Goal: Task Accomplishment & Management: Manage account settings

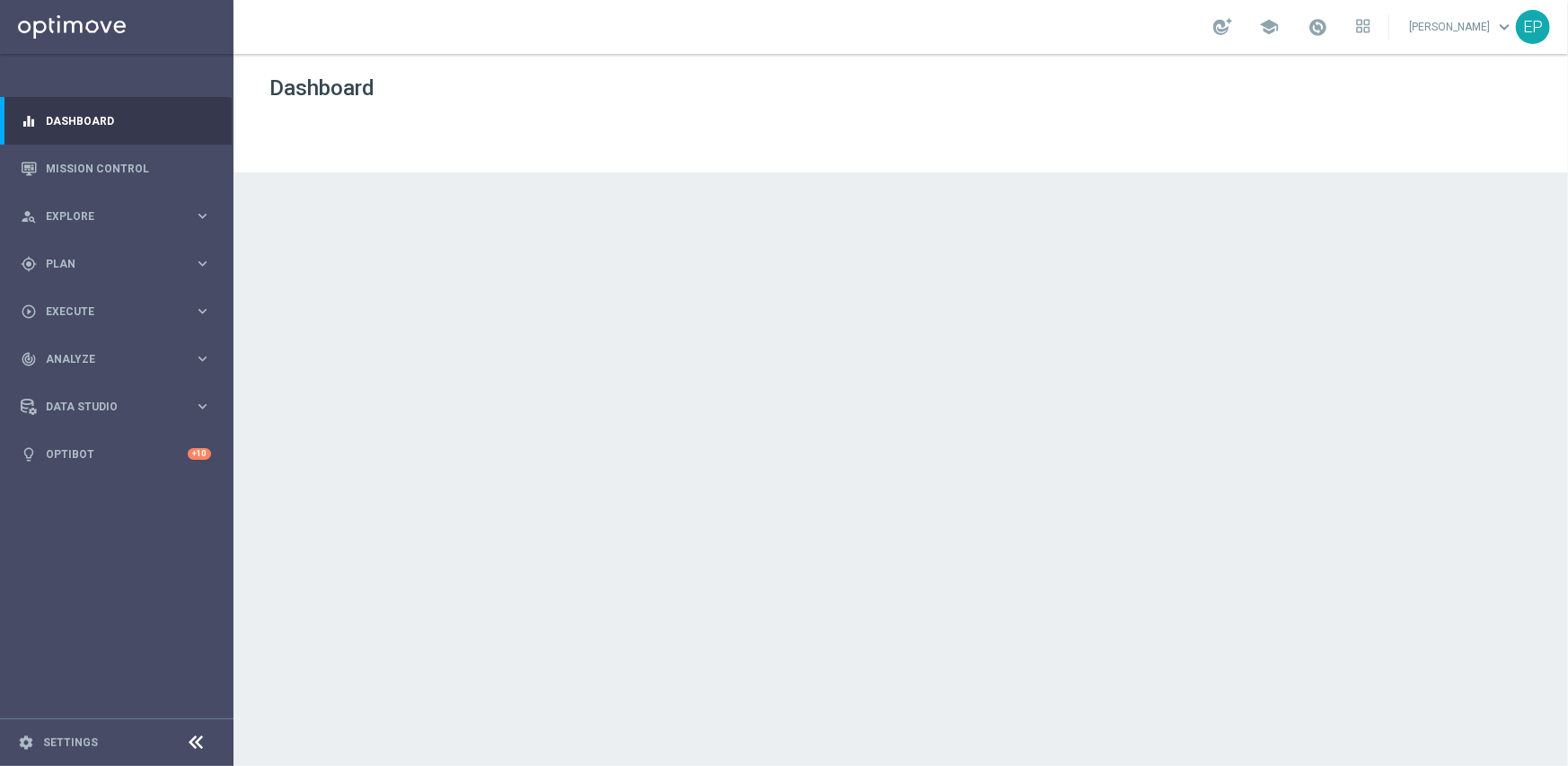
click at [197, 743] on icon at bounding box center [197, 743] width 22 height 22
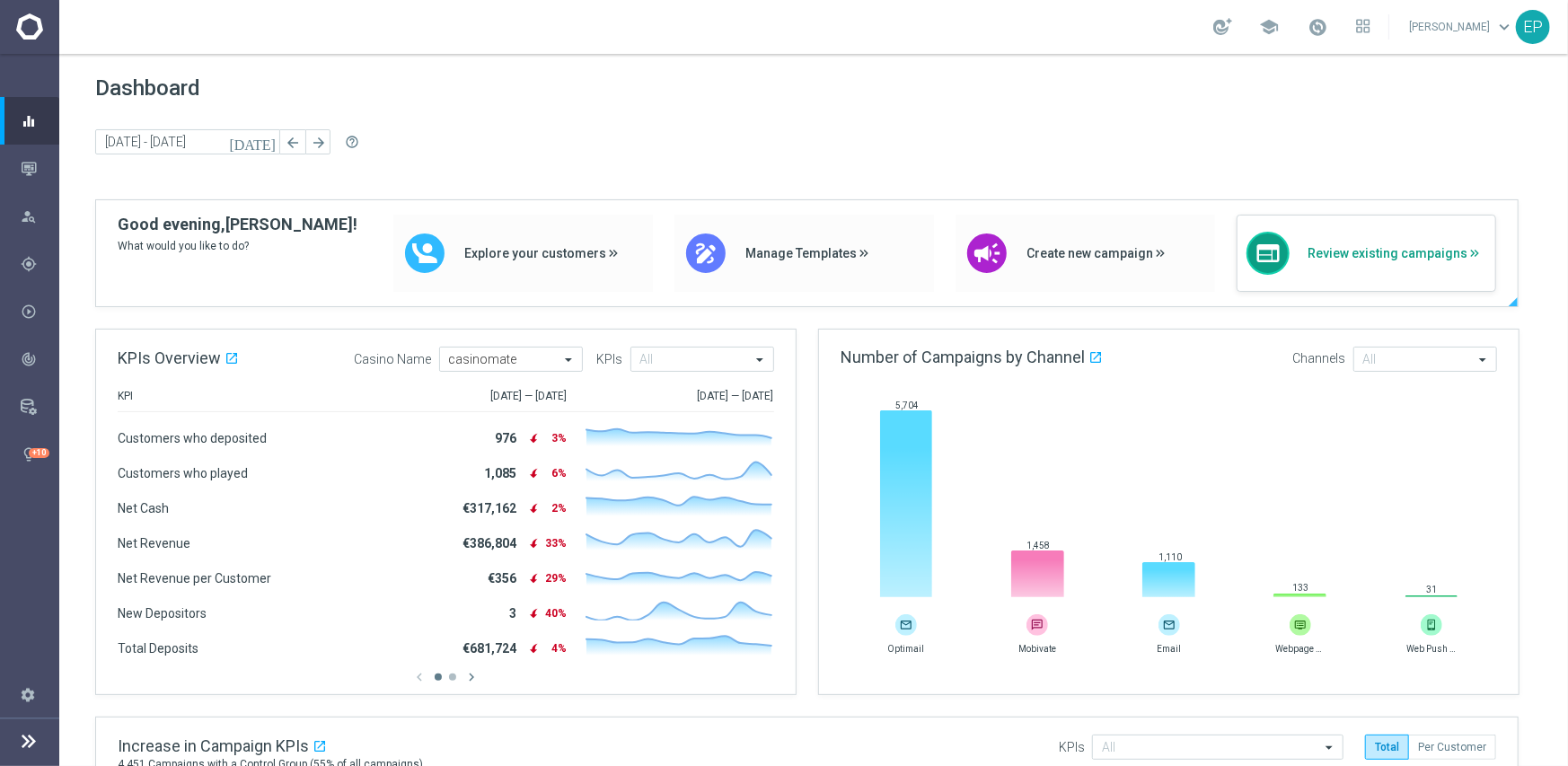
click at [1340, 255] on span "Review existing campaigns" at bounding box center [1397, 254] width 179 height 15
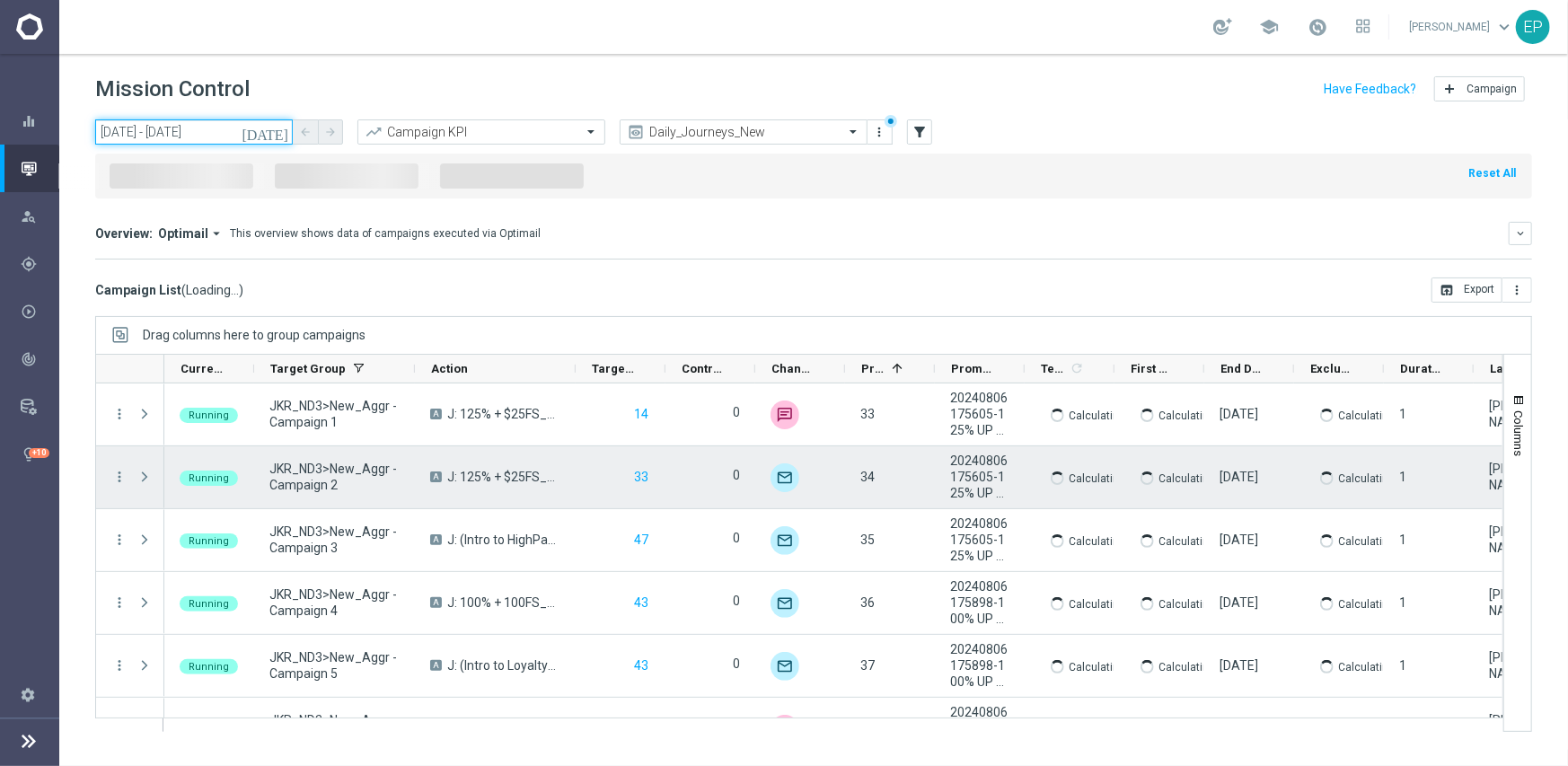
click at [169, 134] on input "01 Sep 2025 - 11 Sep 2025" at bounding box center [194, 132] width 198 height 25
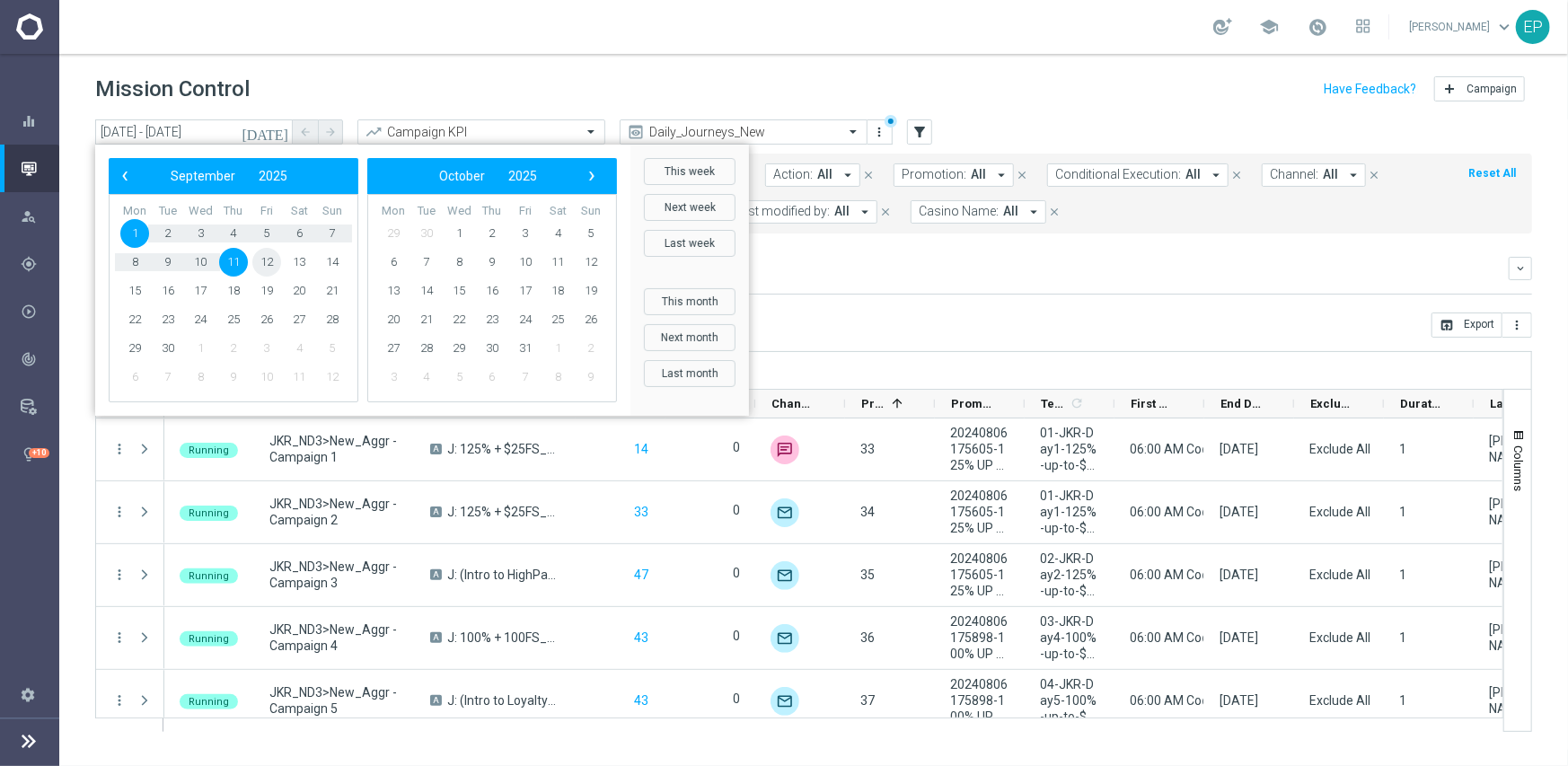
click at [272, 261] on span "12" at bounding box center [267, 263] width 29 height 29
click at [270, 263] on span "12" at bounding box center [267, 263] width 29 height 29
type input "12 Sep 2025 - 12 Sep 2025"
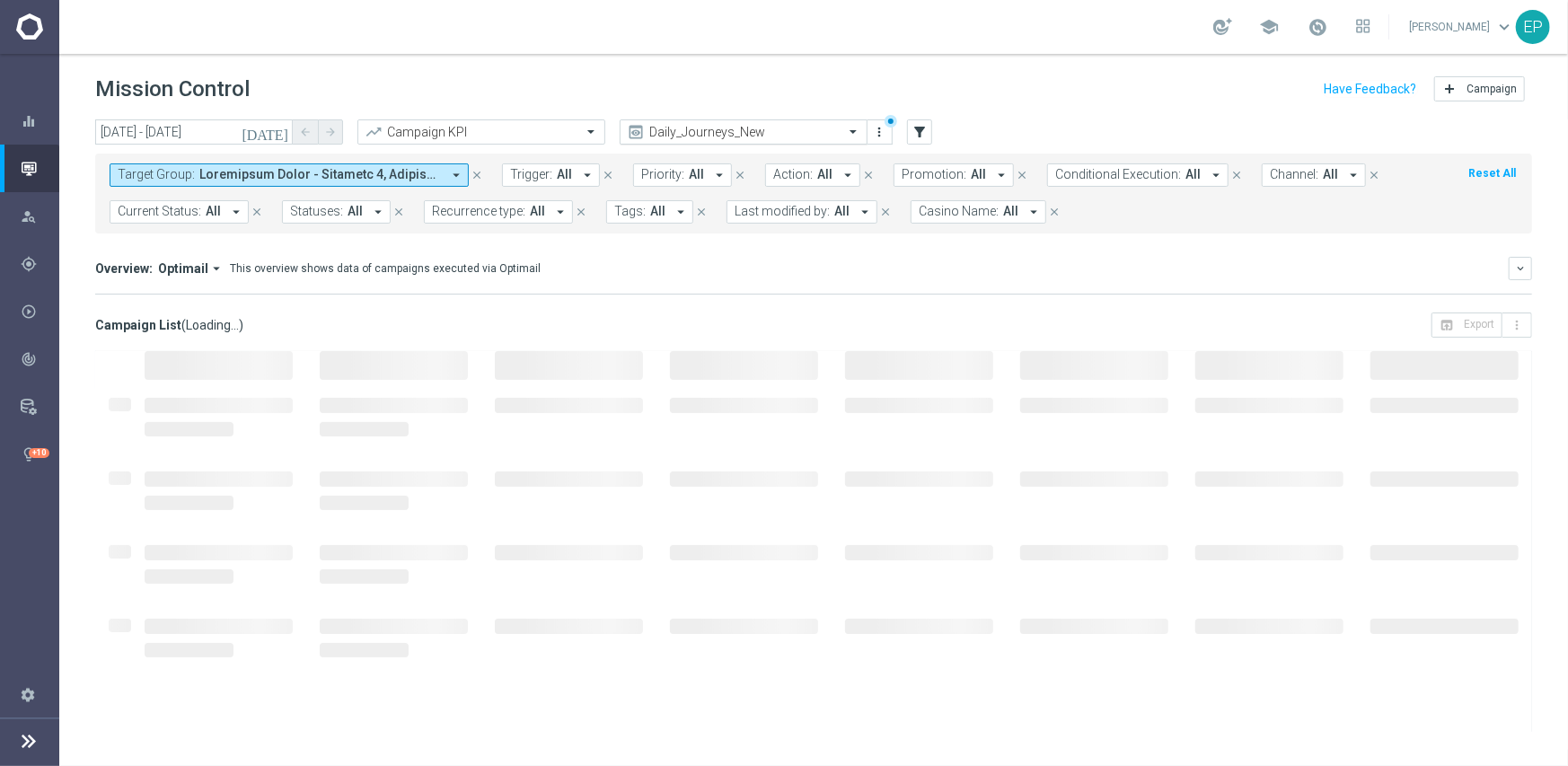
click at [770, 130] on input "text" at bounding box center [725, 132] width 192 height 15
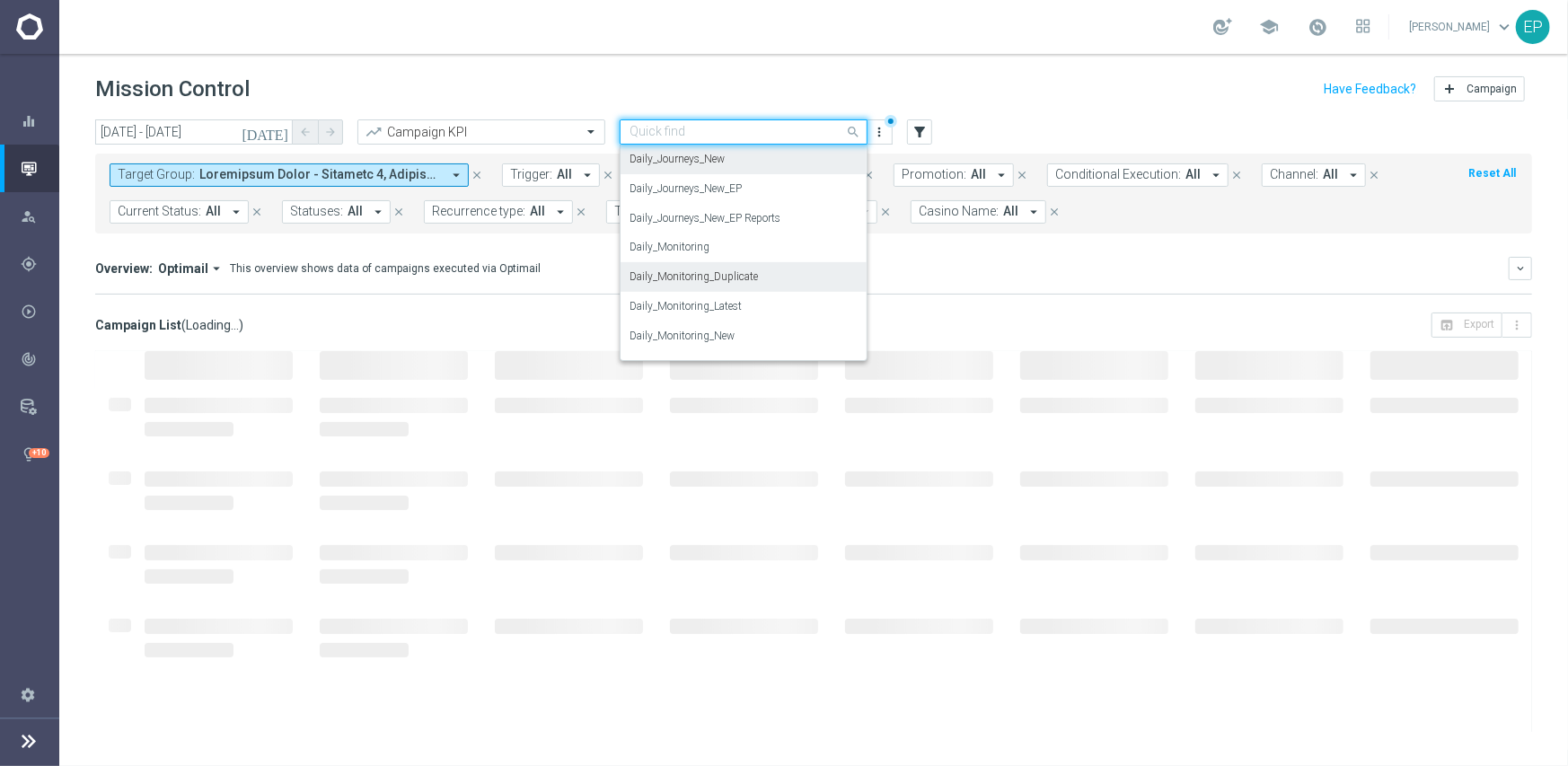
scroll to position [623, 0]
click at [765, 282] on label "Daily_Monitoring_New<P1-5/DM" at bounding box center [706, 276] width 154 height 15
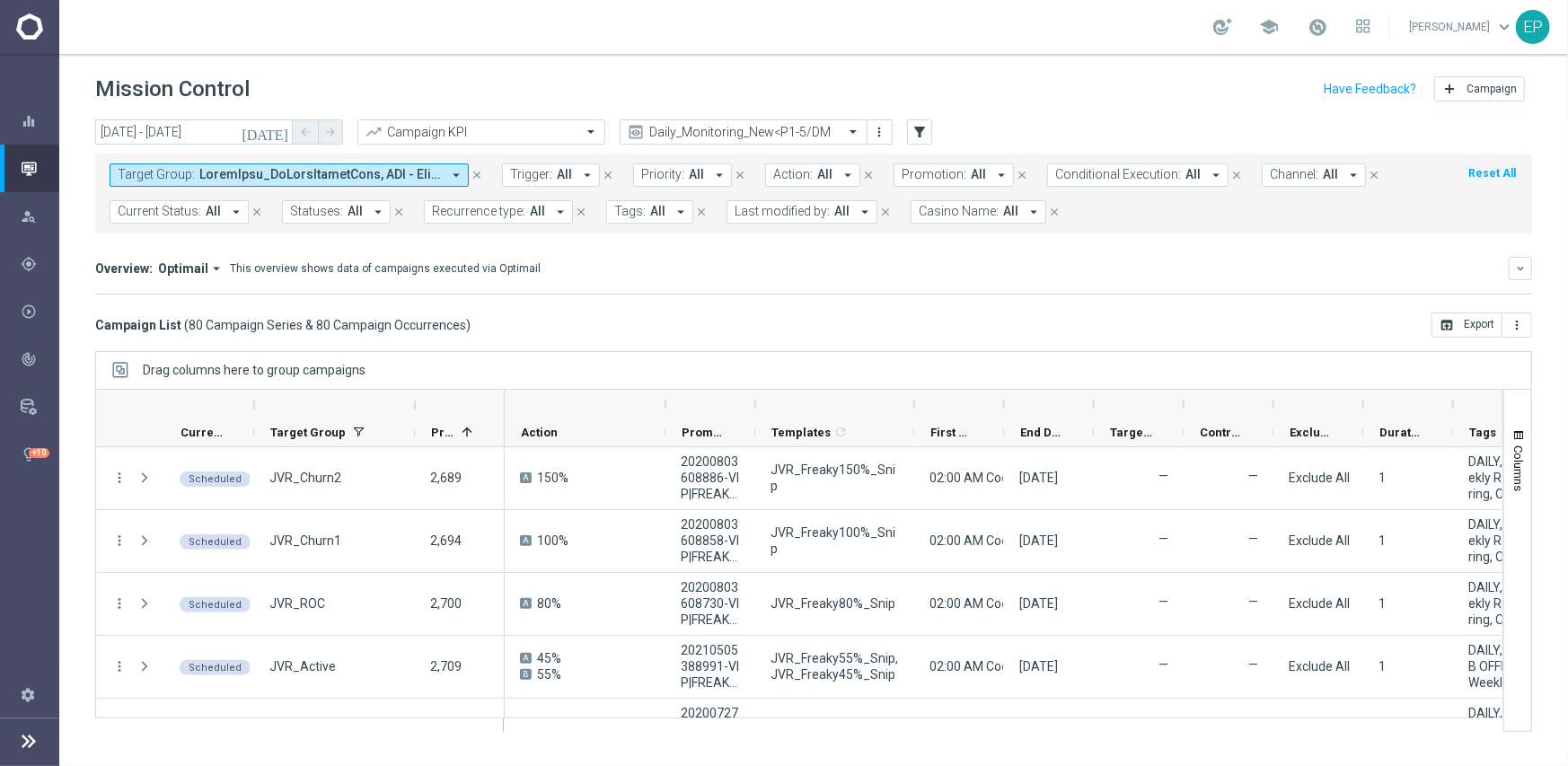
drag, startPoint x: 844, startPoint y: 402, endPoint x: 913, endPoint y: 404, distance: 69.0
click at [913, 404] on div at bounding box center [914, 404] width 7 height 29
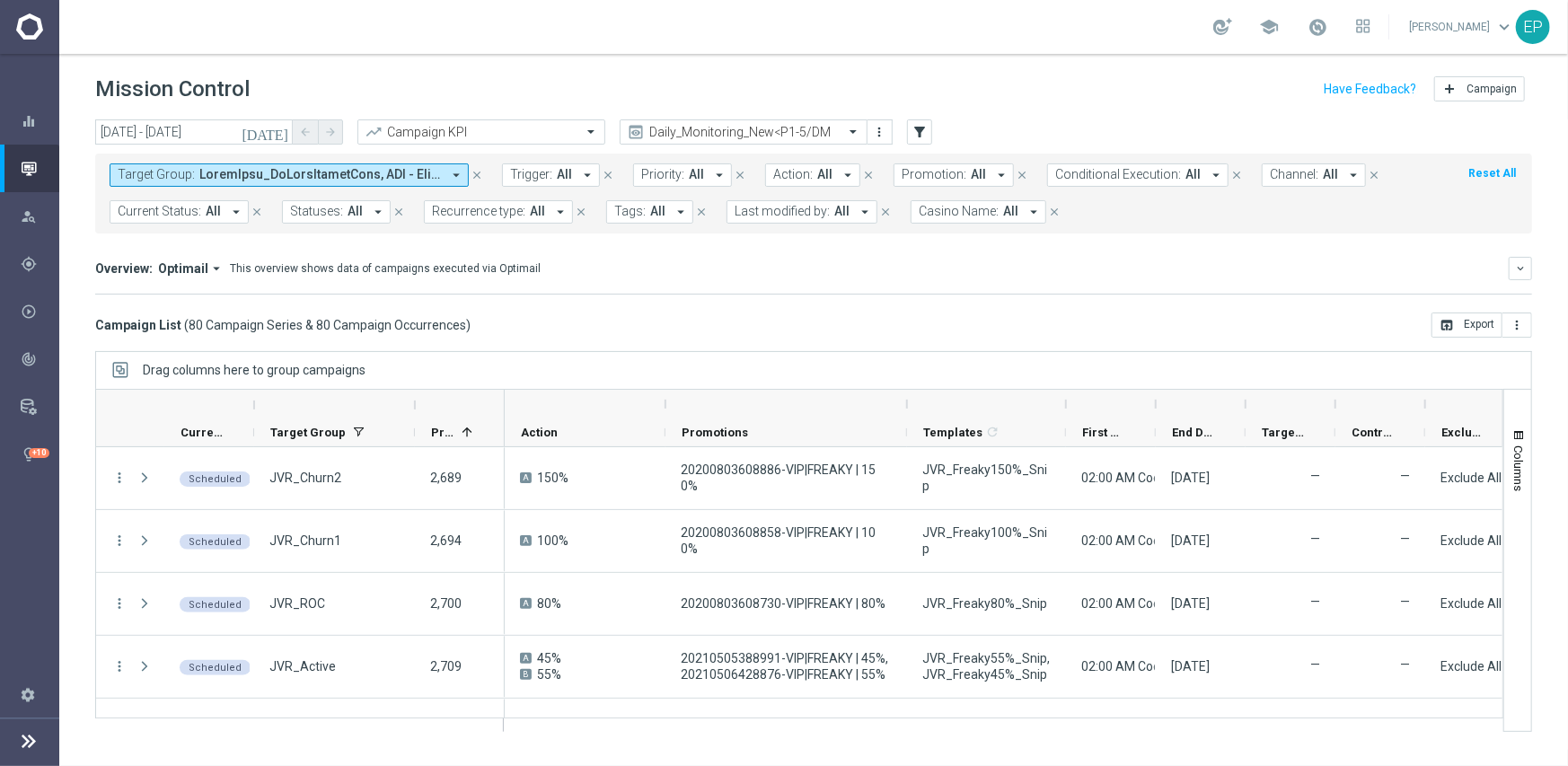
drag, startPoint x: 753, startPoint y: 405, endPoint x: 905, endPoint y: 392, distance: 152.6
click at [905, 392] on div at bounding box center [907, 404] width 7 height 29
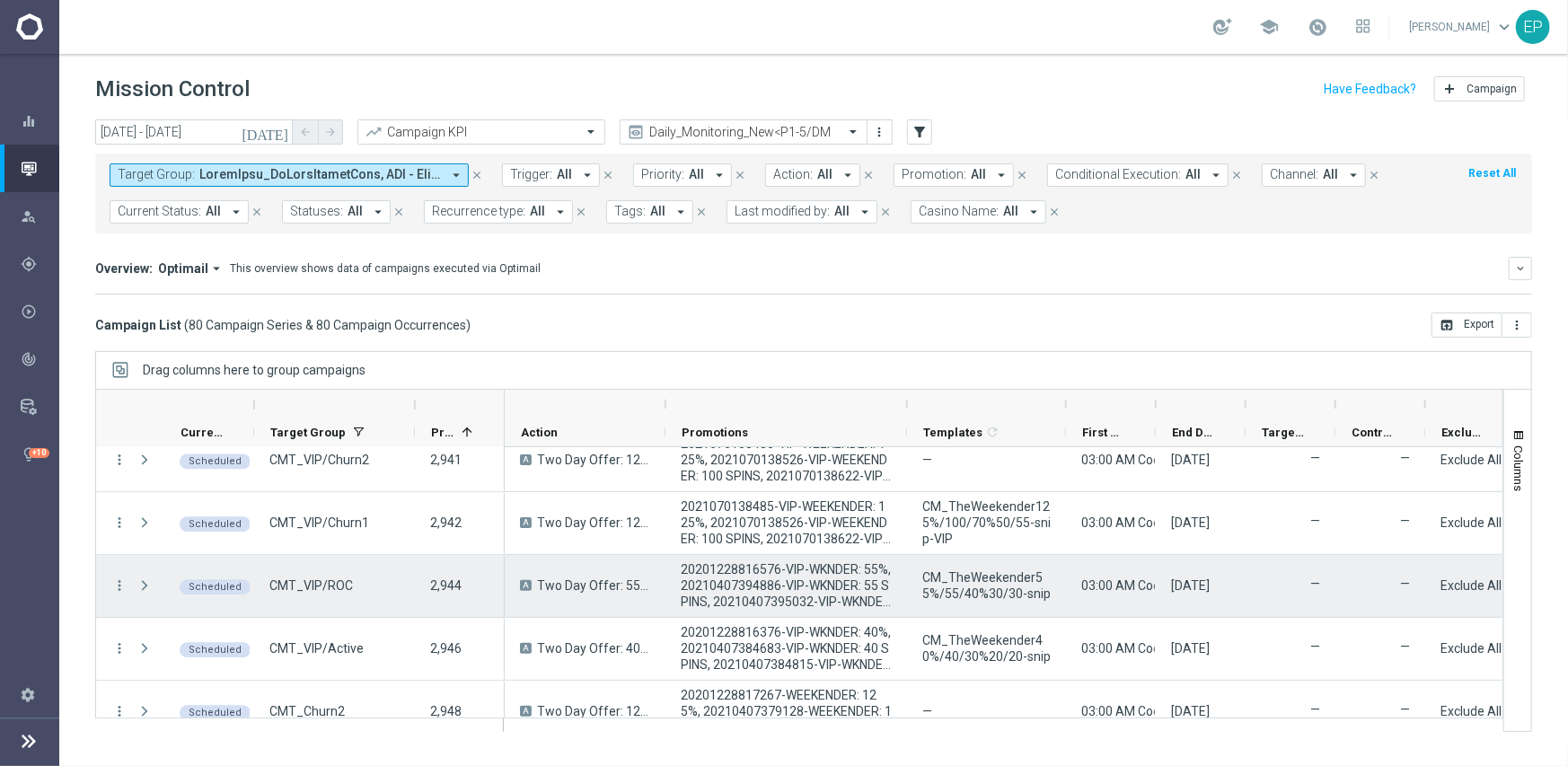
scroll to position [2694, 0]
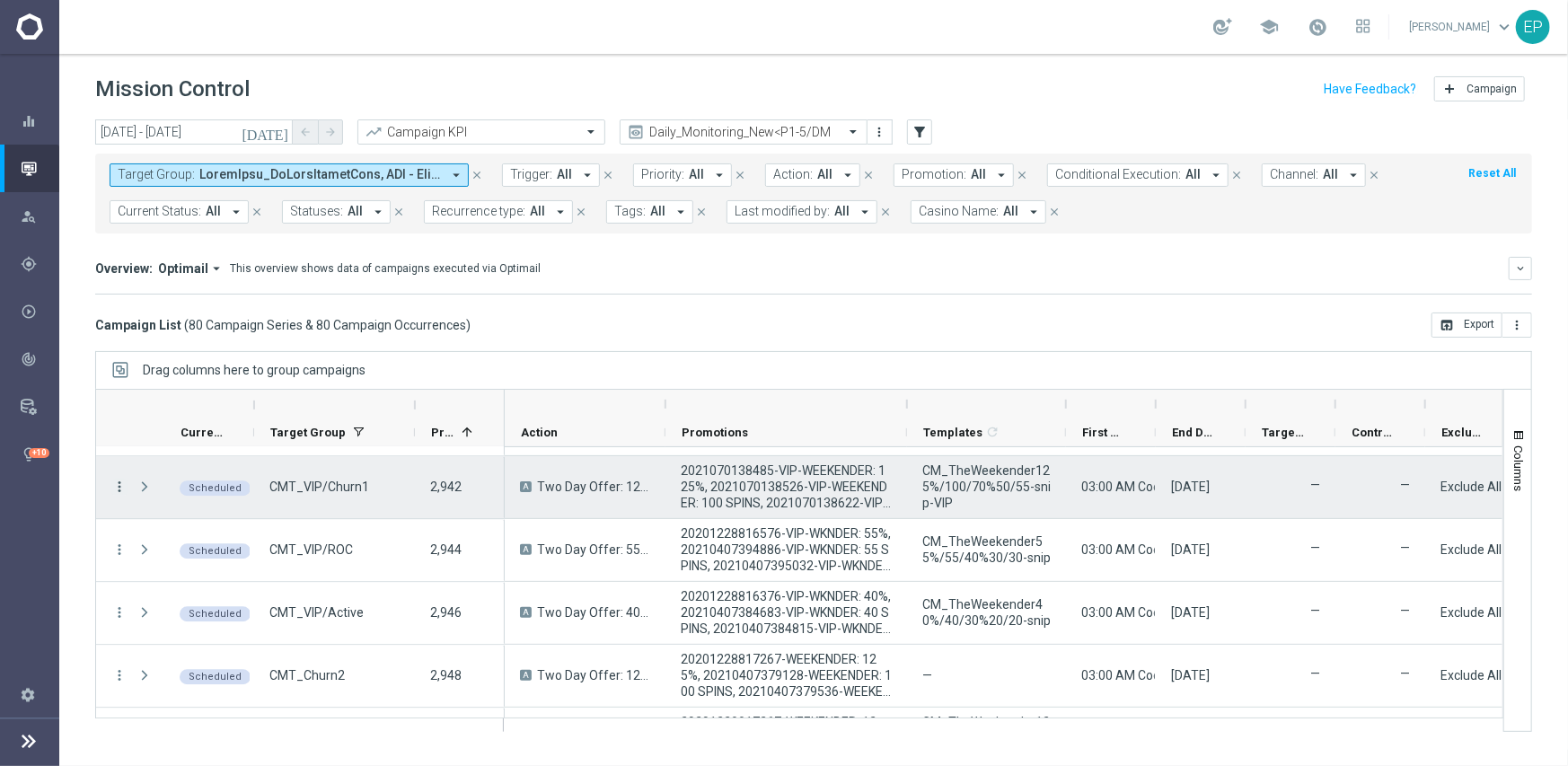
click at [119, 479] on icon "more_vert" at bounding box center [119, 487] width 16 height 16
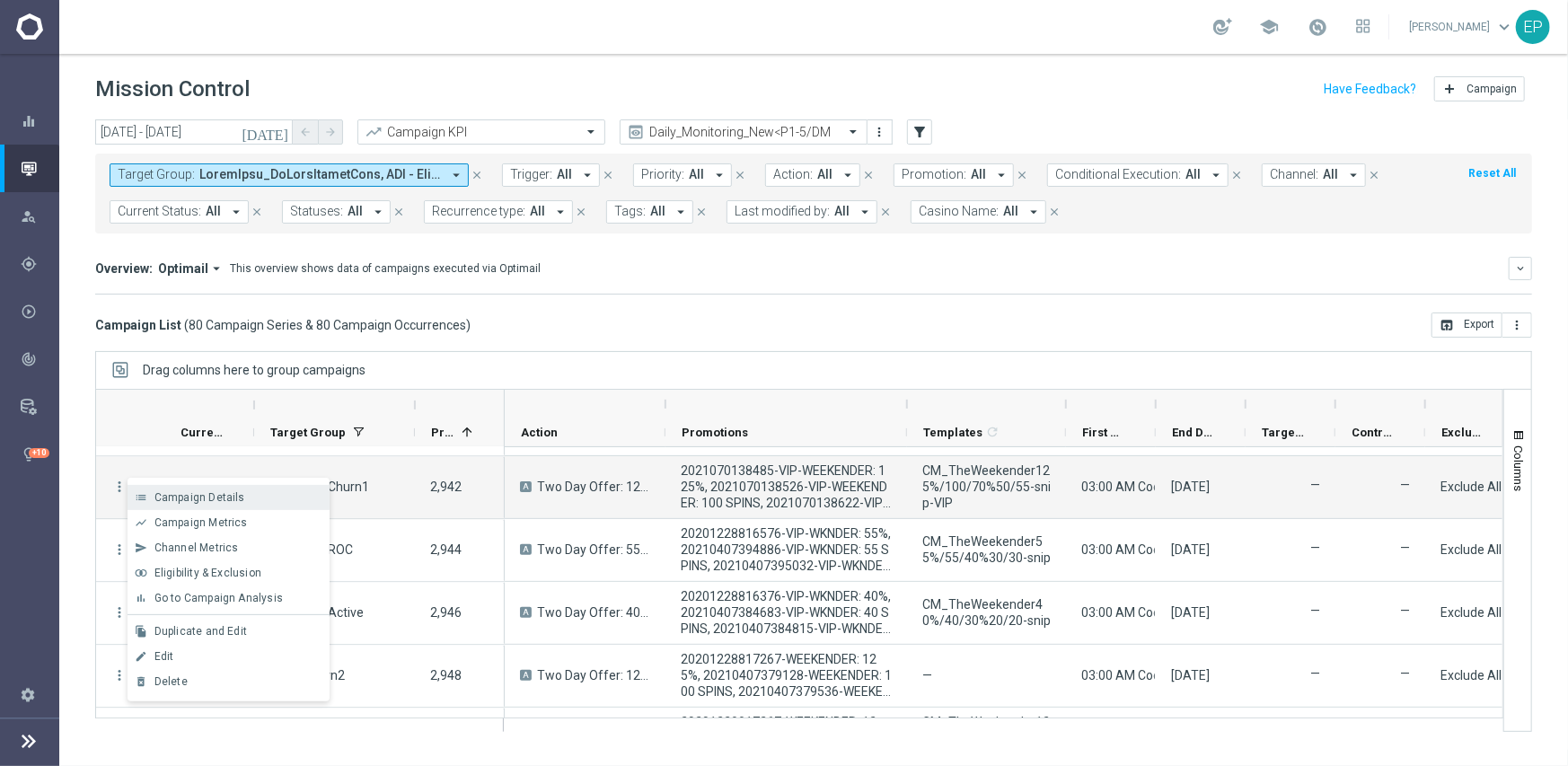
click at [198, 496] on span "Campaign Details" at bounding box center [199, 498] width 91 height 13
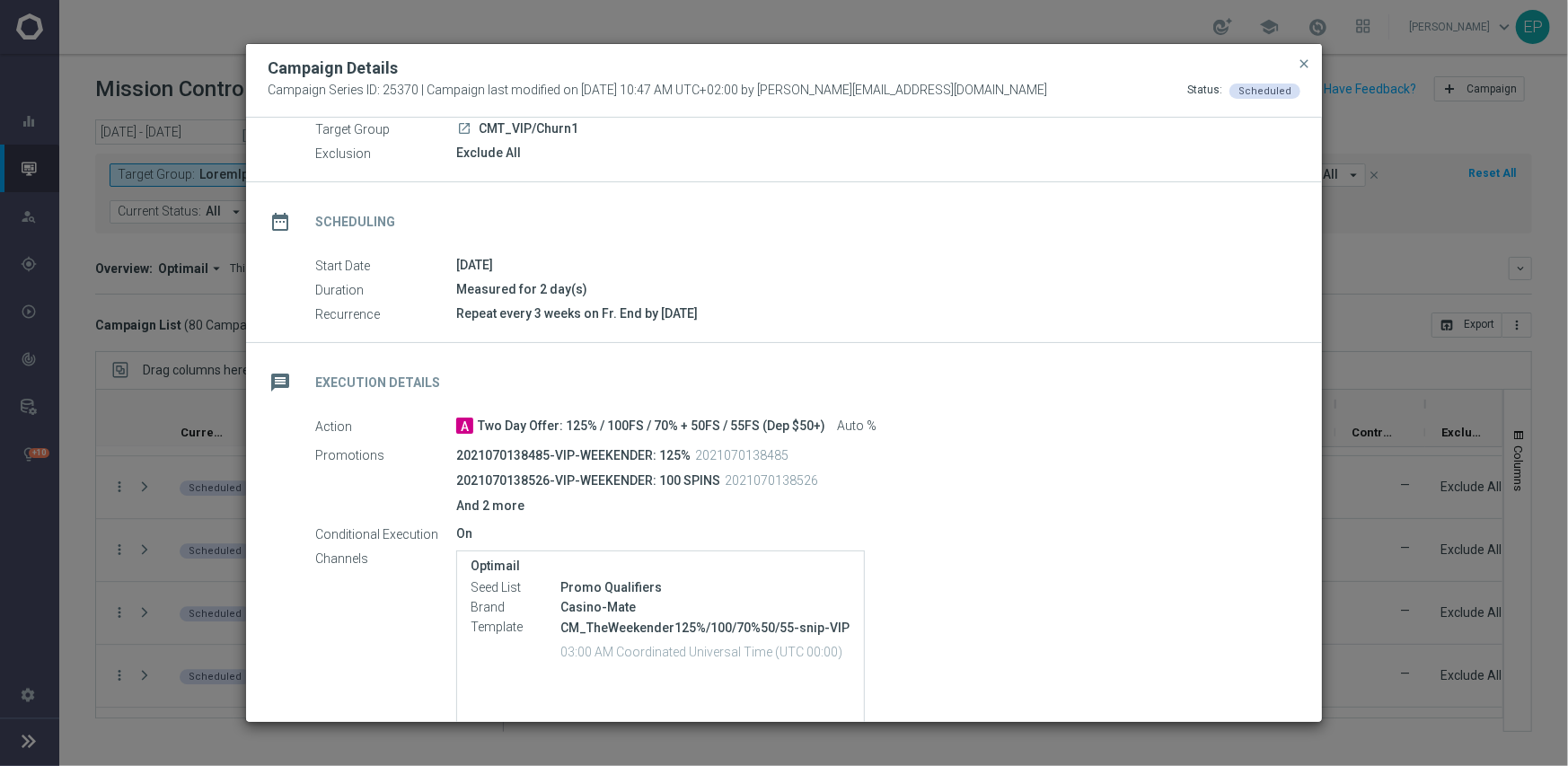
scroll to position [254, 0]
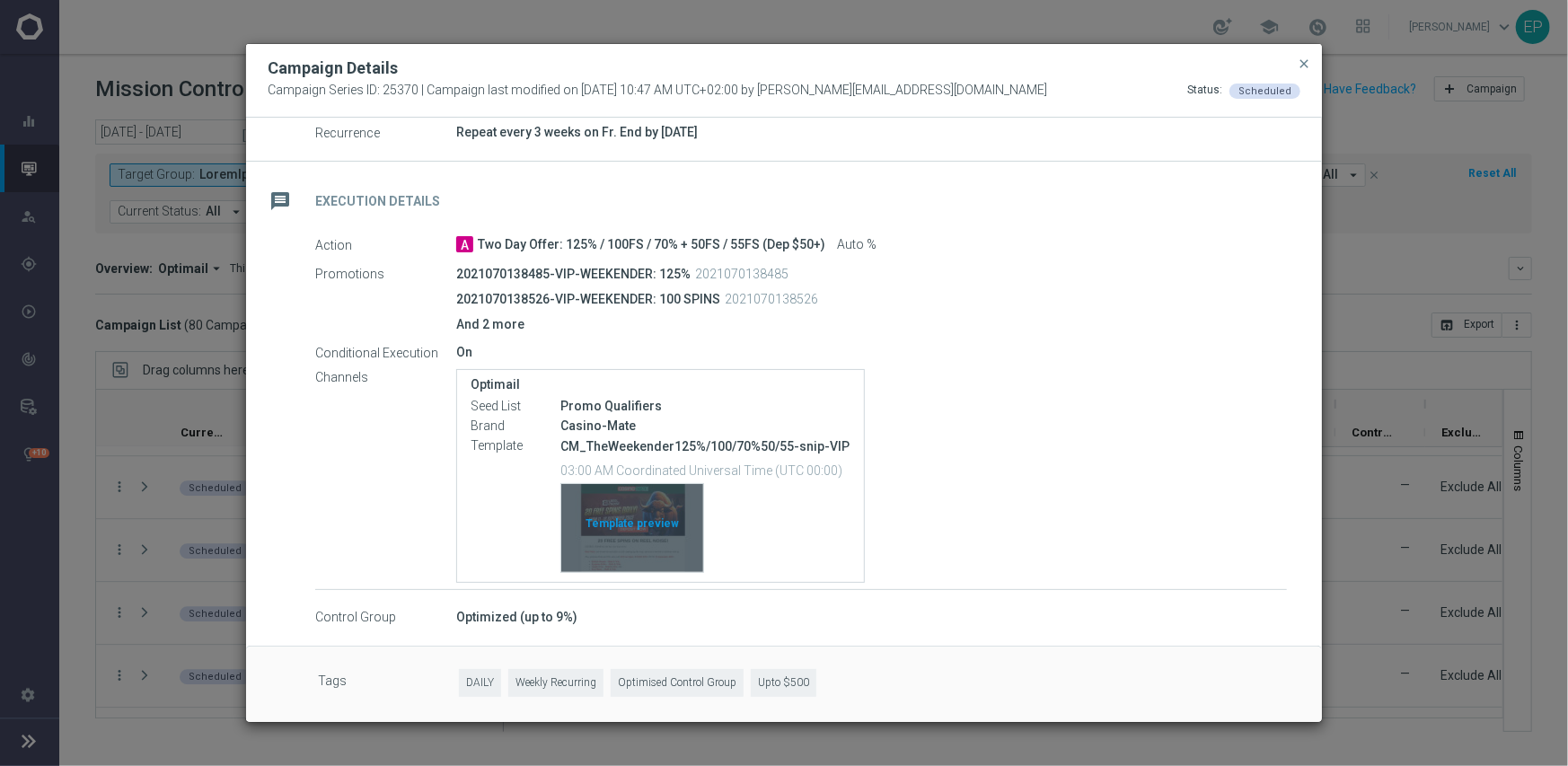
click at [602, 527] on div "Template preview" at bounding box center [632, 529] width 142 height 88
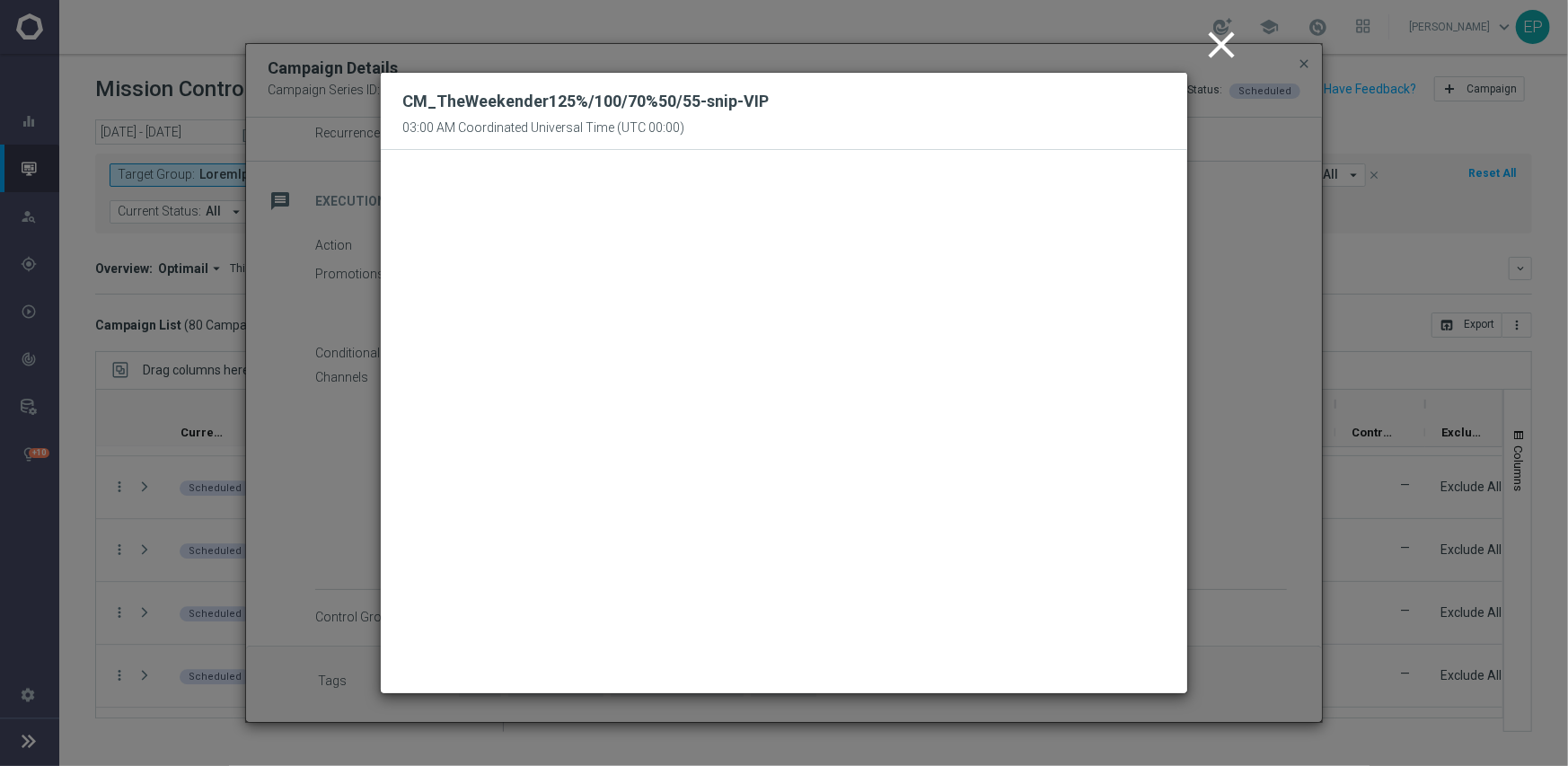
click at [1225, 42] on icon "close" at bounding box center [1222, 45] width 45 height 45
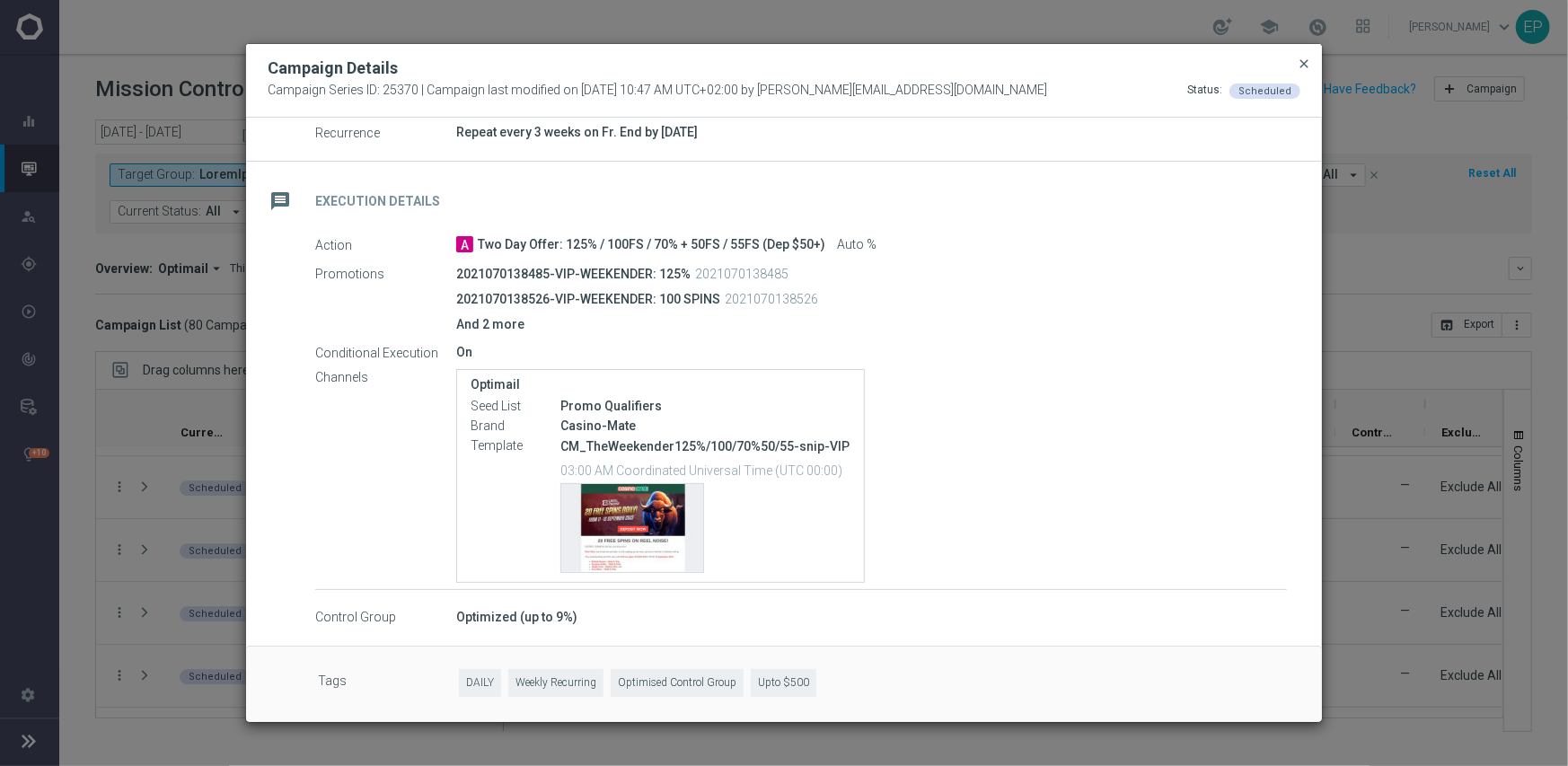
click at [1302, 59] on span "close" at bounding box center [1304, 64] width 14 height 14
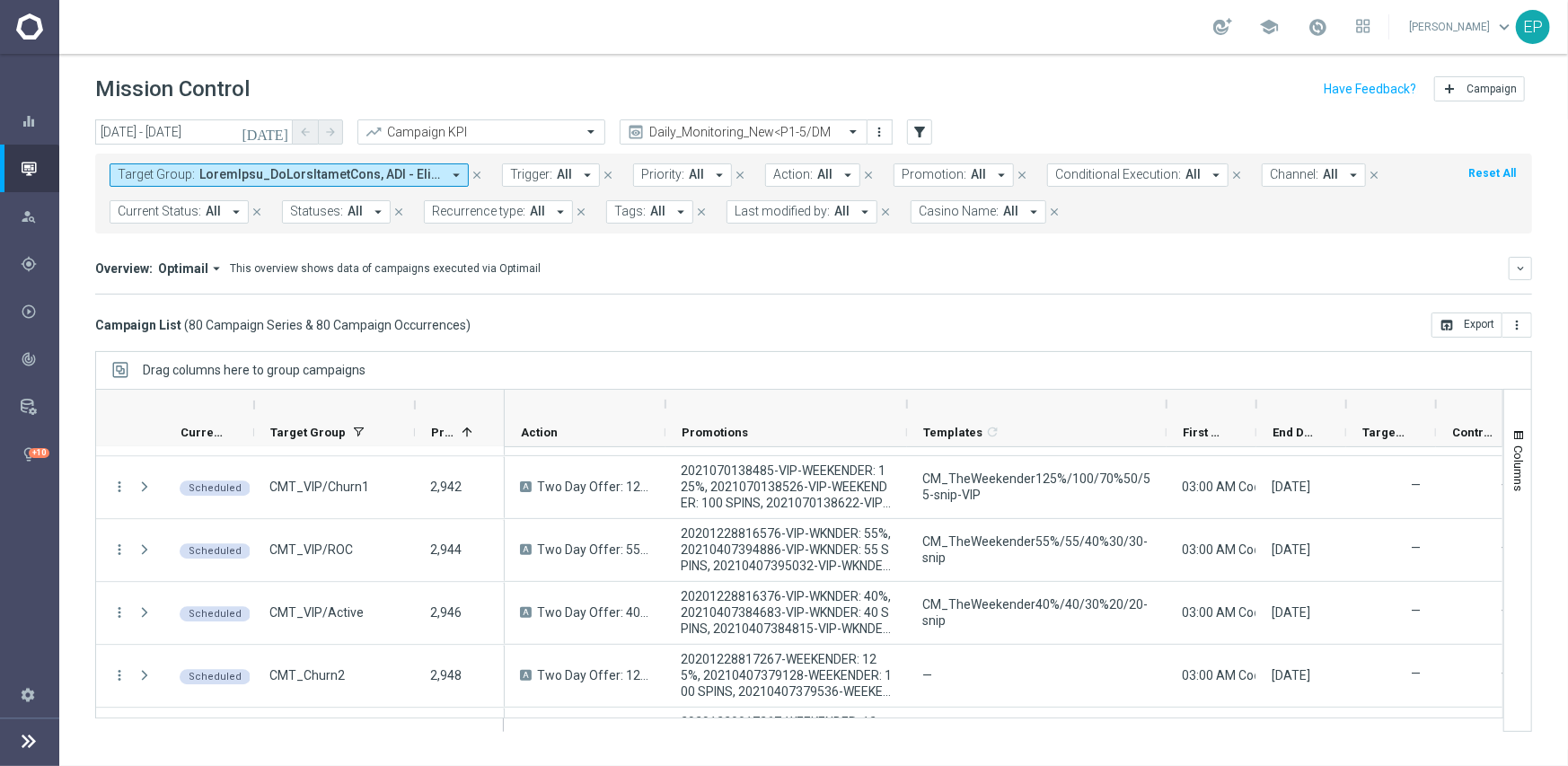
drag, startPoint x: 1069, startPoint y: 408, endPoint x: 1169, endPoint y: 403, distance: 100.1
click at [1169, 403] on div at bounding box center [1167, 404] width 7 height 29
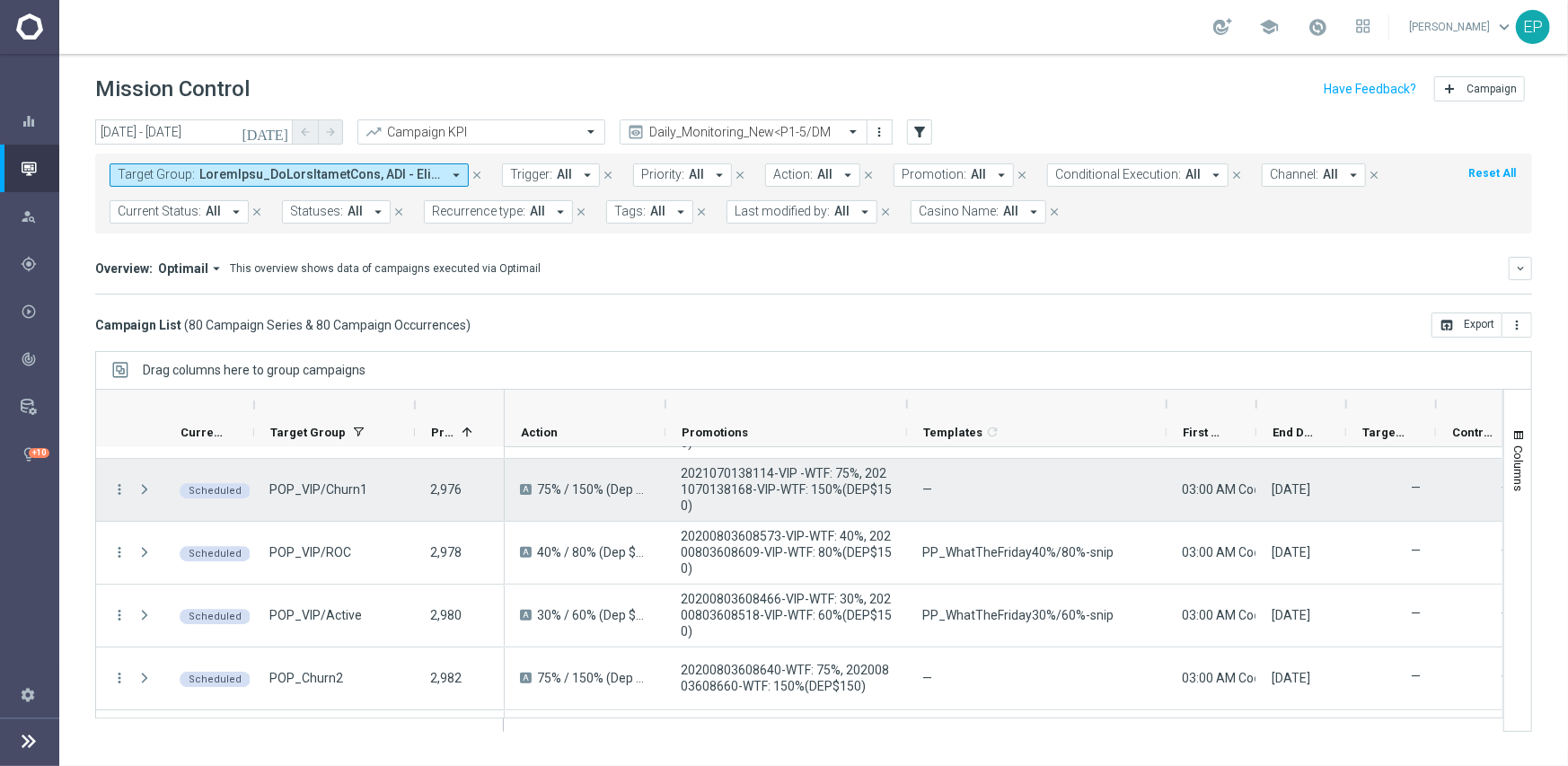
scroll to position [3593, 0]
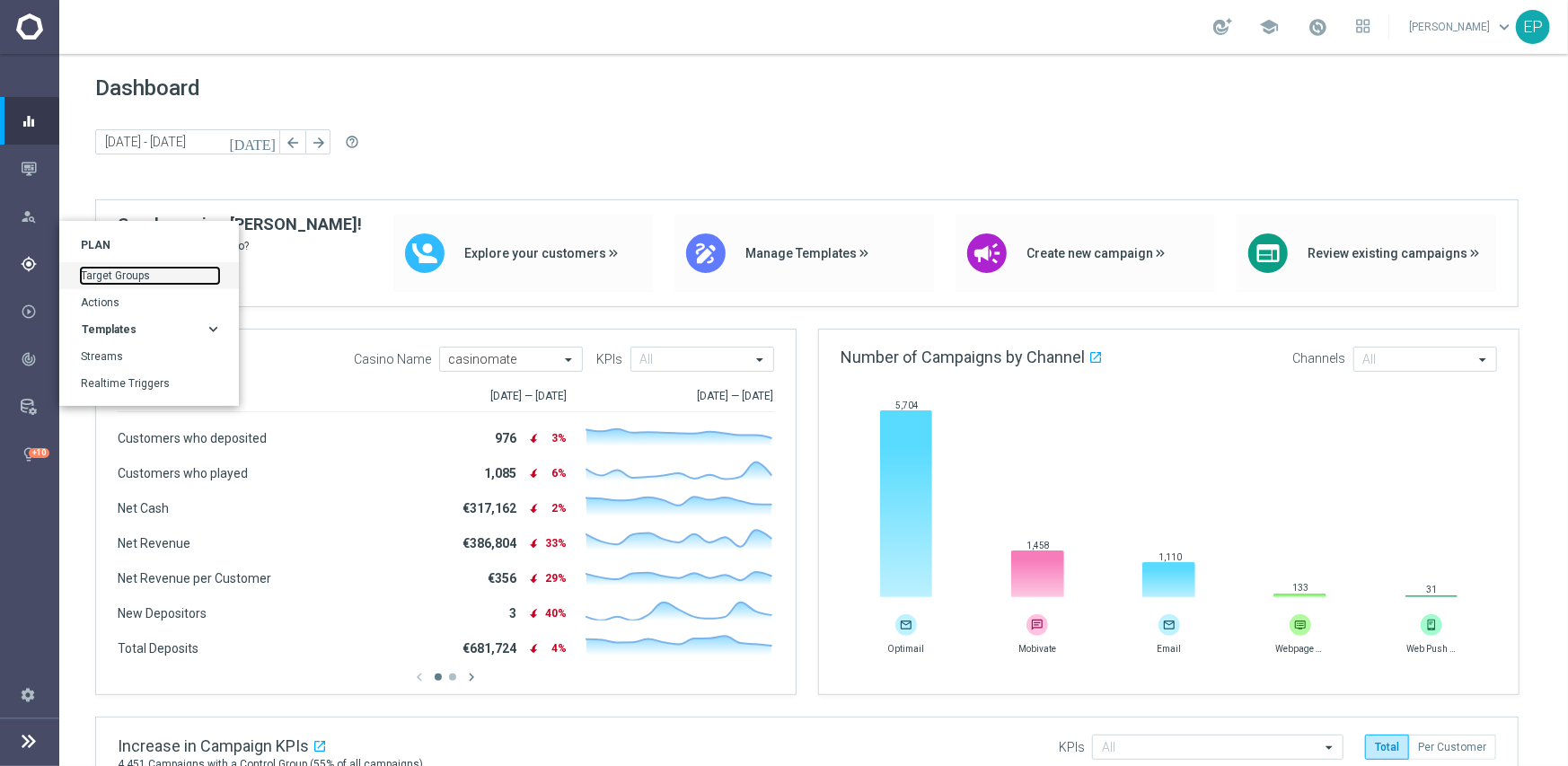
click at [121, 273] on link "Target Groups" at bounding box center [150, 276] width 138 height 16
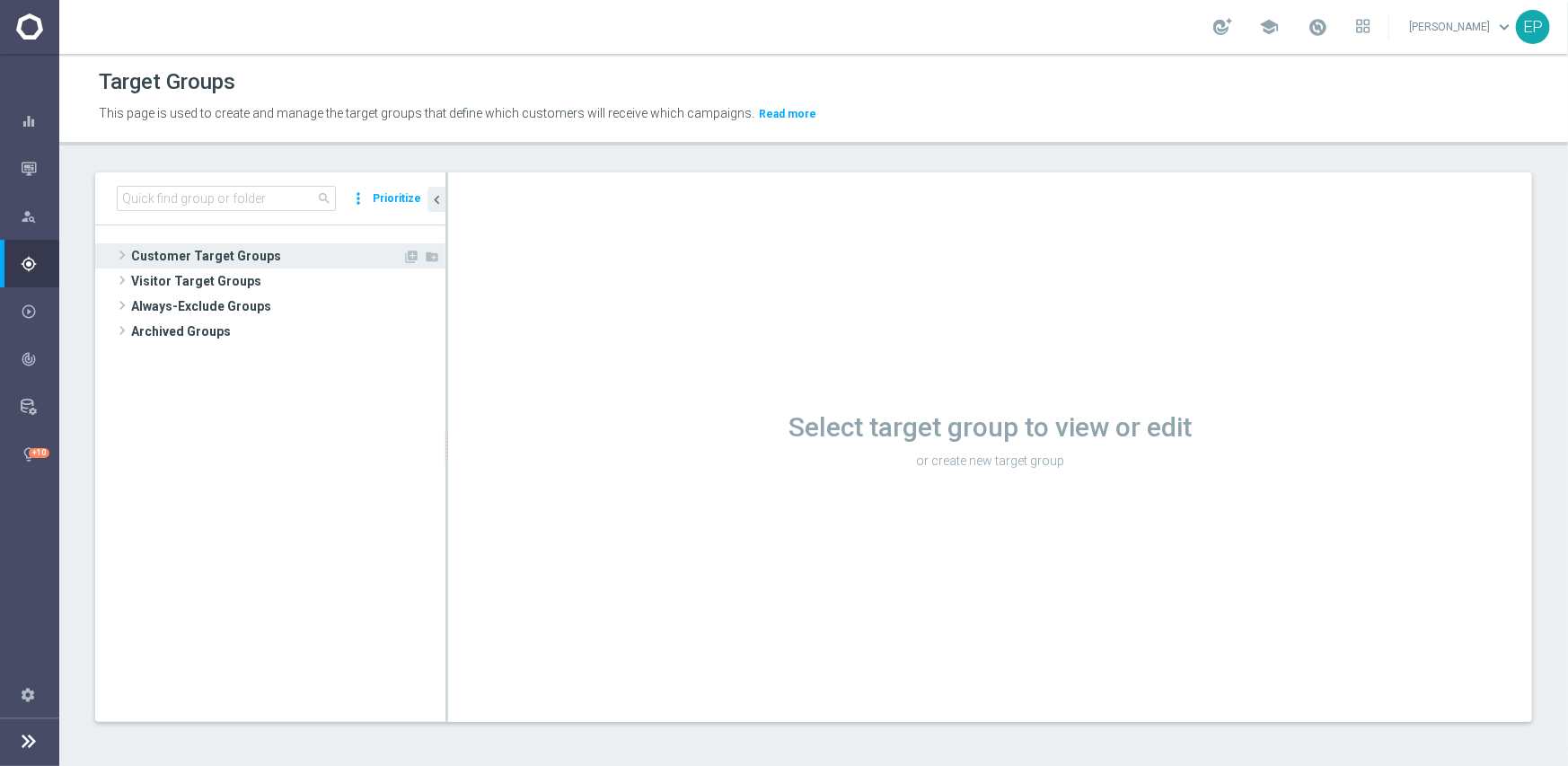
click at [226, 253] on span "Customer Target Groups" at bounding box center [266, 256] width 272 height 25
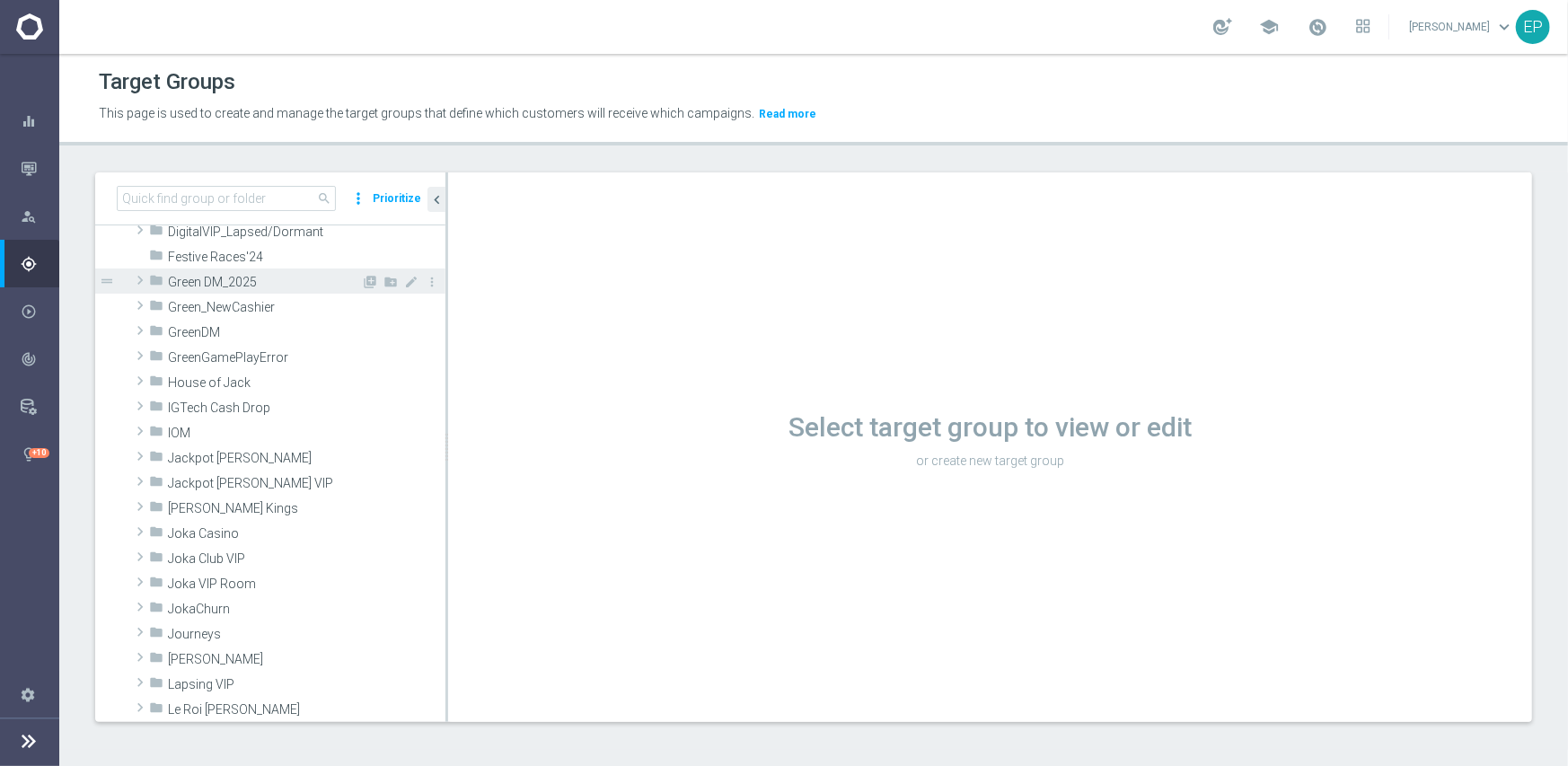
scroll to position [359, 0]
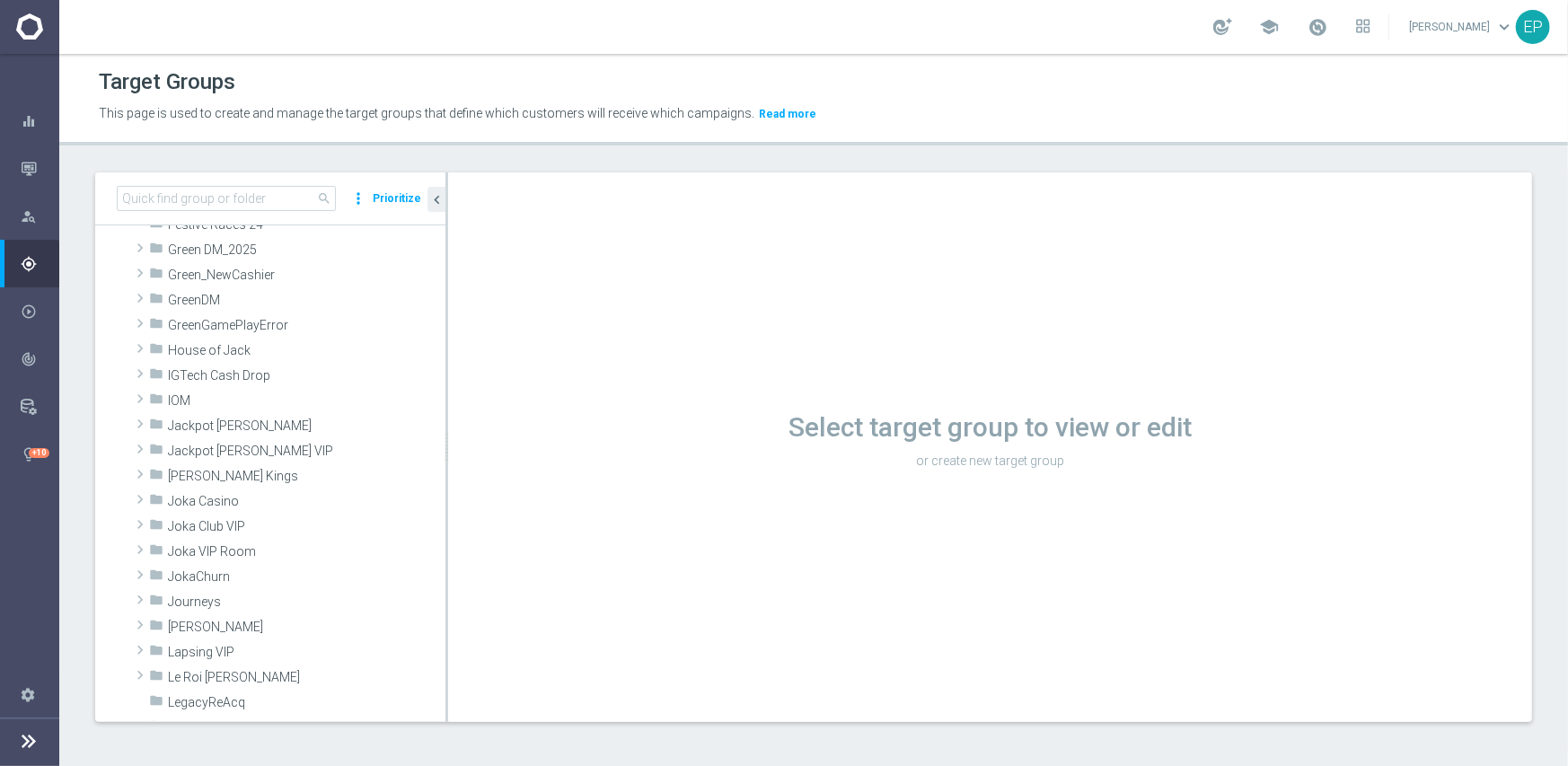
click at [202, 208] on span "DigitalVIP_Lapsed/Dormant" at bounding box center [264, 199] width 193 height 15
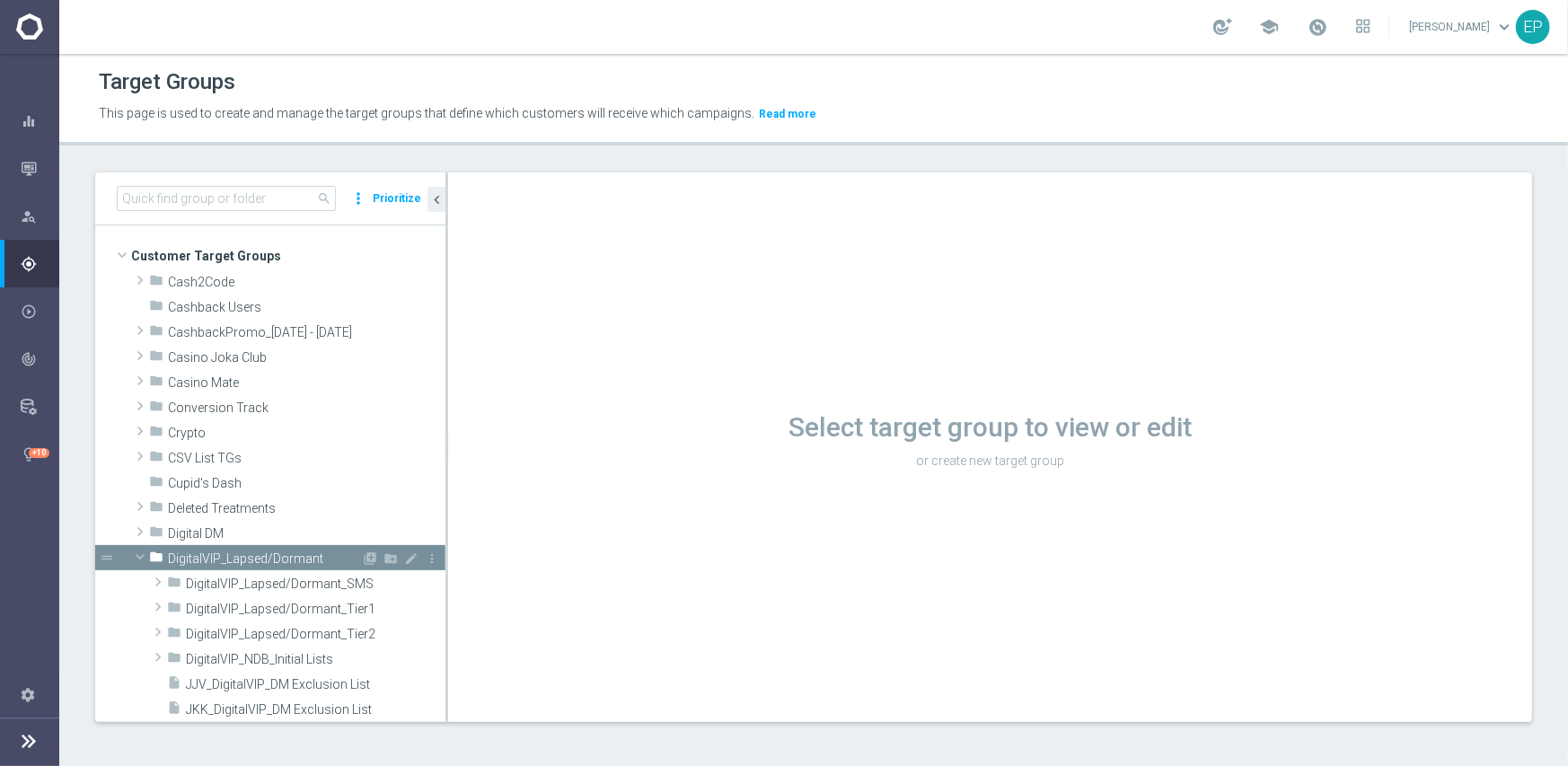
click at [141, 557] on span at bounding box center [140, 557] width 22 height 18
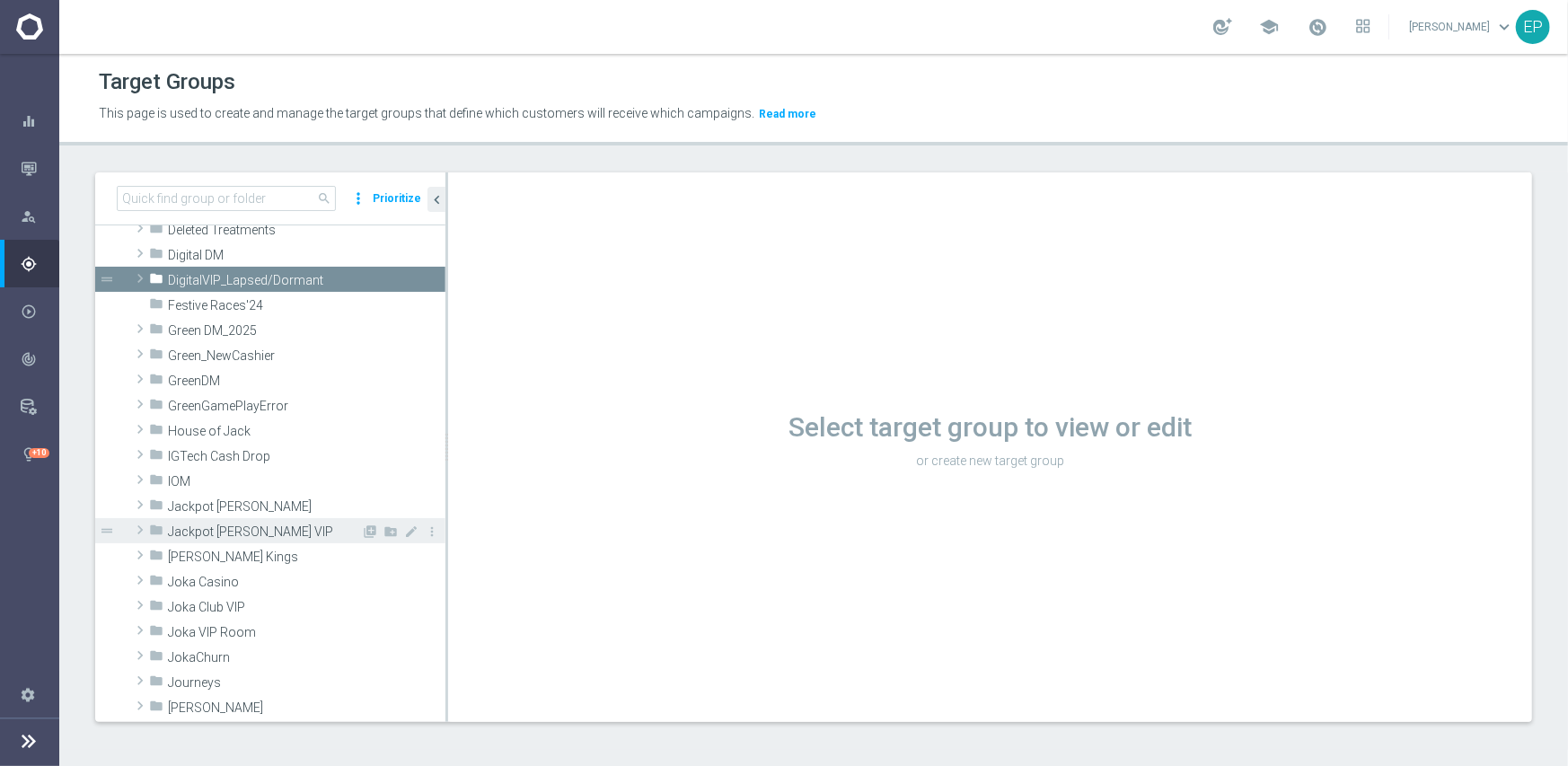
scroll to position [359, 0]
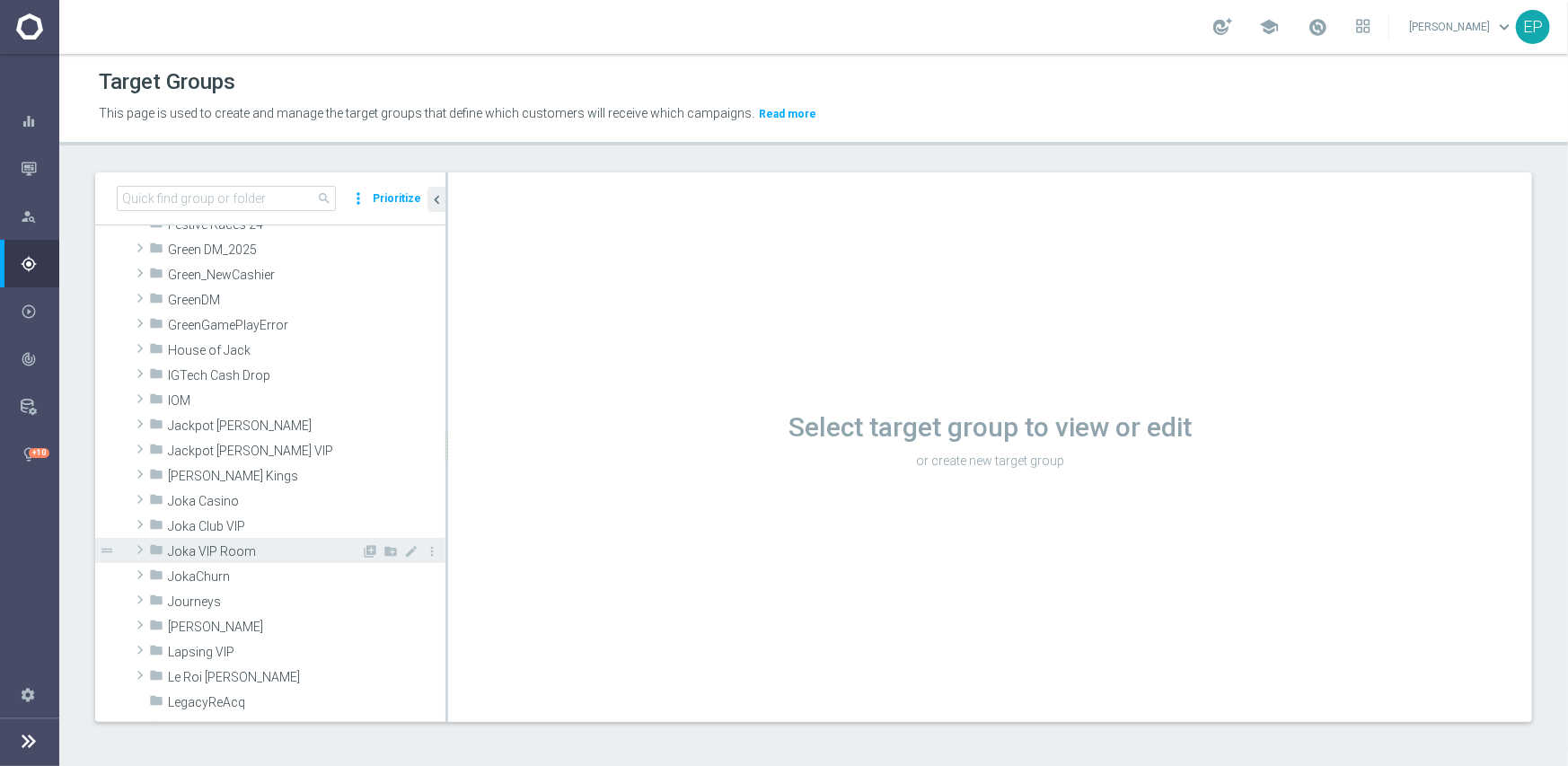
click at [139, 551] on span at bounding box center [140, 549] width 18 height 22
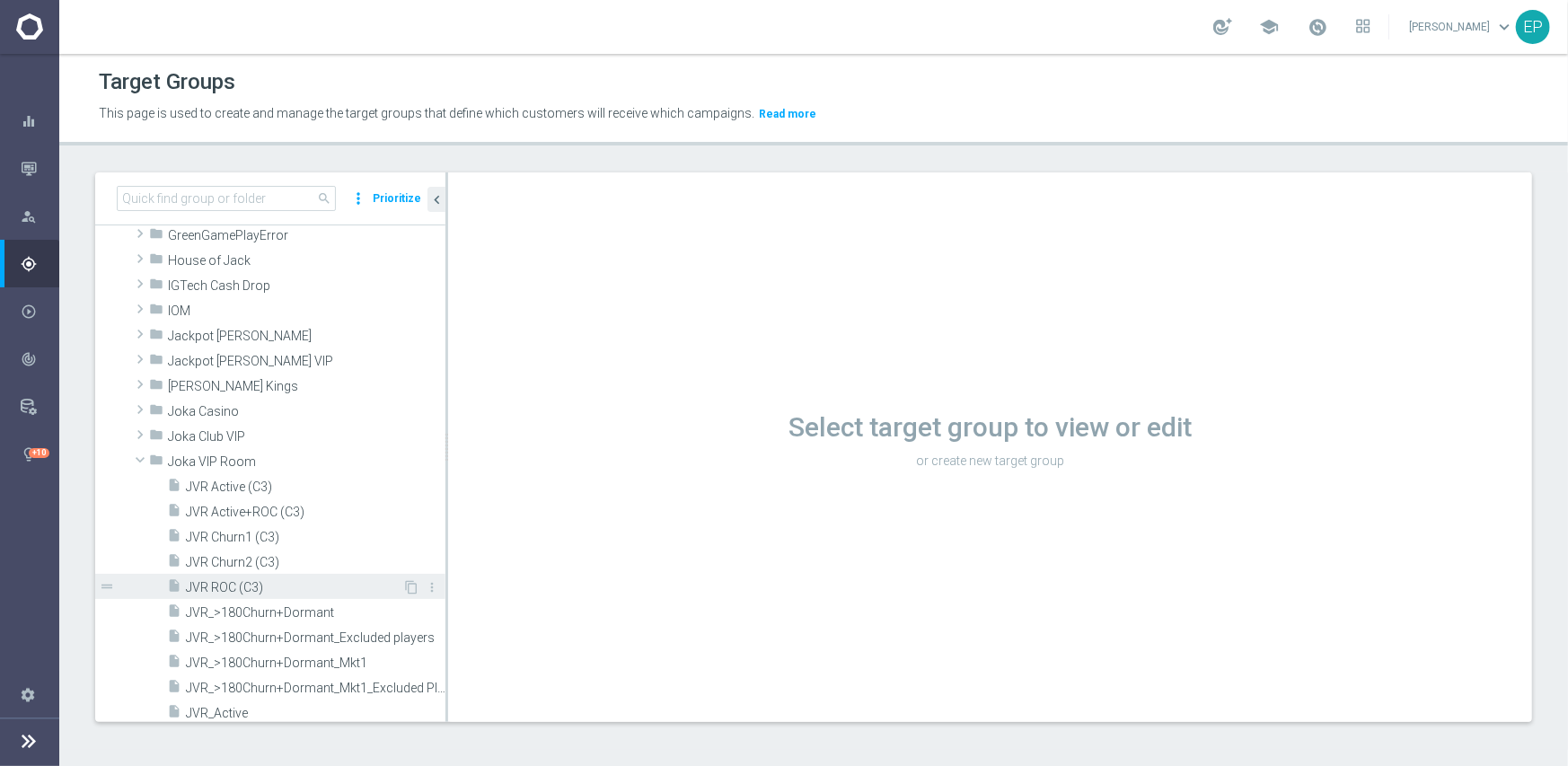
scroll to position [449, 0]
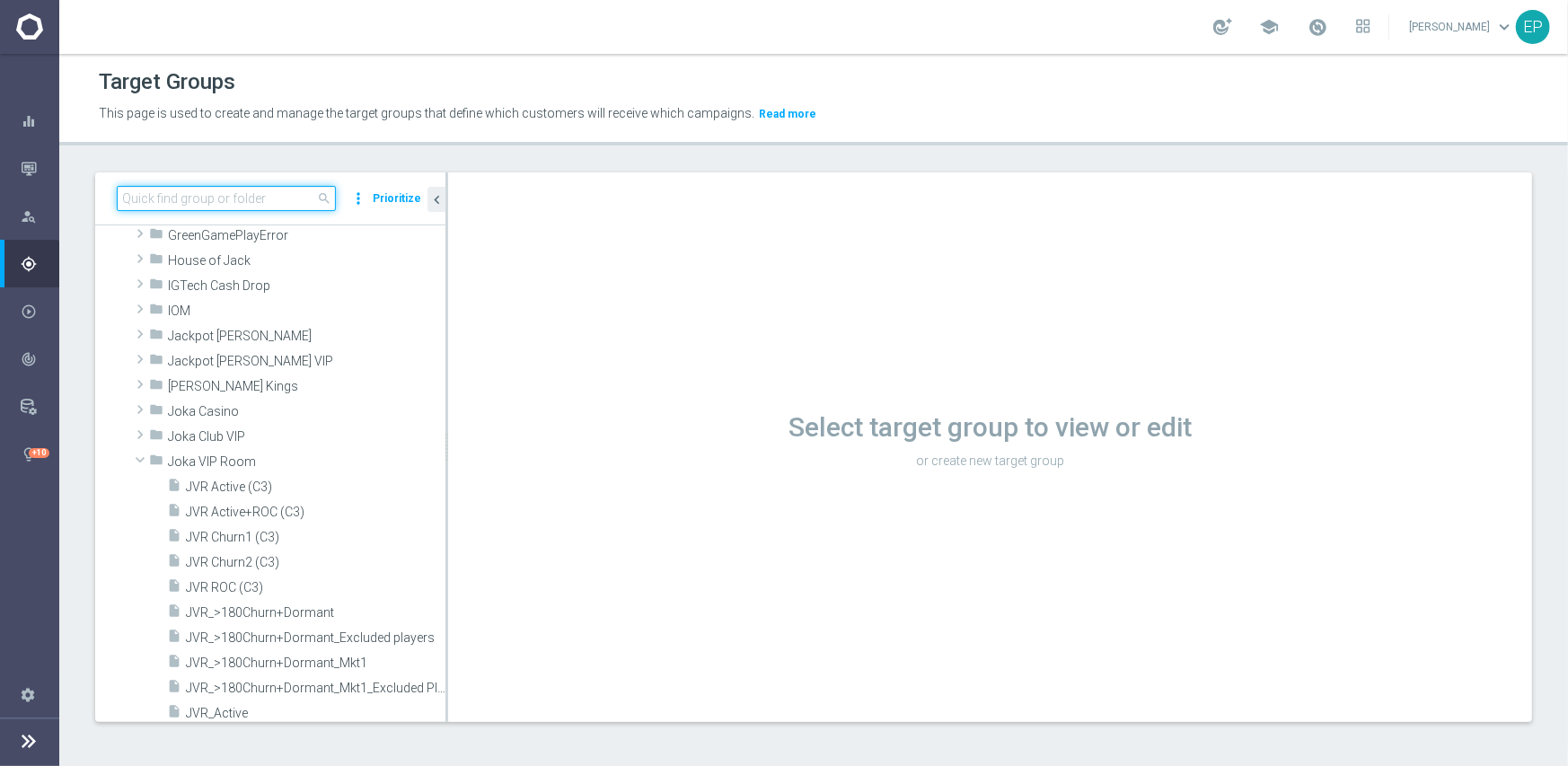
click at [277, 198] on input at bounding box center [226, 198] width 219 height 25
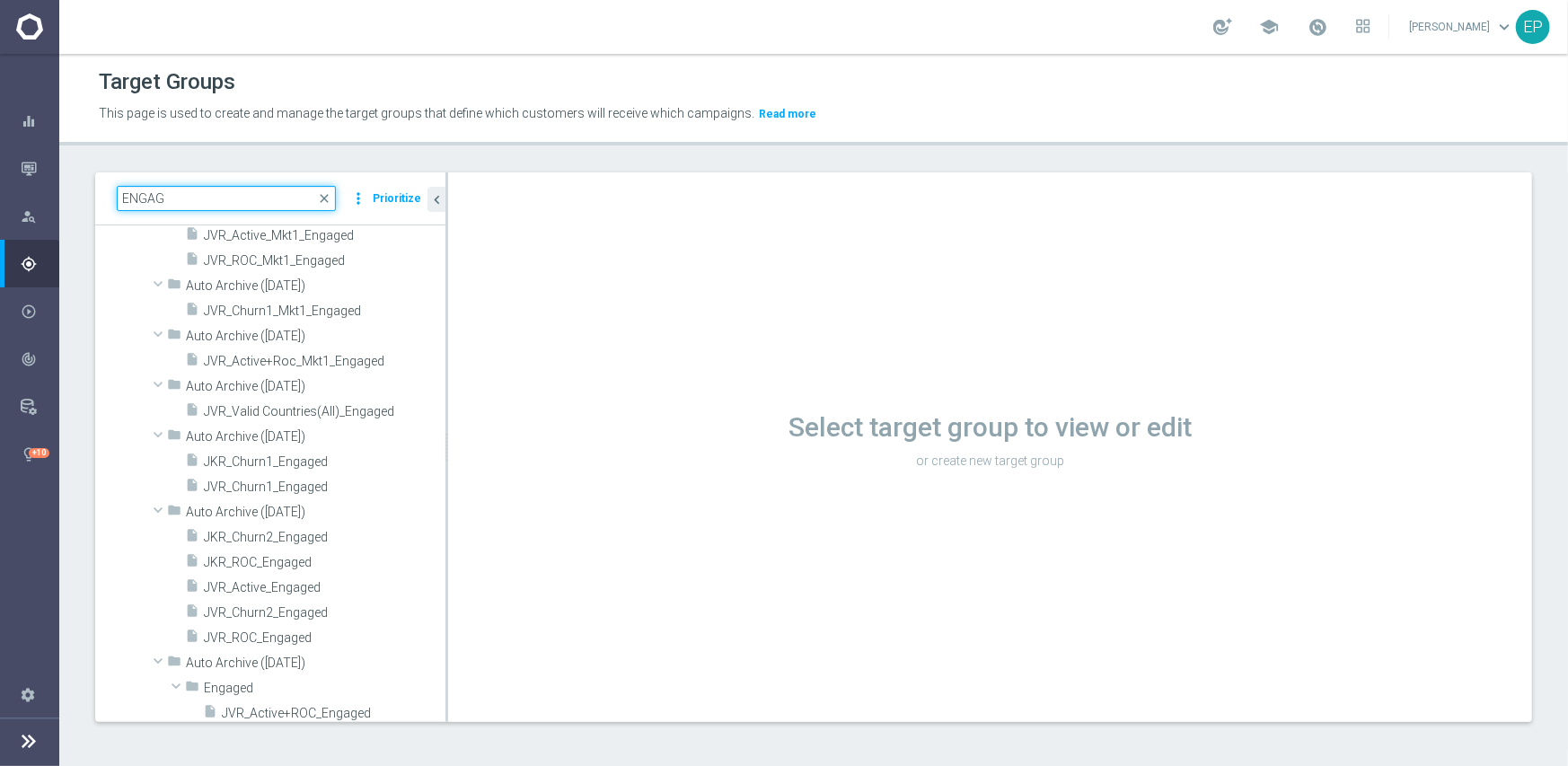
scroll to position [381, 0]
type input "ENGAGE"
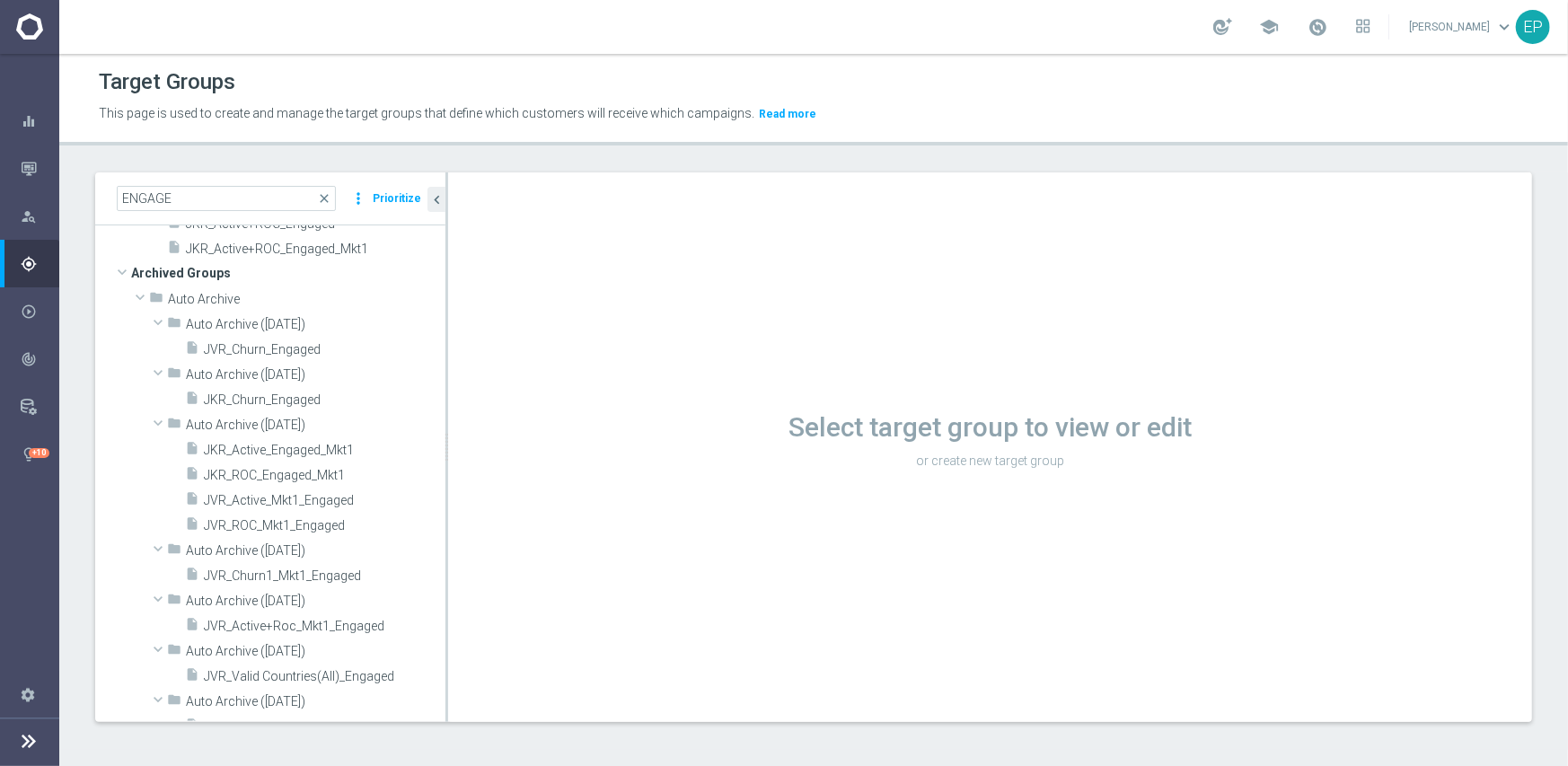
scroll to position [0, 0]
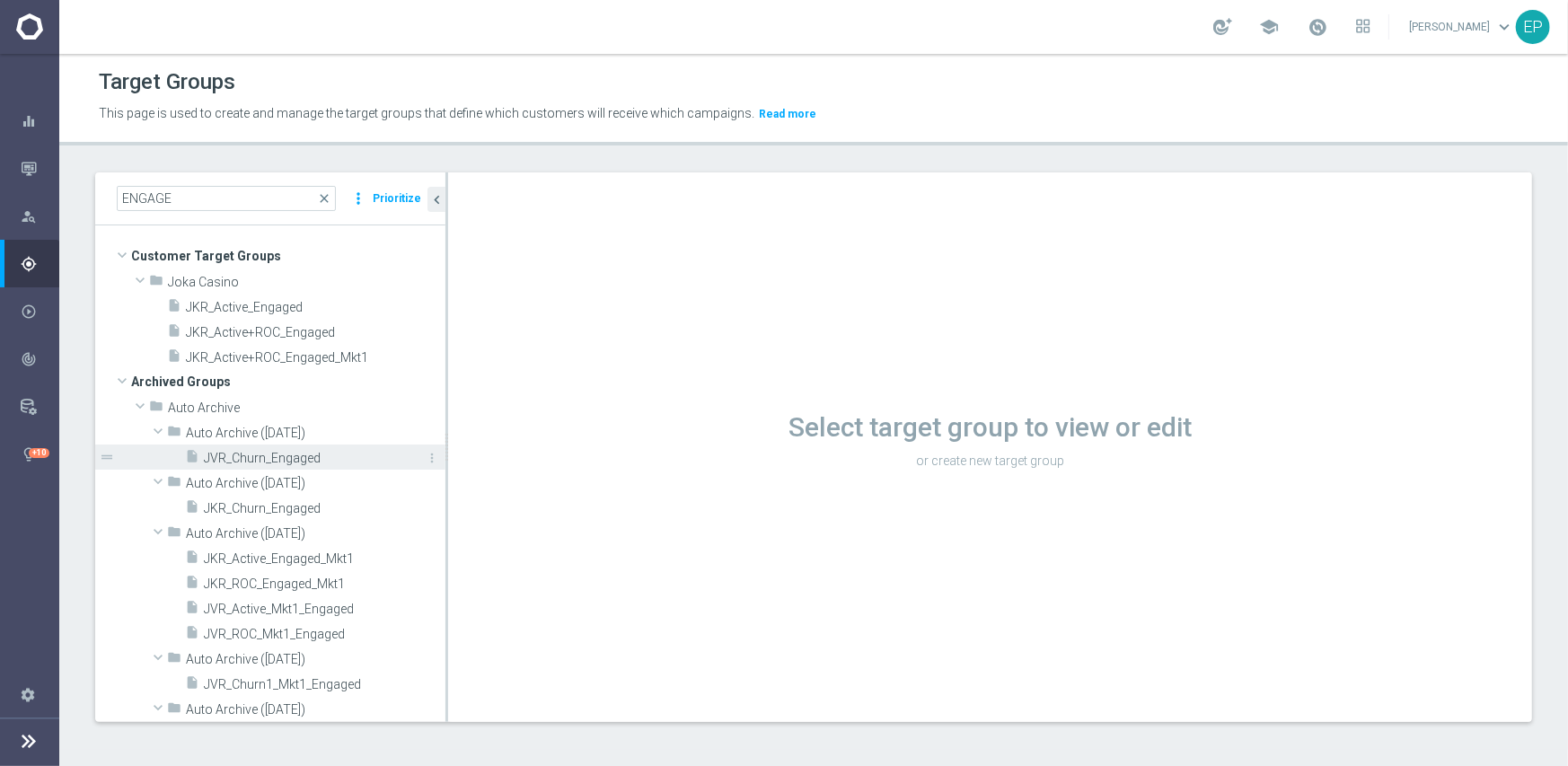
click at [261, 455] on span "JVR_Churn_Engaged" at bounding box center [304, 458] width 201 height 15
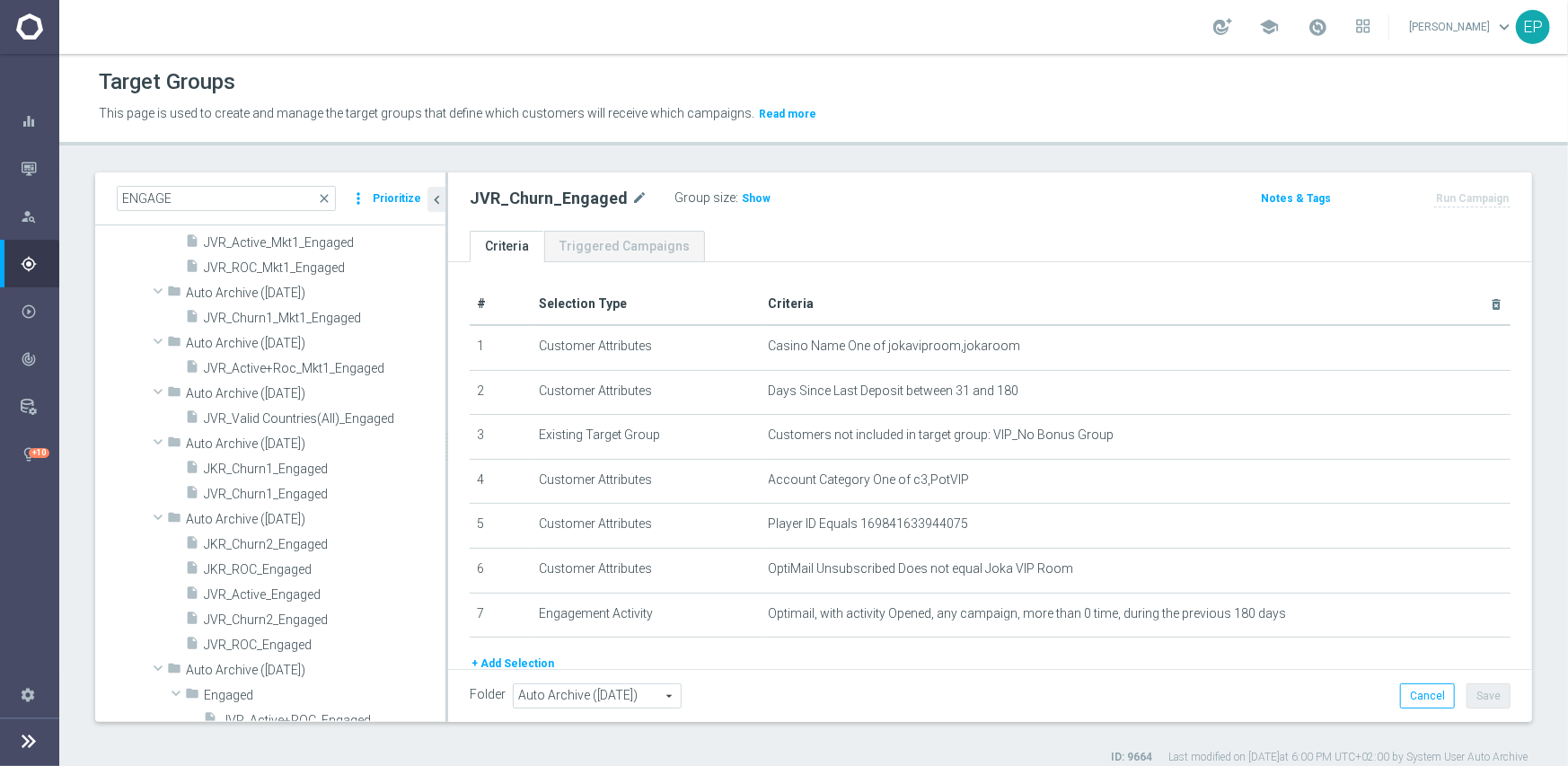
scroll to position [380, 0]
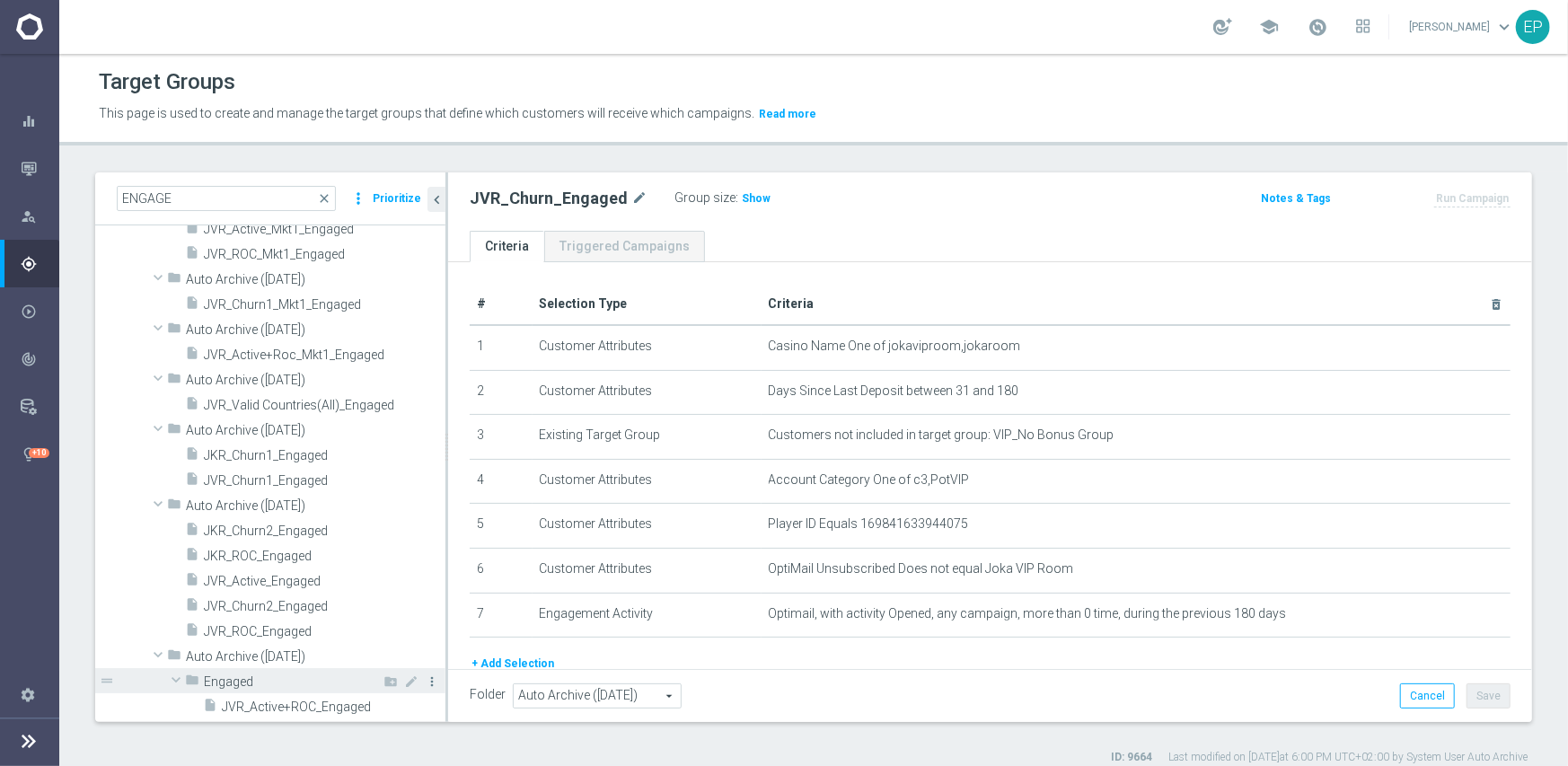
click at [425, 682] on icon "more_vert" at bounding box center [432, 682] width 14 height 14
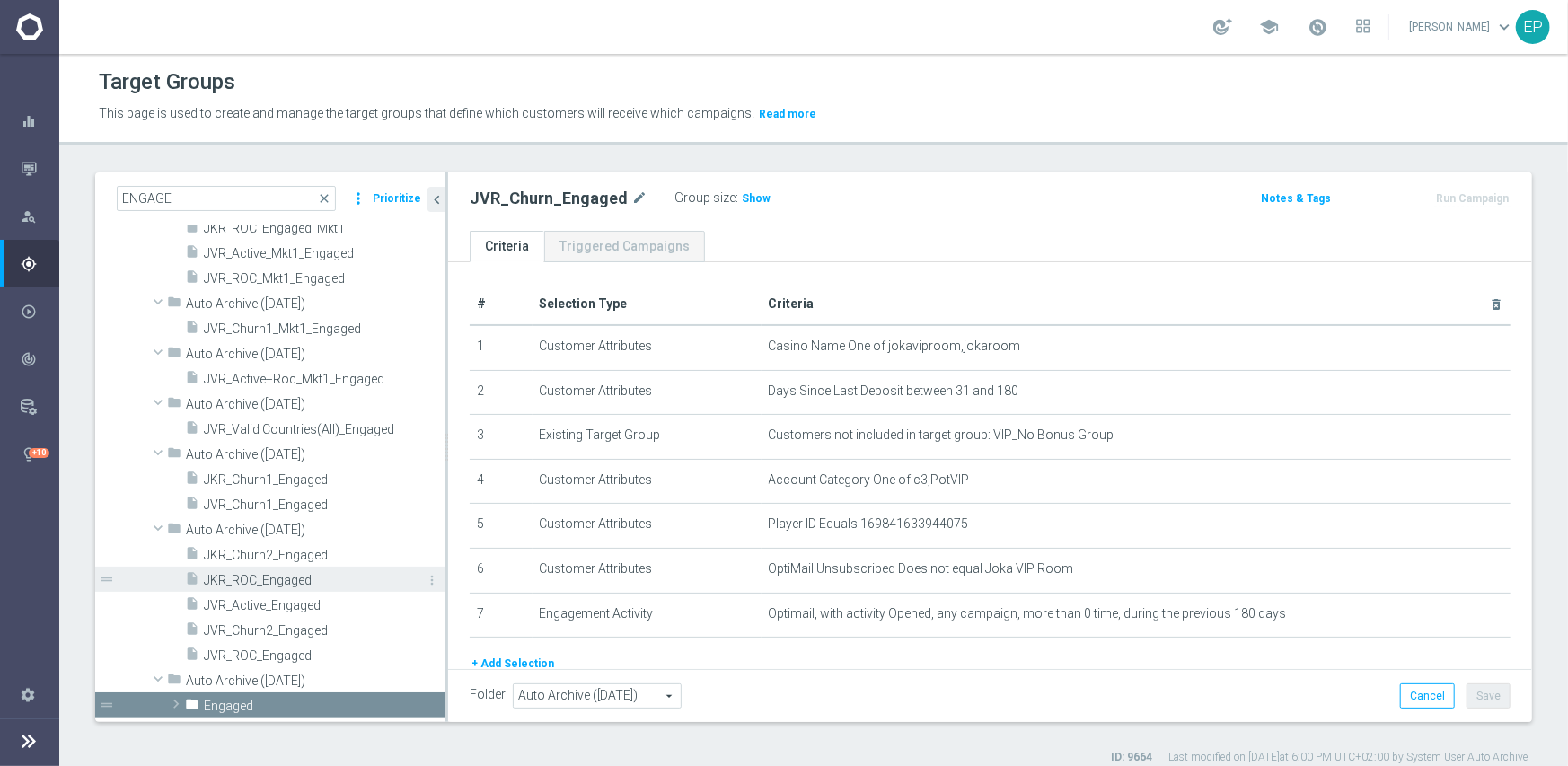
scroll to position [355, 0]
click at [176, 702] on span at bounding box center [176, 706] width 18 height 22
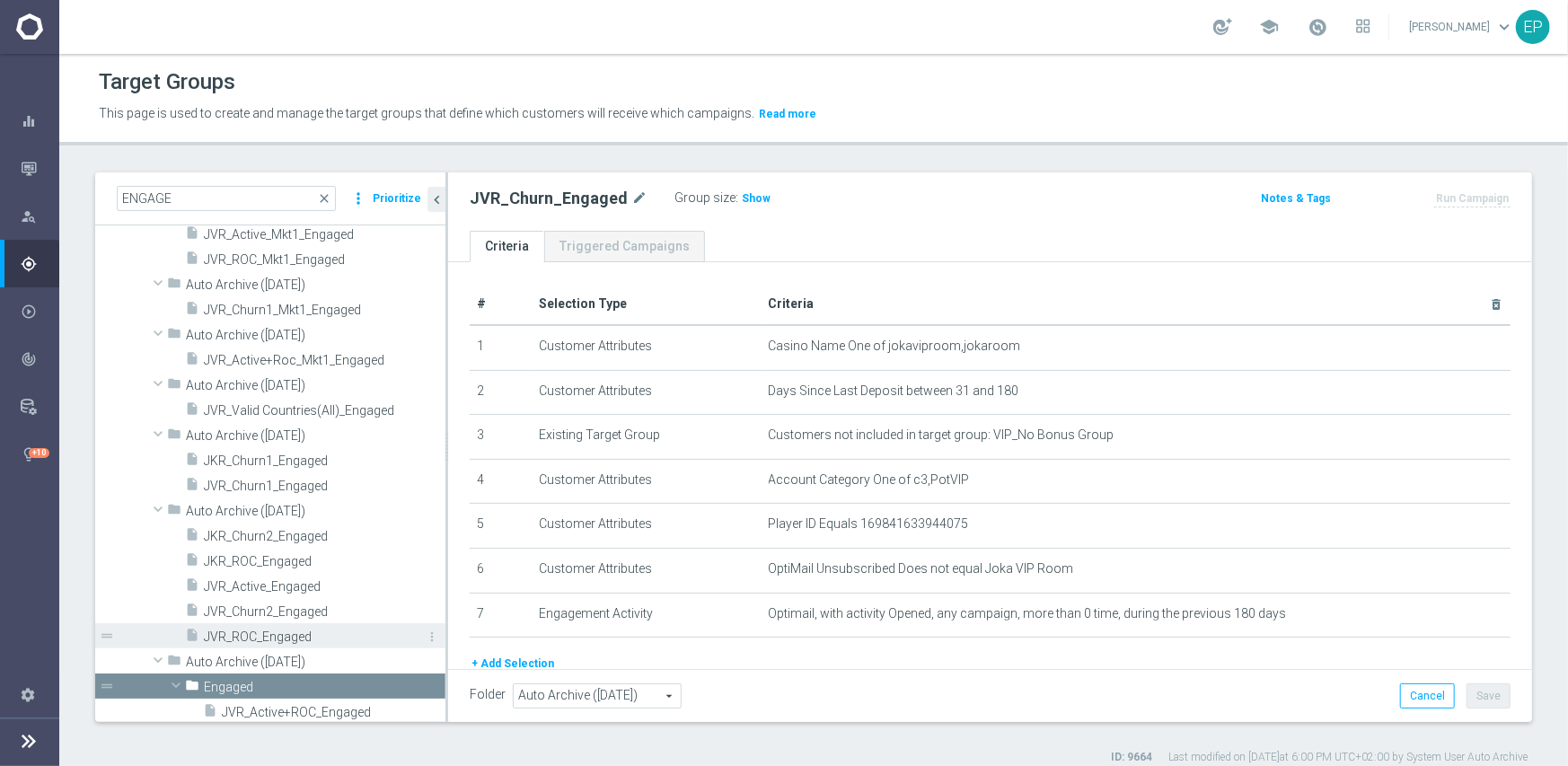
scroll to position [380, 0]
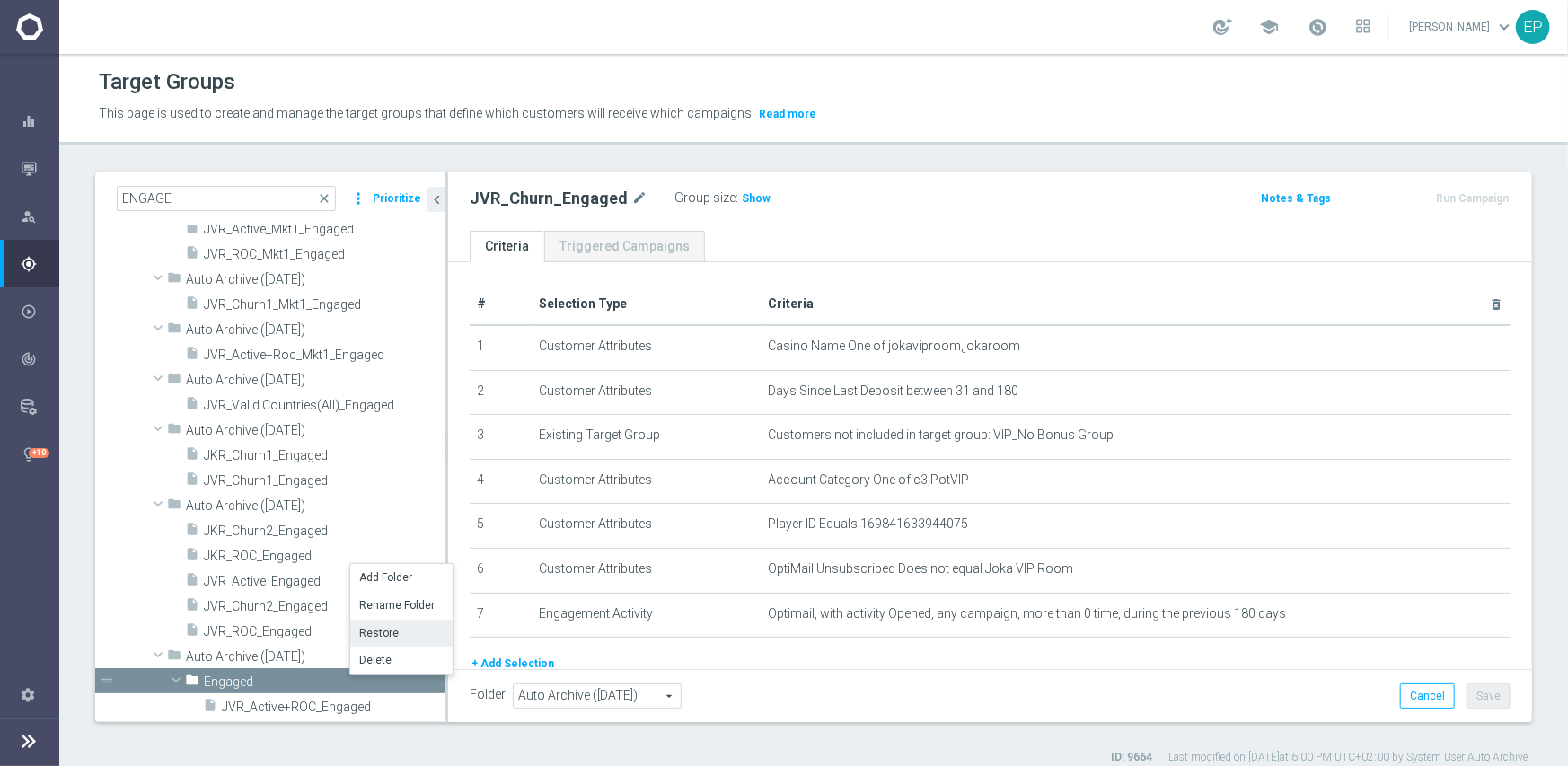
click at [390, 631] on li "Restore" at bounding box center [401, 633] width 102 height 28
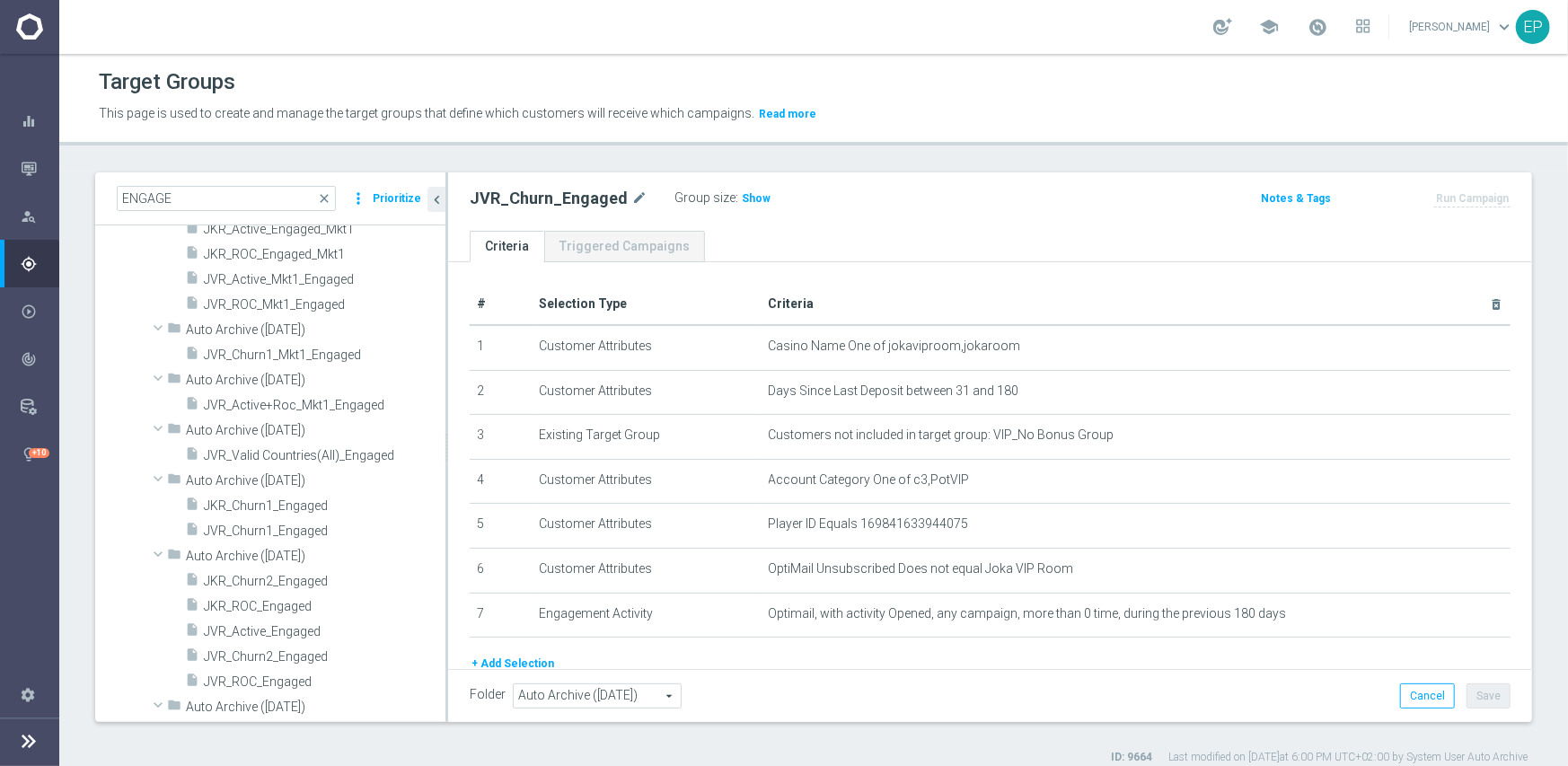
scroll to position [0, 0]
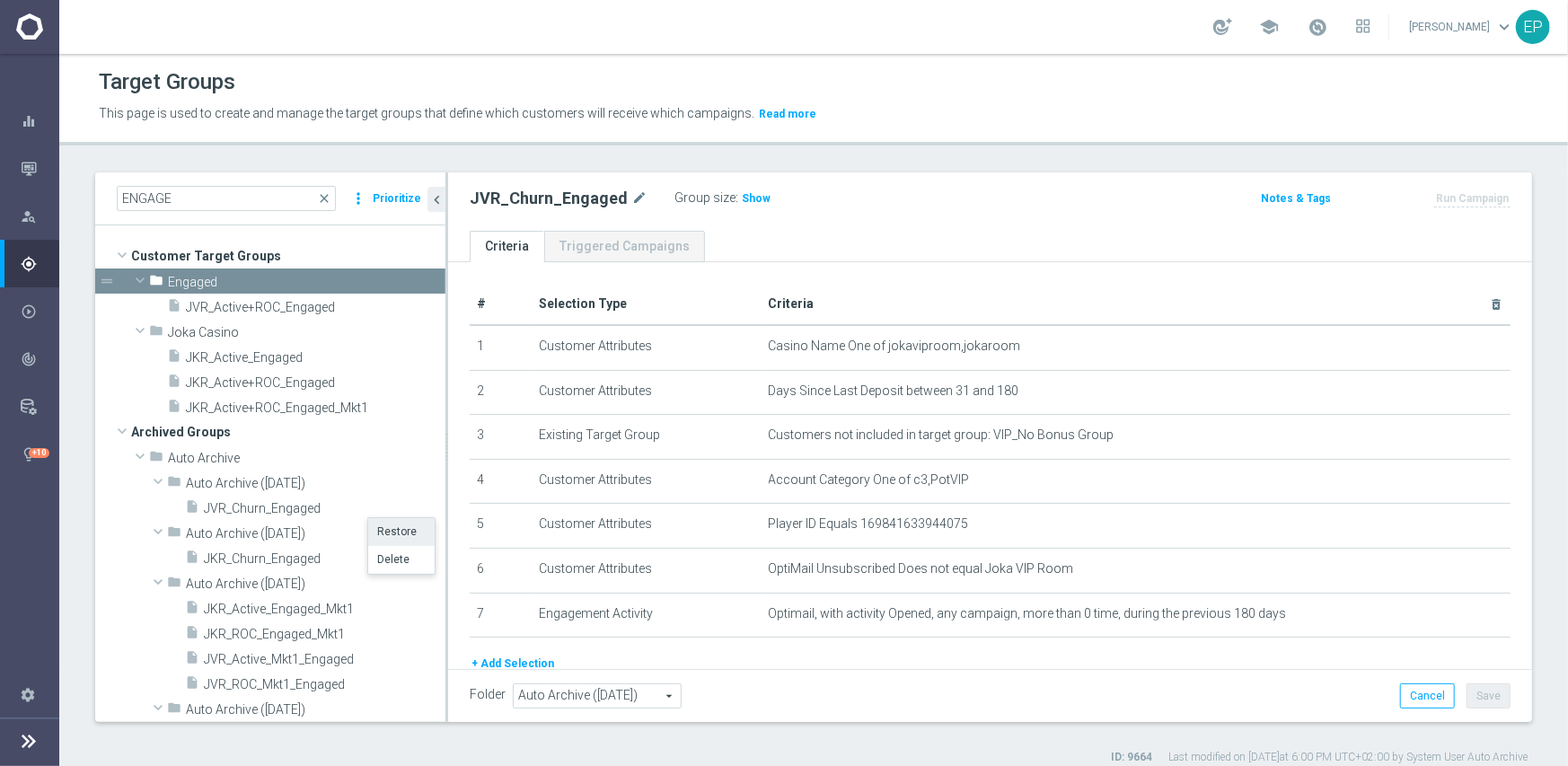
click at [381, 532] on li "Restore" at bounding box center [401, 531] width 67 height 28
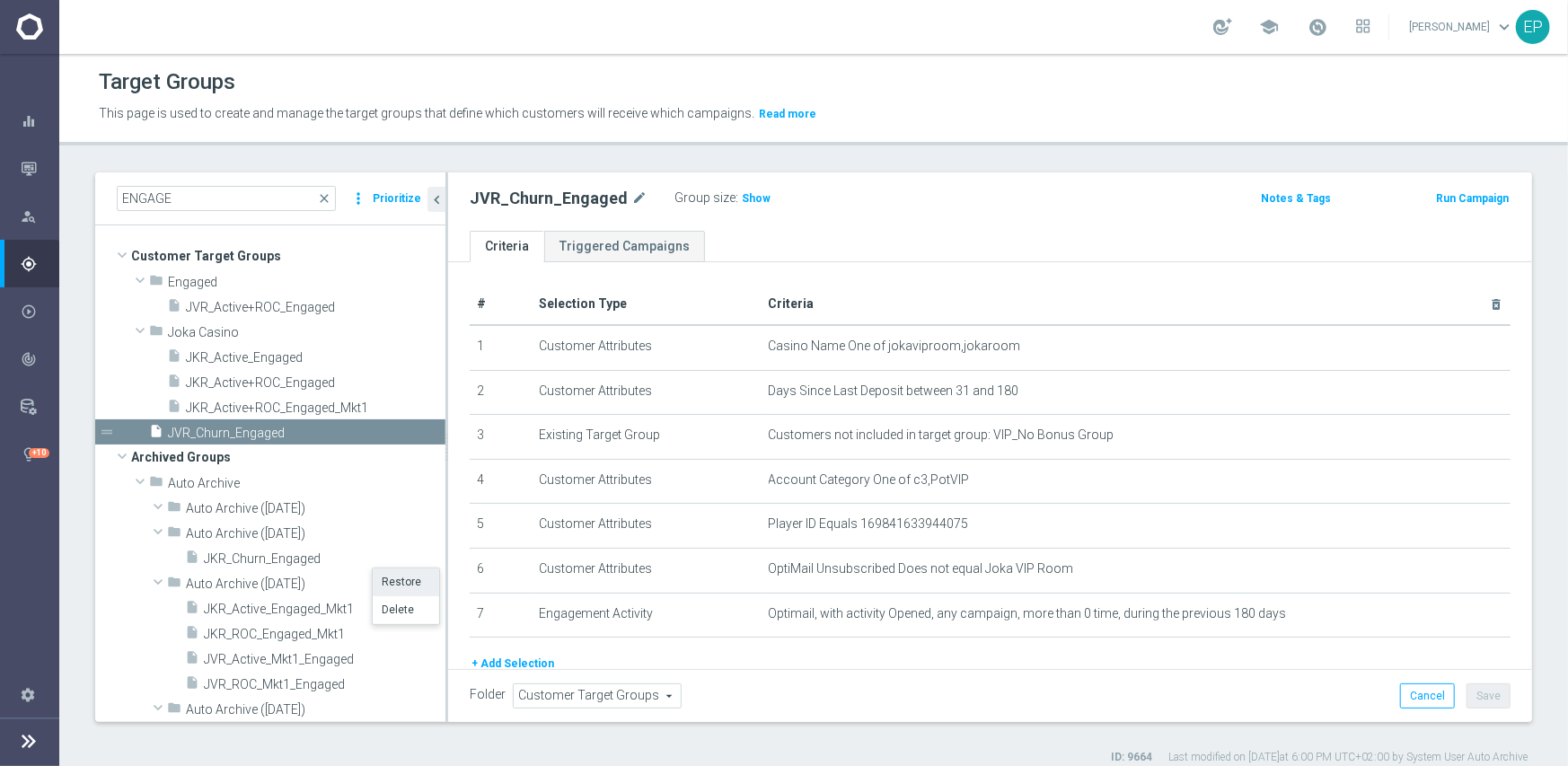
click at [389, 585] on li "Restore" at bounding box center [406, 582] width 67 height 28
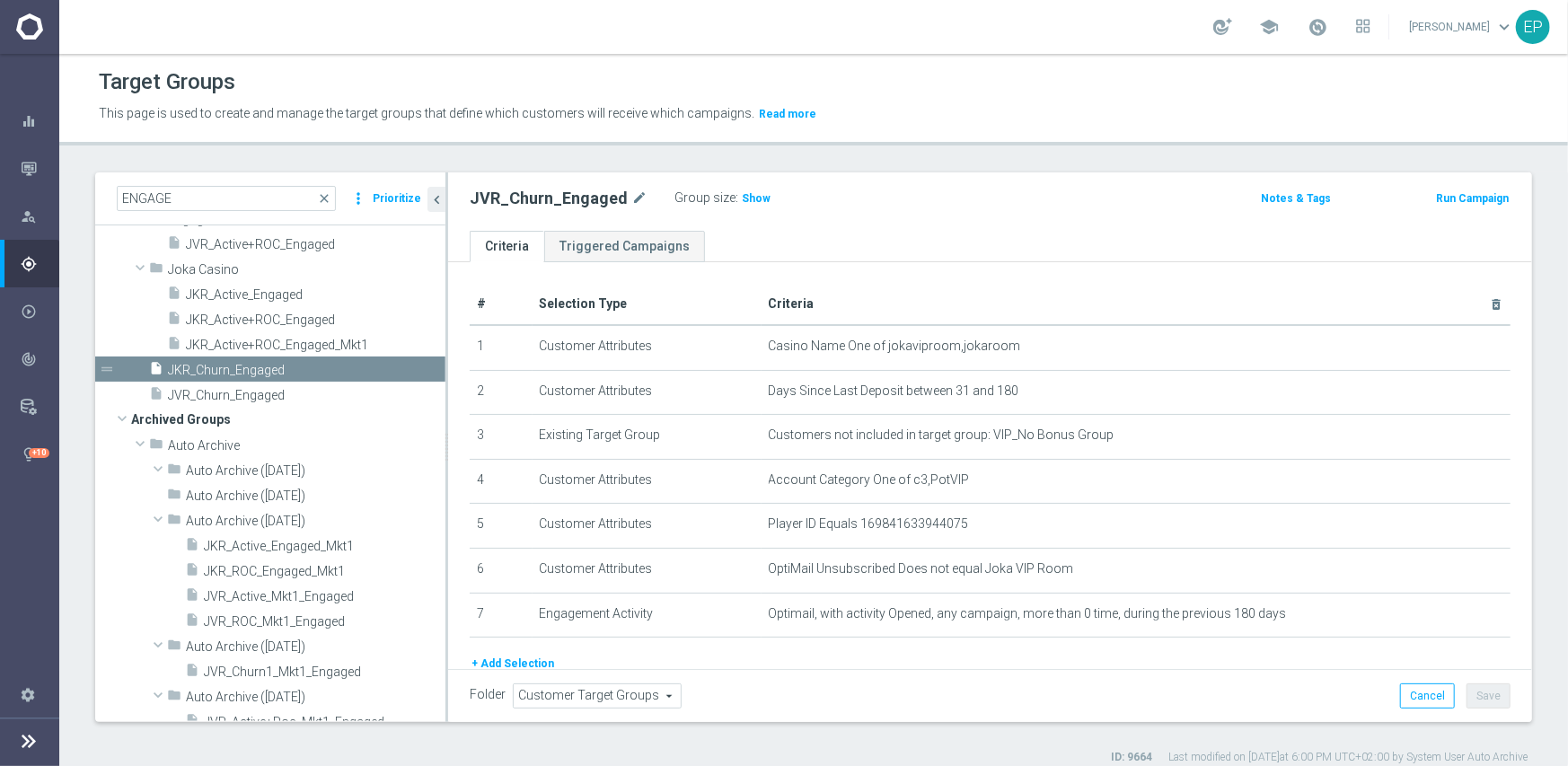
scroll to position [90, 0]
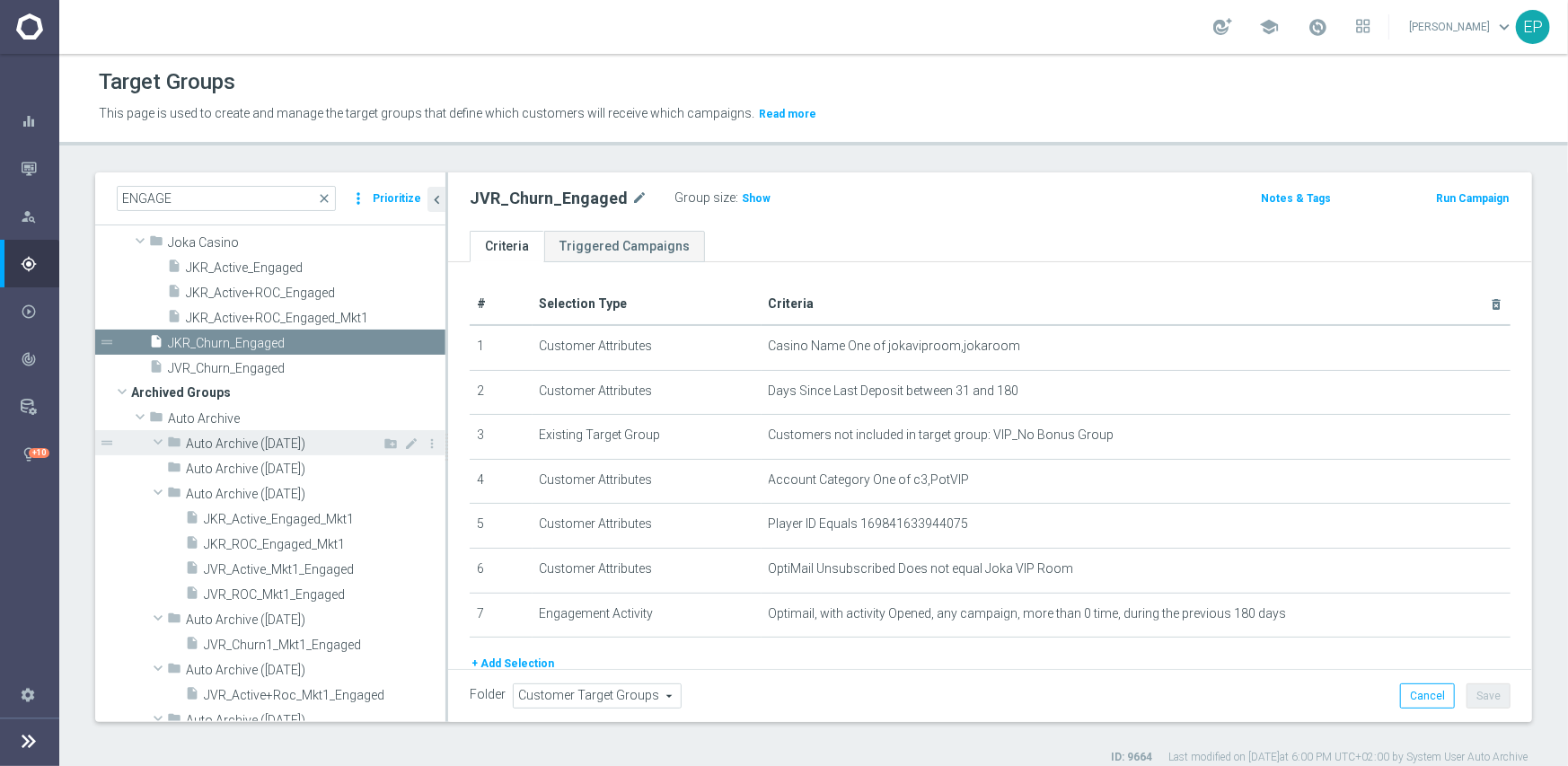
click at [158, 440] on span at bounding box center [158, 442] width 22 height 18
click at [158, 440] on span at bounding box center [158, 442] width 18 height 22
click at [407, 549] on li "Restore" at bounding box center [404, 546] width 67 height 28
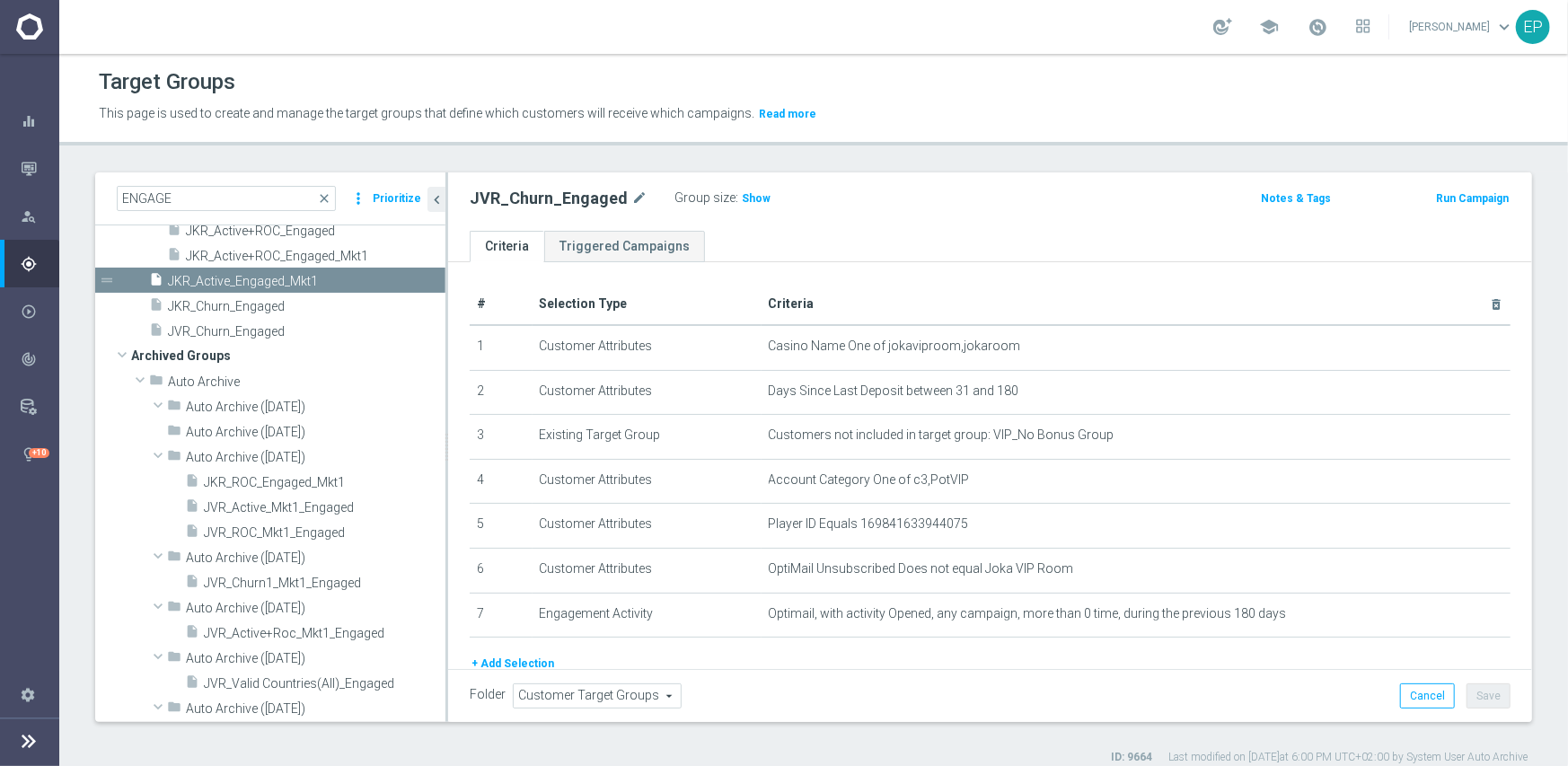
scroll to position [180, 0]
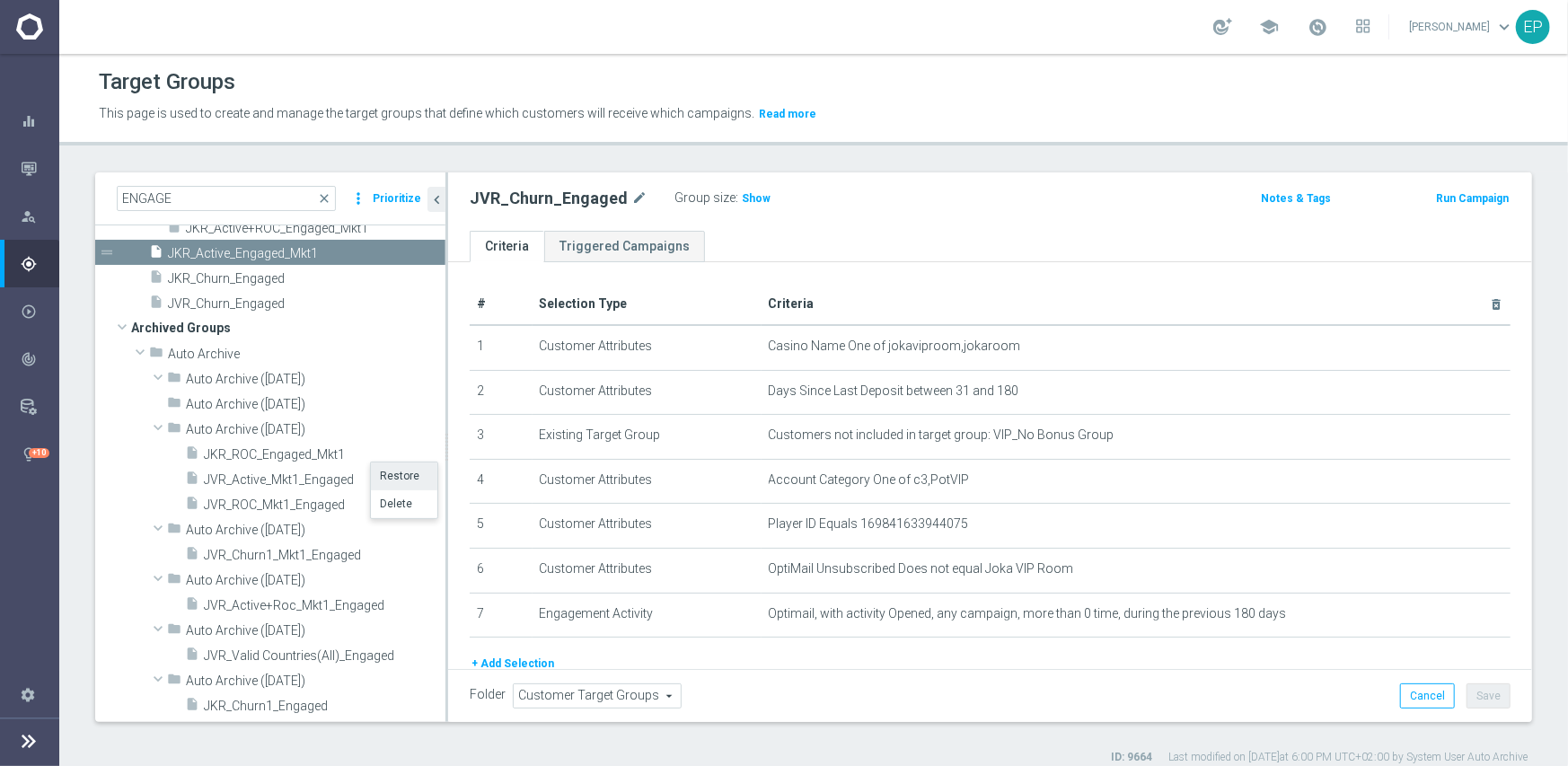
click at [392, 481] on li "Restore" at bounding box center [404, 476] width 67 height 28
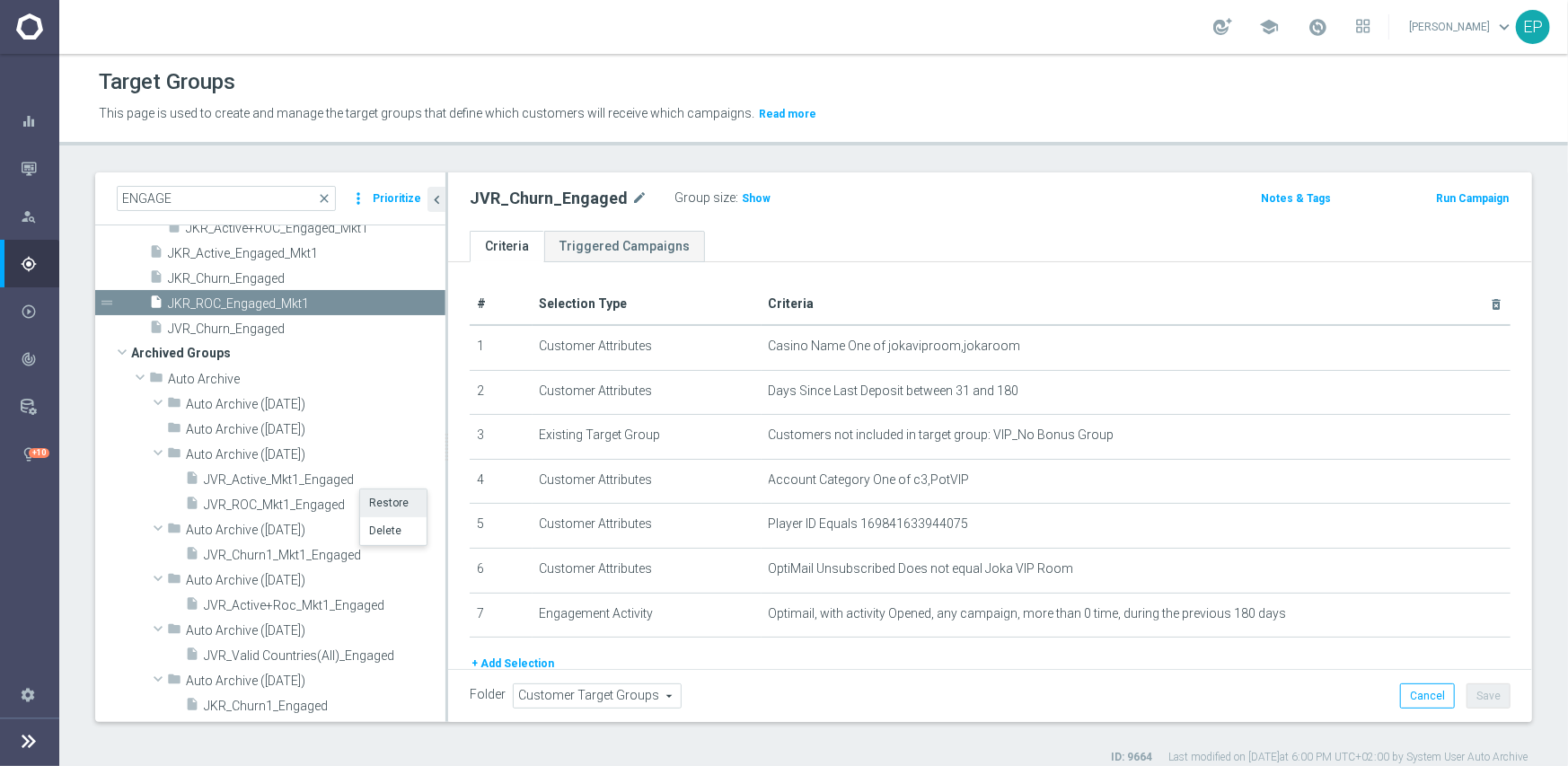
click at [389, 503] on li "Restore" at bounding box center [393, 503] width 67 height 28
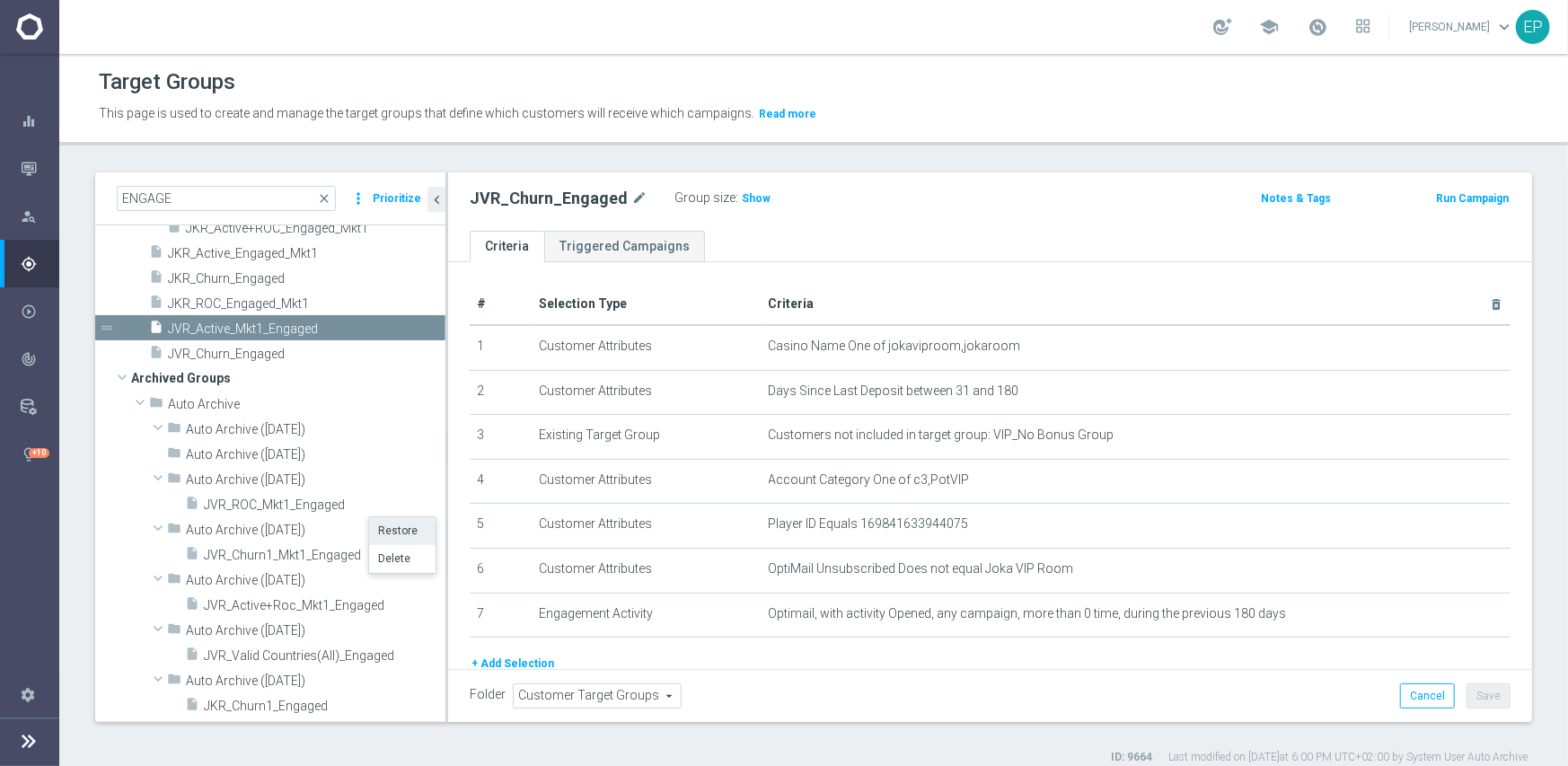
click at [397, 528] on li "Restore" at bounding box center [402, 531] width 67 height 28
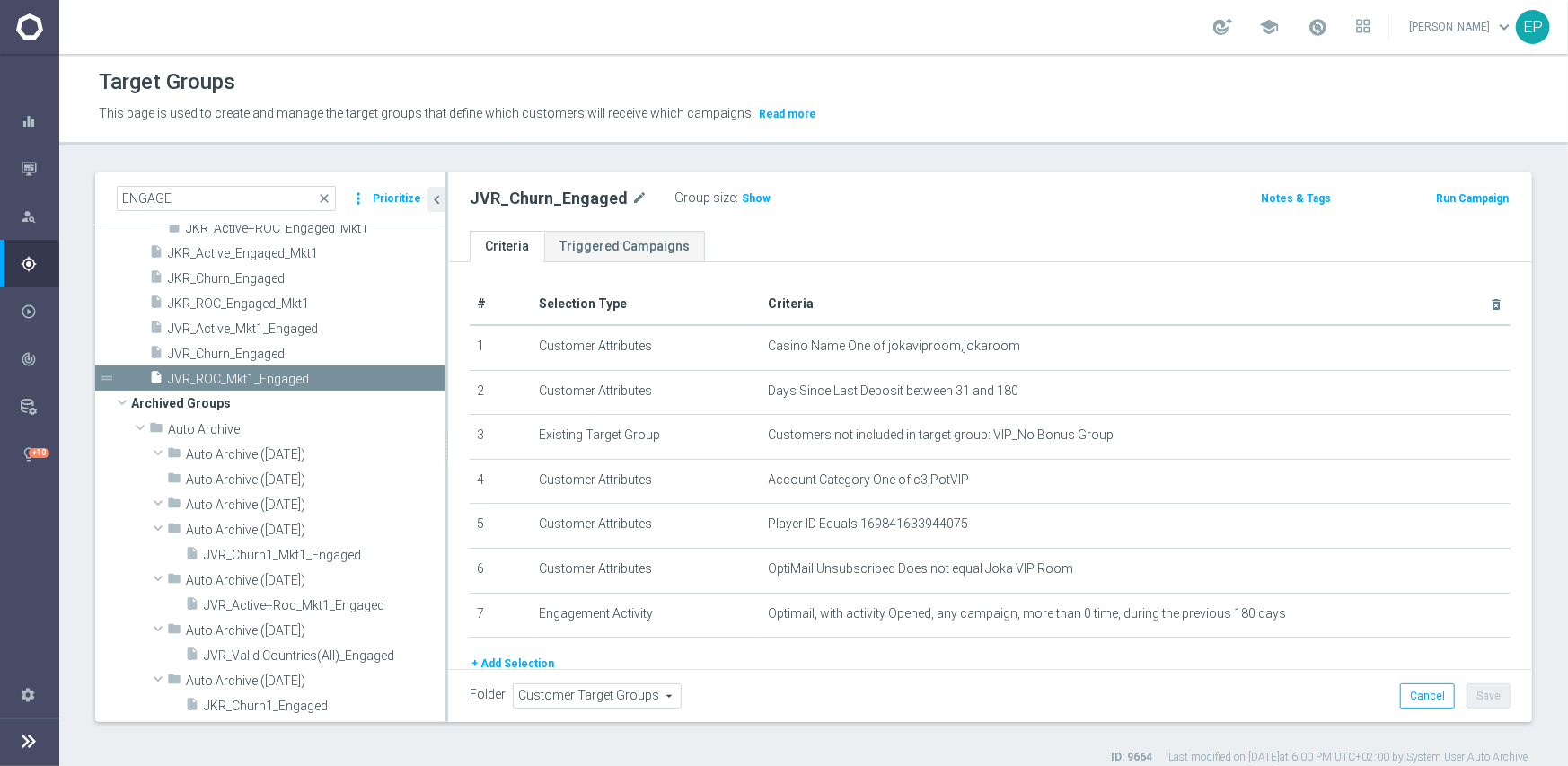
scroll to position [270, 0]
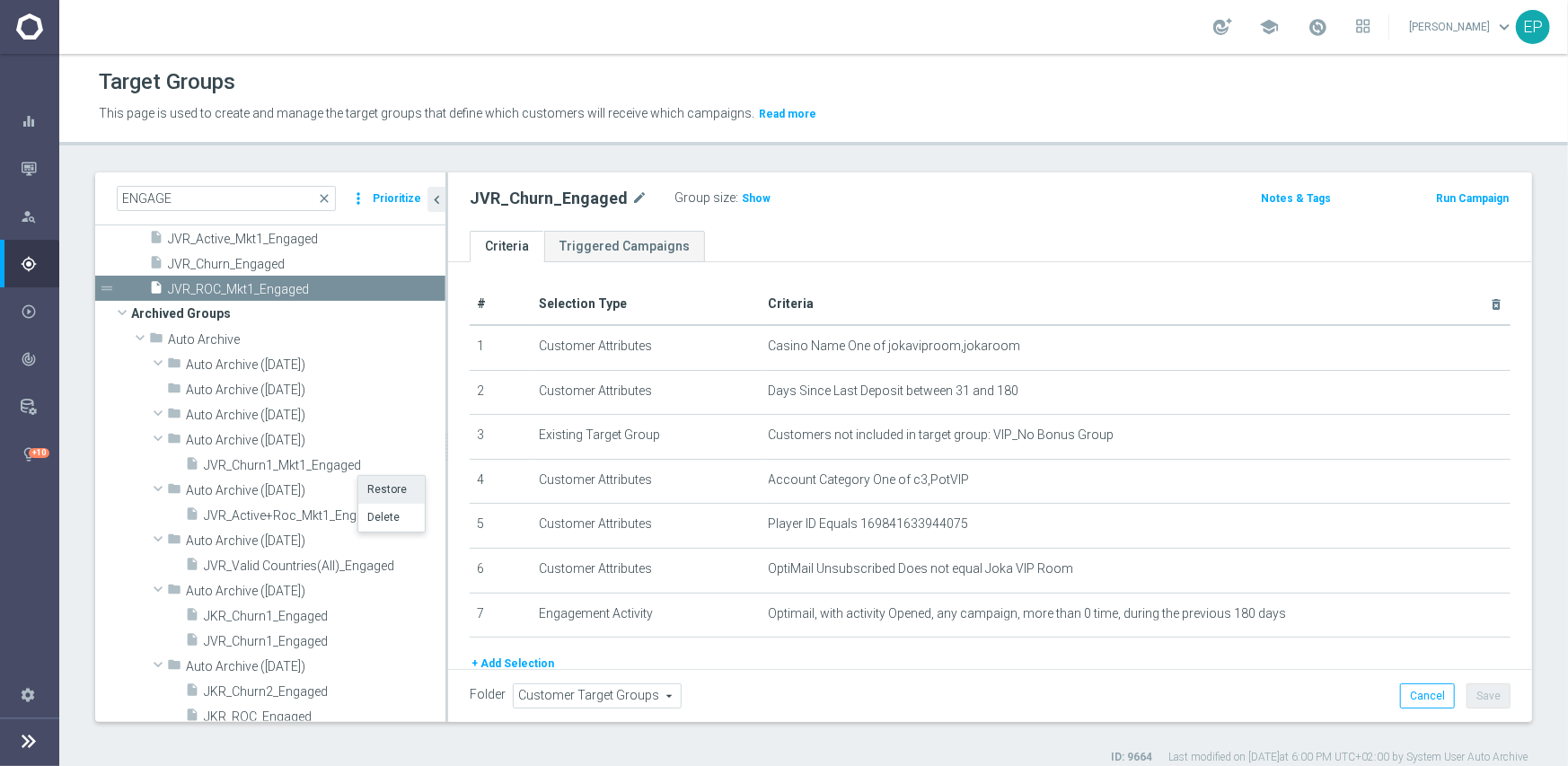
click at [375, 488] on li "Restore" at bounding box center [392, 490] width 67 height 28
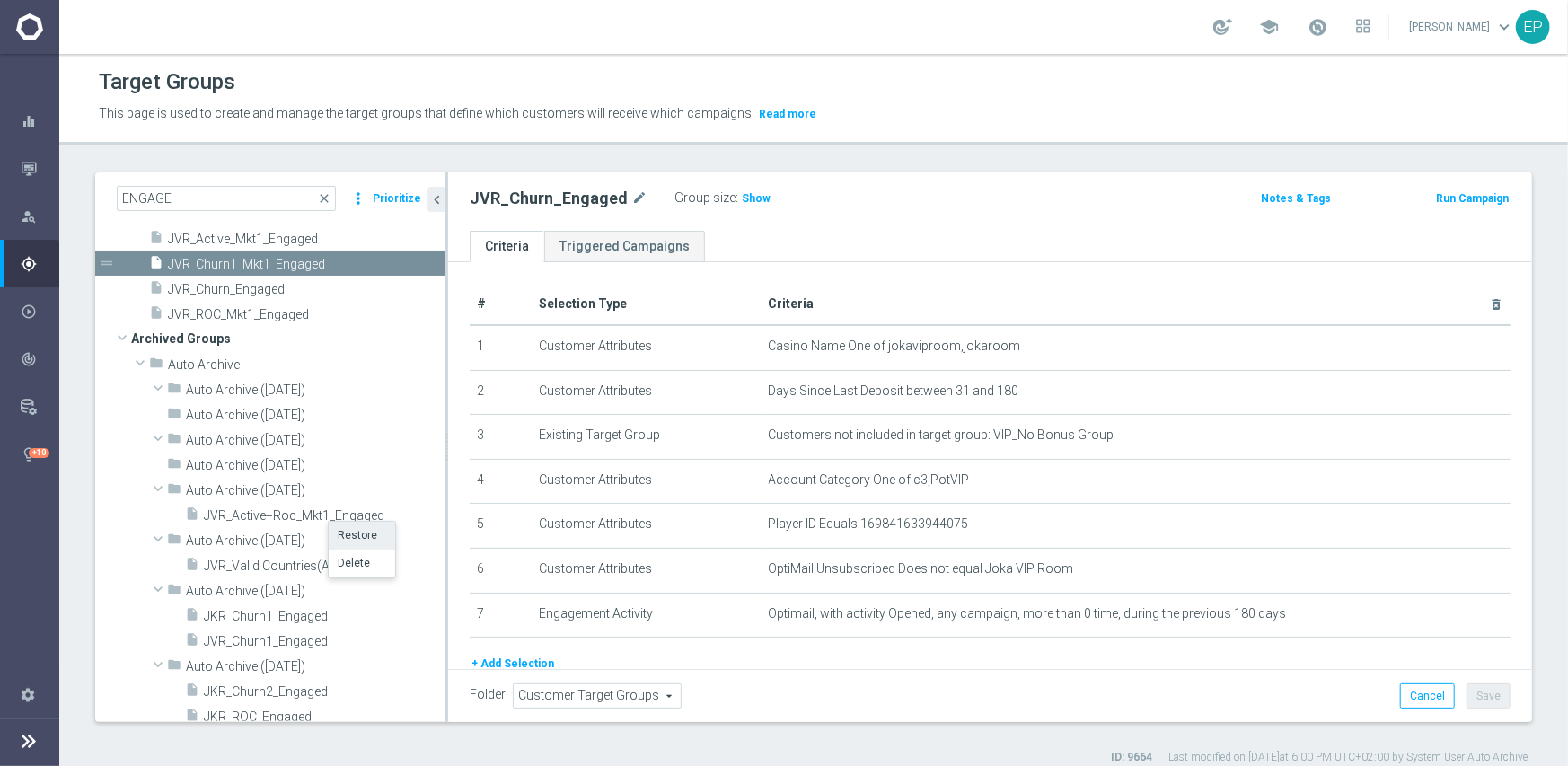
click at [346, 528] on li "Restore" at bounding box center [362, 535] width 67 height 28
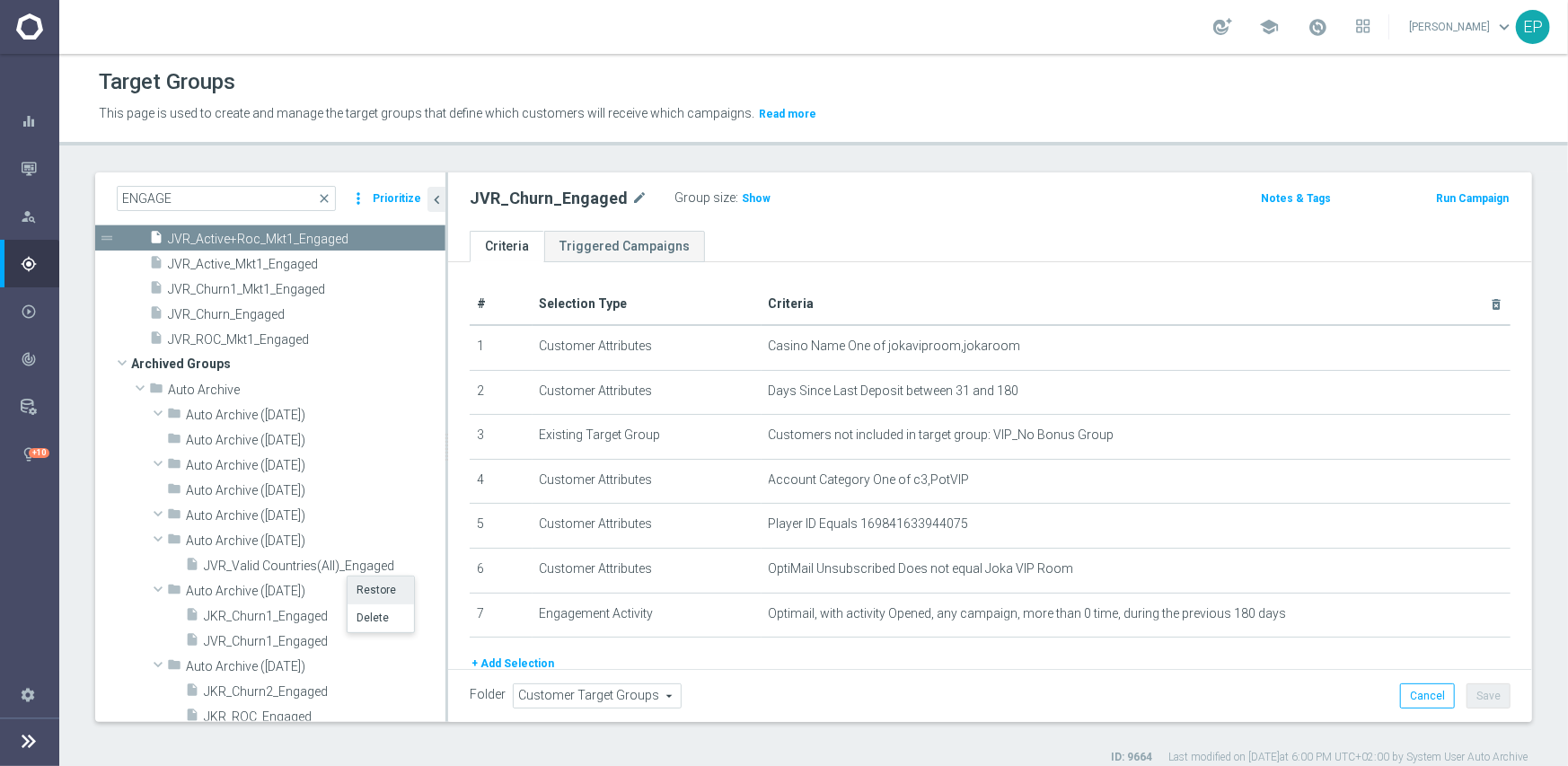
click at [383, 585] on li "Restore" at bounding box center [381, 590] width 67 height 28
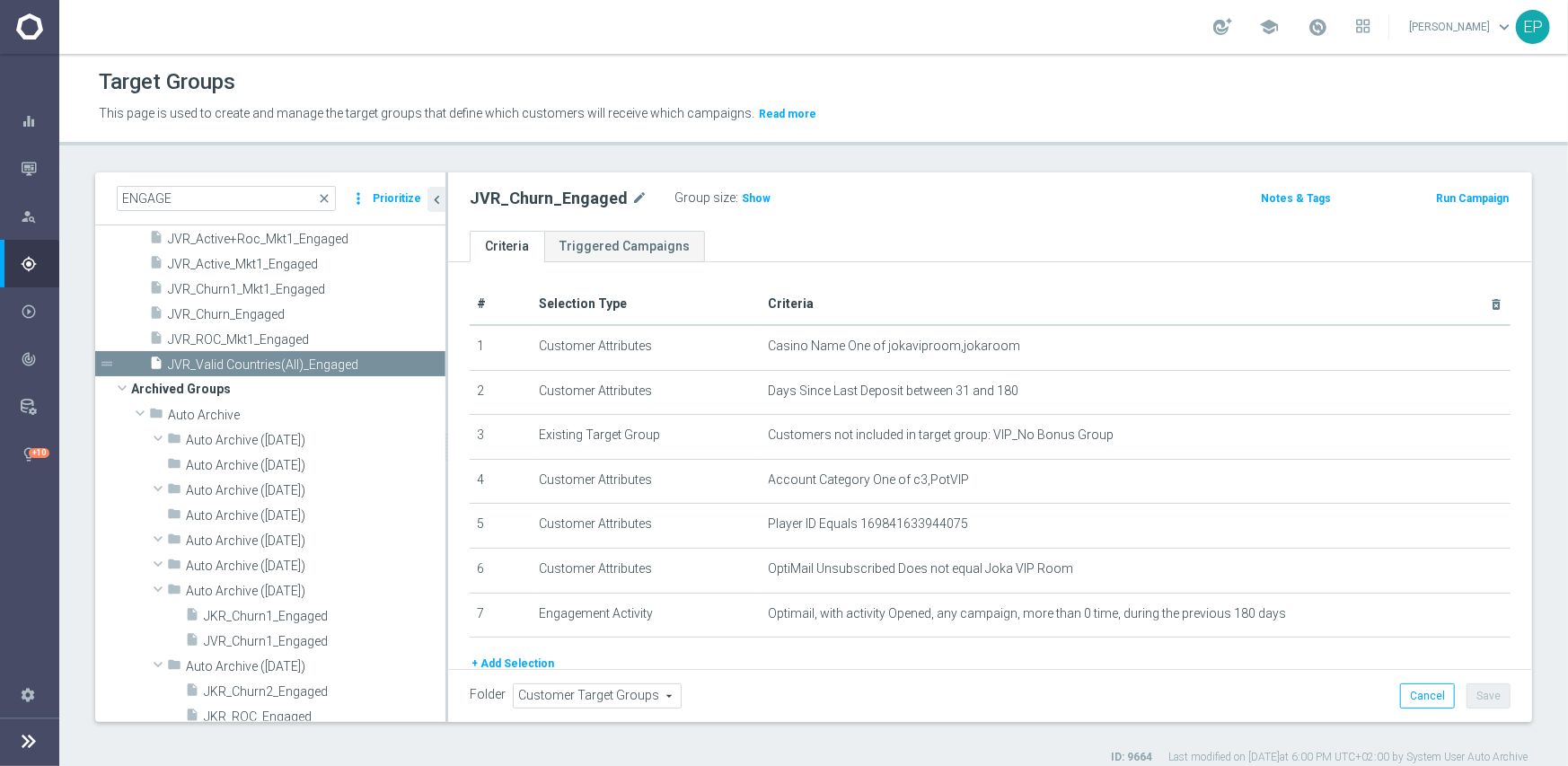
scroll to position [359, 0]
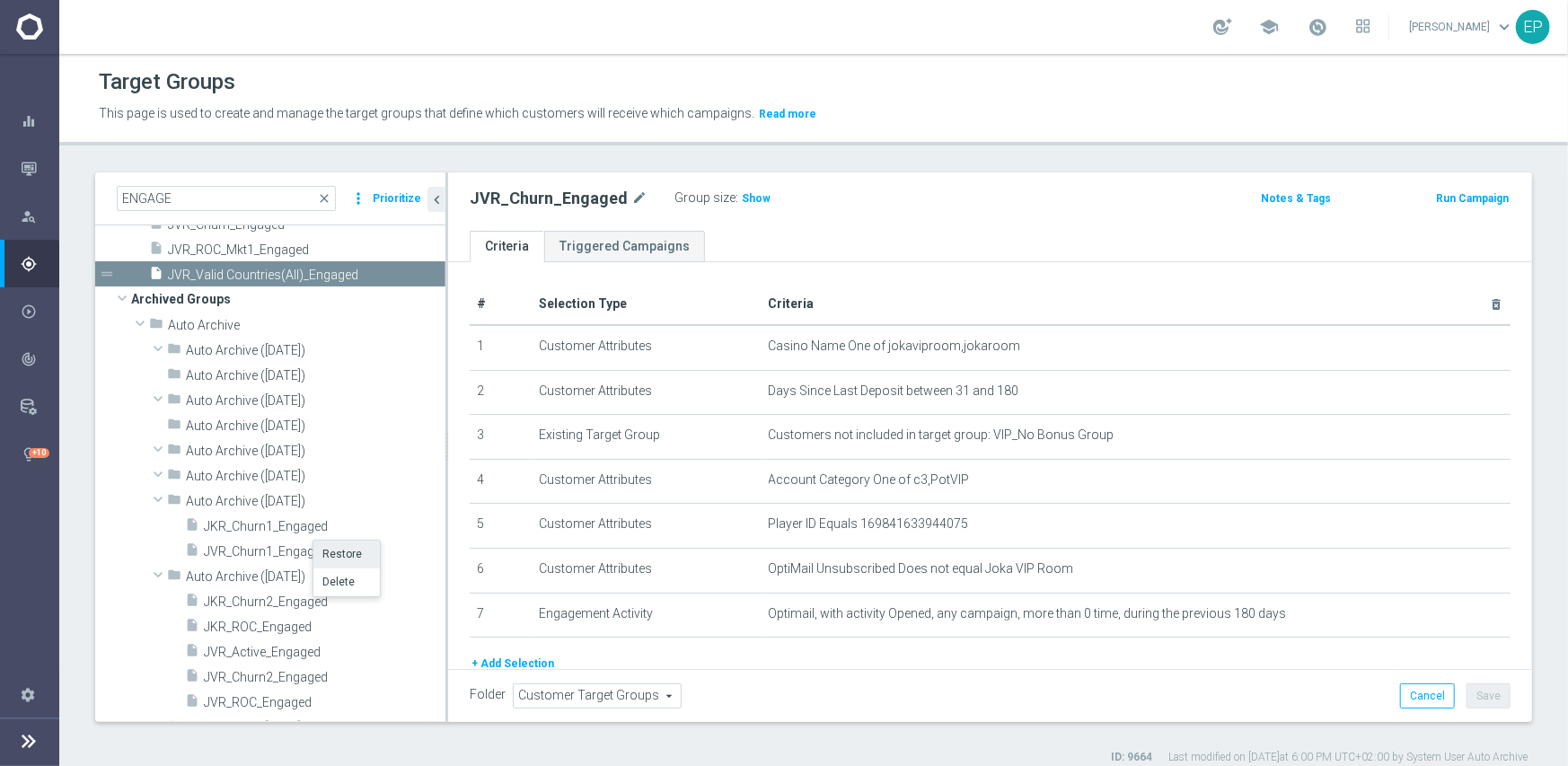
click at [354, 555] on li "Restore" at bounding box center [346, 554] width 67 height 28
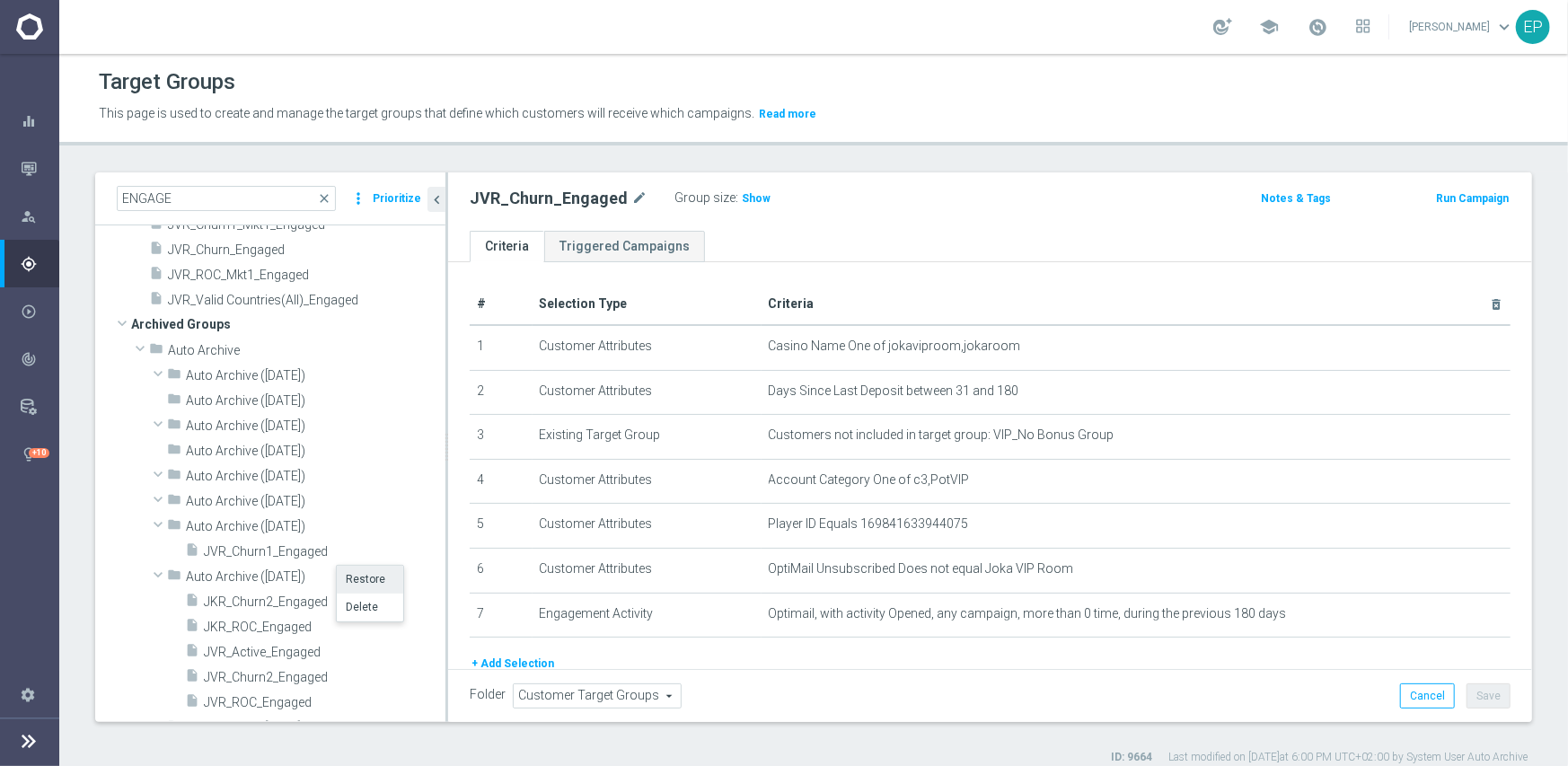
click at [375, 583] on li "Restore" at bounding box center [370, 579] width 67 height 28
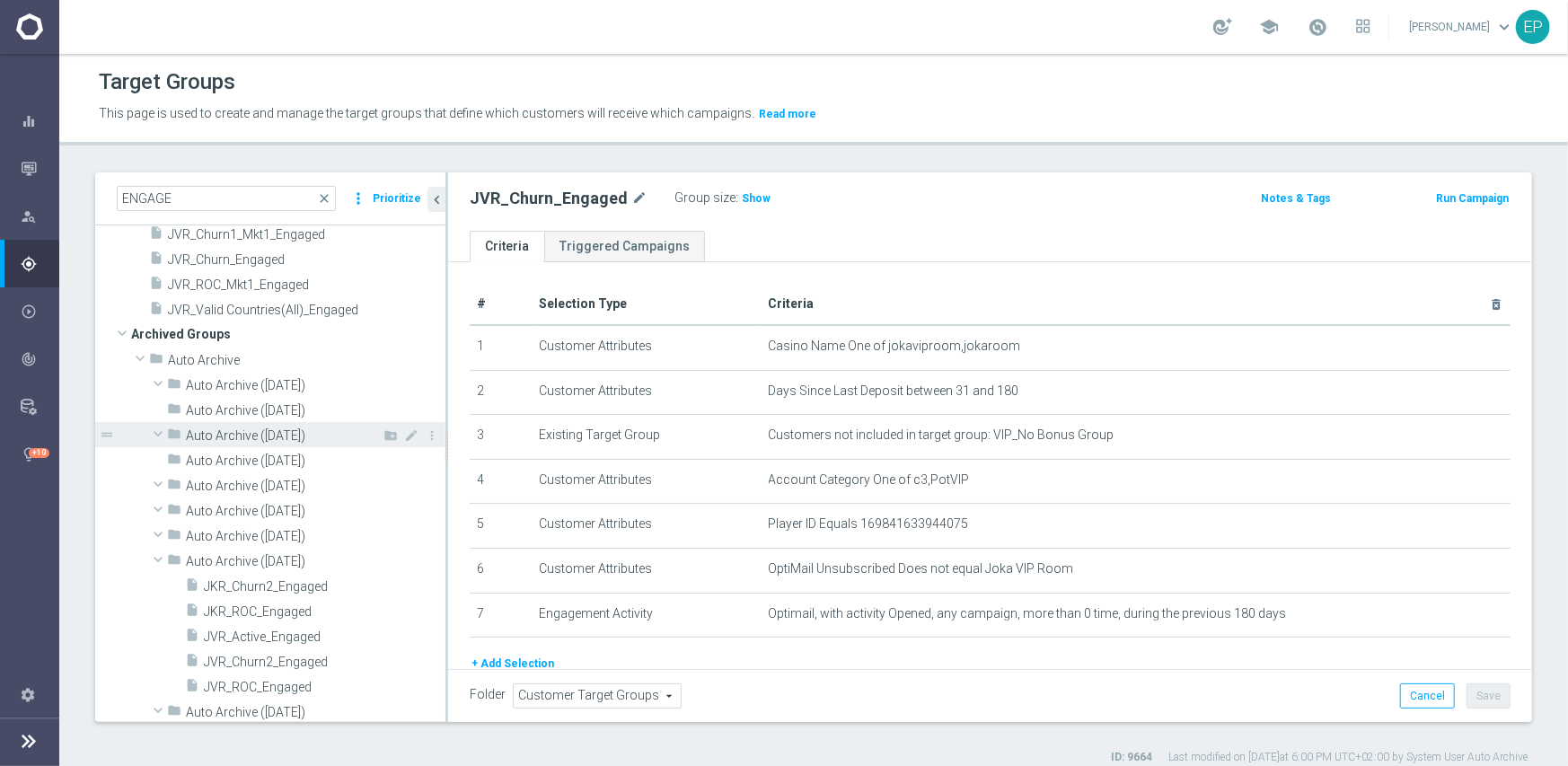
scroll to position [380, 0]
click at [357, 597] on li "Restore" at bounding box center [354, 598] width 67 height 28
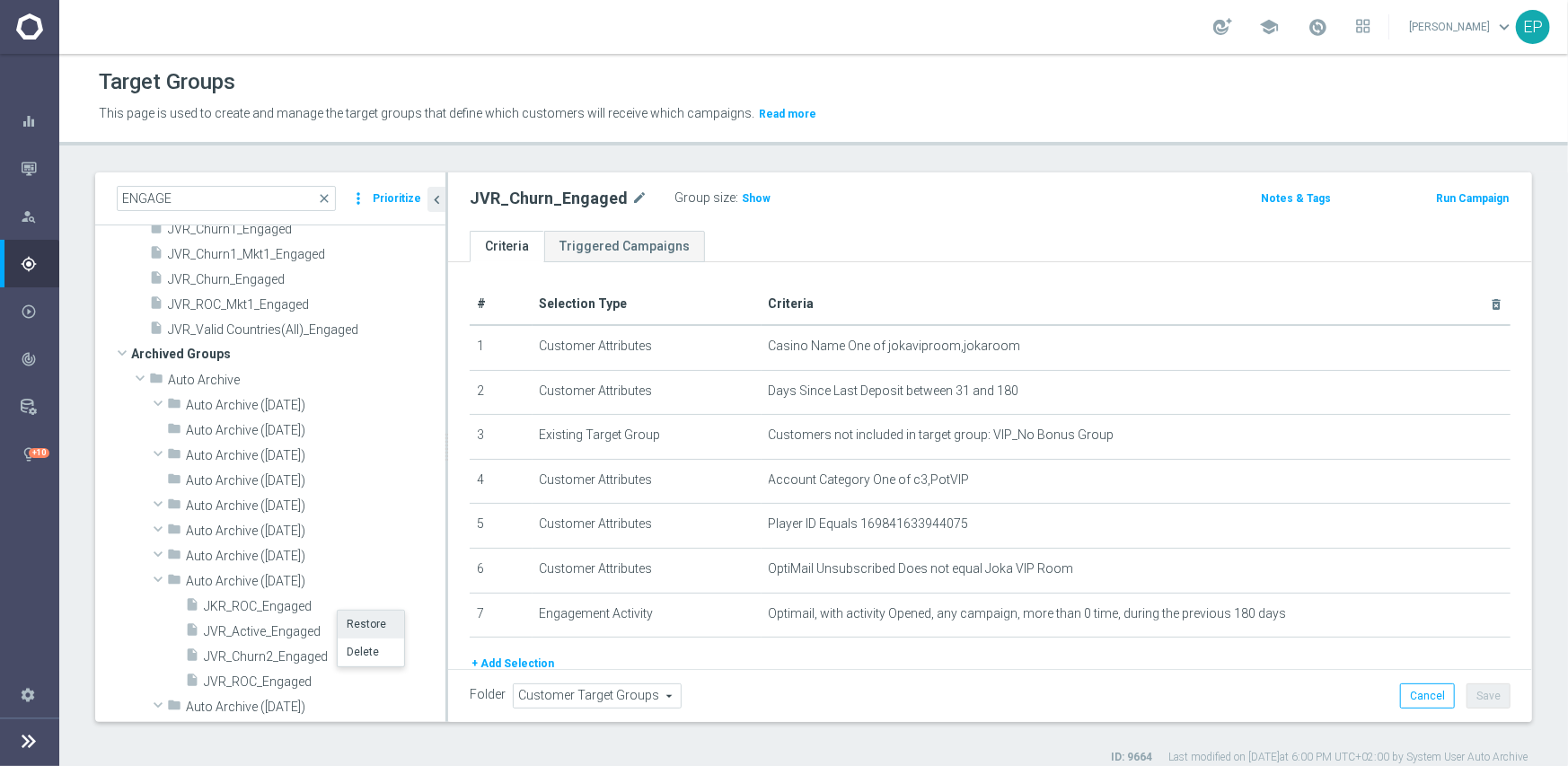
click at [387, 625] on li "Restore" at bounding box center [371, 624] width 67 height 28
click at [345, 648] on li "Restore" at bounding box center [354, 649] width 67 height 28
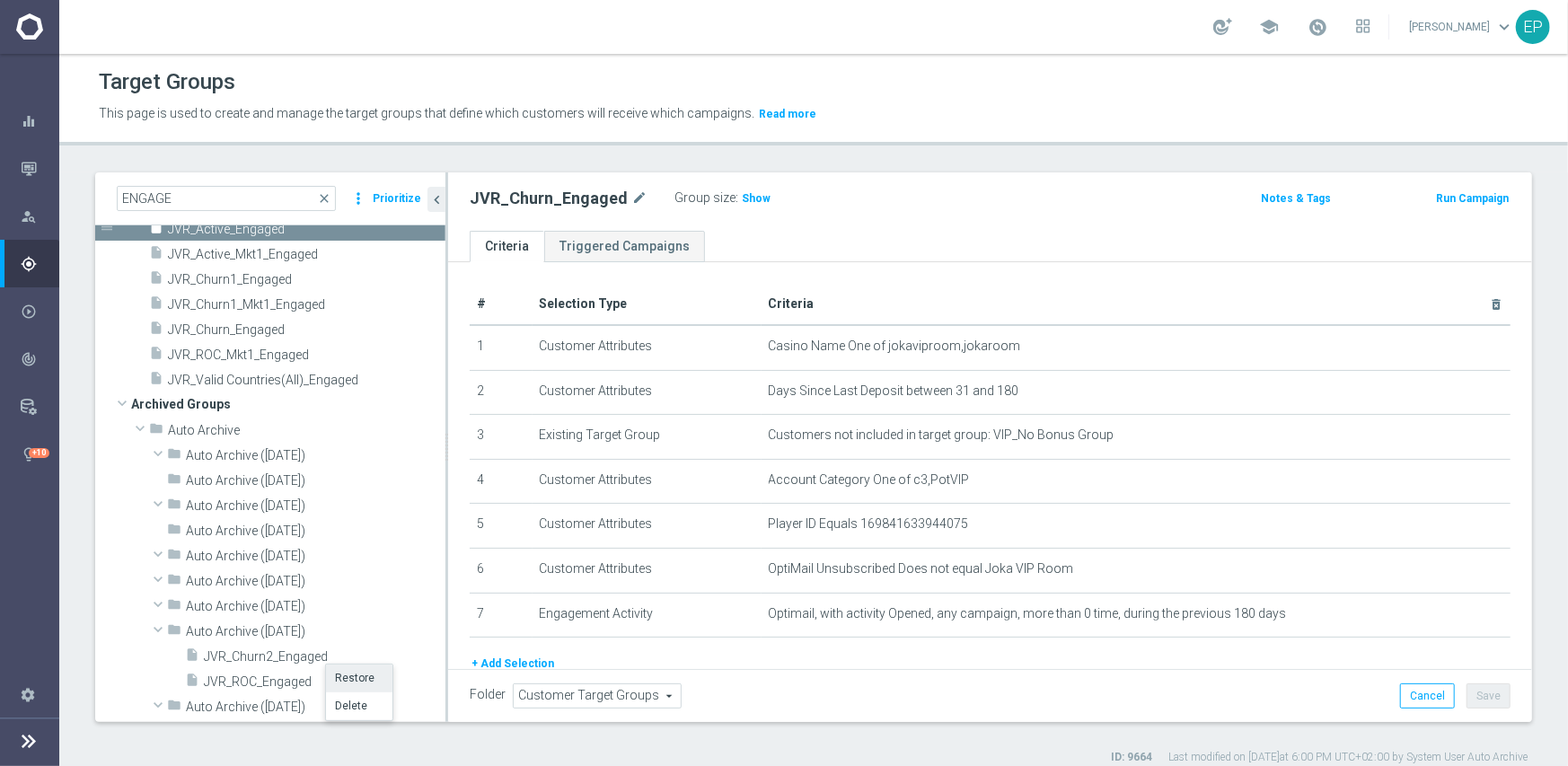
click at [348, 681] on li "Restore" at bounding box center [359, 678] width 67 height 28
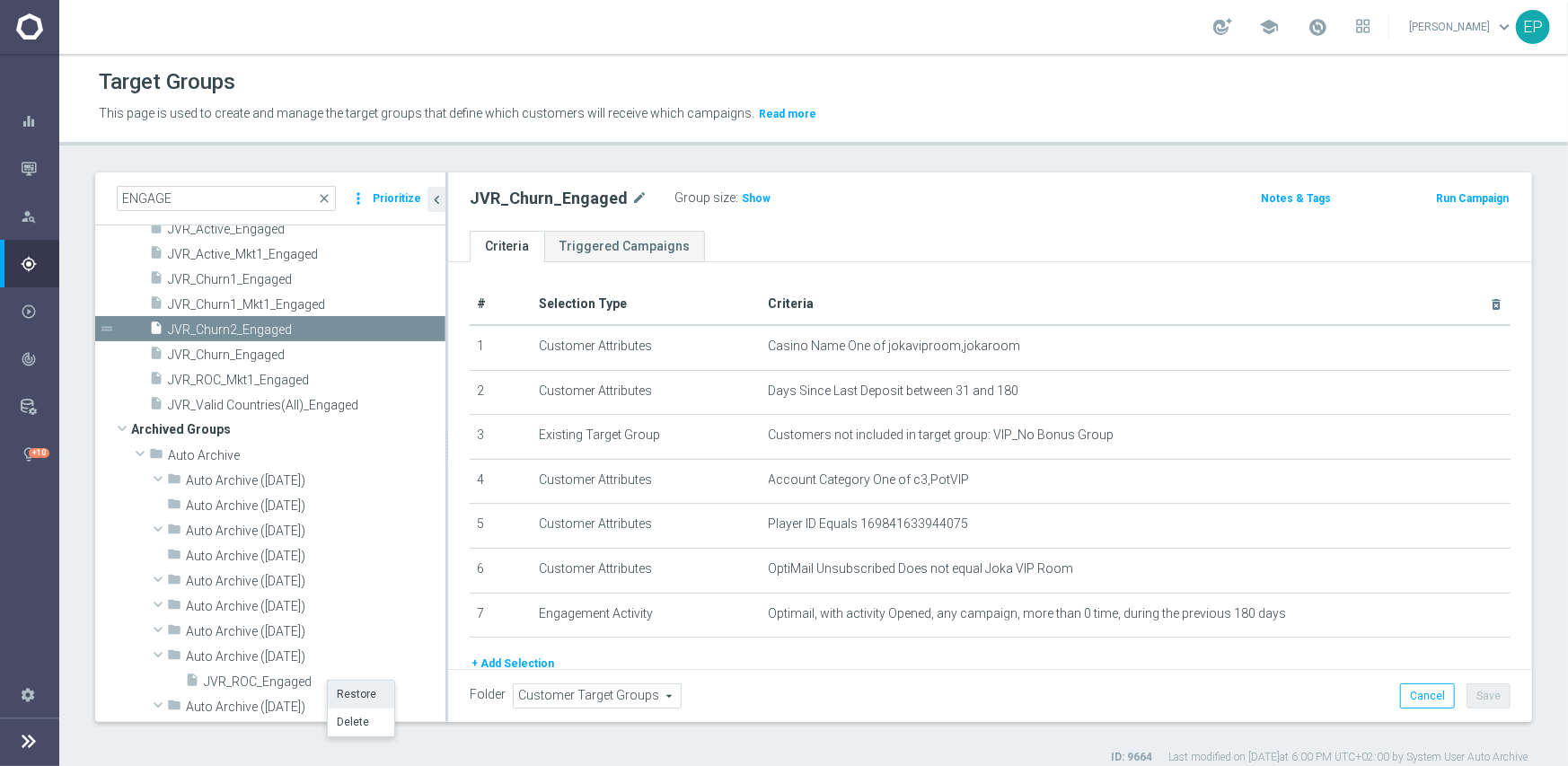
click at [355, 689] on li "Restore" at bounding box center [361, 695] width 67 height 28
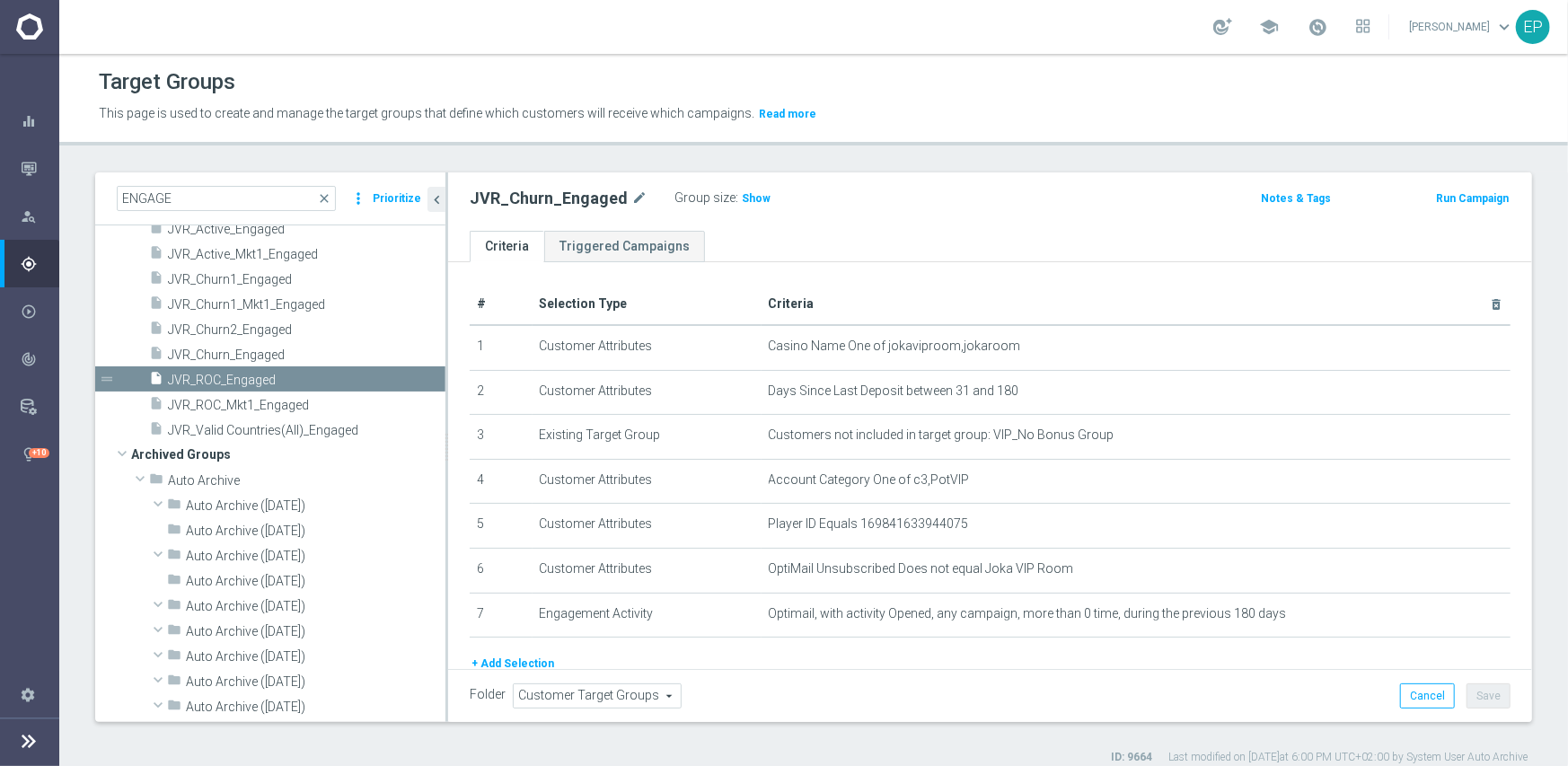
scroll to position [0, 0]
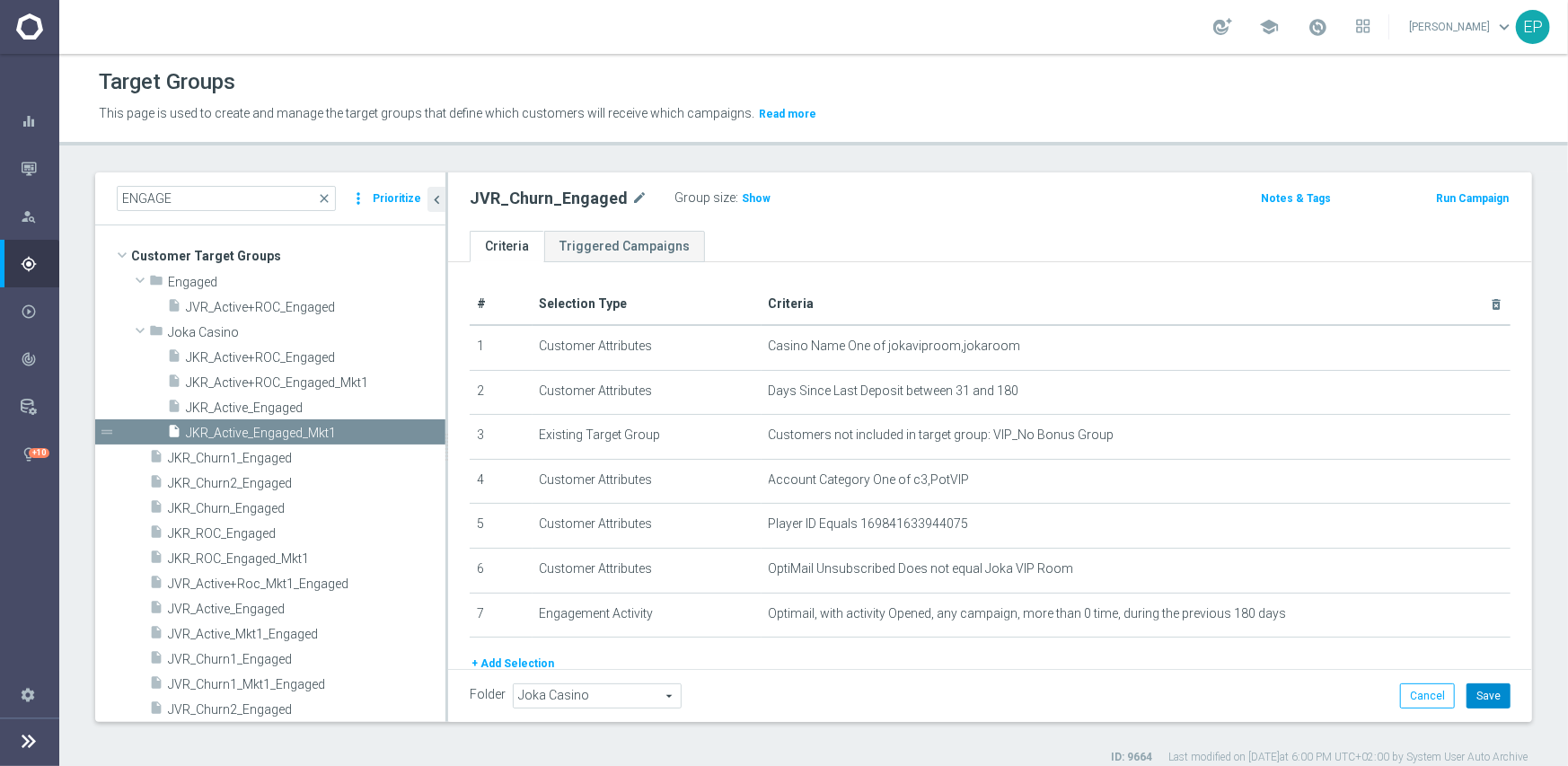
click at [1493, 697] on button "Save" at bounding box center [1489, 697] width 44 height 25
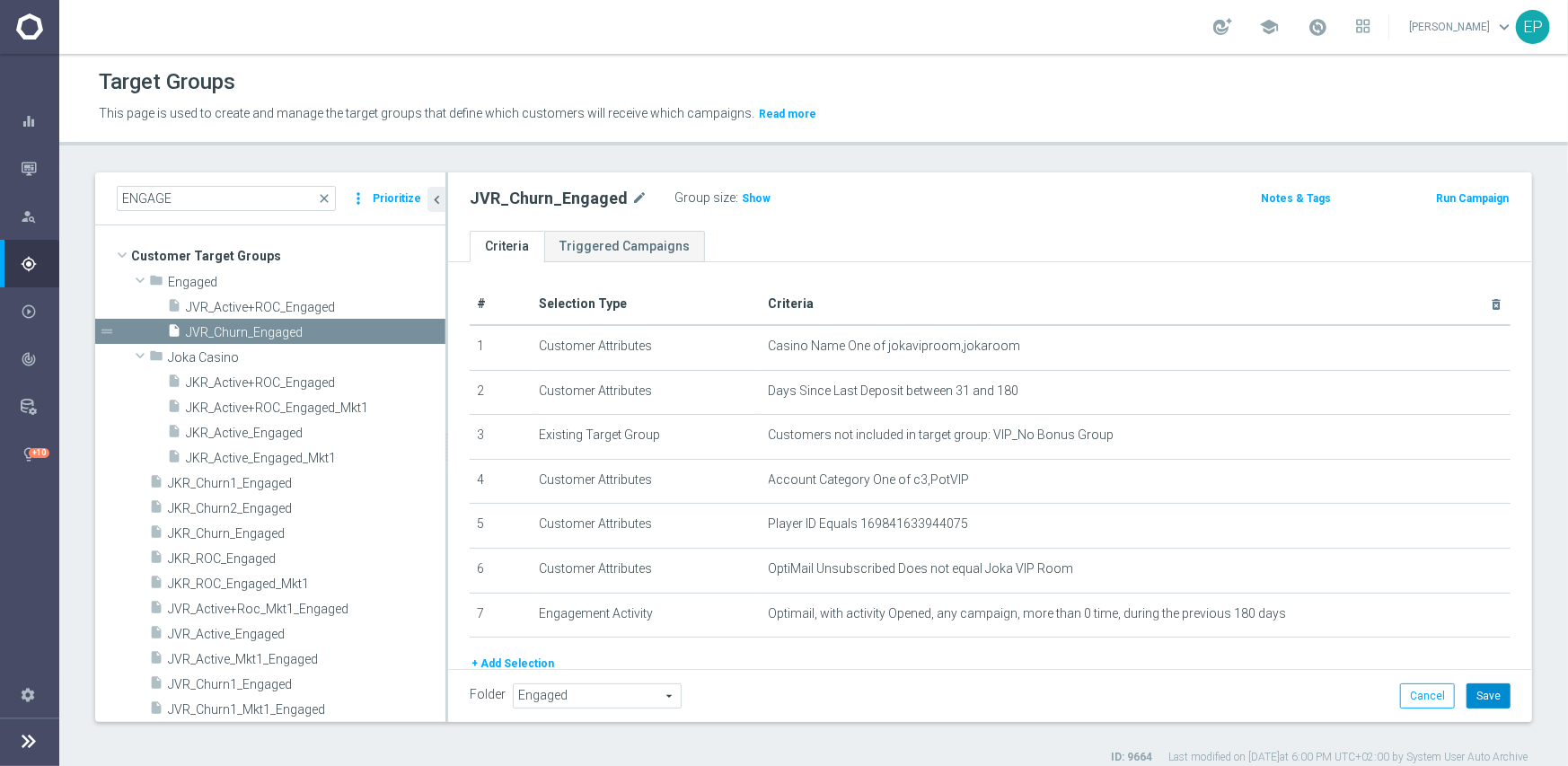
click at [1473, 689] on button "Save" at bounding box center [1489, 697] width 44 height 25
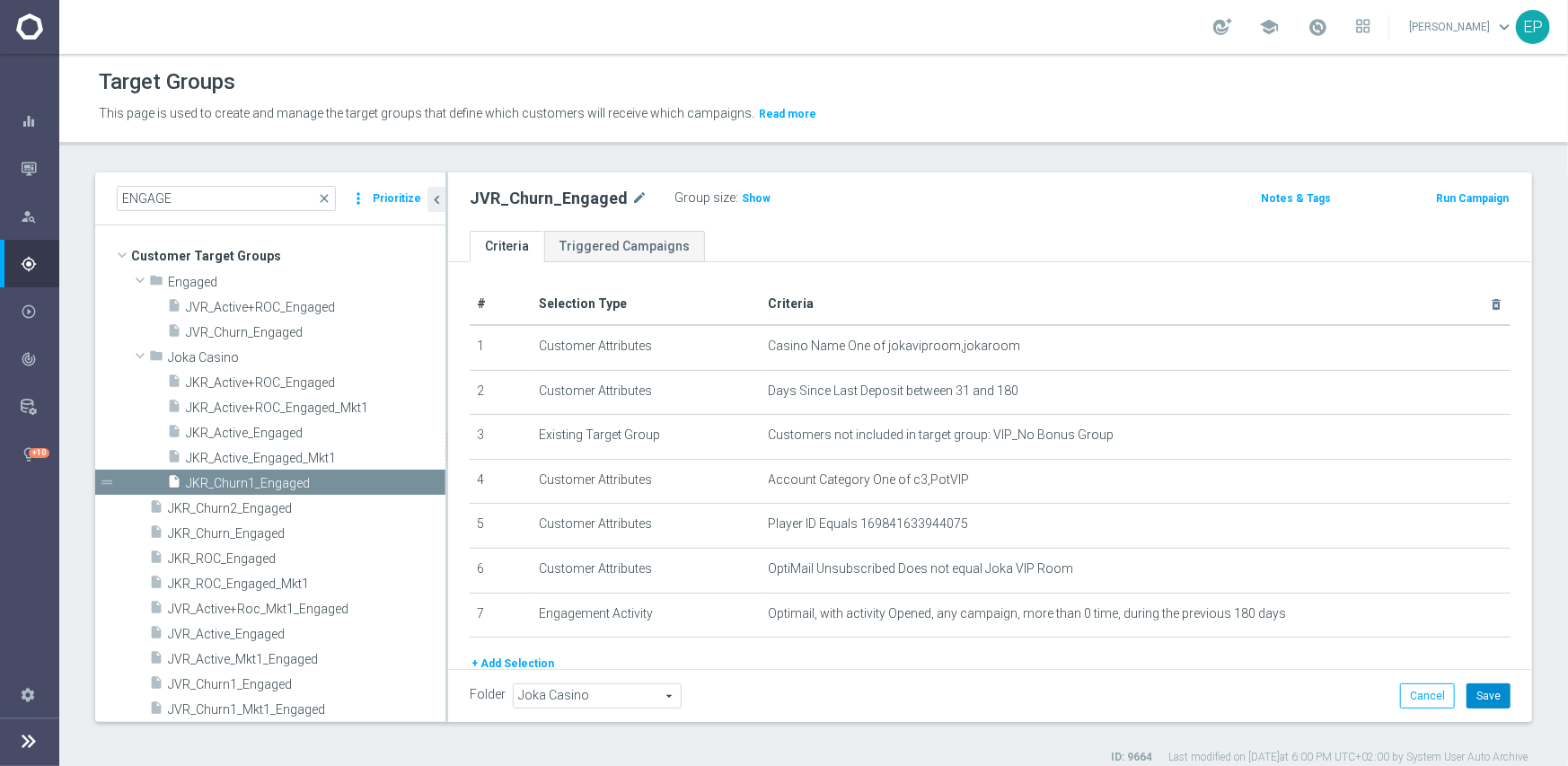
click at [1471, 696] on button "Save" at bounding box center [1489, 697] width 44 height 25
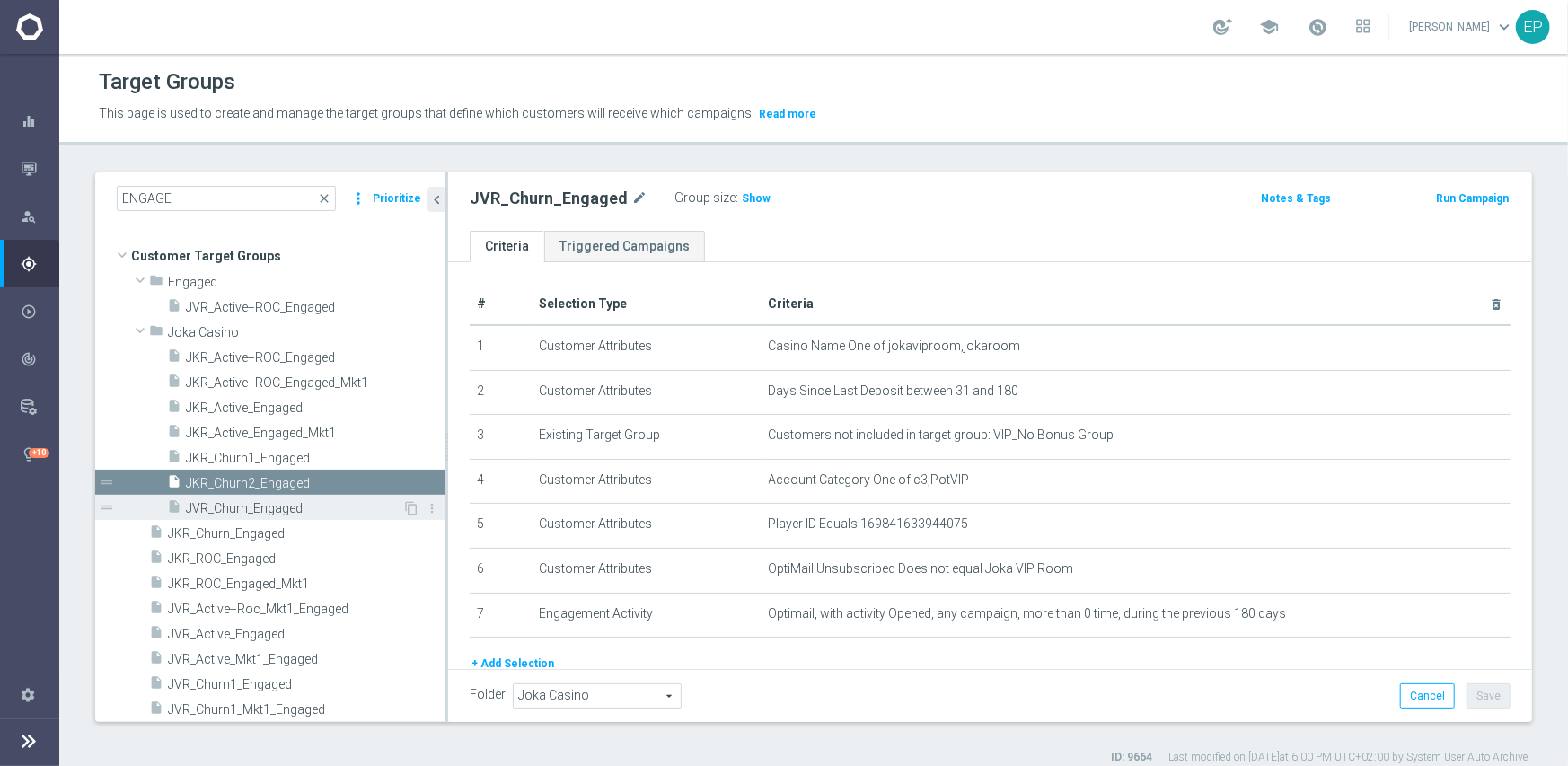
click at [264, 508] on span "JVR_Churn_Engaged" at bounding box center [294, 508] width 217 height 15
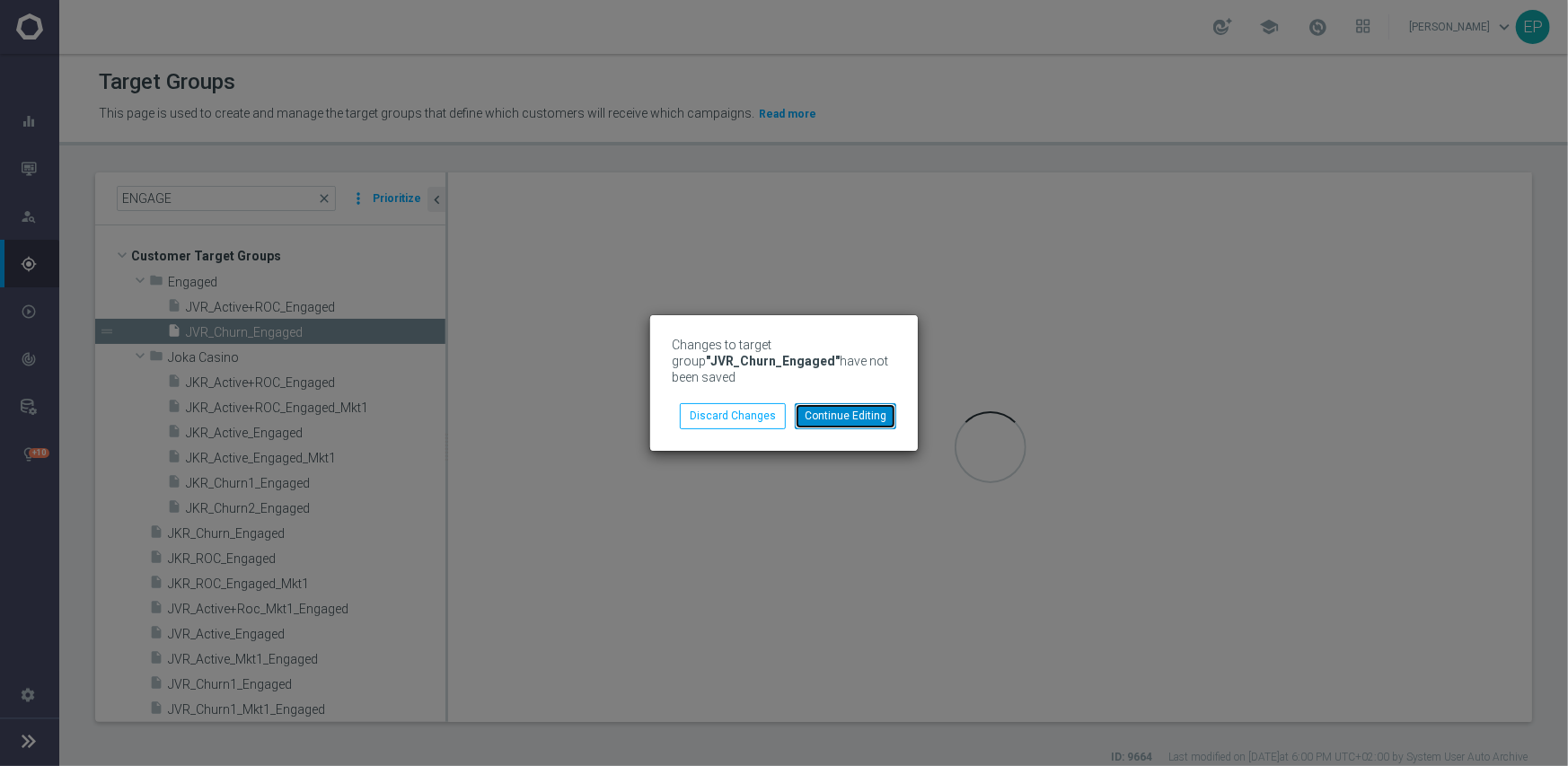
click at [850, 420] on button "Continue Editing" at bounding box center [845, 416] width 101 height 25
drag, startPoint x: 878, startPoint y: 425, endPoint x: 887, endPoint y: 429, distance: 9.8
click at [878, 423] on button "Continue Editing" at bounding box center [845, 416] width 101 height 25
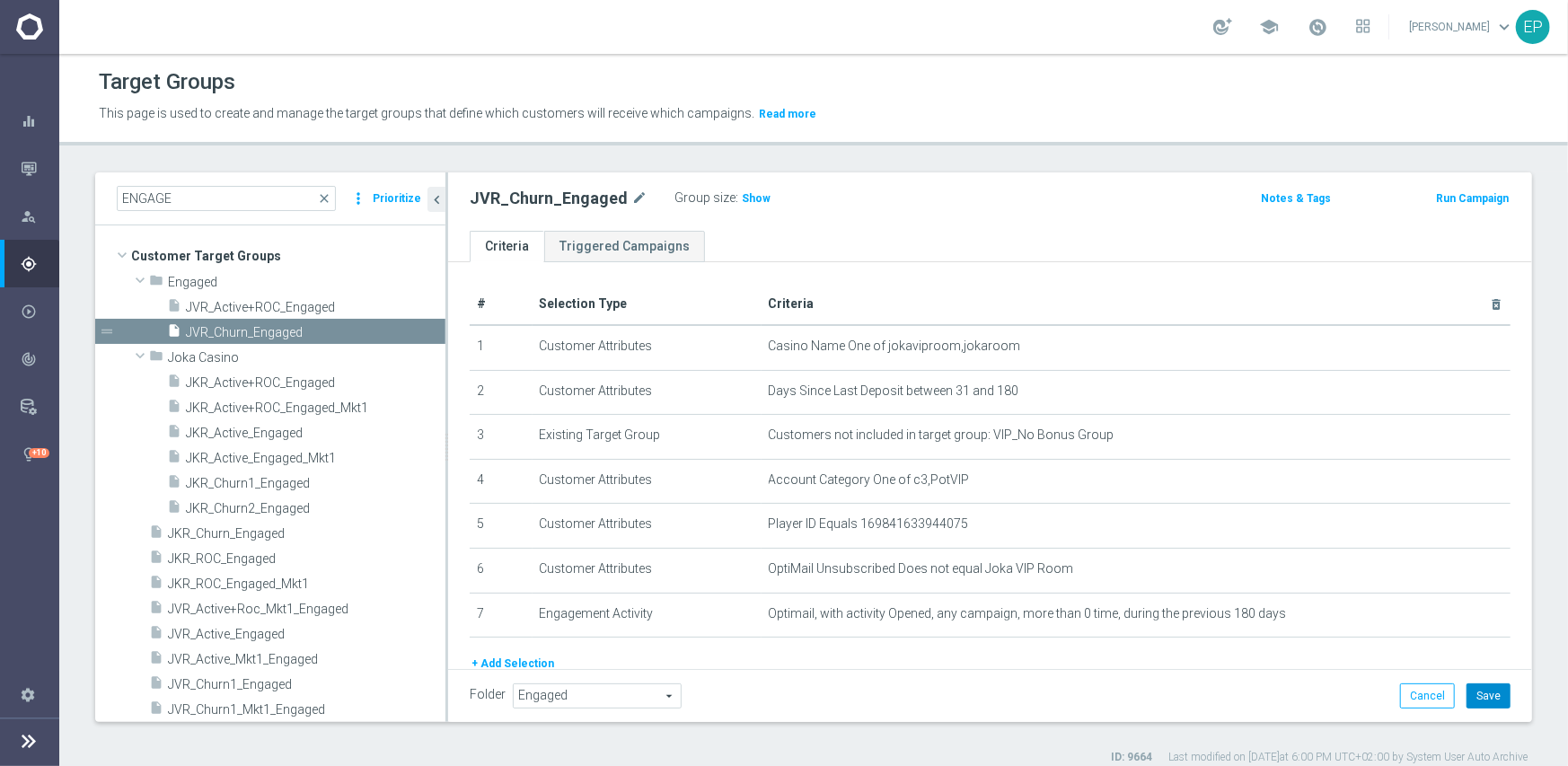
click at [1467, 698] on button "Save" at bounding box center [1489, 697] width 44 height 25
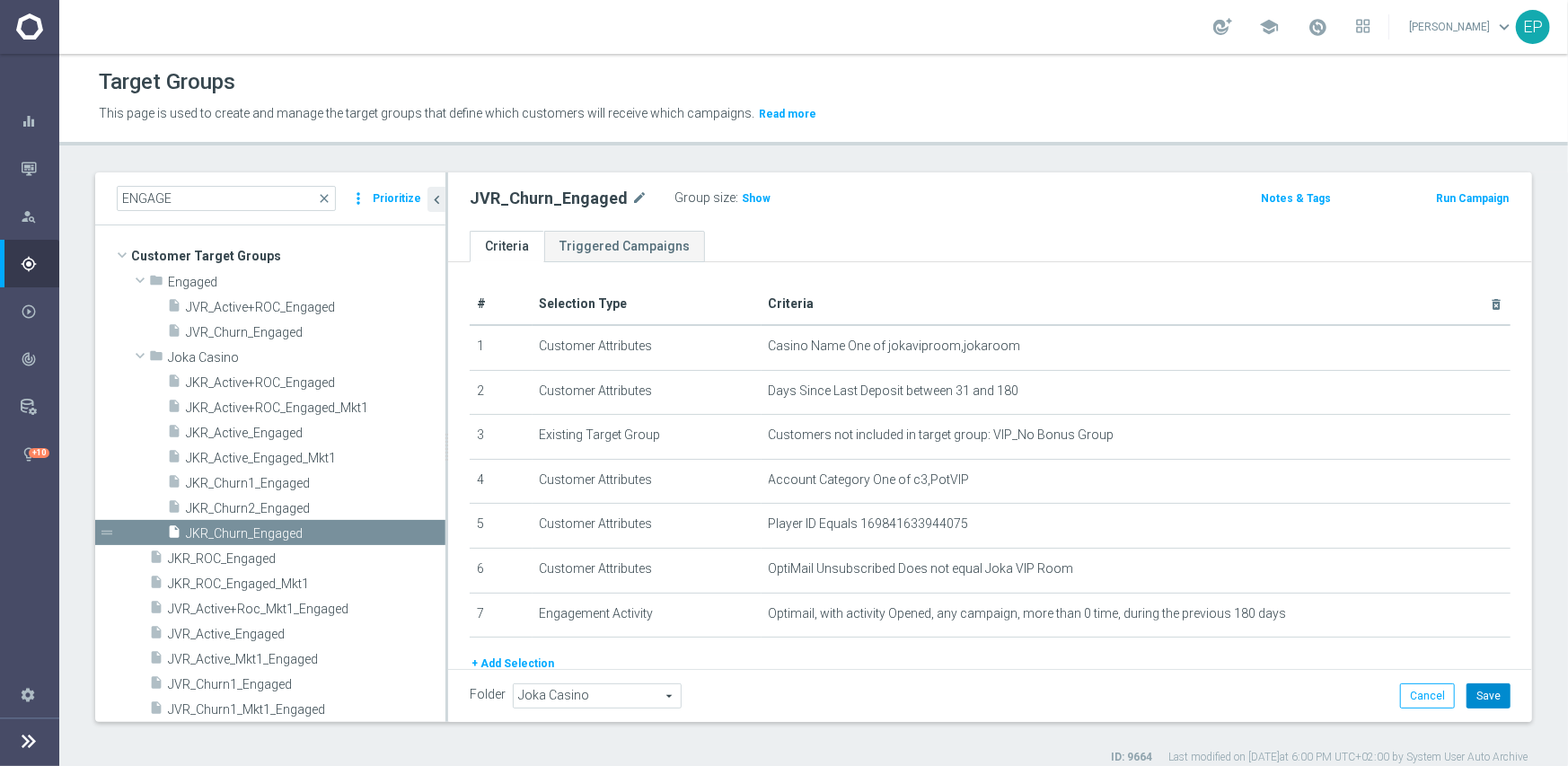
click at [1476, 697] on button "Save" at bounding box center [1489, 697] width 44 height 25
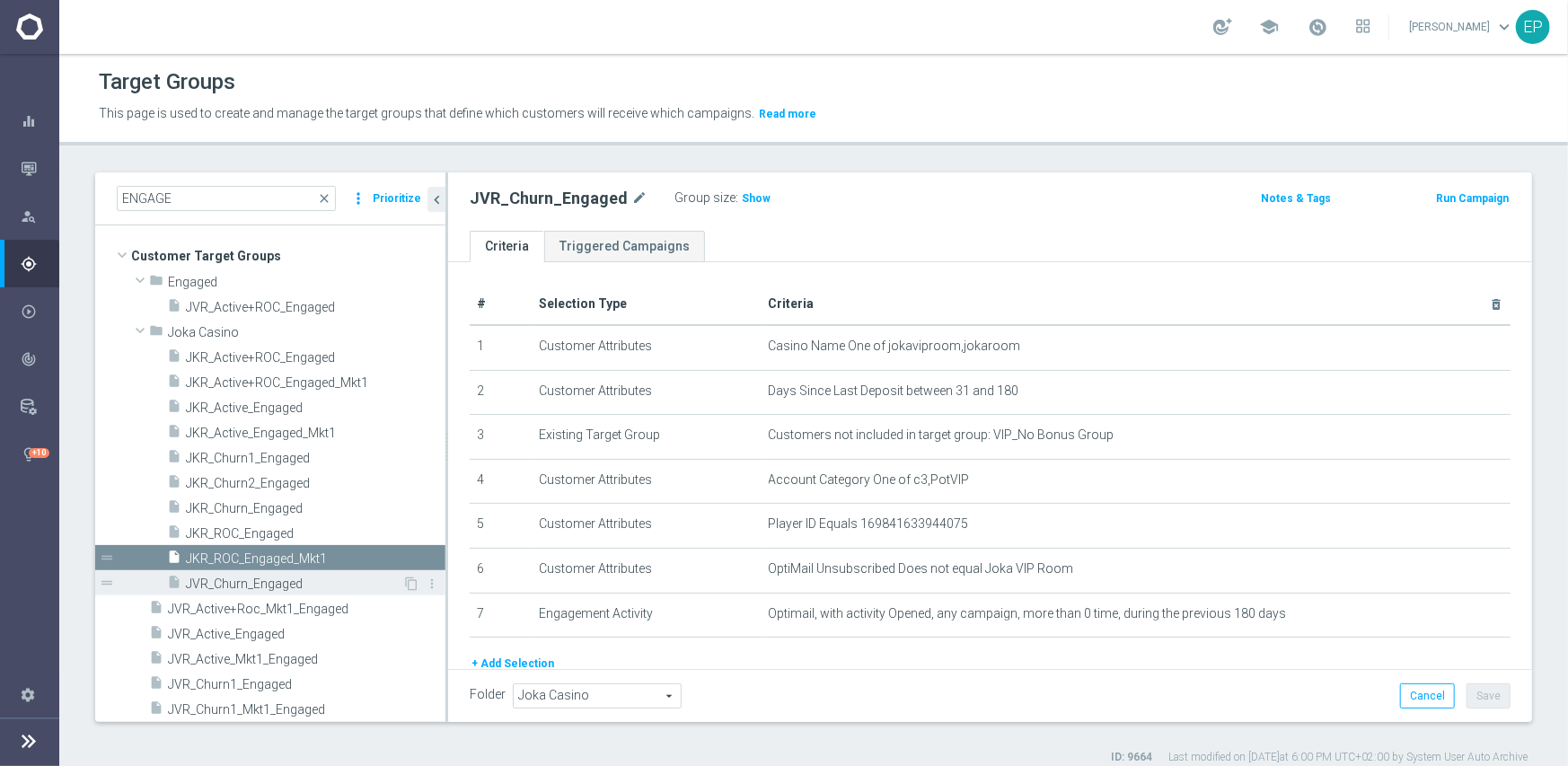
click at [253, 582] on span "JVR_Churn_Engaged" at bounding box center [294, 584] width 217 height 15
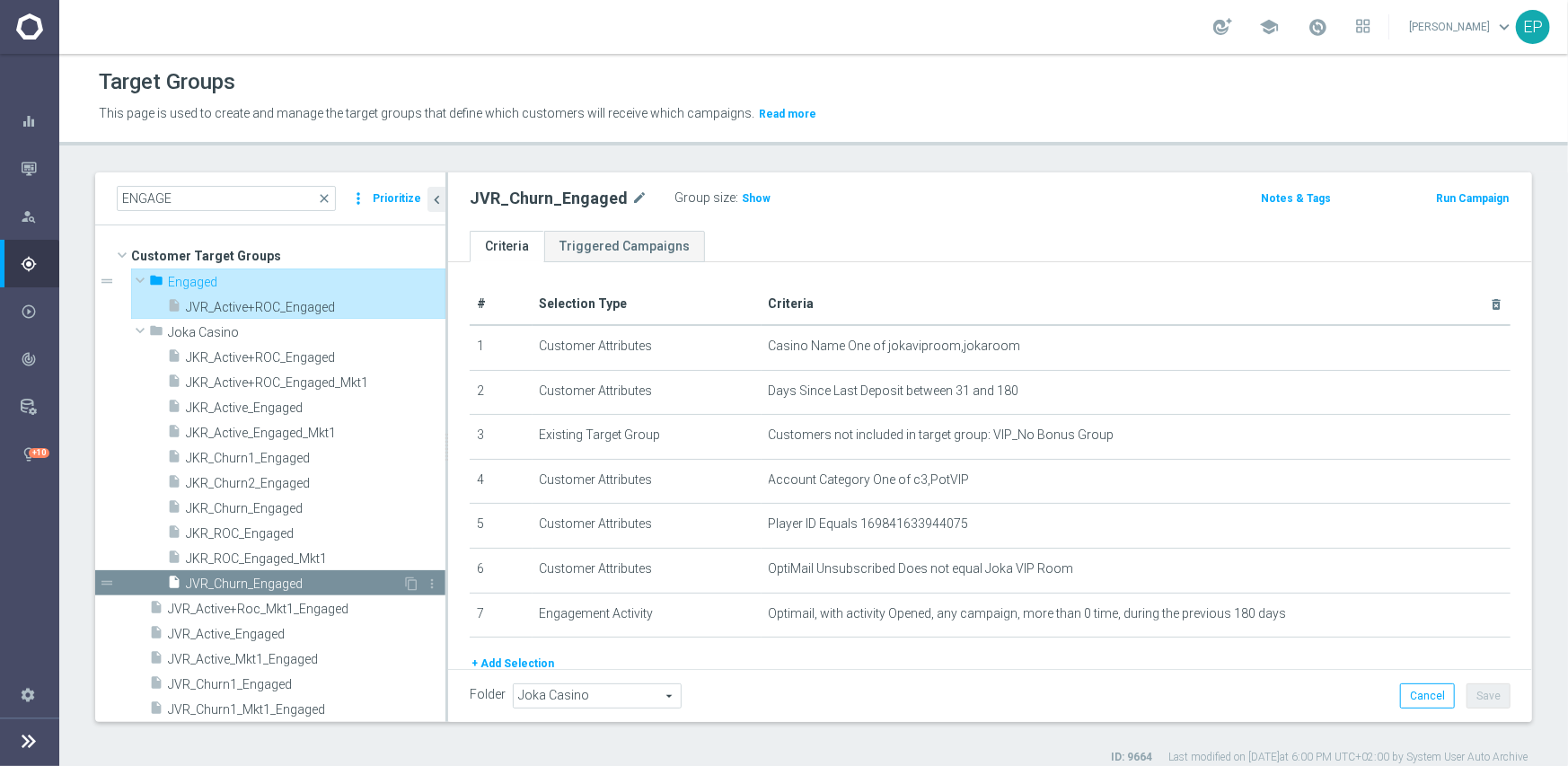
type input "Engaged"
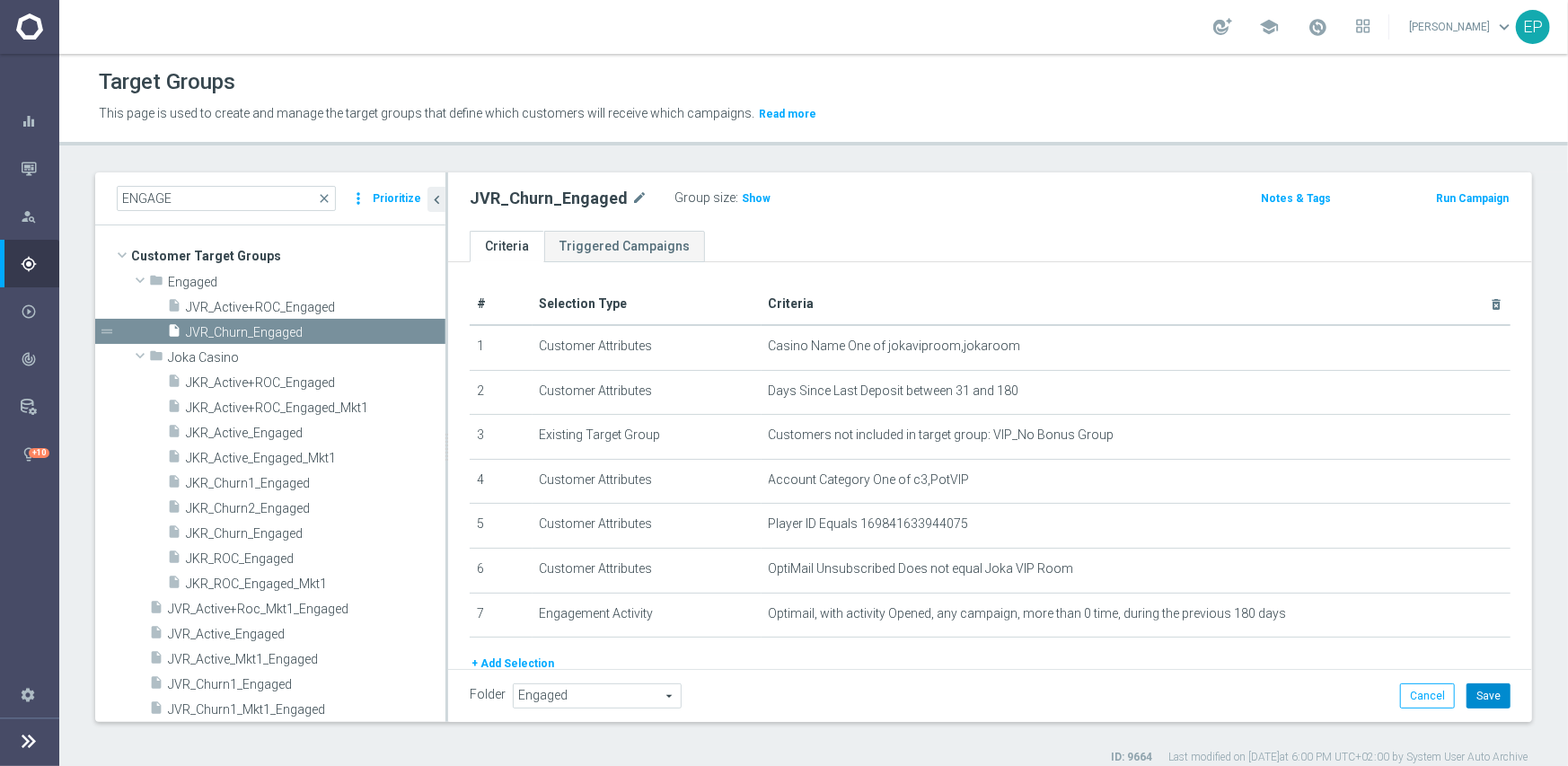
click at [1491, 687] on button "Save" at bounding box center [1489, 697] width 44 height 25
click at [141, 356] on span at bounding box center [140, 355] width 22 height 18
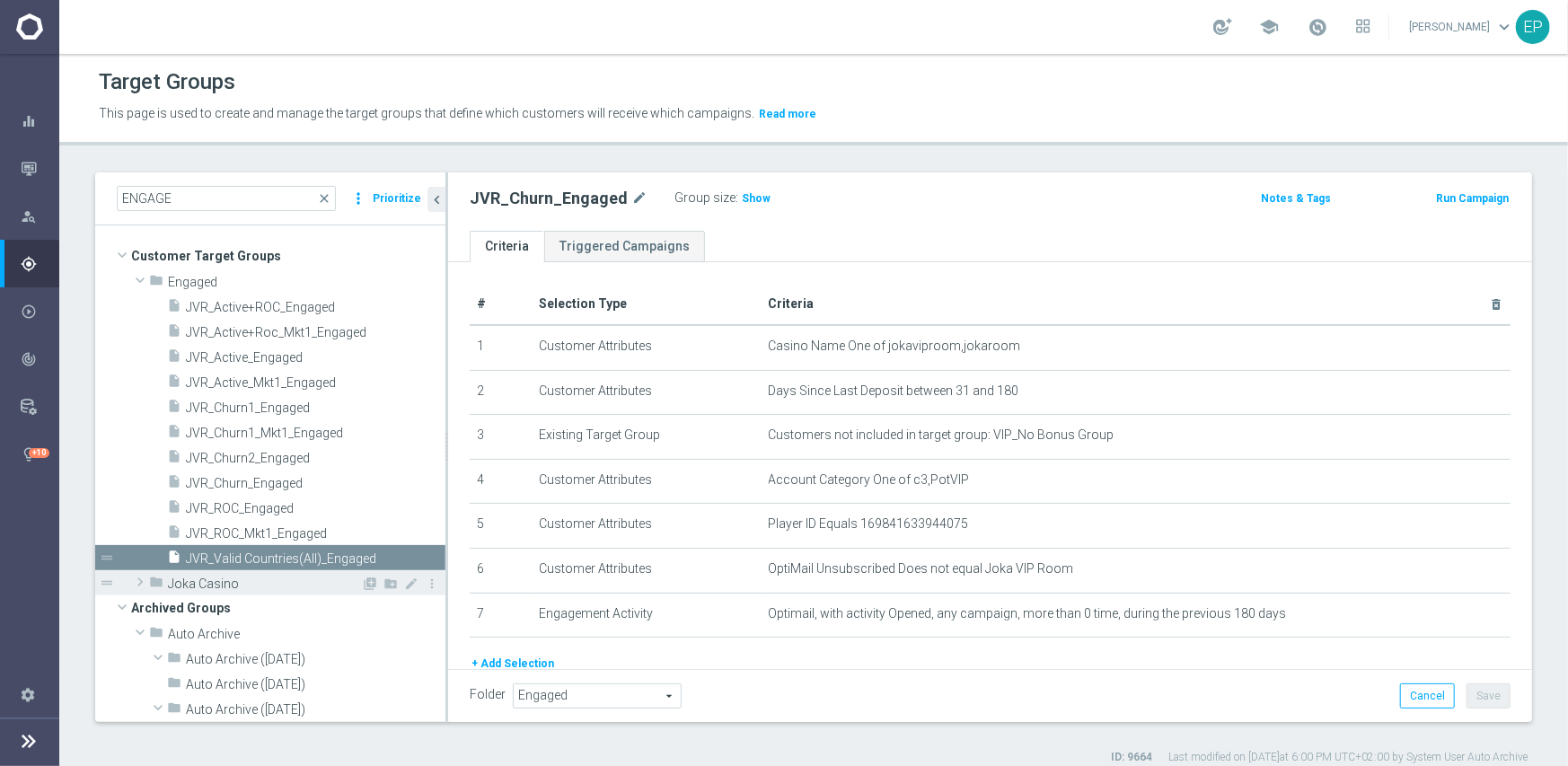
click at [133, 583] on span at bounding box center [140, 582] width 18 height 22
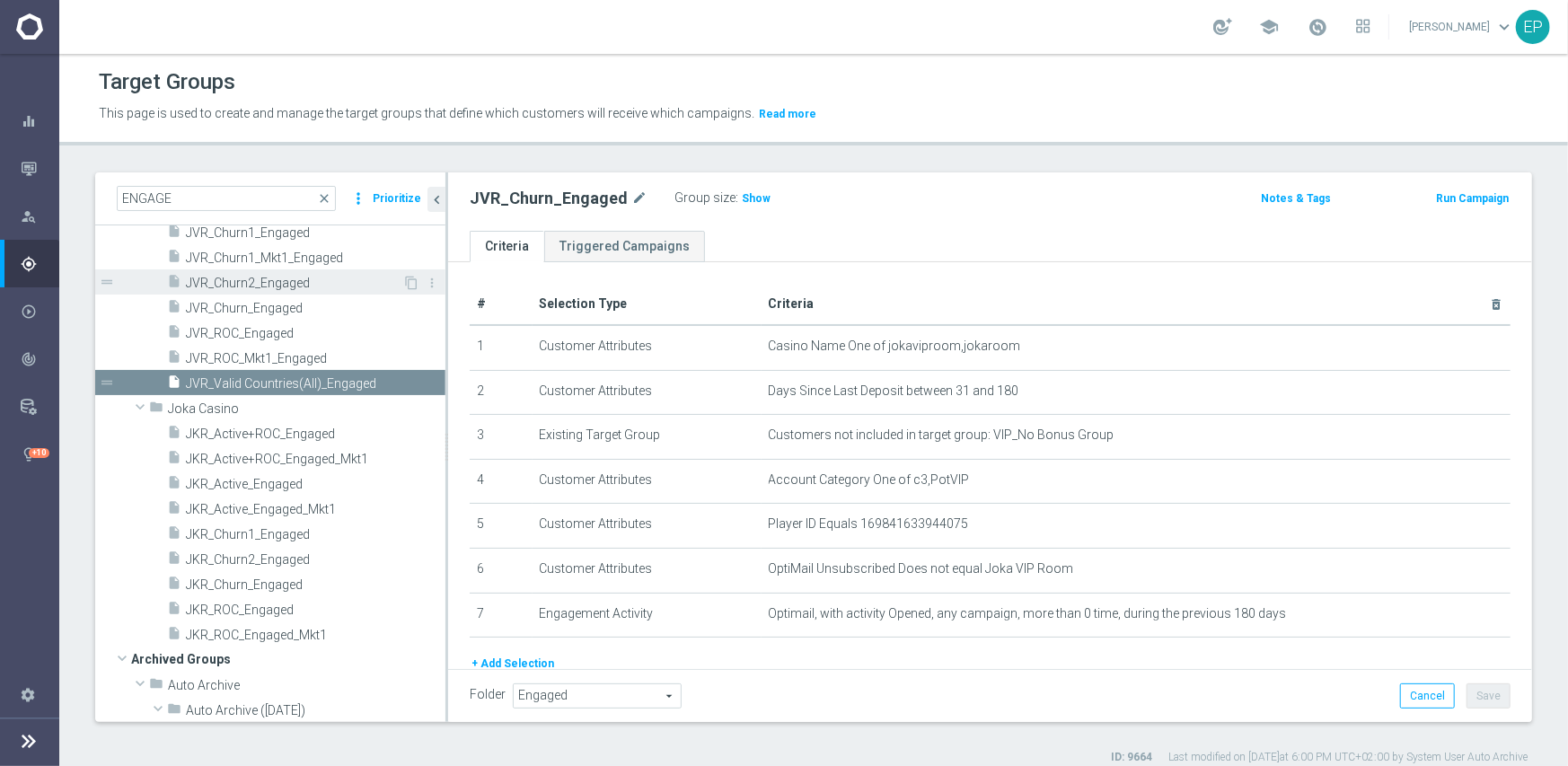
scroll to position [180, 0]
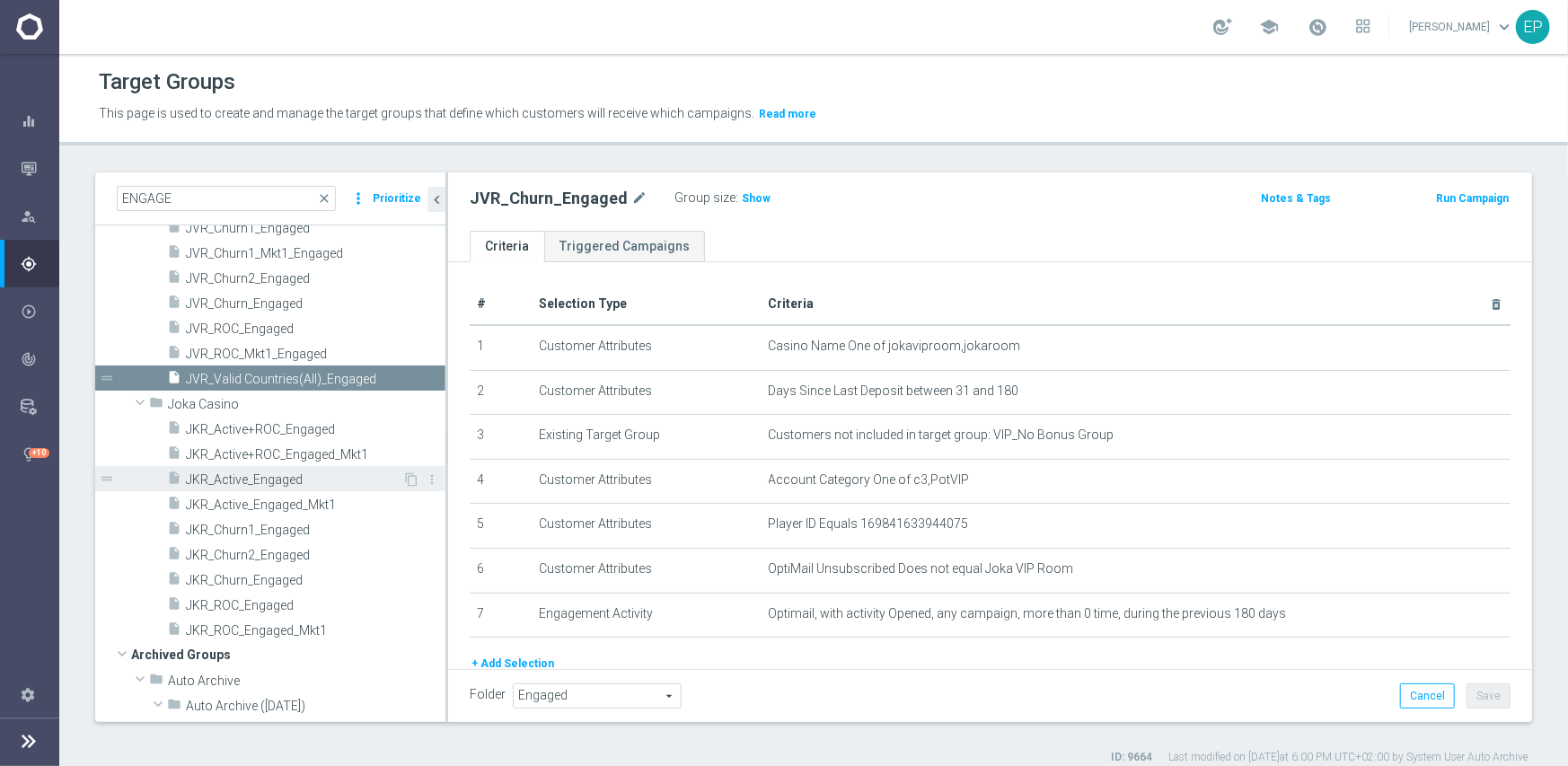
click at [268, 479] on span "JKR_Active_Engaged" at bounding box center [294, 480] width 217 height 15
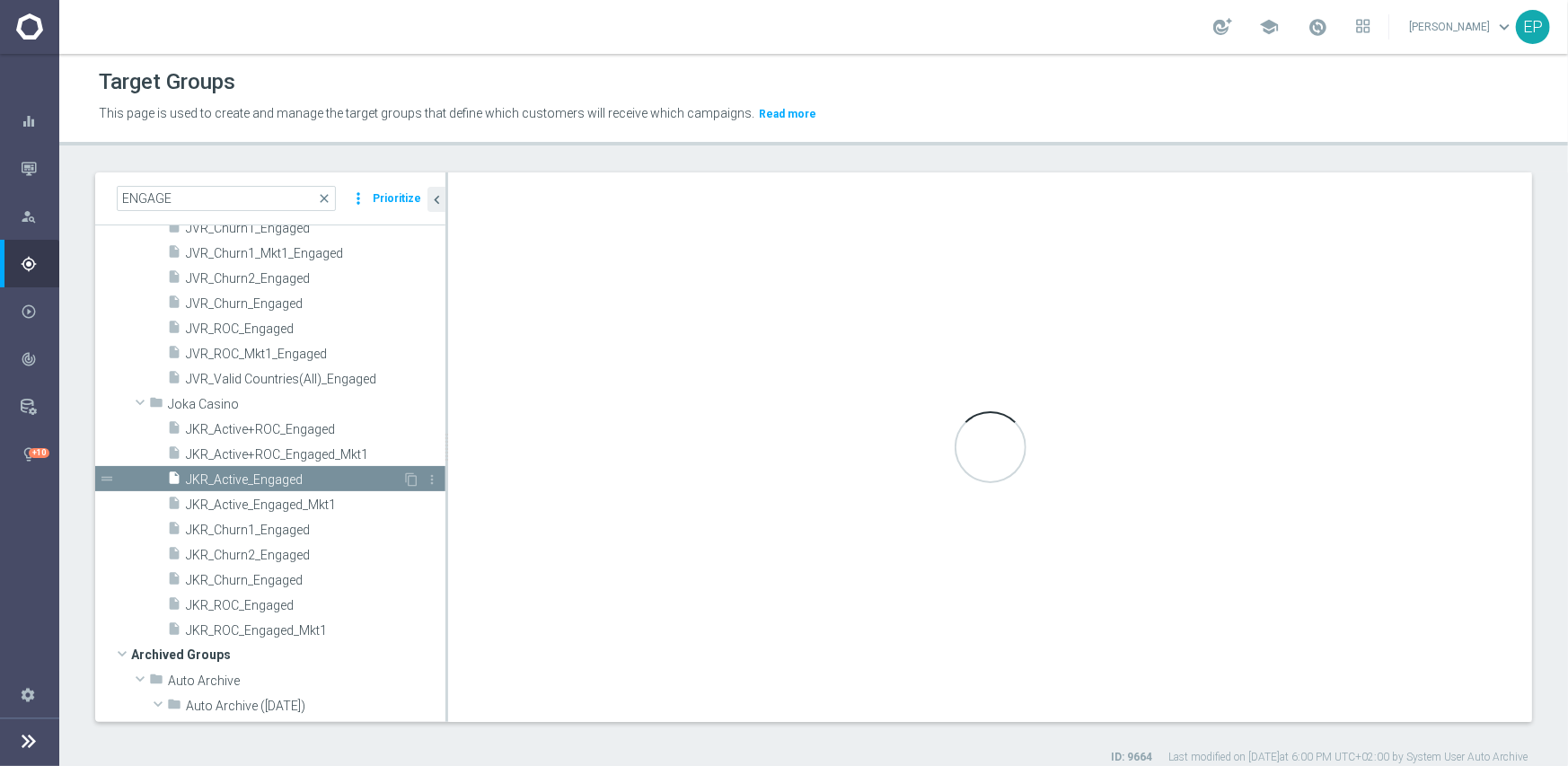
type textarea "(1 and 2 and 3 and 4 and 6 and 7) or 5"
type input "Joka Casino"
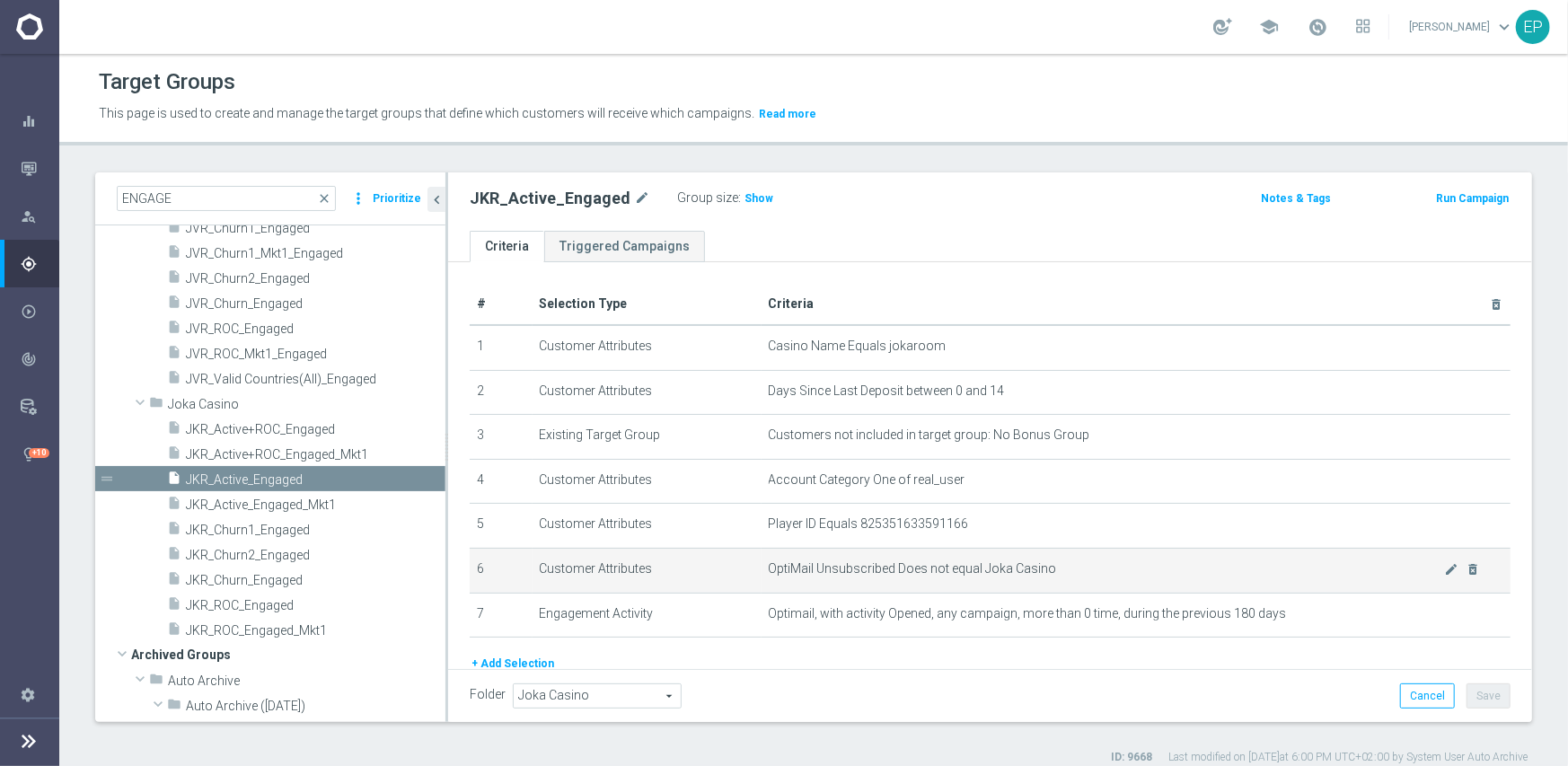
click at [1022, 582] on td "OptiMail Unsubscribed Does not equal Joka Casino mode_edit delete_forever" at bounding box center [1136, 570] width 750 height 45
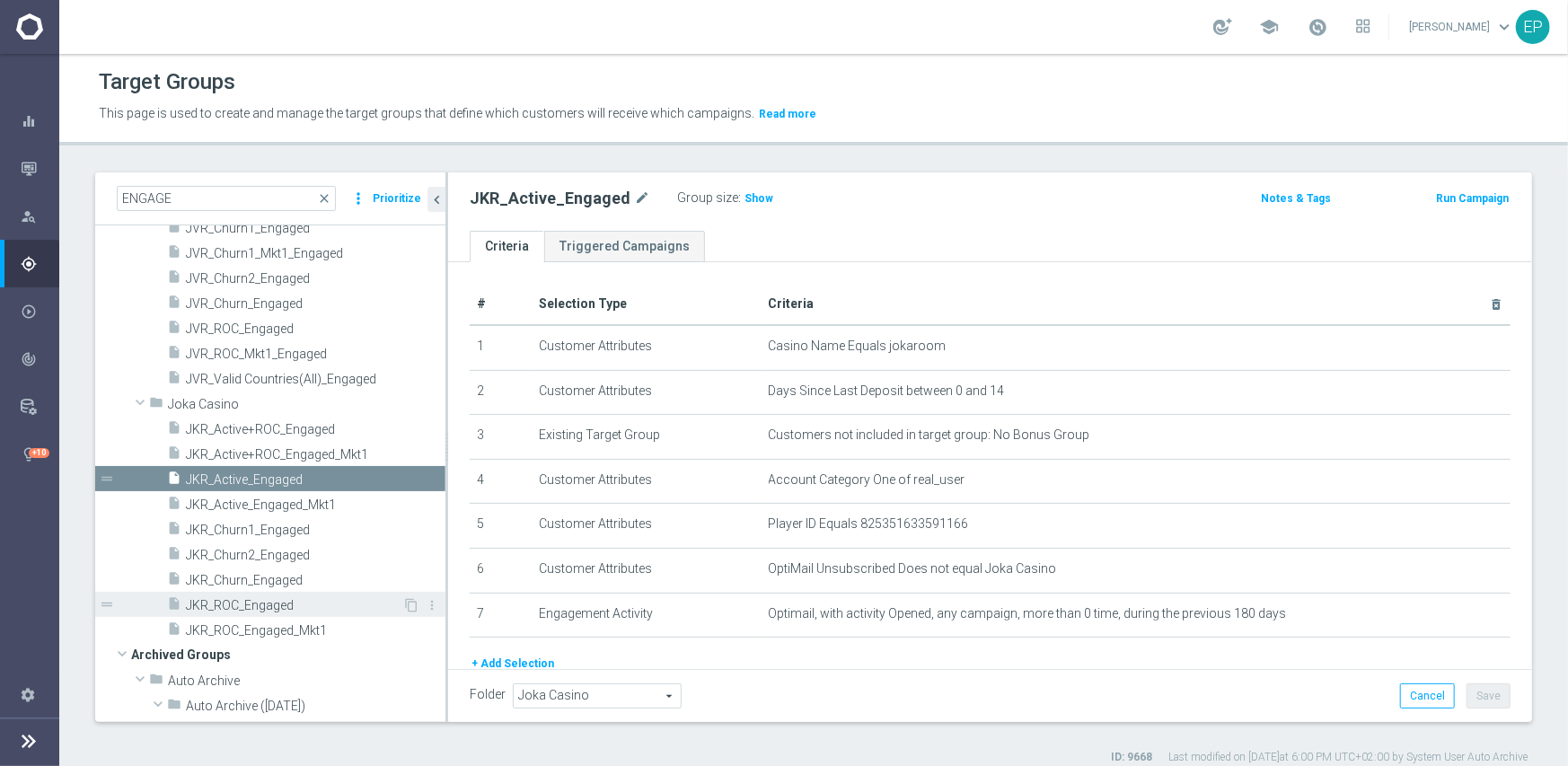
click at [279, 606] on span "JKR_ROC_Engaged" at bounding box center [294, 605] width 217 height 15
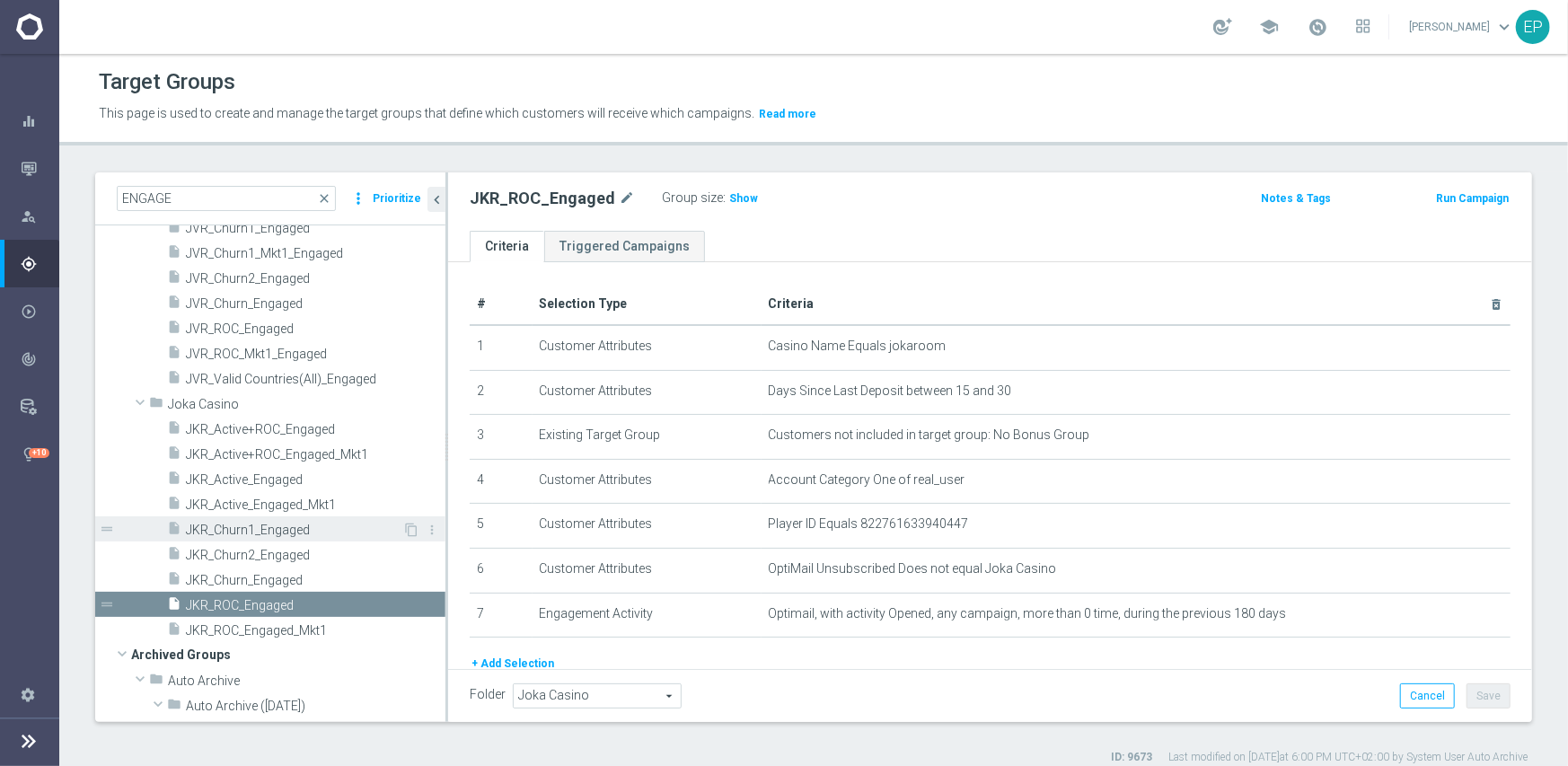
click at [282, 537] on div "insert_drive_file JKR_Churn1_Engaged" at bounding box center [284, 529] width 235 height 25
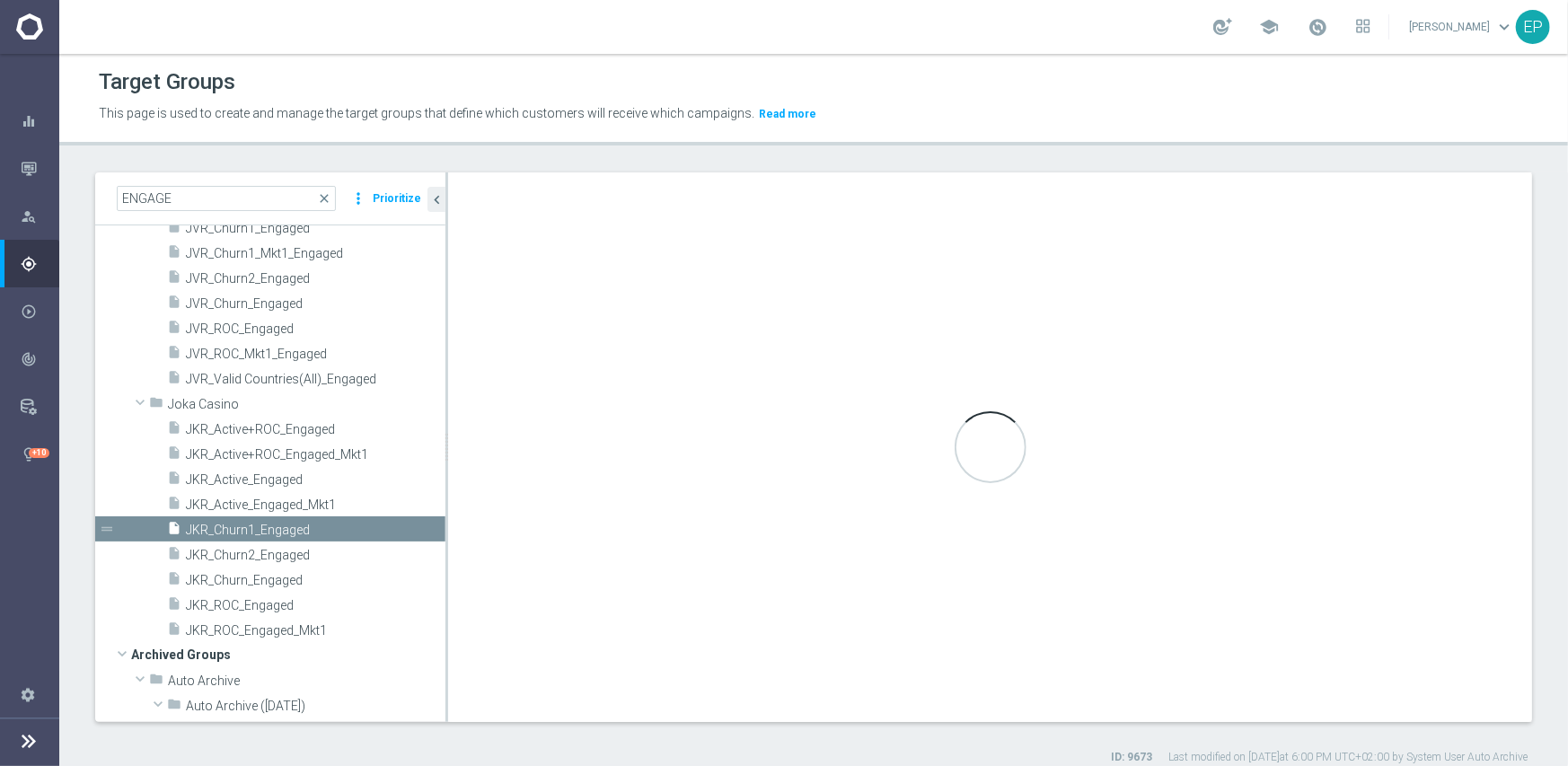
type textarea "(1 and 2 and 3 and 4 and 6 and 7 ) or 5"
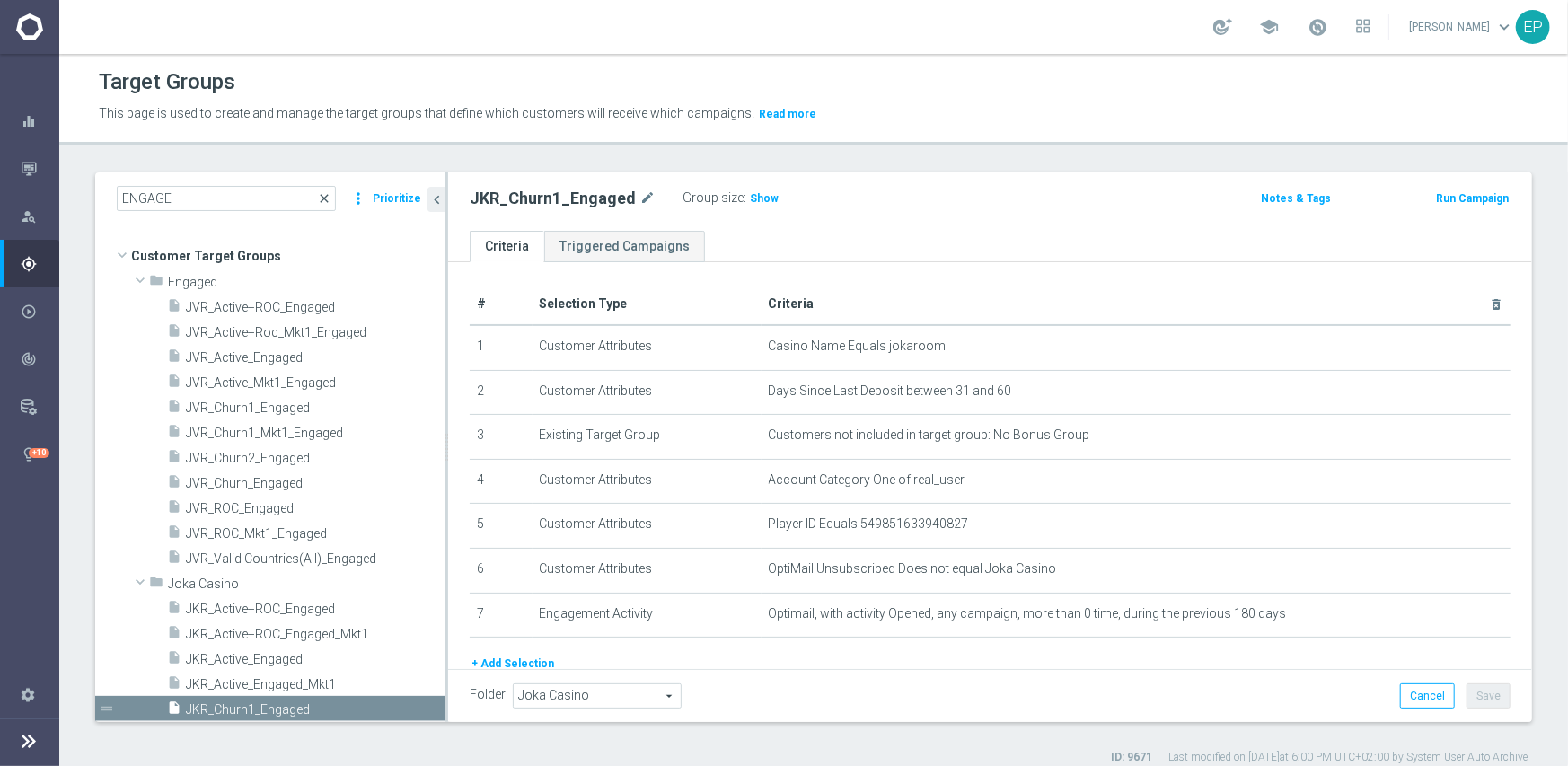
click at [331, 197] on span "close" at bounding box center [324, 198] width 14 height 14
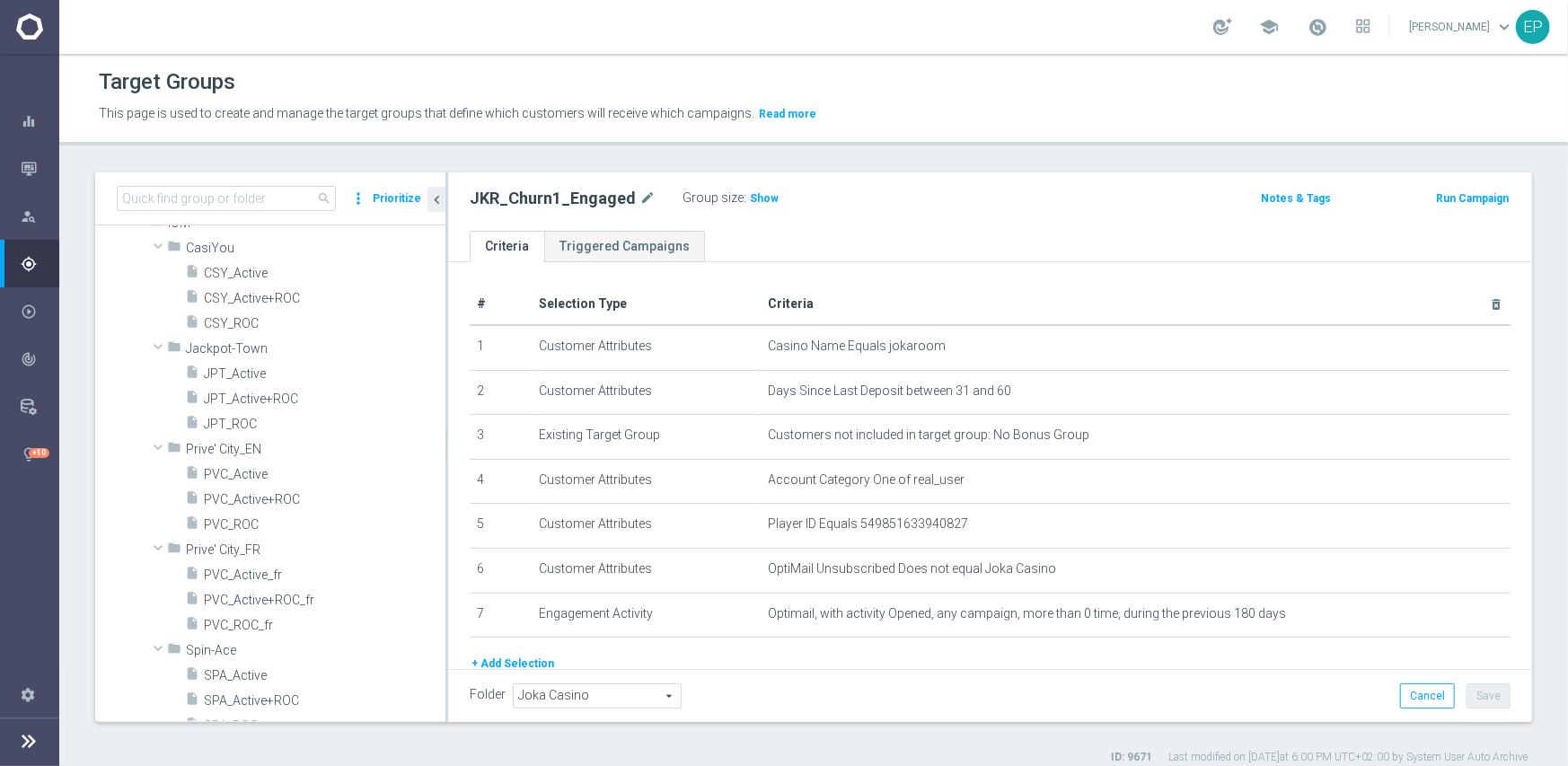
scroll to position [9995, 0]
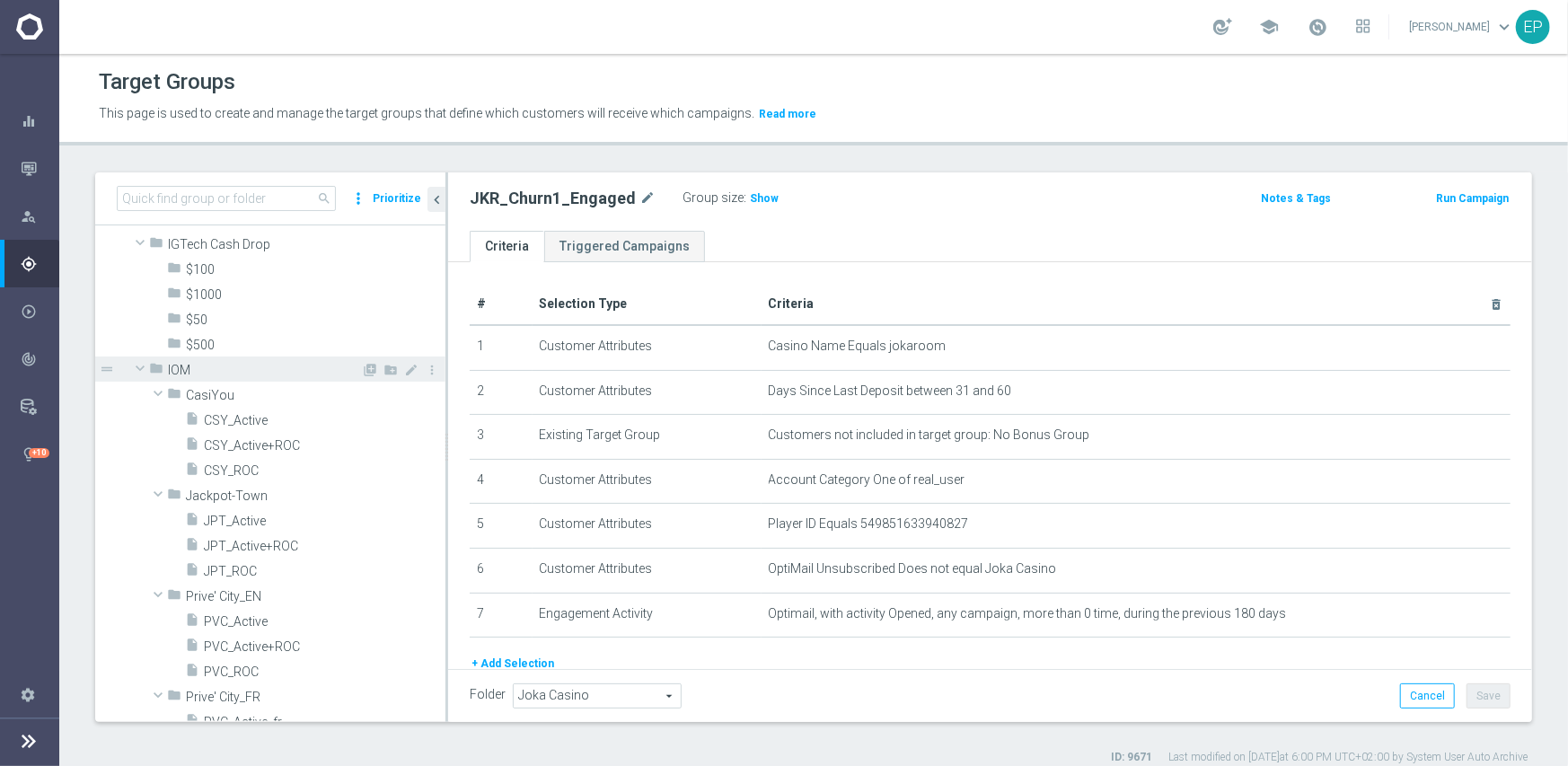
click at [142, 365] on span at bounding box center [140, 368] width 22 height 18
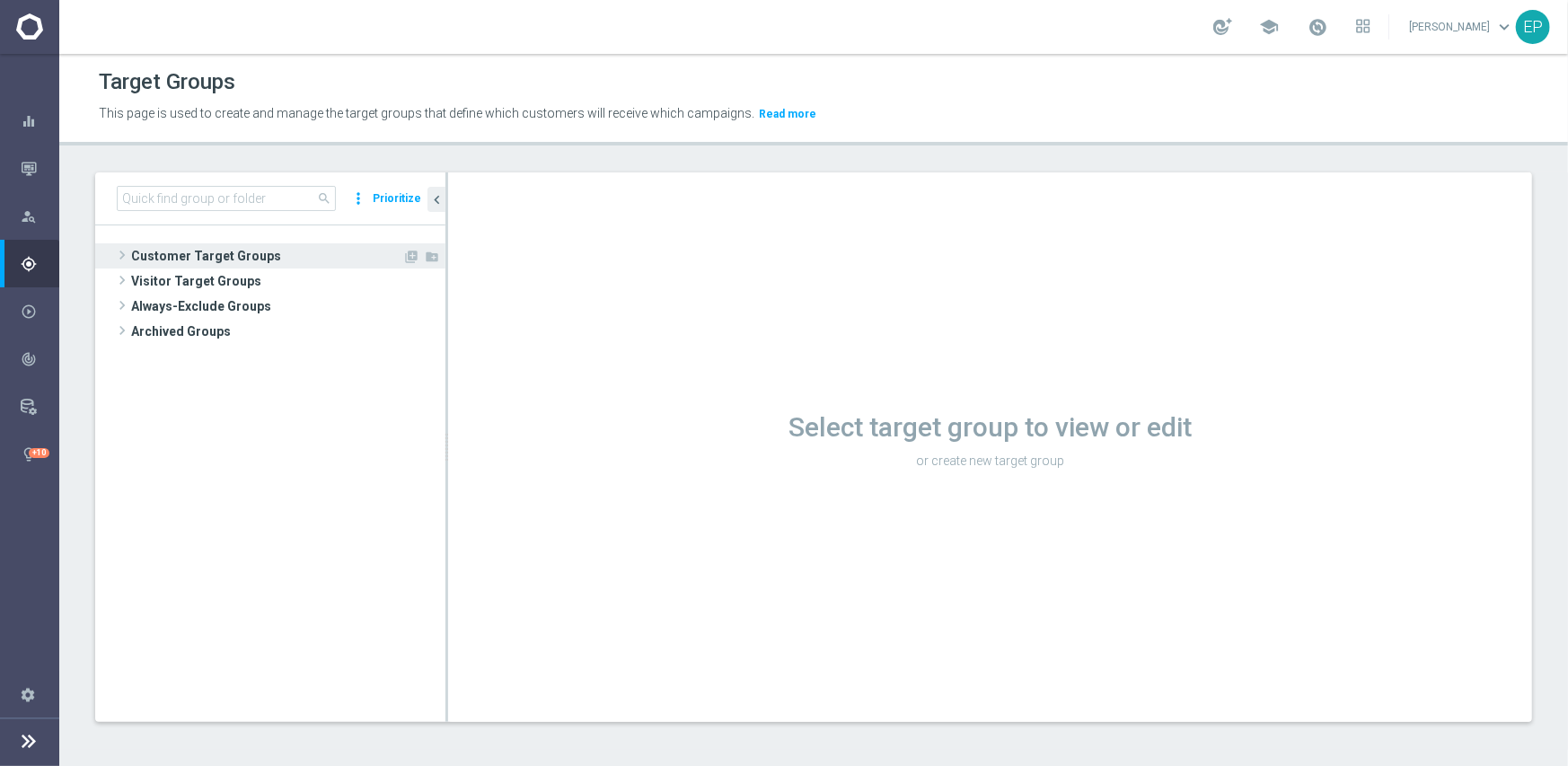
click at [238, 247] on span "Customer Target Groups" at bounding box center [266, 256] width 272 height 25
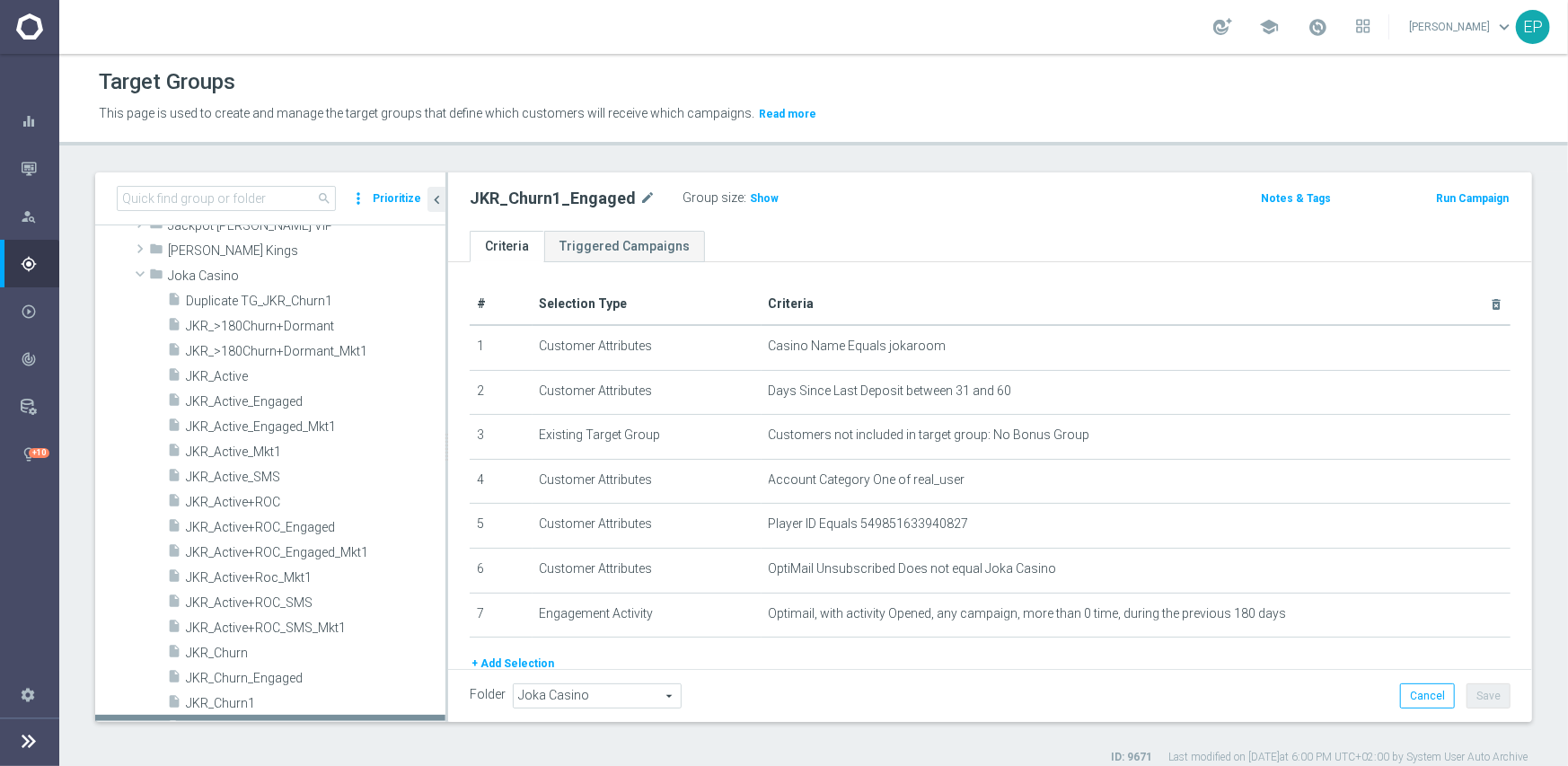
scroll to position [576, 0]
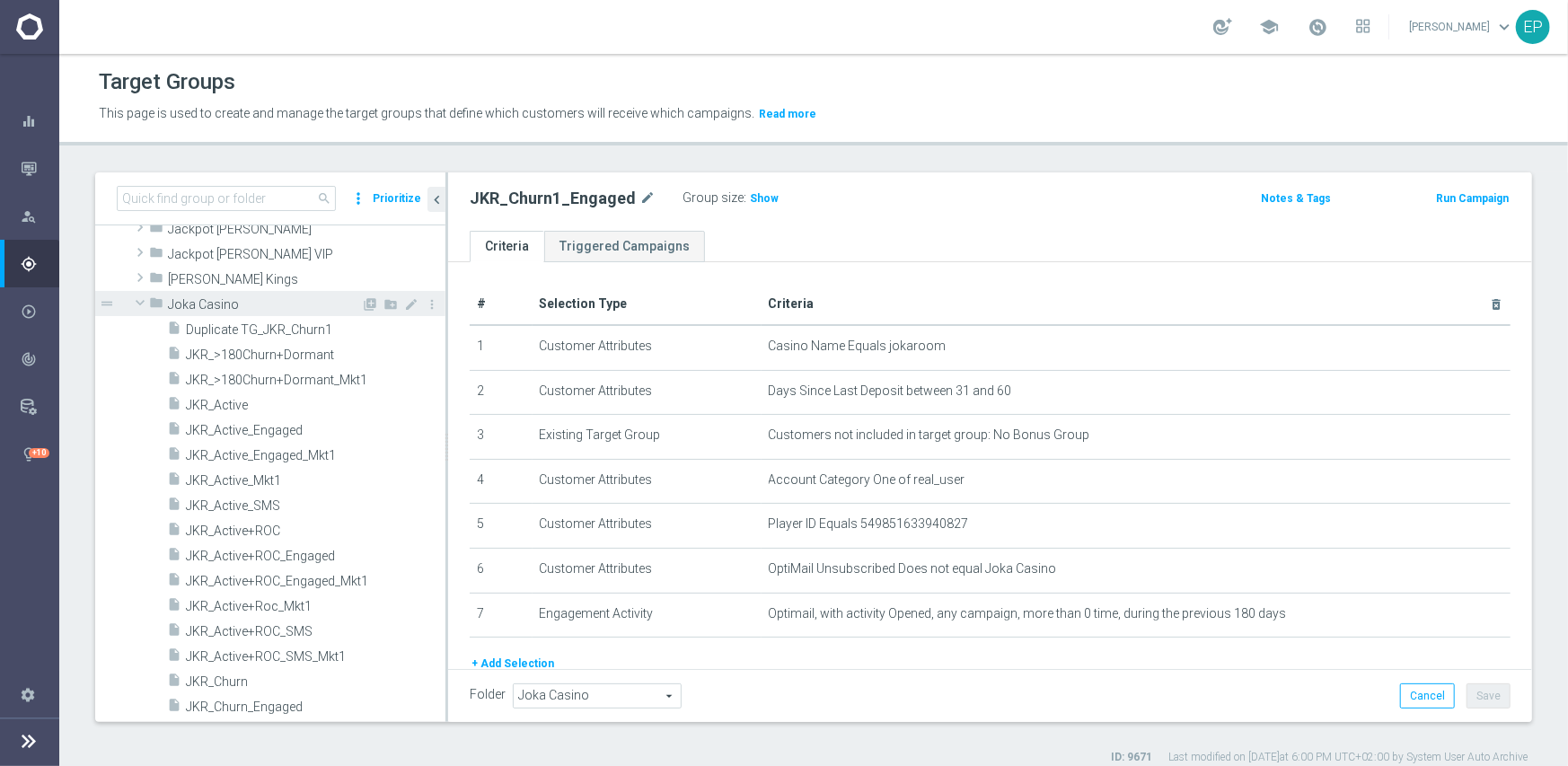
click at [139, 298] on span at bounding box center [140, 303] width 22 height 18
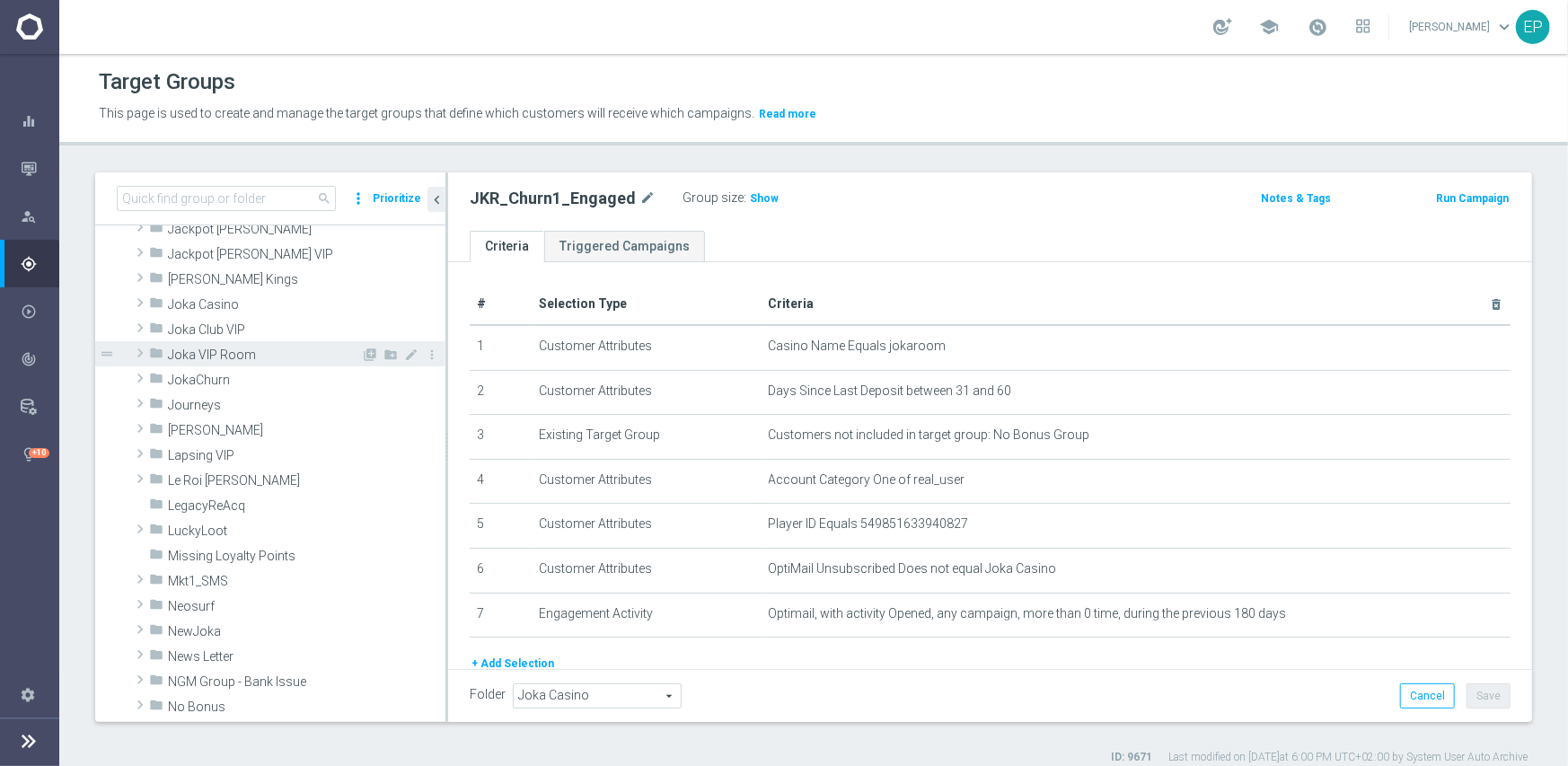
click at [139, 353] on span at bounding box center [140, 353] width 18 height 22
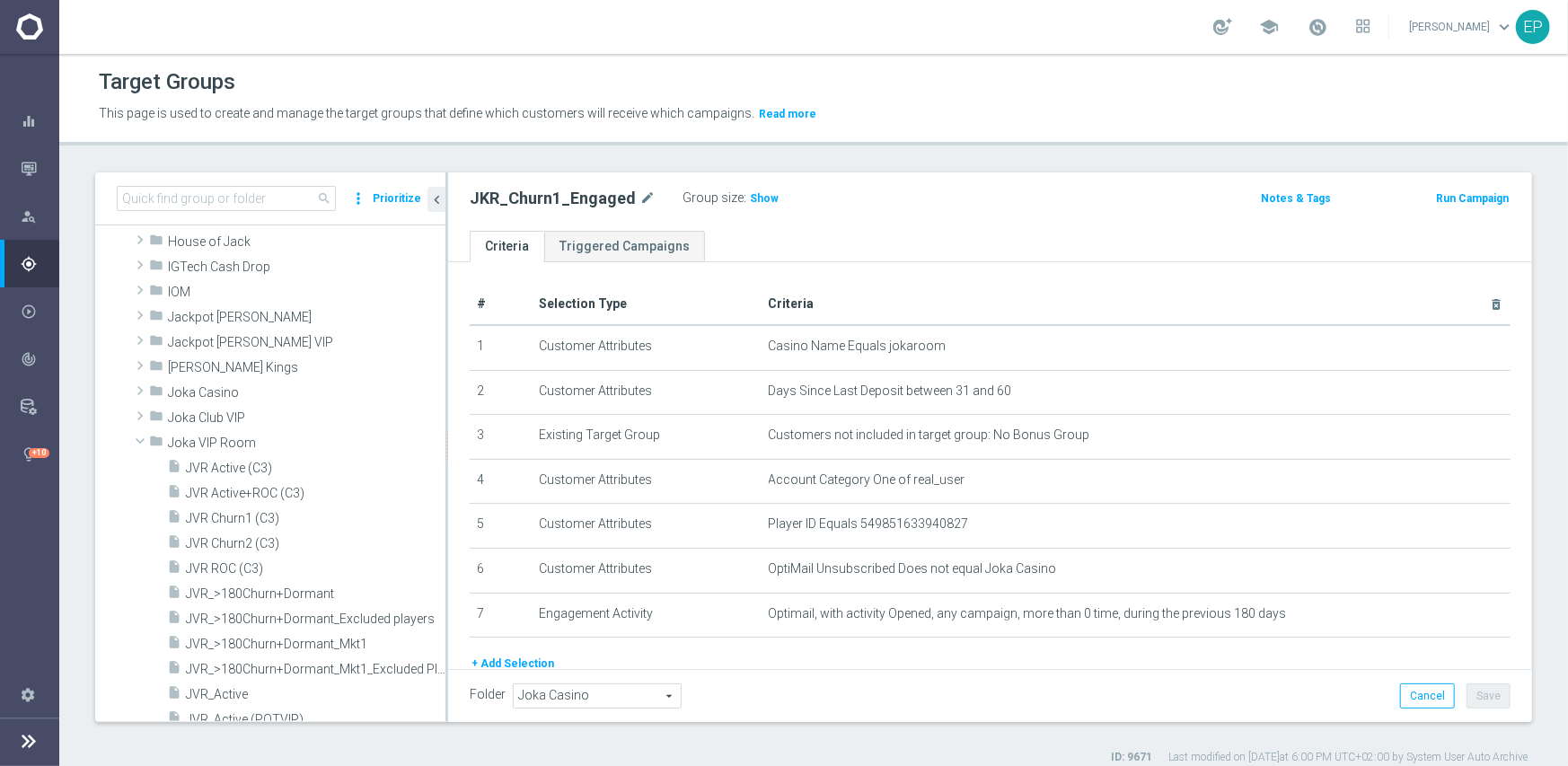
scroll to position [486, 0]
click at [144, 390] on span at bounding box center [140, 392] width 18 height 22
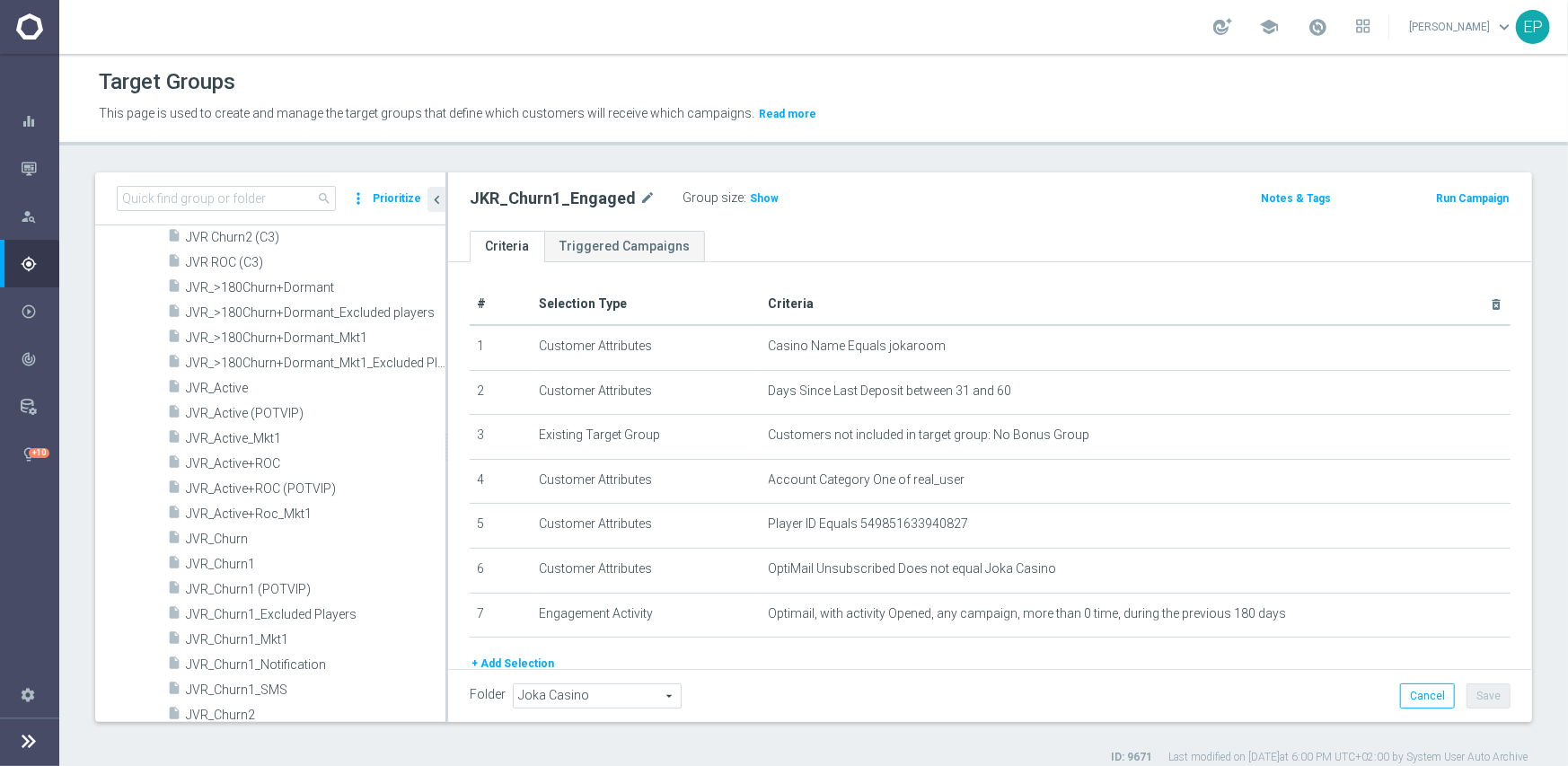
scroll to position [1474, 0]
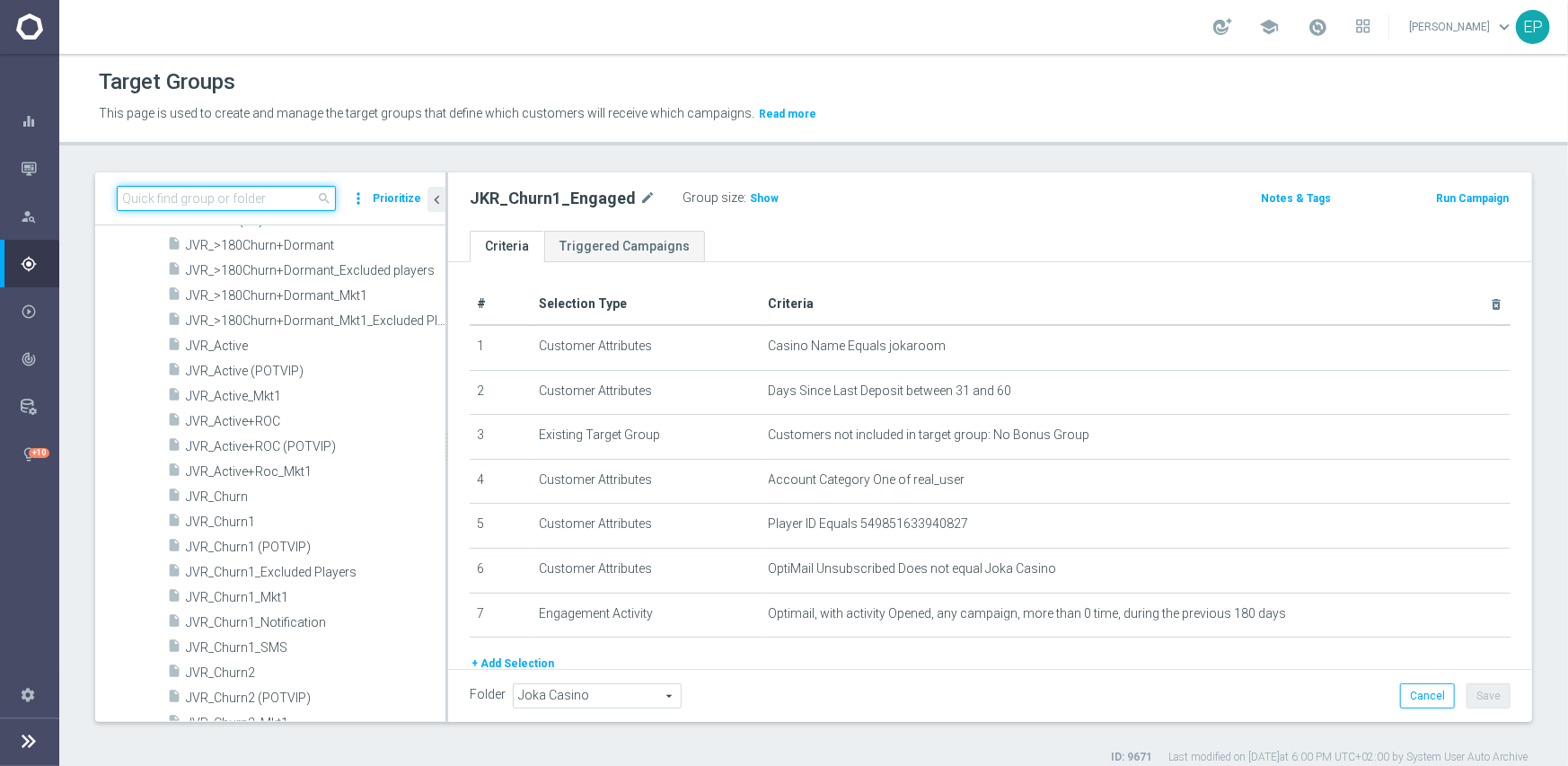
click at [271, 202] on input at bounding box center [226, 198] width 219 height 25
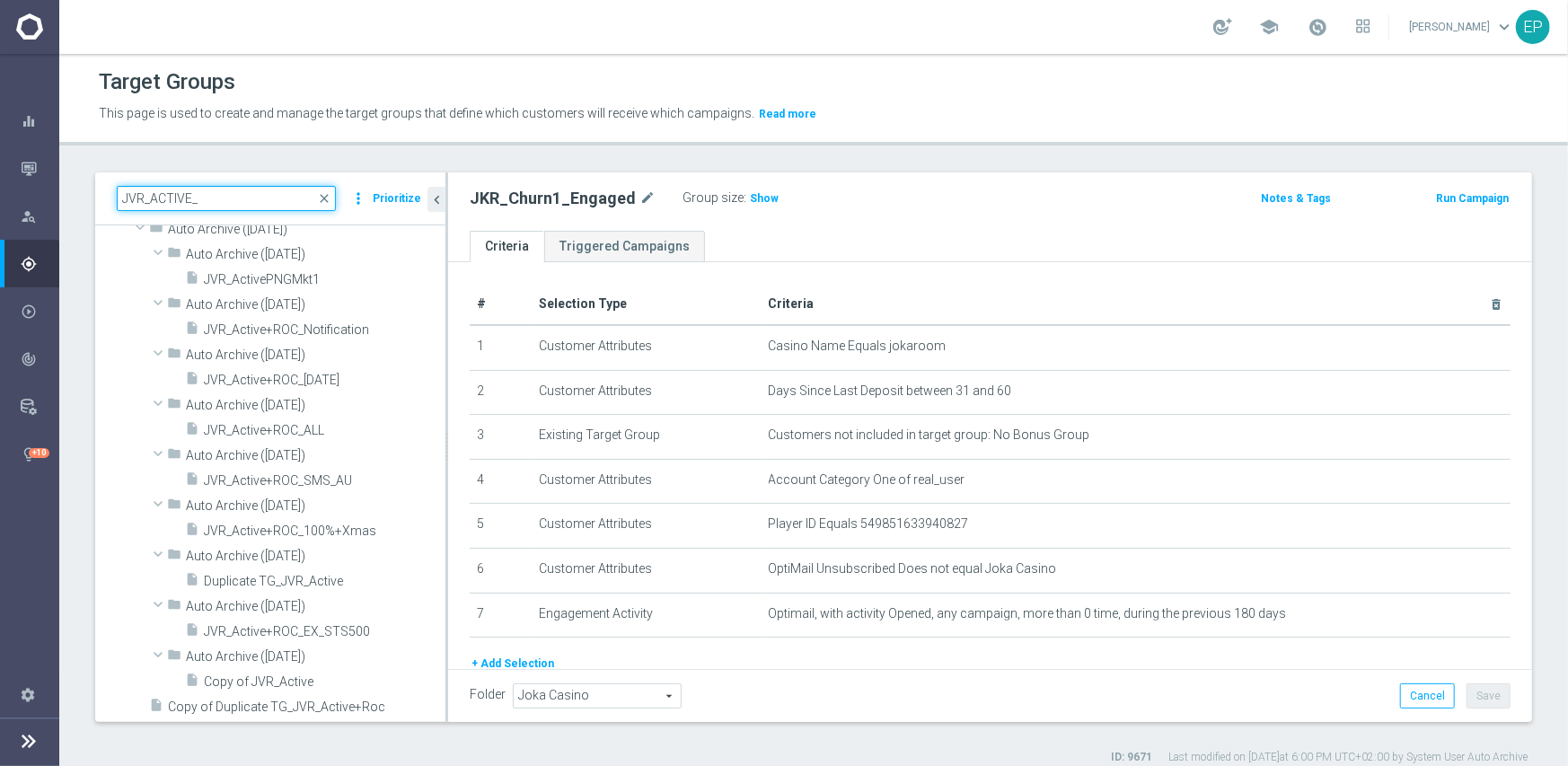
scroll to position [0, 0]
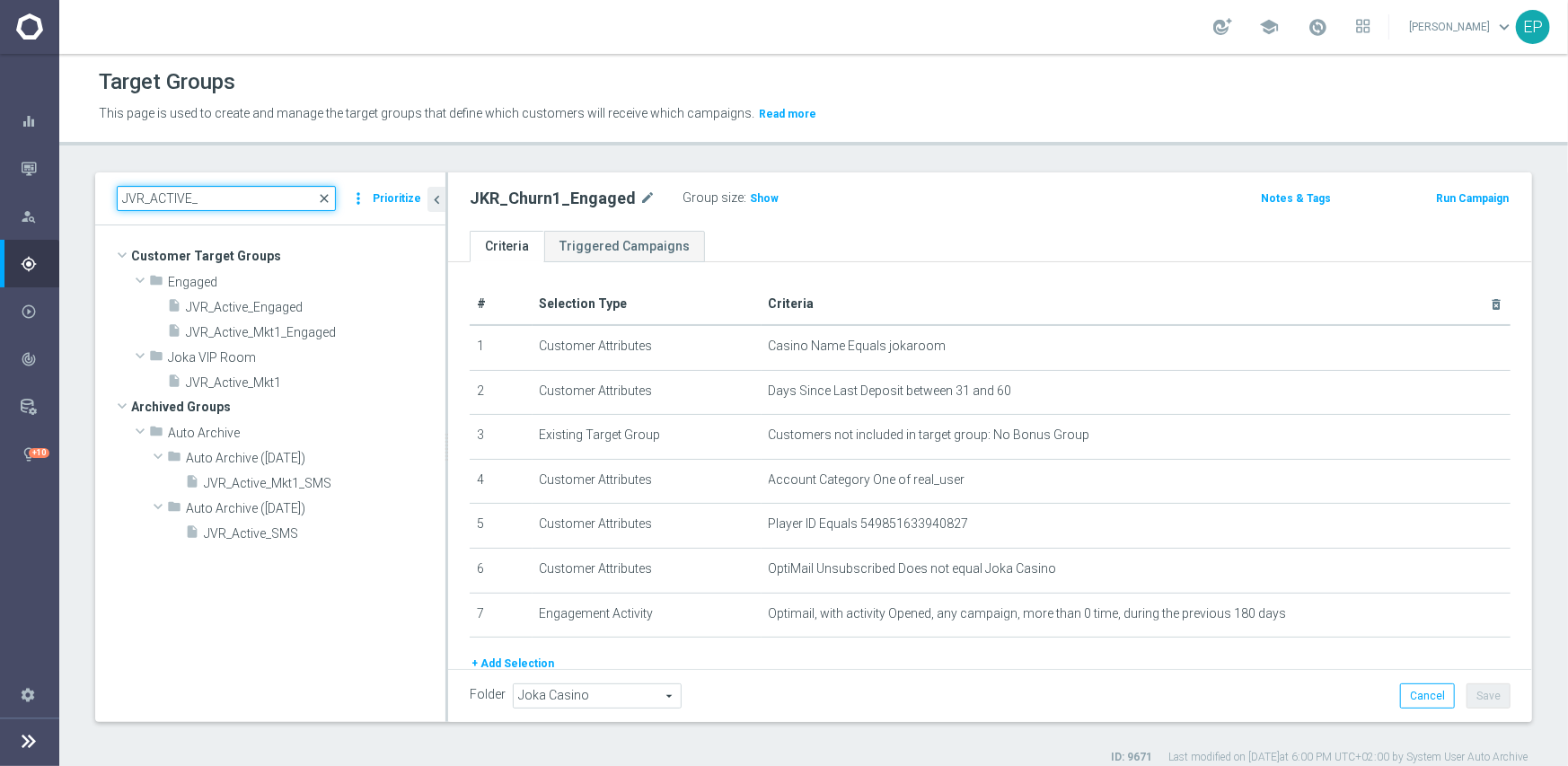
type input "JVR_ACTIVE_"
click at [330, 196] on span "close" at bounding box center [324, 198] width 14 height 14
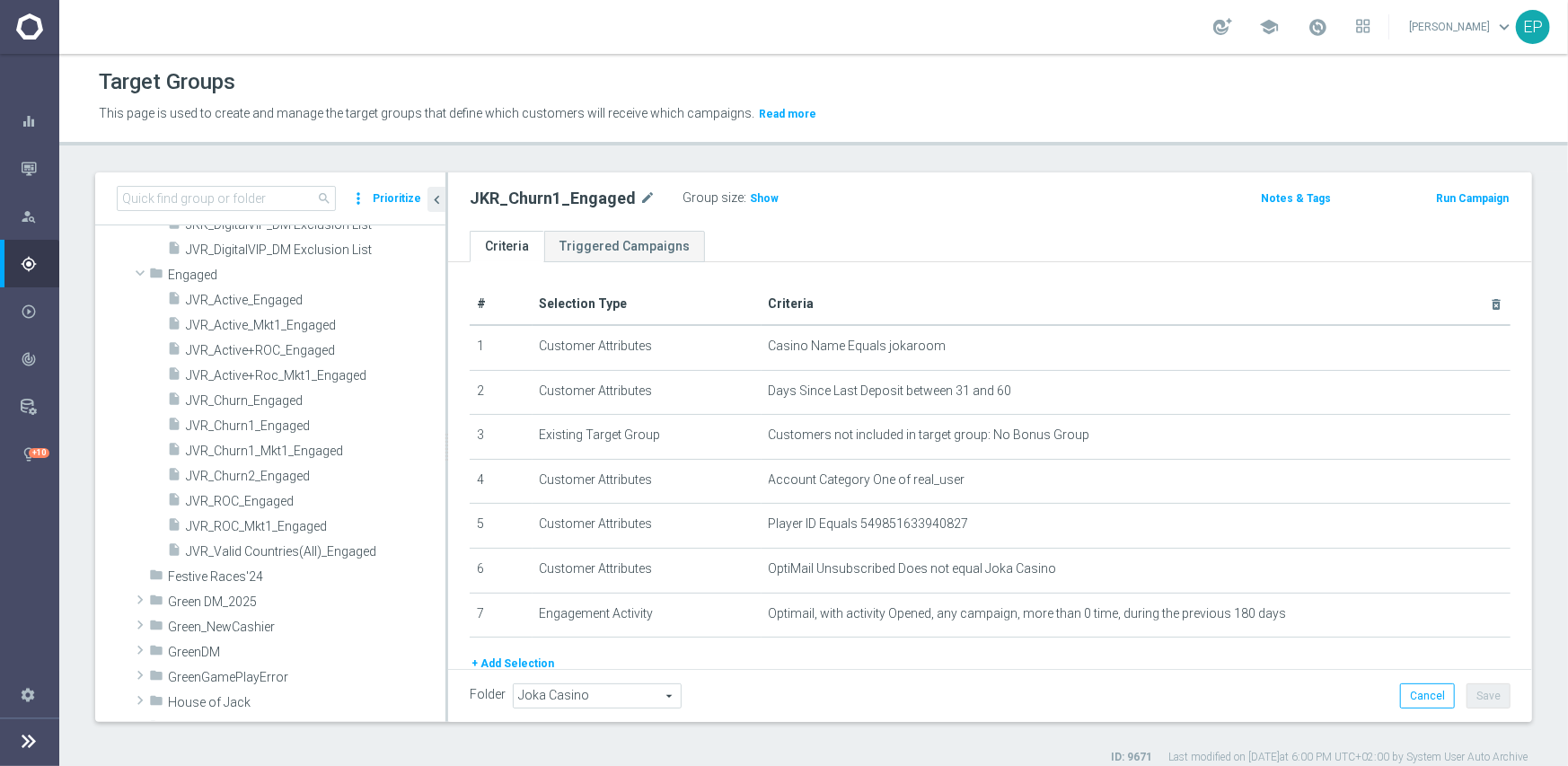
scroll to position [2260, 0]
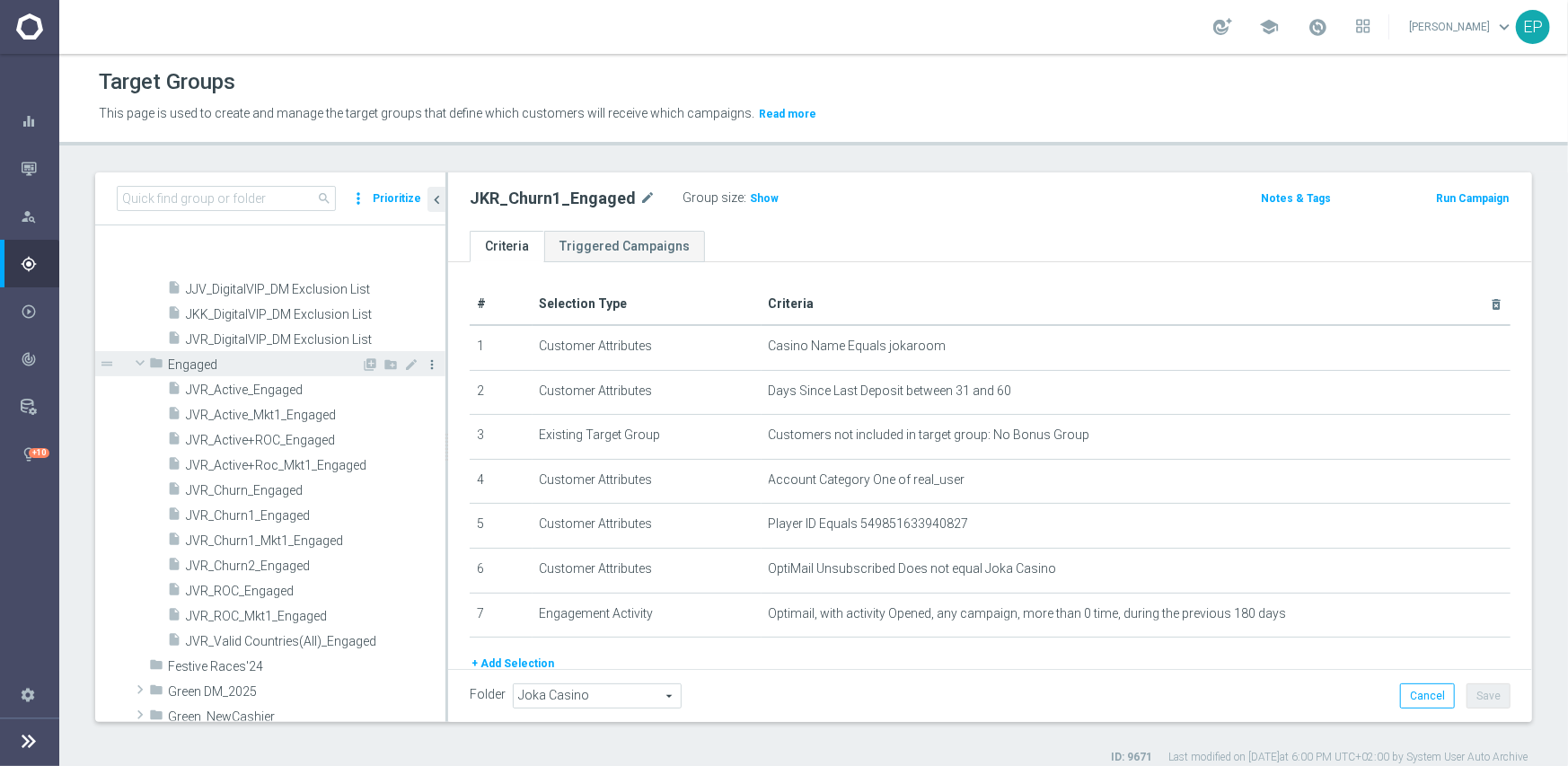
click at [425, 364] on icon "more_vert" at bounding box center [432, 365] width 14 height 14
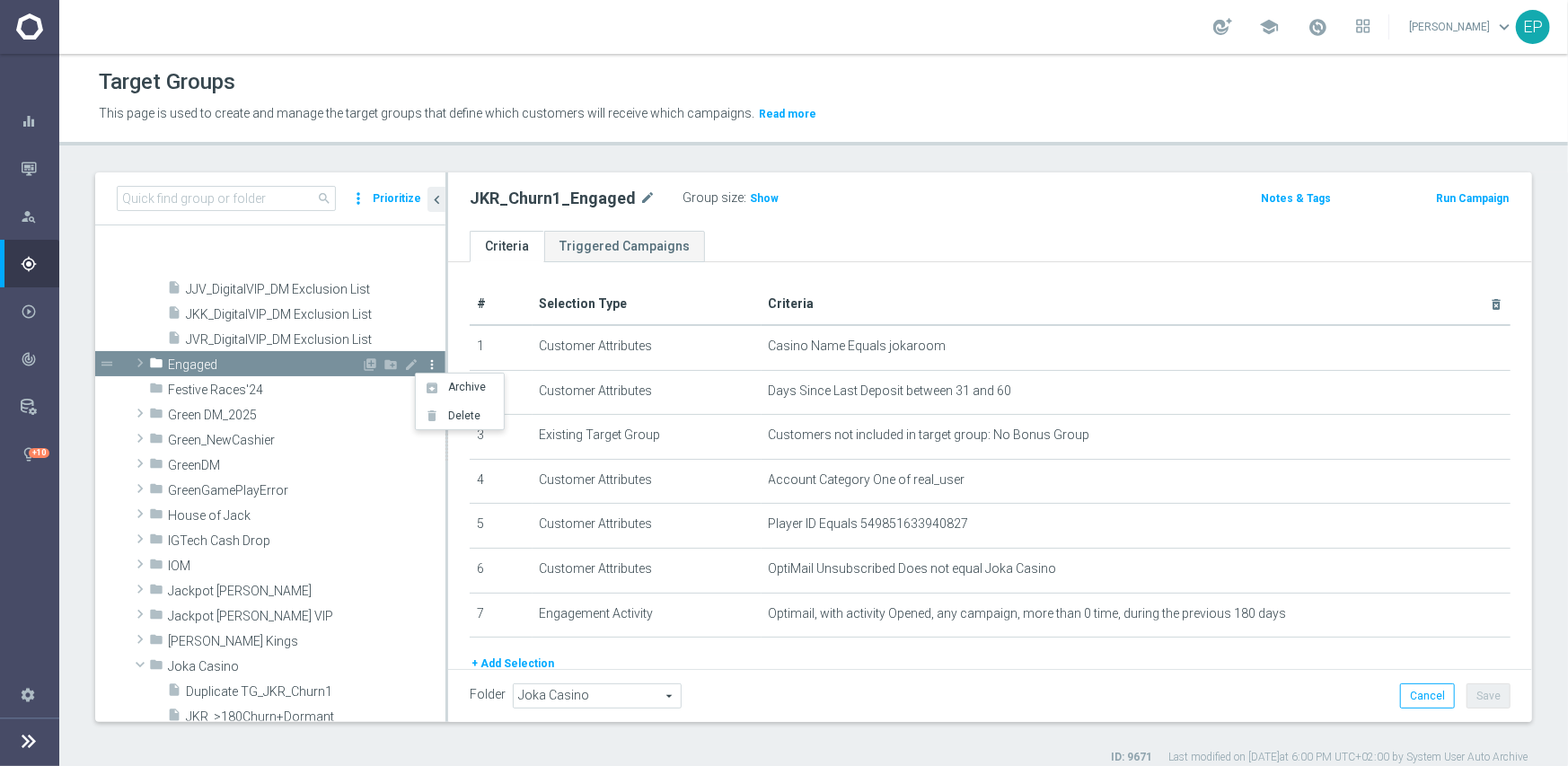
click at [425, 364] on icon "more_vert" at bounding box center [432, 365] width 14 height 14
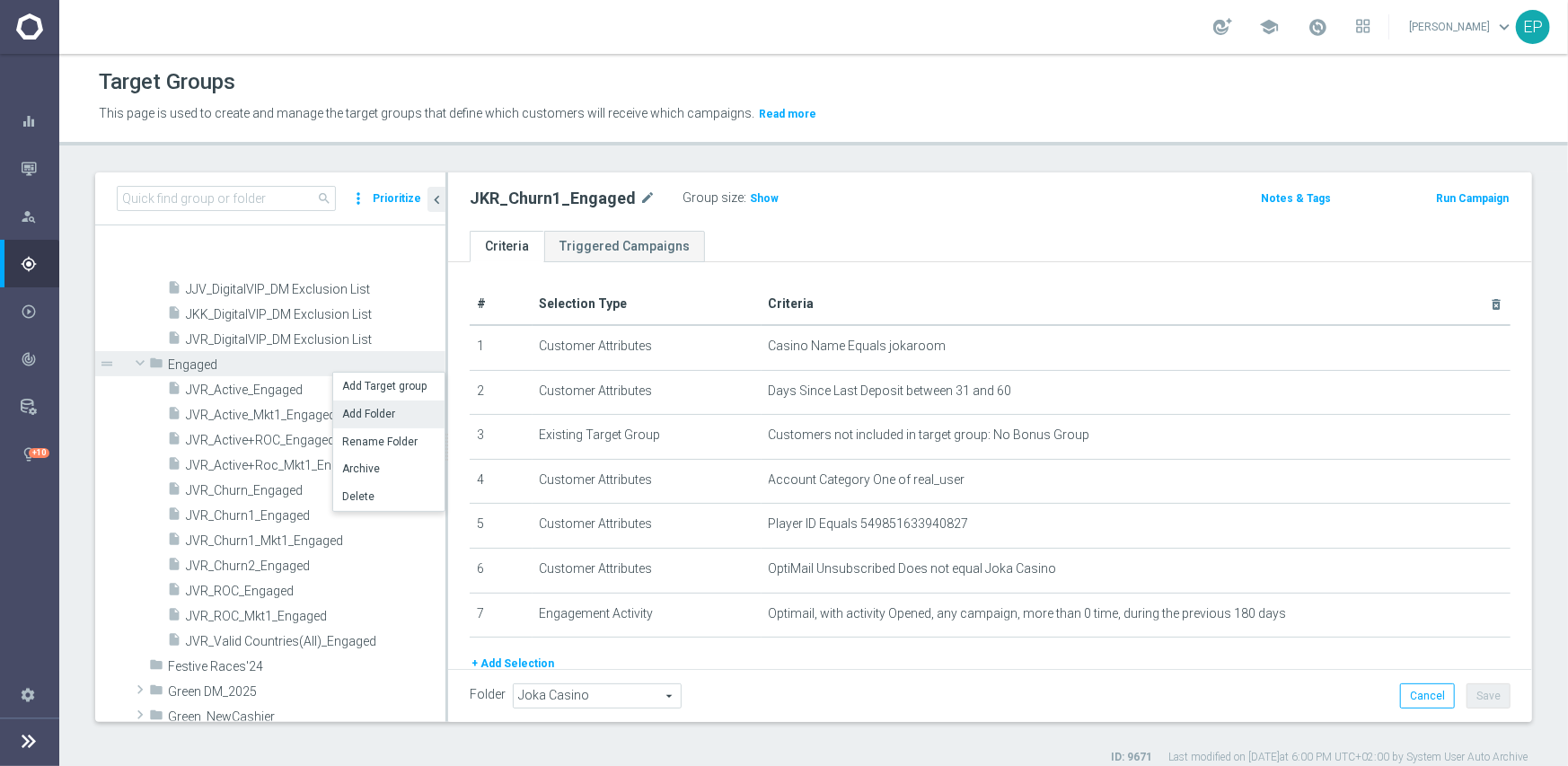
click at [383, 409] on li "Add Folder" at bounding box center [388, 414] width 111 height 28
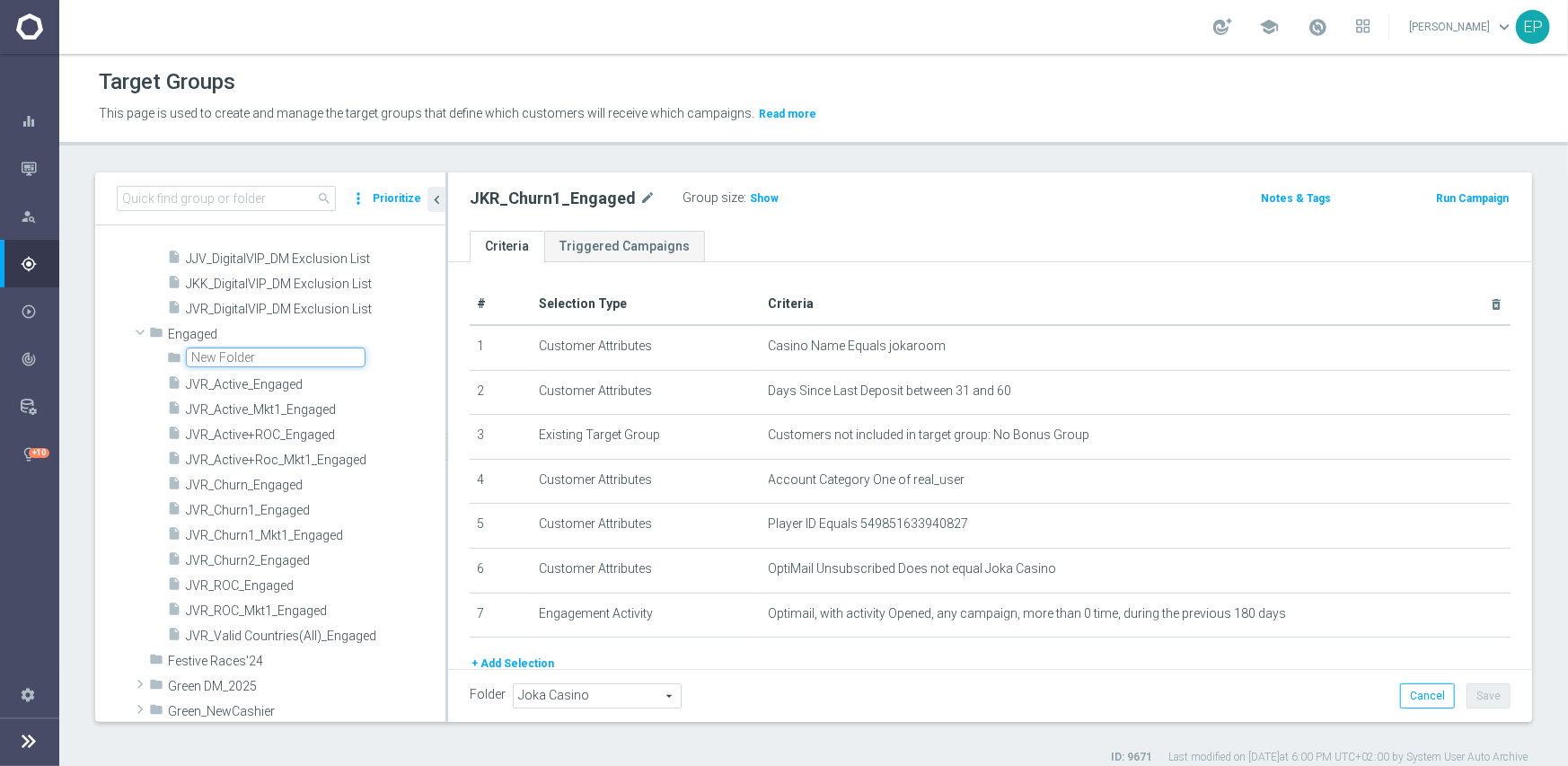
scroll to position [2246, 0]
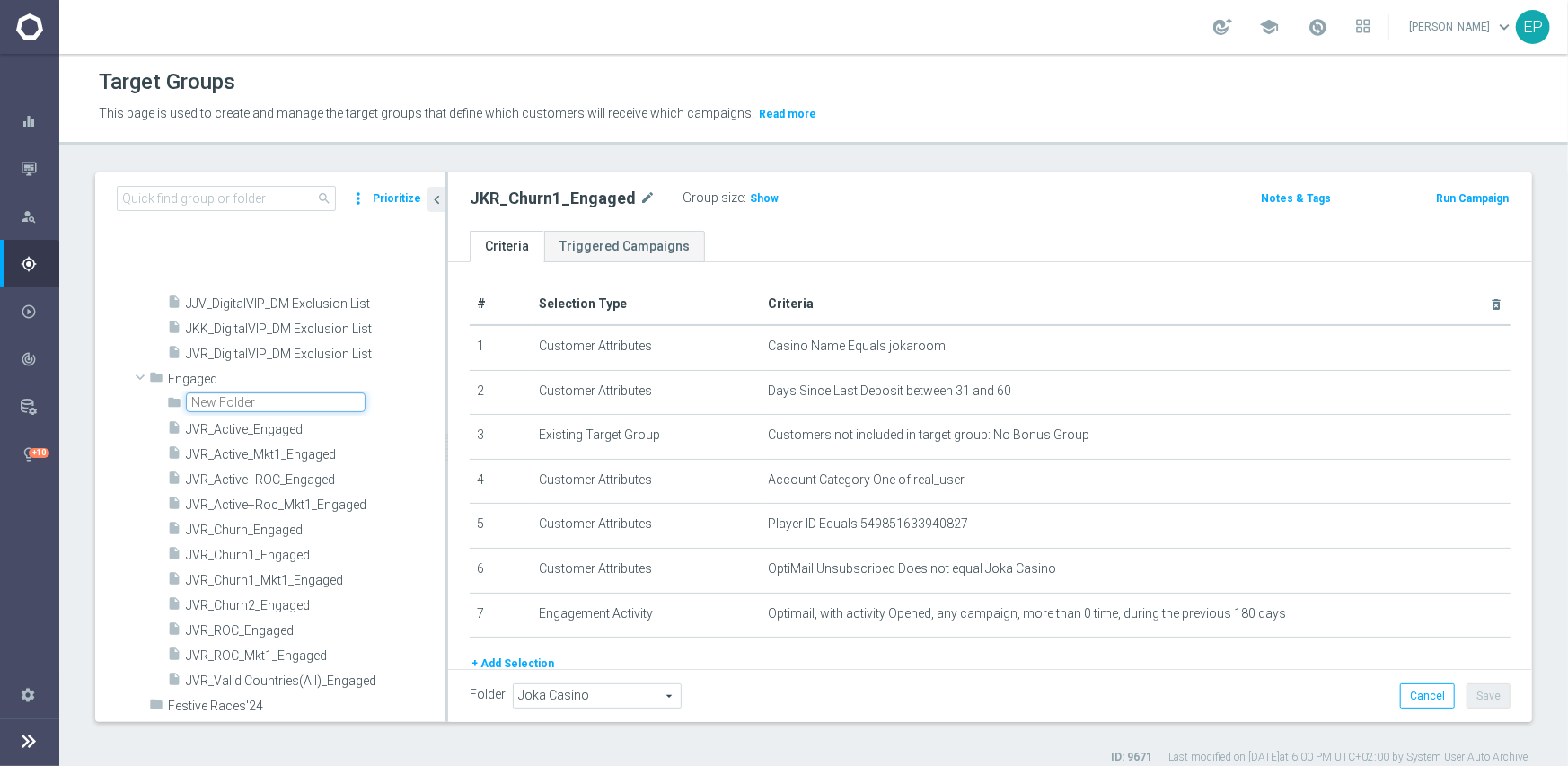
click at [288, 399] on input "text" at bounding box center [275, 402] width 180 height 20
type input "JVR"
click at [829, 238] on ul "Criteria Triggered Campaigns" at bounding box center [991, 246] width 1084 height 32
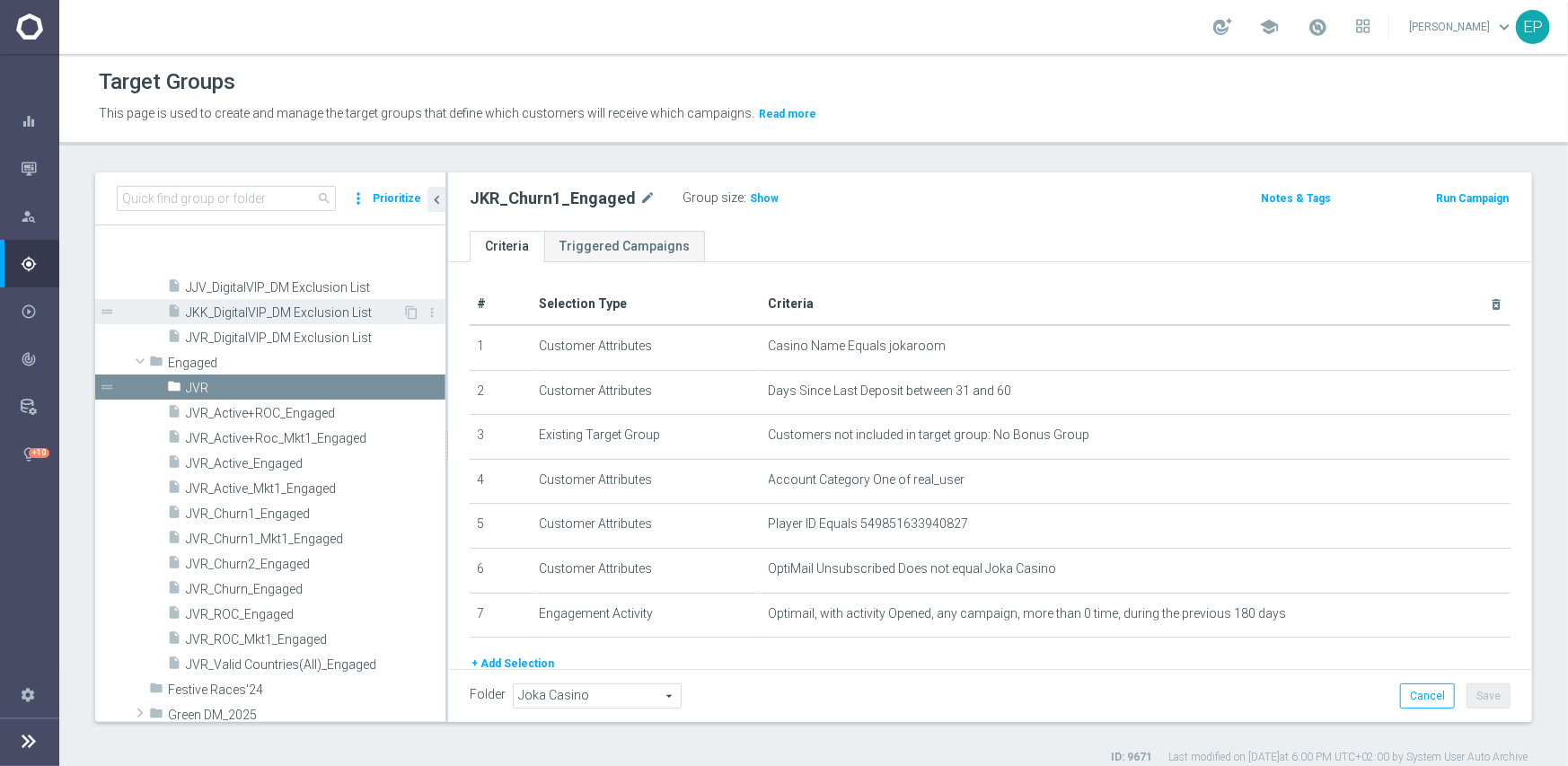
scroll to position [2313, 0]
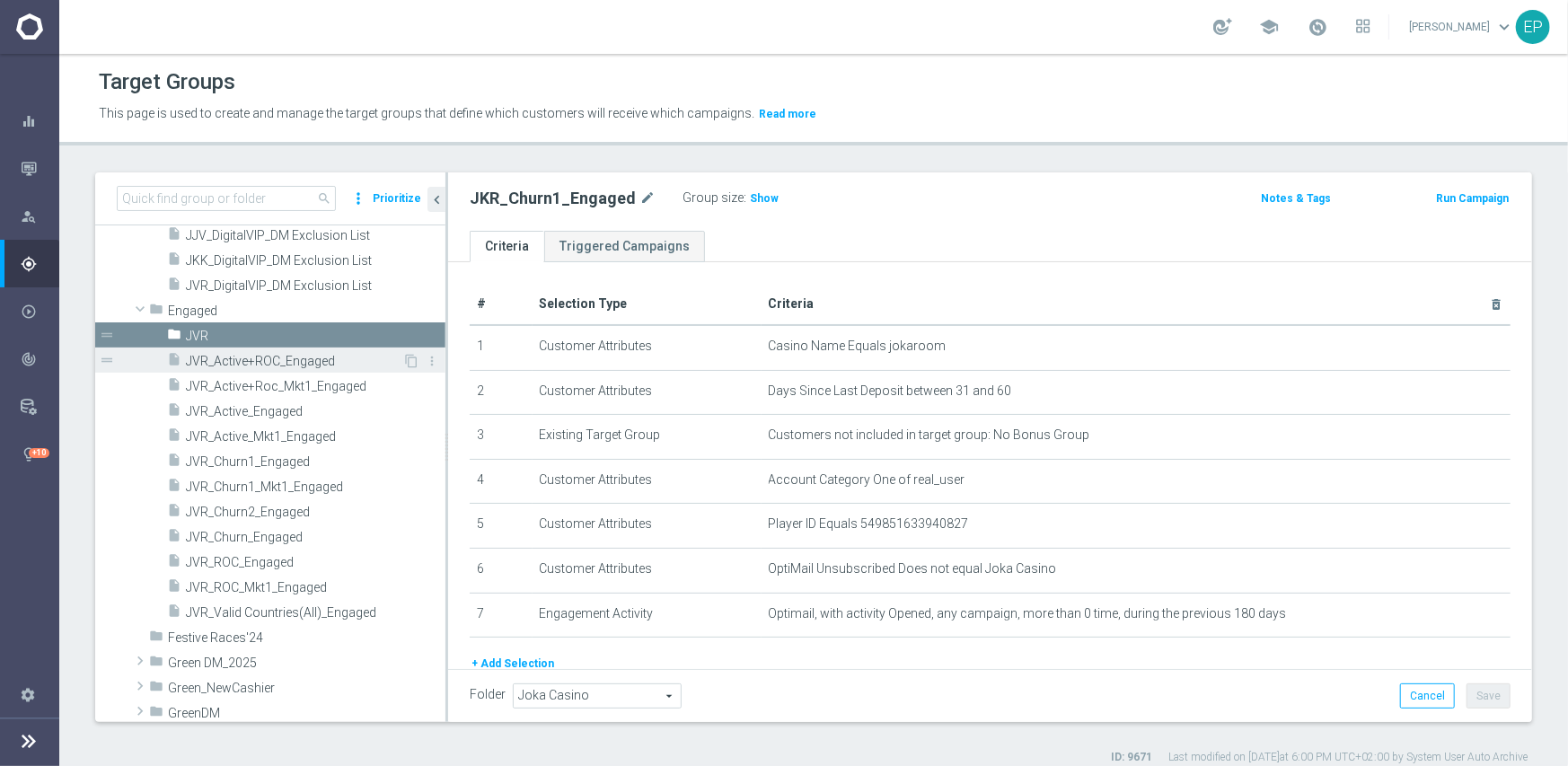
click at [266, 361] on span "JVR_Active+ROC_Engaged" at bounding box center [294, 361] width 217 height 15
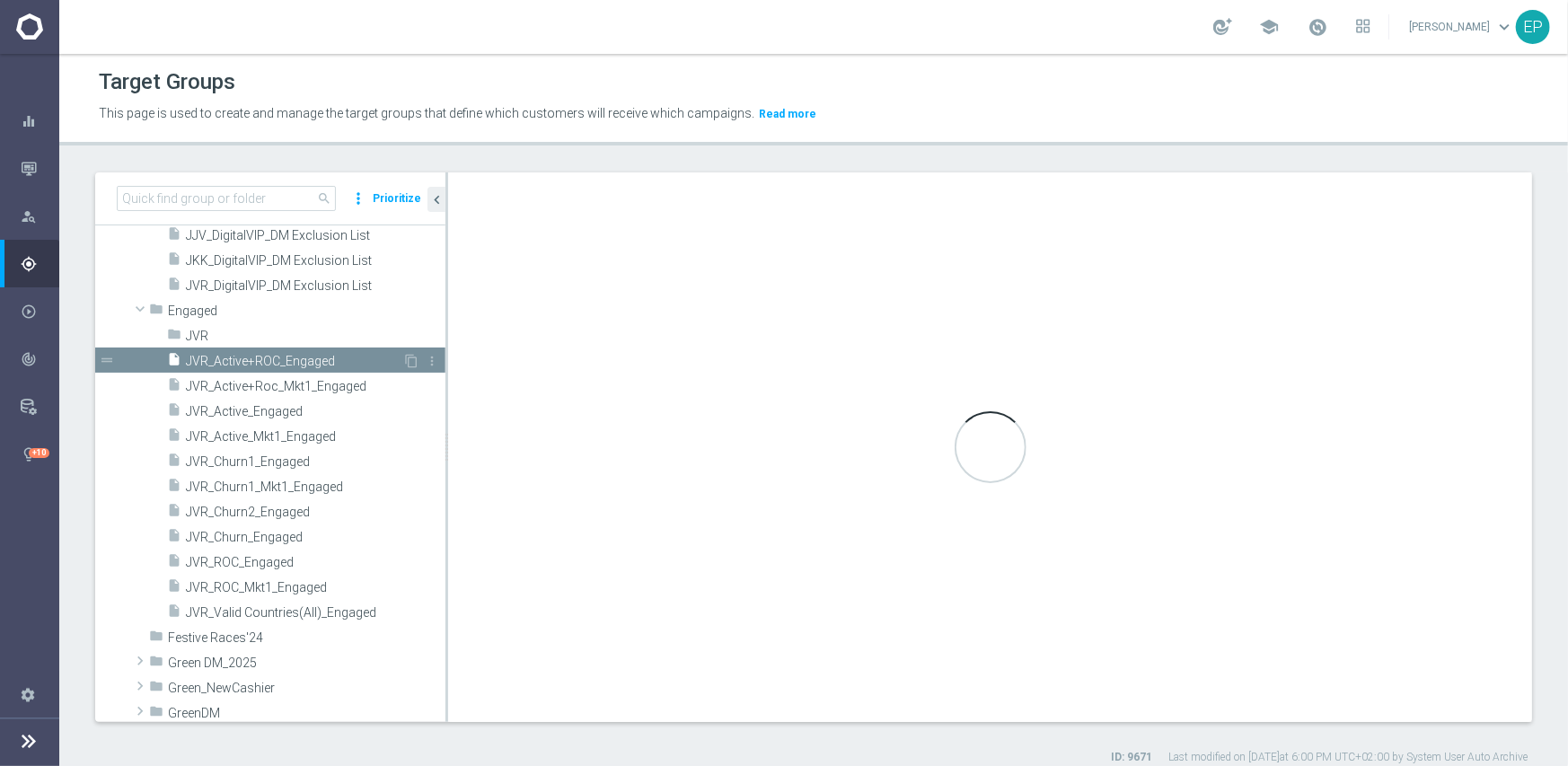
checkbox input "false"
type input "Engaged"
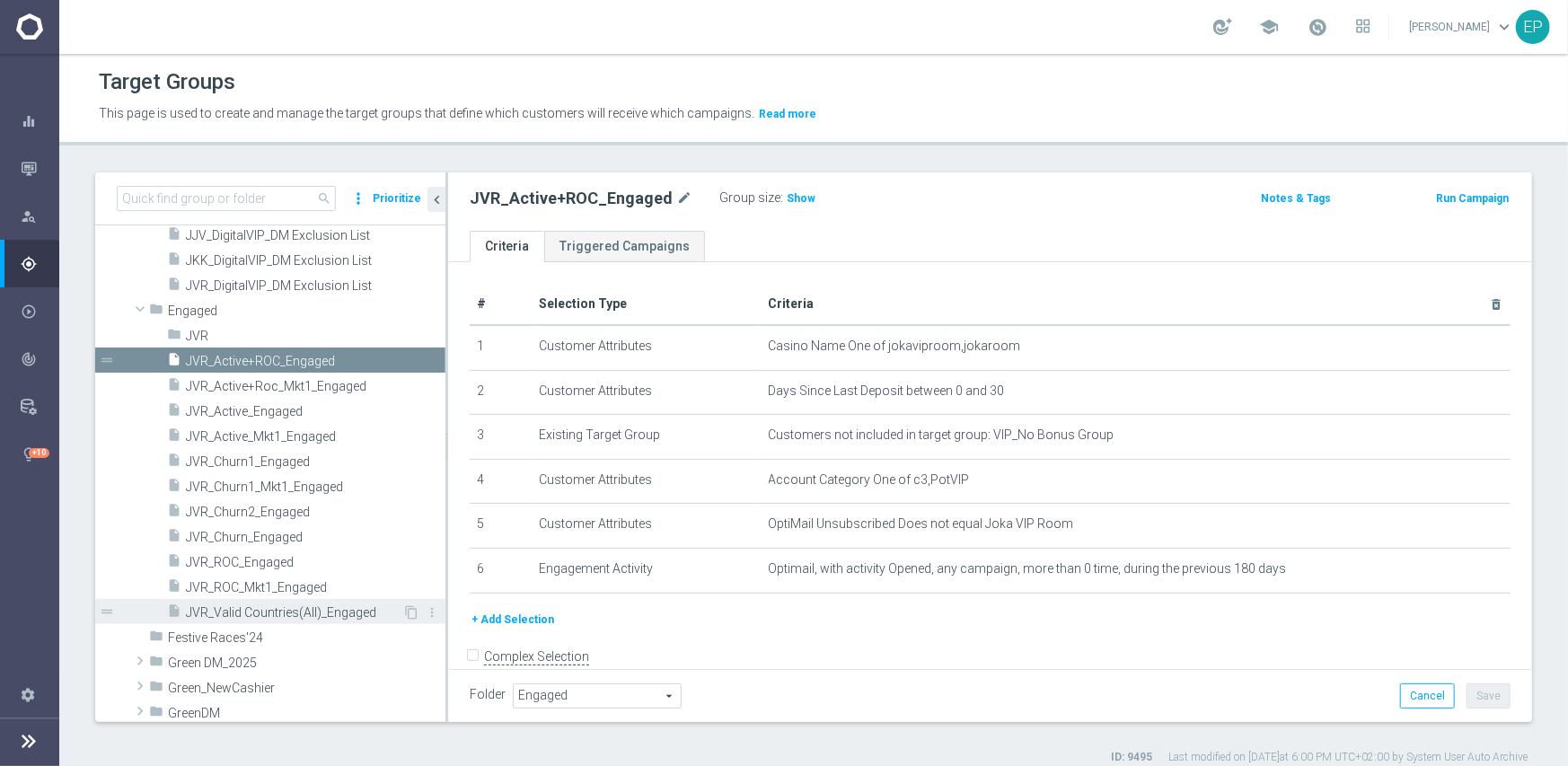
click at [279, 610] on span "JVR_Valid Countries(All)_Engaged" at bounding box center [294, 613] width 217 height 15
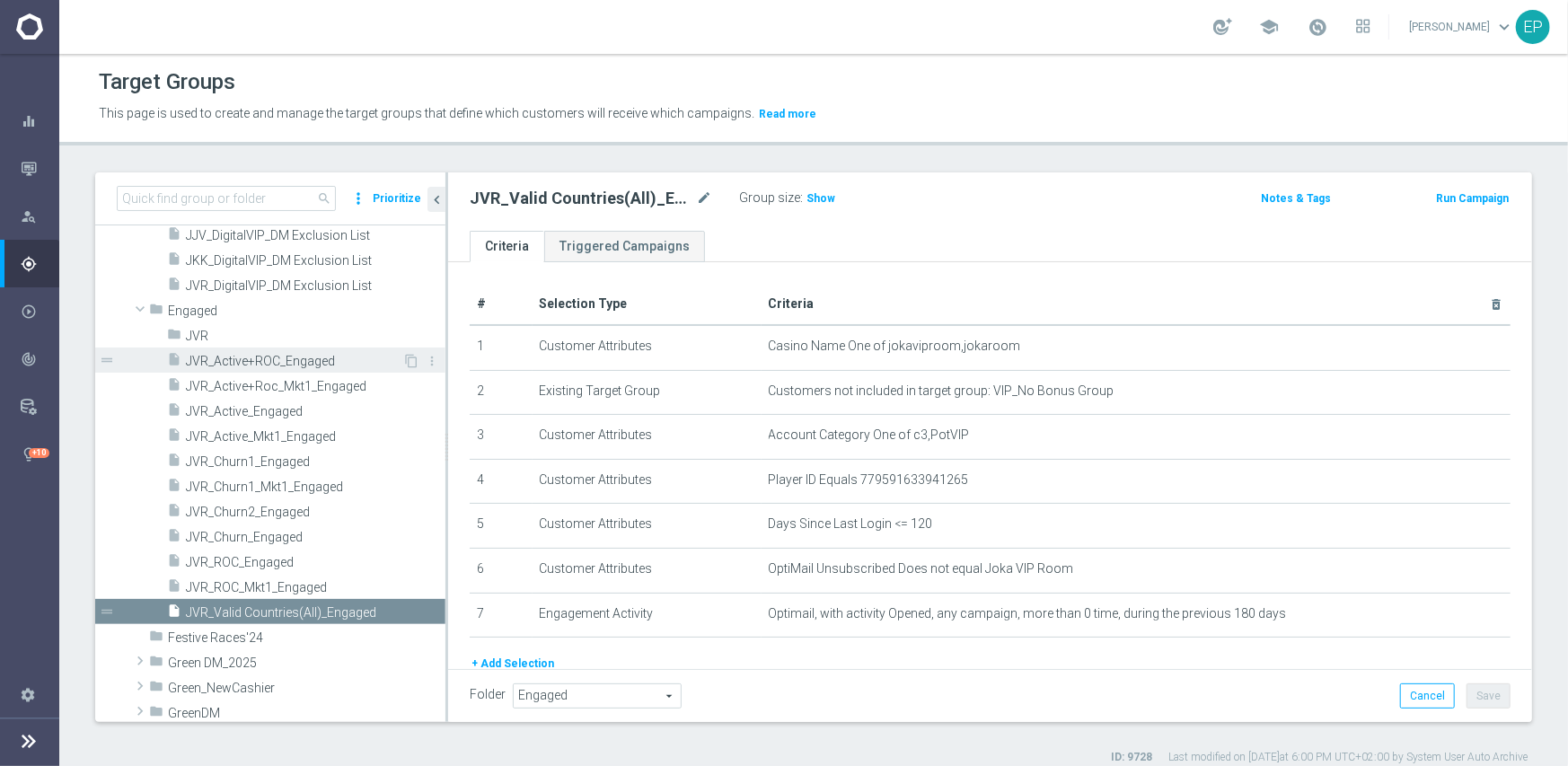
click at [243, 355] on span "JVR_Active+ROC_Engaged" at bounding box center [294, 361] width 217 height 15
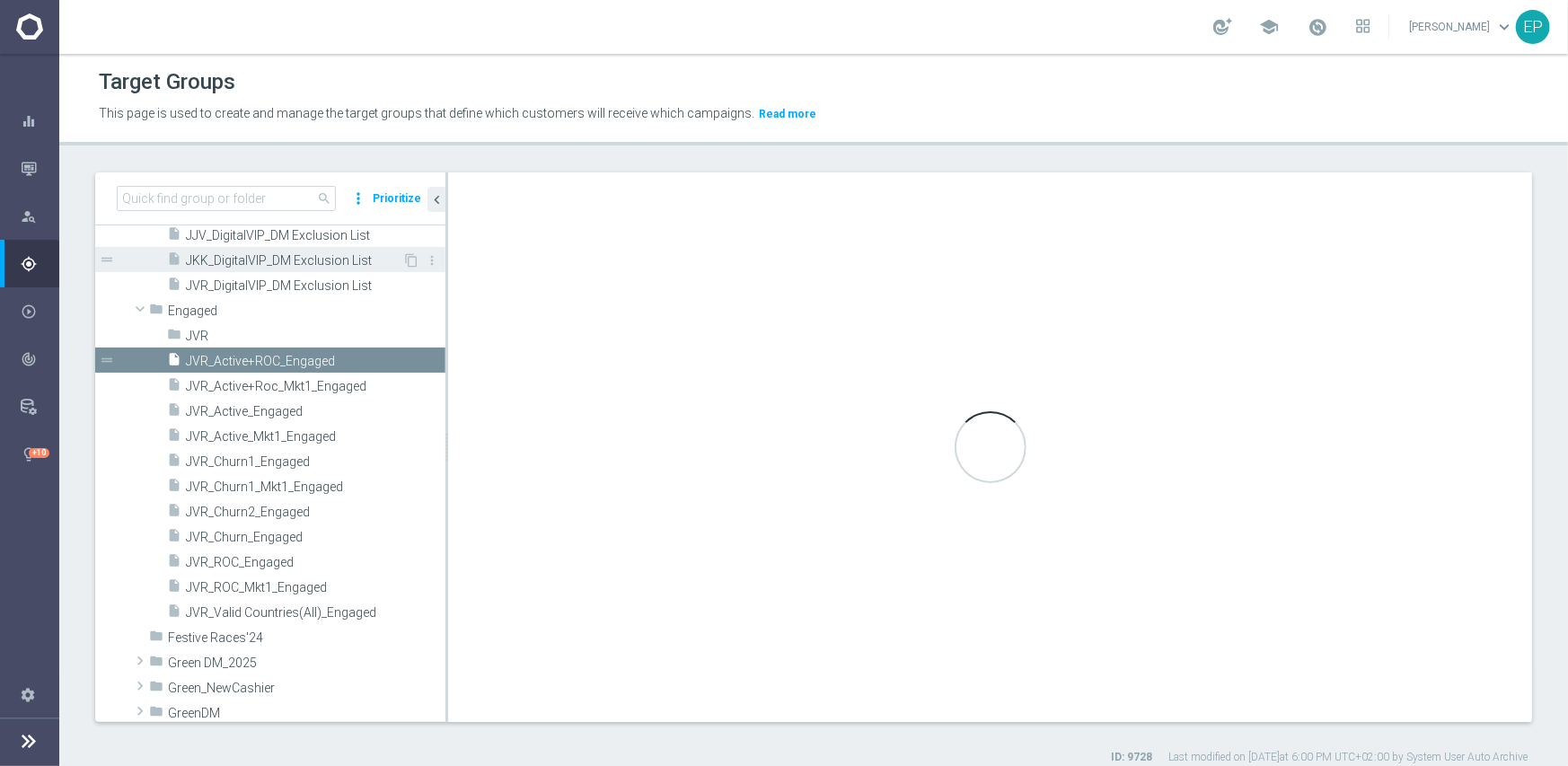
checkbox input "false"
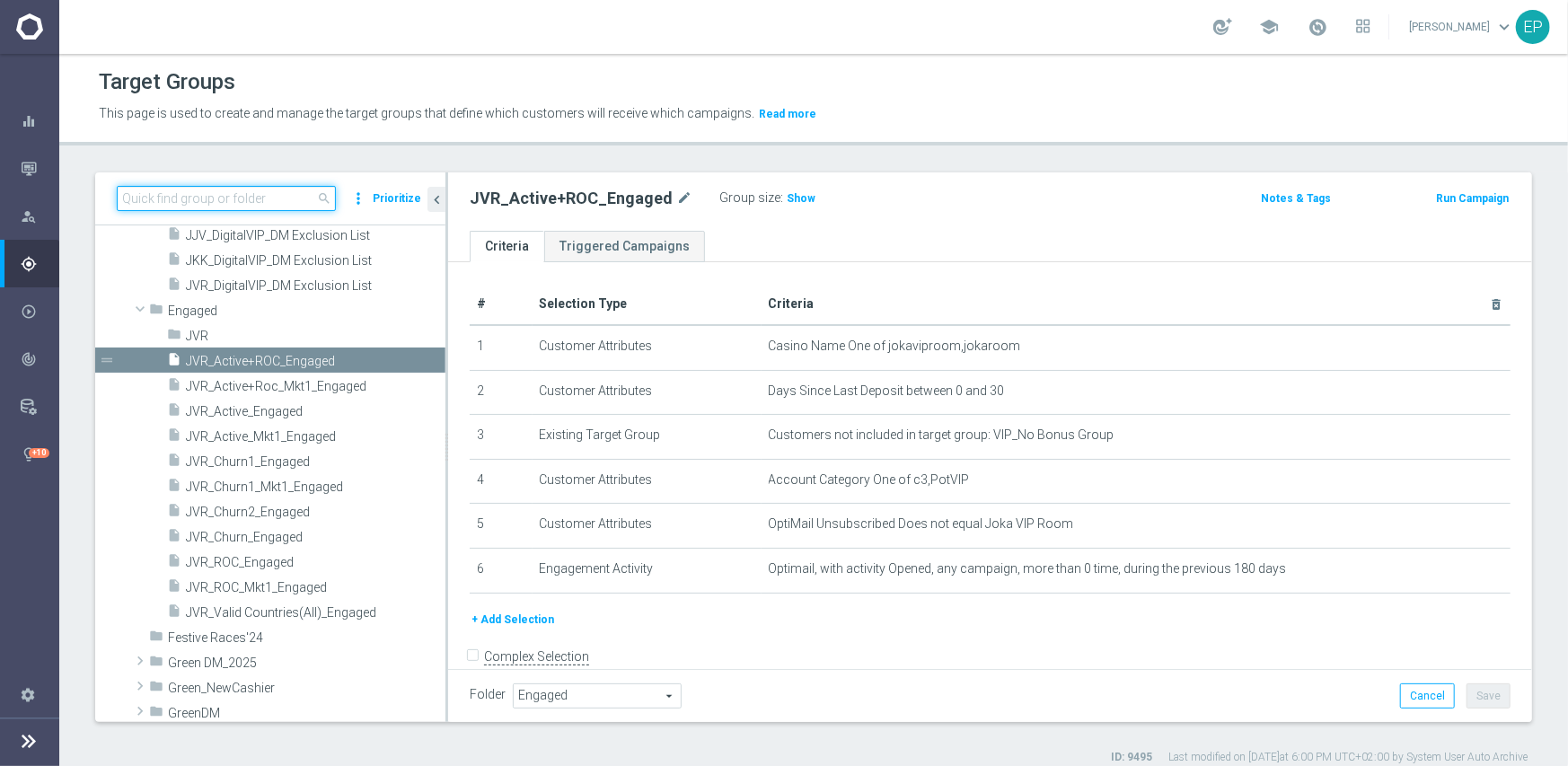
click at [234, 200] on input at bounding box center [226, 198] width 219 height 25
click at [238, 328] on span "JVR" at bounding box center [273, 336] width 175 height 15
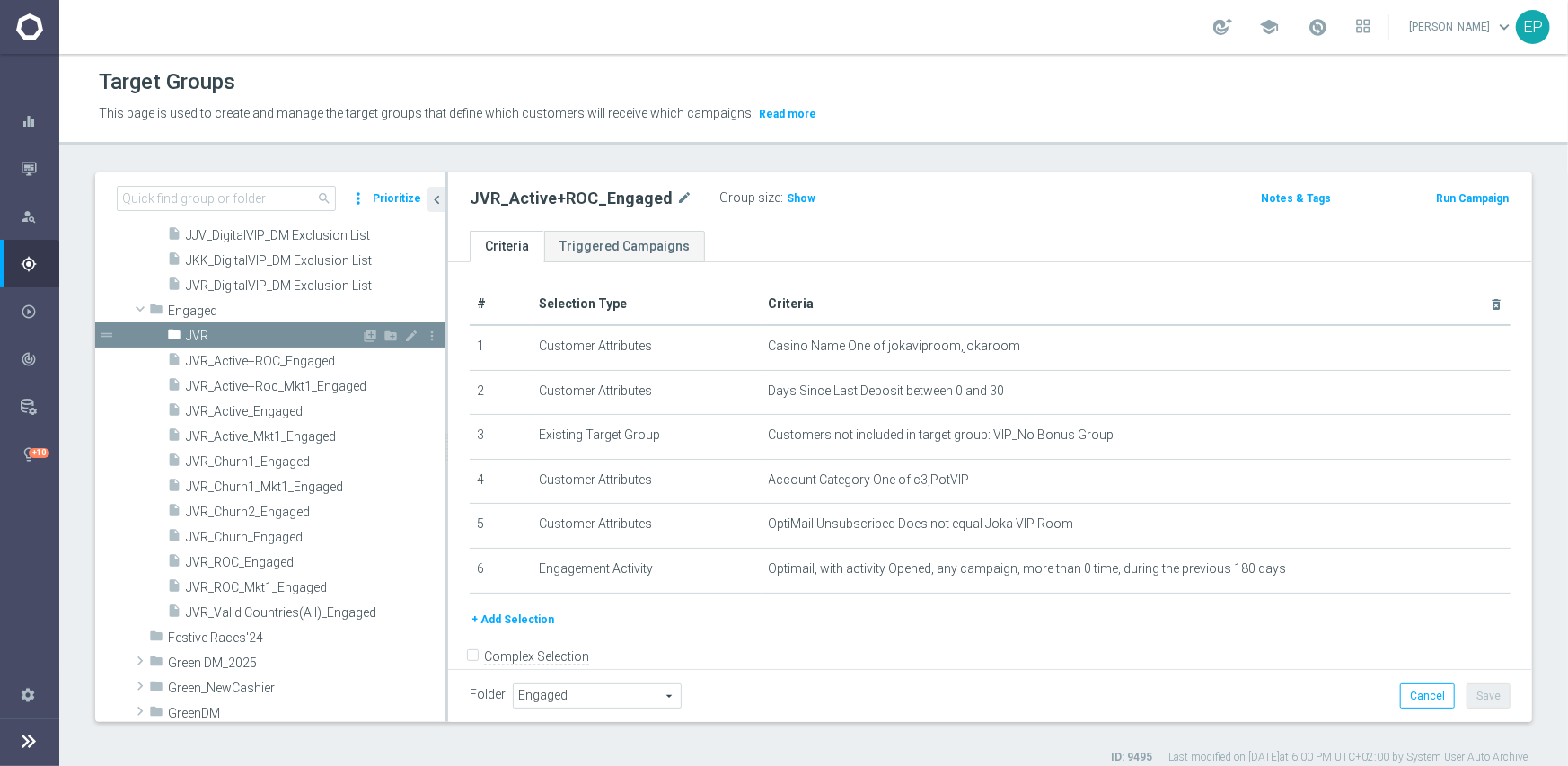
click at [222, 329] on span "JVR" at bounding box center [273, 336] width 175 height 15
click at [404, 335] on icon "mode_edit" at bounding box center [411, 336] width 14 height 14
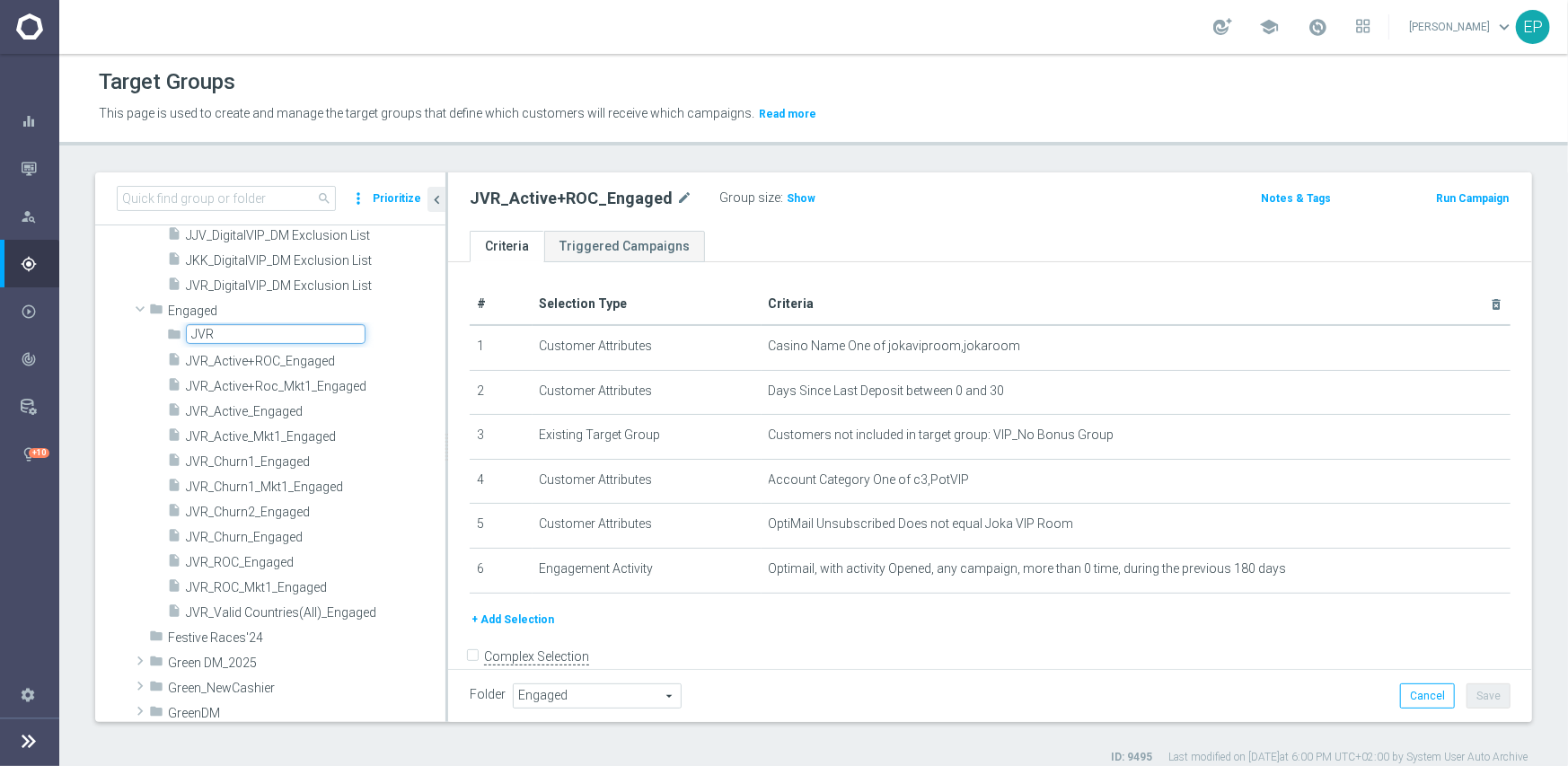
click at [255, 333] on input "JVR" at bounding box center [275, 334] width 180 height 20
type input "JVR Engaged"
click at [457, 306] on div "# Selection Type Criteria delete_forever 1 Customer Attributes Casino Name One …" at bounding box center [991, 447] width 1068 height 325
click at [208, 197] on input at bounding box center [226, 198] width 219 height 25
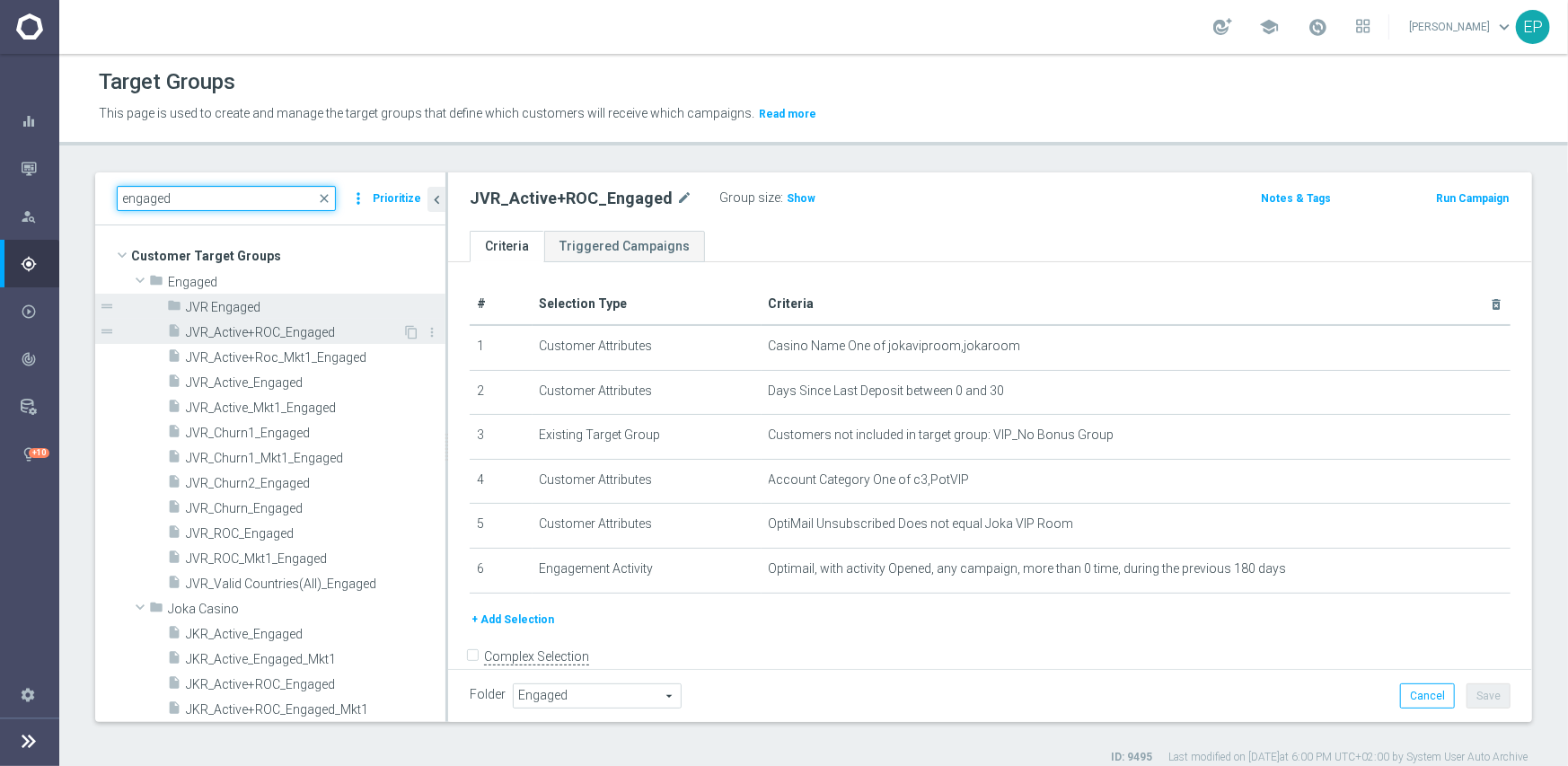
type input "engaged"
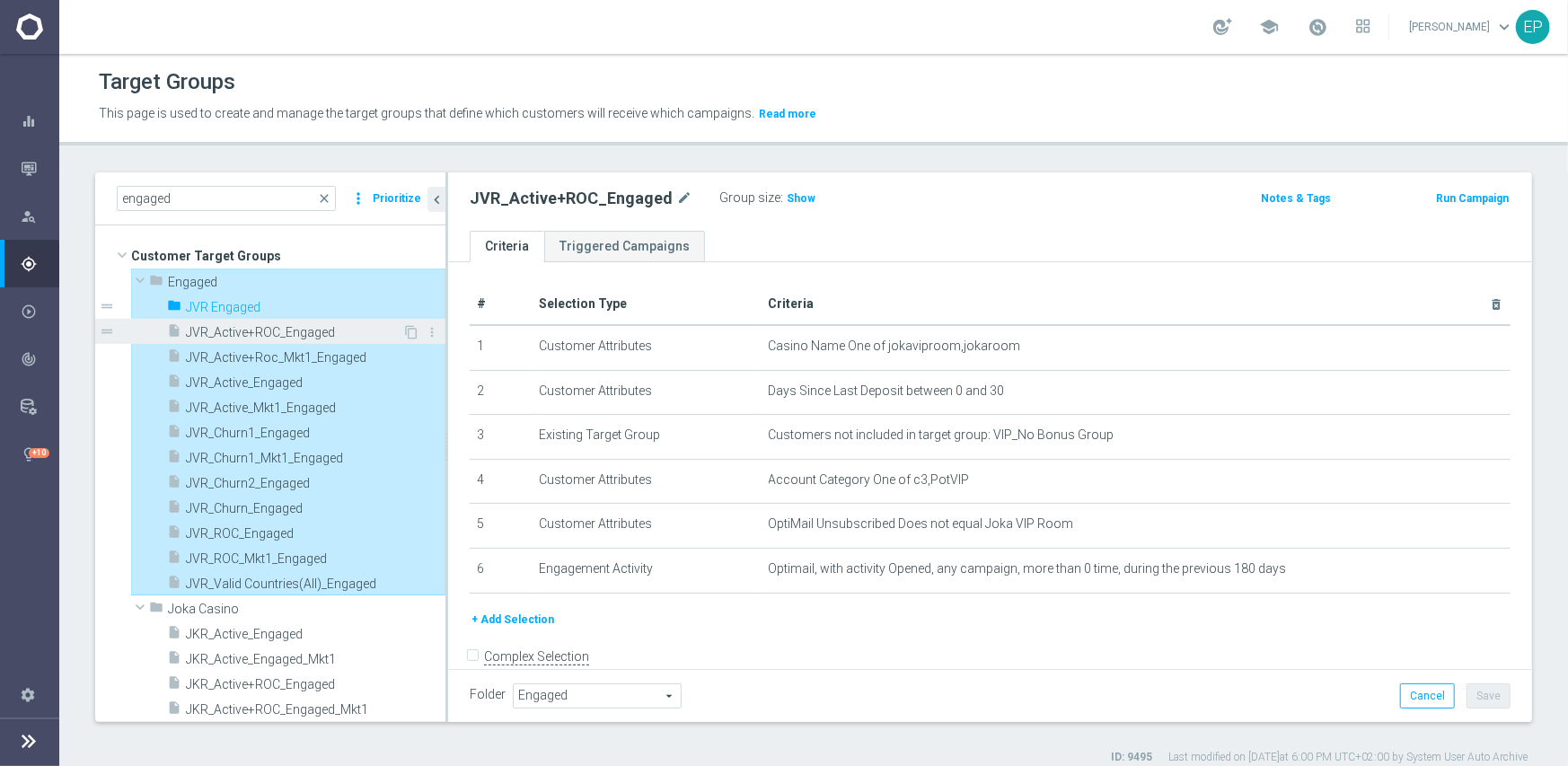
type input "JVR Engaged"
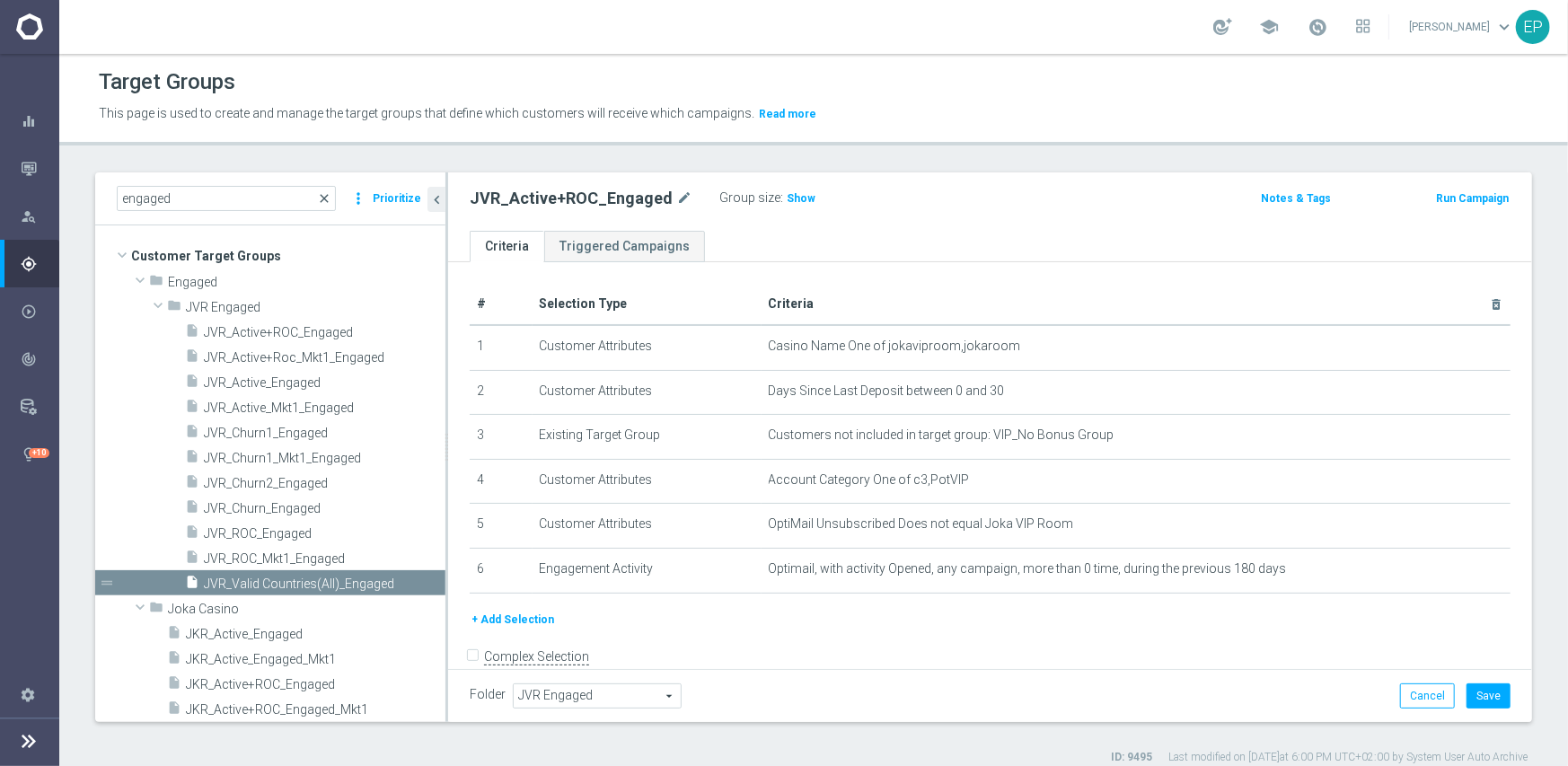
click at [323, 198] on span "close" at bounding box center [324, 198] width 14 height 14
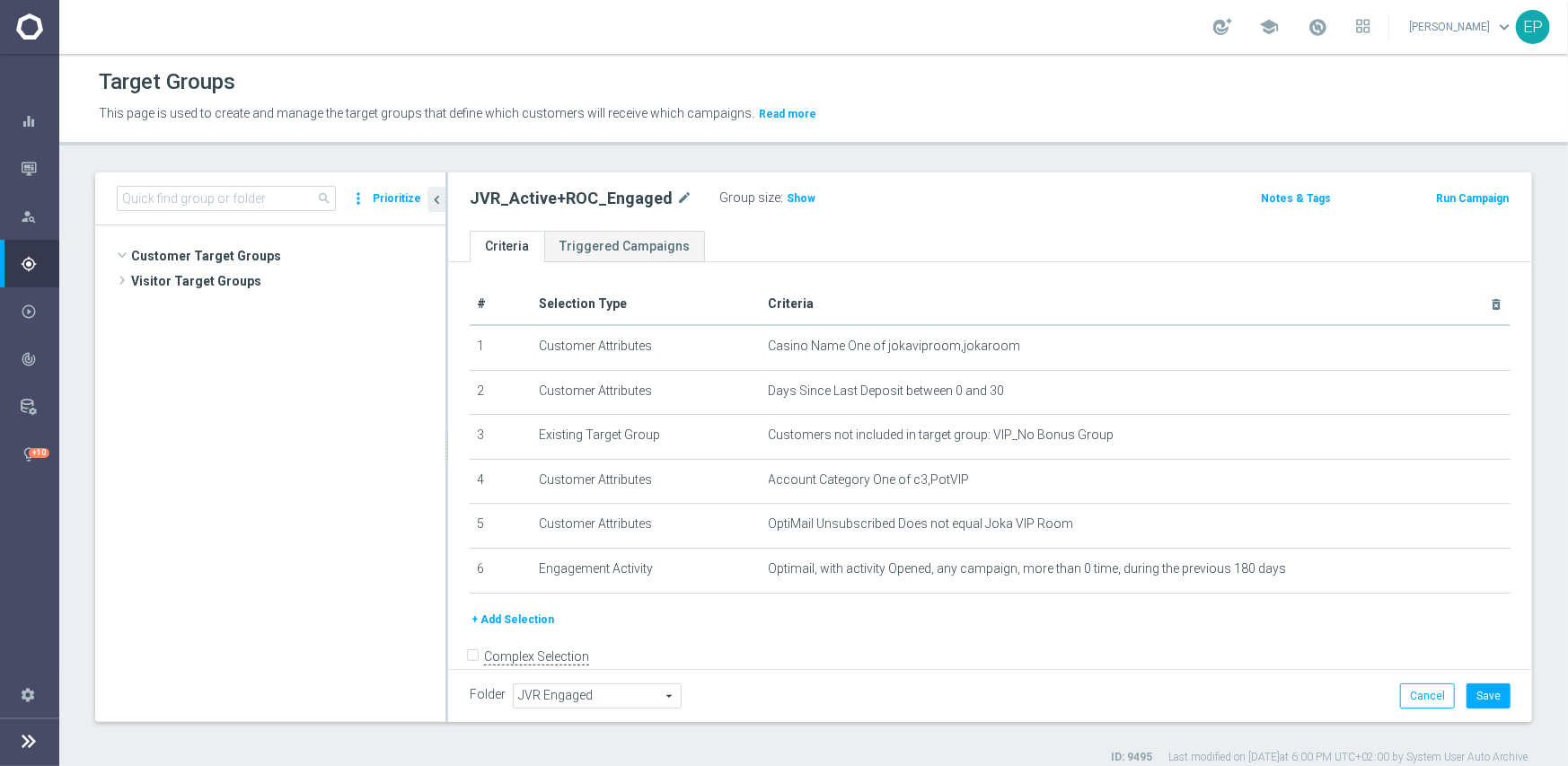
scroll to position [3232, 0]
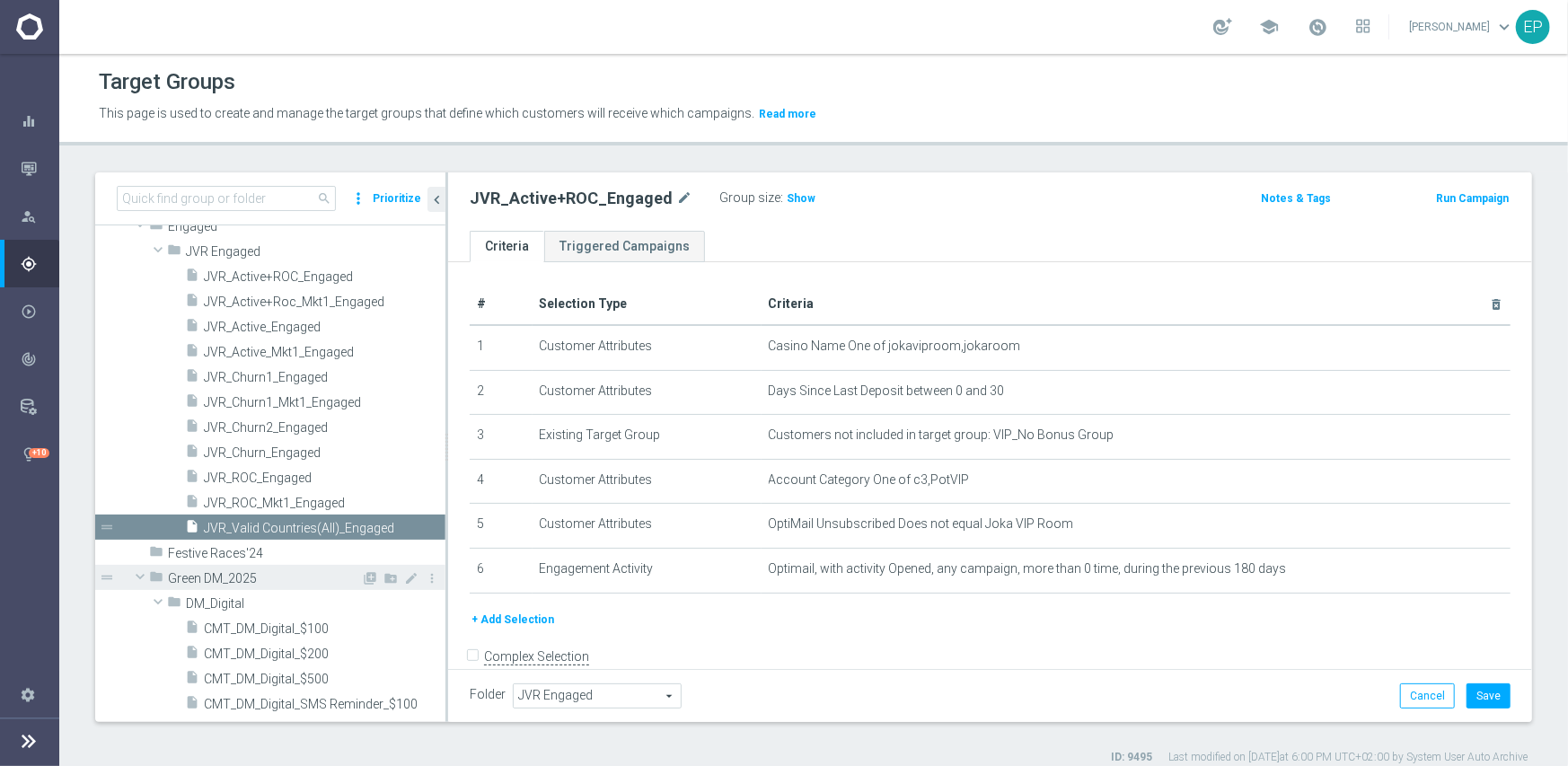
click at [134, 574] on span at bounding box center [140, 577] width 22 height 18
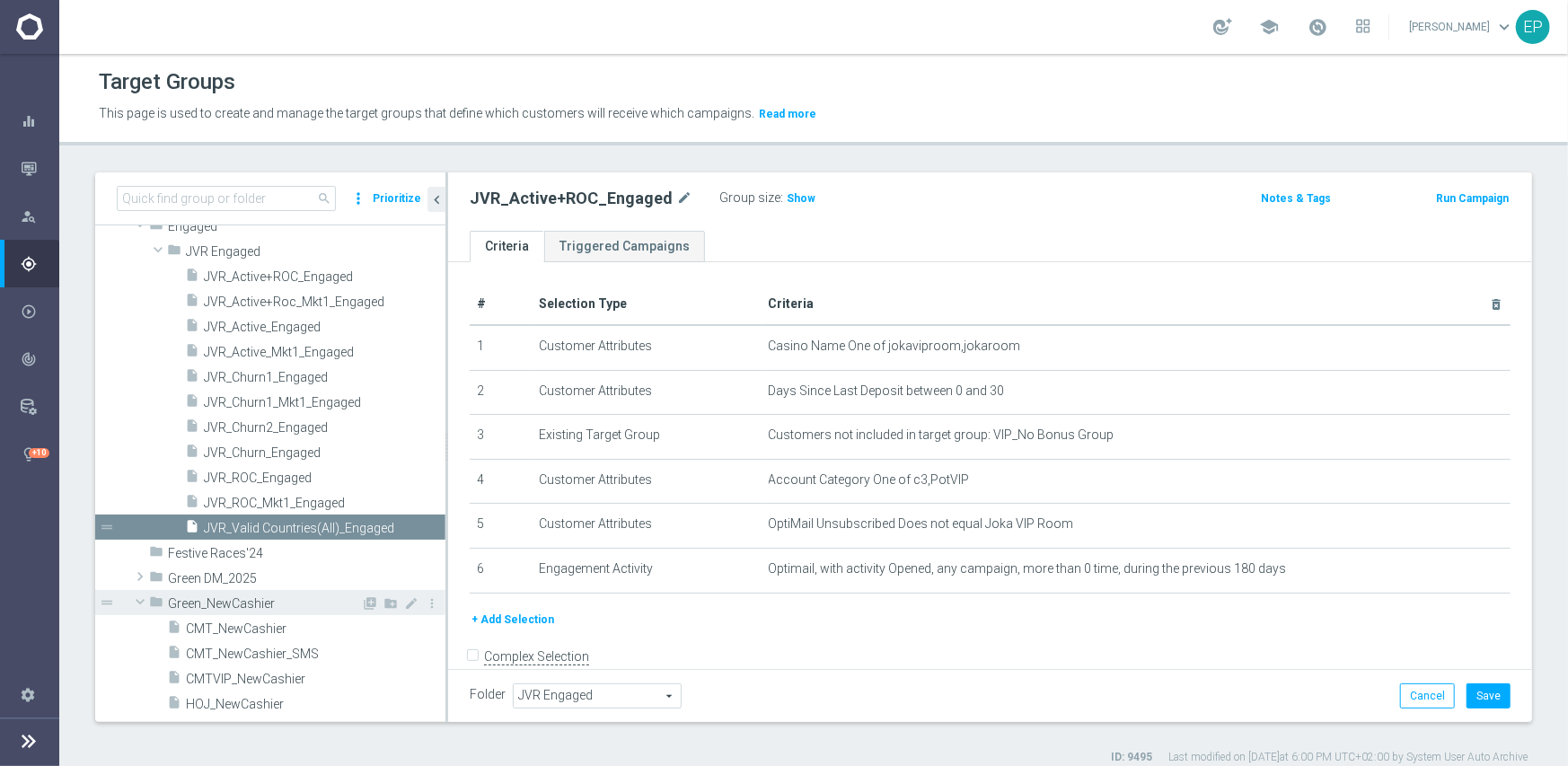
click at [142, 596] on span at bounding box center [140, 602] width 22 height 18
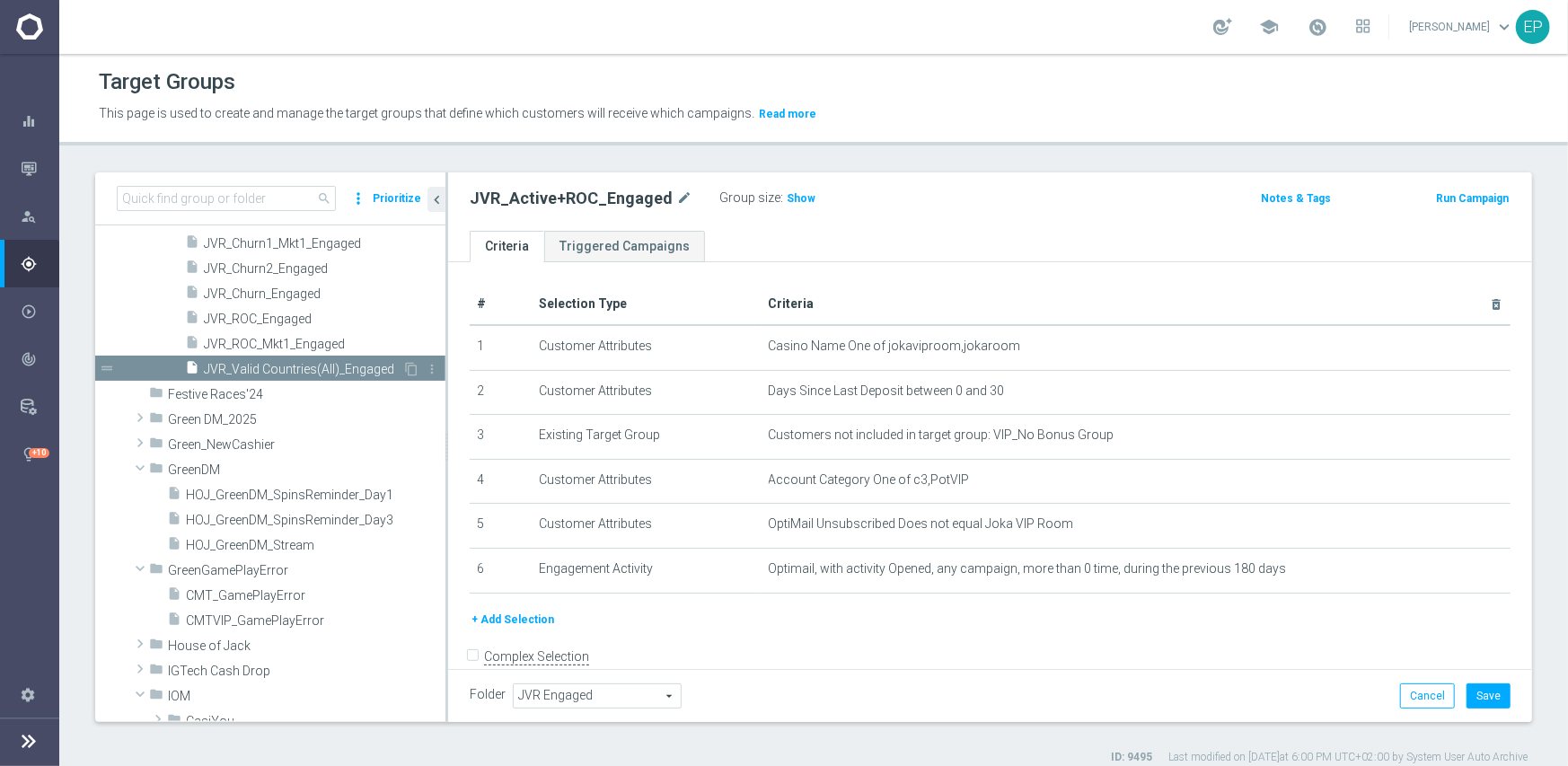
scroll to position [3411, 0]
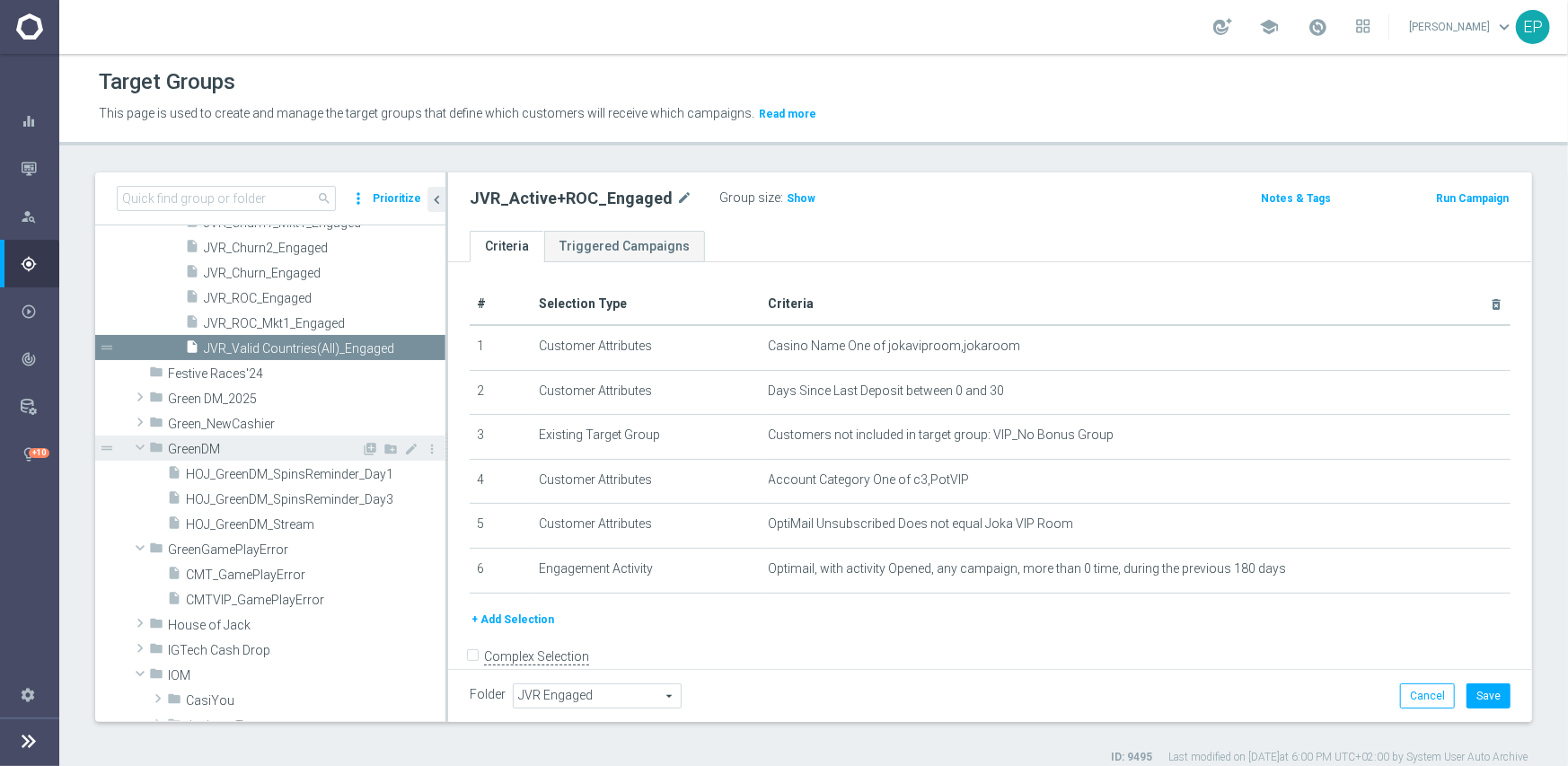
click at [143, 446] on span at bounding box center [140, 448] width 22 height 18
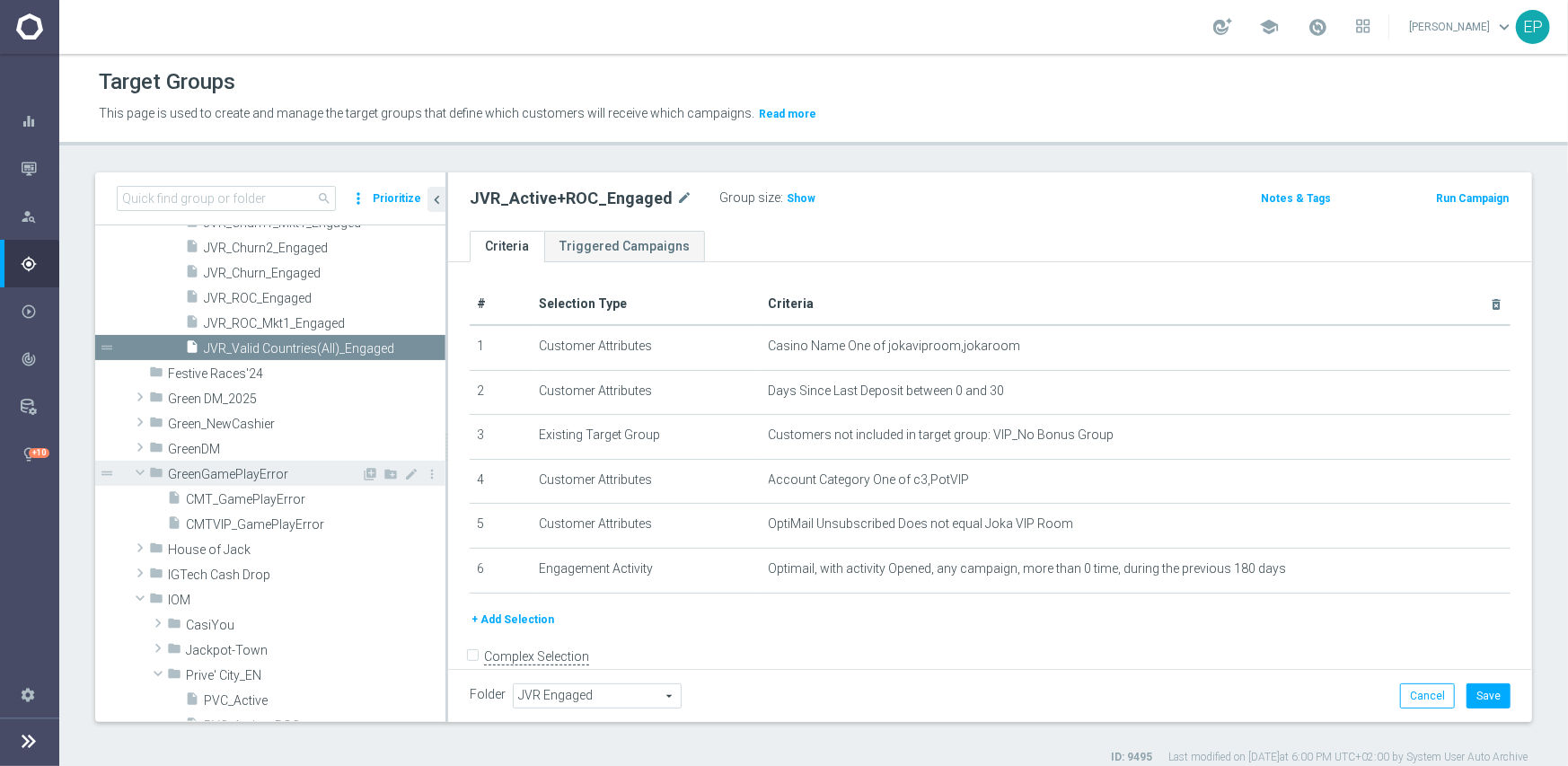
click at [141, 473] on span at bounding box center [140, 473] width 22 height 18
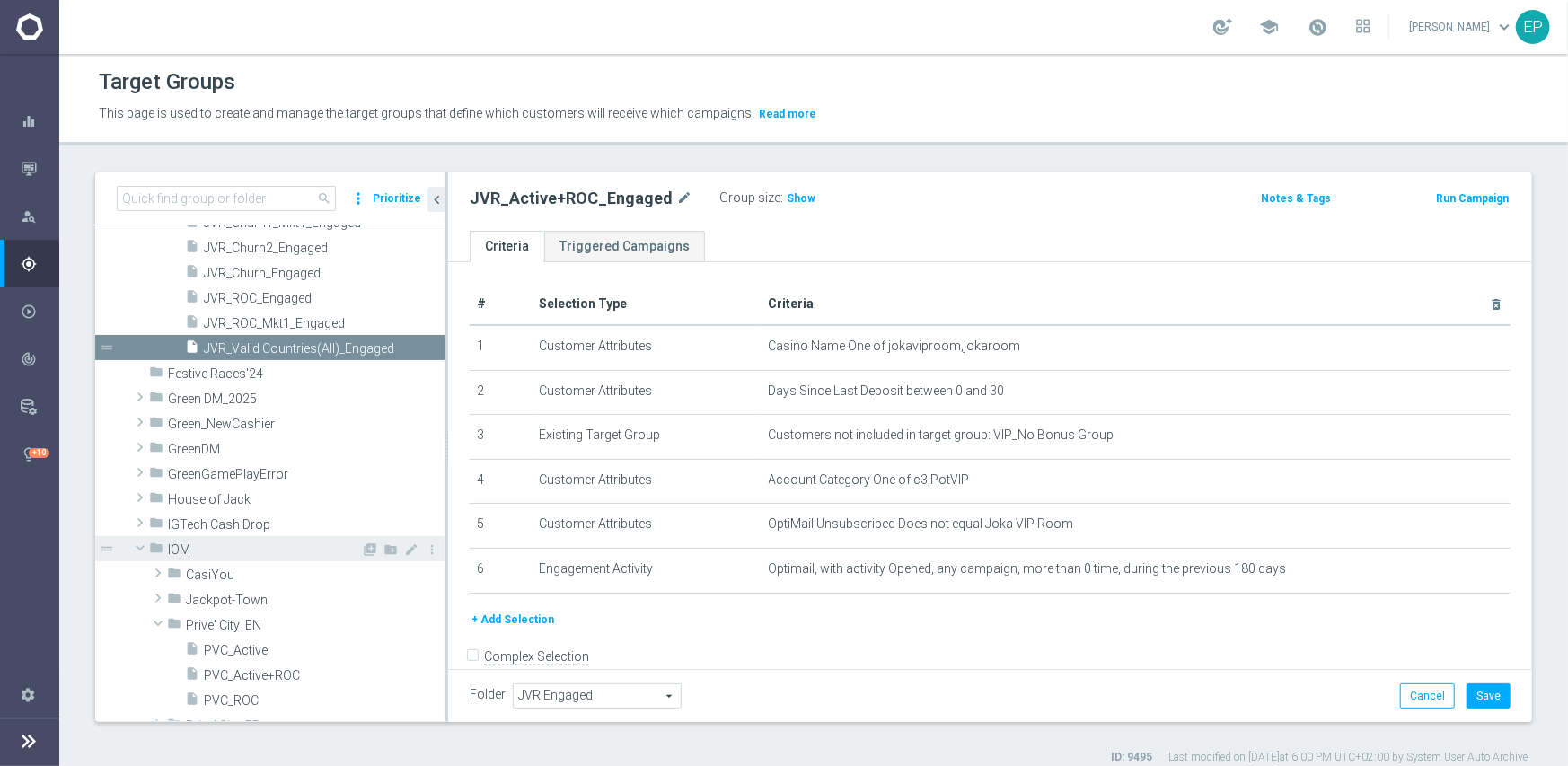
click at [142, 548] on span at bounding box center [140, 548] width 22 height 18
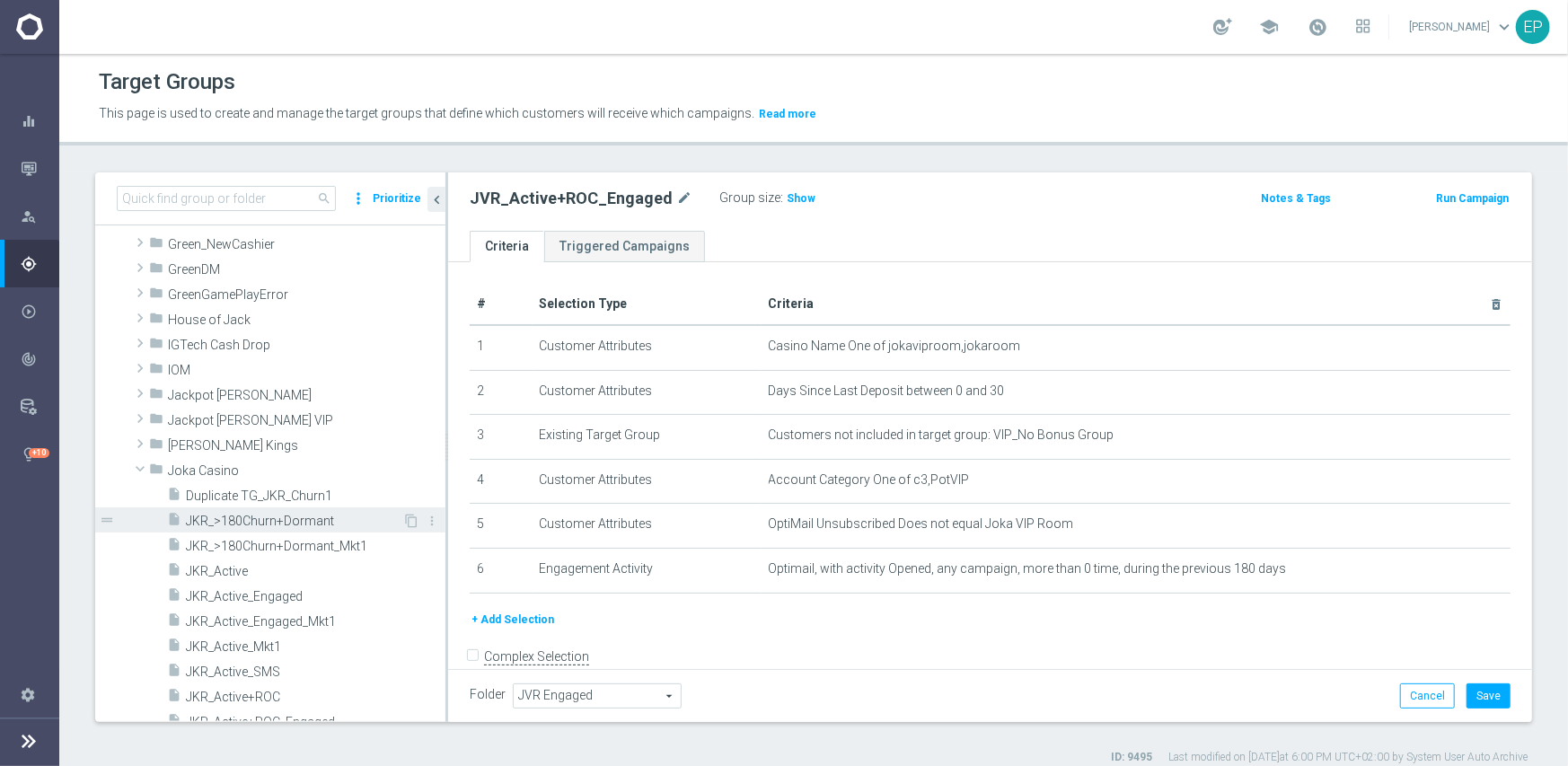
scroll to position [3681, 0]
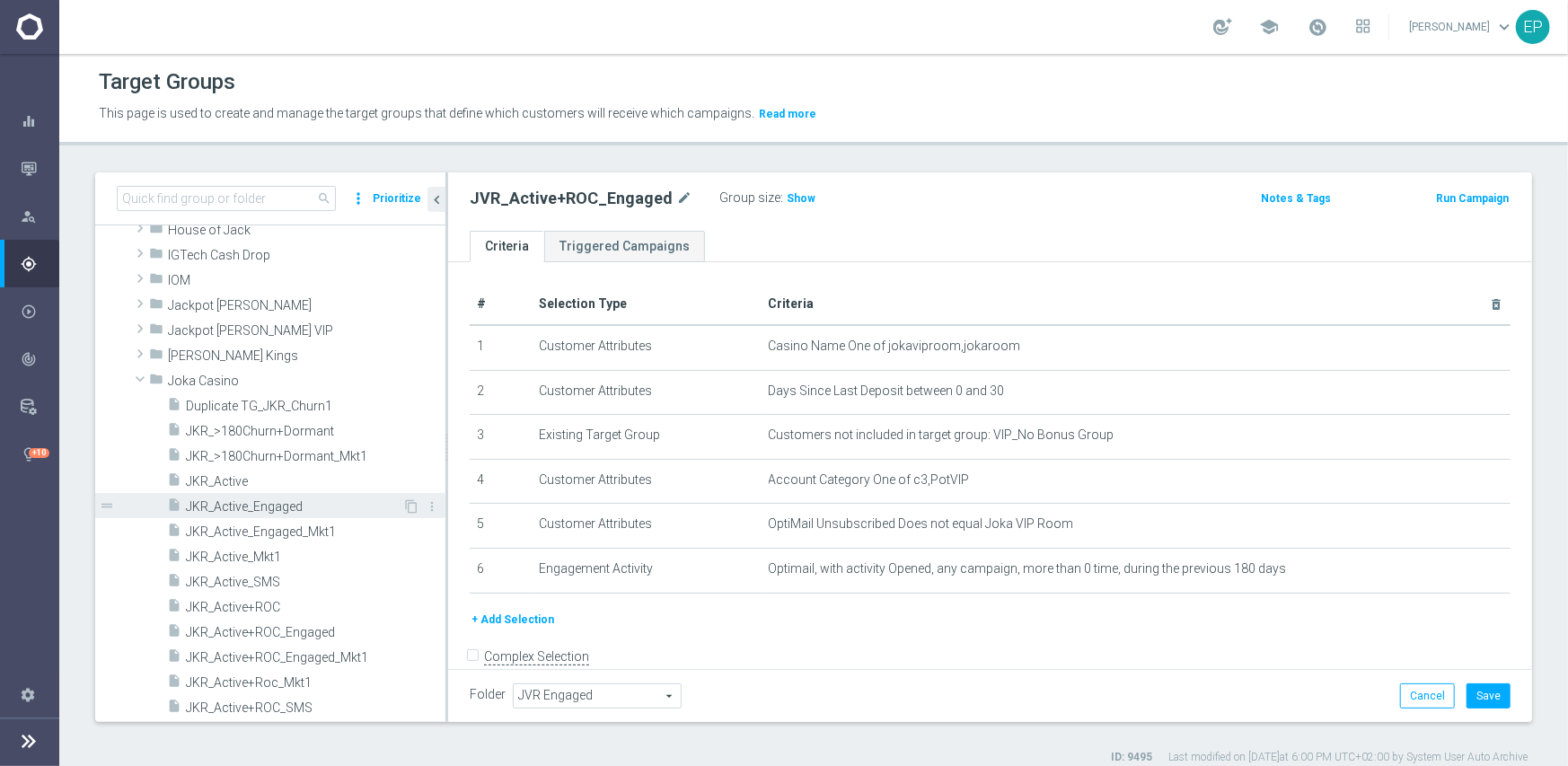
click at [290, 513] on div "insert_drive_file JKR_Active_Engaged" at bounding box center [284, 506] width 235 height 25
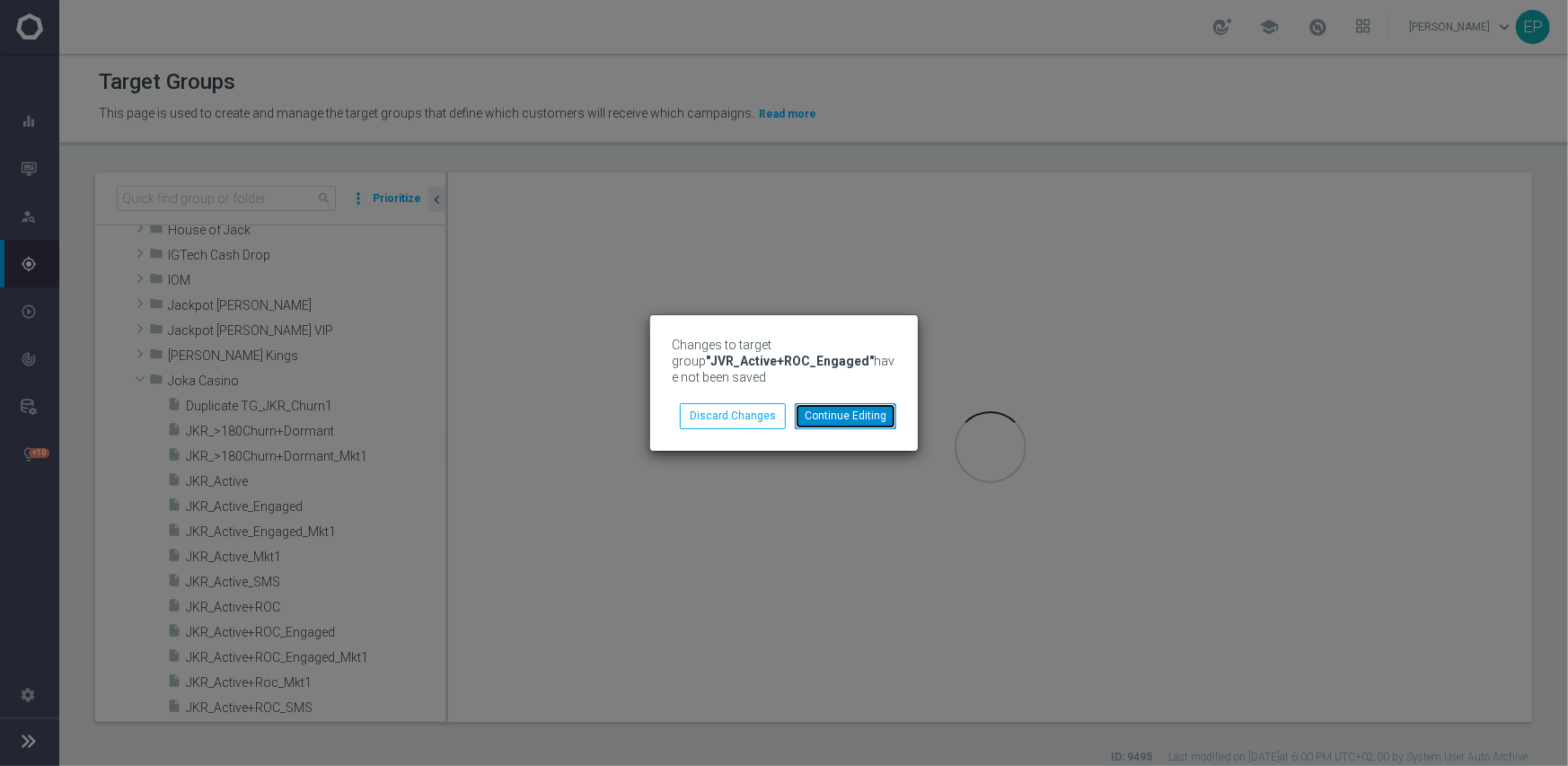
click at [859, 419] on button "Continue Editing" at bounding box center [845, 416] width 101 height 25
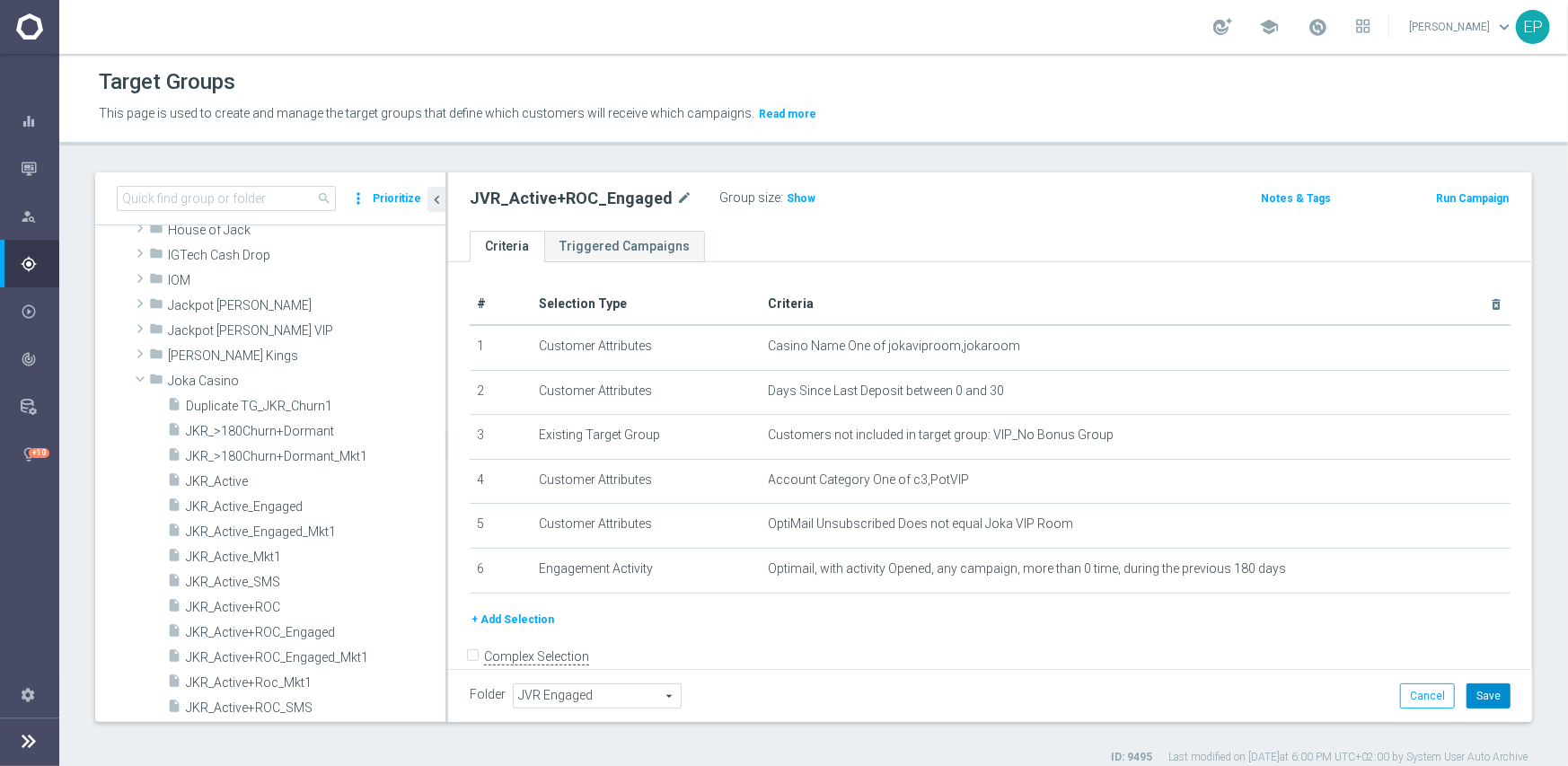
click at [1490, 687] on button "Save" at bounding box center [1489, 697] width 44 height 25
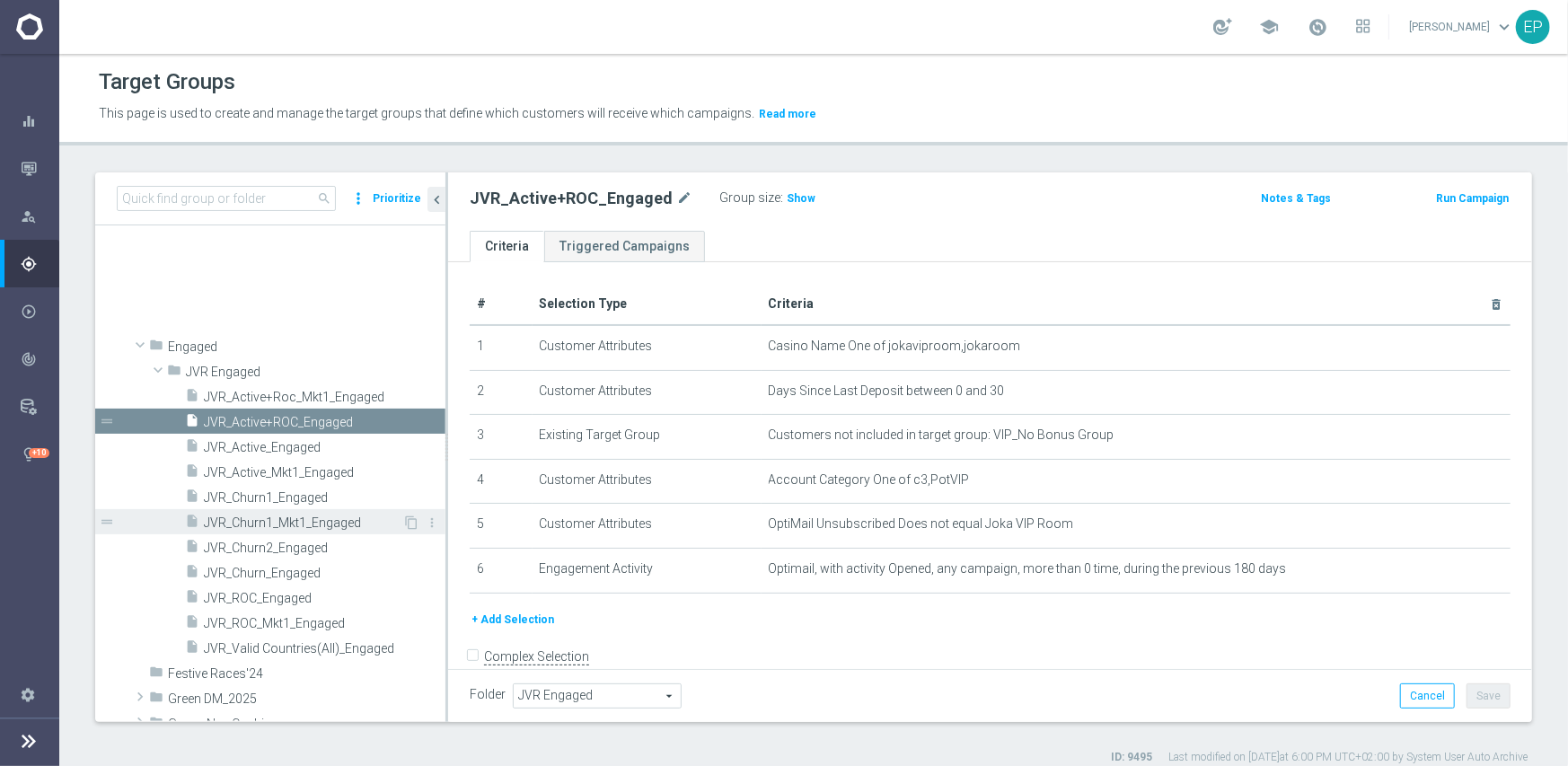
scroll to position [3201, 0]
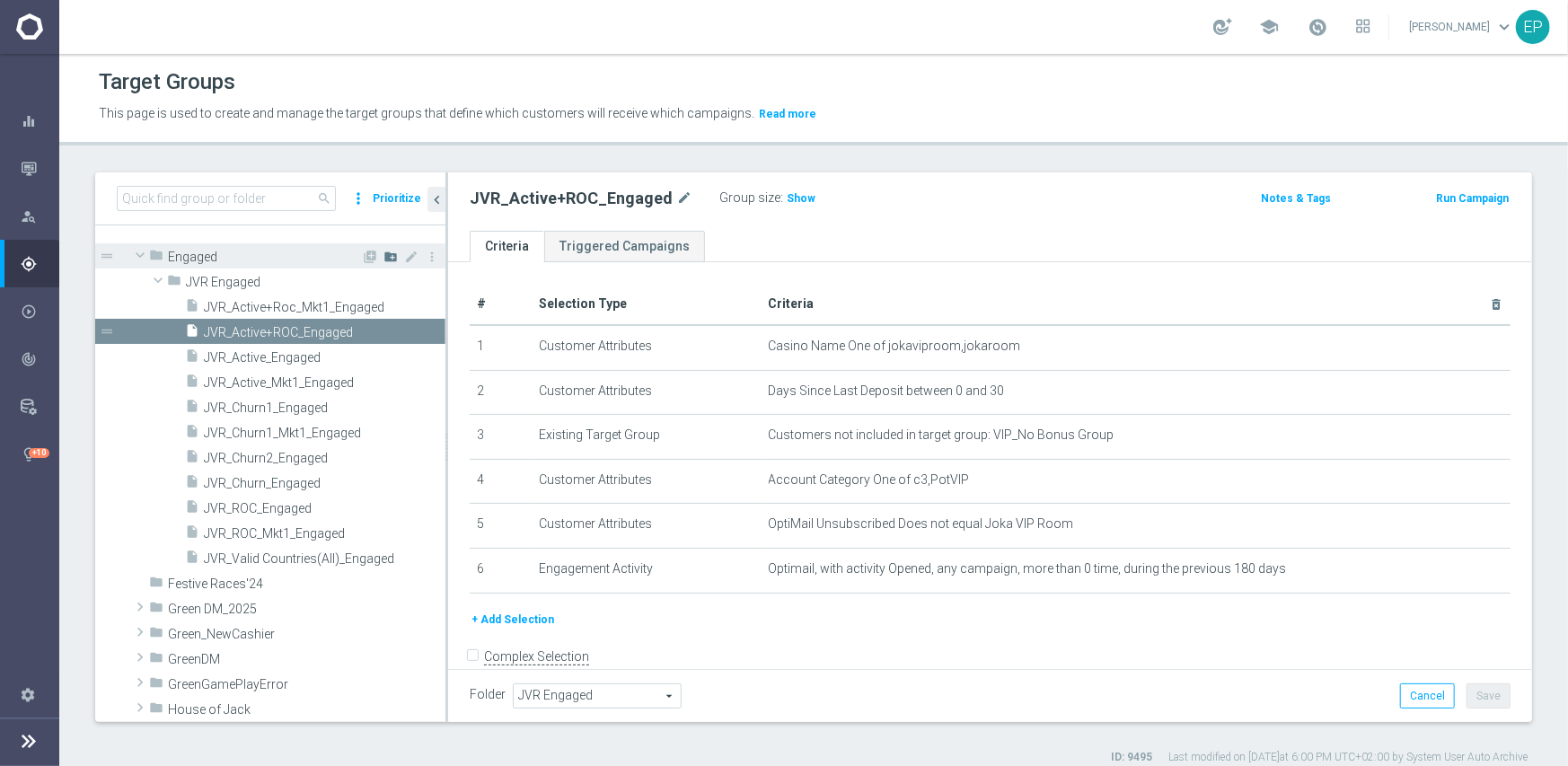
click at [383, 258] on icon "create_new_folder" at bounding box center [391, 257] width 14 height 14
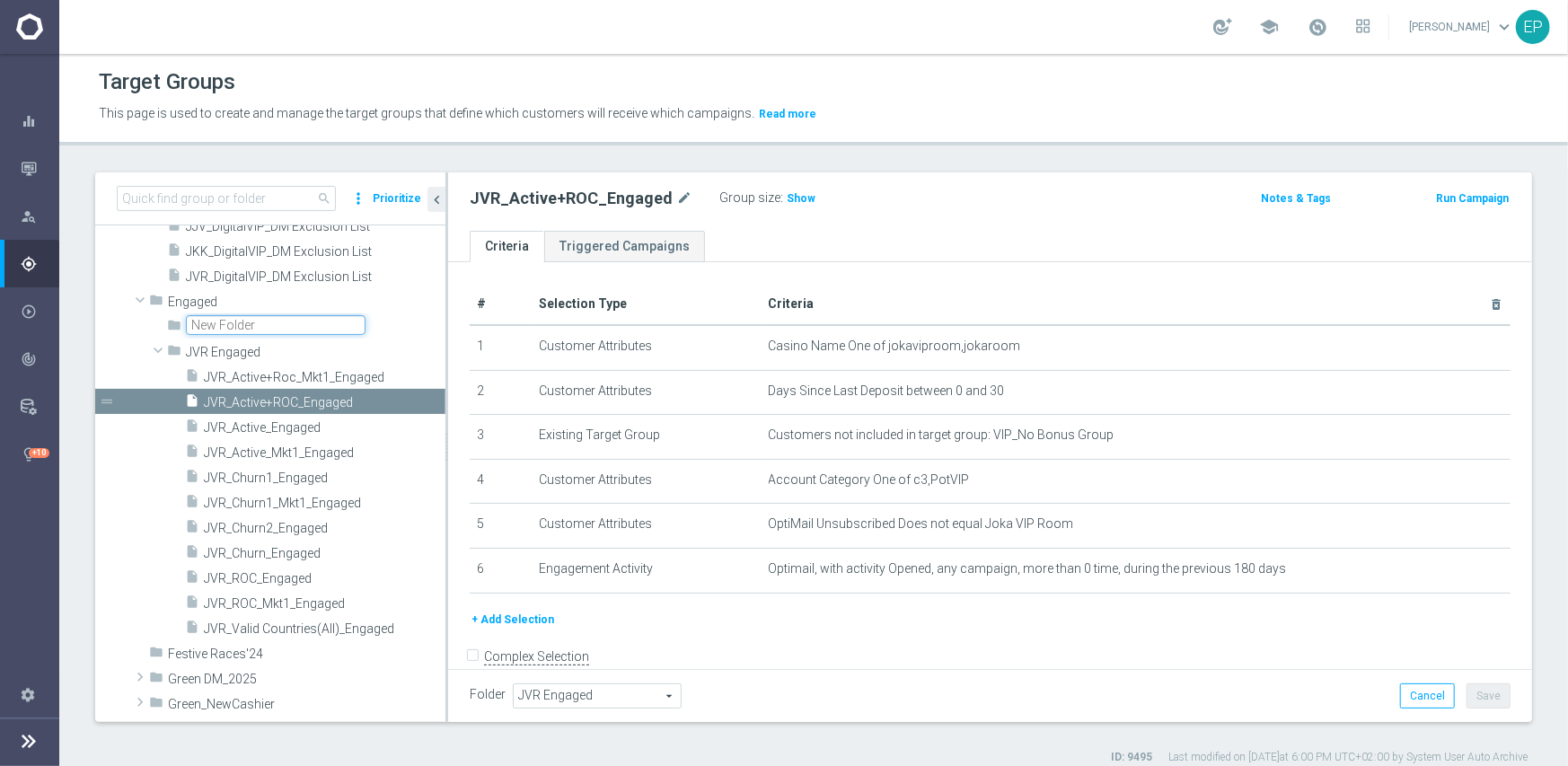
scroll to position [3045, 0]
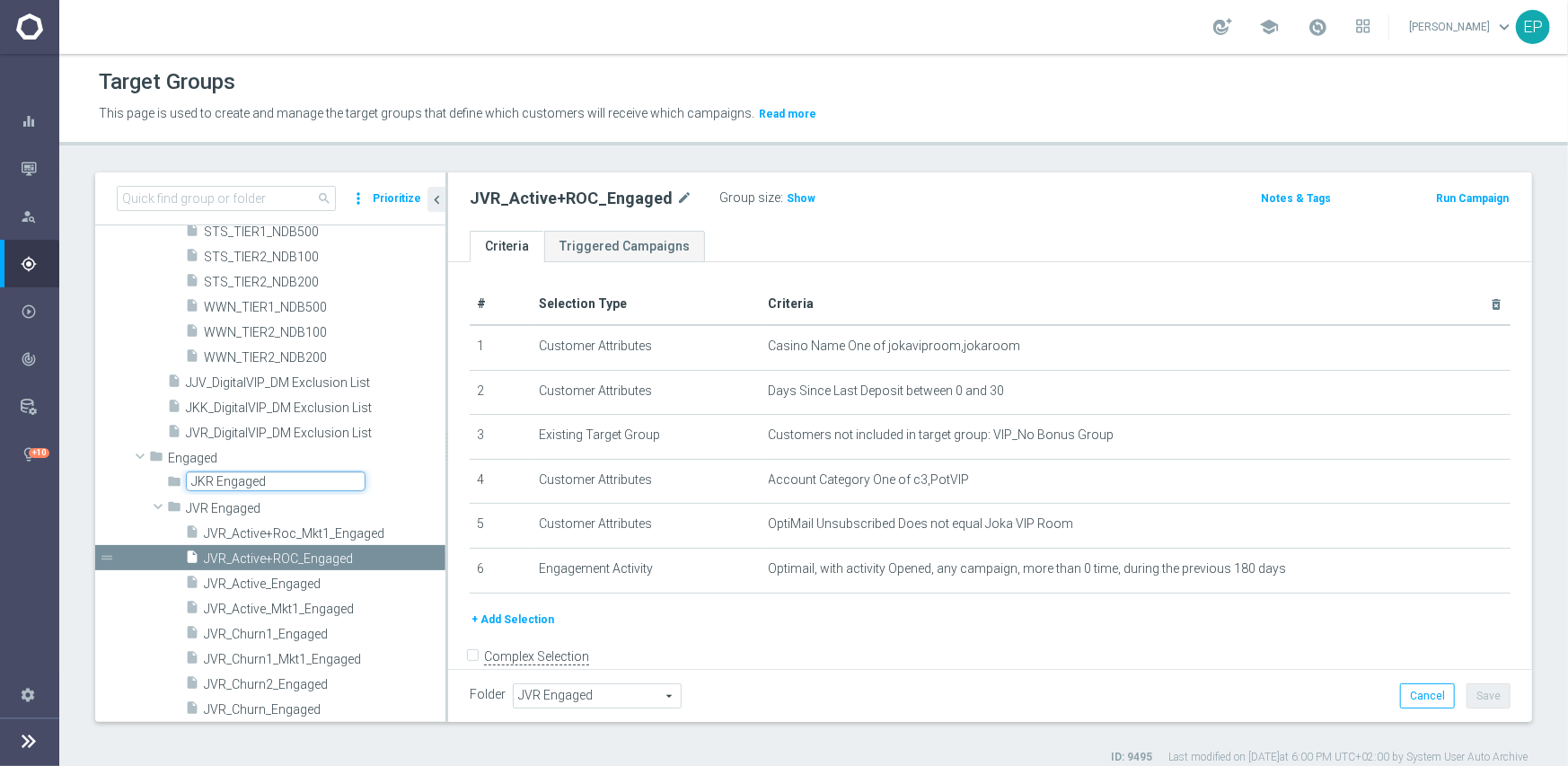
type input "JKR Engaged"
click at [461, 593] on div "# Selection Type Criteria delete_forever 1 Customer Attributes Casino Name One …" at bounding box center [991, 447] width 1068 height 325
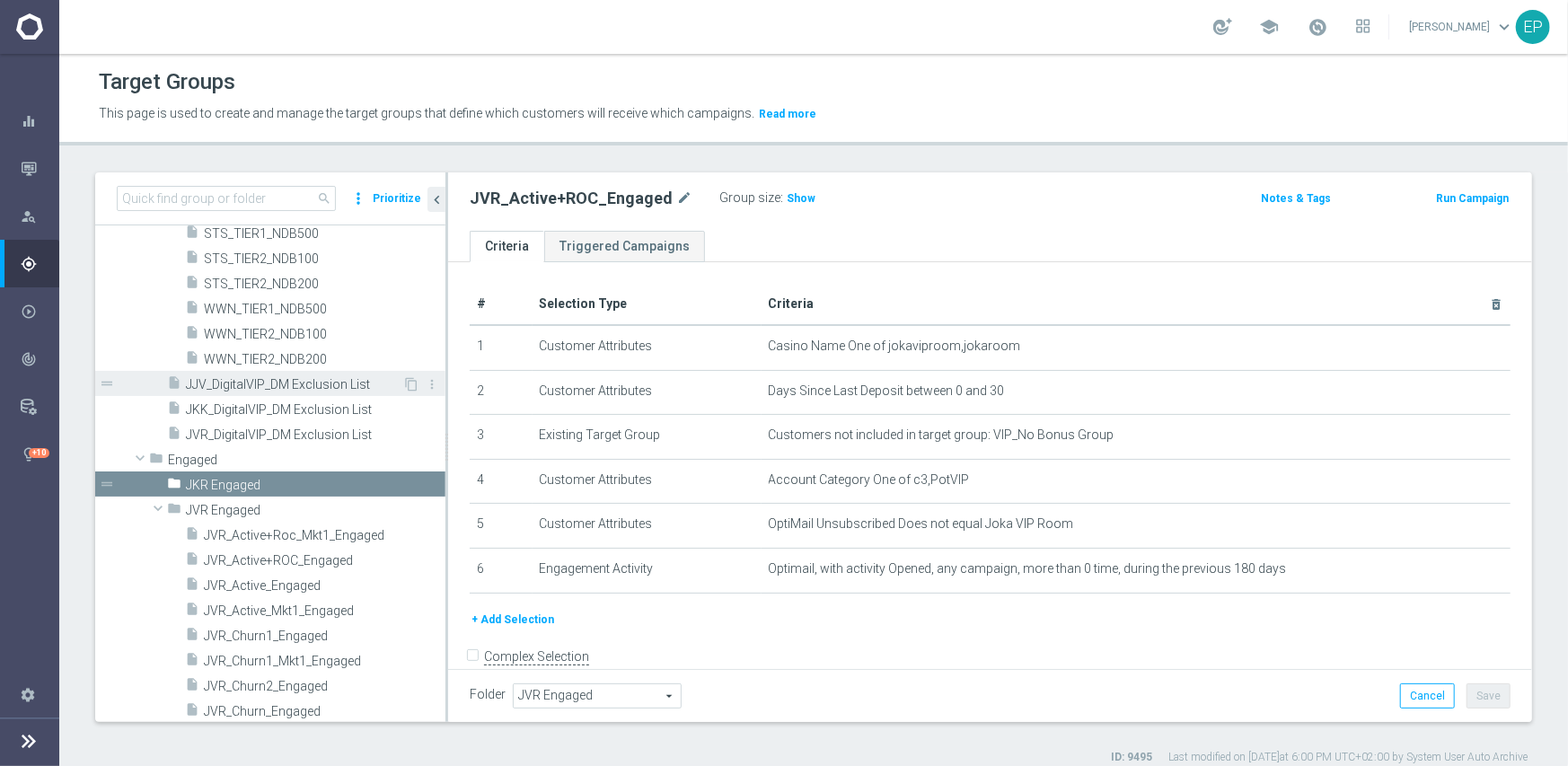
scroll to position [2974, 0]
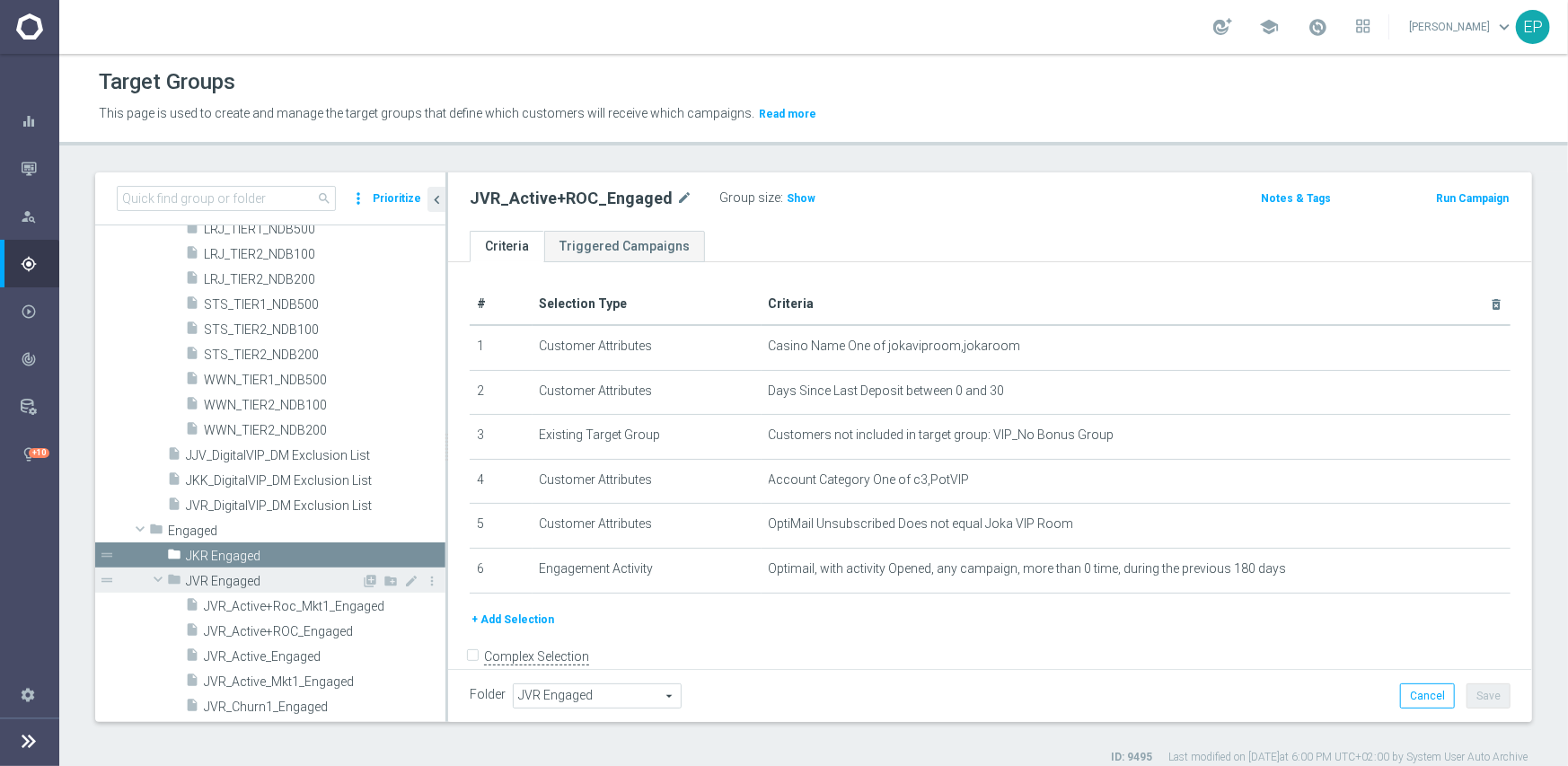
click at [156, 577] on span at bounding box center [158, 579] width 22 height 18
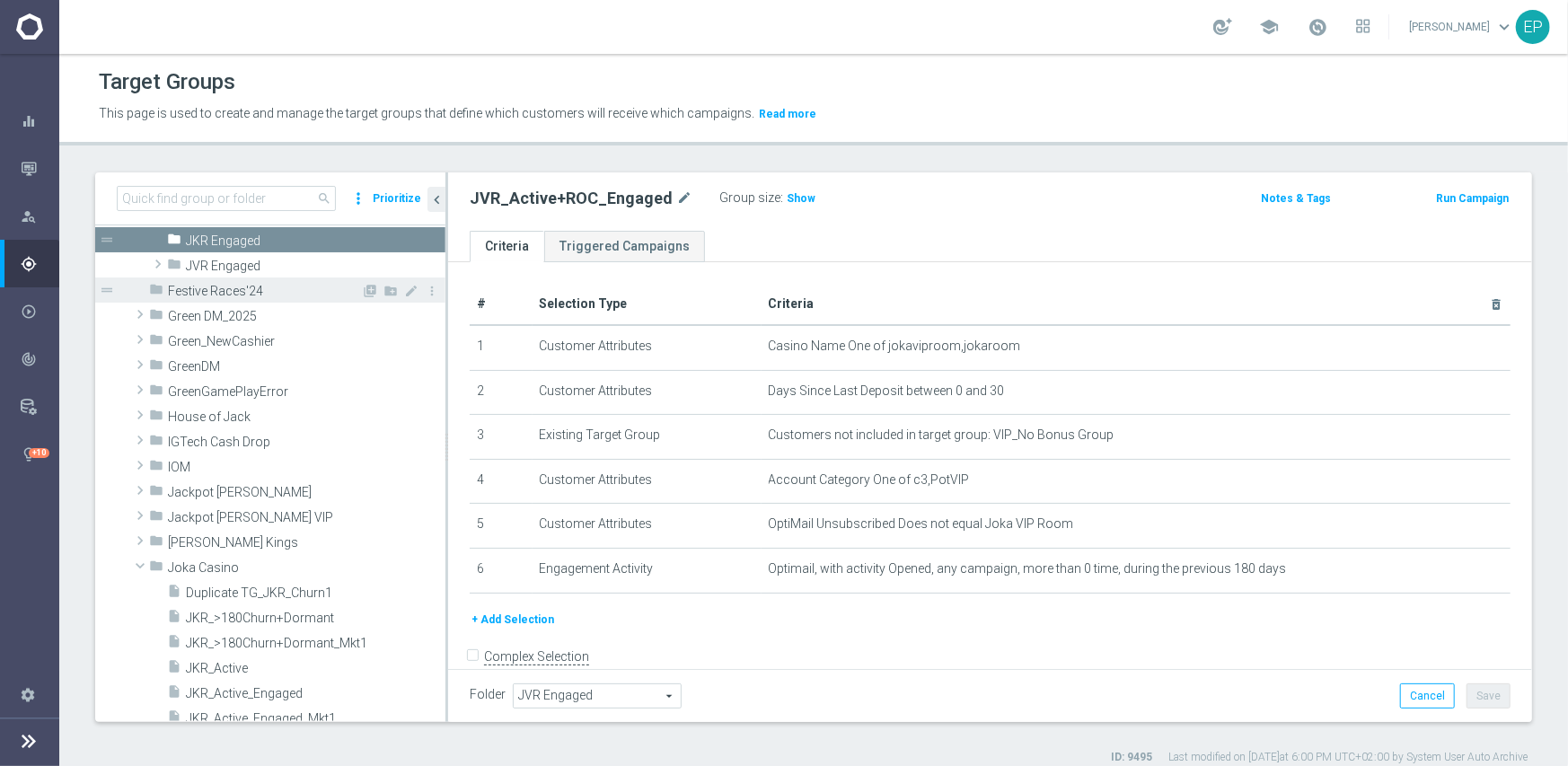
scroll to position [3244, 0]
click at [217, 239] on span "JKR Engaged" at bounding box center [273, 240] width 175 height 15
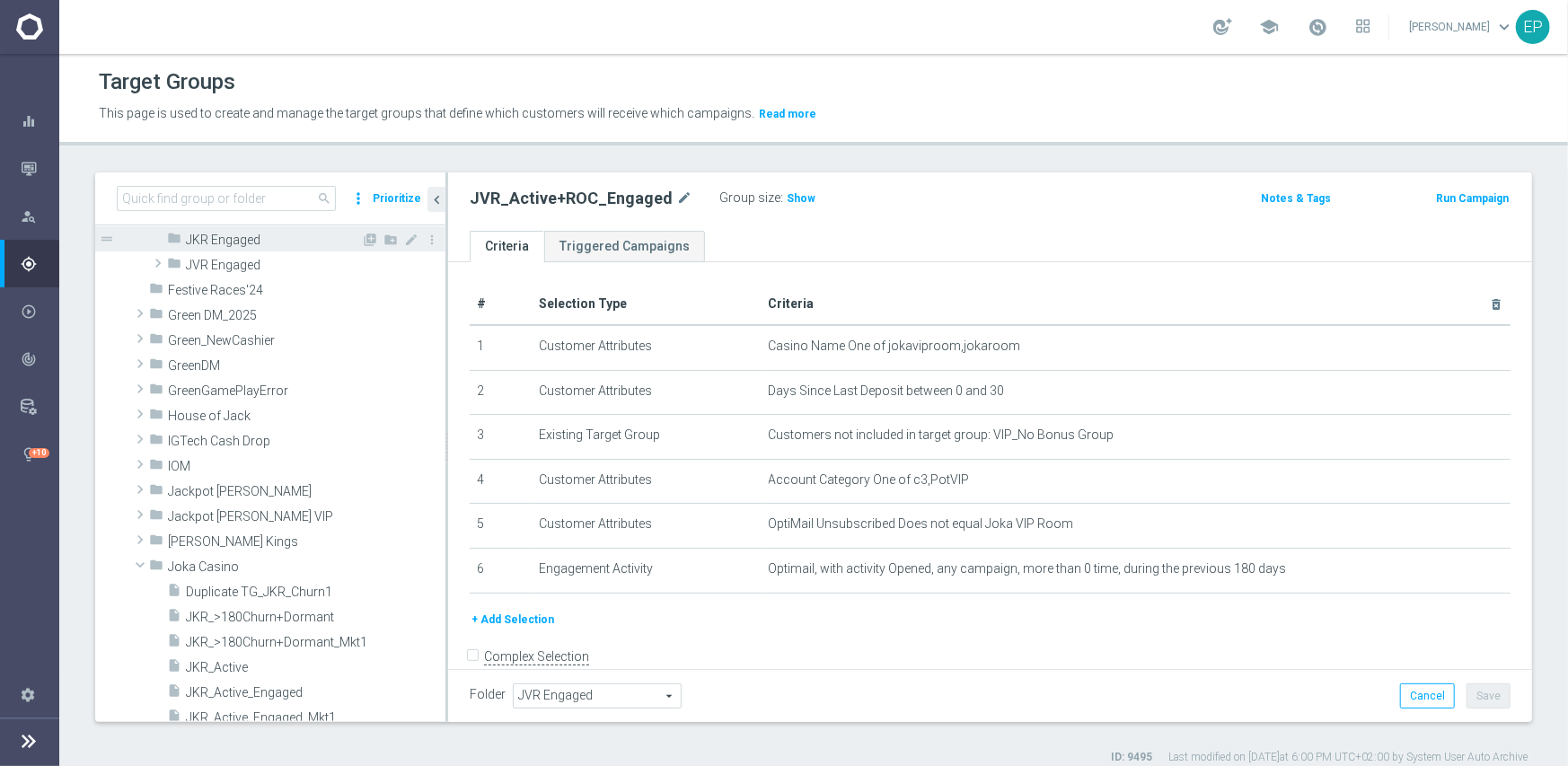
click at [235, 240] on span "JKR Engaged" at bounding box center [273, 240] width 175 height 15
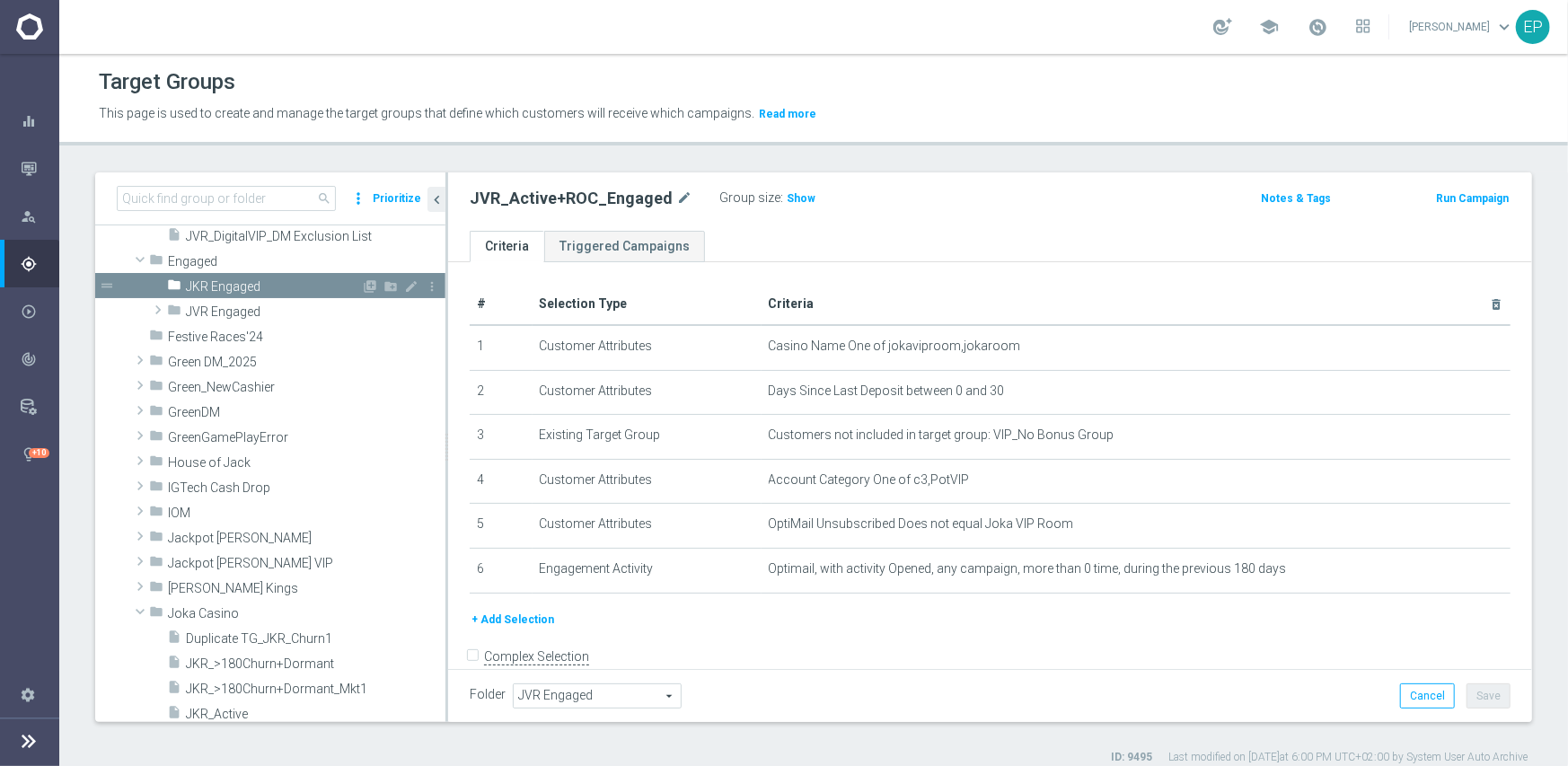
scroll to position [2974, 0]
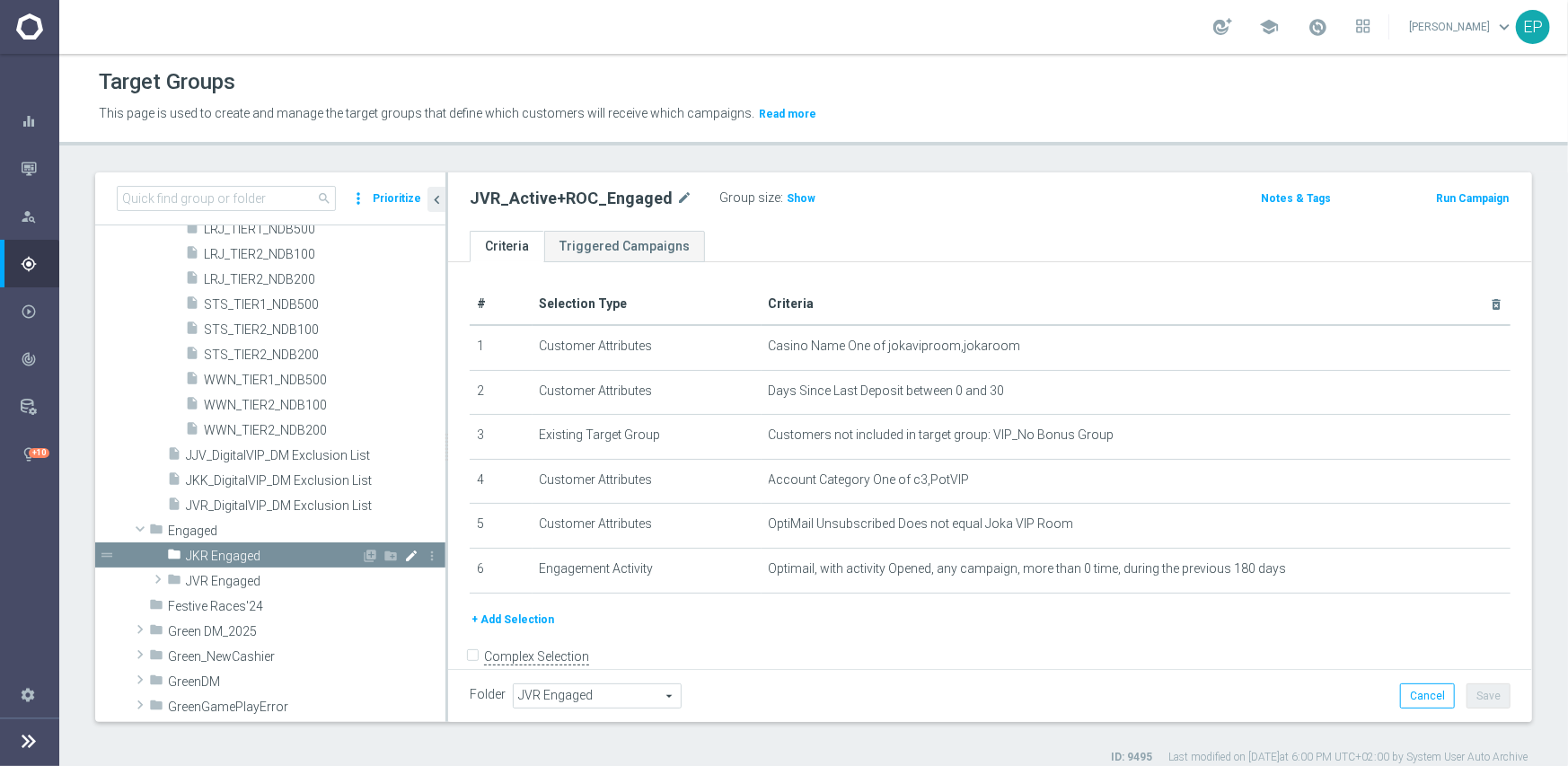
click at [404, 558] on icon "mode_edit" at bounding box center [411, 556] width 14 height 14
drag, startPoint x: 289, startPoint y: 553, endPoint x: 179, endPoint y: 558, distance: 110.1
click at [179, 558] on div "folder JKR Engaged" at bounding box center [306, 555] width 279 height 25
click at [457, 602] on div "# Selection Type Criteria delete_forever 1 Customer Attributes Casino Name One …" at bounding box center [991, 447] width 1068 height 325
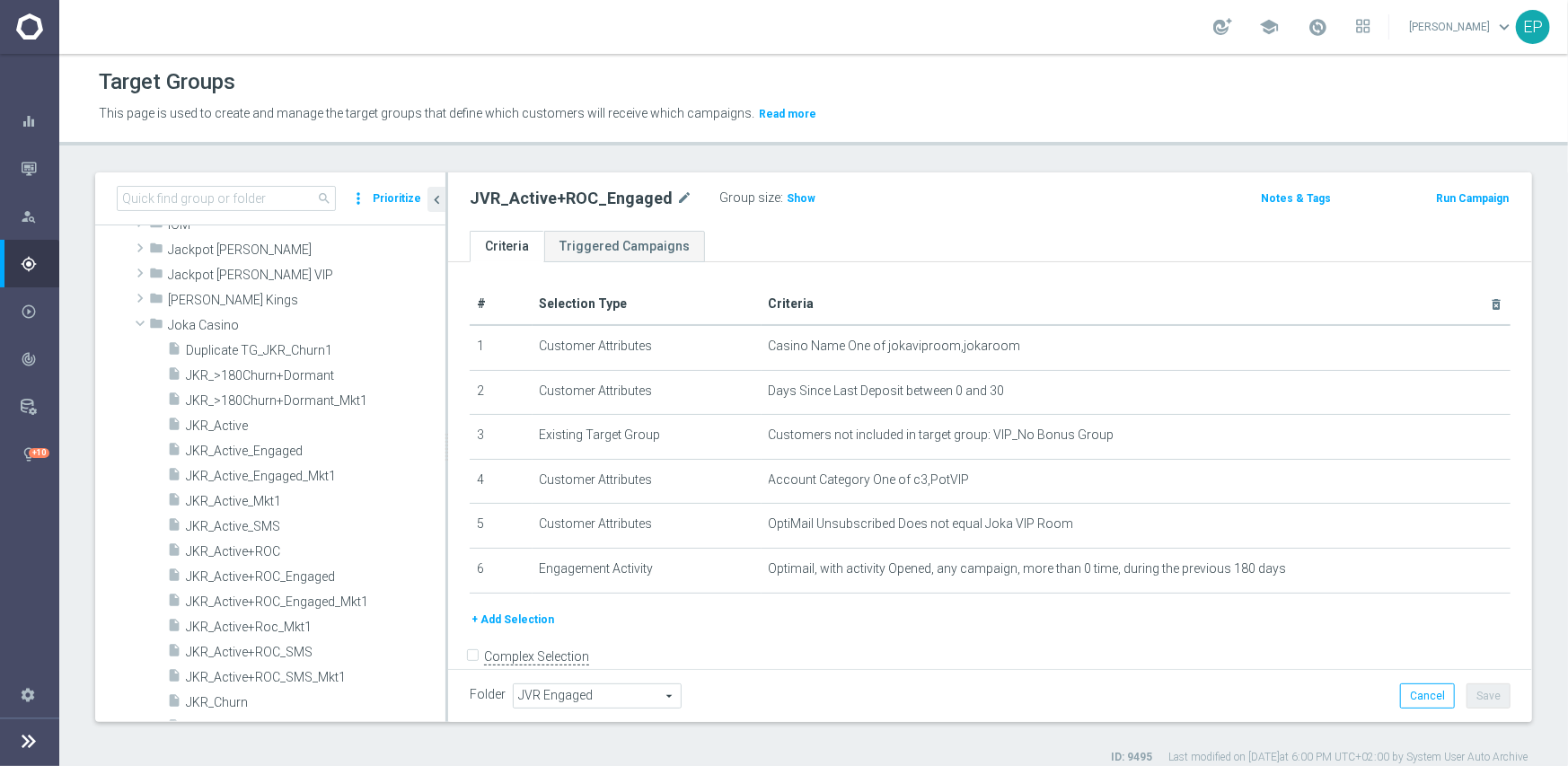
scroll to position [3512, 0]
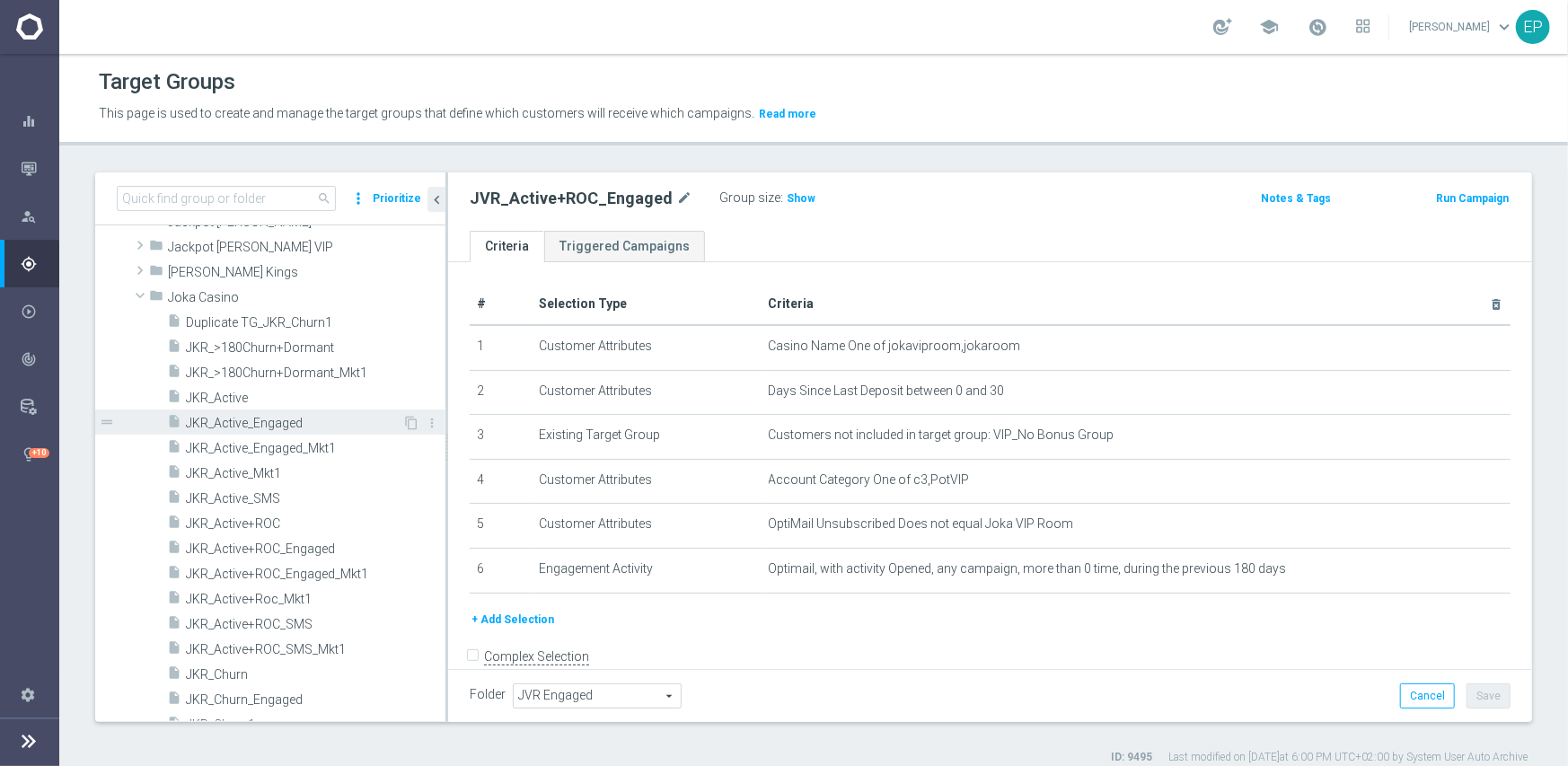
click at [281, 417] on span "JKR_Active_Engaged" at bounding box center [294, 423] width 217 height 15
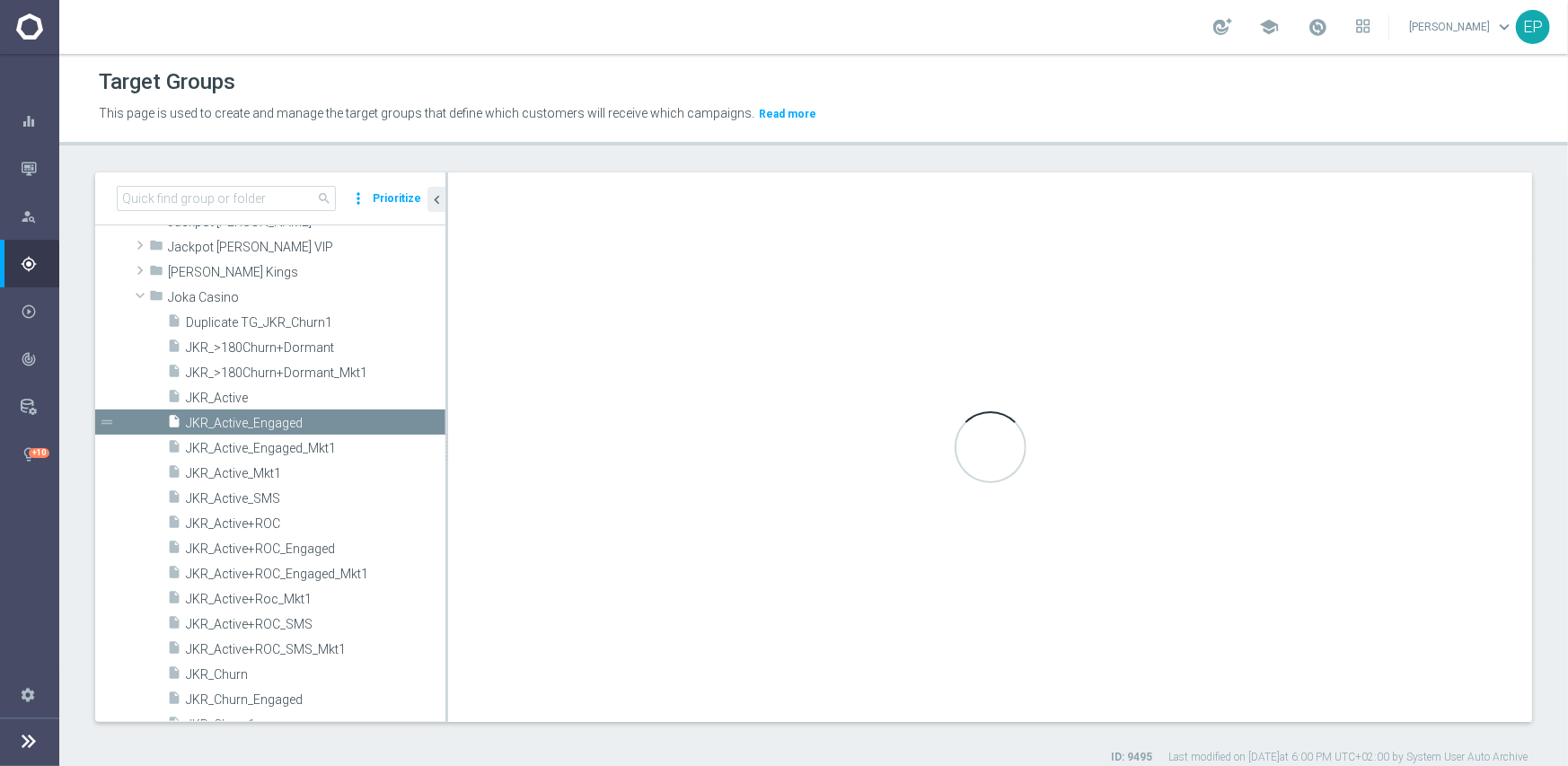
checkbox input "true"
type input "Joka Casino"
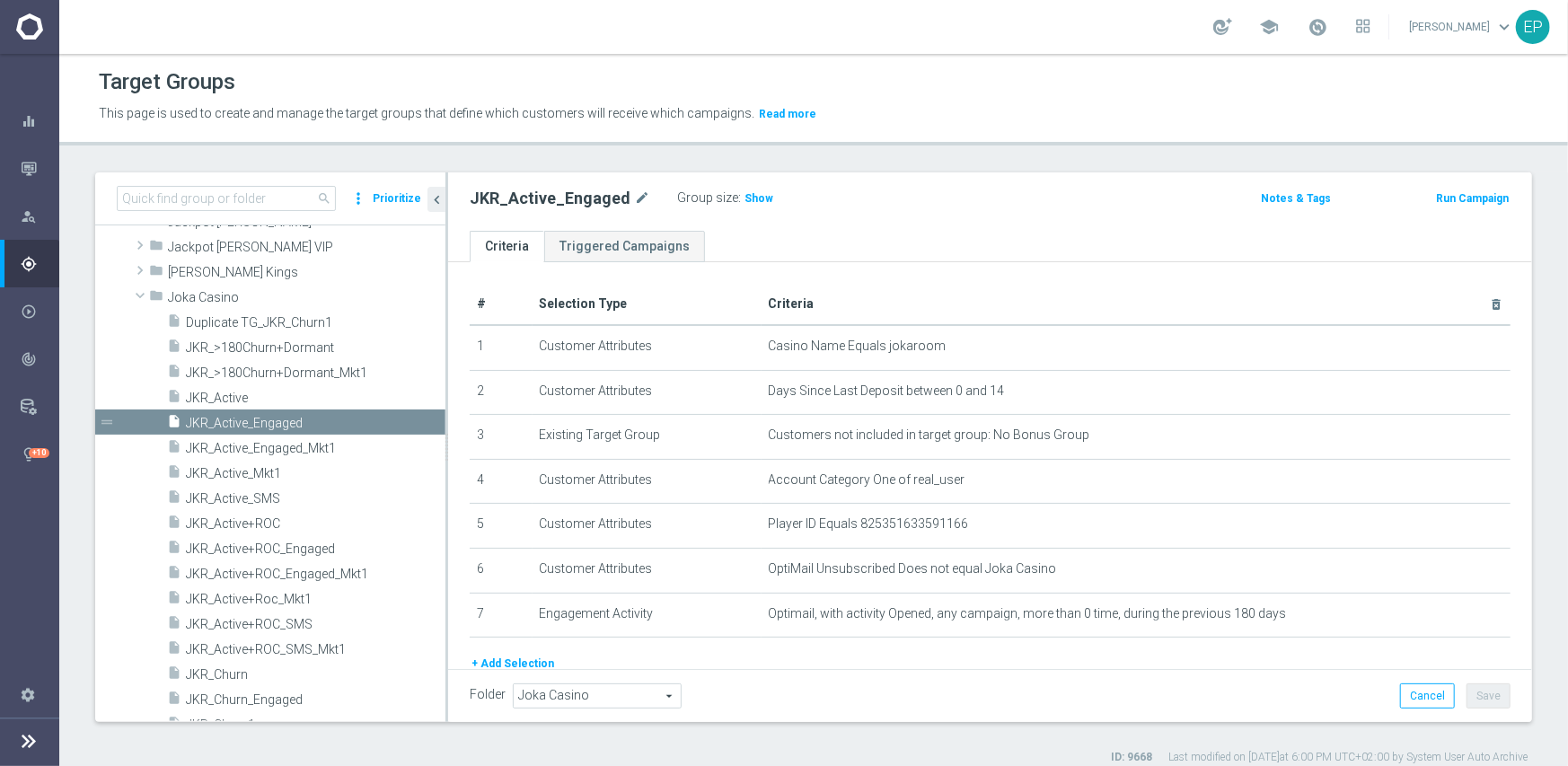
click at [579, 696] on span "Joka Casino" at bounding box center [596, 697] width 167 height 23
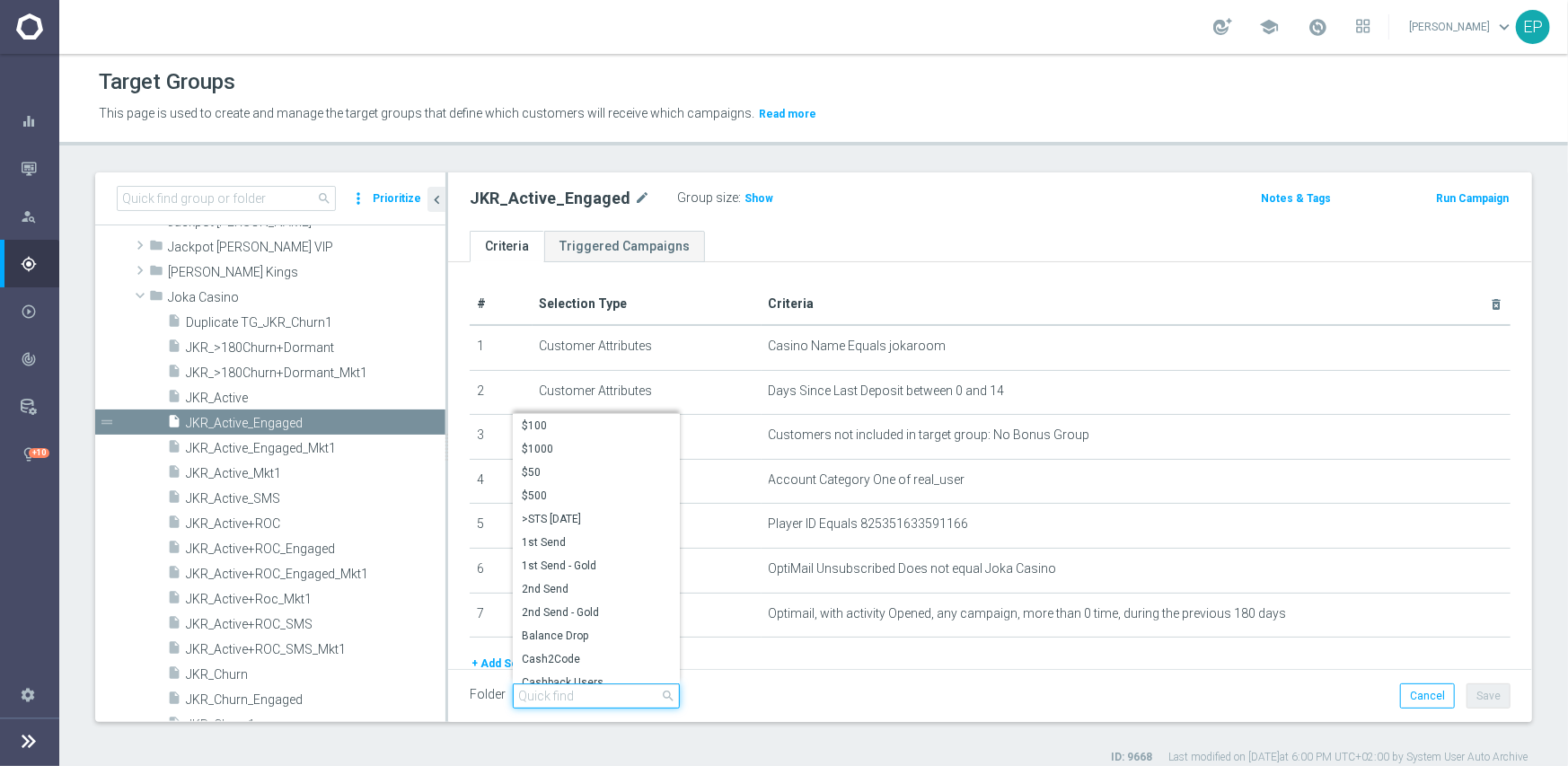
click at [582, 697] on input "search" at bounding box center [595, 697] width 167 height 25
paste input "JKR Engaged"
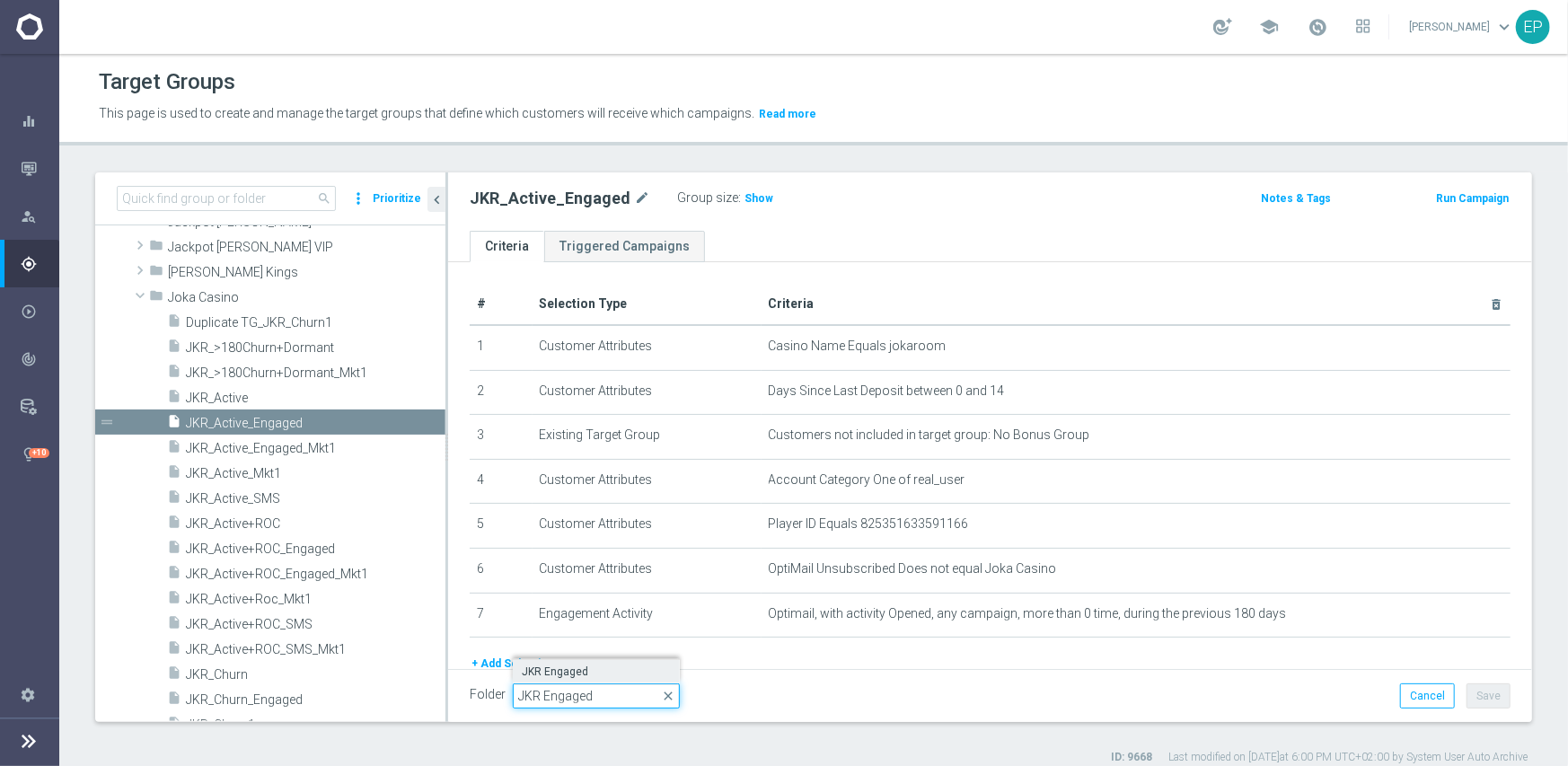
type input "JKR Engaged"
click at [575, 673] on span "JKR Engaged" at bounding box center [595, 672] width 149 height 14
click at [1476, 694] on button "Save" at bounding box center [1489, 697] width 44 height 25
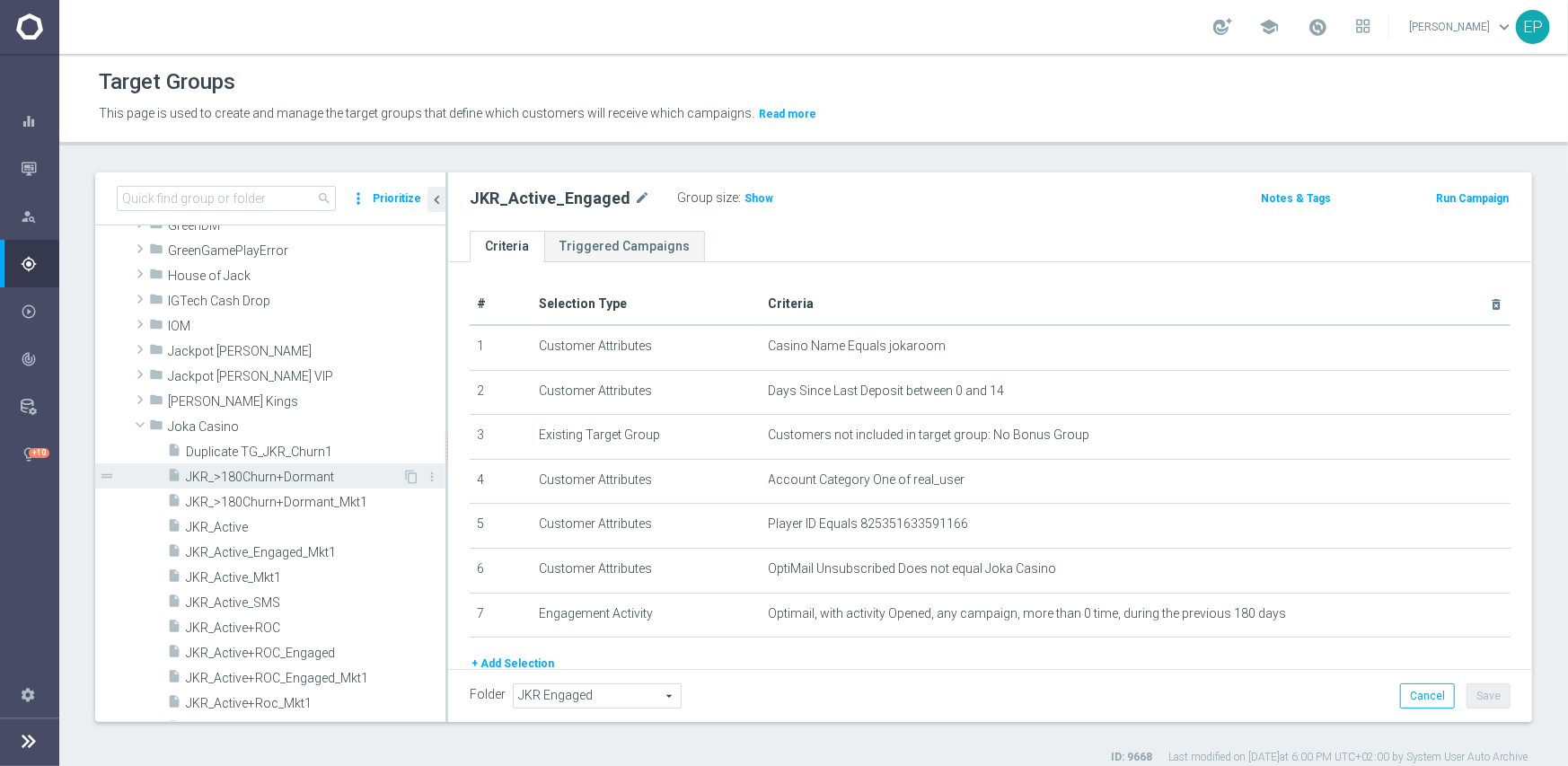
scroll to position [3447, 0]
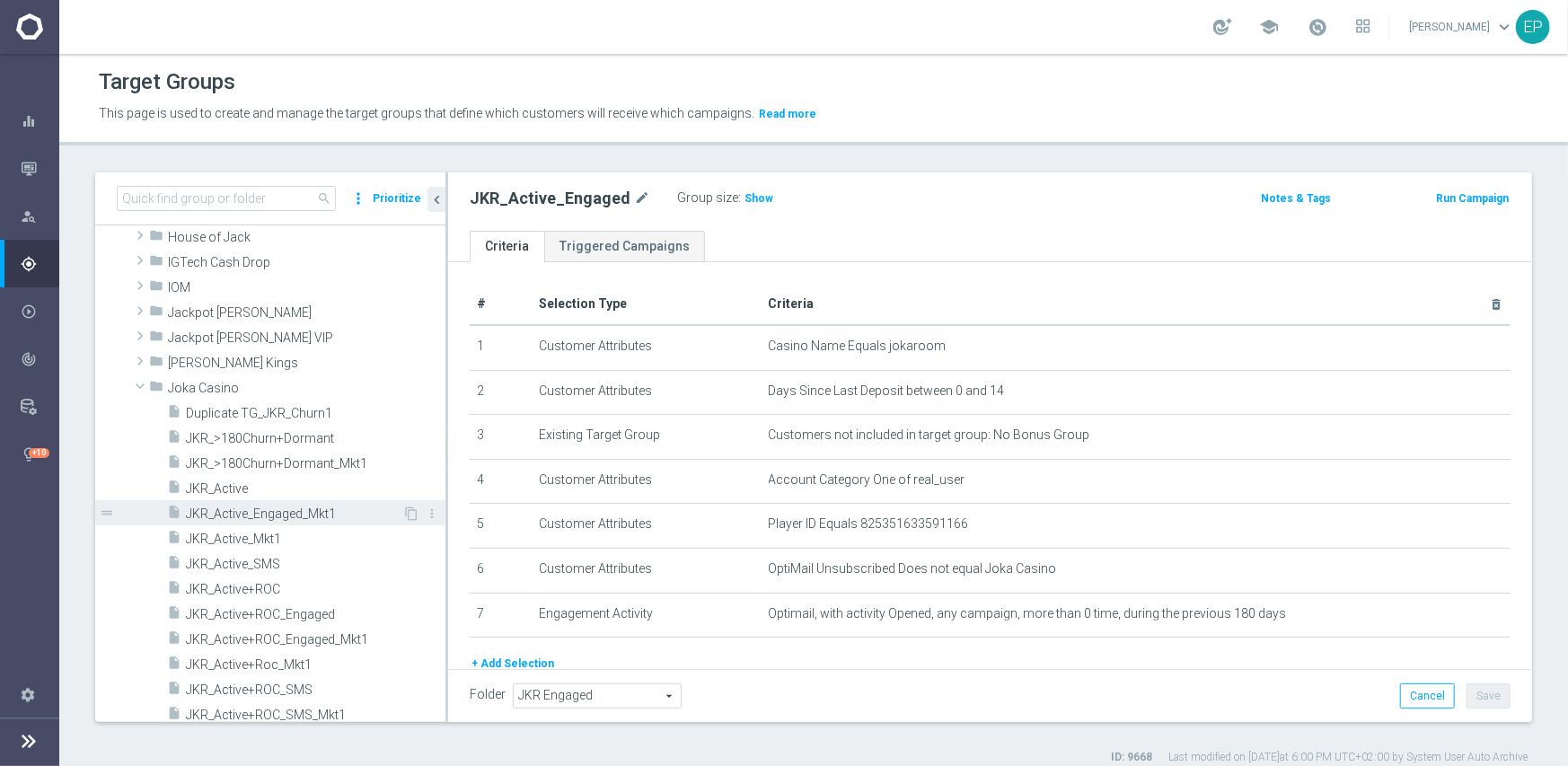
click at [284, 512] on span "JKR_Active_Engaged_Mkt1" at bounding box center [294, 513] width 217 height 15
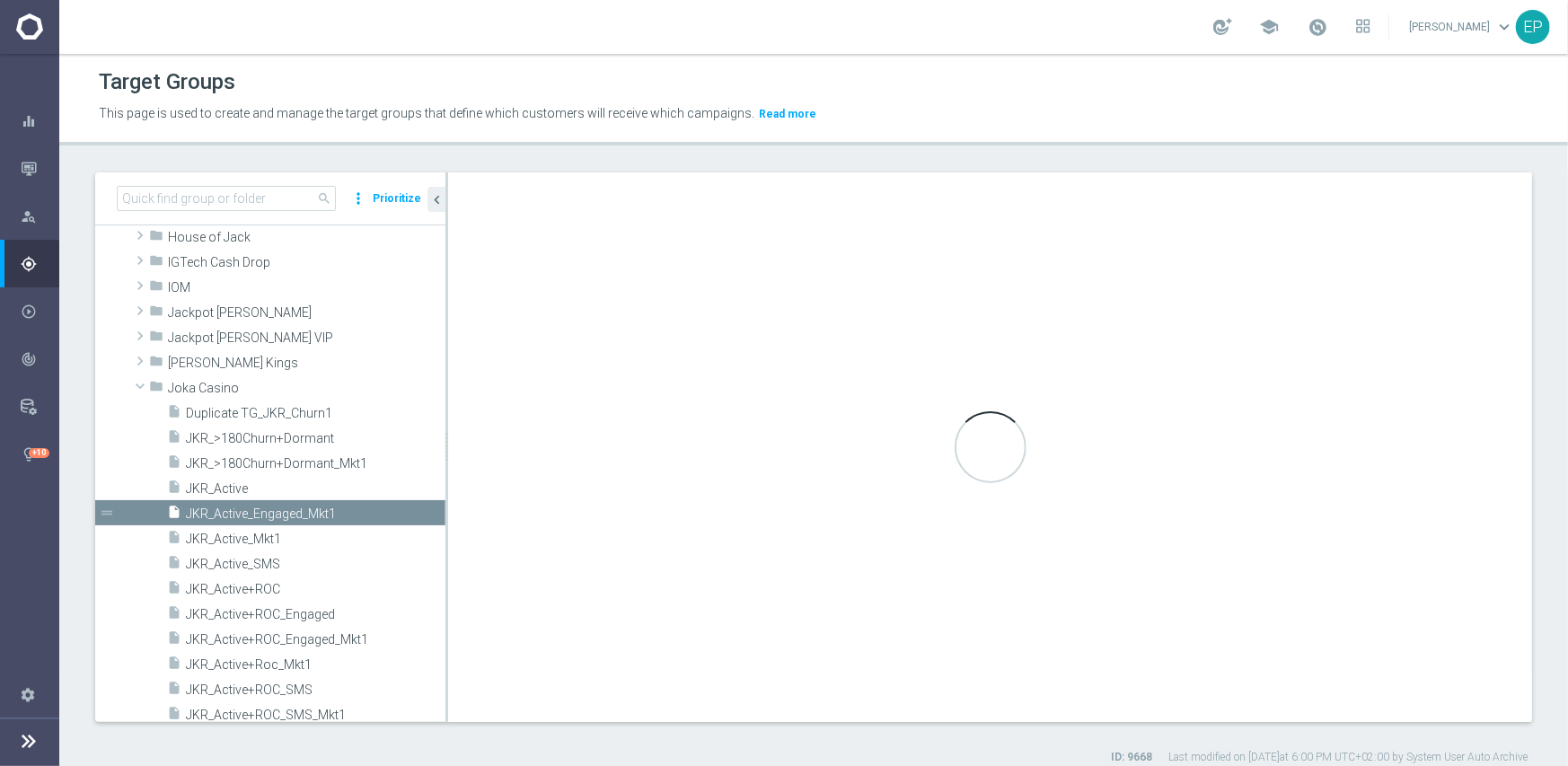
type input "Joka Casino"
type textarea "(1 and 2 and 3 and 4 and 6 and 7 and 8) or 5"
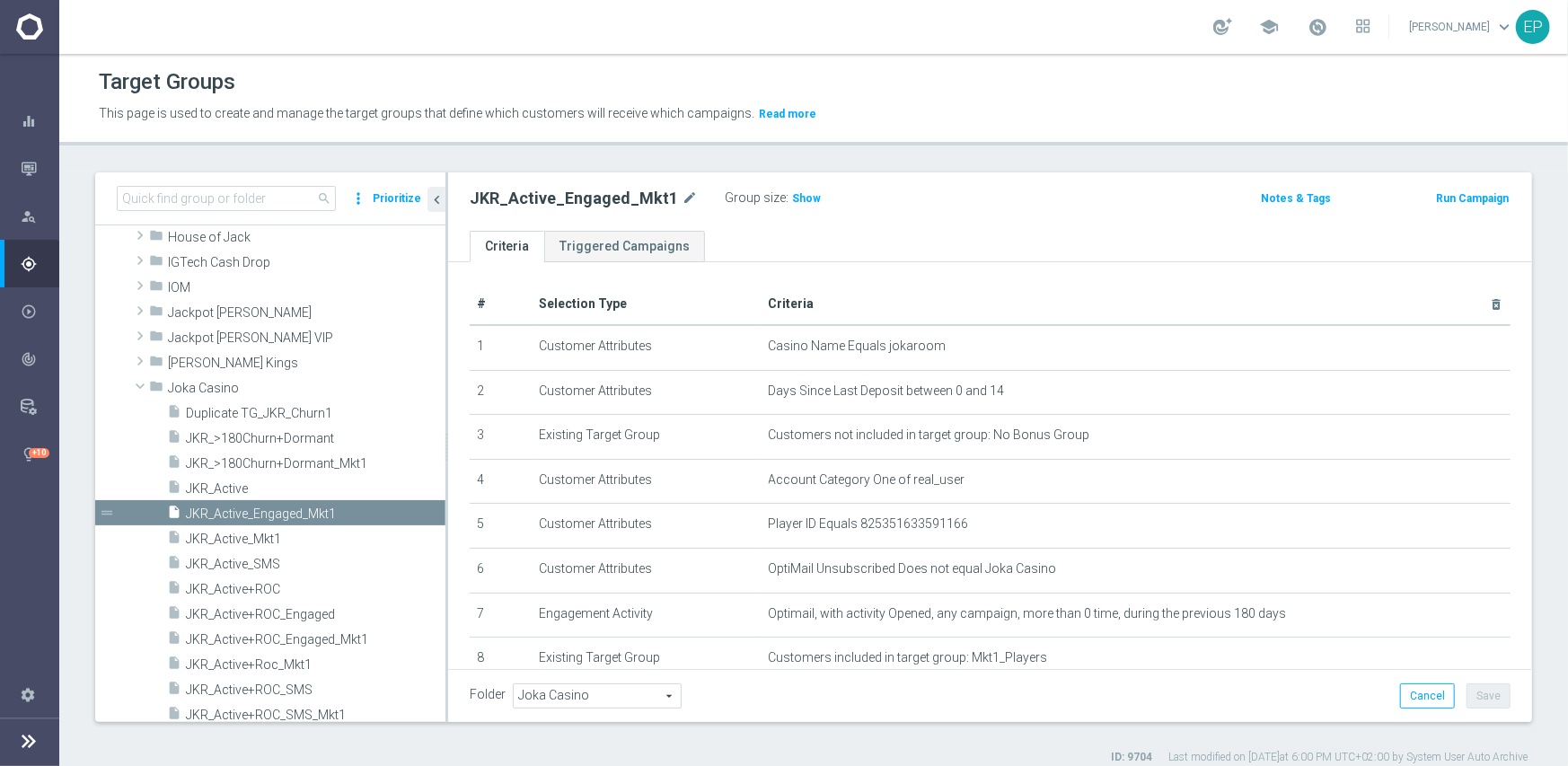
click at [584, 693] on span "Joka Casino" at bounding box center [596, 697] width 167 height 23
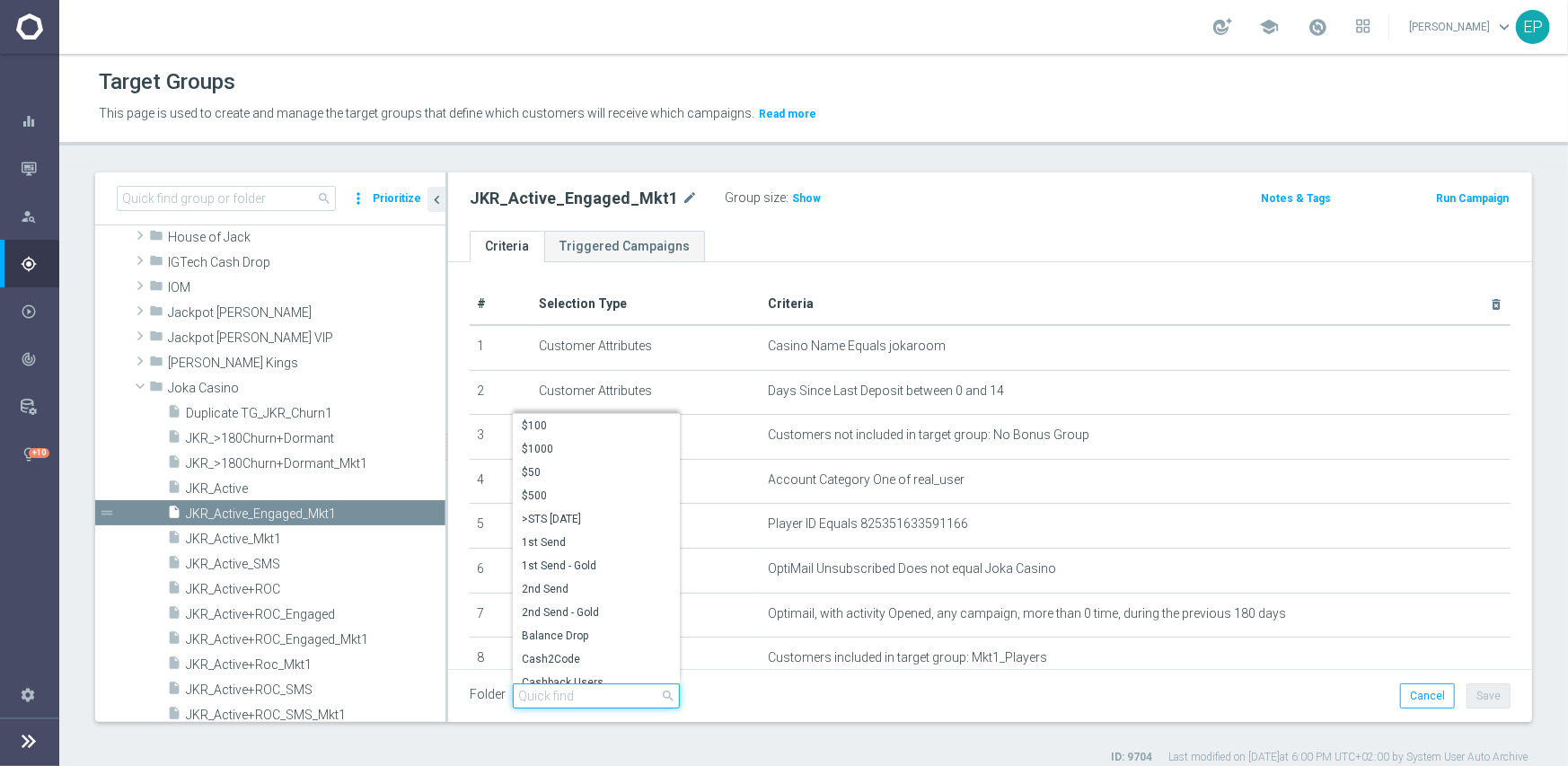
click at [586, 699] on input "search" at bounding box center [595, 697] width 167 height 25
paste input "JKR Engaged"
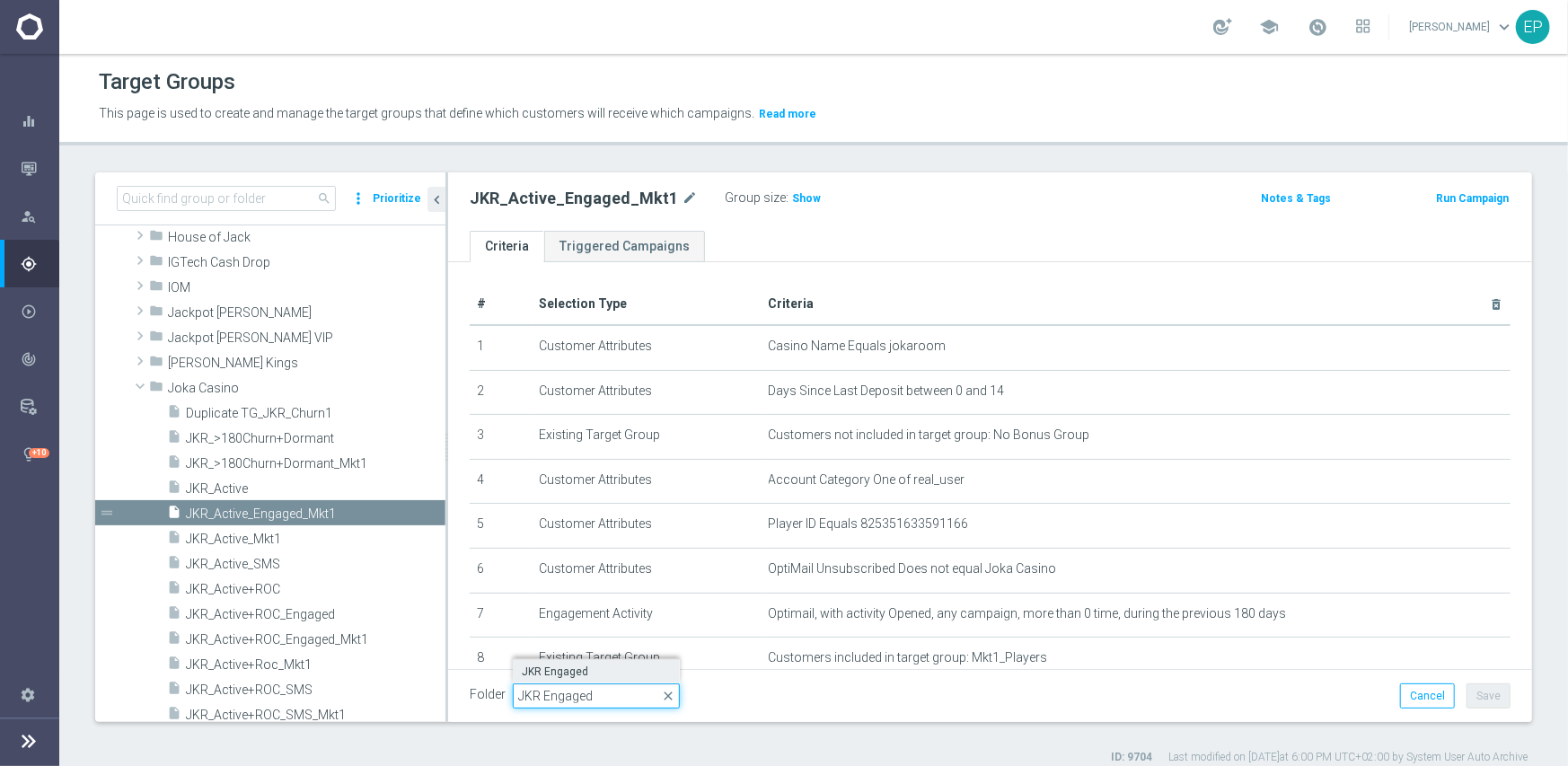
type input "JKR Engaged"
click at [572, 671] on span "JKR Engaged" at bounding box center [595, 672] width 149 height 14
click at [1491, 700] on button "Save" at bounding box center [1489, 697] width 44 height 25
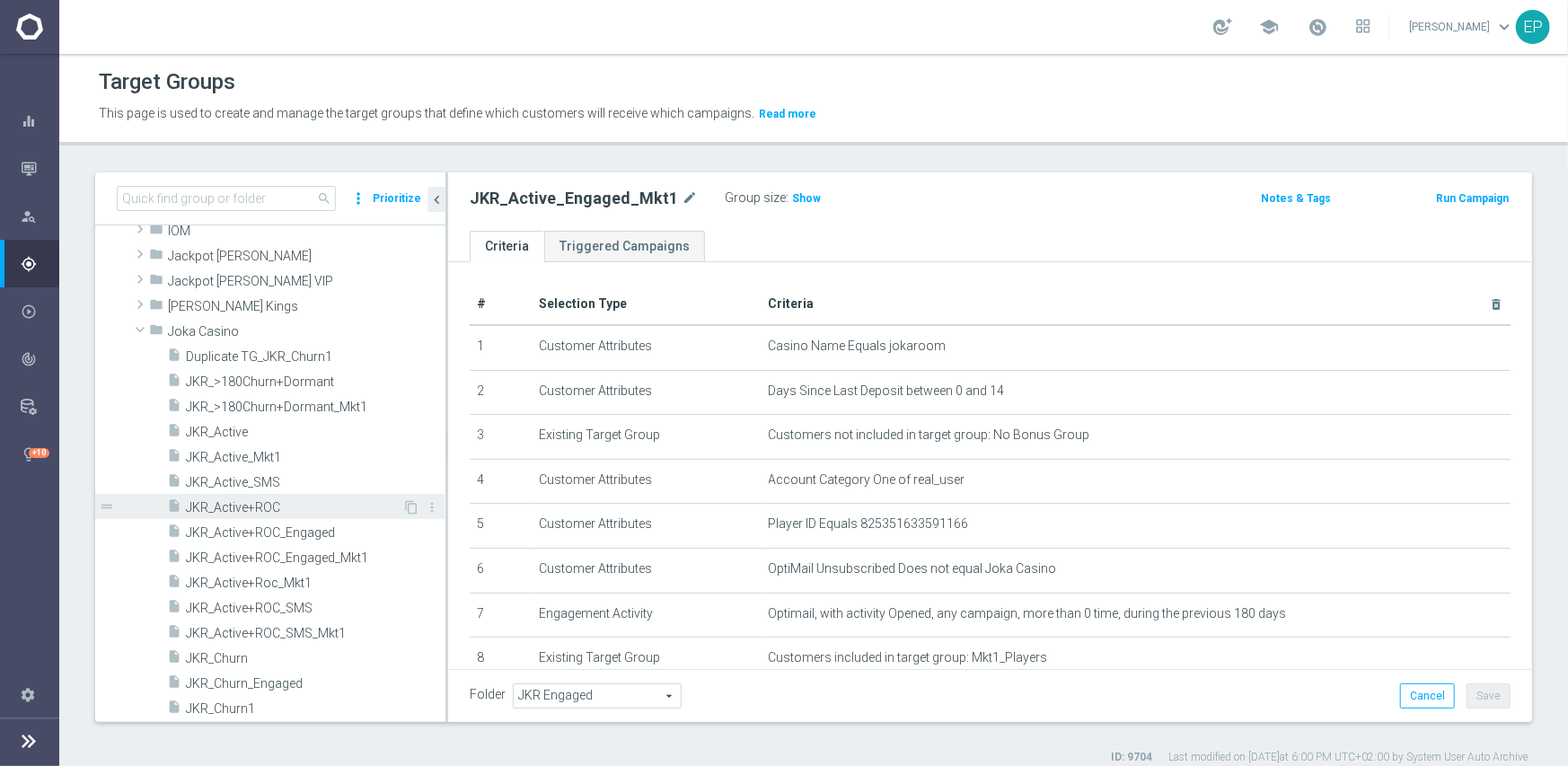
scroll to position [3560, 0]
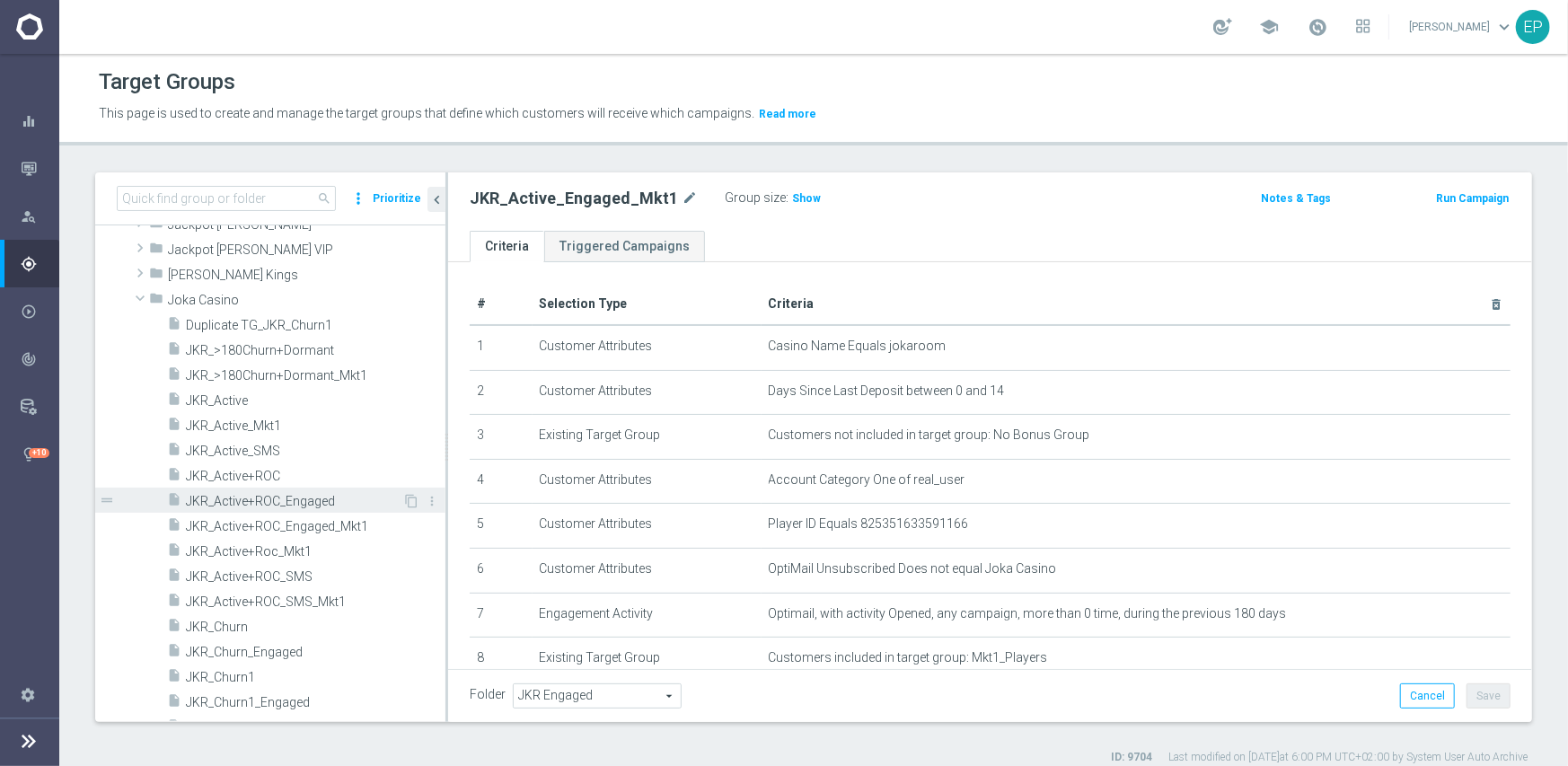
click at [306, 498] on span "JKR_Active+ROC_Engaged" at bounding box center [294, 502] width 217 height 15
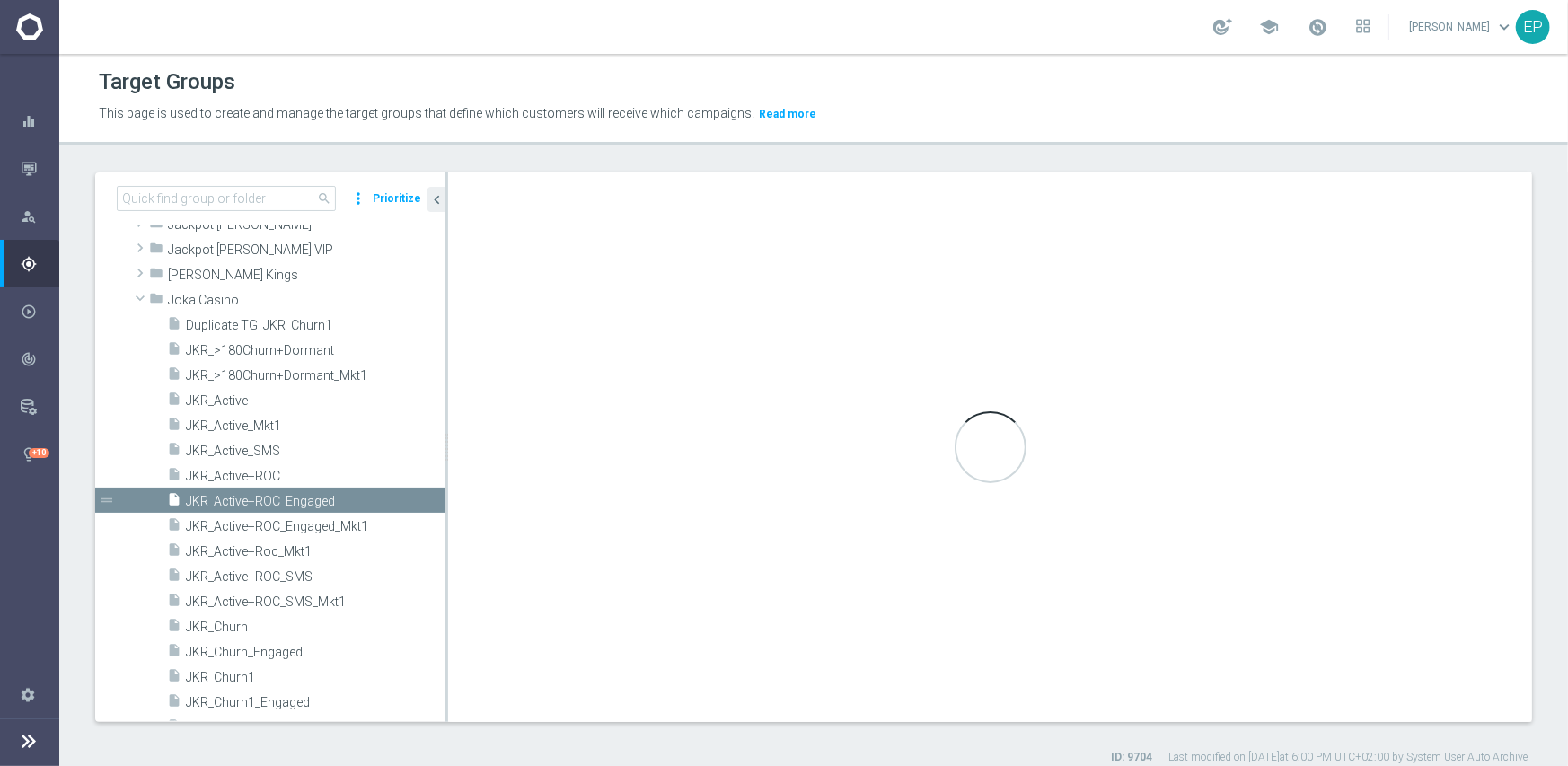
type input "Joka Casino"
type textarea "(1 and 2 and 3 and 4 and 6 and 7) or 5"
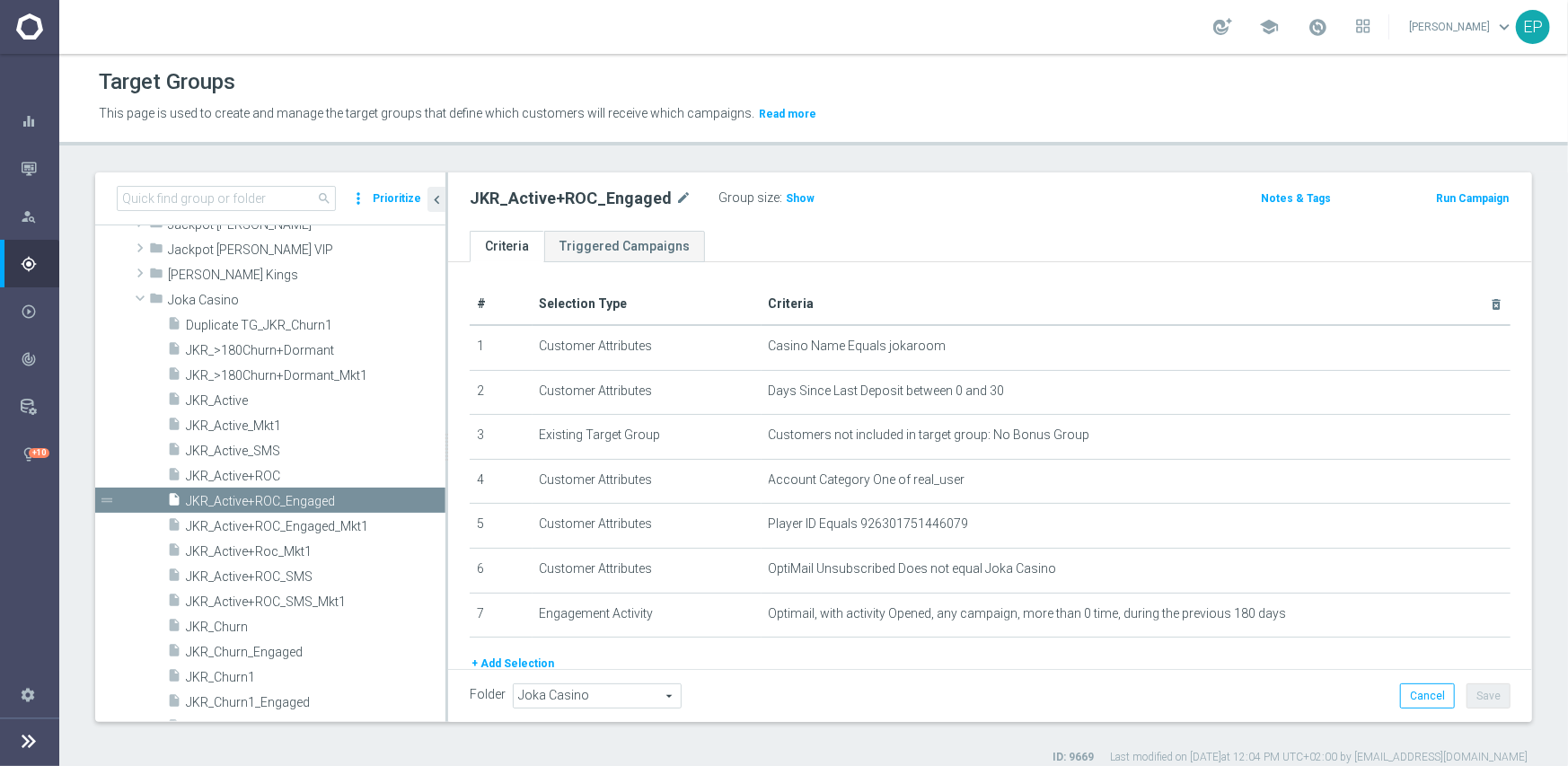
click at [571, 694] on span "Joka Casino" at bounding box center [596, 697] width 167 height 23
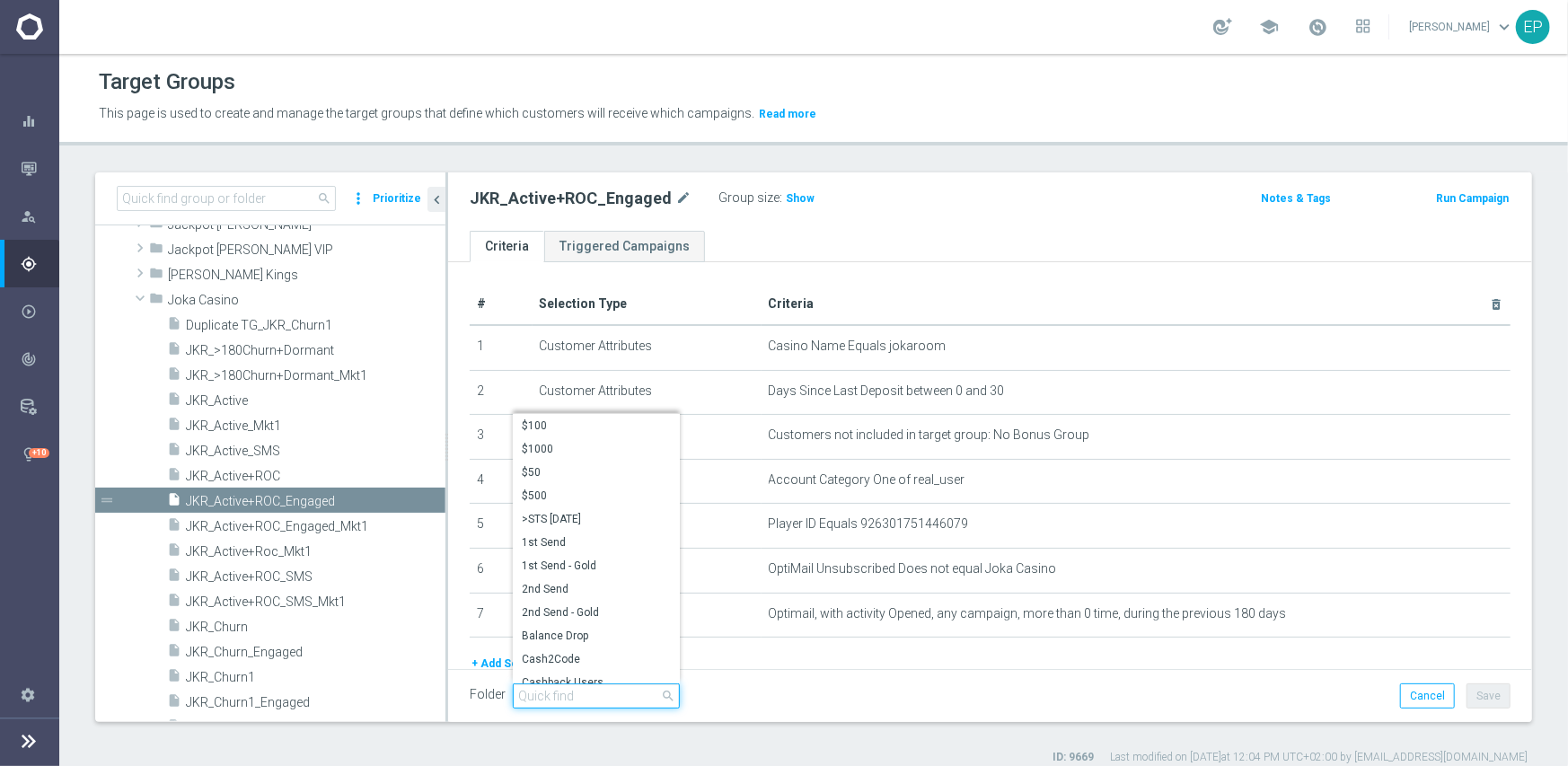
click at [584, 697] on input "search" at bounding box center [595, 697] width 167 height 25
paste input "JKR Engaged"
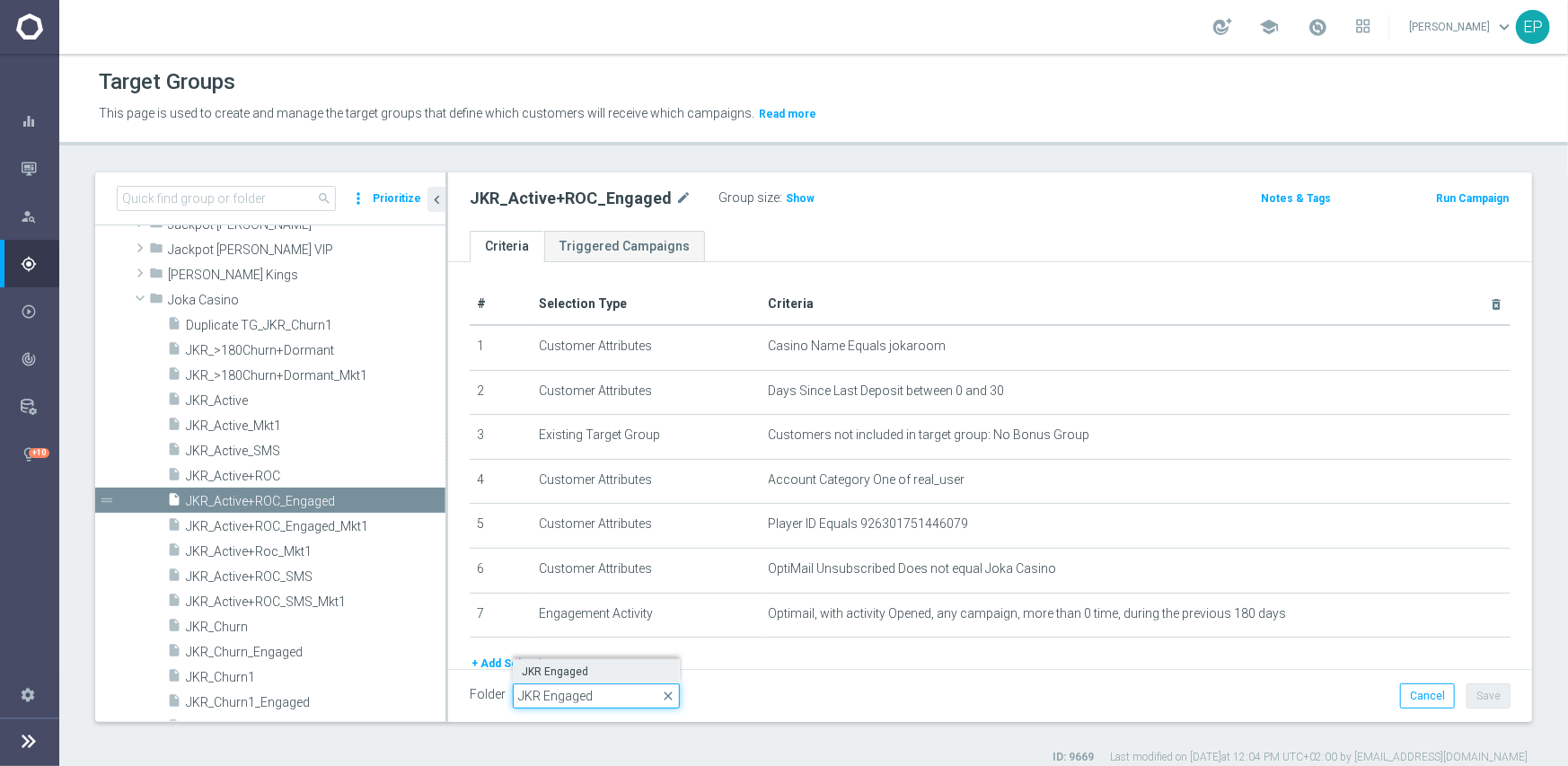
type input "JKR Engaged"
click at [573, 675] on span "JKR Engaged" at bounding box center [595, 672] width 149 height 14
click at [1467, 691] on button "Save" at bounding box center [1489, 697] width 44 height 25
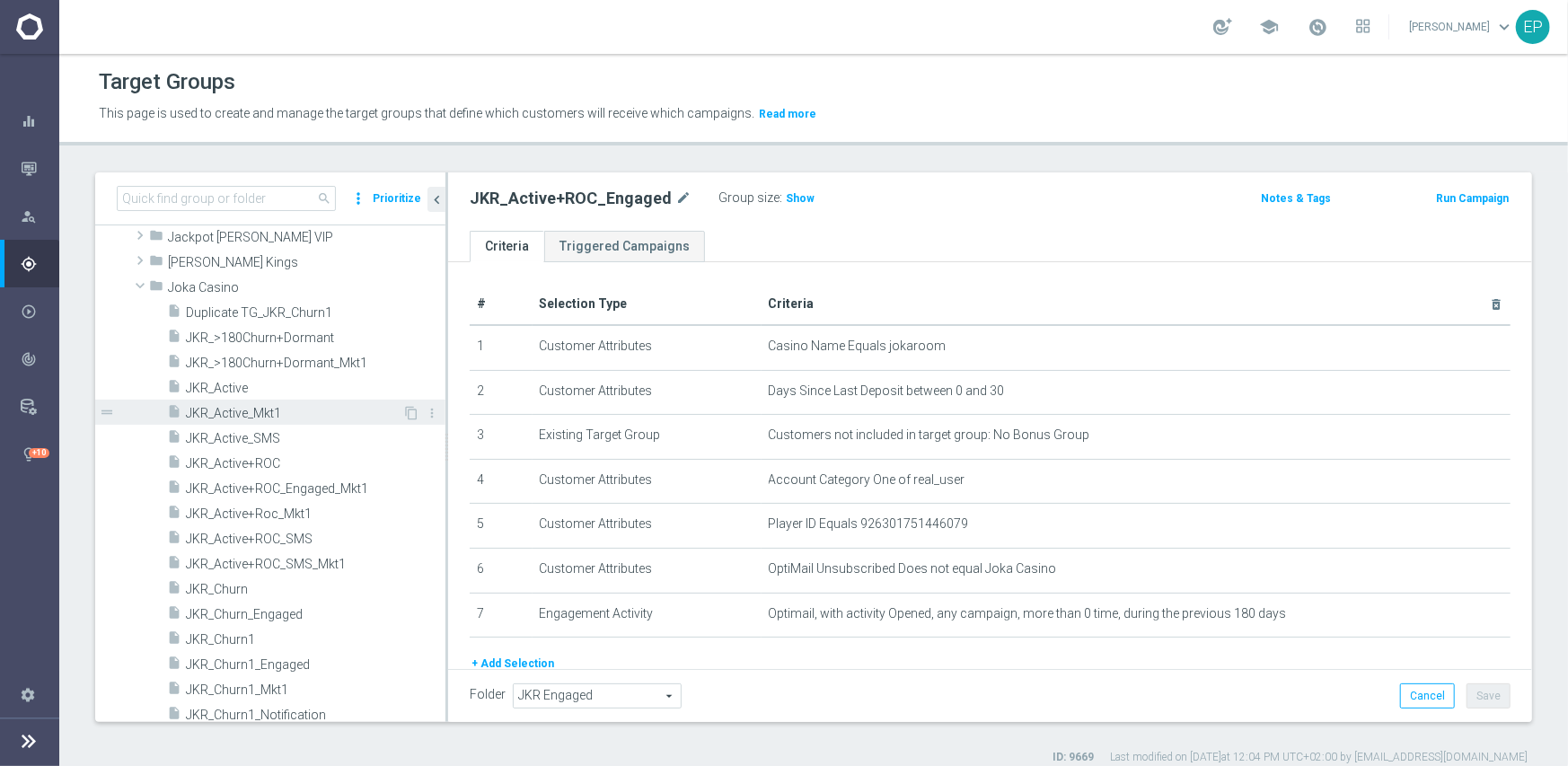
scroll to position [3627, 0]
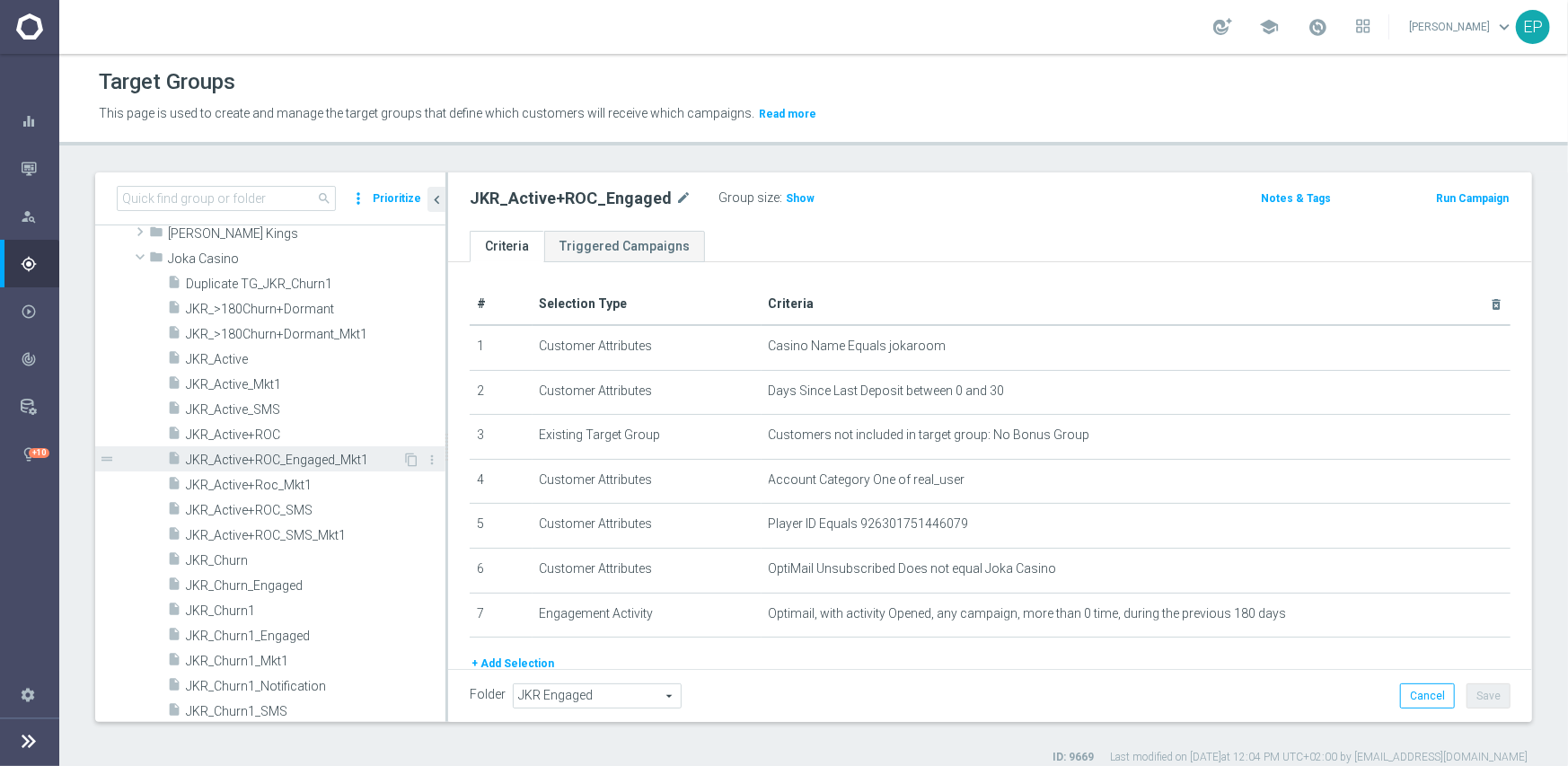
click at [303, 457] on span "JKR_Active+ROC_Engaged_Mkt1" at bounding box center [294, 460] width 217 height 15
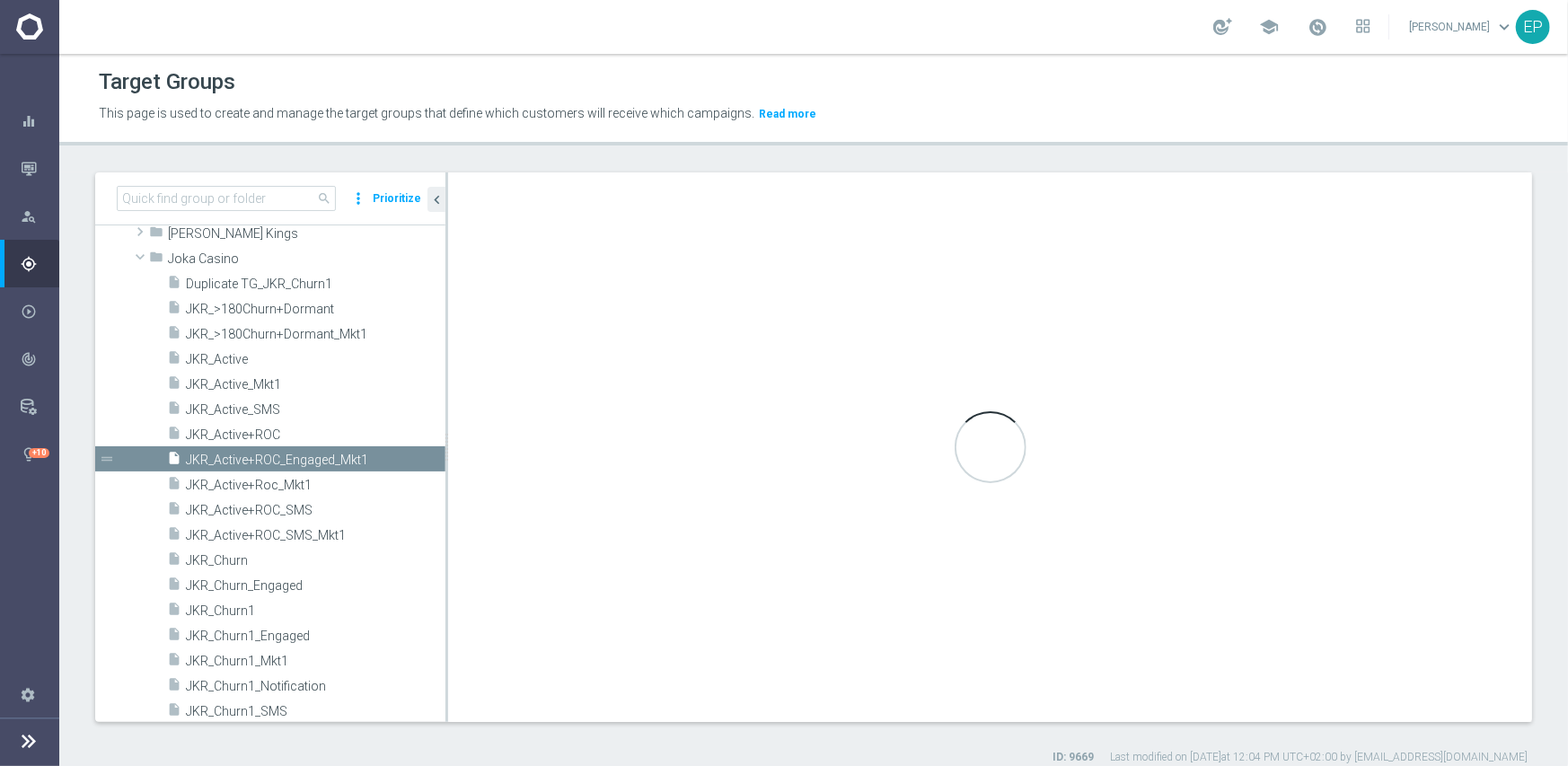
type input "Joka Casino"
type textarea "(1 and 2 and 3 and 4 and 6 and 7 and 8) or 5"
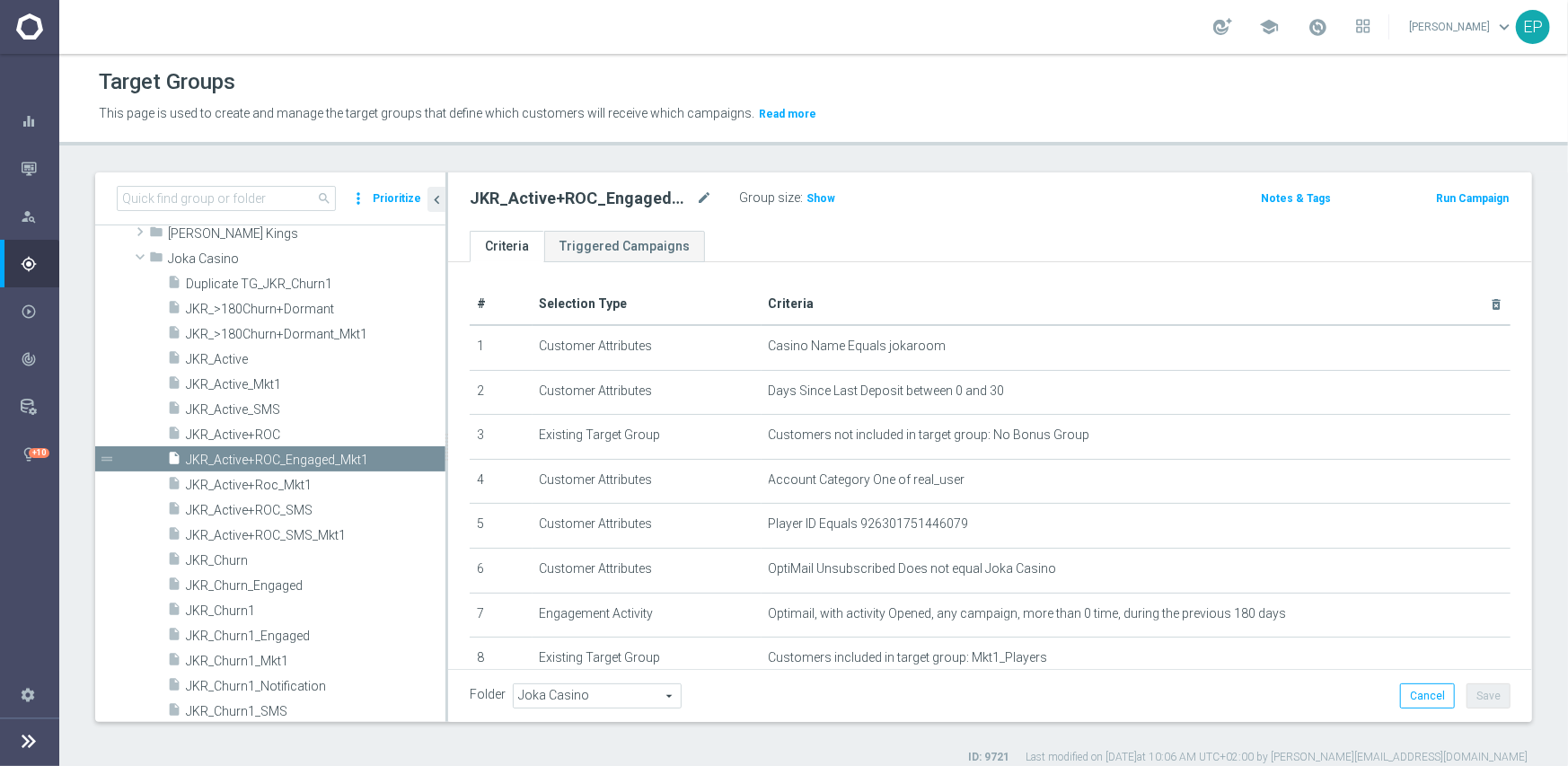
drag, startPoint x: 546, startPoint y: 691, endPoint x: 557, endPoint y: 691, distance: 11.0
click at [547, 690] on span "Joka Casino" at bounding box center [596, 697] width 167 height 23
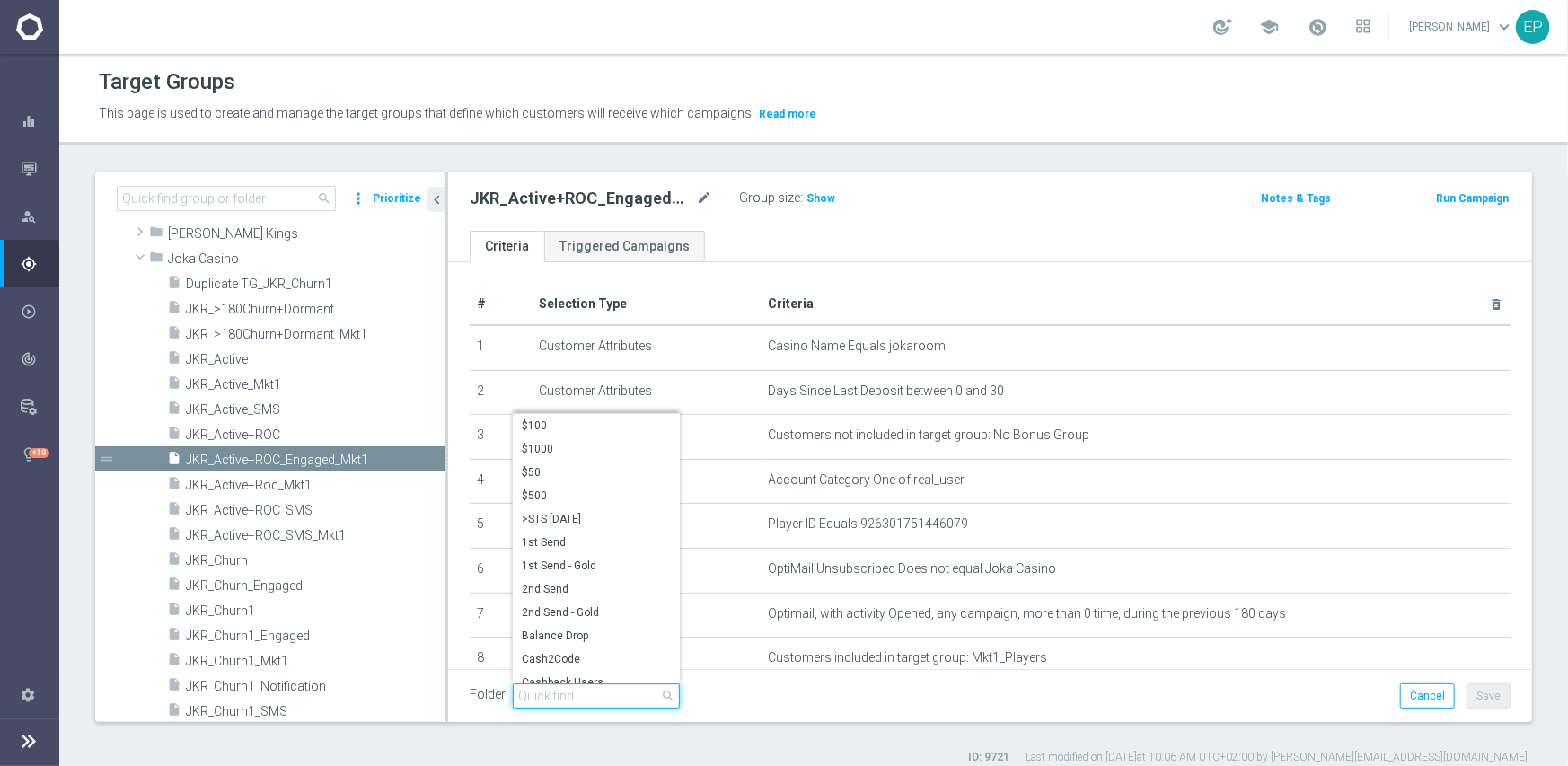
click at [570, 698] on input "search" at bounding box center [595, 697] width 167 height 25
paste input "JKR Engaged"
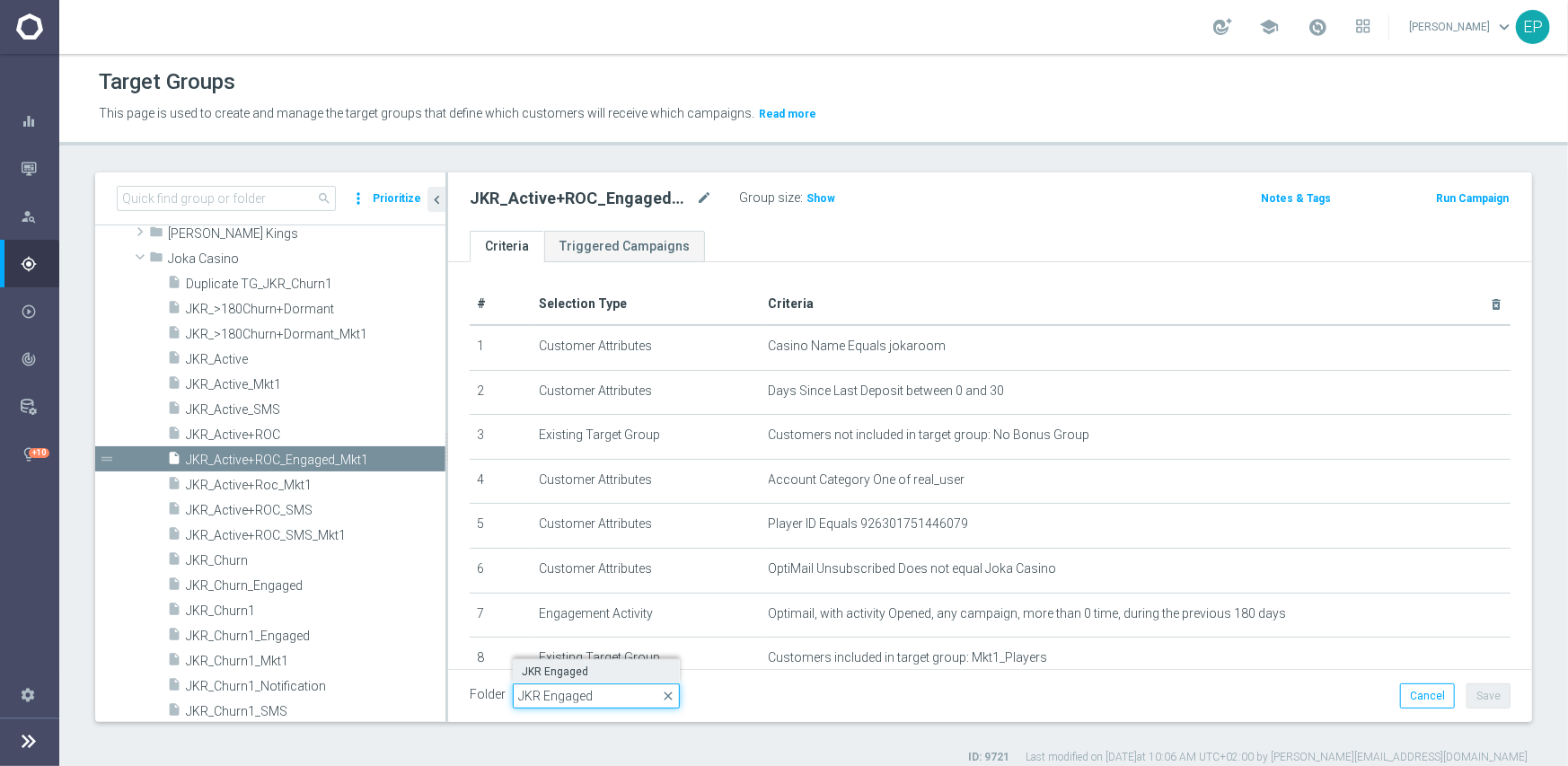
type input "JKR Engaged"
click at [566, 671] on span "JKR Engaged" at bounding box center [595, 672] width 149 height 14
click at [1480, 695] on button "Save" at bounding box center [1489, 697] width 44 height 25
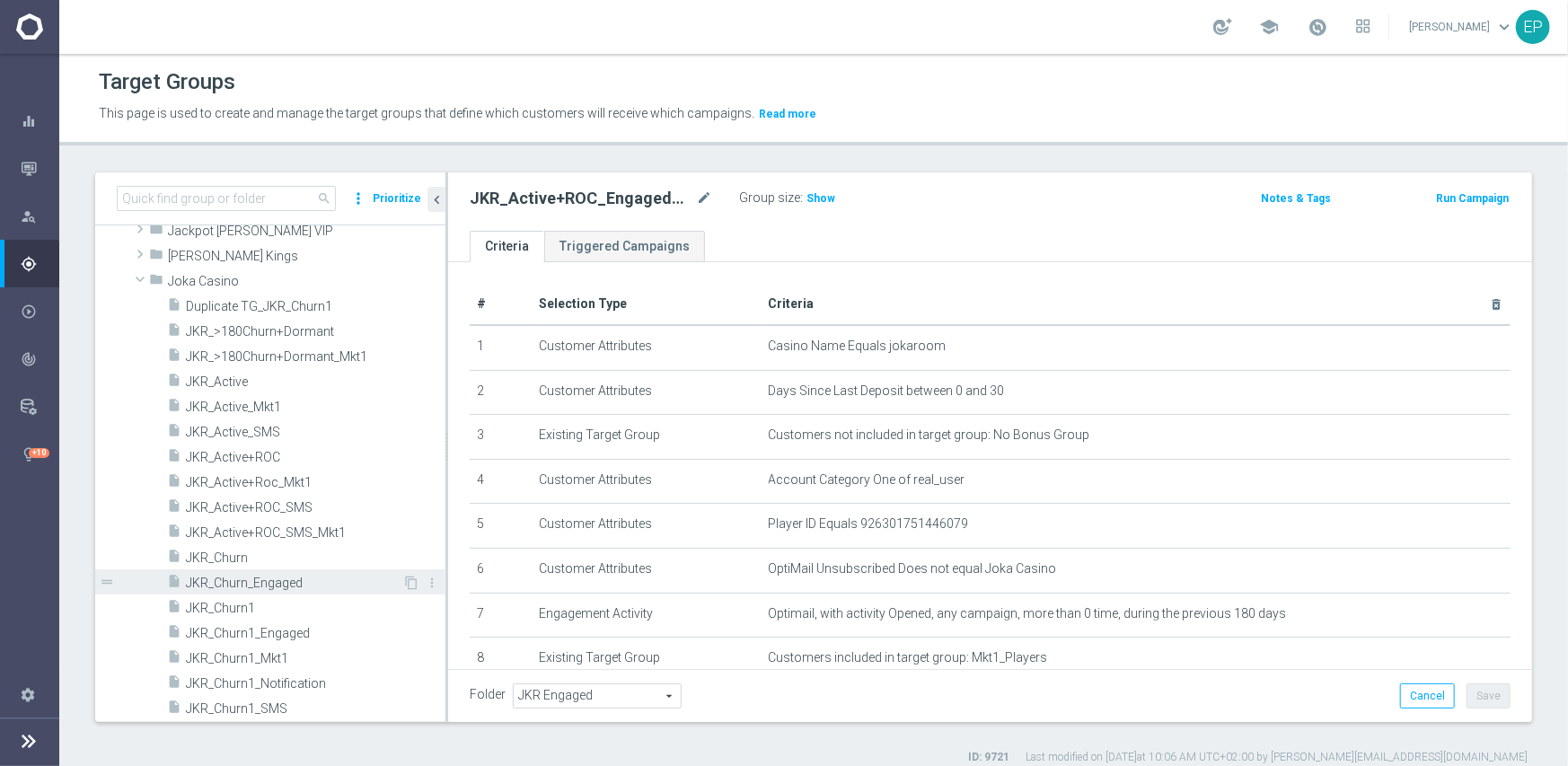
scroll to position [3650, 0]
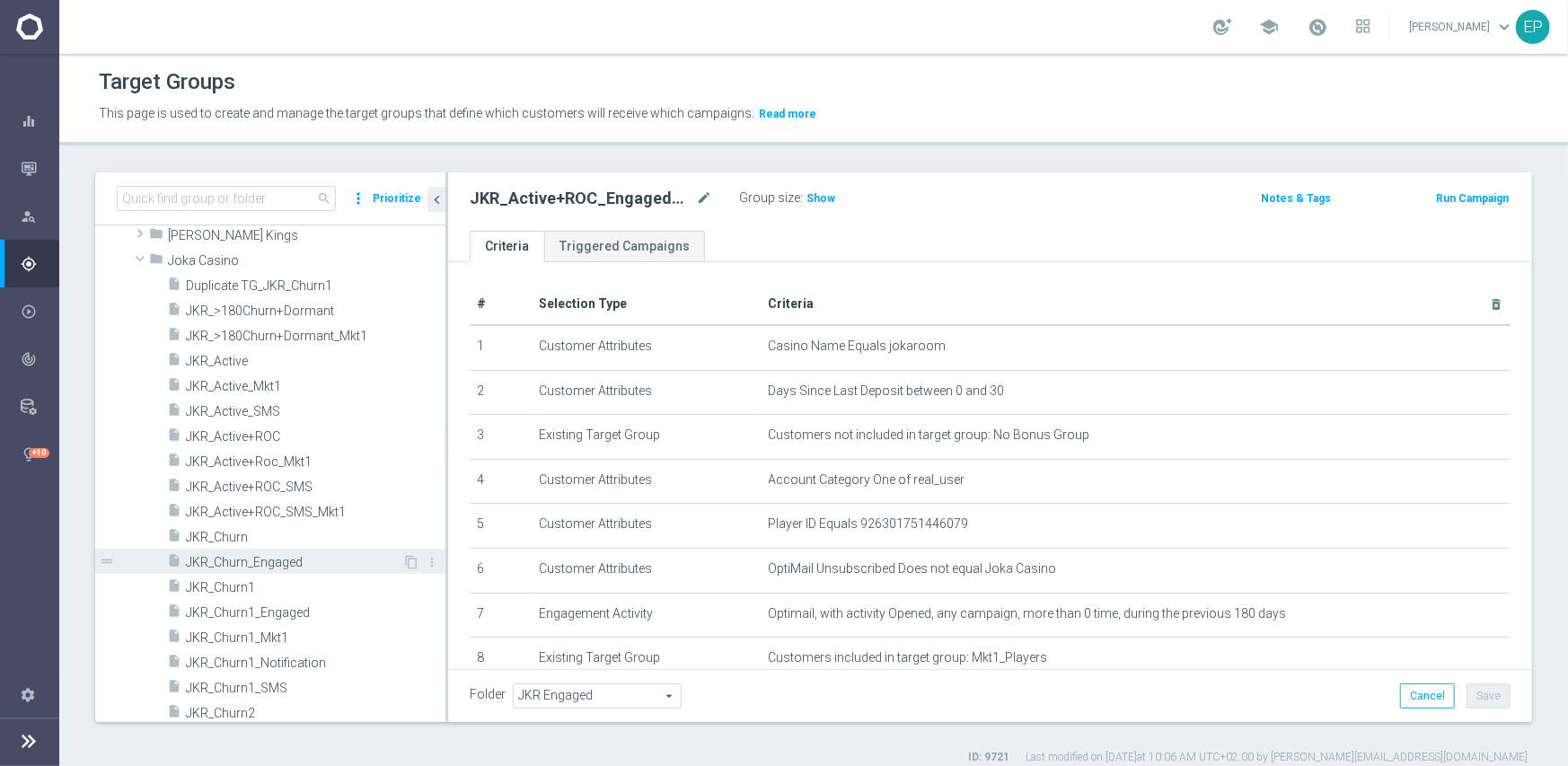
click at [318, 557] on span "JKR_Churn_Engaged" at bounding box center [294, 562] width 217 height 15
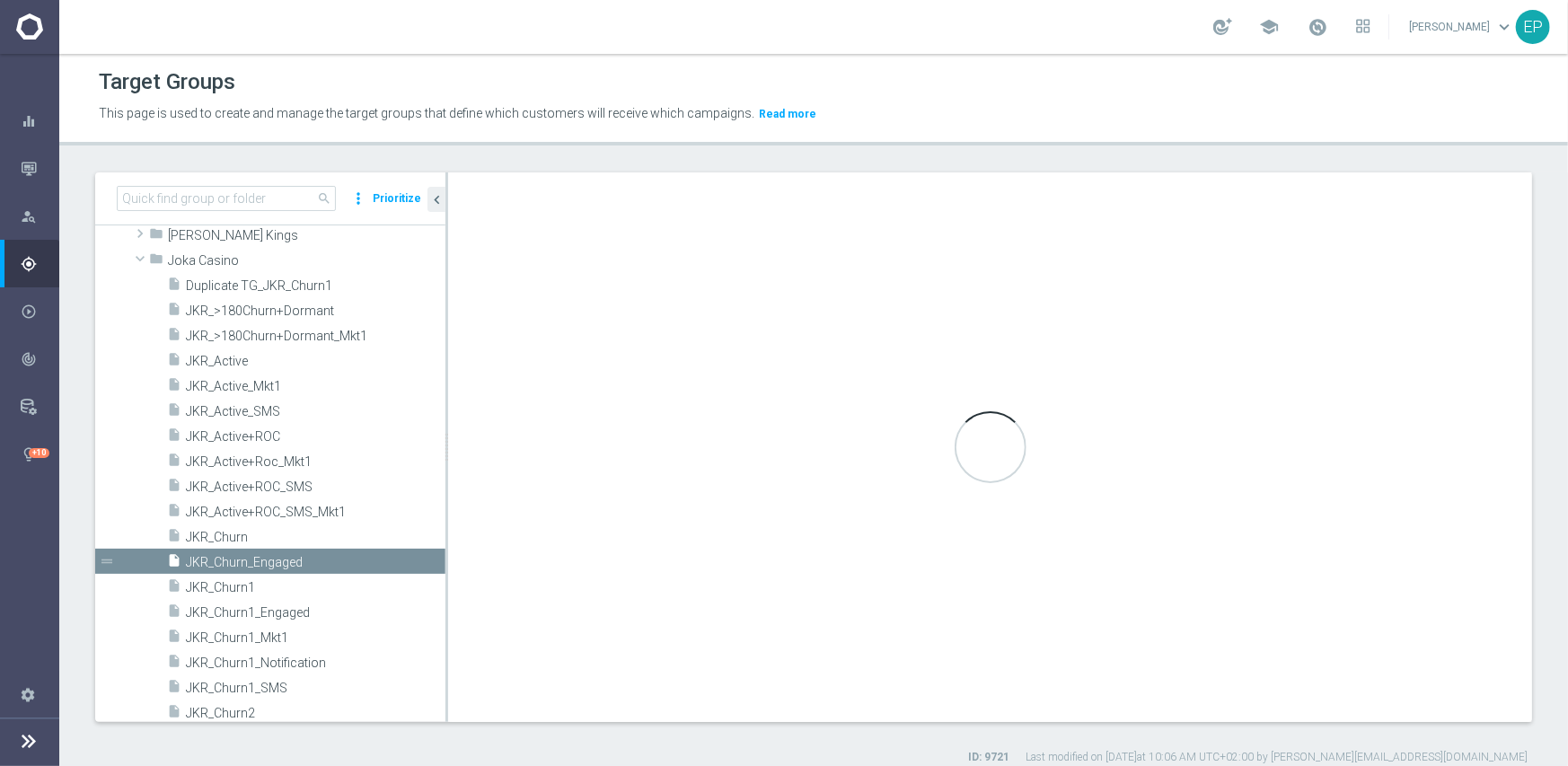
type input "Joka Casino"
type textarea "(1 and 2 and 3 and 4 and 6 and 7 ) or 5"
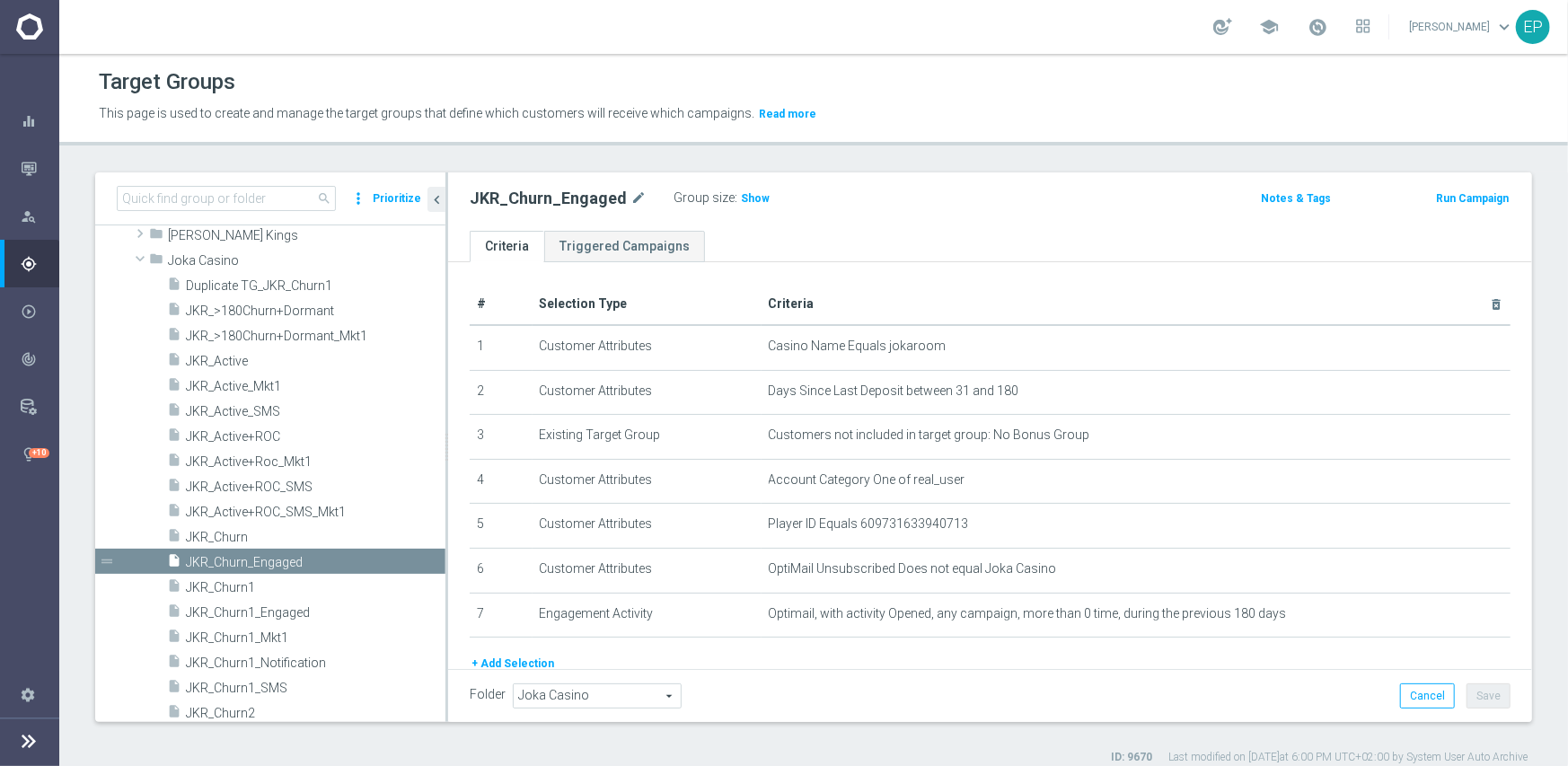
click at [576, 694] on span "Joka Casino" at bounding box center [596, 697] width 167 height 23
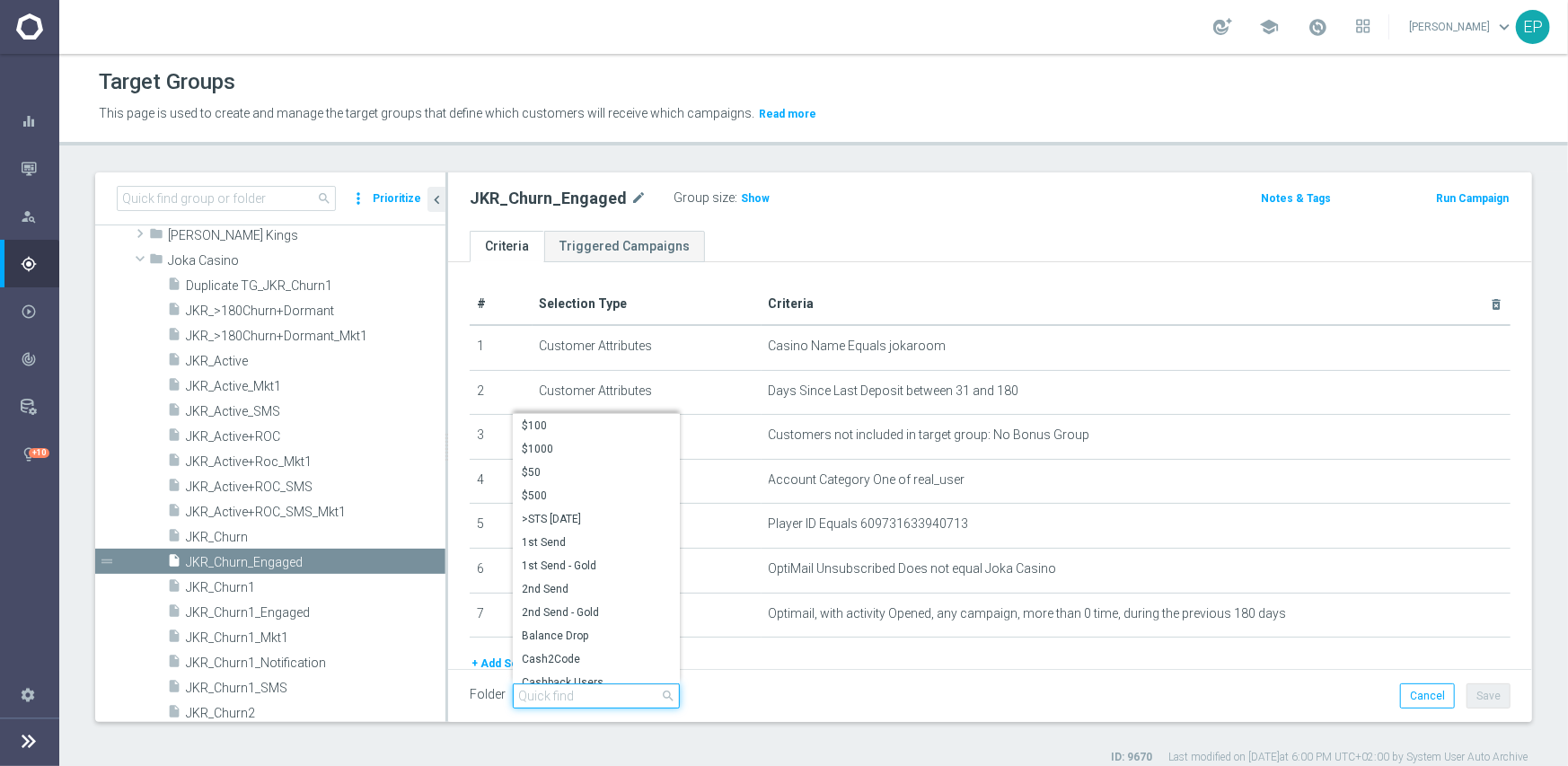
click at [595, 694] on input "search" at bounding box center [595, 697] width 167 height 25
paste input "JKR Engaged"
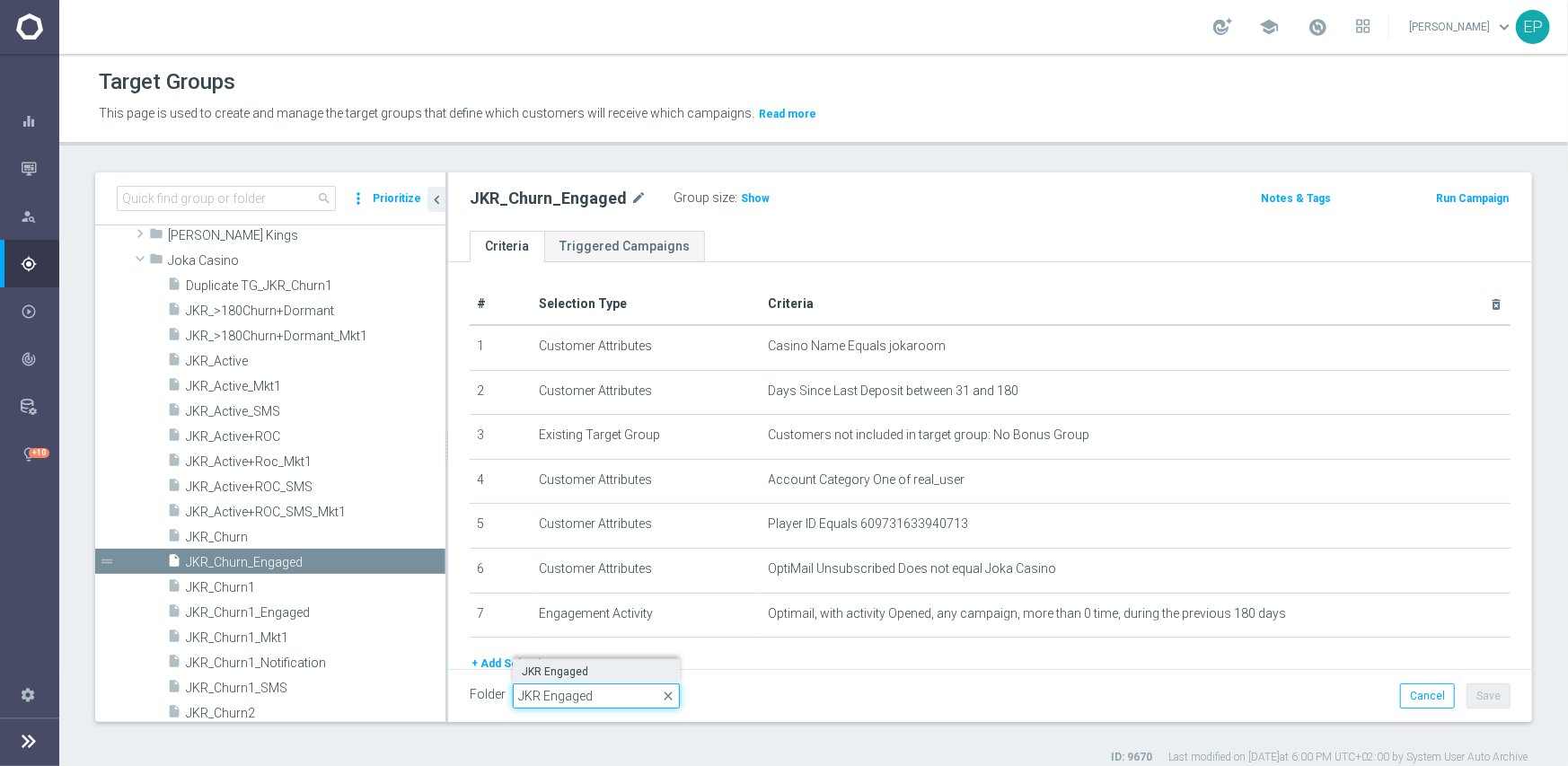
type input "JKR Engaged"
click at [590, 678] on span "JKR Engaged" at bounding box center [595, 672] width 149 height 14
click at [1471, 700] on button "Save" at bounding box center [1489, 697] width 44 height 25
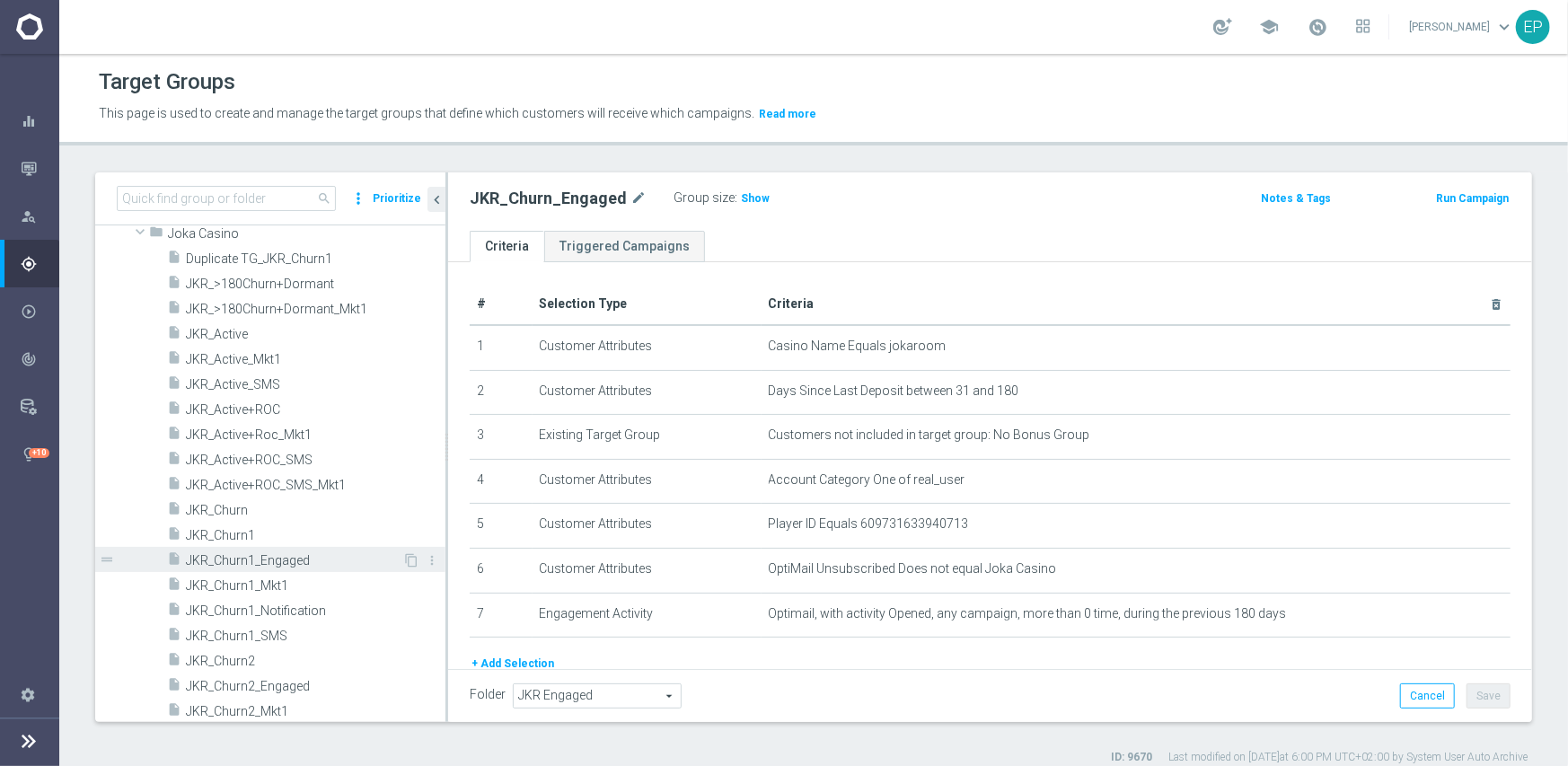
scroll to position [3719, 0]
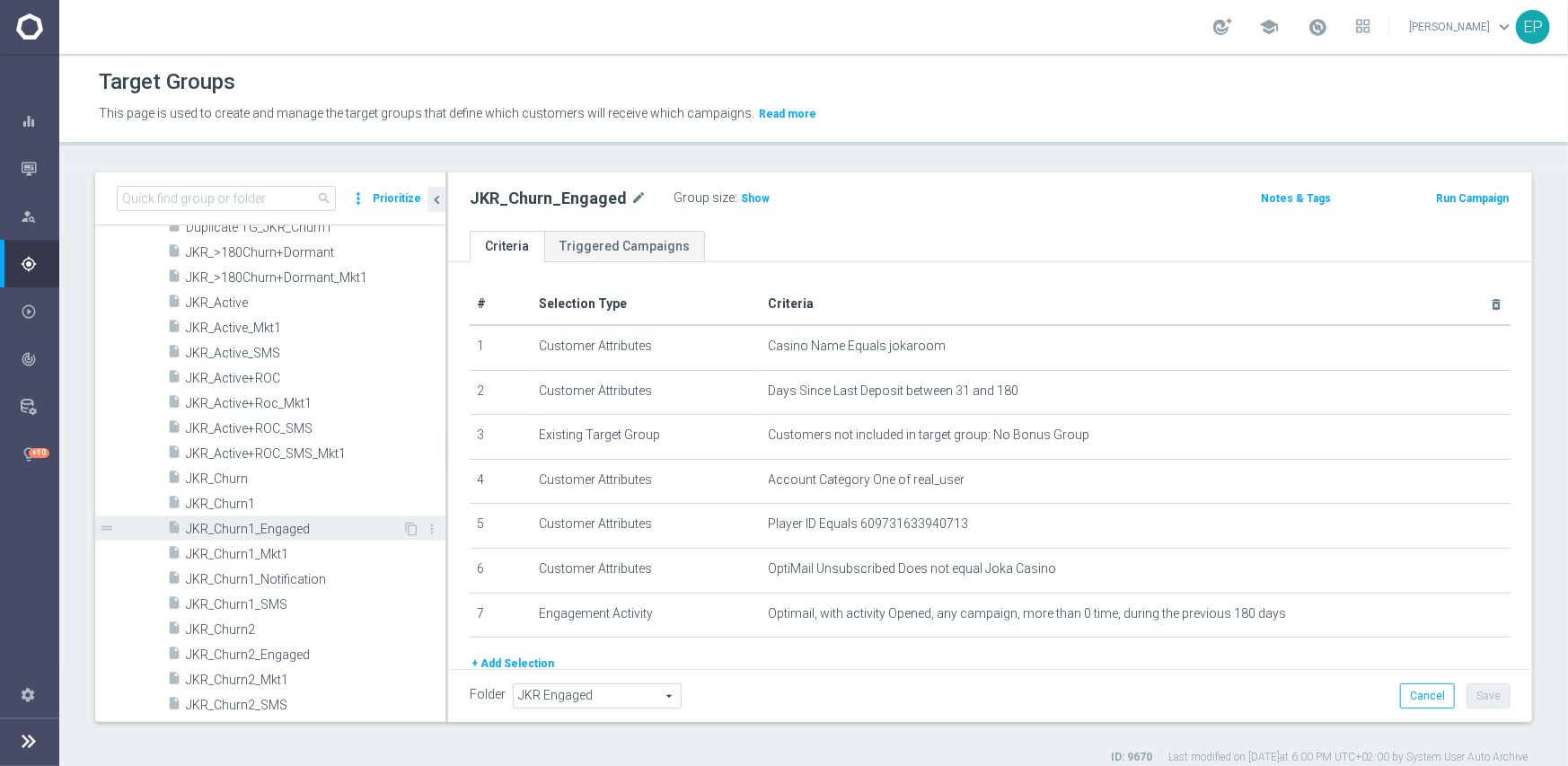
click at [298, 531] on span "JKR_Churn1_Engaged" at bounding box center [294, 529] width 217 height 15
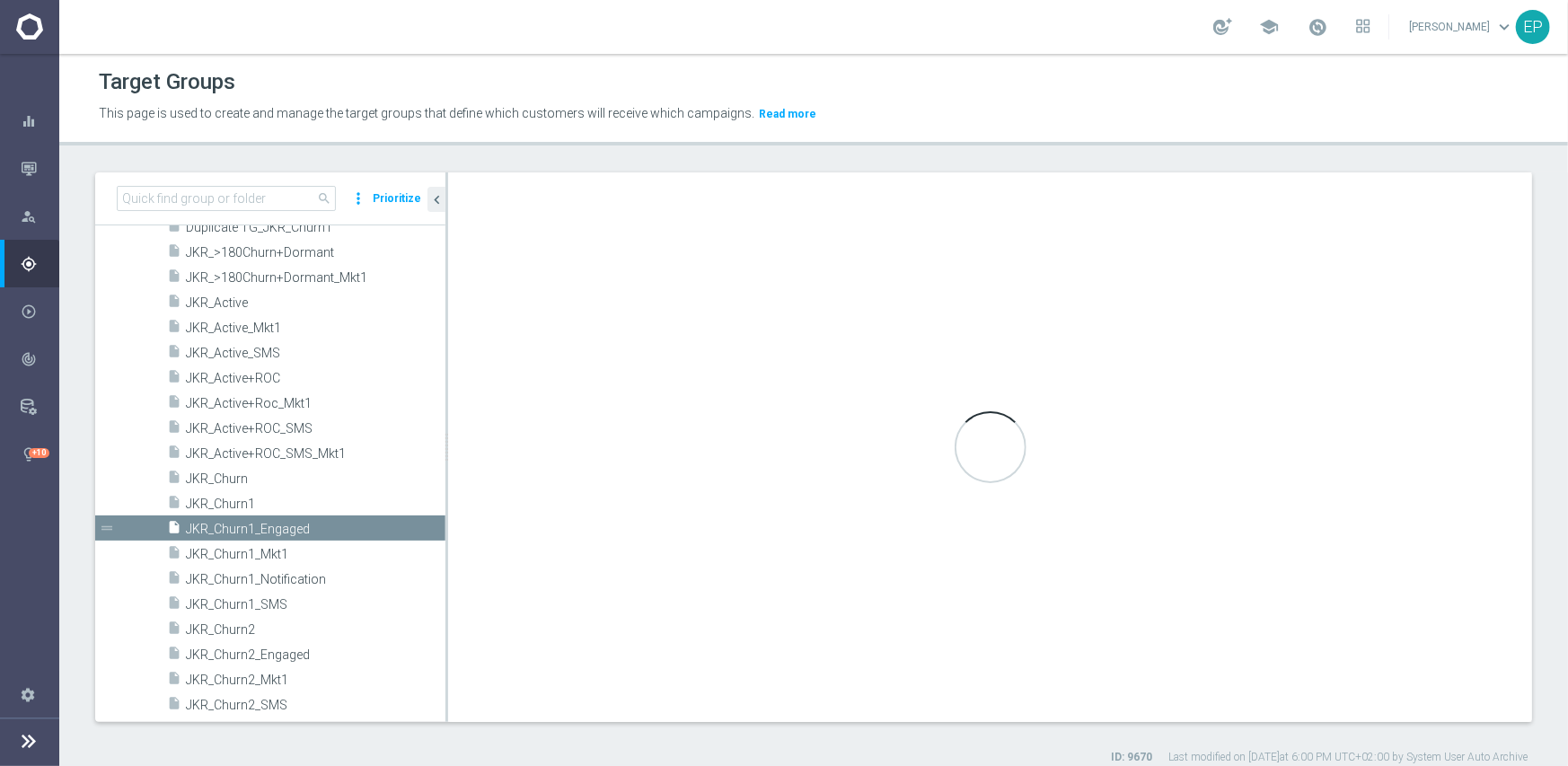
type input "Joka Casino"
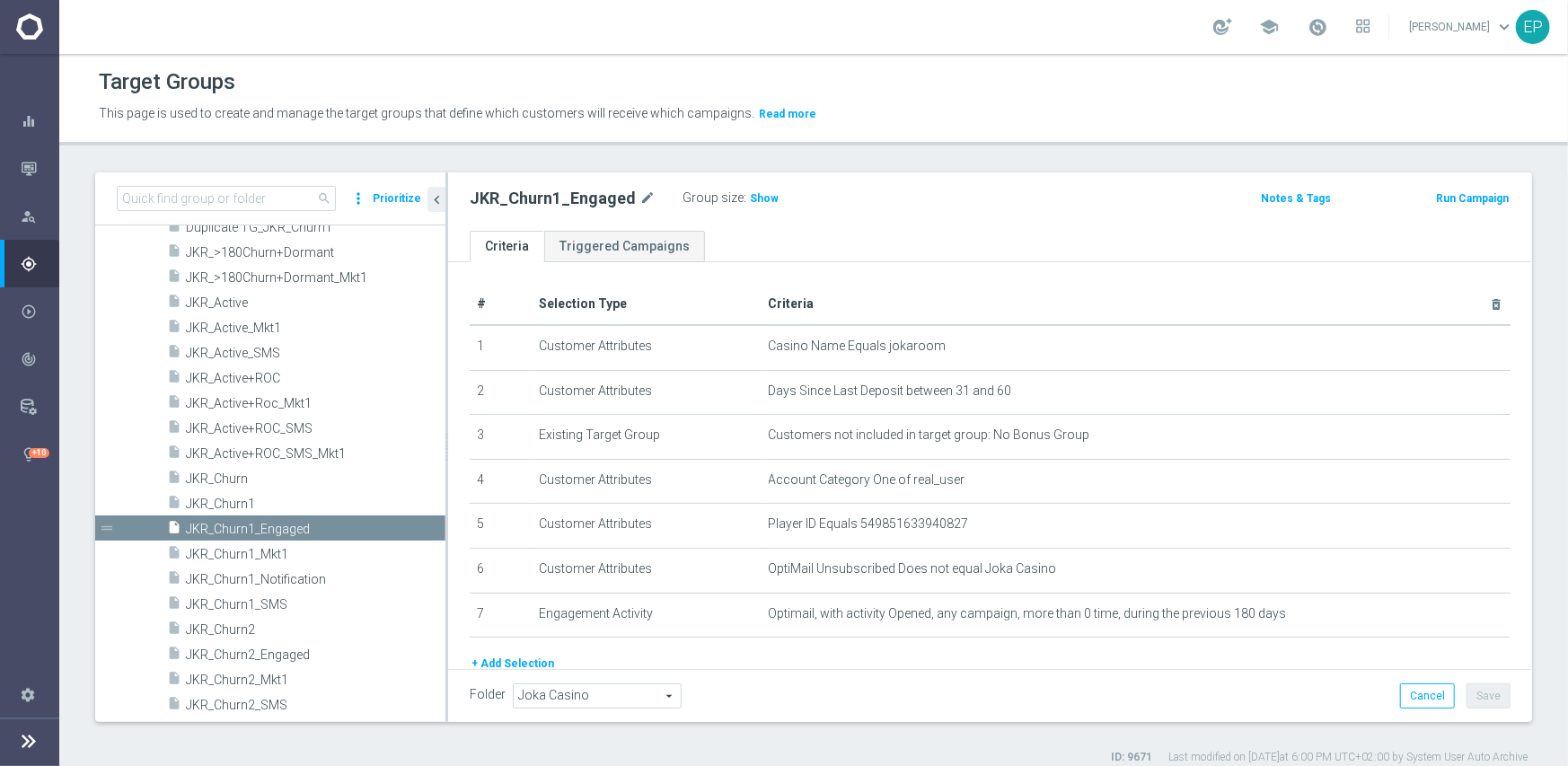
click at [589, 685] on span "Joka Casino" at bounding box center [596, 697] width 167 height 23
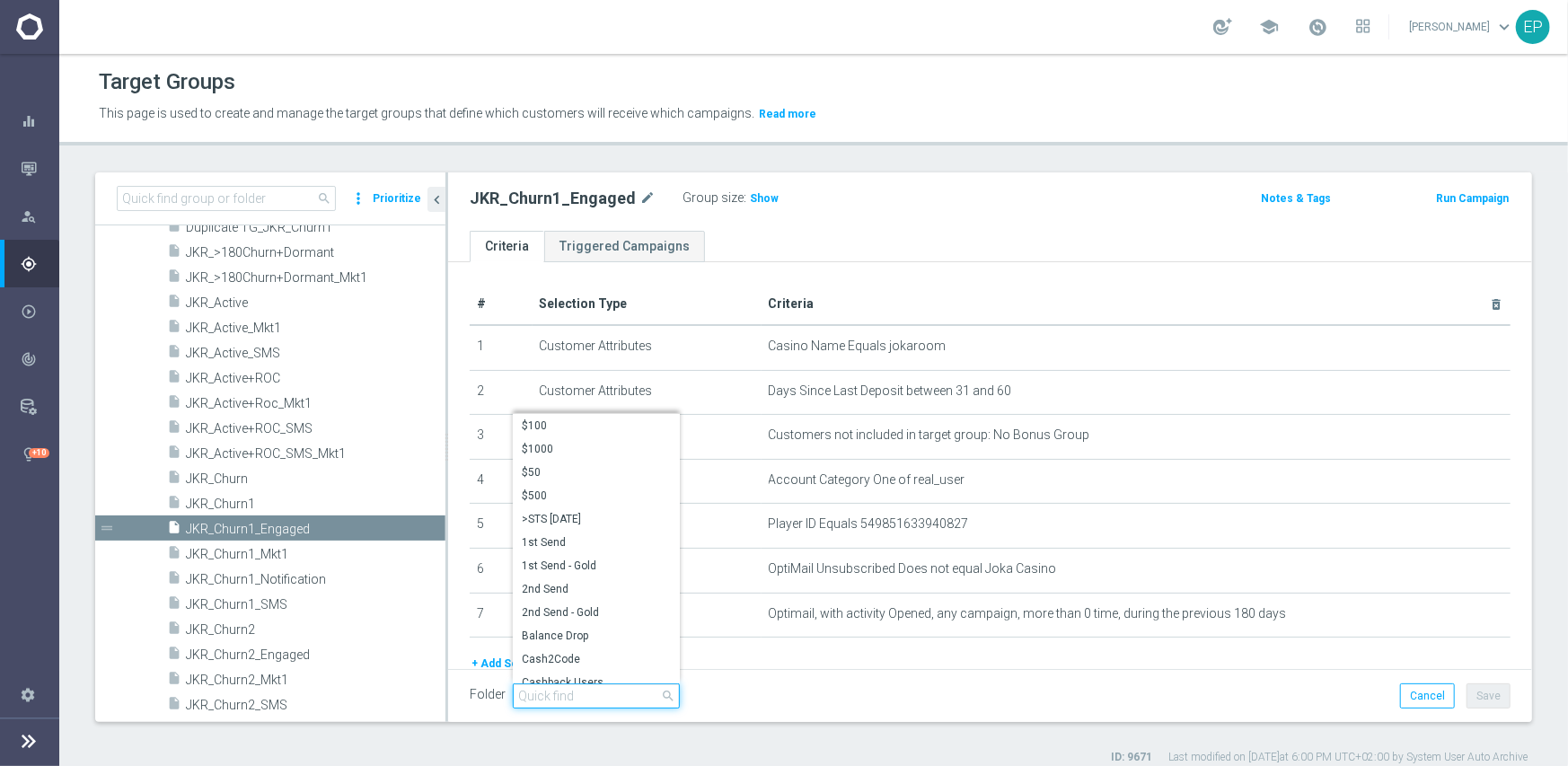
click at [611, 694] on input "search" at bounding box center [595, 697] width 167 height 25
paste input "JKR Engaged"
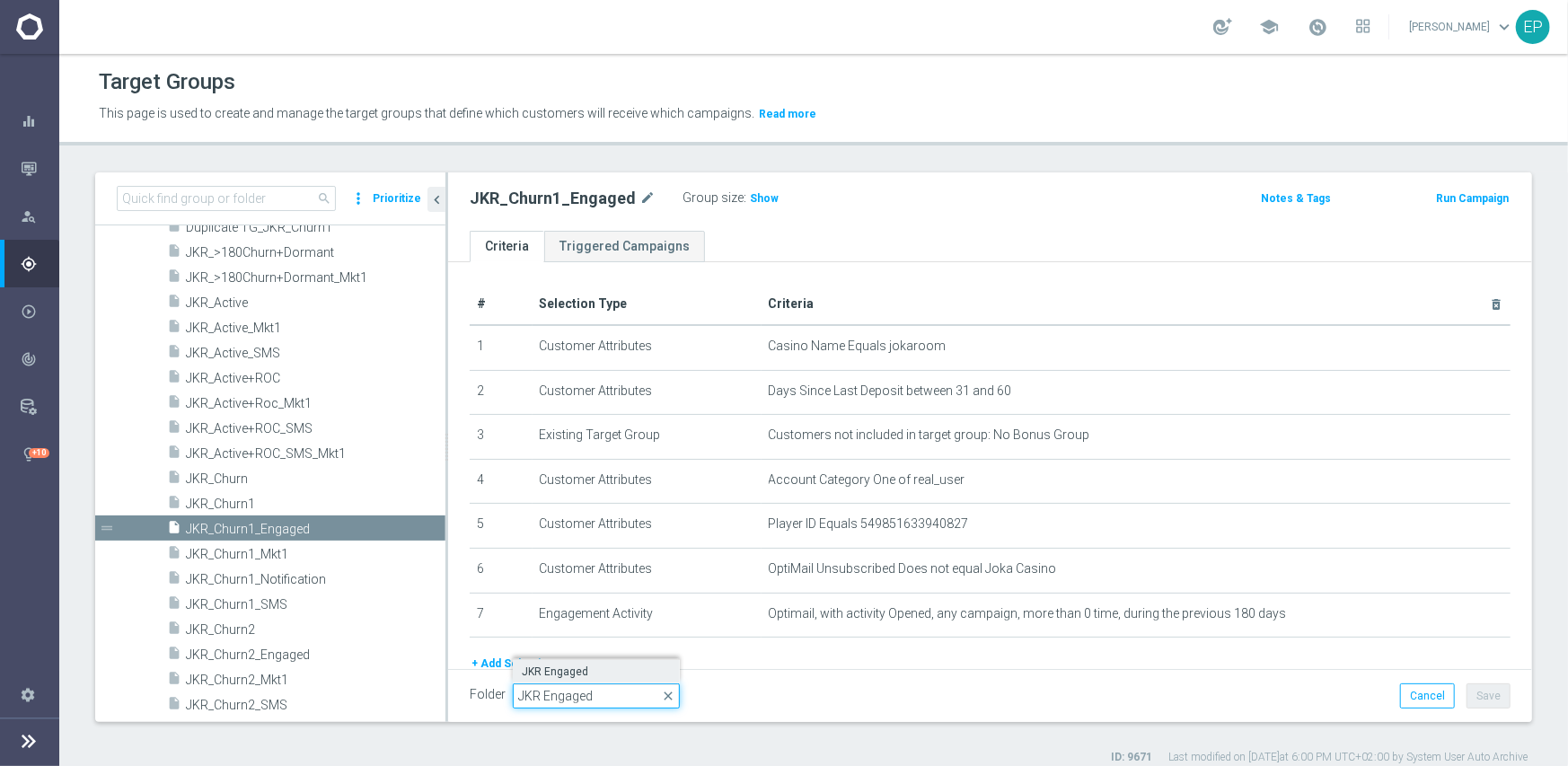
type input "JKR Engaged"
click at [560, 676] on span "JKR Engaged" at bounding box center [595, 672] width 149 height 14
click at [1471, 693] on button "Save" at bounding box center [1489, 697] width 44 height 25
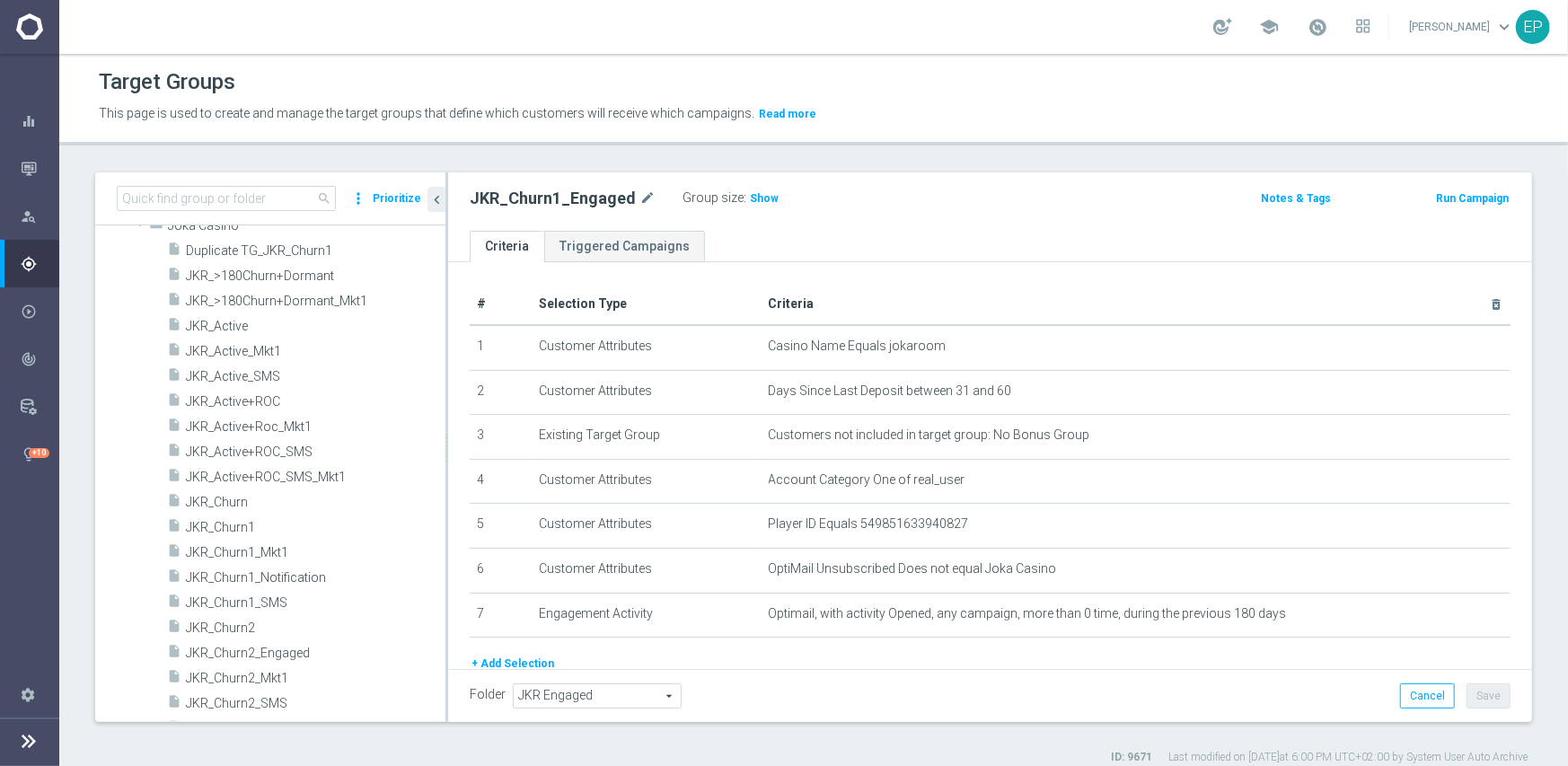
scroll to position [3809, 0]
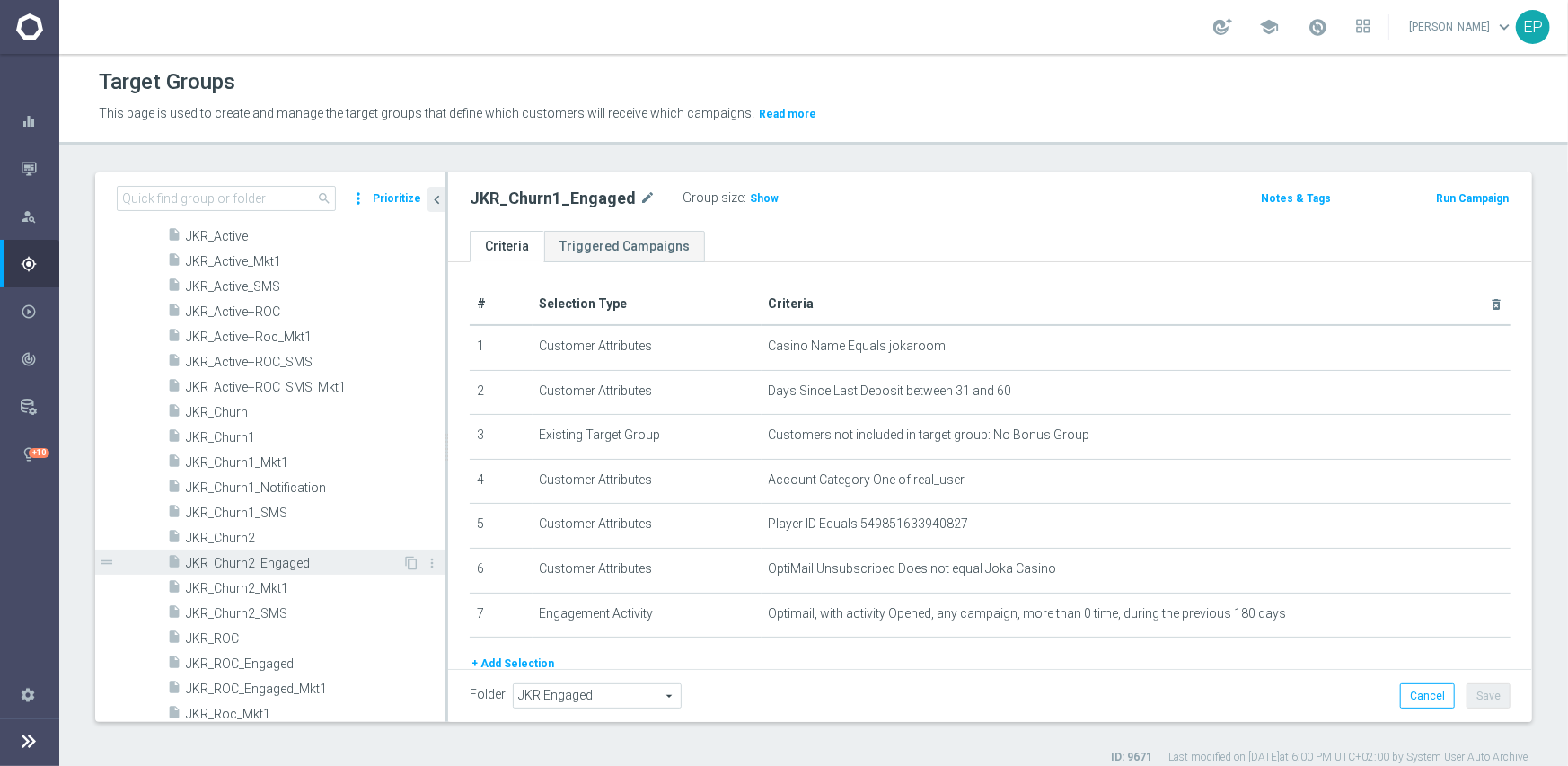
click at [281, 563] on span "JKR_Churn2_Engaged" at bounding box center [294, 563] width 217 height 15
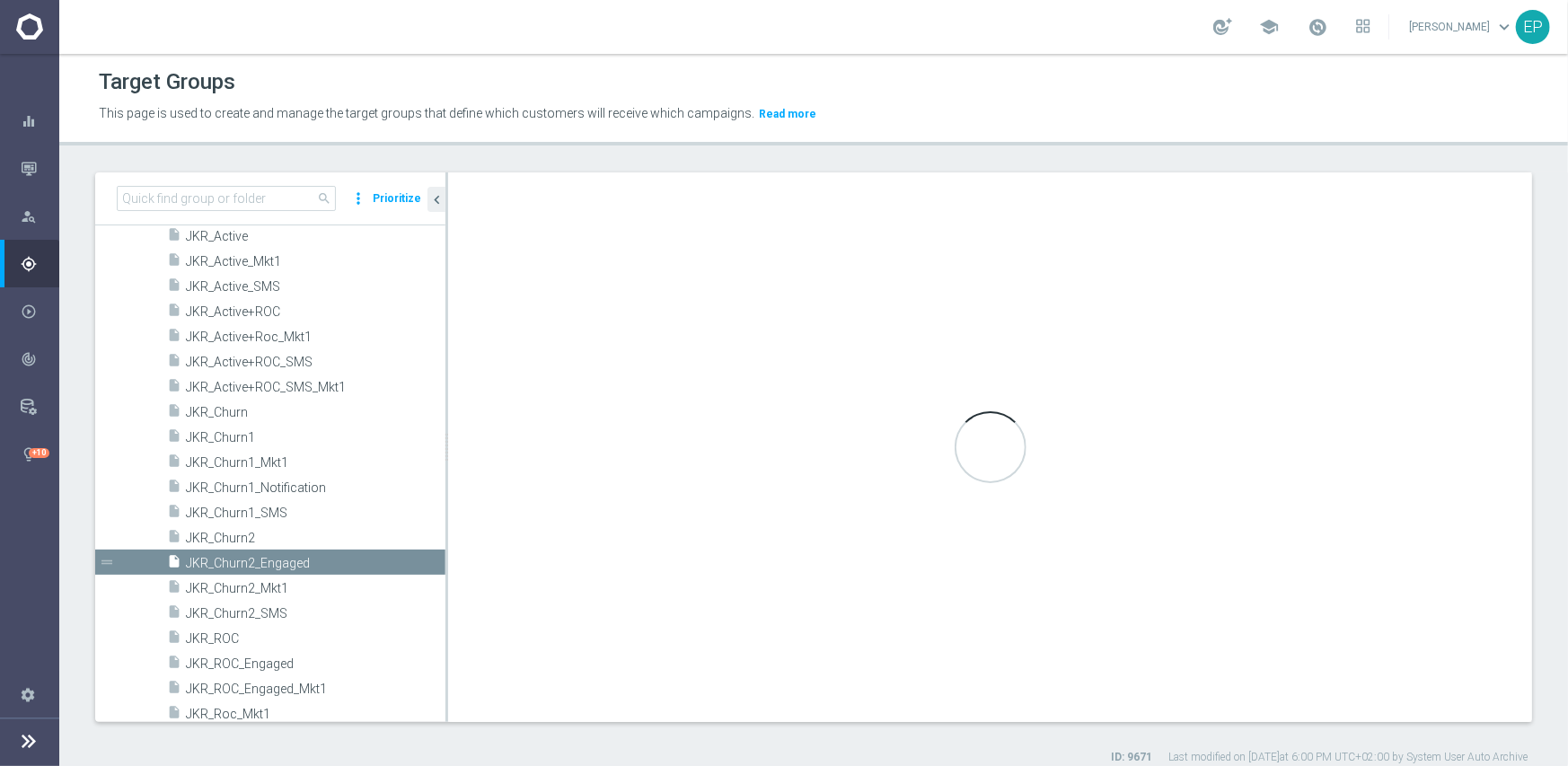
type input "Joka Casino"
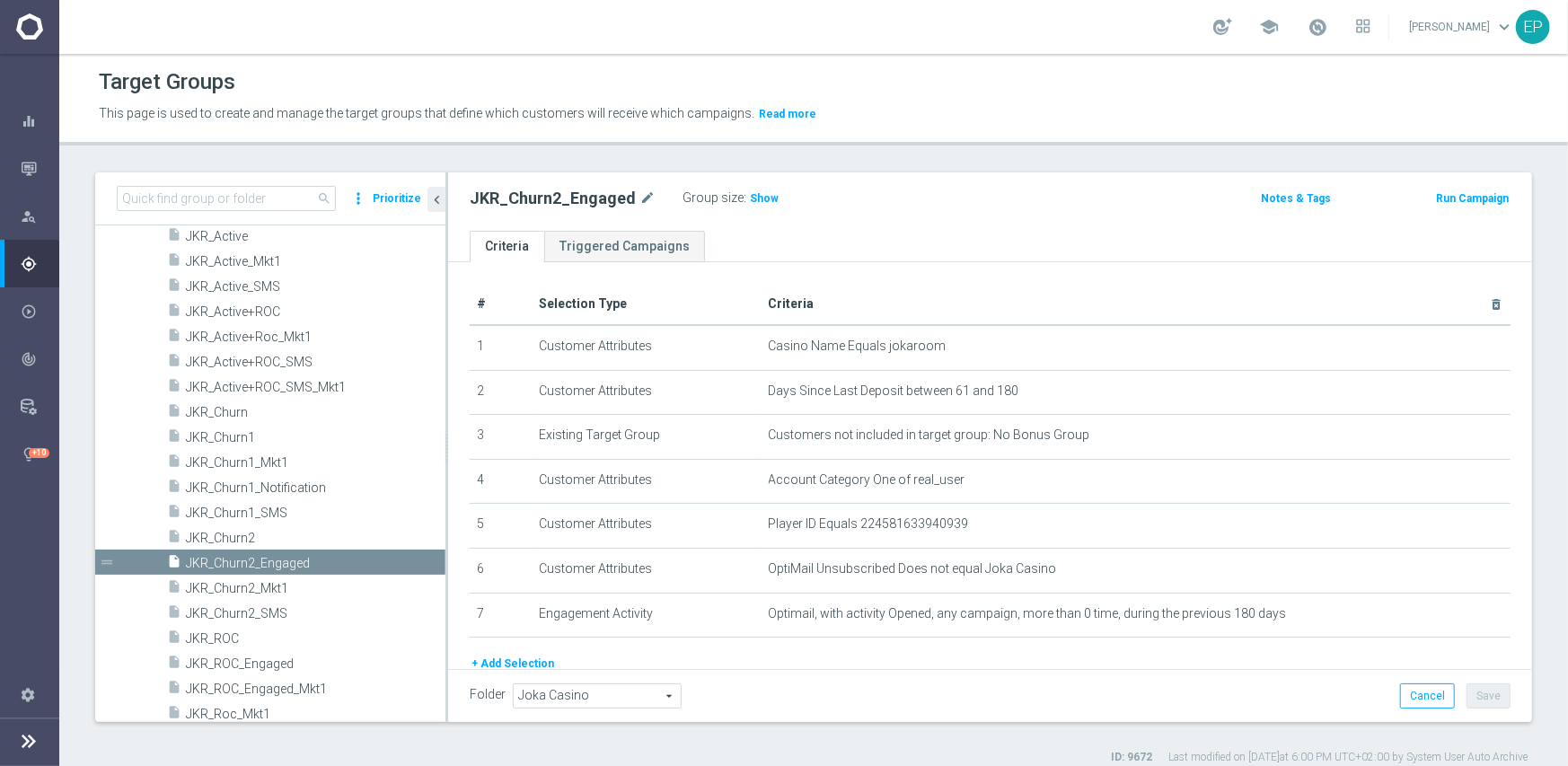
click at [613, 693] on span "Joka Casino" at bounding box center [596, 697] width 167 height 23
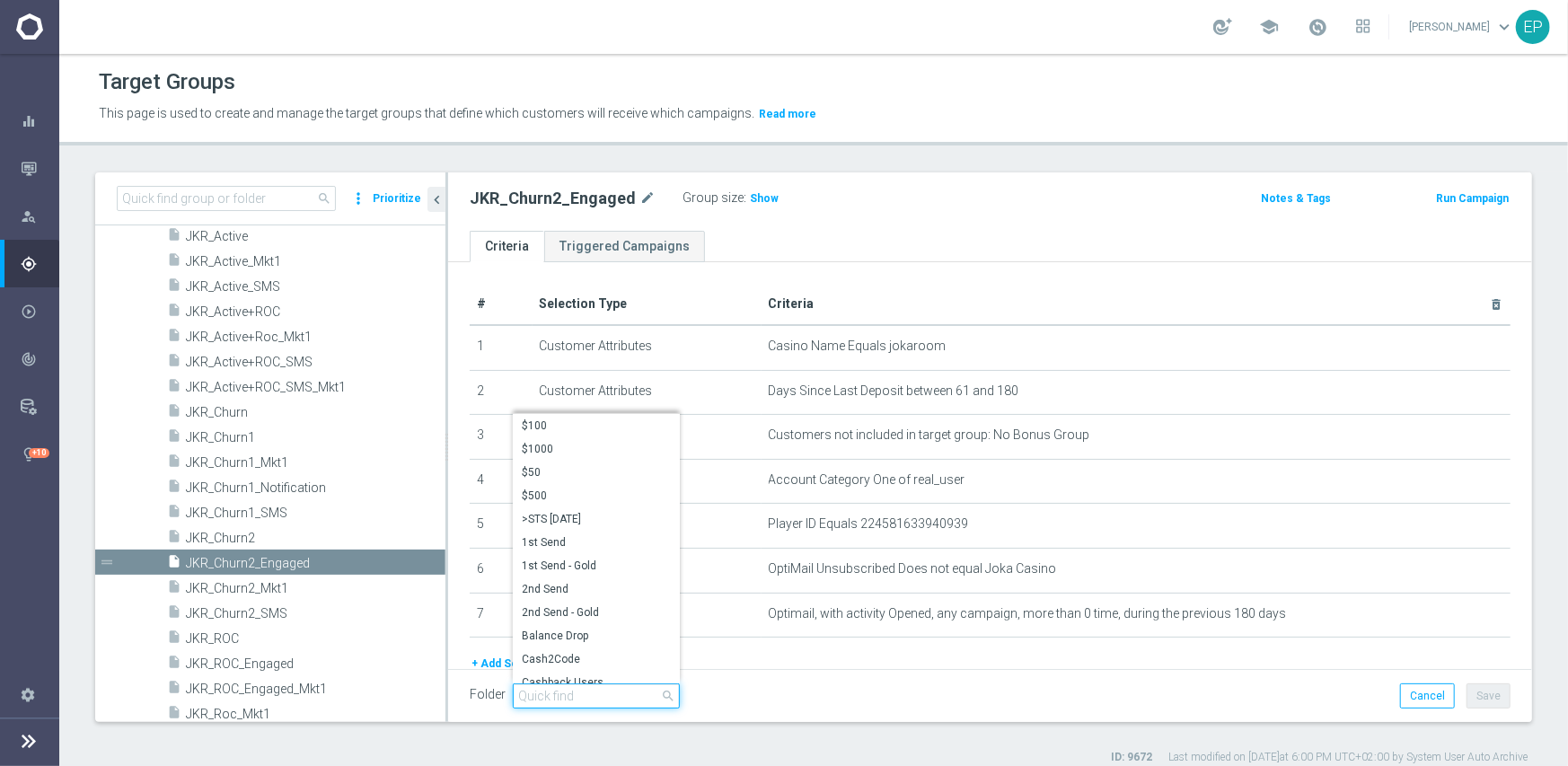
click at [576, 697] on input "search" at bounding box center [595, 697] width 167 height 25
paste input "JKR Engaged"
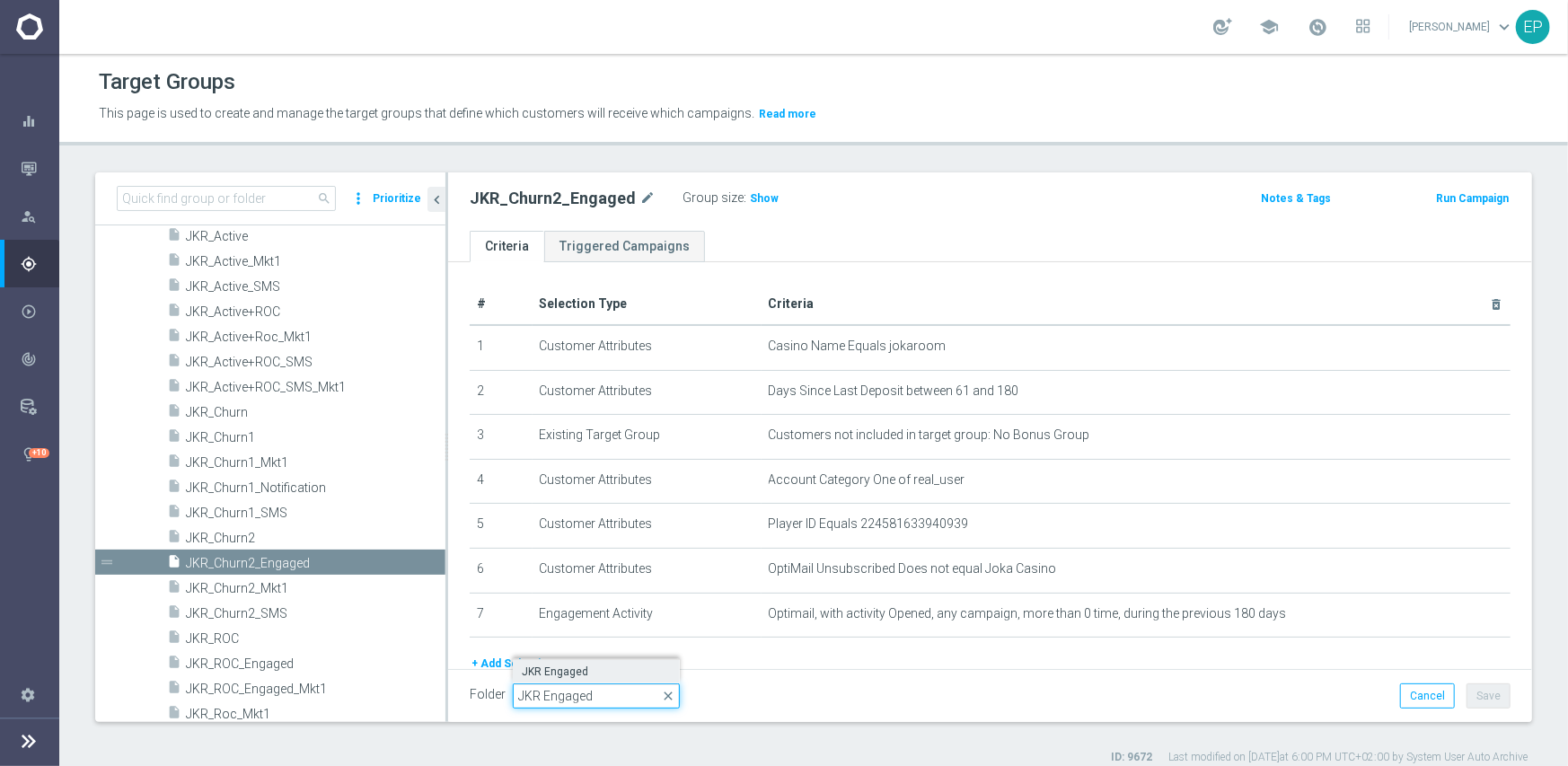
type input "JKR Engaged"
click at [577, 674] on span "JKR Engaged" at bounding box center [595, 672] width 149 height 14
click at [1472, 696] on button "Save" at bounding box center [1489, 697] width 44 height 25
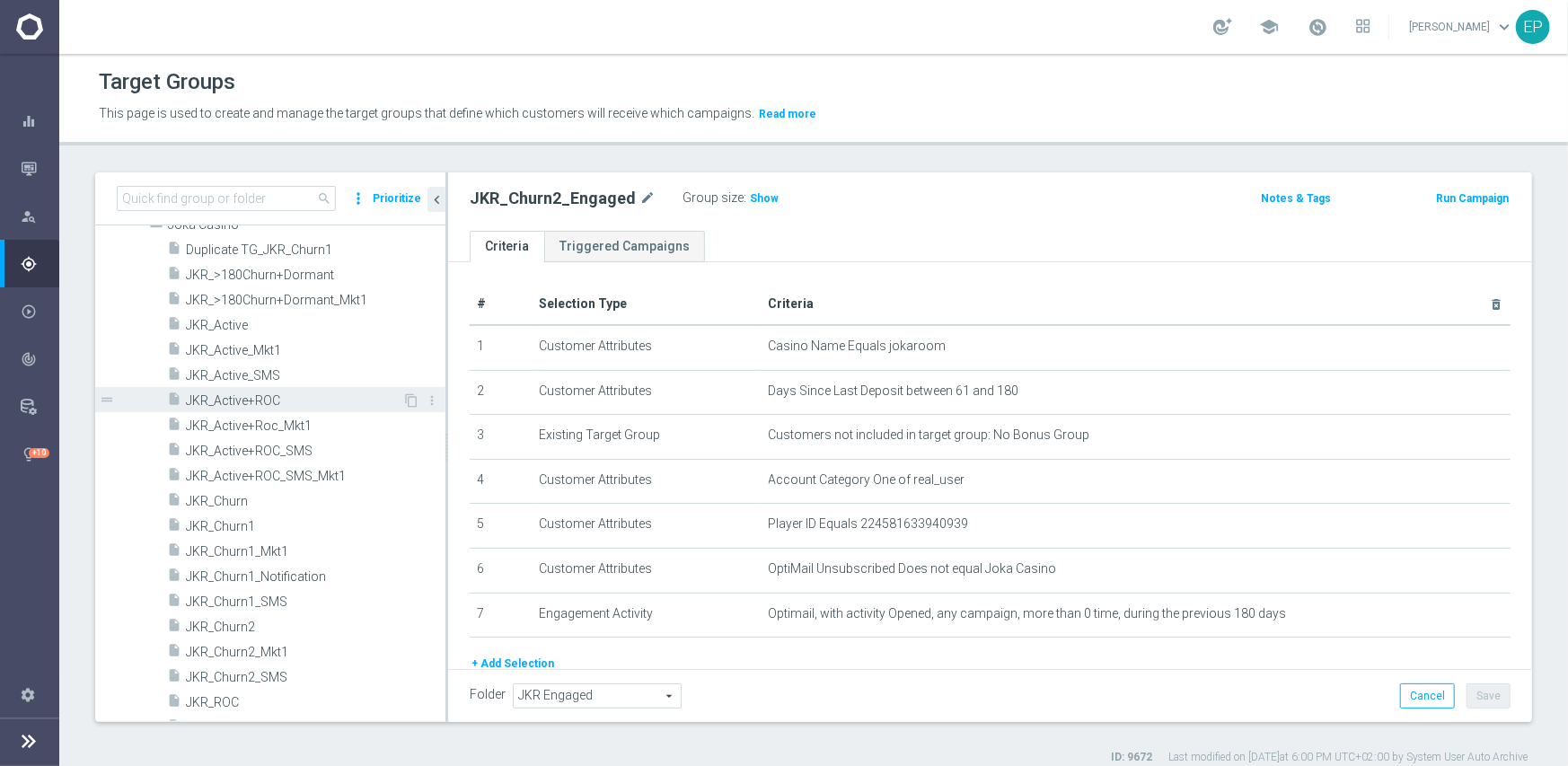
scroll to position [3834, 0]
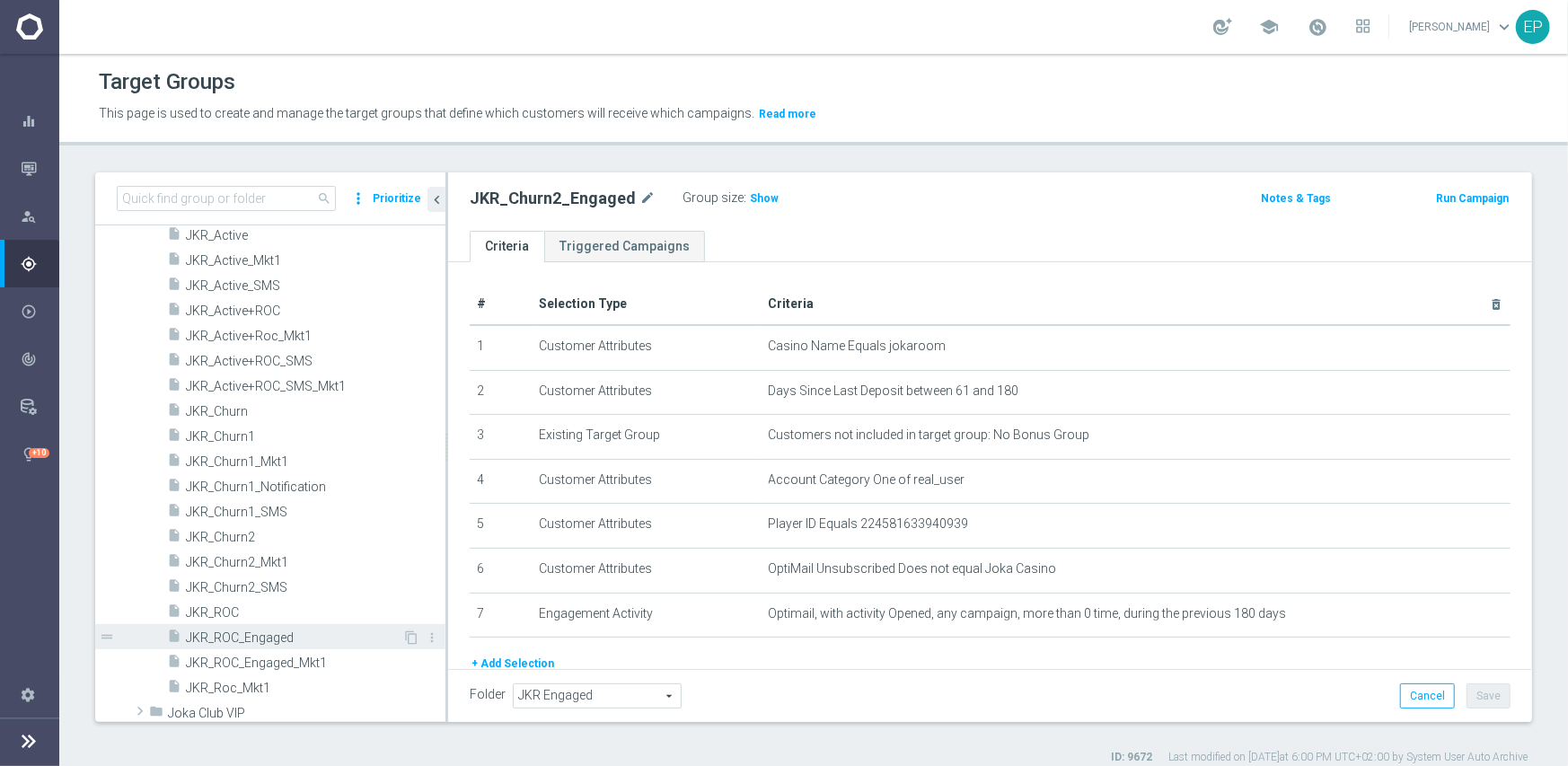
click at [288, 632] on span "JKR_ROC_Engaged" at bounding box center [294, 638] width 217 height 15
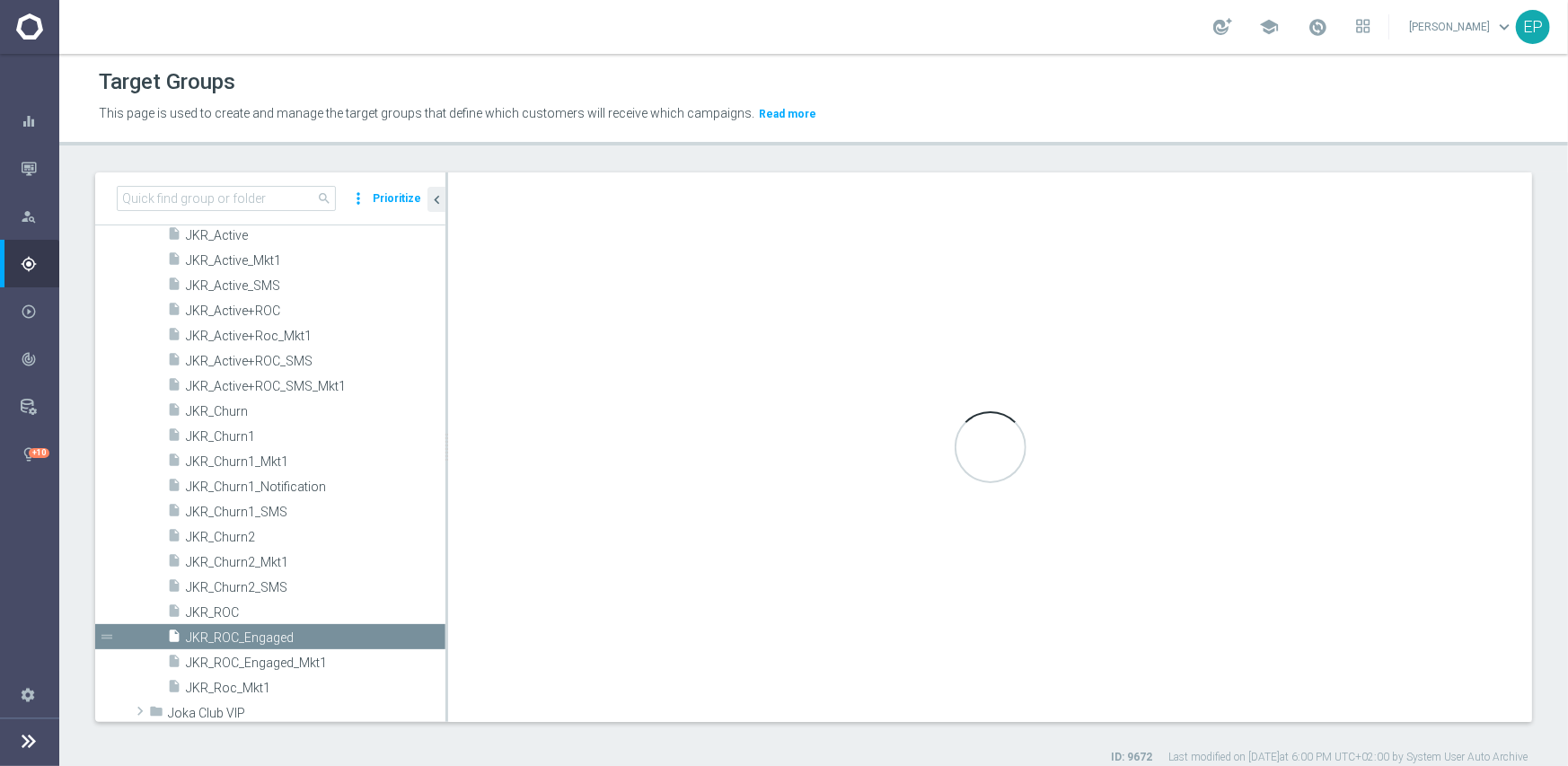
type input "Joka Casino"
type textarea "(1 and 2 and 3 and 4 and 6 and 7) or 5"
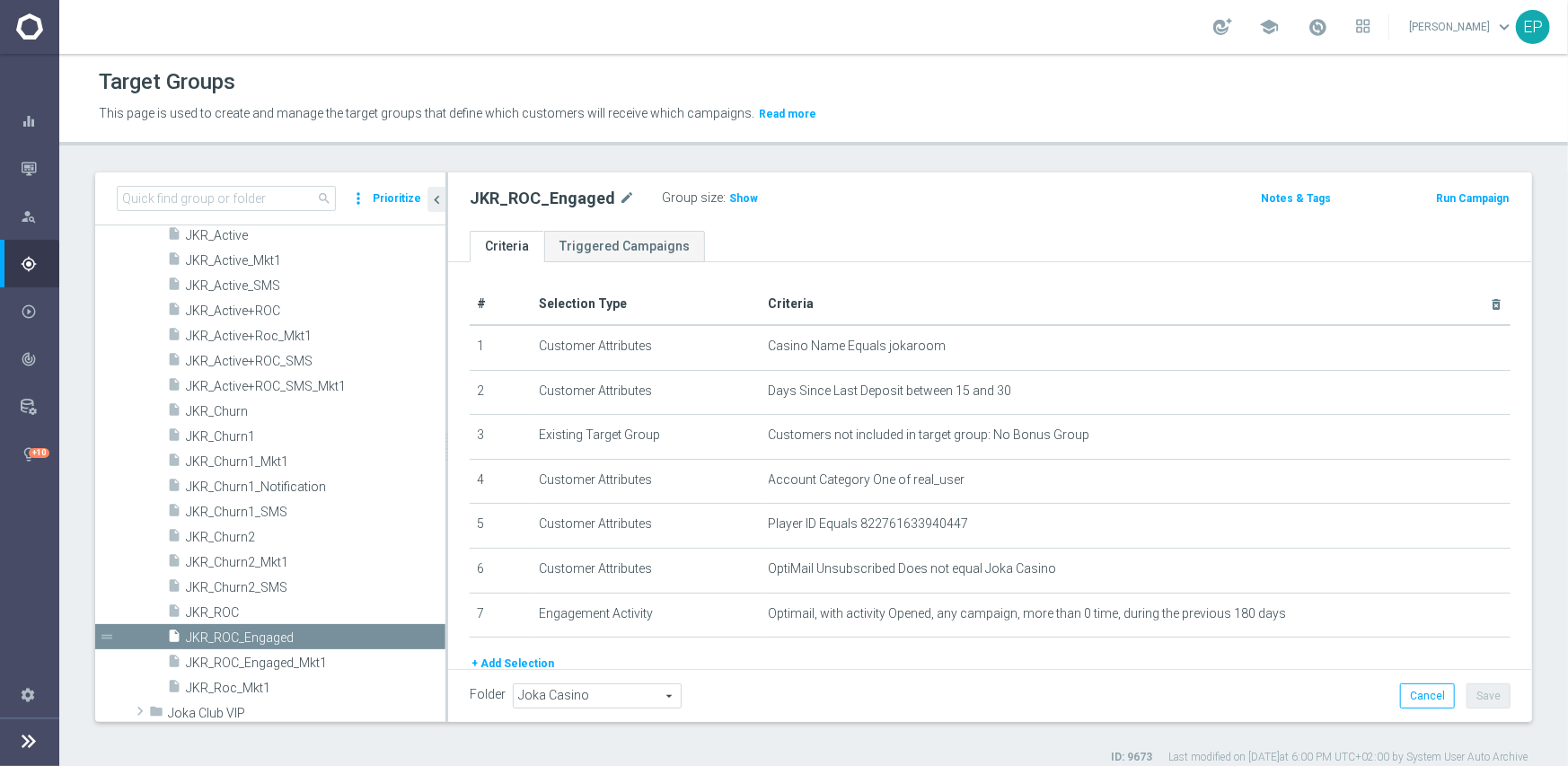
click at [584, 694] on span "Joka Casino" at bounding box center [596, 697] width 167 height 23
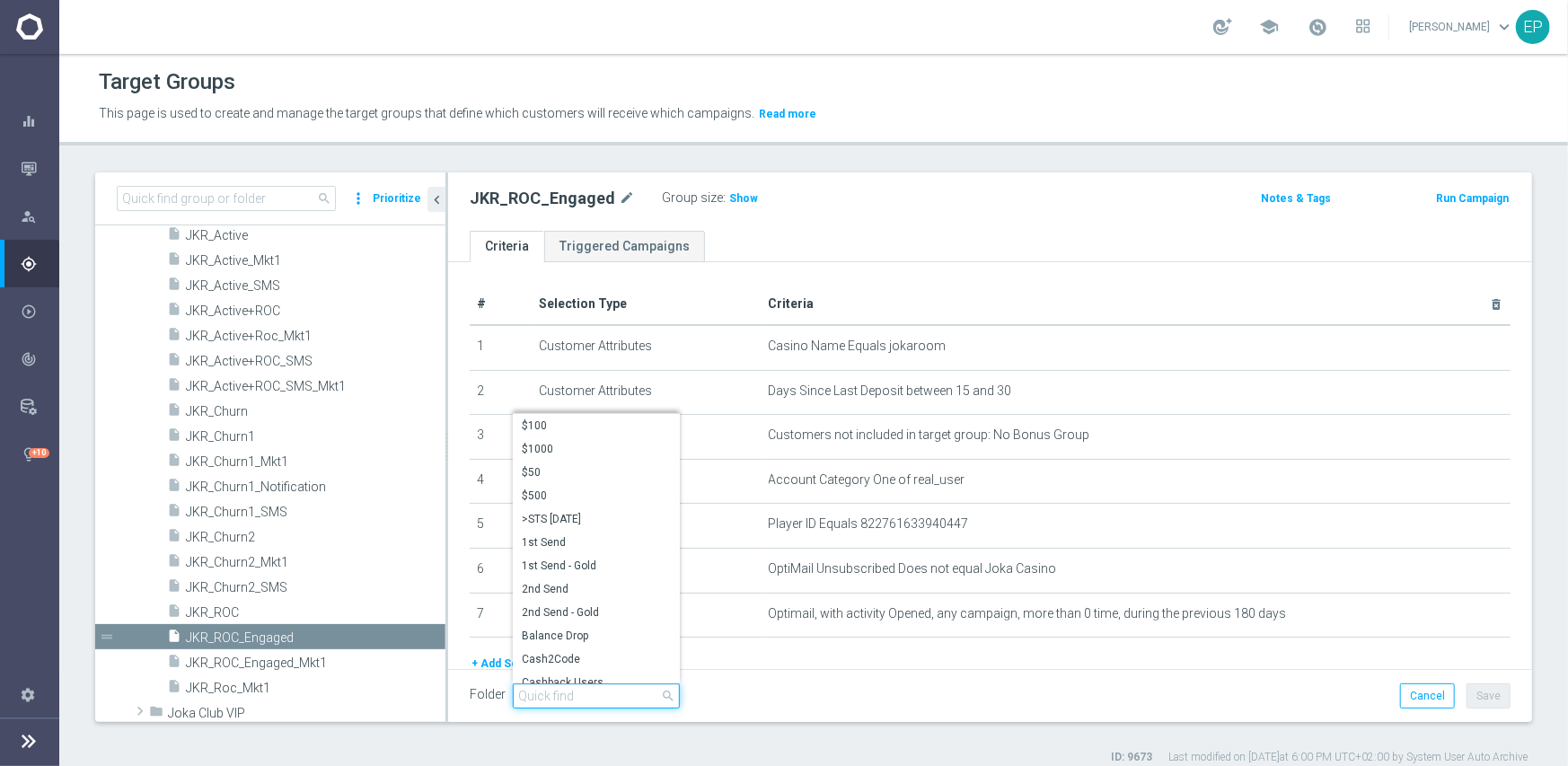
click at [589, 691] on input "search" at bounding box center [595, 697] width 167 height 25
paste input "JKR Engaged"
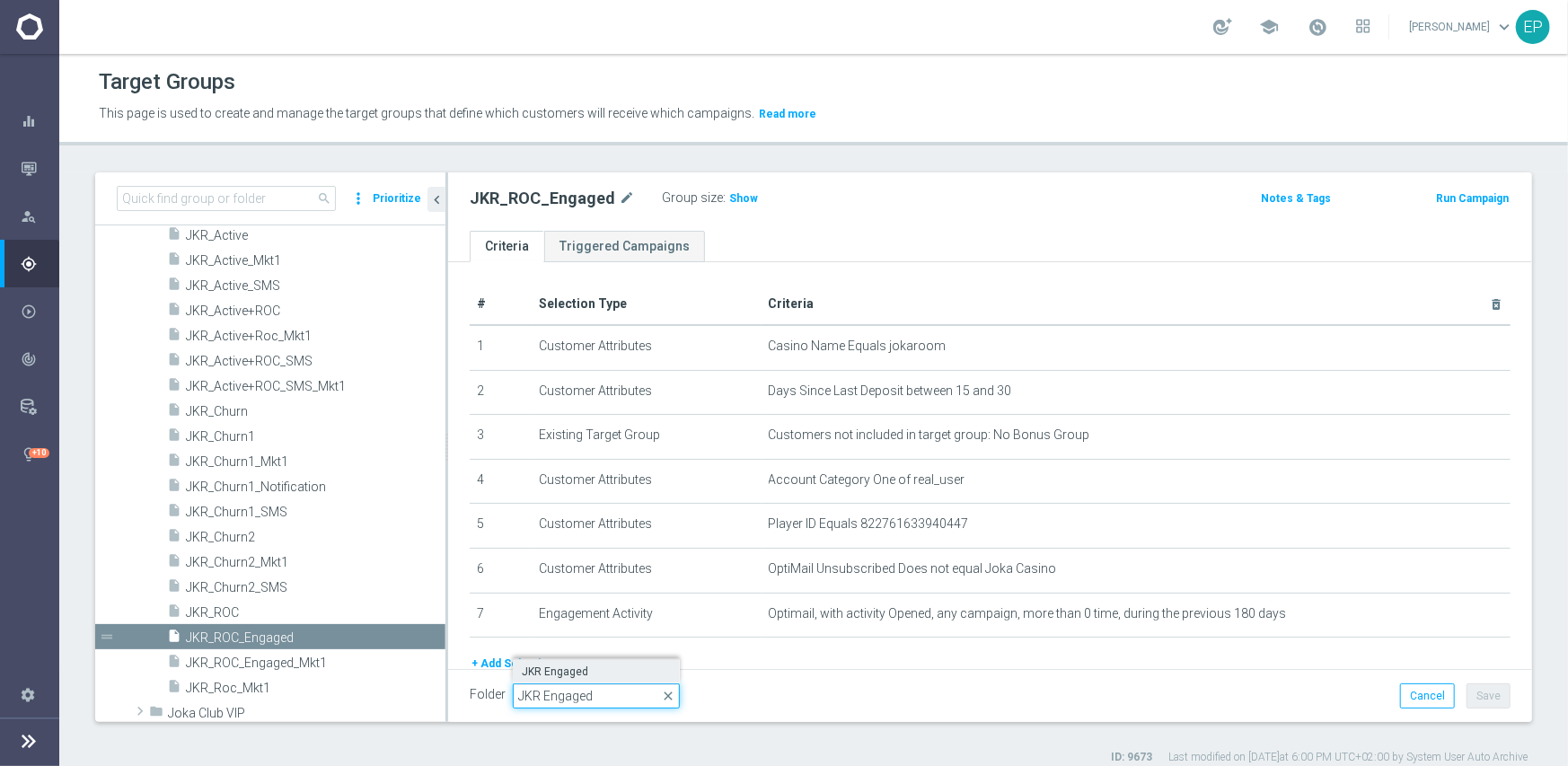
type input "JKR Engaged"
click at [553, 671] on span "JKR Engaged" at bounding box center [595, 672] width 149 height 14
click at [1482, 698] on button "Save" at bounding box center [1489, 697] width 44 height 25
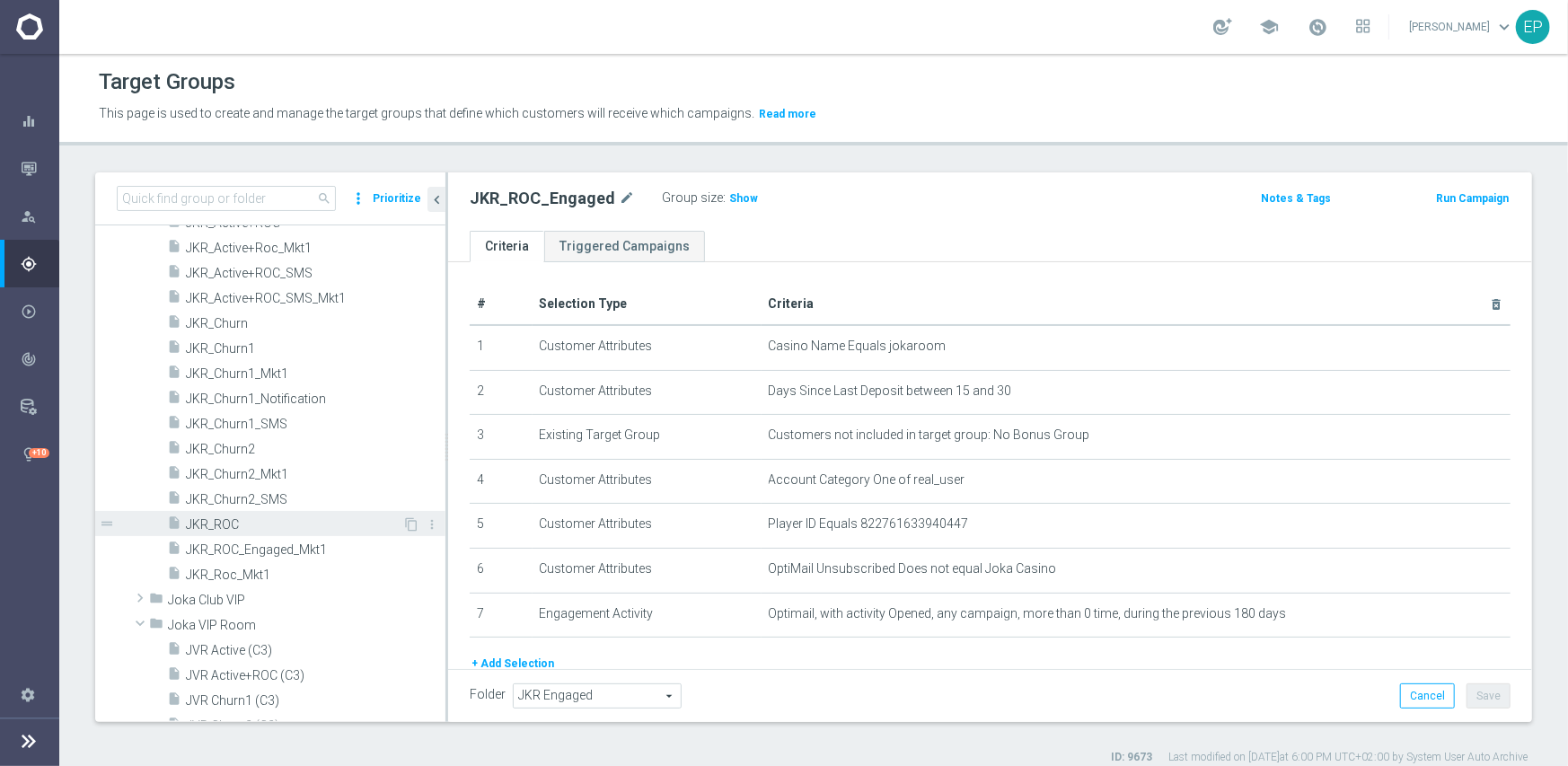
scroll to position [3970, 0]
click at [285, 519] on span "JKR_ROC_Engaged_Mkt1" at bounding box center [294, 522] width 217 height 15
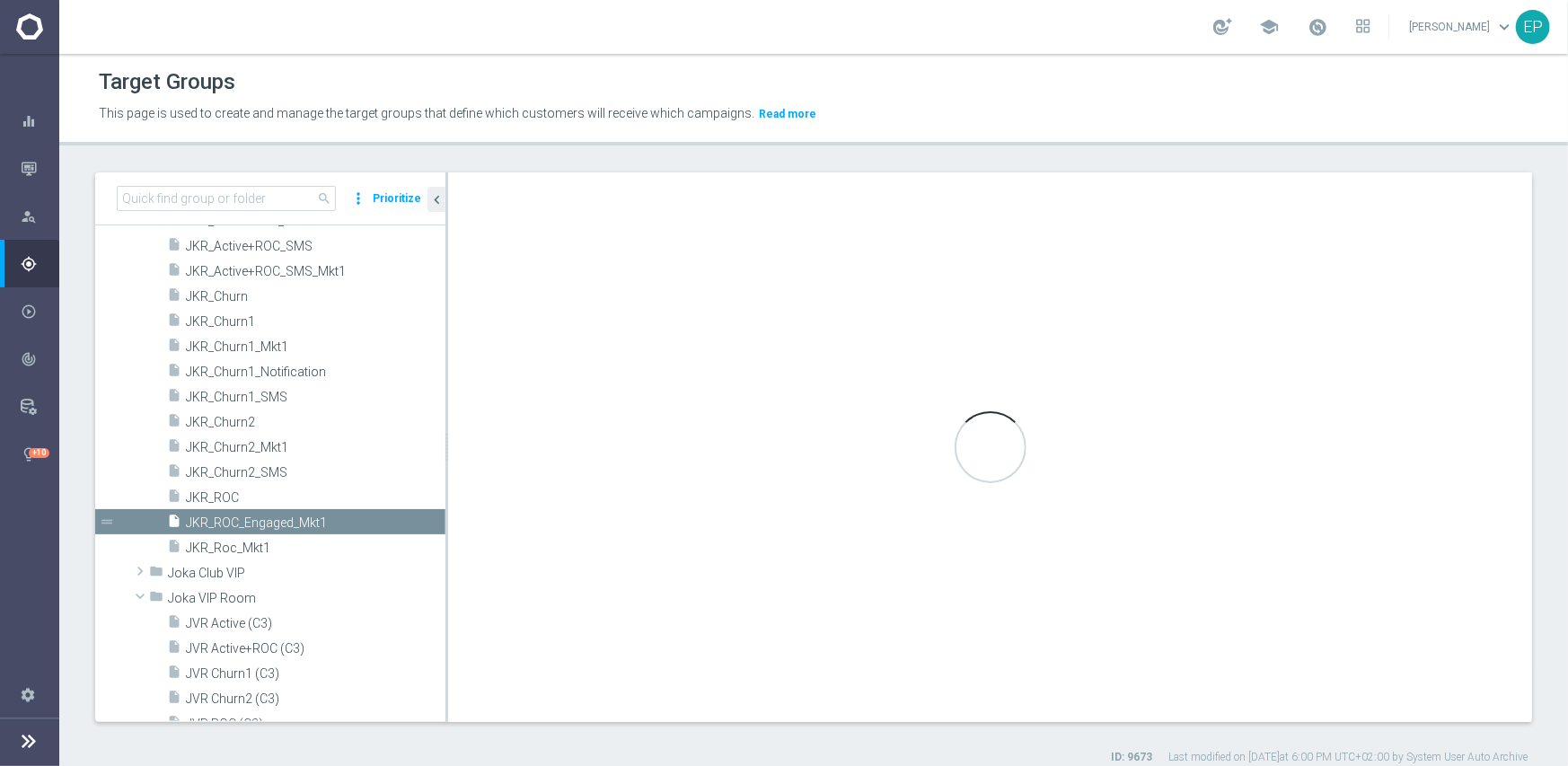
type input "Joka Casino"
type textarea "(1 and 2 and 3 and 4 and 6 and 7 and 8) or 5"
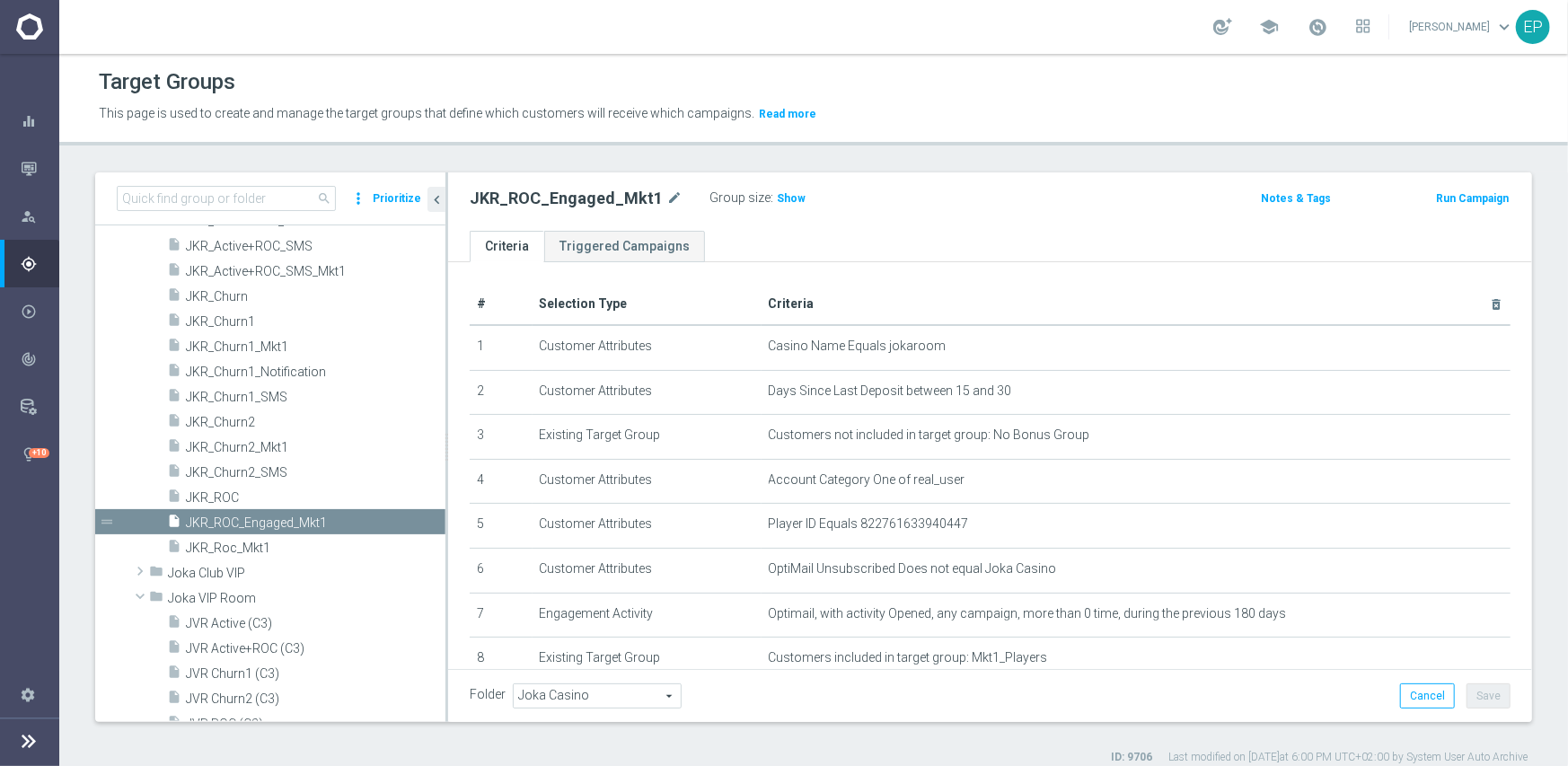
click at [556, 691] on span "Joka Casino" at bounding box center [596, 697] width 167 height 23
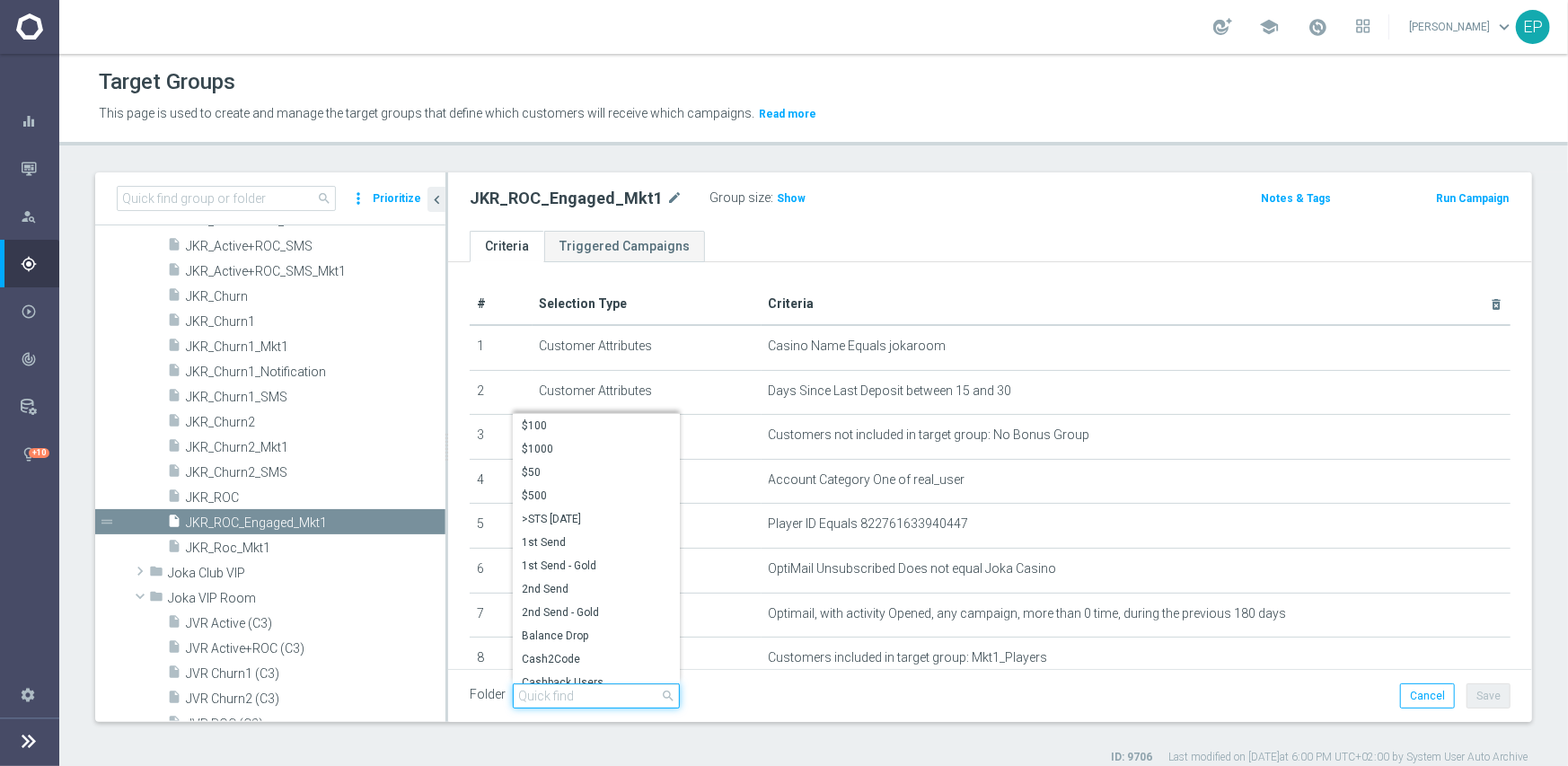
click at [595, 697] on input "search" at bounding box center [595, 697] width 167 height 25
paste input "JKR Engaged"
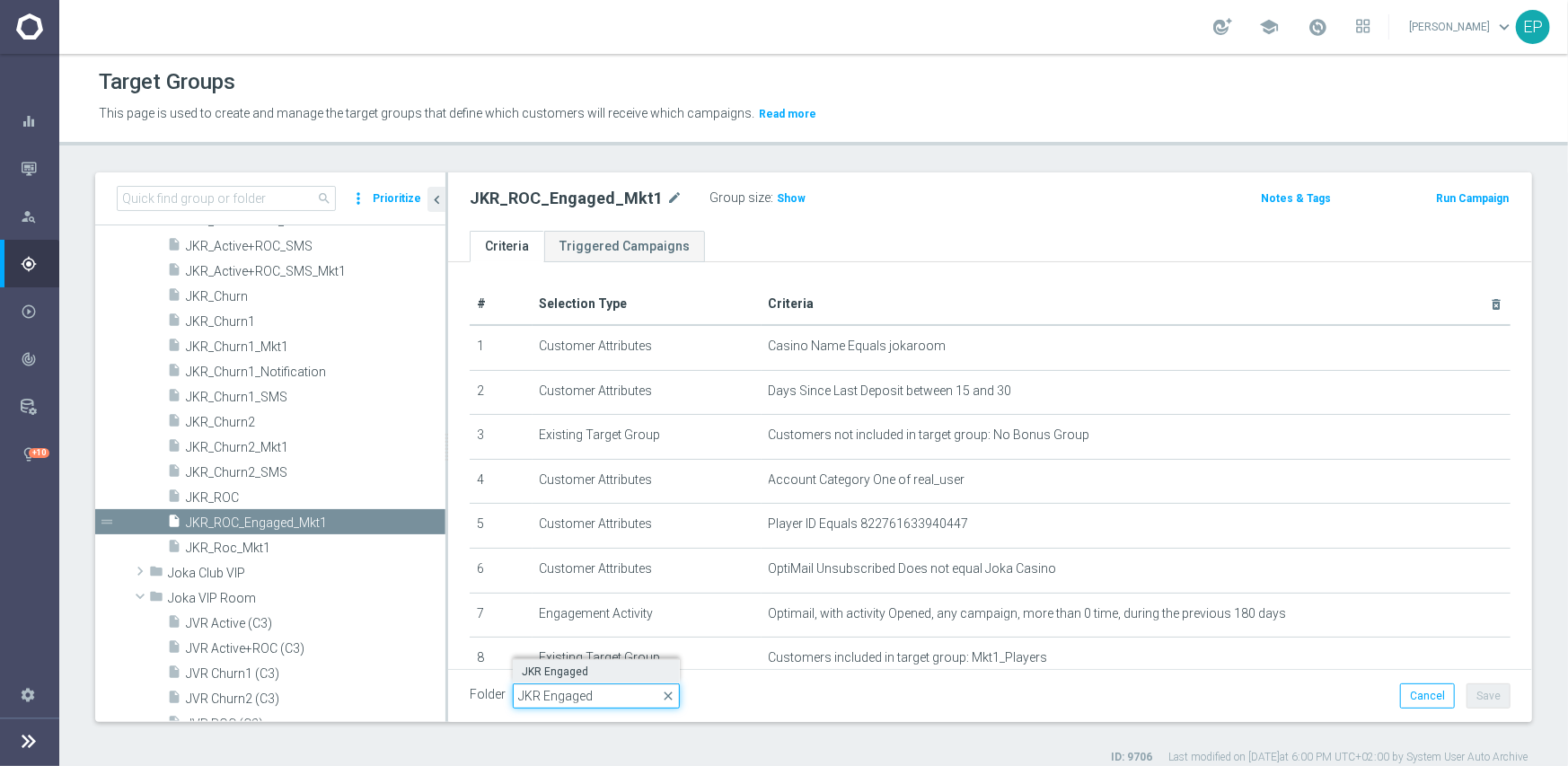
type input "JKR Engaged"
click at [587, 667] on span "JKR Engaged" at bounding box center [595, 672] width 149 height 14
type input "JKR Engaged"
click at [1484, 702] on button "Save" at bounding box center [1489, 697] width 44 height 25
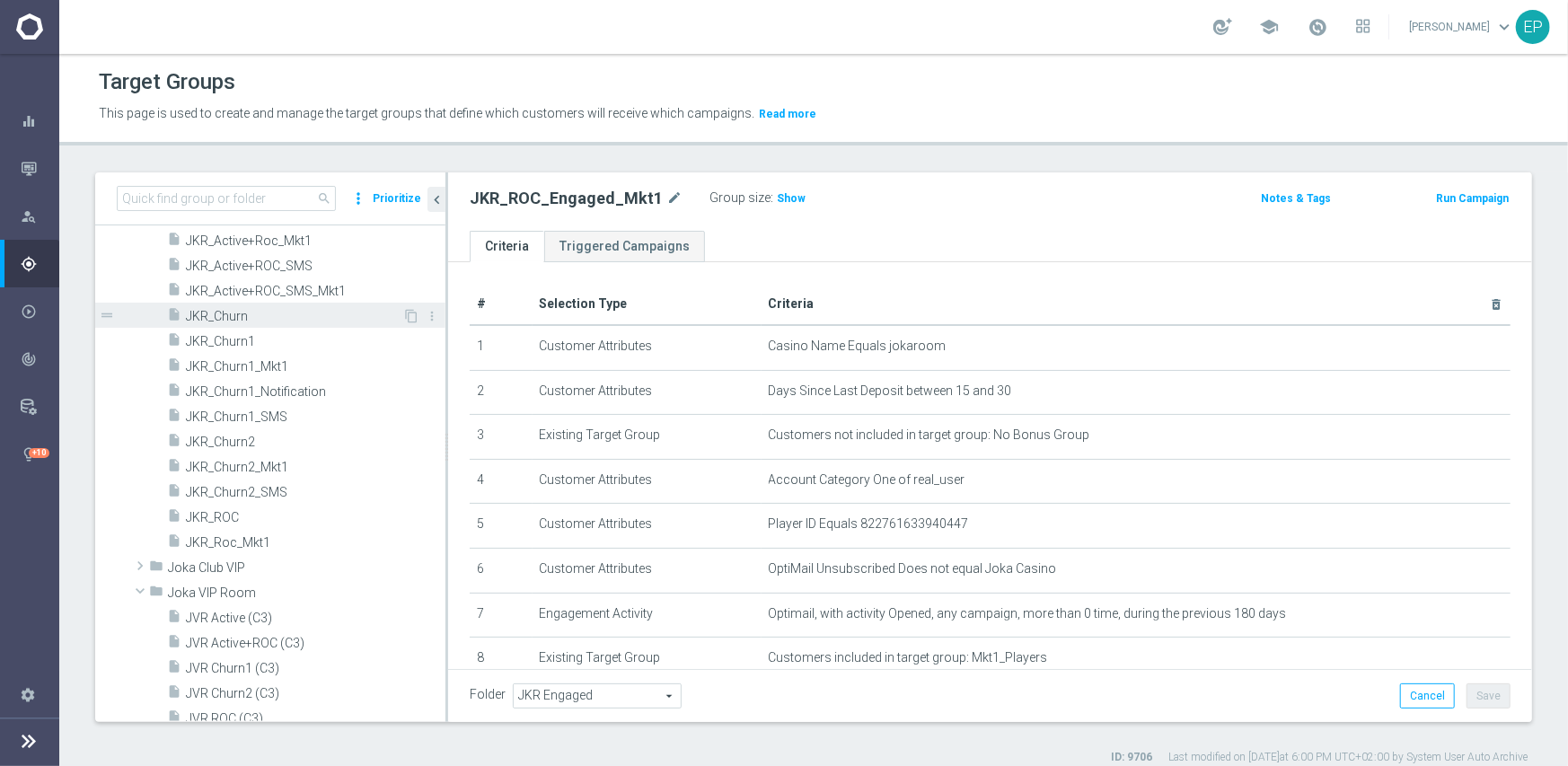
scroll to position [3993, 0]
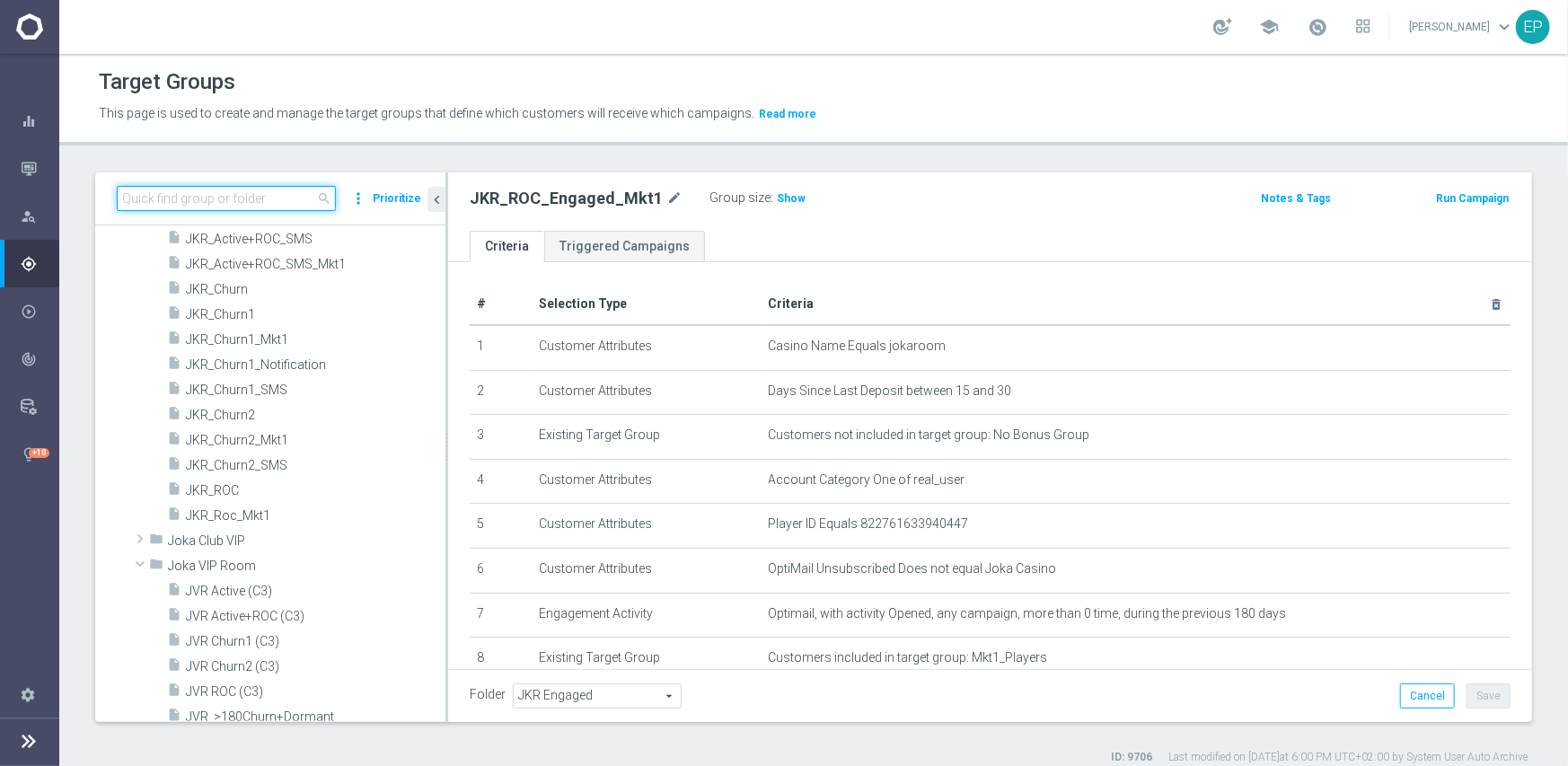
click at [261, 198] on input at bounding box center [226, 198] width 219 height 25
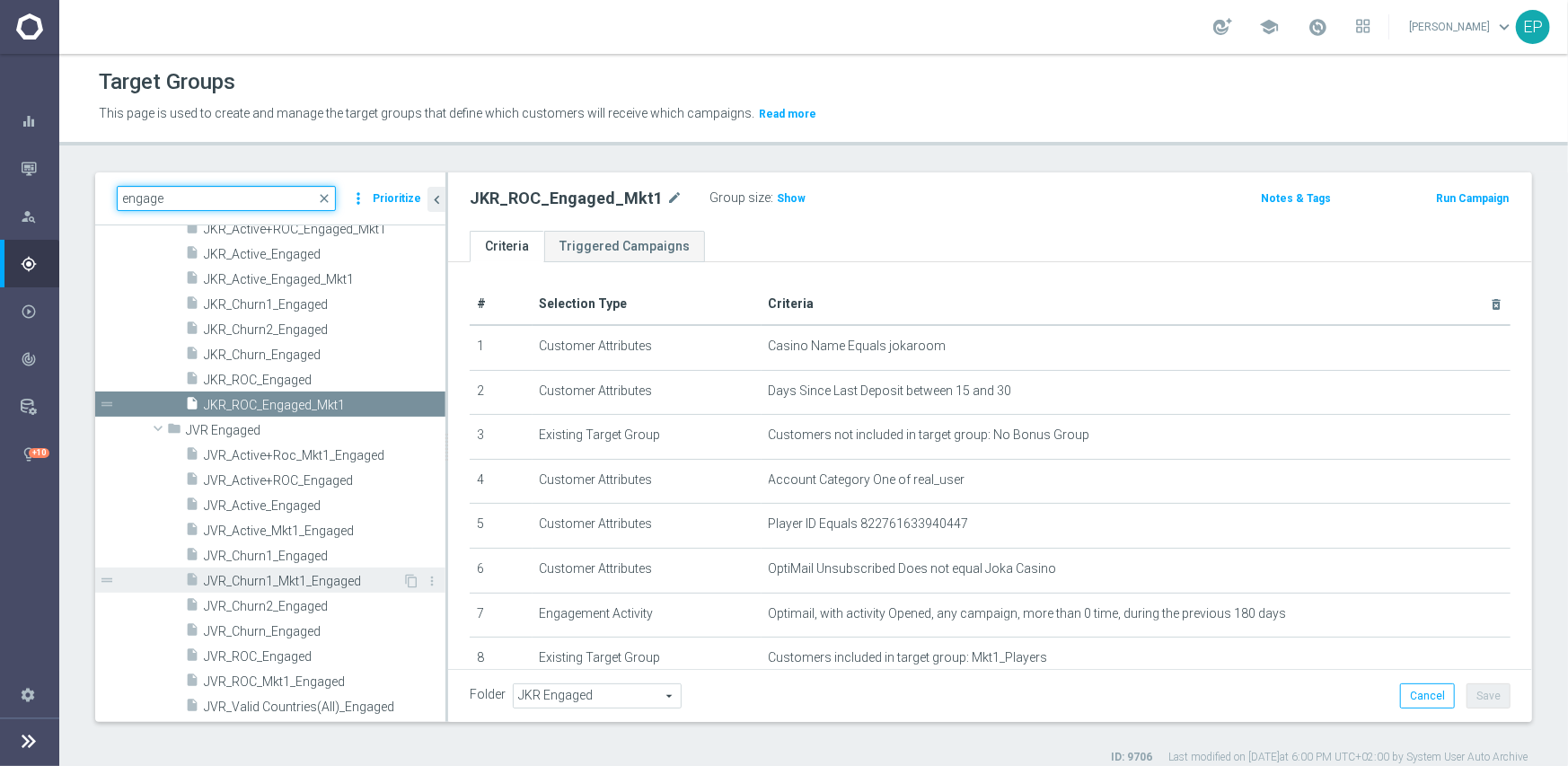
scroll to position [39, 0]
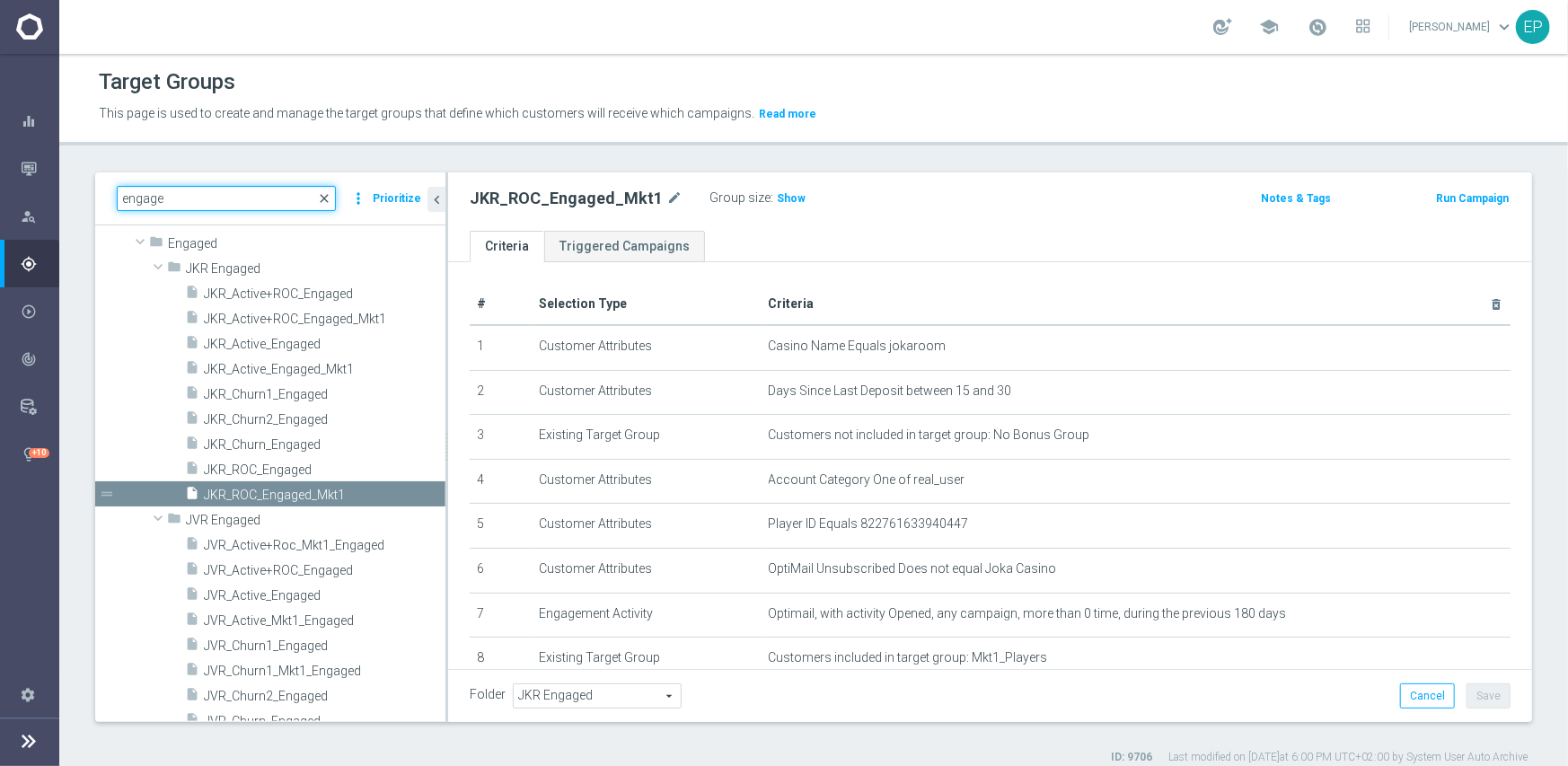
type input "engage"
click at [327, 199] on span "close" at bounding box center [324, 198] width 14 height 14
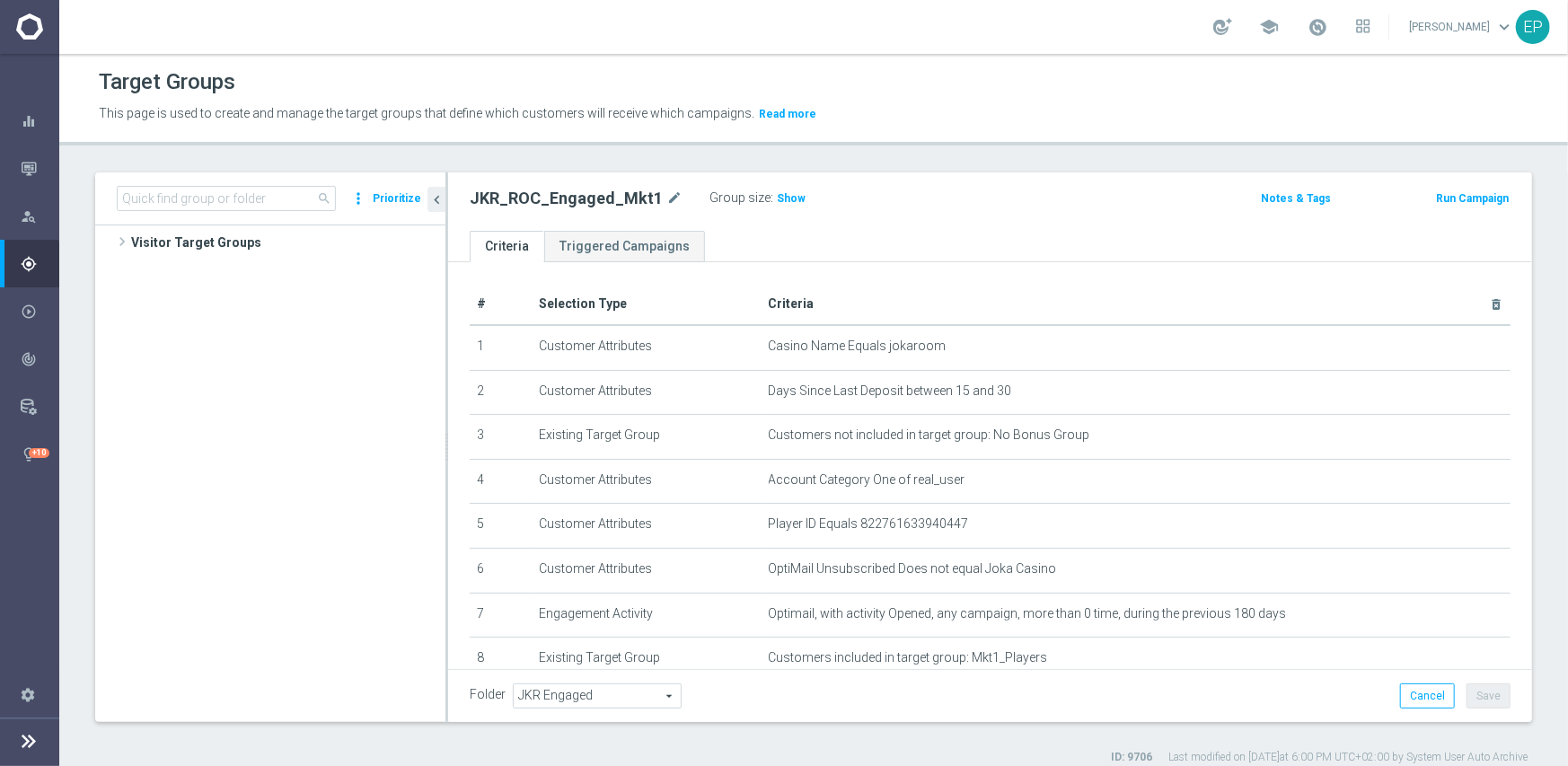
scroll to position [3185, 0]
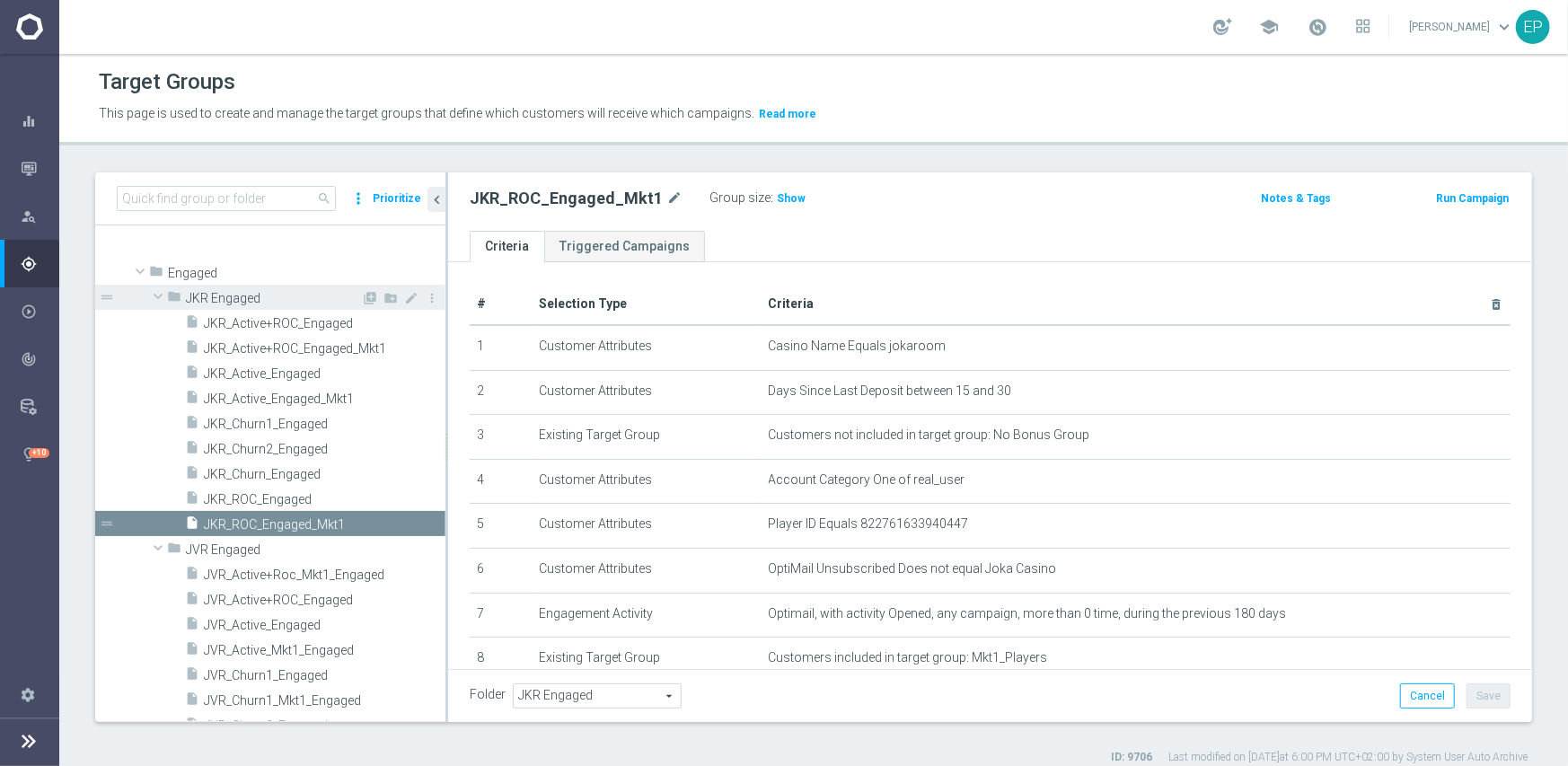
click at [155, 295] on span at bounding box center [158, 297] width 22 height 18
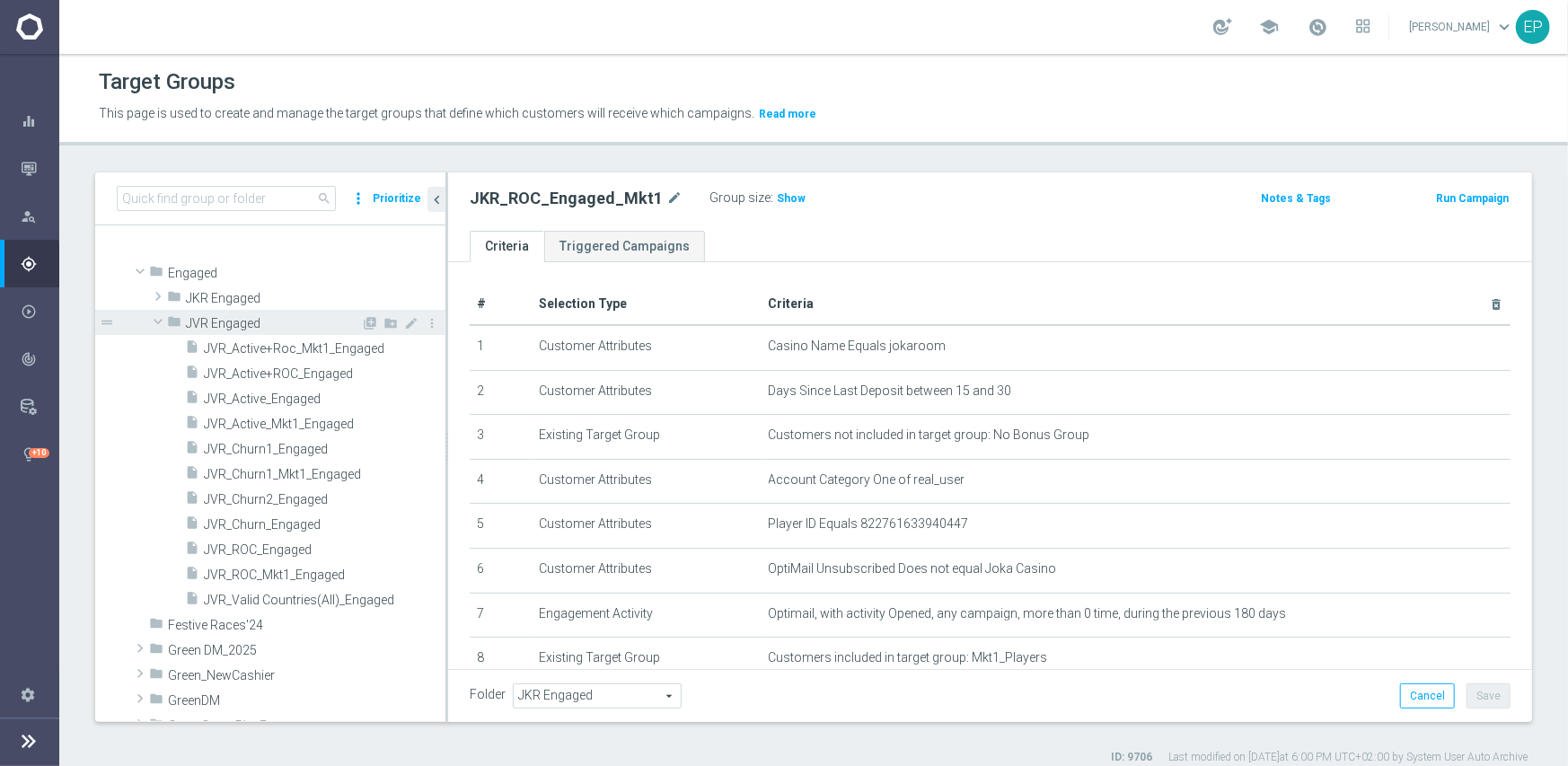
click at [155, 324] on span at bounding box center [158, 321] width 22 height 18
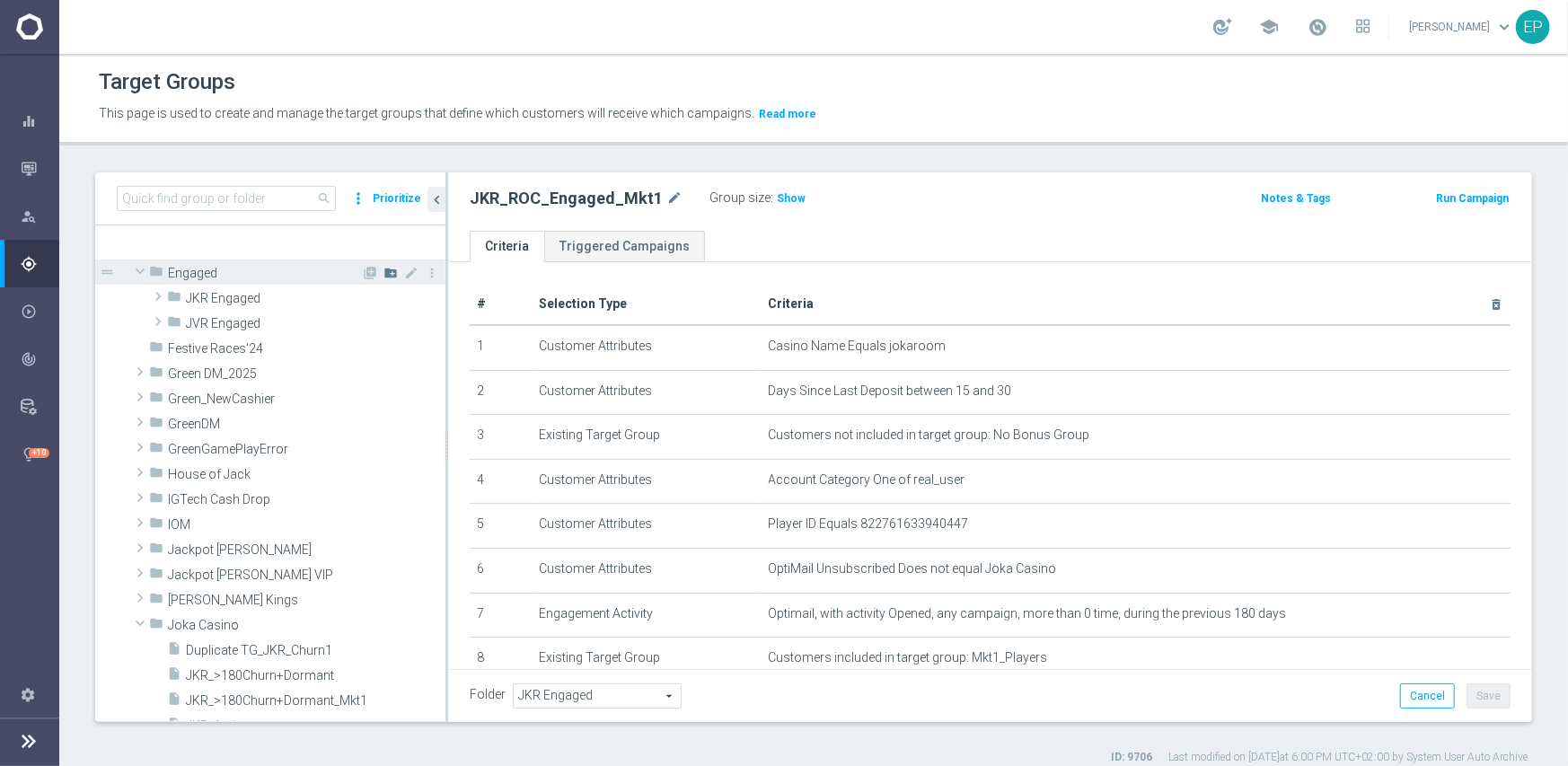
click at [383, 271] on icon "create_new_folder" at bounding box center [391, 273] width 14 height 14
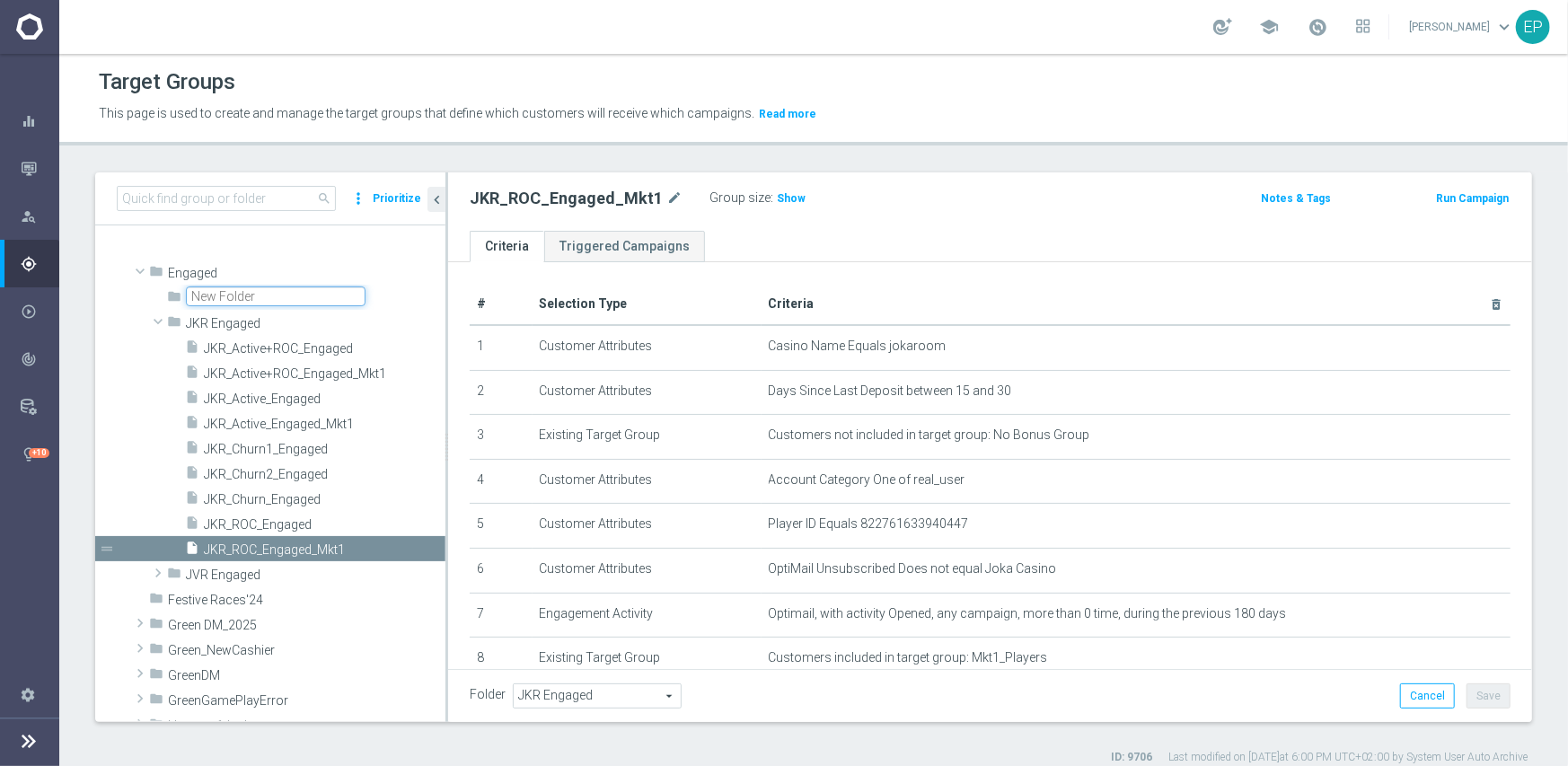
scroll to position [3207, 0]
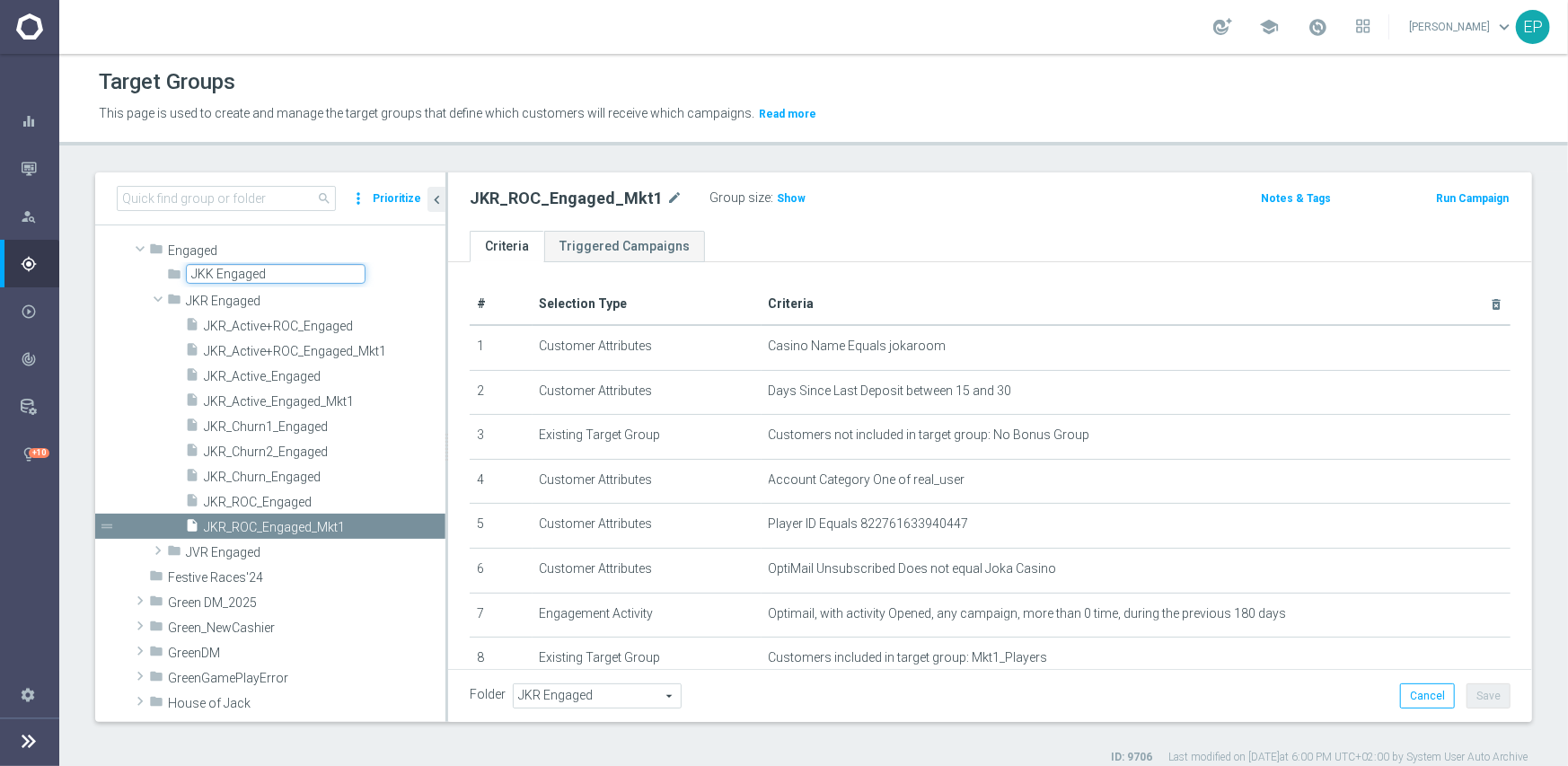
type input "JKK Engaged"
click at [448, 216] on div "JKR_ROC_Engaged_Mkt1 mode_edit Group size : Show Notes & Tags Run Campaign" at bounding box center [991, 201] width 1084 height 59
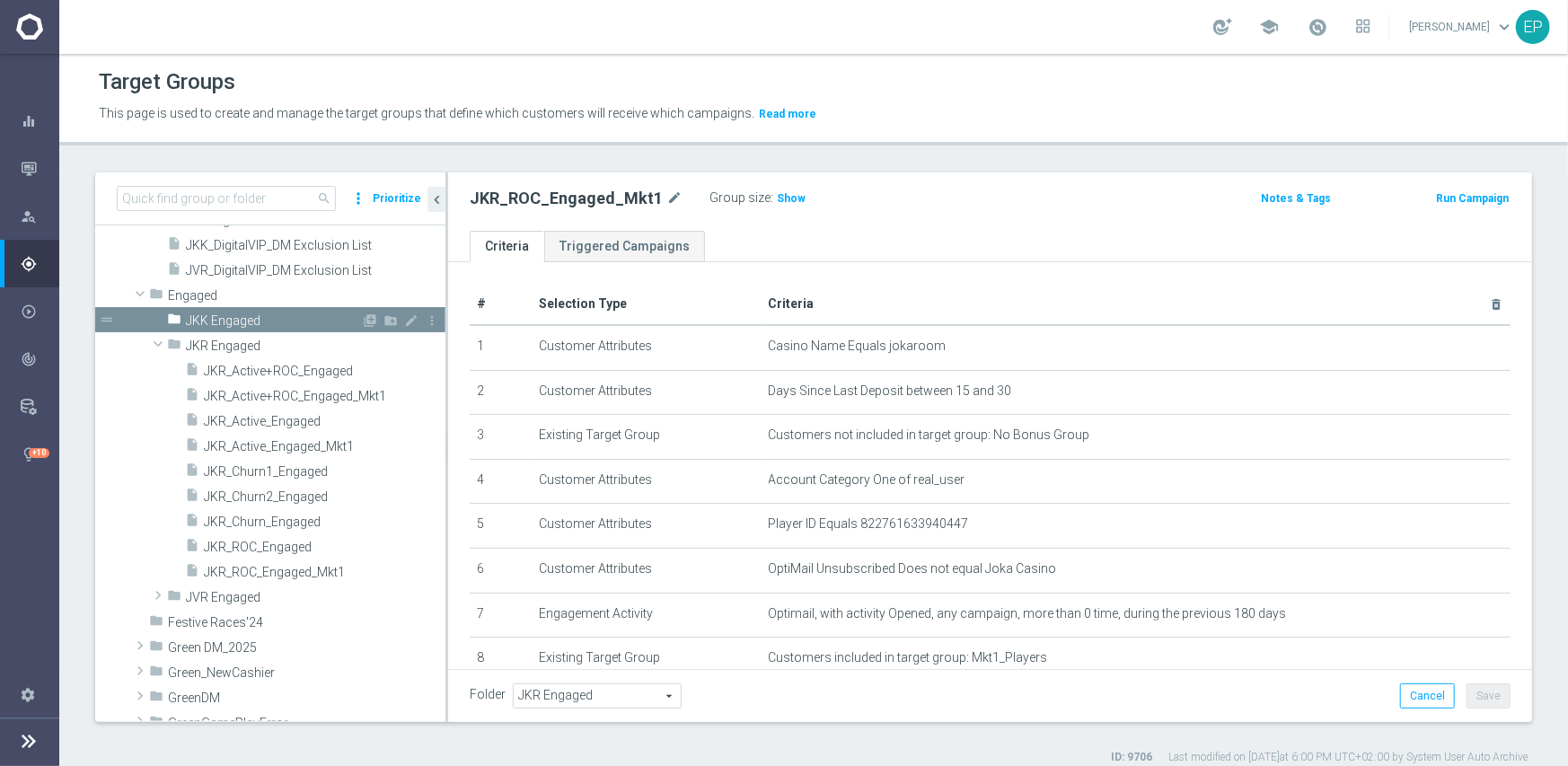
scroll to position [3206, 0]
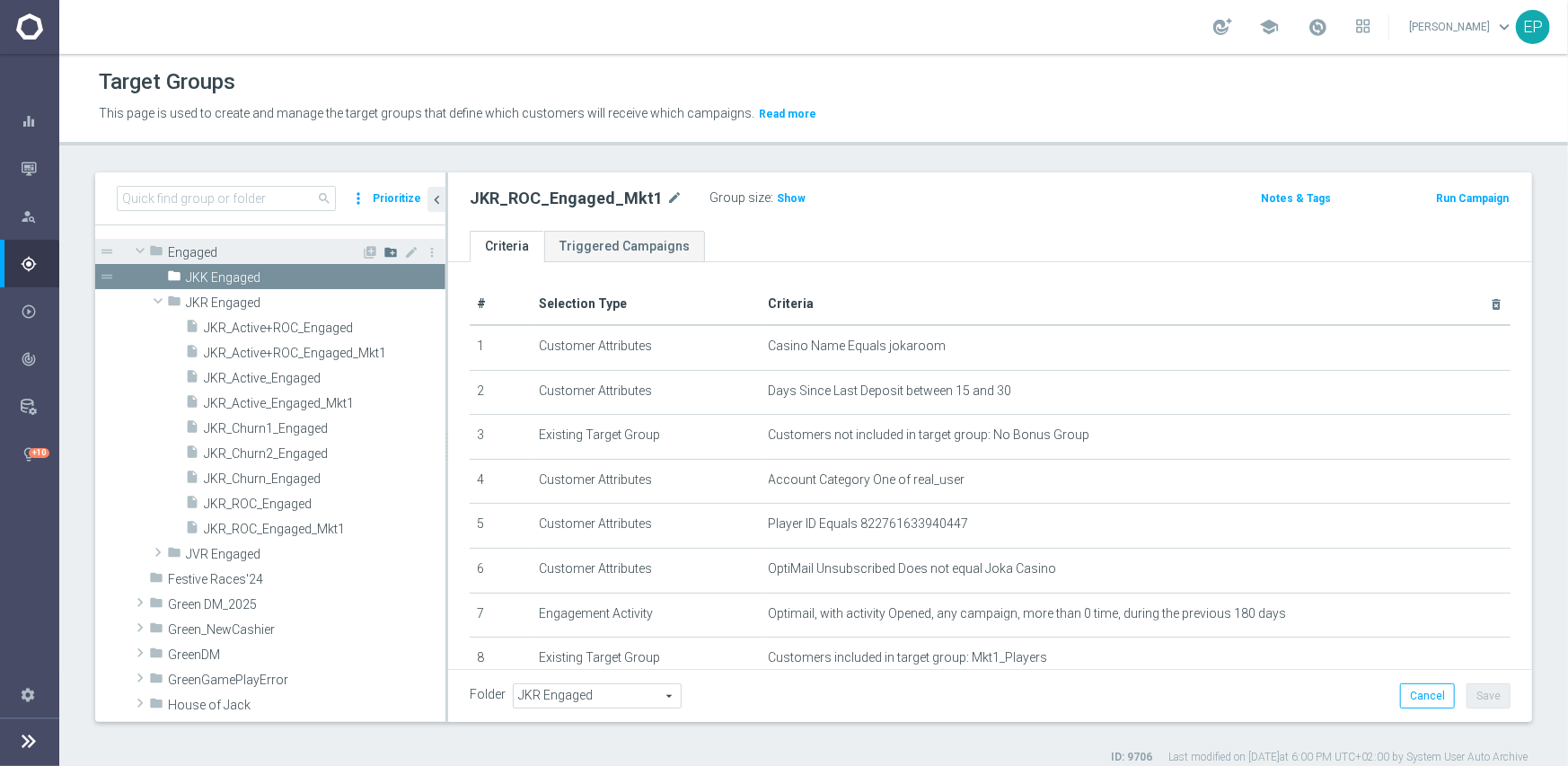
click at [383, 251] on icon "create_new_folder" at bounding box center [391, 253] width 14 height 14
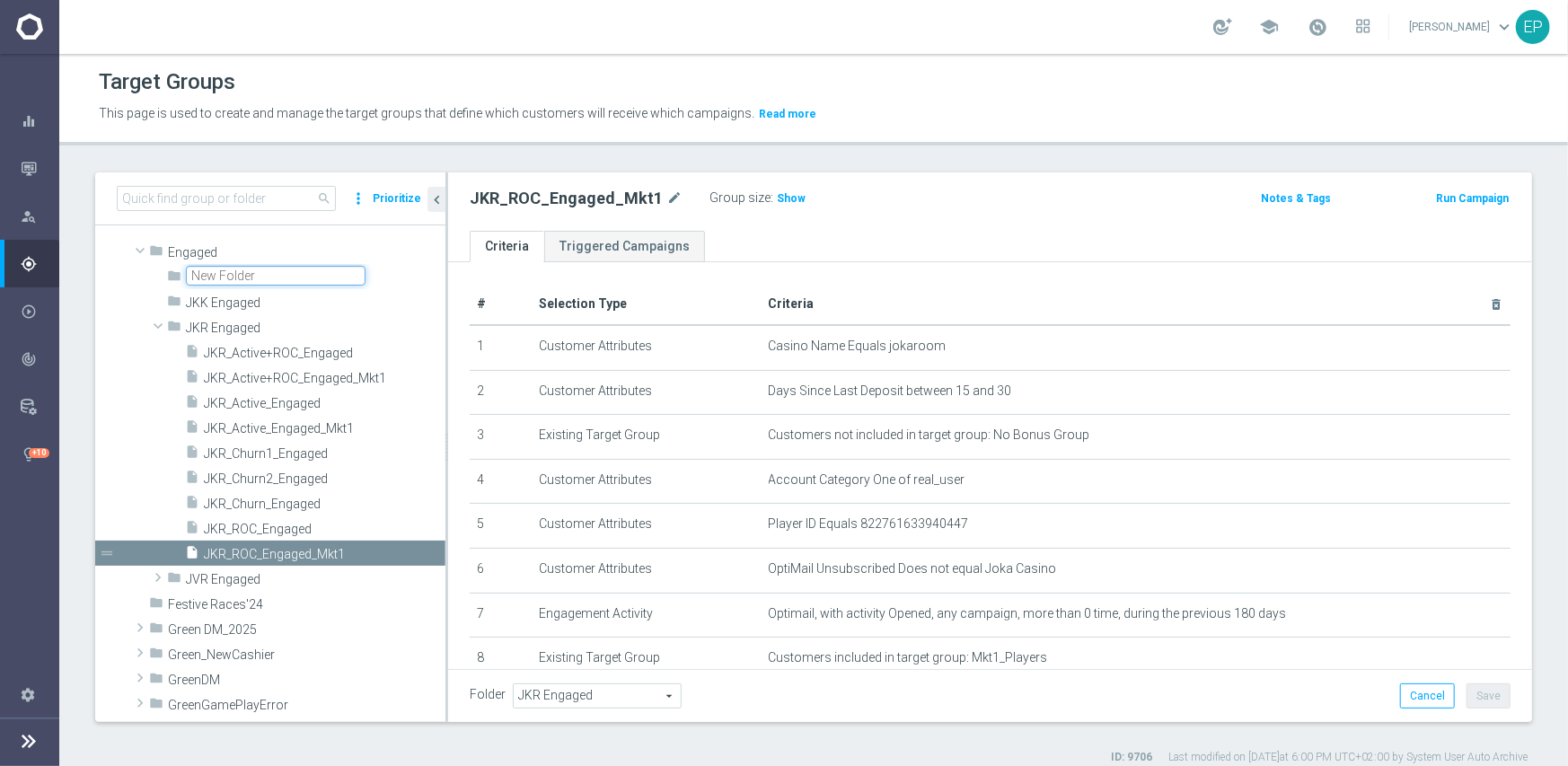
scroll to position [3232, 0]
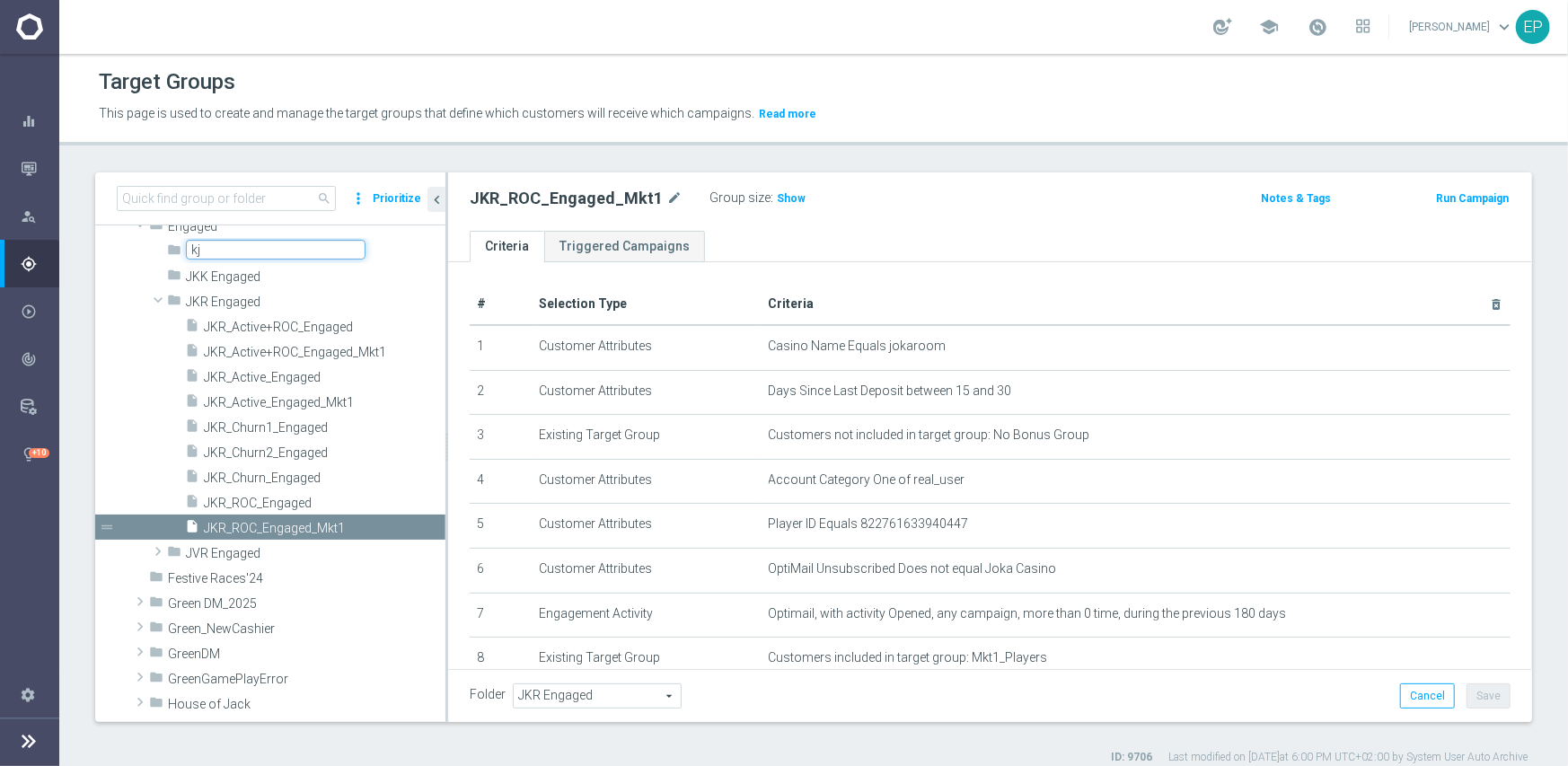
type input "k"
type input "KJN Engaged"
click at [457, 152] on div "Target Groups This page is used to create and manage the target groups that def…" at bounding box center [814, 410] width 1508 height 712
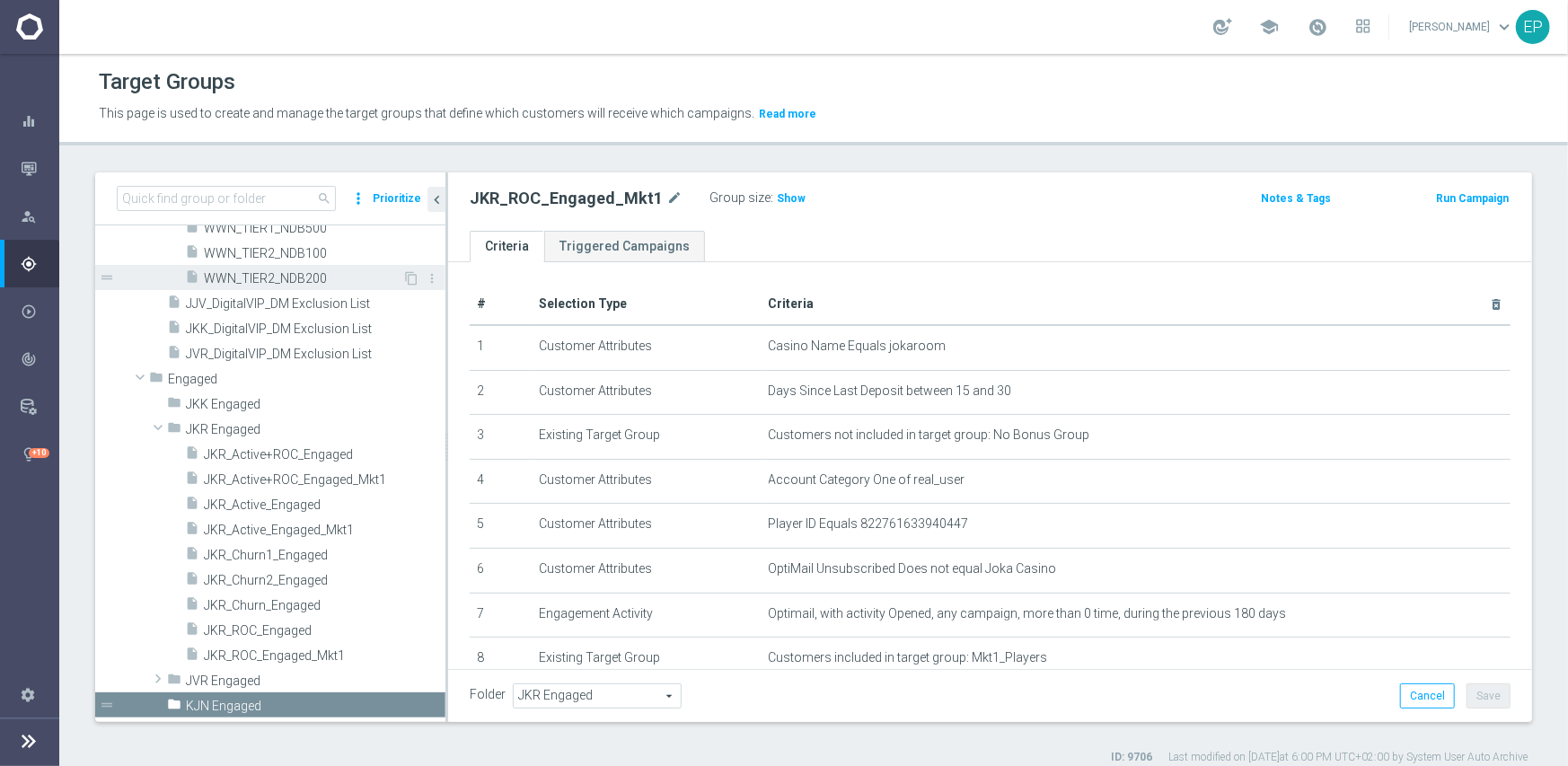
scroll to position [3165, 0]
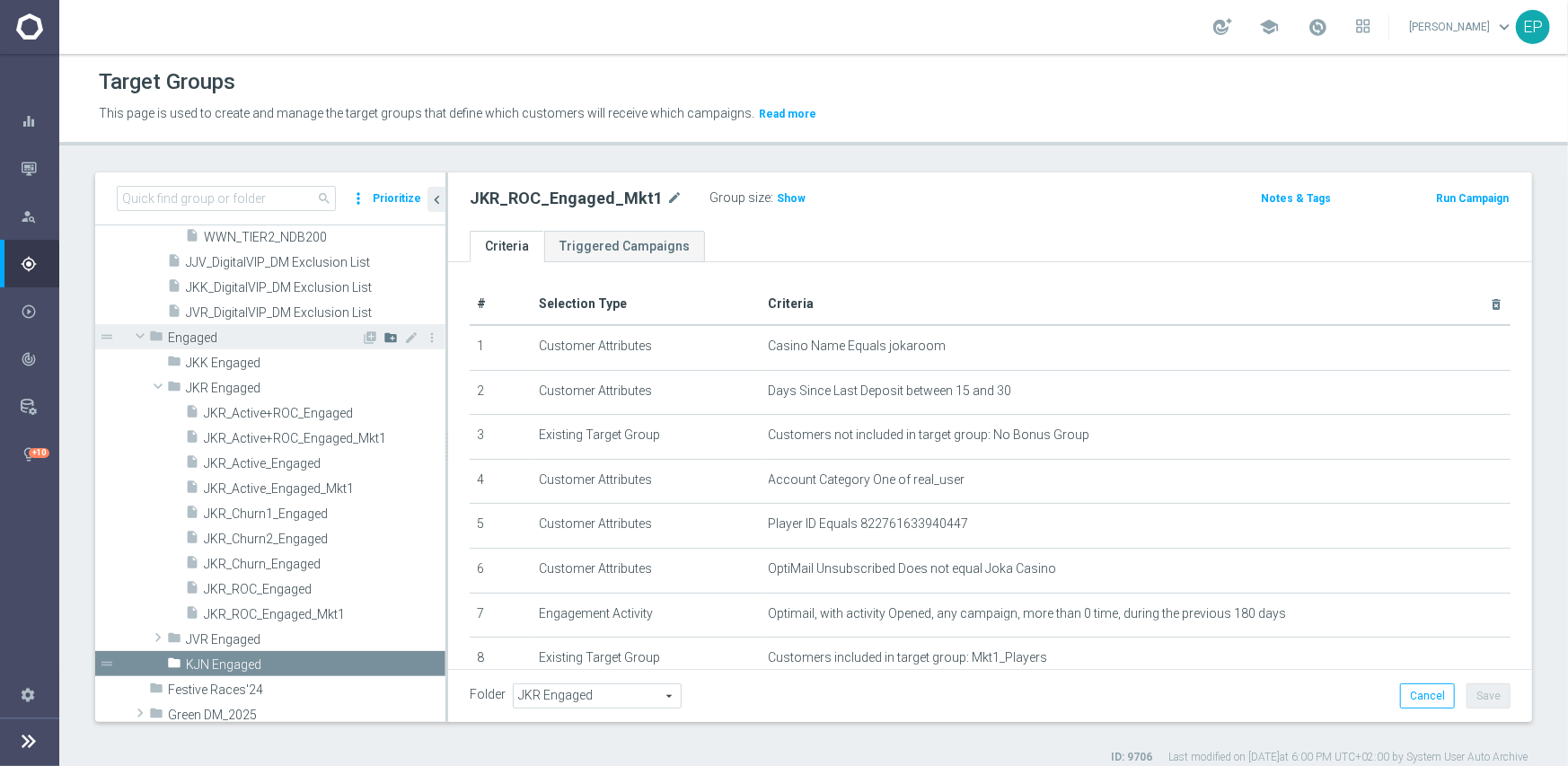
click at [383, 337] on icon "create_new_folder" at bounding box center [391, 337] width 14 height 14
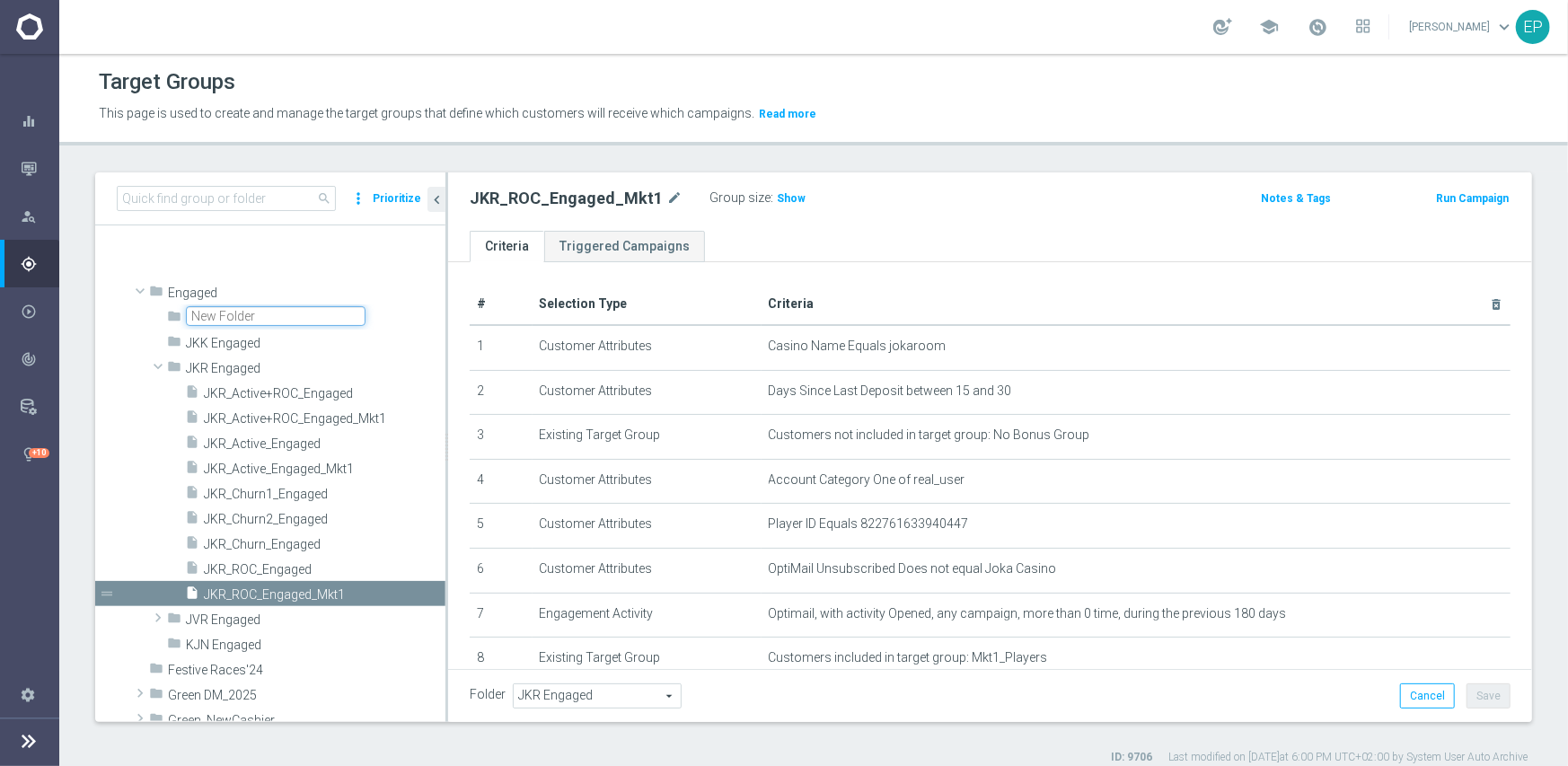
scroll to position [3232, 0]
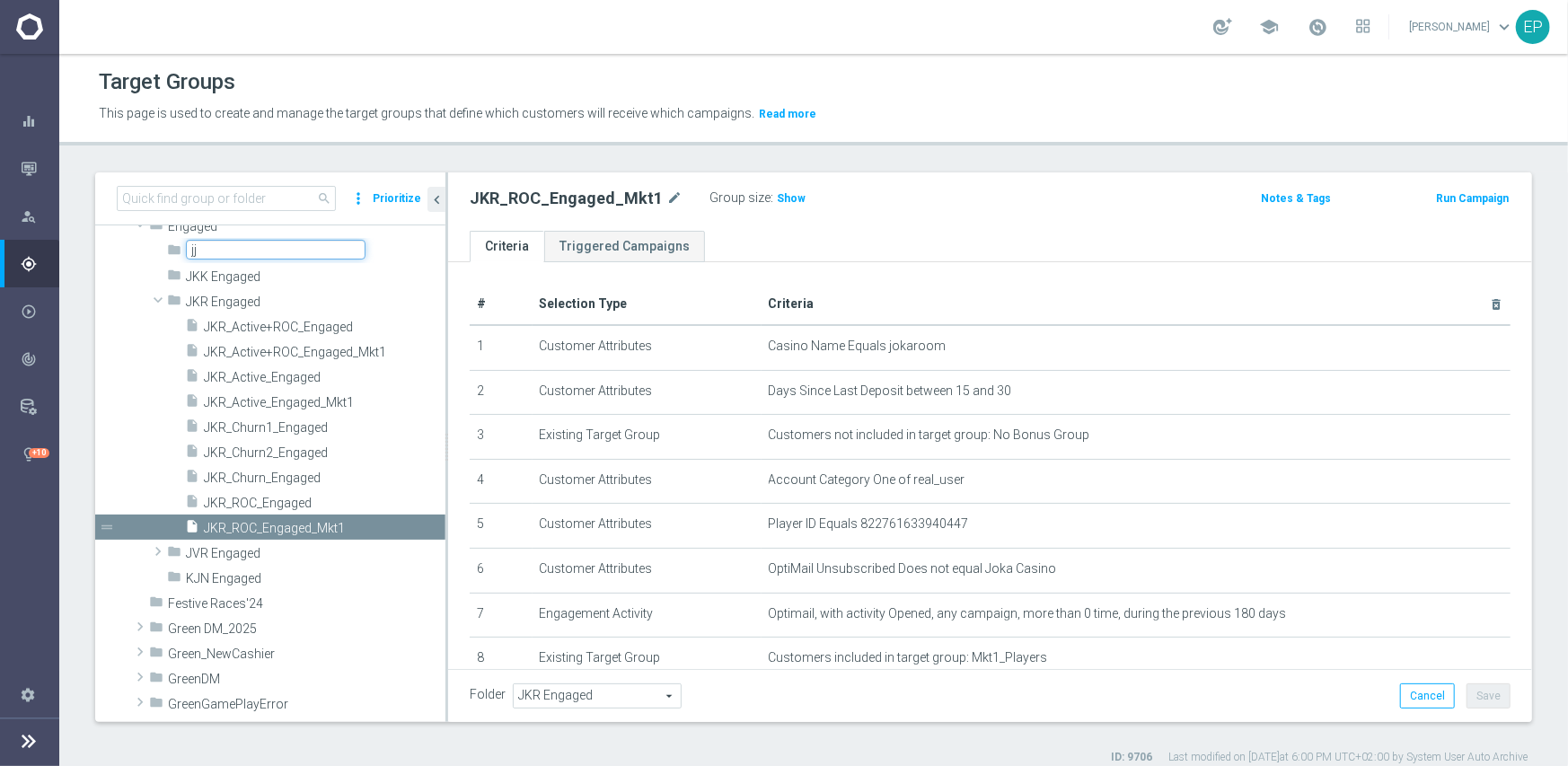
type input "j"
type input "JJV Engaged"
click at [466, 168] on div "Target Groups This page is used to create and manage the target groups that def…" at bounding box center [814, 410] width 1508 height 712
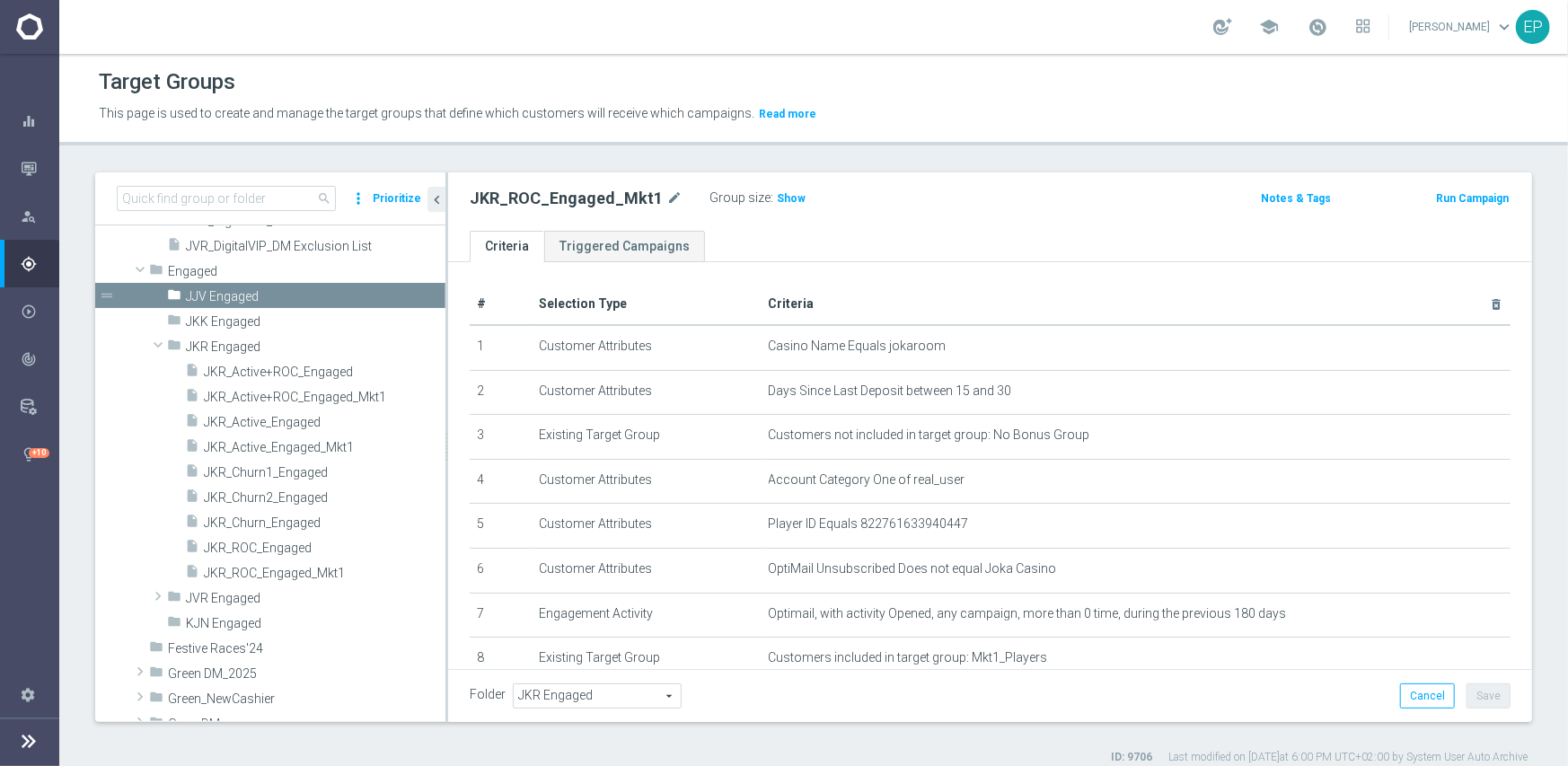
scroll to position [3206, 0]
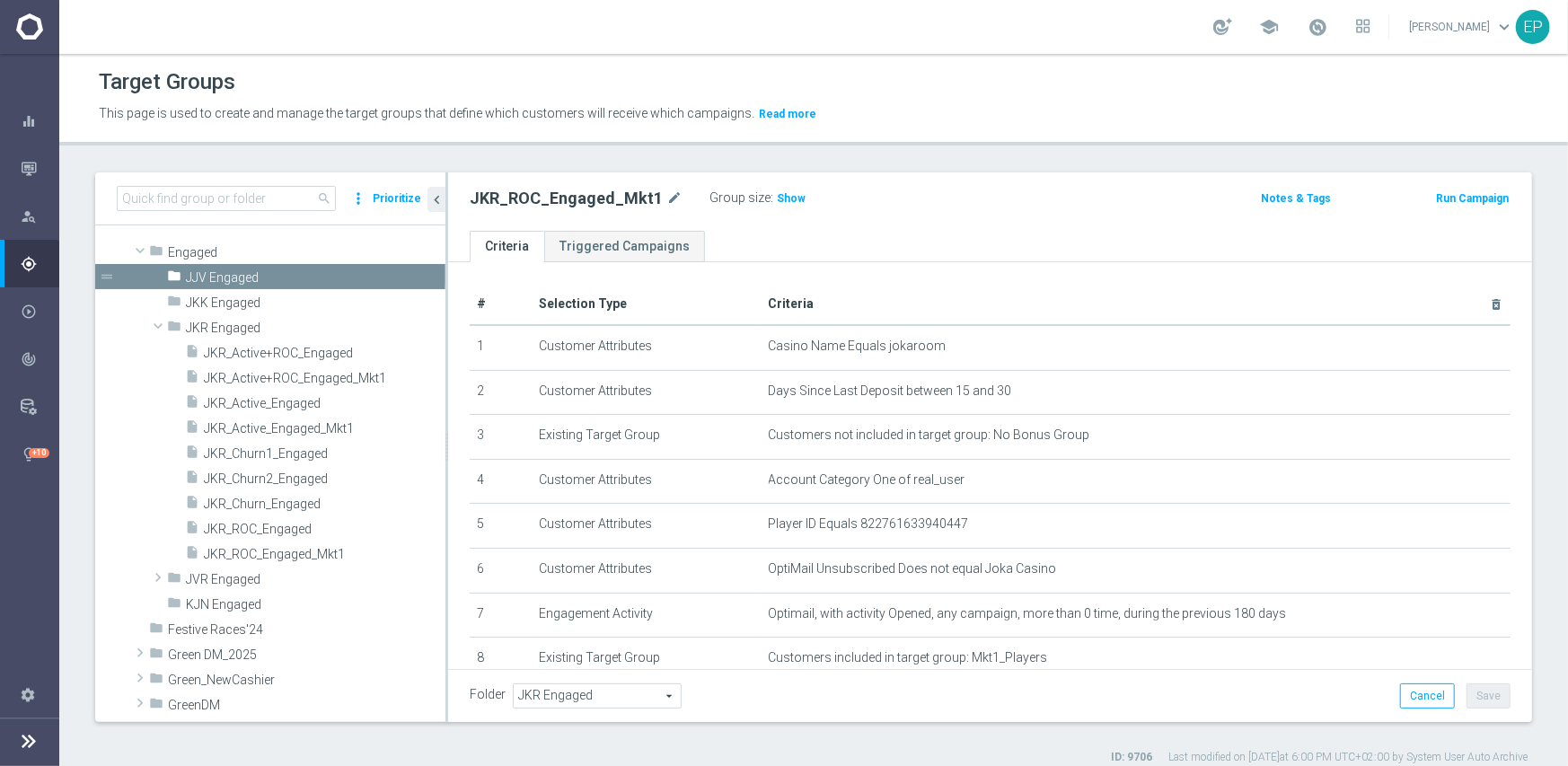
drag, startPoint x: 371, startPoint y: 251, endPoint x: 368, endPoint y: 263, distance: 12.4
click at [0, 0] on icon "create_new_folder" at bounding box center [0, 0] width 0 height 0
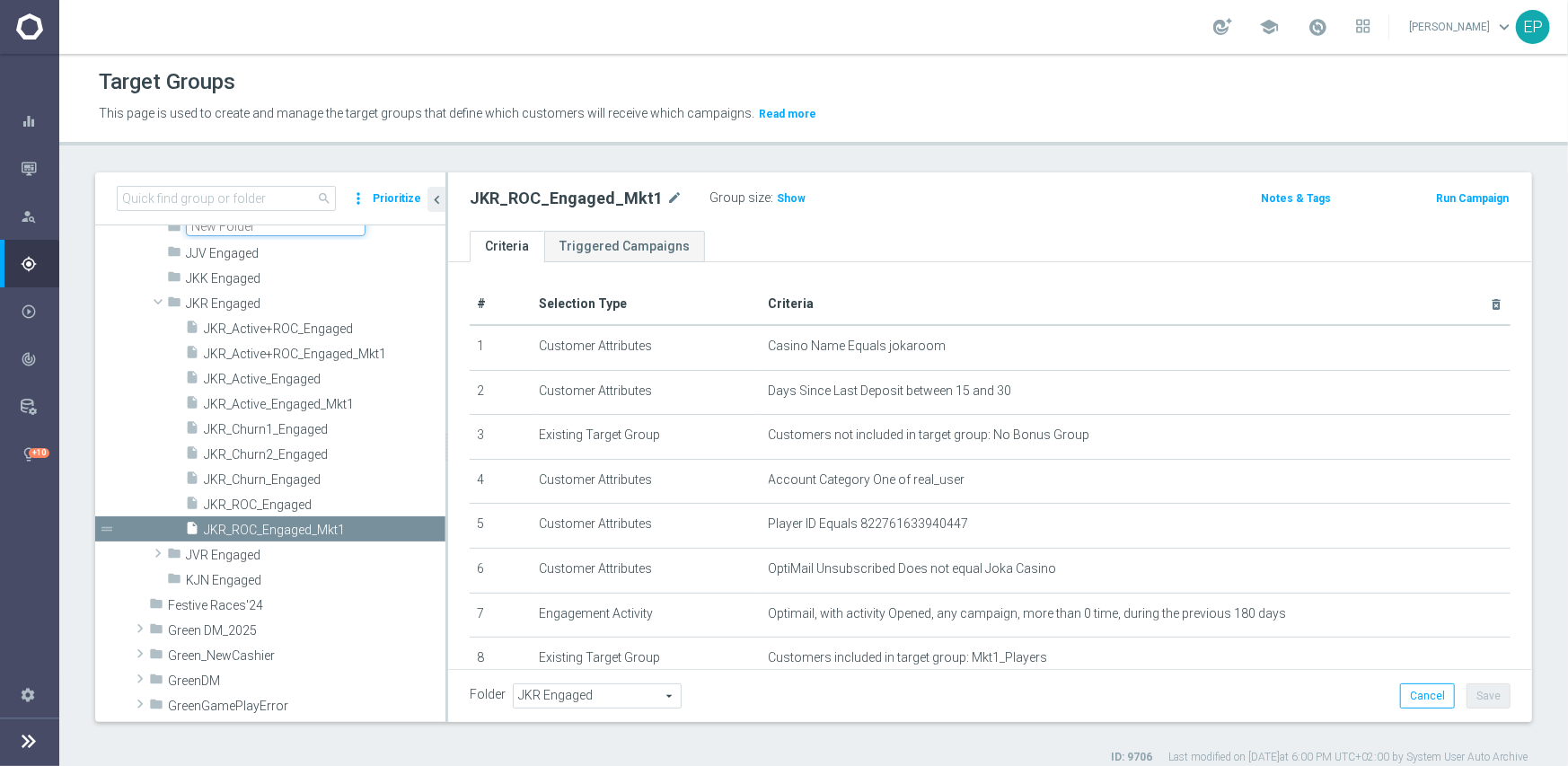
scroll to position [3245, 0]
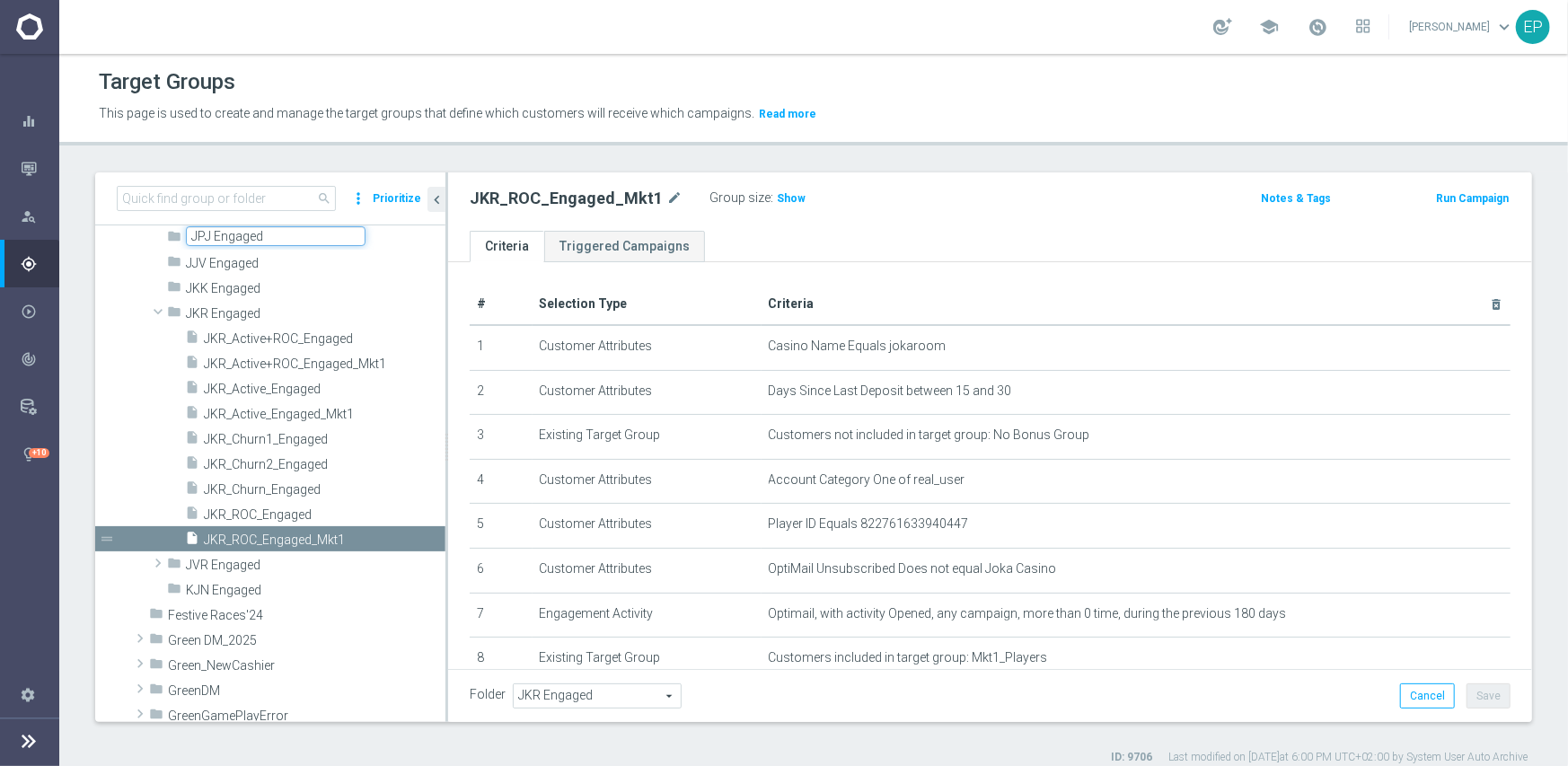
type input "JPJ Engaged"
click at [461, 172] on div "JKR_ROC_Engaged_Mkt1 mode_edit Group size : Show Notes & Tags Run Campaign" at bounding box center [991, 201] width 1084 height 59
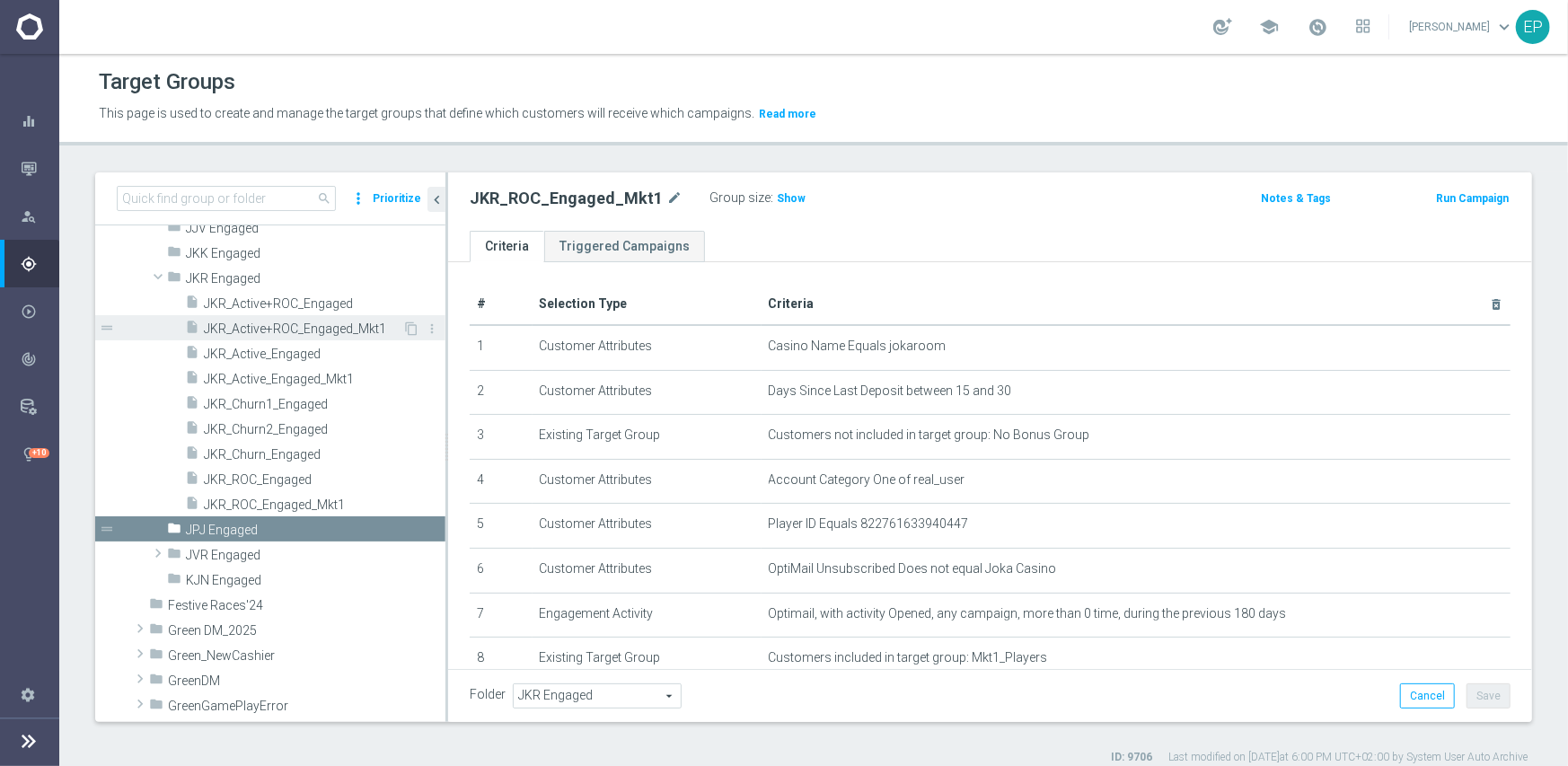
scroll to position [3165, 0]
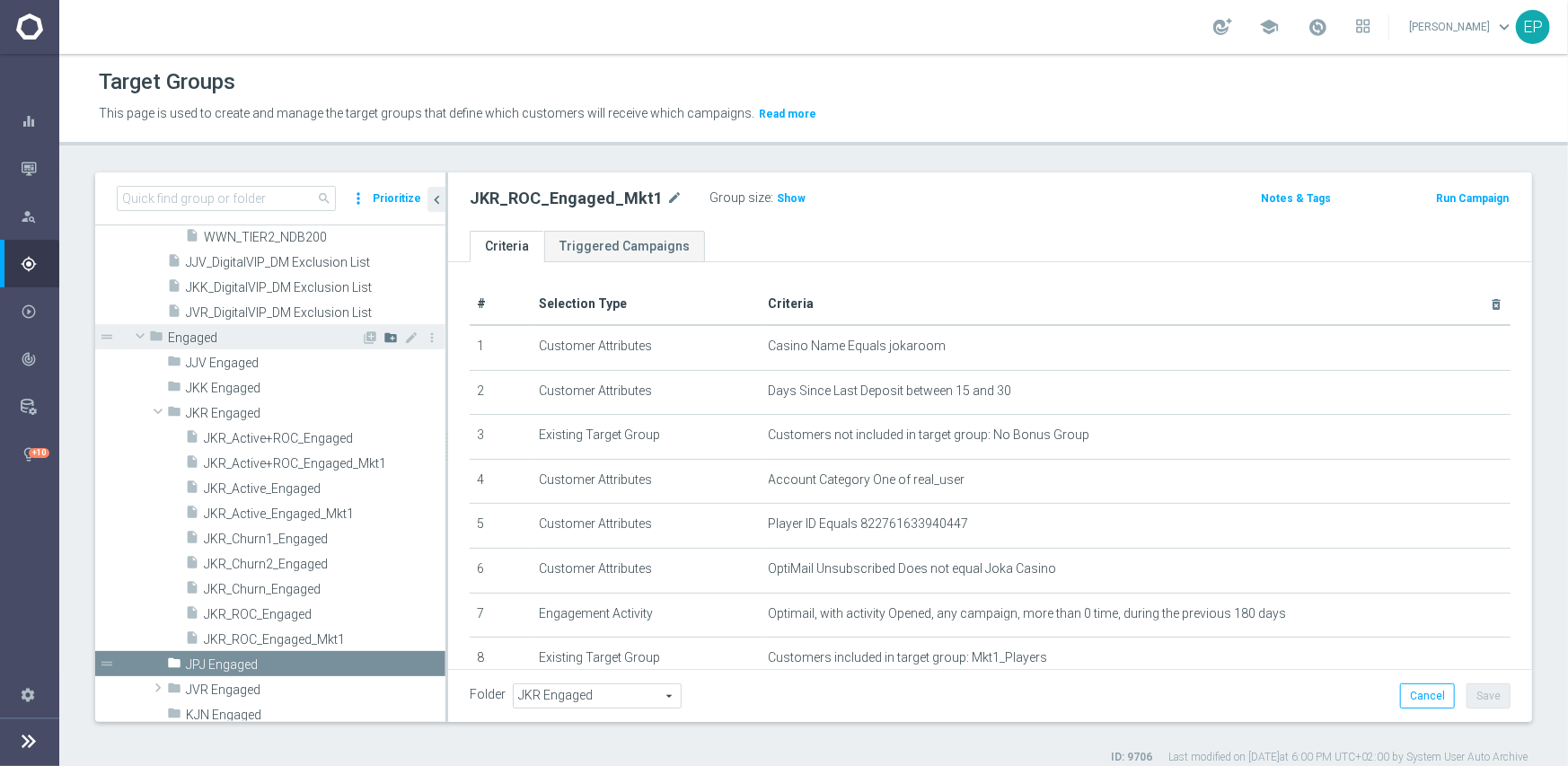
click at [383, 335] on icon "create_new_folder" at bounding box center [391, 337] width 14 height 14
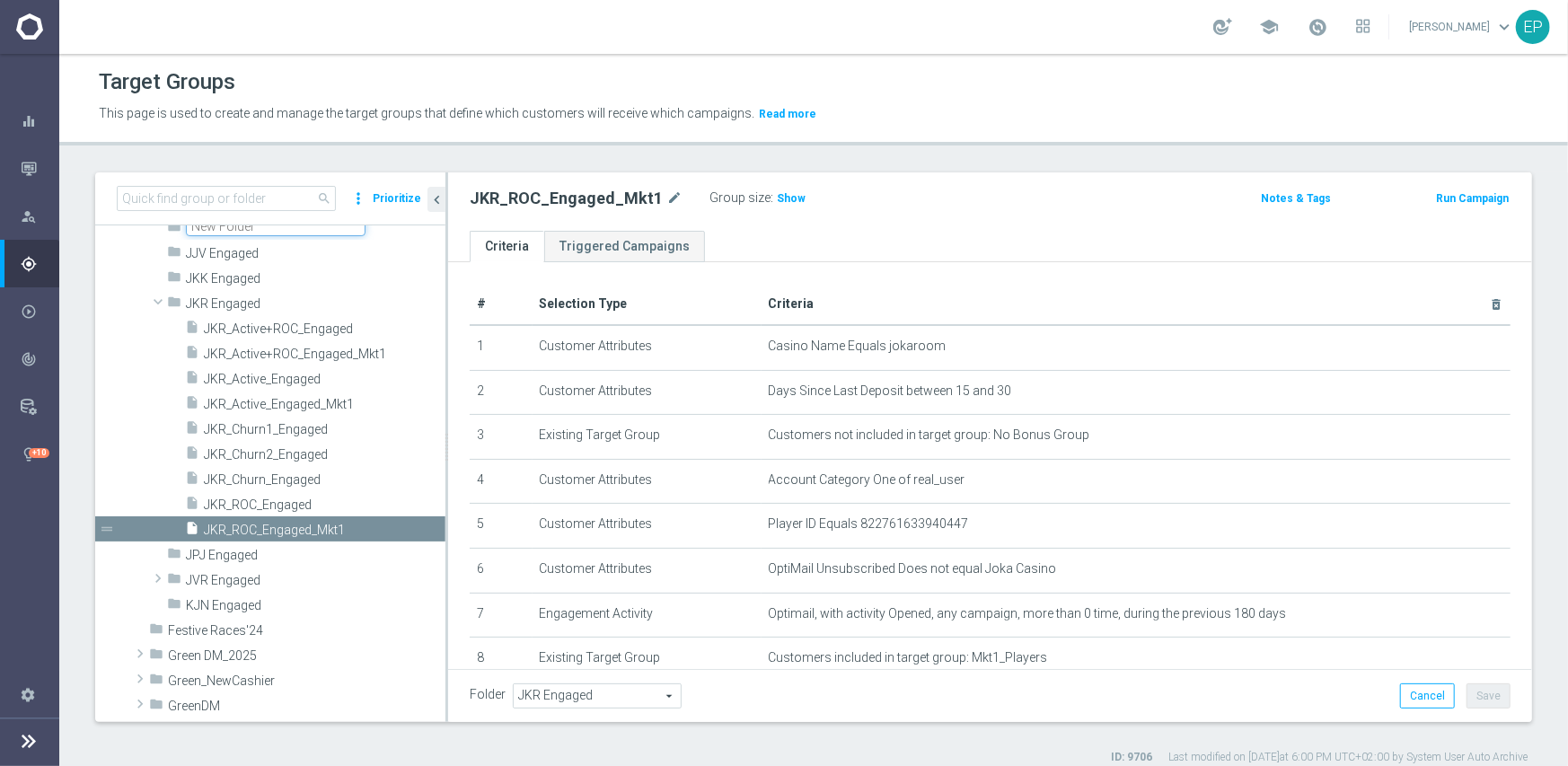
scroll to position [3245, 0]
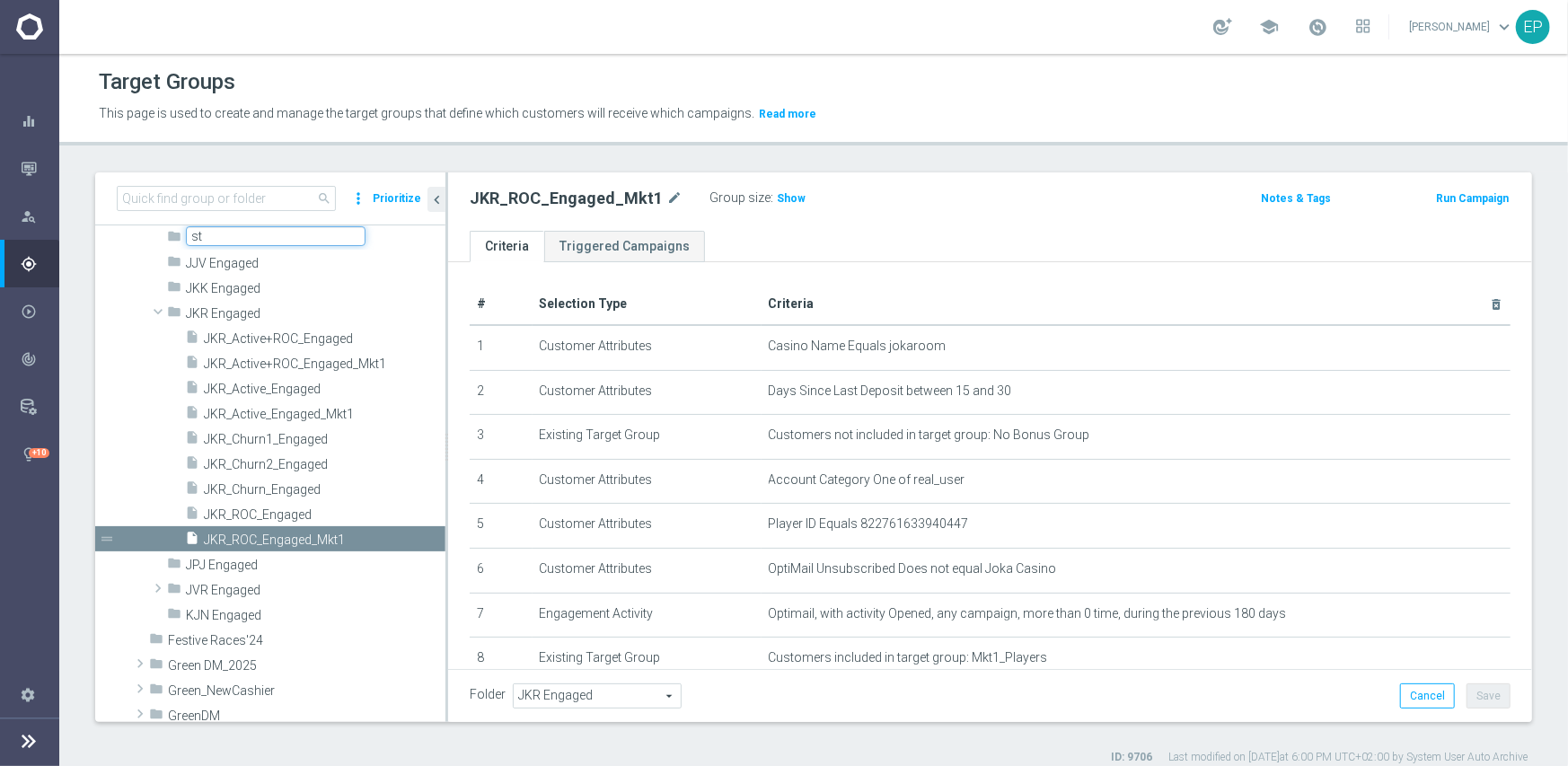
type input "s"
type input "STS Engaged"
click at [452, 288] on div "# Selection Type Criteria delete_forever 1 Customer Attributes Casino Name Equa…" at bounding box center [991, 539] width 1084 height 552
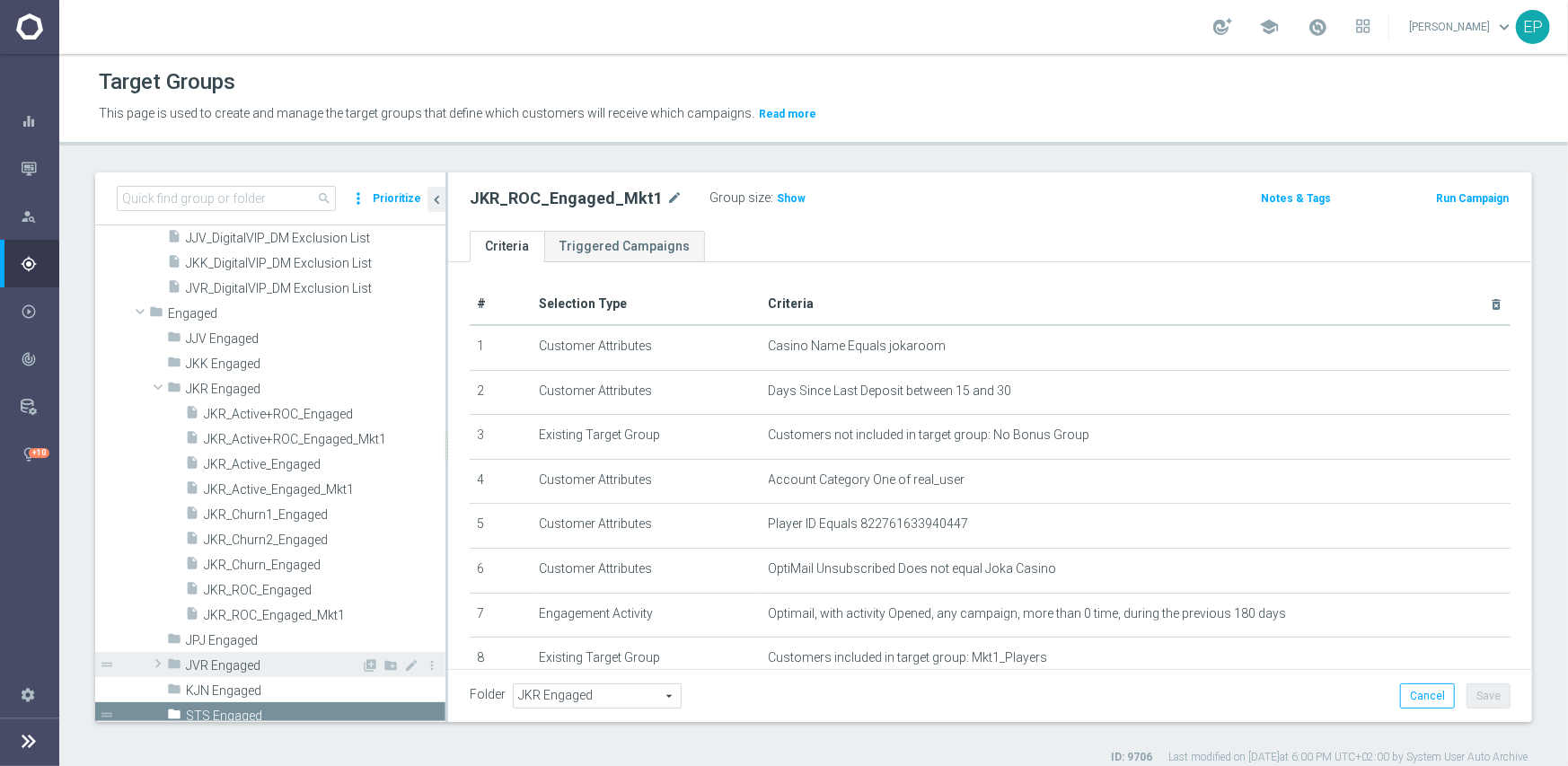
scroll to position [3144, 0]
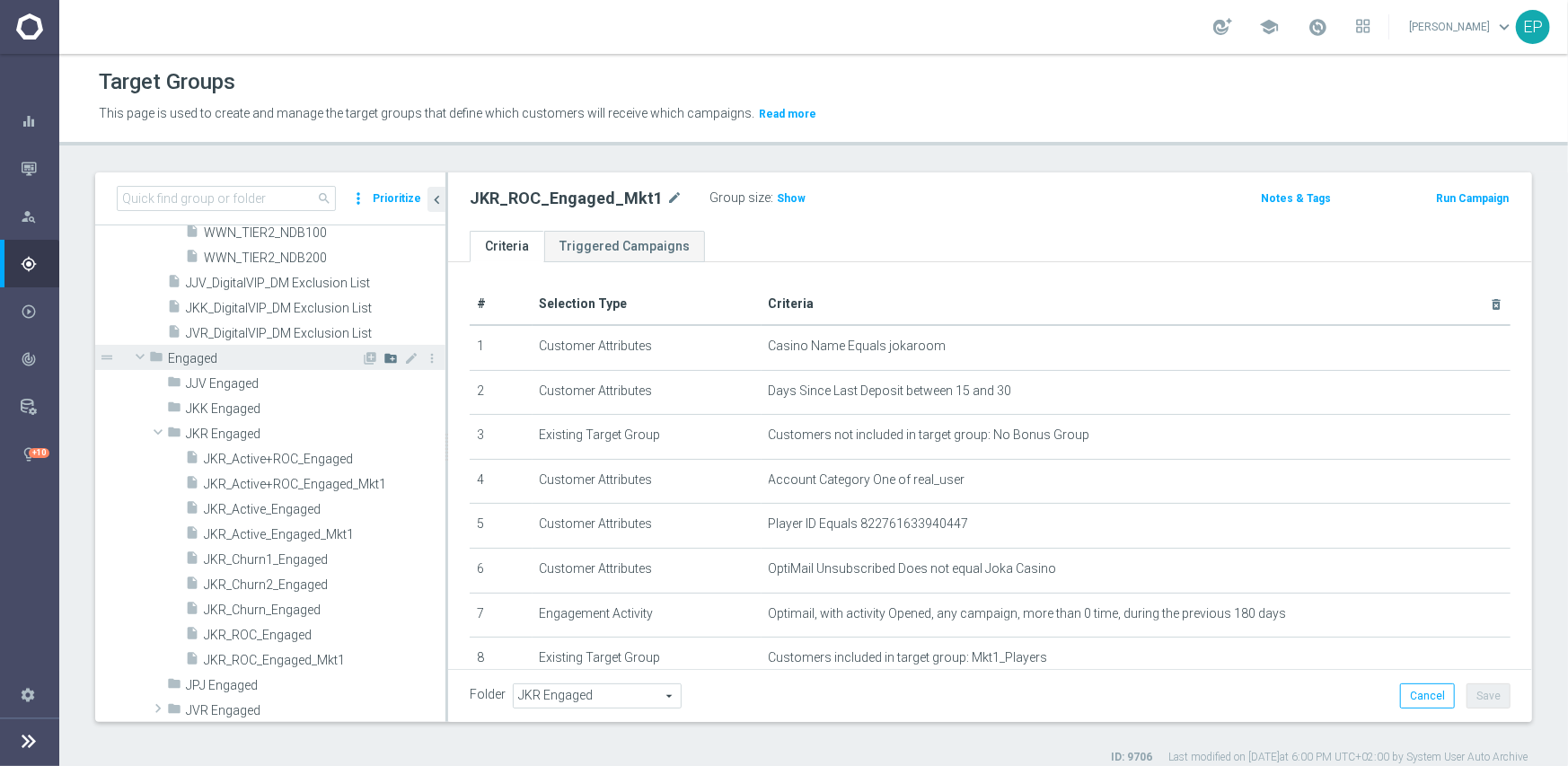
click at [383, 355] on icon "create_new_folder" at bounding box center [391, 358] width 14 height 14
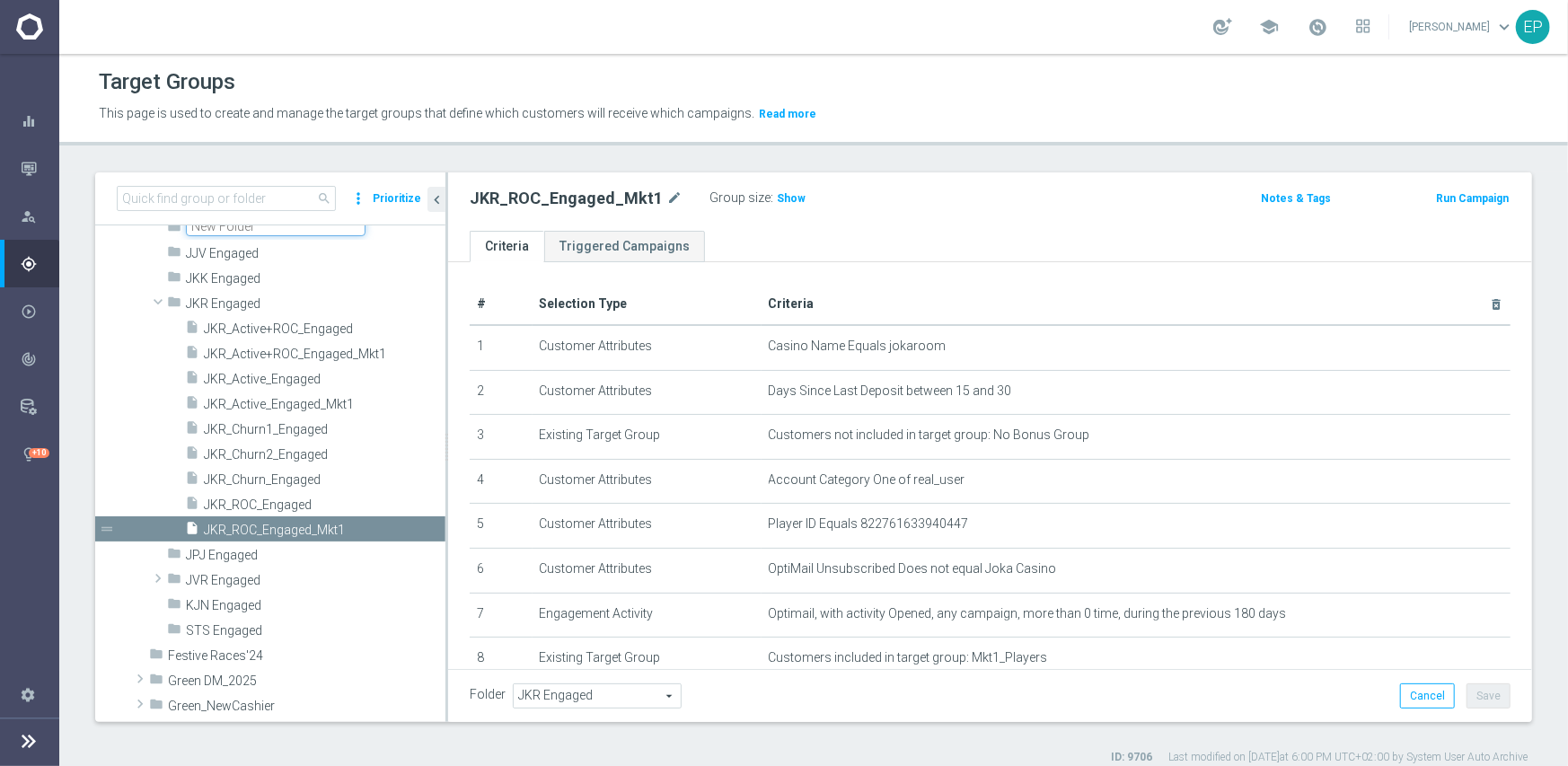
scroll to position [3245, 0]
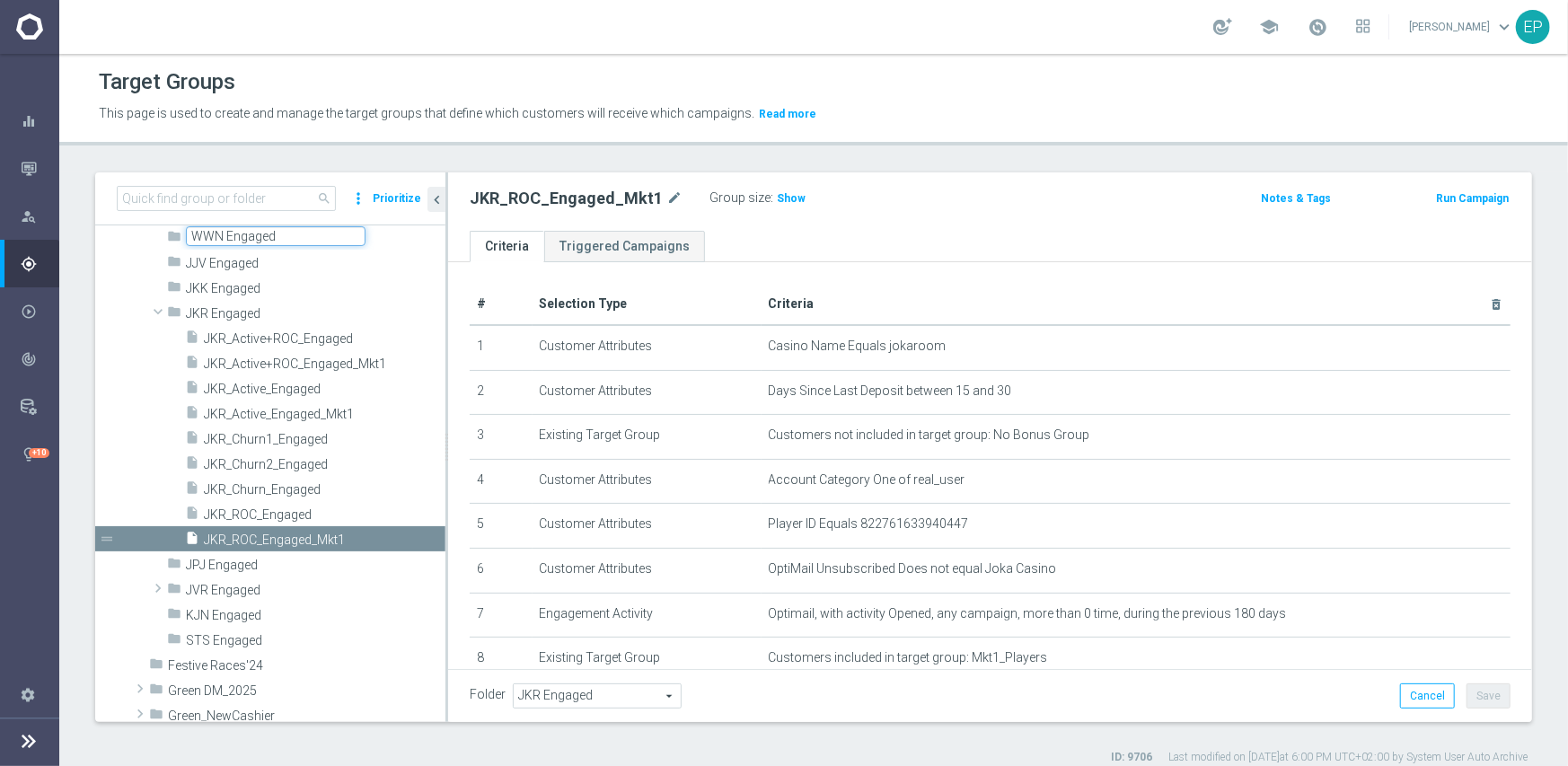
type input "WWN Engaged"
click at [464, 216] on div "JKR_ROC_Engaged_Mkt1 mode_edit Group size : Show Notes & Tags Run Campaign" at bounding box center [991, 201] width 1084 height 59
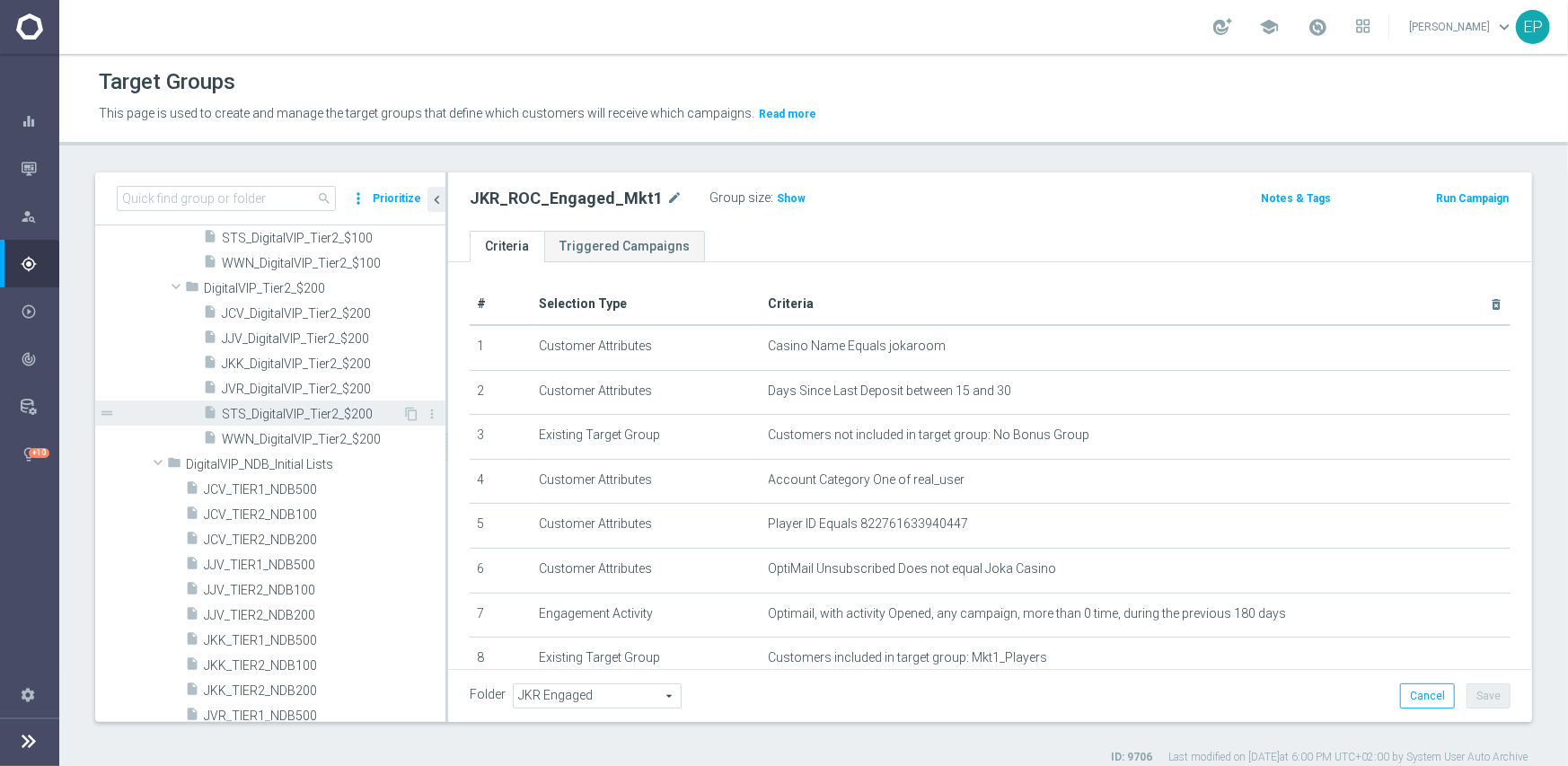
scroll to position [2450, 0]
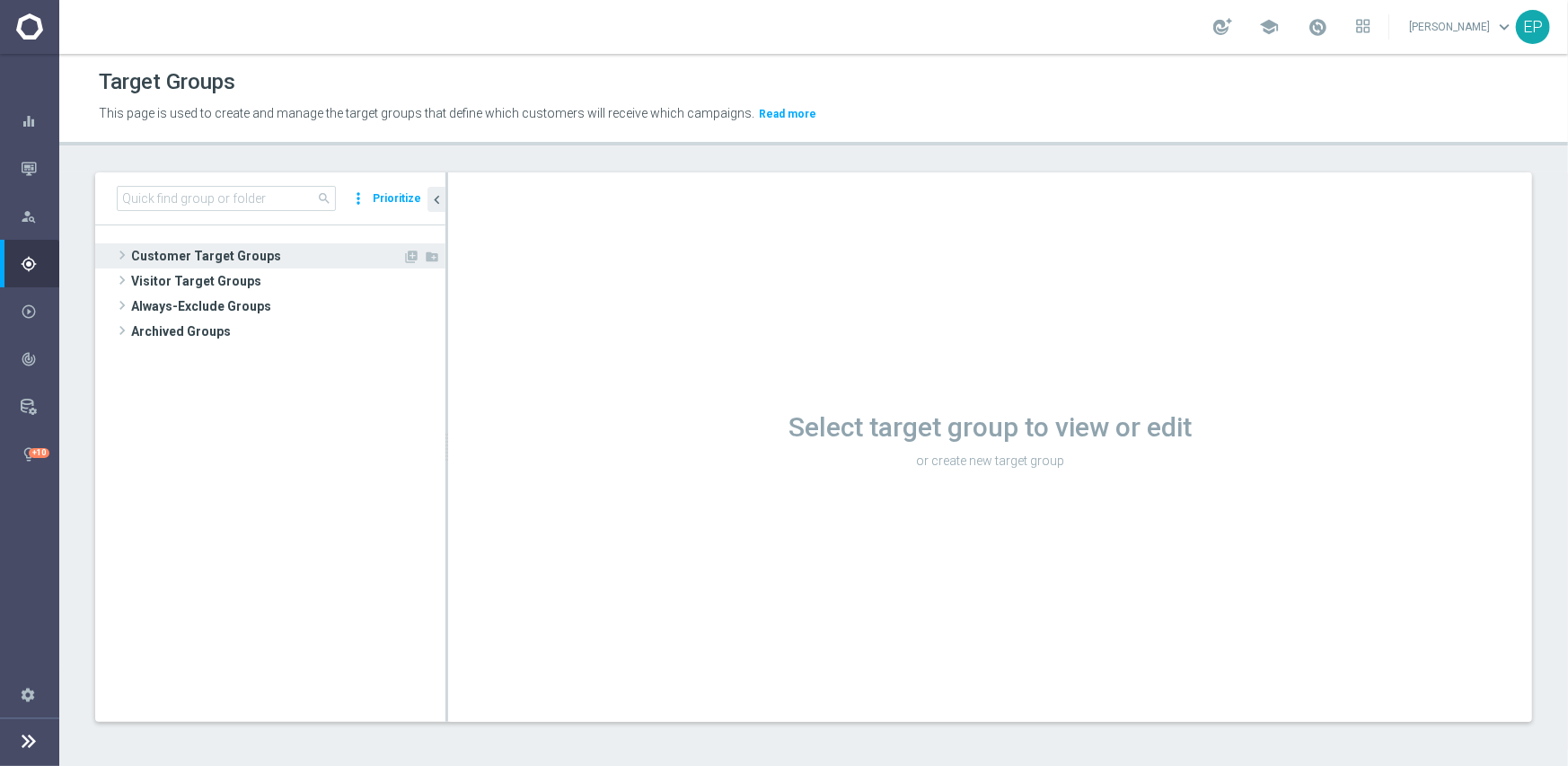
click at [228, 259] on span "Customer Target Groups" at bounding box center [266, 256] width 272 height 25
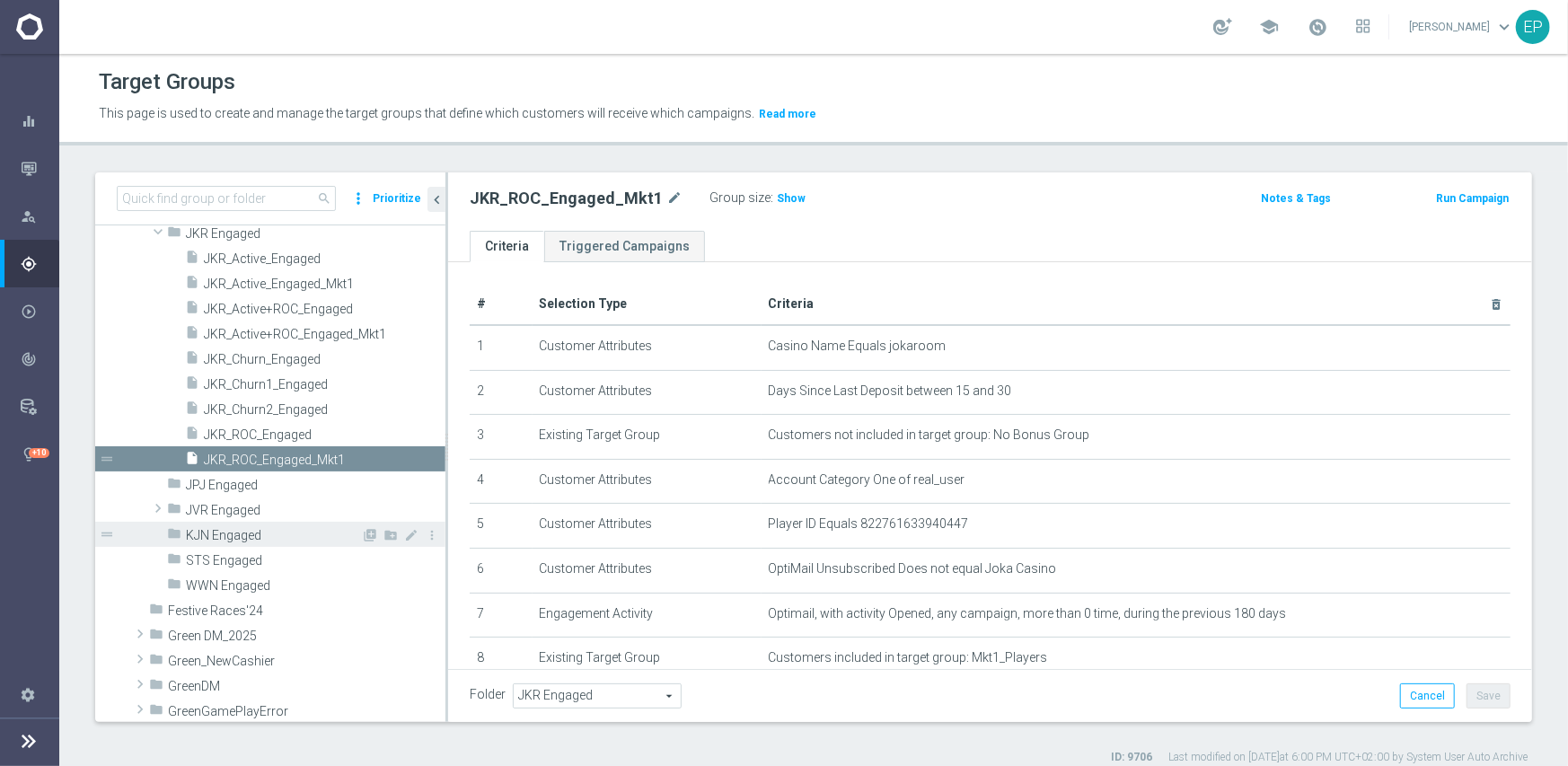
scroll to position [336, 0]
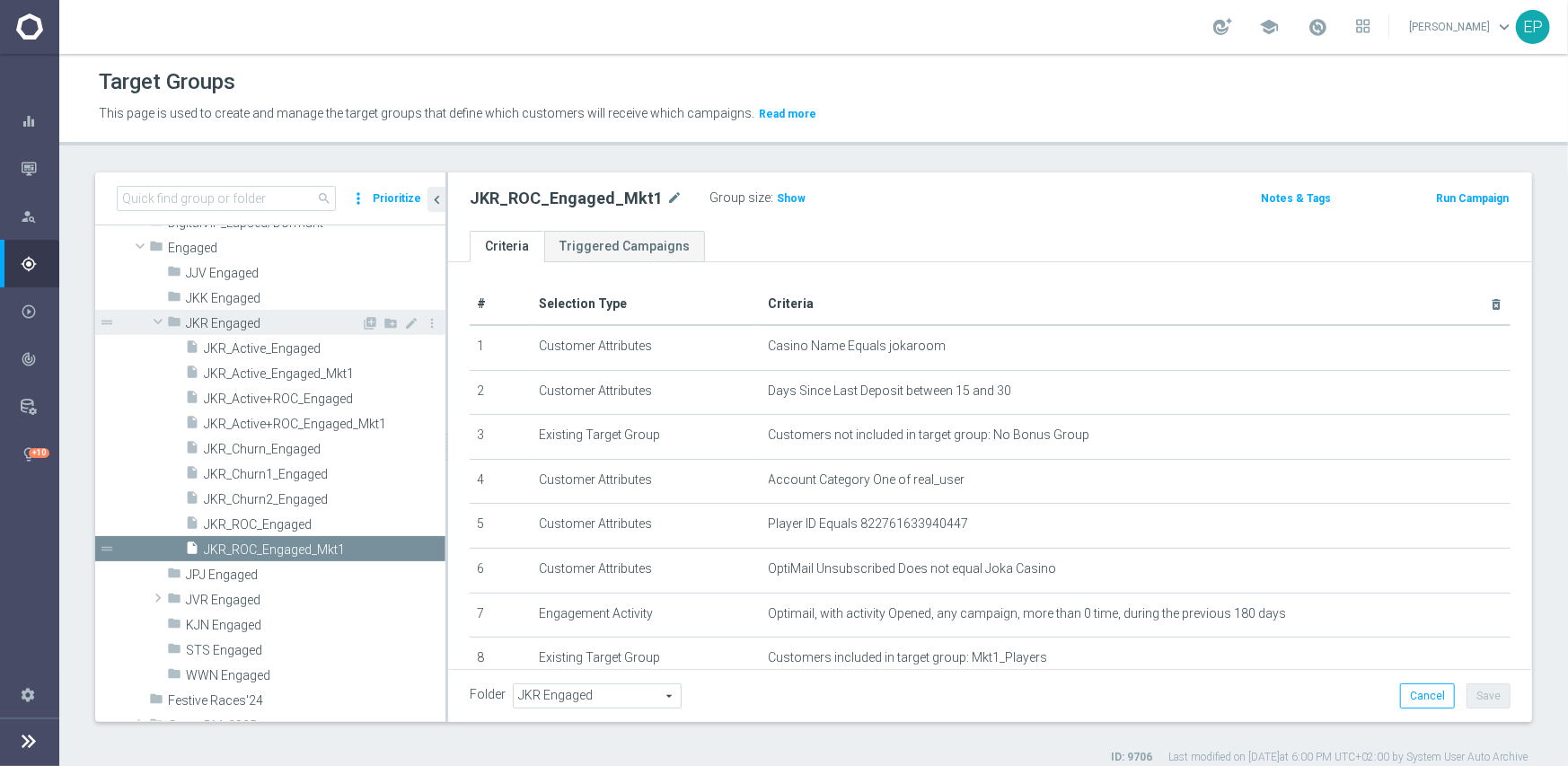
click at [156, 319] on span at bounding box center [158, 321] width 22 height 18
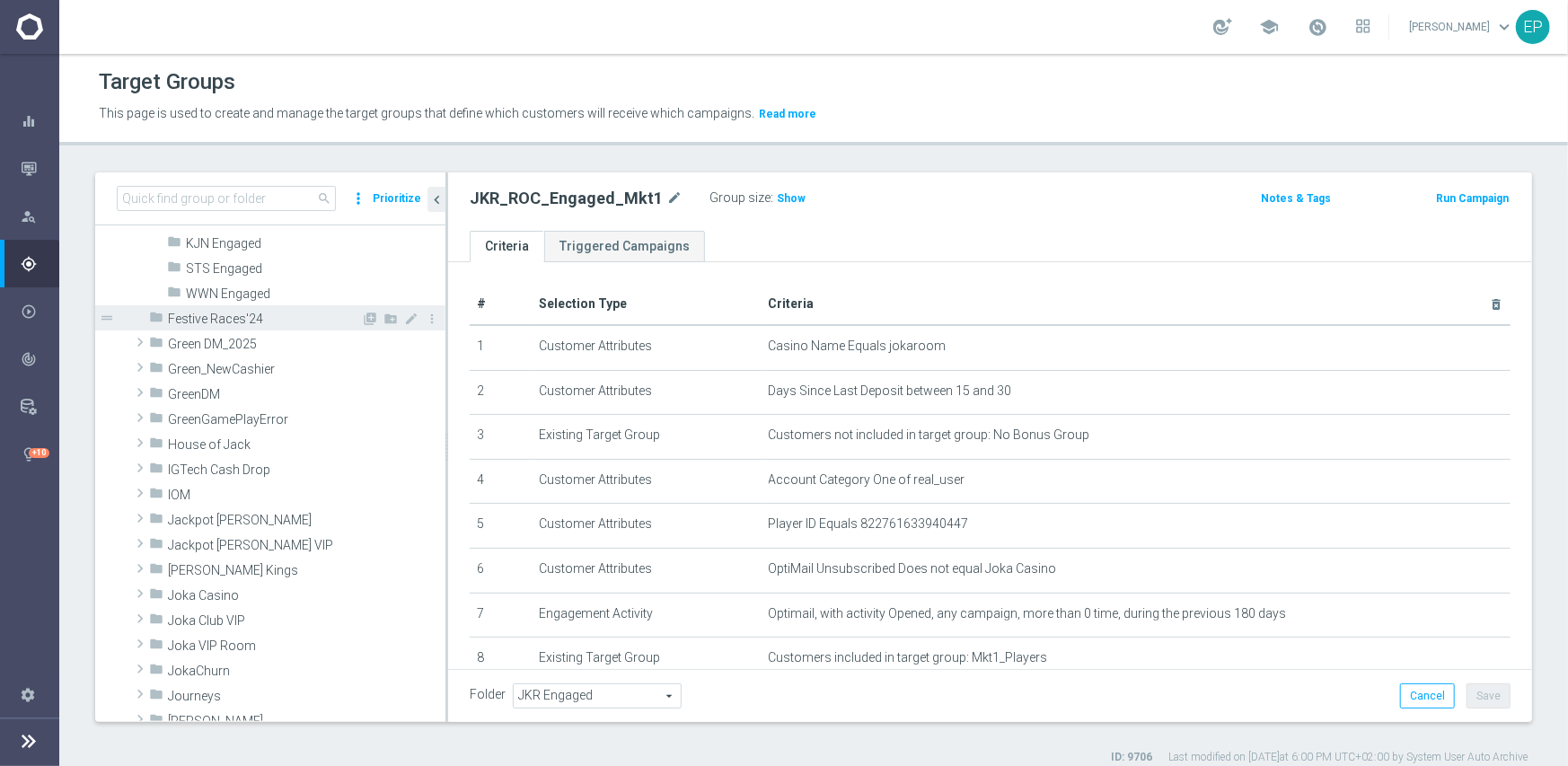
scroll to position [515, 0]
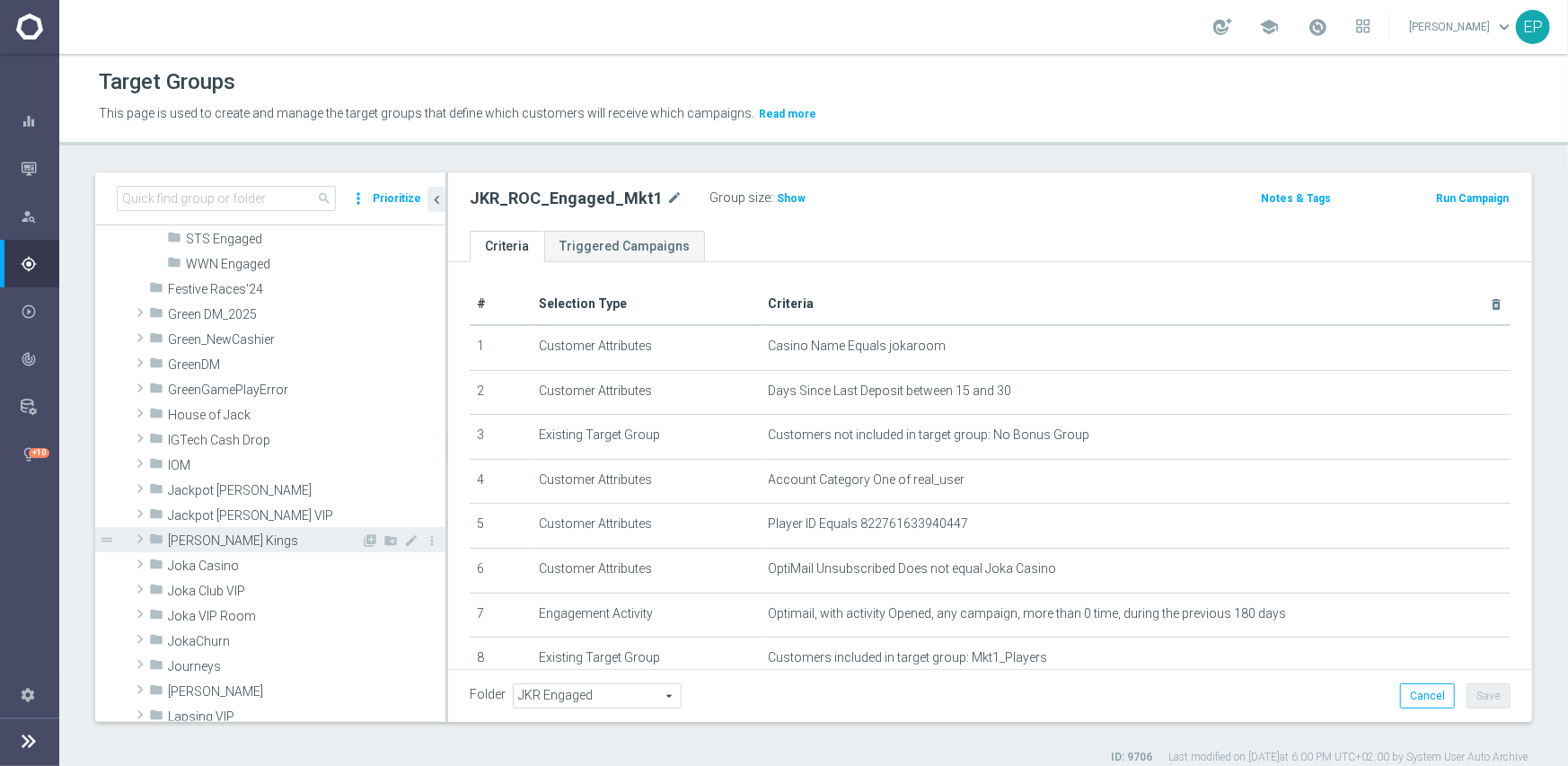
click at [272, 538] on span "[PERSON_NAME] Kings" at bounding box center [264, 540] width 193 height 15
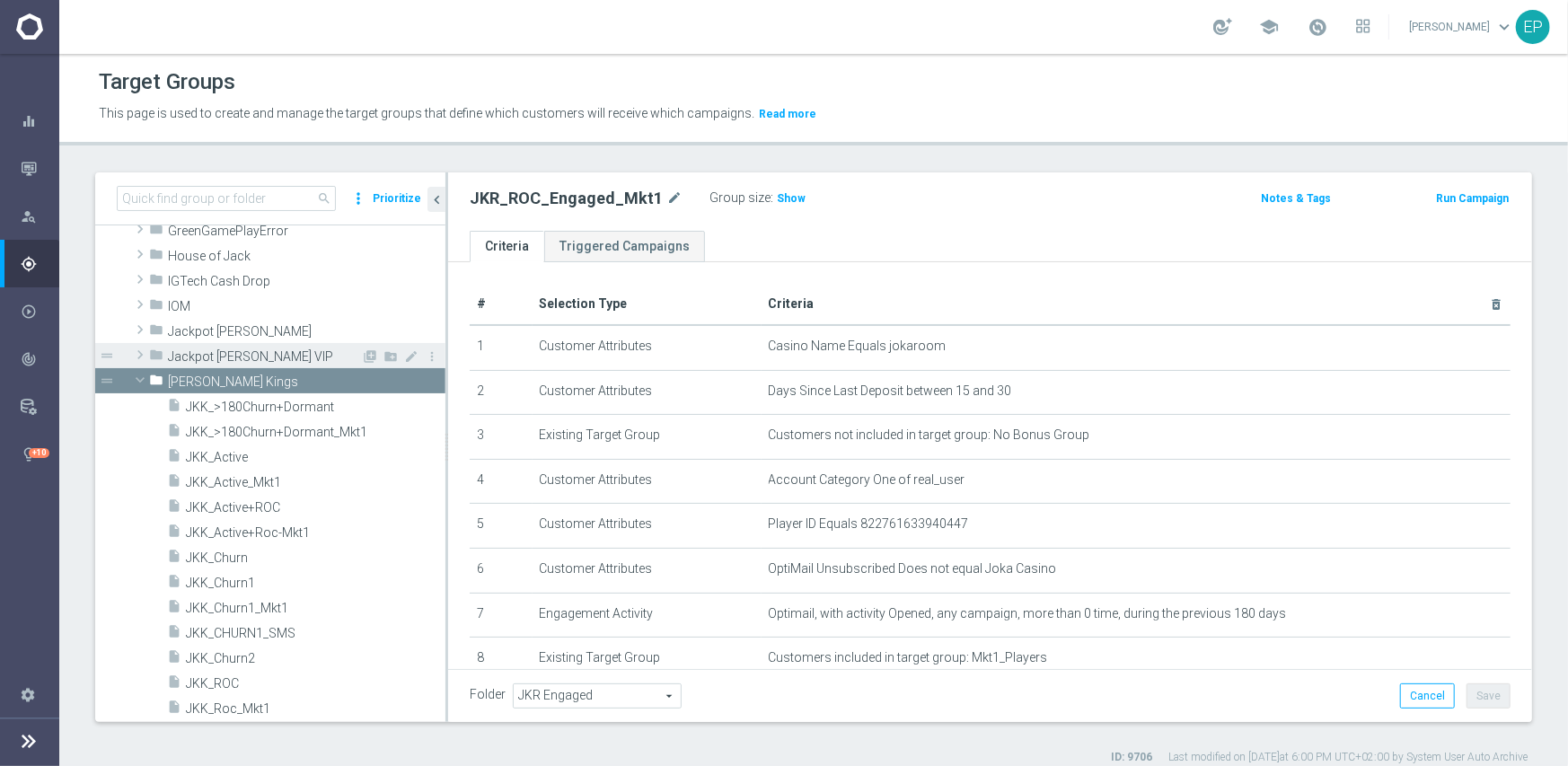
scroll to position [696, 0]
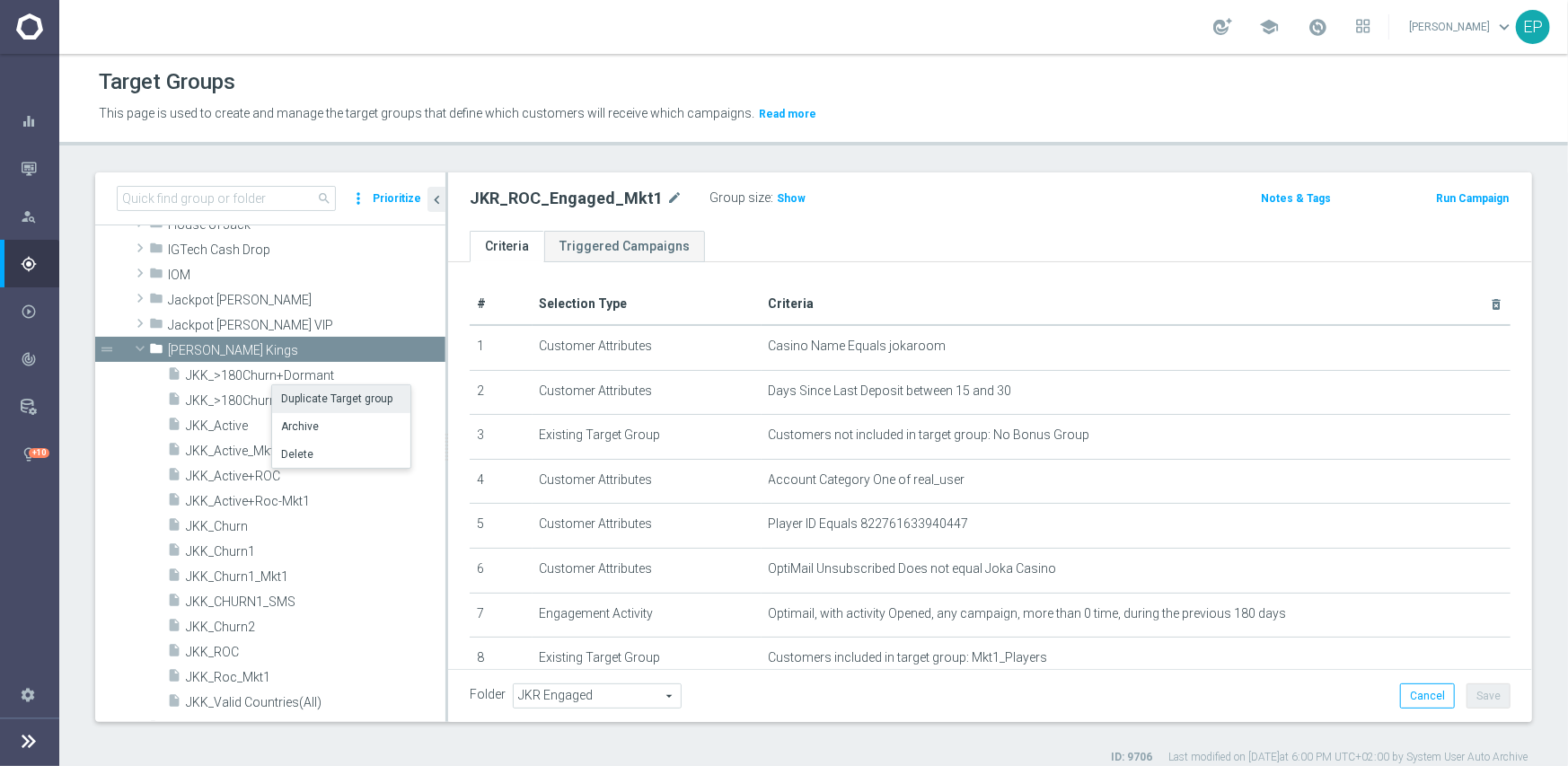
click at [328, 400] on li "Duplicate Target group" at bounding box center [341, 399] width 138 height 28
checkbox input "false"
type input "[PERSON_NAME] Kings"
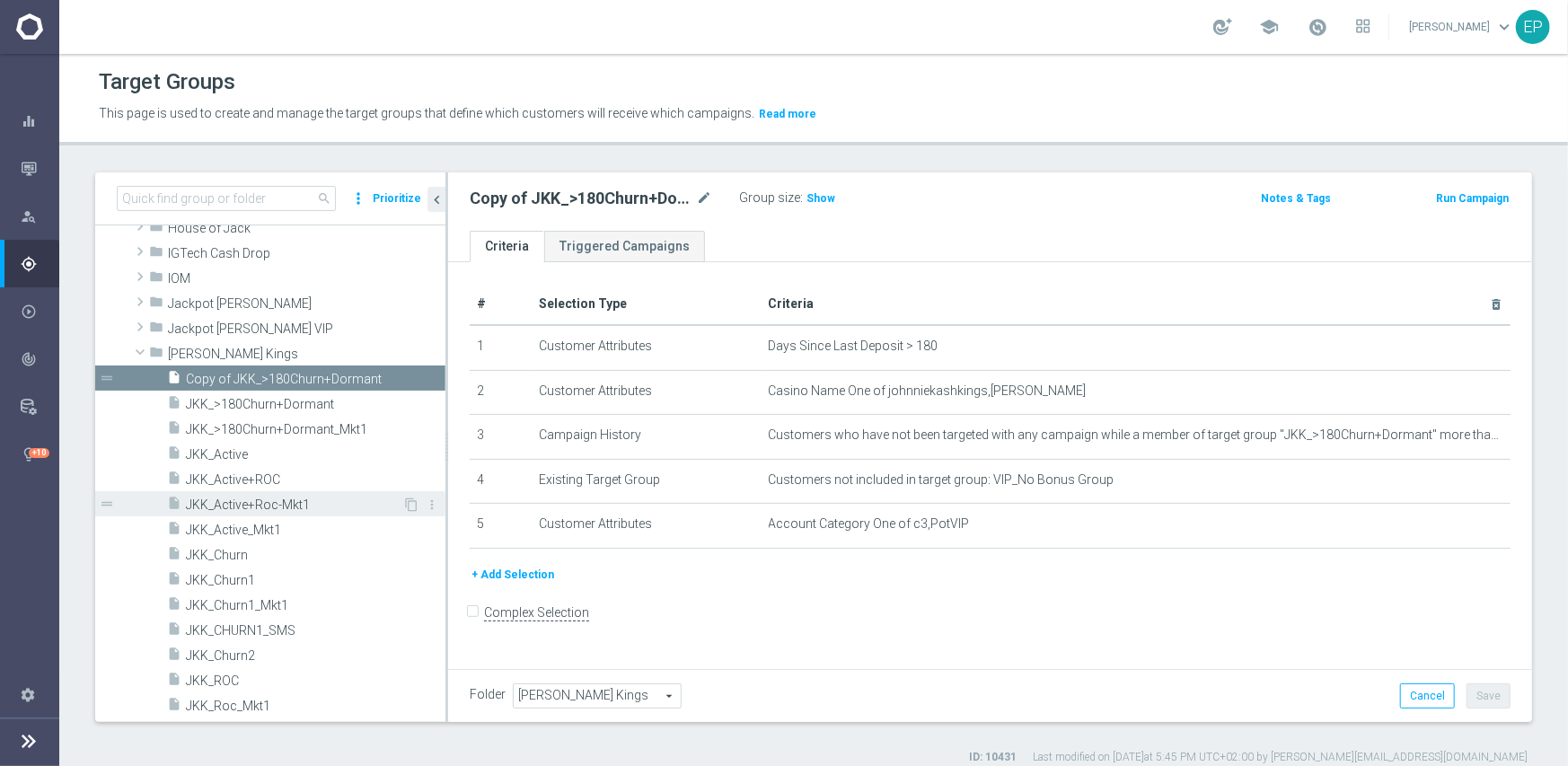
scroll to position [912, 0]
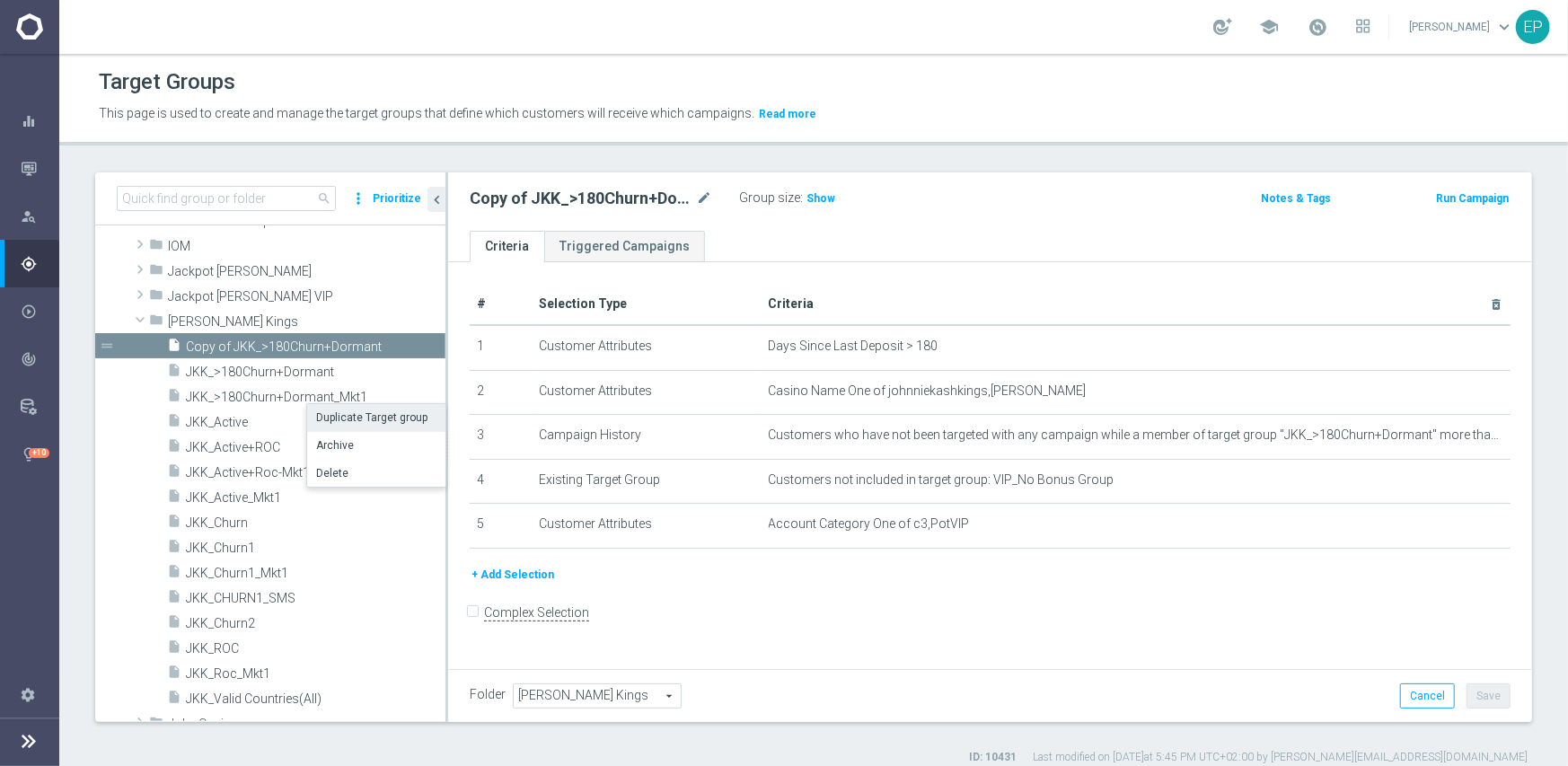
click at [357, 411] on li "Duplicate Target group" at bounding box center [375, 418] width 138 height 28
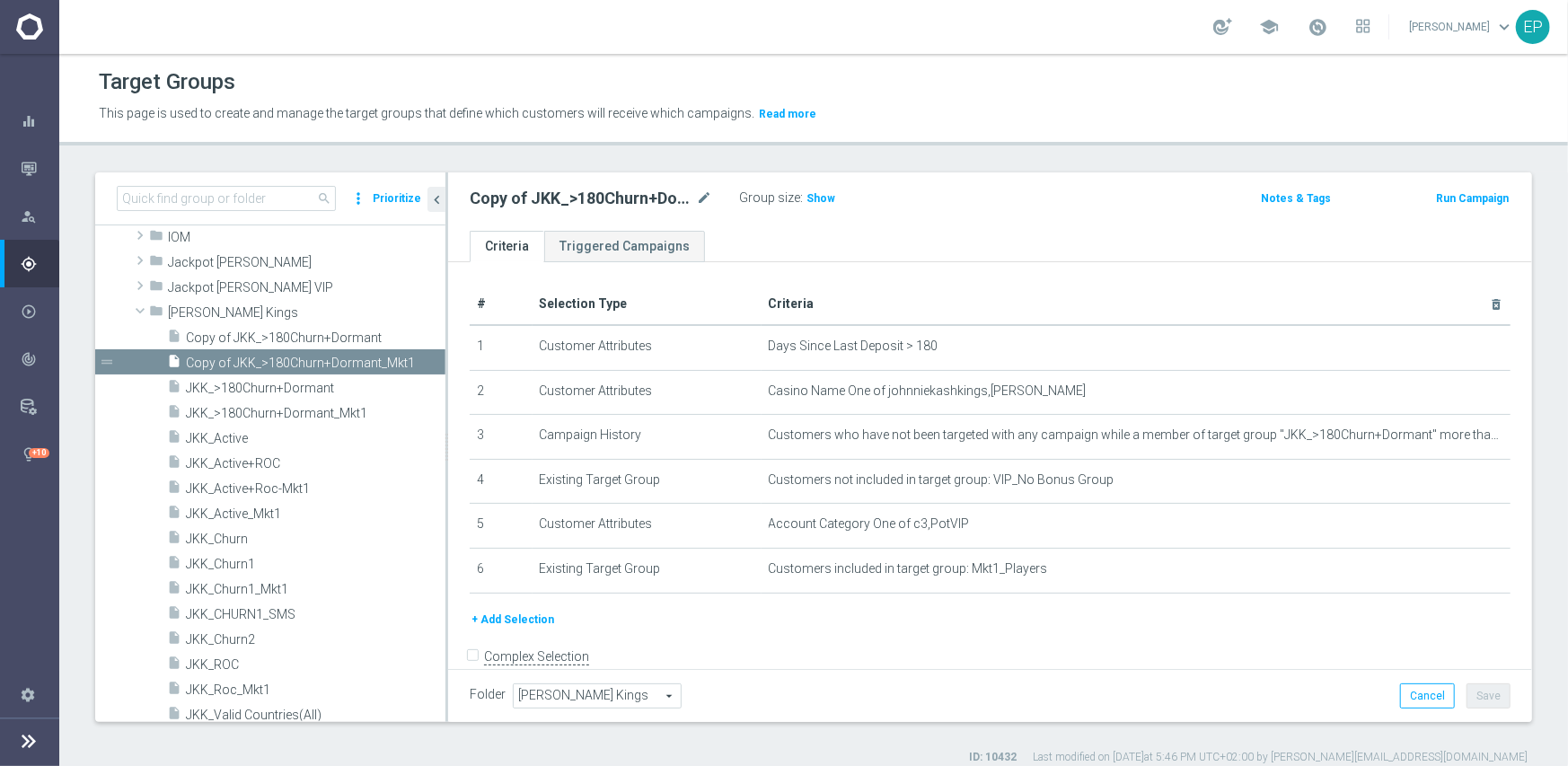
scroll to position [935, 0]
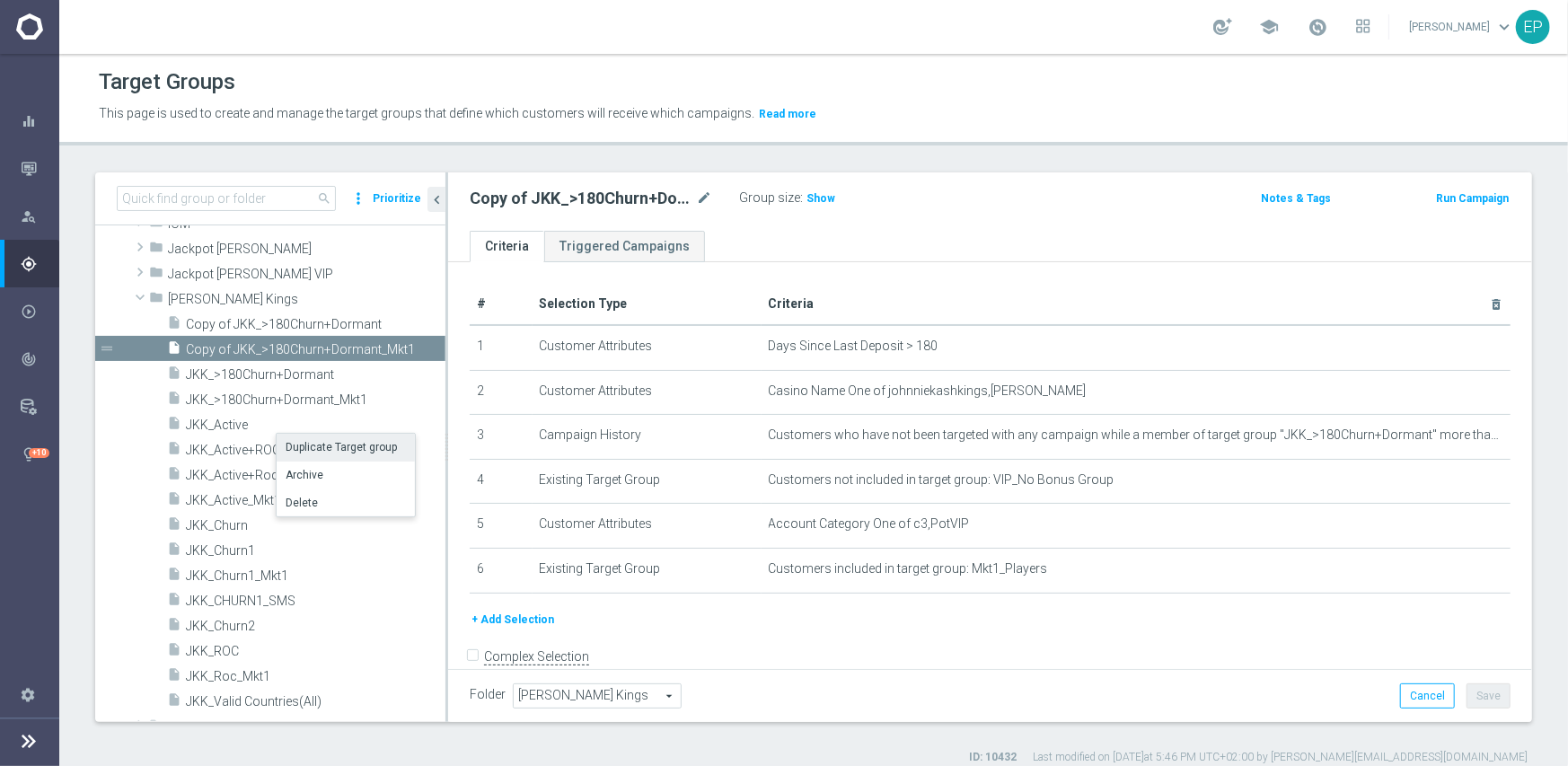
click at [348, 445] on li "Duplicate Target group" at bounding box center [346, 448] width 138 height 28
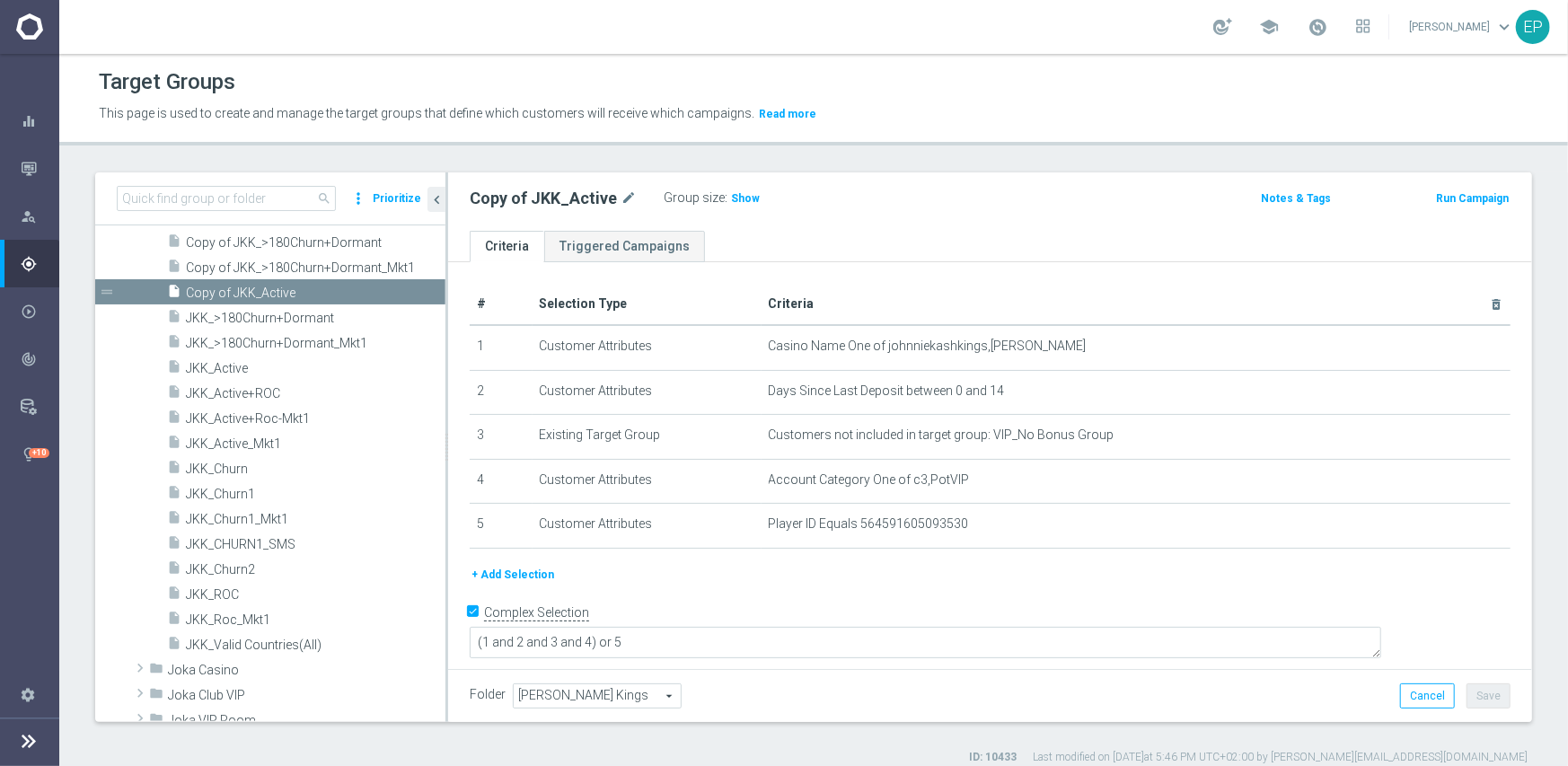
scroll to position [1049, 0]
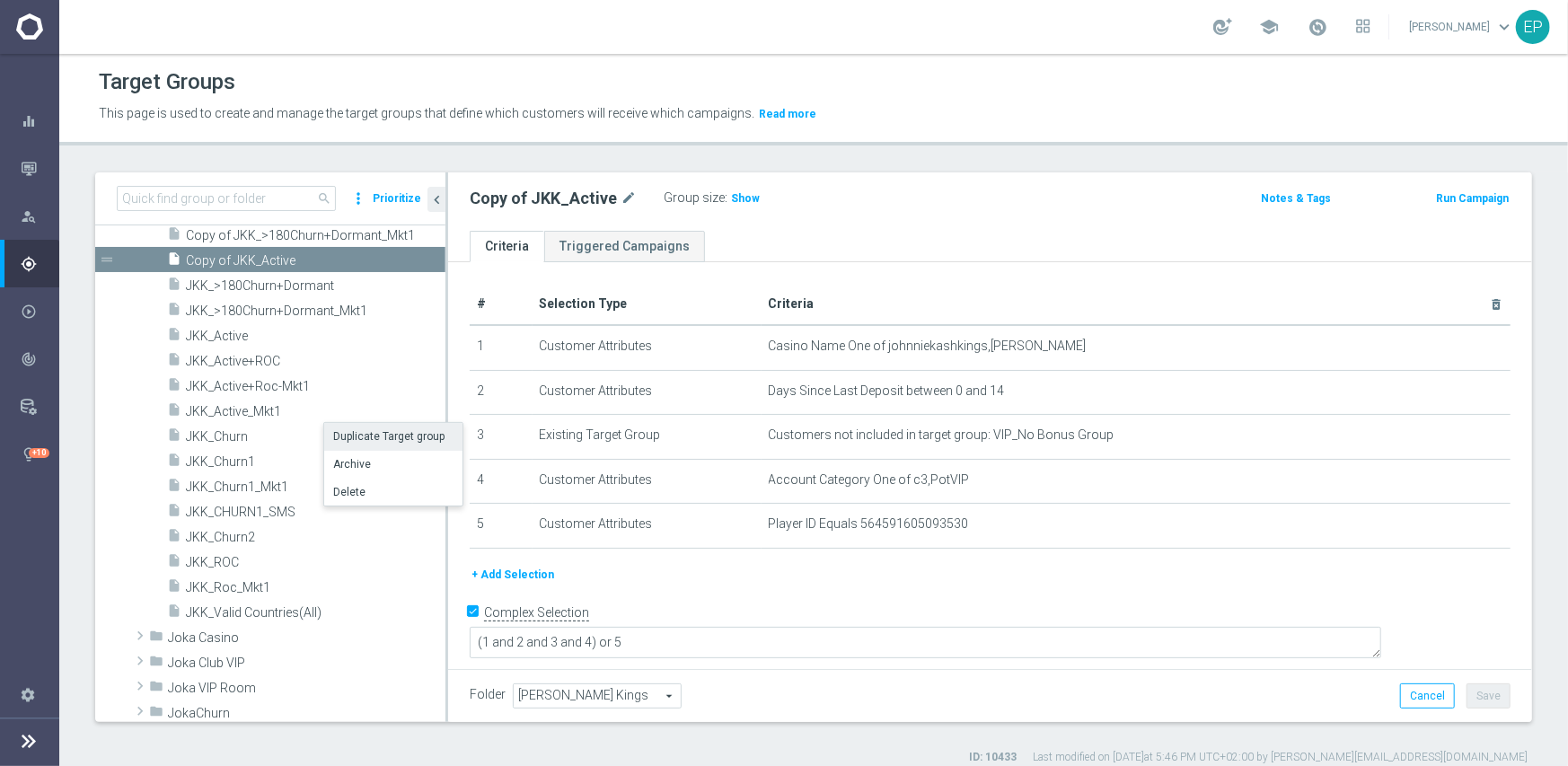
click at [364, 436] on li "Duplicate Target group" at bounding box center [392, 437] width 138 height 28
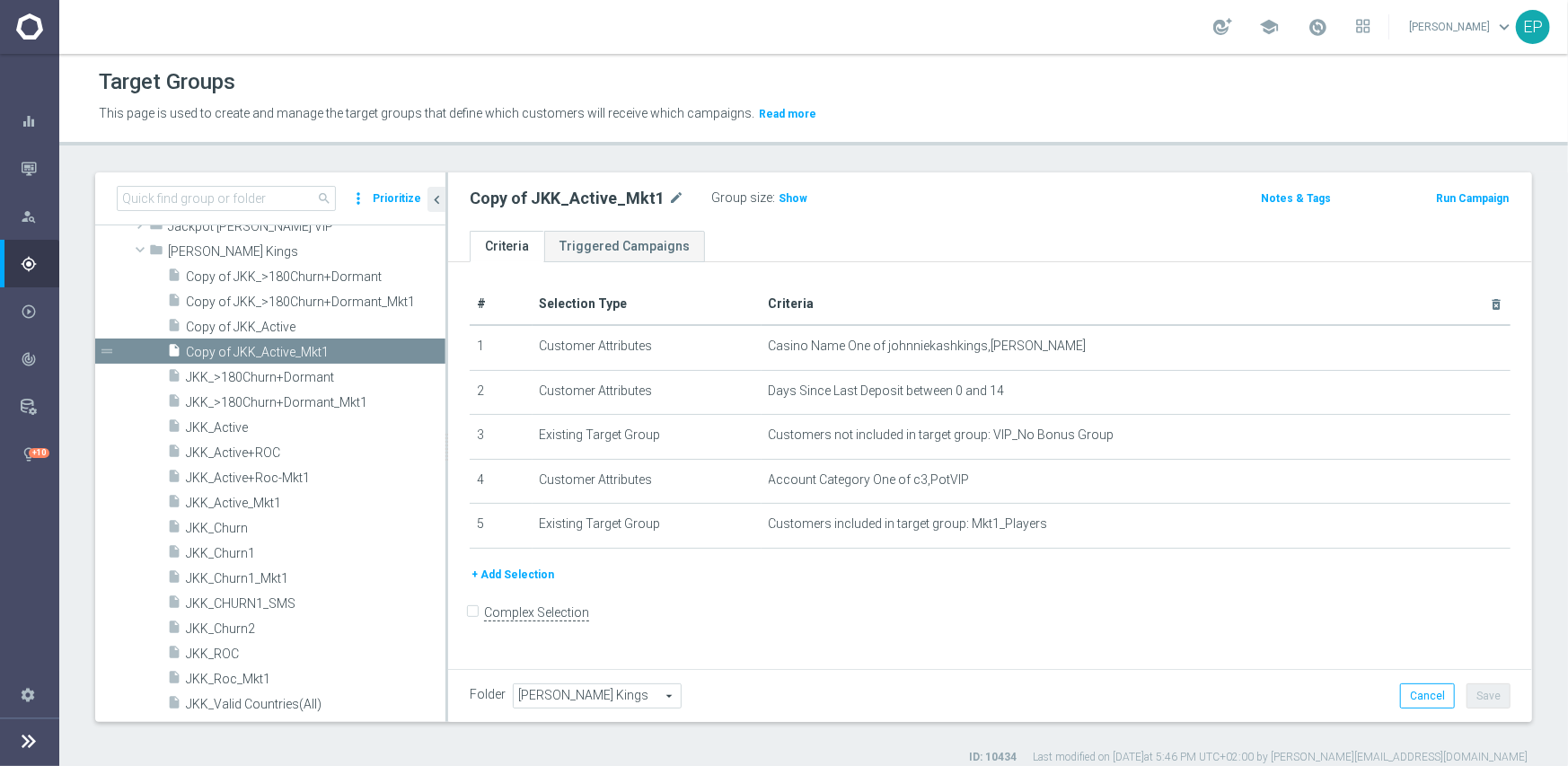
scroll to position [1073, 0]
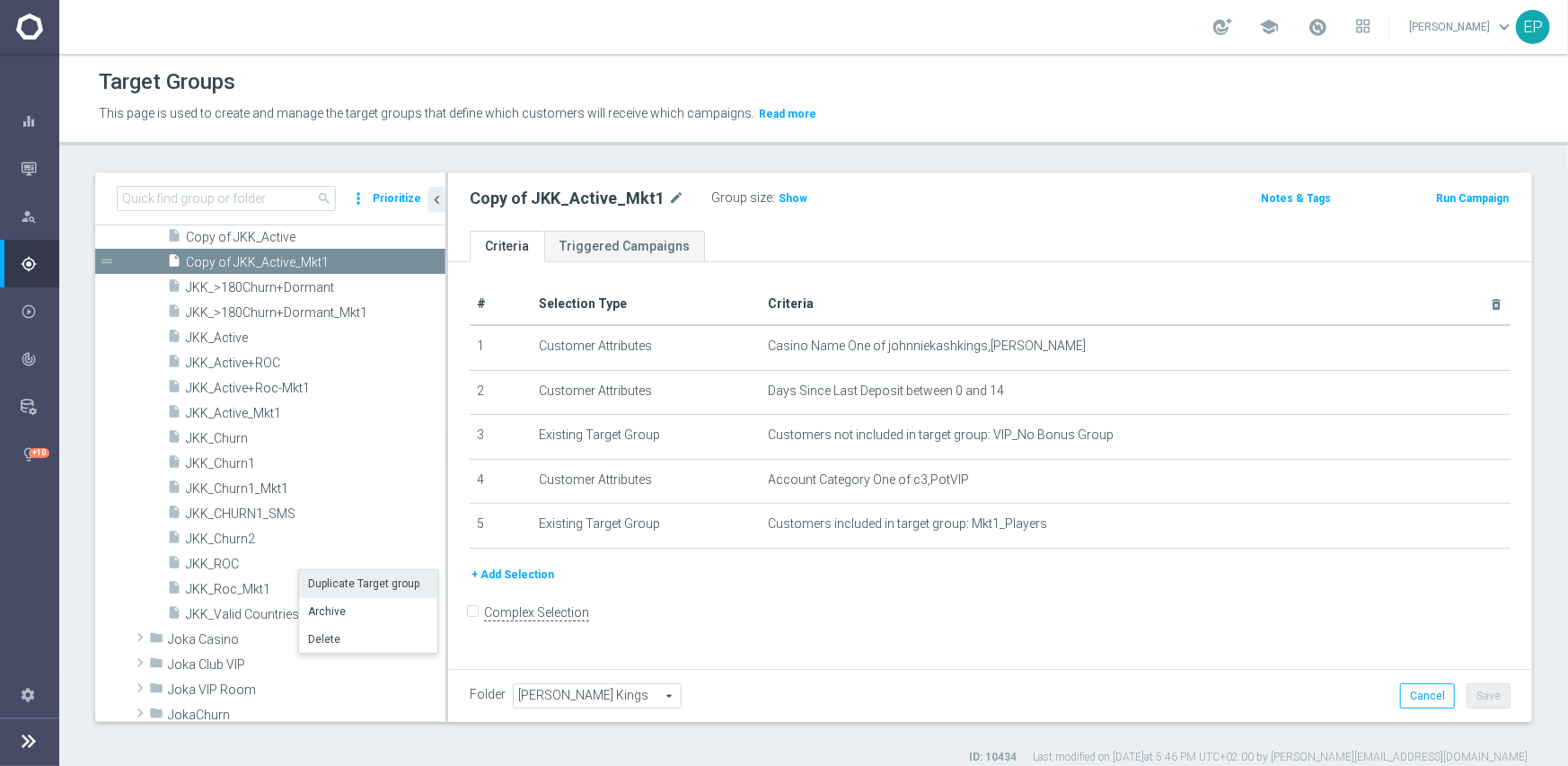
click at [346, 578] on li "Duplicate Target group" at bounding box center [367, 584] width 138 height 28
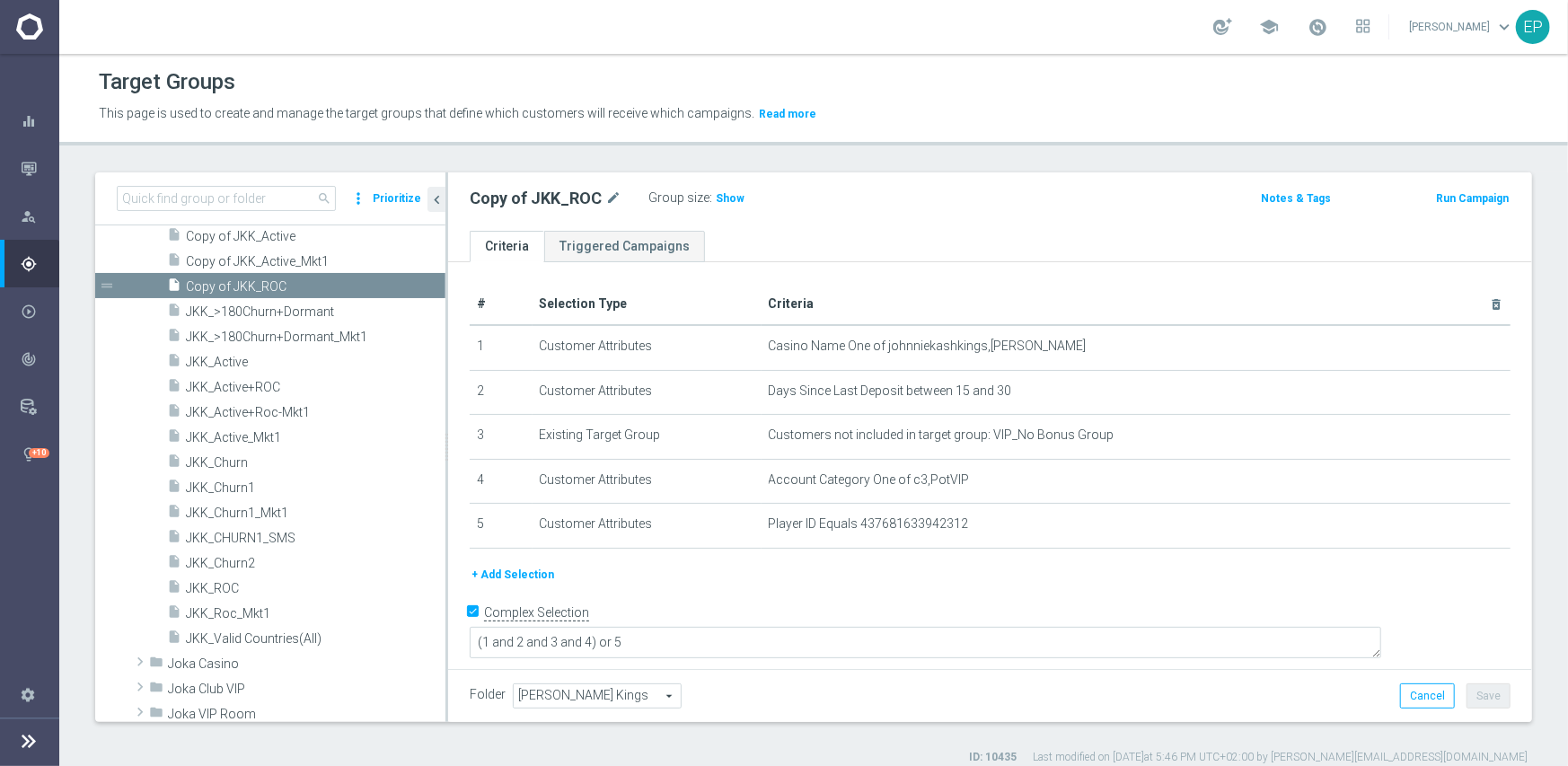
scroll to position [1095, 0]
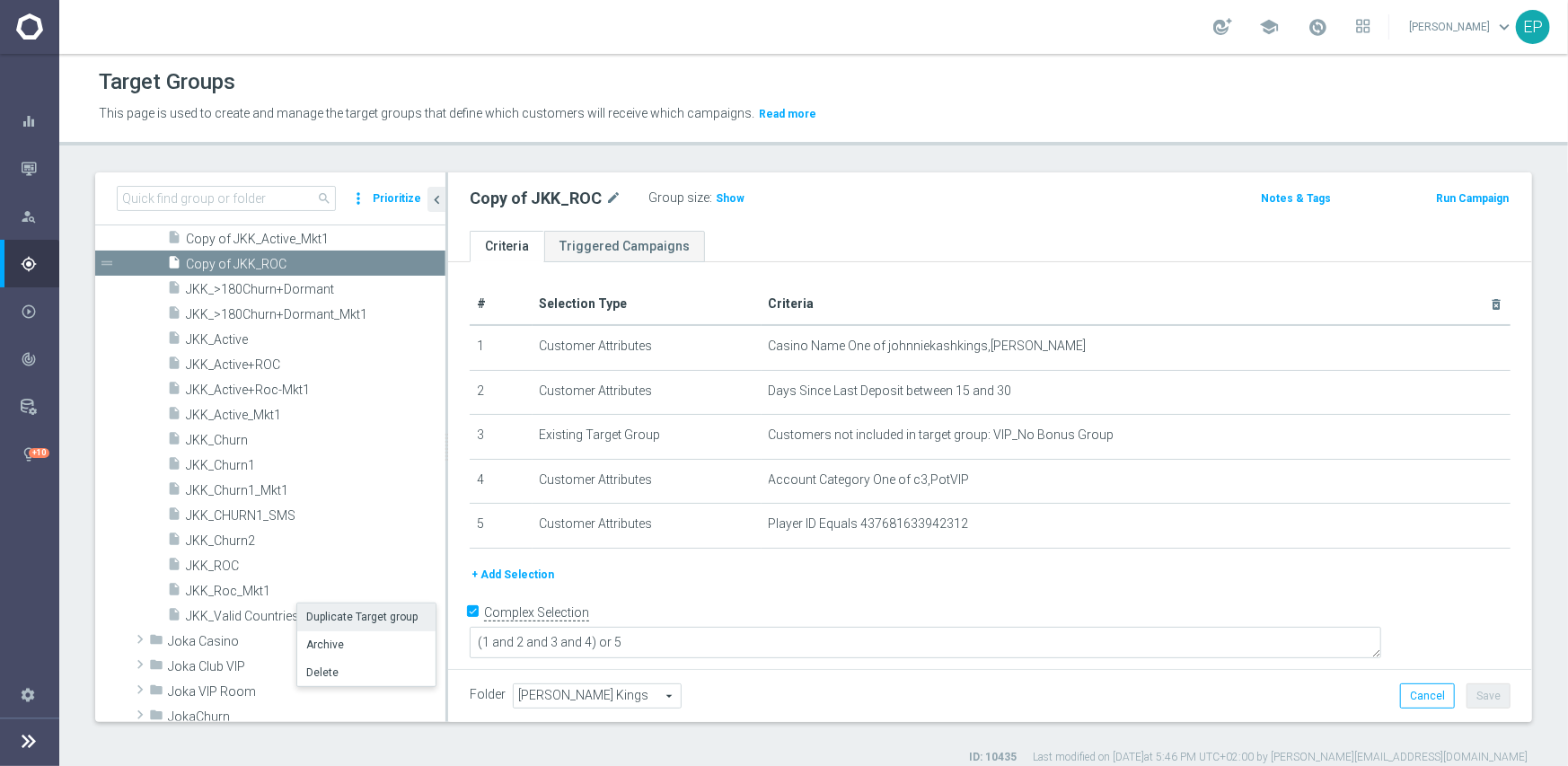
click at [351, 622] on li "Duplicate Target group" at bounding box center [366, 617] width 138 height 28
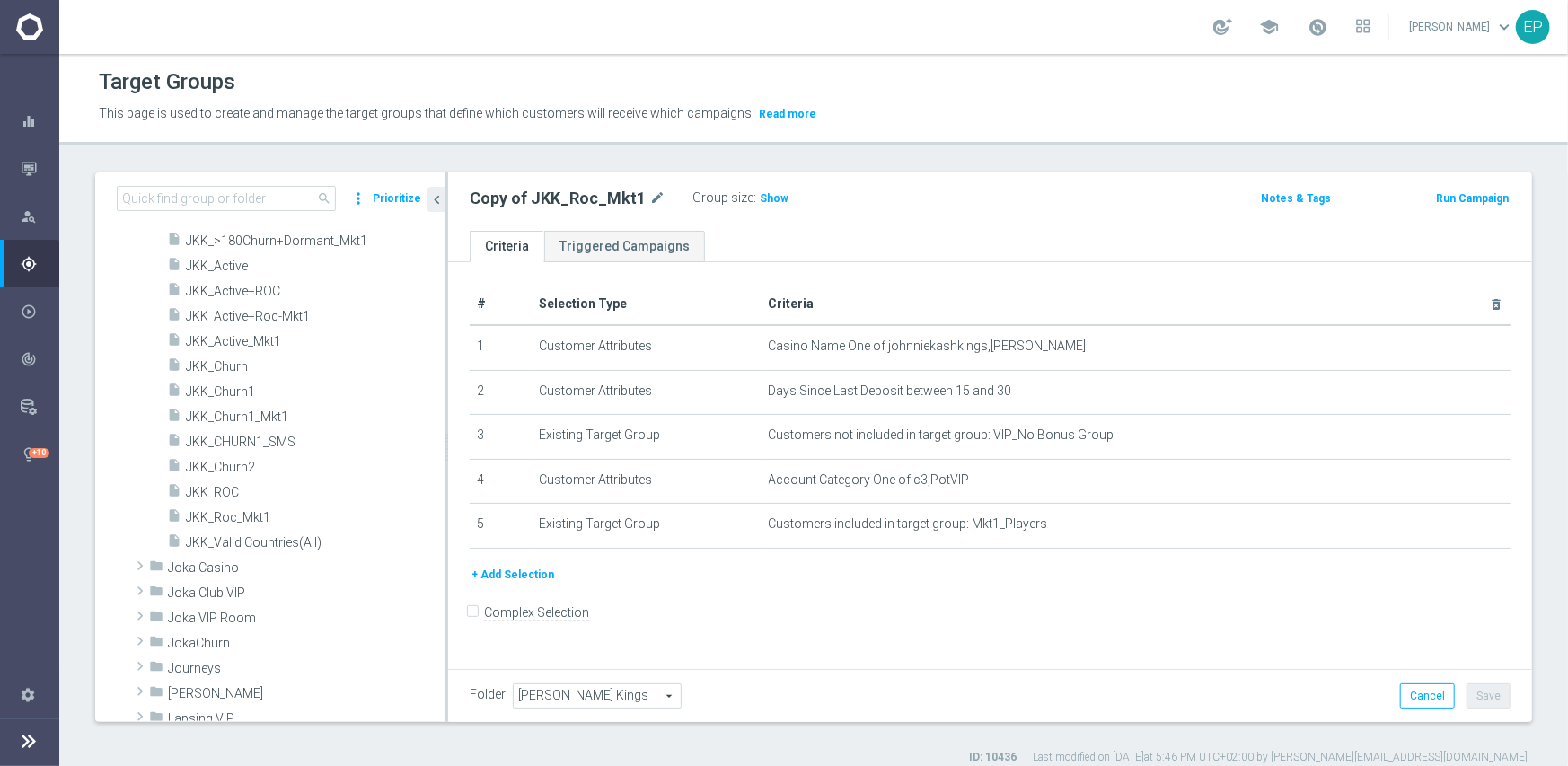
scroll to position [1209, 0]
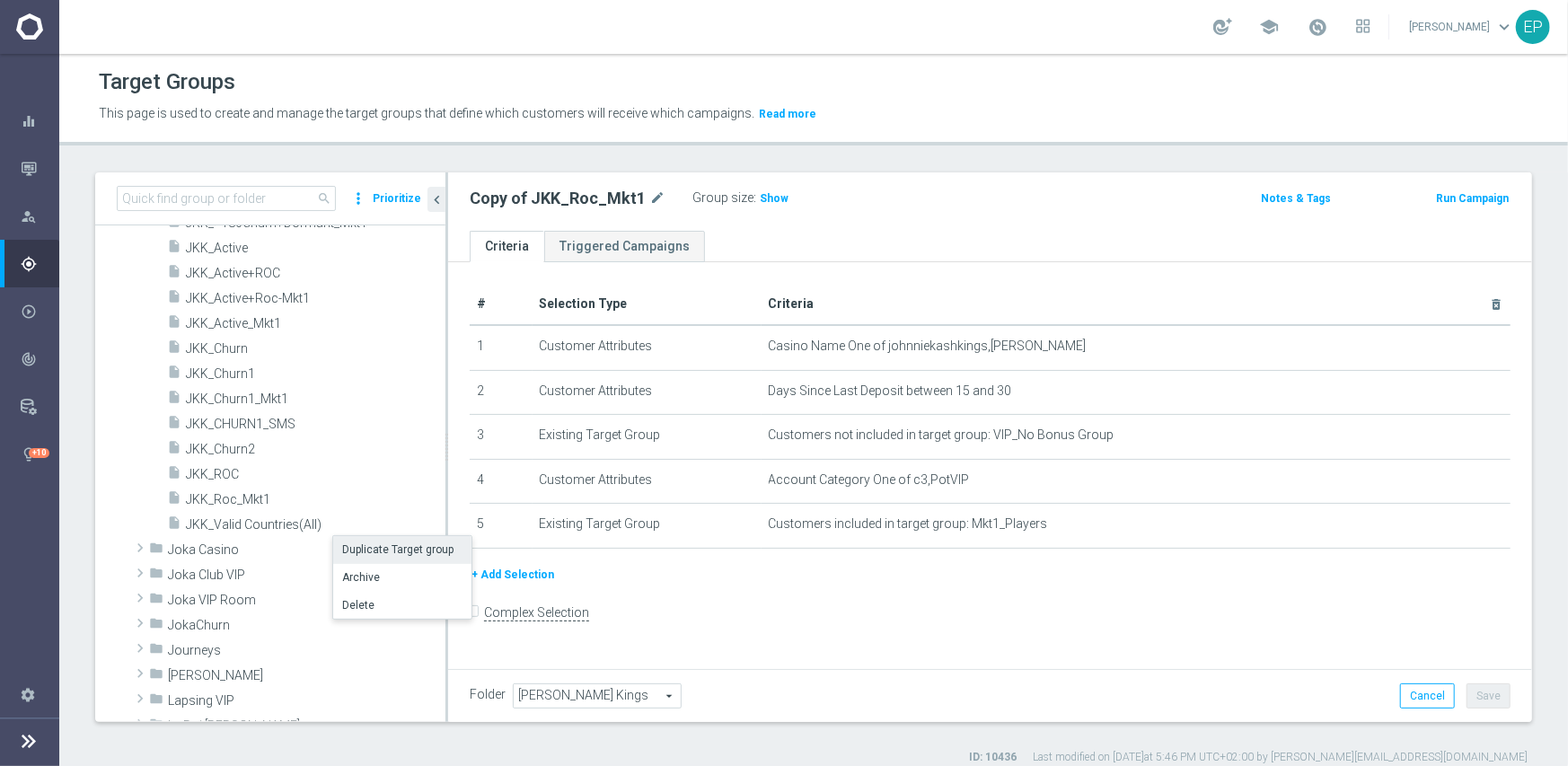
click at [379, 553] on li "Duplicate Target group" at bounding box center [401, 549] width 138 height 28
checkbox input "true"
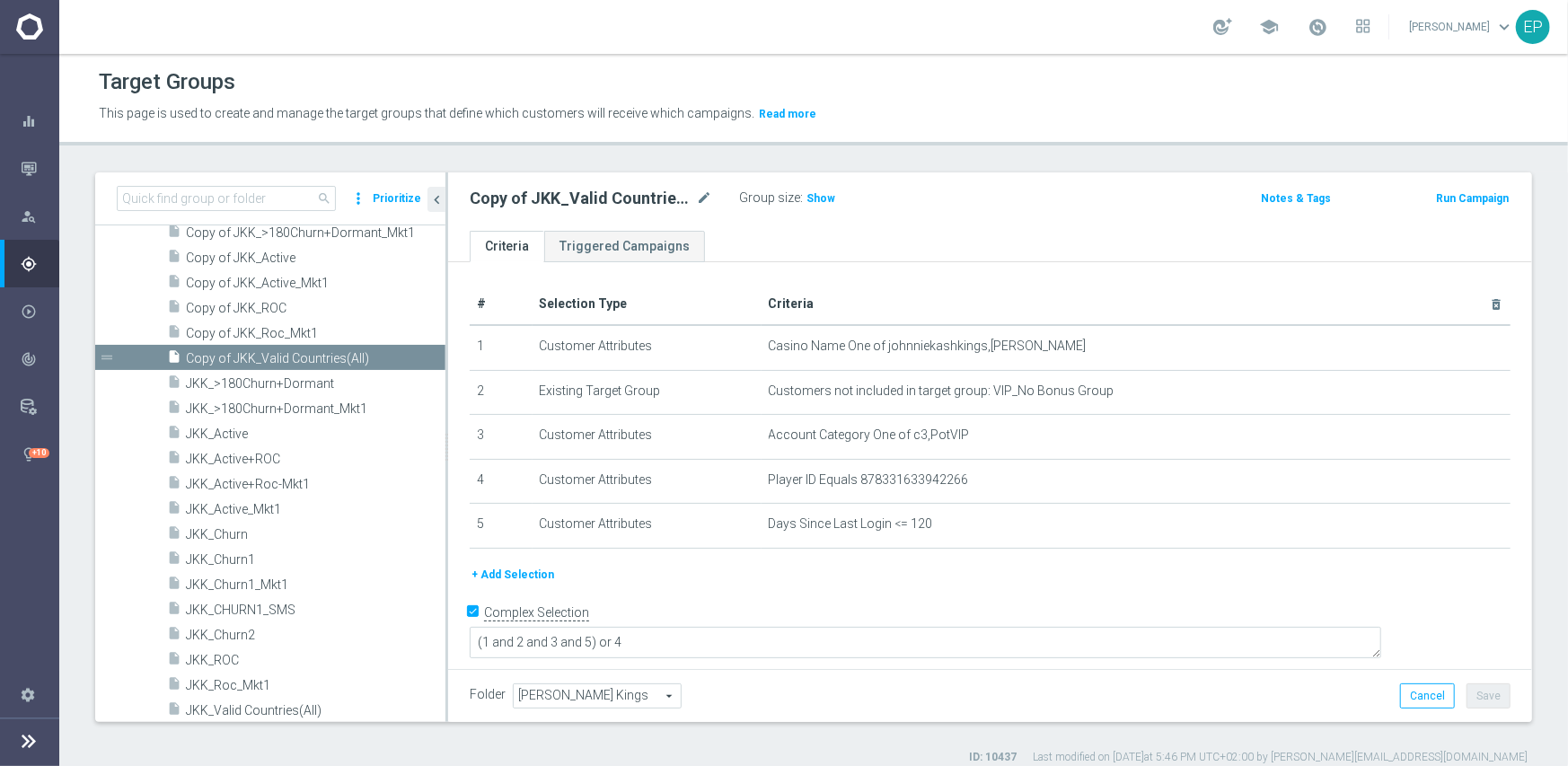
scroll to position [1141, 0]
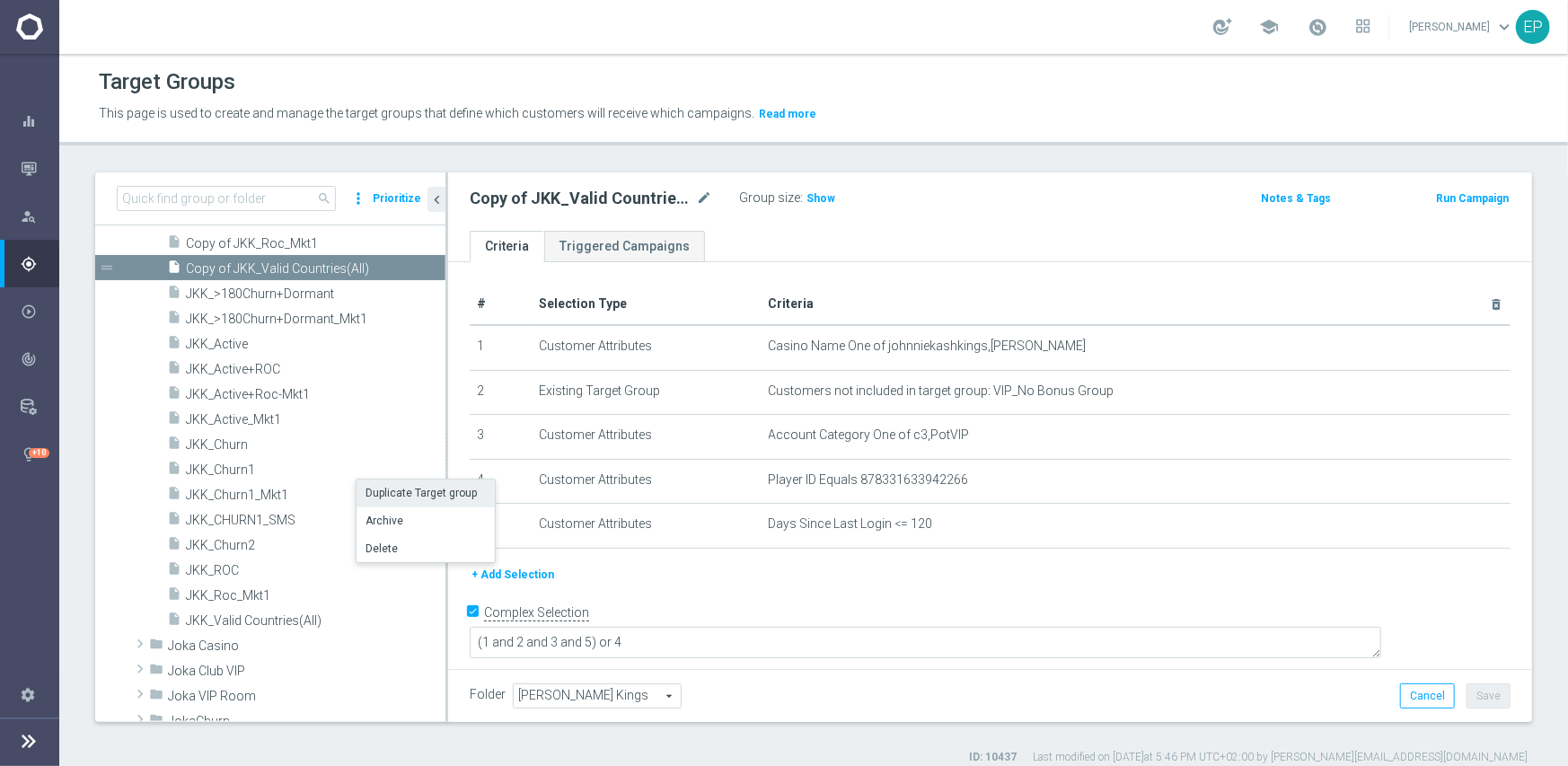
click at [399, 498] on li "Duplicate Target group" at bounding box center [425, 494] width 138 height 28
type textarea "(1 and 2 and 3 and 4) or 5"
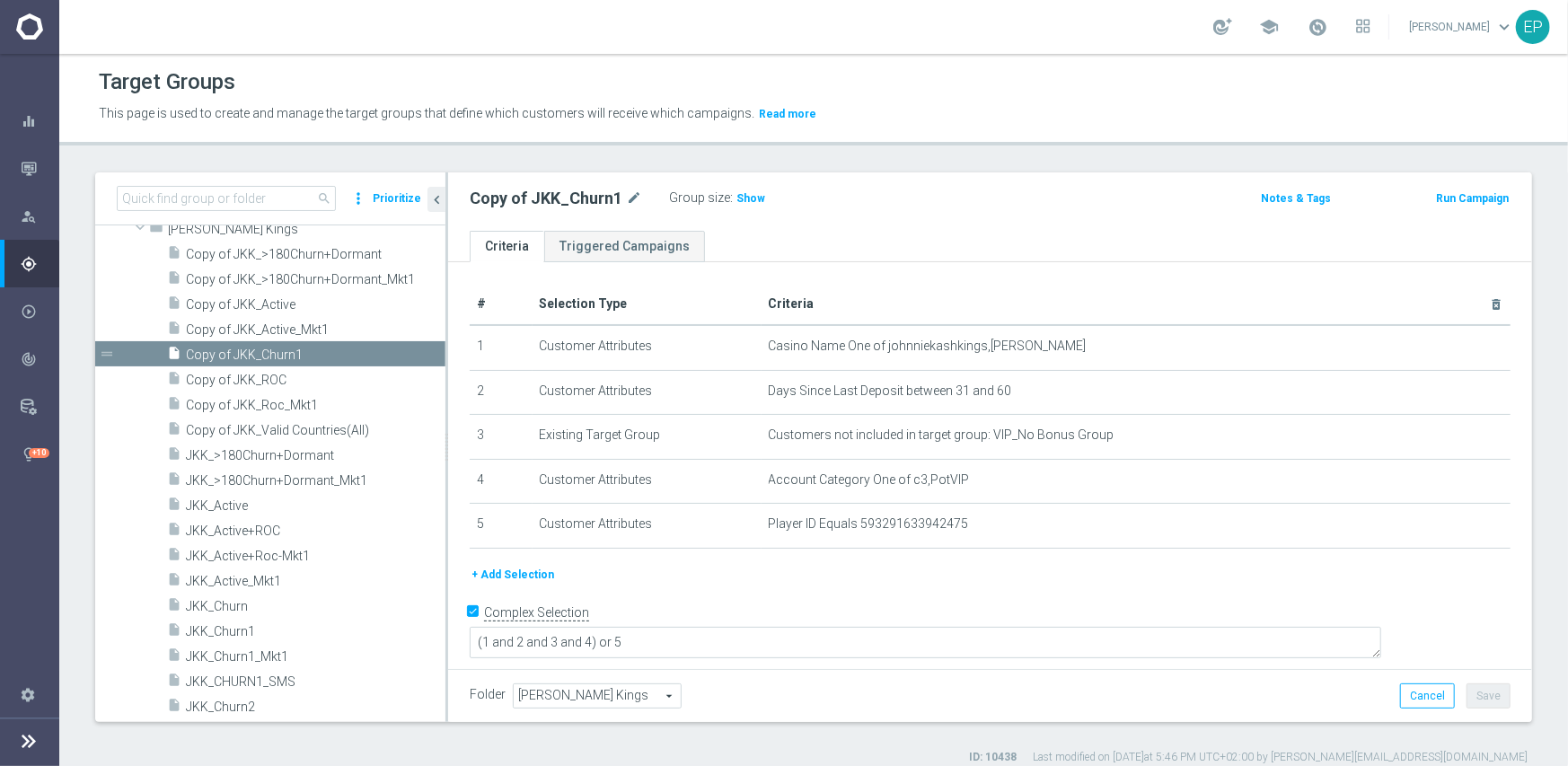
scroll to position [1095, 0]
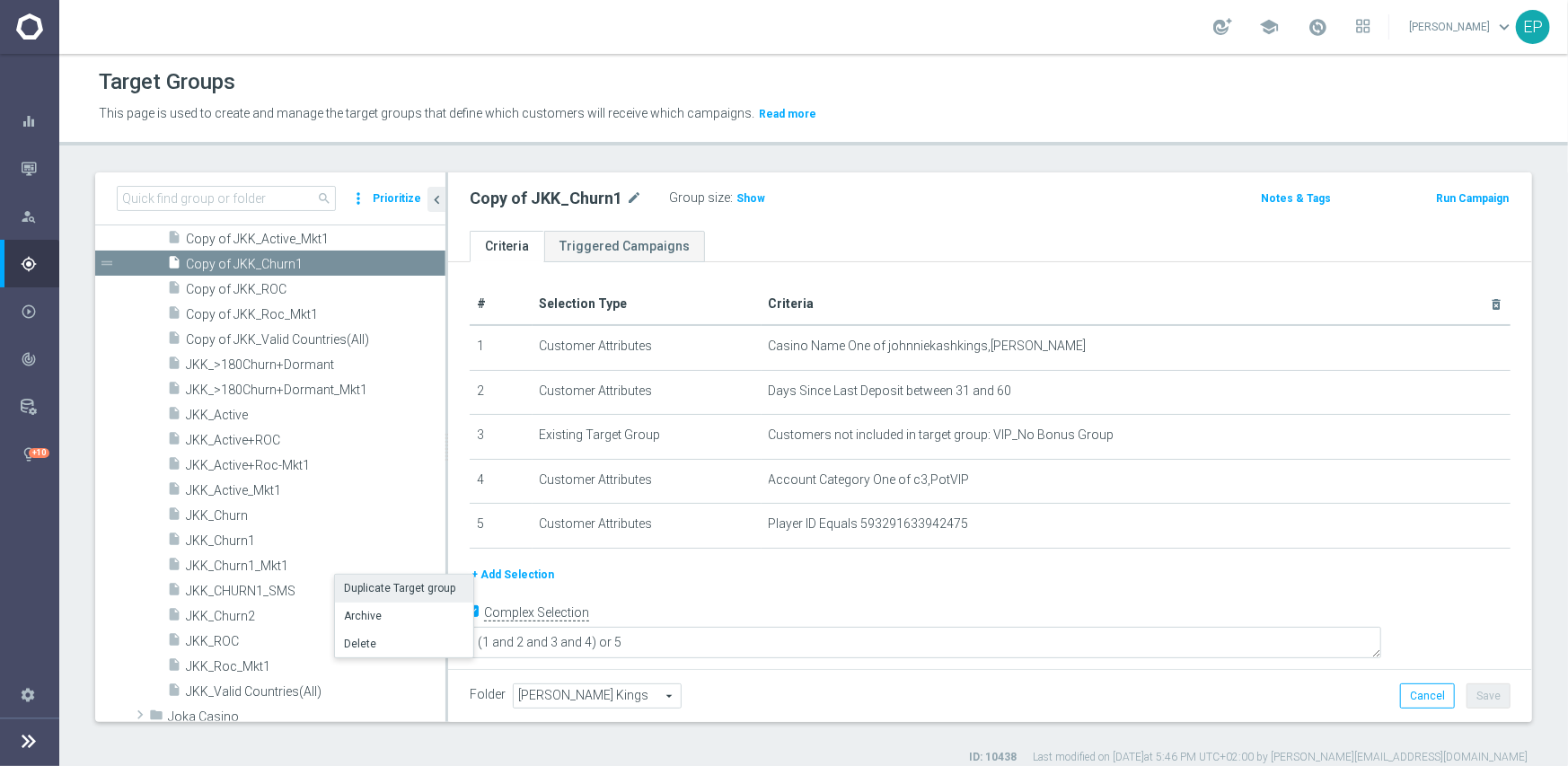
click at [392, 590] on li "Duplicate Target group" at bounding box center [403, 588] width 138 height 28
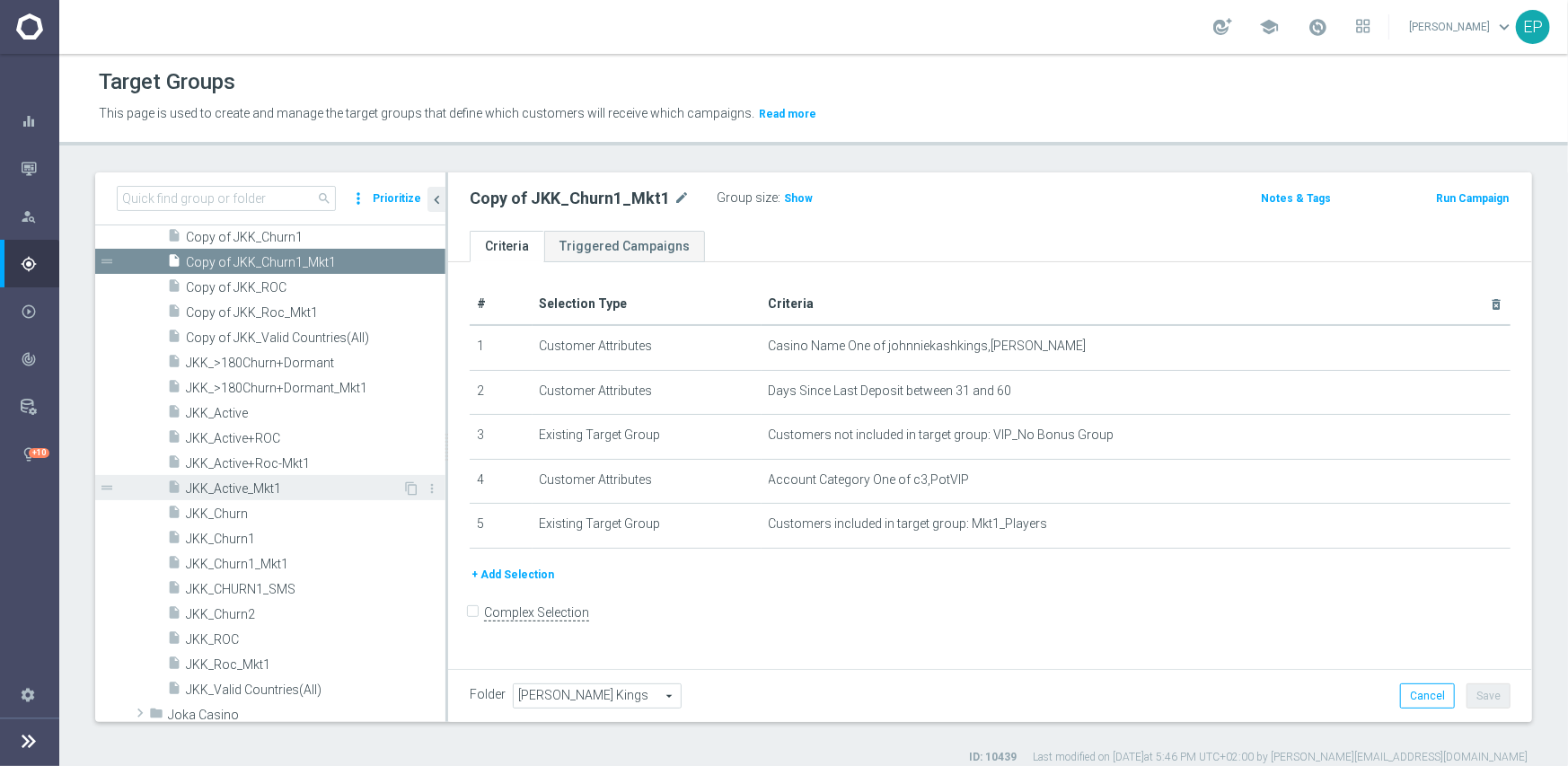
scroll to position [1209, 0]
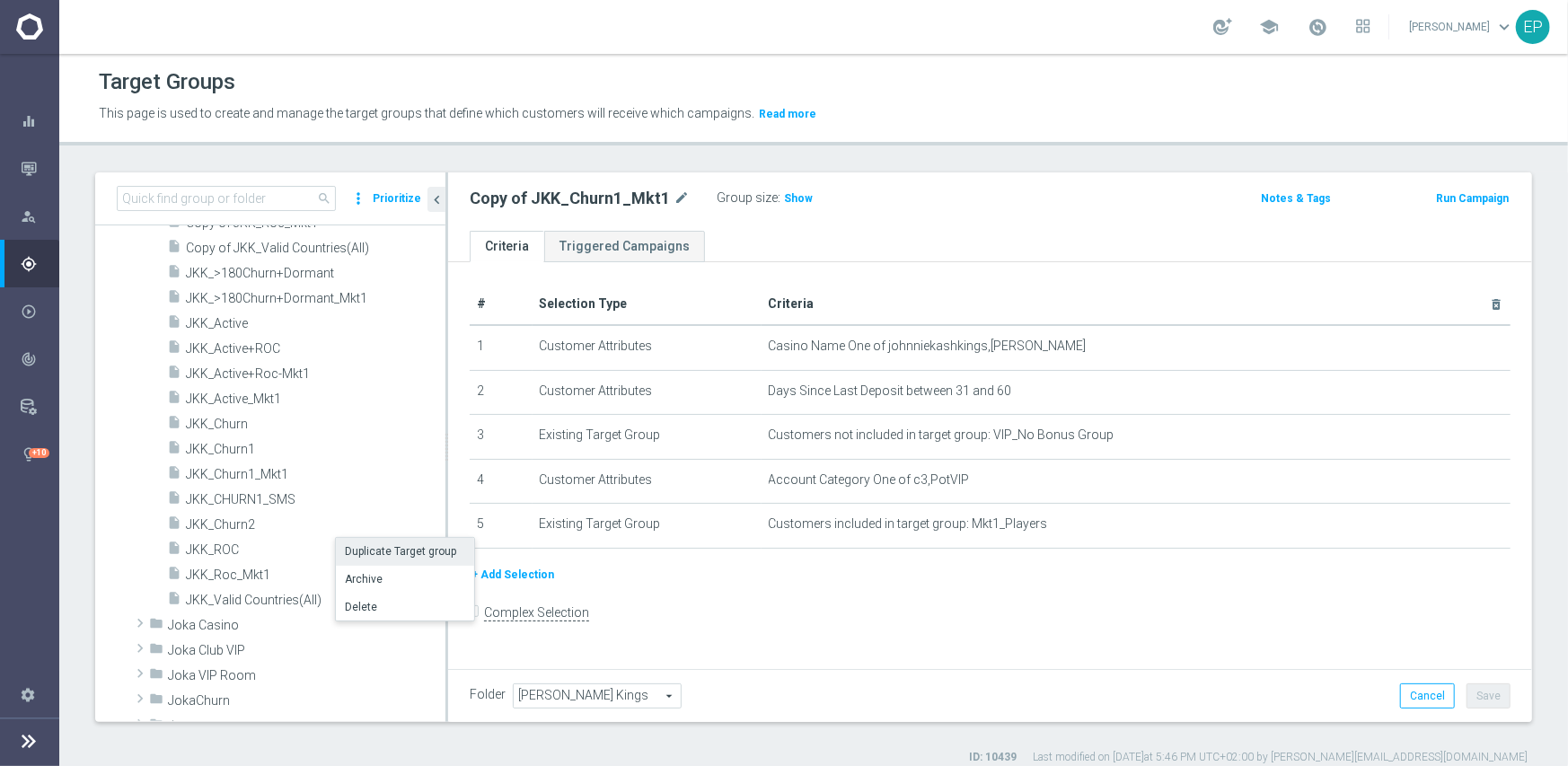
click at [395, 550] on li "Duplicate Target group" at bounding box center [404, 551] width 138 height 28
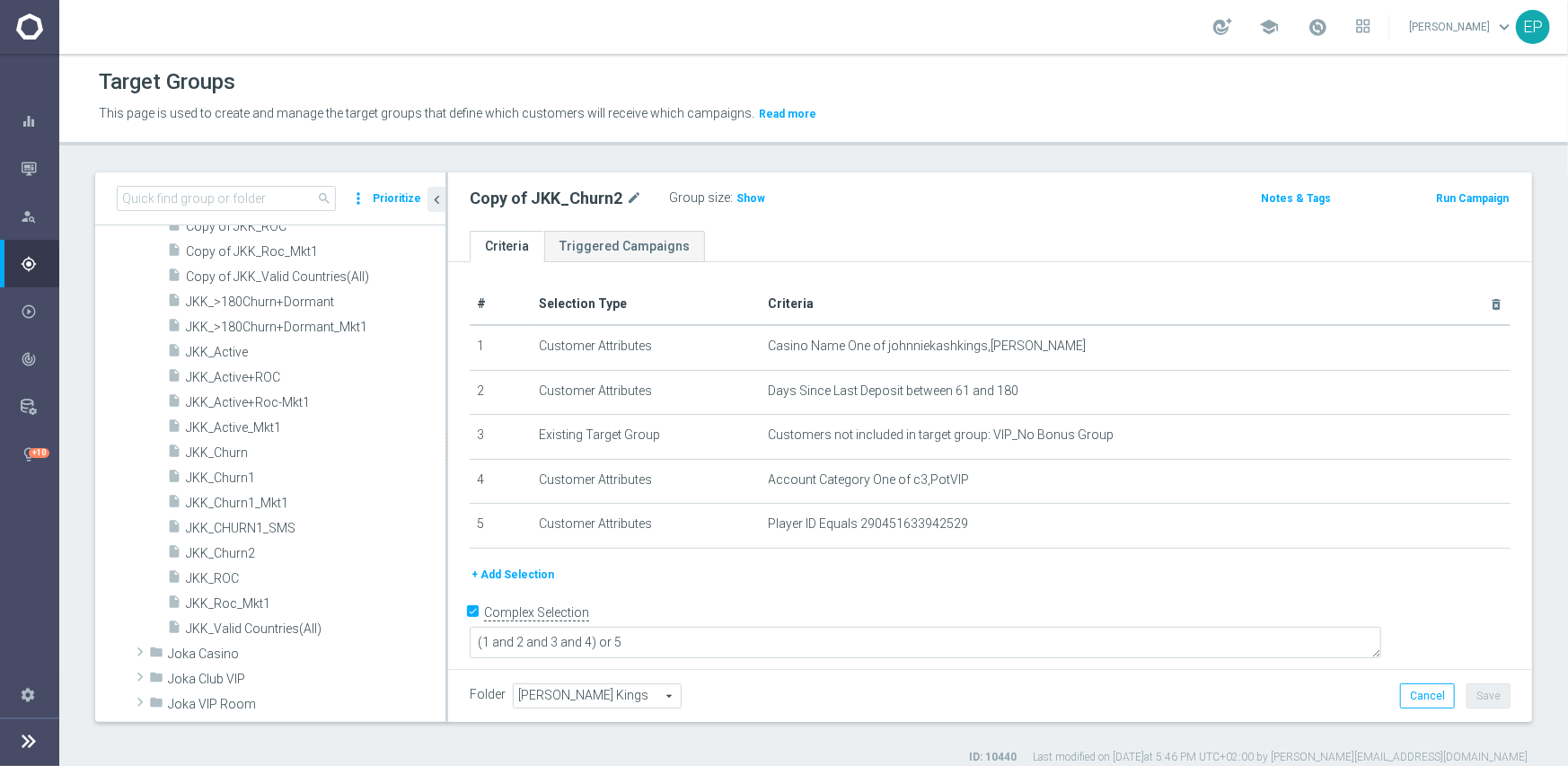
scroll to position [872, 0]
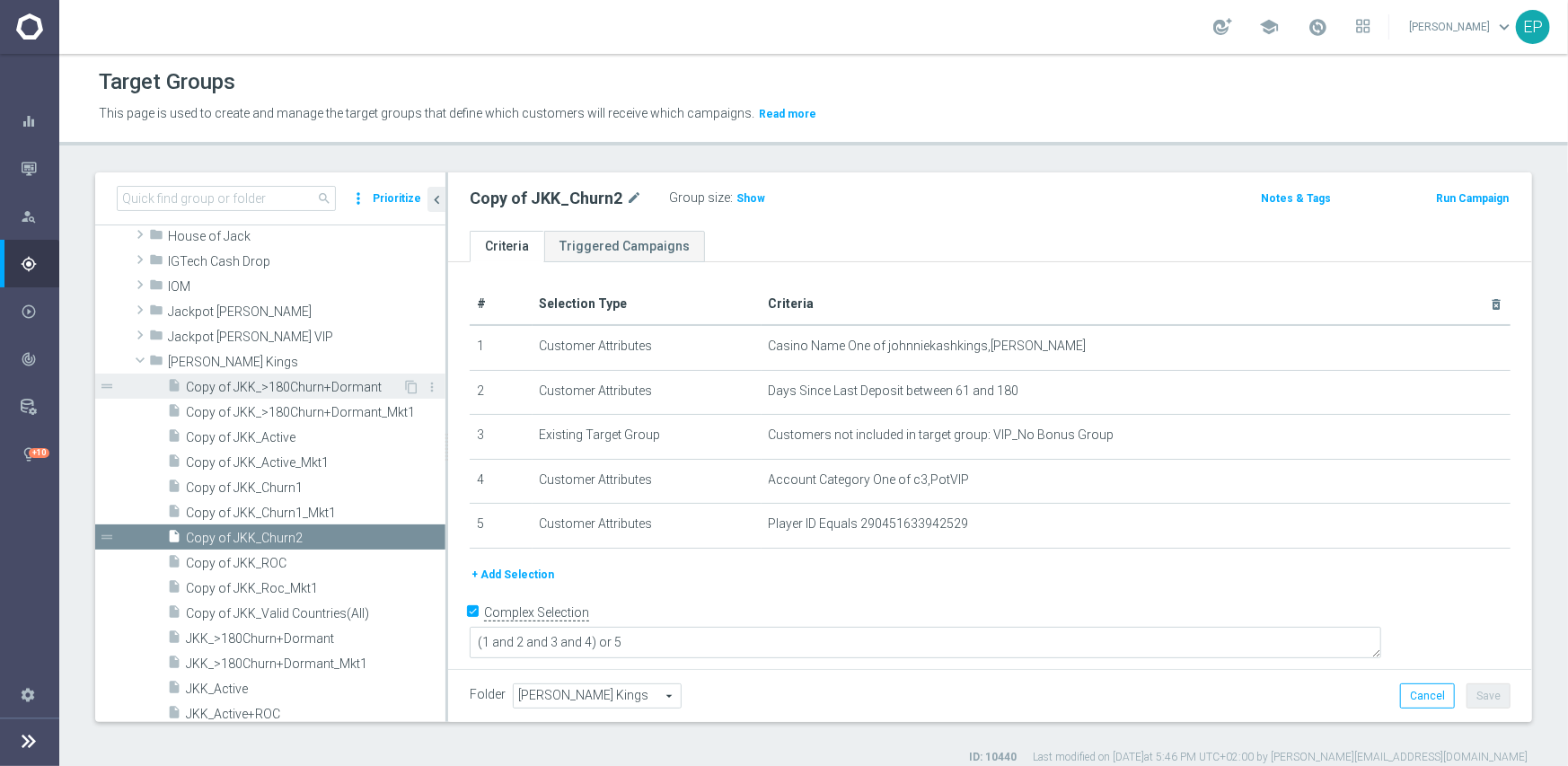
click at [302, 388] on span "Copy of JKK_>180Churn+Dormant" at bounding box center [294, 387] width 217 height 15
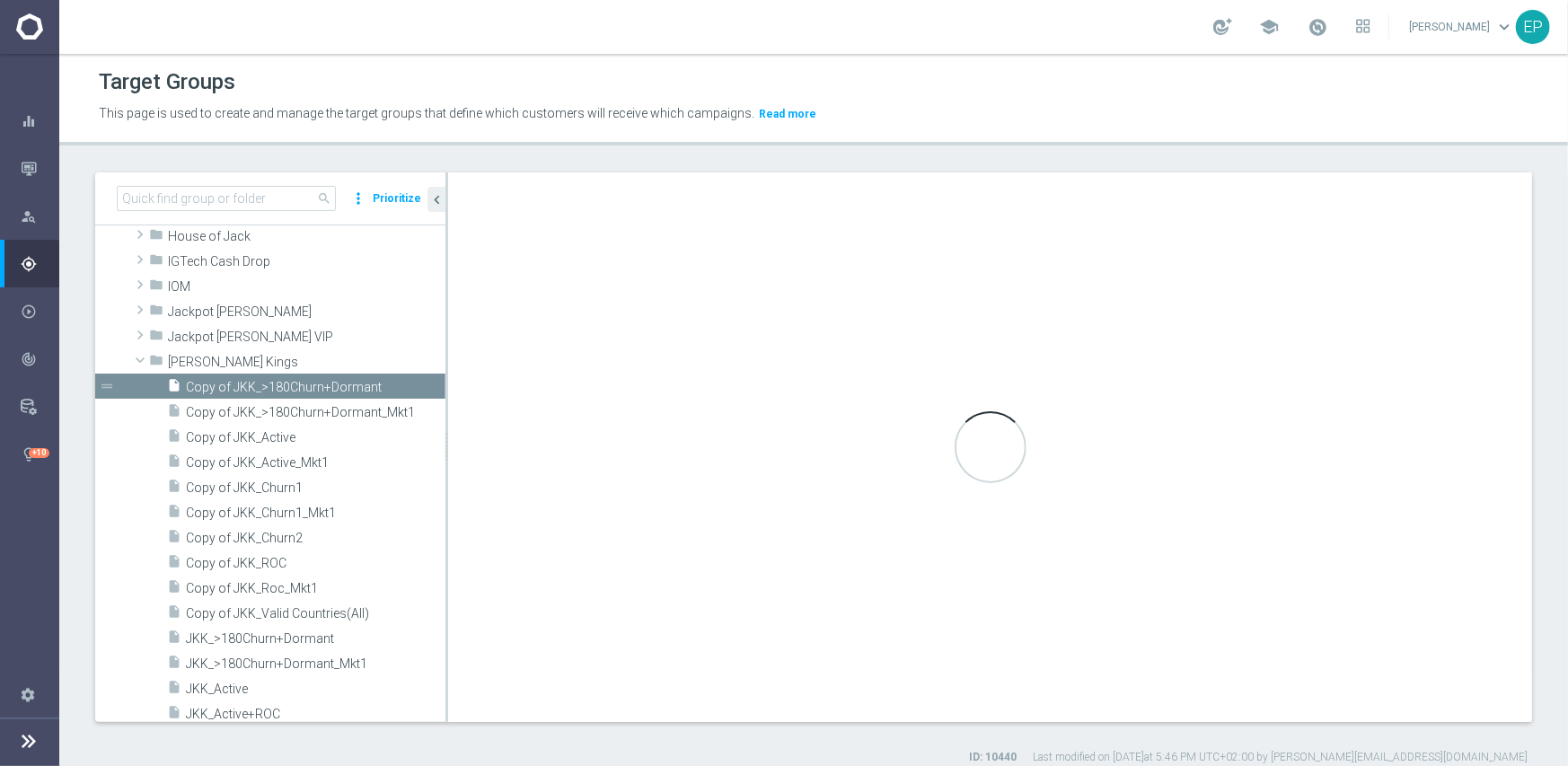
checkbox input "false"
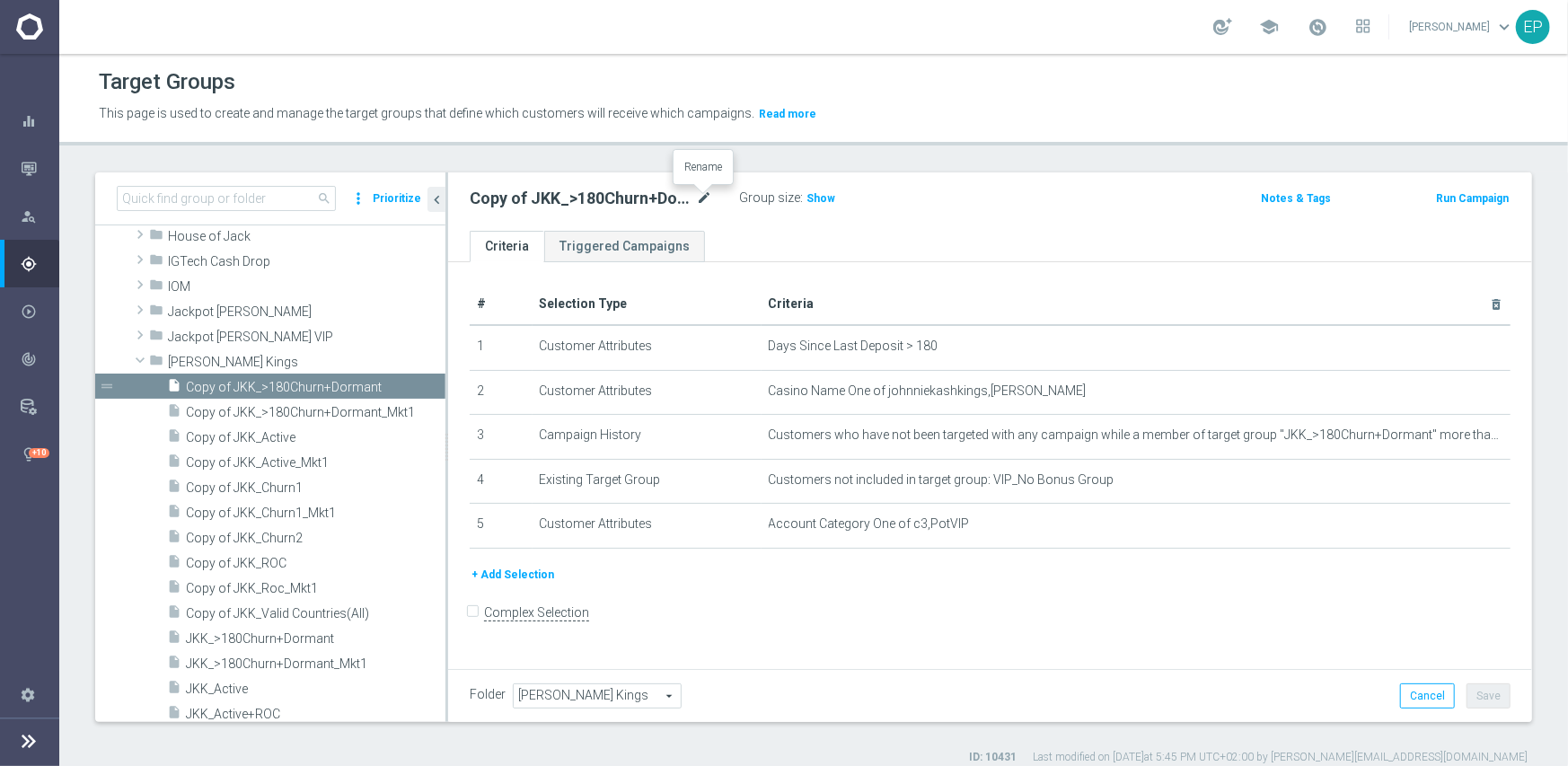
click at [709, 193] on icon "mode_edit" at bounding box center [705, 198] width 16 height 22
click at [520, 200] on input "Copy of JKK_>180Churn+Dormant" at bounding box center [591, 200] width 243 height 25
click at [641, 198] on input "JKK_>180Churn+Dormant" at bounding box center [591, 200] width 243 height 25
type input "JKK_>180Churn+Dormant_Engaged"
click at [608, 693] on span "[PERSON_NAME] Kings" at bounding box center [596, 697] width 167 height 23
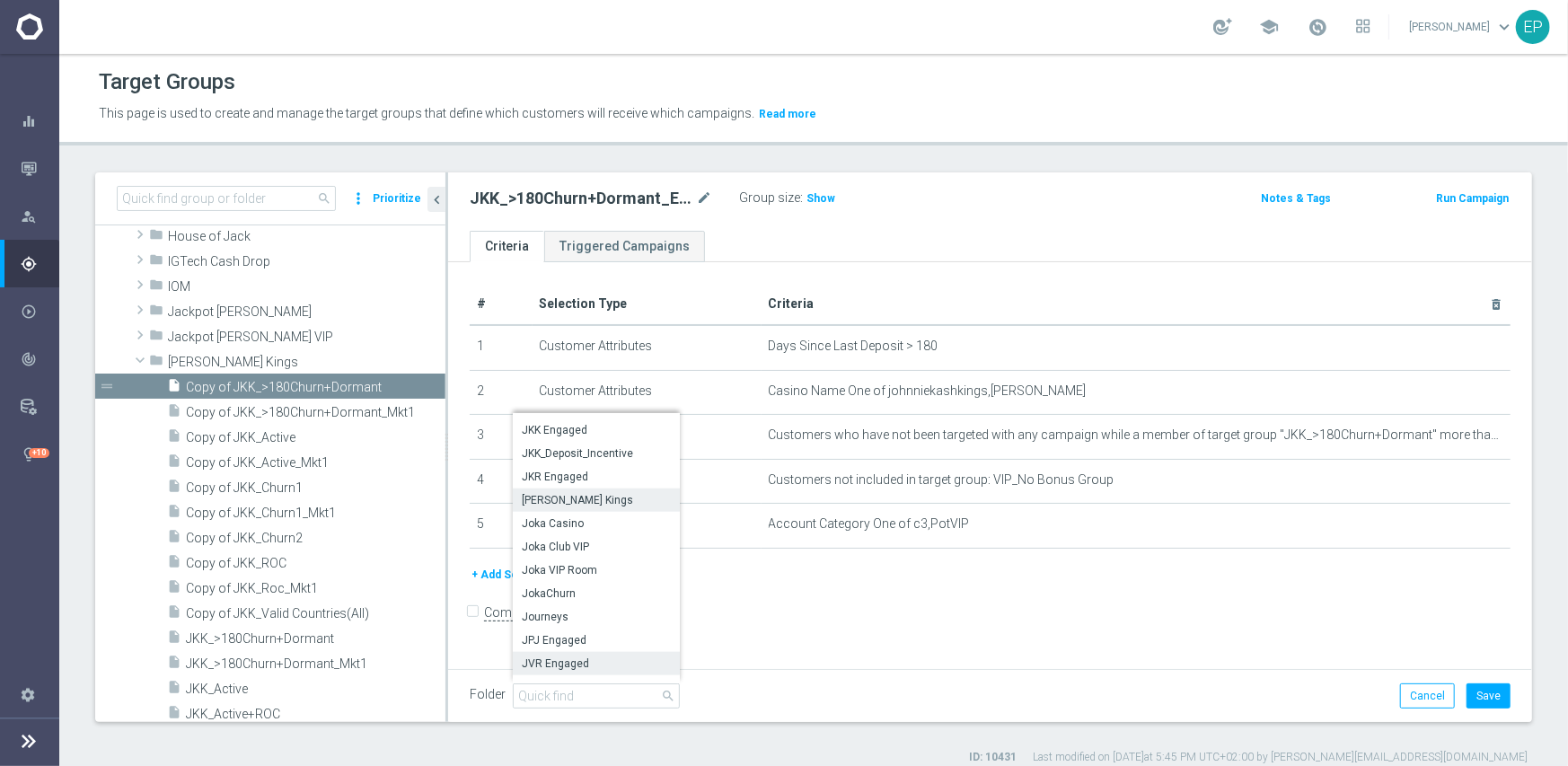
scroll to position [1381, 0]
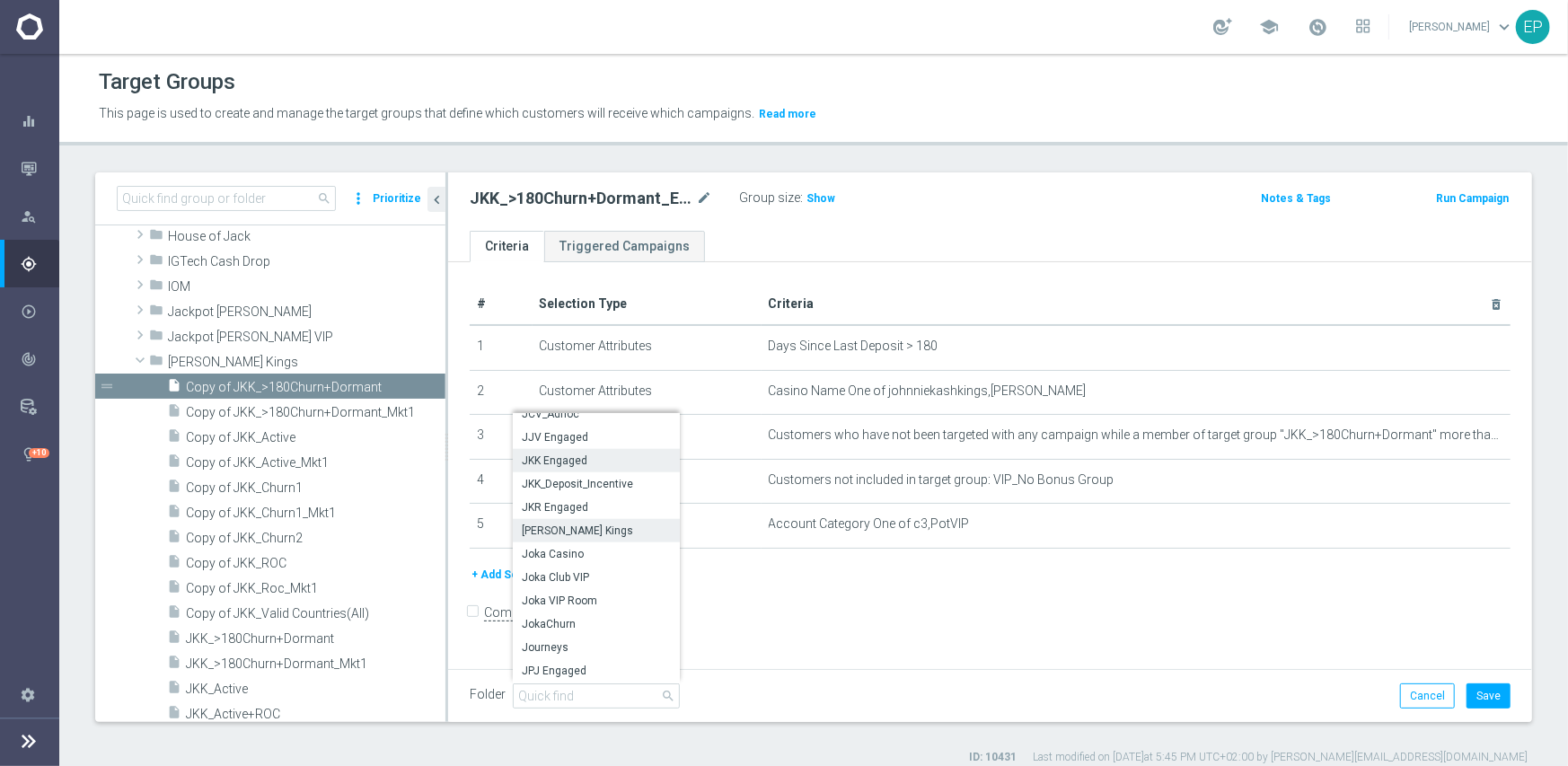
click at [601, 457] on span "JKK Engaged" at bounding box center [595, 461] width 149 height 14
type input "JKK Engaged"
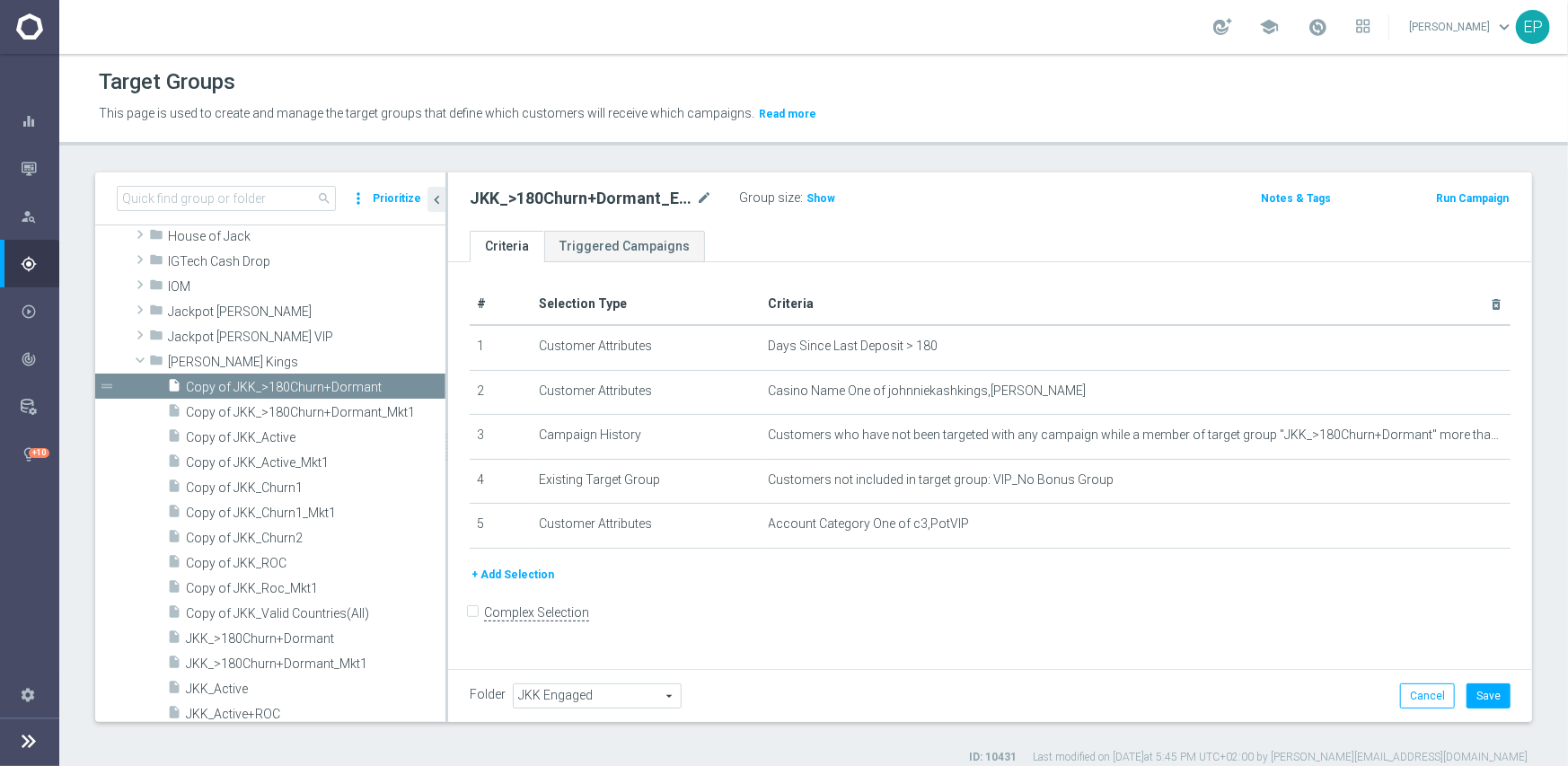
click at [611, 692] on span "JKK Engaged" at bounding box center [596, 697] width 167 height 23
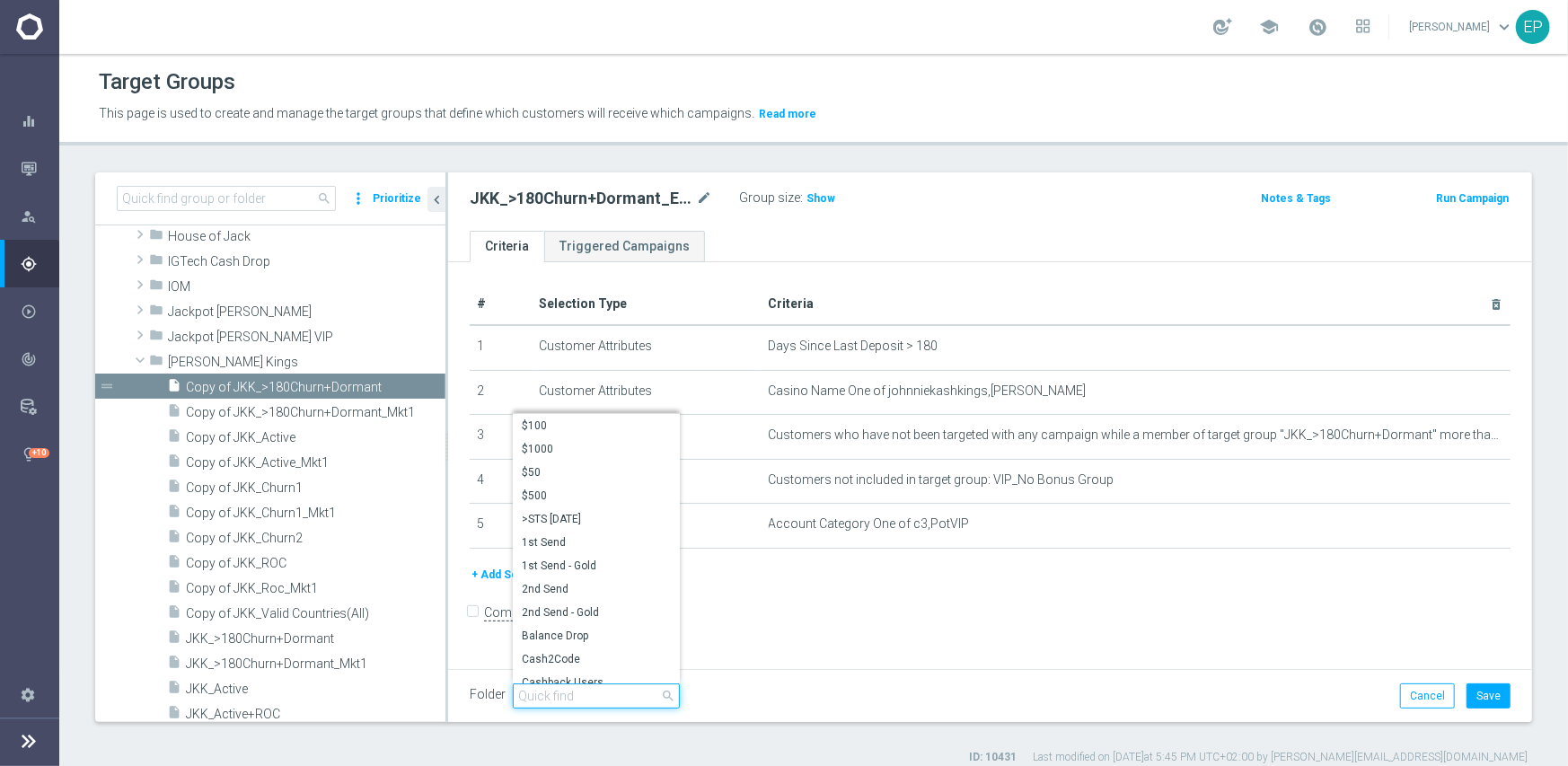
click at [607, 695] on input "search" at bounding box center [595, 697] width 167 height 25
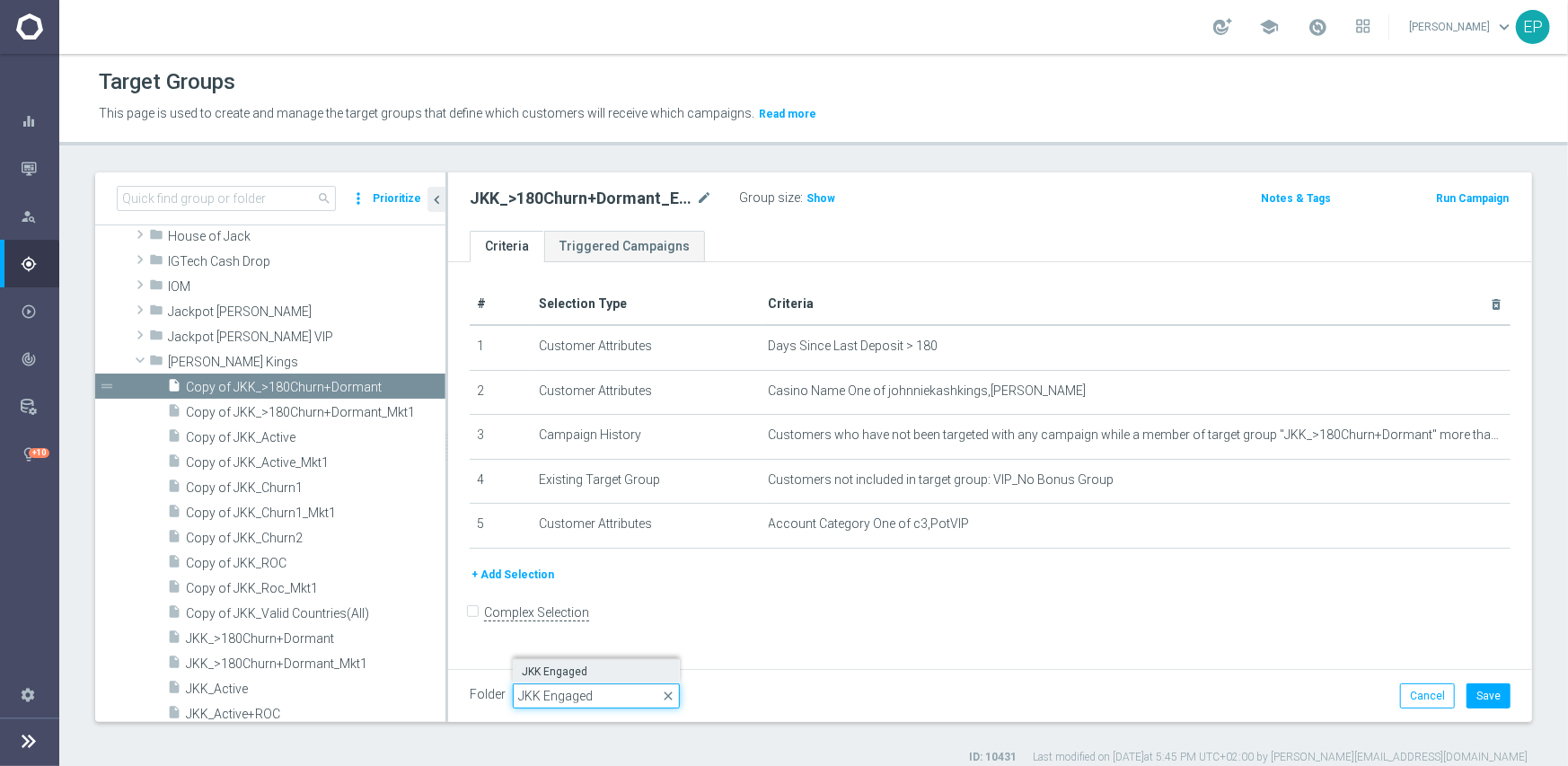
drag, startPoint x: 596, startPoint y: 695, endPoint x: 511, endPoint y: 699, distance: 85.1
click at [512, 699] on input "JKK Engaged" at bounding box center [595, 697] width 167 height 25
type input "JKK Engaged"
click at [803, 695] on div "Folder JKK Engaged JKK Engaged arrow_drop_down JKK Engaged close JKK Engaged Ca…" at bounding box center [991, 697] width 1041 height 25
click at [1401, 696] on button "Cancel" at bounding box center [1427, 697] width 55 height 25
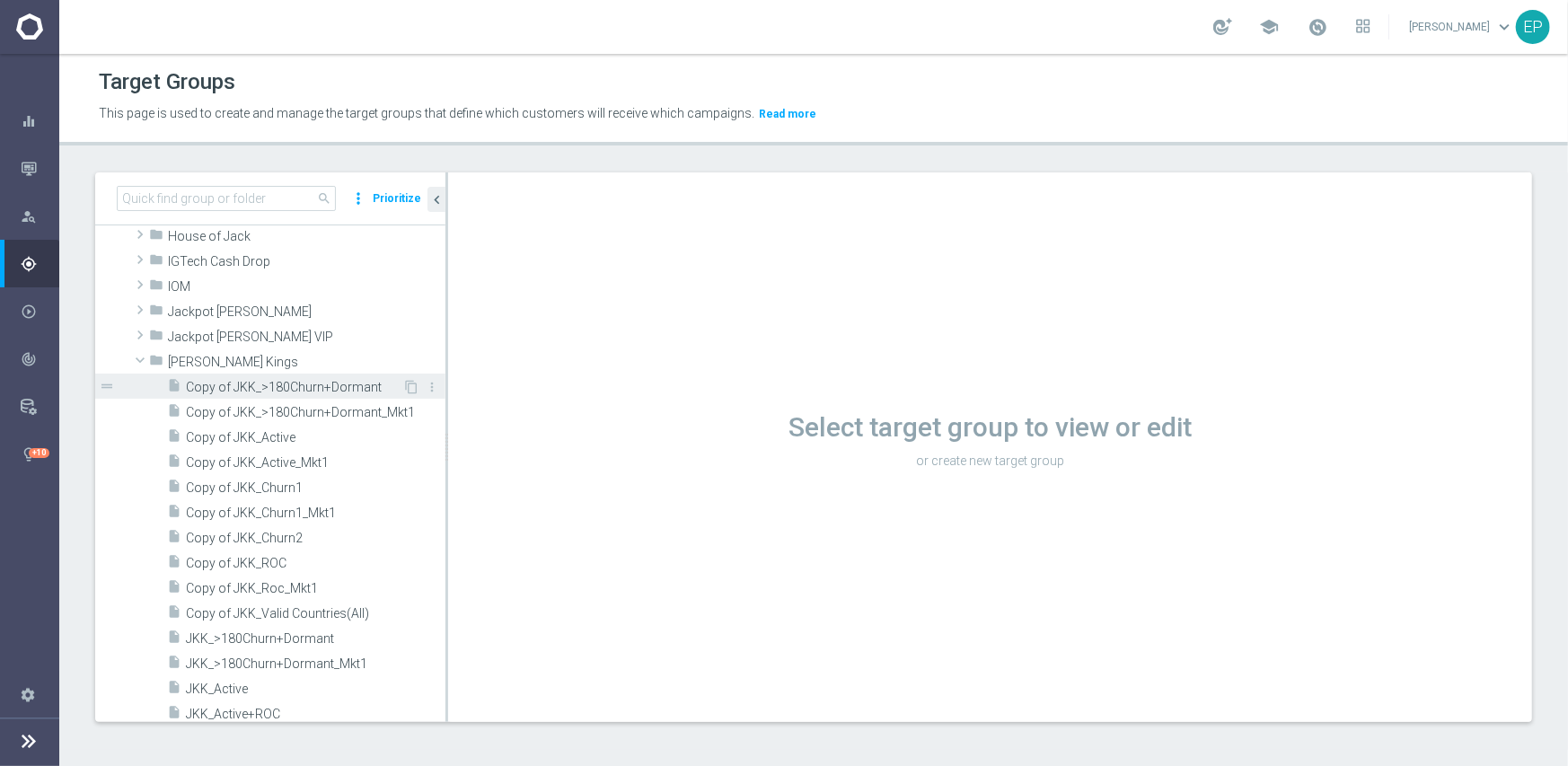
click at [197, 389] on span "Copy of JKK_>180Churn+Dormant" at bounding box center [294, 387] width 217 height 15
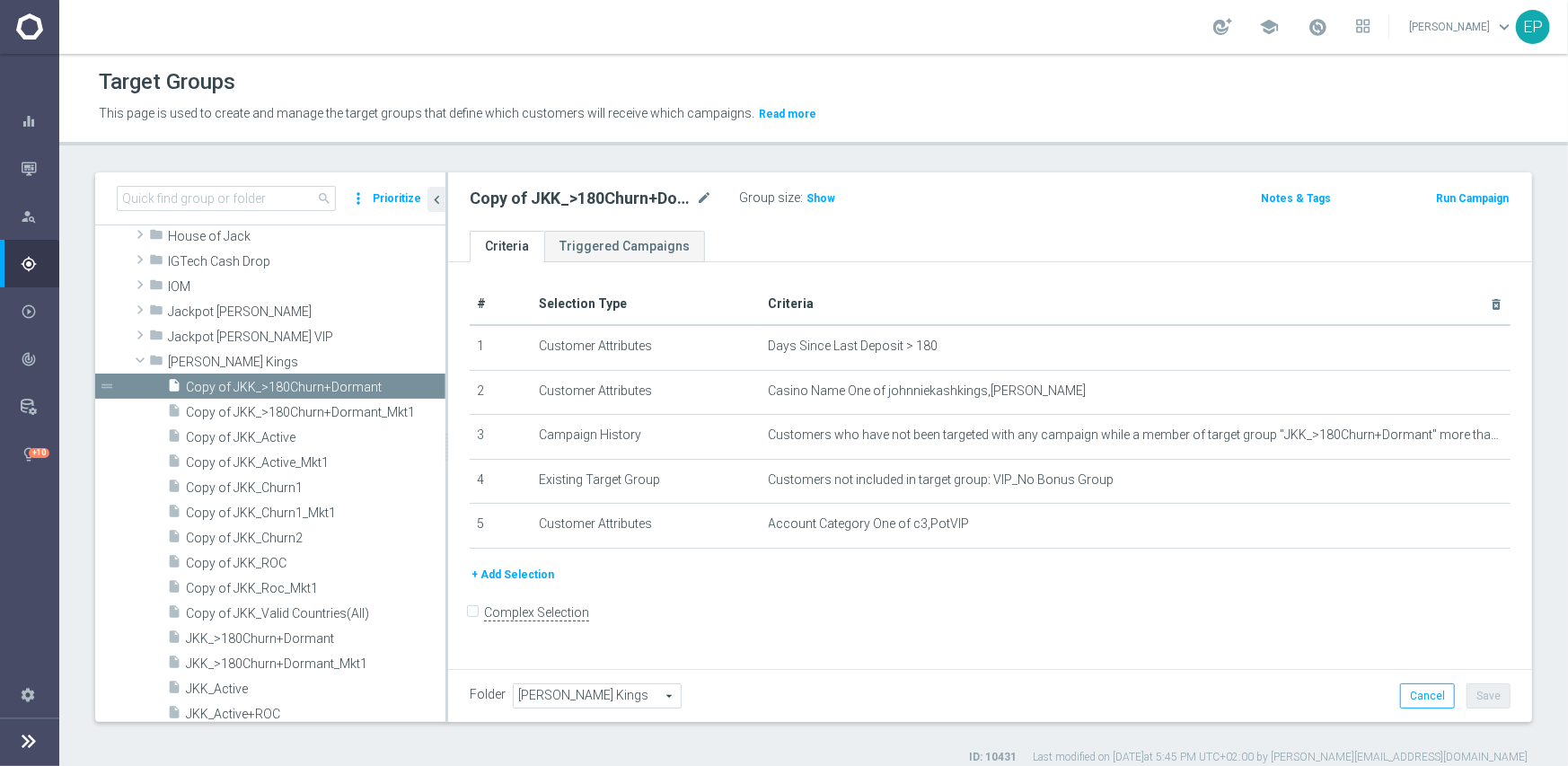
click at [579, 694] on span "[PERSON_NAME] Kings" at bounding box center [596, 697] width 167 height 23
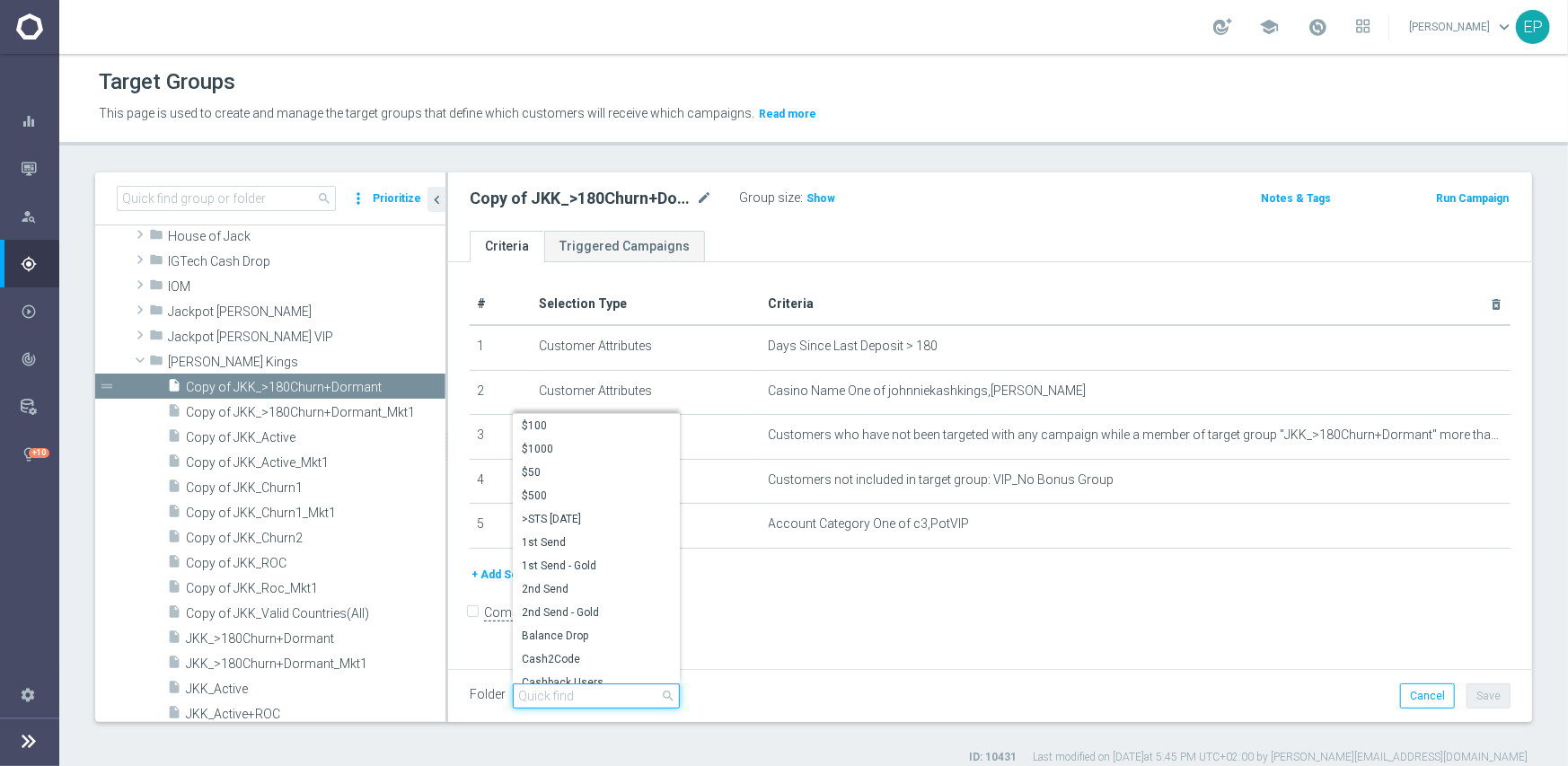
click at [579, 691] on input "search" at bounding box center [595, 697] width 167 height 25
paste input "JKK Engaged"
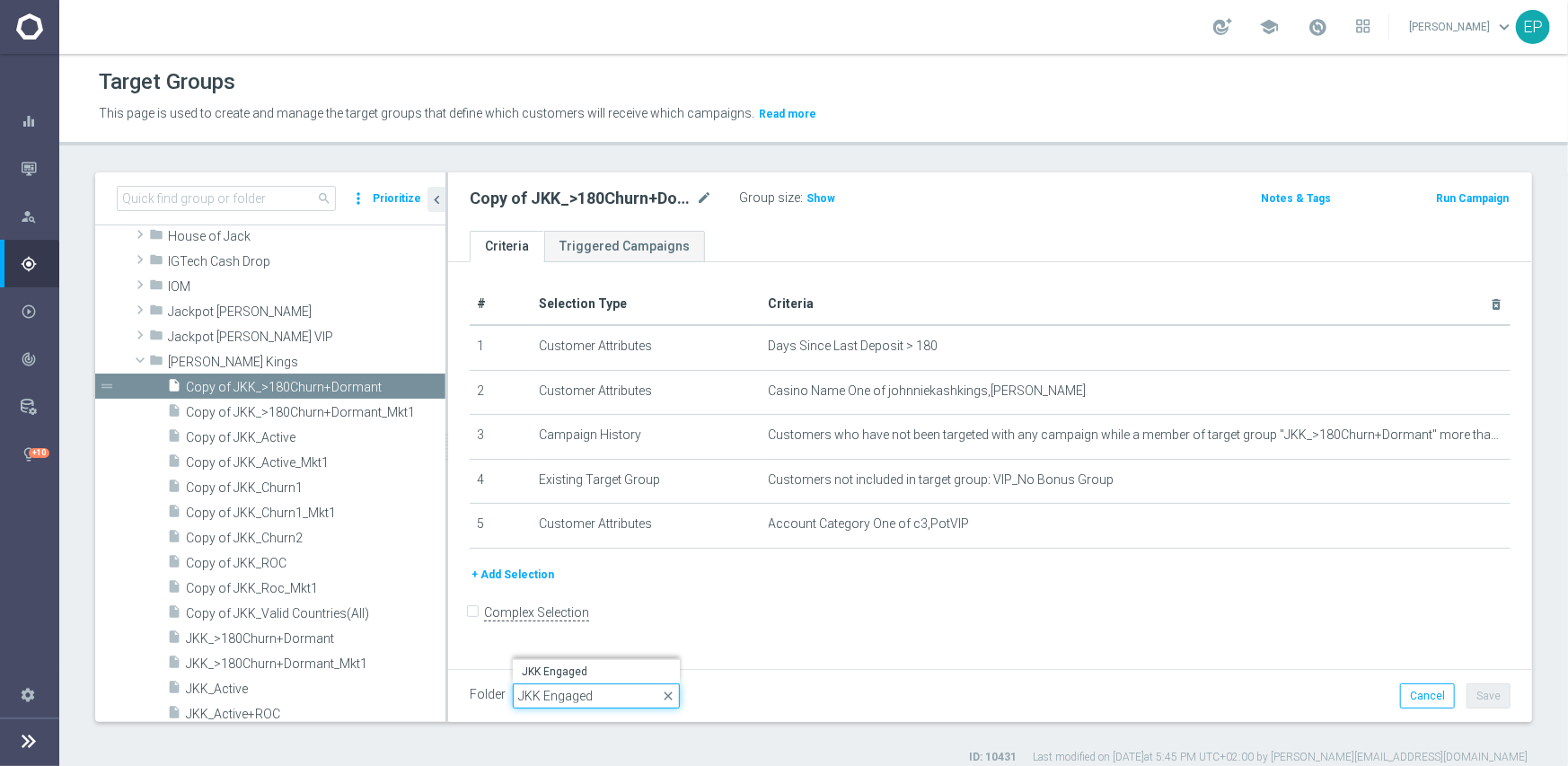
type input "JKK Engaged"
click at [576, 671] on span "JKK Engaged" at bounding box center [595, 672] width 149 height 14
click at [1487, 692] on button "Save" at bounding box center [1489, 697] width 44 height 25
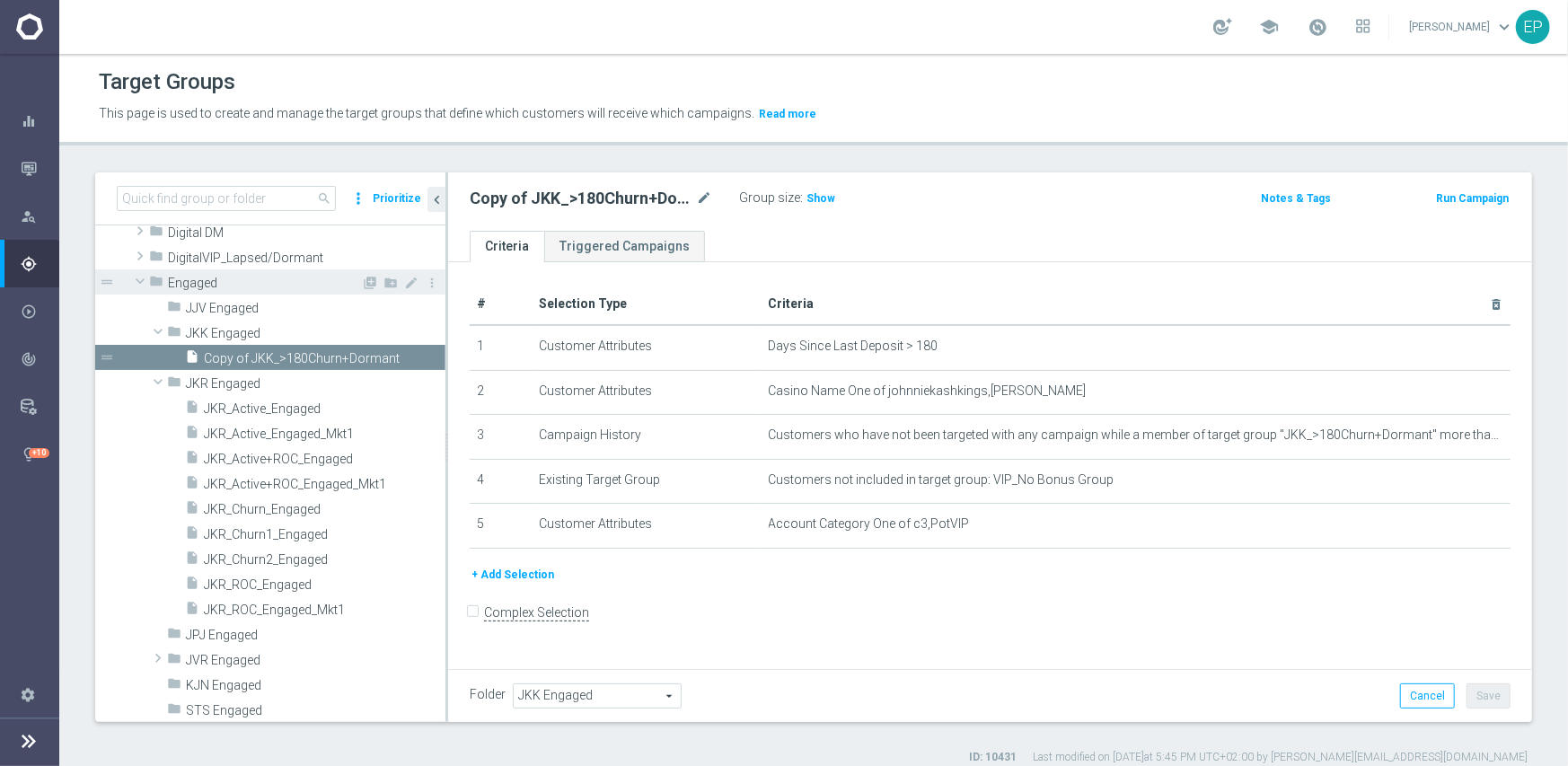
scroll to position [359, 0]
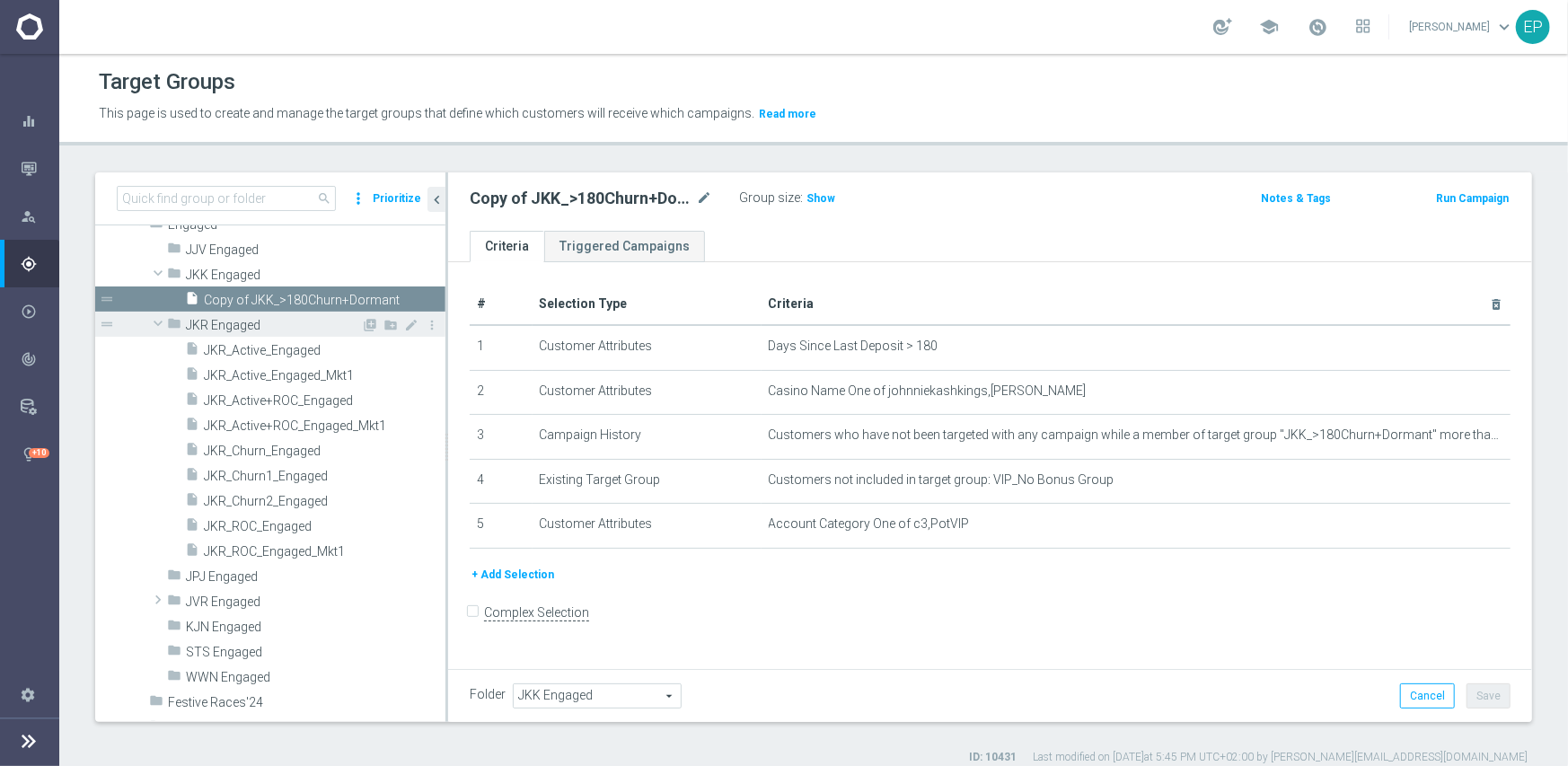
click at [155, 323] on span at bounding box center [158, 323] width 22 height 18
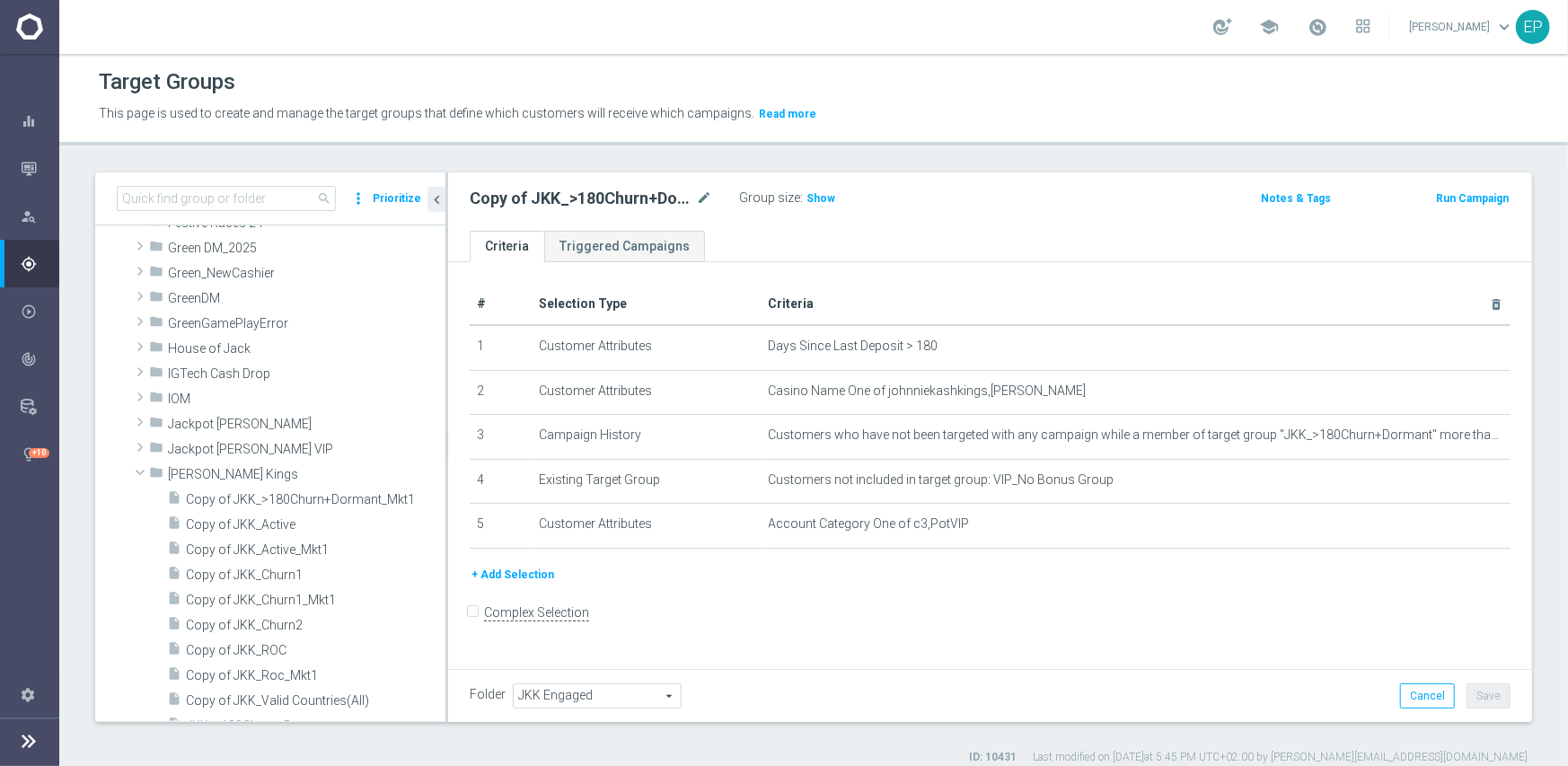
scroll to position [629, 0]
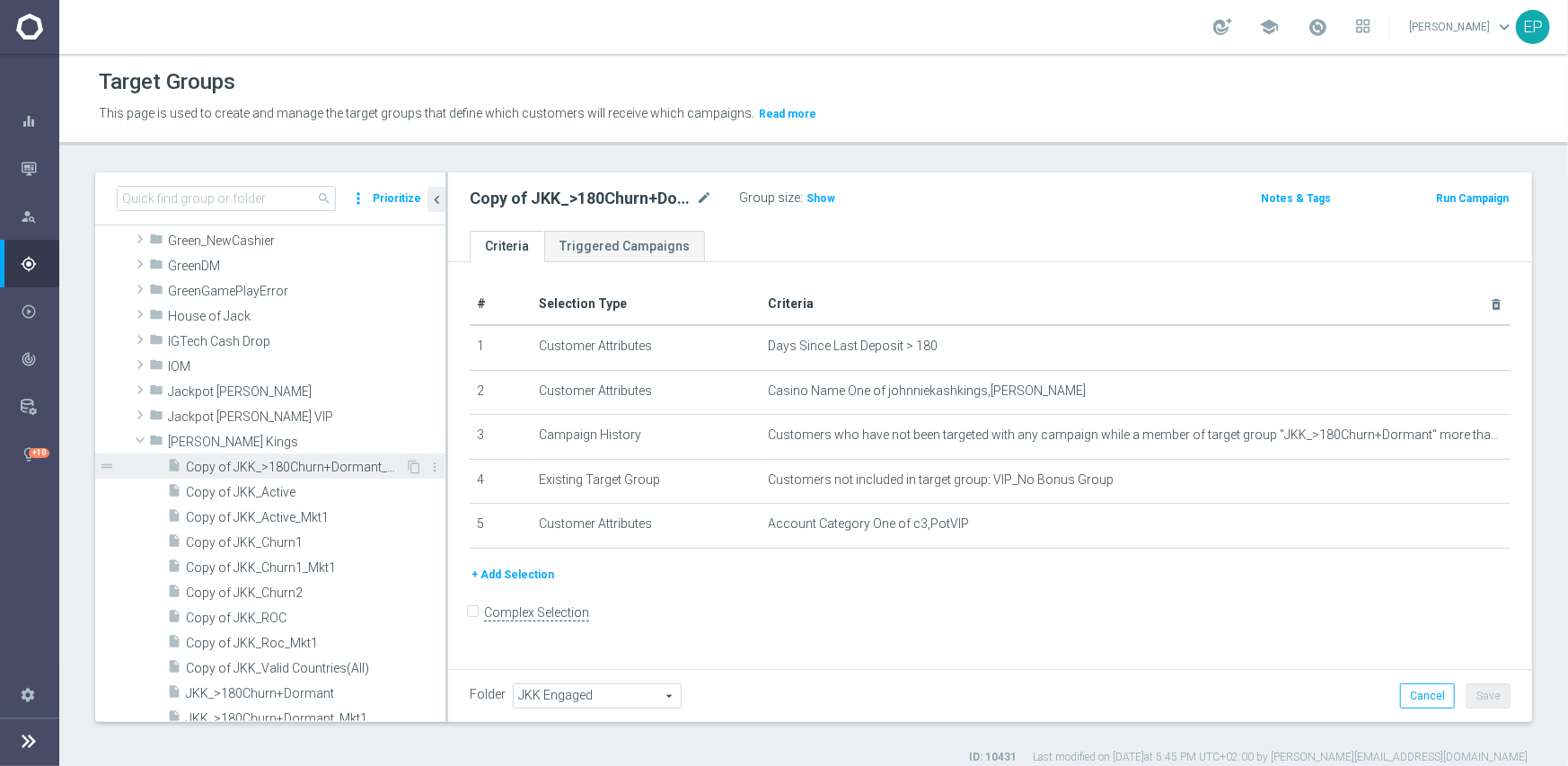
click at [282, 469] on span "Copy of JKK_>180Churn+Dormant_Mkt1" at bounding box center [295, 467] width 219 height 15
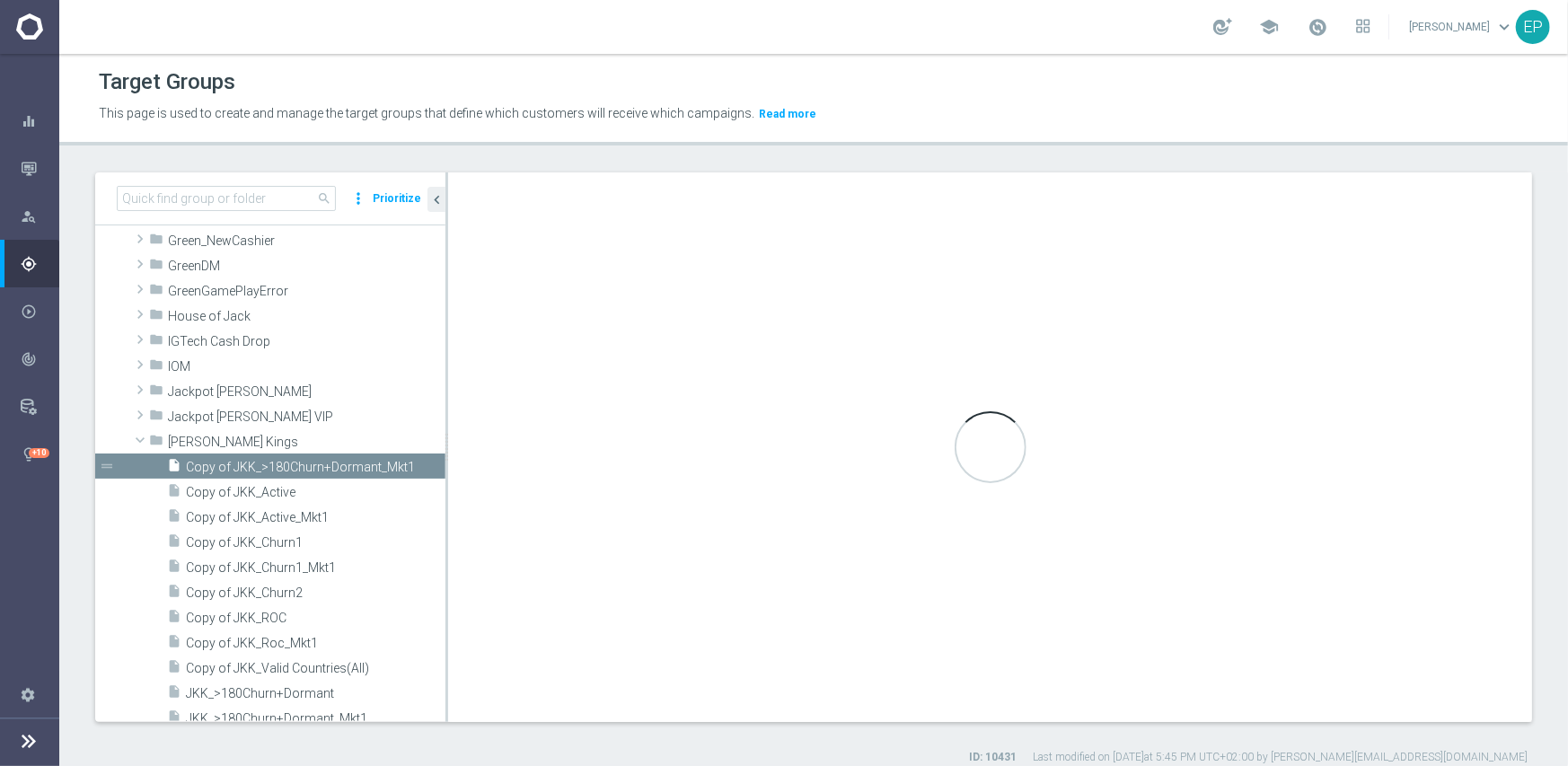
type input "[PERSON_NAME] Kings"
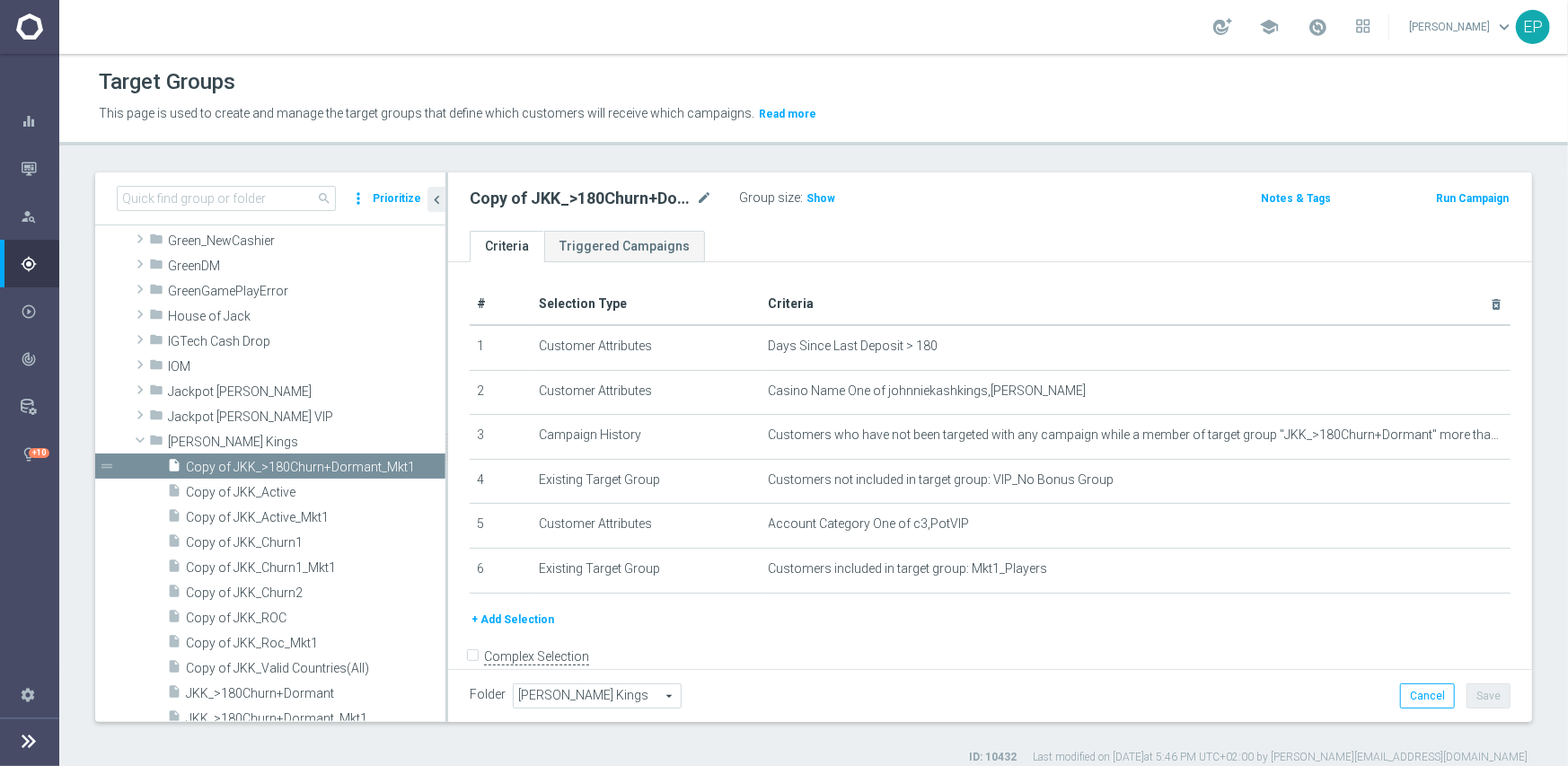
click at [591, 688] on span "[PERSON_NAME] Kings" at bounding box center [596, 697] width 167 height 23
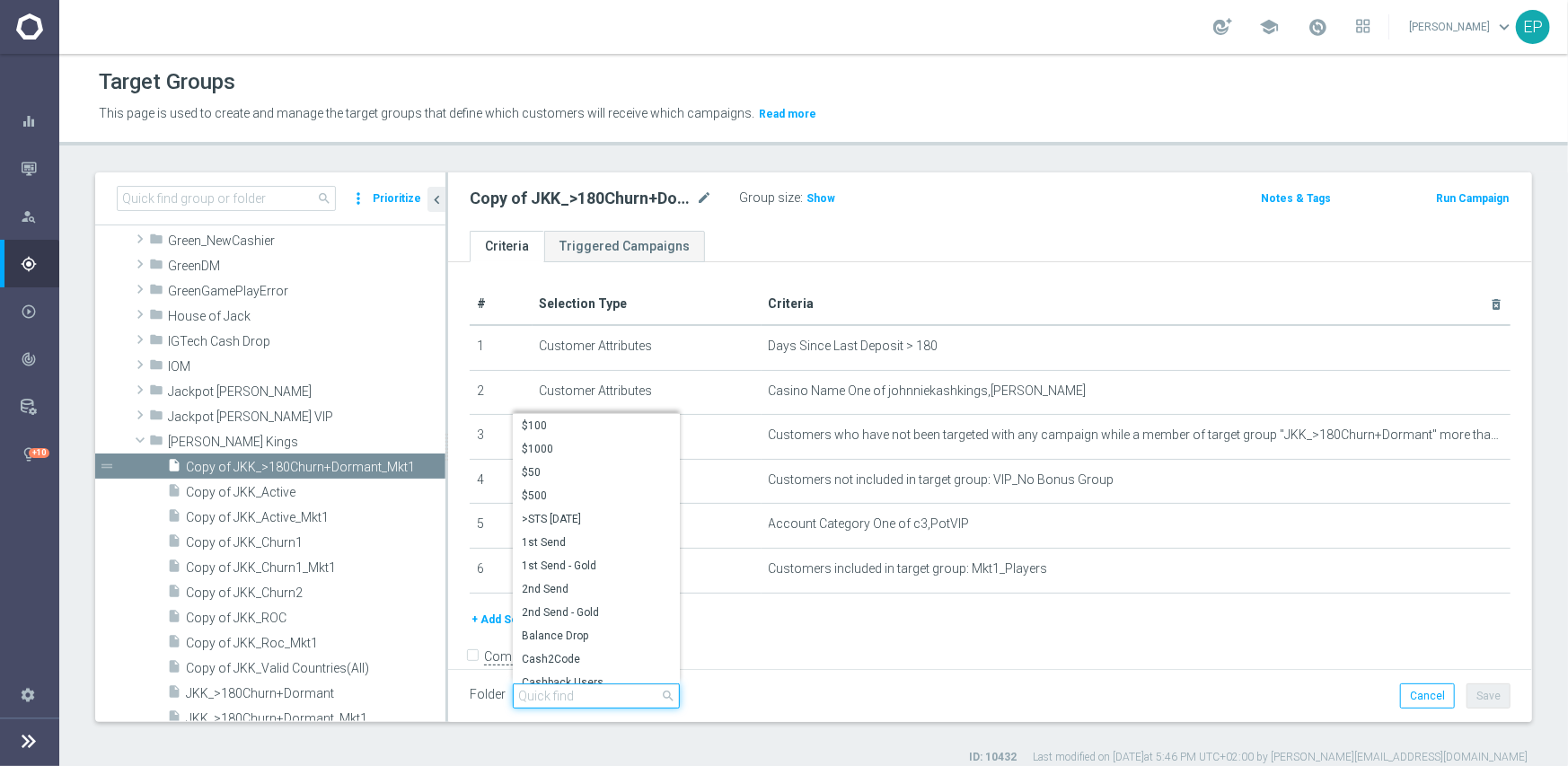
click at [587, 694] on input "search" at bounding box center [595, 697] width 167 height 25
paste input "JKK Engaged"
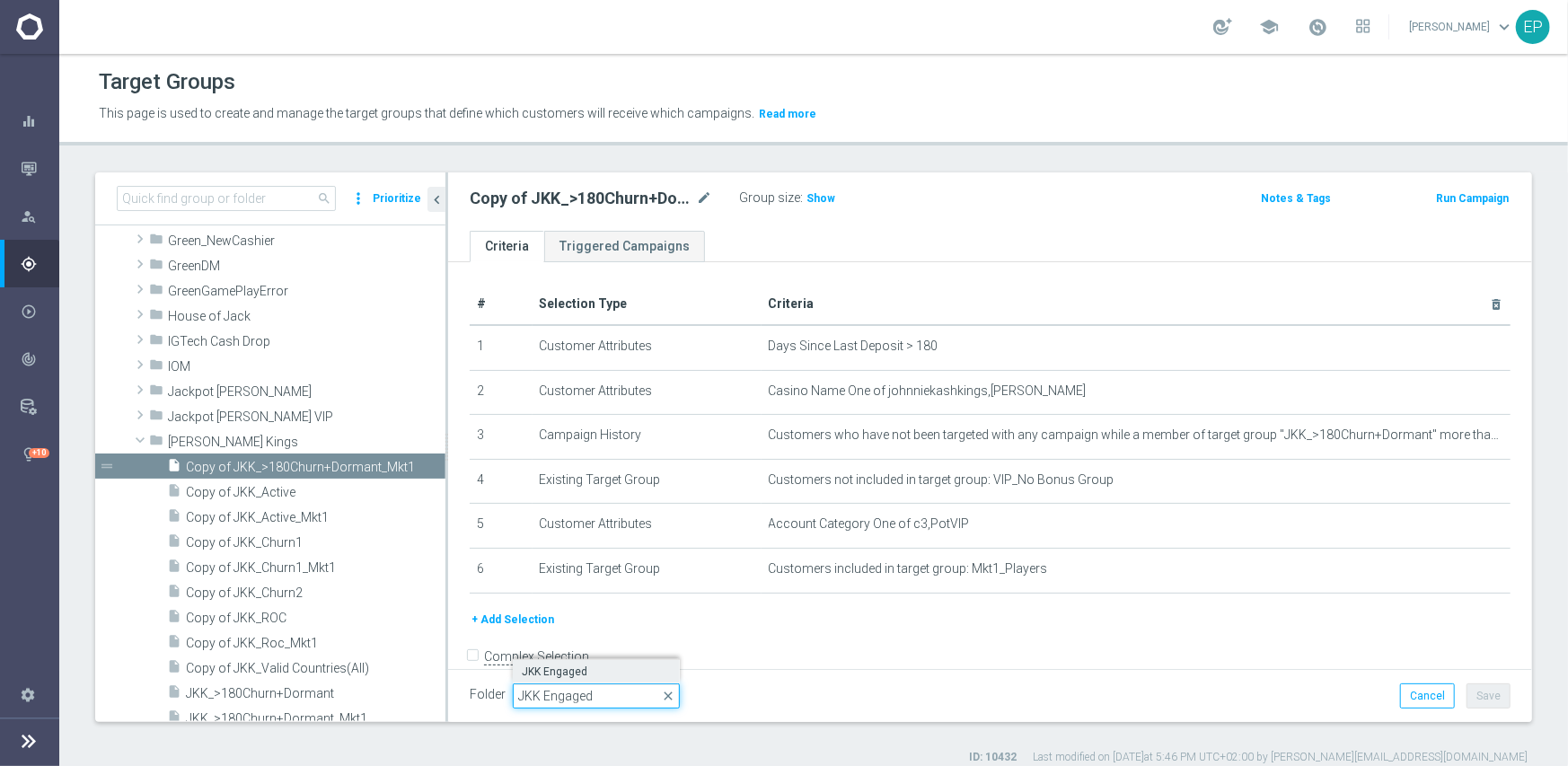
type input "JKK Engaged"
click at [583, 665] on span "JKK Engaged" at bounding box center [595, 672] width 149 height 14
type input "JKK Engaged"
click at [1470, 692] on button "Save" at bounding box center [1489, 697] width 44 height 25
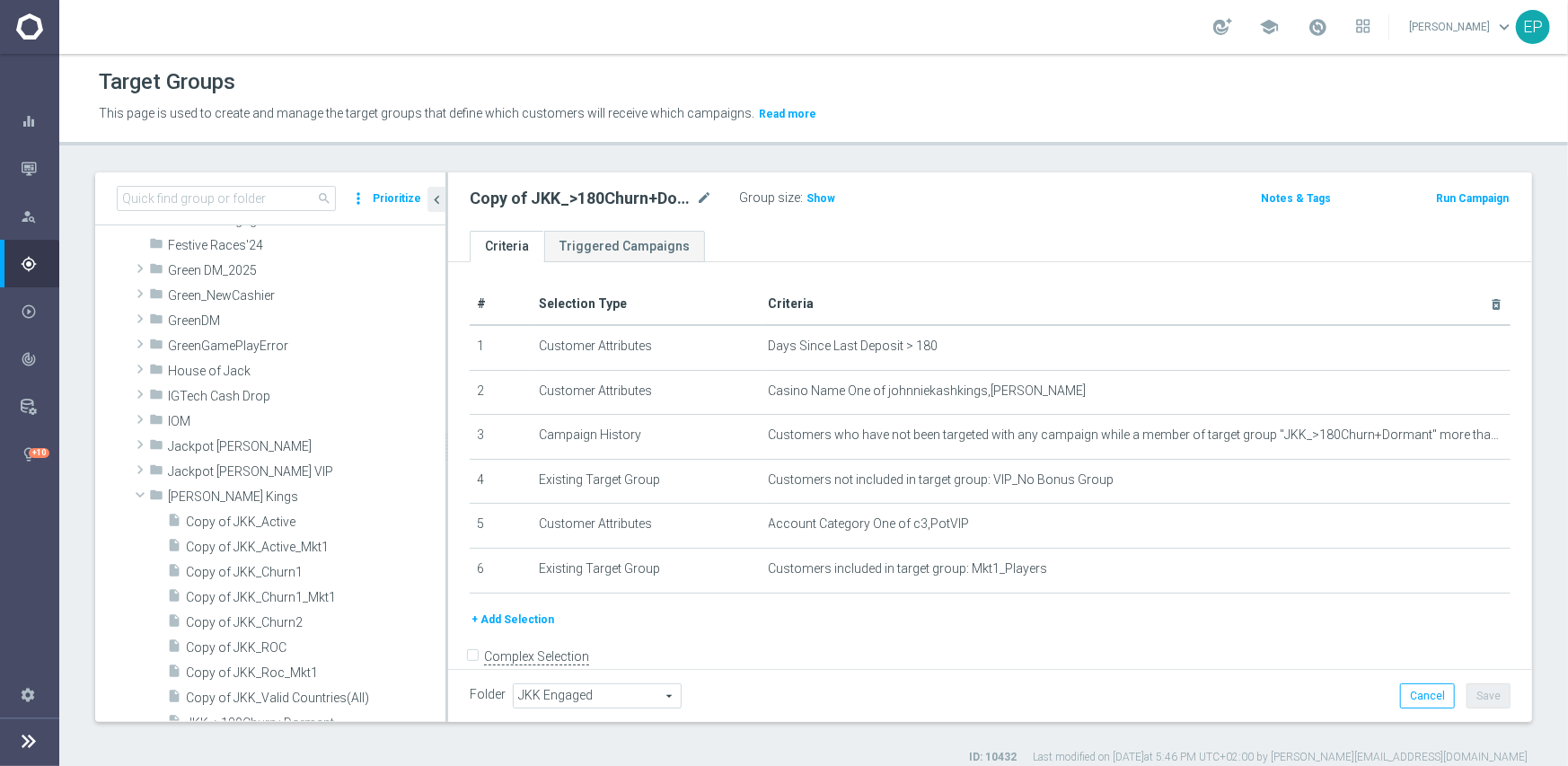
scroll to position [629, 0]
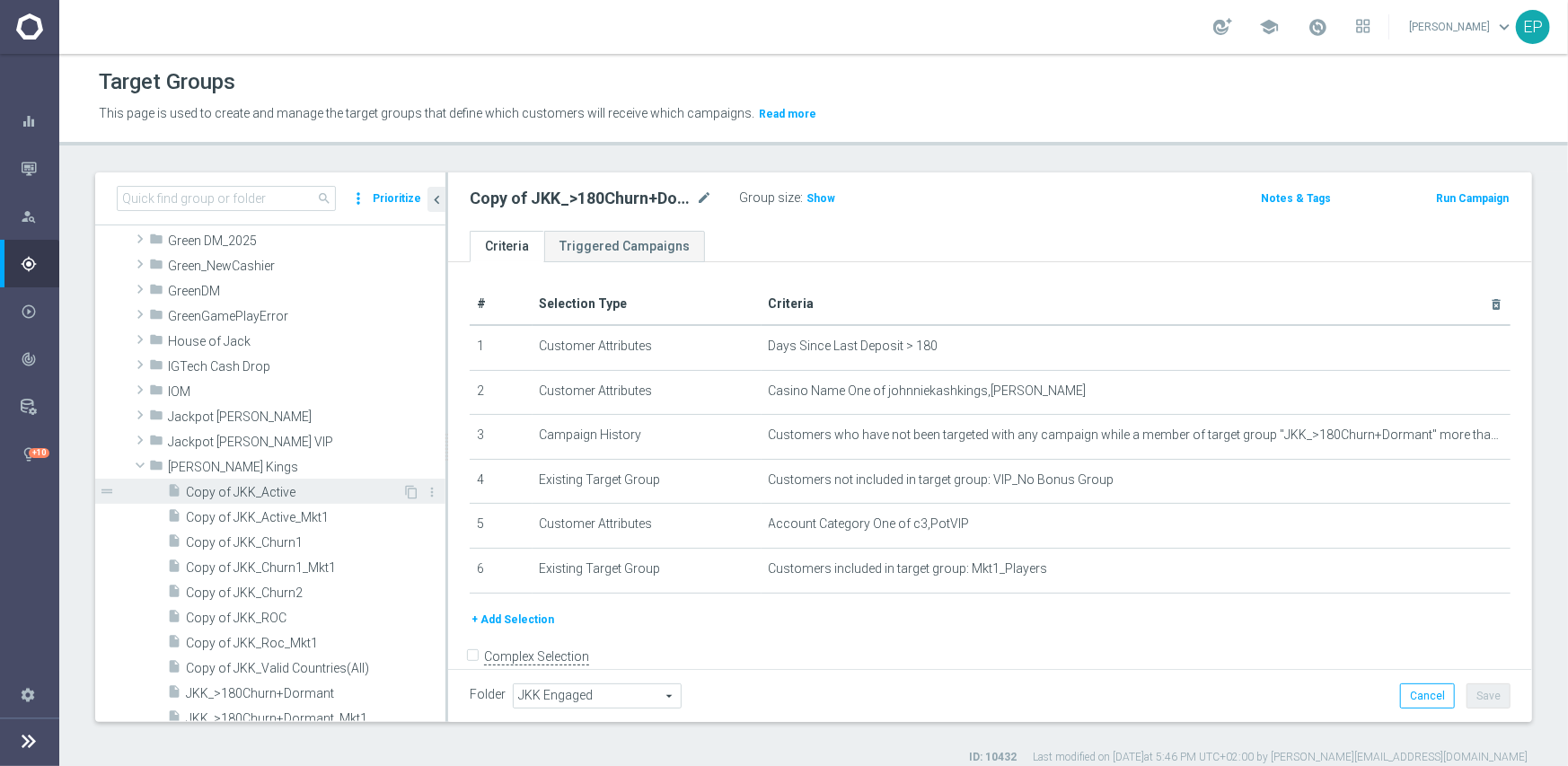
click at [262, 494] on span "Copy of JKK_Active" at bounding box center [294, 493] width 217 height 15
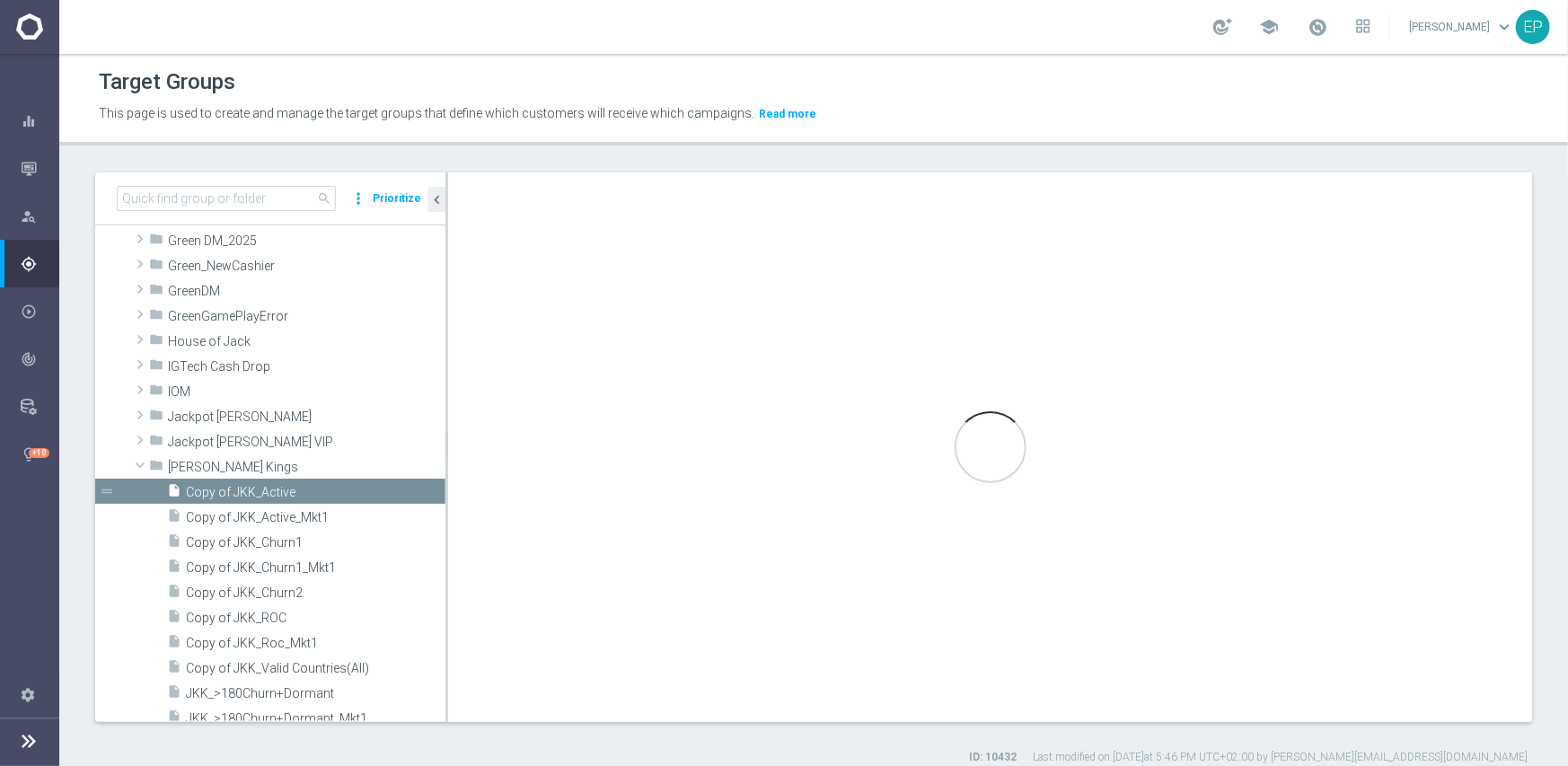
checkbox input "true"
type input "[PERSON_NAME] Kings"
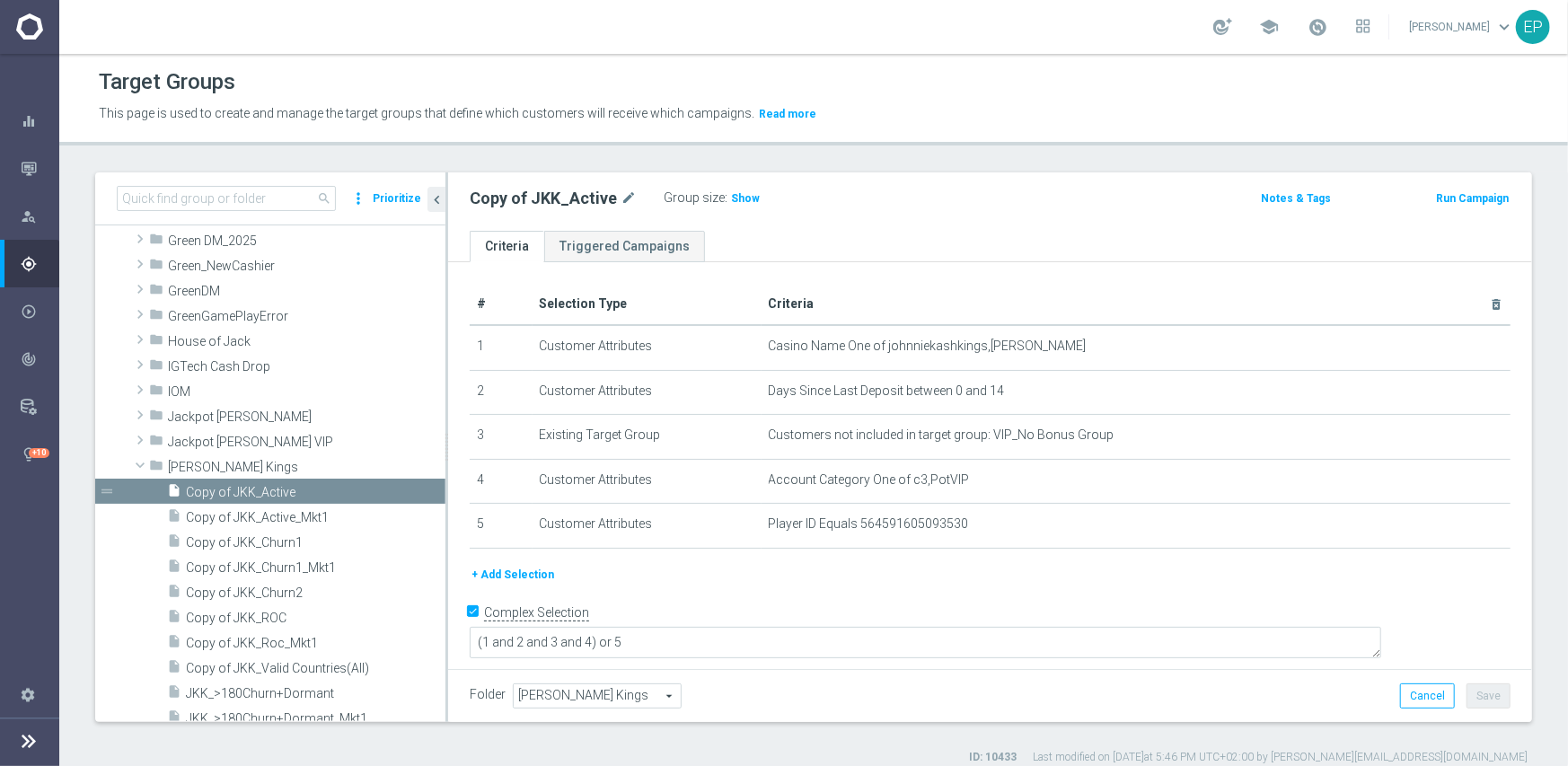
click at [597, 701] on span "[PERSON_NAME] Kings" at bounding box center [596, 697] width 167 height 23
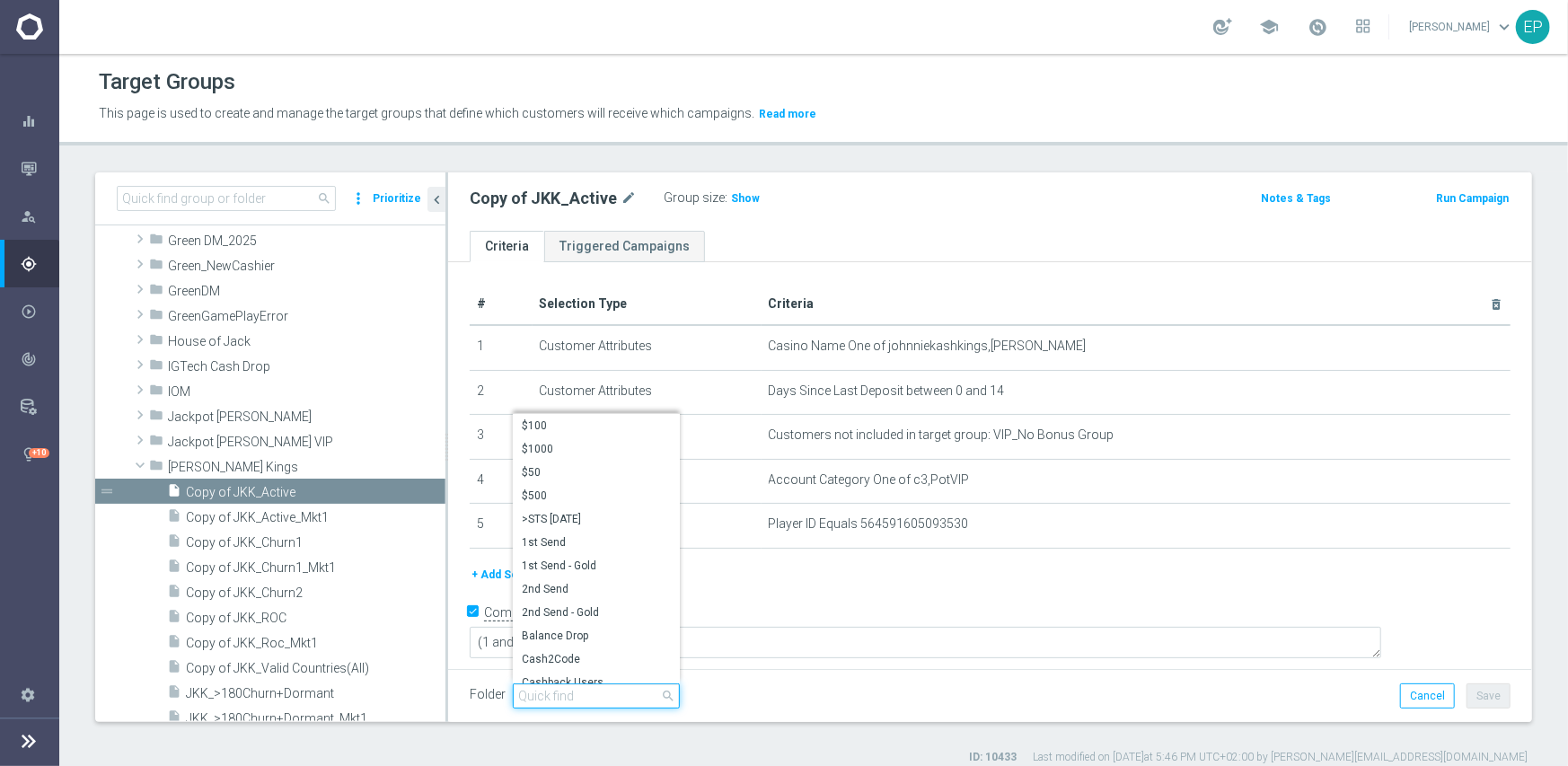
click at [597, 697] on input "search" at bounding box center [595, 697] width 167 height 25
paste input "JKK Engaged"
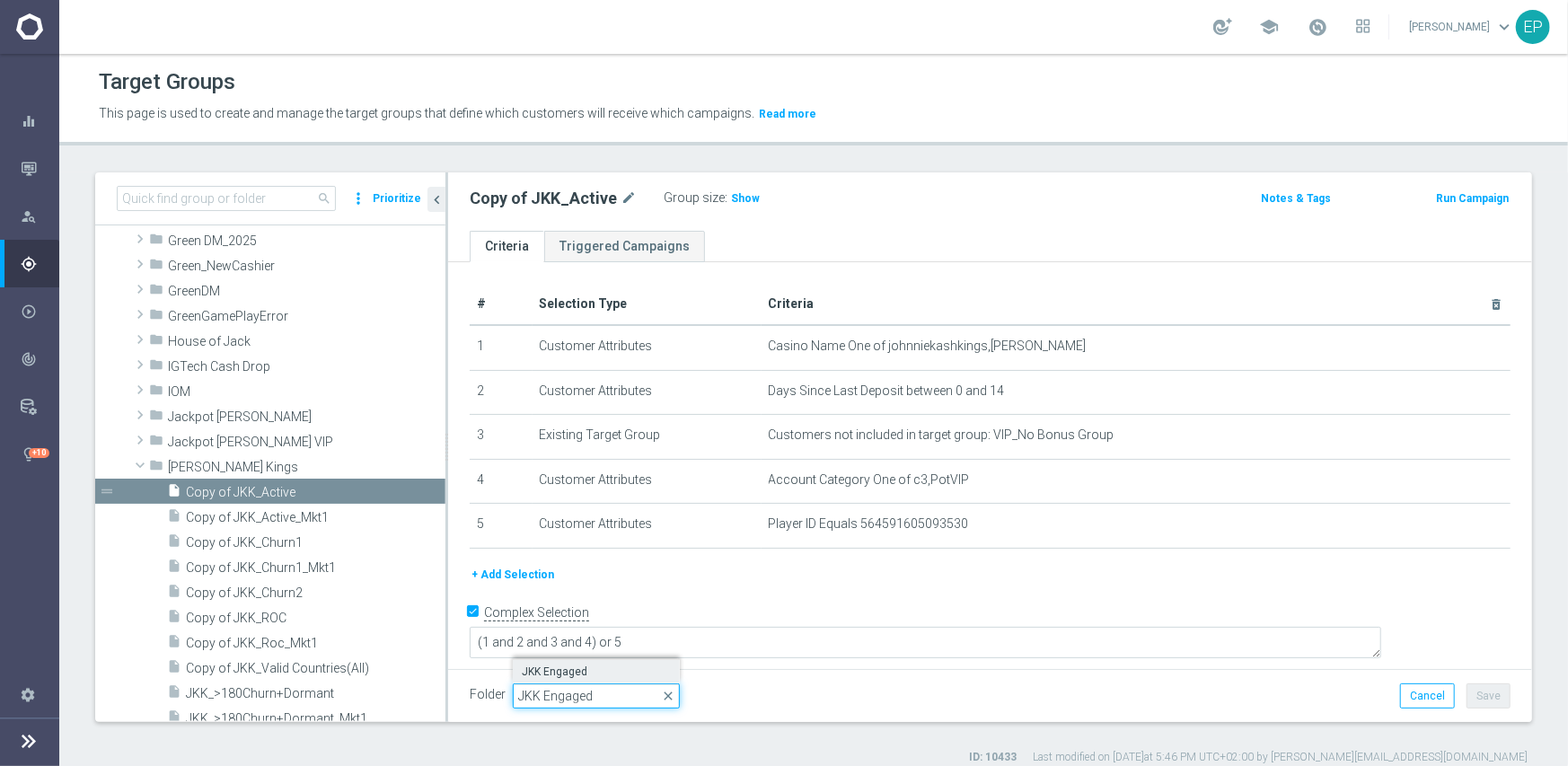
type input "JKK Engaged"
click at [588, 674] on span "JKK Engaged" at bounding box center [595, 672] width 149 height 14
type input "JKK Engaged"
click at [1485, 699] on button "Save" at bounding box center [1489, 697] width 44 height 25
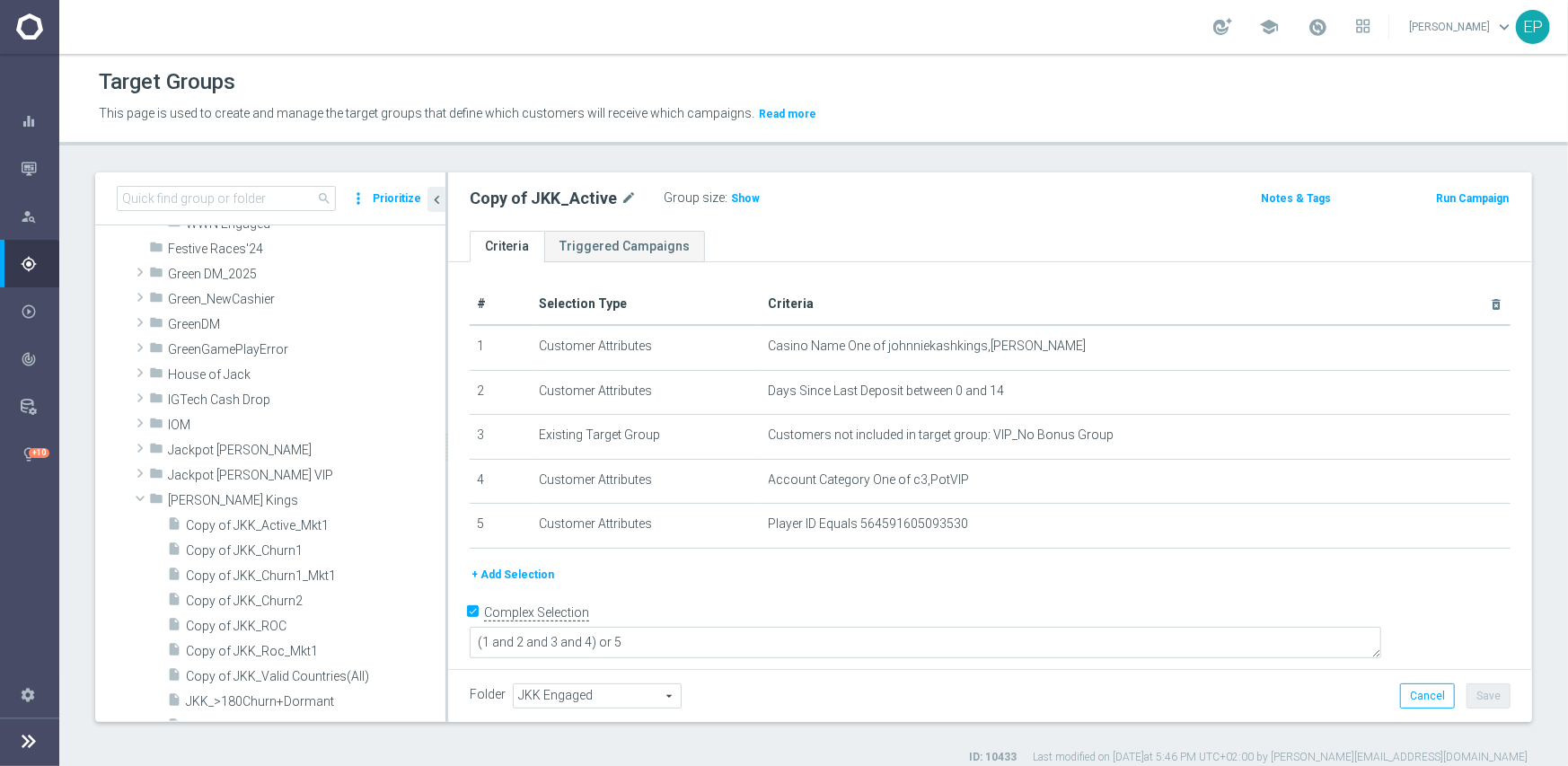
scroll to position [629, 0]
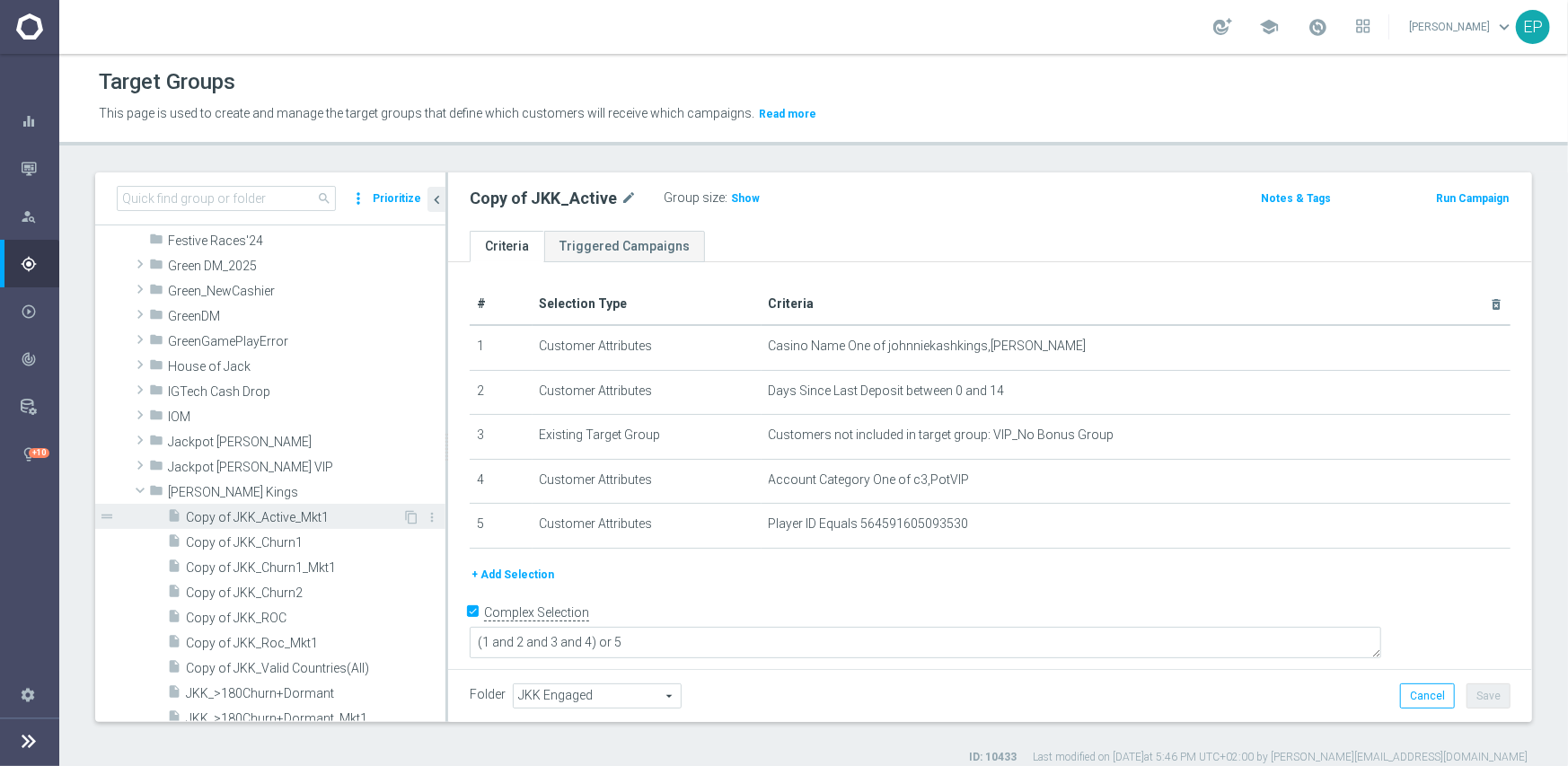
click at [246, 512] on span "Copy of JKK_Active_Mkt1" at bounding box center [294, 517] width 217 height 15
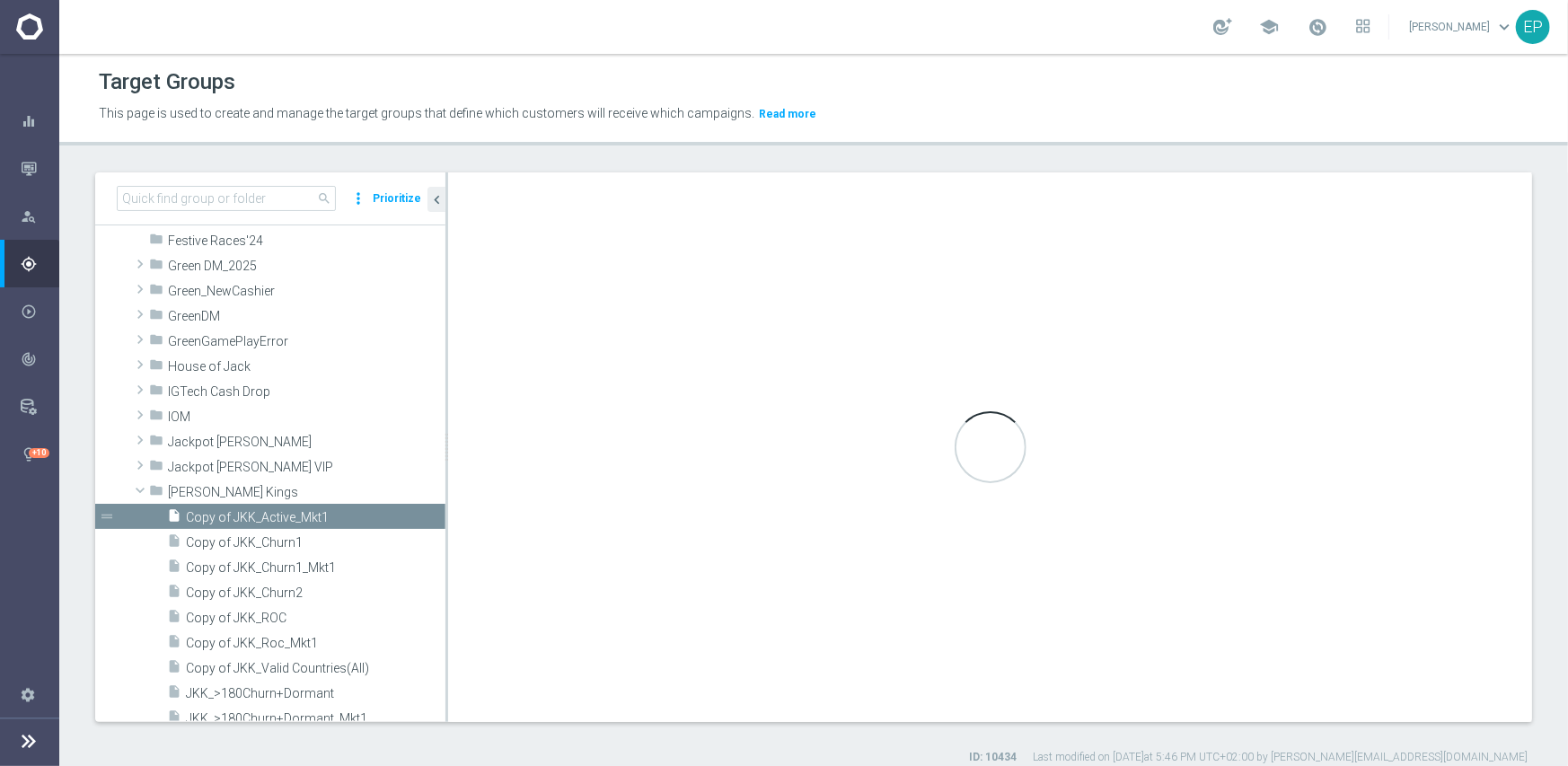
checkbox input "false"
type input "[PERSON_NAME] Kings"
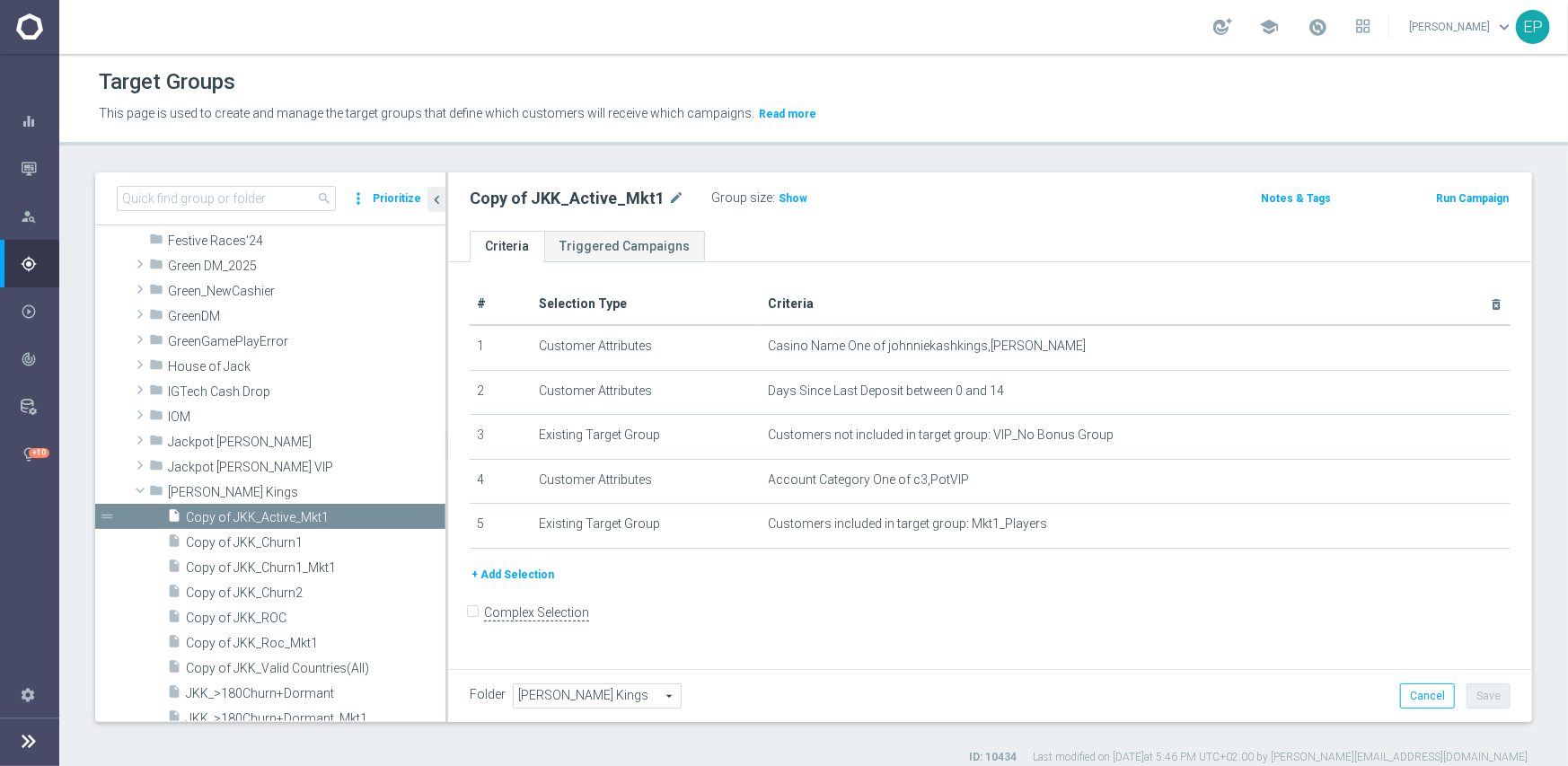
click at [622, 690] on span "[PERSON_NAME] Kings" at bounding box center [596, 697] width 167 height 23
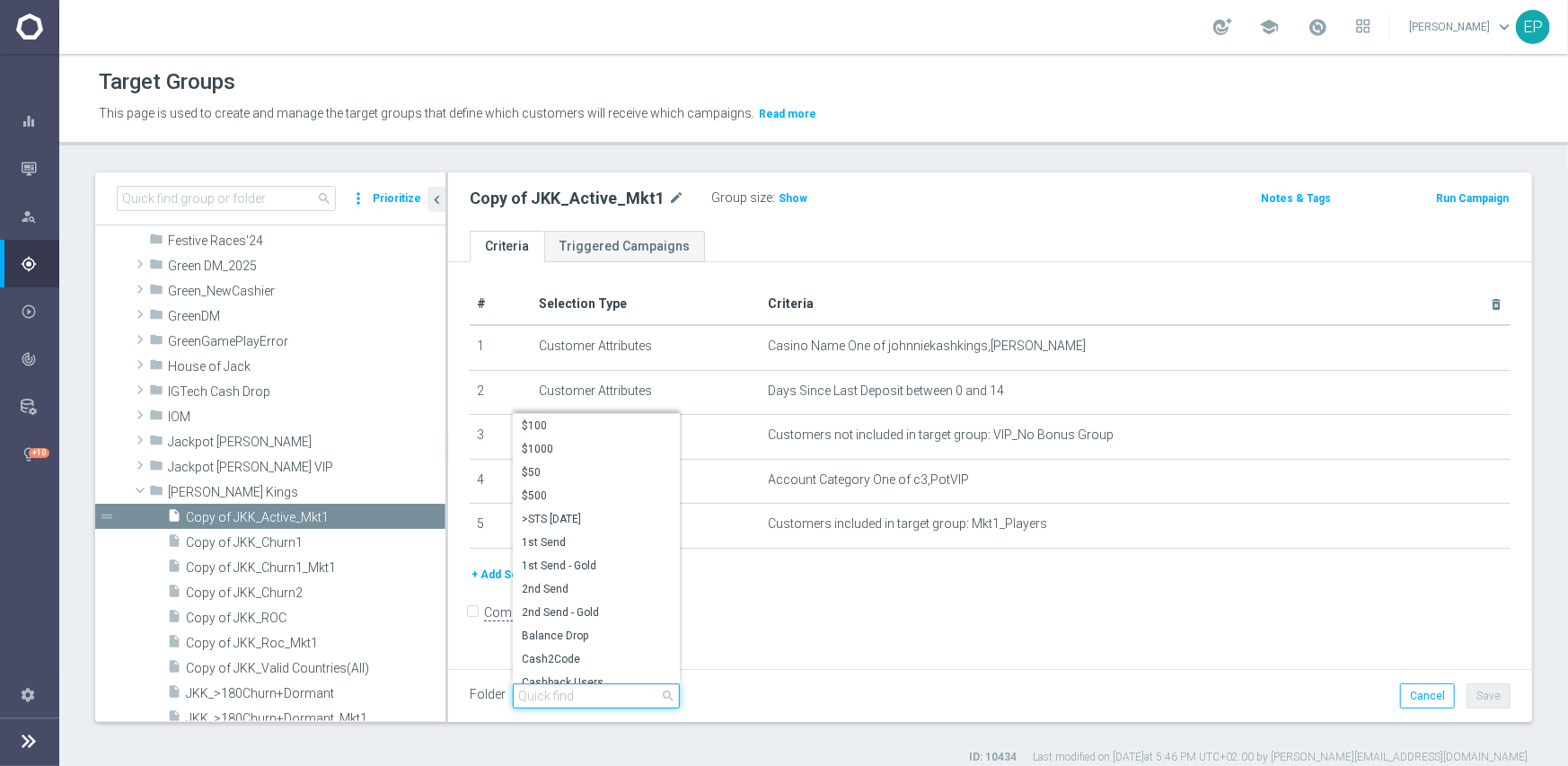
click at [565, 699] on input "search" at bounding box center [595, 697] width 167 height 25
paste input "JKK Engaged"
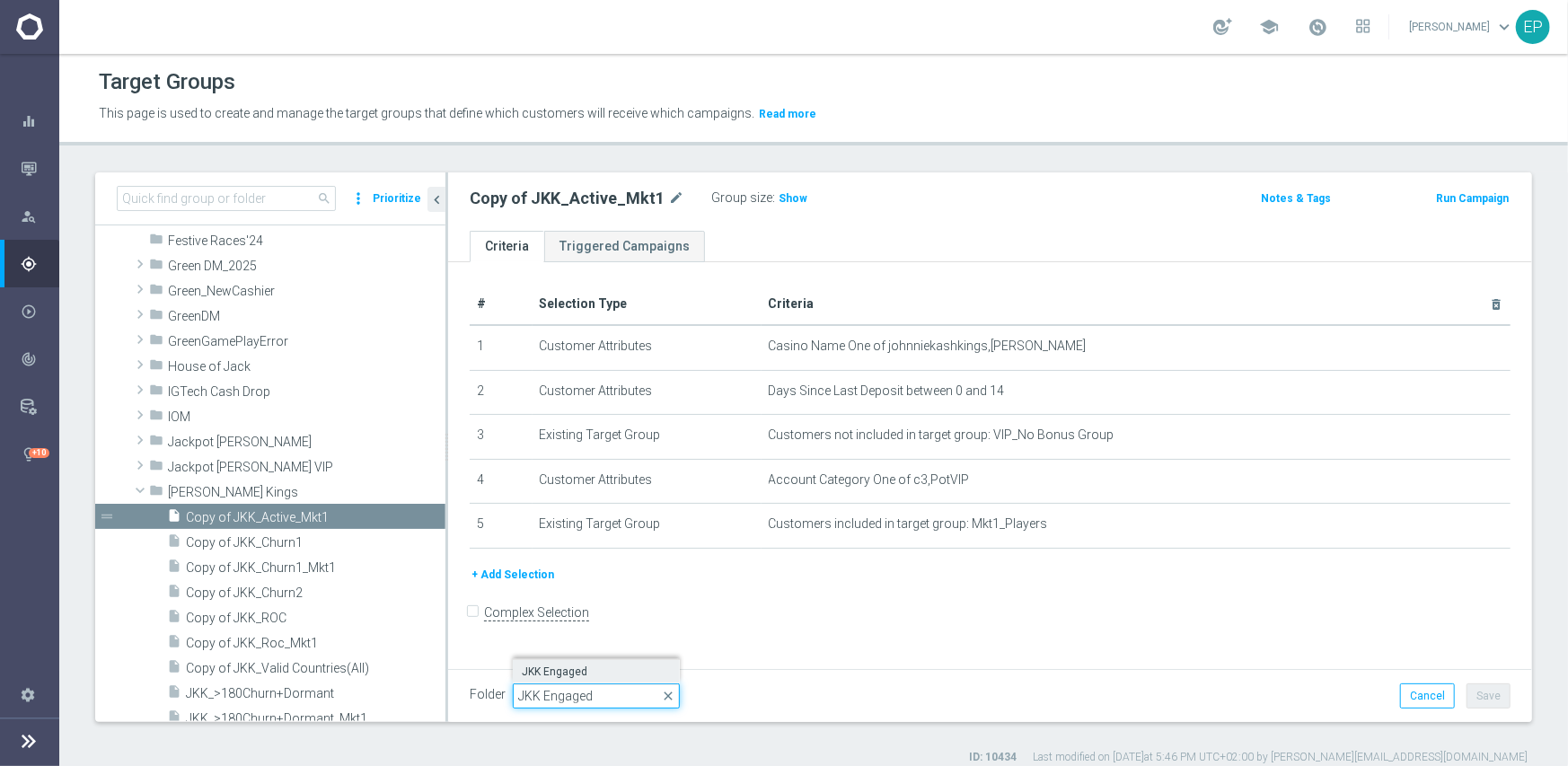
type input "JKK Engaged"
click at [569, 679] on label "JKK Engaged" at bounding box center [595, 672] width 167 height 23
click at [1488, 691] on button "Save" at bounding box center [1489, 697] width 44 height 25
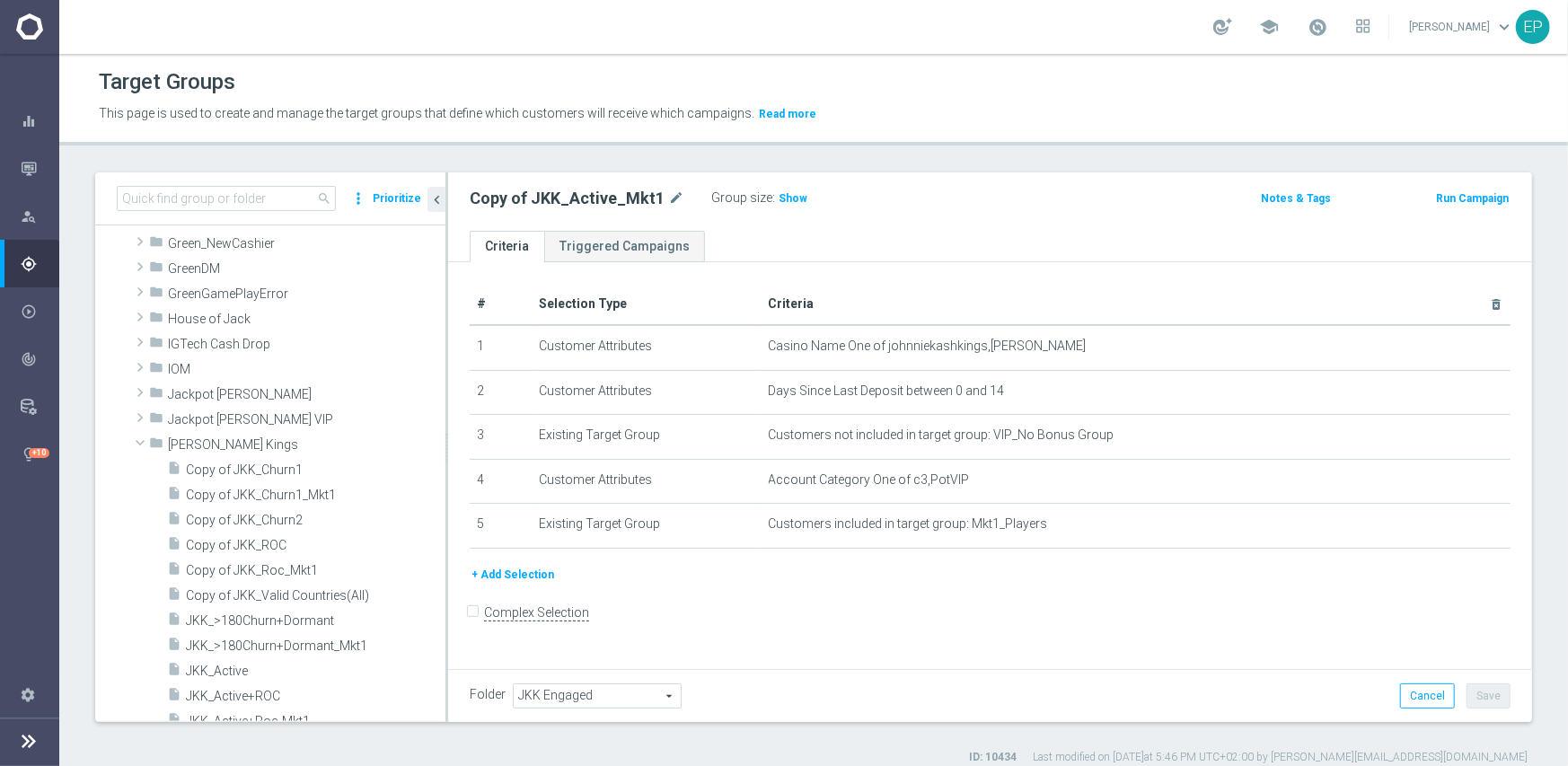
scroll to position [718, 0]
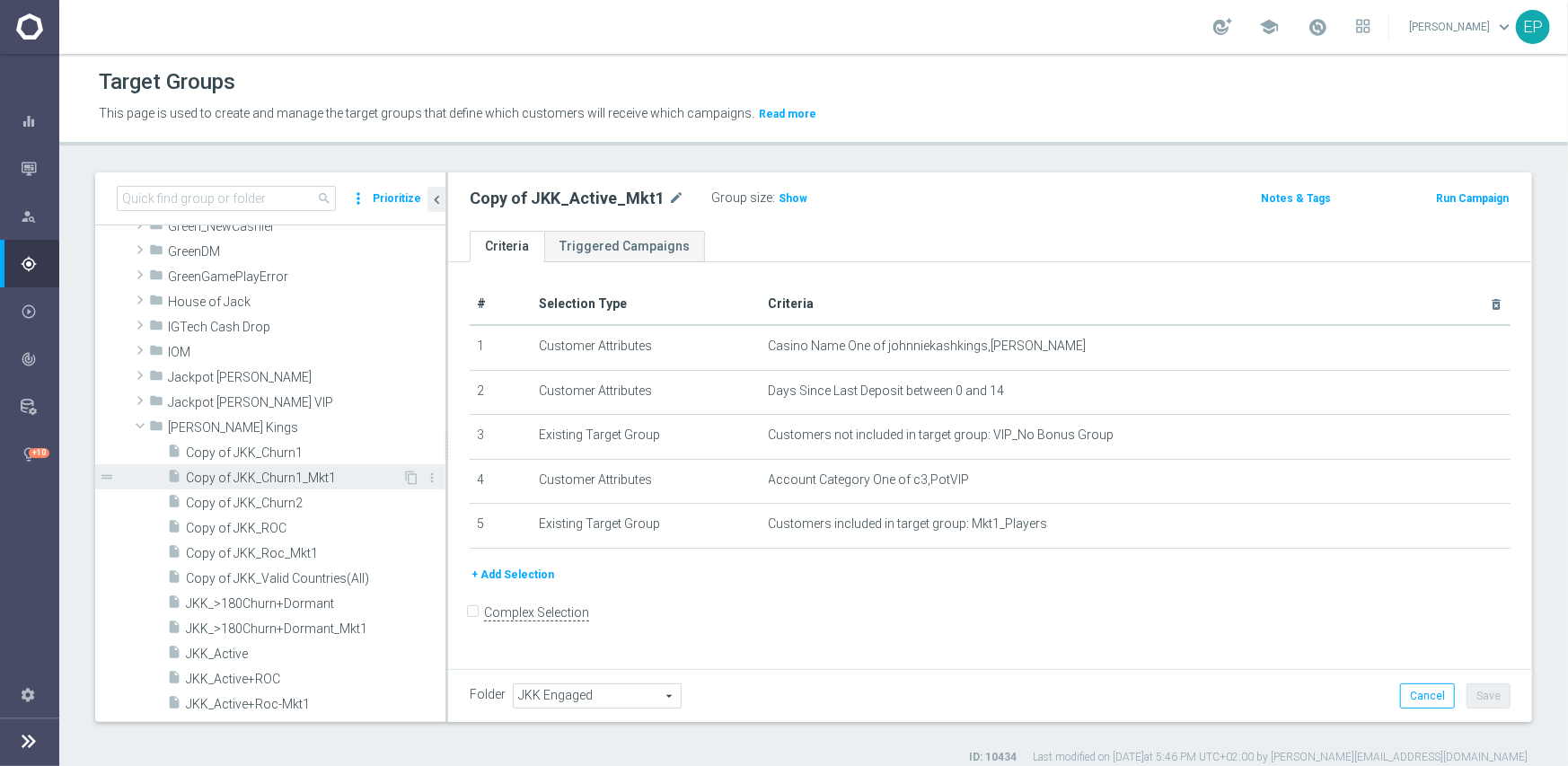
click at [276, 478] on span "Copy of JKK_Churn1_Mkt1" at bounding box center [294, 478] width 217 height 15
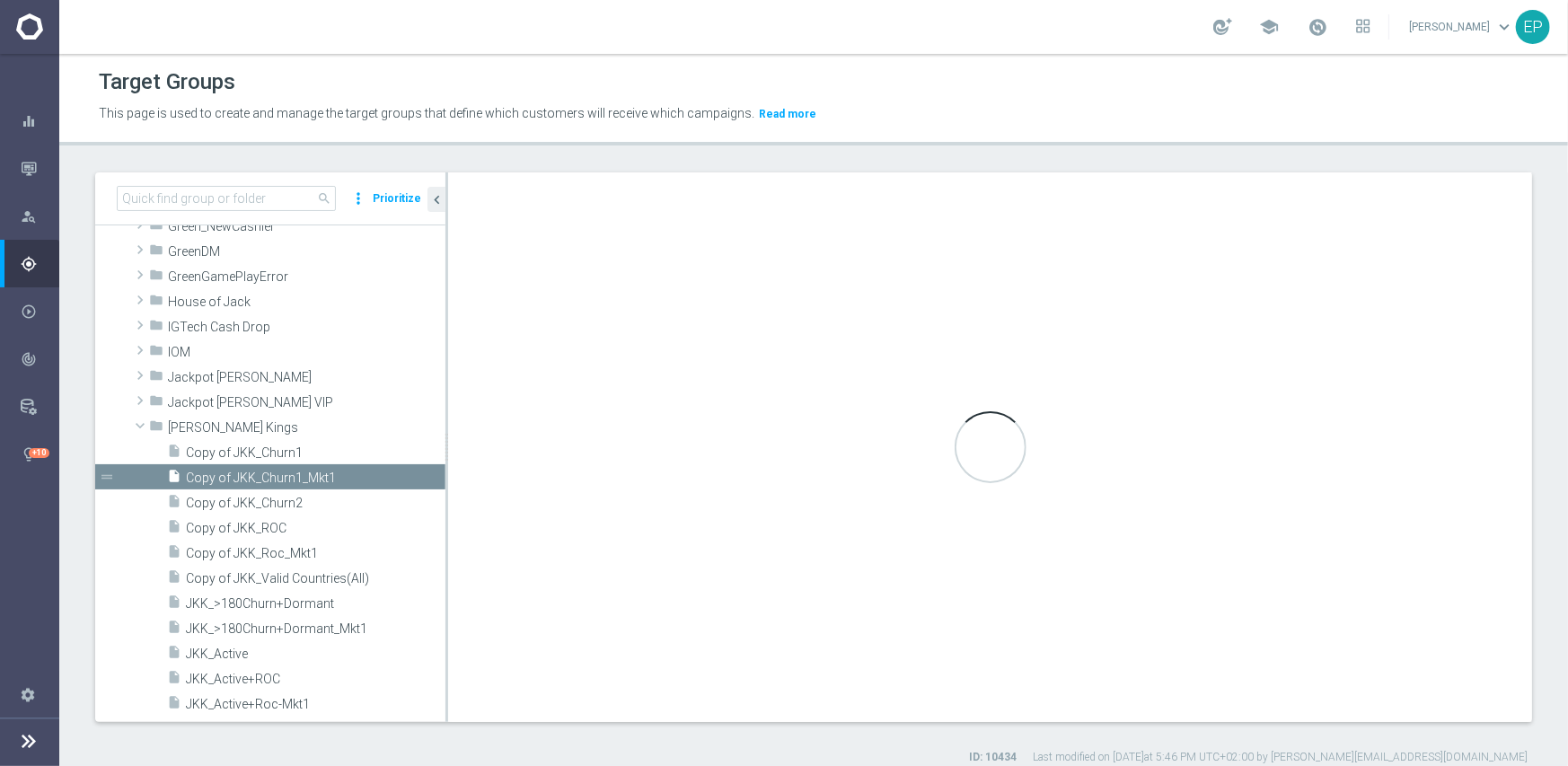
type input "[PERSON_NAME] Kings"
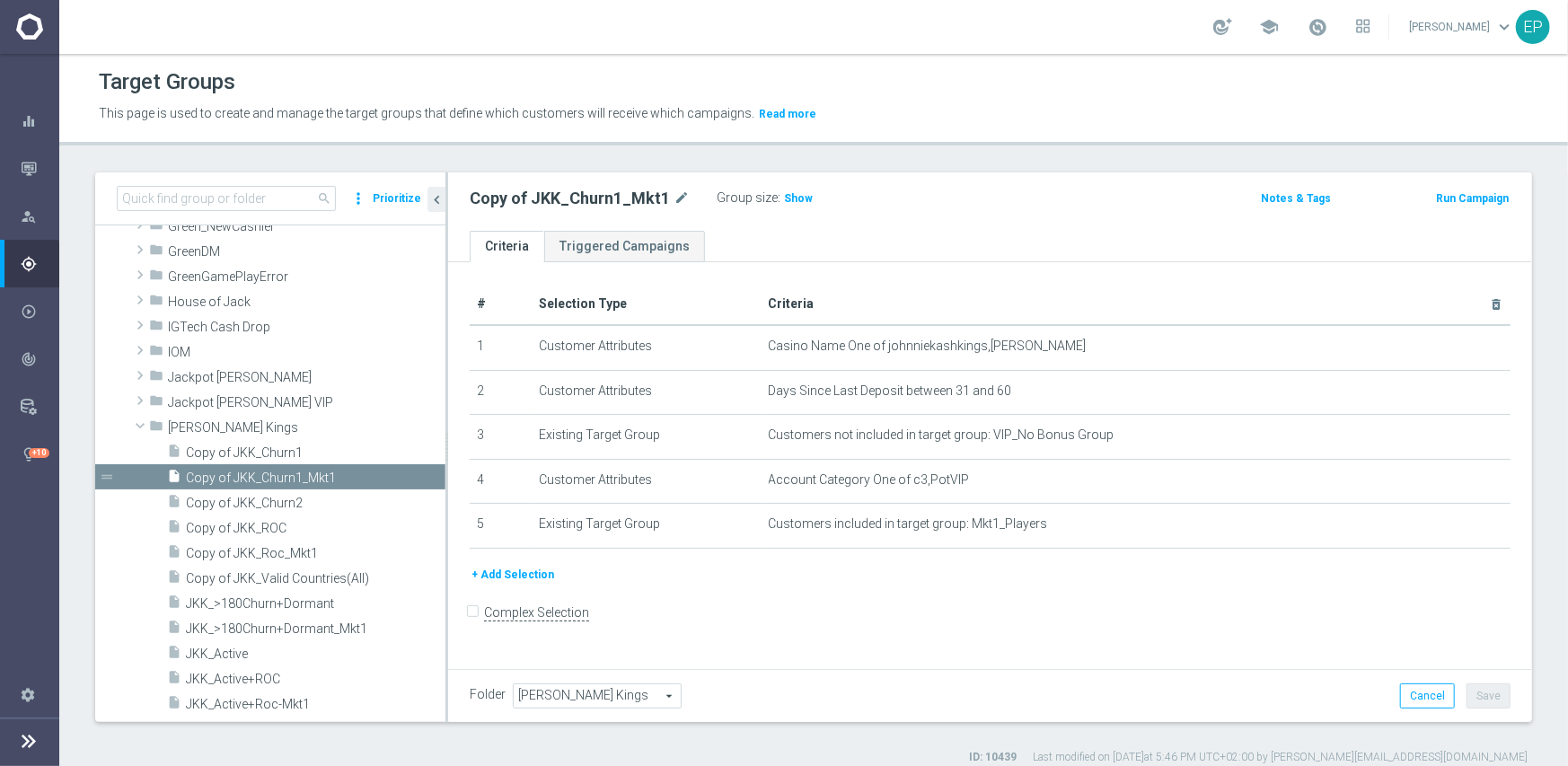
click at [582, 693] on span "[PERSON_NAME] Kings" at bounding box center [596, 697] width 167 height 23
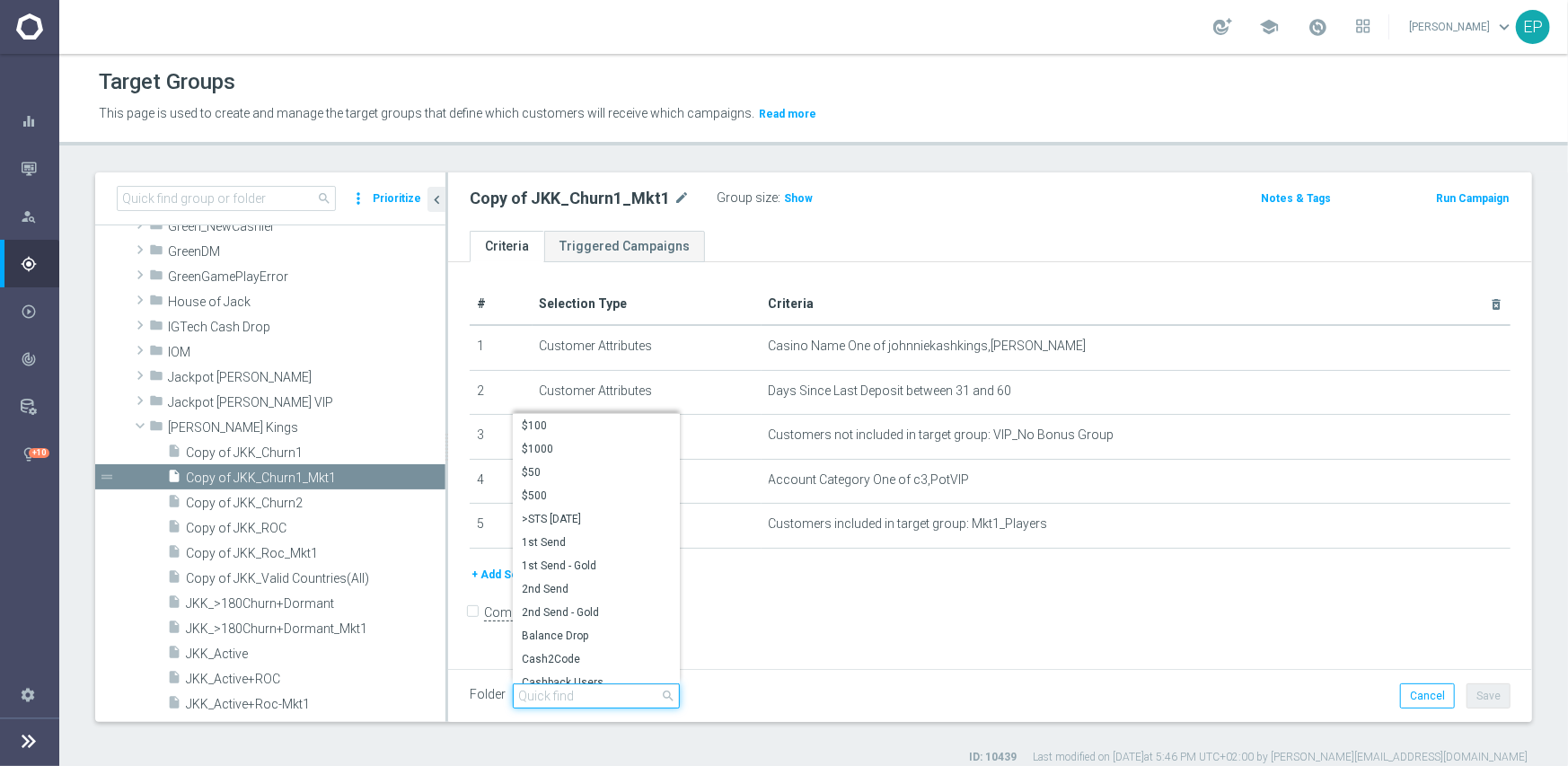
click at [599, 695] on input "search" at bounding box center [595, 697] width 167 height 25
paste input "JKK Engaged"
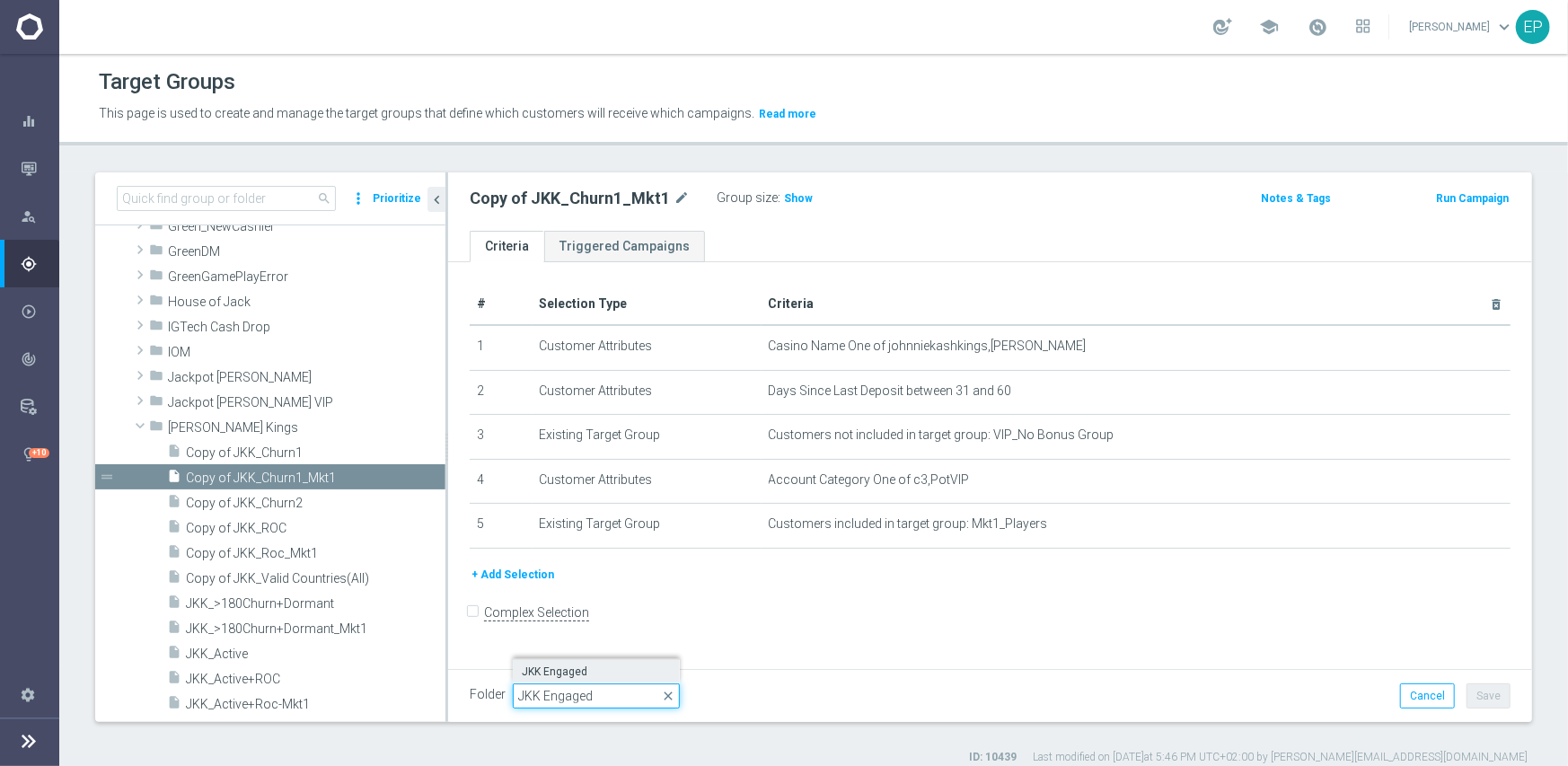
type input "JKK Engaged"
click at [548, 666] on span "JKK Engaged" at bounding box center [595, 672] width 149 height 14
type input "JKK Engaged"
click at [1486, 697] on button "Save" at bounding box center [1489, 697] width 44 height 25
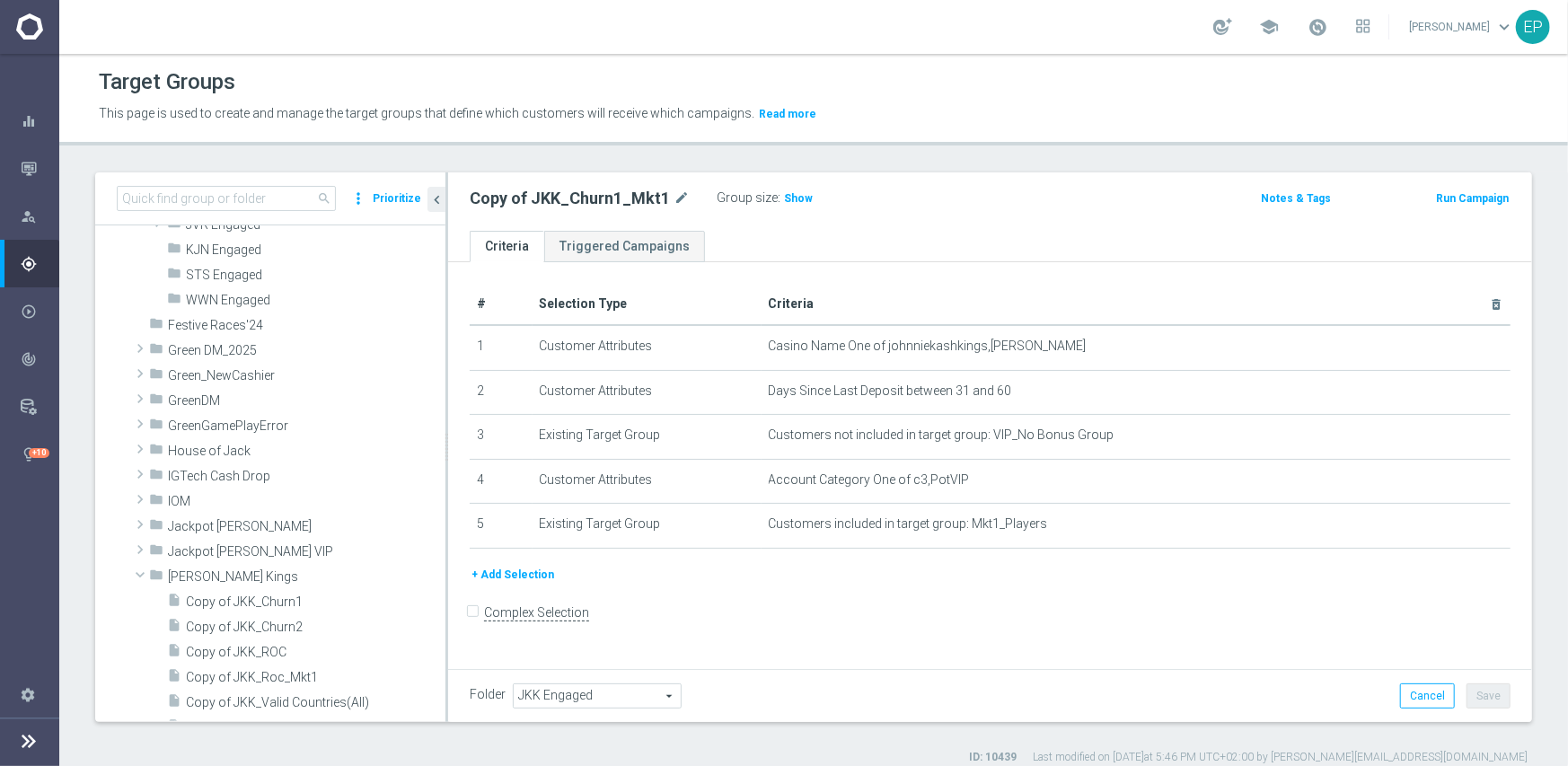
scroll to position [718, 0]
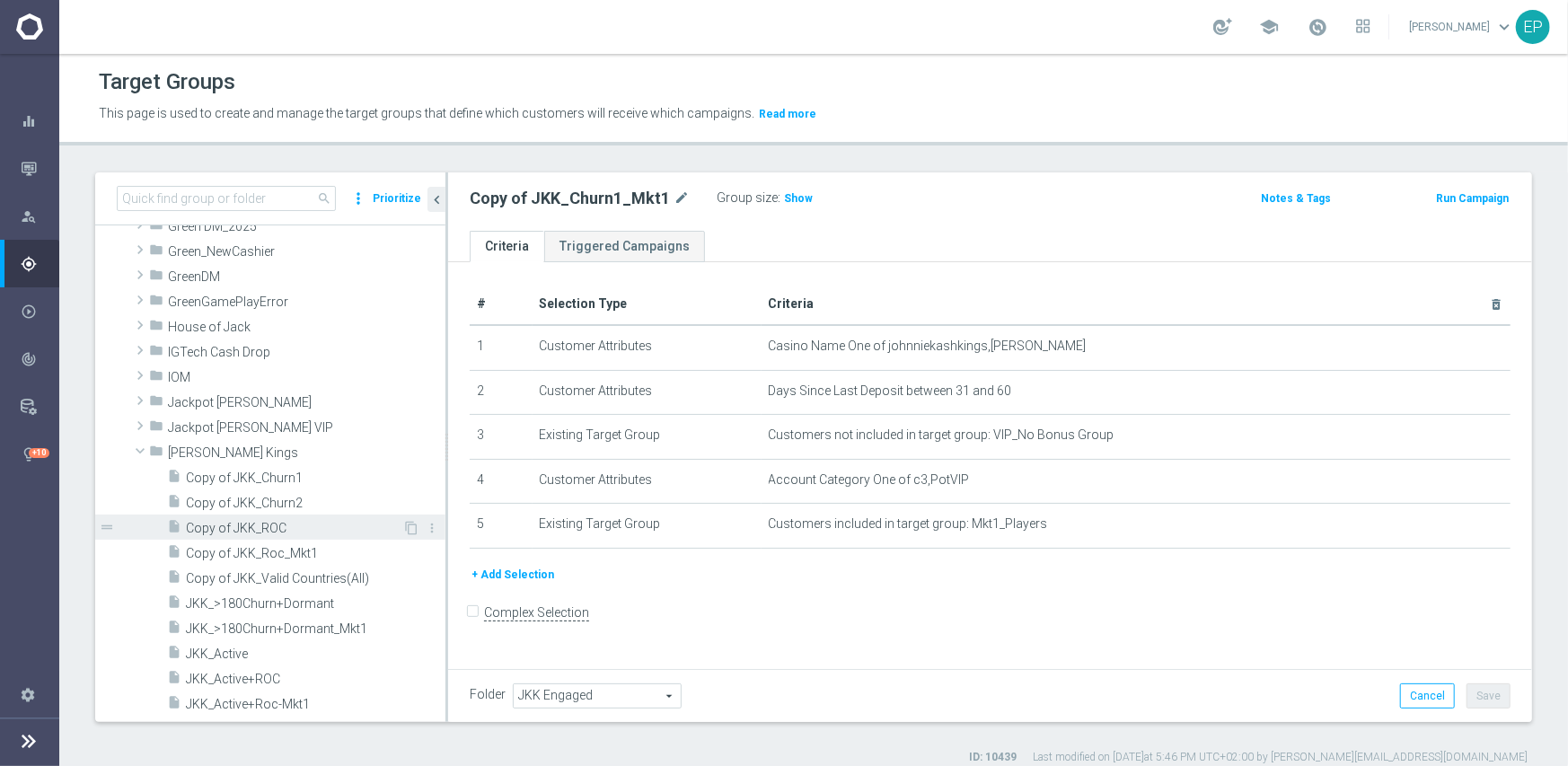
click at [235, 526] on span "Copy of JKK_ROC" at bounding box center [294, 528] width 217 height 15
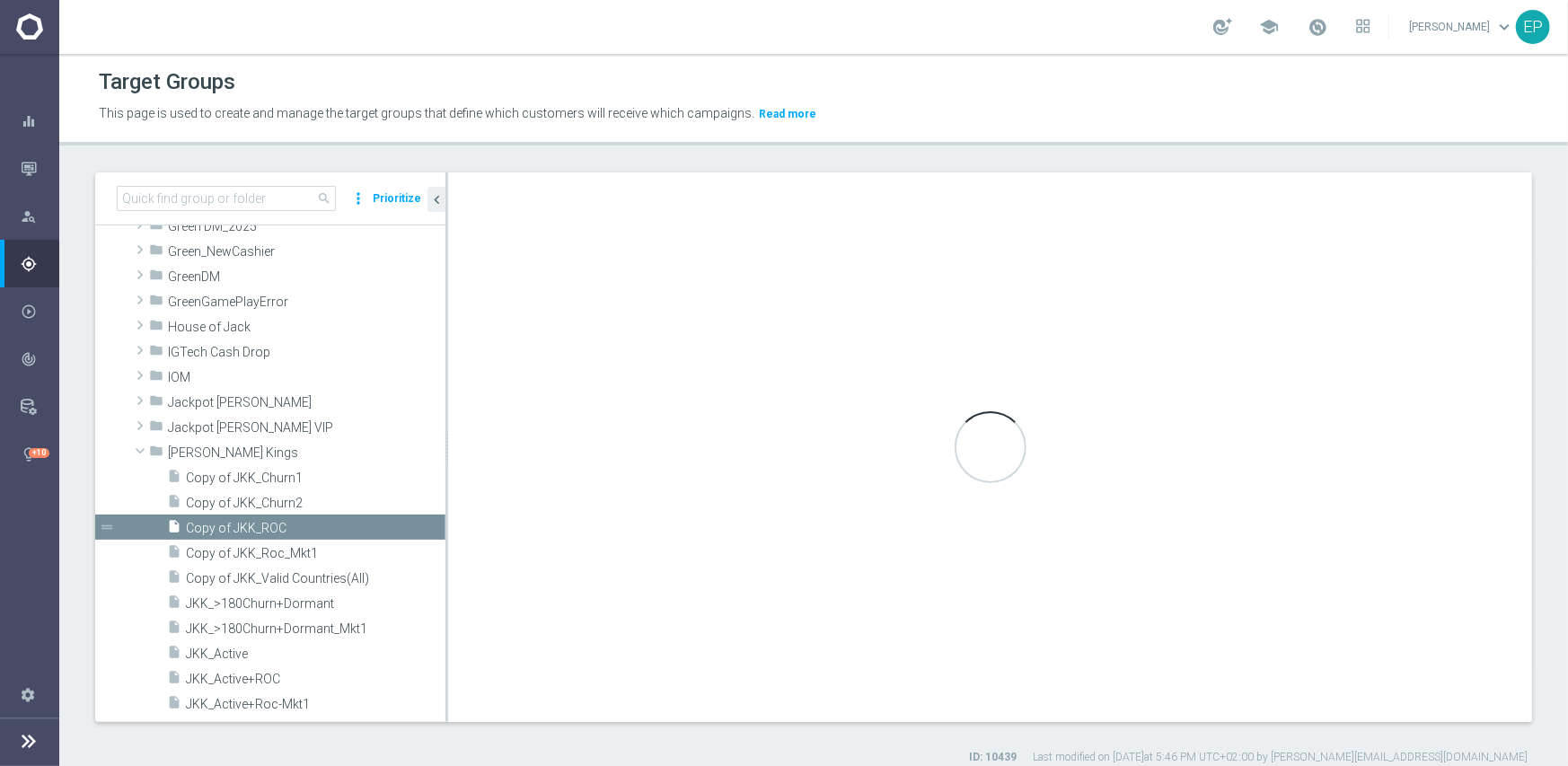
checkbox input "true"
type input "[PERSON_NAME] Kings"
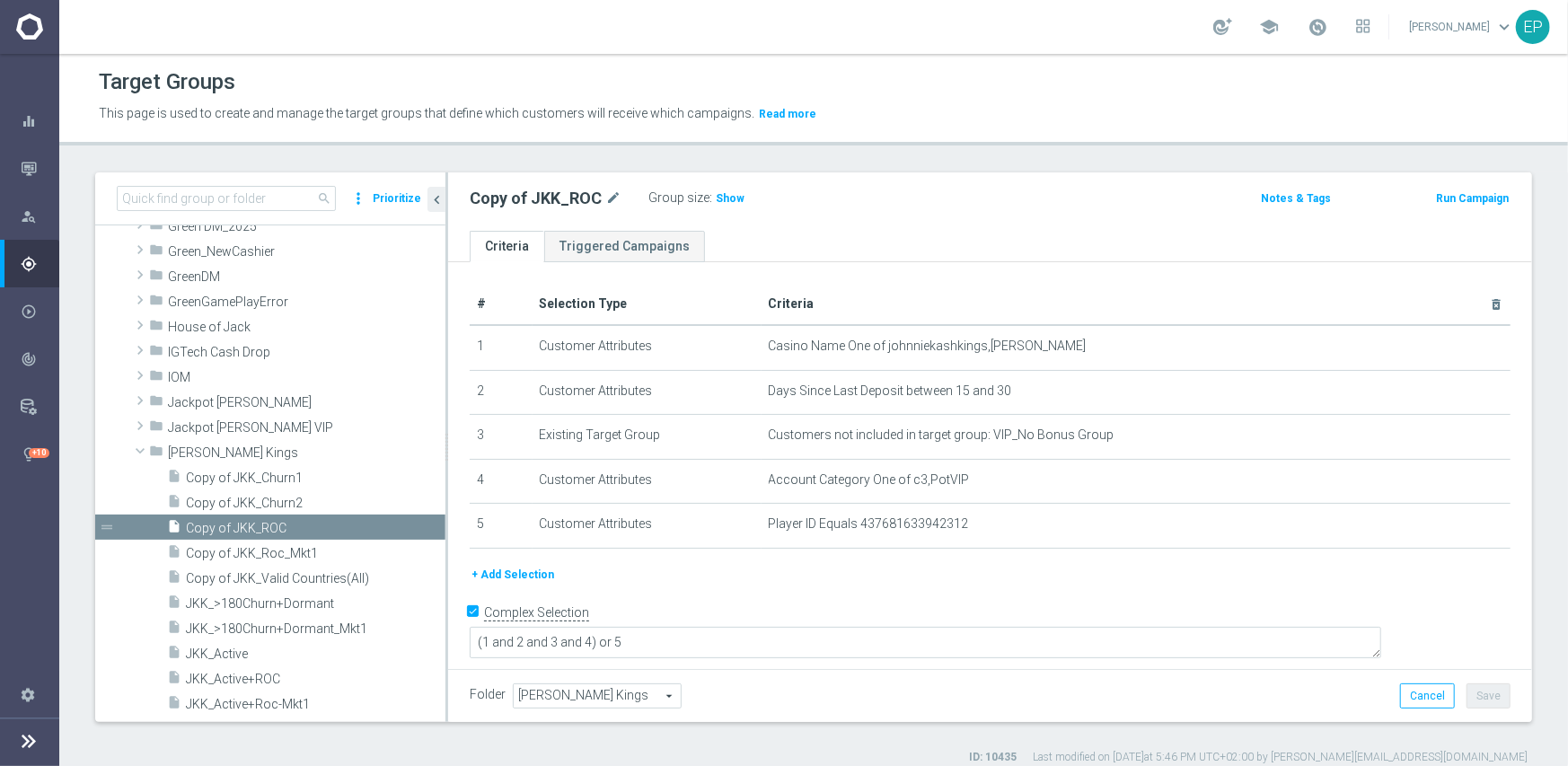
click at [548, 694] on span "[PERSON_NAME] Kings" at bounding box center [596, 697] width 167 height 23
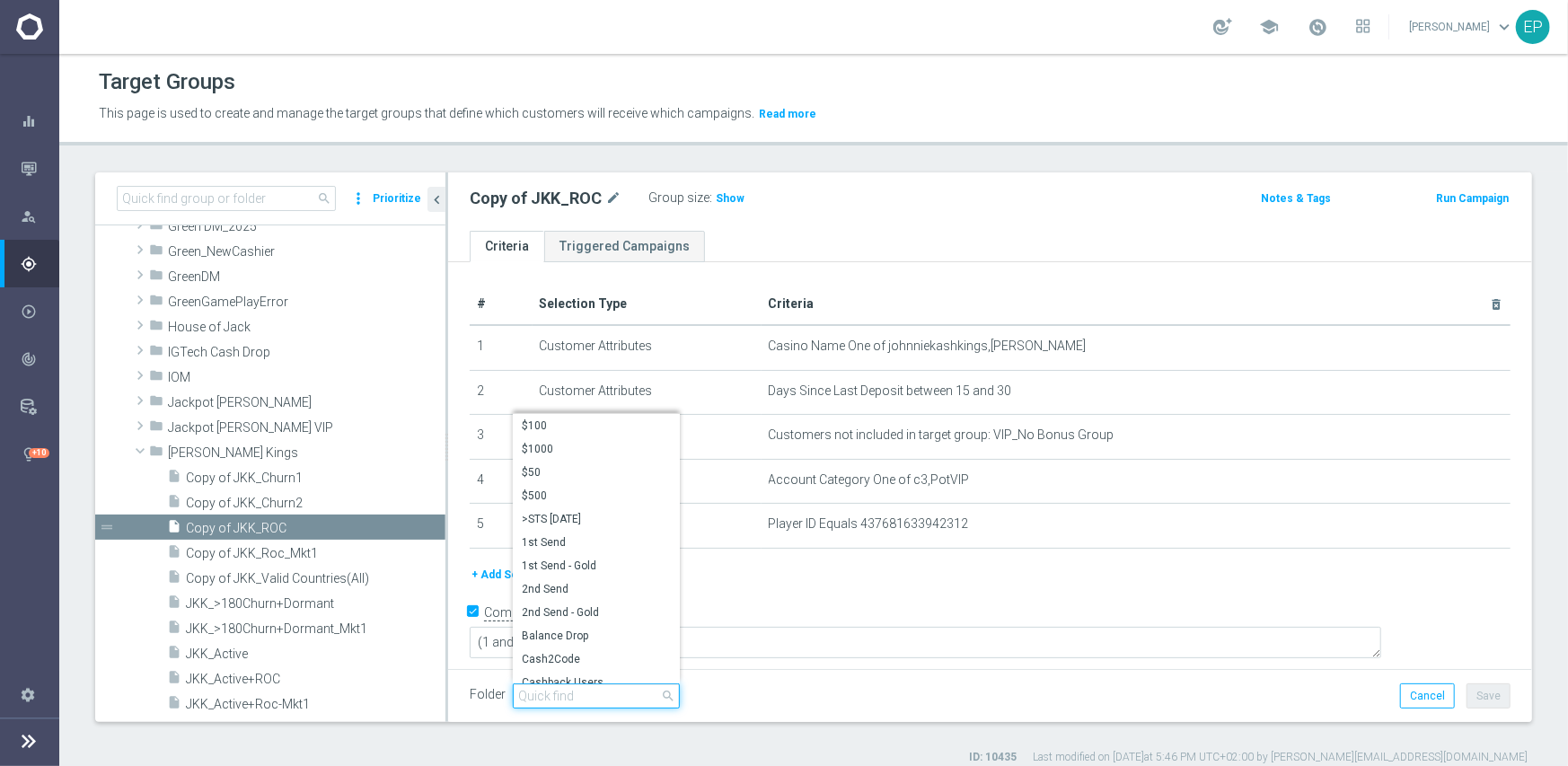
click at [595, 694] on input "search" at bounding box center [595, 697] width 167 height 25
paste input "JKK Engaged"
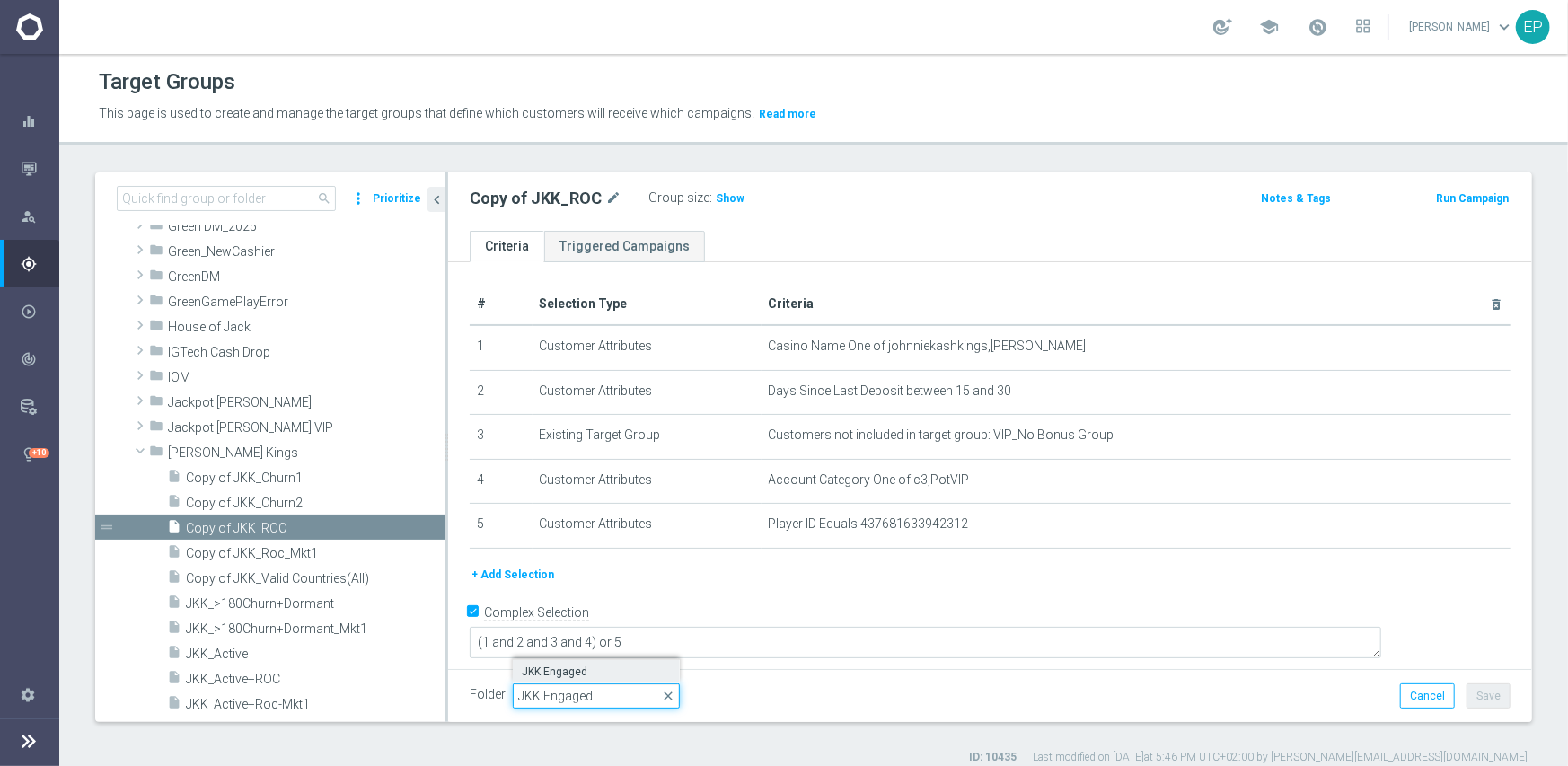
type input "JKK Engaged"
click at [602, 668] on span "JKK Engaged" at bounding box center [595, 672] width 149 height 14
click at [1482, 691] on button "Save" at bounding box center [1489, 697] width 44 height 25
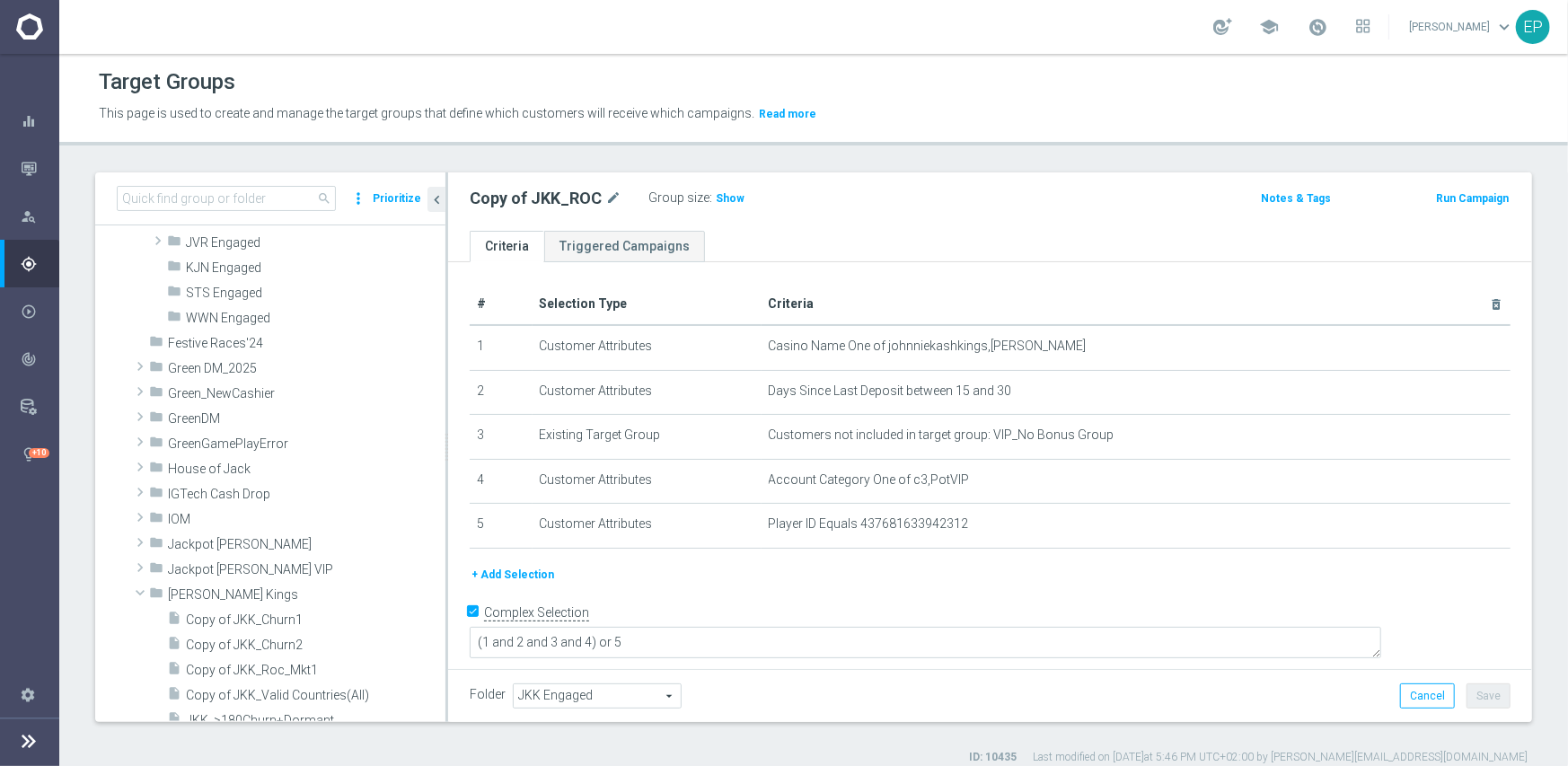
scroll to position [692, 0]
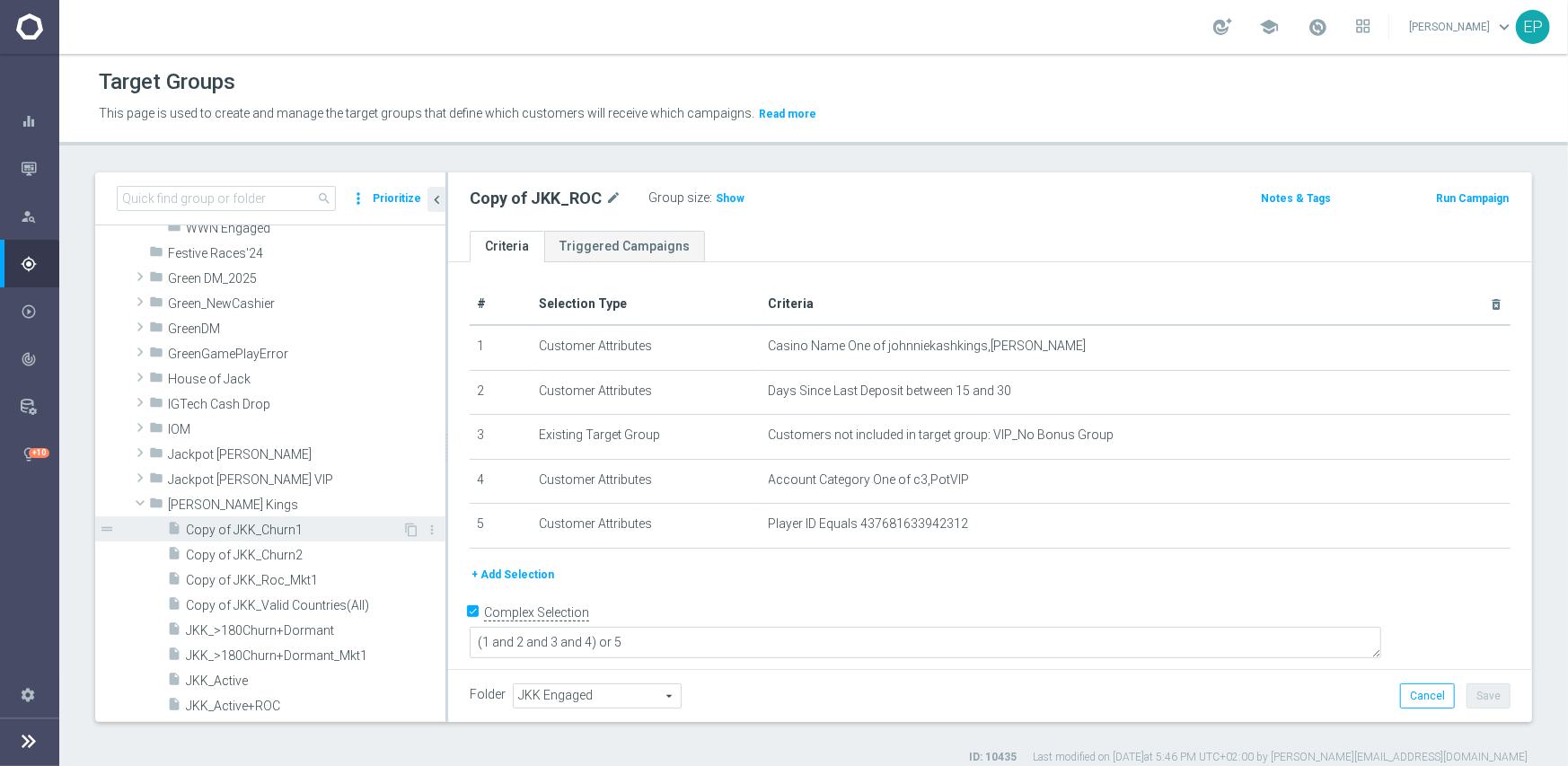
click at [210, 529] on span "Copy of JKK_Churn1" at bounding box center [294, 530] width 217 height 15
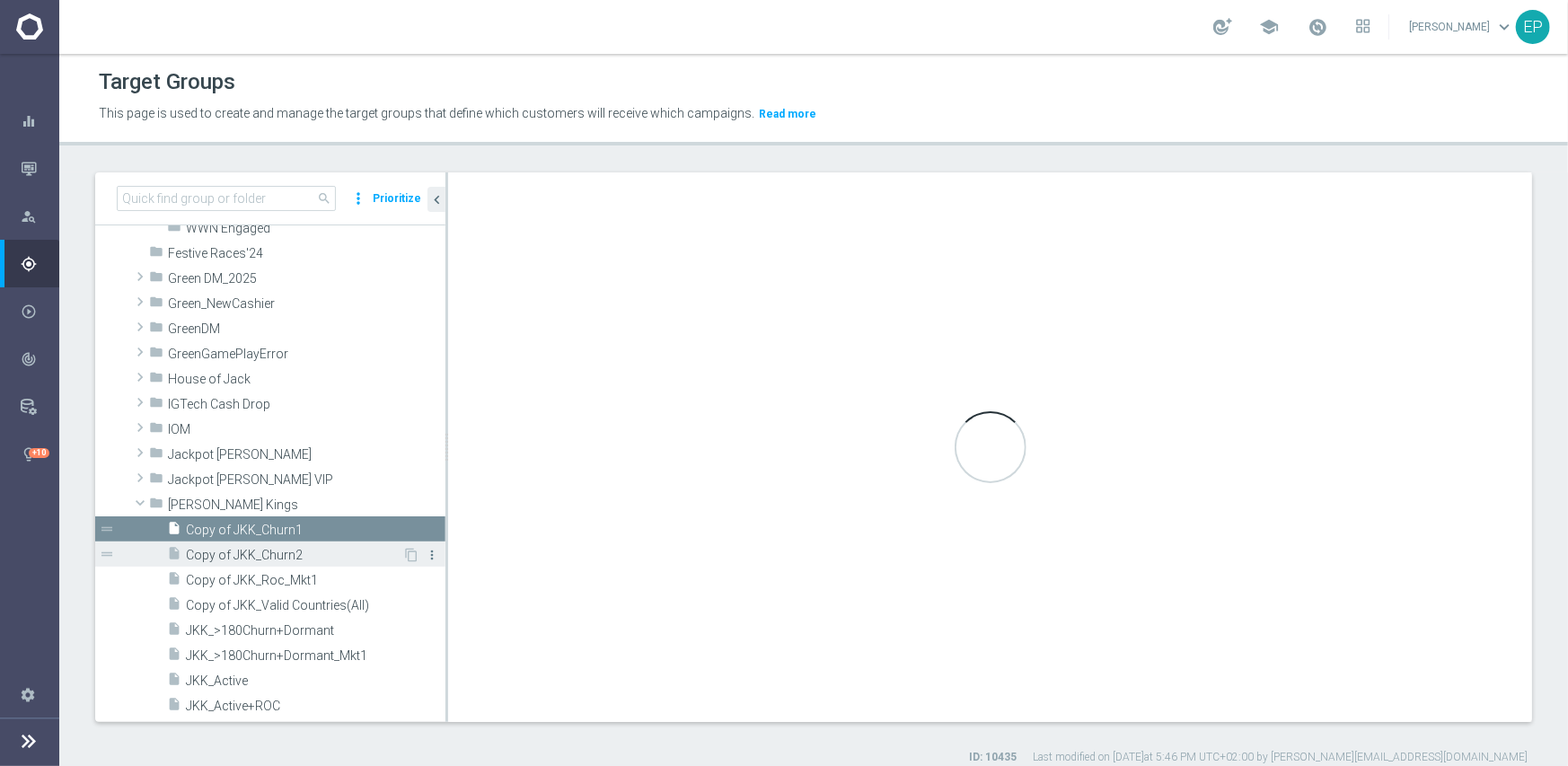
type input "[PERSON_NAME] Kings"
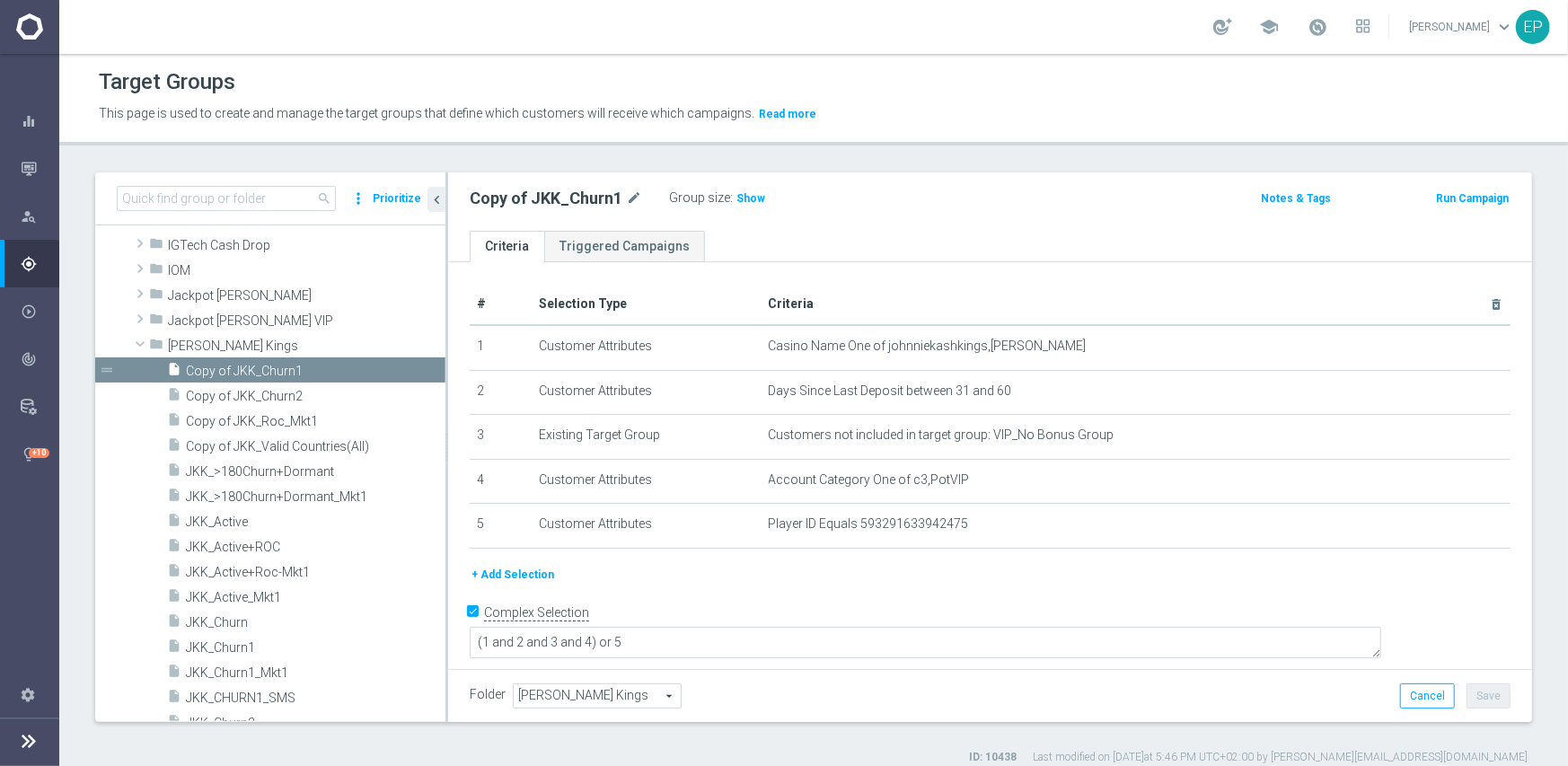
scroll to position [781, 0]
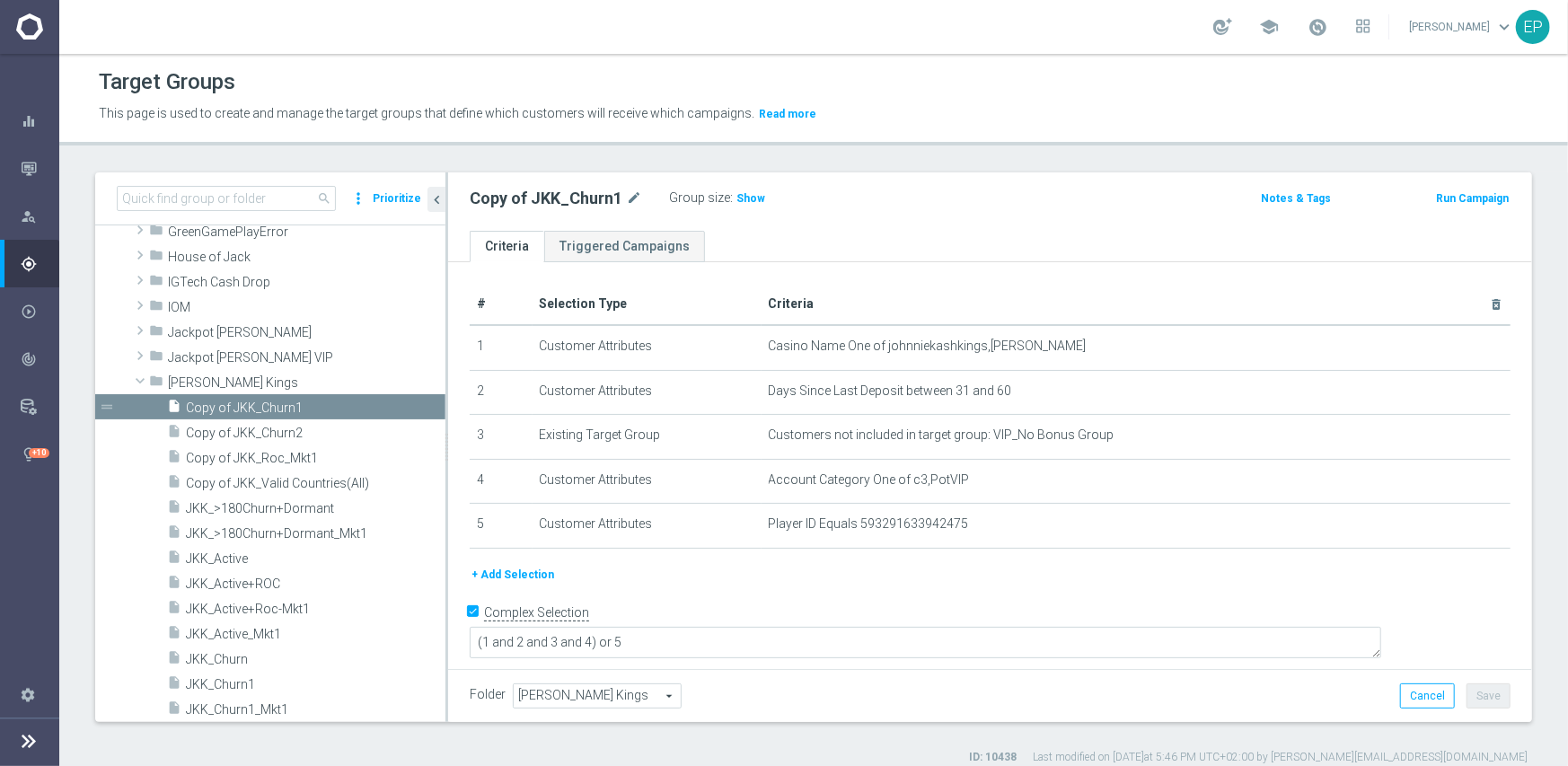
click at [600, 697] on span "[PERSON_NAME] Kings" at bounding box center [596, 697] width 167 height 23
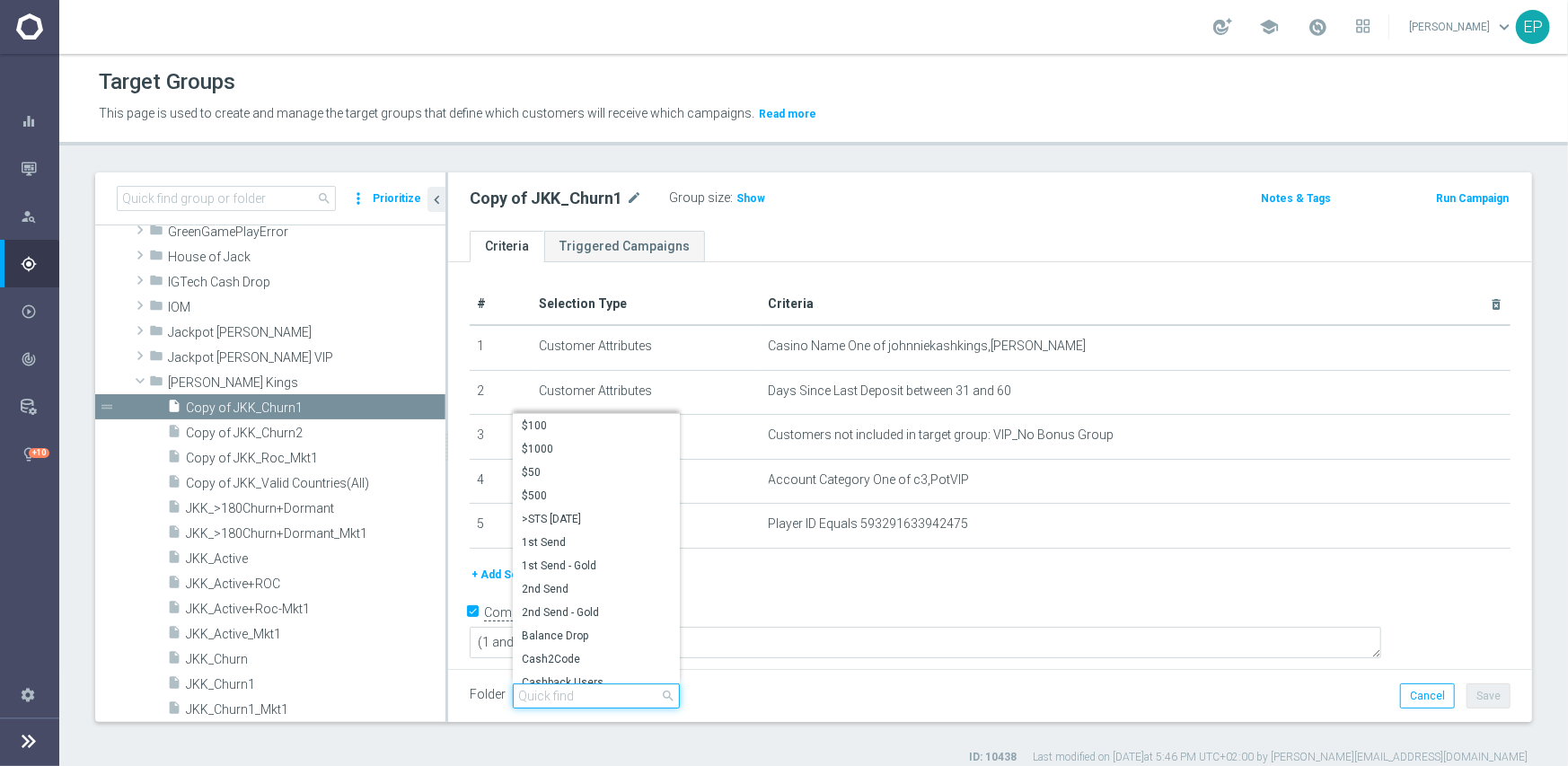
click at [617, 696] on input "search" at bounding box center [595, 697] width 167 height 25
paste input "JKK Engaged"
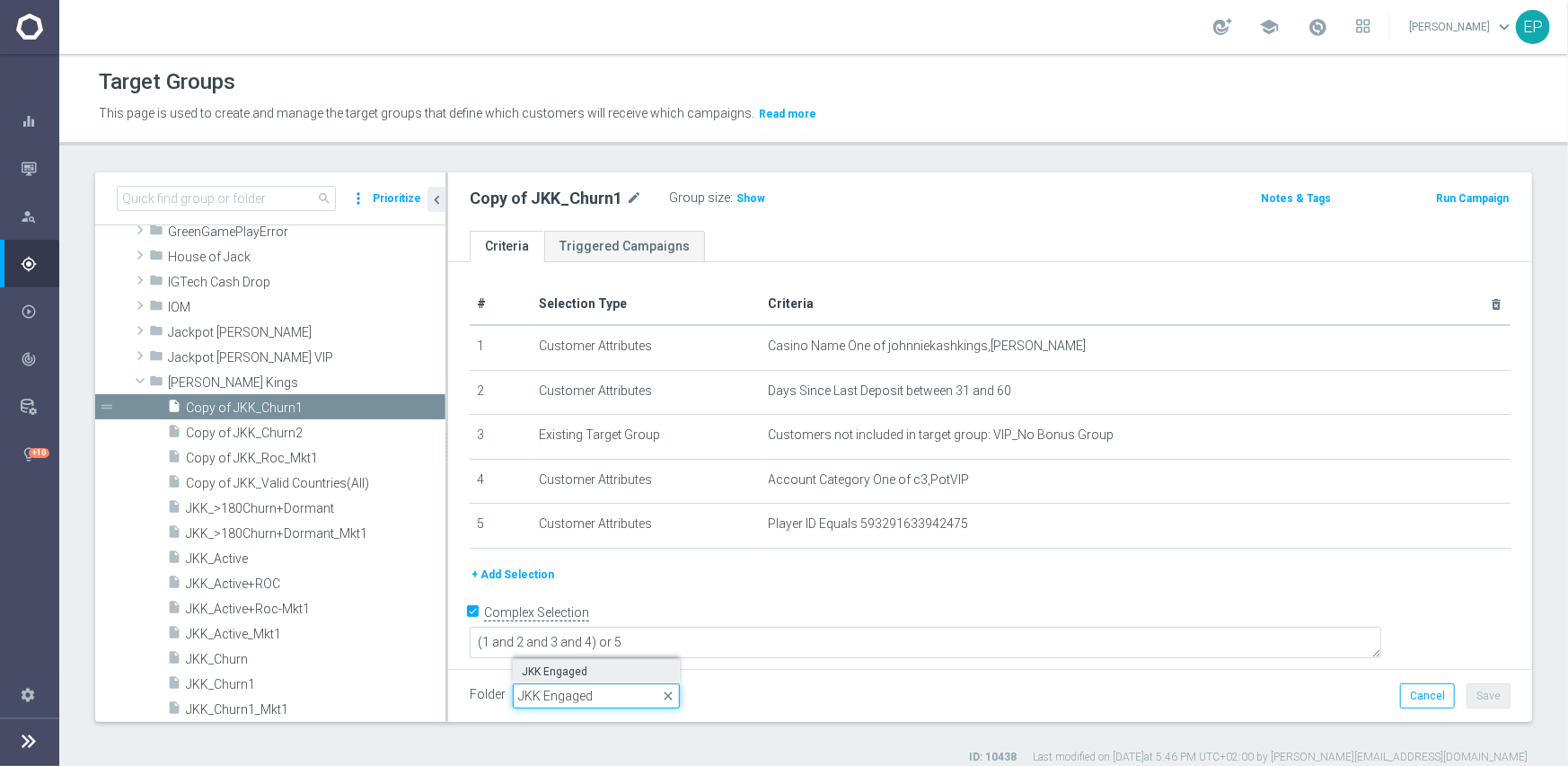
type input "JKK Engaged"
click at [580, 661] on label "JKK Engaged" at bounding box center [595, 672] width 167 height 23
click at [1480, 694] on button "Save" at bounding box center [1489, 697] width 44 height 25
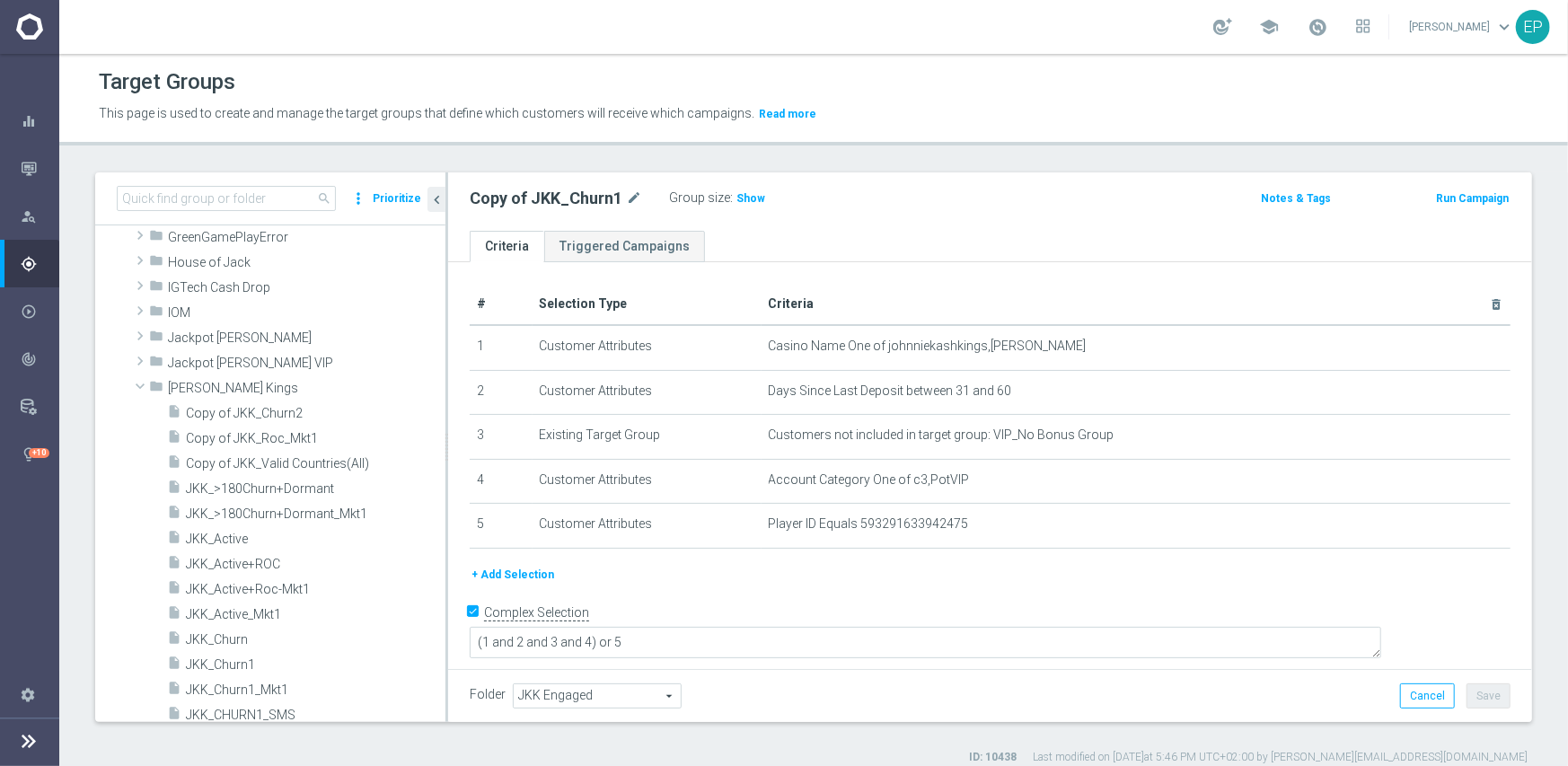
scroll to position [808, 0]
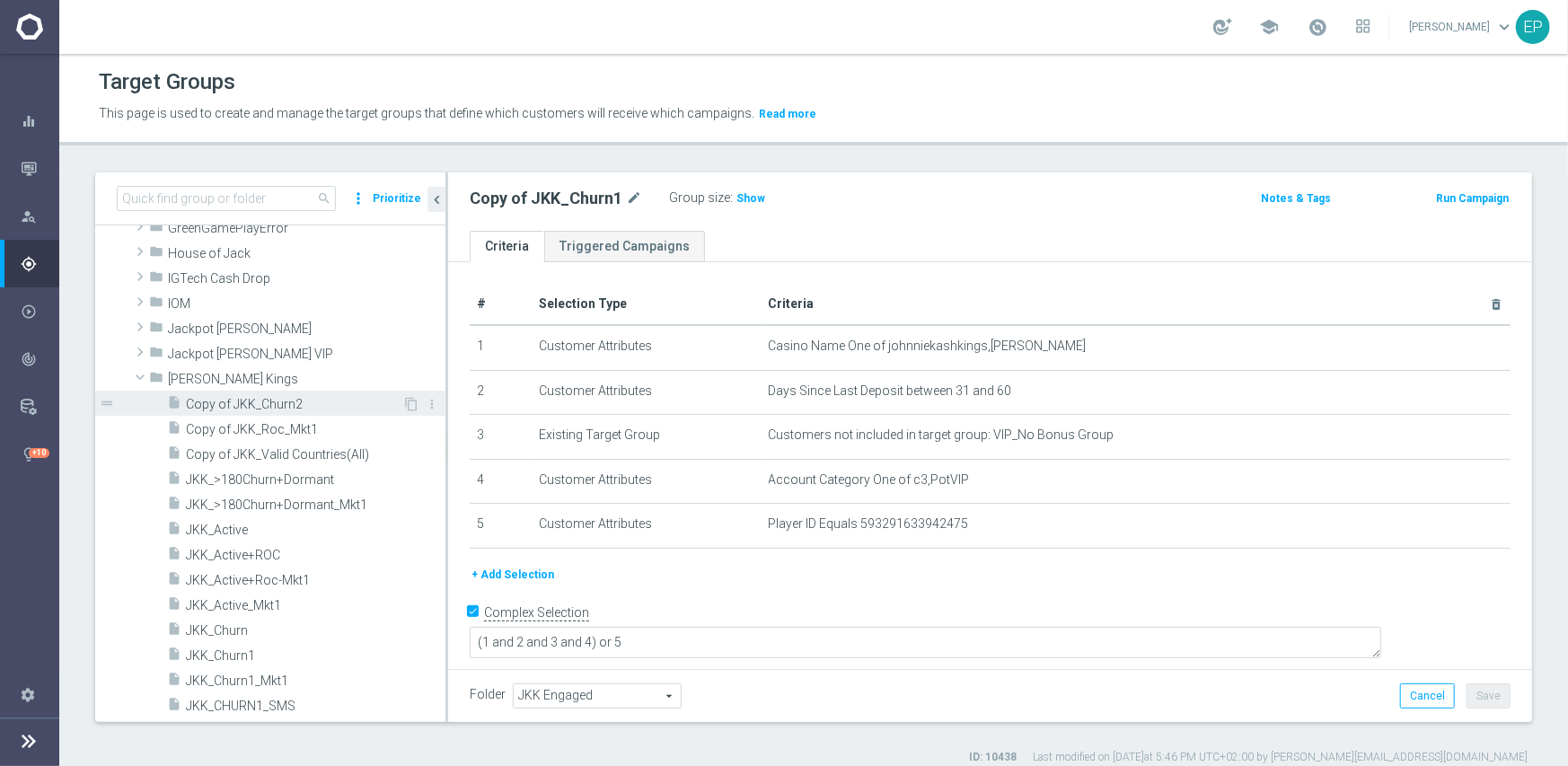
click at [226, 408] on span "Copy of JKK_Churn2" at bounding box center [294, 404] width 217 height 15
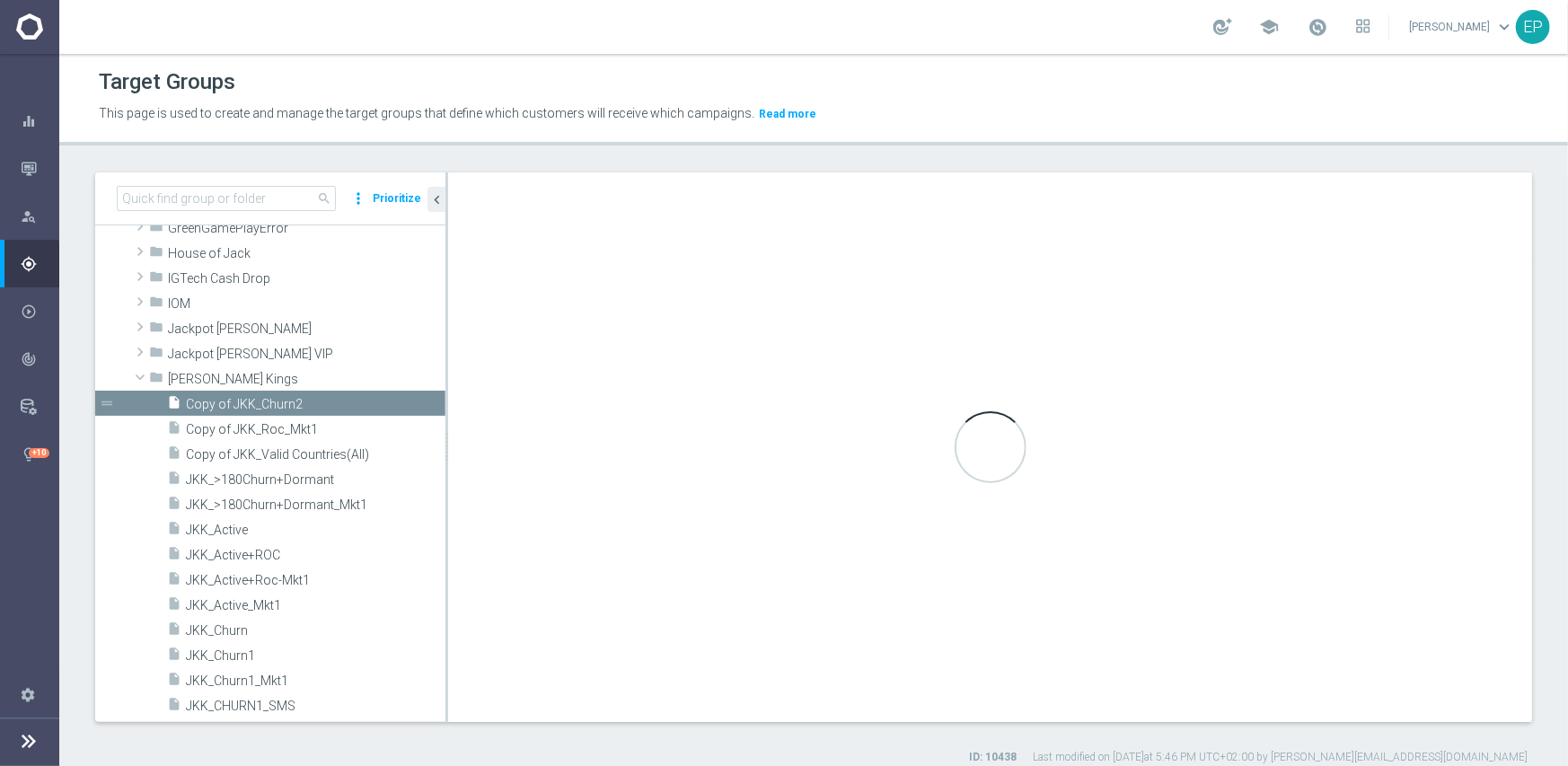
type input "[PERSON_NAME] Kings"
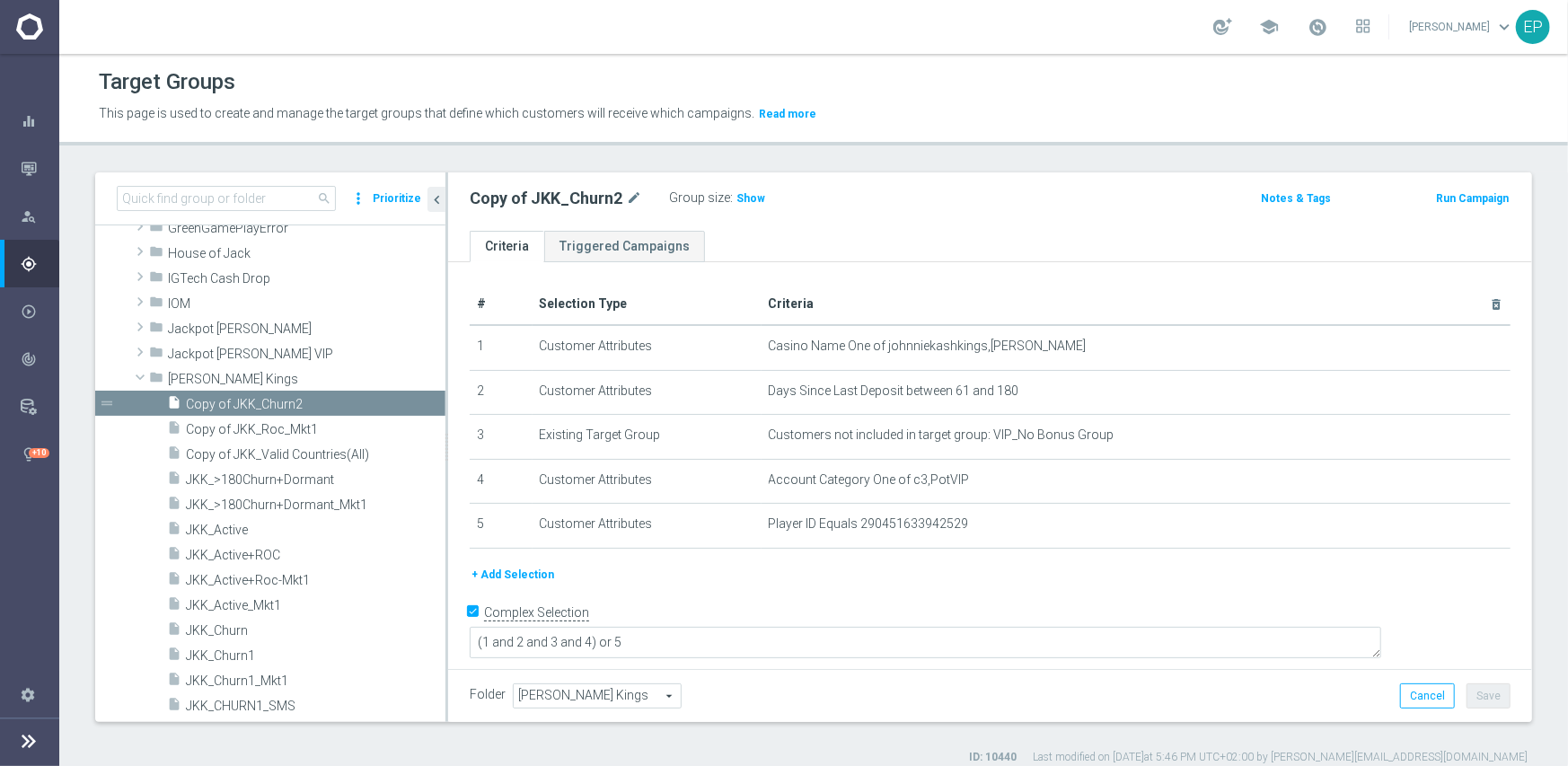
drag, startPoint x: 584, startPoint y: 685, endPoint x: 591, endPoint y: 693, distance: 10.6
click at [584, 687] on span "[PERSON_NAME] Kings" at bounding box center [596, 697] width 167 height 23
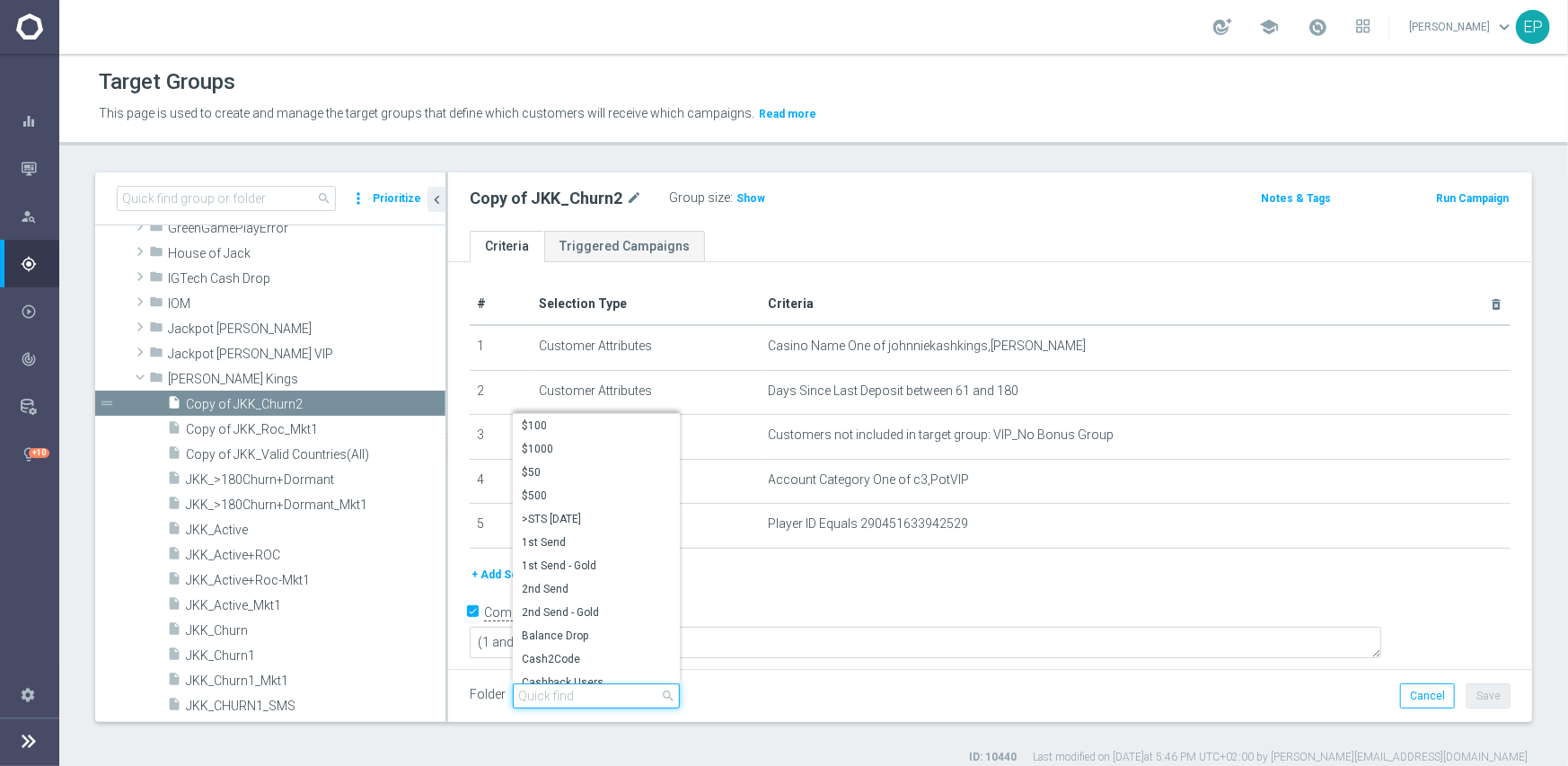
click at [592, 695] on input "search" at bounding box center [595, 697] width 167 height 25
paste input "JKK Engaged"
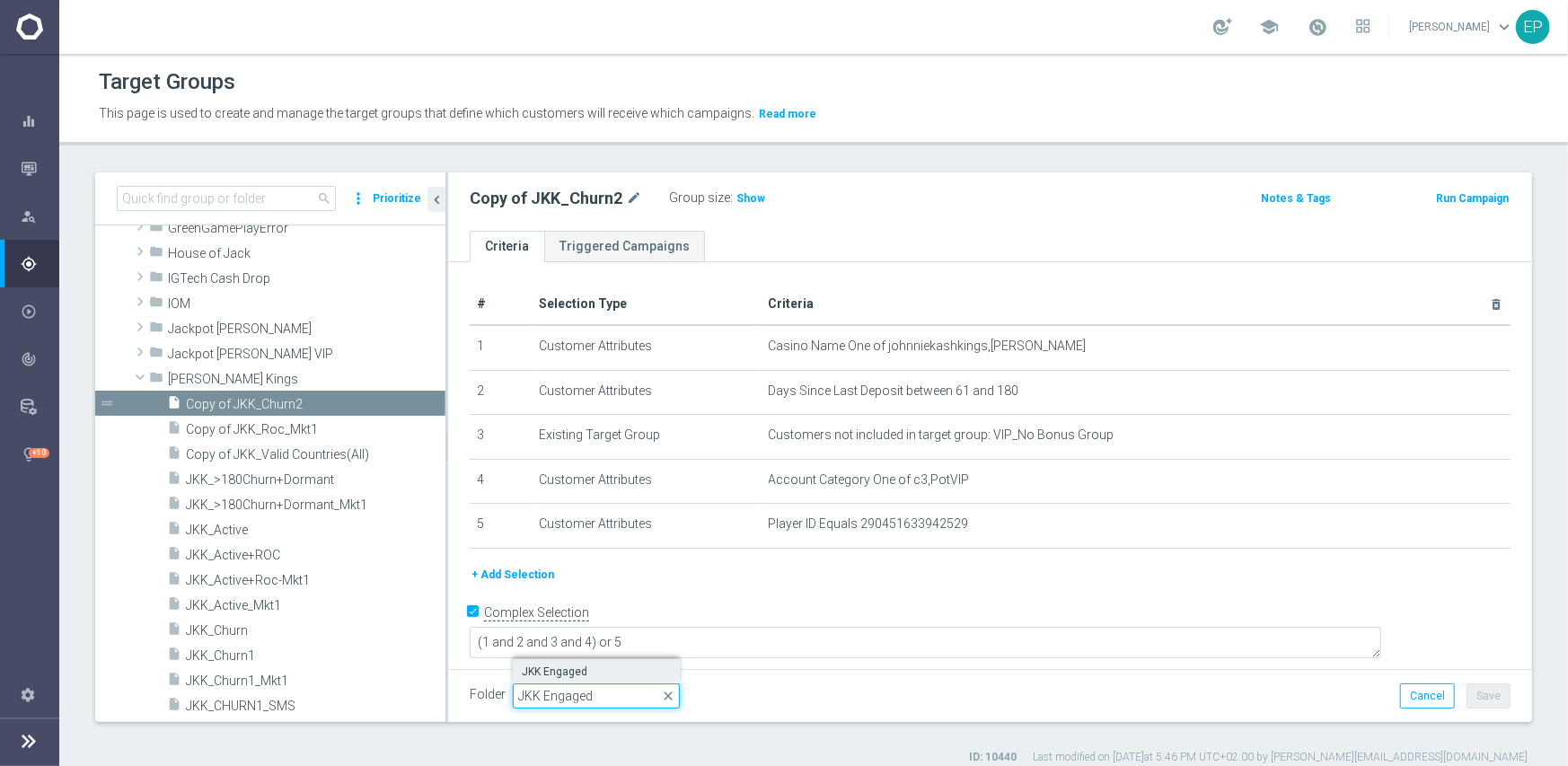
type input "JKK Engaged"
click at [582, 666] on span "JKK Engaged" at bounding box center [595, 672] width 149 height 14
type input "JKK Engaged"
click at [1475, 691] on button "Save" at bounding box center [1489, 697] width 44 height 25
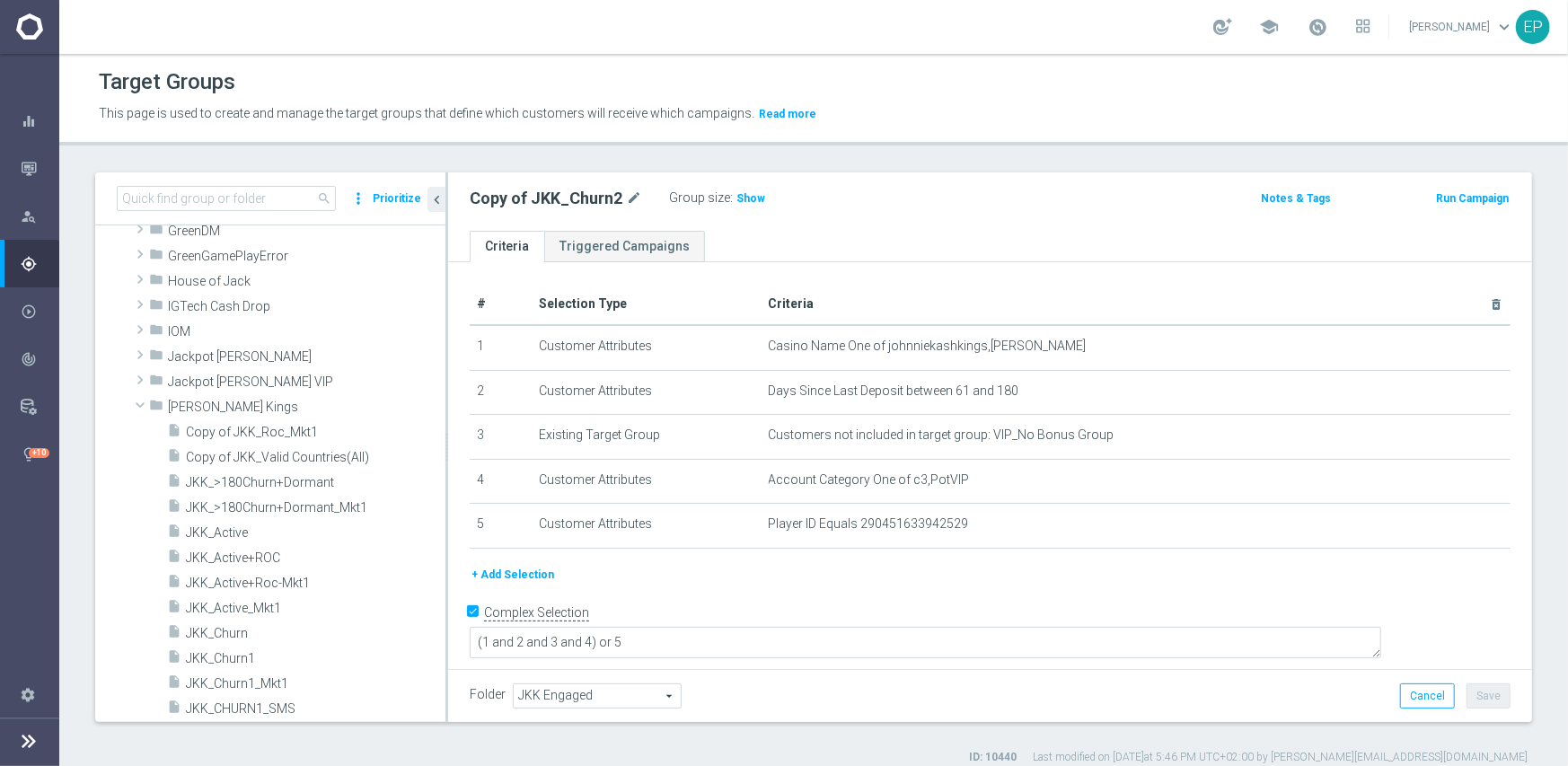
scroll to position [805, 0]
click at [241, 433] on span "Copy of JKK_Roc_Mkt1" at bounding box center [294, 431] width 217 height 15
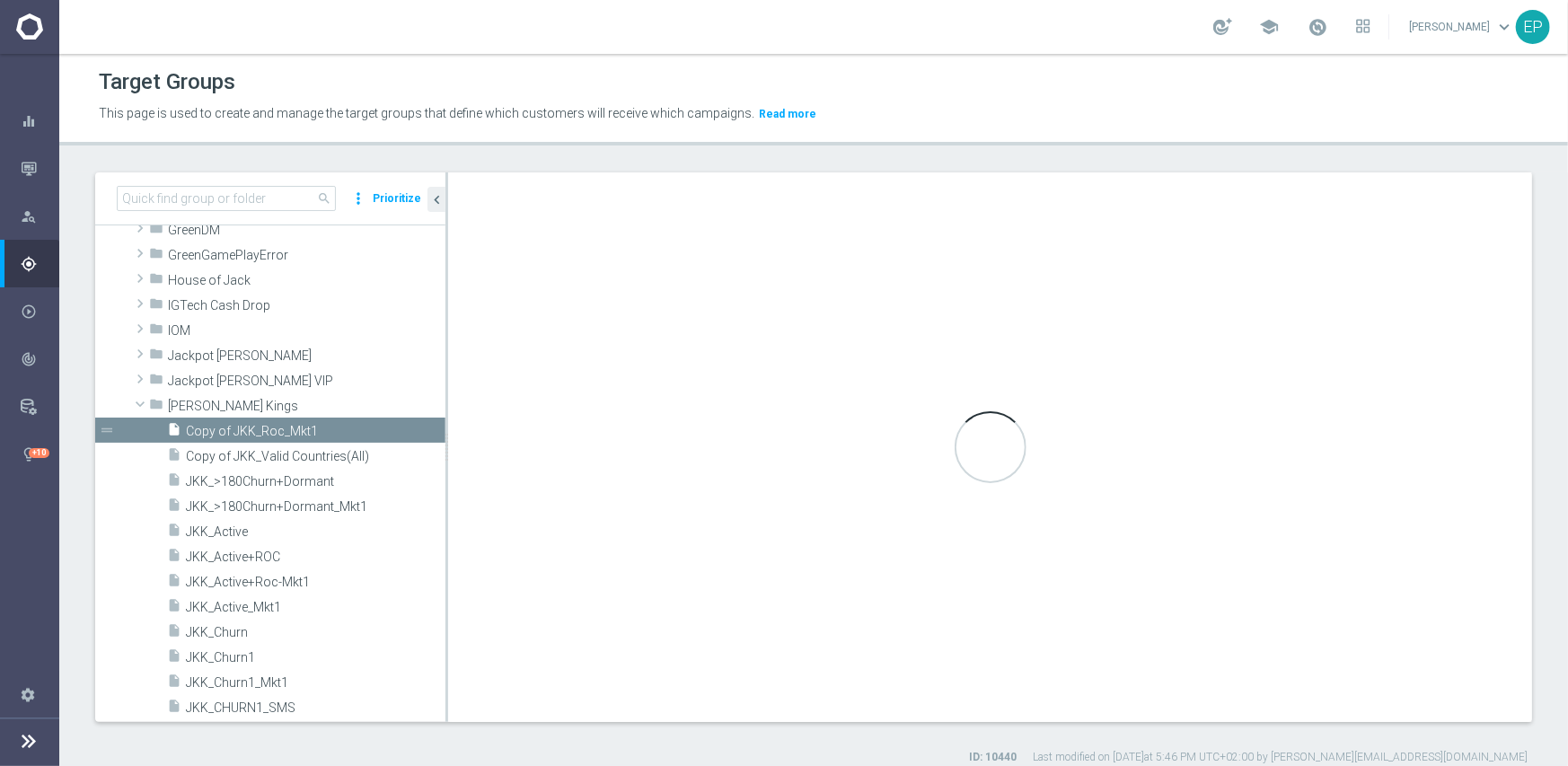
checkbox input "false"
type input "[PERSON_NAME] Kings"
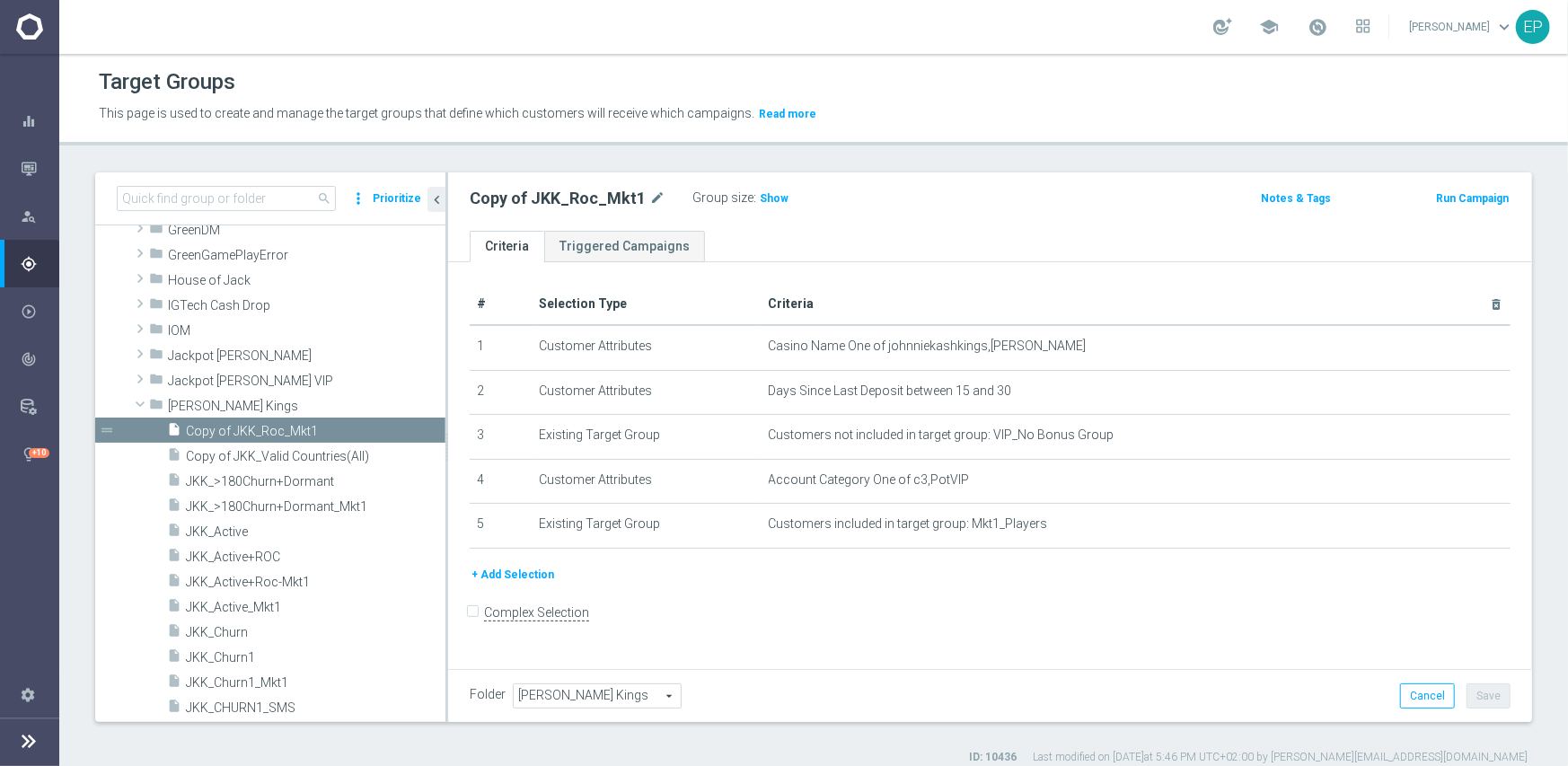
click at [597, 701] on span "[PERSON_NAME] Kings" at bounding box center [596, 697] width 167 height 23
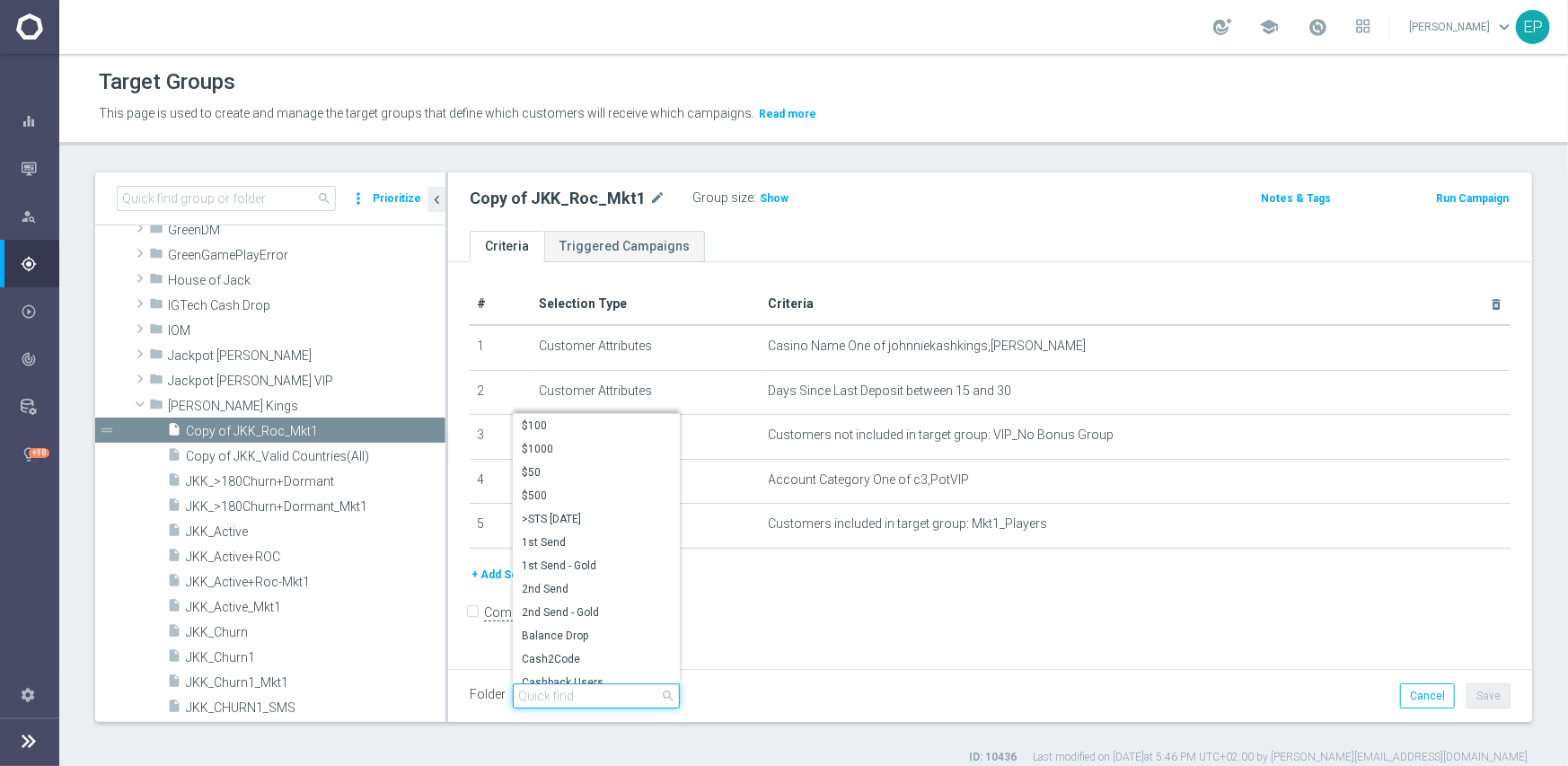
click at [606, 697] on input "search" at bounding box center [595, 697] width 167 height 25
paste input "JKK Engaged"
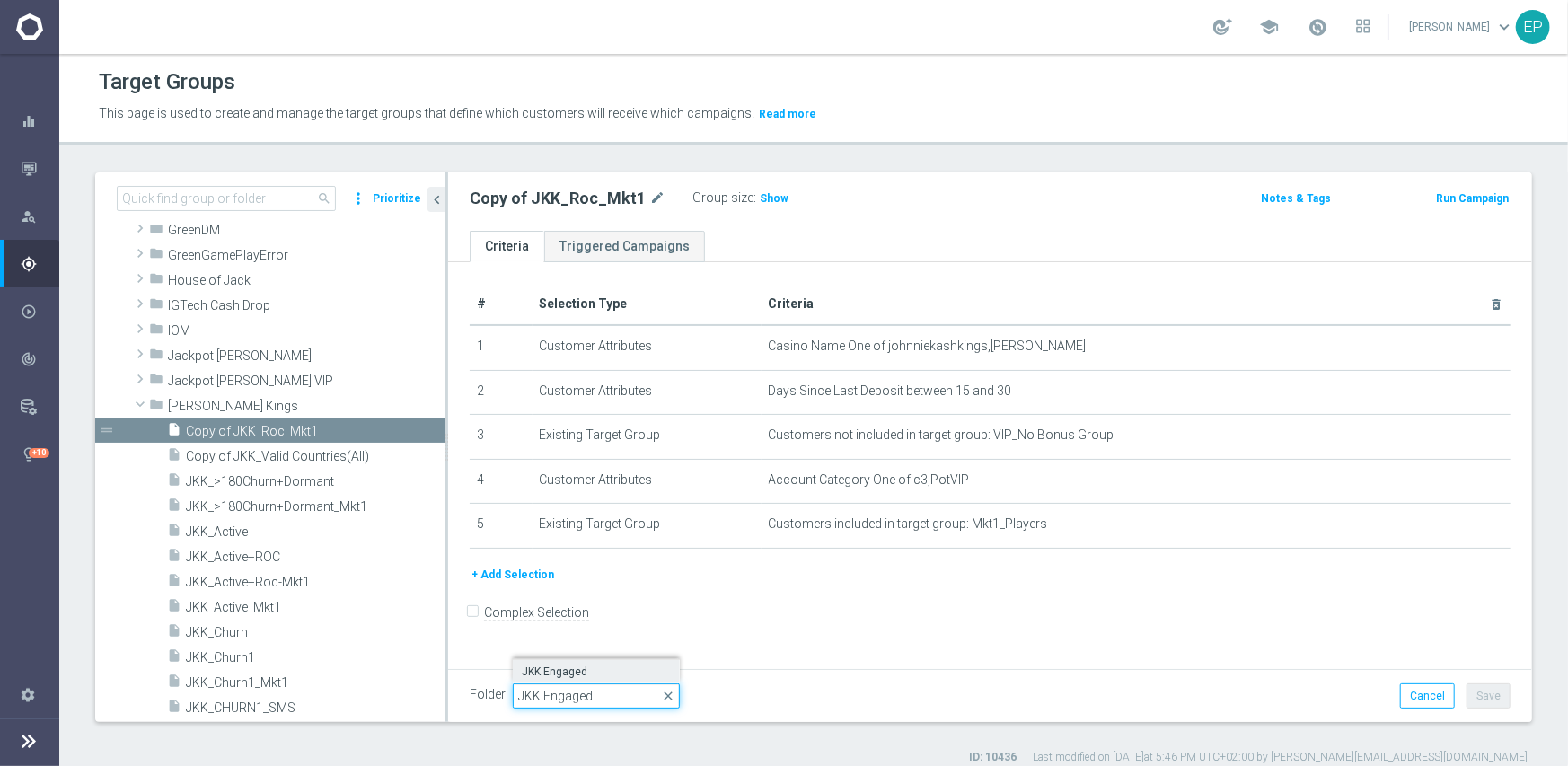
type input "JKK Engaged"
click at [572, 678] on label "JKK Engaged" at bounding box center [595, 672] width 167 height 23
type input "JKK Engaged"
click at [1476, 692] on button "Save" at bounding box center [1489, 697] width 44 height 25
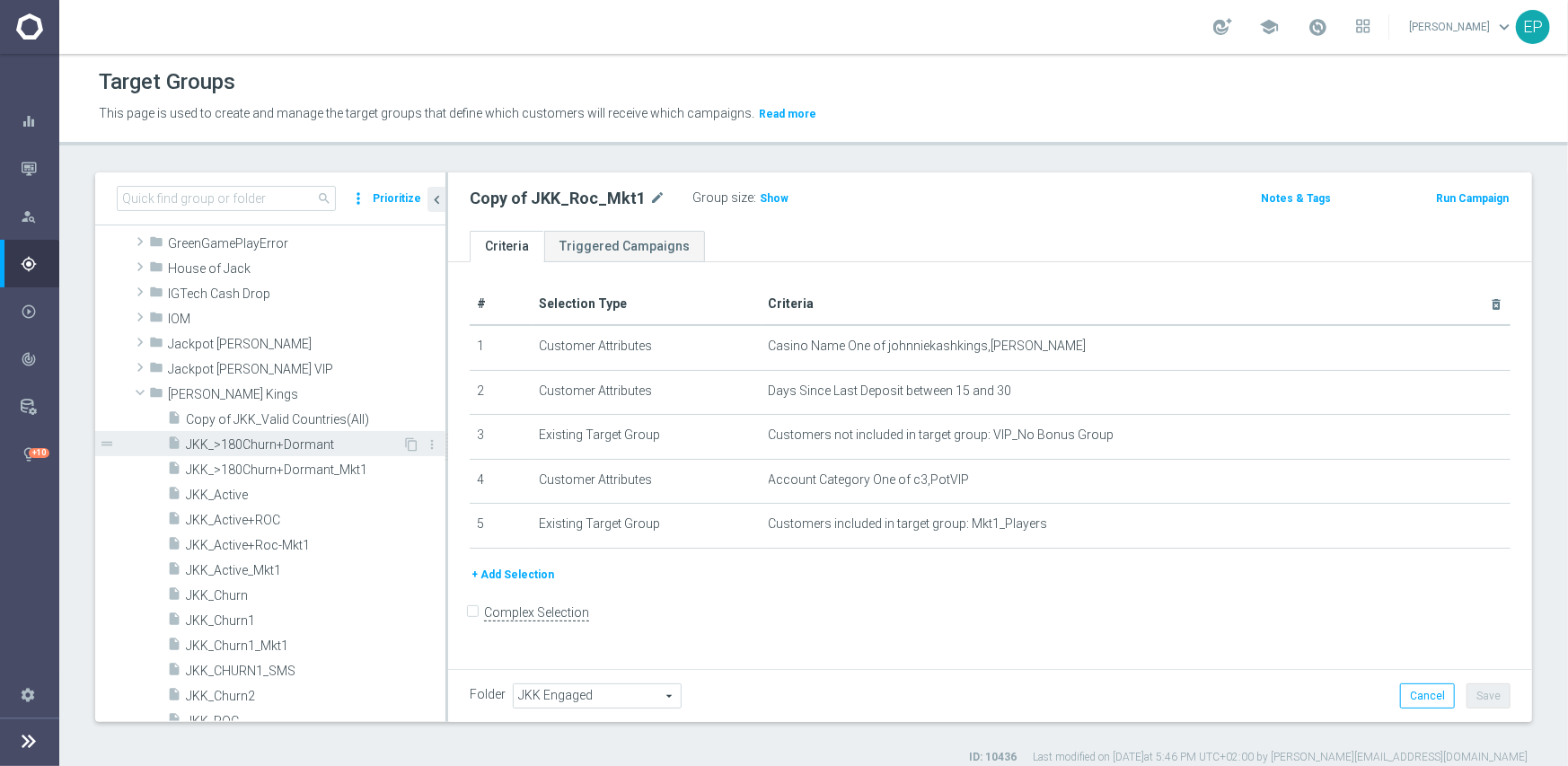
scroll to position [852, 0]
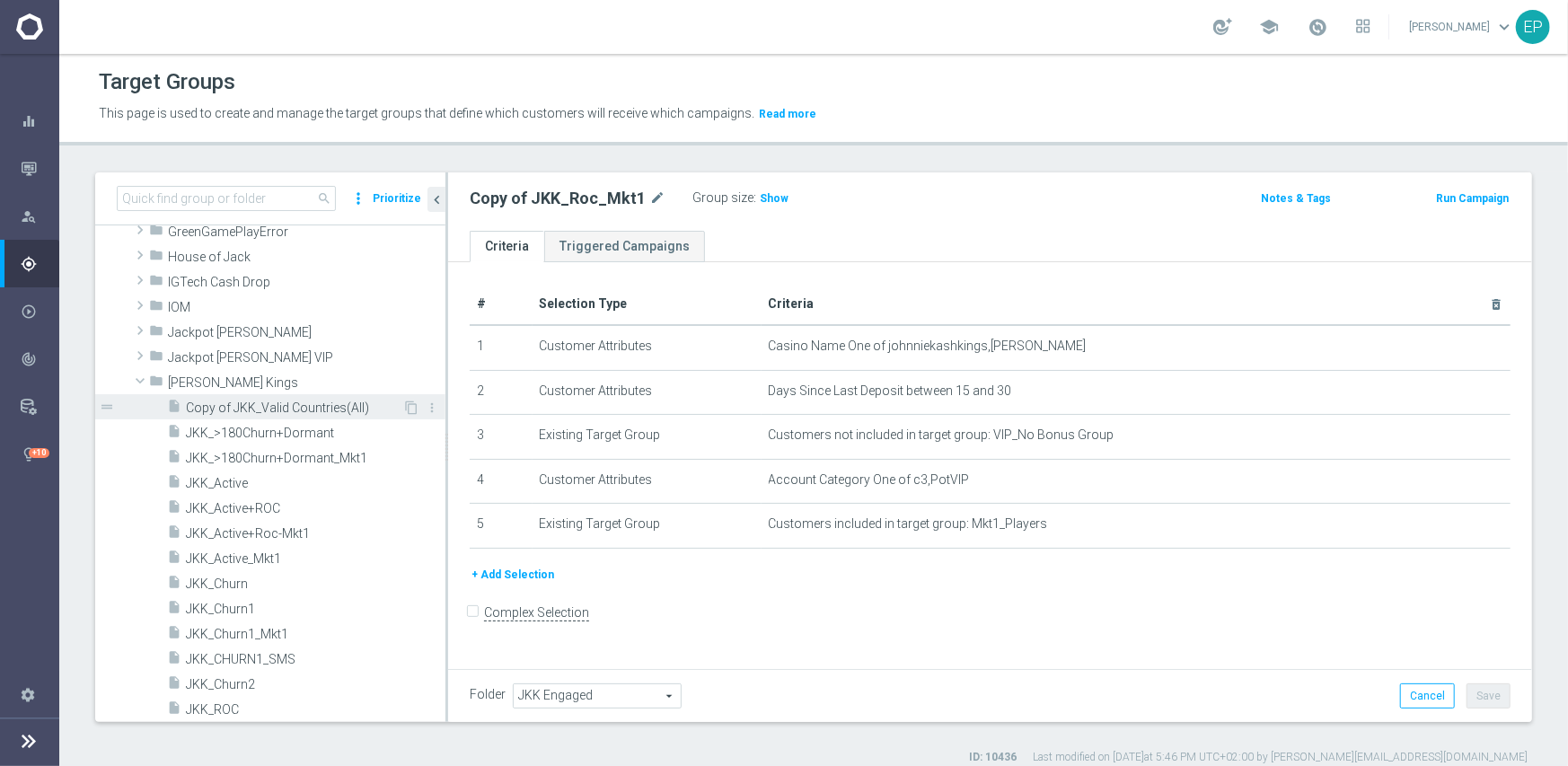
click at [267, 410] on span "Copy of JKK_Valid Countries(All)" at bounding box center [294, 408] width 217 height 15
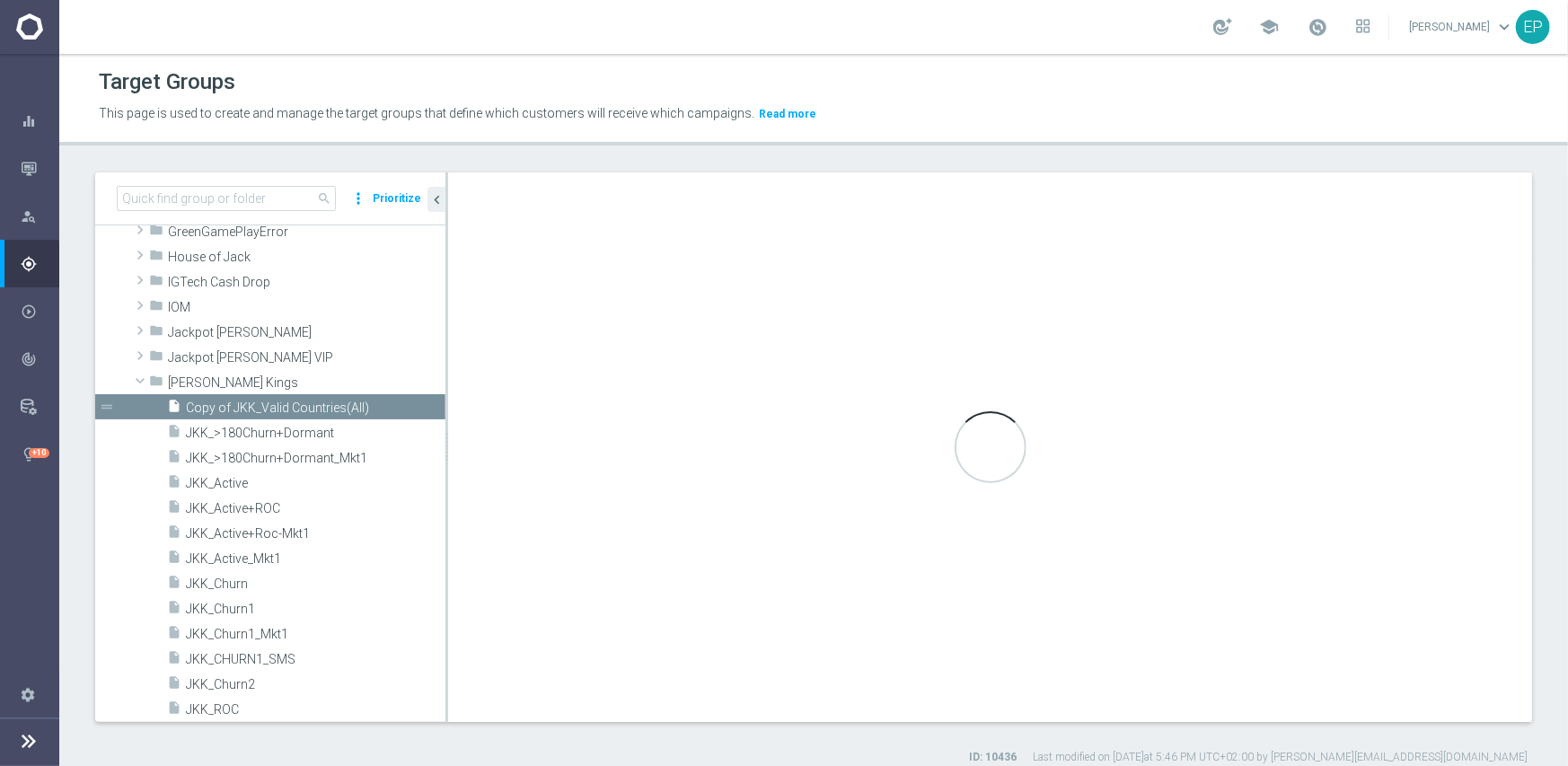
checkbox input "true"
type input "[PERSON_NAME] Kings"
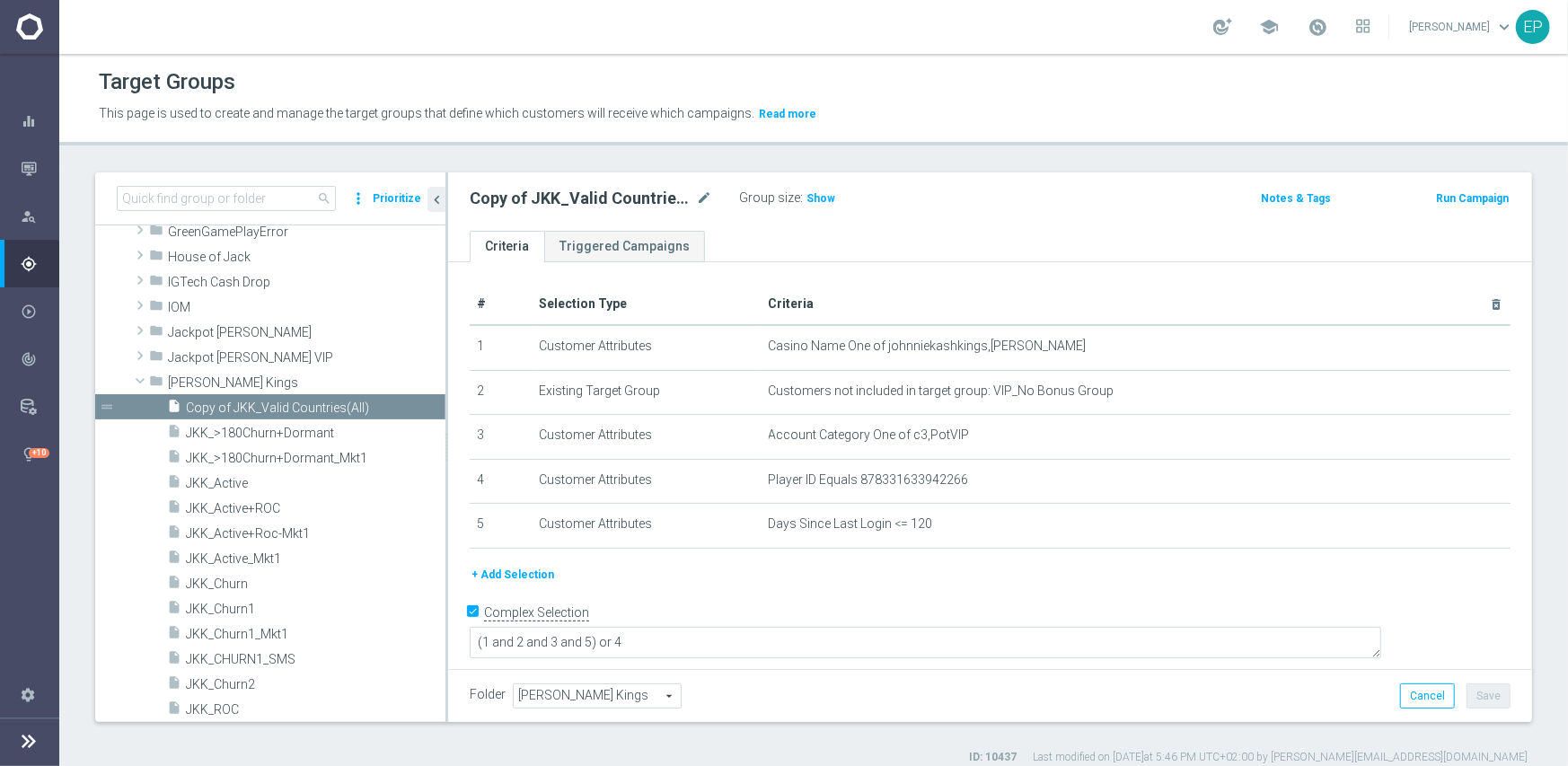
click at [603, 692] on span "[PERSON_NAME] Kings" at bounding box center [596, 697] width 167 height 23
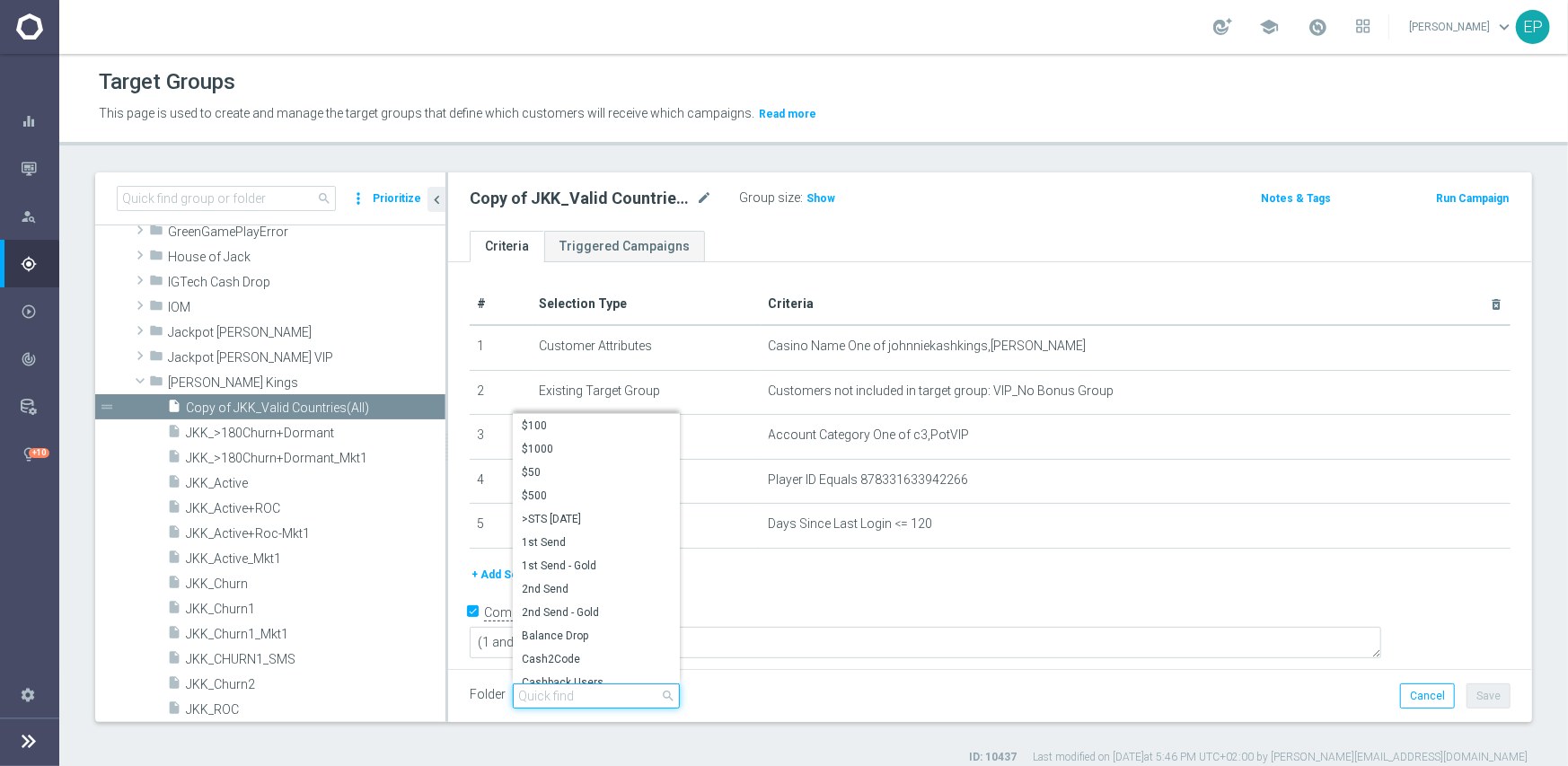
click at [599, 698] on input "search" at bounding box center [595, 697] width 167 height 25
paste input "JKK Engaged"
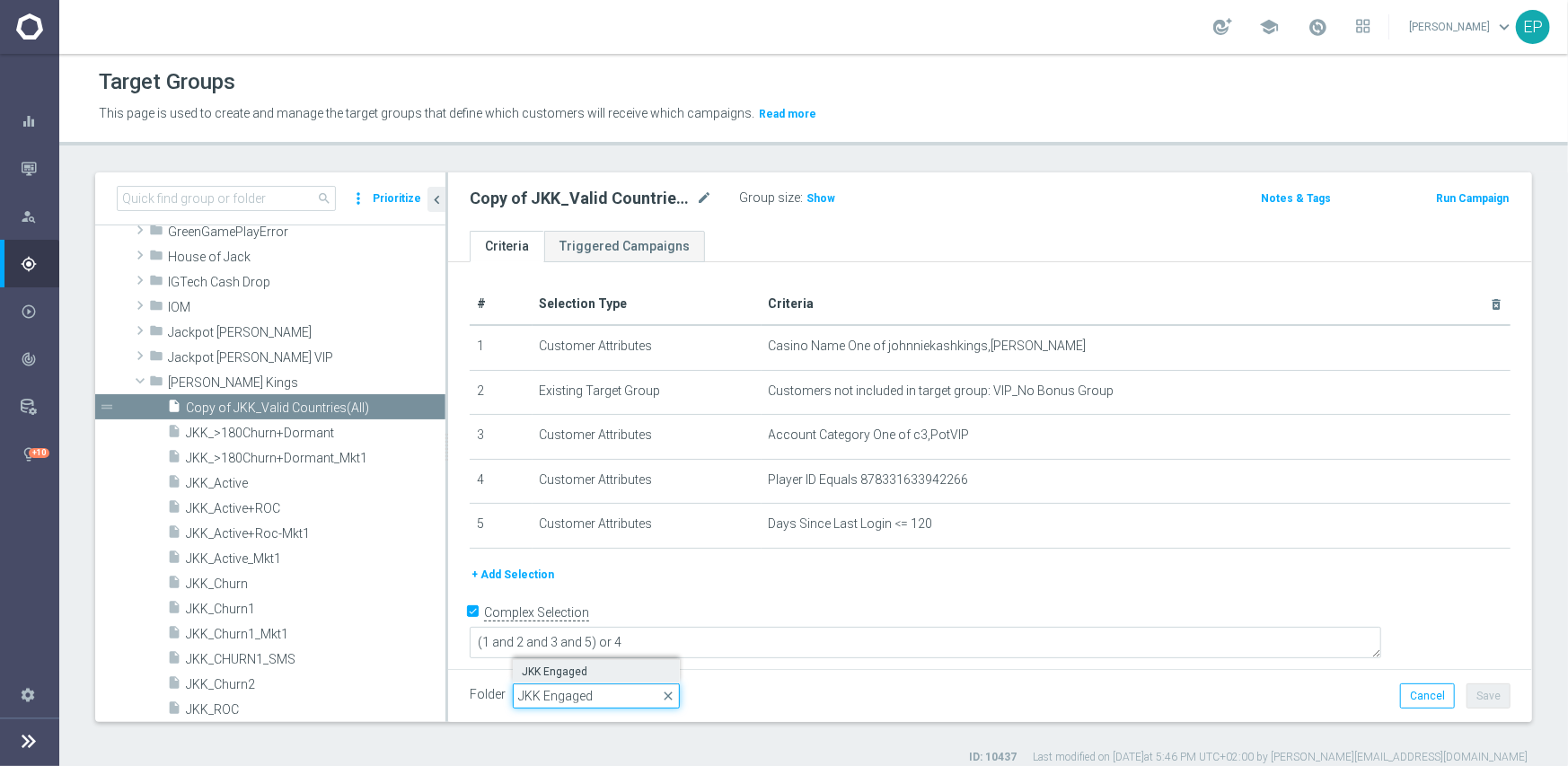
type input "JKK Engaged"
click at [539, 670] on span "JKK Engaged" at bounding box center [595, 672] width 149 height 14
click at [1478, 694] on button "Save" at bounding box center [1489, 697] width 44 height 25
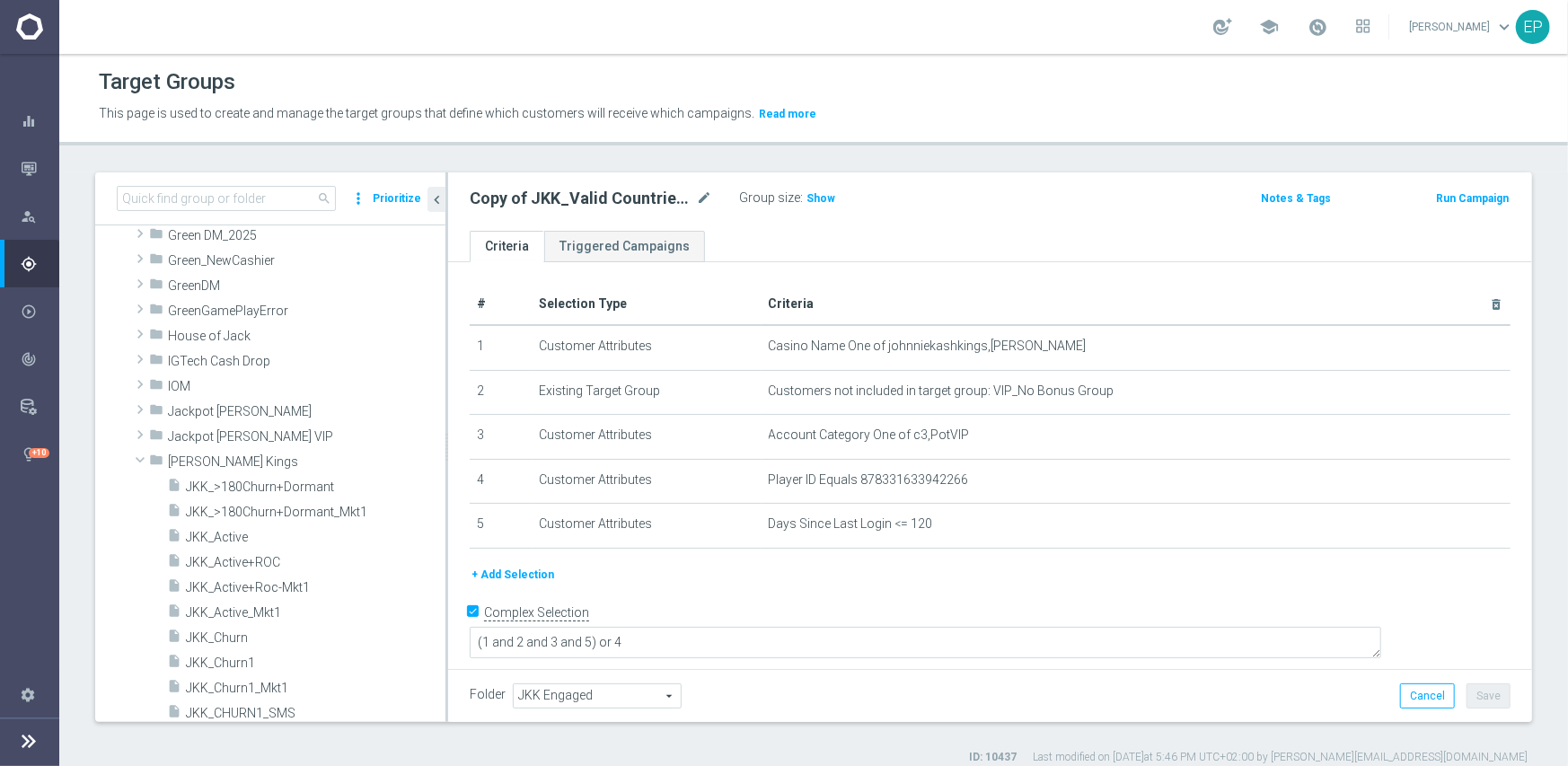
scroll to position [336, 0]
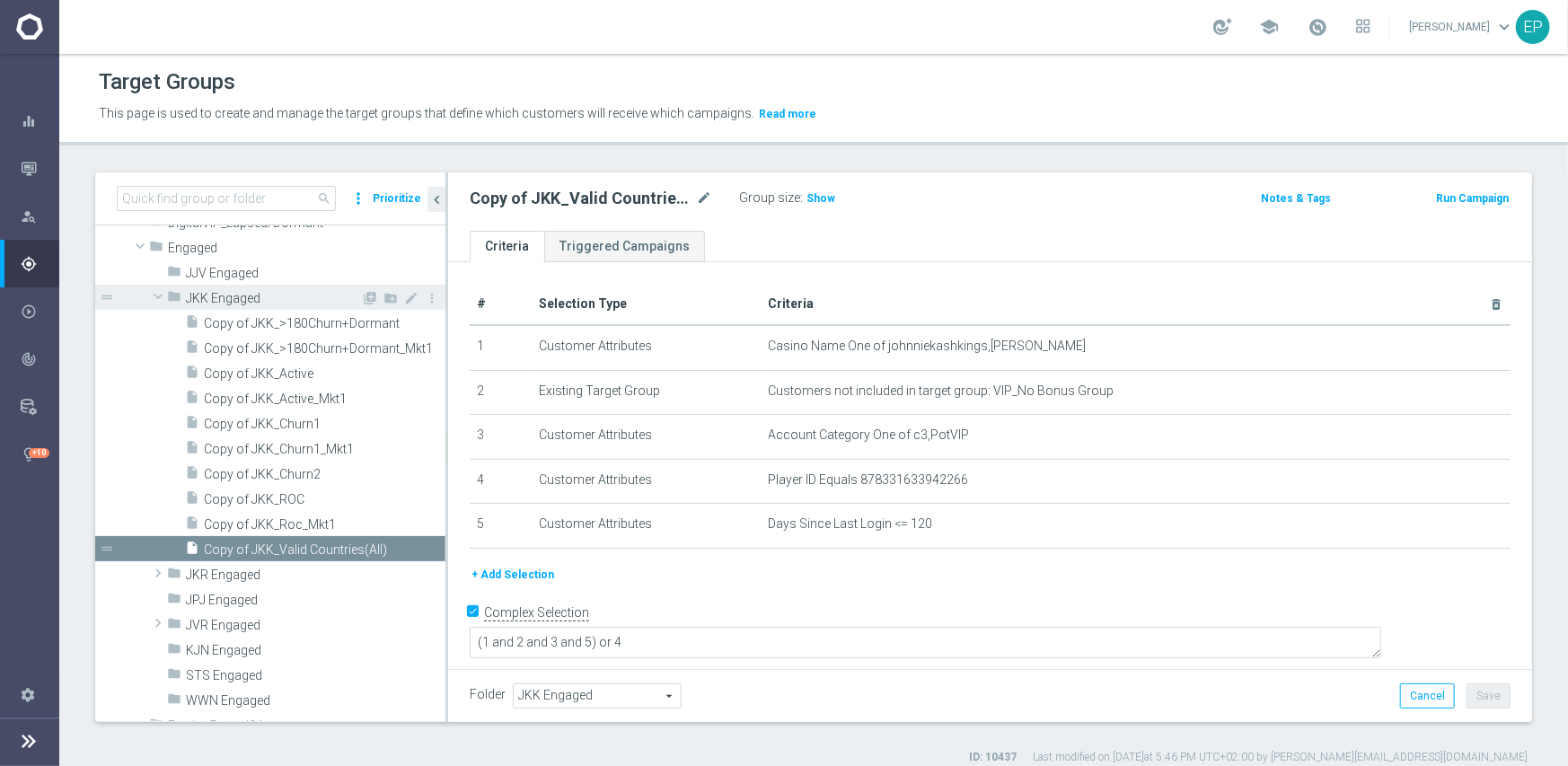
click at [155, 298] on span at bounding box center [158, 297] width 22 height 18
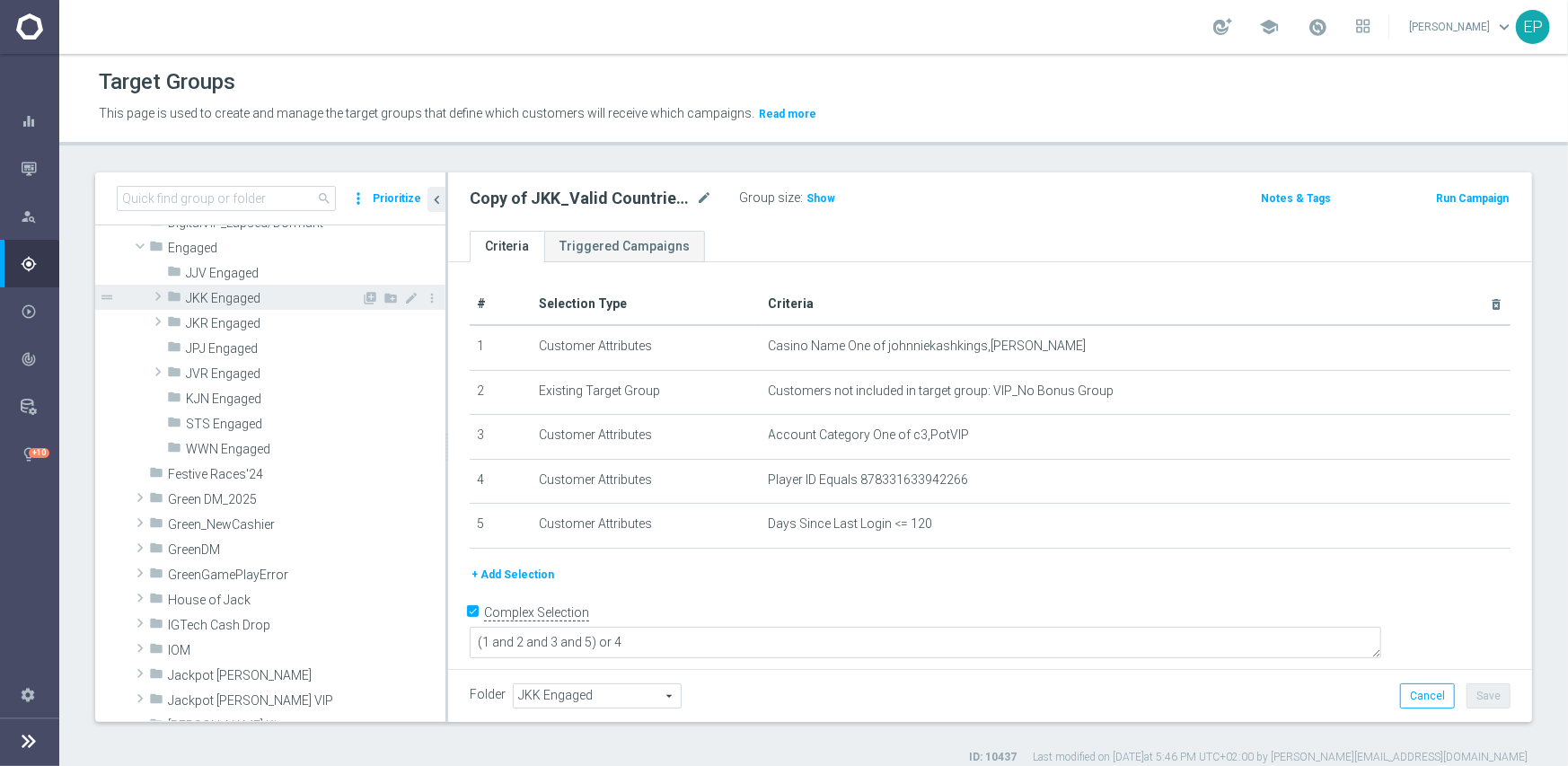
click at [155, 298] on span at bounding box center [158, 297] width 18 height 22
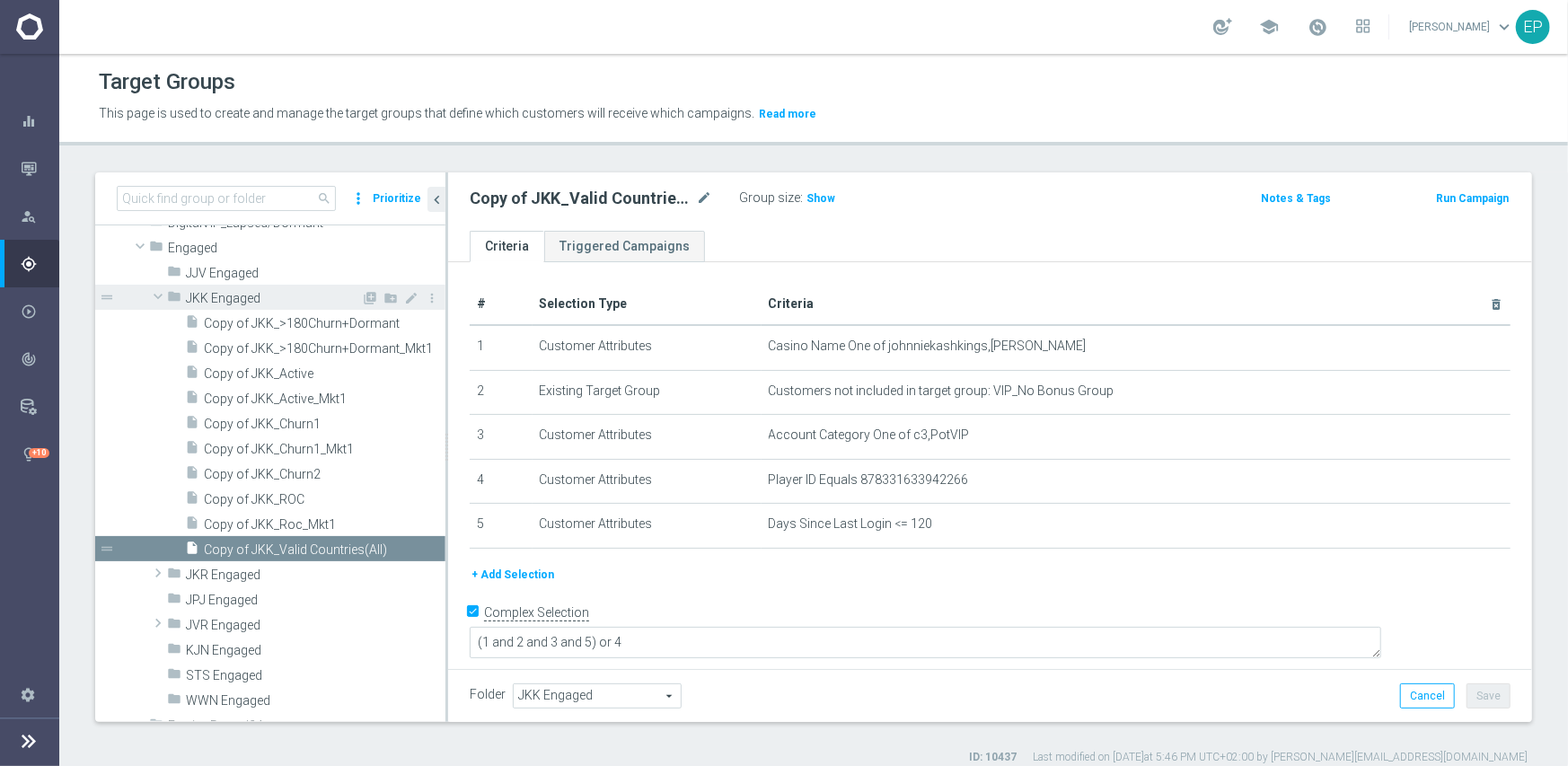
click at [155, 298] on span at bounding box center [158, 297] width 22 height 18
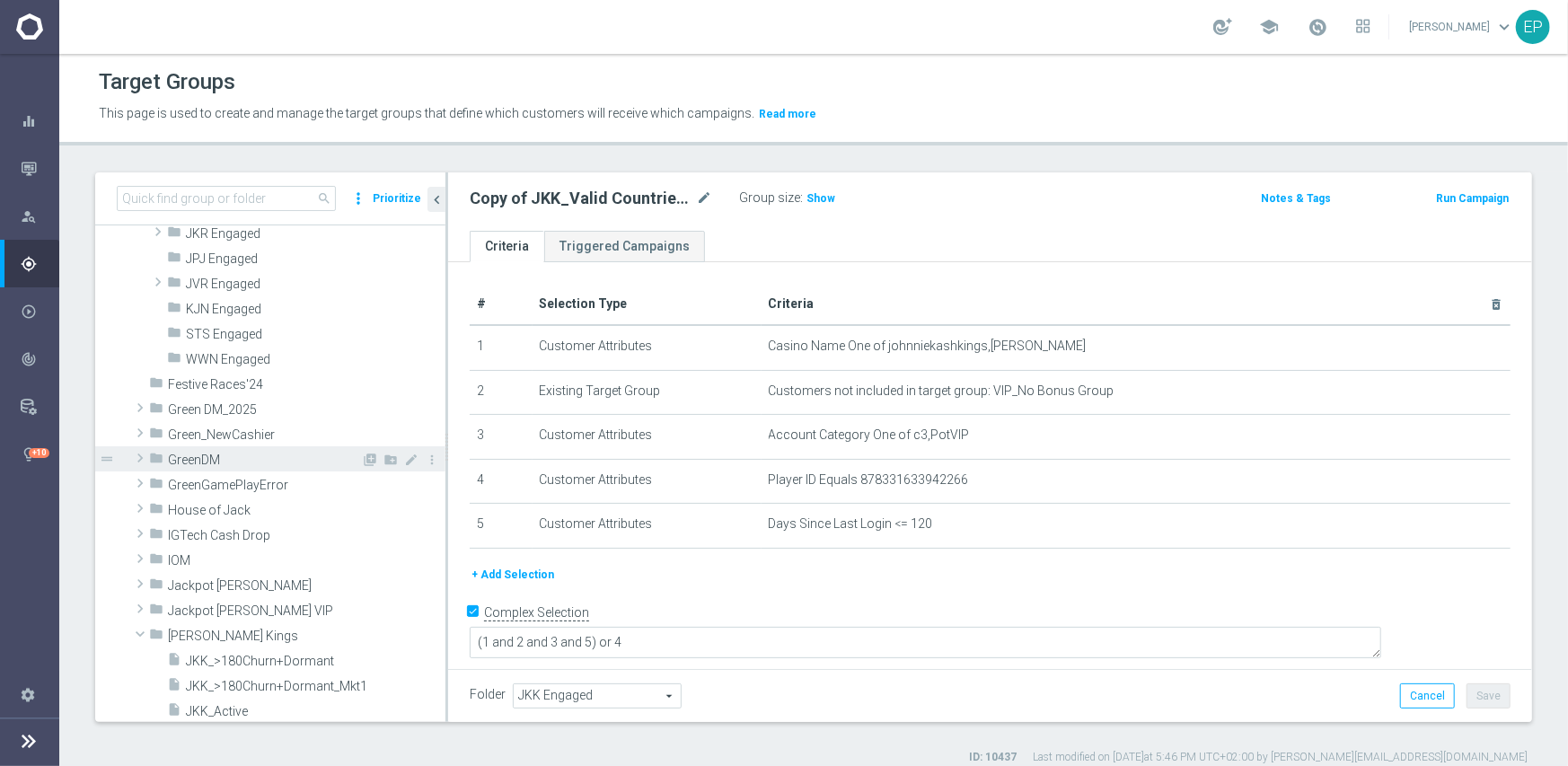
scroll to position [515, 0]
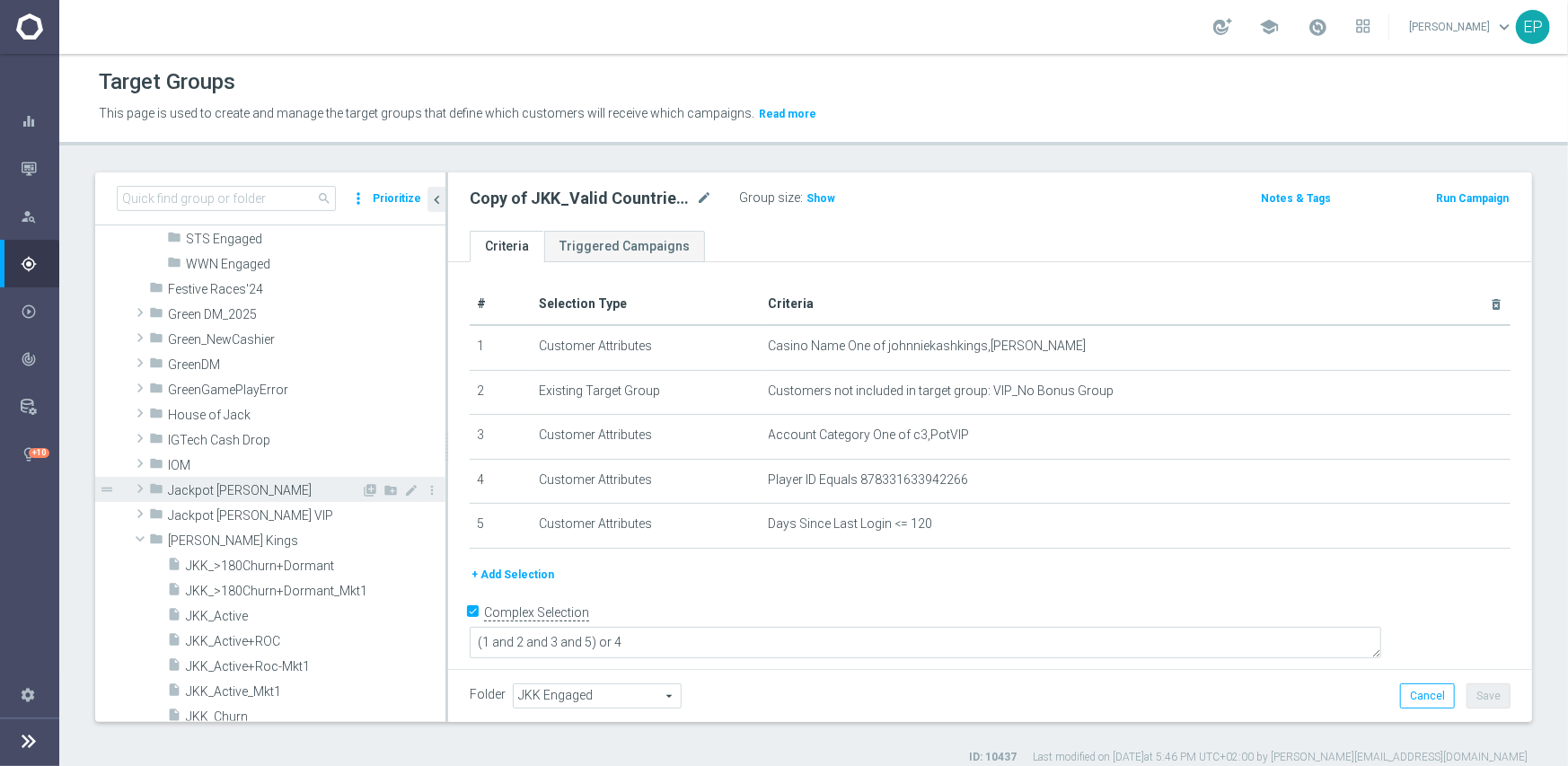
click at [247, 490] on span "Jackpot [PERSON_NAME]" at bounding box center [264, 491] width 193 height 15
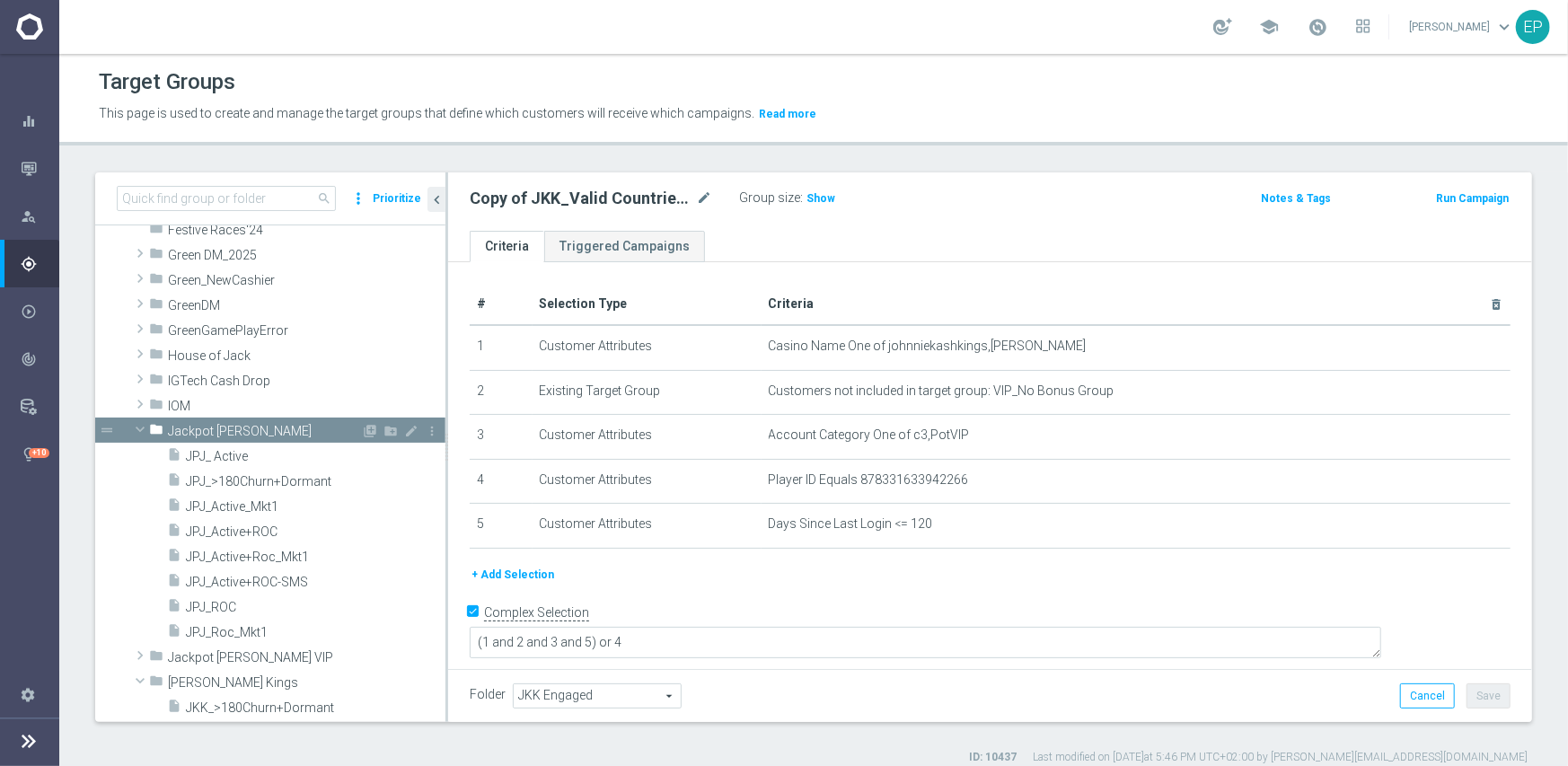
scroll to position [605, 0]
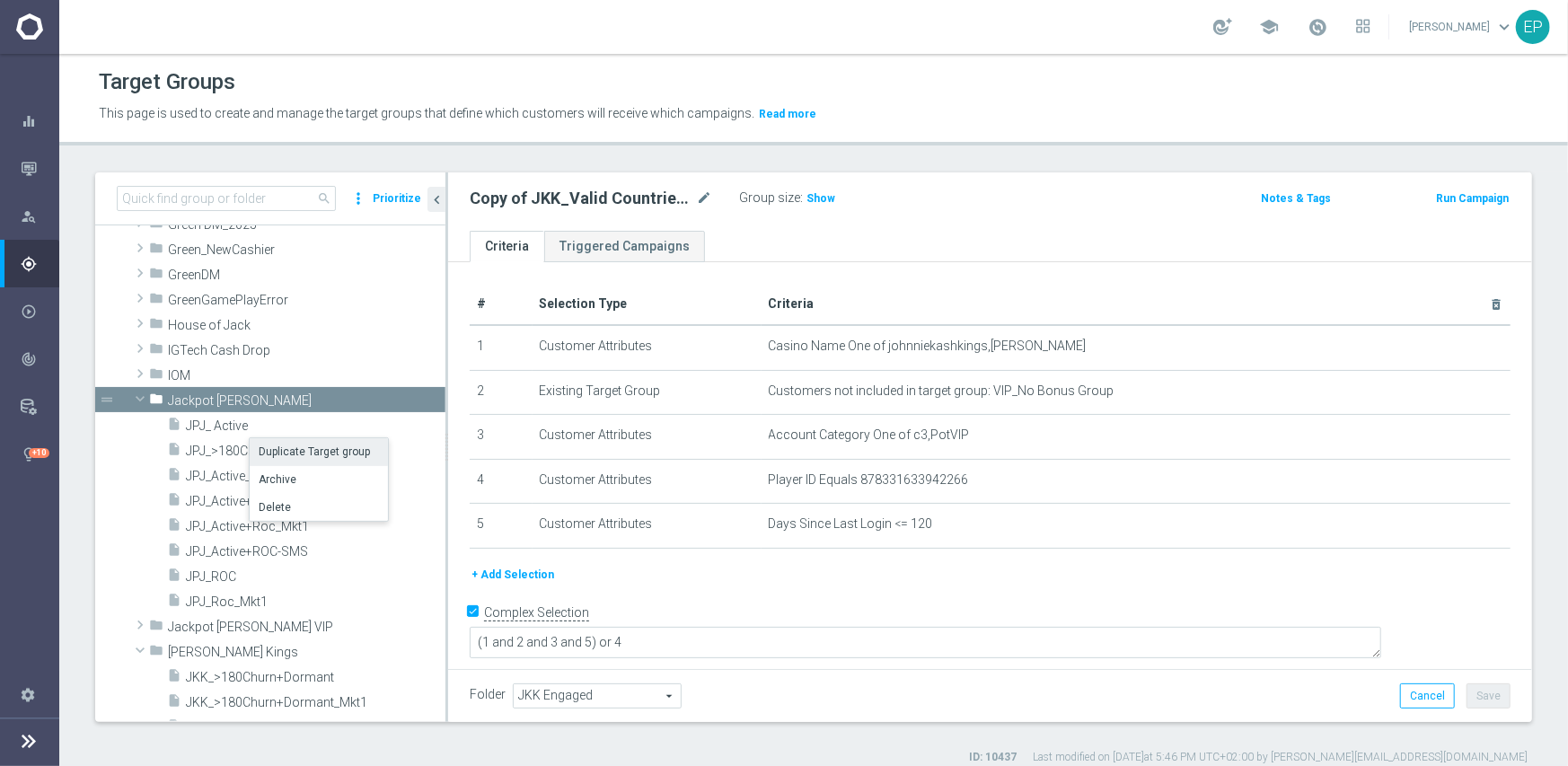
click at [305, 451] on li "Duplicate Target group" at bounding box center [318, 452] width 138 height 28
type input "Jackpot [PERSON_NAME]"
type textarea "(1 and 2 and 3 and 4 ) or 5"
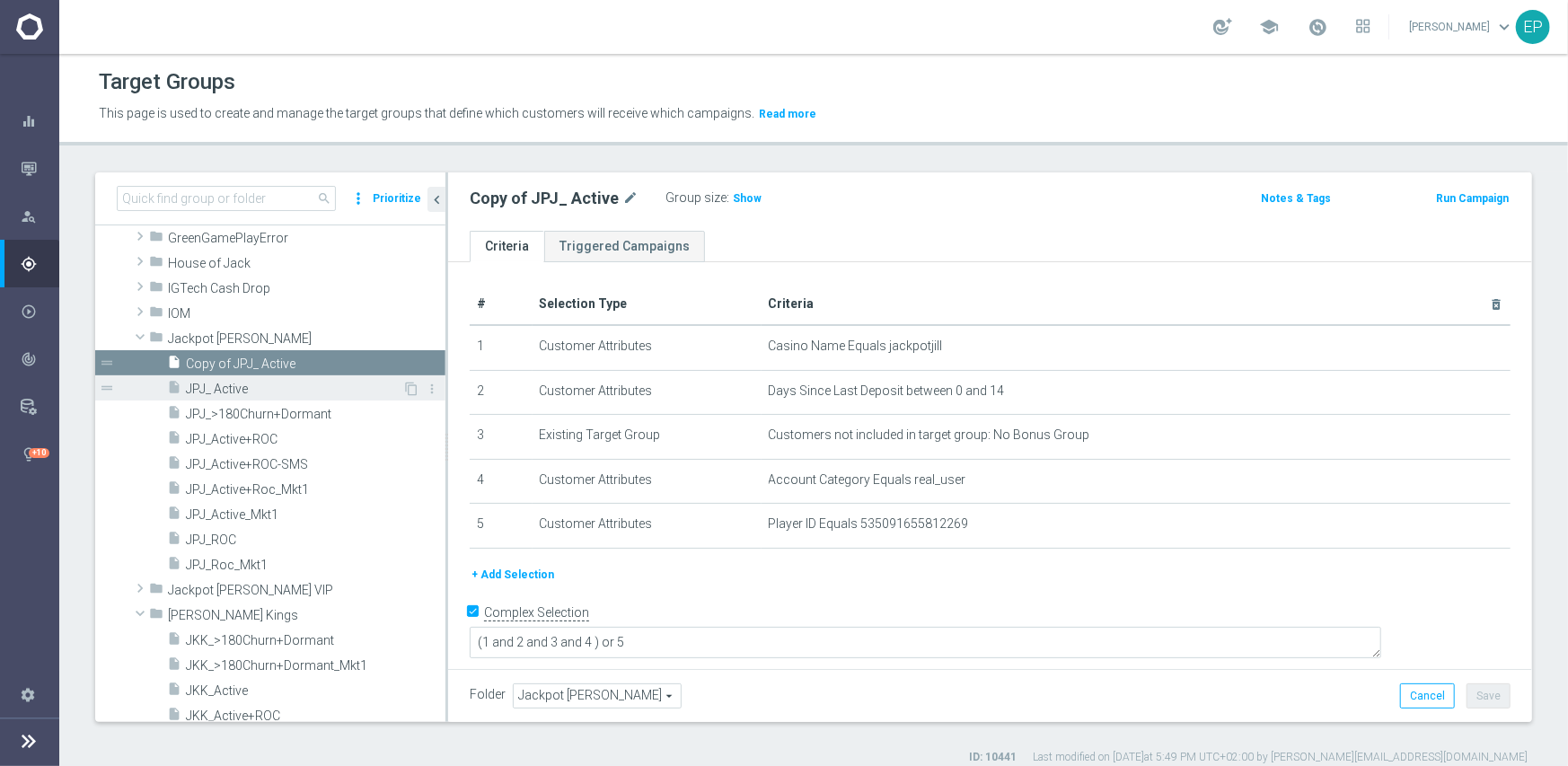
scroll to position [890, 0]
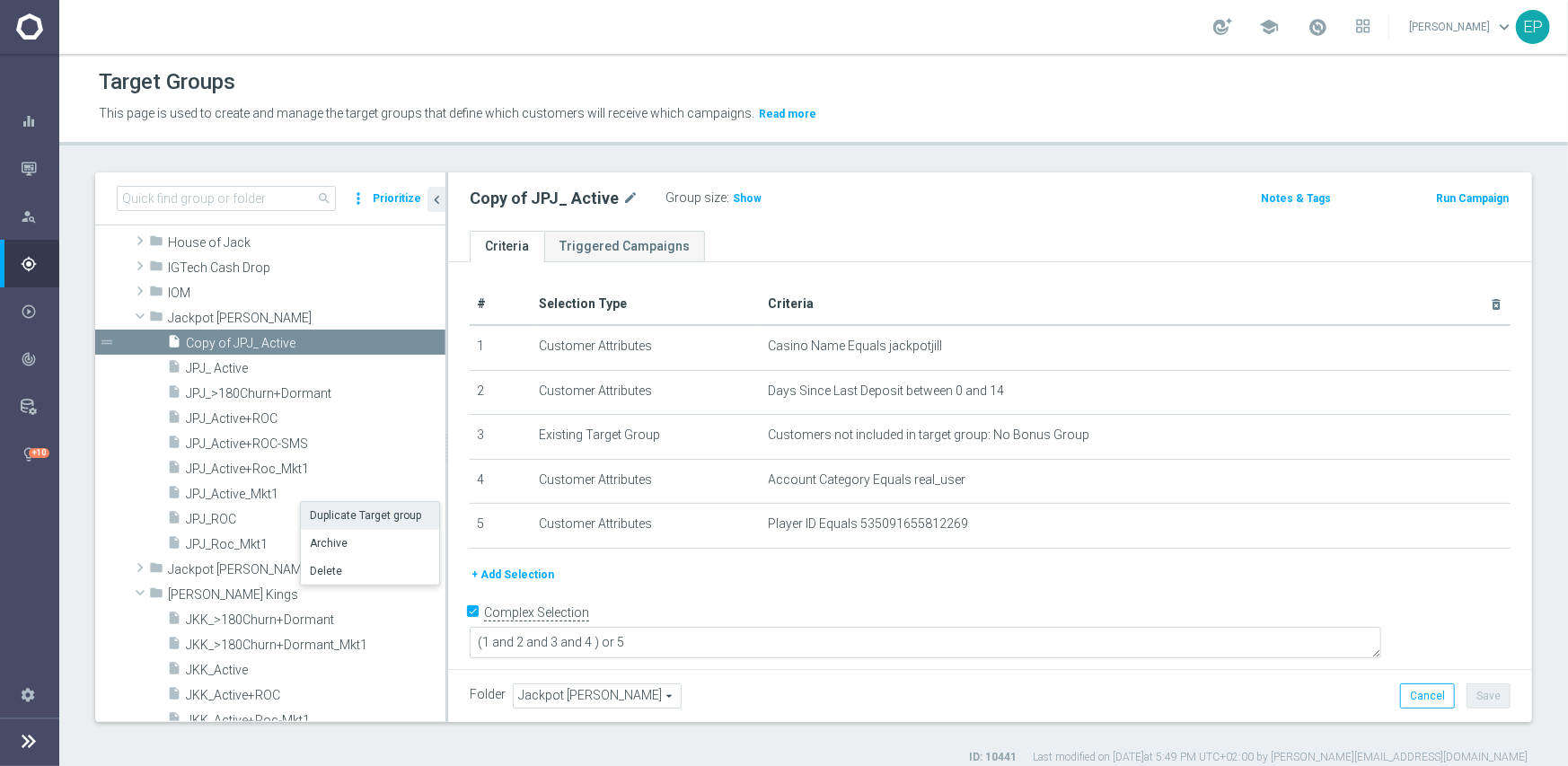
click at [336, 518] on li "Duplicate Target group" at bounding box center [369, 515] width 138 height 28
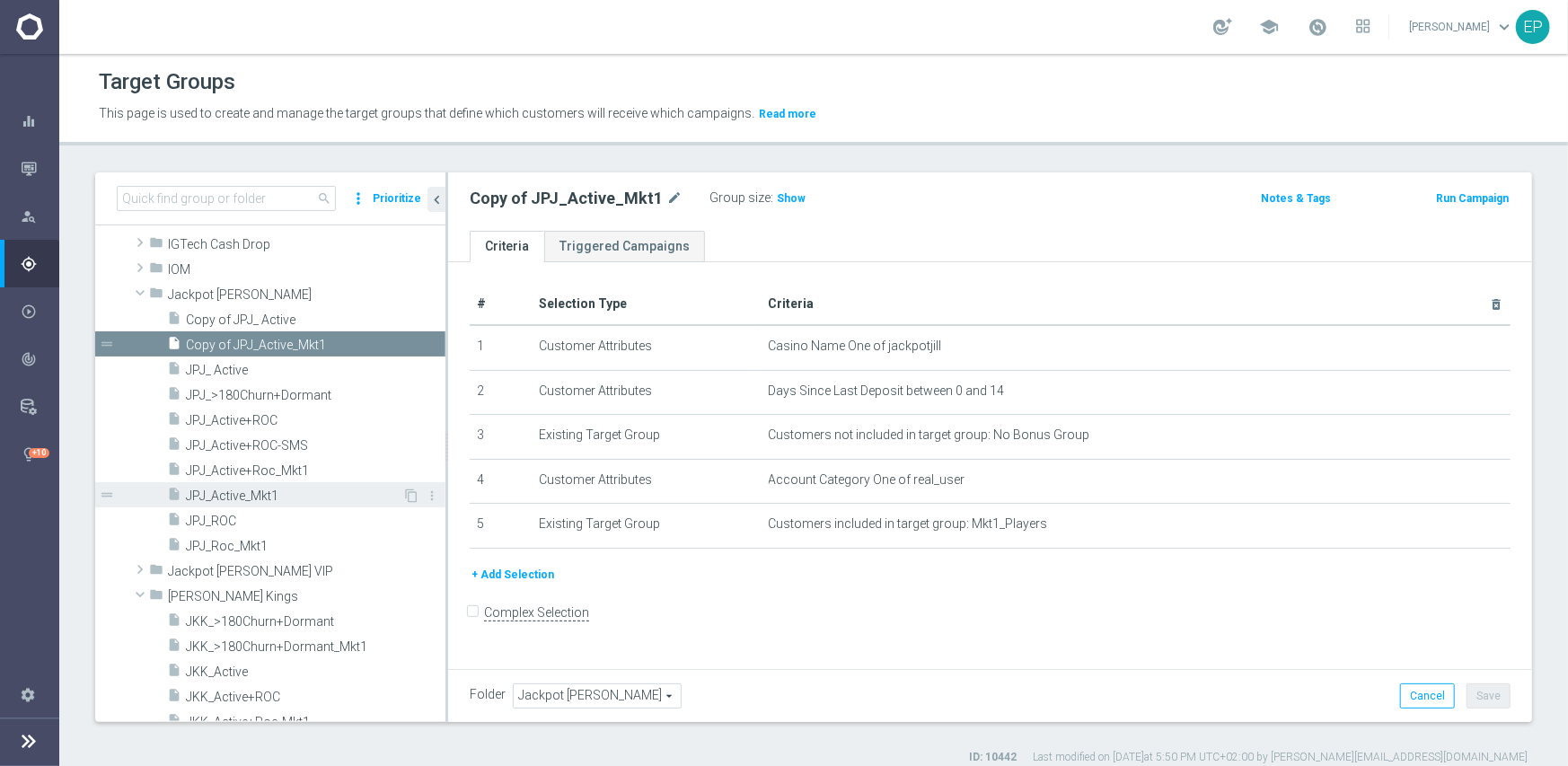
scroll to position [1002, 0]
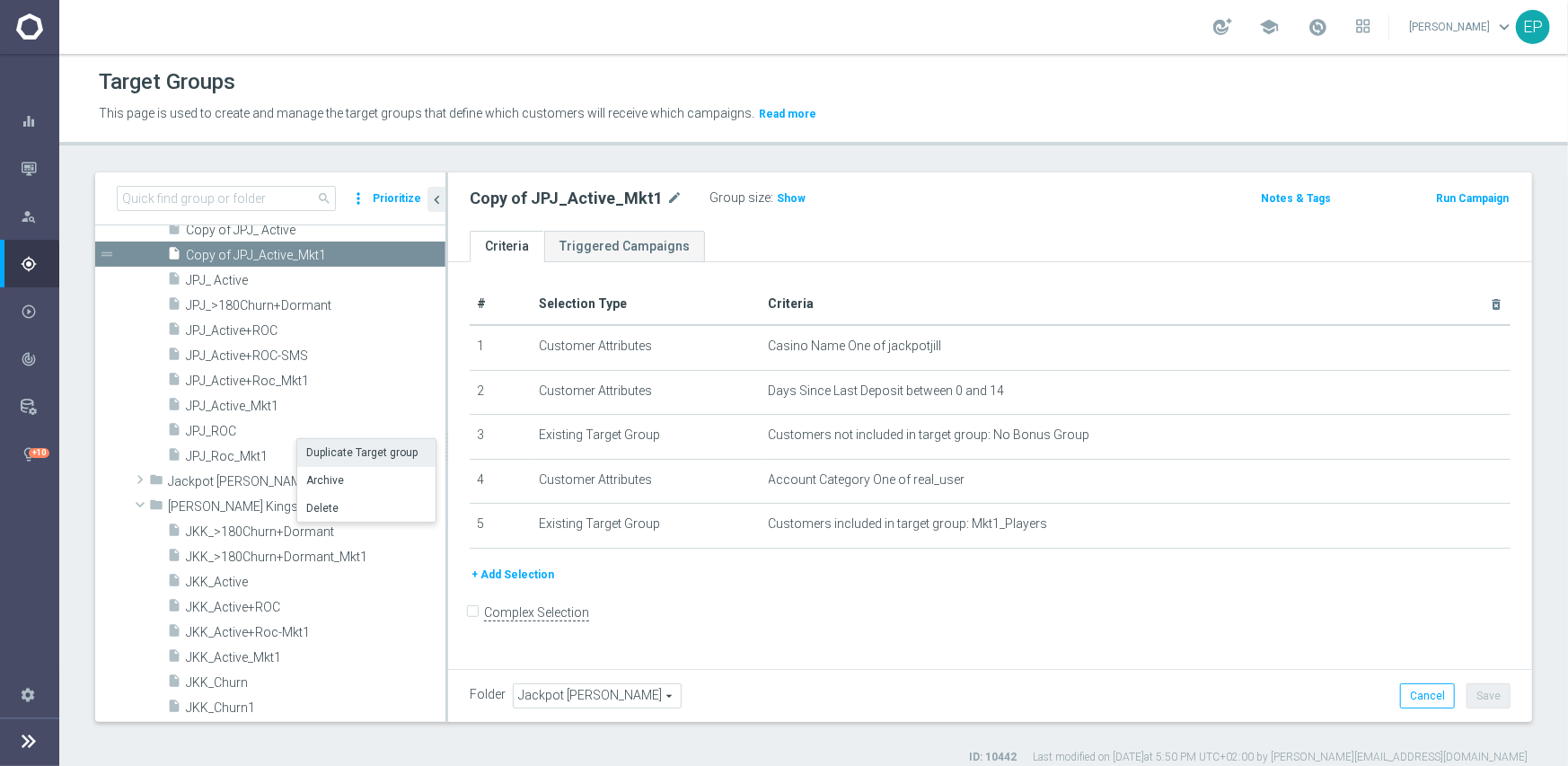
click at [323, 451] on li "Duplicate Target group" at bounding box center [366, 453] width 138 height 28
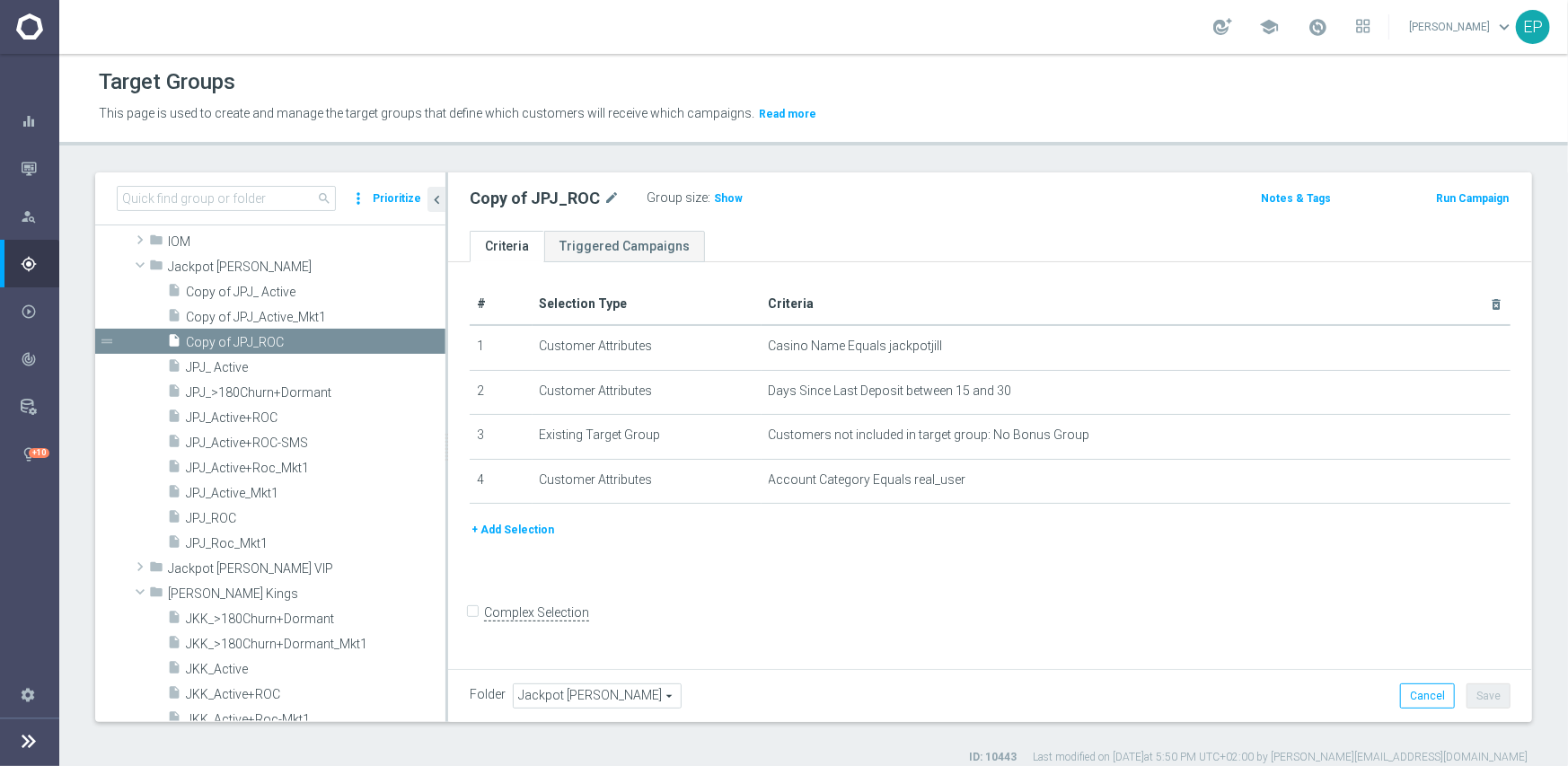
scroll to position [1025, 0]
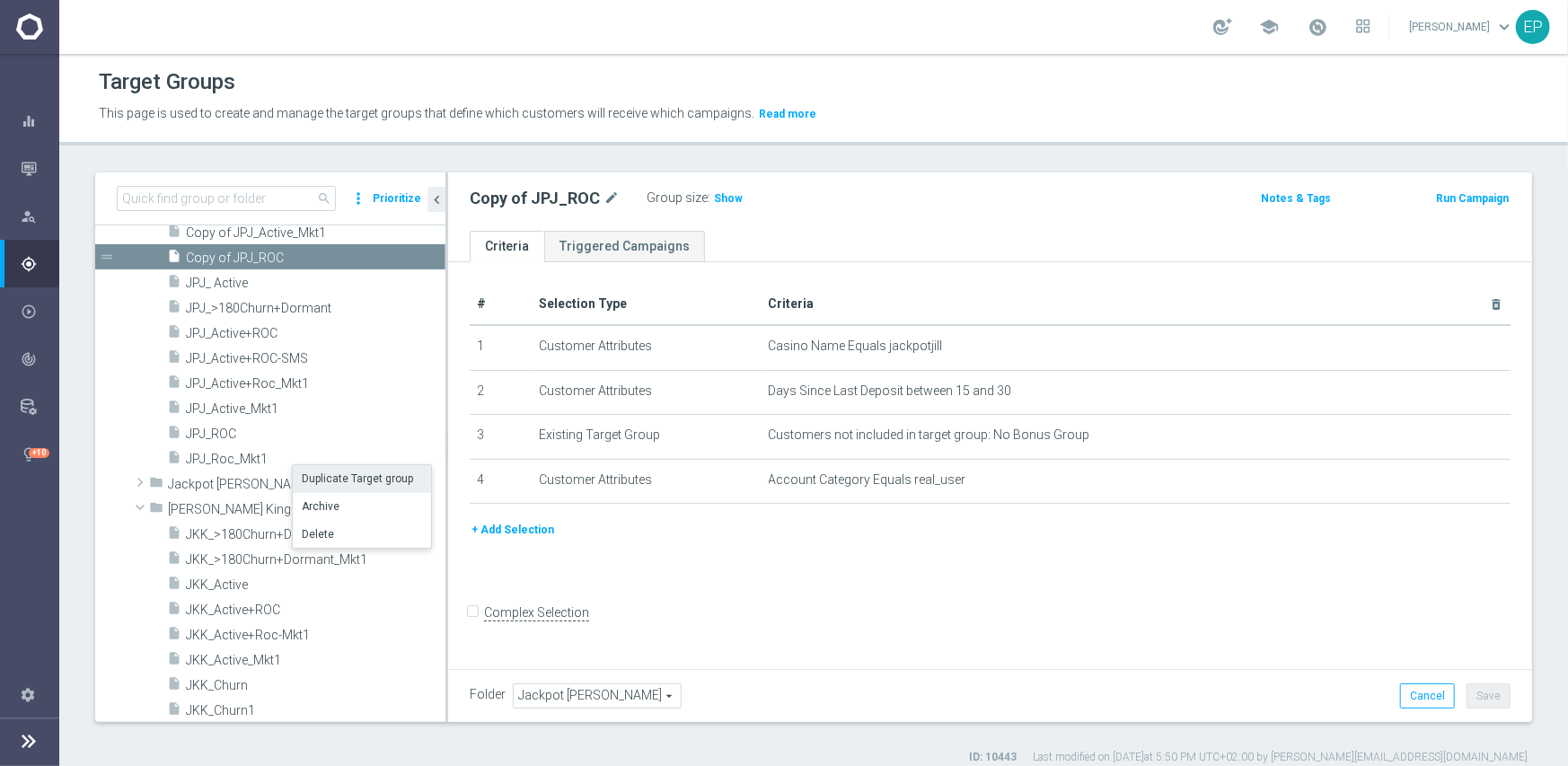
click at [337, 478] on li "Duplicate Target group" at bounding box center [362, 479] width 138 height 28
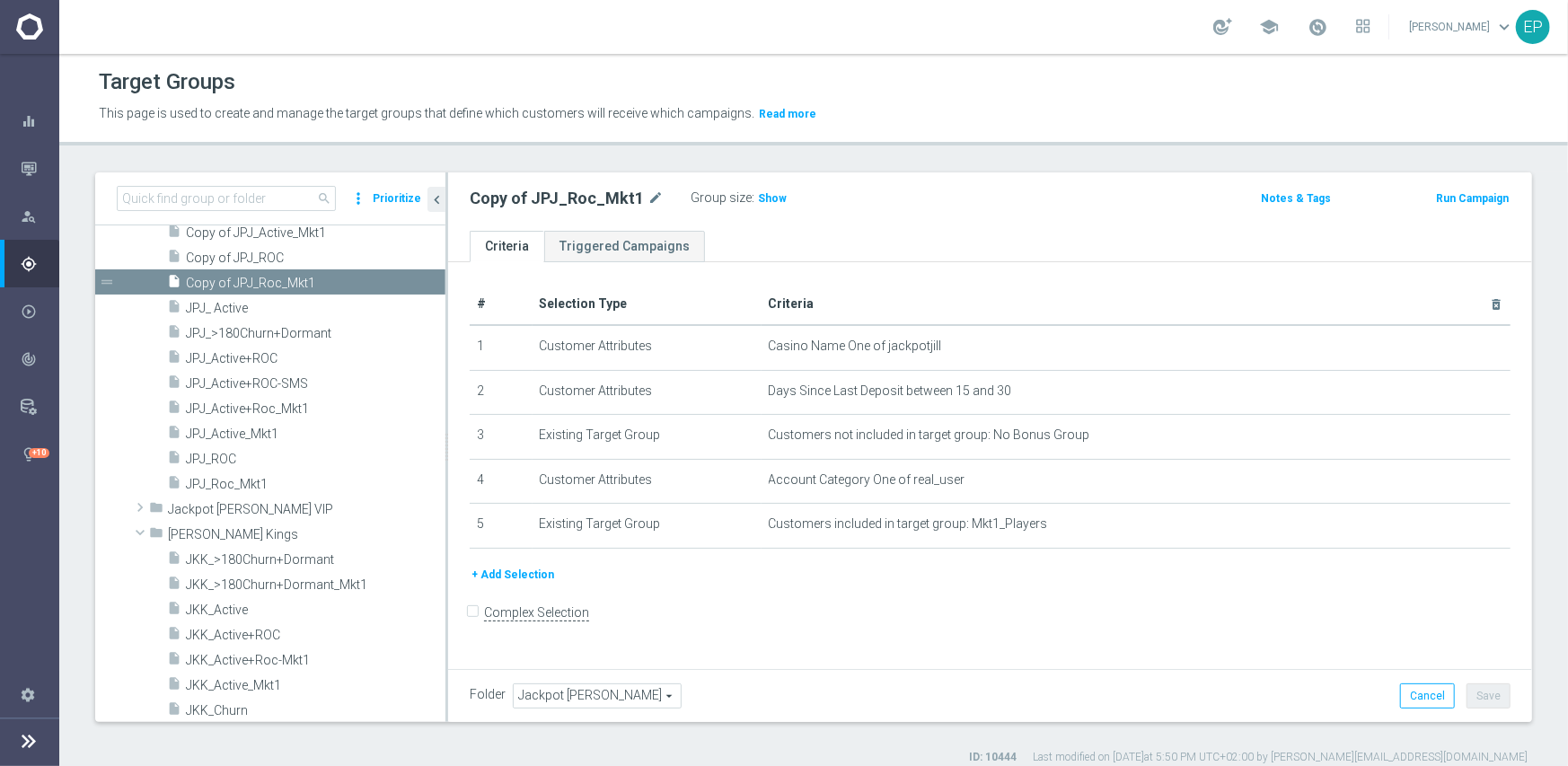
scroll to position [780, 0]
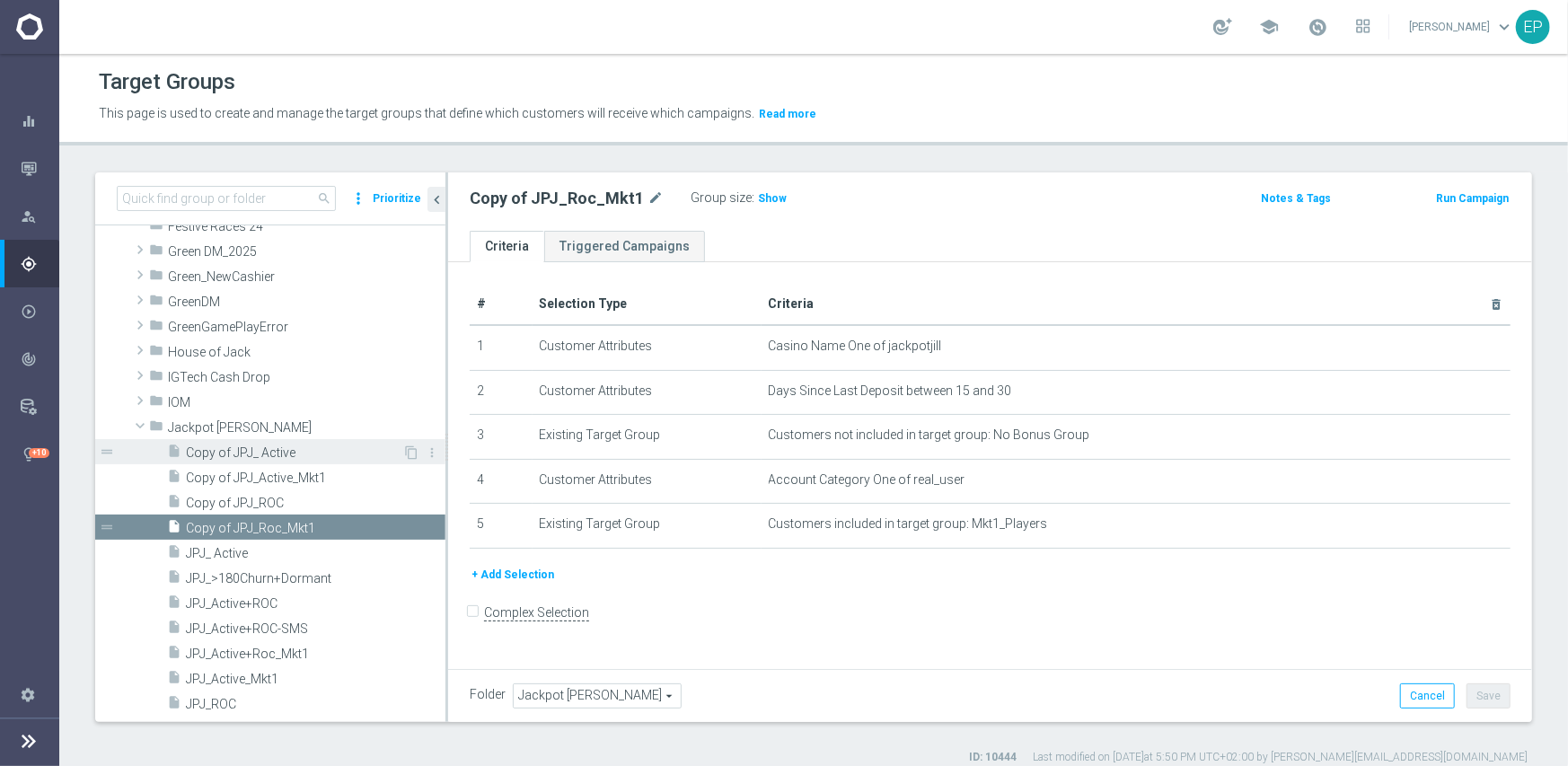
click at [270, 447] on span "Copy of JPJ_ Active" at bounding box center [294, 453] width 217 height 15
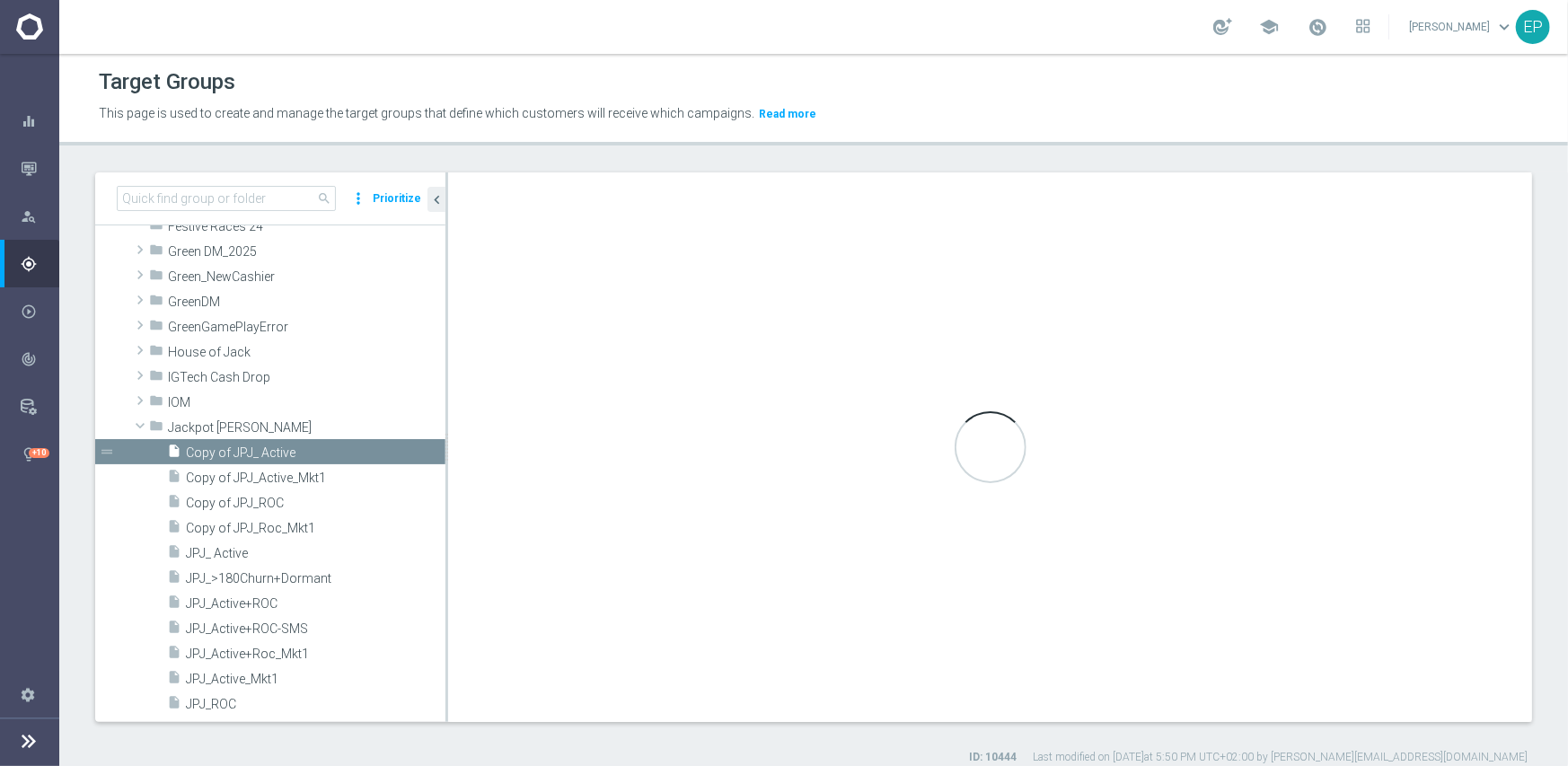
checkbox input "true"
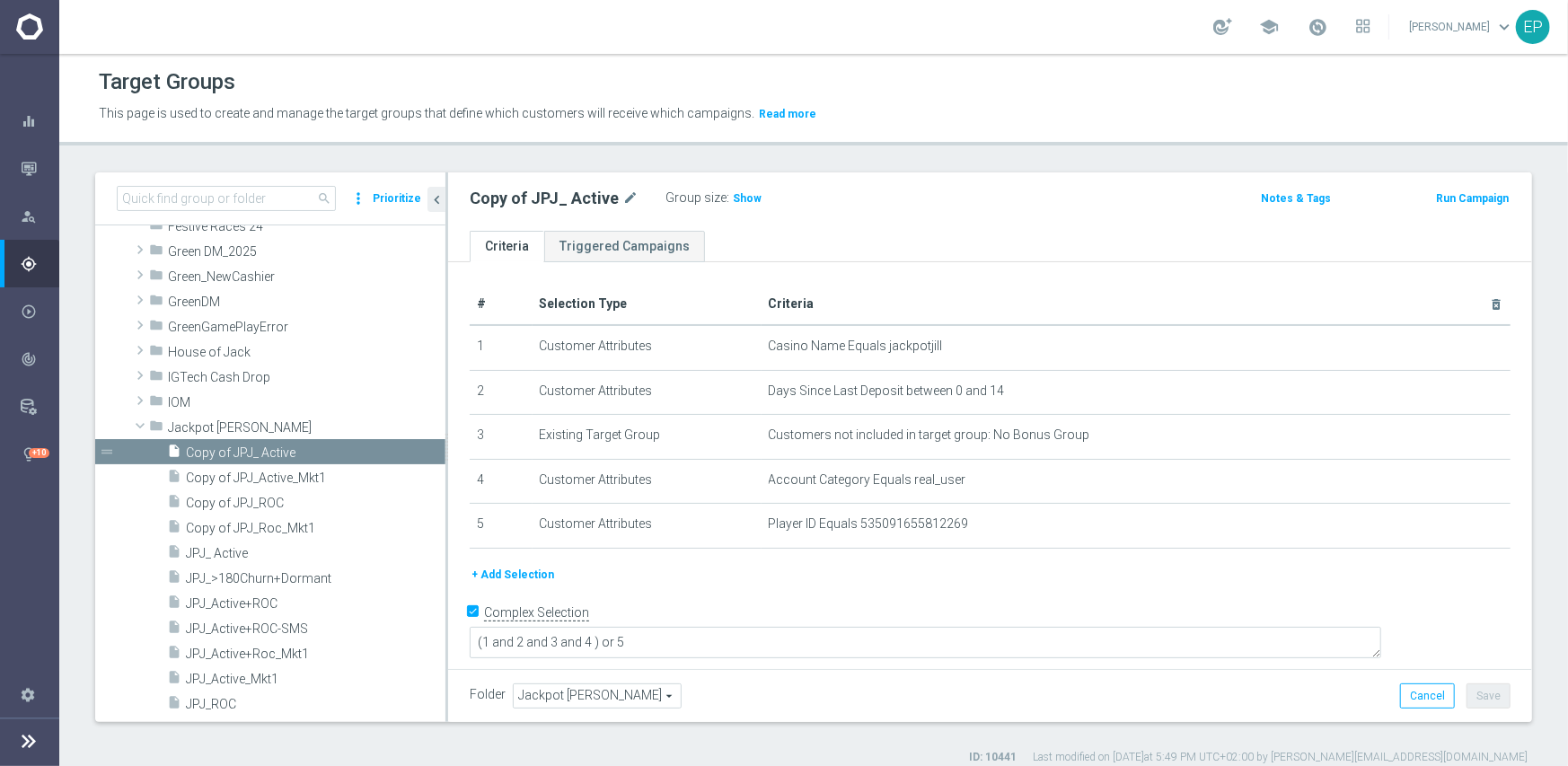
click at [603, 688] on span "Jackpot [PERSON_NAME]" at bounding box center [596, 697] width 167 height 23
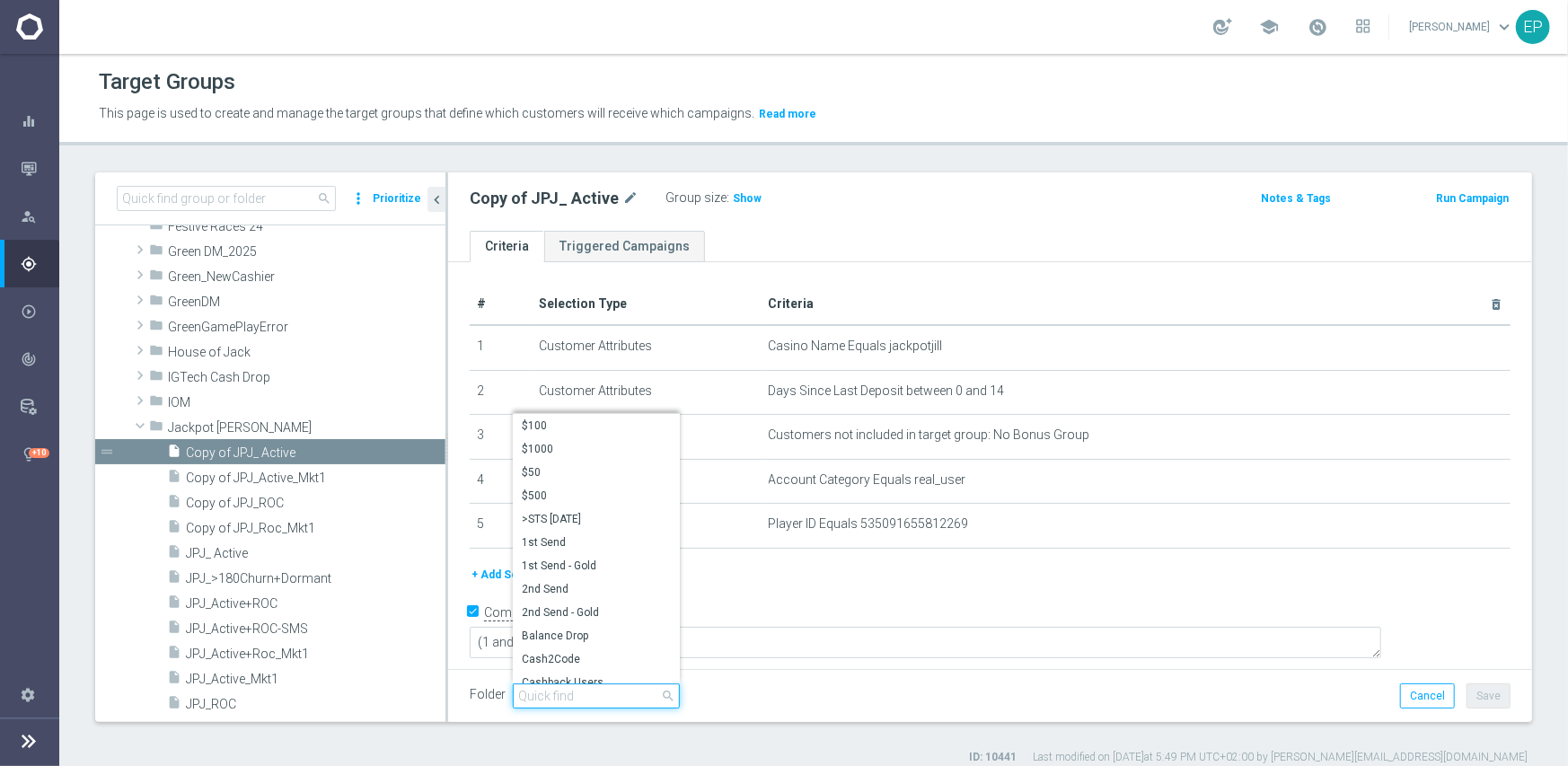
click at [603, 695] on input "search" at bounding box center [595, 697] width 167 height 25
paste input "JKK Engaged"
drag, startPoint x: 539, startPoint y: 696, endPoint x: 514, endPoint y: 694, distance: 25.1
click at [514, 694] on input "JKK Engaged" at bounding box center [595, 697] width 167 height 25
drag, startPoint x: 599, startPoint y: 697, endPoint x: 512, endPoint y: 697, distance: 87.0
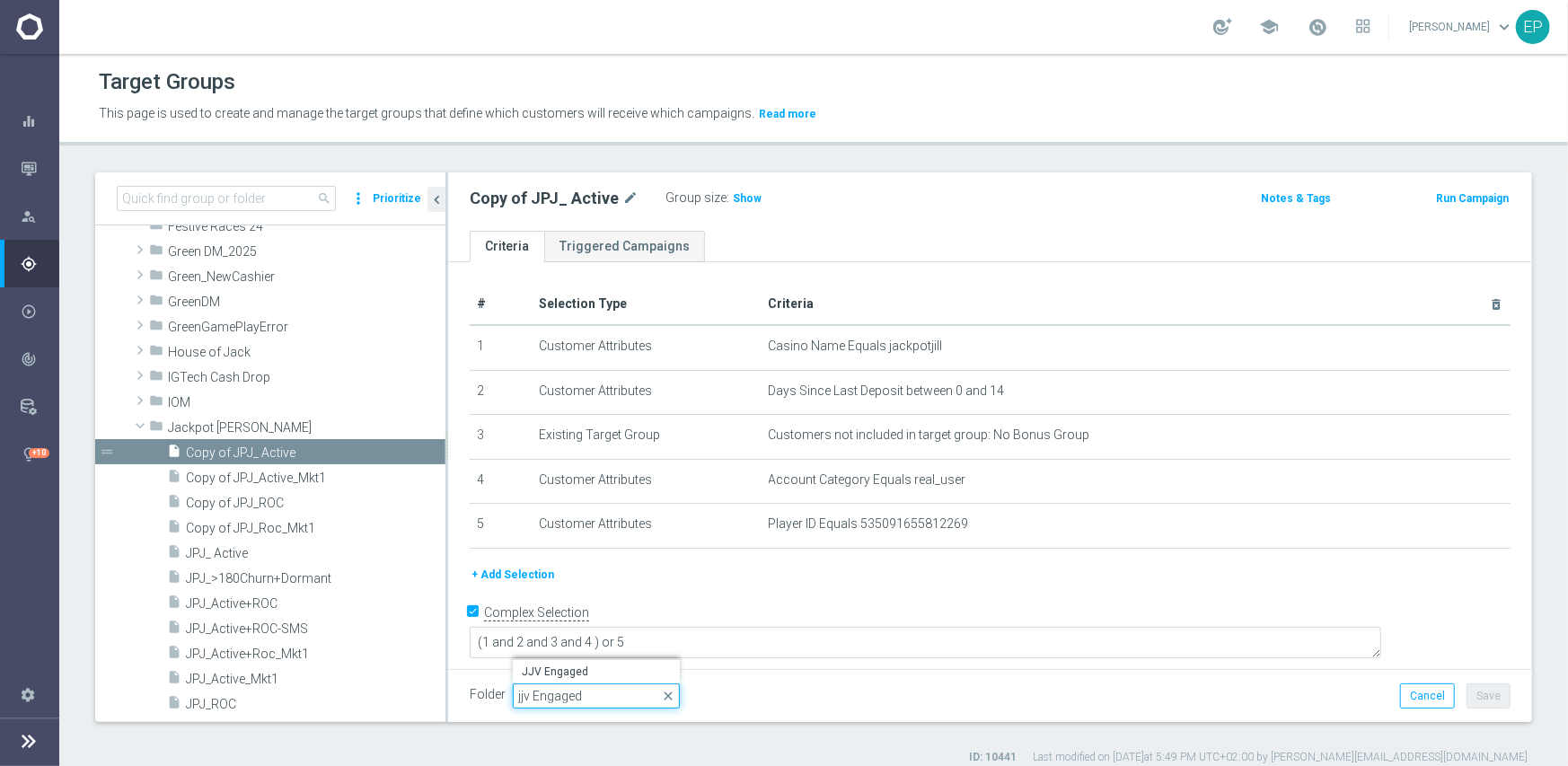
click at [512, 697] on input "jjv Engaged" at bounding box center [595, 697] width 167 height 25
type input "jjv Engaged"
click at [563, 669] on span "JJV Engaged" at bounding box center [595, 672] width 149 height 14
type input "JJV Engaged"
click at [1480, 690] on button "Save" at bounding box center [1489, 697] width 44 height 25
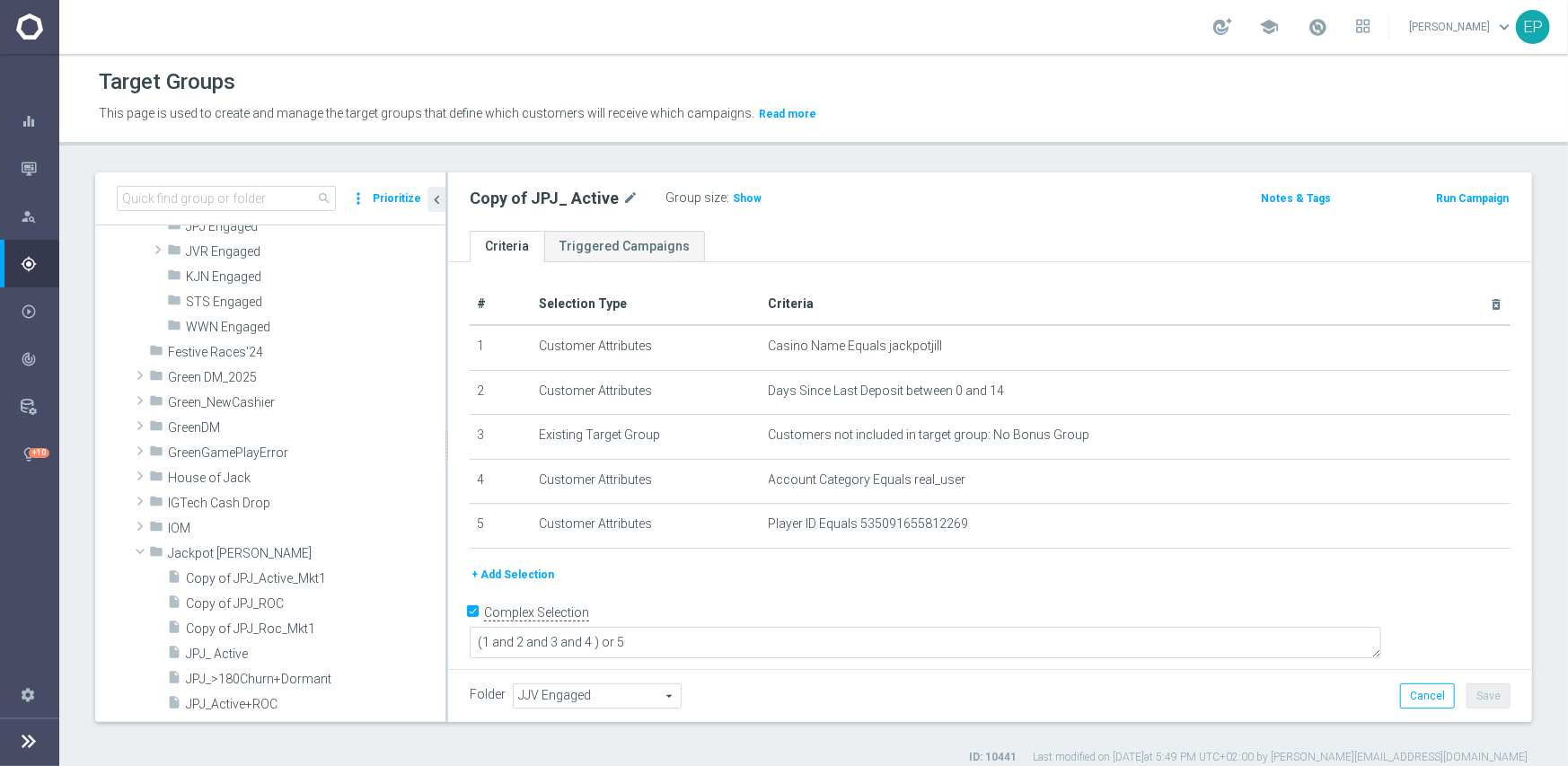
scroll to position [808, 0]
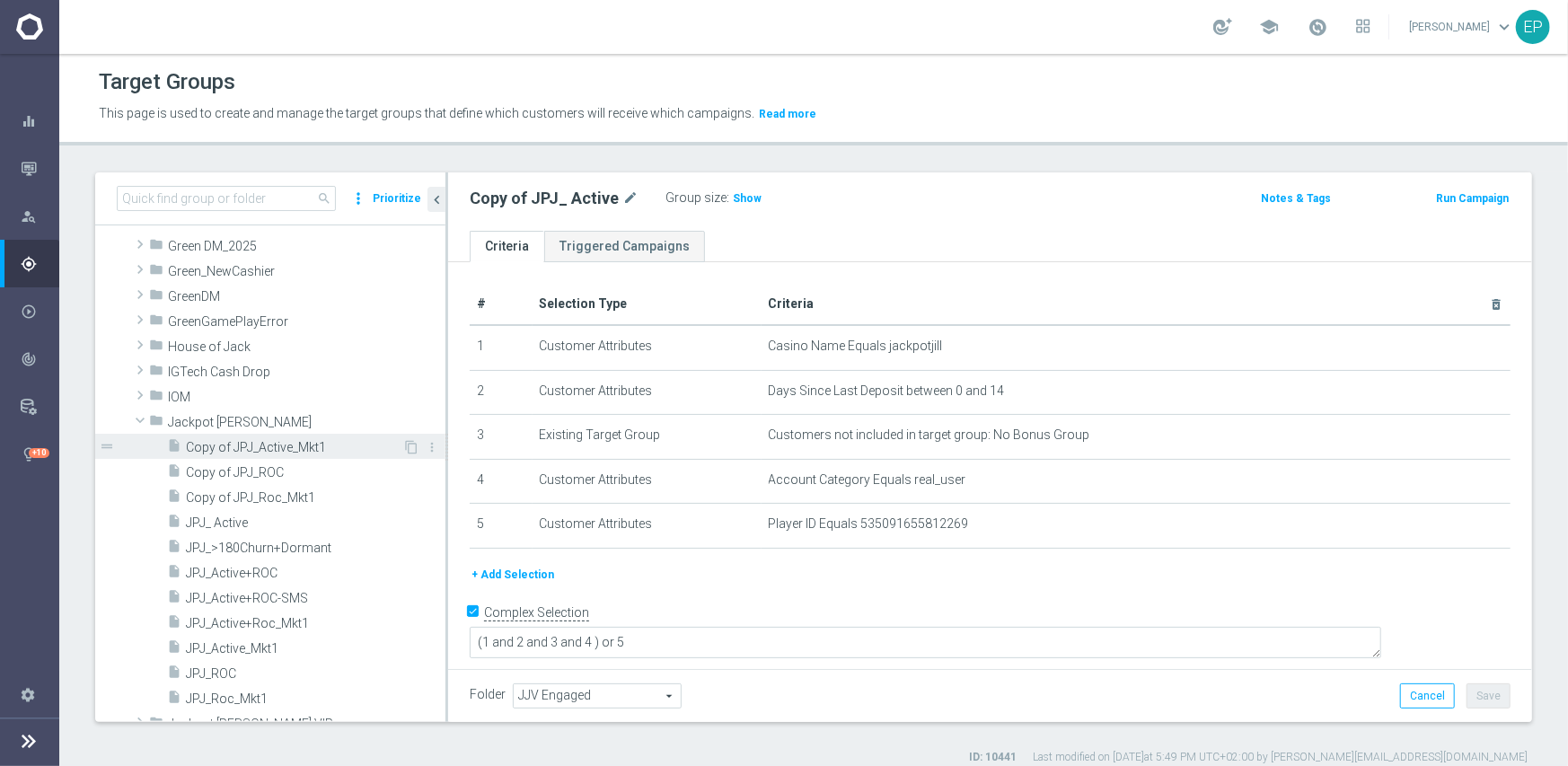
click at [279, 454] on span "Copy of JPJ_Active_Mkt1" at bounding box center [294, 448] width 217 height 15
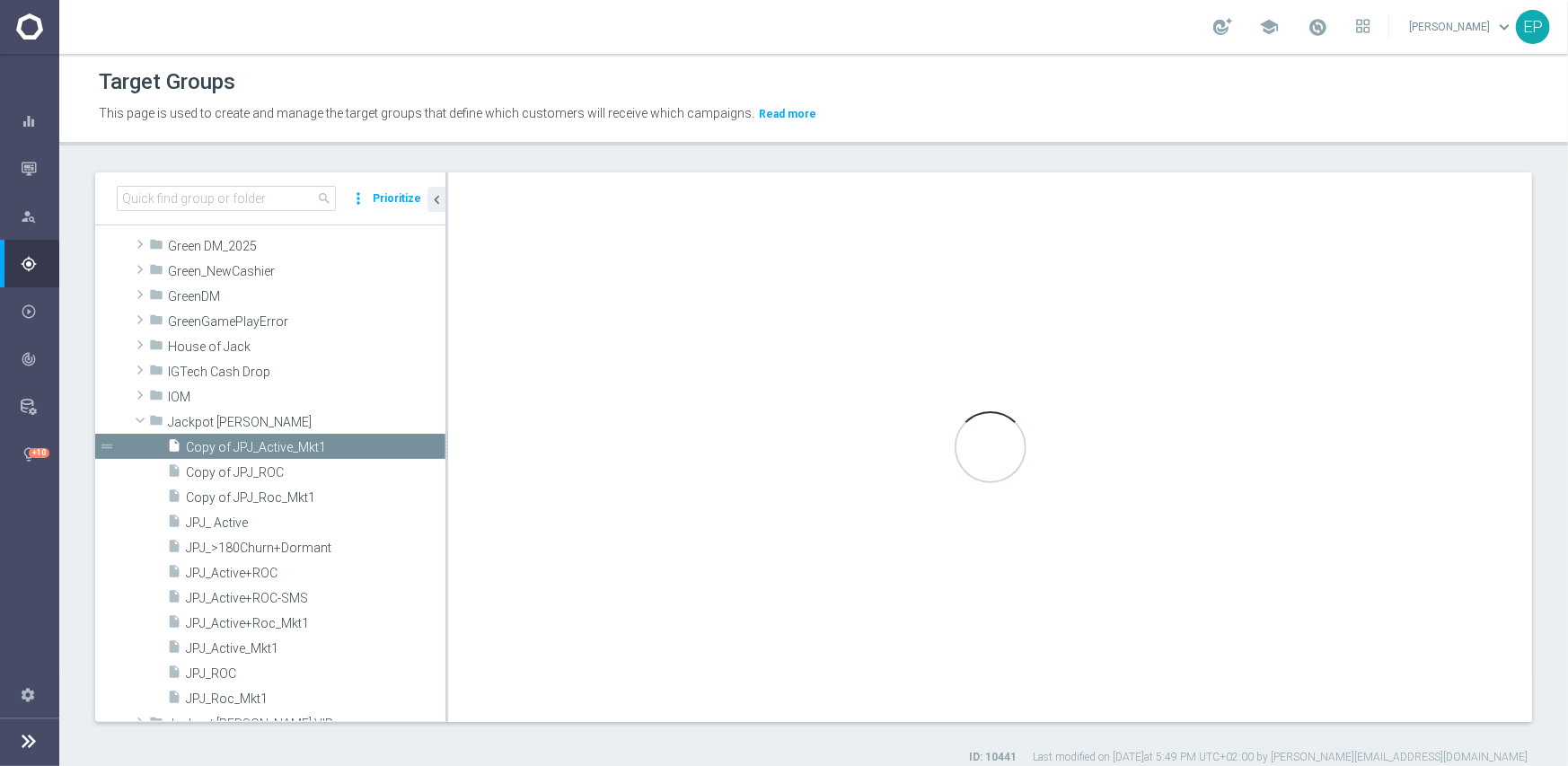
checkbox input "false"
type input "Jackpot [PERSON_NAME]"
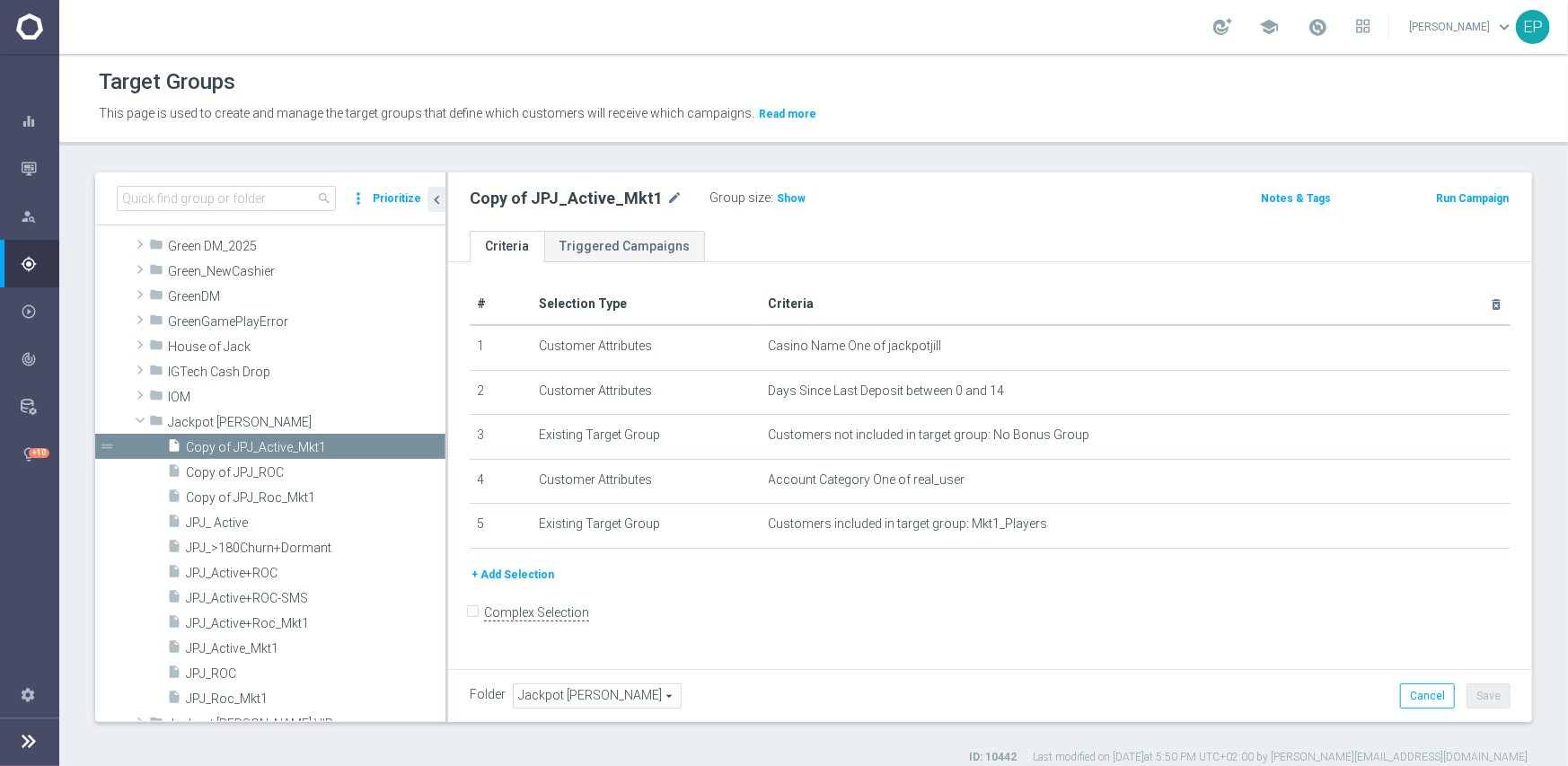
click at [582, 694] on span "Jackpot [PERSON_NAME]" at bounding box center [596, 697] width 167 height 23
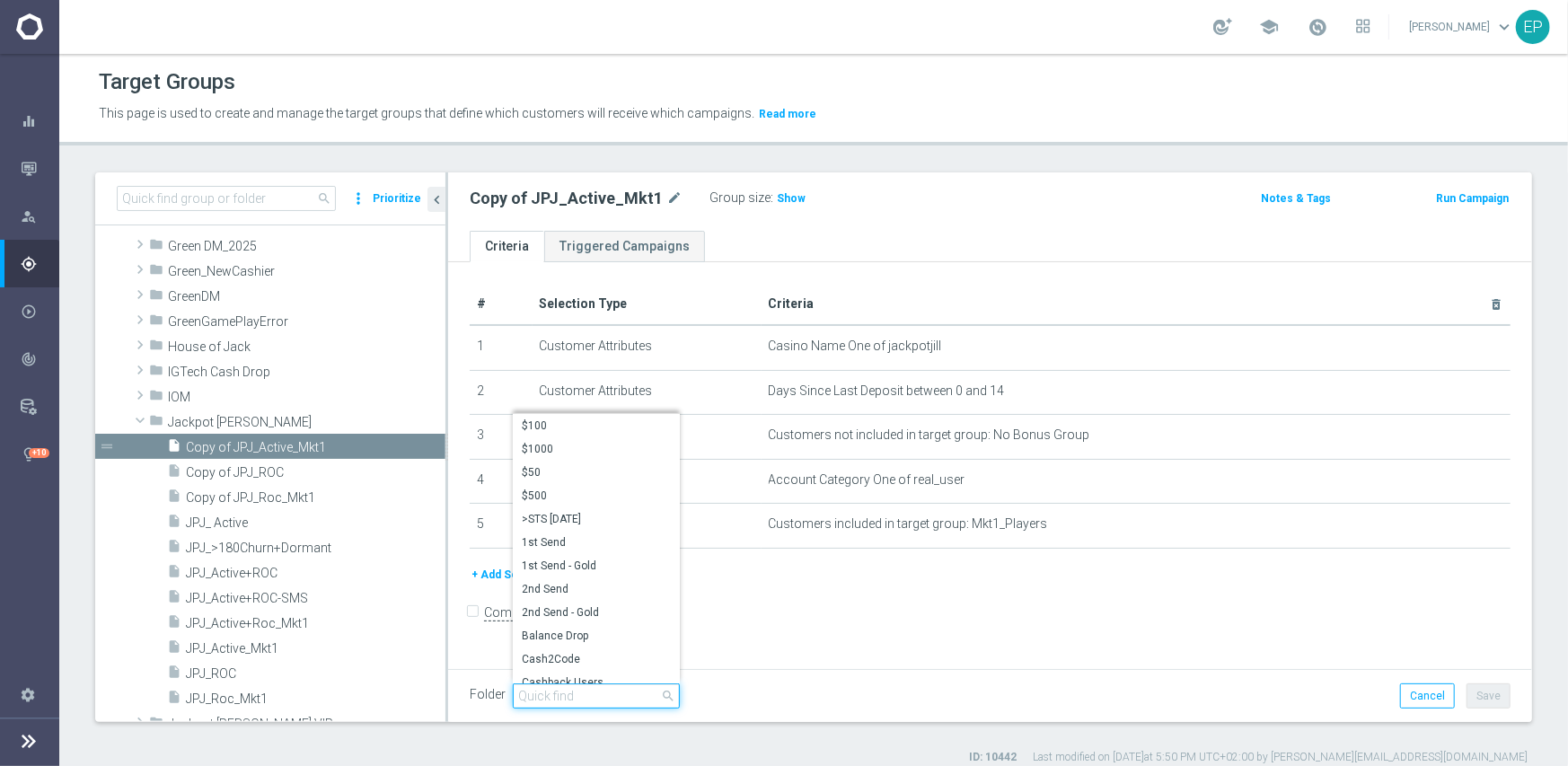
click at [579, 694] on input "search" at bounding box center [595, 697] width 167 height 25
paste input "jjv Engaged"
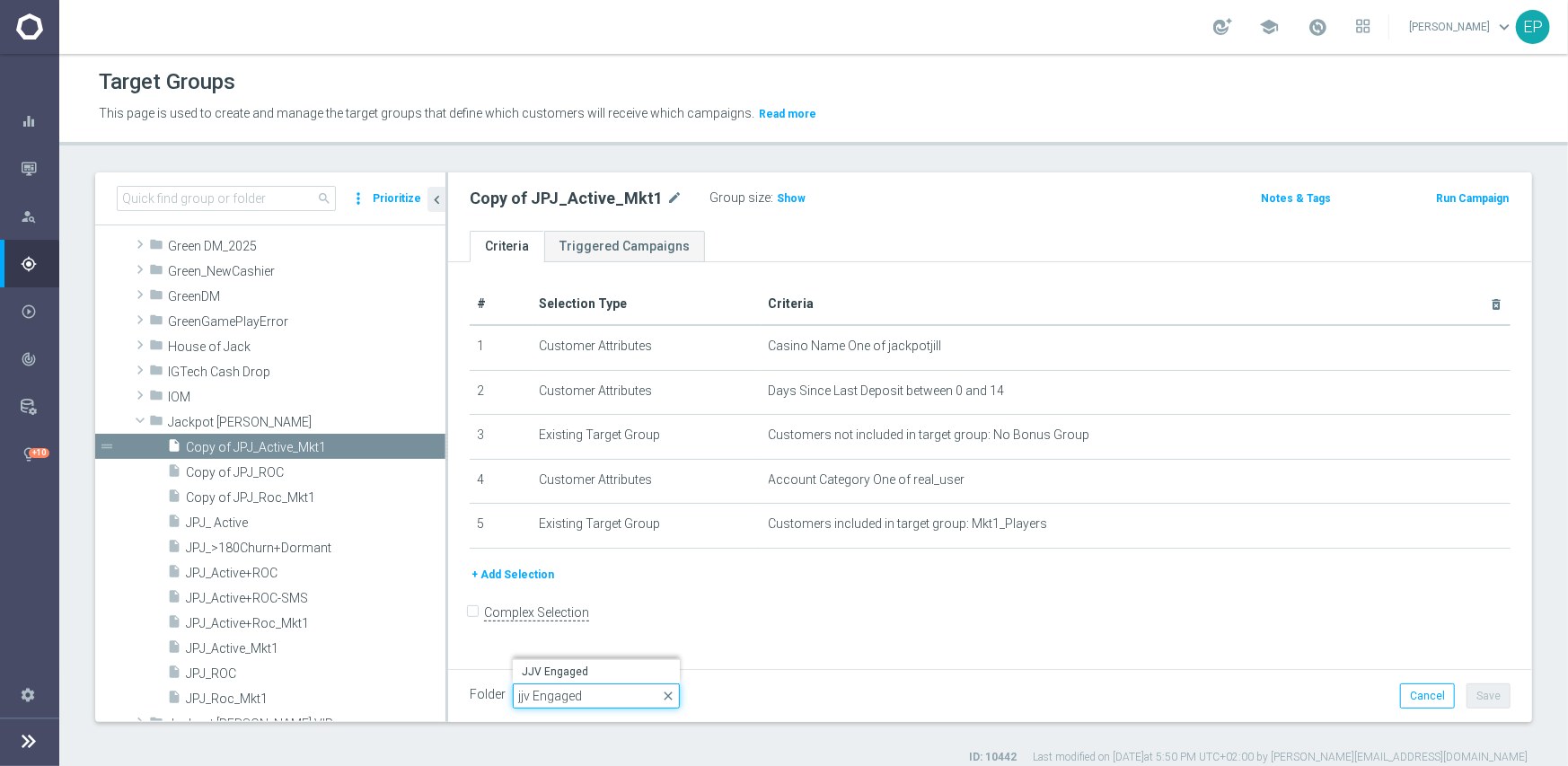
drag, startPoint x: 530, startPoint y: 693, endPoint x: 504, endPoint y: 689, distance: 26.3
click at [504, 689] on div "Folder Jackpot Jill Jackpot Jill arrow_drop_down jjv Engaged close JJV Engaged" at bounding box center [575, 697] width 210 height 25
type input "jjv Engaged"
click at [525, 691] on span "Jackpot [PERSON_NAME]" at bounding box center [596, 697] width 167 height 23
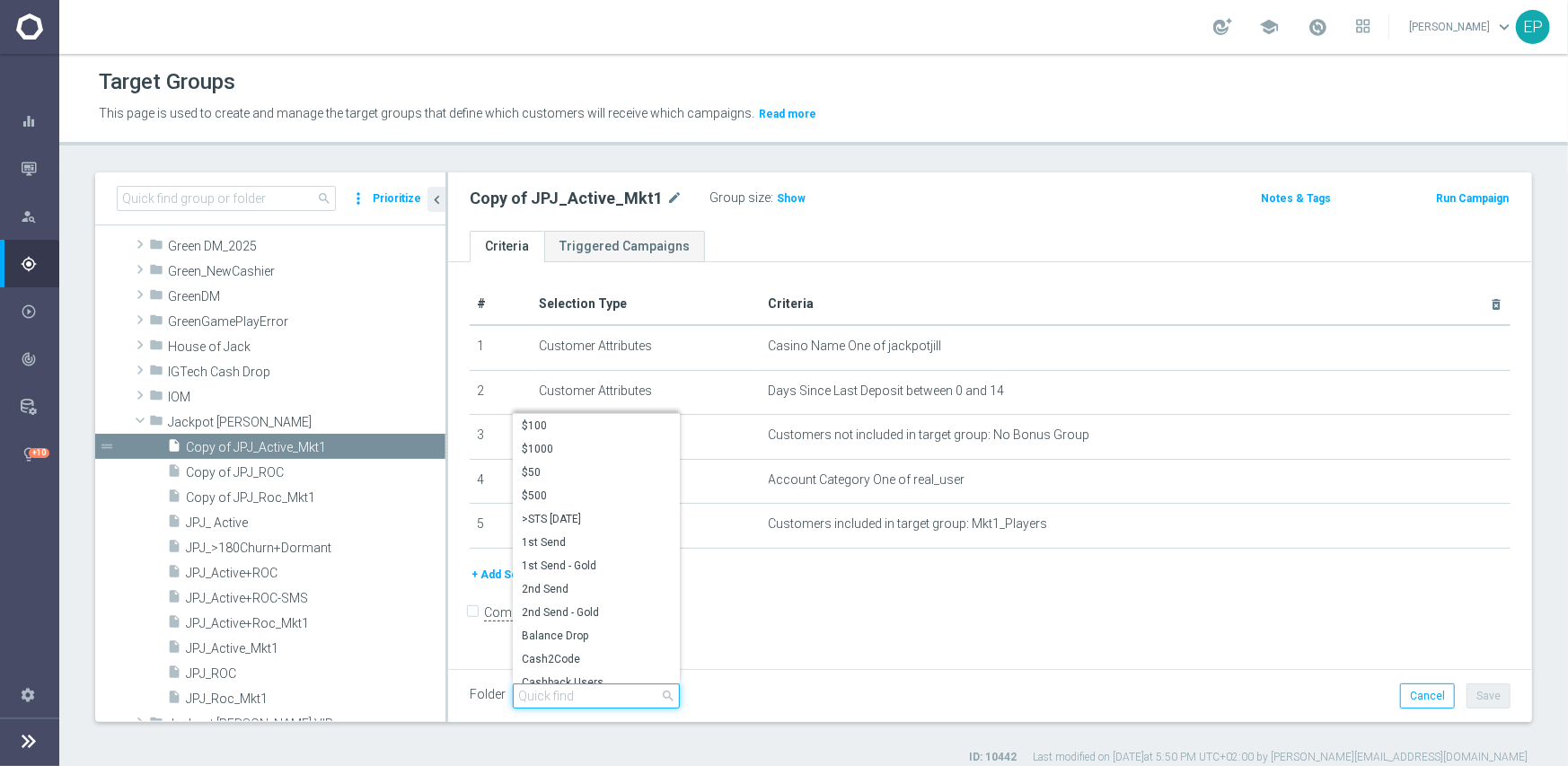
click at [536, 693] on input "search" at bounding box center [595, 697] width 167 height 25
paste input "jjv Engaged"
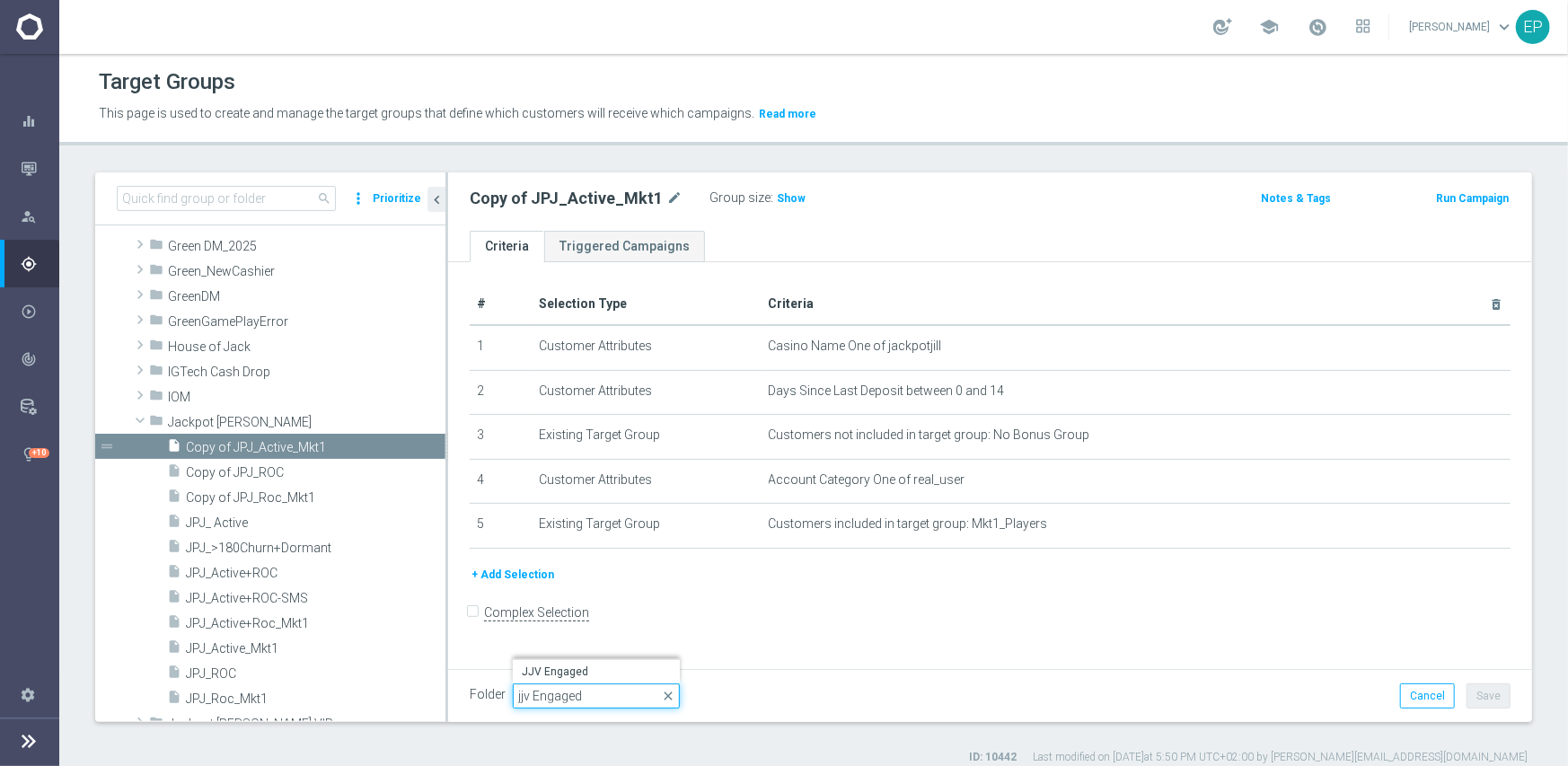
drag, startPoint x: 517, startPoint y: 694, endPoint x: 528, endPoint y: 694, distance: 11.0
click at [528, 694] on input "jjv Engaged" at bounding box center [595, 697] width 167 height 25
drag, startPoint x: 599, startPoint y: 694, endPoint x: 503, endPoint y: 694, distance: 96.0
click at [503, 694] on div "Folder Jackpot Jill Jackpot Jill arrow_drop_down jpj Engaged close JPJ Engaged" at bounding box center [575, 697] width 210 height 25
type input "jpj Engaged"
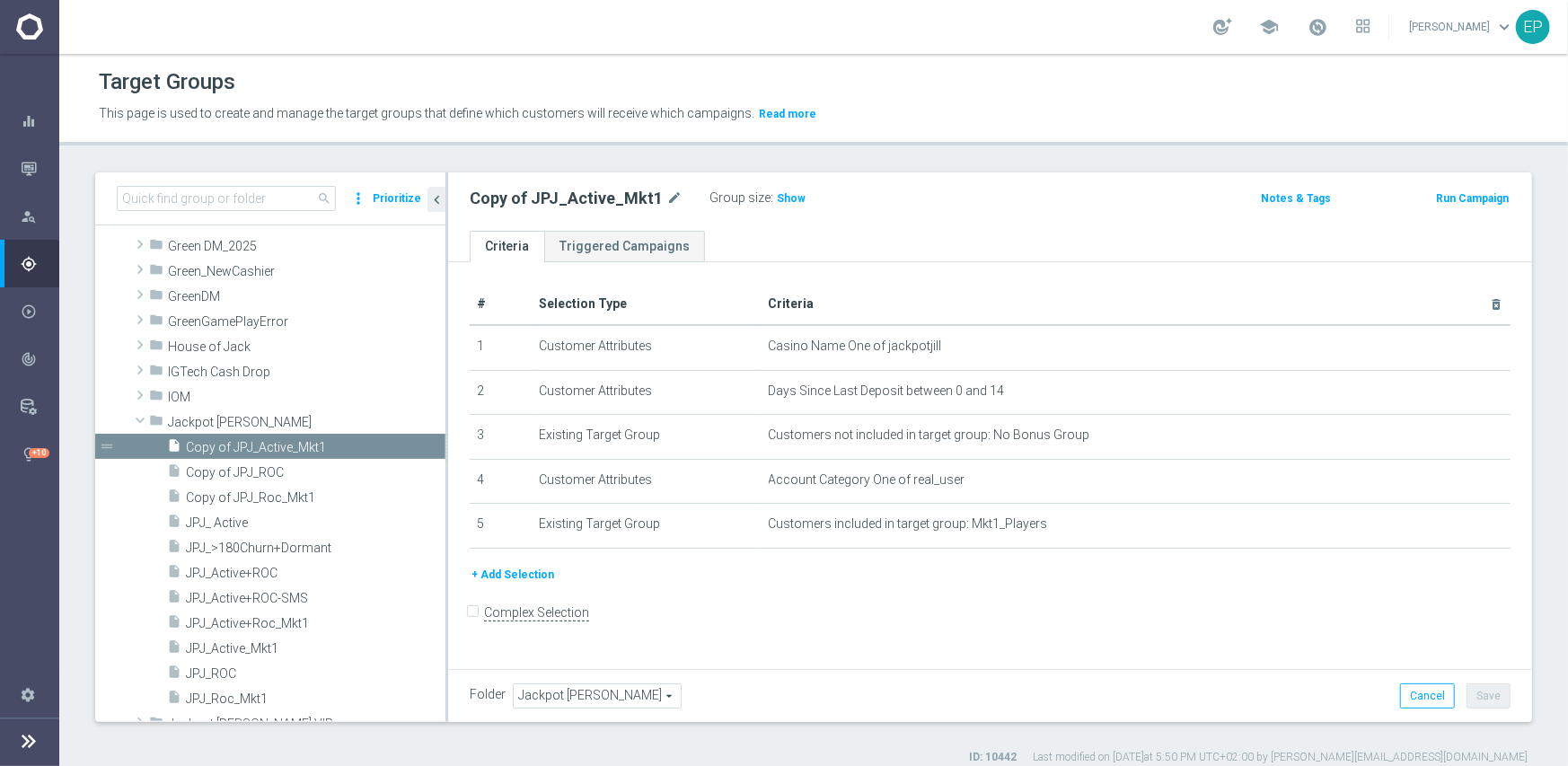
click at [540, 698] on span "Jackpot [PERSON_NAME]" at bounding box center [596, 697] width 167 height 23
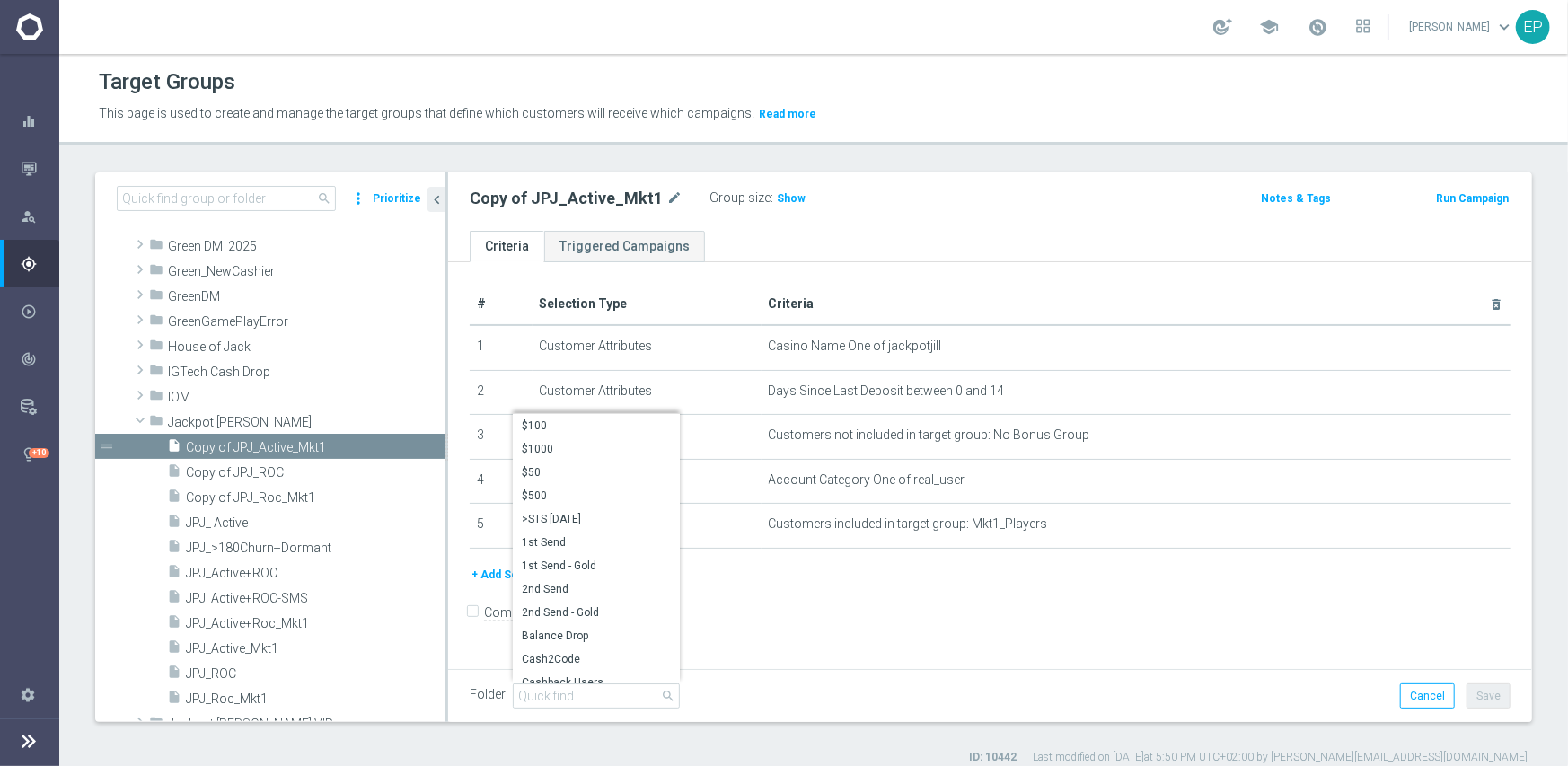
scroll to position [15, 0]
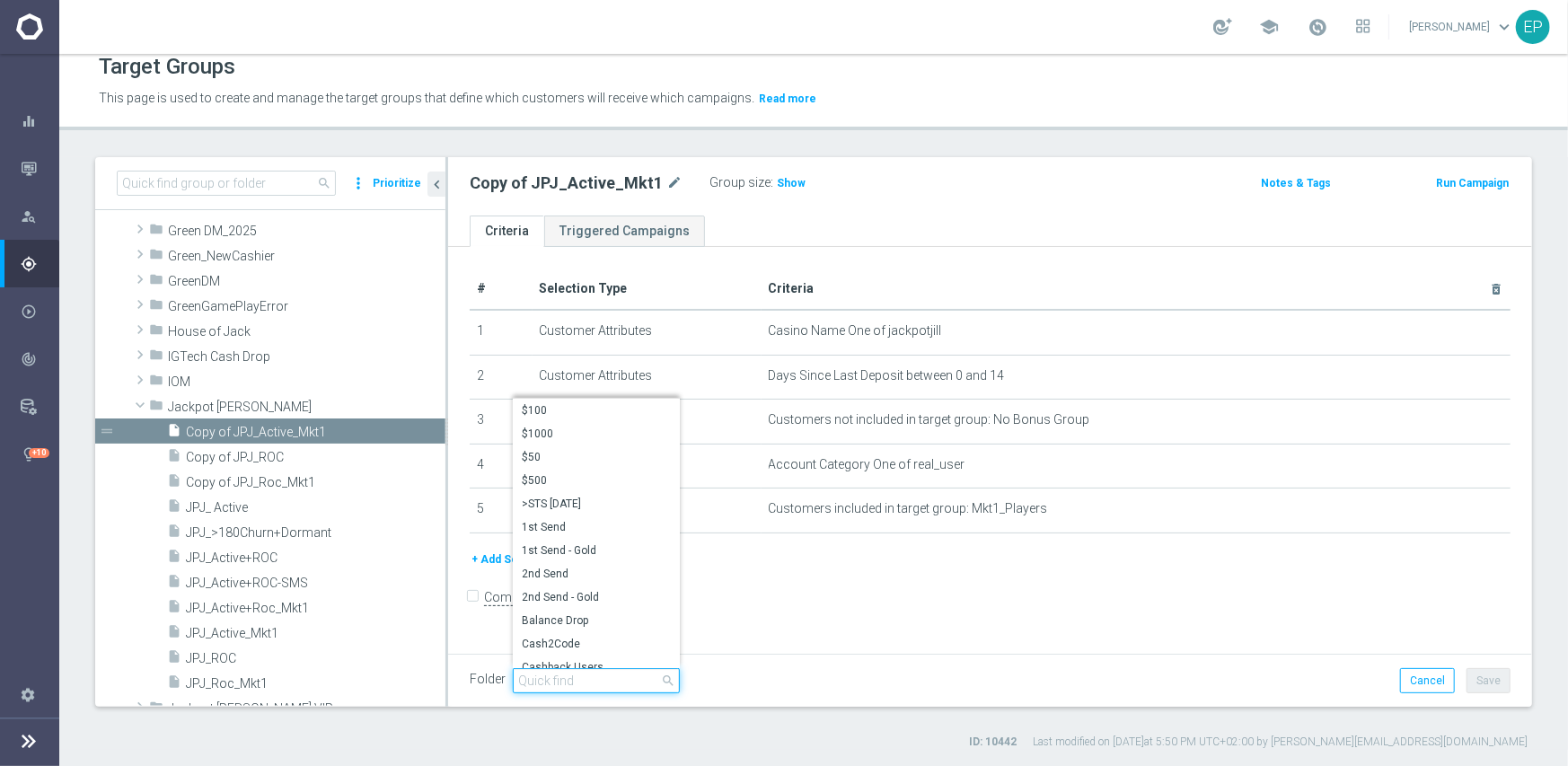
click at [548, 683] on input "search" at bounding box center [595, 681] width 167 height 25
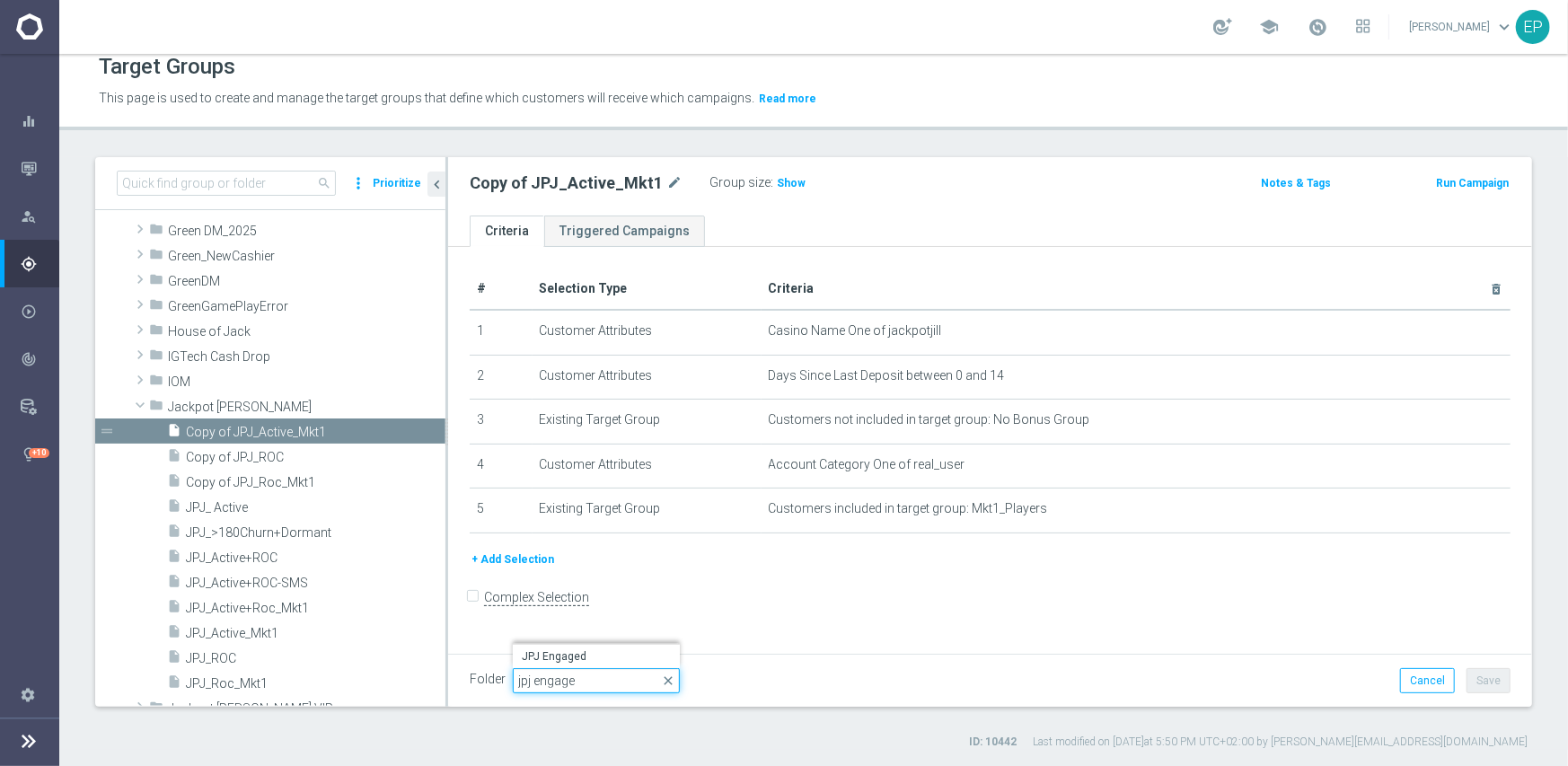
drag, startPoint x: 586, startPoint y: 688, endPoint x: 505, endPoint y: 690, distance: 81.0
click at [505, 690] on div "Folder Jackpot Jill Jackpot Jill arrow_drop_down jpj engage close JPJ Engaged" at bounding box center [575, 681] width 210 height 25
type input "jpj engage"
click at [562, 680] on span "Jackpot [PERSON_NAME]" at bounding box center [596, 681] width 167 height 23
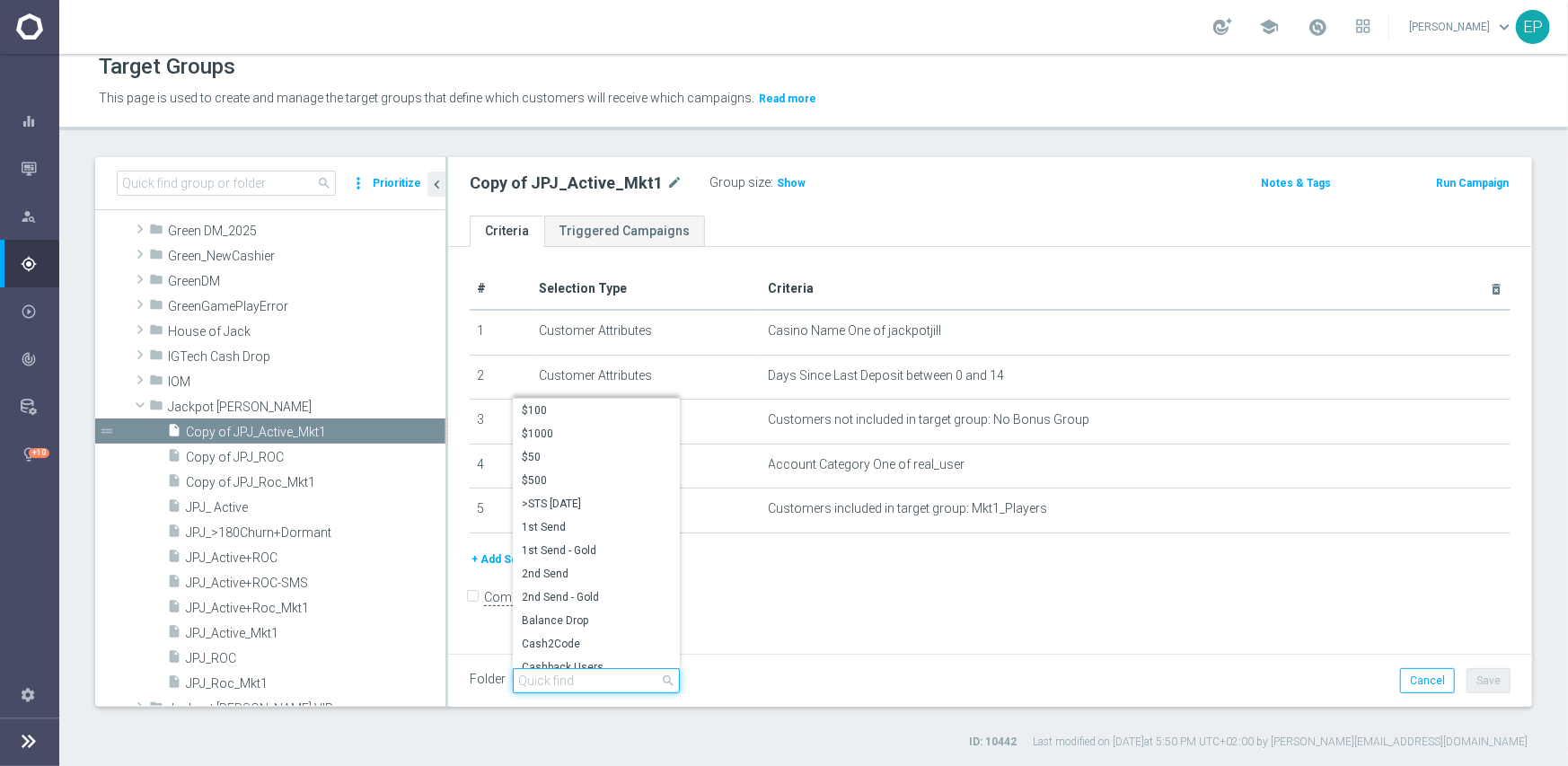
click at [576, 678] on input "search" at bounding box center [595, 681] width 167 height 25
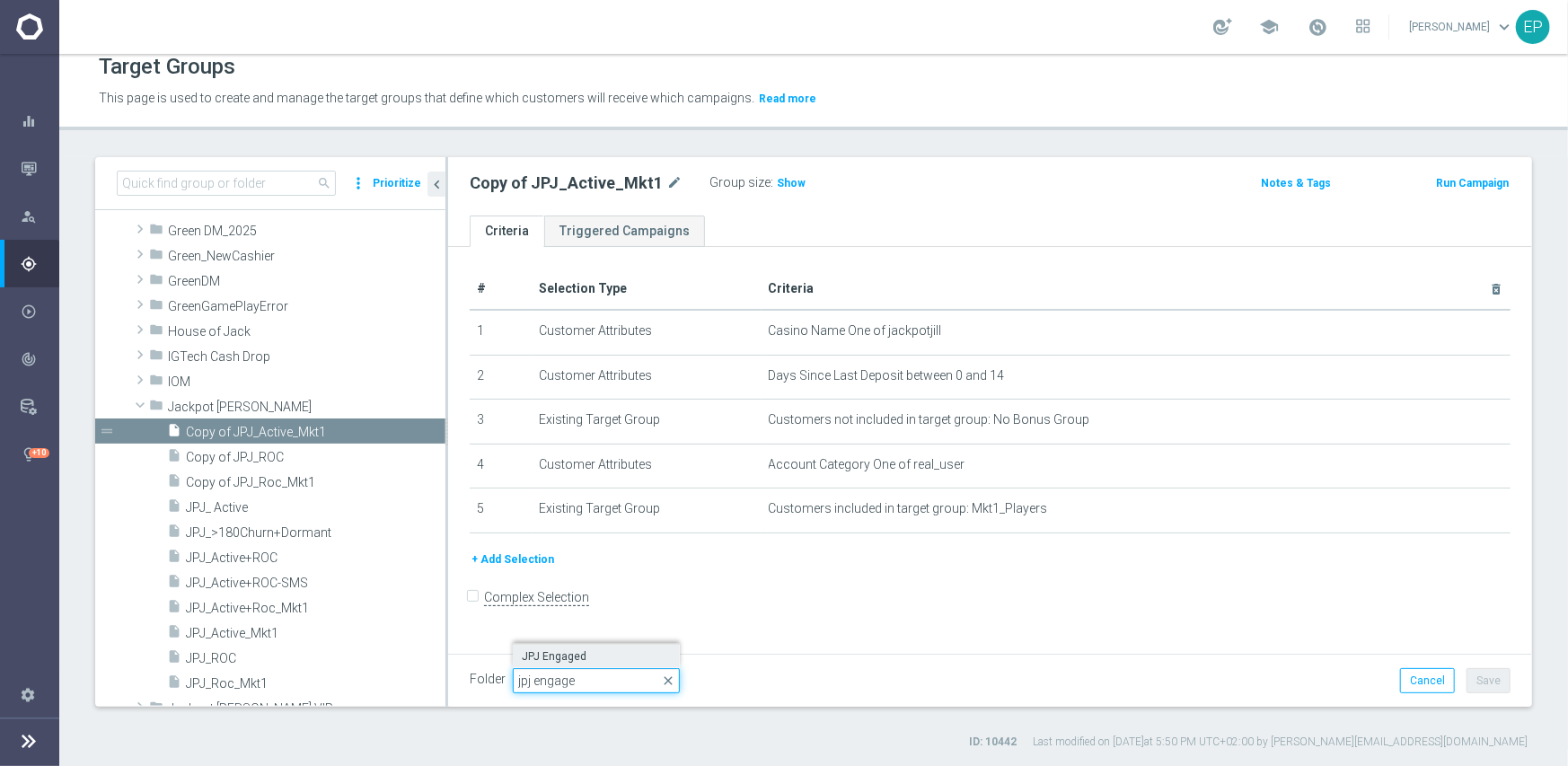
type input "jpj engage"
click at [569, 650] on span "JPJ Engaged" at bounding box center [595, 657] width 149 height 14
click at [830, 677] on div "Folder JPJ Engaged JPJ Engaged arrow_drop_down search Cancel Save Saving..." at bounding box center [991, 681] width 1041 height 25
click at [1480, 676] on button "Save" at bounding box center [1489, 681] width 44 height 25
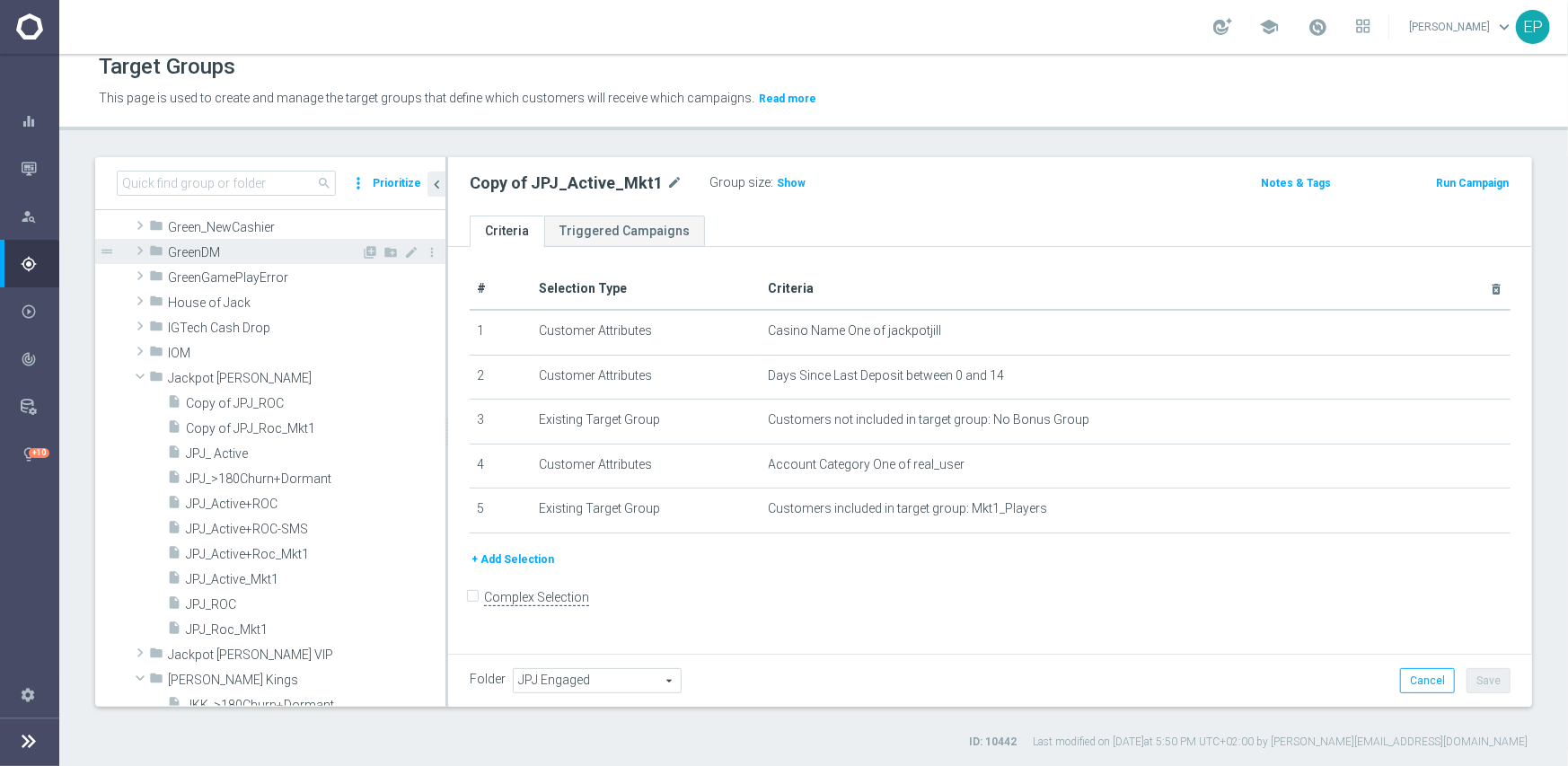
scroll to position [879, 0]
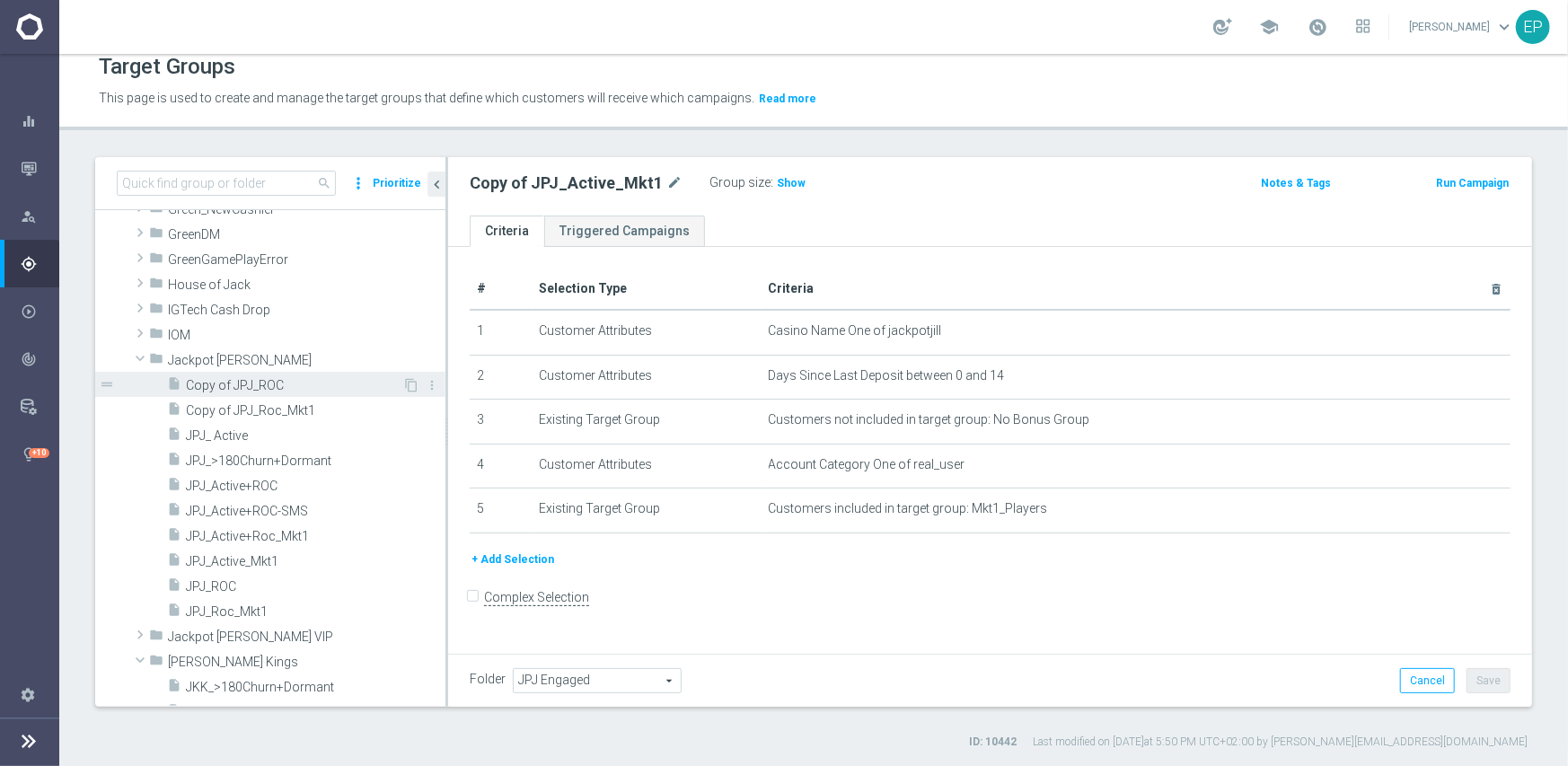
click at [252, 388] on span "Copy of JPJ_ROC" at bounding box center [294, 385] width 217 height 15
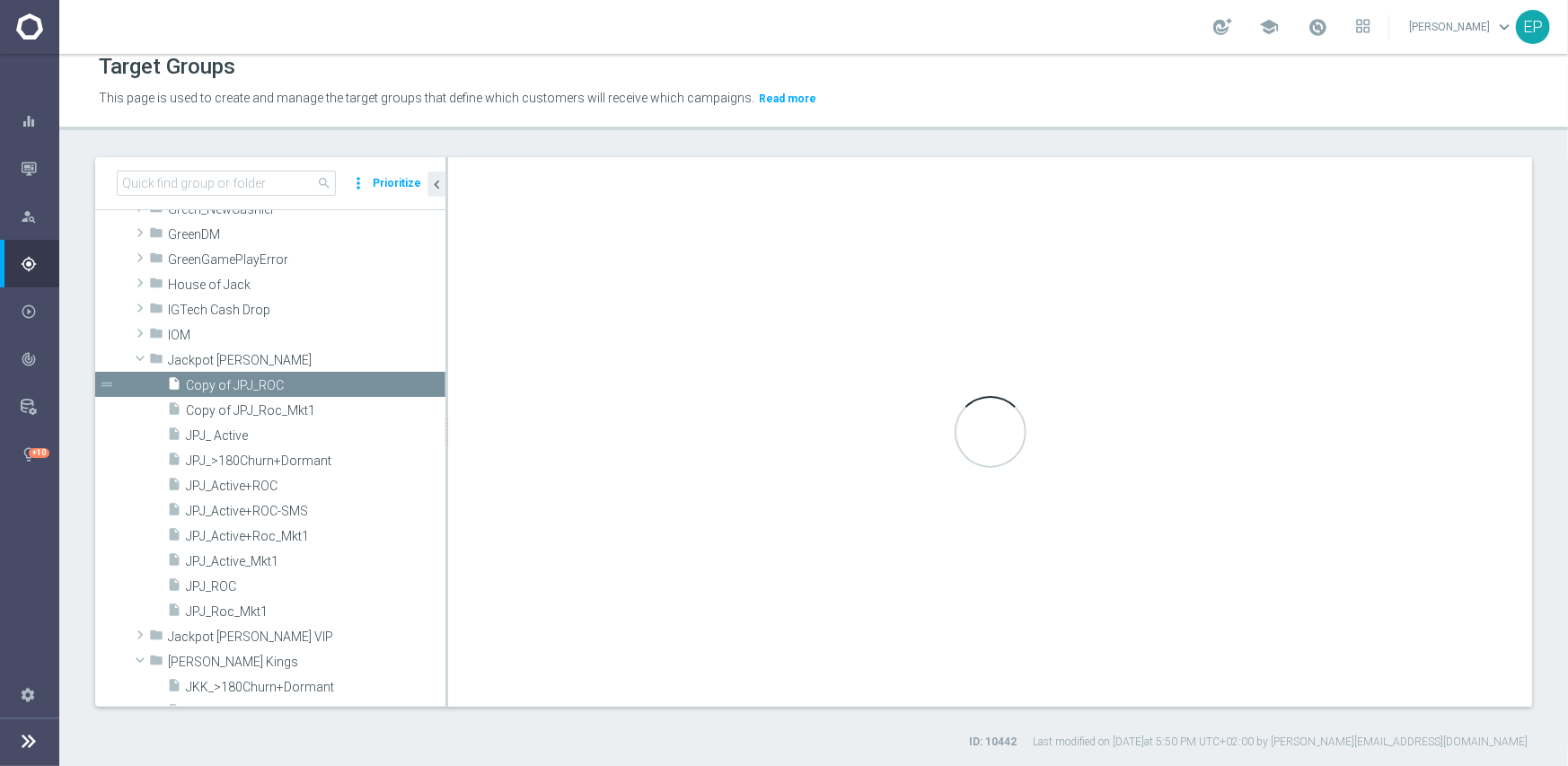
type input "Jackpot [PERSON_NAME]"
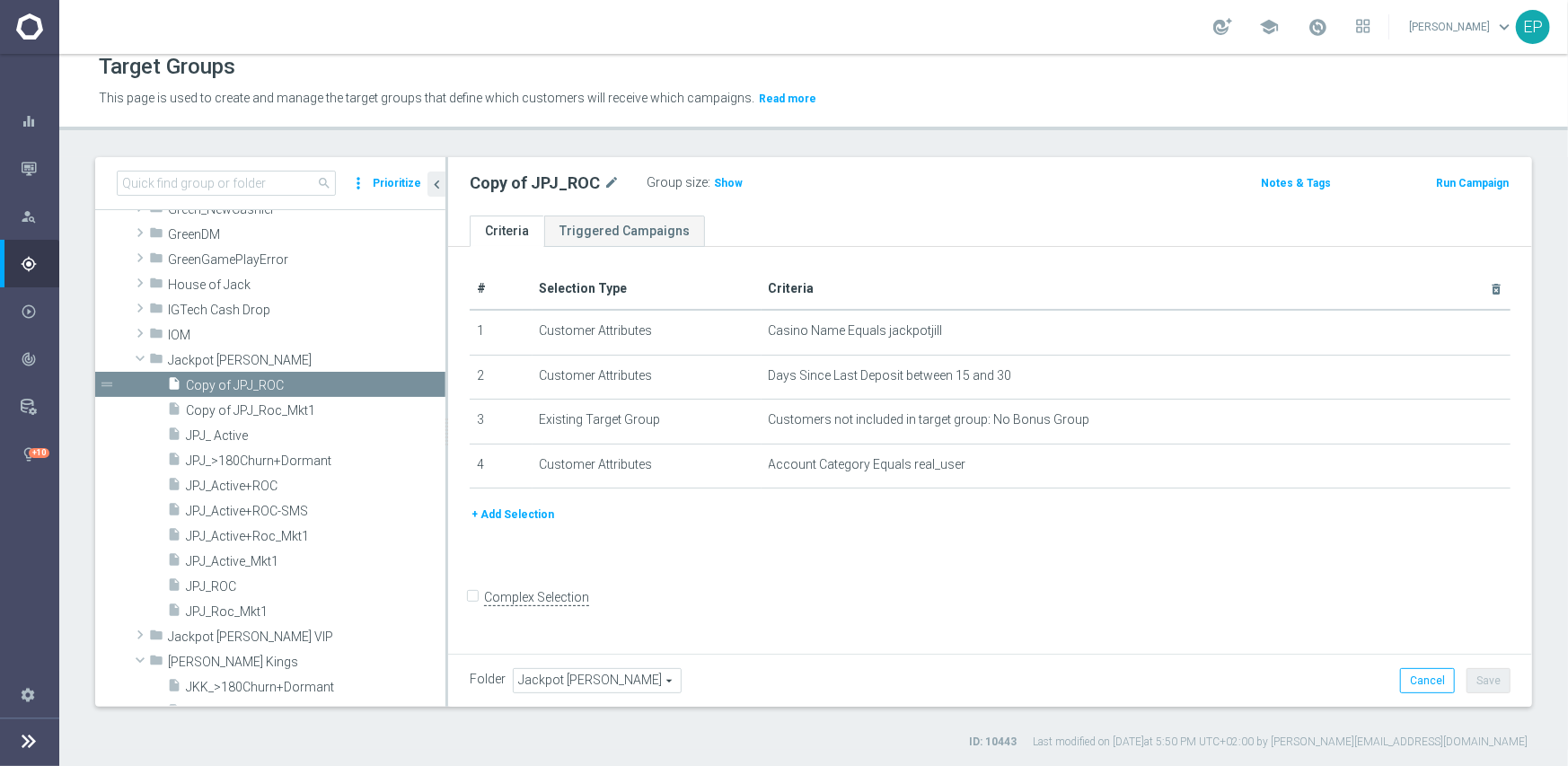
click at [627, 677] on span "Jackpot [PERSON_NAME]" at bounding box center [596, 681] width 167 height 23
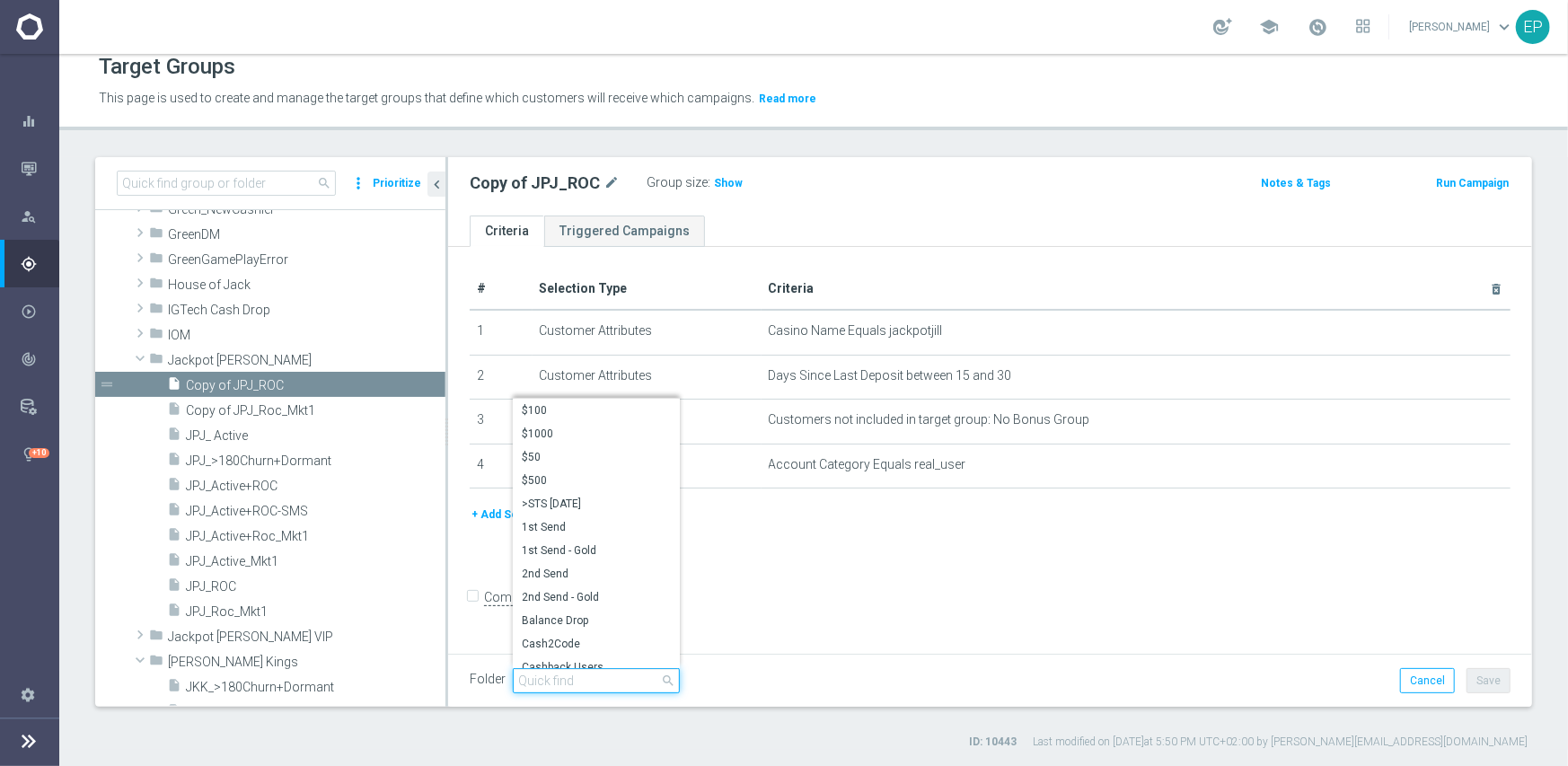
click at [625, 677] on input "search" at bounding box center [595, 681] width 167 height 25
paste input "jpj engage"
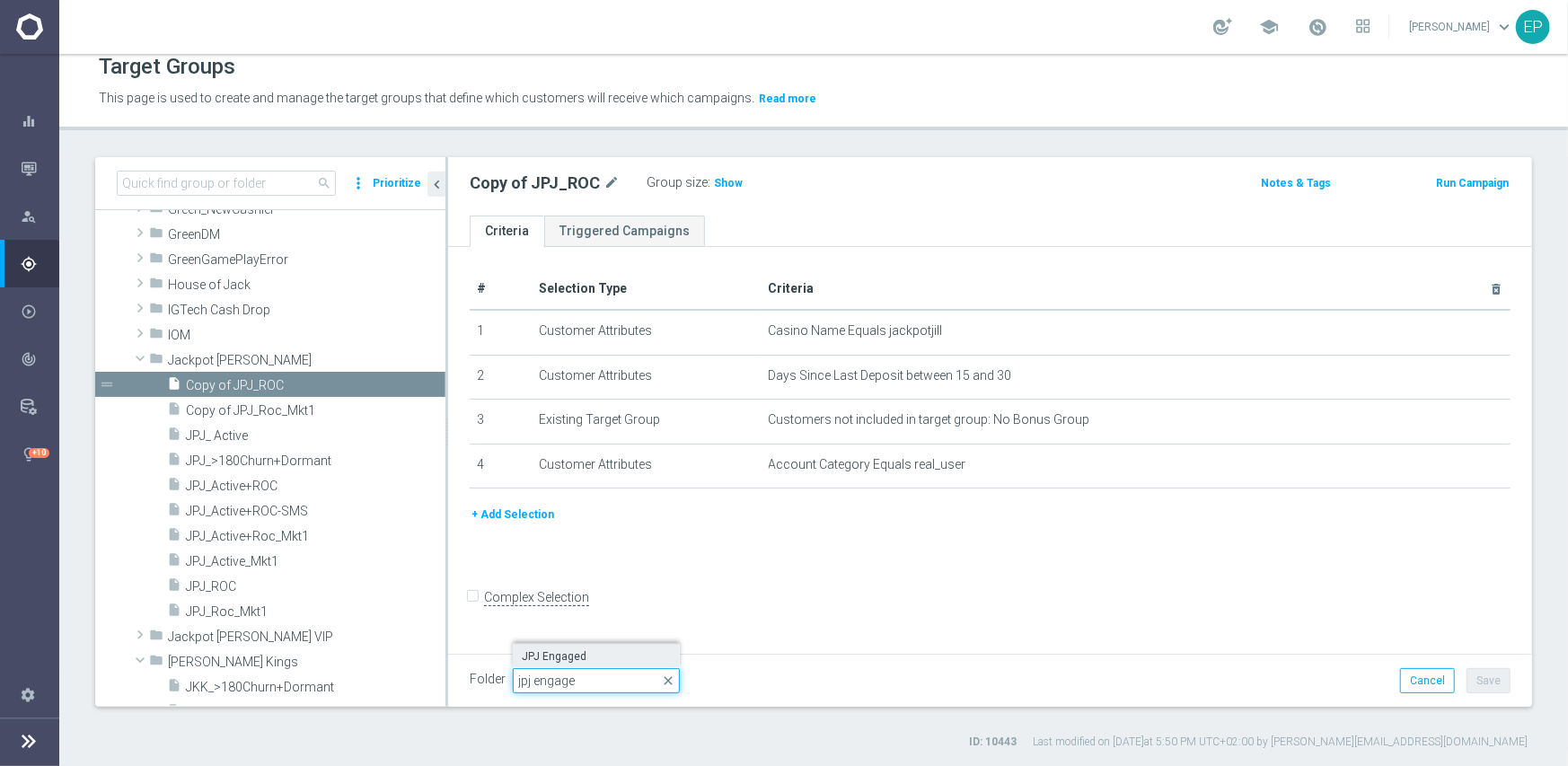
type input "jpj engage"
click at [584, 658] on span "JPJ Engaged" at bounding box center [595, 657] width 149 height 14
click at [1481, 676] on button "Save" at bounding box center [1489, 681] width 44 height 25
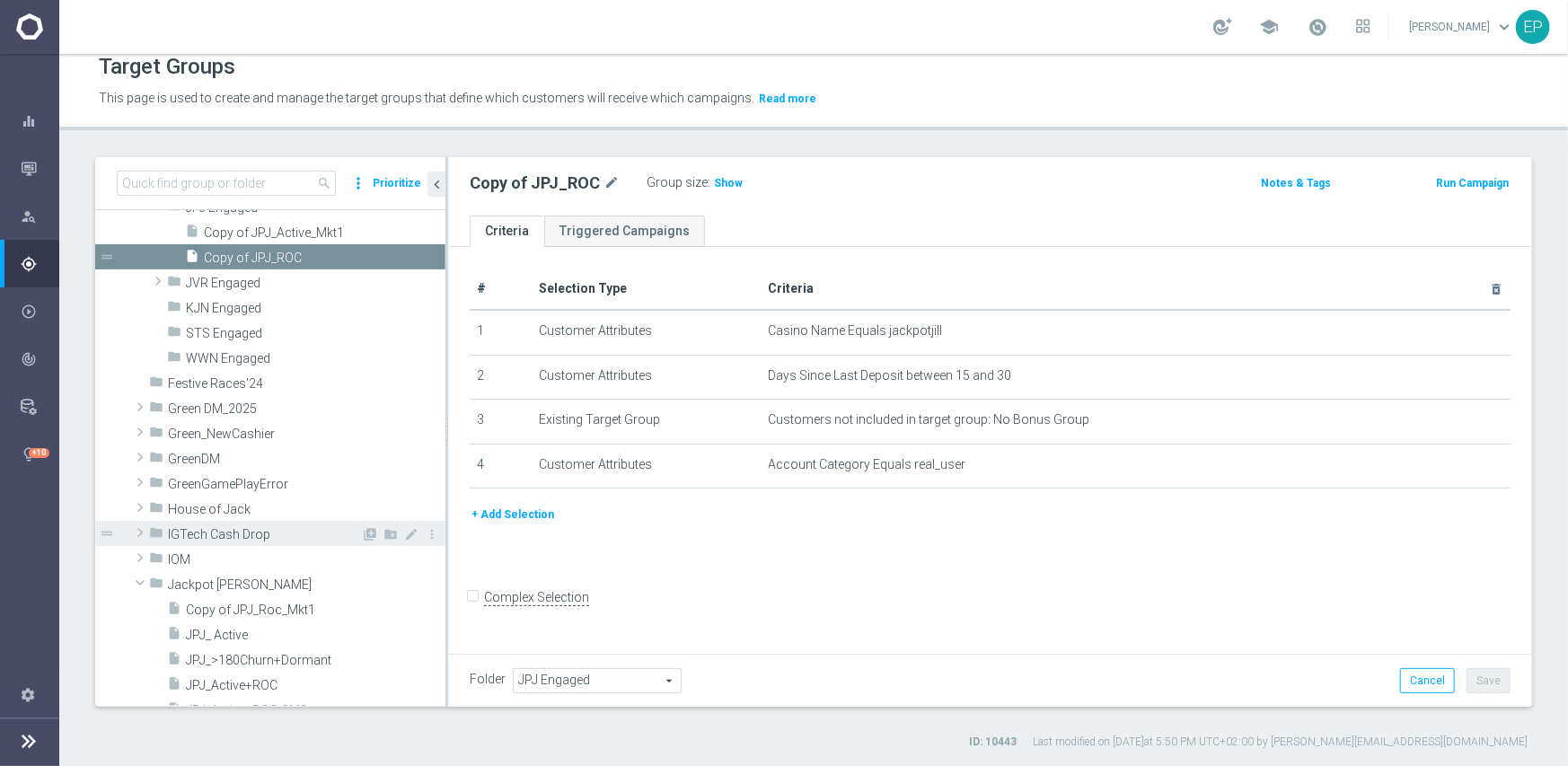
scroll to position [812, 0]
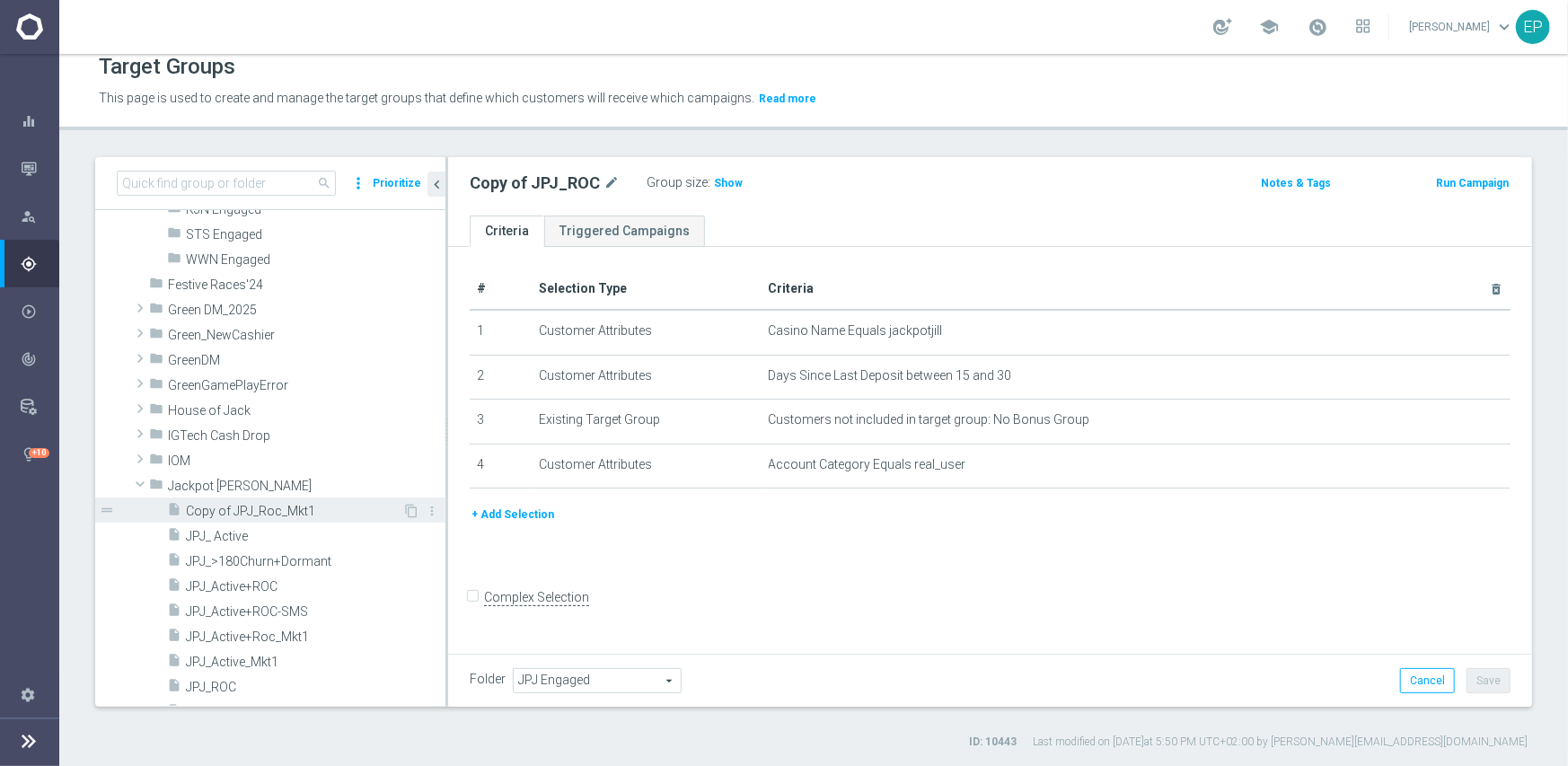
click at [254, 509] on span "Copy of JPJ_Roc_Mkt1" at bounding box center [294, 511] width 217 height 15
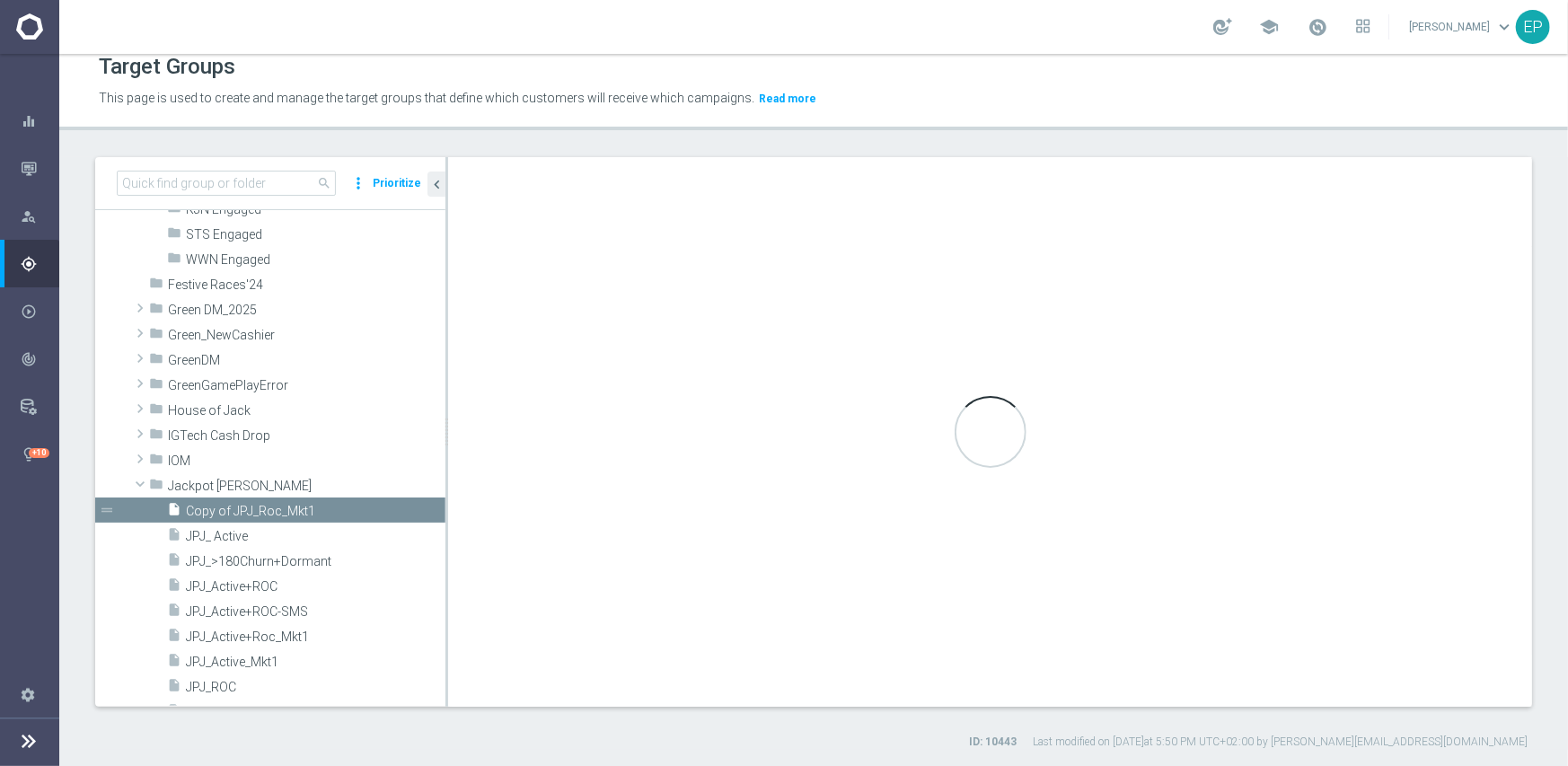
type input "Jackpot [PERSON_NAME]"
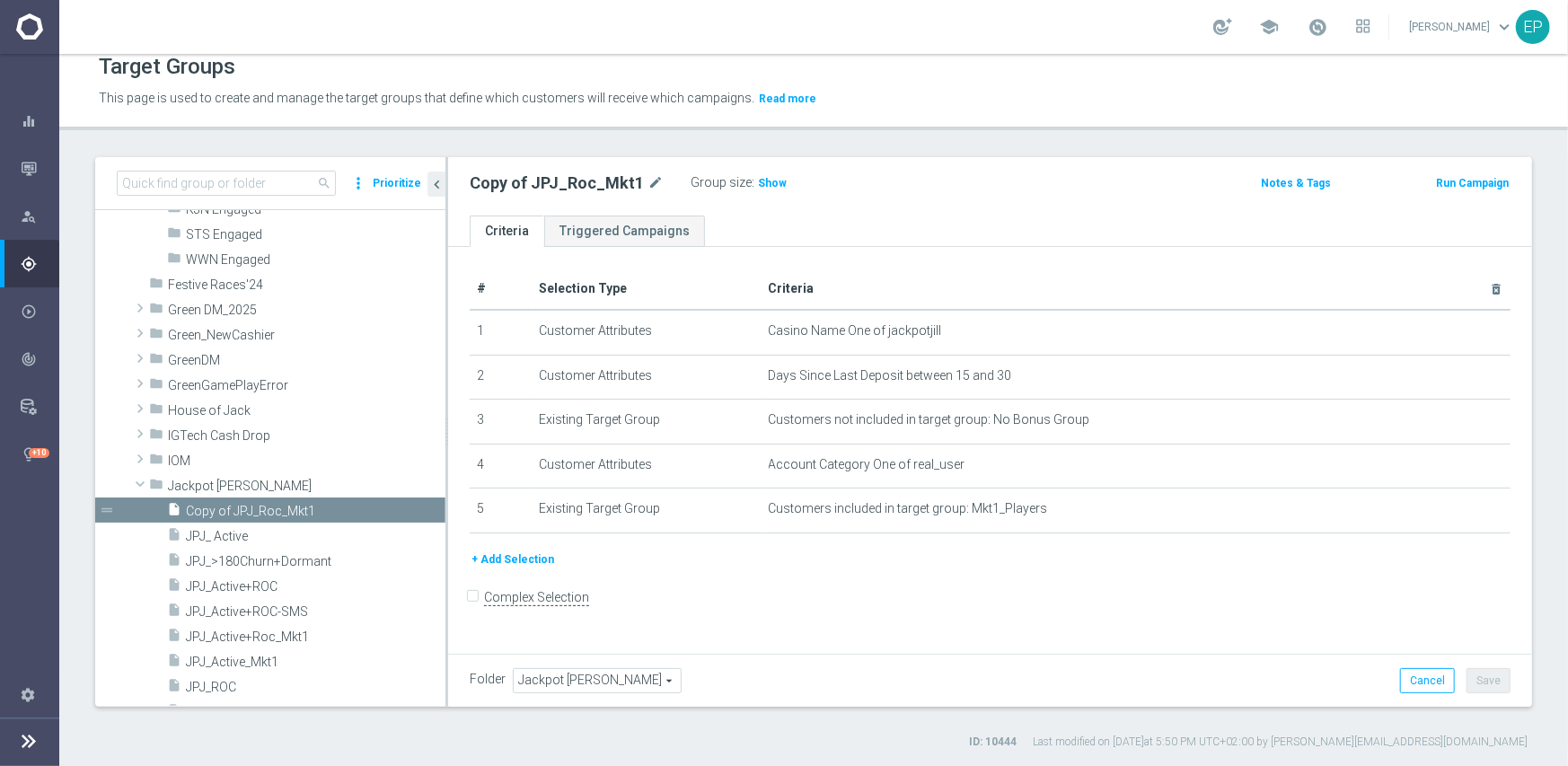
click at [577, 676] on span "Jackpot [PERSON_NAME]" at bounding box center [596, 681] width 167 height 23
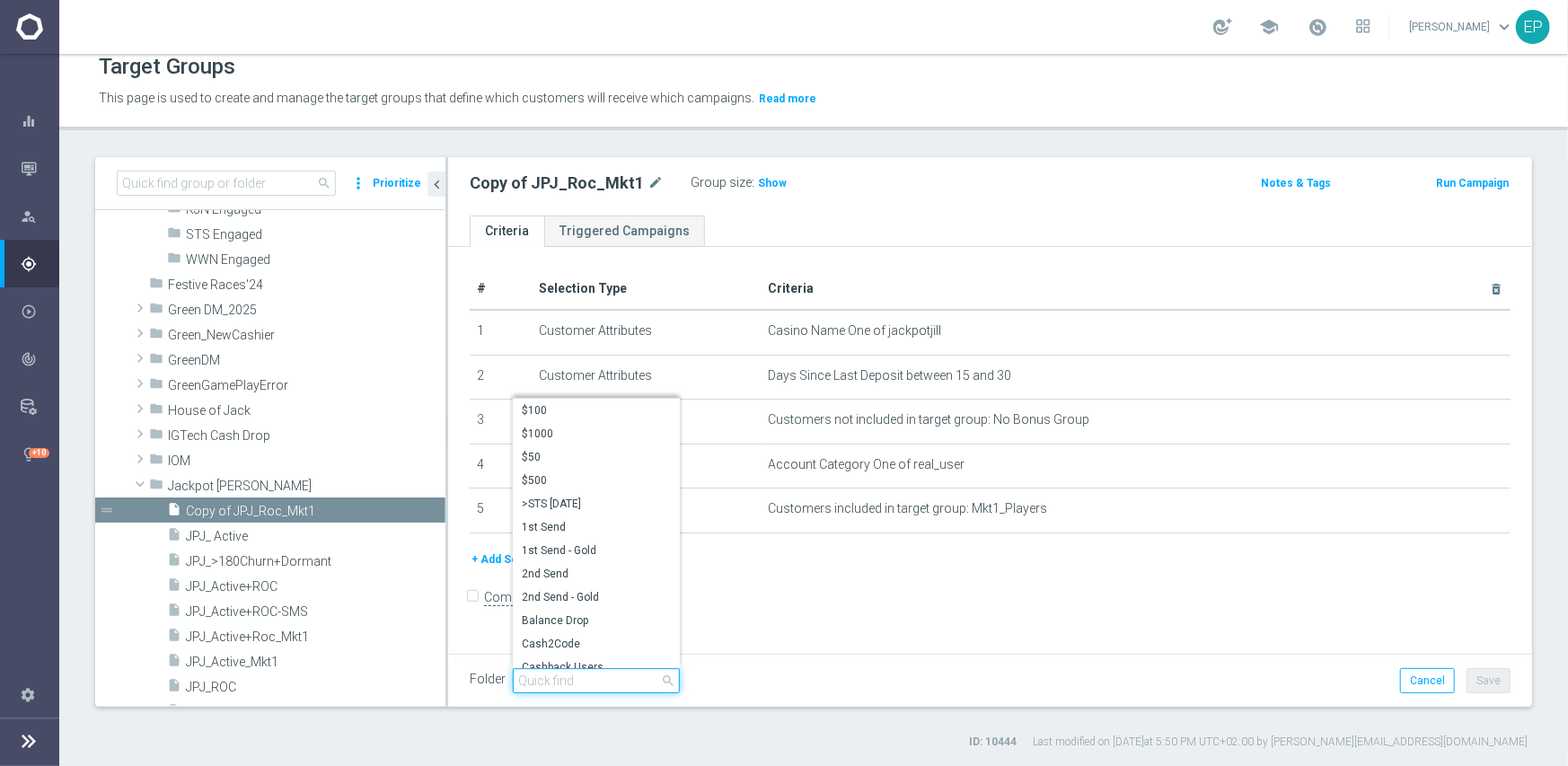
click at [609, 683] on input "search" at bounding box center [595, 681] width 167 height 25
paste input "jpj engage"
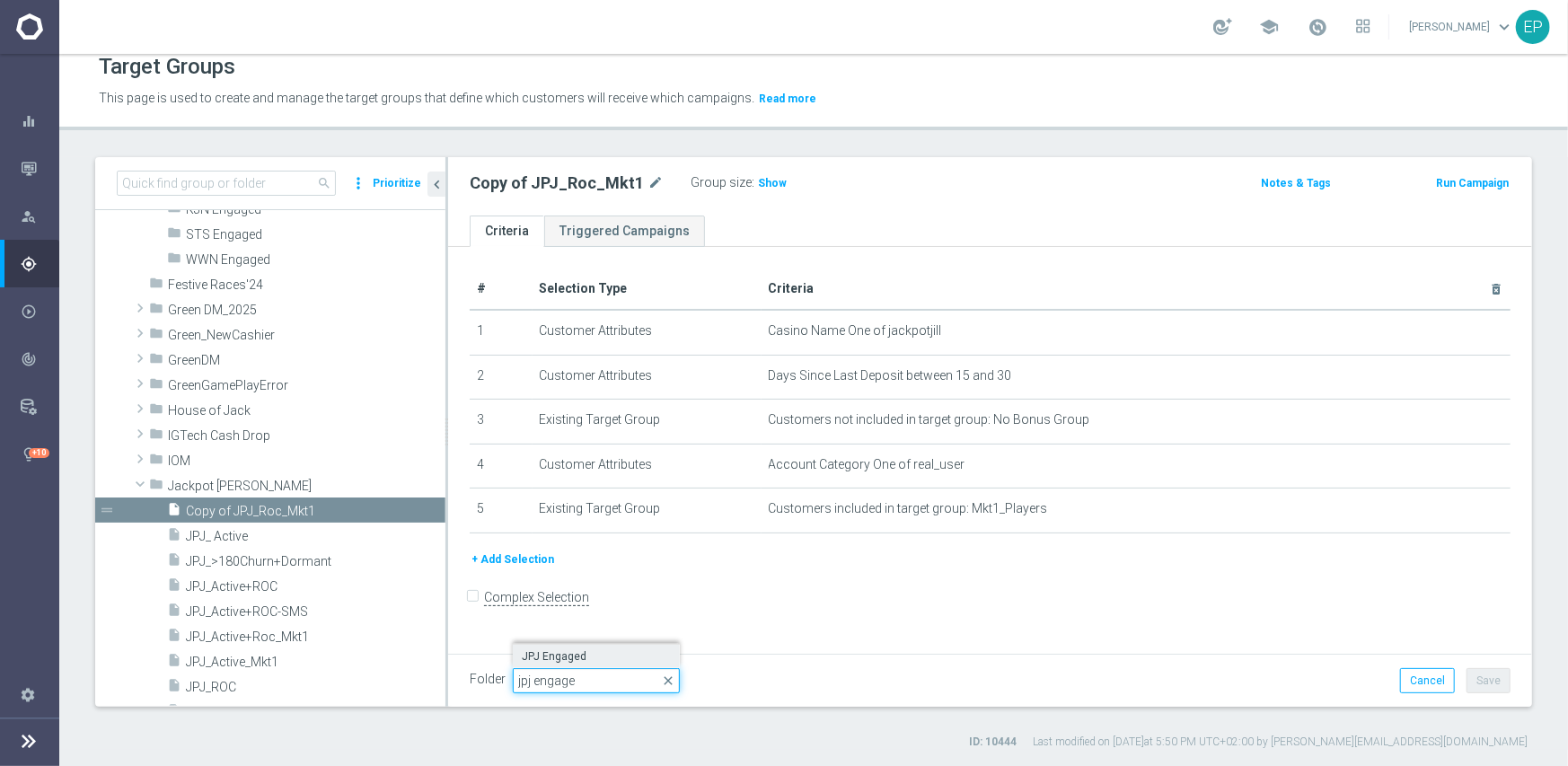
type input "jpj engage"
click at [586, 658] on span "JPJ Engaged" at bounding box center [595, 657] width 149 height 14
type input "JPJ Engaged"
click at [1471, 685] on button "Save" at bounding box center [1489, 681] width 44 height 25
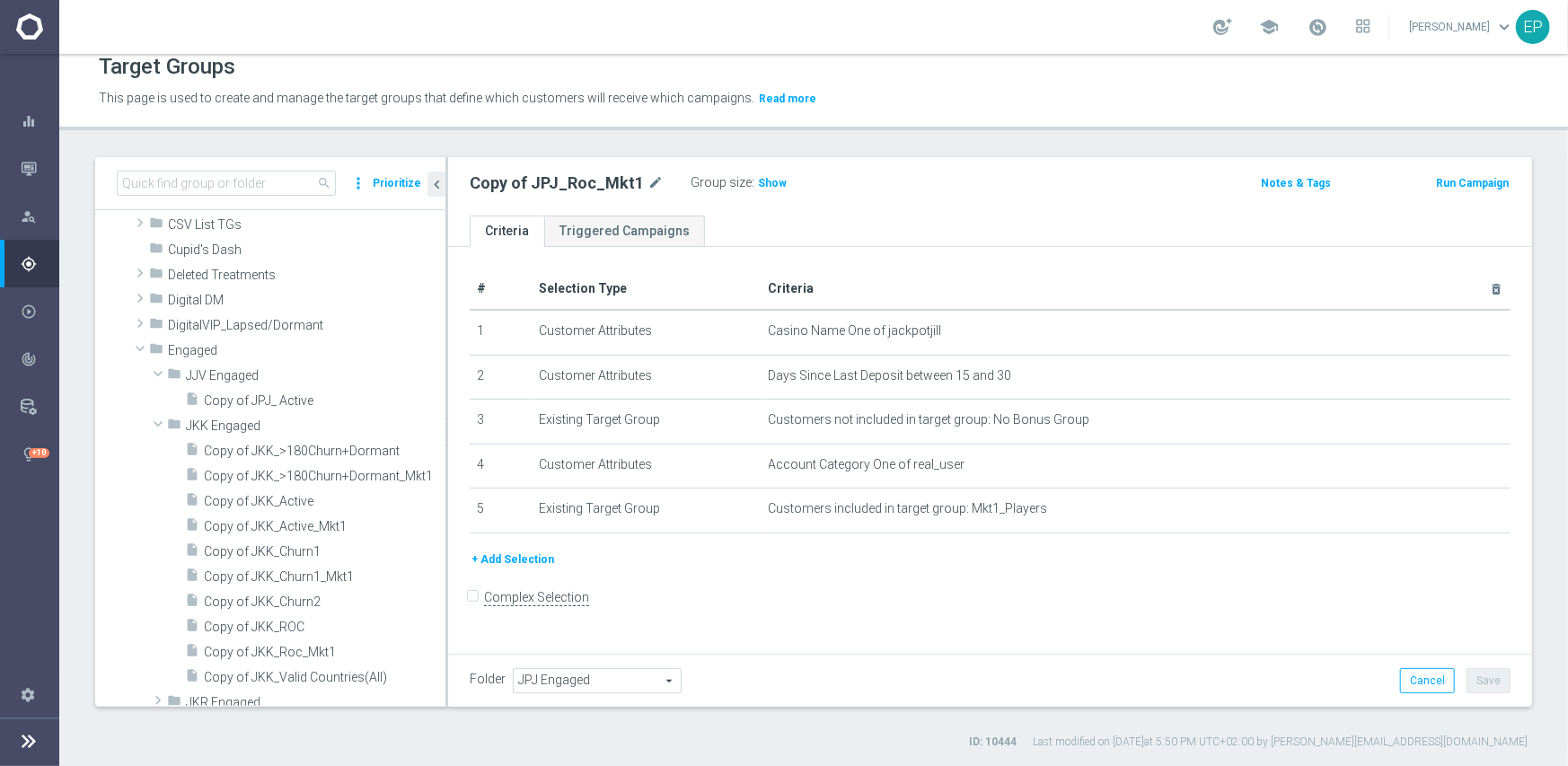
scroll to position [207, 0]
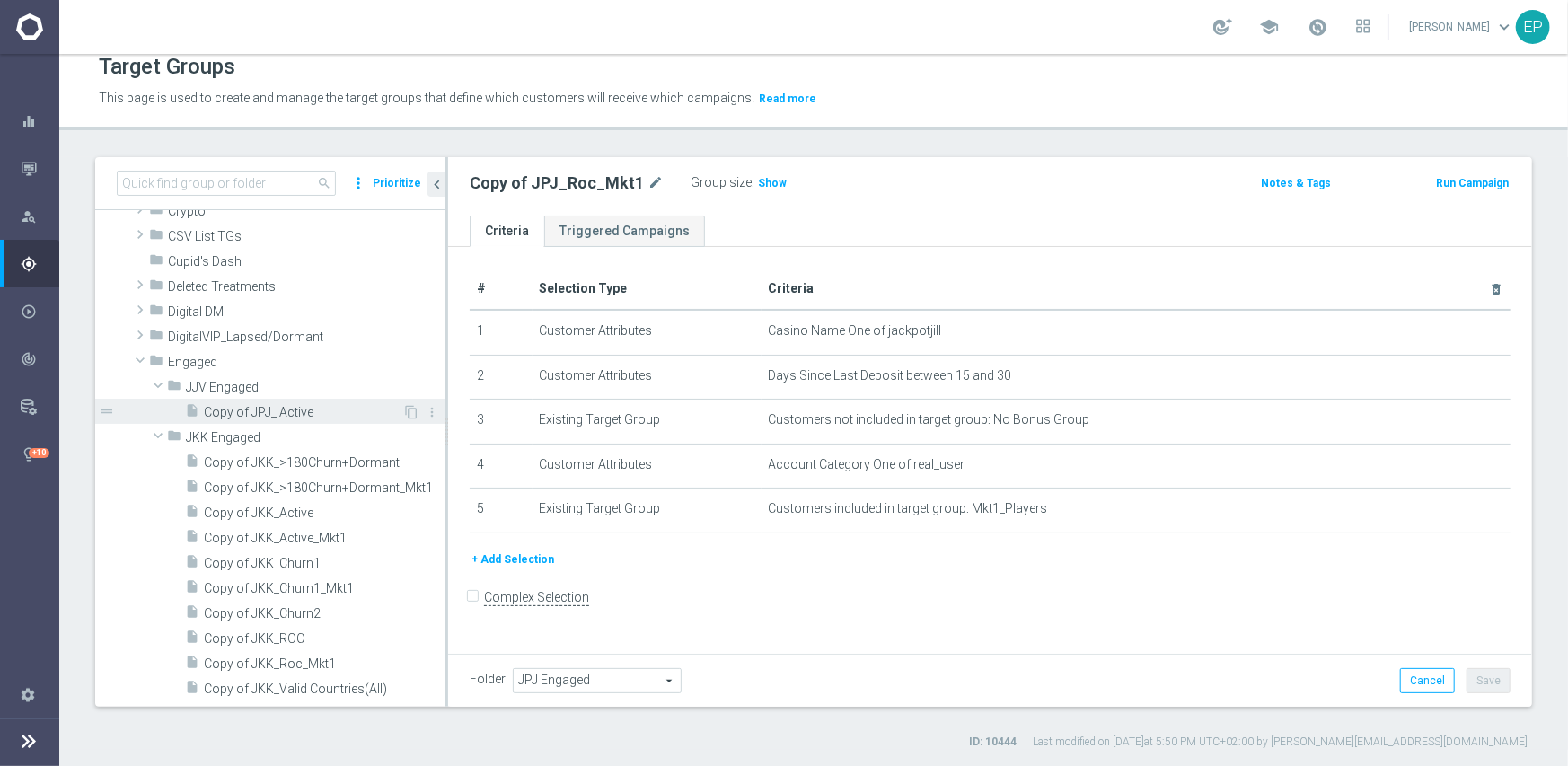
click at [258, 414] on span "Copy of JPJ_ Active" at bounding box center [303, 412] width 198 height 15
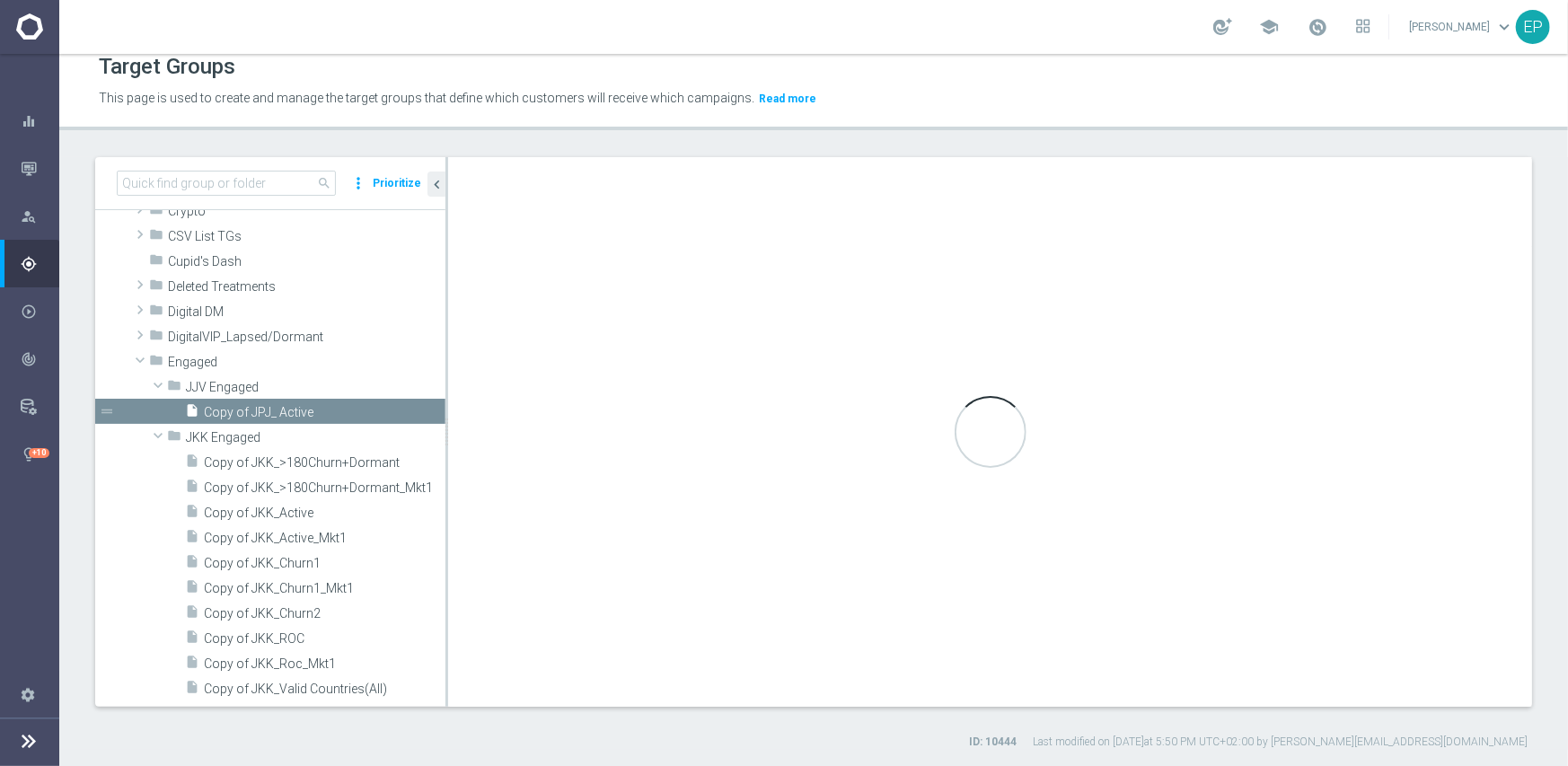
checkbox input "true"
type input "JJV Engaged"
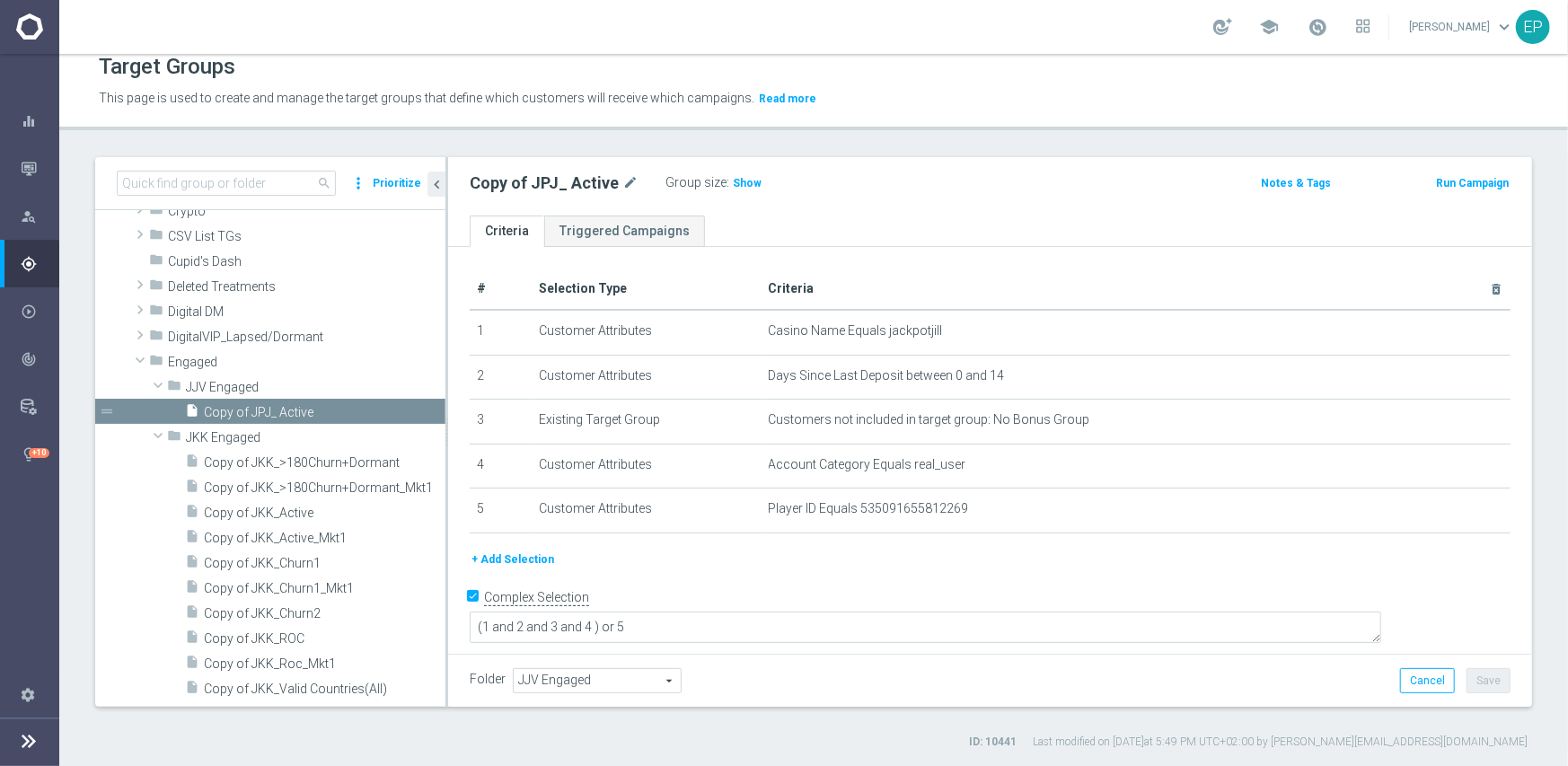
click at [611, 678] on span "JJV Engaged" at bounding box center [596, 681] width 167 height 23
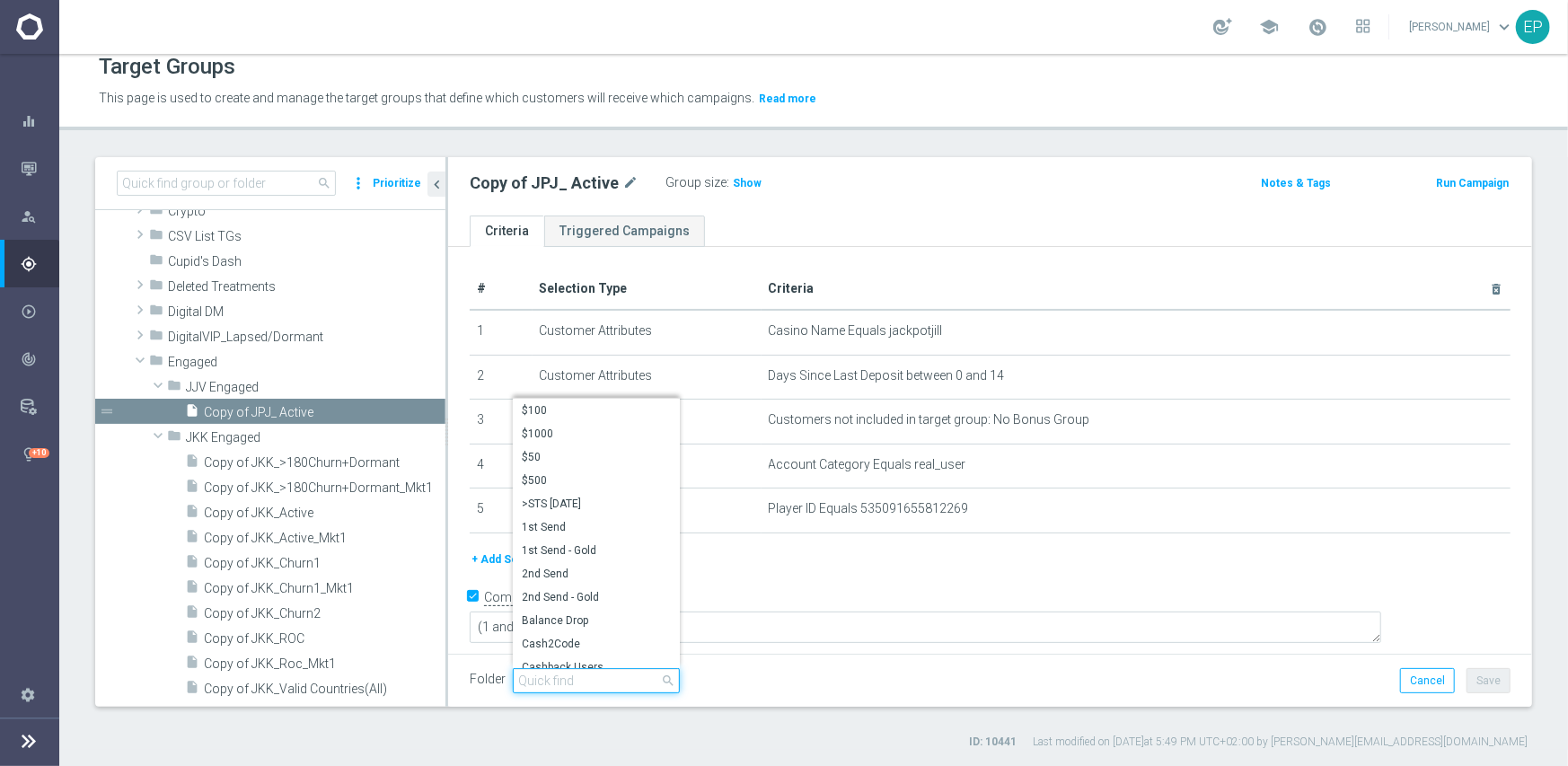
click at [606, 678] on input "search" at bounding box center [595, 681] width 167 height 25
paste input "jpj engage"
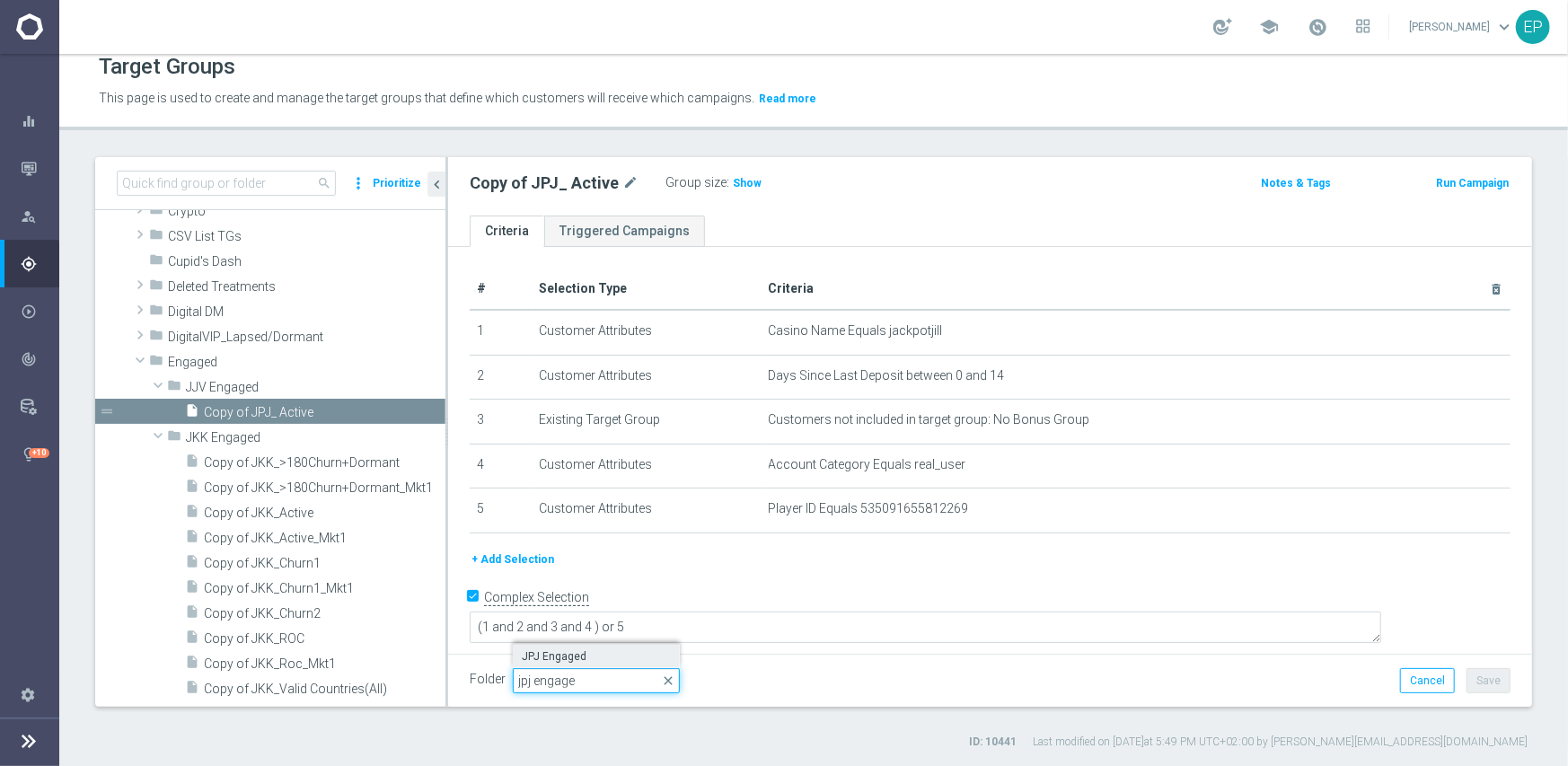
type input "jpj engage"
click at [554, 651] on span "JPJ Engaged" at bounding box center [595, 657] width 149 height 14
click at [1489, 681] on button "Save" at bounding box center [1489, 681] width 44 height 25
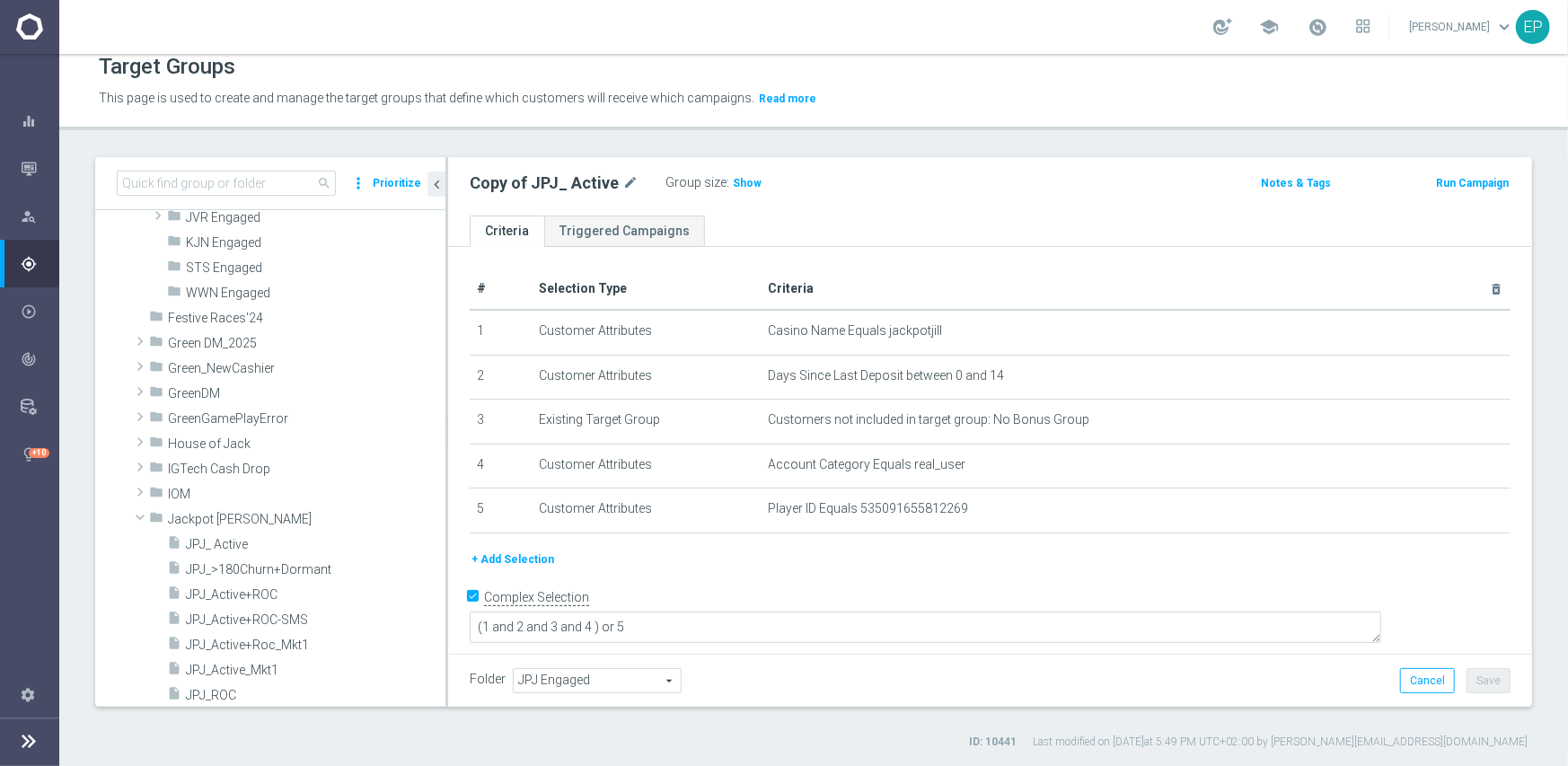
scroll to position [854, 0]
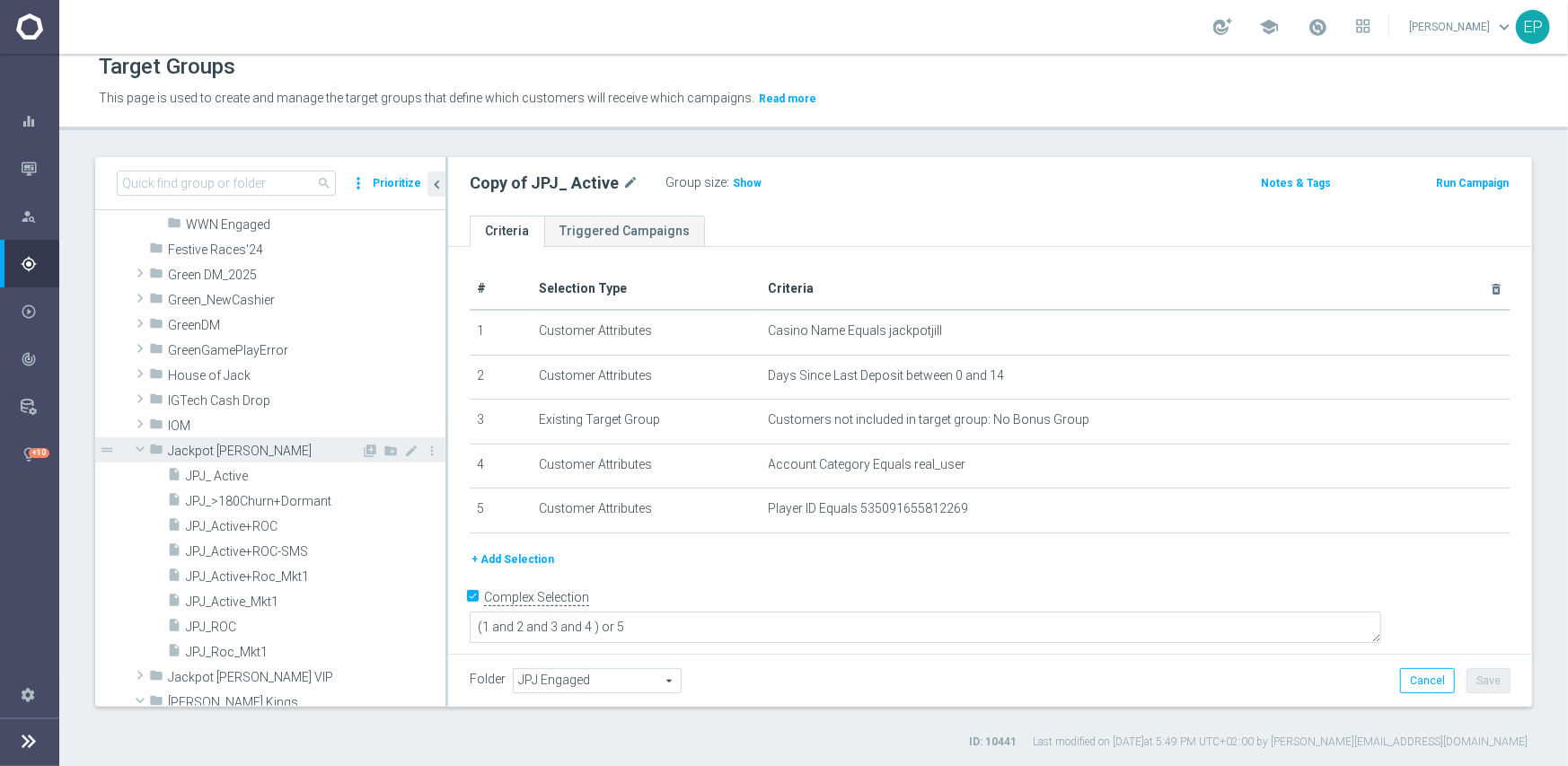
click at [140, 448] on span at bounding box center [140, 449] width 22 height 18
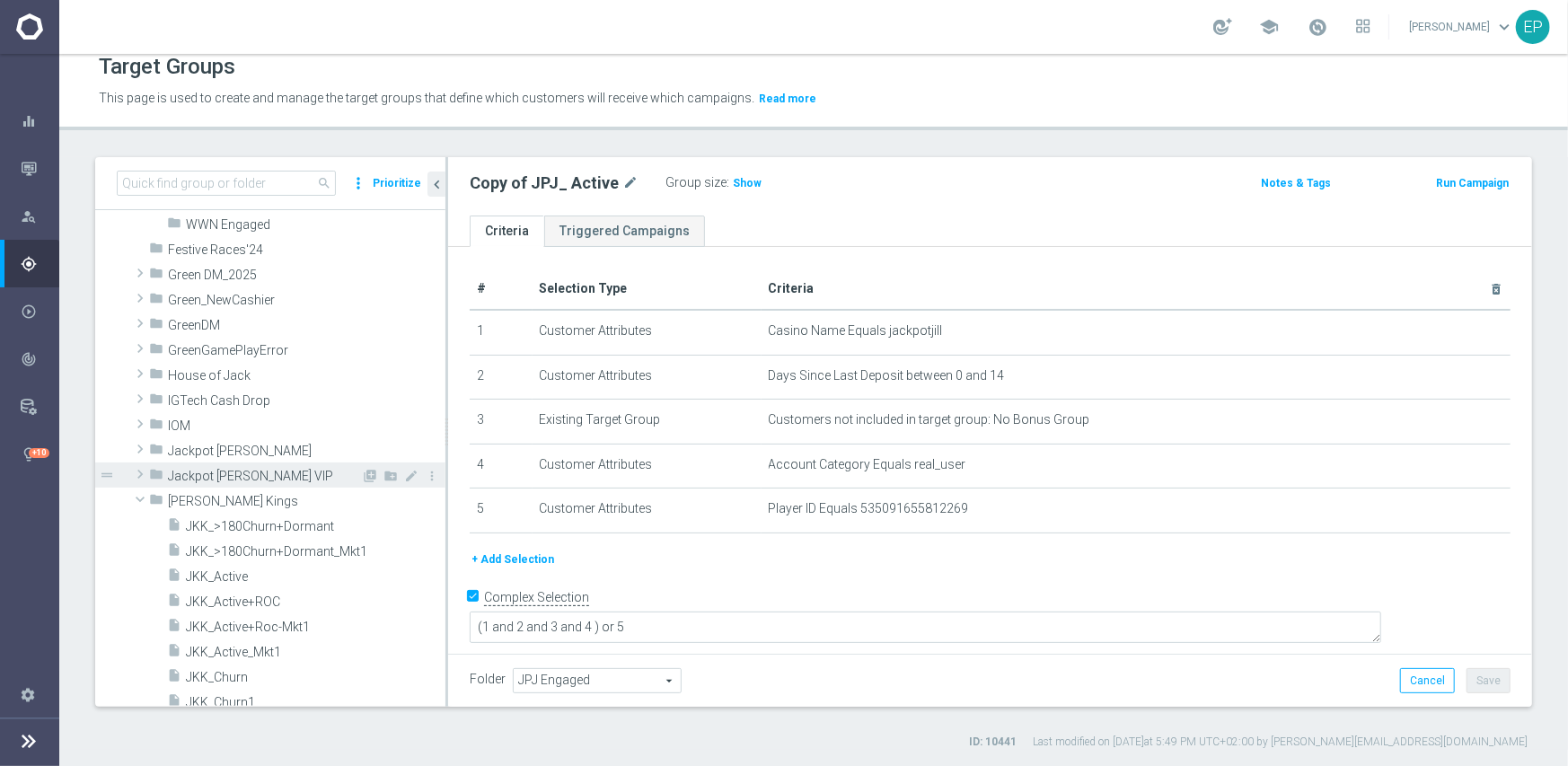
click at [144, 470] on span at bounding box center [140, 475] width 18 height 22
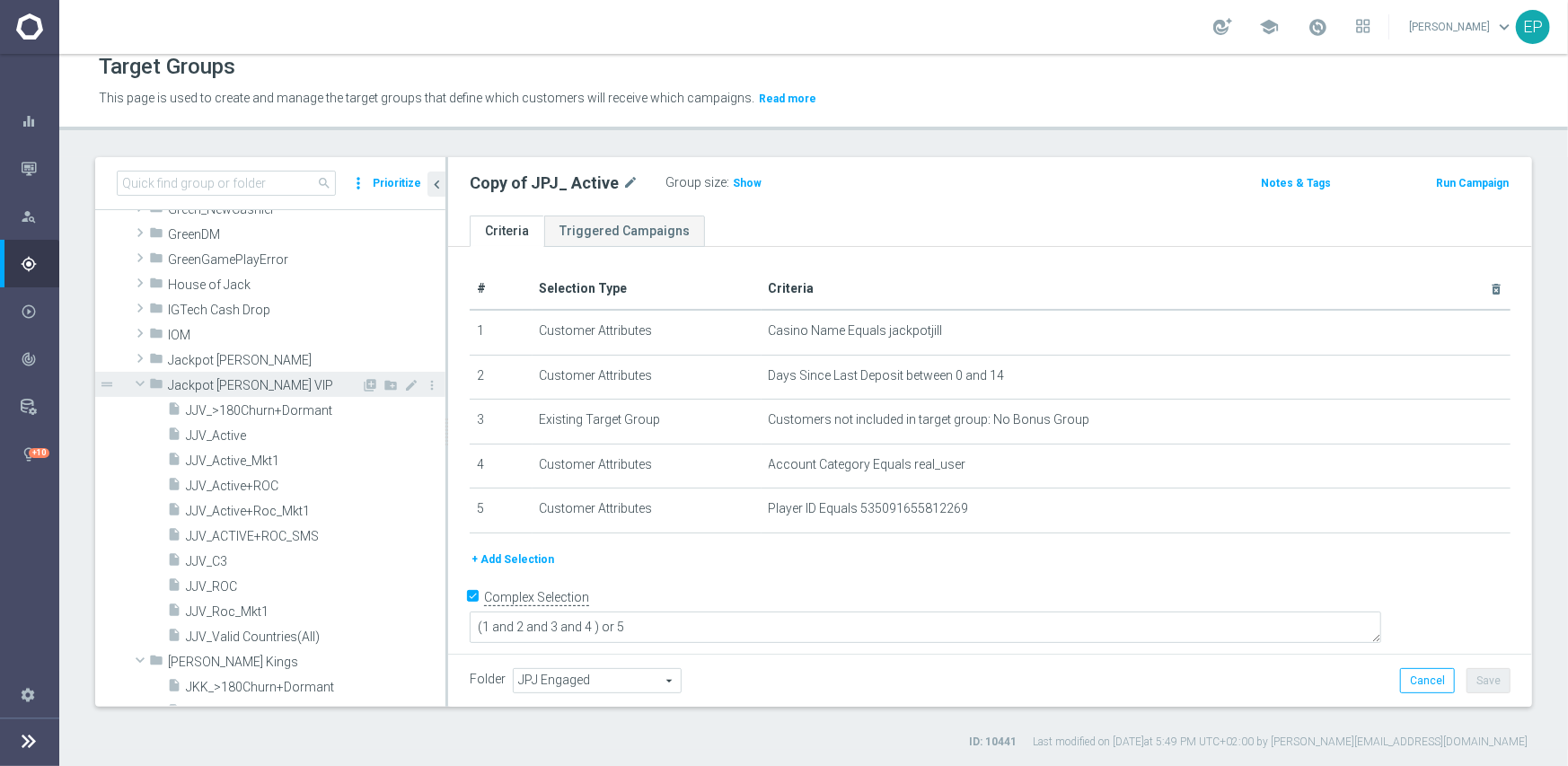
scroll to position [944, 0]
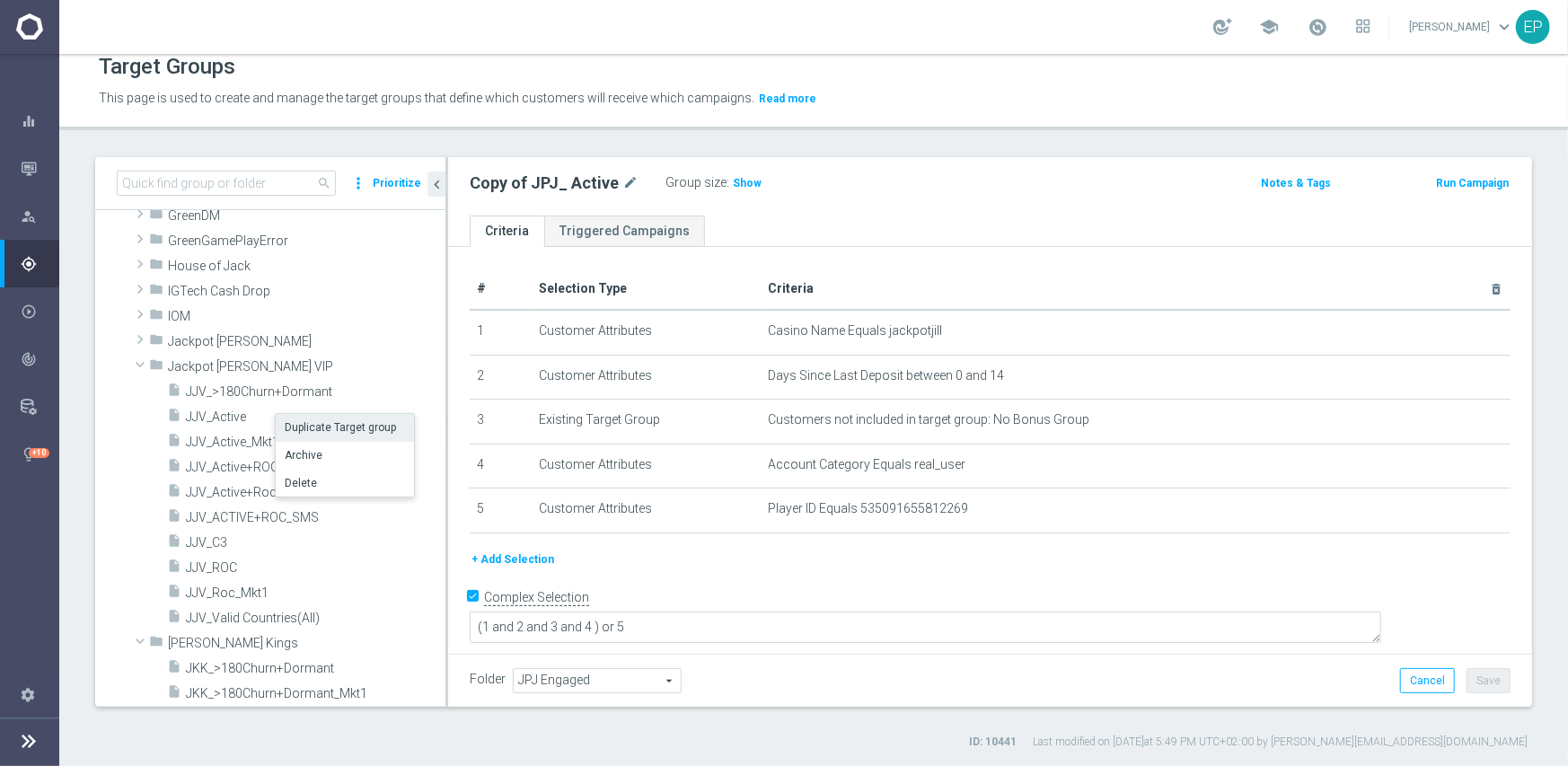
click at [298, 426] on li "Duplicate Target group" at bounding box center [345, 428] width 138 height 28
type input "Jackpot [PERSON_NAME] VIP"
type textarea "(1 and 2 and 3 and 4) or 5"
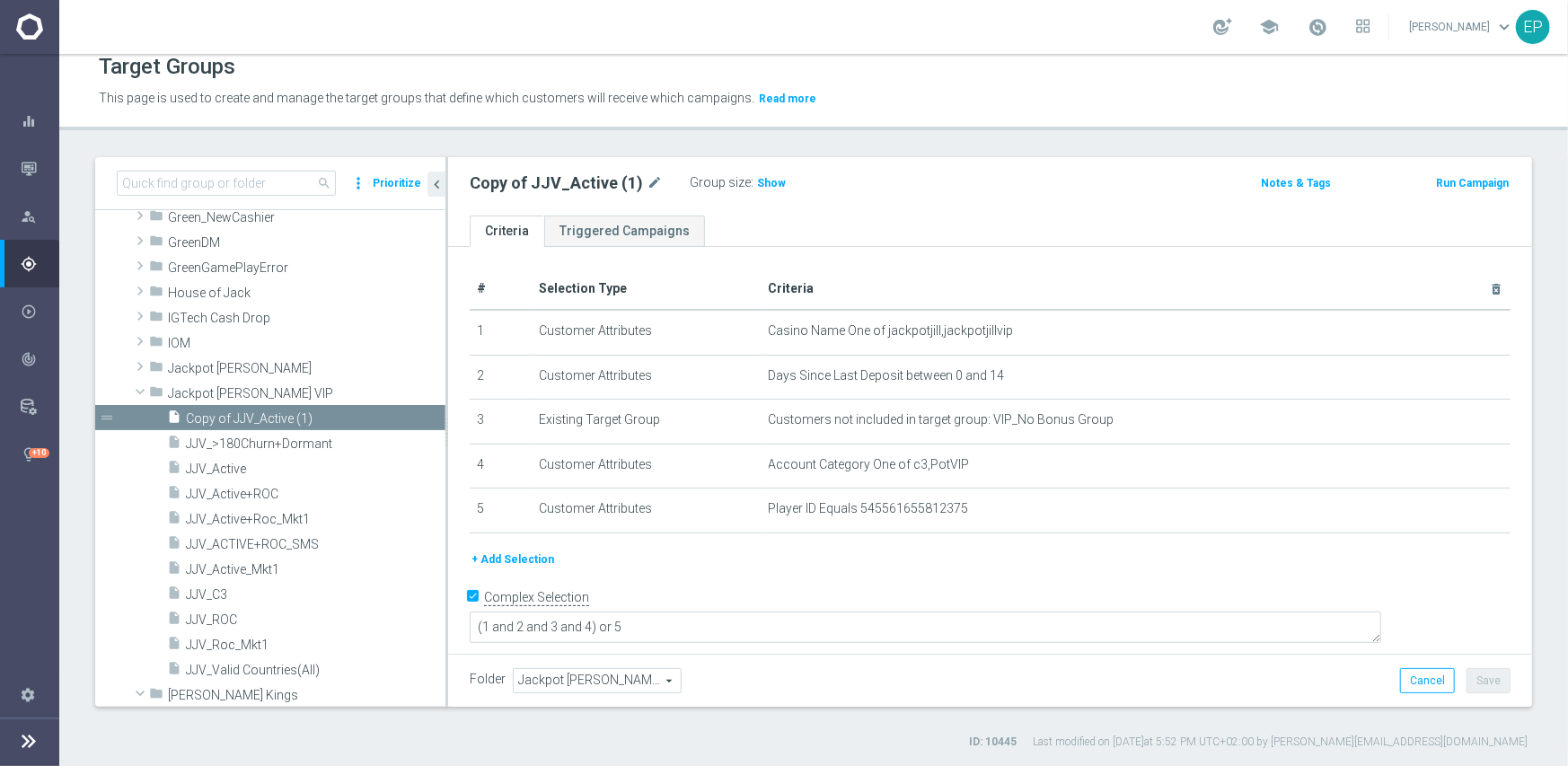
scroll to position [1006, 0]
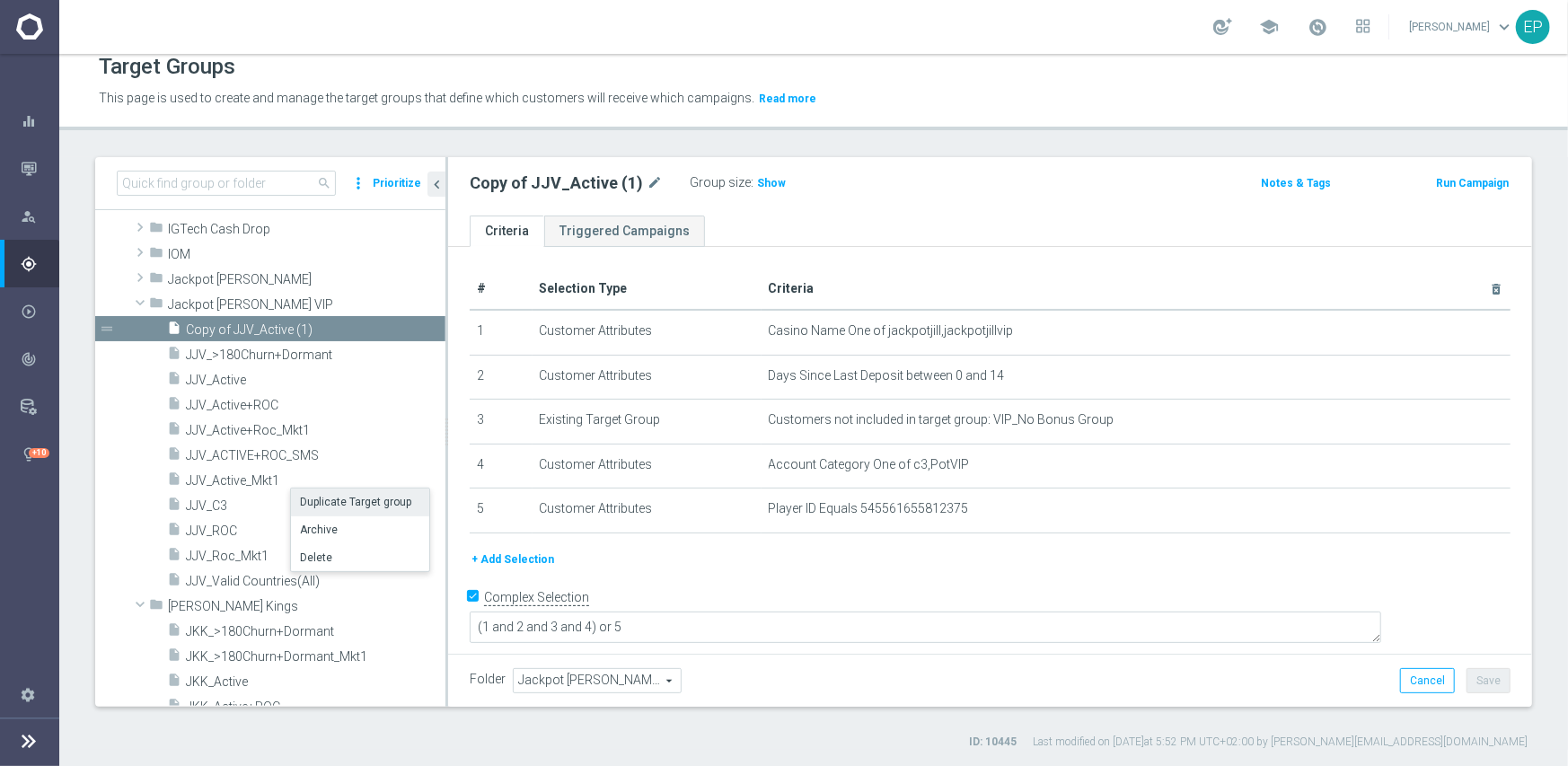
click at [337, 504] on li "Duplicate Target group" at bounding box center [360, 503] width 138 height 28
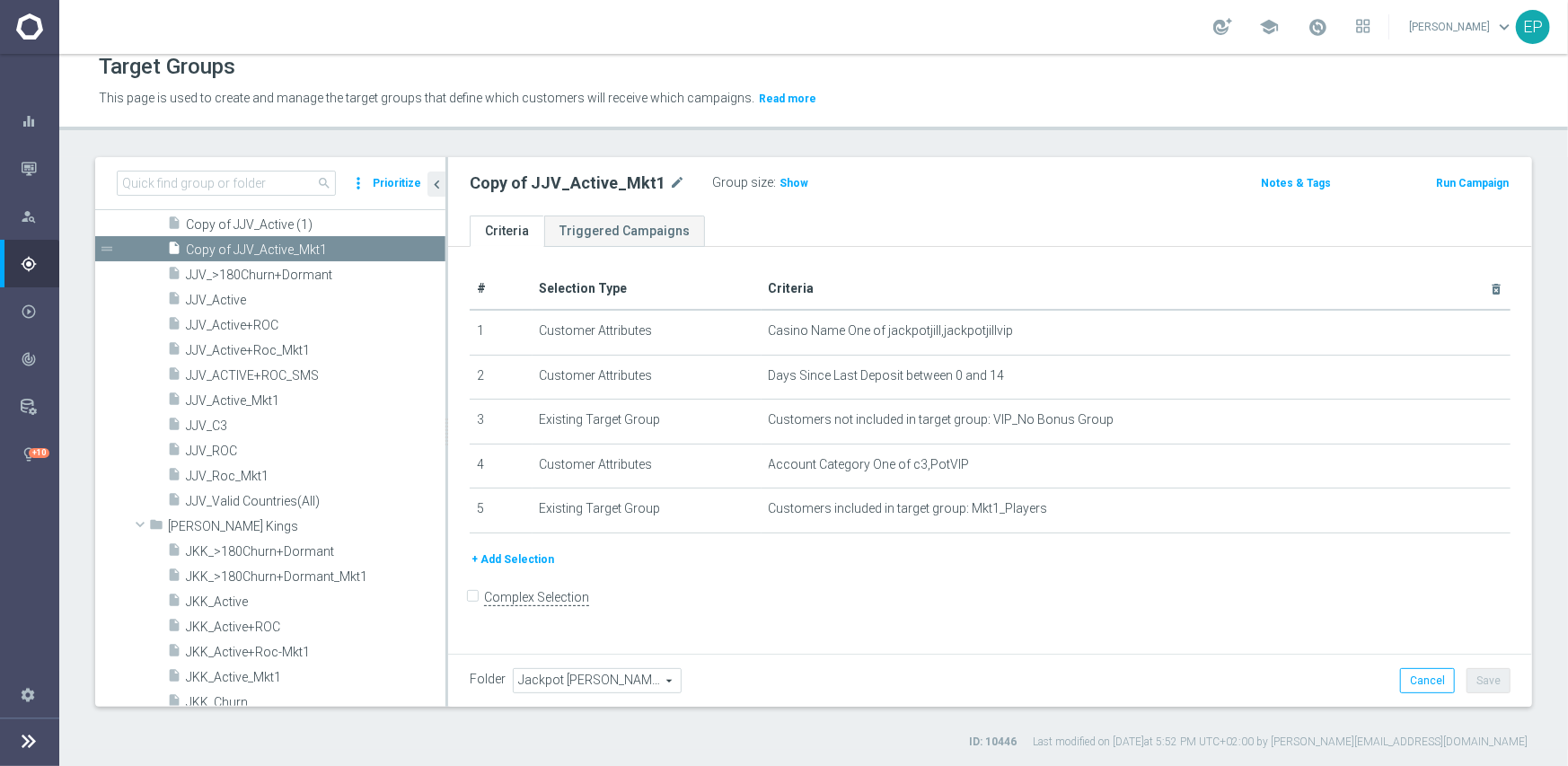
scroll to position [1119, 0]
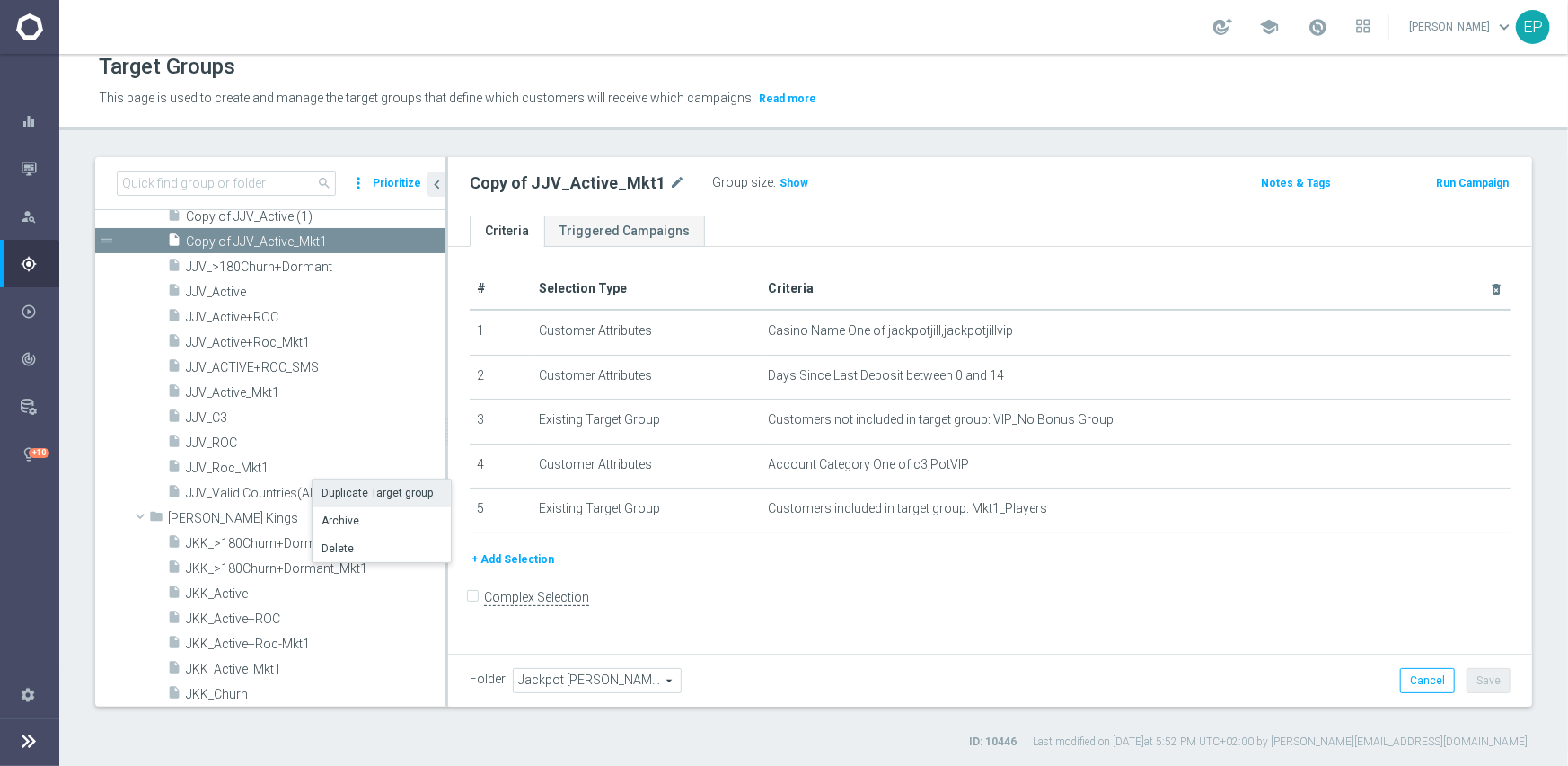
click at [362, 495] on li "Duplicate Target group" at bounding box center [381, 494] width 138 height 28
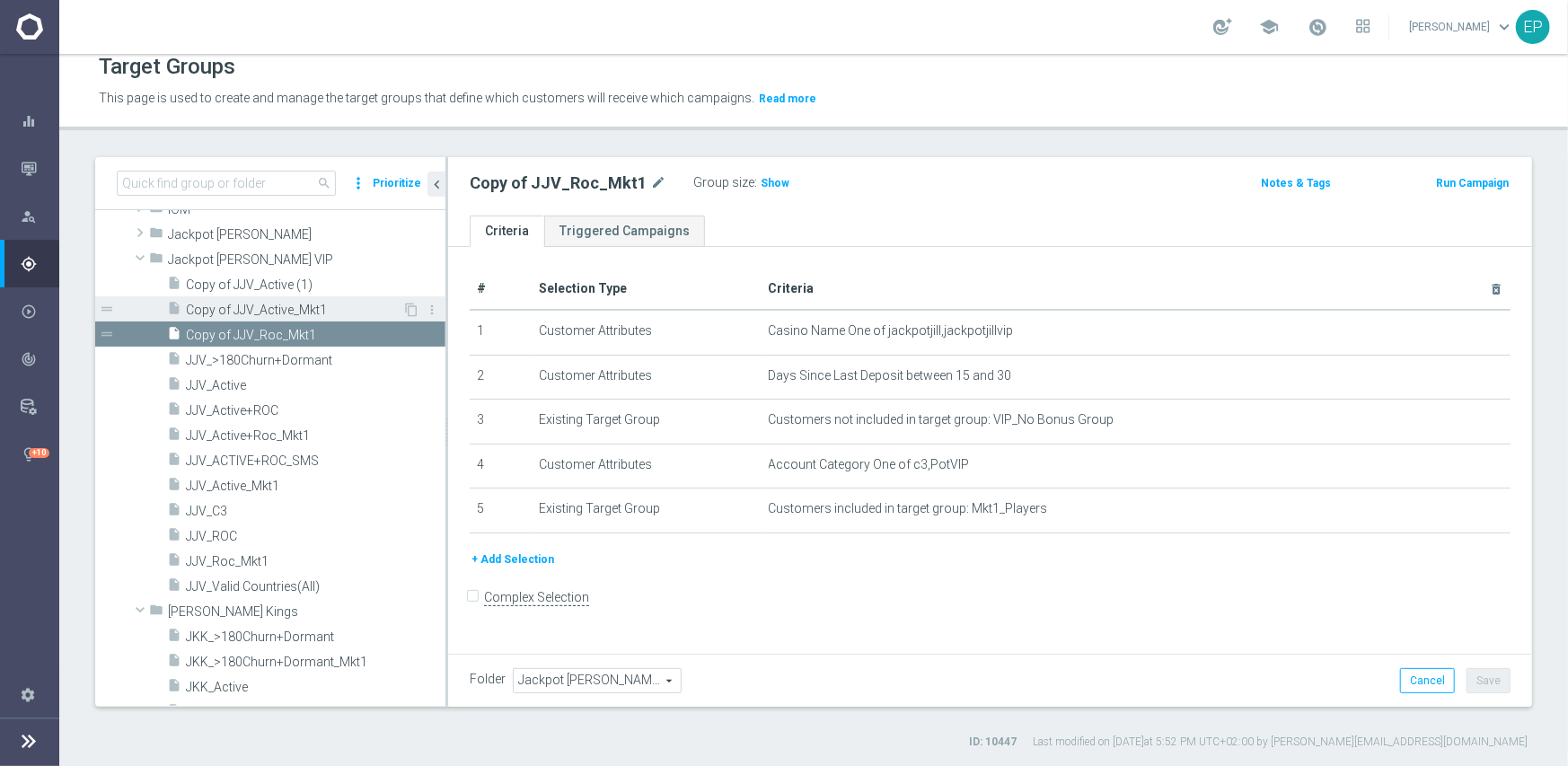
scroll to position [1052, 0]
click at [299, 558] on li "Duplicate Target group" at bounding box center [316, 555] width 138 height 28
checkbox input "true"
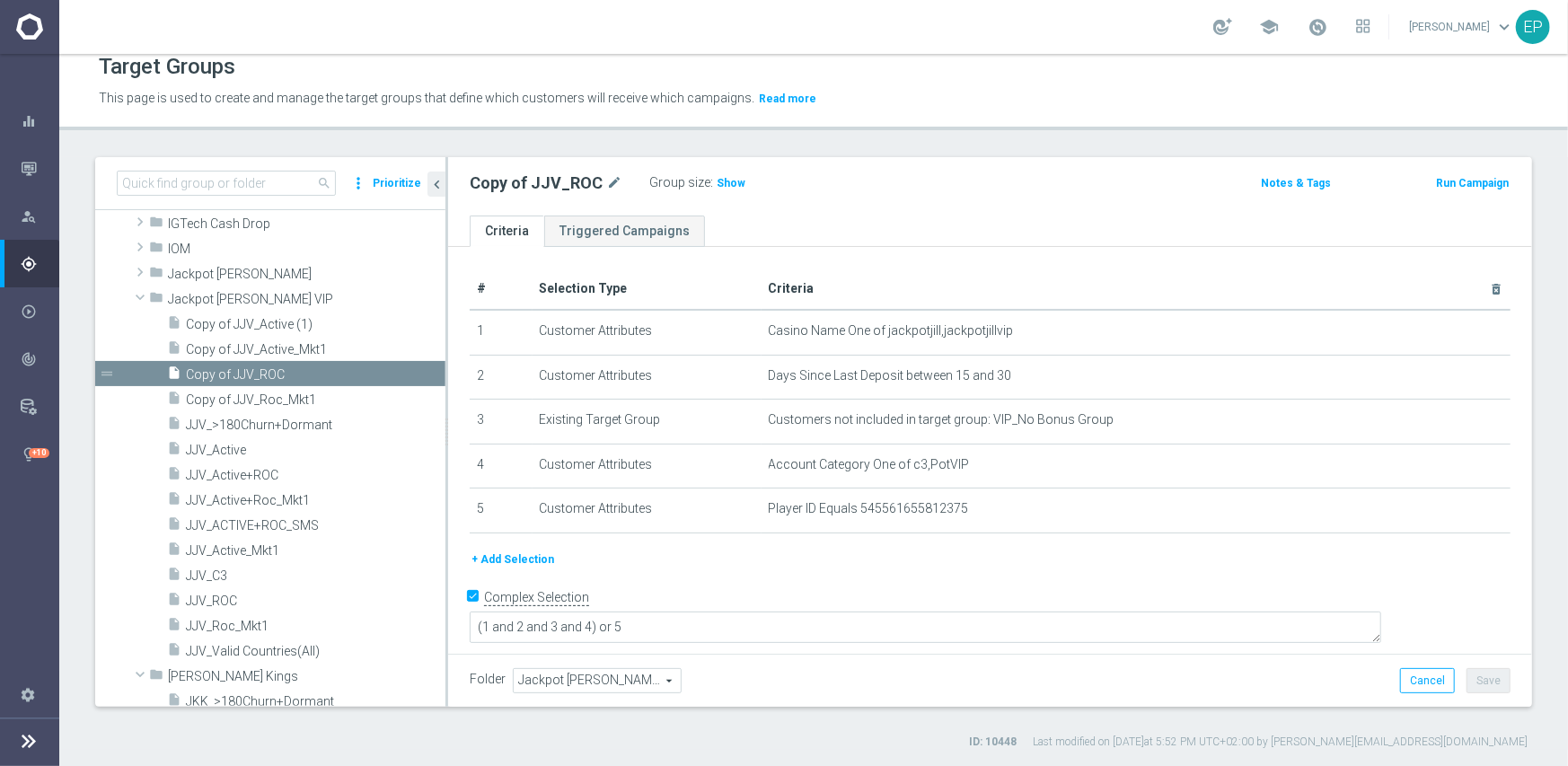
scroll to position [1052, 0]
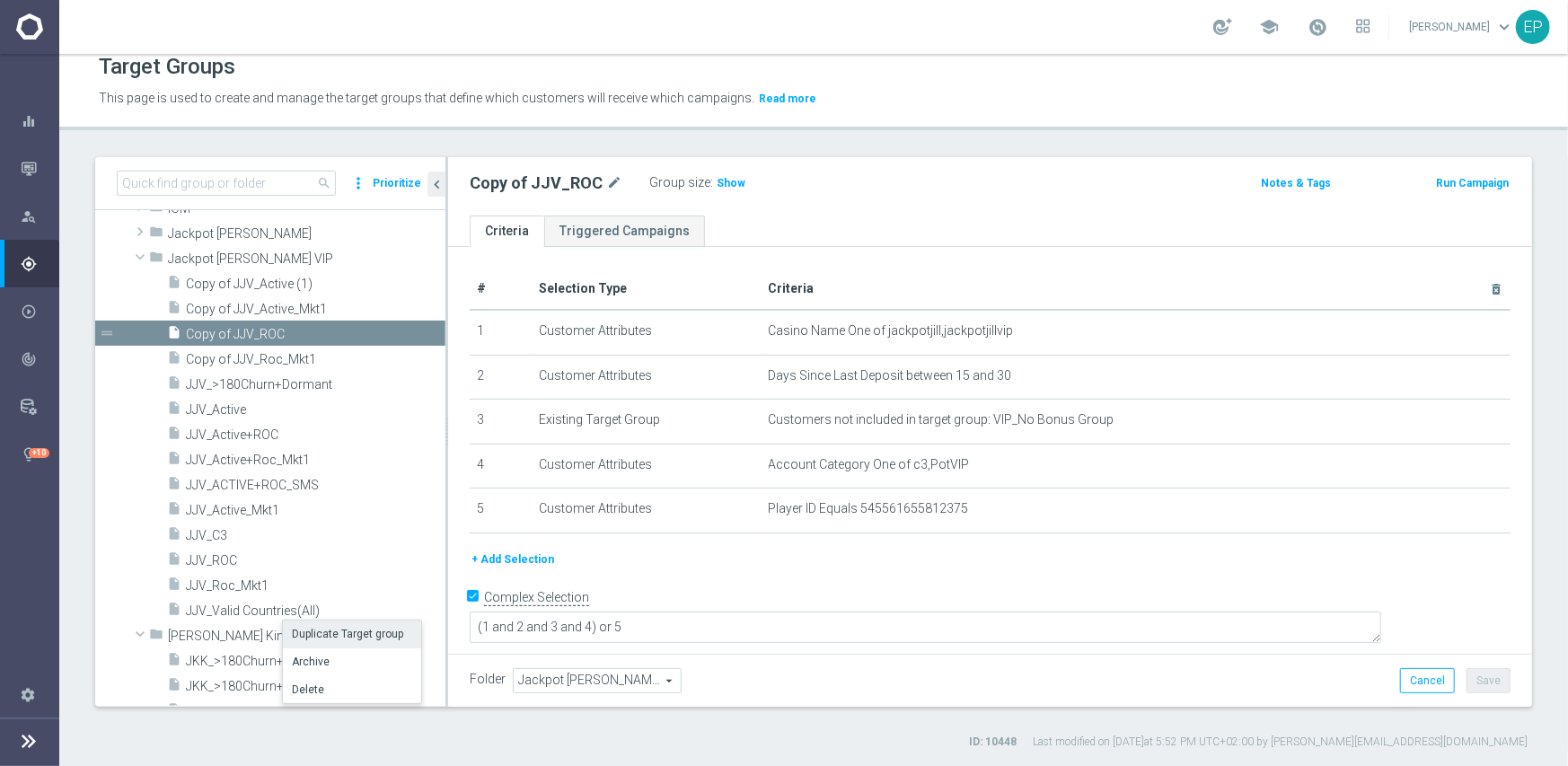
click at [311, 632] on li "Duplicate Target group" at bounding box center [352, 634] width 138 height 28
type textarea "(1 and 2 and 3 and 5) or 4"
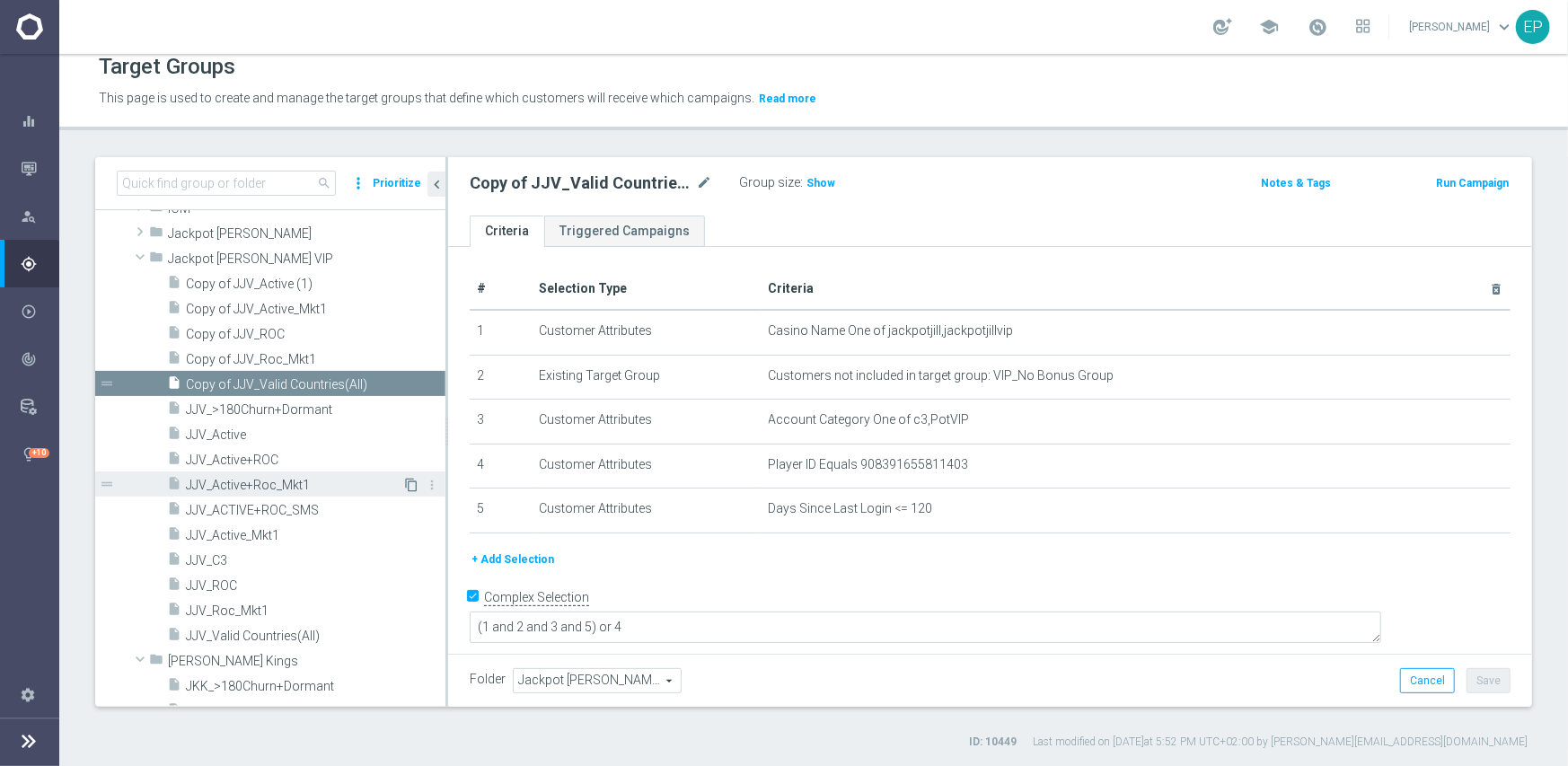
scroll to position [919, 0]
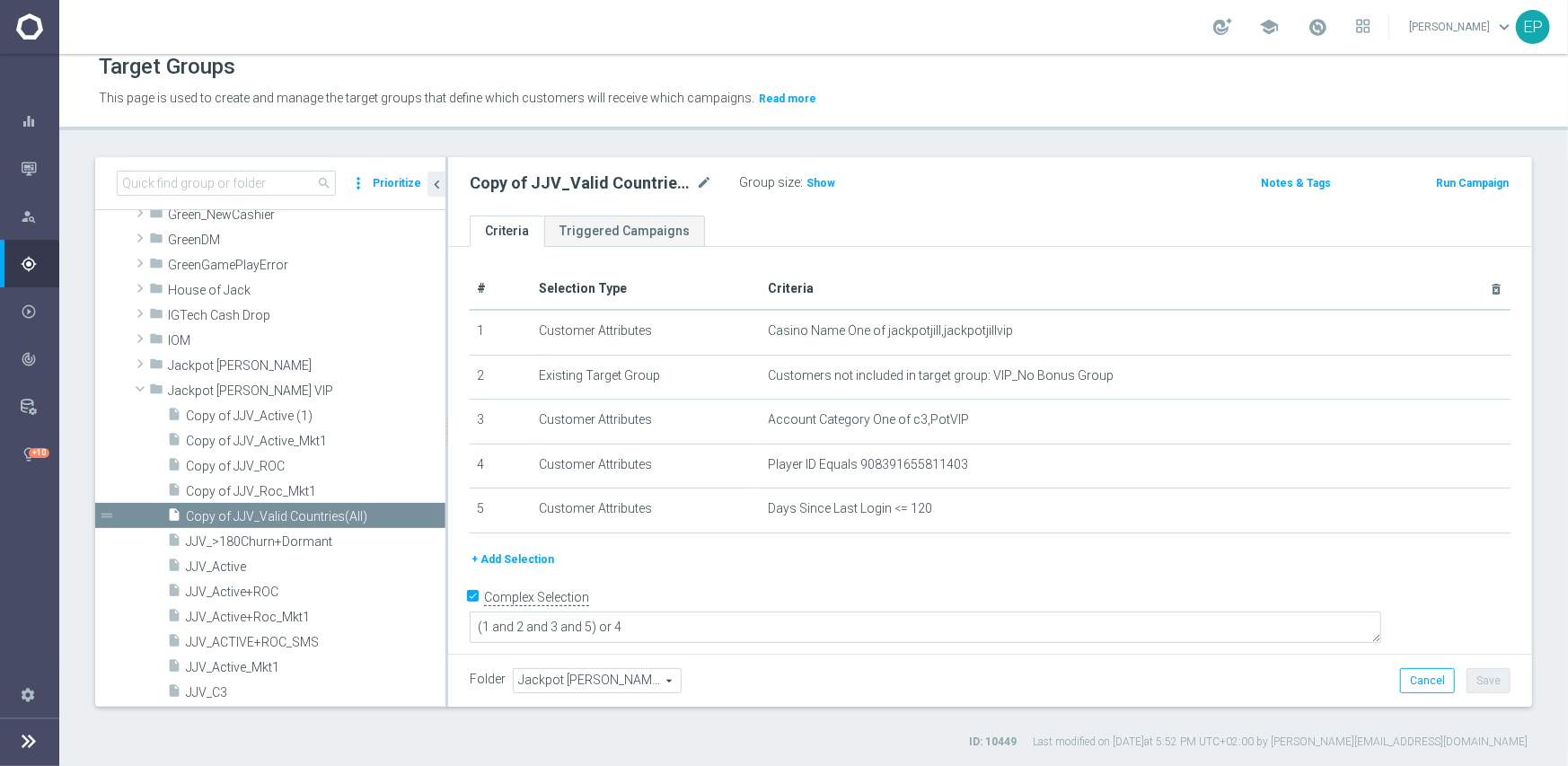
click at [556, 673] on span "Jackpot [PERSON_NAME] VIP" at bounding box center [596, 681] width 167 height 23
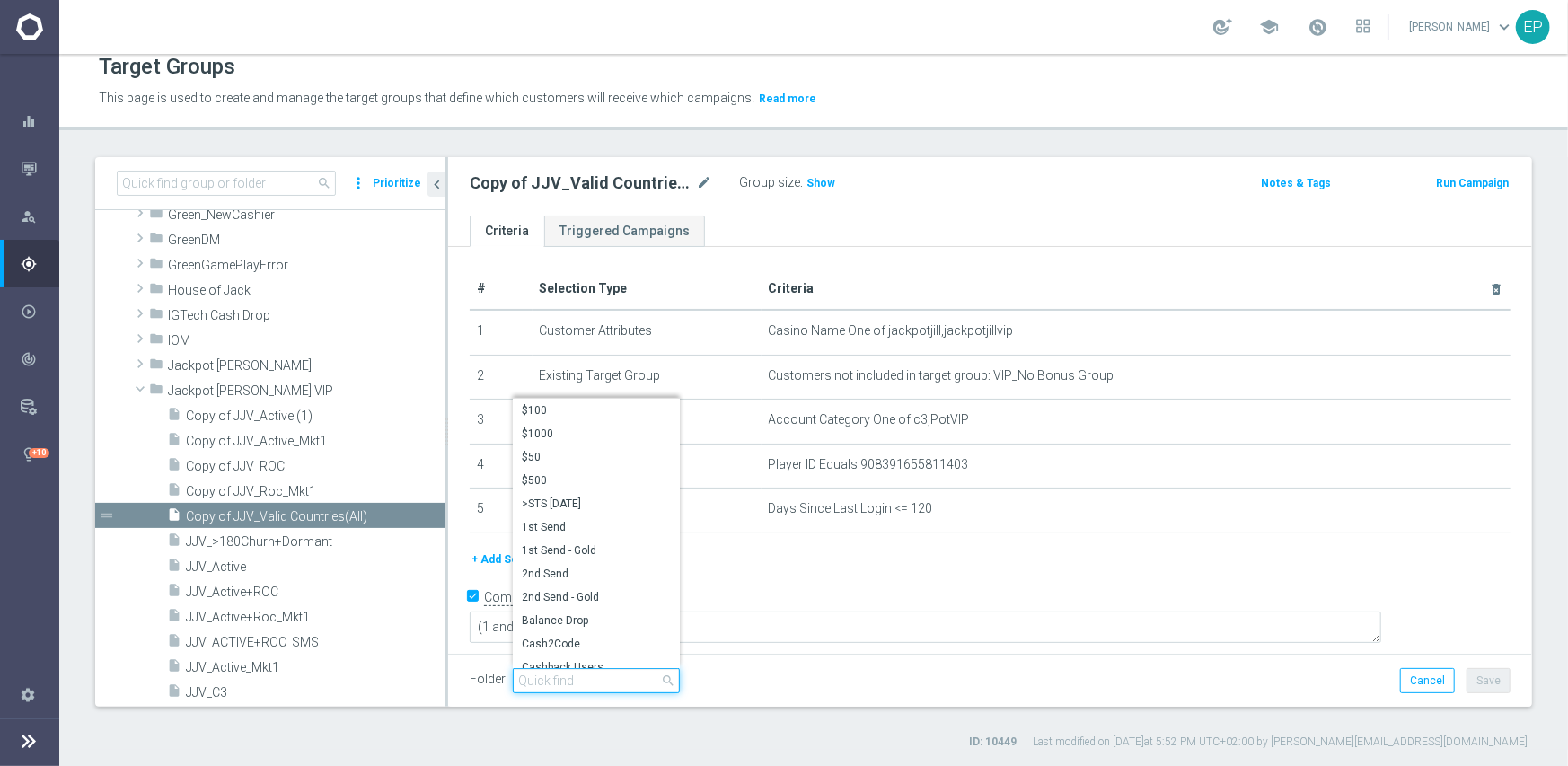
click at [559, 680] on input "search" at bounding box center [595, 681] width 167 height 25
paste input "jpj engage"
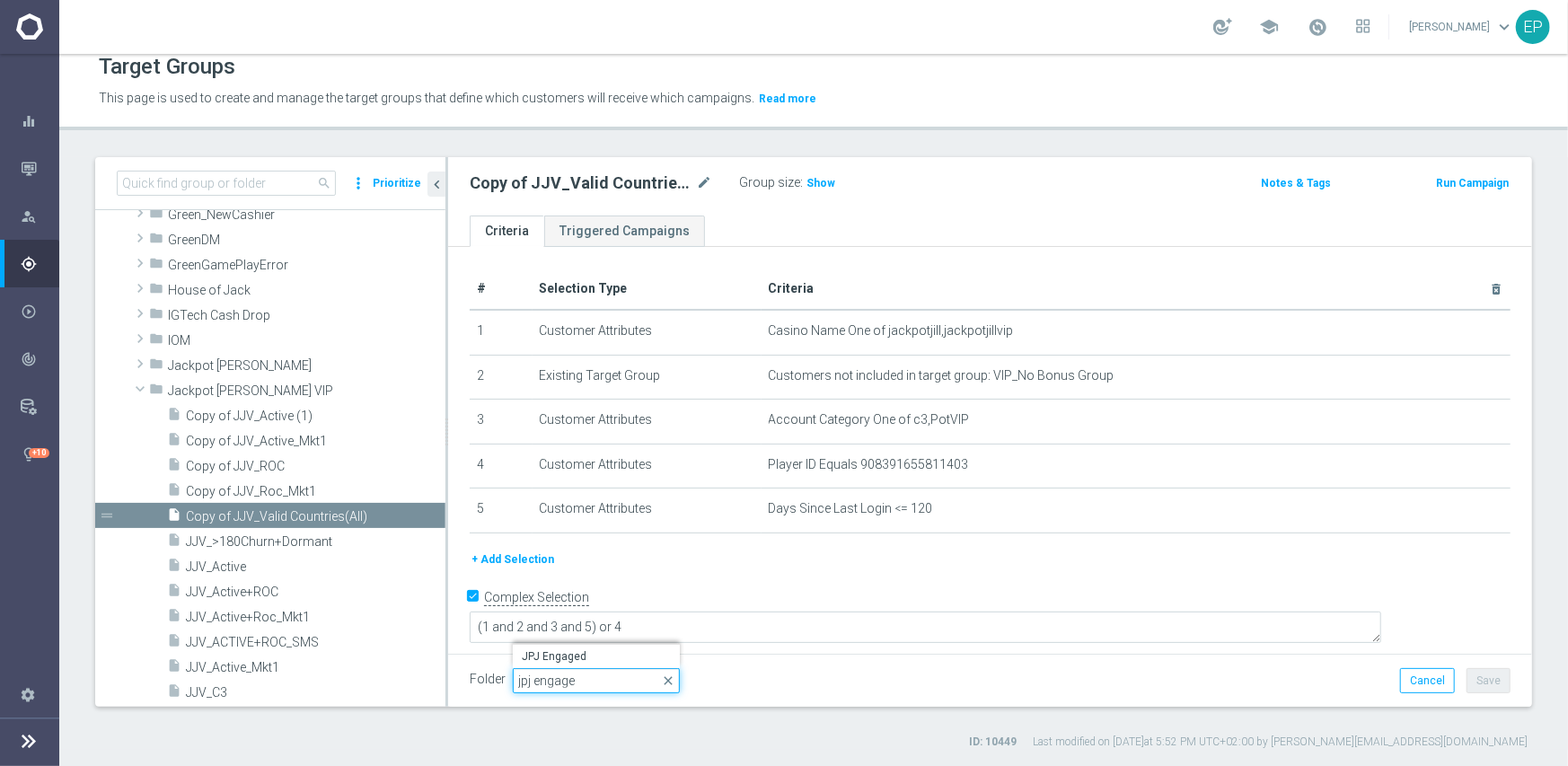
drag, startPoint x: 530, startPoint y: 682, endPoint x: 514, endPoint y: 685, distance: 16.3
click at [514, 685] on input "jpj engage" at bounding box center [595, 681] width 167 height 25
type input "jjv engage"
click at [549, 655] on span "JJV Engaged" at bounding box center [595, 657] width 149 height 14
click at [1478, 683] on button "Save" at bounding box center [1489, 681] width 44 height 25
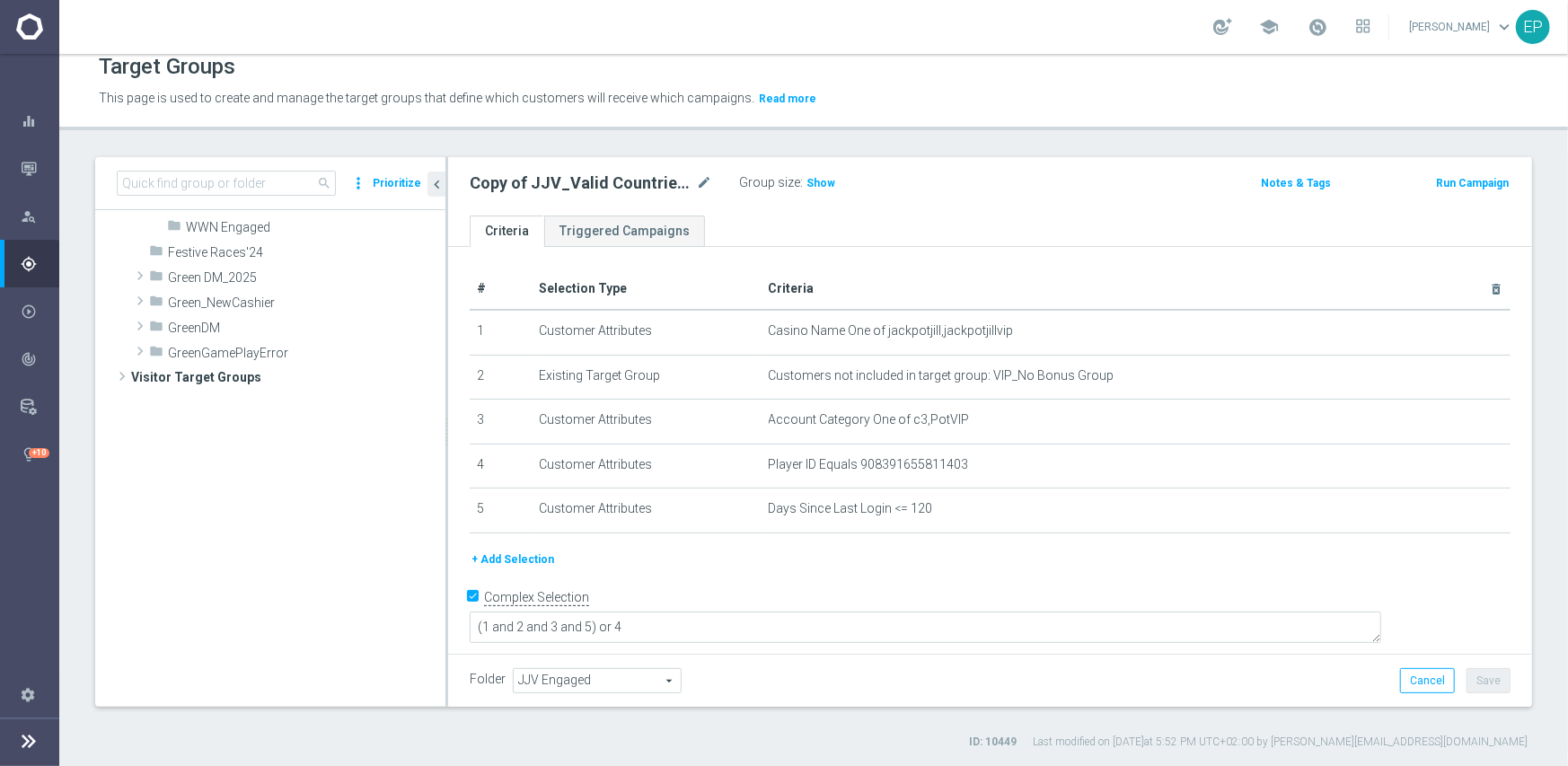
scroll to position [102, 0]
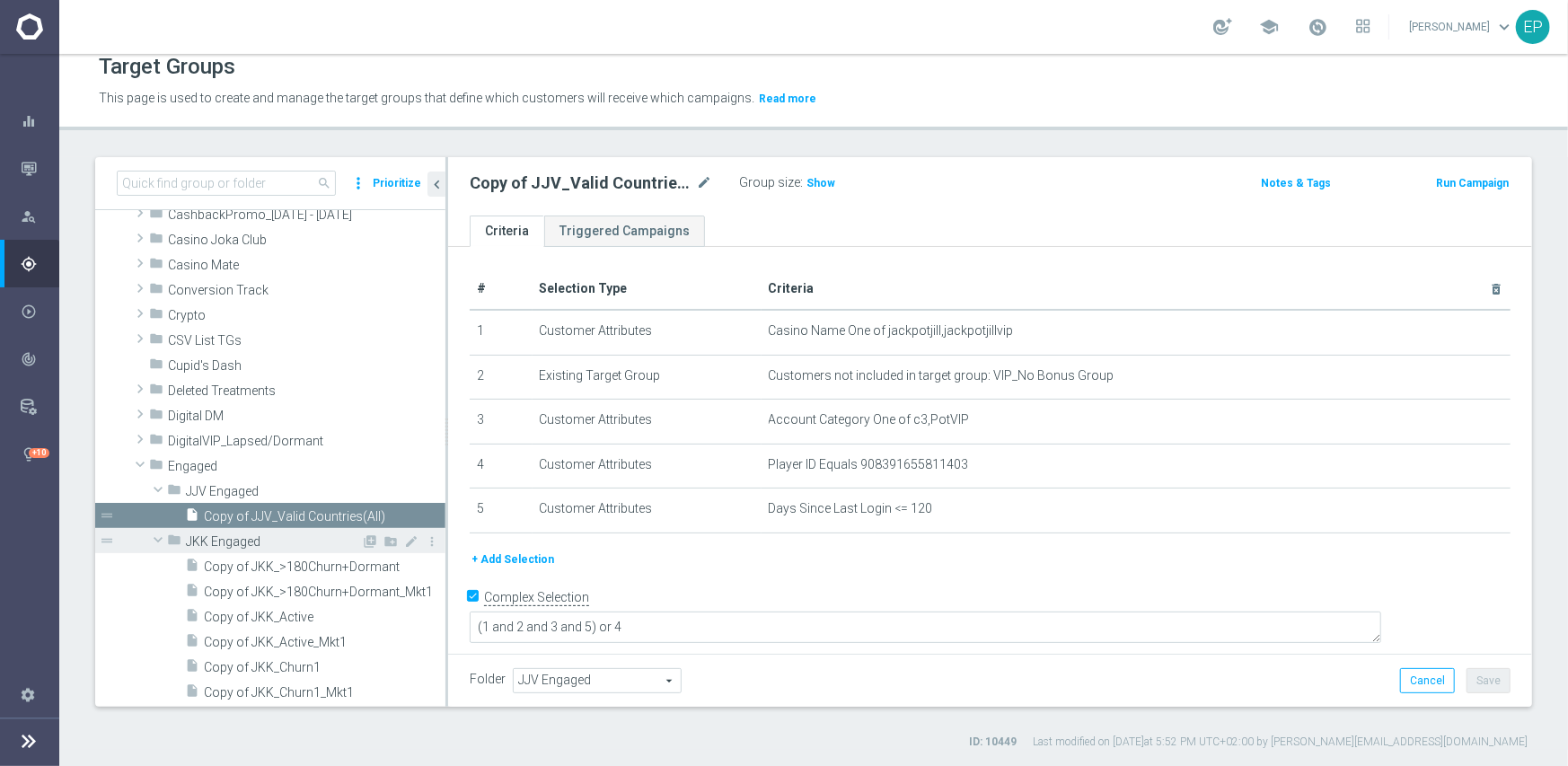
click at [161, 537] on span at bounding box center [158, 540] width 22 height 18
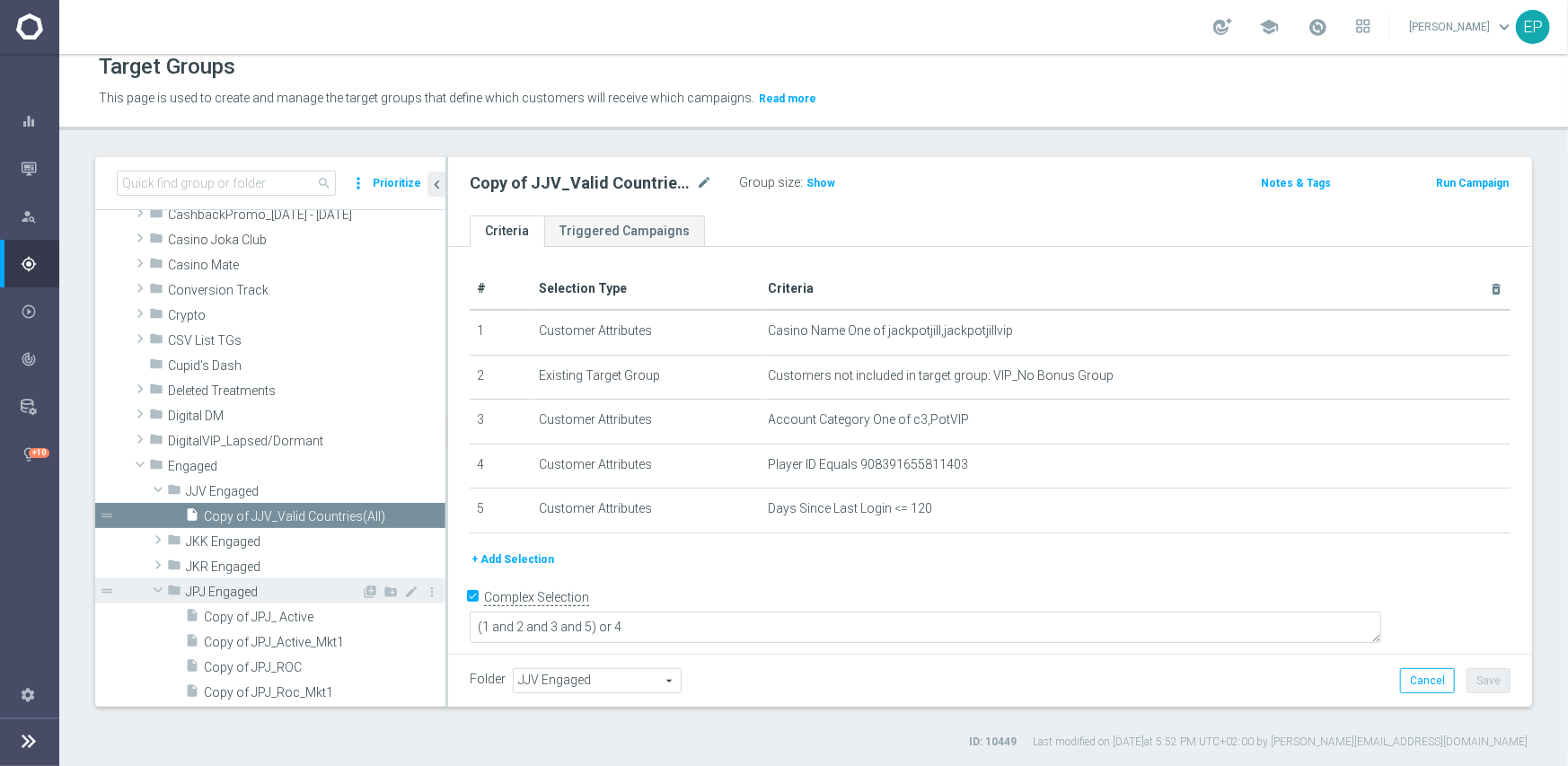
click at [153, 587] on span at bounding box center [158, 590] width 22 height 18
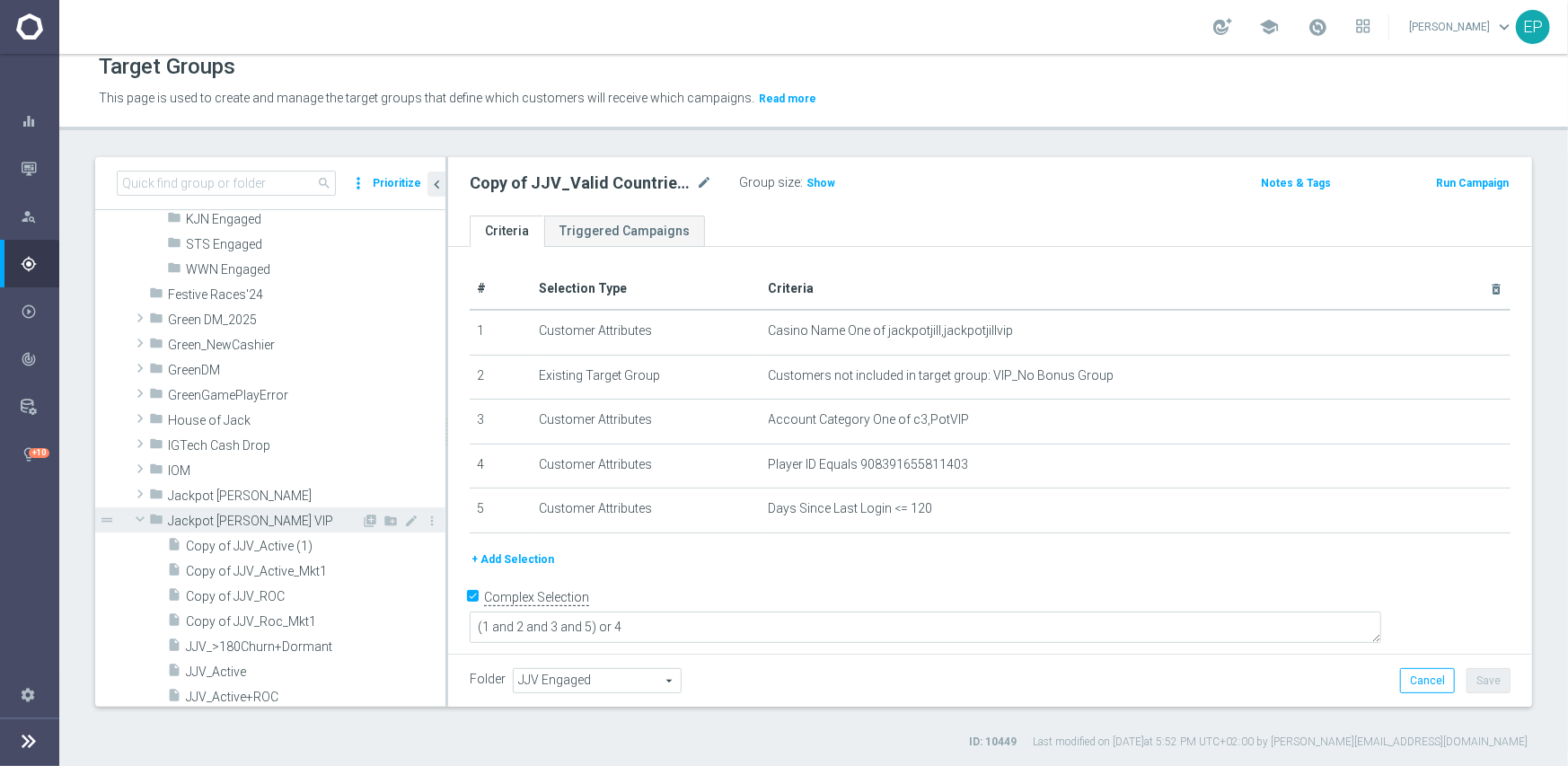
scroll to position [551, 0]
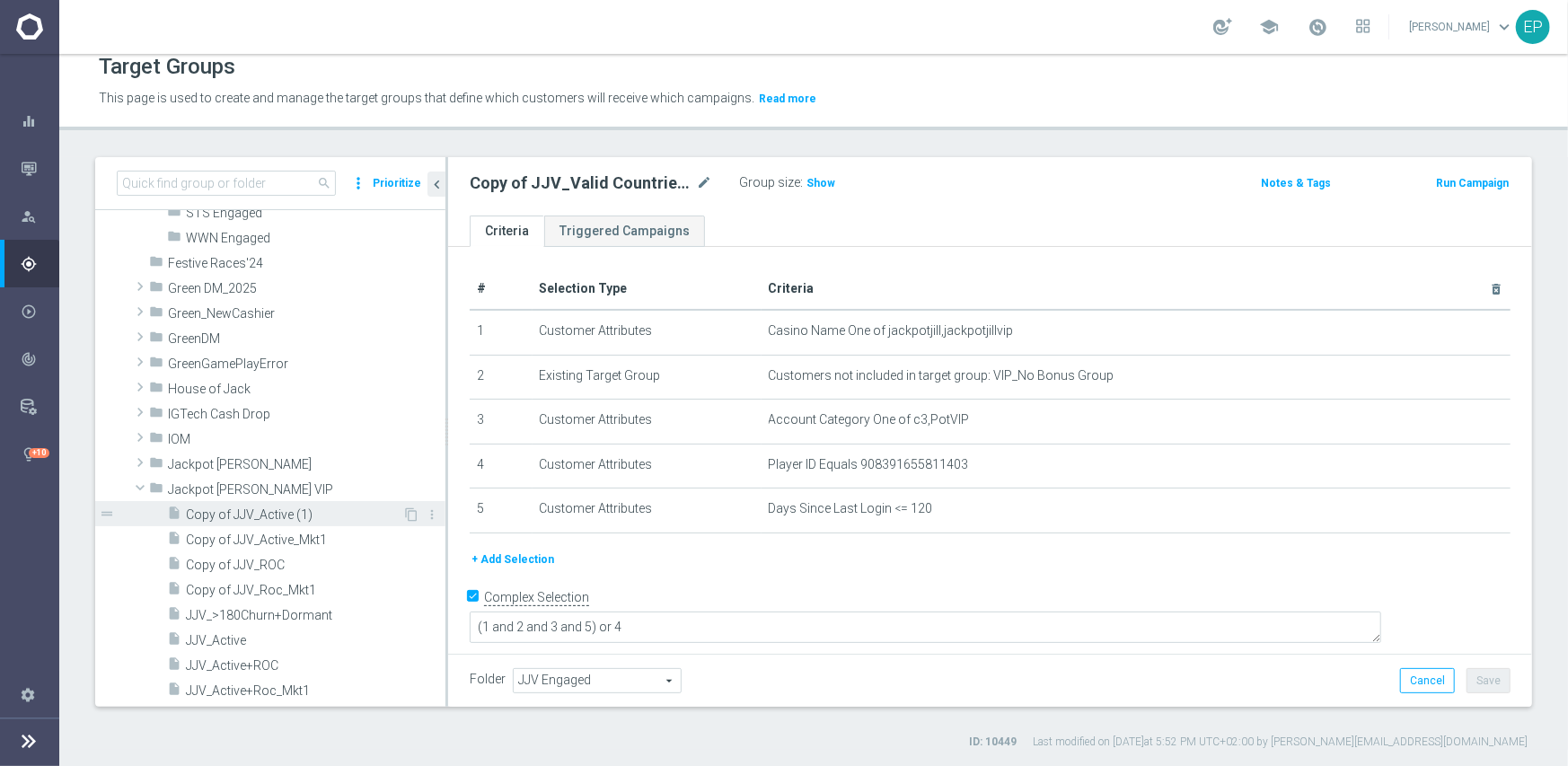
click at [248, 513] on span "Copy of JJV_Active (1)" at bounding box center [294, 514] width 217 height 15
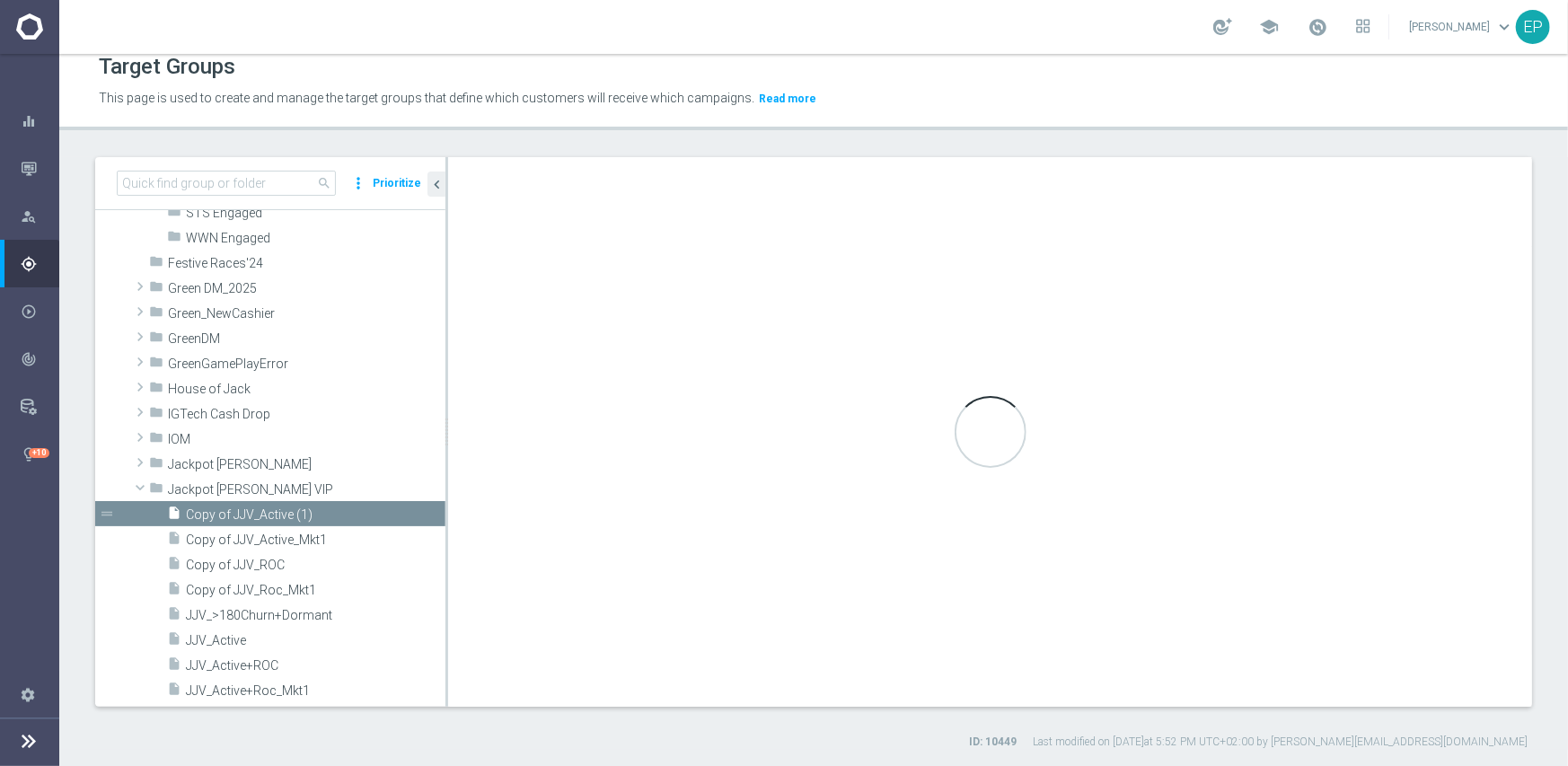
type input "Jackpot [PERSON_NAME] VIP"
type textarea "(1 and 2 and 3 and 4) or 5"
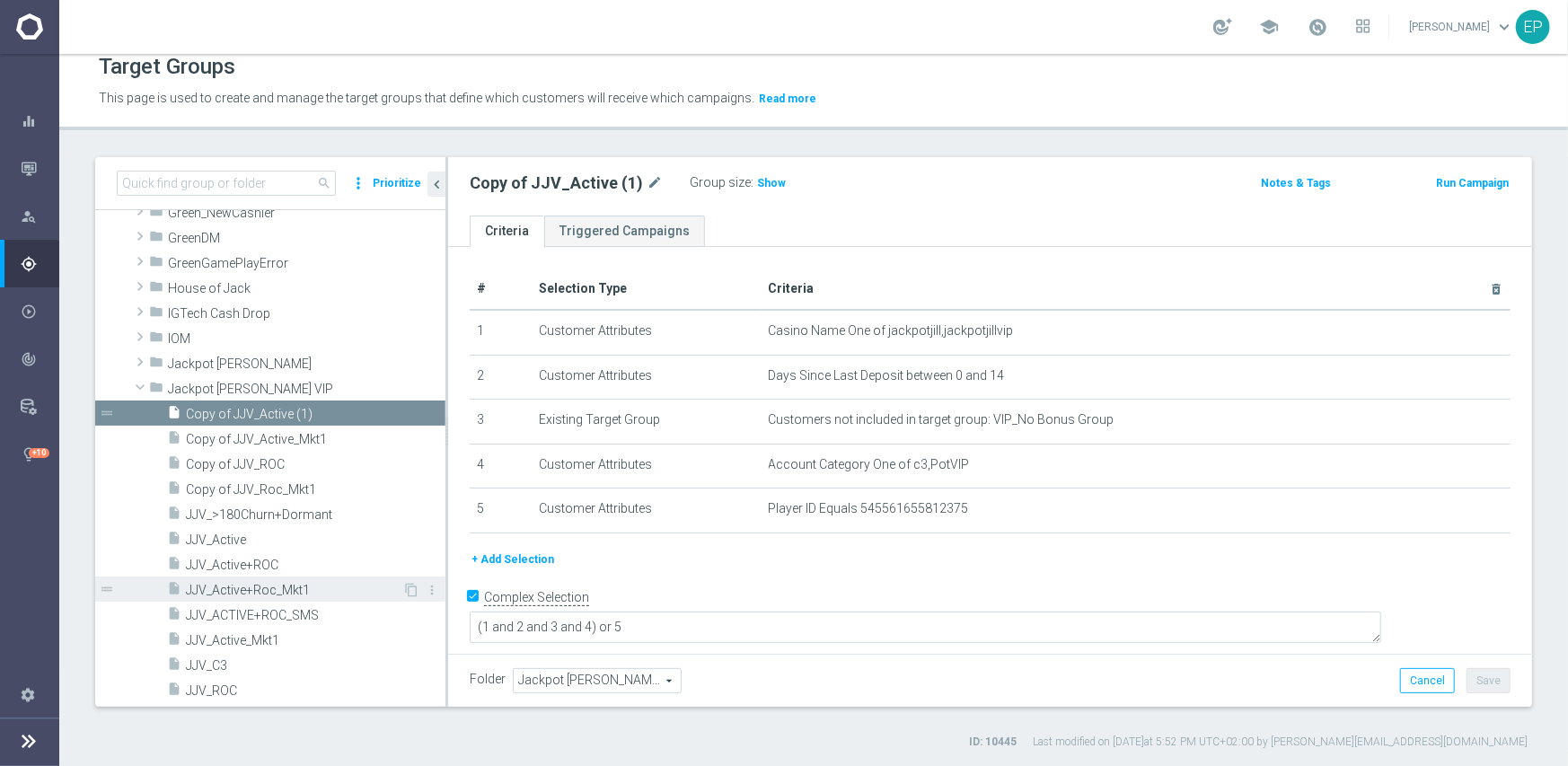
scroll to position [731, 0]
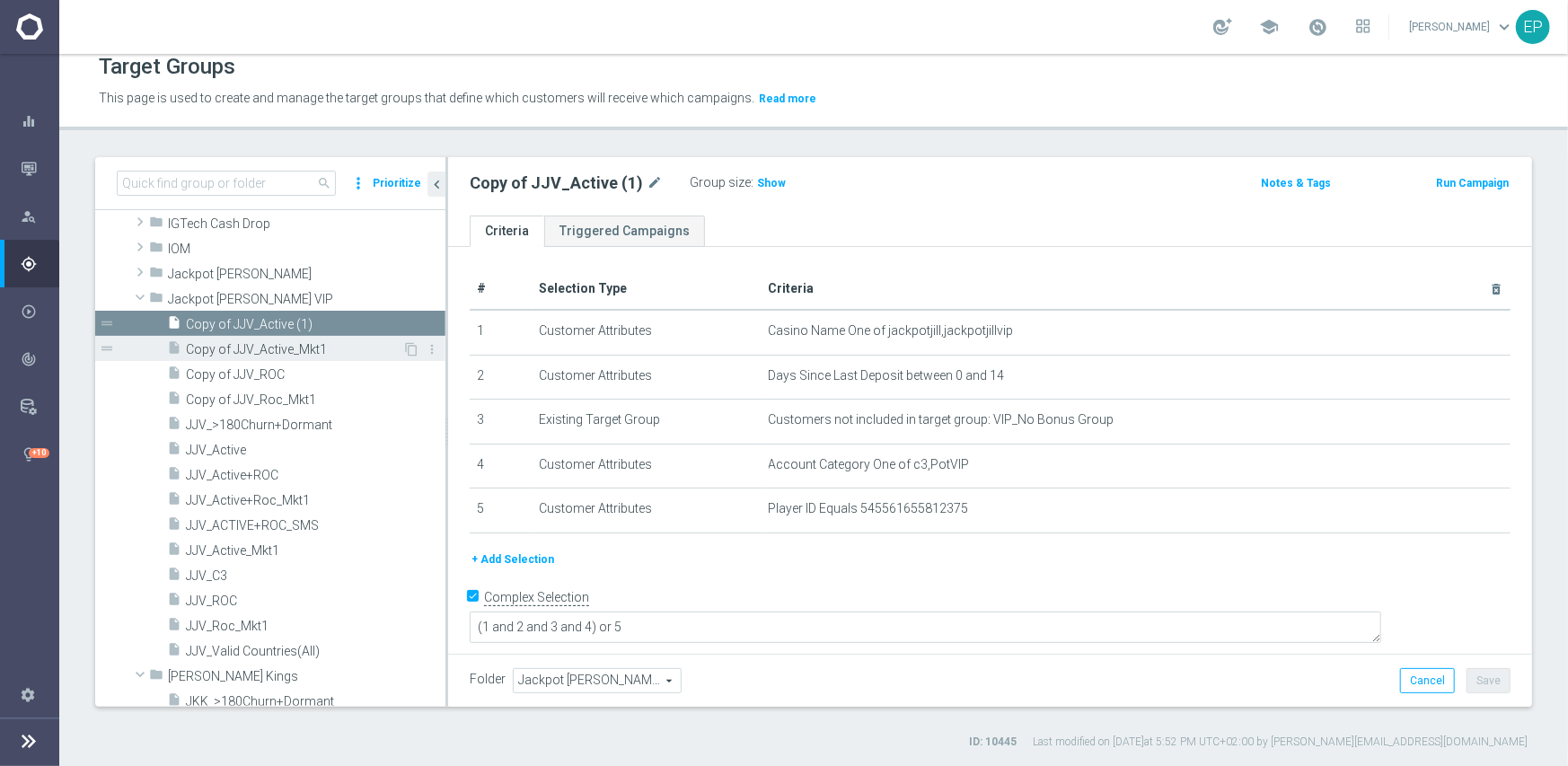
click at [277, 351] on span "Copy of JJV_Active_Mkt1" at bounding box center [294, 349] width 217 height 15
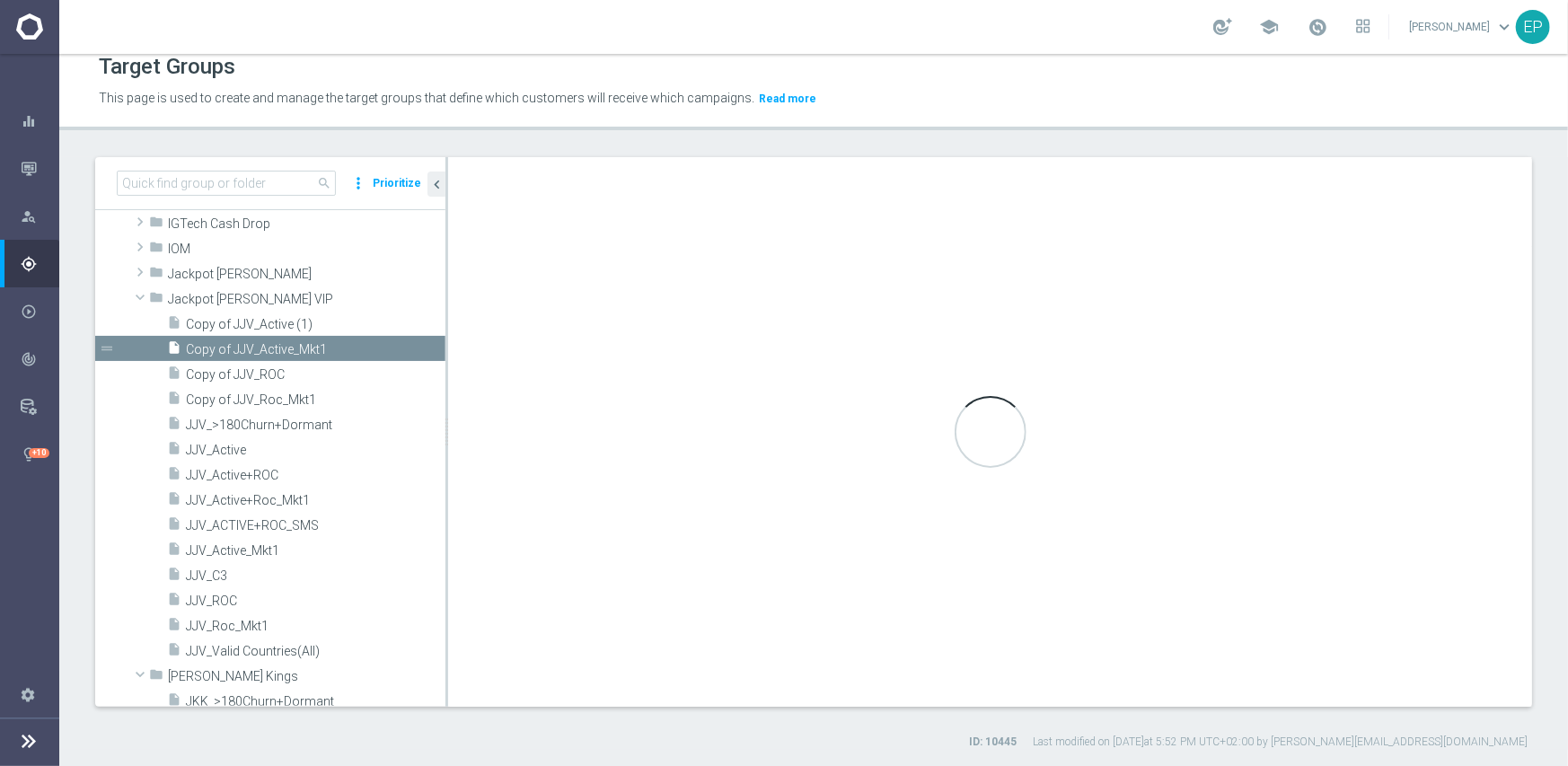
checkbox input "false"
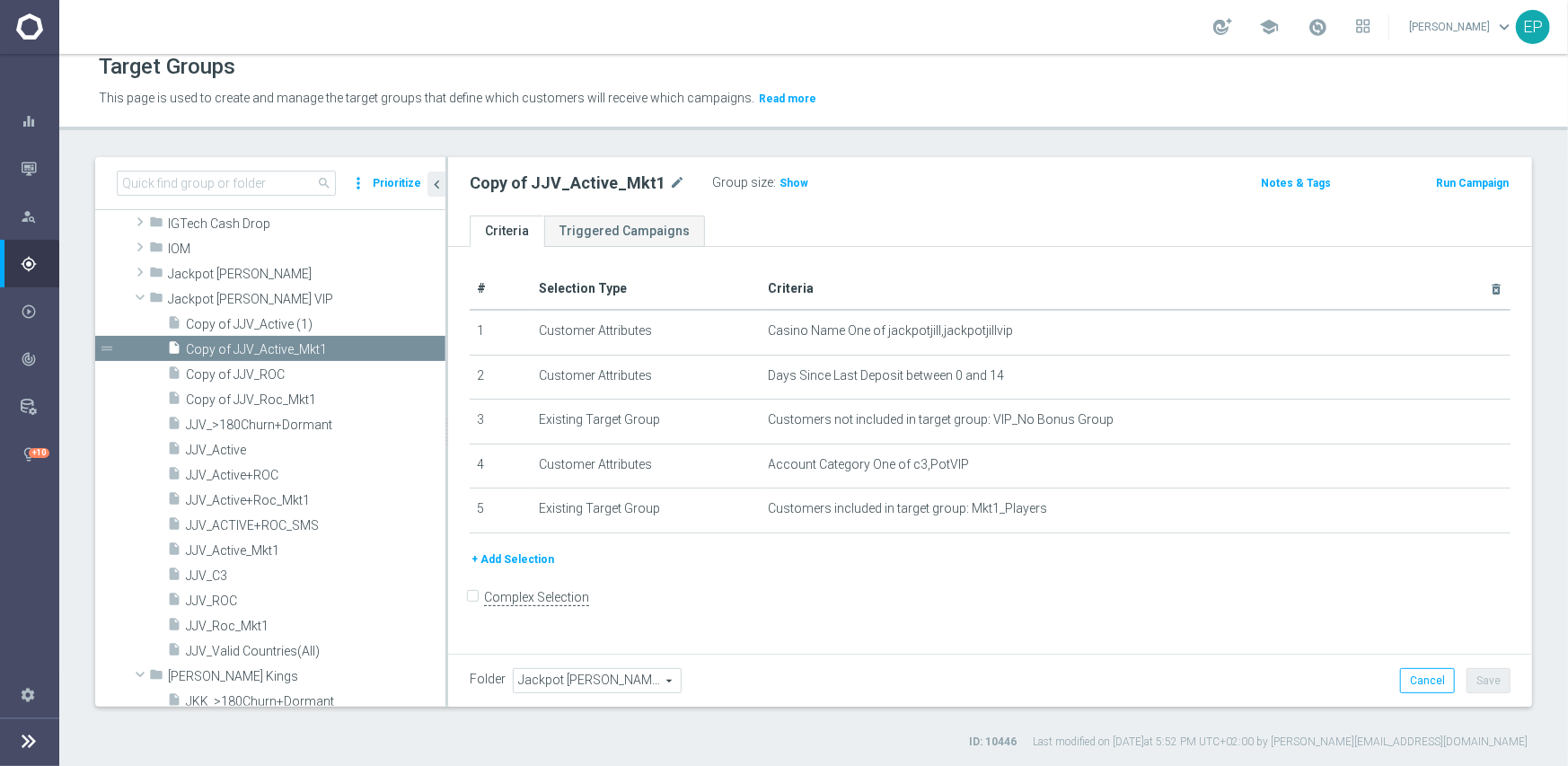
click at [602, 683] on span "Jackpot [PERSON_NAME] VIP" at bounding box center [596, 681] width 167 height 23
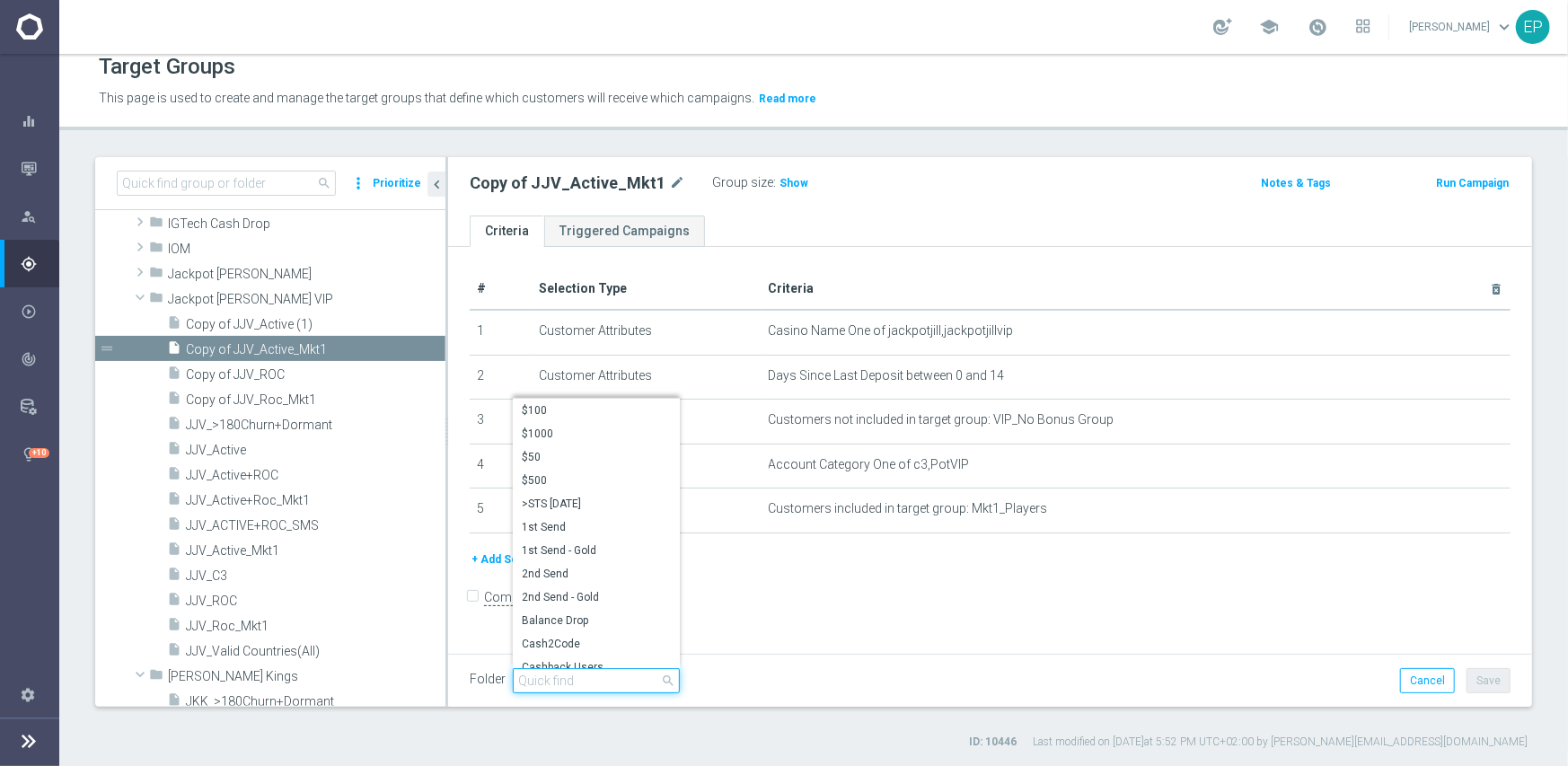
click at [600, 681] on input "search" at bounding box center [595, 681] width 167 height 25
paste input "jjv engage"
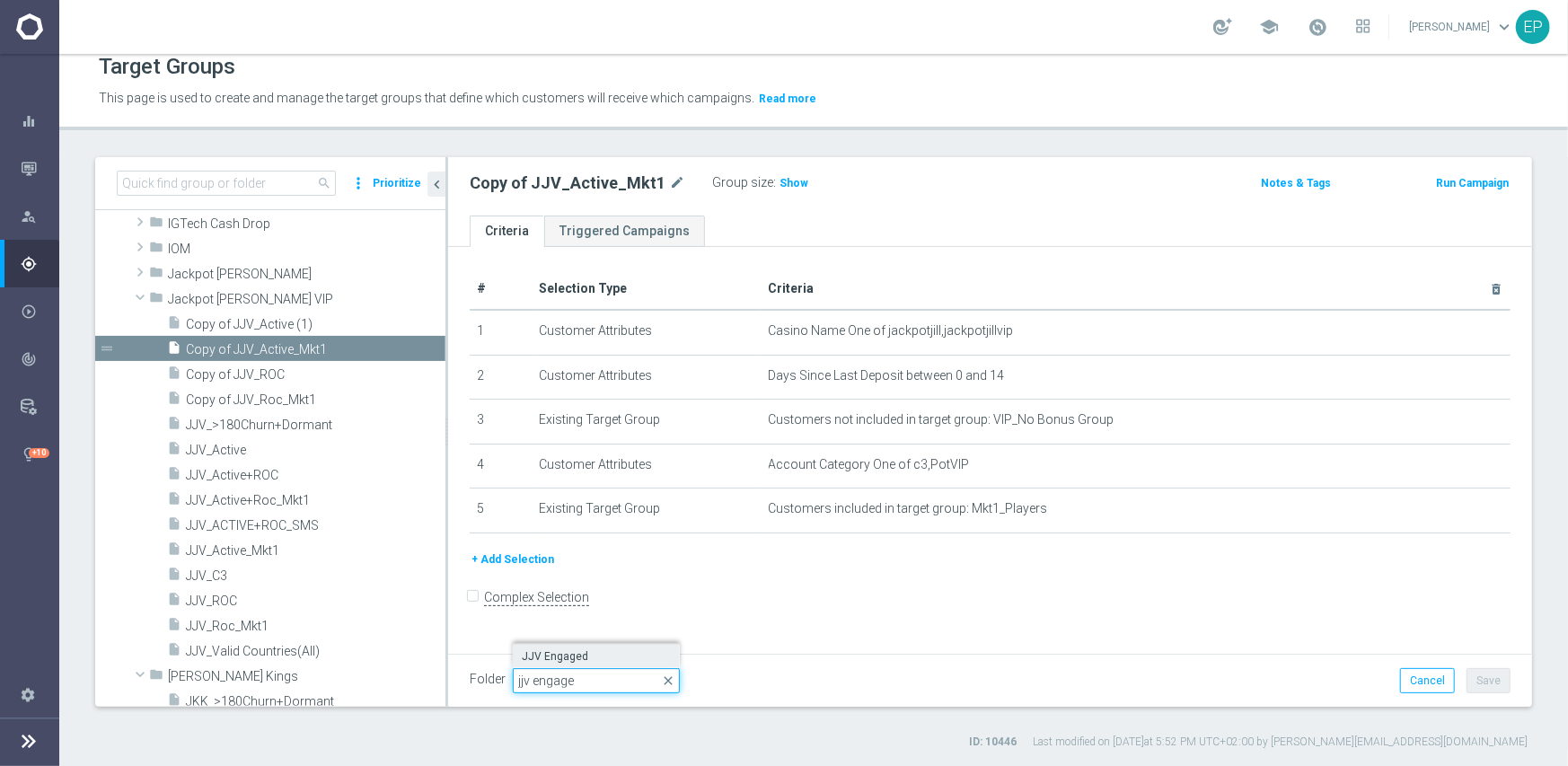
type input "jjv engage"
click at [562, 660] on span "JJV Engaged" at bounding box center [595, 657] width 149 height 14
type input "JJV Engaged"
click at [1482, 682] on button "Save" at bounding box center [1489, 681] width 44 height 25
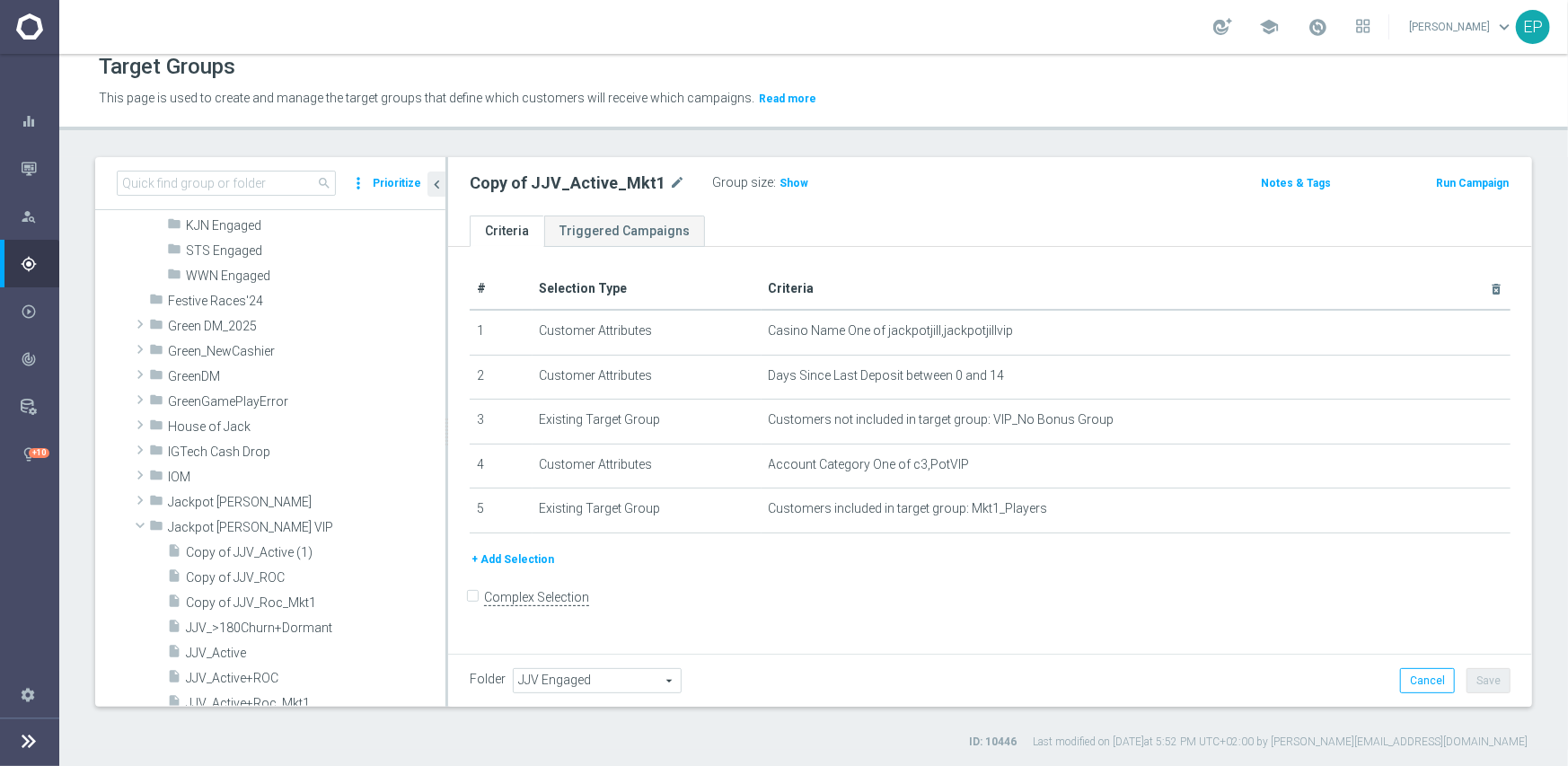
scroll to position [629, 0]
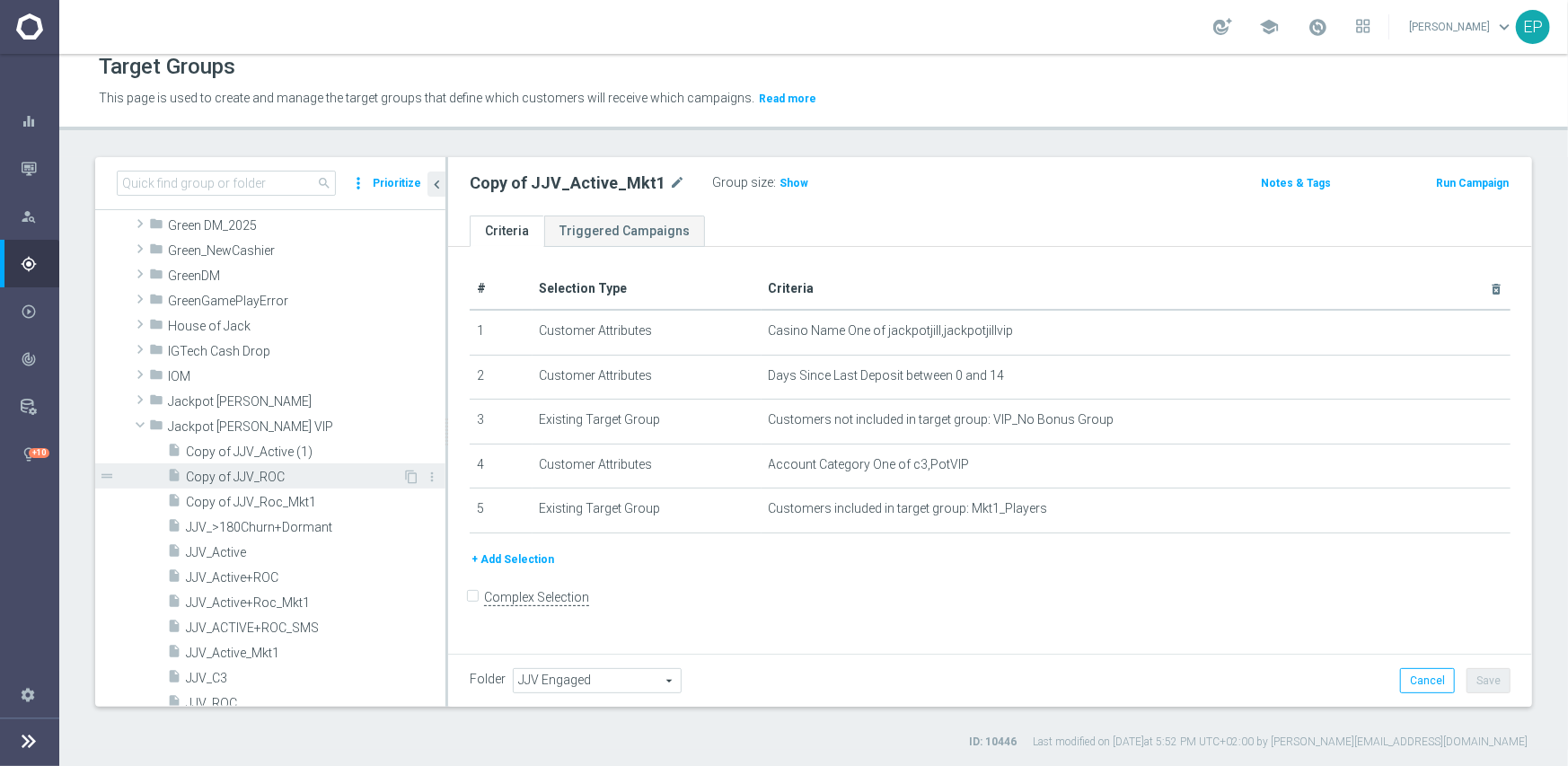
click at [246, 470] on span "Copy of JJV_ROC" at bounding box center [294, 477] width 217 height 15
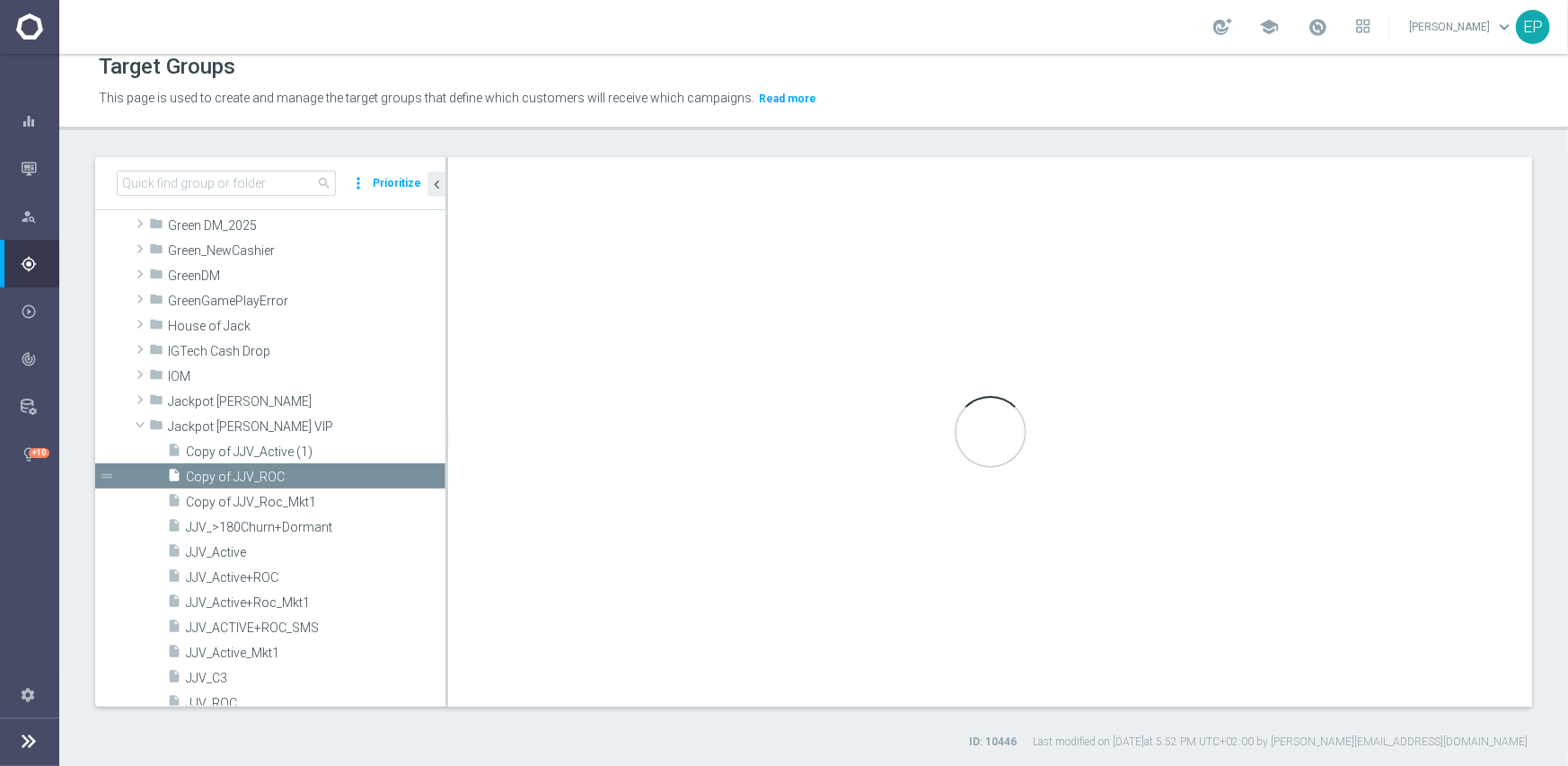
checkbox input "true"
type input "Jackpot [PERSON_NAME] VIP"
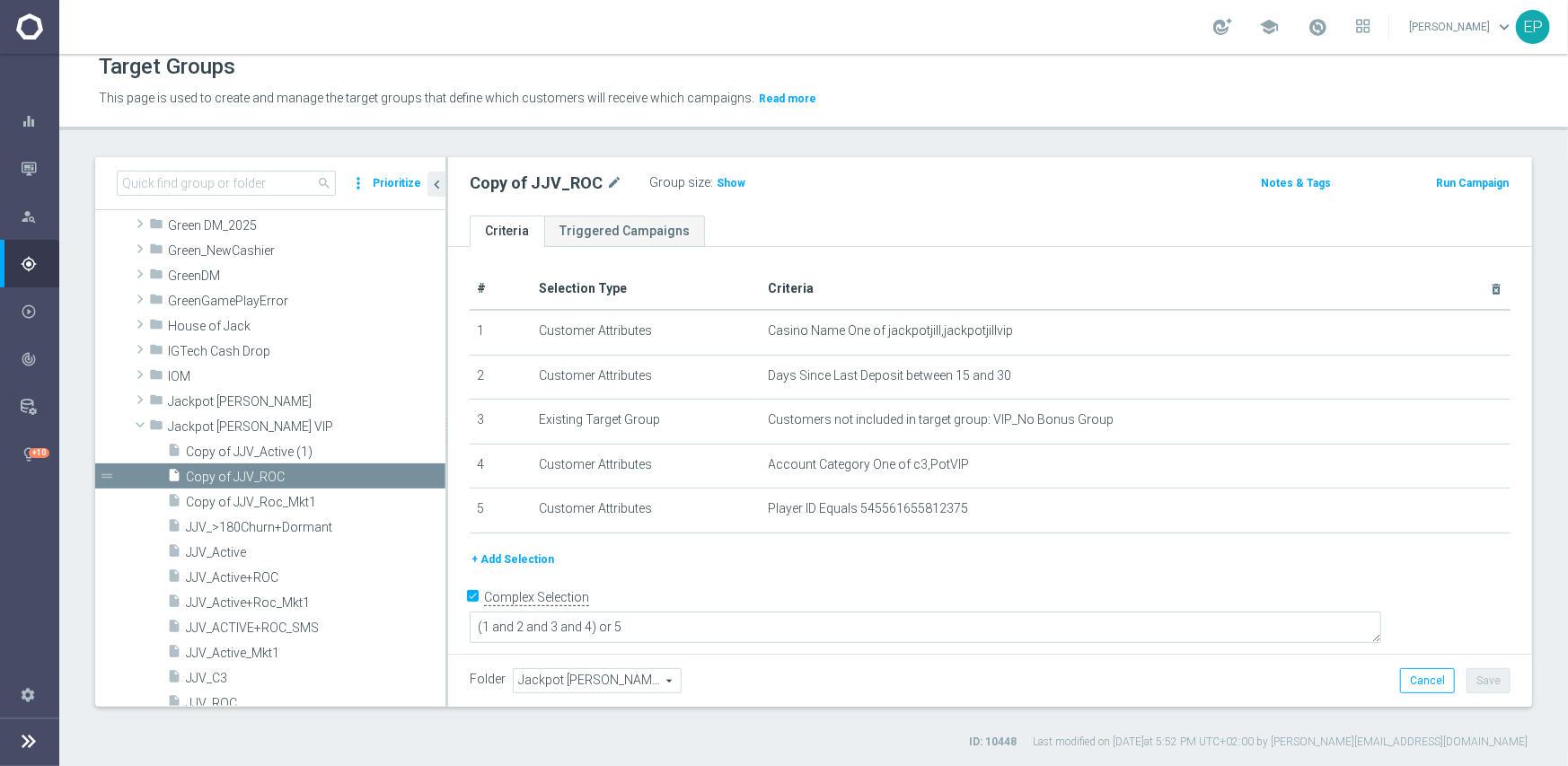
click at [595, 678] on span "Jackpot [PERSON_NAME] VIP" at bounding box center [596, 681] width 167 height 23
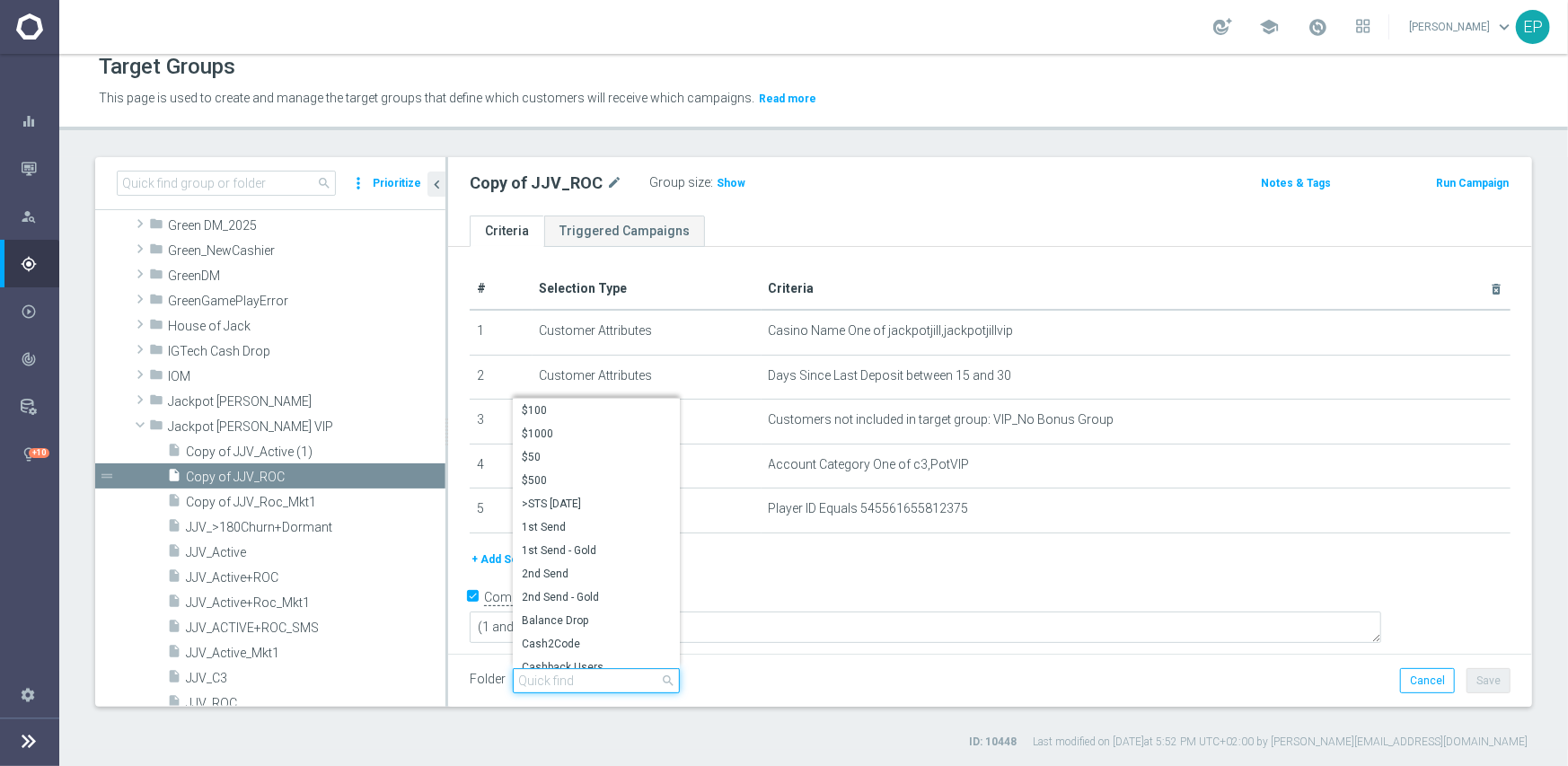
click at [595, 678] on input "search" at bounding box center [595, 681] width 167 height 25
paste input "jjv engage"
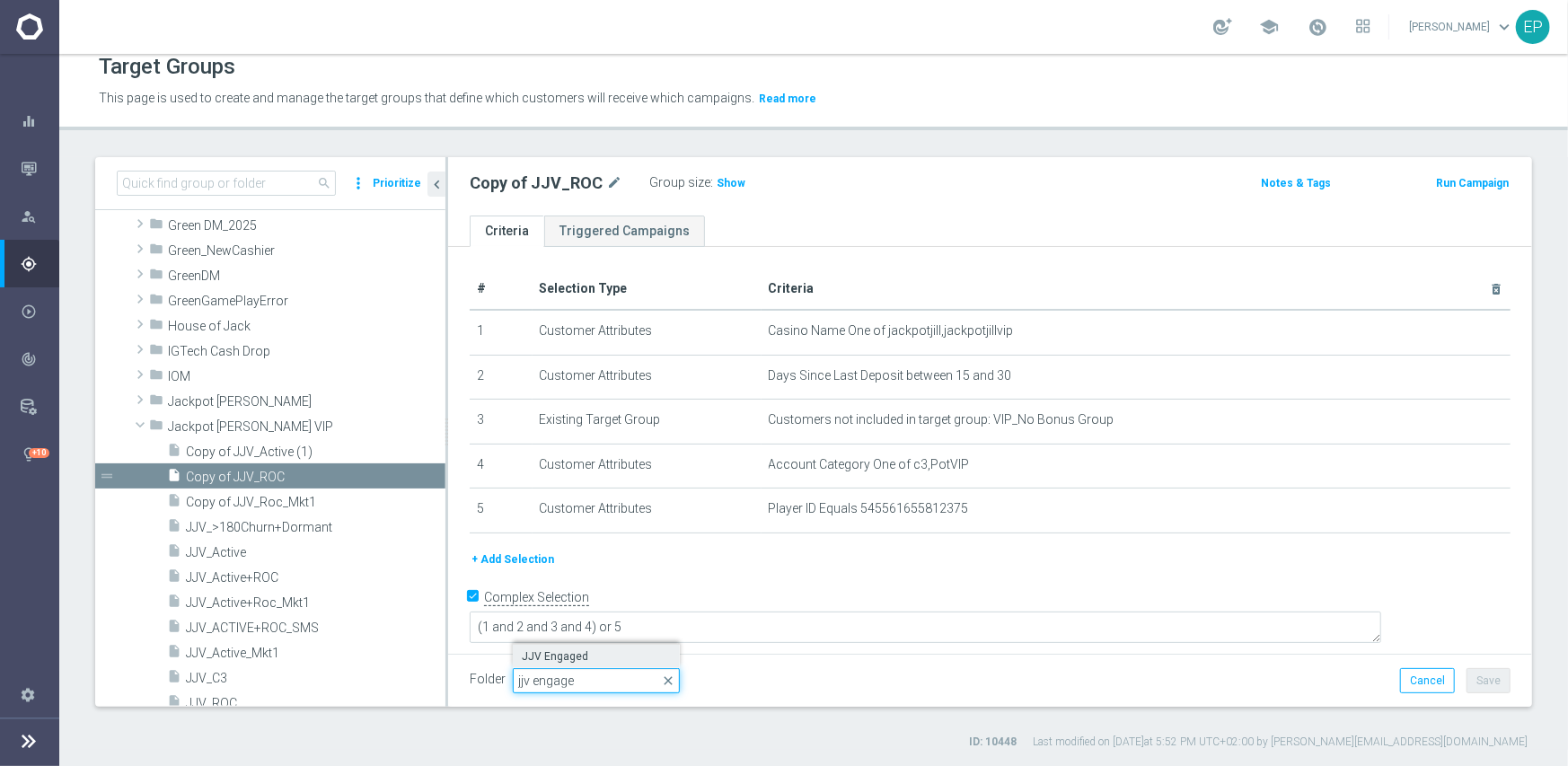
type input "jjv engage"
click at [556, 650] on span "JJV Engaged" at bounding box center [595, 657] width 149 height 14
type input "JJV Engaged"
click at [1484, 675] on button "Save" at bounding box center [1489, 681] width 44 height 25
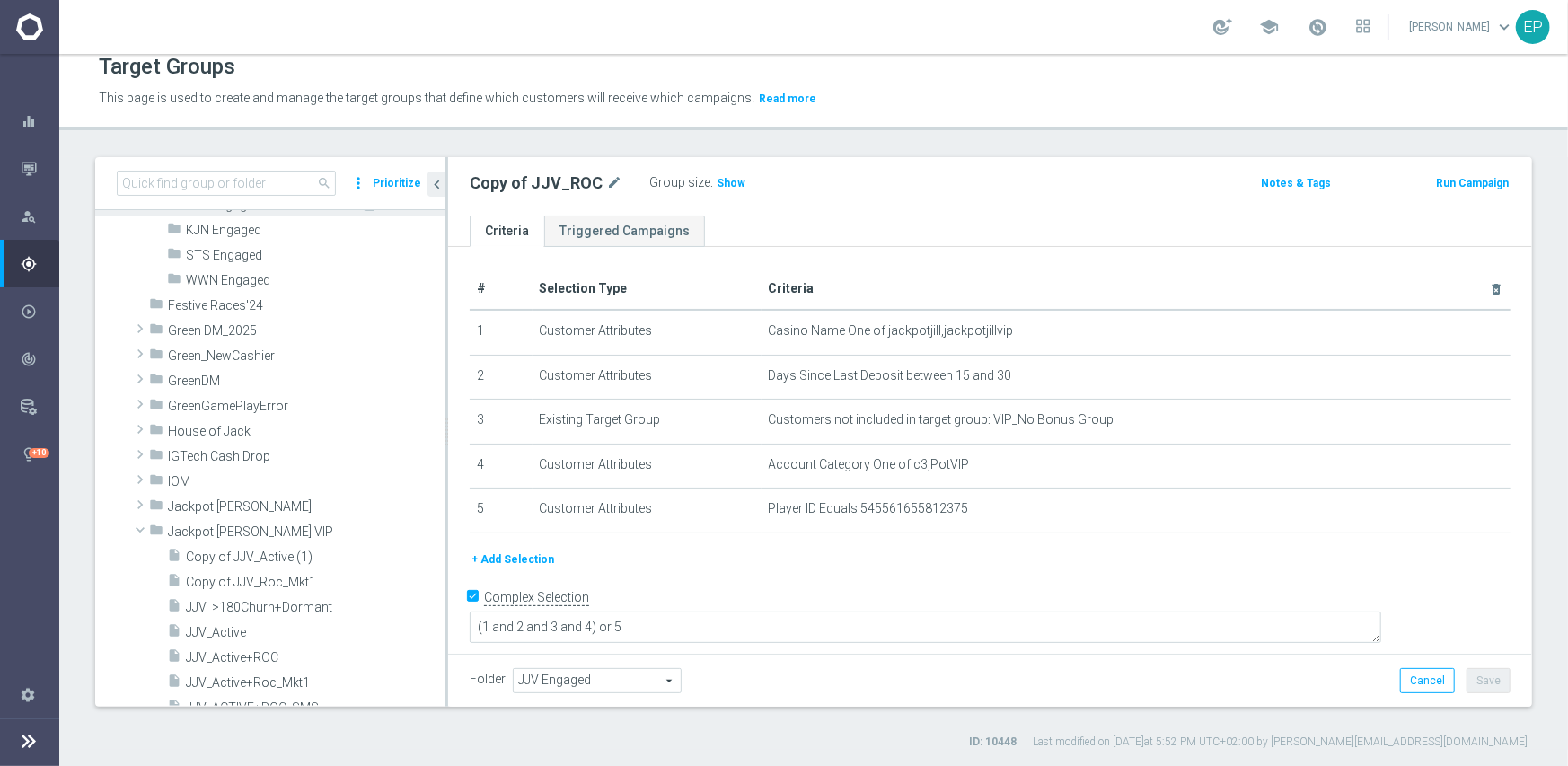
scroll to position [629, 0]
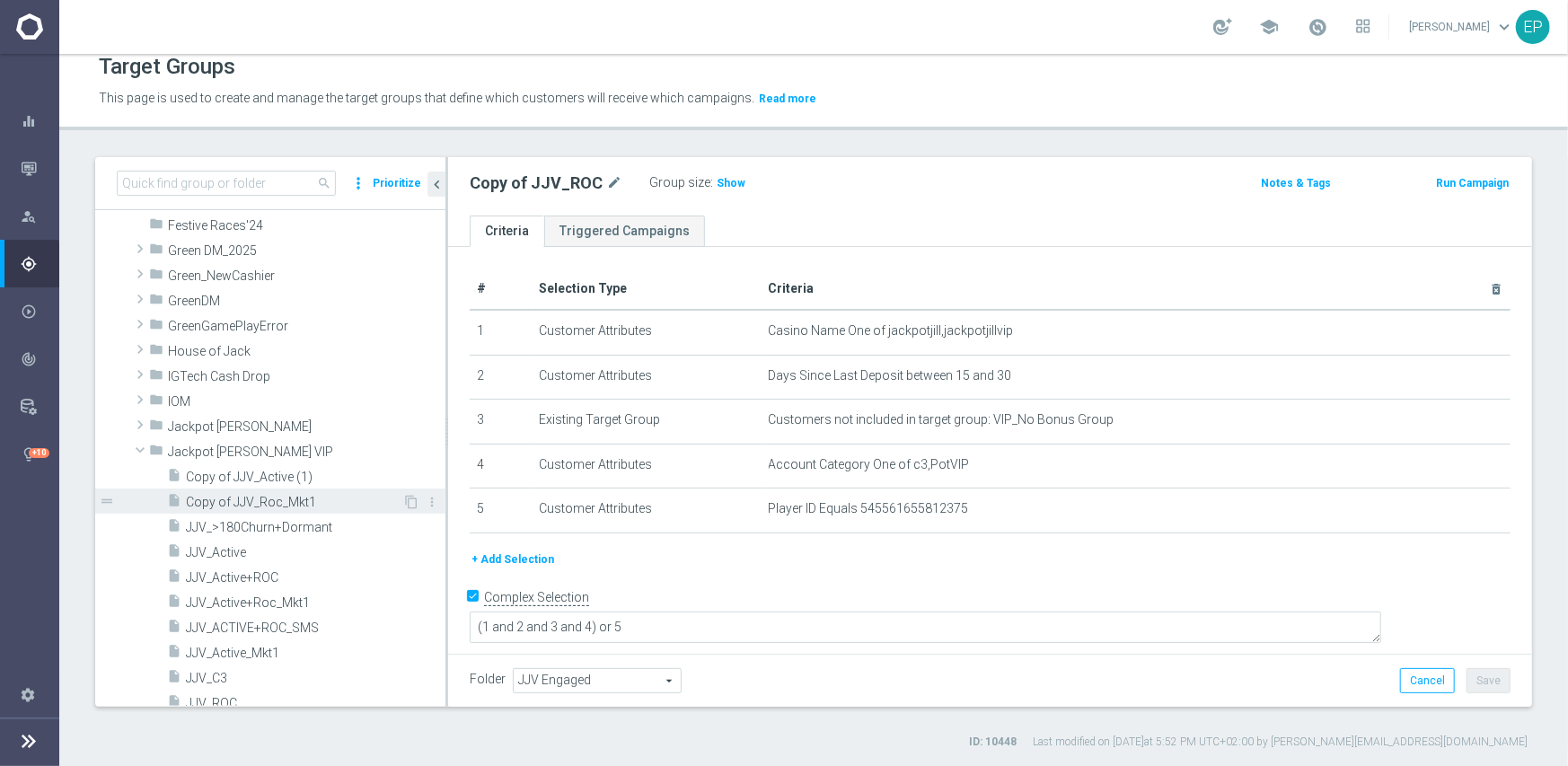
click at [262, 497] on span "Copy of JJV_Roc_Mkt1" at bounding box center [294, 503] width 217 height 15
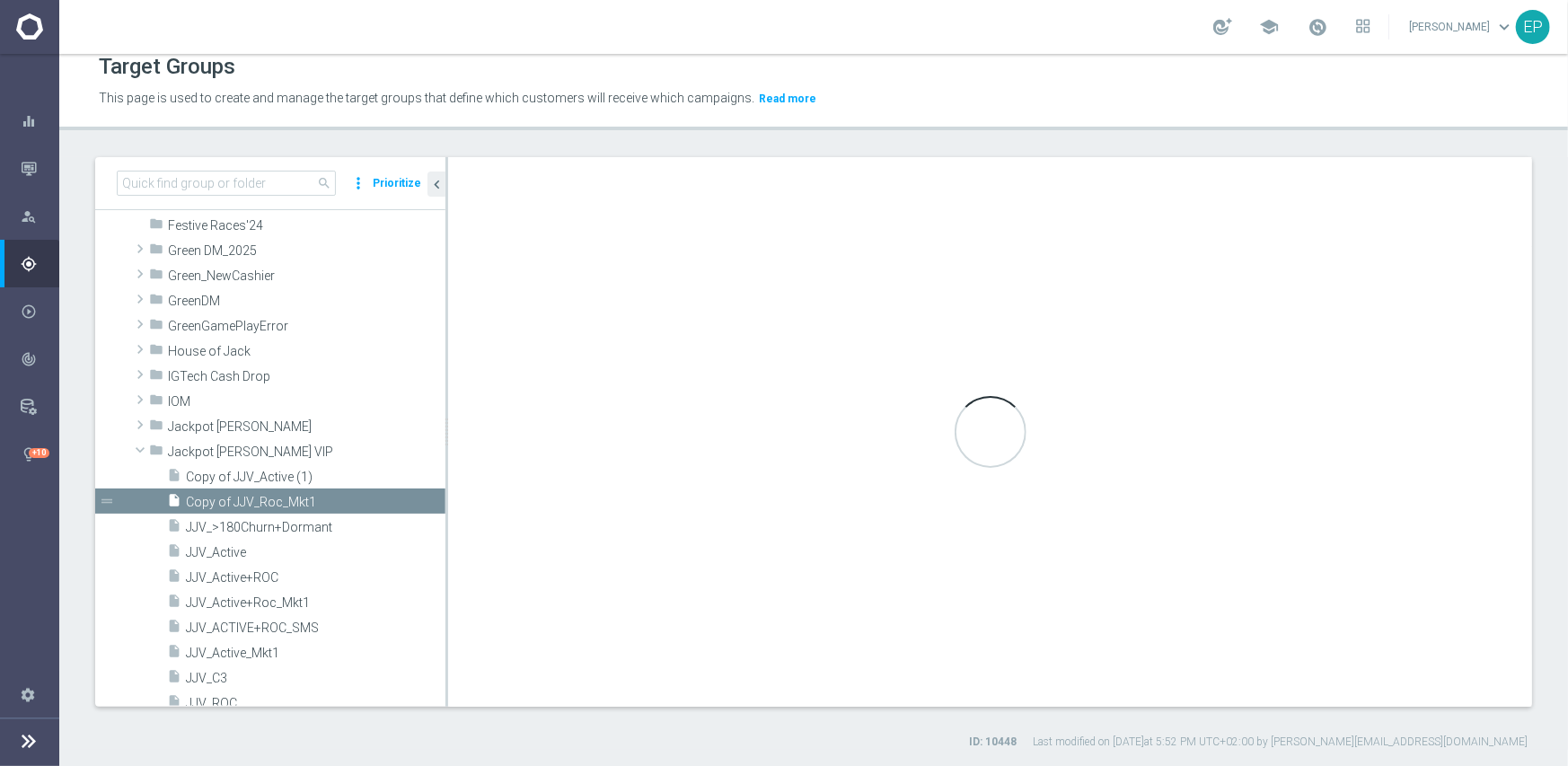
checkbox input "false"
type input "Jackpot [PERSON_NAME] VIP"
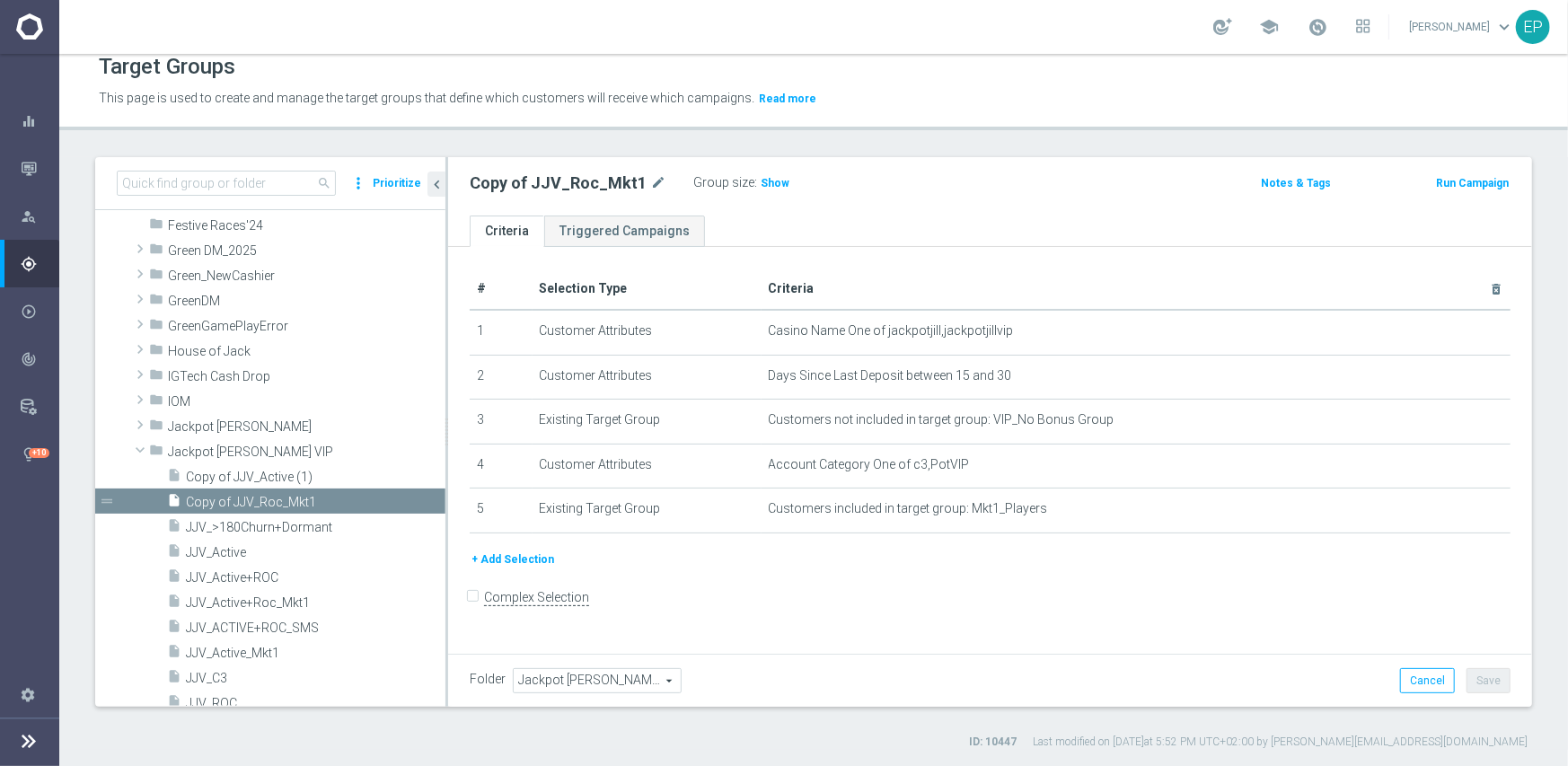
click at [580, 676] on span "Jackpot [PERSON_NAME] VIP" at bounding box center [596, 681] width 167 height 23
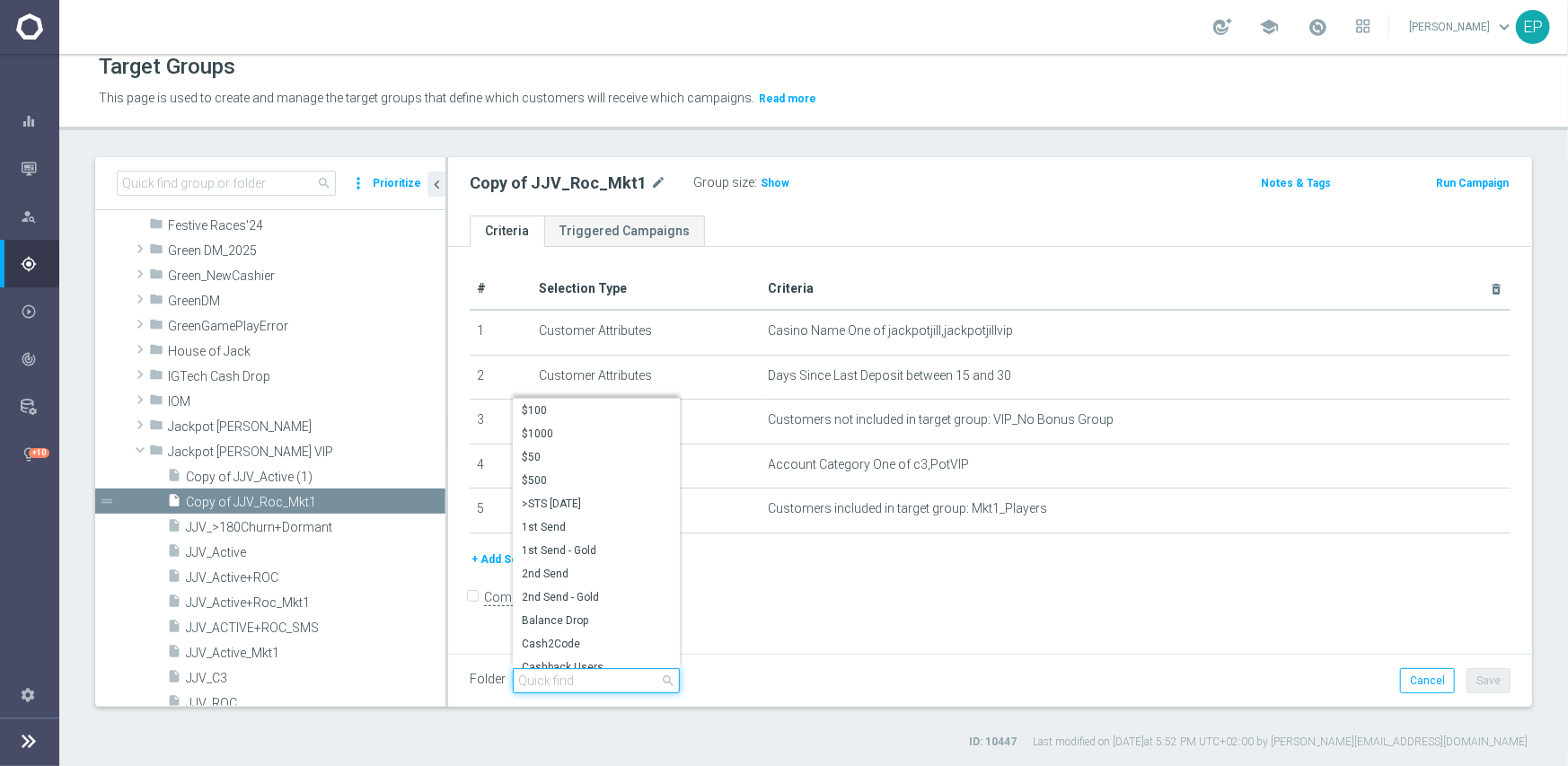
click at [604, 675] on input "search" at bounding box center [595, 681] width 167 height 25
paste input "jjv engage"
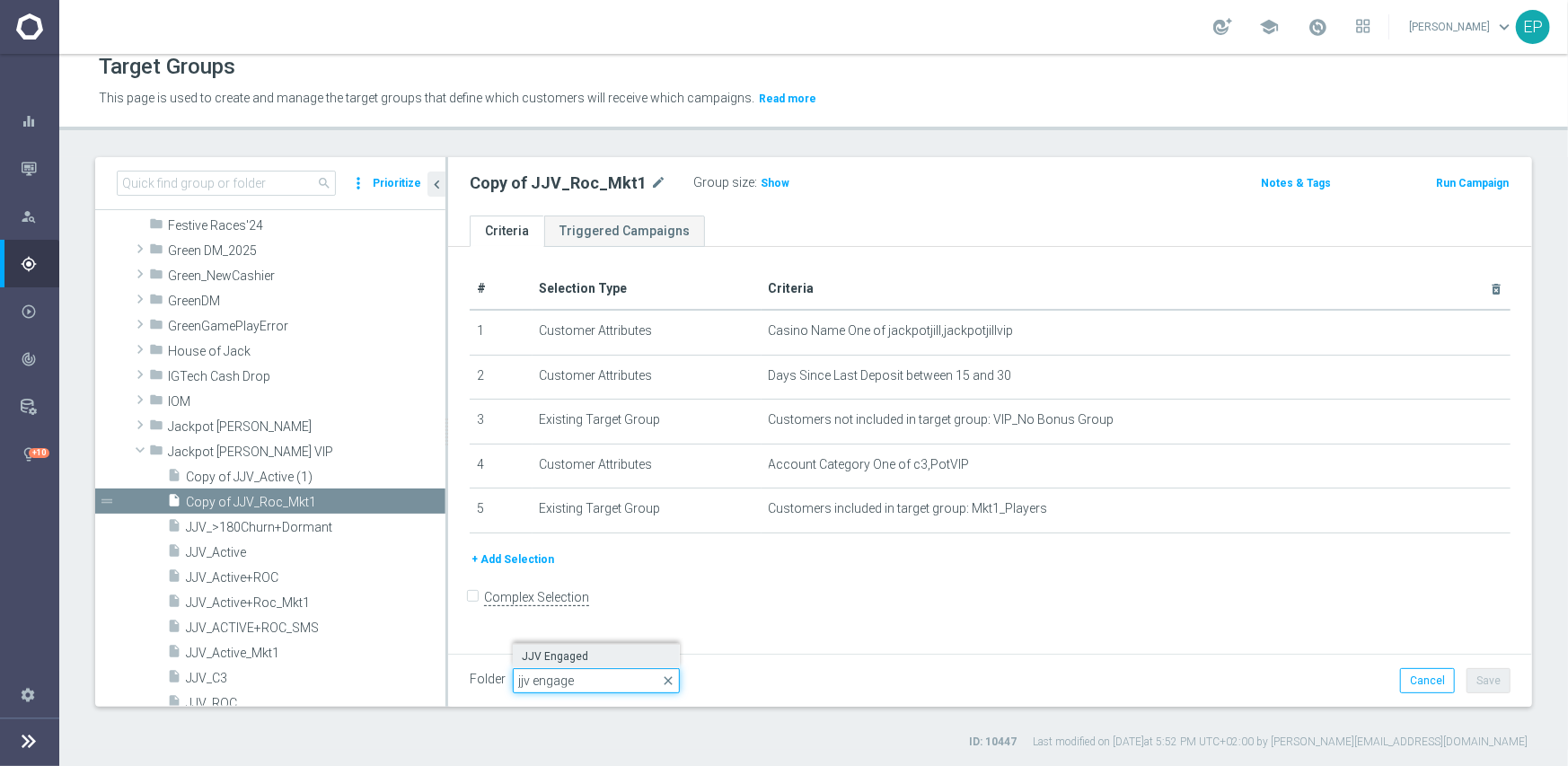
type input "jjv engage"
click at [560, 651] on span "JJV Engaged" at bounding box center [595, 657] width 149 height 14
type input "JJV Engaged"
click at [1479, 678] on button "Save" at bounding box center [1489, 681] width 44 height 25
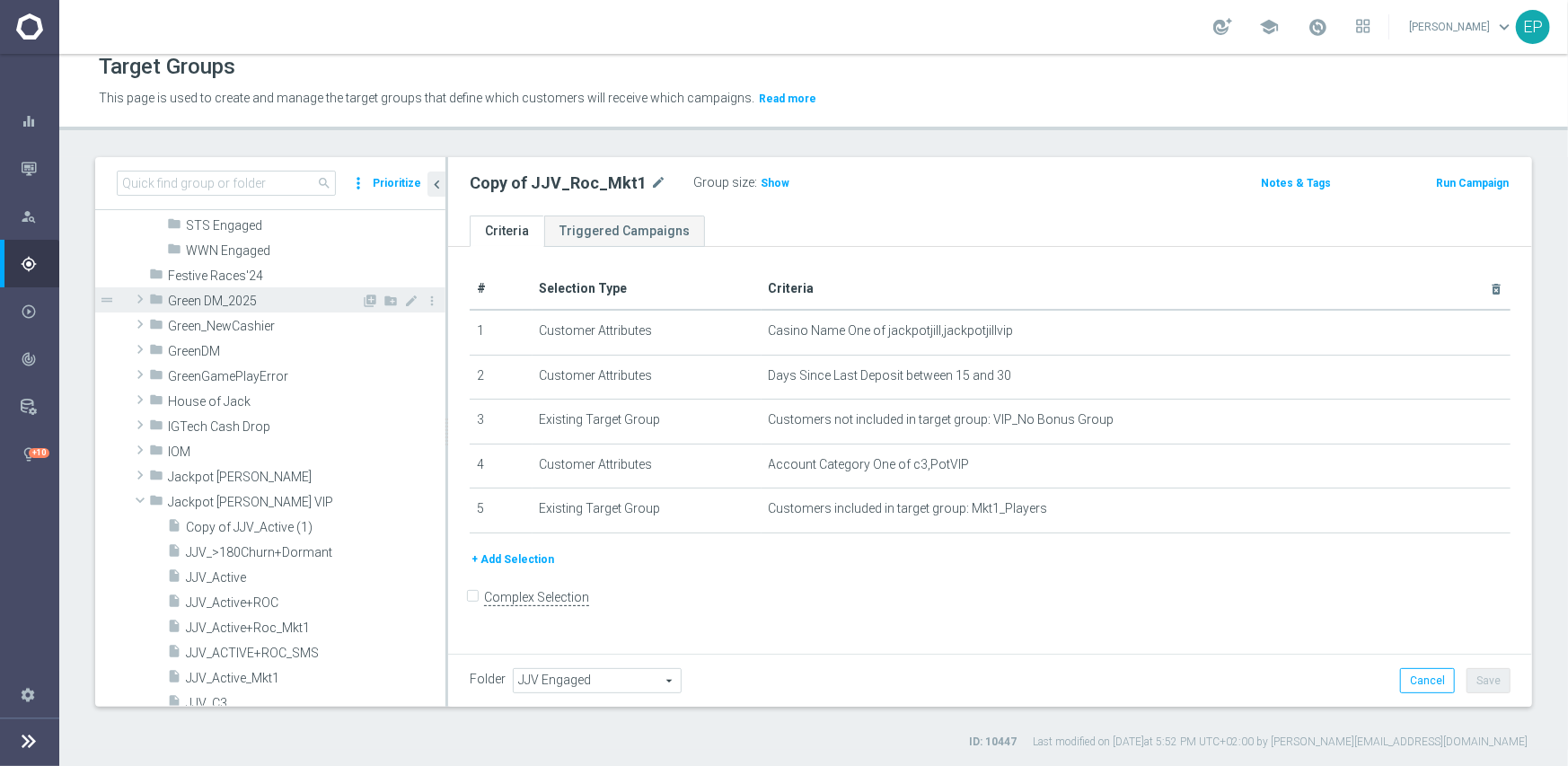
scroll to position [629, 0]
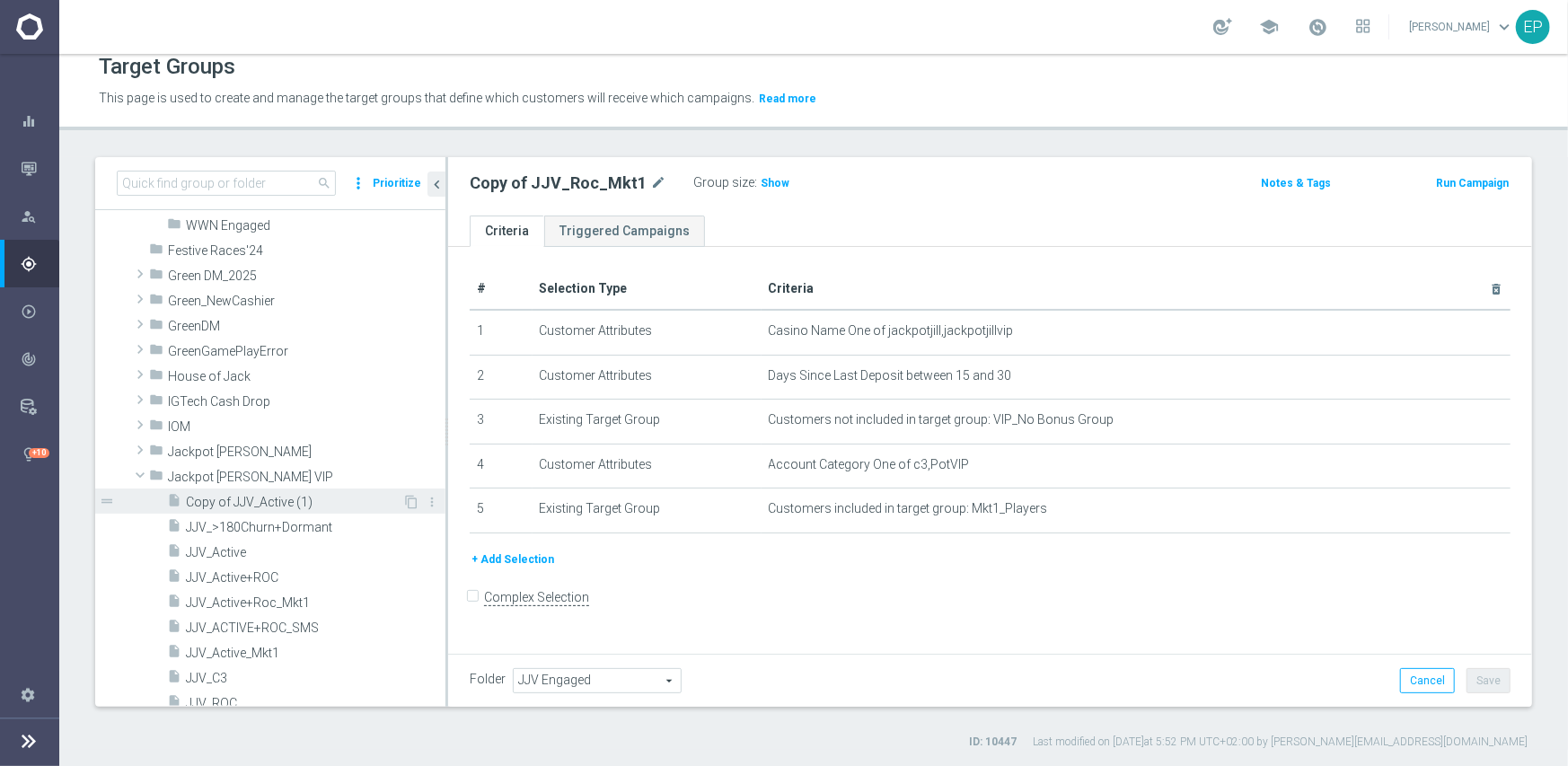
click at [224, 500] on span "Copy of JJV_Active (1)" at bounding box center [294, 503] width 217 height 15
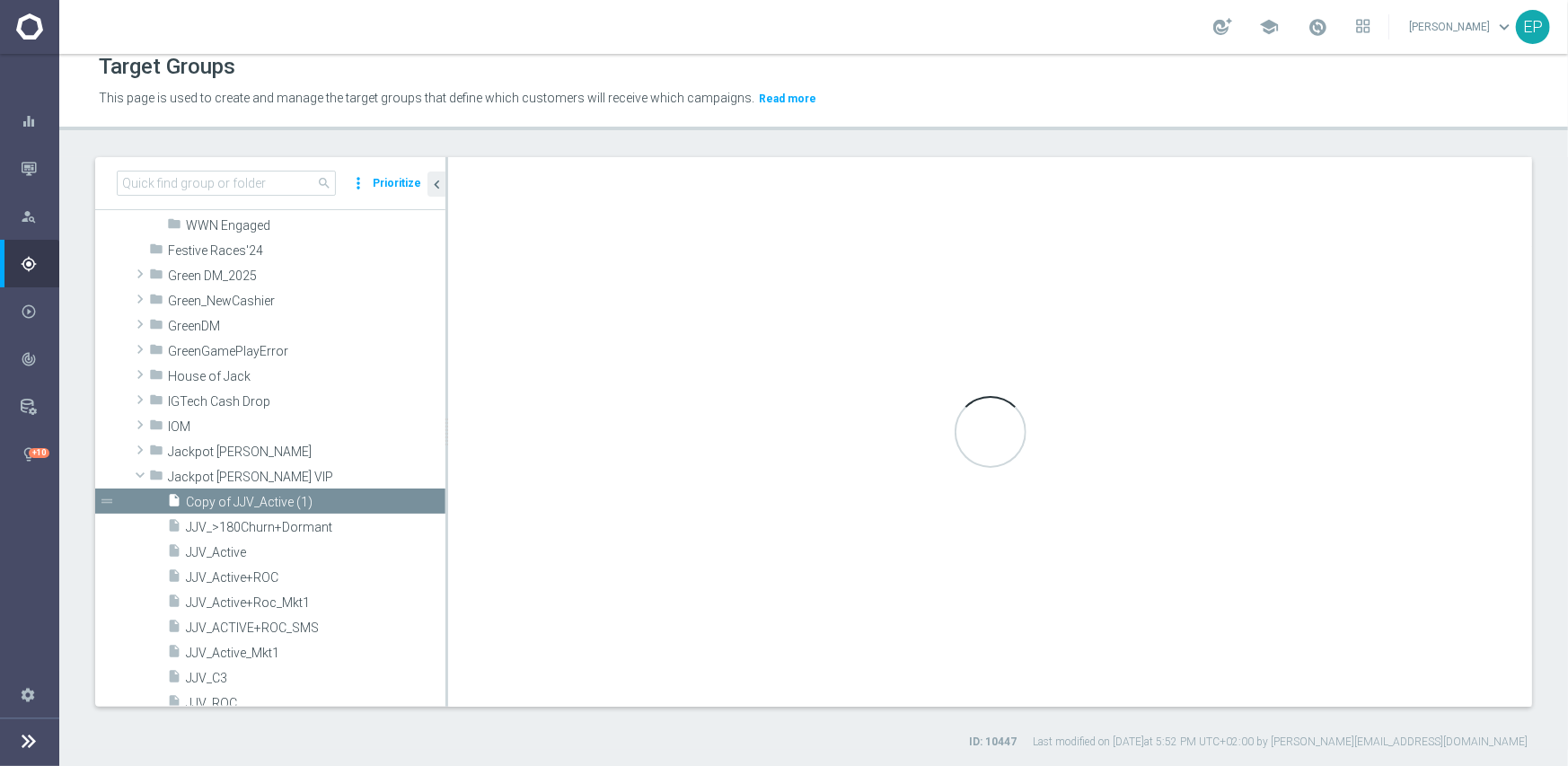
checkbox input "true"
type input "Jackpot [PERSON_NAME] VIP"
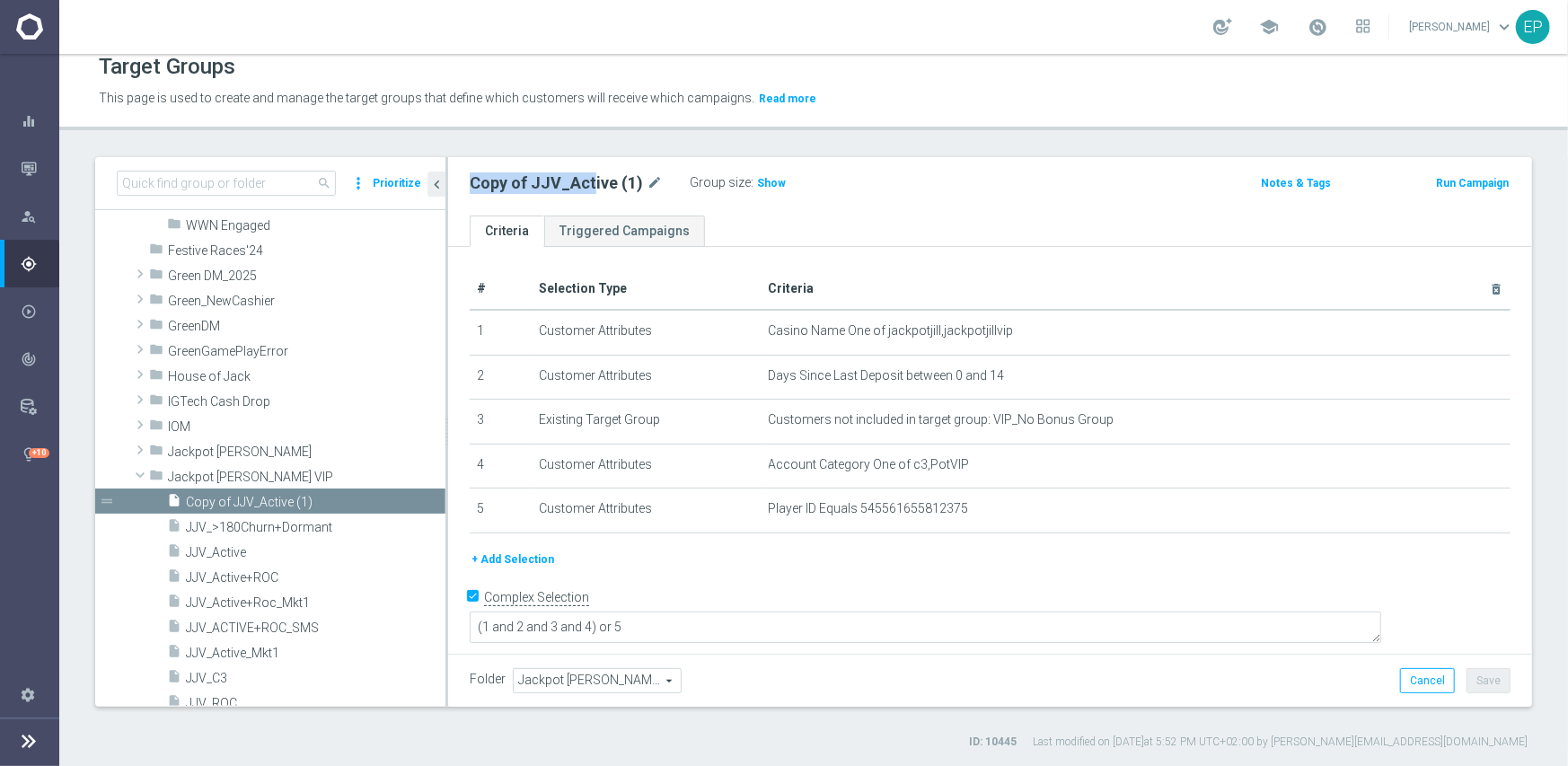
drag, startPoint x: 465, startPoint y: 180, endPoint x: 590, endPoint y: 182, distance: 125.0
click at [590, 182] on div "Copy of JJV_Active (1) mode_edit Group size : Show" at bounding box center [812, 183] width 712 height 25
copy h2 "Copy of JJV_Act"
click at [252, 181] on input at bounding box center [226, 183] width 219 height 25
paste input "Copy of JJV_Act"
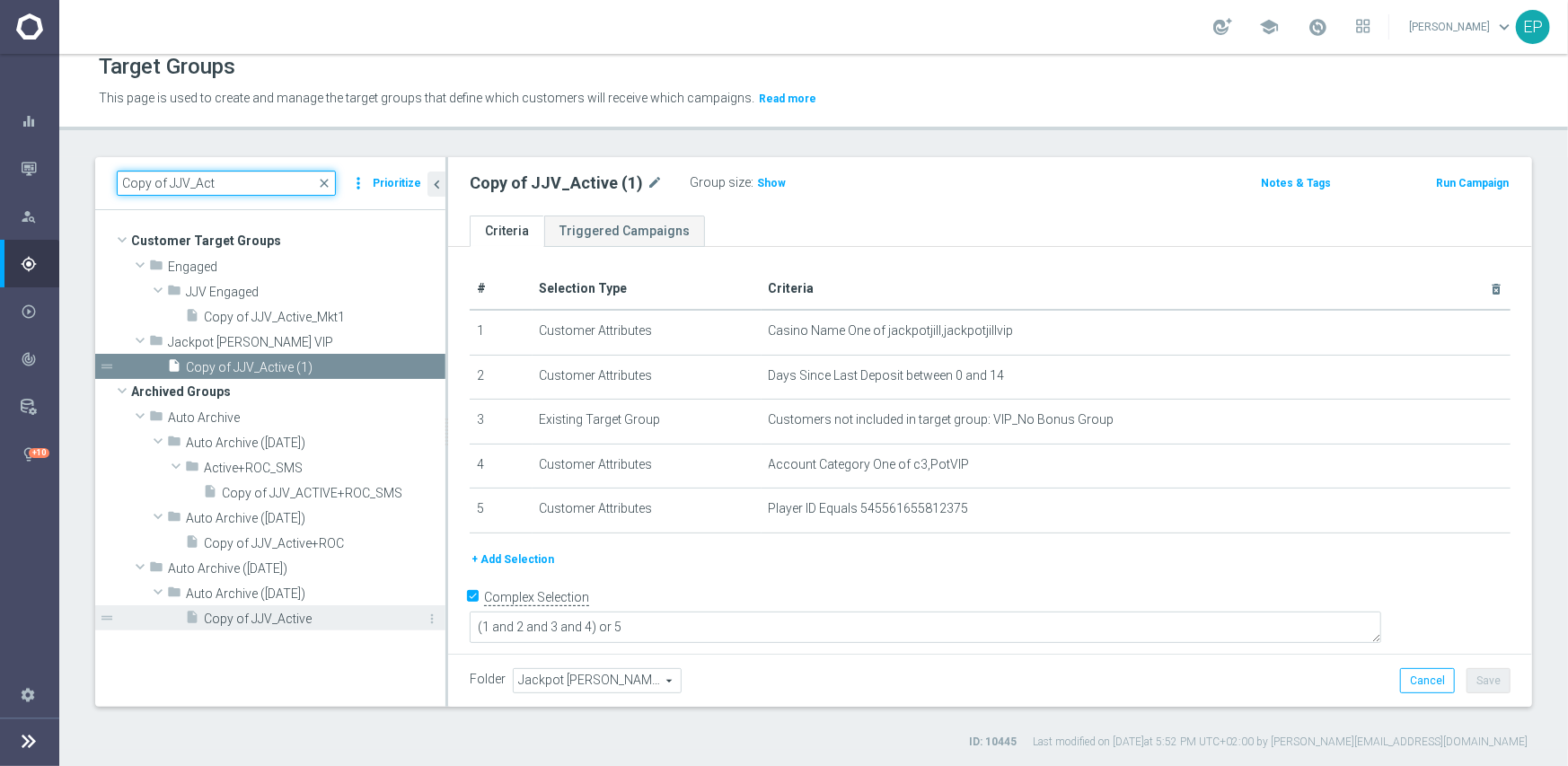
type input "Copy of JJV_Act"
click at [311, 618] on span "Copy of JJV_Active" at bounding box center [304, 619] width 201 height 15
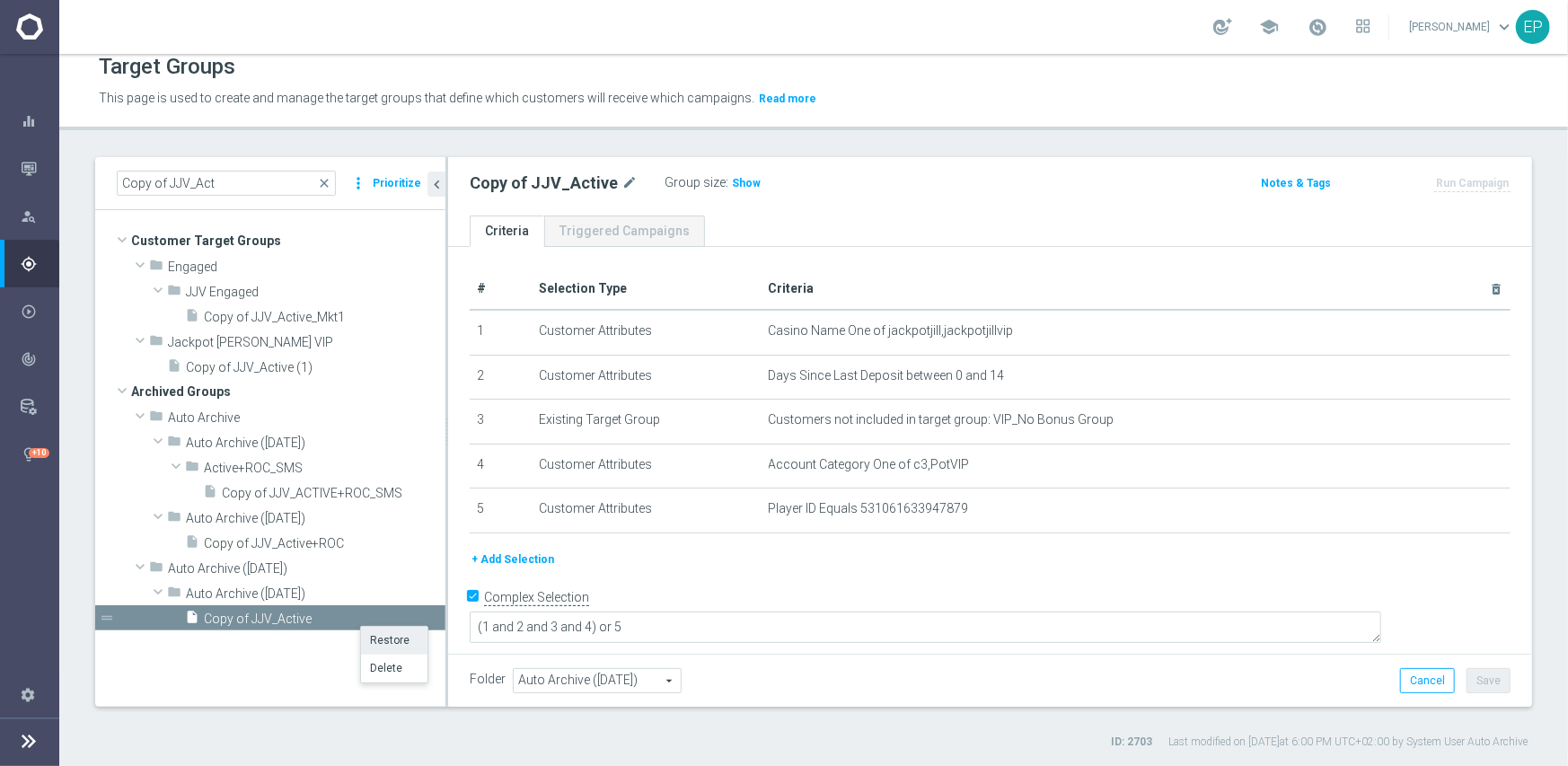
click at [398, 640] on li "Restore" at bounding box center [394, 641] width 67 height 28
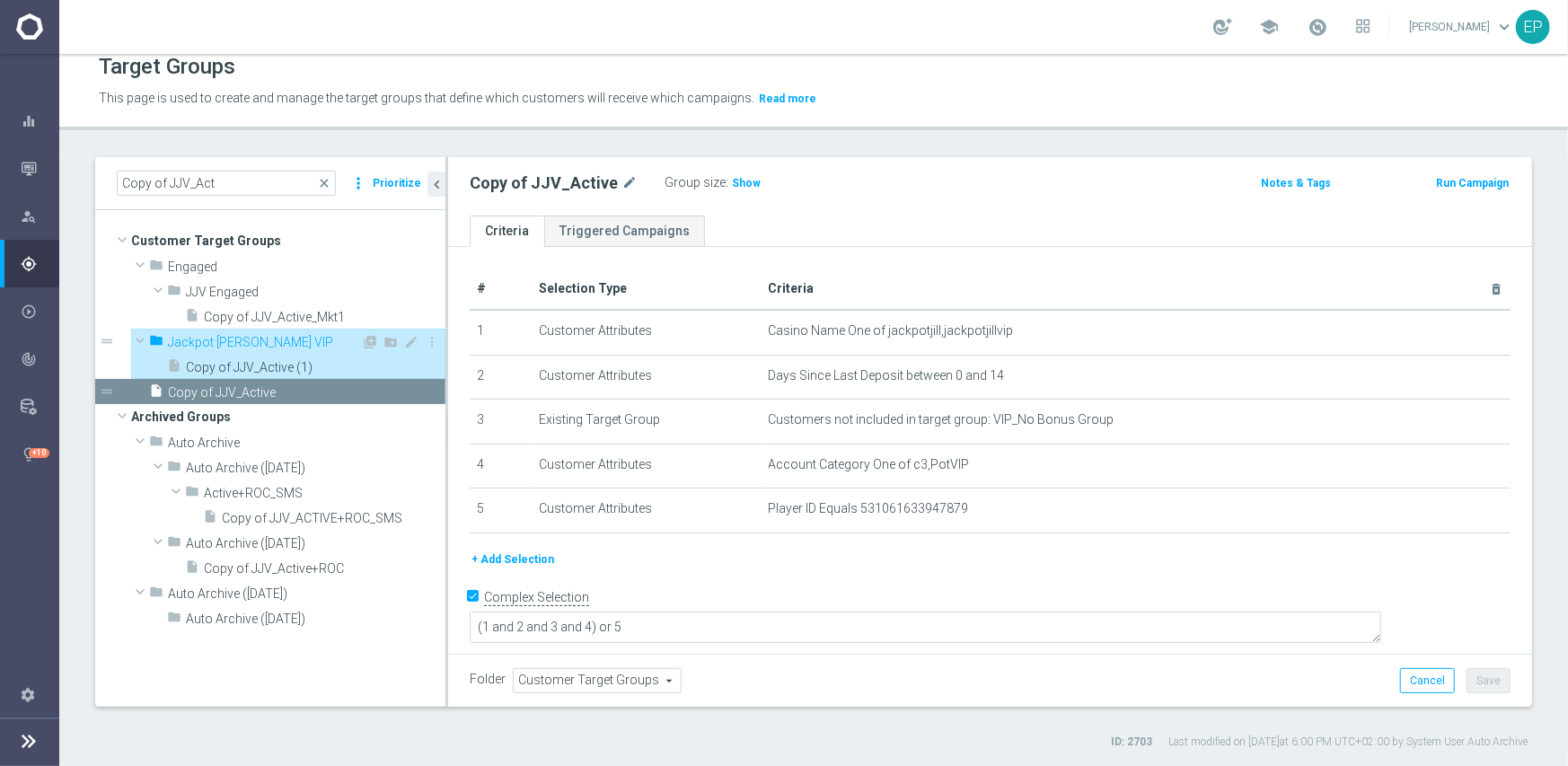
type input "Jackpot [PERSON_NAME] VIP"
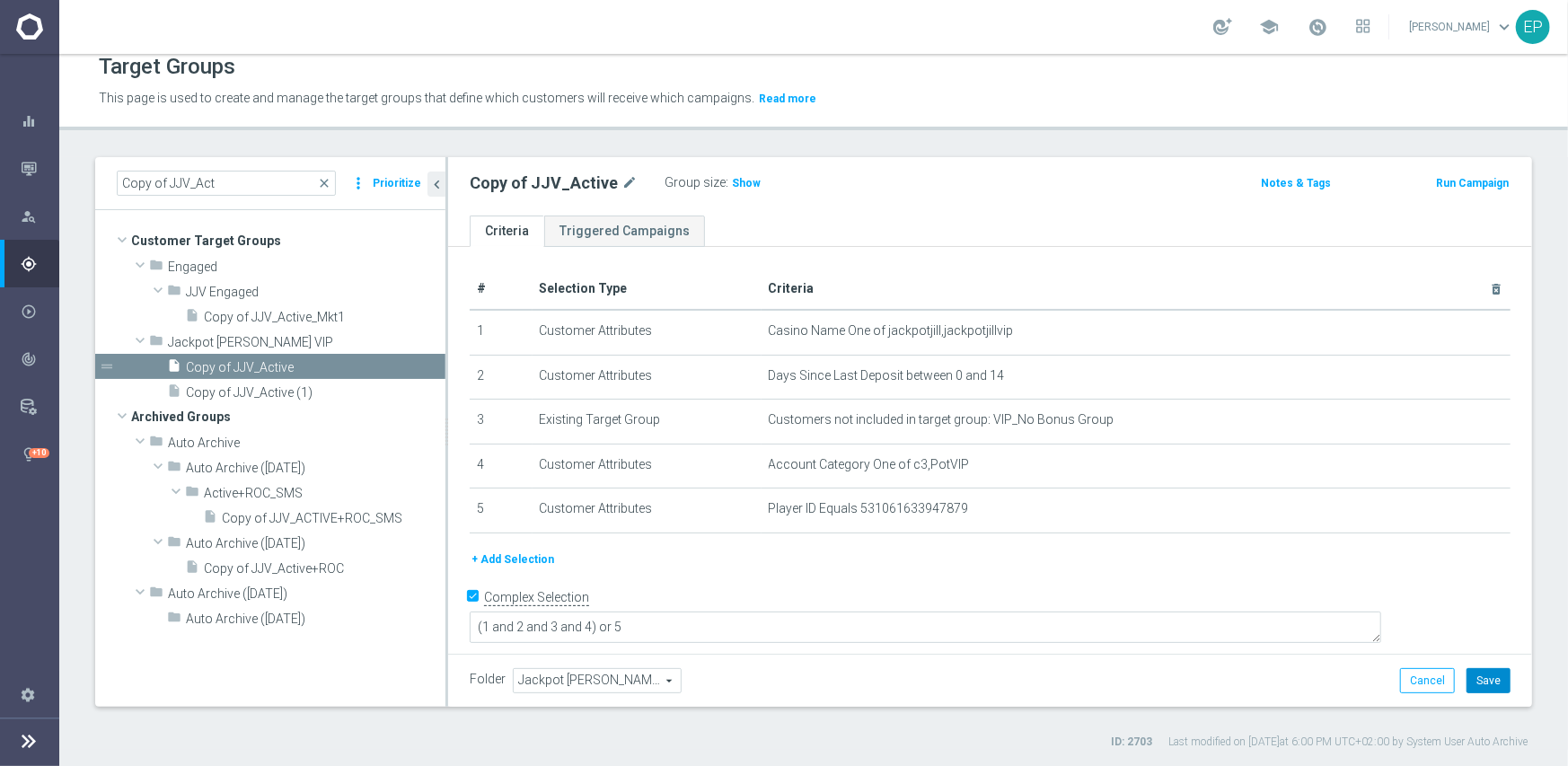
click at [1476, 676] on button "Save" at bounding box center [1489, 681] width 44 height 25
click at [326, 178] on span "close" at bounding box center [324, 183] width 14 height 14
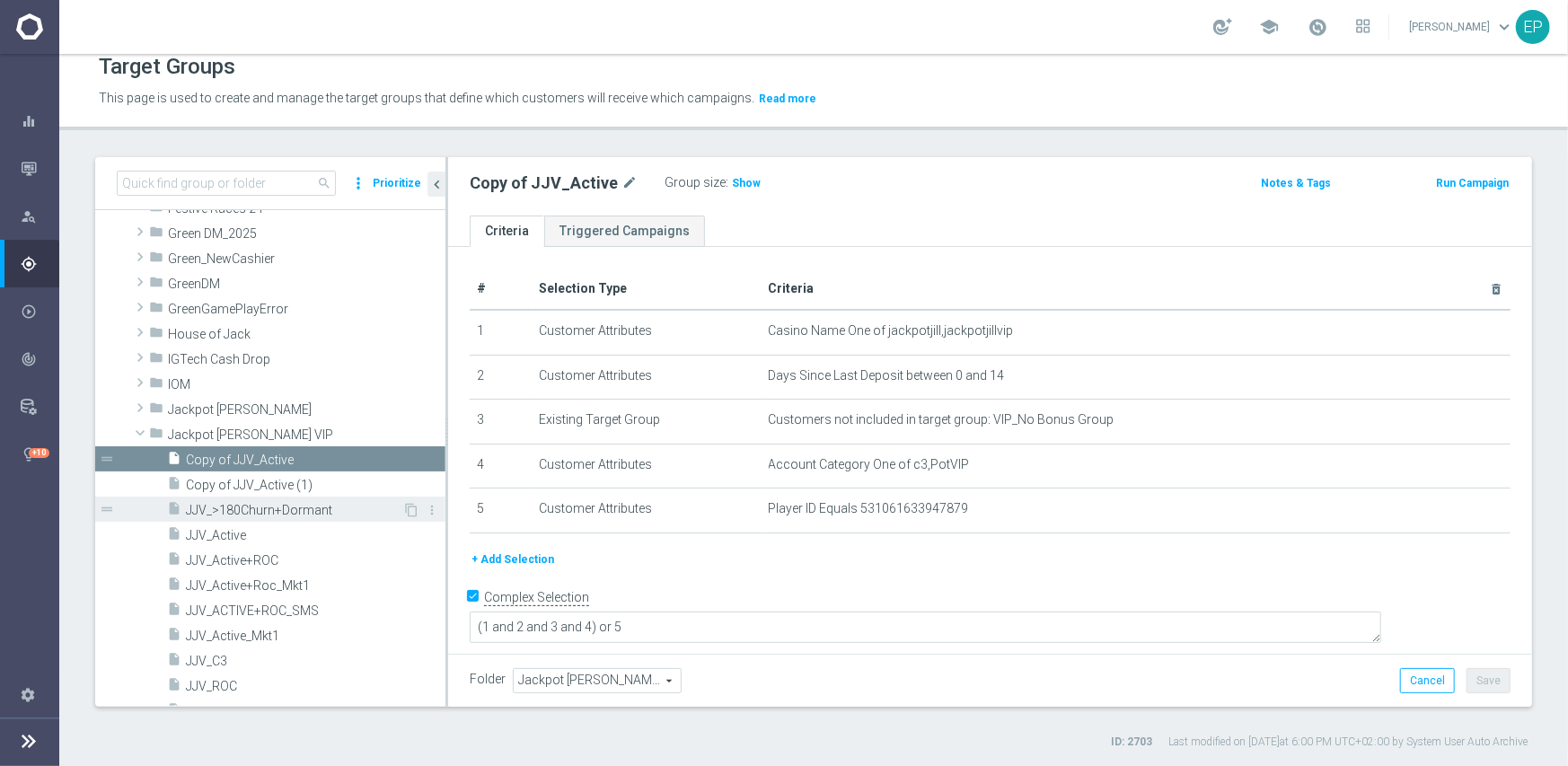
scroll to position [683, 0]
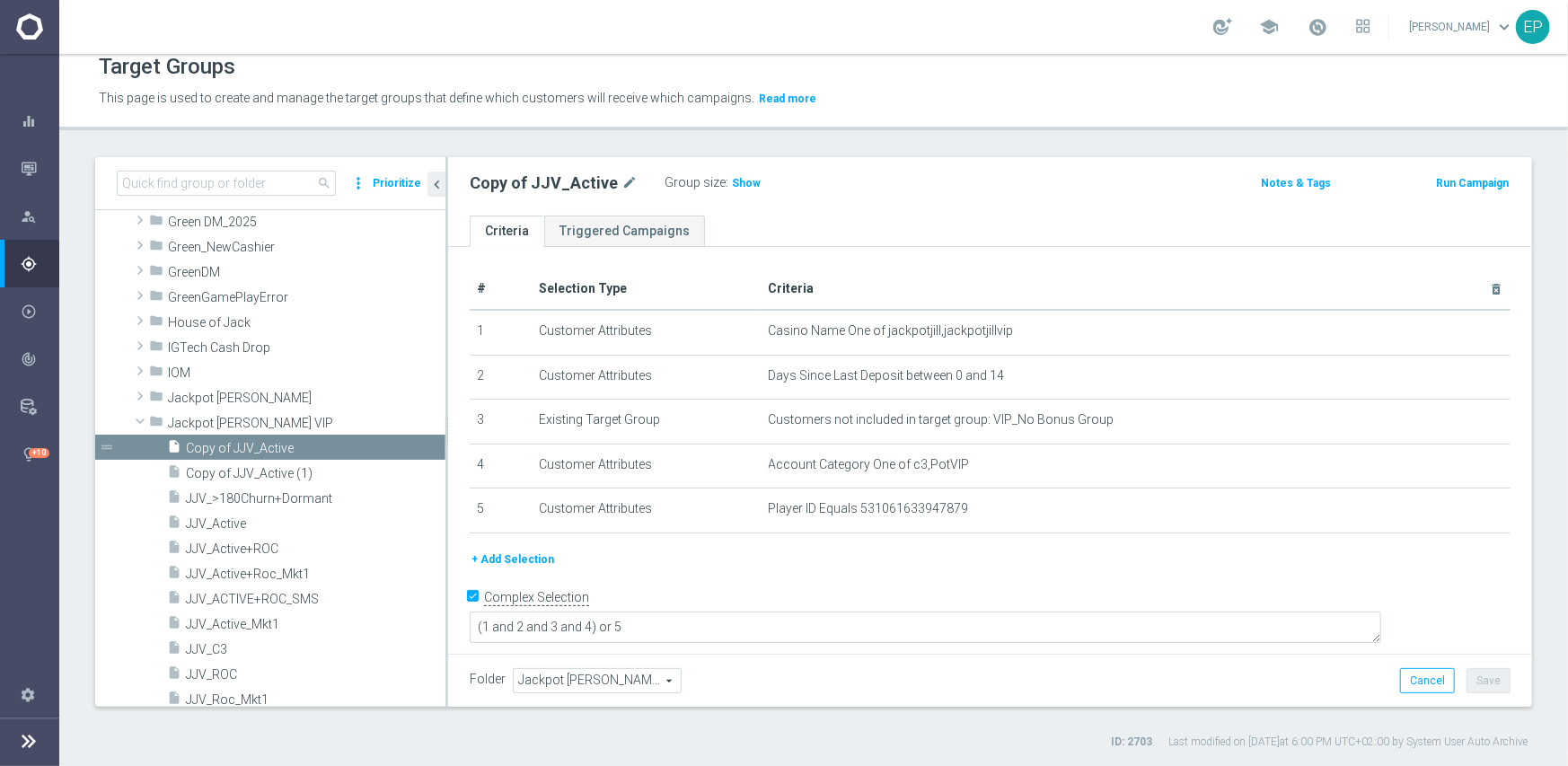
click at [574, 677] on span "Jackpot [PERSON_NAME] VIP" at bounding box center [596, 681] width 167 height 23
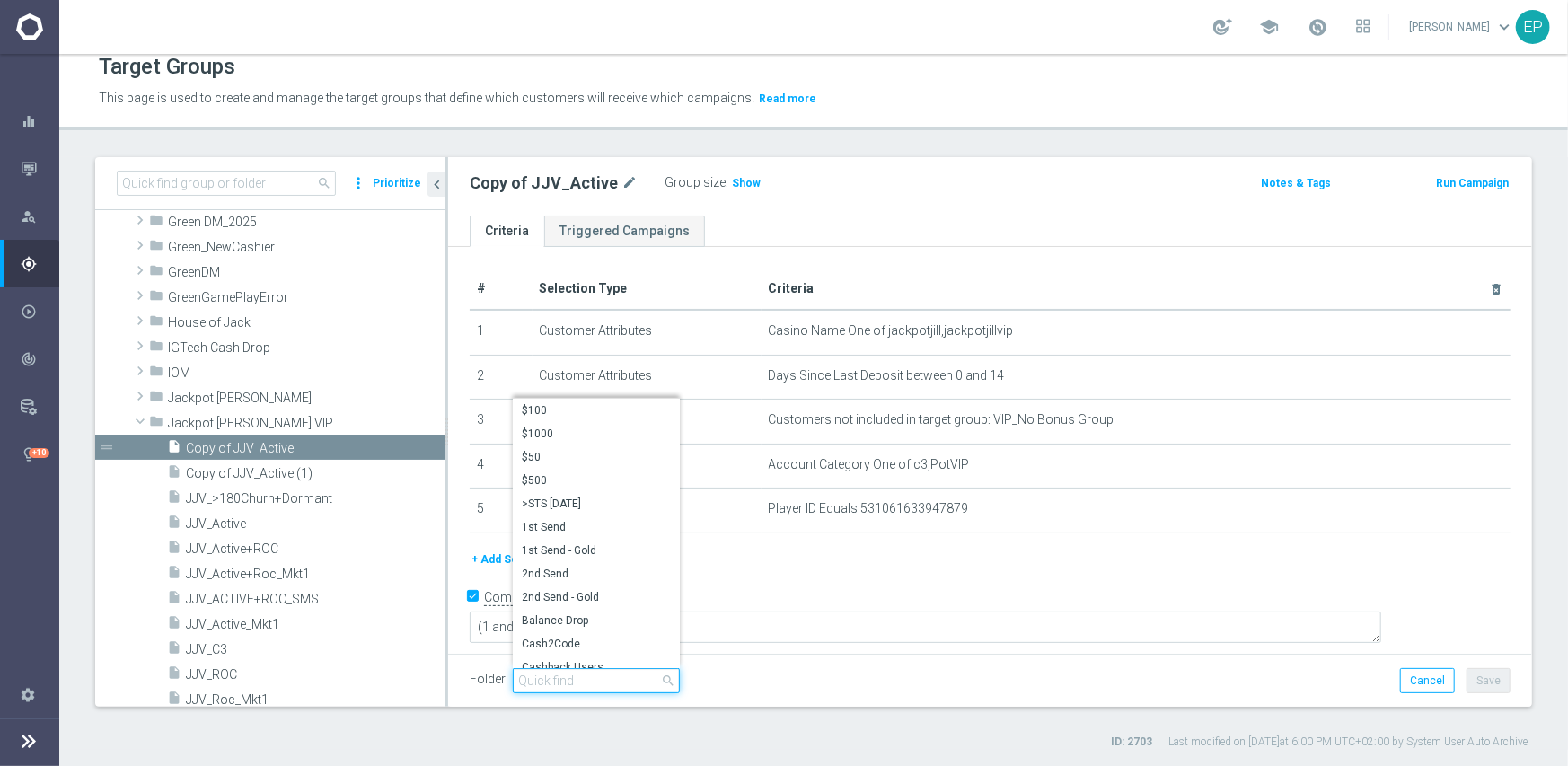
click at [571, 676] on input "search" at bounding box center [595, 681] width 167 height 25
paste input "Copy of JJV_Act"
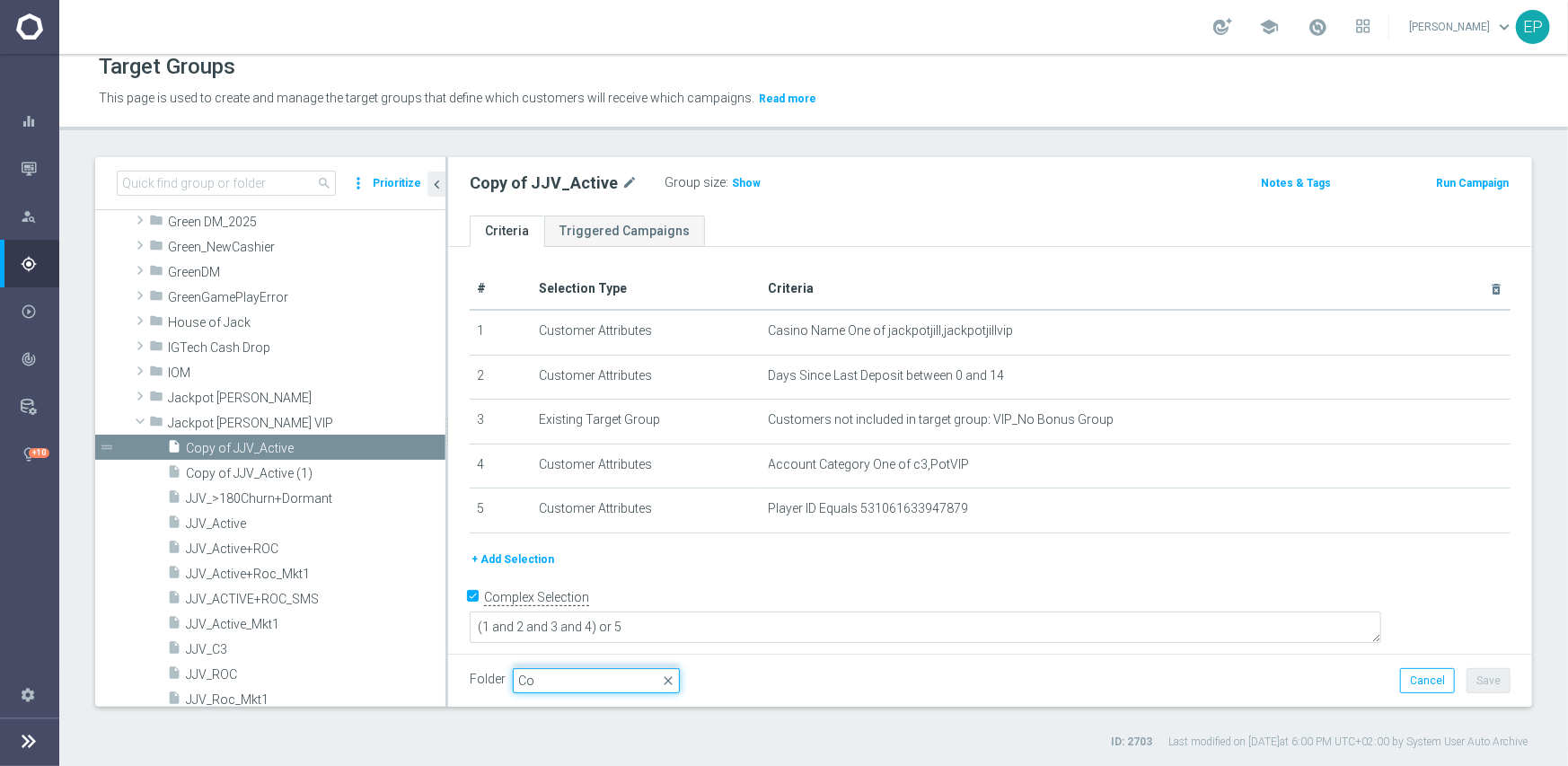
type input "C"
type input "jjv e"
click at [544, 655] on span "JJV Engaged" at bounding box center [595, 657] width 149 height 14
click at [1492, 683] on button "Save" at bounding box center [1489, 681] width 44 height 25
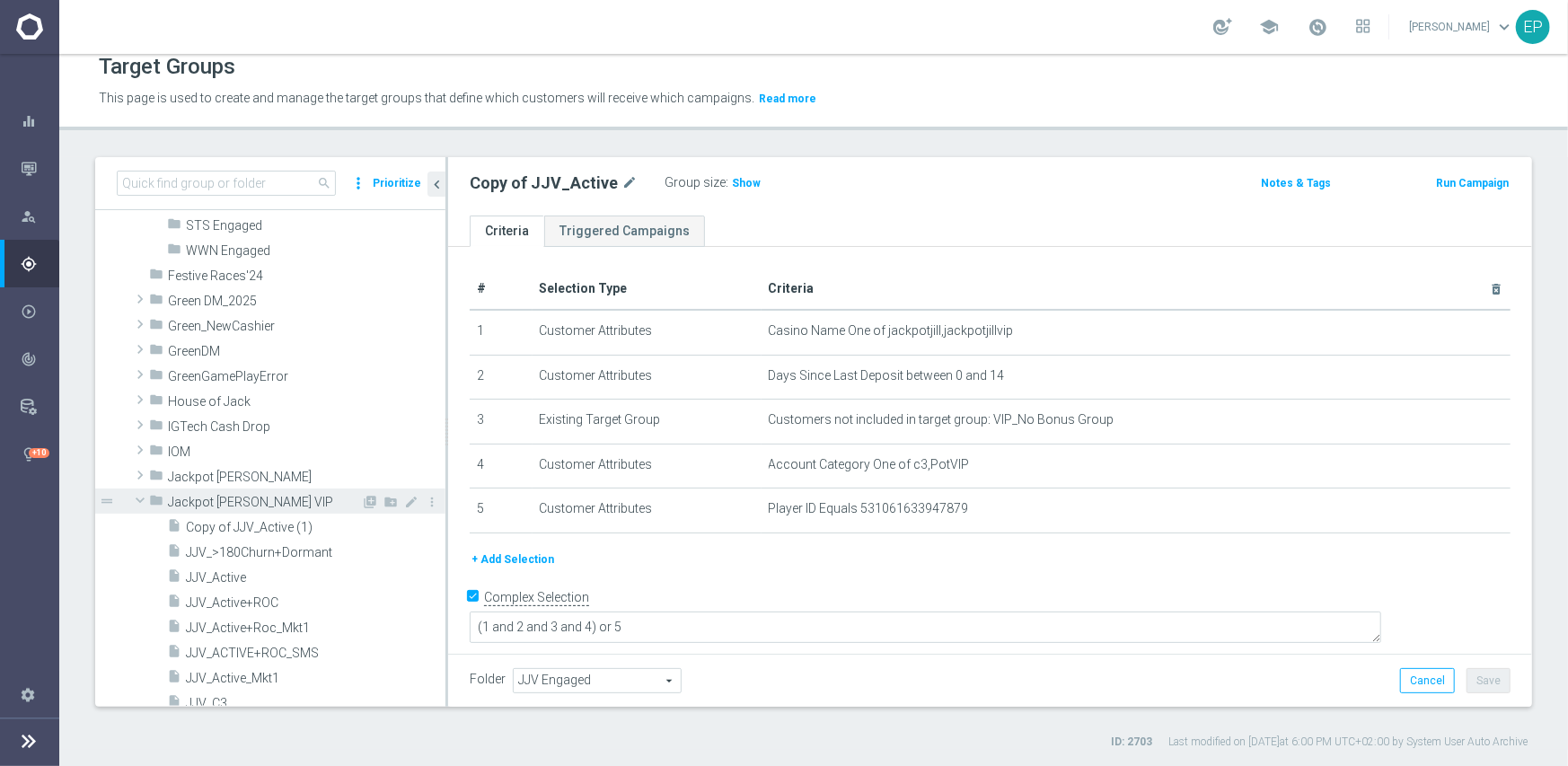
scroll to position [718, 0]
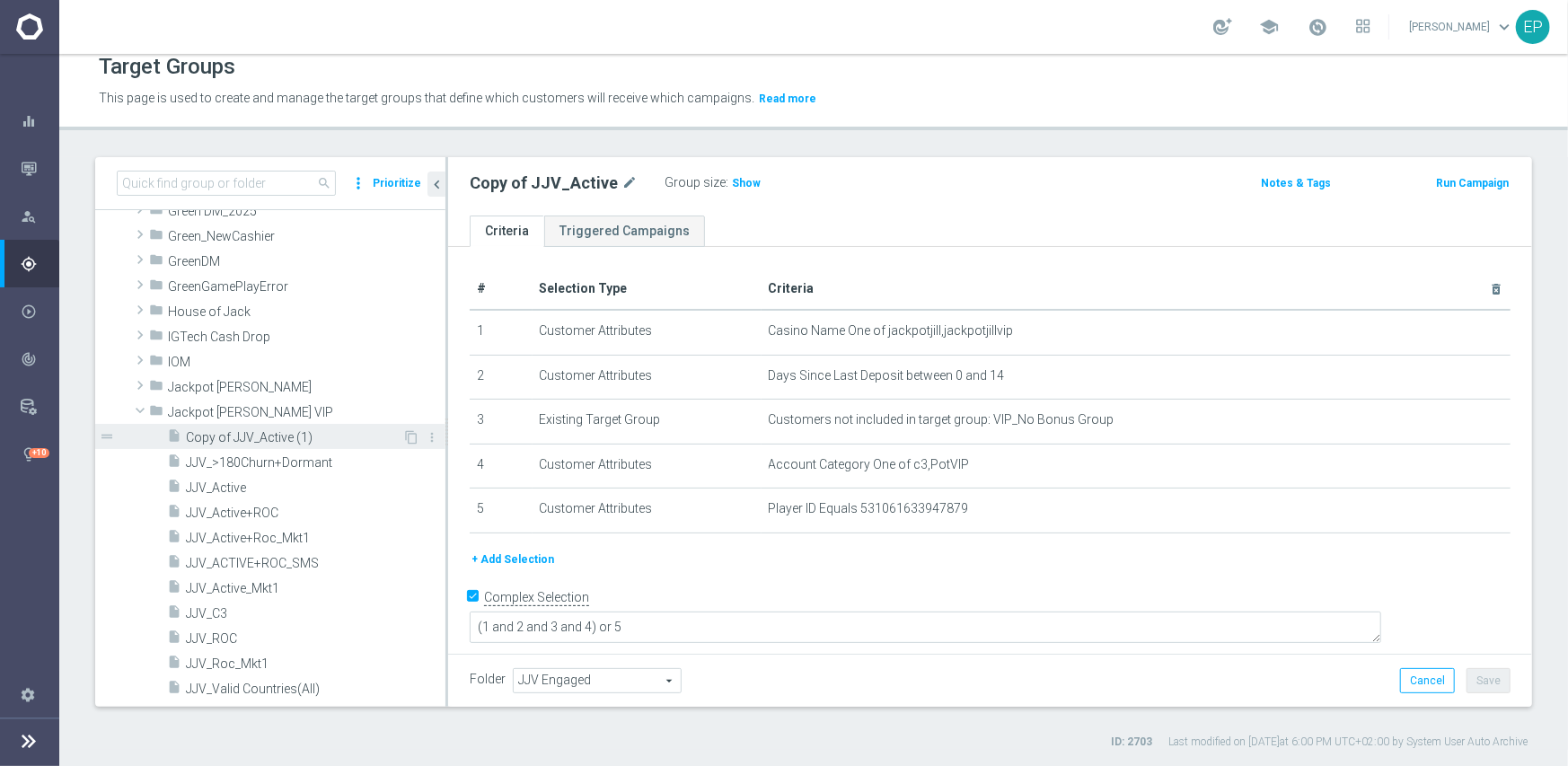
click at [325, 438] on span "Copy of JJV_Active (1)" at bounding box center [294, 438] width 217 height 15
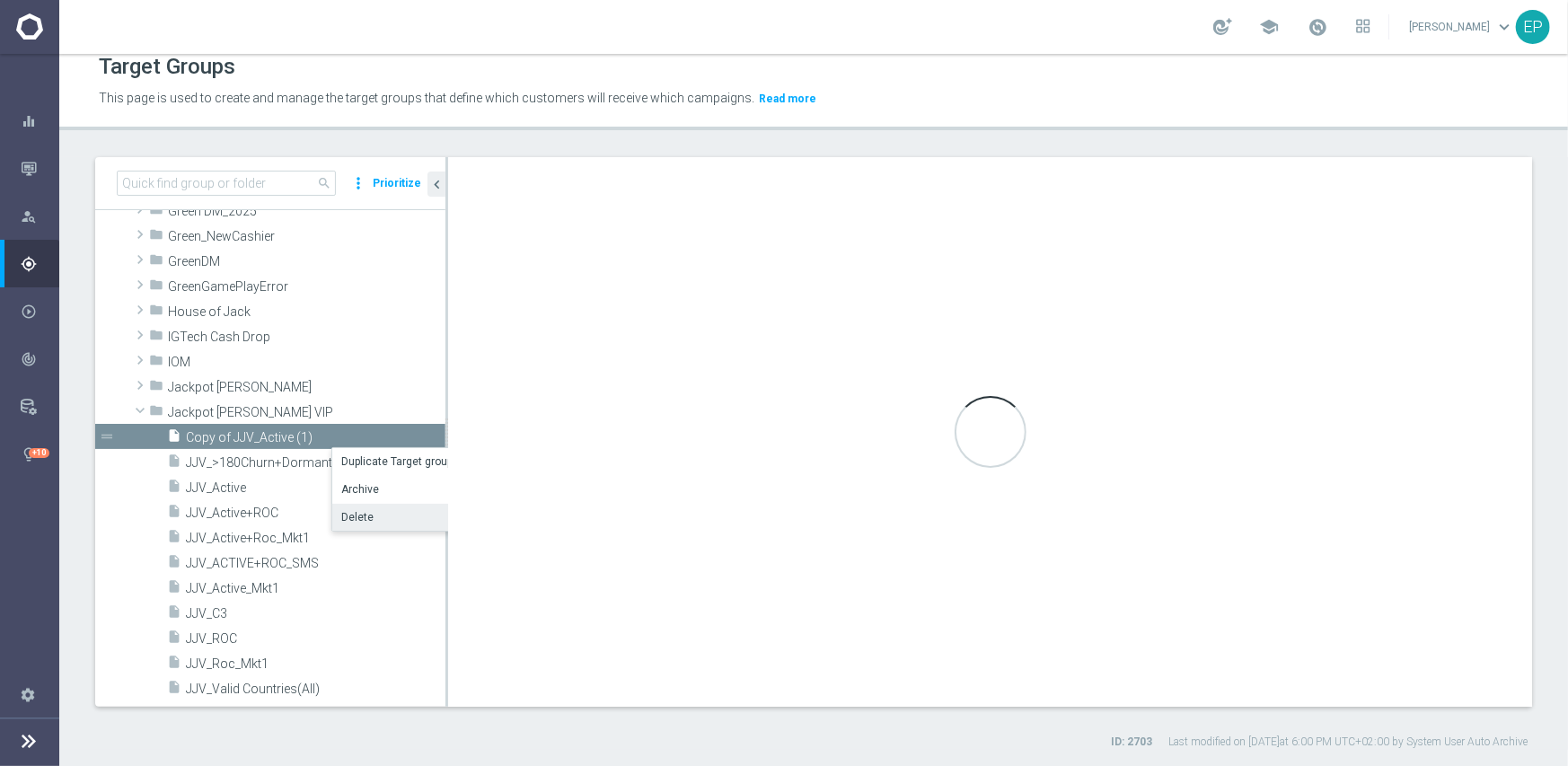
type input "Jackpot [PERSON_NAME] VIP"
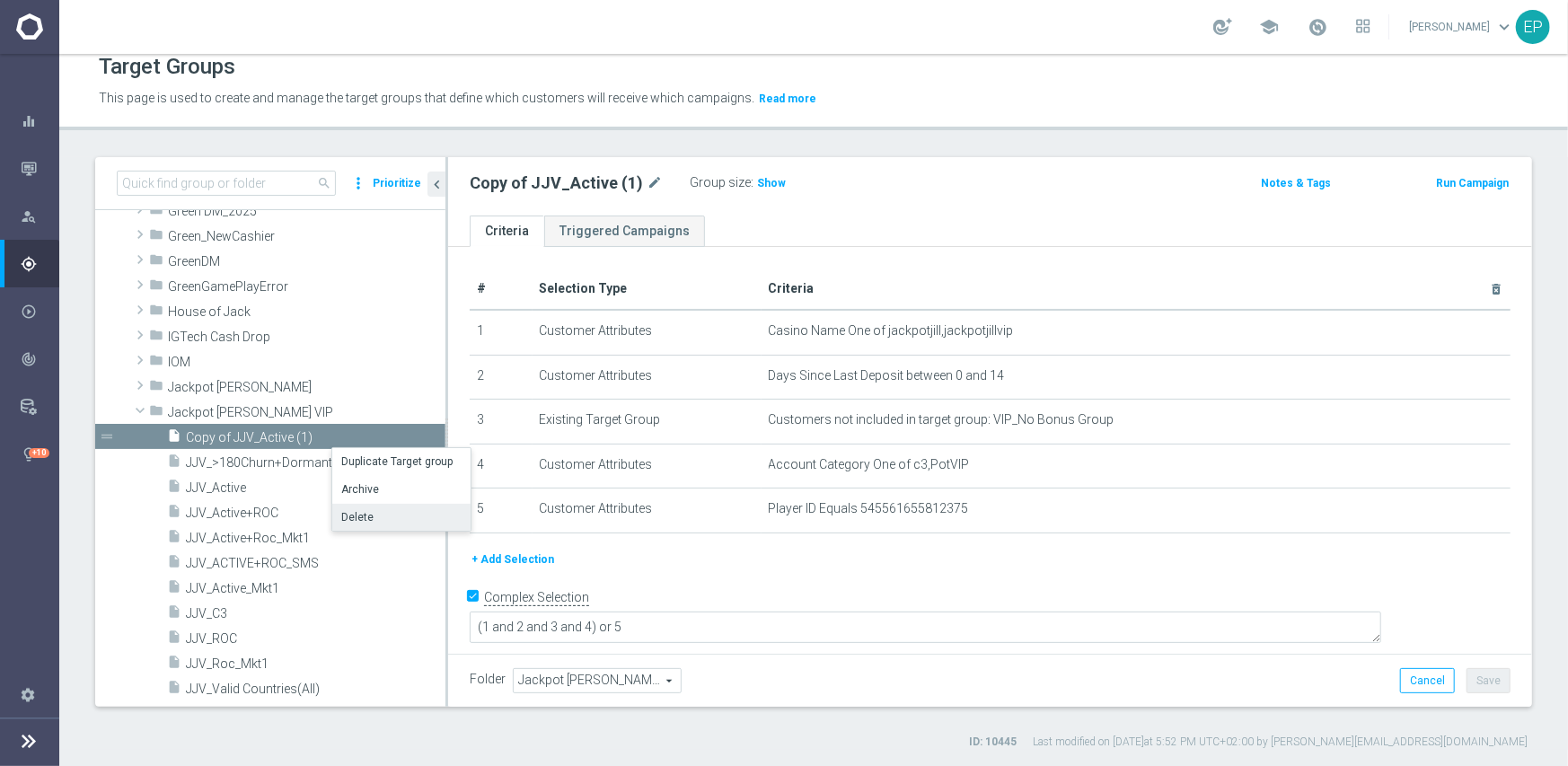
click at [386, 513] on li "Delete" at bounding box center [401, 517] width 138 height 28
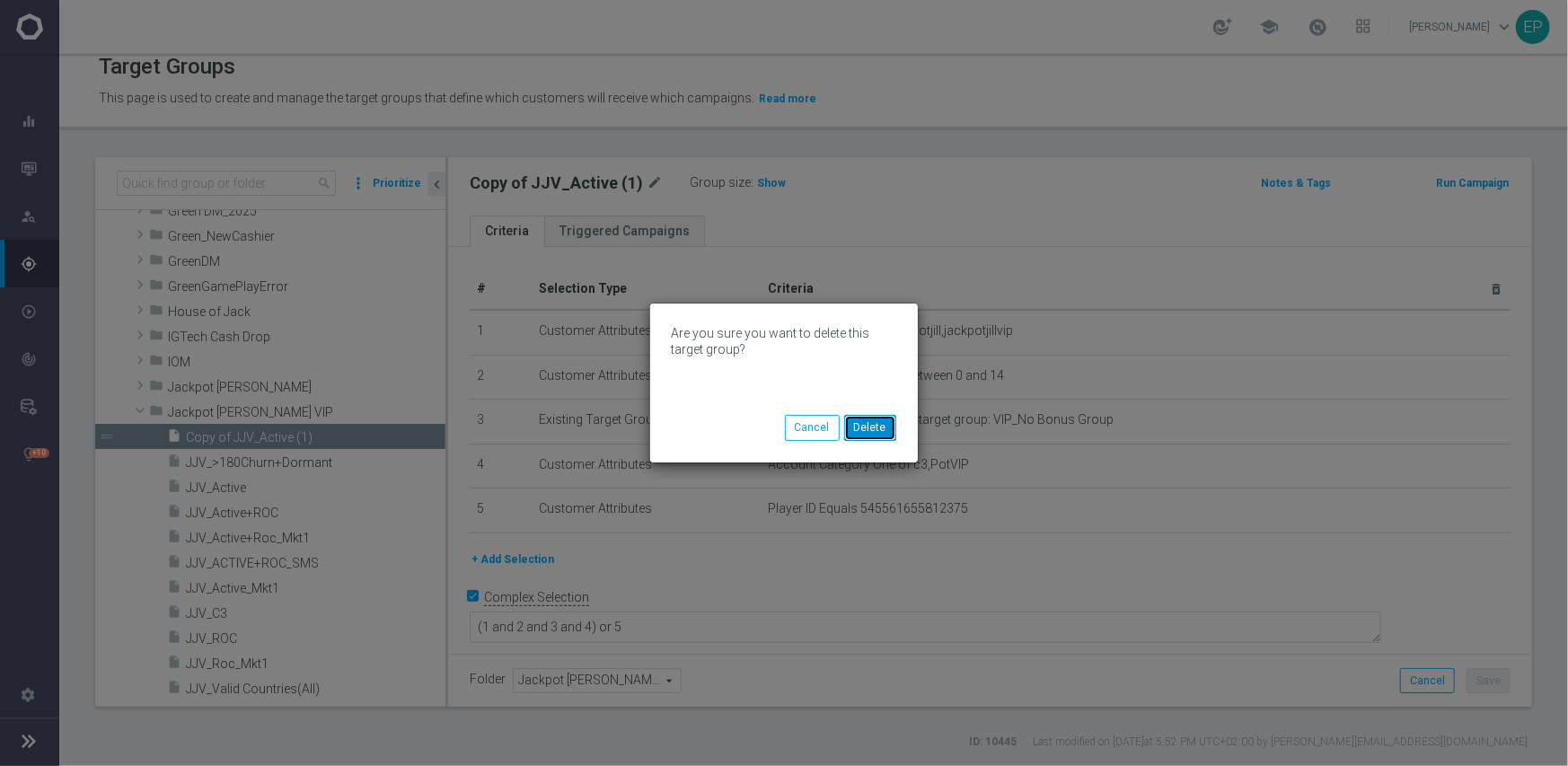
click at [871, 423] on button "Delete" at bounding box center [871, 428] width 52 height 25
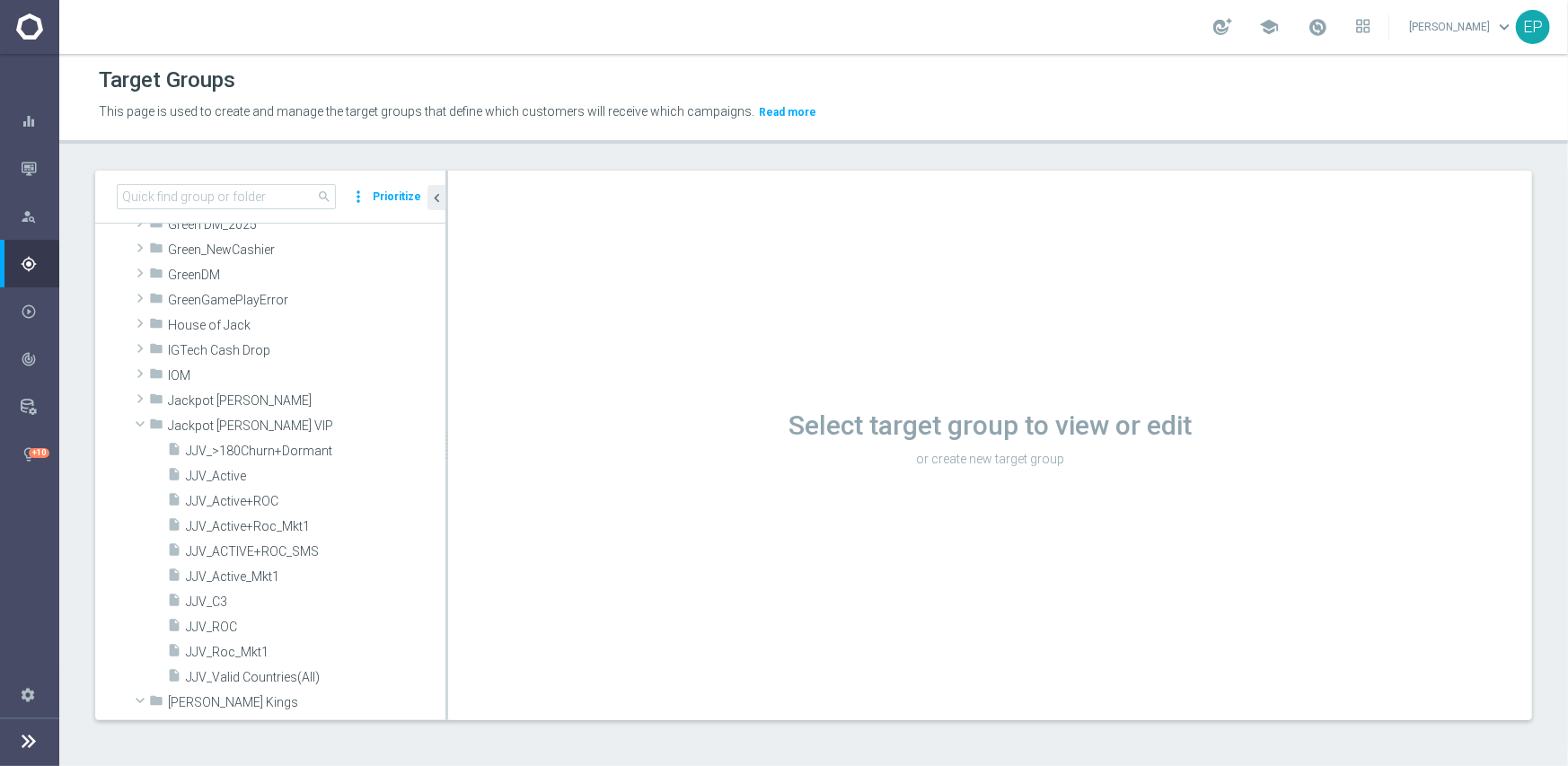
scroll to position [1, 0]
click at [138, 421] on span at bounding box center [140, 425] width 22 height 18
click at [137, 448] on span at bounding box center [140, 450] width 22 height 18
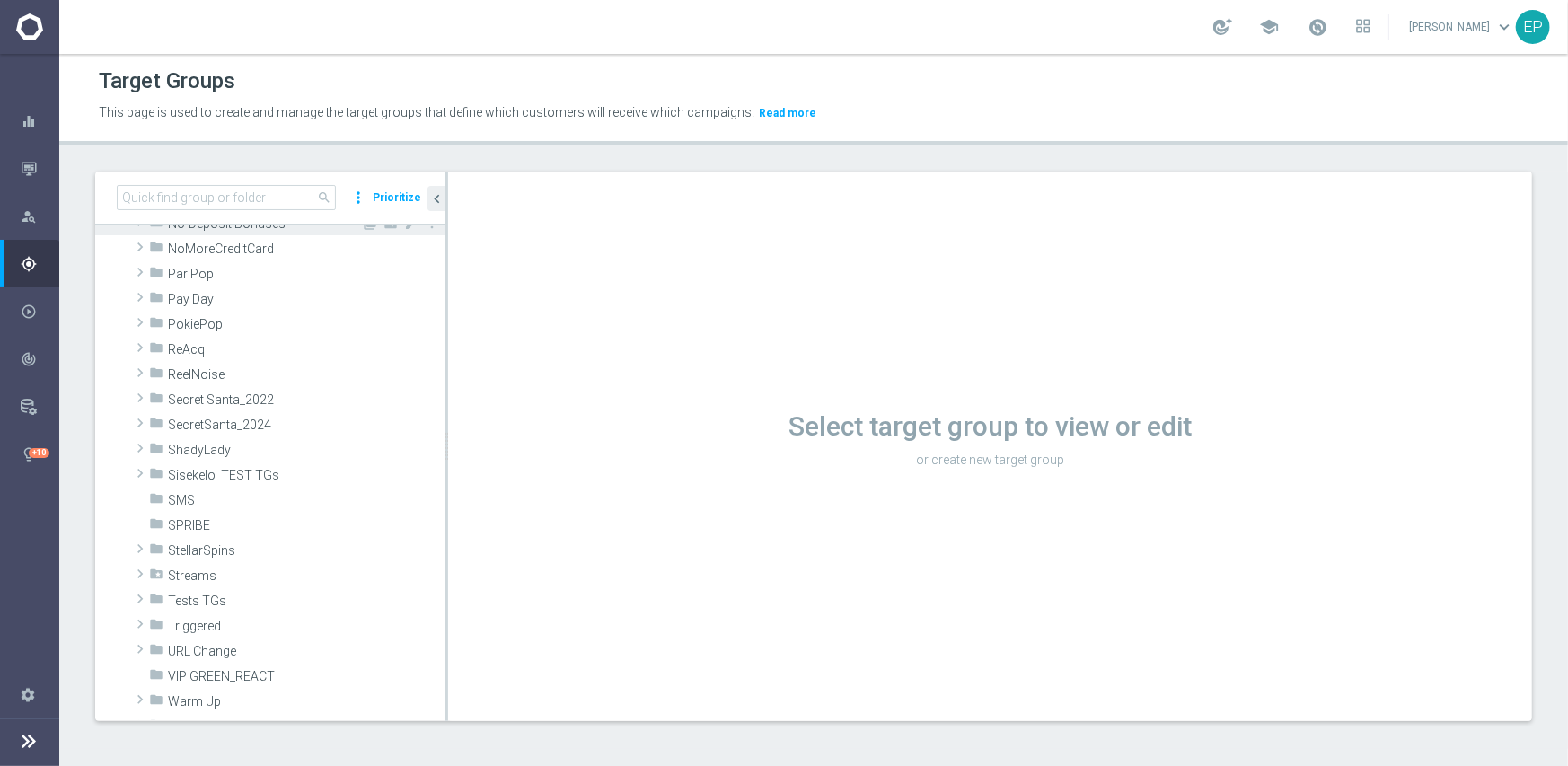
scroll to position [1437, 0]
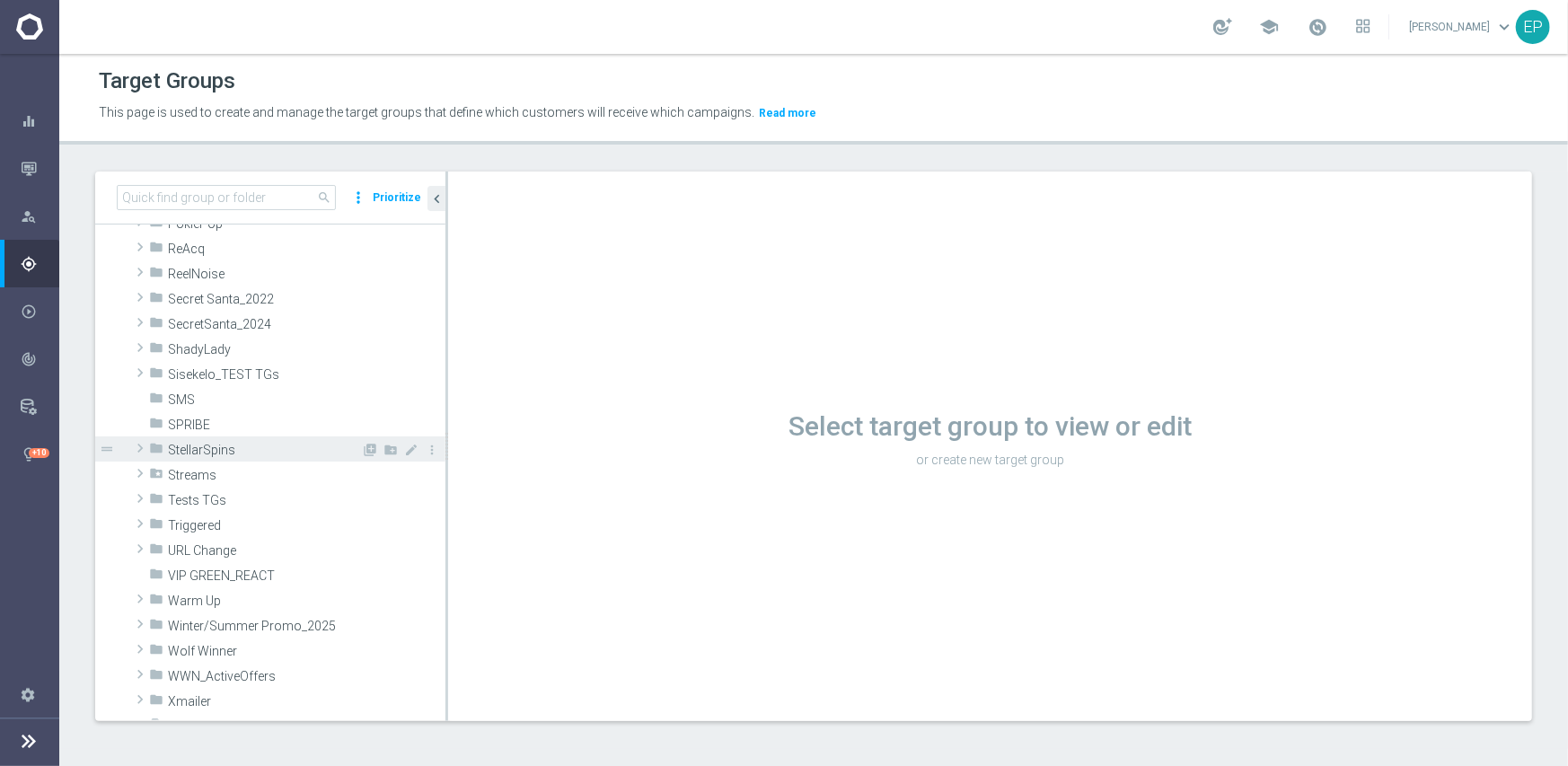
click at [244, 448] on span "StellarSpins" at bounding box center [264, 450] width 193 height 15
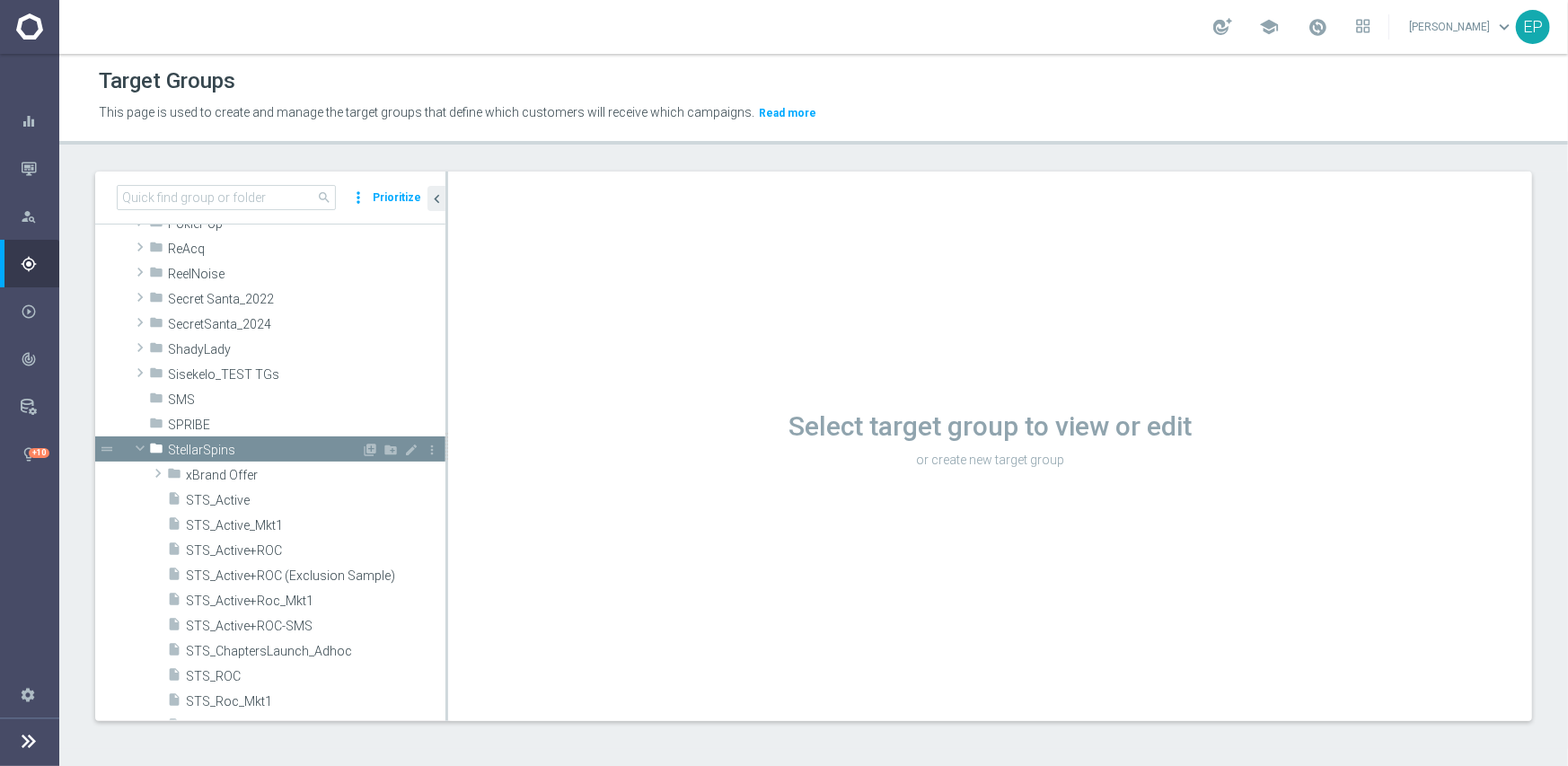
scroll to position [1527, 0]
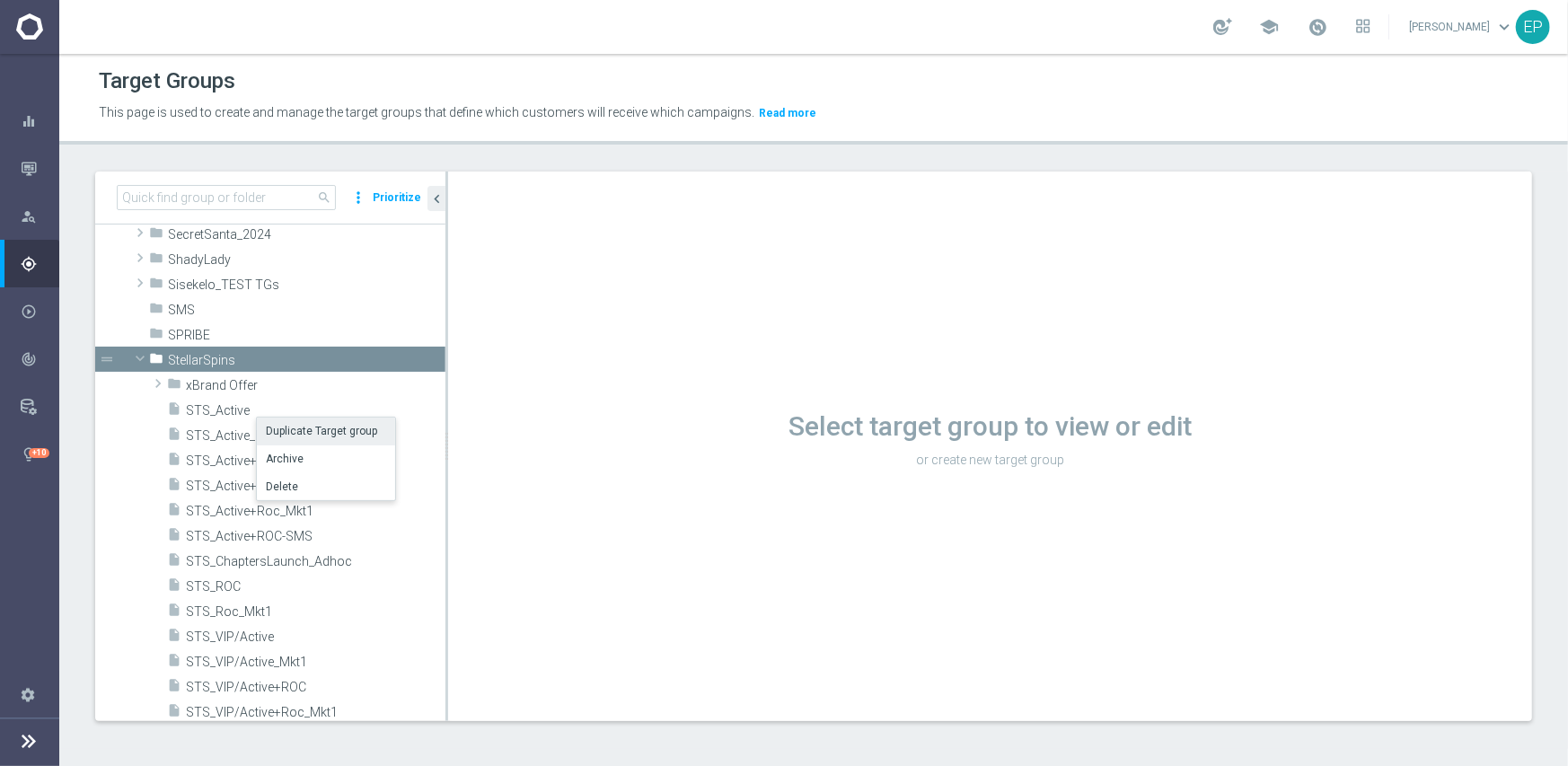
click at [309, 429] on li "Duplicate Target group" at bounding box center [326, 431] width 138 height 28
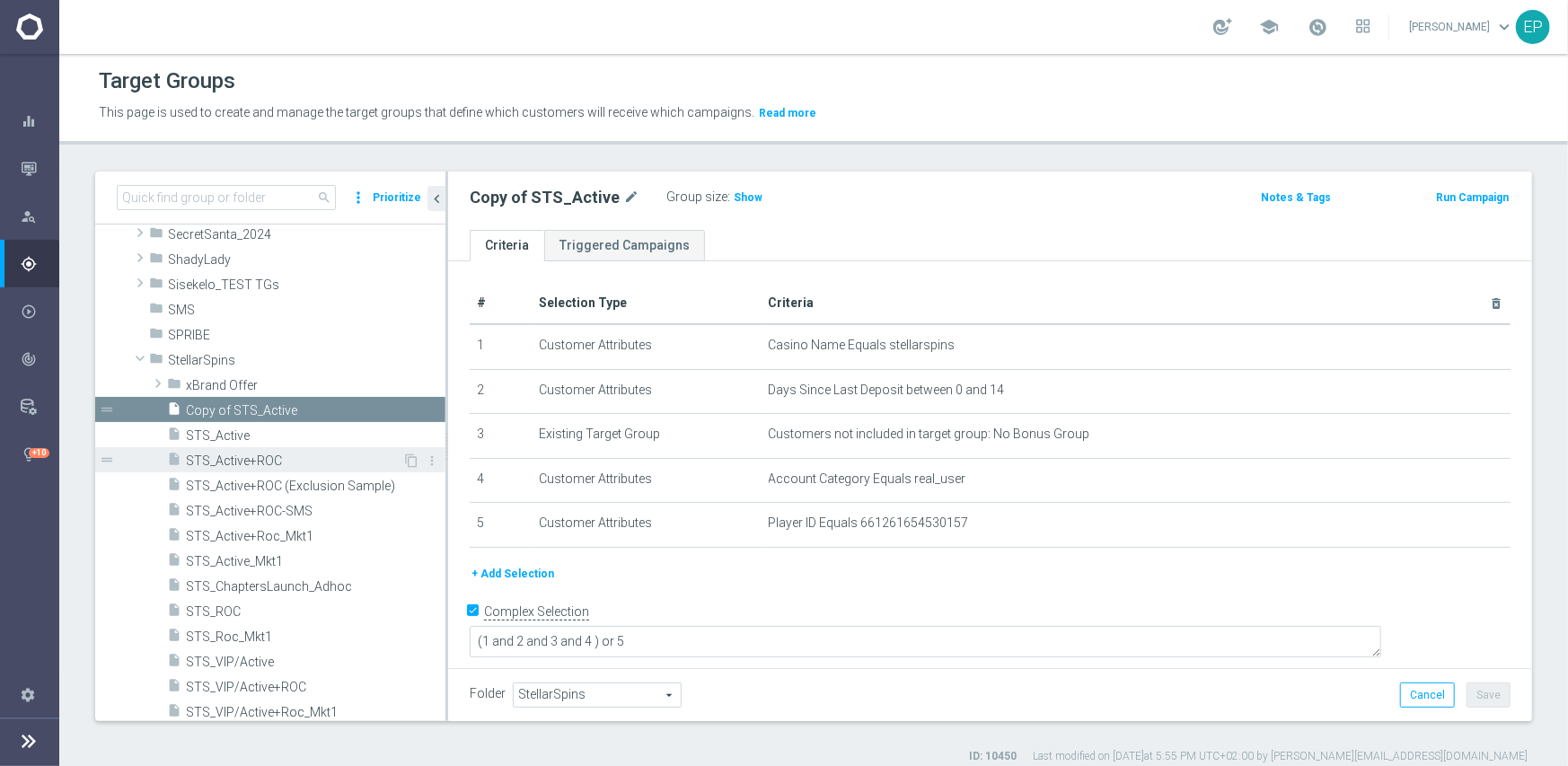
scroll to position [1617, 0]
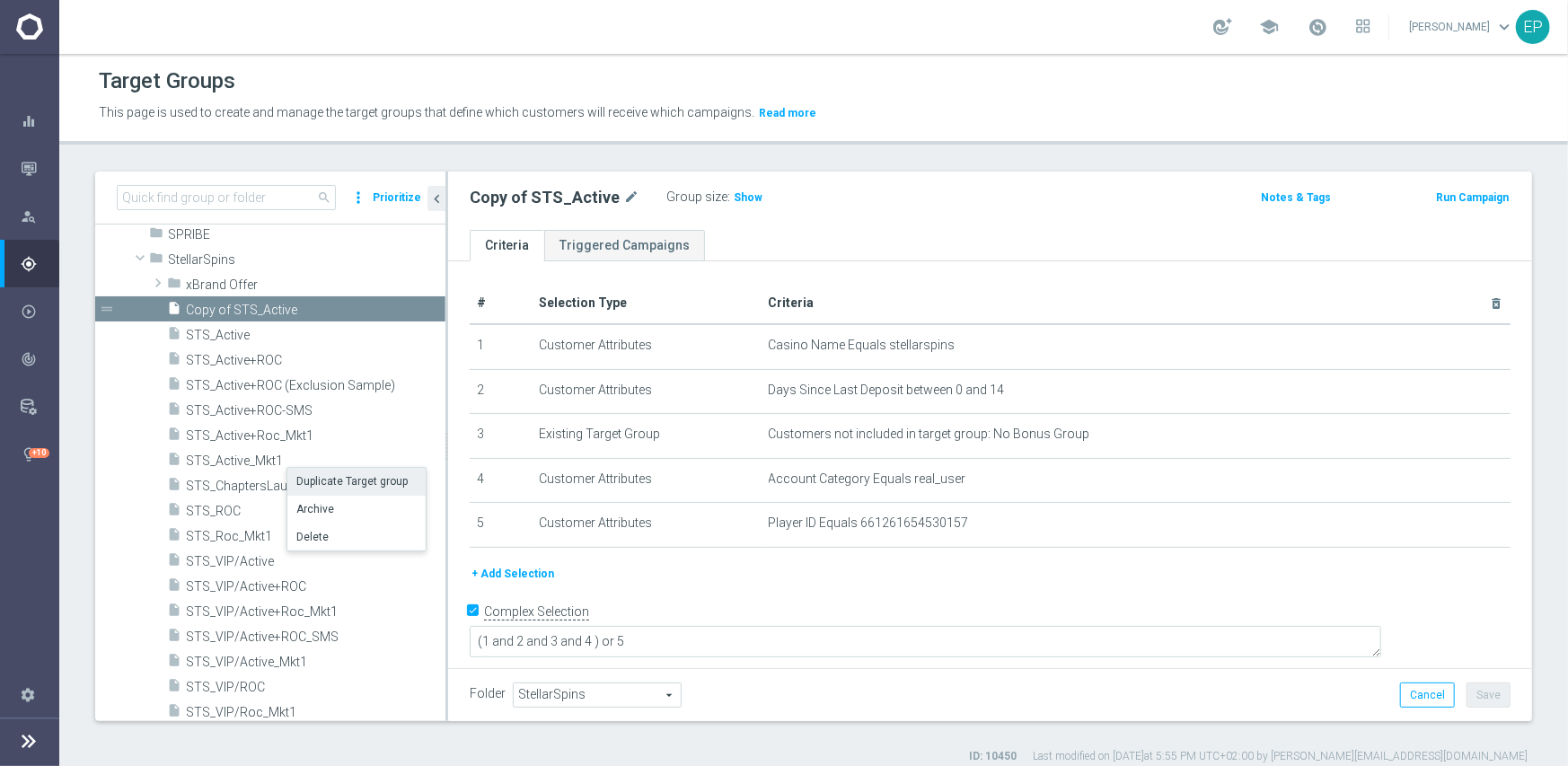
click at [365, 481] on li "Duplicate Target group" at bounding box center [356, 482] width 138 height 28
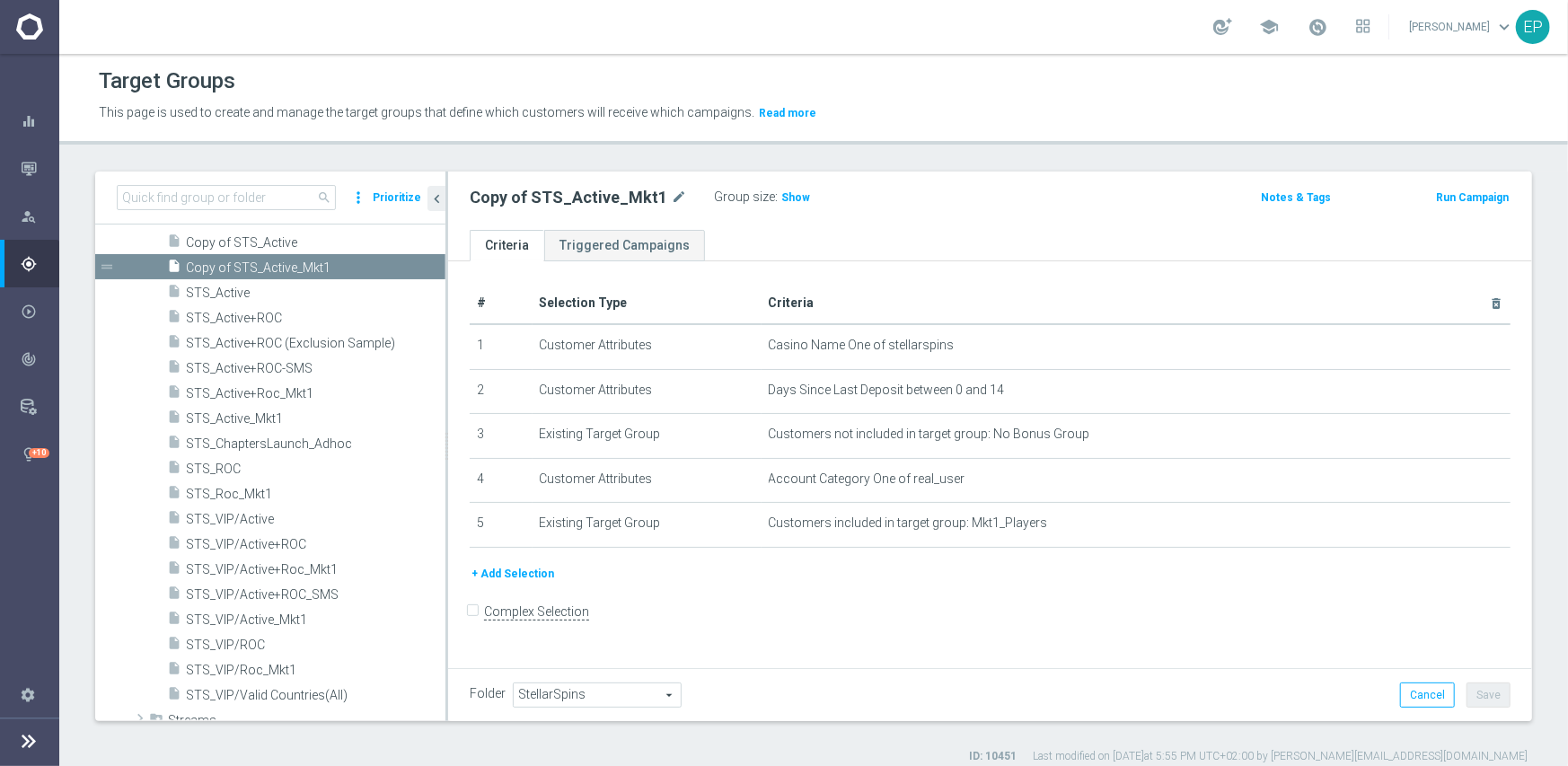
scroll to position [1706, 0]
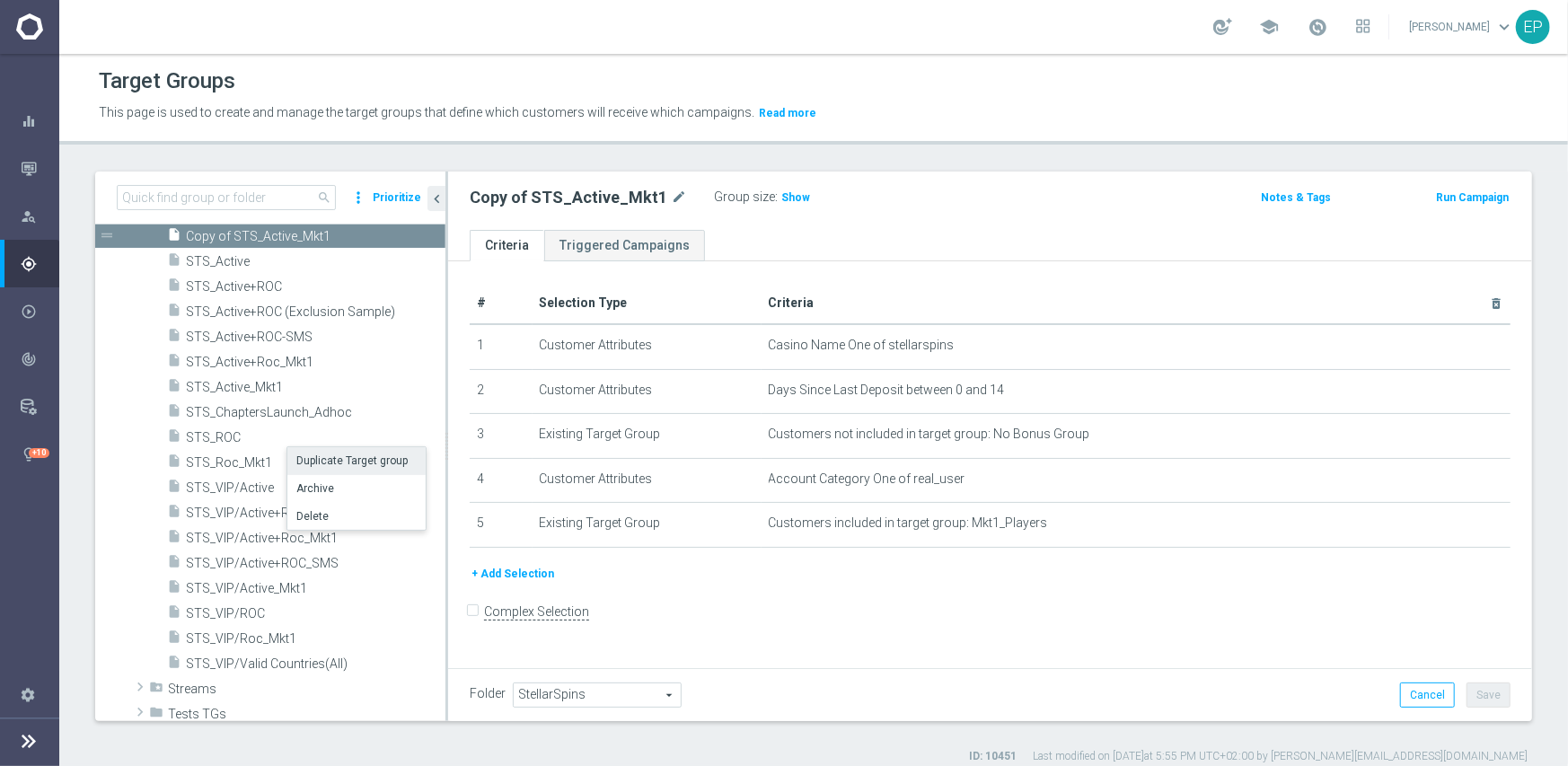
click at [346, 463] on li "Duplicate Target group" at bounding box center [356, 461] width 138 height 28
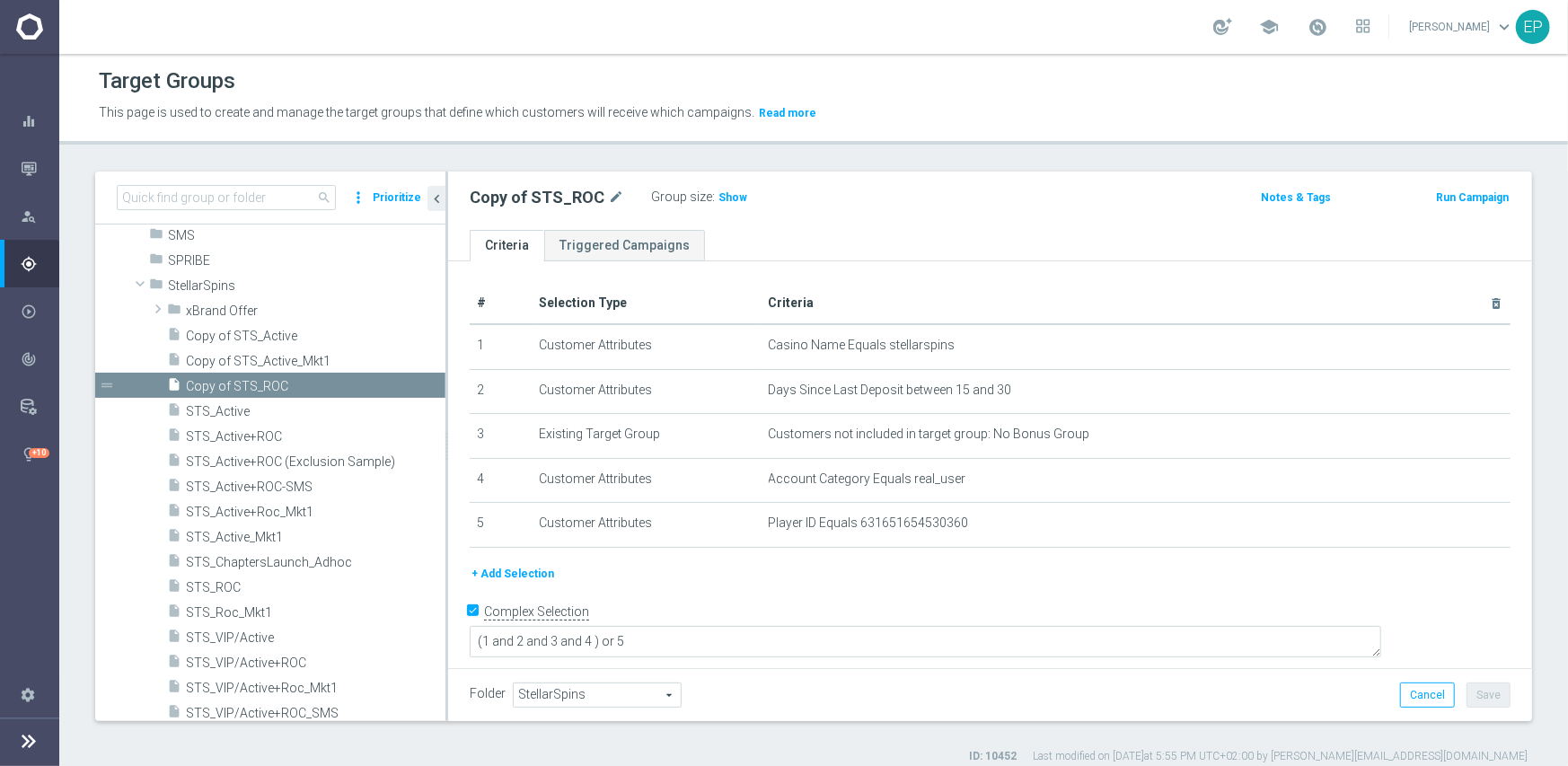
scroll to position [1613, 0]
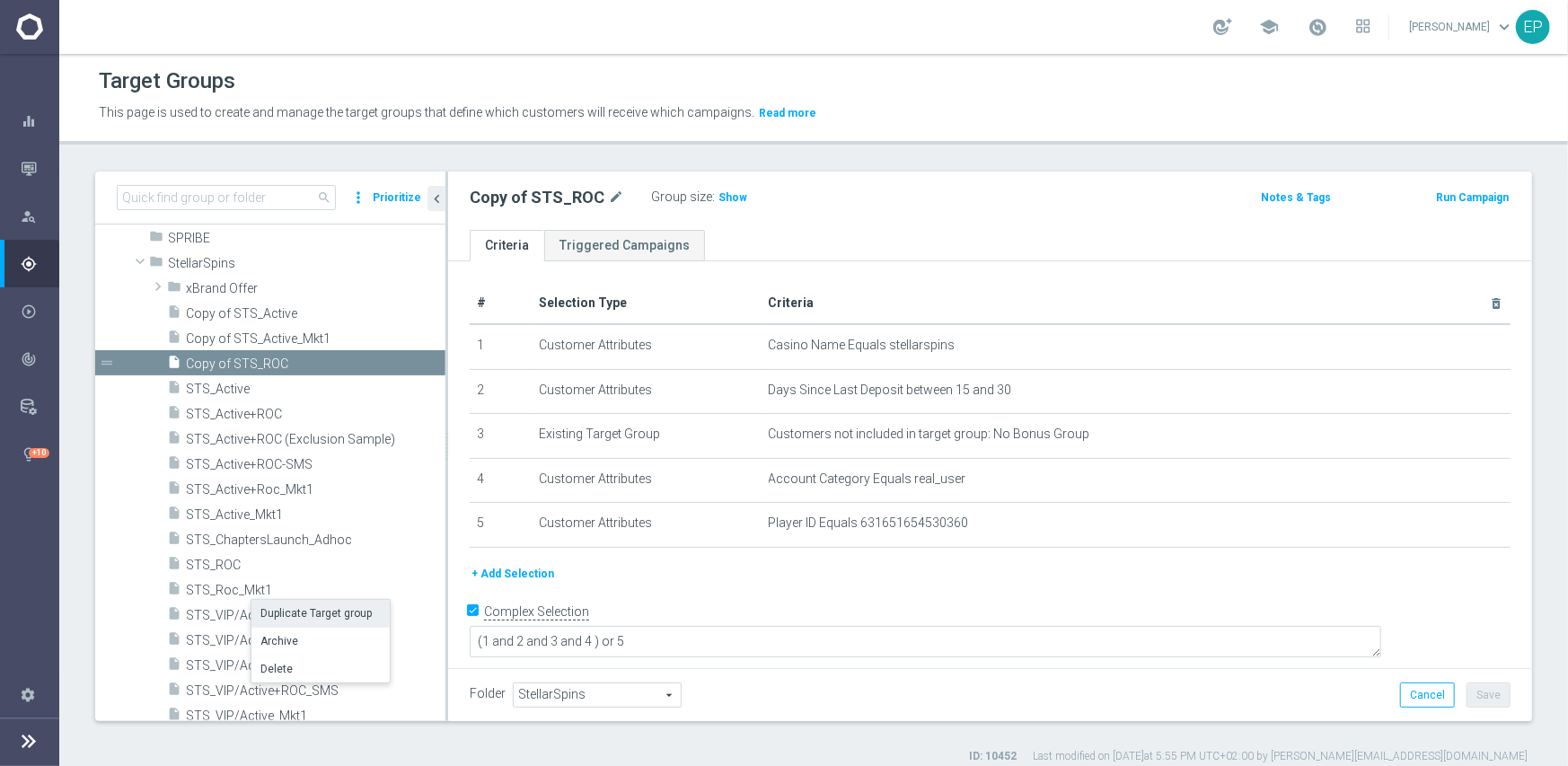
click at [315, 613] on li "Duplicate Target group" at bounding box center [320, 614] width 138 height 28
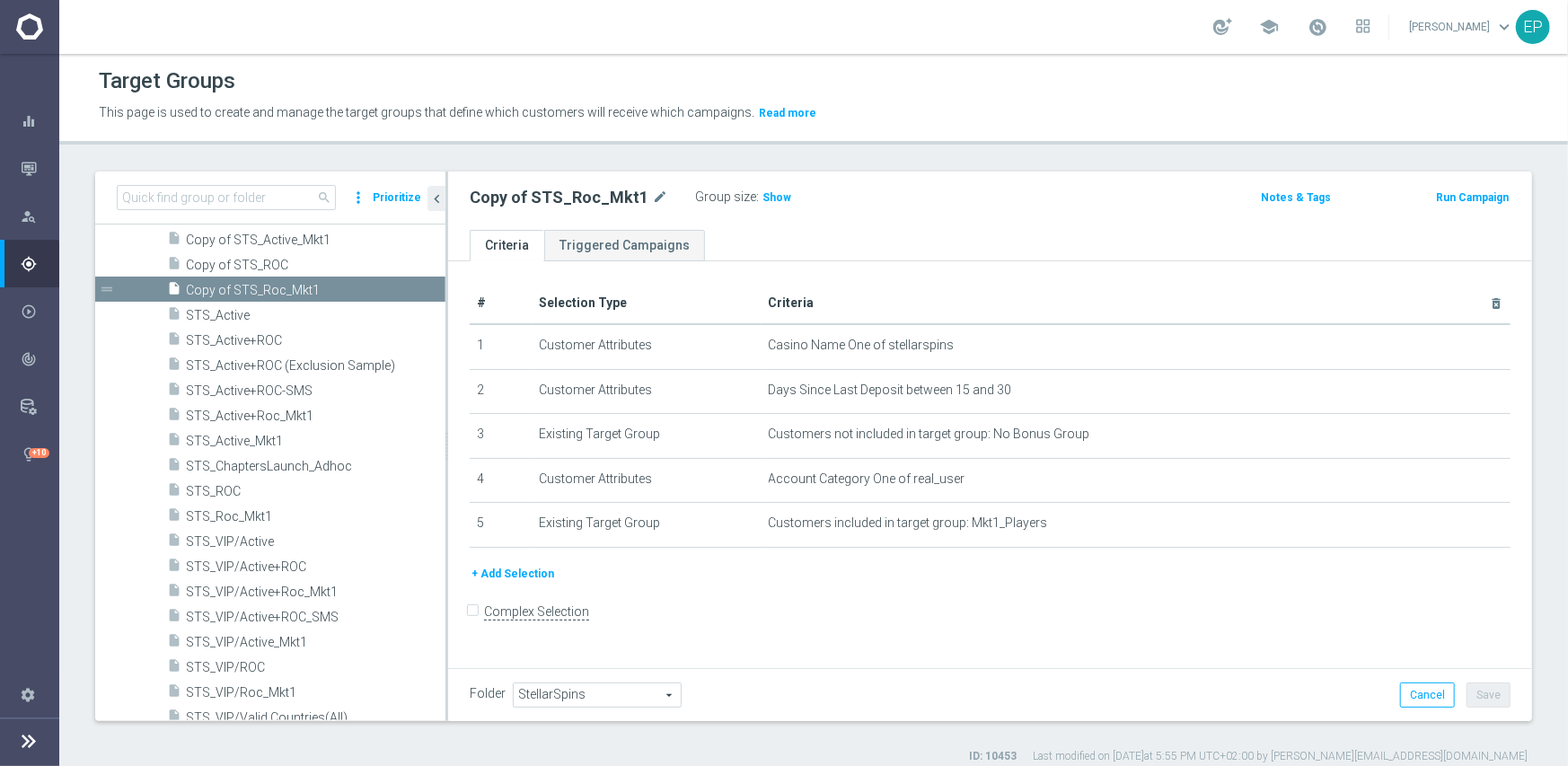
scroll to position [1793, 0]
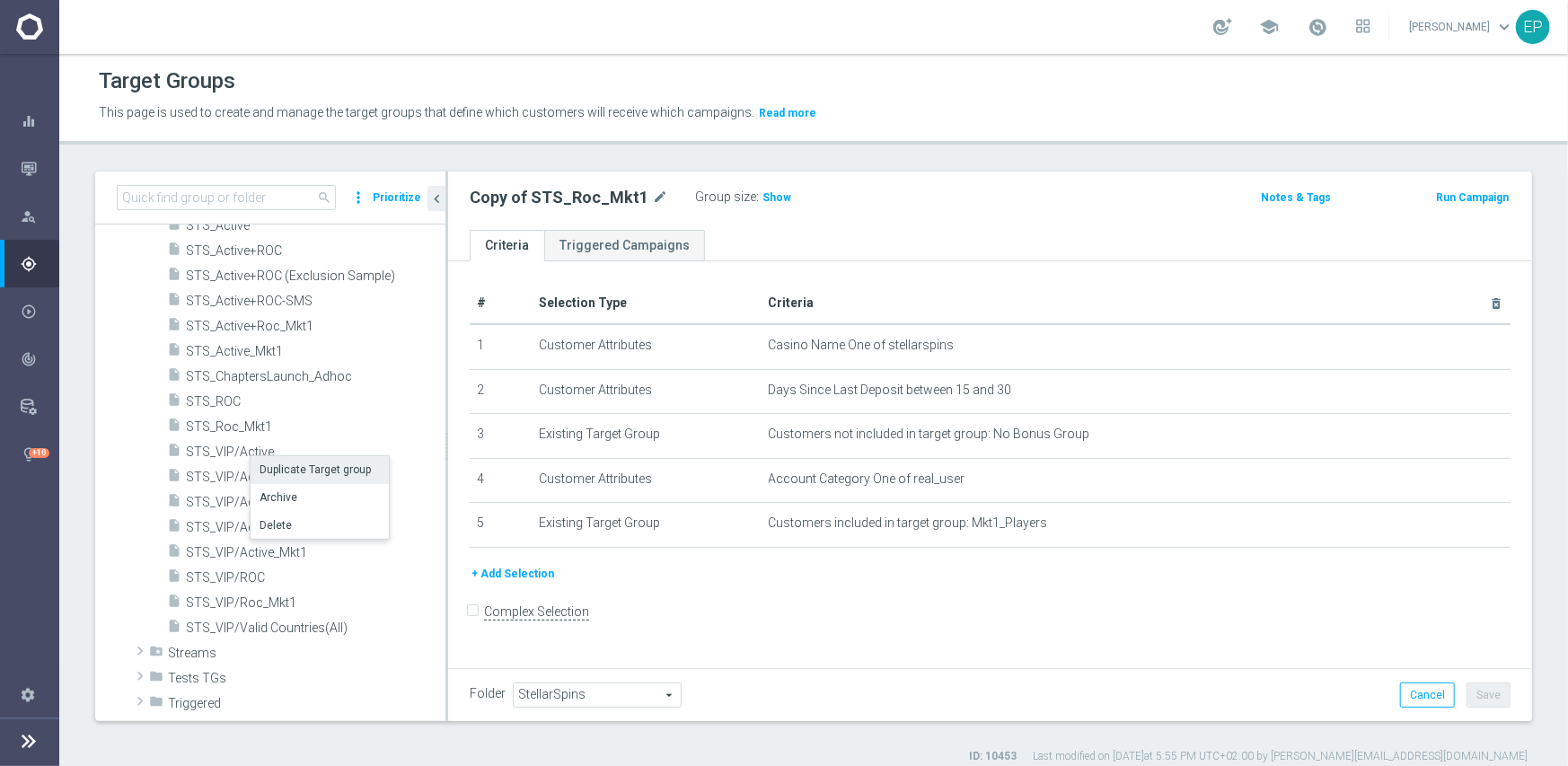
click at [325, 474] on li "Duplicate Target group" at bounding box center [319, 470] width 138 height 28
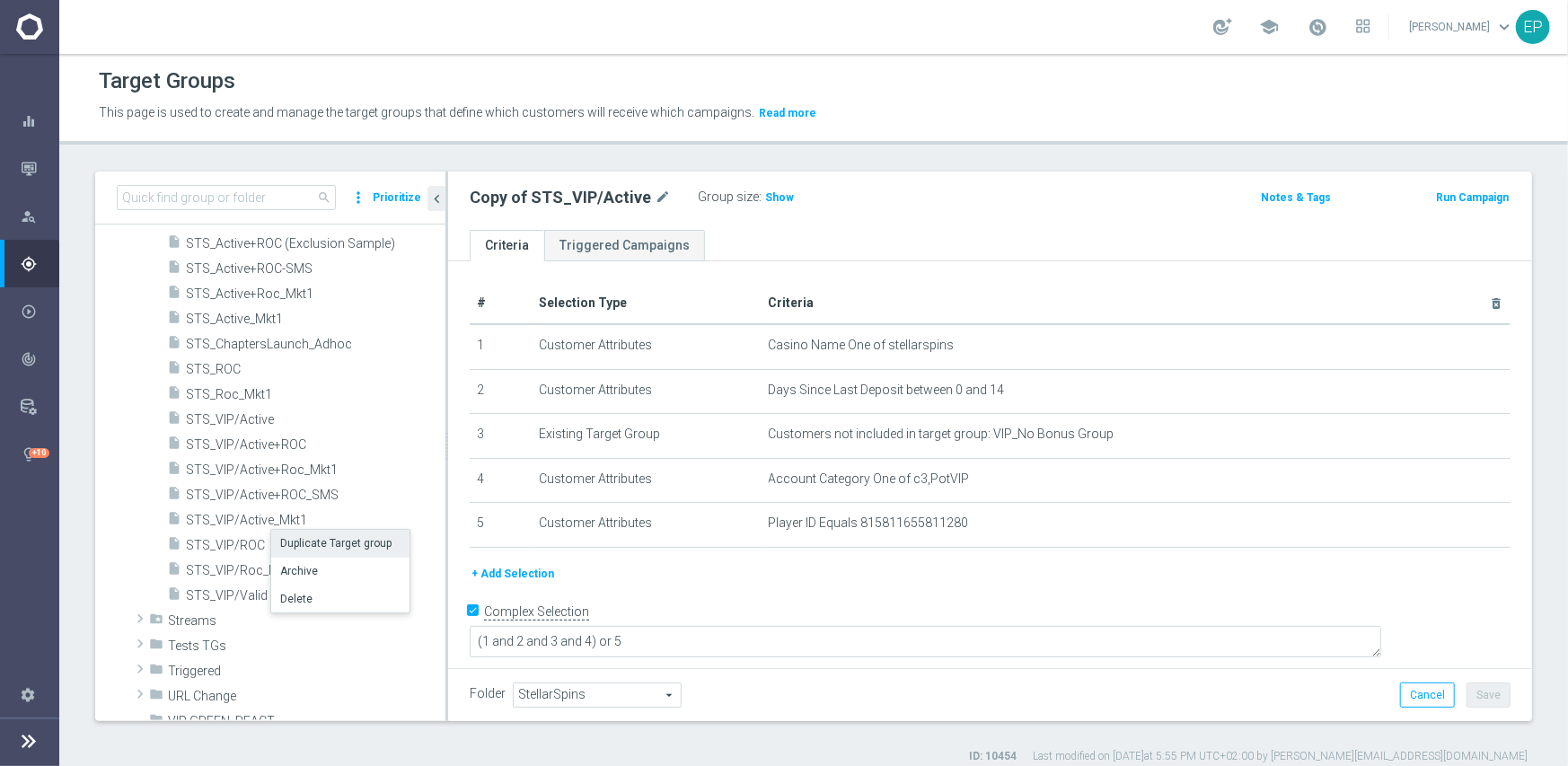
click at [331, 540] on li "Duplicate Target group" at bounding box center [340, 543] width 138 height 28
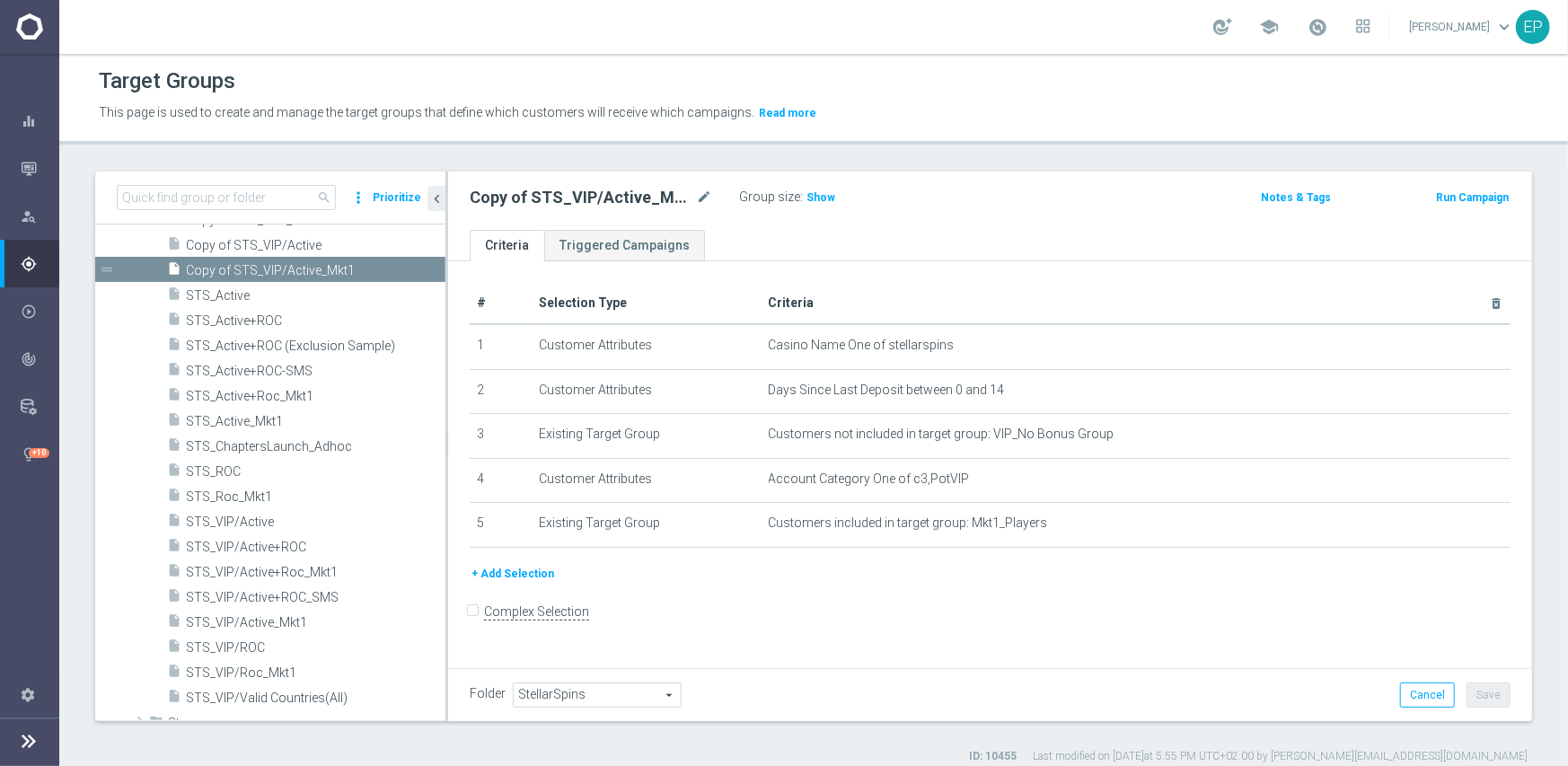
scroll to position [1863, 0]
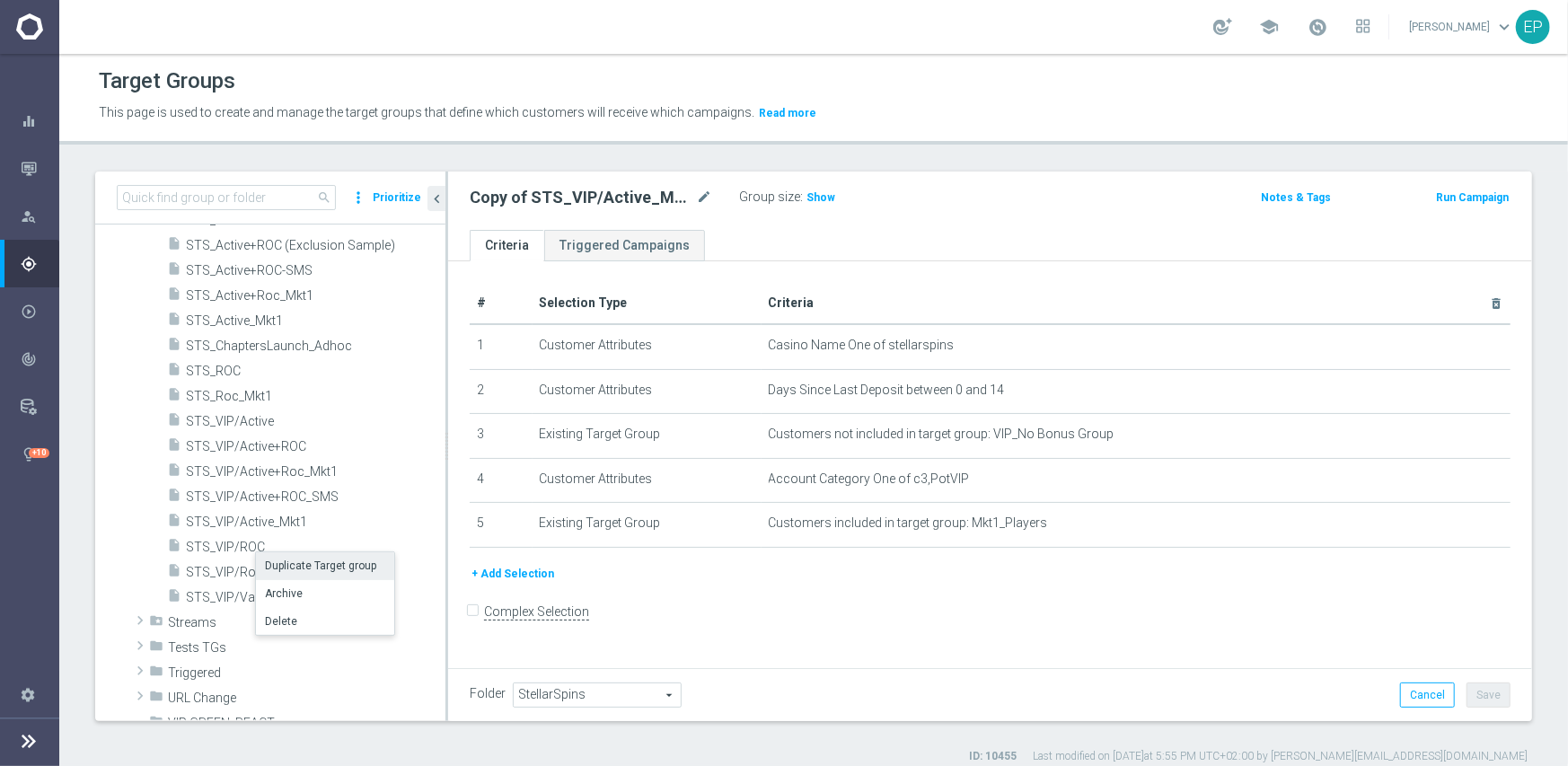
click at [318, 567] on li "Duplicate Target group" at bounding box center [325, 566] width 138 height 28
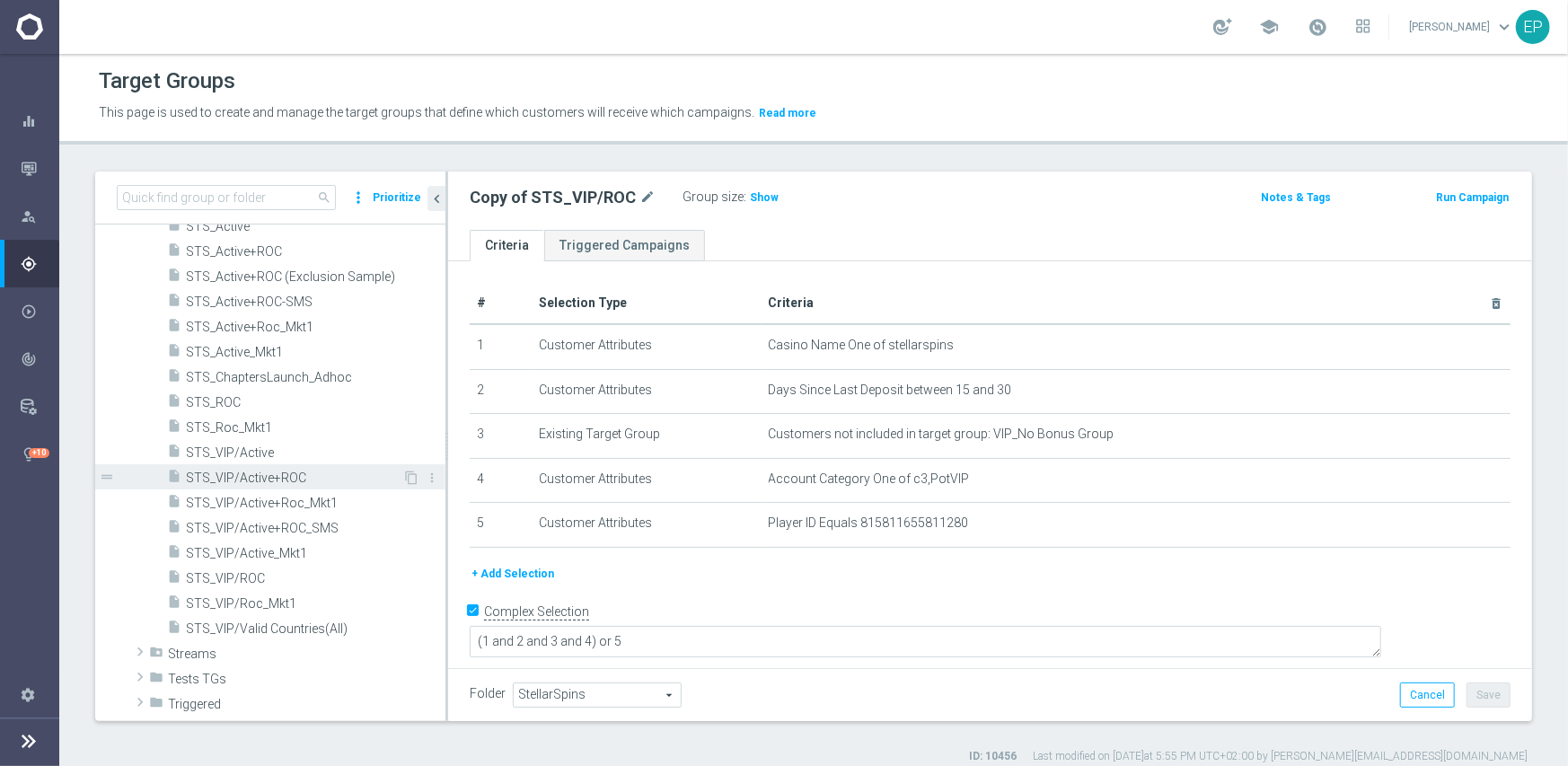
scroll to position [1887, 0]
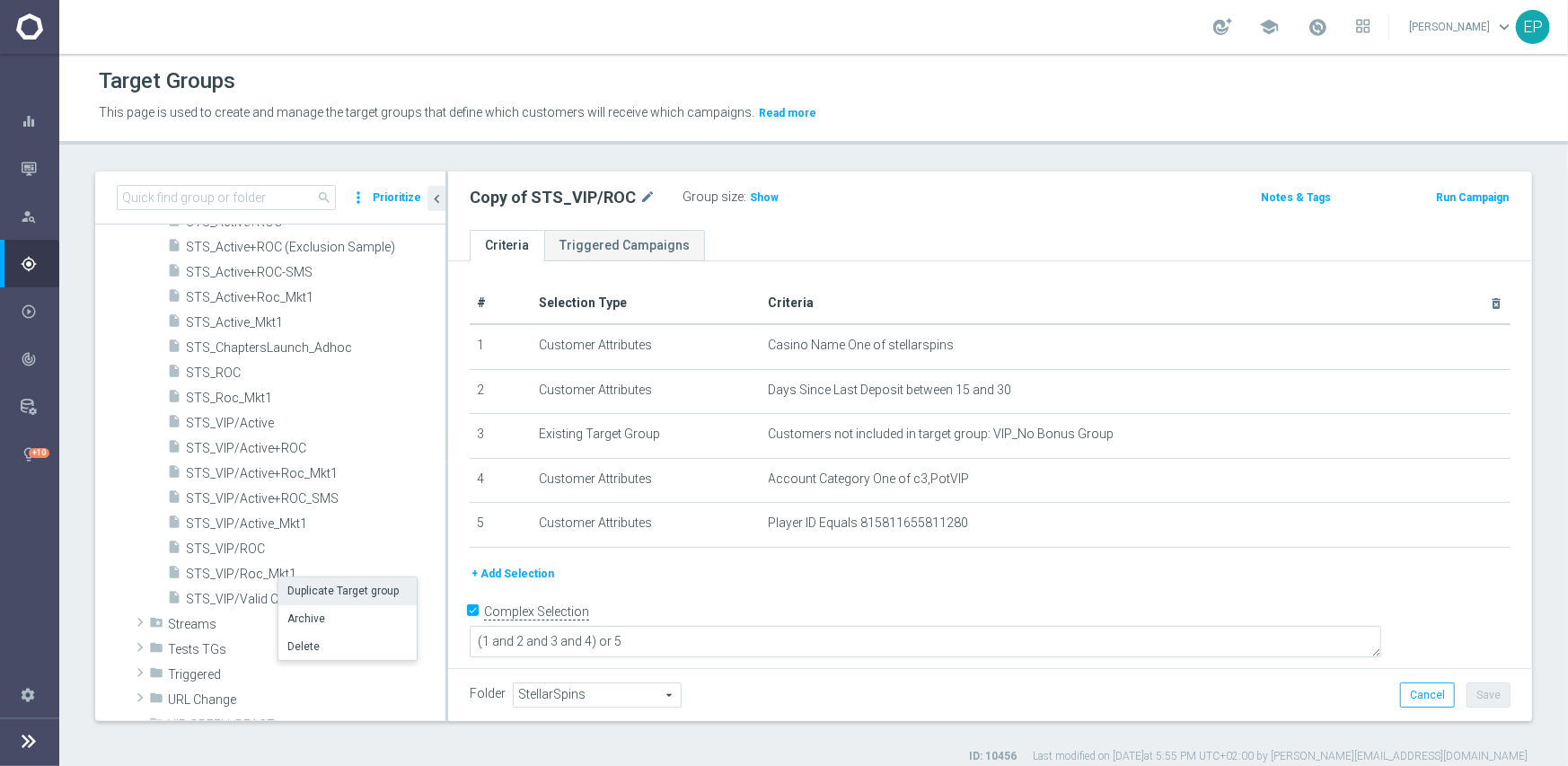
click at [322, 586] on li "Duplicate Target group" at bounding box center [347, 591] width 138 height 28
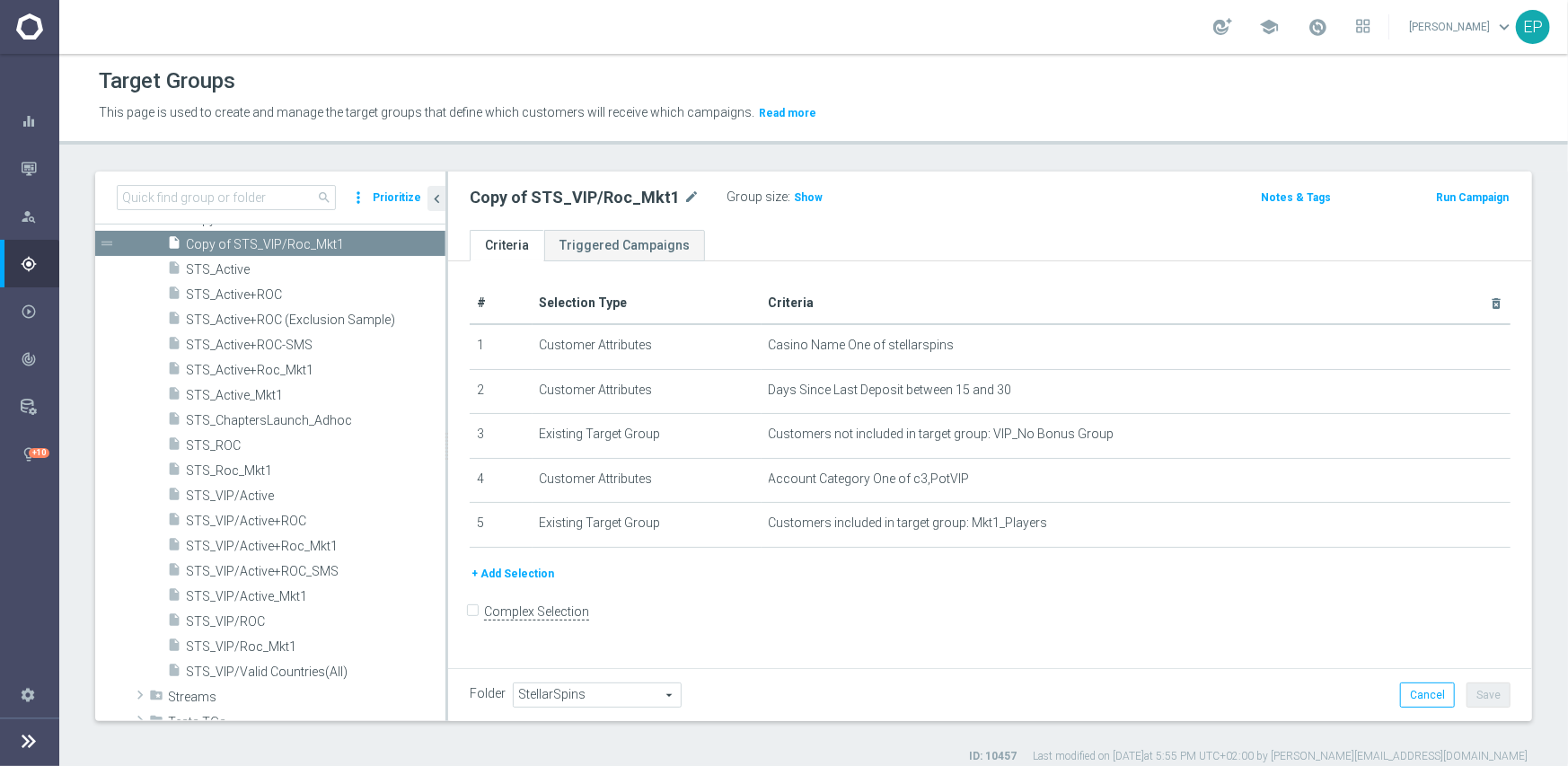
scroll to position [1909, 0]
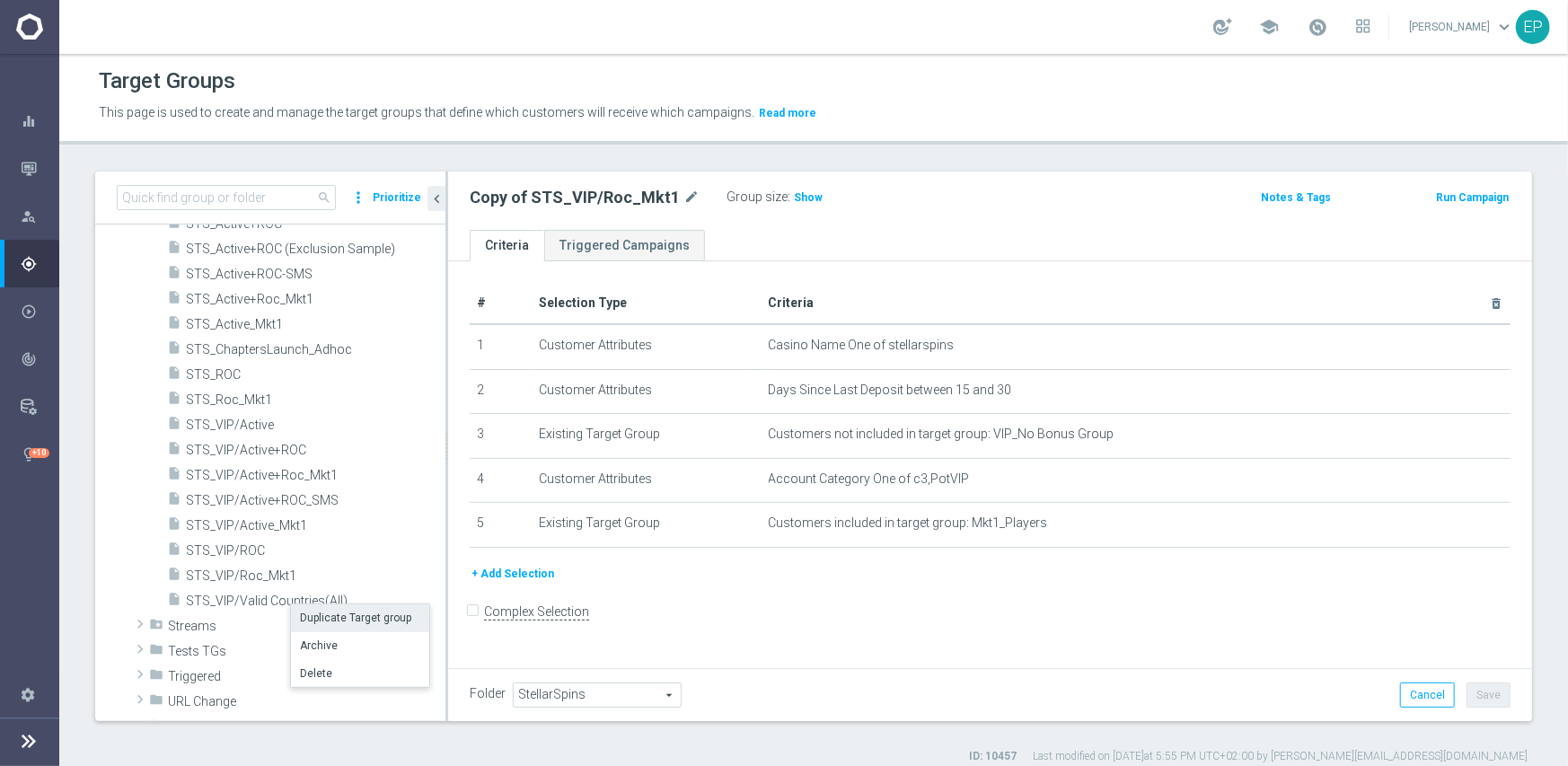
click at [341, 614] on li "Duplicate Target group" at bounding box center [360, 618] width 138 height 28
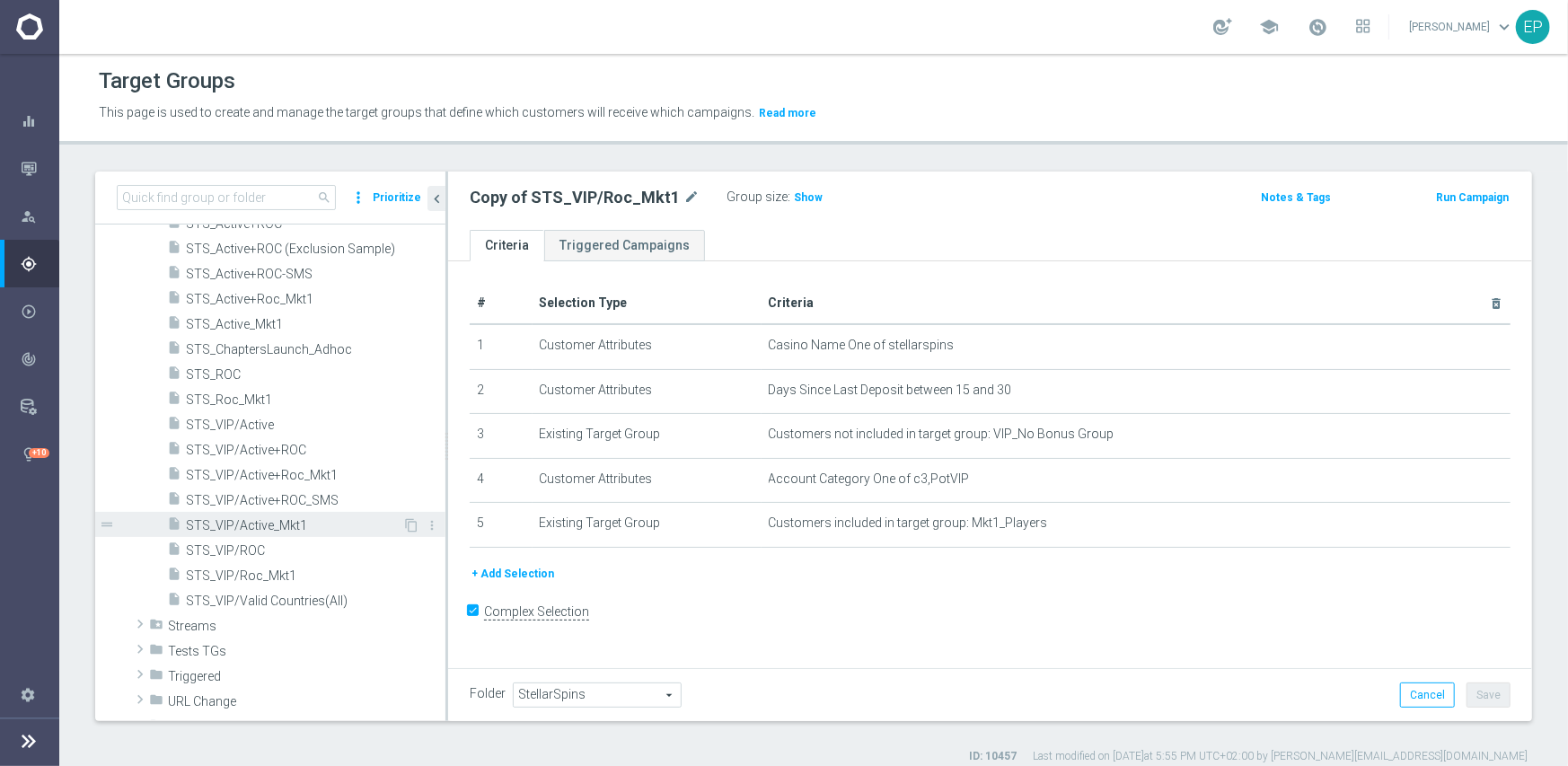
checkbox input "true"
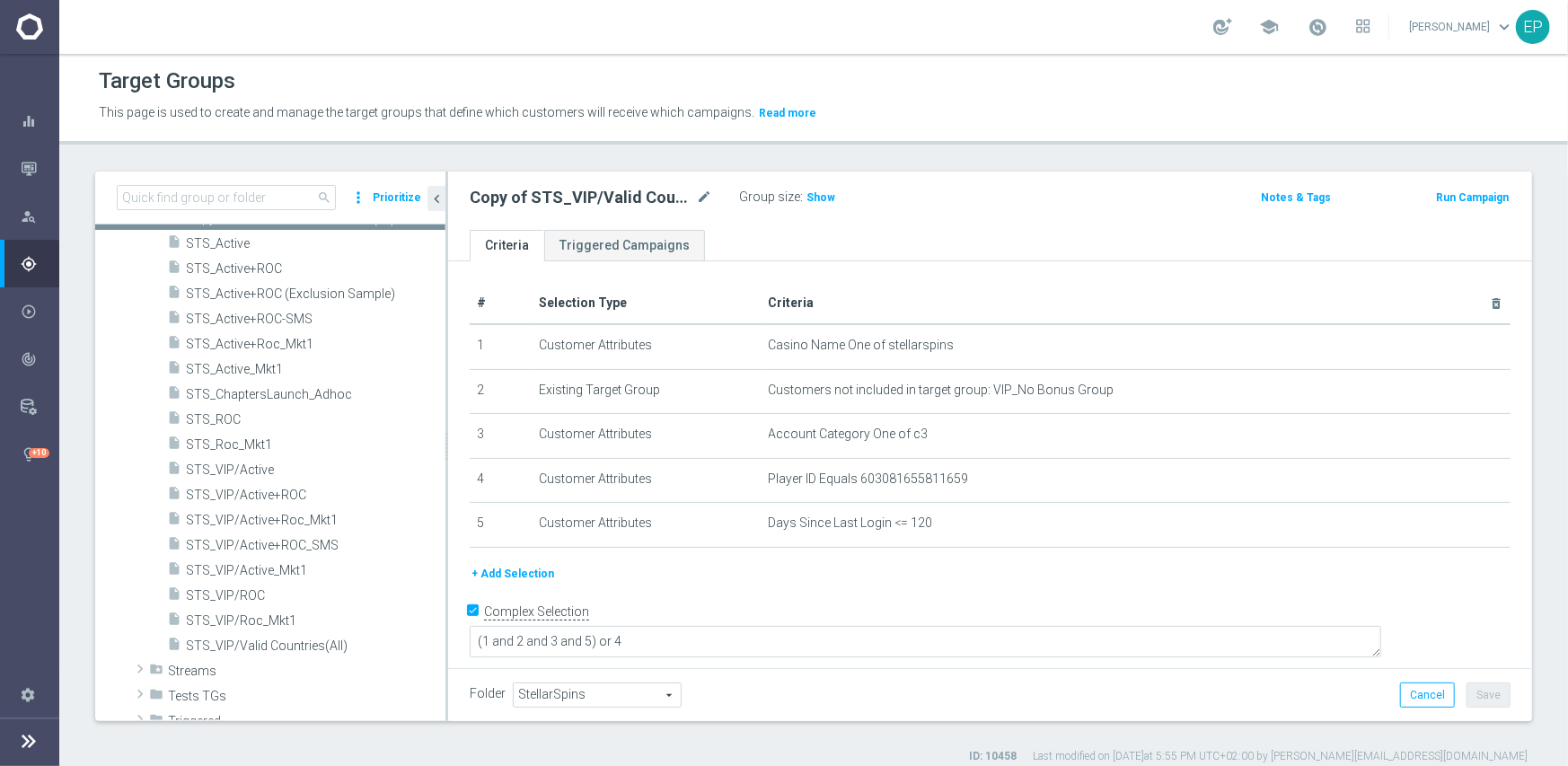
scroll to position [1573, 0]
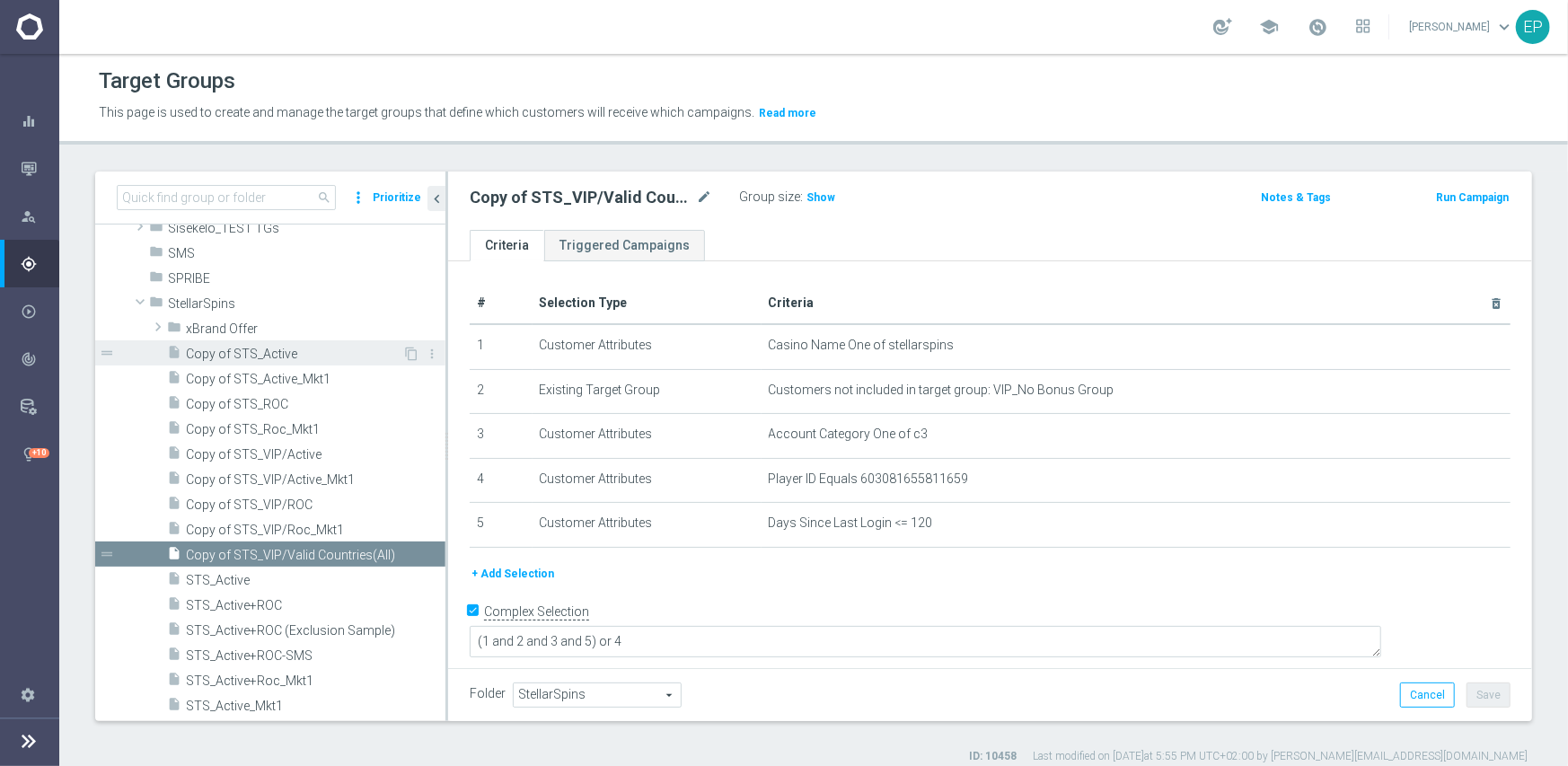
click at [276, 352] on span "Copy of STS_Active" at bounding box center [294, 354] width 217 height 15
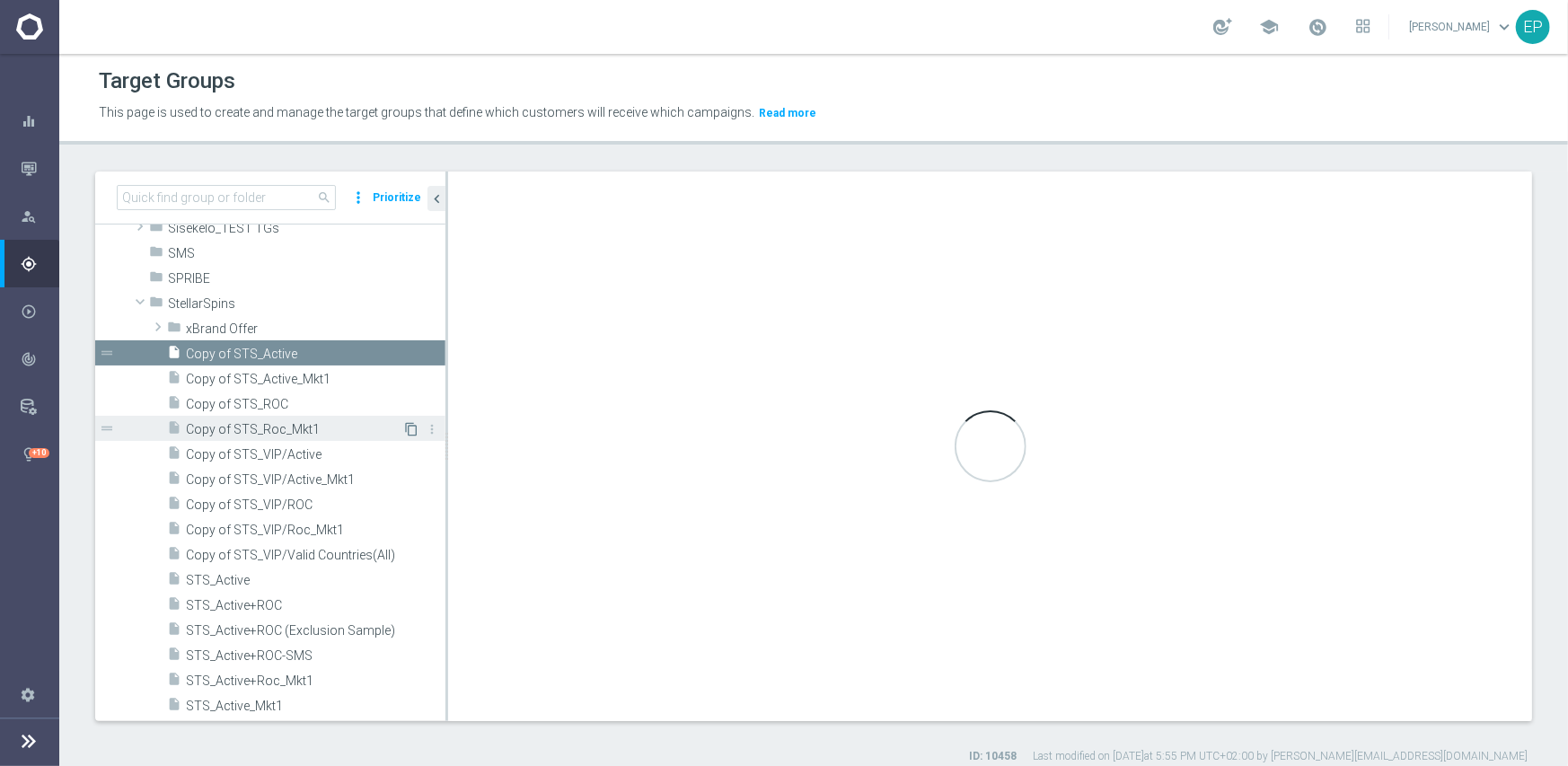
type textarea "(1 and 2 and 3 and 4 ) or 5"
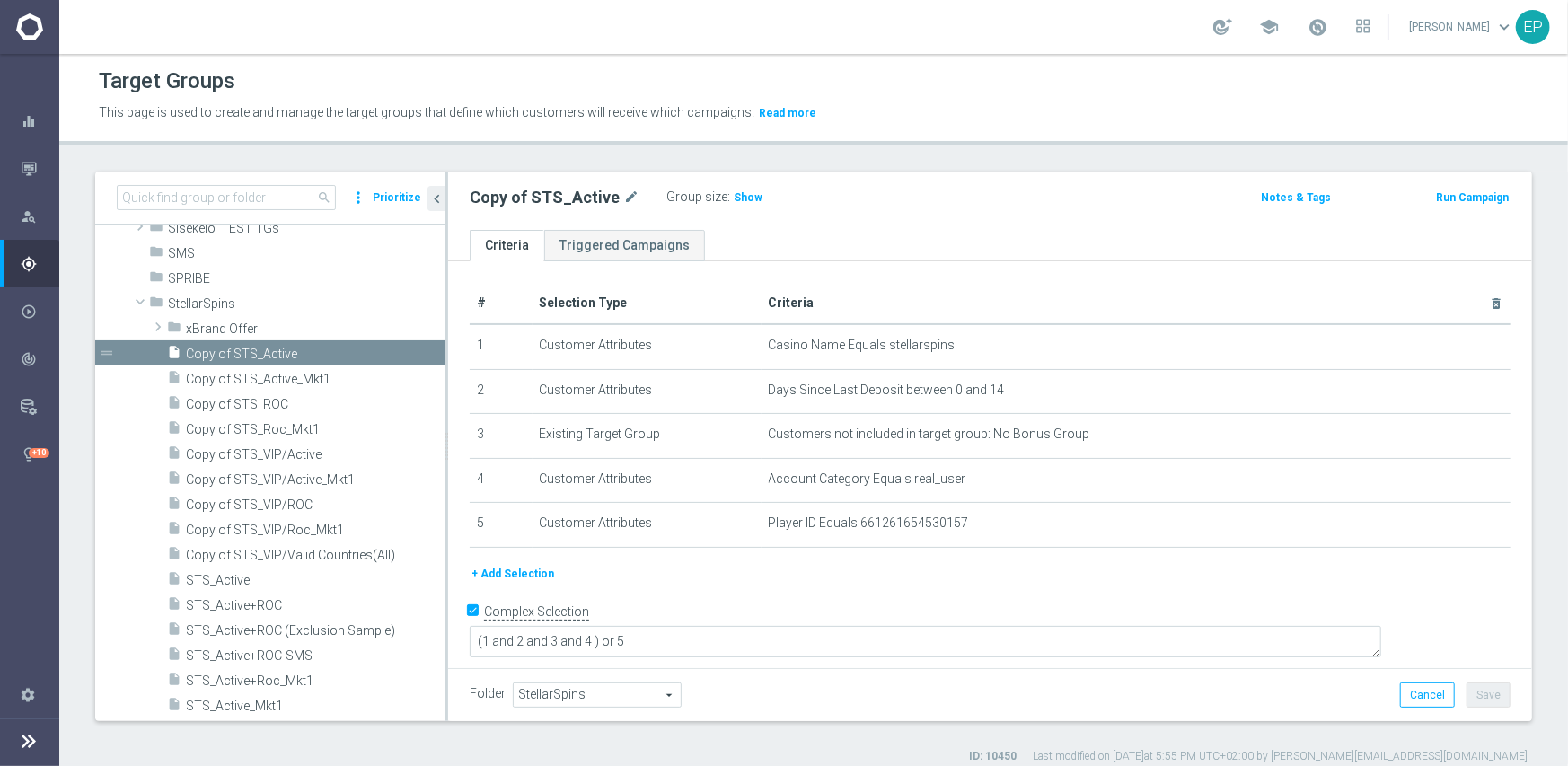
click at [602, 690] on span "StellarSpins" at bounding box center [596, 696] width 167 height 23
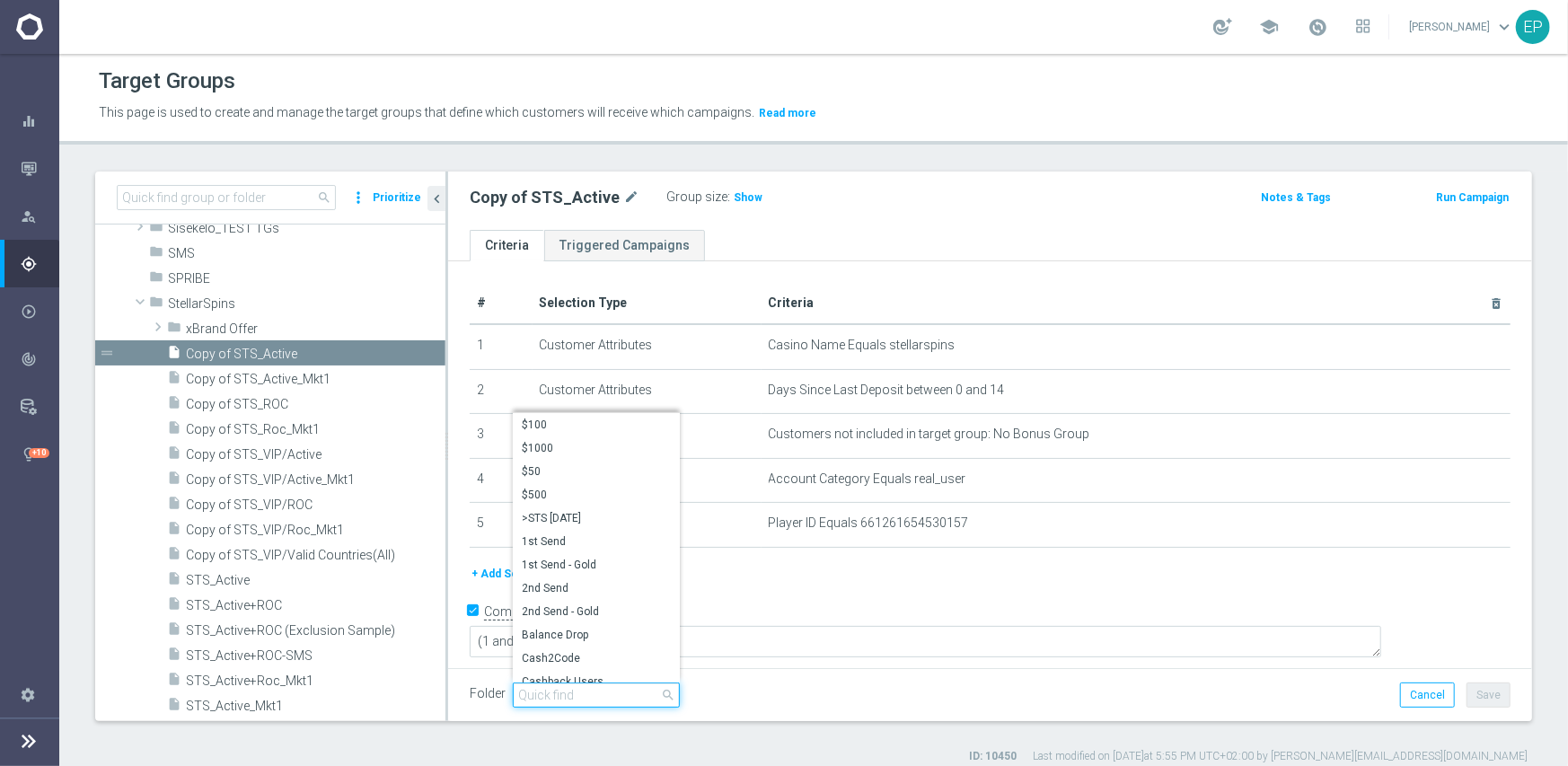
click at [573, 694] on input "search" at bounding box center [595, 696] width 167 height 25
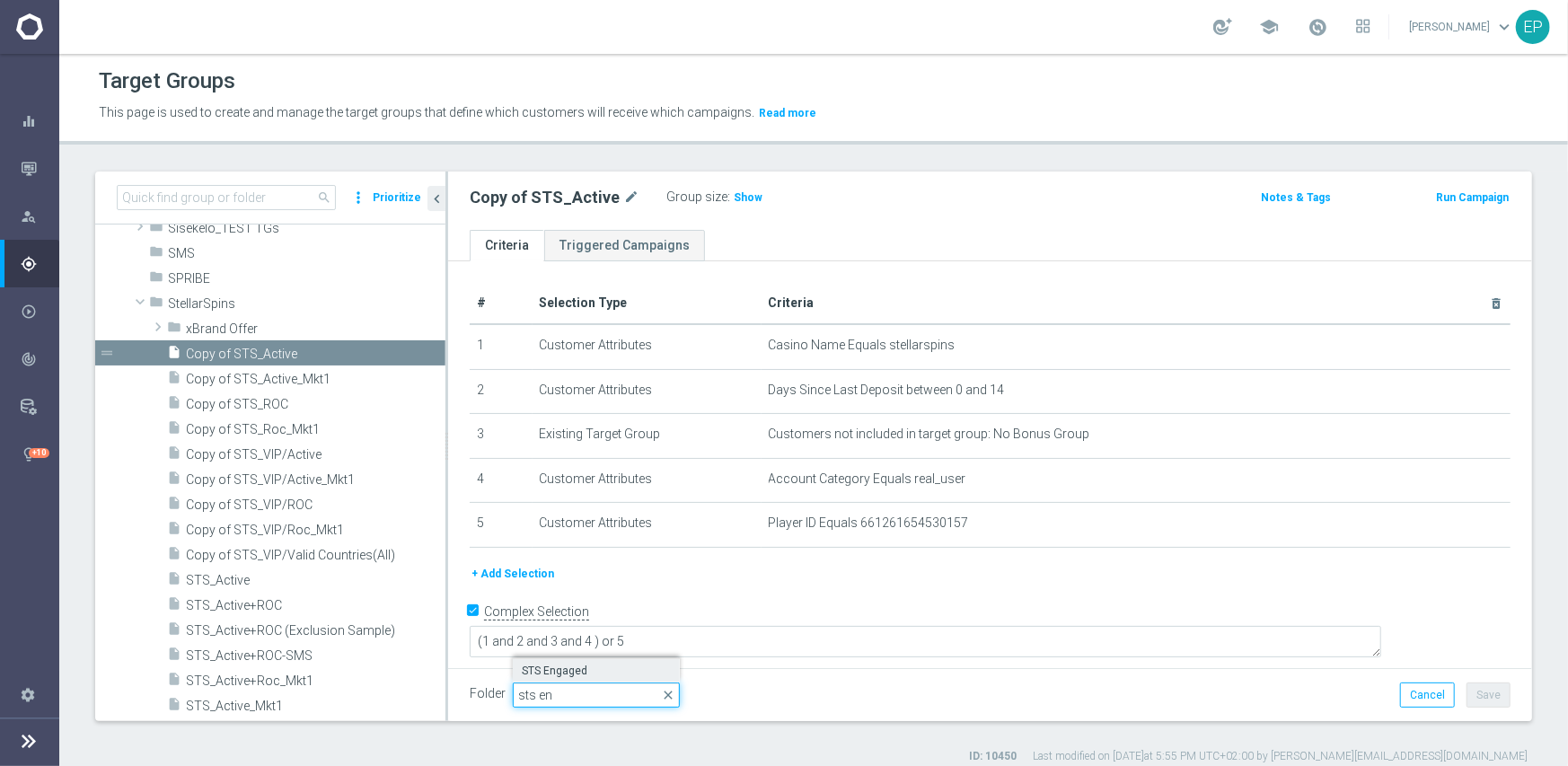
drag, startPoint x: 579, startPoint y: 693, endPoint x: 524, endPoint y: 669, distance: 60.0
click at [524, 683] on div "StellarSpins StellarSpins arrow_drop_down sts en close STS Engaged" at bounding box center [595, 696] width 167 height 25
click at [524, 669] on div "Folder StellarSpins StellarSpins arrow_drop_down search Cancel Save Saving..." at bounding box center [991, 695] width 1084 height 53
click at [591, 688] on span "StellarSpins" at bounding box center [596, 696] width 167 height 23
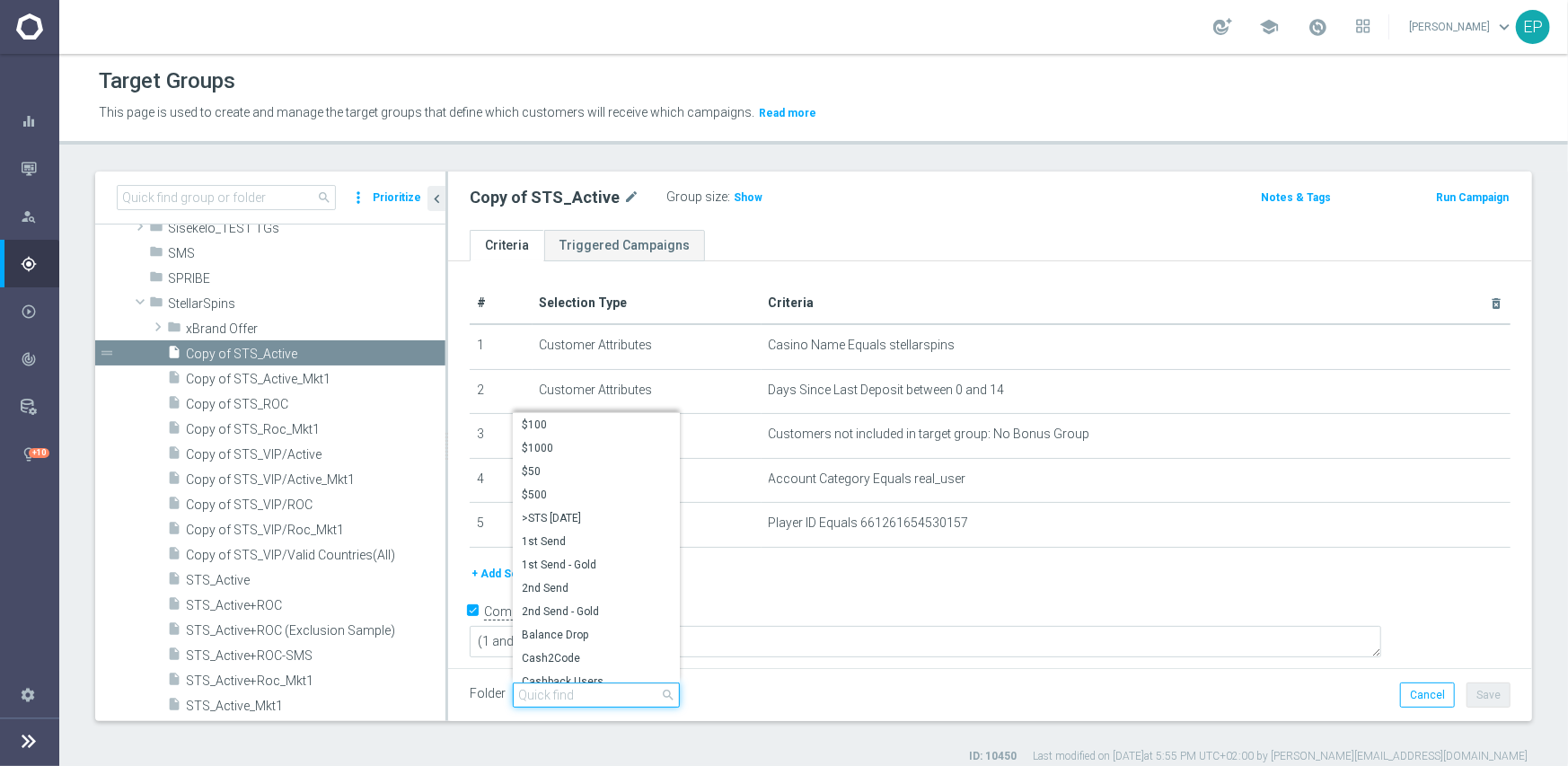
click at [590, 696] on input "search" at bounding box center [595, 696] width 167 height 25
paste input "sts en"
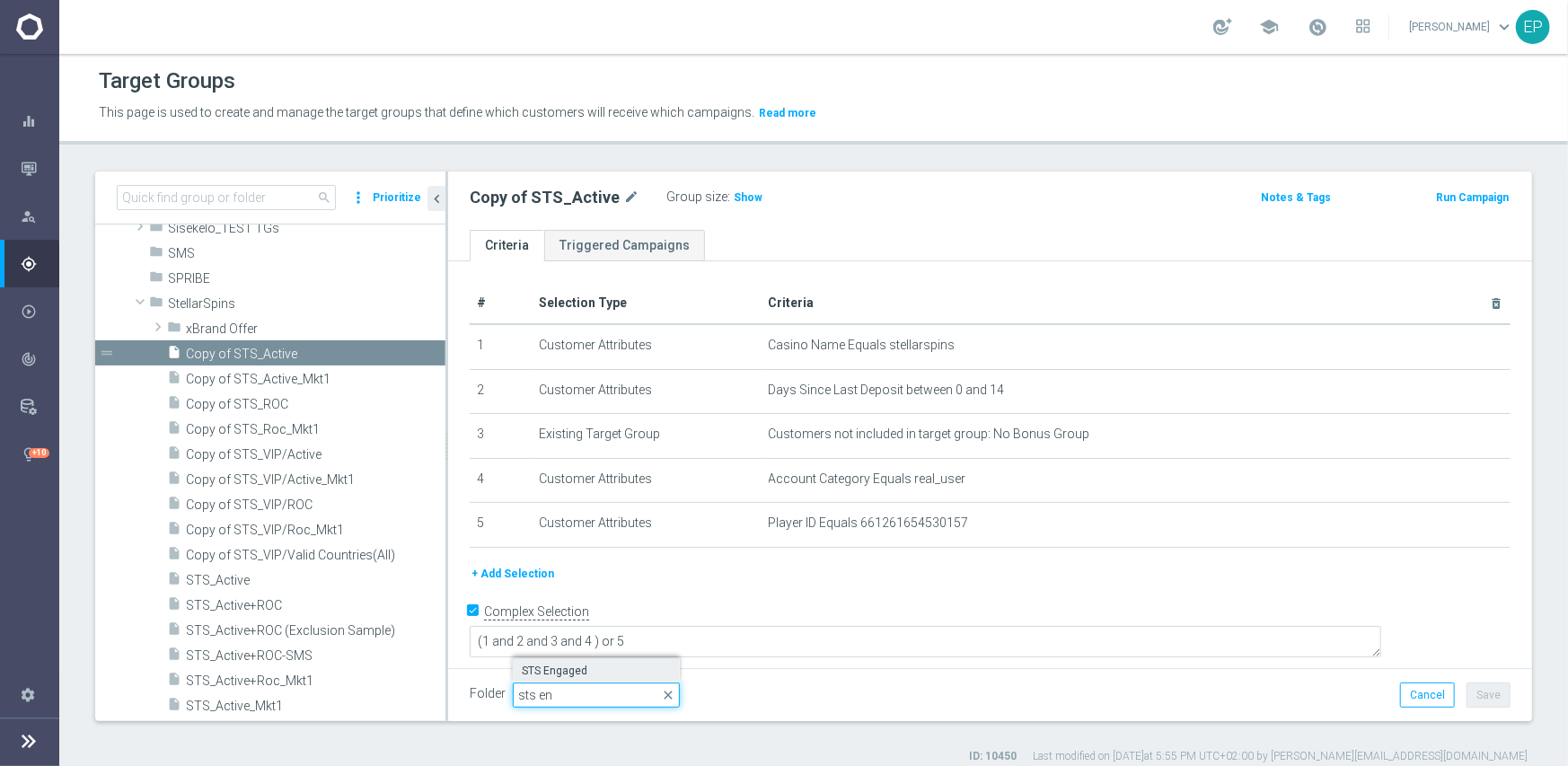
type input "sts en"
click at [563, 667] on span "STS Engaged" at bounding box center [595, 671] width 149 height 14
type input "STS Engaged"
click at [1483, 690] on button "Save" at bounding box center [1489, 696] width 44 height 25
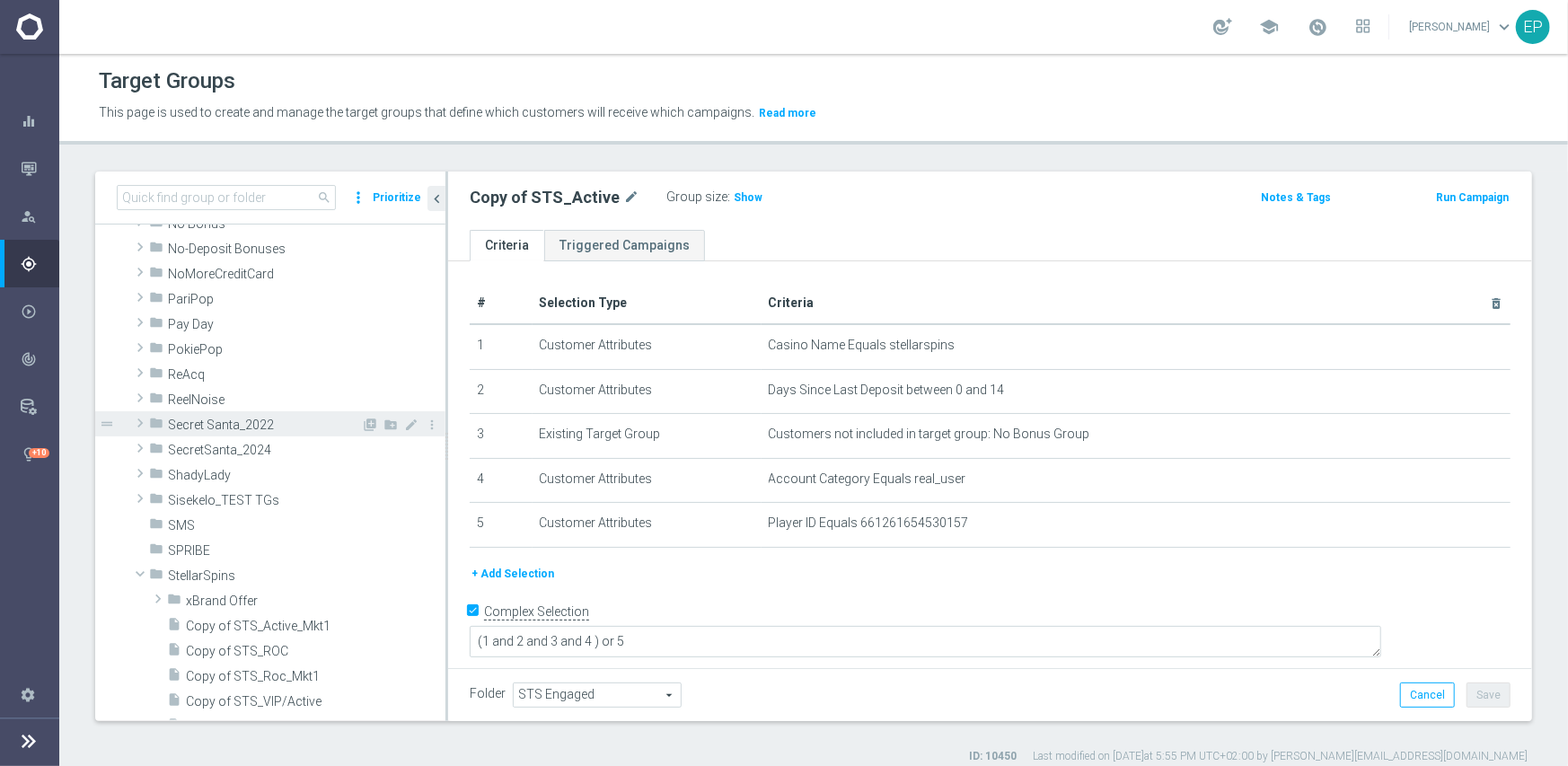
scroll to position [1437, 0]
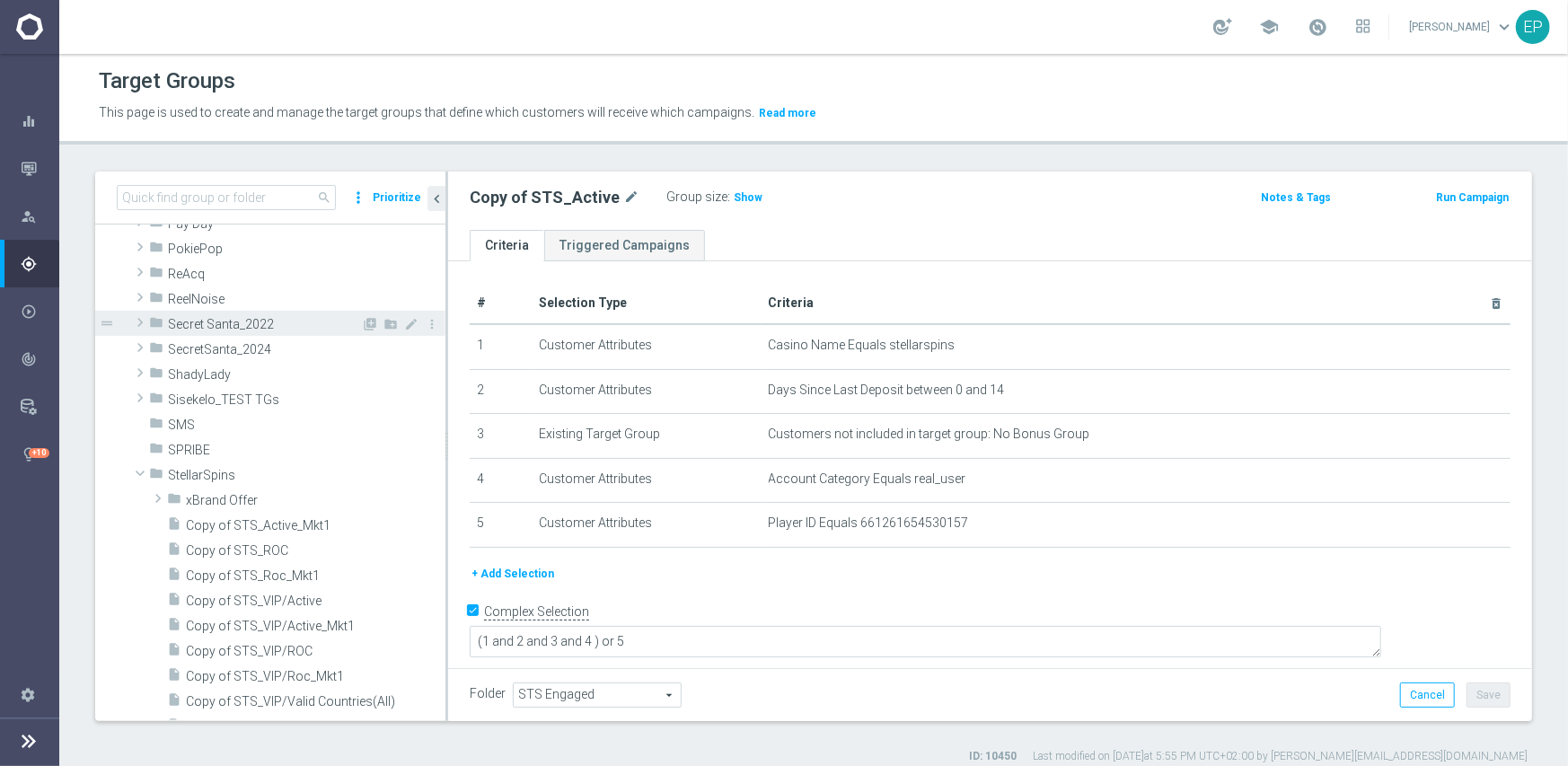
click at [269, 522] on span "Copy of STS_Active_Mkt1" at bounding box center [316, 525] width 260 height 15
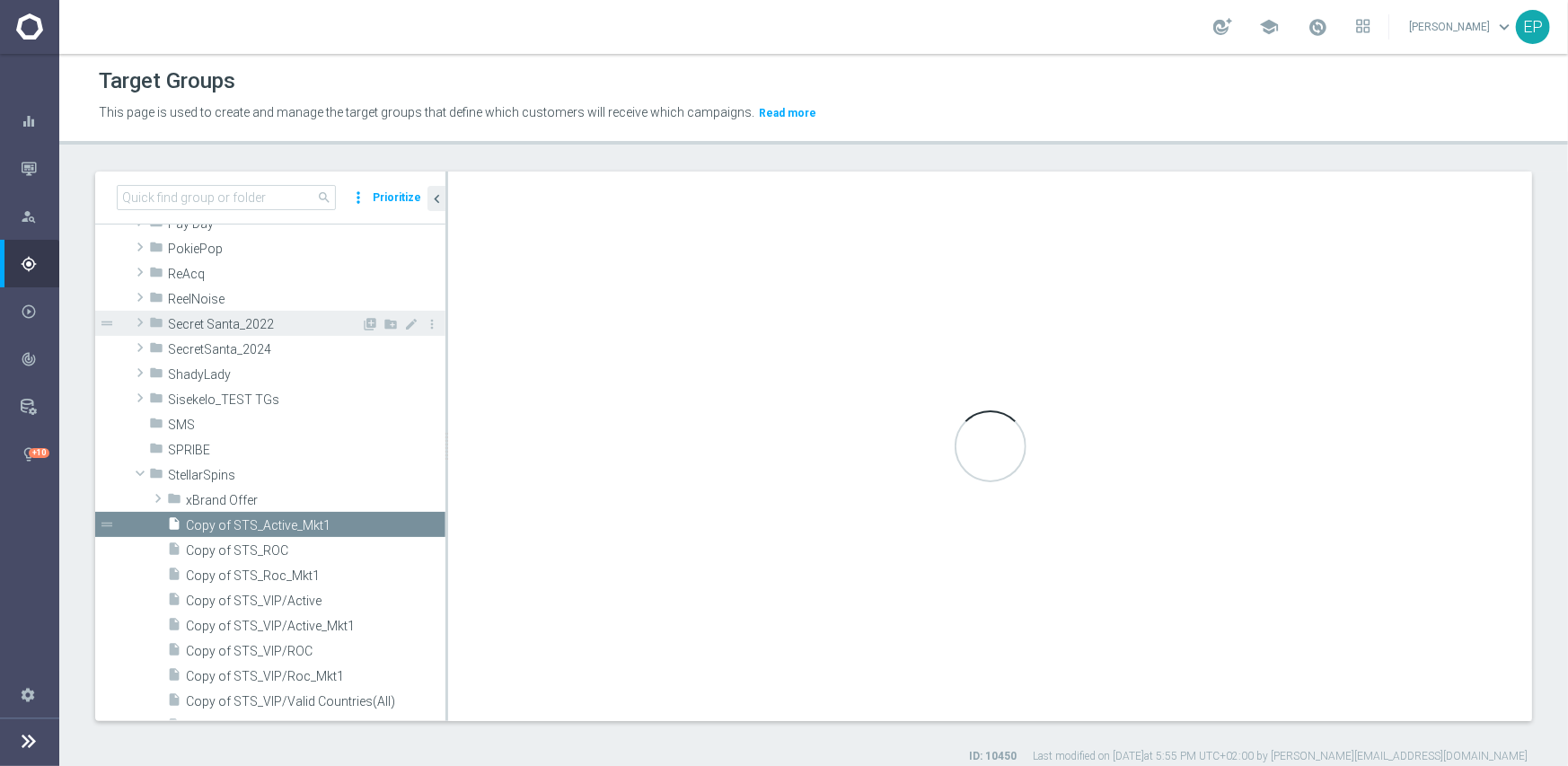
checkbox input "false"
type input "StellarSpins"
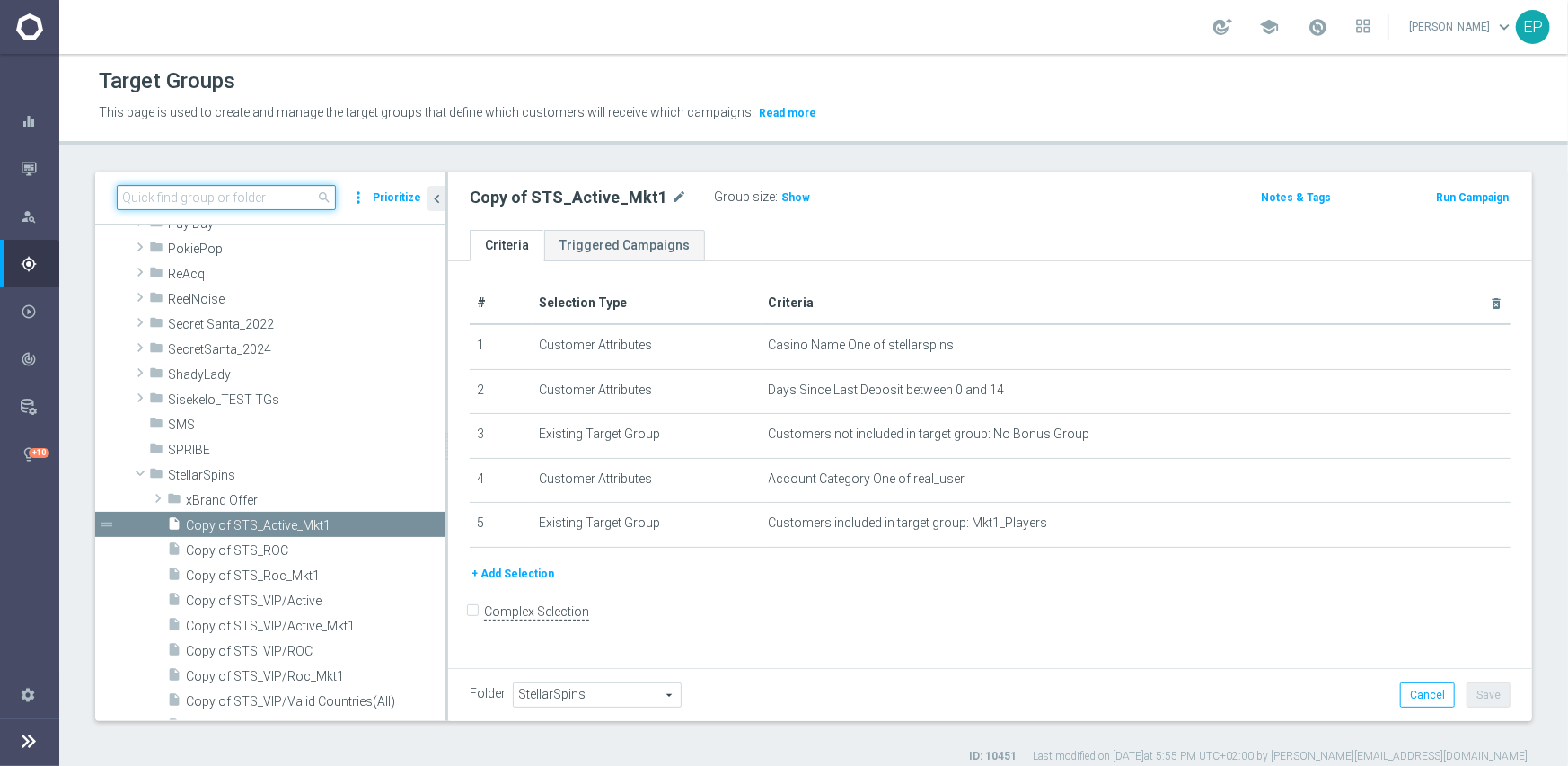
click at [245, 195] on input at bounding box center [226, 198] width 219 height 25
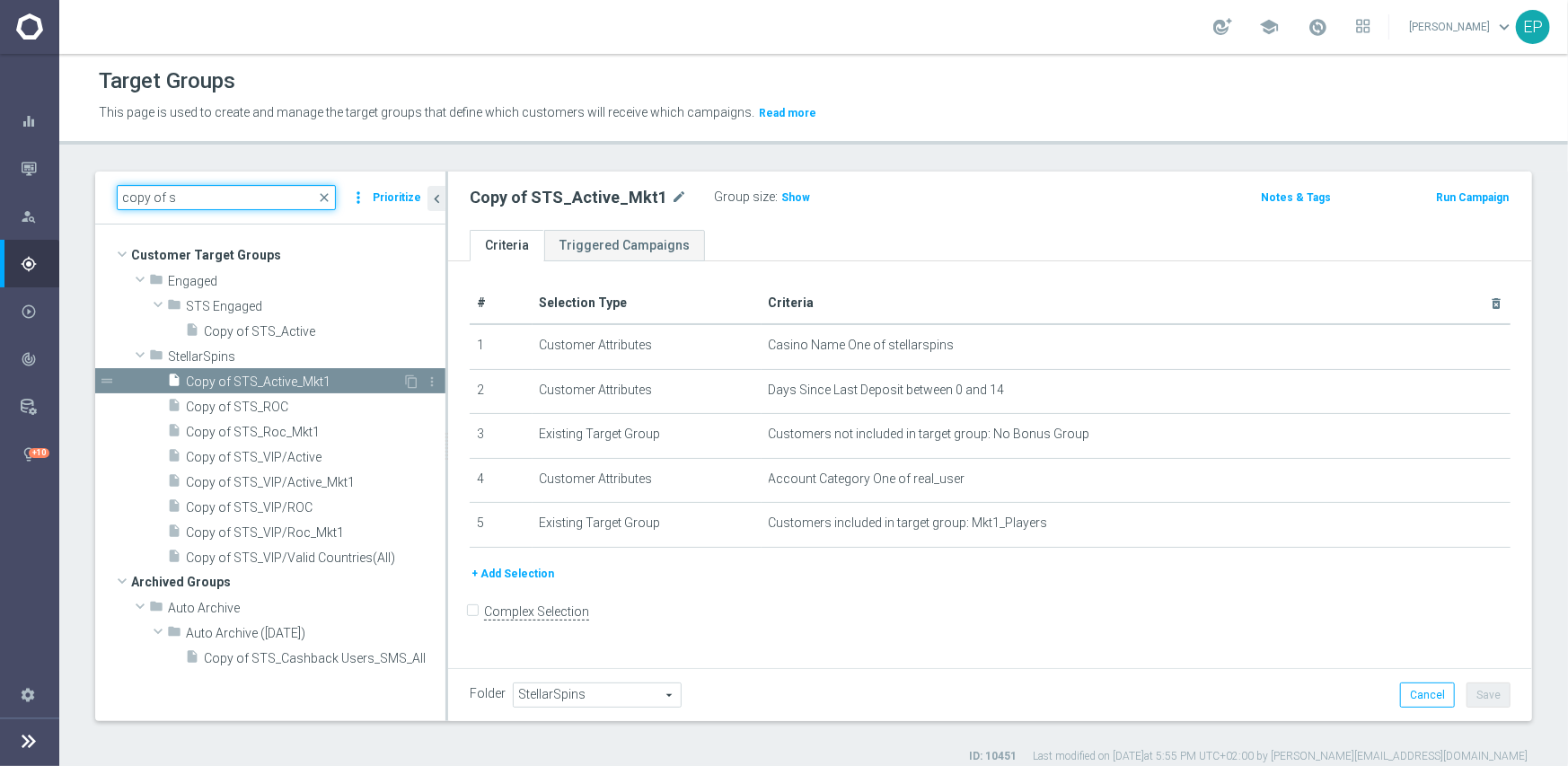
type input "copy of s"
click at [224, 380] on span "Copy of STS_Active_Mkt1" at bounding box center [294, 382] width 217 height 15
drag, startPoint x: 579, startPoint y: 688, endPoint x: 816, endPoint y: 684, distance: 237.0
click at [1024, 621] on form "Complex Selection Invalid Expression" at bounding box center [991, 632] width 1041 height 67
click at [598, 693] on span "StellarSpins" at bounding box center [596, 696] width 167 height 23
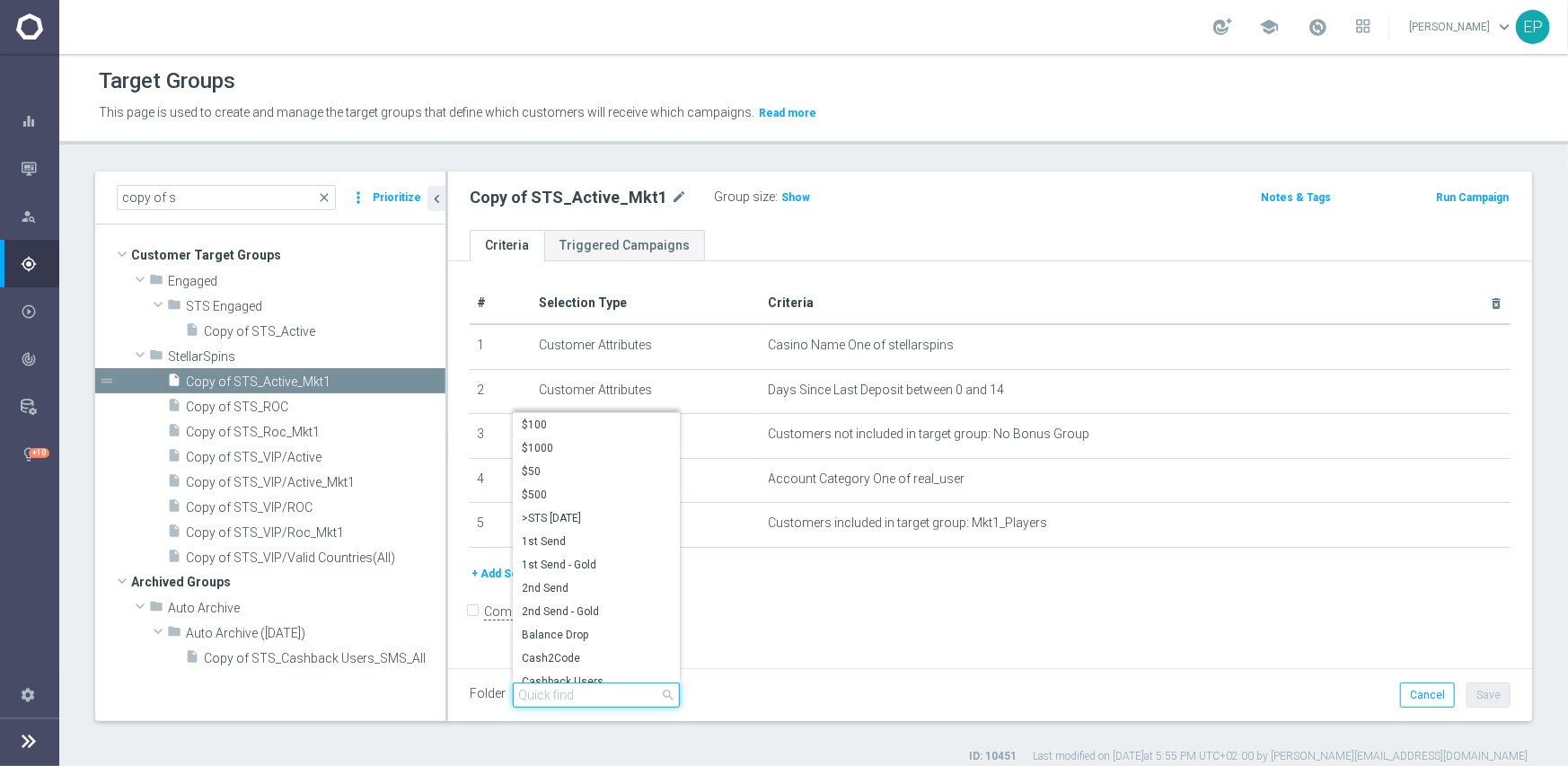
click at [597, 693] on input "search" at bounding box center [595, 696] width 167 height 25
paste input "sts en"
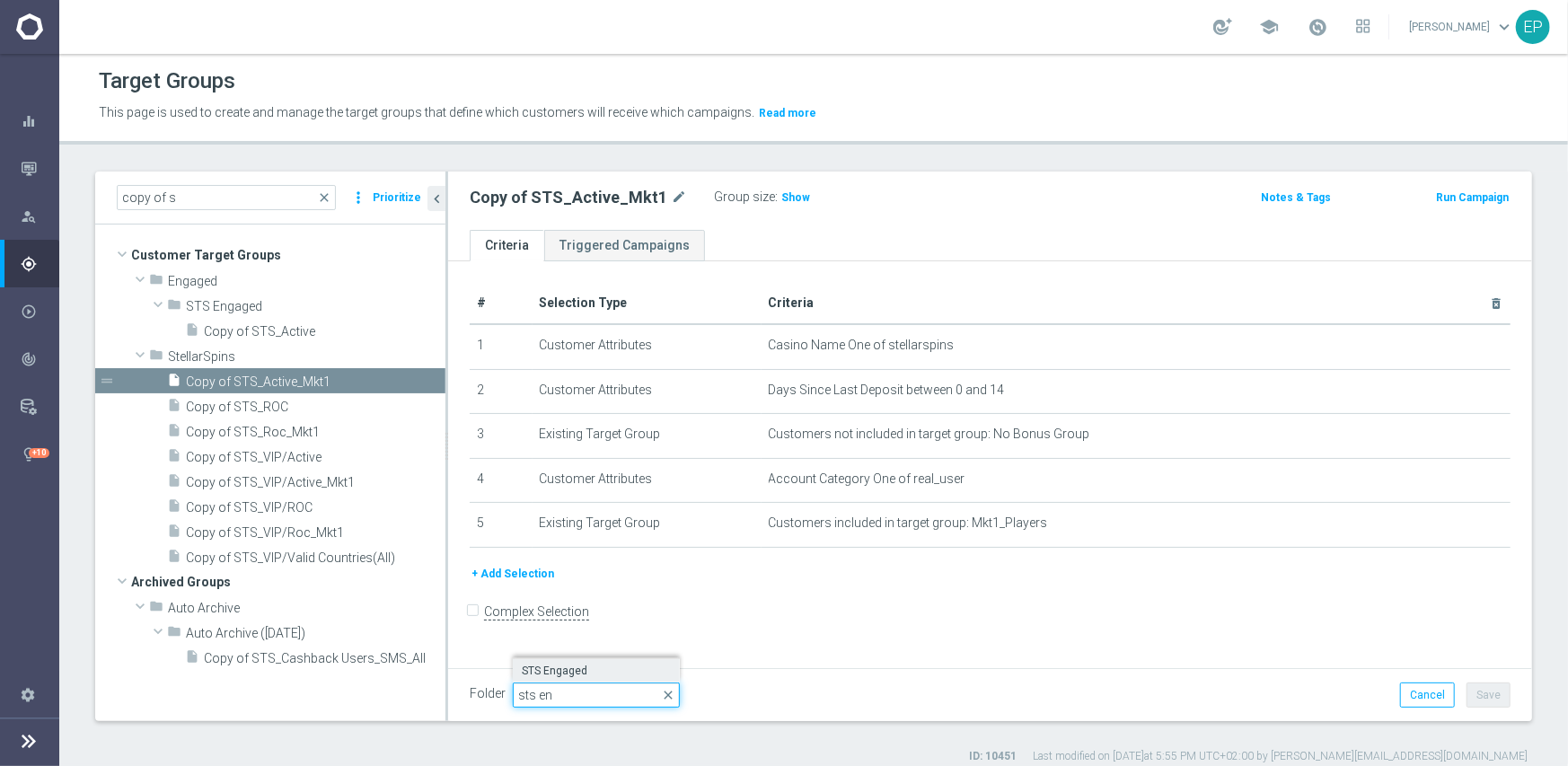
type input "sts en"
click at [567, 673] on span "STS Engaged" at bounding box center [595, 671] width 149 height 14
type input "STS Engaged"
click at [1473, 701] on button "Save" at bounding box center [1489, 696] width 44 height 25
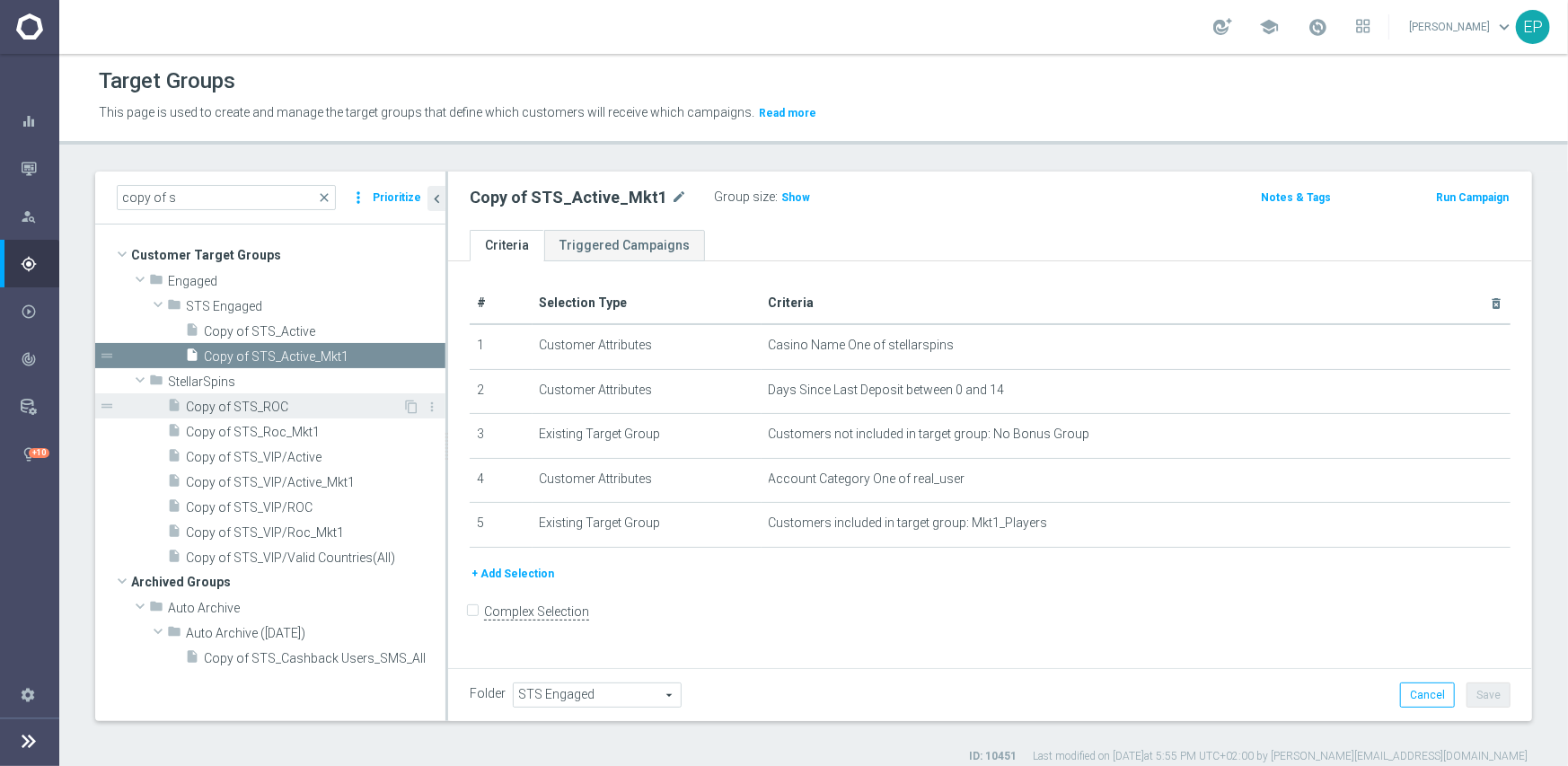
click at [218, 414] on div "insert_drive_file Copy of STS_ROC" at bounding box center [284, 406] width 235 height 25
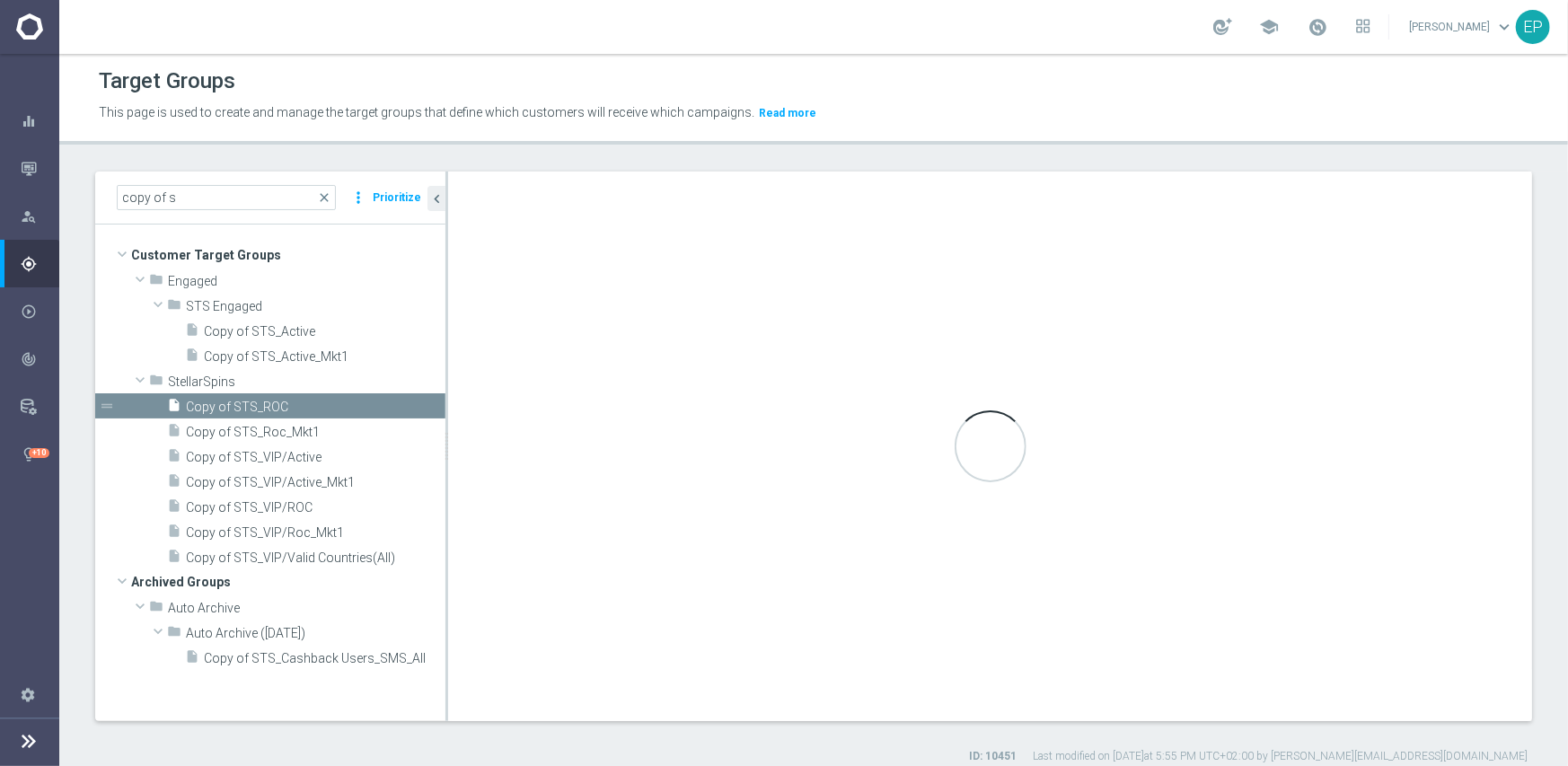
checkbox input "true"
type input "StellarSpins"
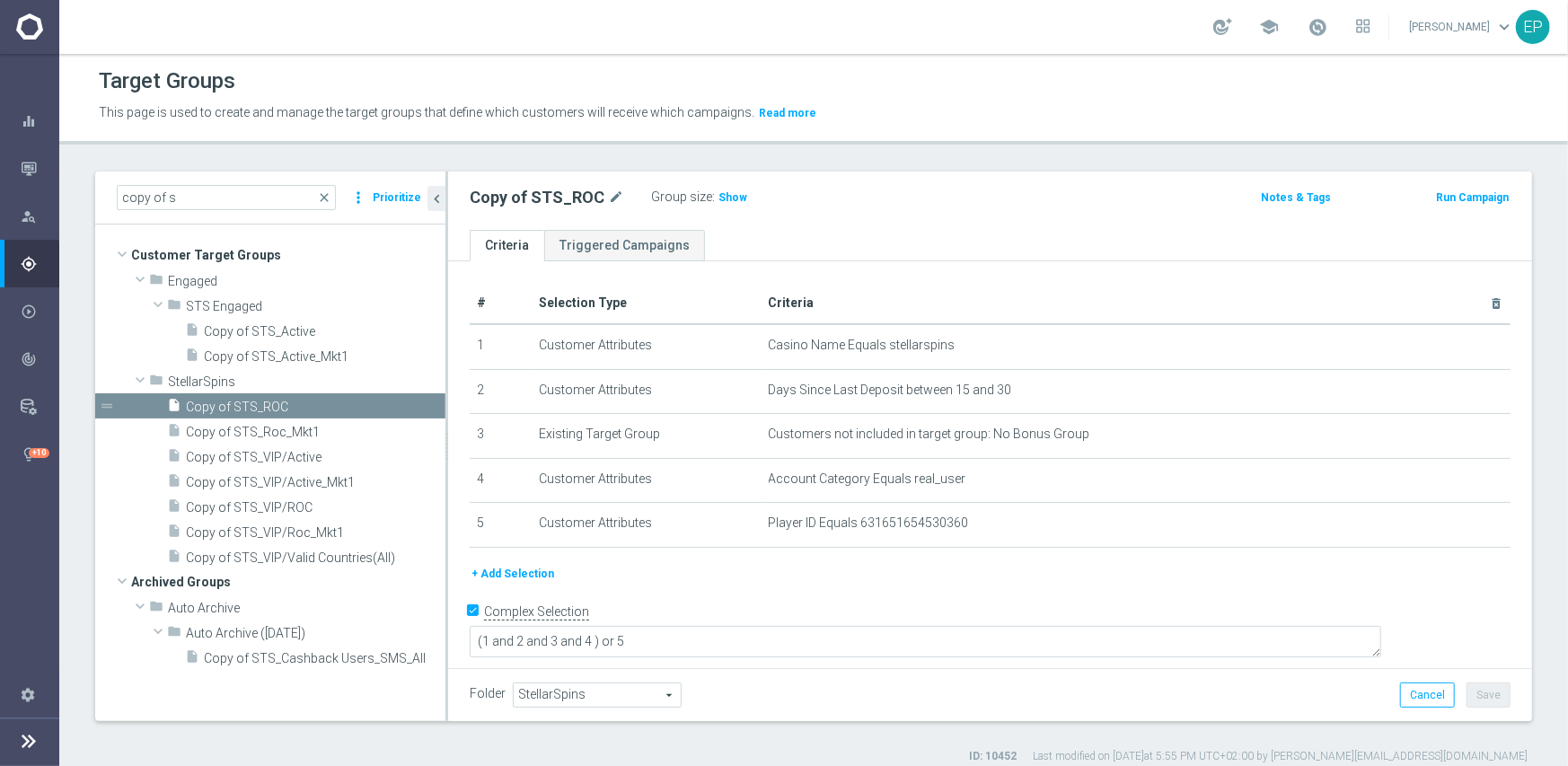
click at [586, 693] on span "StellarSpins" at bounding box center [596, 696] width 167 height 23
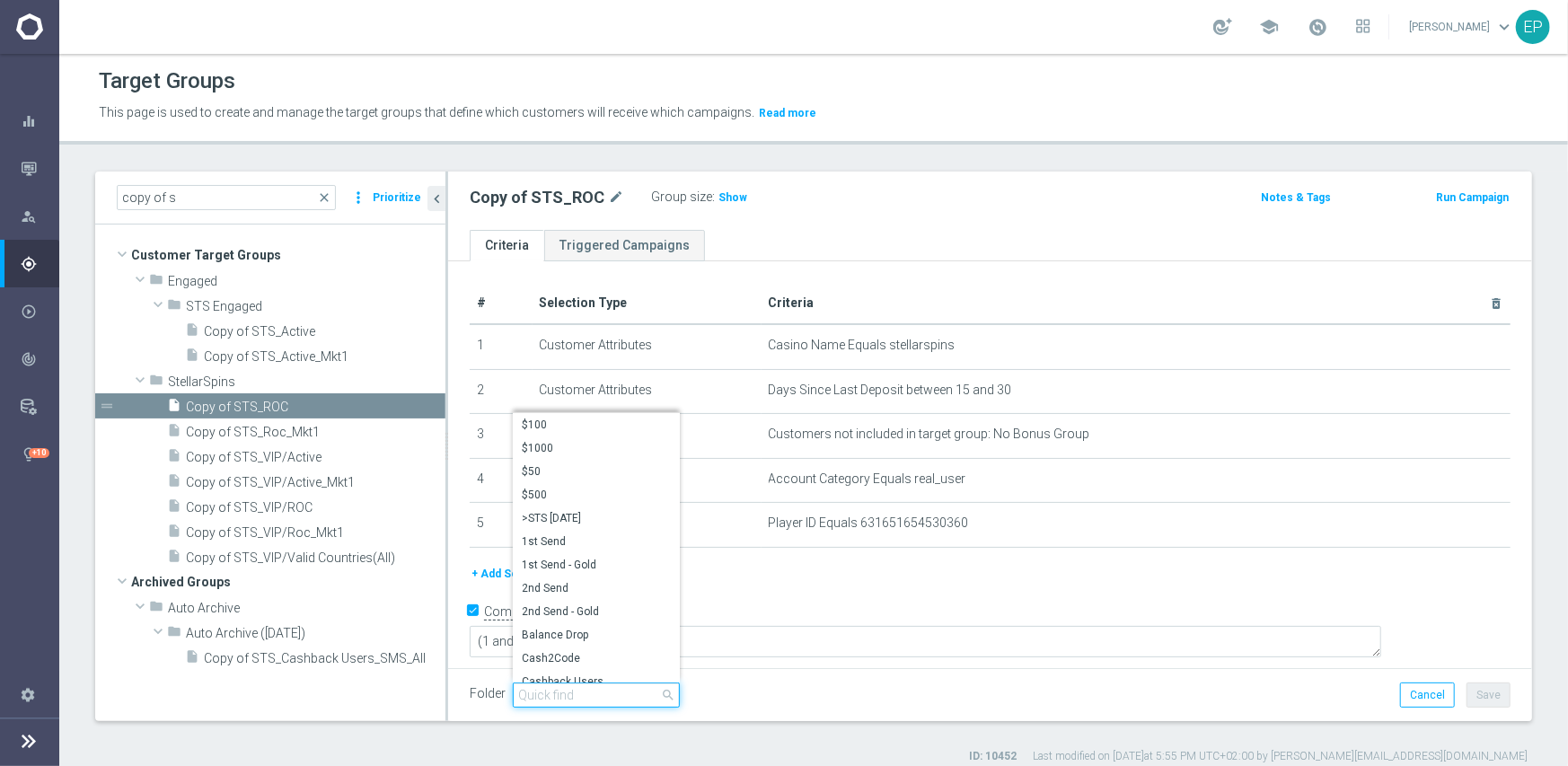
click at [586, 697] on input "search" at bounding box center [595, 696] width 167 height 25
paste input "sts en"
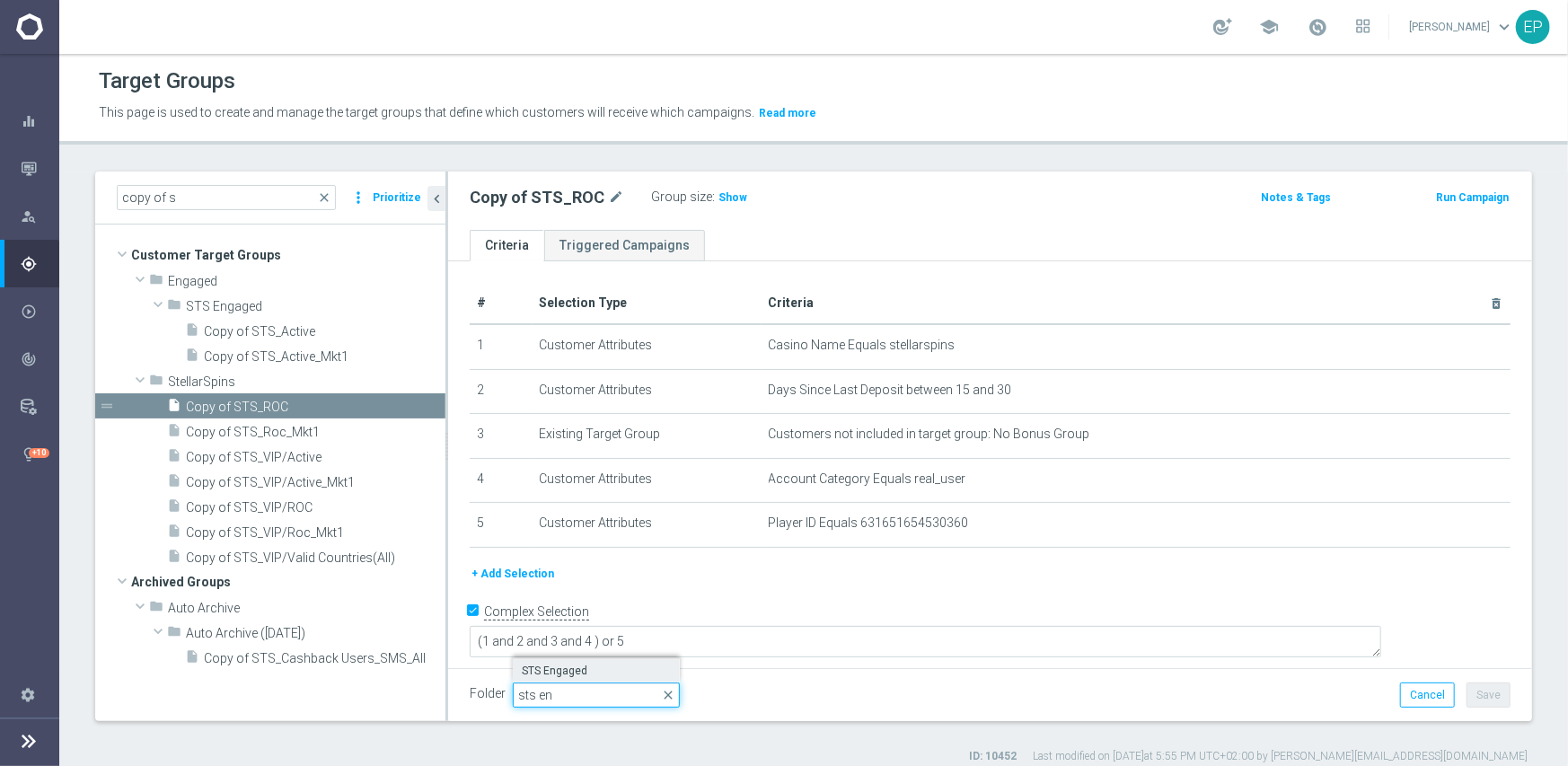
type input "sts en"
click at [562, 668] on span "STS Engaged" at bounding box center [595, 671] width 149 height 14
type input "STS Engaged"
click at [1478, 694] on button "Save" at bounding box center [1489, 696] width 44 height 25
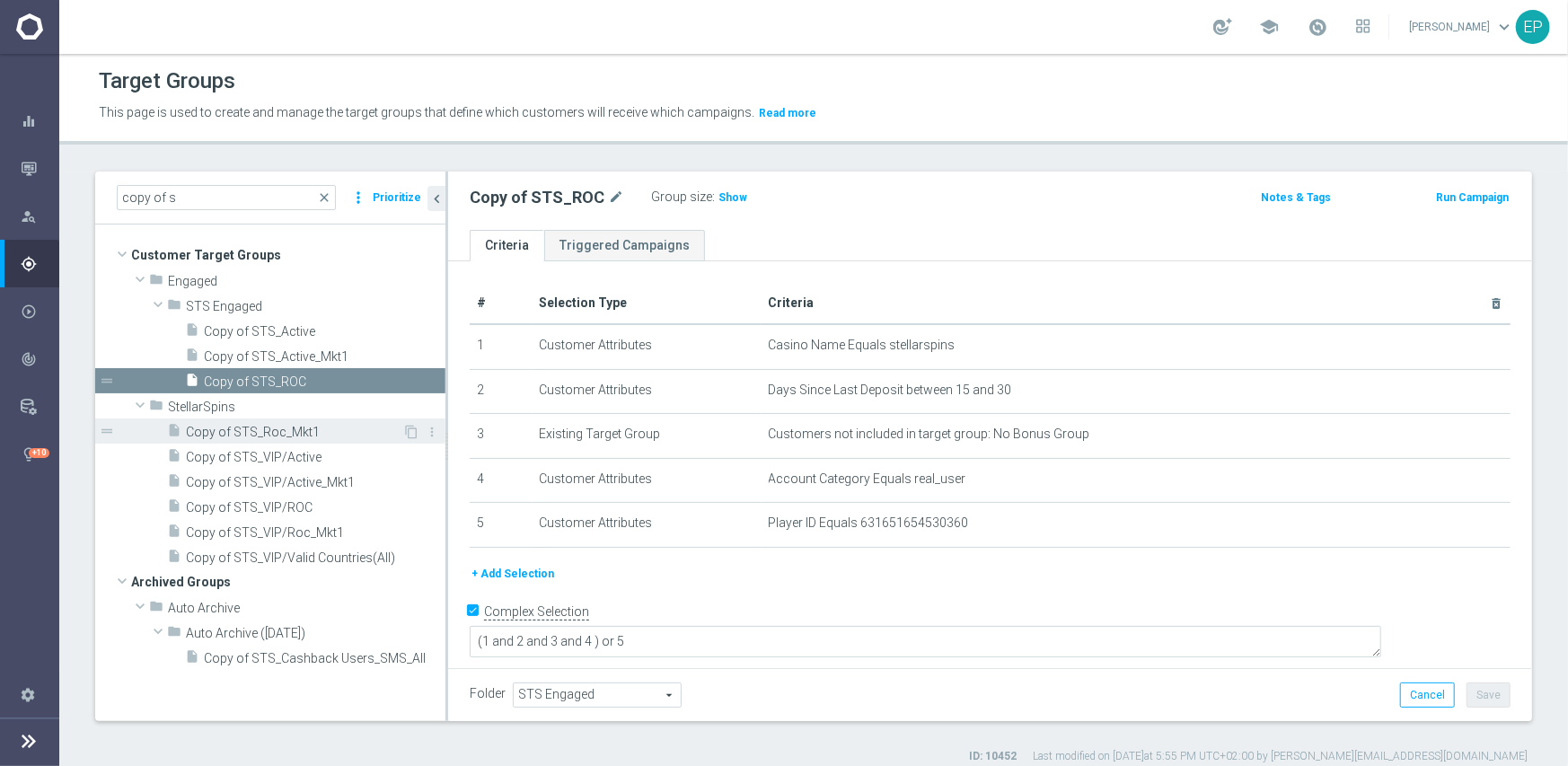
click at [271, 432] on span "Copy of STS_Roc_Mkt1" at bounding box center [294, 432] width 217 height 15
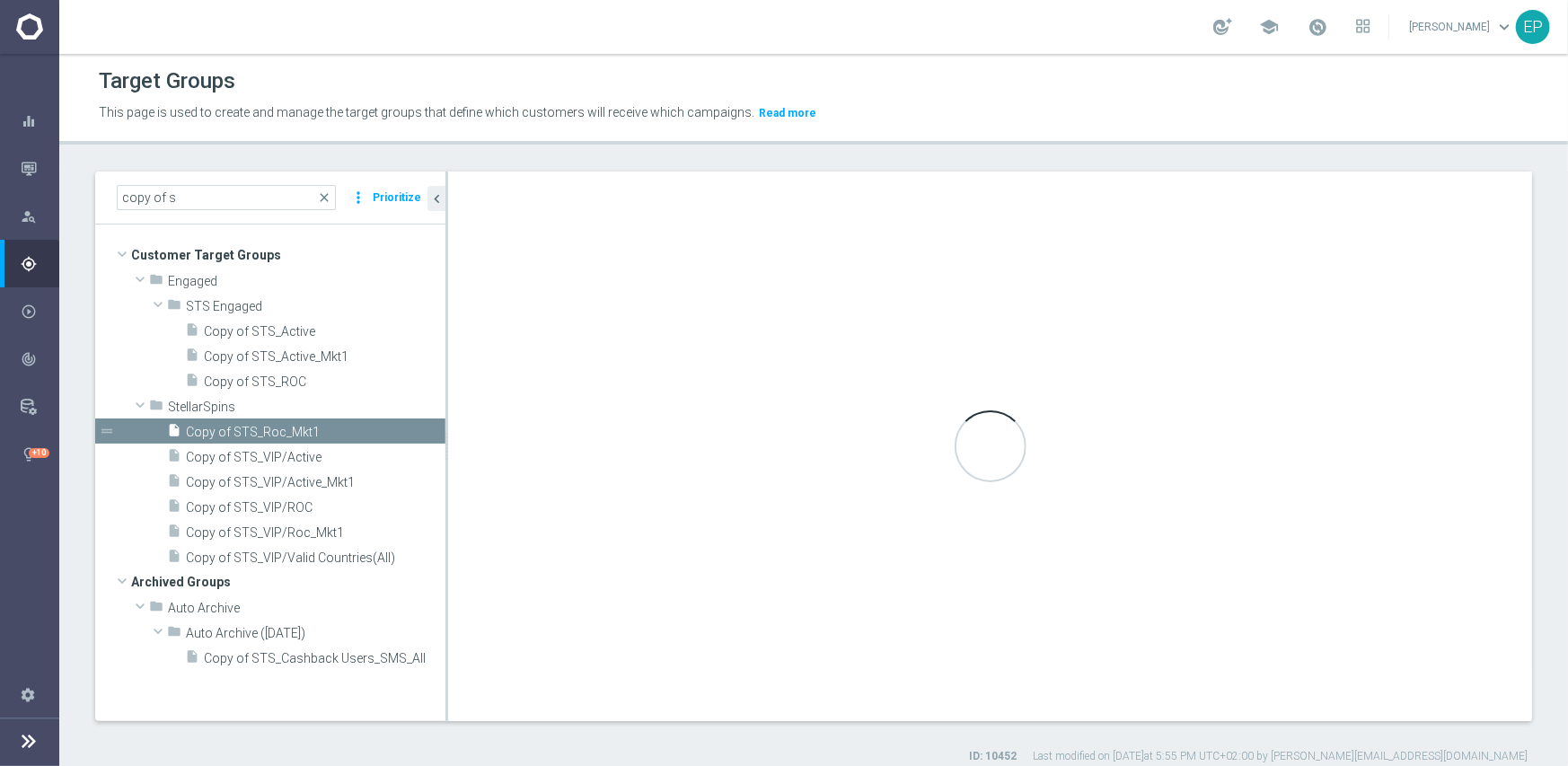
checkbox input "false"
type input "StellarSpins"
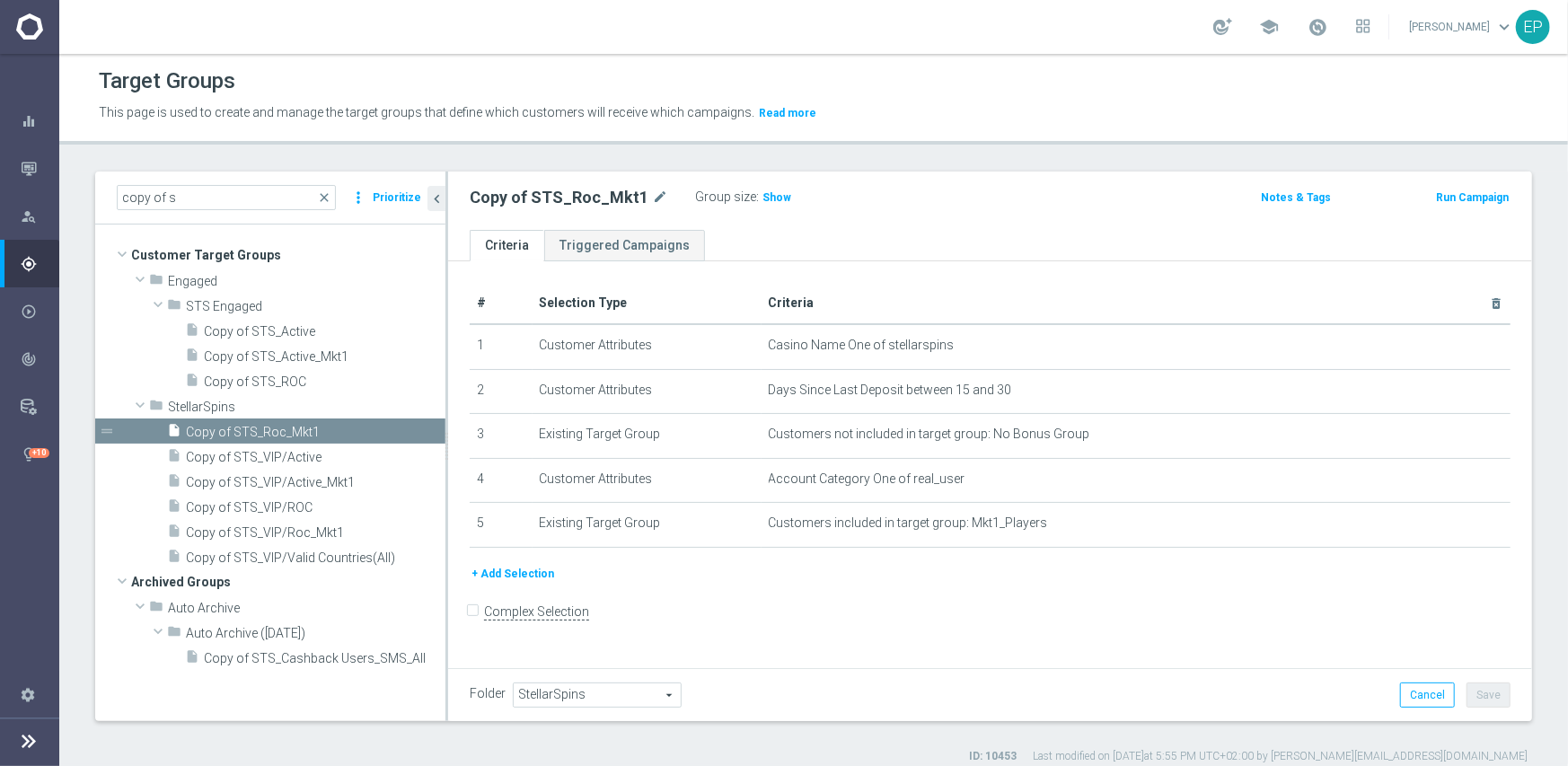
click at [575, 694] on span "StellarSpins" at bounding box center [596, 696] width 167 height 23
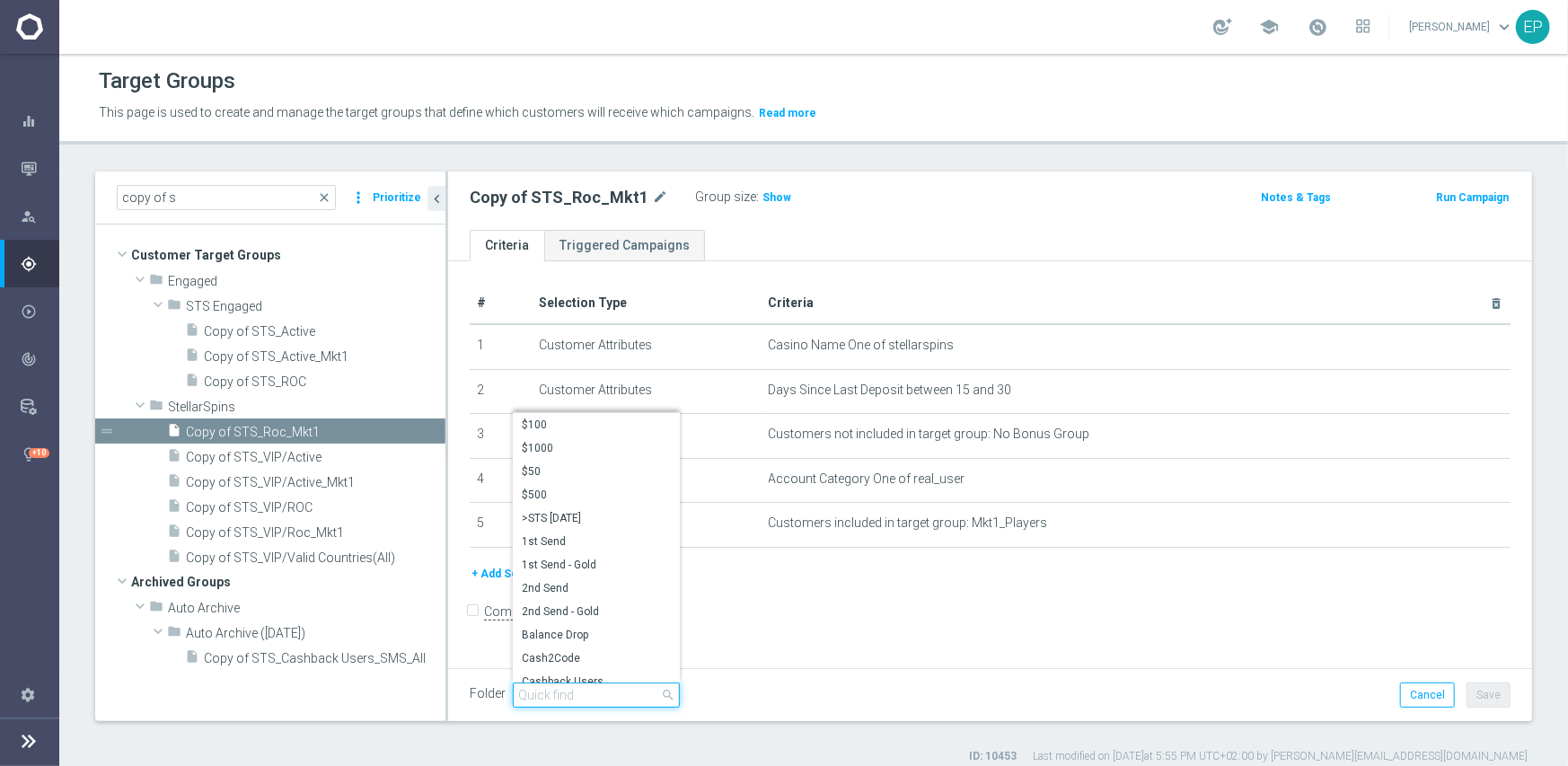
click at [595, 691] on input "search" at bounding box center [595, 696] width 167 height 25
paste input "sts en"
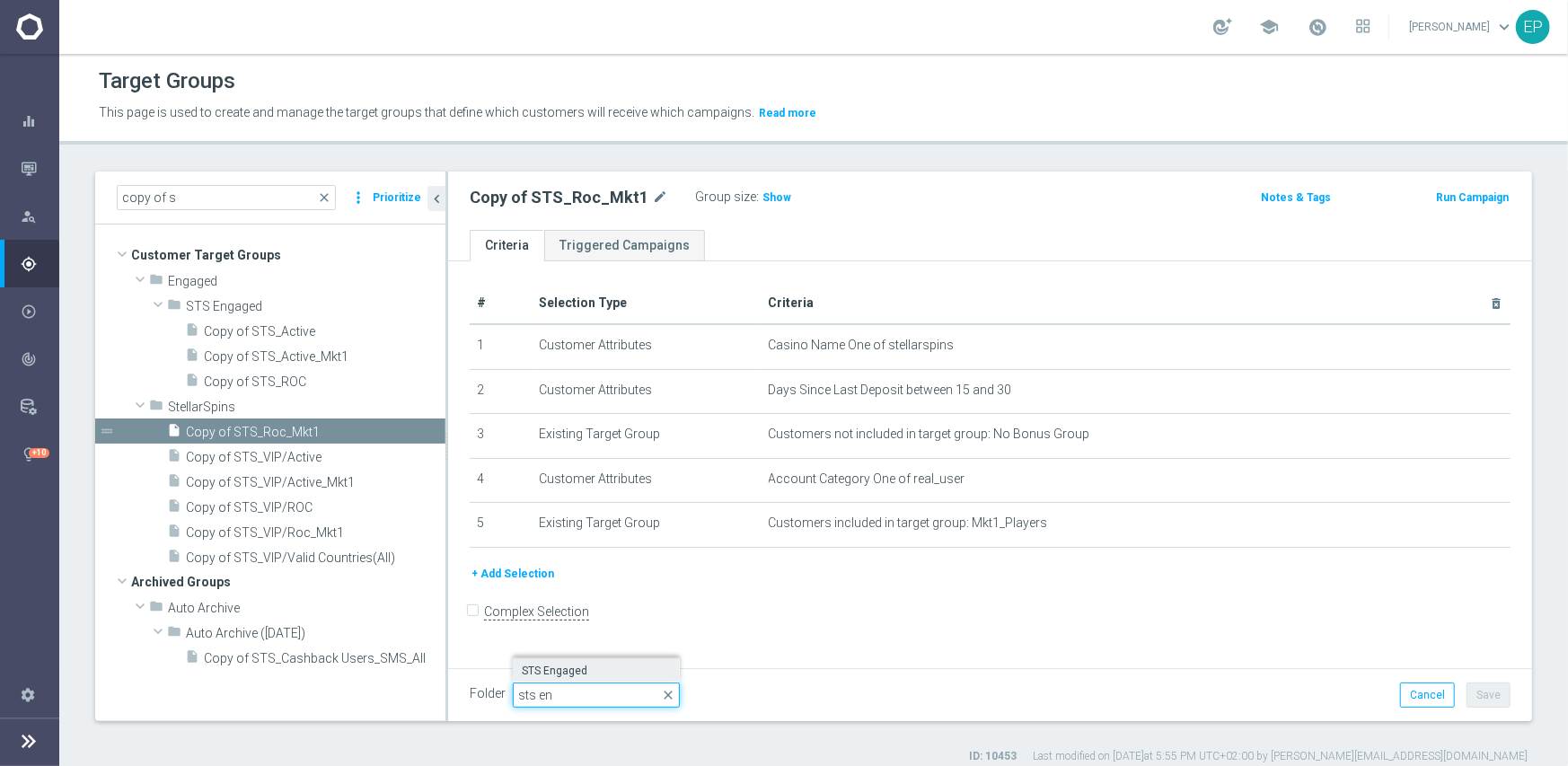
type input "sts en"
click at [564, 667] on span "STS Engaged" at bounding box center [595, 671] width 149 height 14
click at [1482, 687] on button "Save" at bounding box center [1489, 696] width 44 height 25
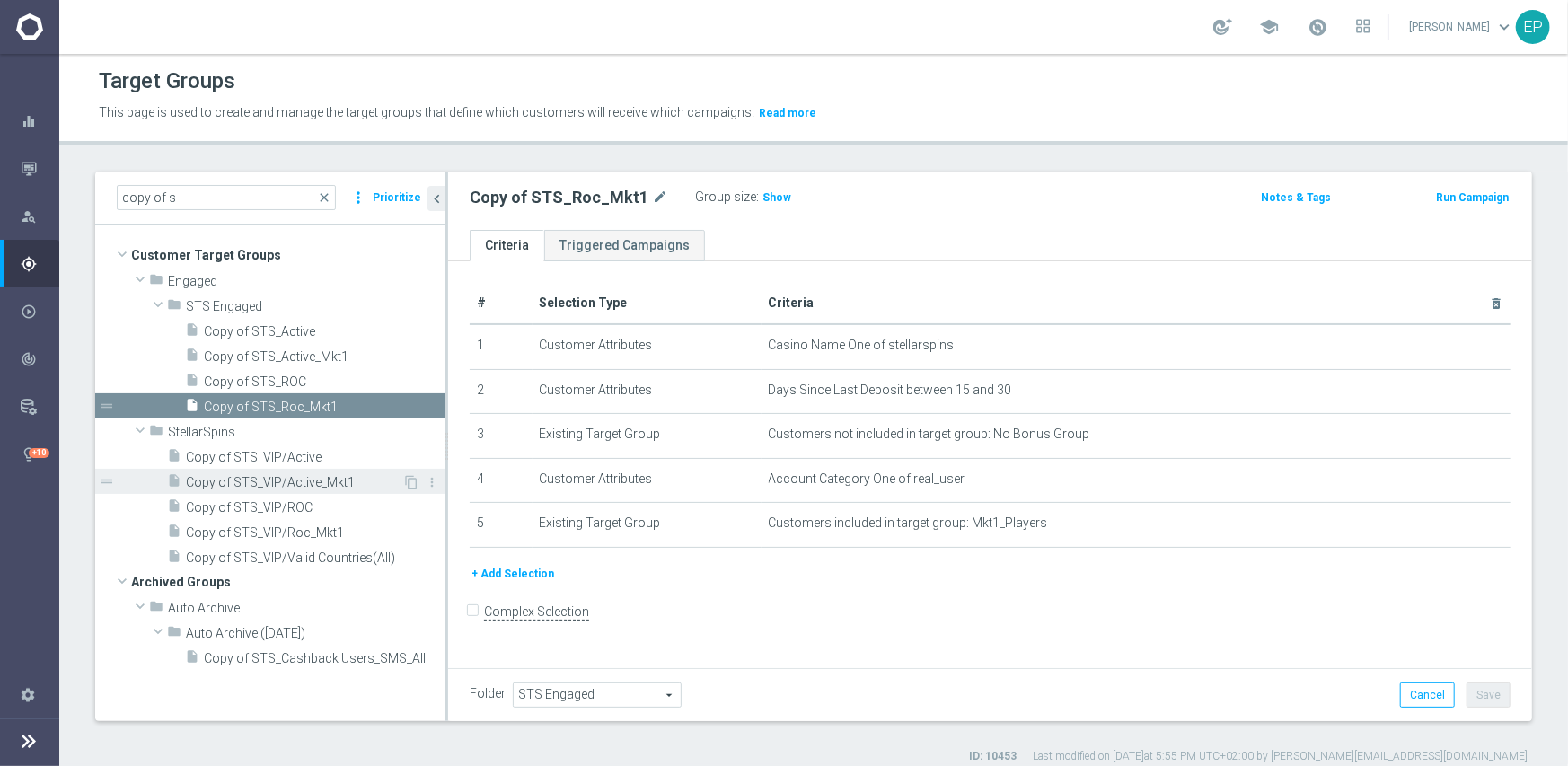
click at [249, 484] on span "Copy of STS_VIP/Active_Mkt1" at bounding box center [294, 483] width 217 height 15
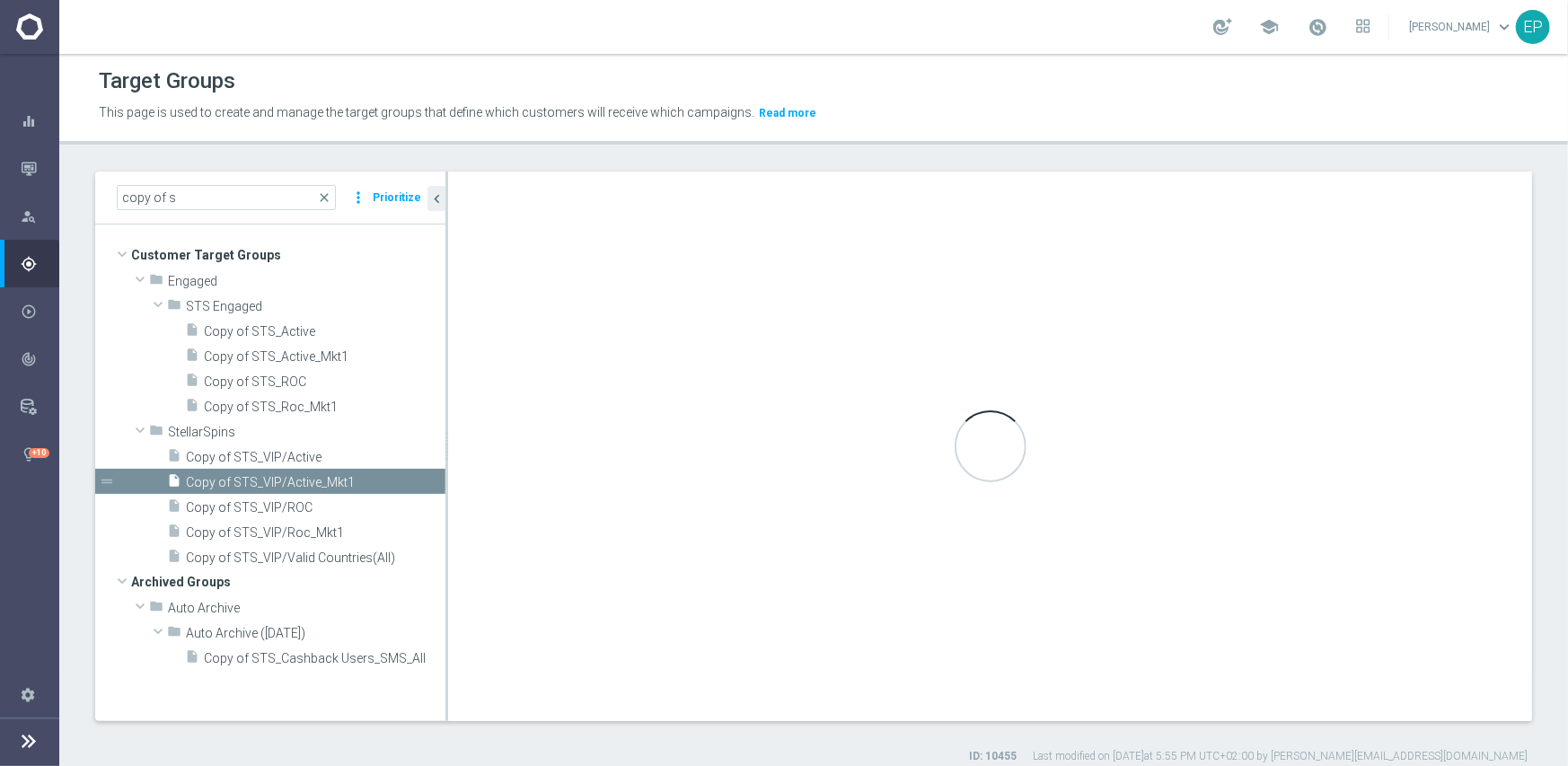
type input "StellarSpins"
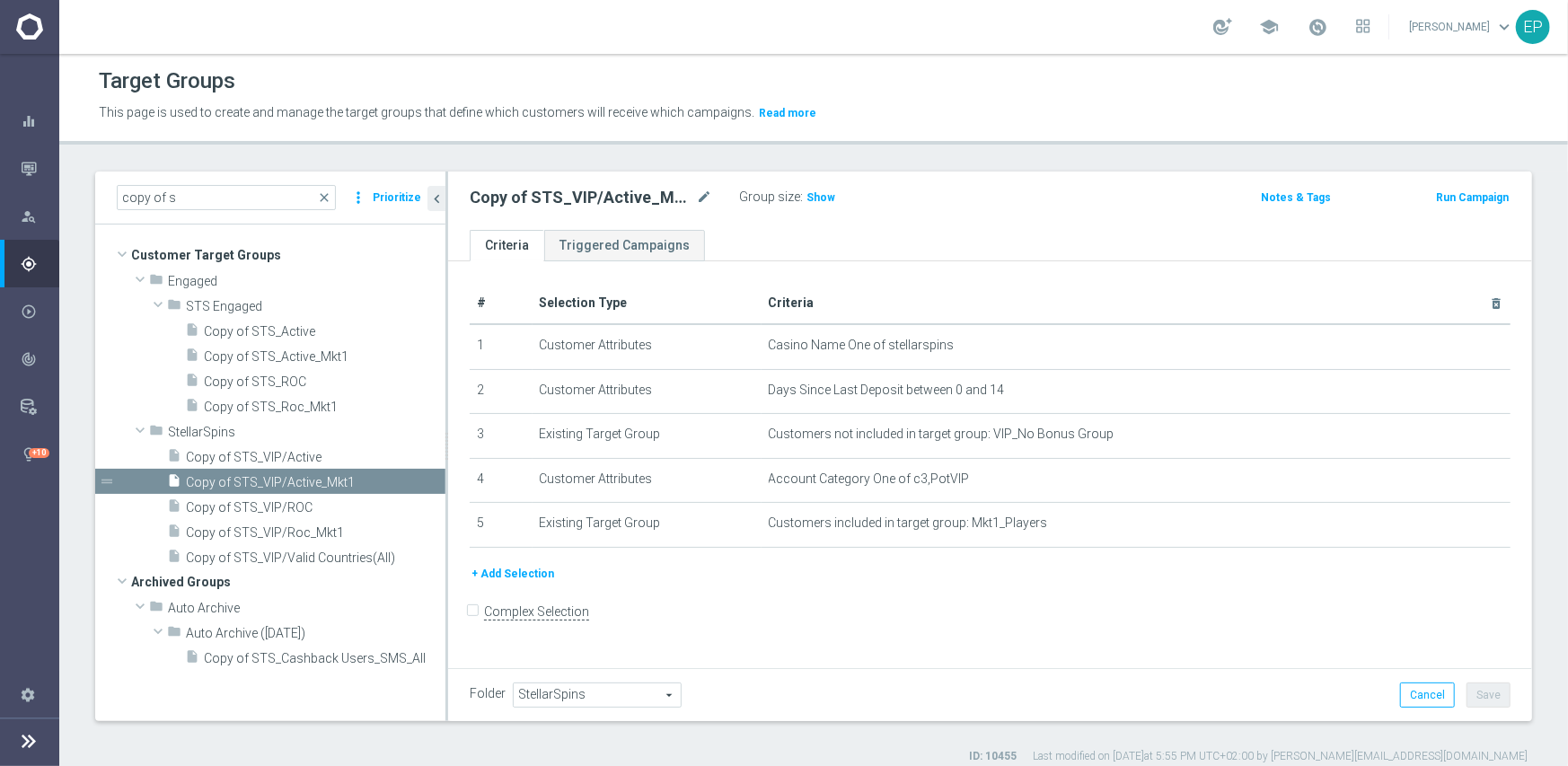
click at [576, 693] on span "StellarSpins" at bounding box center [596, 696] width 167 height 23
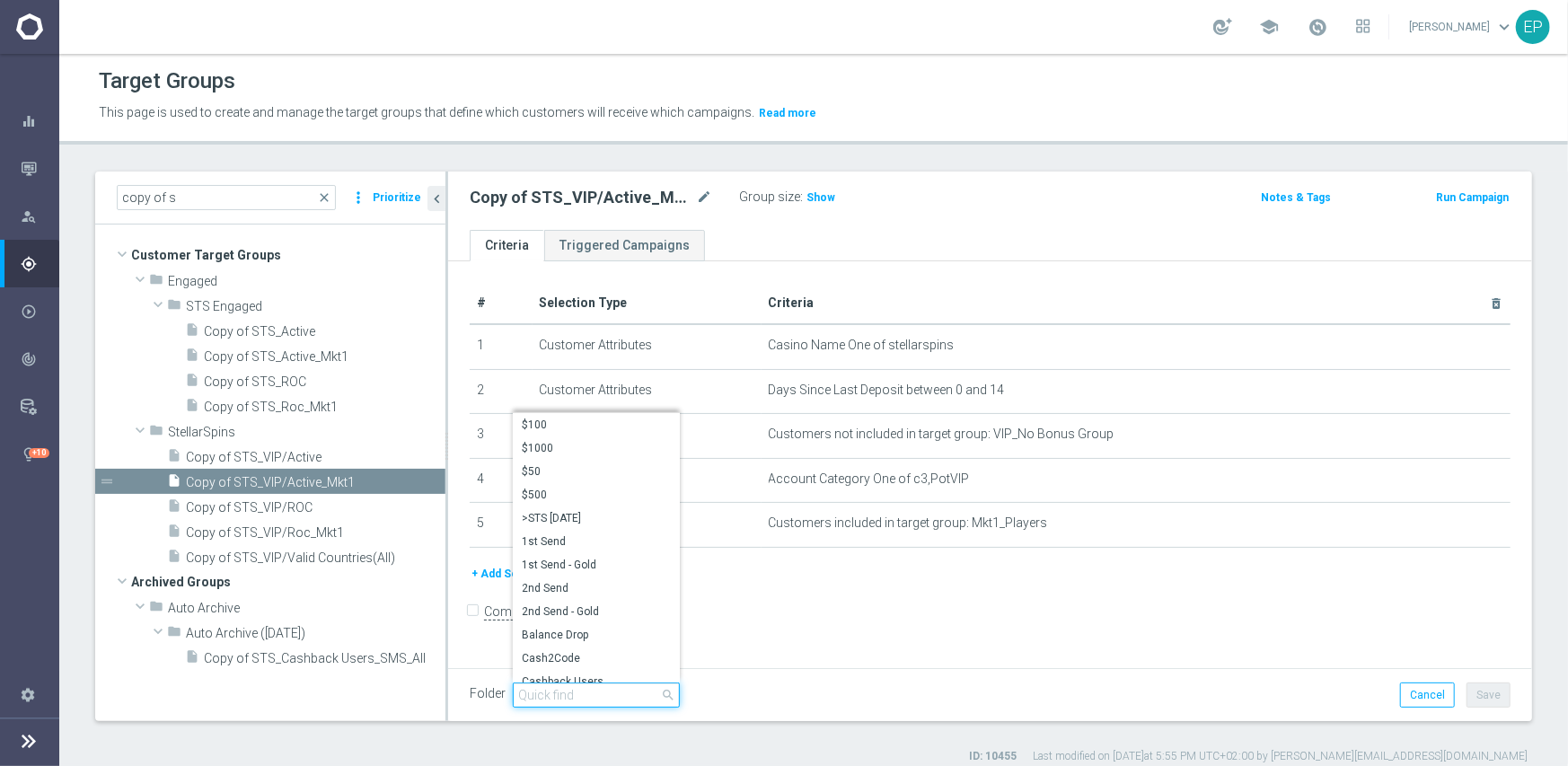
click at [604, 693] on input "search" at bounding box center [595, 696] width 167 height 25
paste input "sts en"
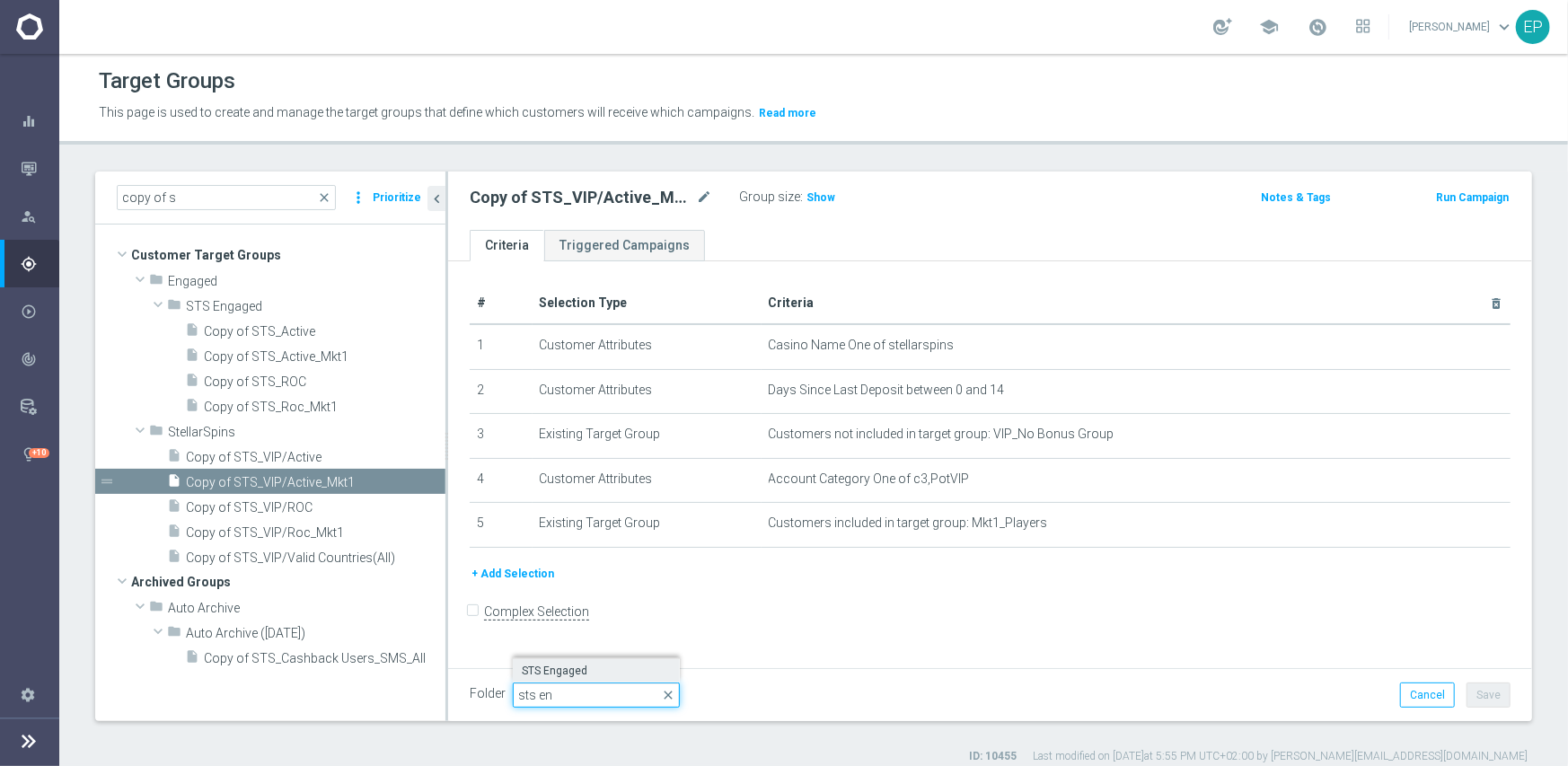
type input "sts en"
click at [569, 670] on span "STS Engaged" at bounding box center [595, 671] width 149 height 14
type input "STS Engaged"
click at [1471, 695] on button "Save" at bounding box center [1489, 696] width 44 height 25
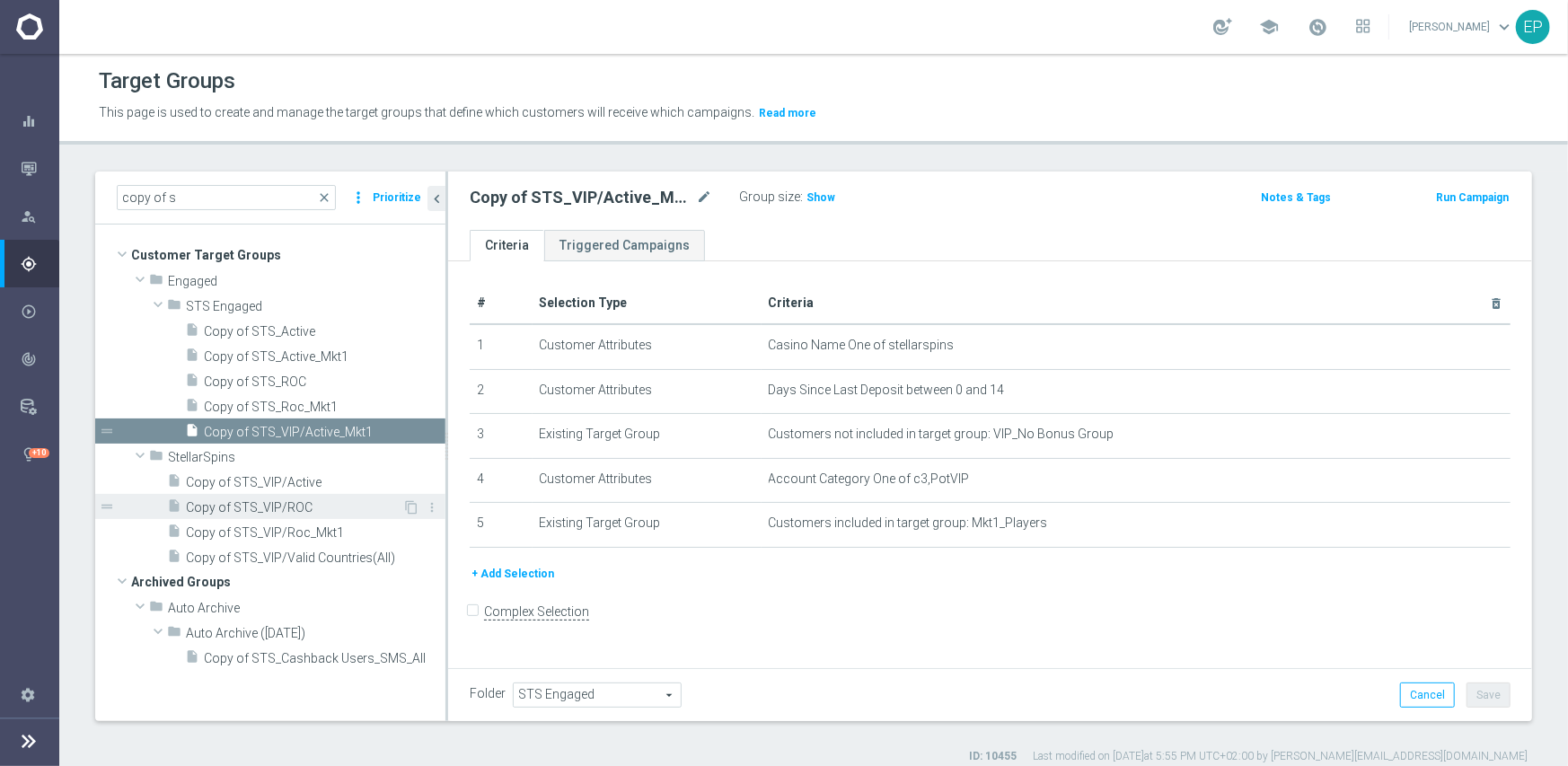
click at [242, 507] on span "Copy of STS_VIP/ROC" at bounding box center [294, 507] width 217 height 15
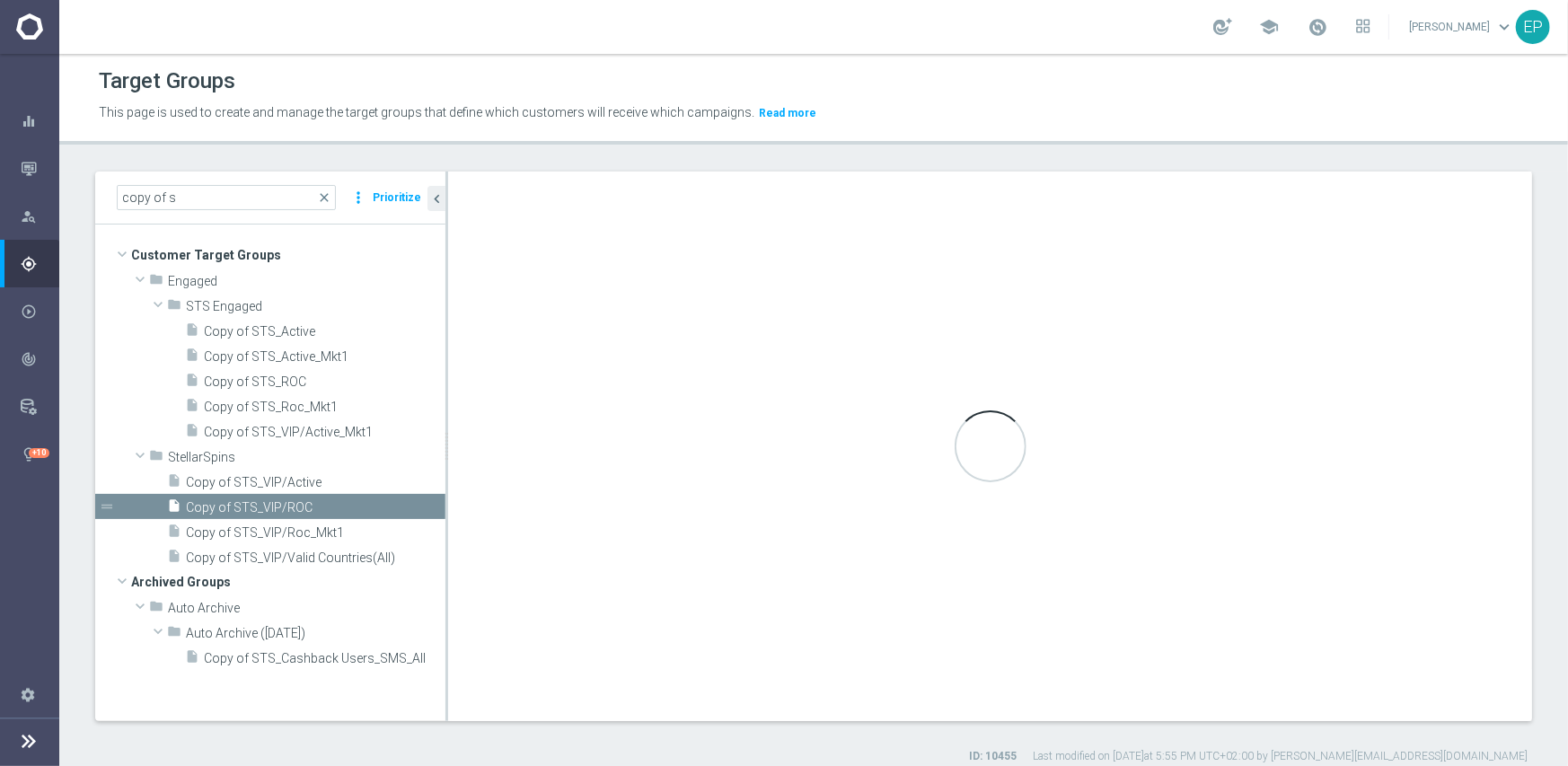
checkbox input "true"
type input "StellarSpins"
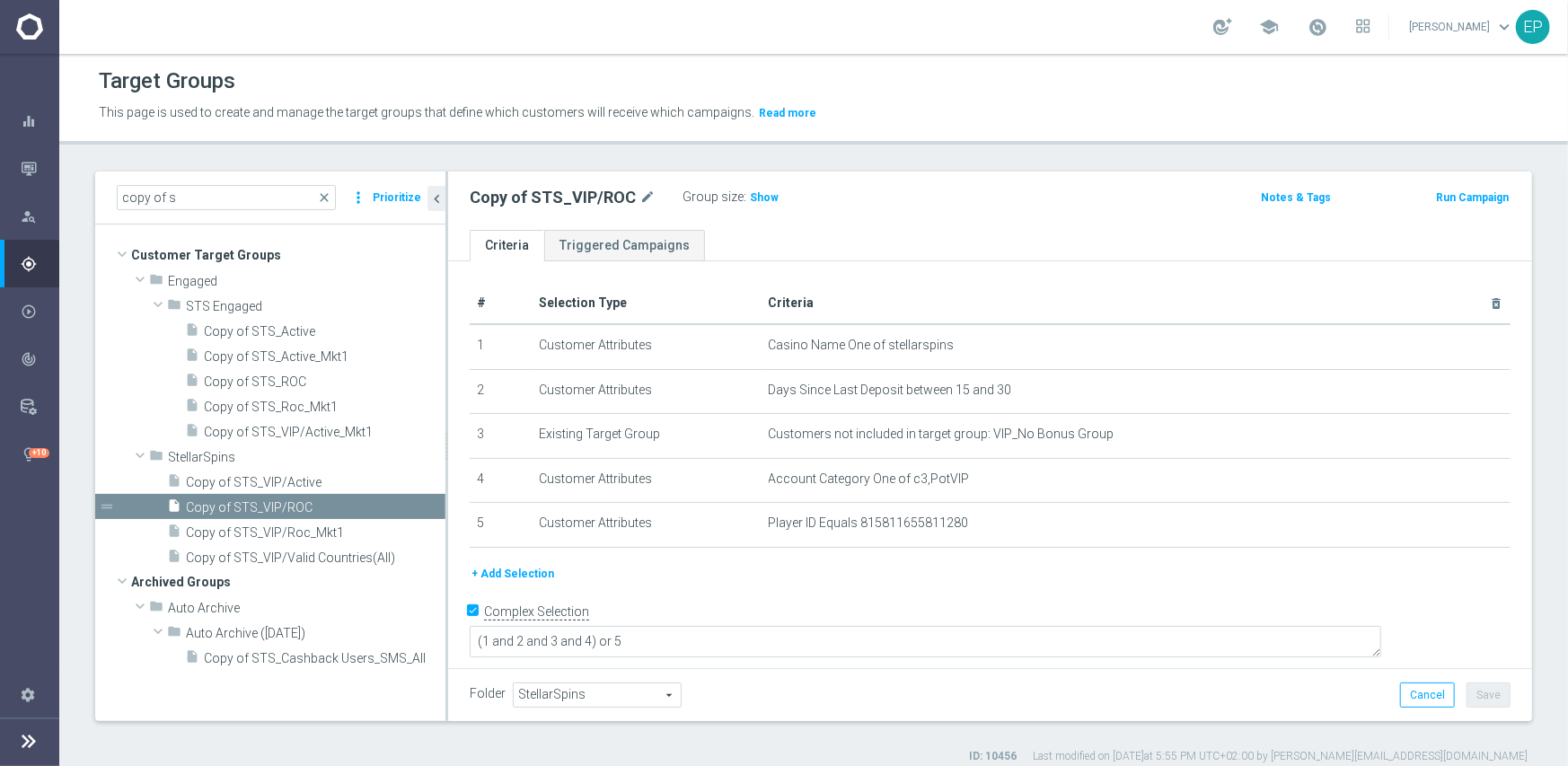
click at [562, 696] on span "StellarSpins" at bounding box center [596, 696] width 167 height 23
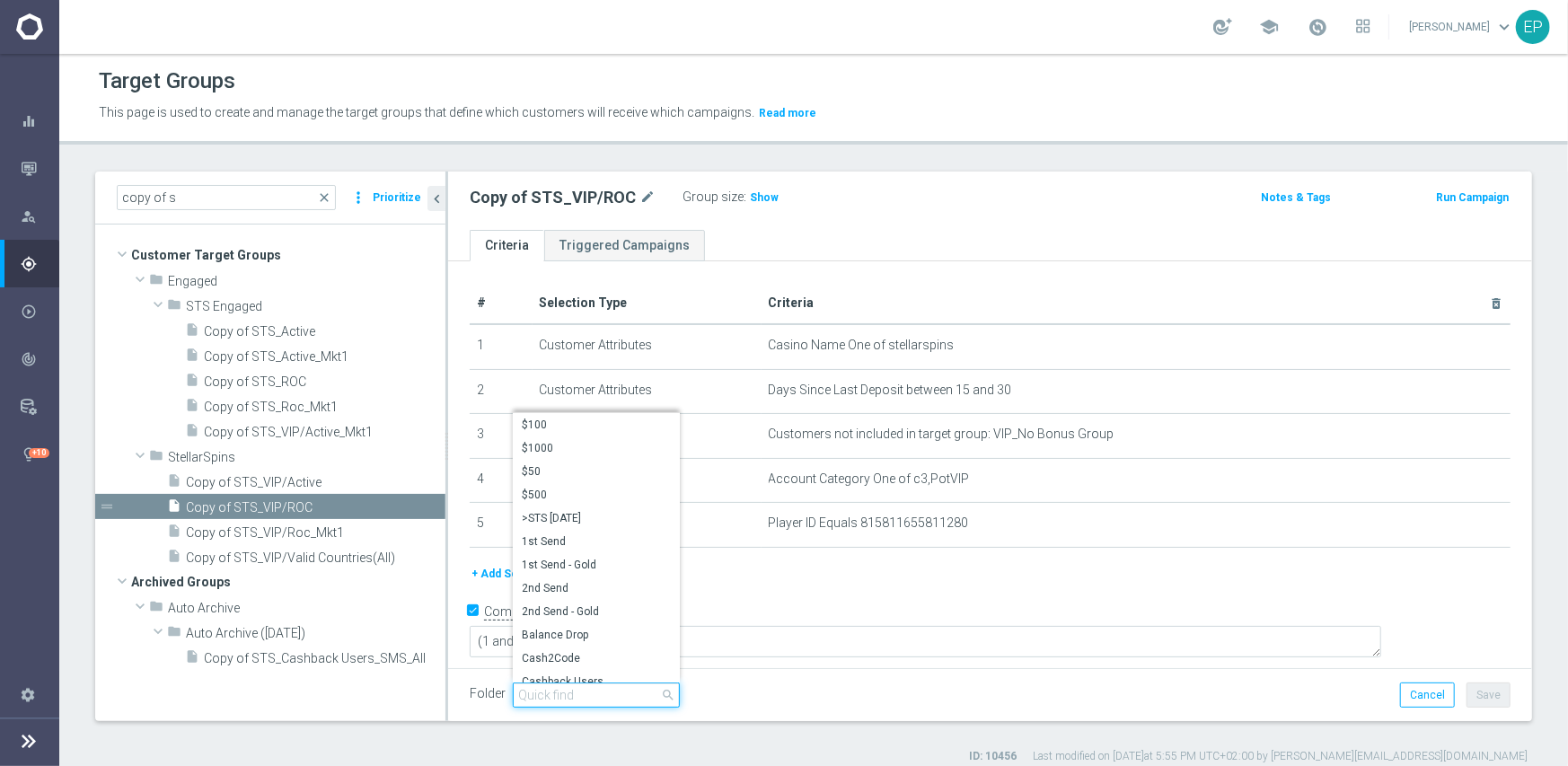
click at [587, 697] on input "search" at bounding box center [595, 696] width 167 height 25
paste input "sts en"
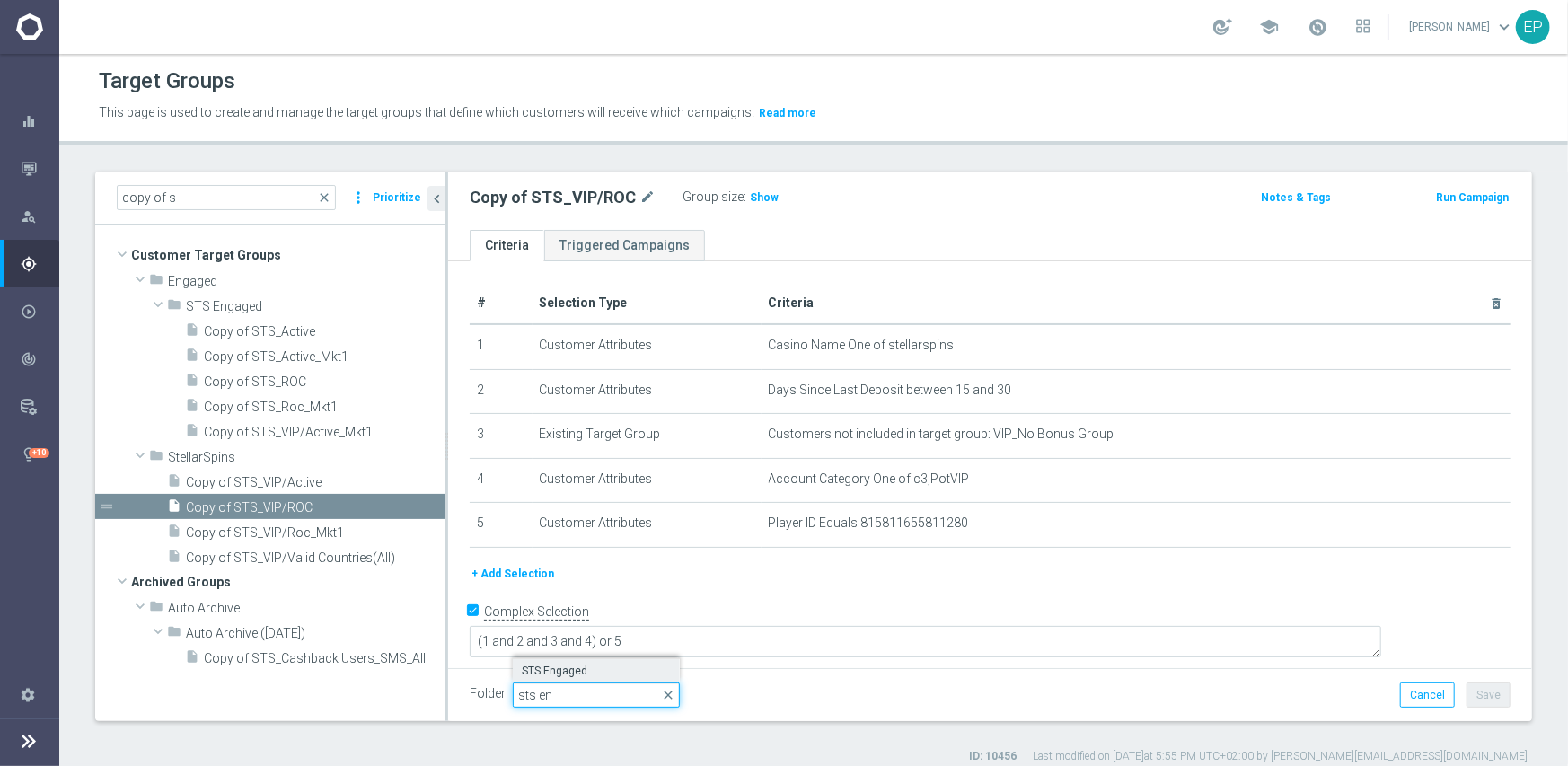
type input "sts en"
click at [536, 670] on span "STS Engaged" at bounding box center [595, 671] width 149 height 14
type input "STS Engaged"
click at [1481, 702] on button "Save" at bounding box center [1489, 696] width 44 height 25
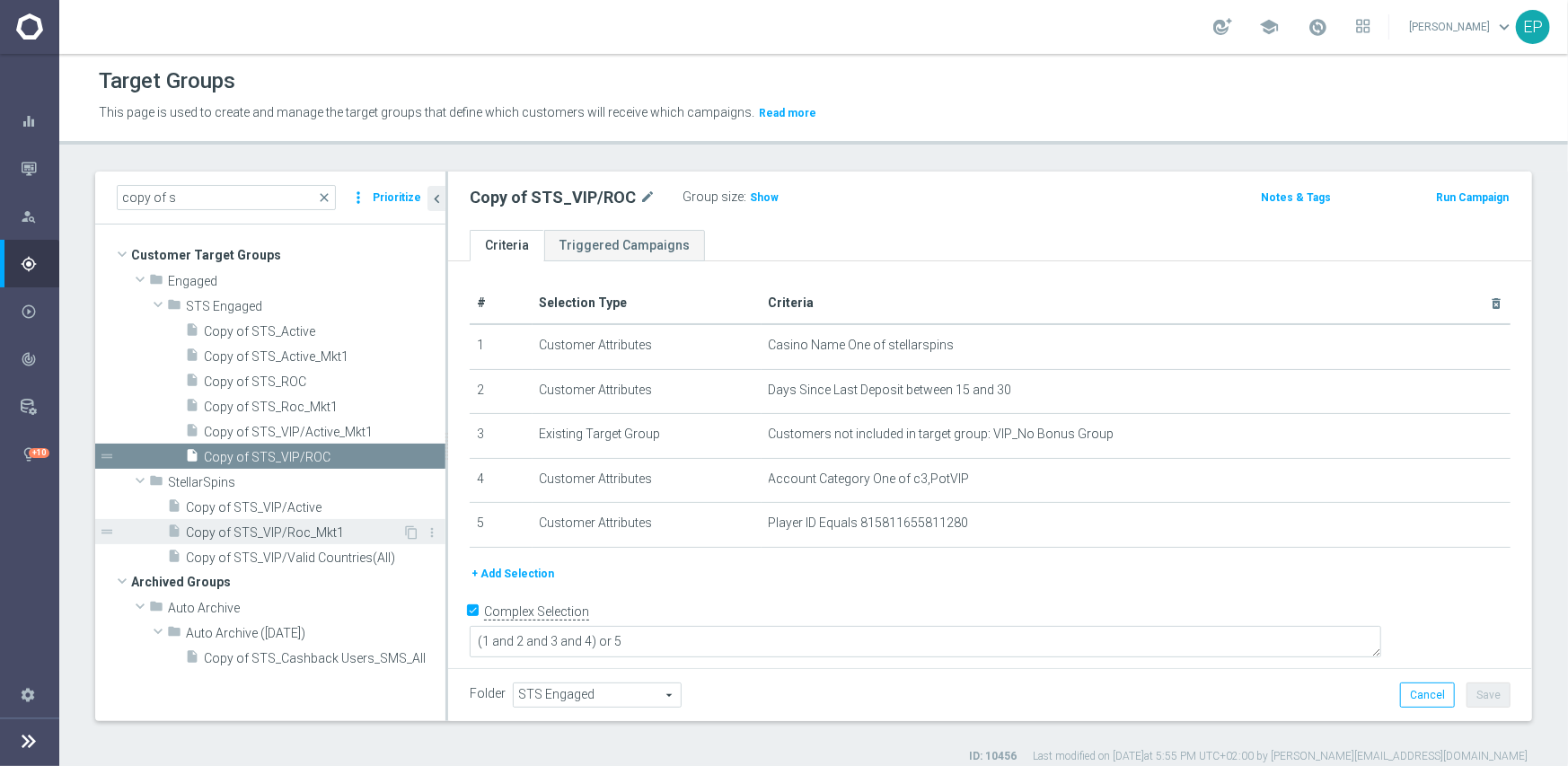
click at [251, 531] on span "Copy of STS_VIP/Roc_Mkt1" at bounding box center [294, 532] width 217 height 15
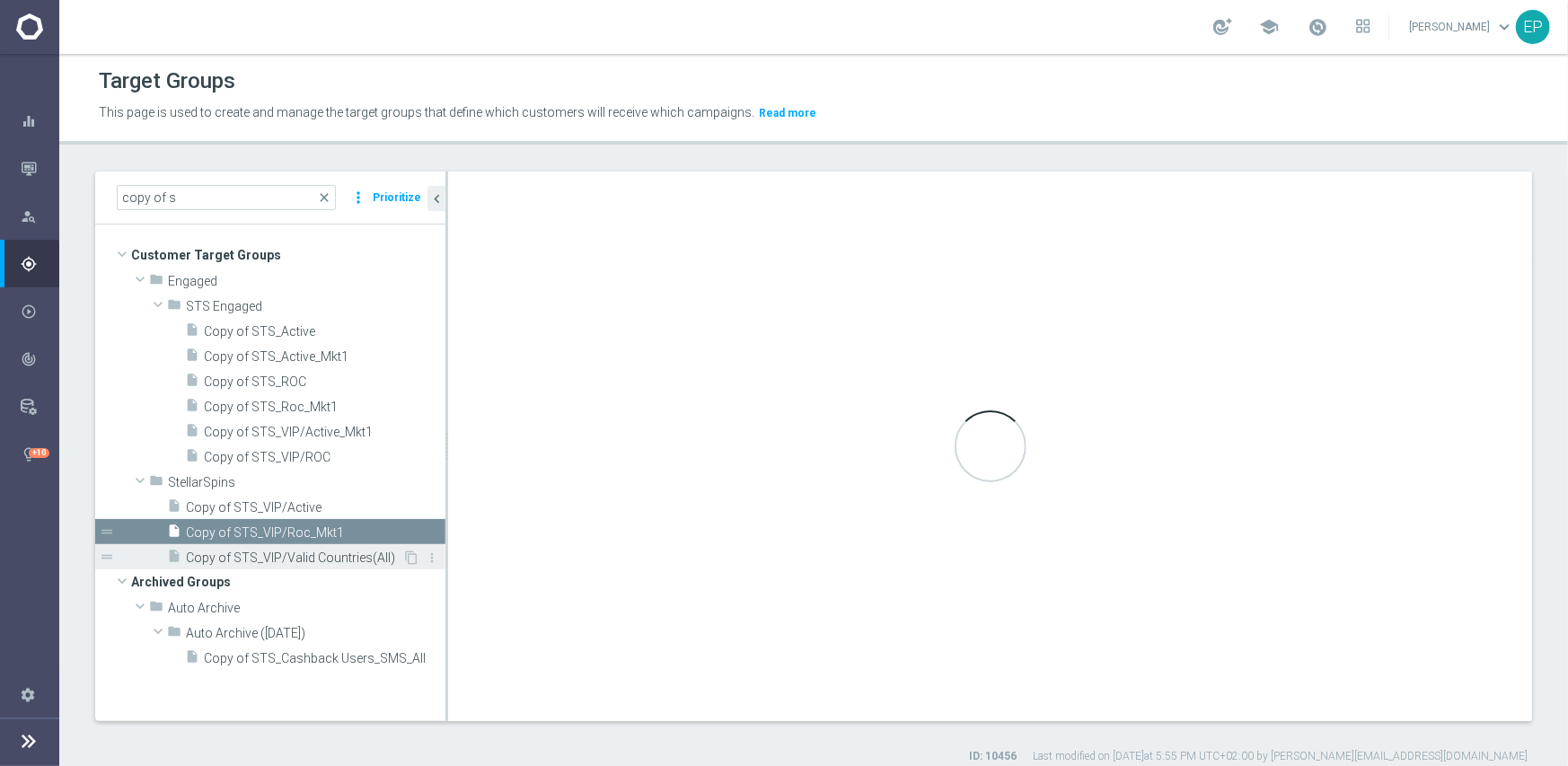
checkbox input "false"
type input "StellarSpins"
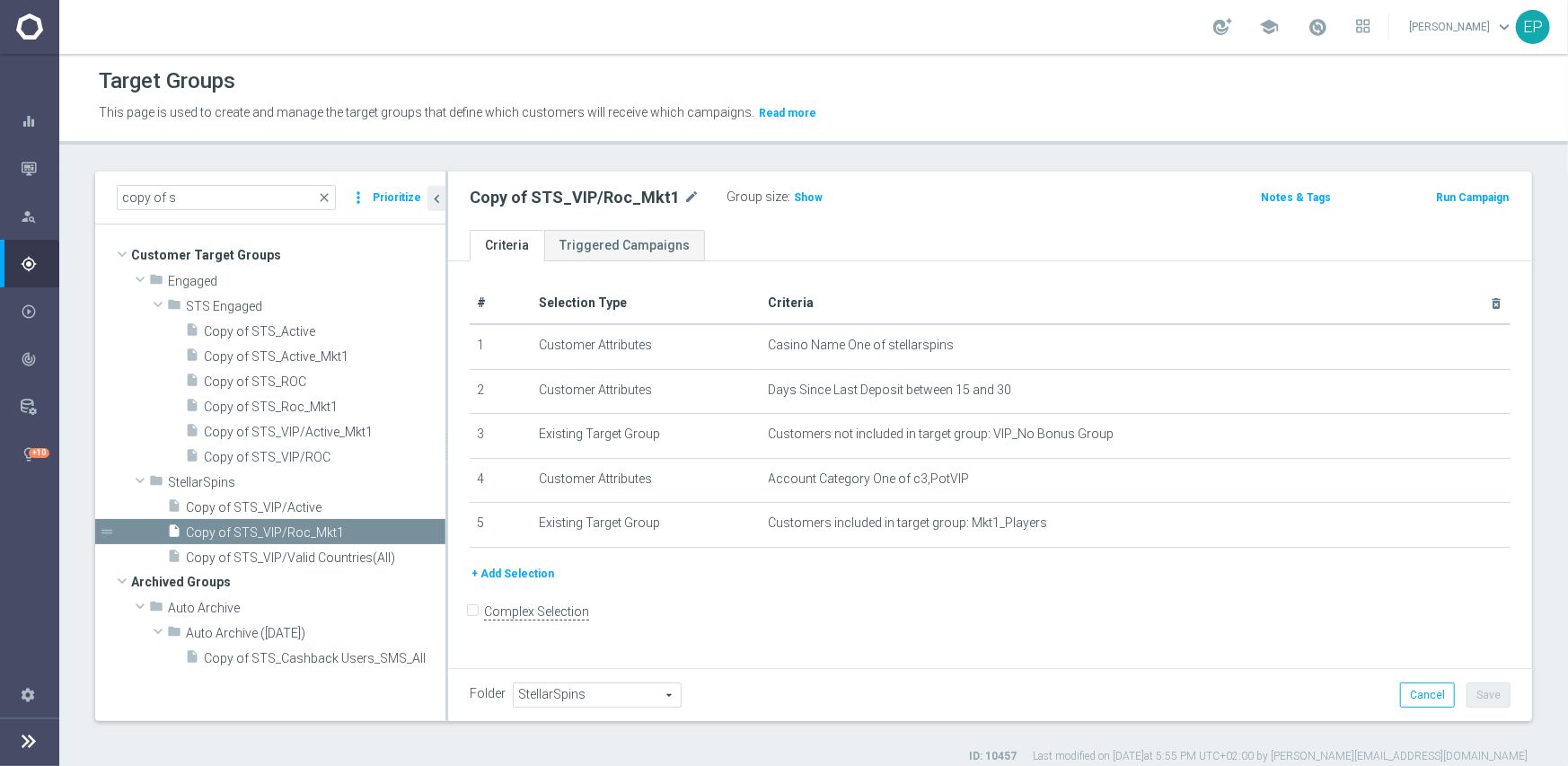
click at [546, 694] on span "StellarSpins" at bounding box center [596, 696] width 167 height 23
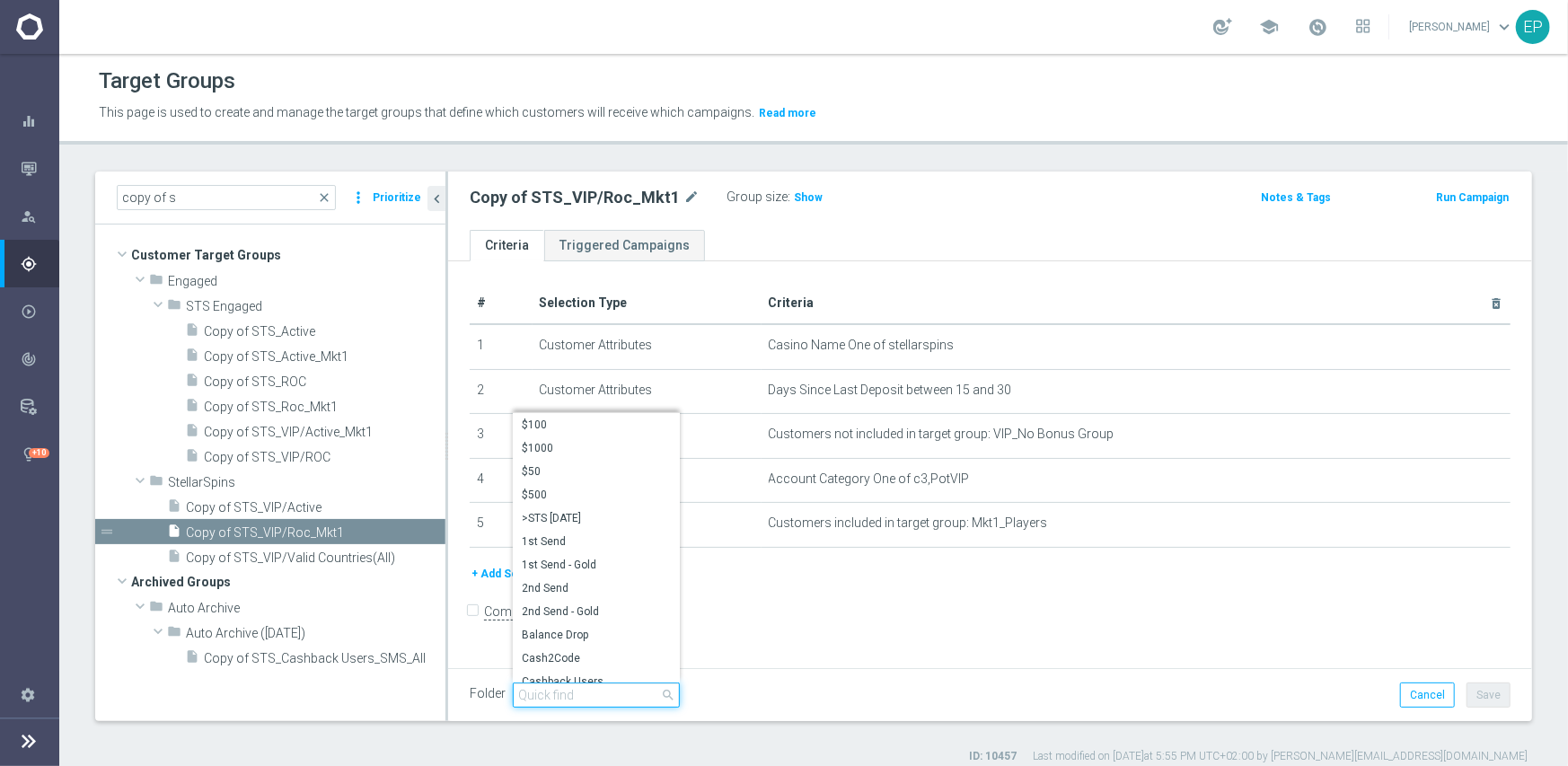
click at [576, 689] on input "search" at bounding box center [595, 696] width 167 height 25
paste input "sts en"
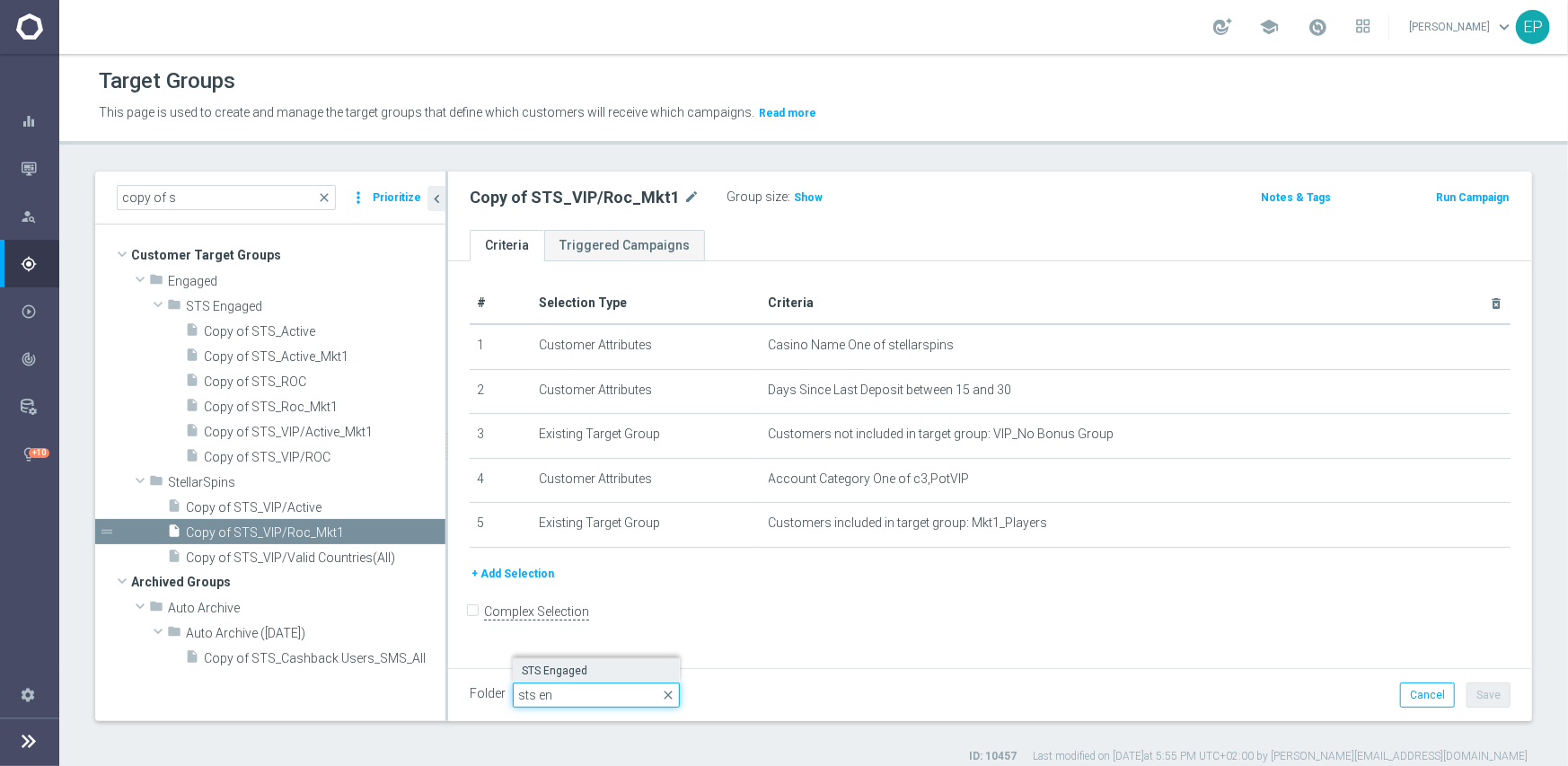
type input "sts en"
click at [573, 672] on span "STS Engaged" at bounding box center [595, 671] width 149 height 14
type input "STS Engaged"
click at [1467, 694] on button "Save" at bounding box center [1489, 696] width 44 height 25
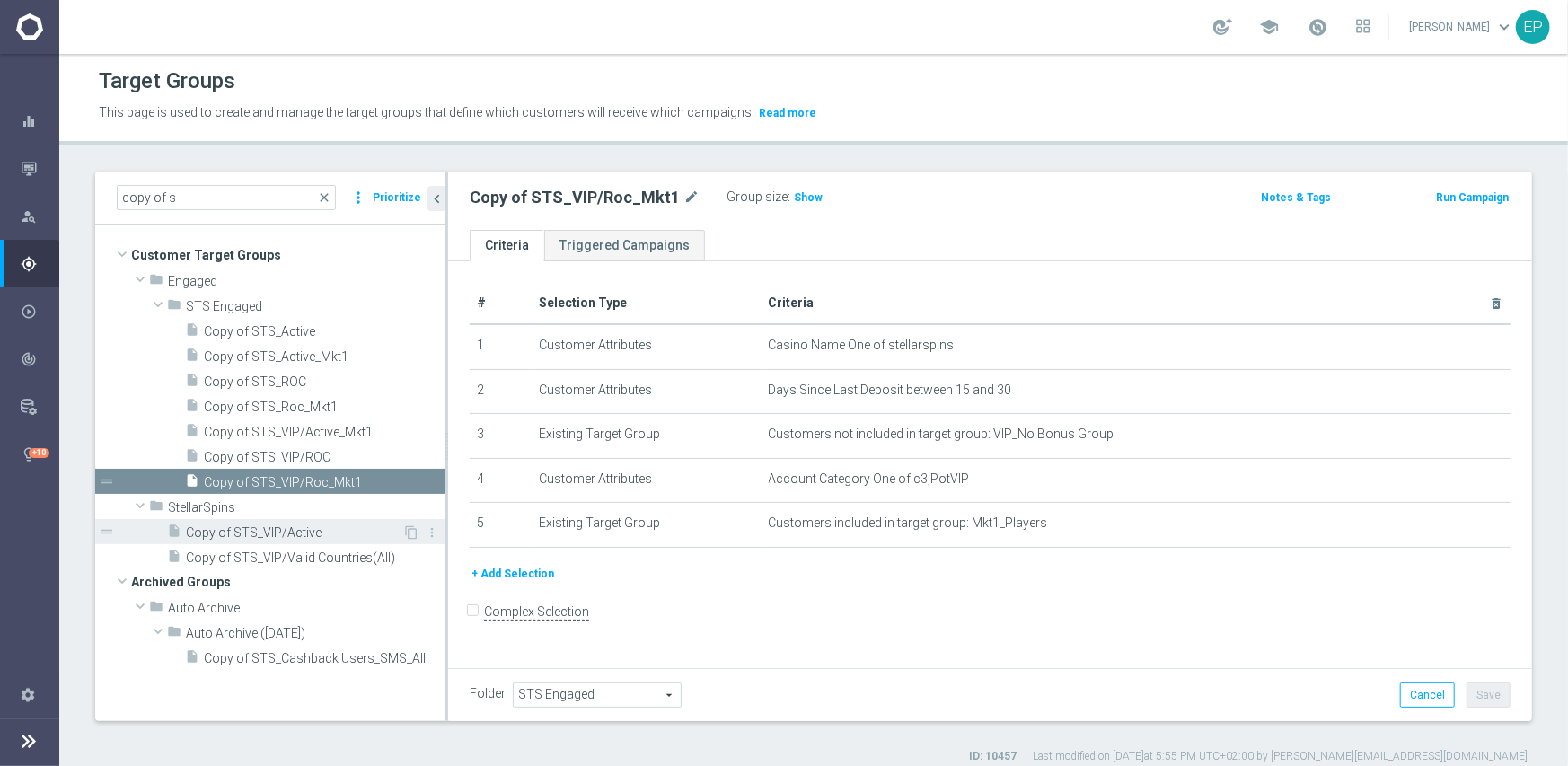
click at [268, 529] on span "Copy of STS_VIP/Active" at bounding box center [294, 532] width 217 height 15
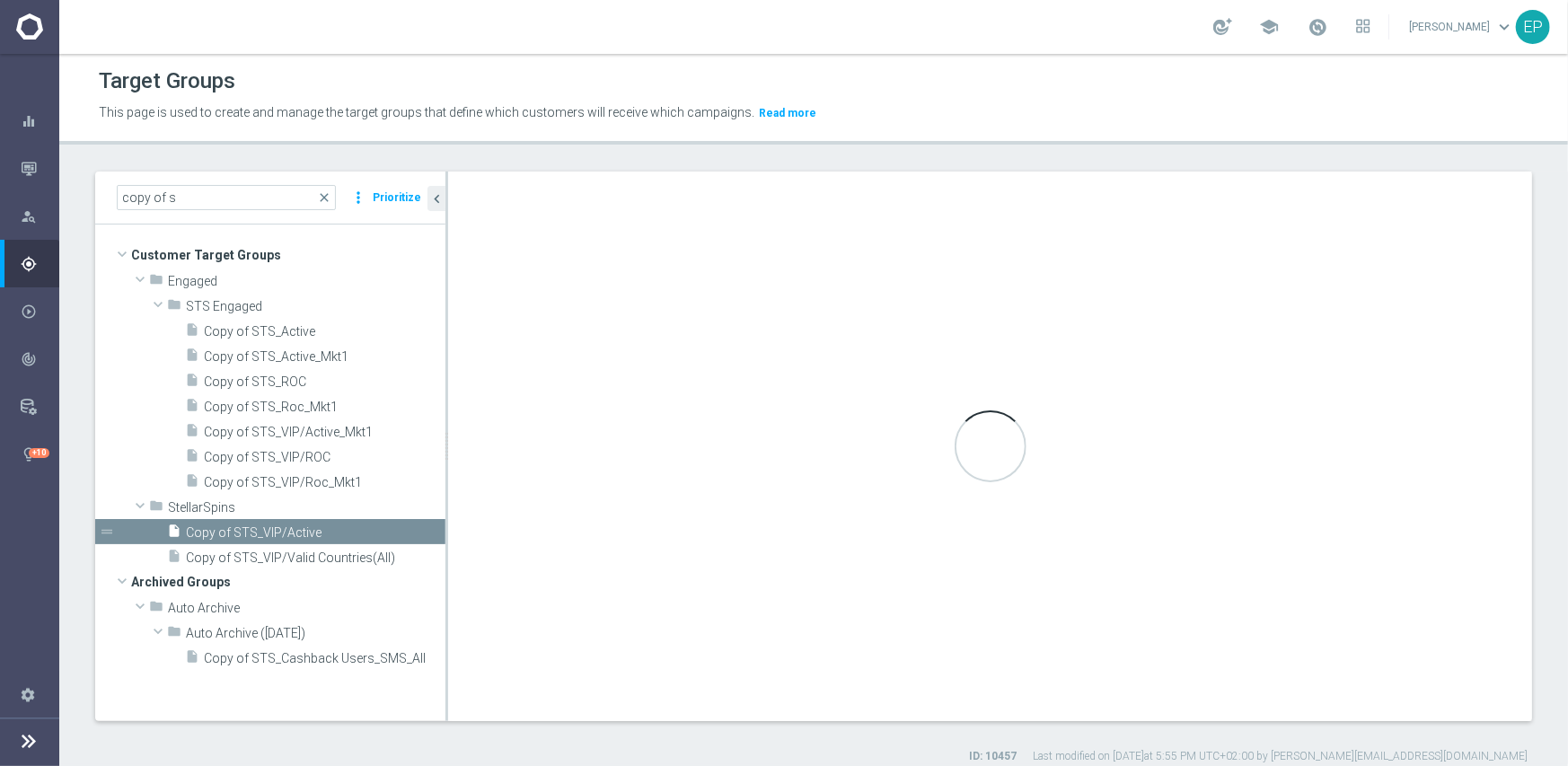
checkbox input "true"
type input "StellarSpins"
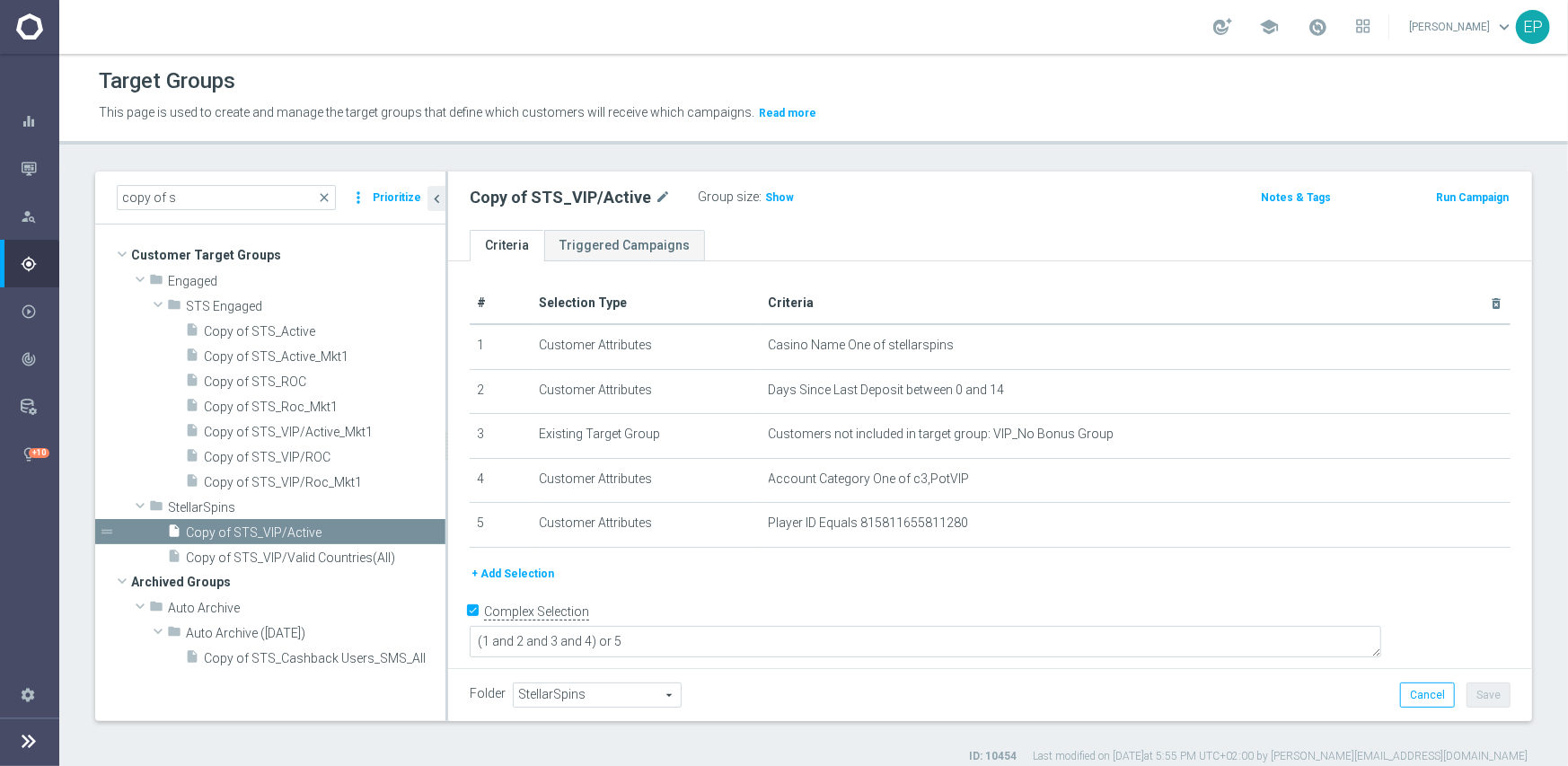
click at [542, 691] on span "StellarSpins" at bounding box center [596, 696] width 167 height 23
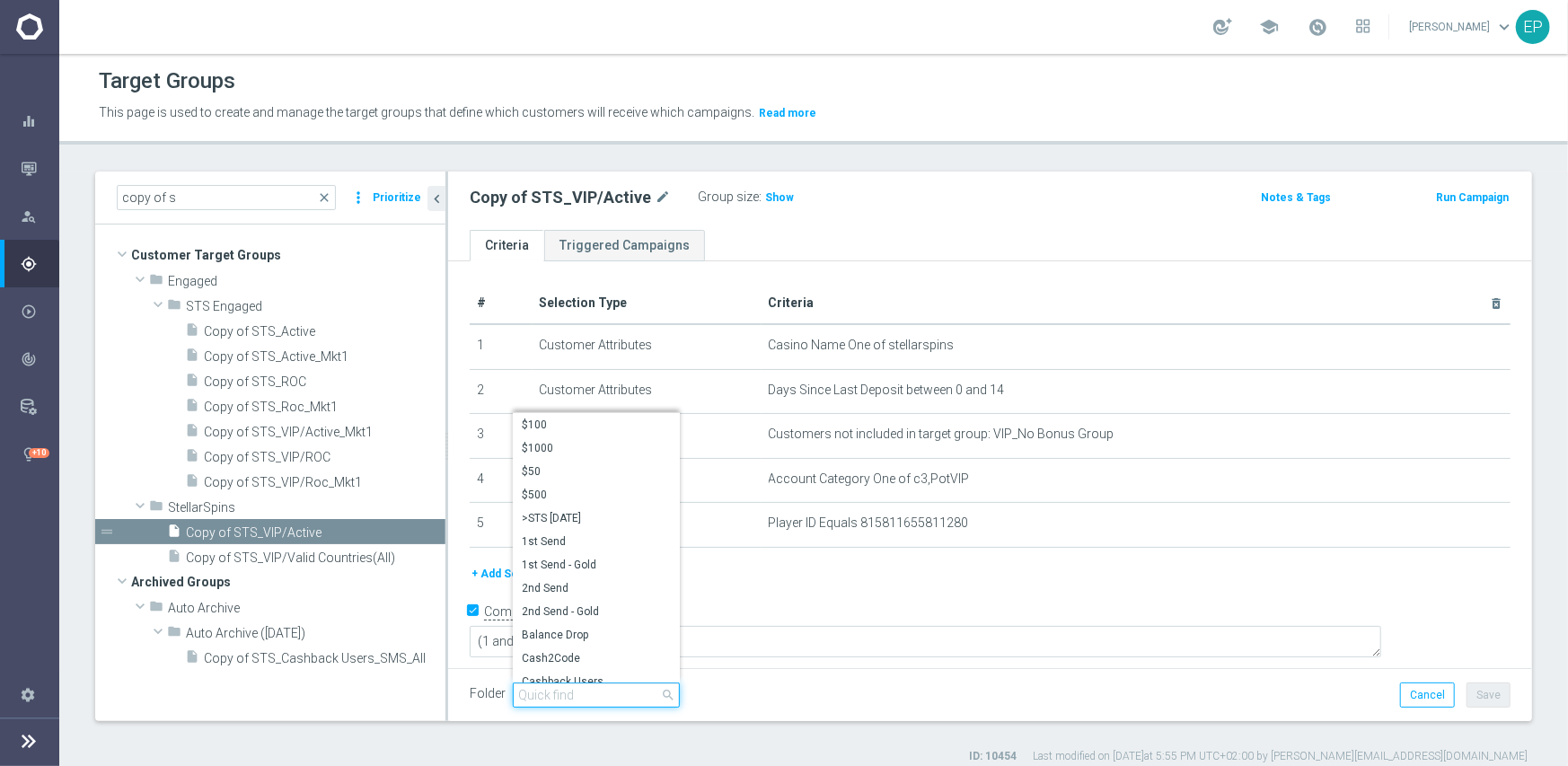
click at [617, 691] on input "search" at bounding box center [595, 696] width 167 height 25
paste input "sts en"
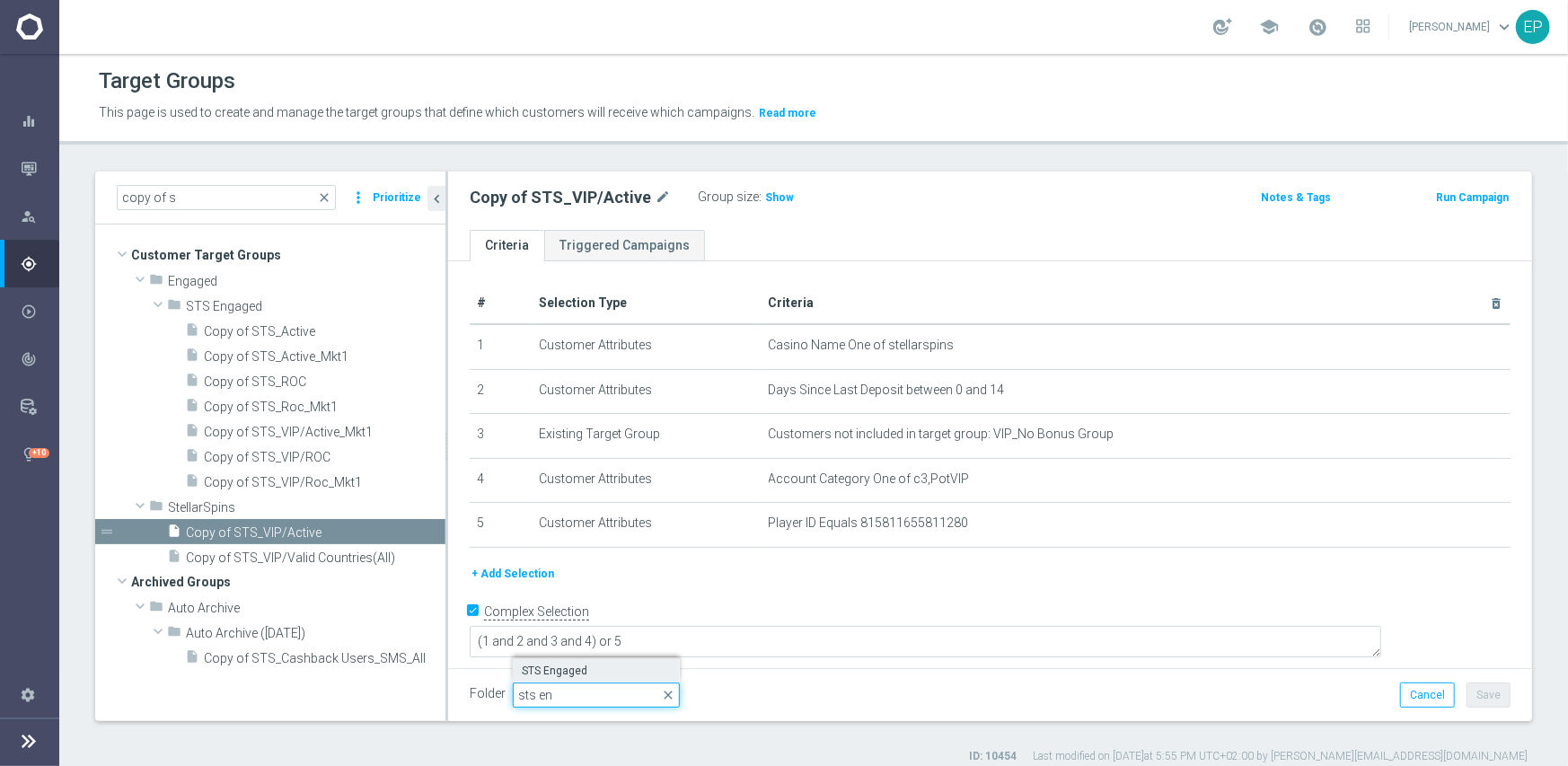
type input "sts en"
click at [575, 669] on span "STS Engaged" at bounding box center [595, 671] width 149 height 14
click at [1473, 690] on button "Save" at bounding box center [1489, 696] width 44 height 25
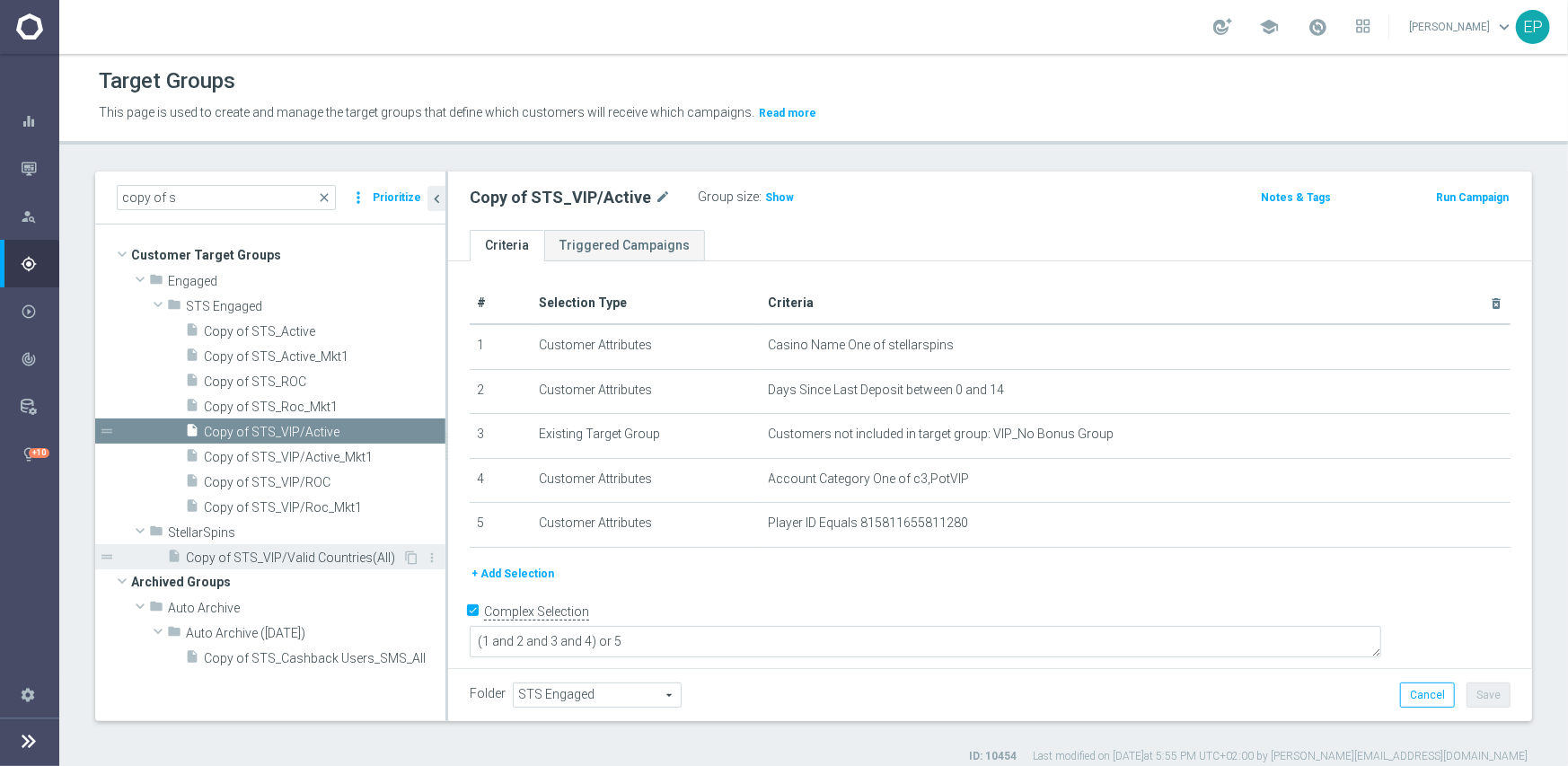
click at [329, 551] on span "Copy of STS_VIP/Valid Countries(All)" at bounding box center [294, 558] width 217 height 15
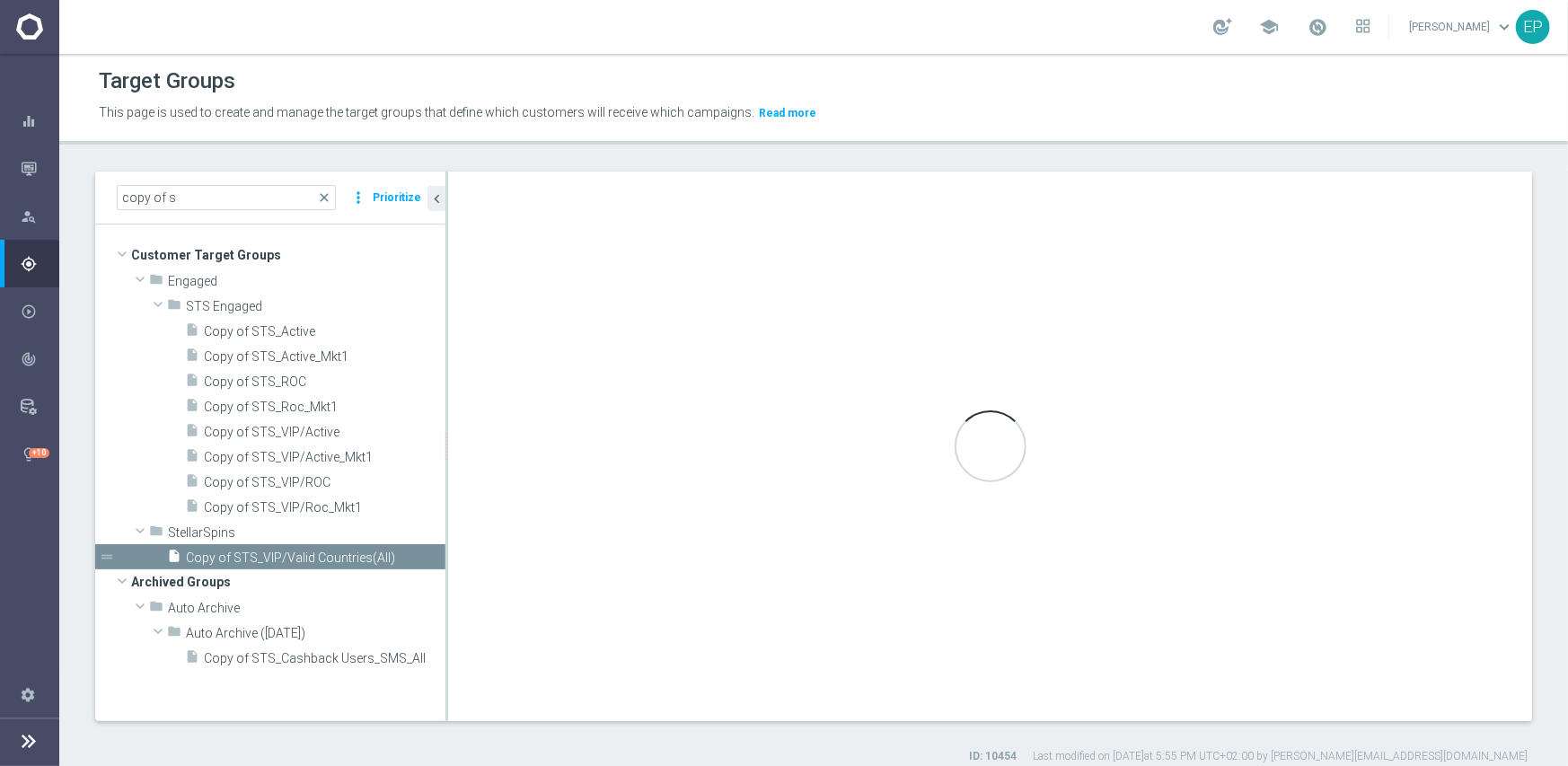
type input "StellarSpins"
type textarea "(1 and 2 and 3 and 5) or 4"
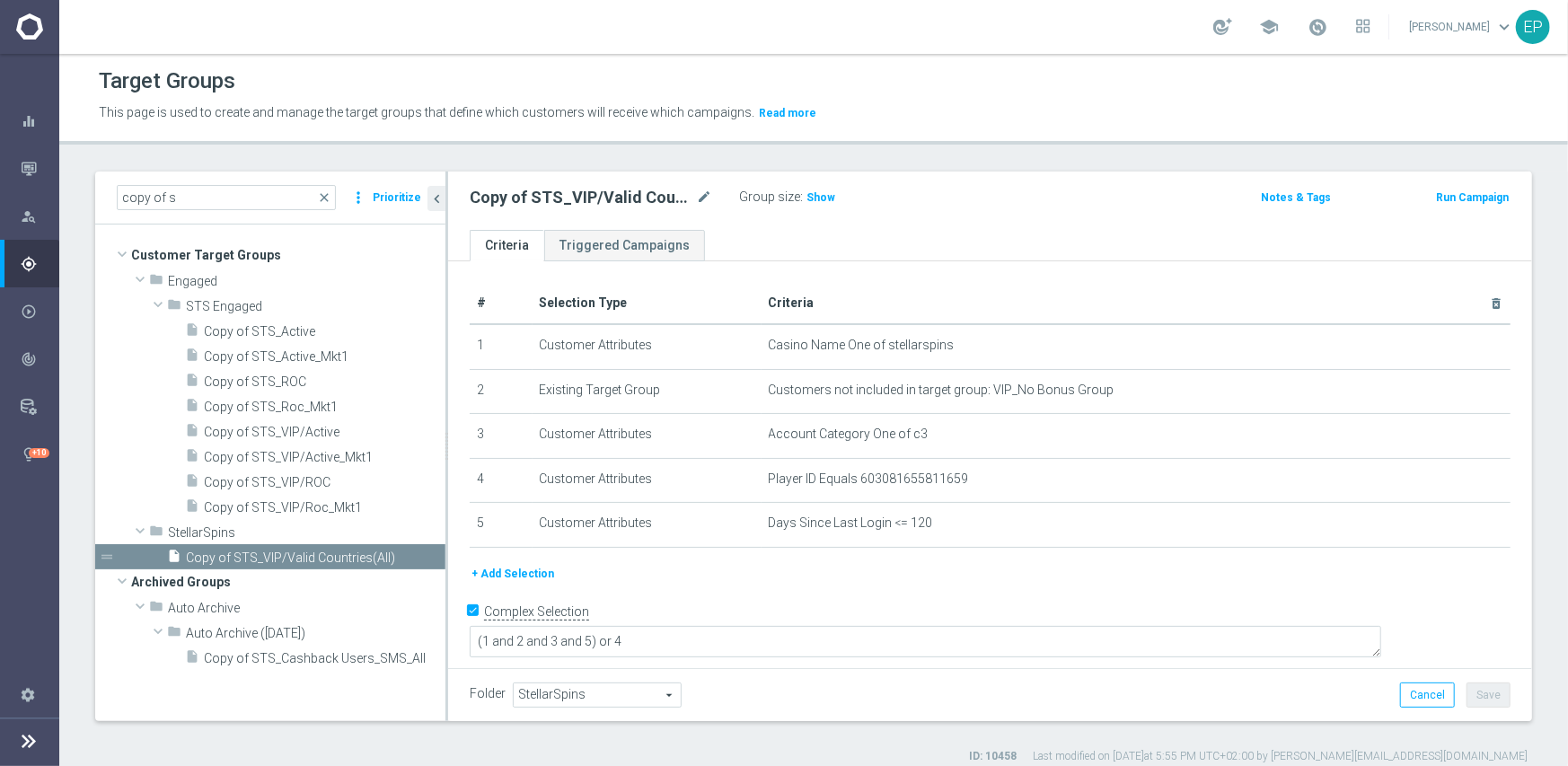
click at [585, 695] on span "StellarSpins" at bounding box center [596, 696] width 167 height 23
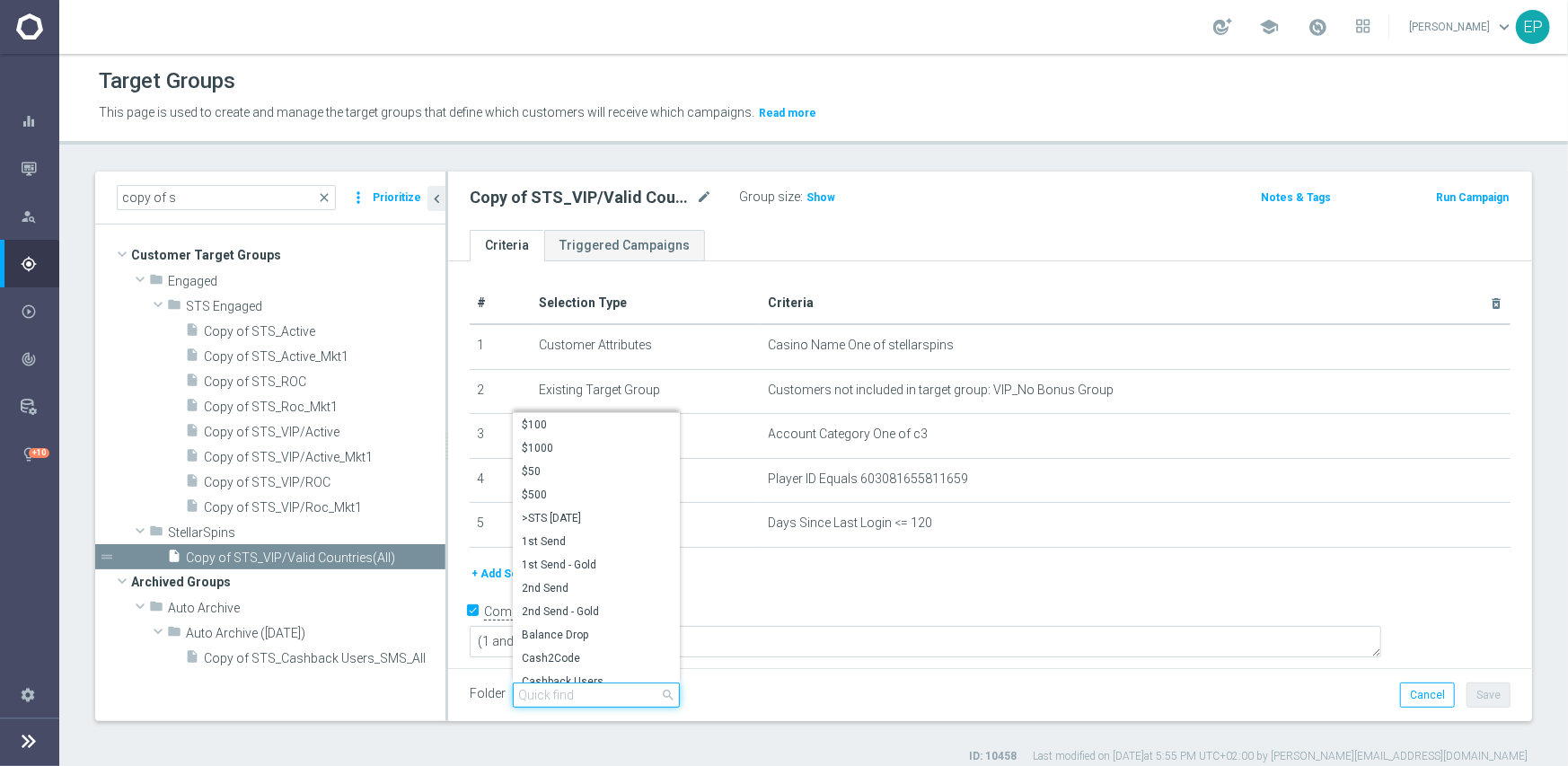
click at [605, 694] on input "search" at bounding box center [595, 696] width 167 height 25
paste input "sts en"
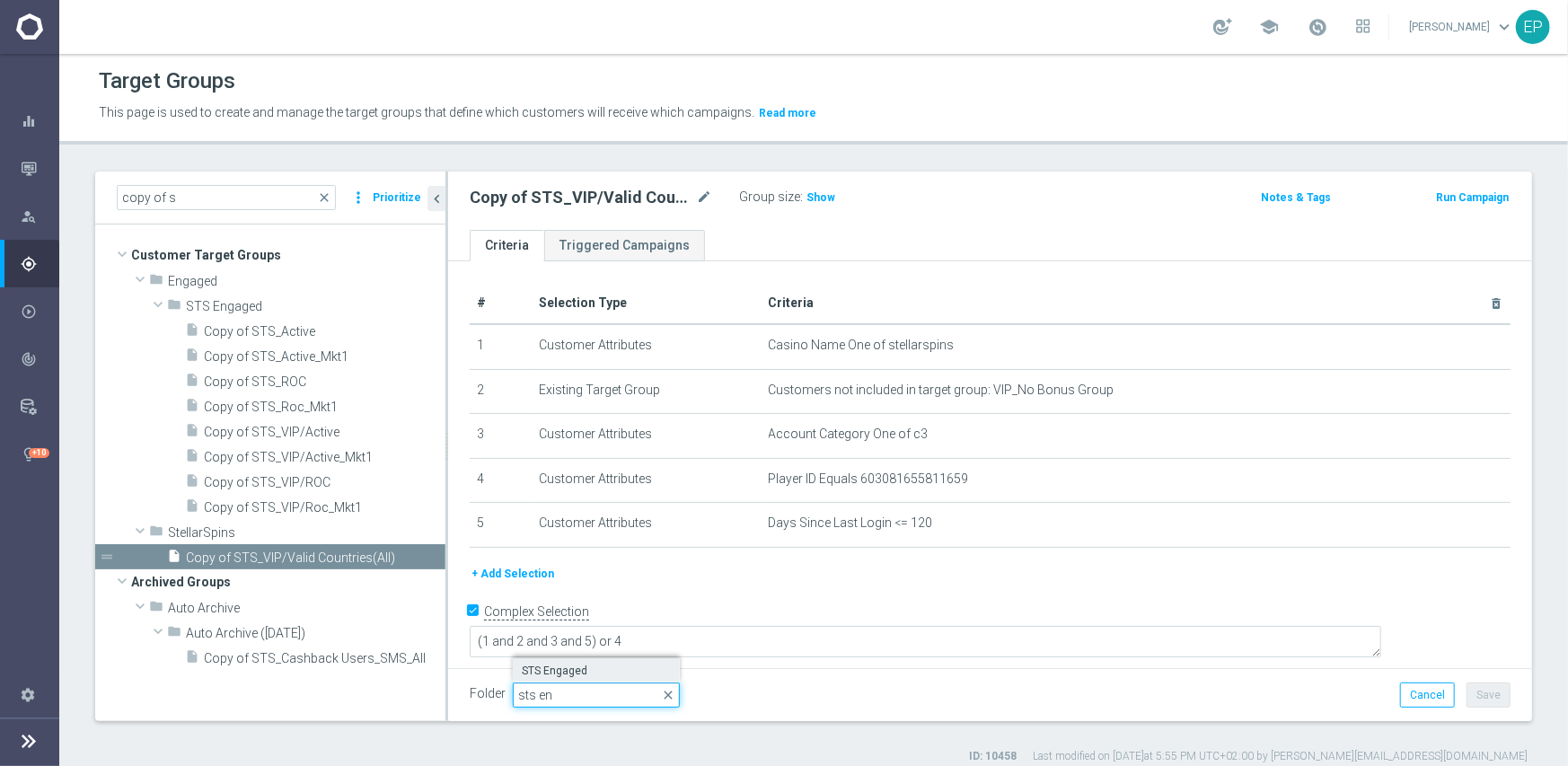
type input "sts en"
click at [593, 668] on span "STS Engaged" at bounding box center [595, 671] width 149 height 14
type input "STS Engaged"
click at [1499, 698] on div "Folder STS Engaged STS Engaged arrow_drop_down search Cancel Save Saving..." at bounding box center [991, 695] width 1084 height 53
click at [1477, 697] on button "Save" at bounding box center [1489, 696] width 44 height 25
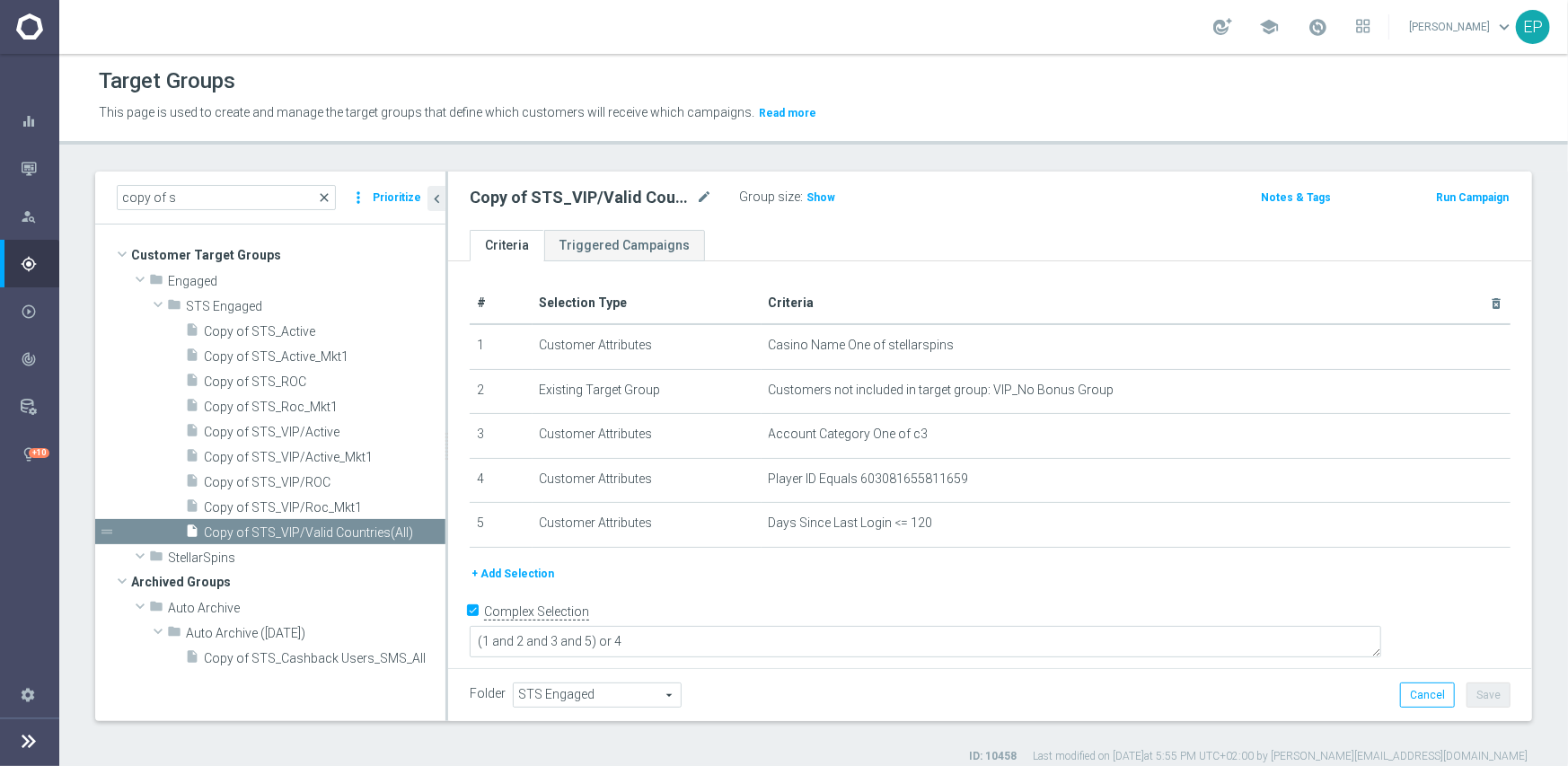
click at [329, 194] on span "close" at bounding box center [324, 198] width 14 height 14
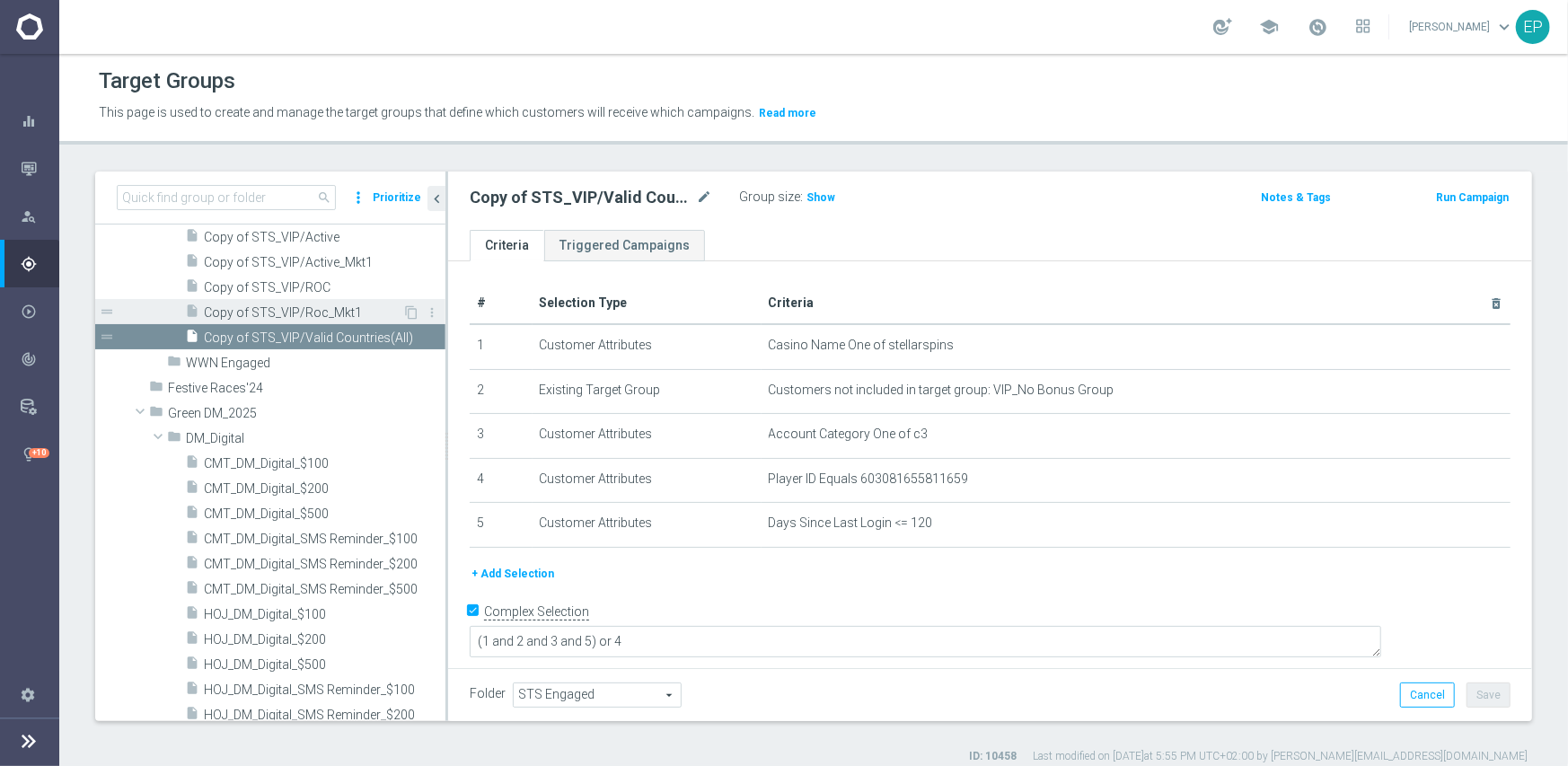
scroll to position [9526, 0]
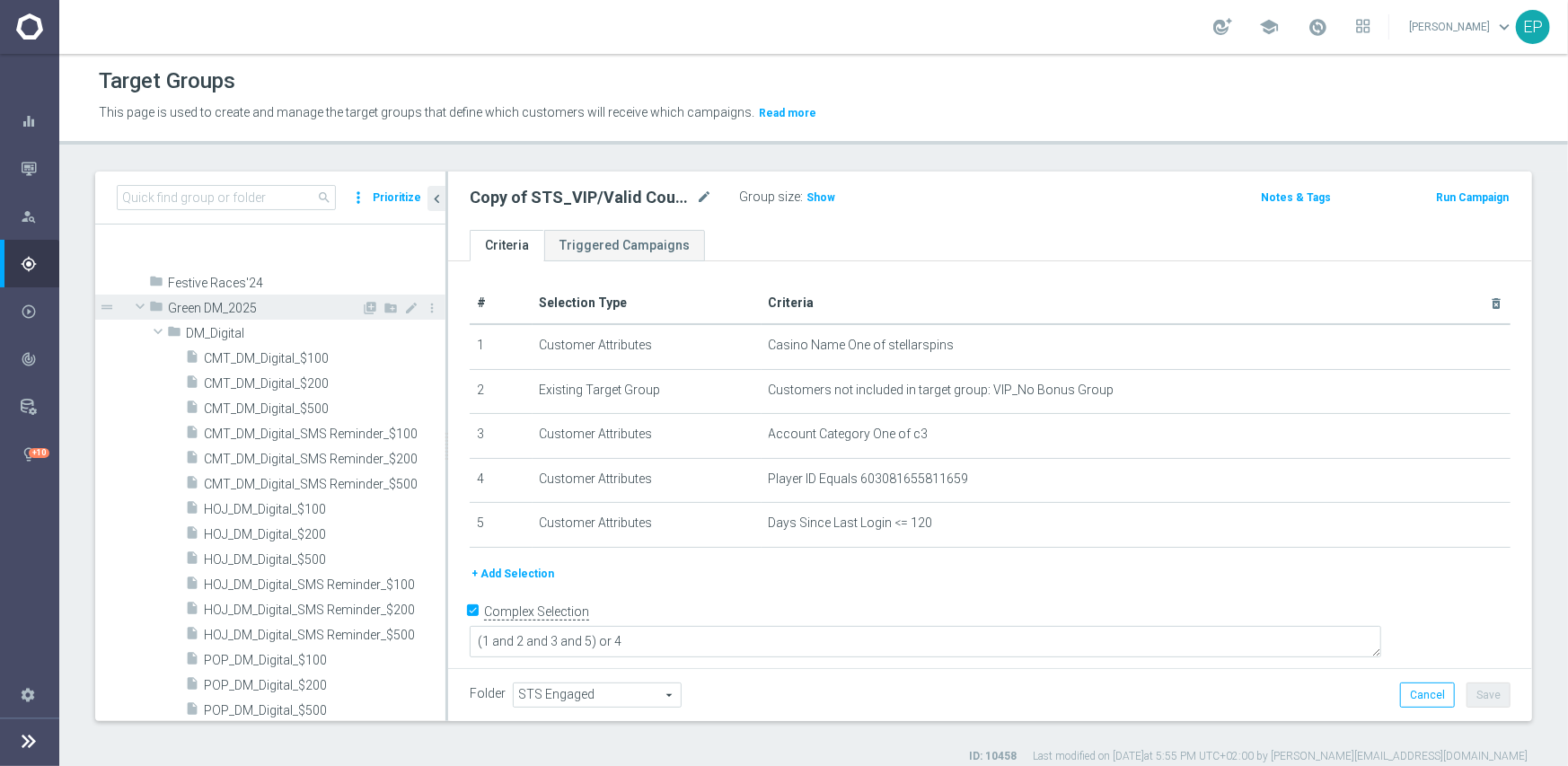
click at [143, 301] on span at bounding box center [140, 307] width 22 height 18
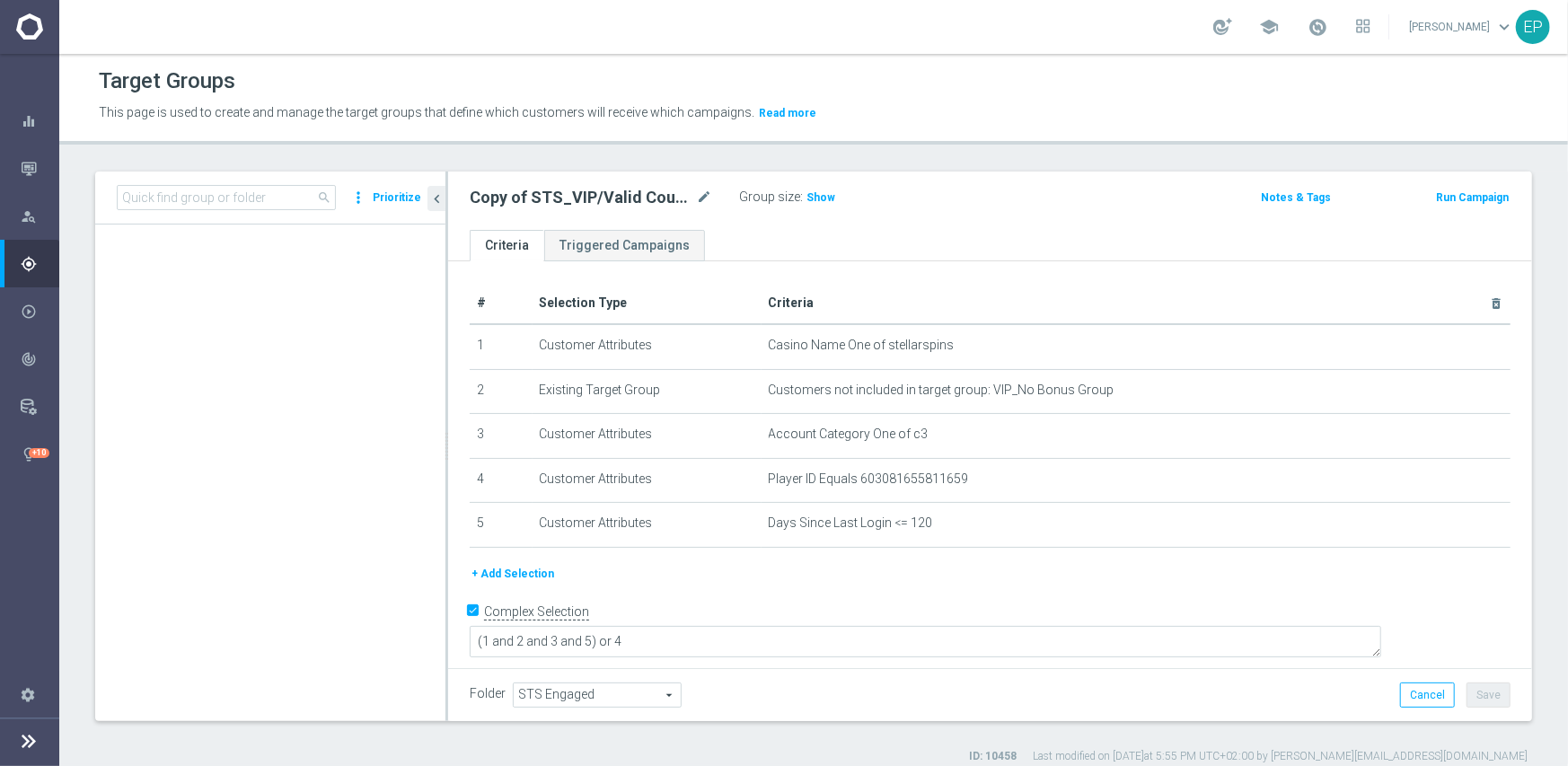
scroll to position [127862, 0]
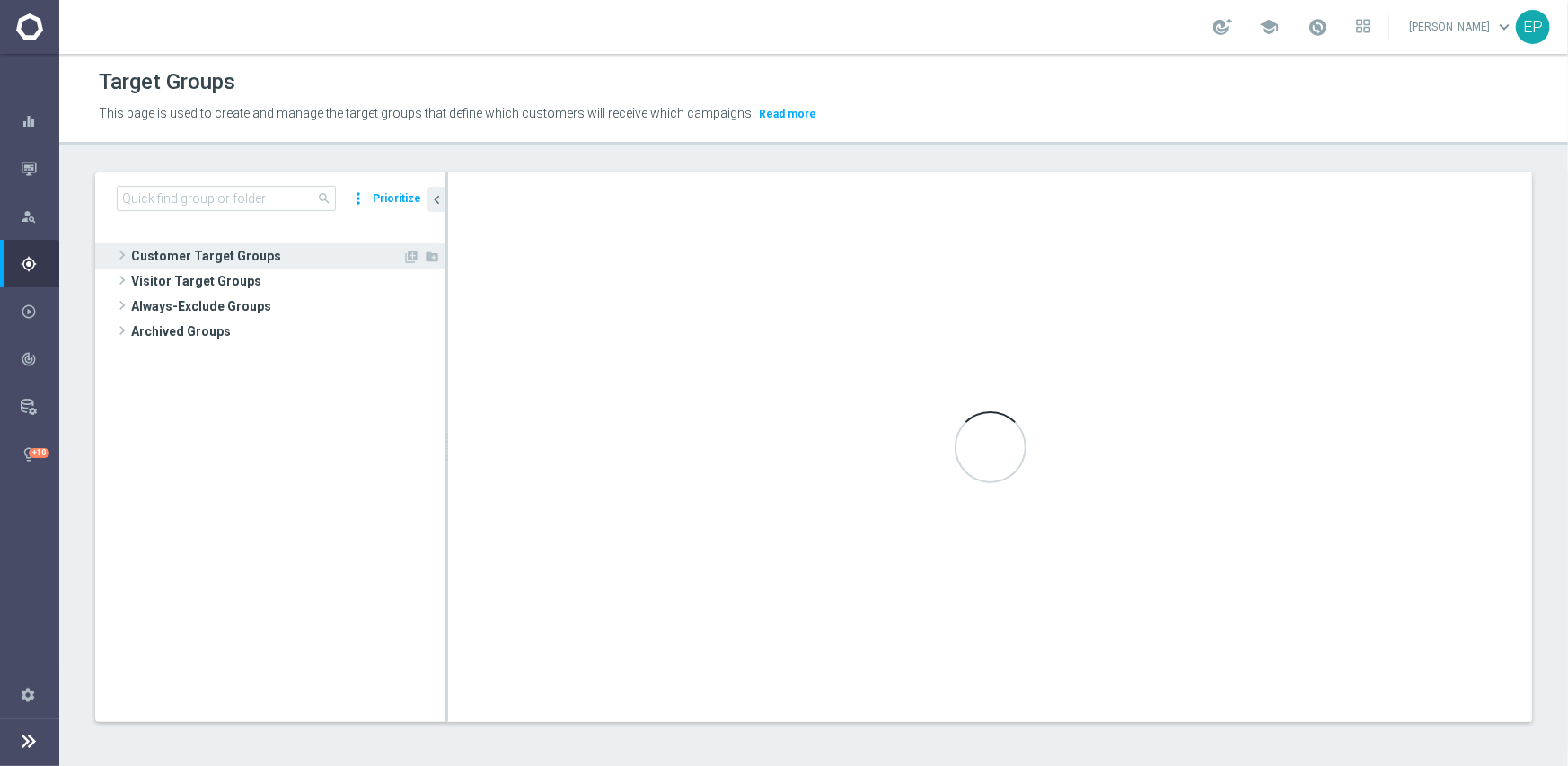
click at [189, 254] on span "Customer Target Groups" at bounding box center [266, 256] width 272 height 25
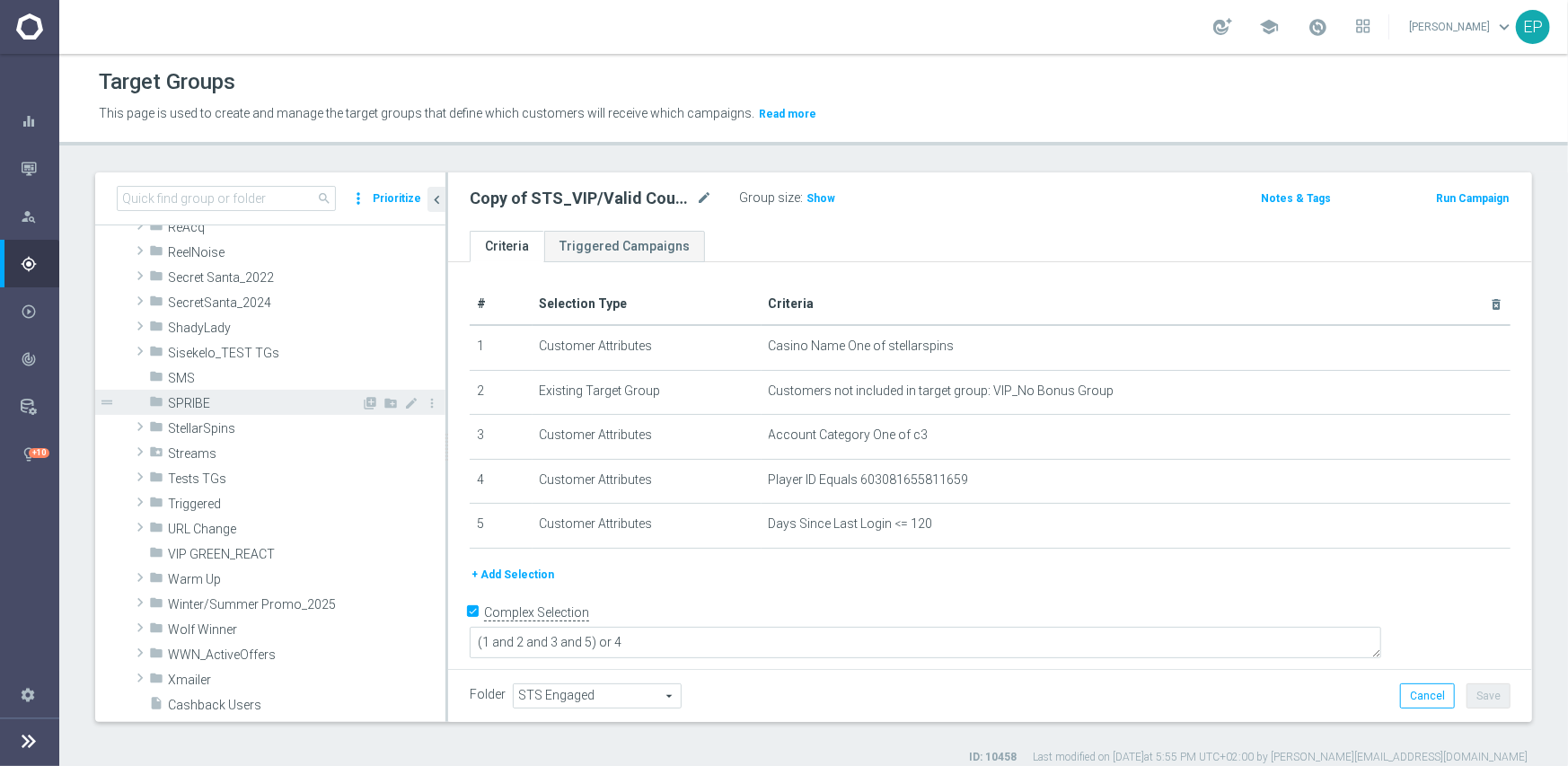
scroll to position [1639, 0]
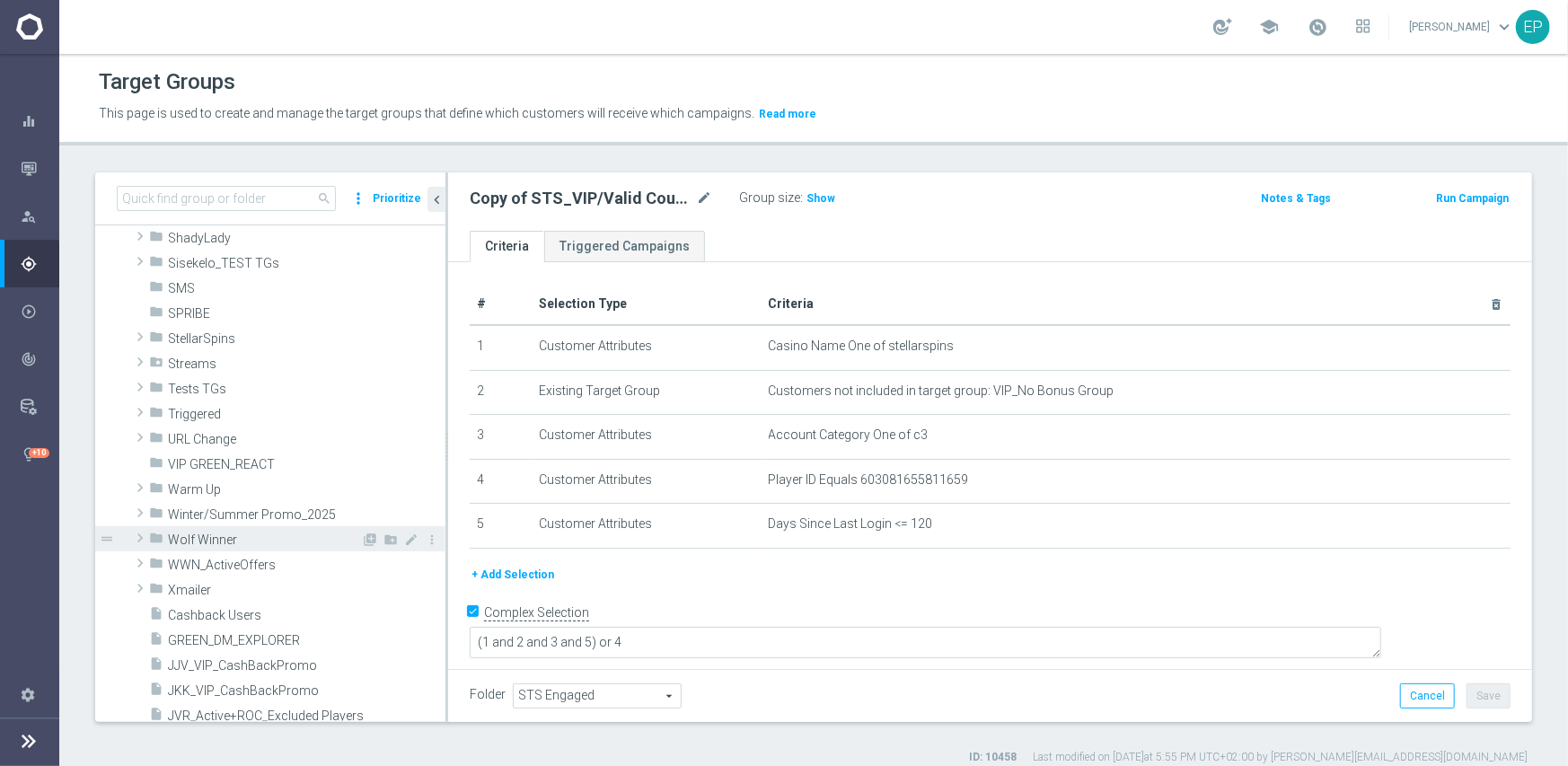
click at [215, 530] on div "folder Wolf Winner" at bounding box center [254, 539] width 212 height 25
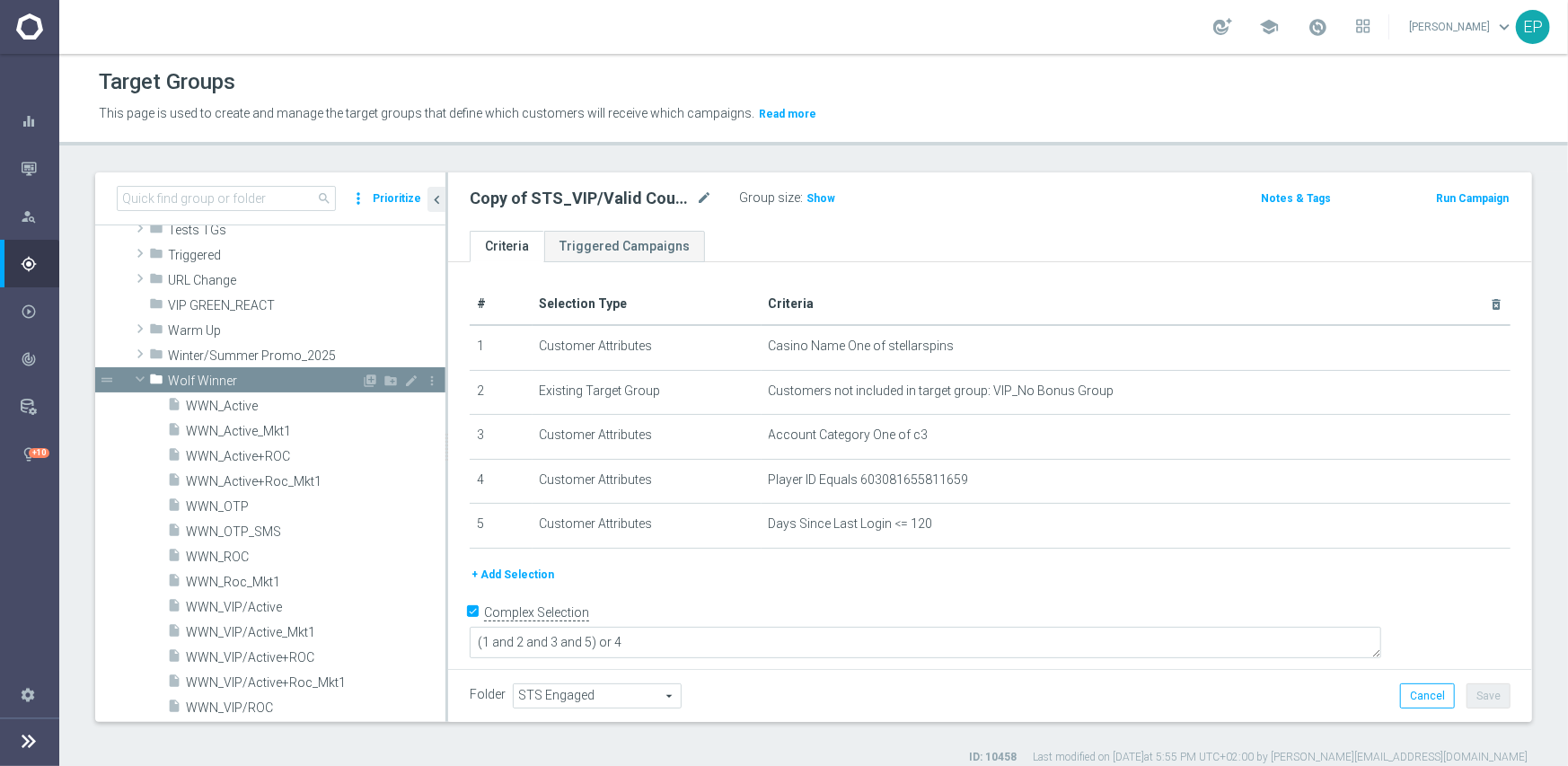
scroll to position [1819, 0]
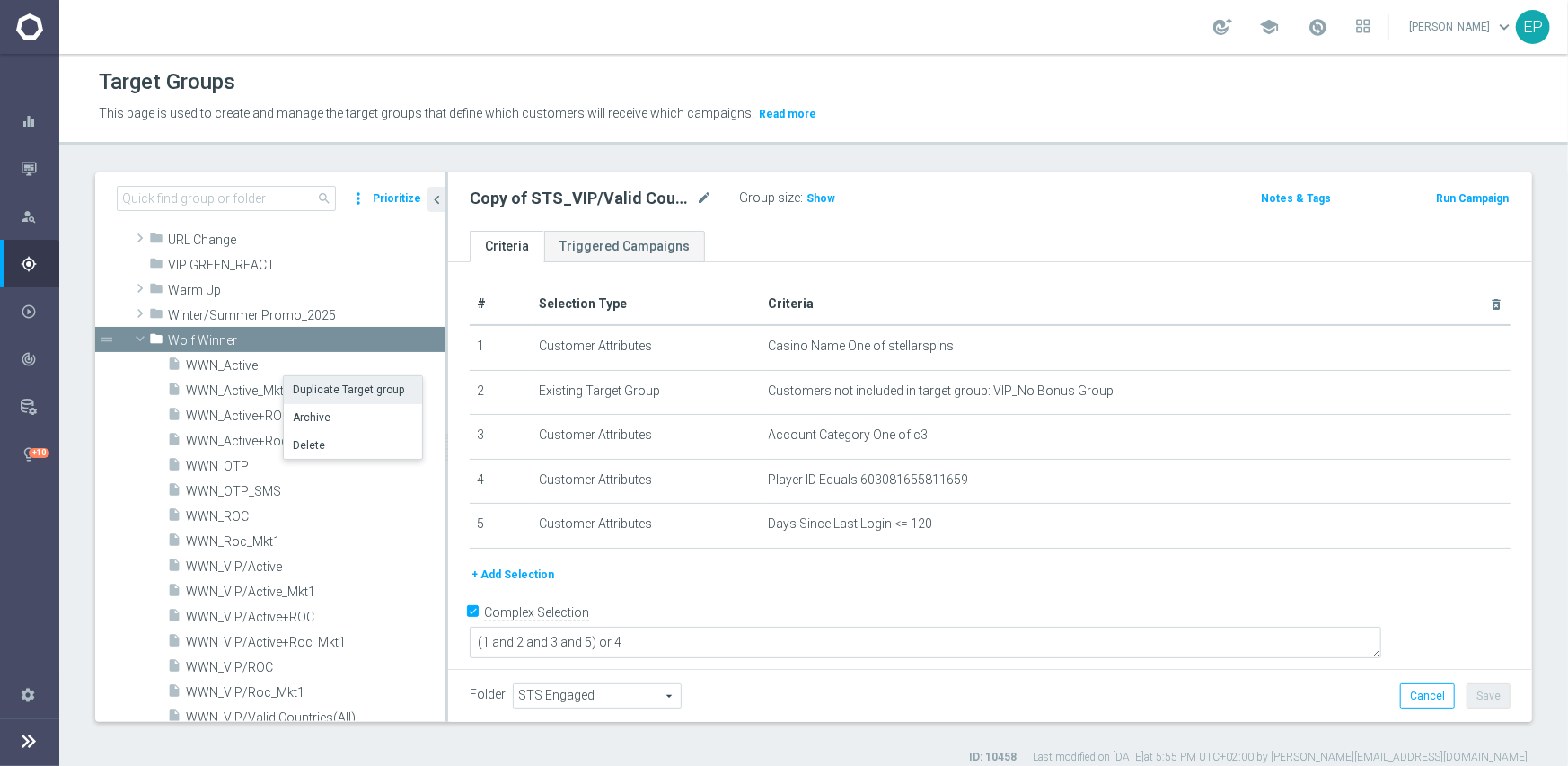
click at [310, 393] on li "Duplicate Target group" at bounding box center [353, 390] width 138 height 28
type textarea "(1 and 2 and 3 and 4 ) or 5"
type input "Wolf Winner"
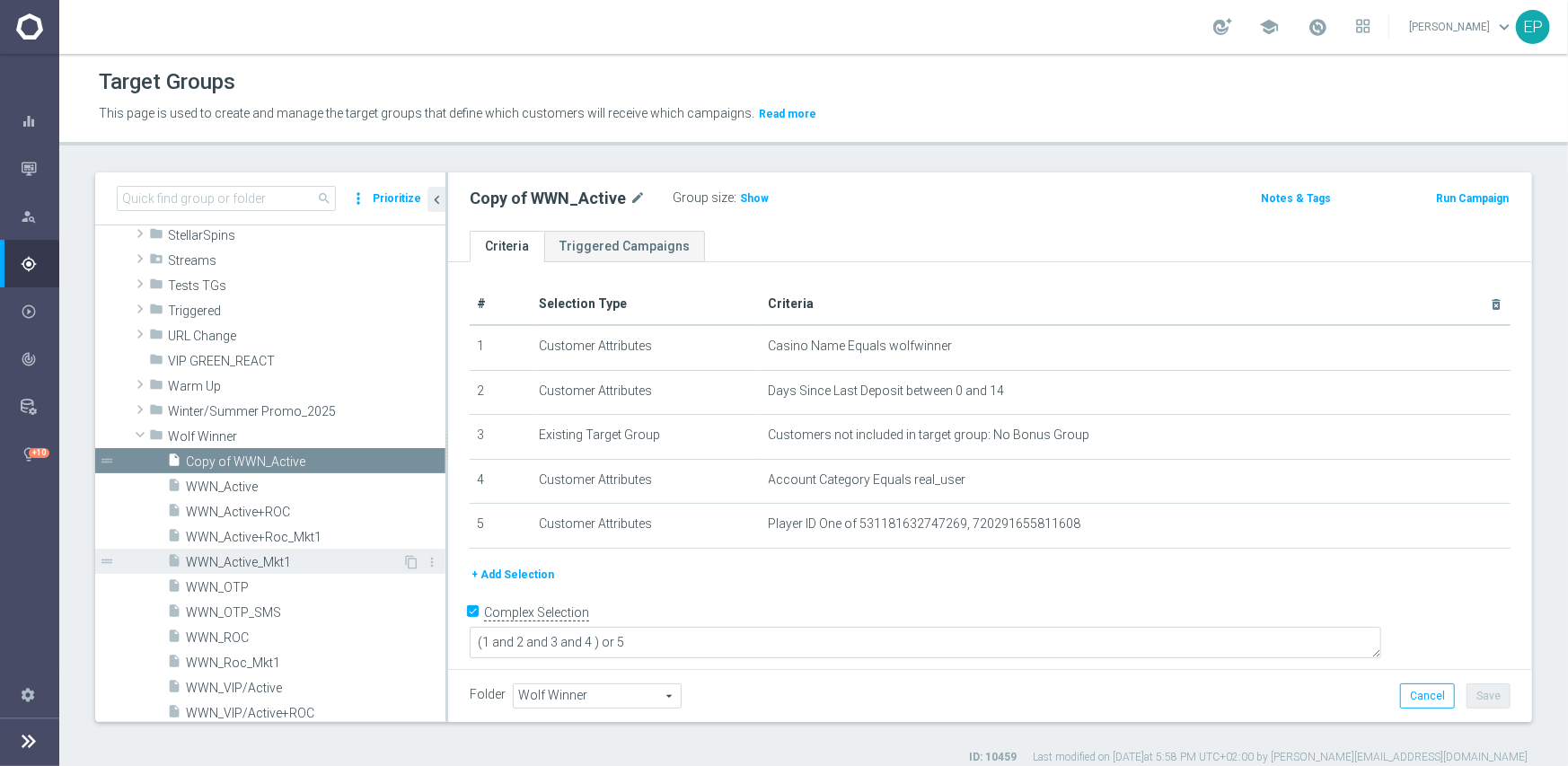
scroll to position [1823, 0]
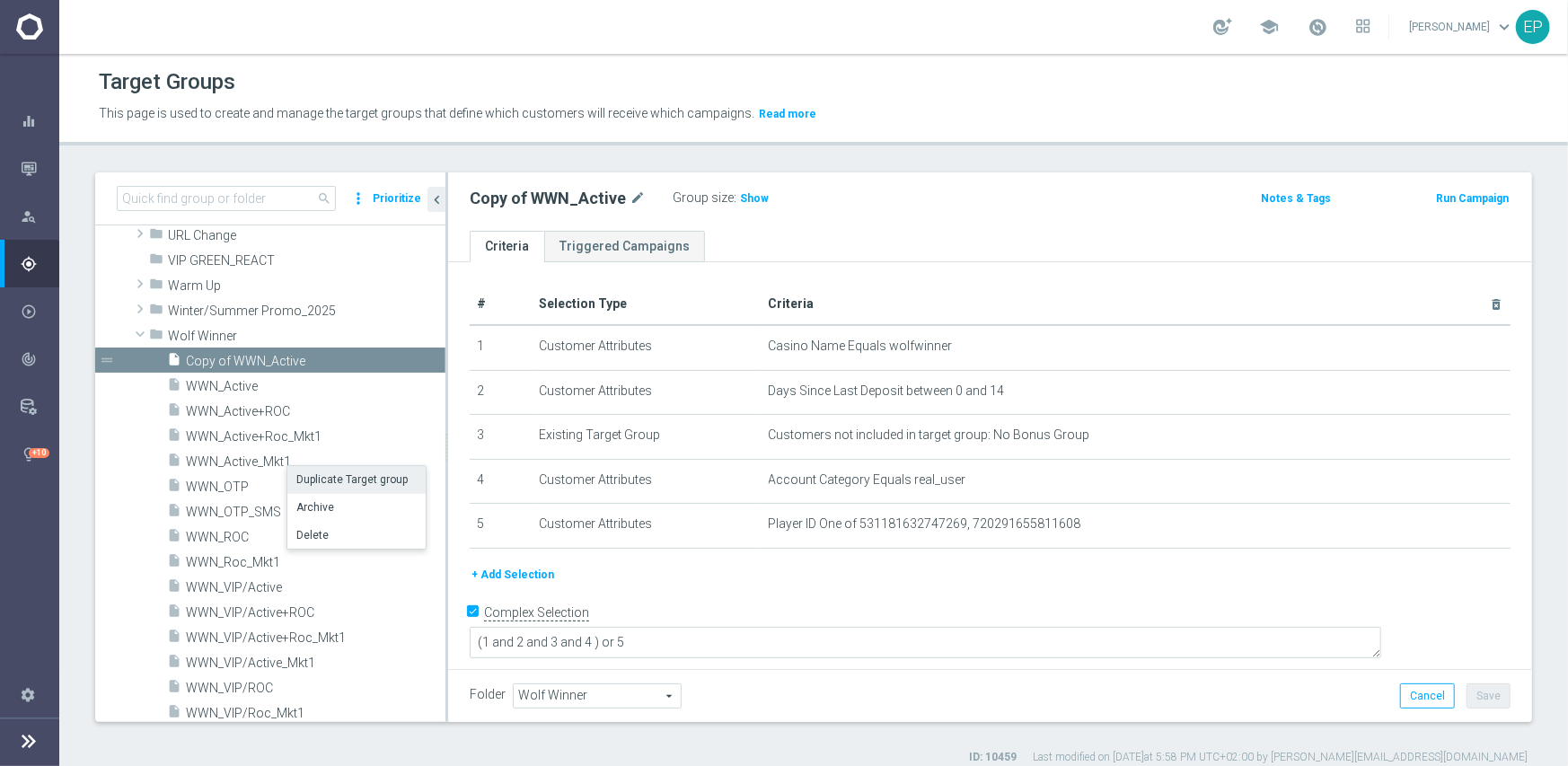
click at [326, 486] on li "Duplicate Target group" at bounding box center [356, 480] width 138 height 28
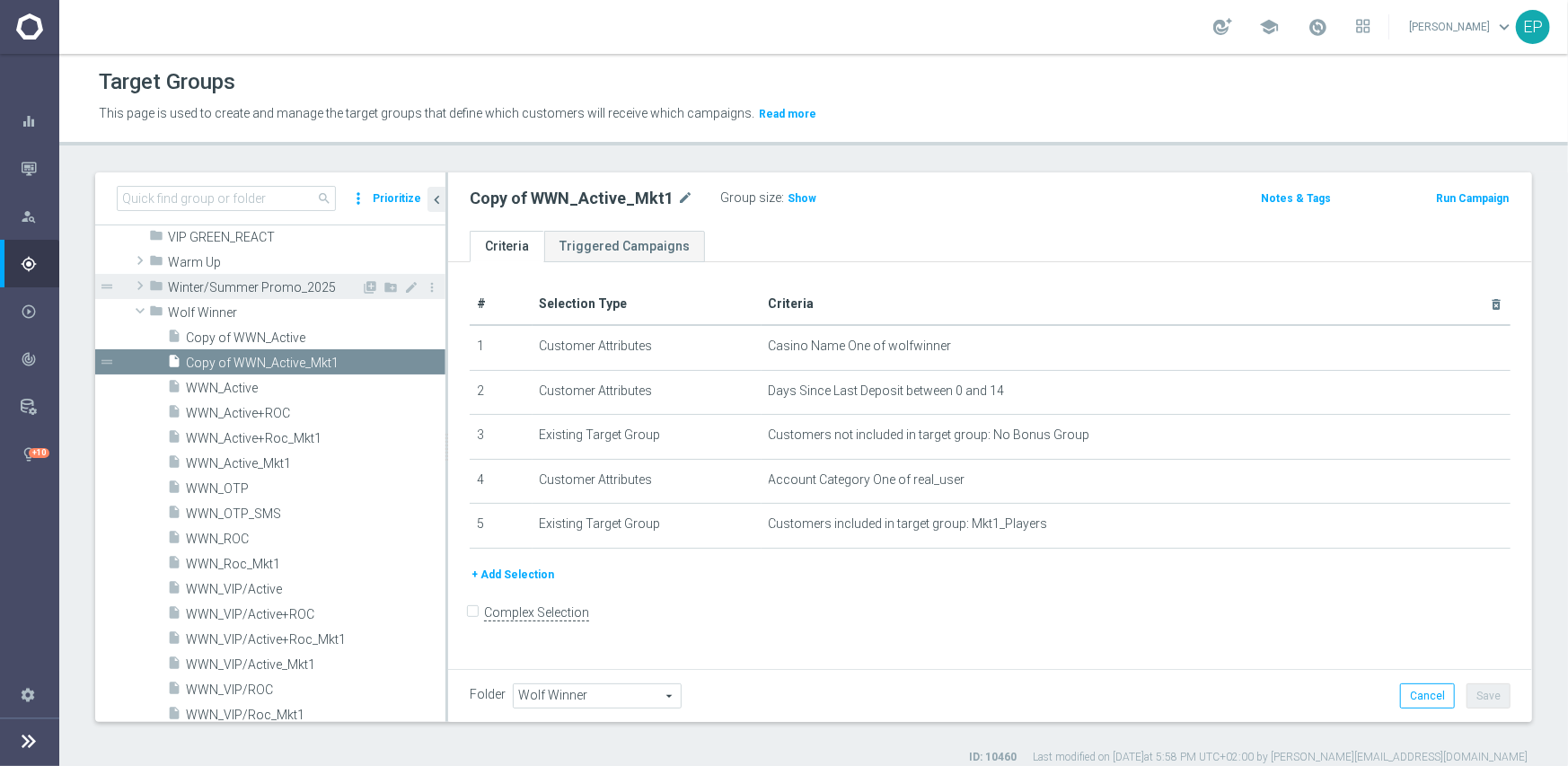
scroll to position [1936, 0]
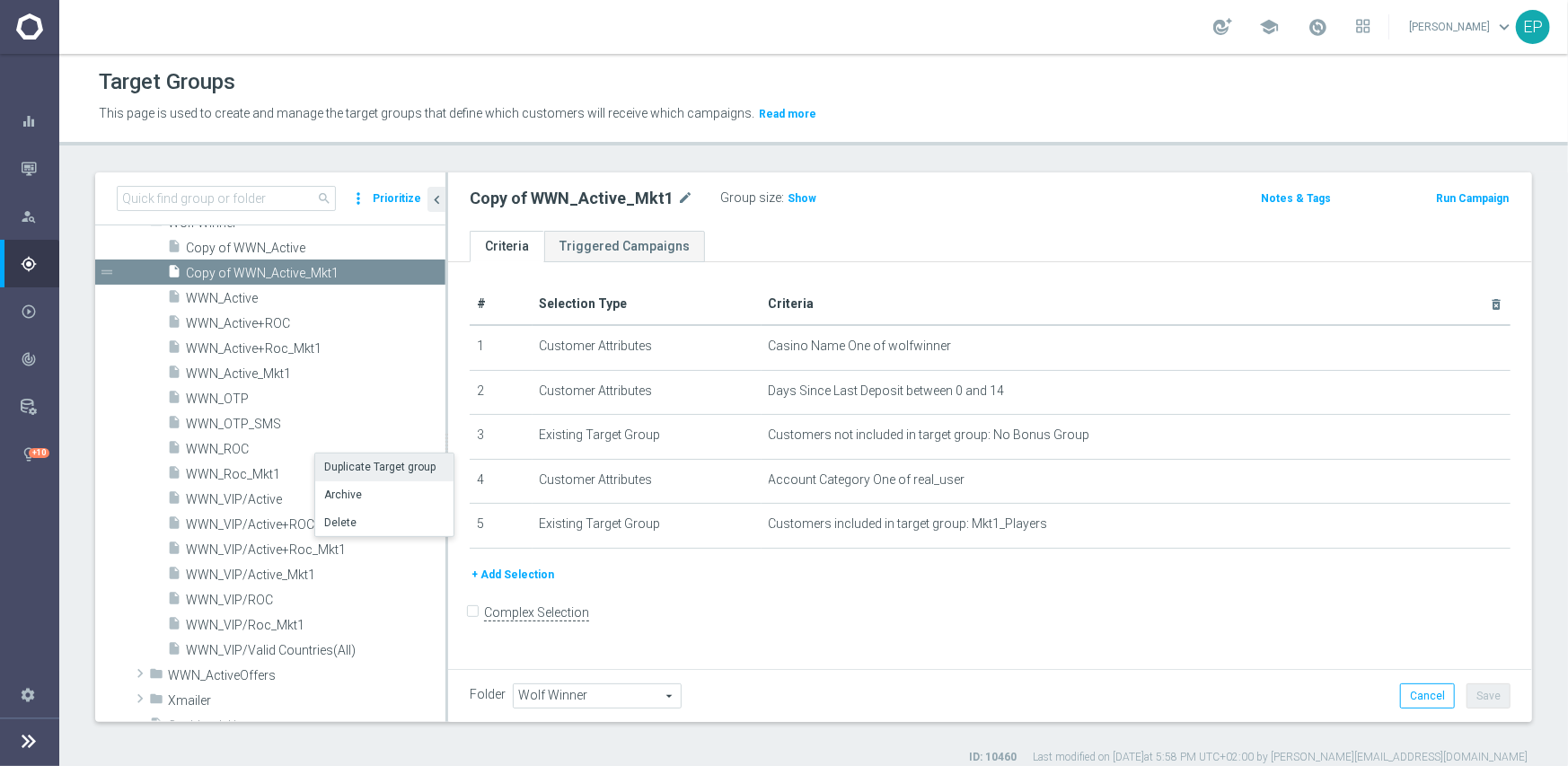
click at [350, 470] on li "Duplicate Target group" at bounding box center [383, 467] width 138 height 28
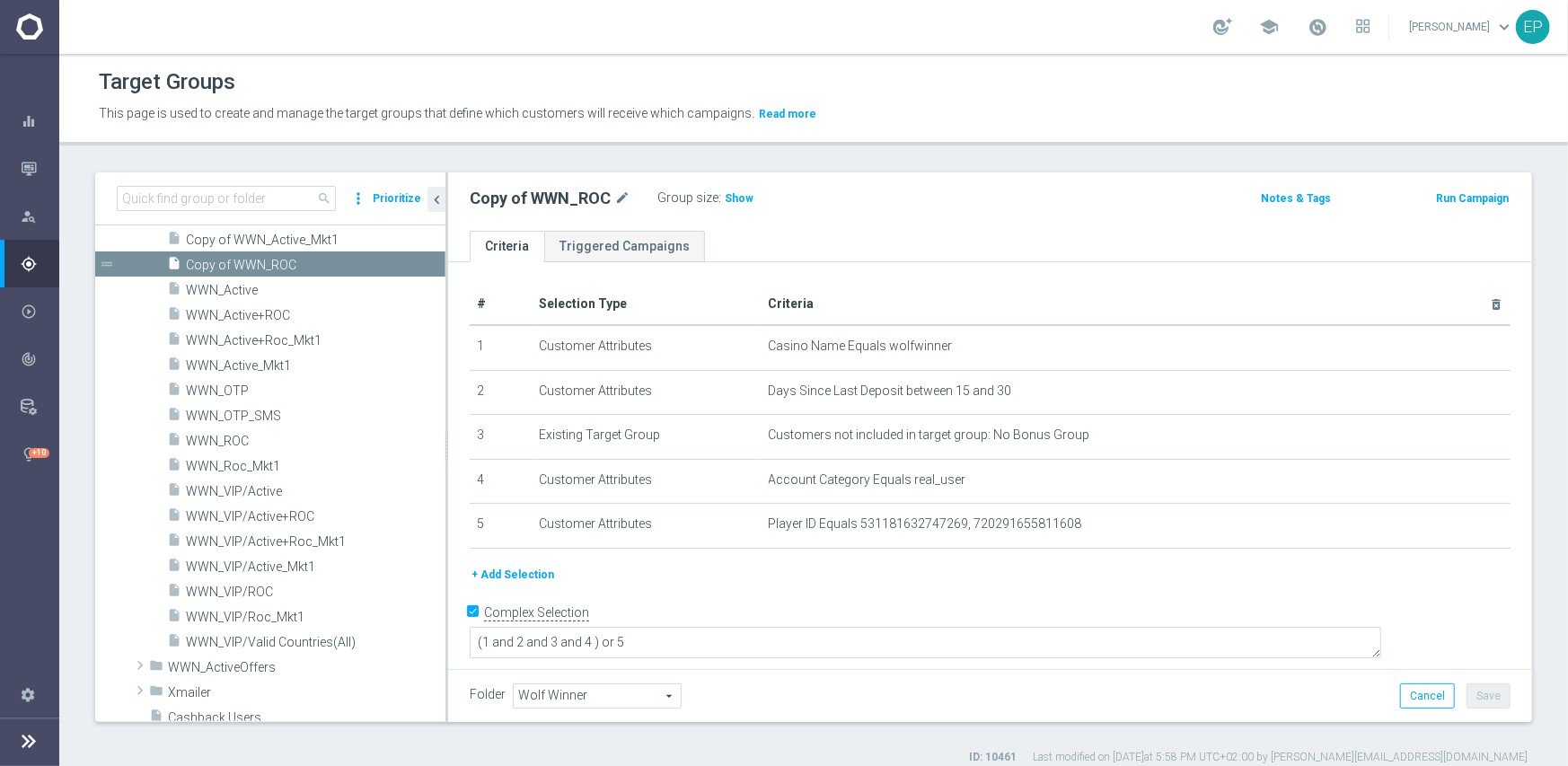
scroll to position [2049, 0]
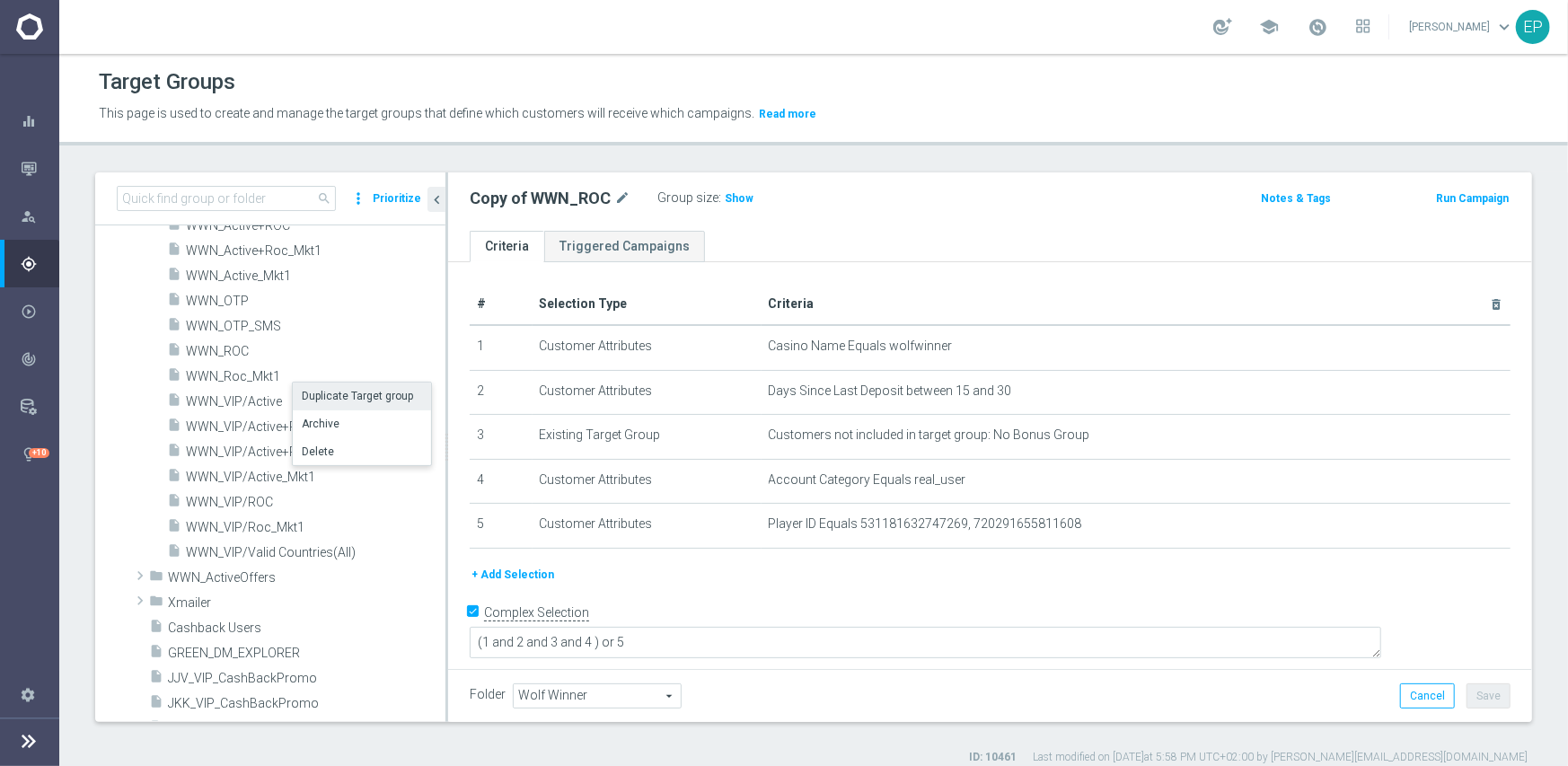
click at [334, 394] on li "Duplicate Target group" at bounding box center [362, 396] width 138 height 28
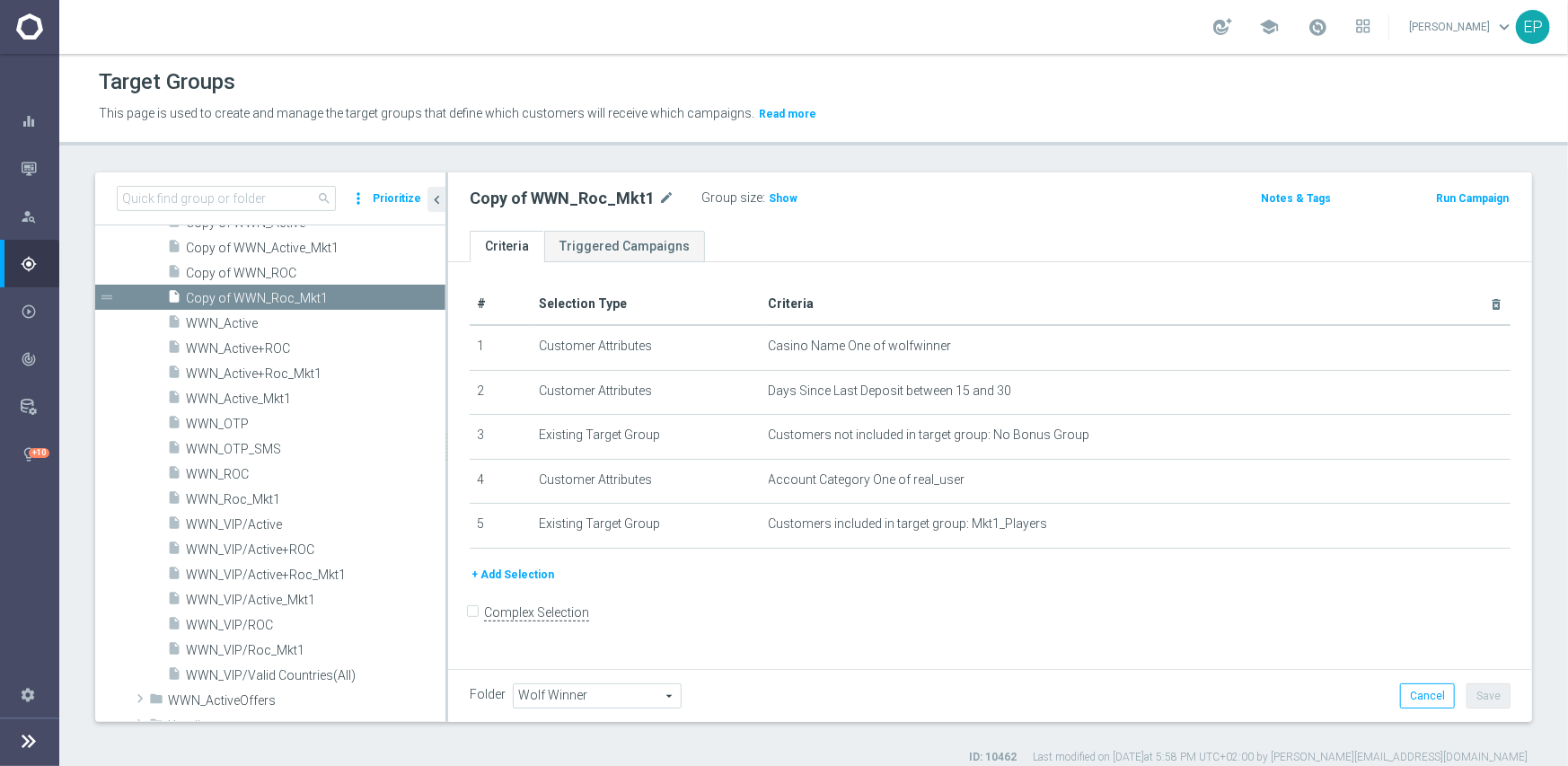
scroll to position [1983, 0]
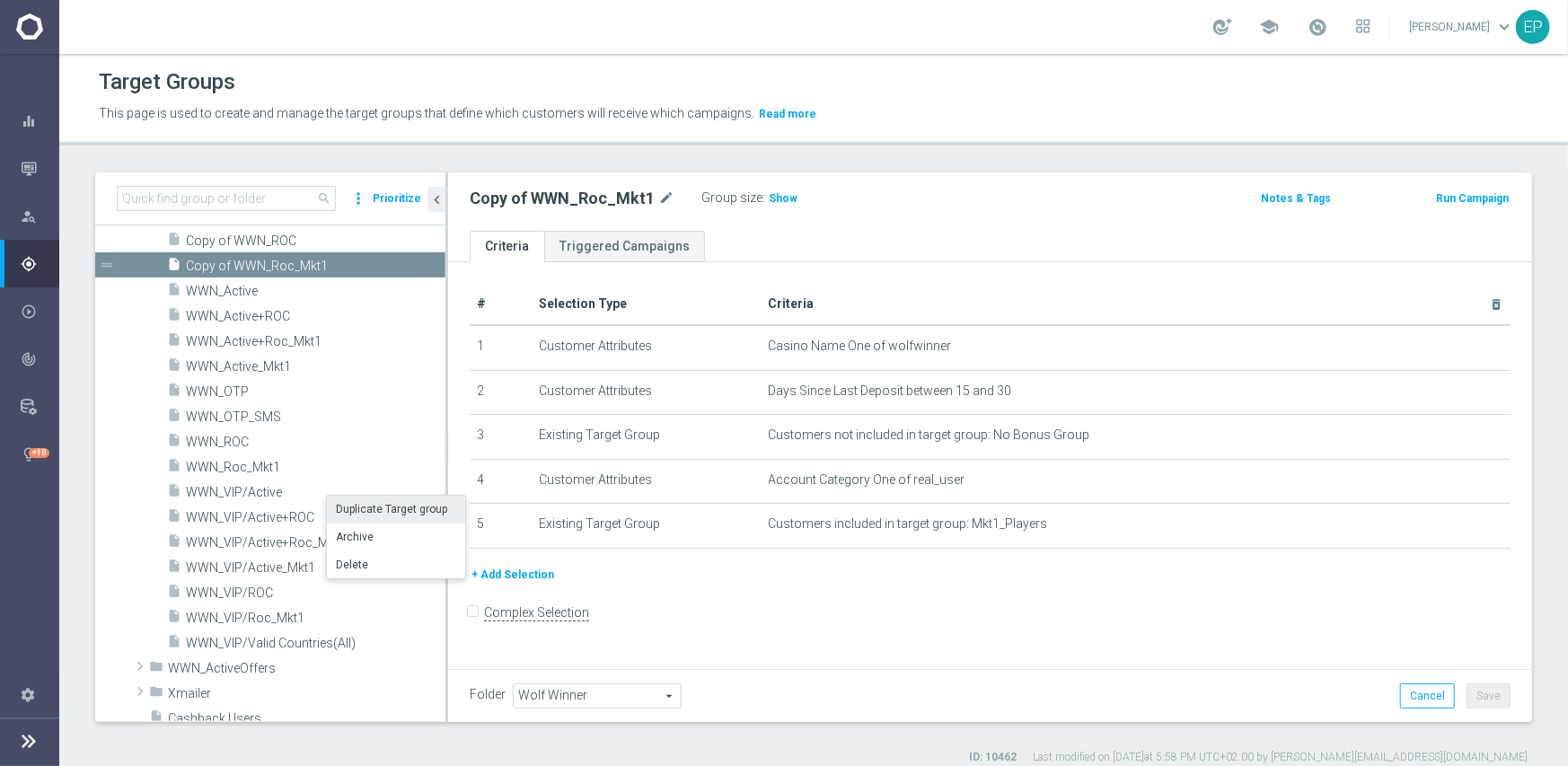
click at [350, 503] on li "Duplicate Target group" at bounding box center [395, 510] width 138 height 28
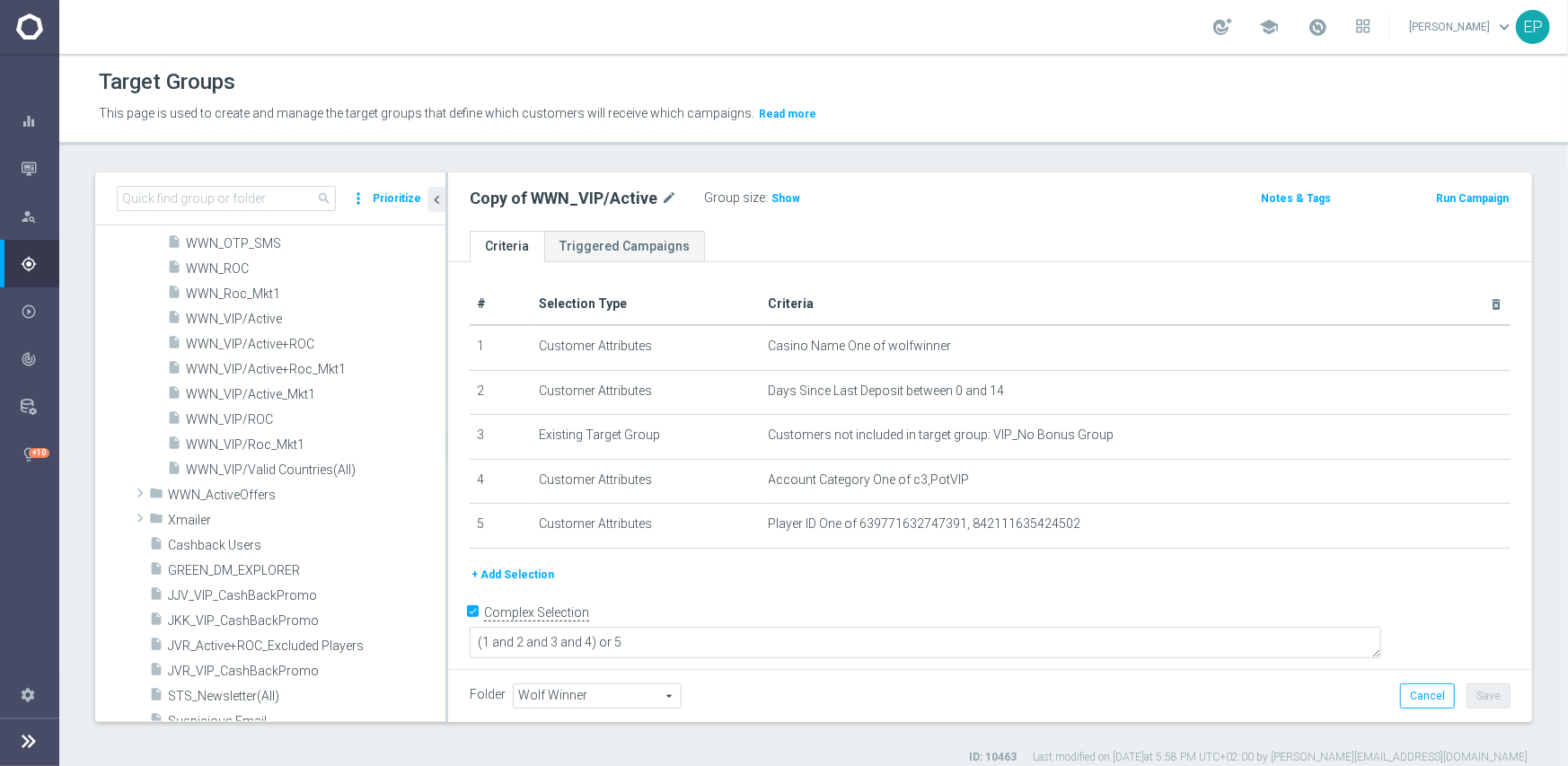
scroll to position [2186, 0]
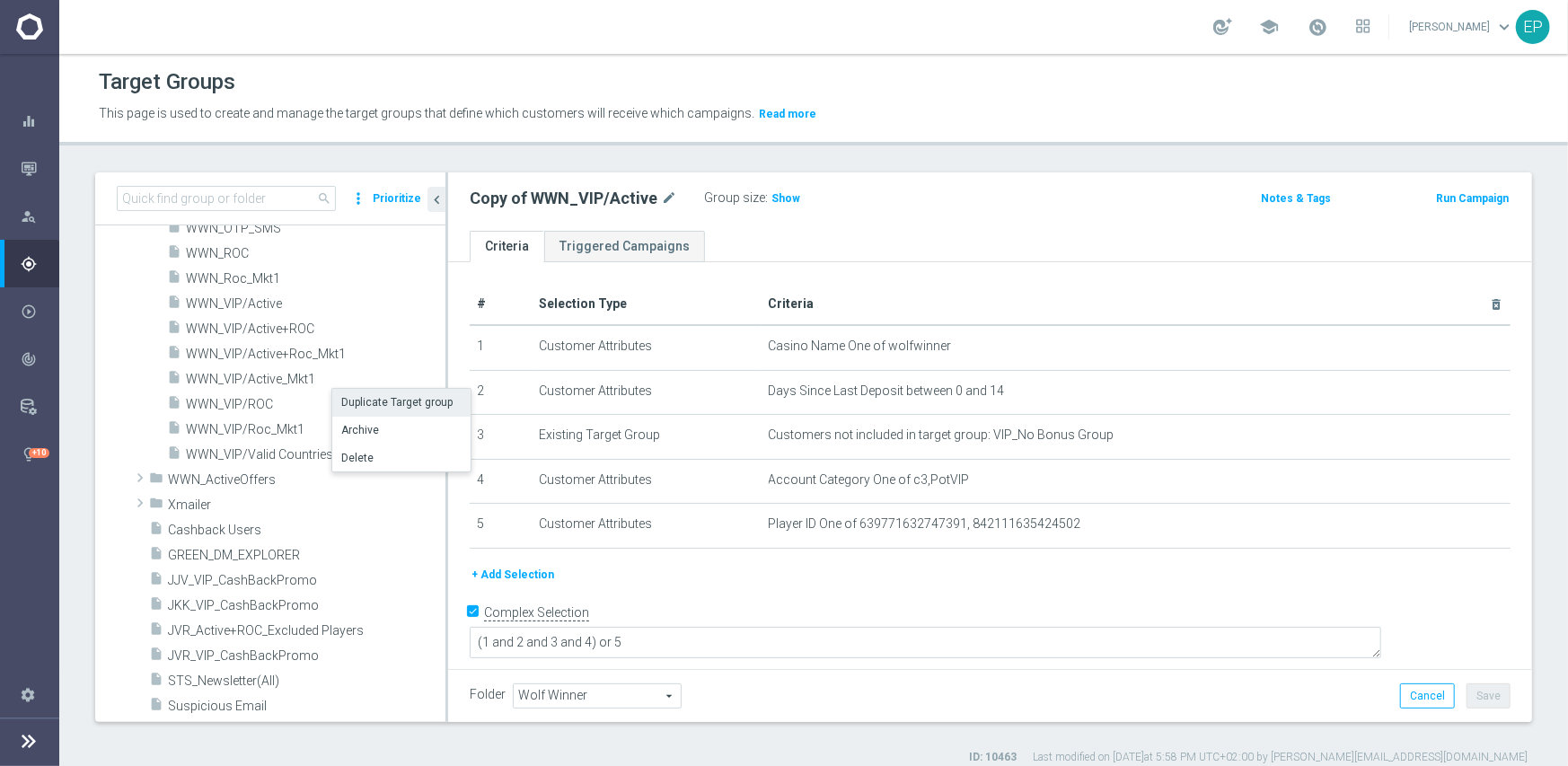
click at [360, 401] on li "Duplicate Target group" at bounding box center [401, 402] width 138 height 28
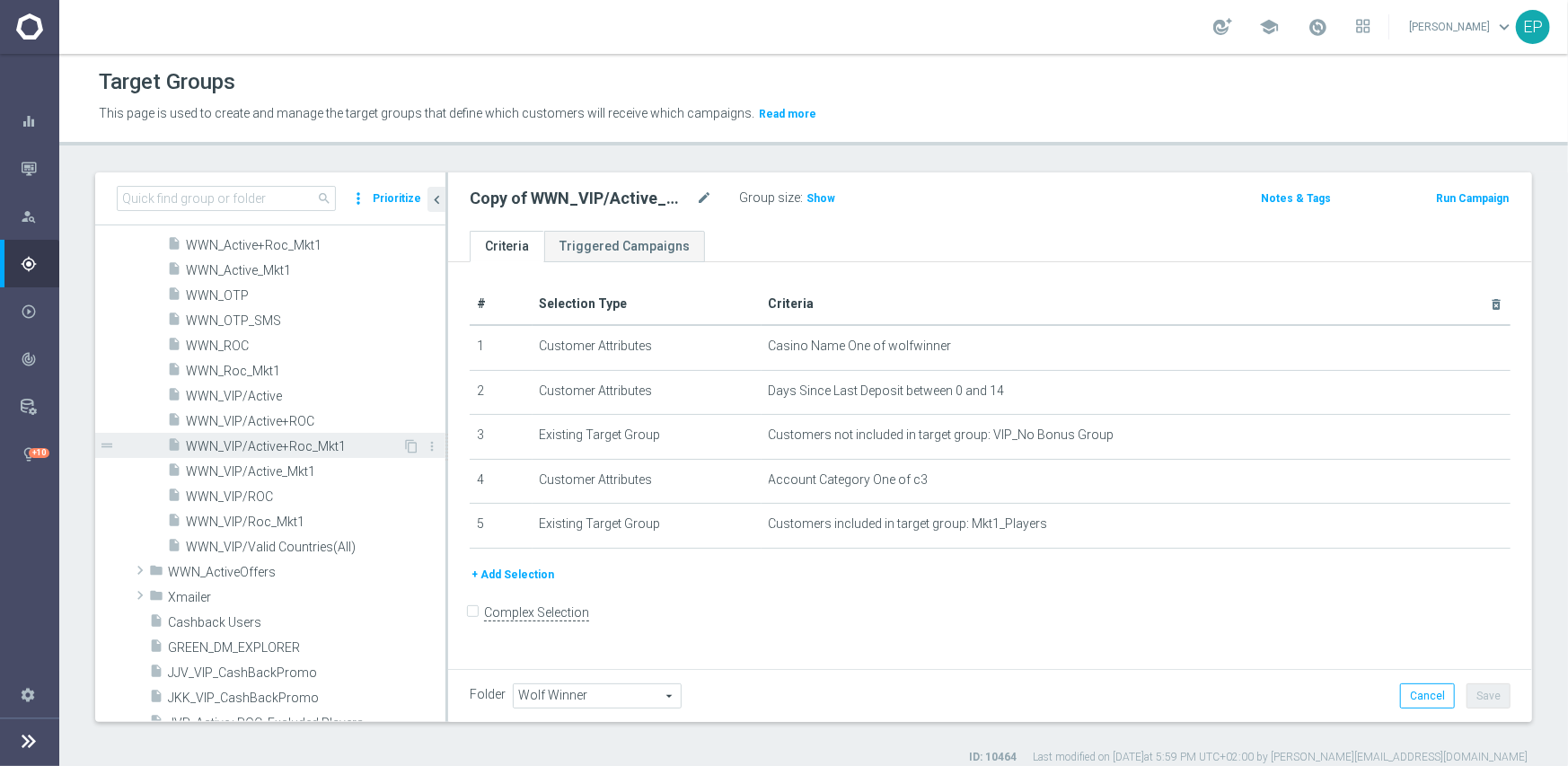
scroll to position [2119, 0]
click at [359, 515] on li "Duplicate Target group" at bounding box center [388, 516] width 138 height 28
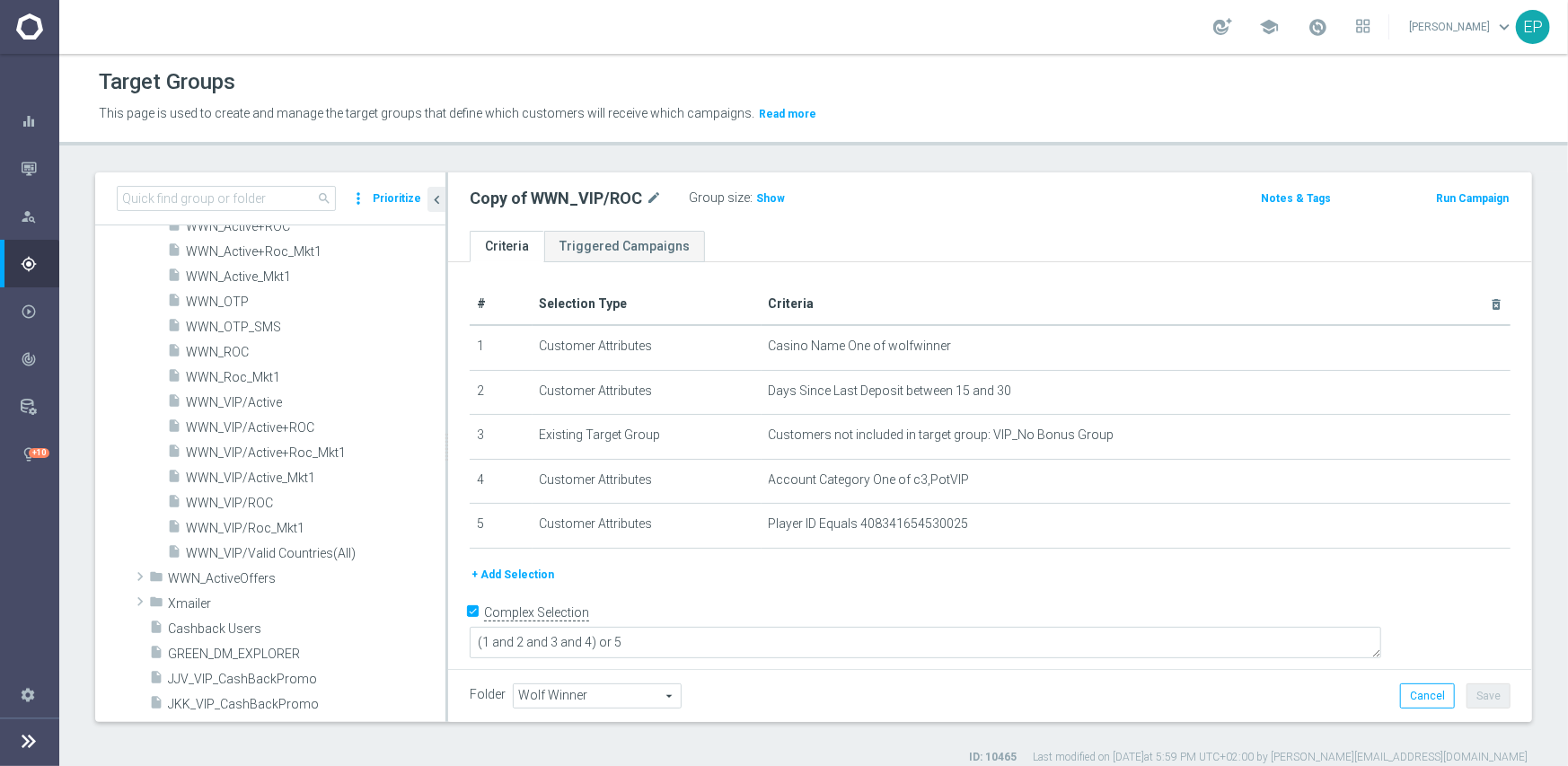
scroll to position [2143, 0]
click at [382, 546] on li "Duplicate Target group" at bounding box center [392, 548] width 138 height 28
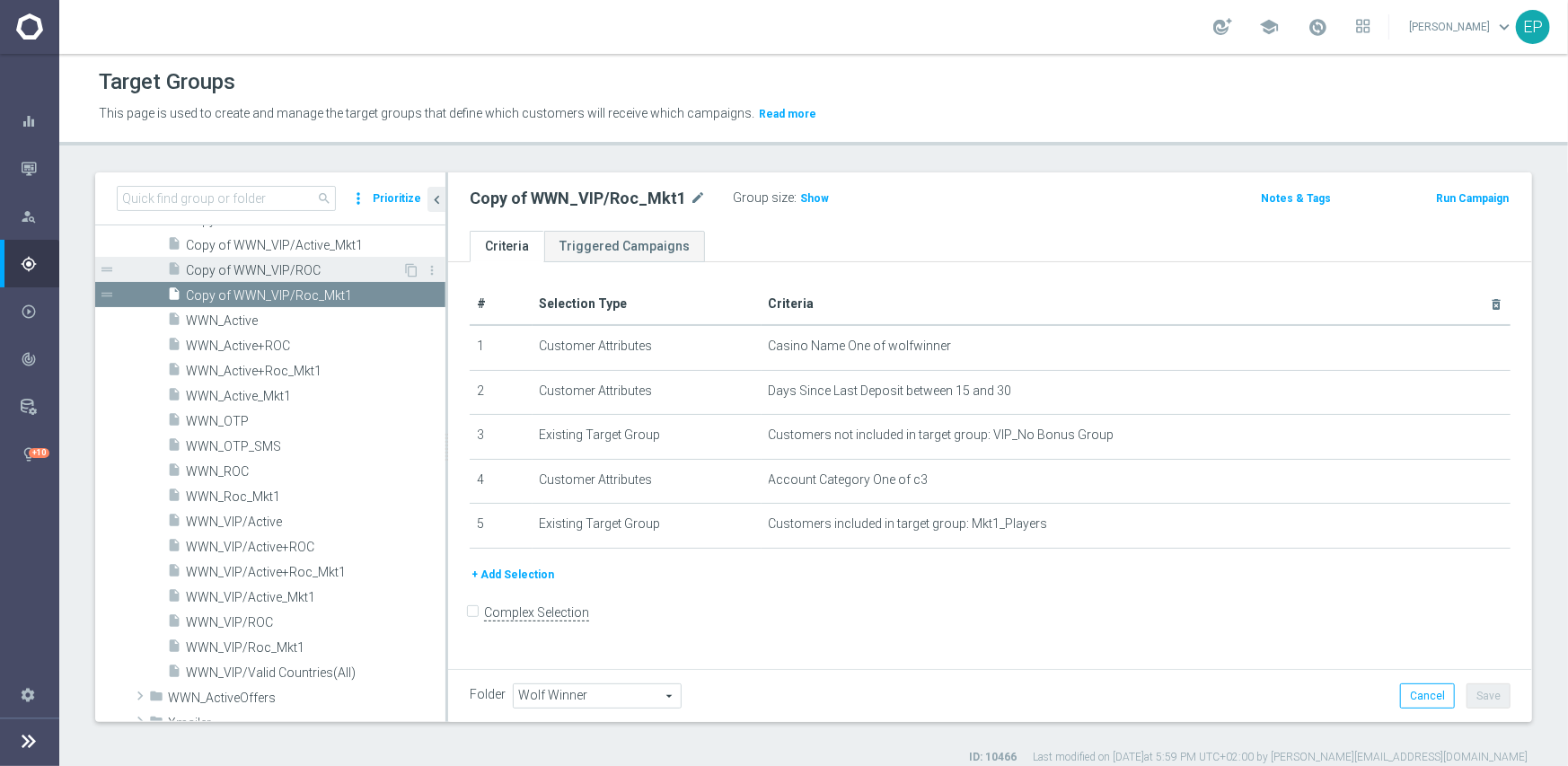
scroll to position [2076, 0]
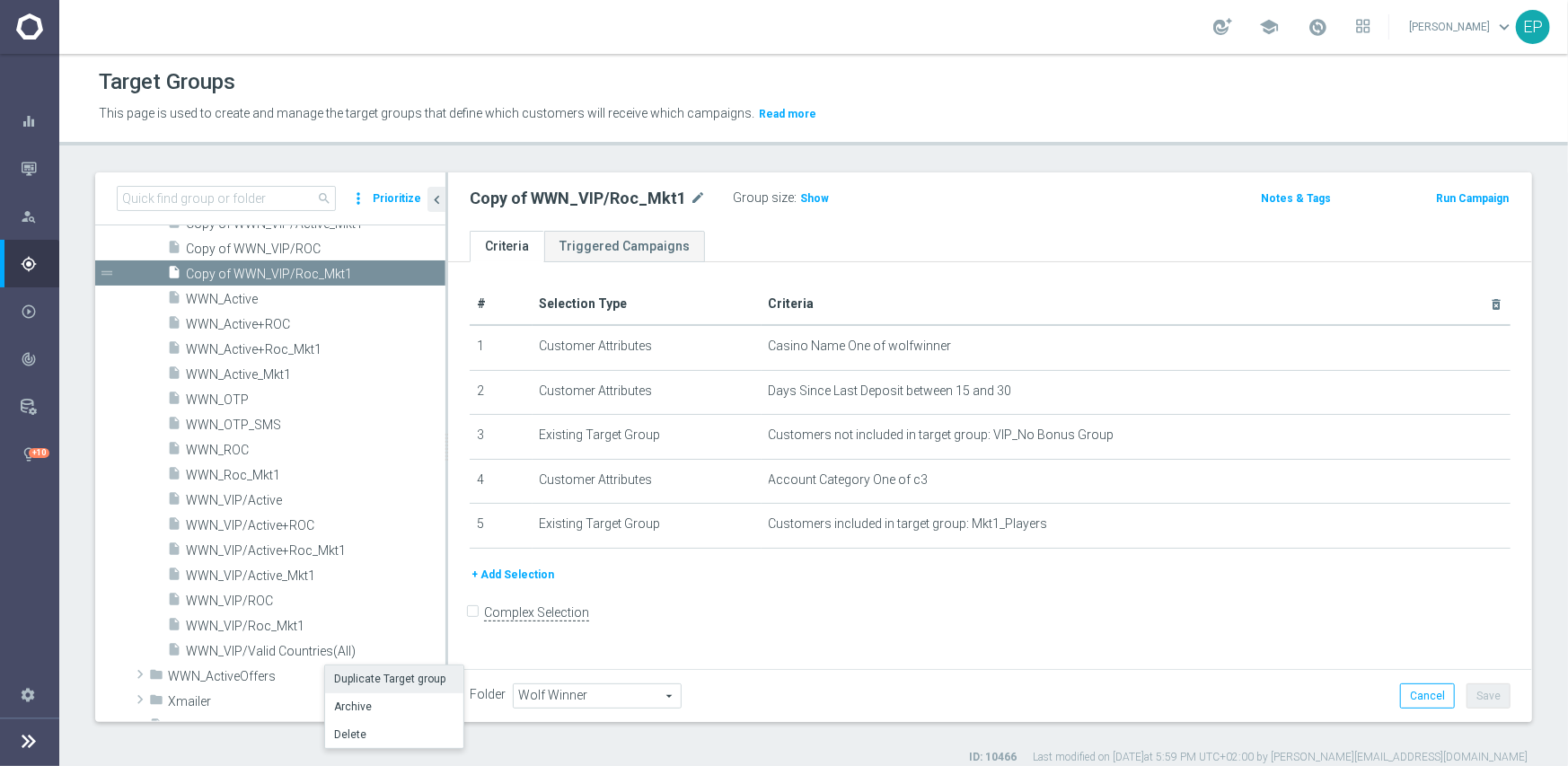
click at [355, 678] on li "Duplicate Target group" at bounding box center [393, 679] width 138 height 28
checkbox input "true"
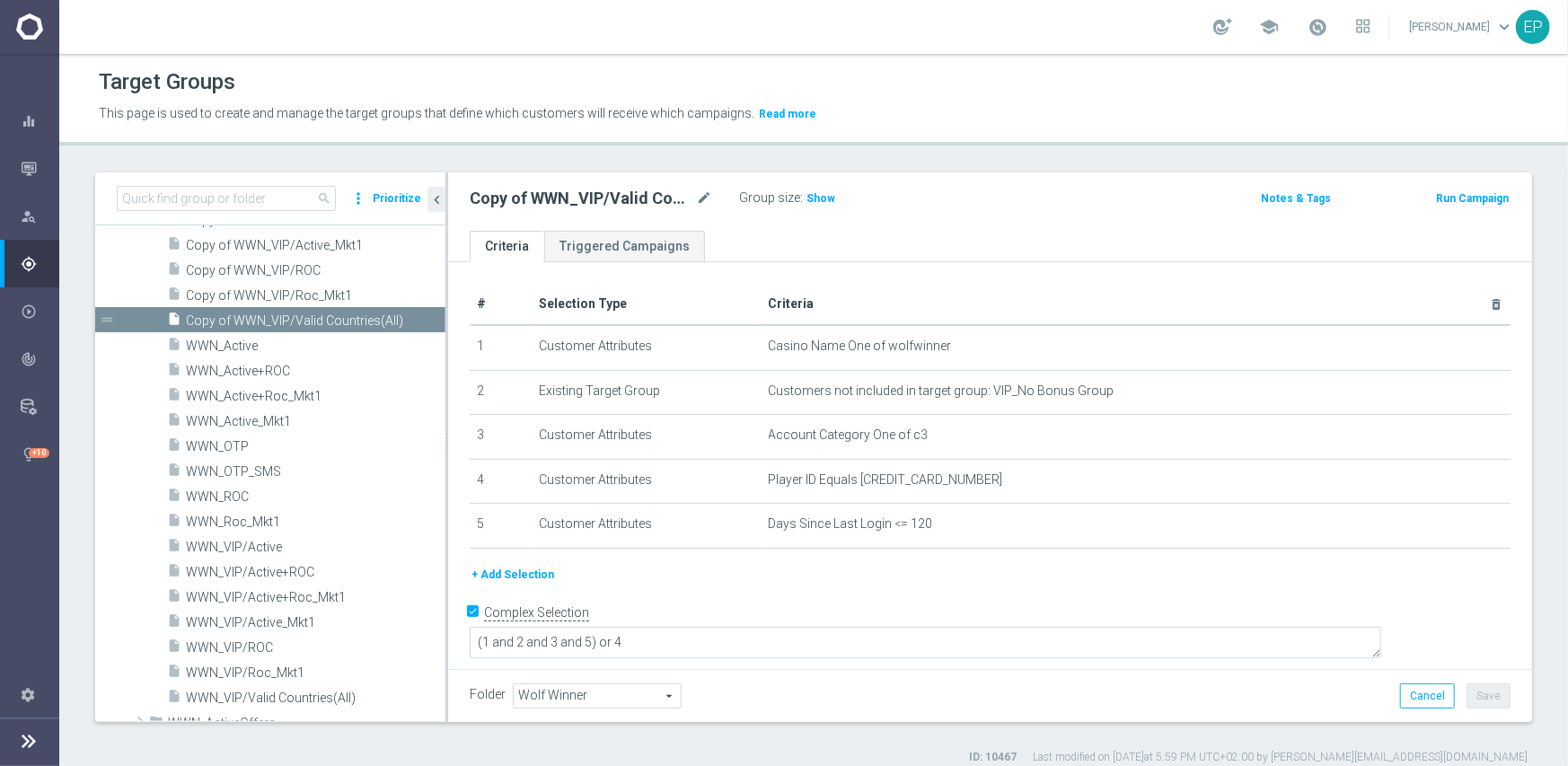
scroll to position [1831, 0]
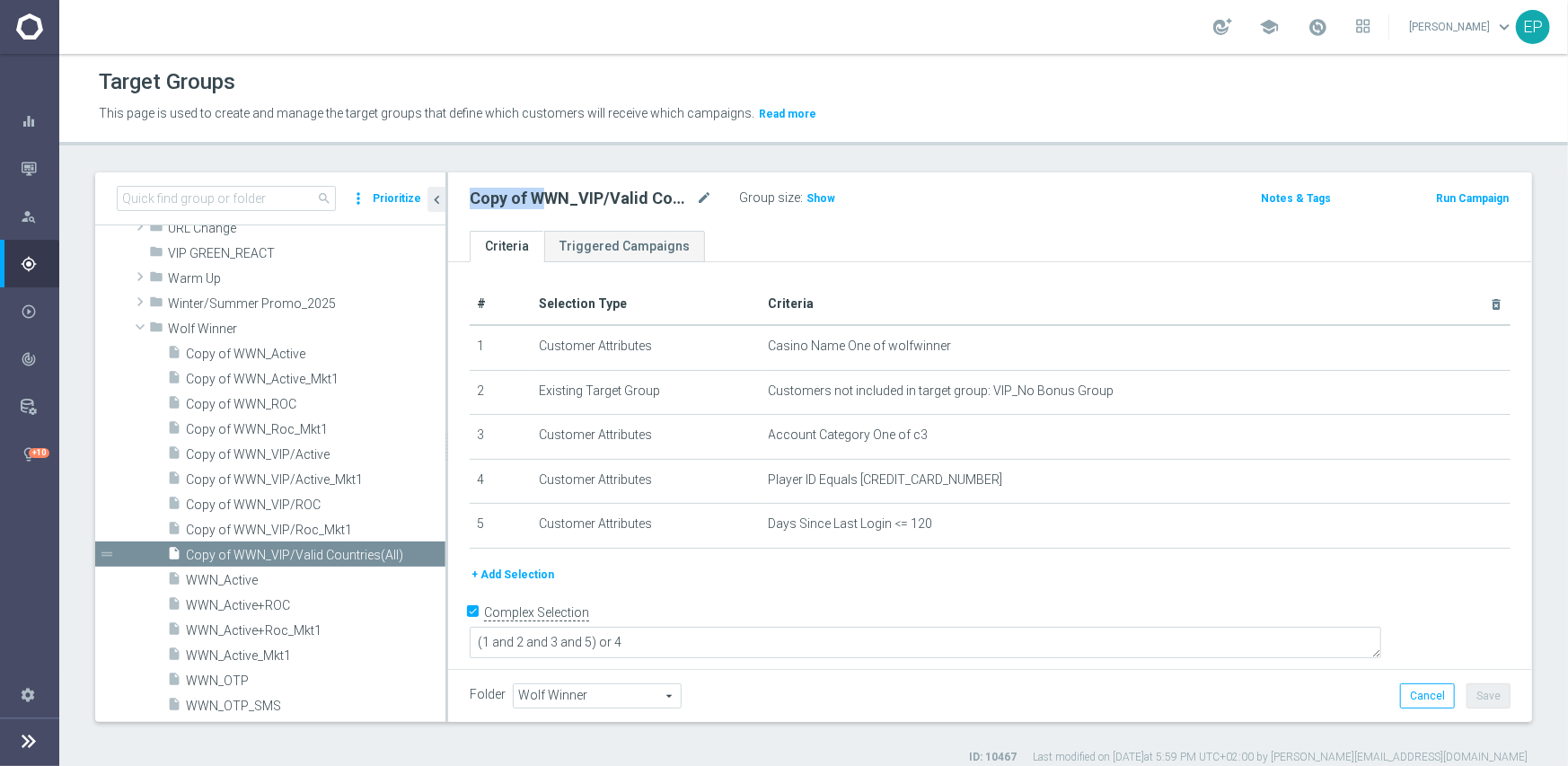
drag, startPoint x: 466, startPoint y: 199, endPoint x: 546, endPoint y: 200, distance: 80.0
click at [546, 200] on div "Copy of WWN_VIP/Valid Countries(All) mode_edit Group size : Show" at bounding box center [812, 198] width 712 height 25
copy h2 "Copy of W"
click at [235, 199] on input at bounding box center [226, 198] width 219 height 25
paste input "Copy of W"
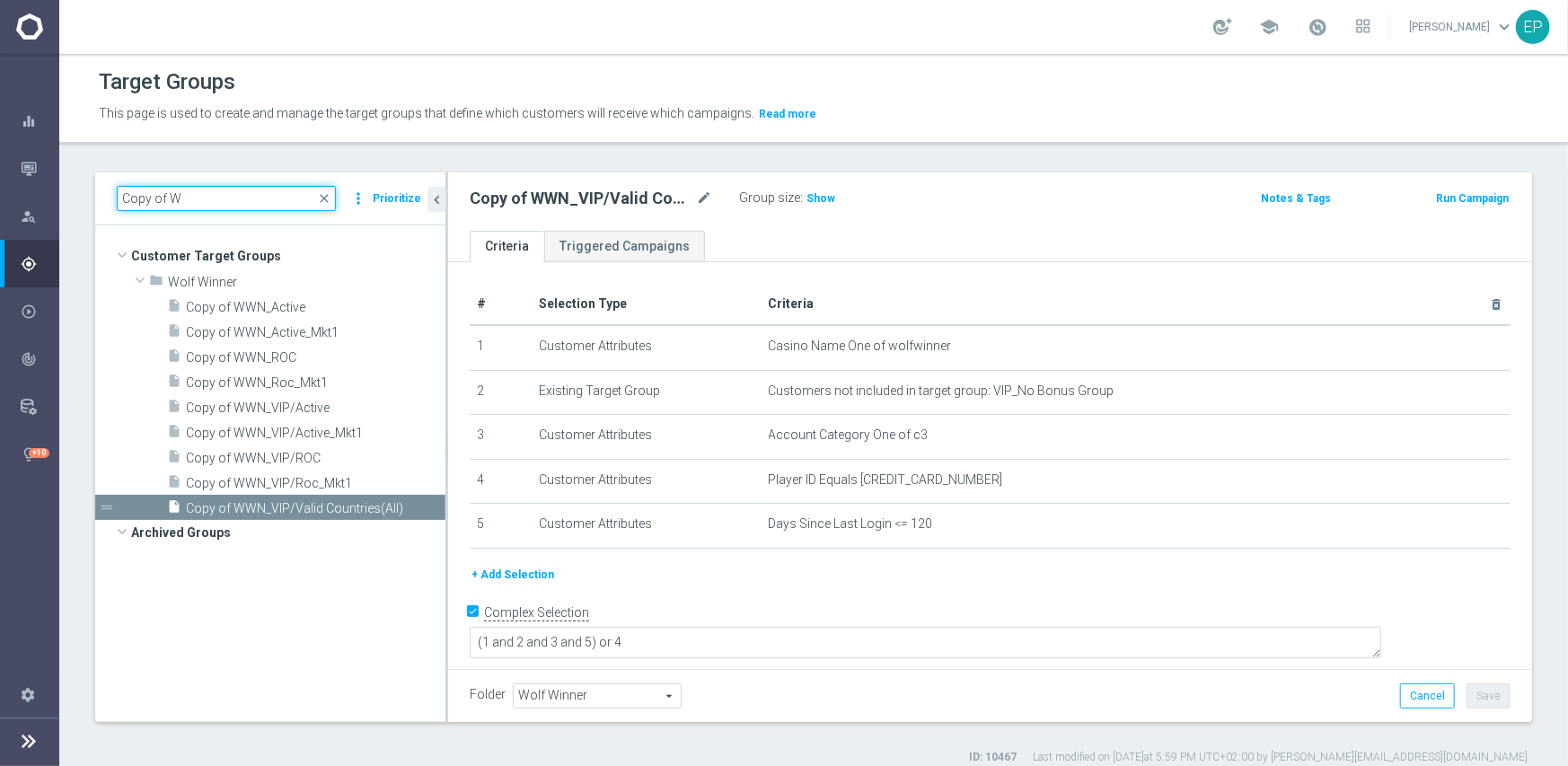
scroll to position [0, 0]
type input "Copy of W"
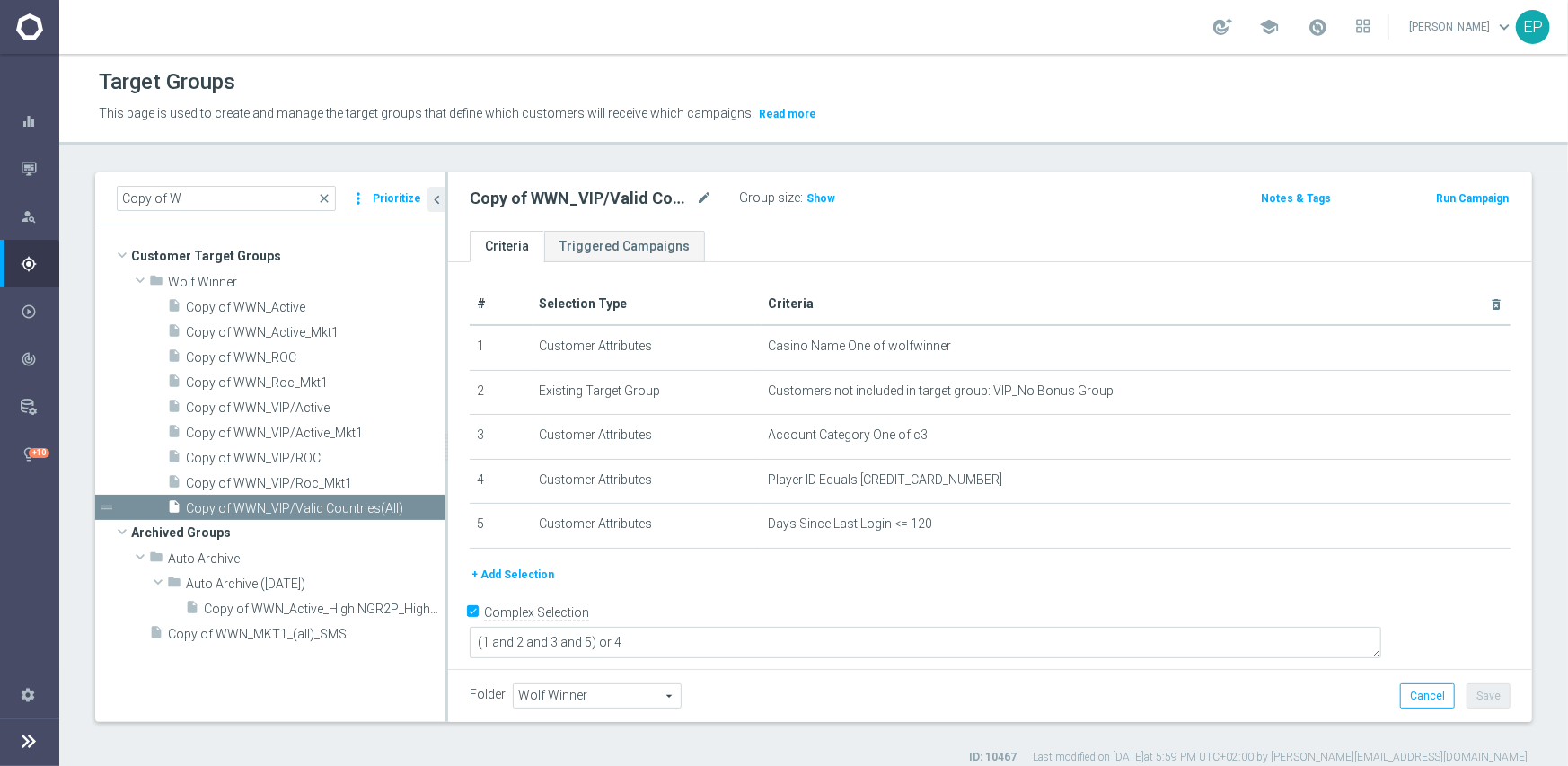
click at [608, 694] on span "Wolf Winner" at bounding box center [596, 697] width 167 height 23
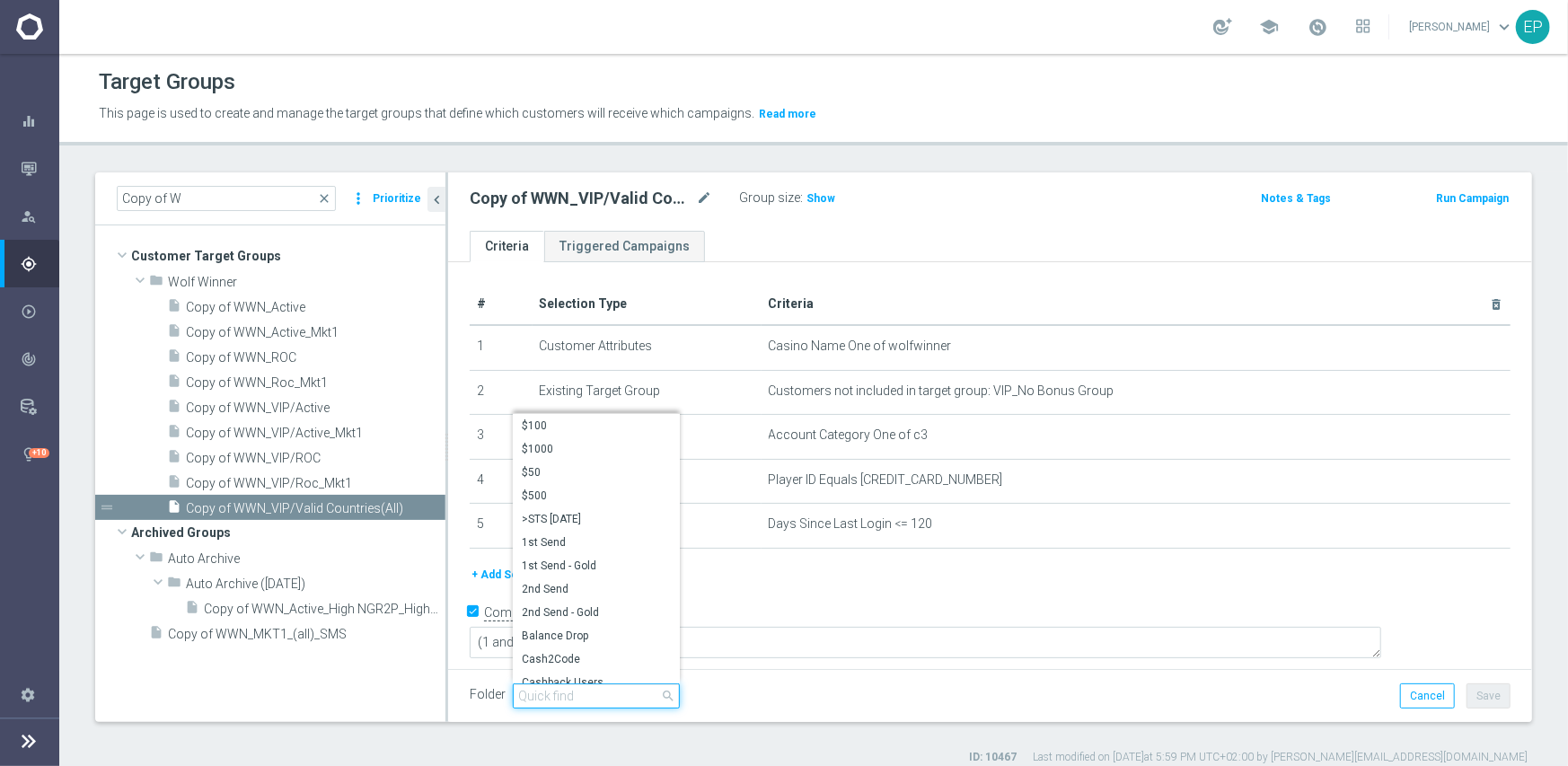
click at [603, 694] on input "search" at bounding box center [595, 697] width 167 height 25
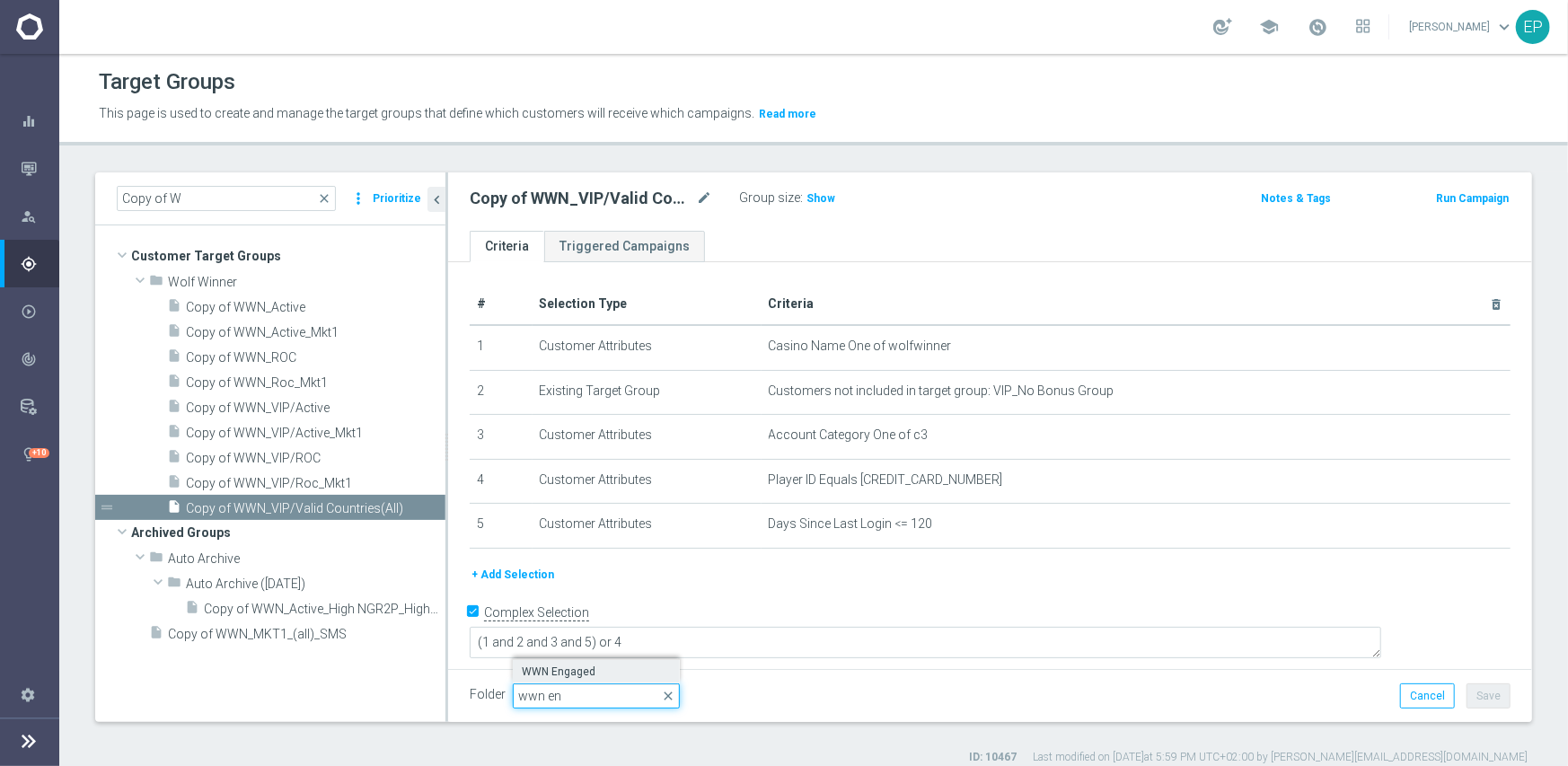
type input "wwn en"
click at [593, 667] on span "WWN Engaged" at bounding box center [595, 672] width 149 height 14
type input "WWN Engaged"
click at [1467, 693] on button "Save" at bounding box center [1489, 697] width 44 height 25
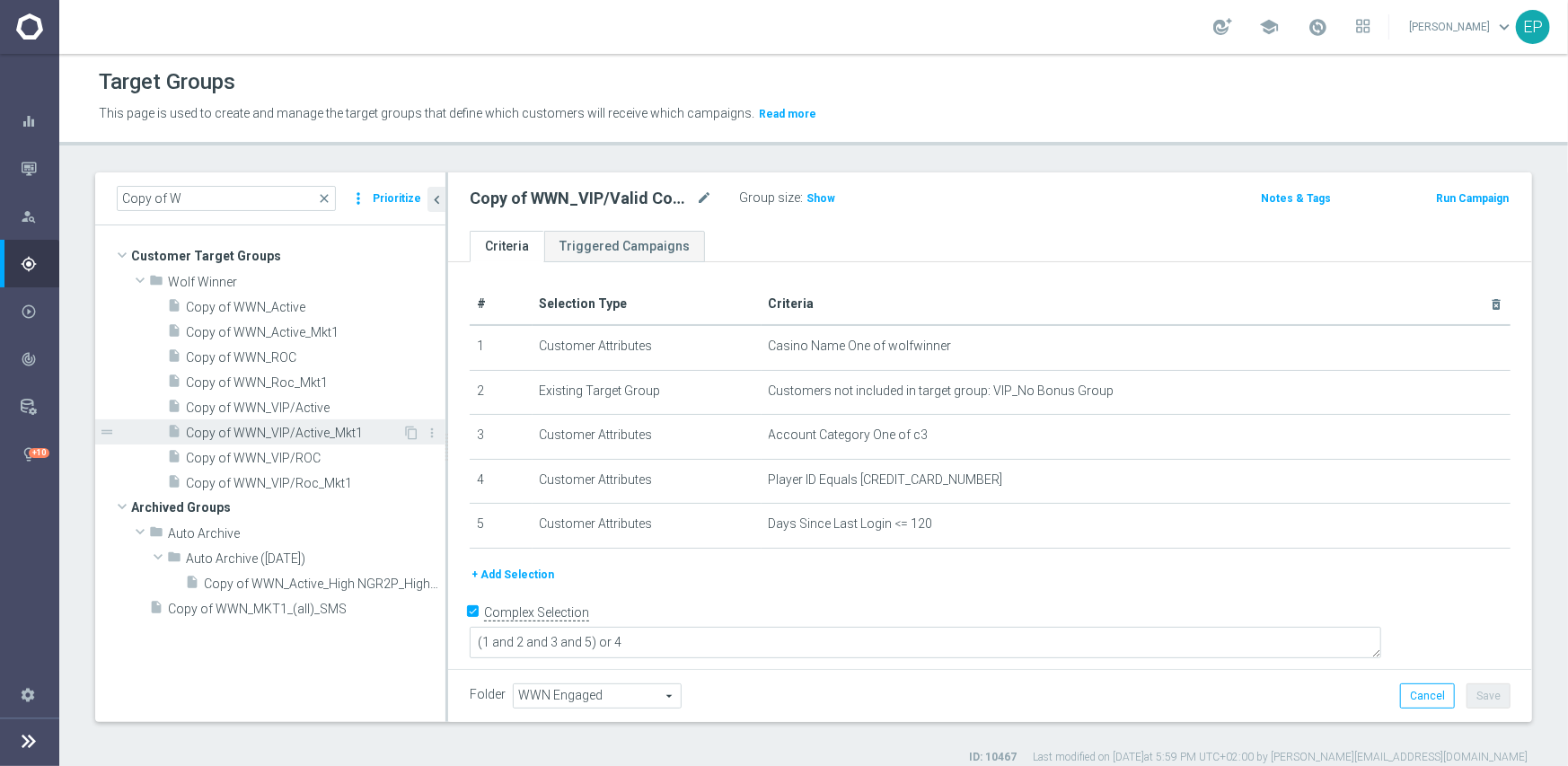
click at [288, 426] on span "Copy of WWN_VIP/Active_Mkt1" at bounding box center [294, 433] width 217 height 15
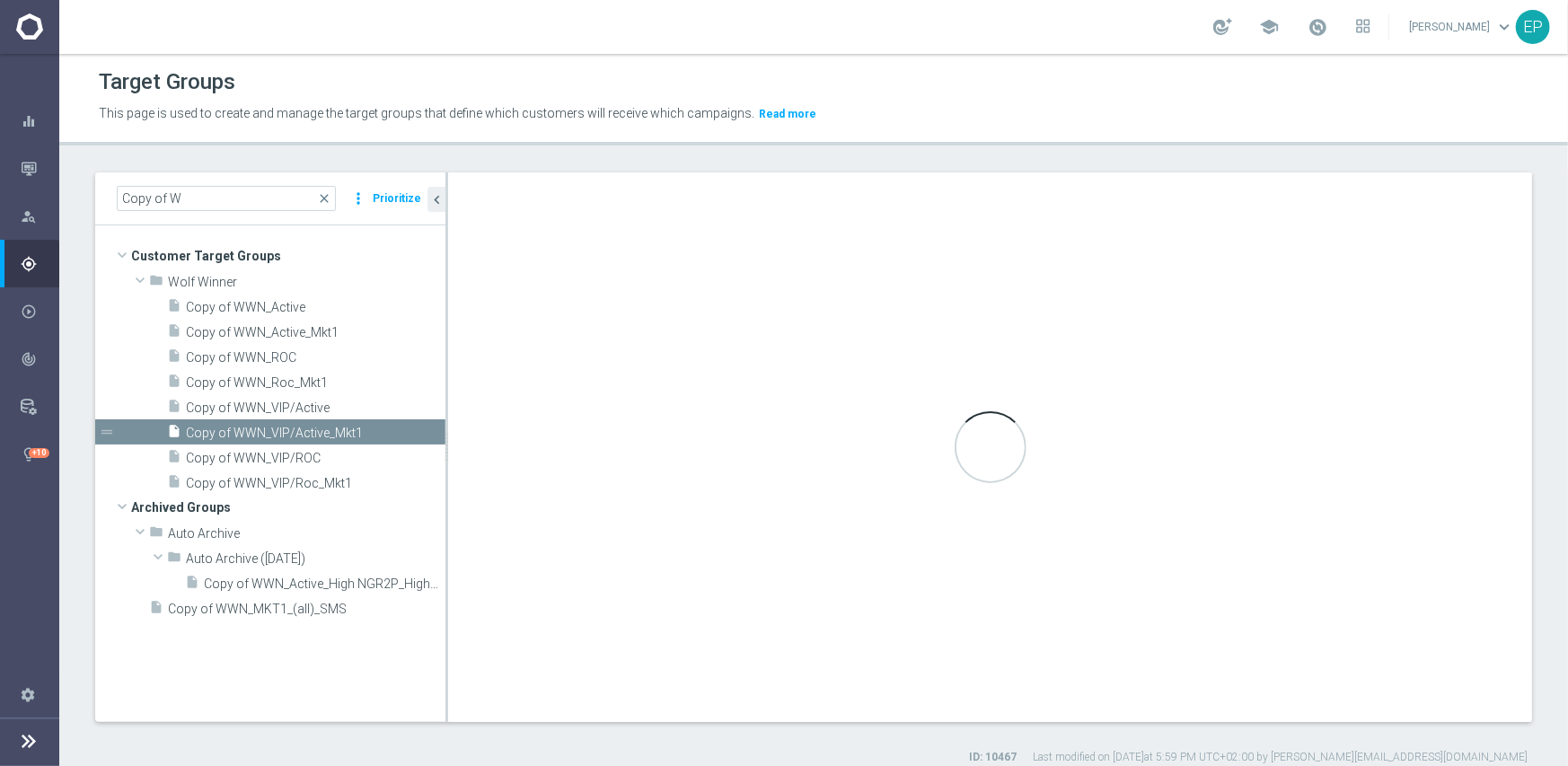
checkbox input "false"
type input "Wolf Winner"
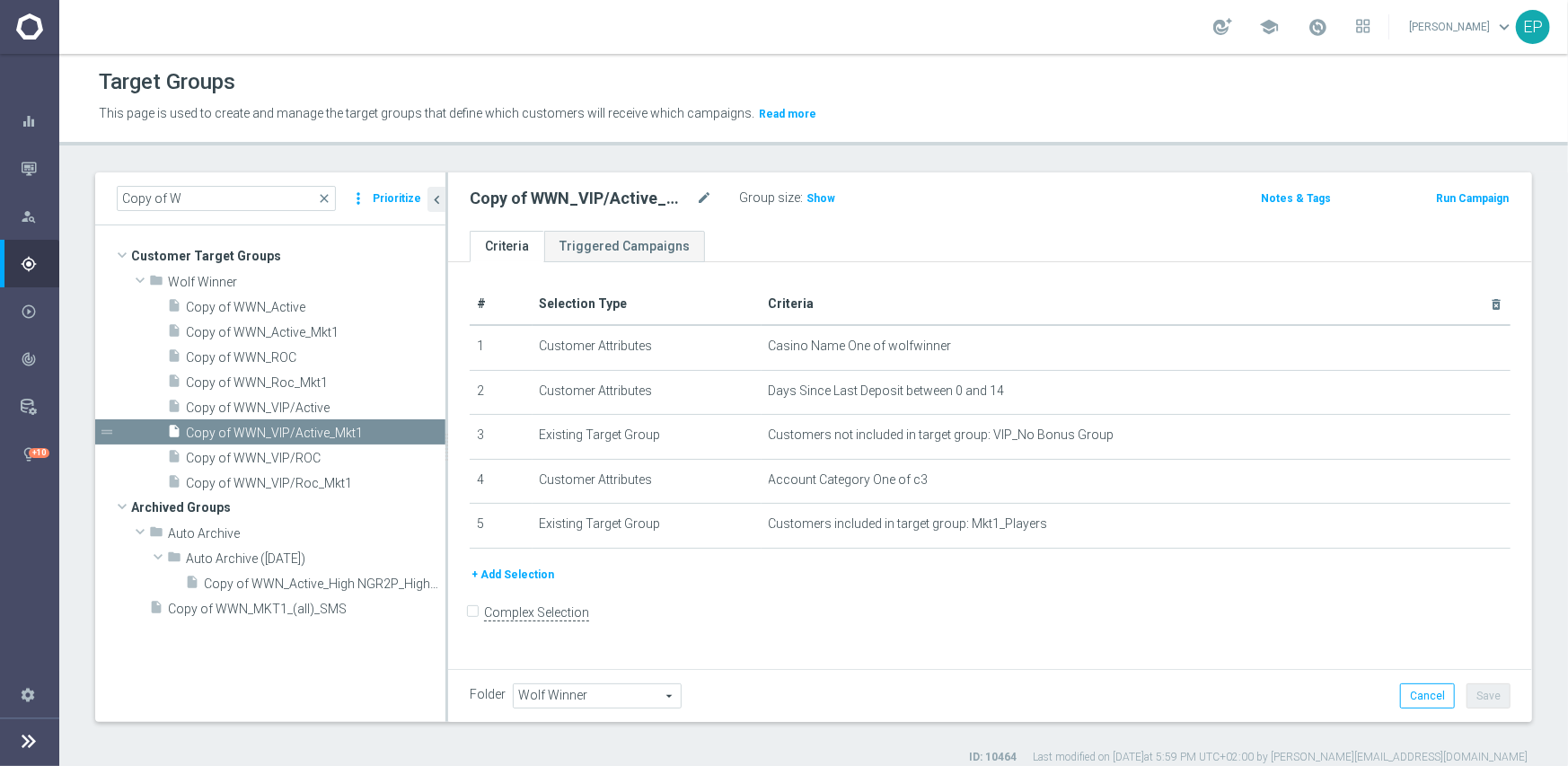
click at [604, 688] on span "Wolf Winner" at bounding box center [596, 697] width 167 height 23
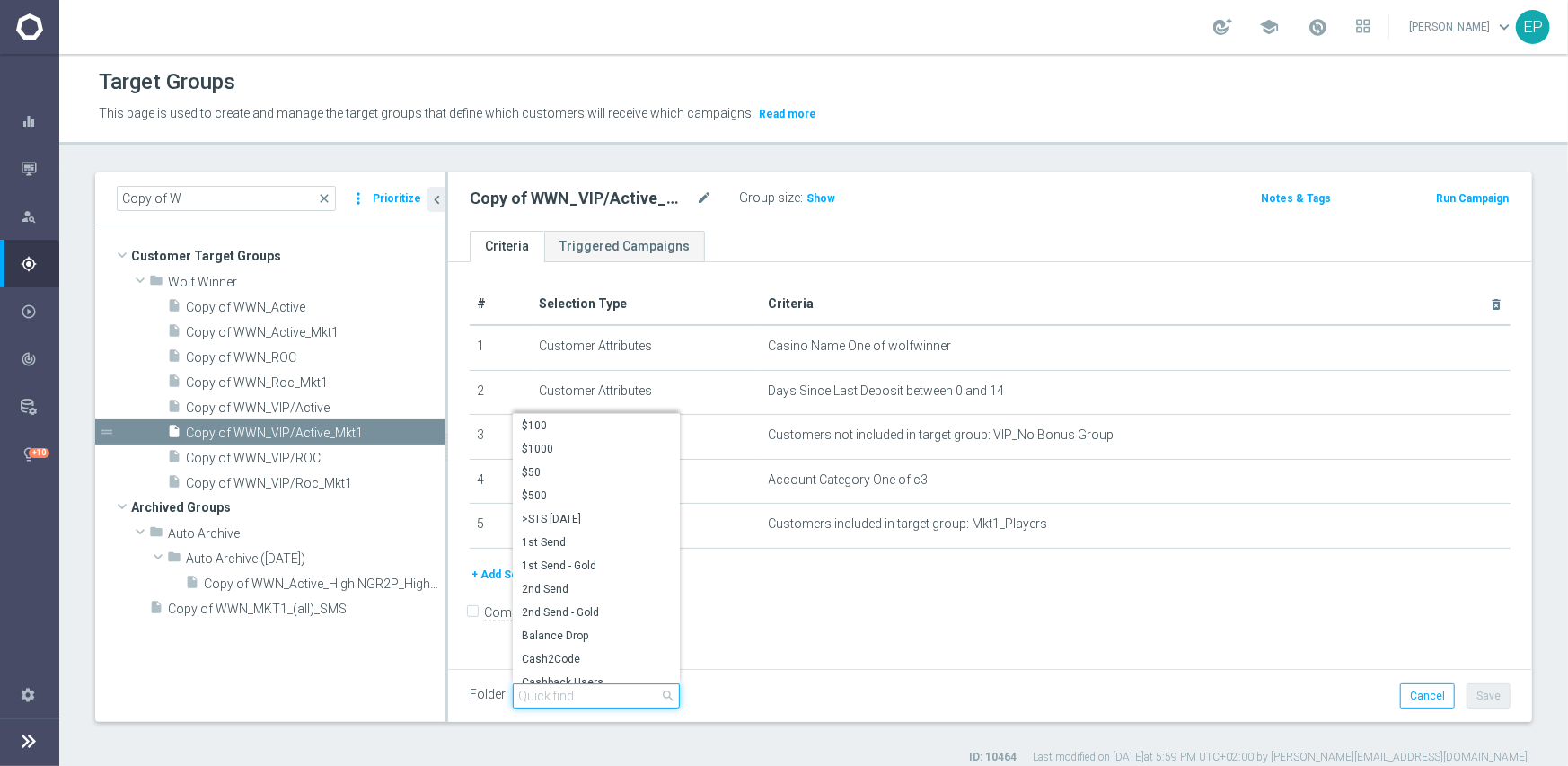
click at [595, 696] on input "search" at bounding box center [595, 697] width 167 height 25
paste input "wwn en"
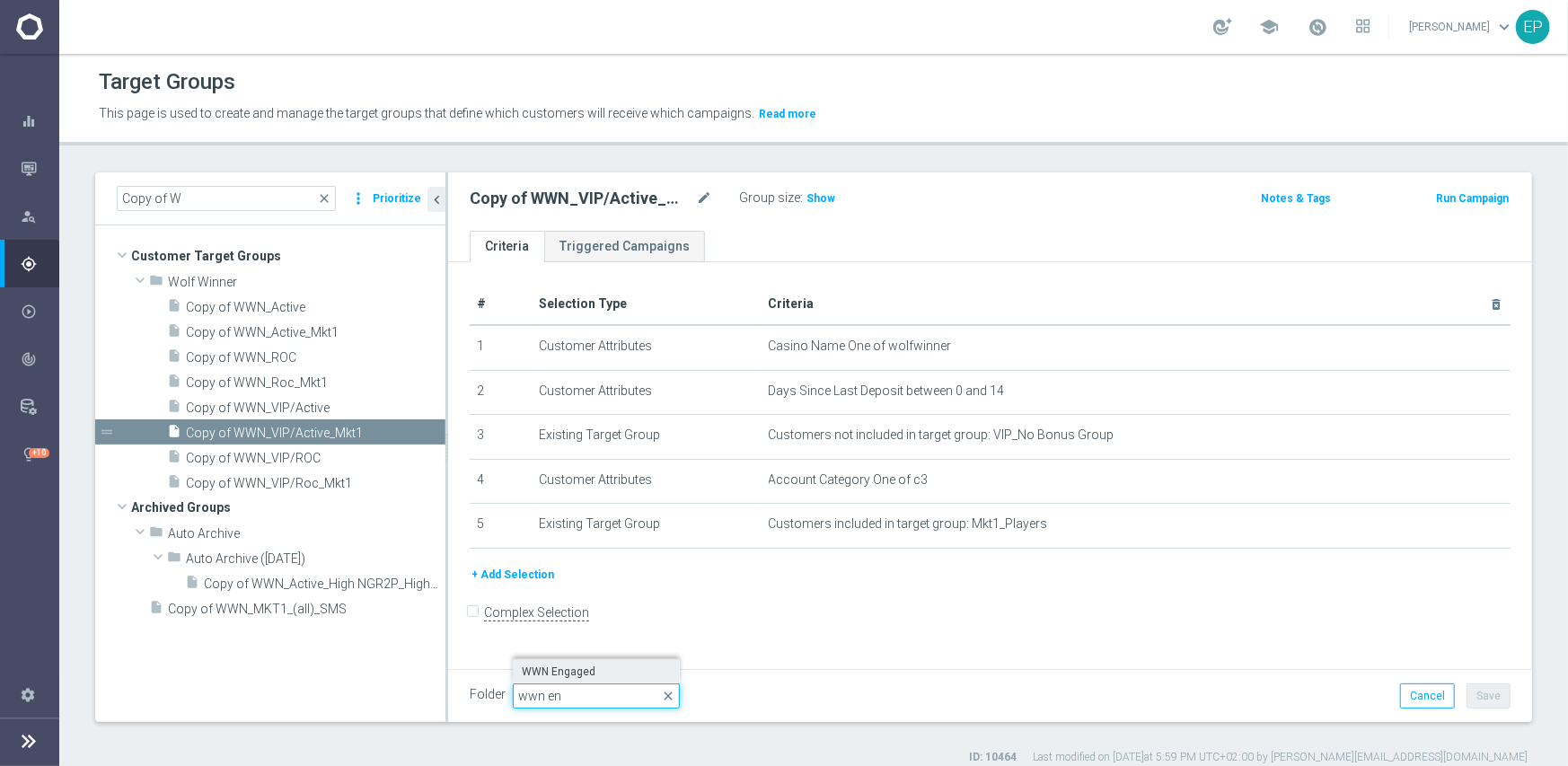
type input "wwn en"
click at [572, 675] on span "WWN Engaged" at bounding box center [595, 672] width 149 height 14
click at [1467, 689] on button "Save" at bounding box center [1489, 697] width 44 height 25
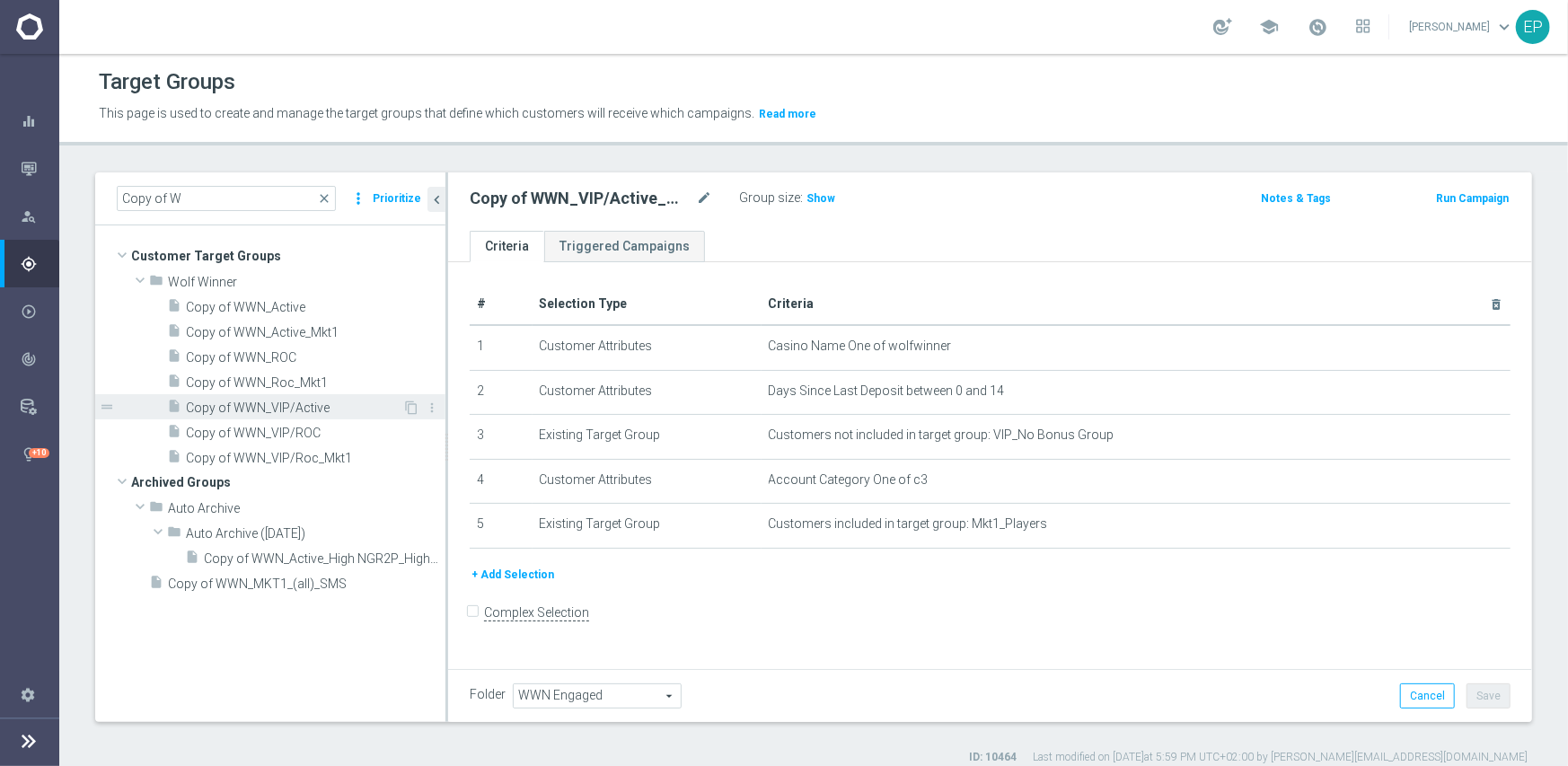
drag, startPoint x: 235, startPoint y: 377, endPoint x: 249, endPoint y: 395, distance: 22.8
click at [236, 376] on span "Copy of WWN_Roc_Mkt1" at bounding box center [316, 383] width 260 height 15
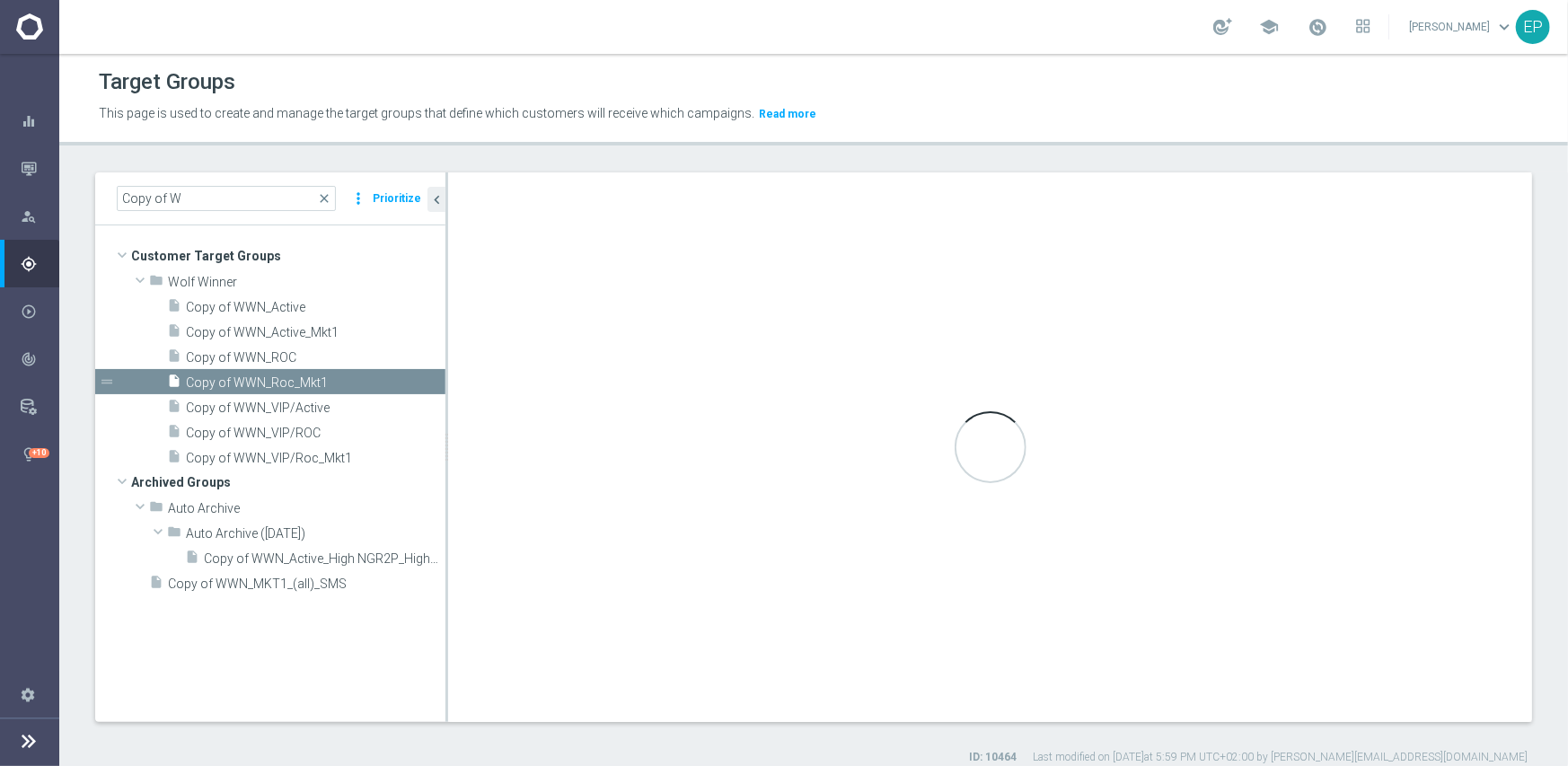
type input "Wolf Winner"
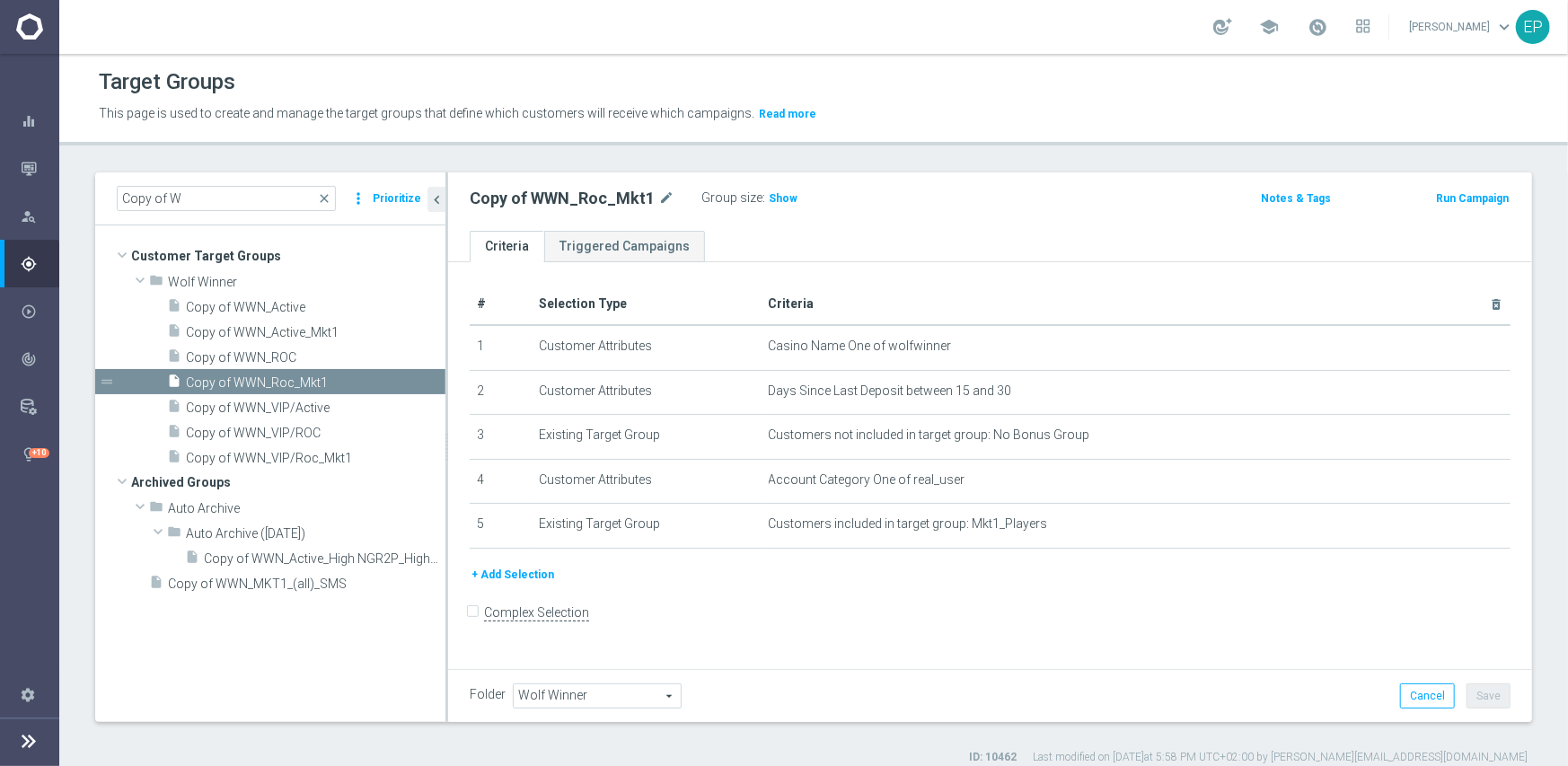
click at [602, 690] on span "Wolf Winner" at bounding box center [596, 697] width 167 height 23
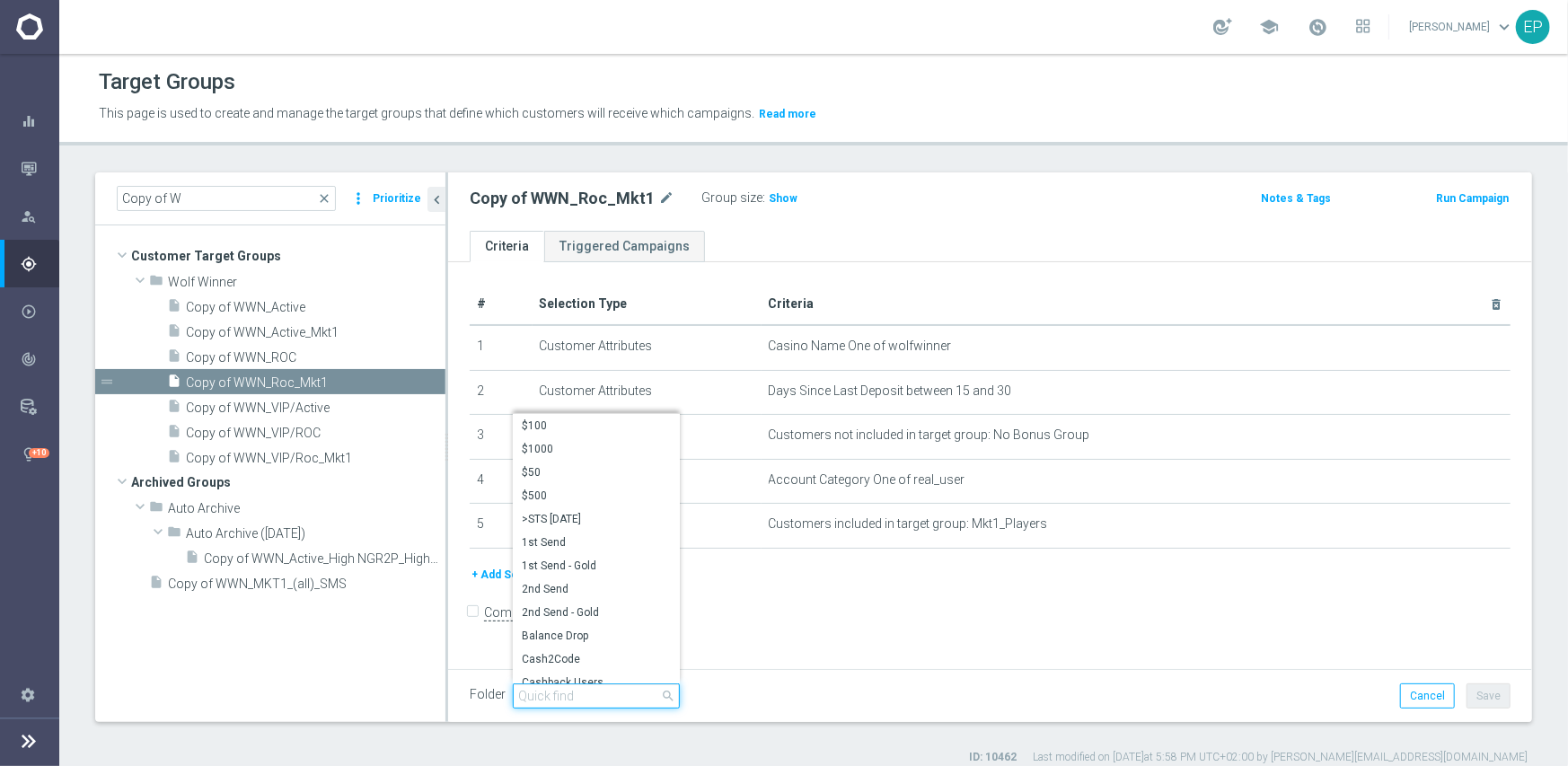
click at [581, 691] on input "search" at bounding box center [595, 697] width 167 height 25
paste input "wwn en"
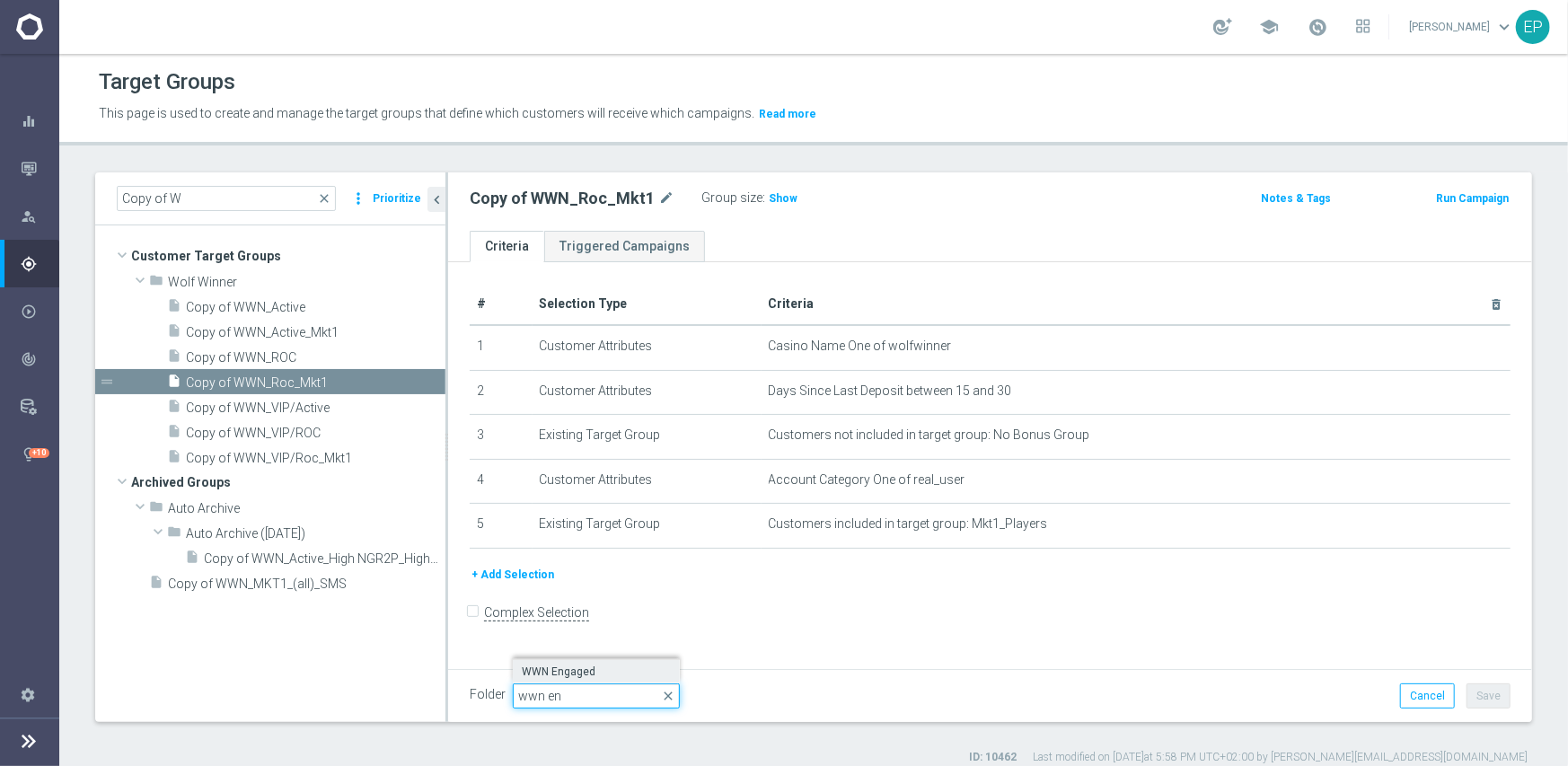
type input "wwn en"
click at [582, 665] on span "WWN Engaged" at bounding box center [595, 672] width 149 height 14
type input "WWN Engaged"
click at [1473, 697] on button "Save" at bounding box center [1489, 697] width 44 height 25
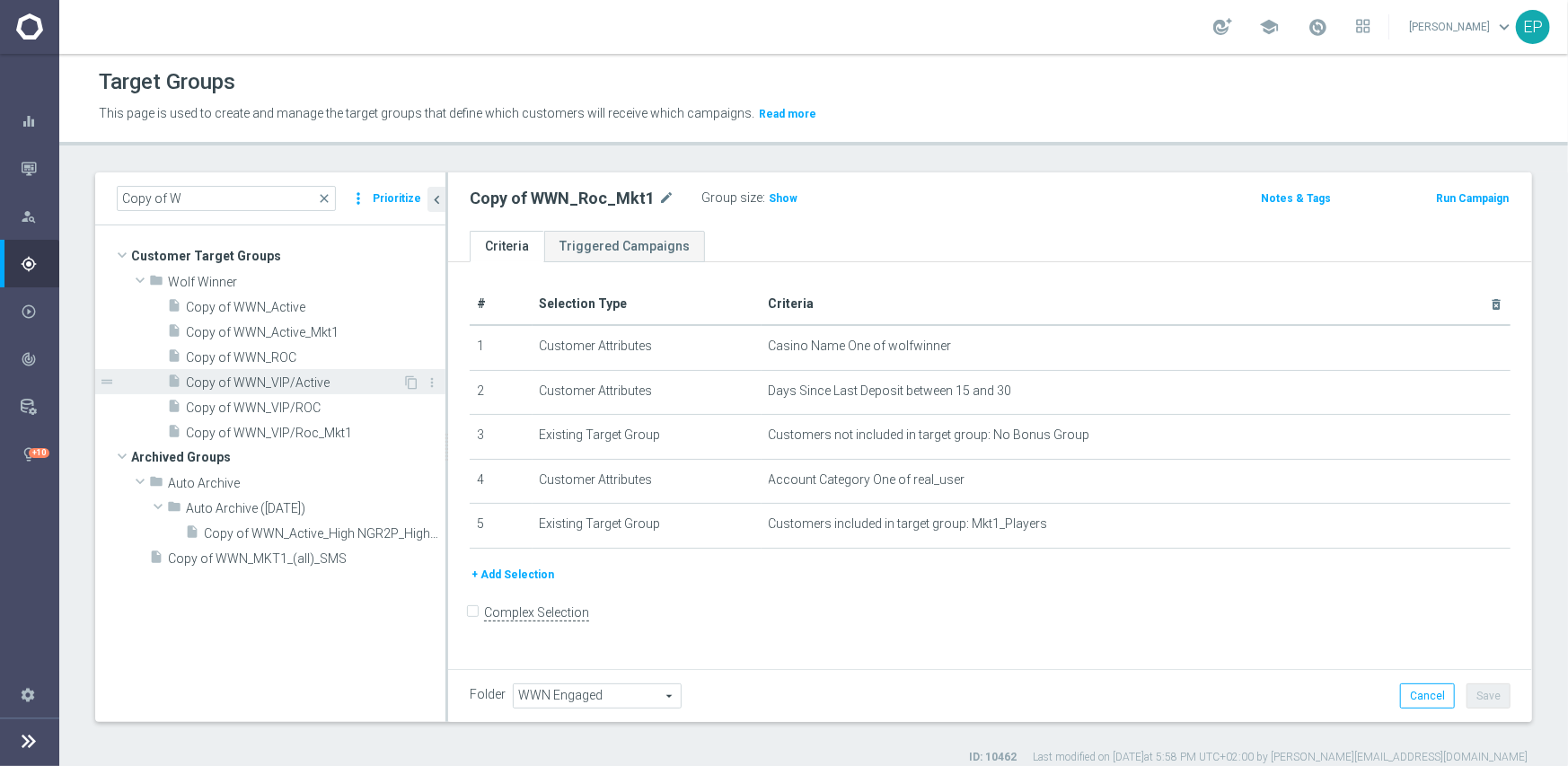
click at [273, 382] on span "Copy of WWN_VIP/Active" at bounding box center [294, 383] width 217 height 15
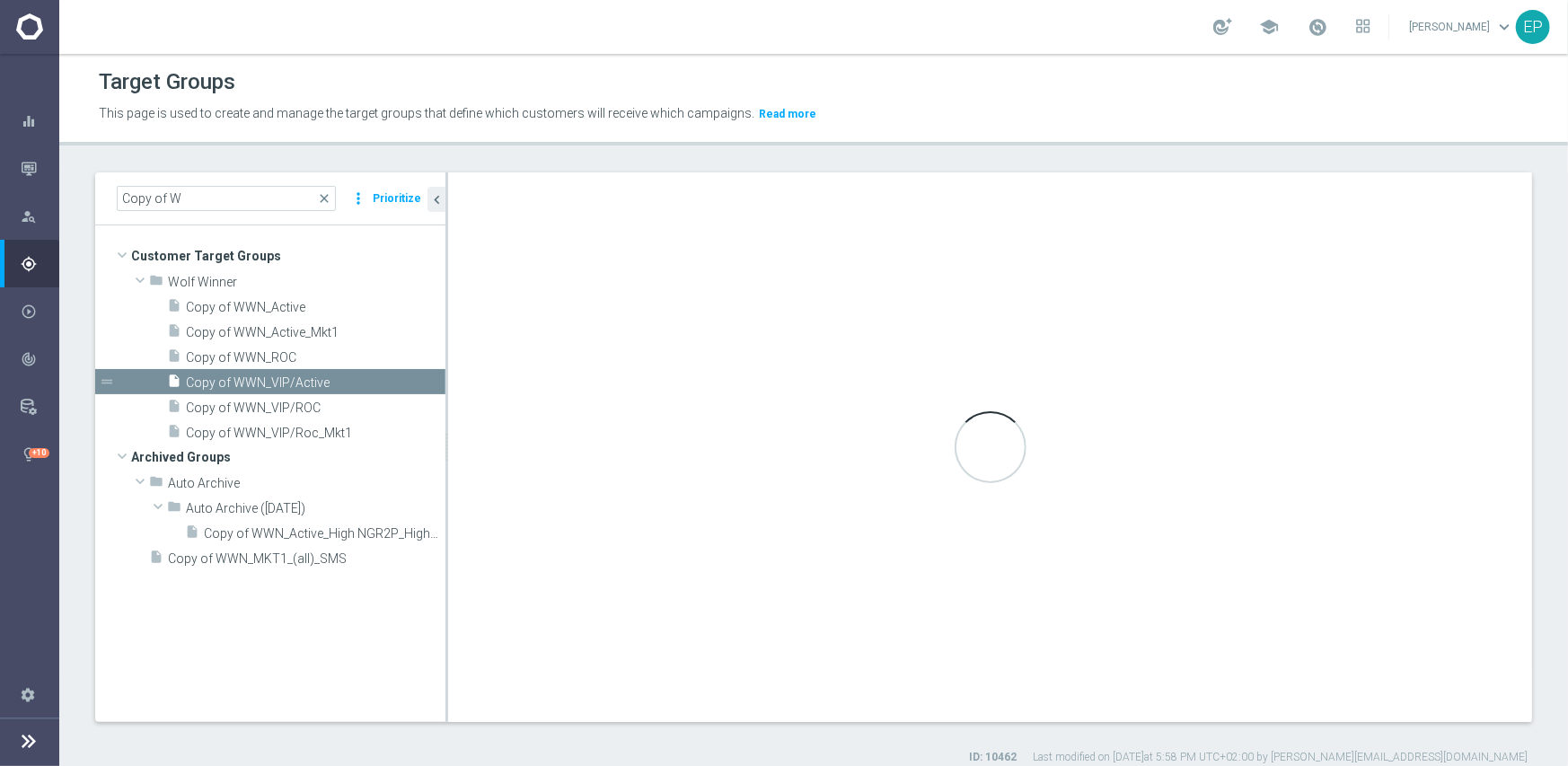
checkbox input "true"
type input "Wolf Winner"
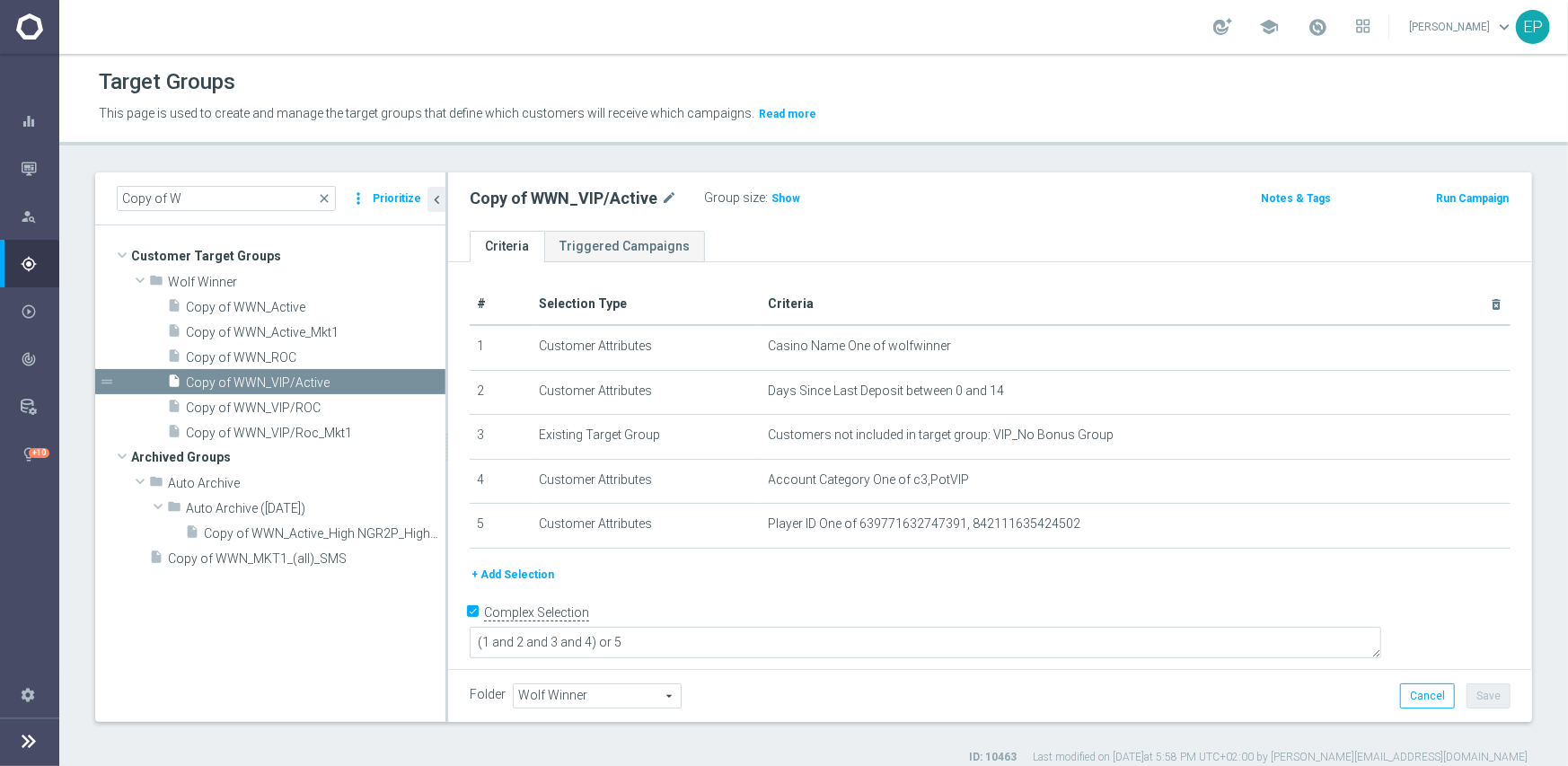
click at [566, 697] on span "Wolf Winner" at bounding box center [596, 697] width 167 height 23
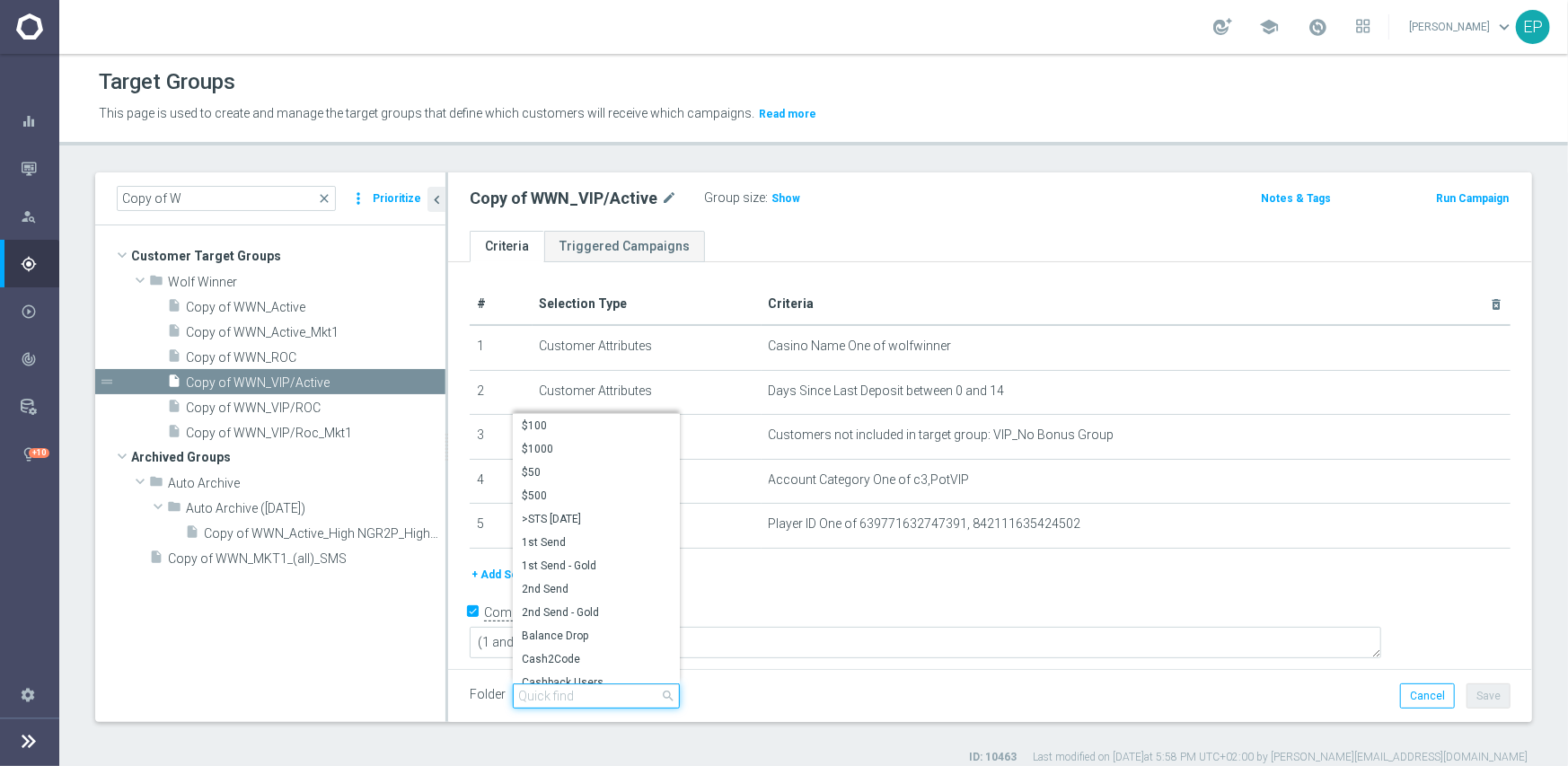
click at [584, 698] on input "search" at bounding box center [595, 697] width 167 height 25
paste input "wwn en"
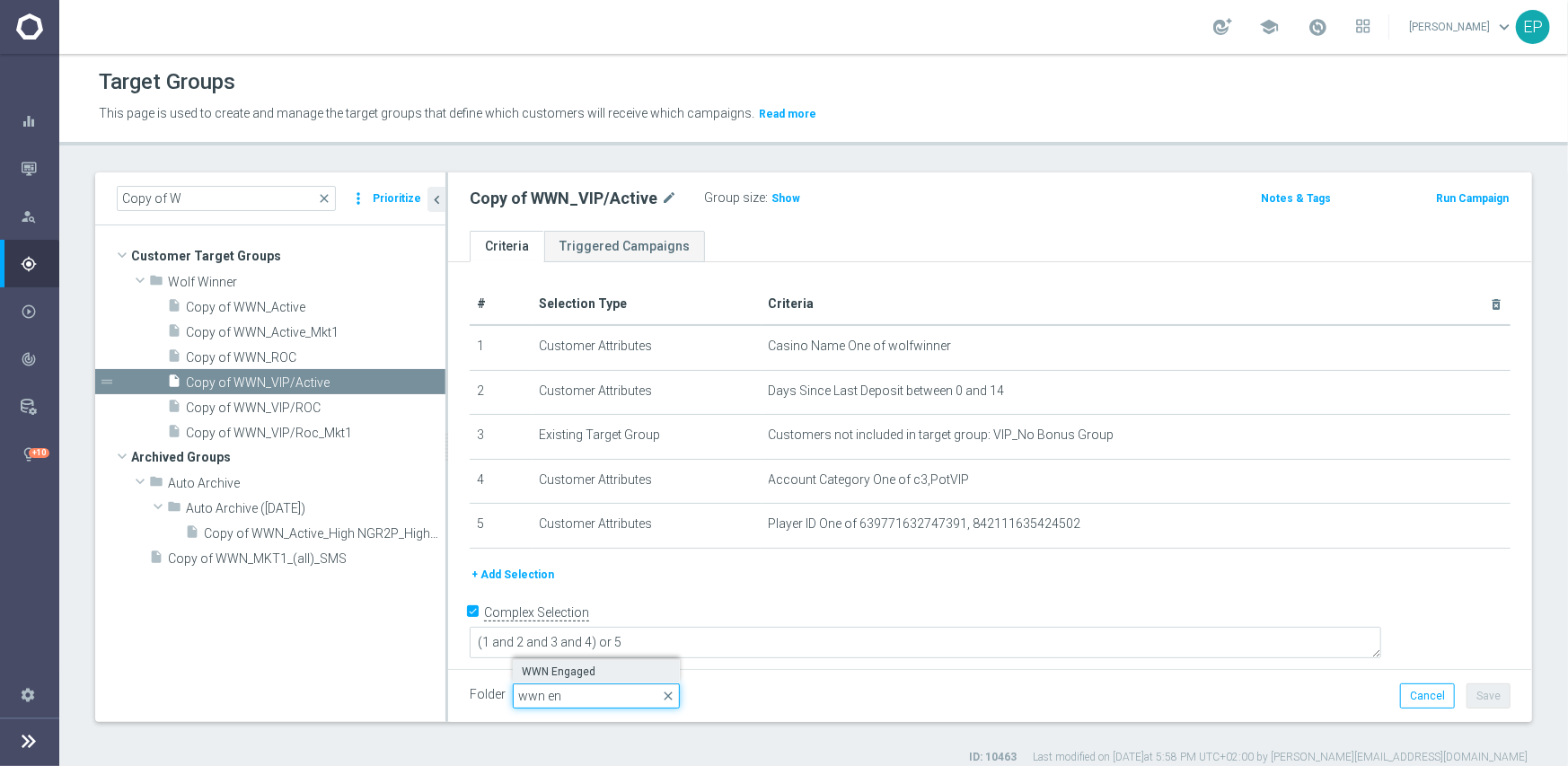
type input "wwn en"
click at [581, 668] on span "WWN Engaged" at bounding box center [595, 672] width 149 height 14
type input "WWN Engaged"
click at [1472, 689] on button "Save" at bounding box center [1489, 697] width 44 height 25
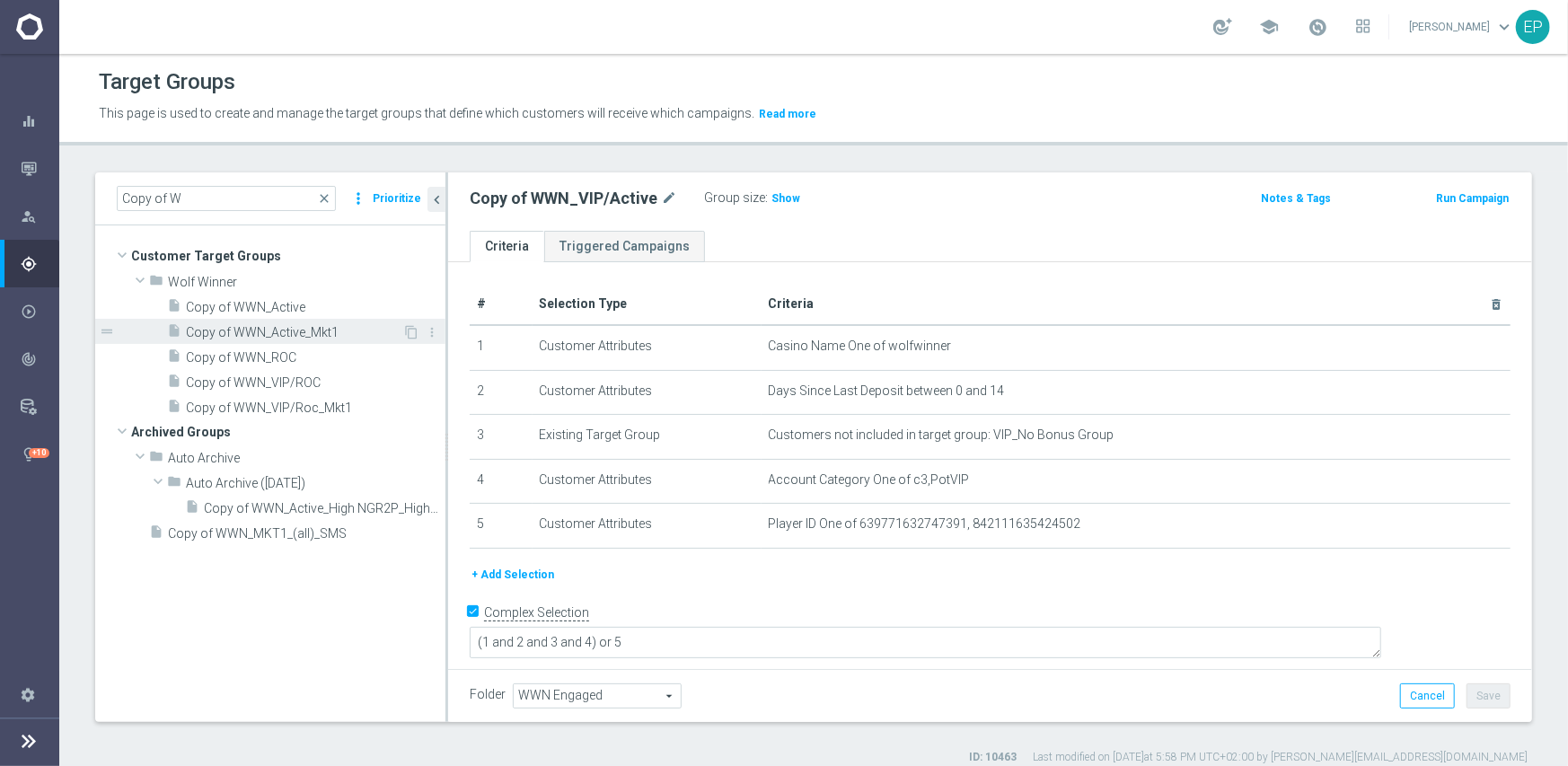
click at [263, 337] on span "Copy of WWN_Active_Mkt1" at bounding box center [294, 332] width 217 height 15
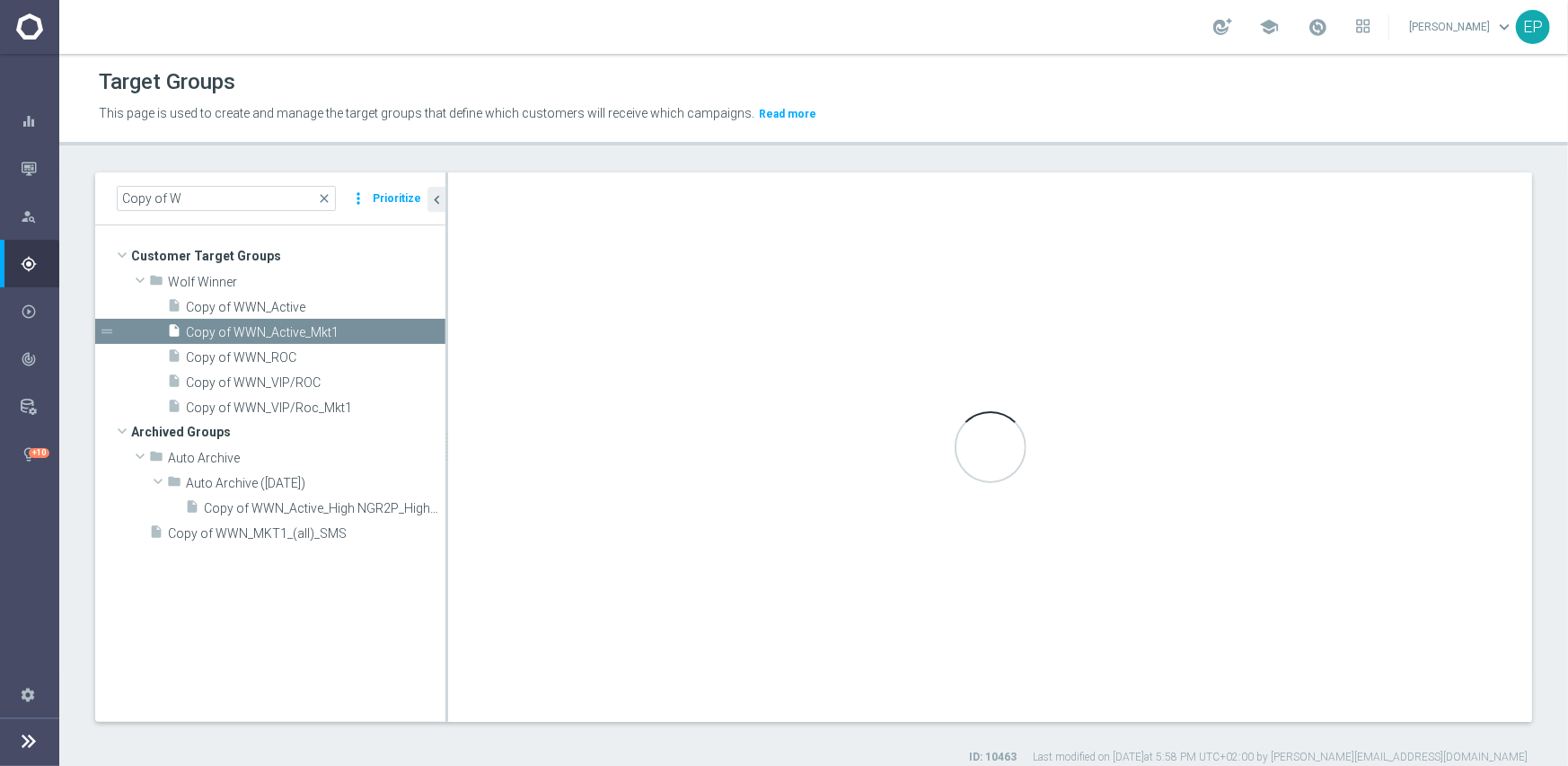
checkbox input "false"
type input "Wolf Winner"
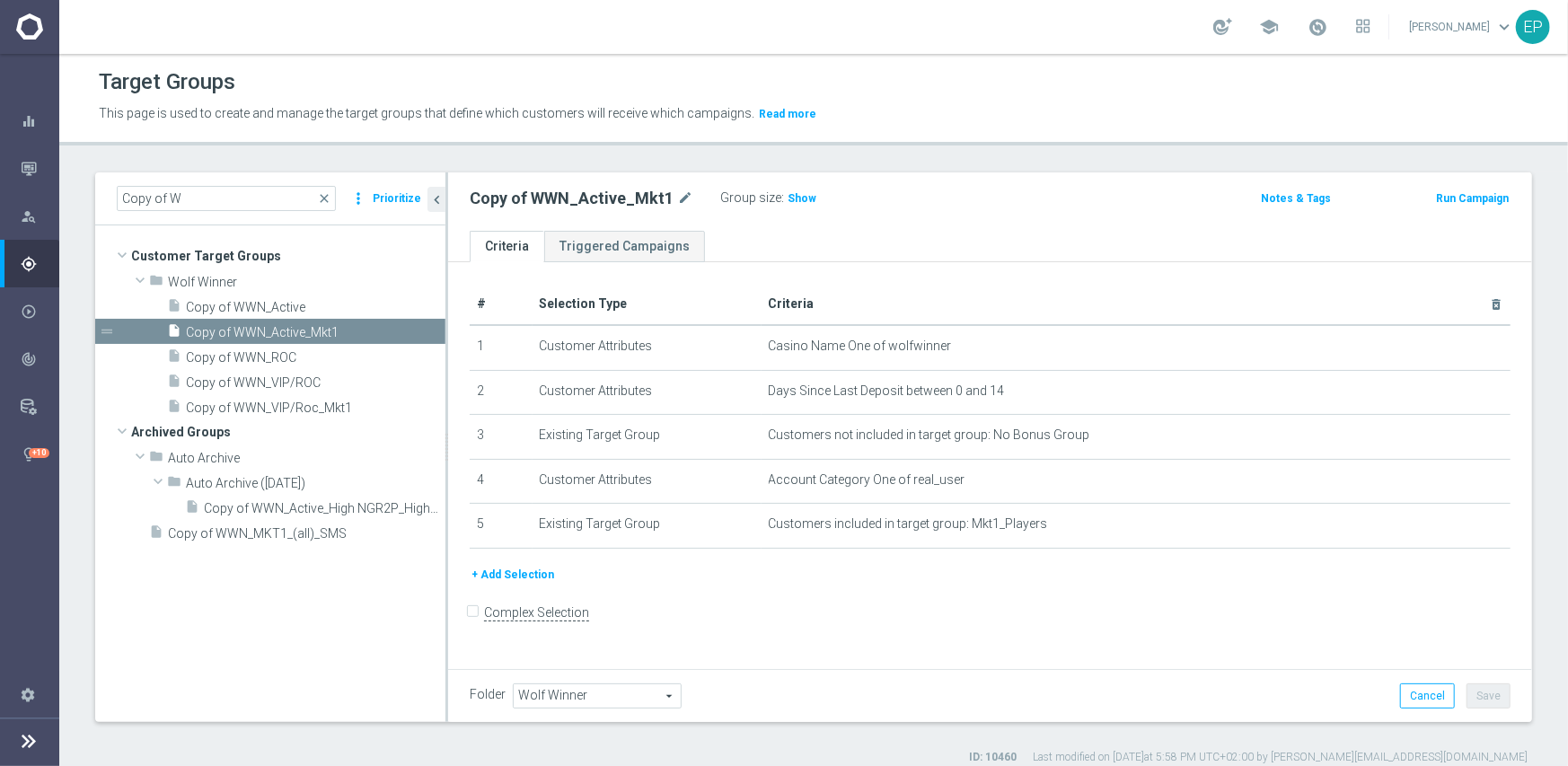
click at [577, 690] on span "Wolf Winner" at bounding box center [596, 697] width 167 height 23
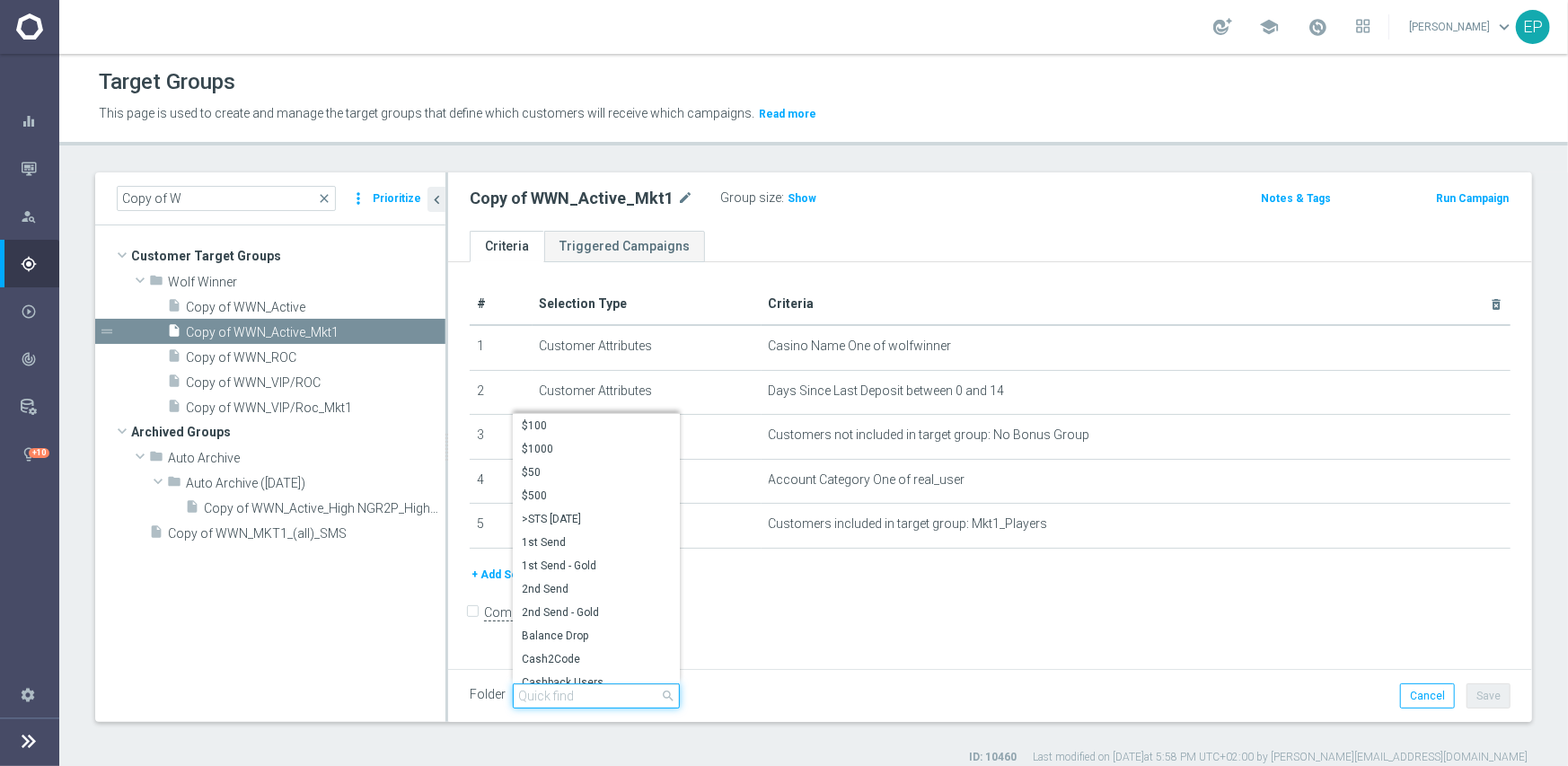
click at [558, 693] on input "search" at bounding box center [595, 697] width 167 height 25
paste input "wwn en"
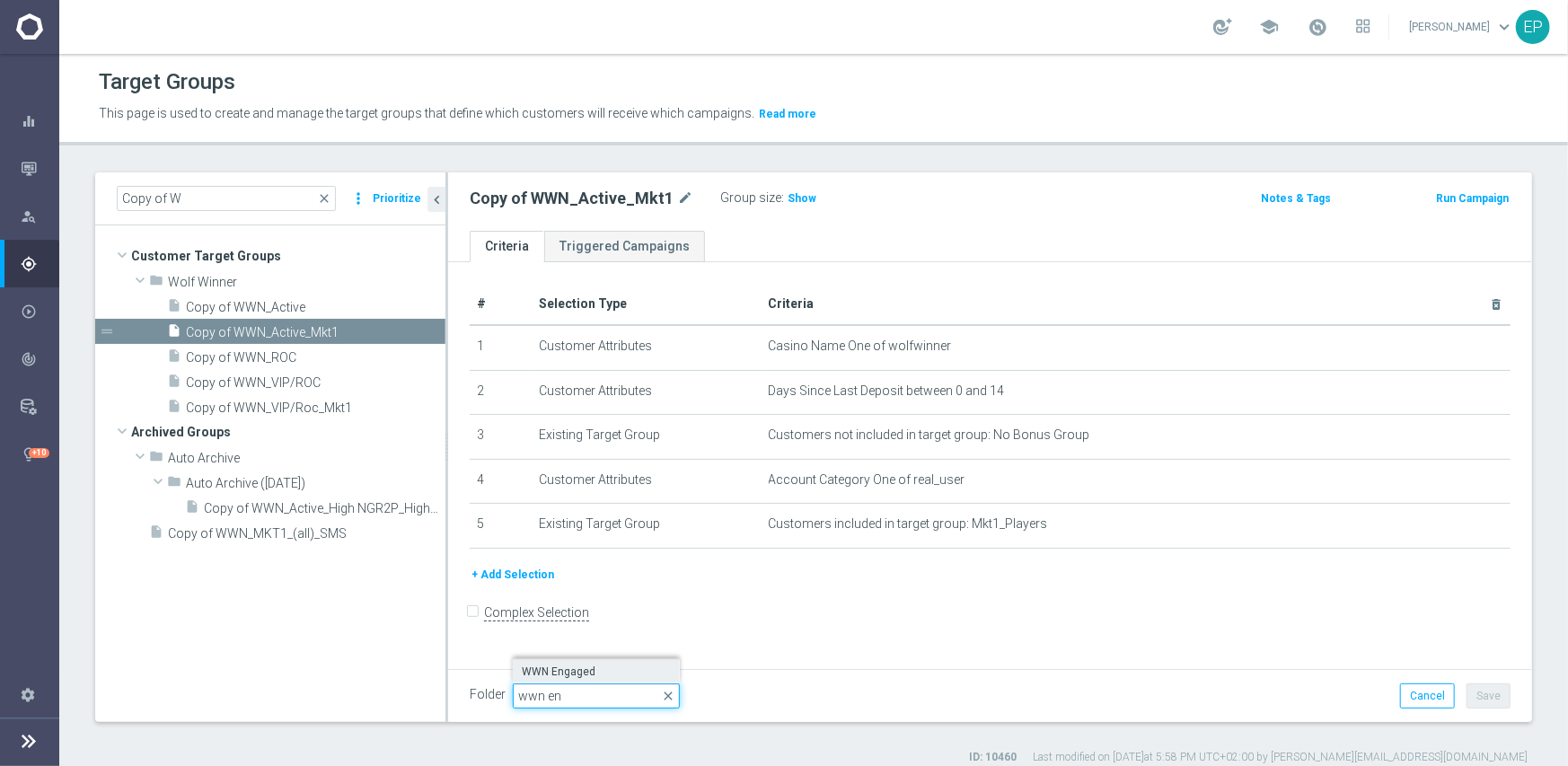
type input "wwn en"
click at [570, 669] on span "WWN Engaged" at bounding box center [595, 672] width 149 height 14
type input "WWN Engaged"
click at [1488, 697] on button "Save" at bounding box center [1489, 697] width 44 height 25
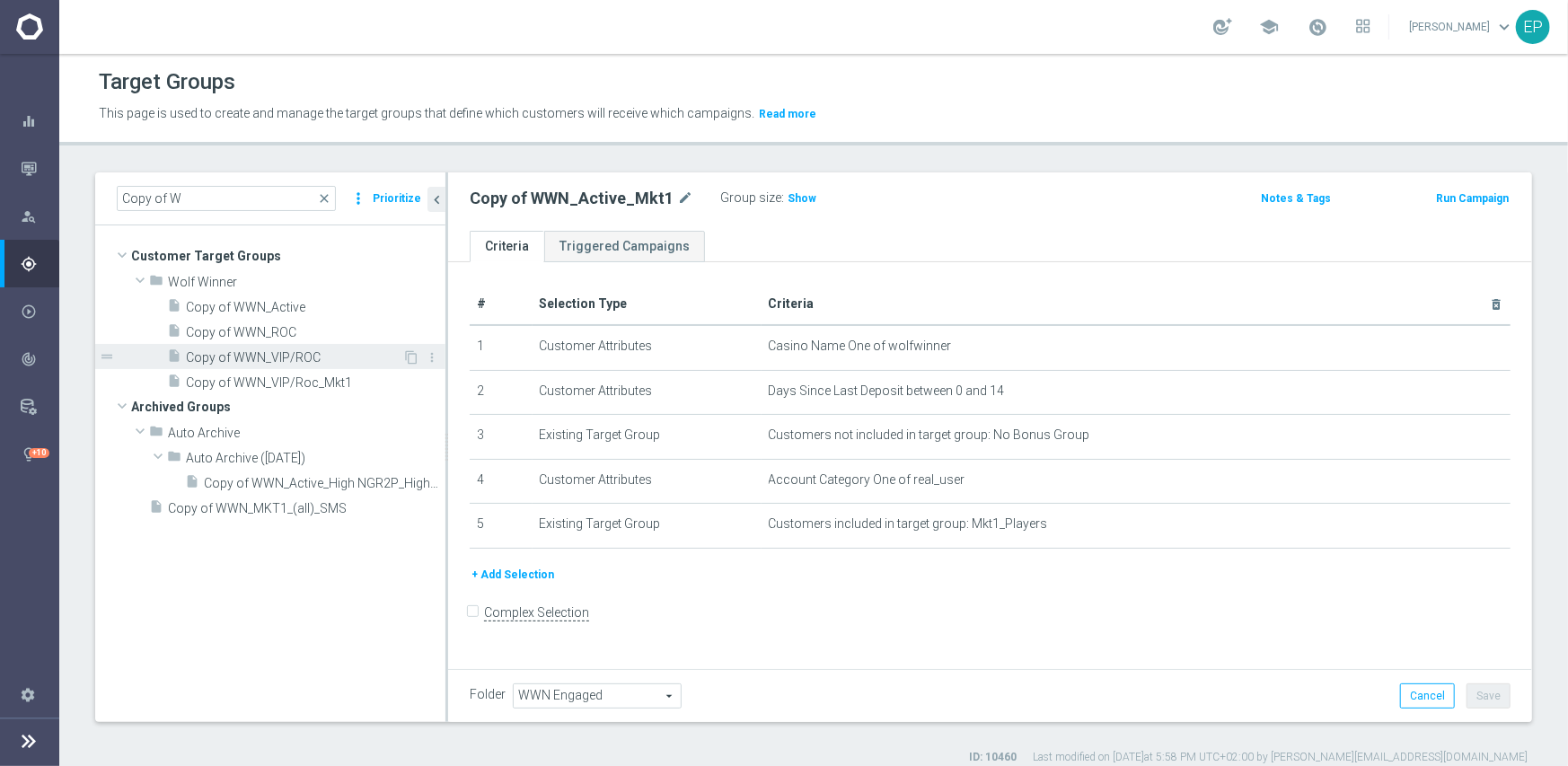
click at [265, 350] on span "Copy of WWN_VIP/ROC" at bounding box center [294, 357] width 217 height 15
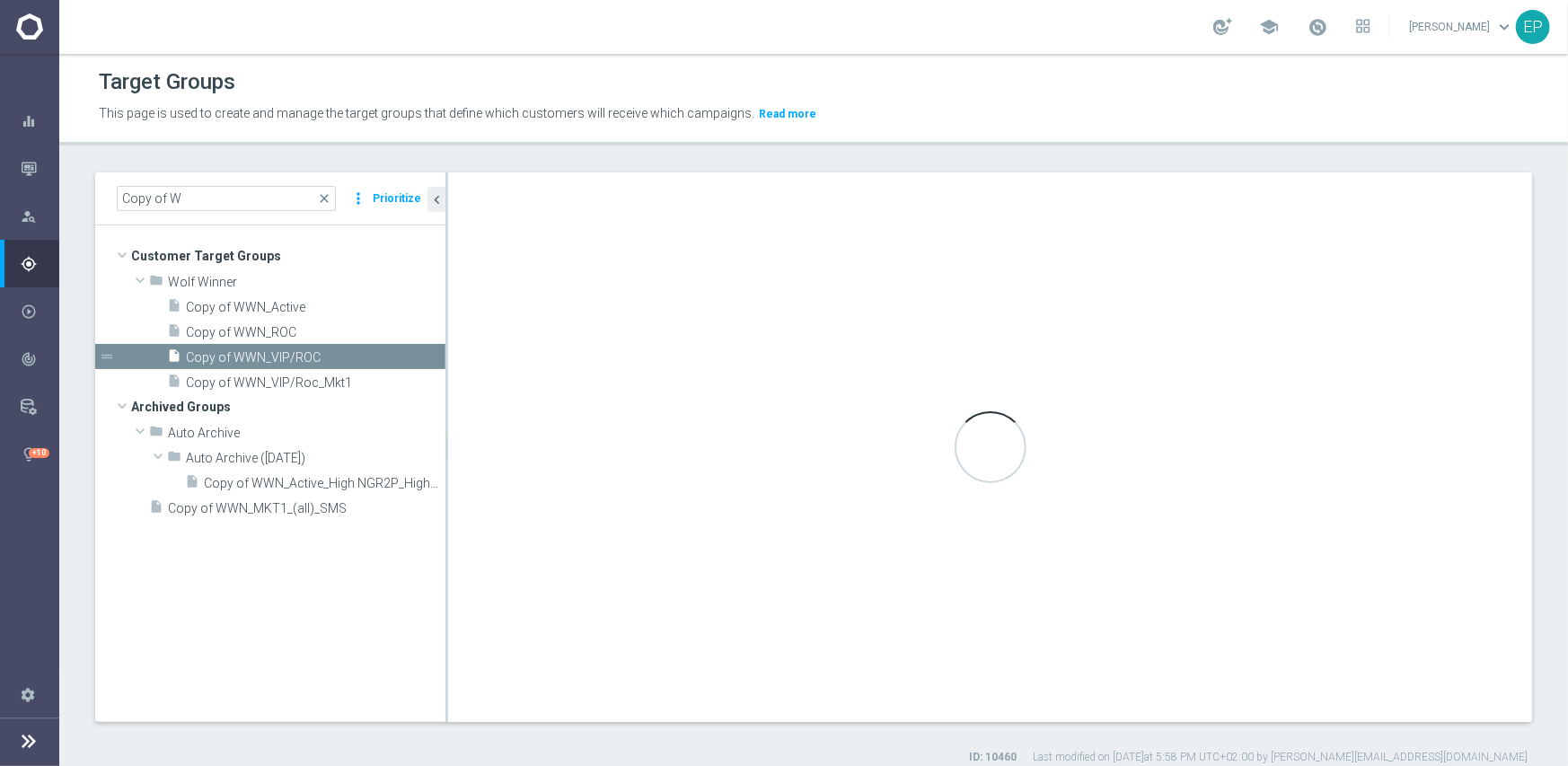
checkbox input "true"
type input "Wolf Winner"
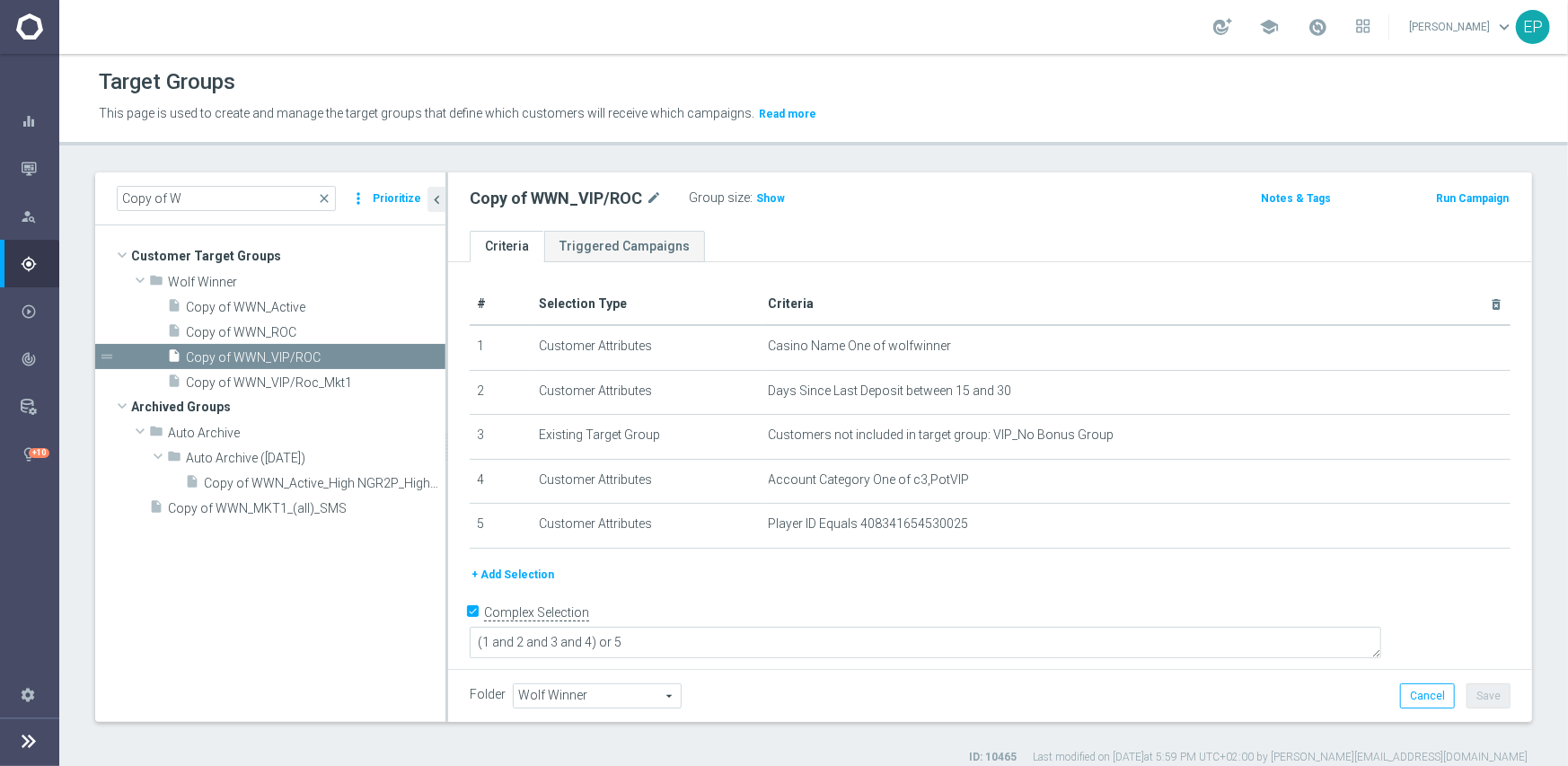
click at [623, 688] on span "Wolf Winner" at bounding box center [596, 697] width 167 height 23
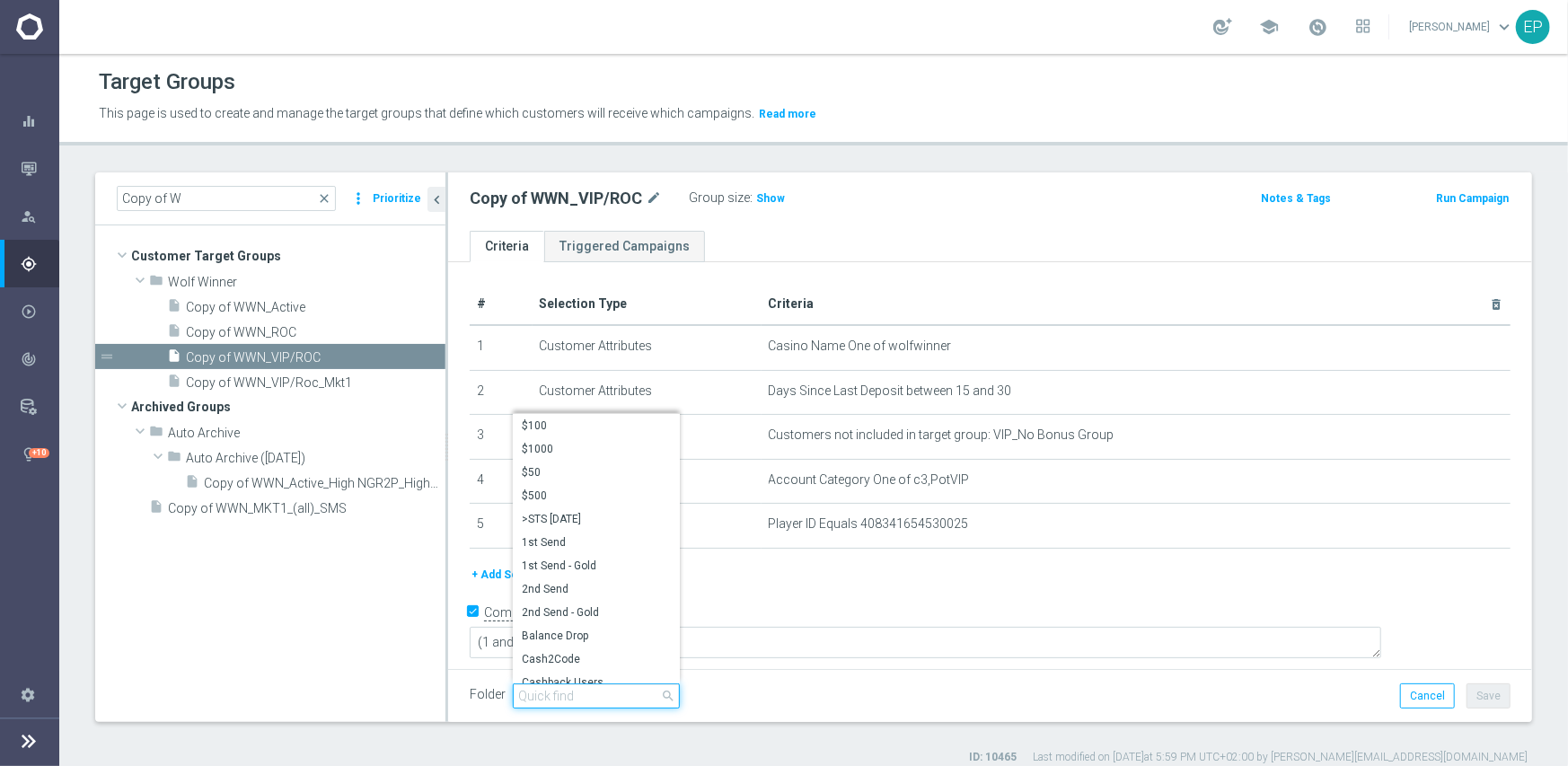
click at [593, 691] on input "search" at bounding box center [595, 697] width 167 height 25
paste input "wwn en"
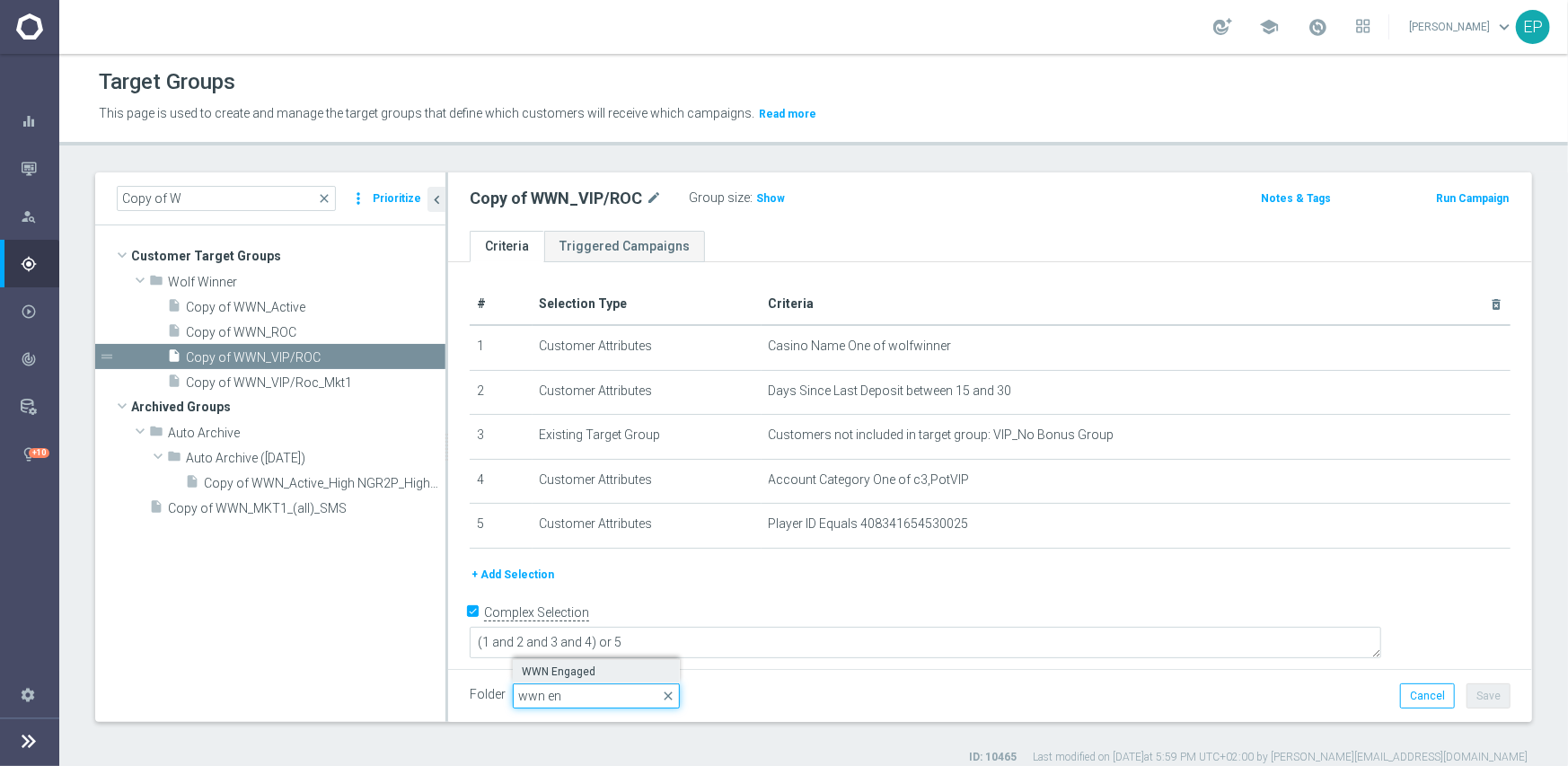
type input "wwn en"
click at [572, 681] on label "WWN Engaged" at bounding box center [595, 672] width 167 height 23
click at [1467, 694] on button "Save" at bounding box center [1489, 697] width 44 height 25
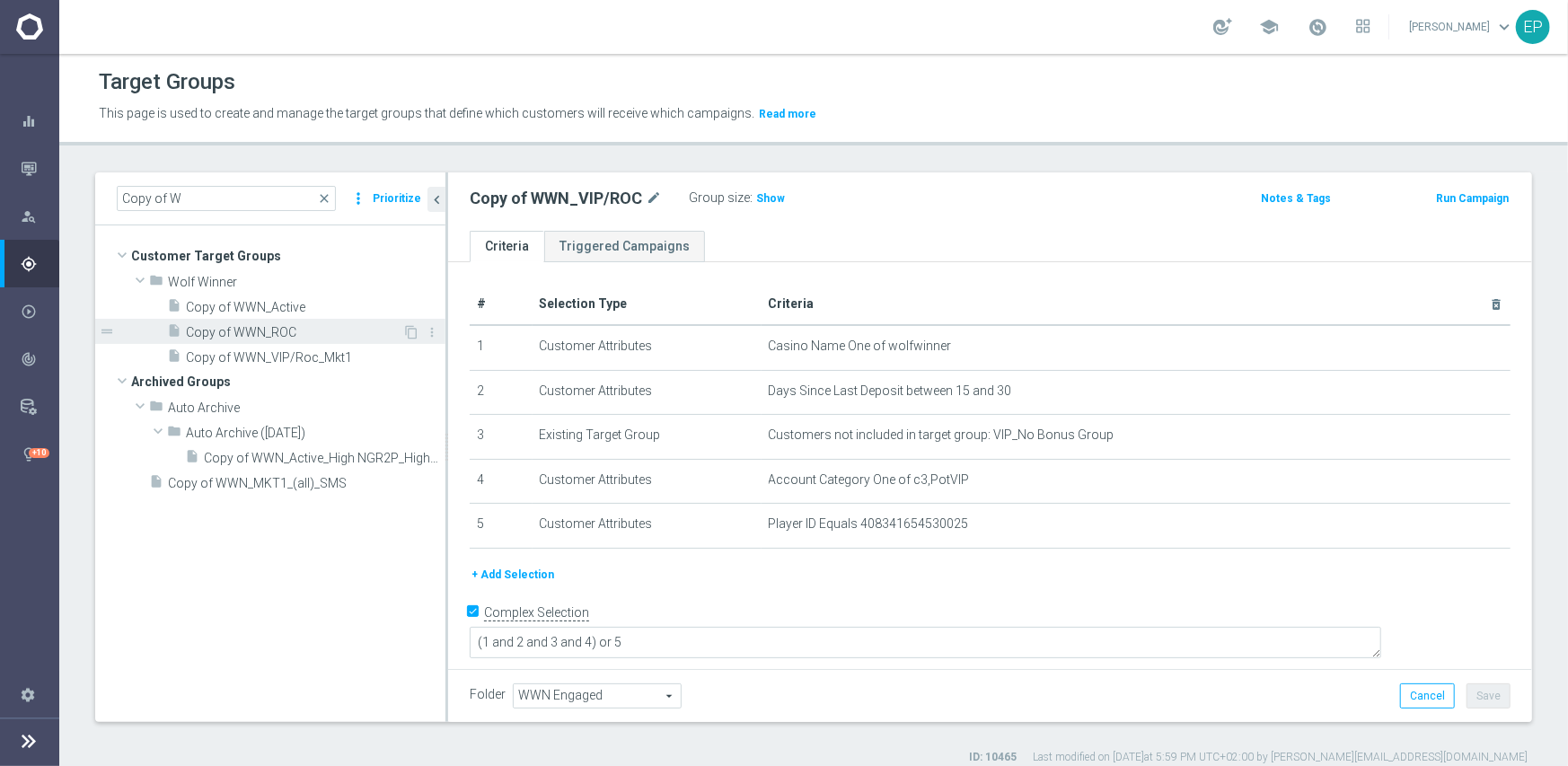
click at [250, 332] on span "Copy of WWN_ROC" at bounding box center [294, 332] width 217 height 15
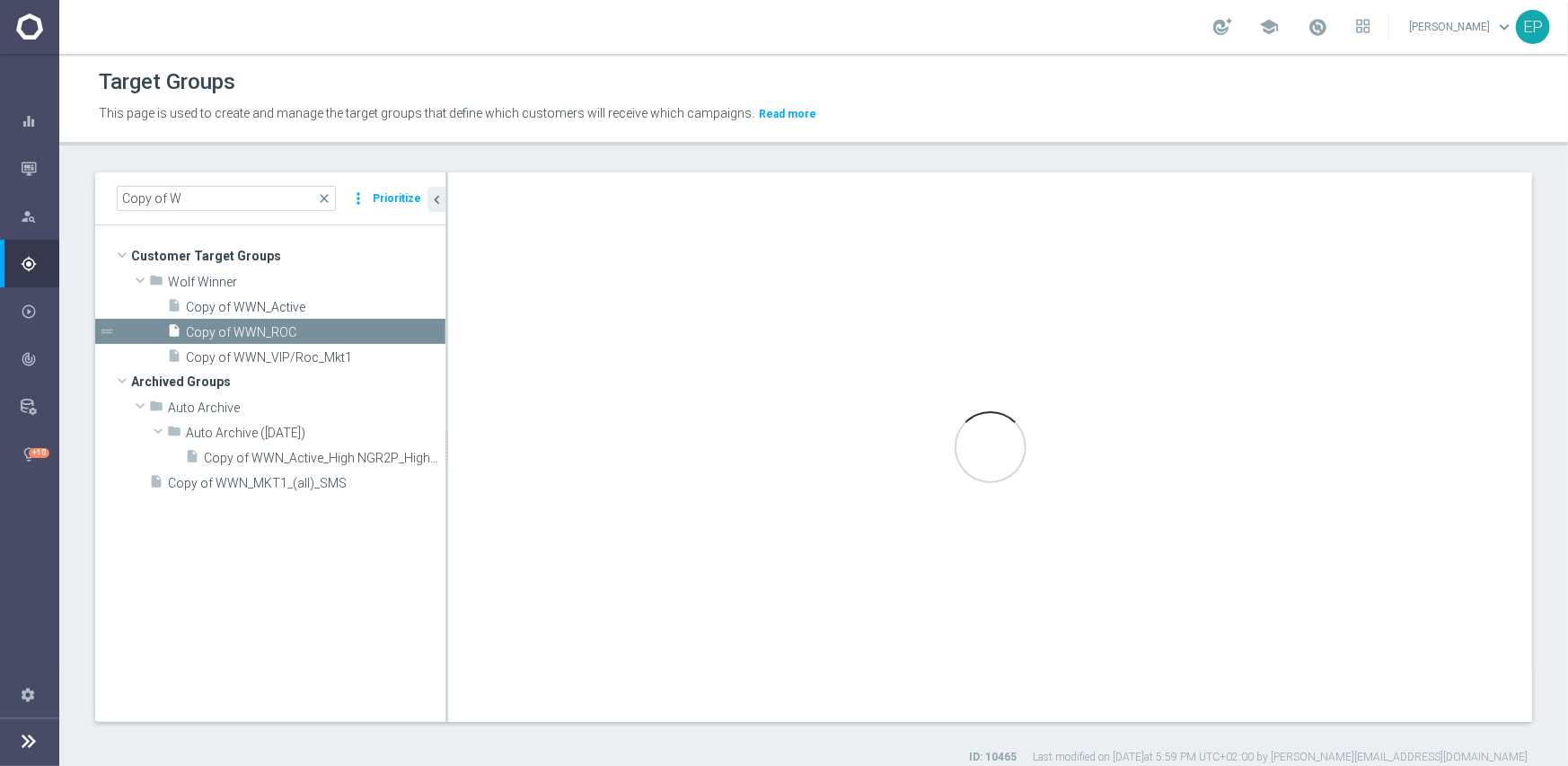
type input "Wolf Winner"
type textarea "(1 and 2 and 3 and 4 ) or 5"
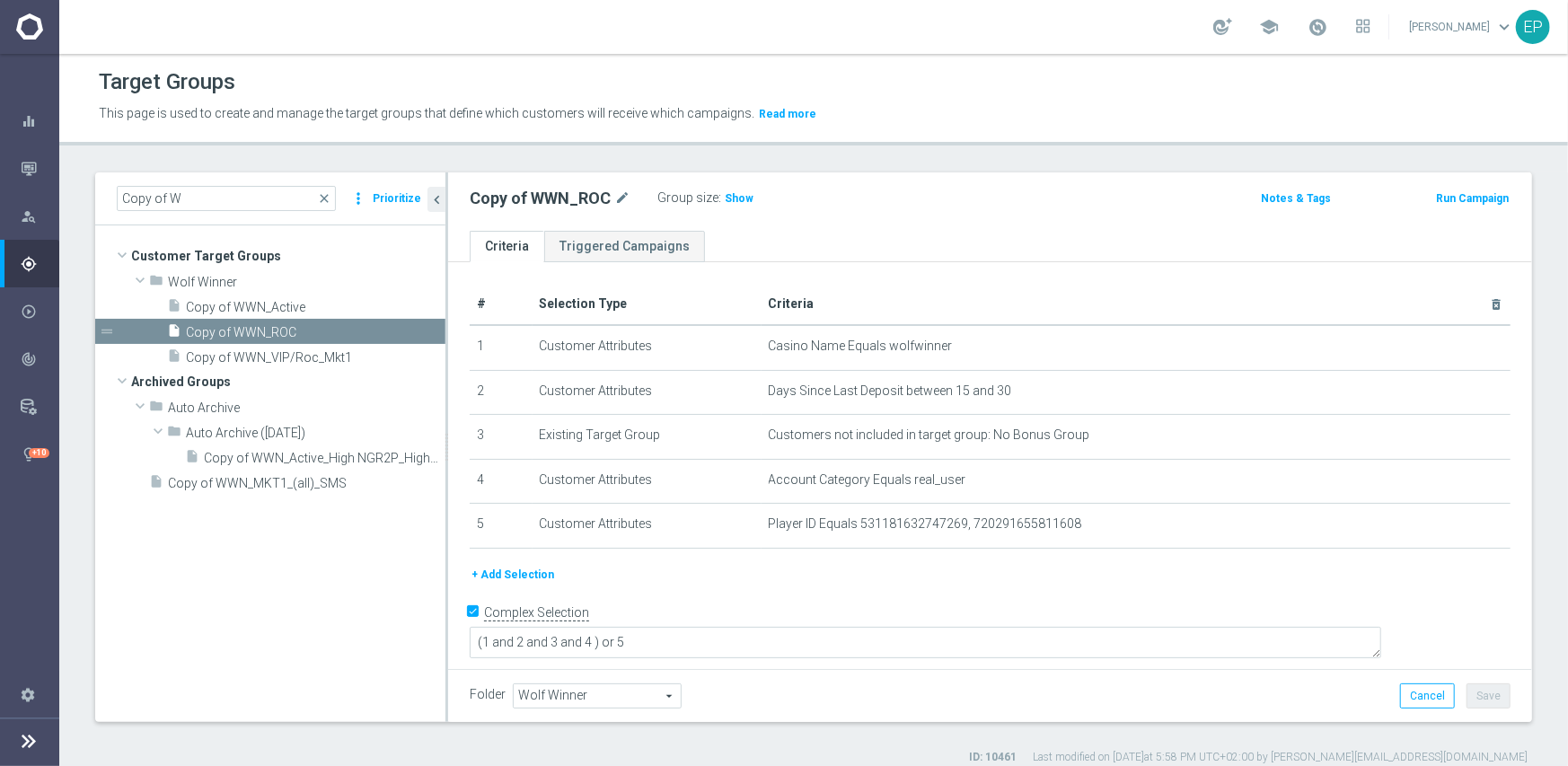
click at [620, 692] on span "Wolf Winner" at bounding box center [596, 697] width 167 height 23
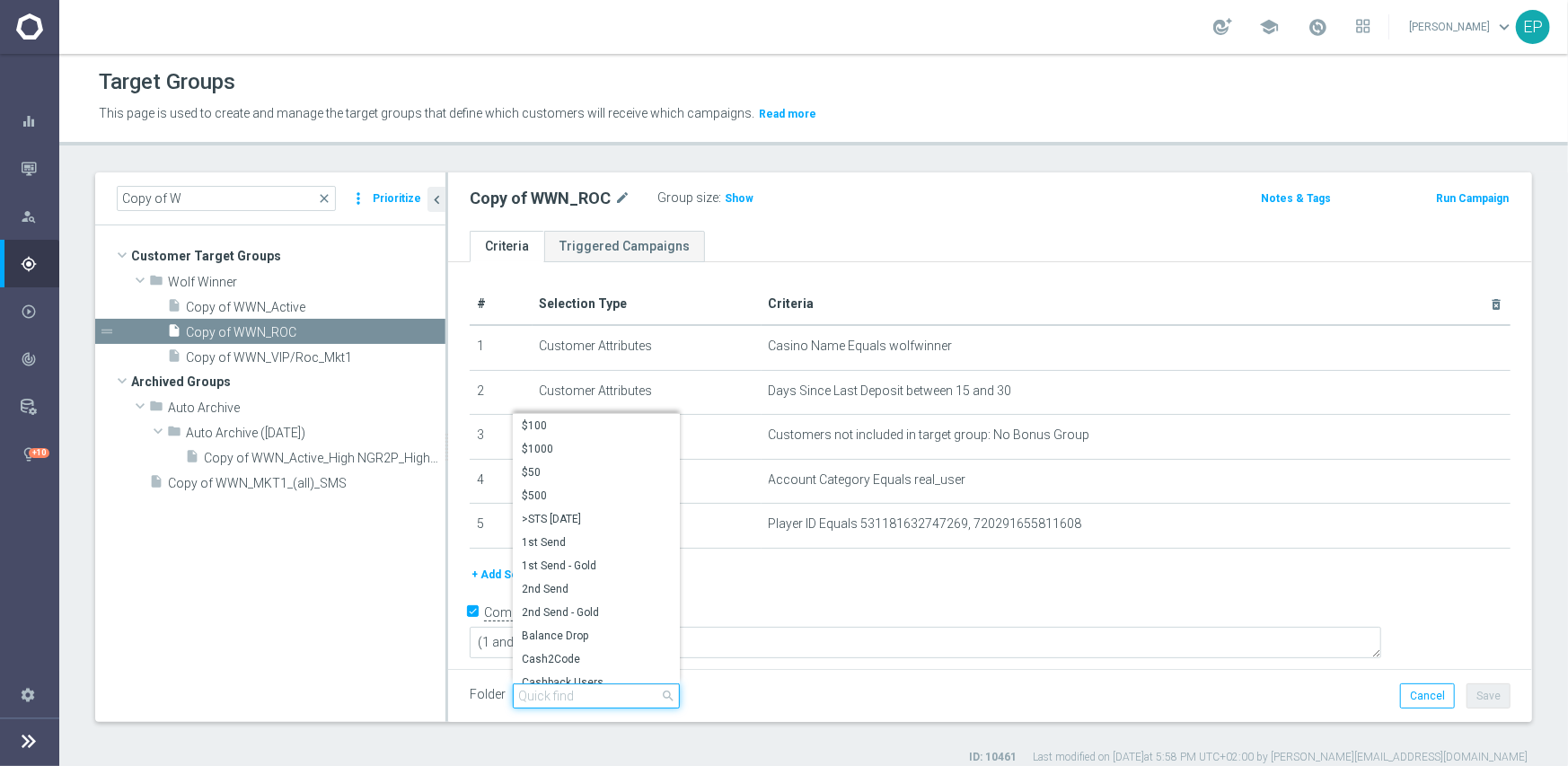
click at [586, 693] on input "search" at bounding box center [595, 697] width 167 height 25
paste input "wwn en"
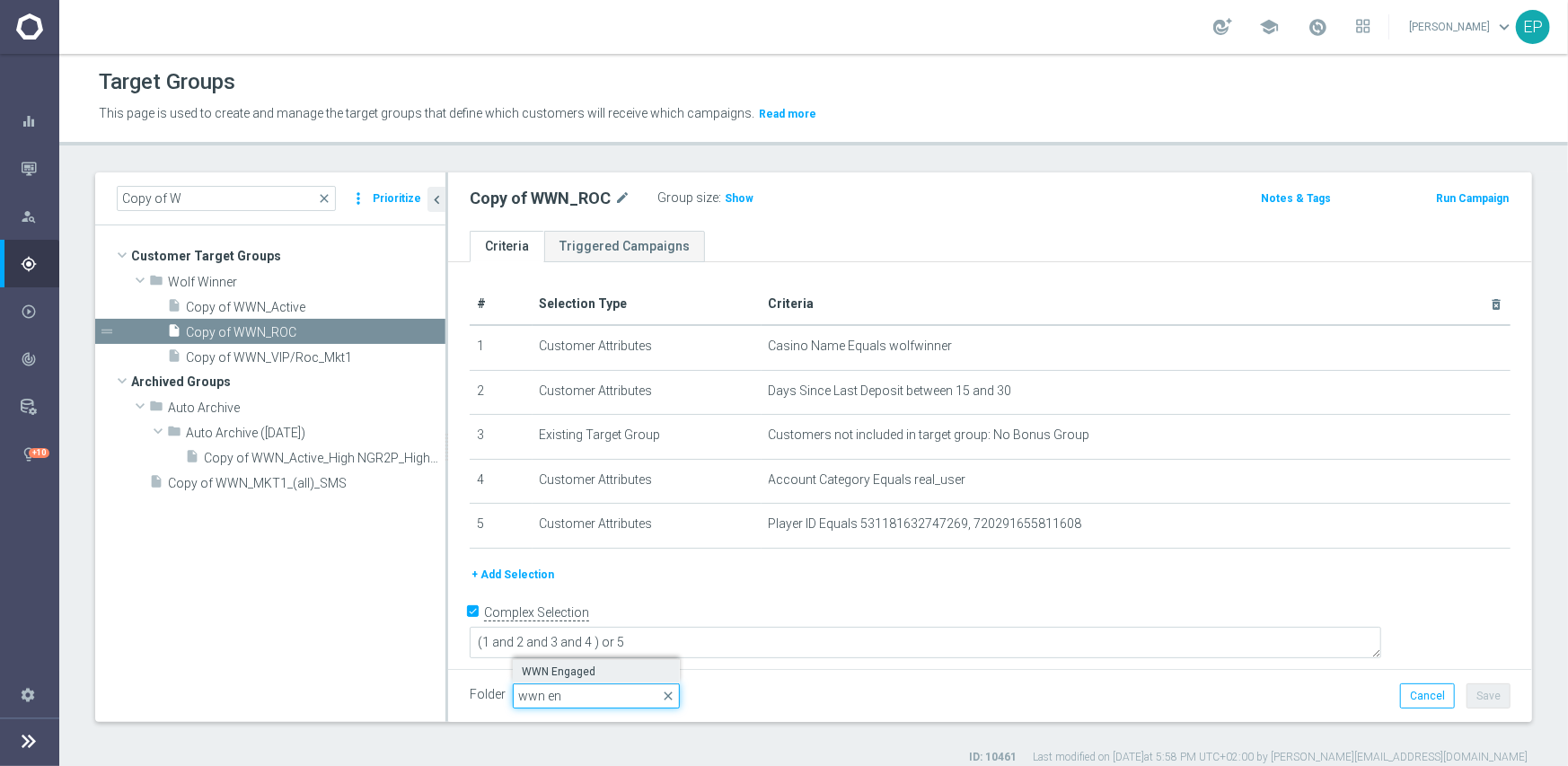
type input "wwn en"
click at [601, 668] on span "WWN Engaged" at bounding box center [595, 672] width 149 height 14
type input "WWN Engaged"
click at [1490, 697] on button "Save" at bounding box center [1489, 697] width 44 height 25
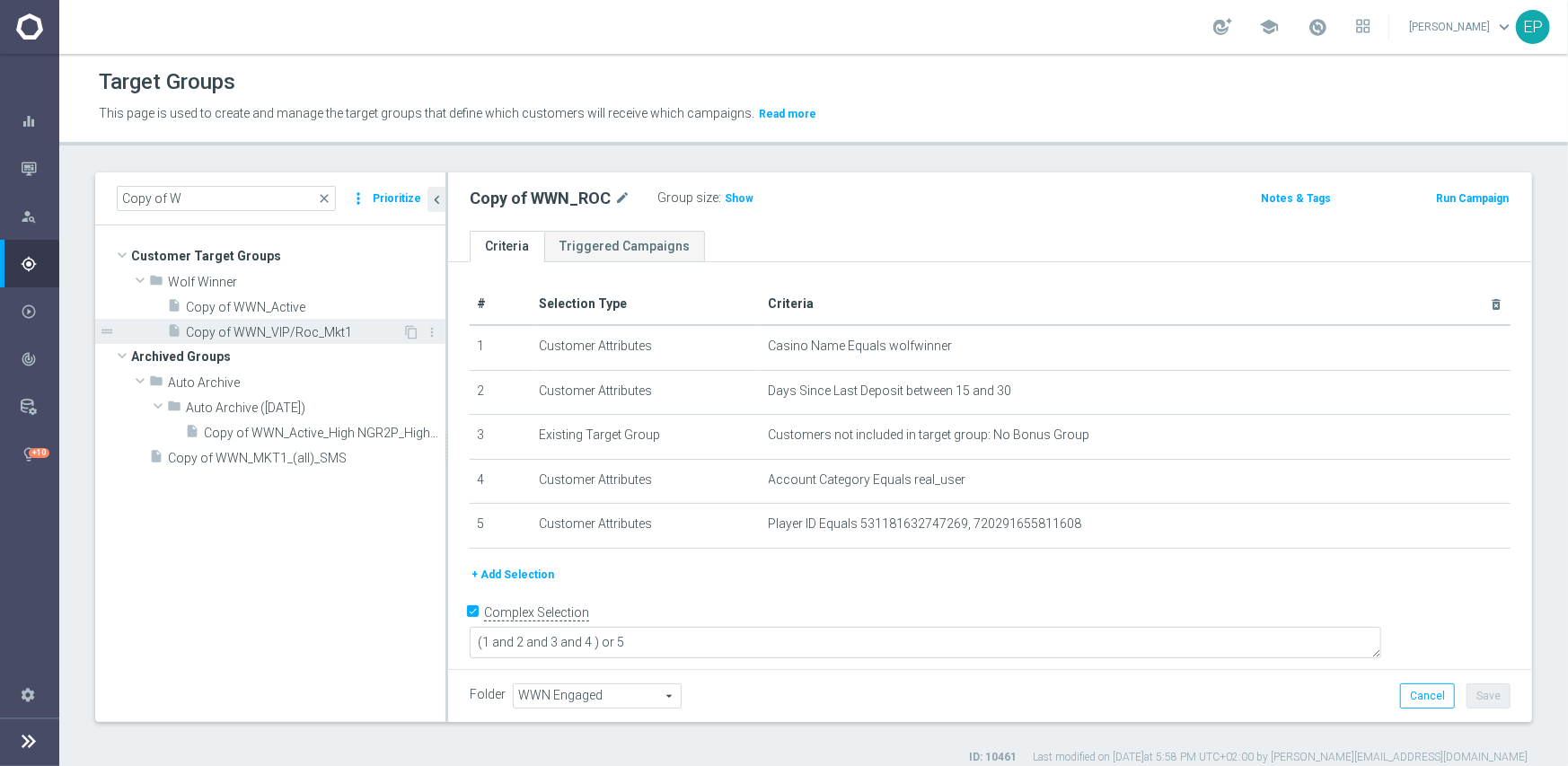
click at [264, 325] on span "Copy of WWN_VIP/Roc_Mkt1" at bounding box center [294, 332] width 217 height 15
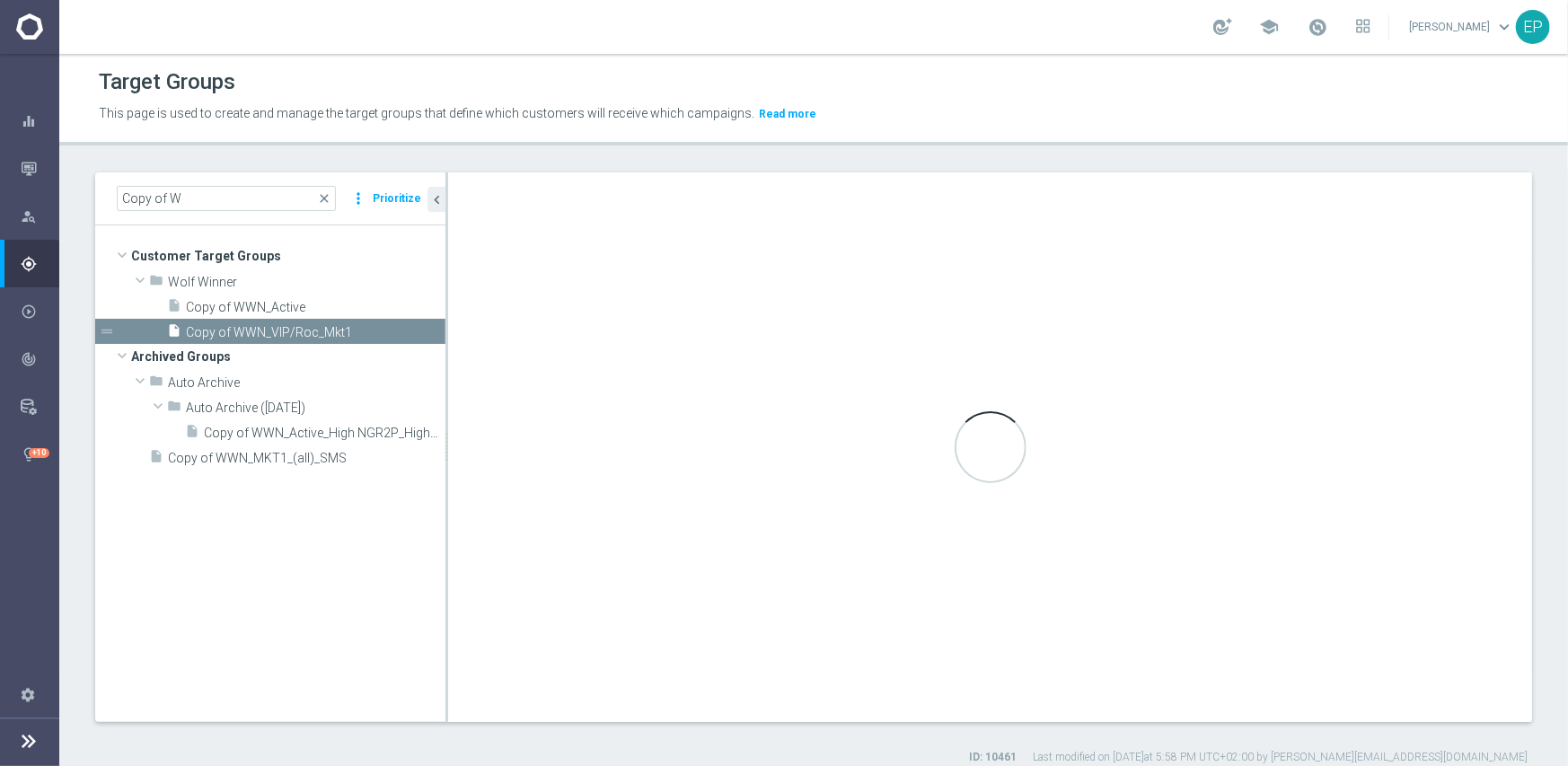
checkbox input "false"
type input "Wolf Winner"
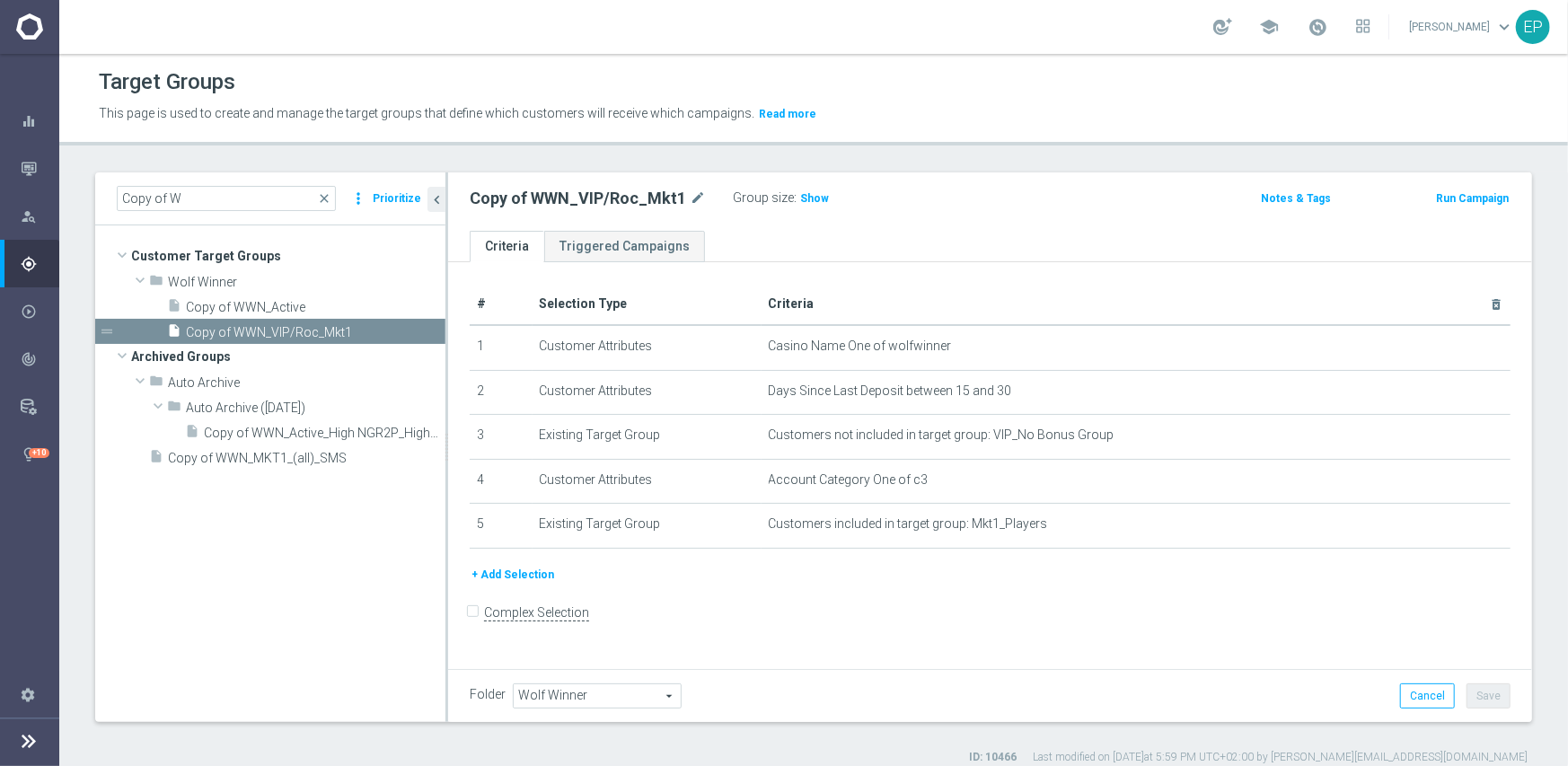
drag, startPoint x: 556, startPoint y: 689, endPoint x: 584, endPoint y: 699, distance: 29.7
click at [558, 692] on span "Wolf Winner" at bounding box center [596, 697] width 167 height 23
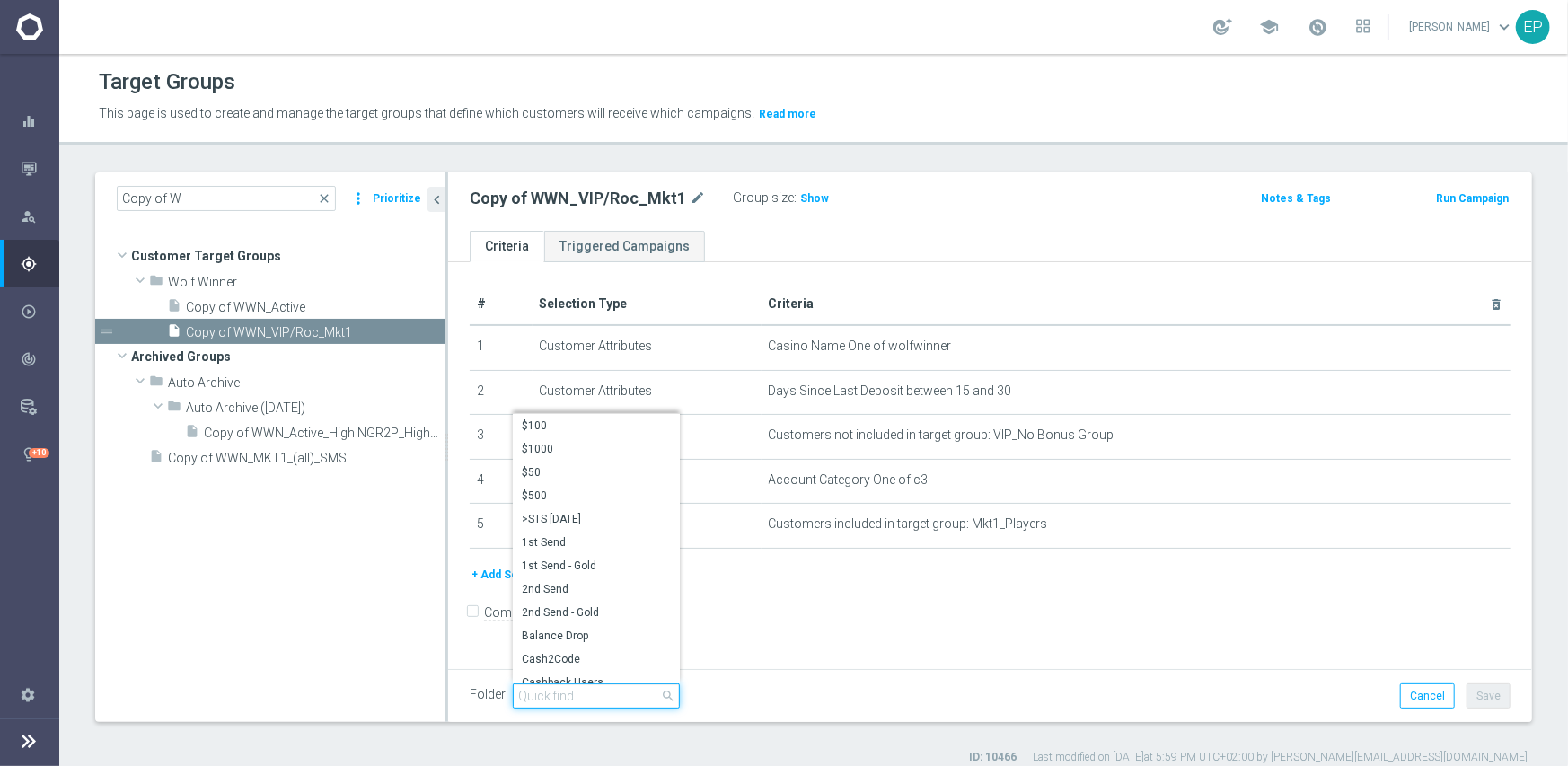
click at [589, 689] on input "search" at bounding box center [595, 697] width 167 height 25
paste input "wwn en"
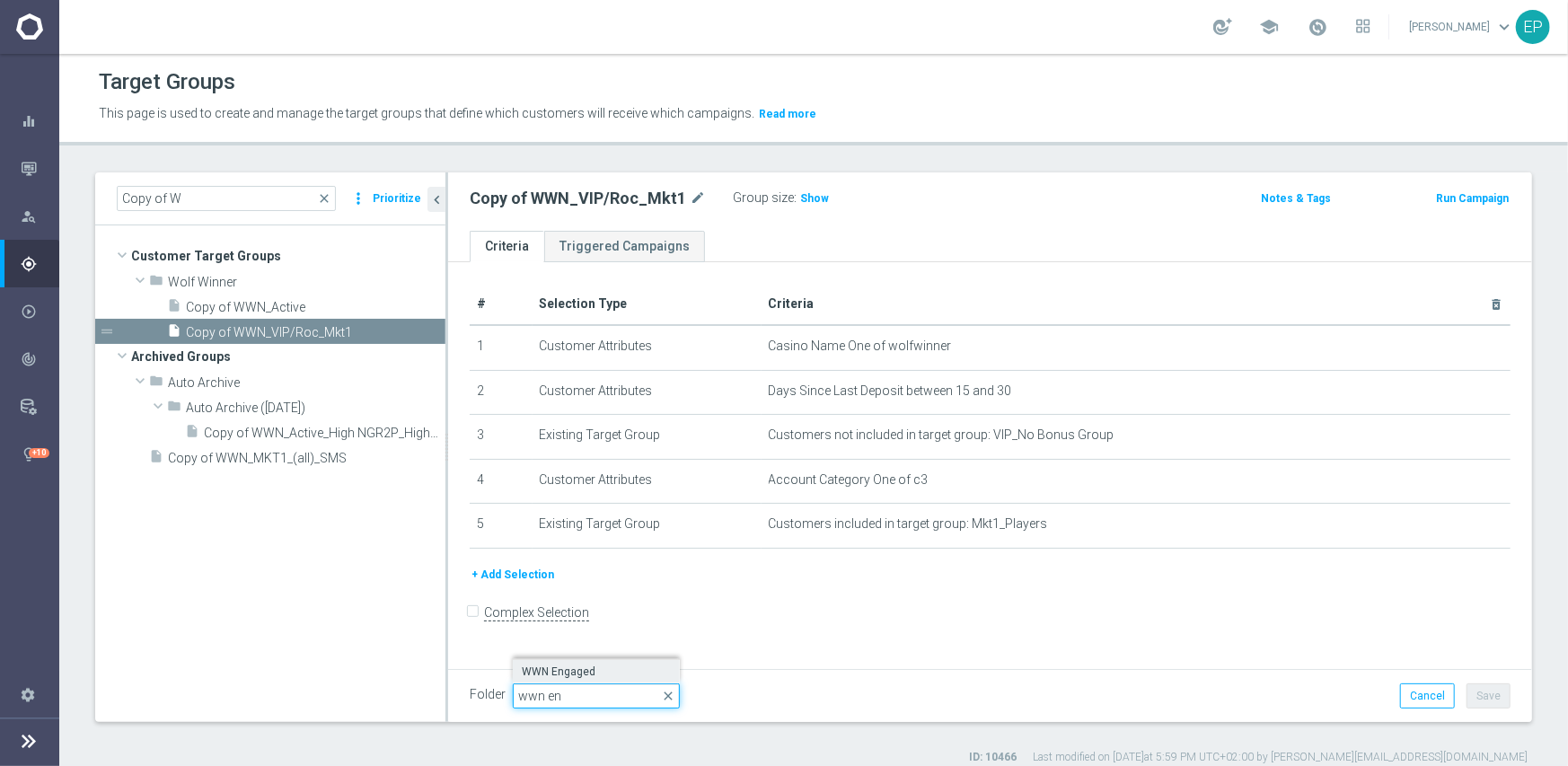
type input "wwn en"
click at [592, 660] on label "WWN Engaged" at bounding box center [595, 672] width 167 height 23
type input "WWN Engaged"
click at [1479, 695] on button "Save" at bounding box center [1489, 697] width 44 height 25
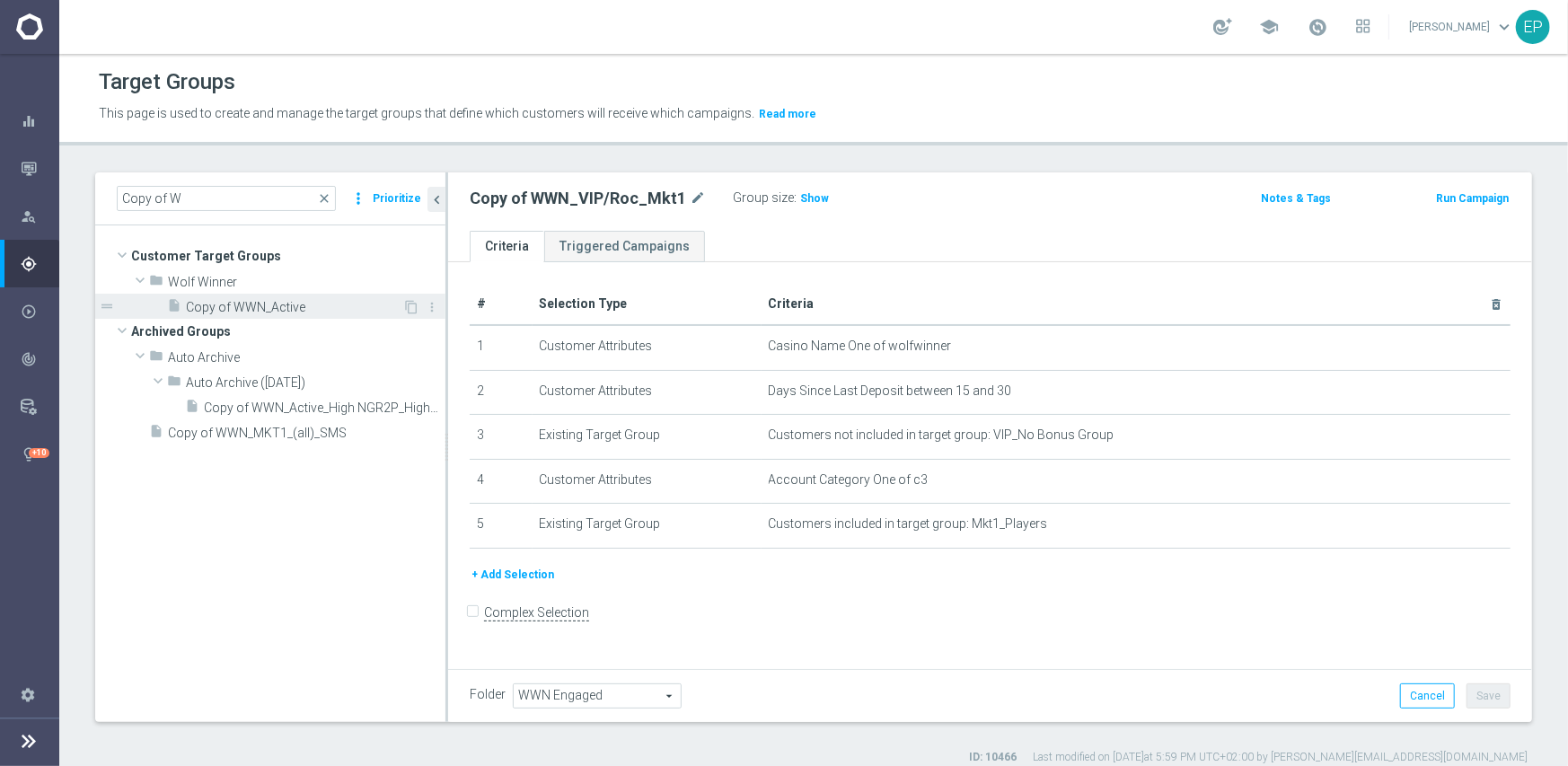
click at [270, 305] on span "Copy of WWN_Active" at bounding box center [294, 307] width 217 height 15
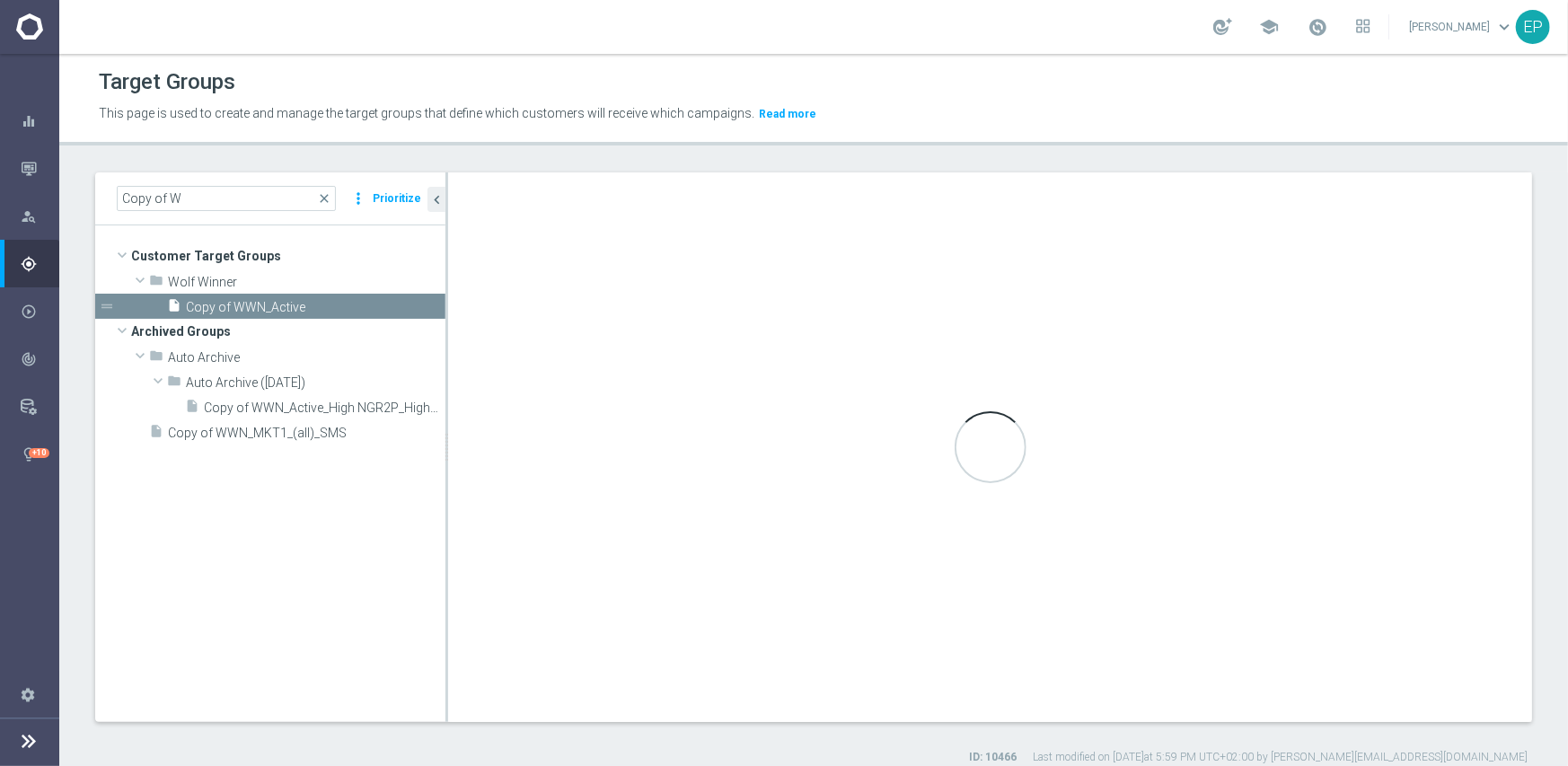
checkbox input "true"
type input "Wolf Winner"
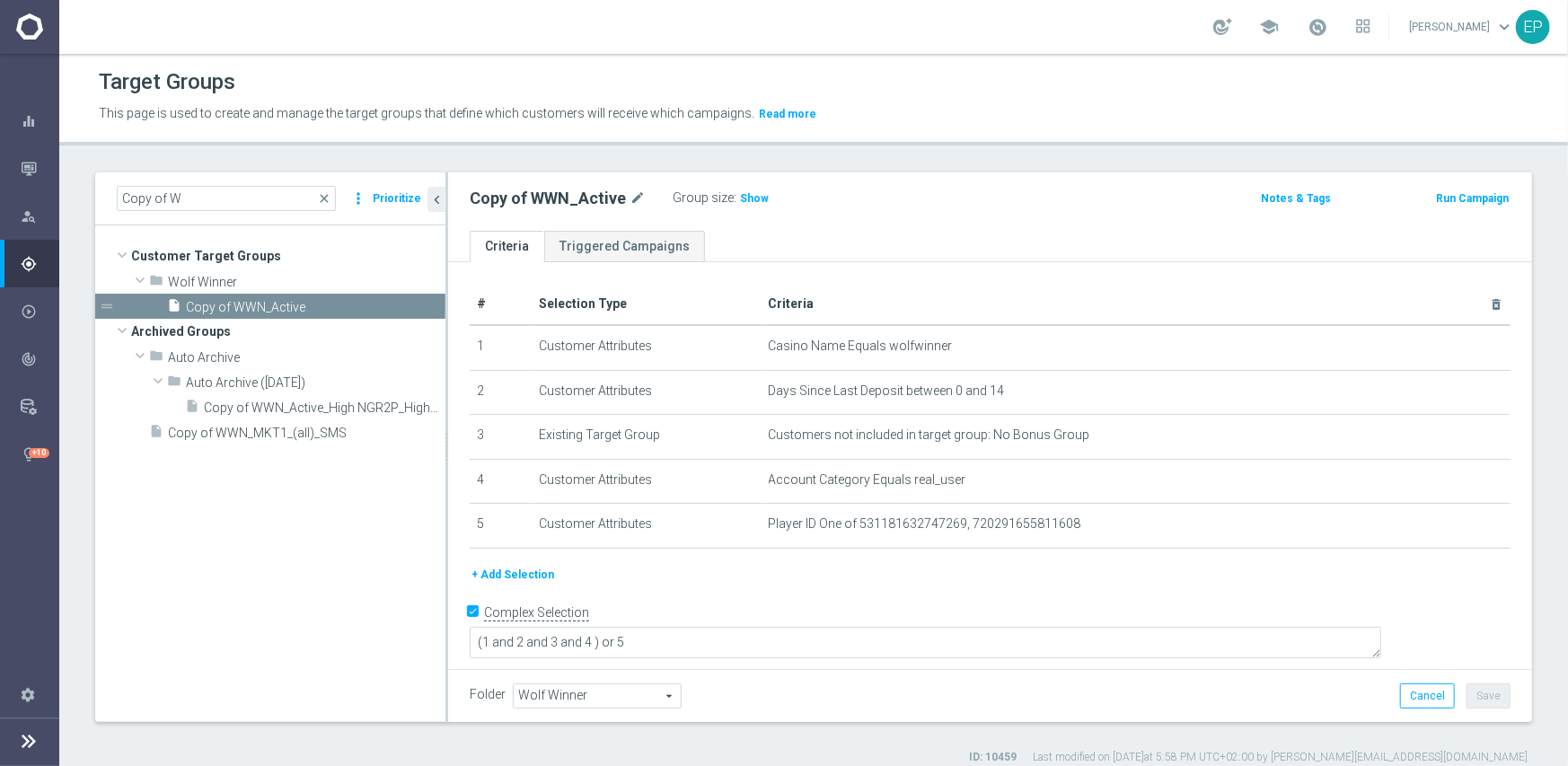
click at [553, 691] on span "Wolf Winner" at bounding box center [596, 697] width 167 height 23
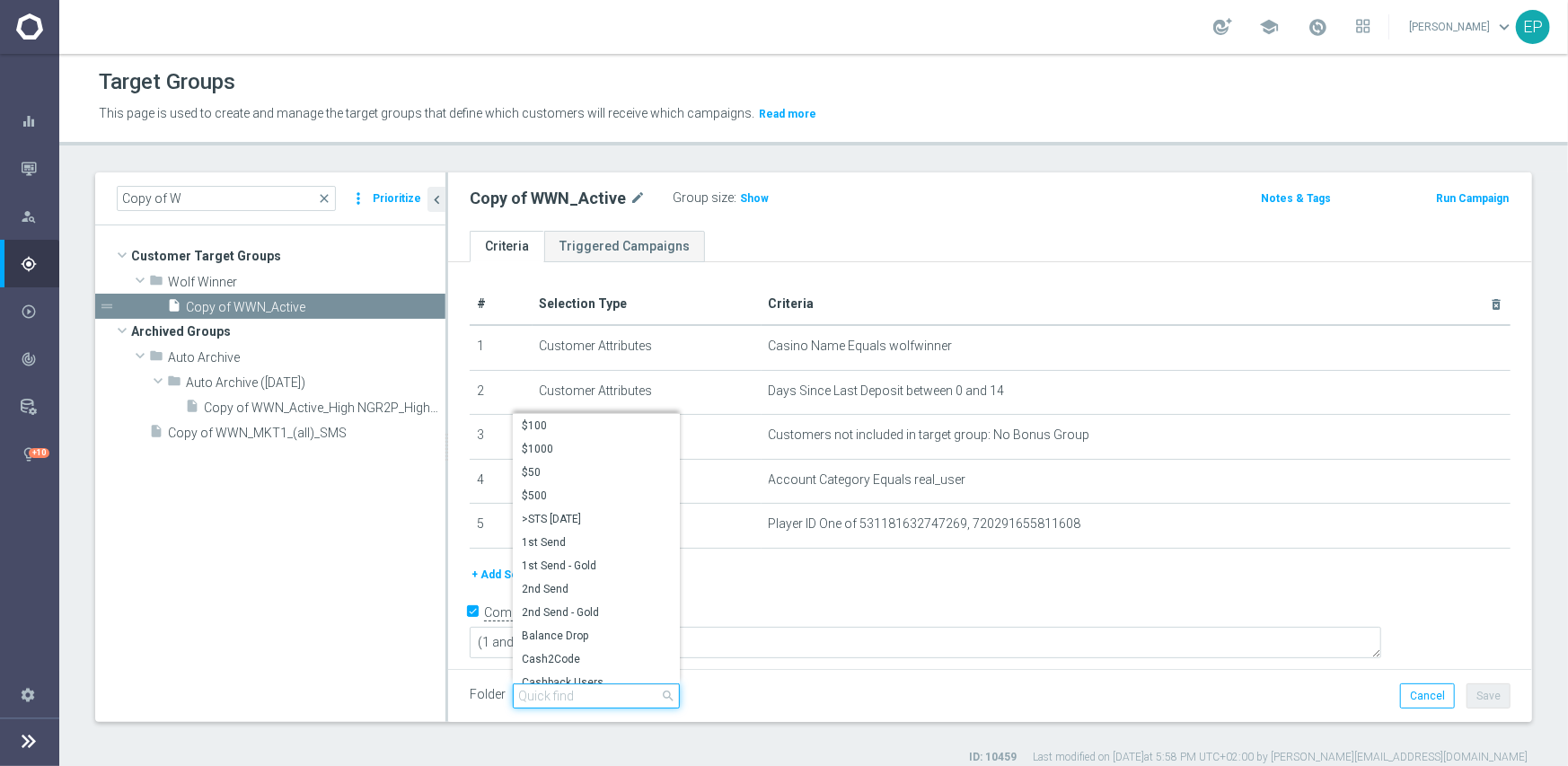
click at [595, 695] on input "search" at bounding box center [595, 697] width 167 height 25
paste input "wwn en"
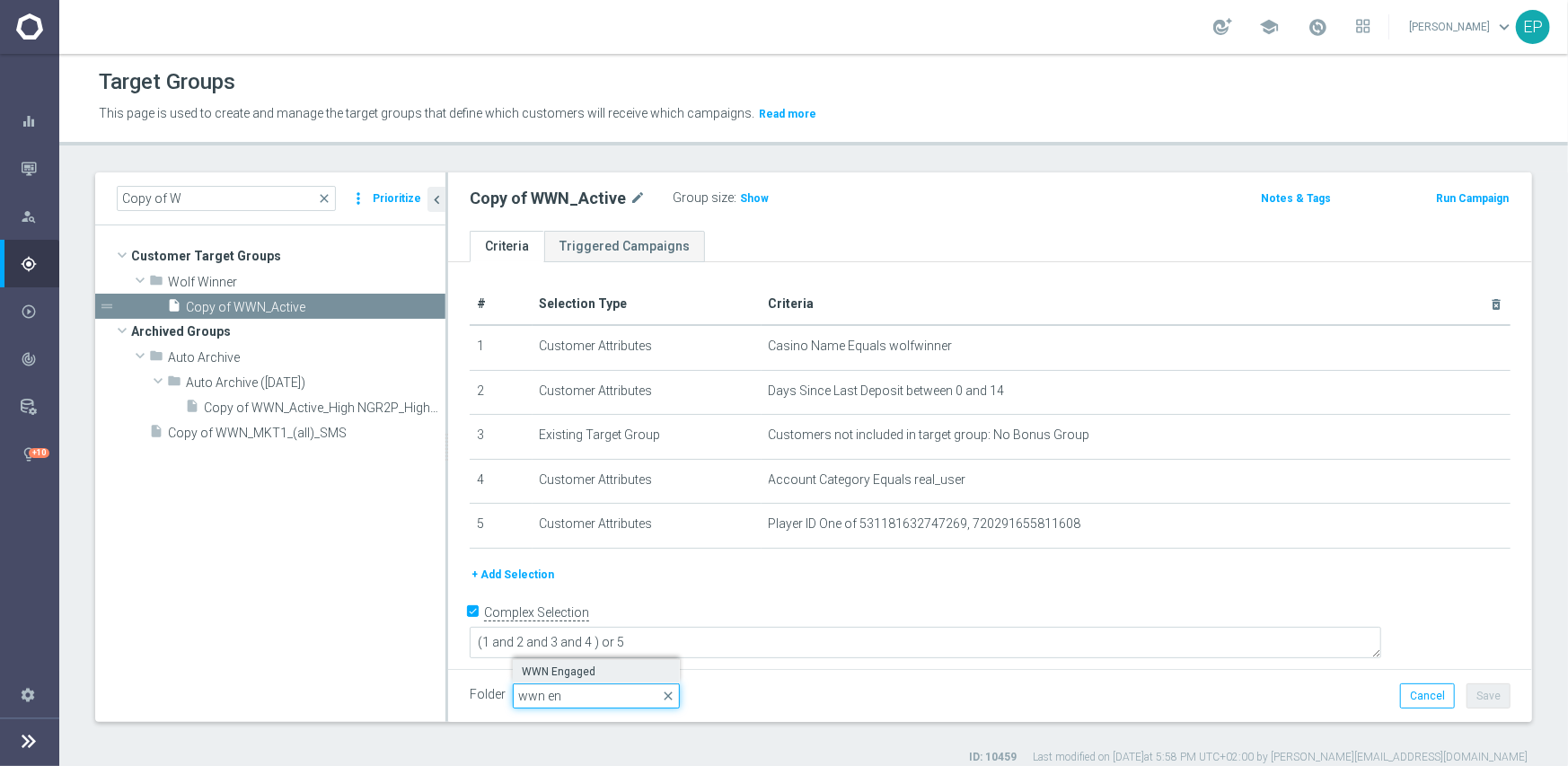
type input "wwn en"
click at [549, 671] on span "WWN Engaged" at bounding box center [595, 672] width 149 height 14
type input "WWN Engaged"
click at [842, 707] on div "Folder WWN Engaged WWN Engaged arrow_drop_down search Cancel Save Saving..." at bounding box center [991, 696] width 1084 height 53
click at [1477, 694] on button "Save" at bounding box center [1489, 697] width 44 height 25
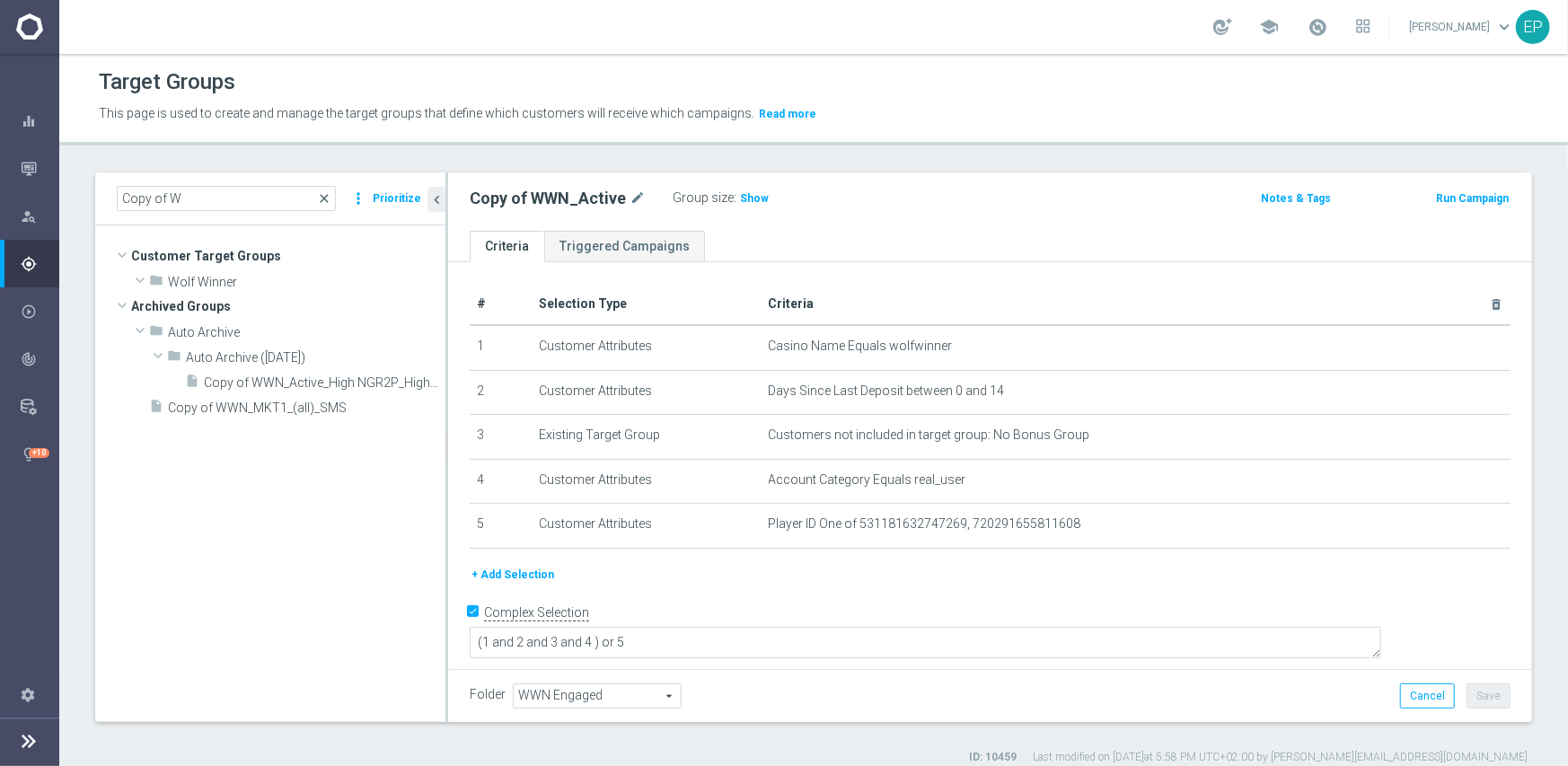
click at [328, 201] on span "close" at bounding box center [324, 198] width 14 height 14
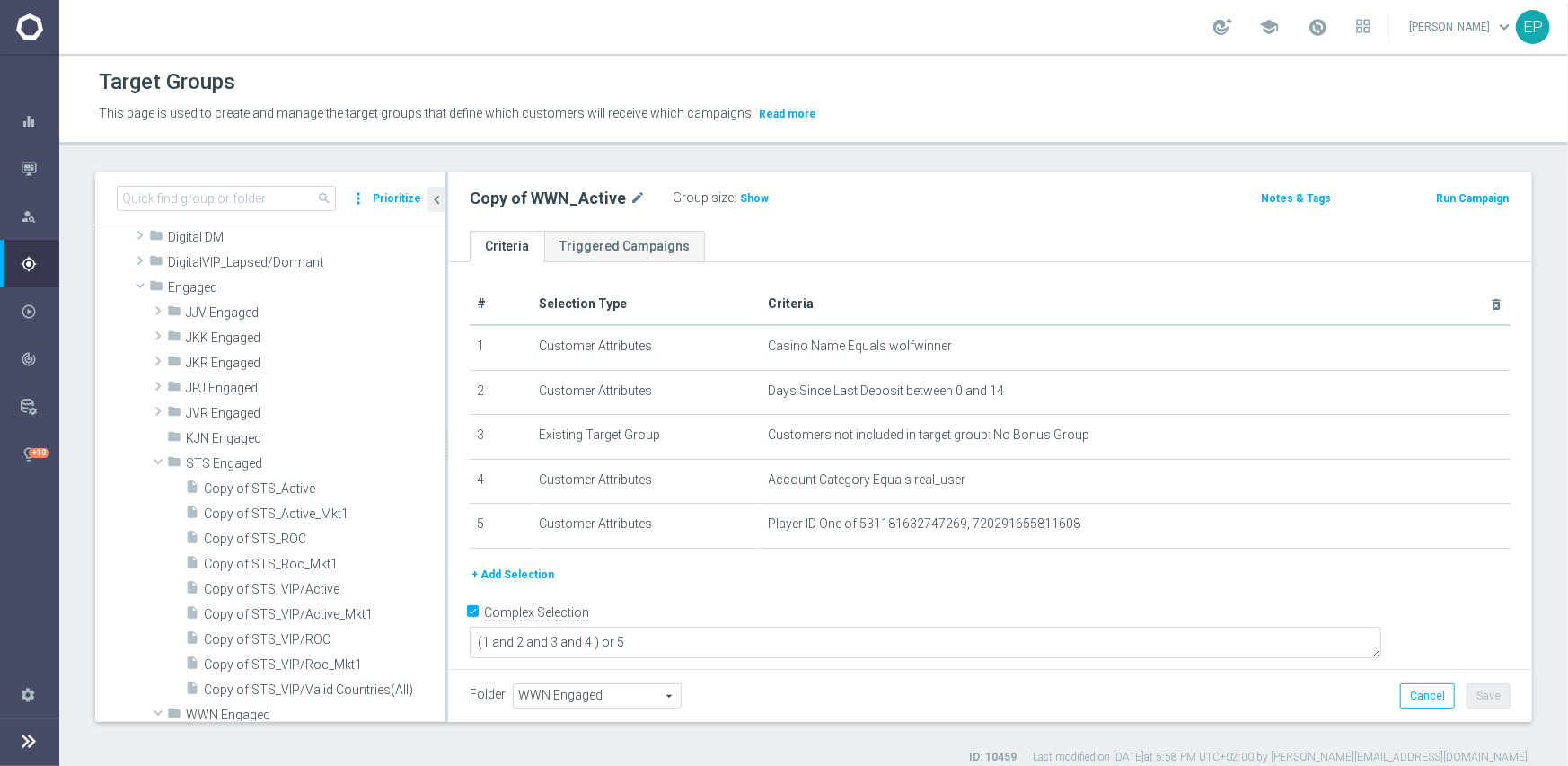
scroll to position [207, 0]
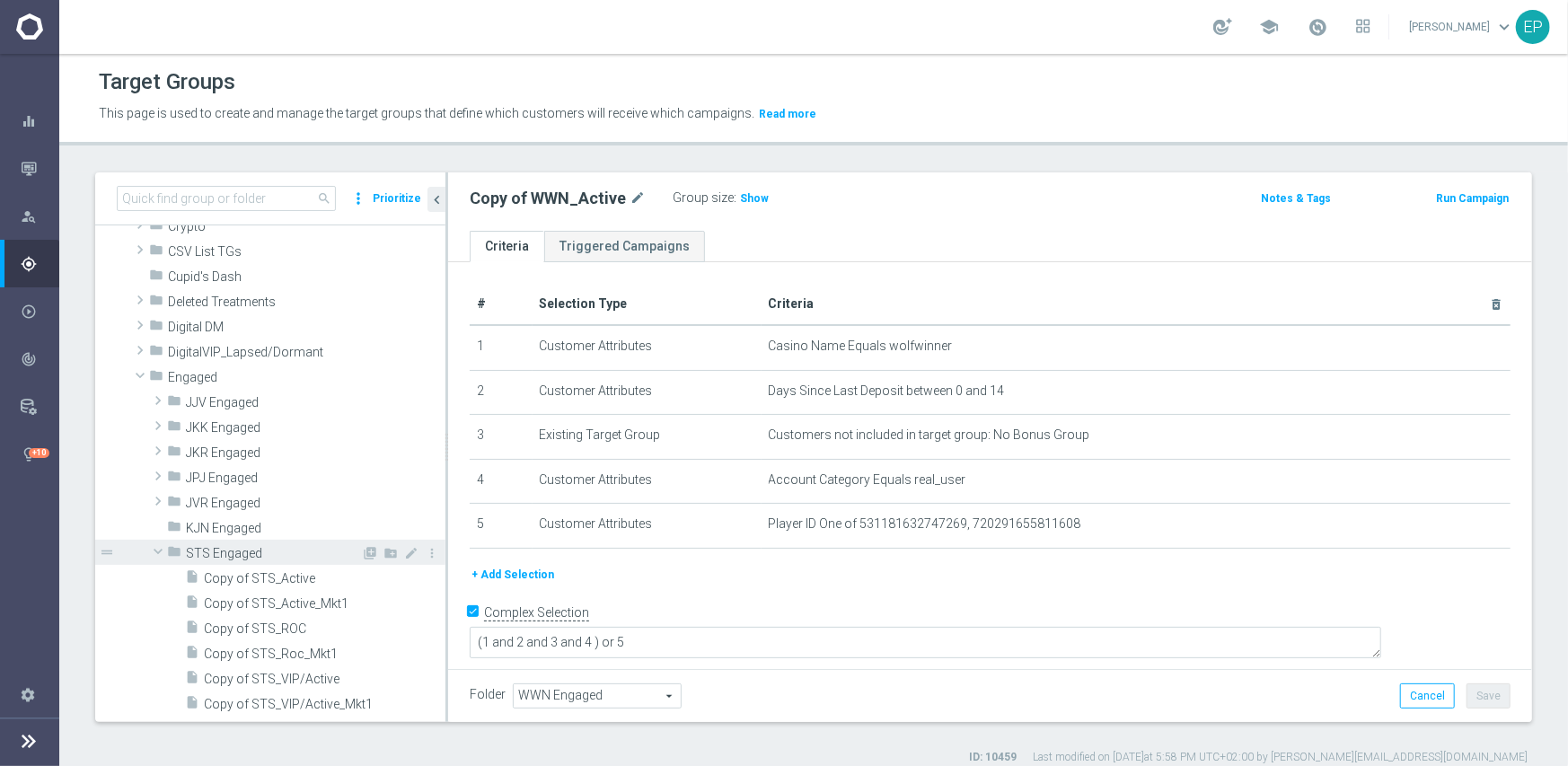
click at [153, 549] on span at bounding box center [158, 551] width 22 height 18
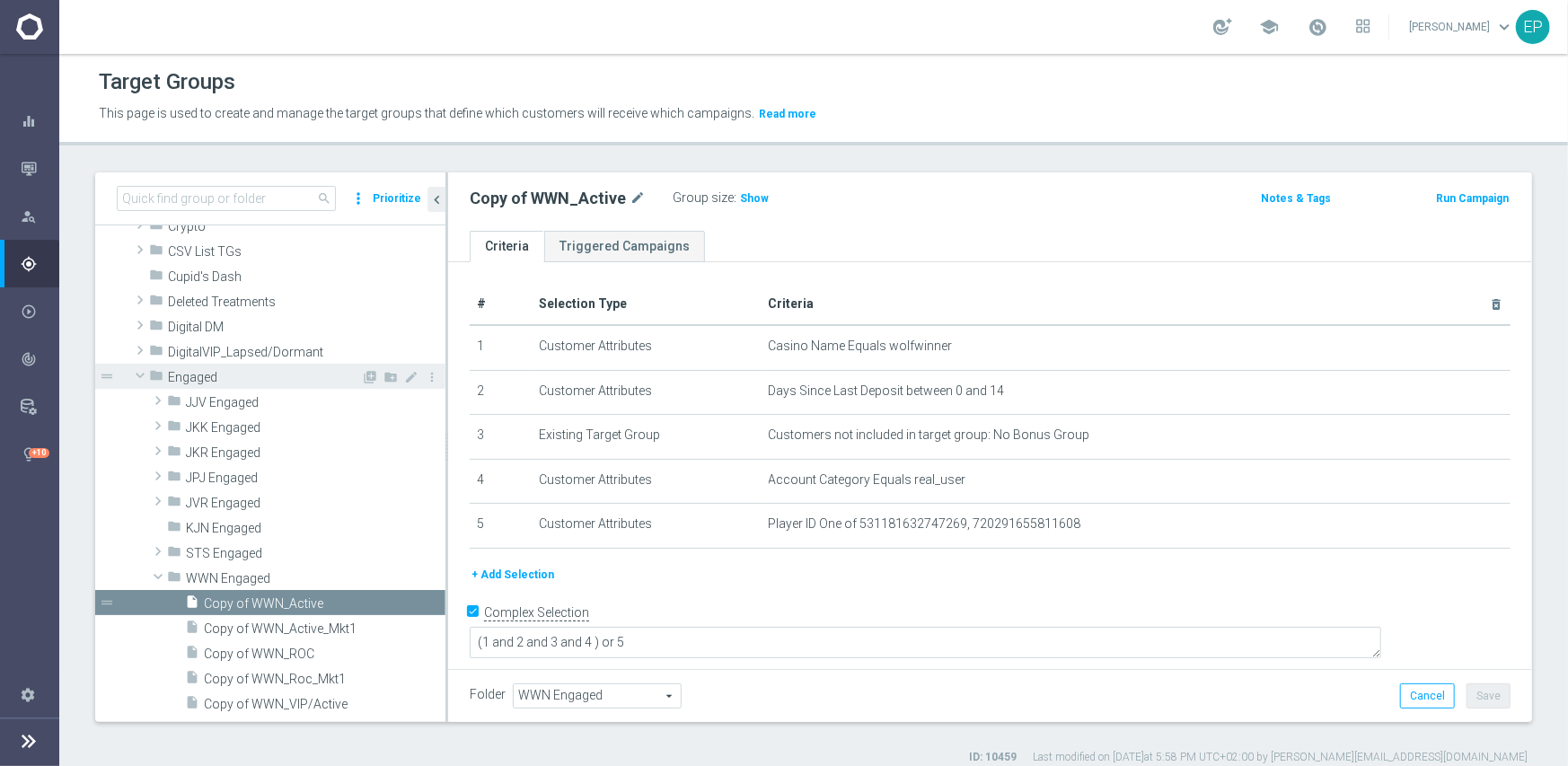
click at [143, 379] on span at bounding box center [140, 375] width 22 height 18
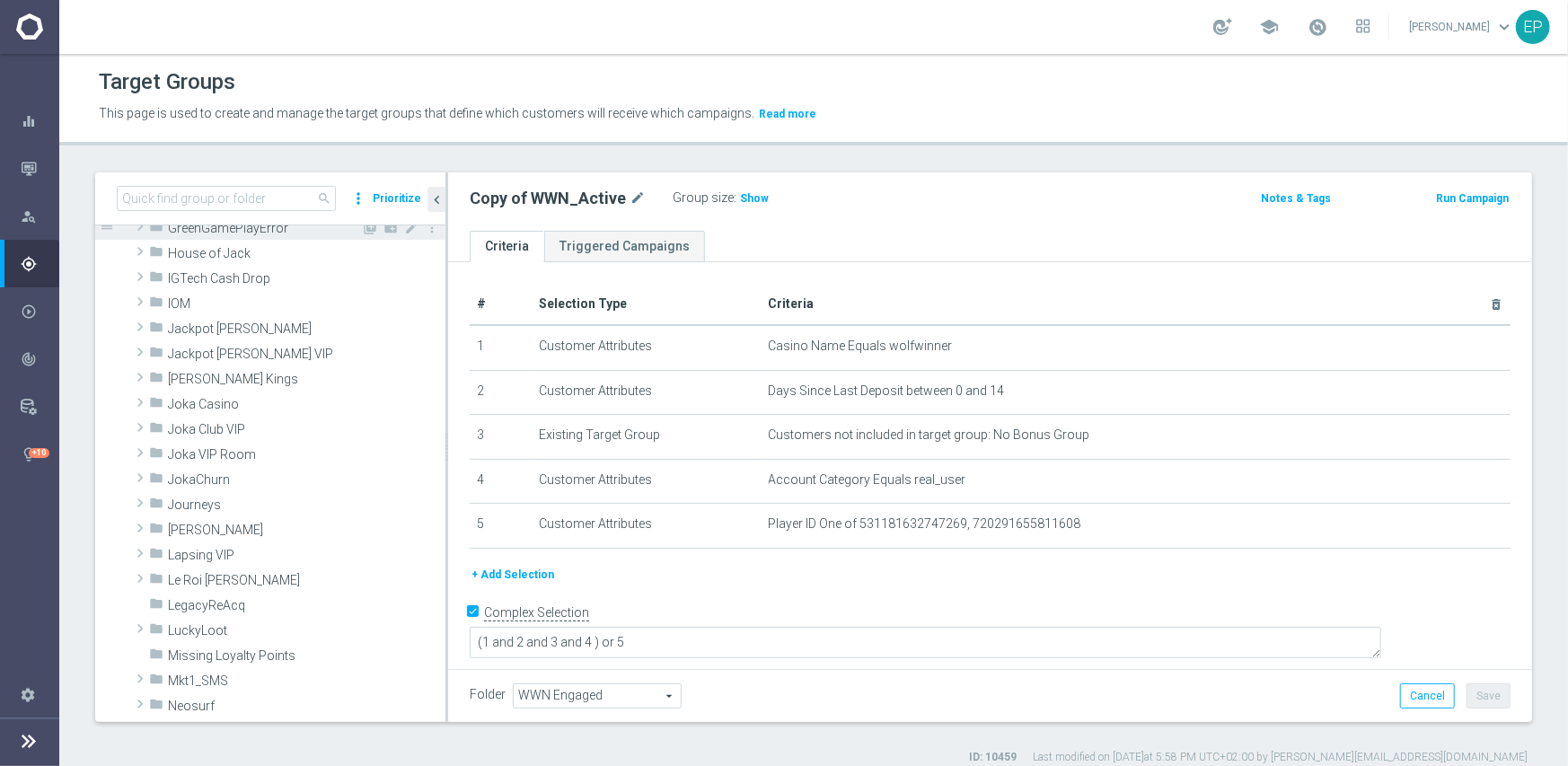
scroll to position [566, 0]
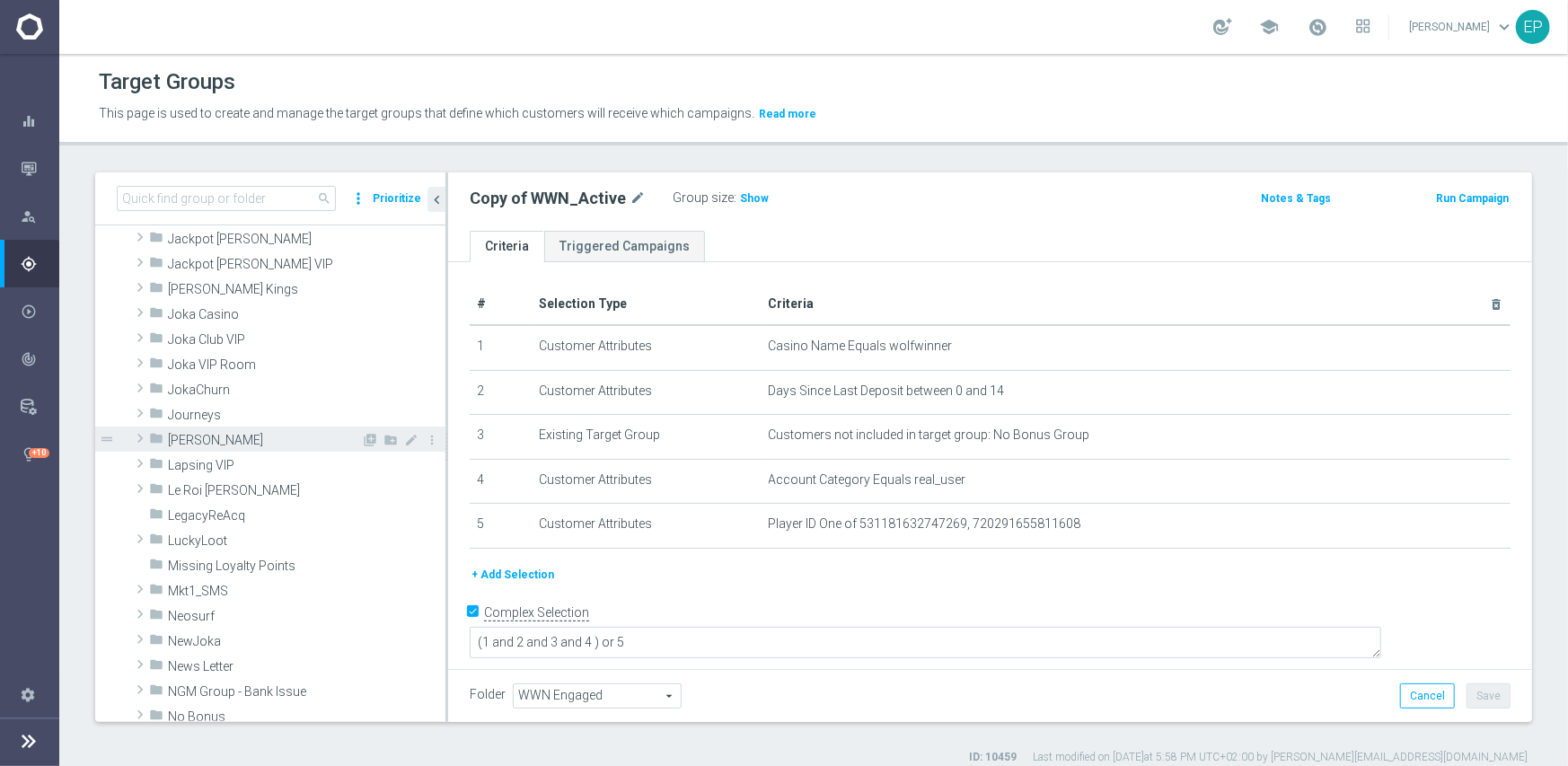
click at [223, 447] on span "[PERSON_NAME]" at bounding box center [264, 440] width 193 height 15
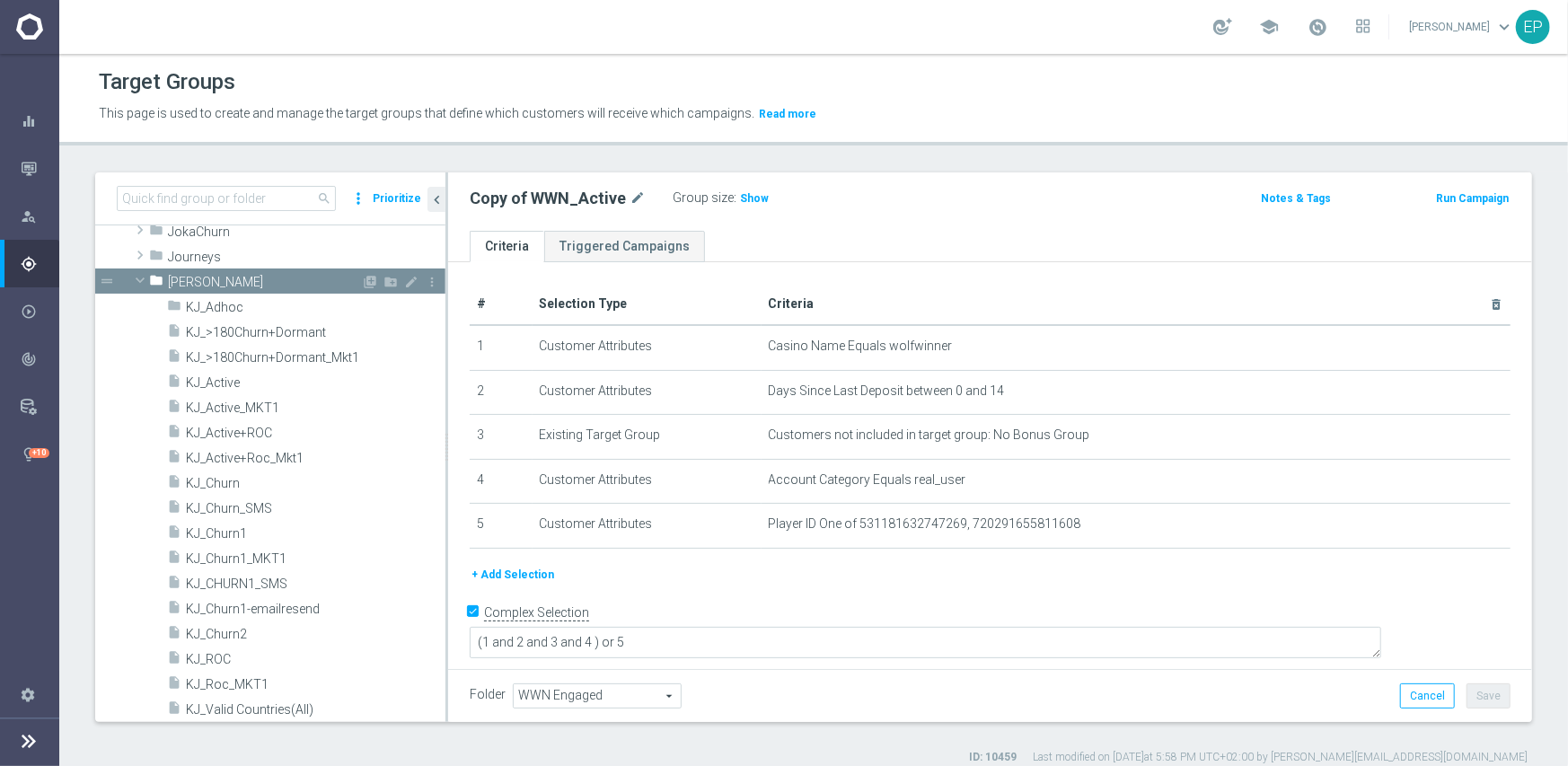
scroll to position [745, 0]
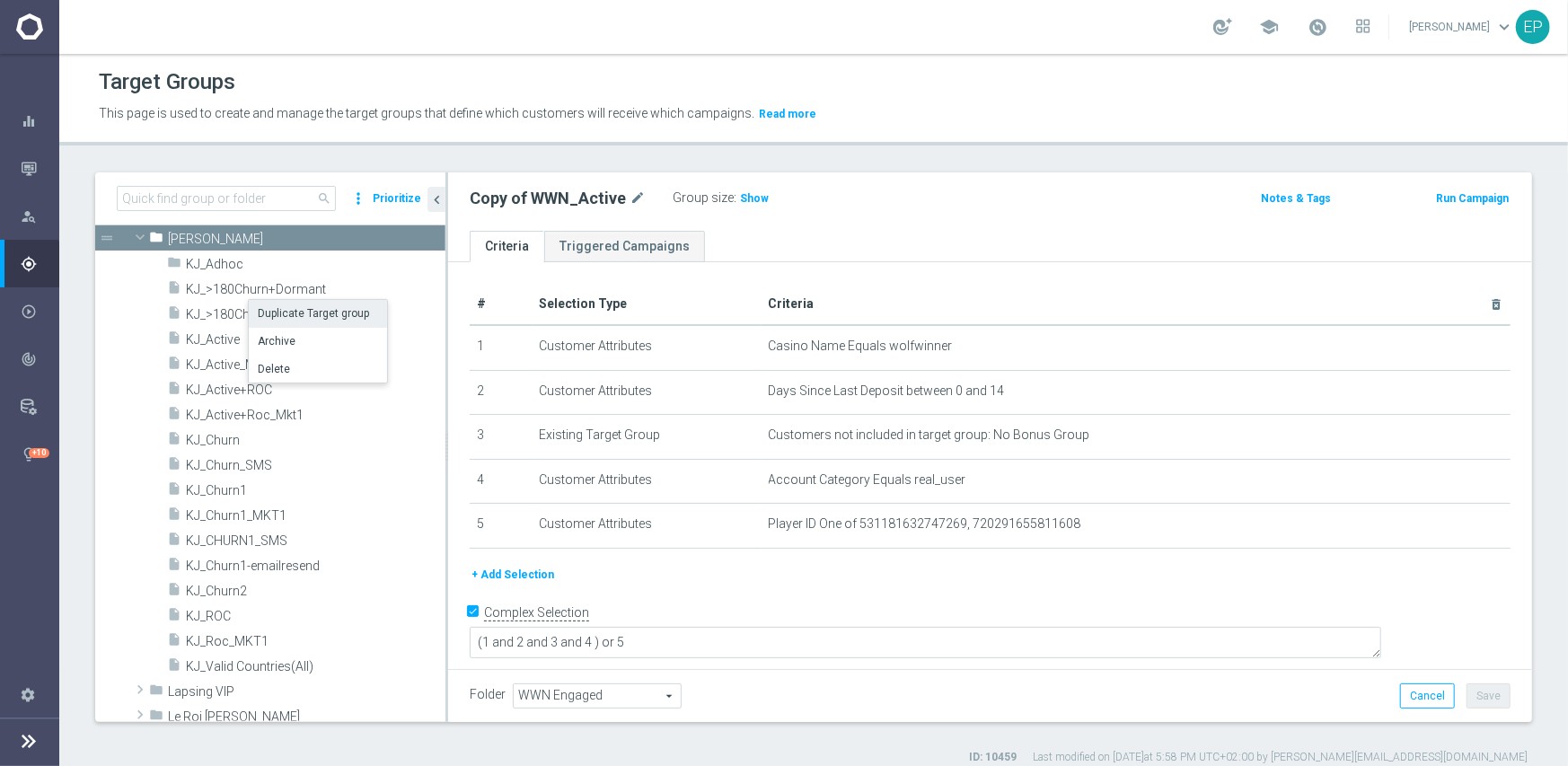
click at [279, 309] on li "Duplicate Target group" at bounding box center [318, 313] width 138 height 28
checkbox input "false"
type input "[PERSON_NAME]"
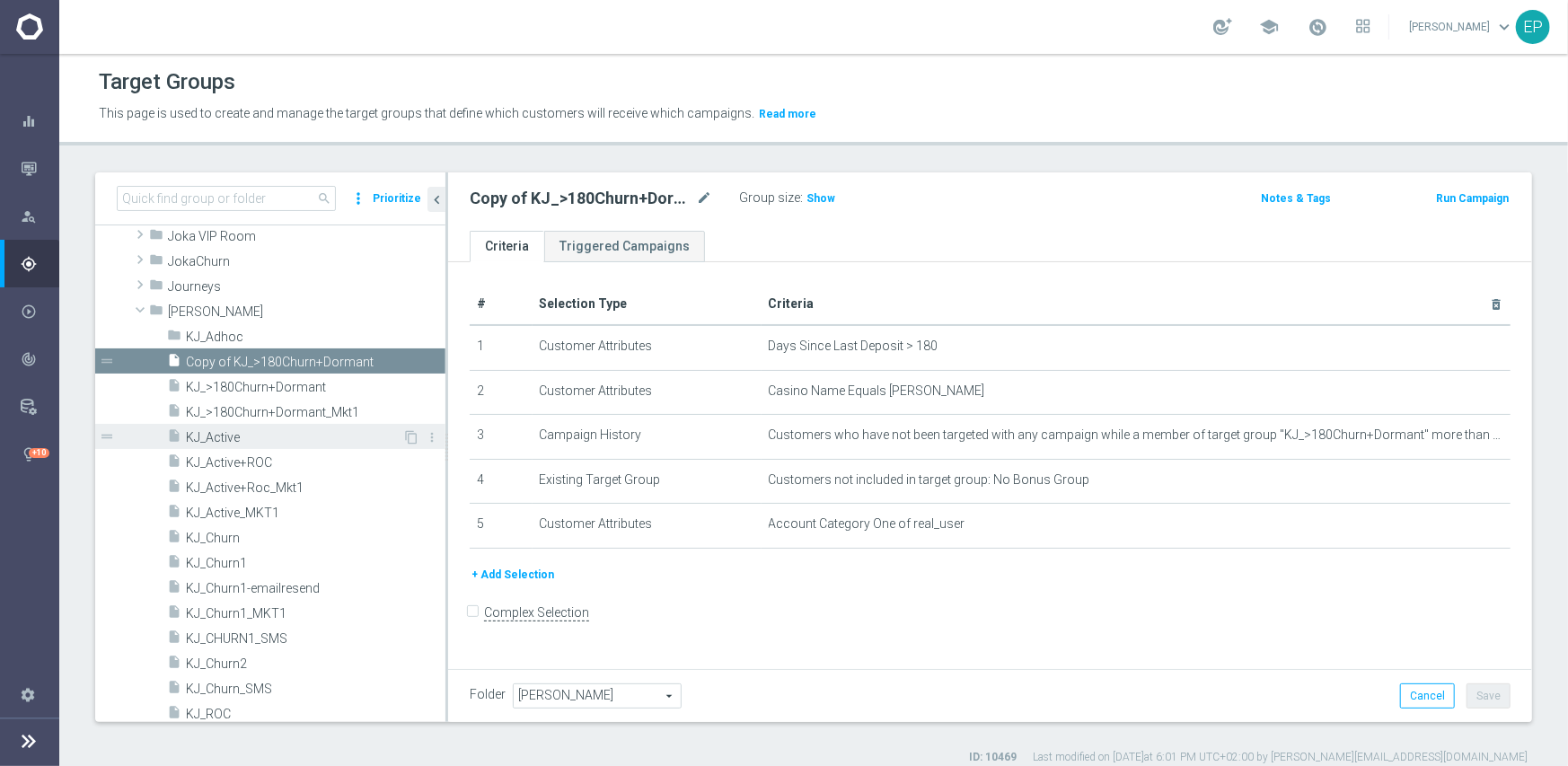
scroll to position [1076, 0]
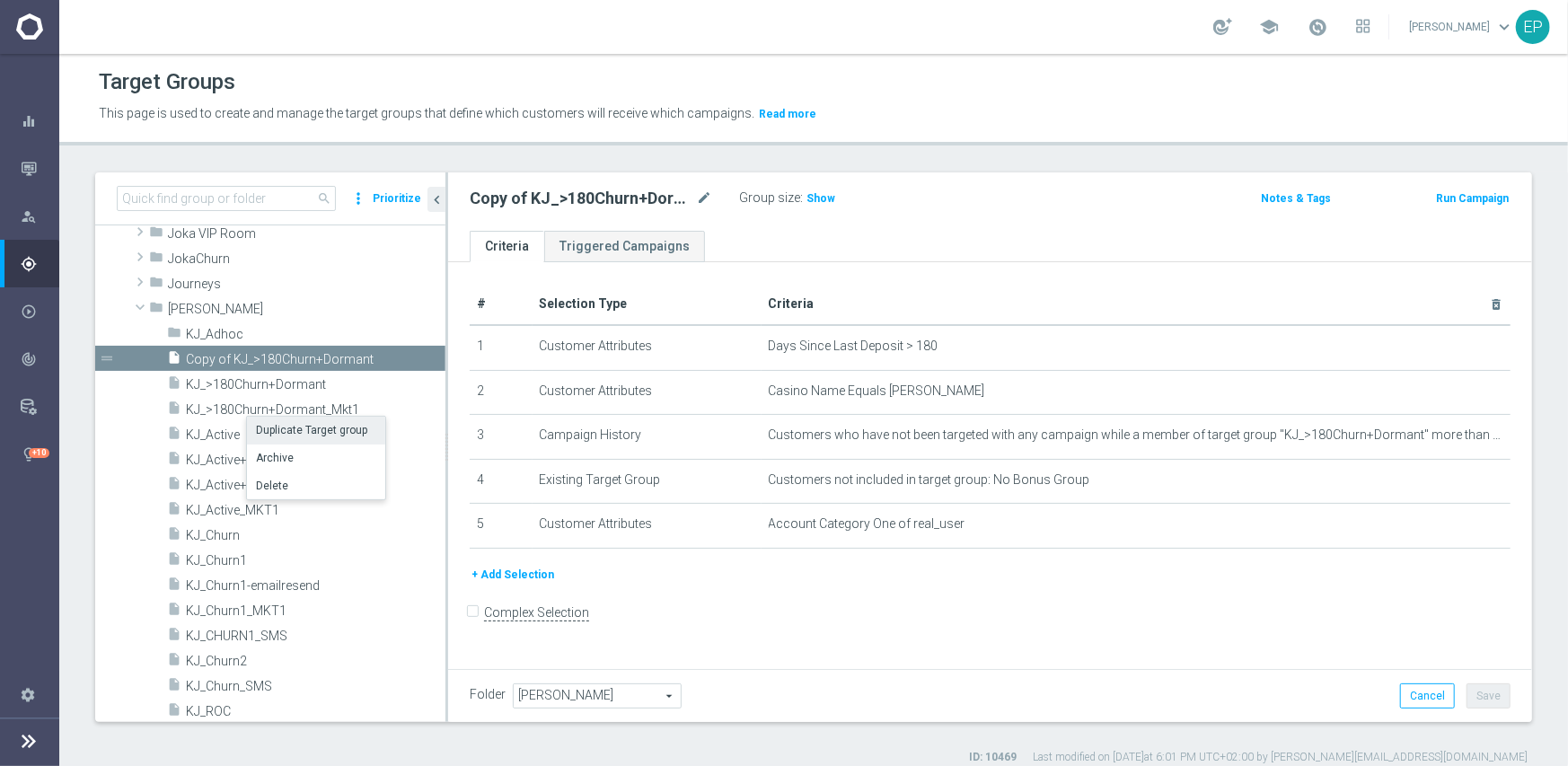
click at [280, 426] on li "Duplicate Target group" at bounding box center [316, 430] width 138 height 28
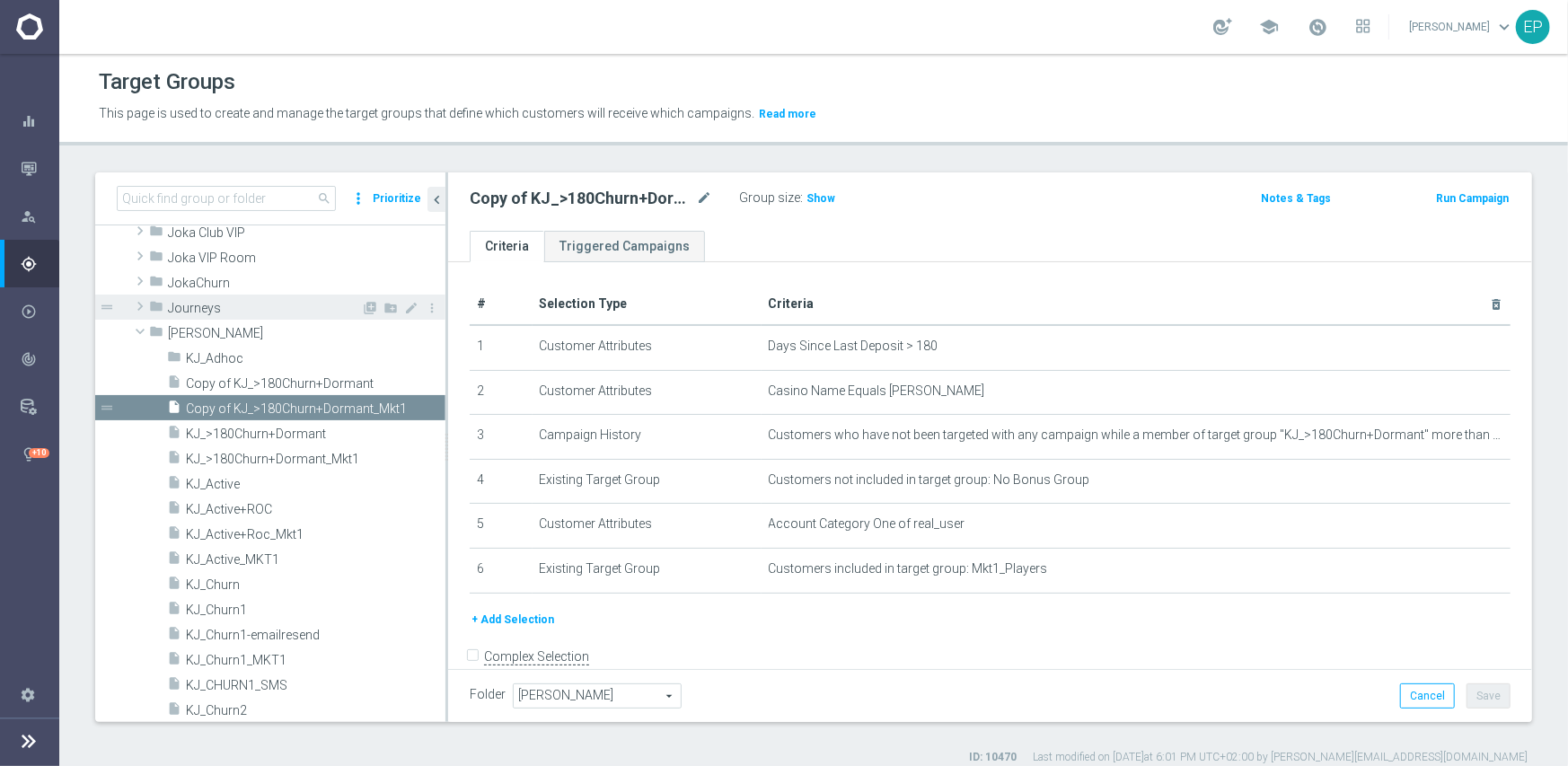
scroll to position [1099, 0]
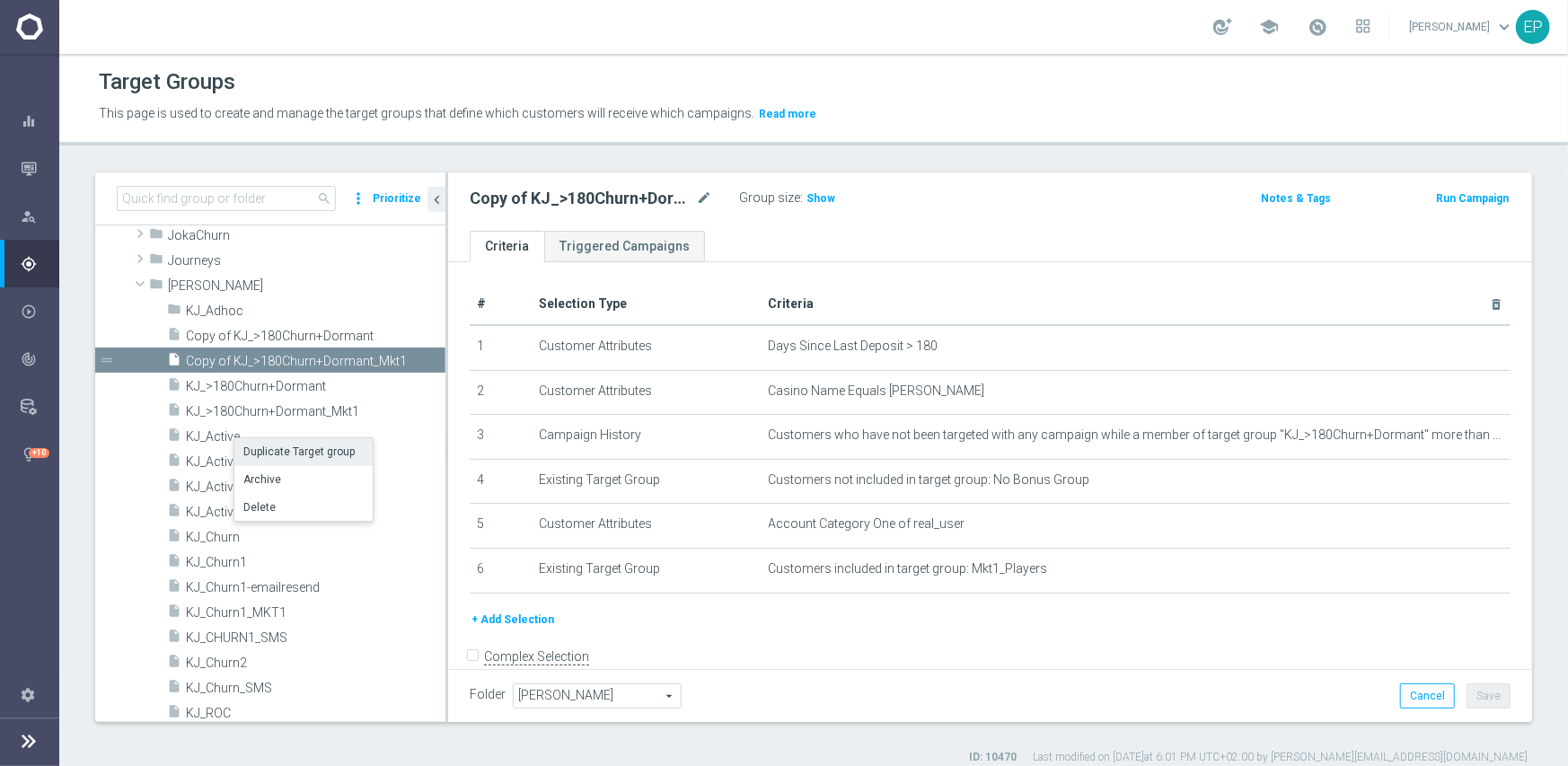
click at [280, 450] on li "Duplicate Target group" at bounding box center [303, 452] width 138 height 28
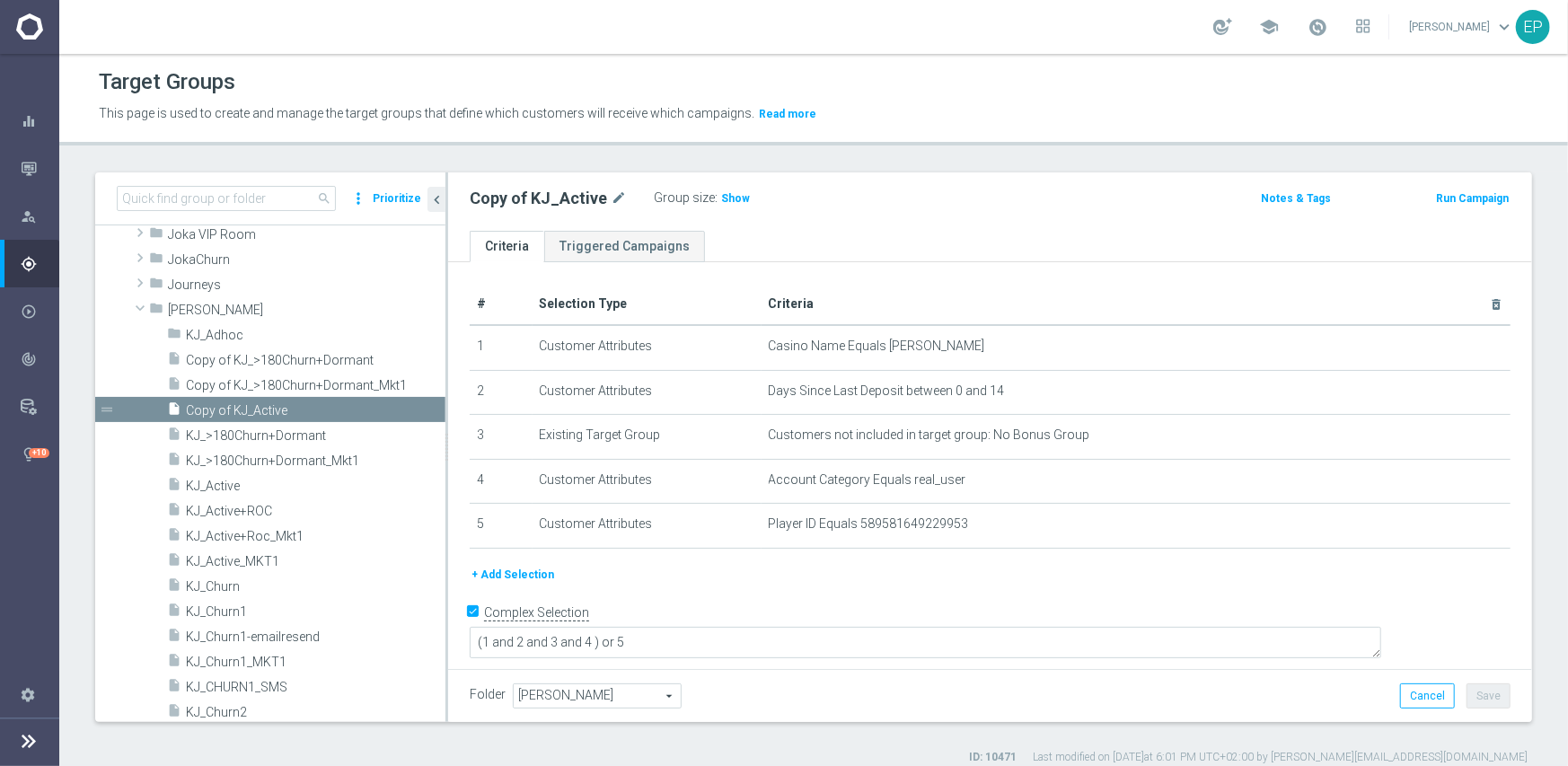
scroll to position [1122, 0]
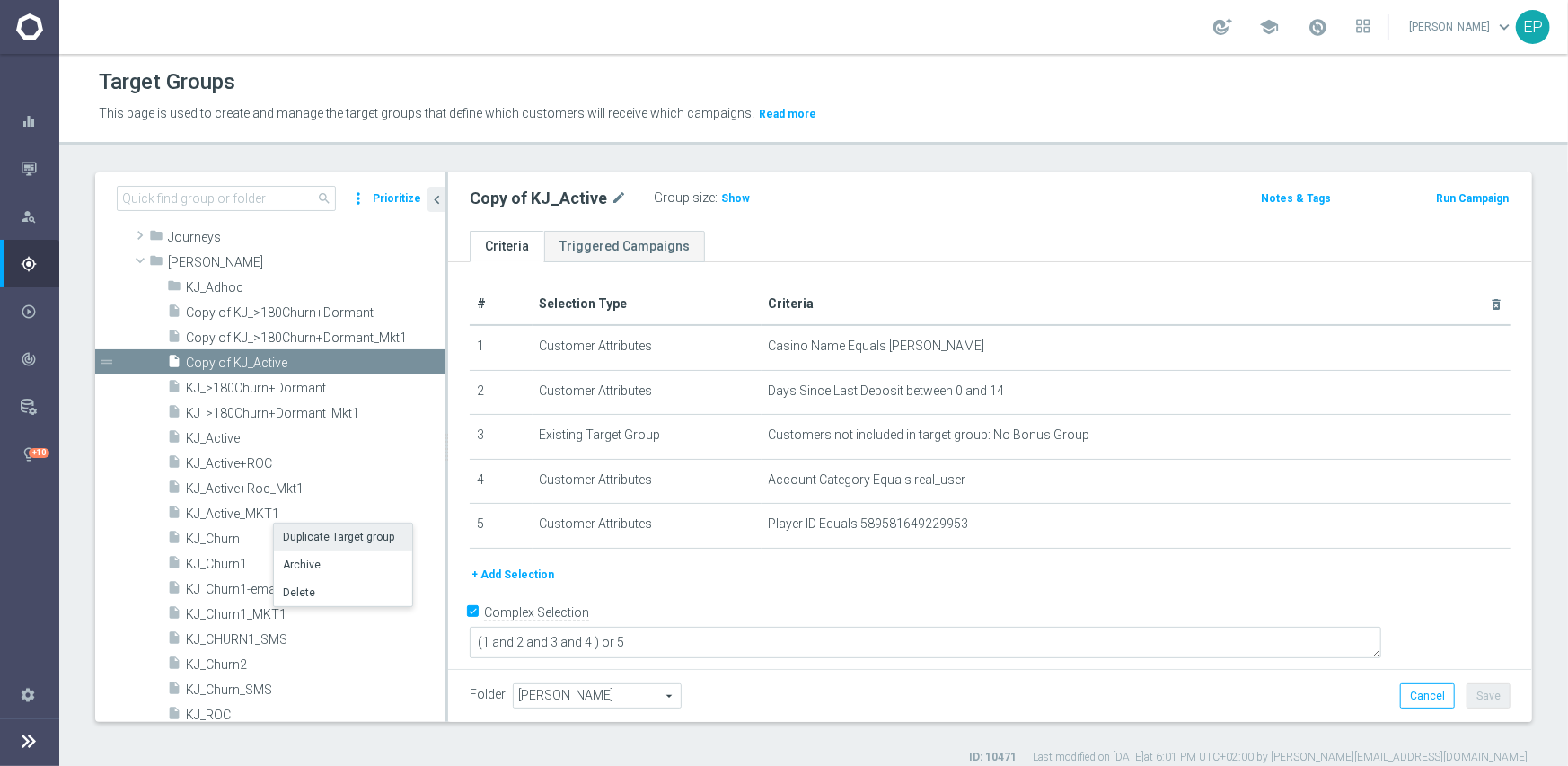
click at [327, 538] on li "Duplicate Target group" at bounding box center [343, 537] width 138 height 28
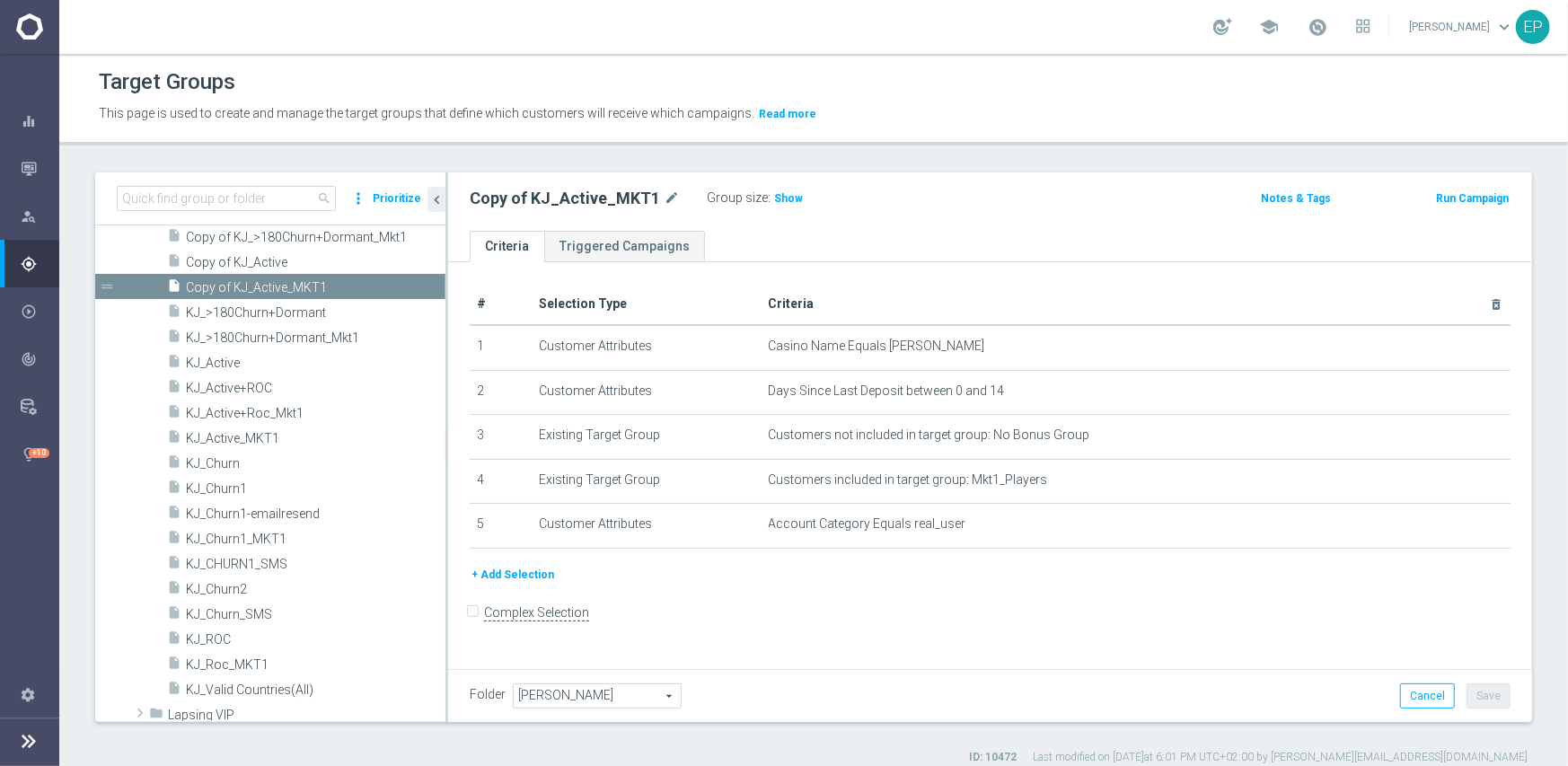
scroll to position [1236, 0]
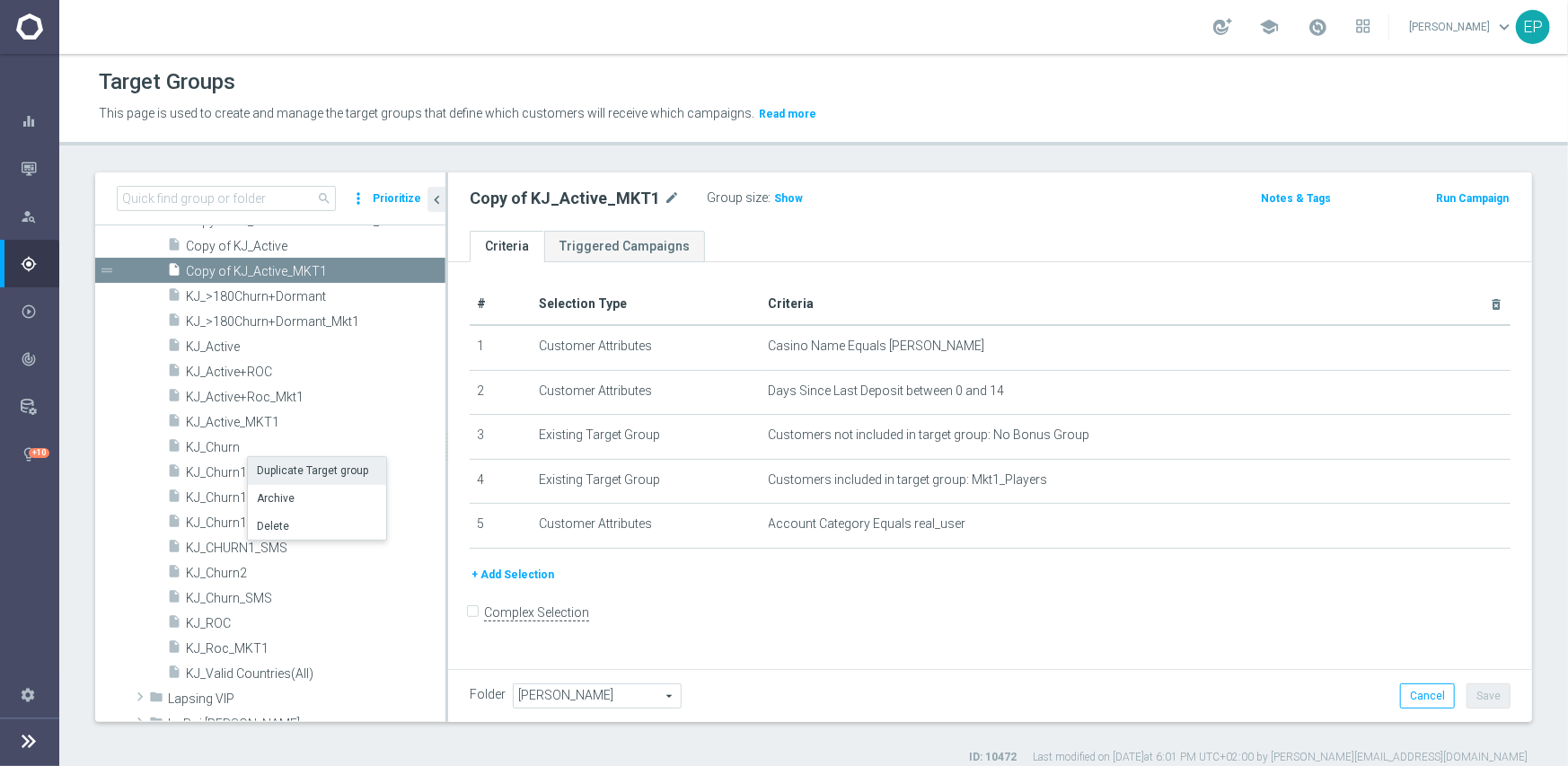
click at [305, 472] on li "Duplicate Target group" at bounding box center [317, 471] width 138 height 28
checkbox input "true"
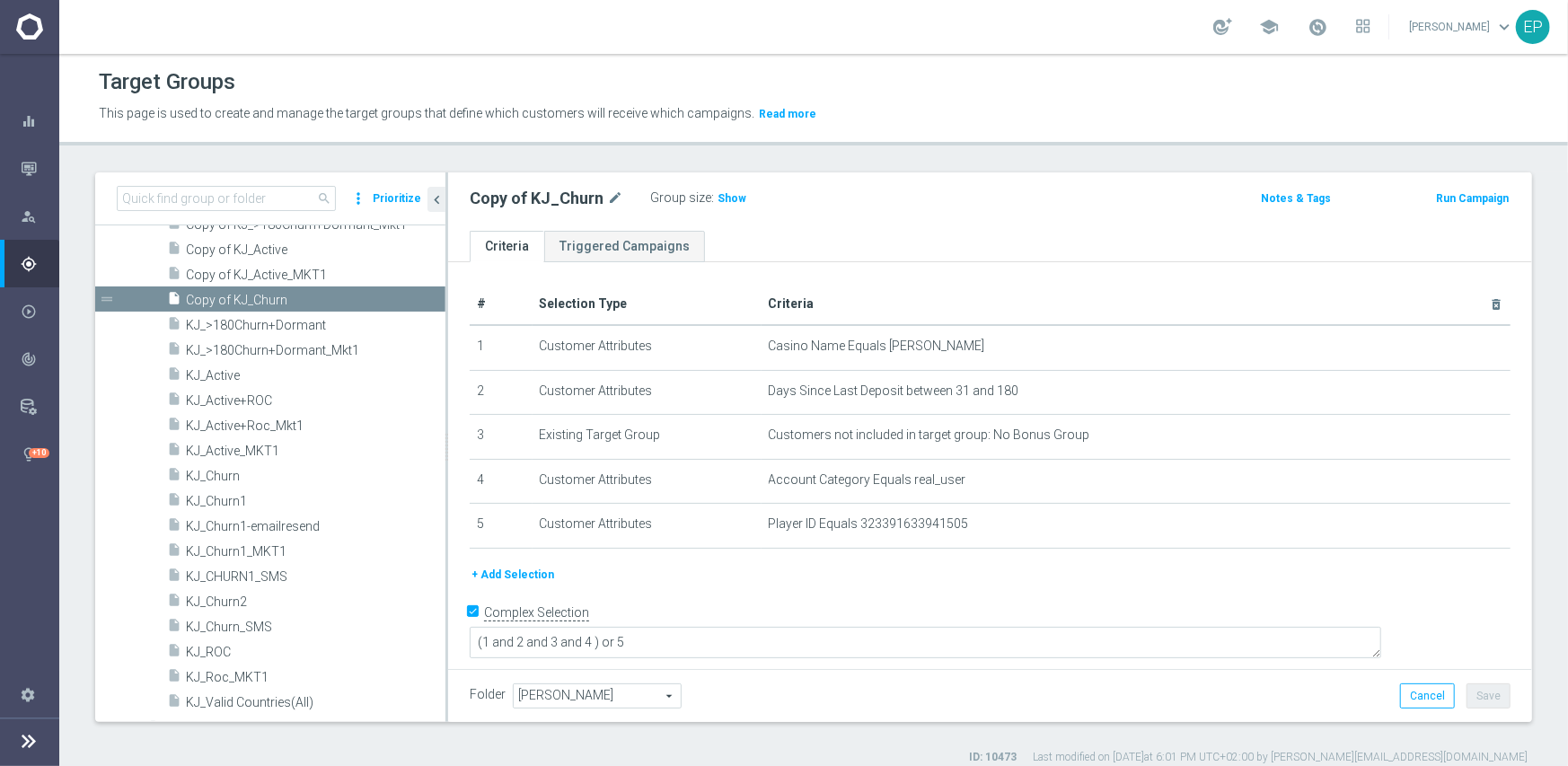
scroll to position [989, 0]
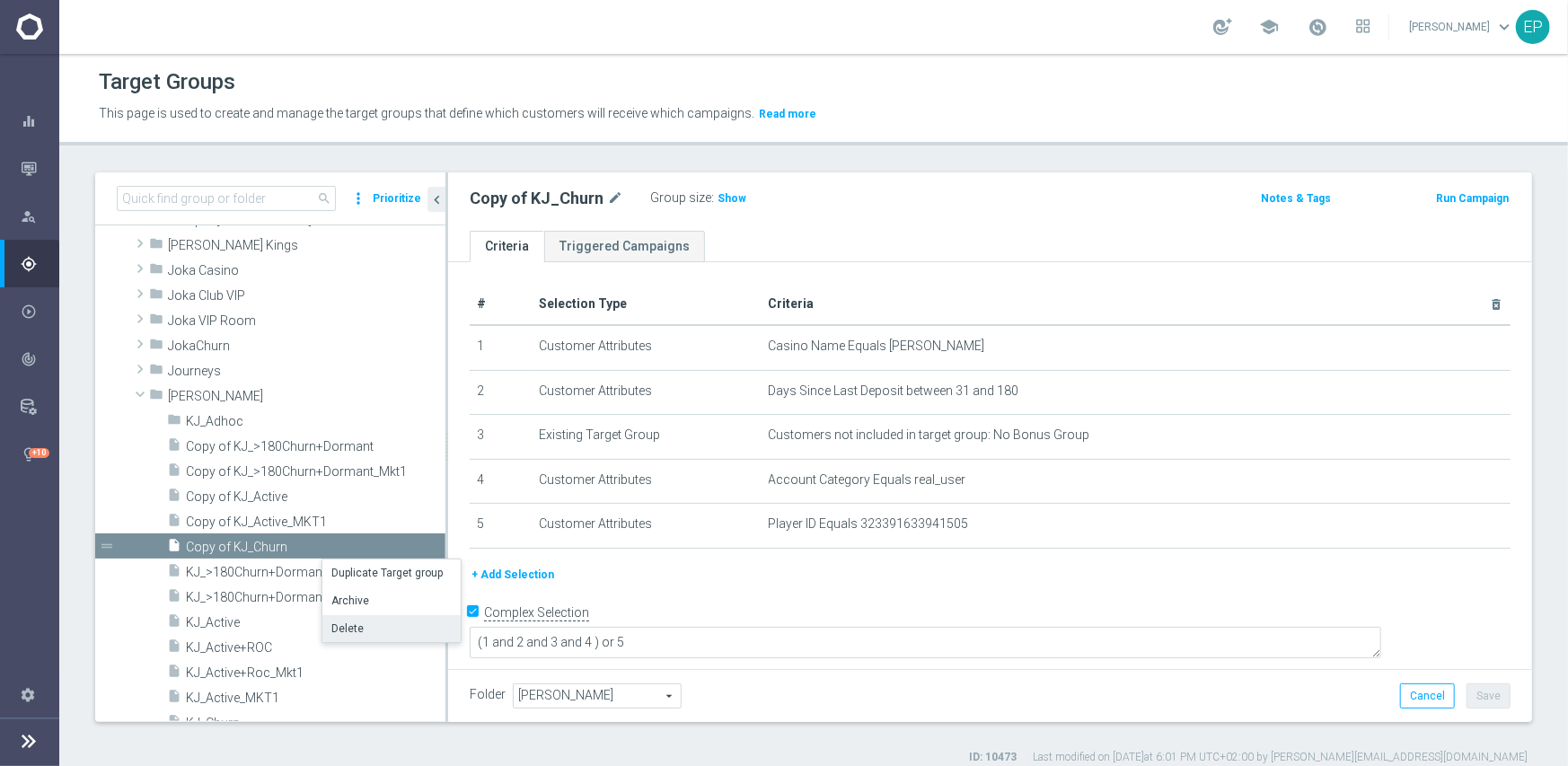
click at [361, 629] on li "Delete" at bounding box center [391, 629] width 138 height 28
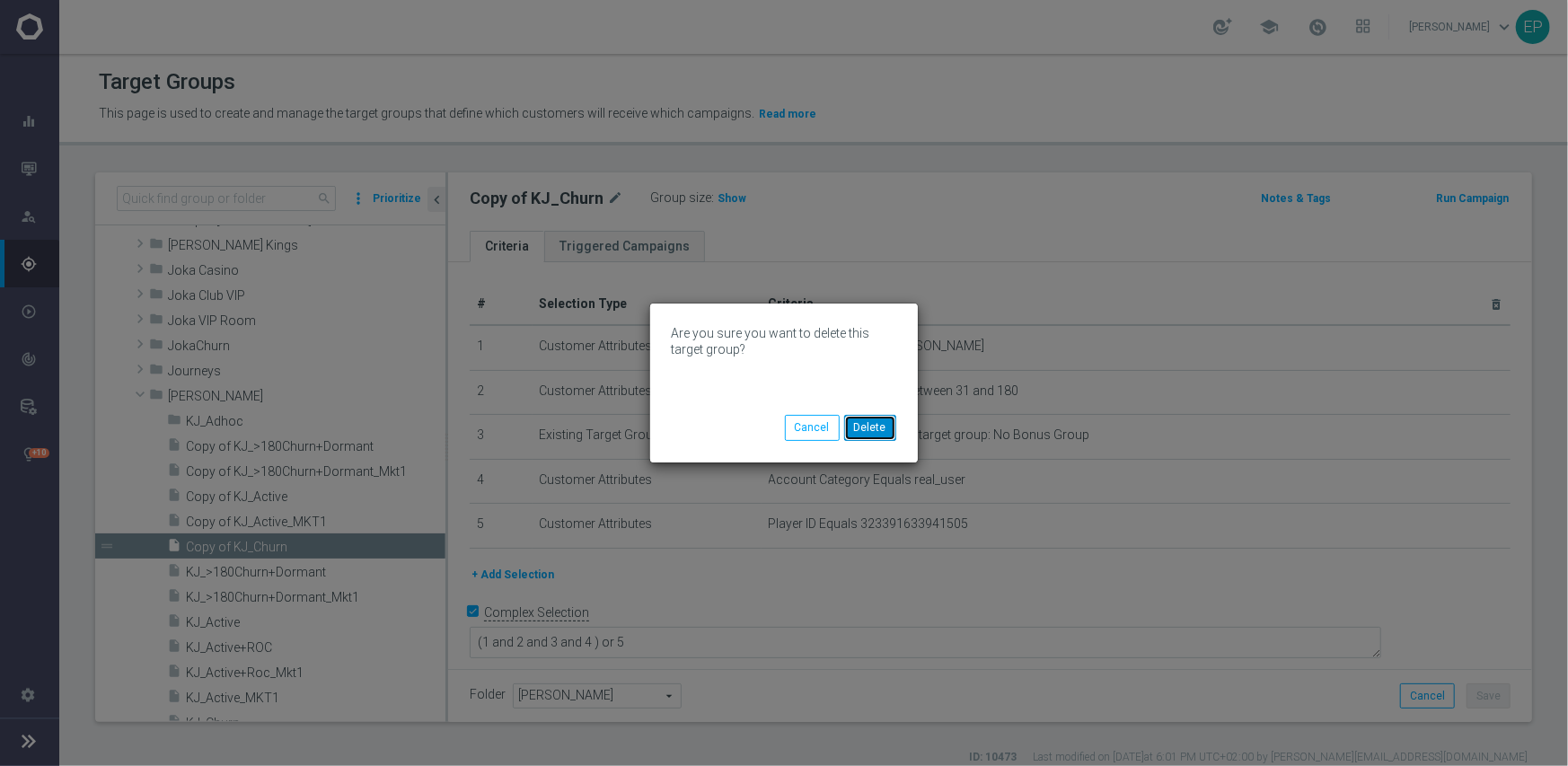
click at [879, 433] on button "Delete" at bounding box center [871, 428] width 52 height 25
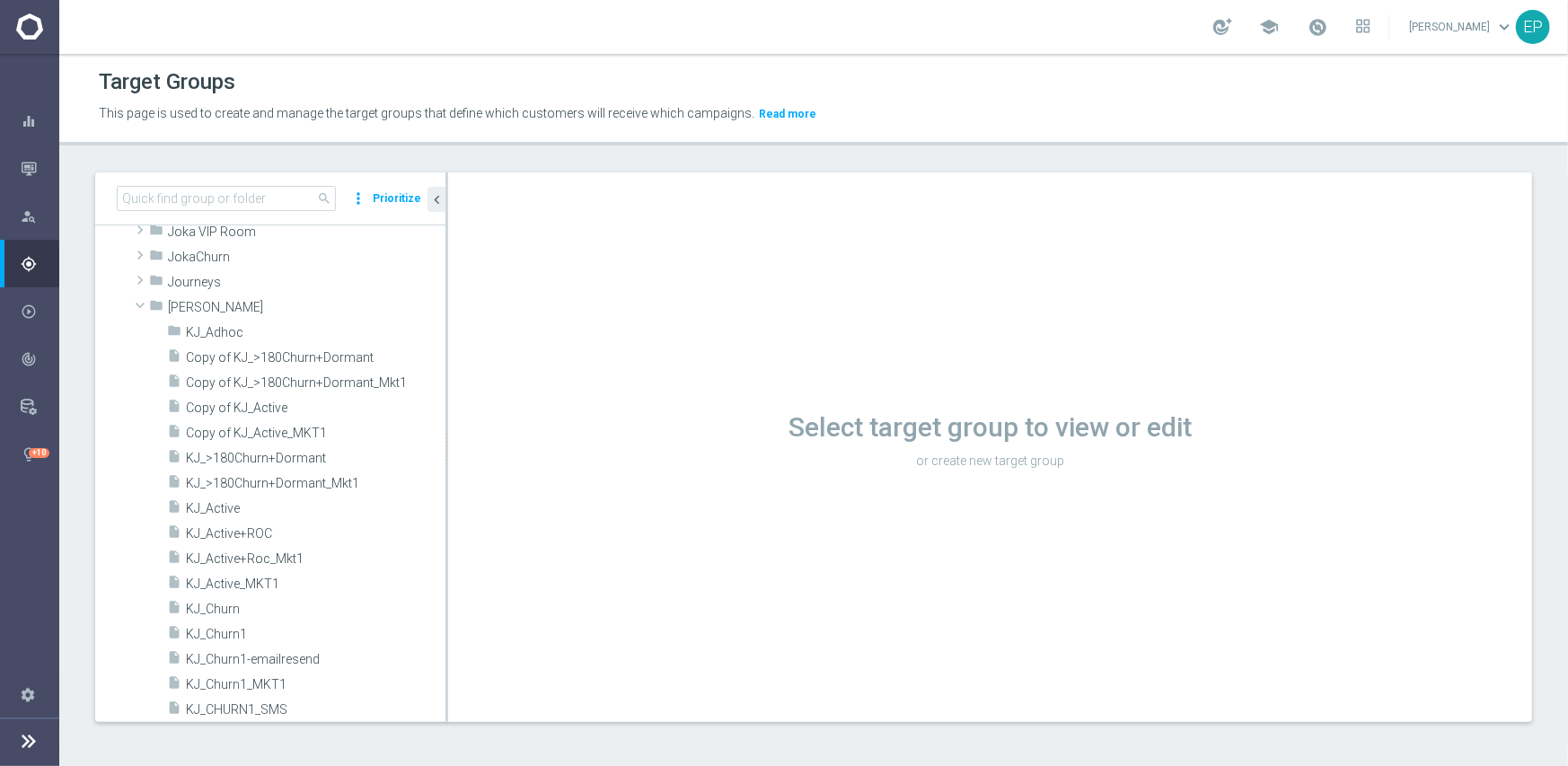
scroll to position [1167, 0]
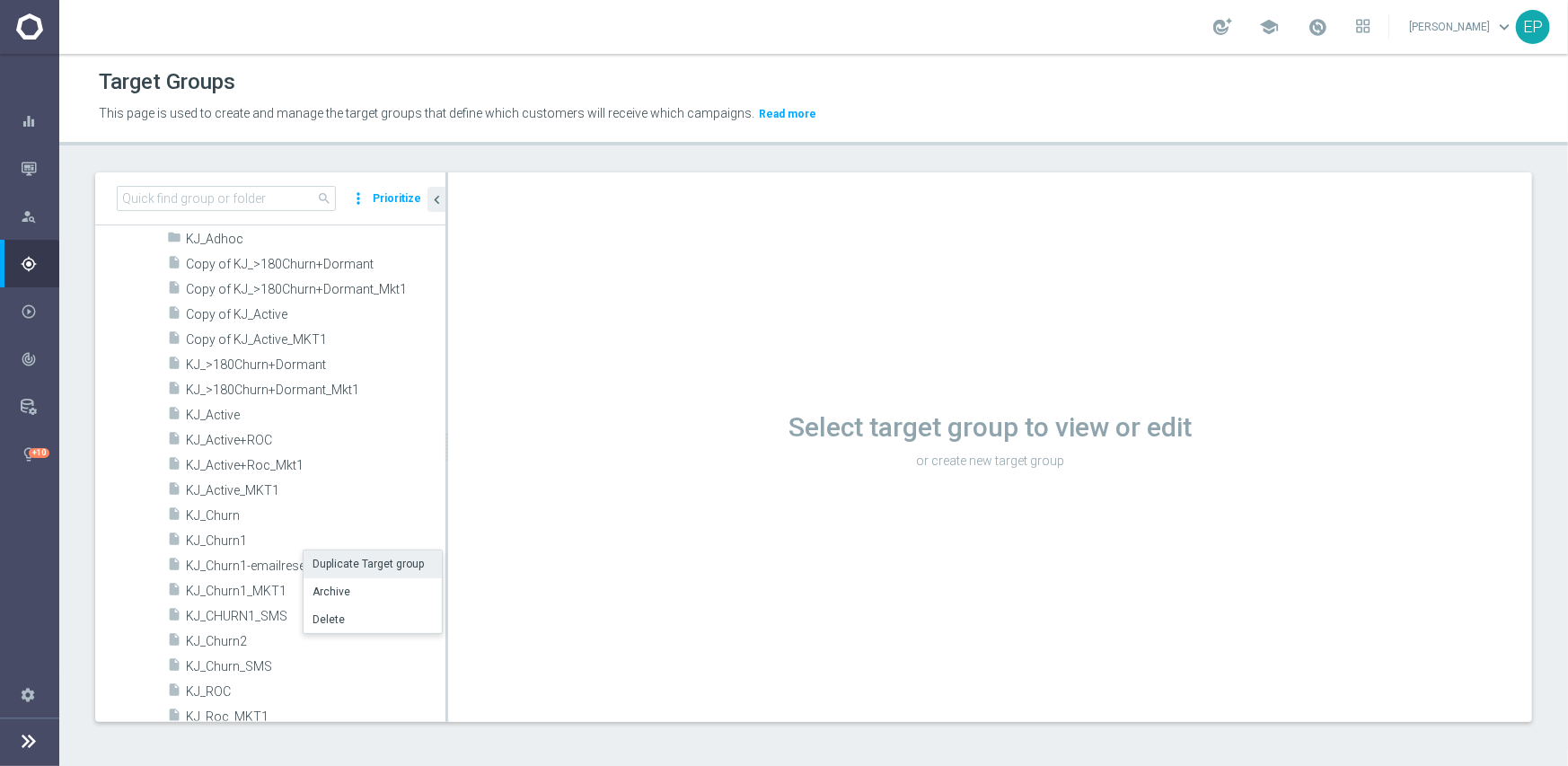
click at [336, 560] on li "Duplicate Target group" at bounding box center [372, 564] width 138 height 28
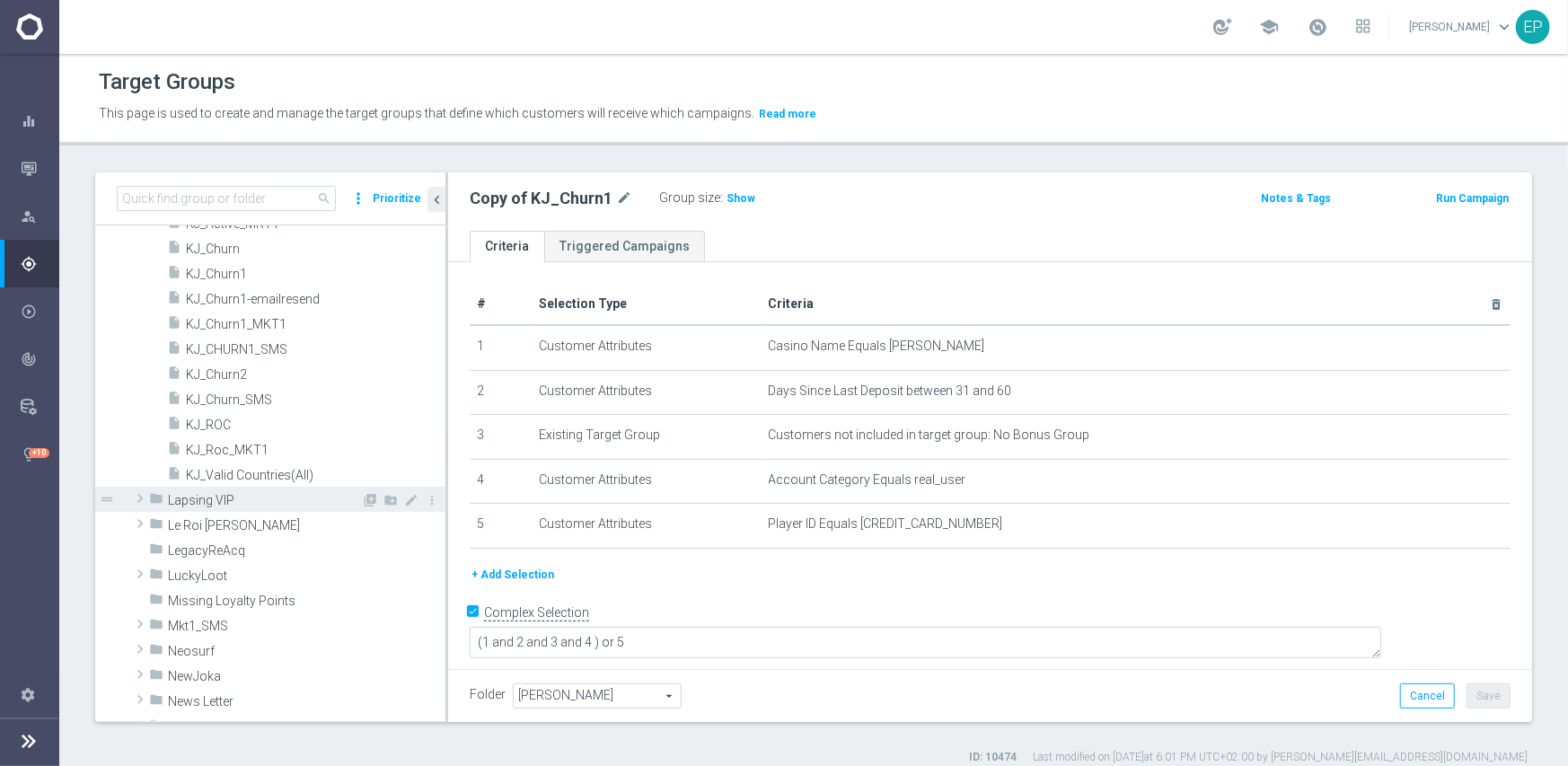
scroll to position [1348, 0]
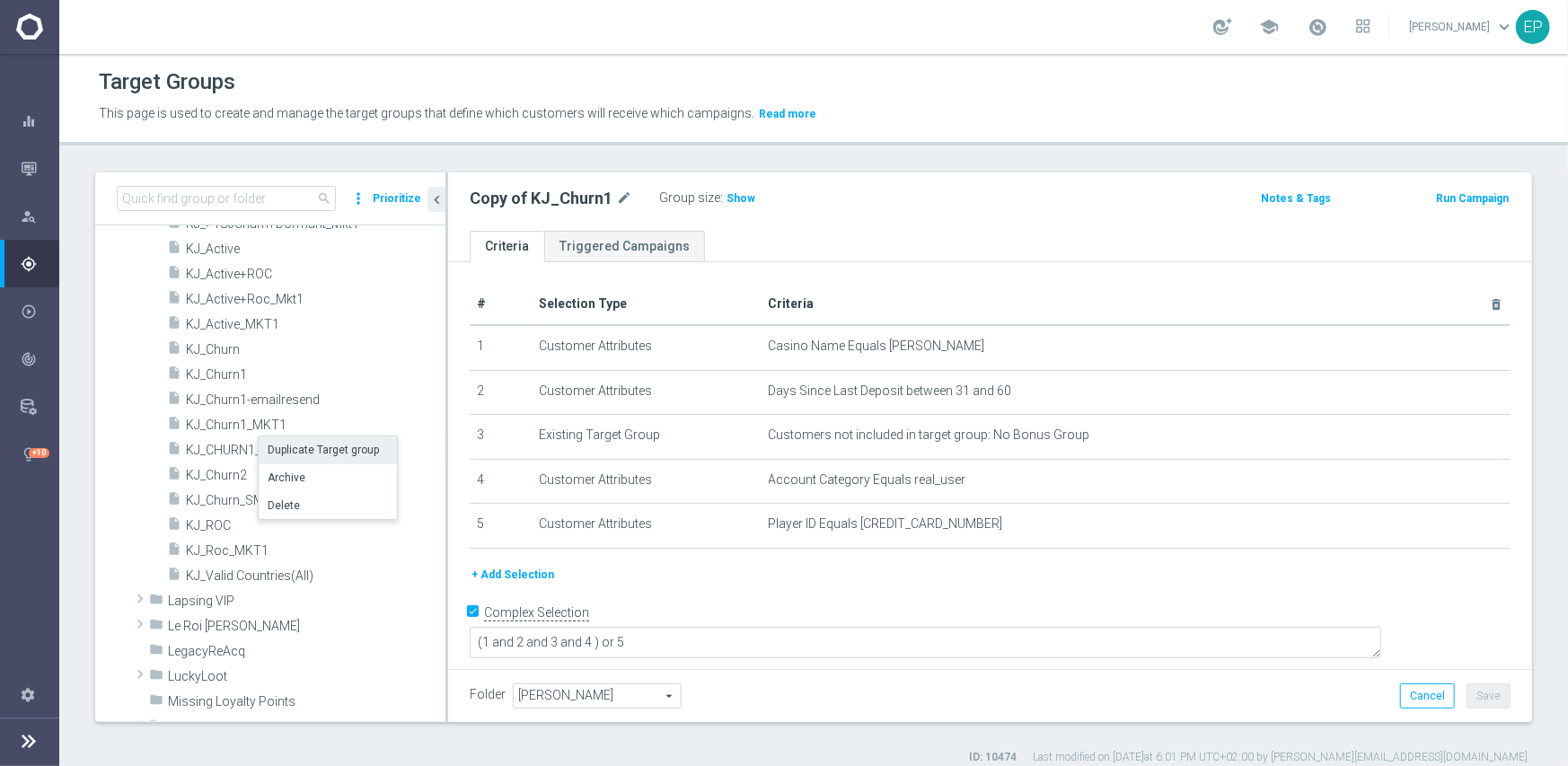
click at [316, 445] on li "Duplicate Target group" at bounding box center [327, 450] width 138 height 28
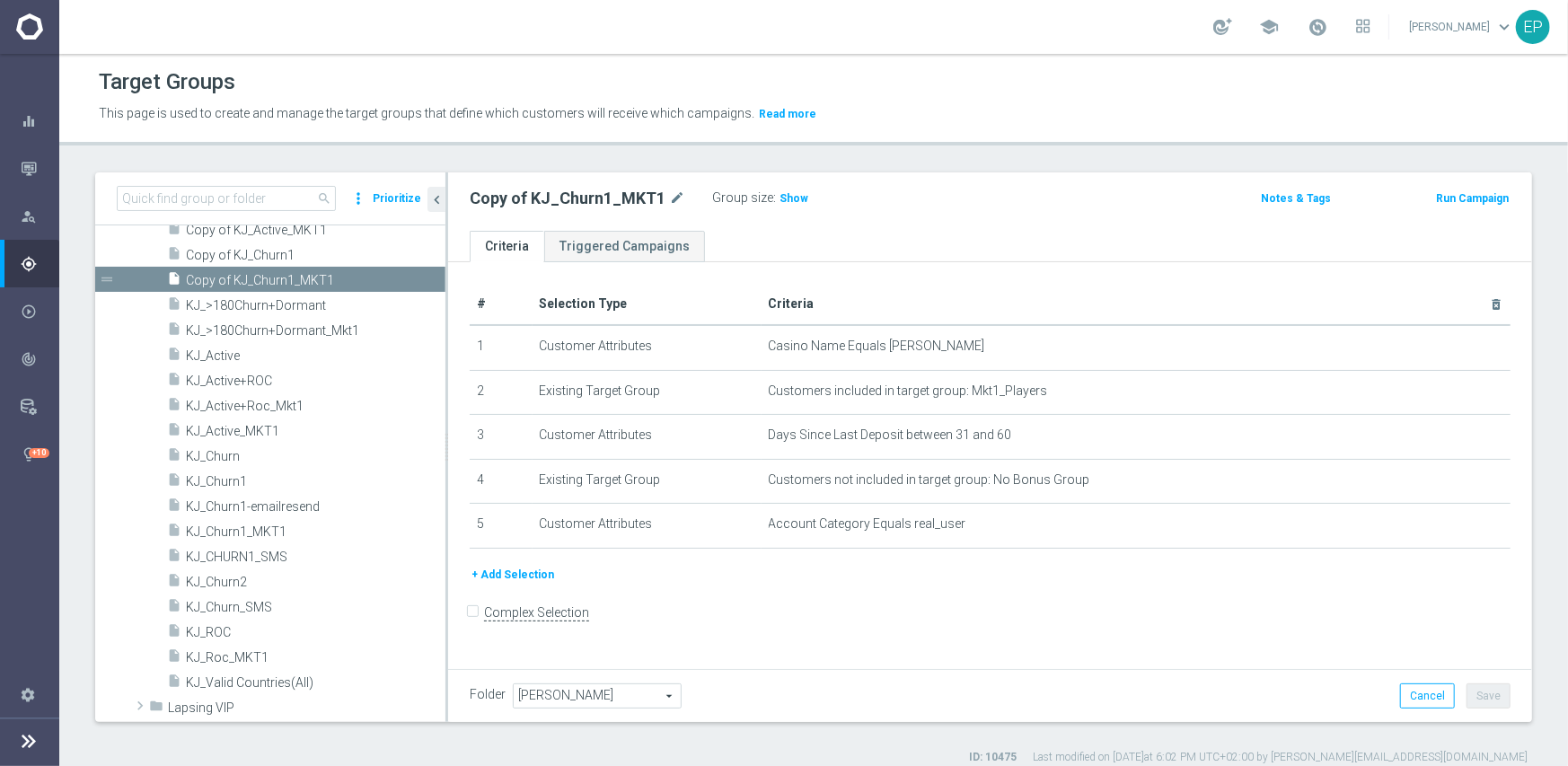
scroll to position [1283, 0]
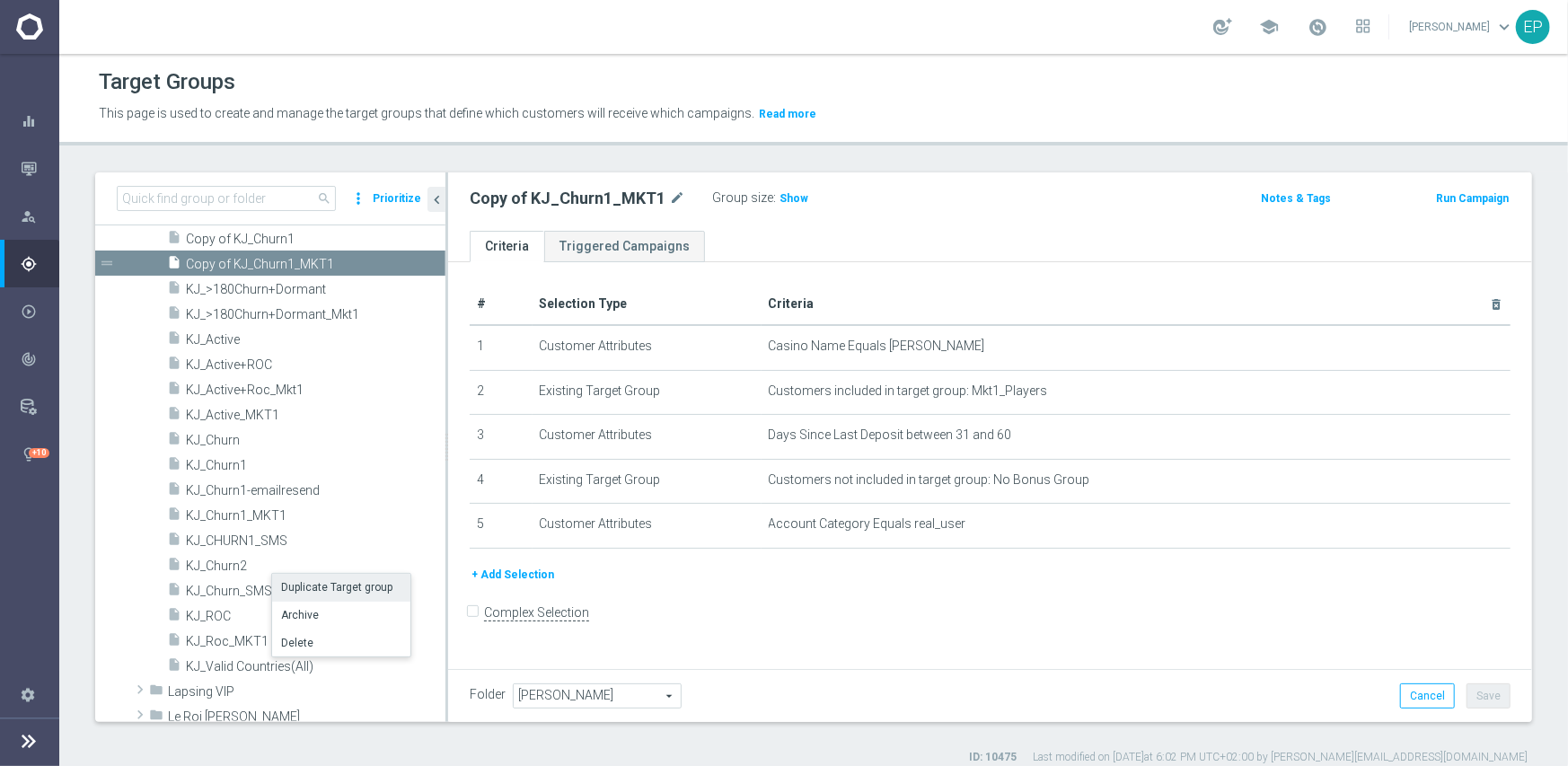
click at [313, 586] on li "Duplicate Target group" at bounding box center [341, 587] width 138 height 28
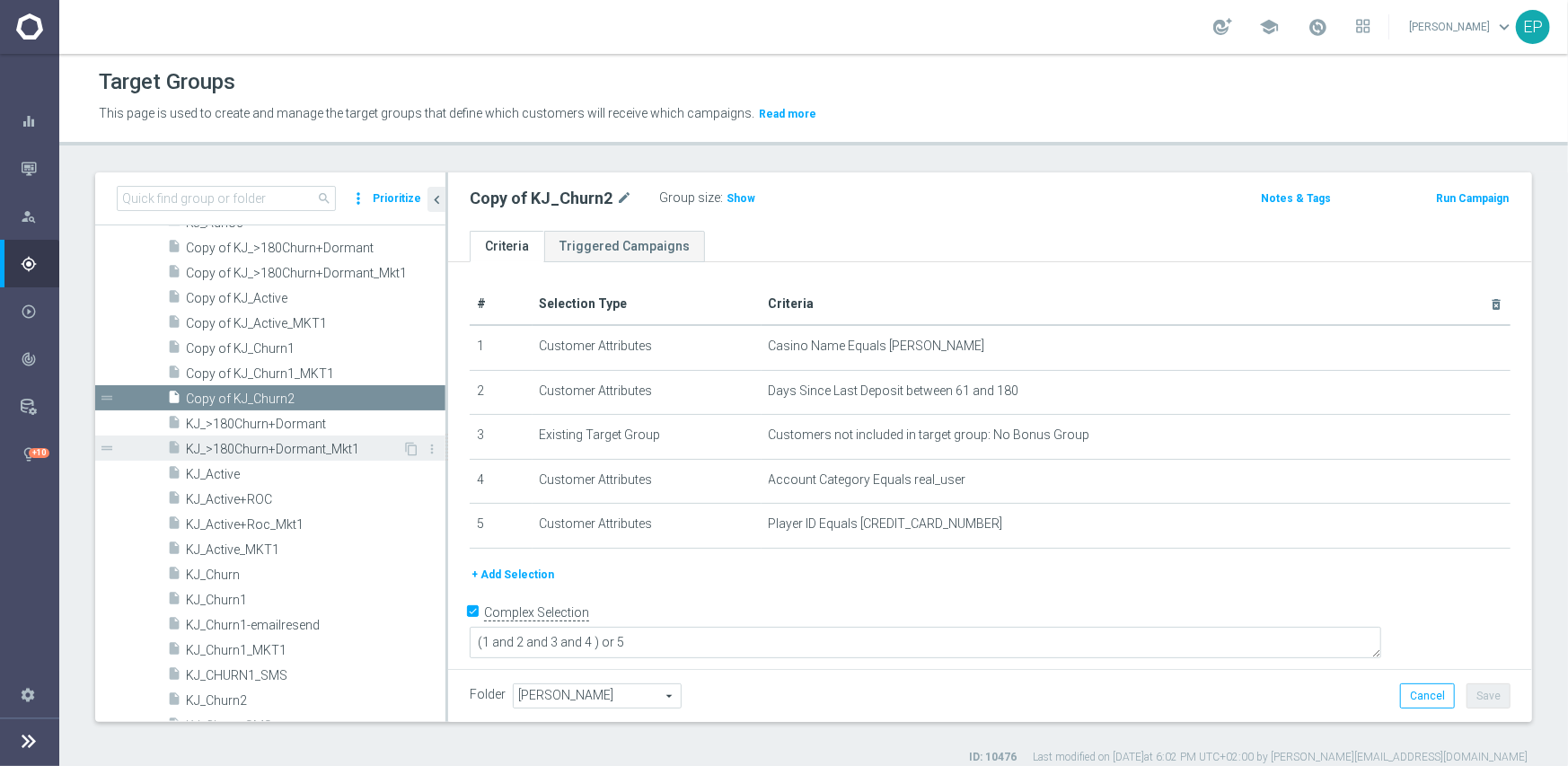
scroll to position [1306, 0]
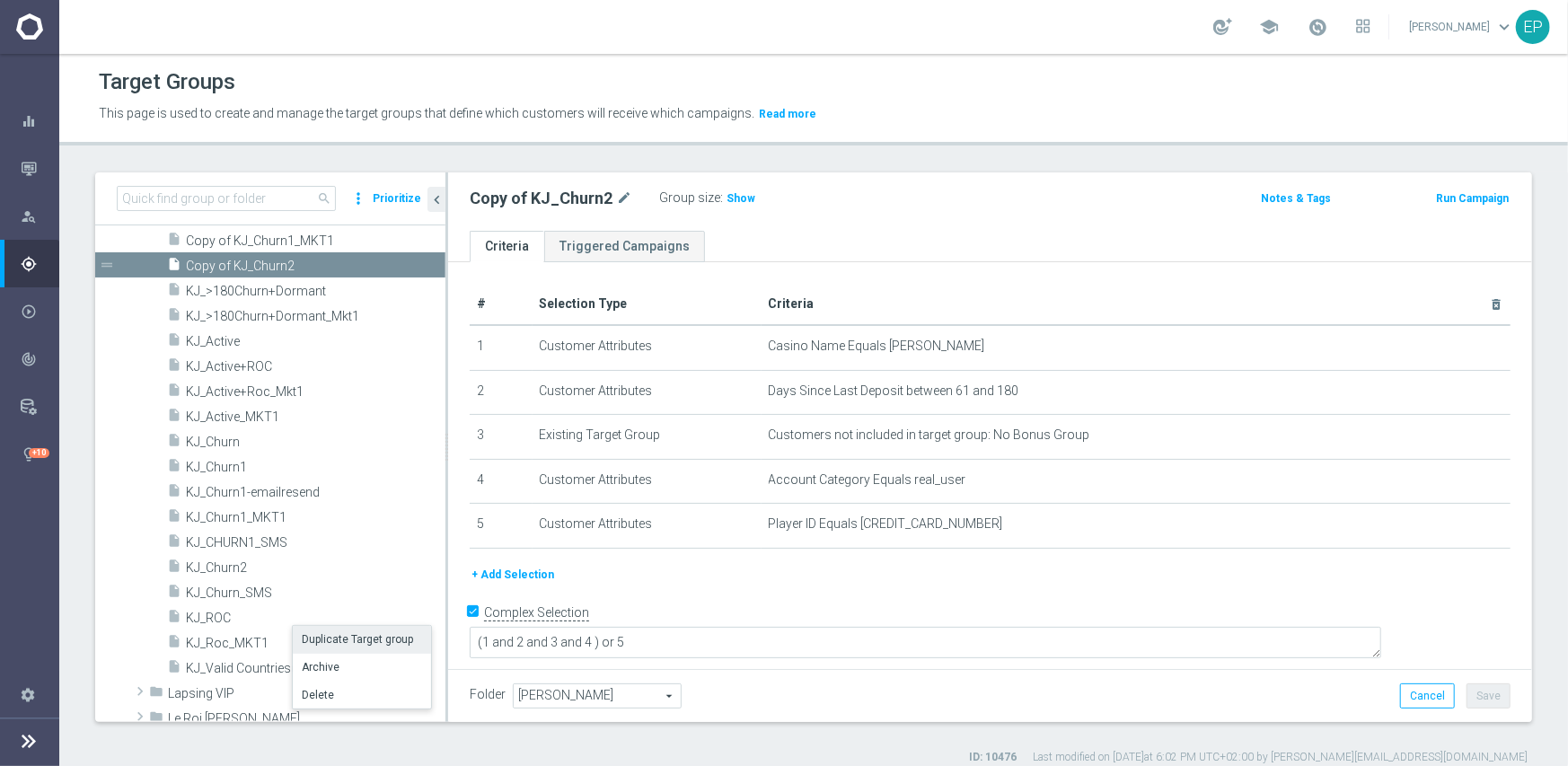
click at [328, 638] on li "Duplicate Target group" at bounding box center [362, 640] width 138 height 28
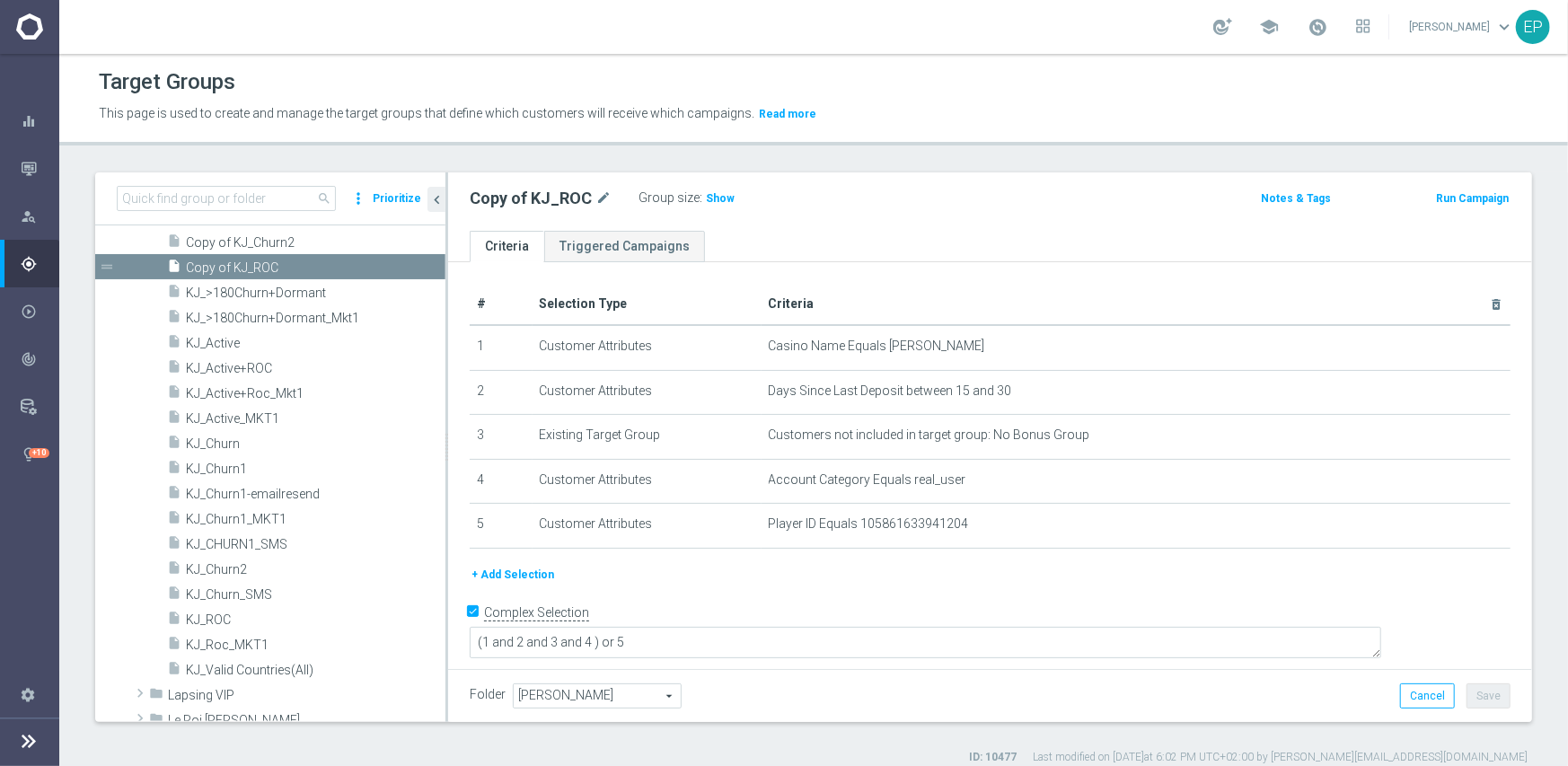
scroll to position [1419, 0]
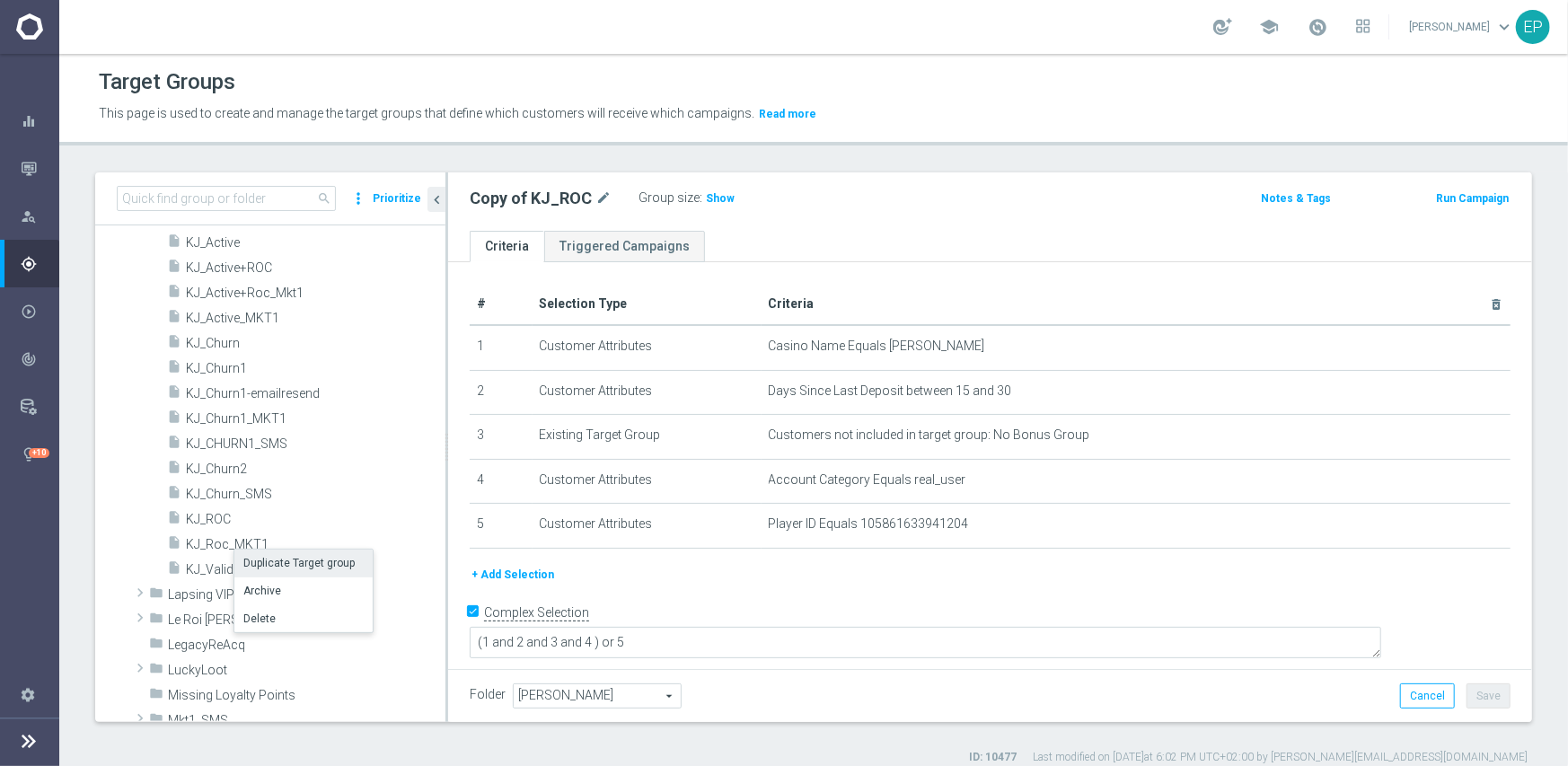
click at [299, 560] on li "Duplicate Target group" at bounding box center [303, 563] width 138 height 28
checkbox input "false"
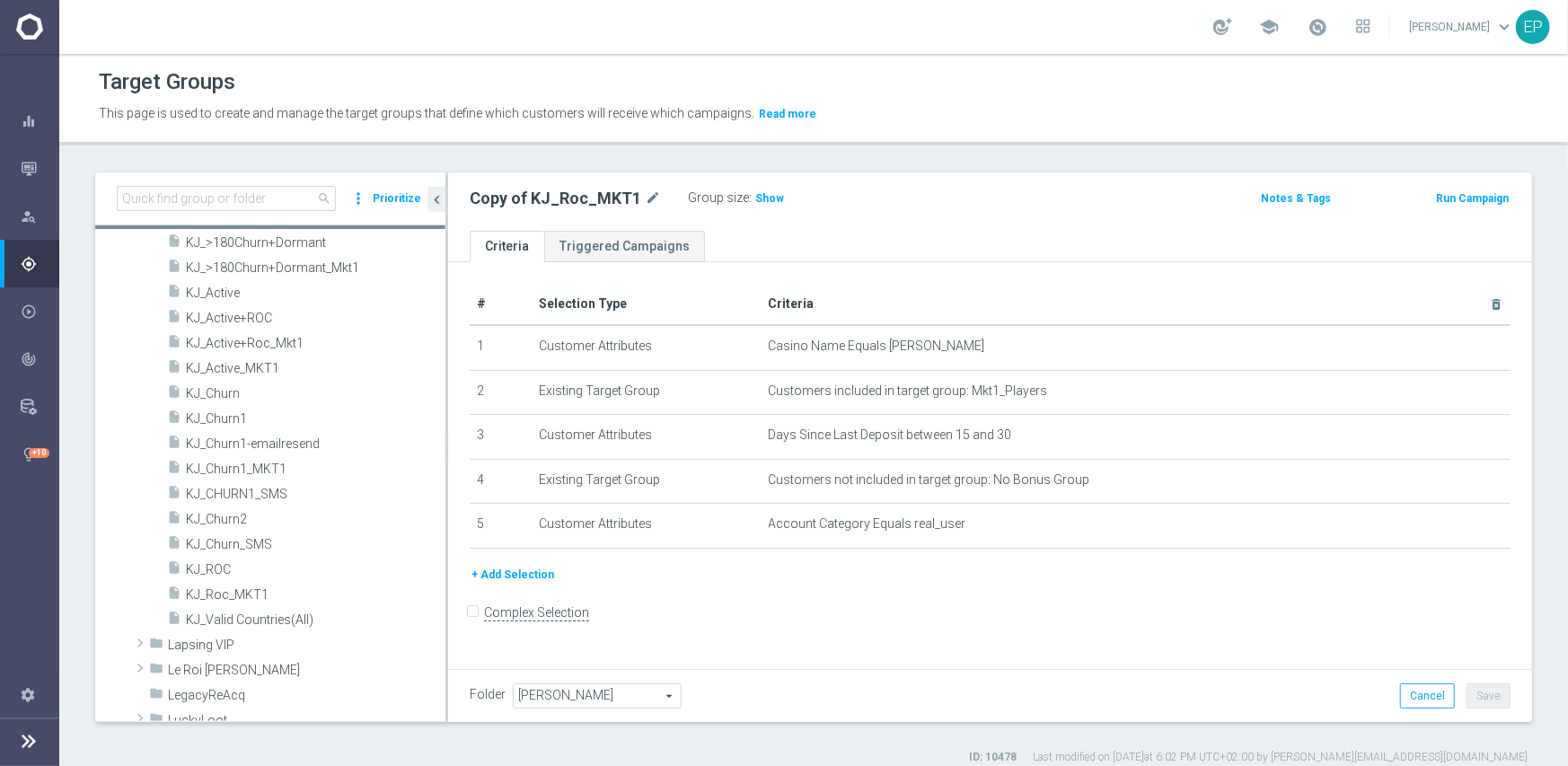
scroll to position [1084, 0]
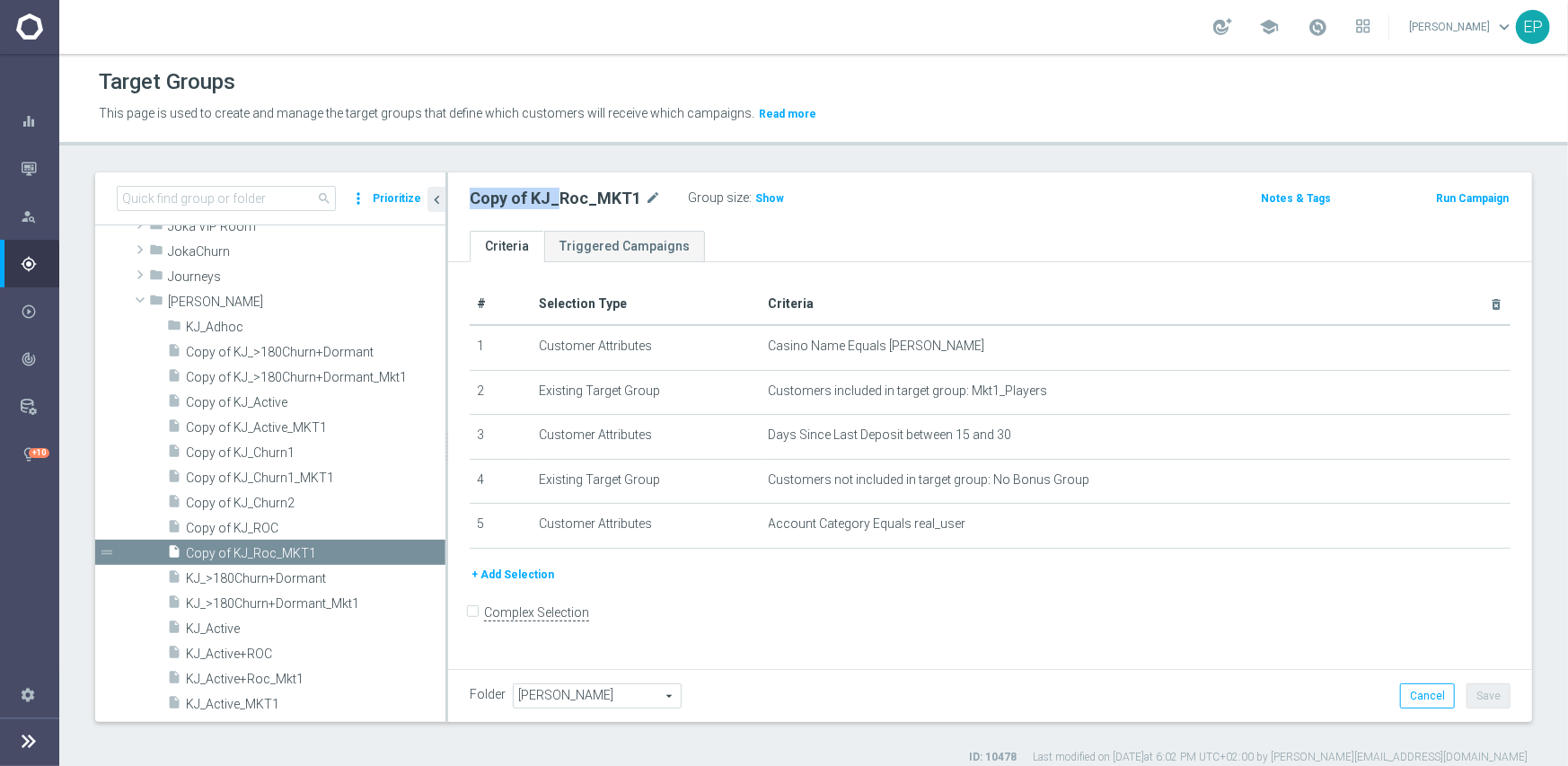
drag, startPoint x: 466, startPoint y: 198, endPoint x: 560, endPoint y: 207, distance: 94.4
click at [560, 207] on div "Copy of KJ_Roc_MKT1 mode_edit Group size : Show" at bounding box center [812, 198] width 712 height 25
click at [476, 202] on h2 "Copy of KJ_Roc_MKT1" at bounding box center [556, 198] width 171 height 22
click at [1076, 247] on ul "Criteria Triggered Campaigns" at bounding box center [991, 246] width 1084 height 32
drag, startPoint x: 470, startPoint y: 200, endPoint x: 535, endPoint y: 200, distance: 65.0
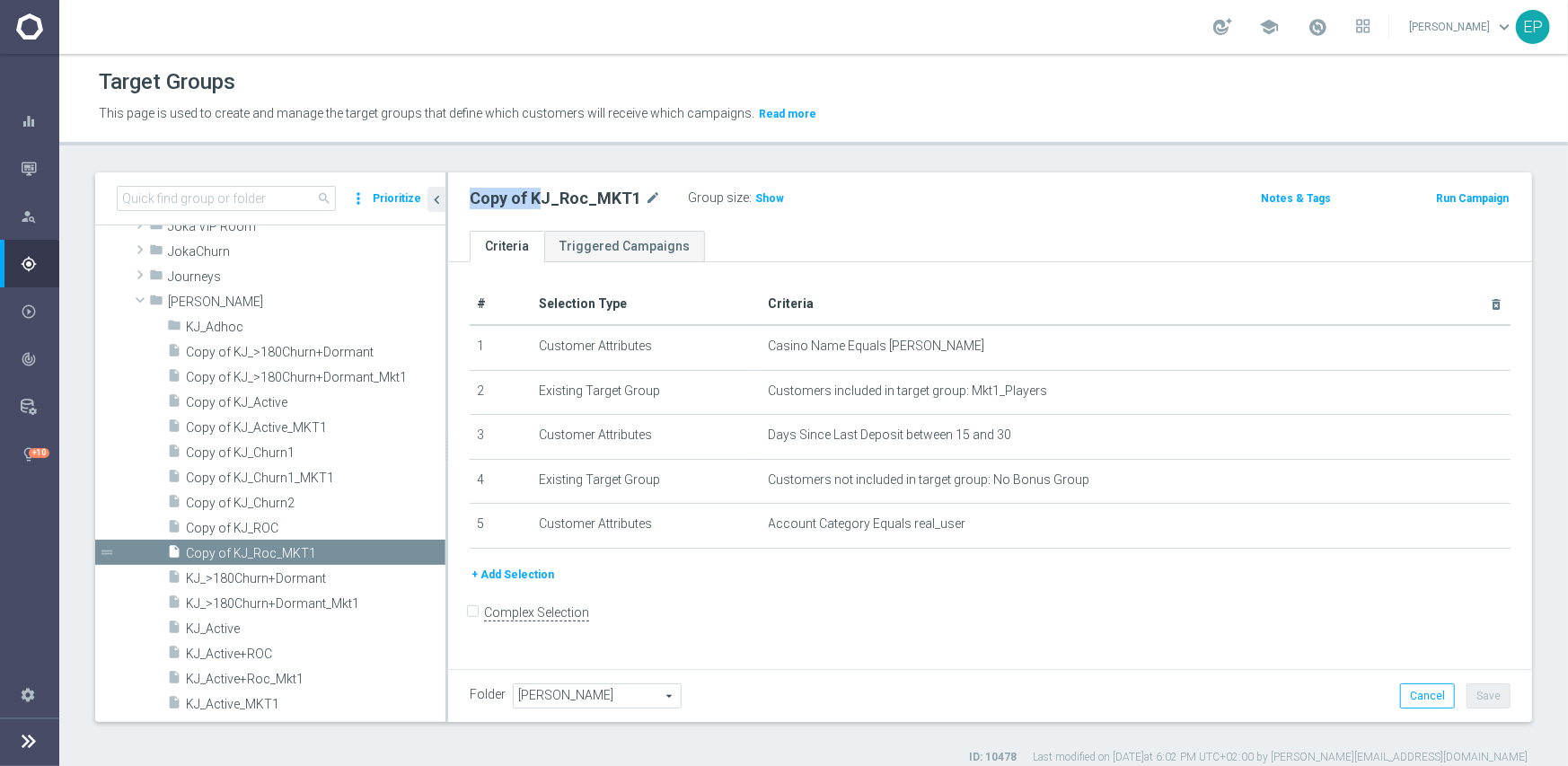
click at [535, 200] on h2 "Copy of KJ_Roc_MKT1" at bounding box center [556, 198] width 171 height 22
click at [475, 198] on h2 "Copy of KJ_Roc_MKT1" at bounding box center [556, 198] width 171 height 22
drag, startPoint x: 465, startPoint y: 201, endPoint x: 548, endPoint y: 200, distance: 83.0
click at [548, 200] on div "Copy of KJ_Roc_MKT1 mode_edit Group size : Show" at bounding box center [812, 198] width 712 height 25
copy h2 "Copy of KJ"
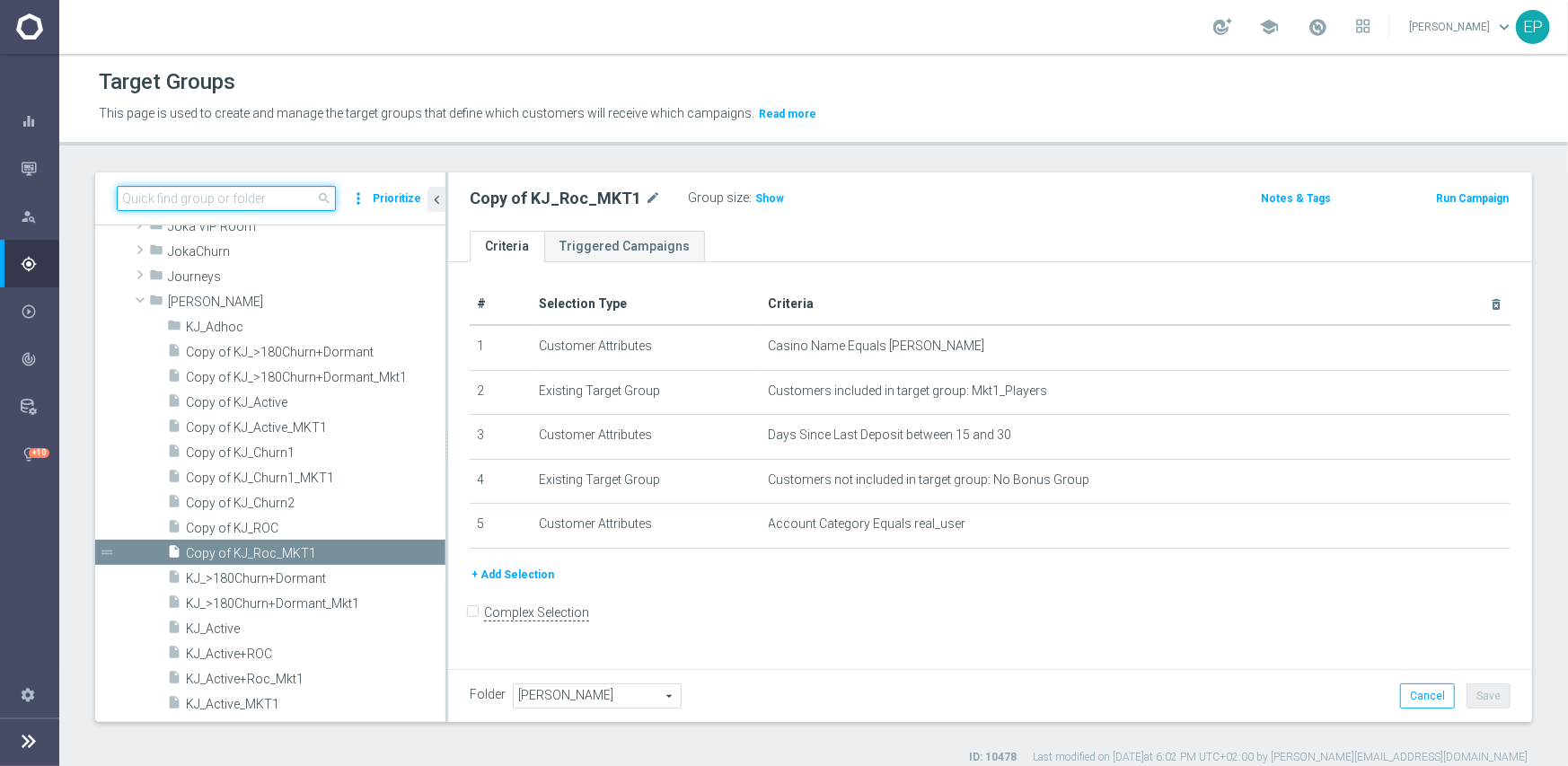
click at [269, 207] on input at bounding box center [226, 198] width 219 height 25
paste input "Copy of KJ"
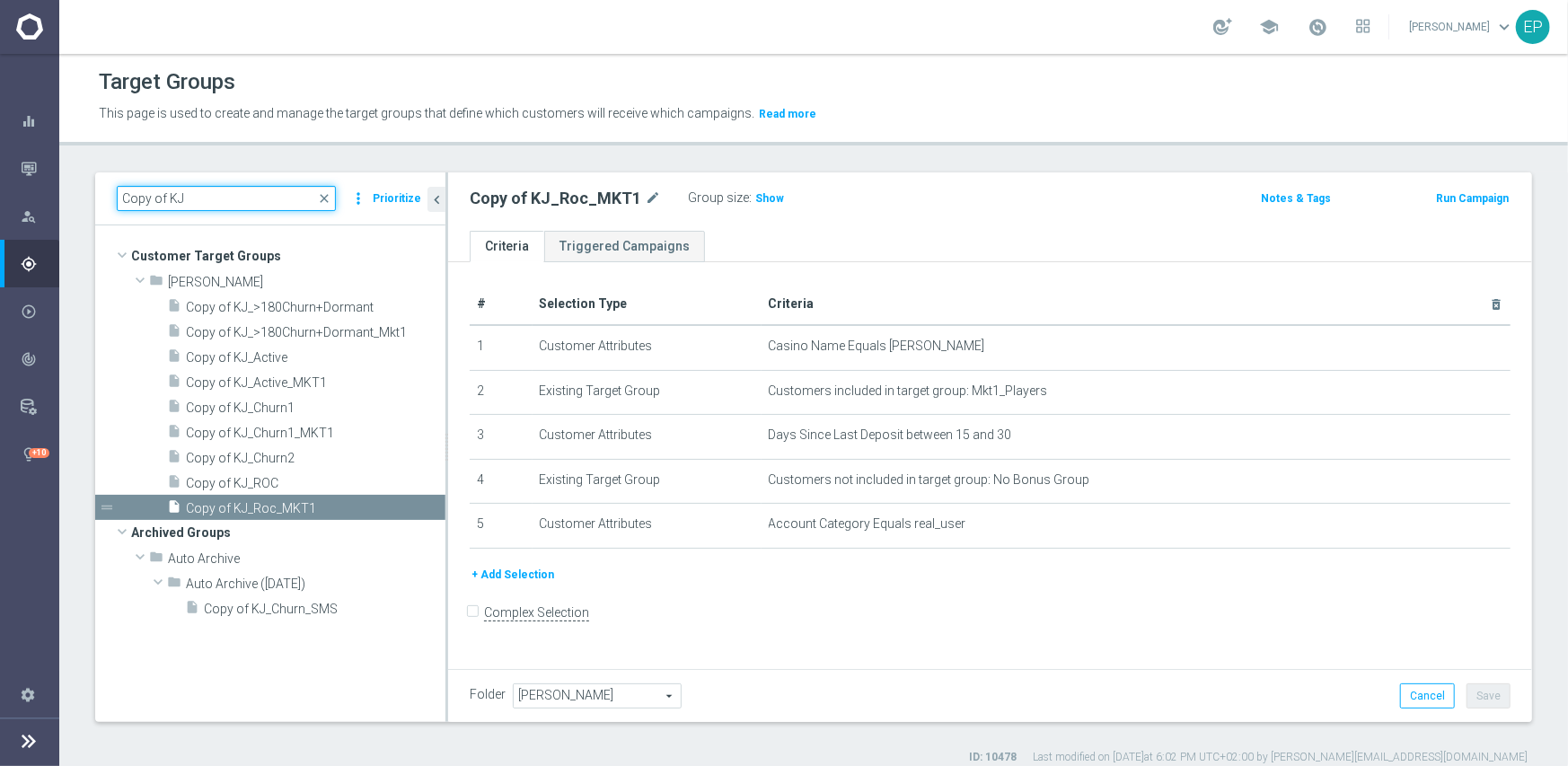
scroll to position [0, 0]
type input "Copy of KJ"
click at [603, 685] on span "[PERSON_NAME]" at bounding box center [596, 697] width 167 height 23
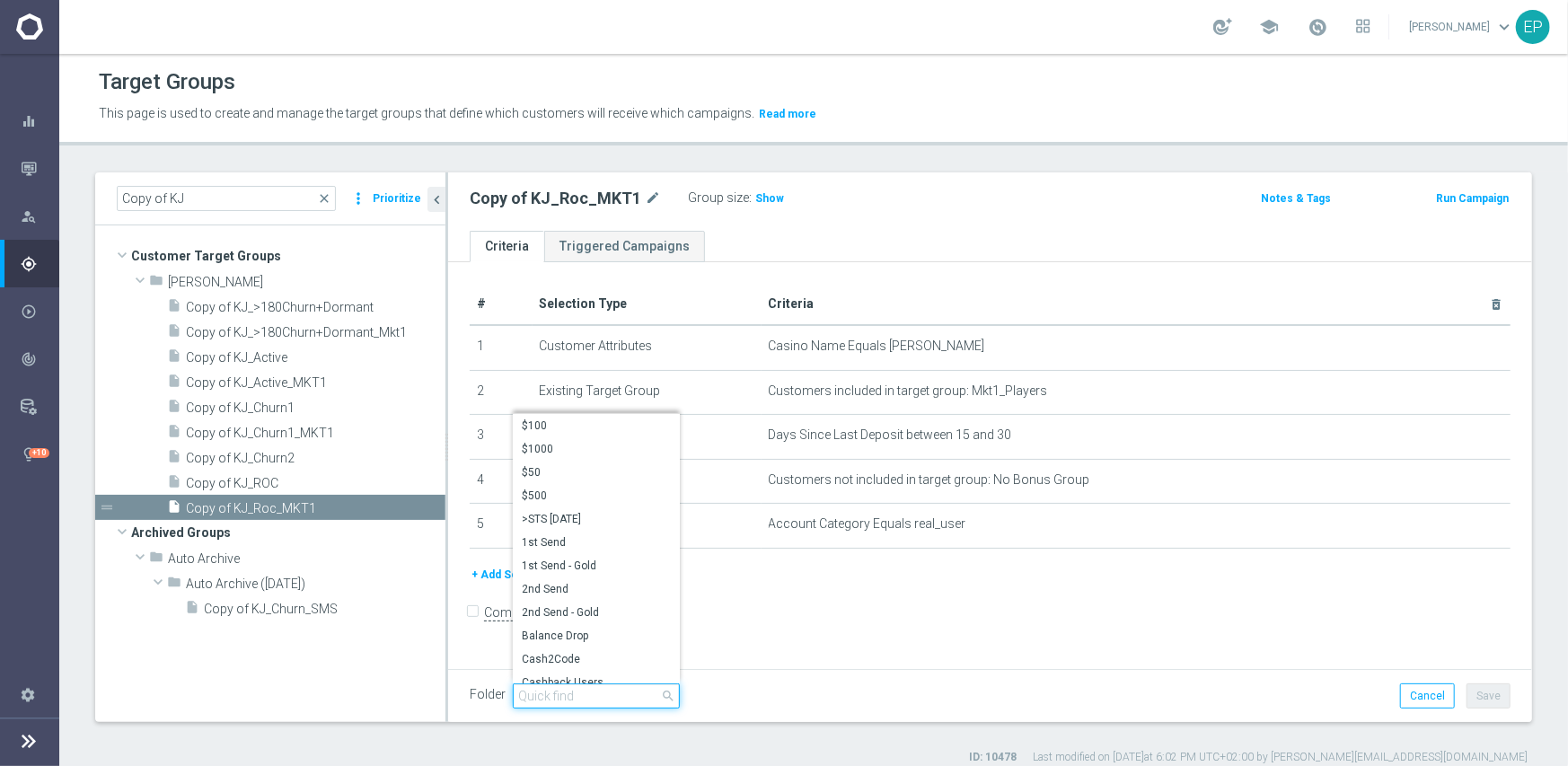
click at [604, 693] on input "search" at bounding box center [595, 697] width 167 height 25
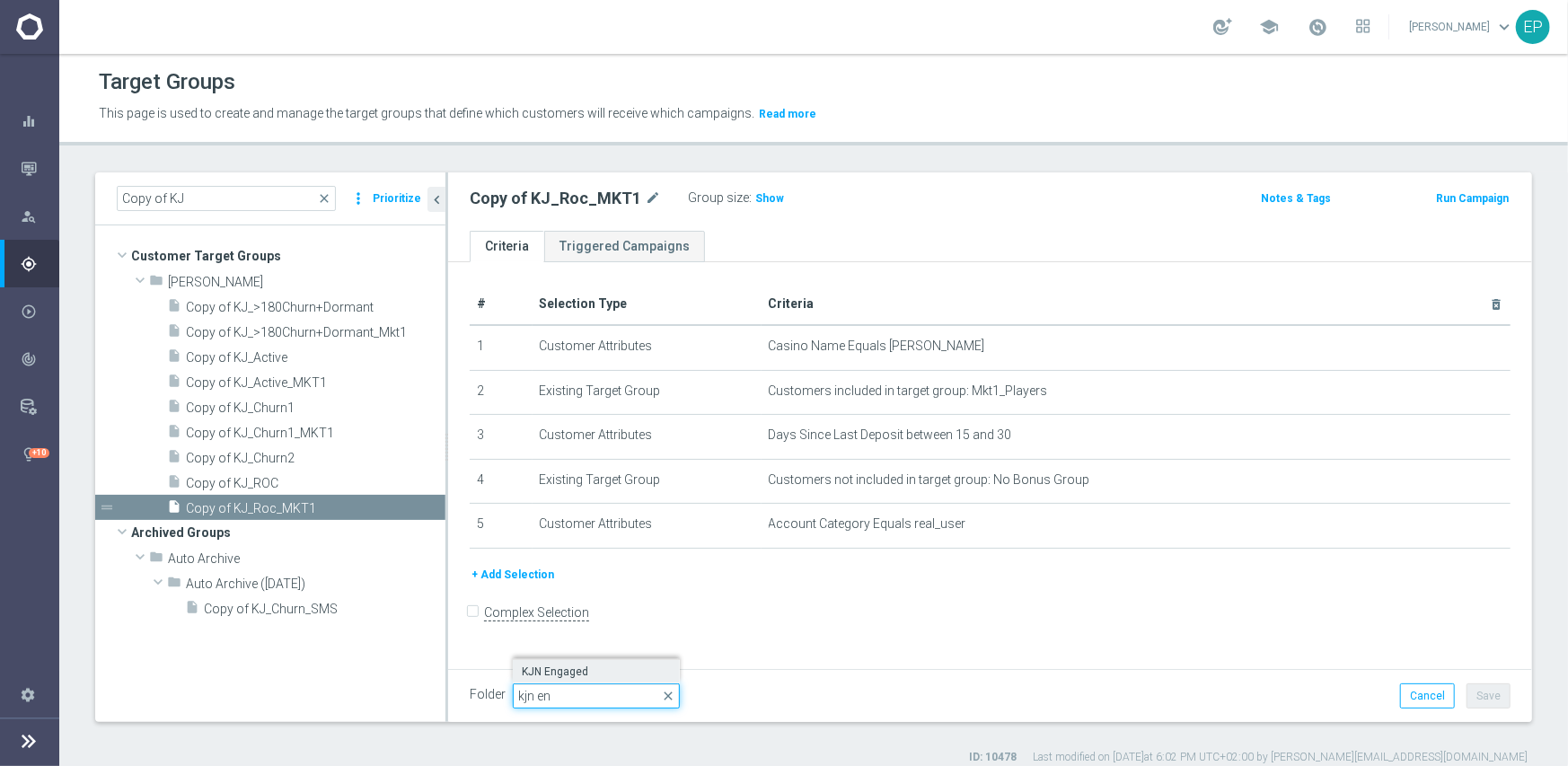
type input "kjn en"
click at [570, 668] on span "KJN Engaged" at bounding box center [595, 672] width 149 height 14
type input "KJN Engaged"
click at [1468, 691] on button "Save" at bounding box center [1489, 697] width 44 height 25
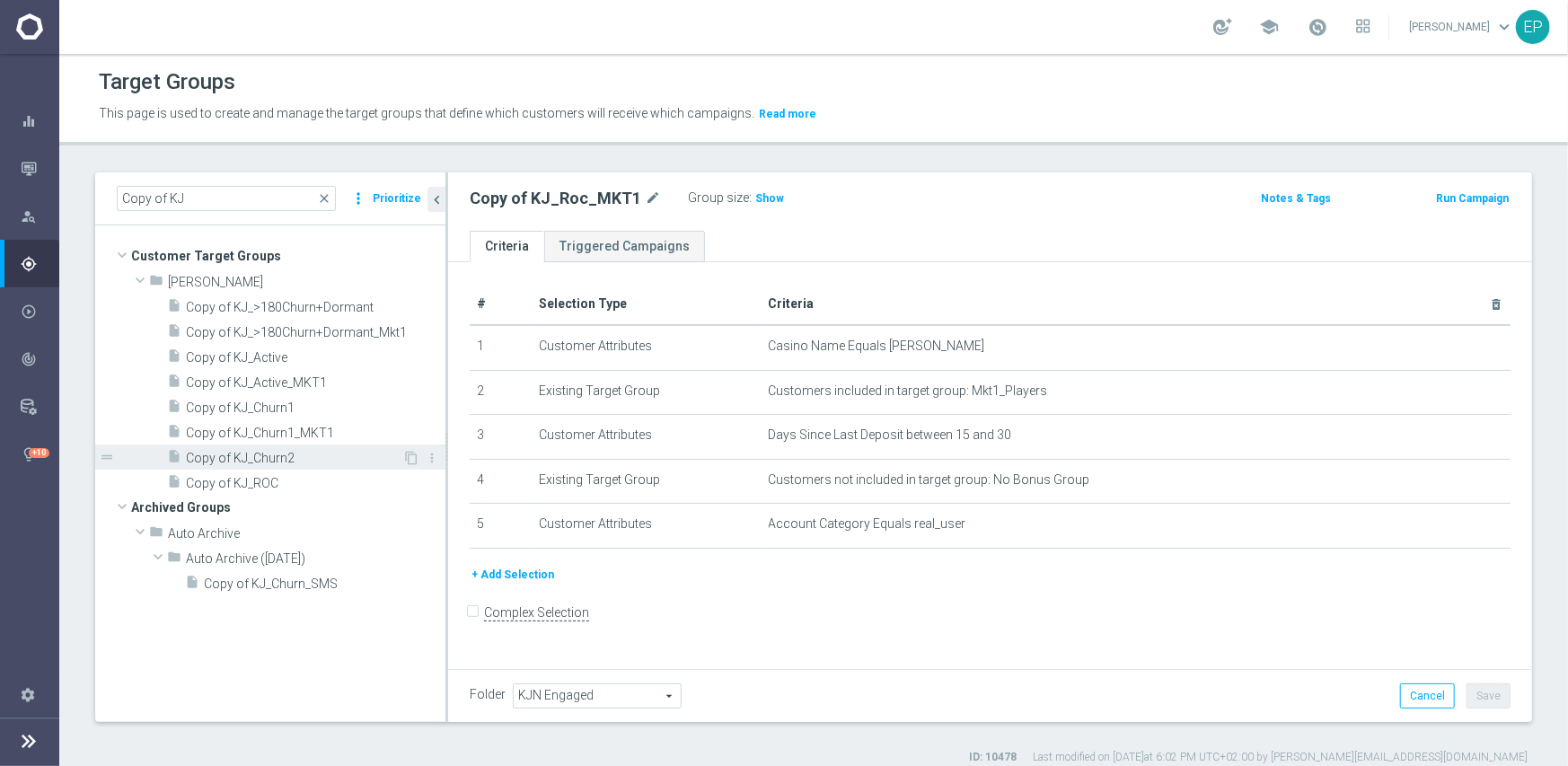
click at [285, 454] on span "Copy of KJ_Churn2" at bounding box center [294, 458] width 217 height 15
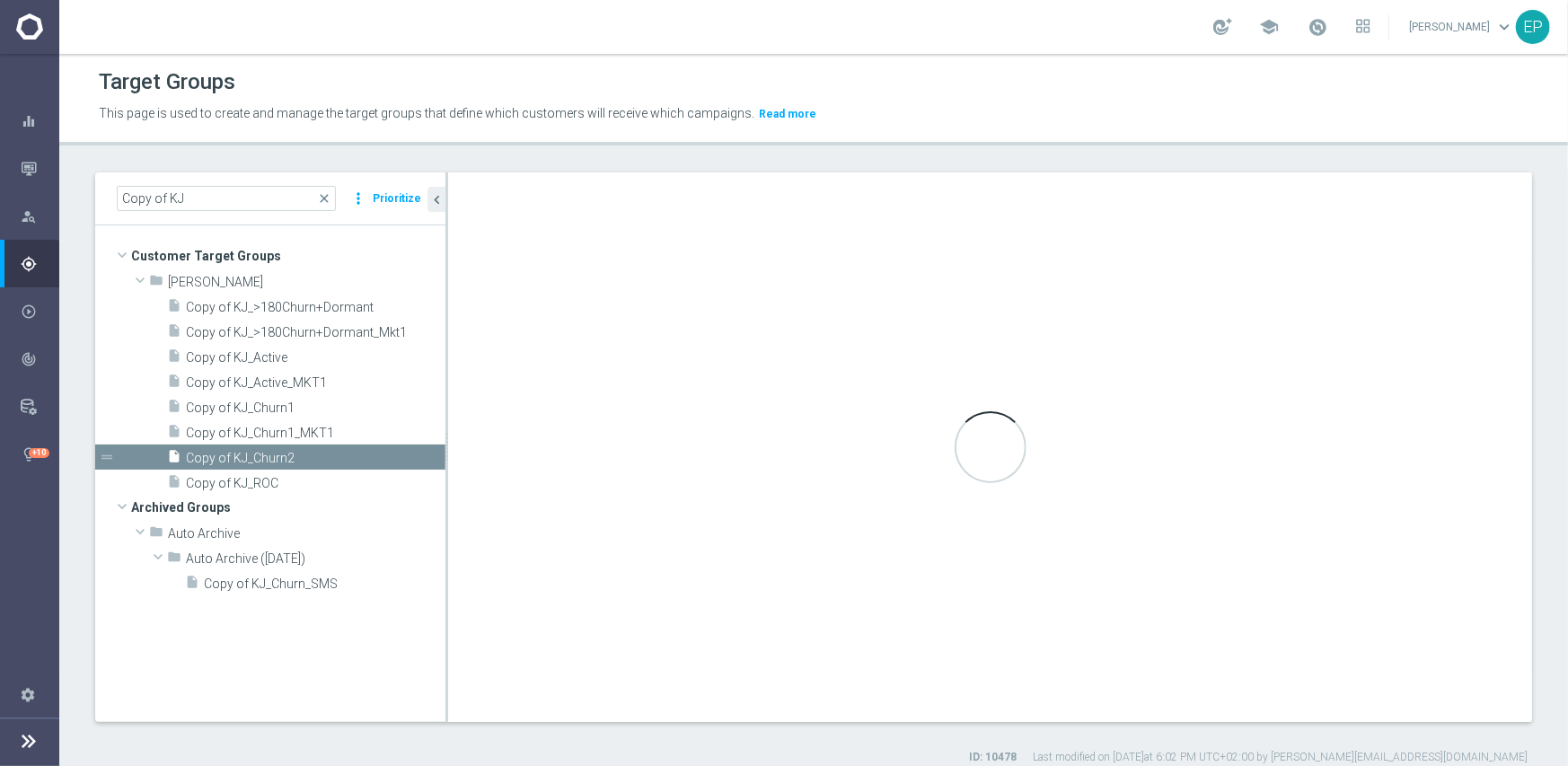
checkbox input "true"
type input "[PERSON_NAME]"
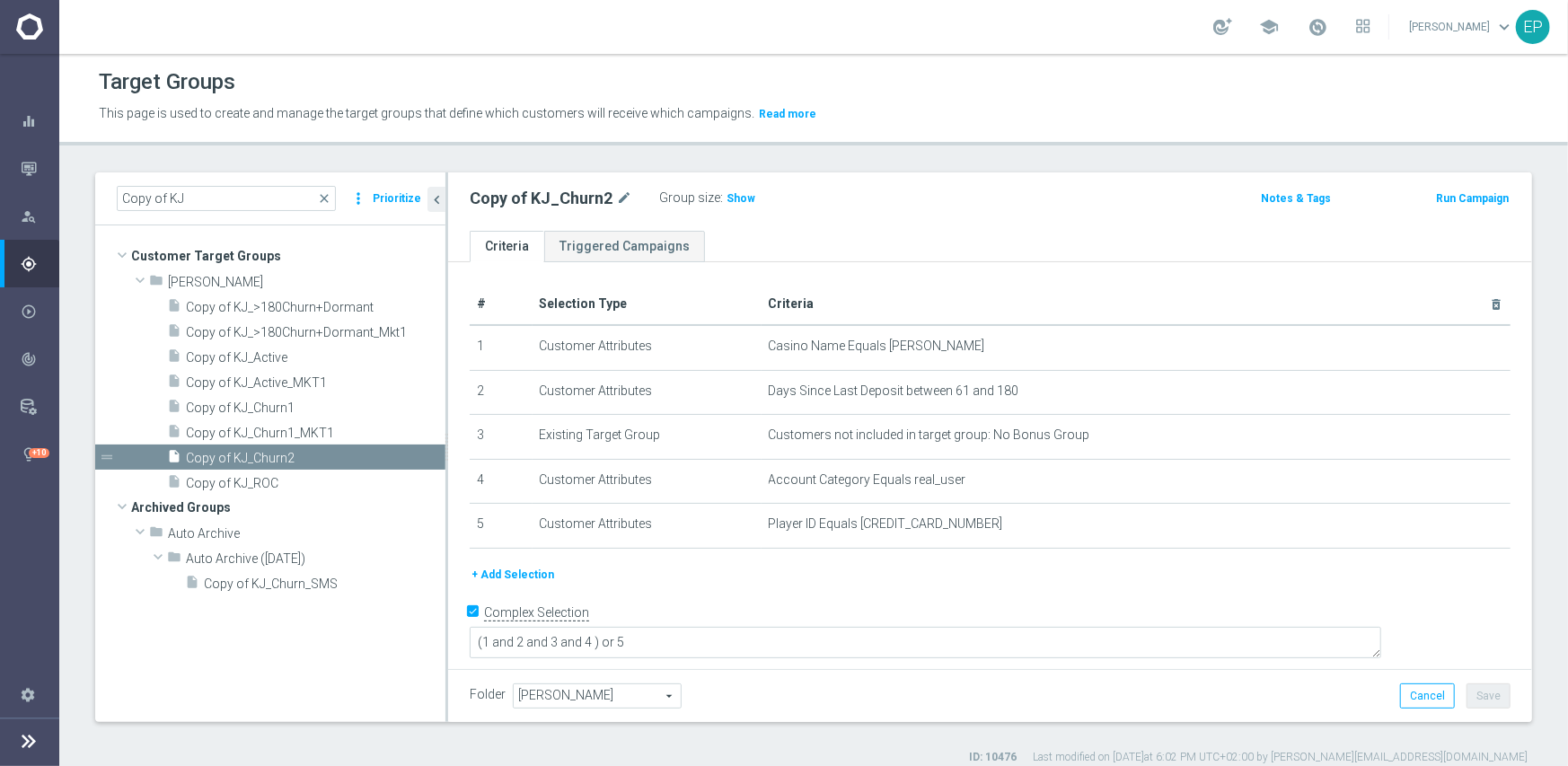
click at [609, 696] on span "[PERSON_NAME]" at bounding box center [596, 697] width 167 height 23
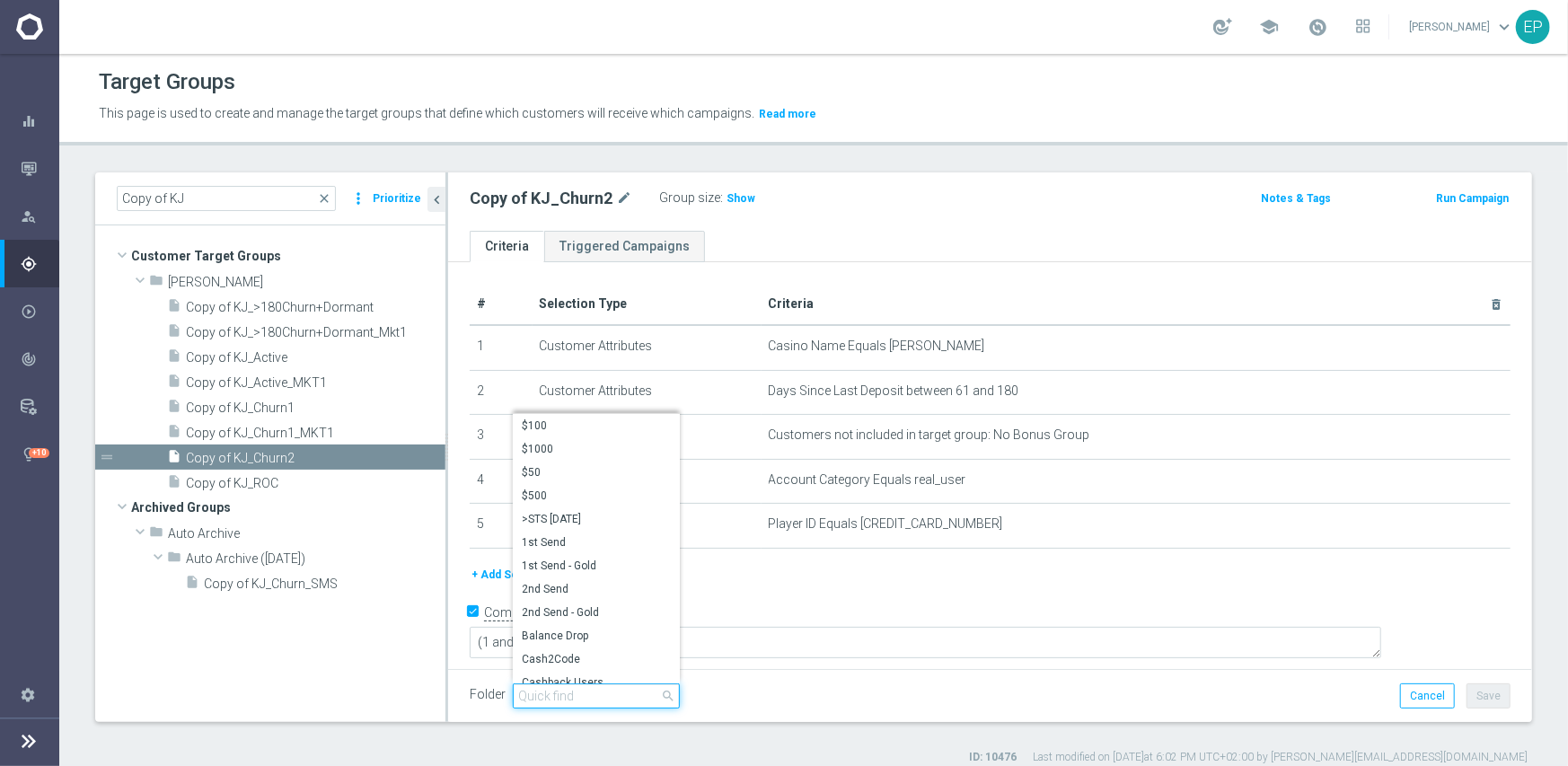
click at [606, 694] on input "search" at bounding box center [595, 697] width 167 height 25
paste input "kjn en"
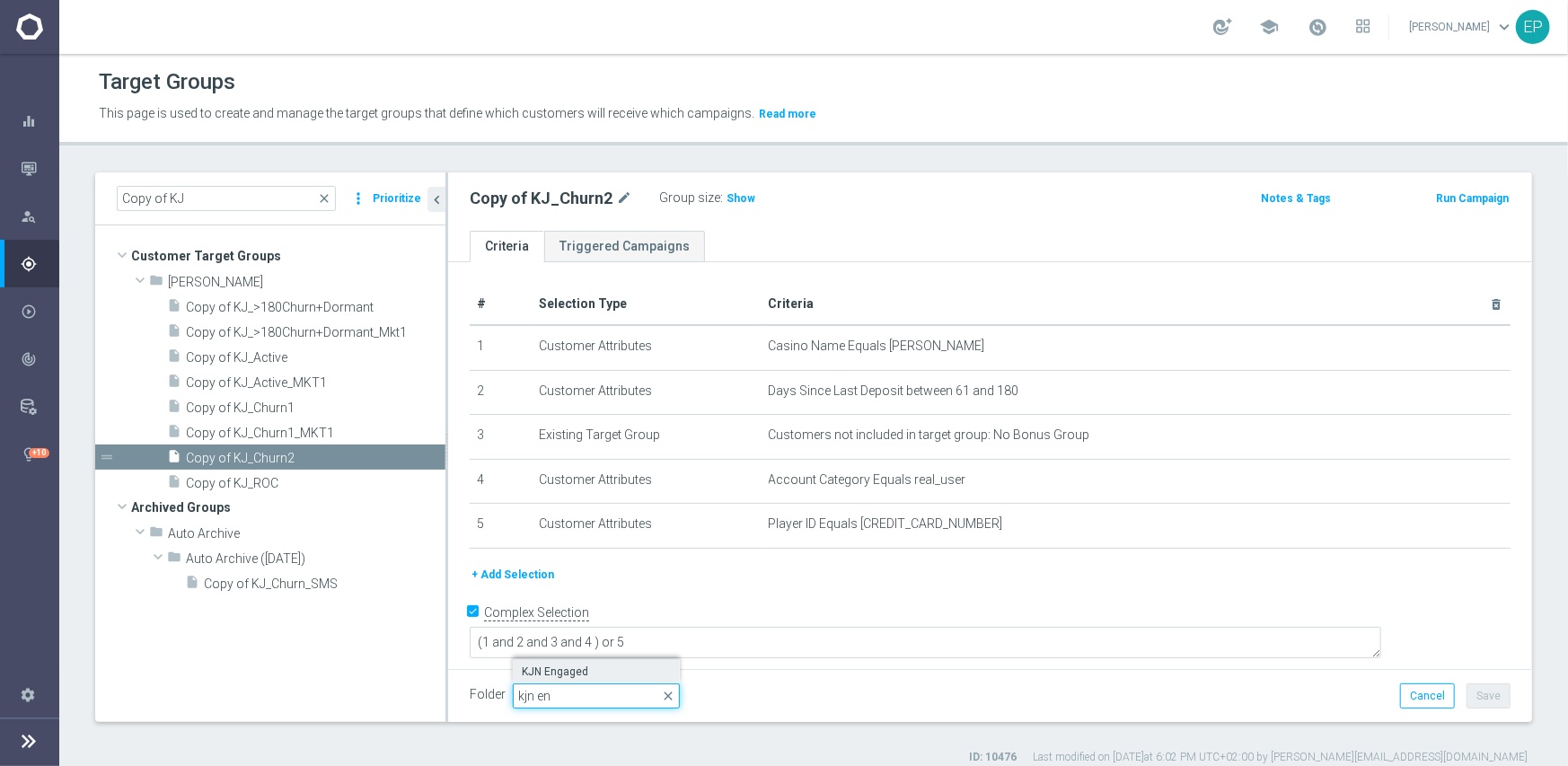
type input "kjn en"
click at [575, 671] on span "KJN Engaged" at bounding box center [595, 672] width 149 height 14
type input "KJN Engaged"
drag, startPoint x: 1486, startPoint y: 691, endPoint x: 1470, endPoint y: 694, distance: 16.3
click at [1487, 692] on button "Save" at bounding box center [1489, 697] width 44 height 25
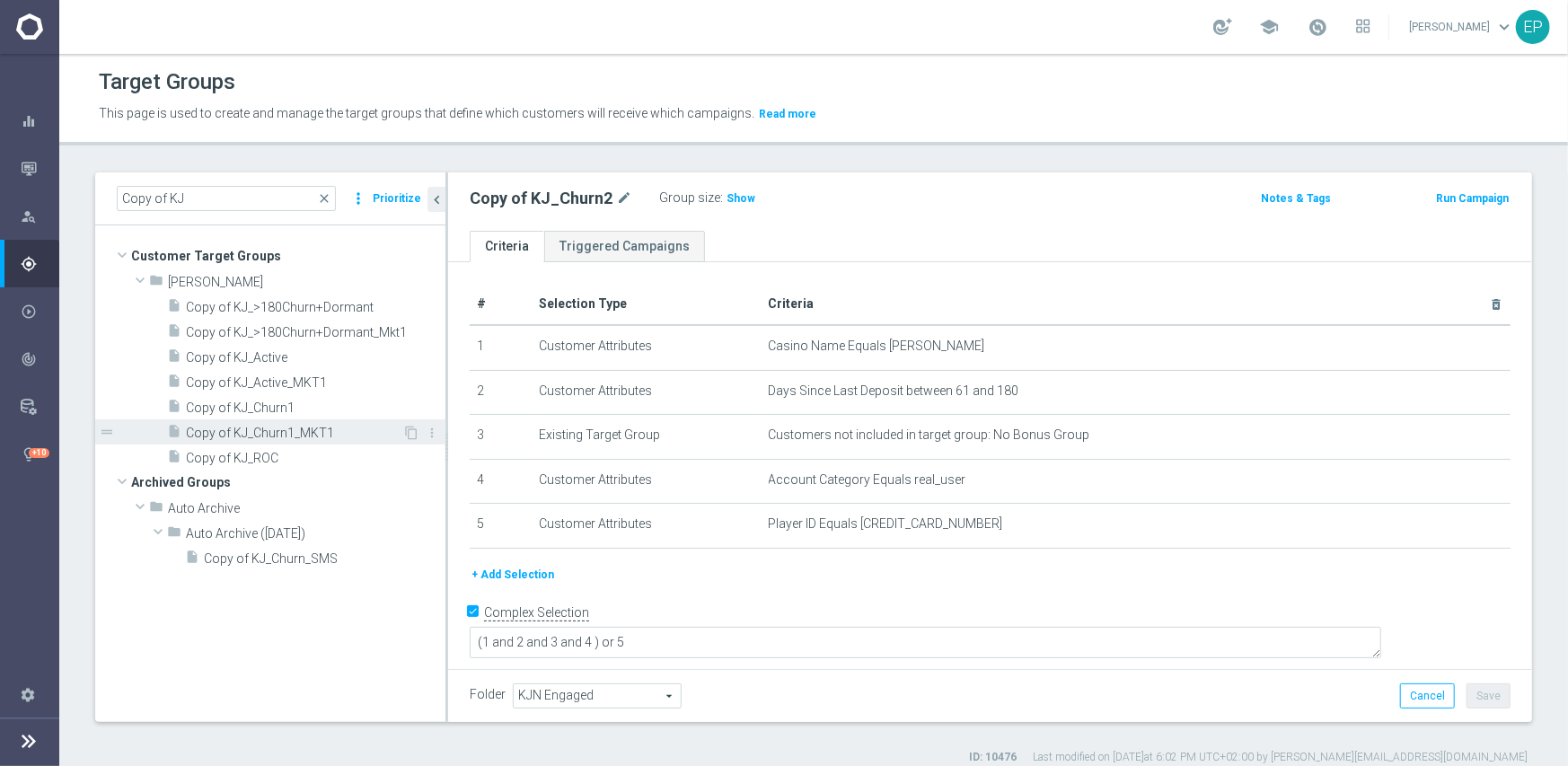
click at [275, 432] on span "Copy of KJ_Churn1_MKT1" at bounding box center [294, 433] width 217 height 15
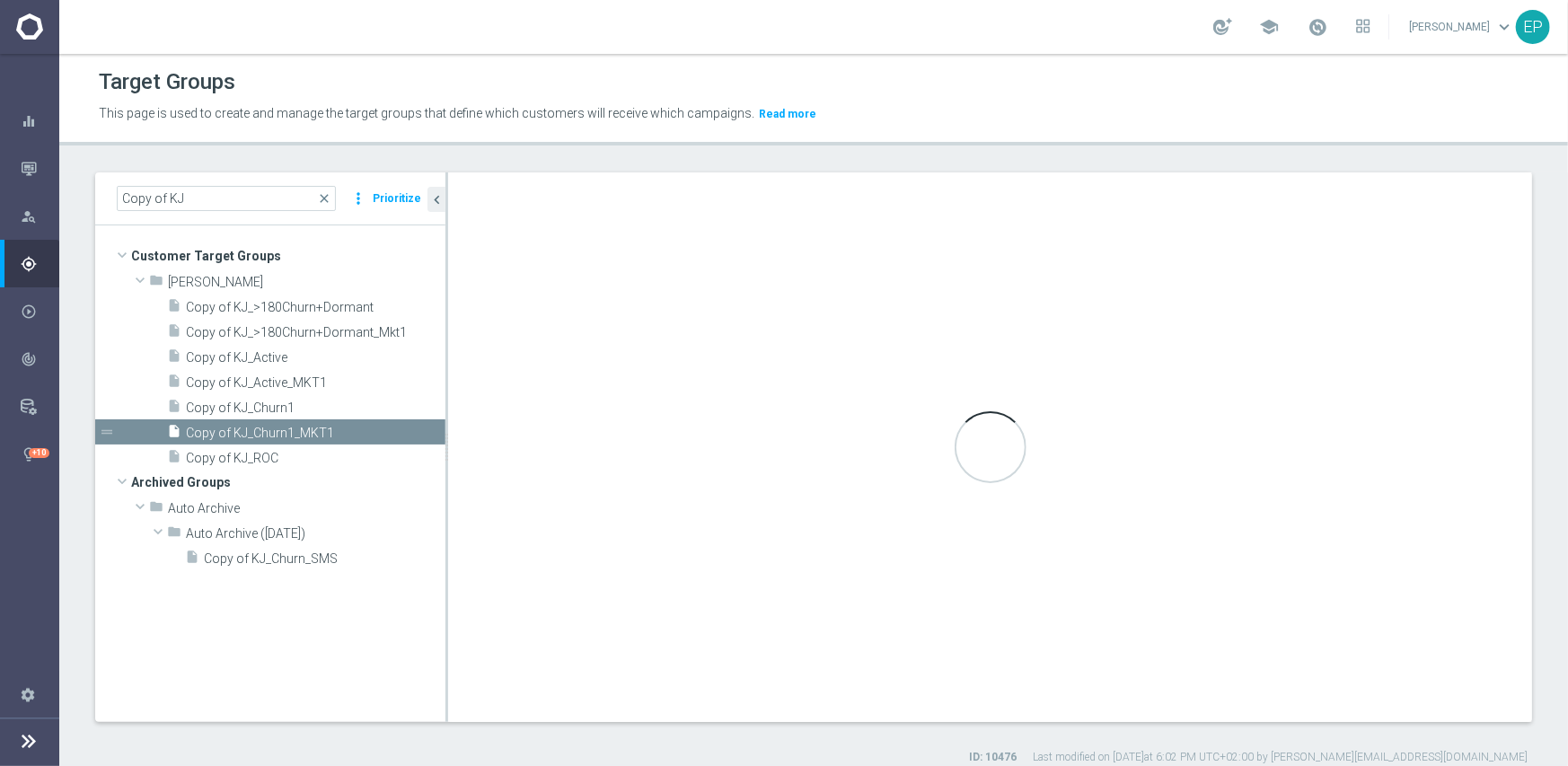
checkbox input "false"
type input "[PERSON_NAME]"
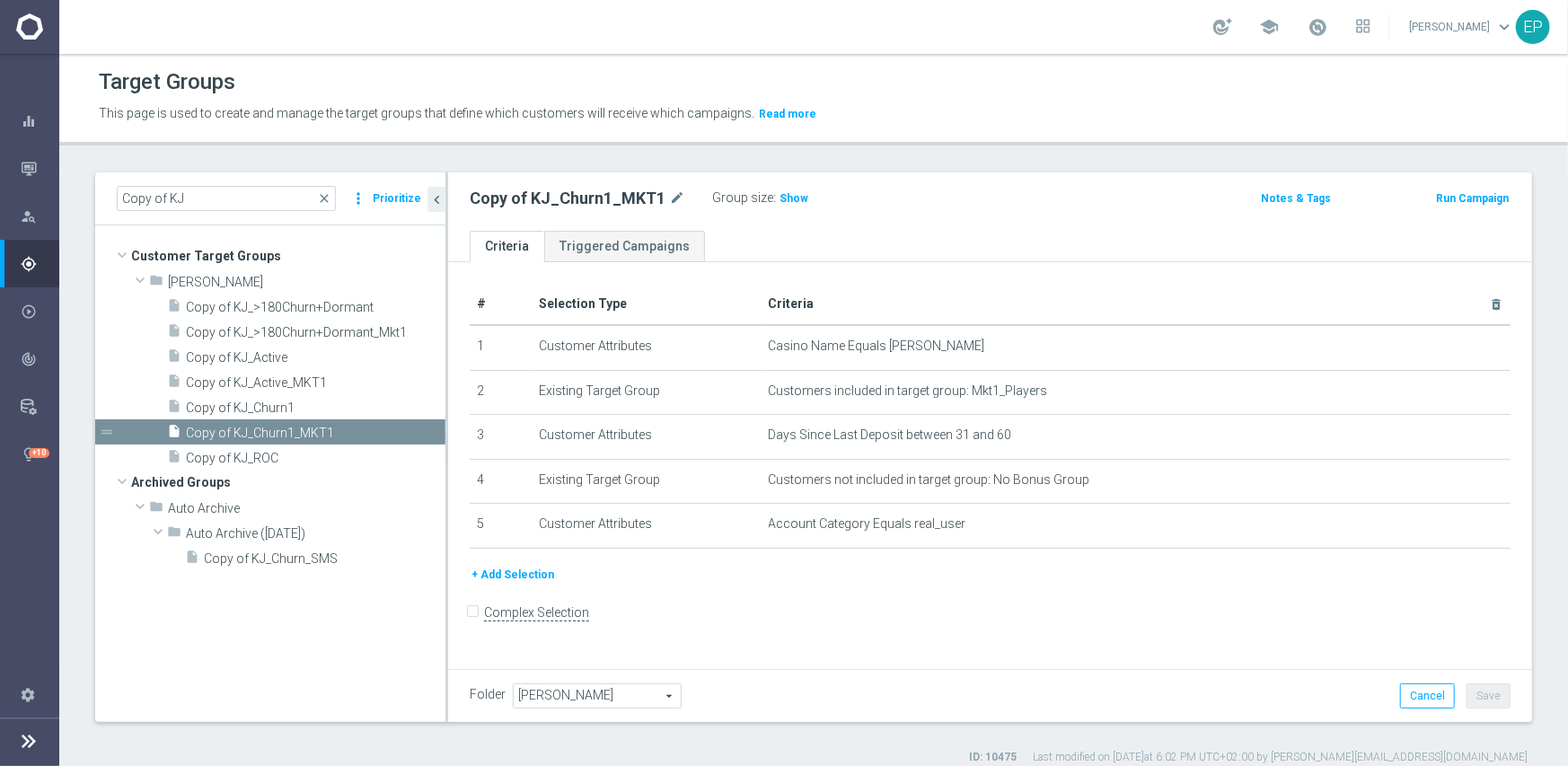
click at [594, 691] on span "[PERSON_NAME]" at bounding box center [596, 697] width 167 height 23
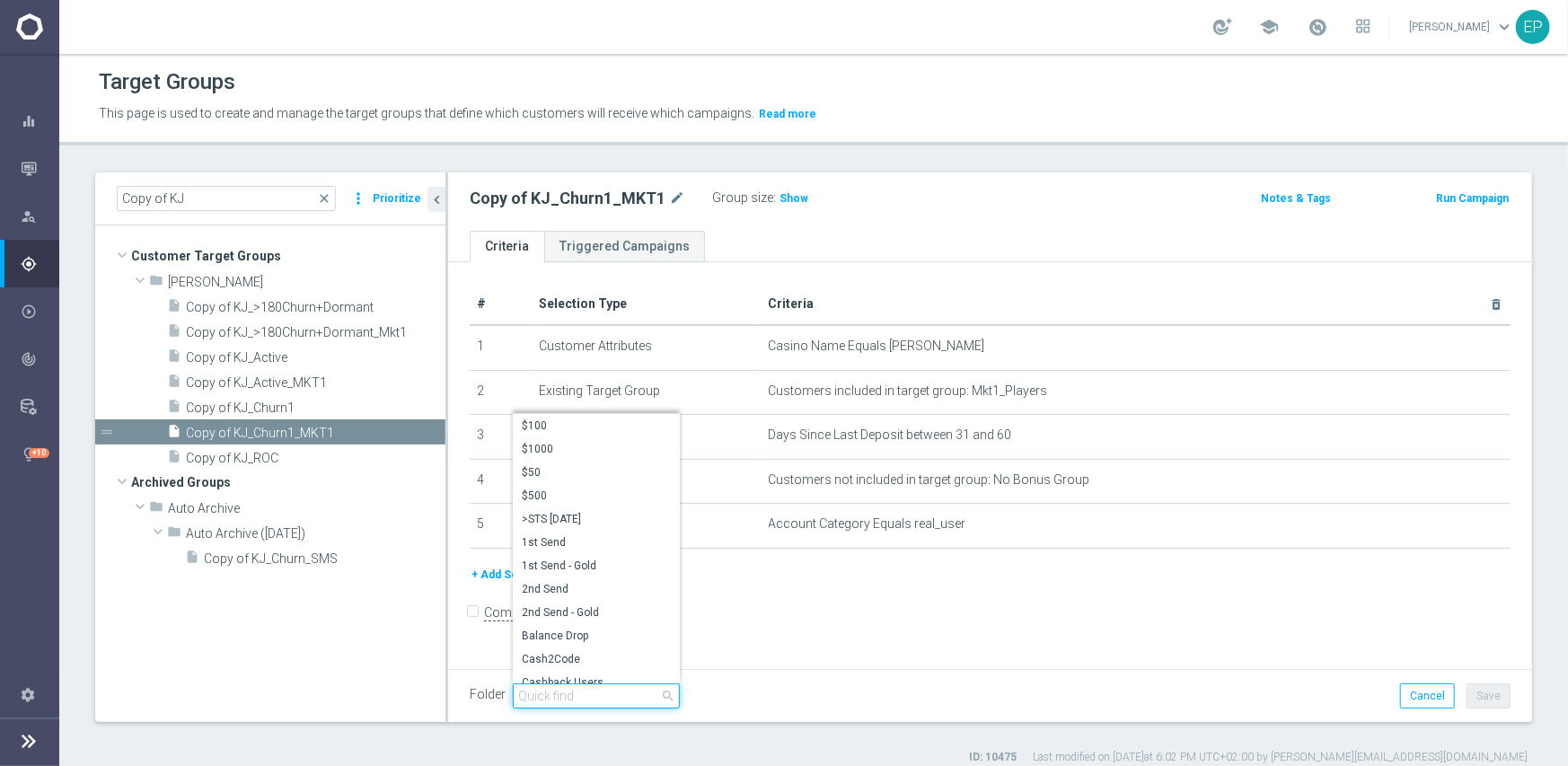
click at [583, 692] on input "search" at bounding box center [595, 697] width 167 height 25
paste input "kjn en"
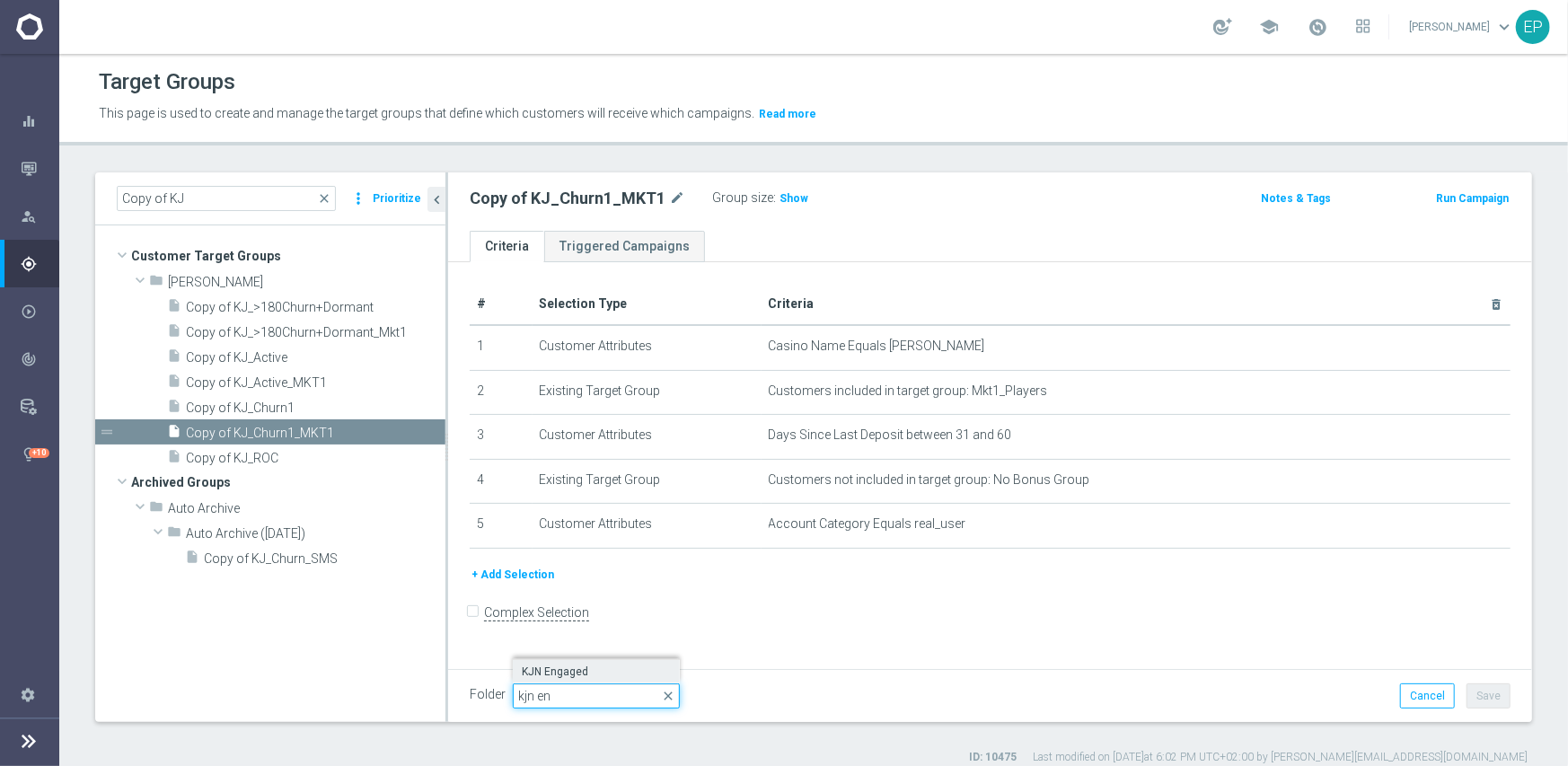
type input "kjn en"
click at [578, 669] on span "KJN Engaged" at bounding box center [595, 672] width 149 height 14
click at [1491, 697] on button "Save" at bounding box center [1489, 697] width 44 height 25
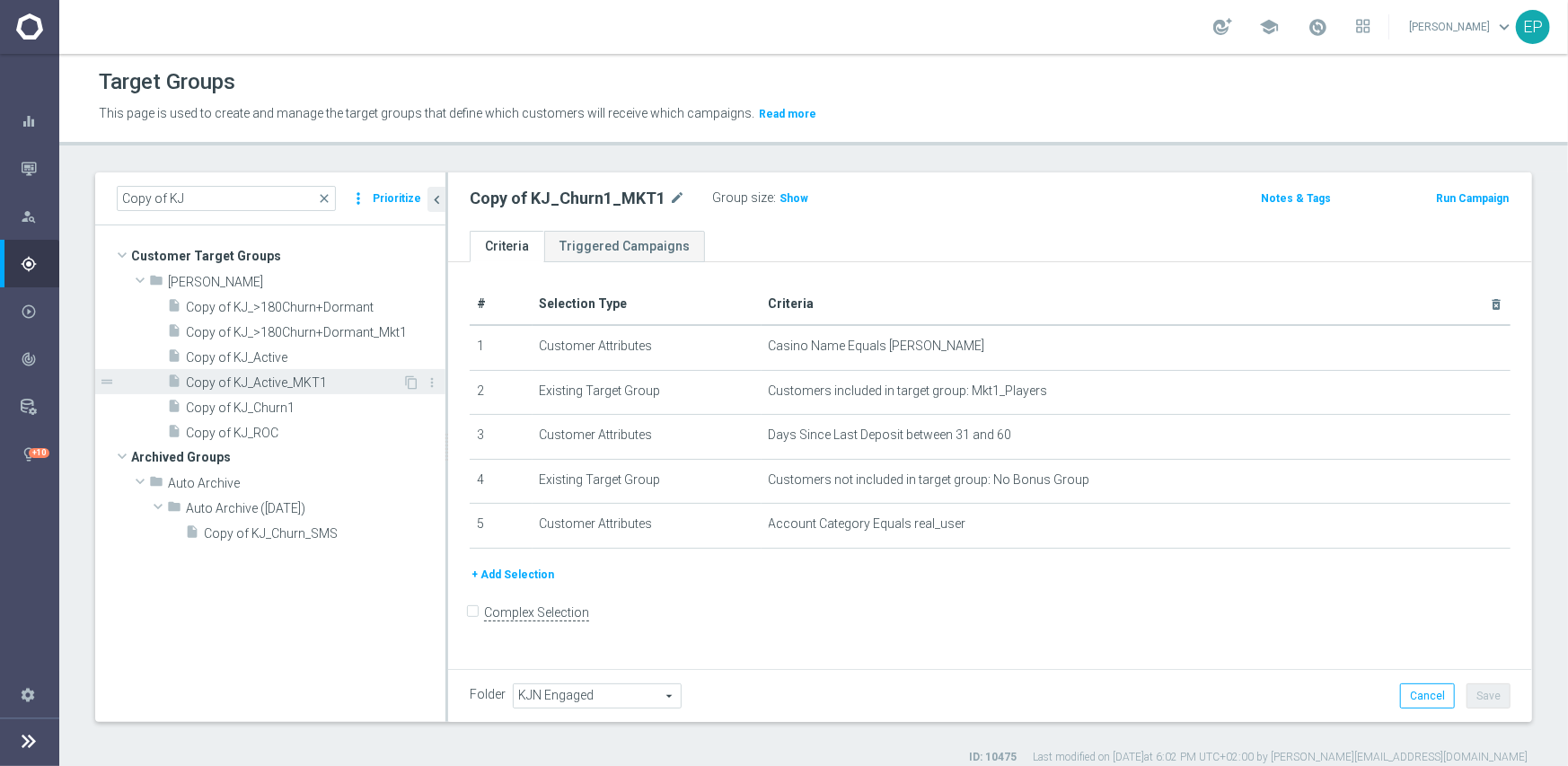
click at [254, 384] on span "Copy of KJ_Active_MKT1" at bounding box center [294, 383] width 217 height 15
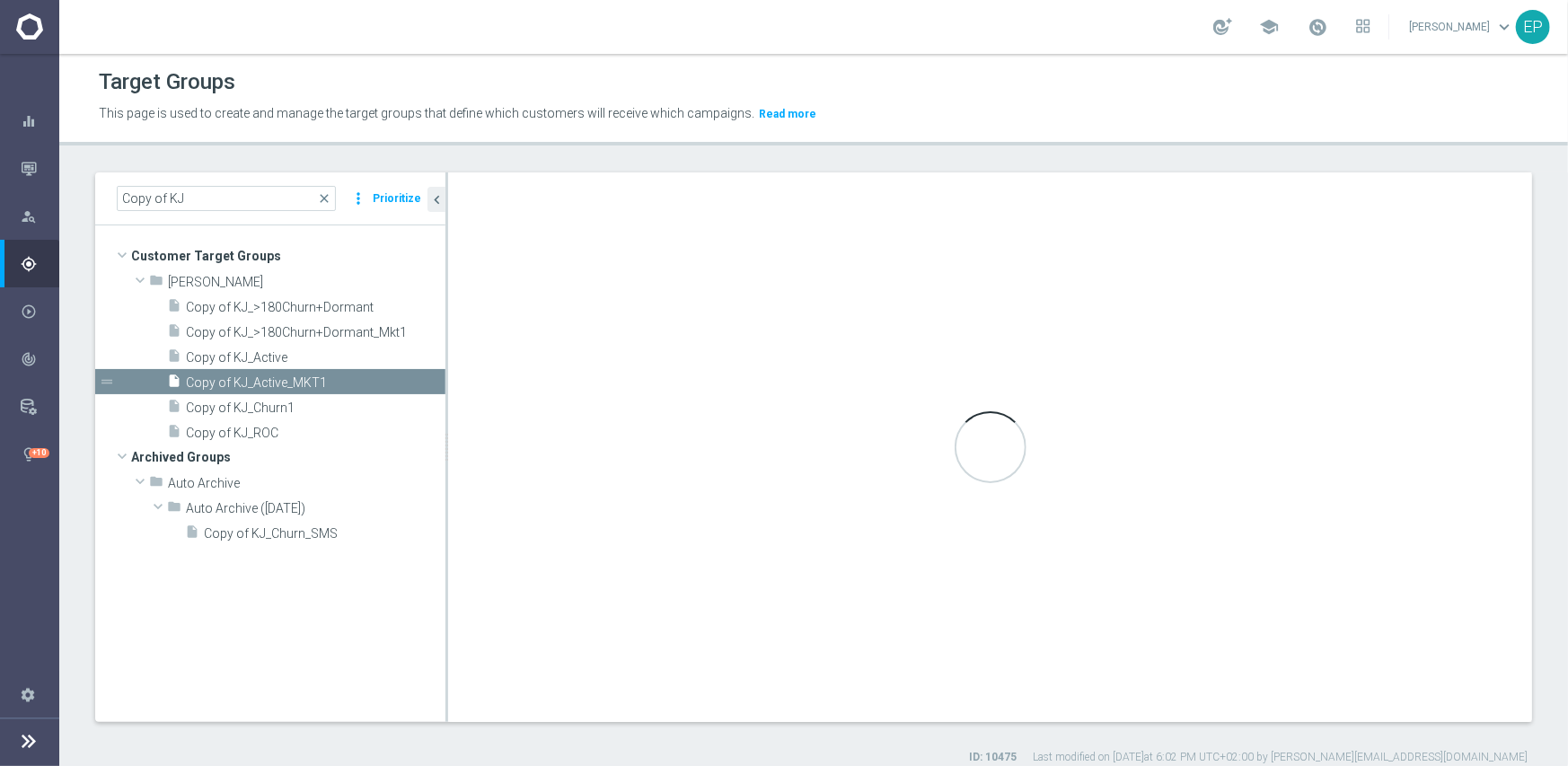
type input "[PERSON_NAME]"
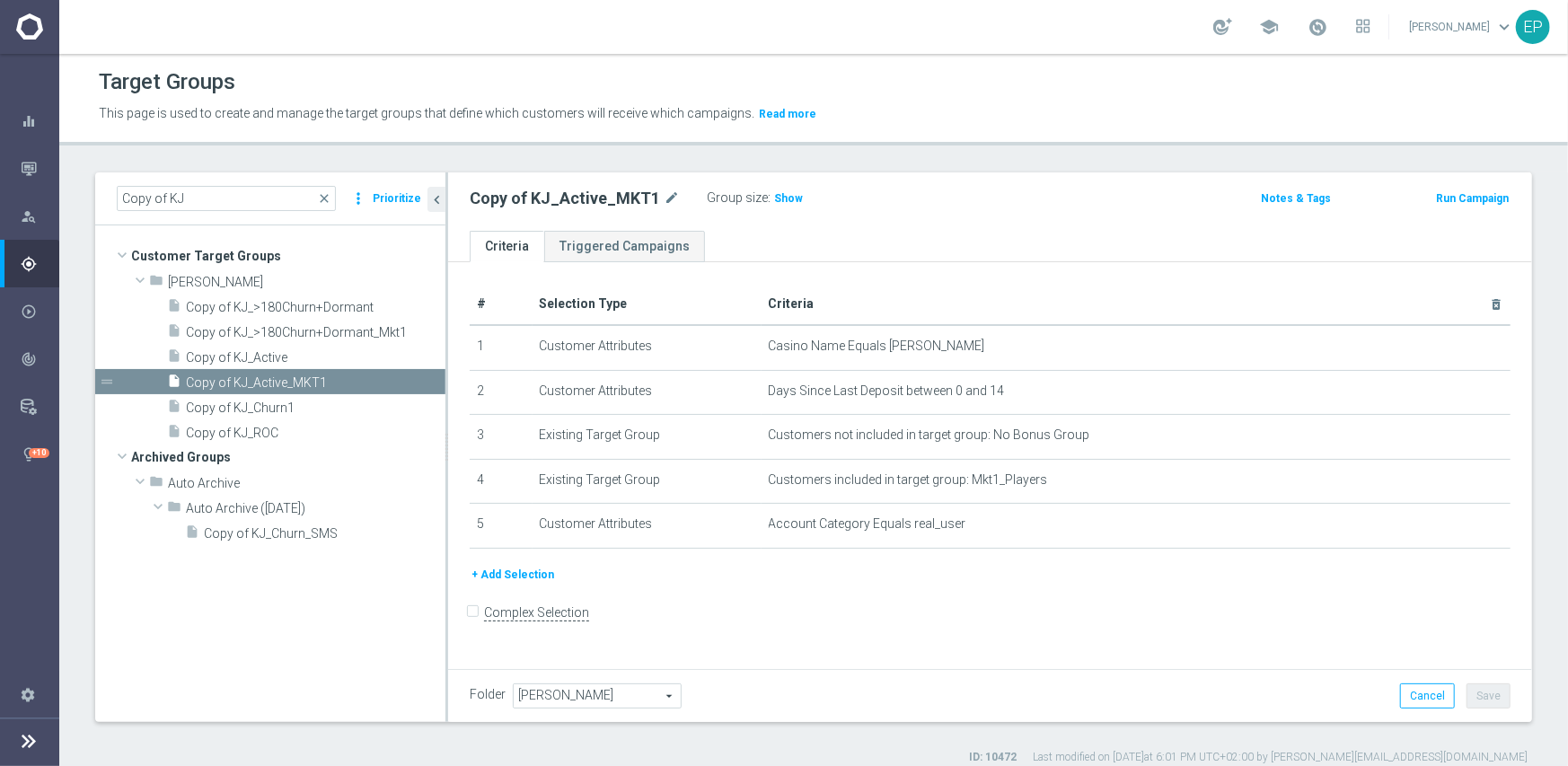
click at [581, 694] on span "[PERSON_NAME]" at bounding box center [596, 697] width 167 height 23
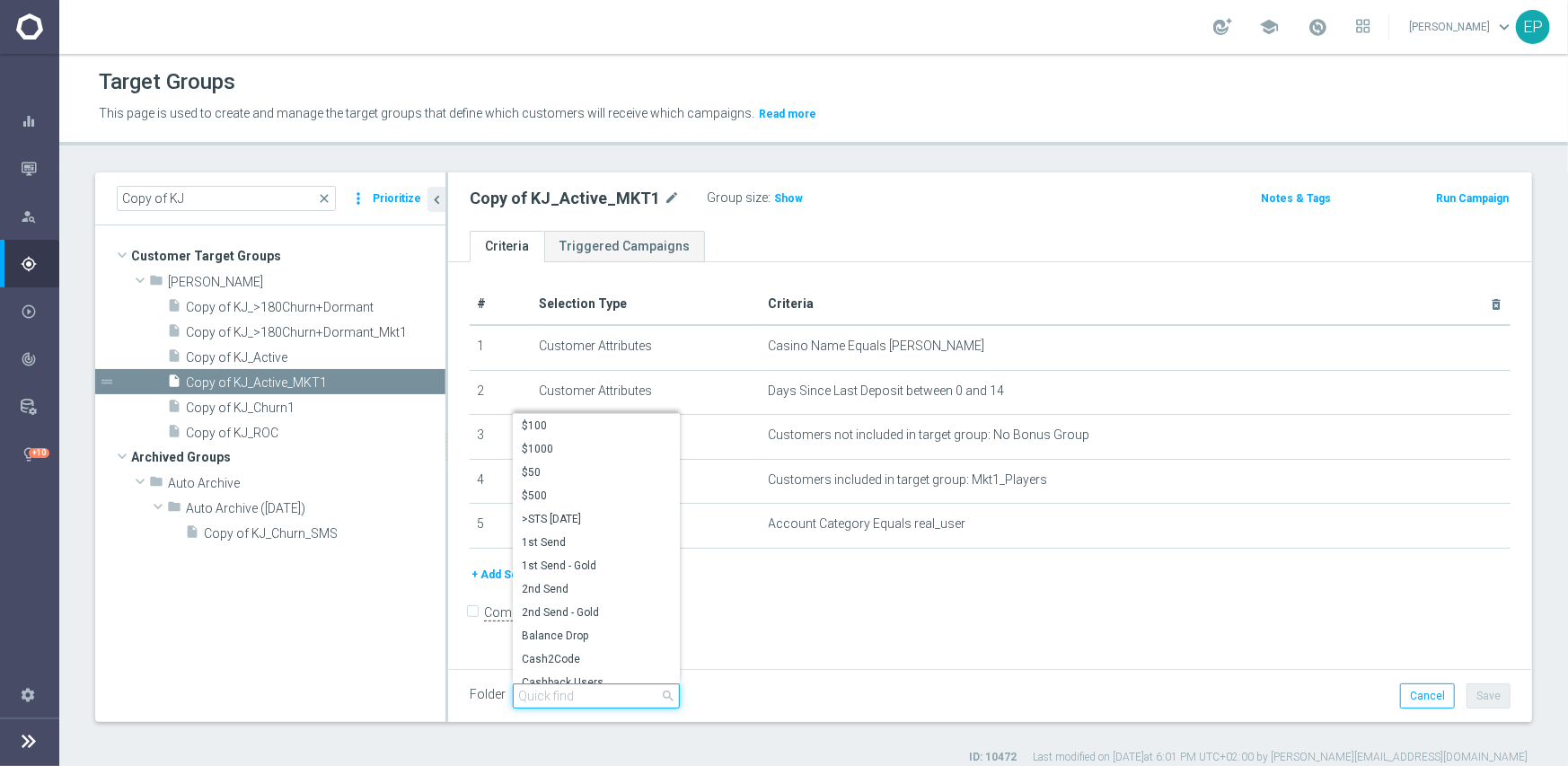
click at [589, 696] on input "search" at bounding box center [595, 697] width 167 height 25
paste input "kjn en"
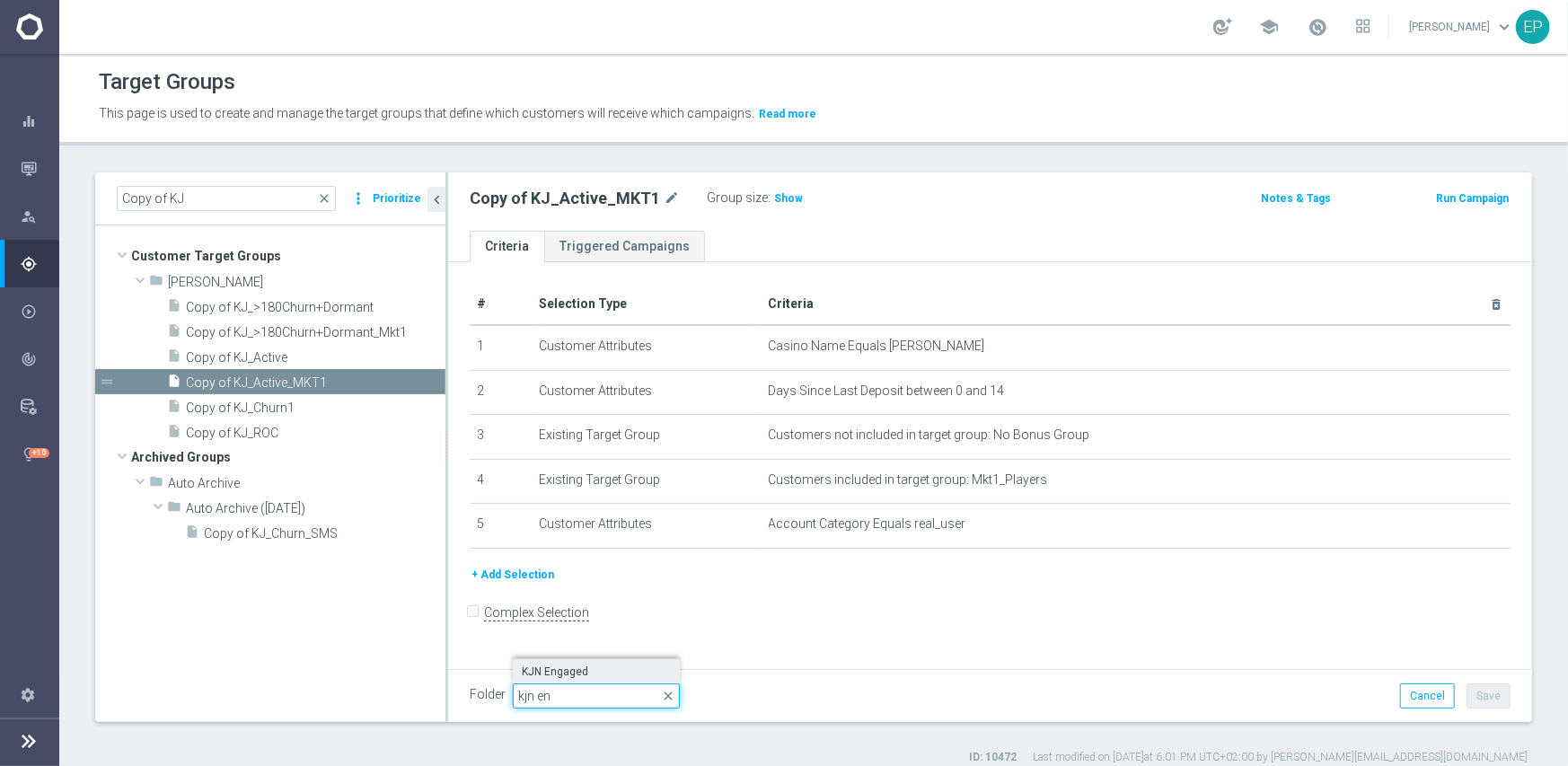
type input "kjn en"
click at [584, 670] on span "KJN Engaged" at bounding box center [595, 672] width 149 height 14
type input "KJN Engaged"
click at [1492, 687] on button "Save" at bounding box center [1489, 697] width 44 height 25
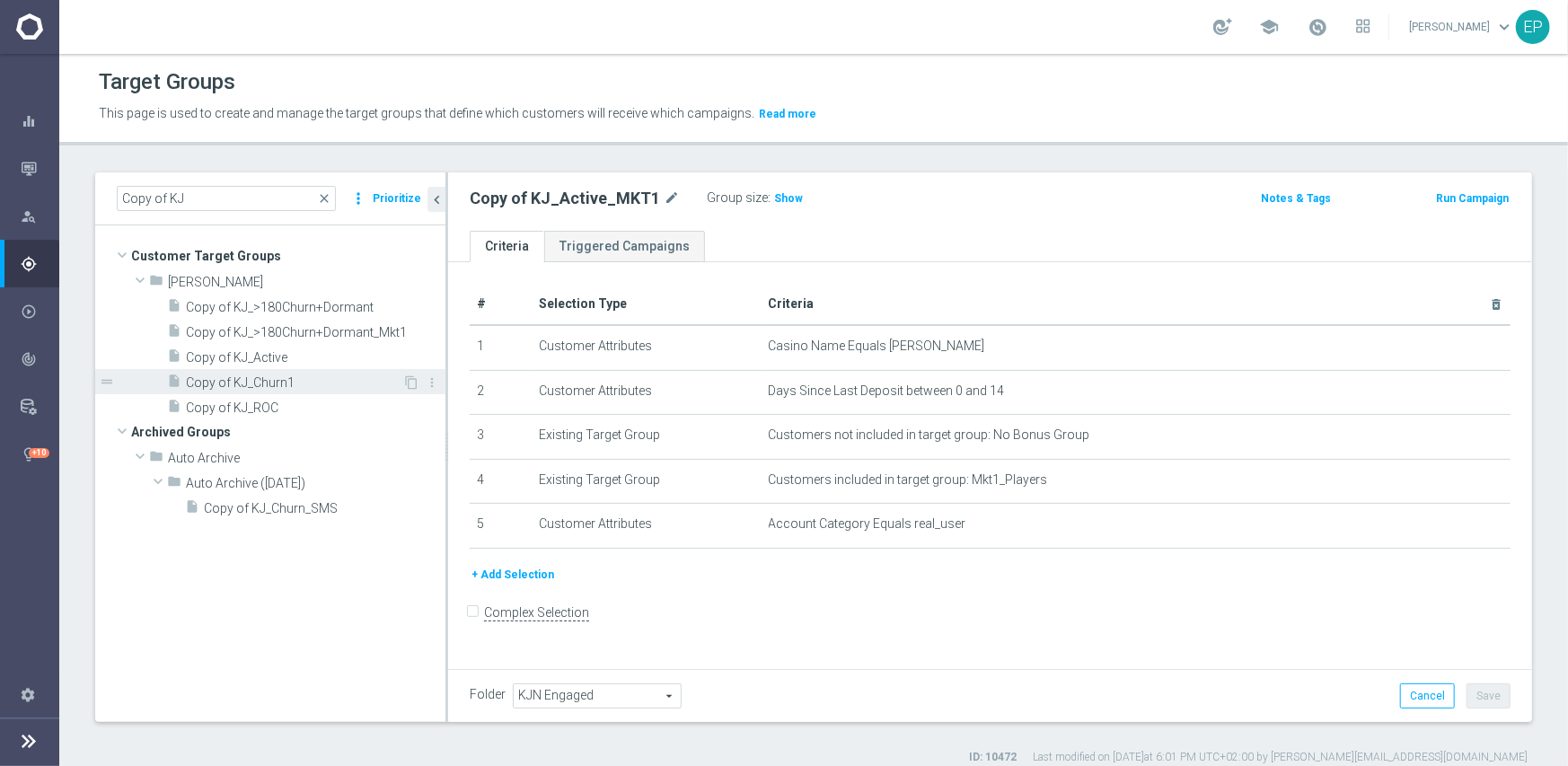
click at [234, 381] on span "Copy of KJ_Churn1" at bounding box center [294, 383] width 217 height 15
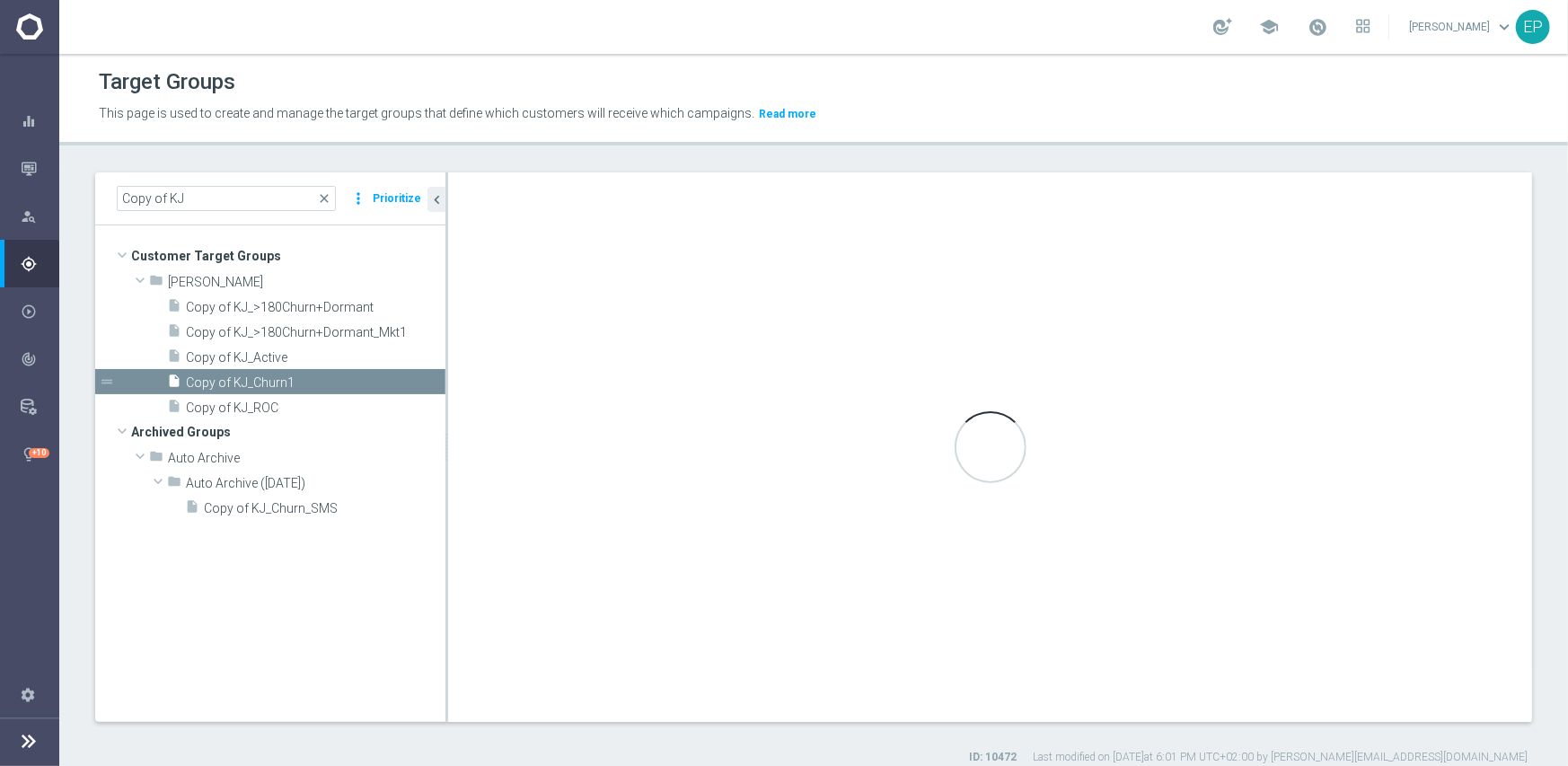
checkbox input "true"
type input "[PERSON_NAME]"
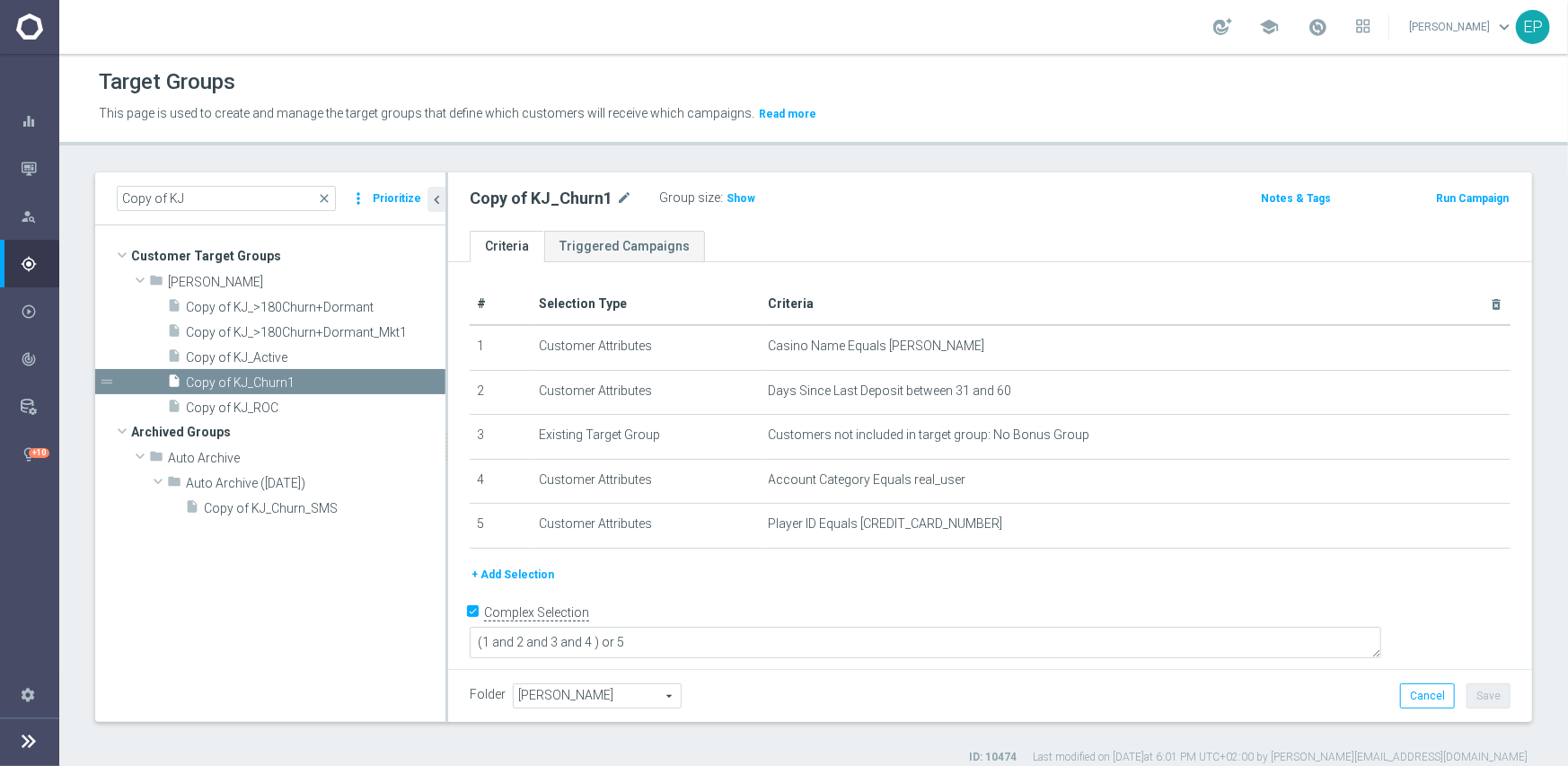
click at [596, 696] on span "[PERSON_NAME]" at bounding box center [596, 697] width 167 height 23
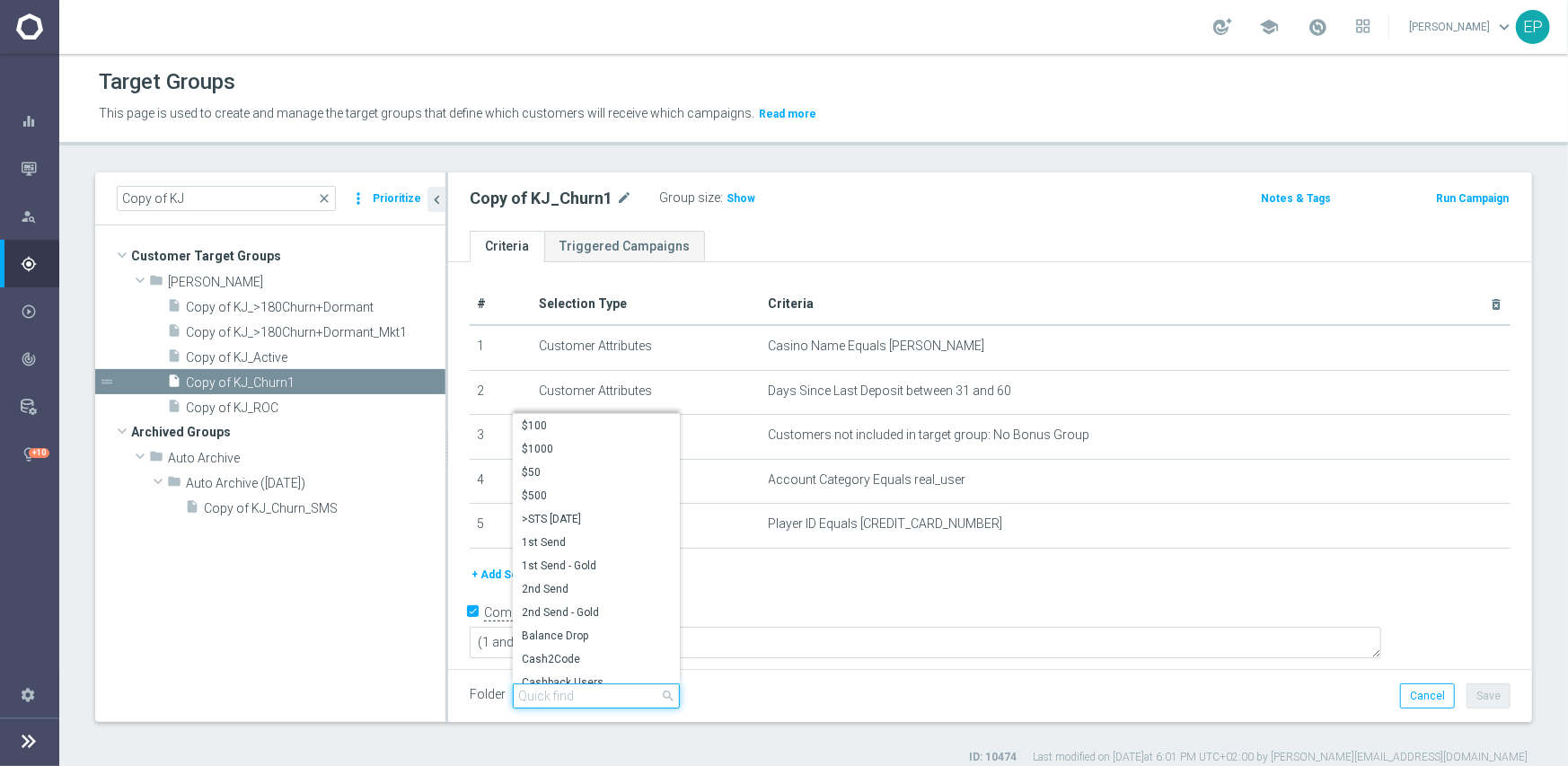
click at [593, 694] on input "search" at bounding box center [595, 697] width 167 height 25
paste input "kjn en"
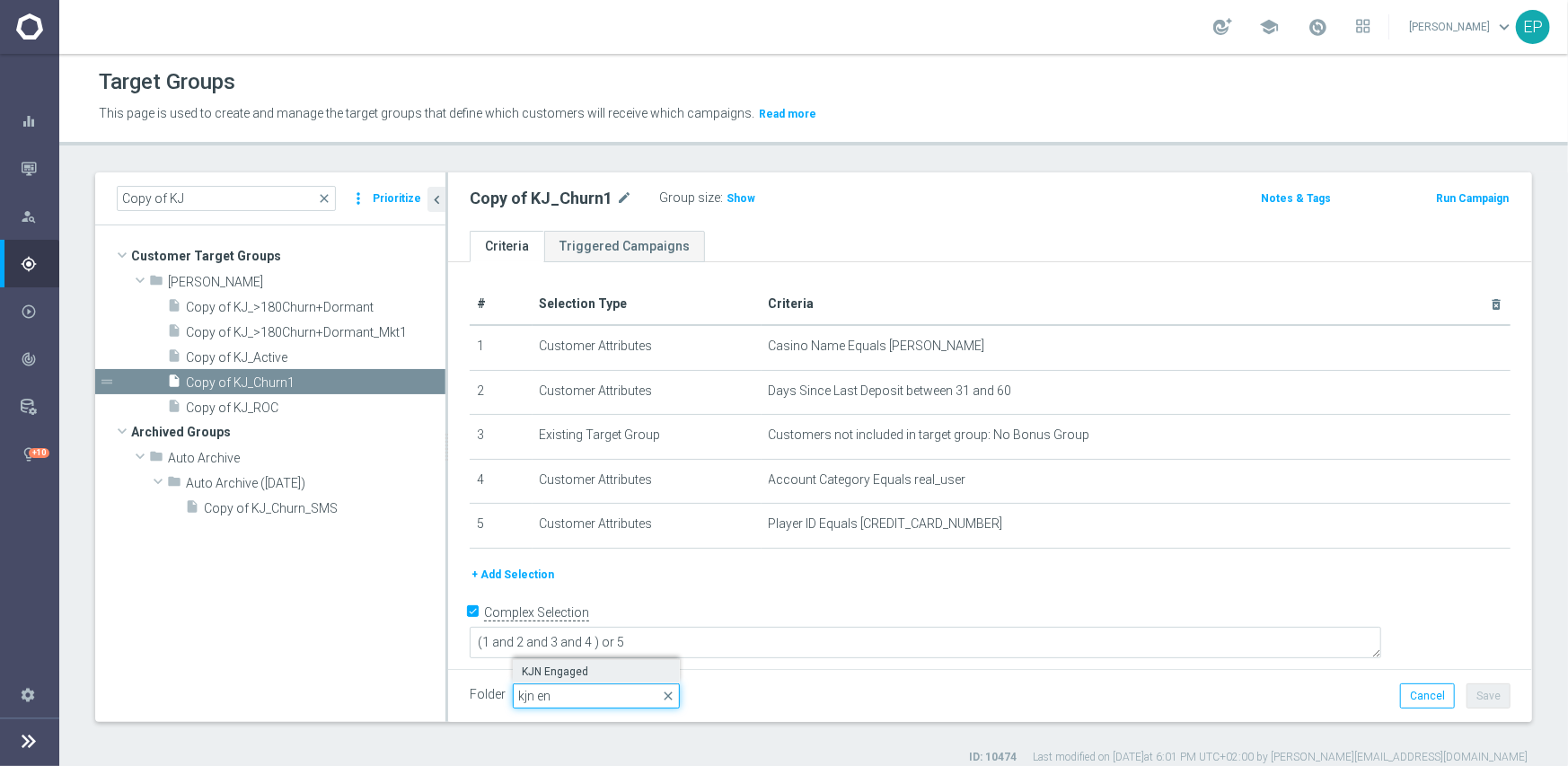
type input "kjn en"
click at [566, 670] on span "KJN Engaged" at bounding box center [595, 672] width 149 height 14
click at [1471, 697] on button "Save" at bounding box center [1489, 697] width 44 height 25
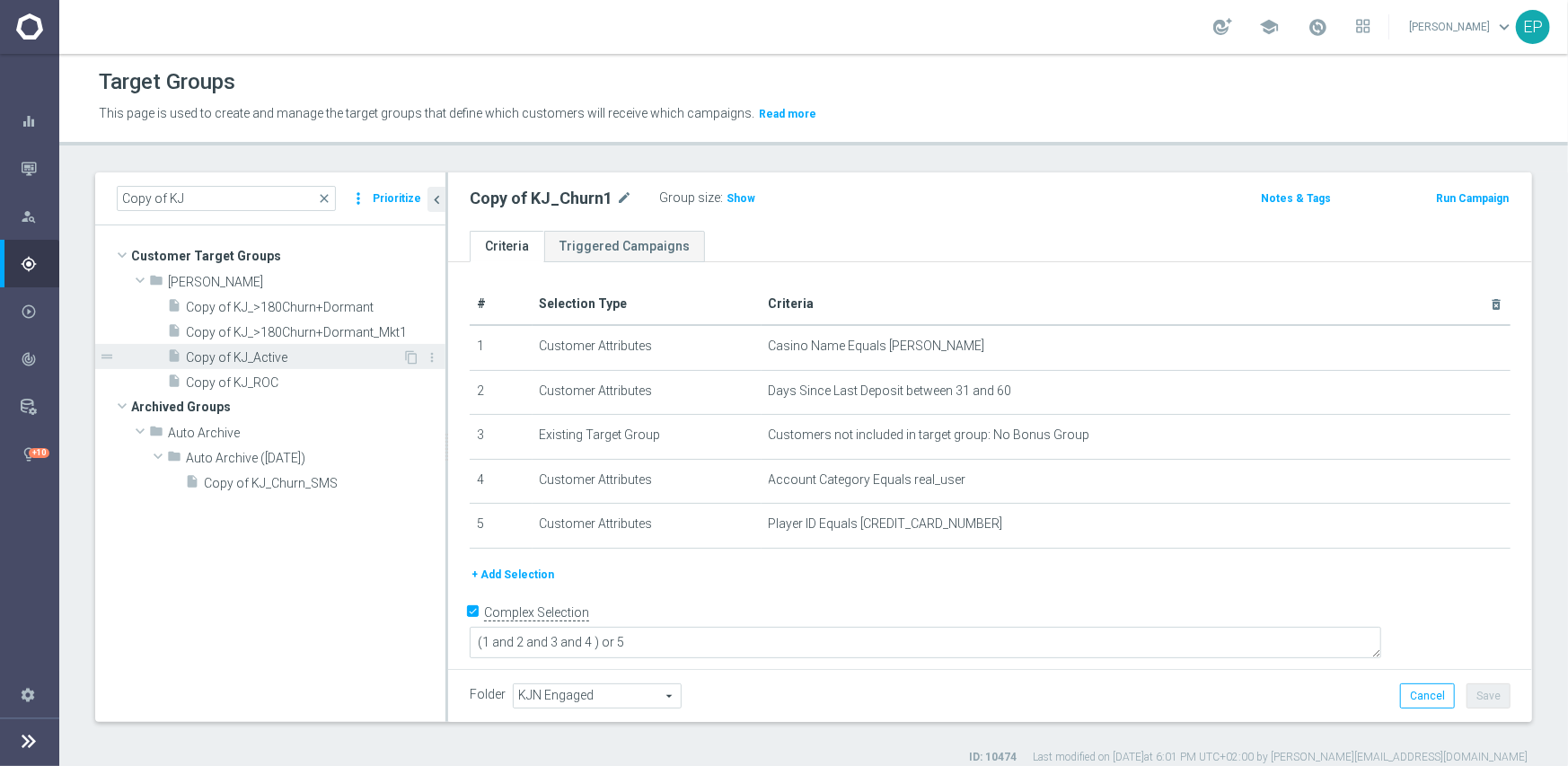
click at [276, 358] on span "Copy of KJ_Active" at bounding box center [294, 357] width 217 height 15
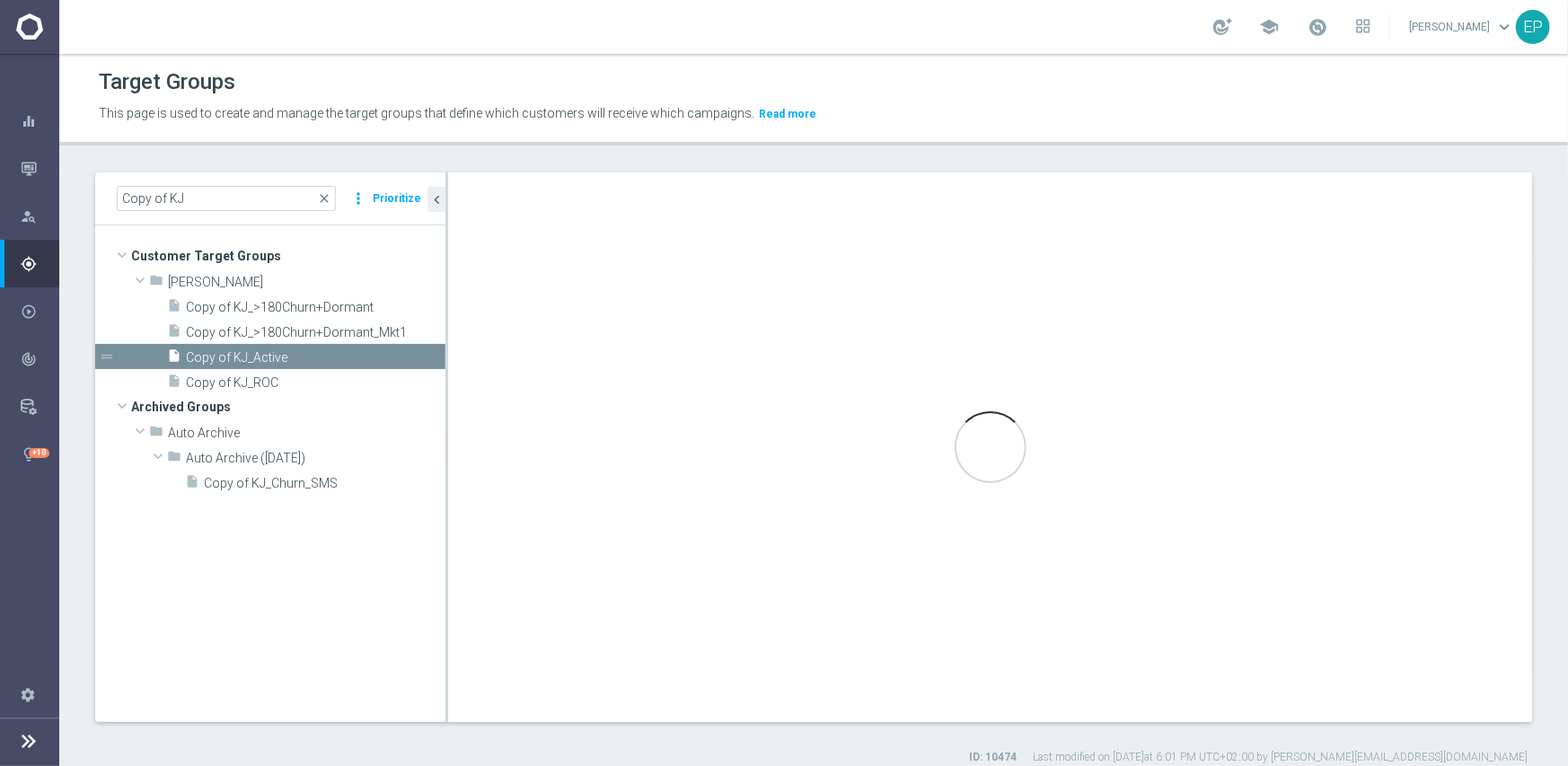
type input "[PERSON_NAME]"
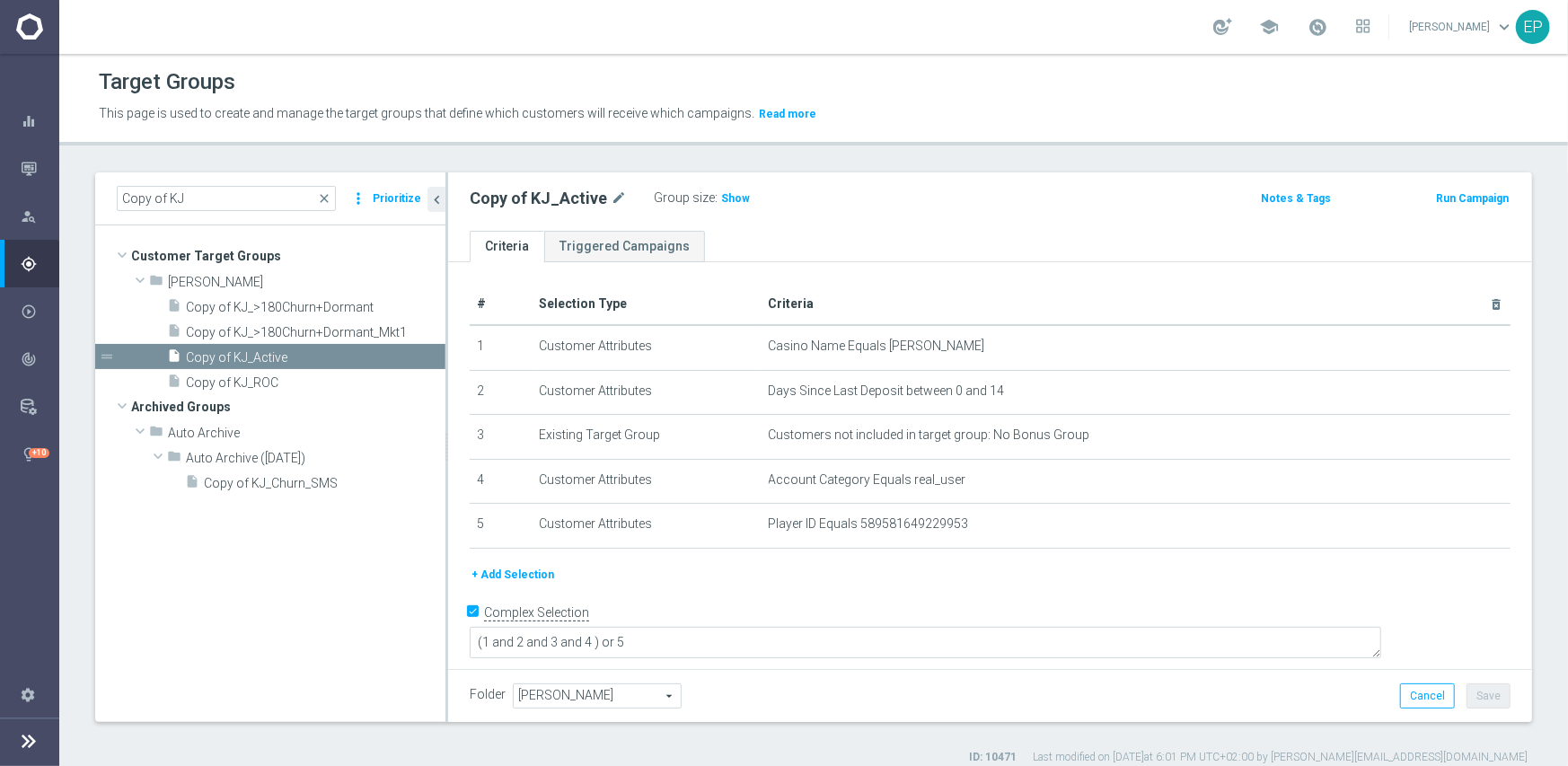
click at [590, 689] on span "[PERSON_NAME]" at bounding box center [596, 697] width 167 height 23
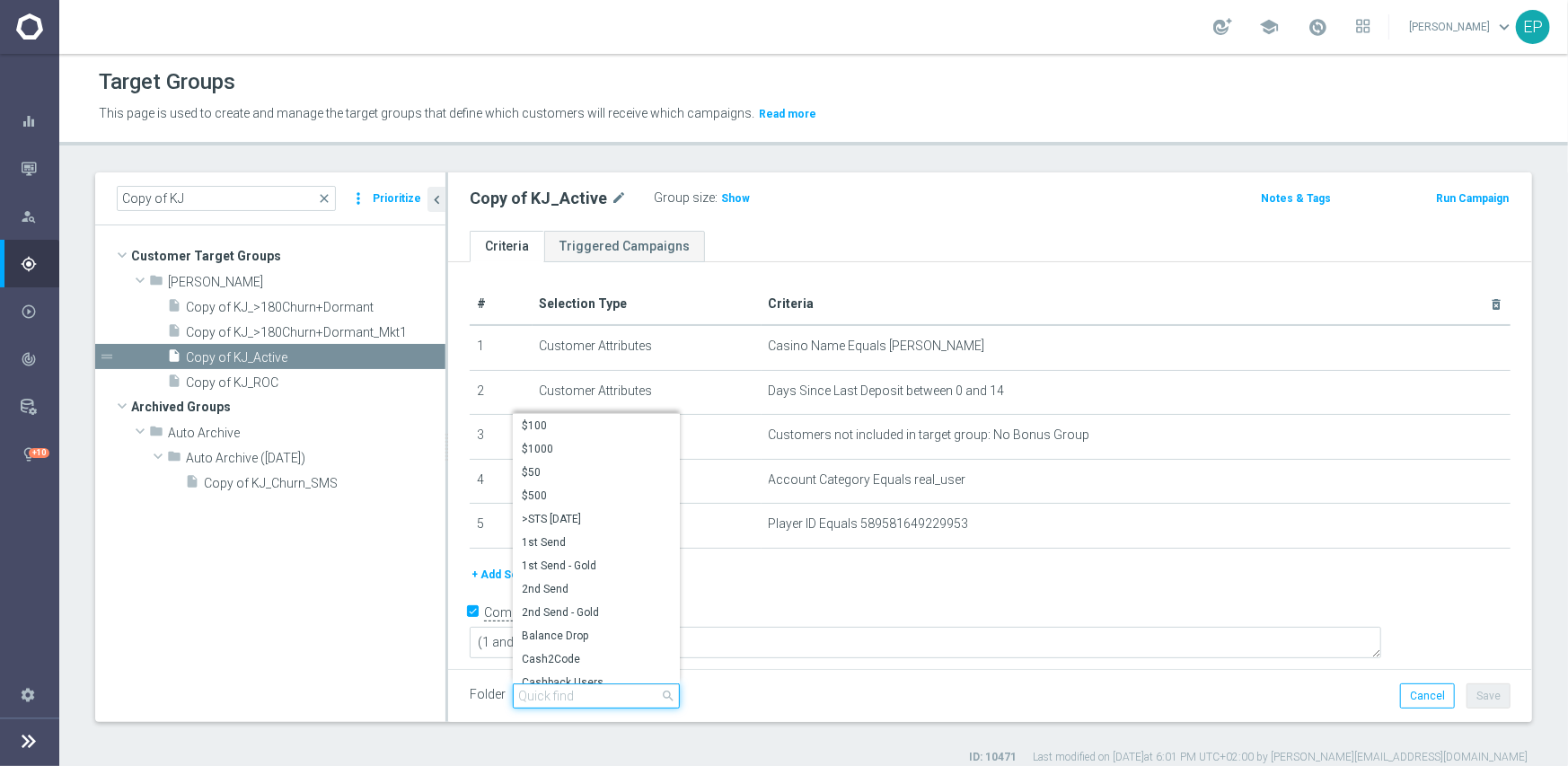
click at [586, 693] on input "search" at bounding box center [595, 697] width 167 height 25
paste input "kjn en"
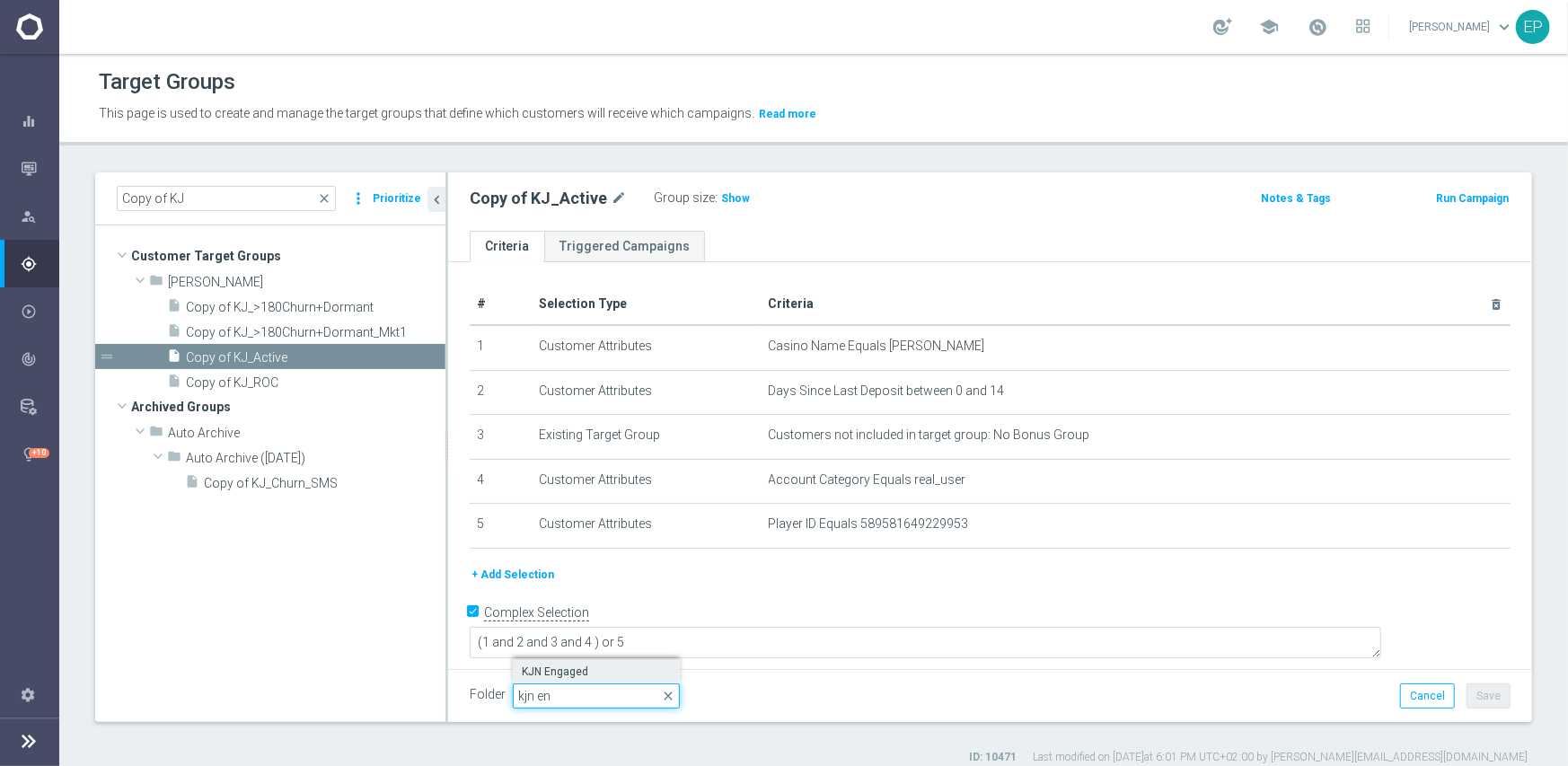
type input "kjn en"
click at [568, 676] on span "KJN Engaged" at bounding box center [595, 672] width 149 height 14
click at [1471, 694] on button "Save" at bounding box center [1489, 697] width 44 height 25
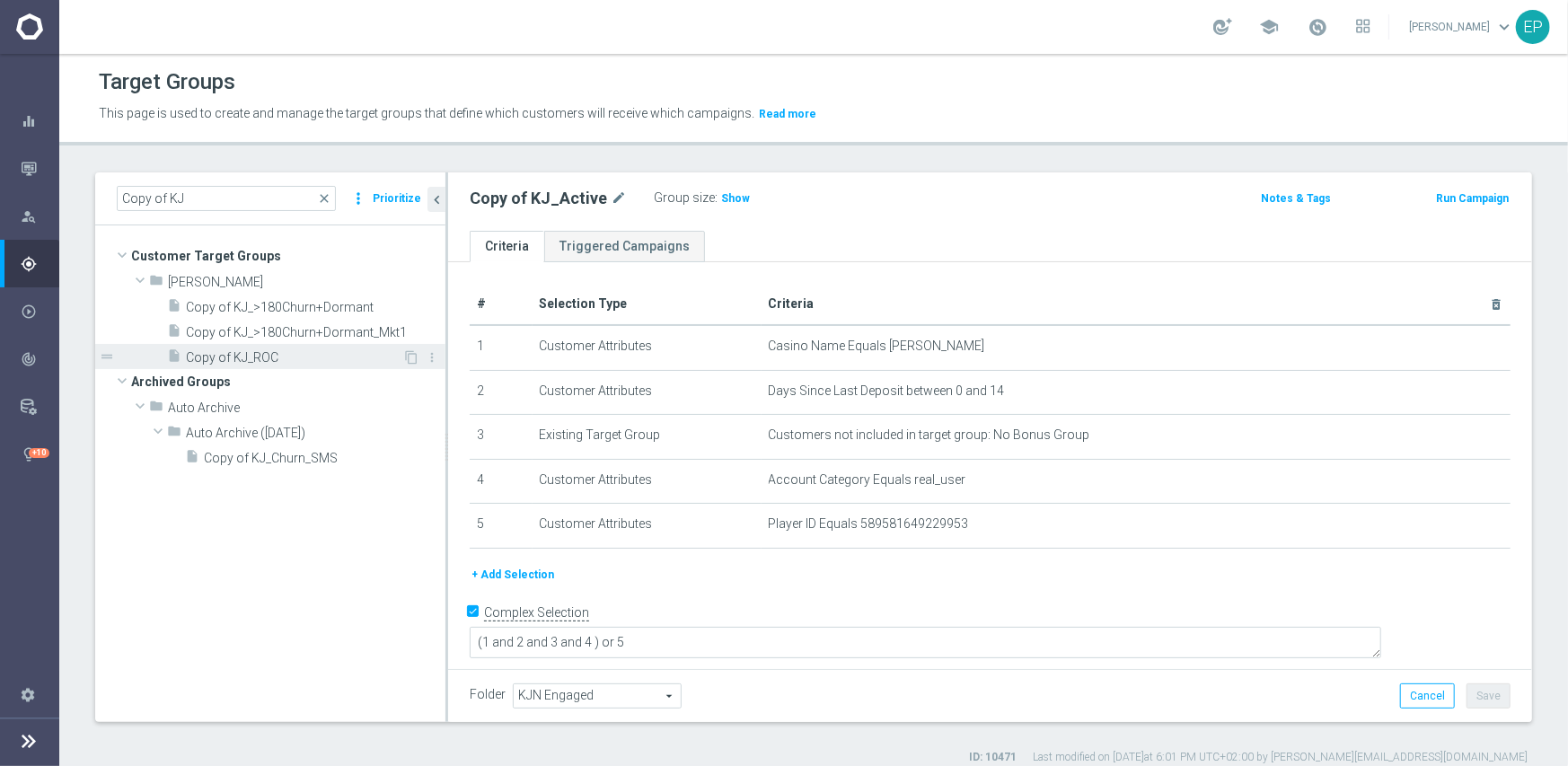
click at [207, 353] on span "Copy of KJ_ROC" at bounding box center [294, 357] width 217 height 15
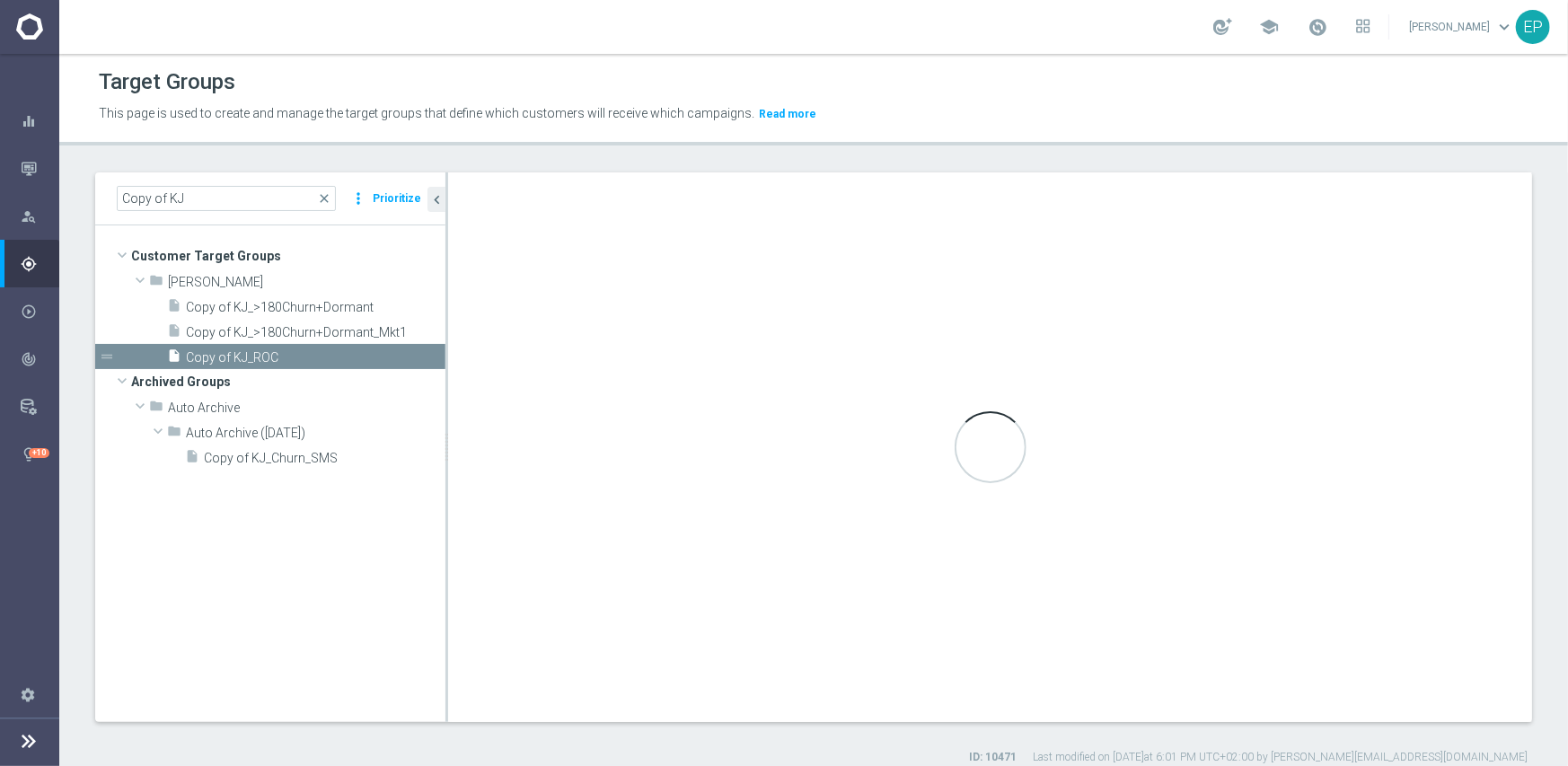
type input "[PERSON_NAME]"
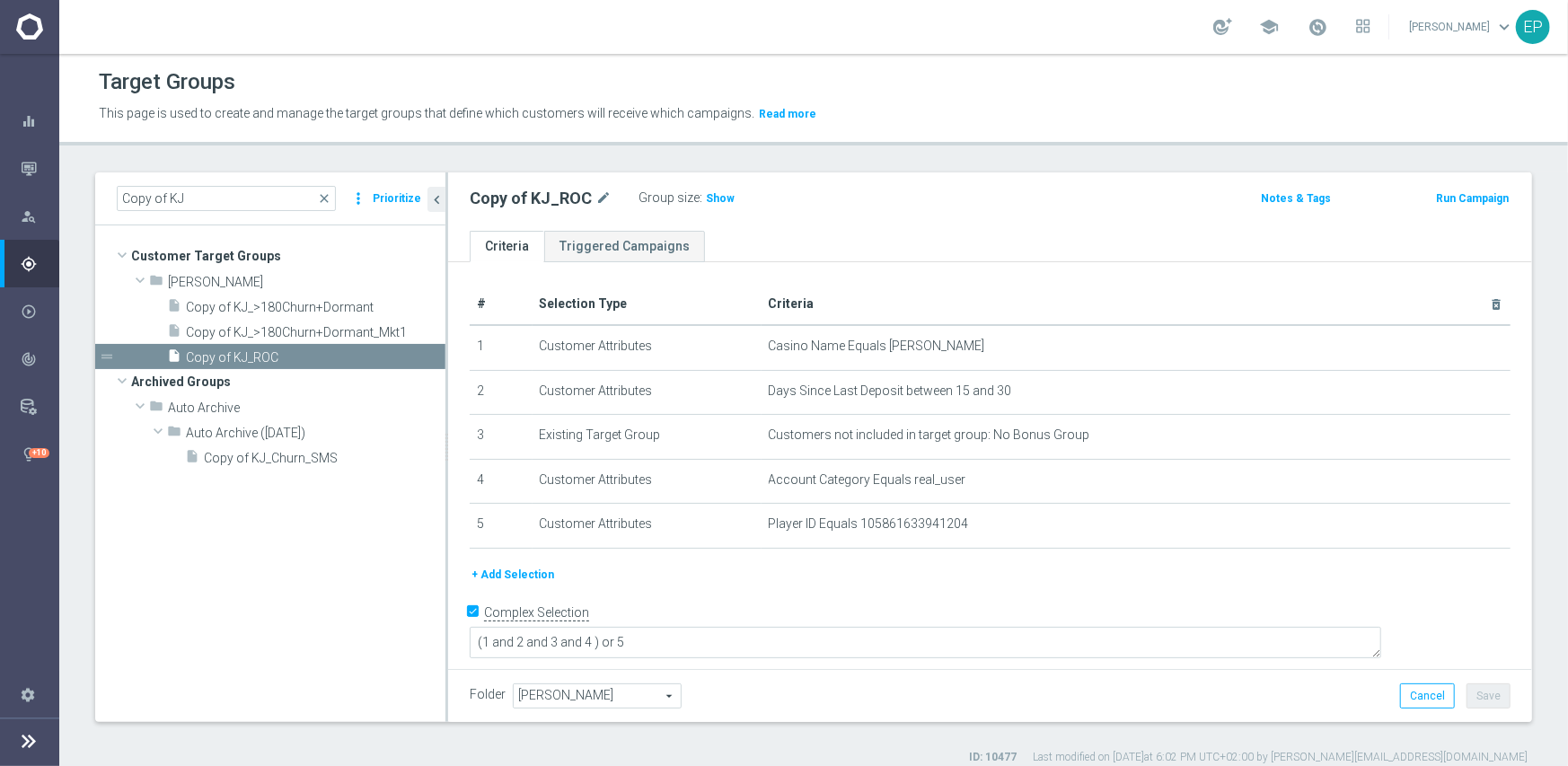
click at [605, 687] on span "[PERSON_NAME]" at bounding box center [596, 697] width 167 height 23
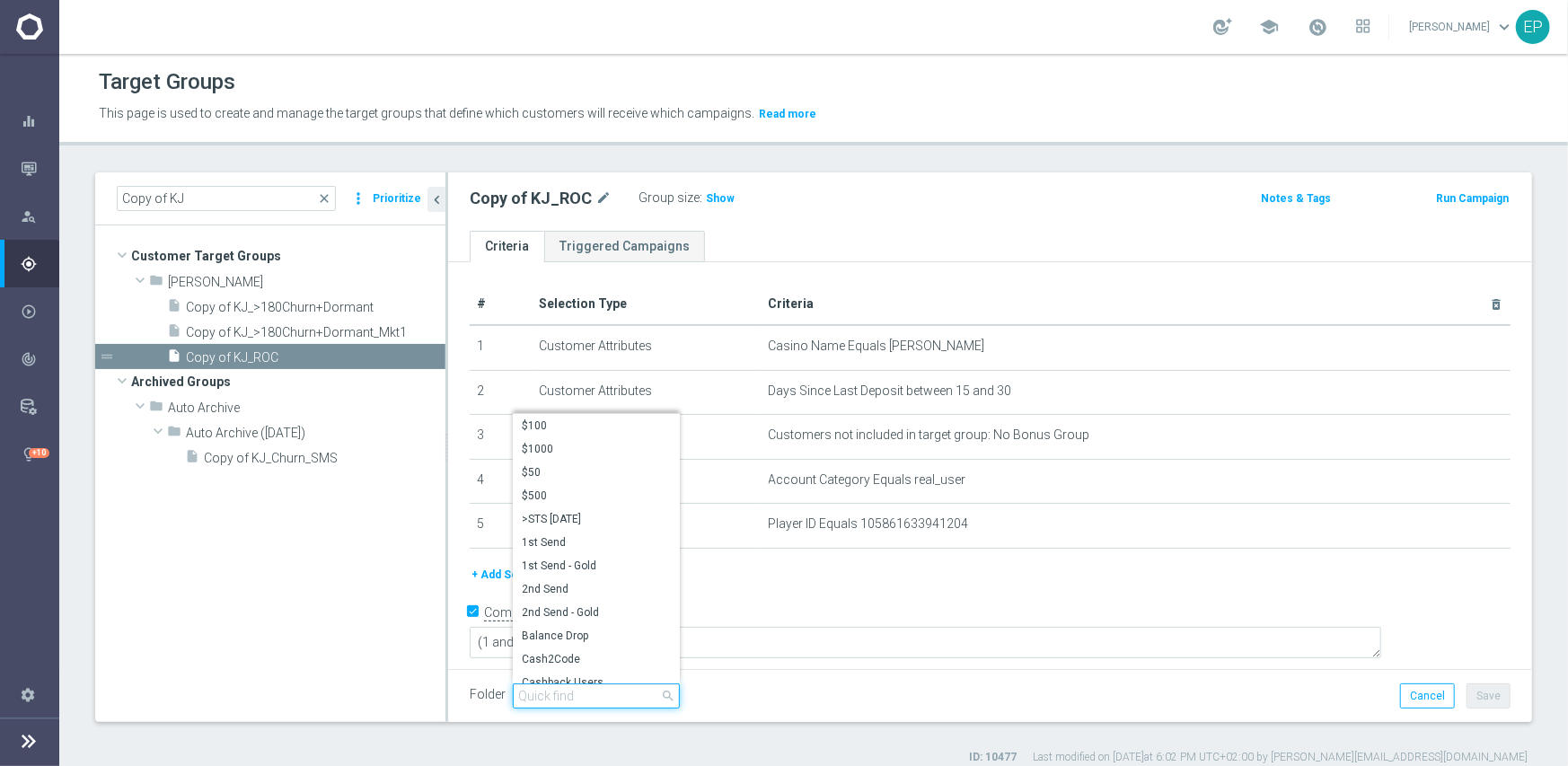
click at [573, 694] on input "search" at bounding box center [595, 697] width 167 height 25
paste input "kjn en"
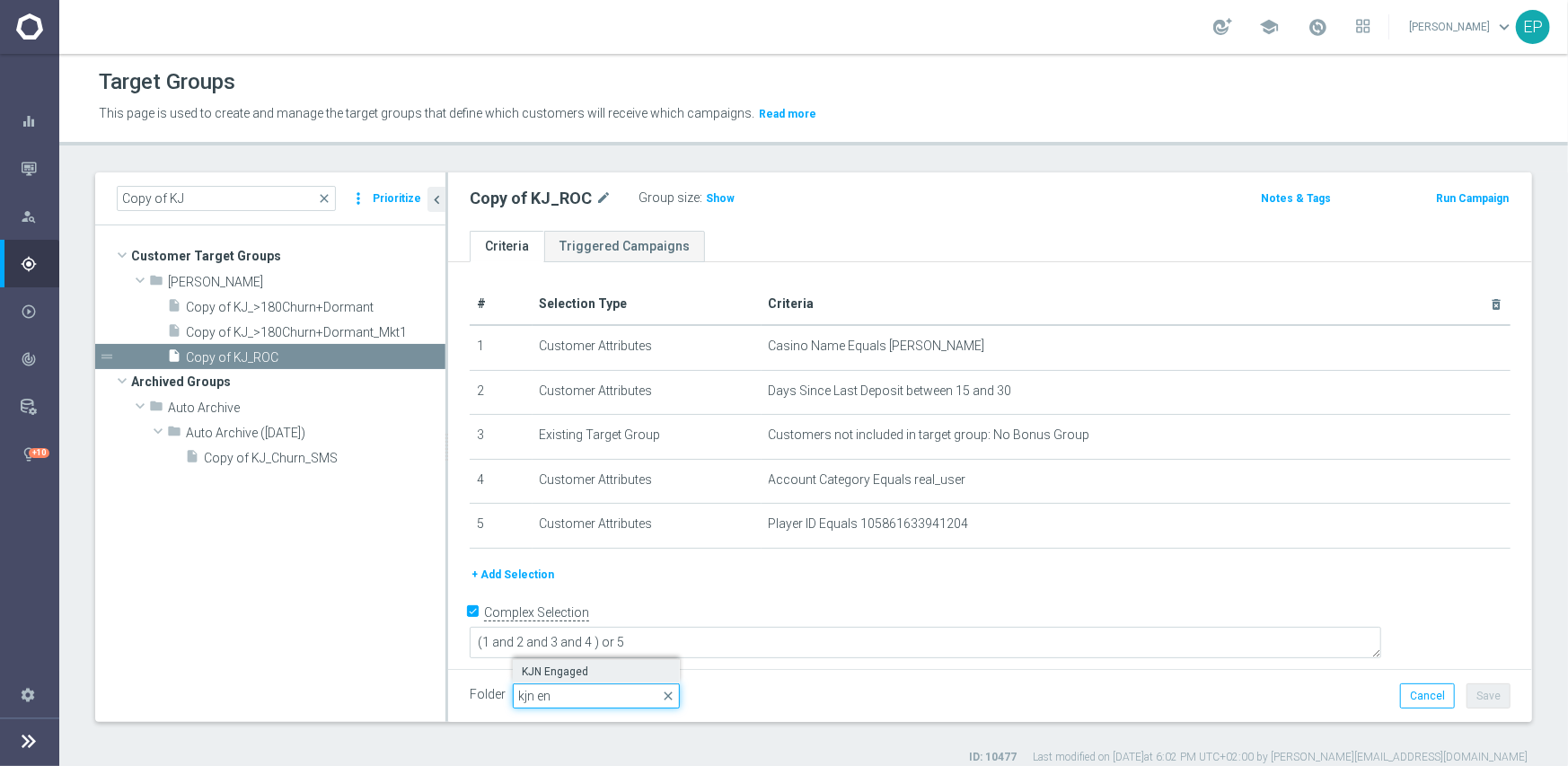
type input "kjn en"
click at [571, 673] on span "KJN Engaged" at bounding box center [595, 672] width 149 height 14
type input "KJN Engaged"
click at [1467, 693] on button "Save" at bounding box center [1489, 697] width 44 height 25
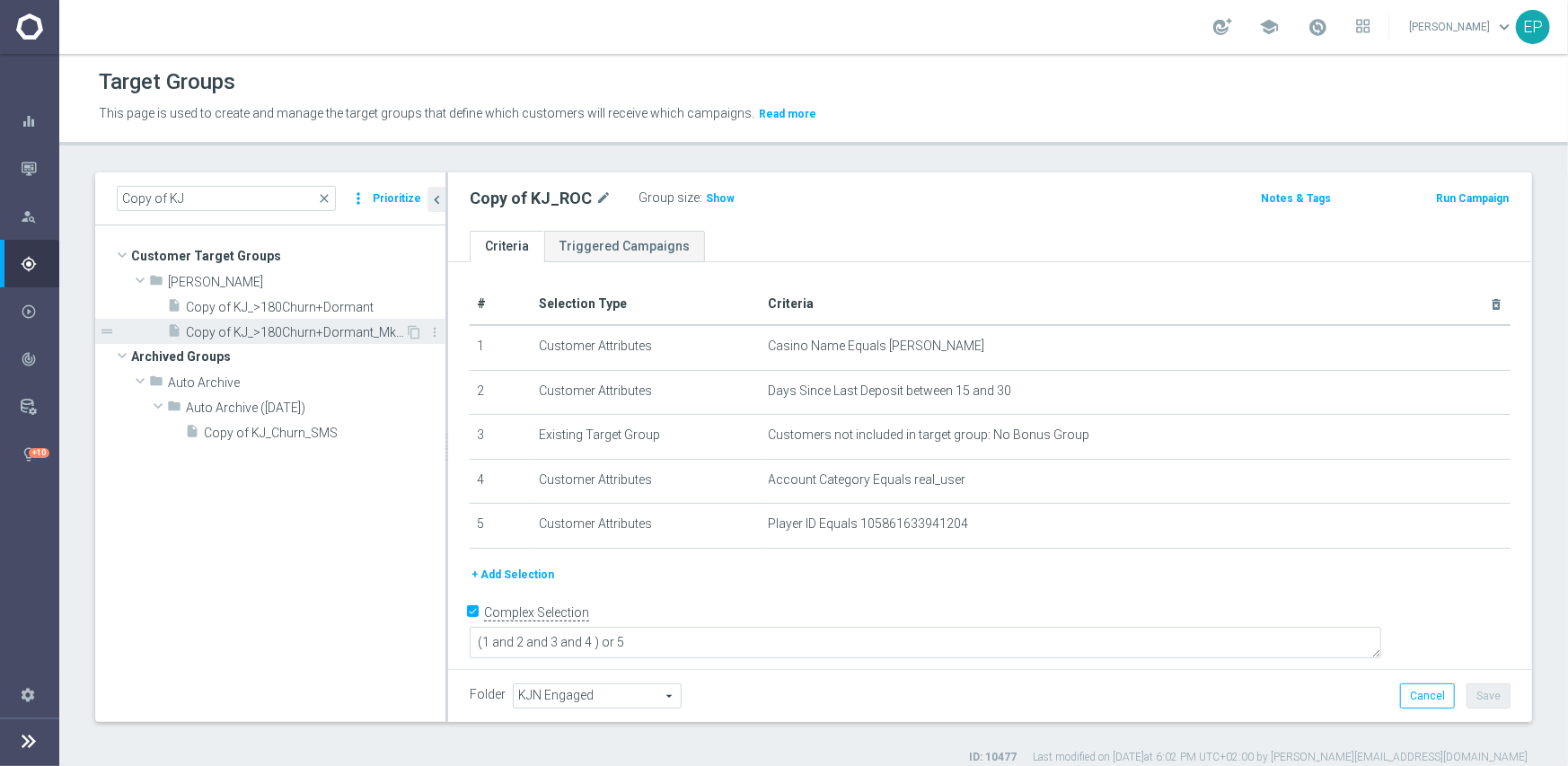
click at [315, 330] on span "Copy of KJ_>180Churn+Dormant_Mkt1" at bounding box center [295, 332] width 219 height 15
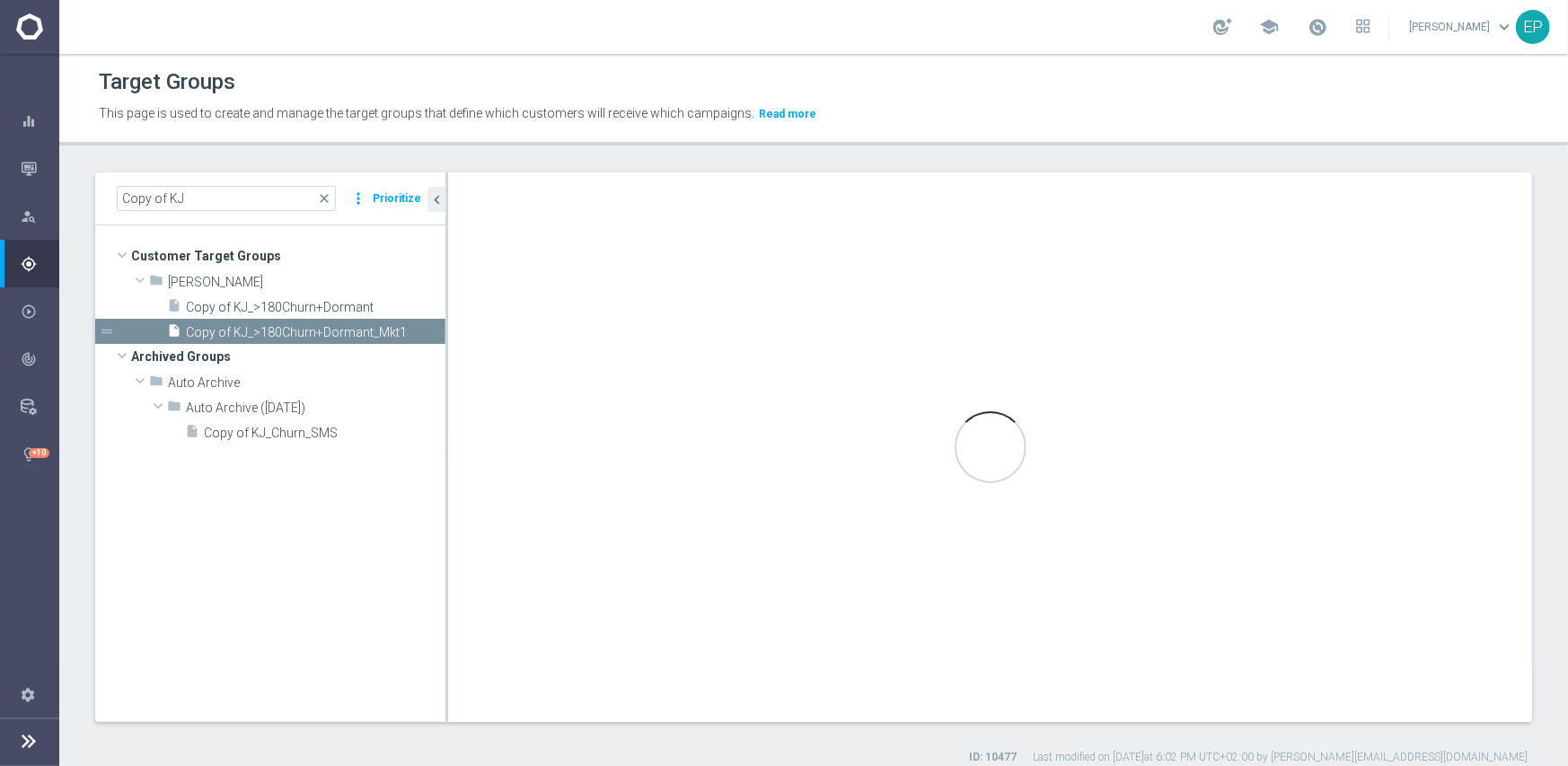
checkbox input "false"
type input "[PERSON_NAME]"
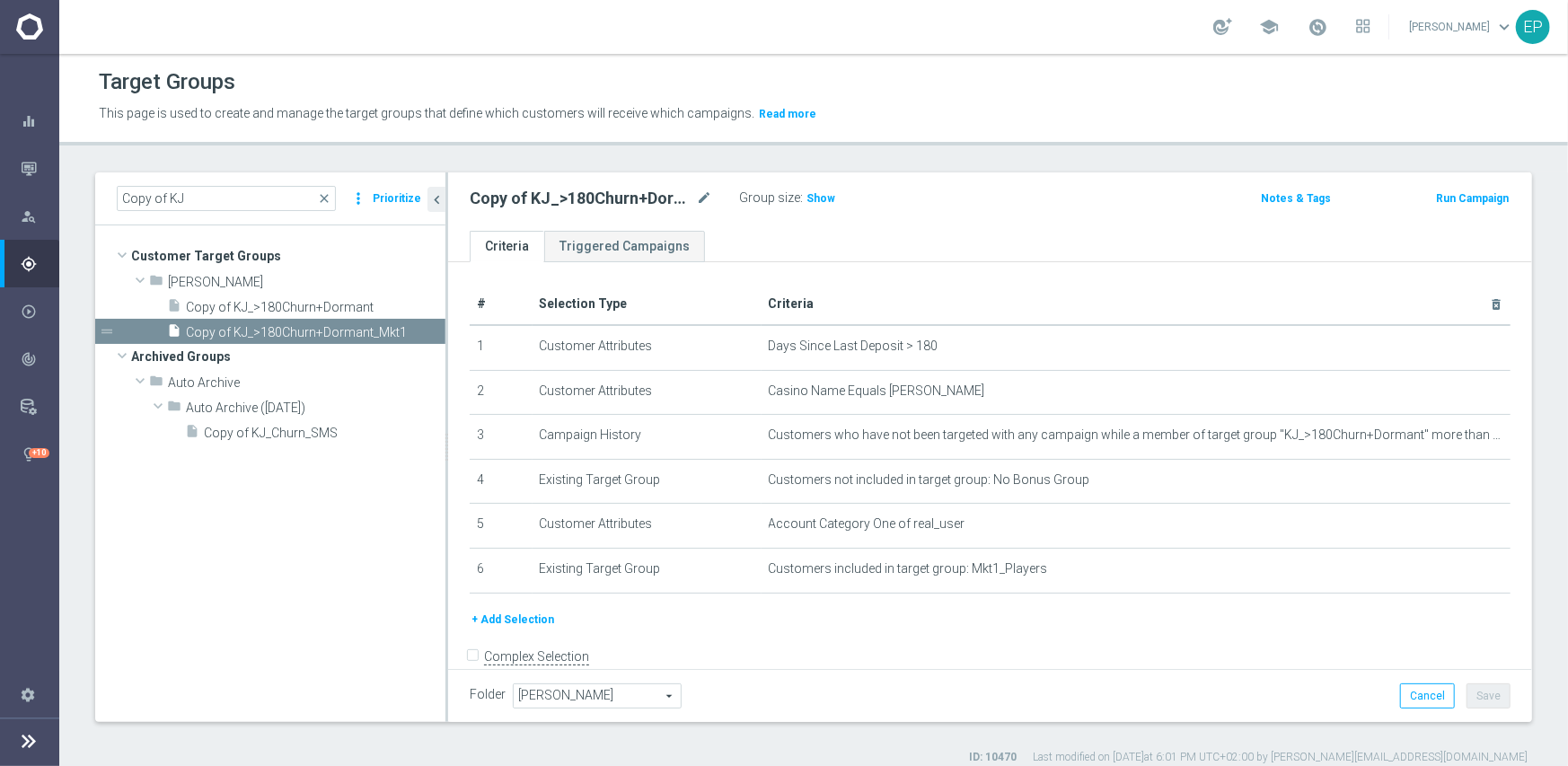
click at [577, 690] on span "[PERSON_NAME]" at bounding box center [596, 697] width 167 height 23
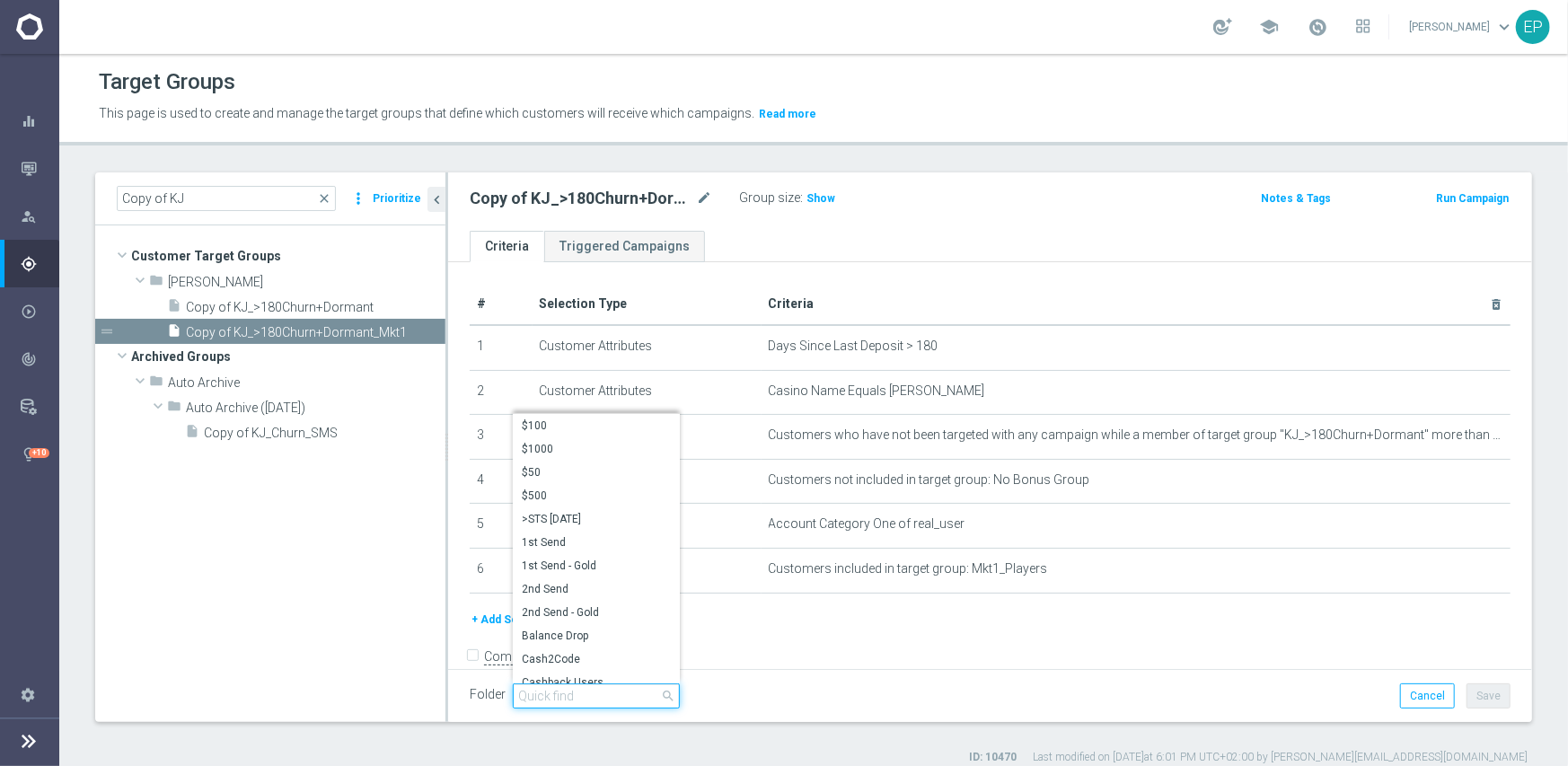
click at [603, 694] on input "search" at bounding box center [595, 697] width 167 height 25
paste input "kjn en"
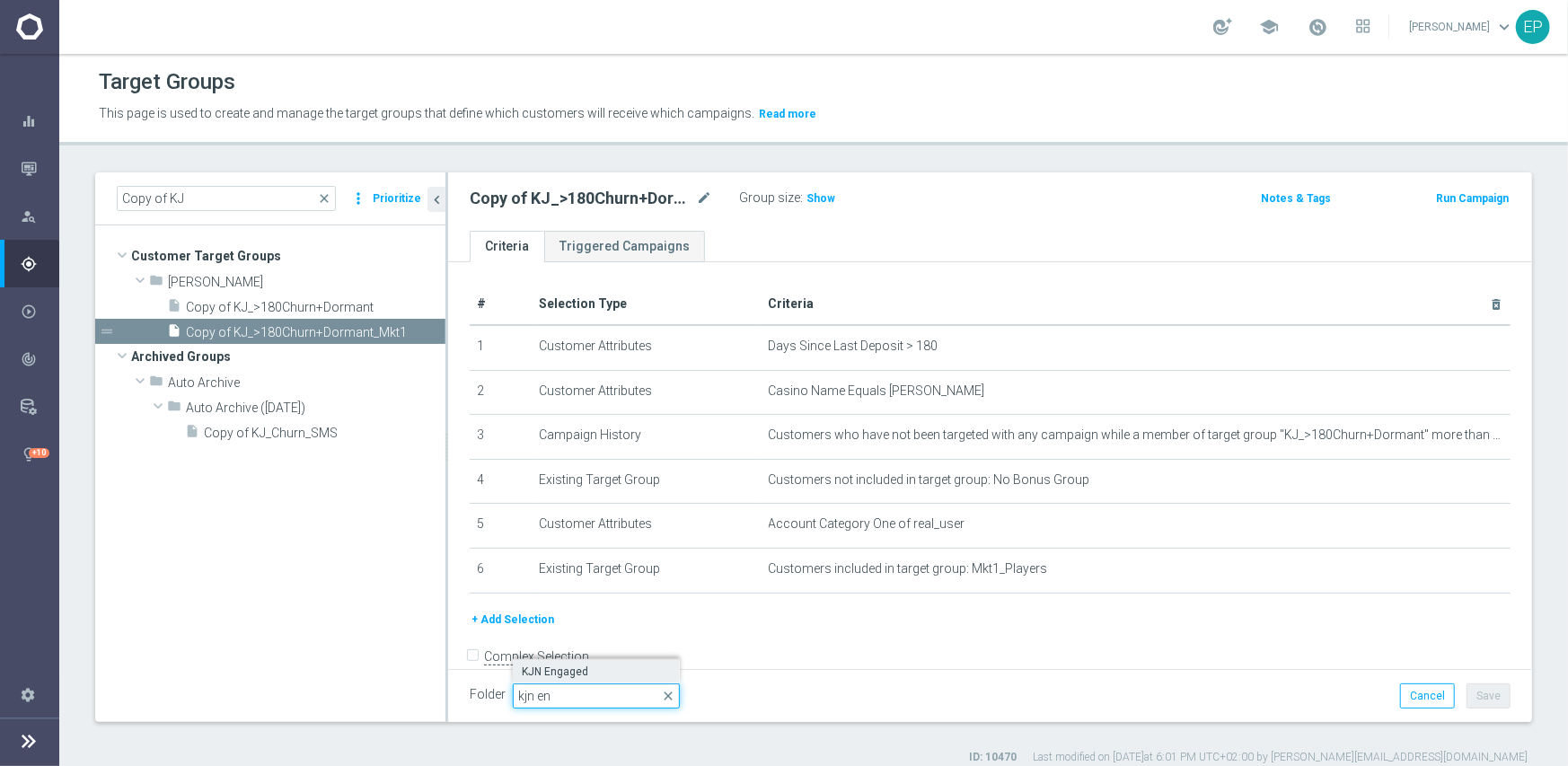
type input "kjn en"
click at [575, 673] on span "KJN Engaged" at bounding box center [595, 672] width 149 height 14
click at [1474, 696] on button "Save" at bounding box center [1489, 697] width 44 height 25
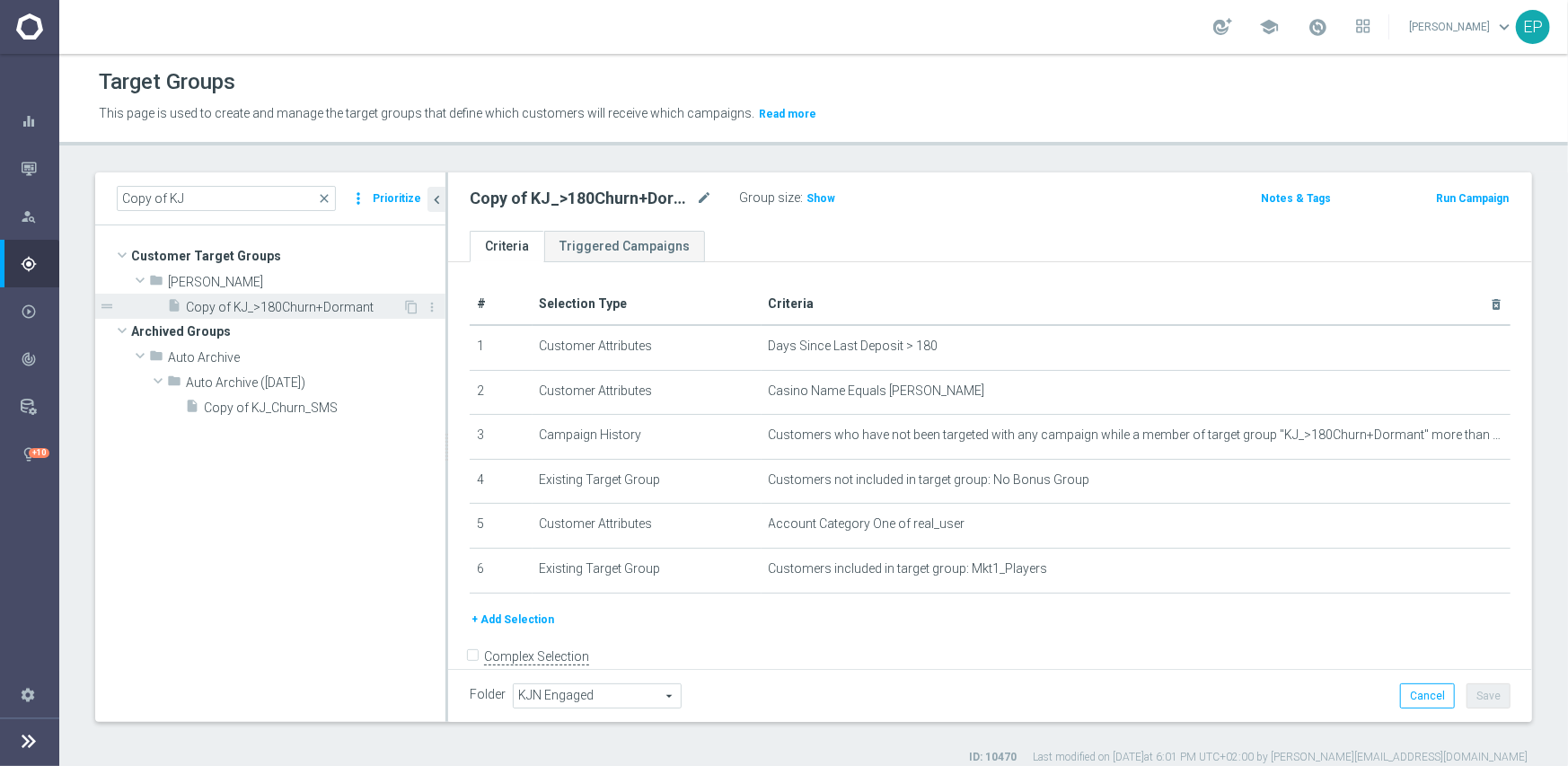
click at [309, 313] on span "Copy of KJ_>180Churn+Dormant" at bounding box center [294, 307] width 217 height 15
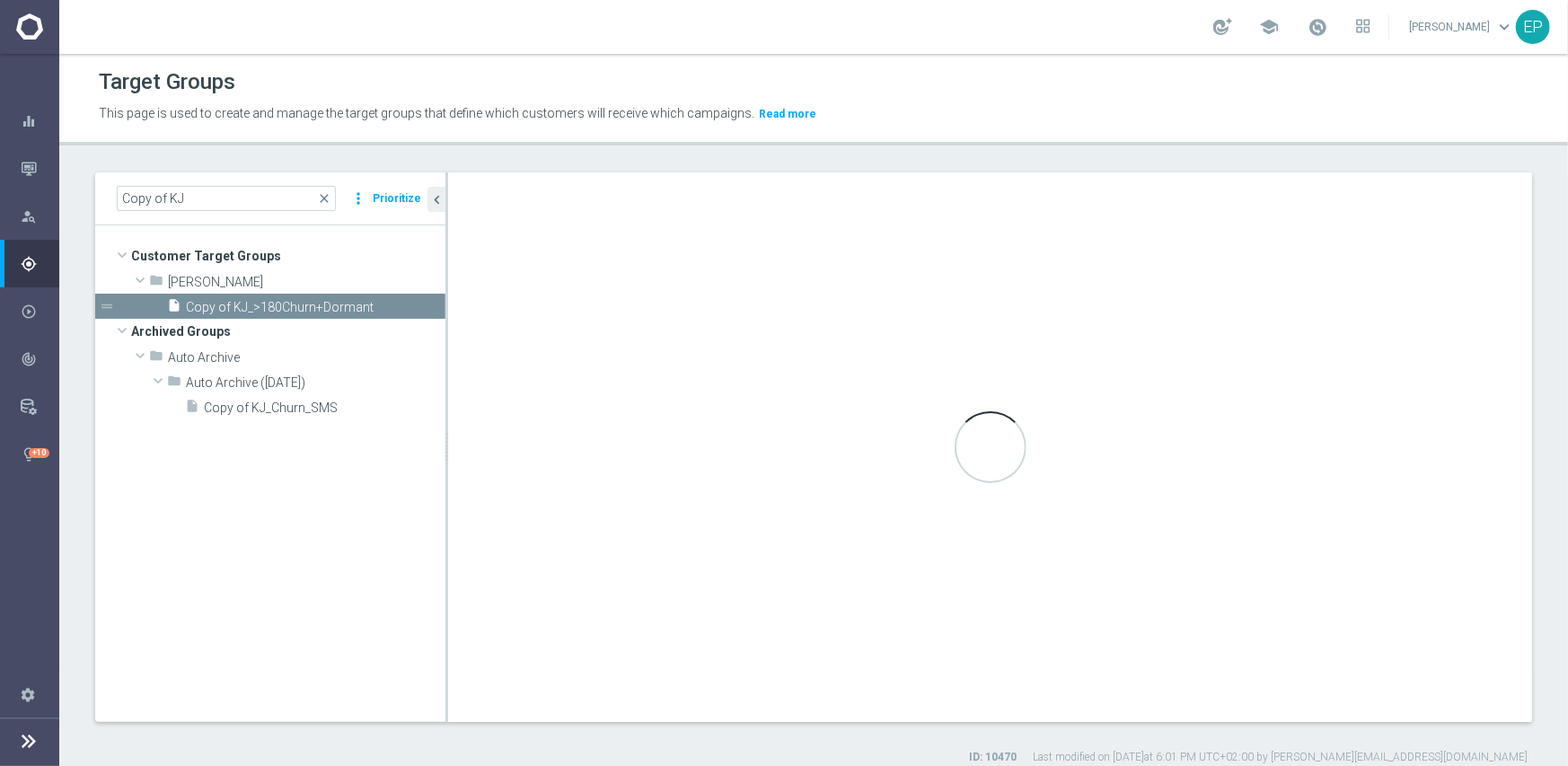
type input "[PERSON_NAME]"
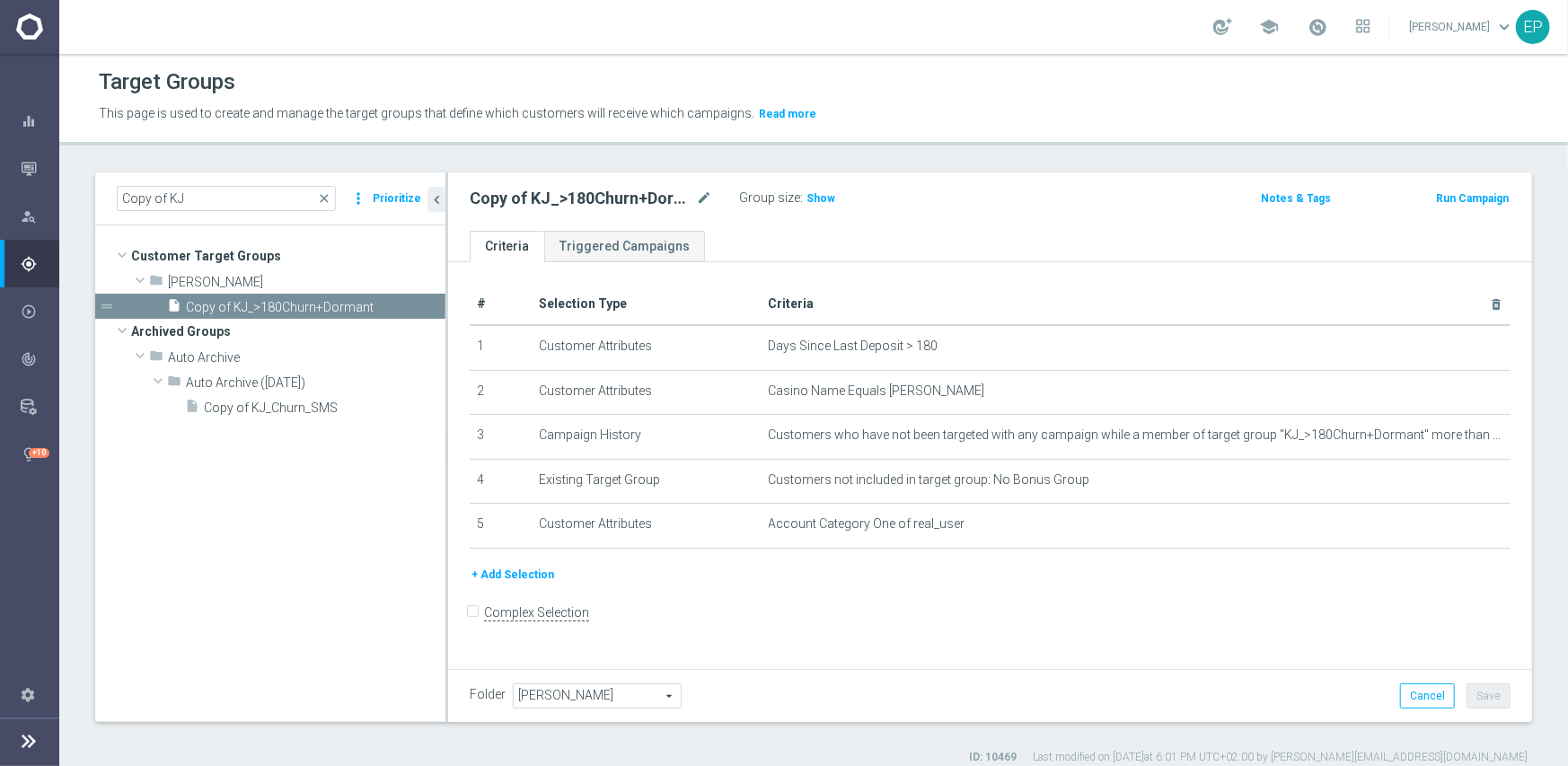
click at [557, 689] on span "[PERSON_NAME]" at bounding box center [596, 697] width 167 height 23
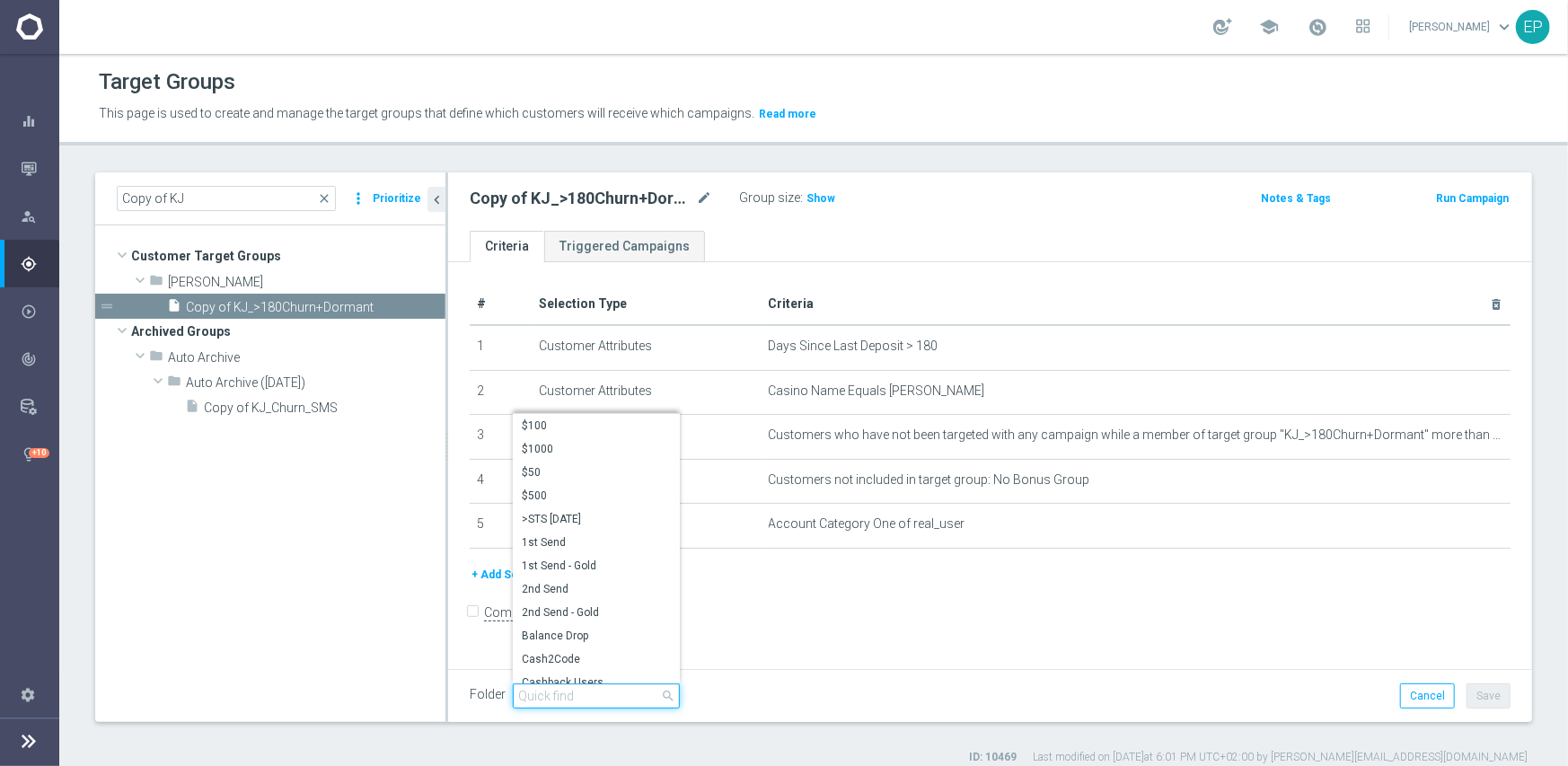
click at [577, 693] on input "search" at bounding box center [595, 697] width 167 height 25
paste input "kjn en"
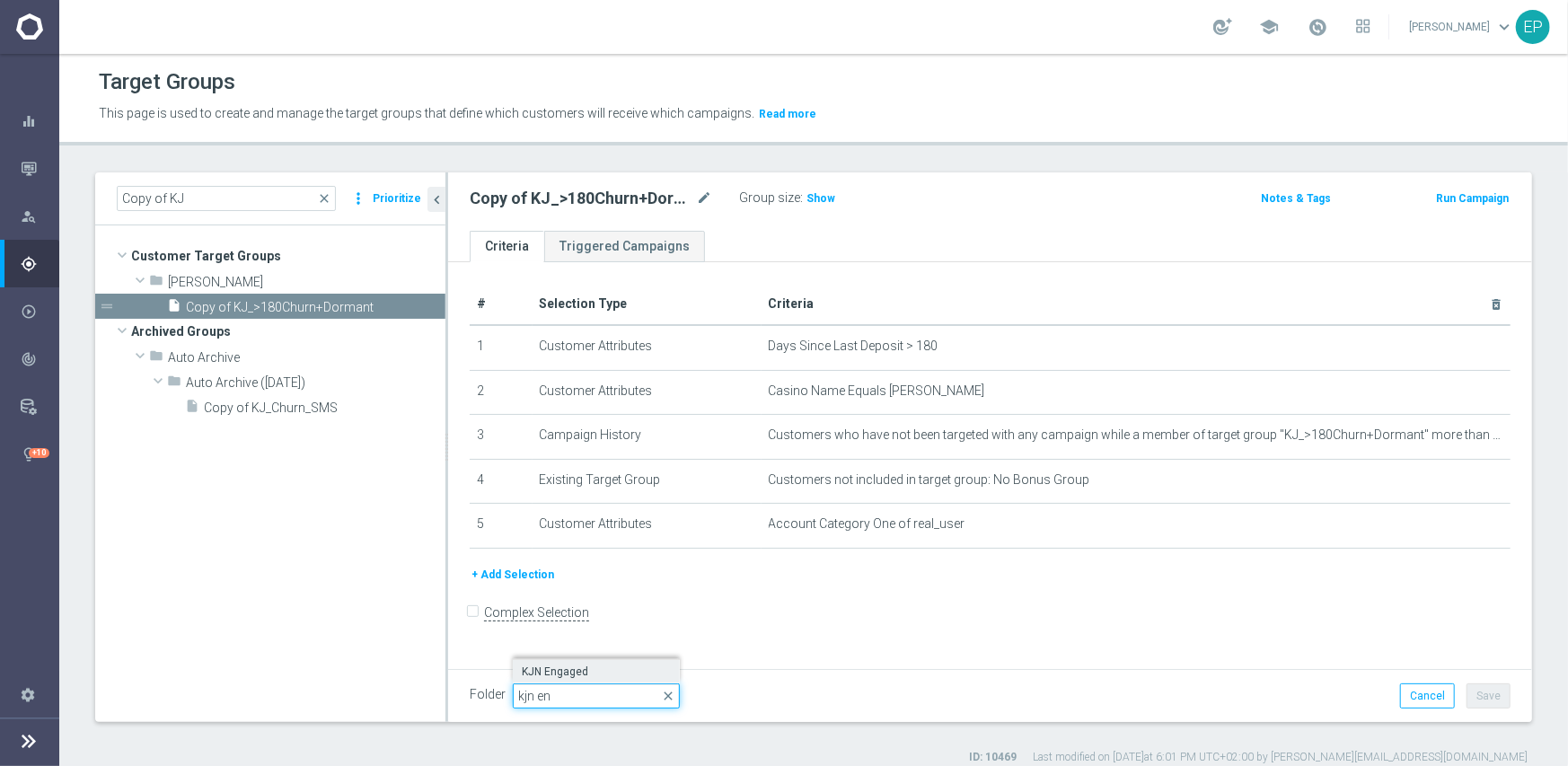
type input "kjn en"
drag, startPoint x: 567, startPoint y: 666, endPoint x: 626, endPoint y: 677, distance: 60.0
click at [567, 667] on span "KJN Engaged" at bounding box center [595, 672] width 149 height 14
type input "KJN Engaged"
click at [1481, 697] on button "Save" at bounding box center [1489, 697] width 44 height 25
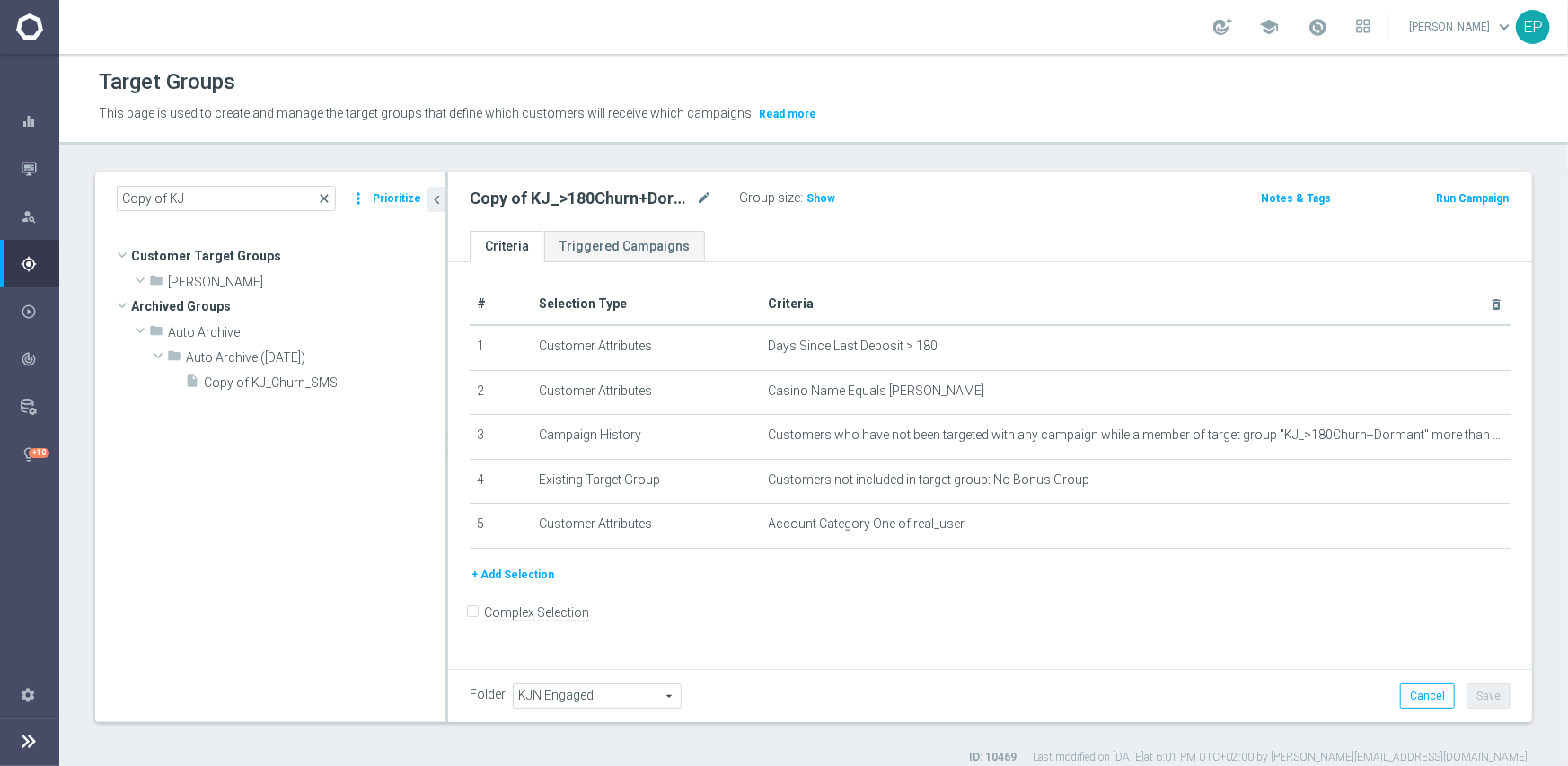
click at [327, 198] on span "close" at bounding box center [324, 198] width 14 height 14
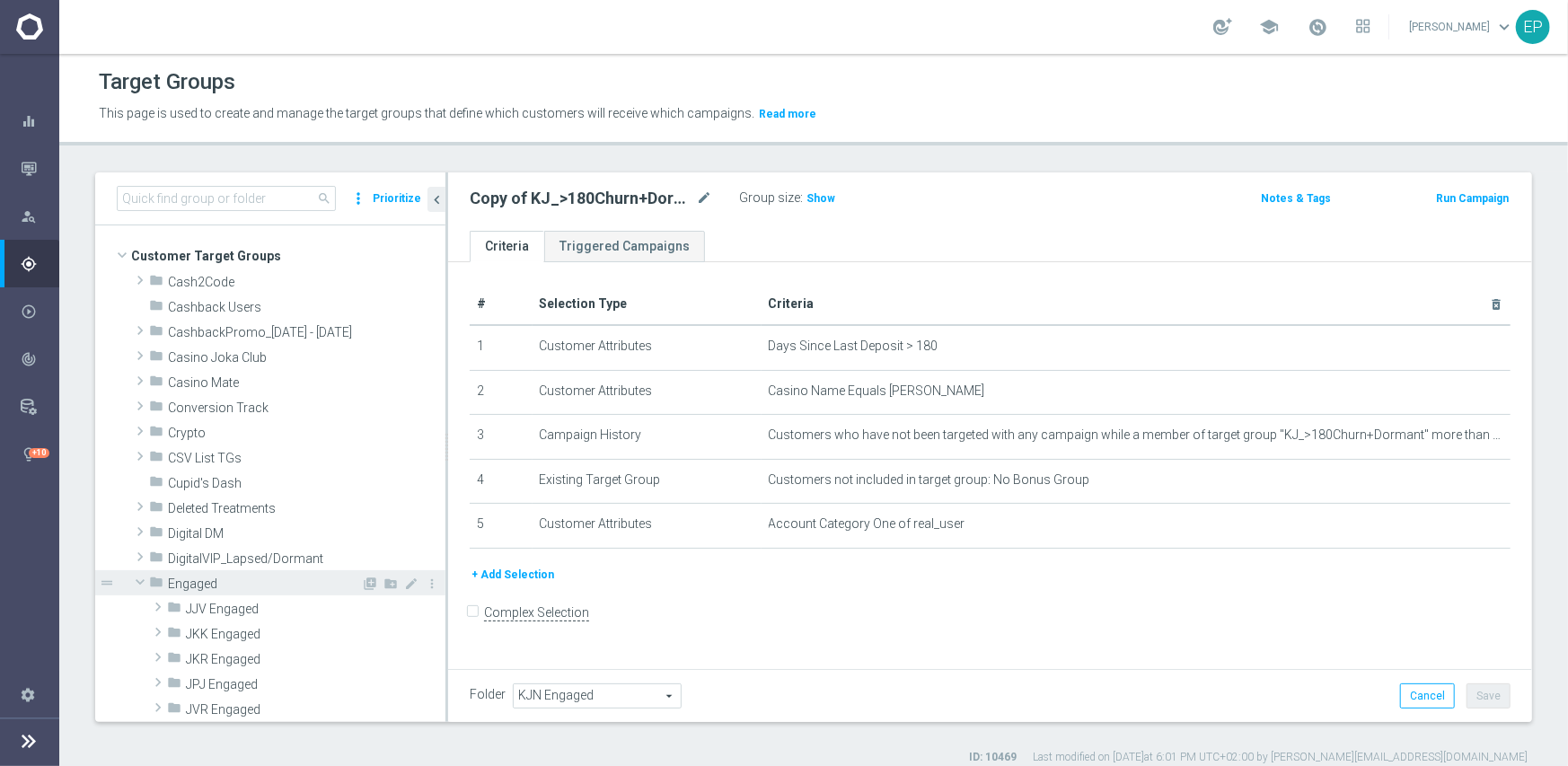
click at [139, 584] on span at bounding box center [140, 582] width 22 height 18
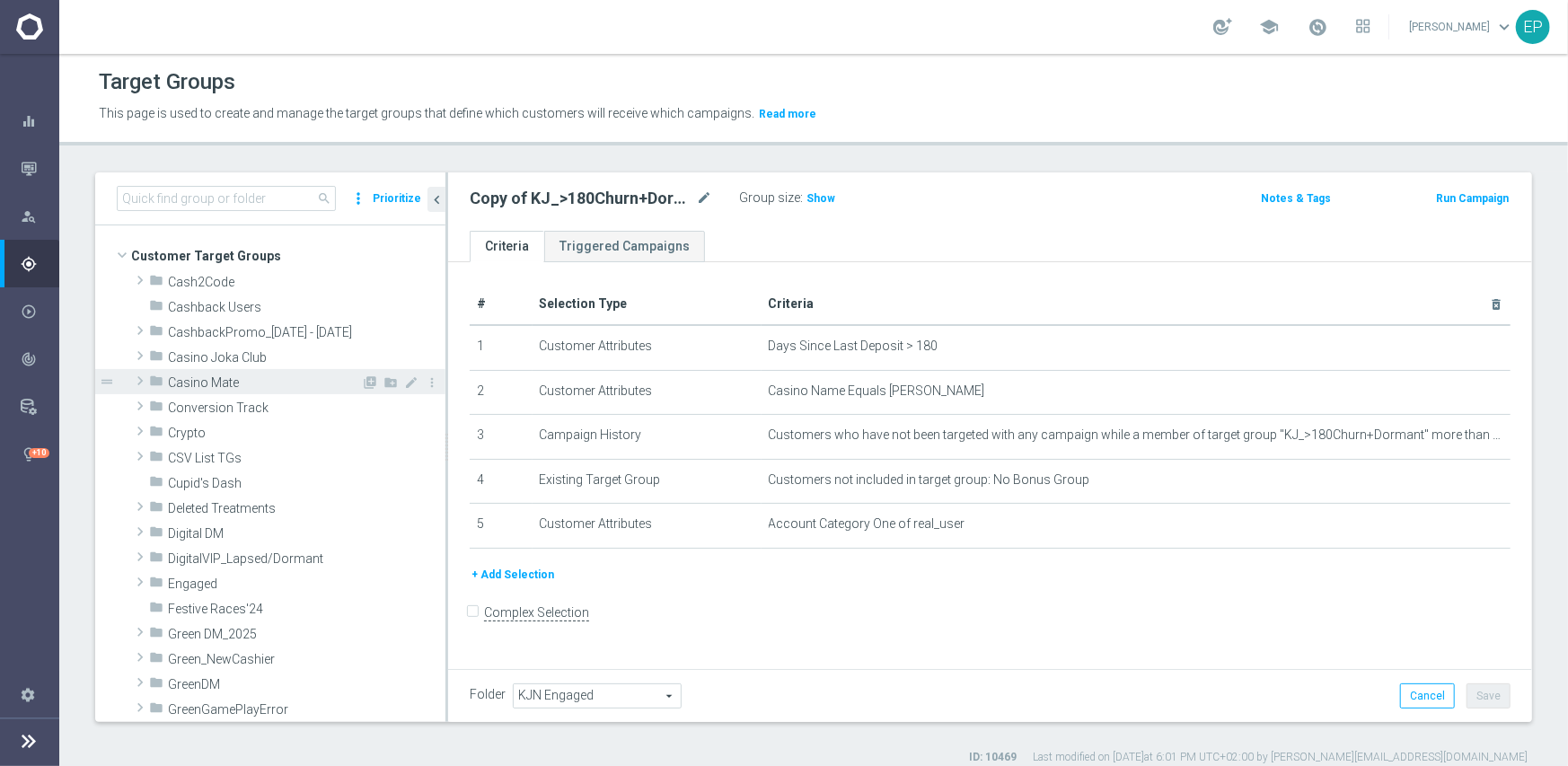
click at [142, 381] on span at bounding box center [140, 381] width 18 height 22
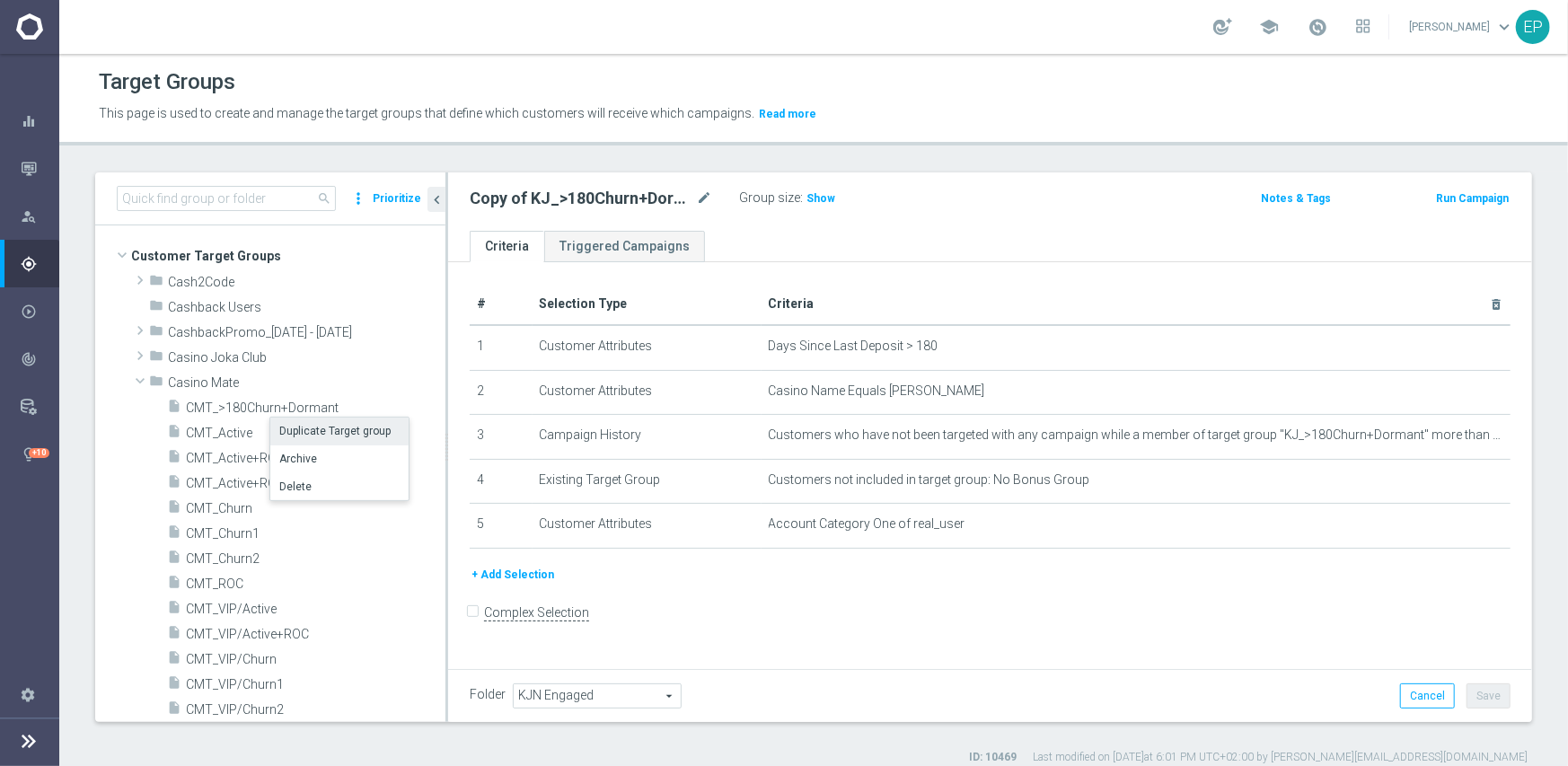
click at [315, 432] on li "Duplicate Target group" at bounding box center [339, 431] width 138 height 28
type input "Casino Mate"
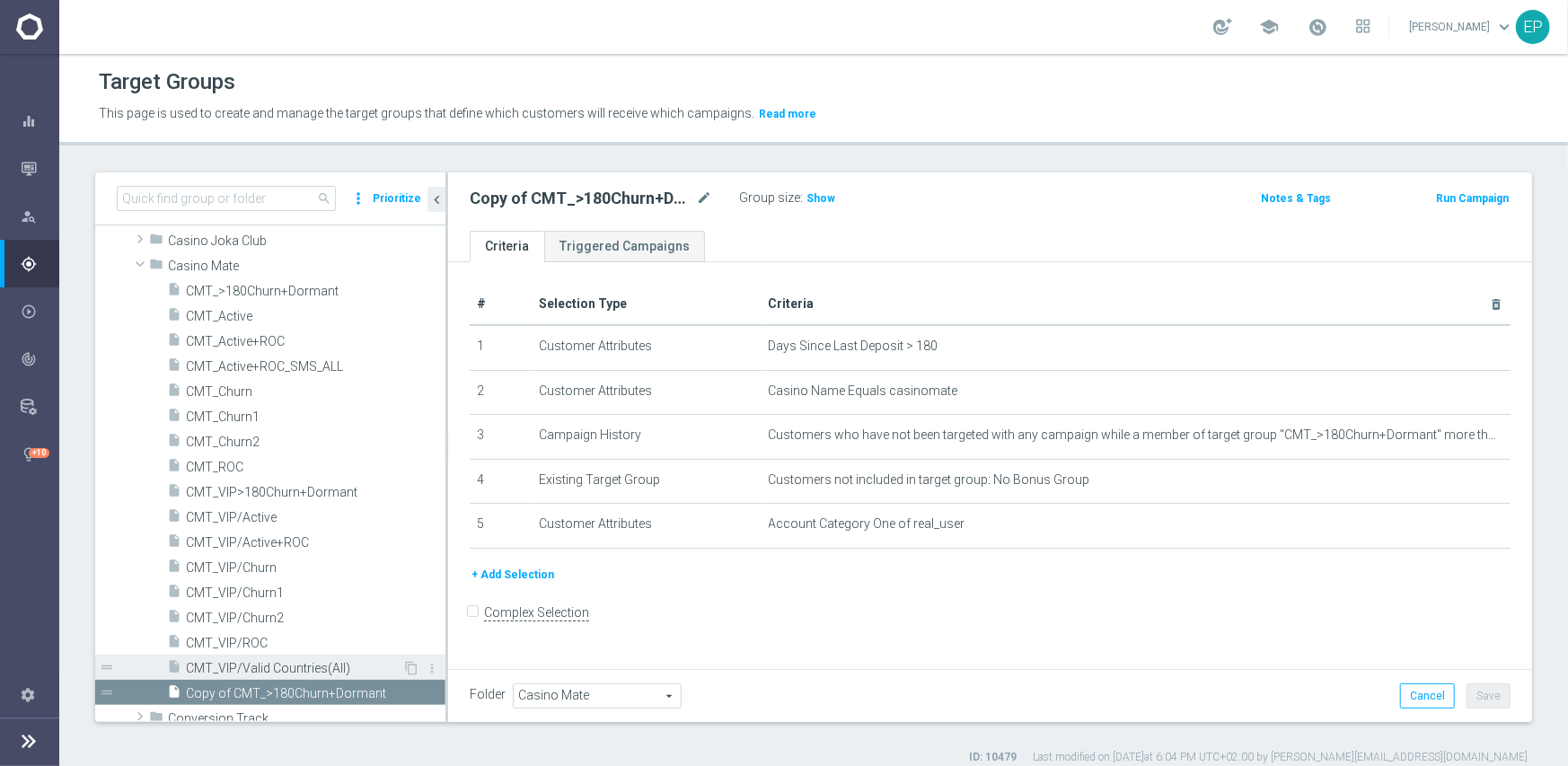
scroll to position [87, 0]
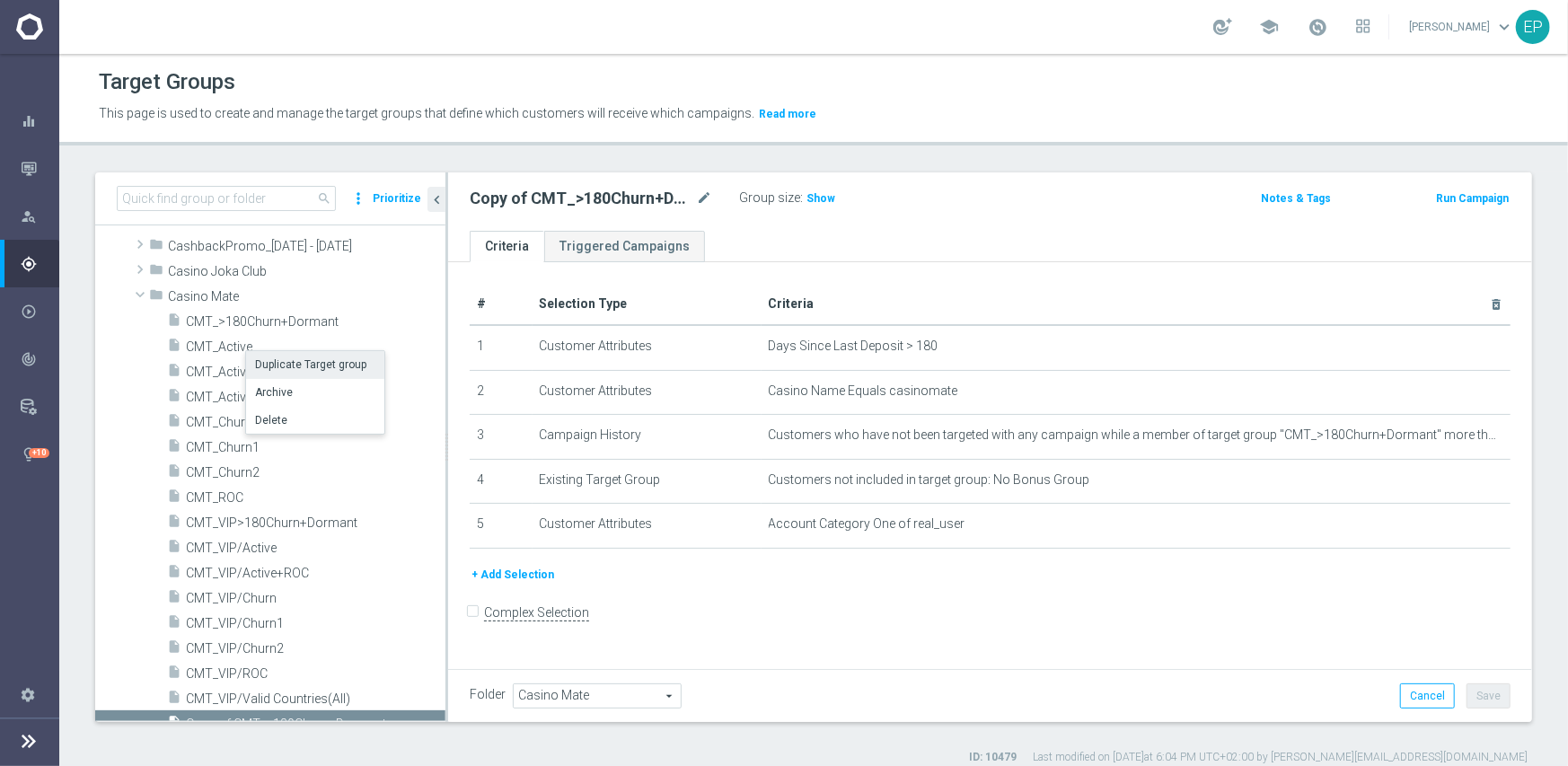
click at [300, 365] on li "Duplicate Target group" at bounding box center [315, 365] width 138 height 28
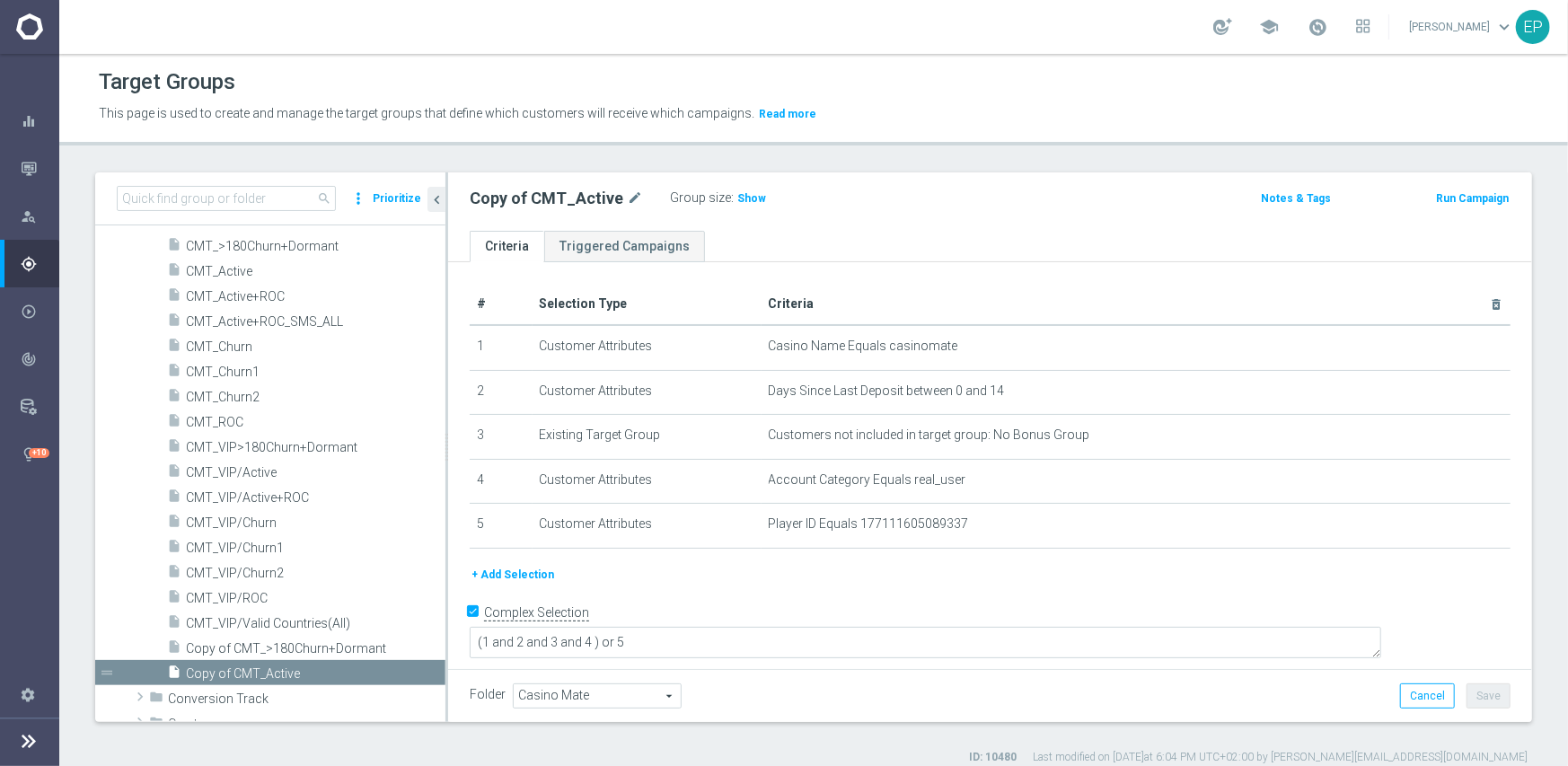
scroll to position [108, 0]
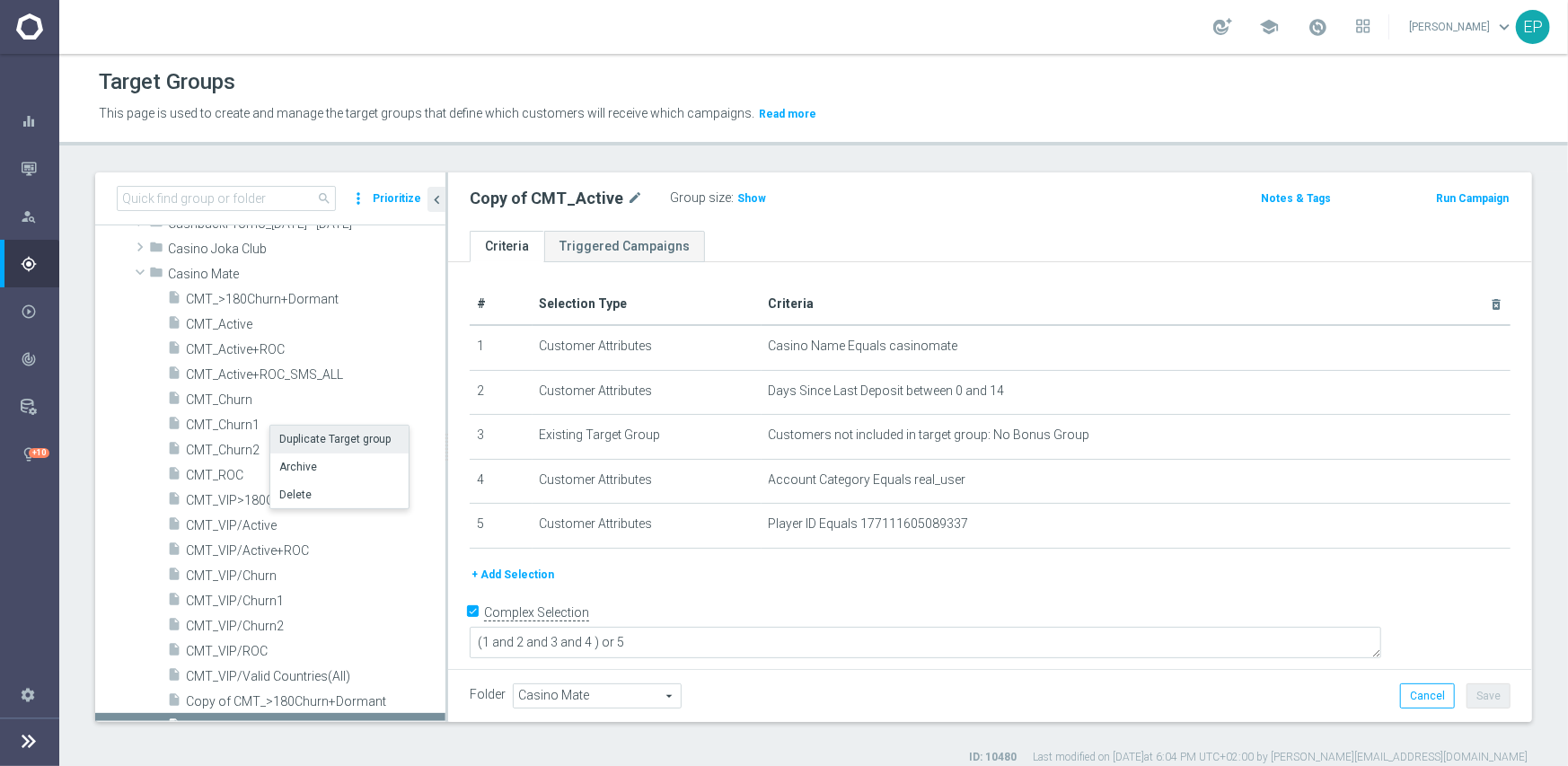
click at [326, 437] on li "Duplicate Target group" at bounding box center [339, 439] width 138 height 28
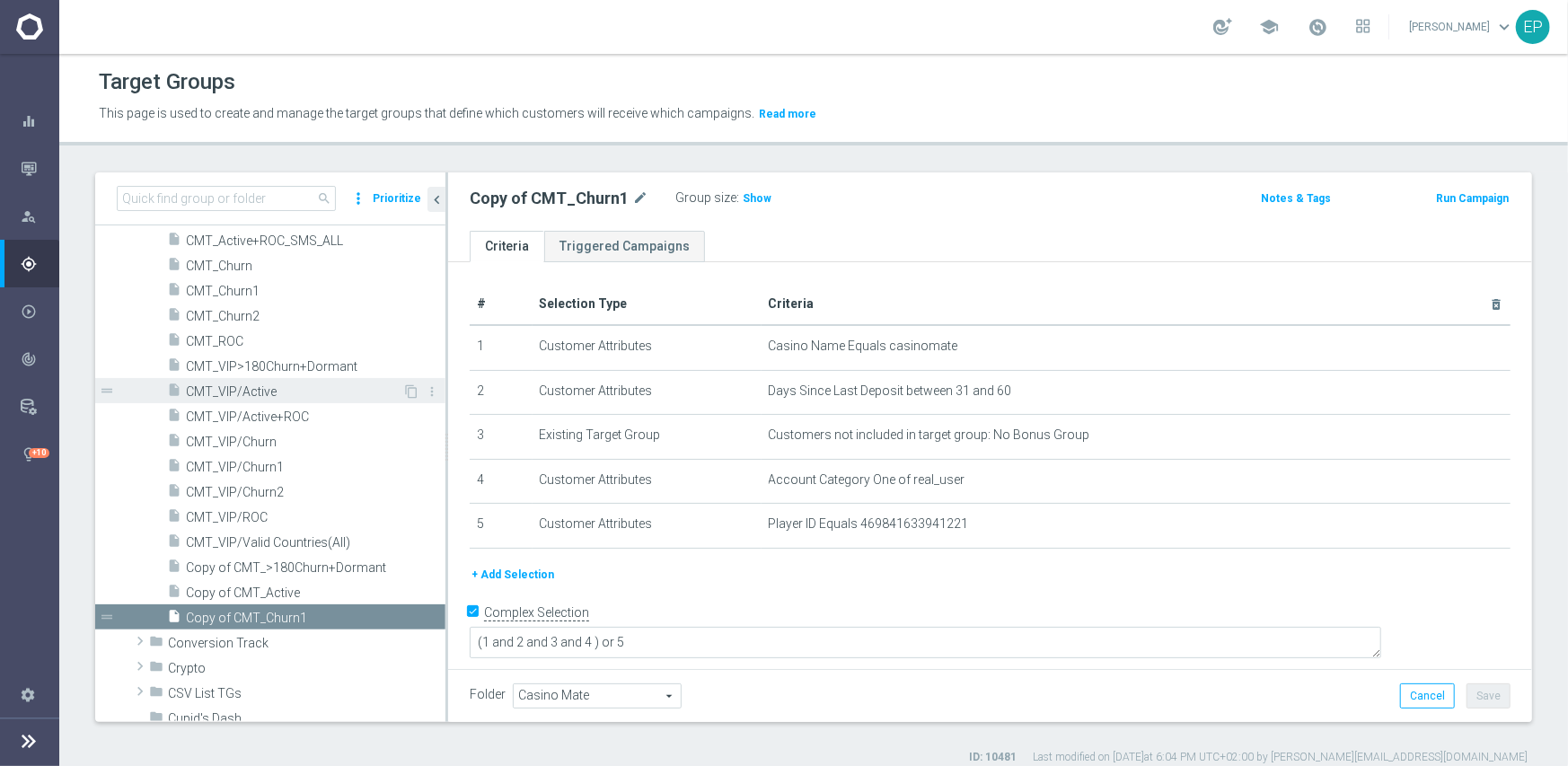
scroll to position [214, 0]
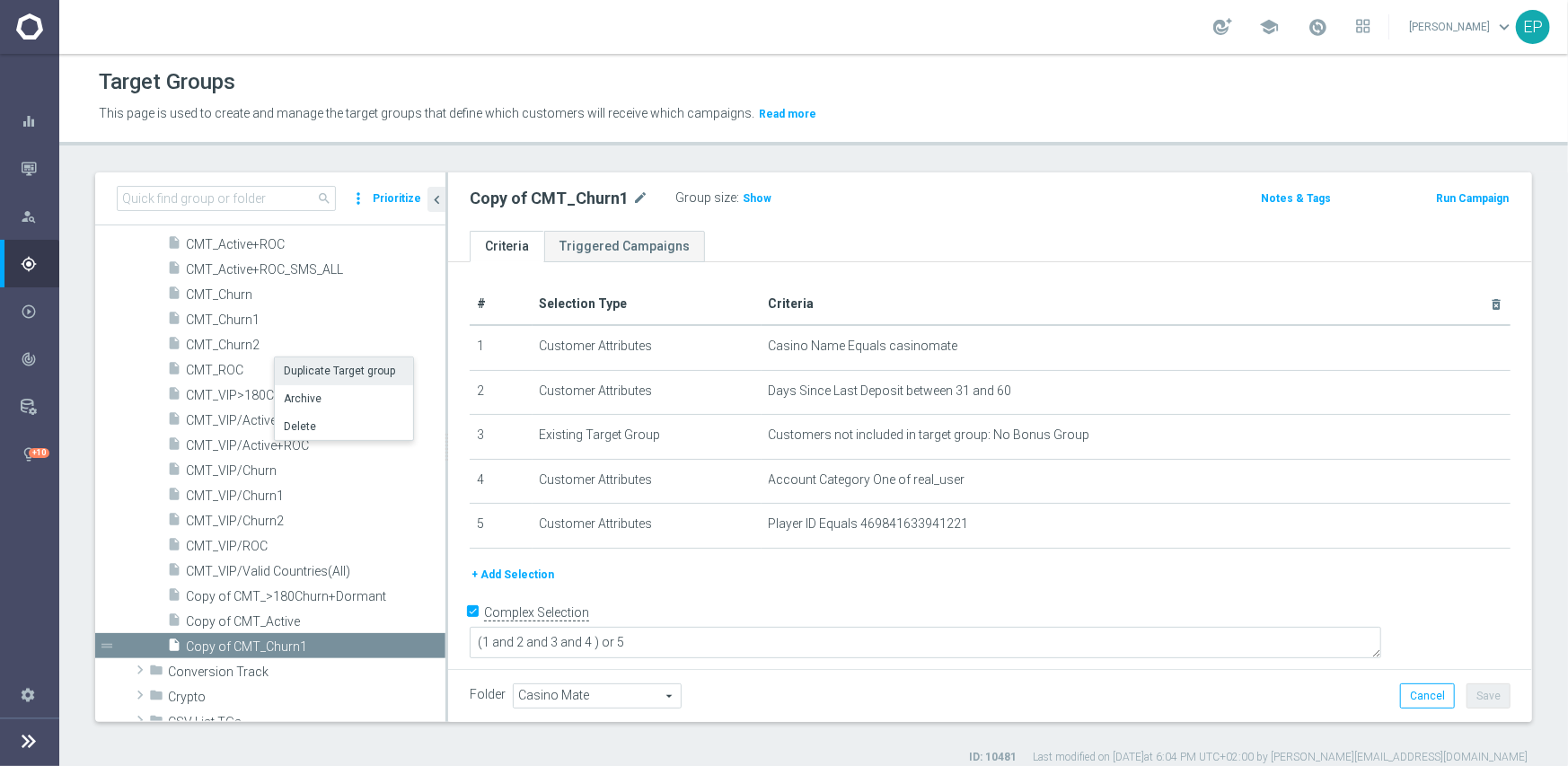
click at [324, 369] on li "Duplicate Target group" at bounding box center [344, 371] width 138 height 28
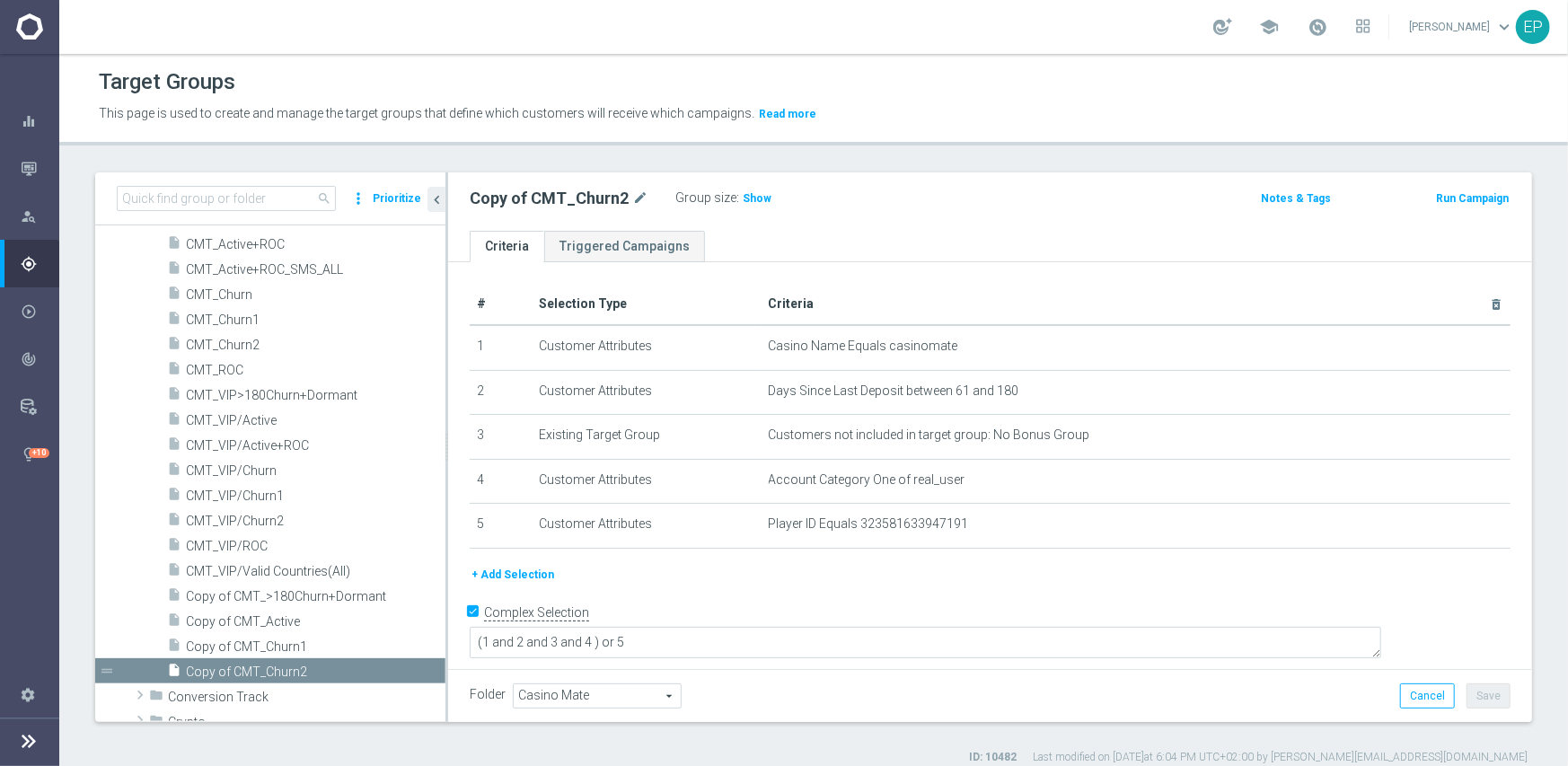
scroll to position [336, 0]
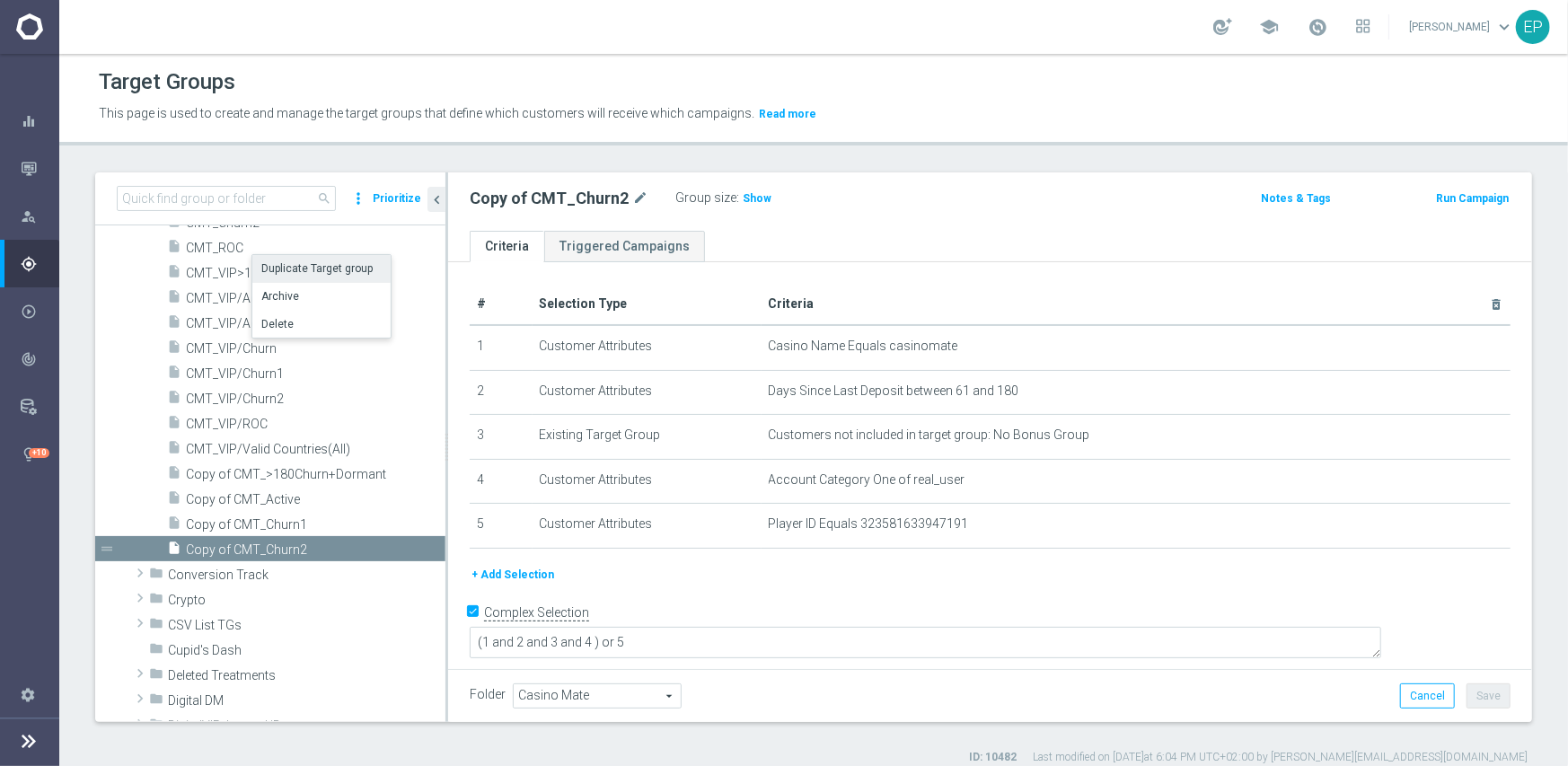
click at [302, 266] on li "Duplicate Target group" at bounding box center [321, 269] width 138 height 28
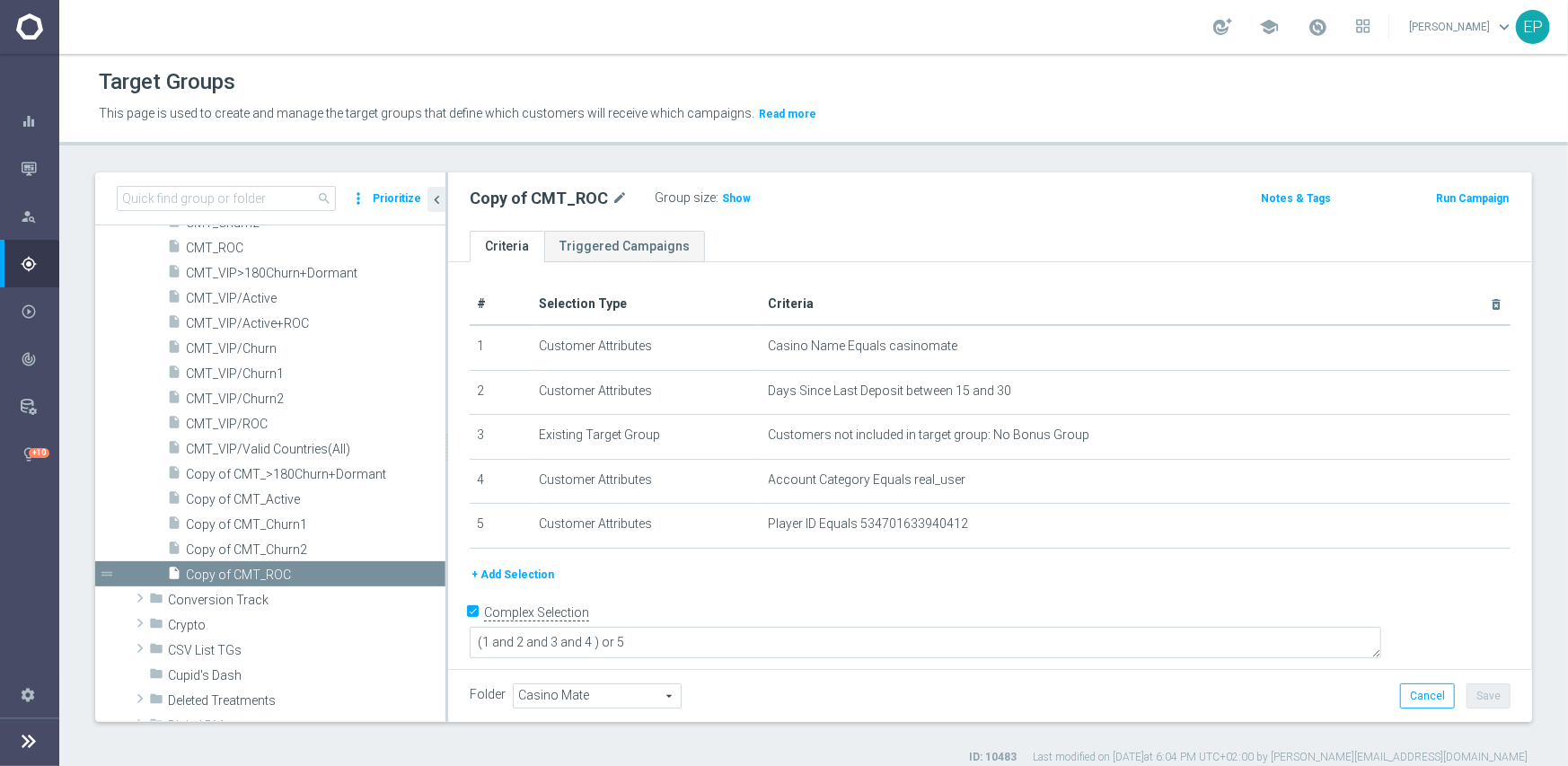
scroll to position [359, 0]
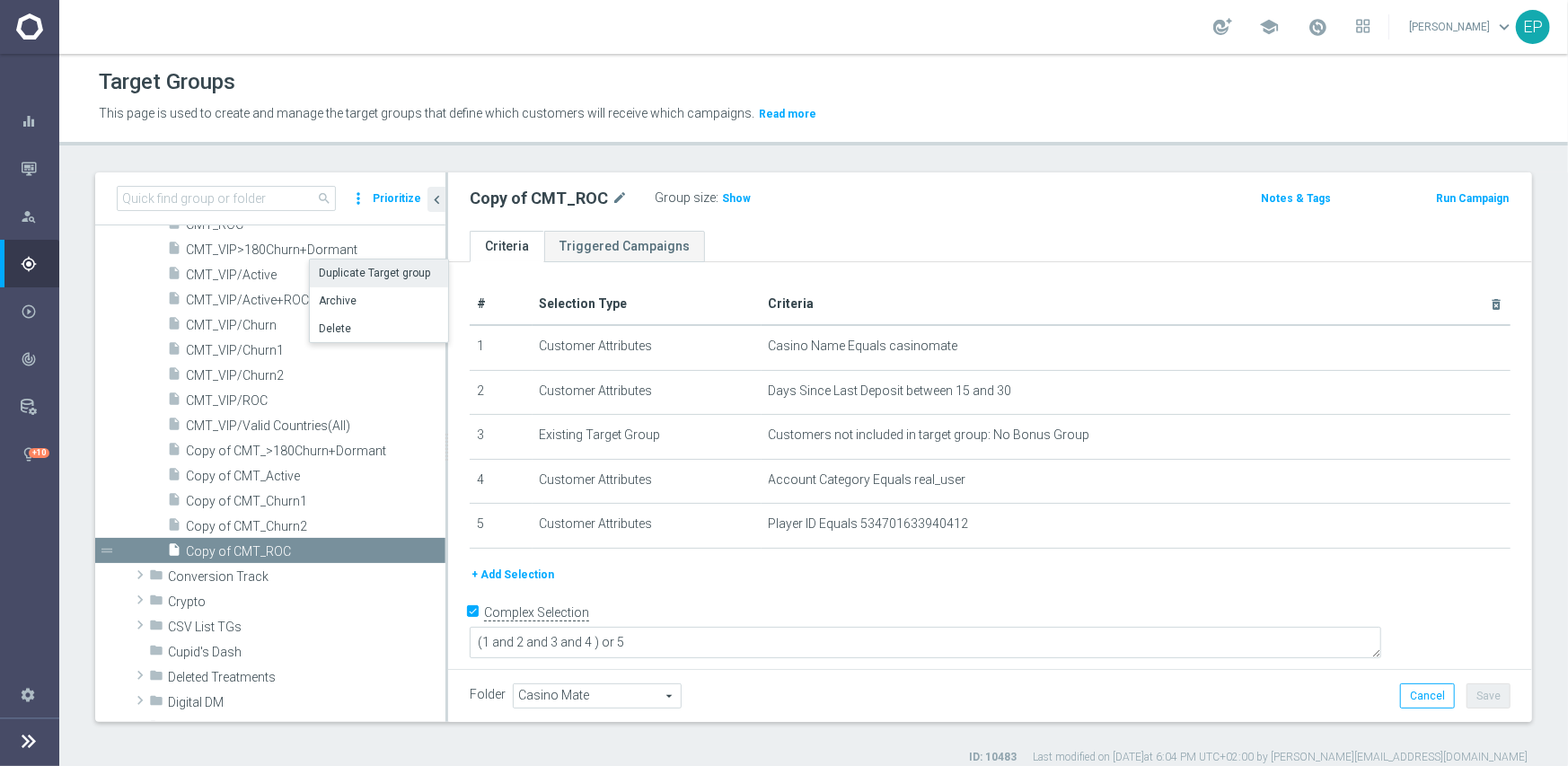
click at [355, 272] on li "Duplicate Target group" at bounding box center [378, 273] width 138 height 28
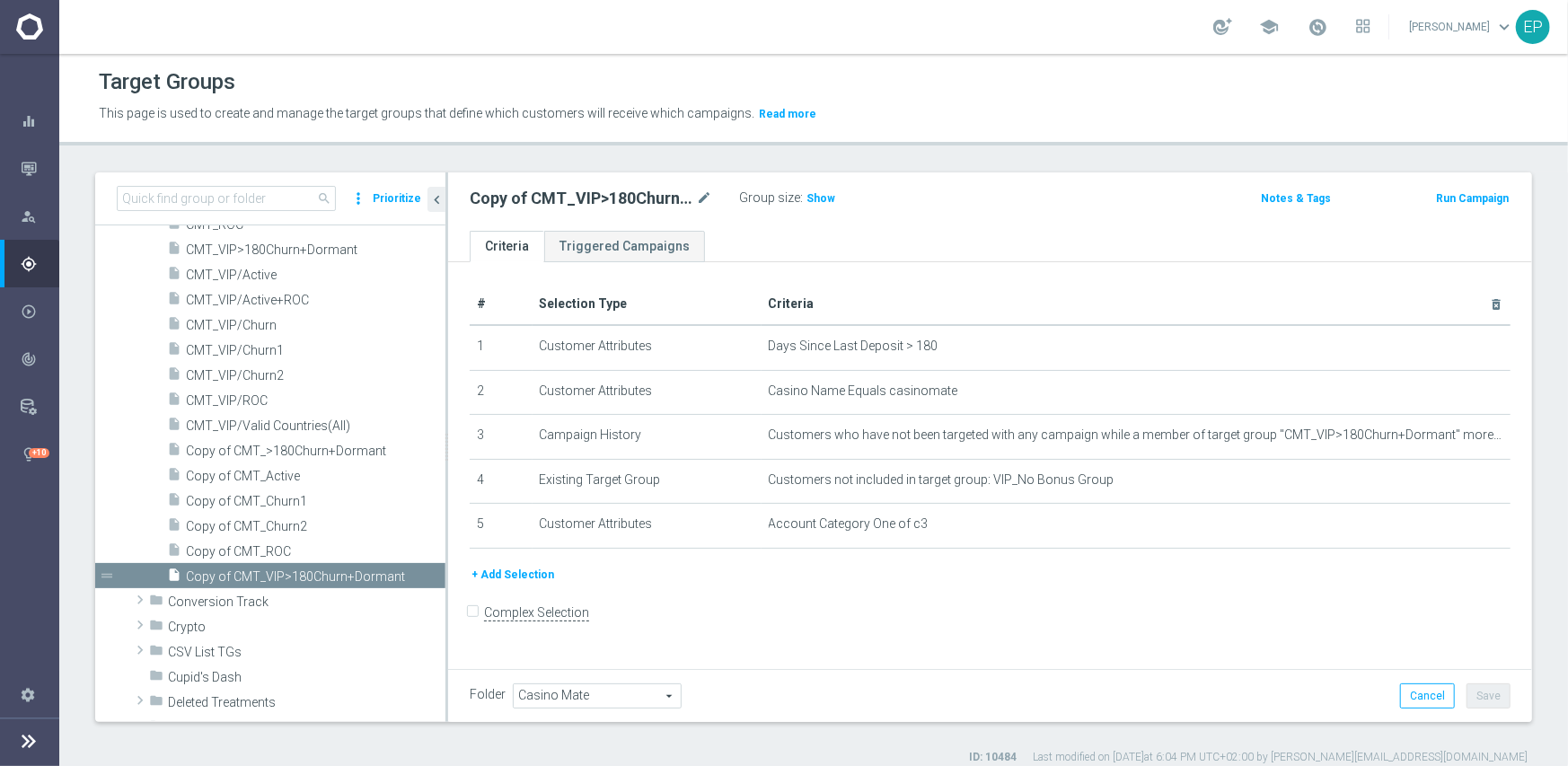
scroll to position [383, 0]
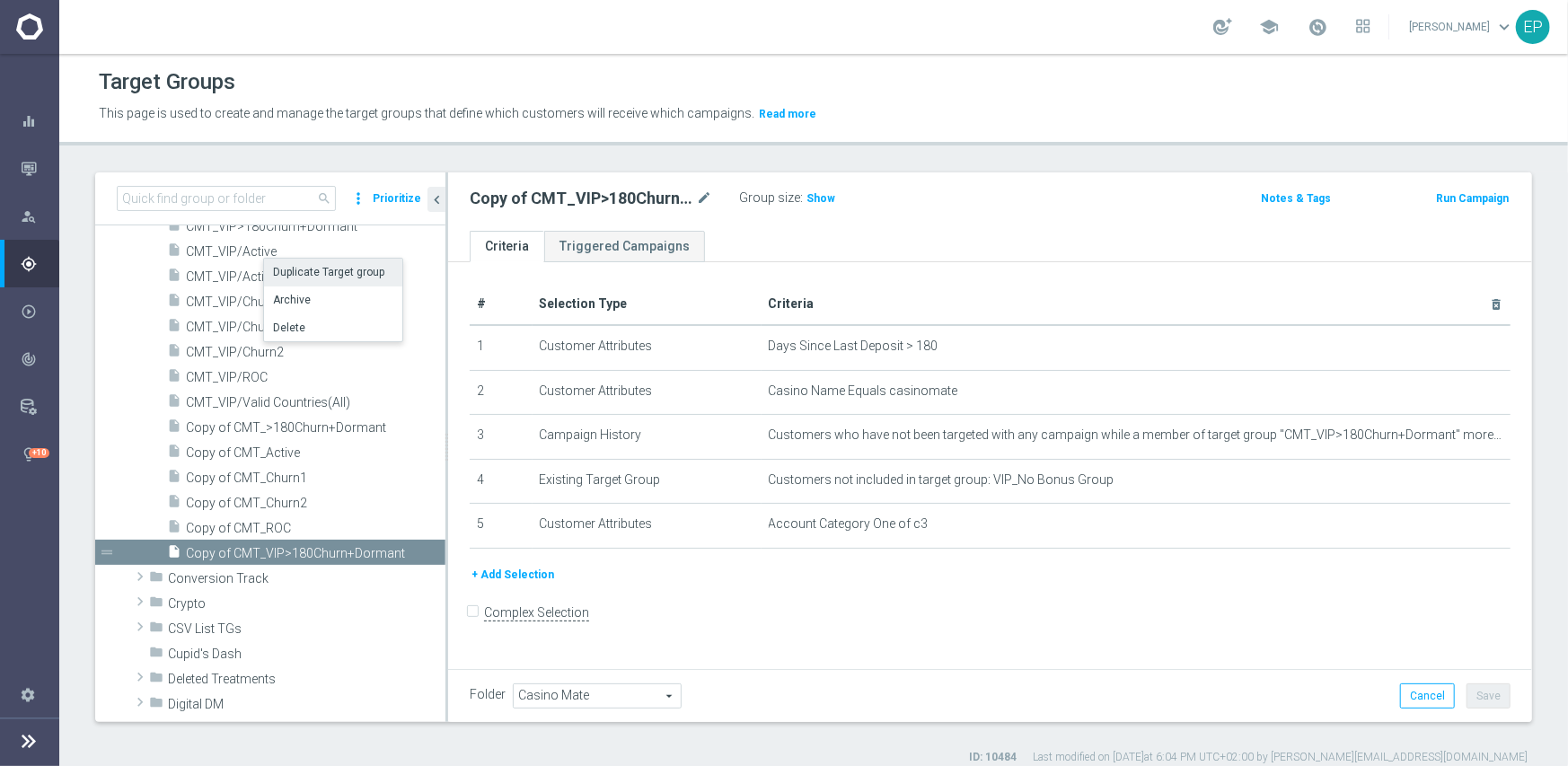
click at [304, 269] on li "Duplicate Target group" at bounding box center [333, 272] width 138 height 28
checkbox input "true"
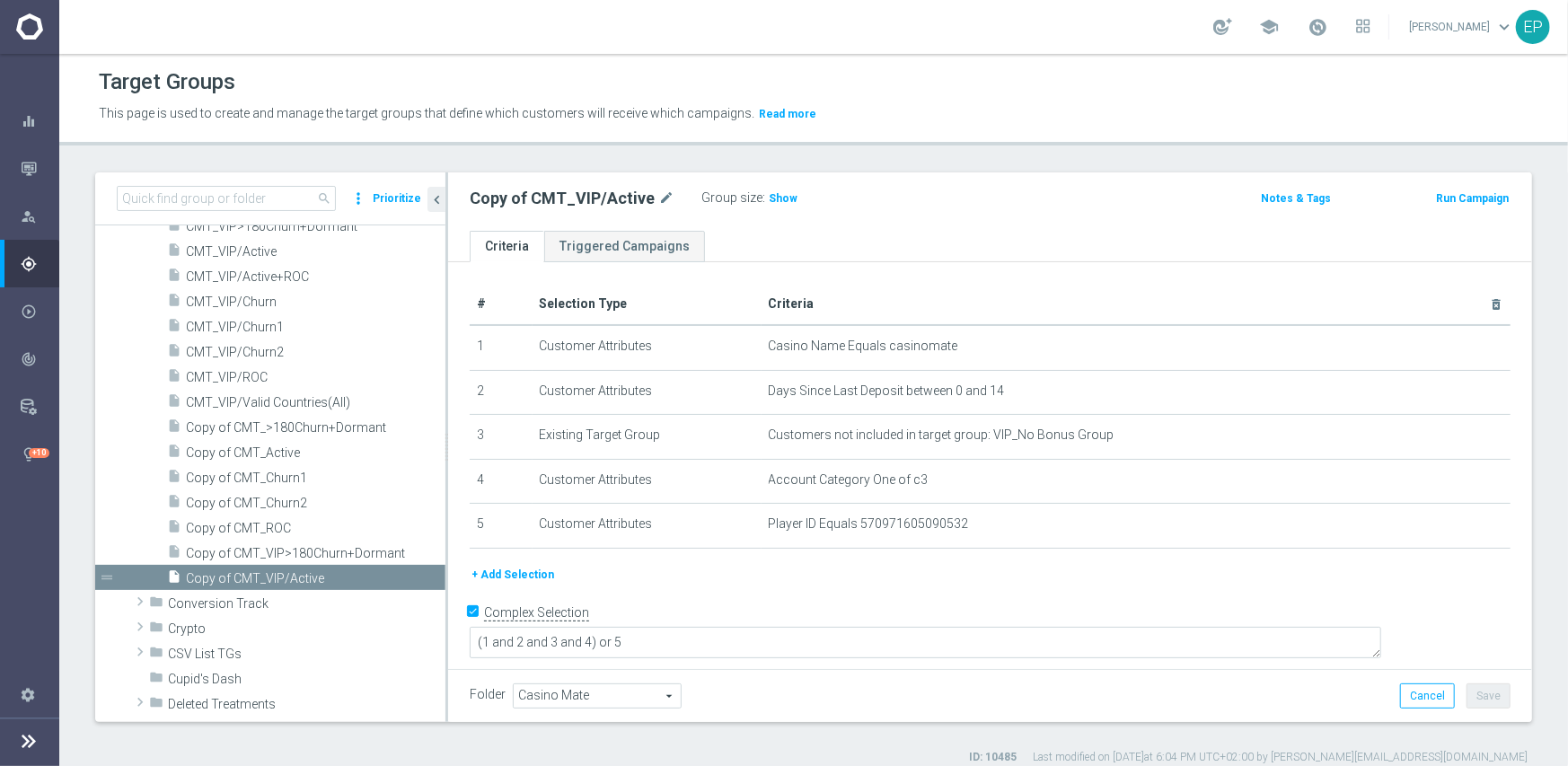
scroll to position [405, 0]
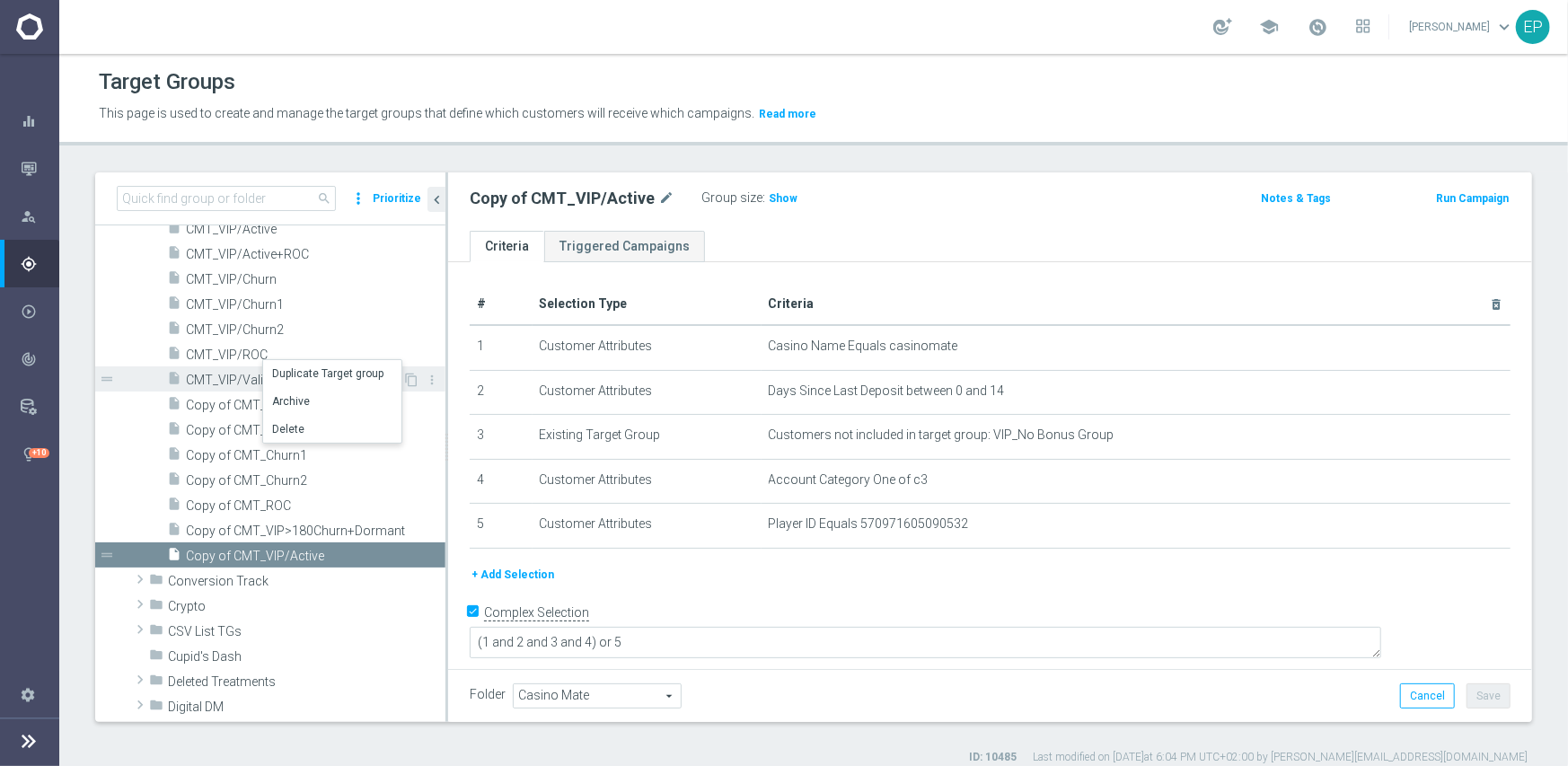
click at [330, 370] on li "Duplicate Target group" at bounding box center [332, 374] width 138 height 28
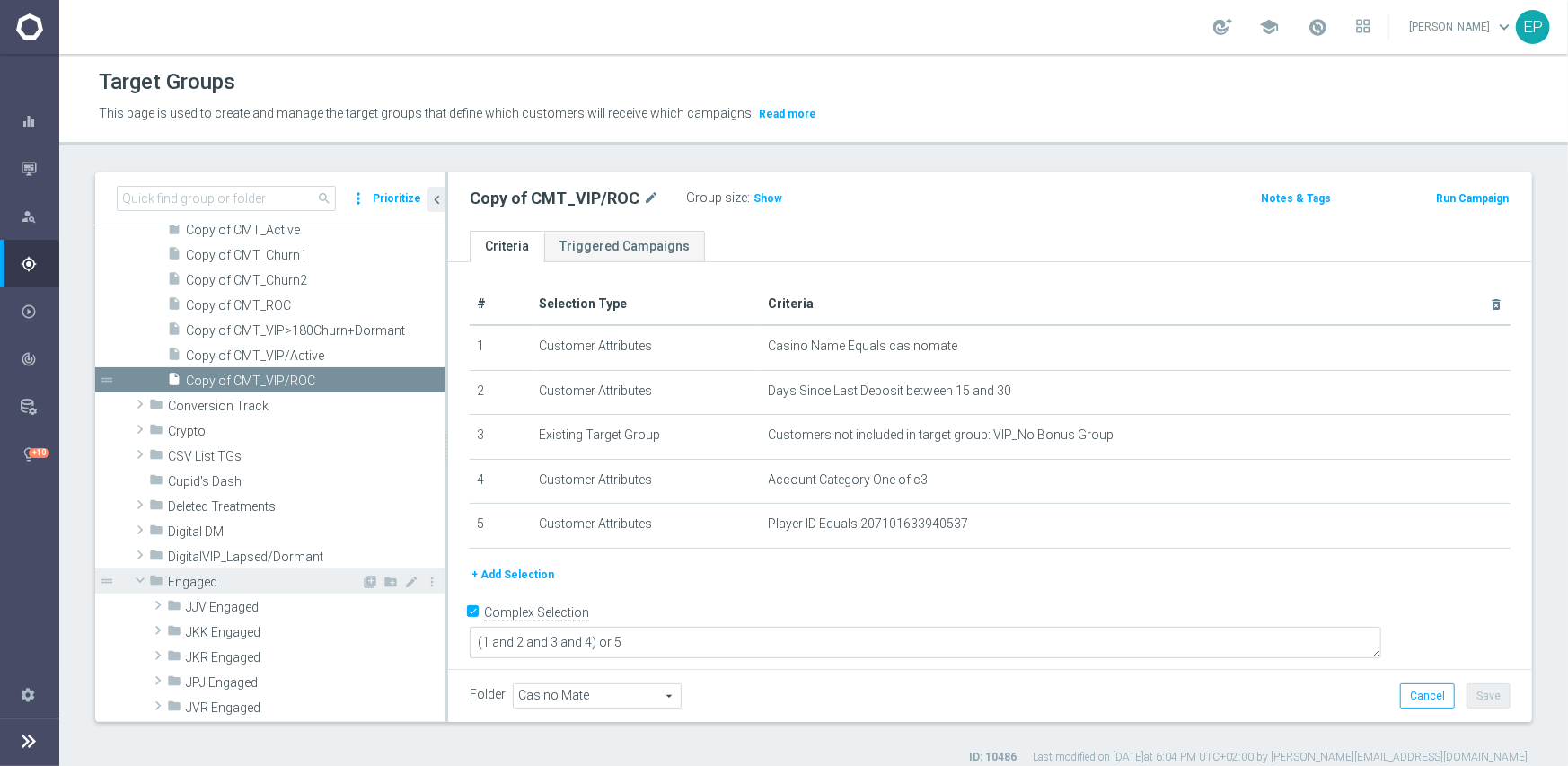
scroll to position [510, 0]
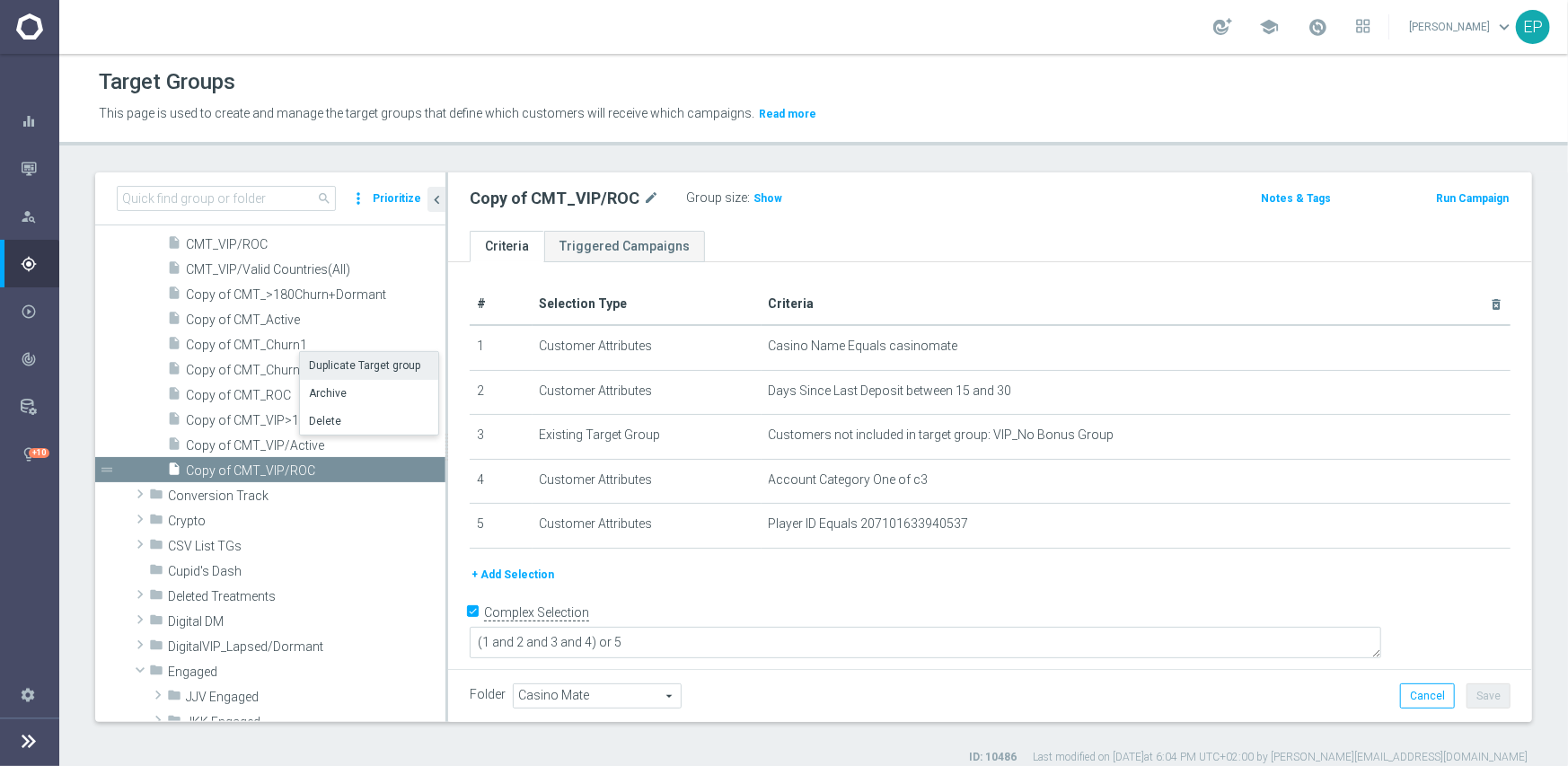
click at [338, 364] on li "Duplicate Target group" at bounding box center [368, 365] width 138 height 28
type textarea "(1 and 2 and 3 and 4 ) or 5"
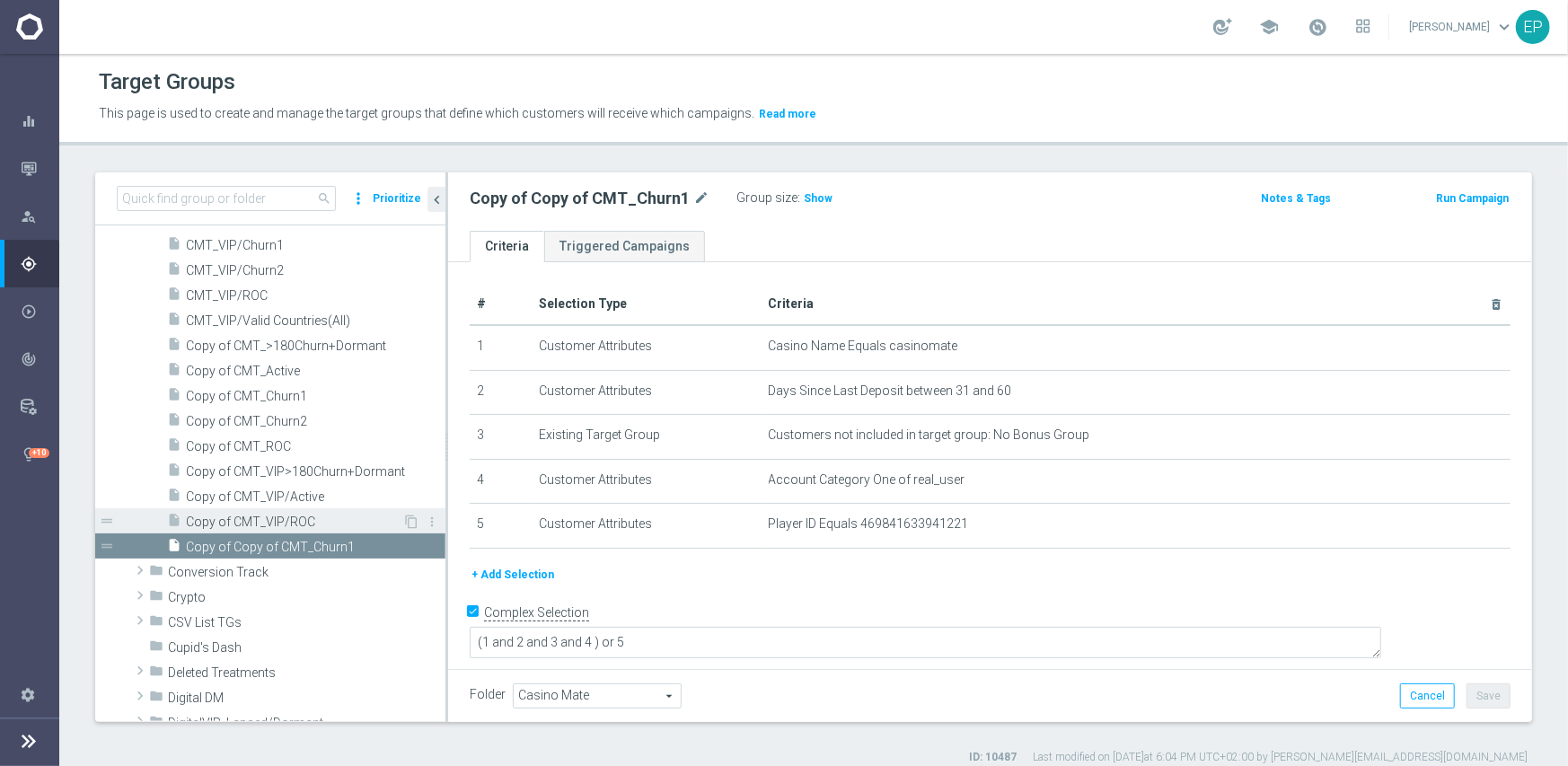
scroll to position [444, 0]
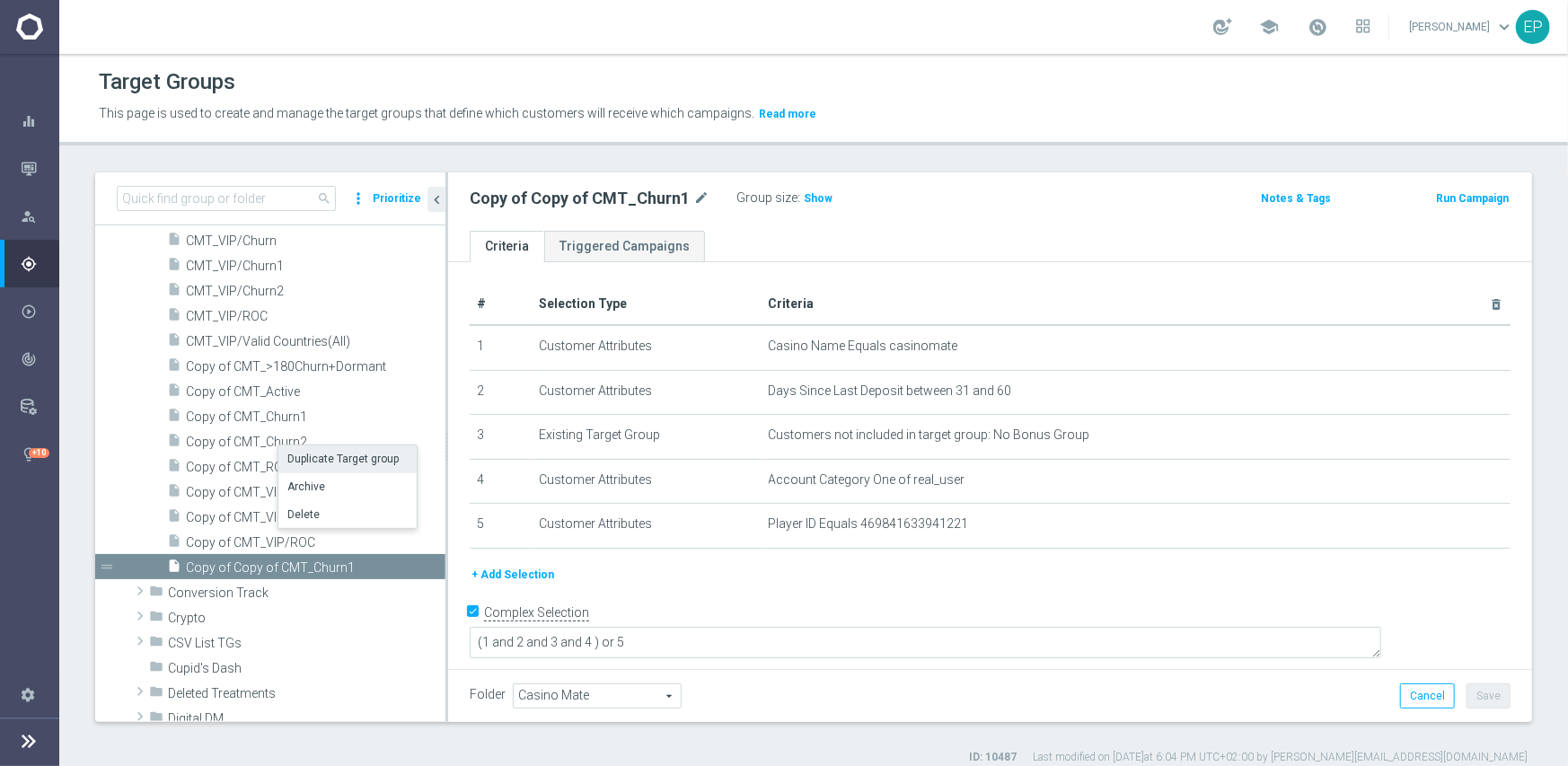
click at [318, 451] on li "Duplicate Target group" at bounding box center [347, 459] width 138 height 28
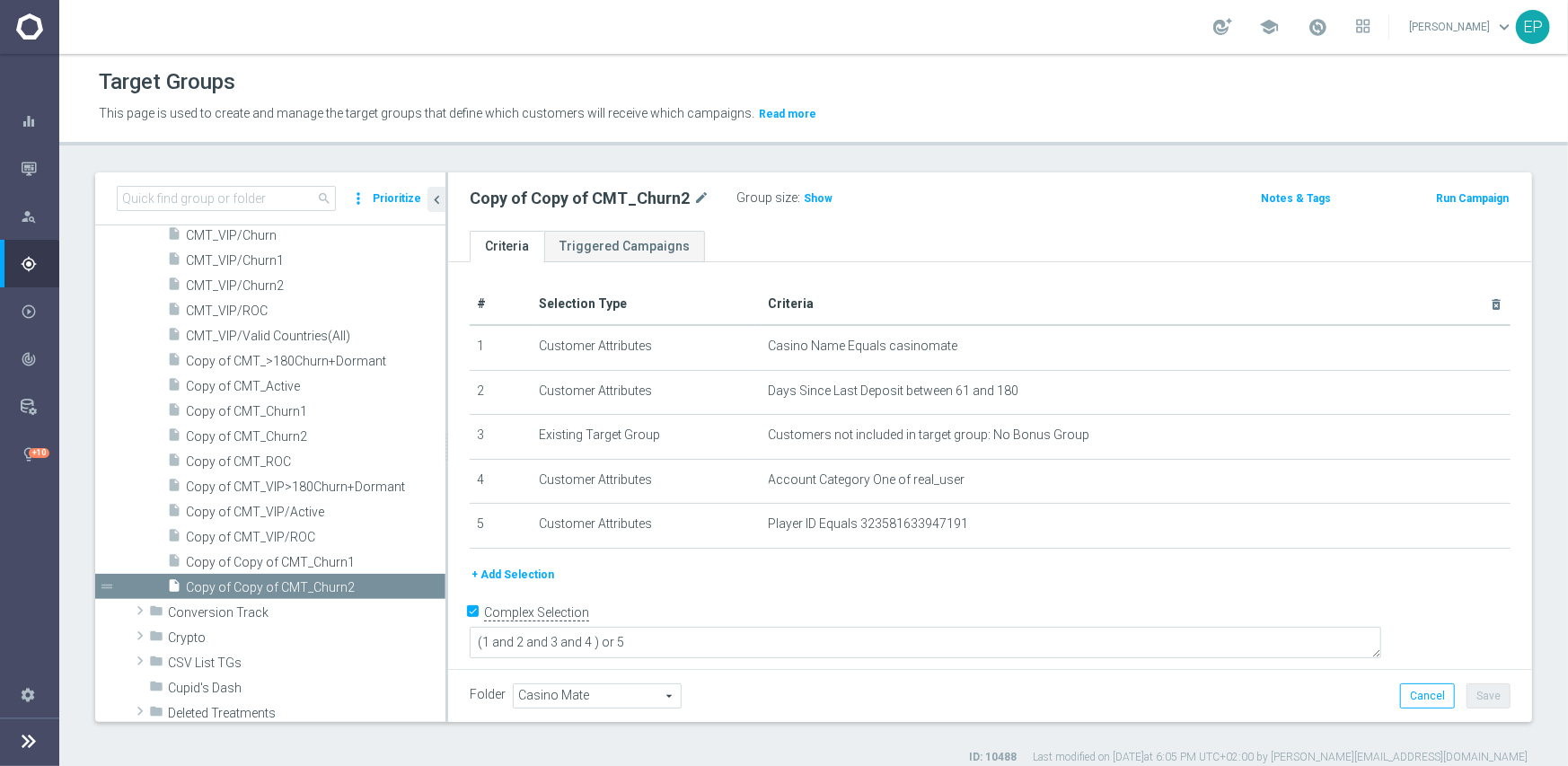
scroll to position [476, 0]
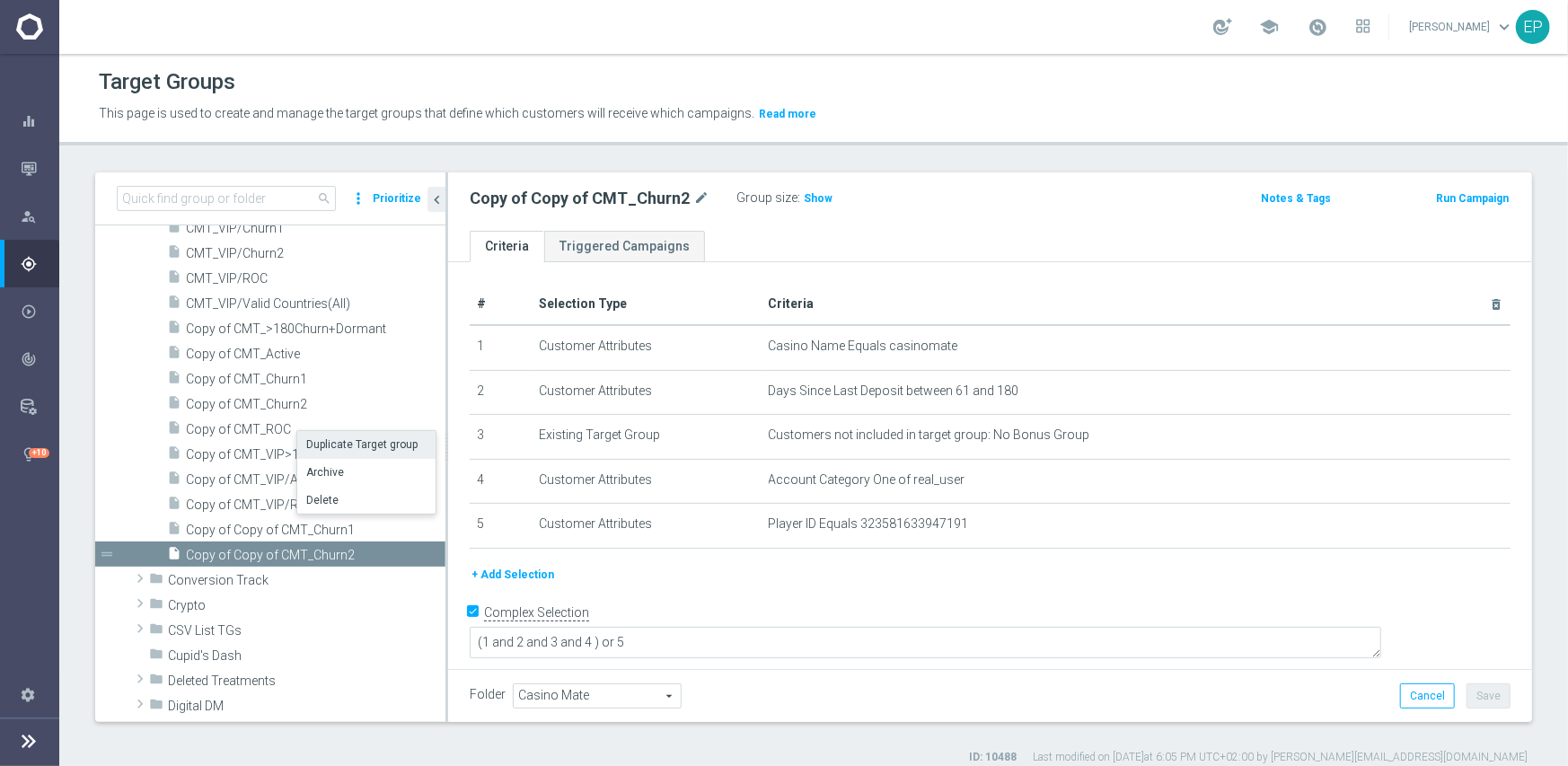
click at [363, 441] on li "Duplicate Target group" at bounding box center [366, 445] width 138 height 28
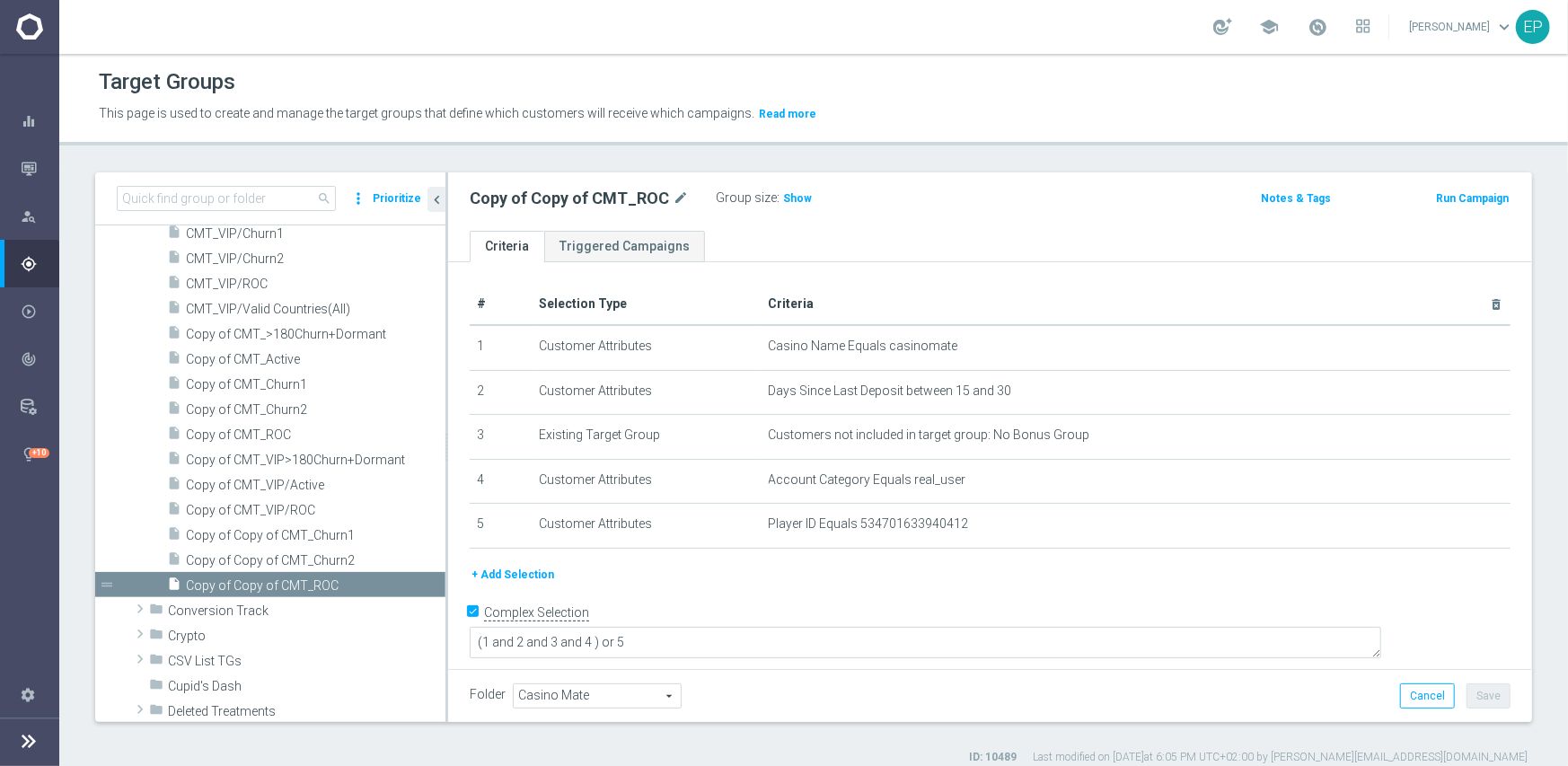
scroll to position [499, 0]
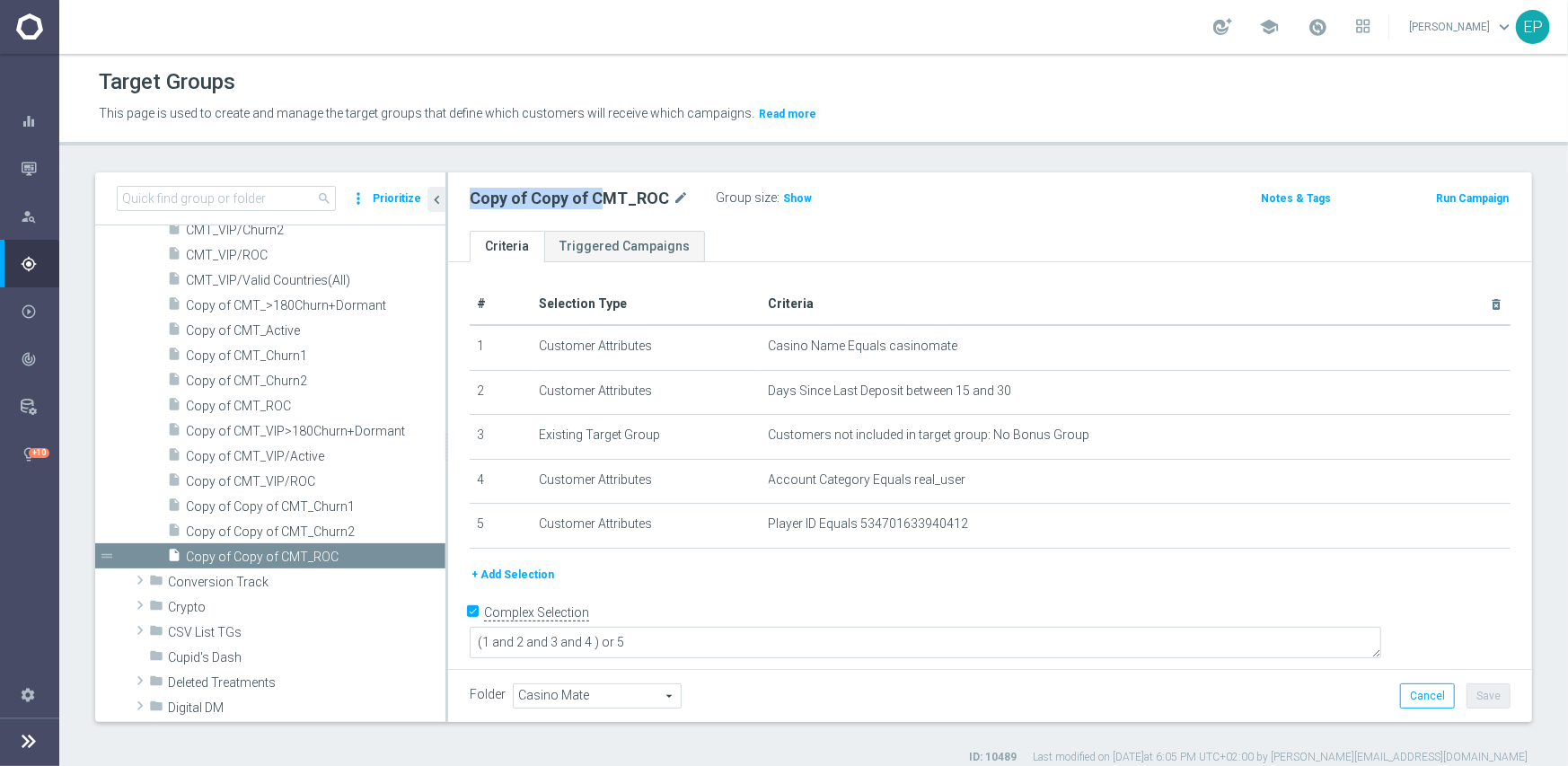
drag, startPoint x: 469, startPoint y: 198, endPoint x: 603, endPoint y: 198, distance: 134.0
click at [603, 198] on h2 "Copy of Copy of CMT_ROC" at bounding box center [569, 198] width 199 height 22
copy h2 "Copy of Copy of C"
click at [274, 206] on input at bounding box center [226, 198] width 219 height 25
paste input "Copy of Copy of C"
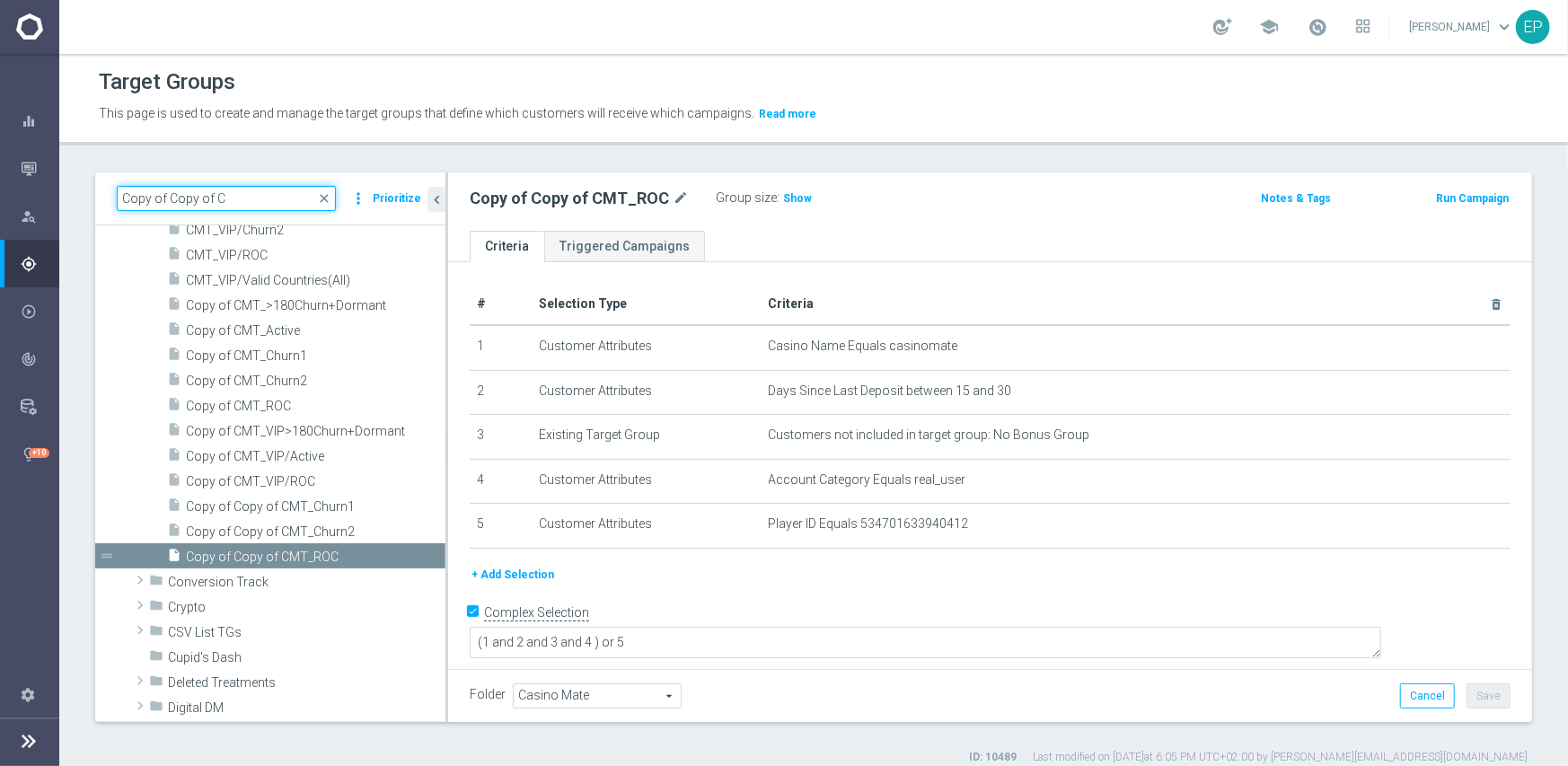
scroll to position [0, 0]
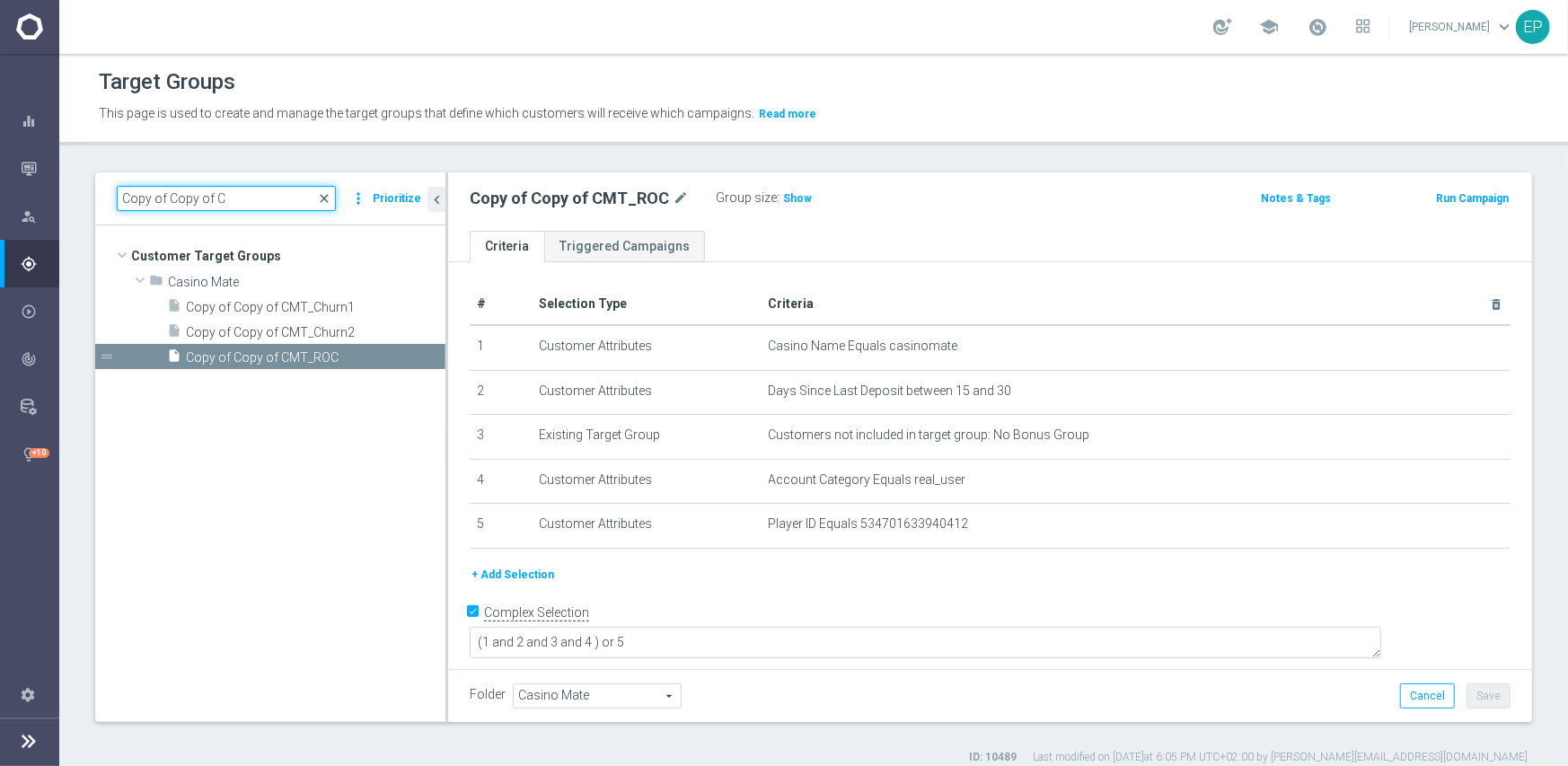
type input "Copy of Copy of C"
click at [327, 198] on span "close" at bounding box center [324, 198] width 14 height 14
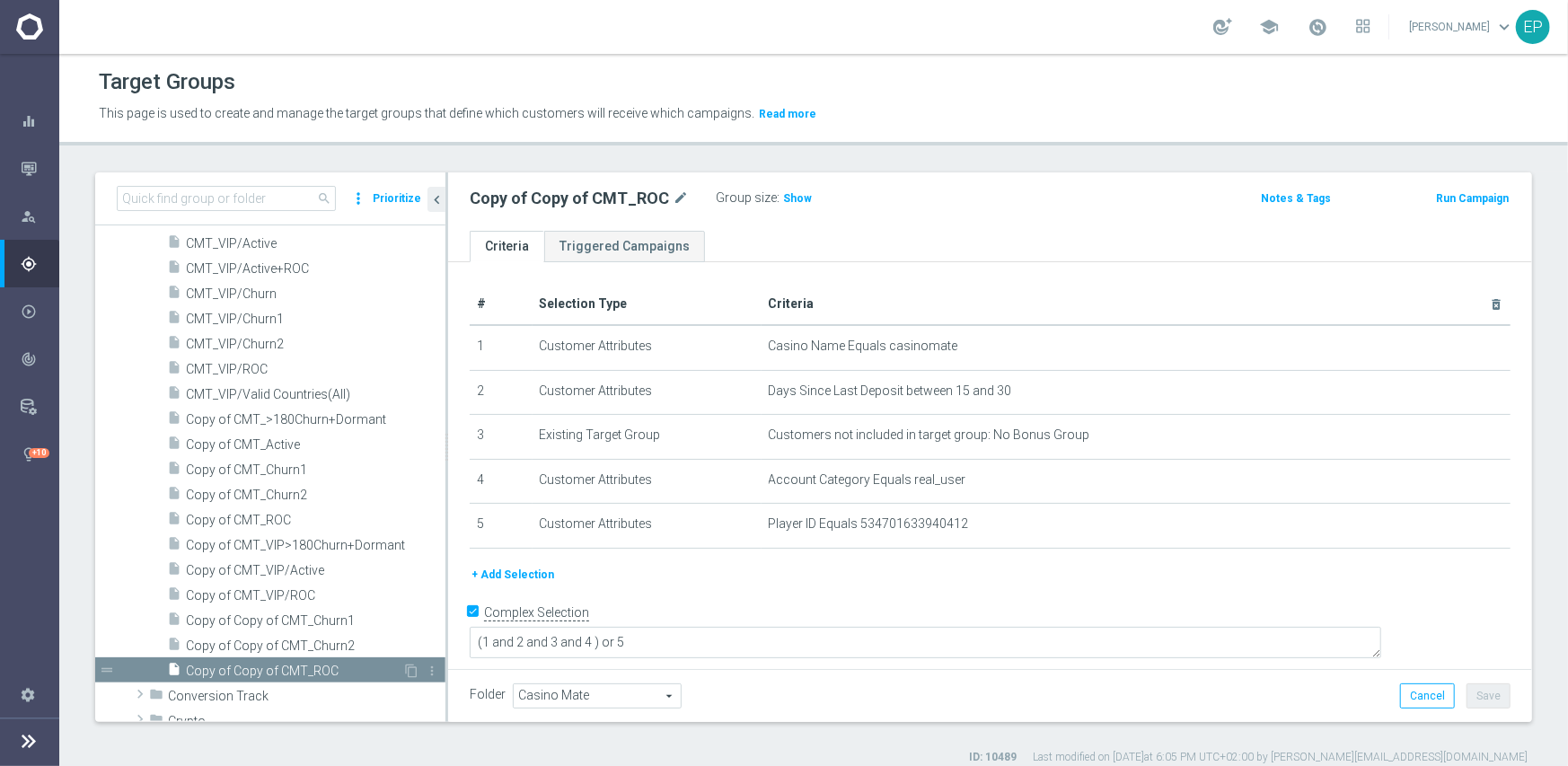
scroll to position [410, 0]
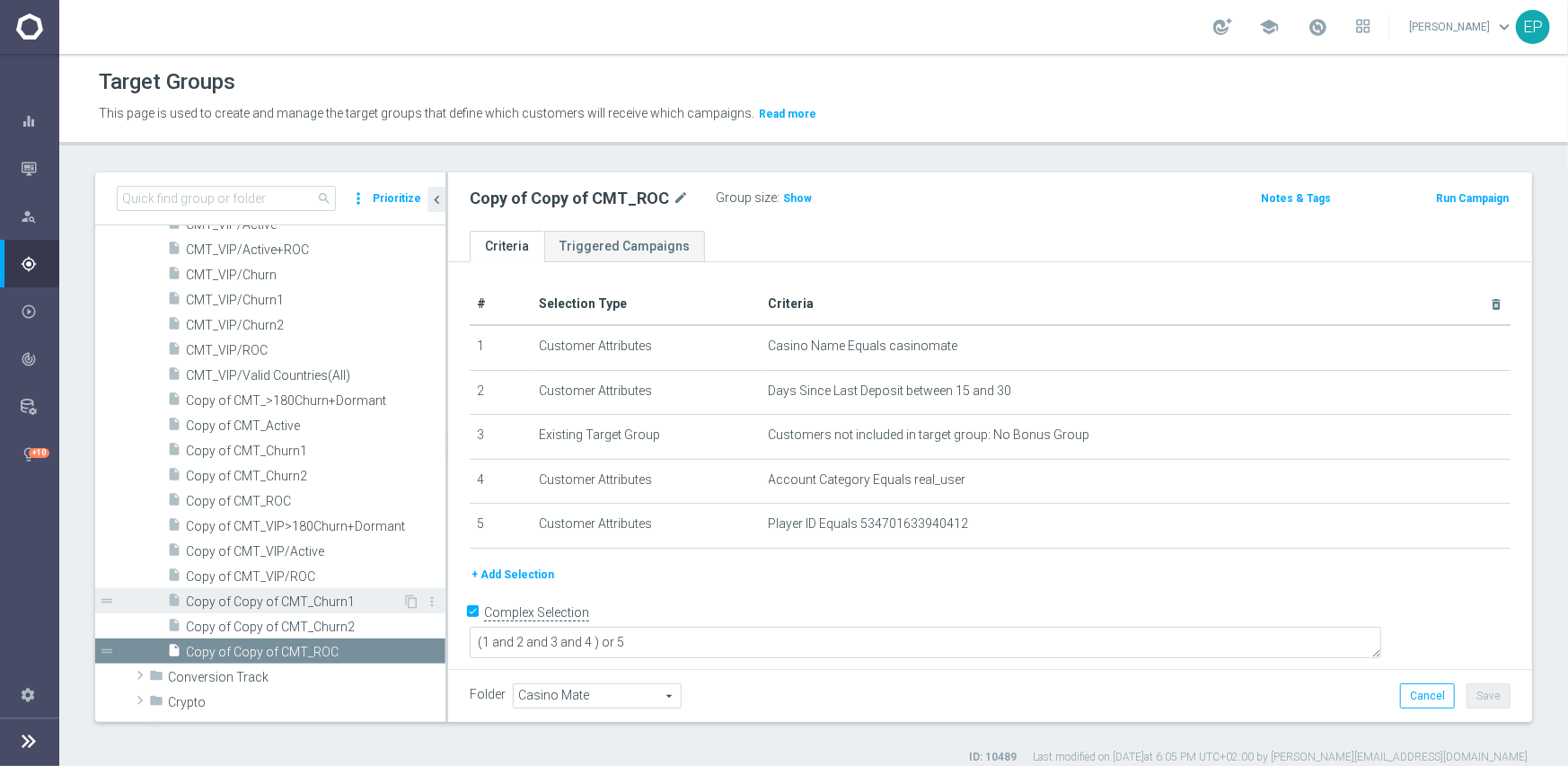
click at [304, 601] on span "Copy of Copy of CMT_Churn1" at bounding box center [294, 602] width 217 height 15
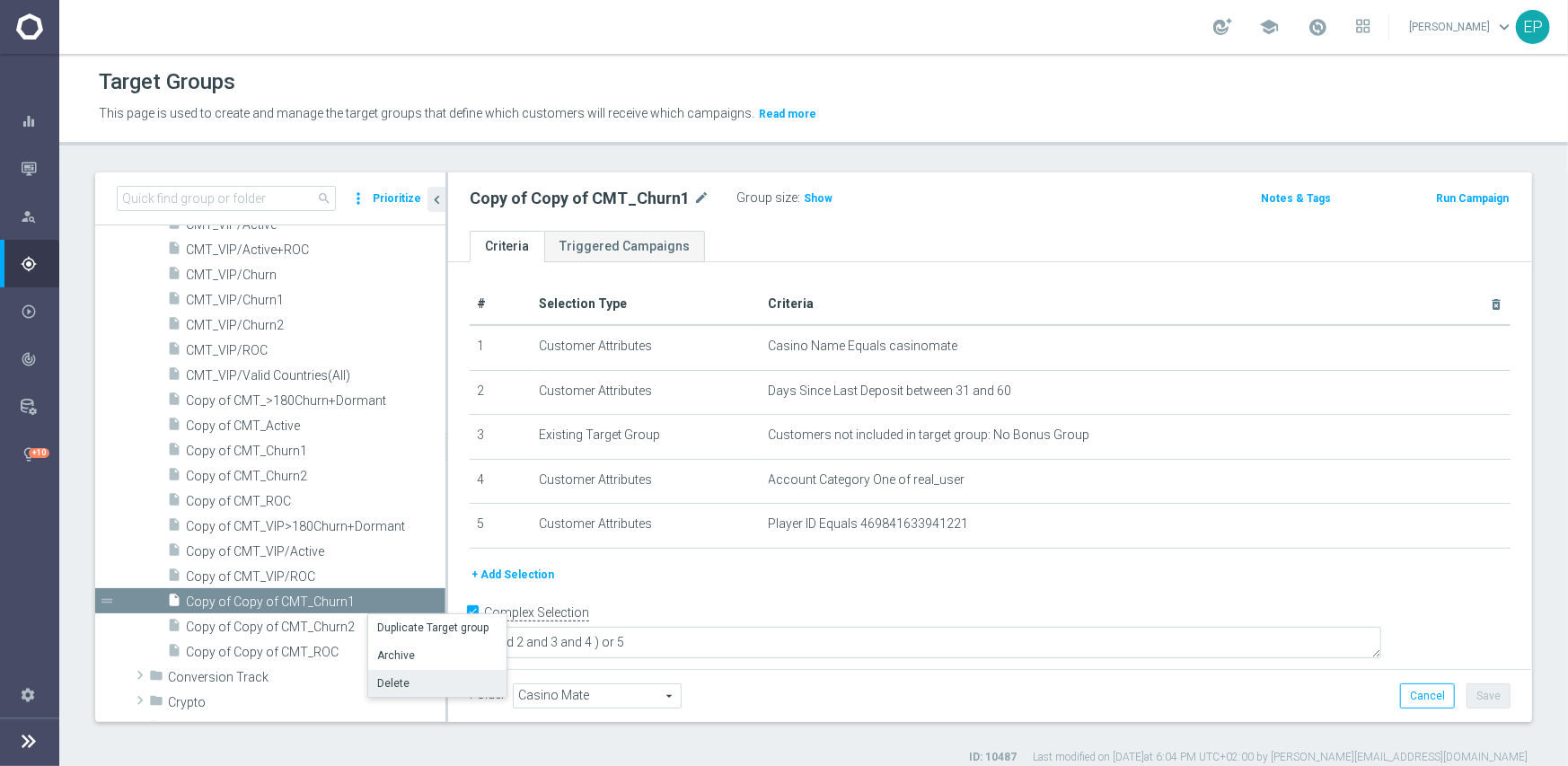
click at [403, 683] on li "Delete" at bounding box center [437, 684] width 138 height 28
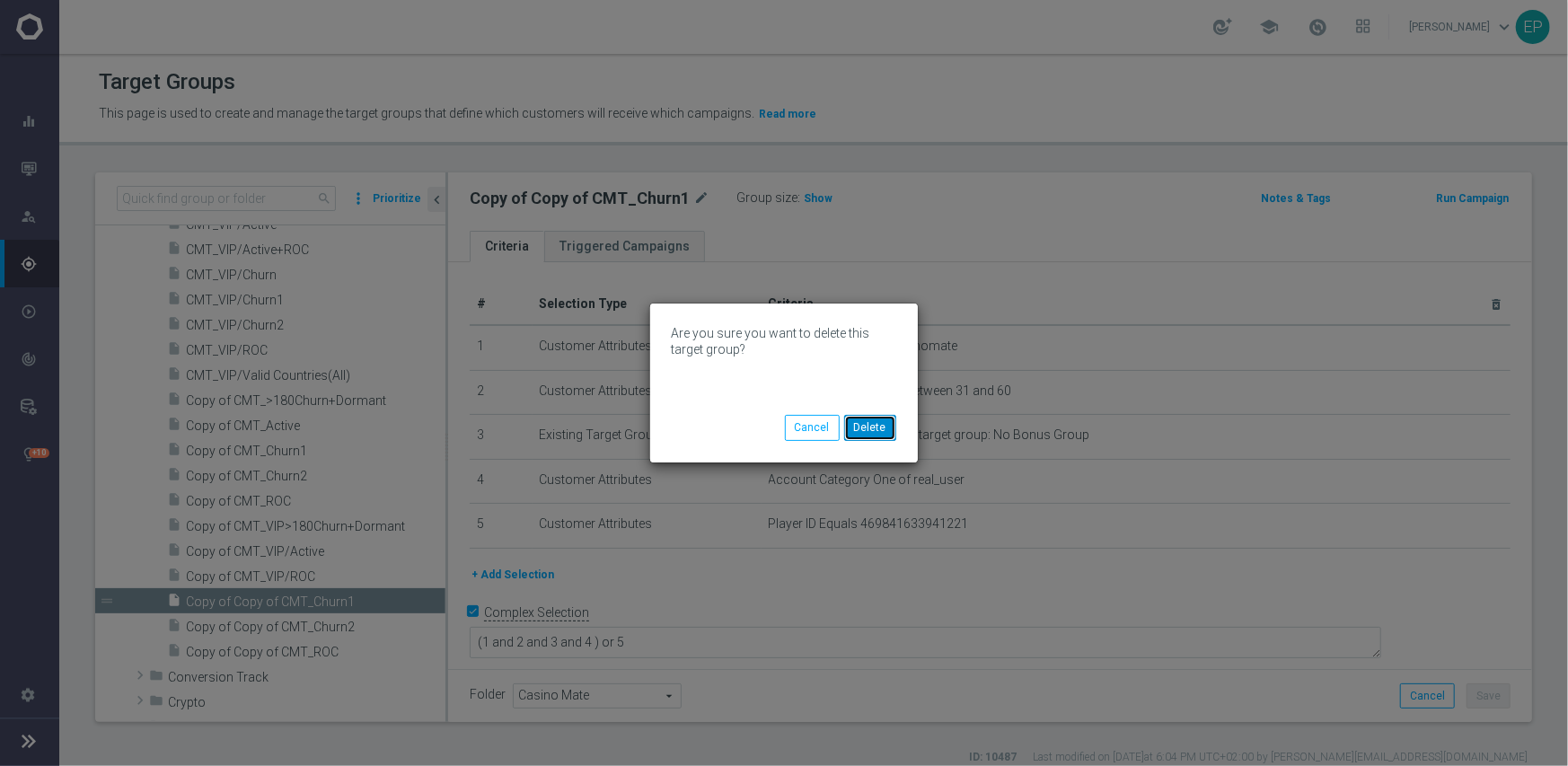
click at [872, 425] on button "Delete" at bounding box center [871, 428] width 52 height 25
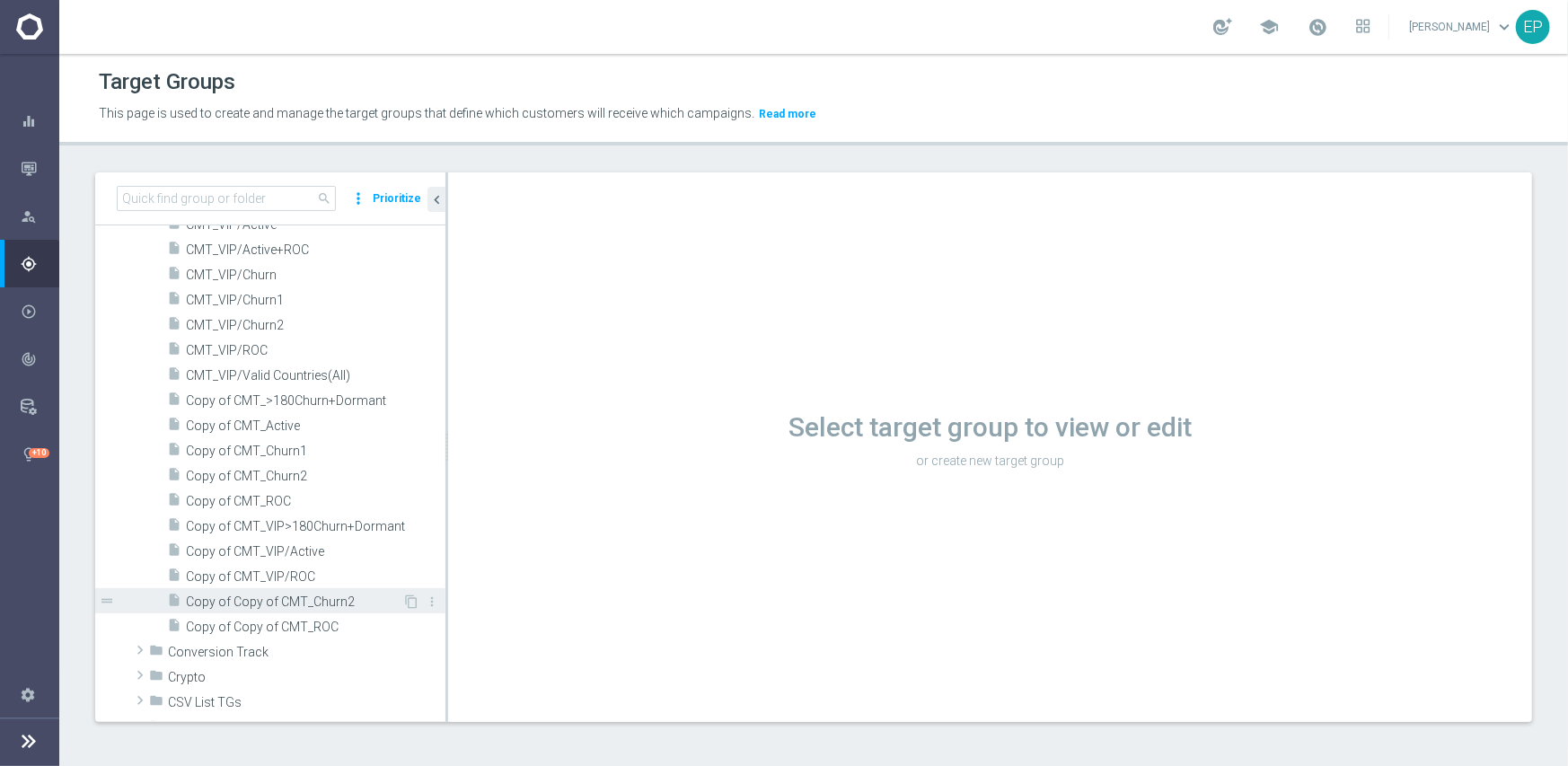
click at [299, 604] on span "Copy of Copy of CMT_Churn2" at bounding box center [294, 602] width 217 height 15
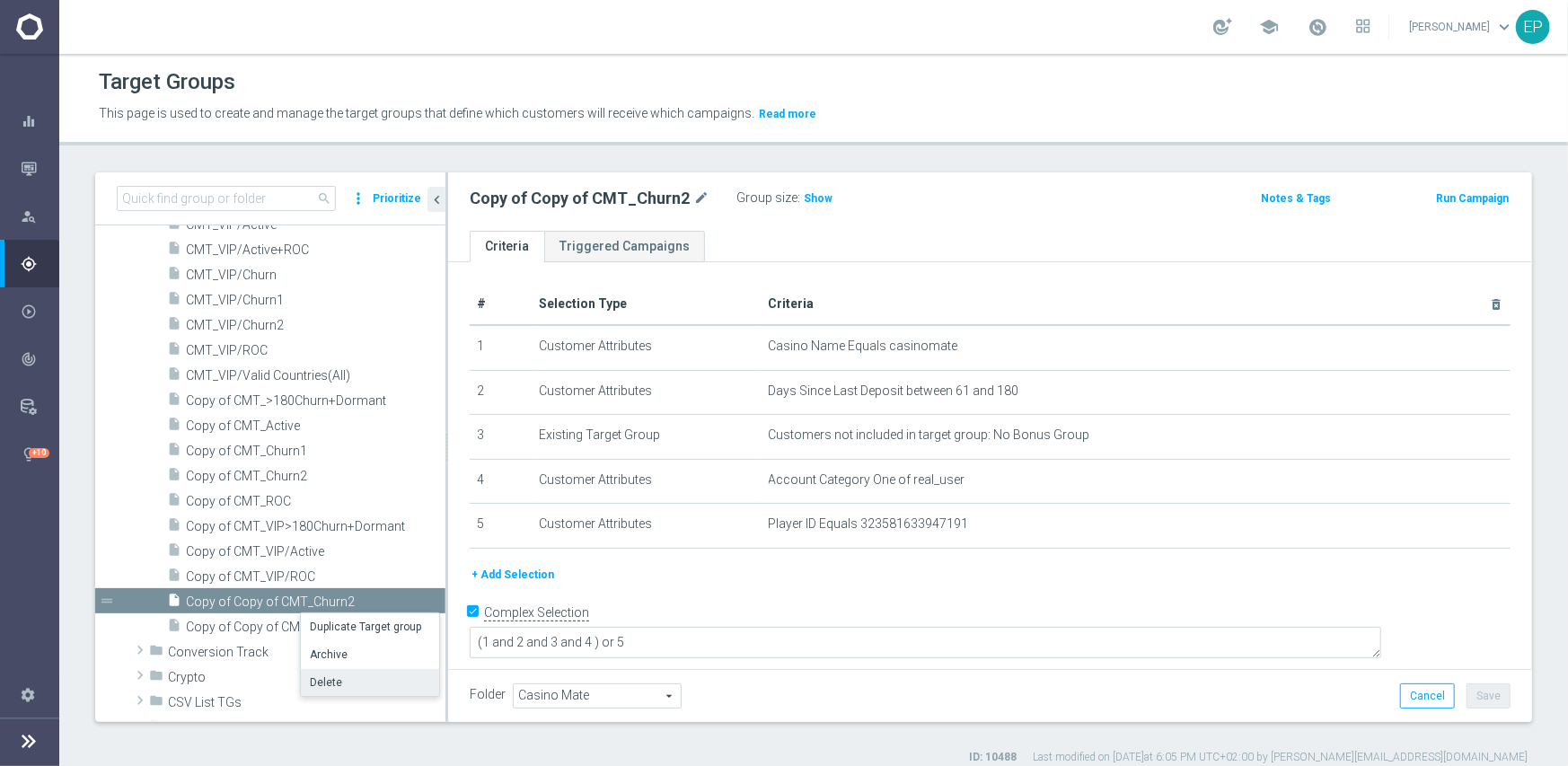
click at [348, 688] on li "Delete" at bounding box center [369, 683] width 138 height 28
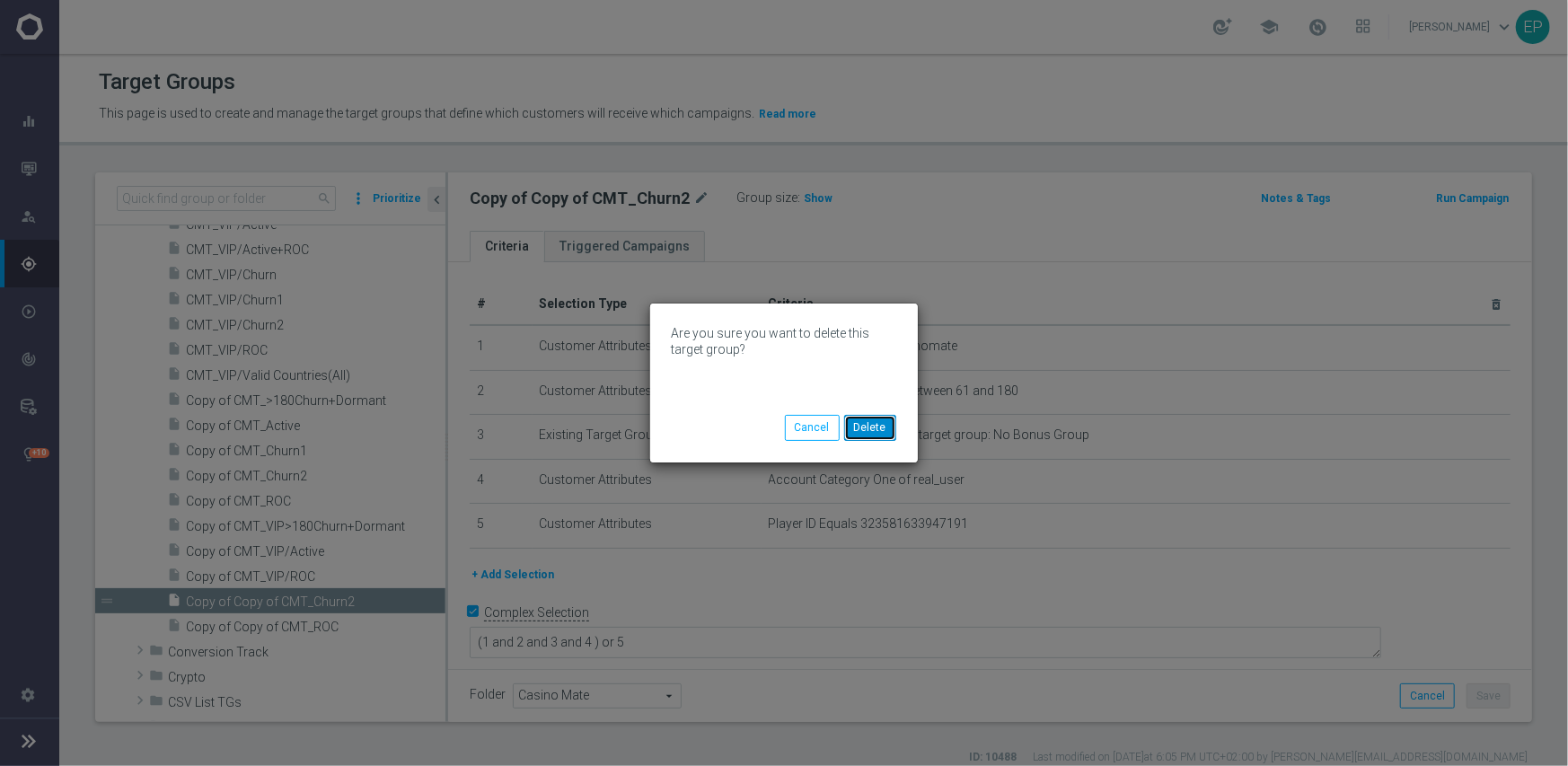
click at [879, 432] on button "Delete" at bounding box center [871, 428] width 52 height 25
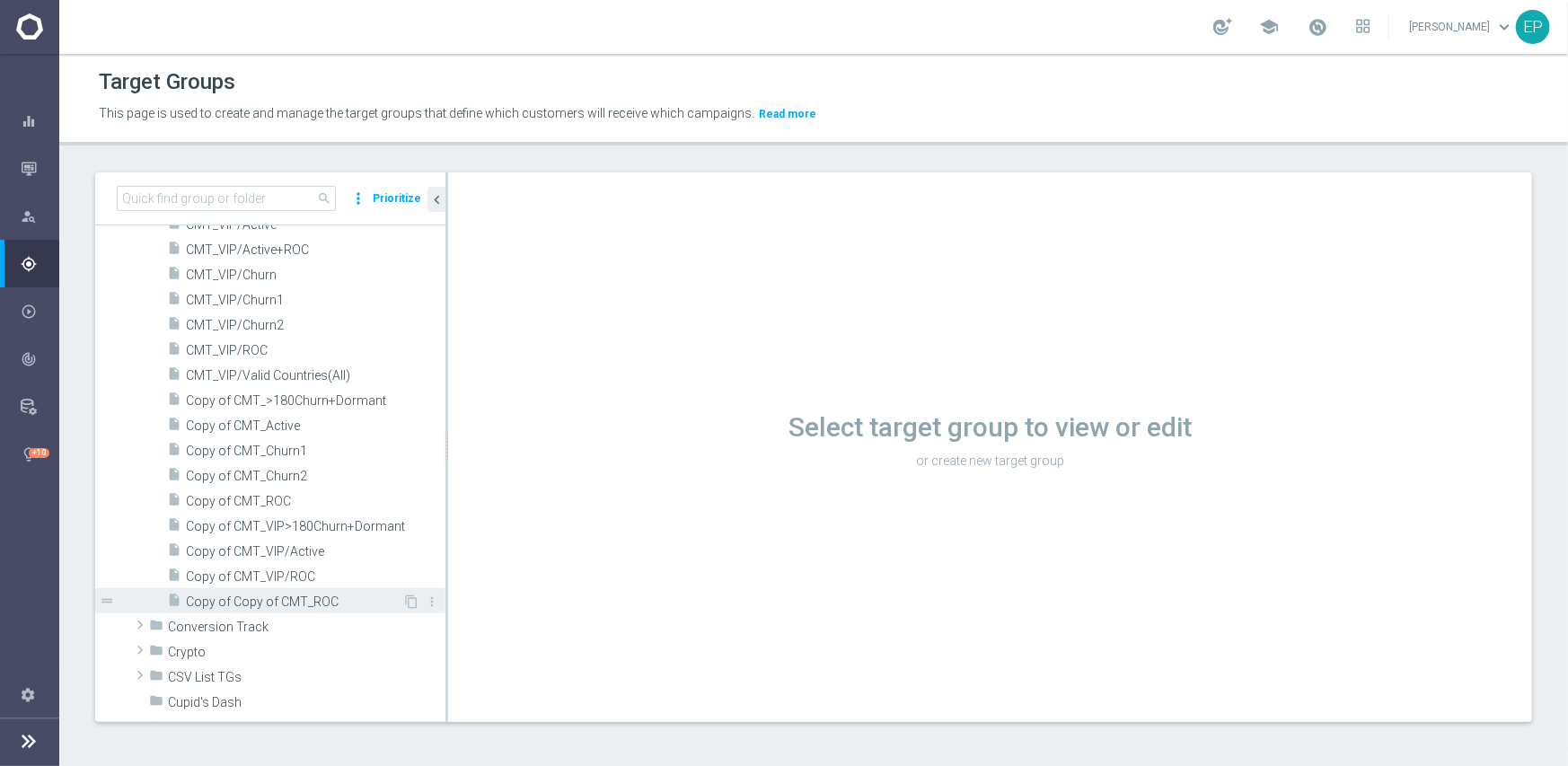
click at [286, 597] on span "Copy of Copy of CMT_ROC" at bounding box center [294, 602] width 217 height 15
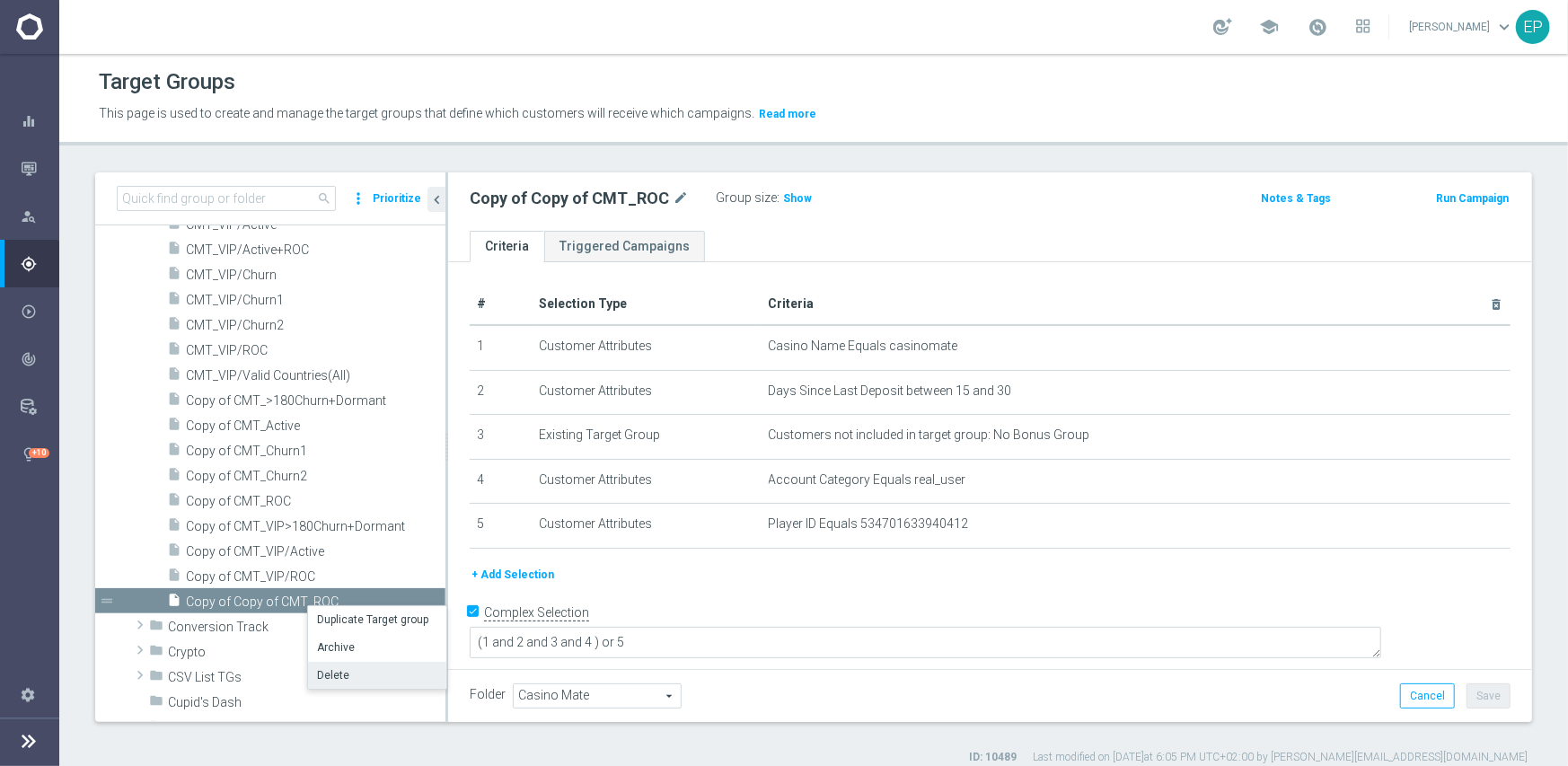
click at [355, 677] on li "Delete" at bounding box center [376, 676] width 138 height 28
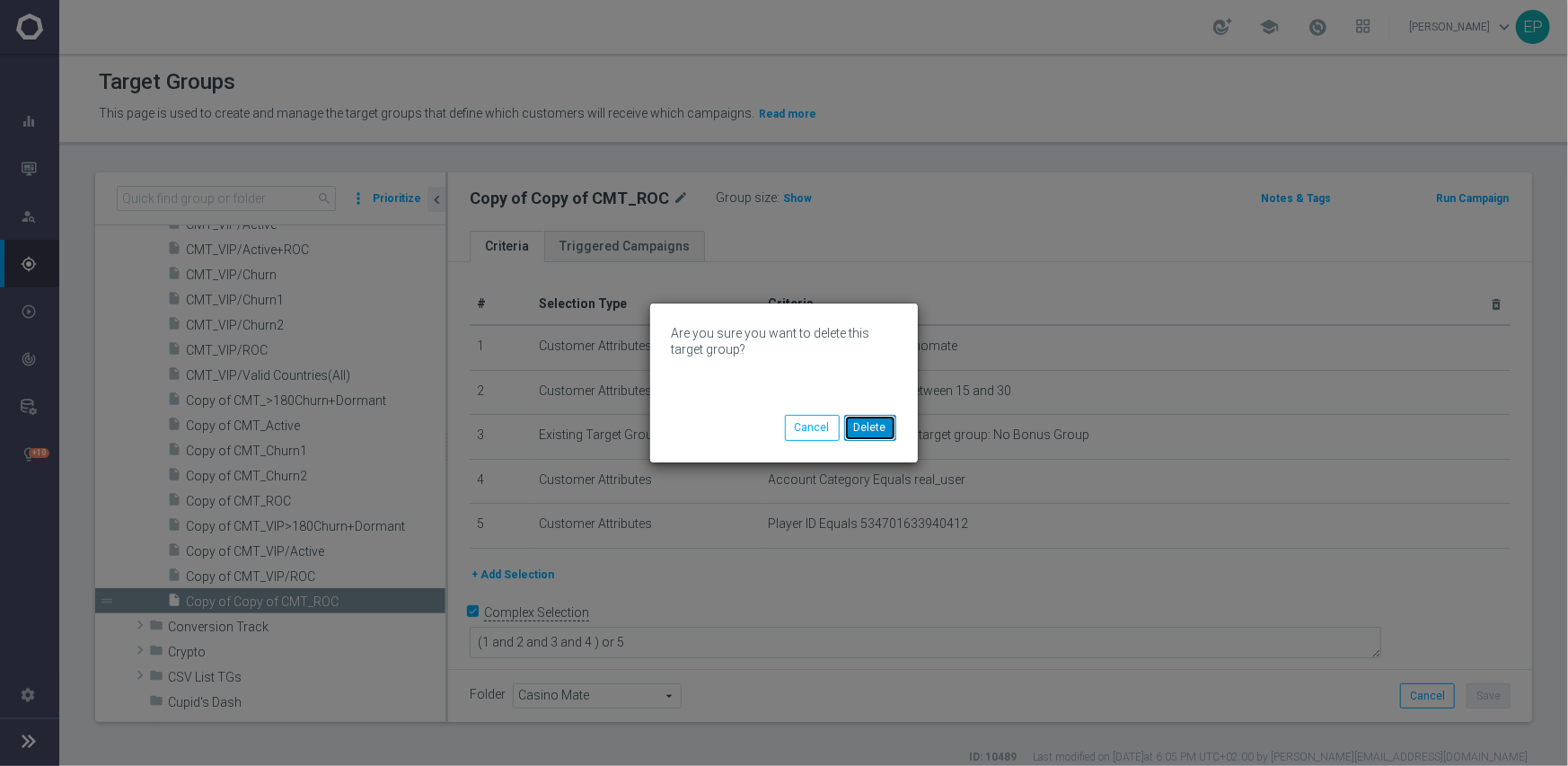
click at [881, 429] on button "Delete" at bounding box center [871, 428] width 52 height 25
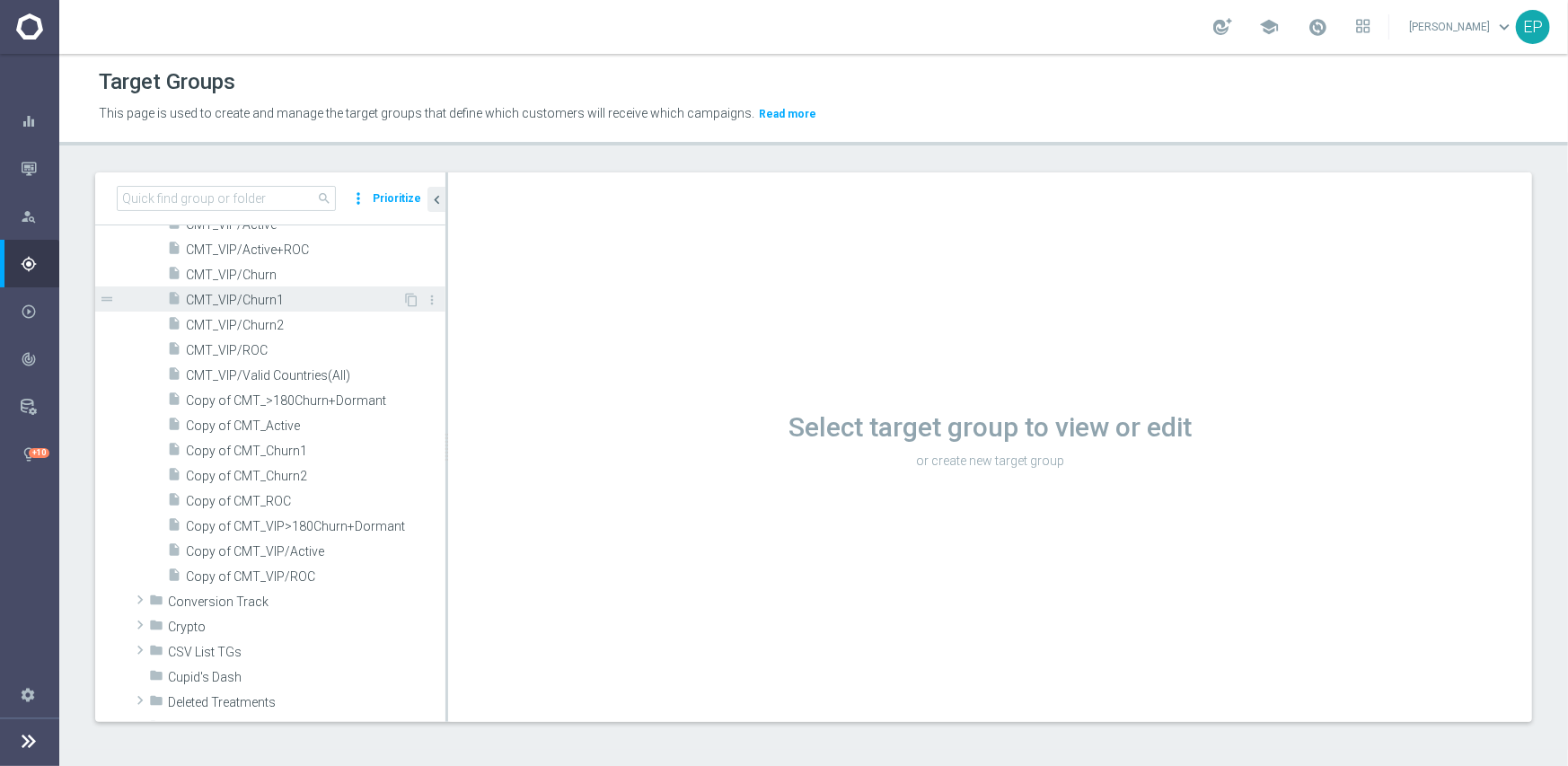
click at [272, 296] on span "CMT_VIP/Churn1" at bounding box center [294, 300] width 217 height 15
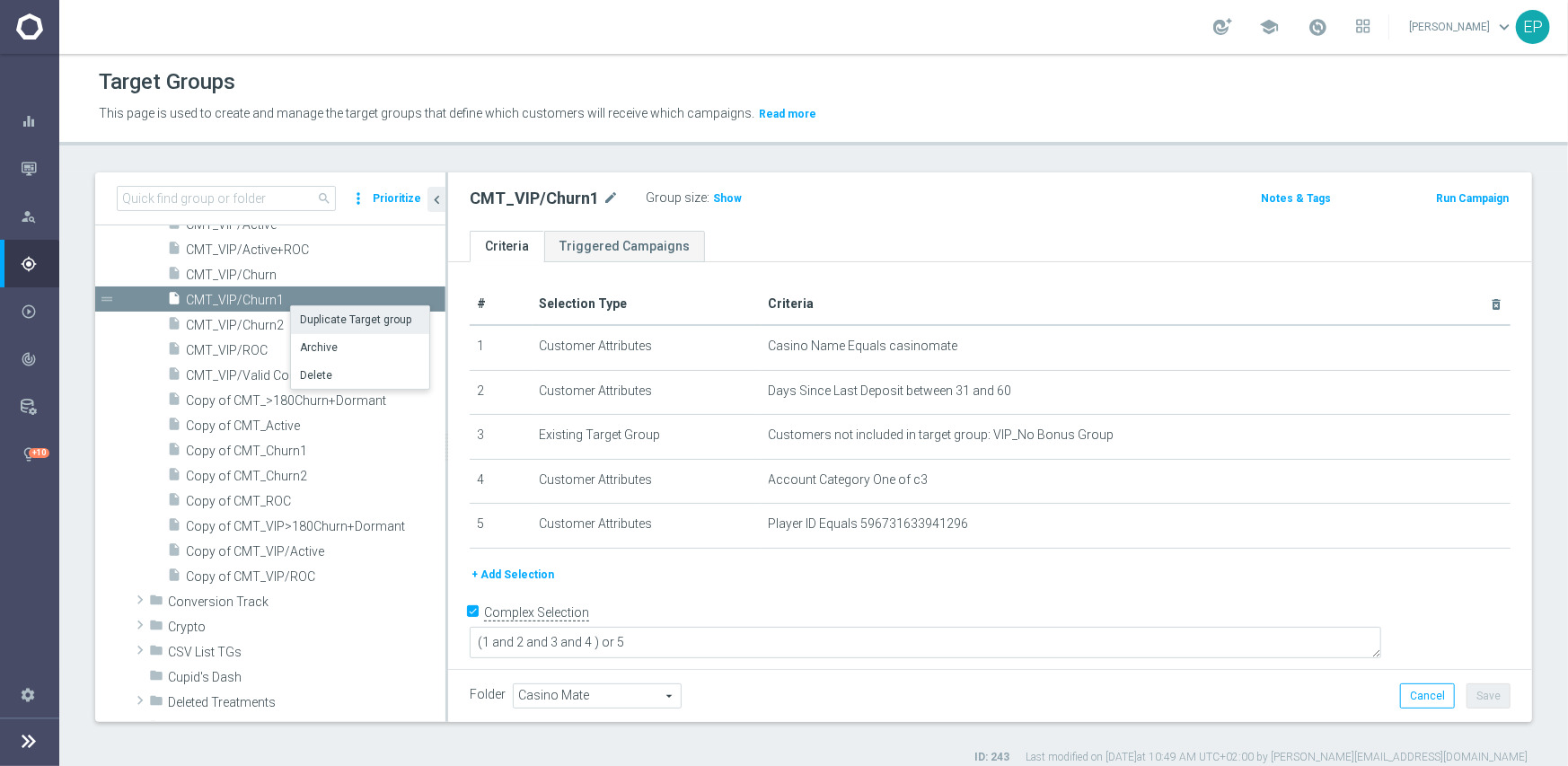
click at [343, 317] on li "Duplicate Target group" at bounding box center [360, 319] width 138 height 28
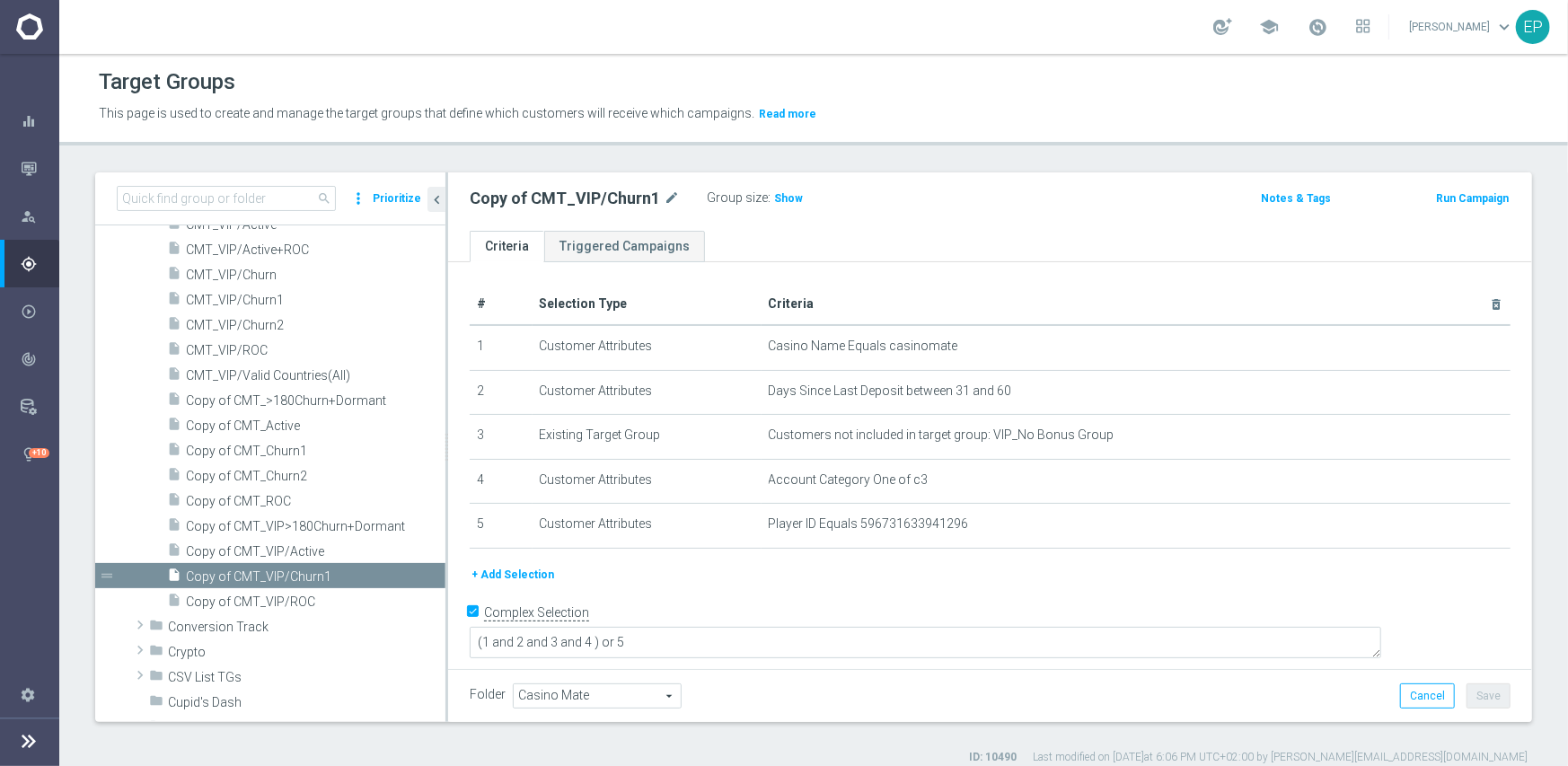
scroll to position [429, 0]
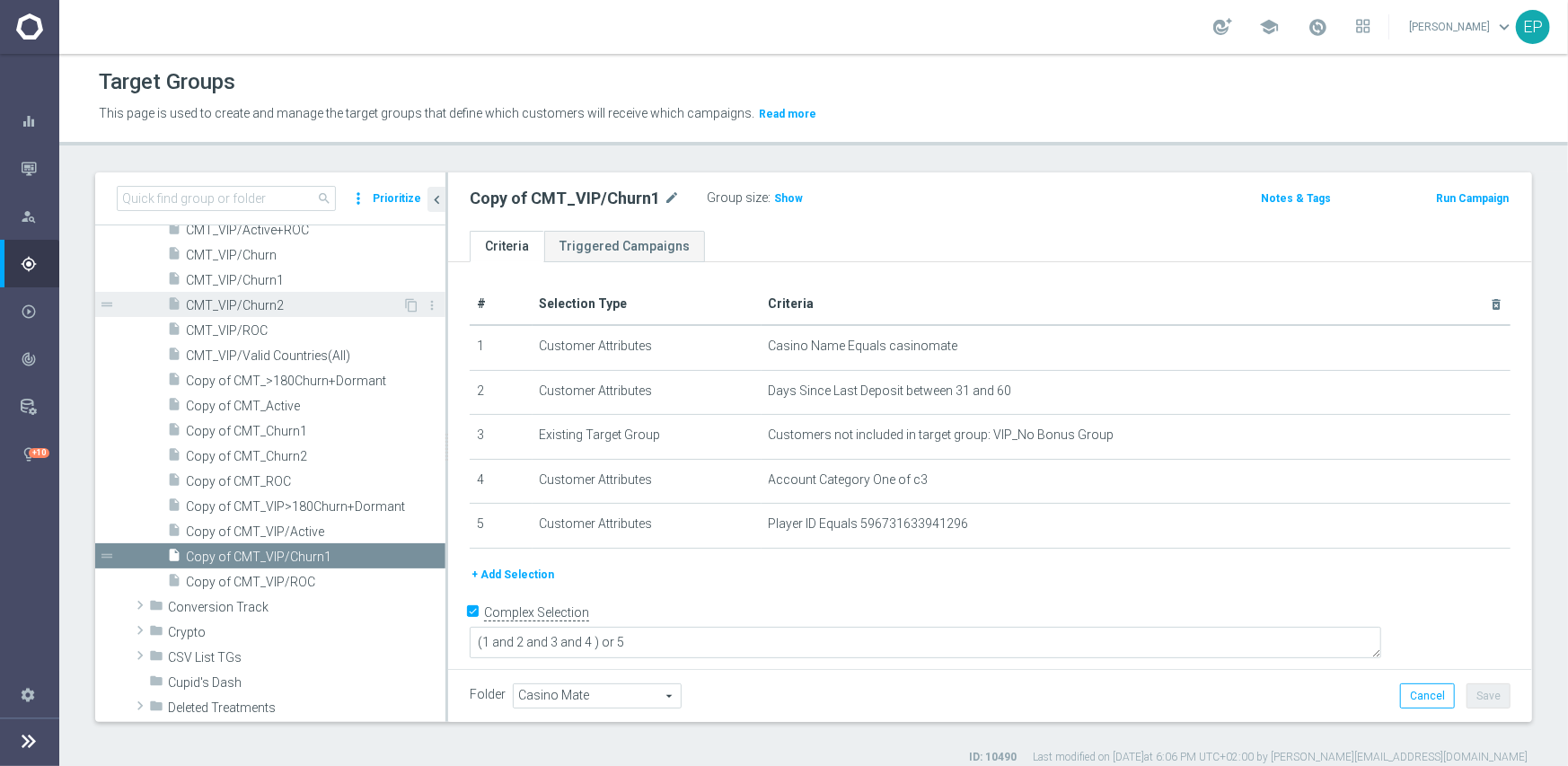
click at [270, 307] on span "CMT_VIP/Churn2" at bounding box center [294, 306] width 217 height 15
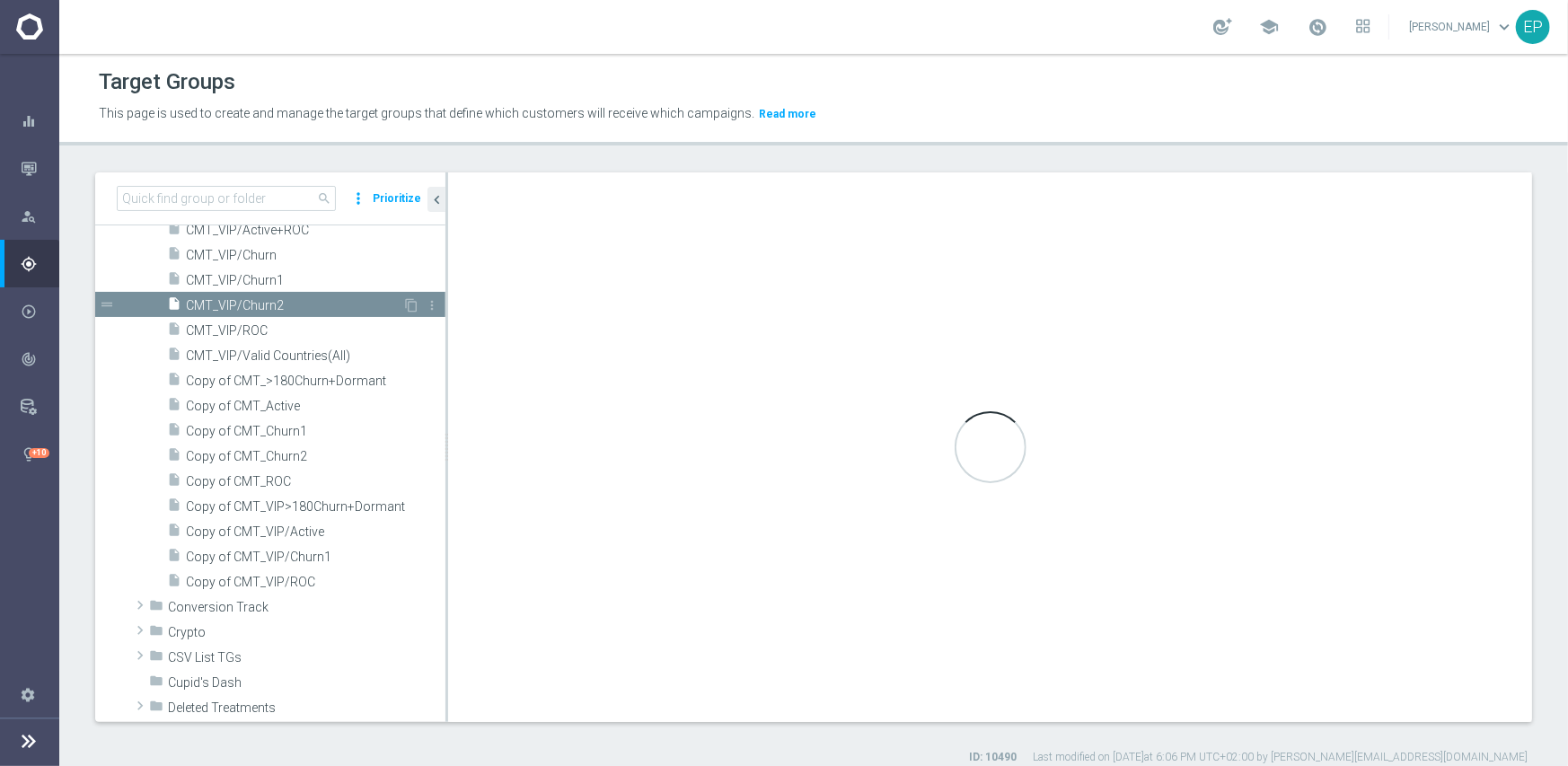
type textarea "(1 and 2 and 3 and 4) or 5"
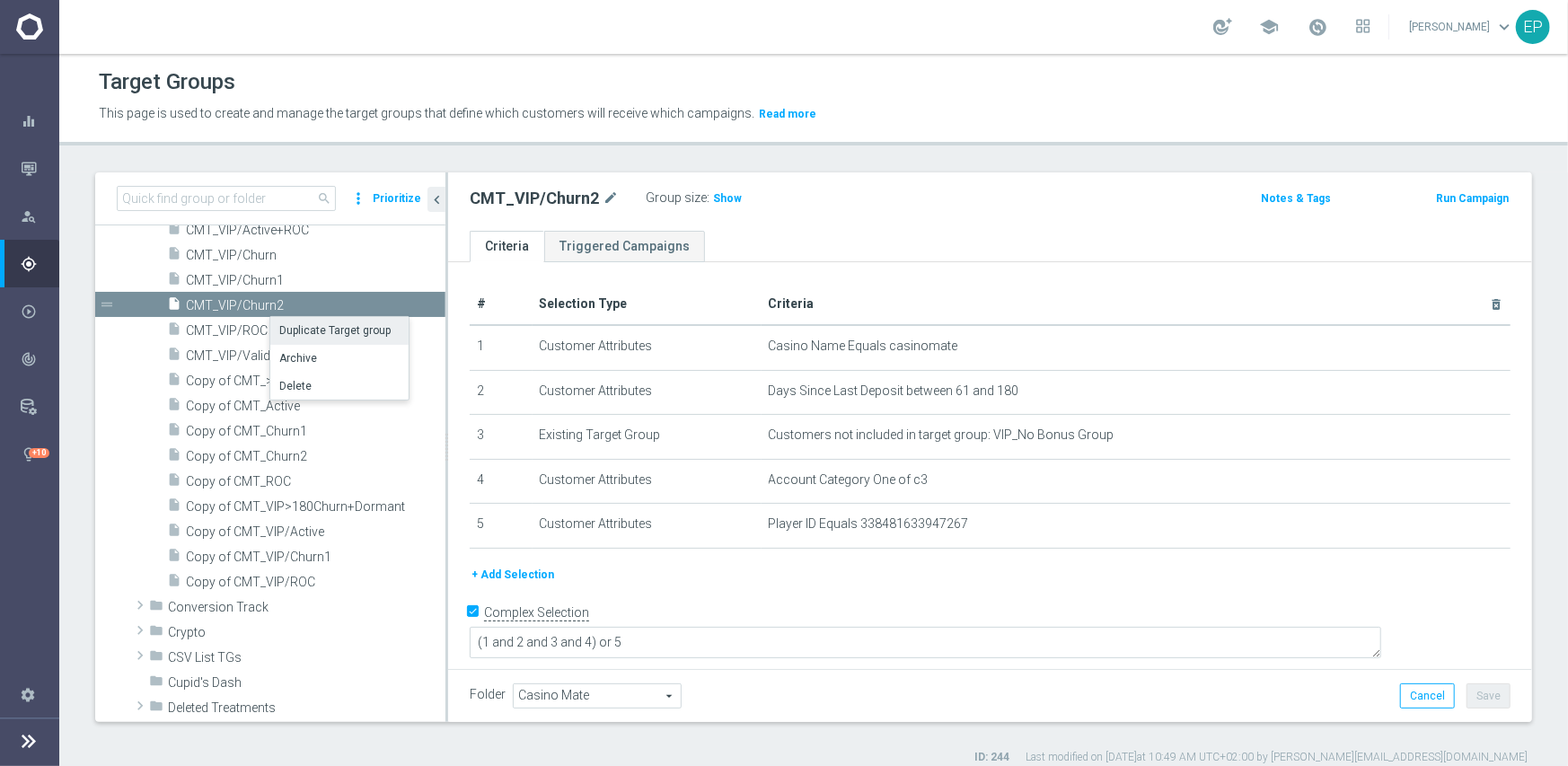
click at [317, 334] on li "Duplicate Target group" at bounding box center [339, 330] width 138 height 28
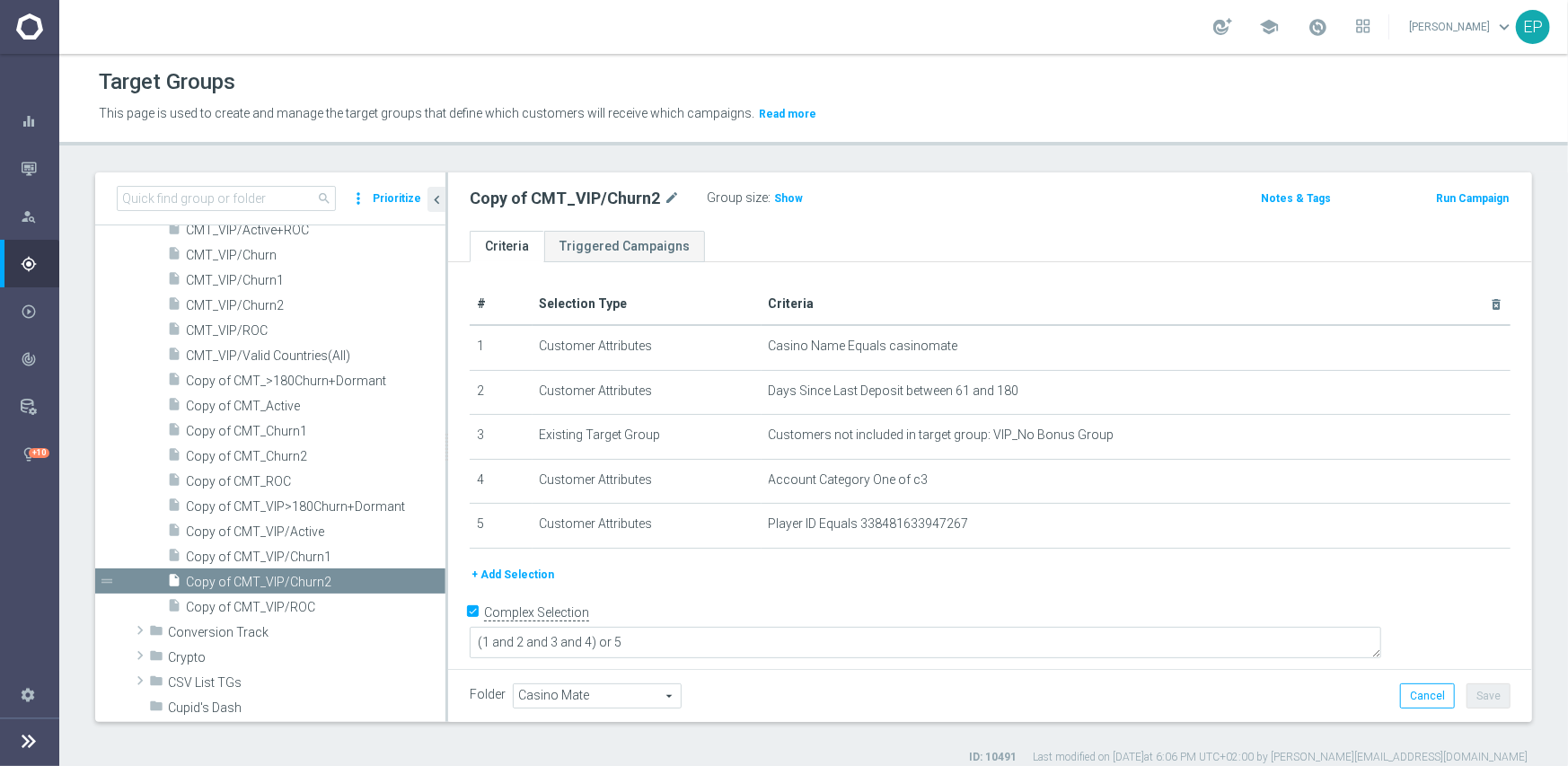
scroll to position [453, 0]
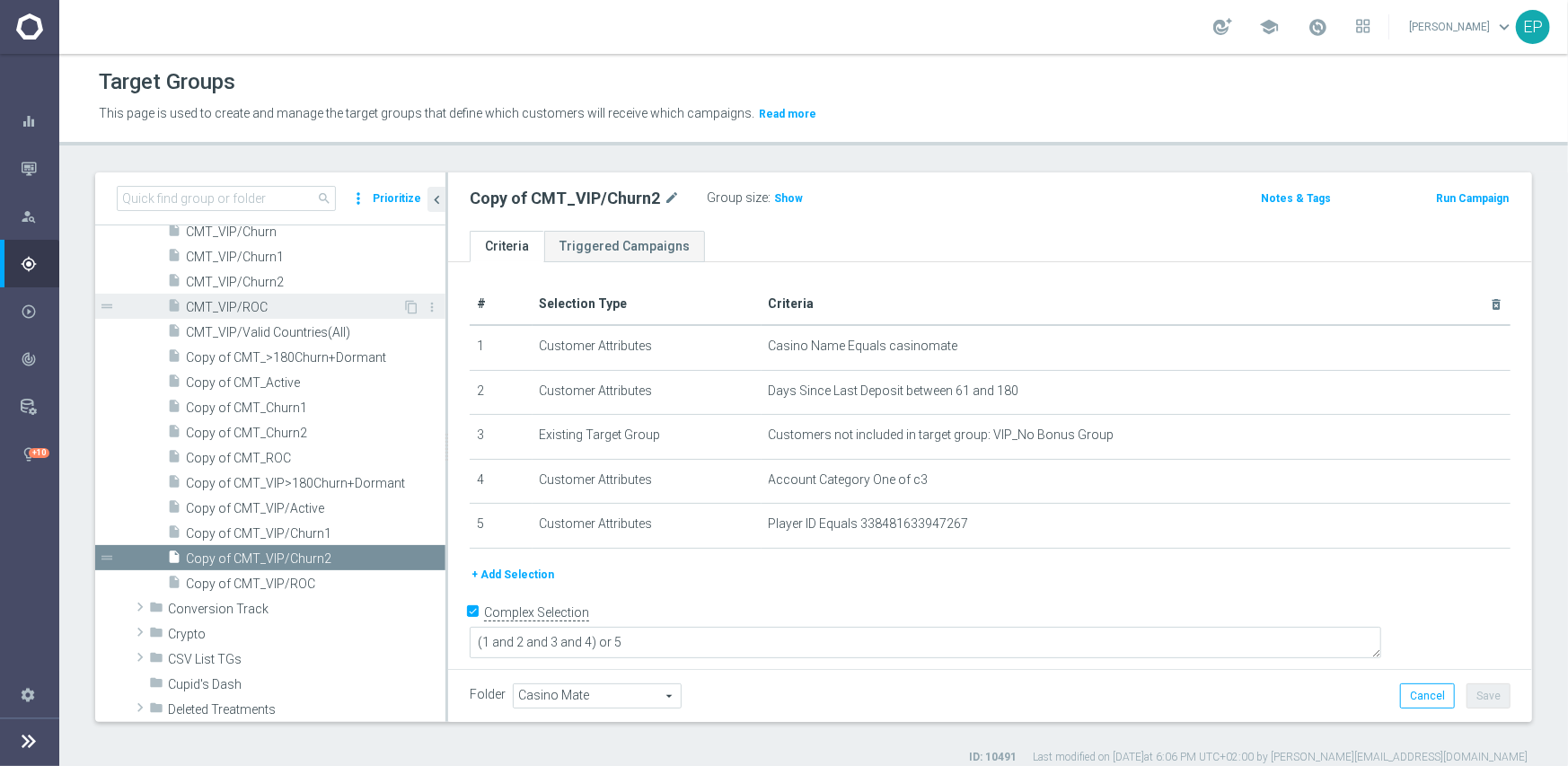
click at [267, 306] on span "CMT_VIP/ROC" at bounding box center [294, 307] width 217 height 15
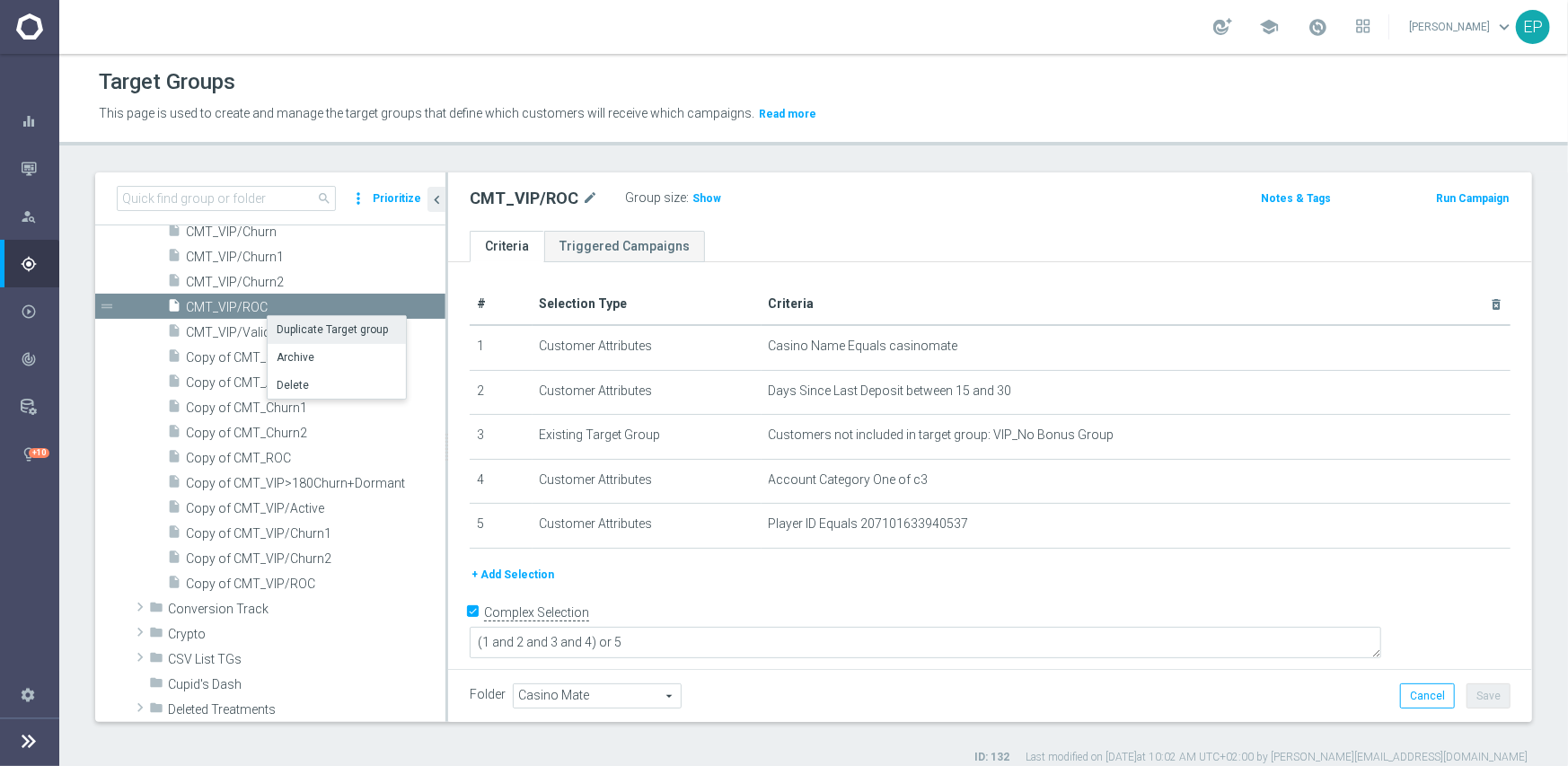
click at [309, 329] on li "Duplicate Target group" at bounding box center [337, 329] width 138 height 28
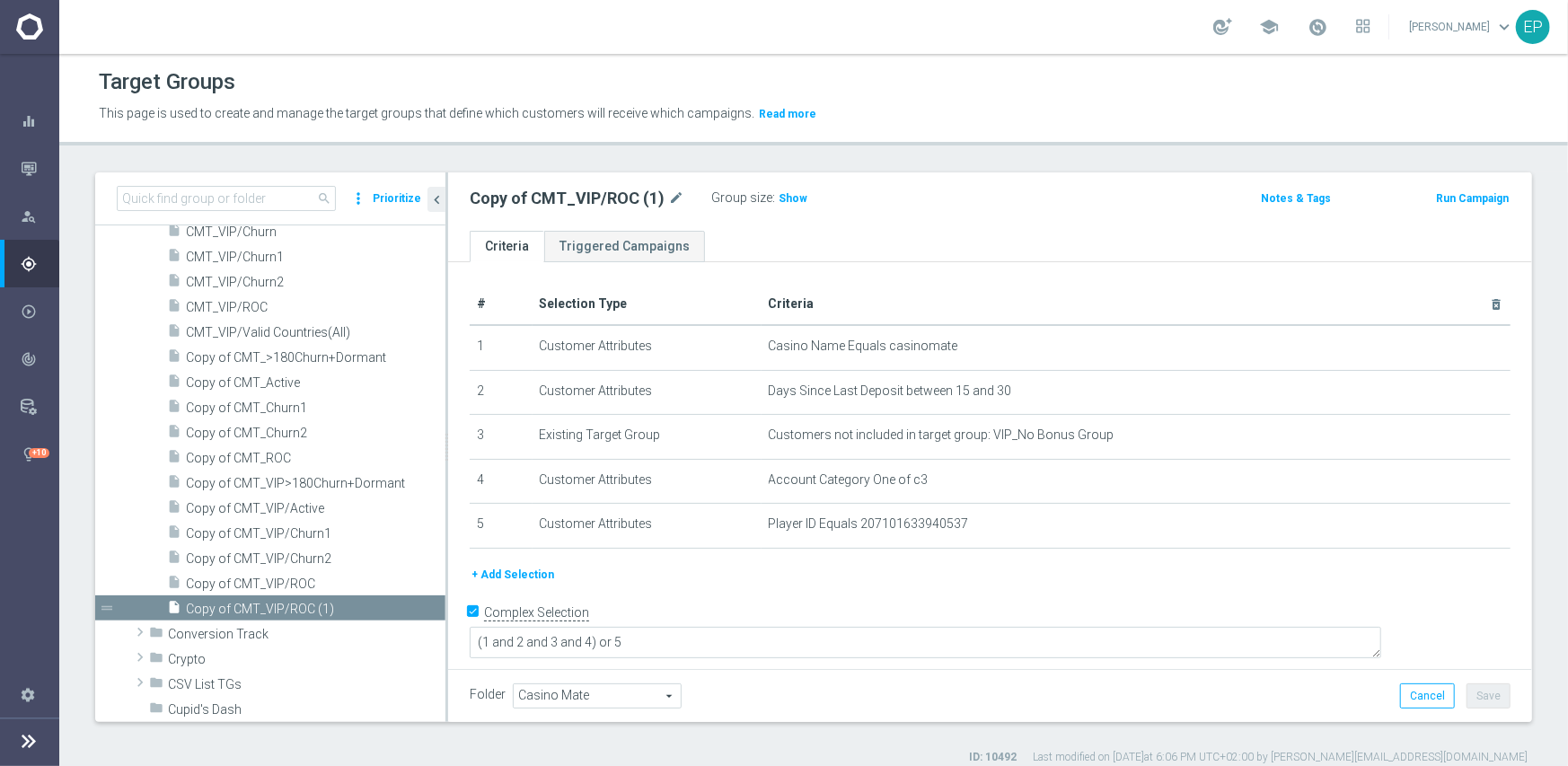
scroll to position [499, 0]
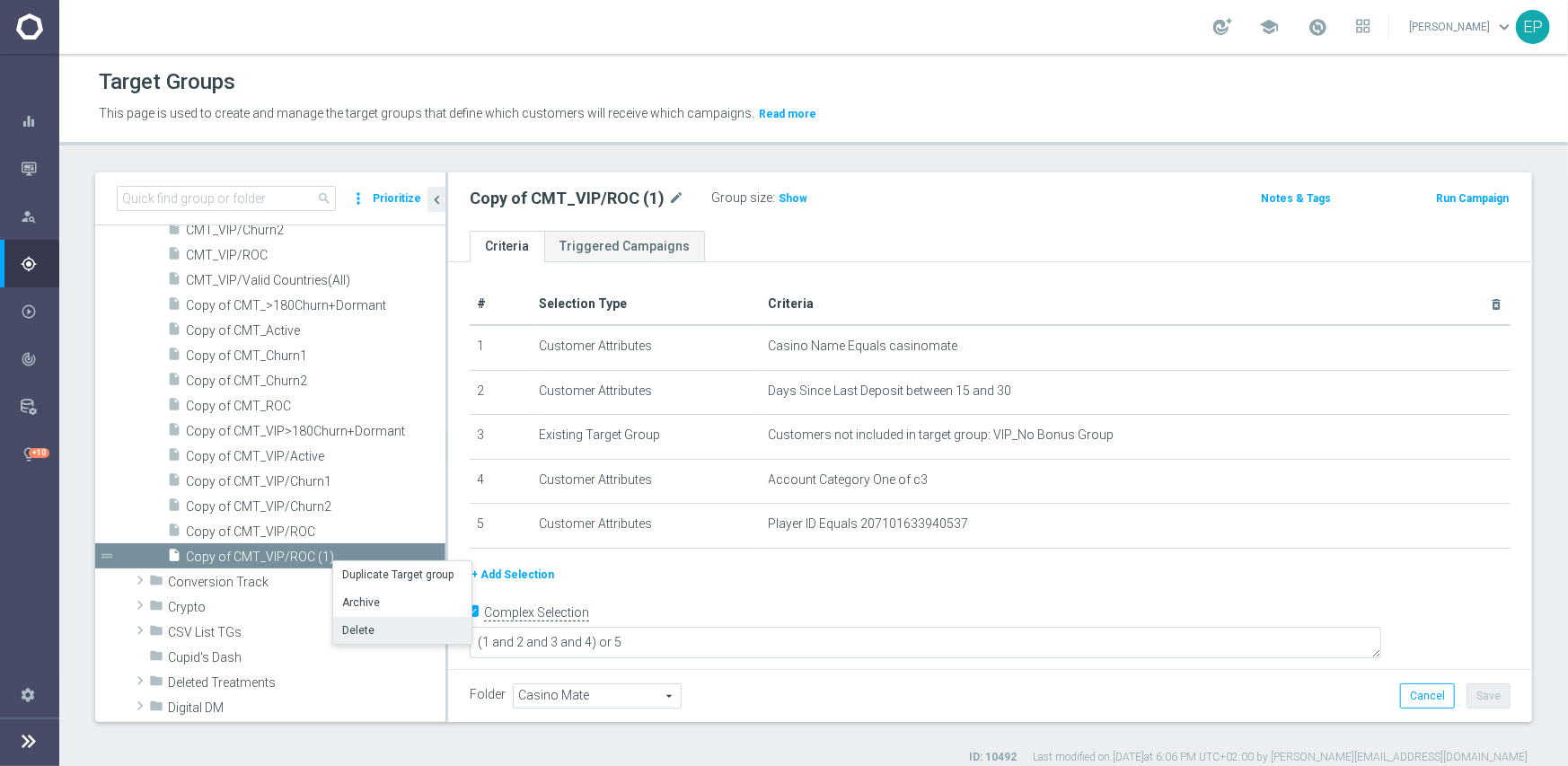
click at [366, 632] on li "Delete" at bounding box center [401, 631] width 138 height 28
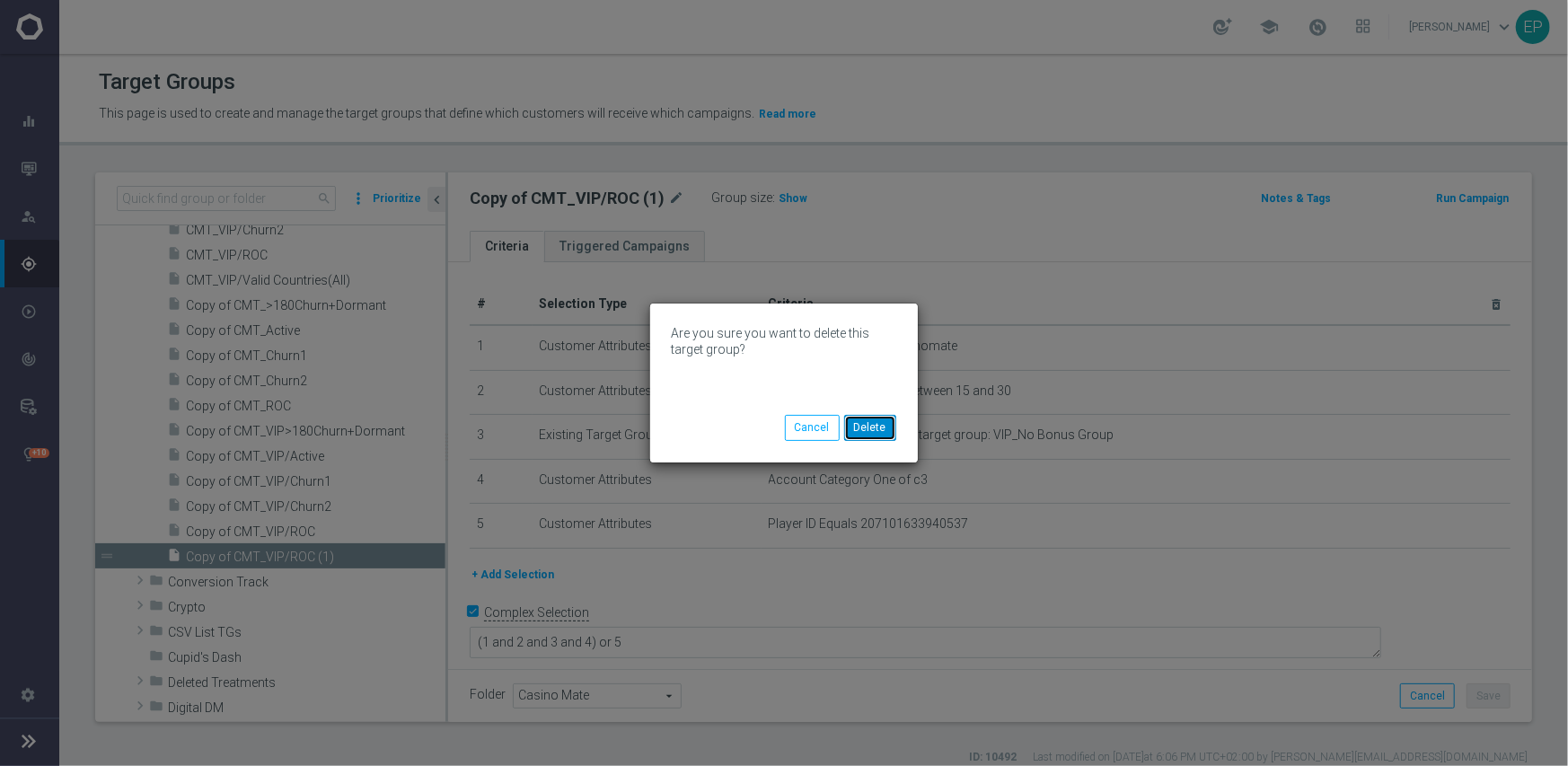
click at [877, 433] on button "Delete" at bounding box center [871, 428] width 52 height 25
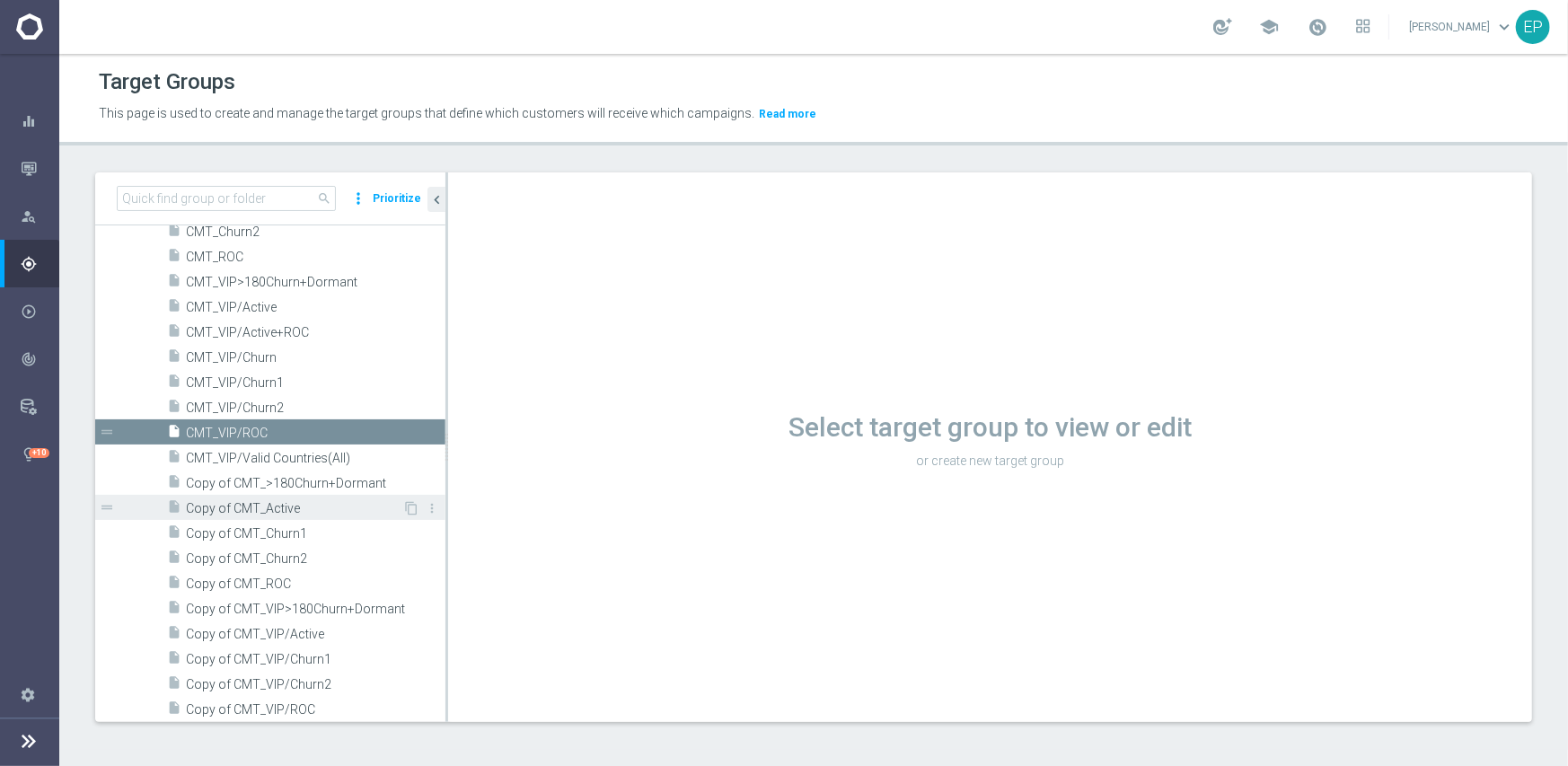
scroll to position [359, 0]
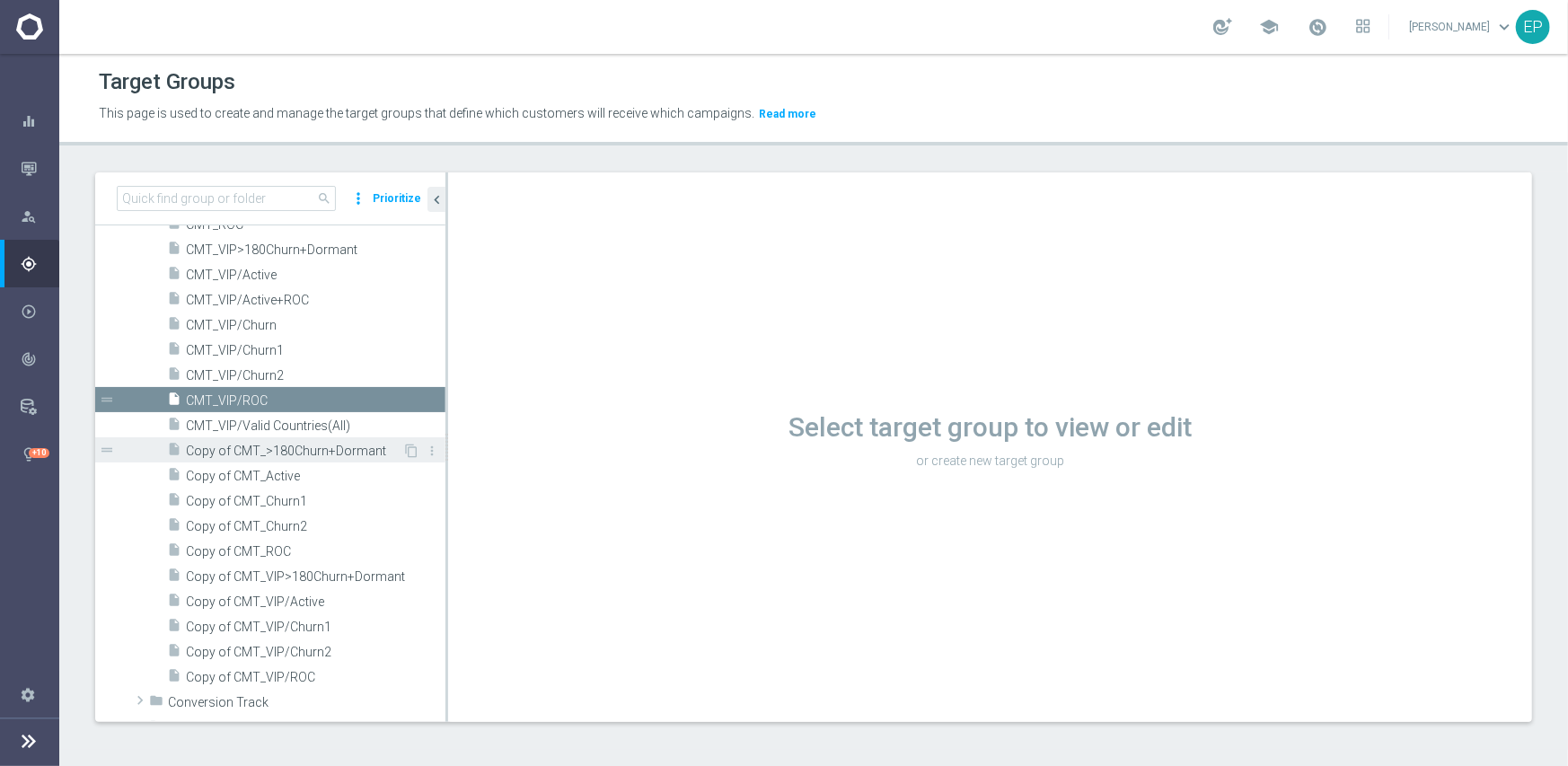
click at [318, 451] on span "Copy of CMT_>180Churn+Dormant" at bounding box center [294, 451] width 217 height 15
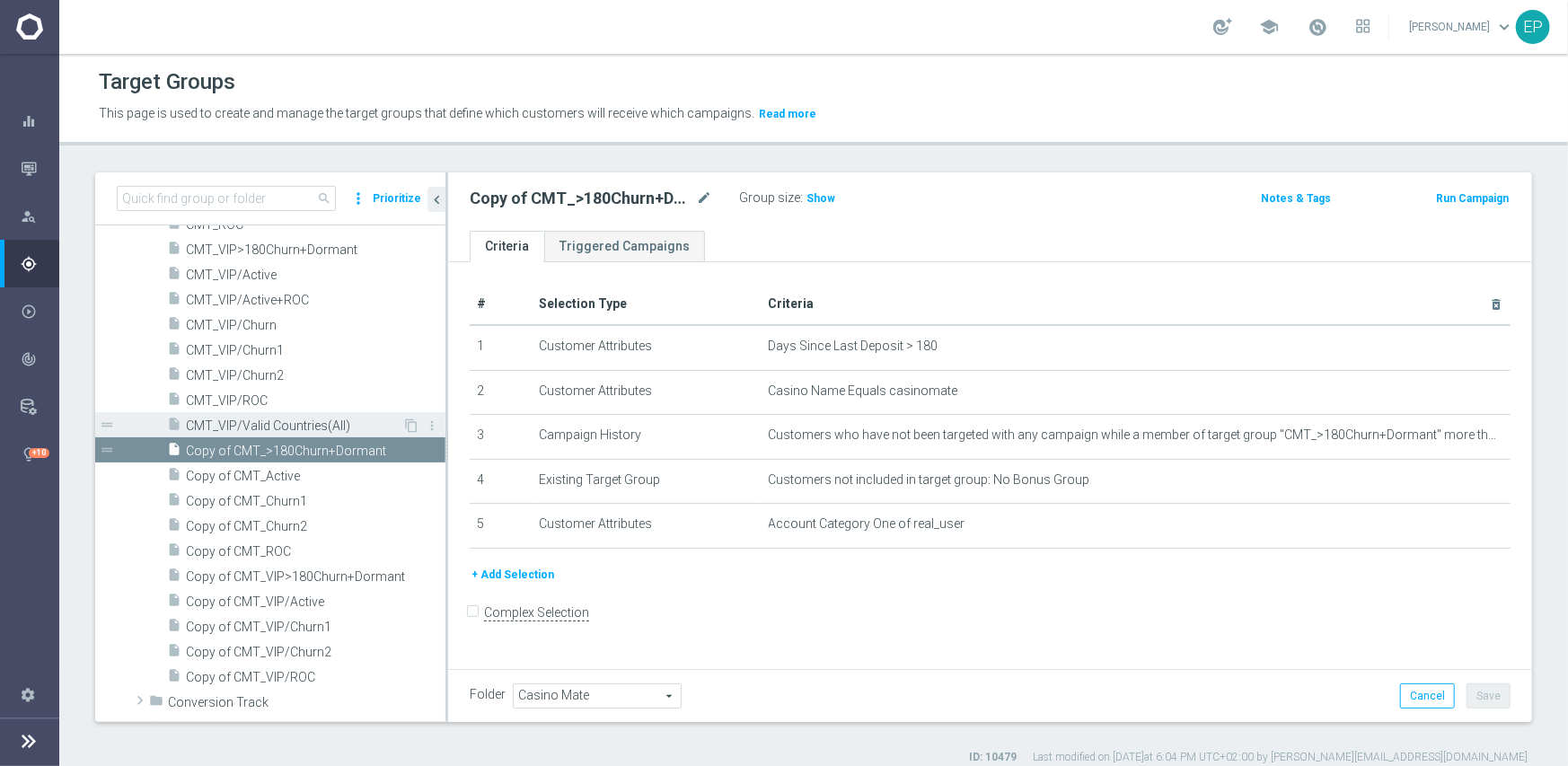
click at [311, 425] on span "CMT_VIP/Valid Countries(All)" at bounding box center [294, 426] width 217 height 15
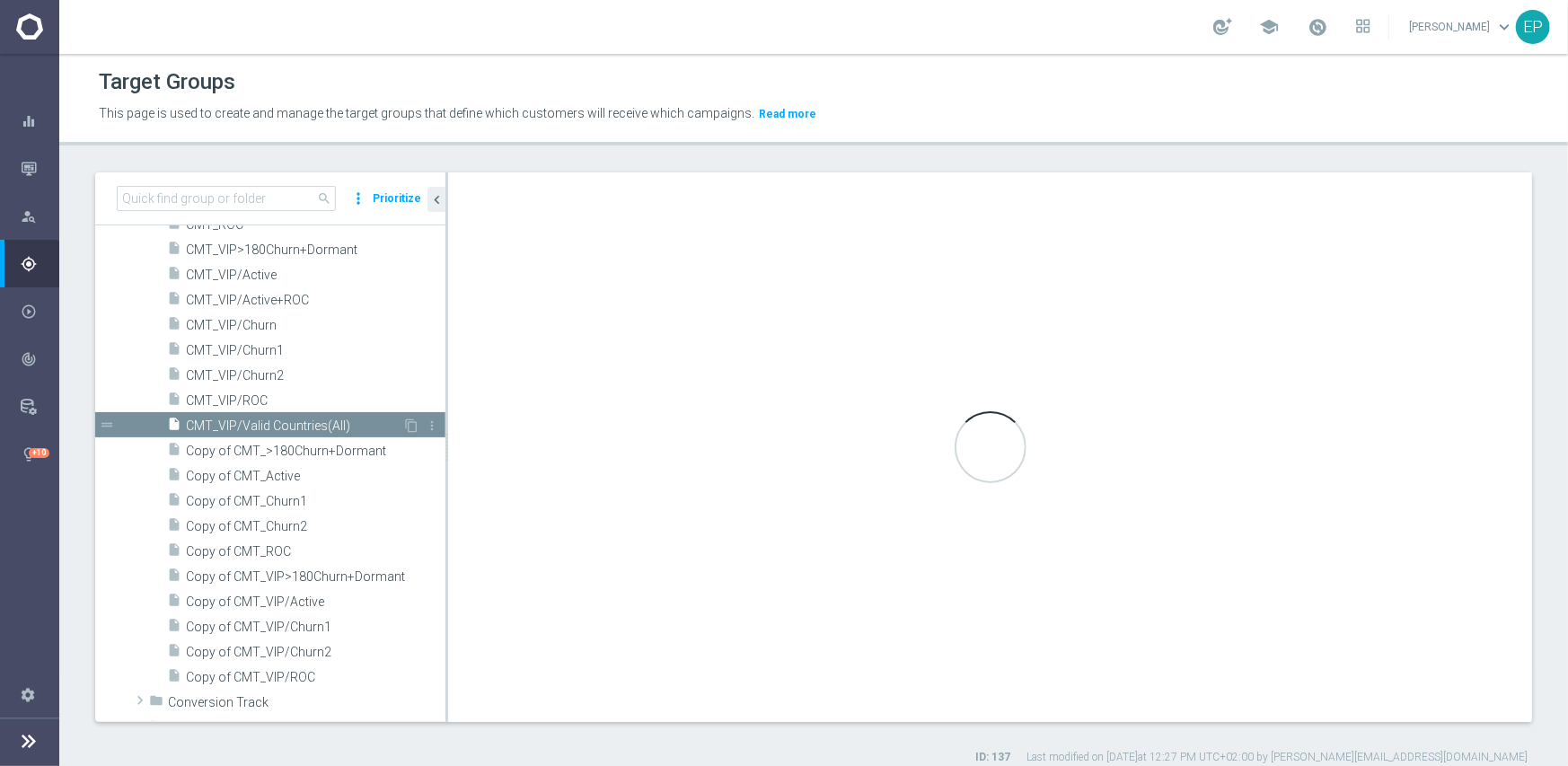
checkbox input "true"
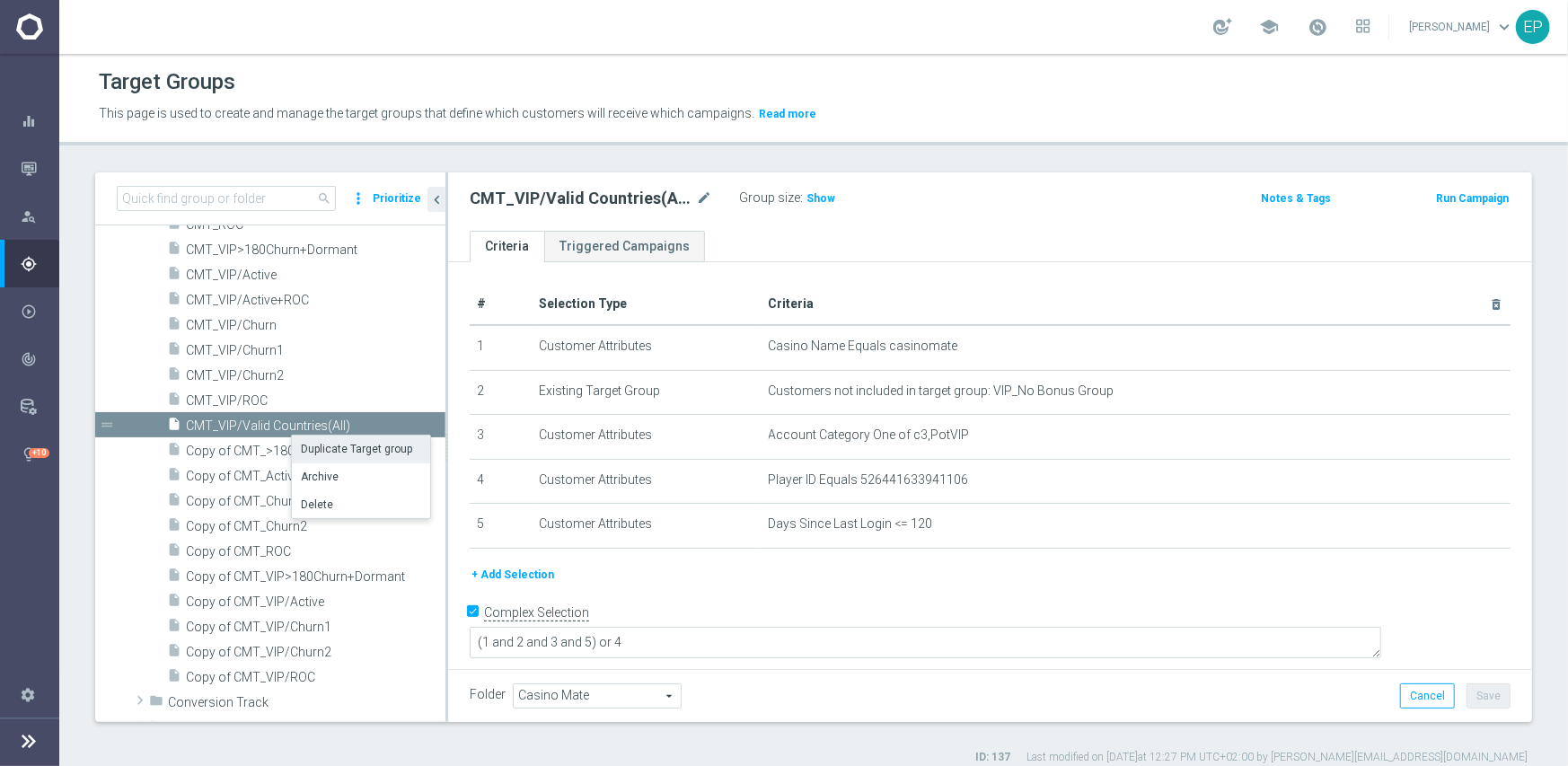
click at [327, 447] on li "Duplicate Target group" at bounding box center [361, 449] width 138 height 28
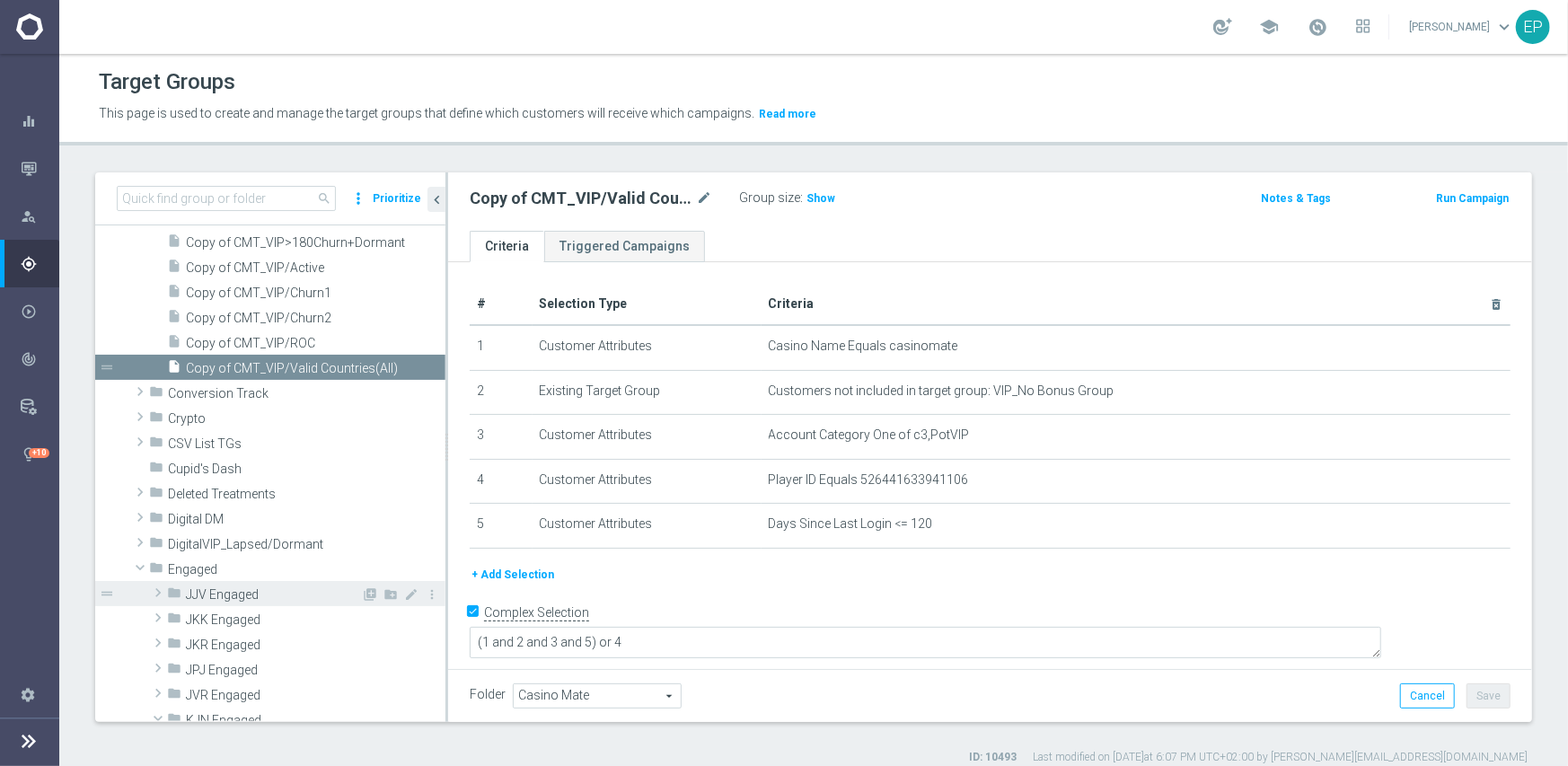
scroll to position [769, 0]
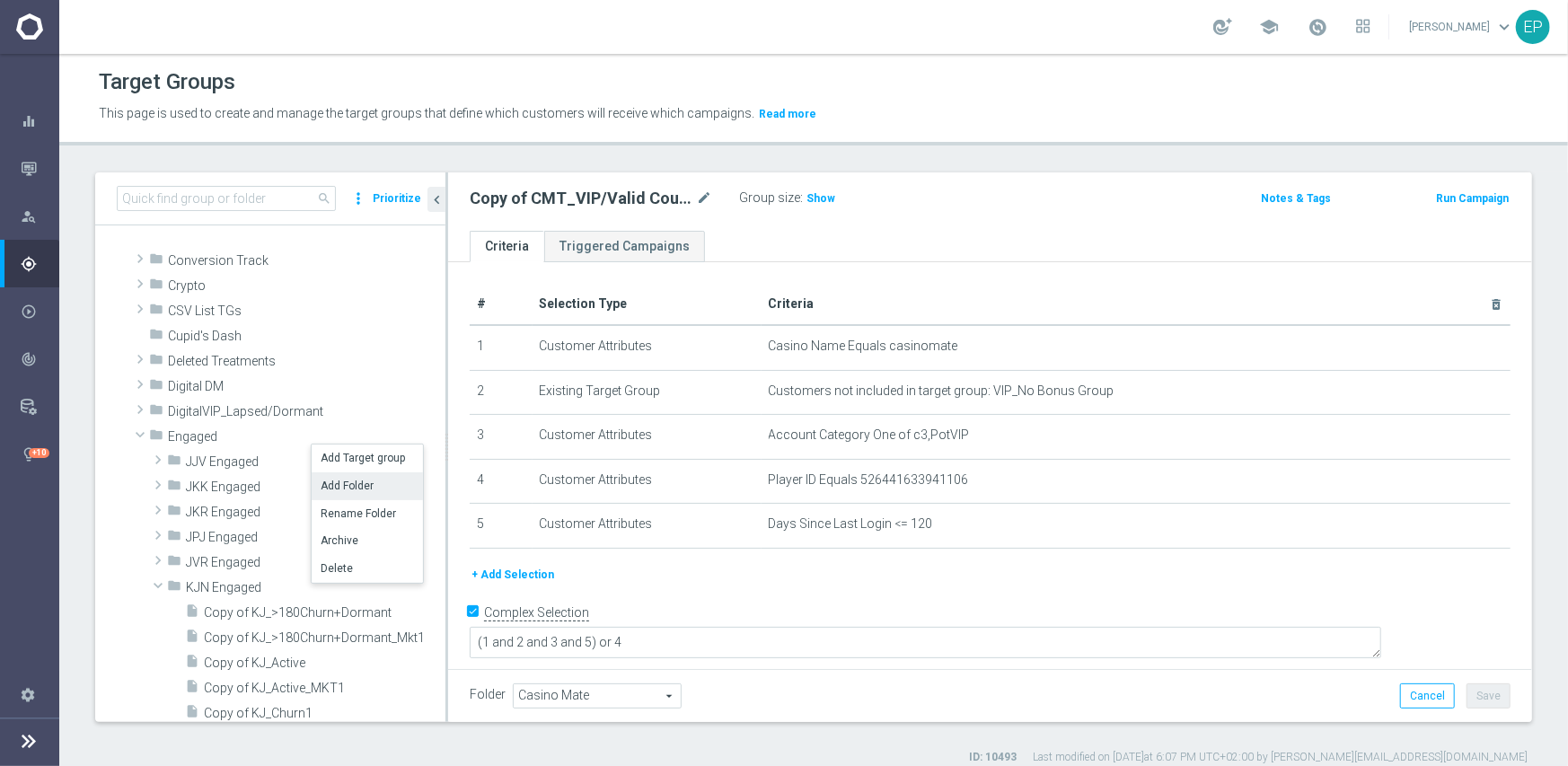
click at [365, 488] on li "Add Folder" at bounding box center [366, 486] width 111 height 28
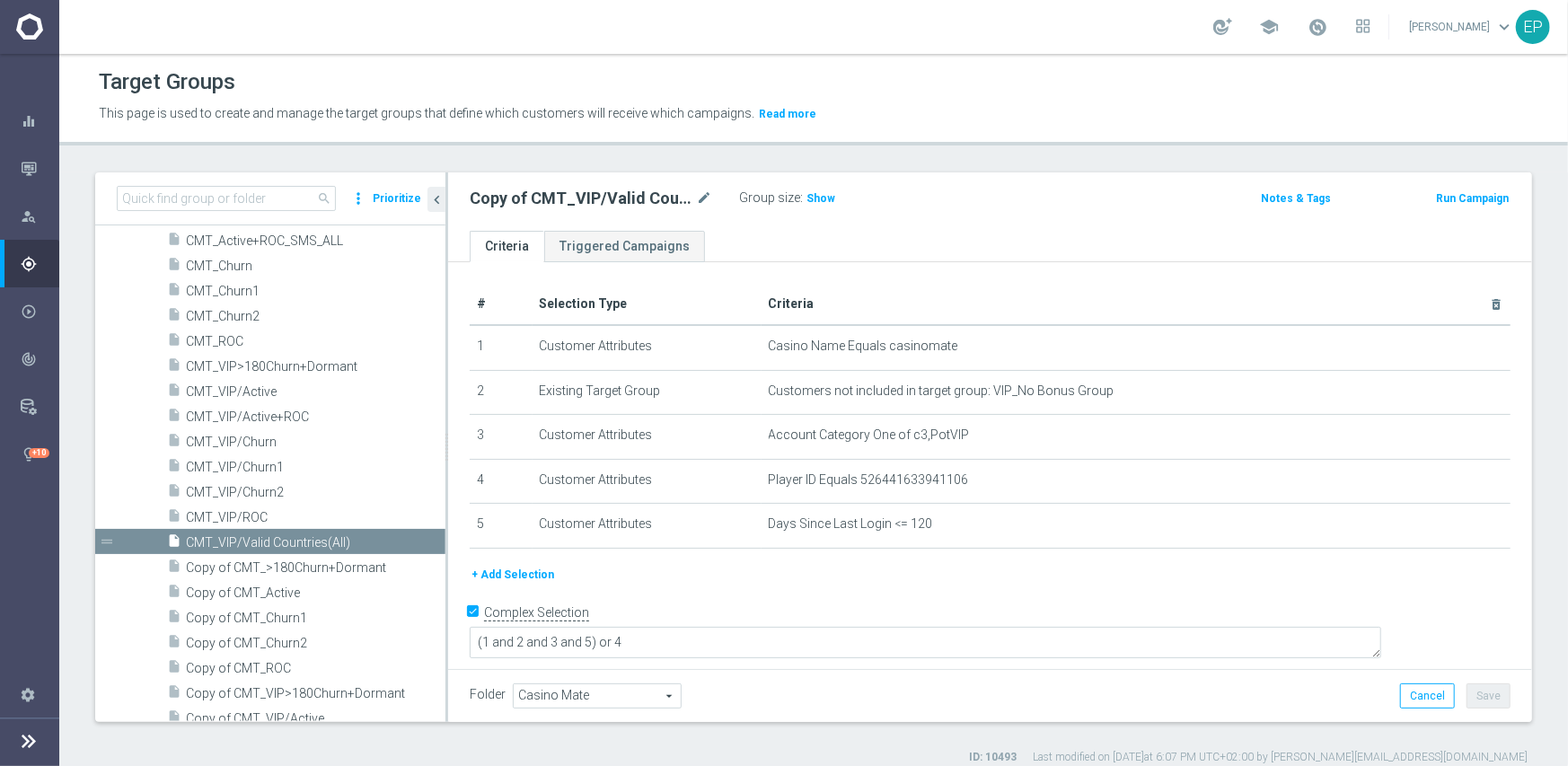
scroll to position [813, 0]
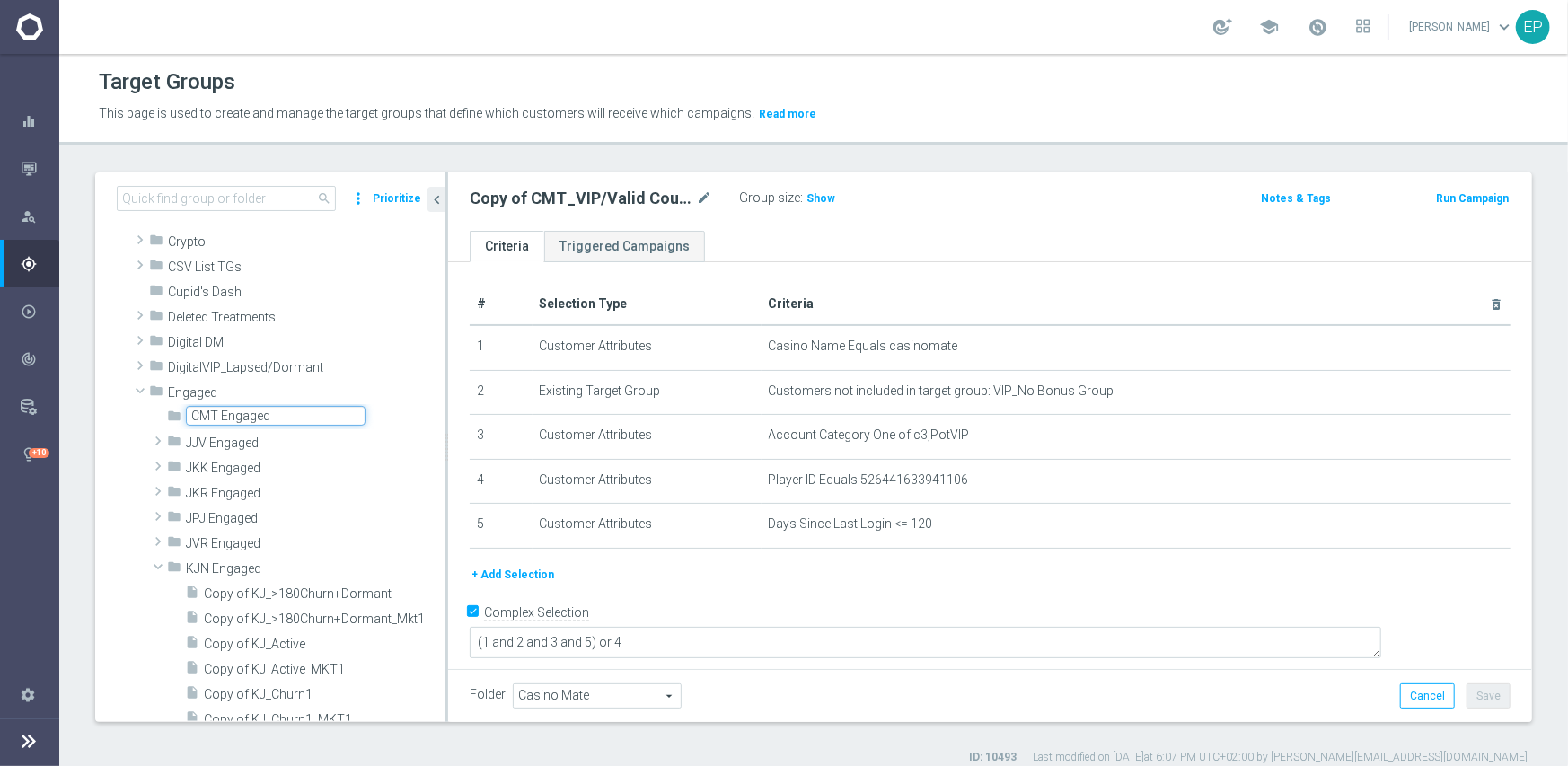
type input "CMT Engaged"
click at [313, 389] on span "Engaged" at bounding box center [307, 392] width 278 height 15
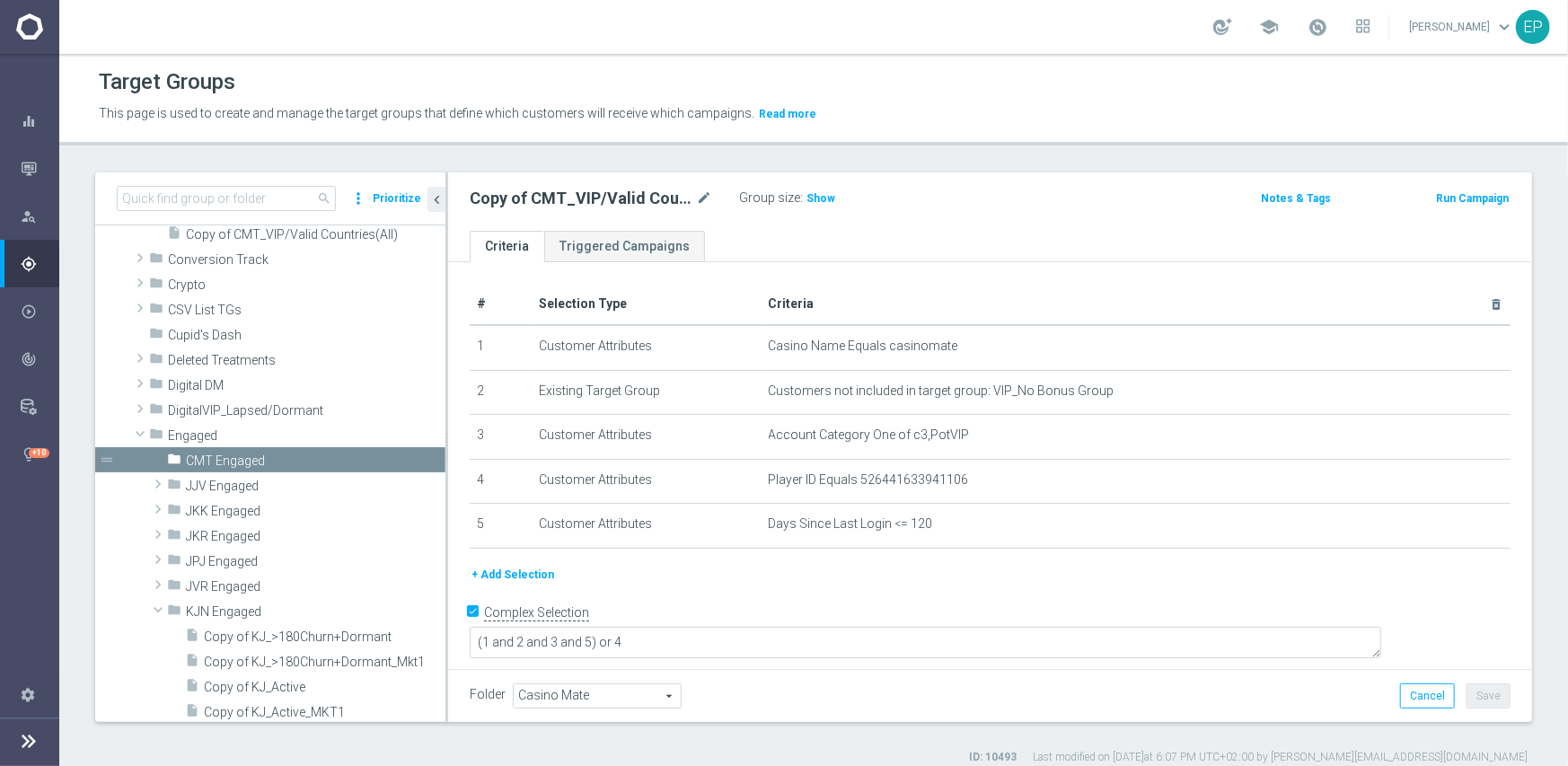
scroll to position [709, 0]
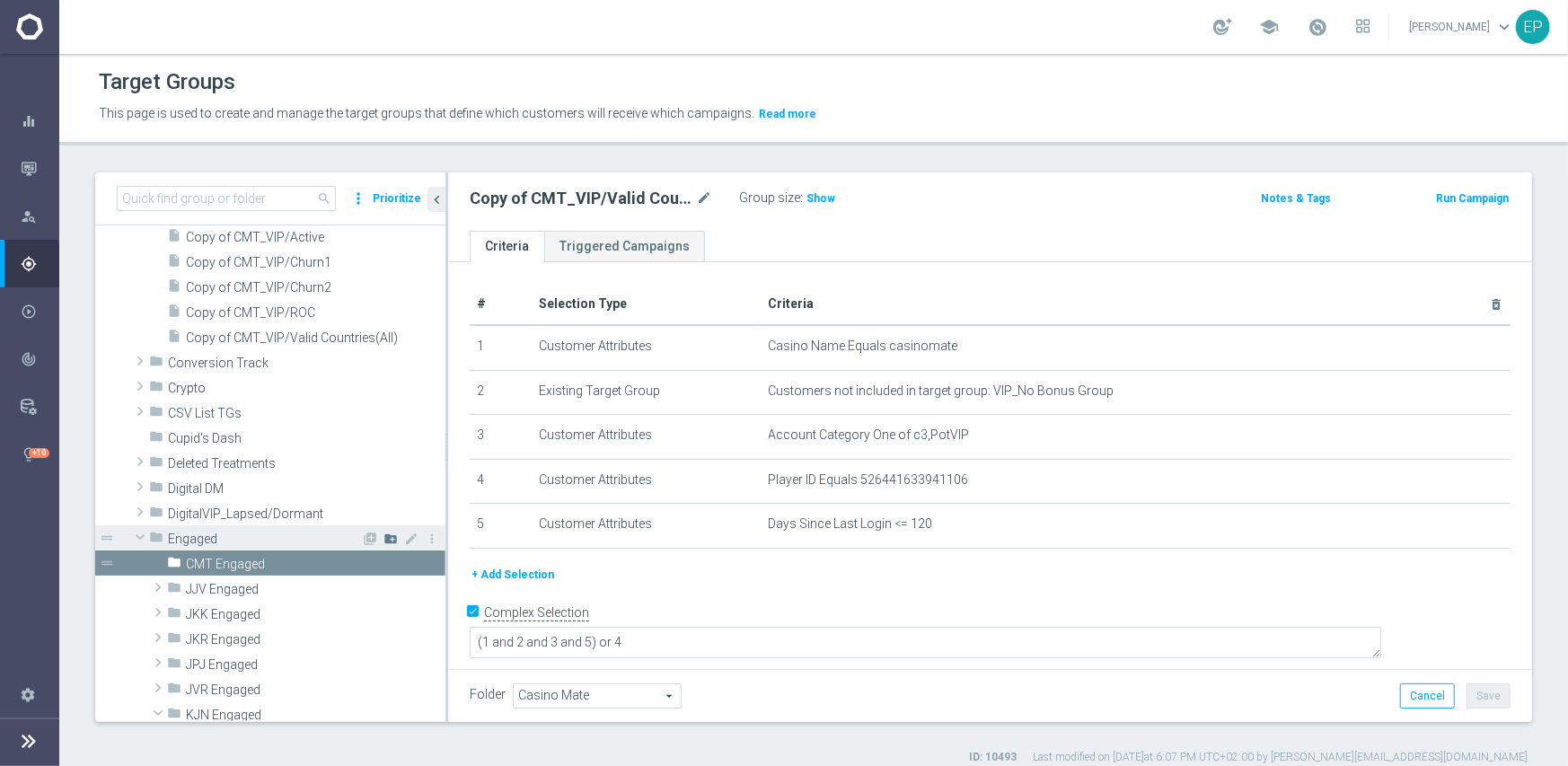
click at [383, 540] on icon "create_new_folder" at bounding box center [391, 539] width 14 height 14
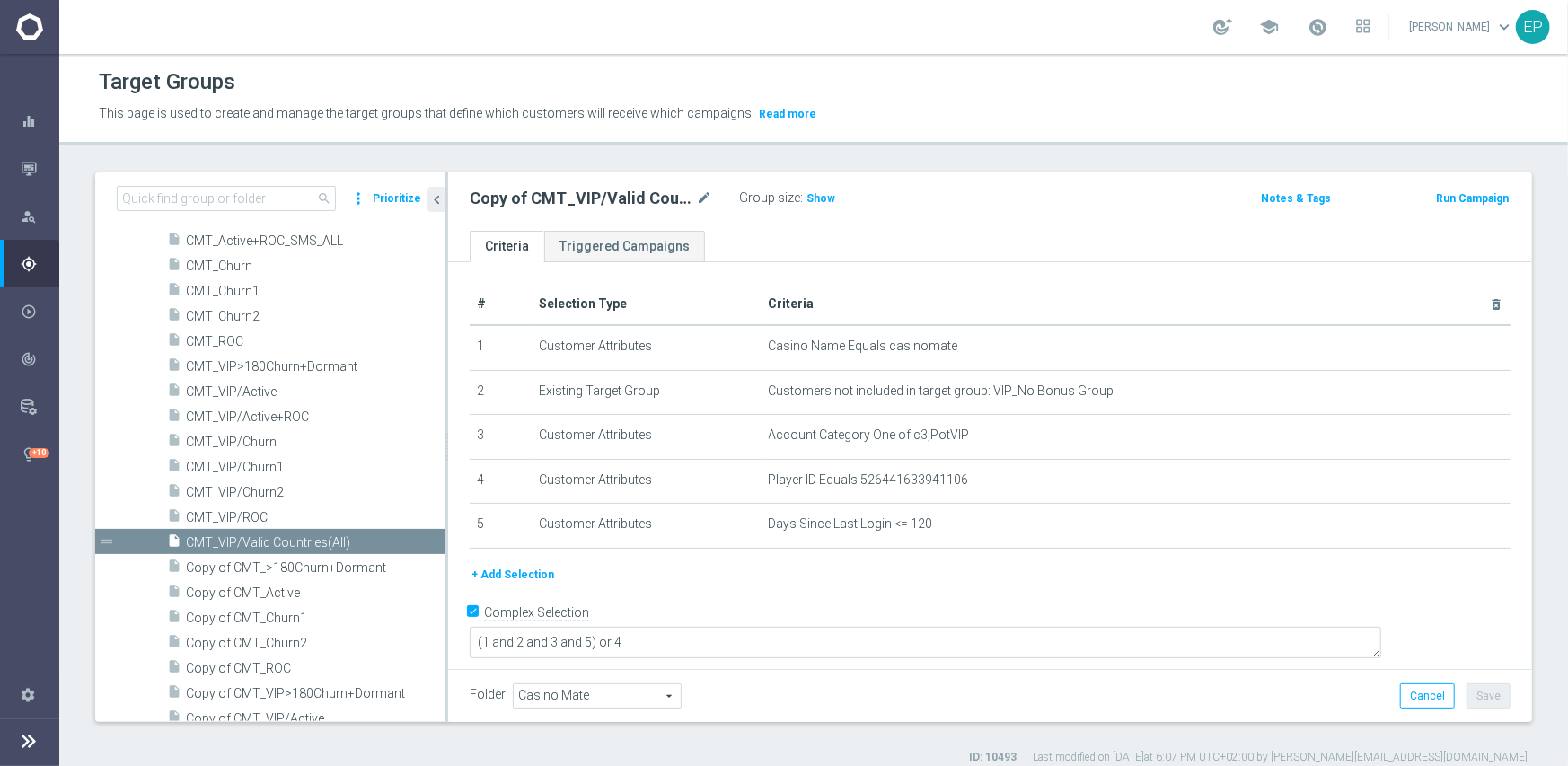
scroll to position [813, 0]
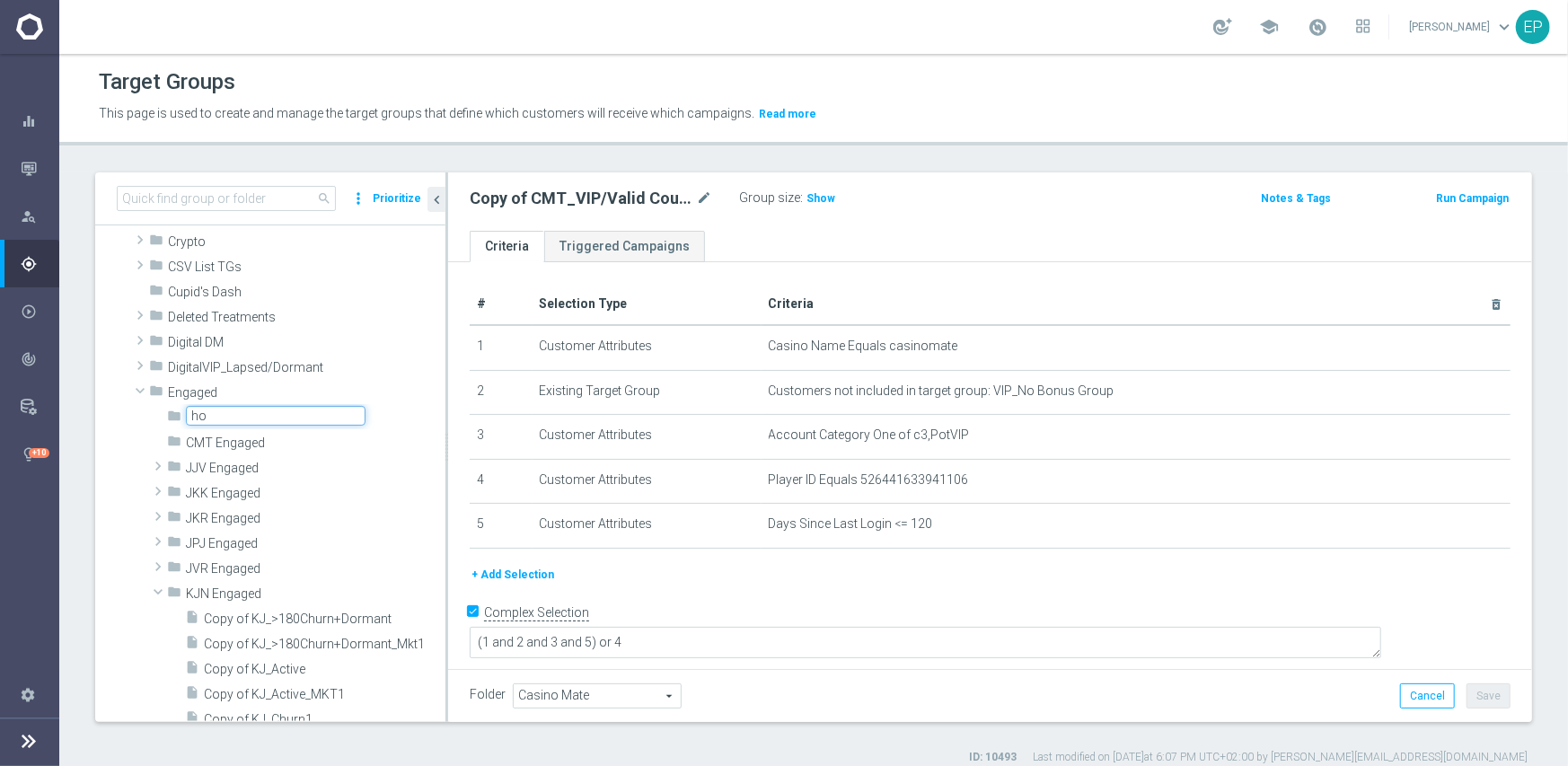
type input "h"
type input "J"
type input "HOJ Engaged"
click at [328, 390] on span "Engaged" at bounding box center [307, 392] width 278 height 15
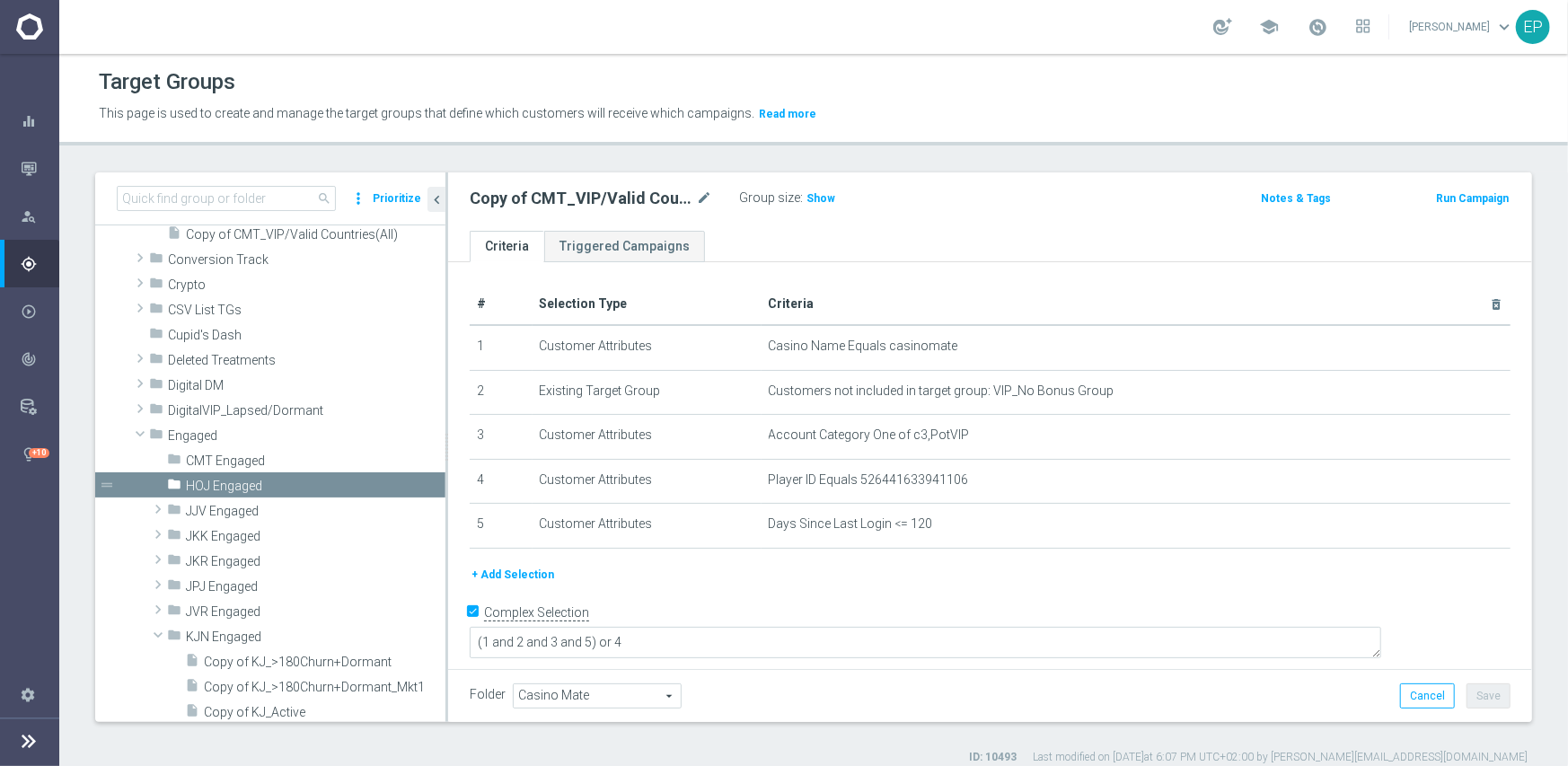
scroll to position [733, 0]
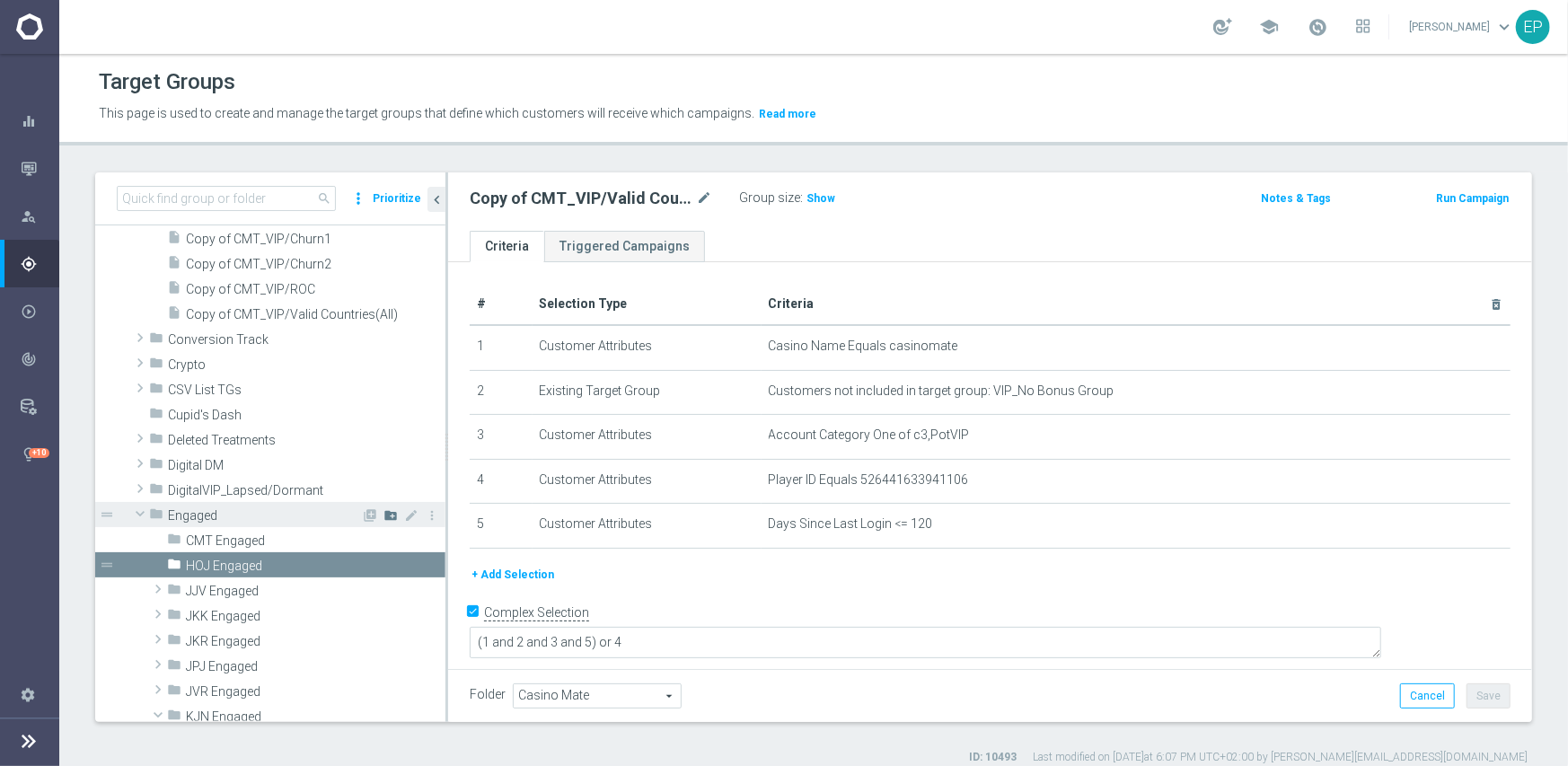
click at [383, 513] on icon "create_new_folder" at bounding box center [391, 515] width 14 height 14
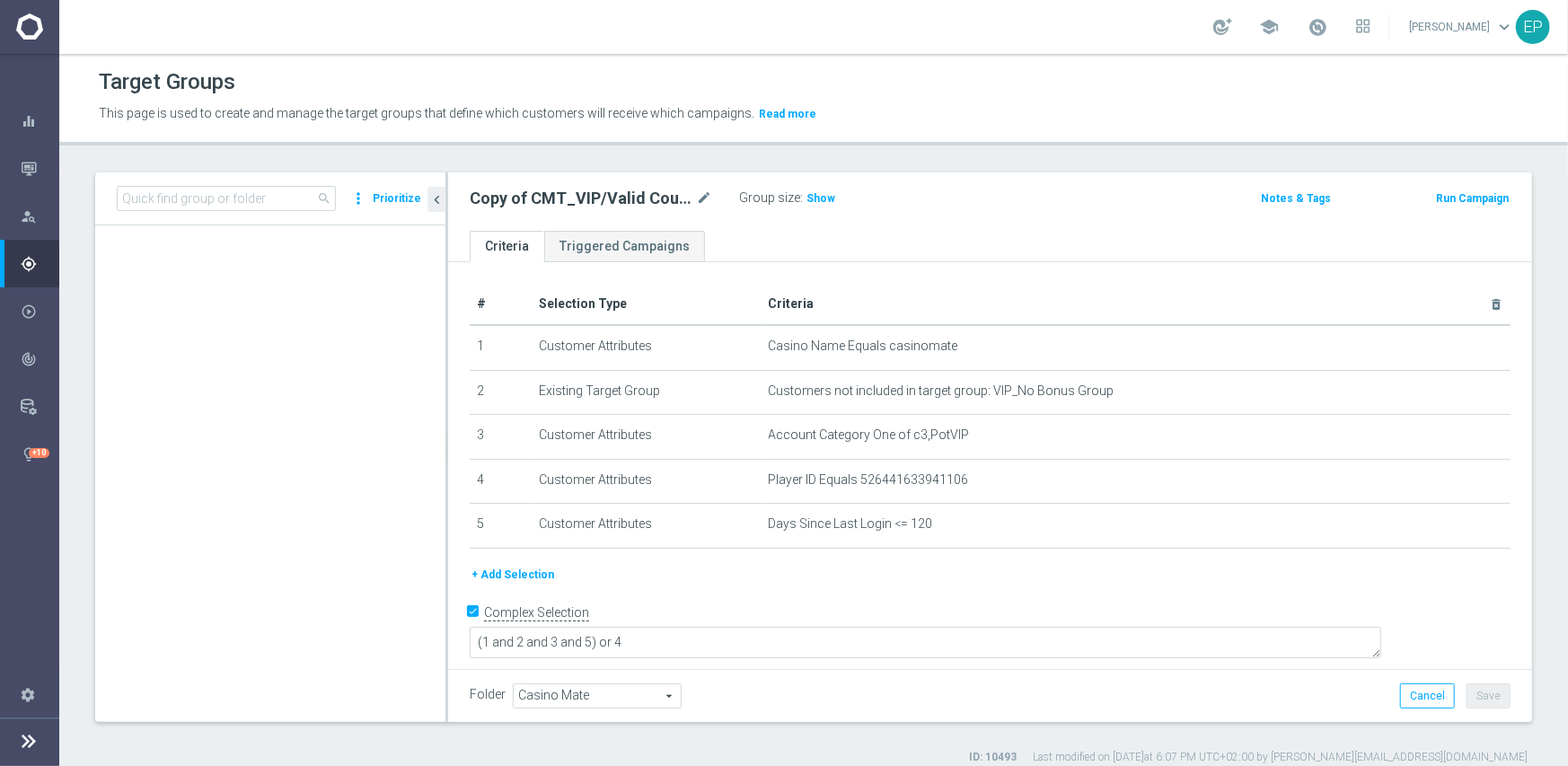
scroll to position [813, 0]
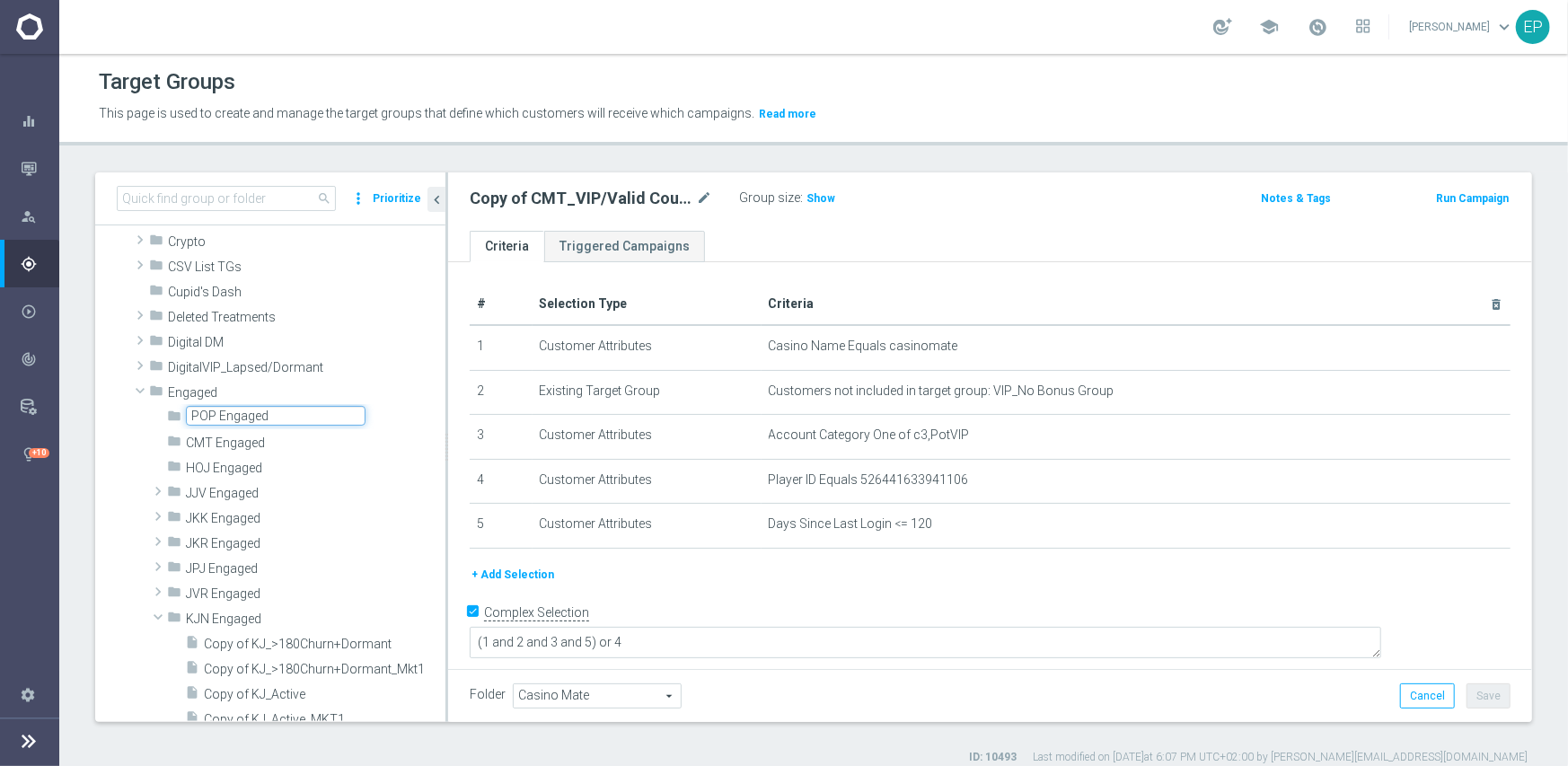
type input "POP Engaged"
click at [360, 394] on span "Engaged" at bounding box center [307, 392] width 278 height 15
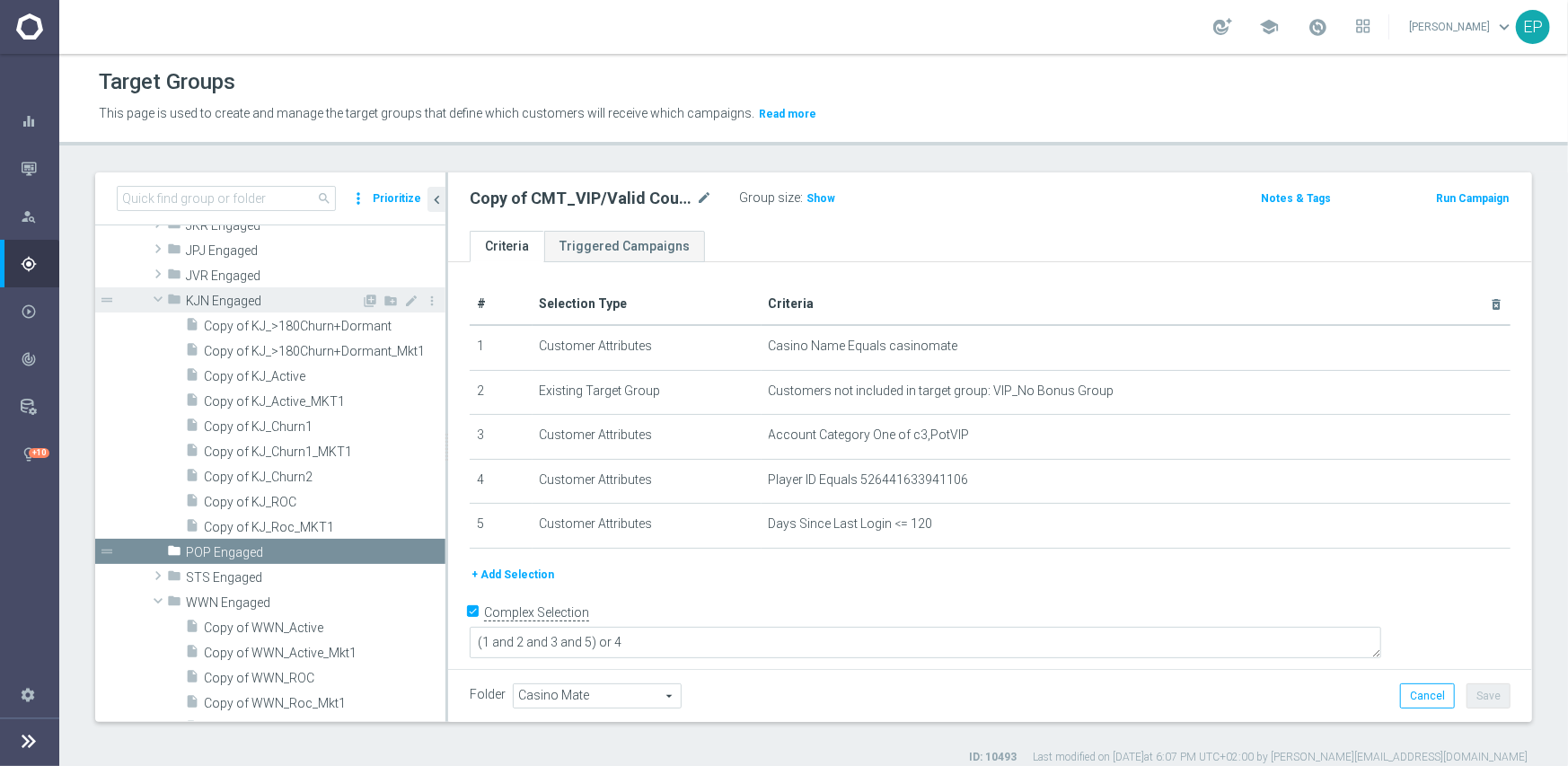
click at [161, 303] on span at bounding box center [158, 300] width 22 height 18
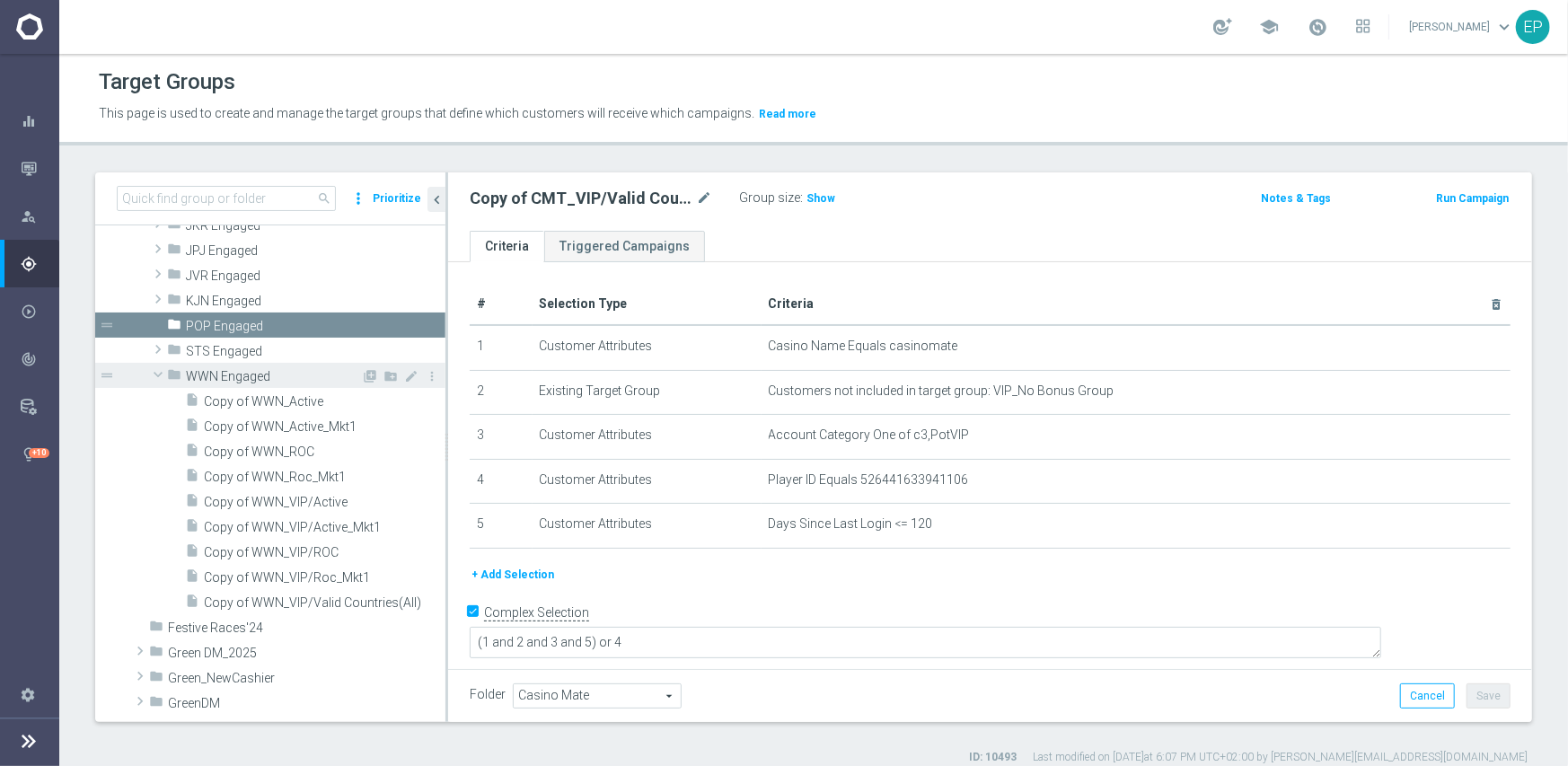
click at [152, 367] on span at bounding box center [158, 374] width 22 height 18
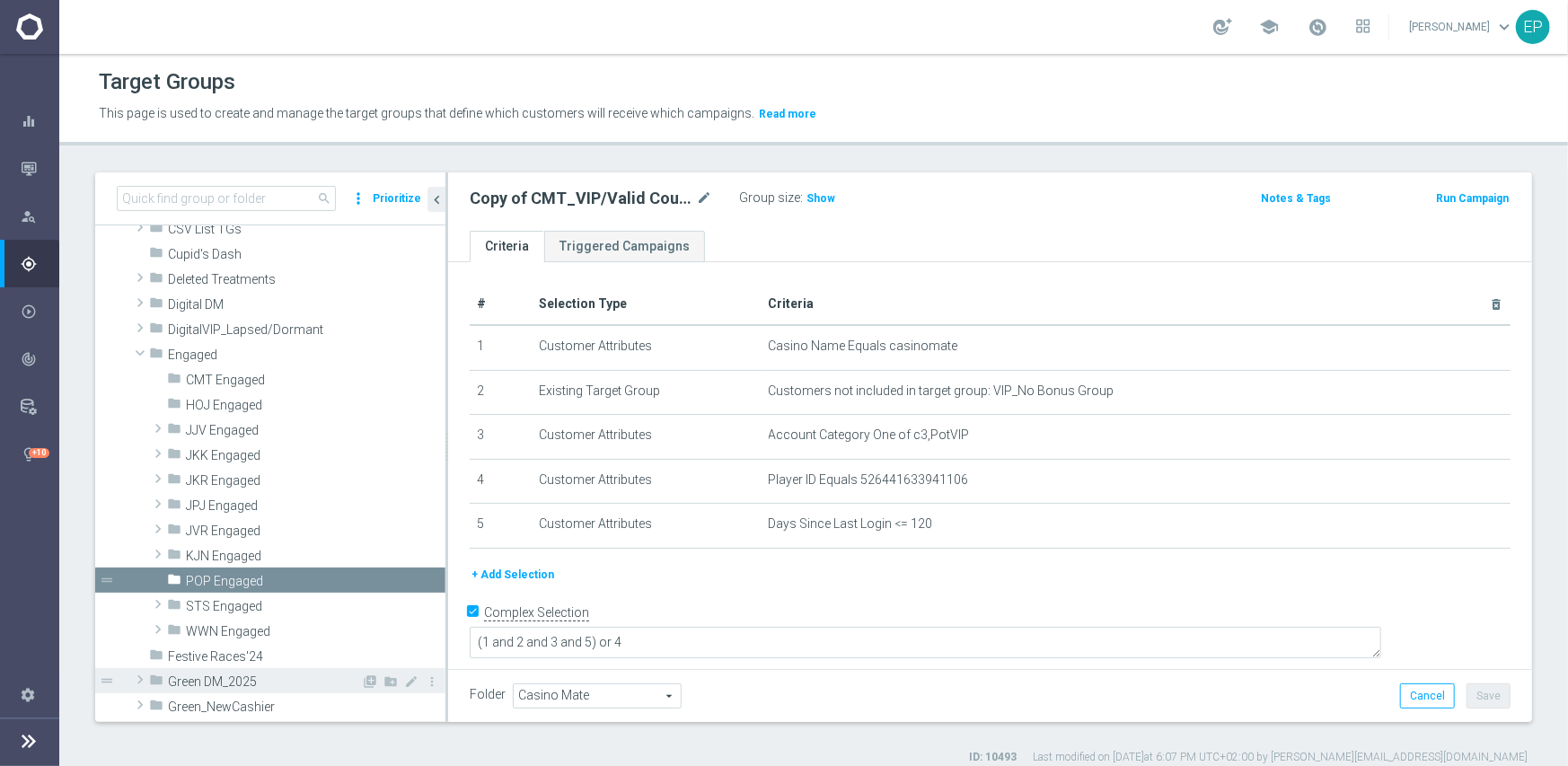
scroll to position [836, 0]
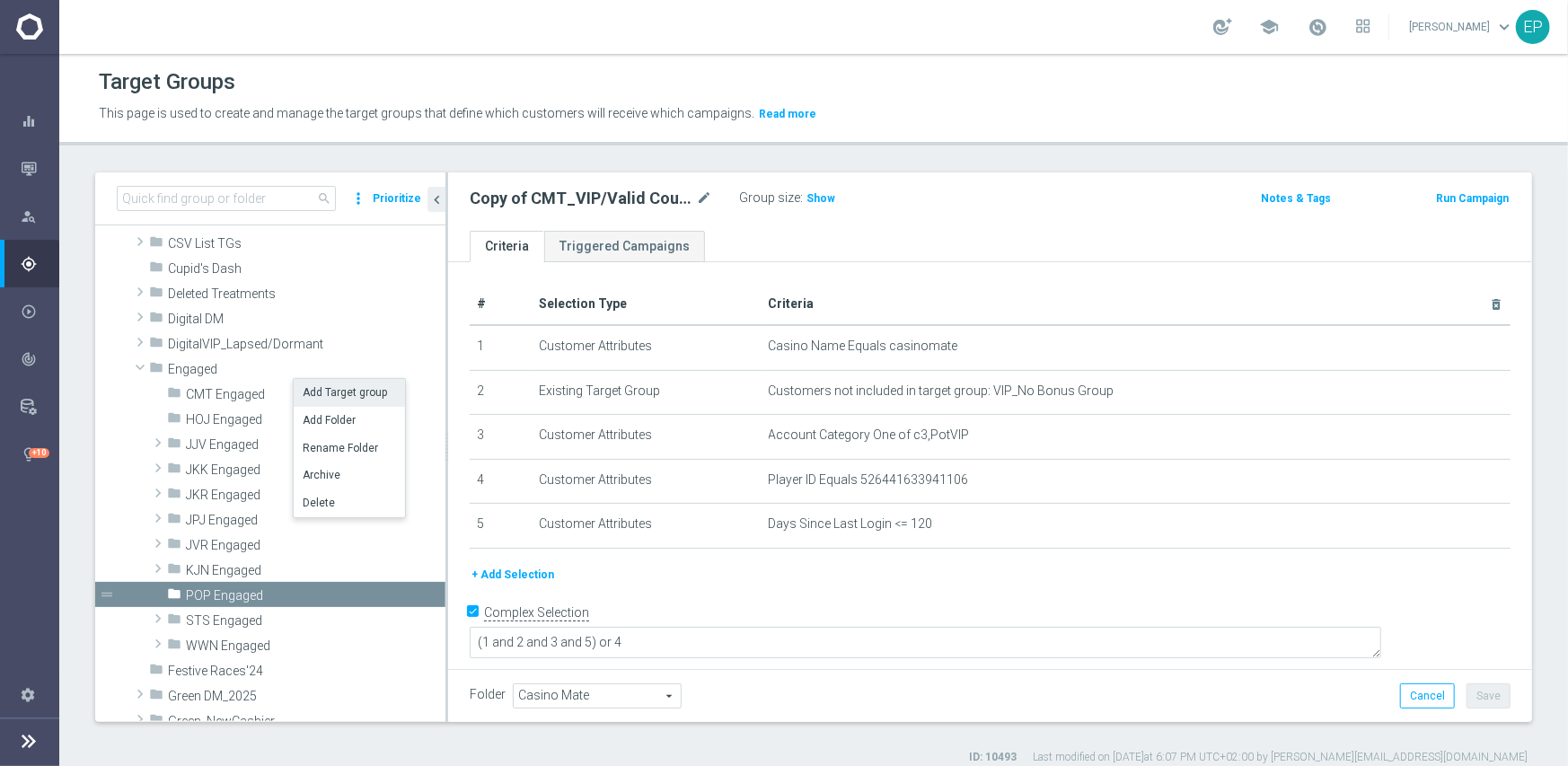
click at [320, 393] on li "Add Target group" at bounding box center [349, 392] width 111 height 28
checkbox input "false"
type input "Engaged"
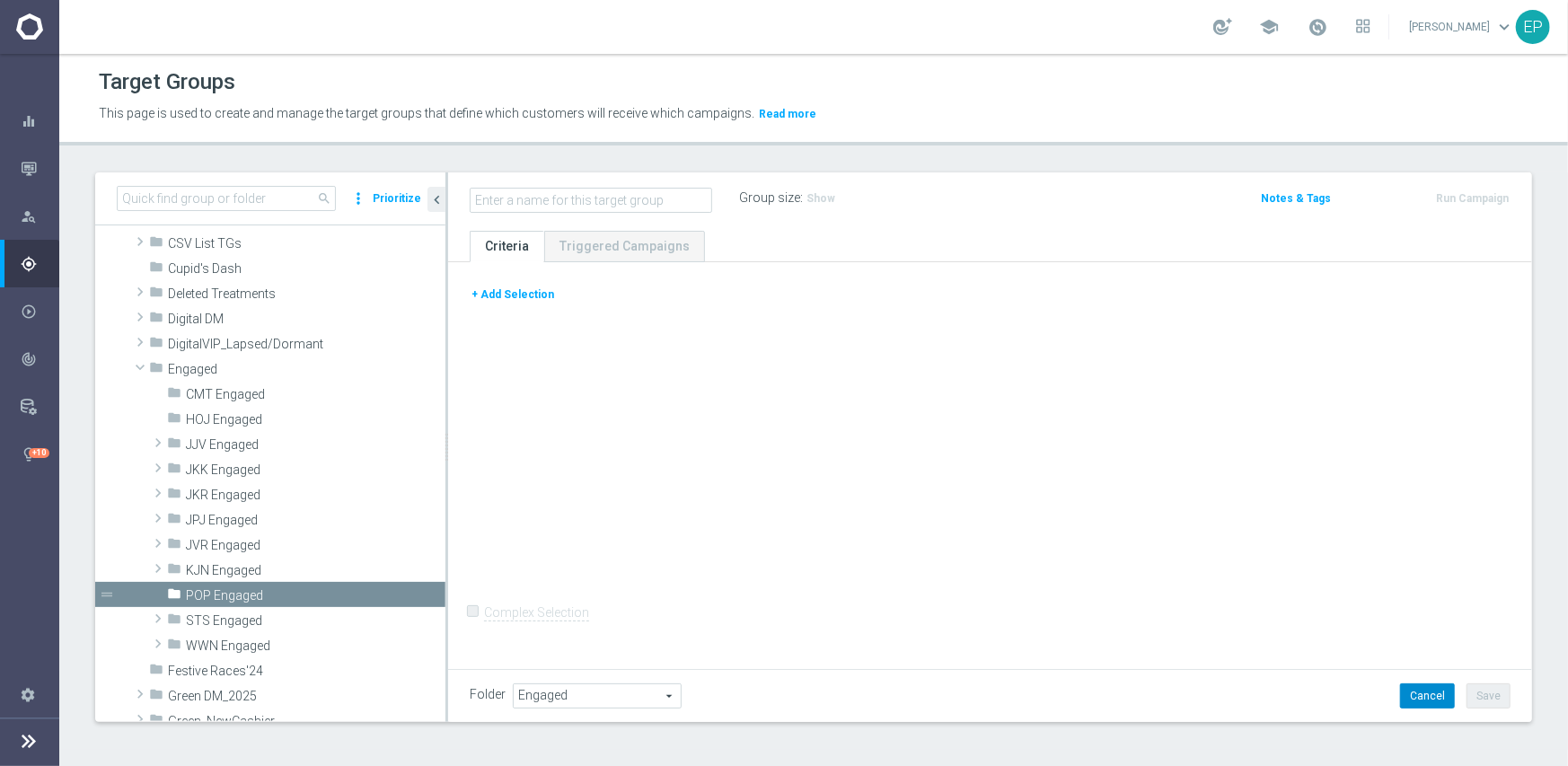
click at [1417, 702] on button "Cancel" at bounding box center [1427, 697] width 55 height 25
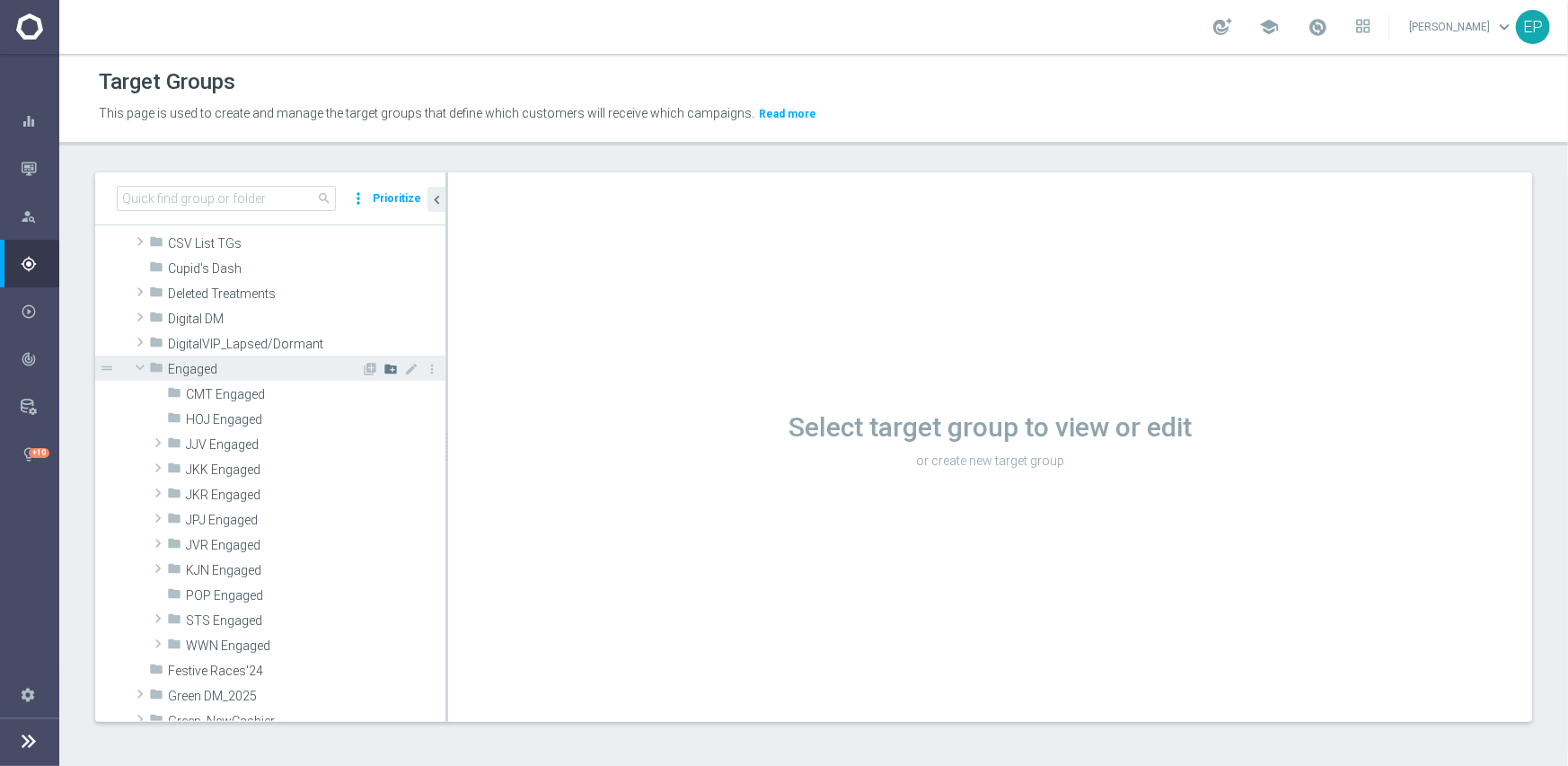
click at [383, 370] on icon "create_new_folder" at bounding box center [391, 369] width 14 height 14
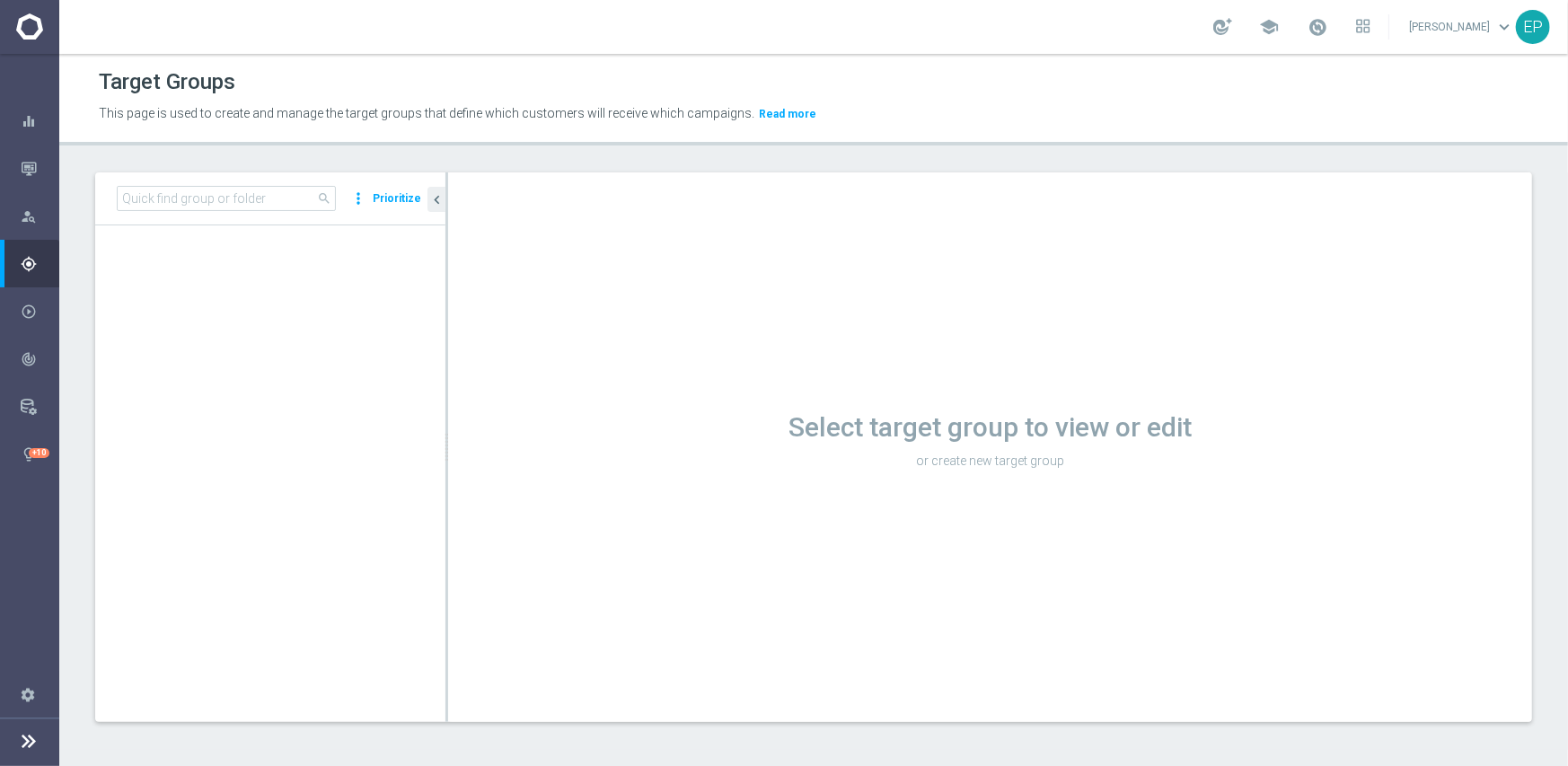
scroll to position [813, 0]
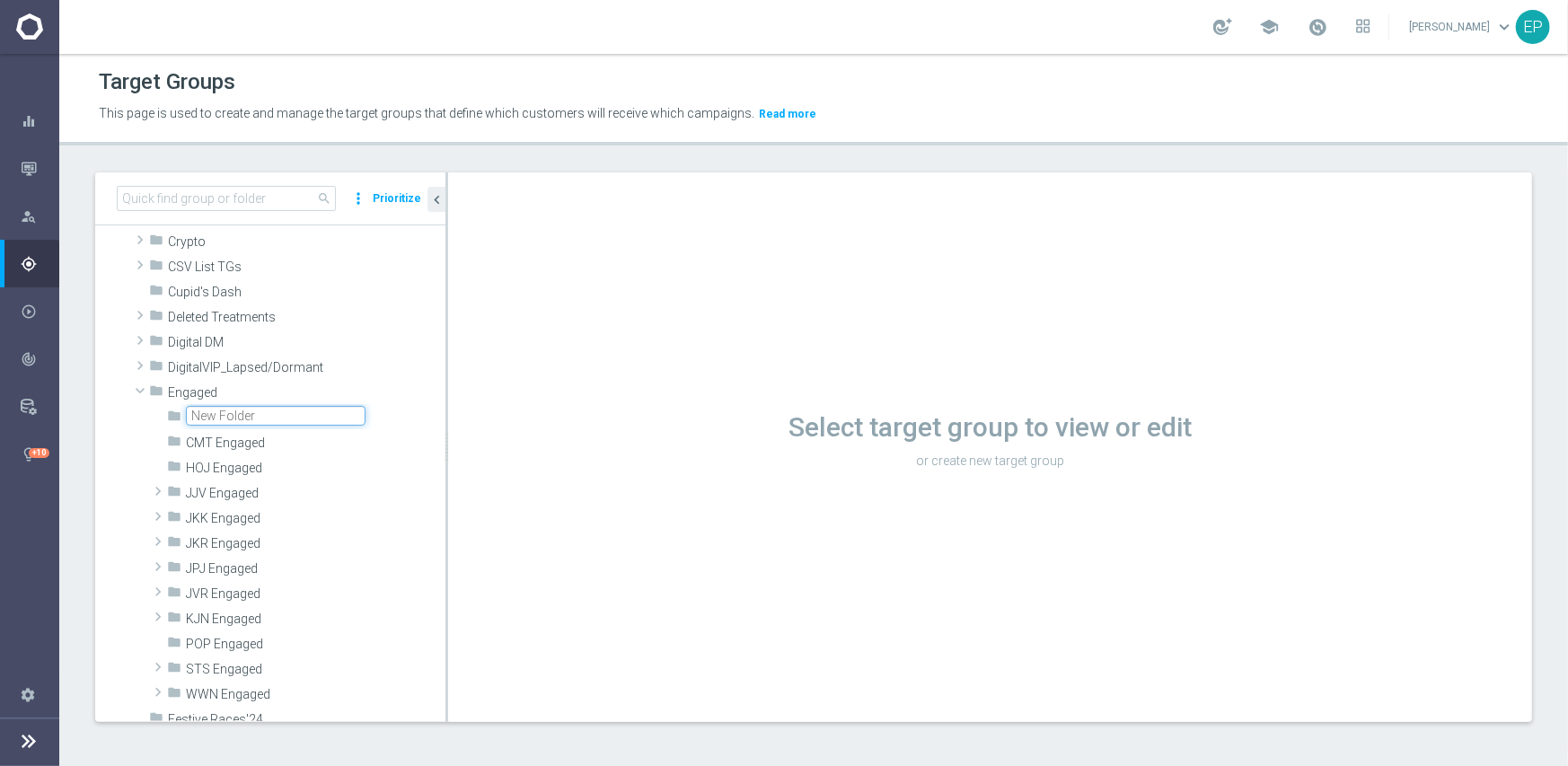
type input "c"
type input "C"
type input "IOM Engaged"
click at [503, 484] on div "Select target group to view or edit or create new target group" at bounding box center [991, 447] width 1084 height 549
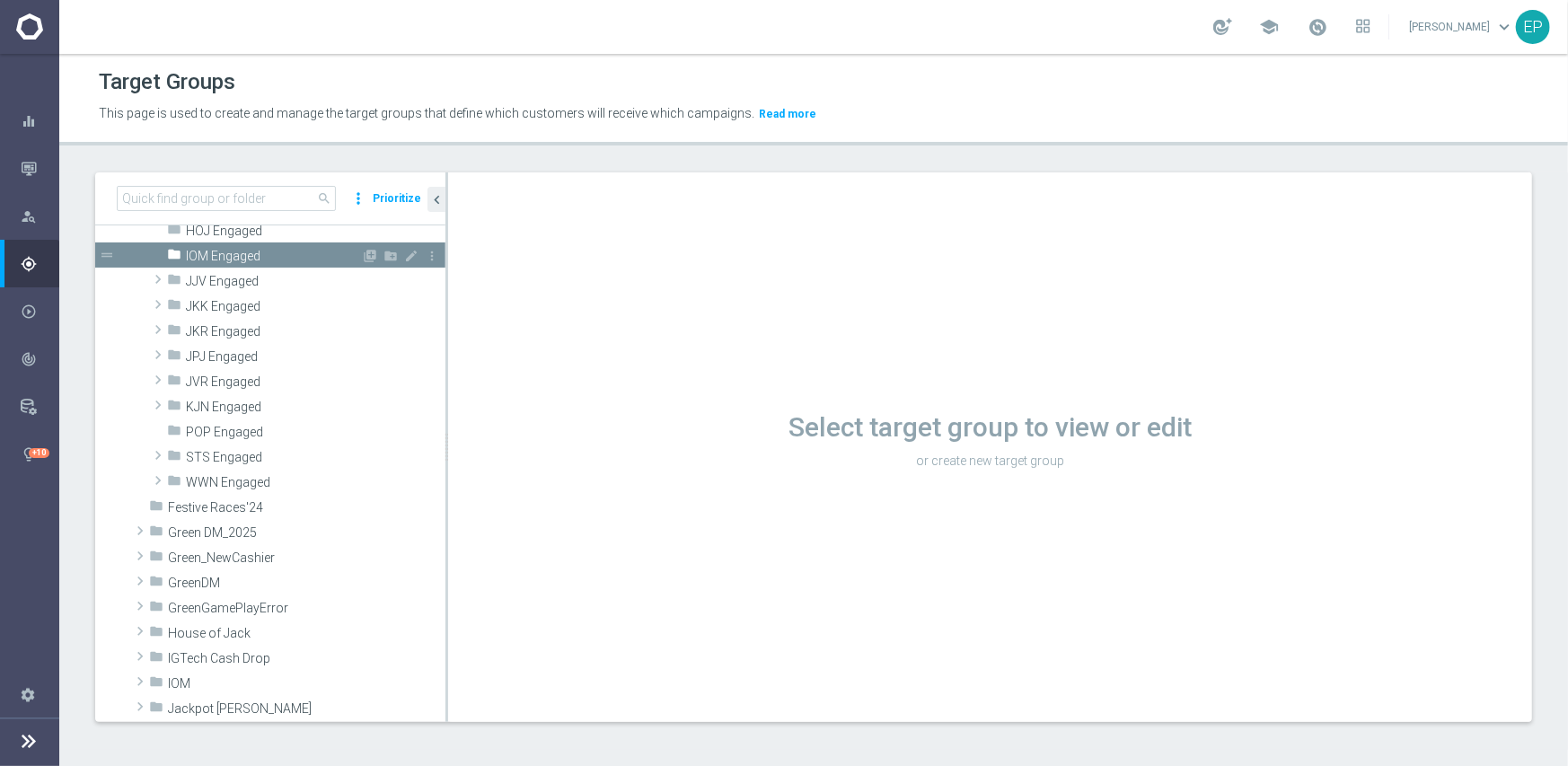
scroll to position [1114, 0]
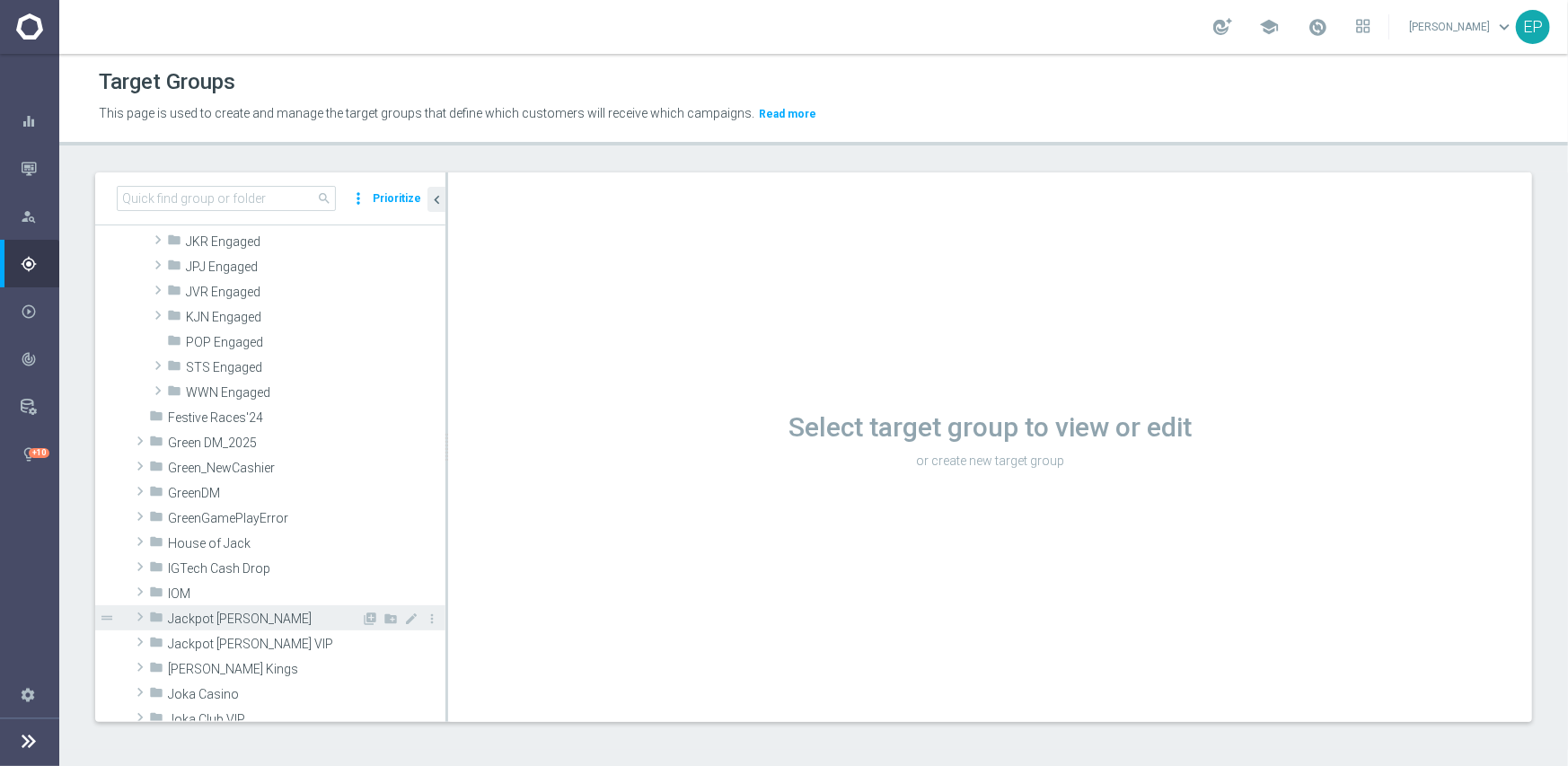
click at [190, 605] on div "folder Jackpot Jill" at bounding box center [254, 618] width 212 height 25
click at [189, 605] on div "folder Jackpot Jill" at bounding box center [254, 618] width 212 height 25
click at [189, 587] on span "IOM" at bounding box center [264, 594] width 193 height 15
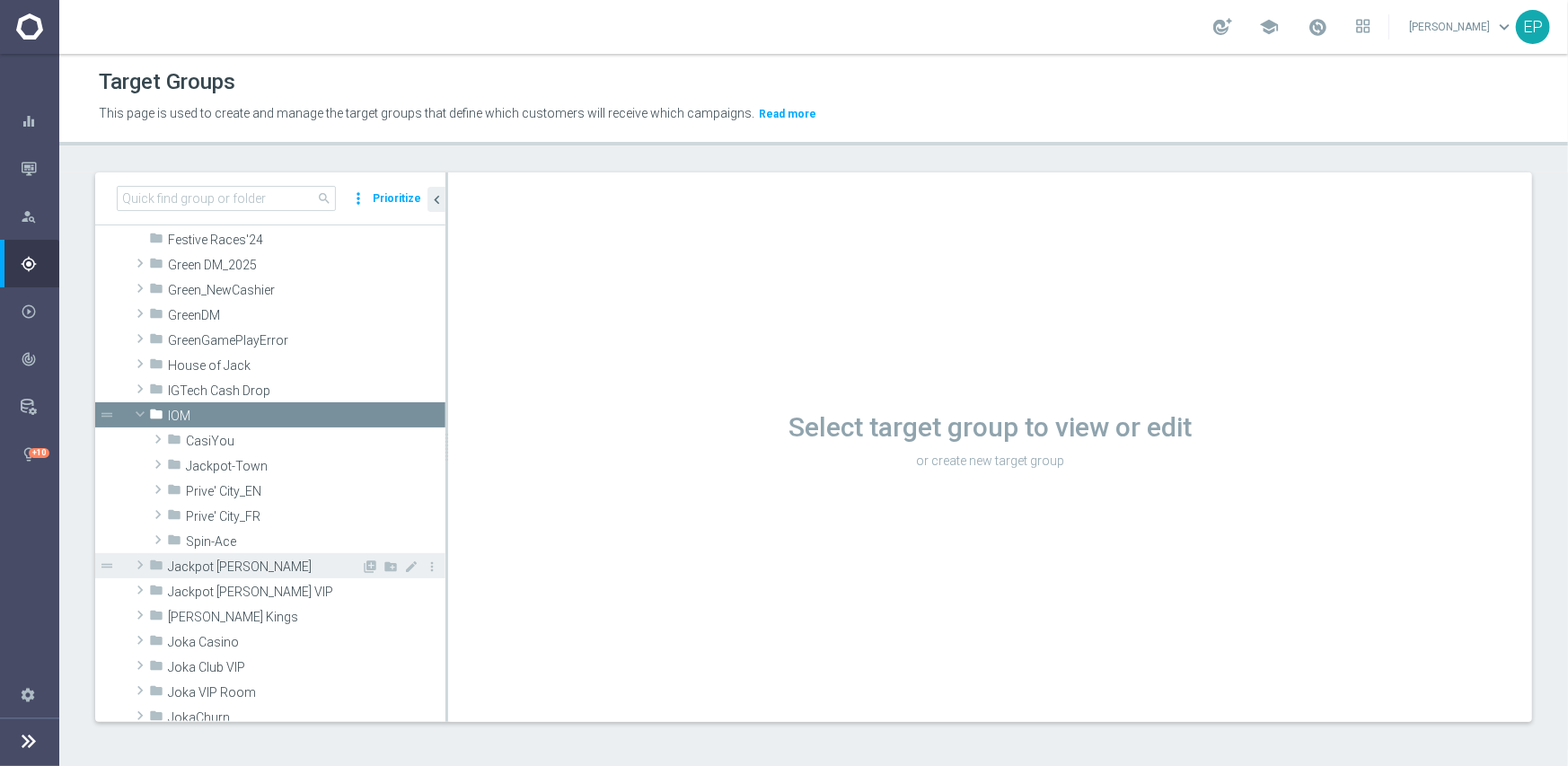
scroll to position [1294, 0]
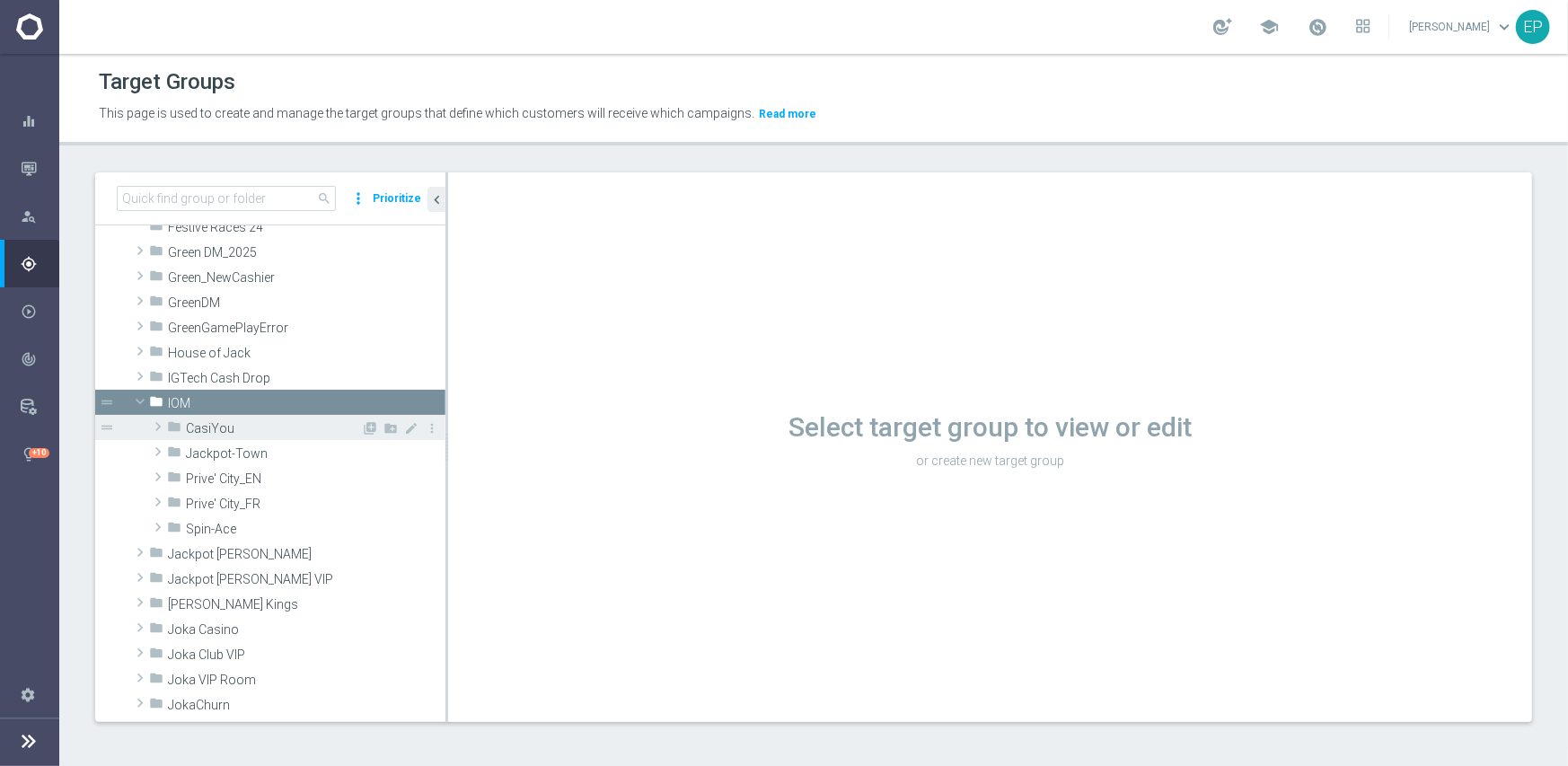
click at [186, 423] on span "CasiYou" at bounding box center [273, 429] width 175 height 15
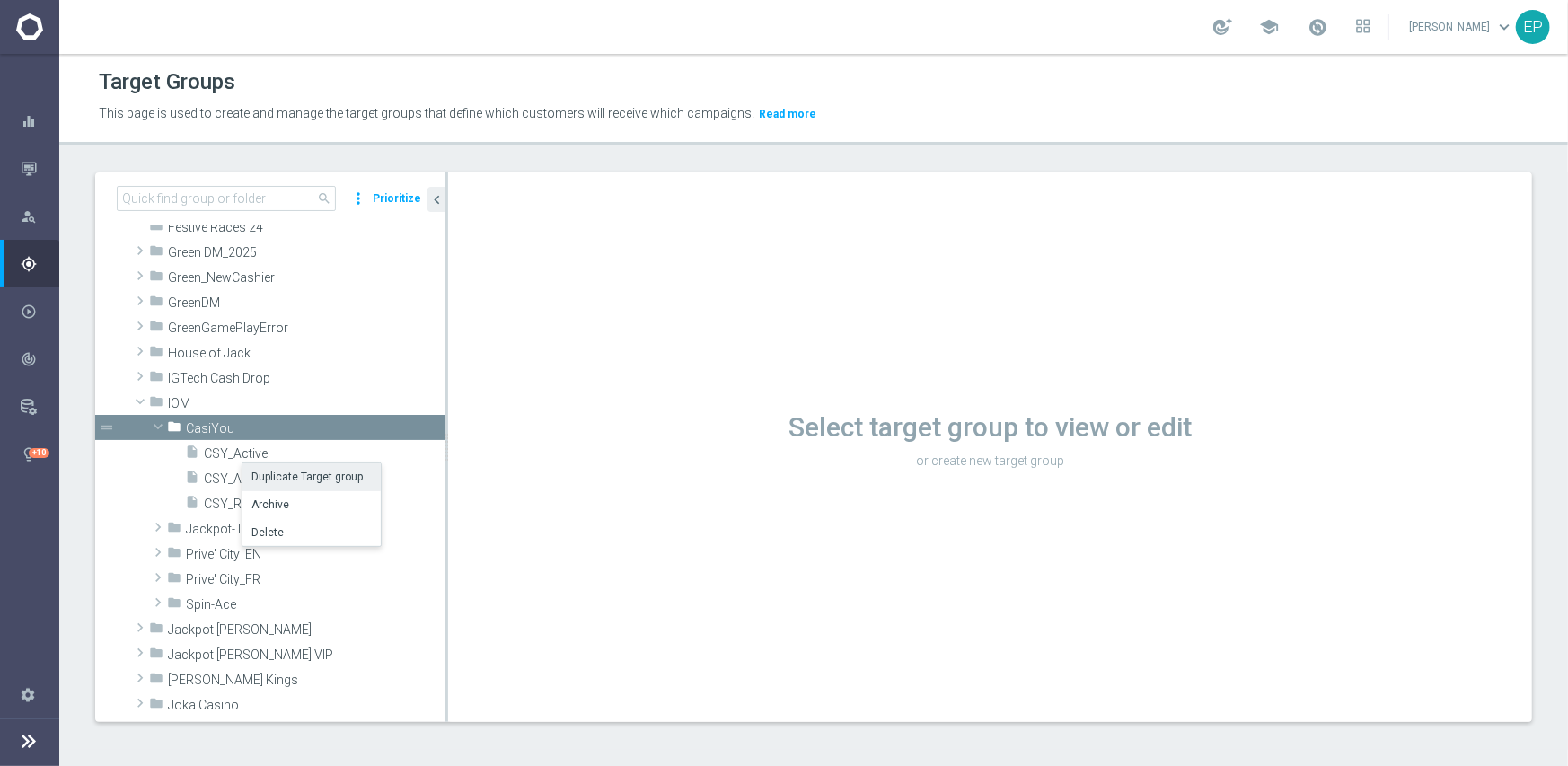
click at [302, 480] on li "Duplicate Target group" at bounding box center [311, 477] width 138 height 28
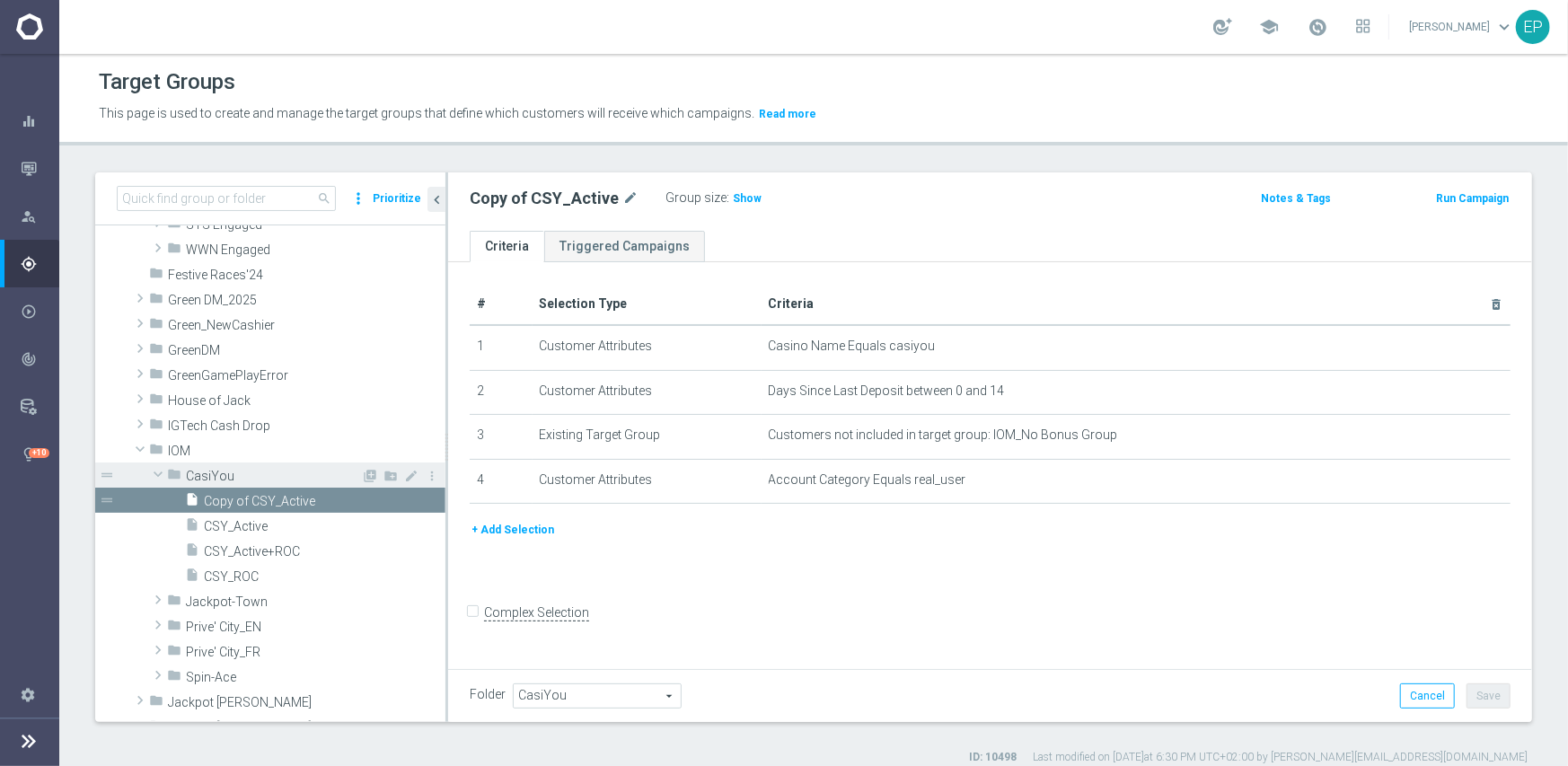
scroll to position [1290, 0]
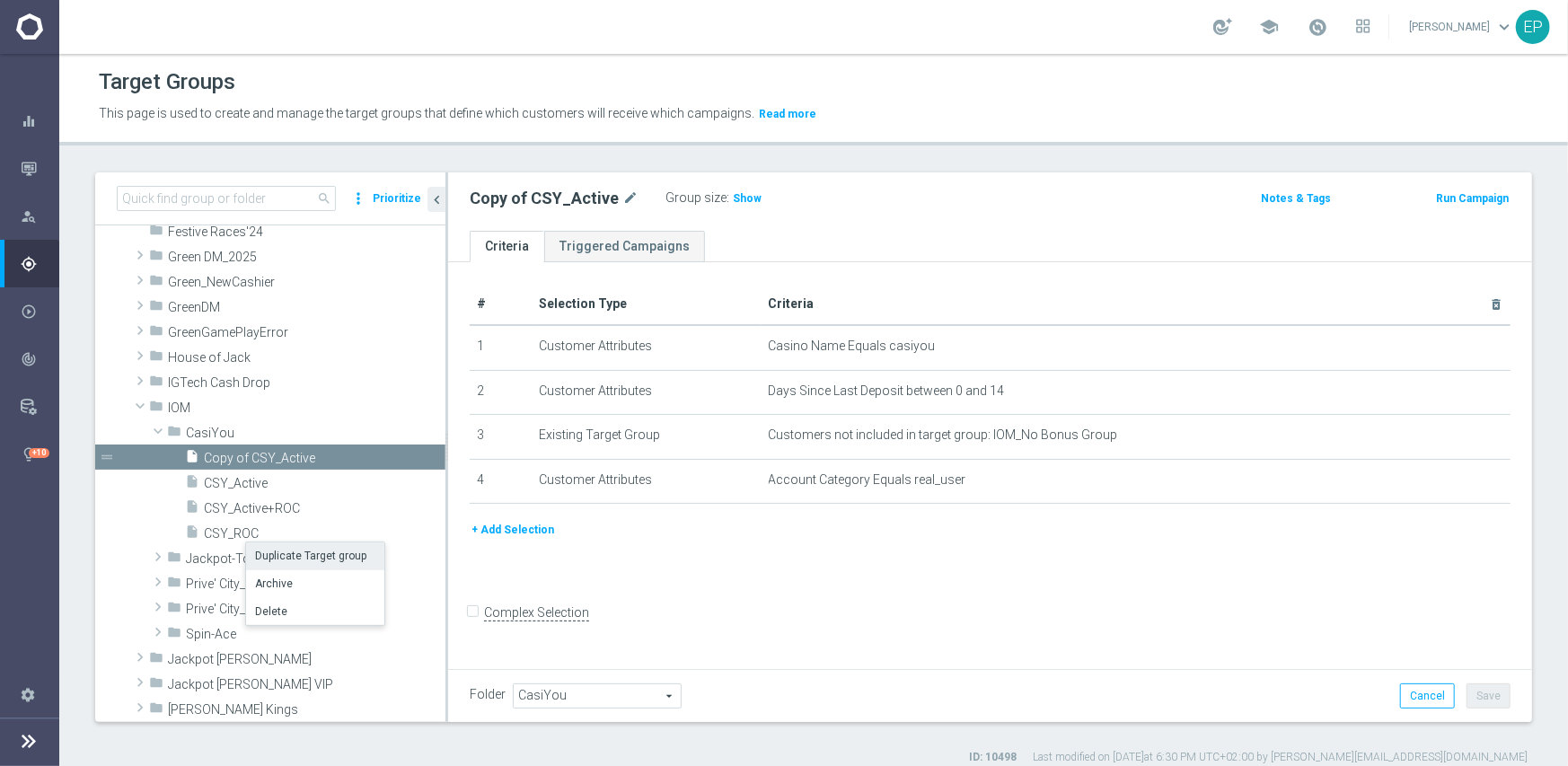
click at [288, 560] on li "Duplicate Target group" at bounding box center [315, 556] width 138 height 28
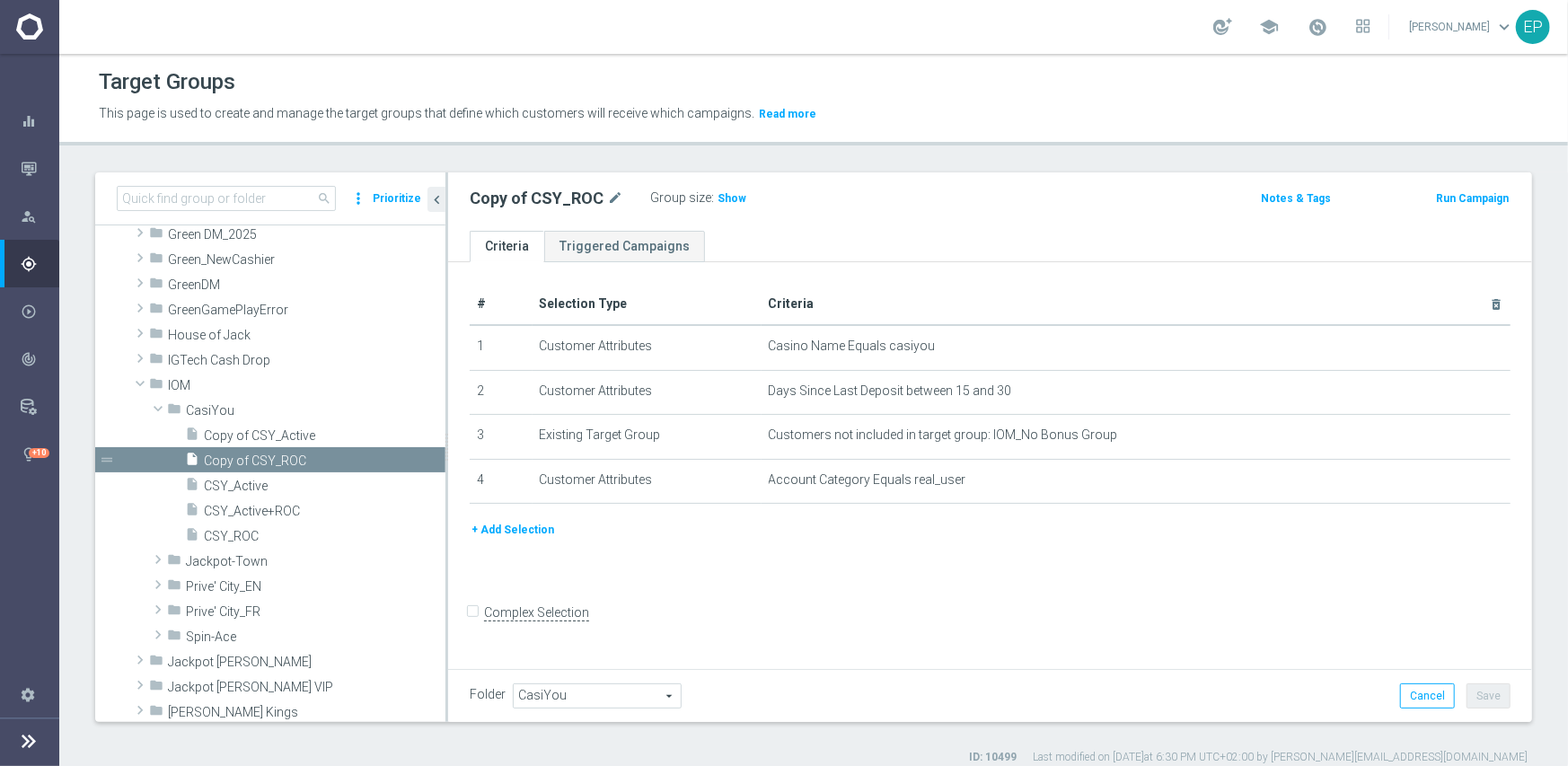
scroll to position [1402, 0]
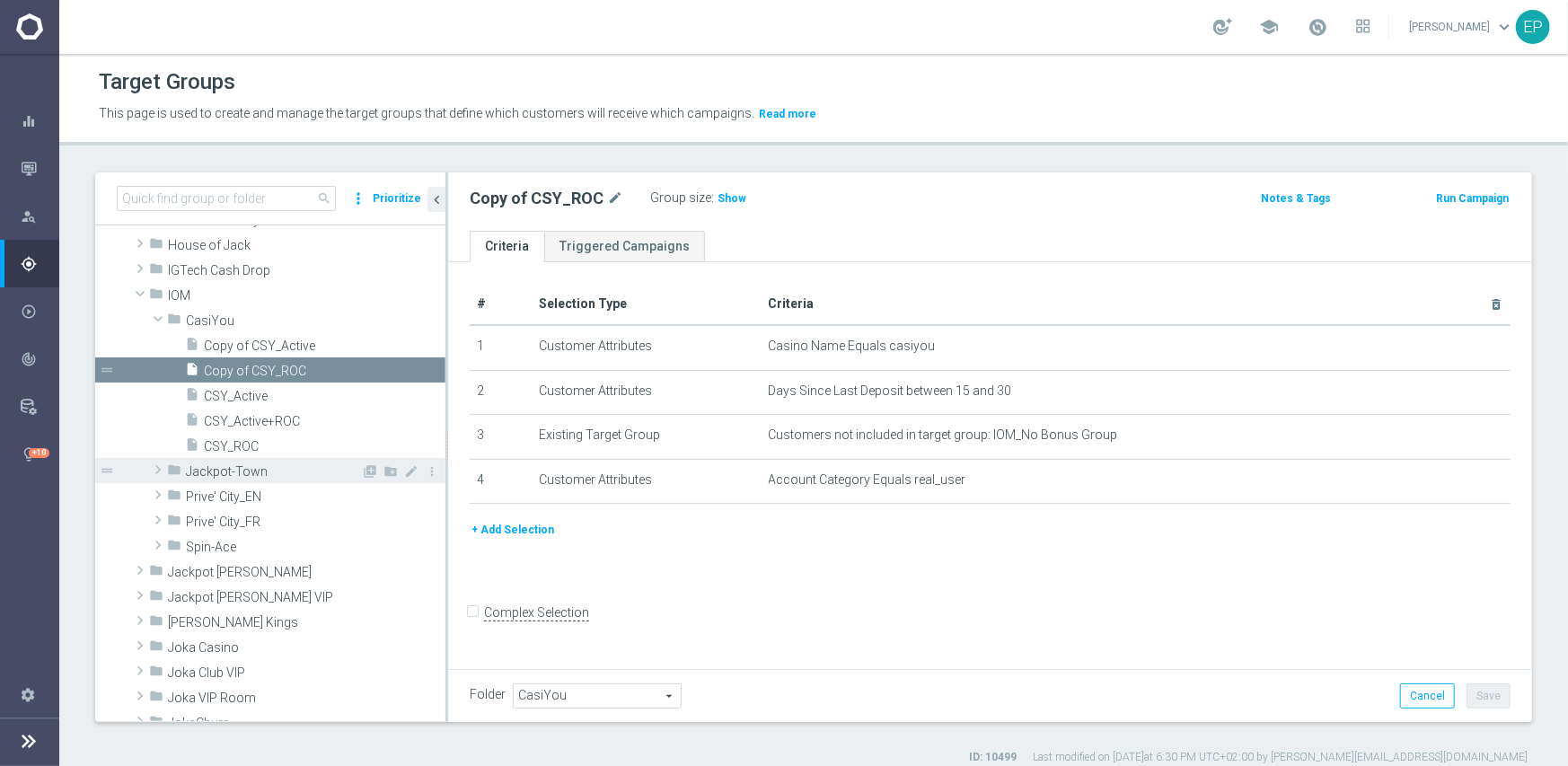
click at [247, 470] on span "Jackpot-Town" at bounding box center [273, 472] width 175 height 15
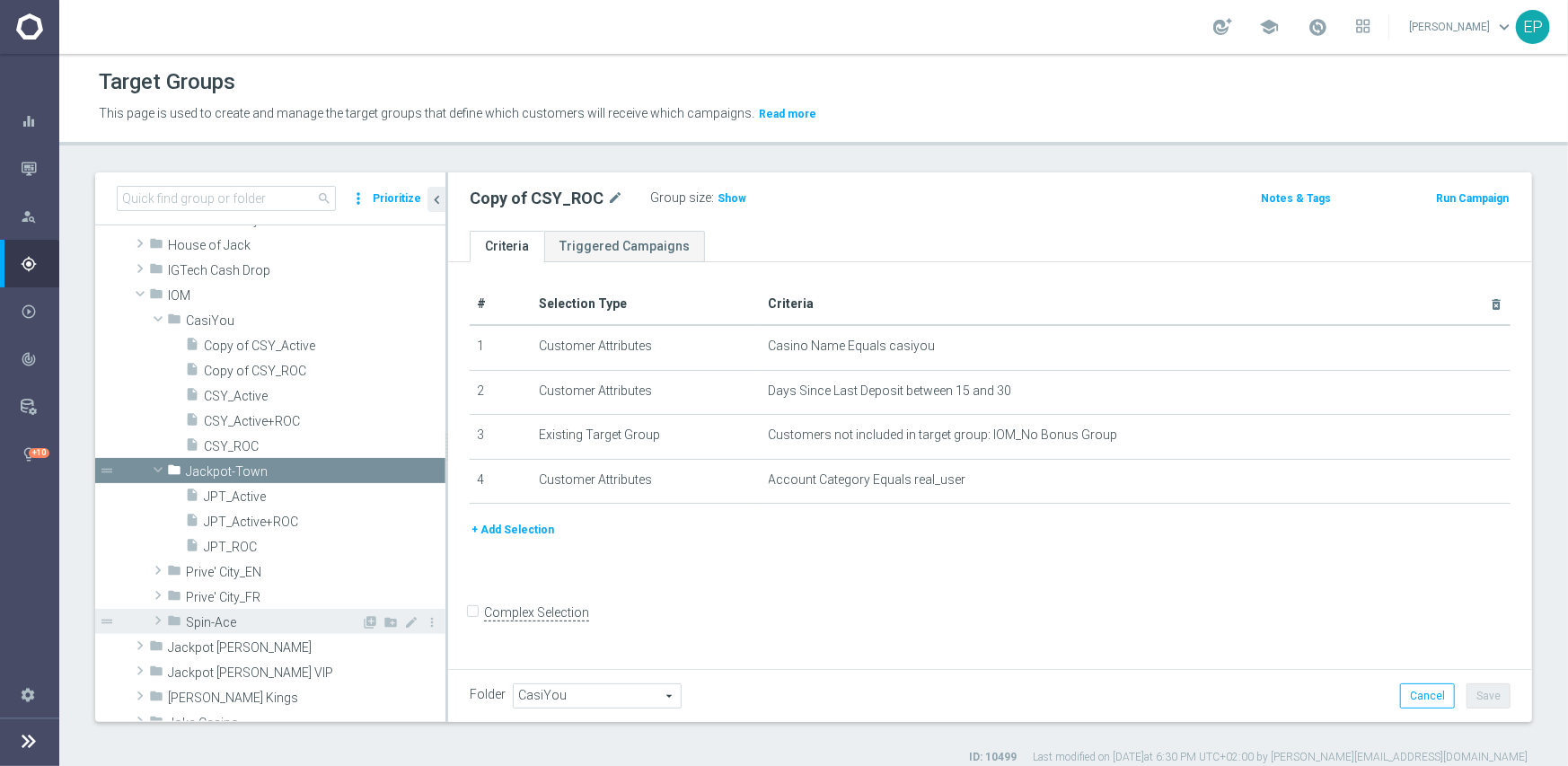
click at [234, 622] on span "Spin-Ace" at bounding box center [273, 623] width 175 height 15
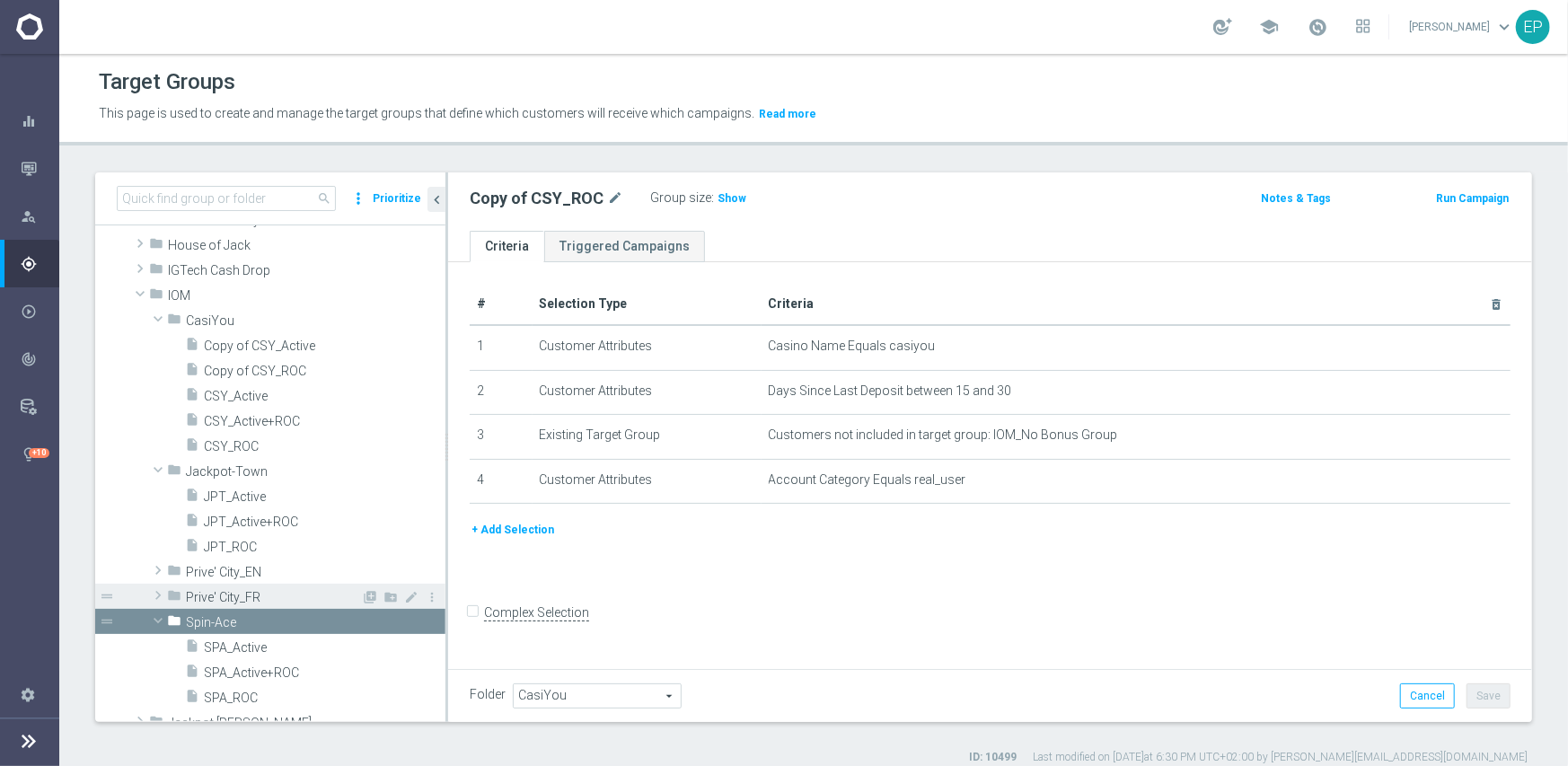
click at [242, 592] on span "Prive' City_FR" at bounding box center [273, 597] width 175 height 15
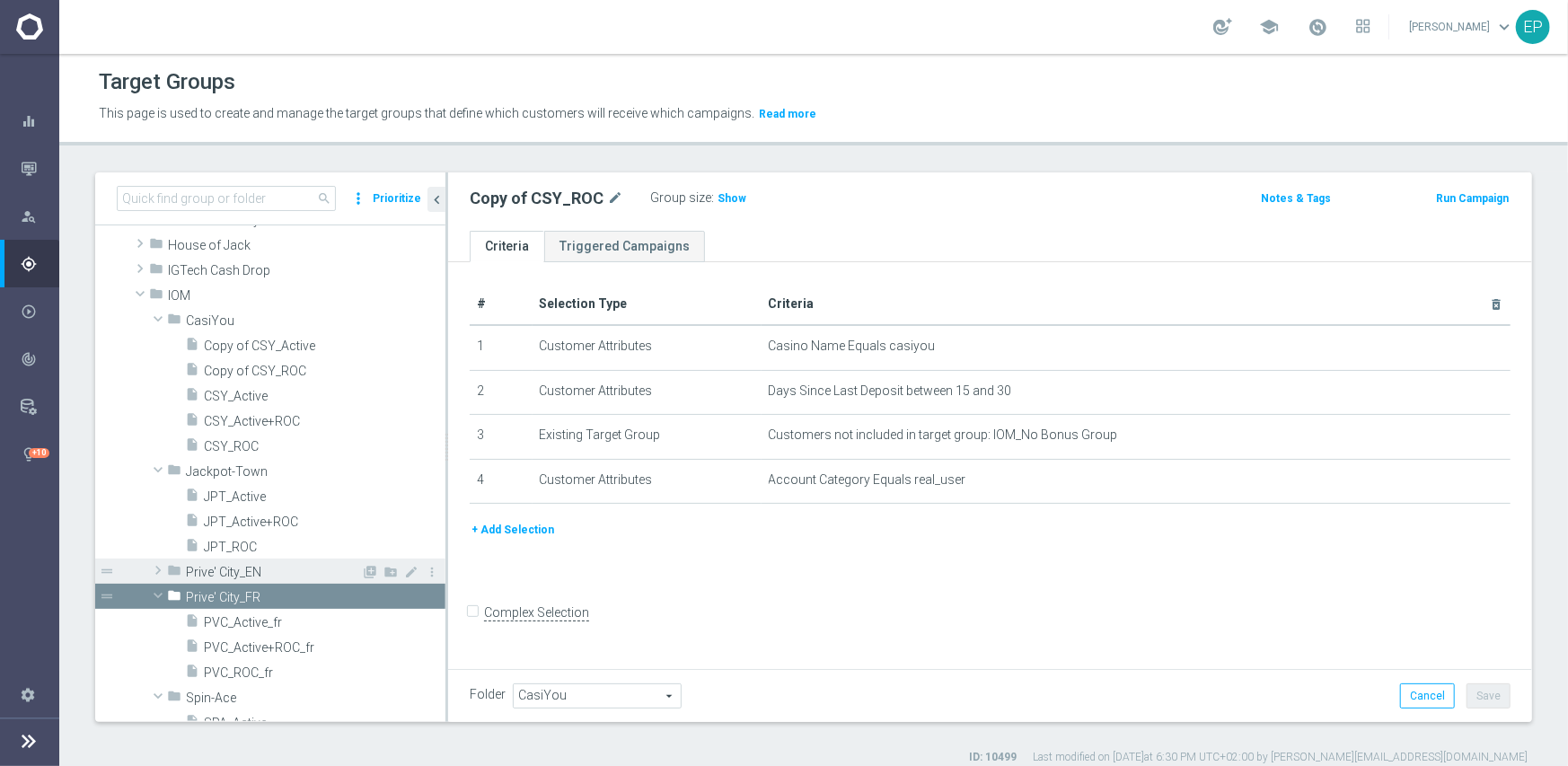
click at [240, 572] on span "Prive' City_EN" at bounding box center [273, 572] width 175 height 15
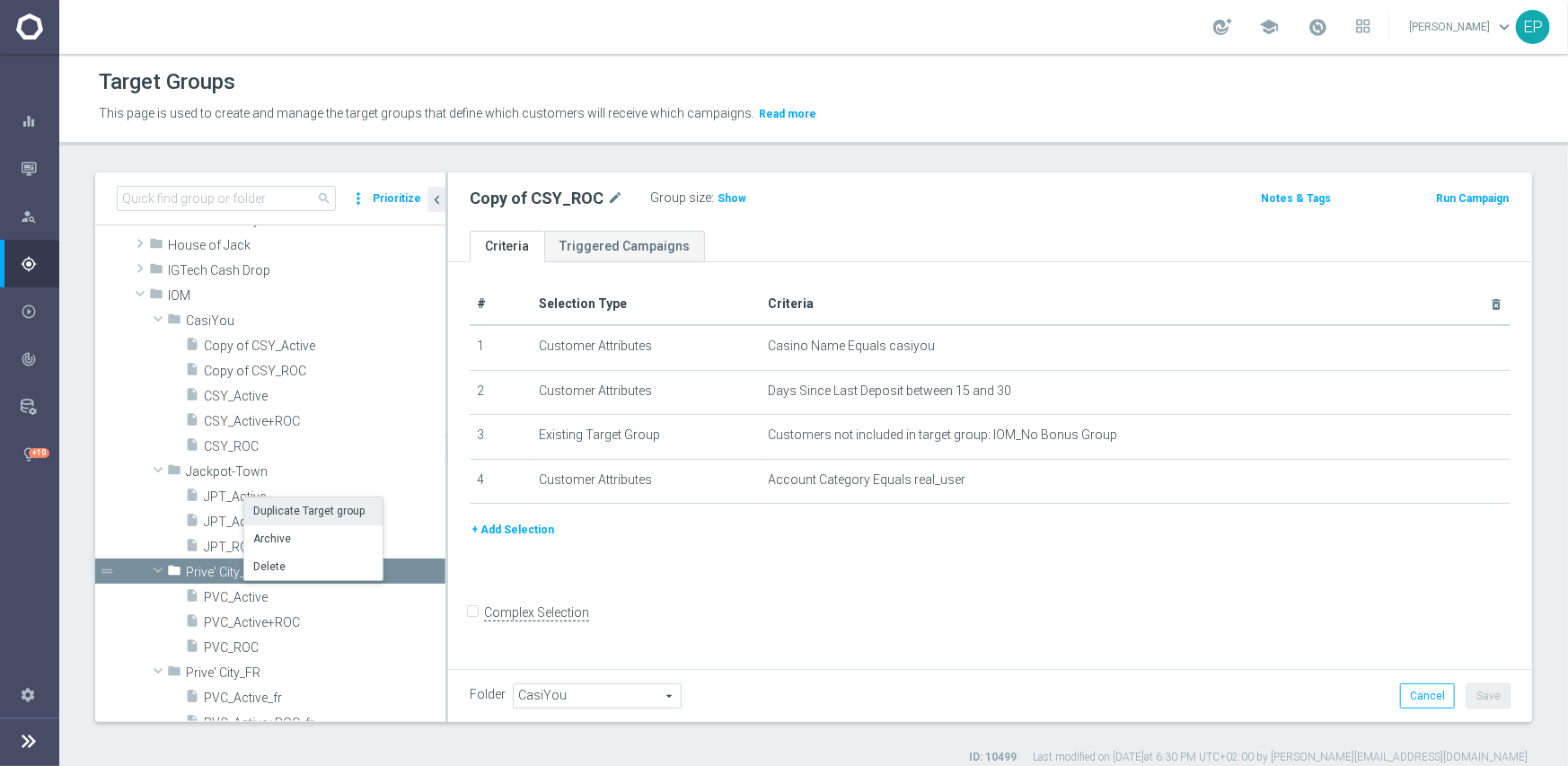
click at [281, 504] on li "Duplicate Target group" at bounding box center [313, 512] width 138 height 28
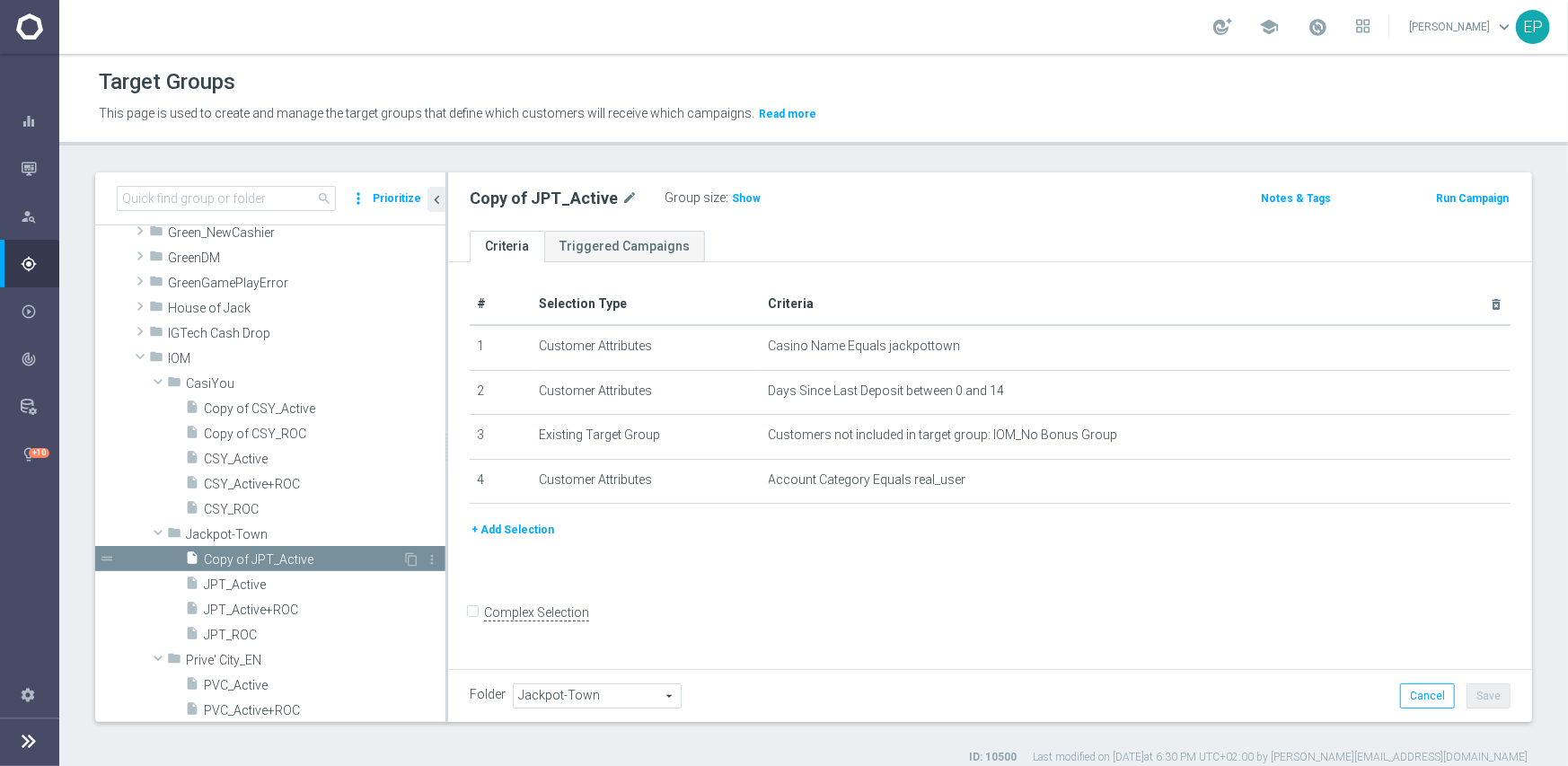
scroll to position [1429, 0]
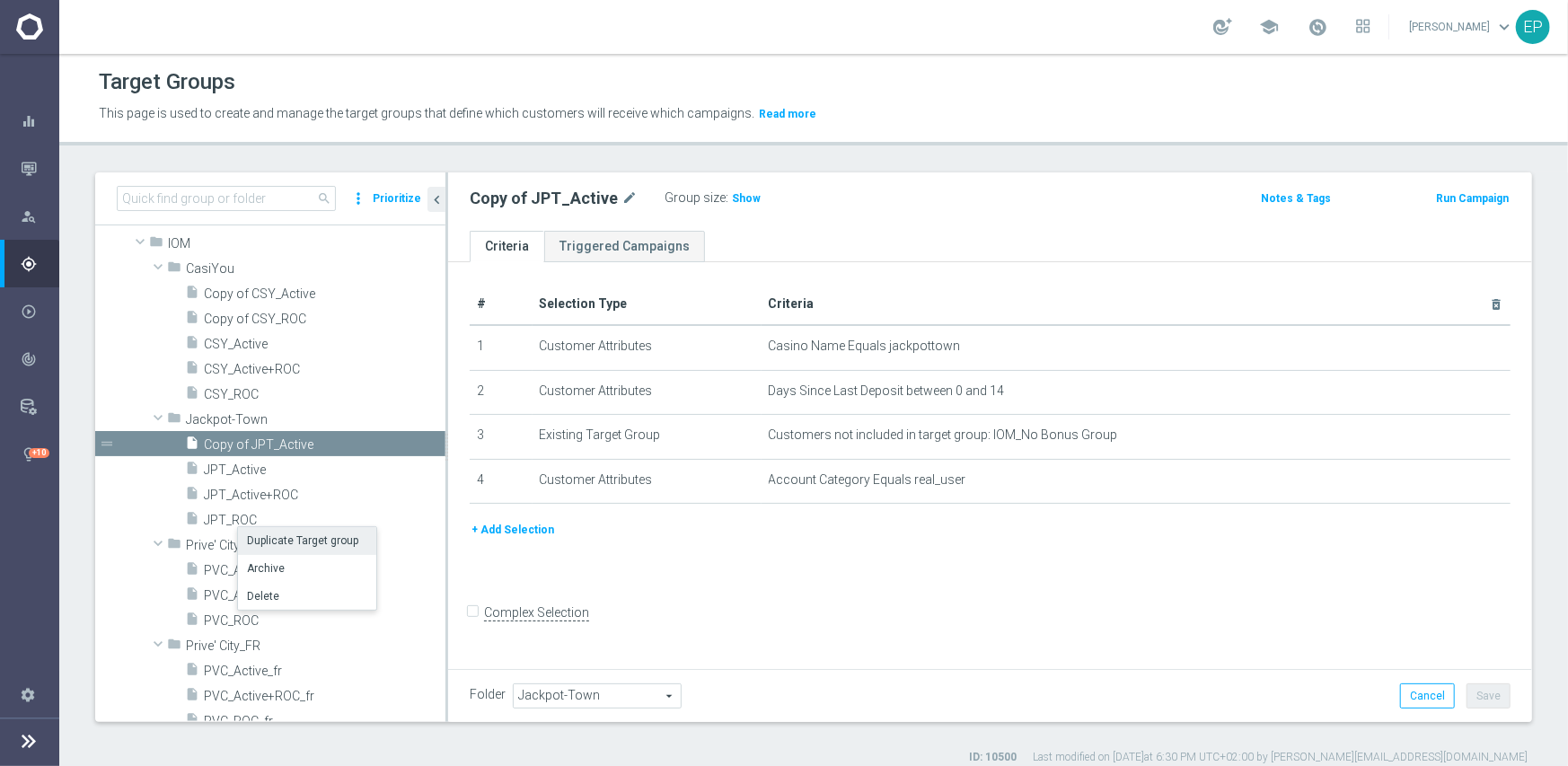
click at [273, 531] on li "Duplicate Target group" at bounding box center [307, 540] width 138 height 28
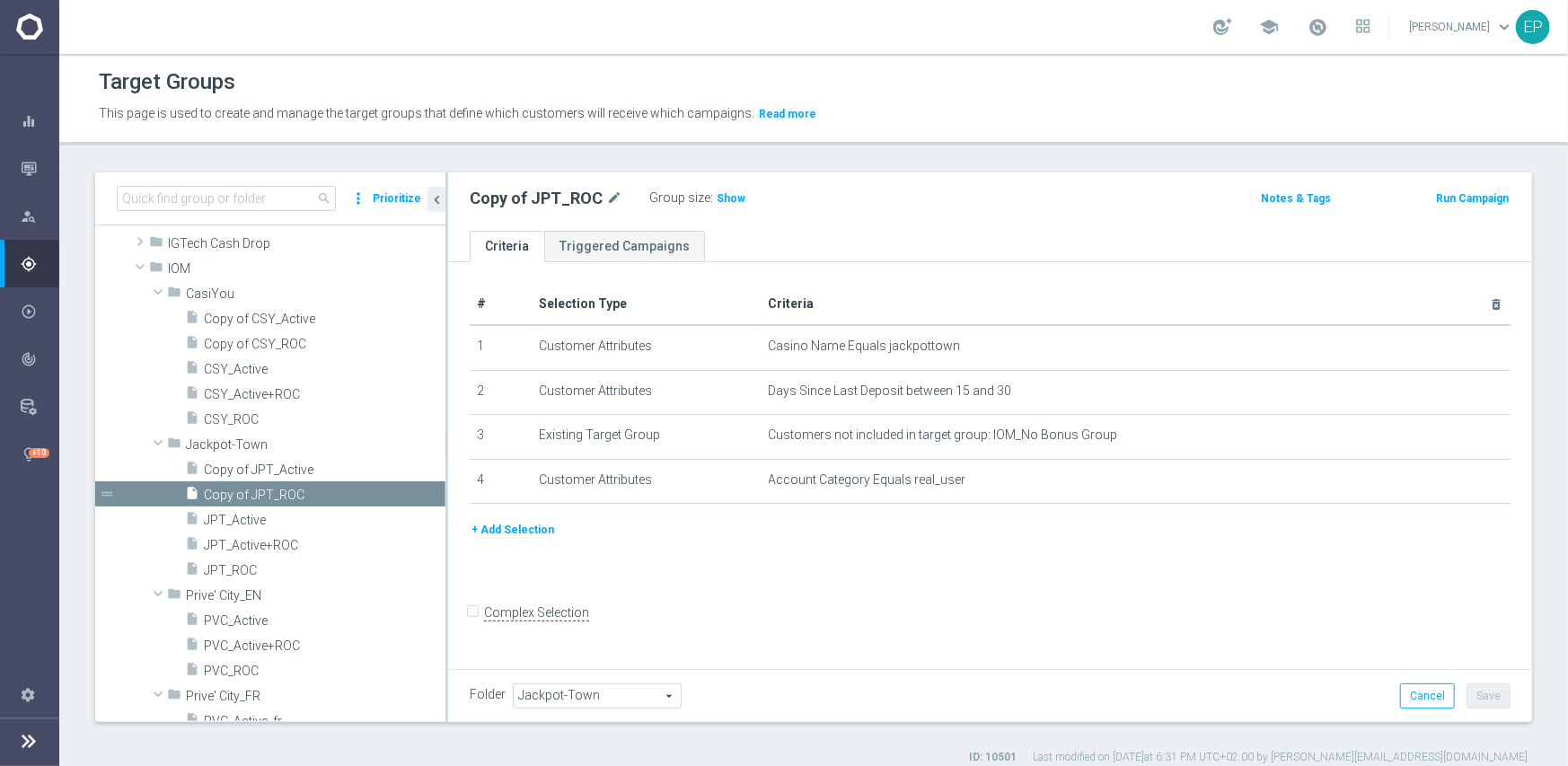
scroll to position [1363, 0]
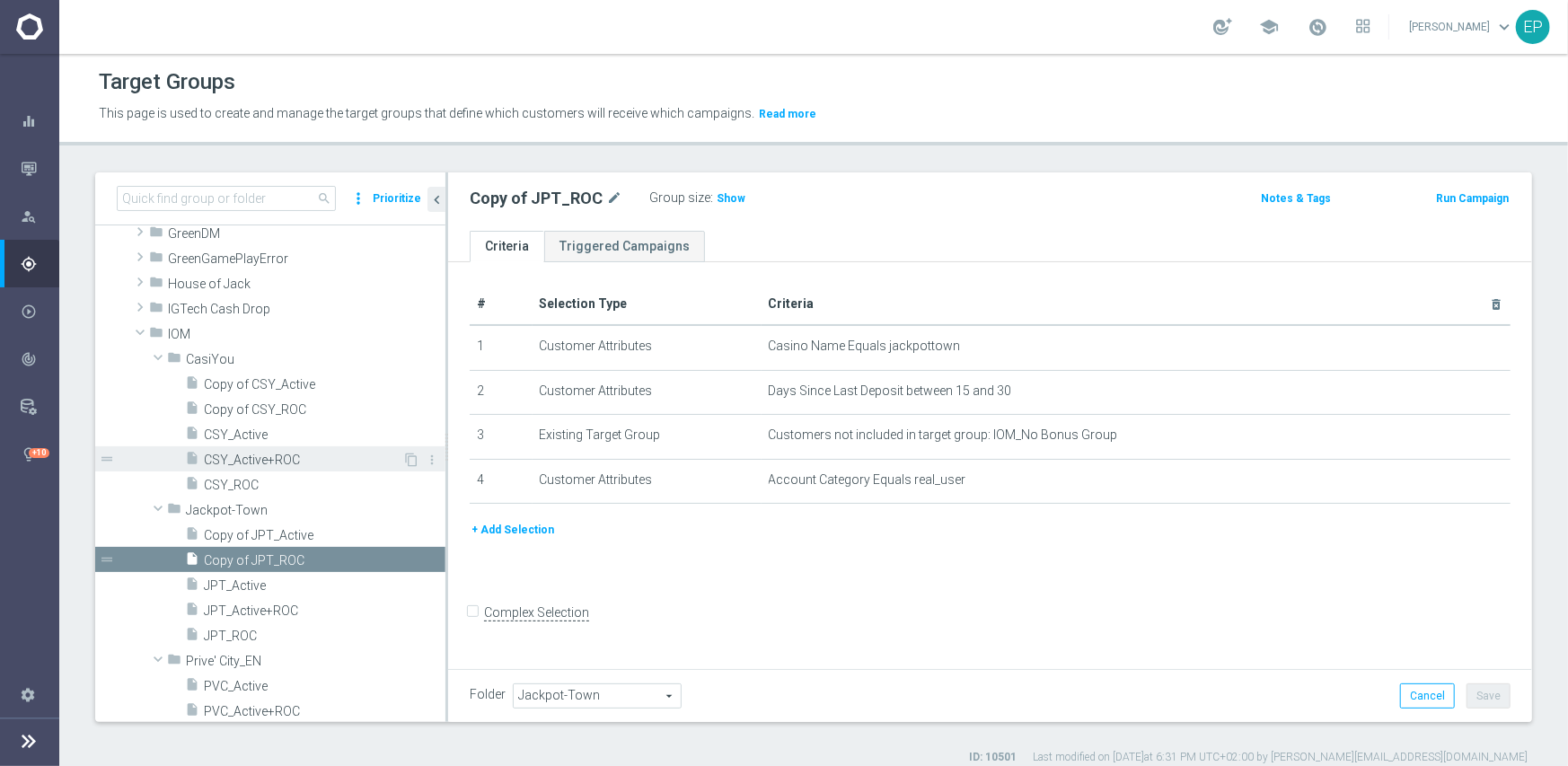
click at [281, 458] on span "CSY_Active+ROC" at bounding box center [303, 460] width 198 height 15
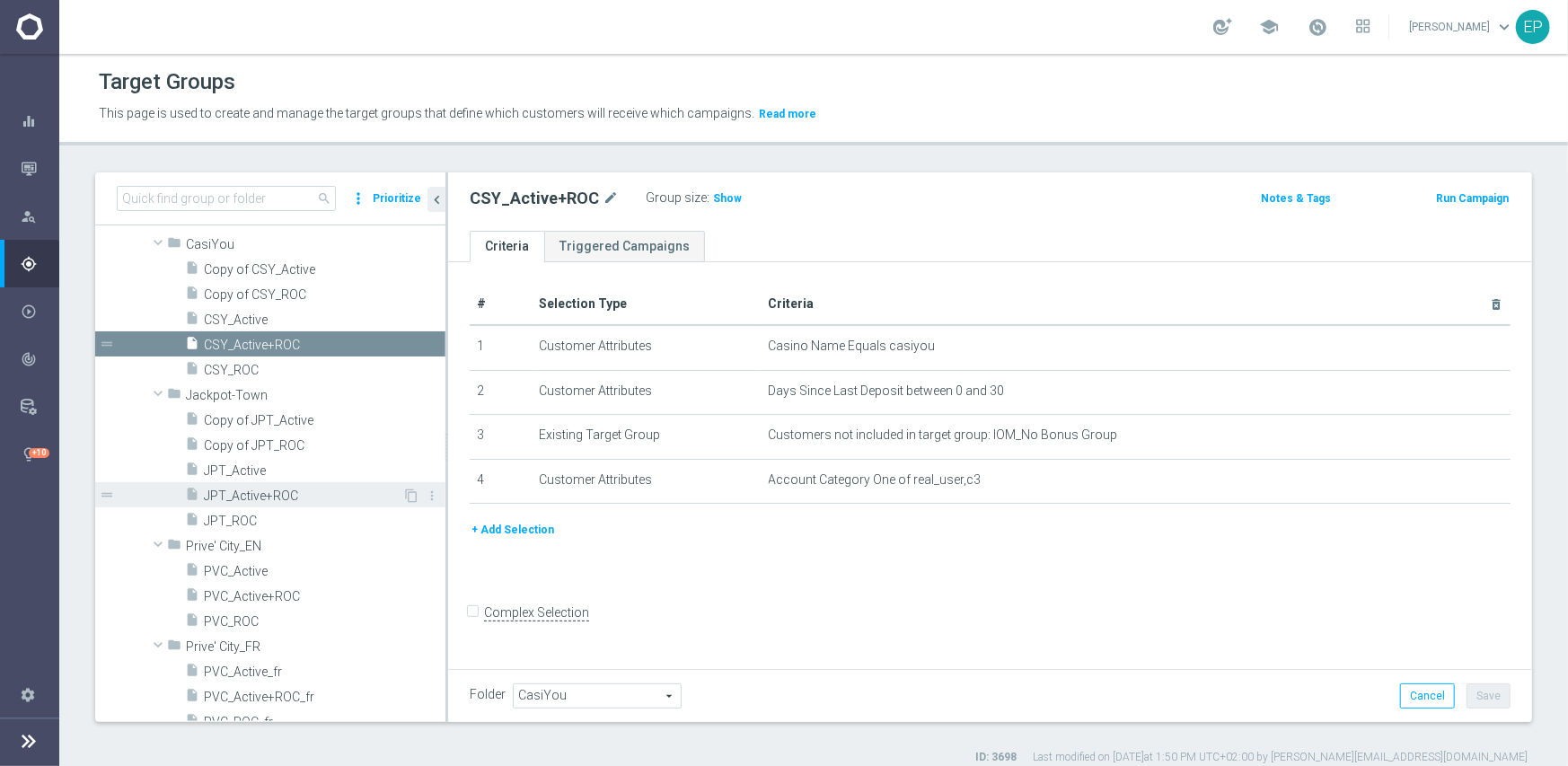
scroll to position [1543, 0]
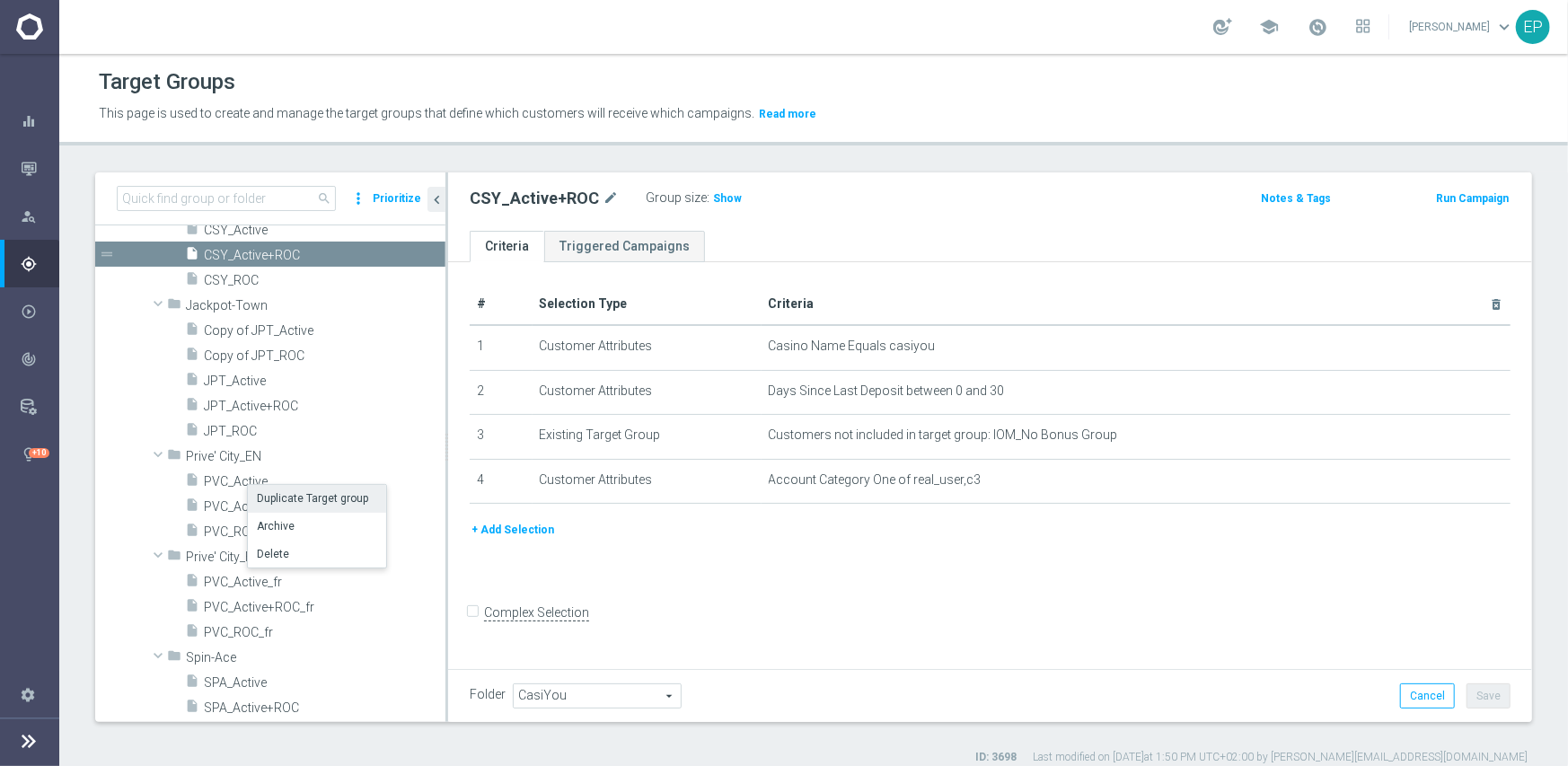
click at [305, 499] on li "Duplicate Target group" at bounding box center [317, 499] width 138 height 28
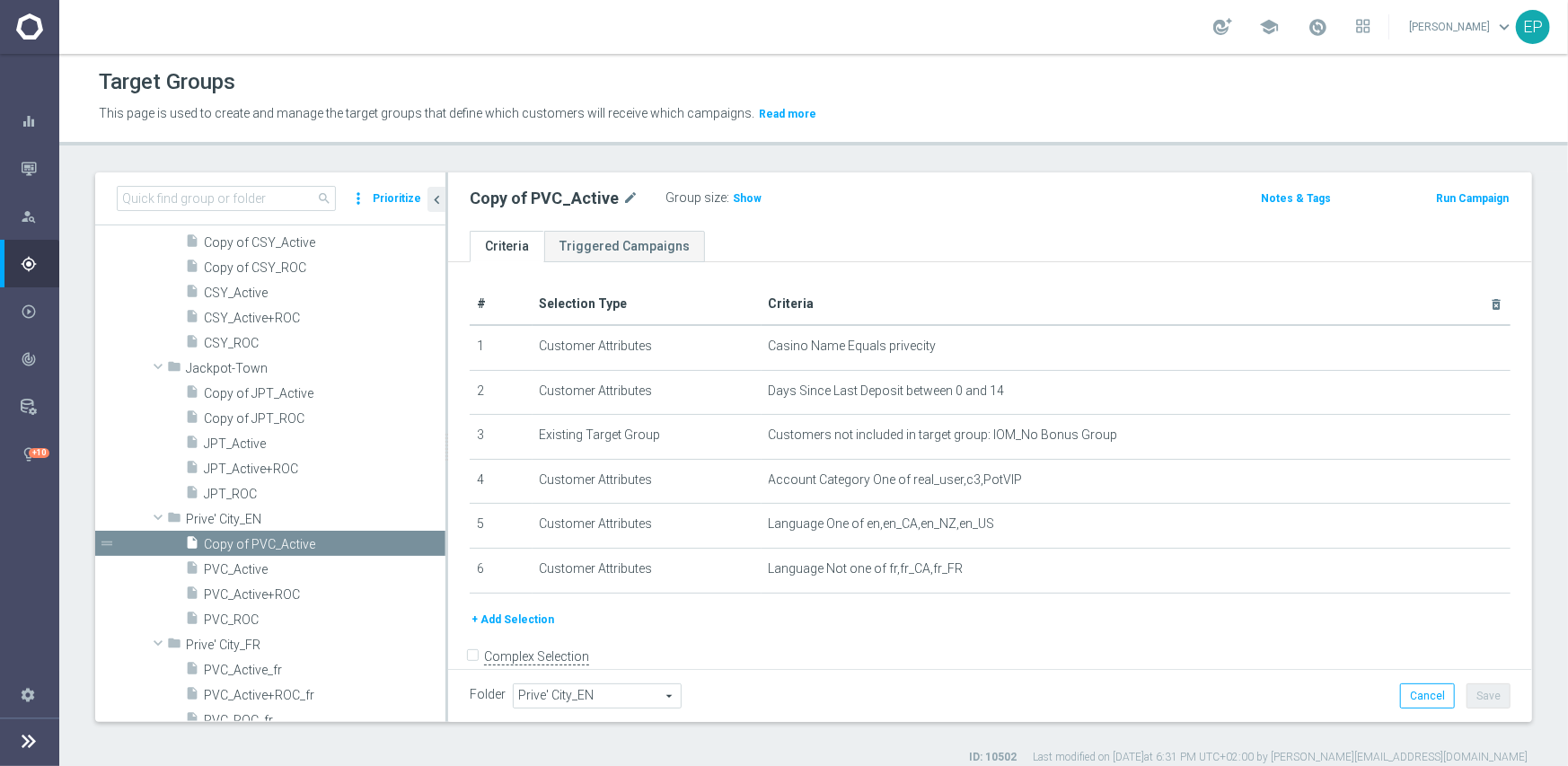
scroll to position [1570, 0]
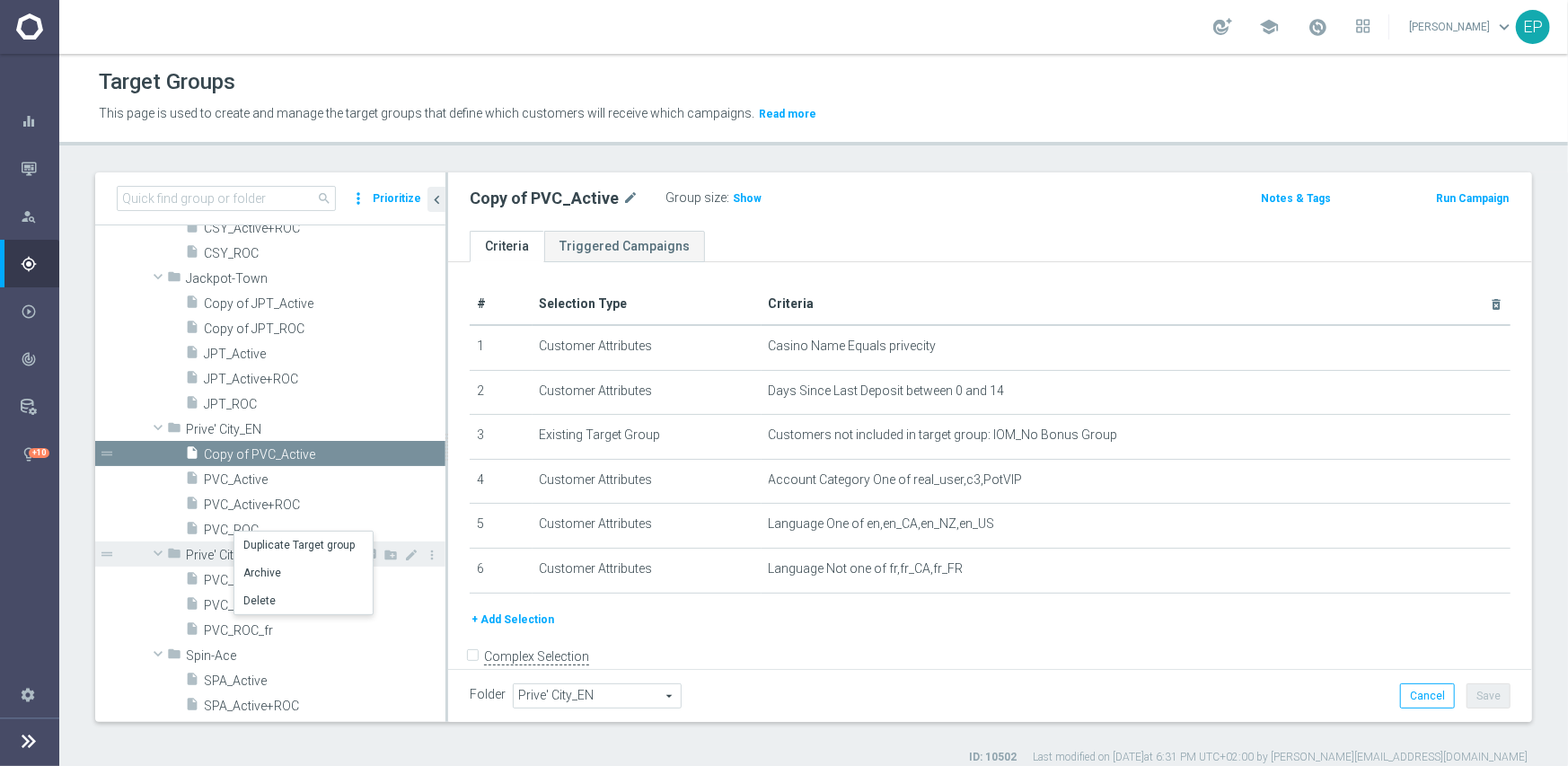
click at [286, 543] on li "Duplicate Target group" at bounding box center [303, 545] width 138 height 28
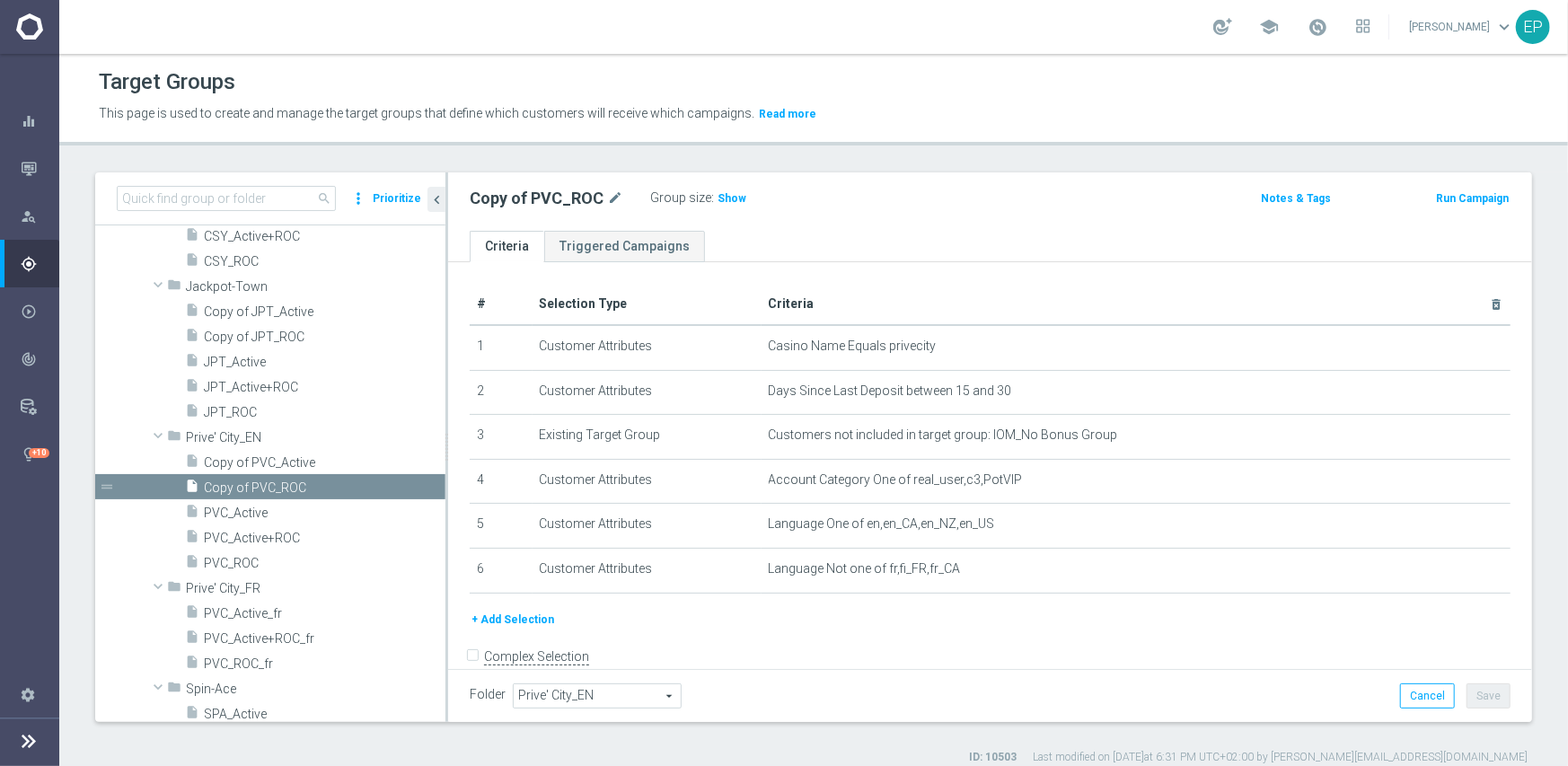
scroll to position [1593, 0]
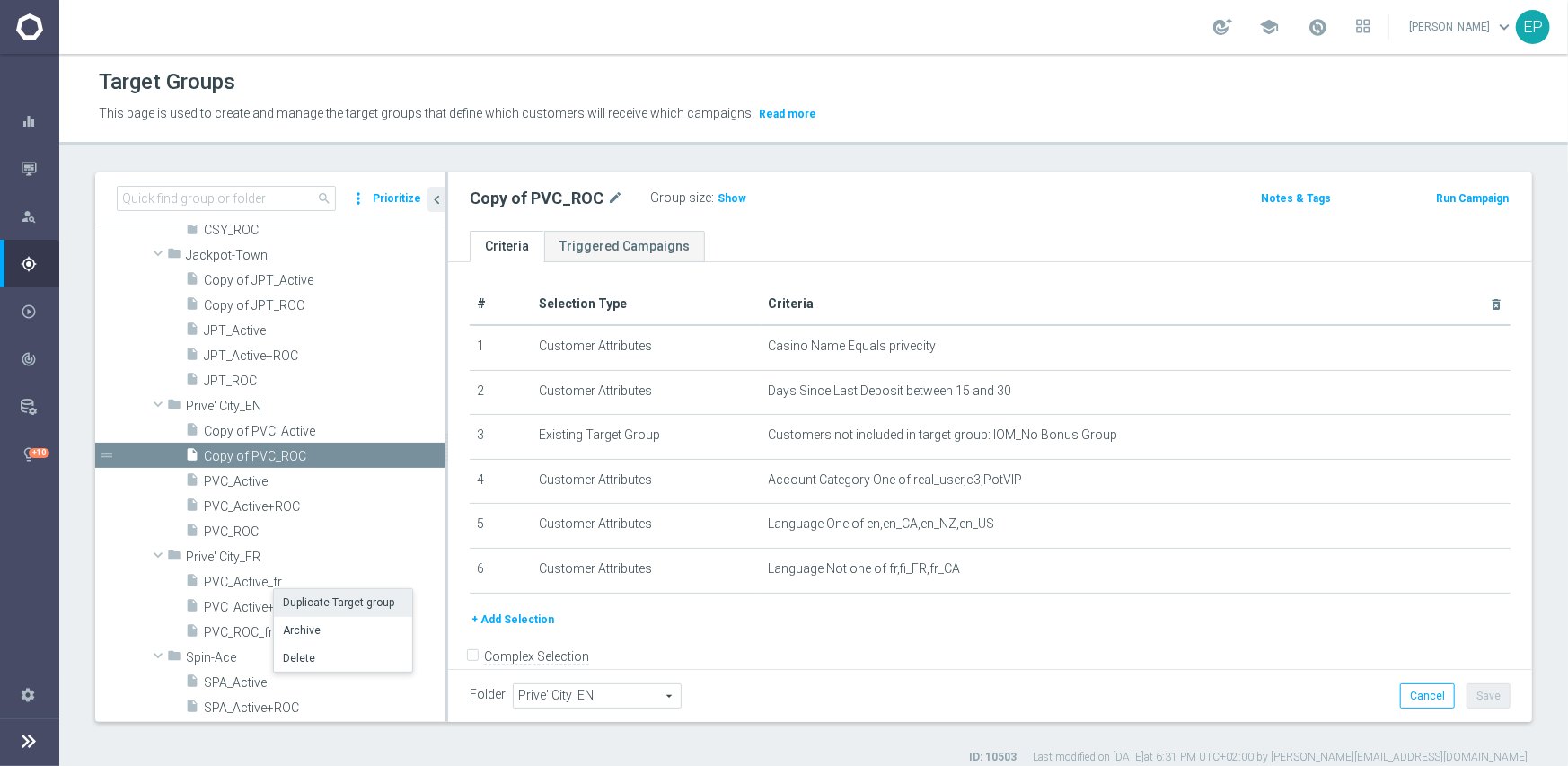
click at [323, 605] on li "Duplicate Target group" at bounding box center [343, 603] width 138 height 28
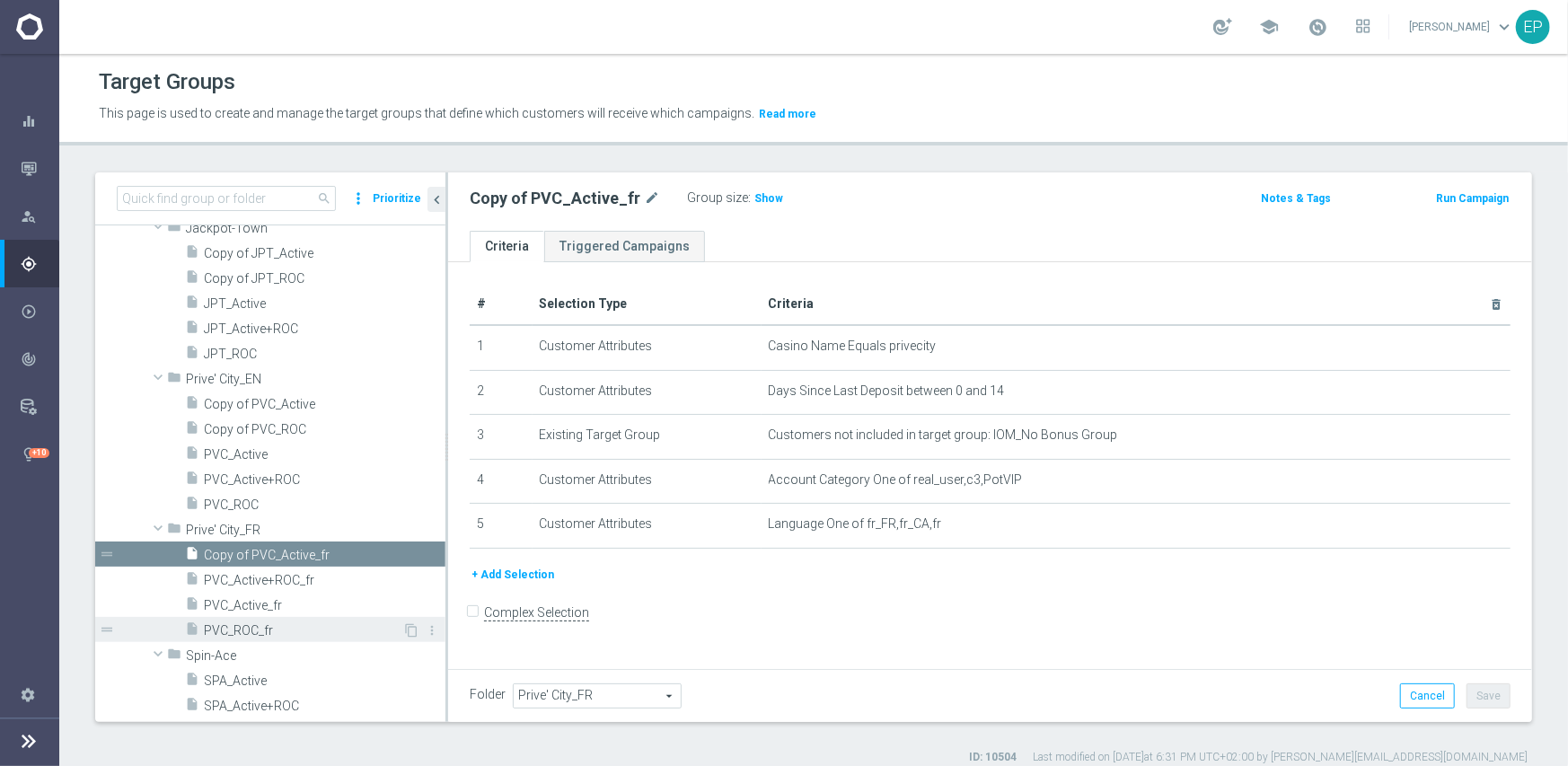
scroll to position [1710, 0]
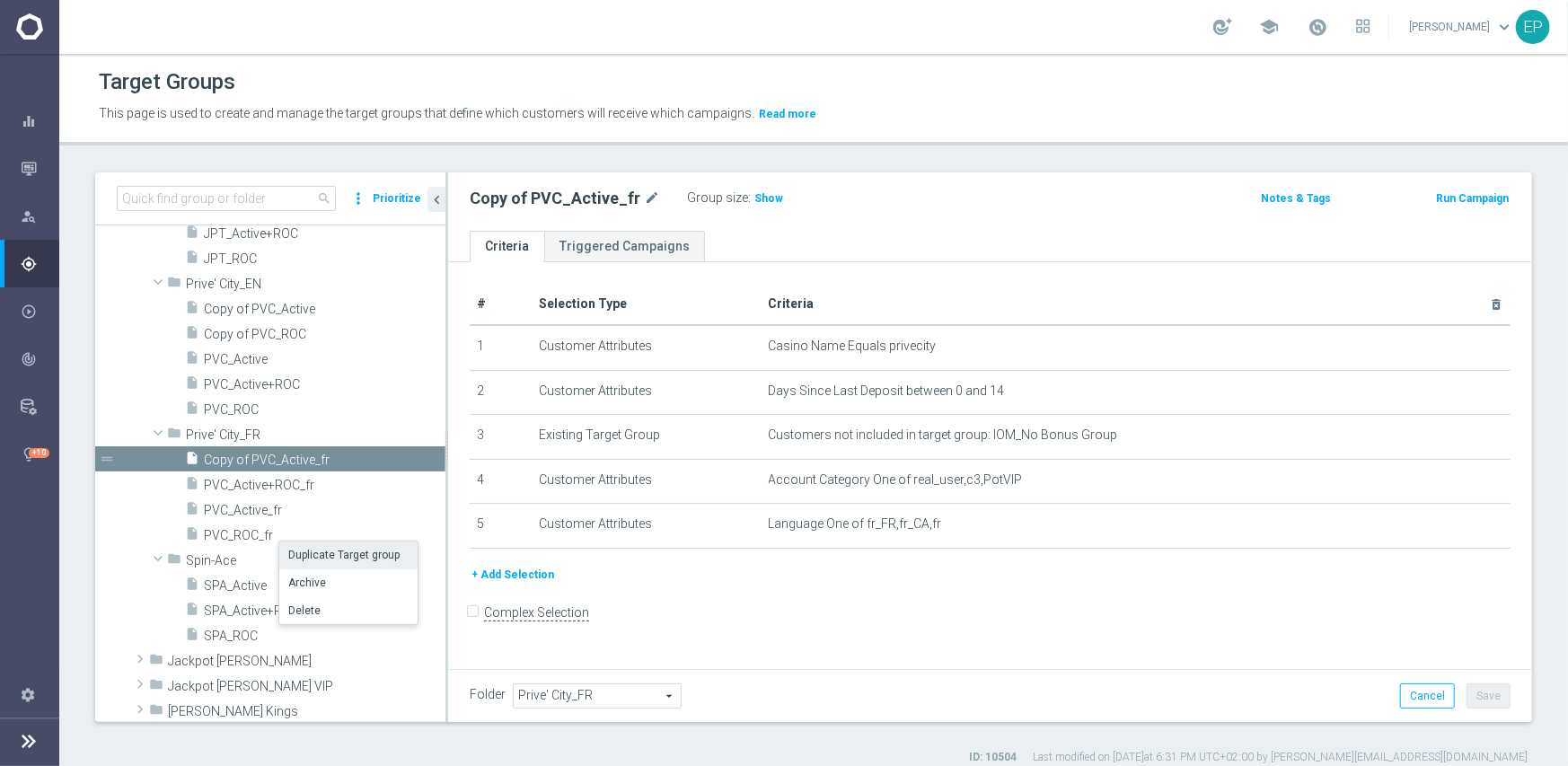
click at [327, 557] on li "Duplicate Target group" at bounding box center [348, 555] width 138 height 28
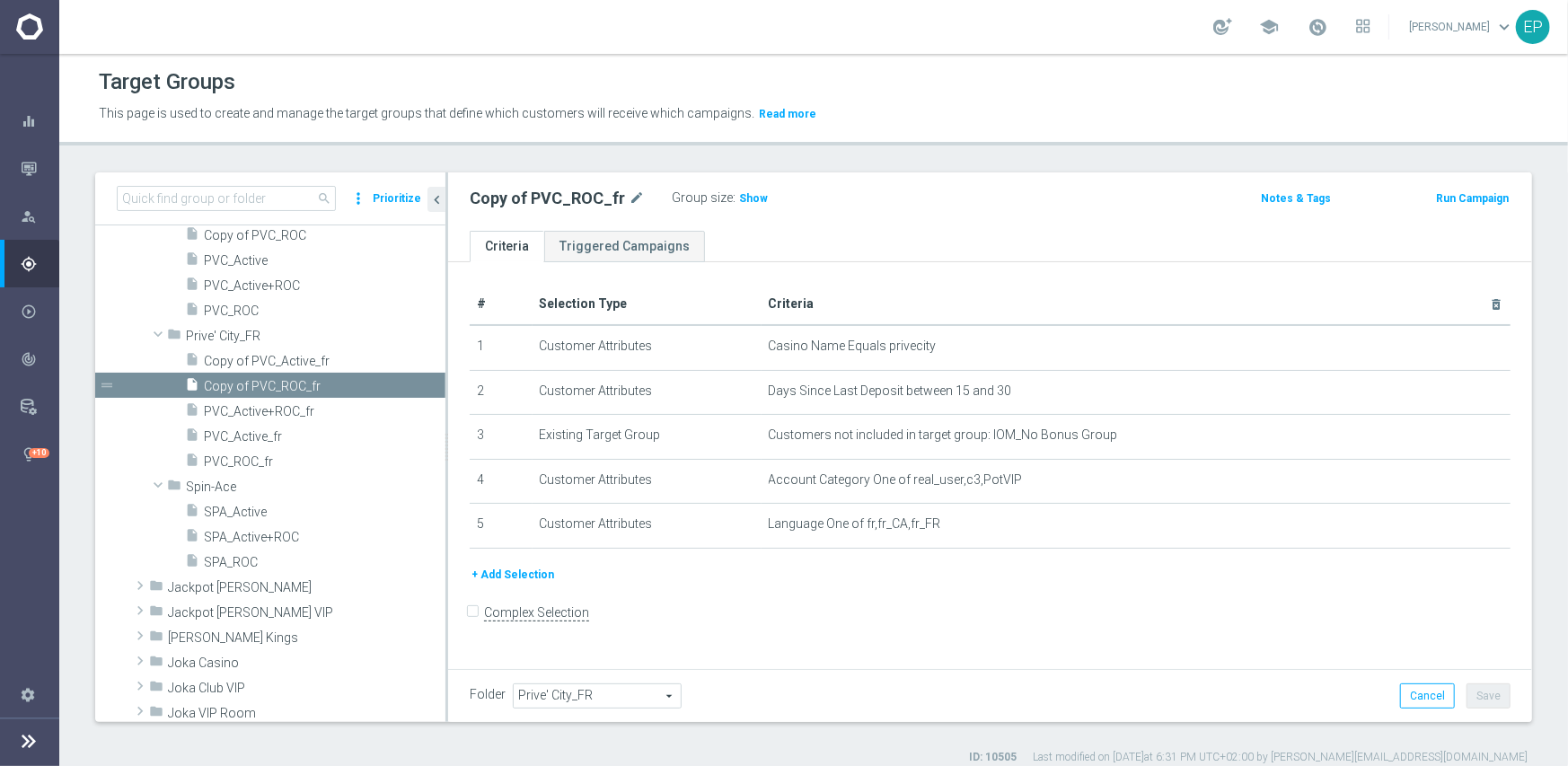
scroll to position [1823, 0]
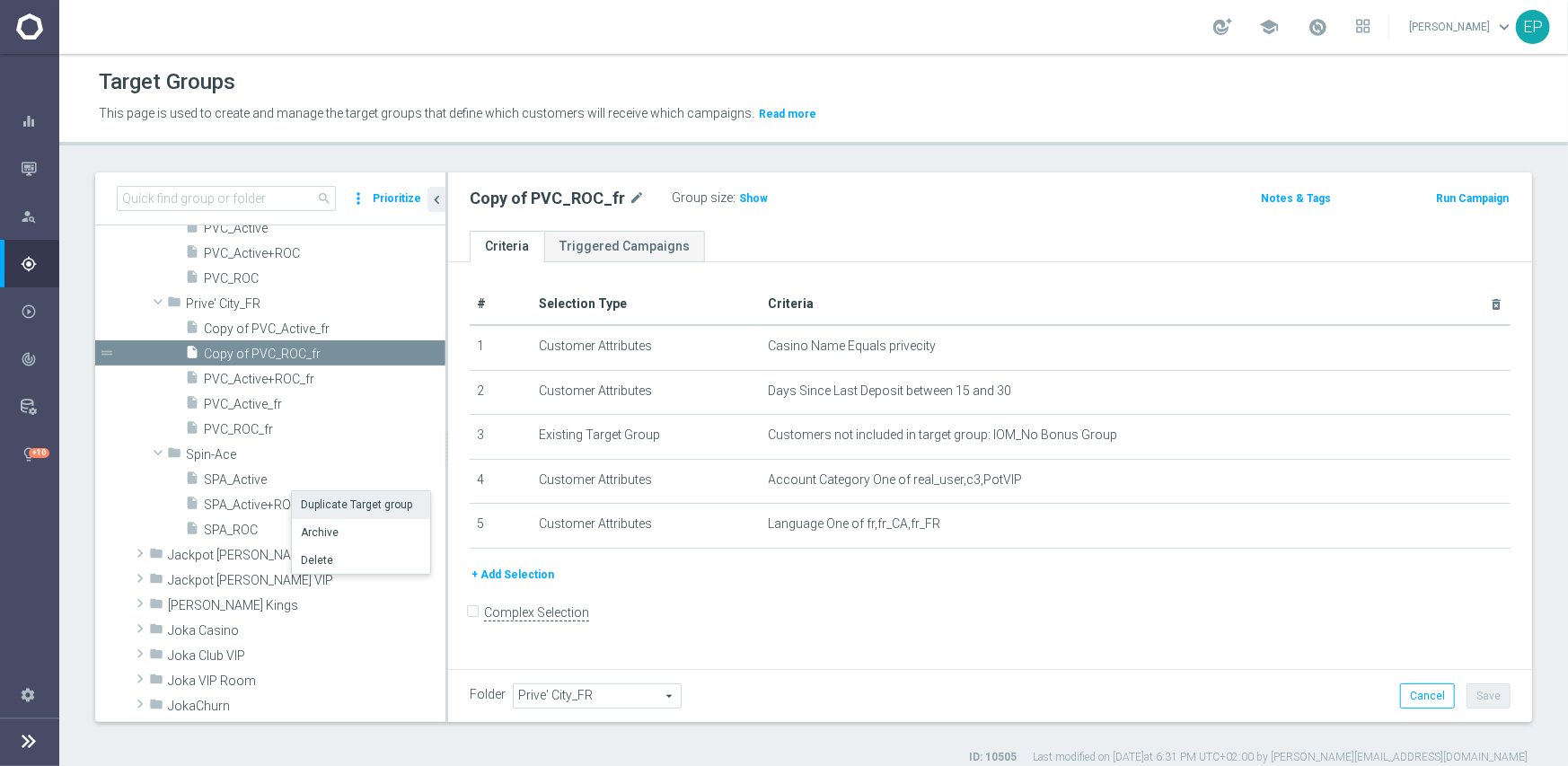
click at [367, 510] on li "Duplicate Target group" at bounding box center [361, 505] width 138 height 28
type input "Spin-Ace"
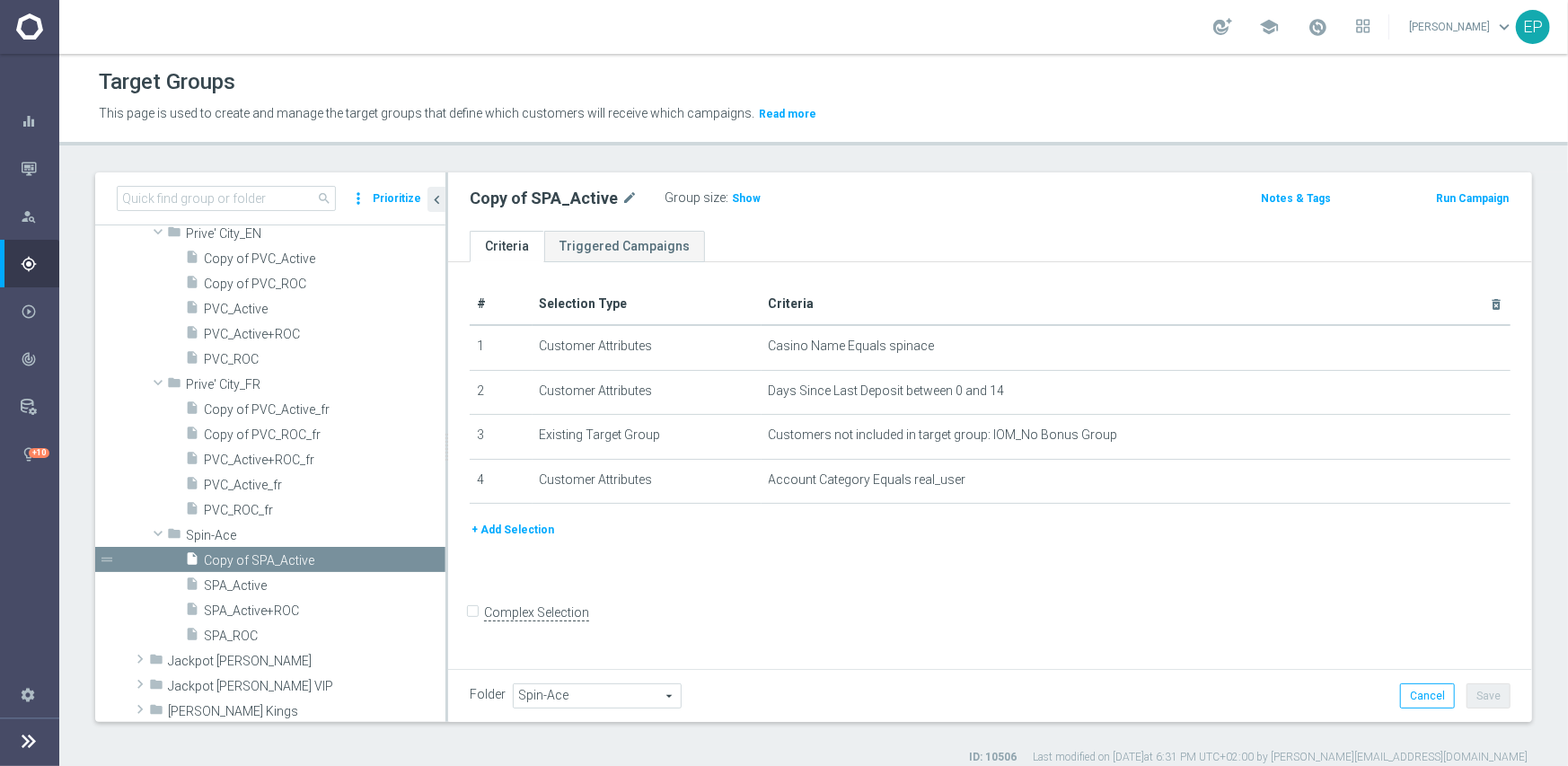
scroll to position [1850, 0]
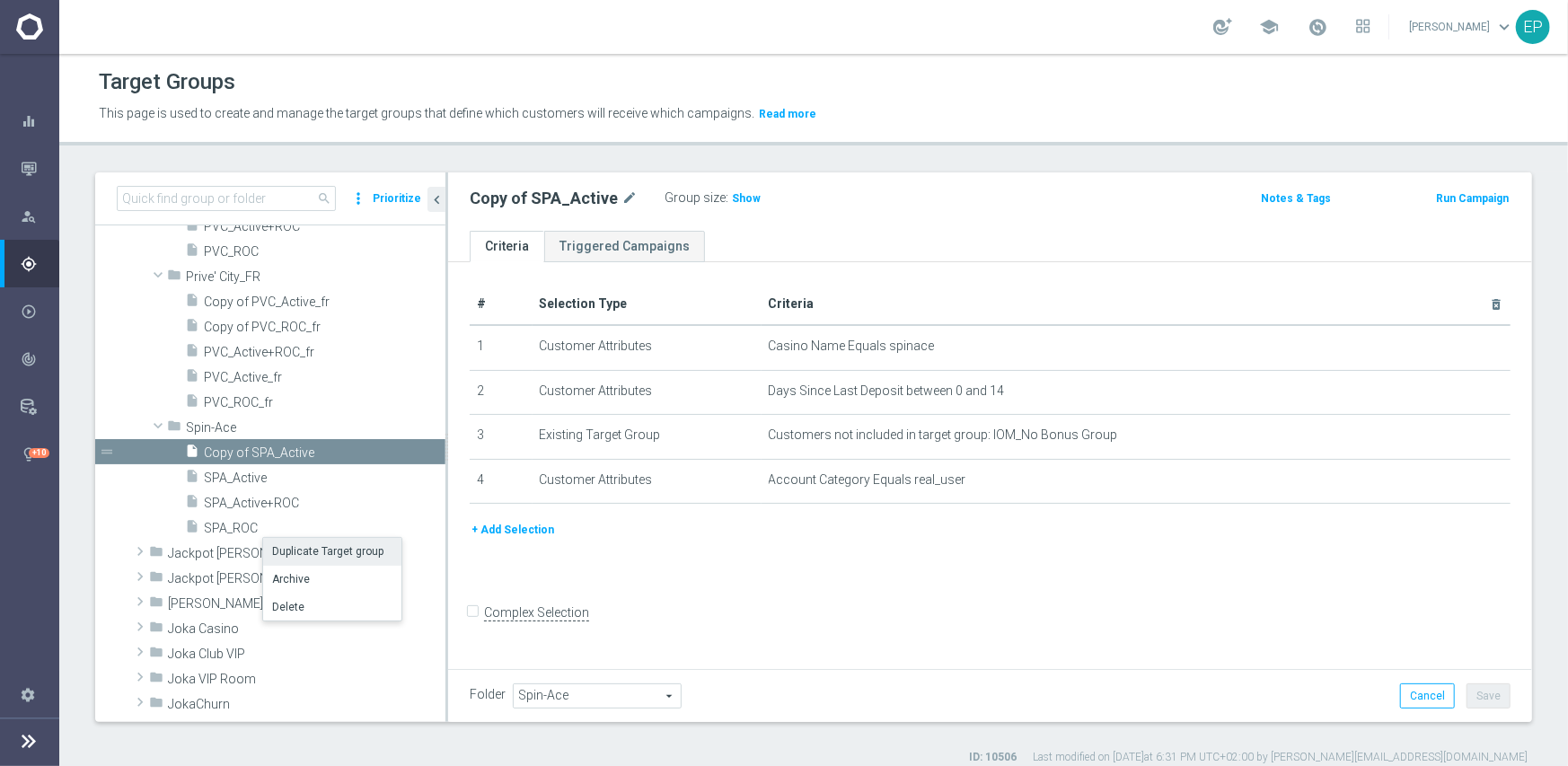
click at [319, 540] on li "Duplicate Target group" at bounding box center [332, 551] width 138 height 28
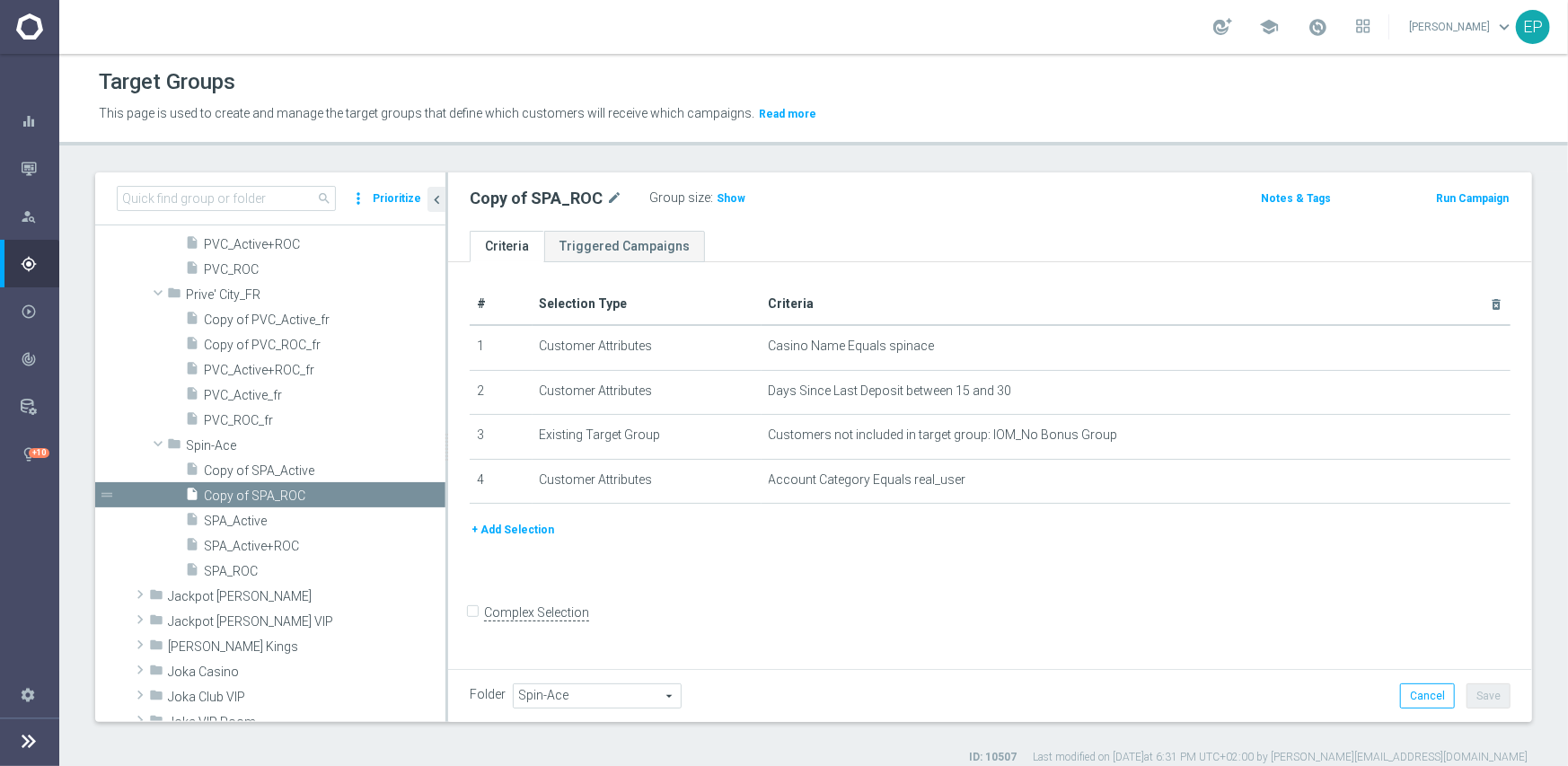
scroll to position [1784, 0]
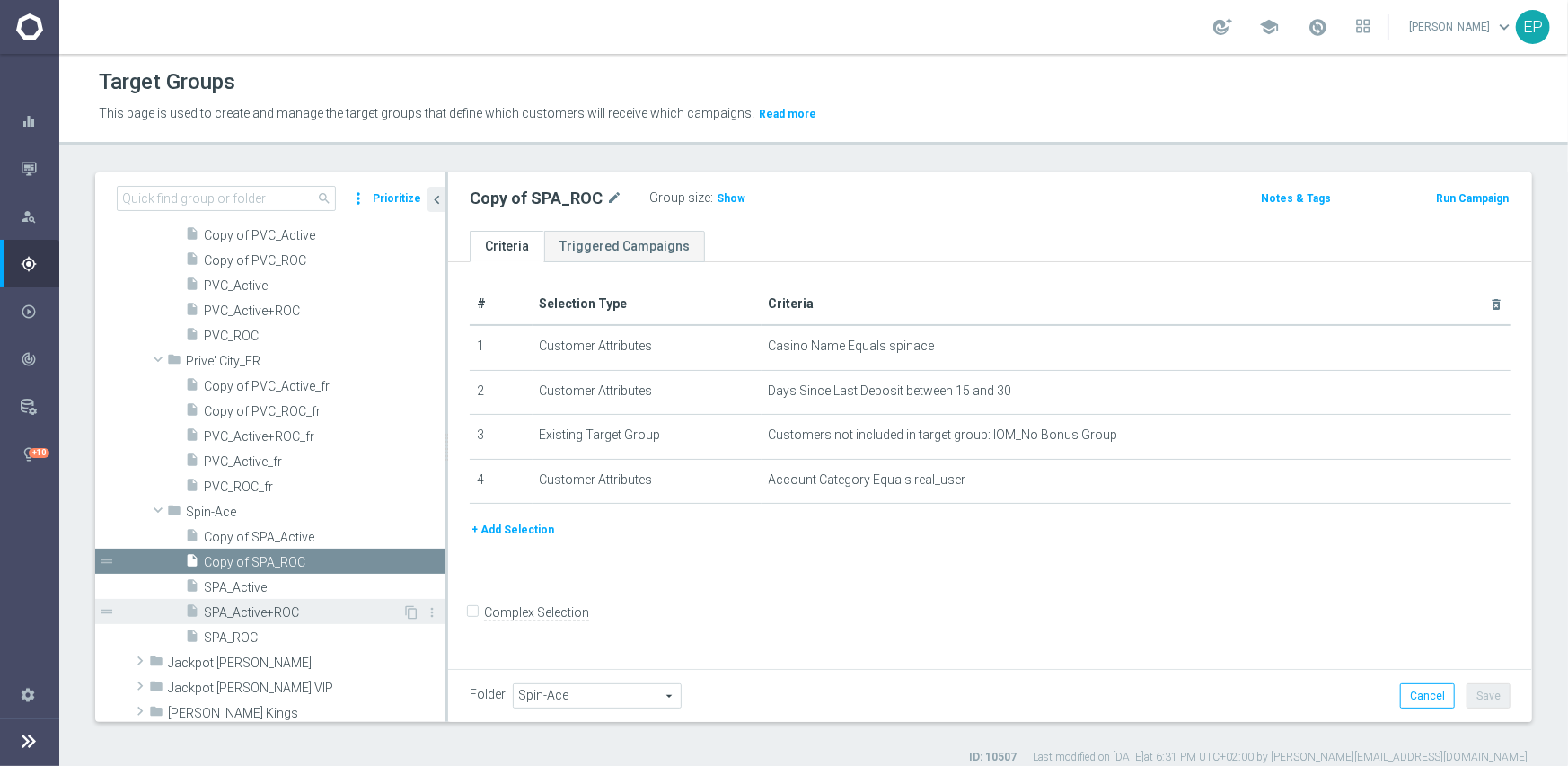
click at [252, 607] on span "SPA_Active+ROC" at bounding box center [303, 613] width 198 height 15
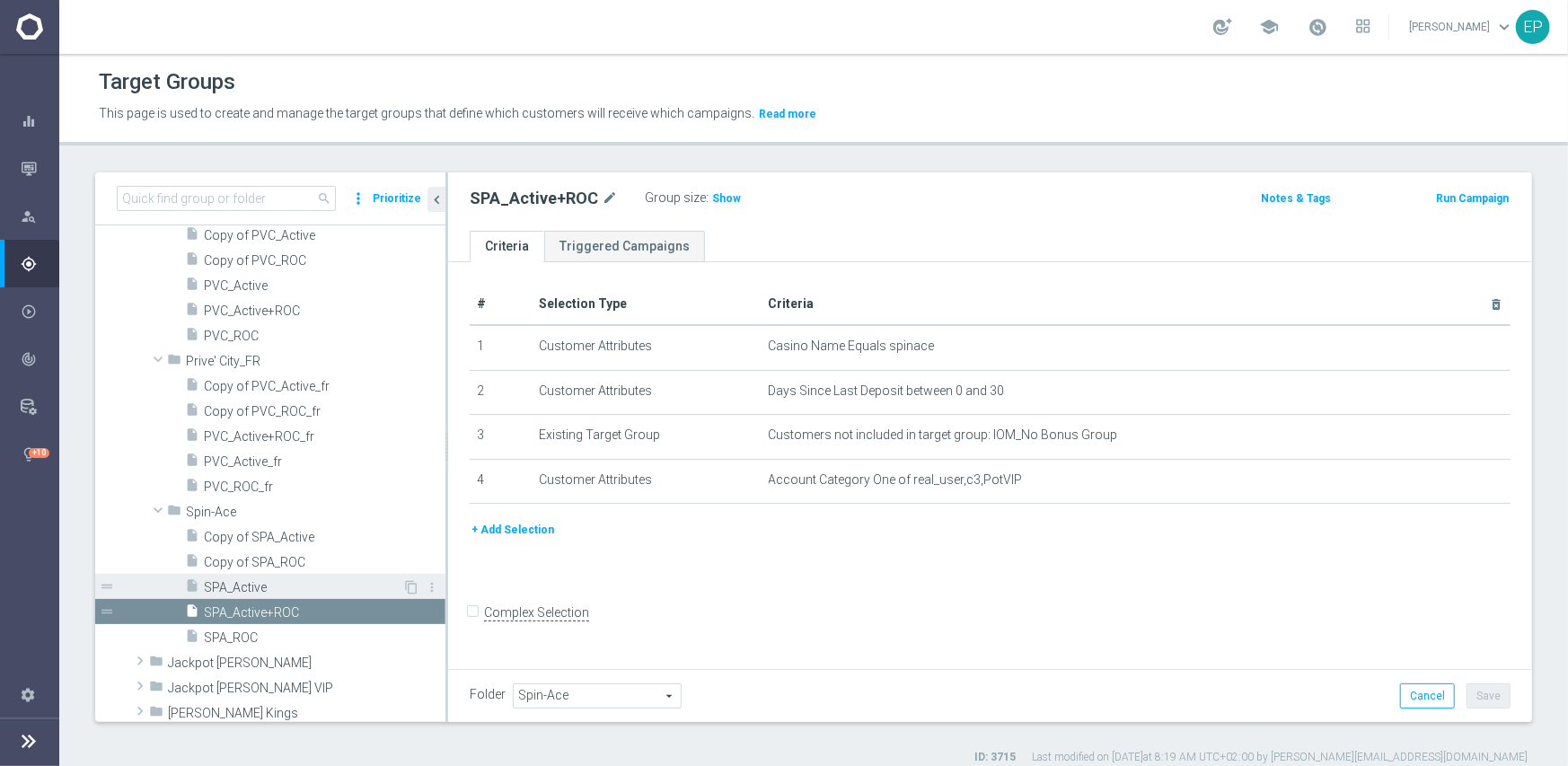
click at [272, 580] on span "SPA_Active" at bounding box center [303, 587] width 198 height 15
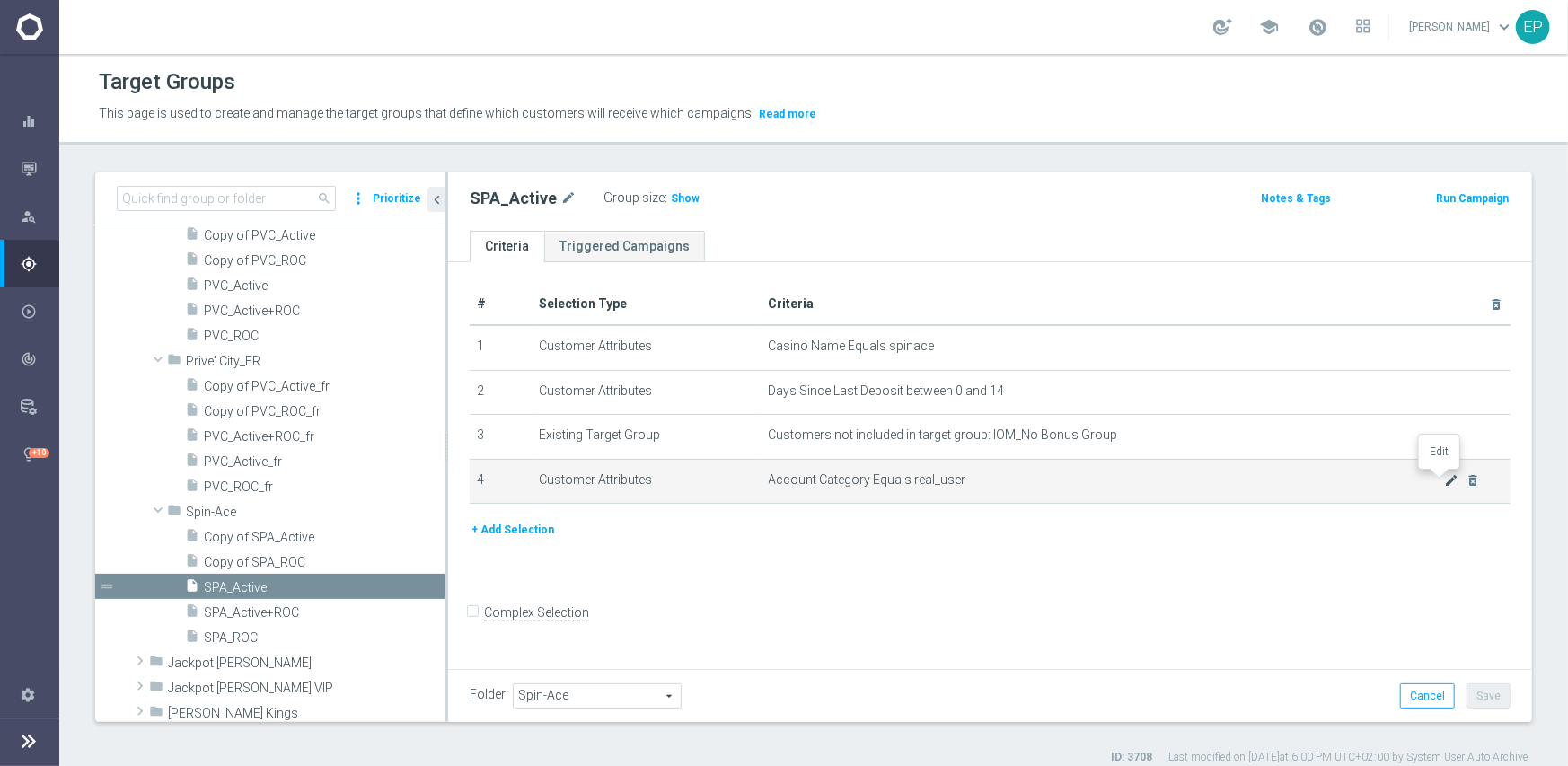
click at [1445, 481] on icon "mode_edit" at bounding box center [1453, 481] width 14 height 14
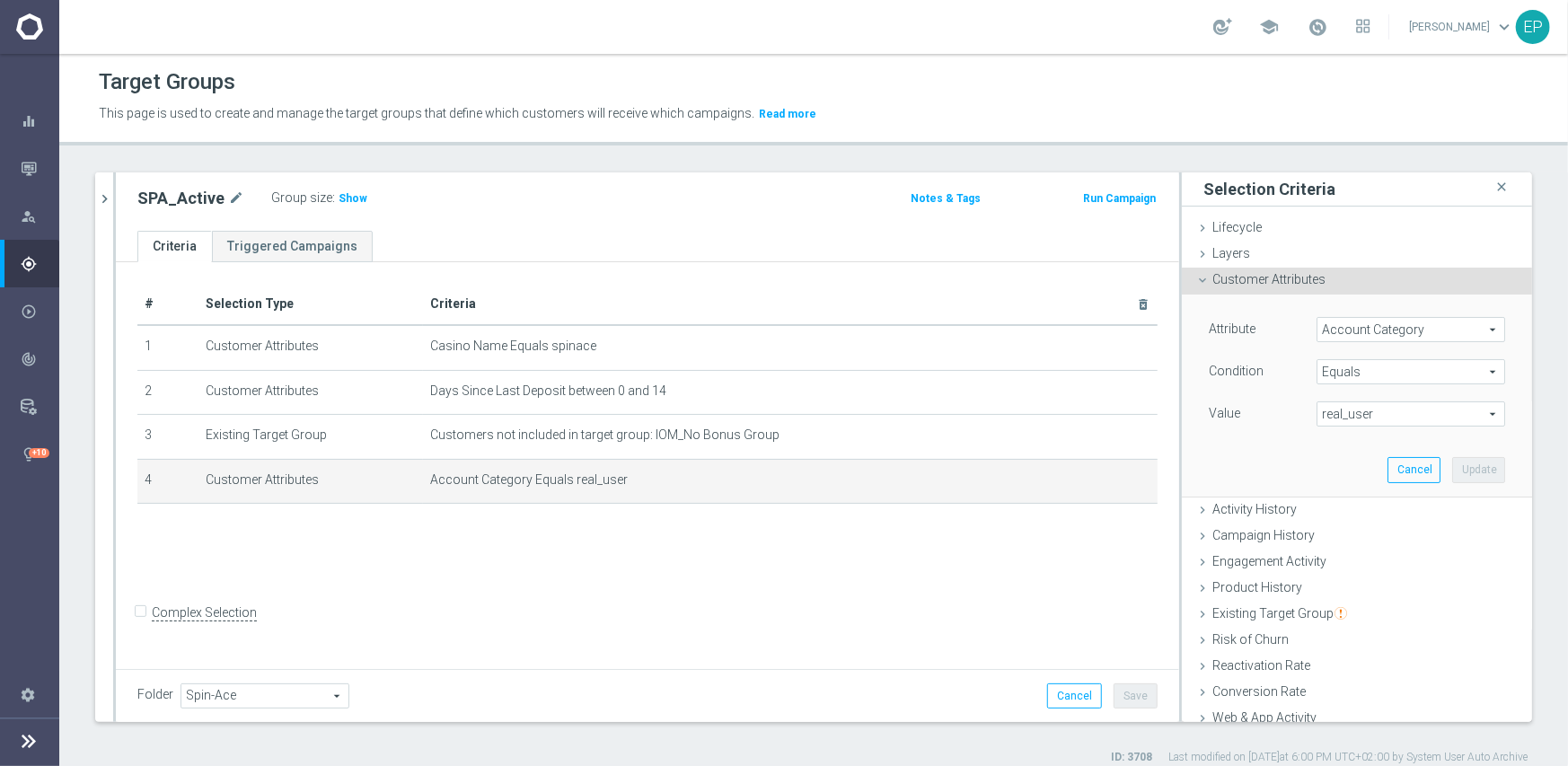
click at [1338, 365] on span "Equals" at bounding box center [1410, 372] width 187 height 23
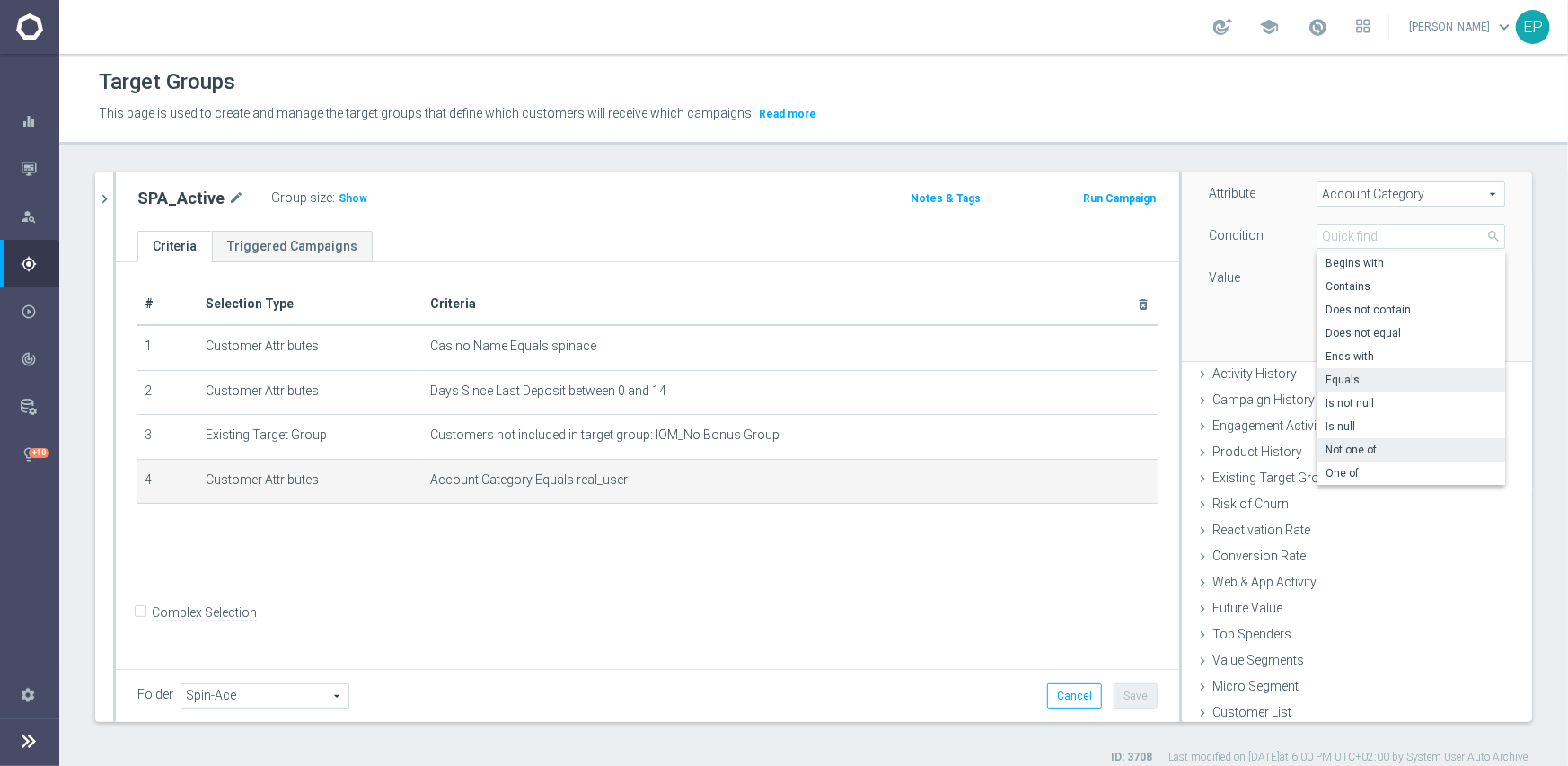
scroll to position [140, 0]
click at [1333, 467] on span "One of" at bounding box center [1410, 469] width 171 height 14
type input "One of"
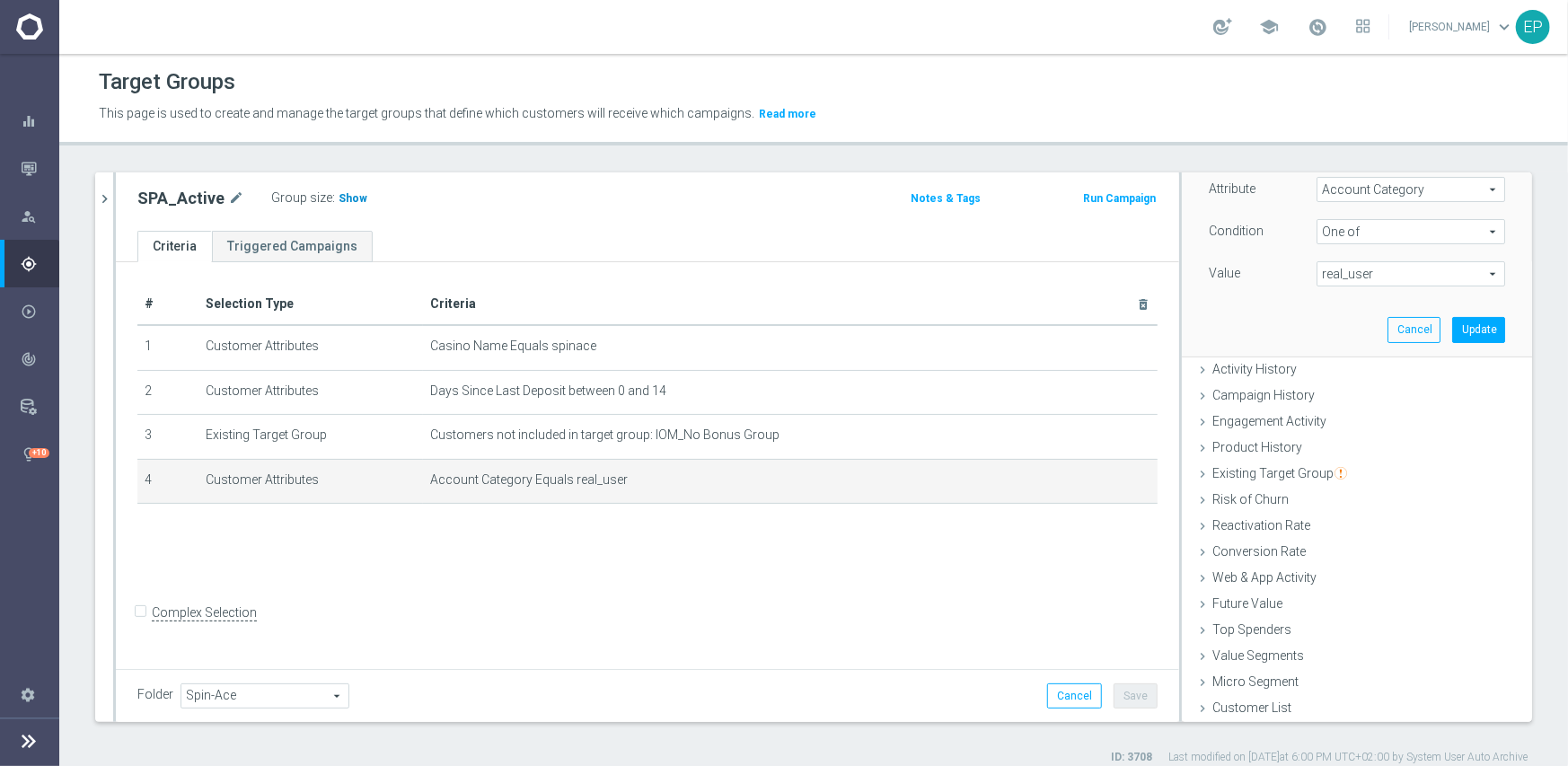
click at [344, 200] on span "Show" at bounding box center [353, 198] width 29 height 13
click at [1371, 276] on span "real_user" at bounding box center [1410, 274] width 187 height 23
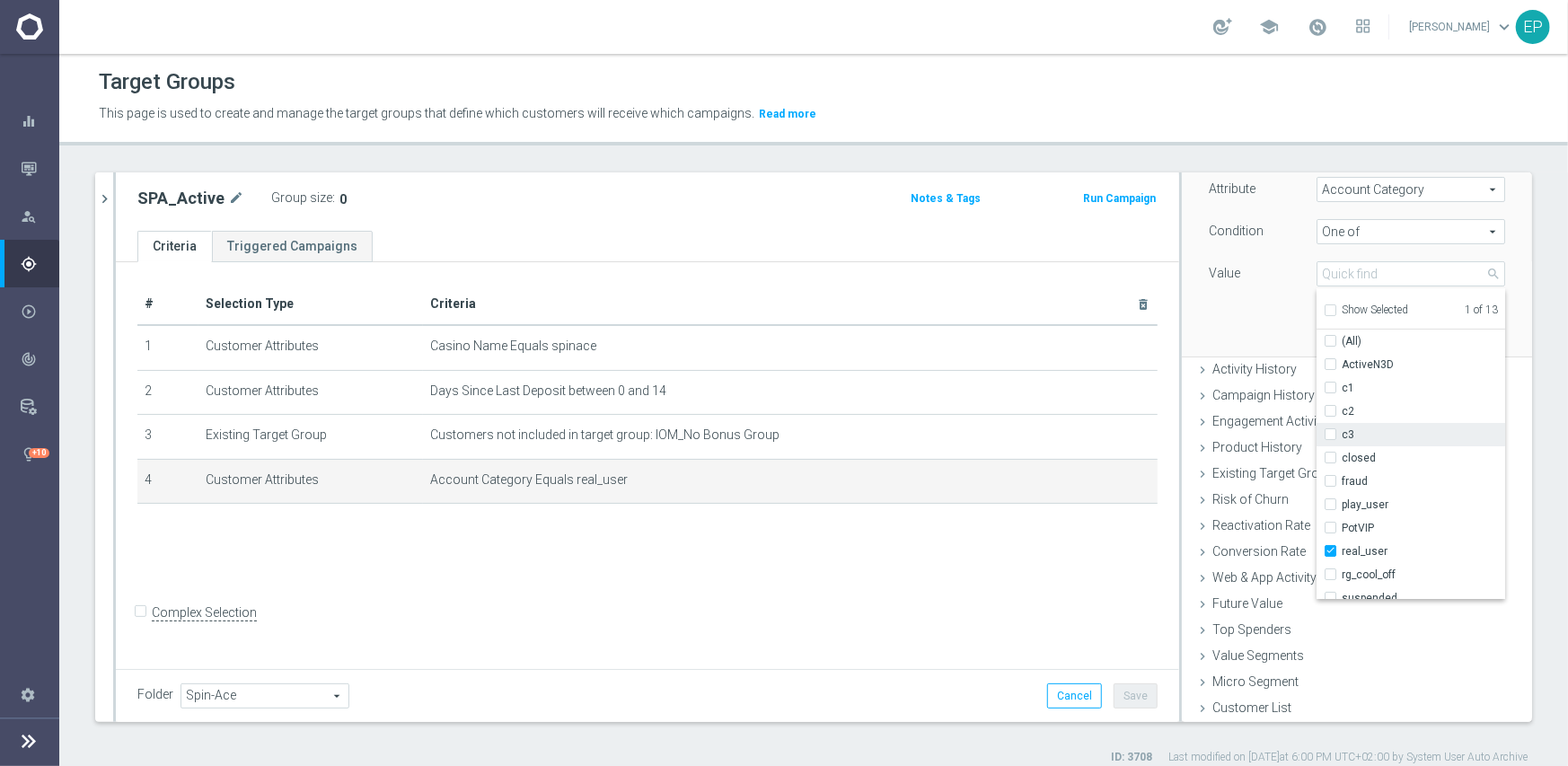
click at [1368, 430] on span "c3" at bounding box center [1423, 435] width 163 height 14
click at [1342, 430] on input "c3" at bounding box center [1335, 435] width 12 height 12
checkbox input "true"
type input "Selected 2 of 13"
click at [1376, 529] on span "PotVIP" at bounding box center [1423, 528] width 163 height 14
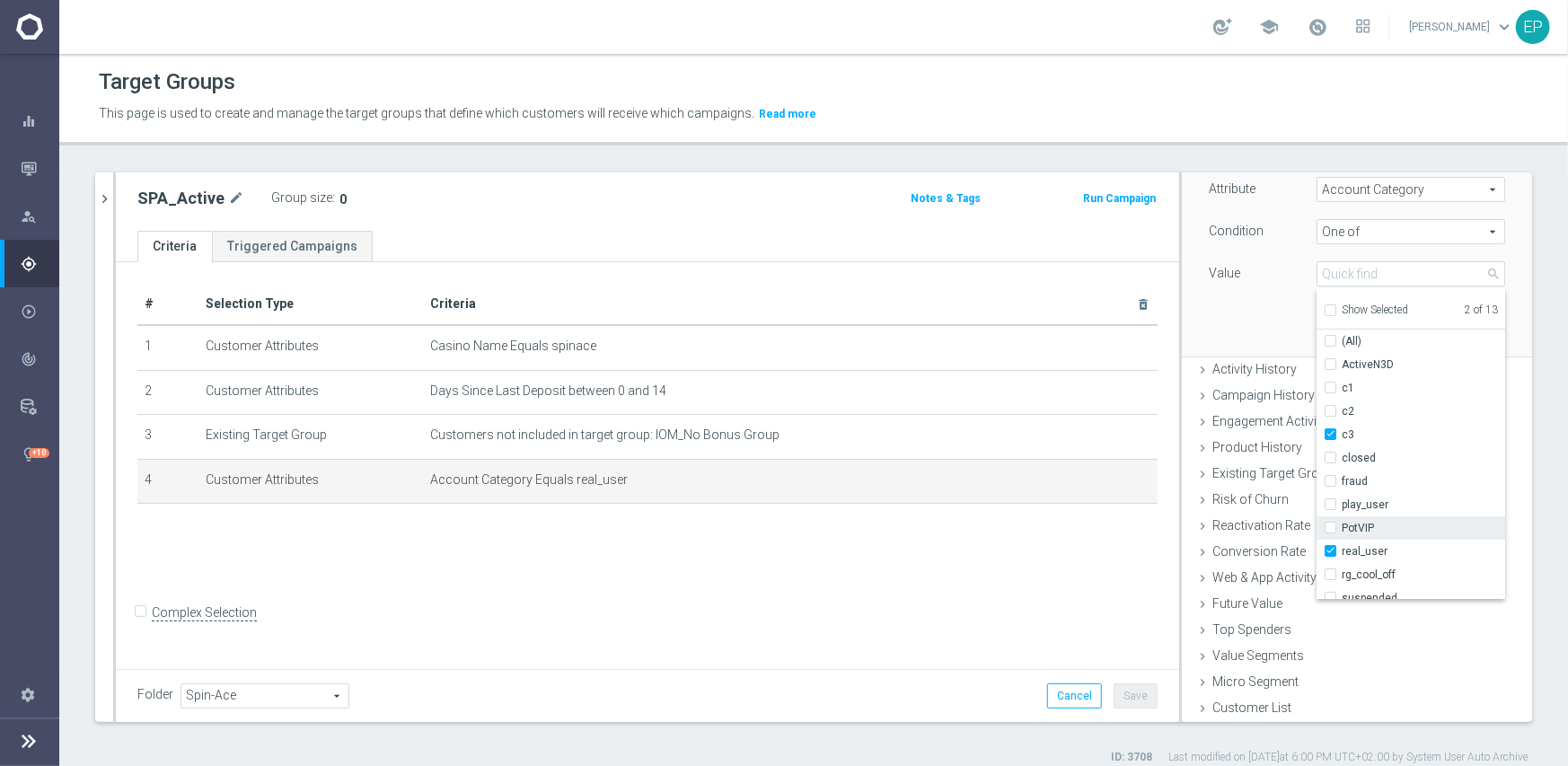
click at [1342, 529] on input "PotVIP" at bounding box center [1335, 528] width 12 height 12
checkbox input "true"
type input "Selected 3 of 13"
click at [1229, 325] on div "Attribute Account Category Account Category arrow_drop_down search Condition On…" at bounding box center [1357, 254] width 323 height 201
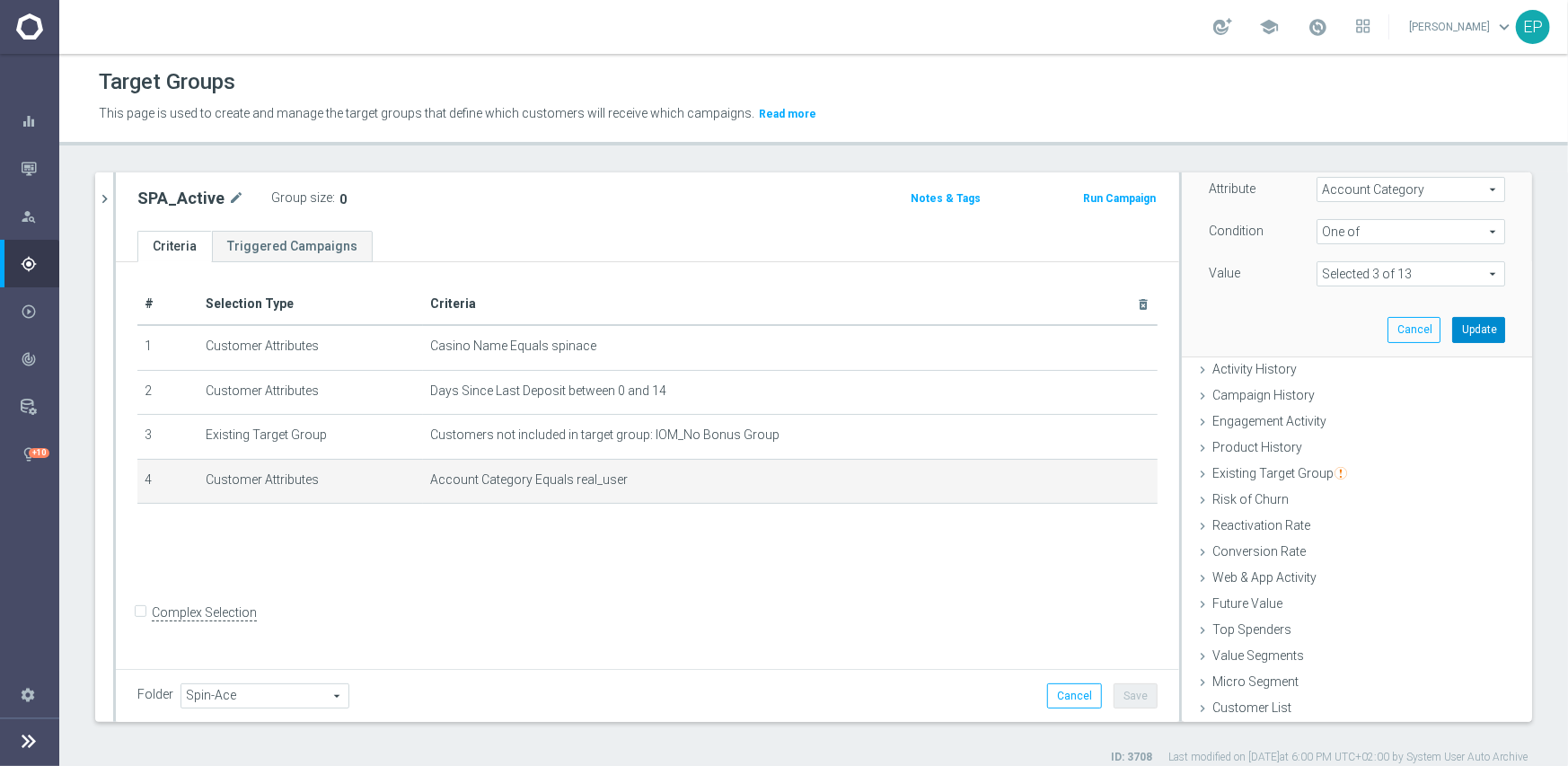
click at [1453, 325] on button "Update" at bounding box center [1479, 329] width 53 height 25
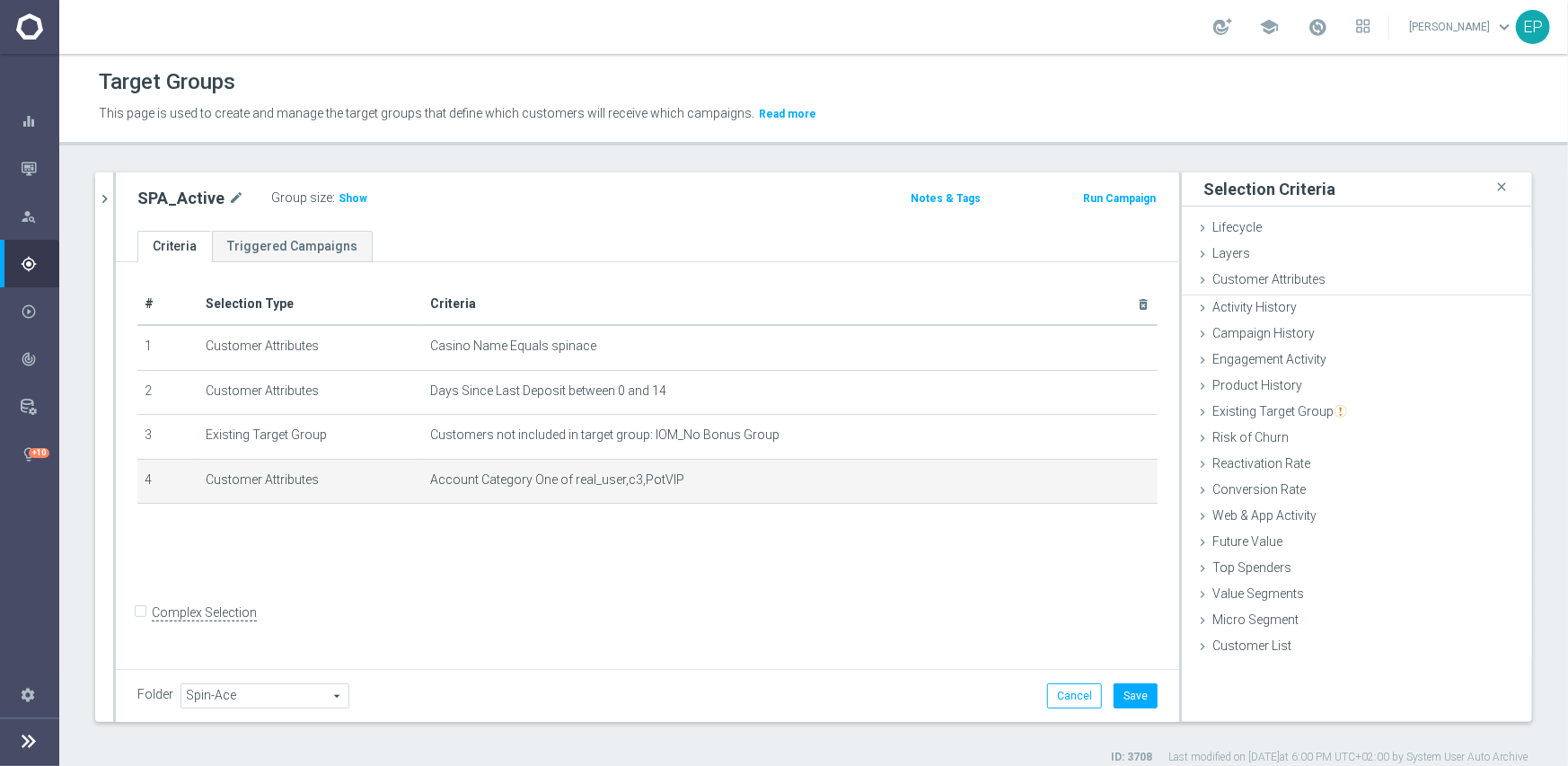
scroll to position [0, 0]
click at [348, 194] on span "Show" at bounding box center [353, 198] width 29 height 13
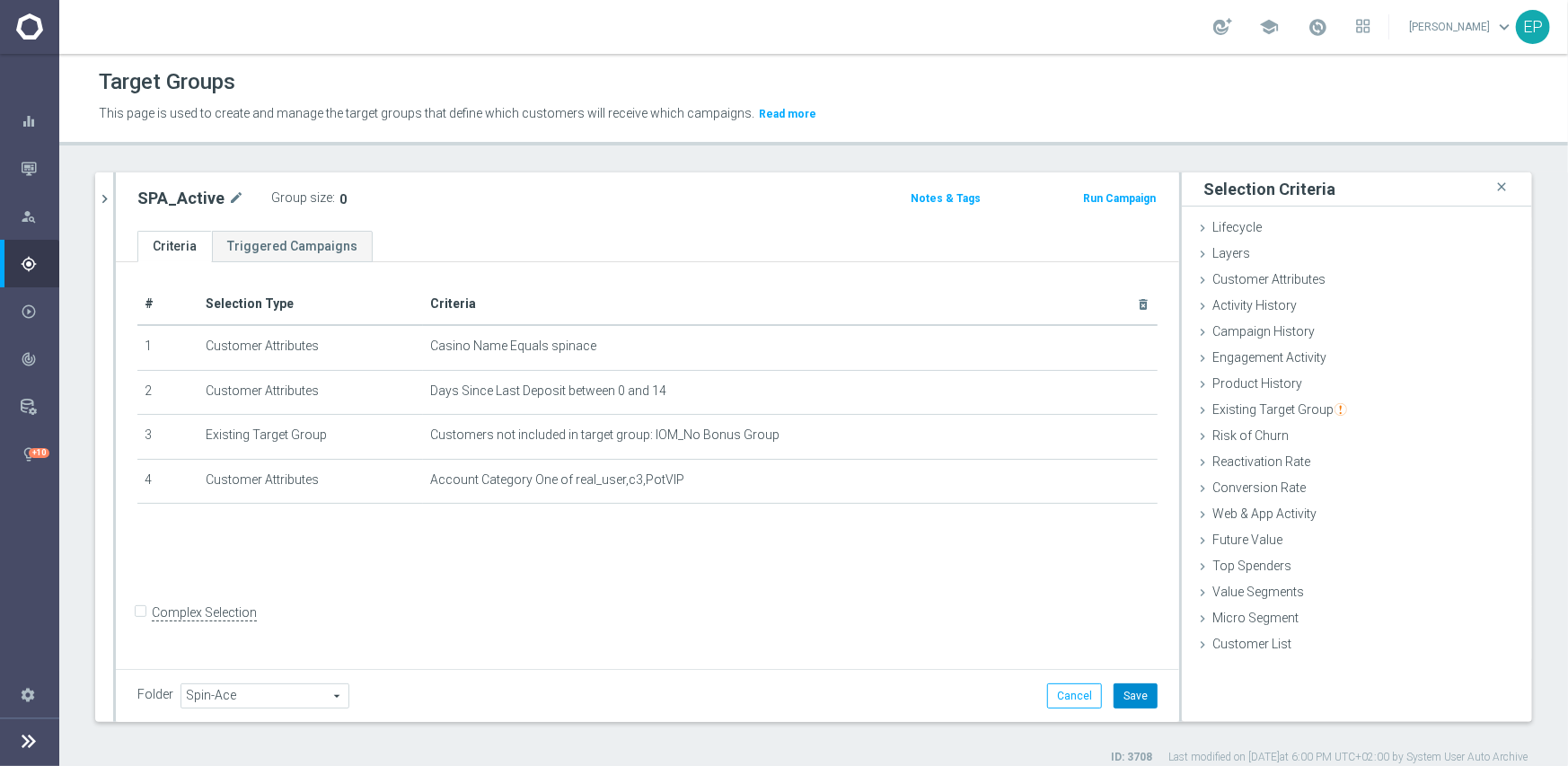
click at [1113, 694] on button "Save" at bounding box center [1135, 697] width 44 height 25
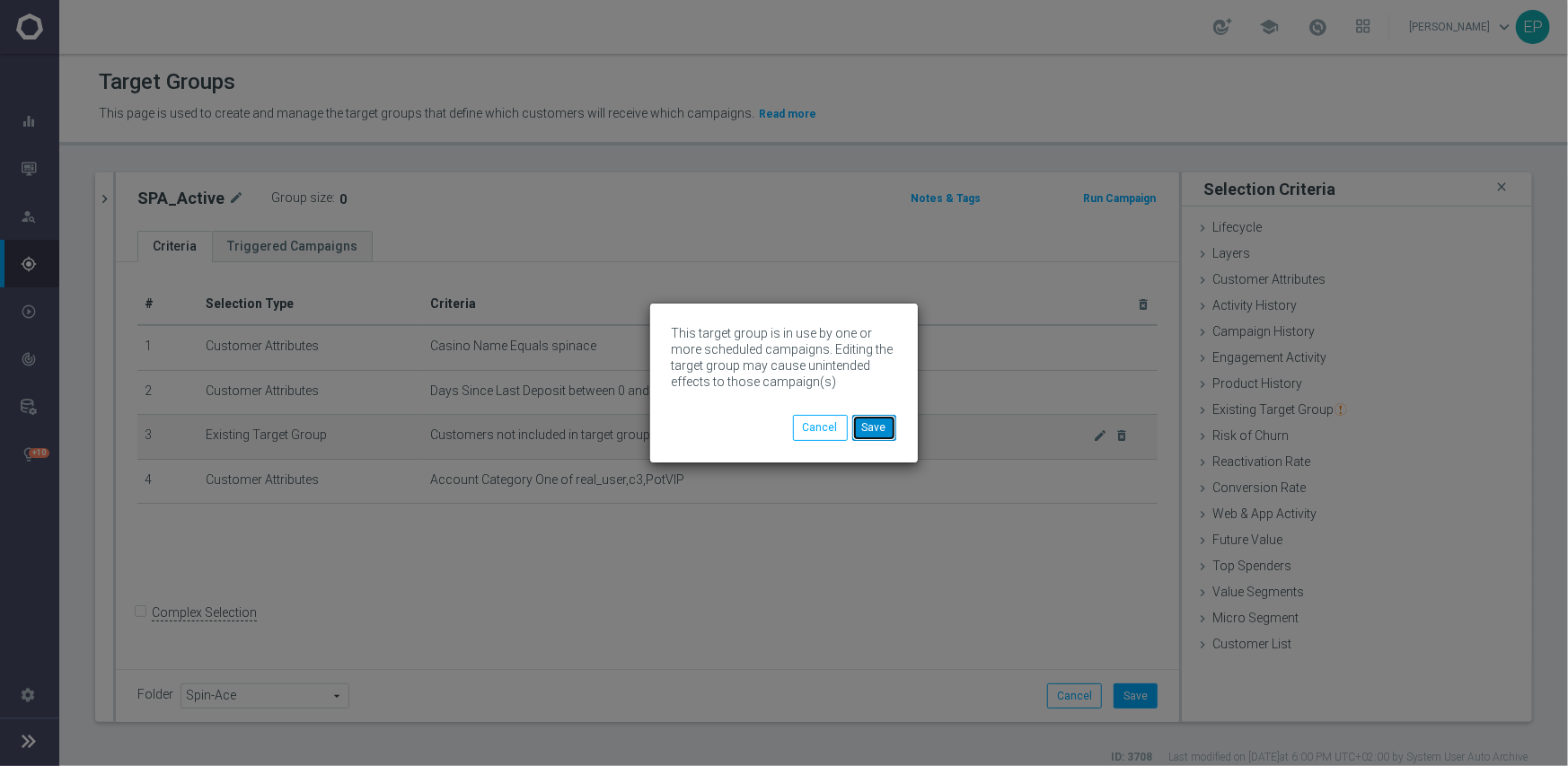
click at [888, 428] on button "Save" at bounding box center [874, 428] width 44 height 25
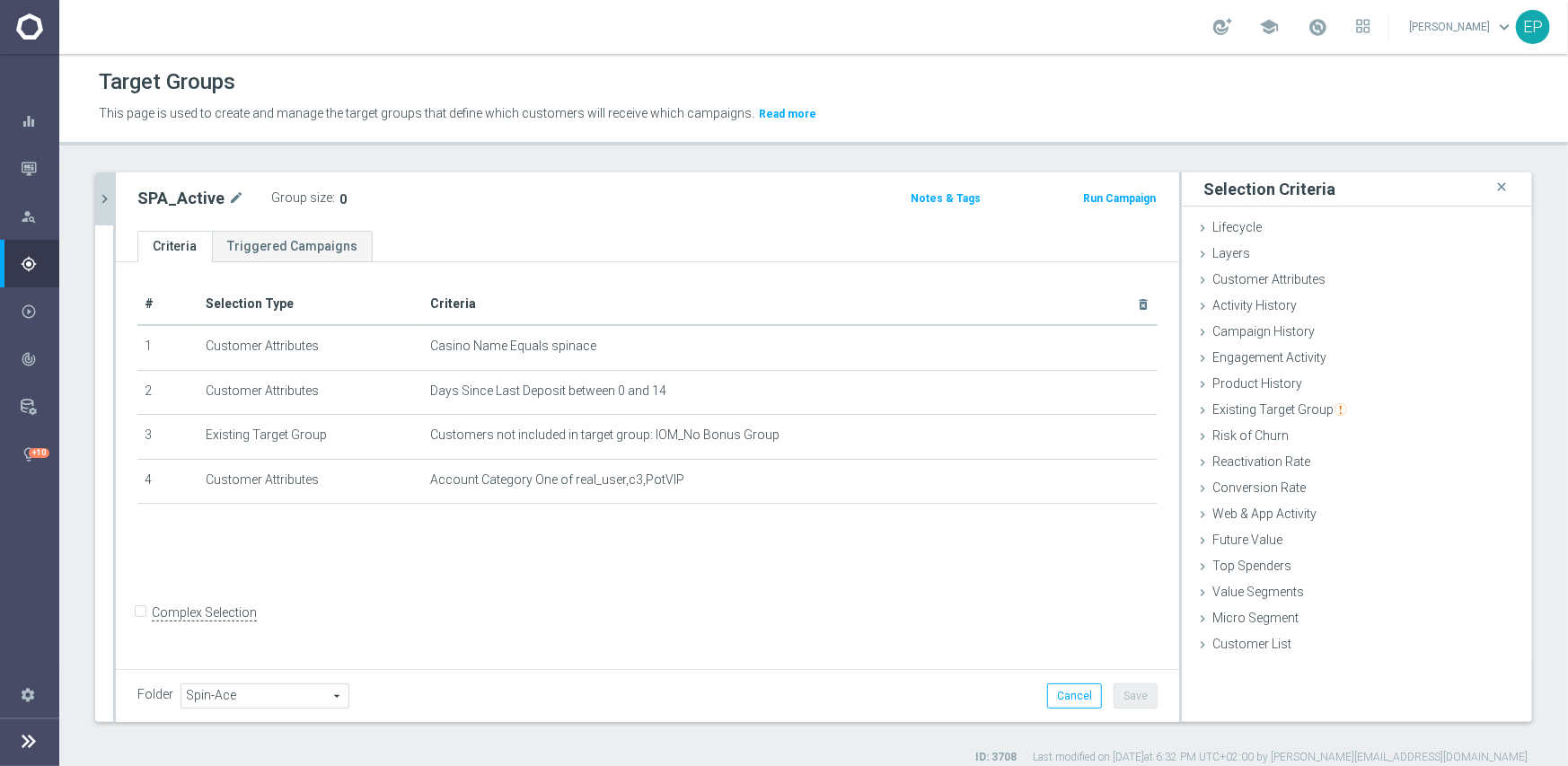
click at [102, 191] on icon "chevron_right" at bounding box center [105, 198] width 17 height 17
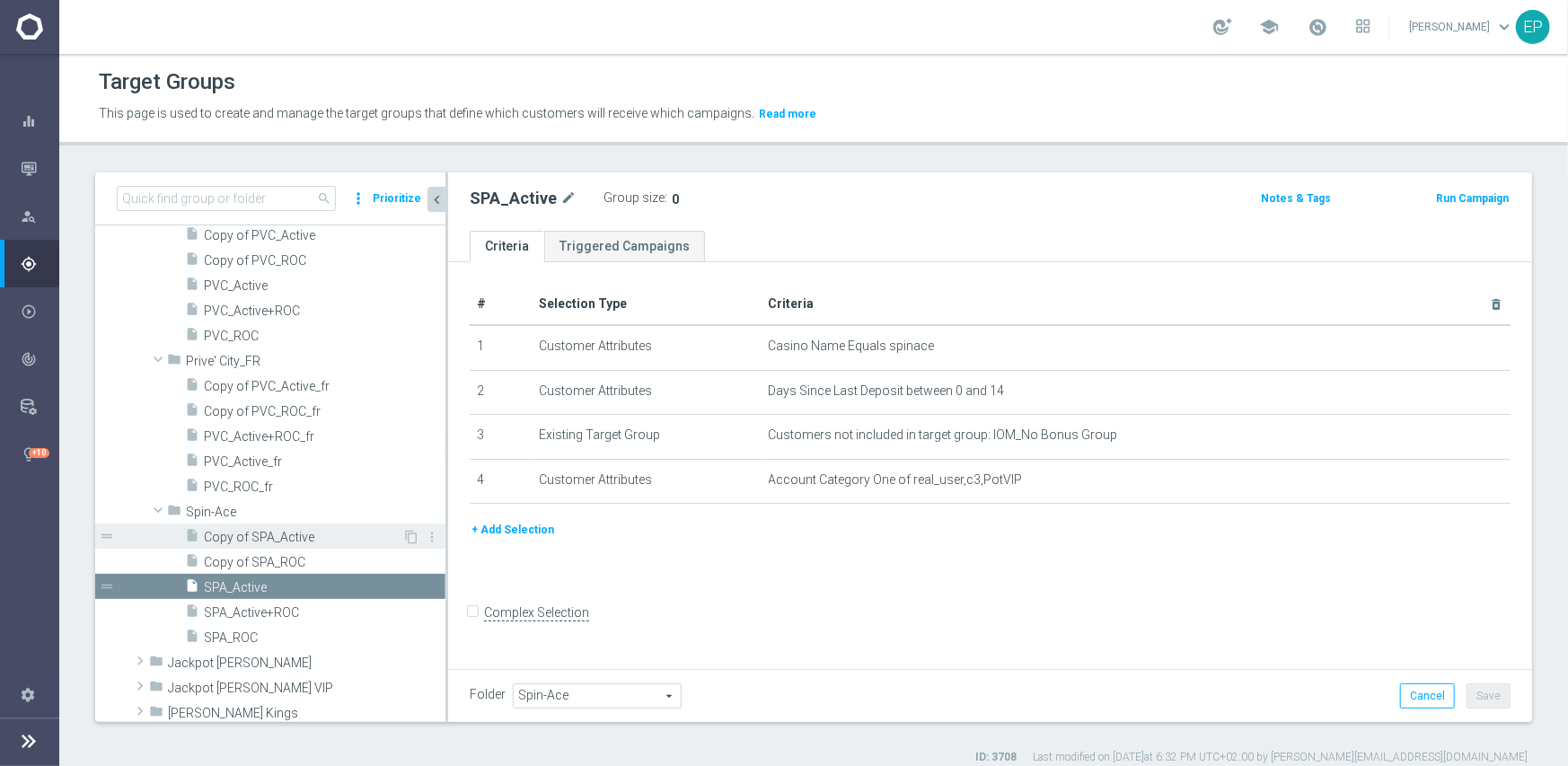
click at [349, 535] on span "Copy of SPA_Active" at bounding box center [303, 537] width 198 height 15
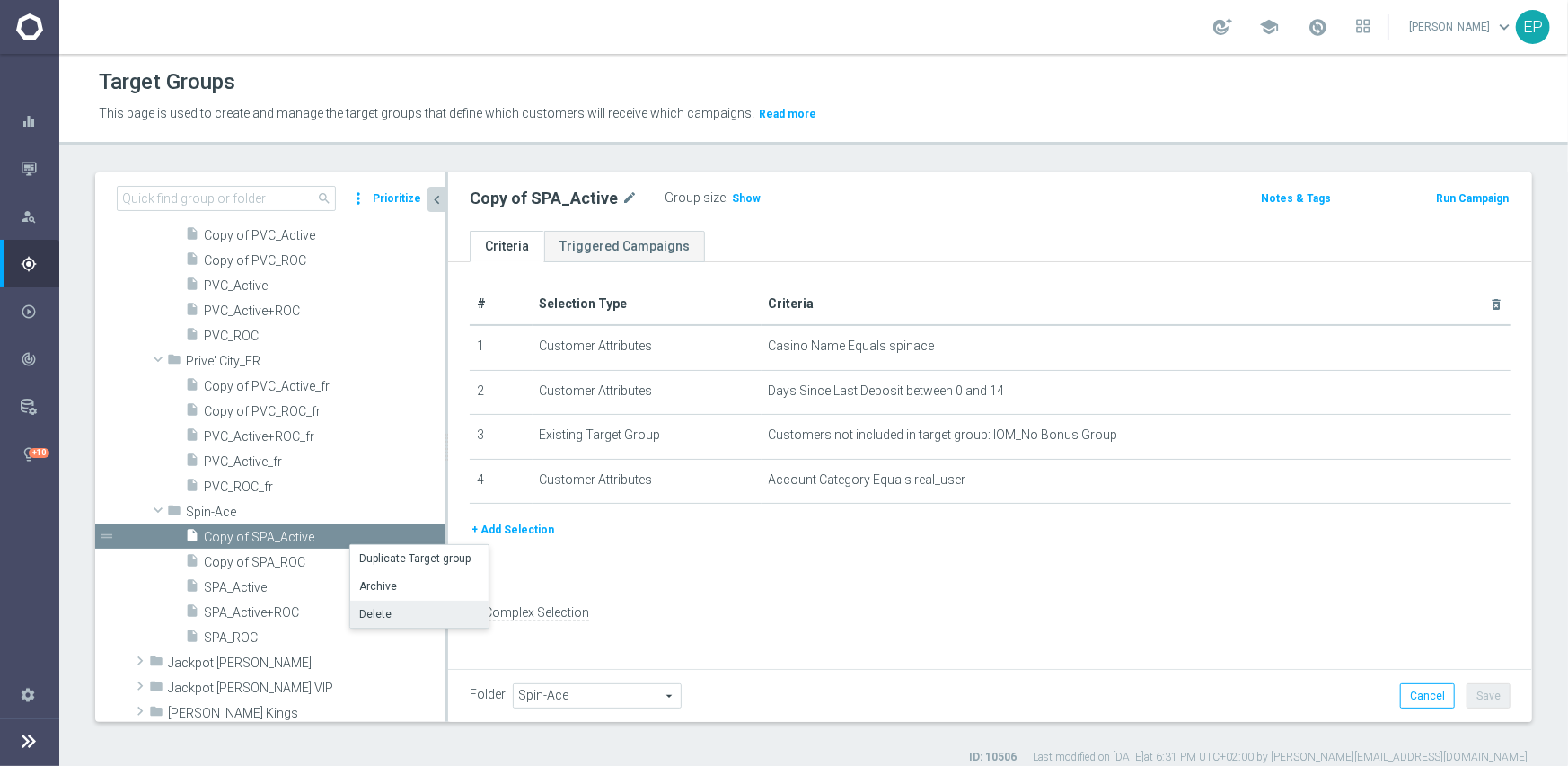
click at [379, 615] on li "Delete" at bounding box center [419, 614] width 138 height 28
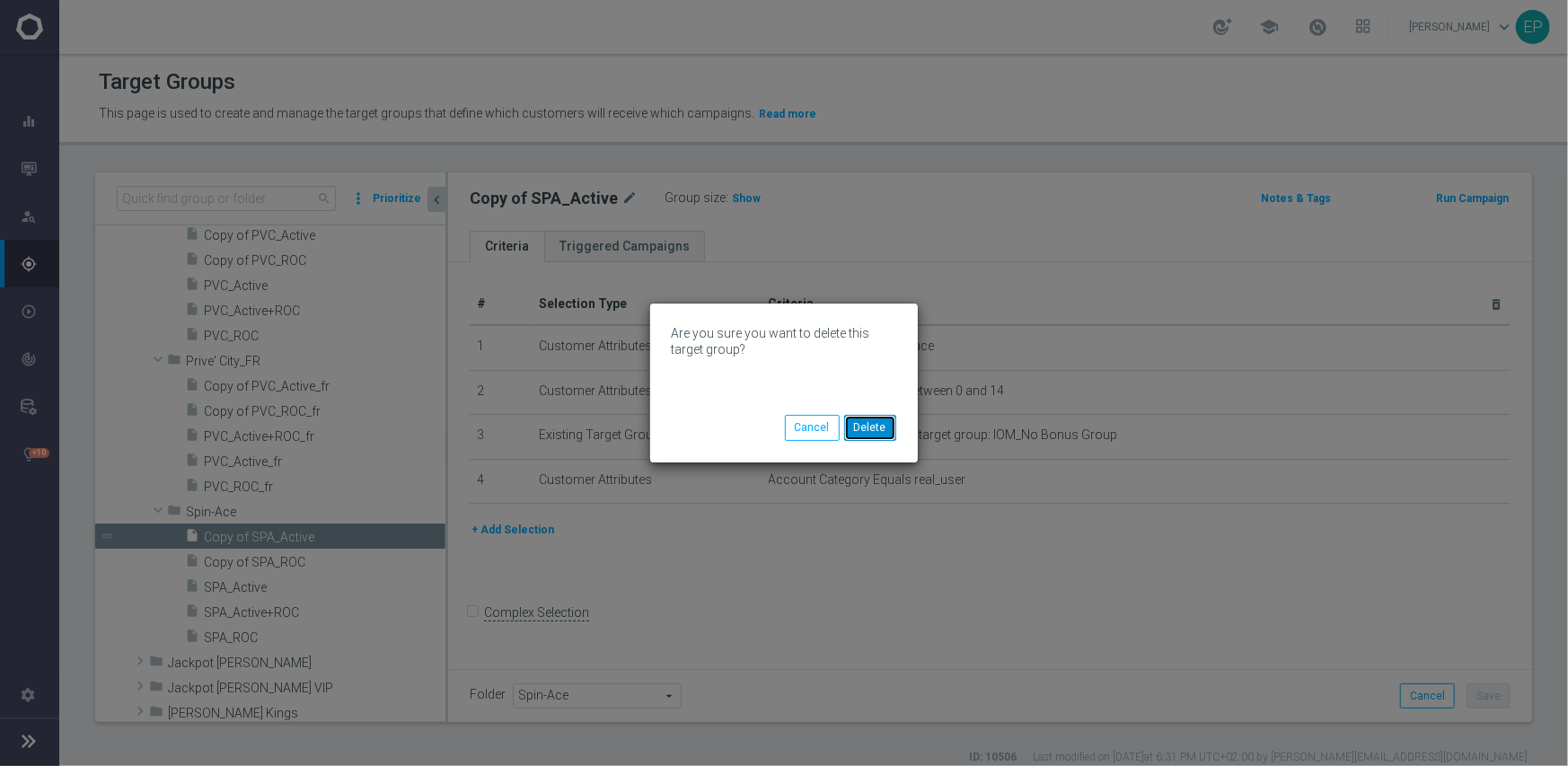
click at [875, 430] on button "Delete" at bounding box center [871, 428] width 52 height 25
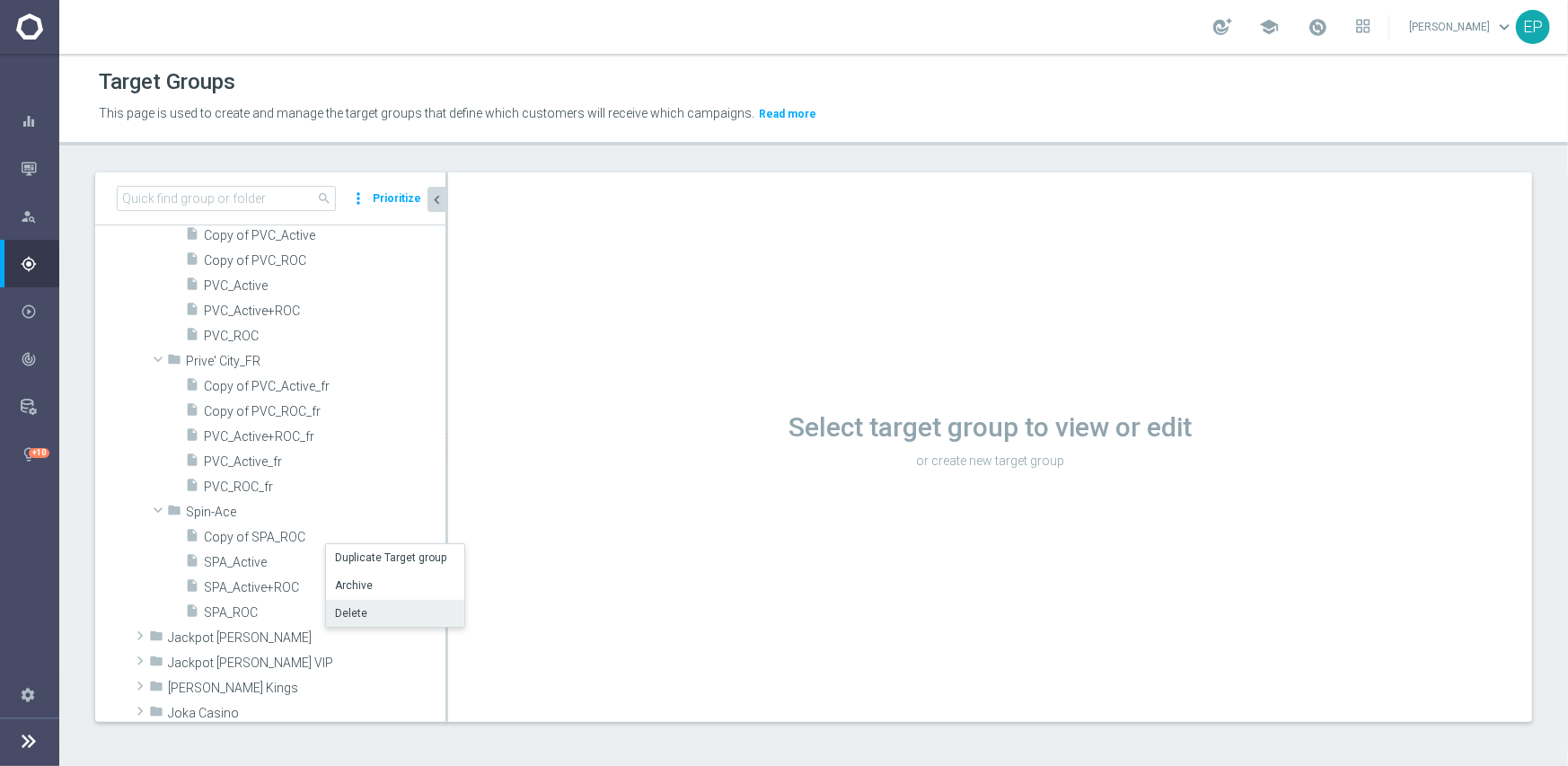
click at [386, 604] on li "Delete" at bounding box center [394, 614] width 138 height 28
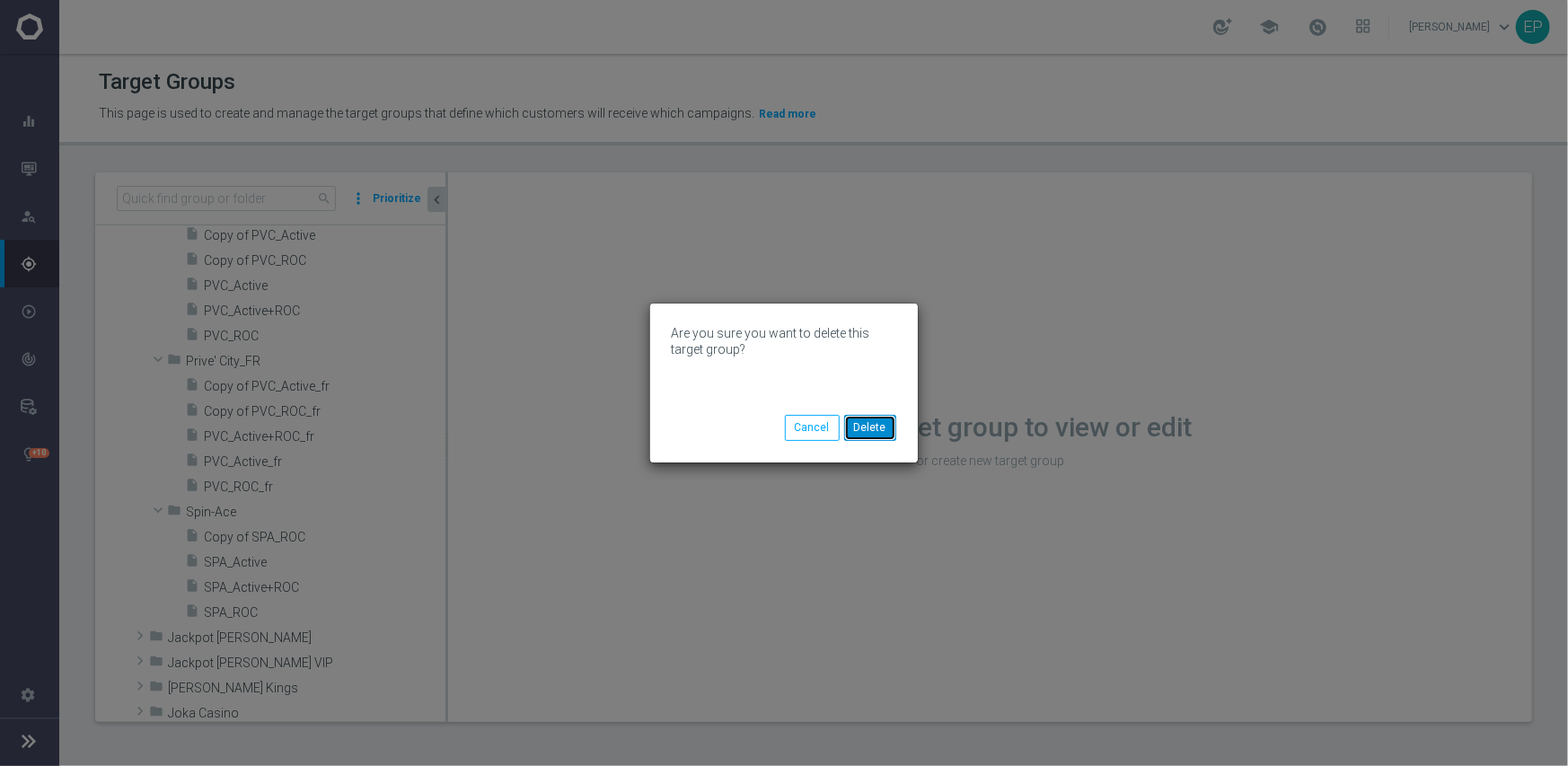
click at [874, 429] on button "Delete" at bounding box center [871, 428] width 52 height 25
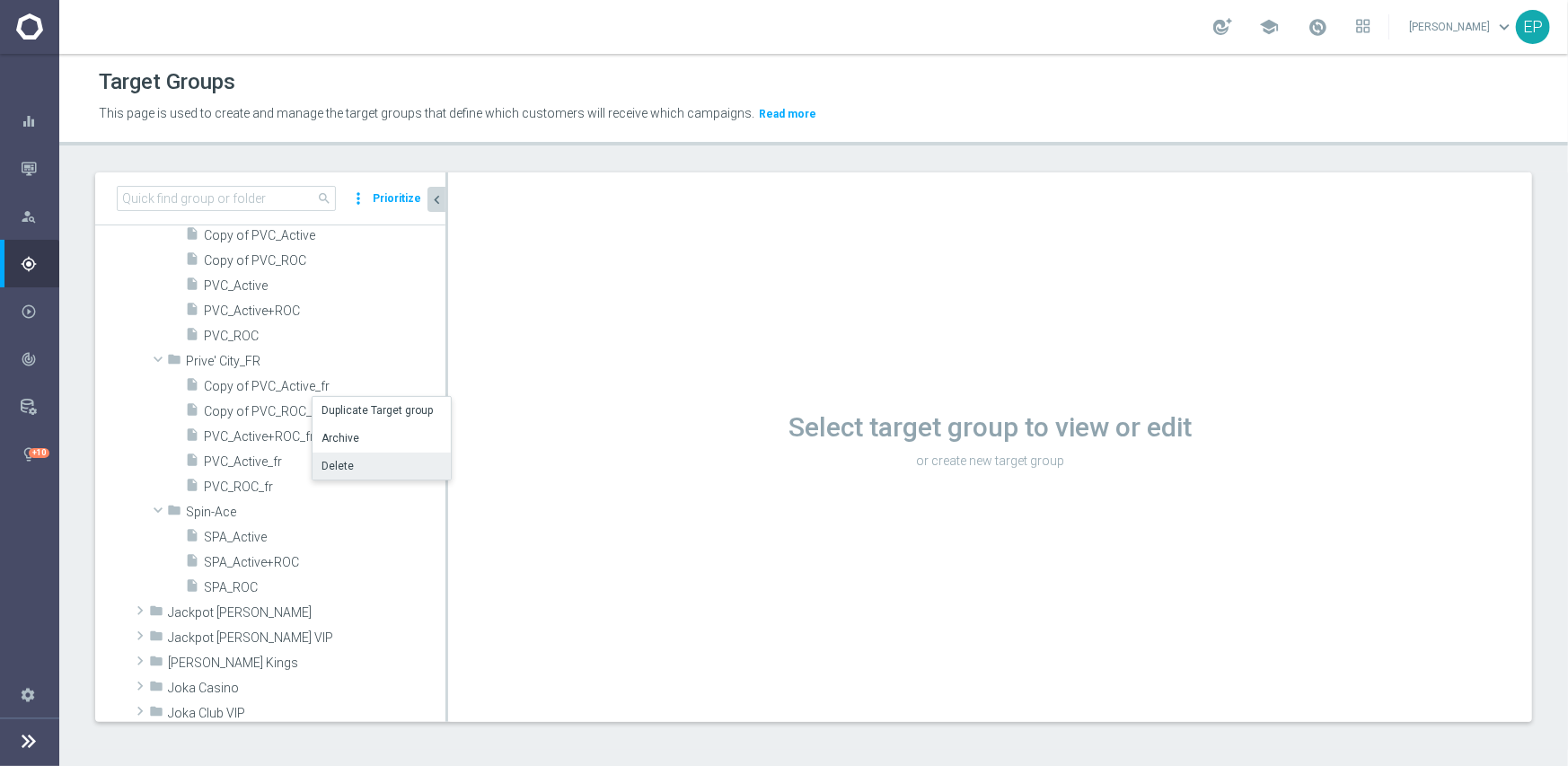
click at [394, 459] on li "Delete" at bounding box center [381, 466] width 138 height 28
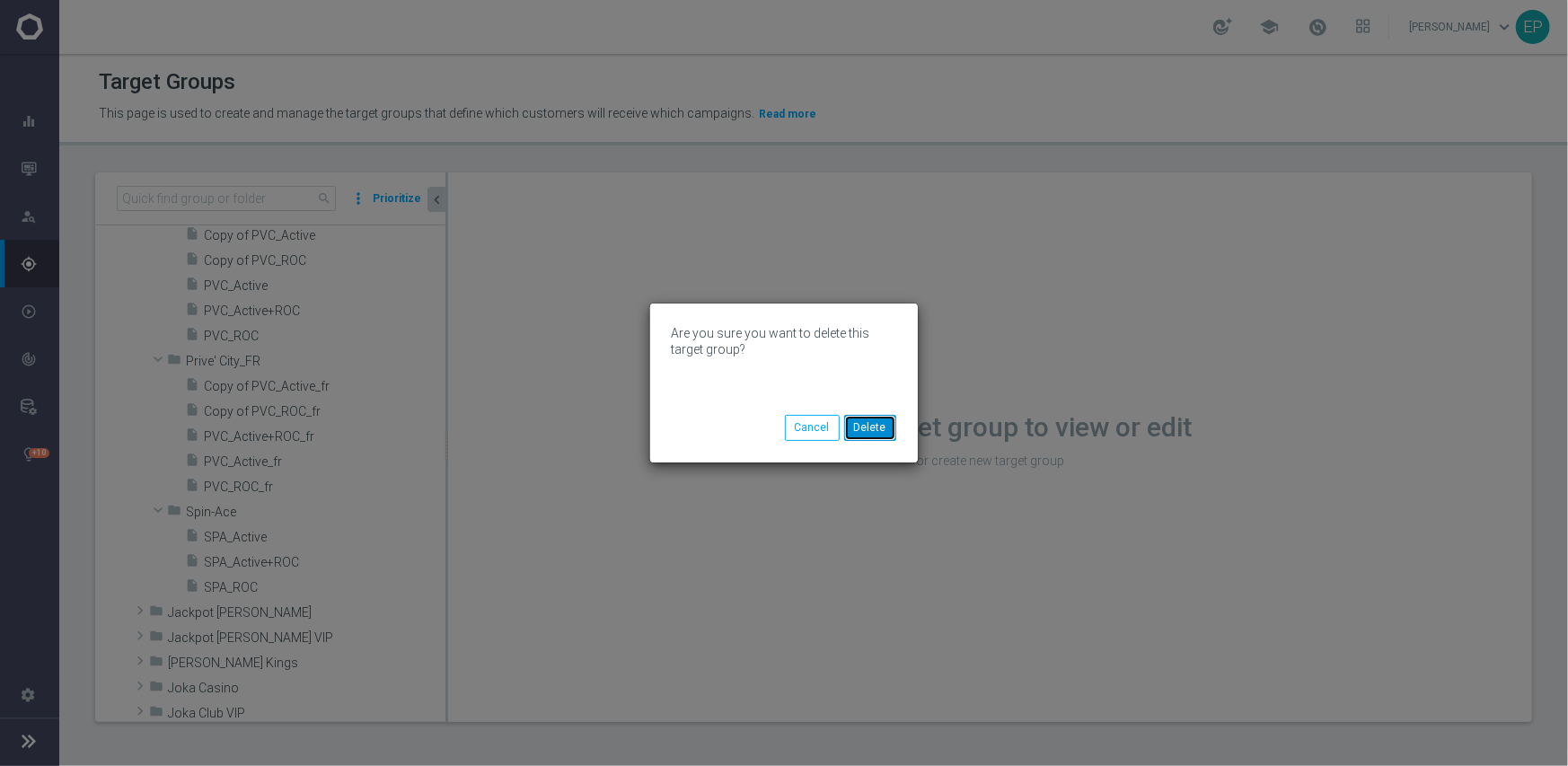
click at [880, 426] on button "Delete" at bounding box center [871, 428] width 52 height 25
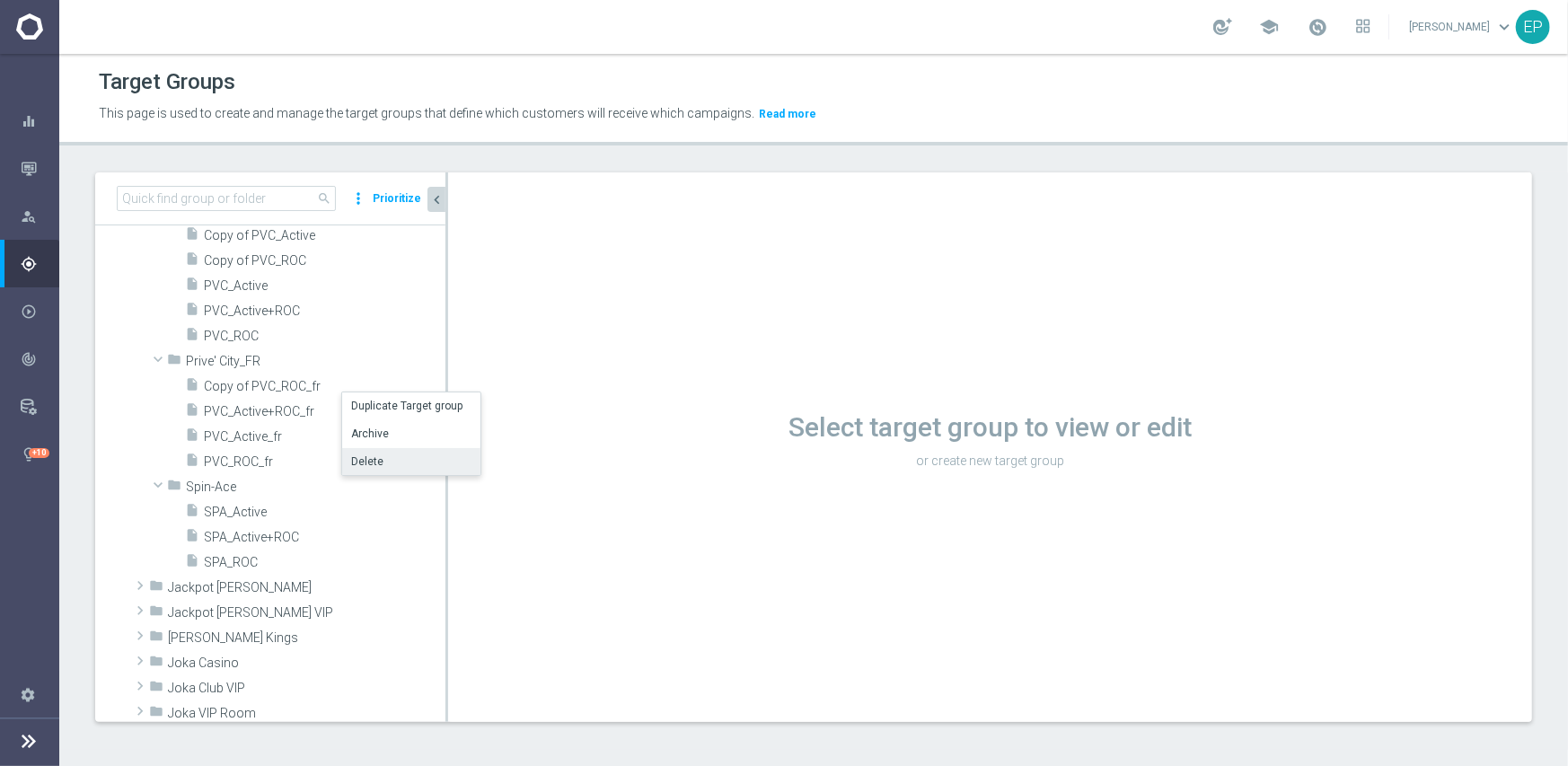
click at [400, 453] on li "Delete" at bounding box center [410, 462] width 138 height 28
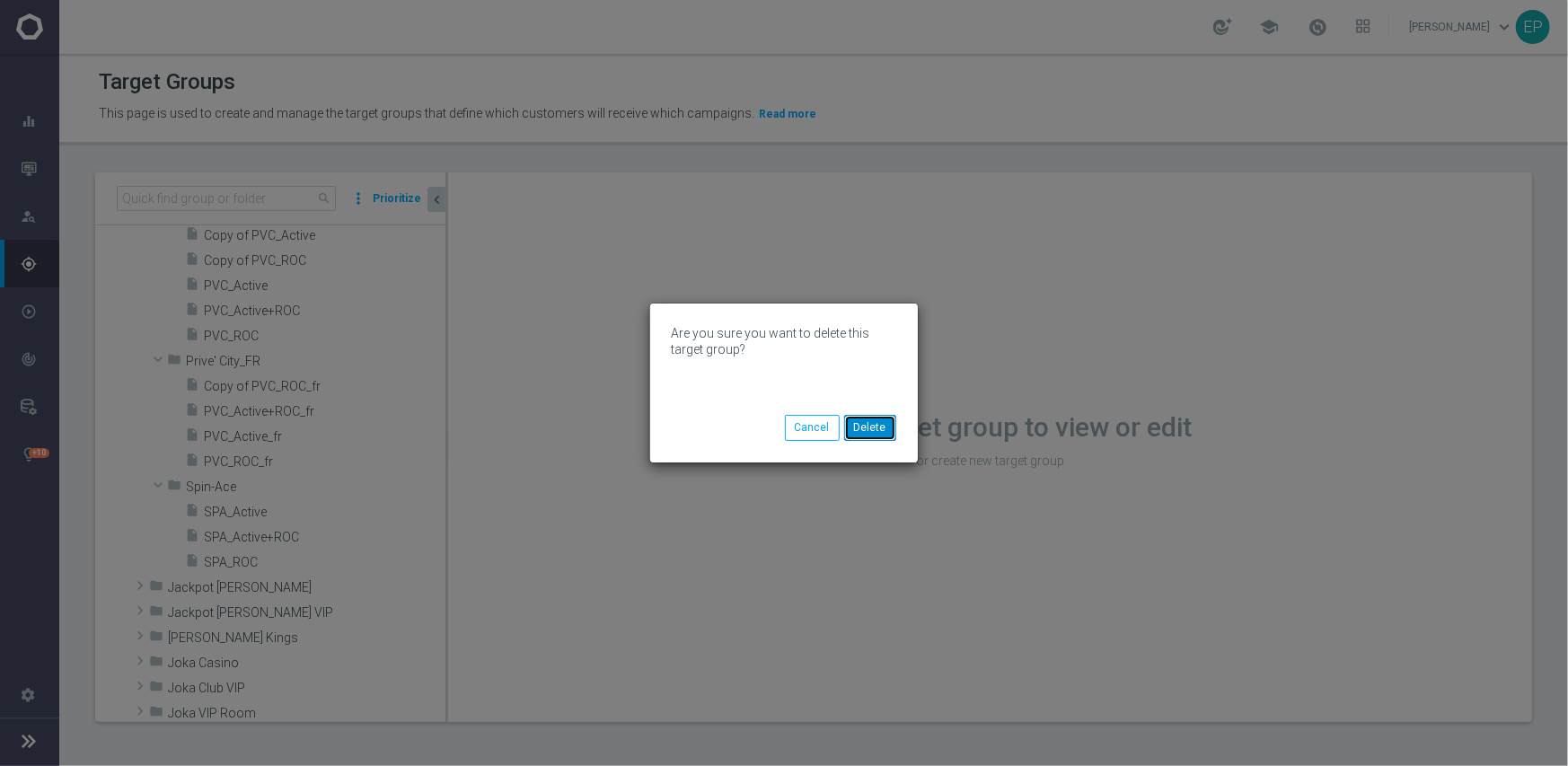
click at [881, 424] on button "Delete" at bounding box center [871, 428] width 52 height 25
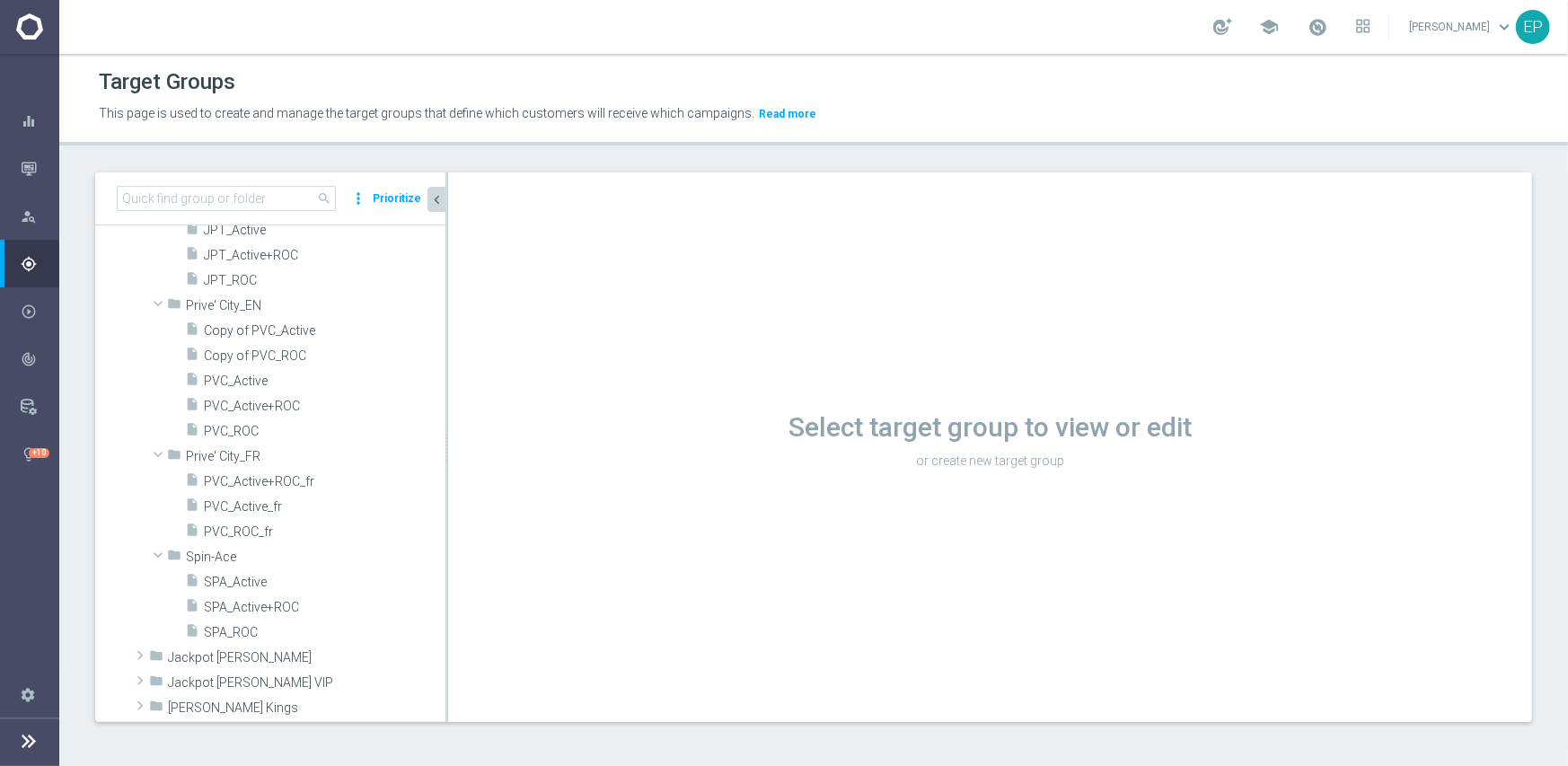
scroll to position [1604, 0]
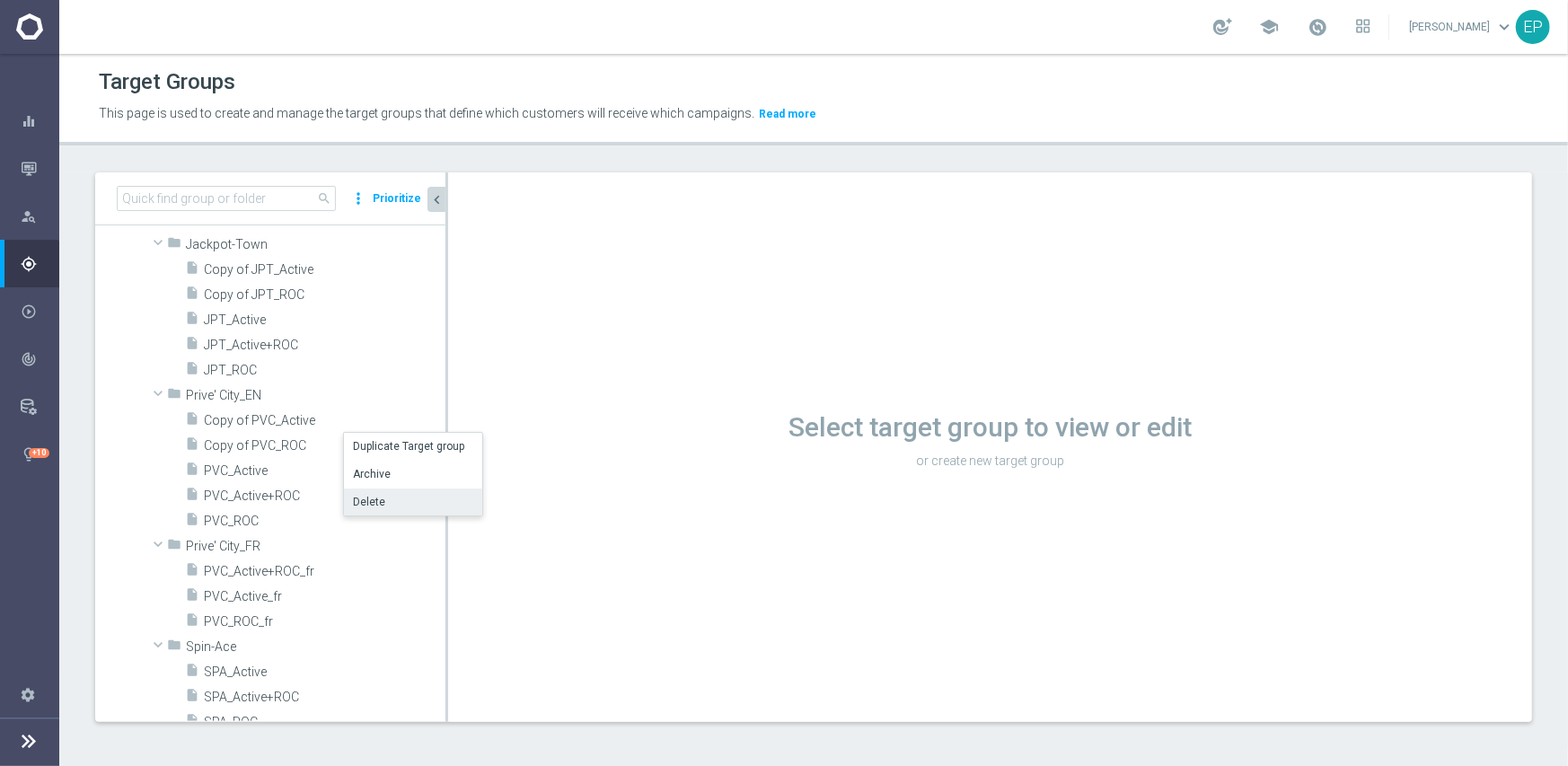
click at [396, 507] on li "Delete" at bounding box center [412, 503] width 138 height 28
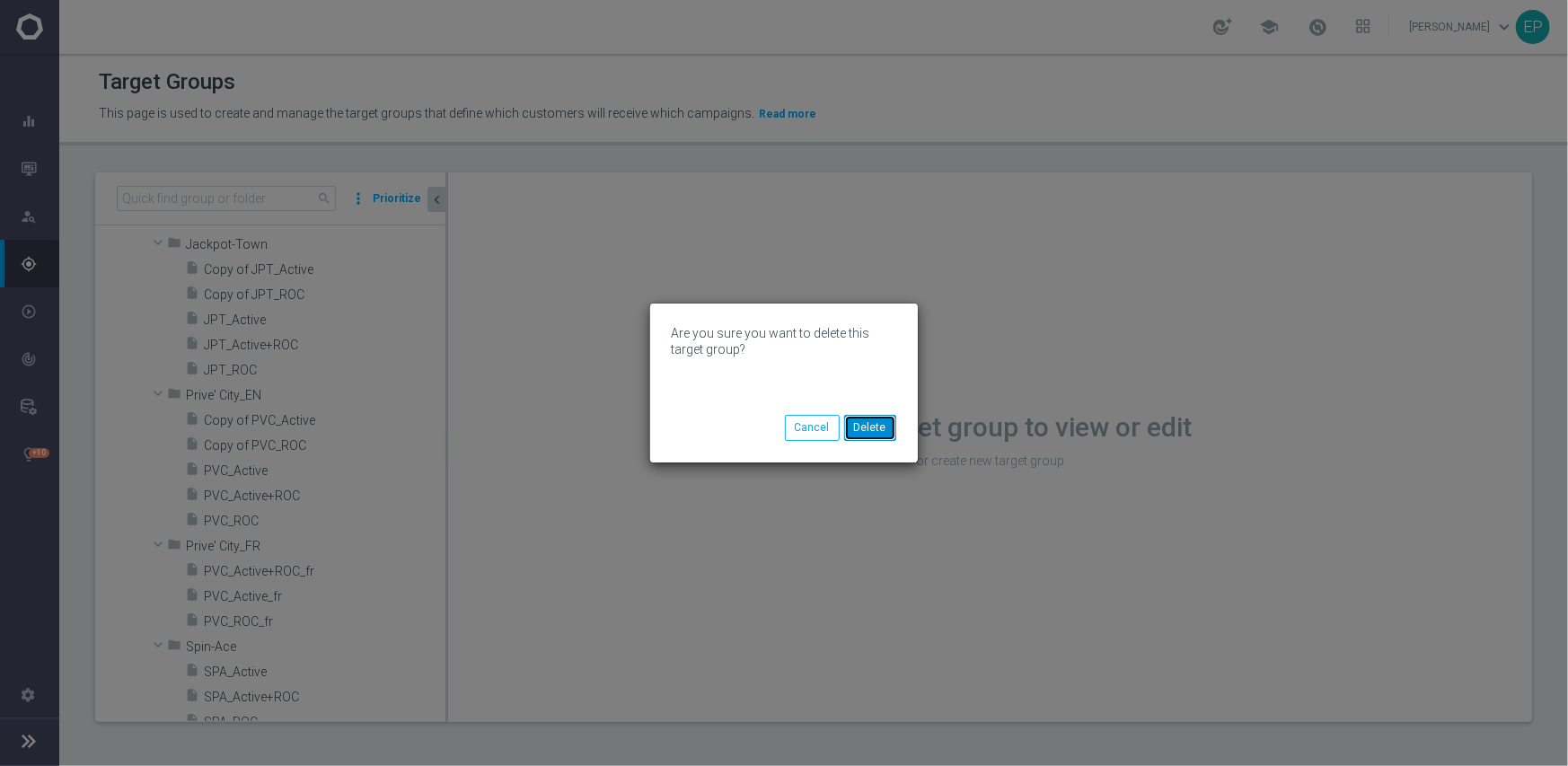
click at [889, 428] on button "Delete" at bounding box center [871, 428] width 52 height 25
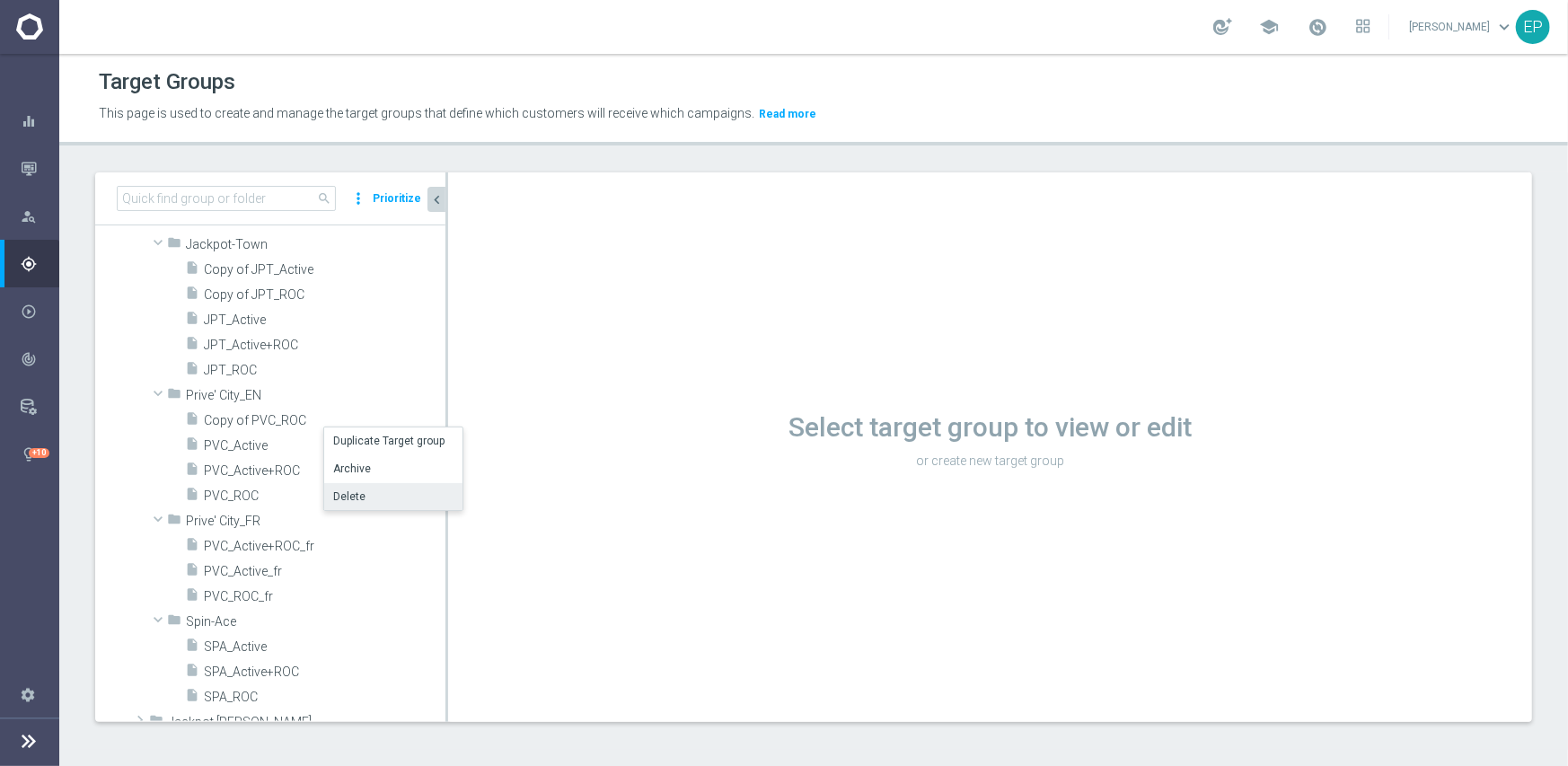
click at [377, 489] on li "Delete" at bounding box center [392, 497] width 138 height 28
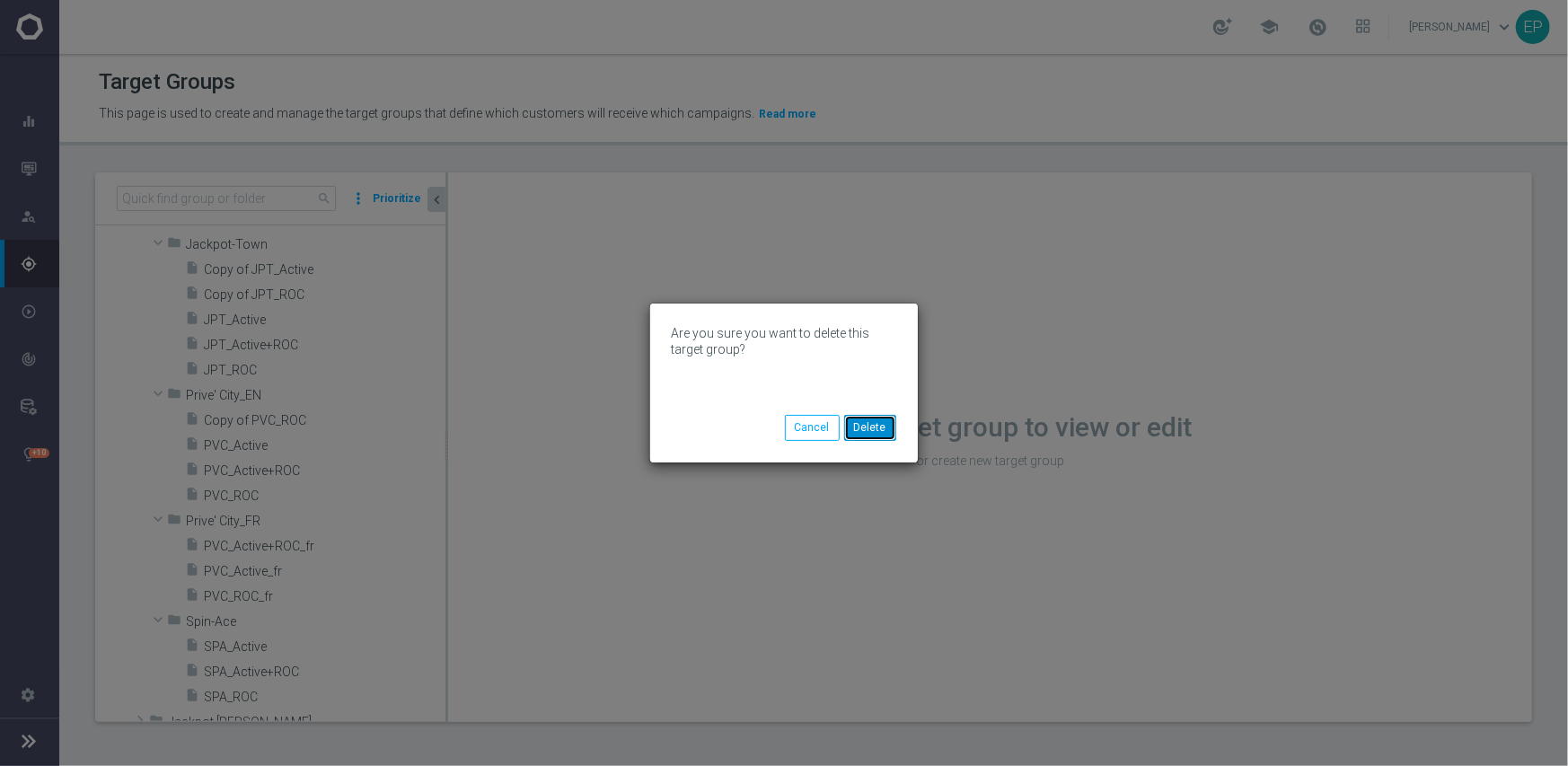
click at [883, 432] on button "Delete" at bounding box center [871, 428] width 52 height 25
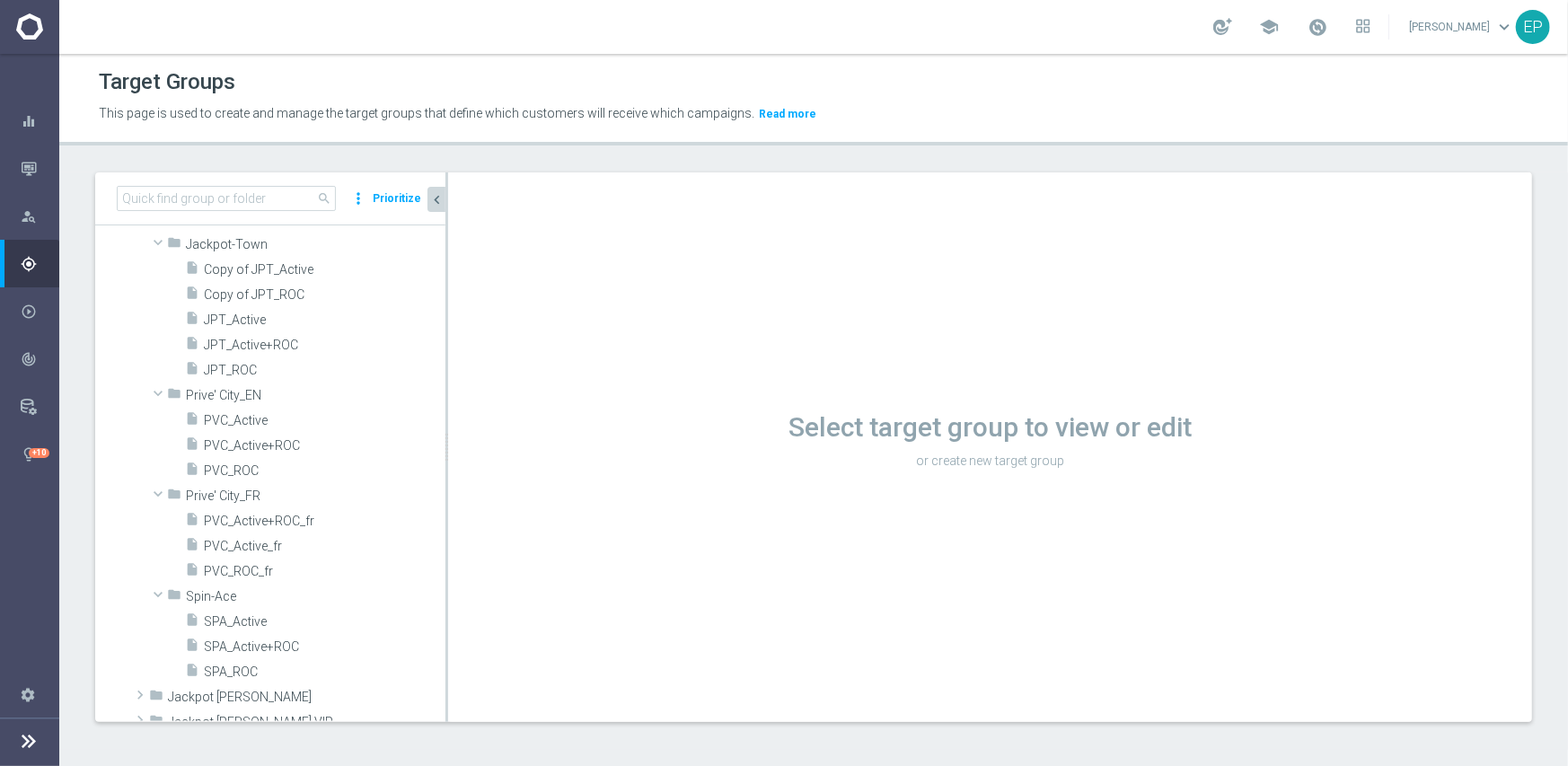
scroll to position [1514, 0]
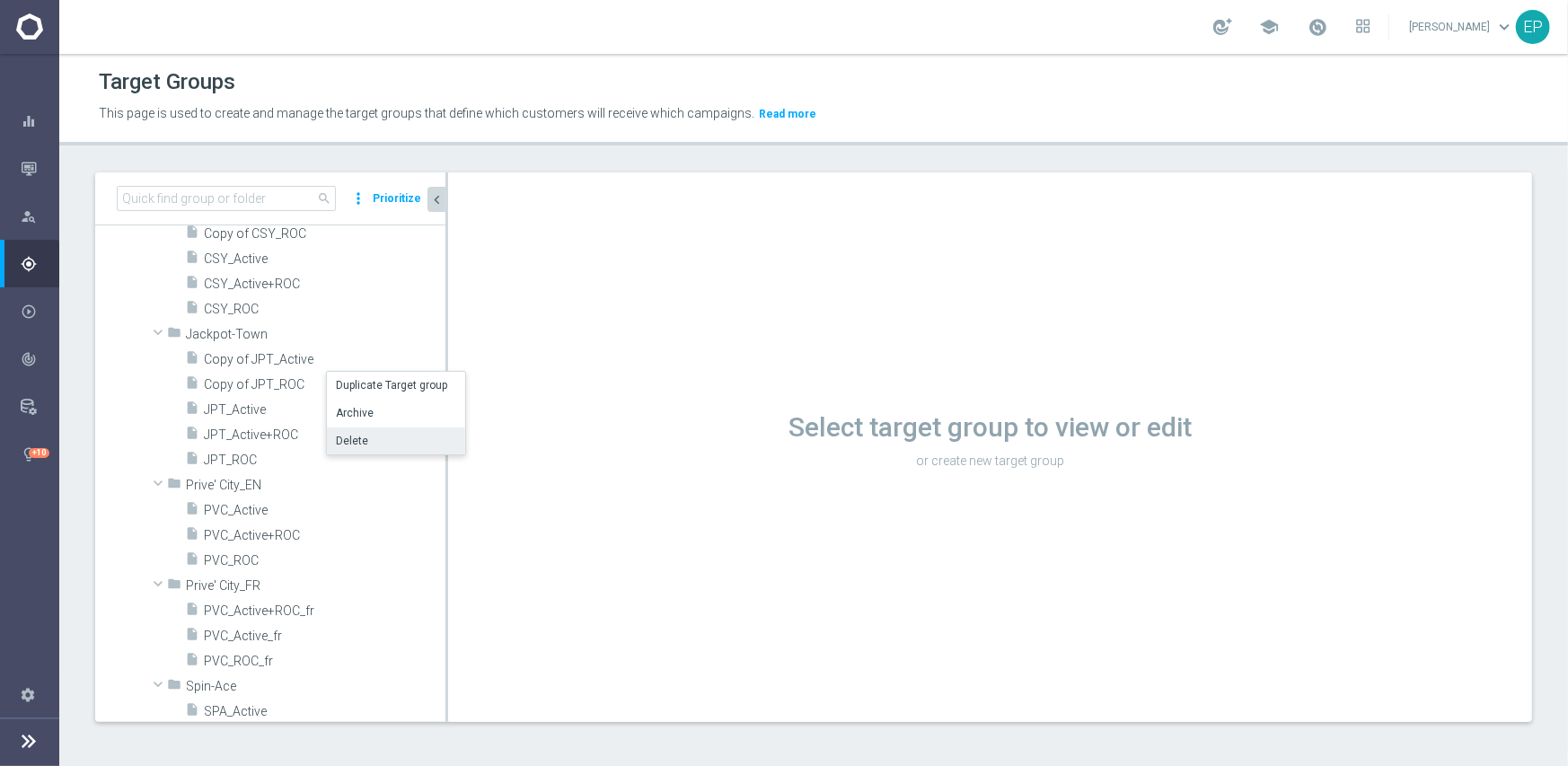
click at [379, 437] on li "Delete" at bounding box center [395, 441] width 138 height 28
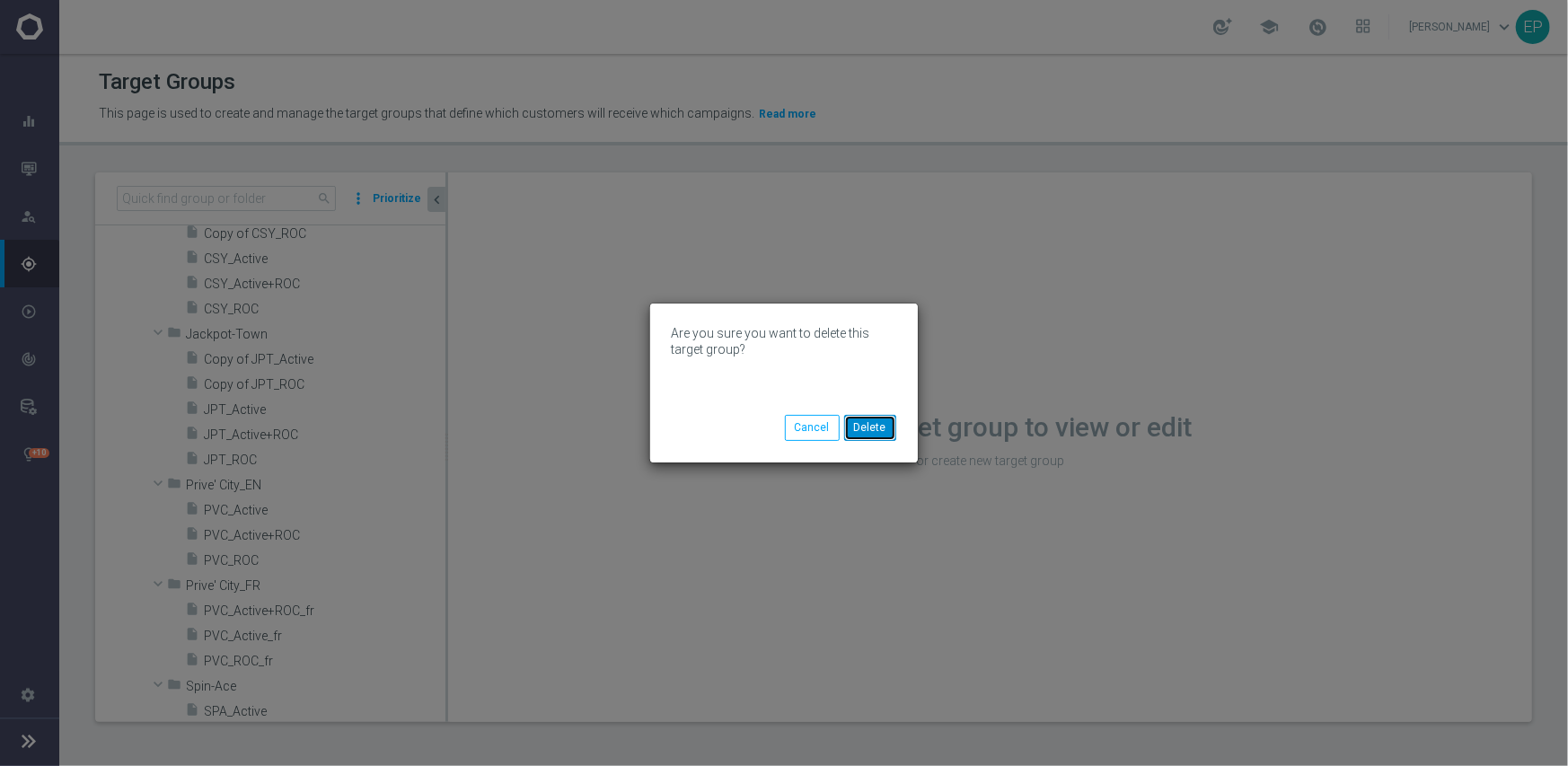
click at [877, 429] on button "Delete" at bounding box center [871, 428] width 52 height 25
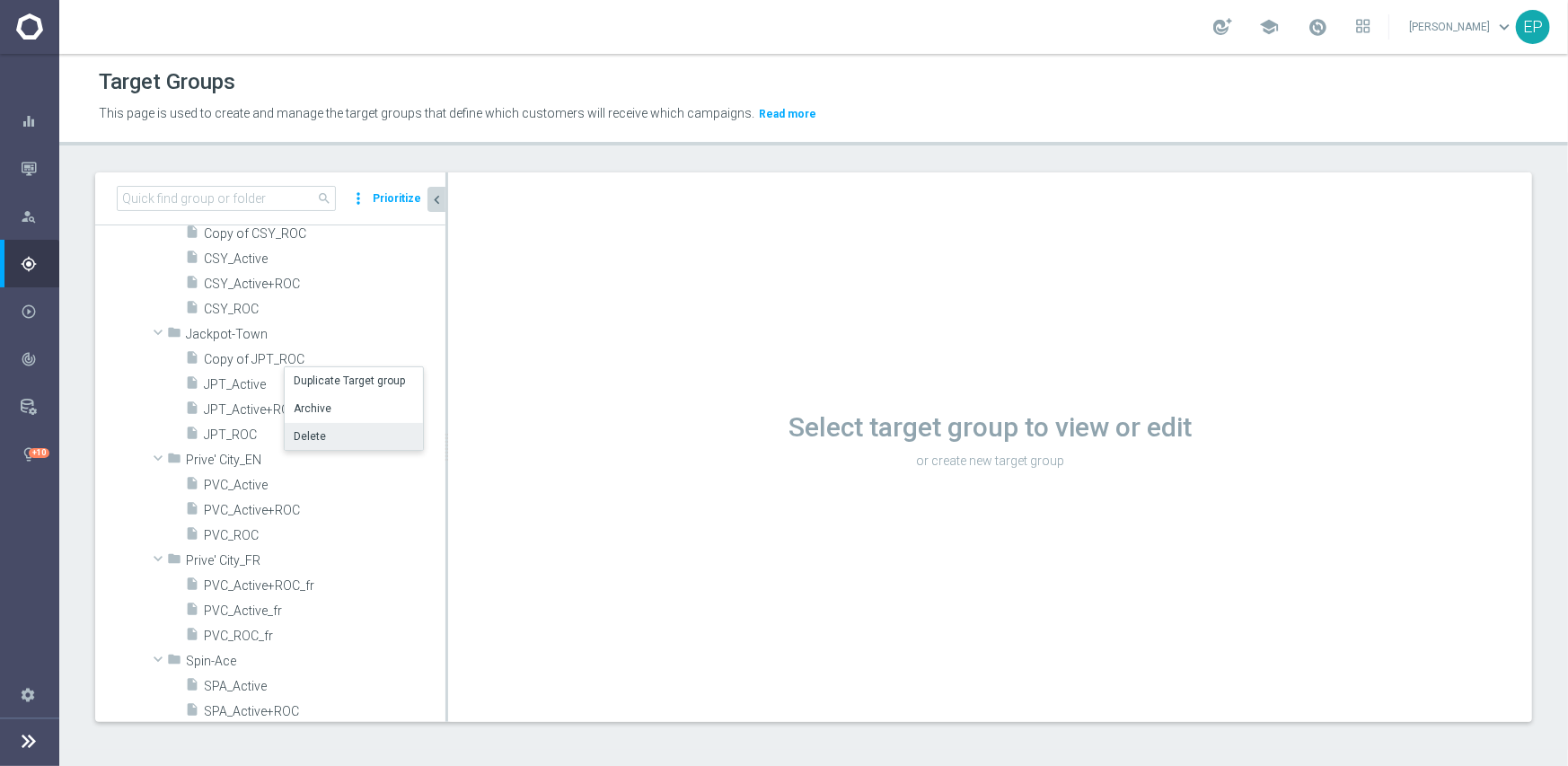
click at [354, 428] on li "Delete" at bounding box center [354, 437] width 138 height 28
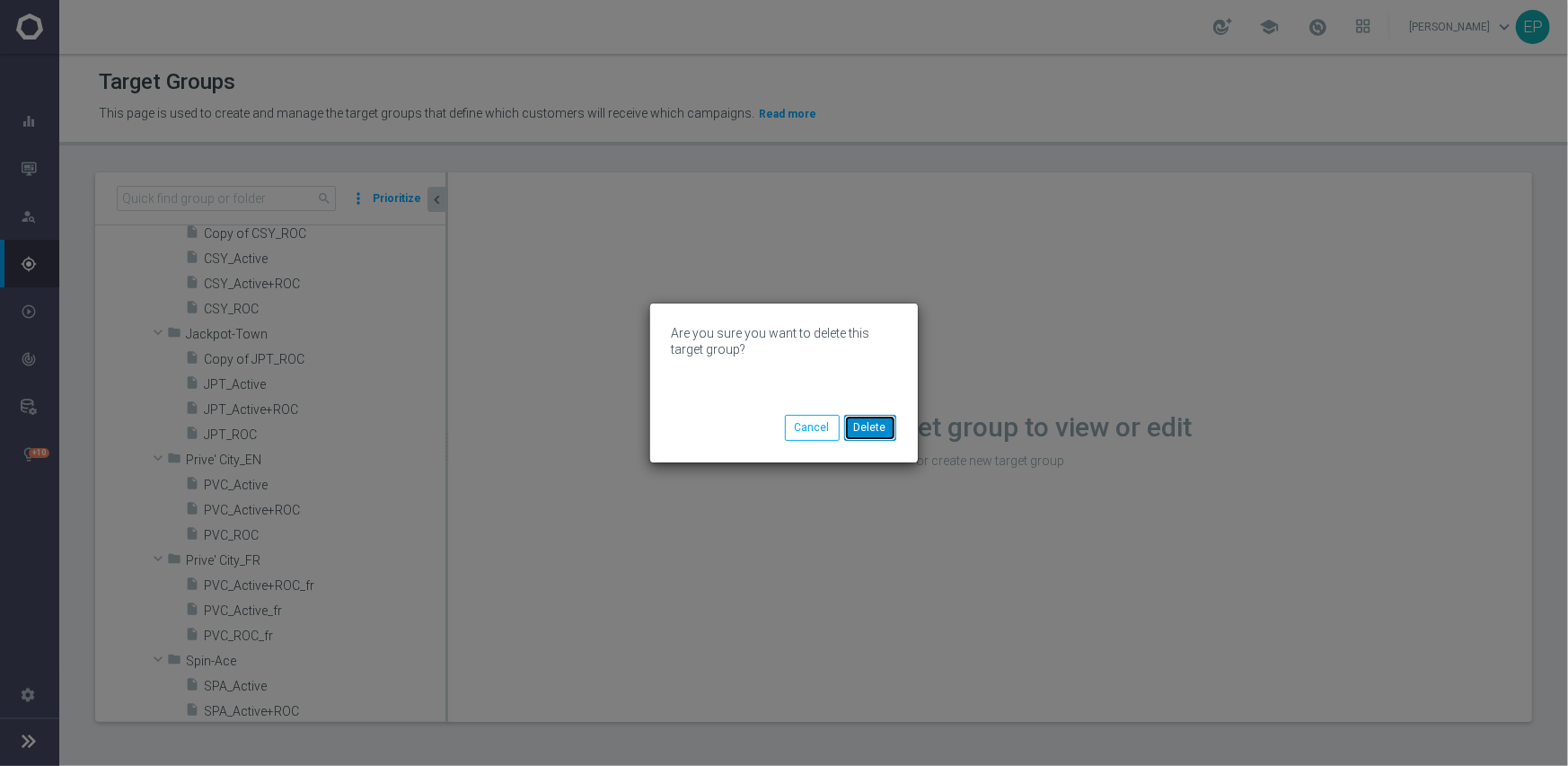
click at [862, 422] on button "Delete" at bounding box center [871, 428] width 52 height 25
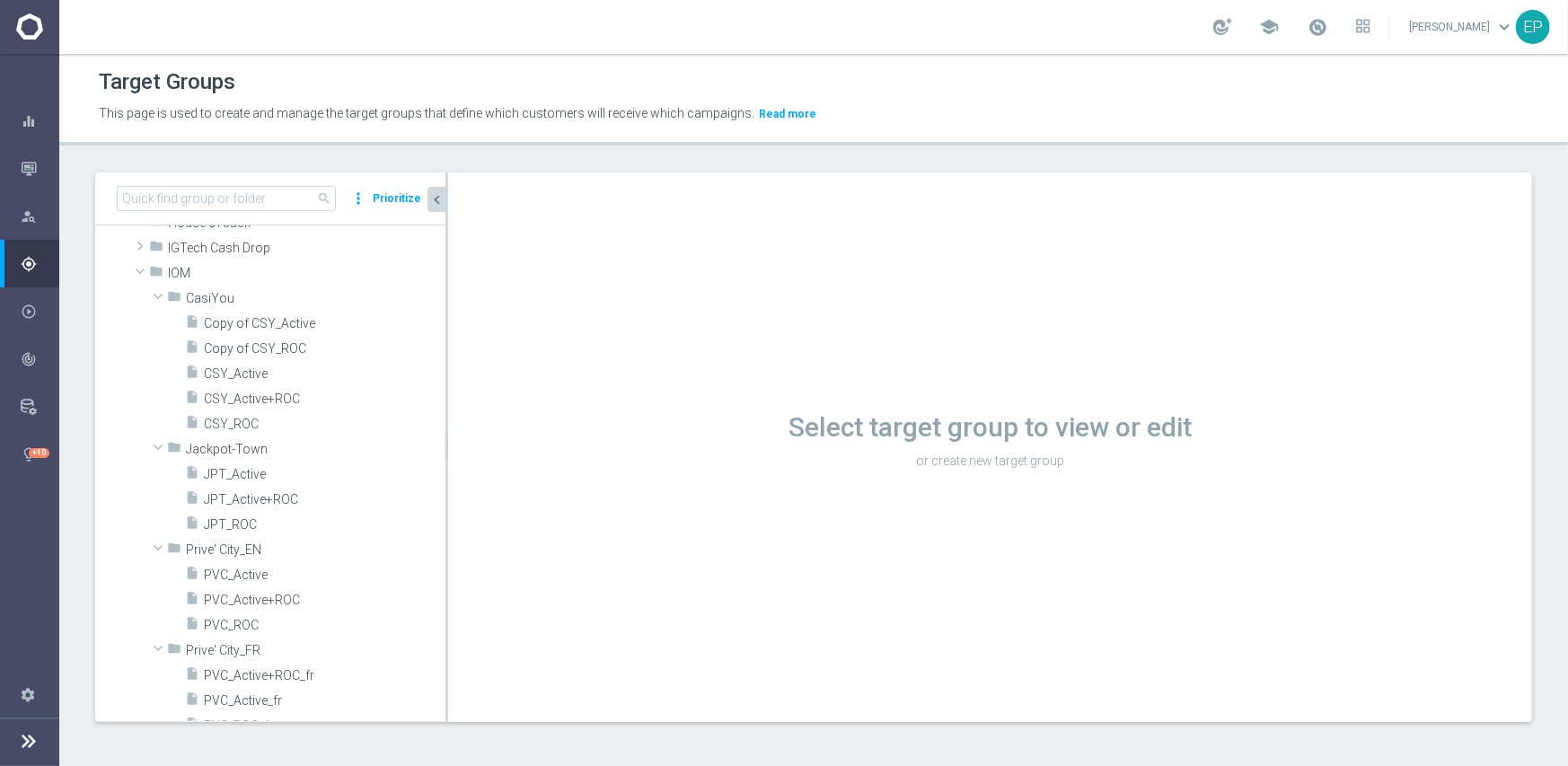
scroll to position [1334, 0]
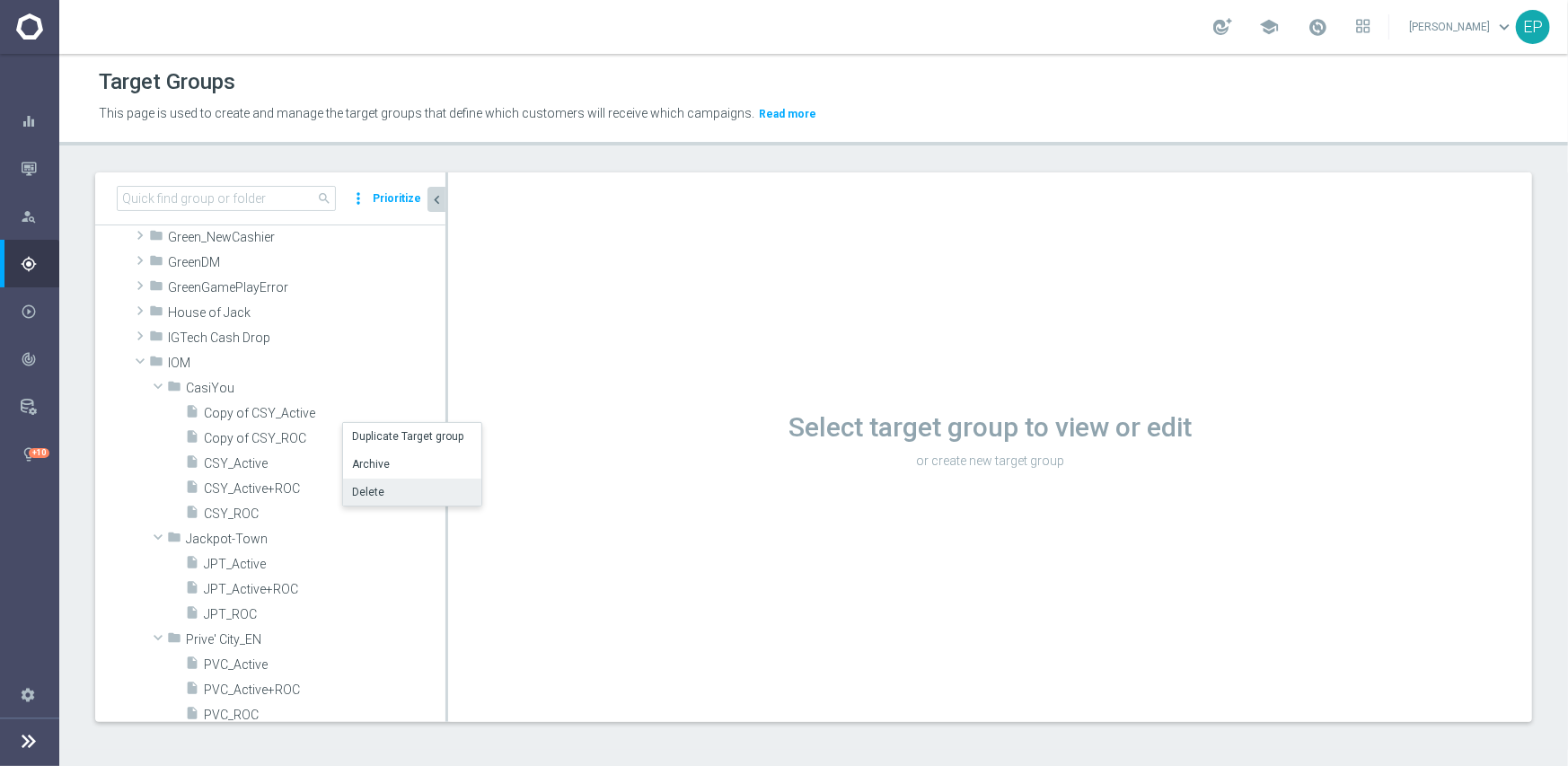
click at [403, 489] on li "Delete" at bounding box center [411, 493] width 138 height 28
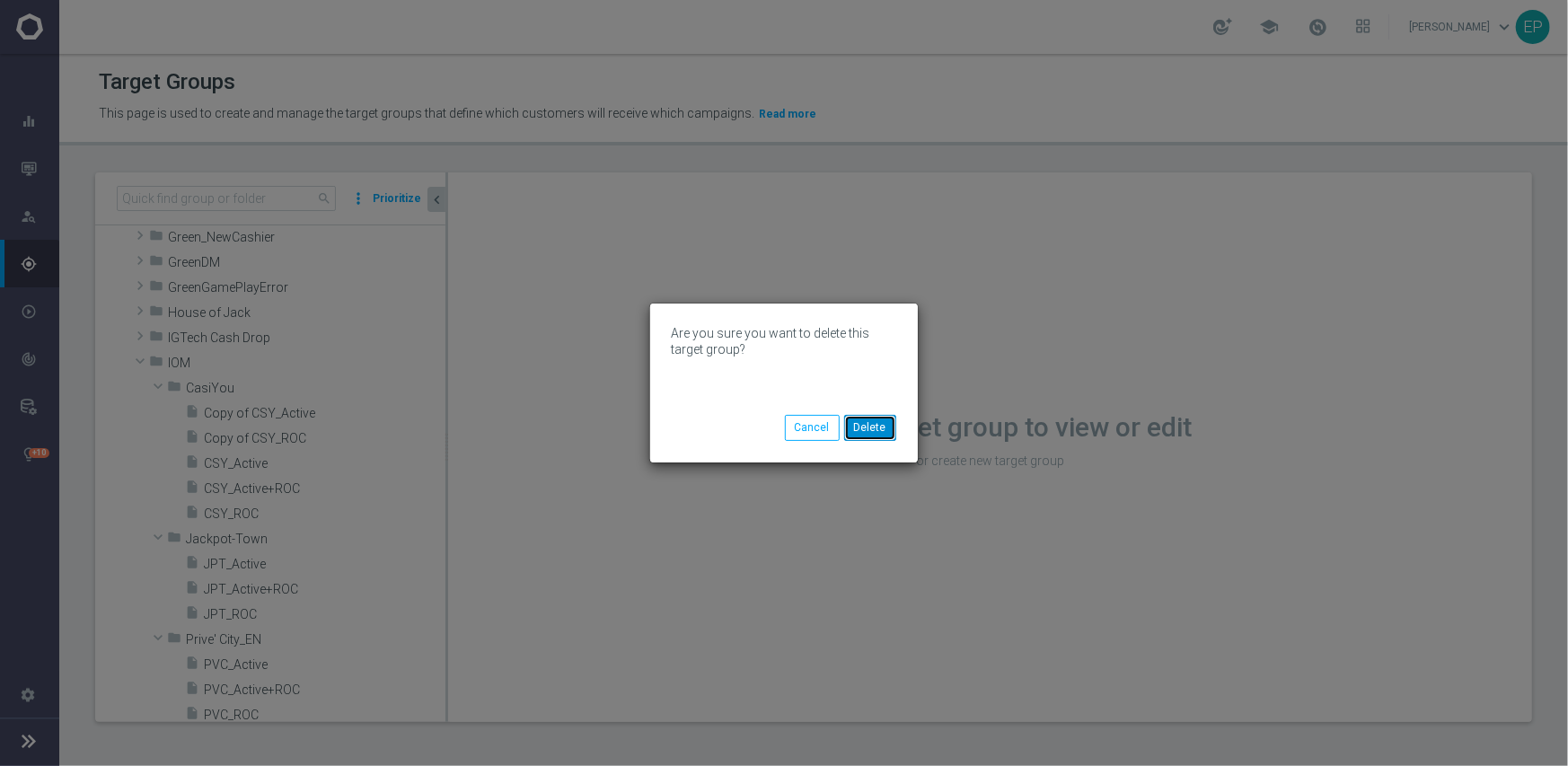
click at [881, 425] on button "Delete" at bounding box center [871, 428] width 52 height 25
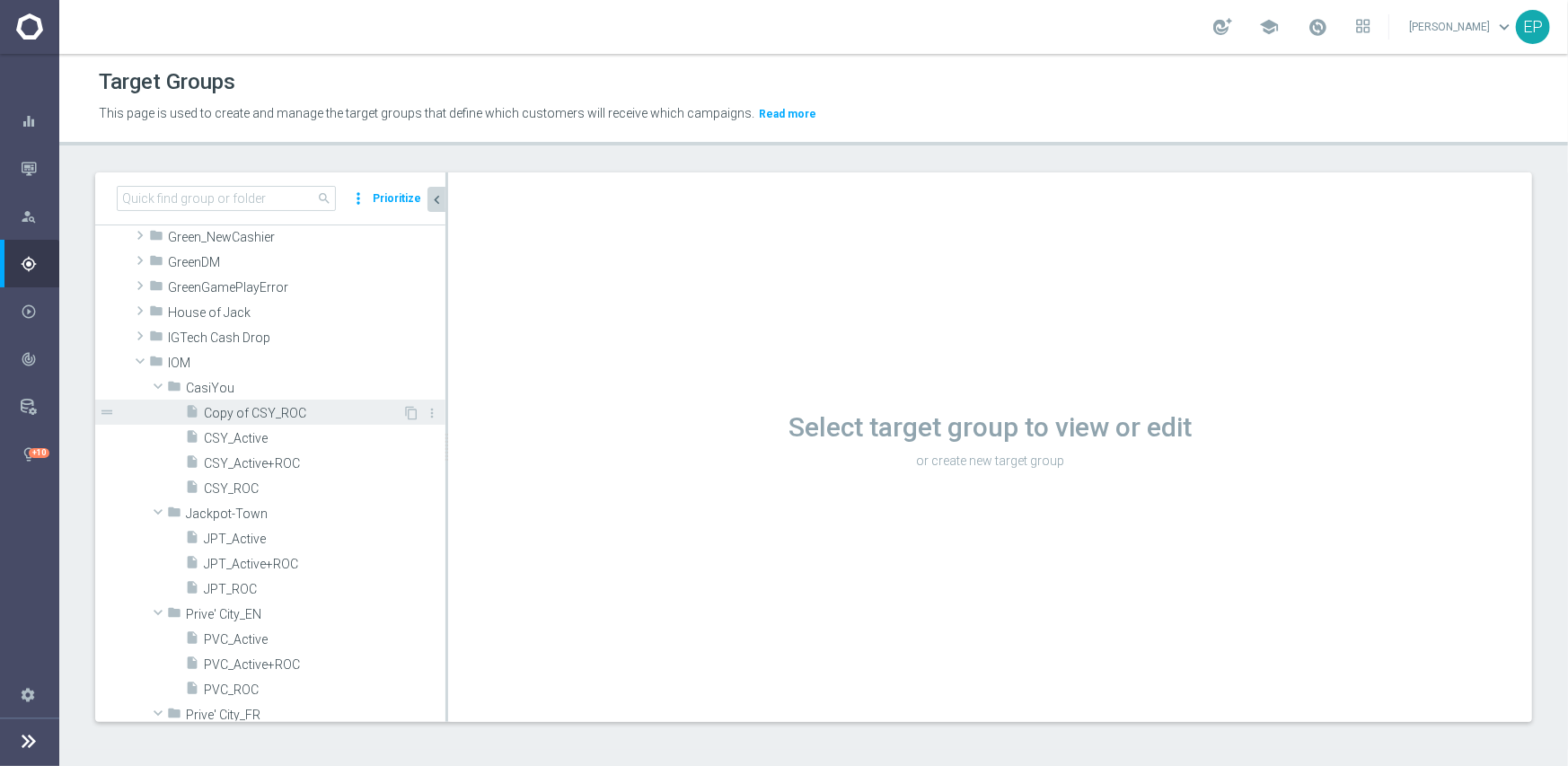
click at [274, 412] on span "Copy of CSY_ROC" at bounding box center [303, 413] width 198 height 15
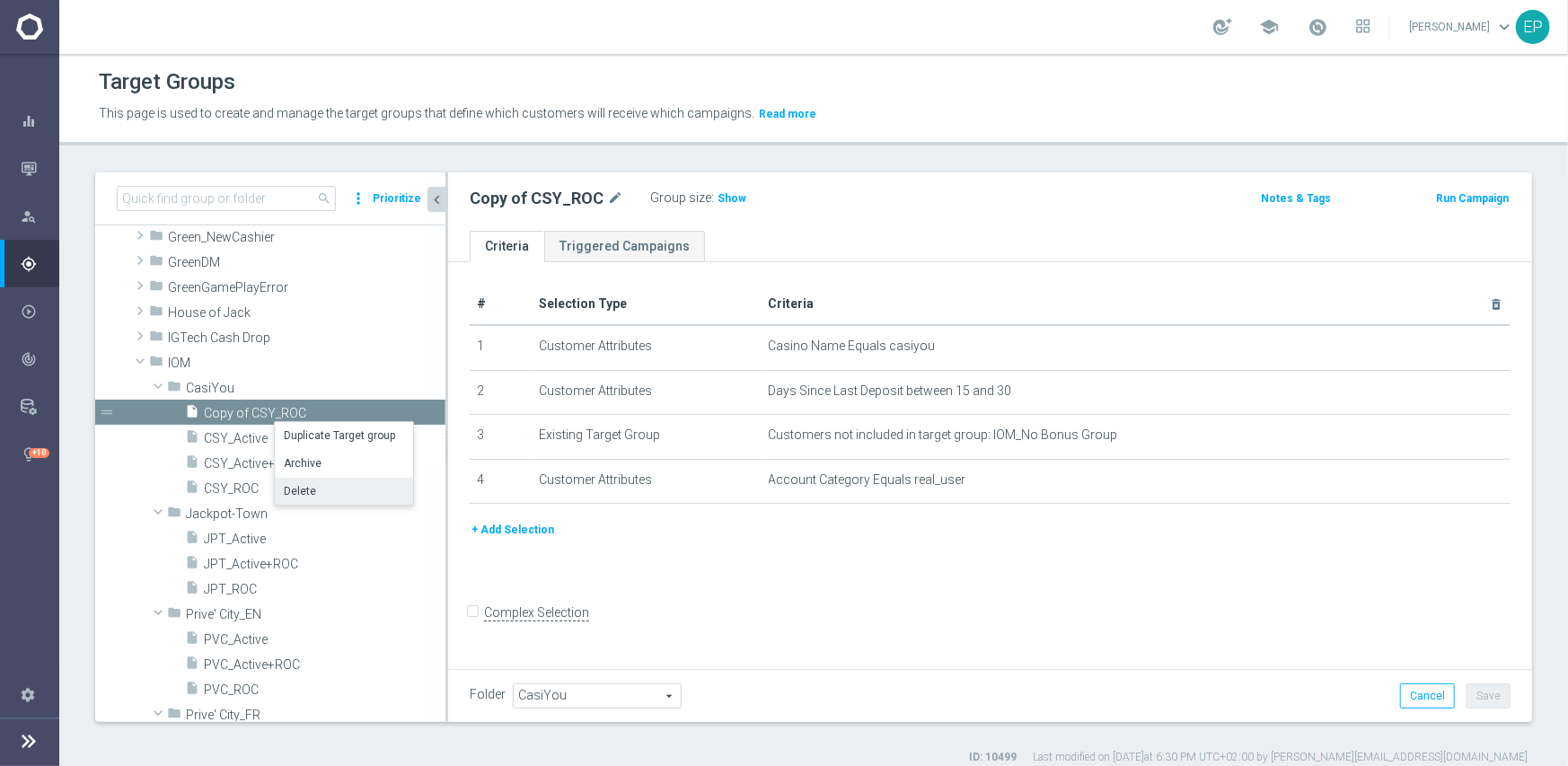
click at [319, 484] on li "Delete" at bounding box center [344, 492] width 138 height 28
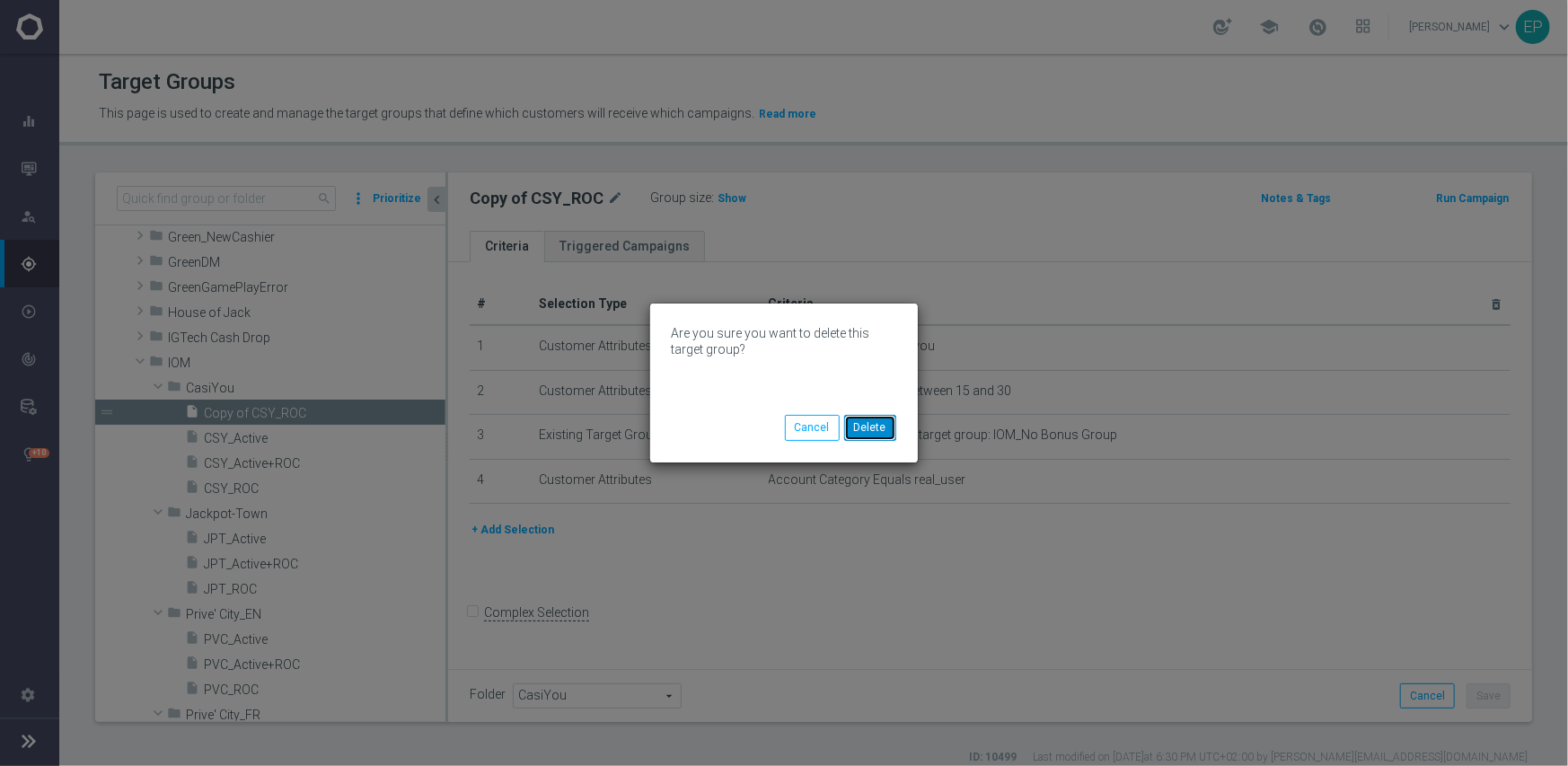
click at [871, 433] on button "Delete" at bounding box center [871, 428] width 52 height 25
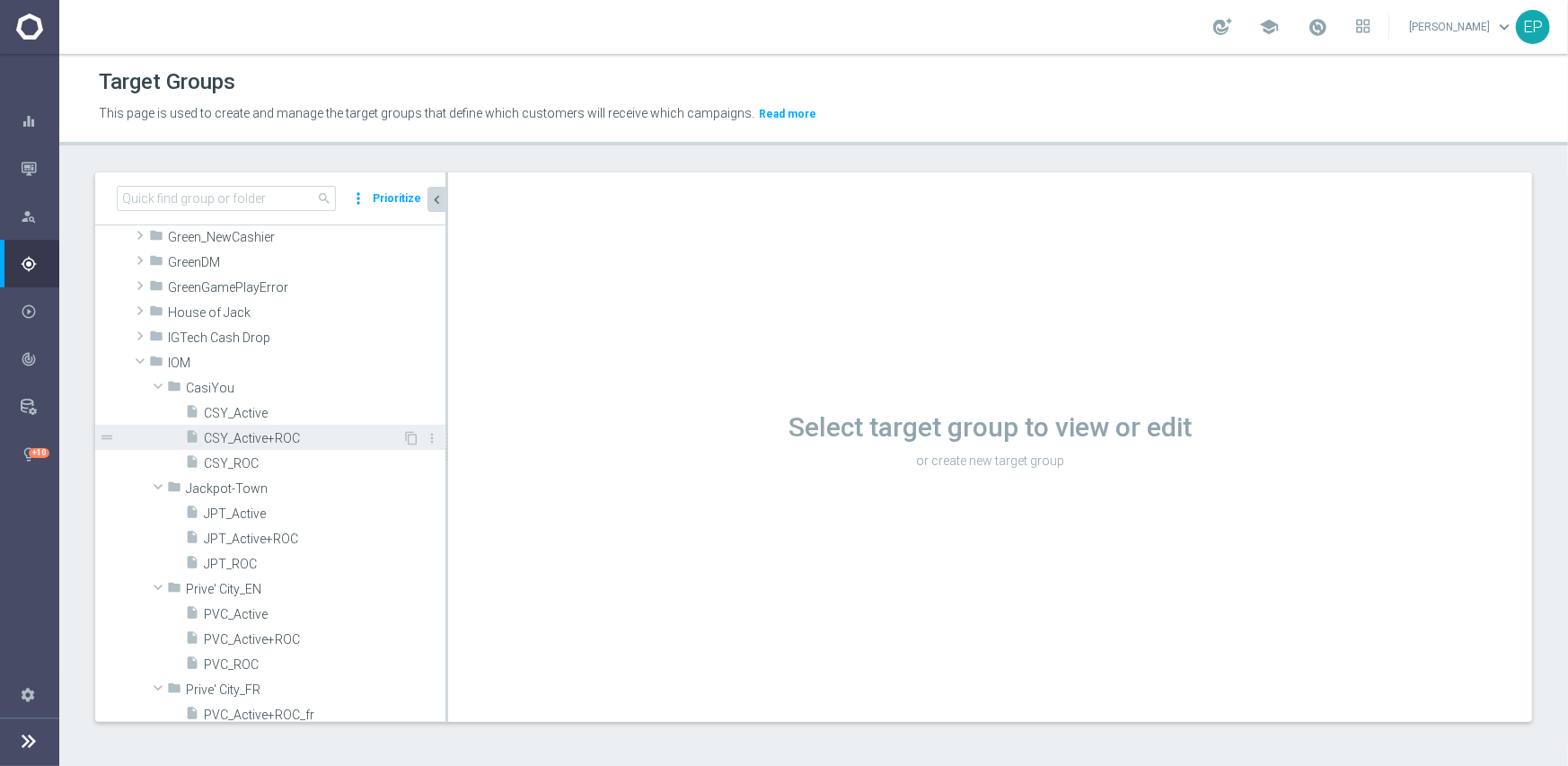
click at [287, 439] on span "CSY_Active+ROC" at bounding box center [303, 438] width 198 height 15
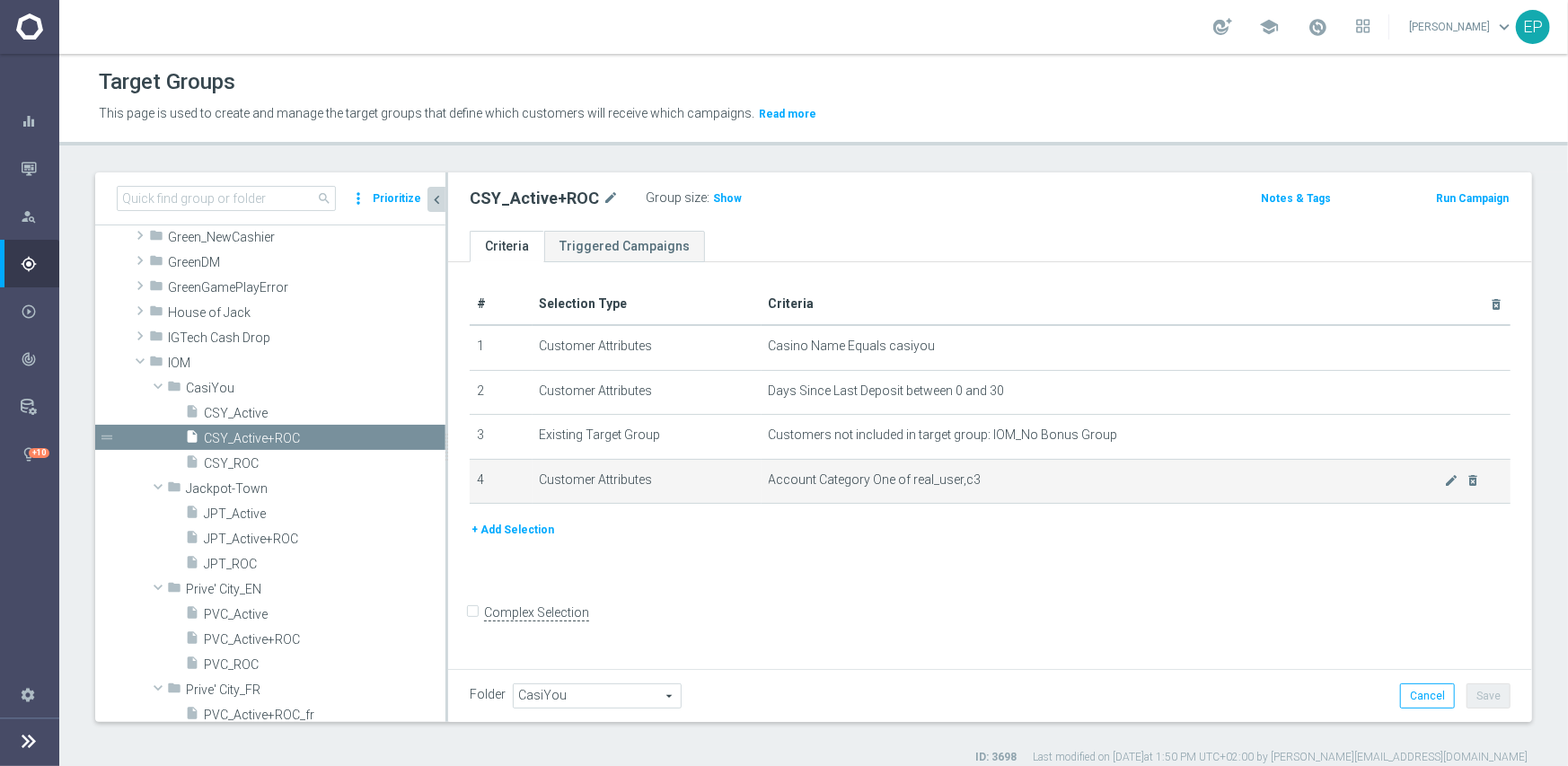
click at [1430, 479] on span "Account Category One of real_user,c3" at bounding box center [1107, 480] width 677 height 15
click at [1445, 483] on icon "mode_edit" at bounding box center [1453, 481] width 14 height 14
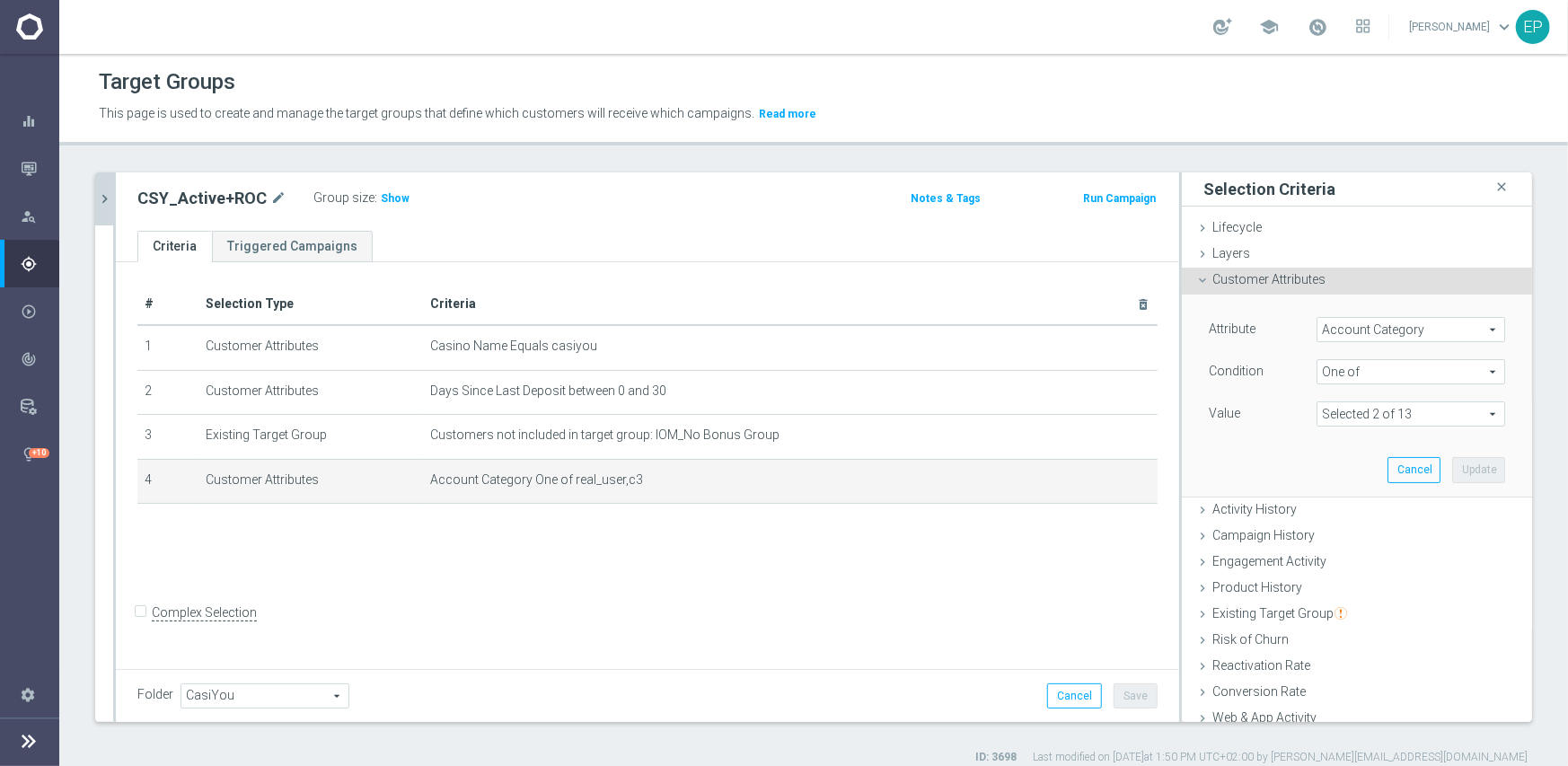
click at [101, 200] on icon "chevron_right" at bounding box center [105, 198] width 17 height 17
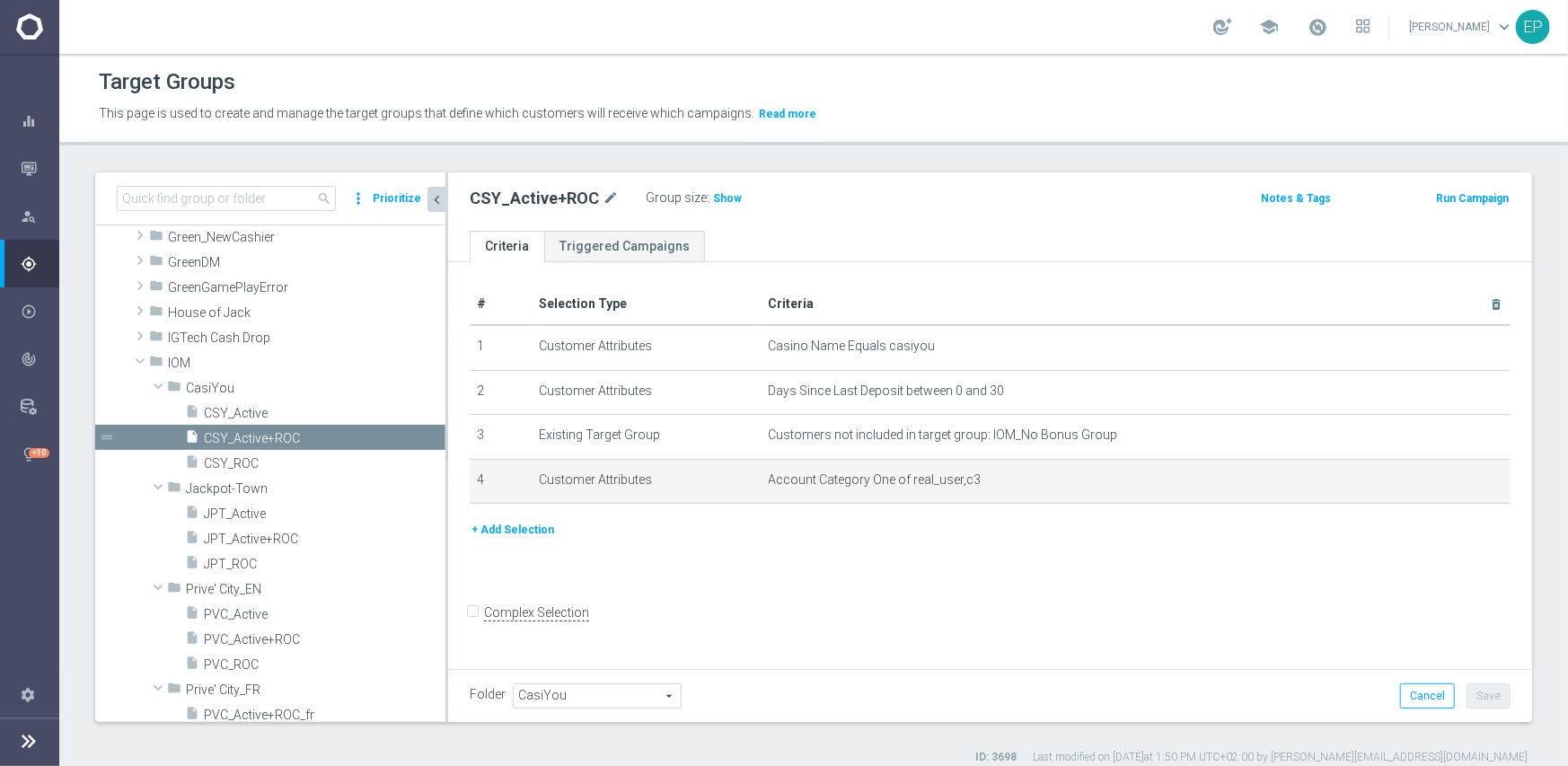
scroll to position [1309, 0]
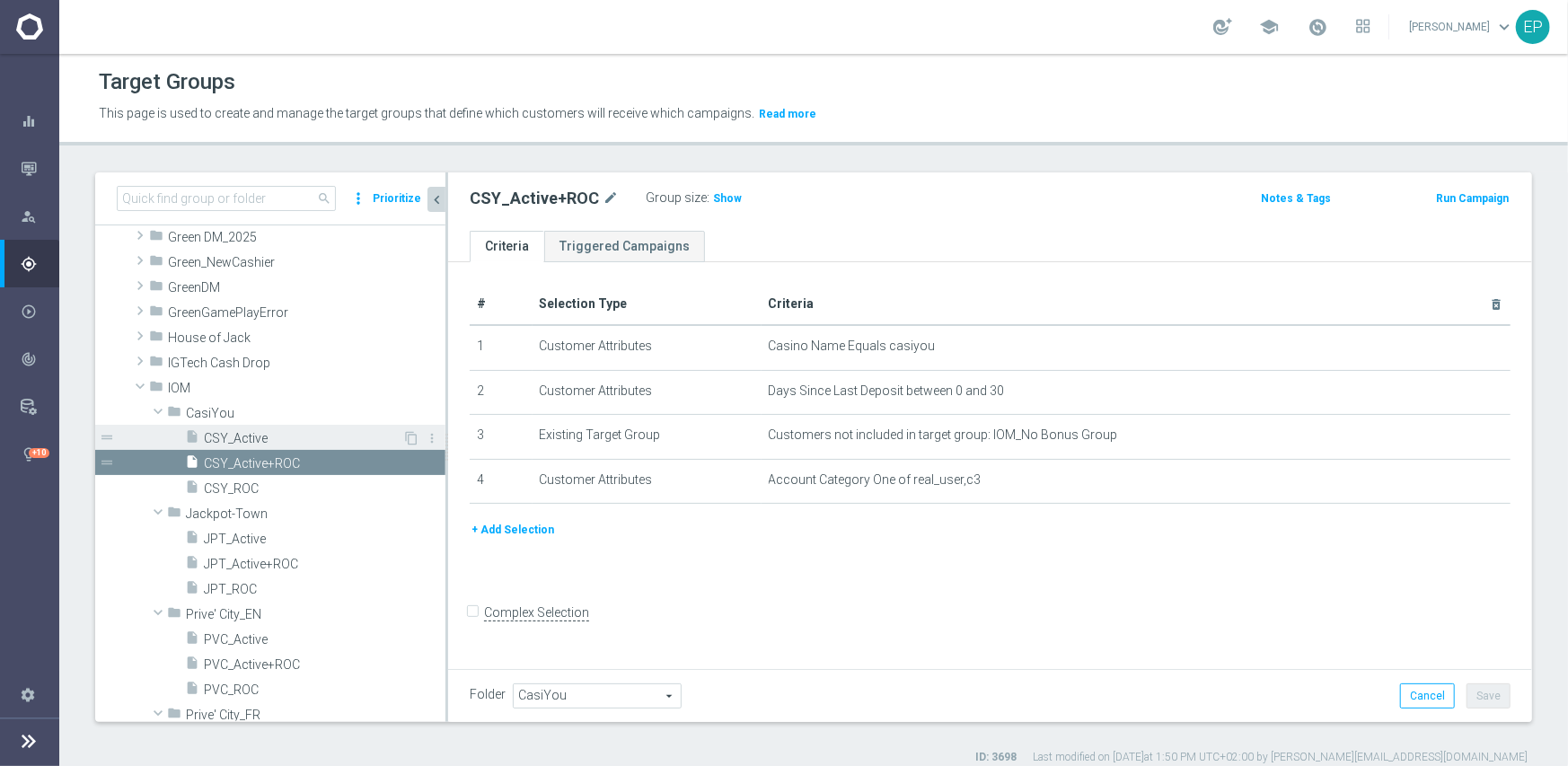
click at [274, 433] on span "CSY_Active" at bounding box center [303, 438] width 198 height 15
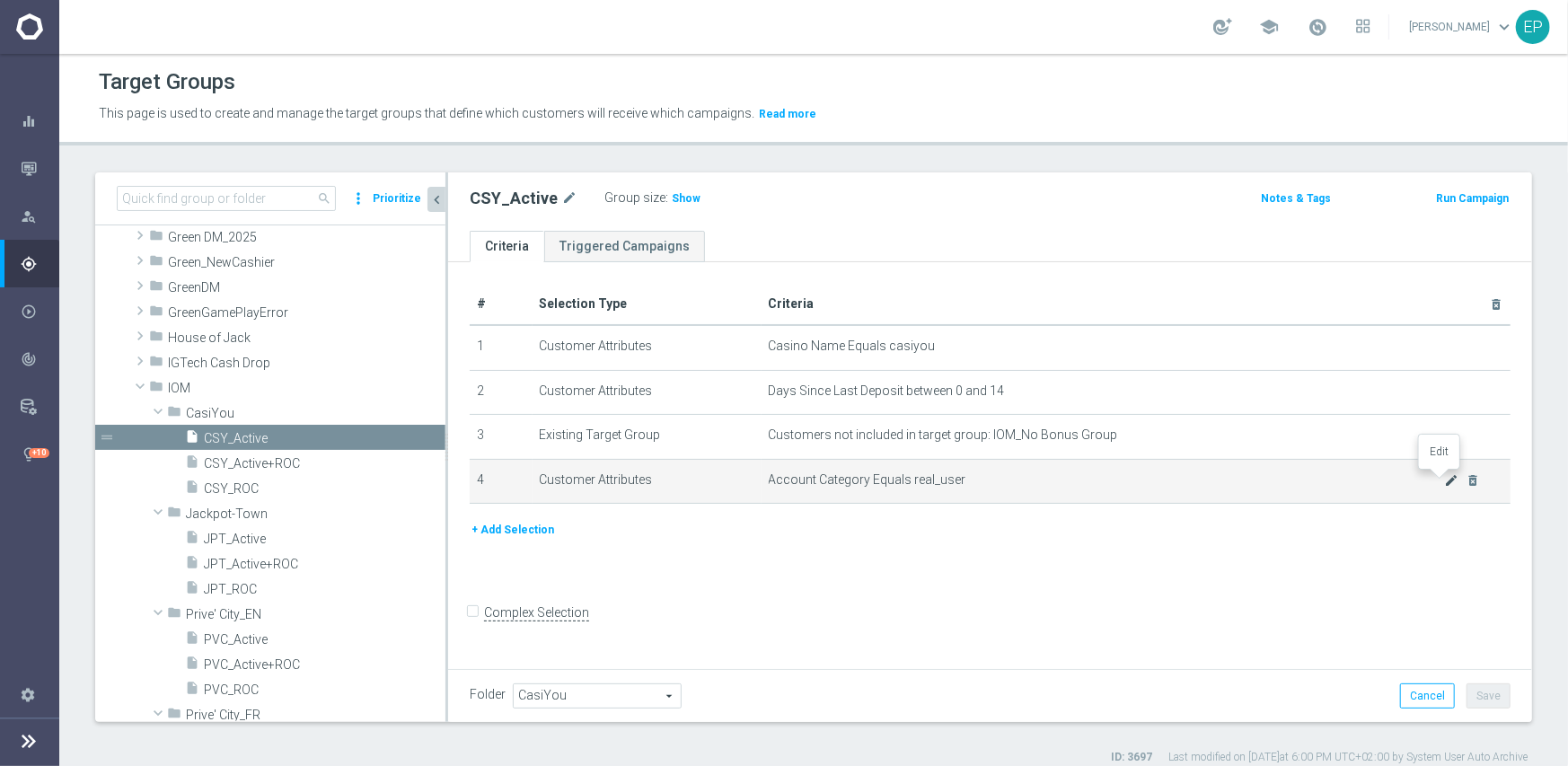
click at [1445, 480] on icon "mode_edit" at bounding box center [1453, 481] width 14 height 14
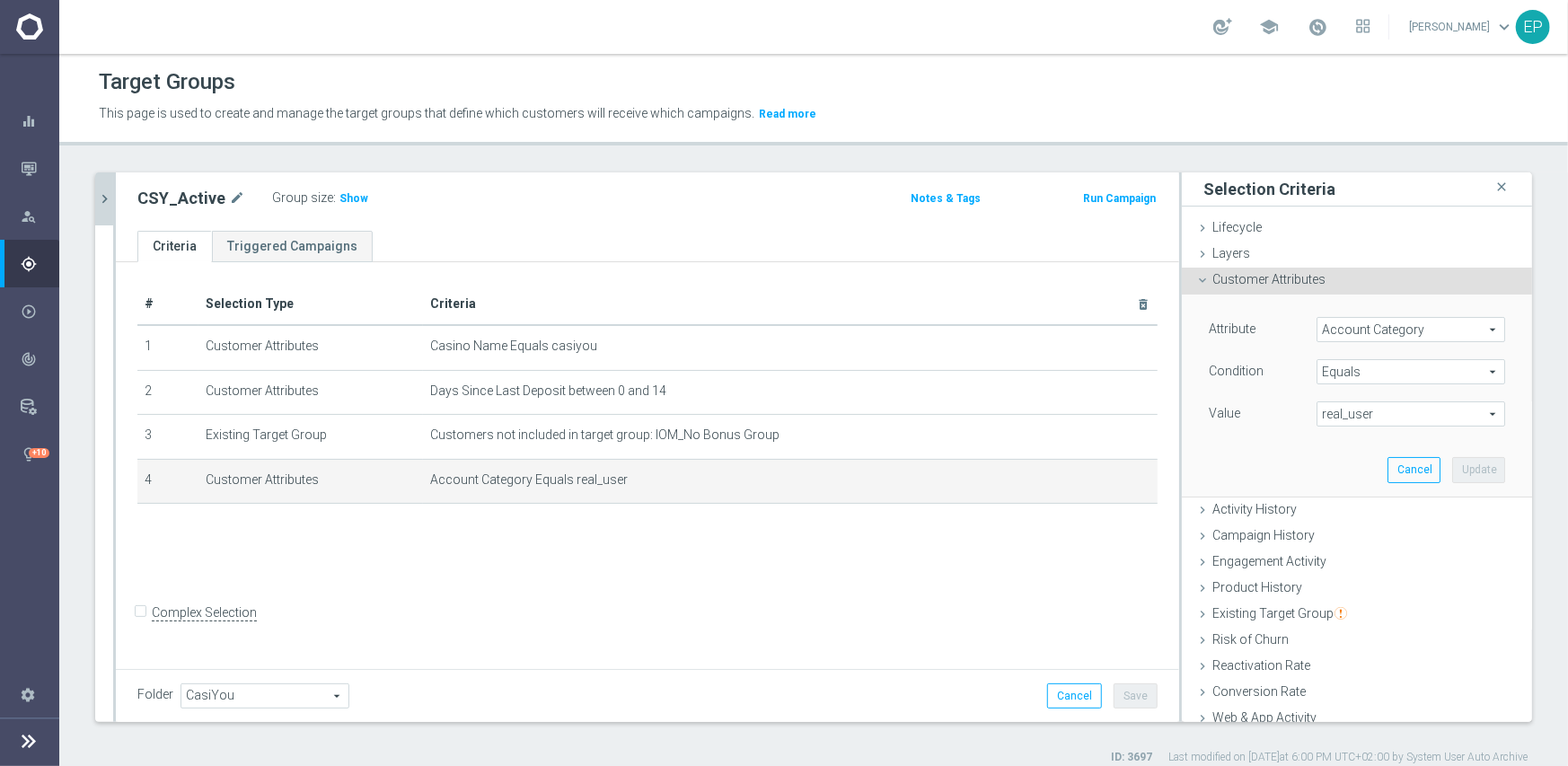
click at [1374, 362] on span "Equals" at bounding box center [1410, 372] width 187 height 23
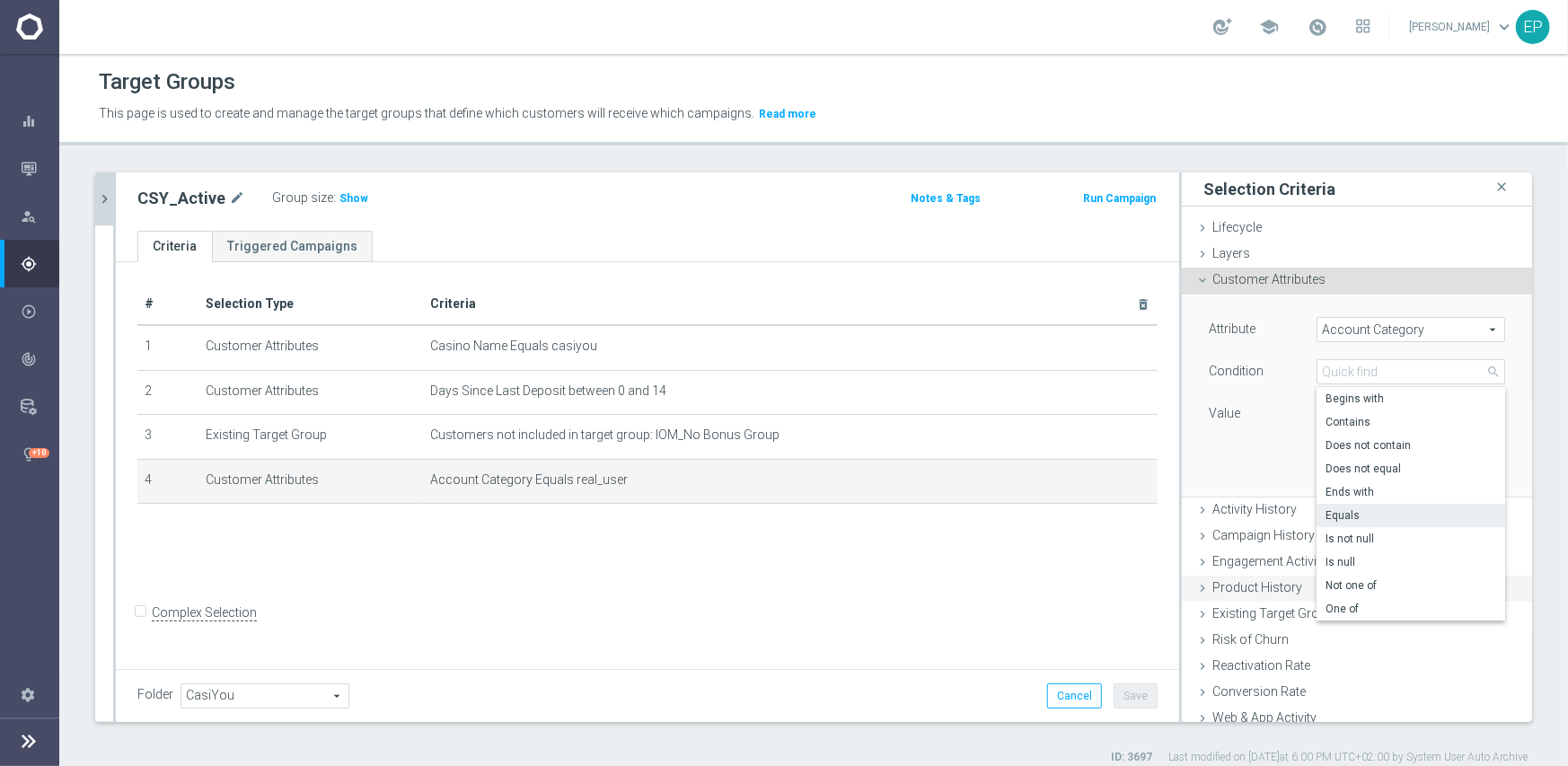
click at [1360, 603] on span "One of" at bounding box center [1410, 609] width 171 height 14
type input "One of"
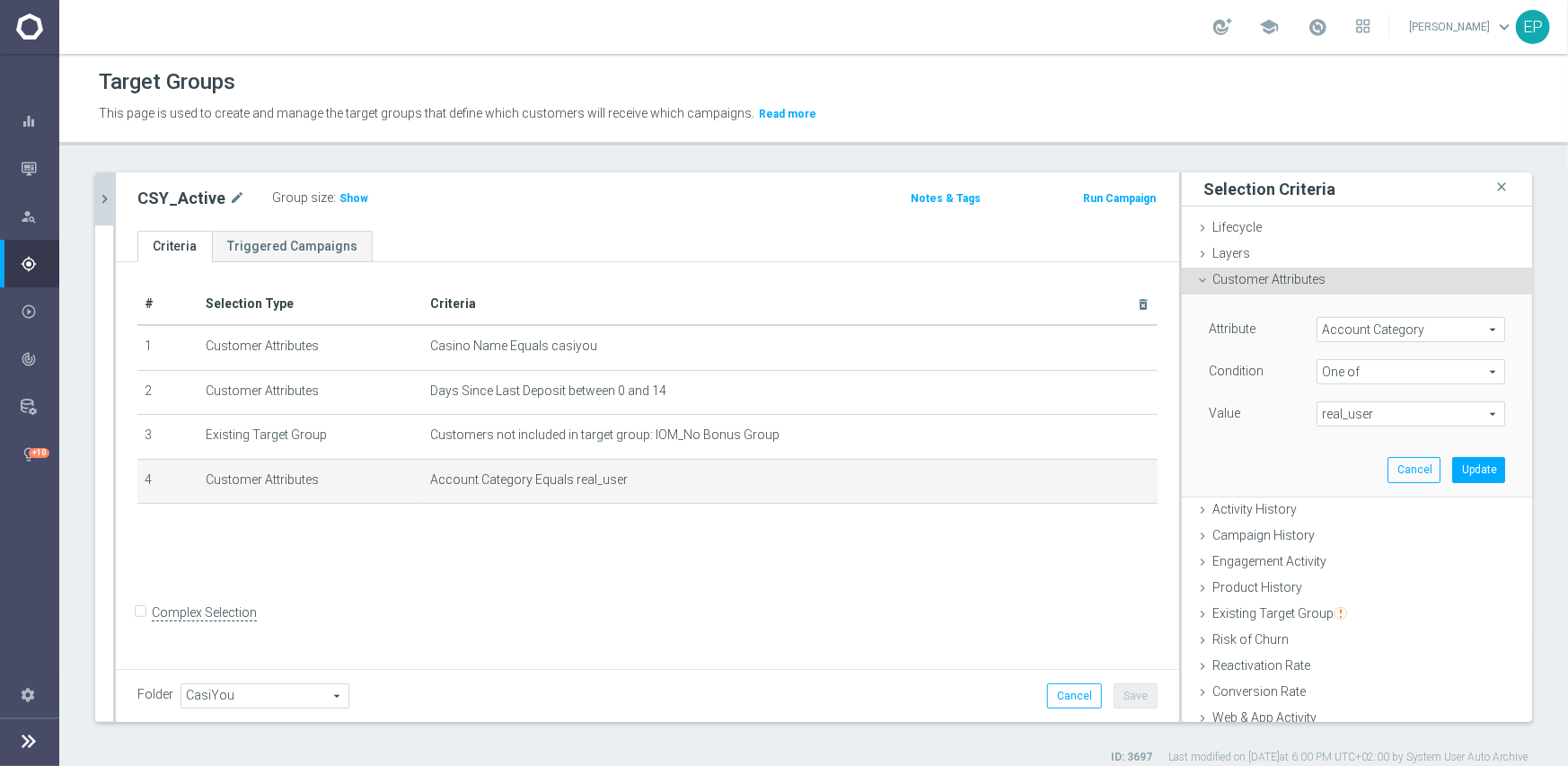
drag, startPoint x: 1370, startPoint y: 413, endPoint x: 1388, endPoint y: 432, distance: 26.2
click at [1371, 413] on span "real_user" at bounding box center [1410, 414] width 187 height 23
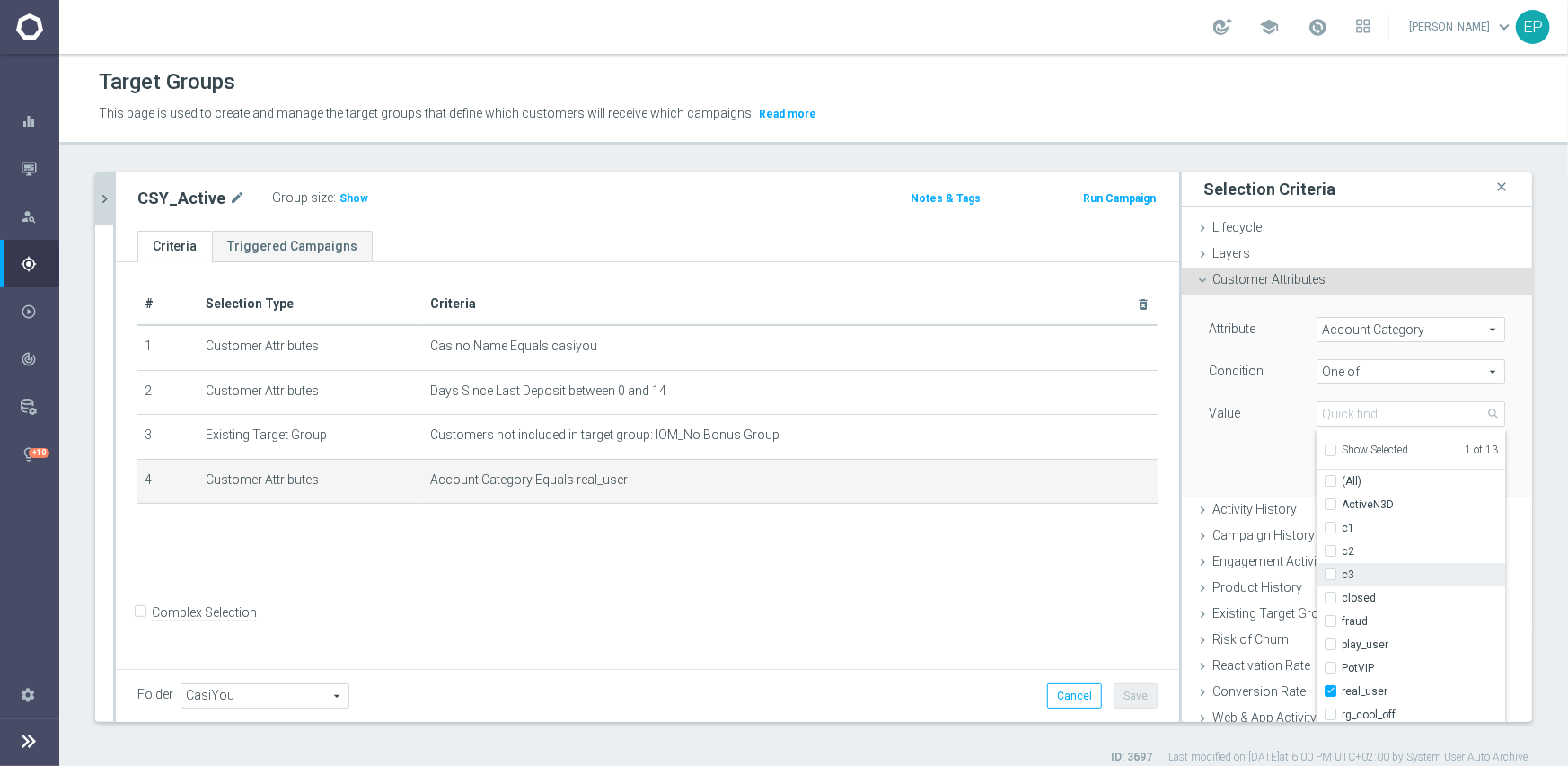
click at [1360, 568] on span "c3" at bounding box center [1423, 575] width 163 height 14
click at [1342, 569] on input "c3" at bounding box center [1335, 575] width 12 height 12
checkbox input "true"
type input "Selected 2 of 13"
click at [1182, 458] on div "Attribute Account Category Account Category arrow_drop_down search Condition On…" at bounding box center [1357, 396] width 350 height 203
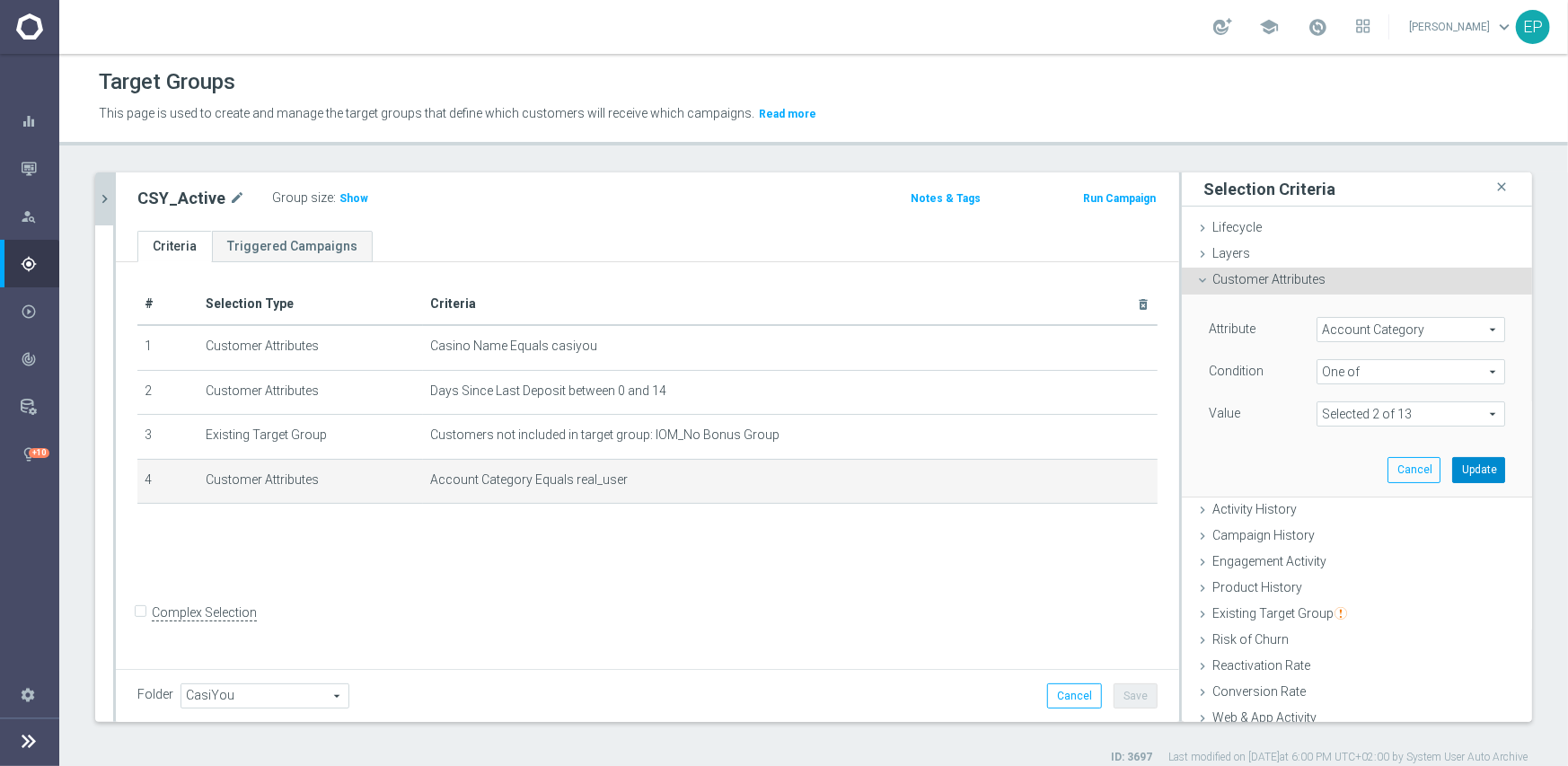
click at [1470, 470] on button "Update" at bounding box center [1479, 470] width 53 height 25
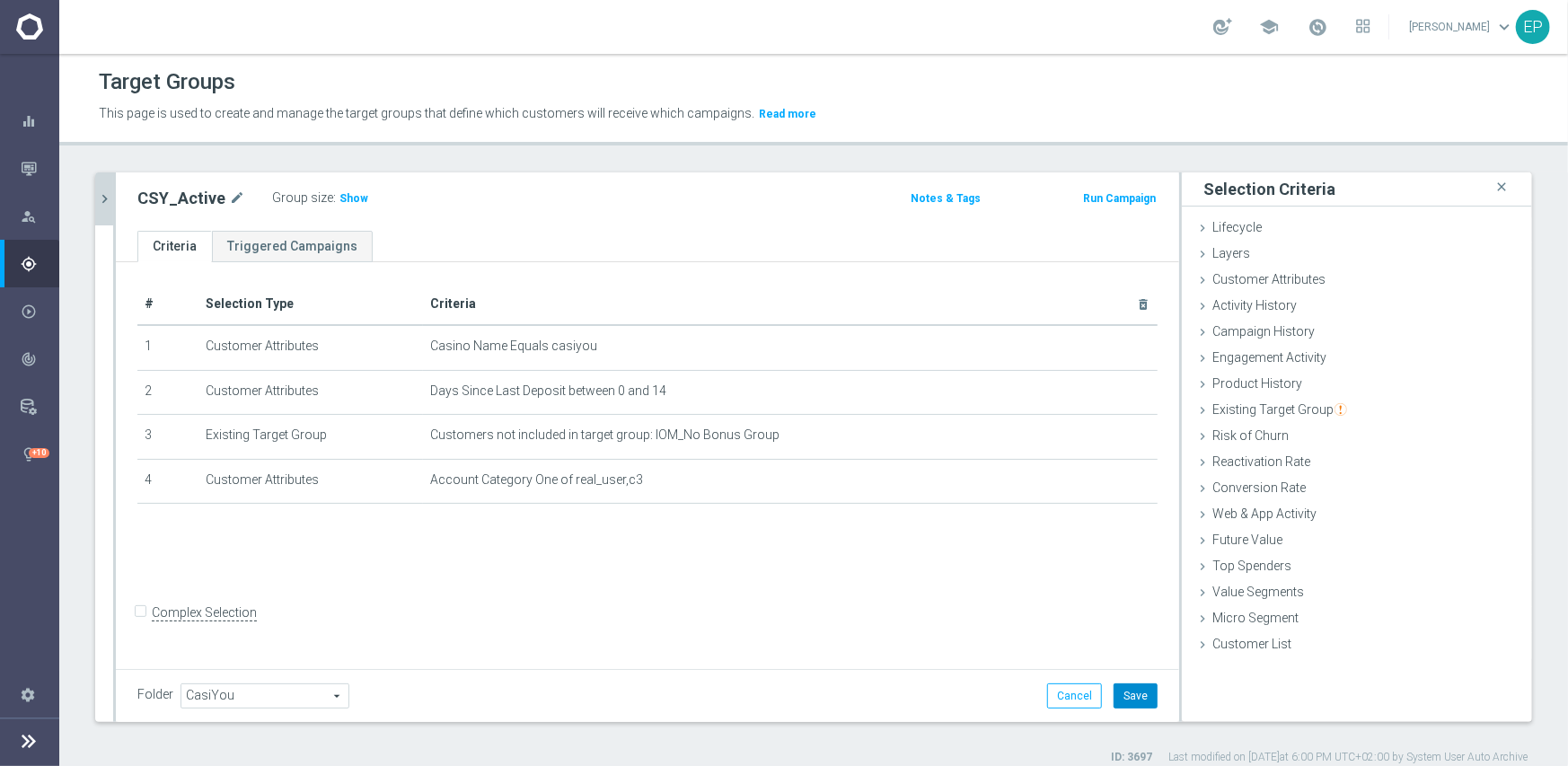
click at [1126, 702] on button "Save" at bounding box center [1135, 697] width 44 height 25
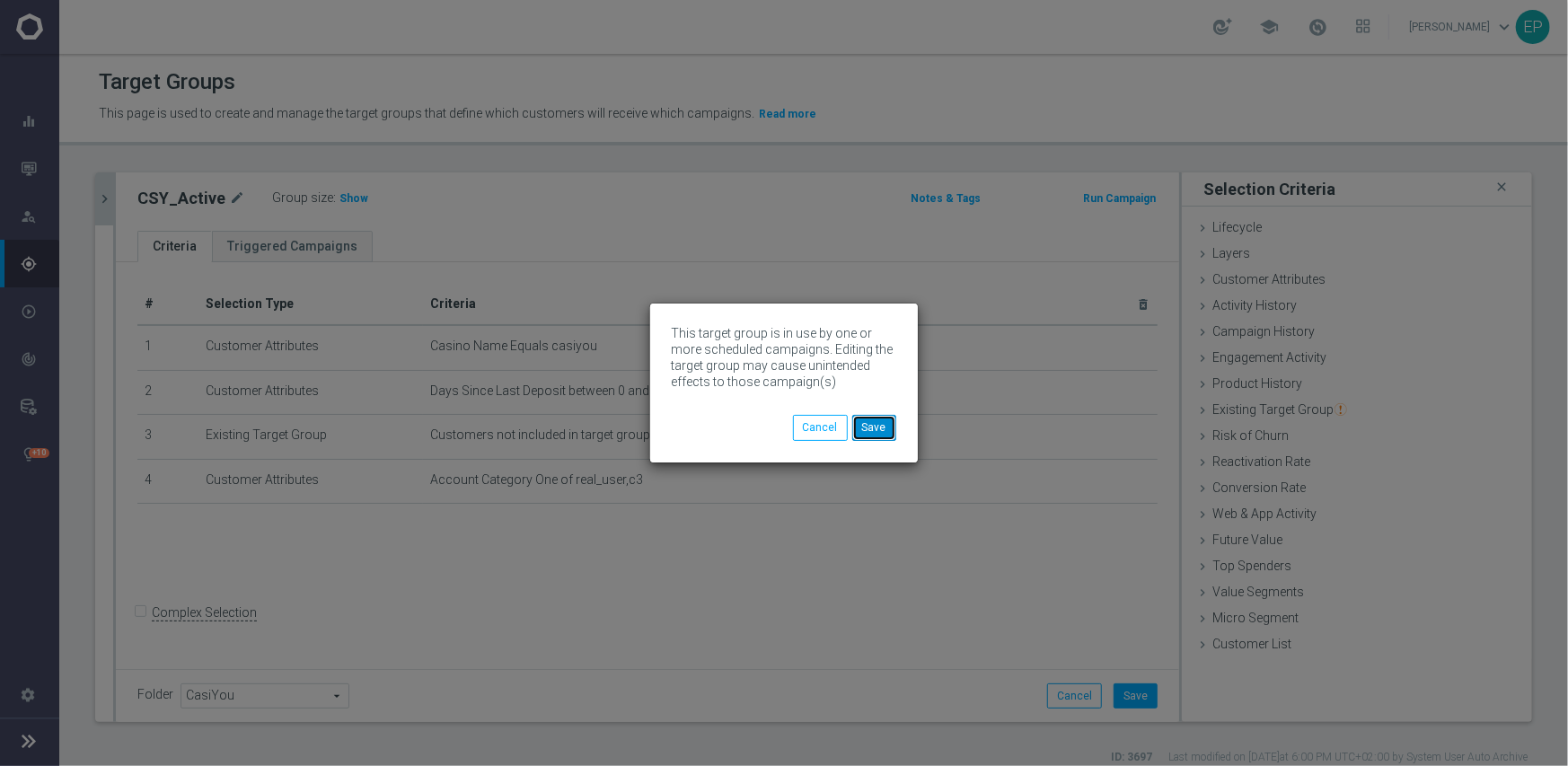
click at [890, 423] on button "Save" at bounding box center [874, 428] width 44 height 25
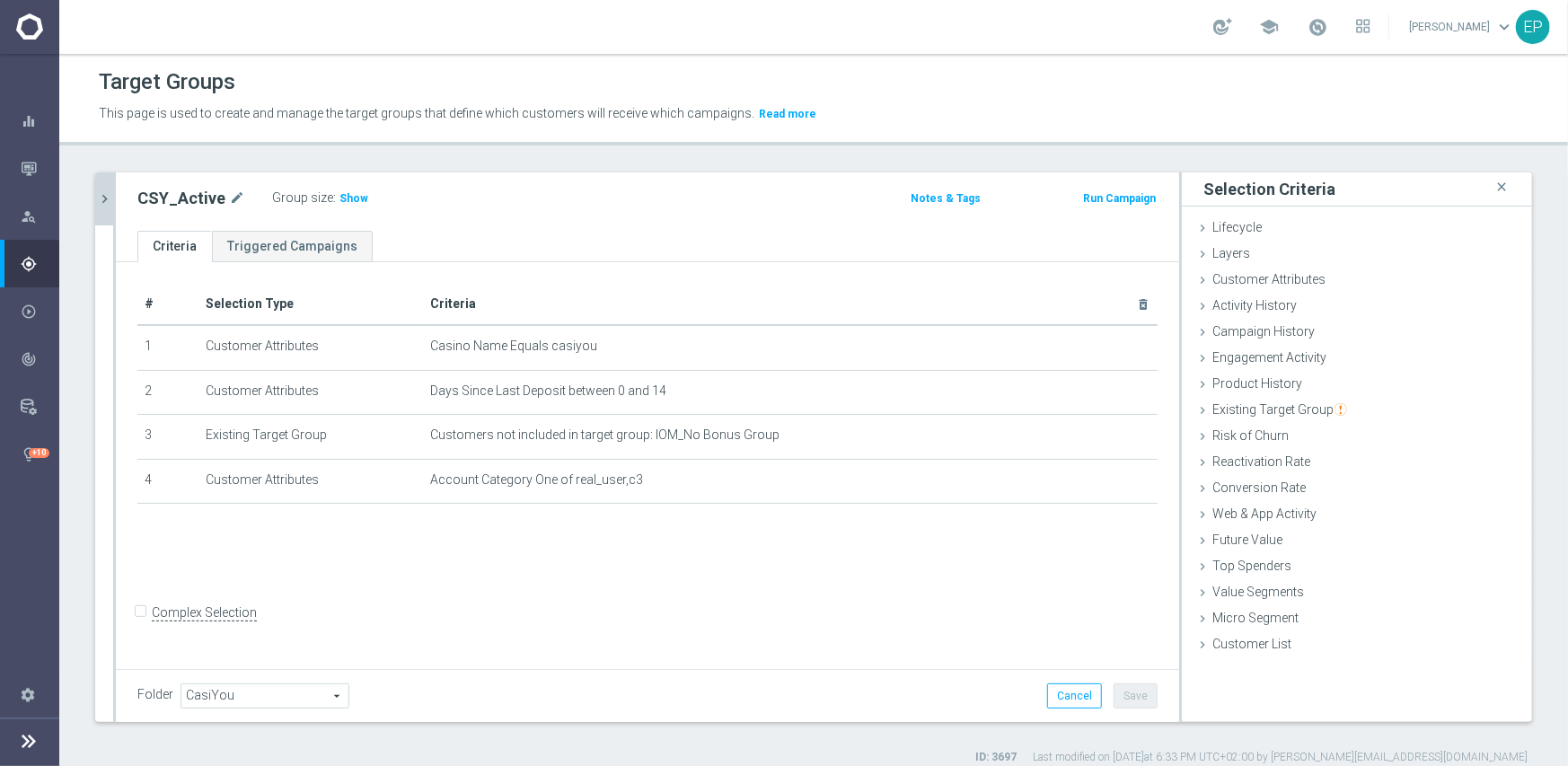
click at [110, 199] on icon "chevron_right" at bounding box center [105, 198] width 17 height 17
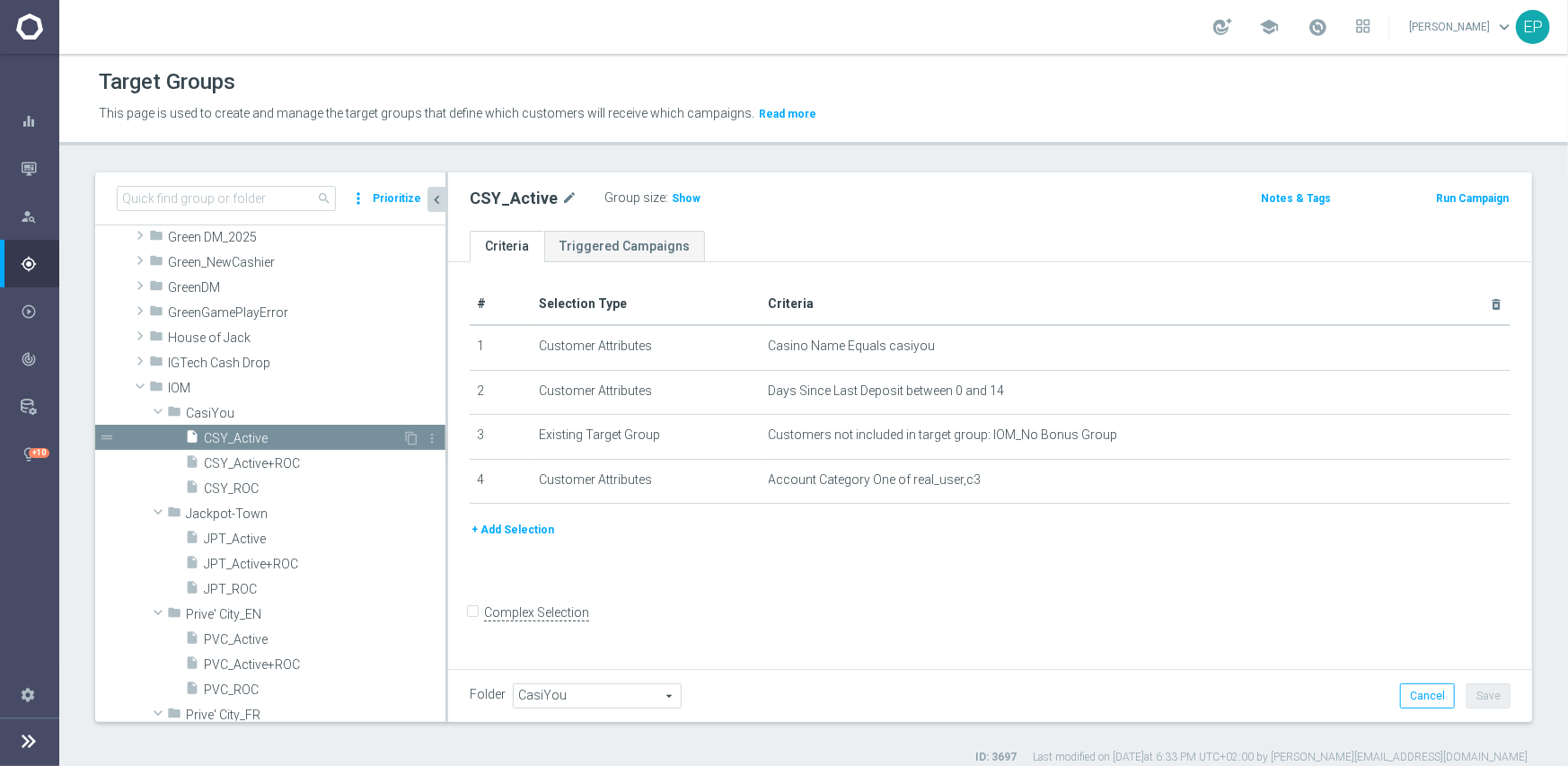
scroll to position [1294, 0]
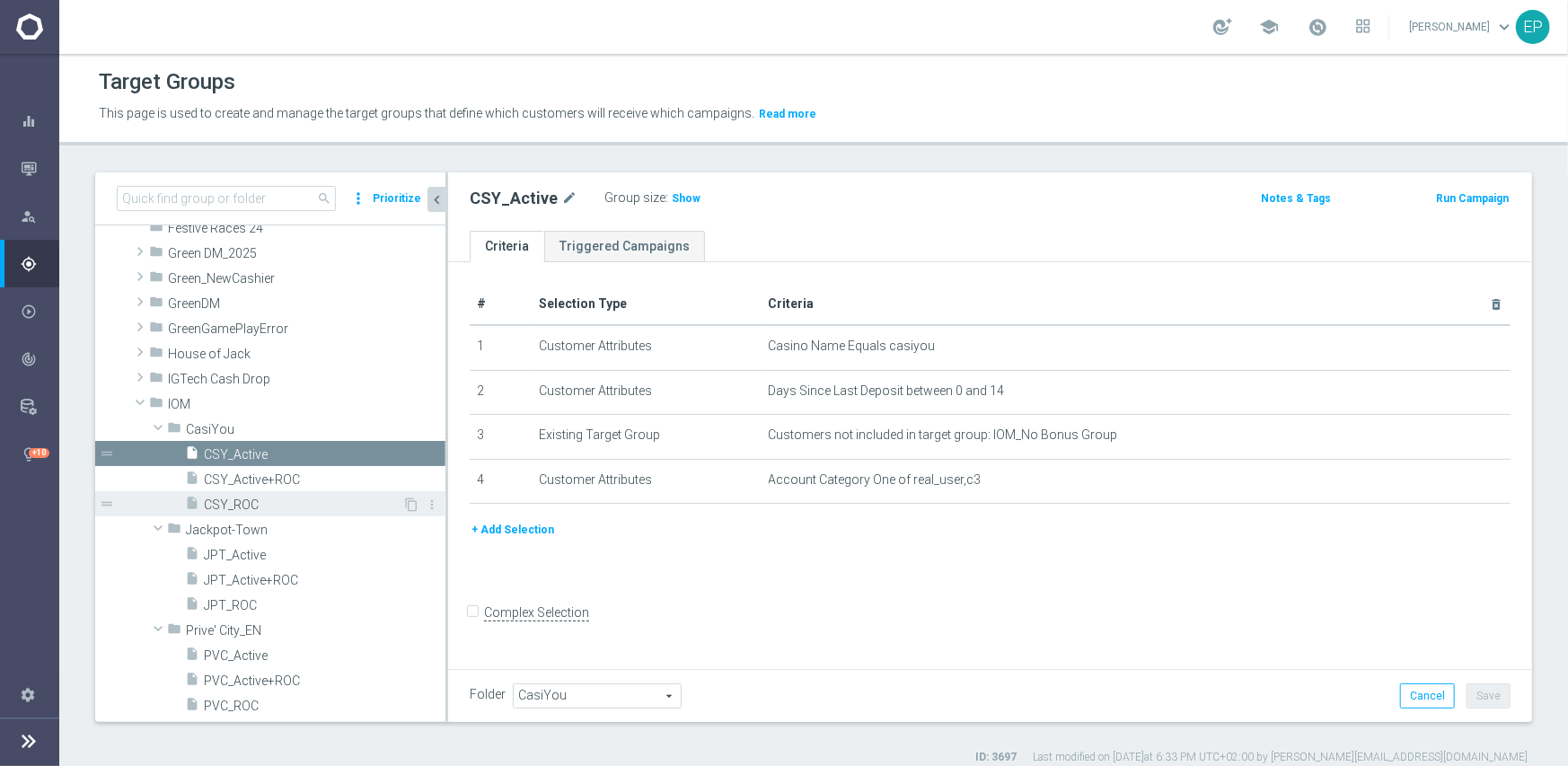
click at [244, 504] on span "CSY_ROC" at bounding box center [303, 505] width 198 height 15
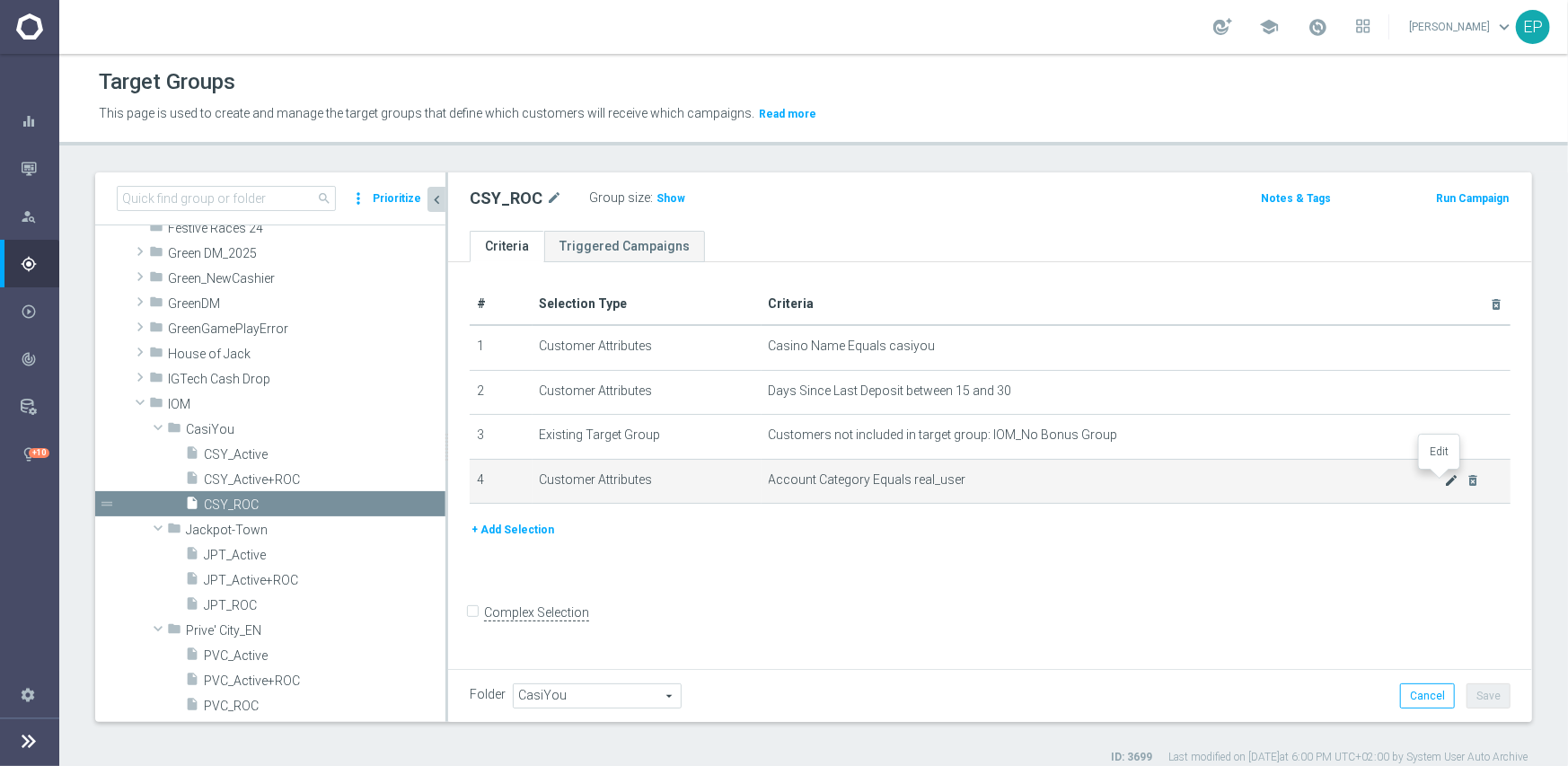
click at [1445, 482] on icon "mode_edit" at bounding box center [1453, 481] width 14 height 14
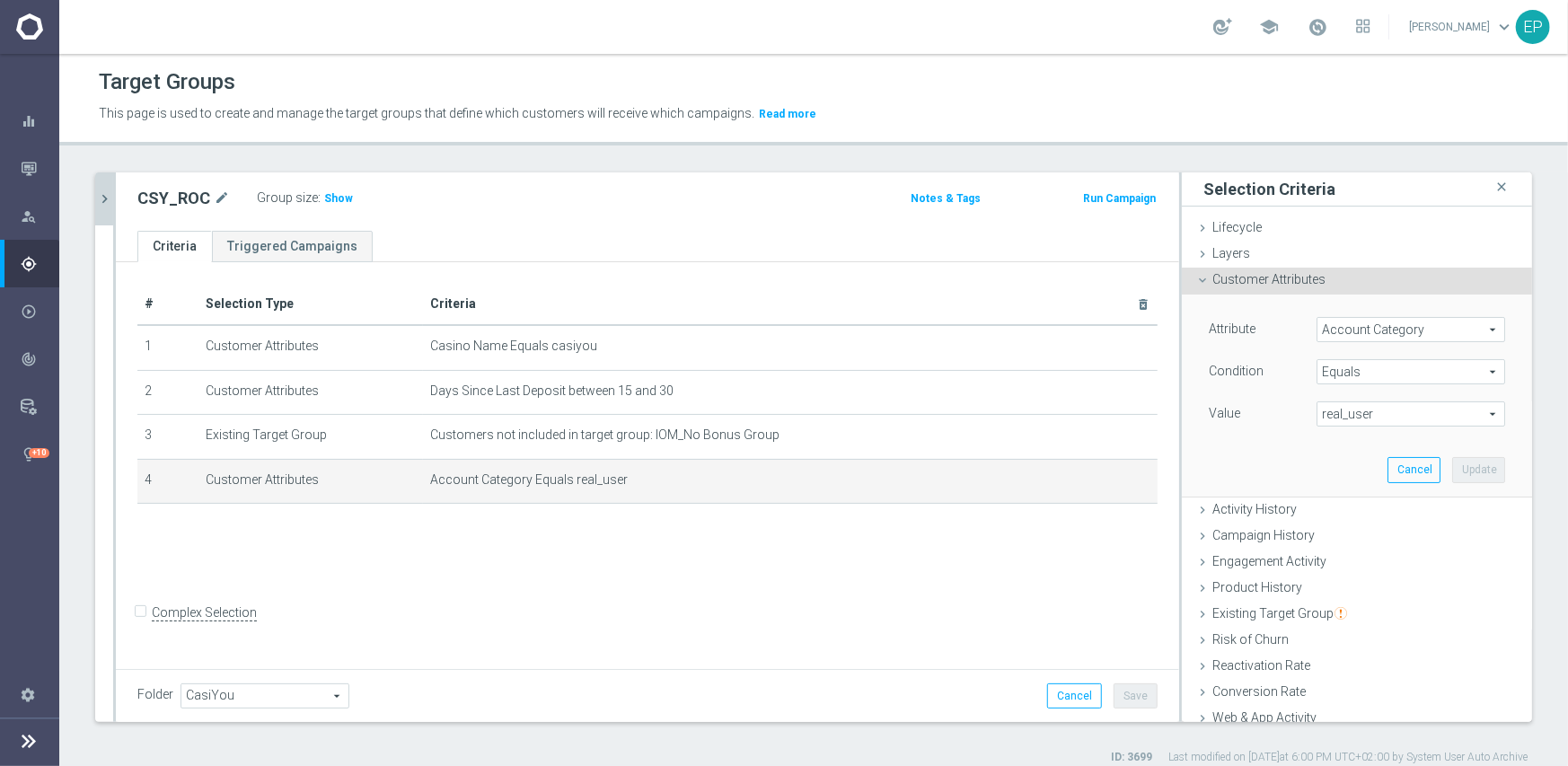
click at [1360, 368] on span "Equals" at bounding box center [1410, 372] width 187 height 23
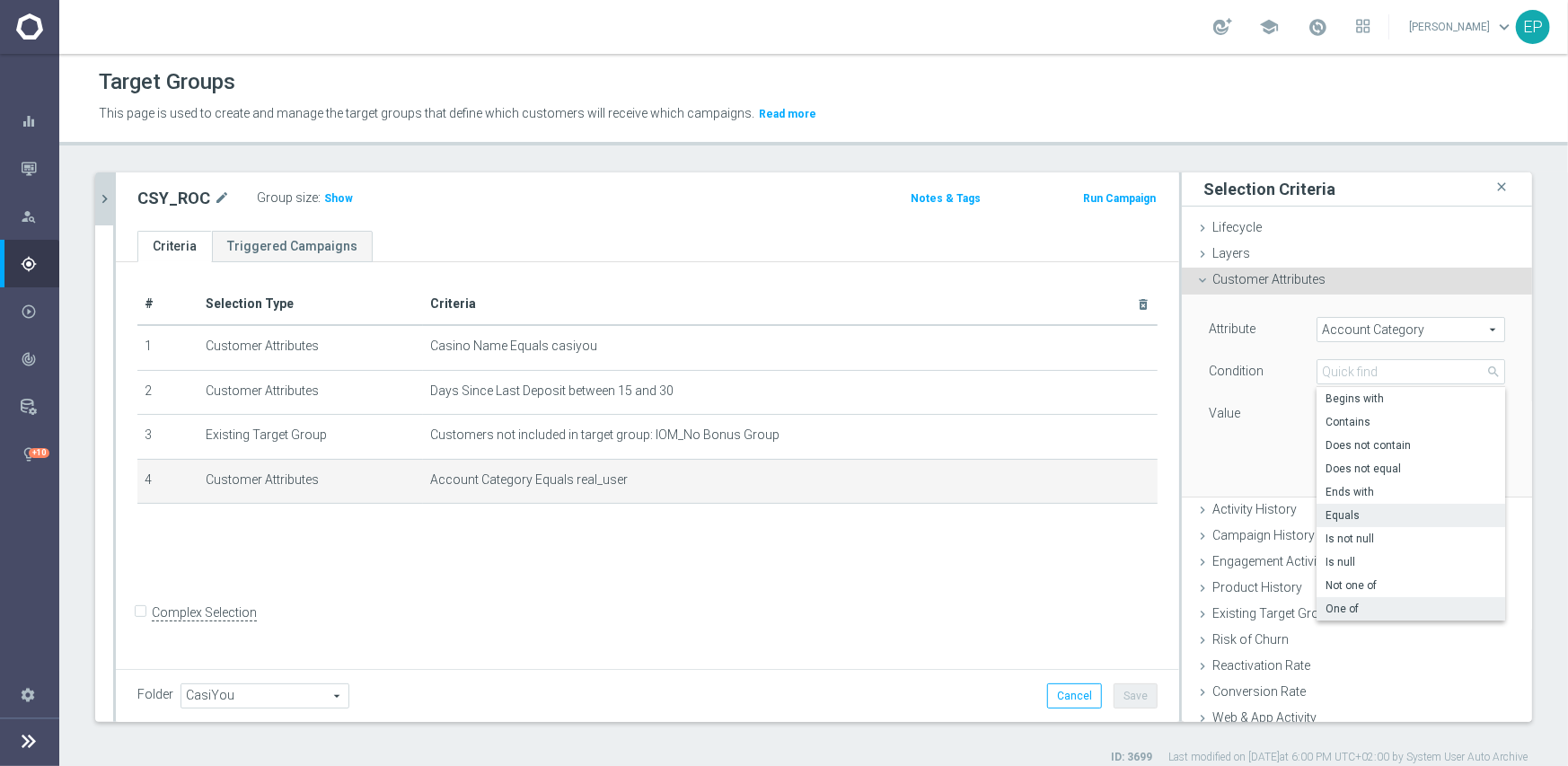
click at [1362, 613] on span "One of" at bounding box center [1410, 609] width 171 height 14
type input "One of"
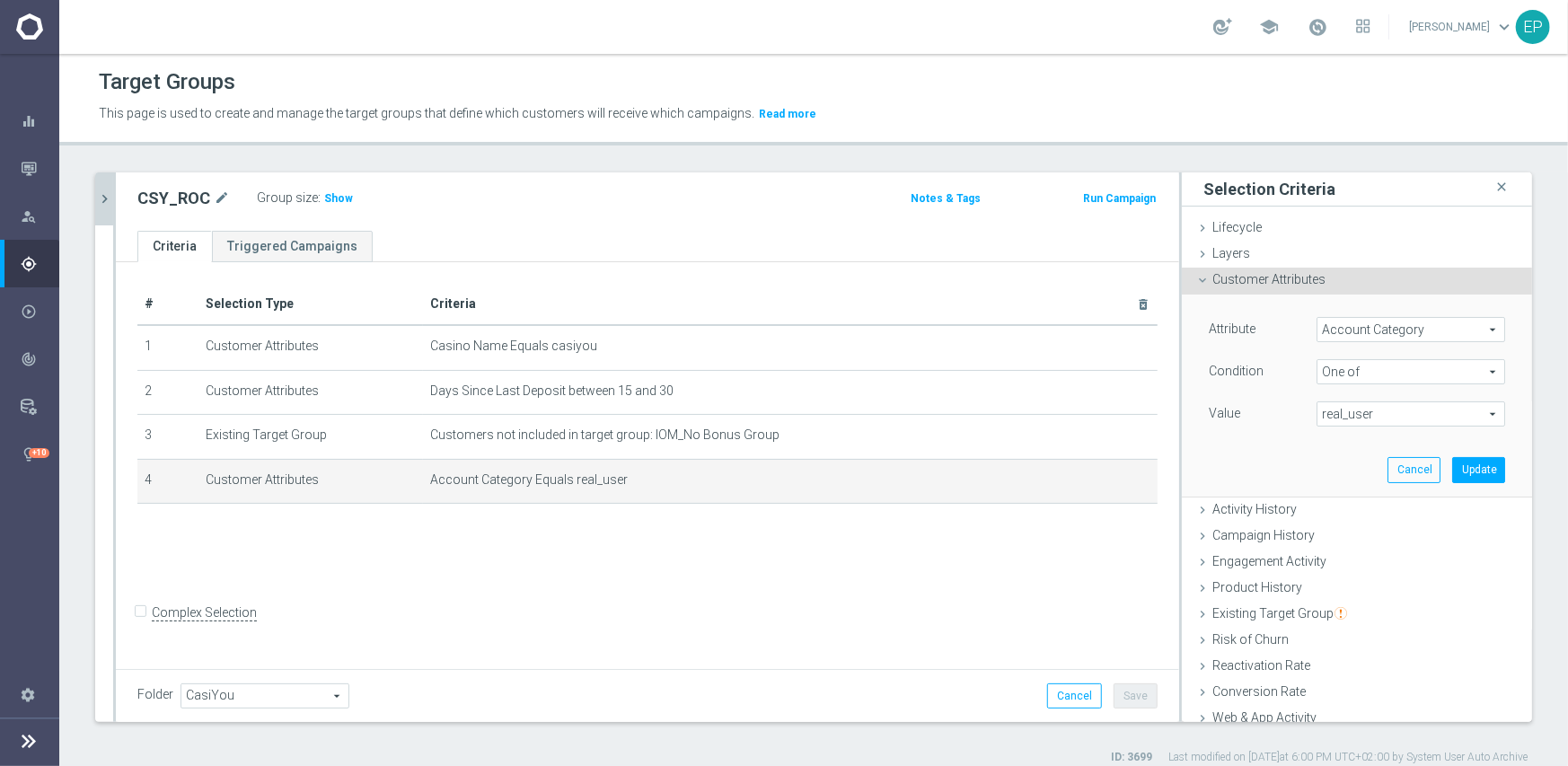
click at [1390, 420] on span "real_user" at bounding box center [1410, 414] width 187 height 23
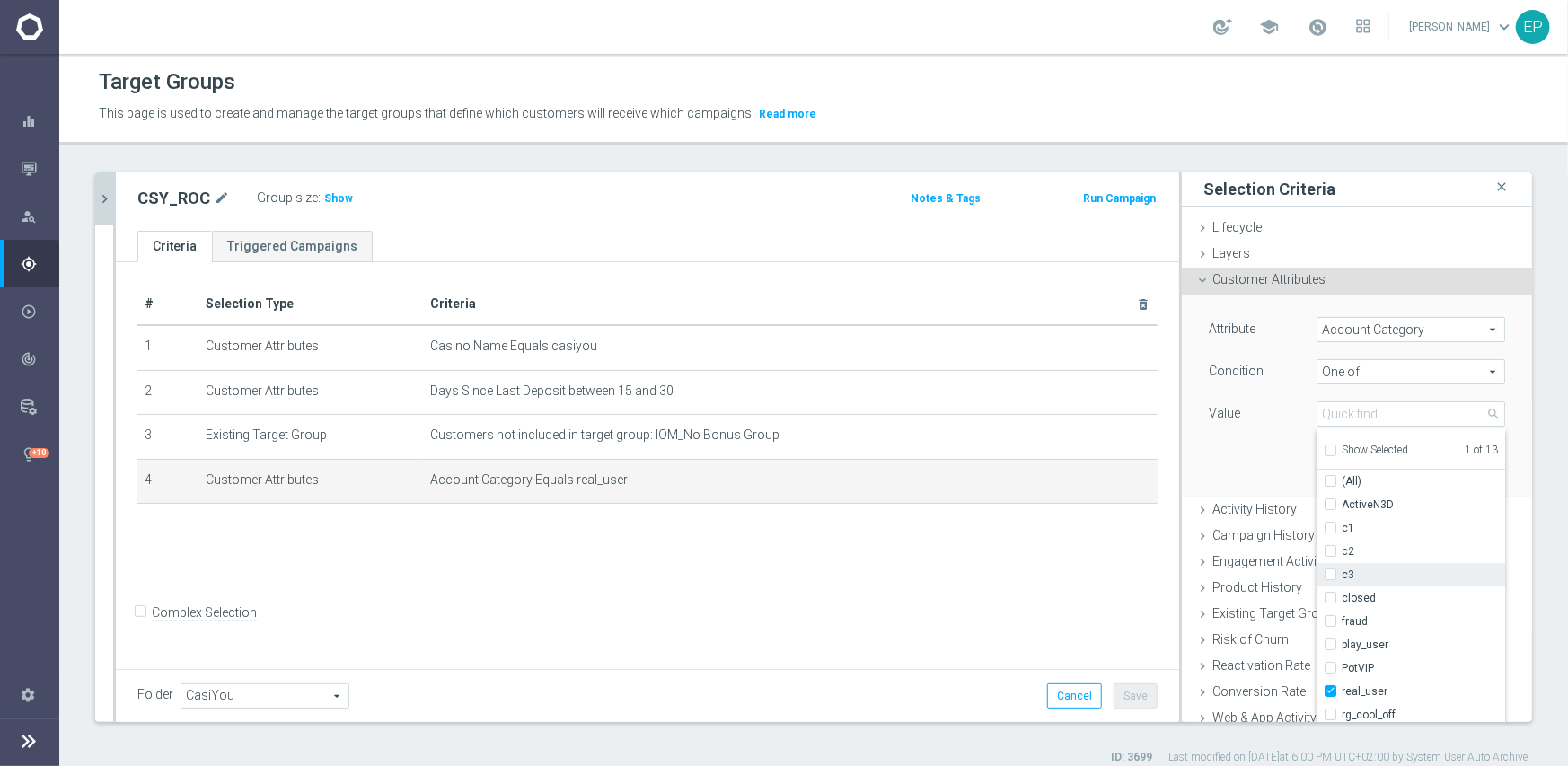
click at [1359, 573] on span "c3" at bounding box center [1423, 575] width 163 height 14
click at [1342, 573] on input "c3" at bounding box center [1335, 575] width 12 height 12
checkbox input "true"
type input "Selected 2 of 13"
drag, startPoint x: 1183, startPoint y: 443, endPoint x: 1244, endPoint y: 453, distance: 61.8
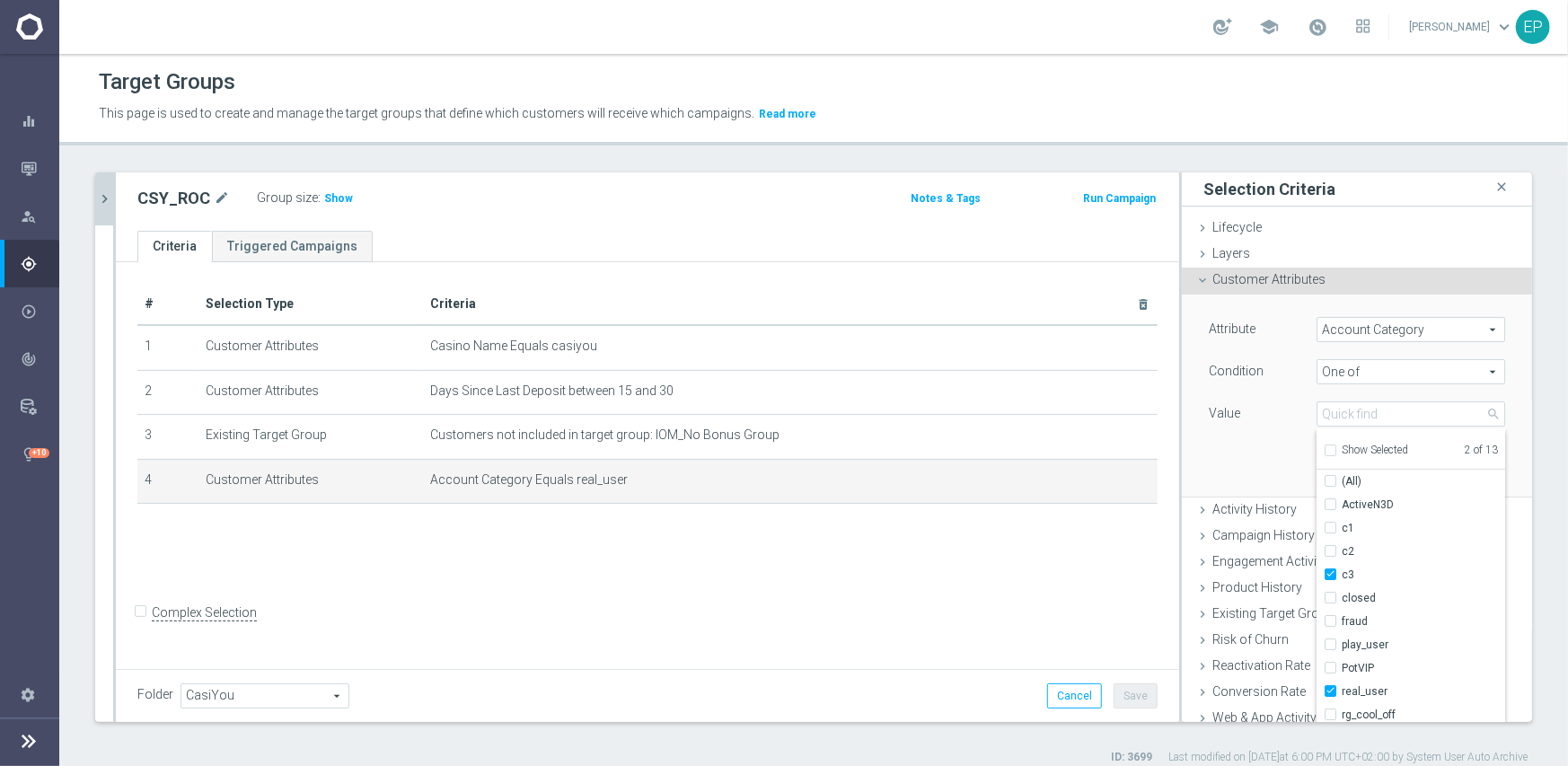
click at [1195, 443] on div "Attribute Account Category Account Category arrow_drop_down search Condition On…" at bounding box center [1357, 395] width 323 height 201
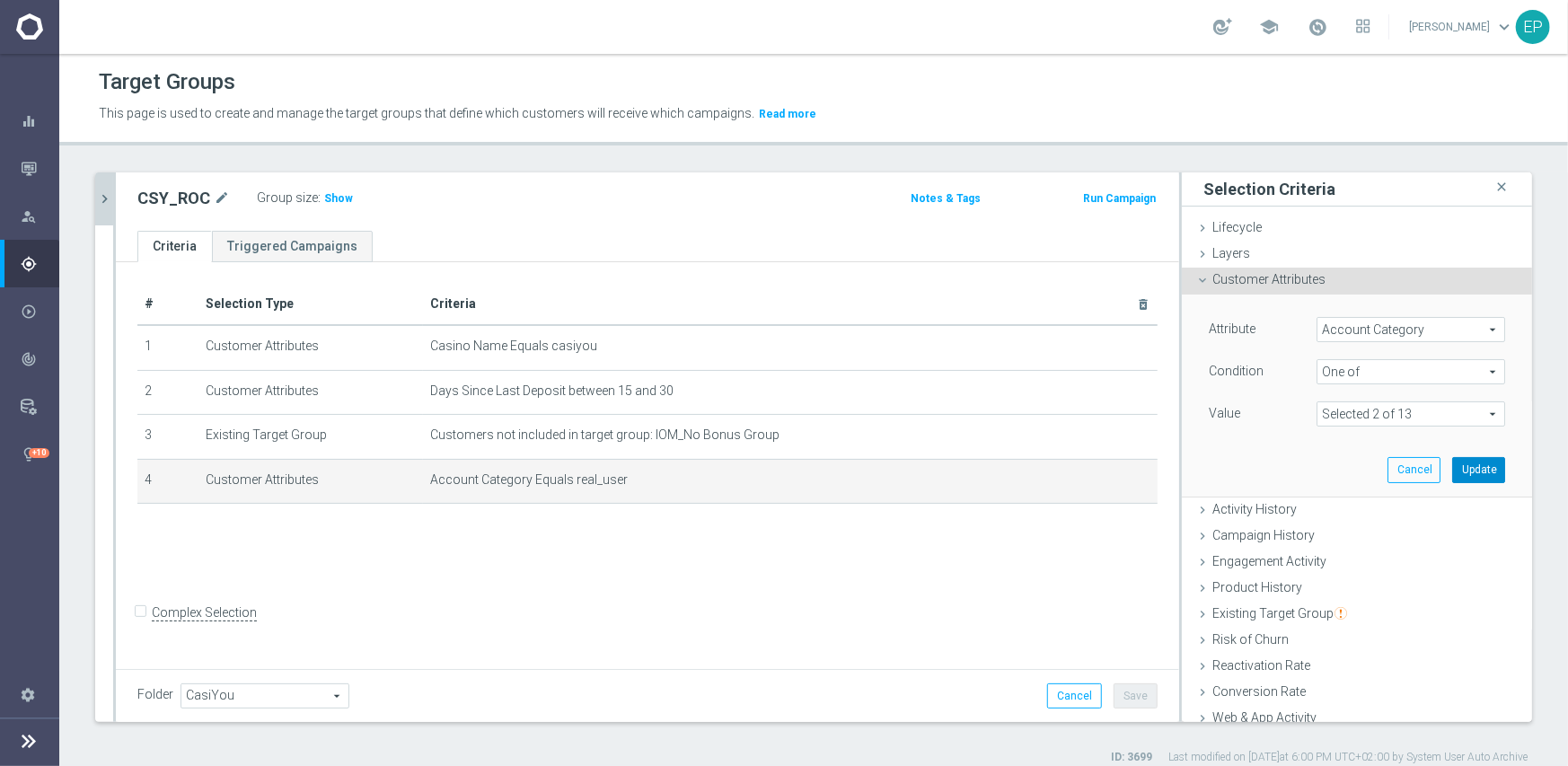
click at [1453, 467] on button "Update" at bounding box center [1479, 470] width 53 height 25
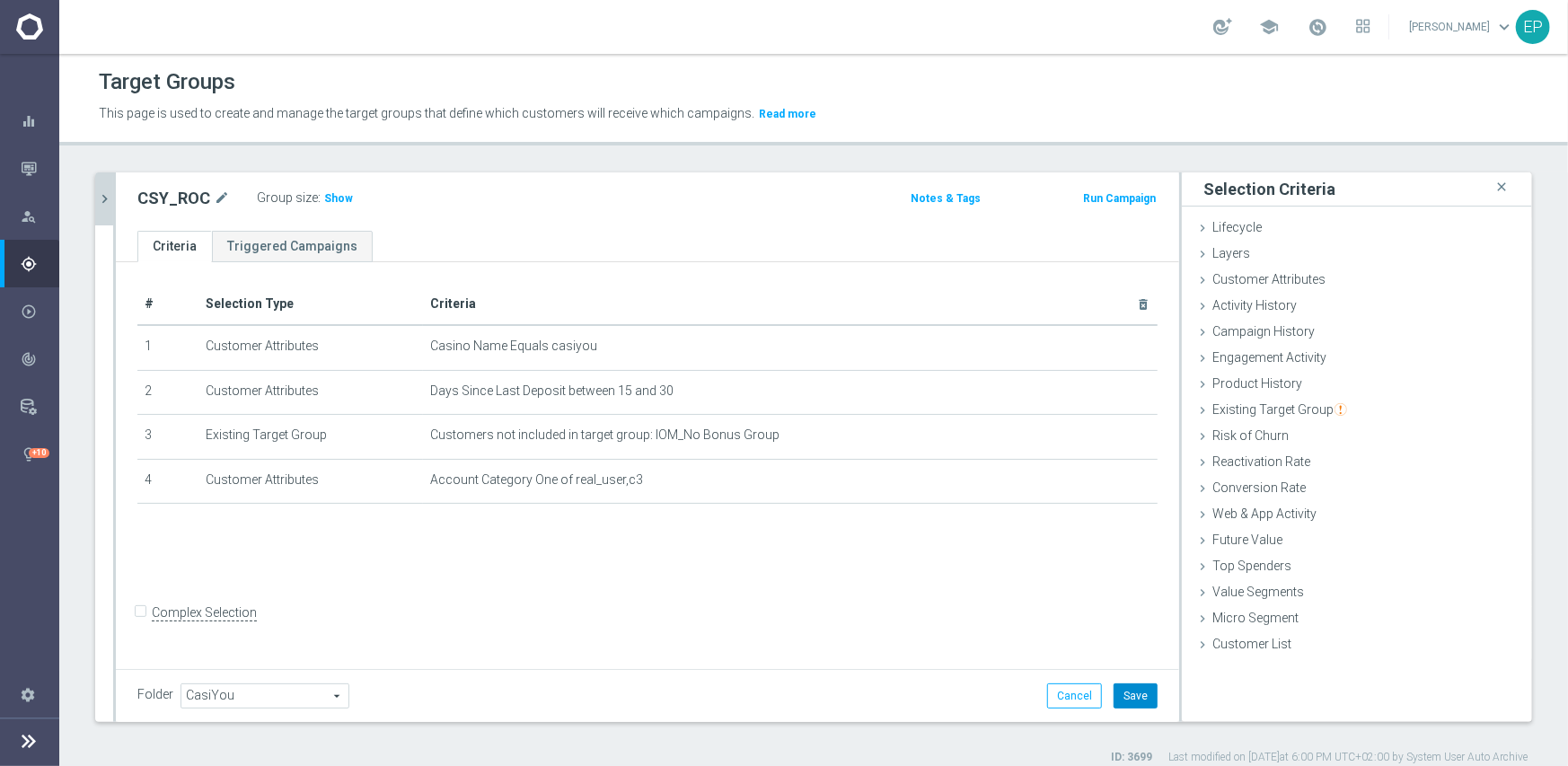
click at [1133, 694] on button "Save" at bounding box center [1135, 697] width 44 height 25
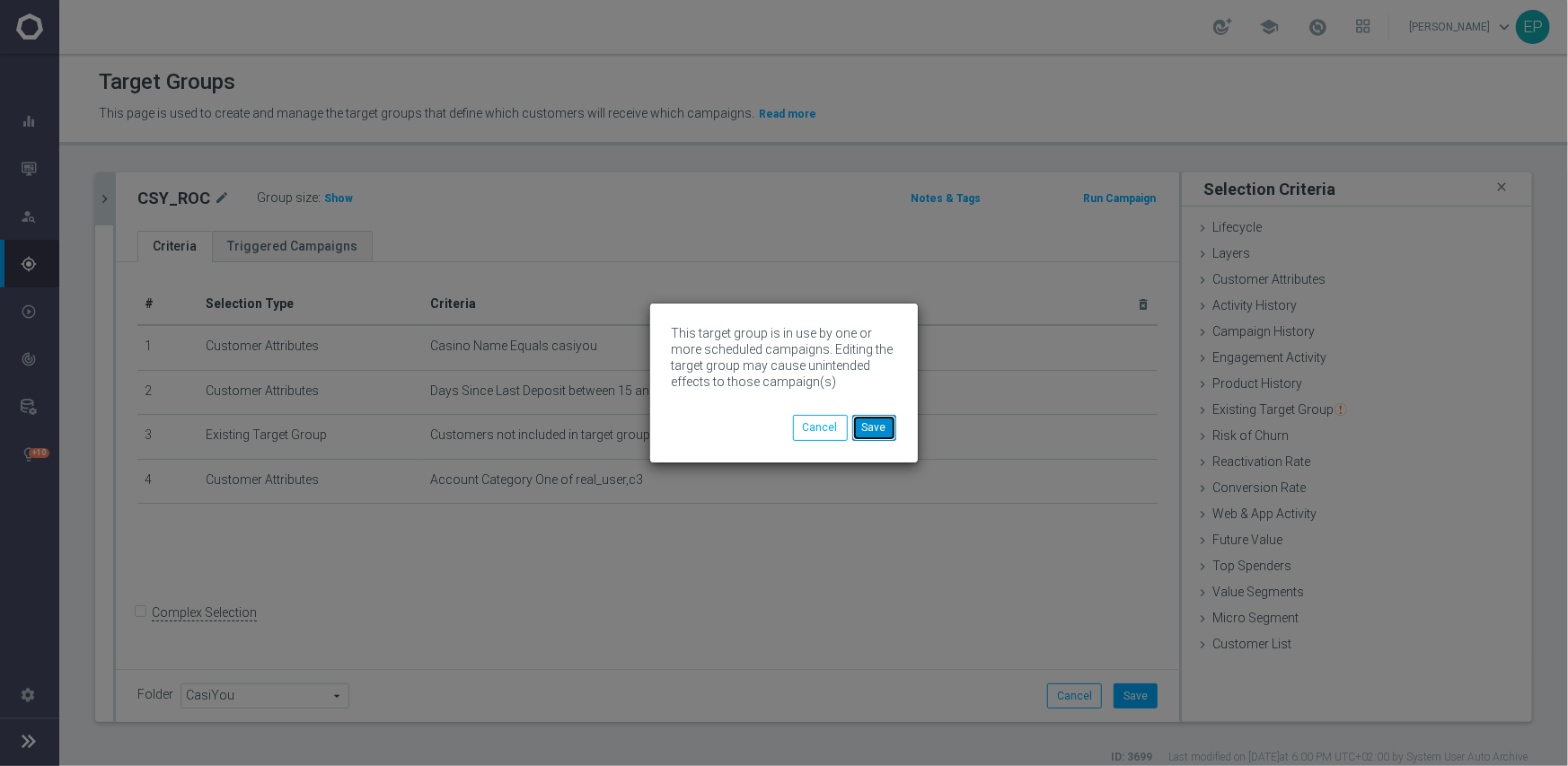
click at [880, 424] on button "Save" at bounding box center [874, 428] width 44 height 25
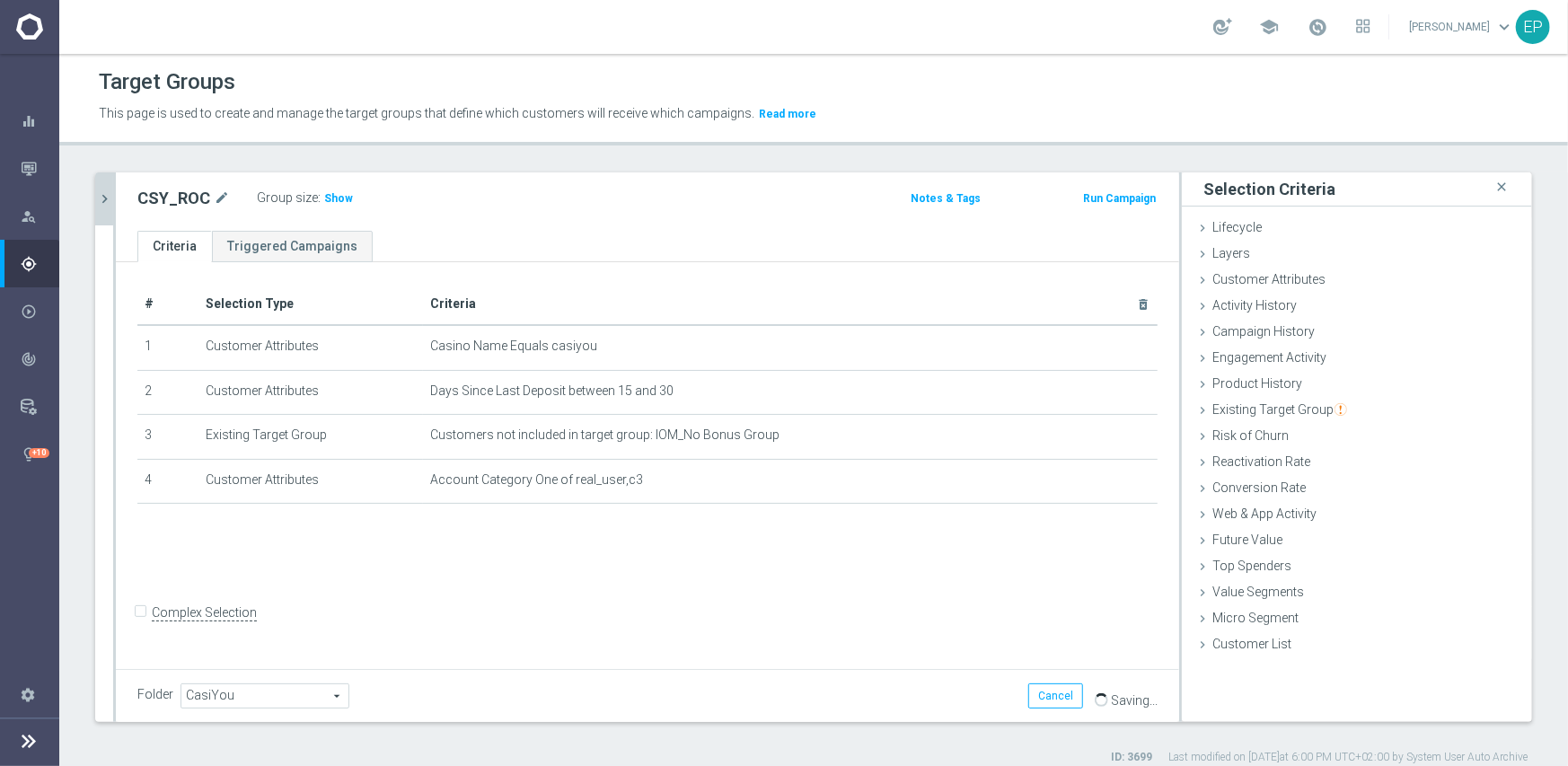
click at [99, 196] on icon "chevron_right" at bounding box center [105, 198] width 17 height 17
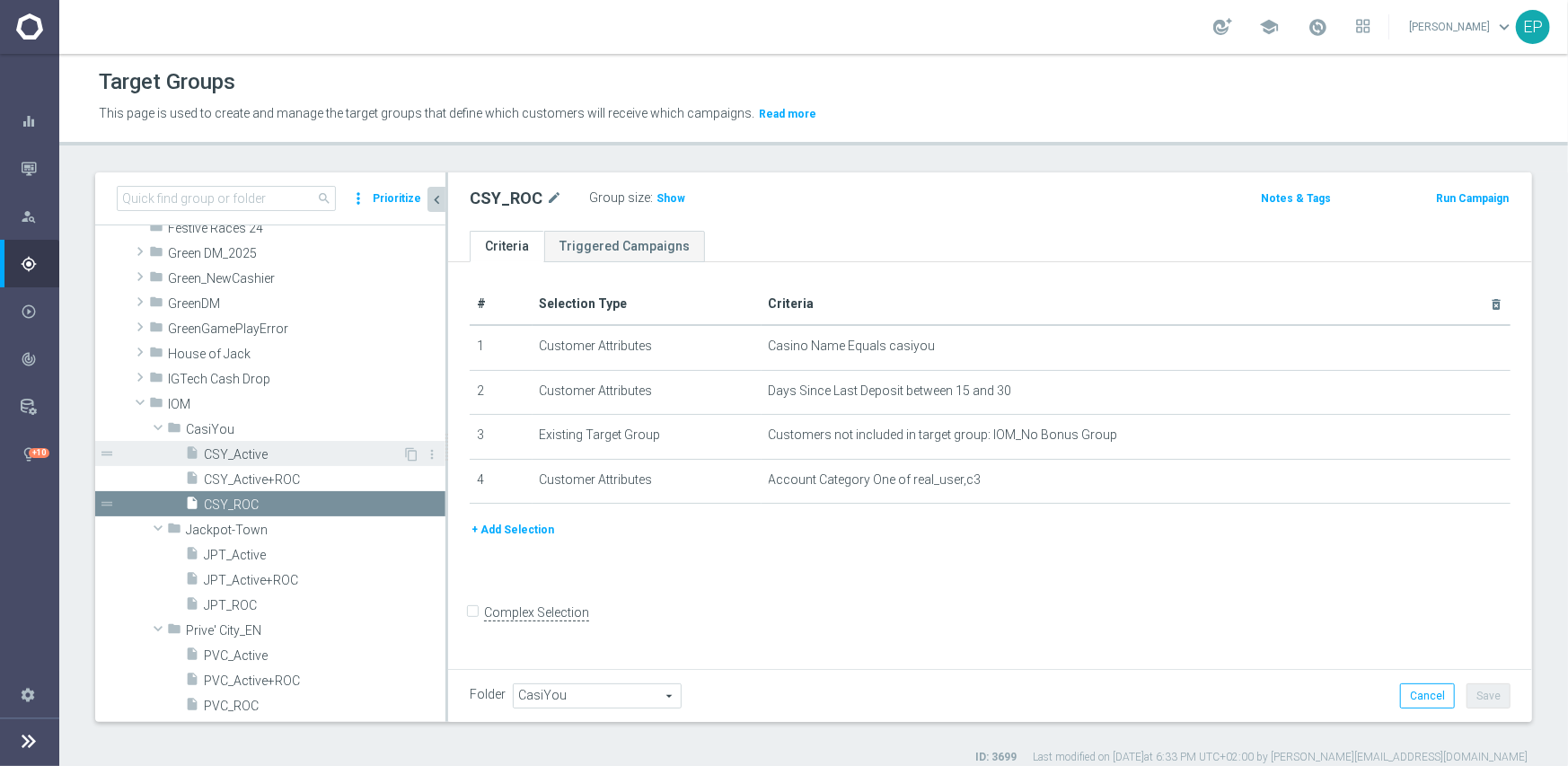
scroll to position [1383, 0]
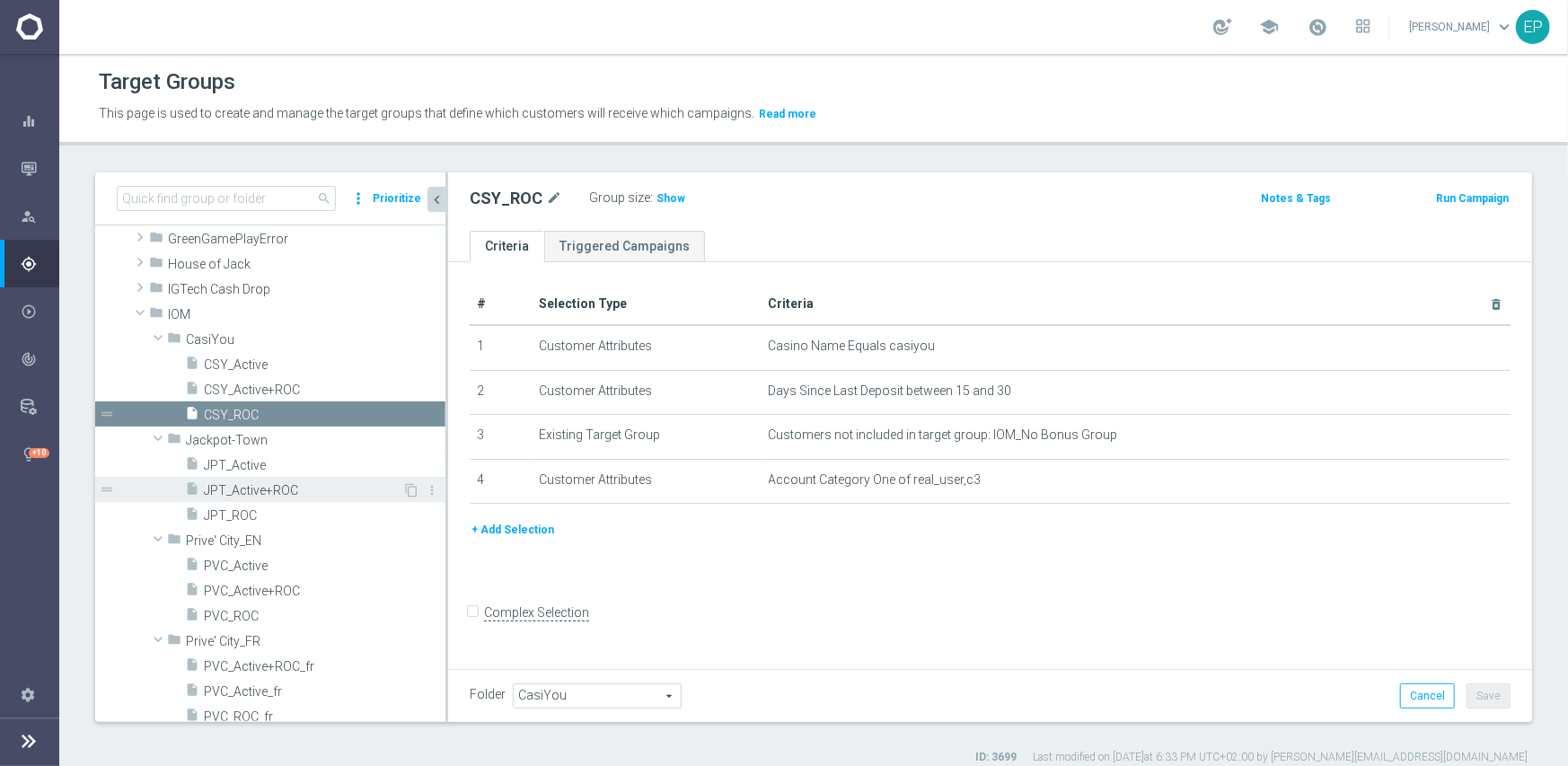
click at [261, 485] on span "JPT_Active+ROC" at bounding box center [303, 491] width 198 height 15
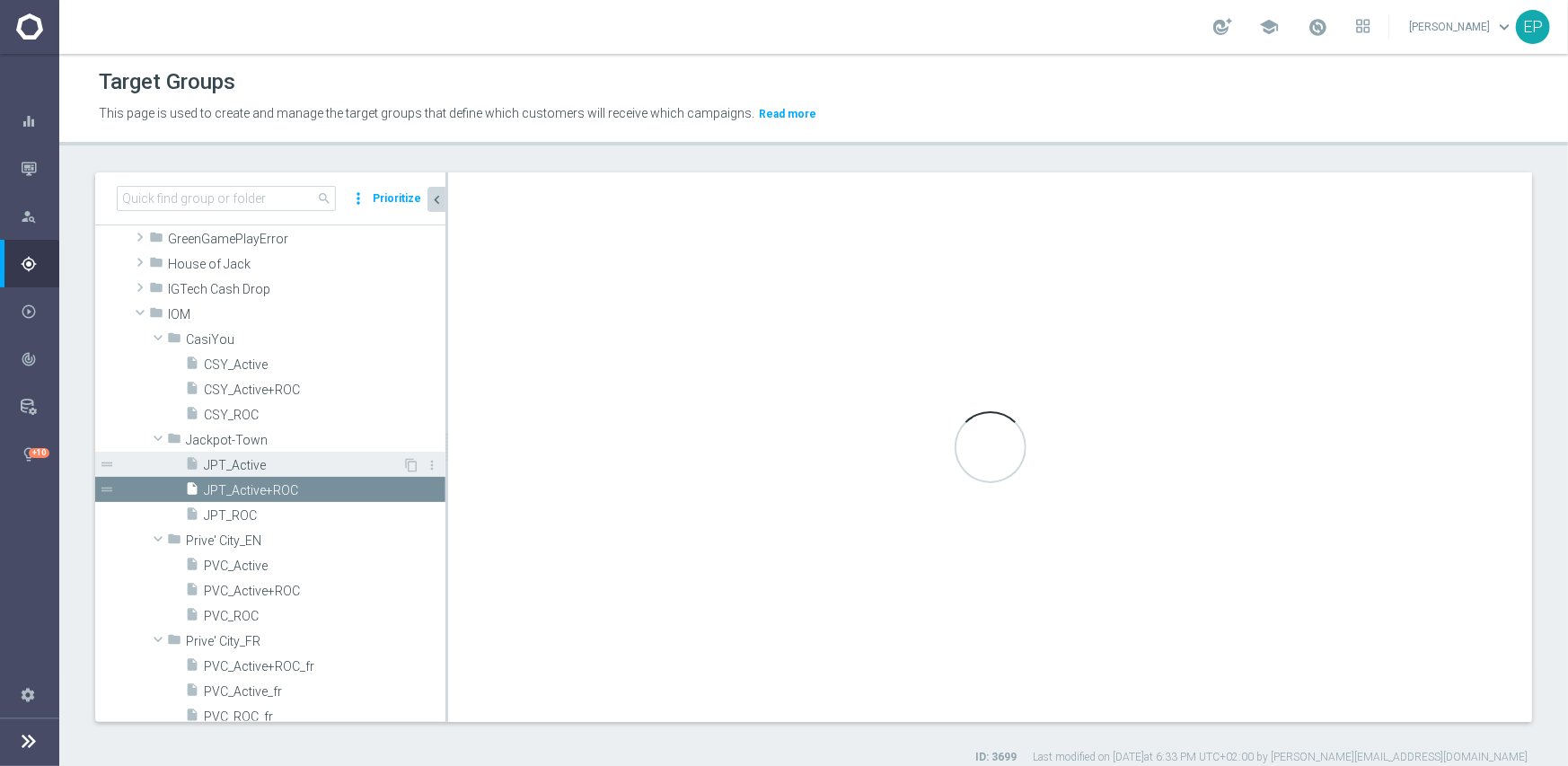
type input "Jackpot-Town"
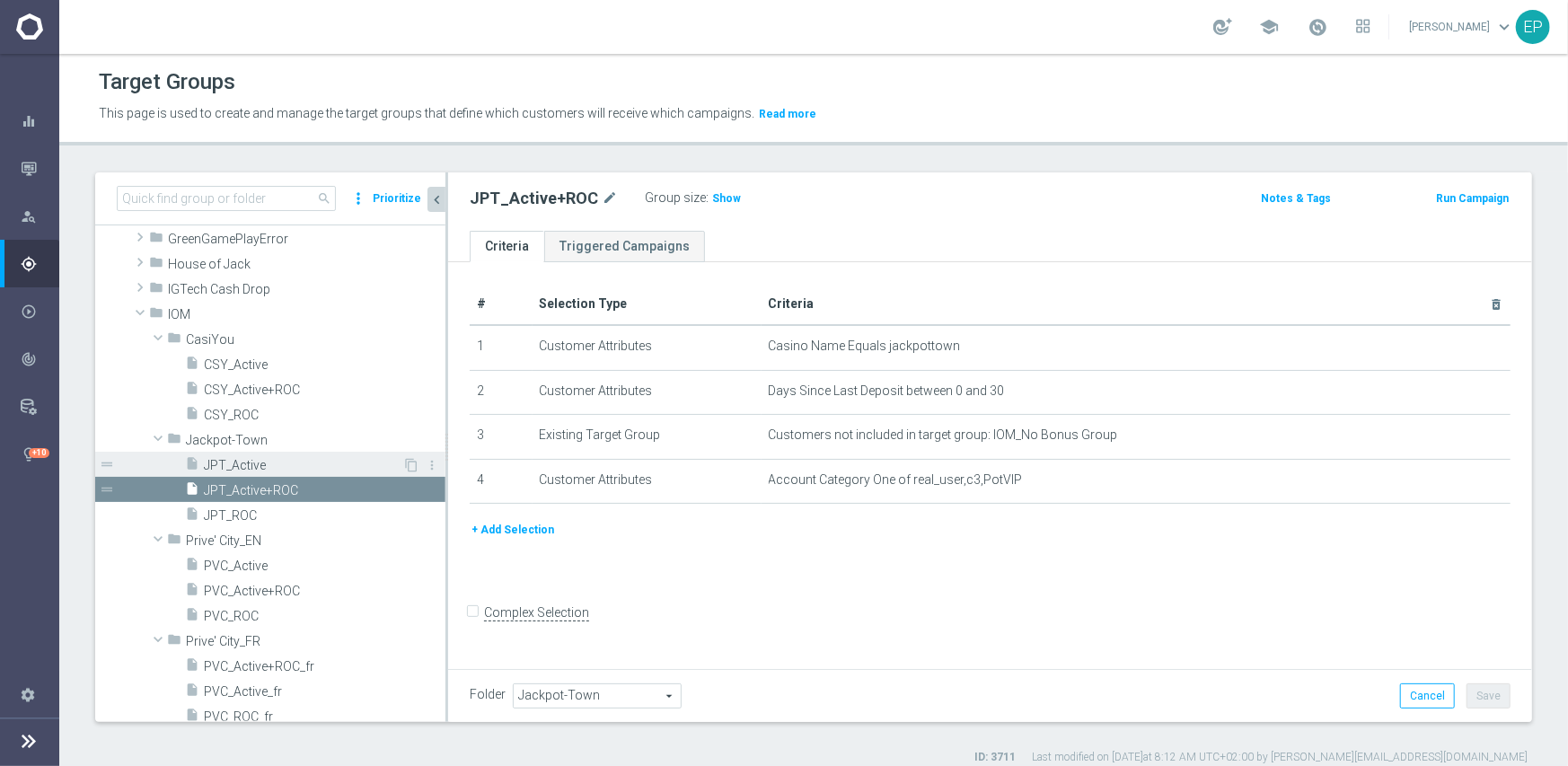
click at [257, 466] on span "JPT_Active" at bounding box center [303, 466] width 198 height 15
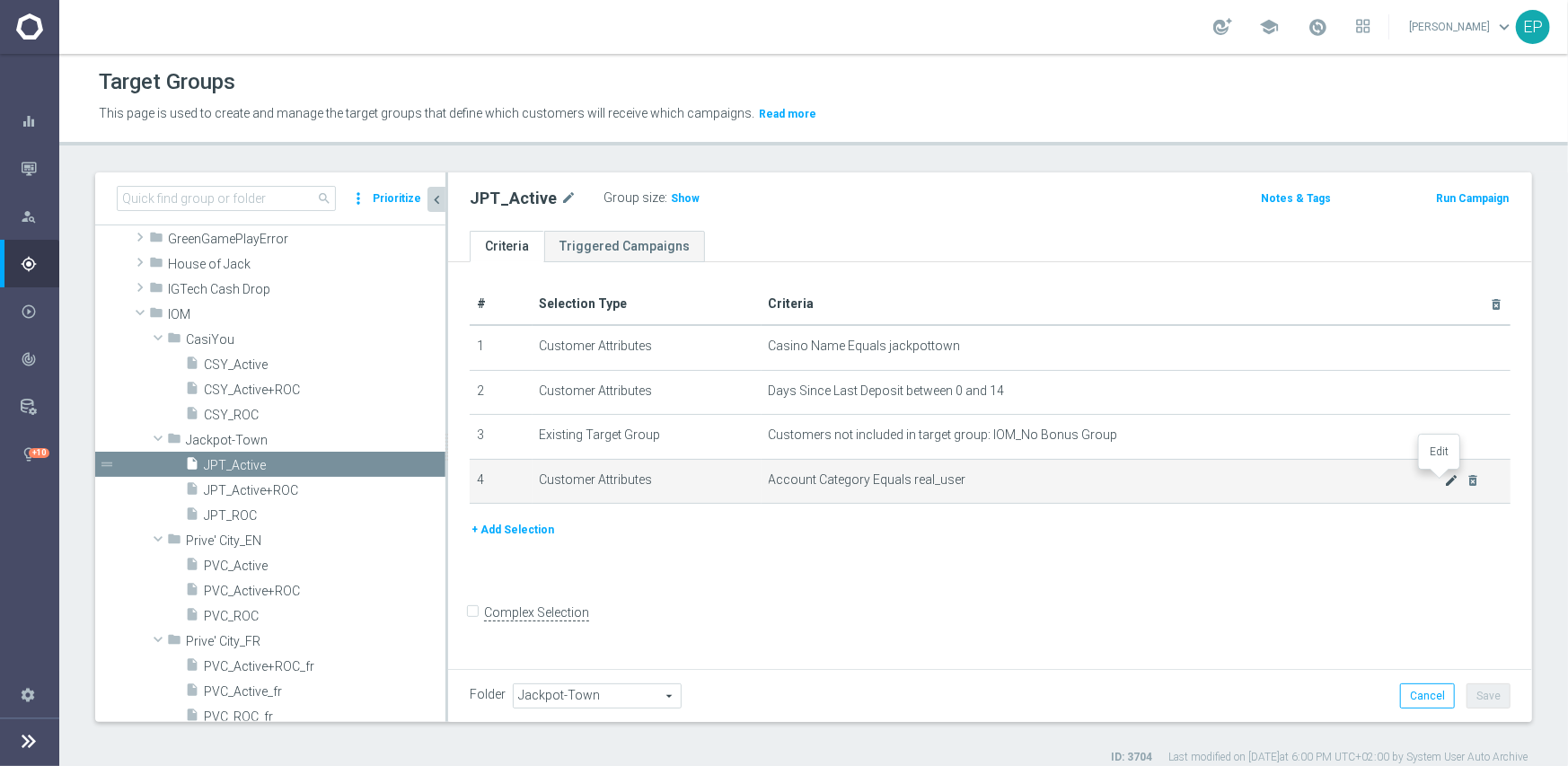
click at [1445, 478] on icon "mode_edit" at bounding box center [1453, 481] width 14 height 14
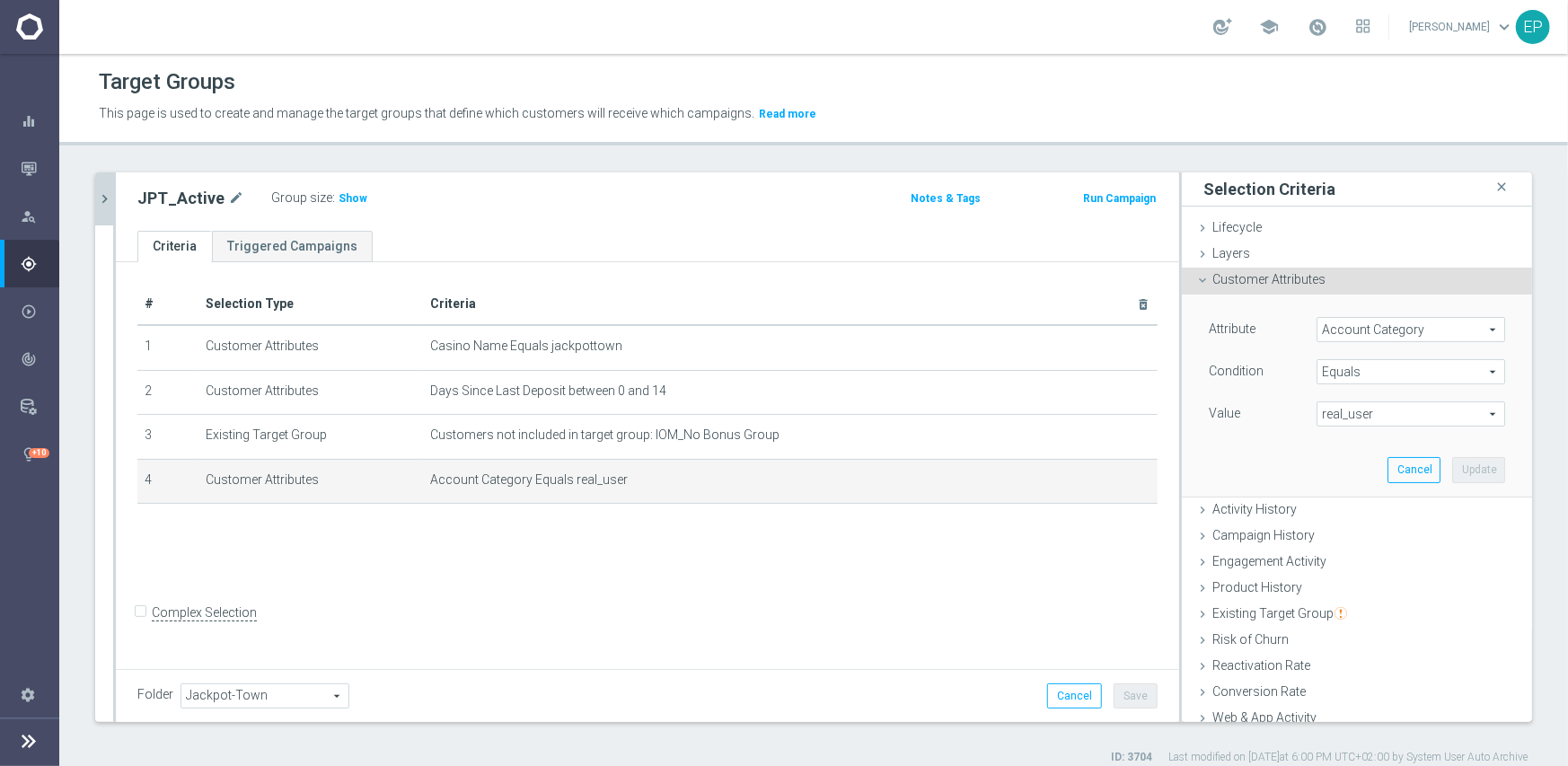
click at [1366, 413] on span "real_user" at bounding box center [1410, 414] width 187 height 23
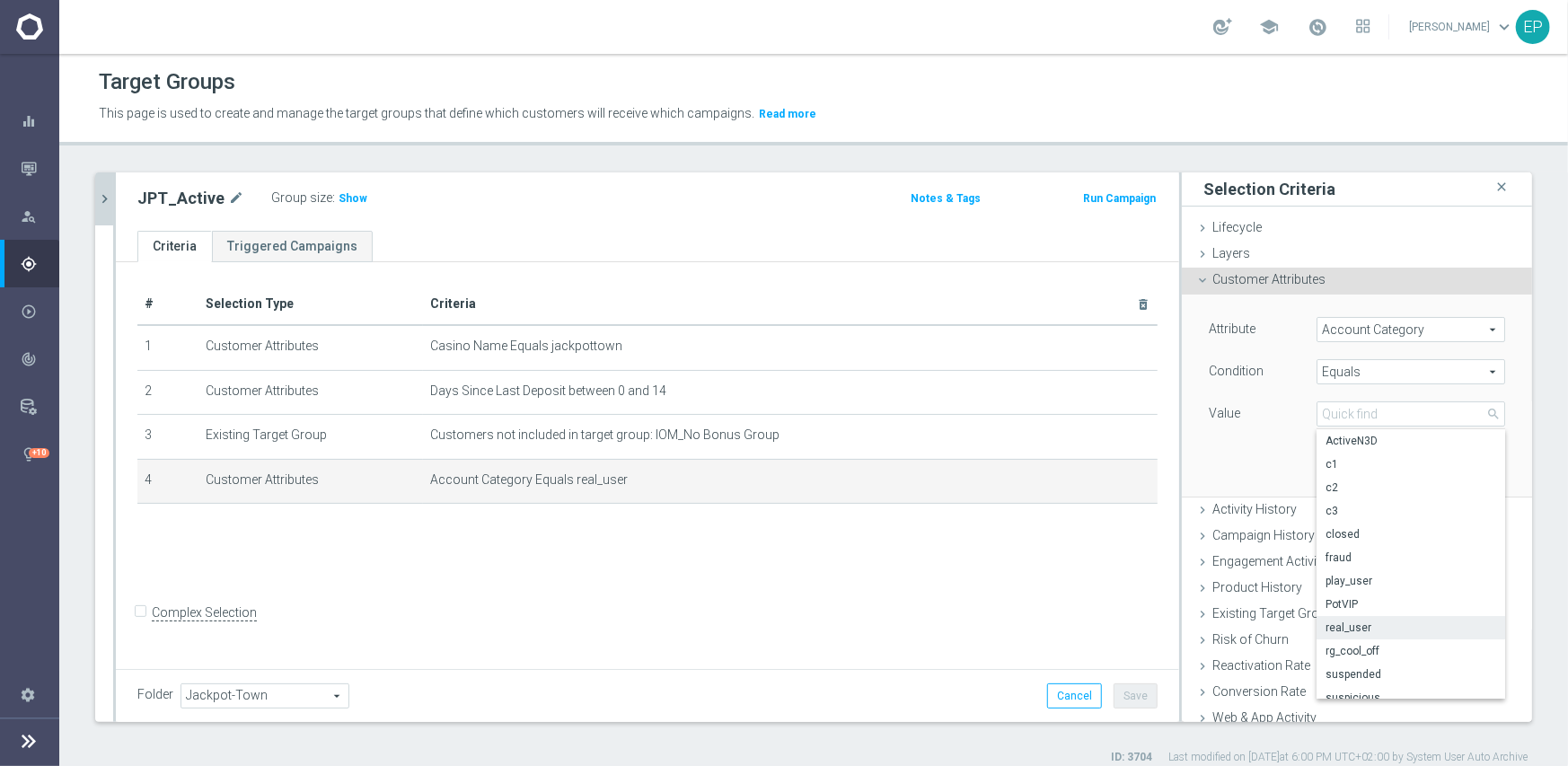
click at [1356, 364] on span "Equals" at bounding box center [1410, 372] width 187 height 23
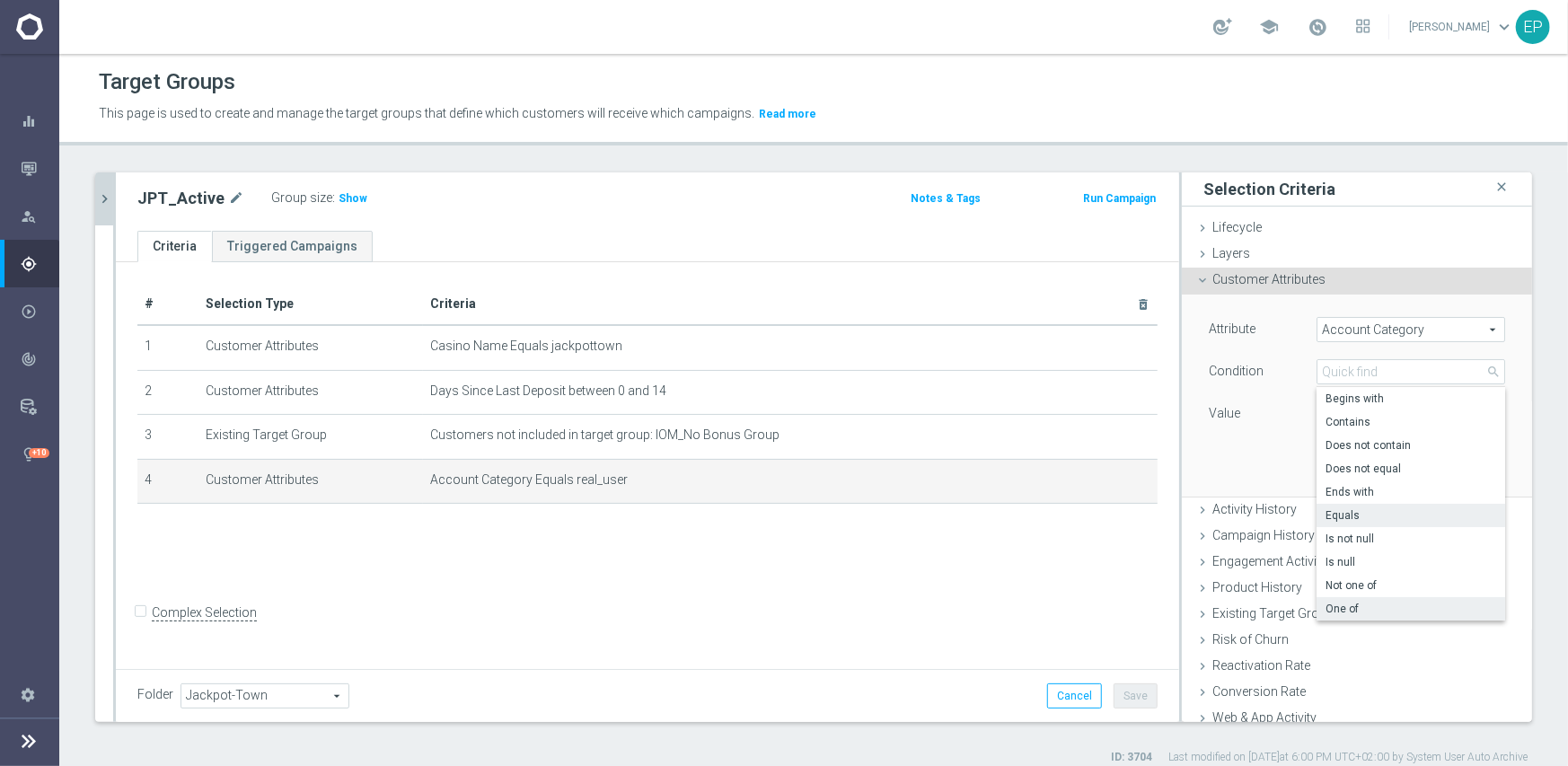
click at [1360, 610] on span "One of" at bounding box center [1410, 609] width 171 height 14
type input "One of"
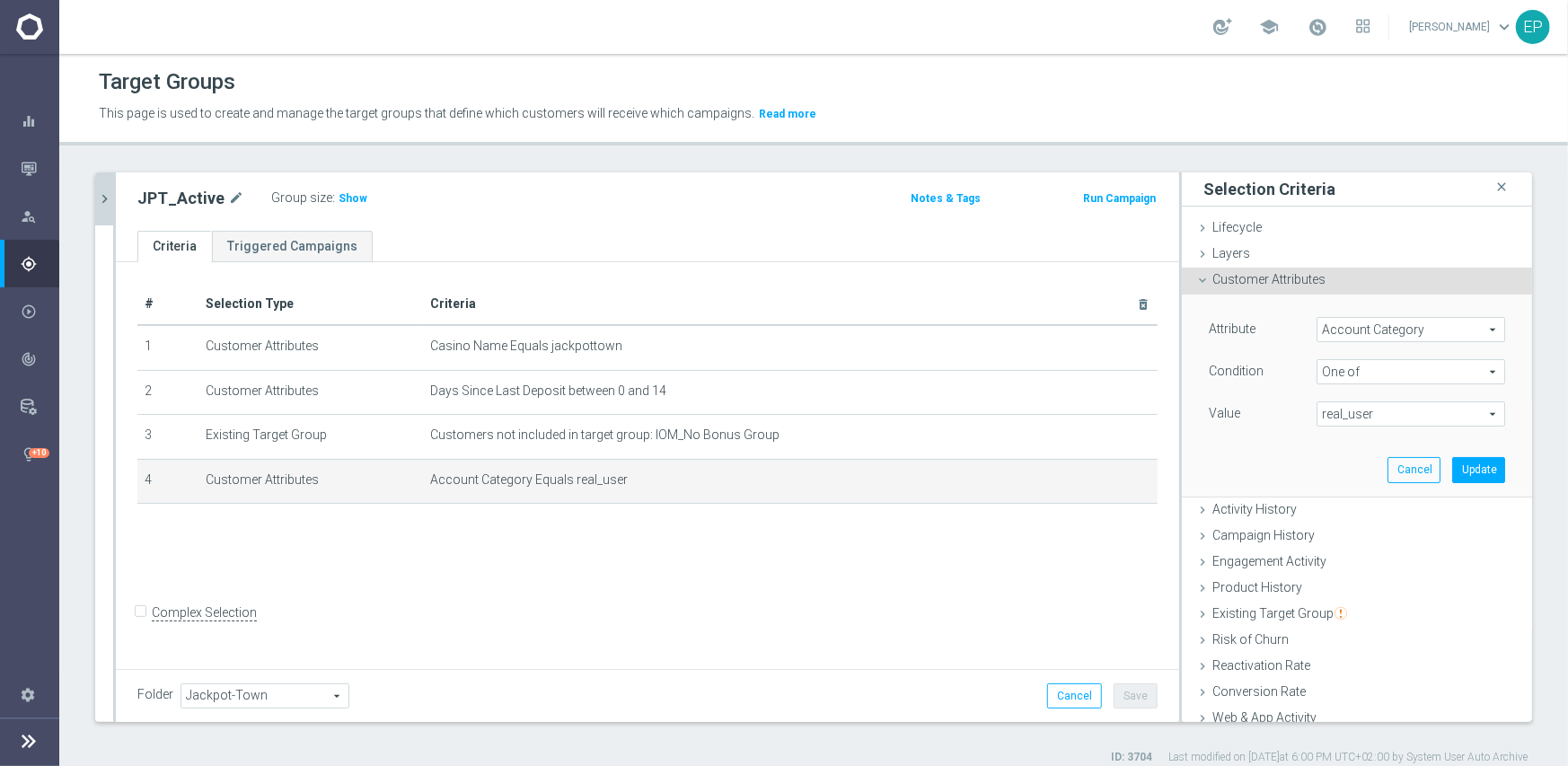
click at [1383, 416] on span "real_user" at bounding box center [1410, 414] width 187 height 23
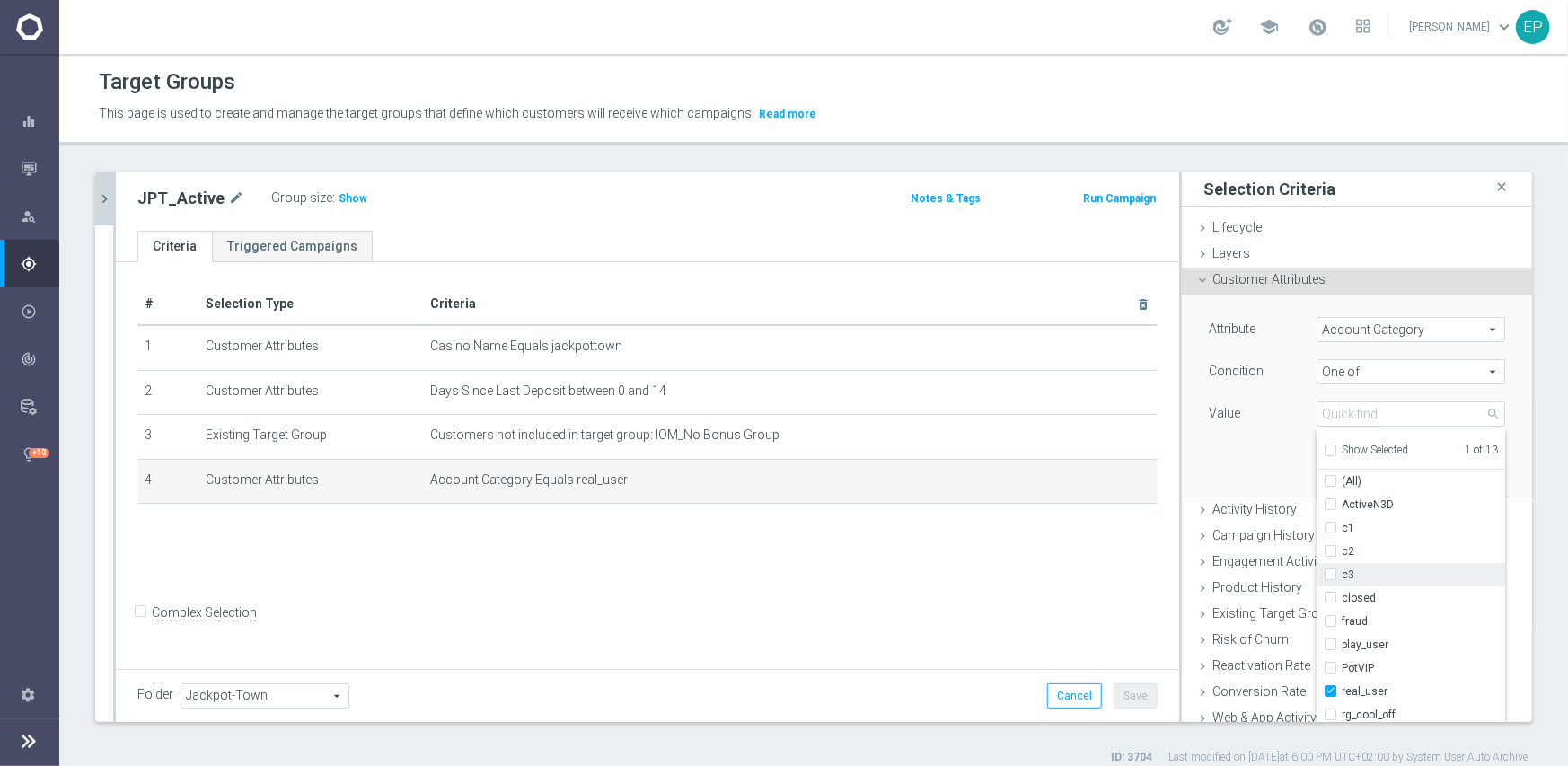
click at [1342, 569] on span "c3" at bounding box center [1423, 575] width 163 height 14
click at [1333, 569] on input "c3" at bounding box center [1335, 575] width 12 height 12
checkbox input "true"
type input "Selected 2 of 13"
click at [1258, 461] on div "Attribute Account Category Account Category arrow_drop_down search Condition On…" at bounding box center [1357, 395] width 323 height 201
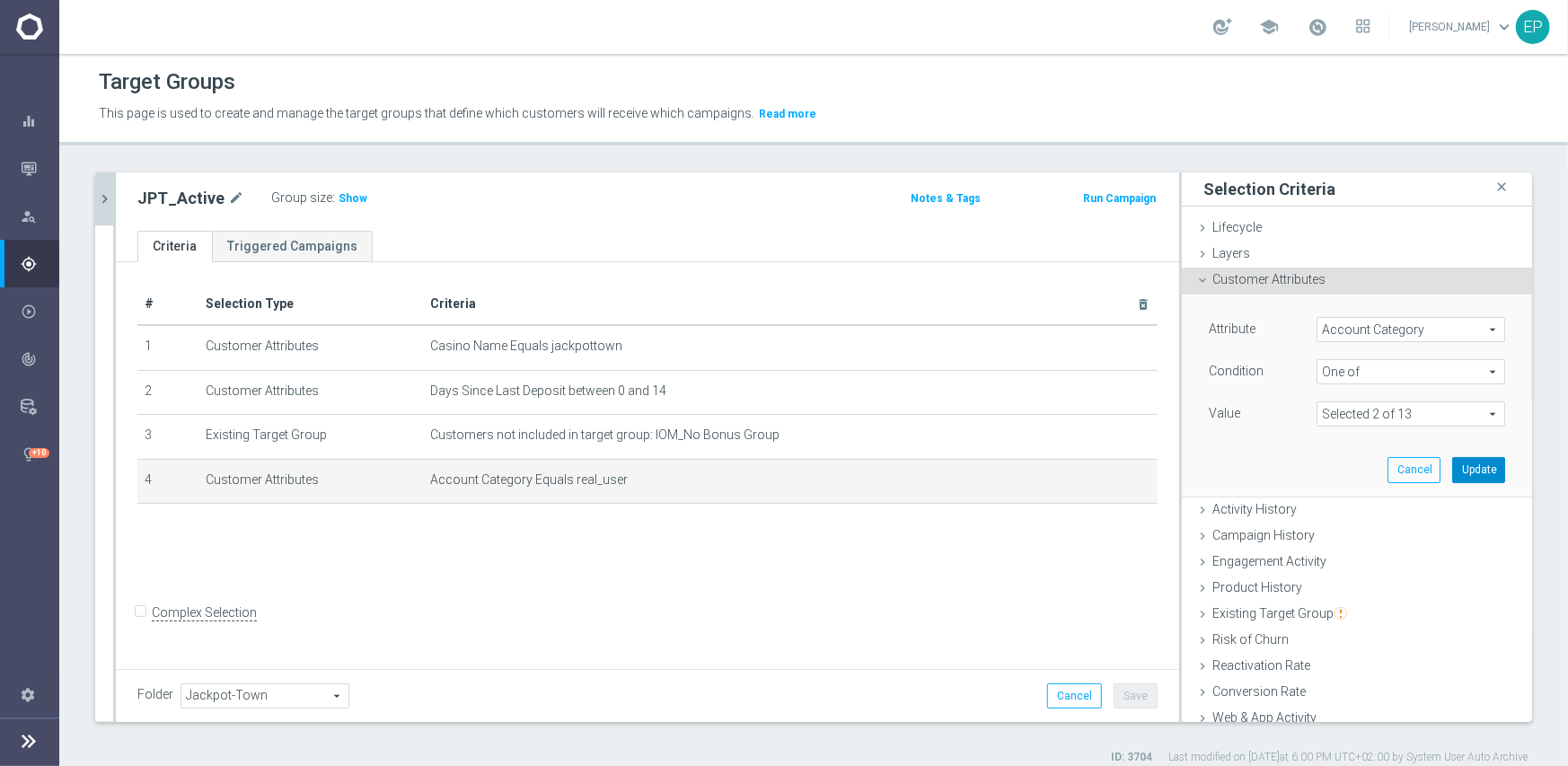
click at [1453, 462] on button "Update" at bounding box center [1479, 470] width 53 height 25
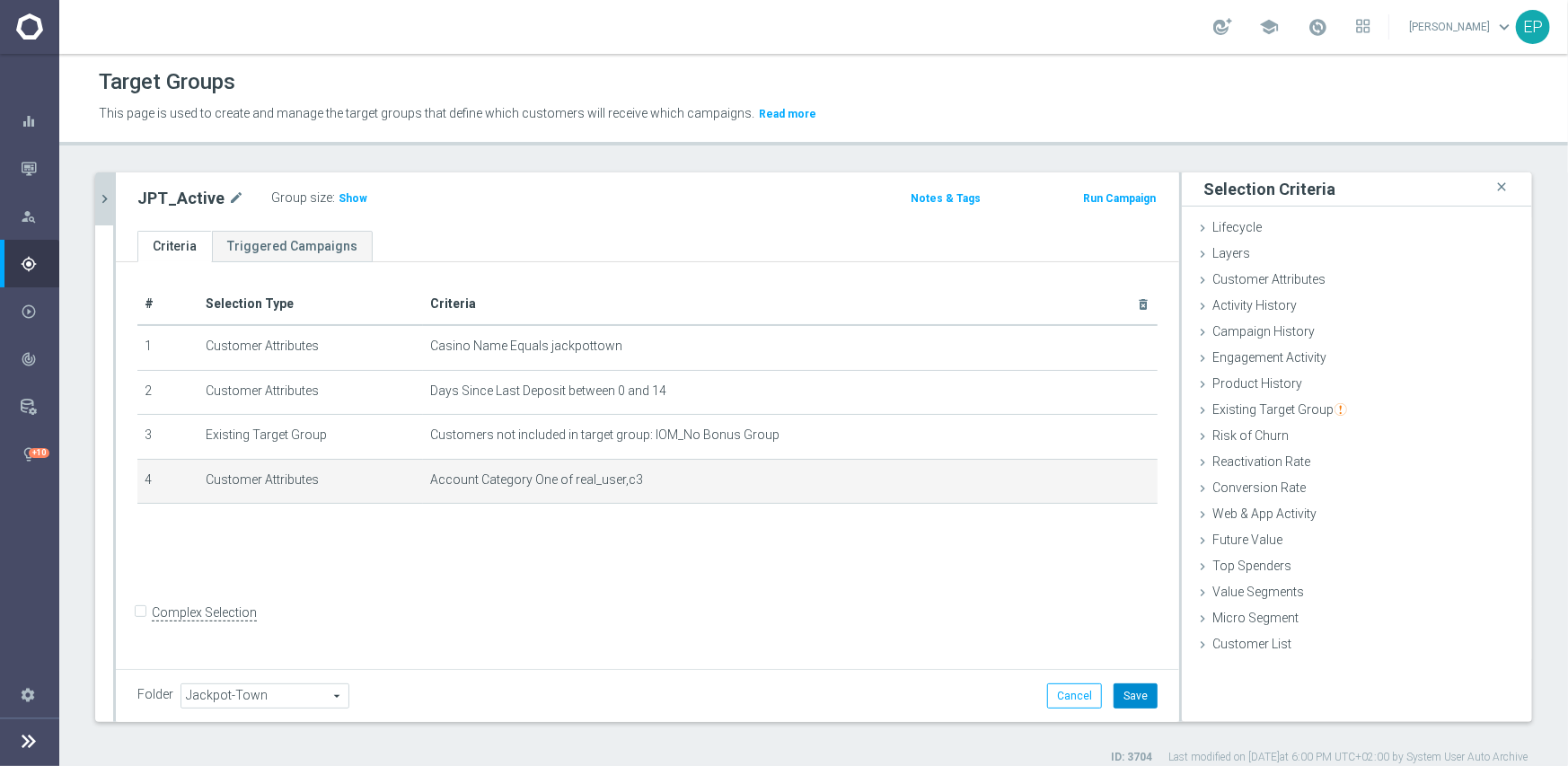
click at [1133, 697] on button "Save" at bounding box center [1135, 697] width 44 height 25
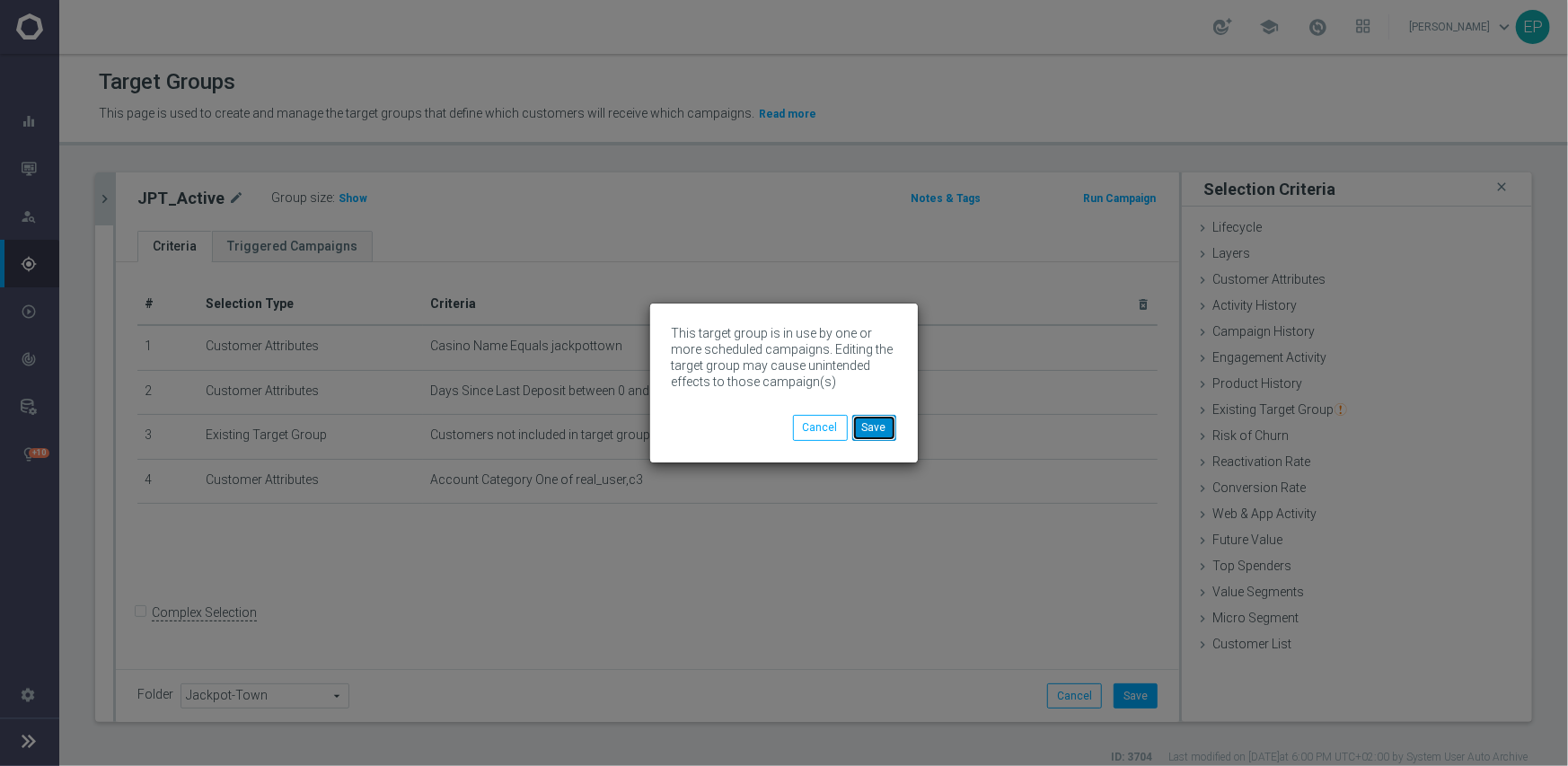
click at [873, 430] on button "Save" at bounding box center [874, 428] width 44 height 25
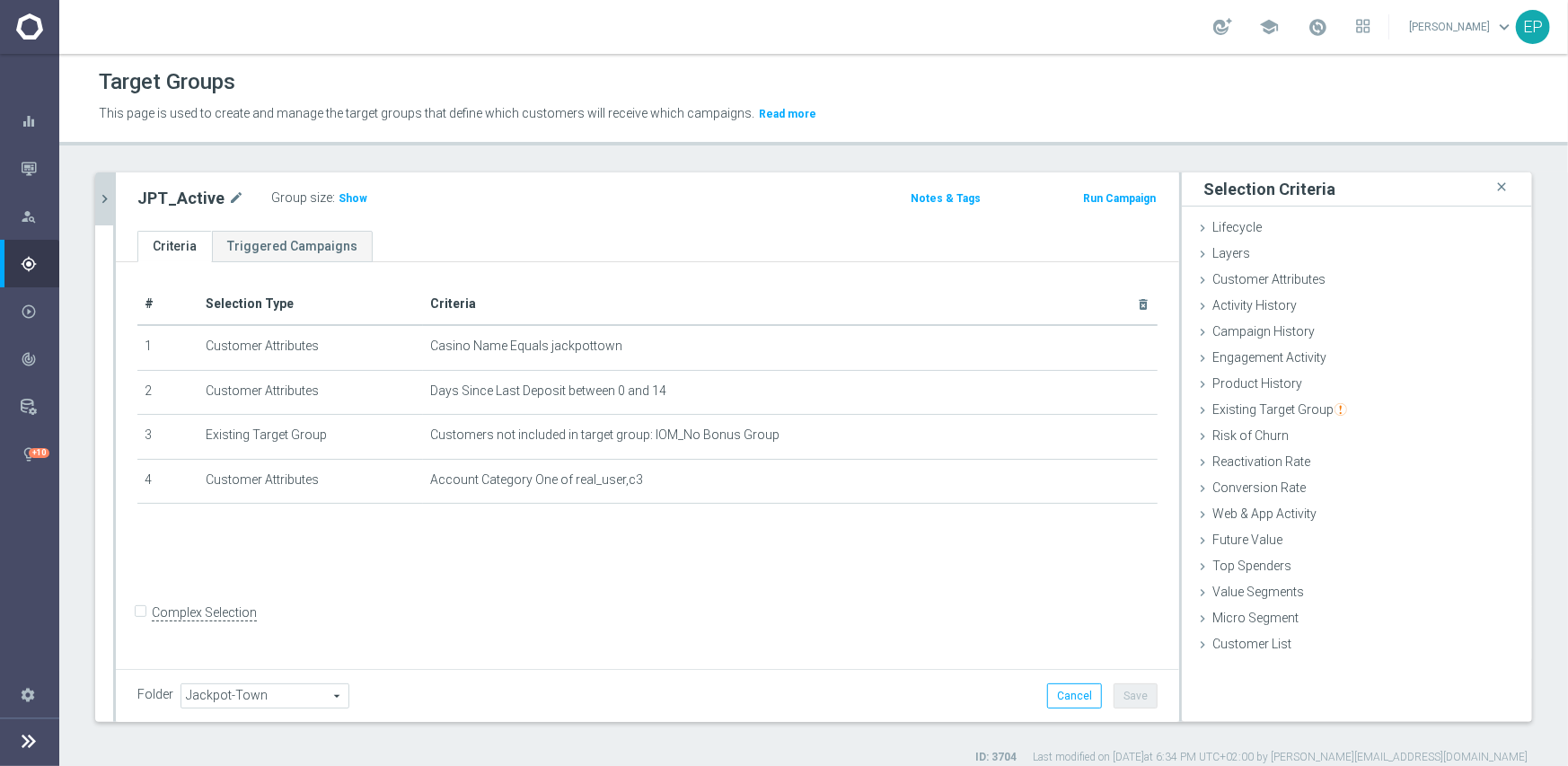
click at [109, 198] on icon "chevron_right" at bounding box center [105, 198] width 17 height 17
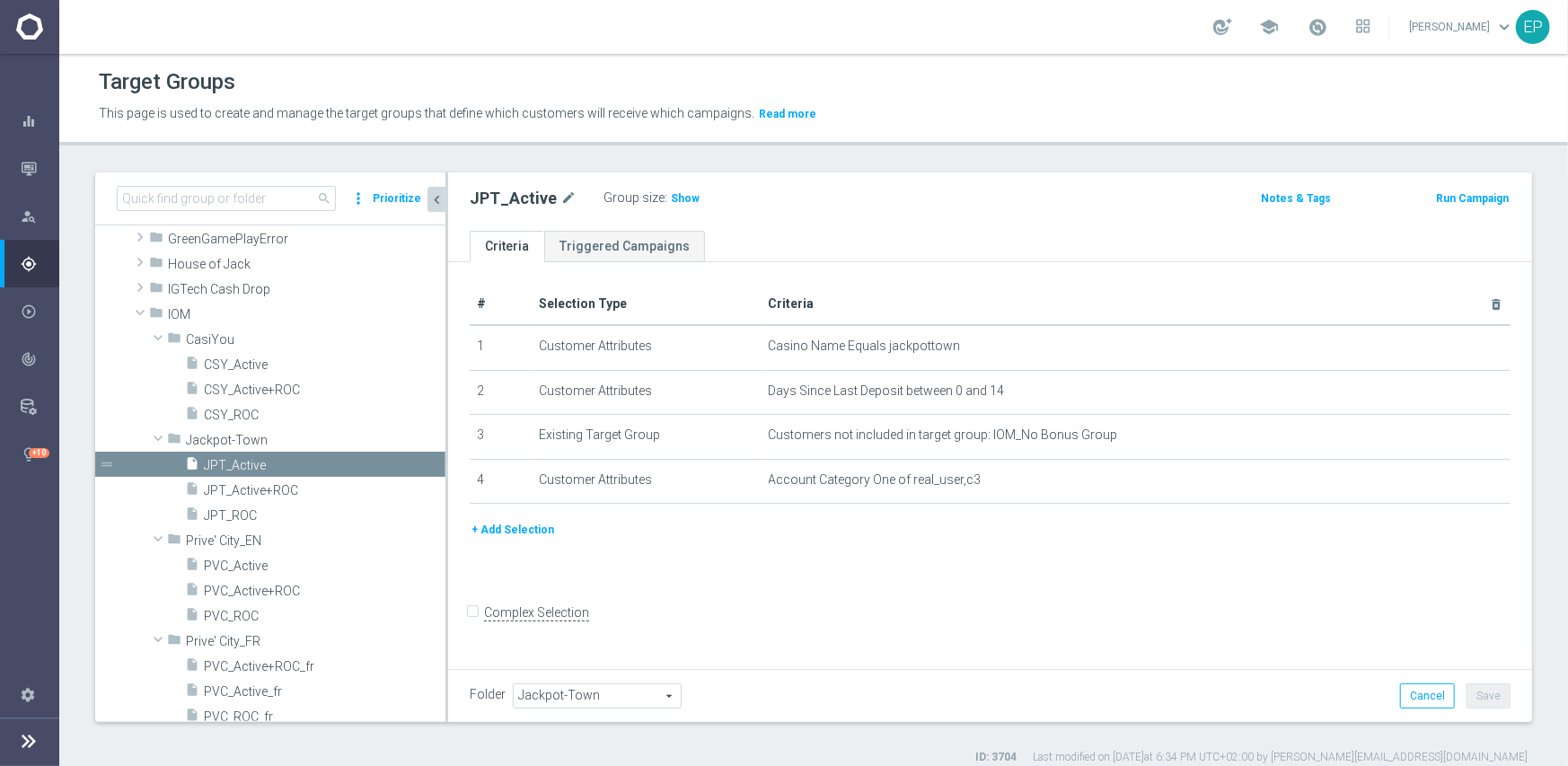
scroll to position [1358, 0]
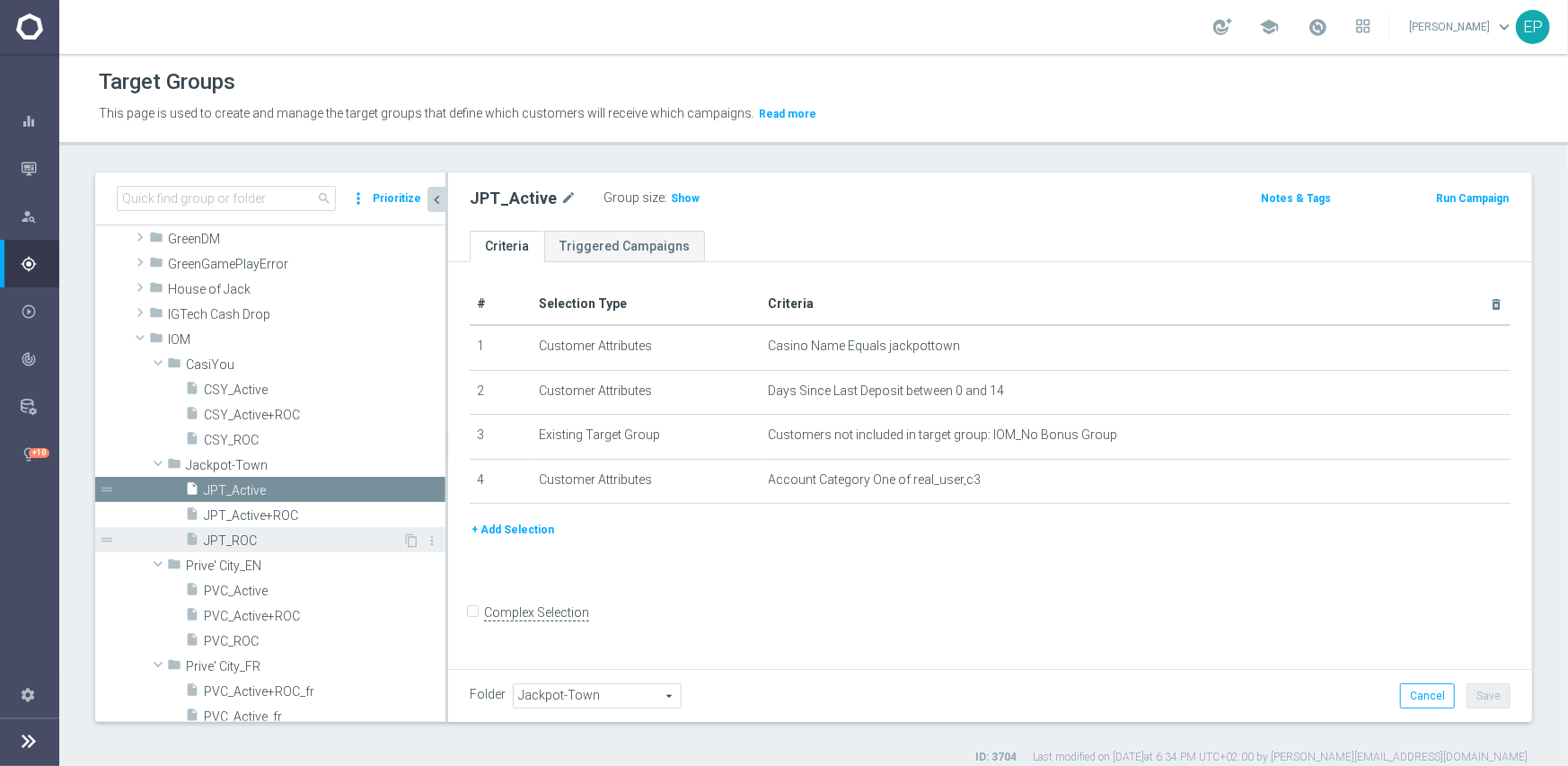
click at [226, 540] on span "JPT_ROC" at bounding box center [303, 540] width 198 height 15
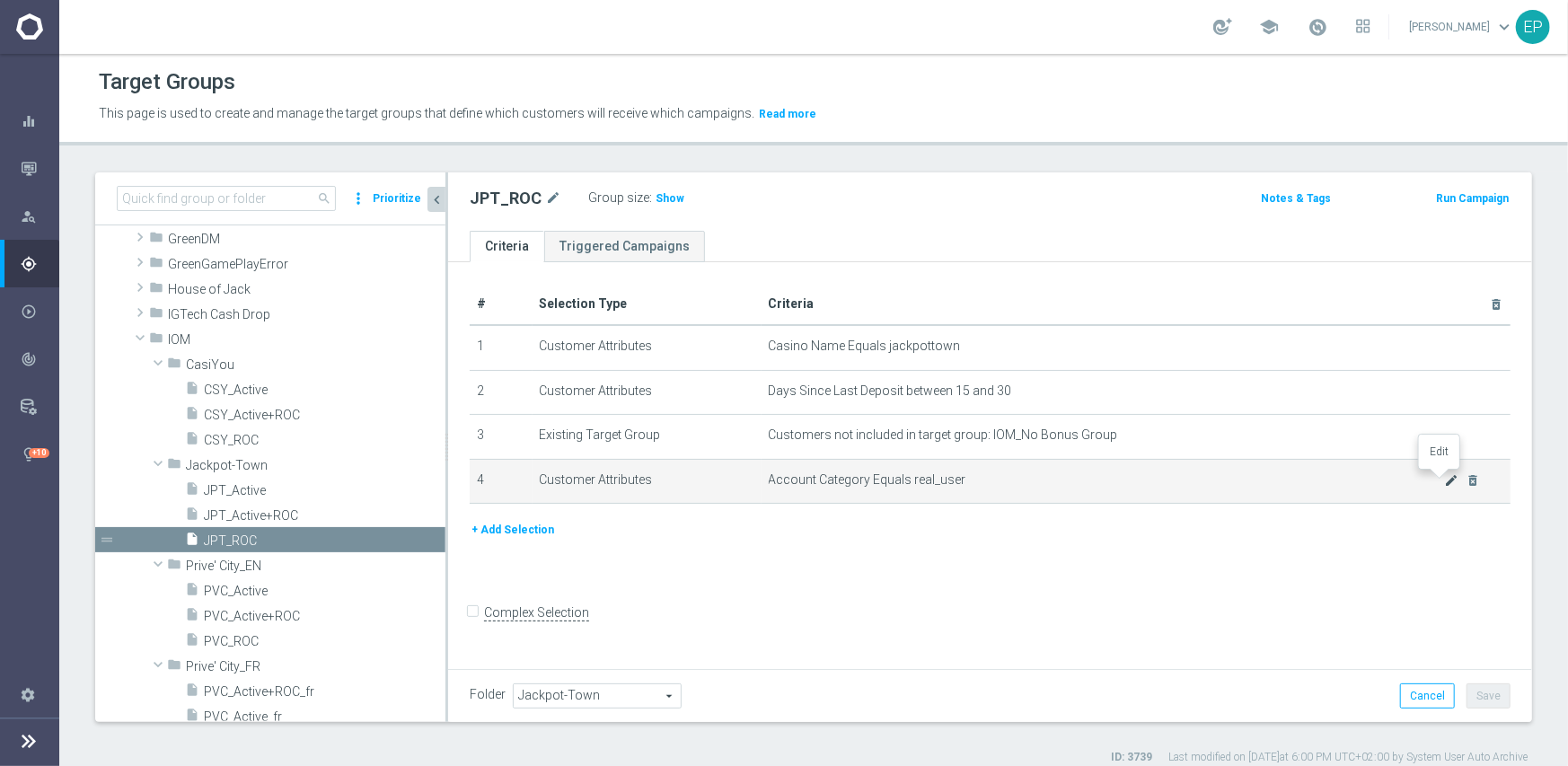
click at [1445, 485] on icon "mode_edit" at bounding box center [1453, 481] width 14 height 14
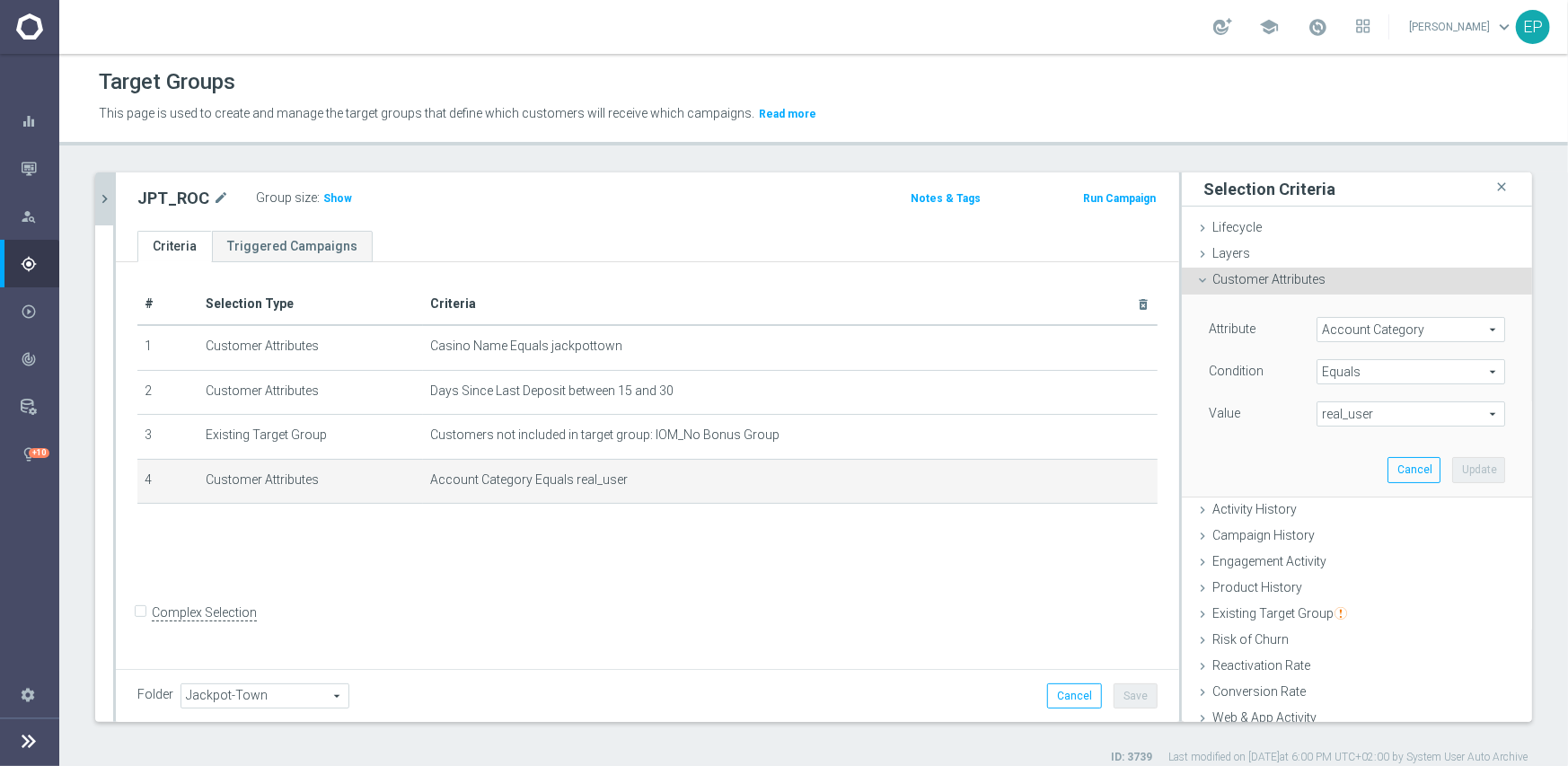
click at [1332, 372] on span "Equals" at bounding box center [1410, 372] width 187 height 23
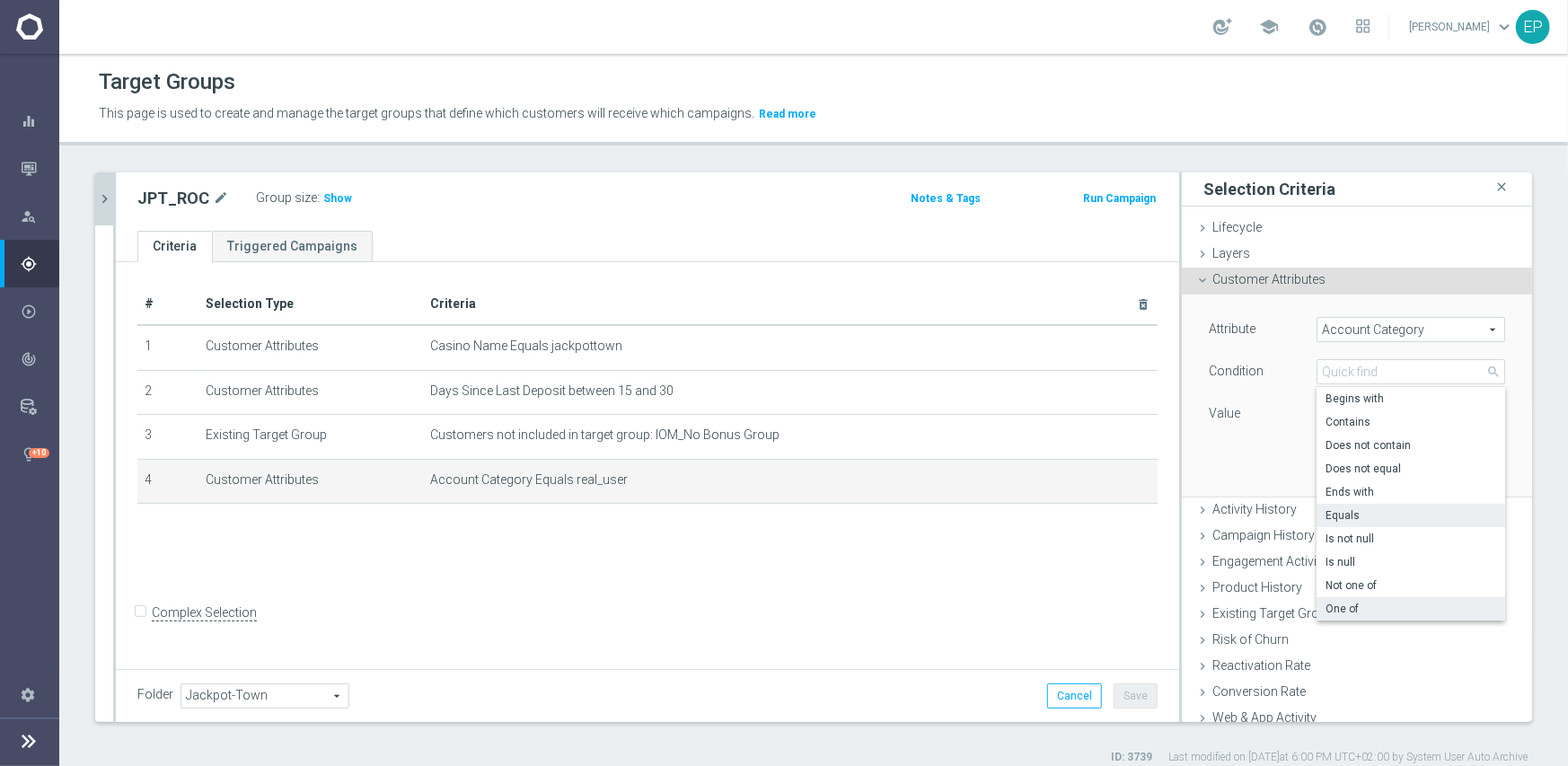
click at [1347, 612] on span "One of" at bounding box center [1410, 609] width 171 height 14
type input "One of"
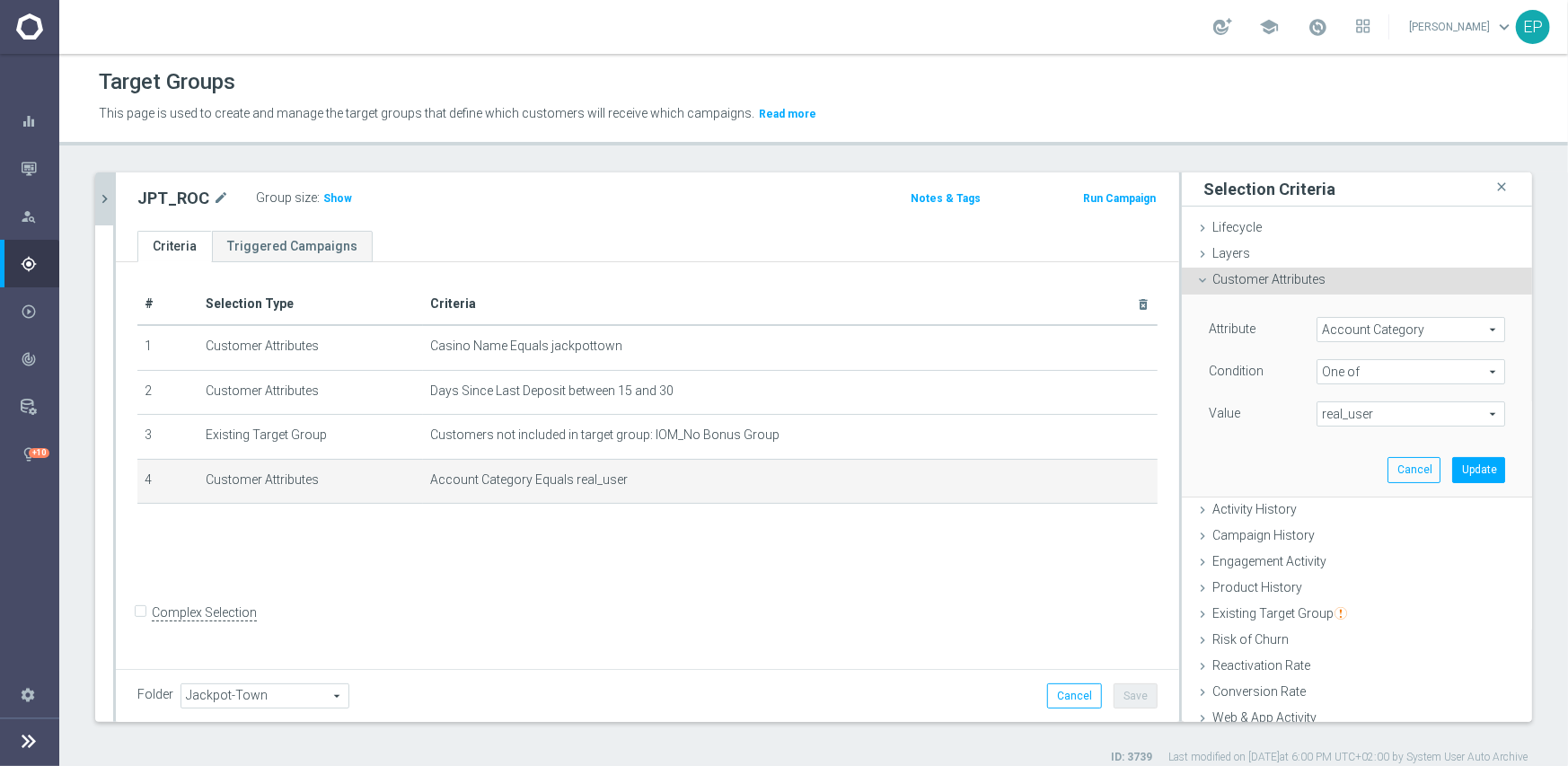
click at [1343, 417] on span "real_user" at bounding box center [1410, 414] width 187 height 23
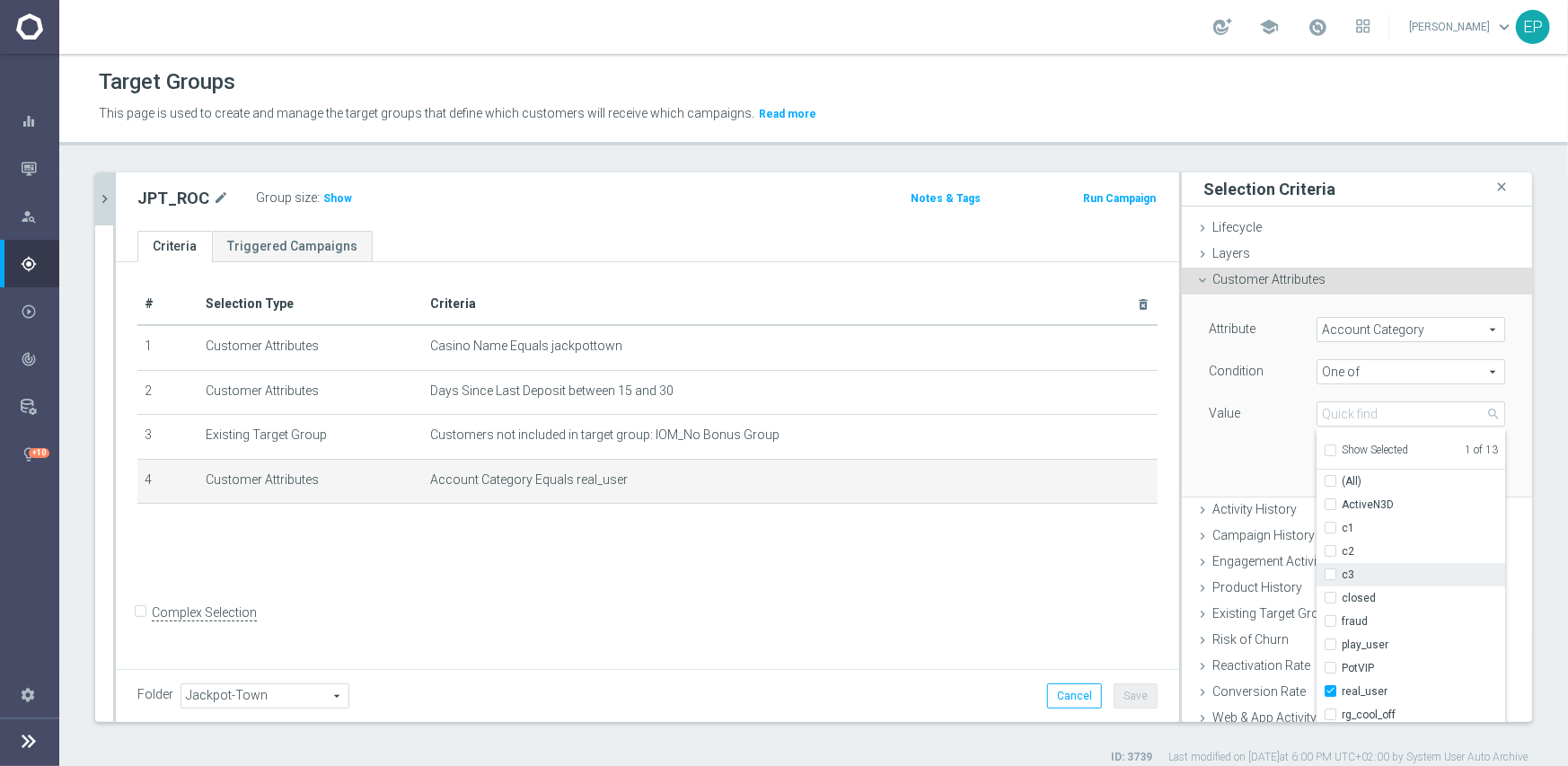
click at [1342, 578] on span "c3" at bounding box center [1423, 575] width 163 height 14
click at [1338, 578] on input "c3" at bounding box center [1335, 575] width 12 height 12
checkbox input "true"
type input "Selected 2 of 13"
click at [1224, 457] on div "Attribute Account Category Account Category arrow_drop_down search Condition On…" at bounding box center [1357, 395] width 323 height 201
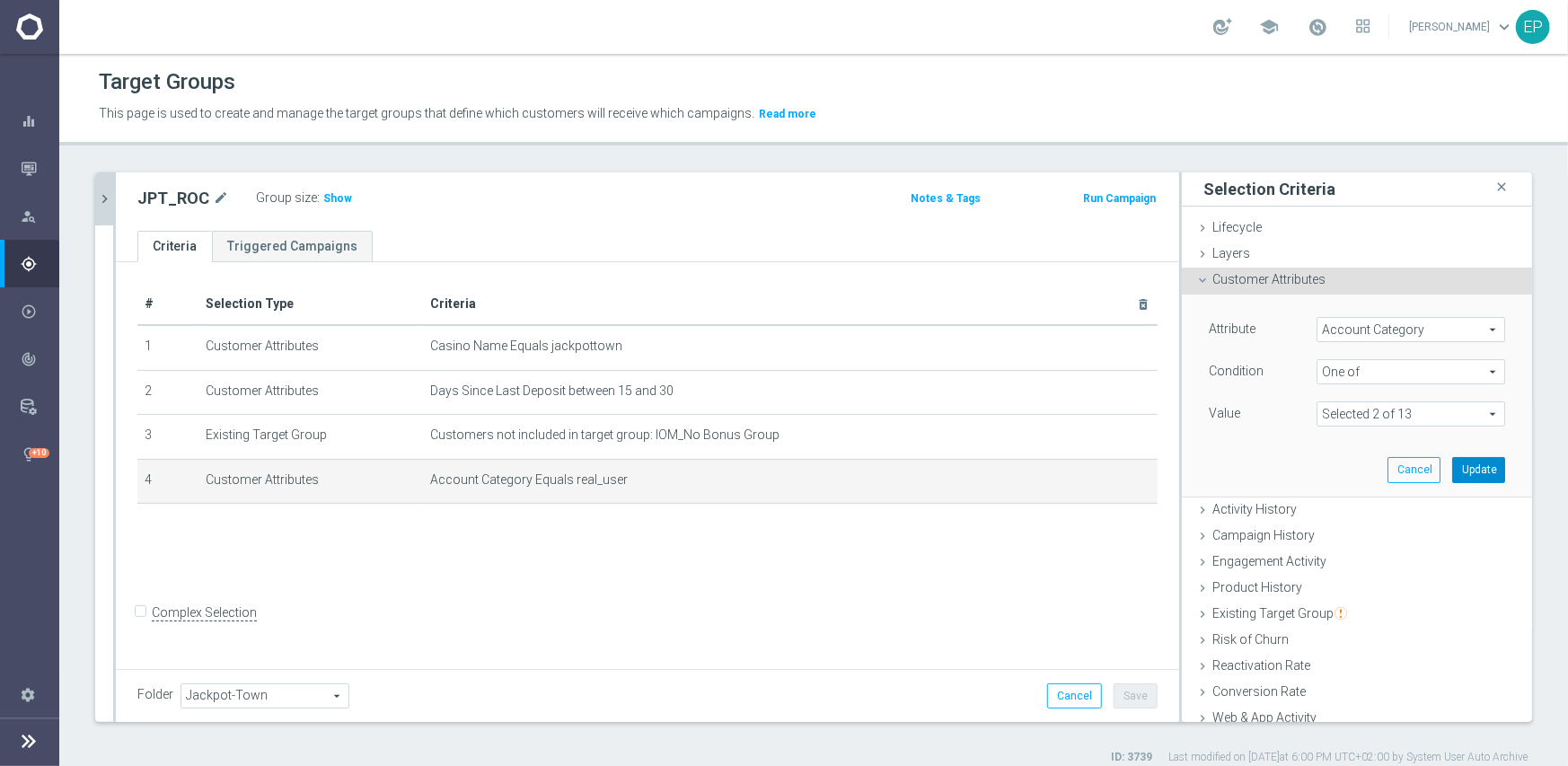
click at [1464, 470] on button "Update" at bounding box center [1479, 470] width 53 height 25
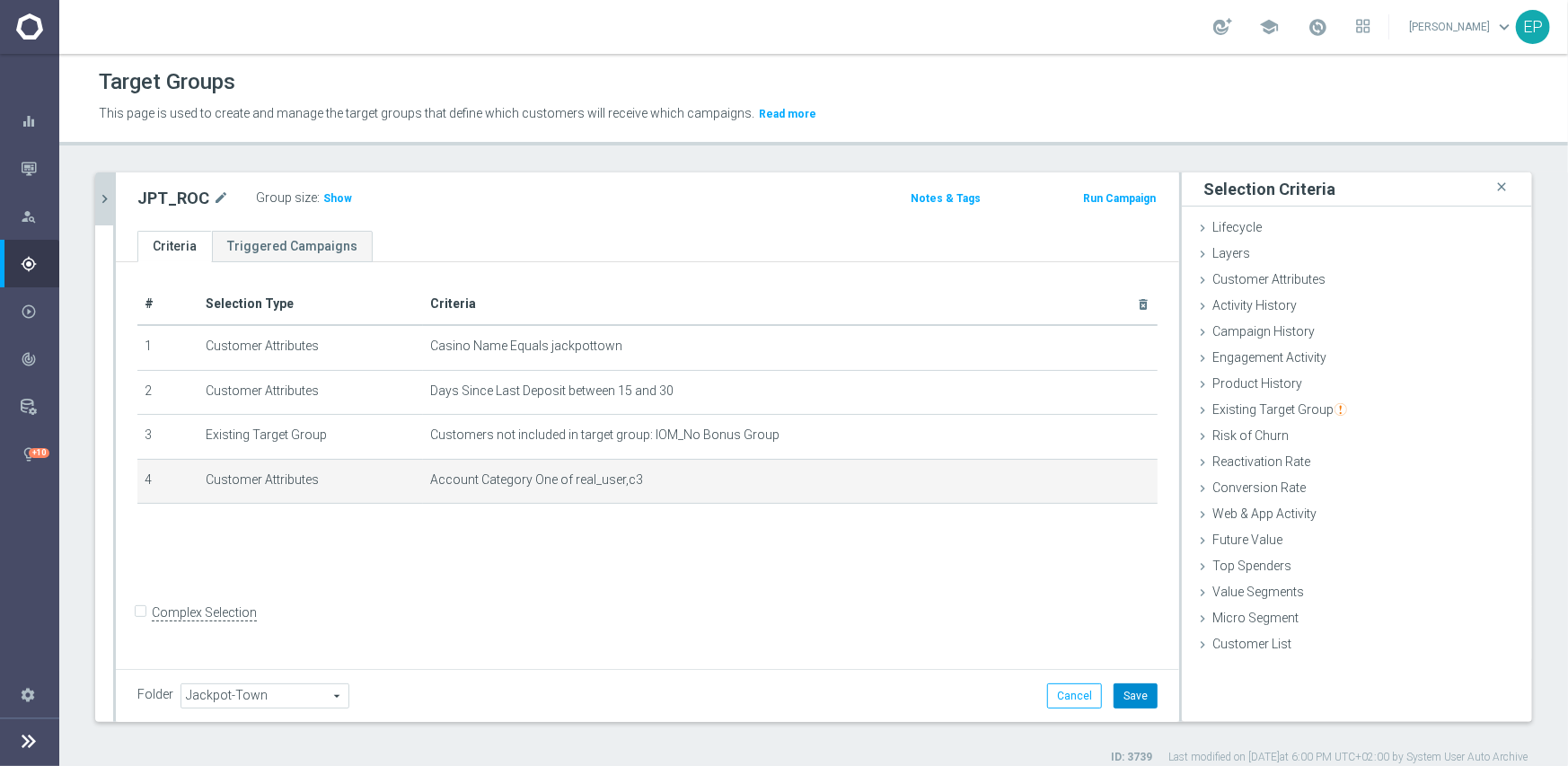
click at [1140, 694] on button "Save" at bounding box center [1135, 697] width 44 height 25
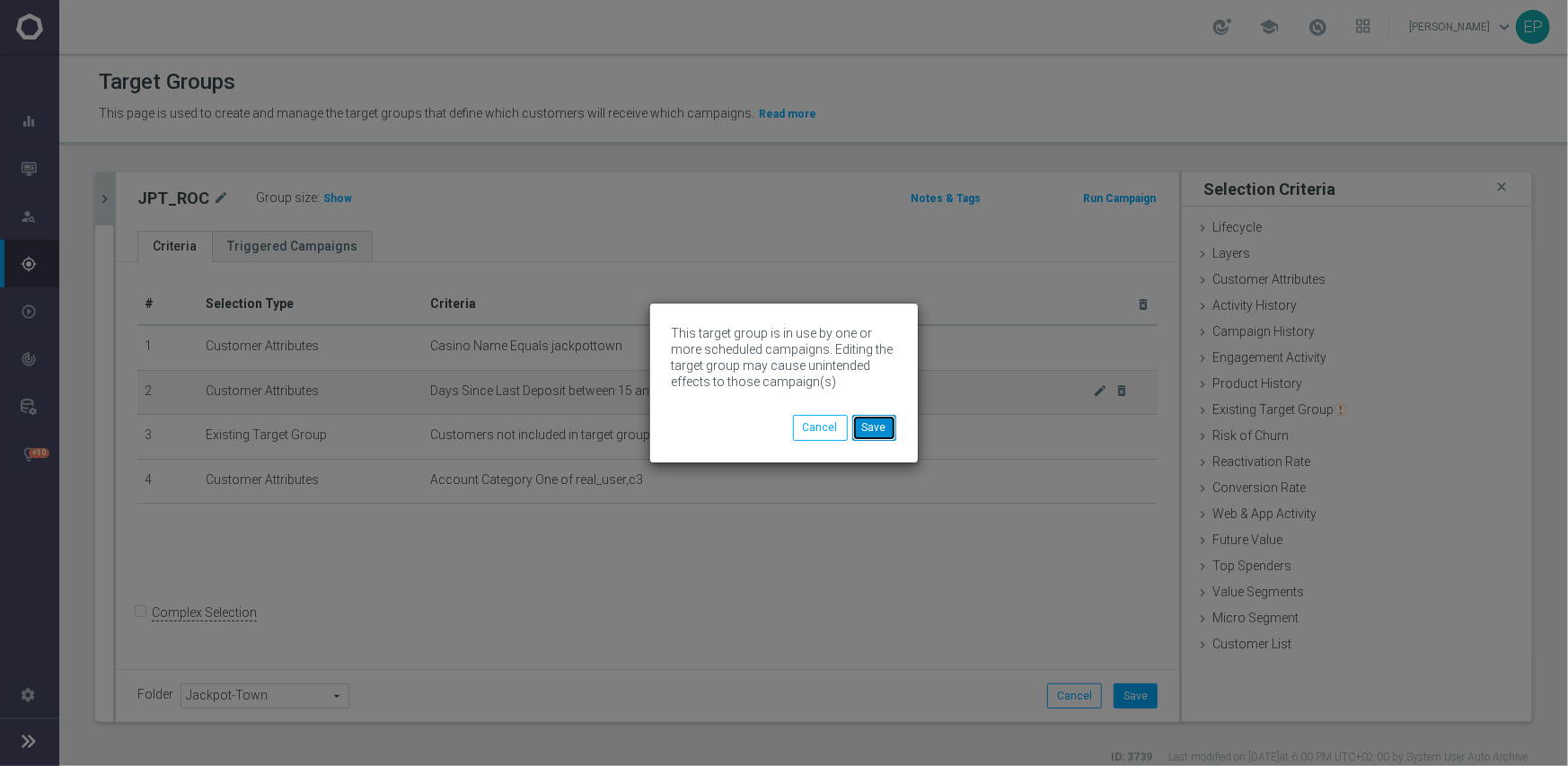
drag, startPoint x: 875, startPoint y: 425, endPoint x: 688, endPoint y: 374, distance: 193.8
click at [875, 425] on button "Save" at bounding box center [874, 428] width 44 height 25
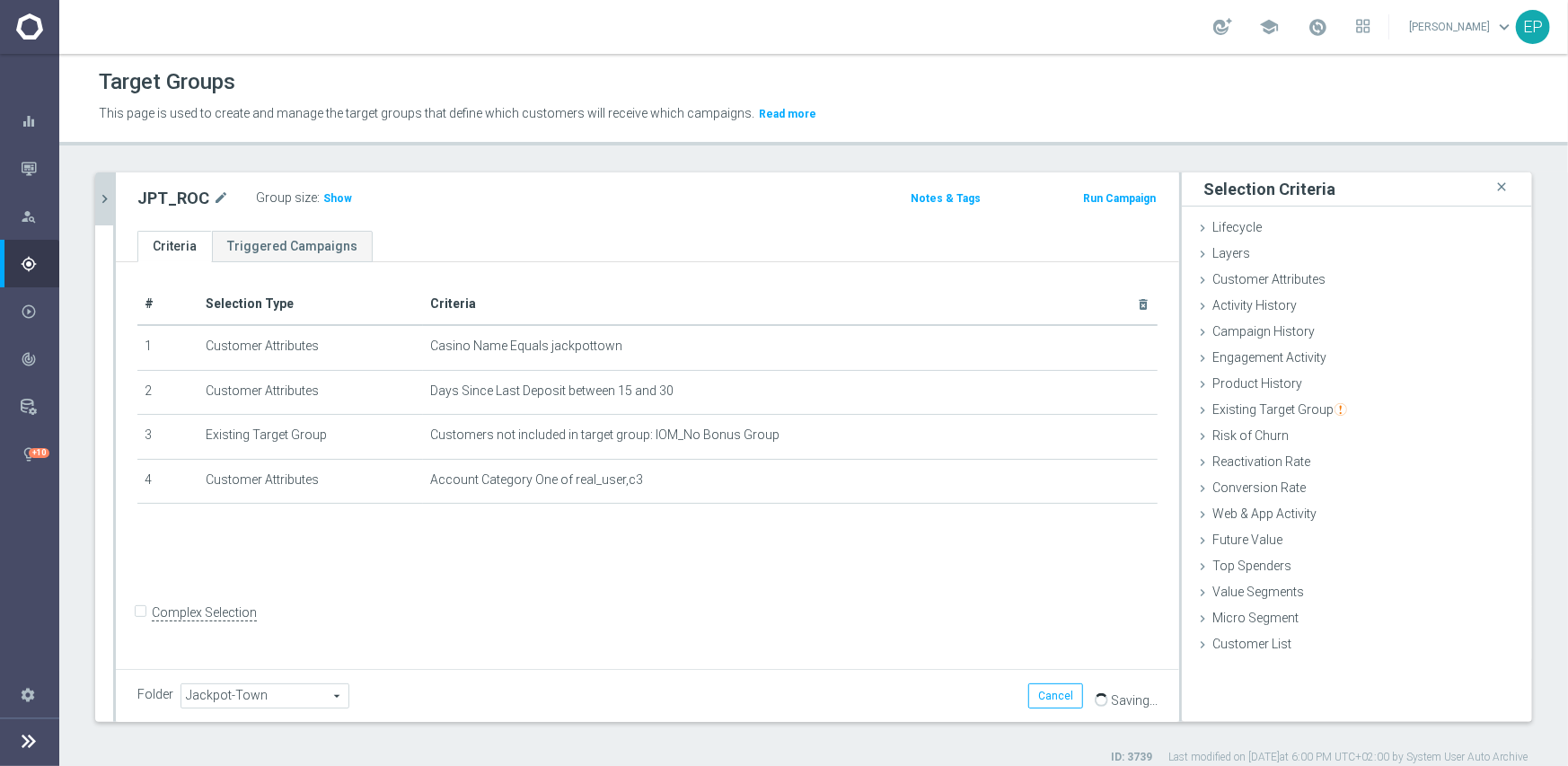
click at [109, 200] on icon "chevron_right" at bounding box center [105, 198] width 17 height 17
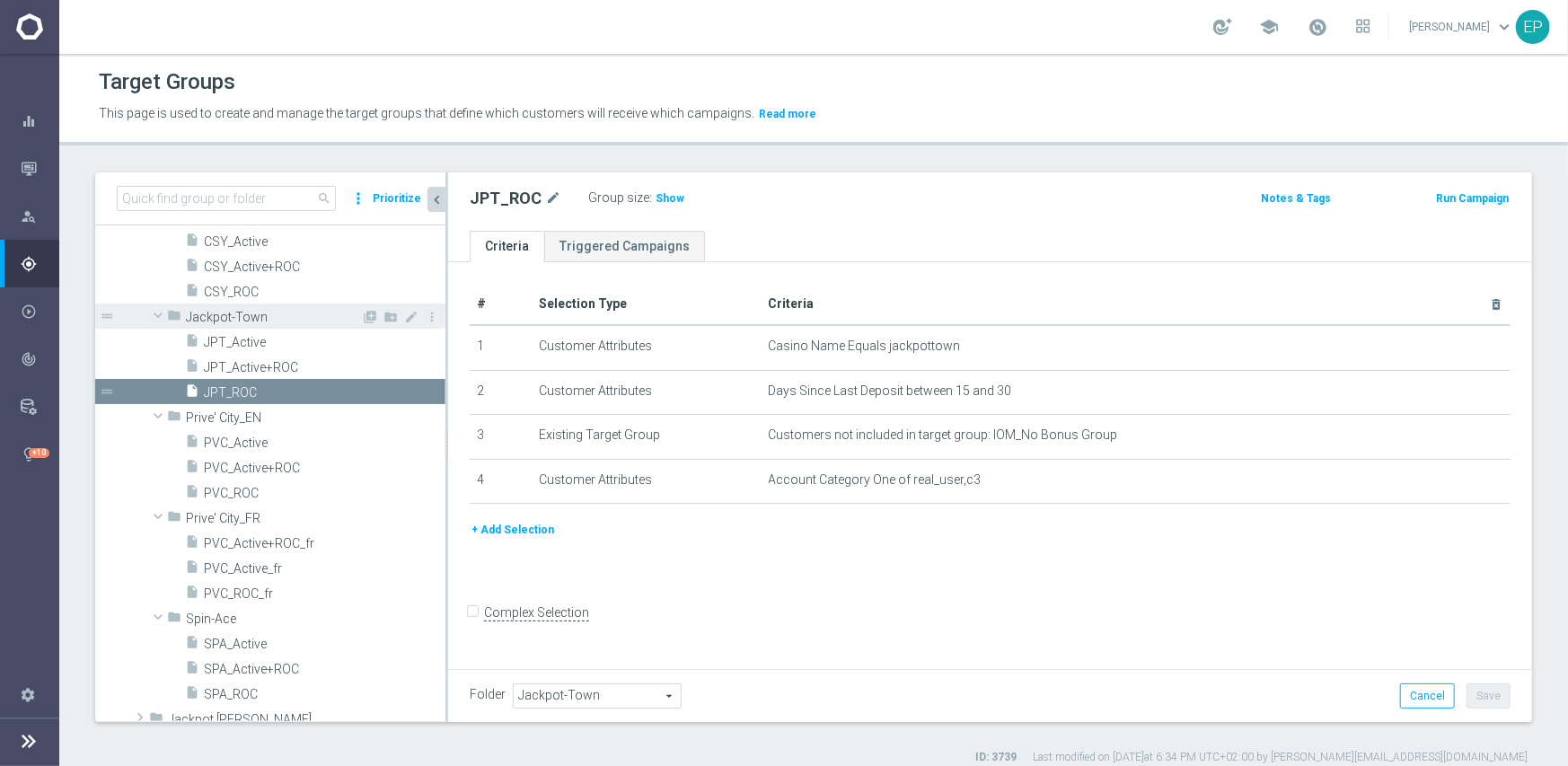
scroll to position [1512, 0]
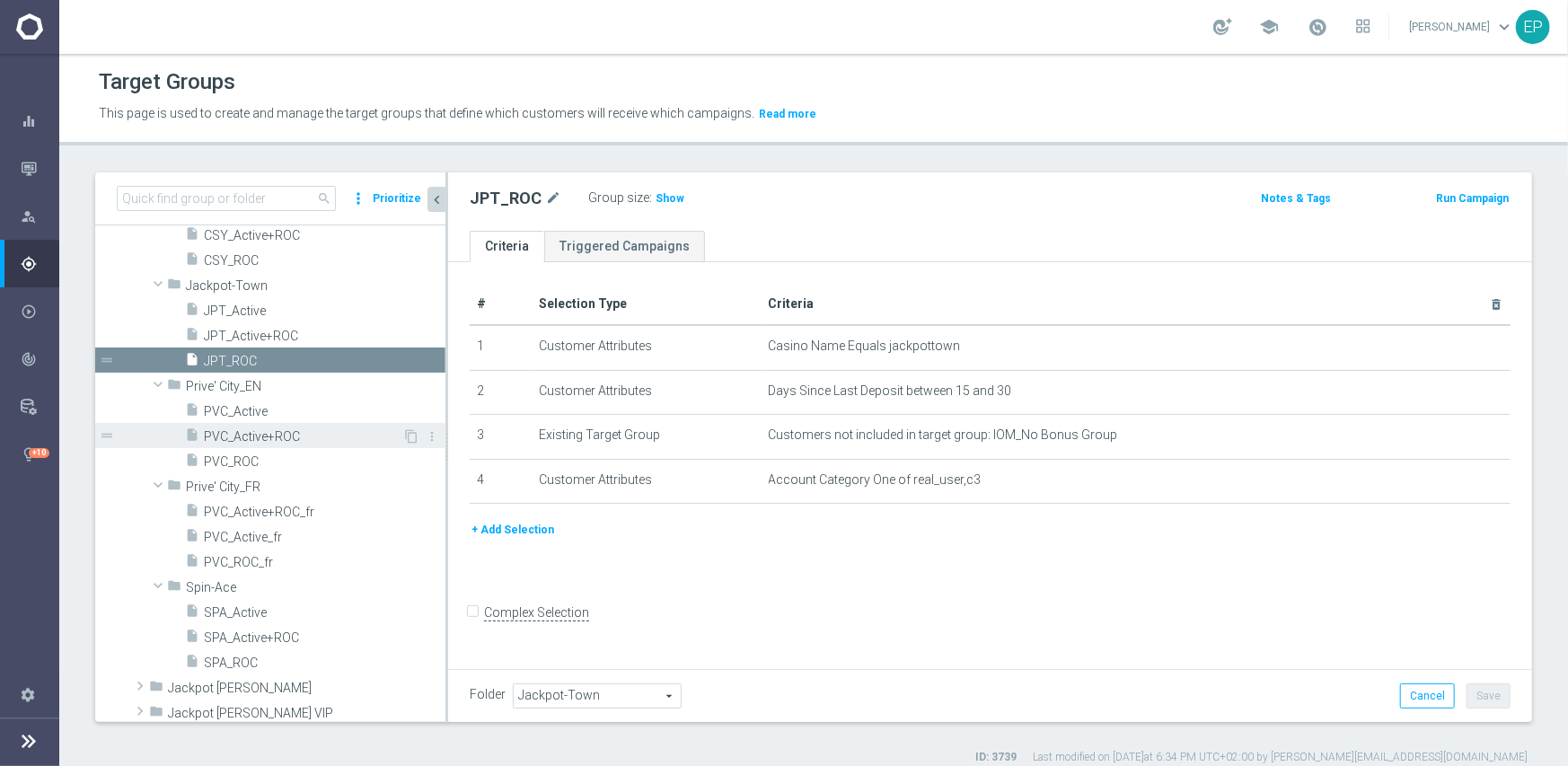
click at [274, 438] on span "PVC_Active+ROC" at bounding box center [303, 437] width 198 height 15
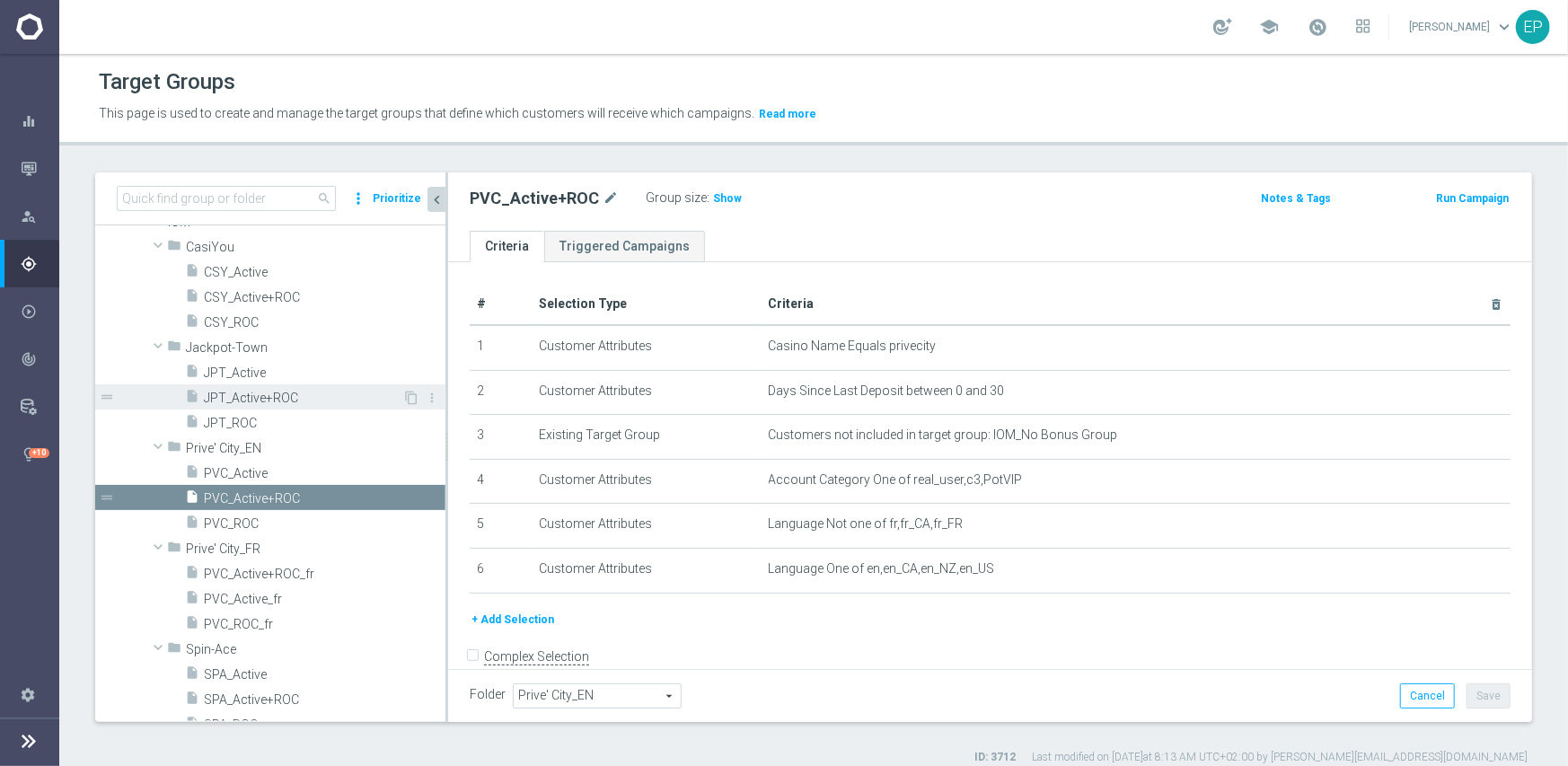
scroll to position [1423, 0]
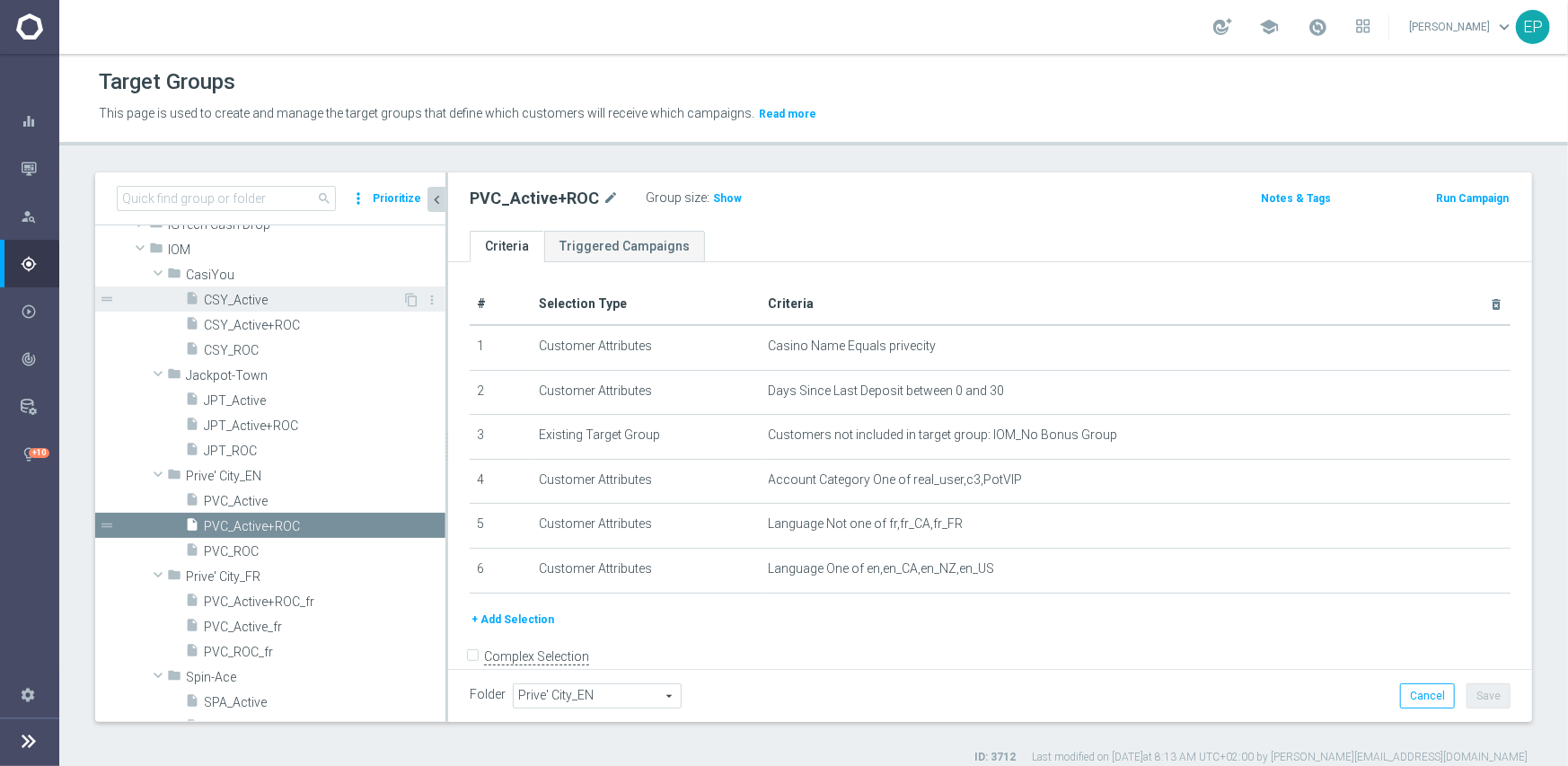
click at [288, 294] on span "CSY_Active" at bounding box center [303, 300] width 198 height 15
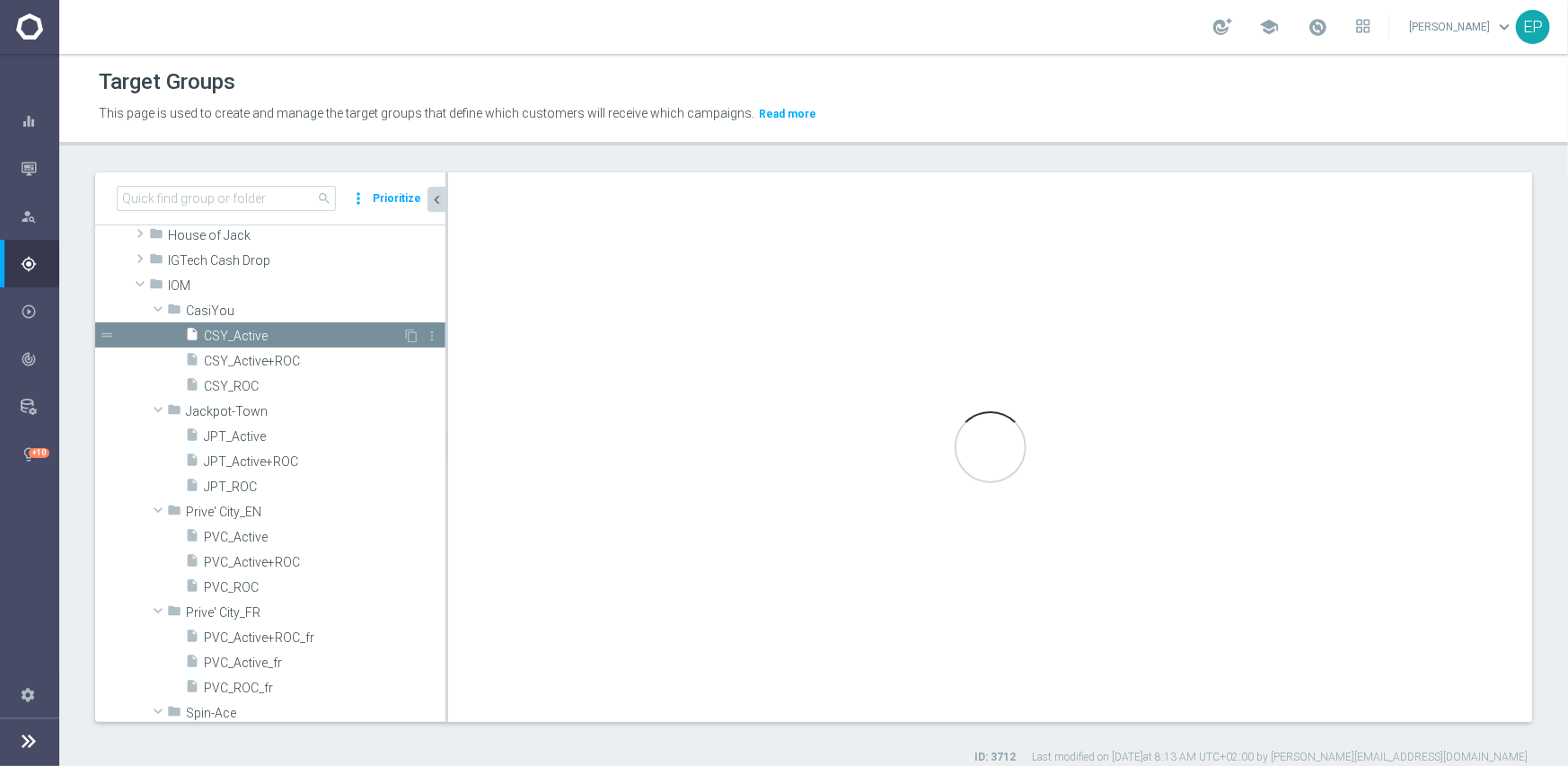
scroll to position [1200, 0]
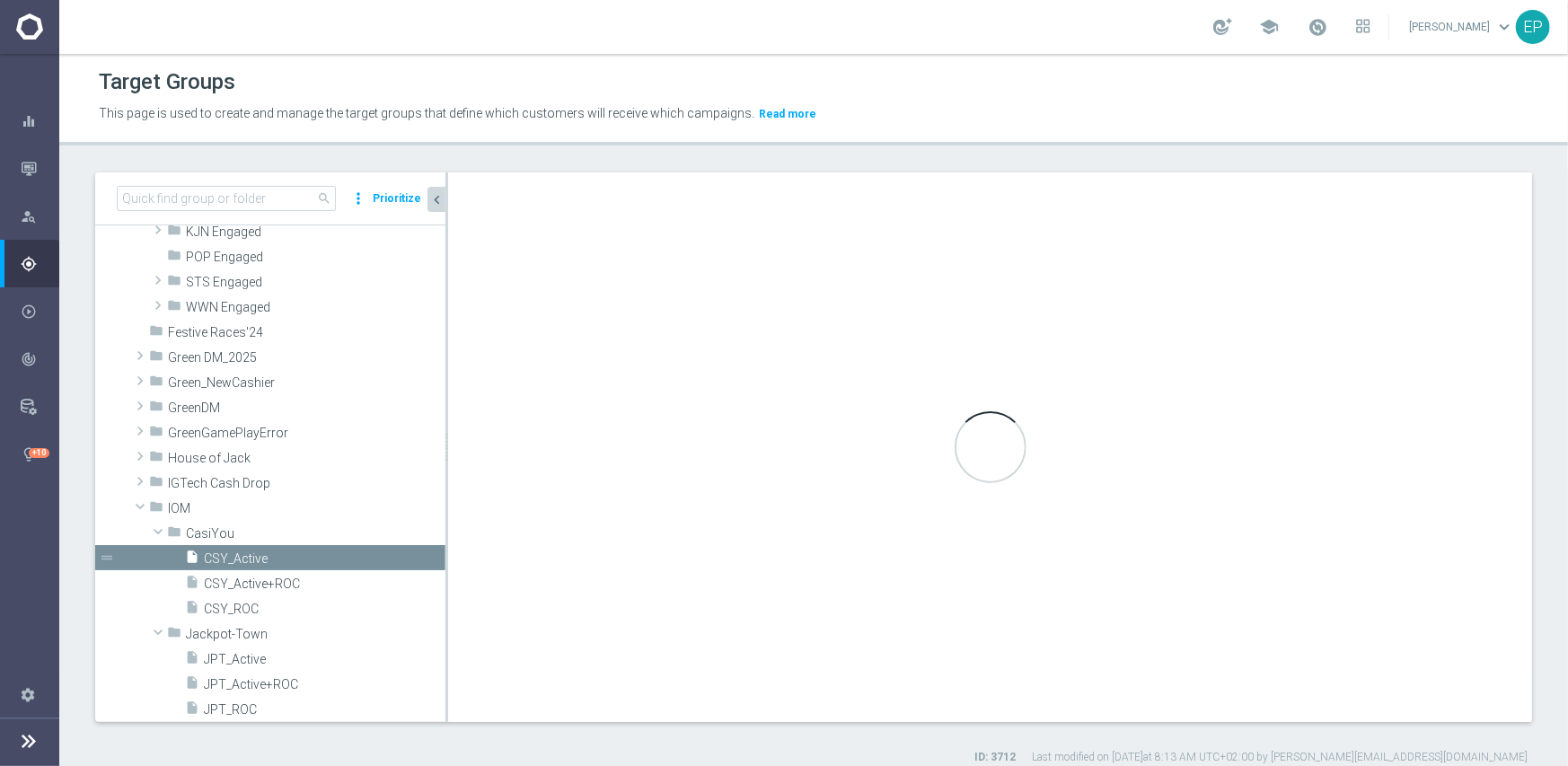
type input "CasiYou"
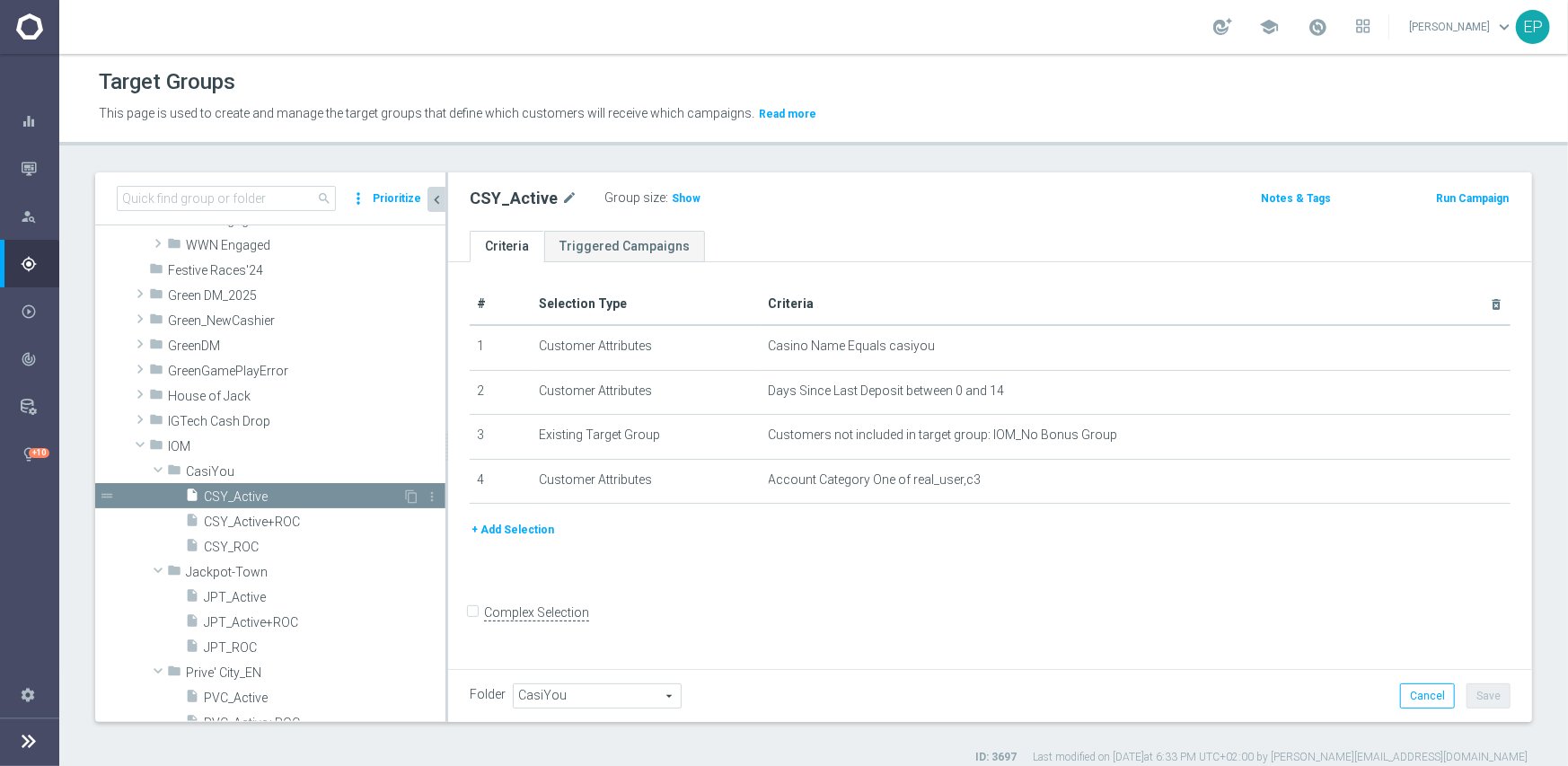
scroll to position [1290, 0]
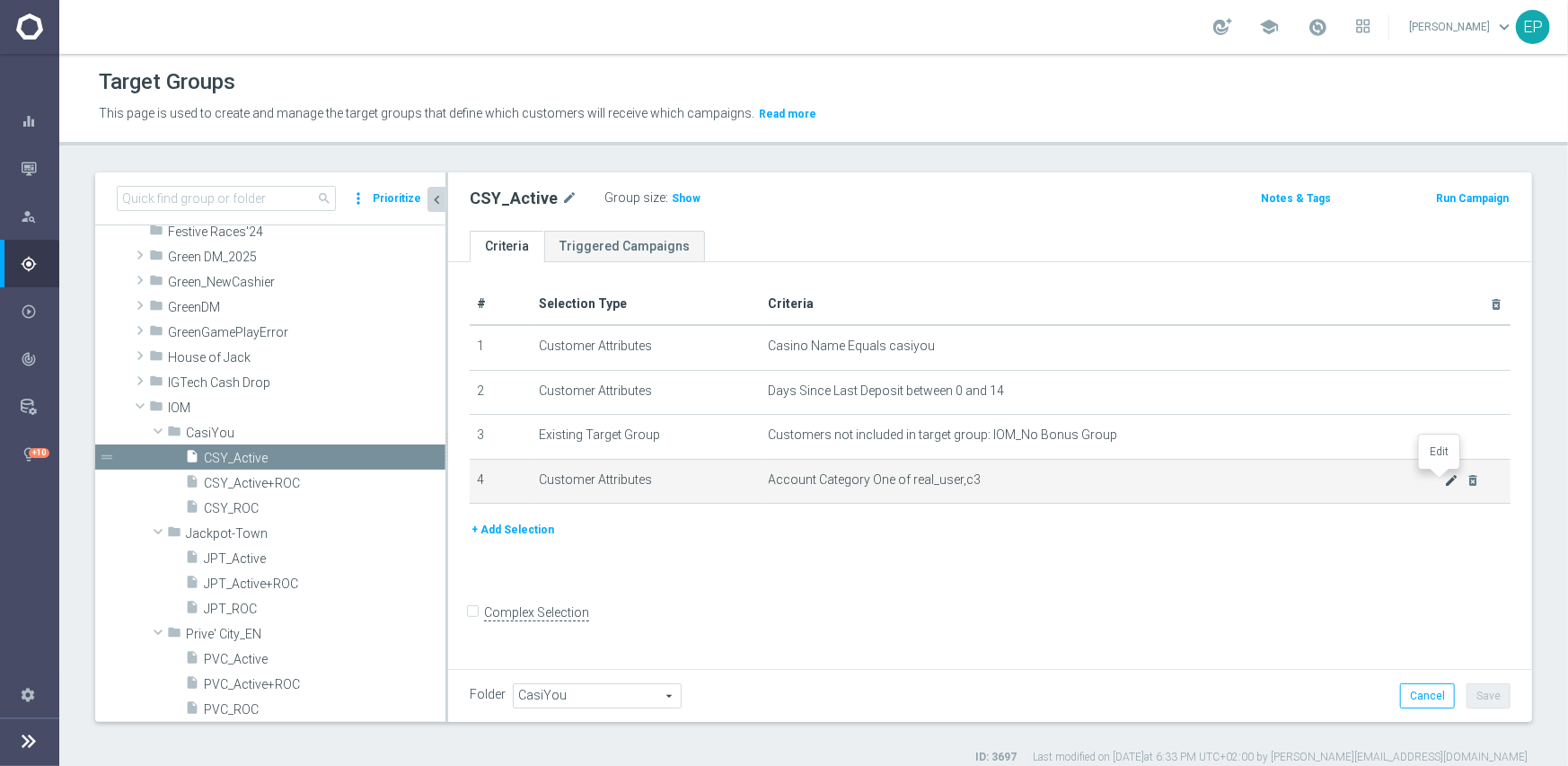
click at [1445, 476] on icon "mode_edit" at bounding box center [1453, 481] width 14 height 14
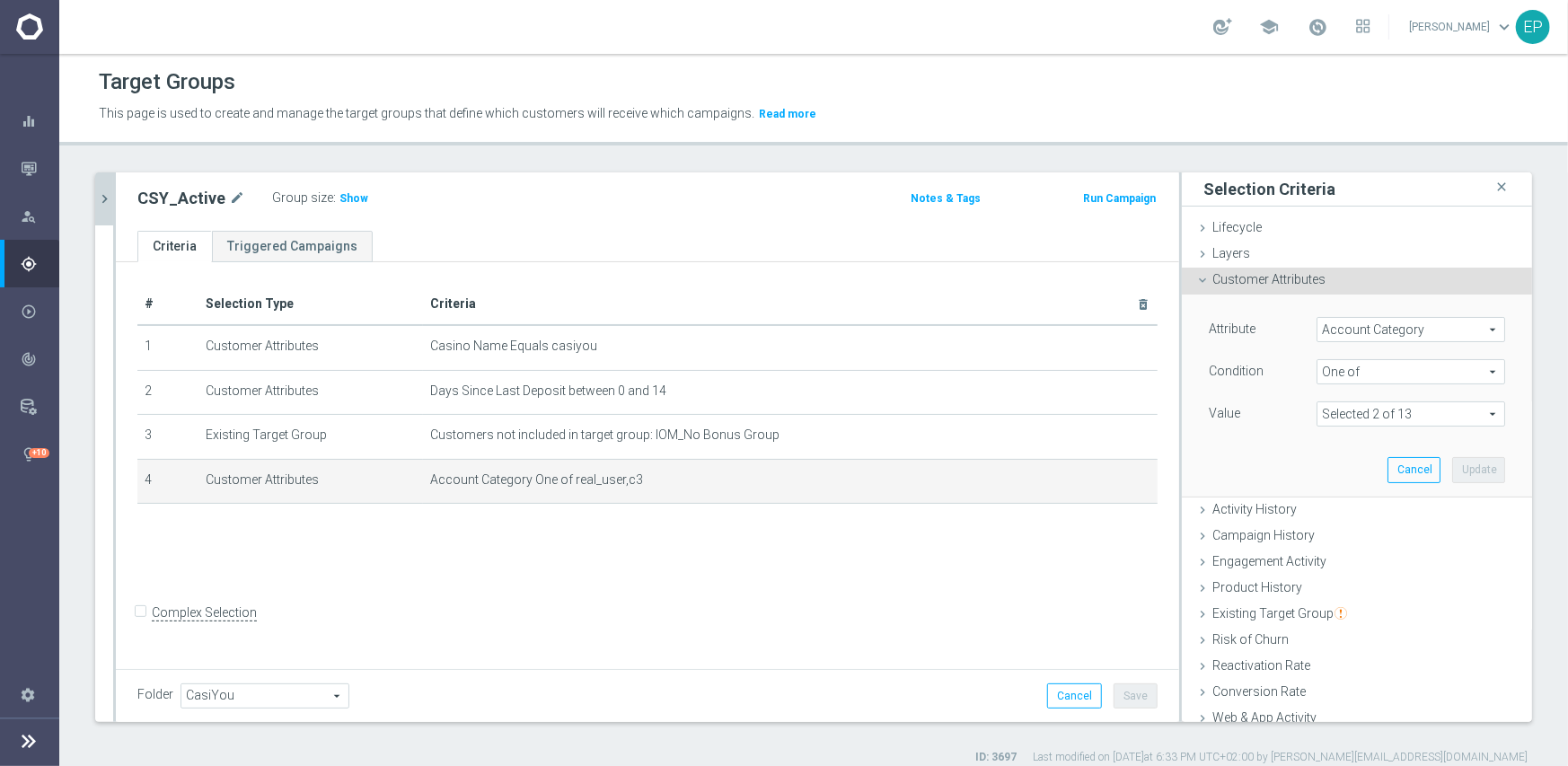
click at [1332, 421] on span at bounding box center [1410, 414] width 187 height 23
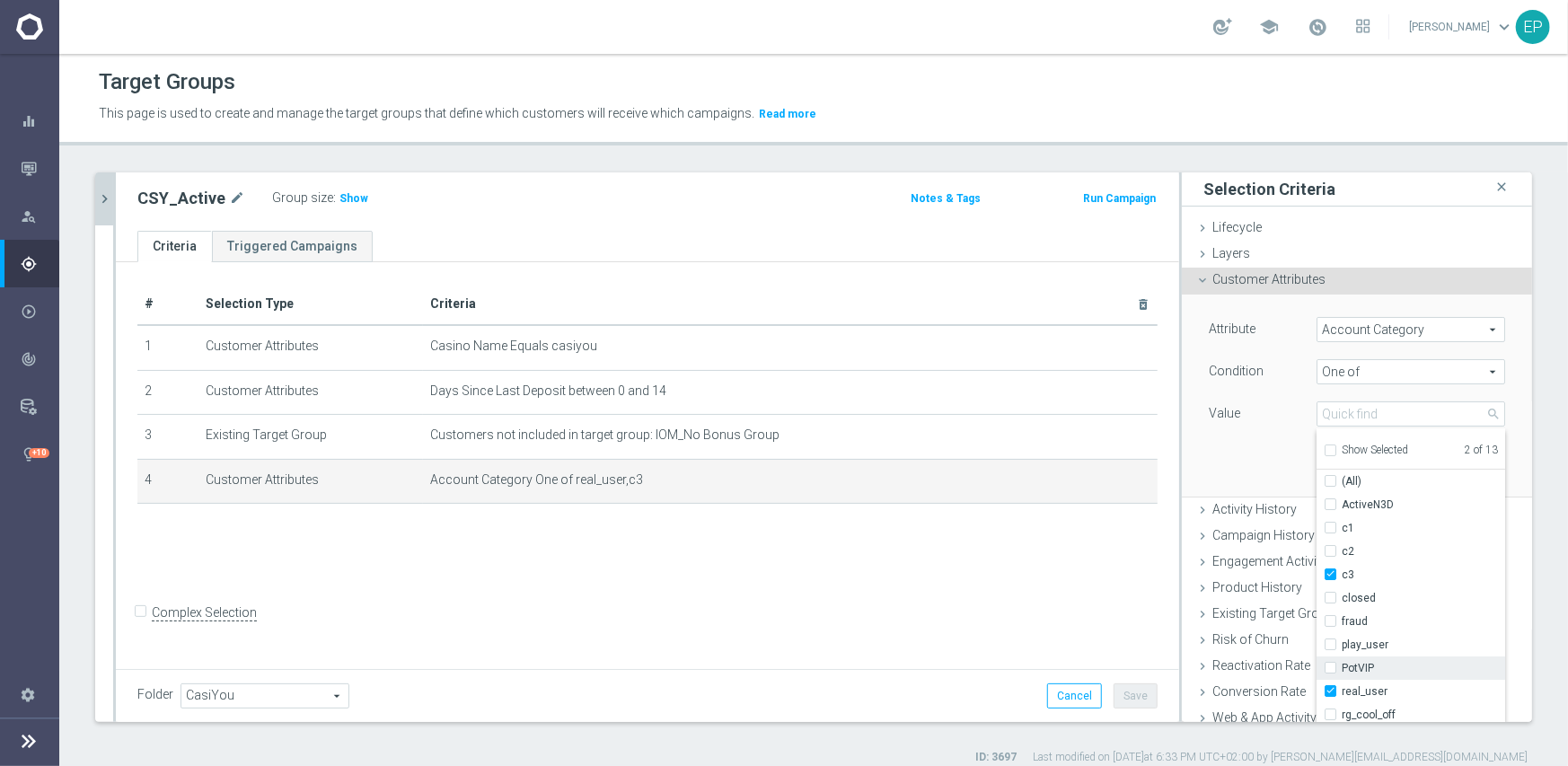
click at [1351, 666] on span "PotVIP" at bounding box center [1423, 669] width 163 height 14
click at [1342, 666] on input "PotVIP" at bounding box center [1335, 669] width 12 height 12
checkbox input "true"
type input "Selected 3 of 13"
click at [1216, 410] on label "Value" at bounding box center [1224, 413] width 32 height 16
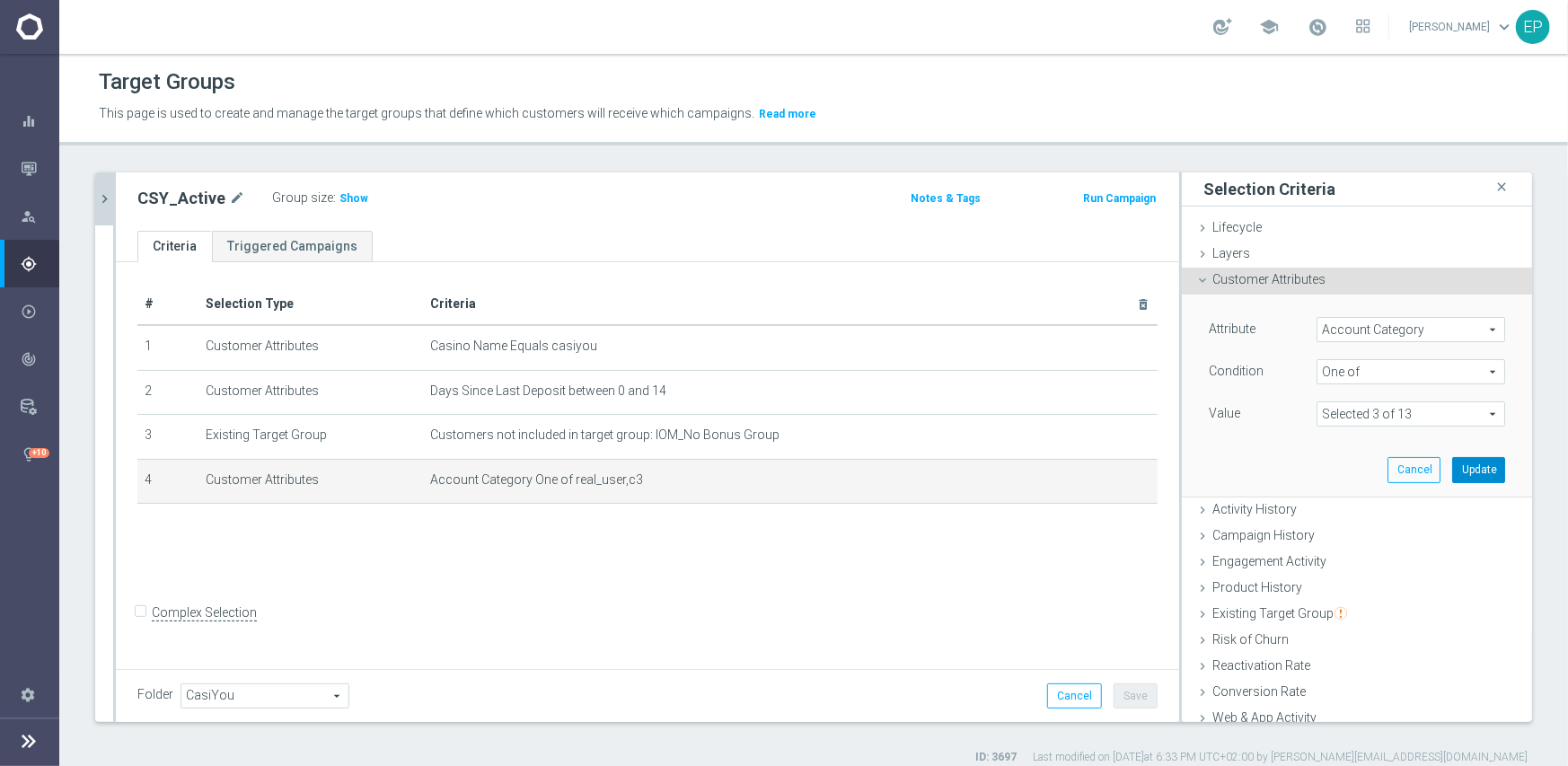
click at [1464, 475] on button "Update" at bounding box center [1479, 470] width 53 height 25
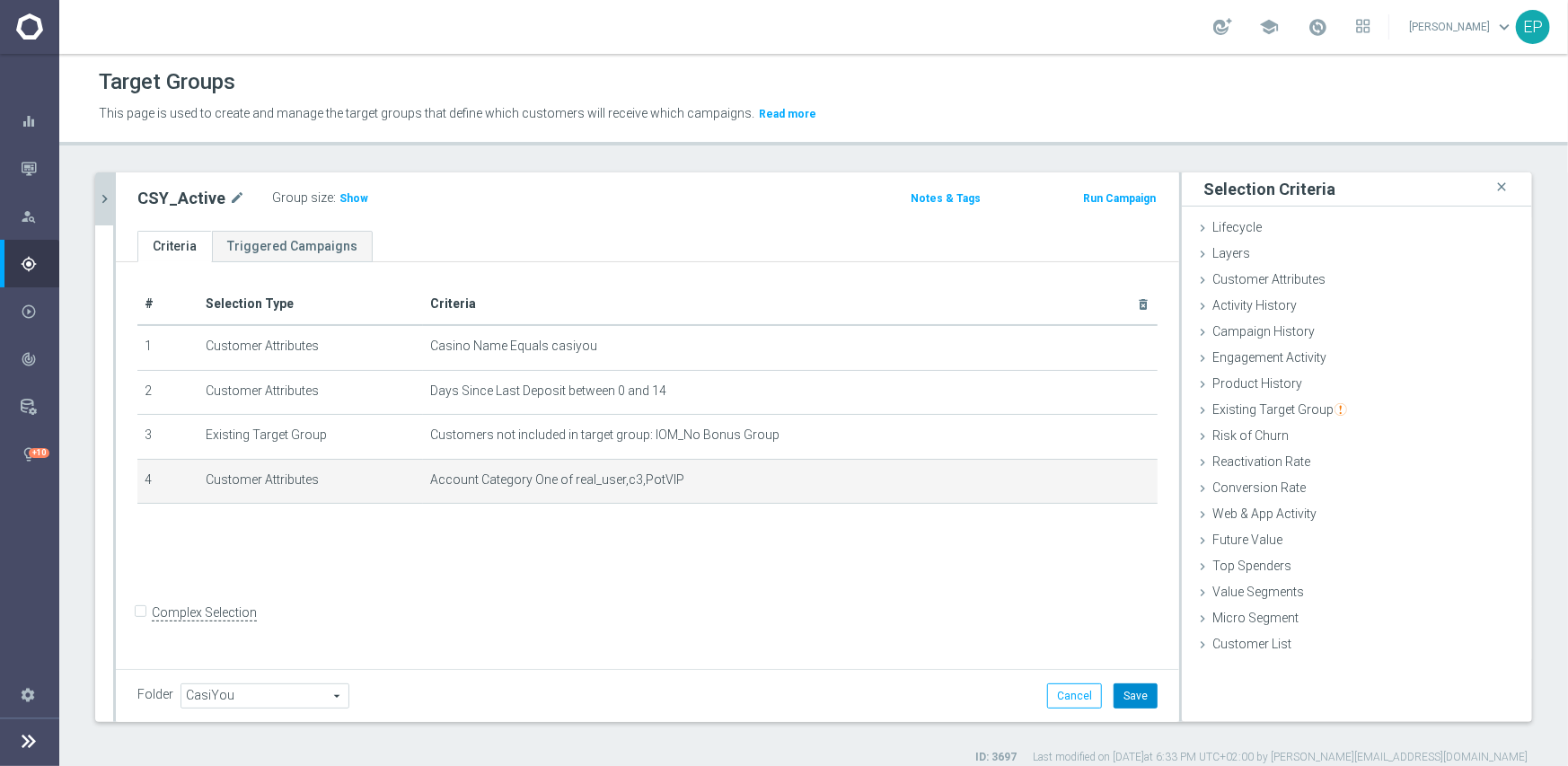
click at [1121, 697] on button "Save" at bounding box center [1135, 697] width 44 height 25
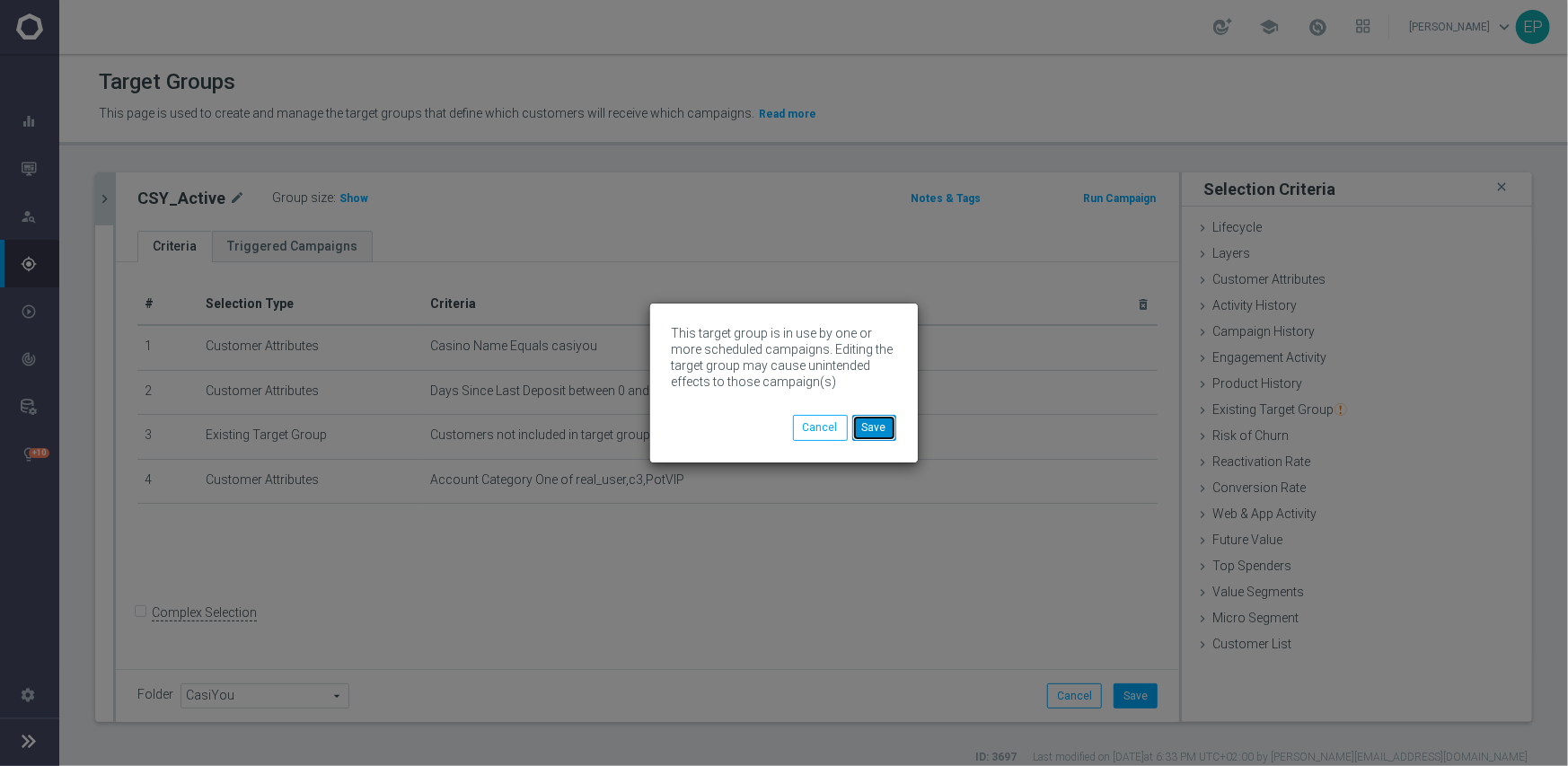
click at [879, 430] on button "Save" at bounding box center [874, 428] width 44 height 25
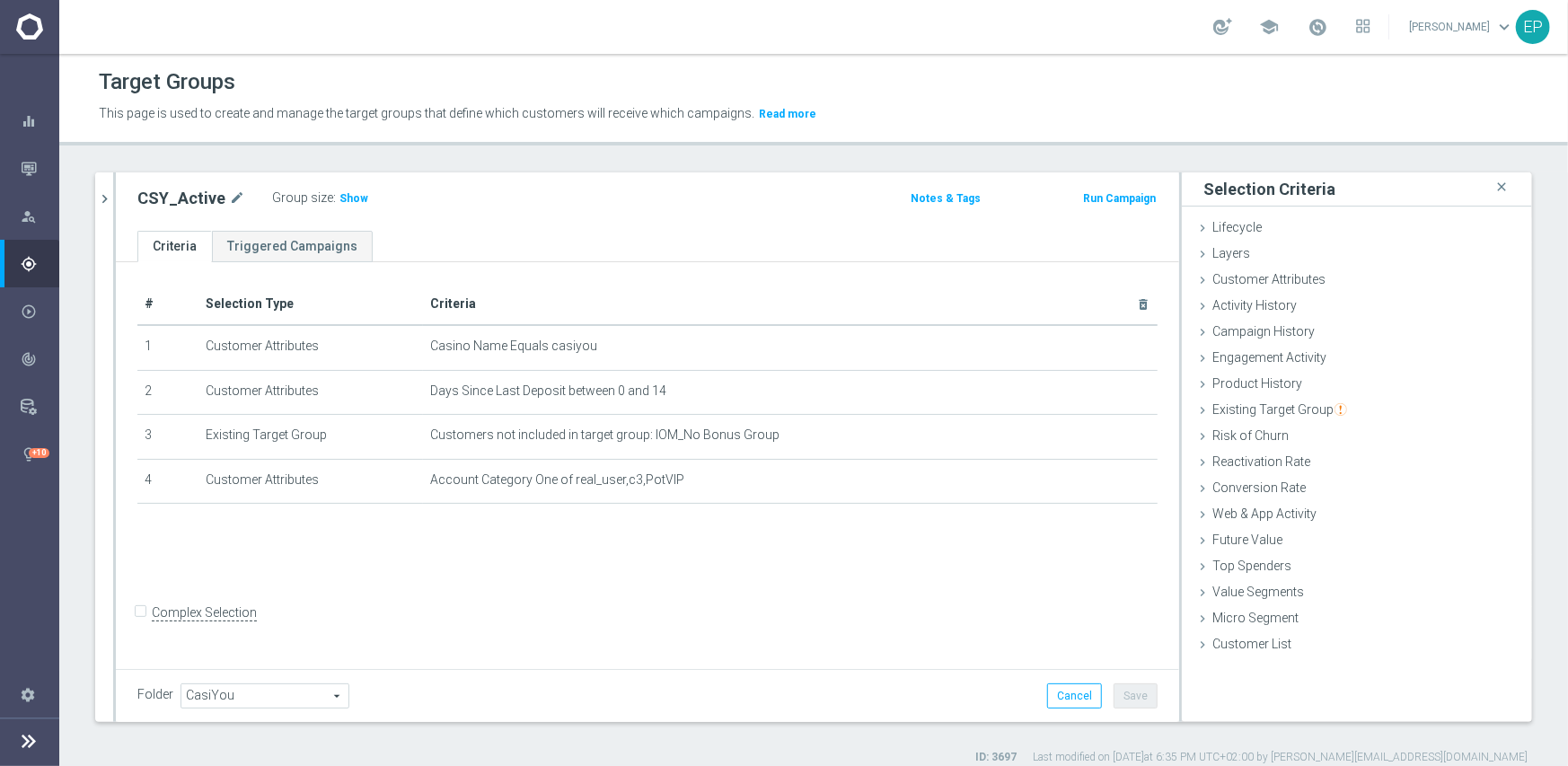
drag, startPoint x: 108, startPoint y: 201, endPoint x: 108, endPoint y: 221, distance: 20.0
click at [108, 201] on icon "chevron_right" at bounding box center [105, 198] width 17 height 17
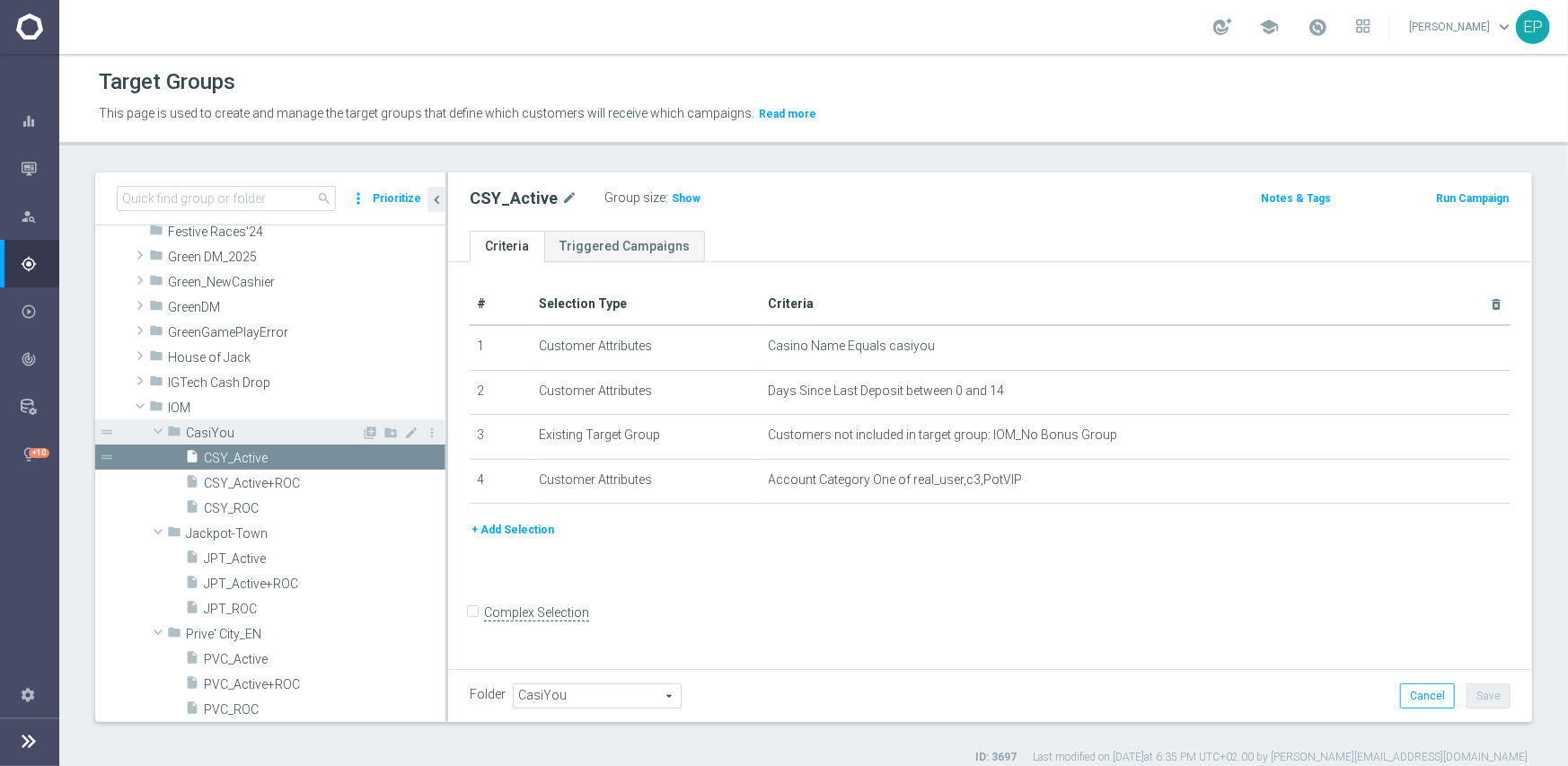
scroll to position [1380, 0]
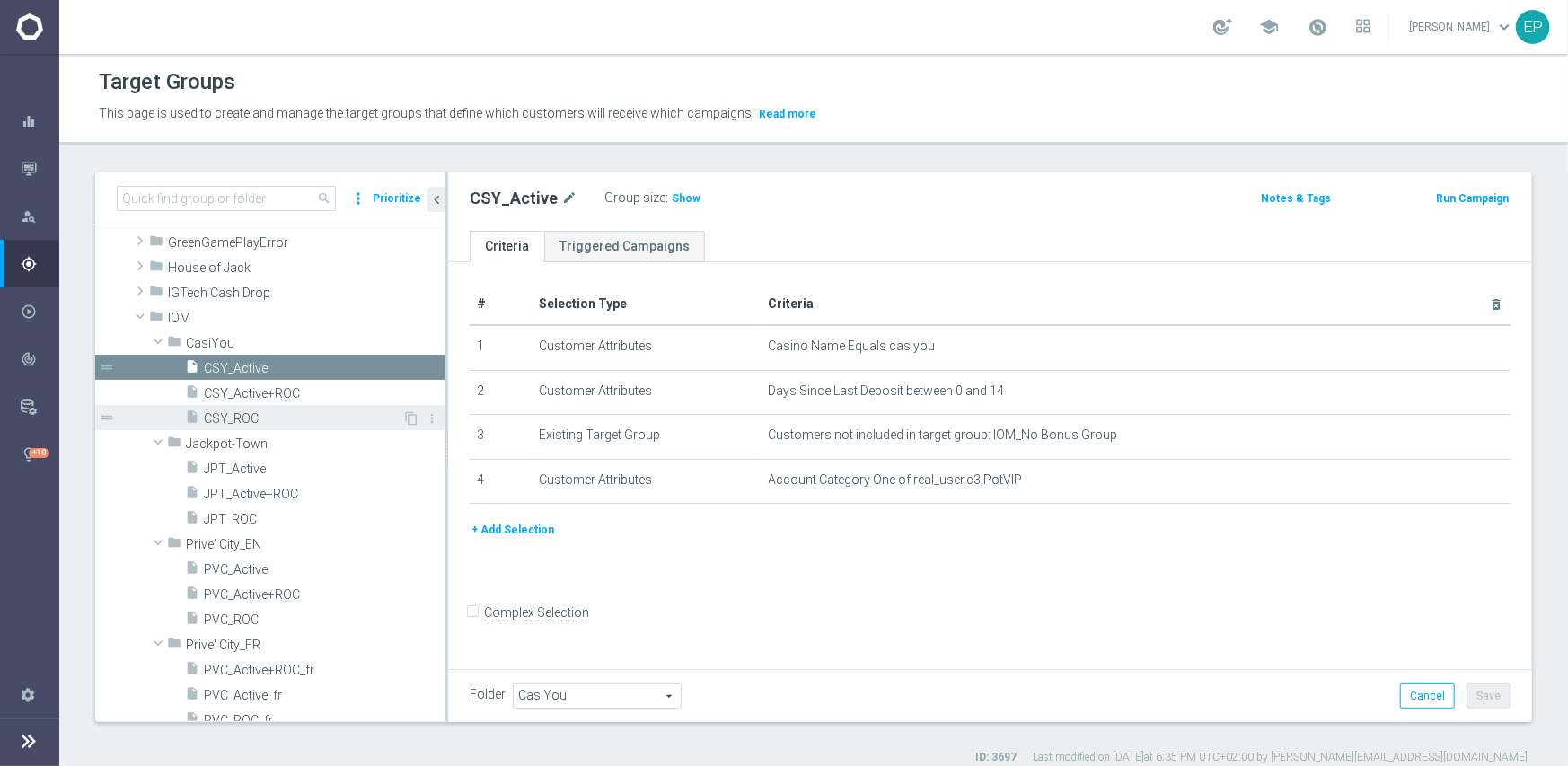
click at [244, 420] on span "CSY_ROC" at bounding box center [303, 419] width 198 height 15
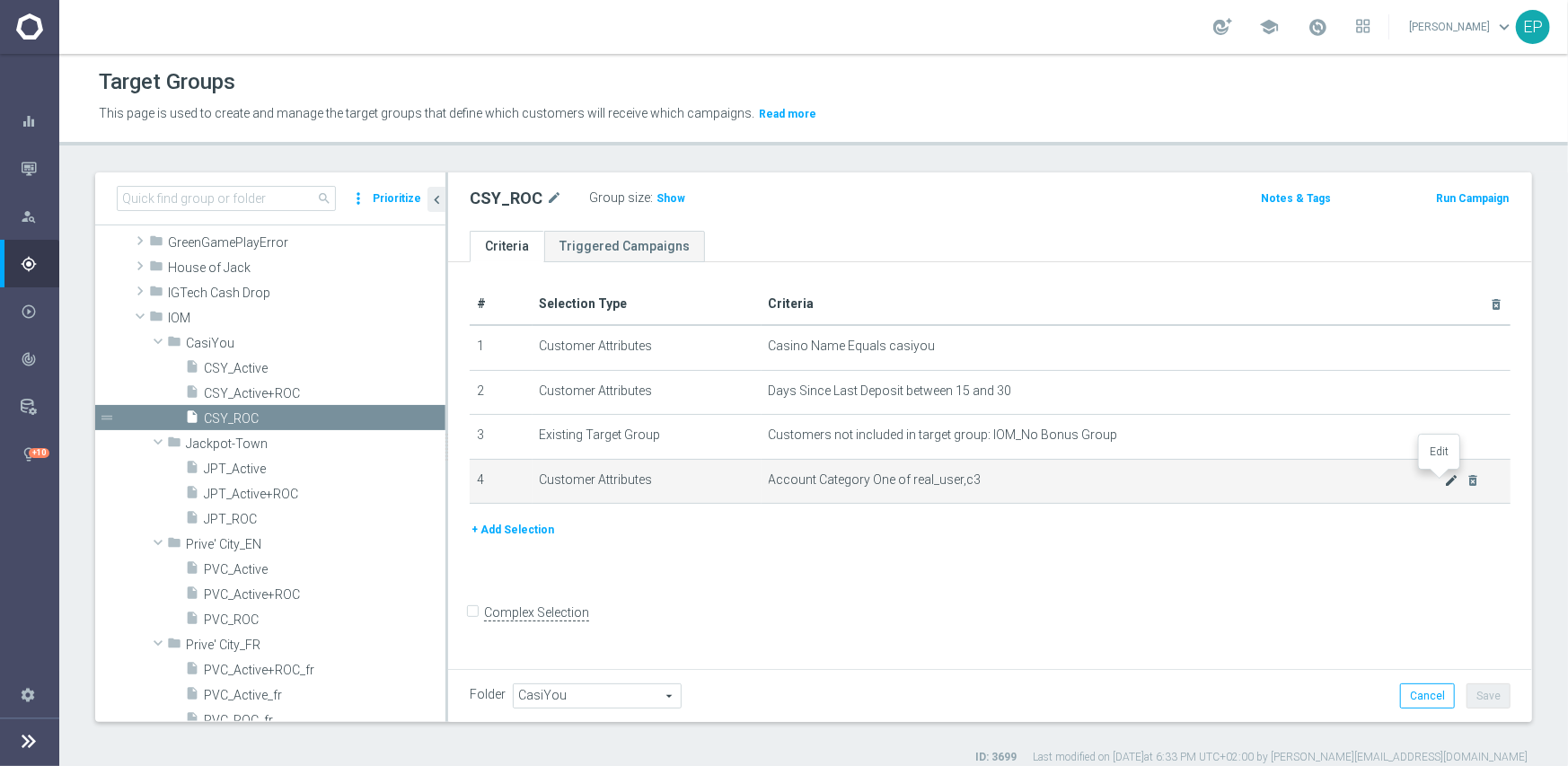
click at [1445, 482] on icon "mode_edit" at bounding box center [1453, 481] width 14 height 14
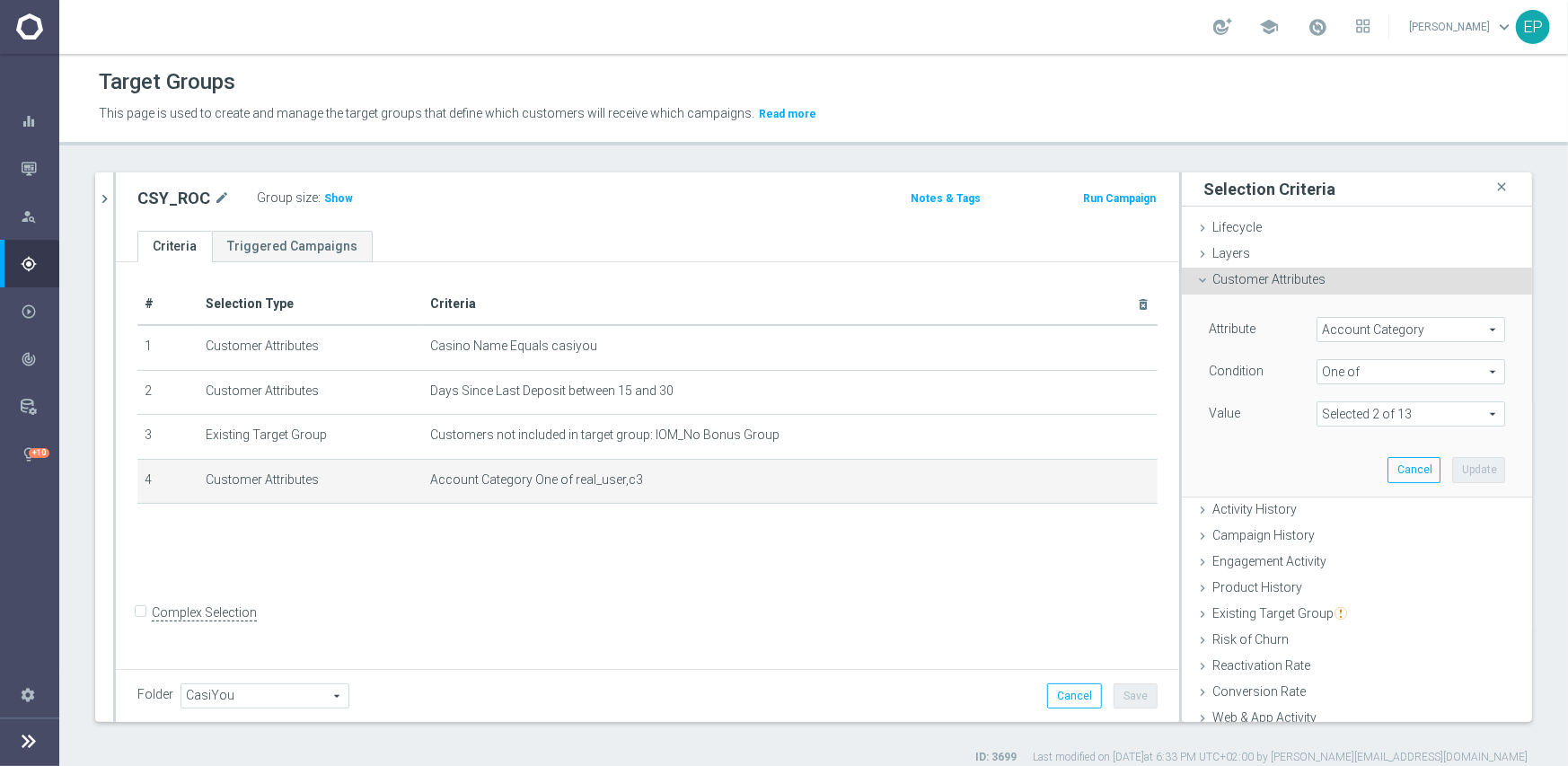
click at [1374, 413] on span at bounding box center [1410, 414] width 187 height 23
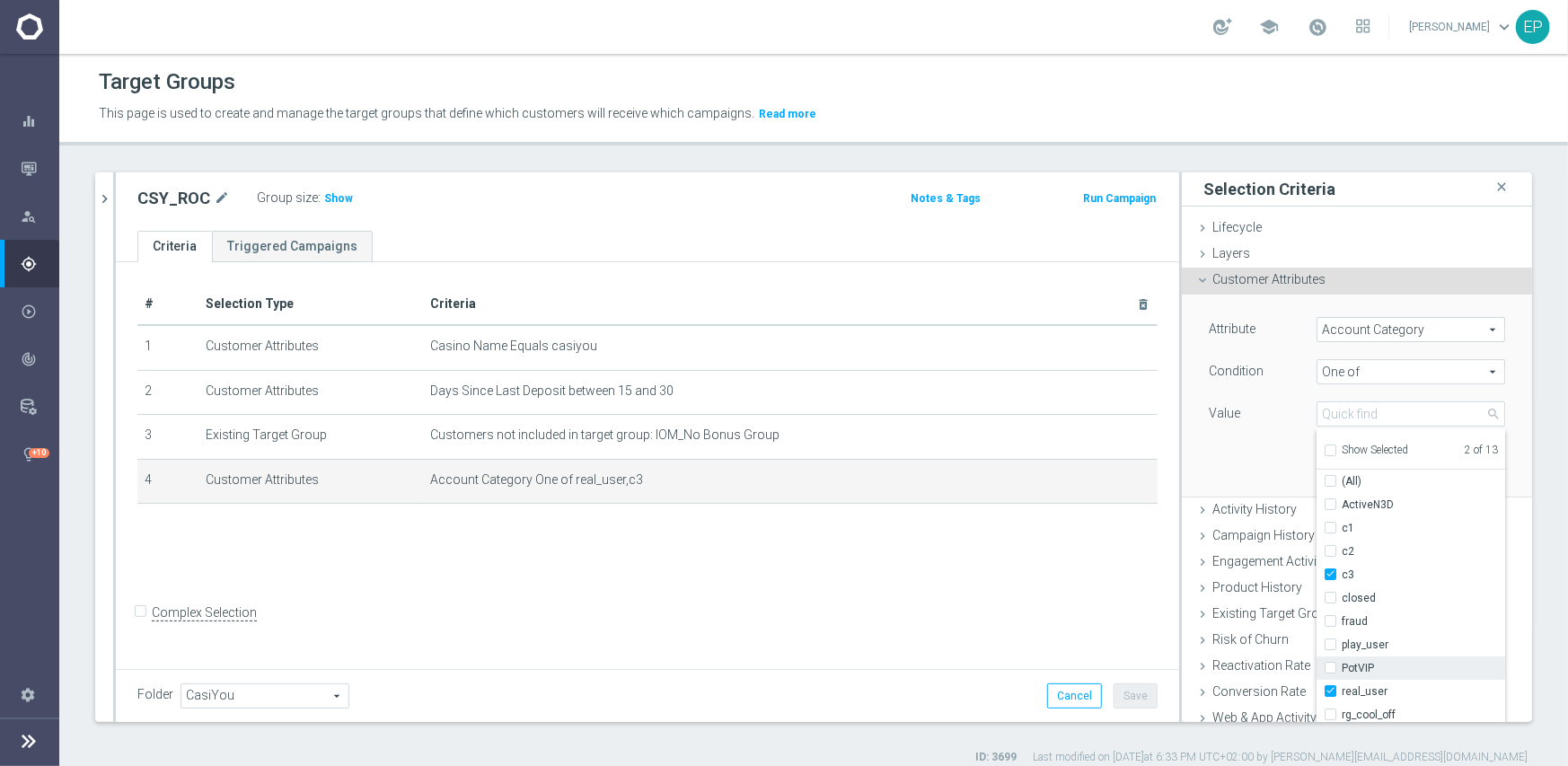
click at [1342, 670] on span "PotVIP" at bounding box center [1423, 669] width 163 height 14
click at [1342, 670] on input "PotVIP" at bounding box center [1335, 669] width 12 height 12
checkbox input "true"
type input "Selected 3 of 13"
click at [1208, 460] on div "Attribute Account Category Account Category arrow_drop_down search Condition On…" at bounding box center [1357, 395] width 323 height 201
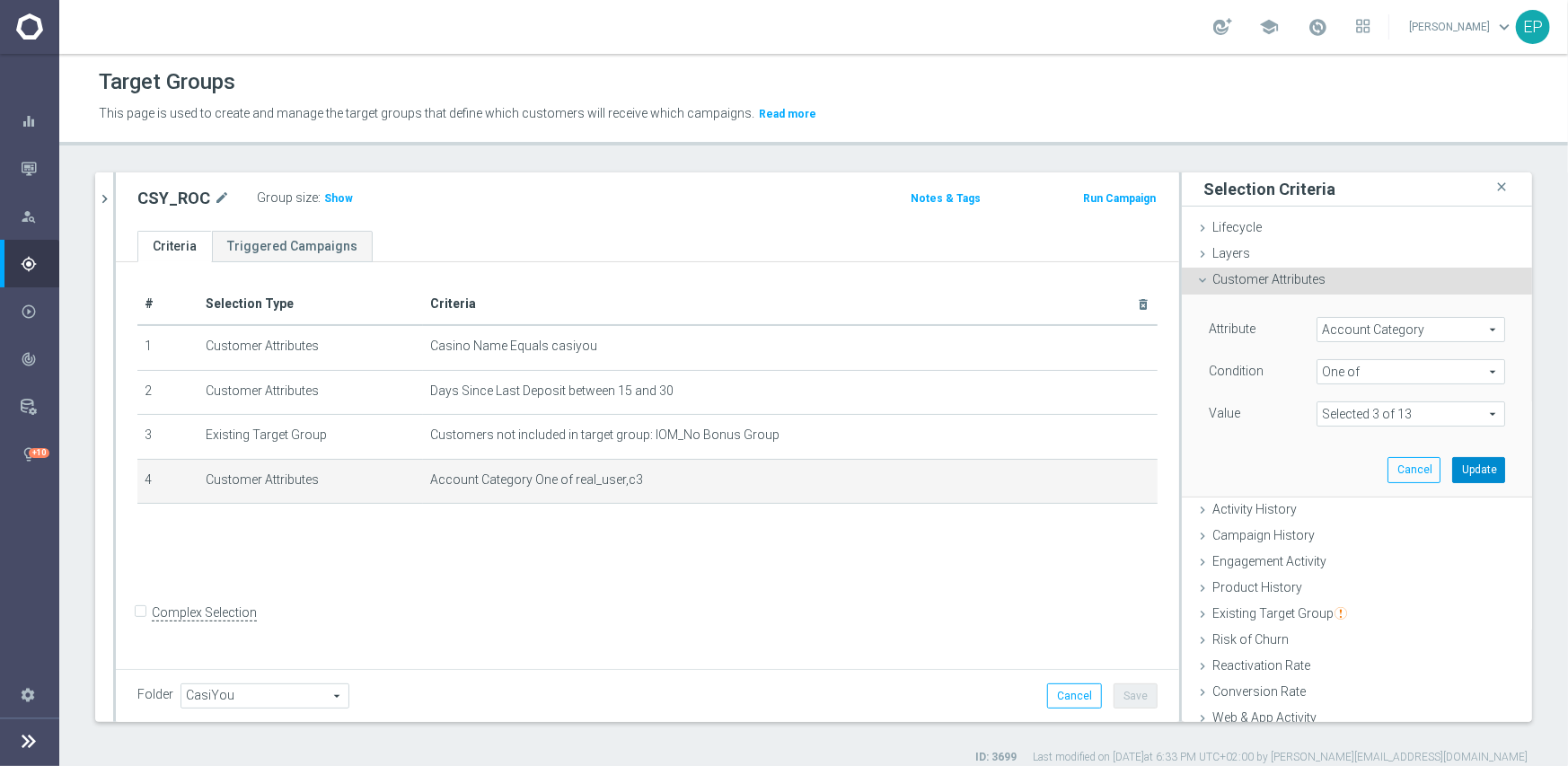
click at [1453, 464] on button "Update" at bounding box center [1479, 470] width 53 height 25
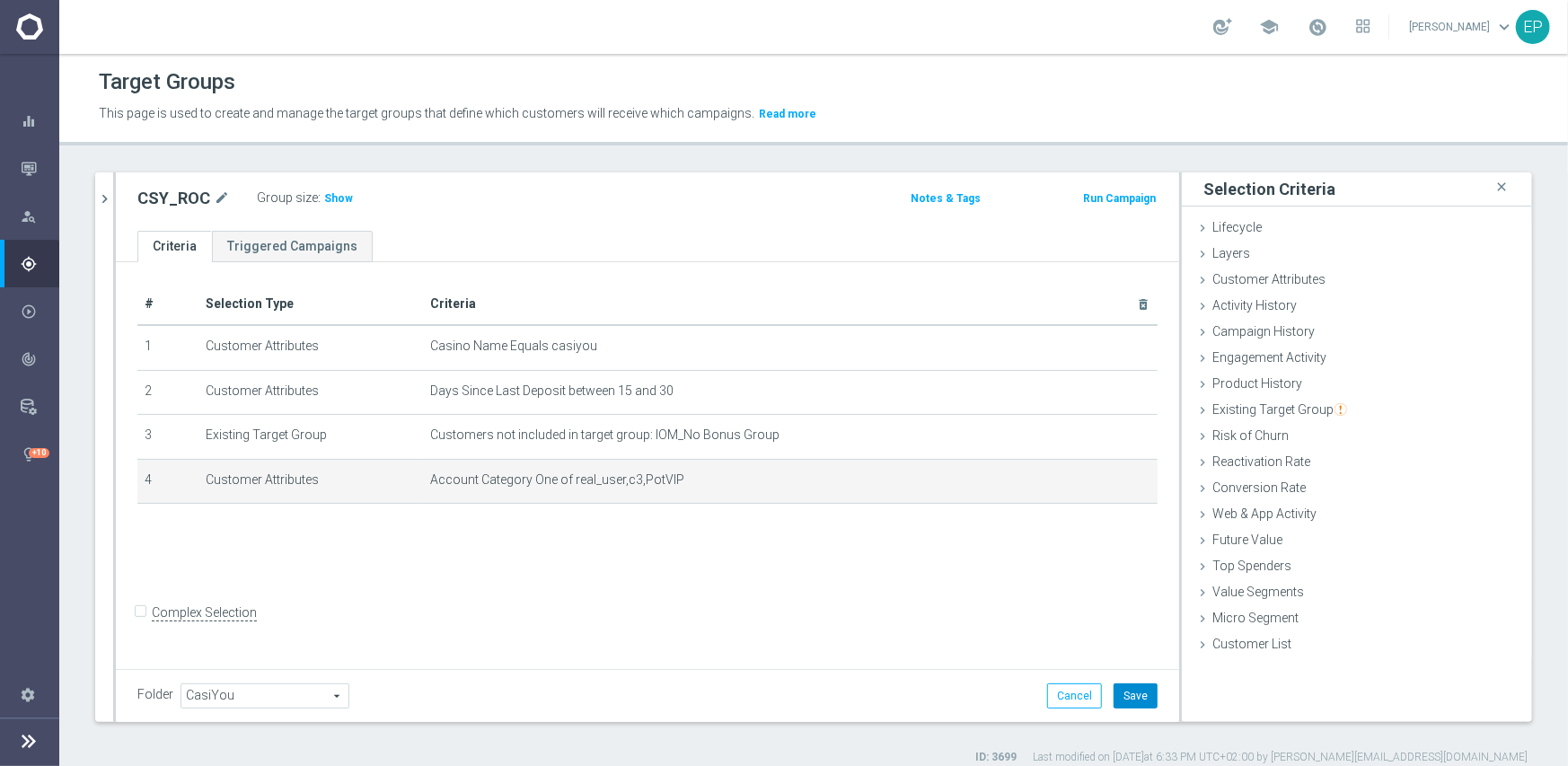
click at [1120, 697] on button "Save" at bounding box center [1135, 697] width 44 height 25
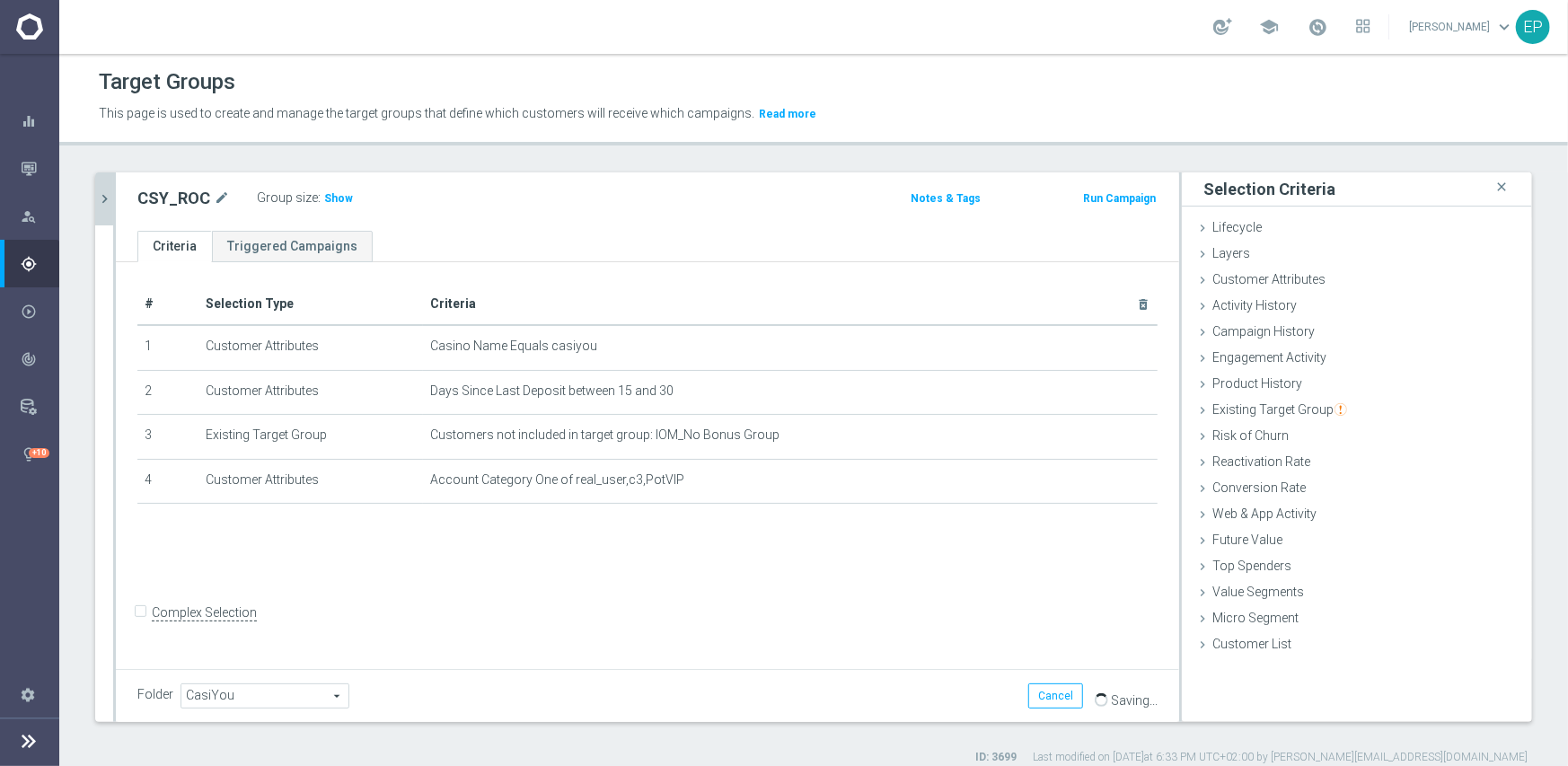
click at [108, 198] on icon "chevron_right" at bounding box center [105, 198] width 17 height 17
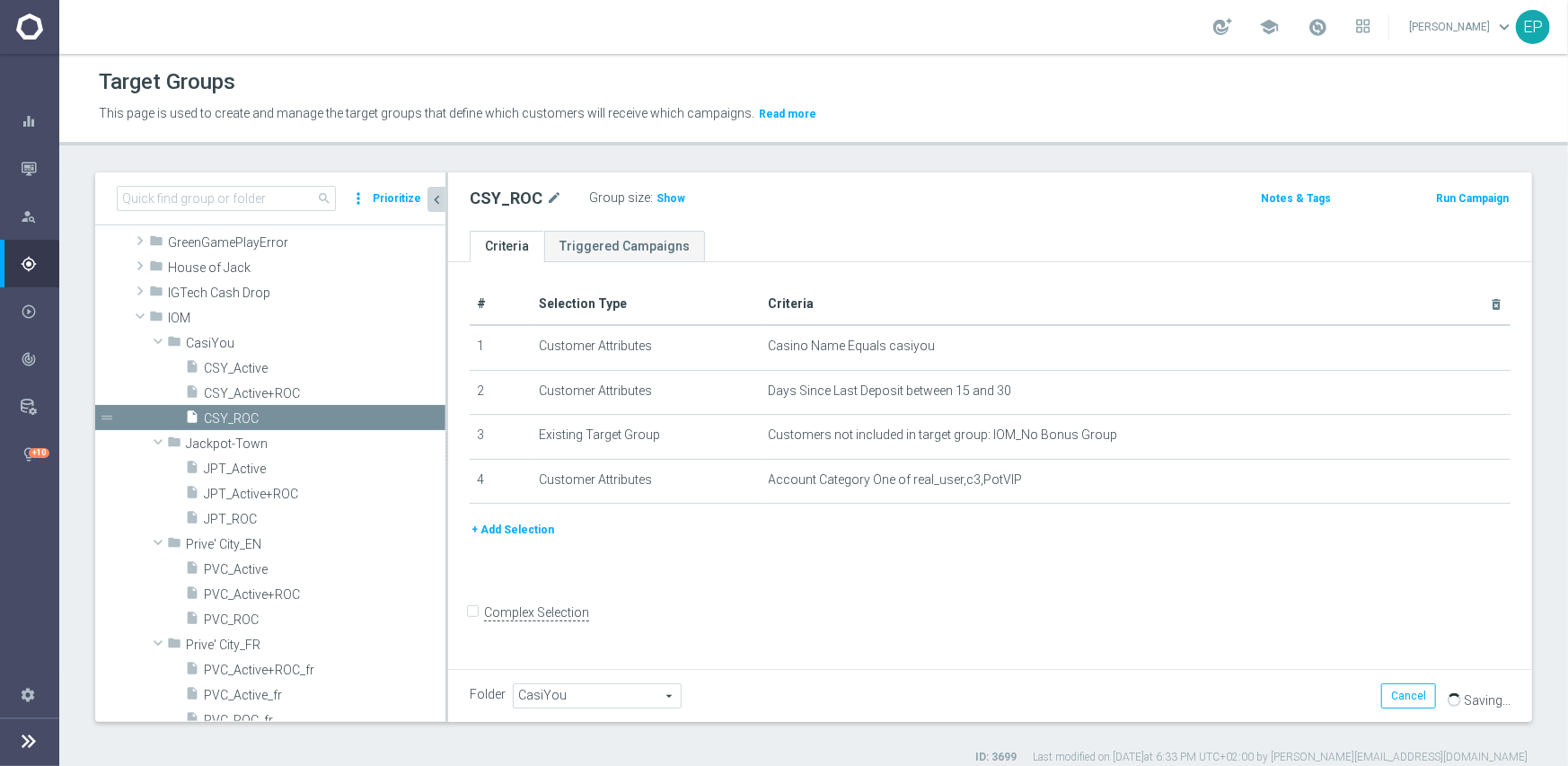
scroll to position [1354, 0]
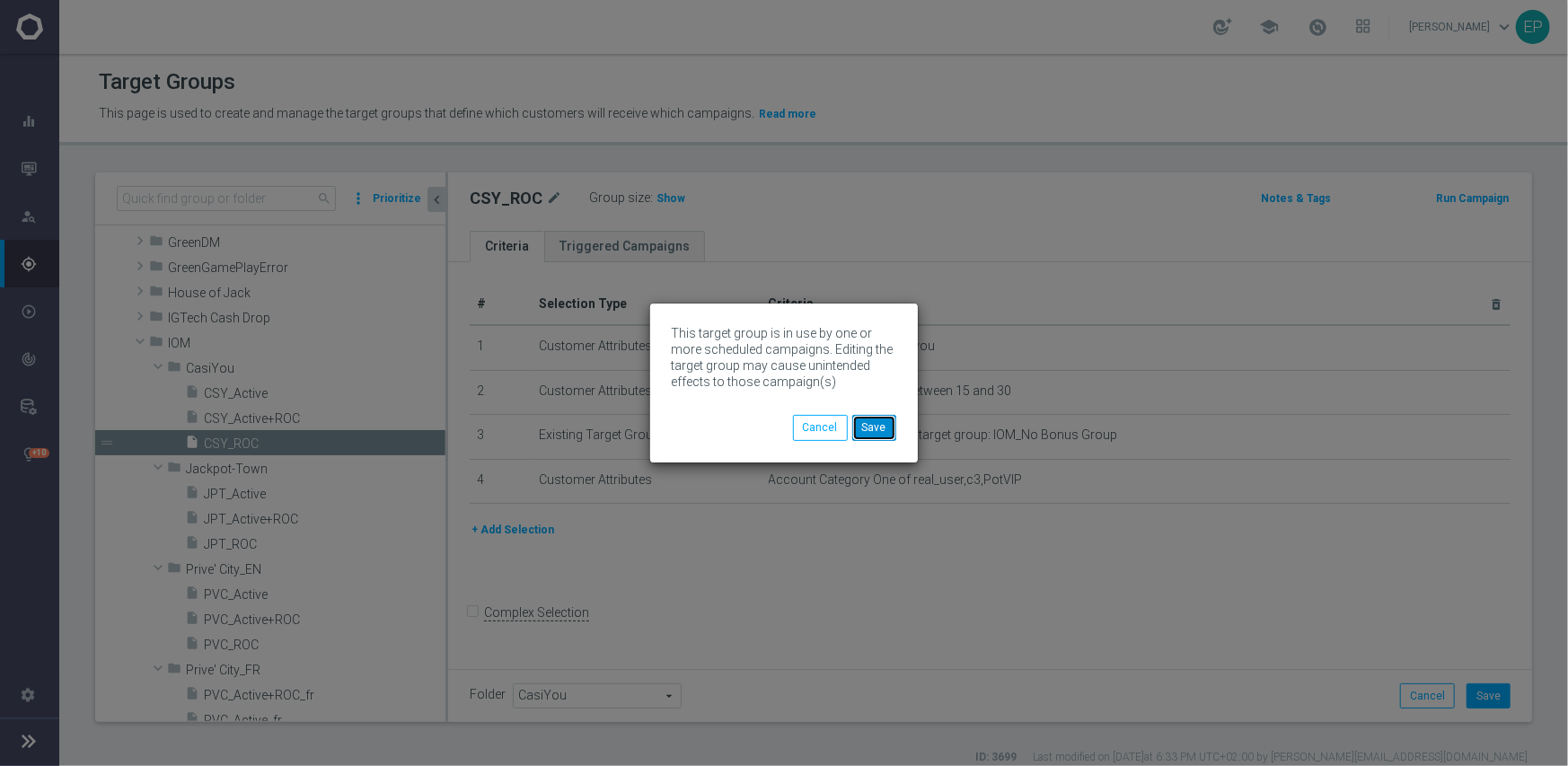
click at [875, 427] on button "Save" at bounding box center [874, 428] width 44 height 25
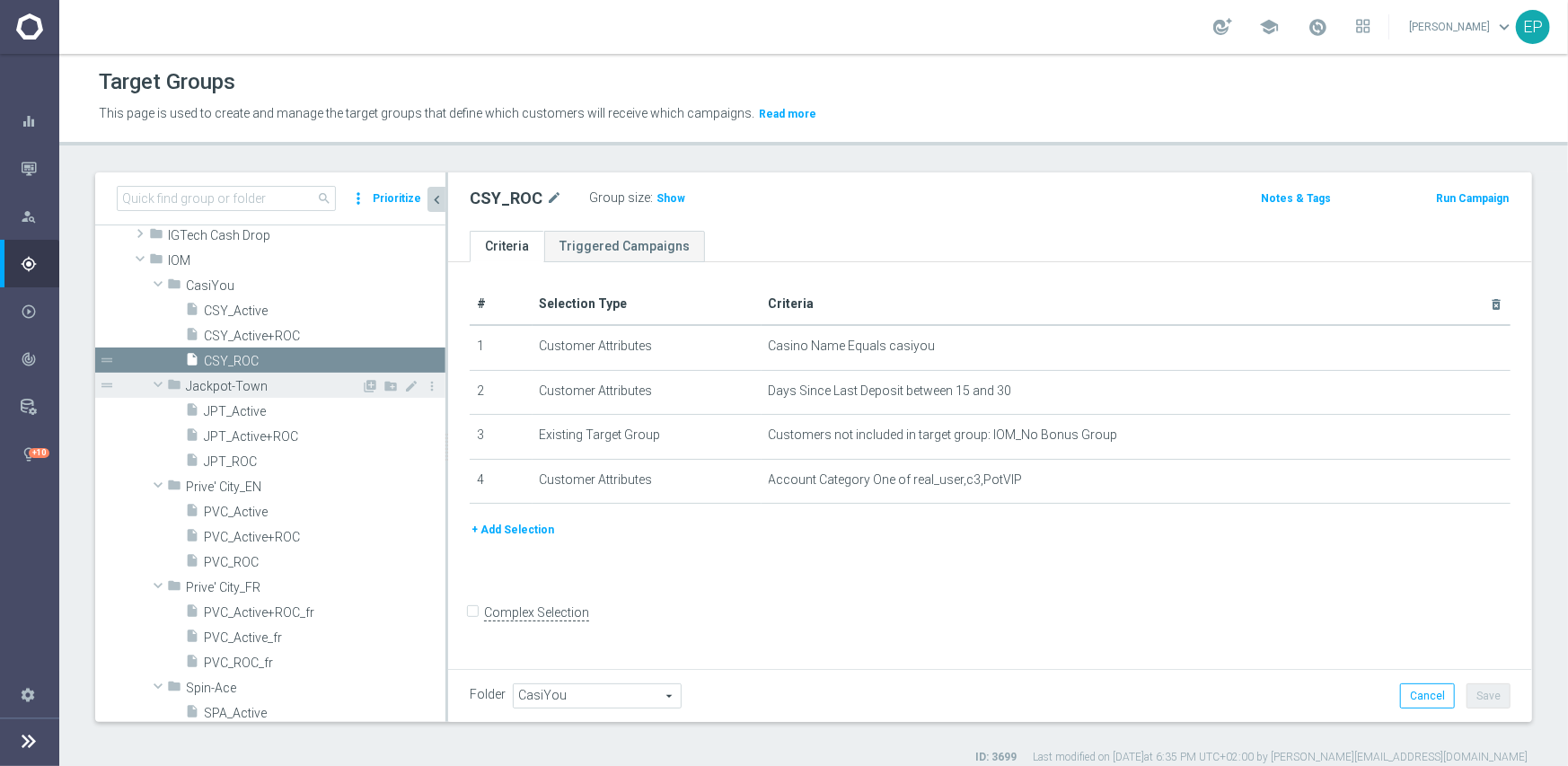
scroll to position [1444, 0]
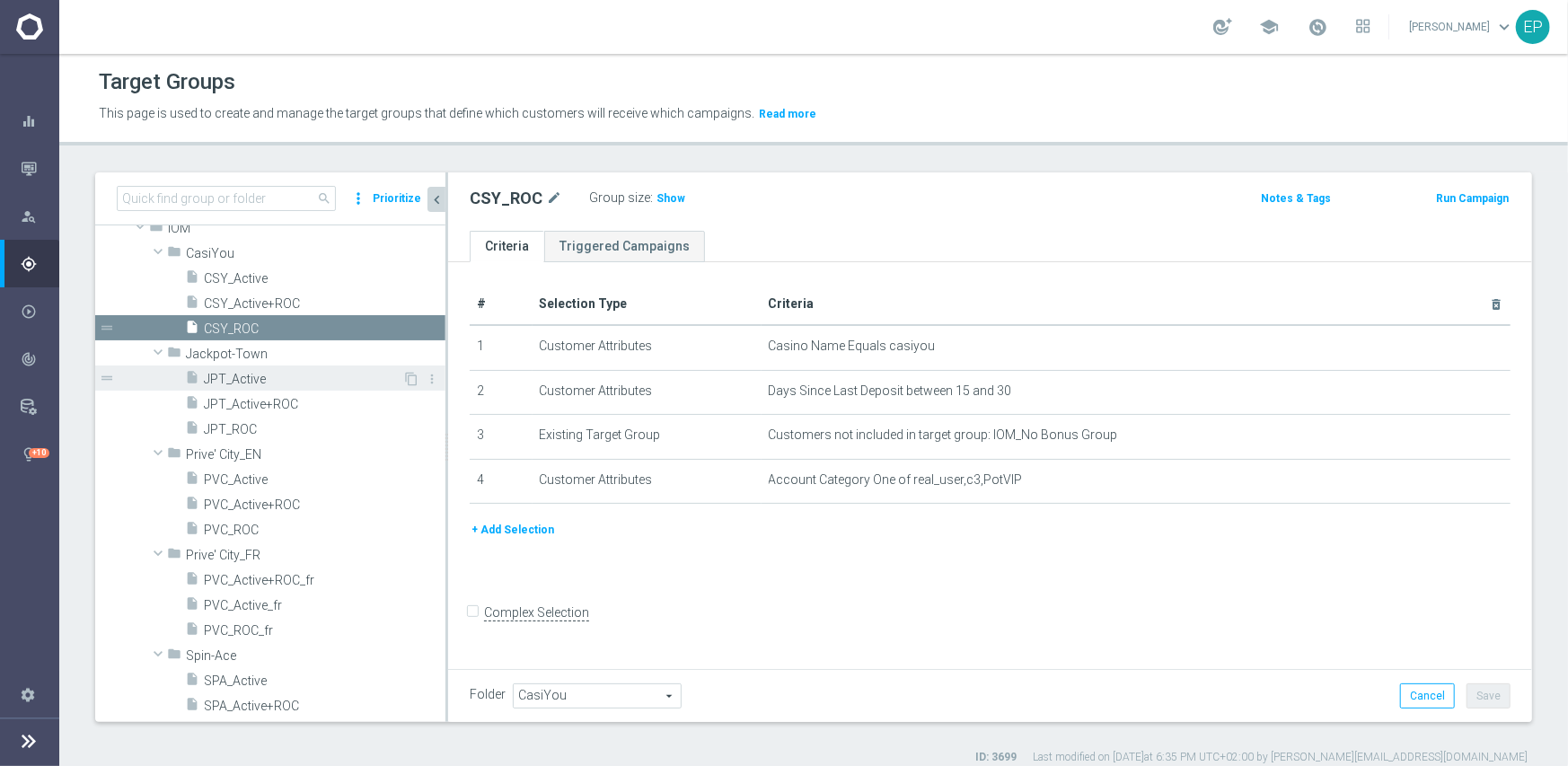
click at [282, 379] on span "JPT_Active" at bounding box center [303, 379] width 198 height 15
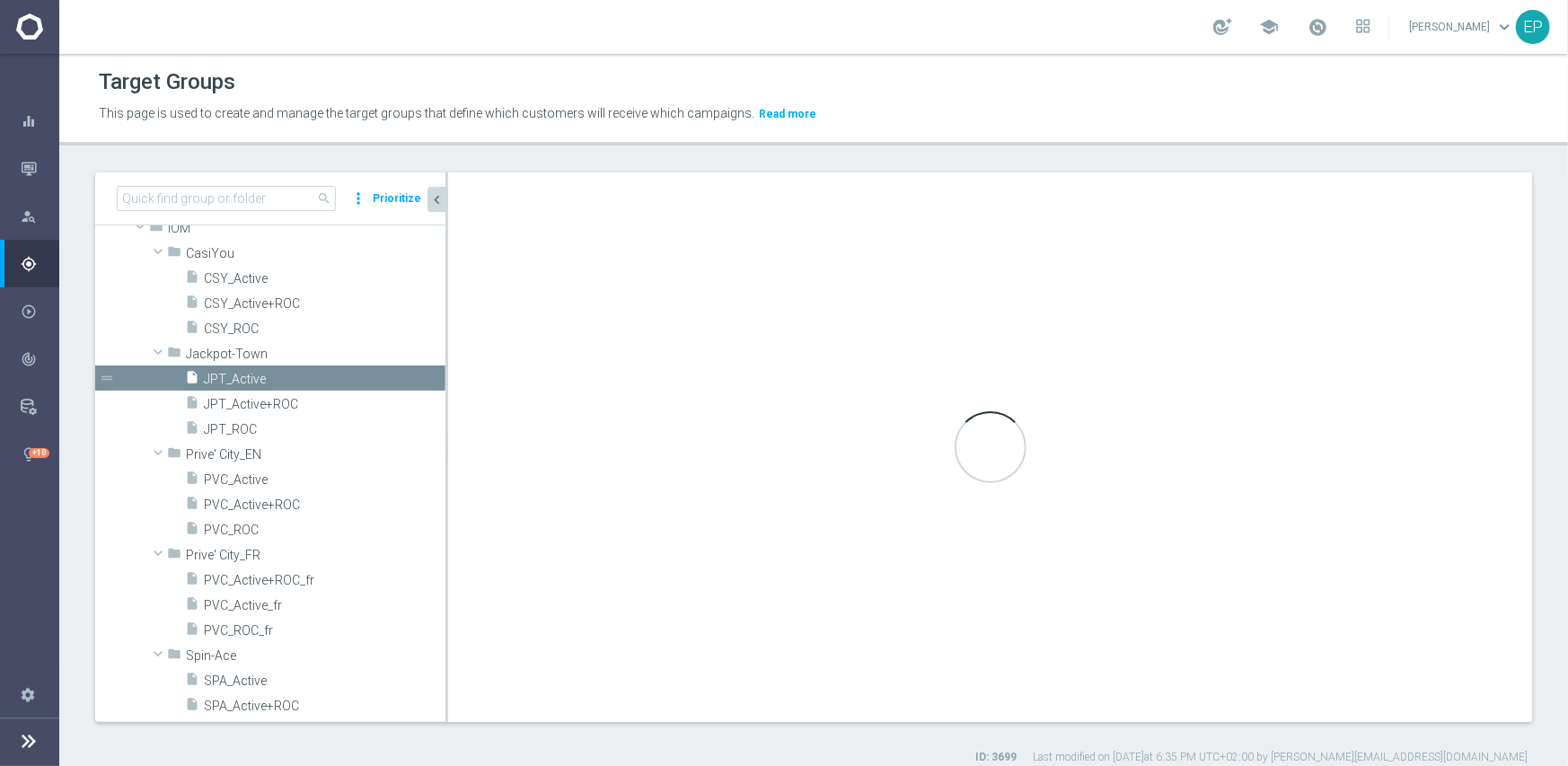
type input "Jackpot-Town"
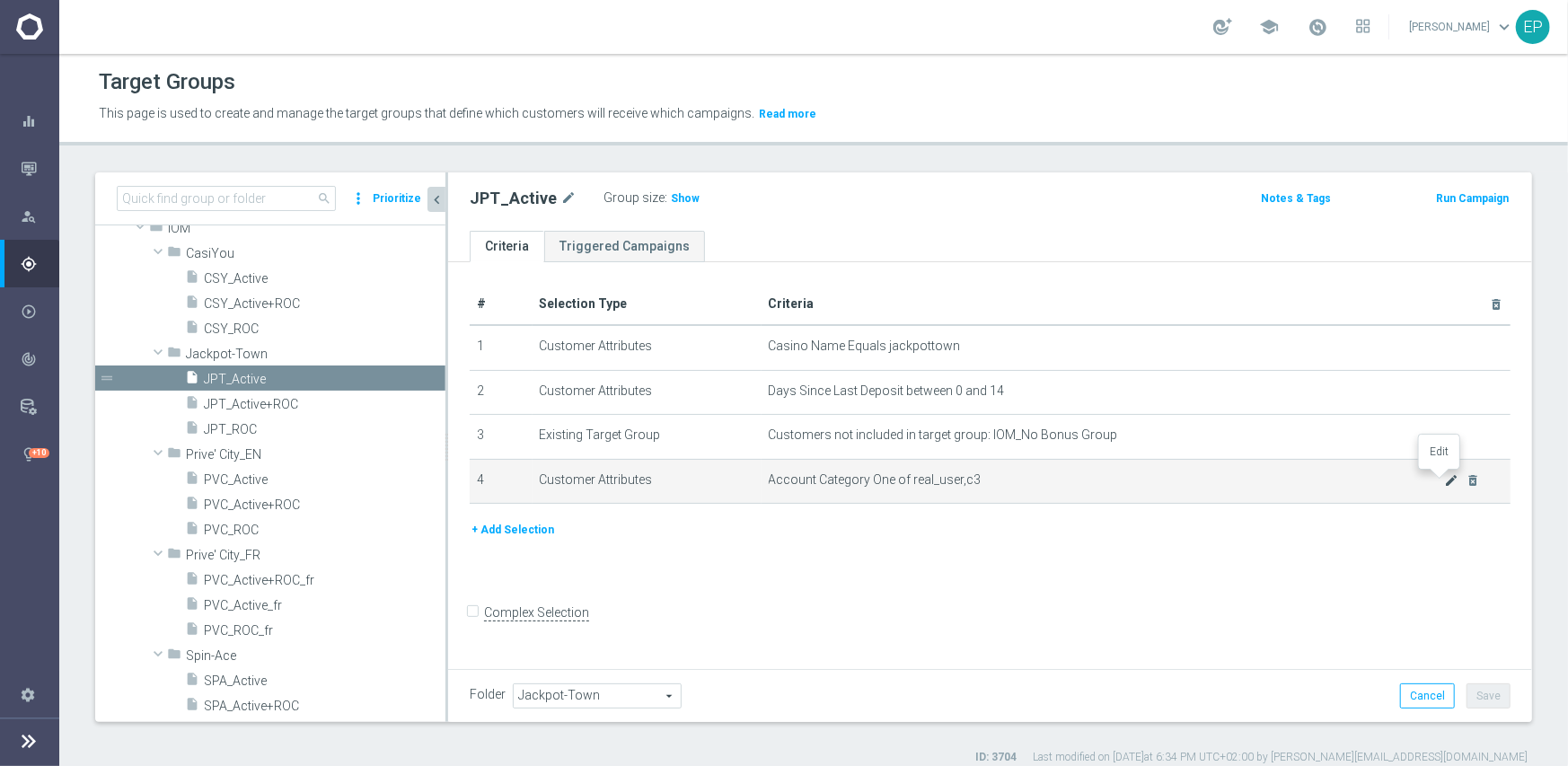
click at [1445, 479] on icon "mode_edit" at bounding box center [1453, 481] width 14 height 14
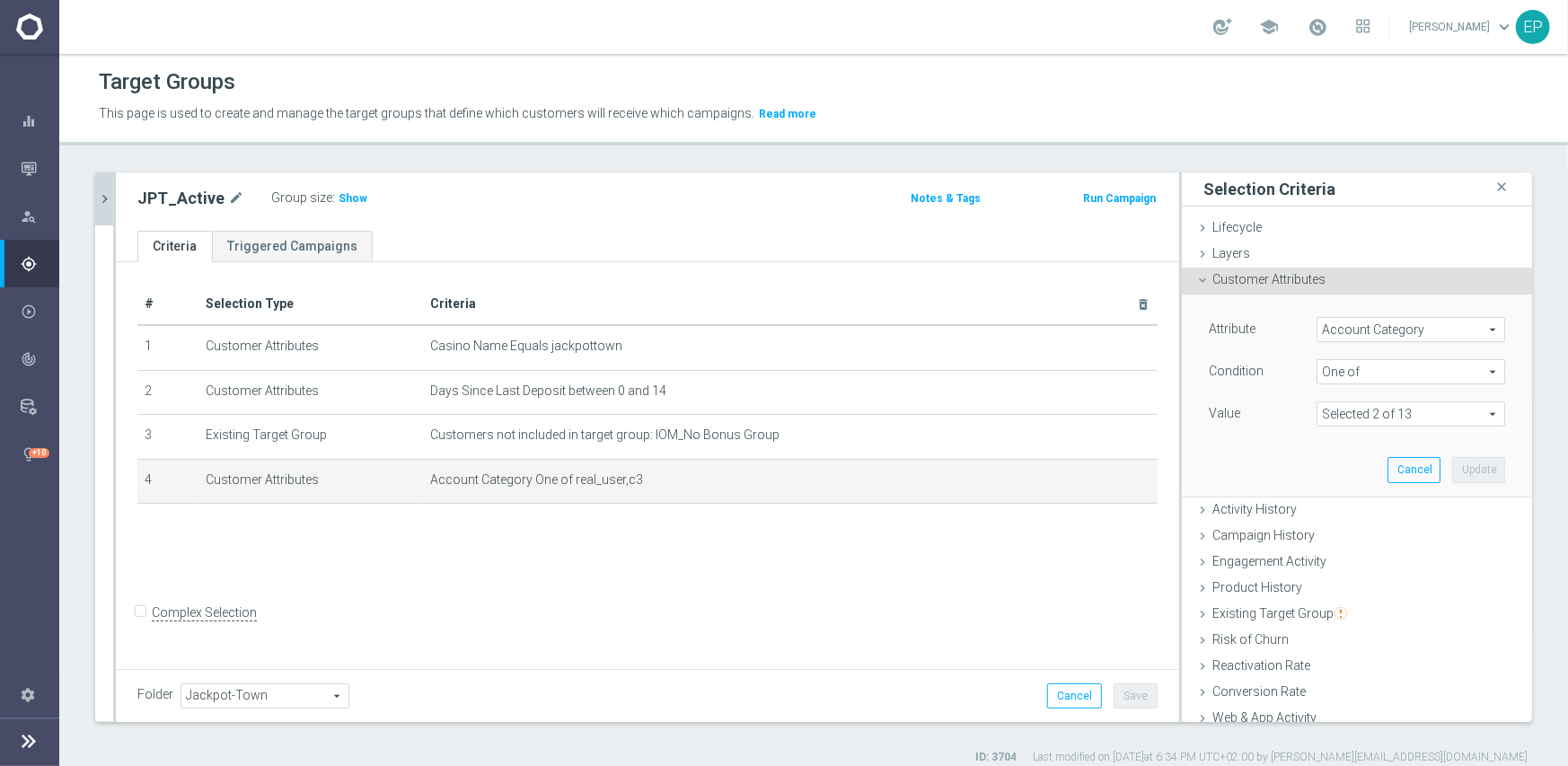
drag, startPoint x: 1354, startPoint y: 407, endPoint x: 1398, endPoint y: 444, distance: 57.5
click at [1354, 408] on span at bounding box center [1410, 414] width 187 height 23
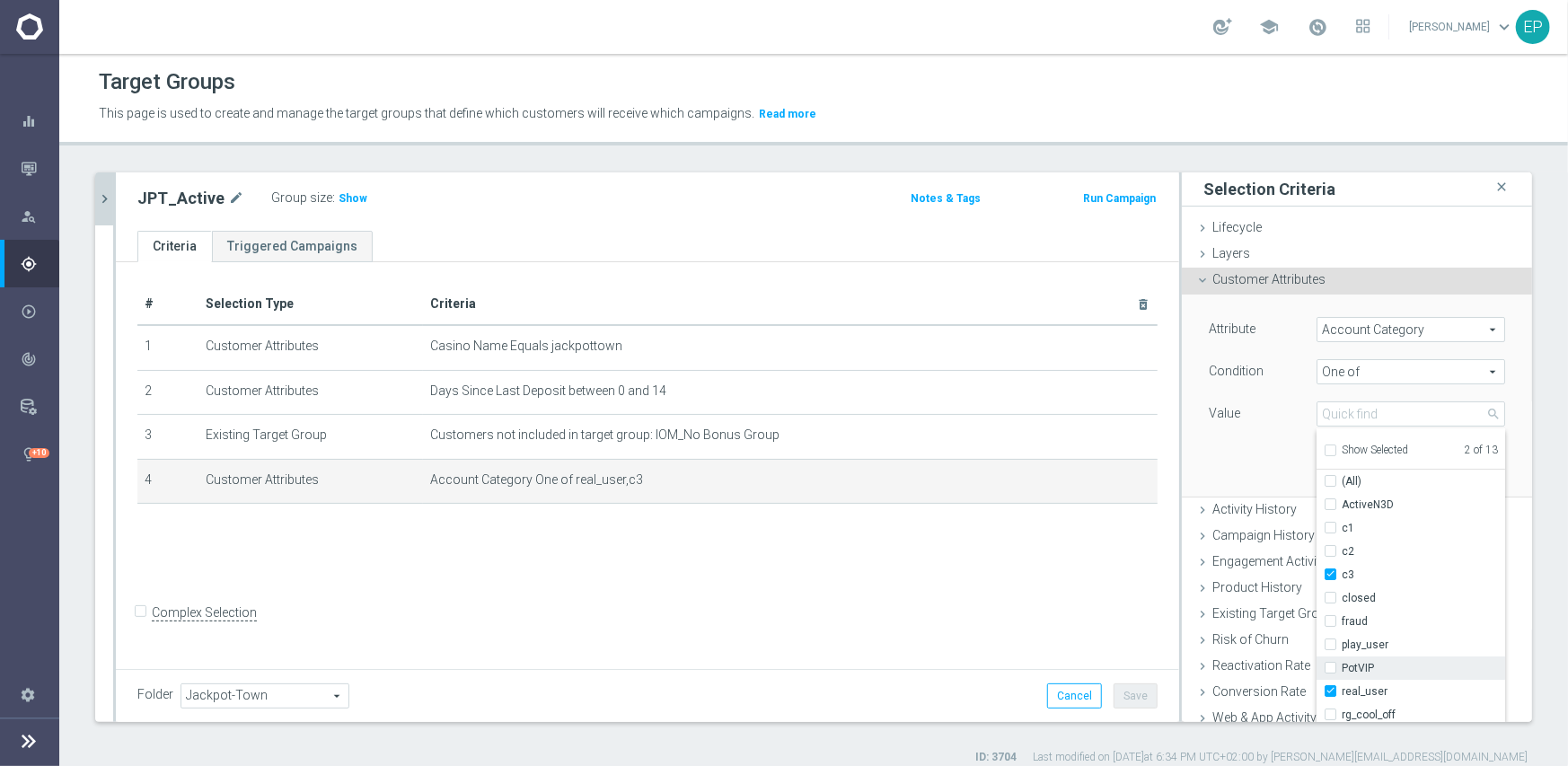
click at [1350, 668] on span "PotVIP" at bounding box center [1423, 669] width 163 height 14
click at [1342, 668] on input "PotVIP" at bounding box center [1335, 669] width 12 height 12
checkbox input "true"
type input "Selected 3 of 13"
click at [1195, 448] on div "Attribute Account Category Account Category arrow_drop_down search Condition On…" at bounding box center [1357, 395] width 323 height 201
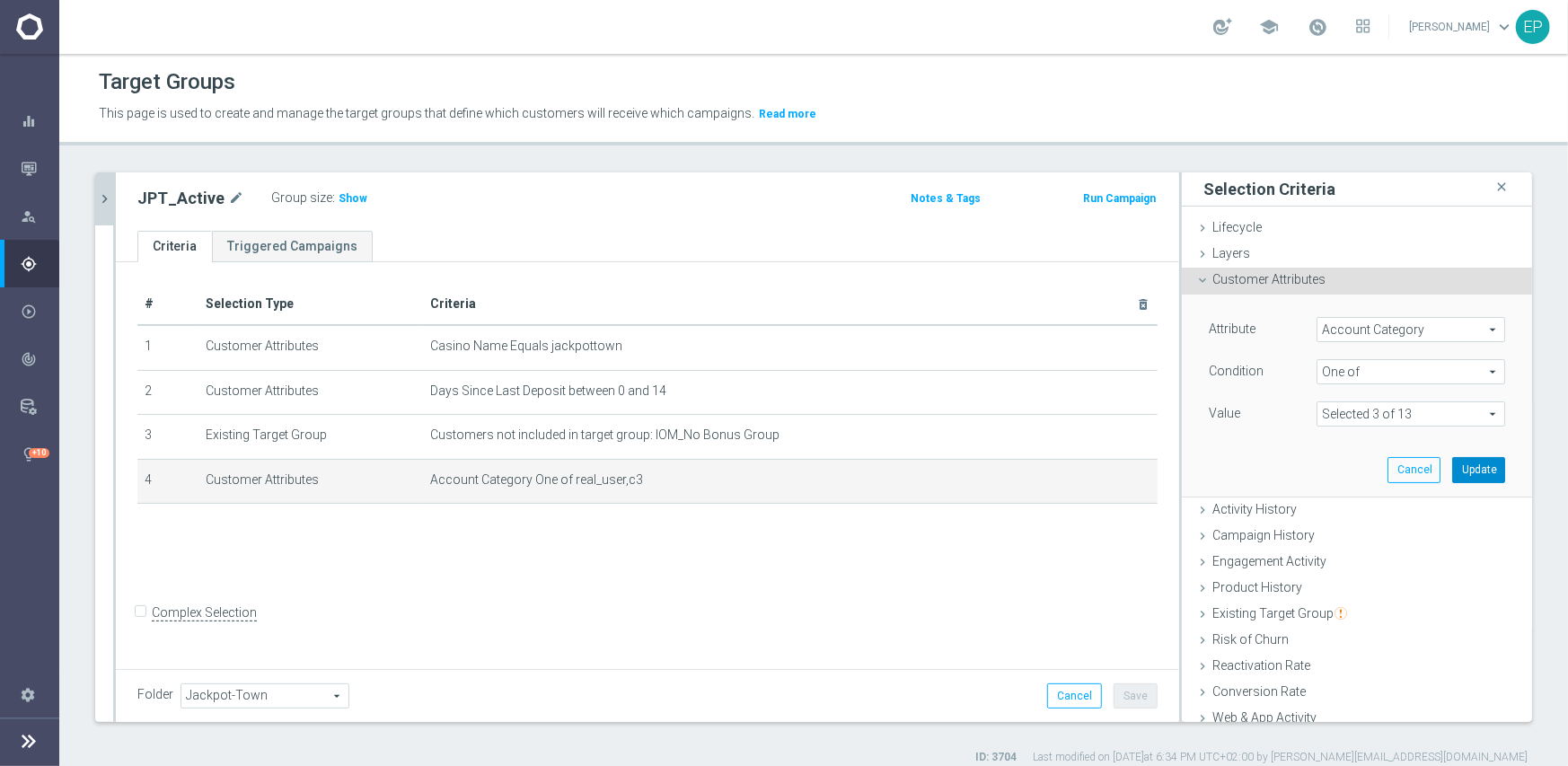
click at [1474, 470] on button "Update" at bounding box center [1479, 470] width 53 height 25
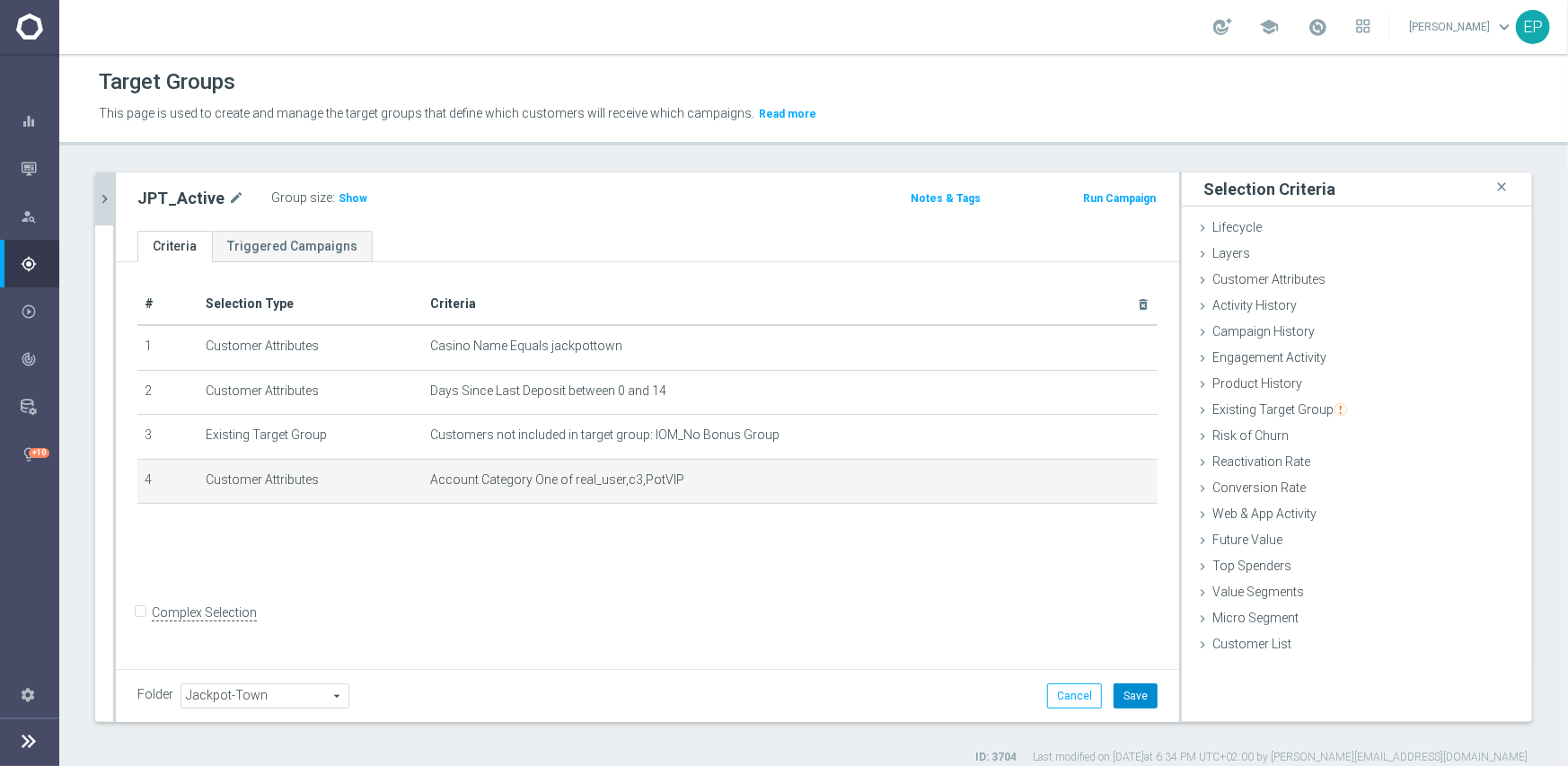
drag, startPoint x: 1111, startPoint y: 694, endPoint x: 1092, endPoint y: 686, distance: 20.6
click at [1113, 695] on button "Save" at bounding box center [1135, 697] width 44 height 25
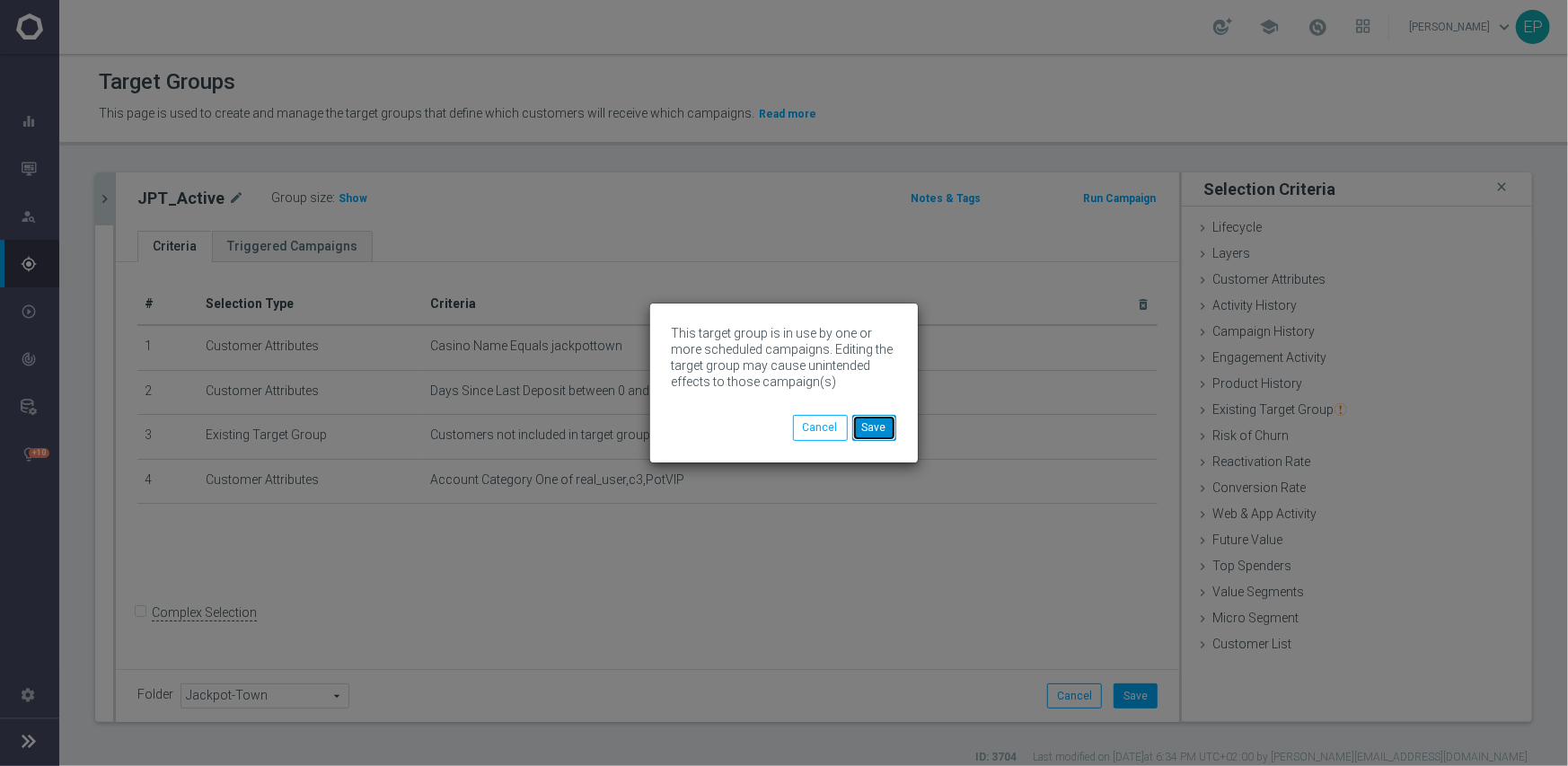
click at [881, 429] on button "Save" at bounding box center [874, 428] width 44 height 25
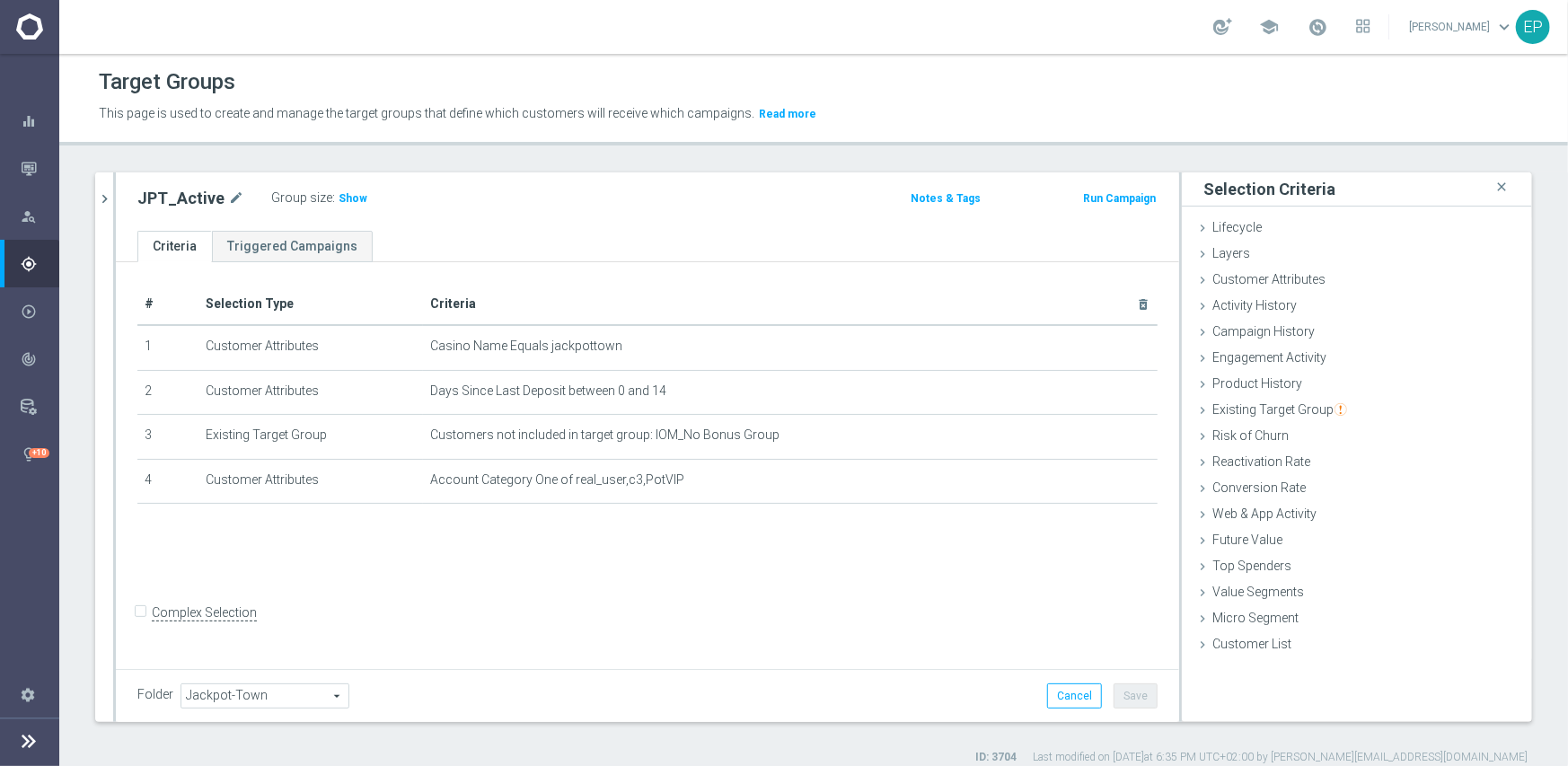
click at [104, 199] on icon "chevron_right" at bounding box center [105, 198] width 17 height 17
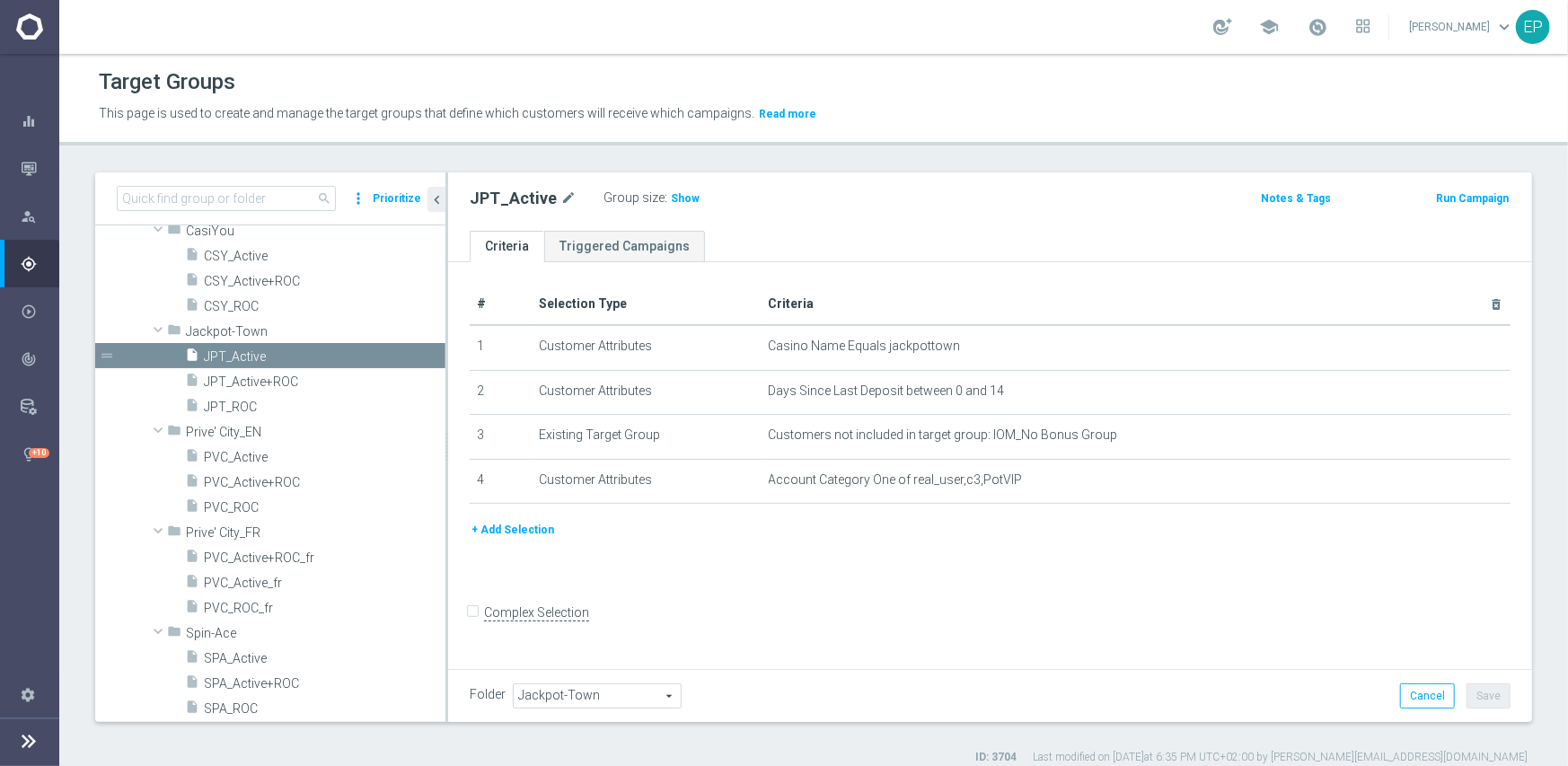
scroll to position [1509, 0]
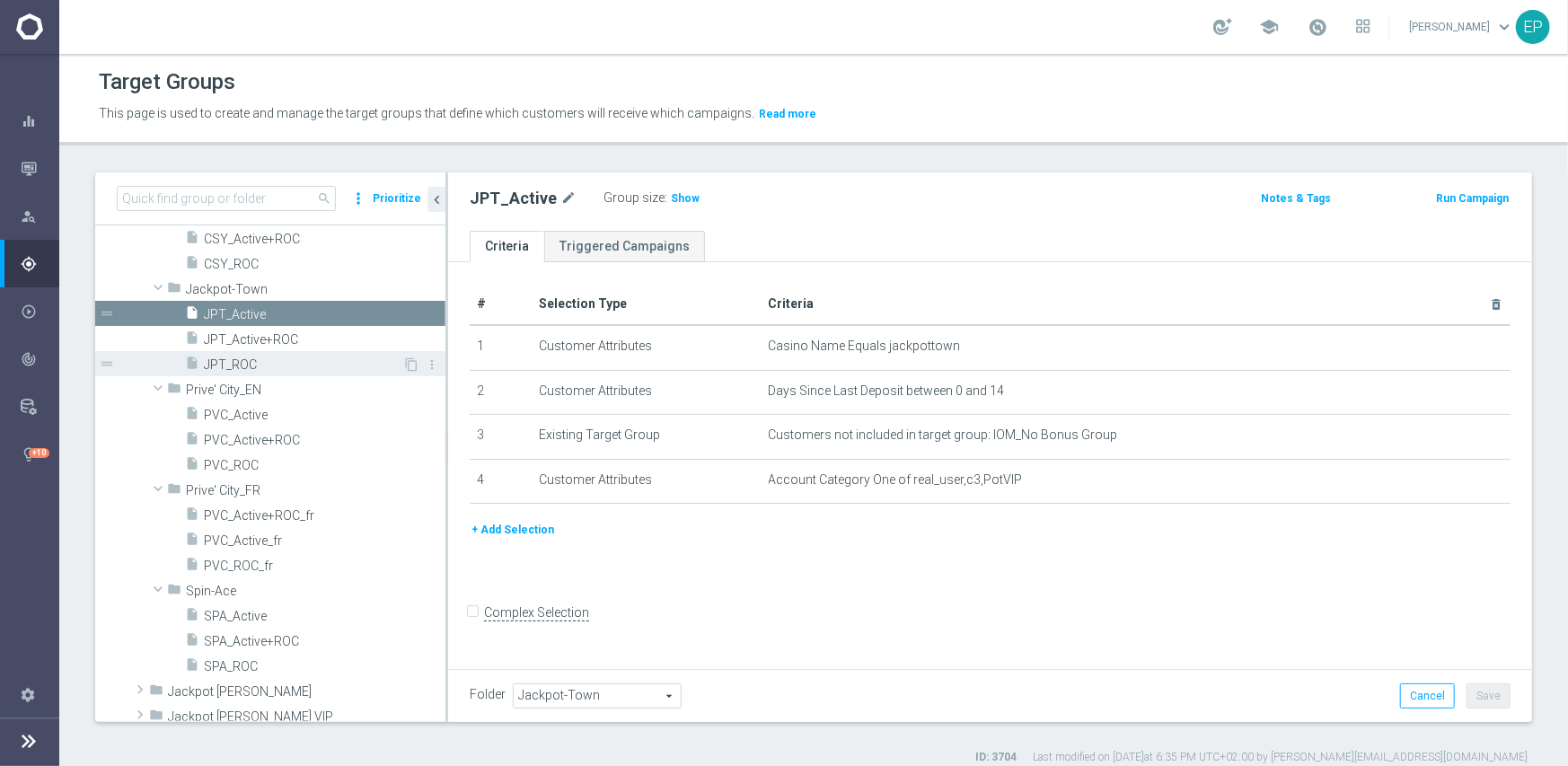
click at [261, 363] on span "JPT_ROC" at bounding box center [303, 365] width 198 height 15
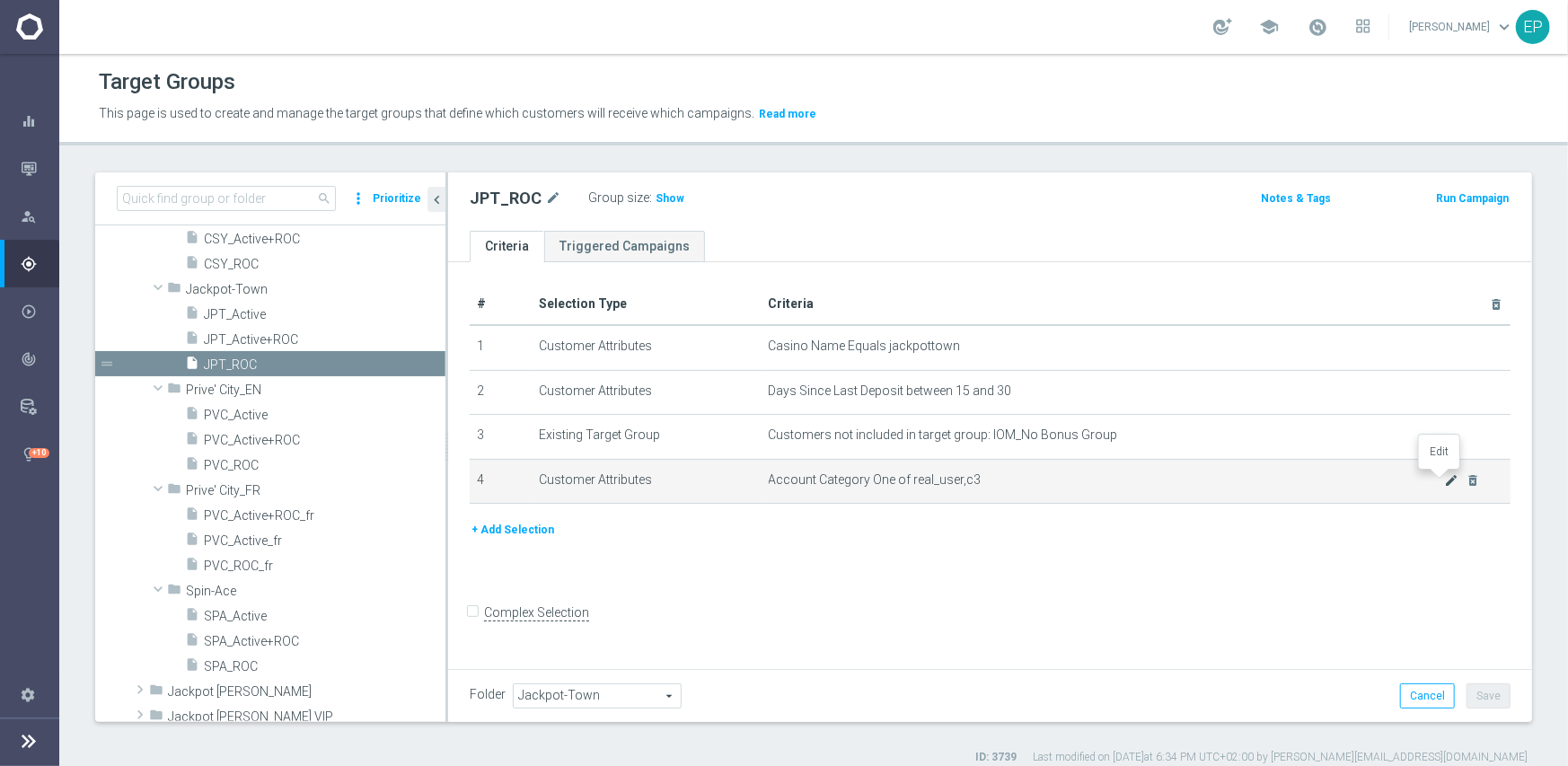
click at [1445, 480] on icon "mode_edit" at bounding box center [1453, 481] width 14 height 14
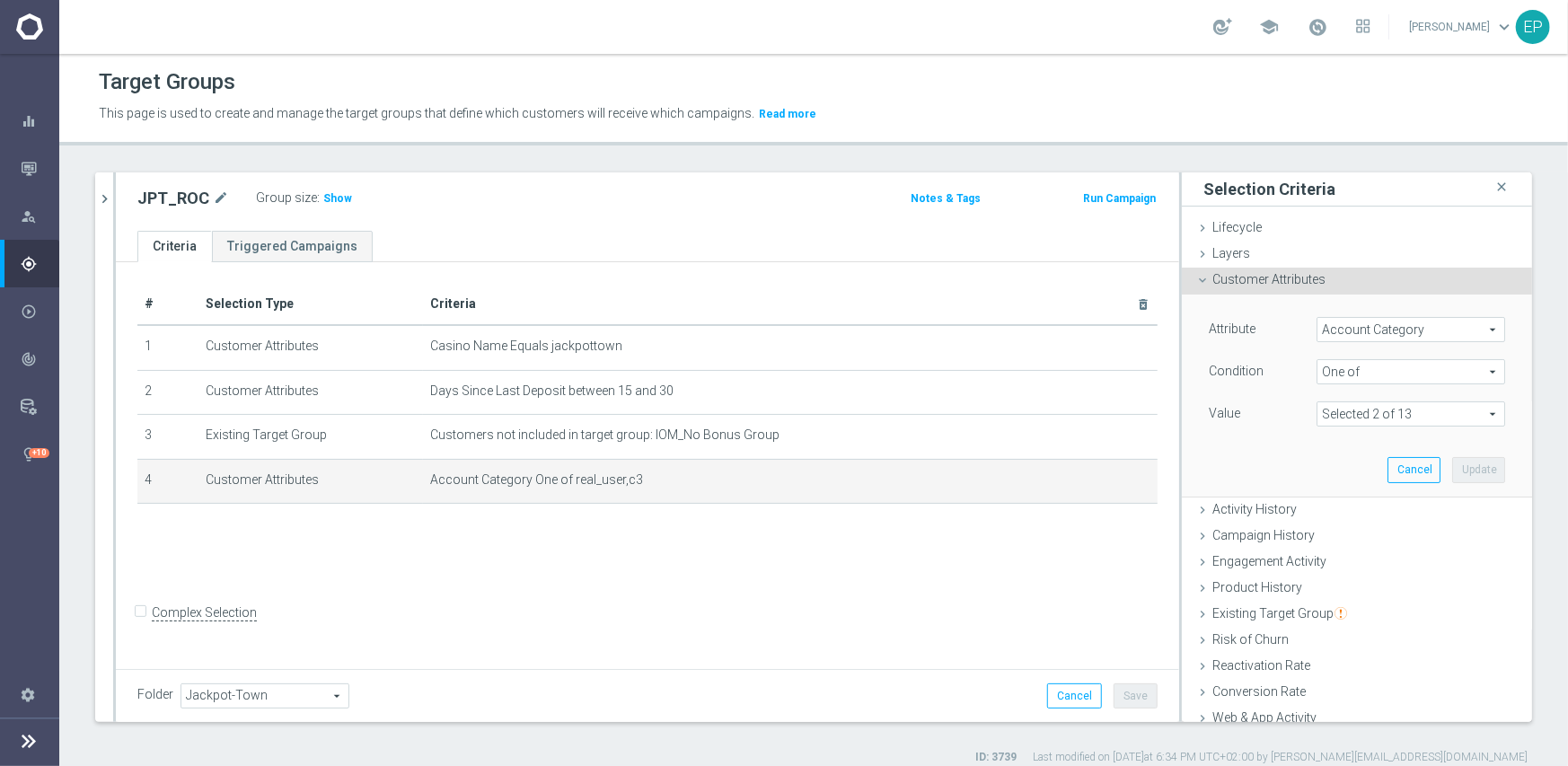
click at [1339, 405] on span at bounding box center [1410, 414] width 187 height 23
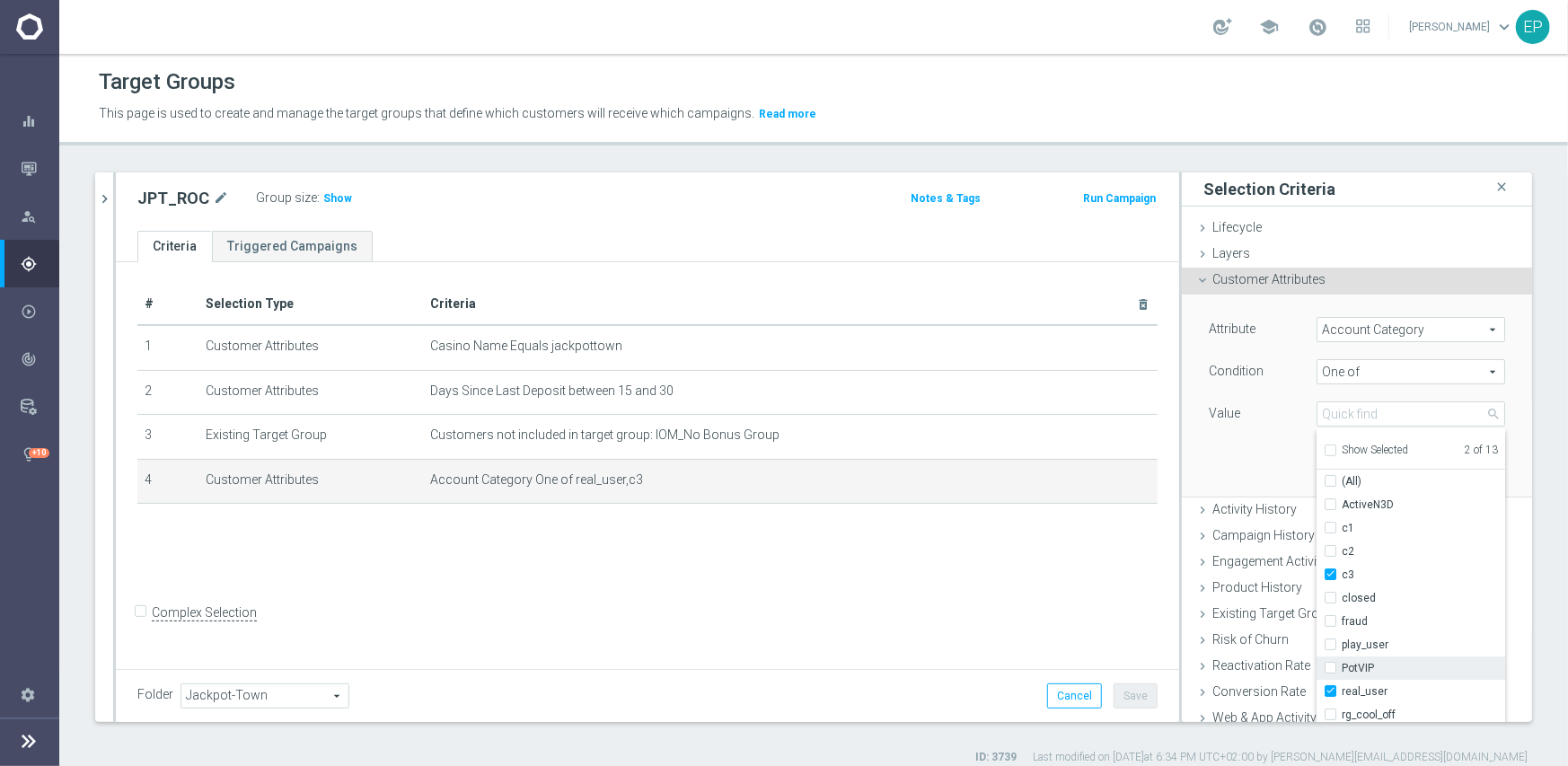
click at [1367, 661] on span "PotVIP" at bounding box center [1423, 669] width 163 height 14
click at [1342, 663] on input "PotVIP" at bounding box center [1335, 669] width 12 height 12
checkbox input "true"
type input "Selected 3 of 13"
click at [1243, 475] on div "Attribute Account Category Account Category arrow_drop_down search Condition On…" at bounding box center [1357, 395] width 323 height 201
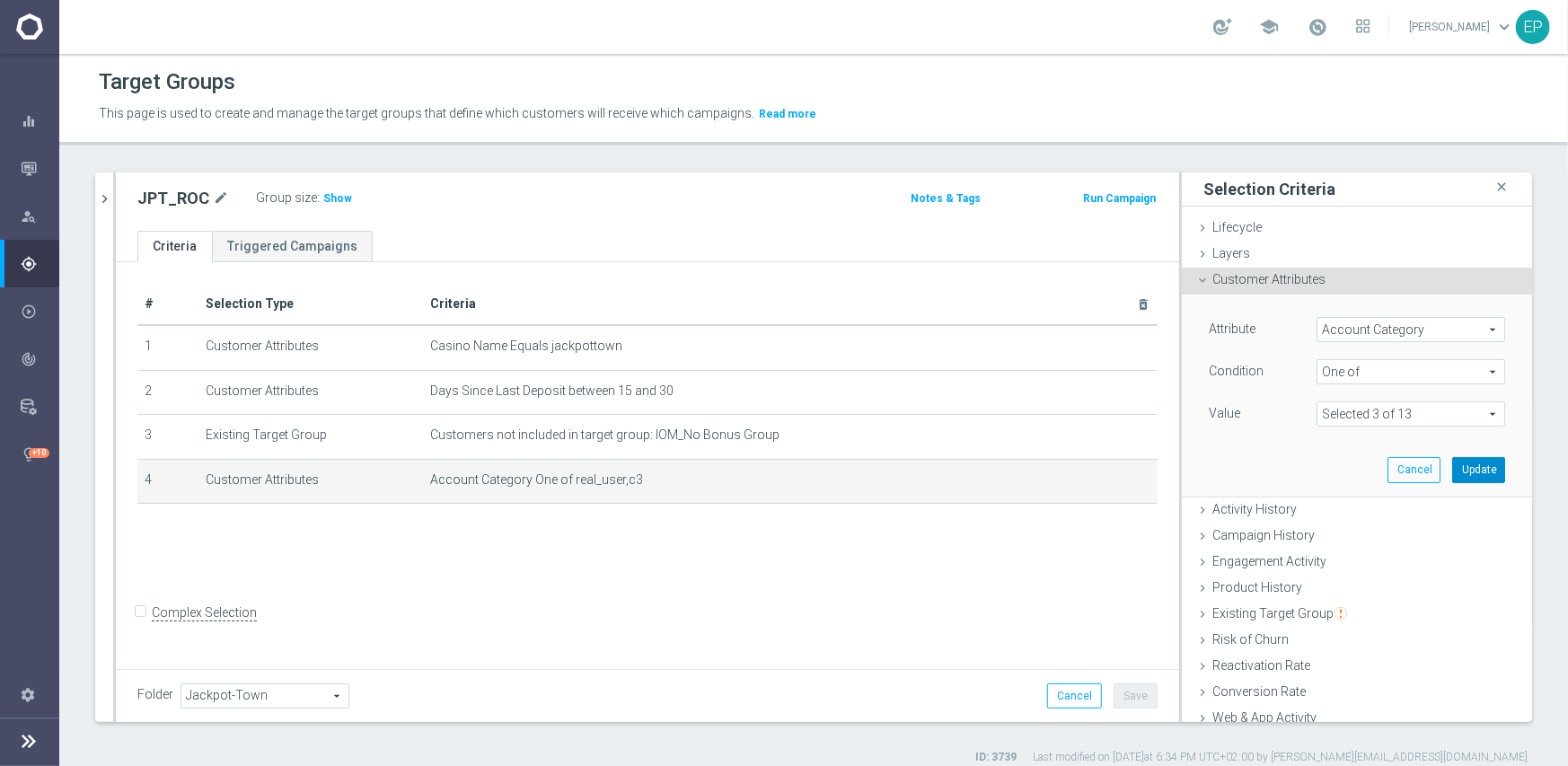
click at [1456, 475] on button "Update" at bounding box center [1479, 470] width 53 height 25
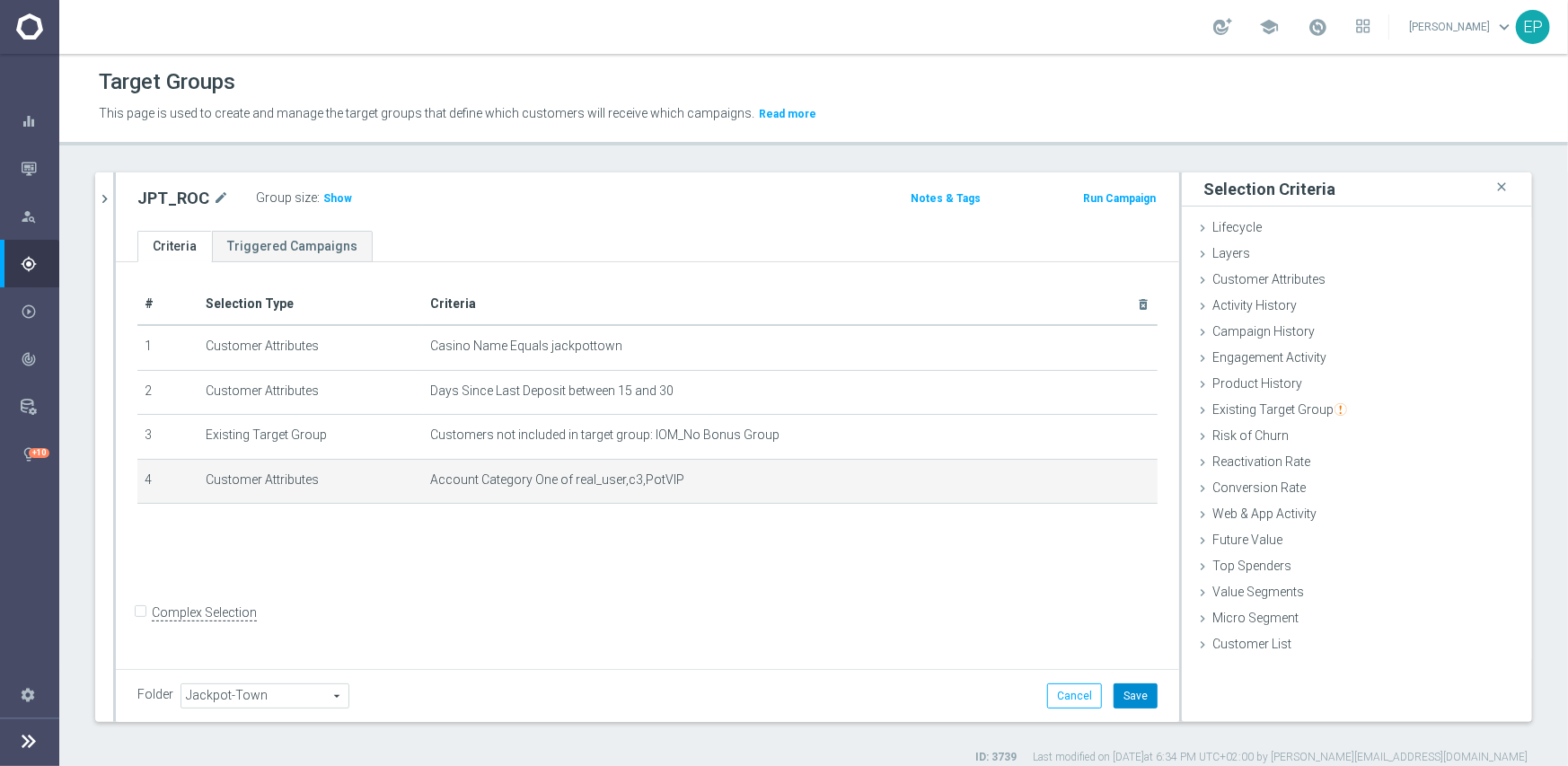
click at [1130, 705] on button "Save" at bounding box center [1135, 697] width 44 height 25
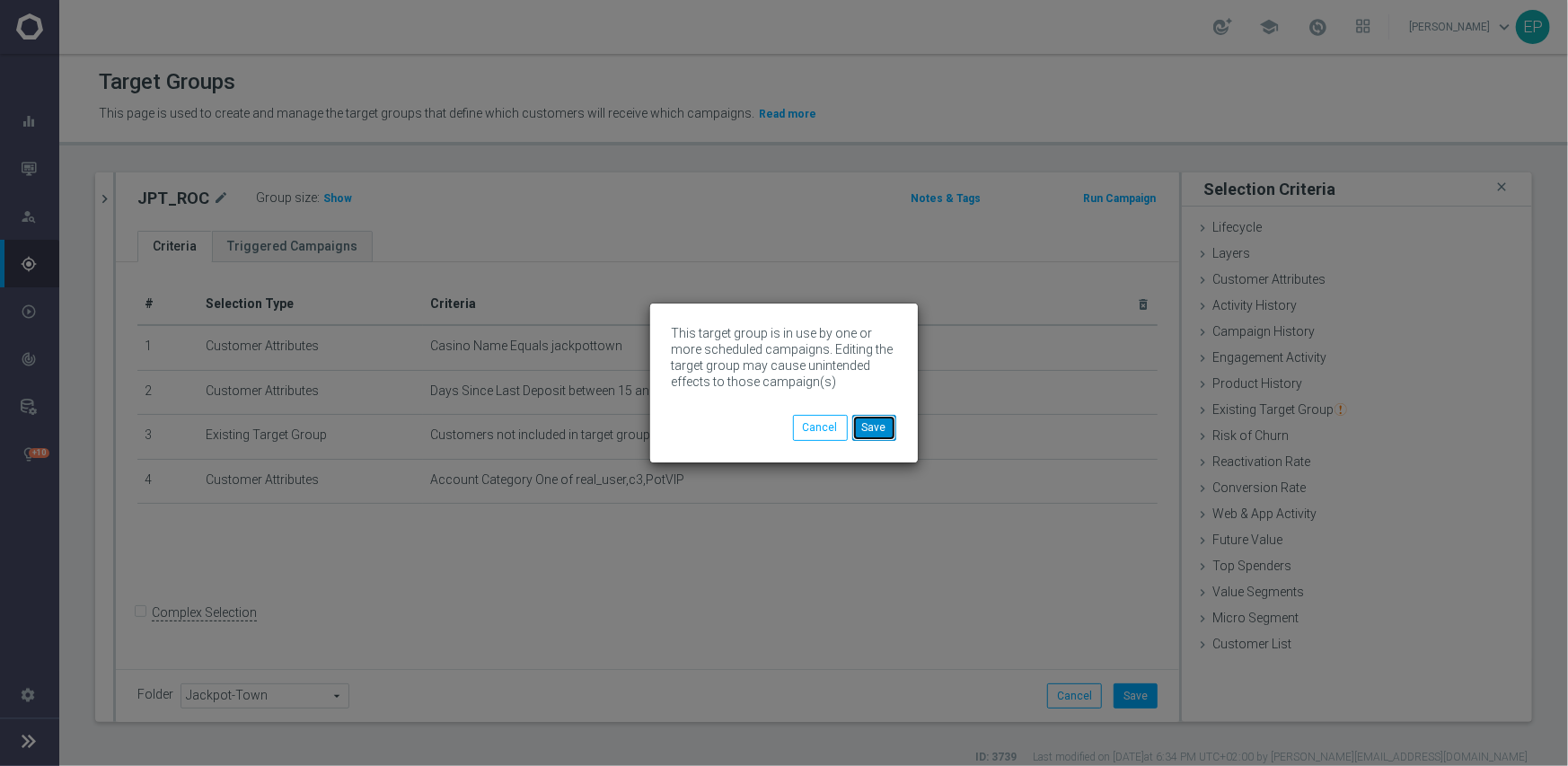
click at [872, 434] on button "Save" at bounding box center [874, 428] width 44 height 25
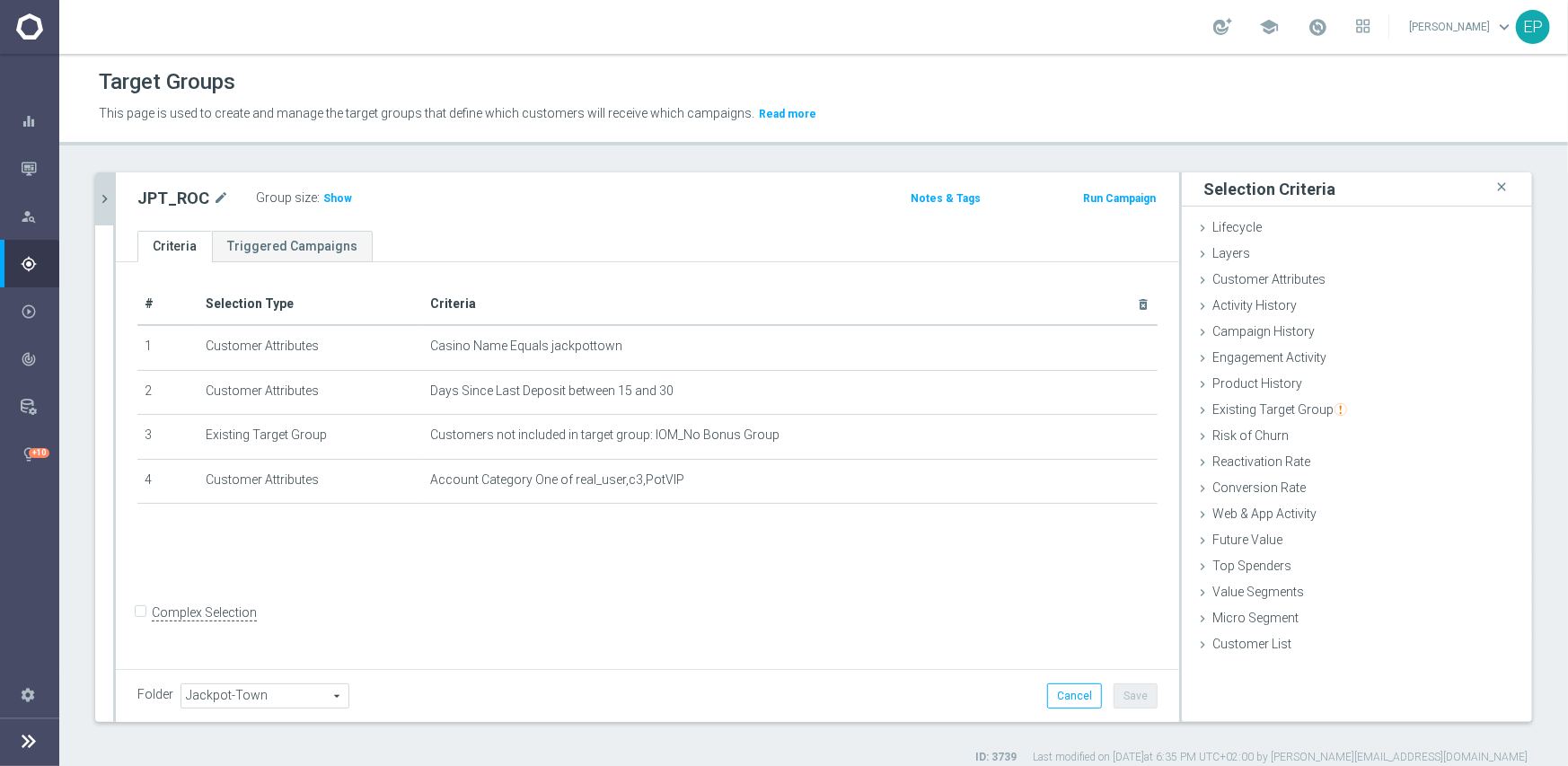
click at [105, 200] on icon "chevron_right" at bounding box center [105, 198] width 17 height 17
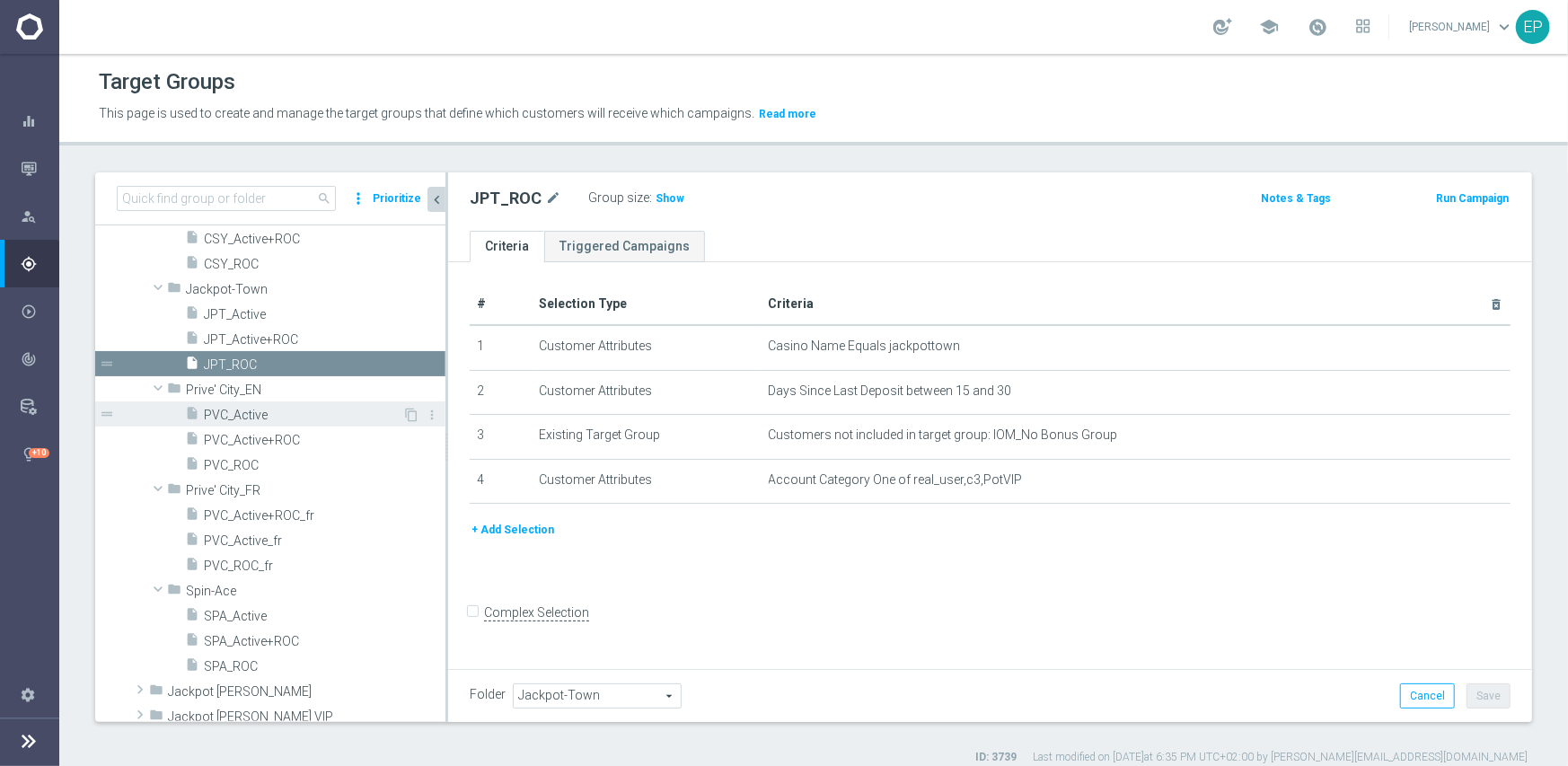
click at [283, 410] on span "PVC_Active" at bounding box center [303, 415] width 198 height 15
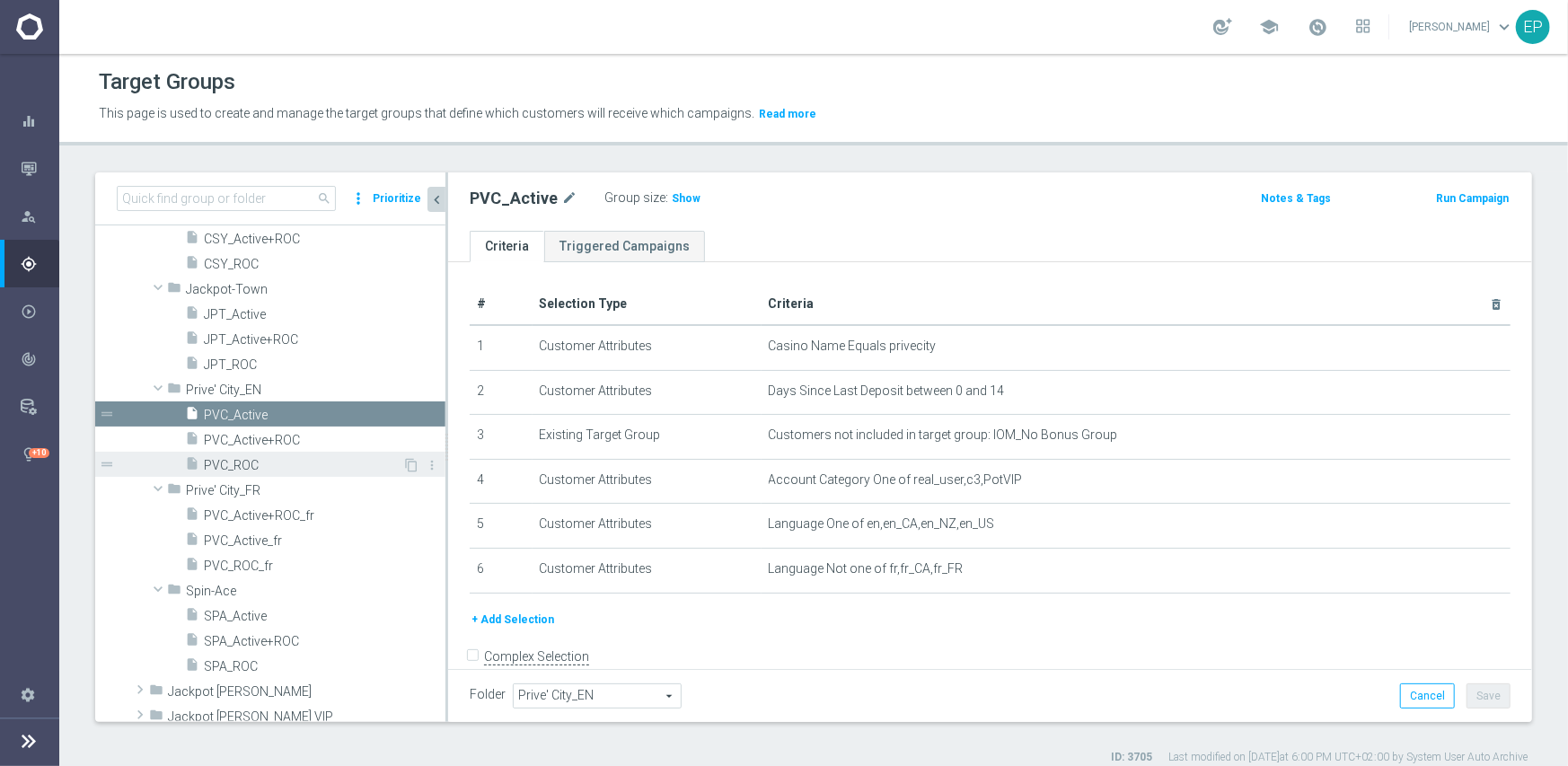
click at [254, 470] on span "PVC_ROC" at bounding box center [303, 466] width 198 height 15
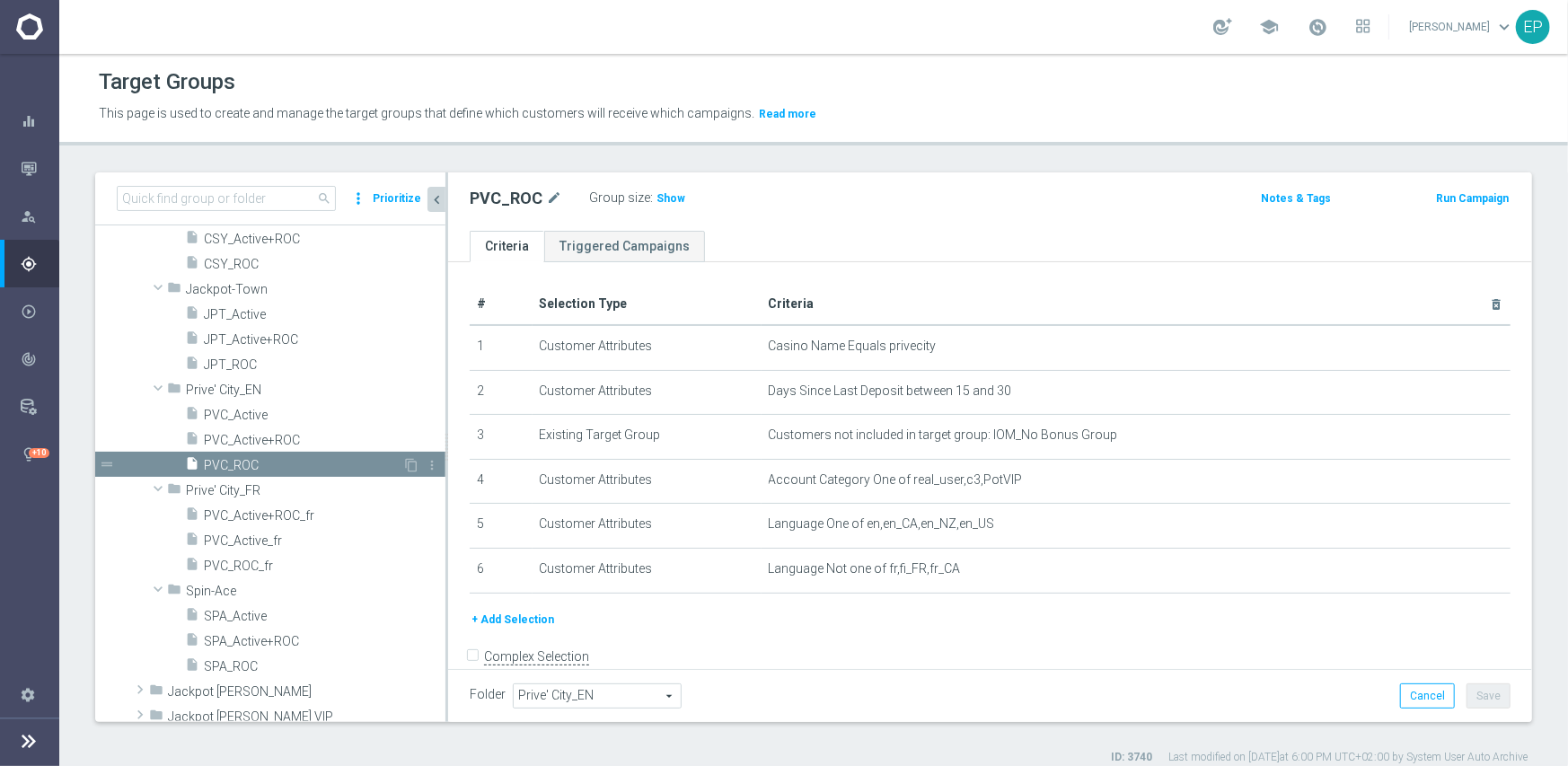
scroll to position [1599, 0]
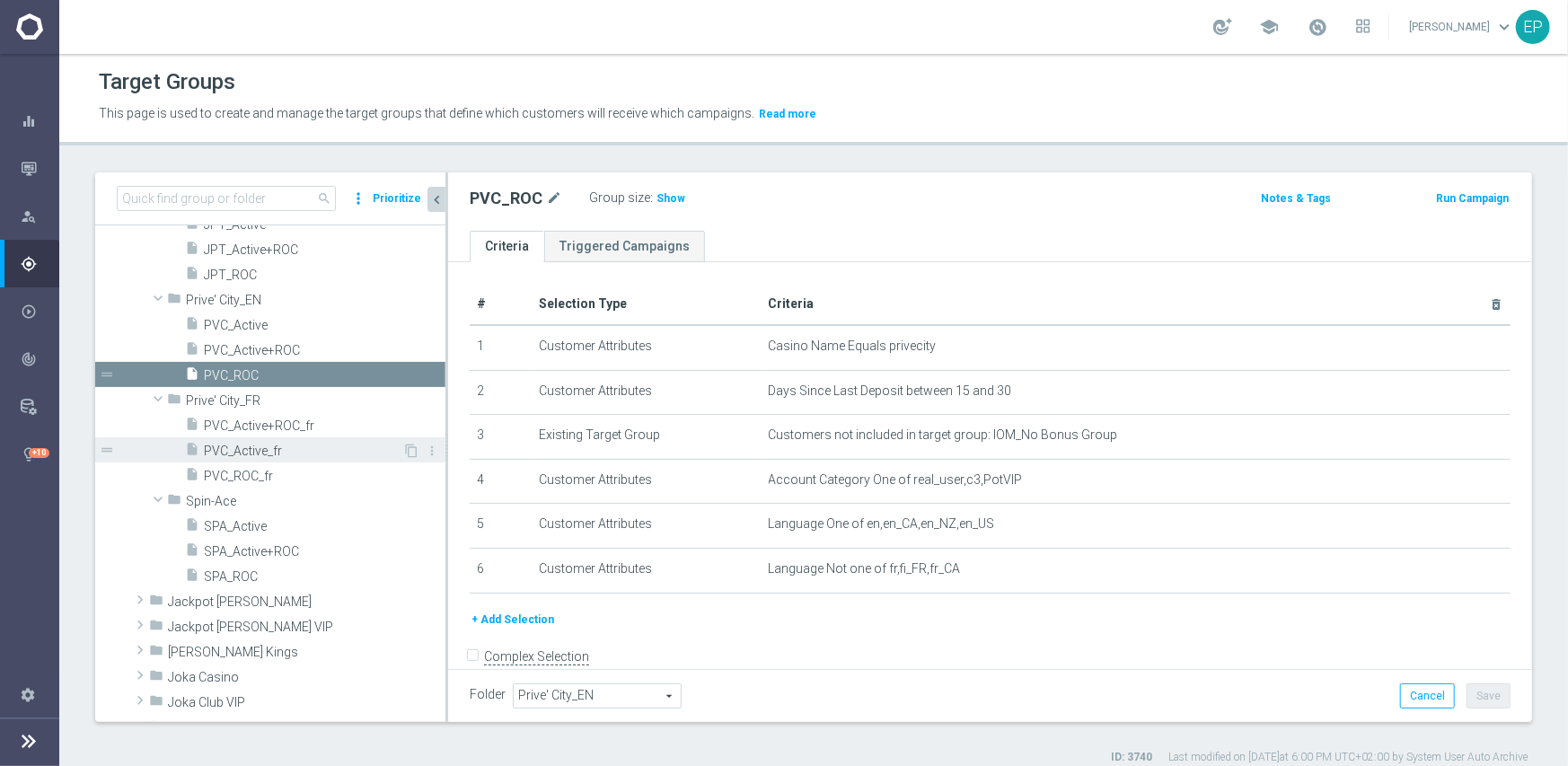
click at [269, 450] on span "PVC_Active_fr" at bounding box center [303, 451] width 198 height 15
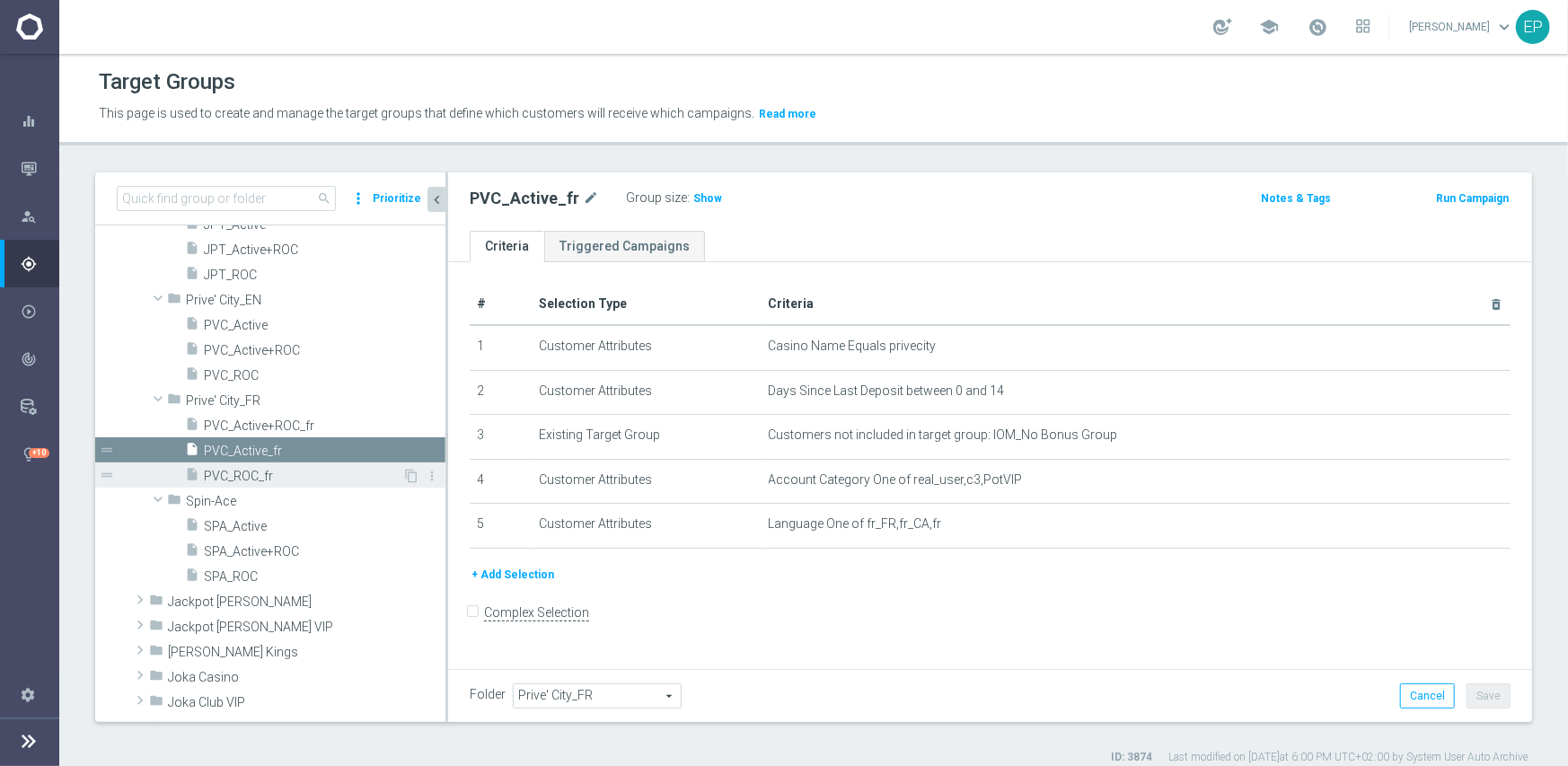
click at [289, 472] on span "PVC_ROC_fr" at bounding box center [303, 476] width 198 height 15
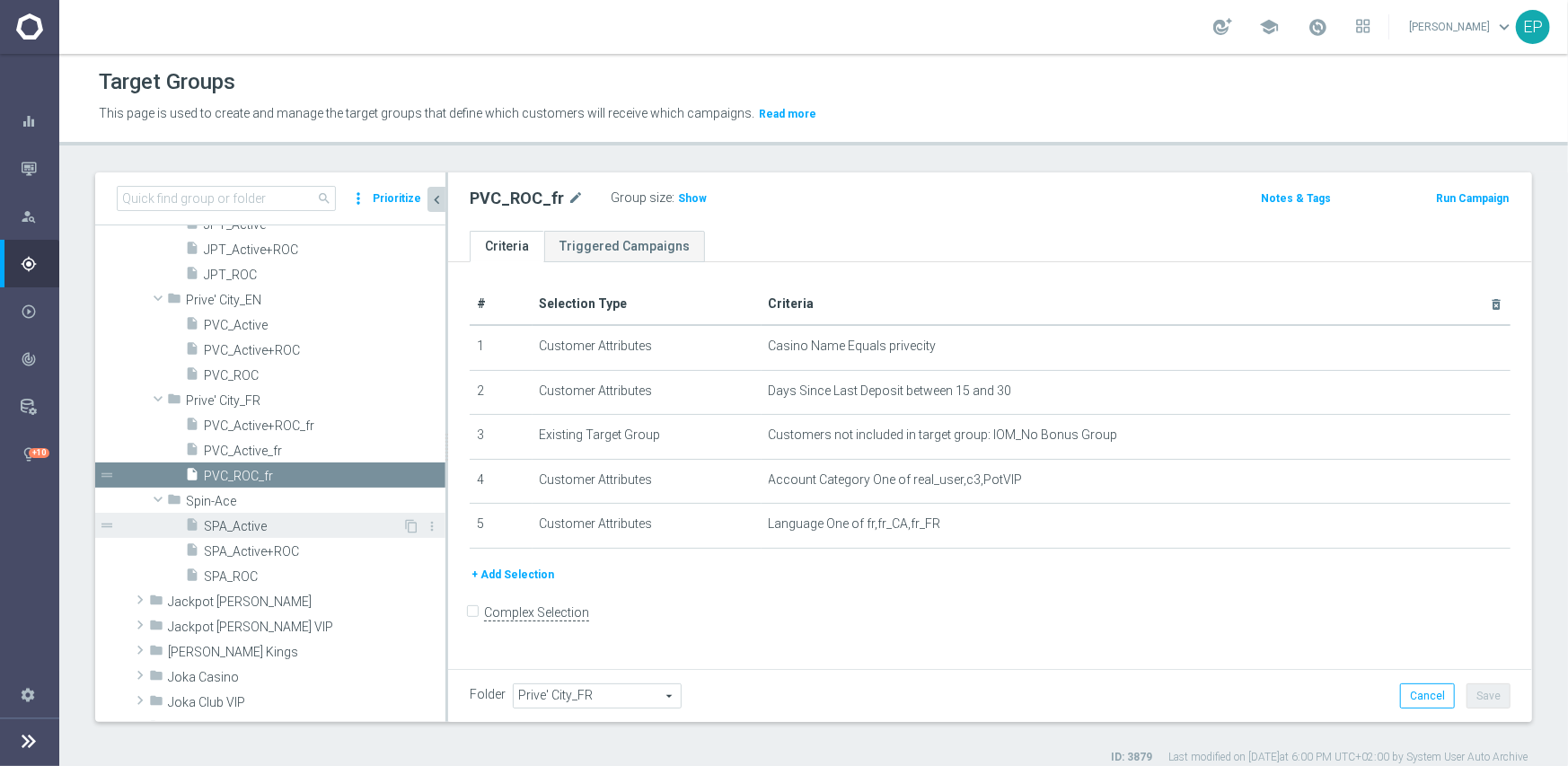
click at [250, 522] on span "SPA_Active" at bounding box center [303, 526] width 198 height 15
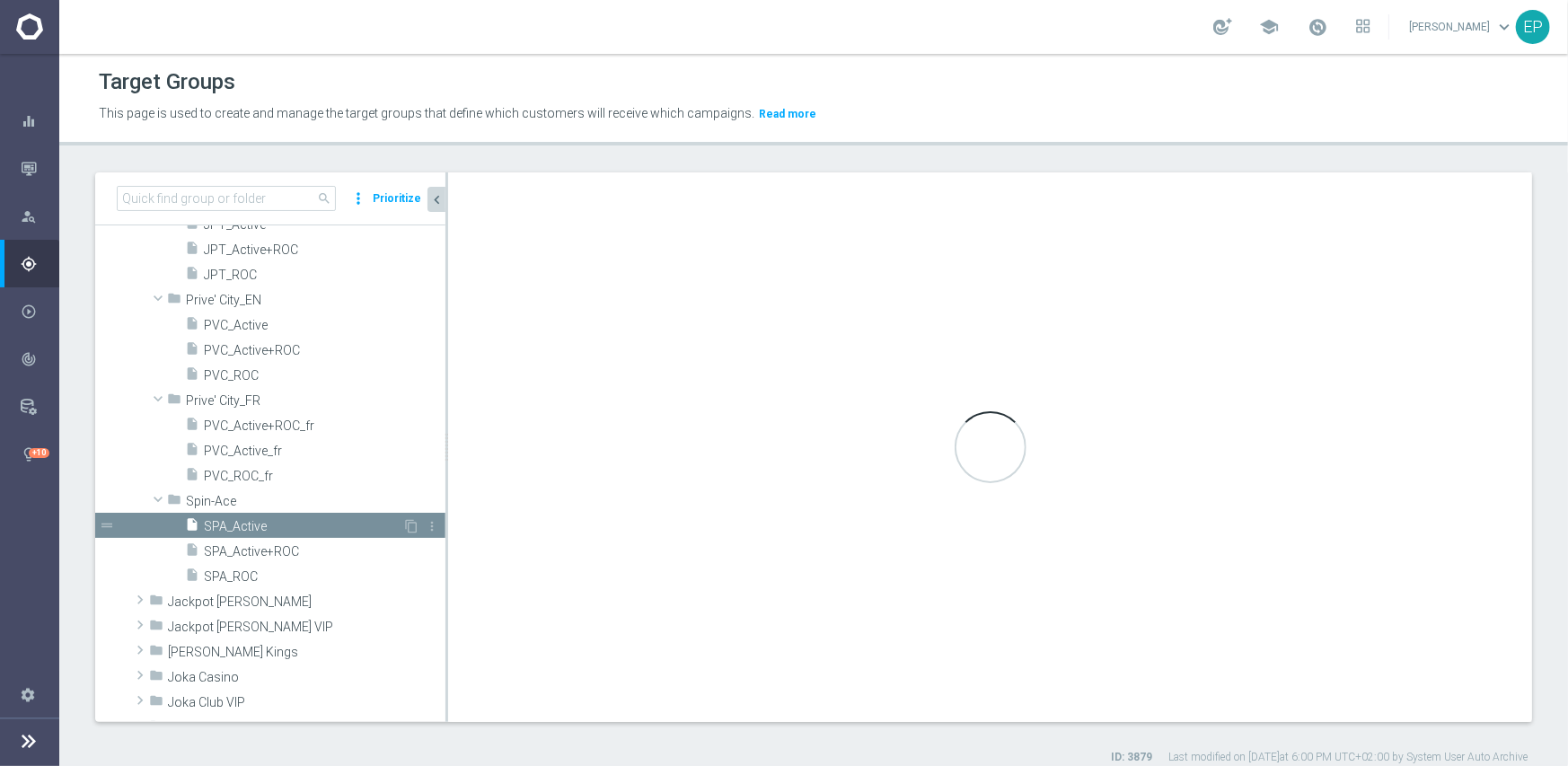
type input "Spin-Ace"
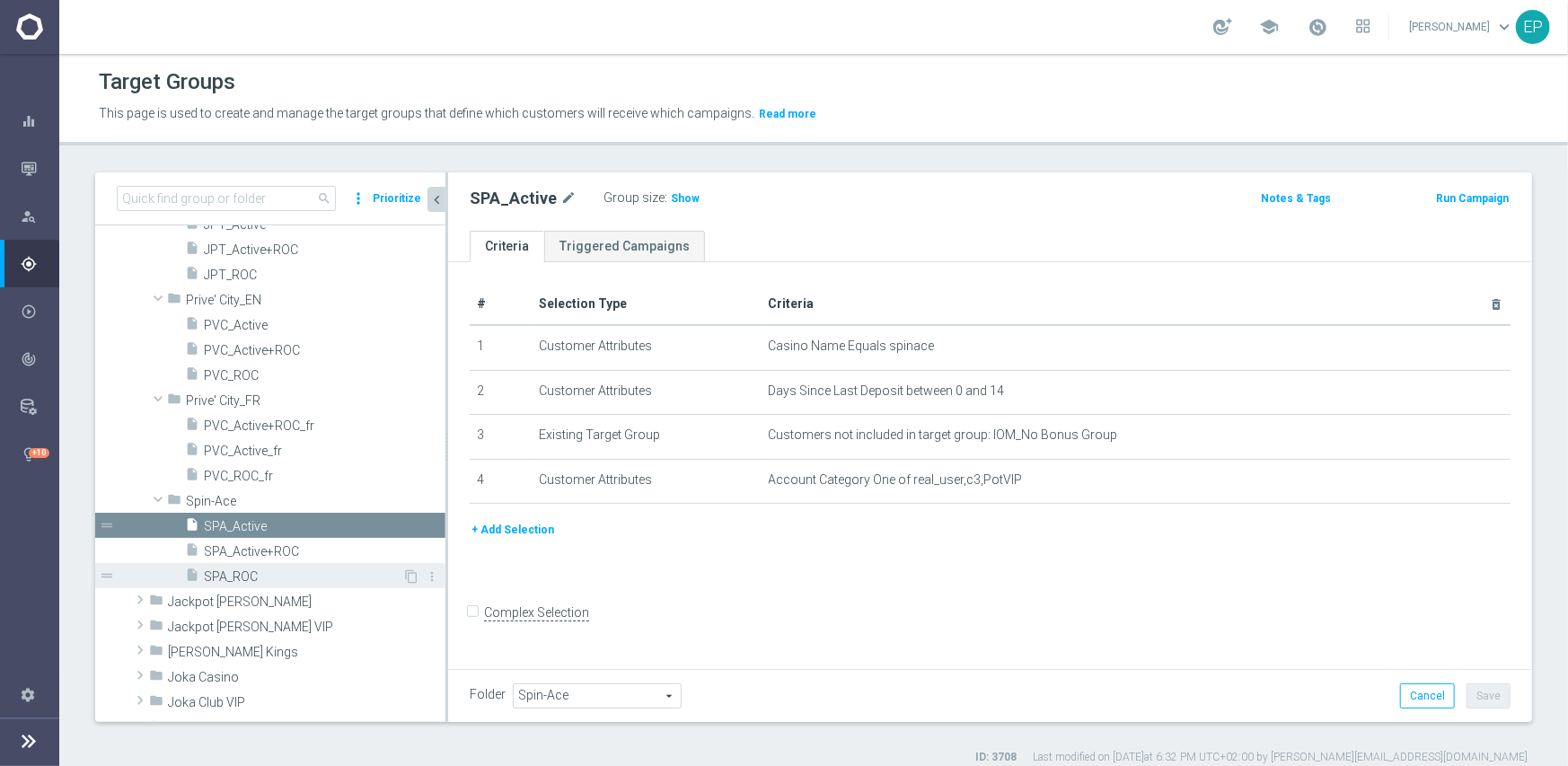
click at [244, 577] on span "SPA_ROC" at bounding box center [303, 577] width 198 height 15
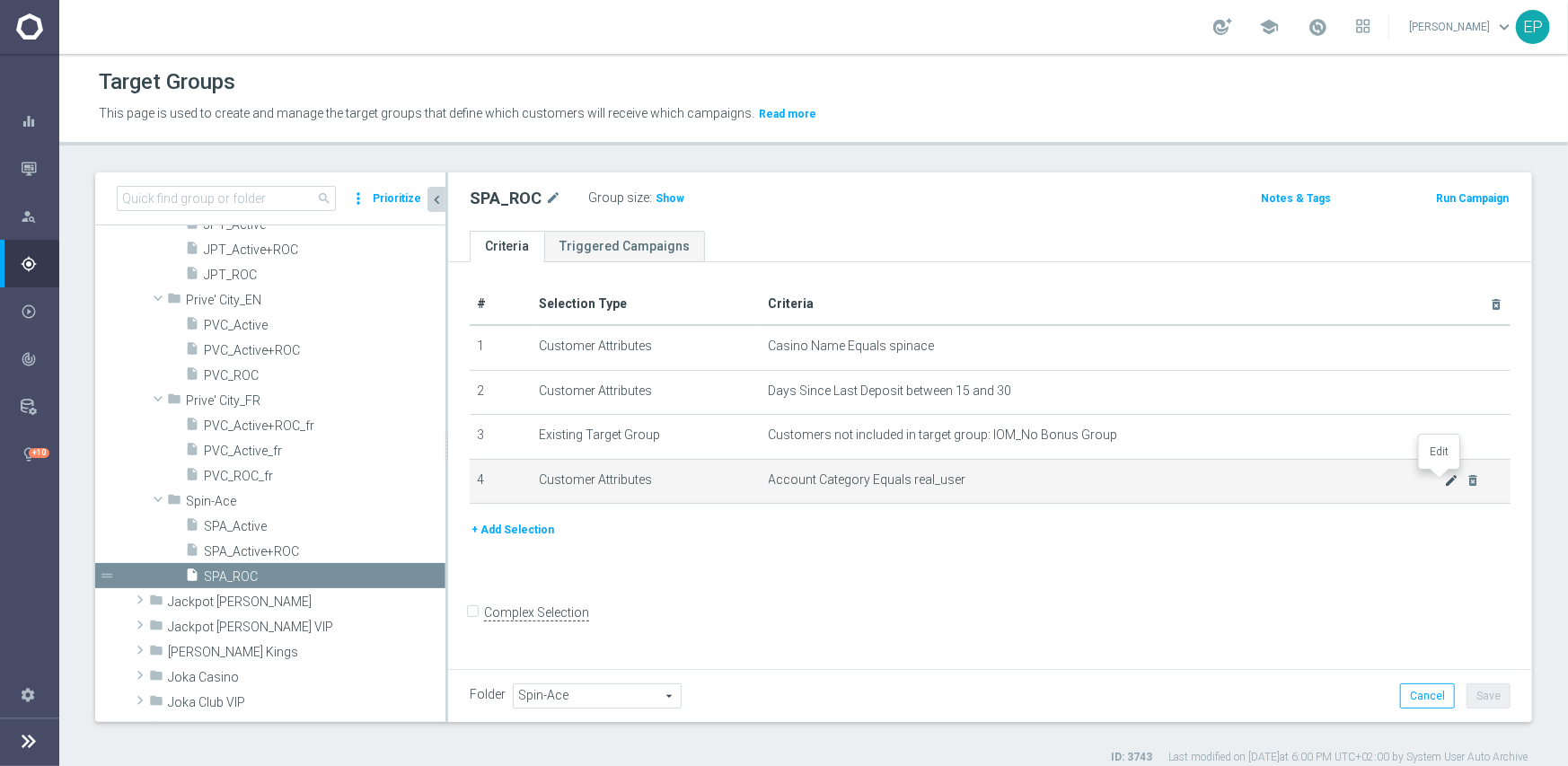
click at [1445, 478] on icon "mode_edit" at bounding box center [1453, 481] width 14 height 14
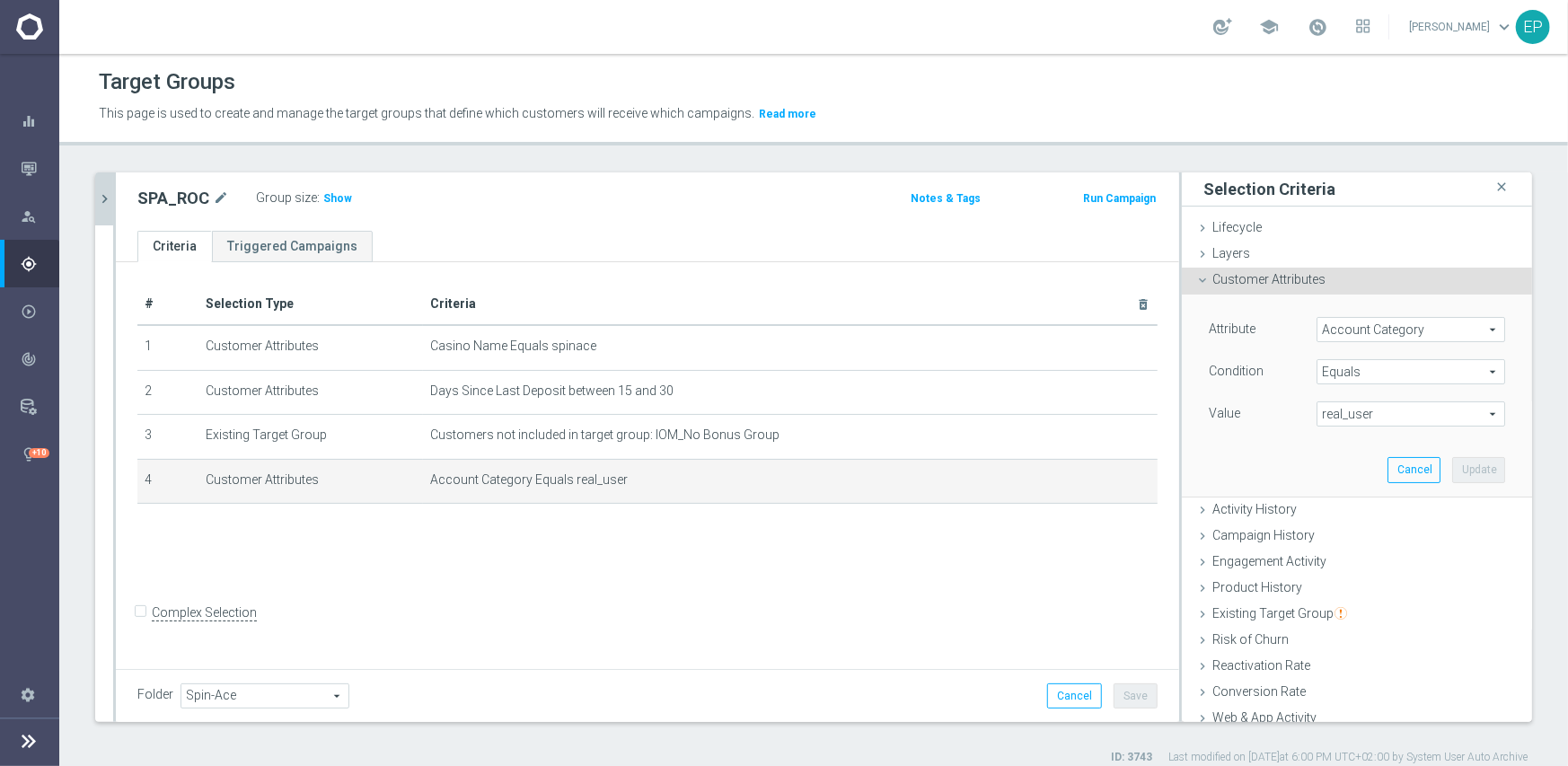
click at [1368, 414] on span "real_user" at bounding box center [1410, 414] width 187 height 23
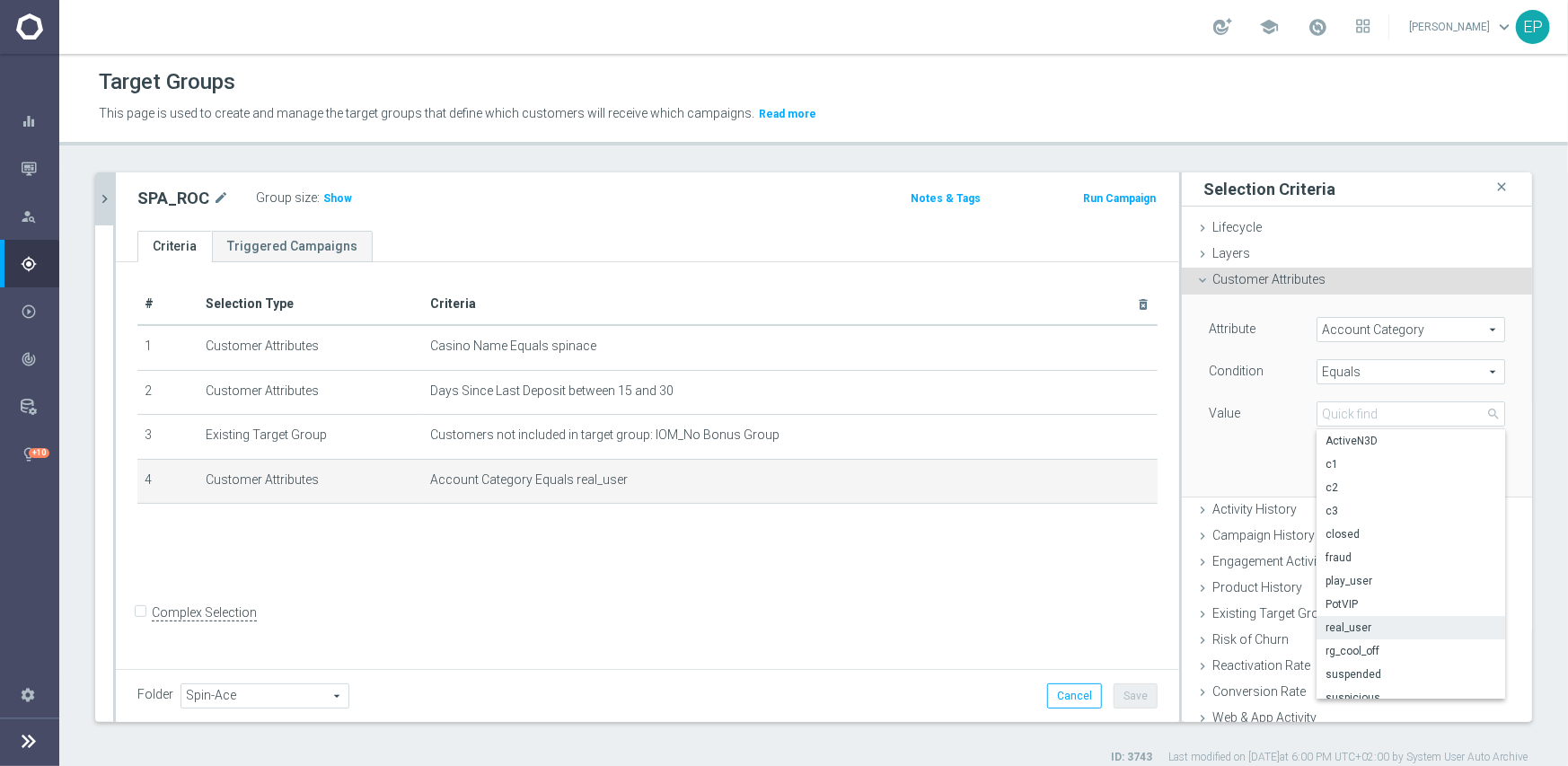
click at [1371, 370] on span "Equals" at bounding box center [1410, 372] width 187 height 23
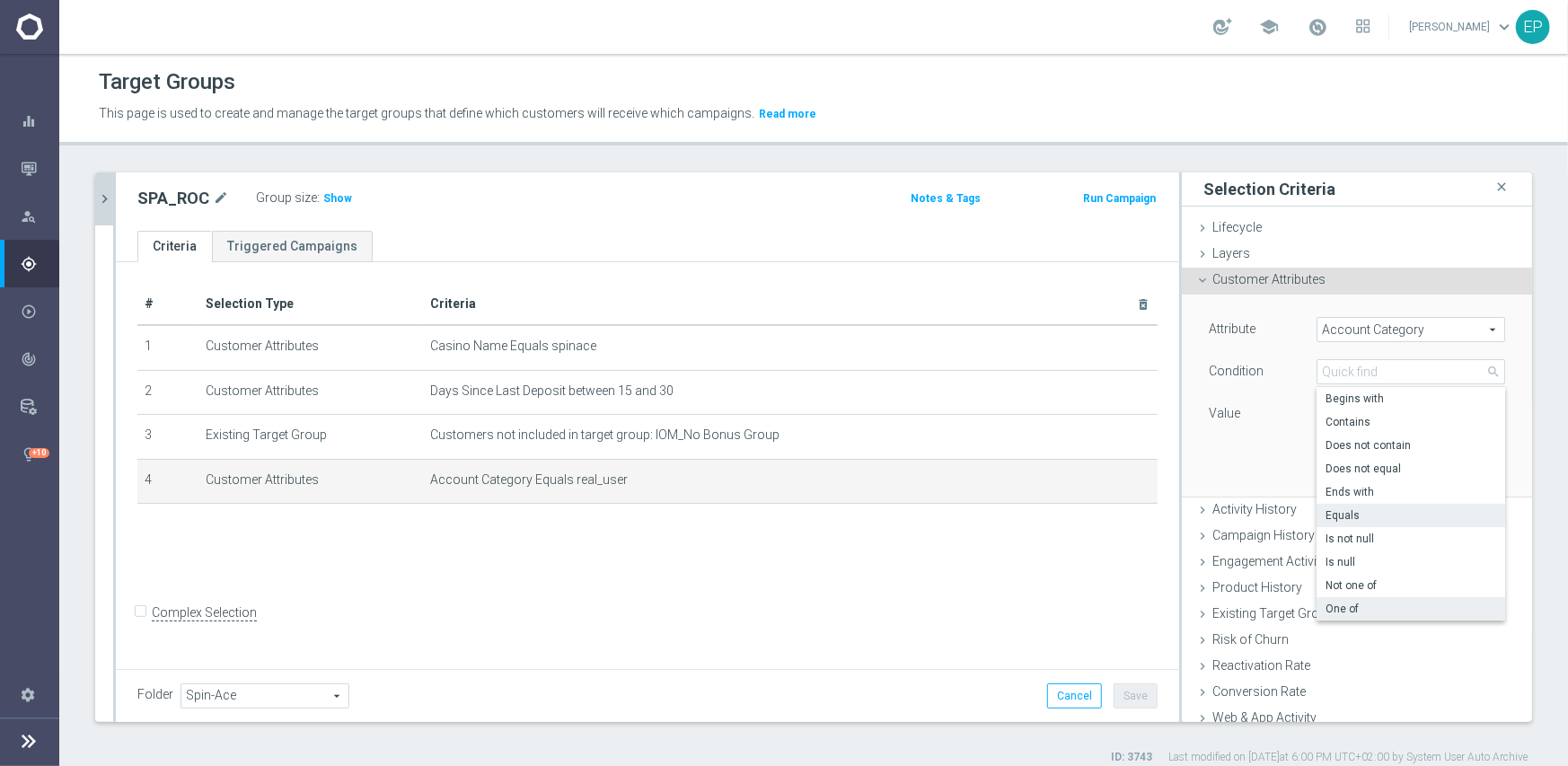
click at [1353, 609] on span "One of" at bounding box center [1410, 609] width 171 height 14
type input "One of"
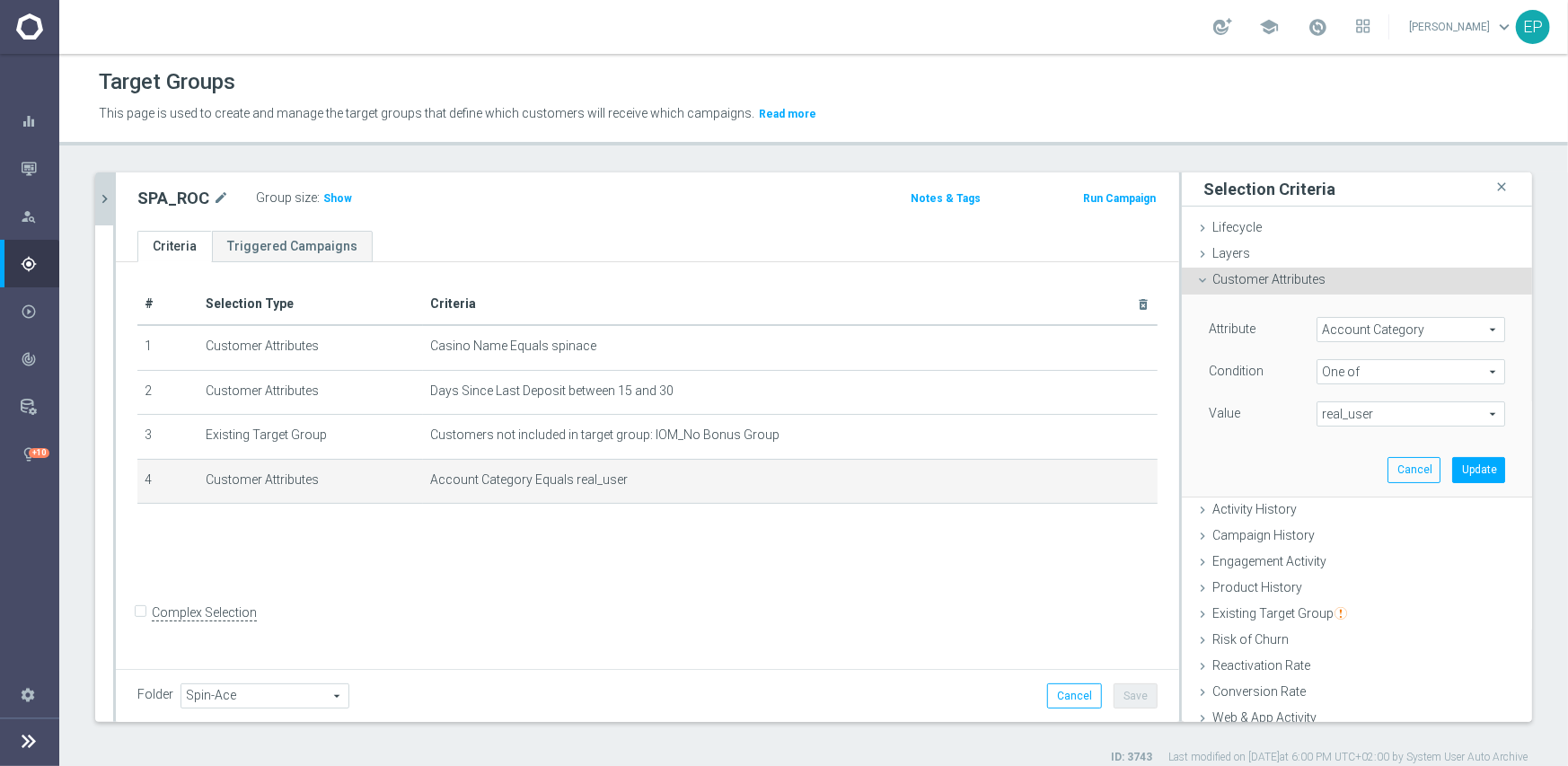
click at [1348, 416] on span "real_user" at bounding box center [1410, 414] width 187 height 23
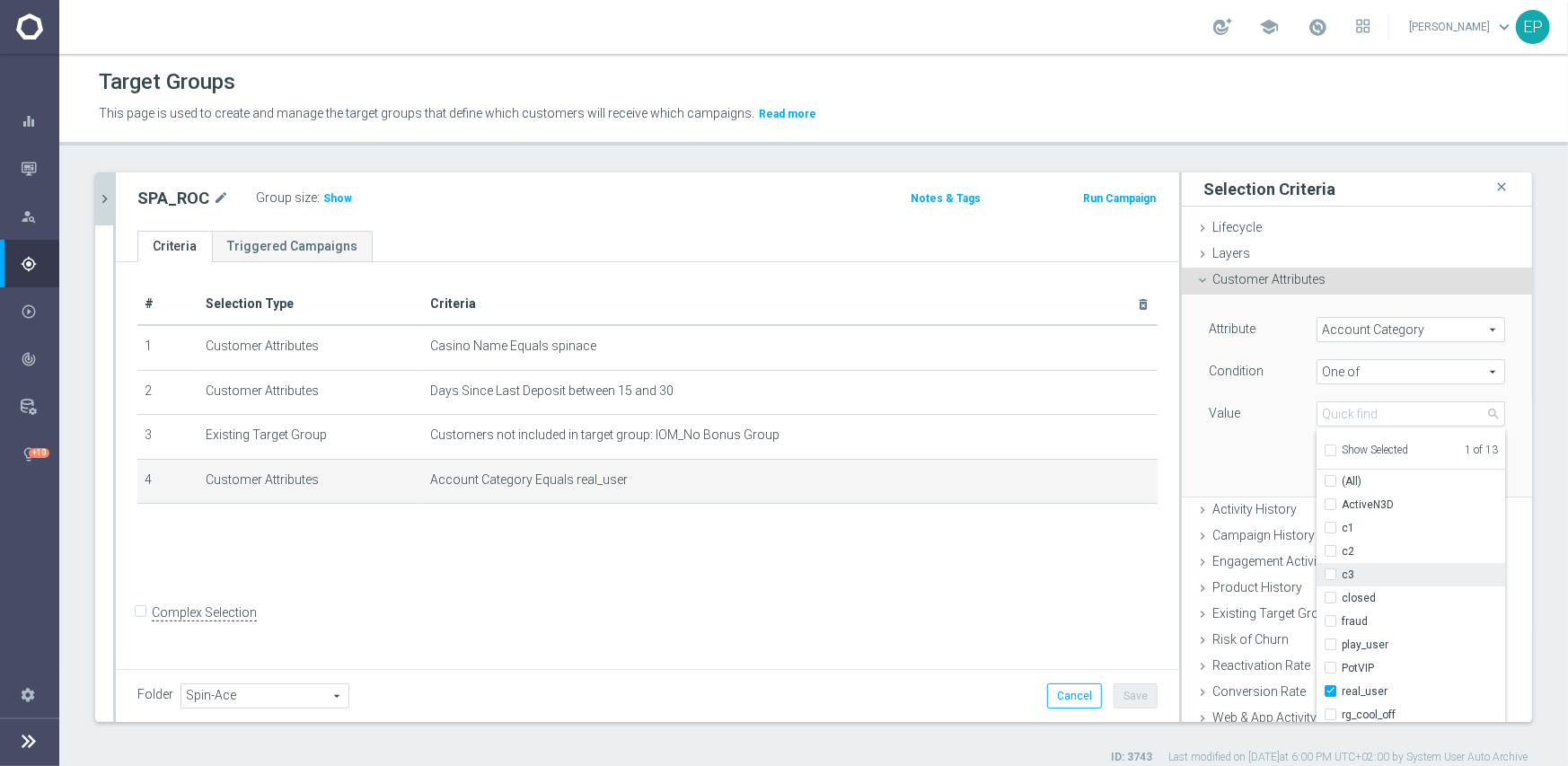
click at [1363, 579] on span "c3" at bounding box center [1423, 575] width 163 height 14
click at [1342, 579] on input "c3" at bounding box center [1335, 575] width 12 height 12
checkbox input "true"
type input "Selected 2 of 13"
click at [1350, 676] on label "PotVIP" at bounding box center [1423, 669] width 163 height 23
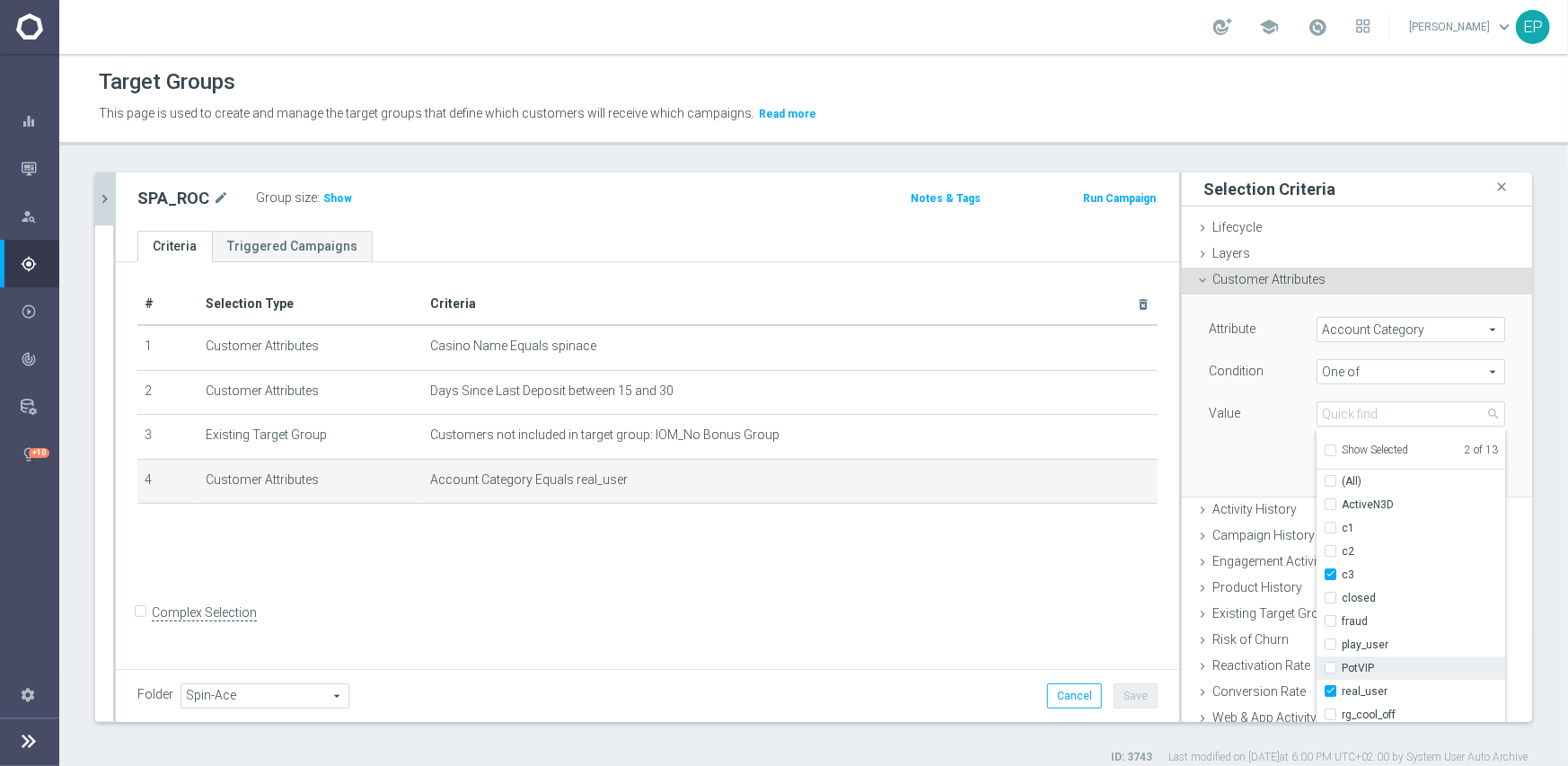
click at [1342, 675] on input "PotVIP" at bounding box center [1335, 669] width 12 height 12
checkbox input "true"
type input "Selected 3 of 13"
click at [1206, 452] on div "Attribute Account Category Account Category arrow_drop_down search Condition On…" at bounding box center [1357, 395] width 323 height 201
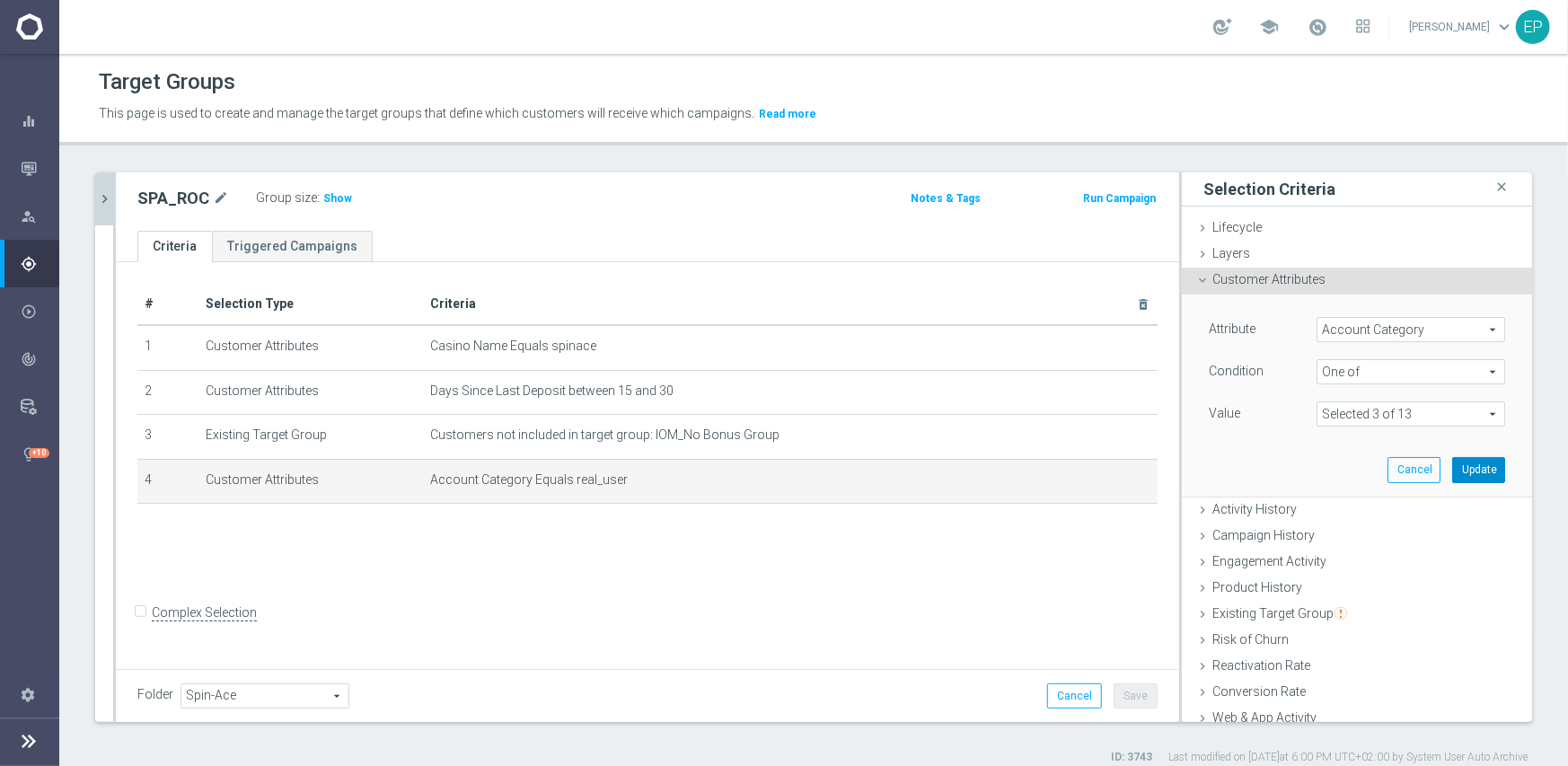
click at [1455, 476] on button "Update" at bounding box center [1479, 470] width 53 height 25
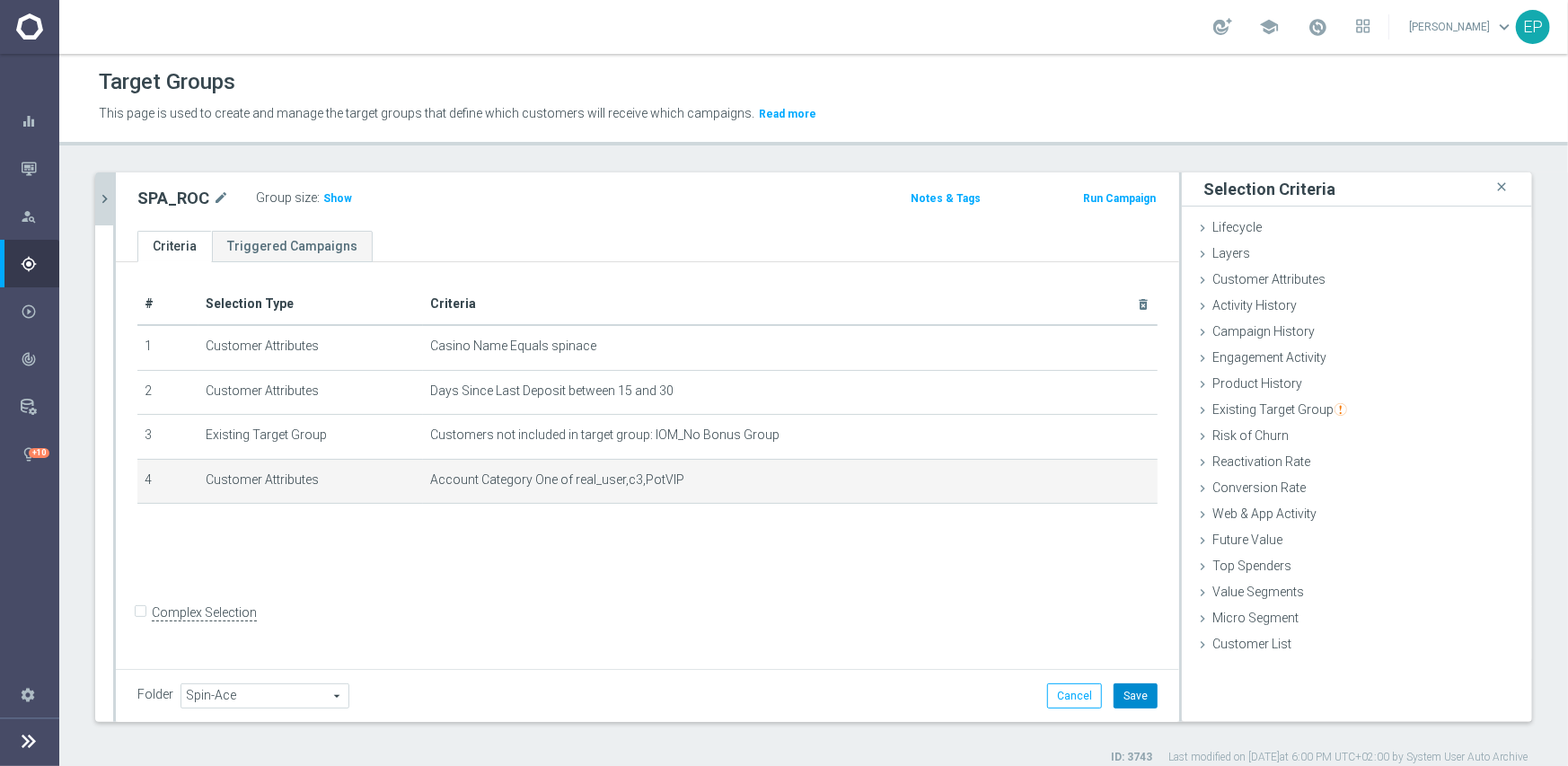
click at [1120, 692] on button "Save" at bounding box center [1135, 697] width 44 height 25
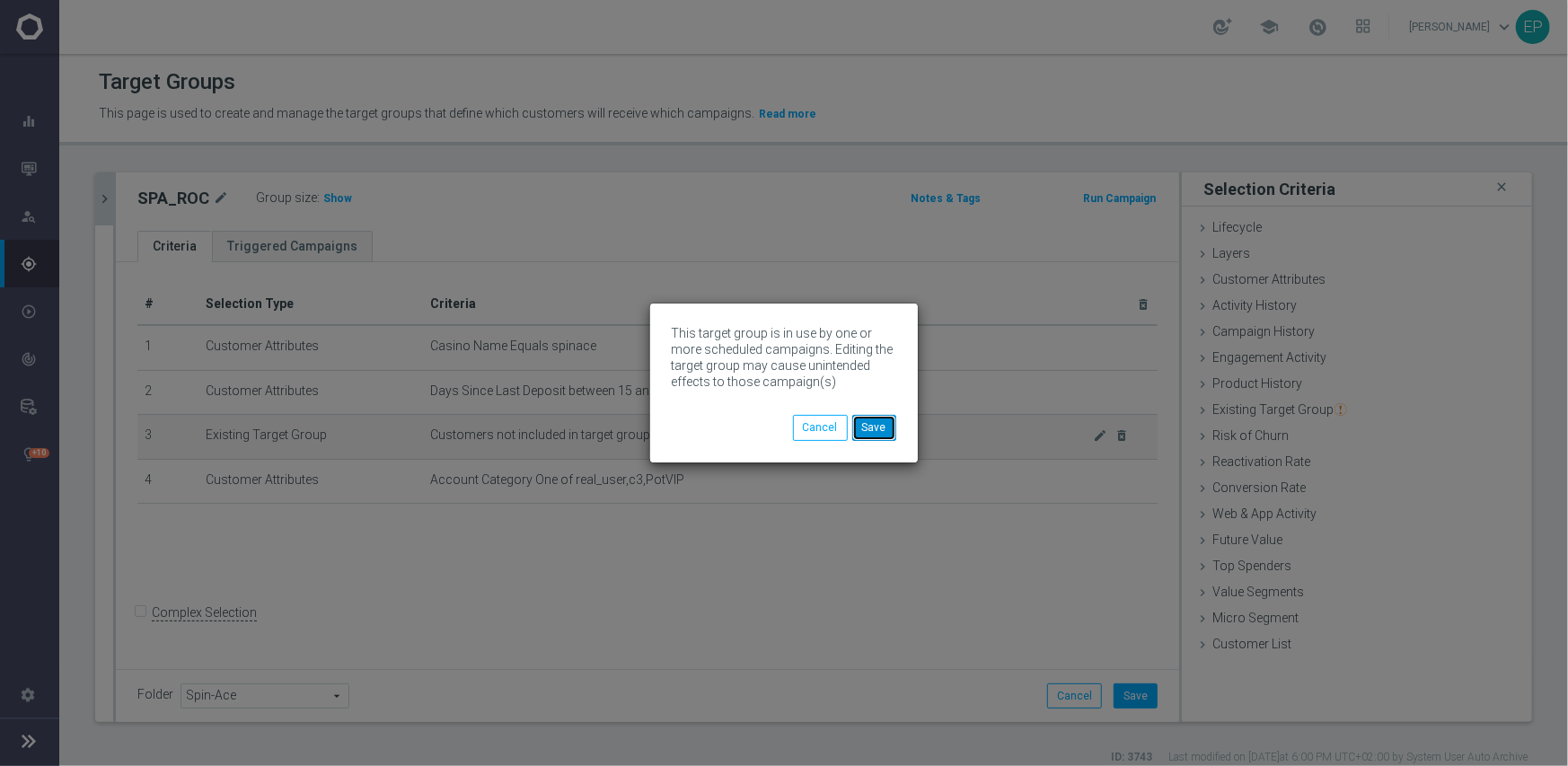
click at [860, 416] on button "Save" at bounding box center [874, 428] width 44 height 25
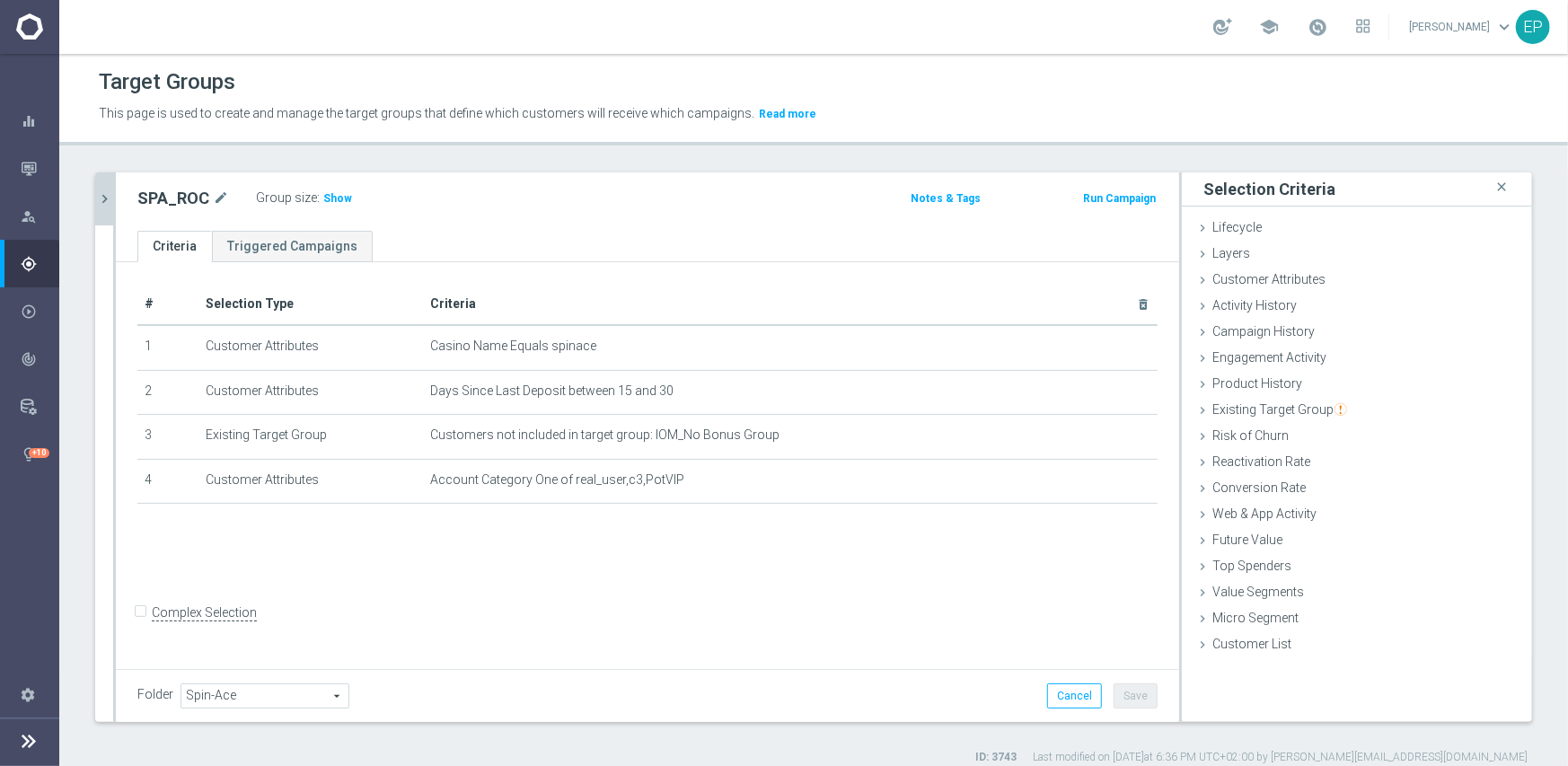
click at [106, 198] on icon "chevron_right" at bounding box center [105, 198] width 17 height 17
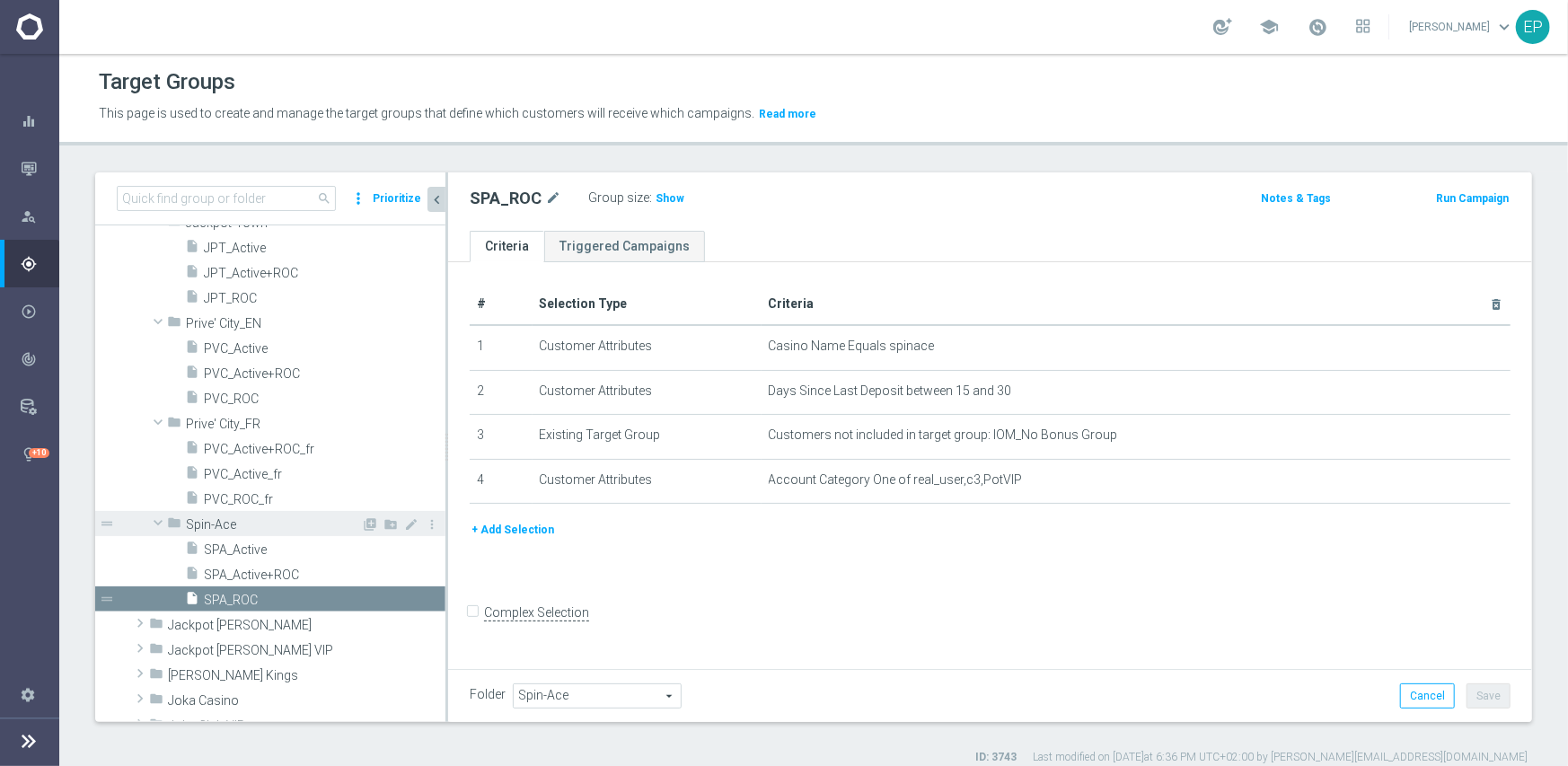
scroll to position [1599, 0]
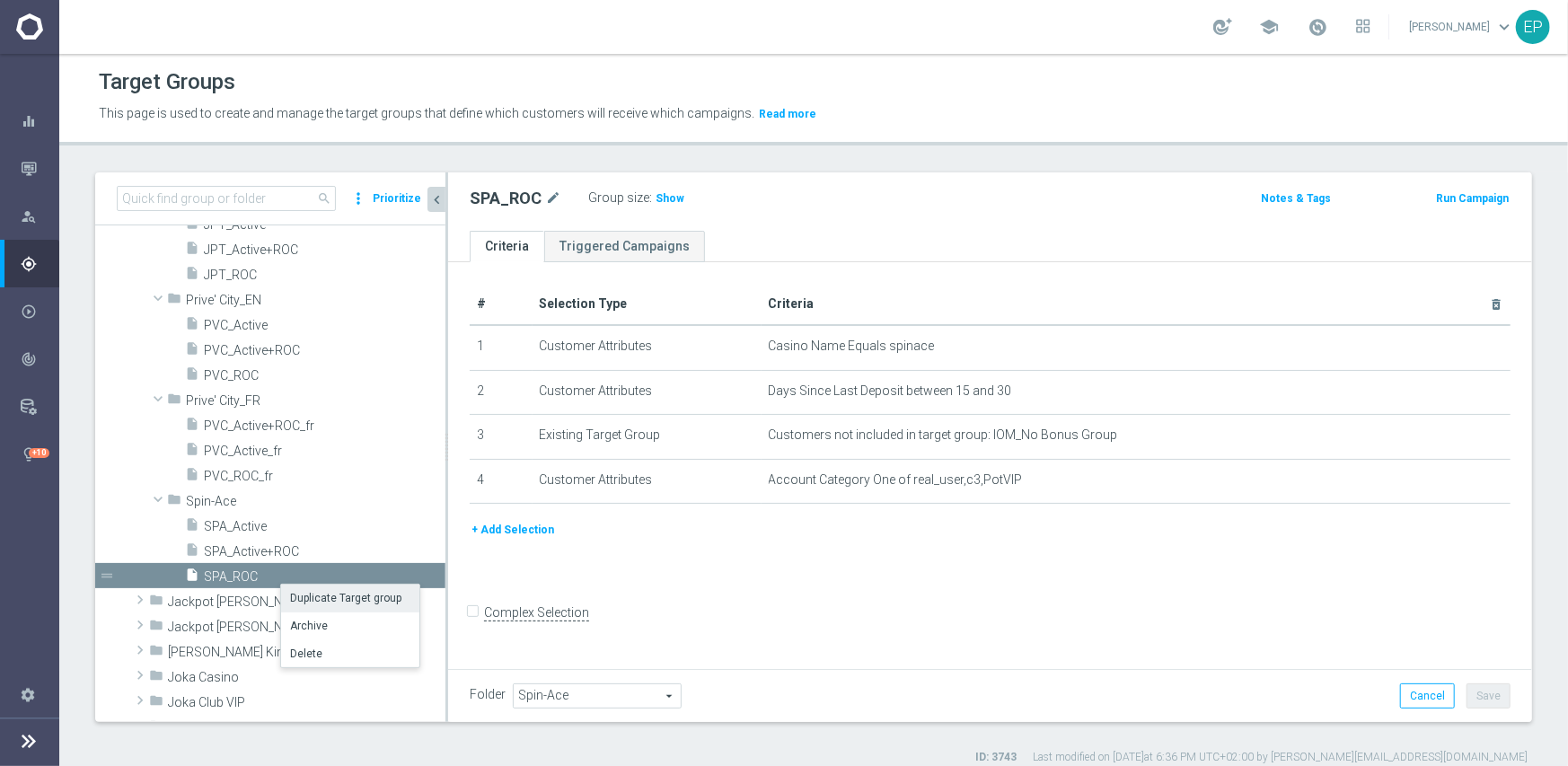
click at [340, 594] on li "Duplicate Target group" at bounding box center [350, 598] width 138 height 28
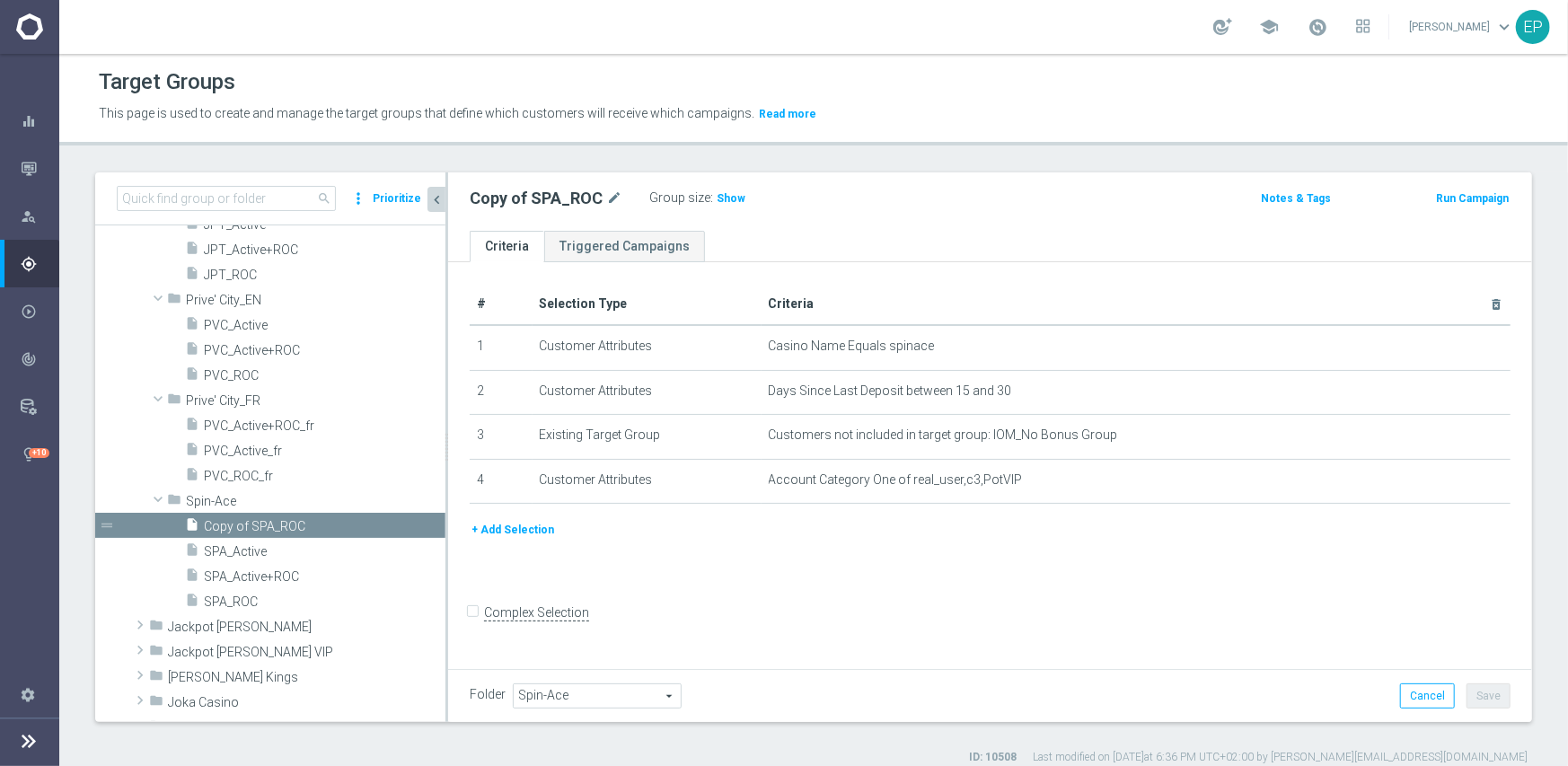
scroll to position [1573, 0]
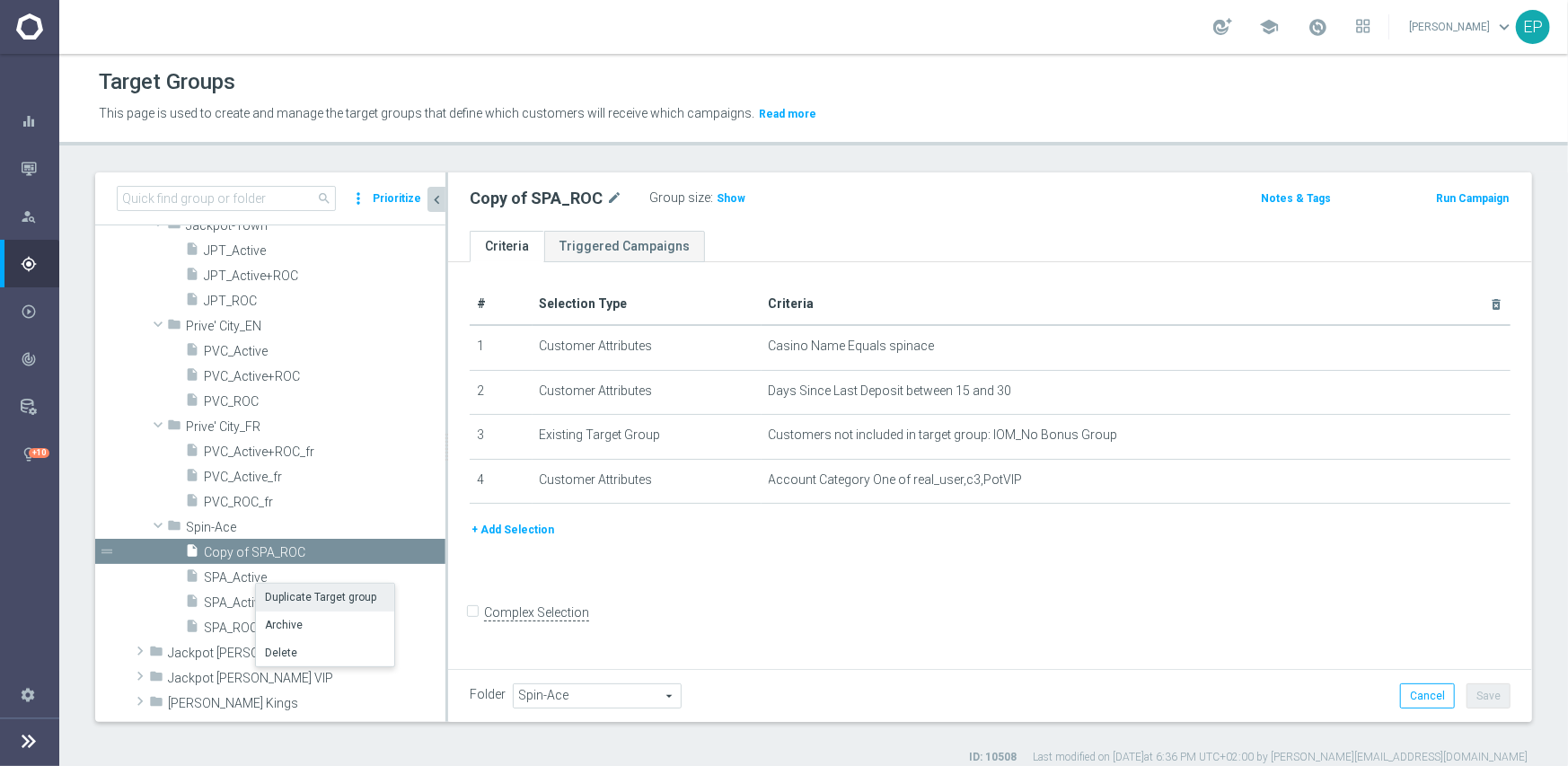
click at [315, 594] on li "Duplicate Target group" at bounding box center [325, 597] width 138 height 28
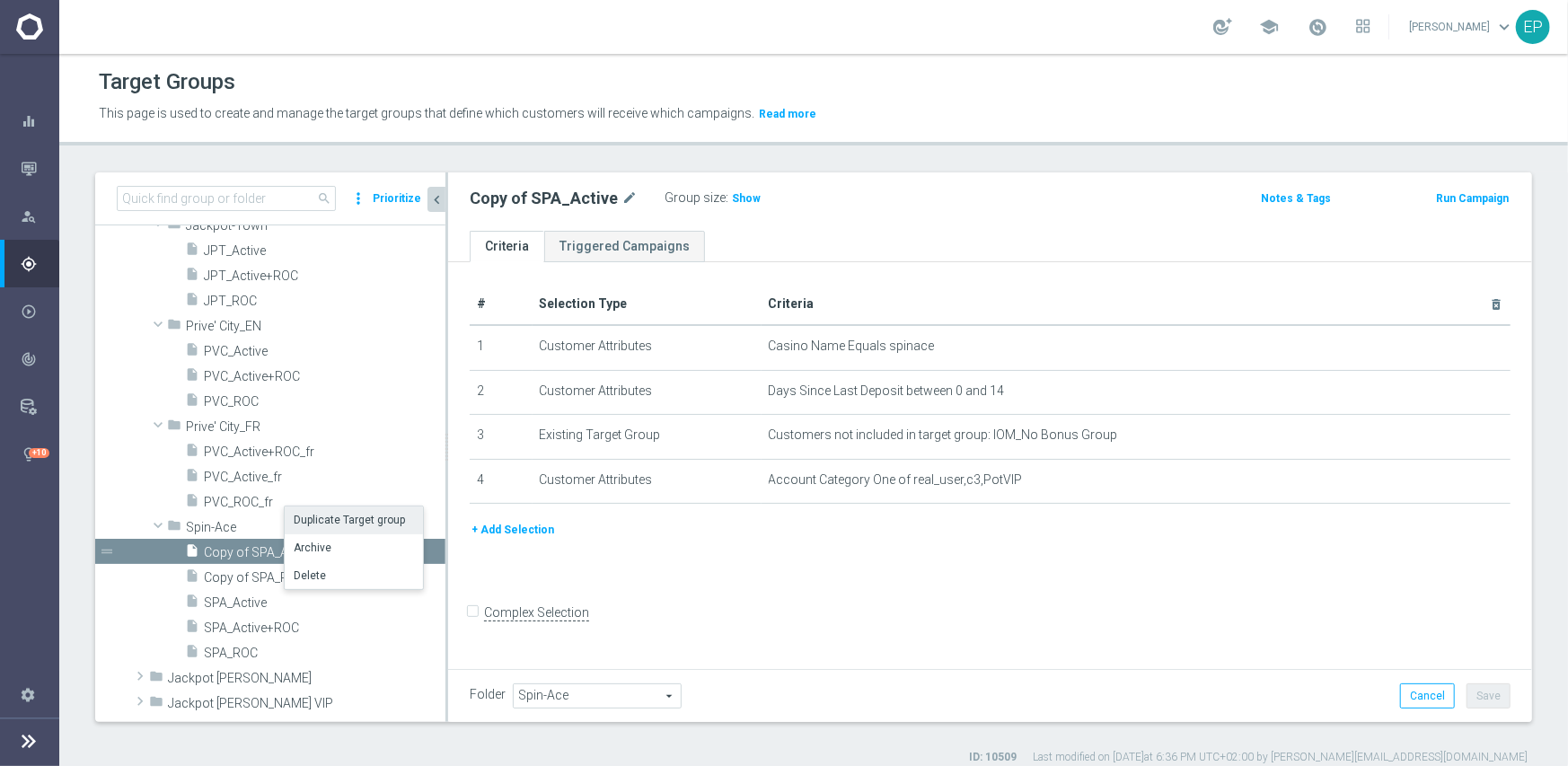
click at [311, 520] on li "Duplicate Target group" at bounding box center [354, 520] width 138 height 28
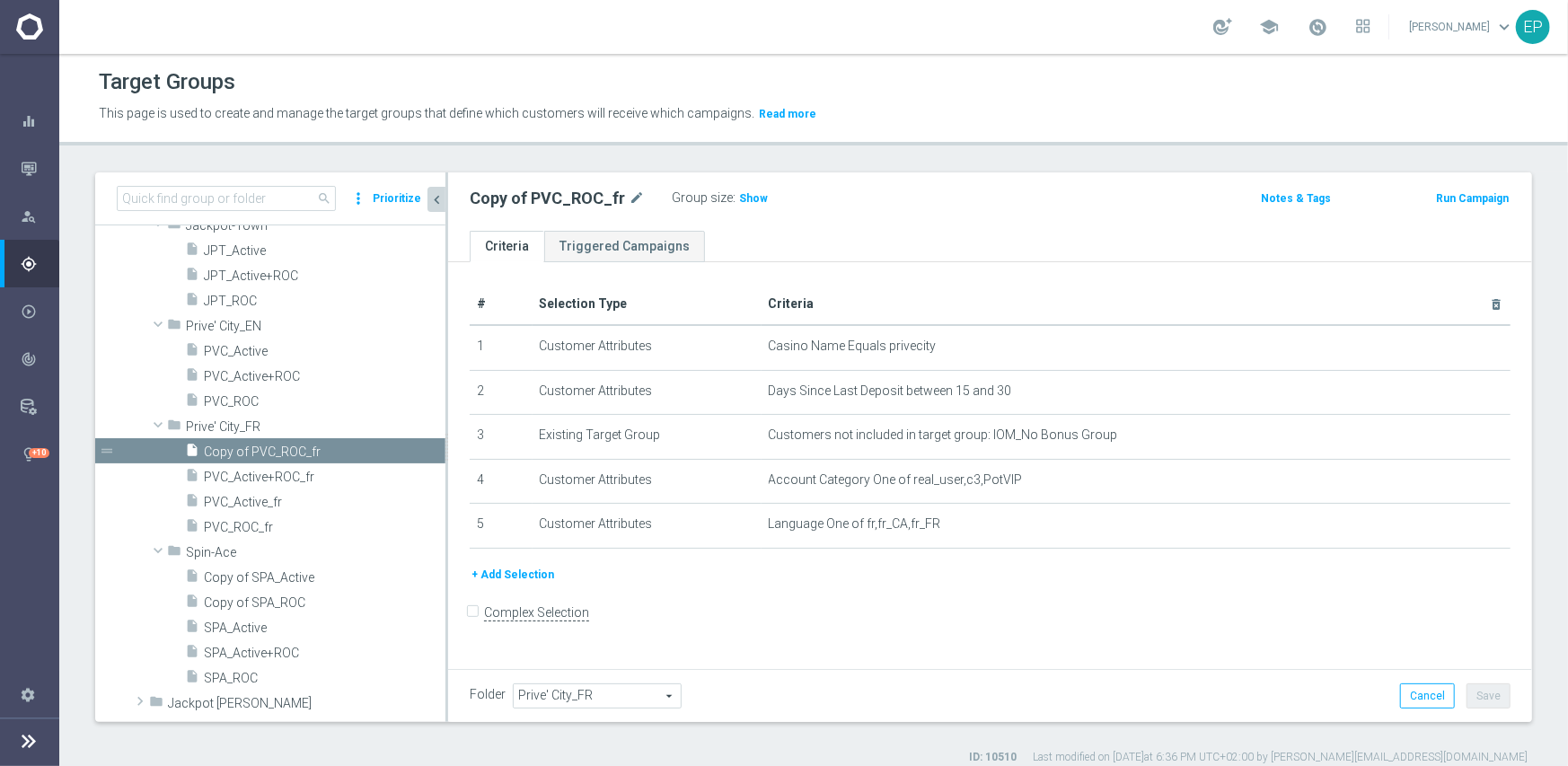
scroll to position [1481, 0]
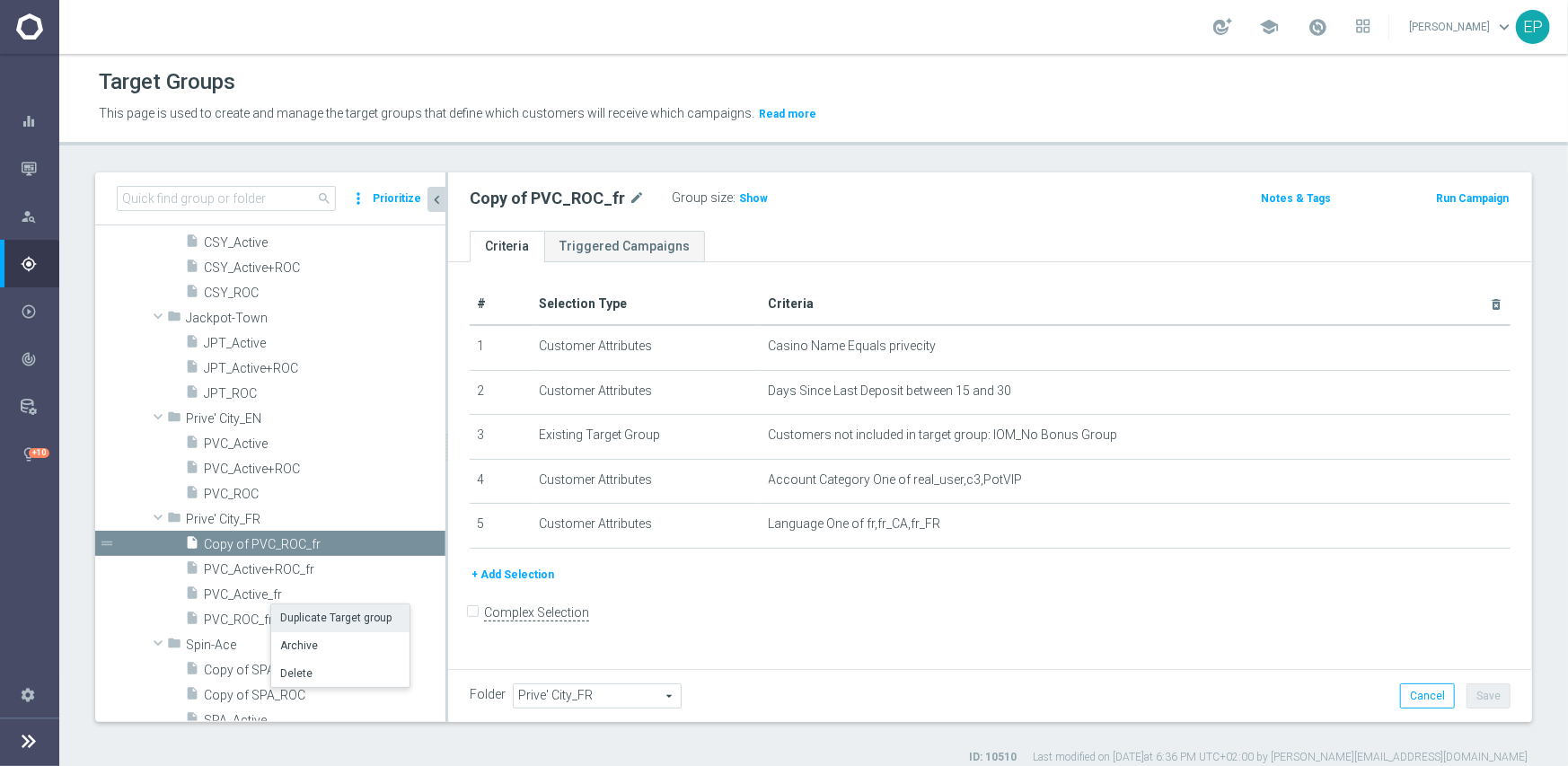
click at [322, 615] on li "Duplicate Target group" at bounding box center [340, 618] width 138 height 28
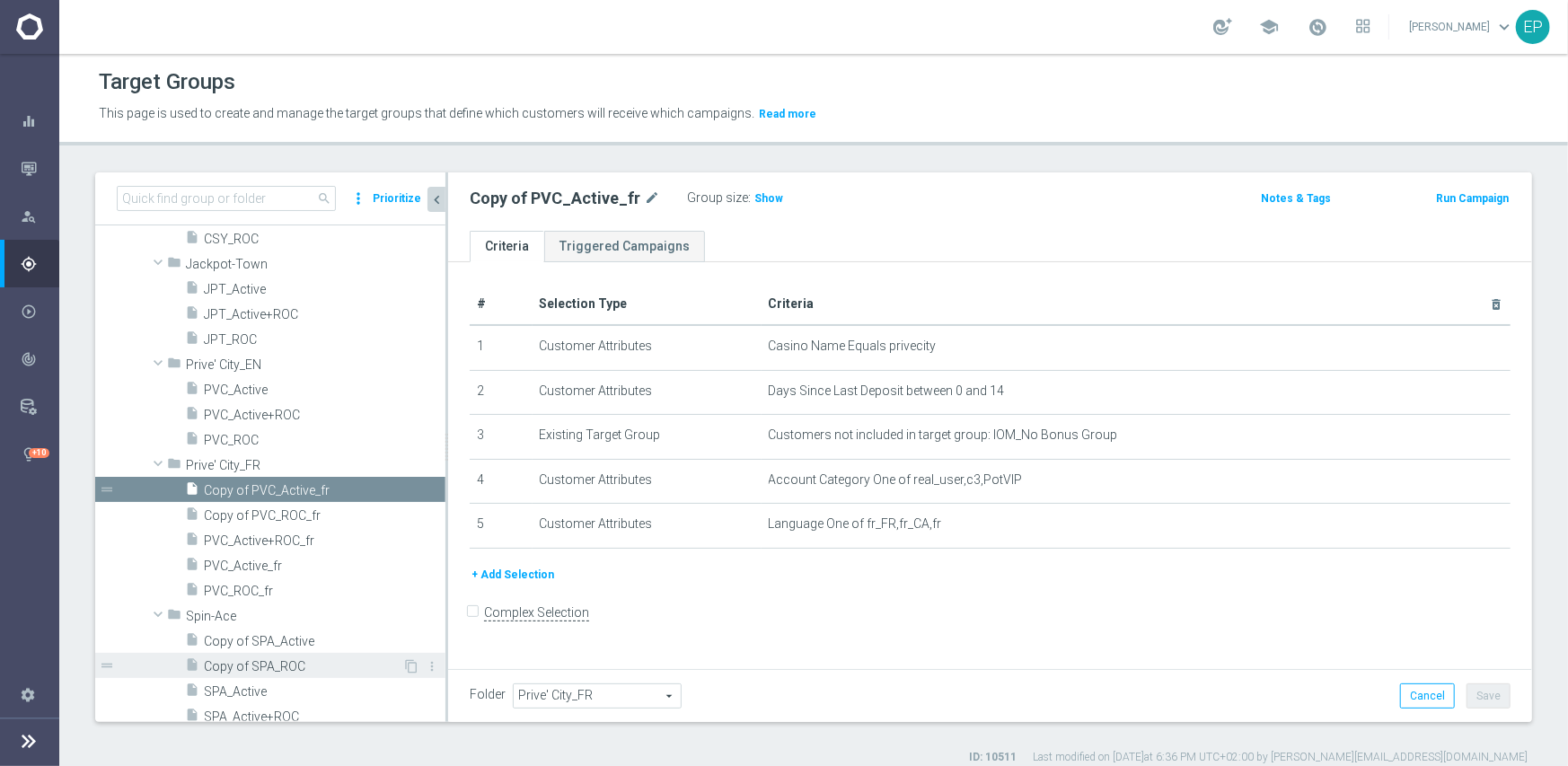
scroll to position [1444, 0]
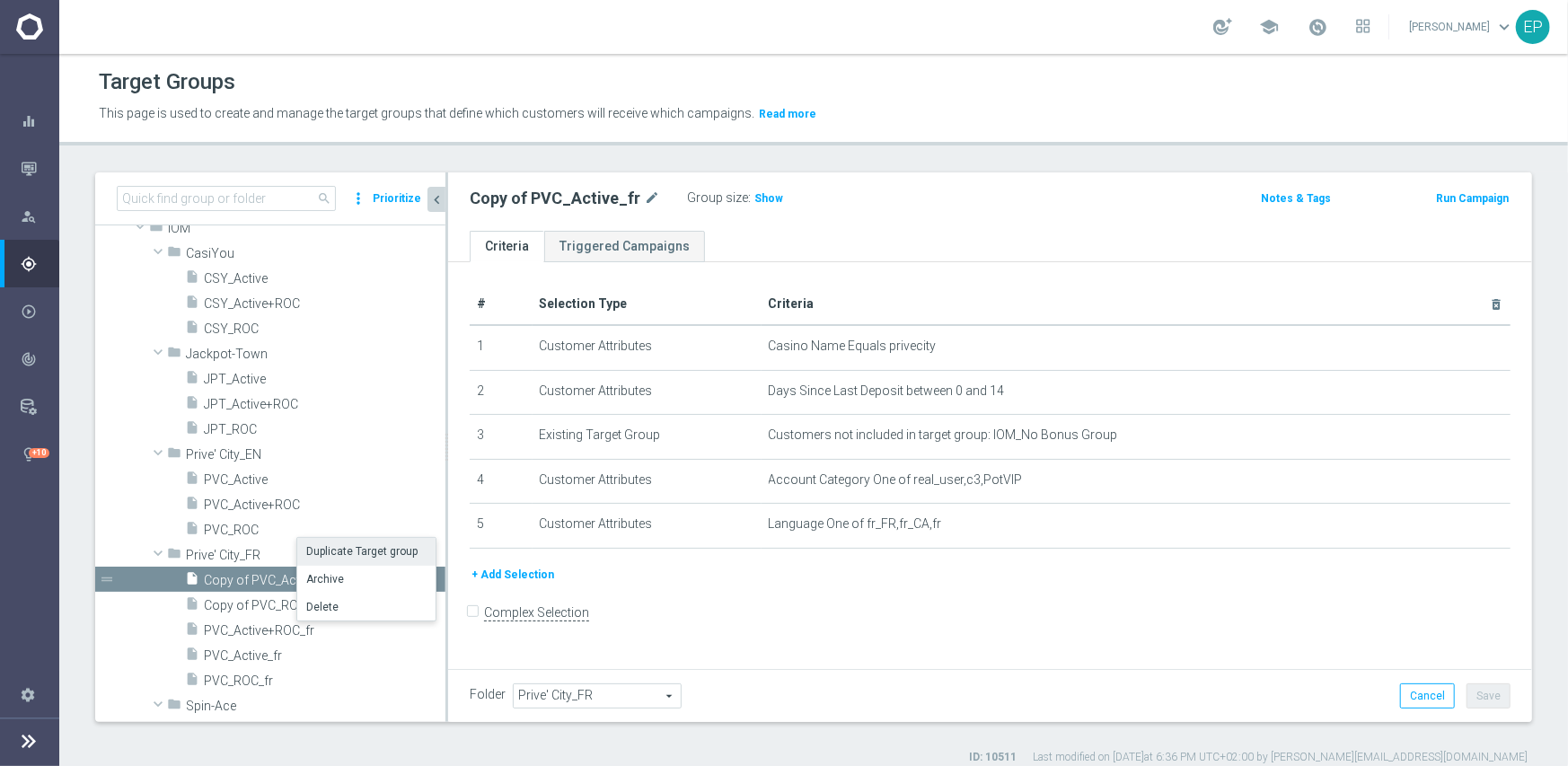
click at [342, 552] on li "Duplicate Target group" at bounding box center [366, 551] width 138 height 28
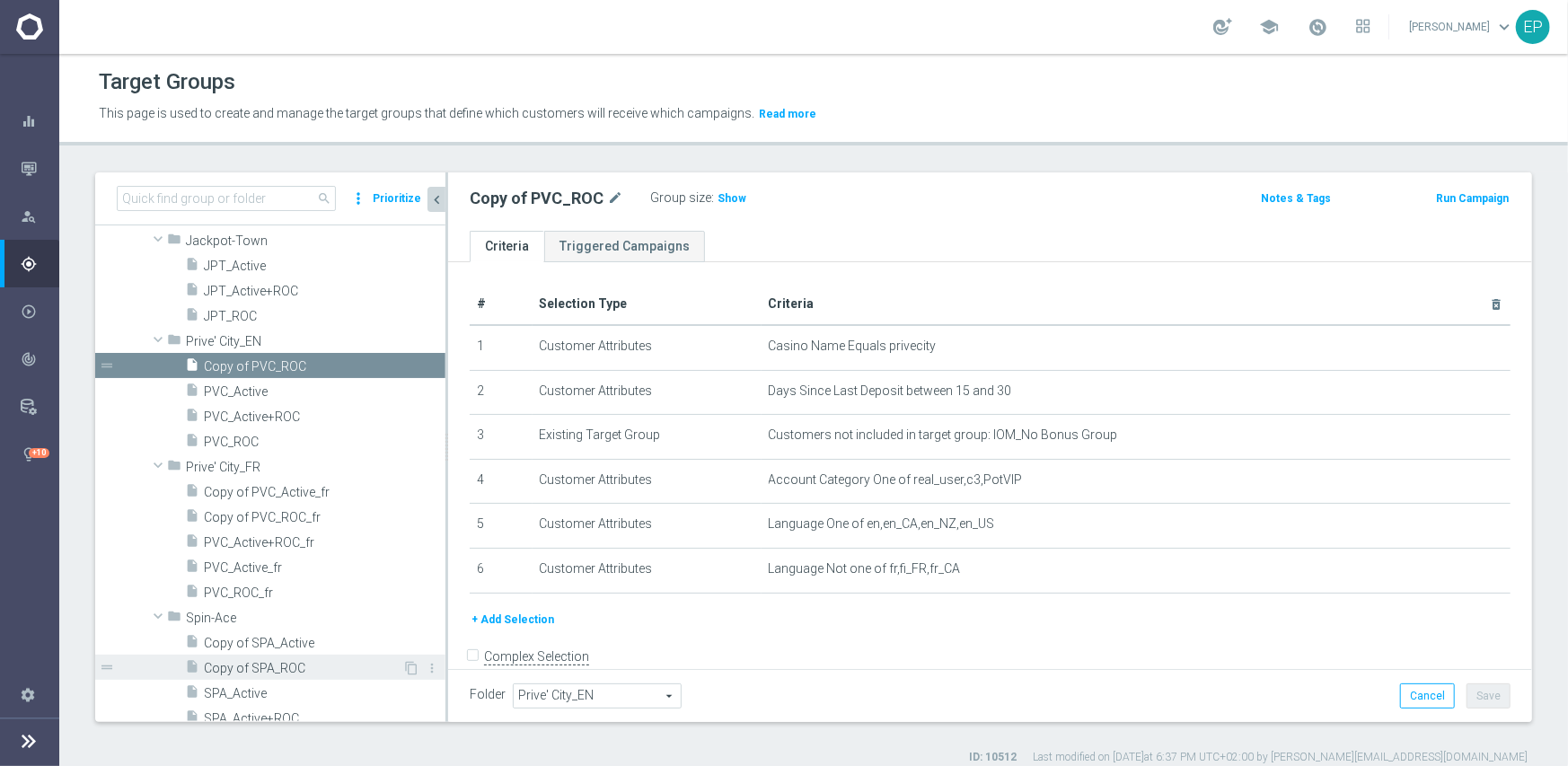
scroll to position [1468, 0]
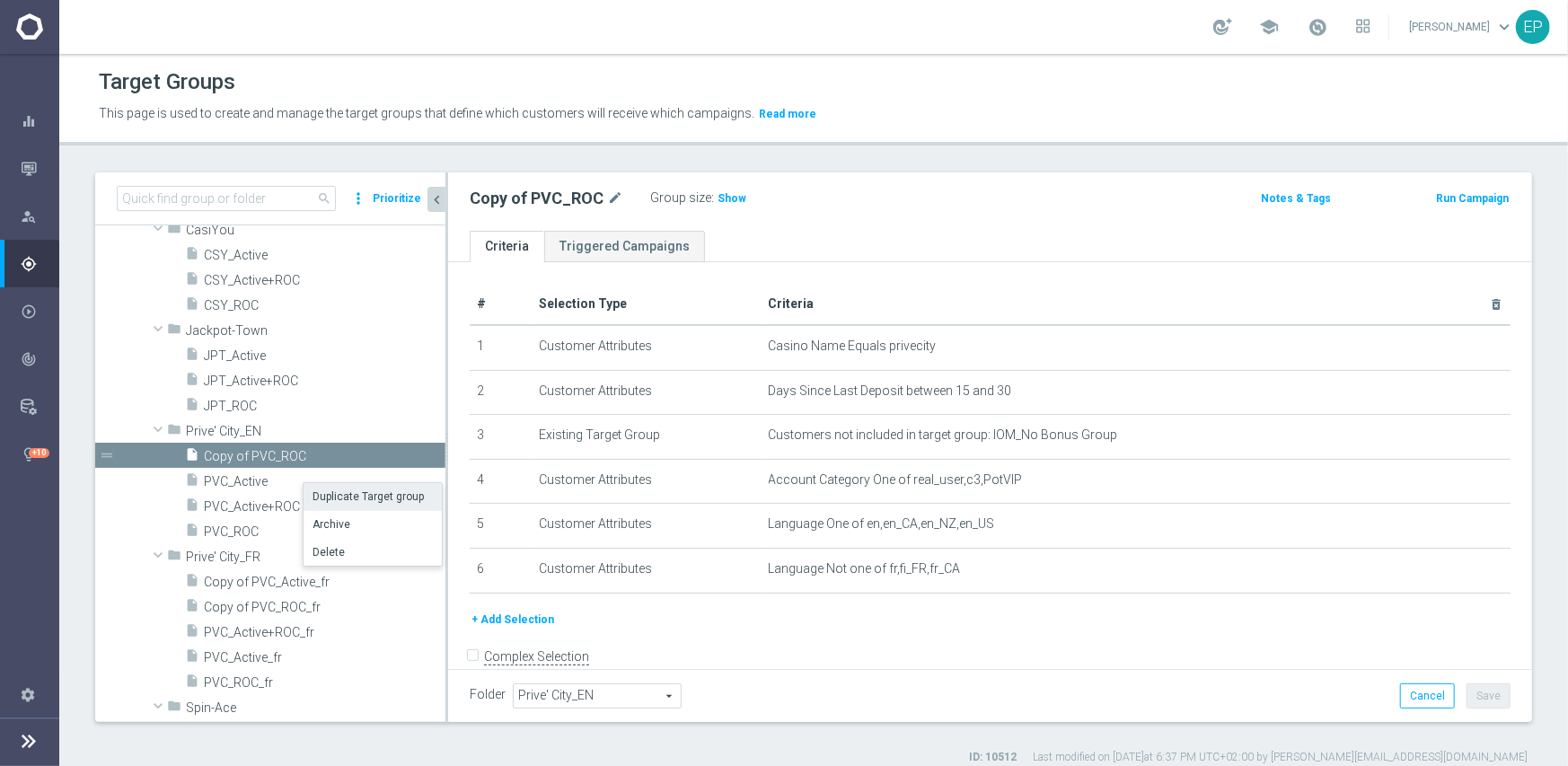
click at [355, 500] on li "Duplicate Target group" at bounding box center [372, 497] width 138 height 28
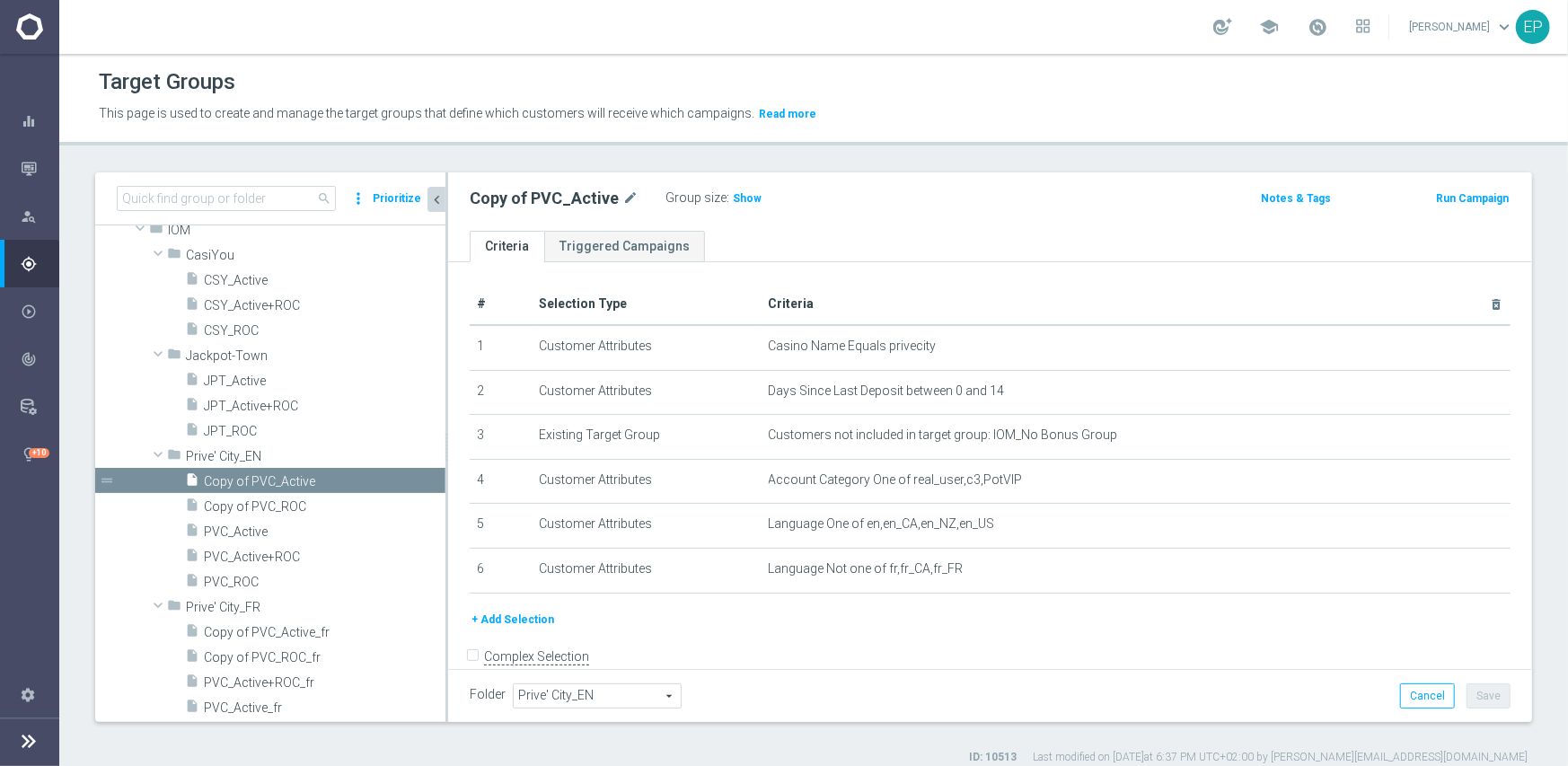
scroll to position [1387, 0]
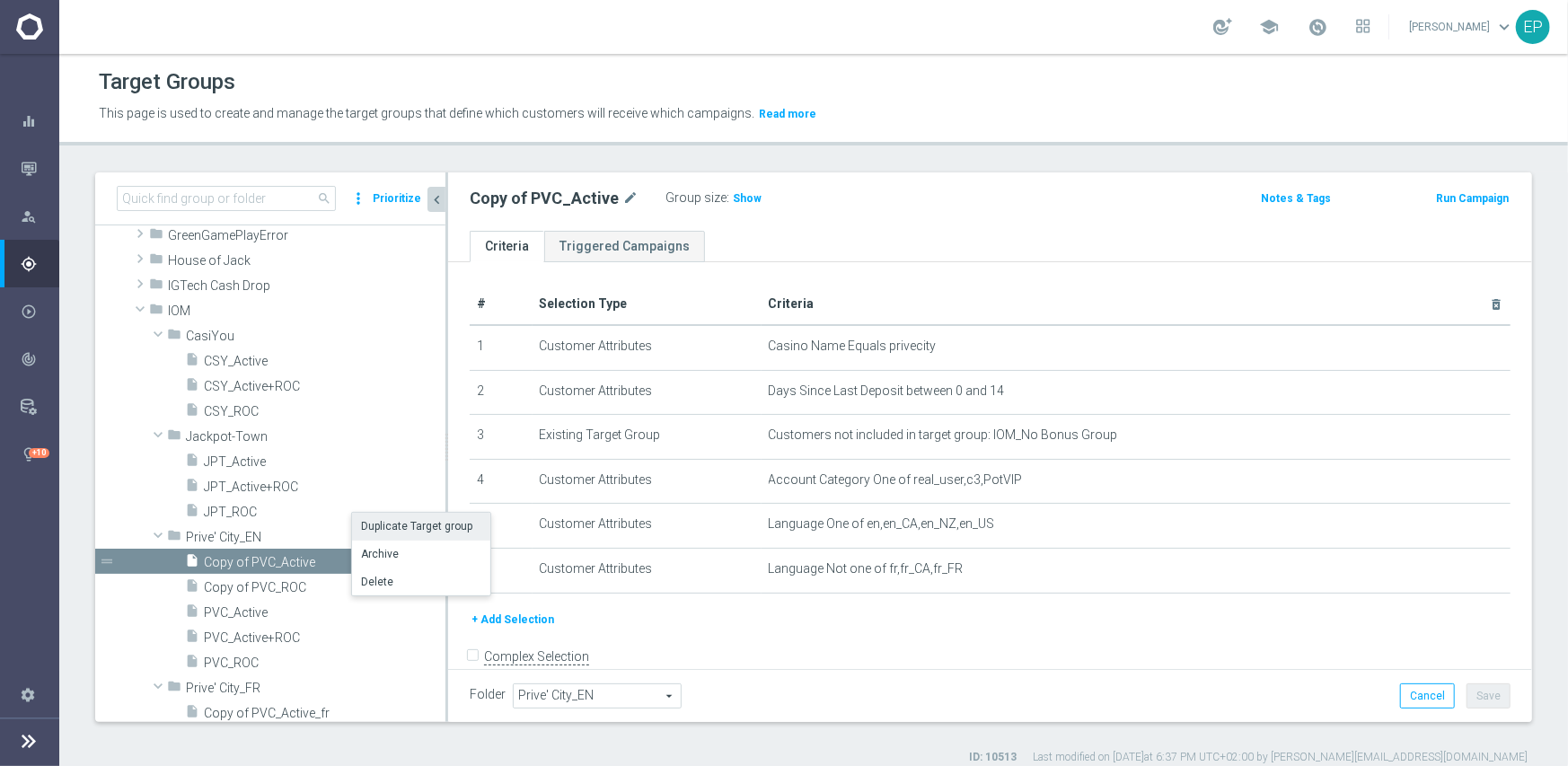
click at [383, 523] on li "Duplicate Target group" at bounding box center [420, 526] width 138 height 28
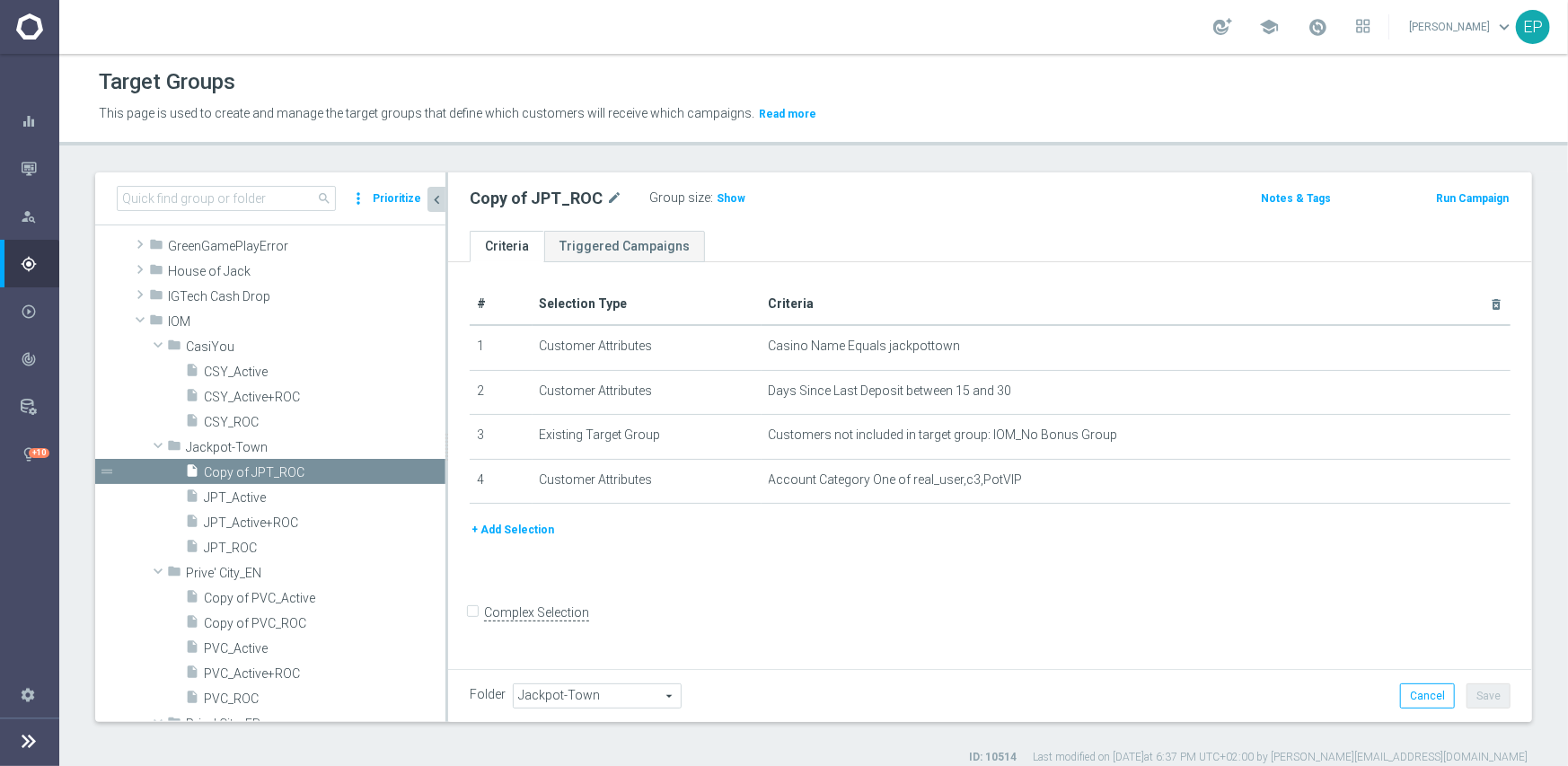
scroll to position [1294, 0]
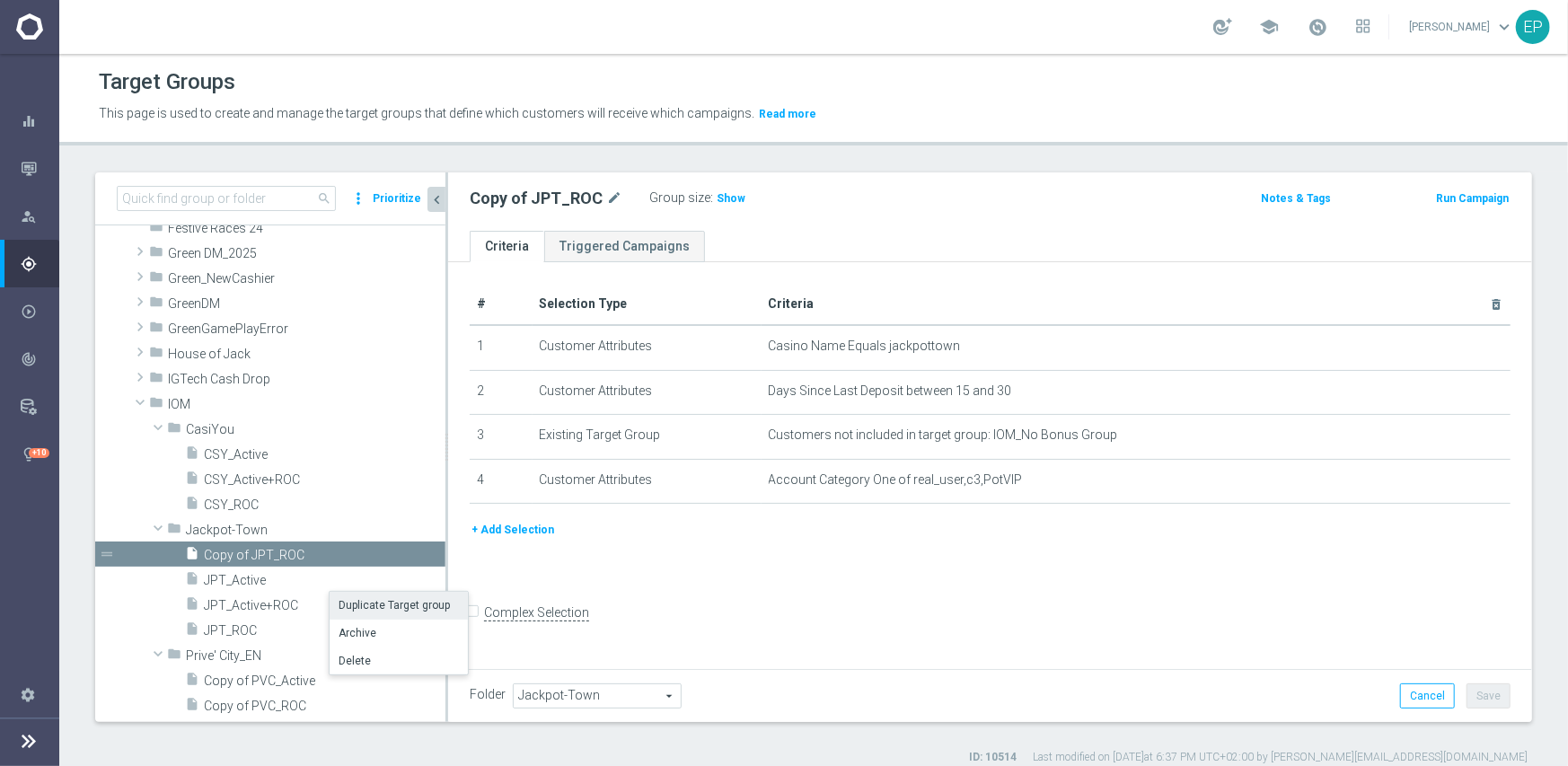
click at [416, 607] on li "Duplicate Target group" at bounding box center [398, 605] width 138 height 28
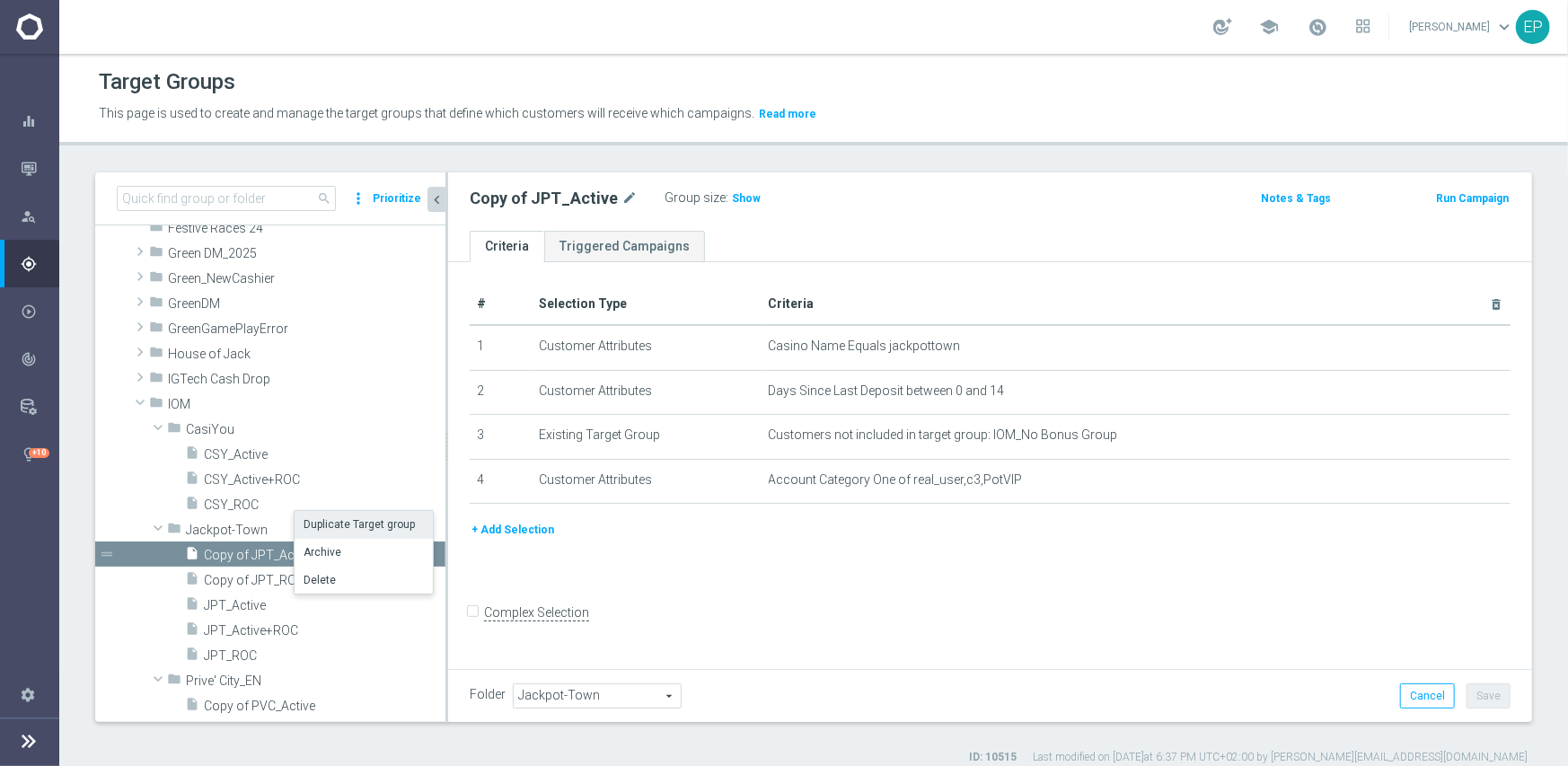
click at [360, 529] on li "Duplicate Target group" at bounding box center [364, 524] width 138 height 28
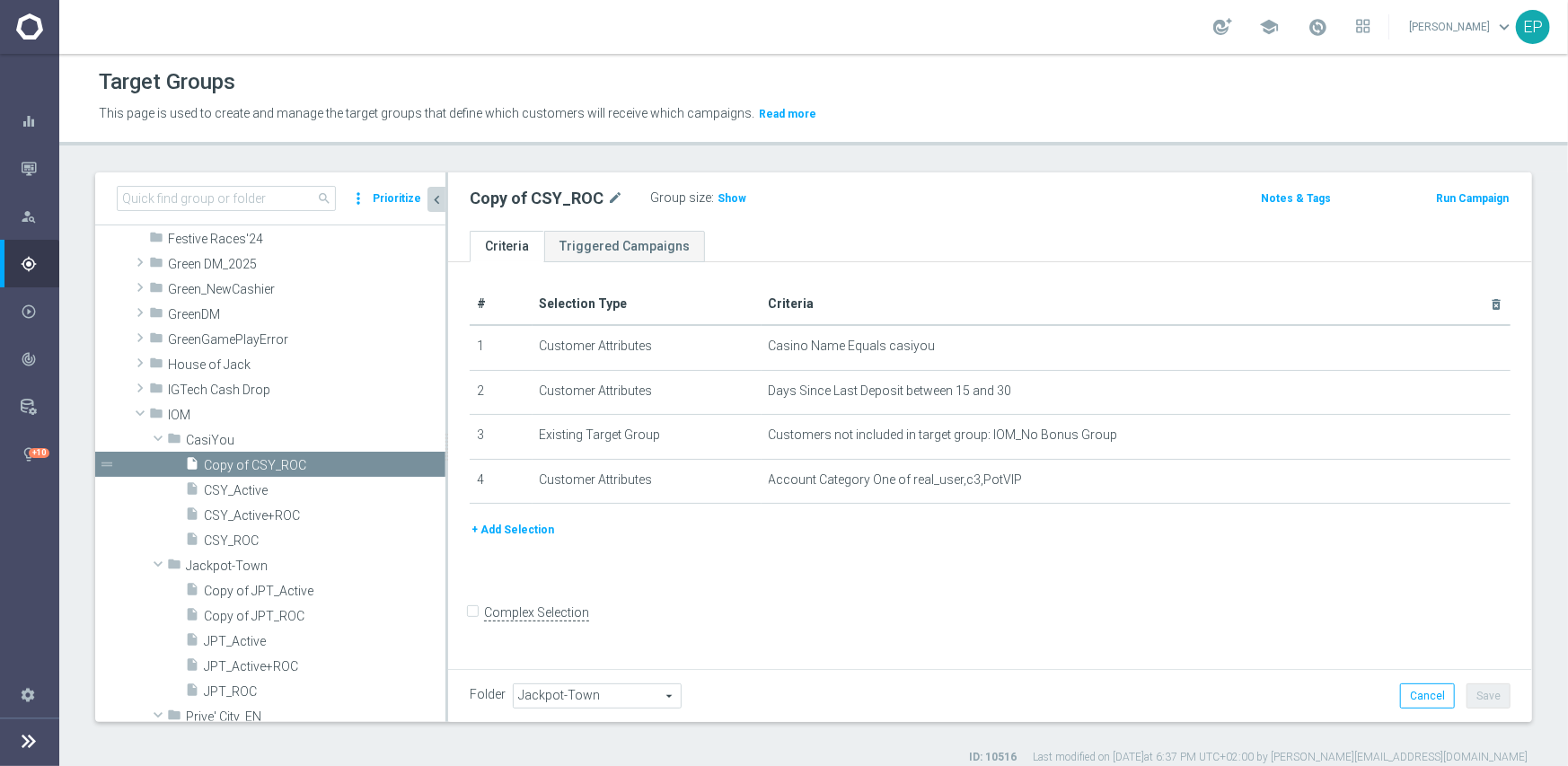
type input "CasiYou"
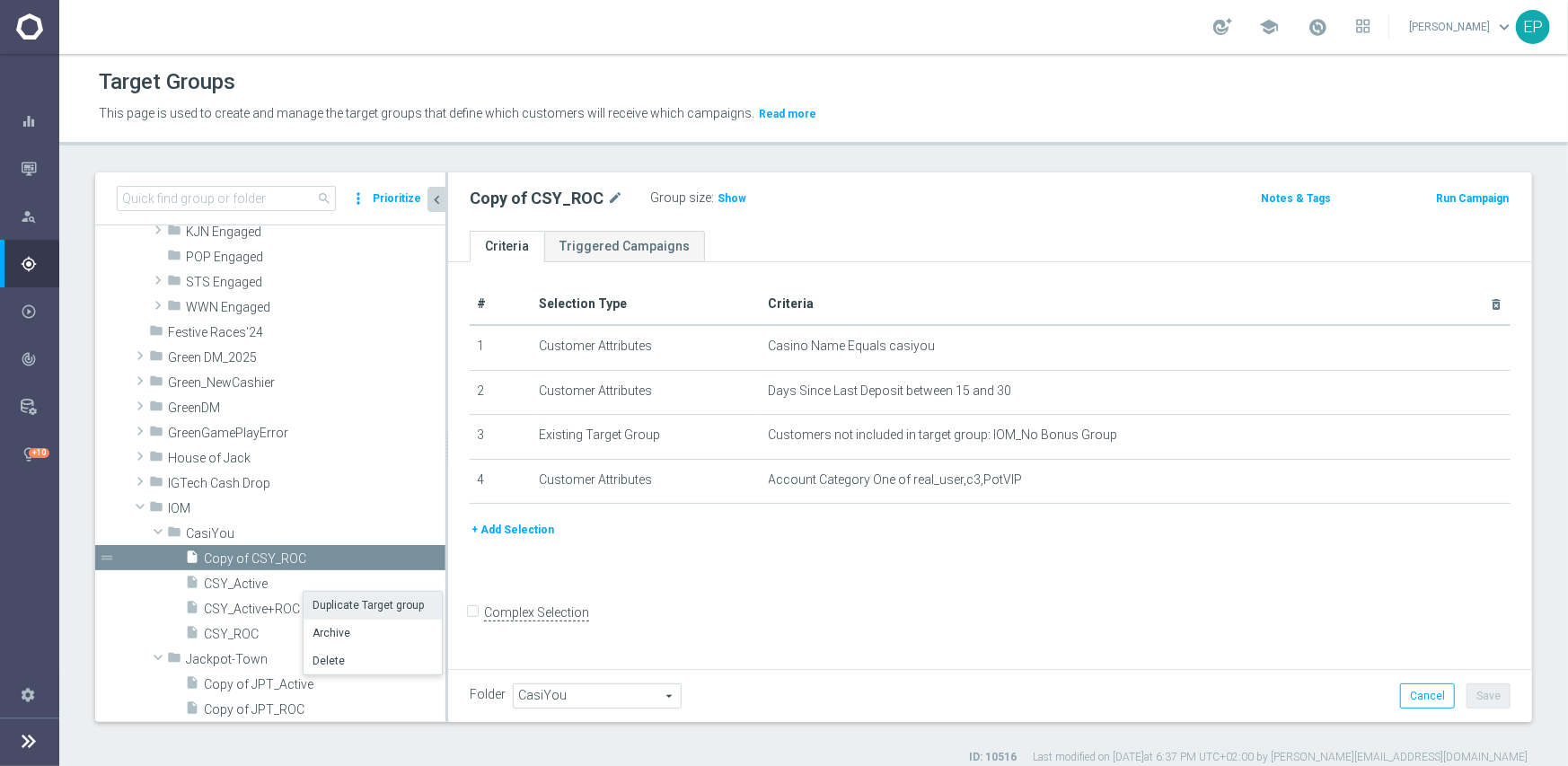
click at [355, 602] on li "Duplicate Target group" at bounding box center [372, 605] width 138 height 28
drag, startPoint x: 472, startPoint y: 197, endPoint x: 528, endPoint y: 198, distance: 56.0
click at [528, 198] on h2 "Copy of CSY_Active" at bounding box center [544, 198] width 149 height 22
copy h2 "Copy of"
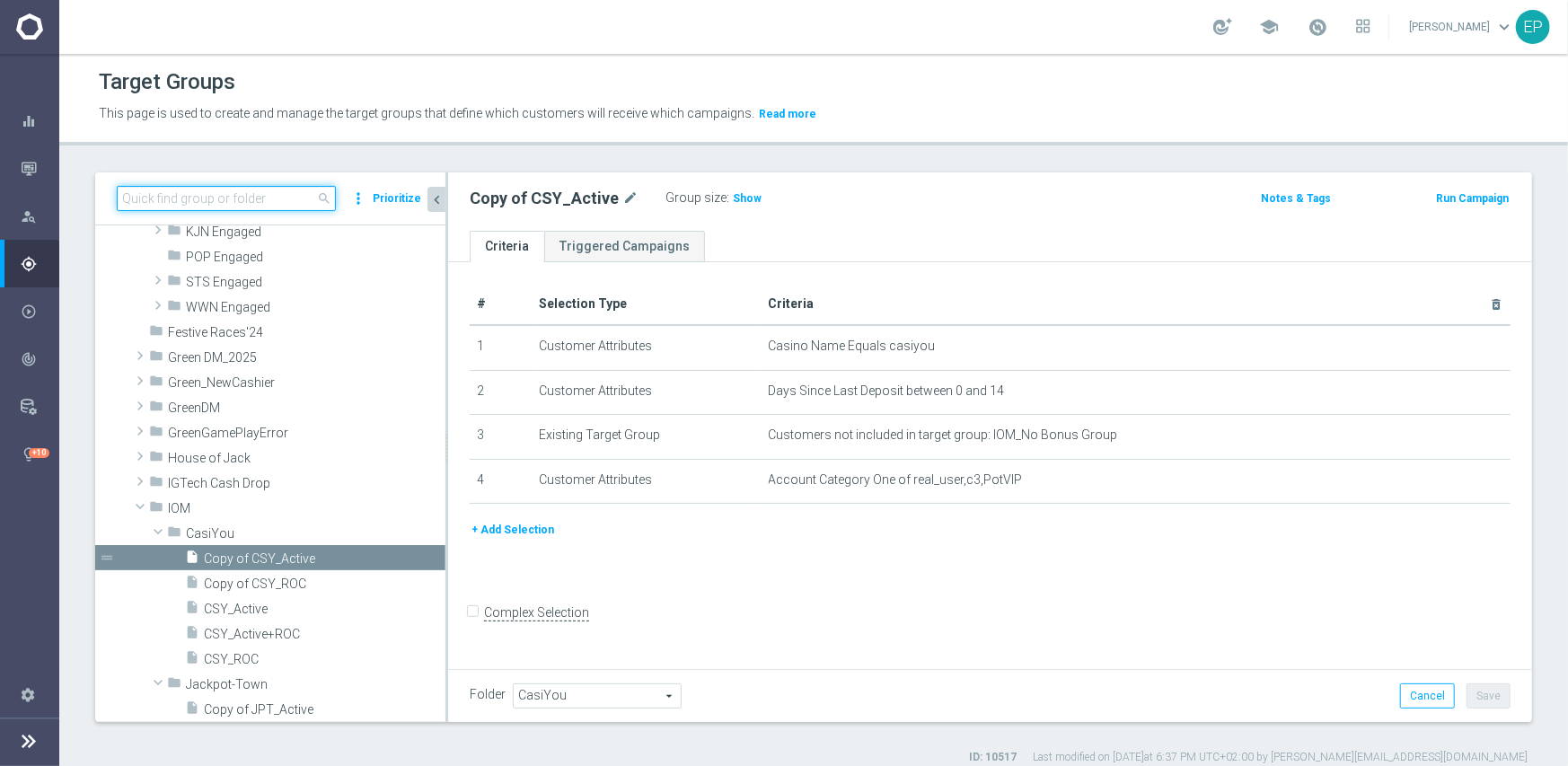
click at [176, 199] on input at bounding box center [226, 198] width 219 height 25
paste input "Copy of"
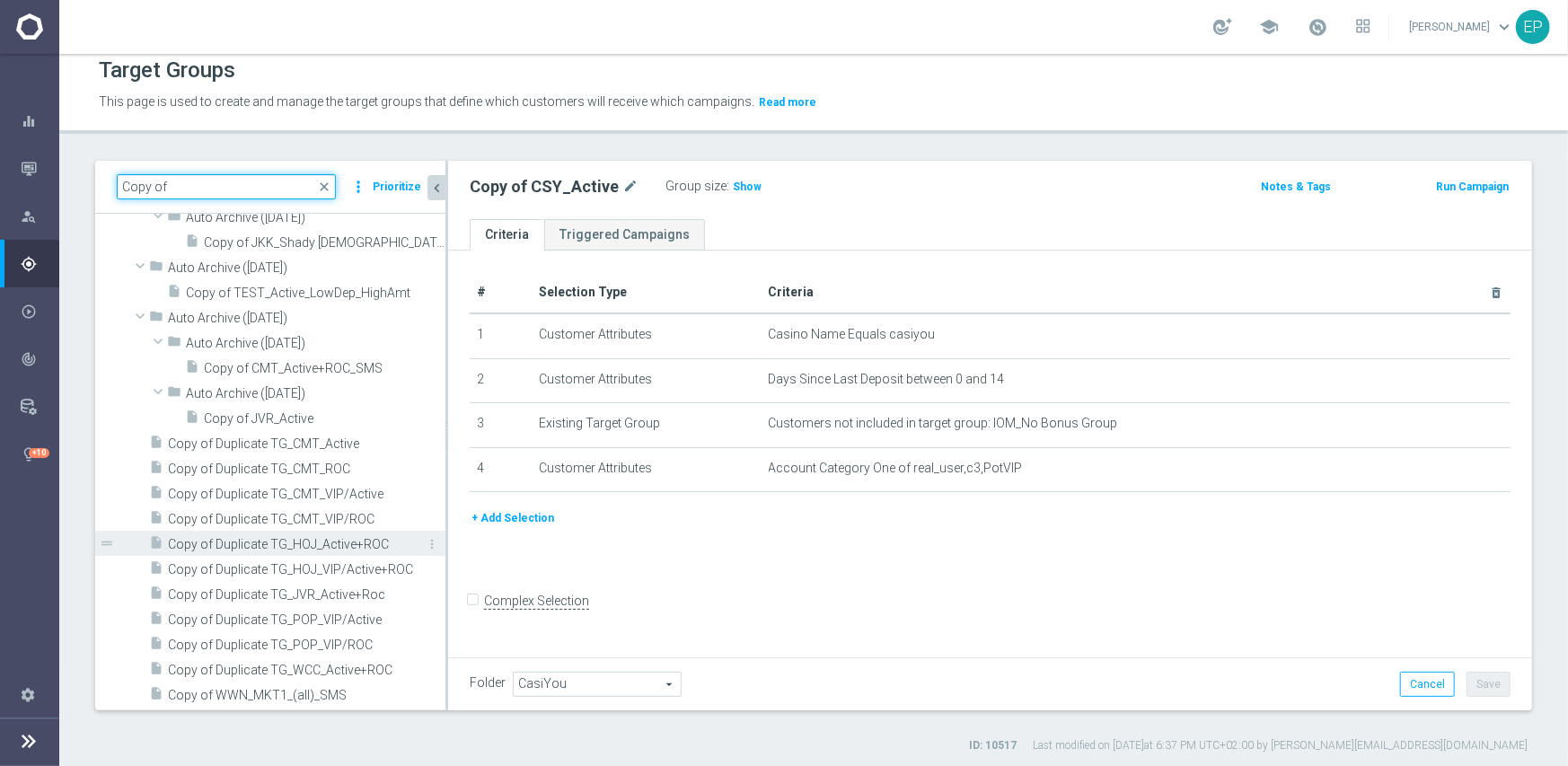
scroll to position [15, 0]
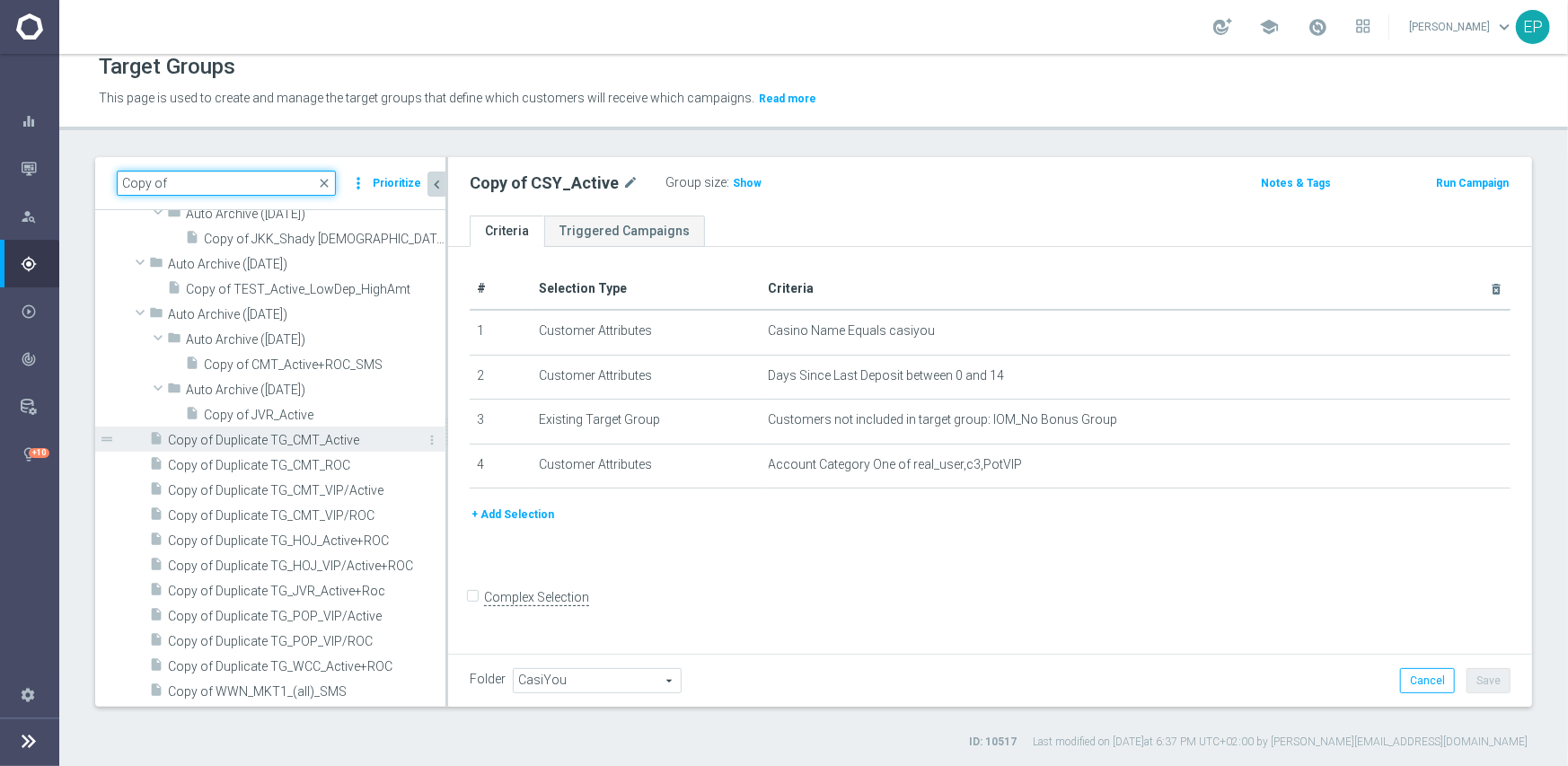
type input "Copy of"
click at [331, 433] on span "Copy of Duplicate TG_CMT_Active" at bounding box center [286, 440] width 237 height 15
type input "Select"
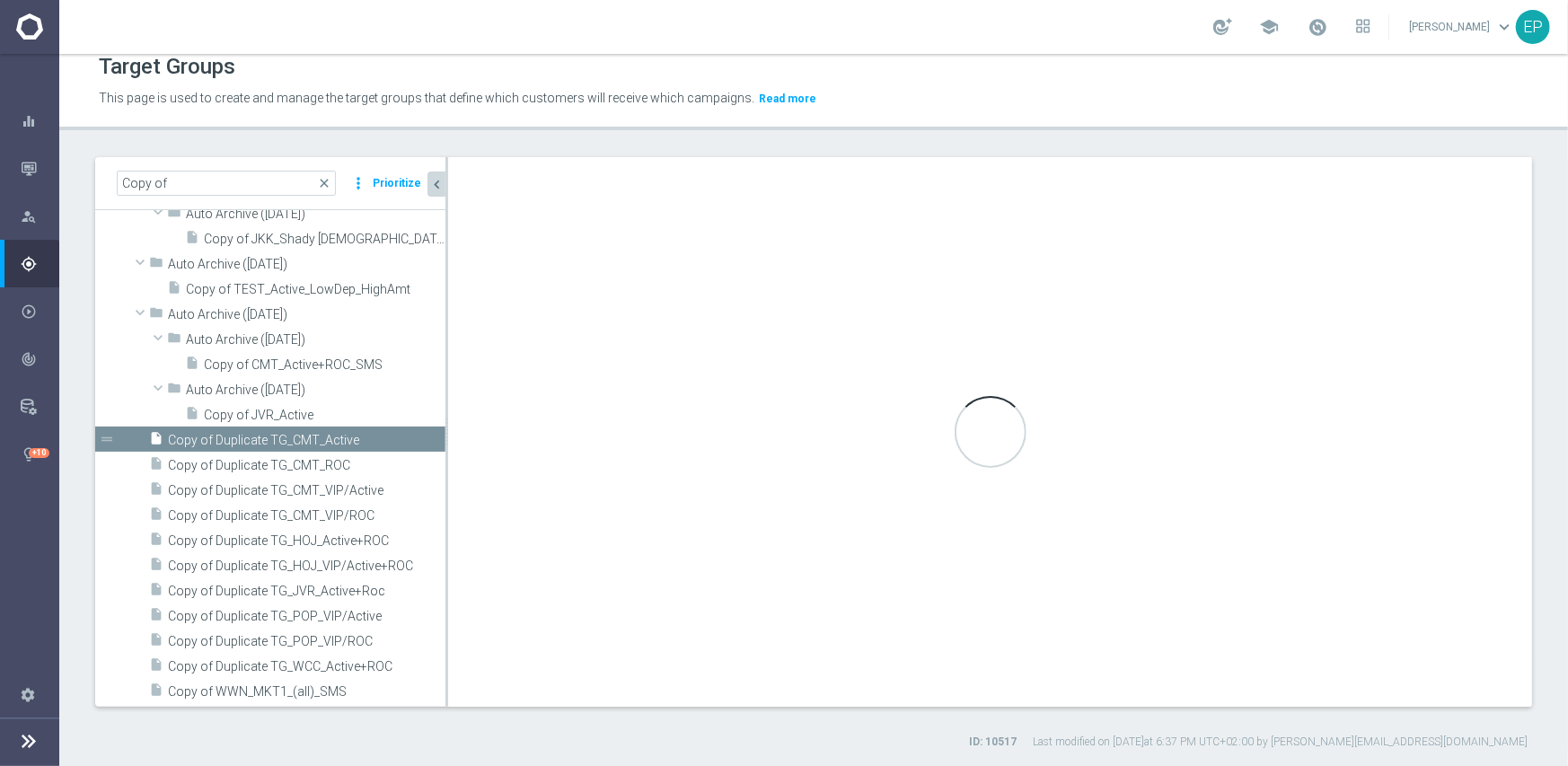
checkbox input "true"
type input "Archived Groups"
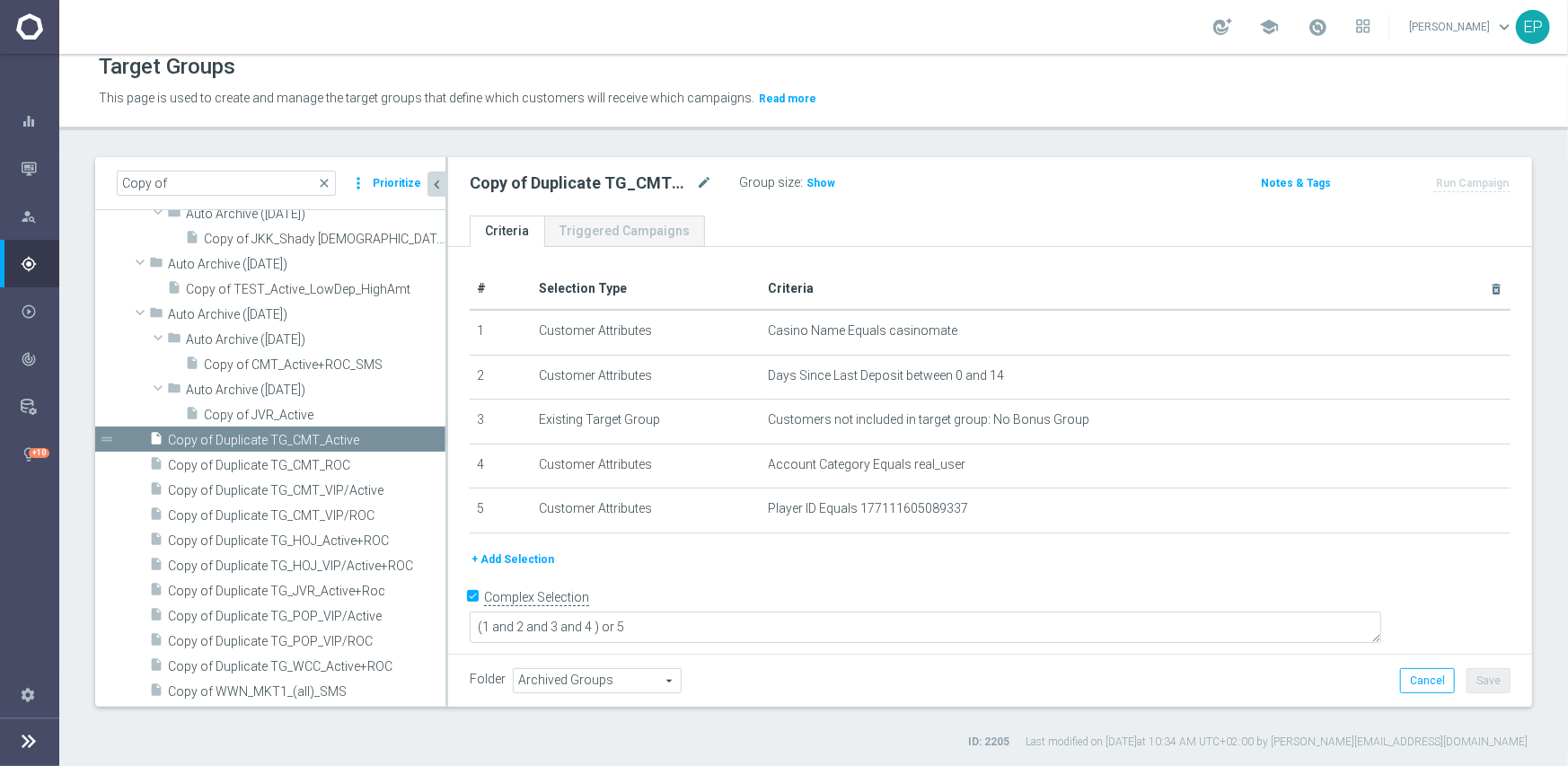
click at [568, 676] on span "Archived Groups" at bounding box center [596, 681] width 167 height 23
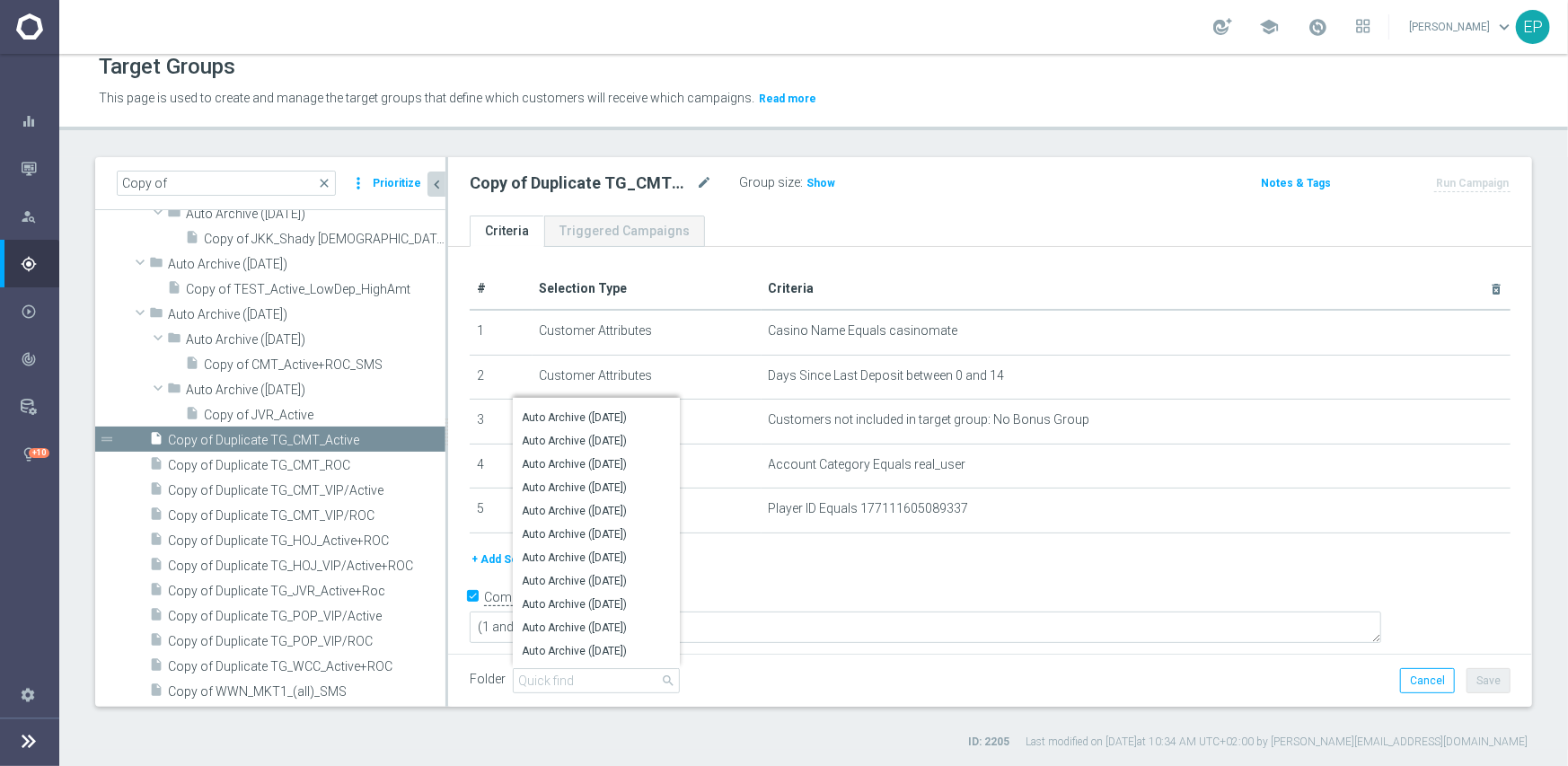
scroll to position [606, 0]
click at [878, 690] on div "Folder Archived Groups Archived Groups arrow_drop_down search Auto Archive (202…" at bounding box center [991, 681] width 1041 height 25
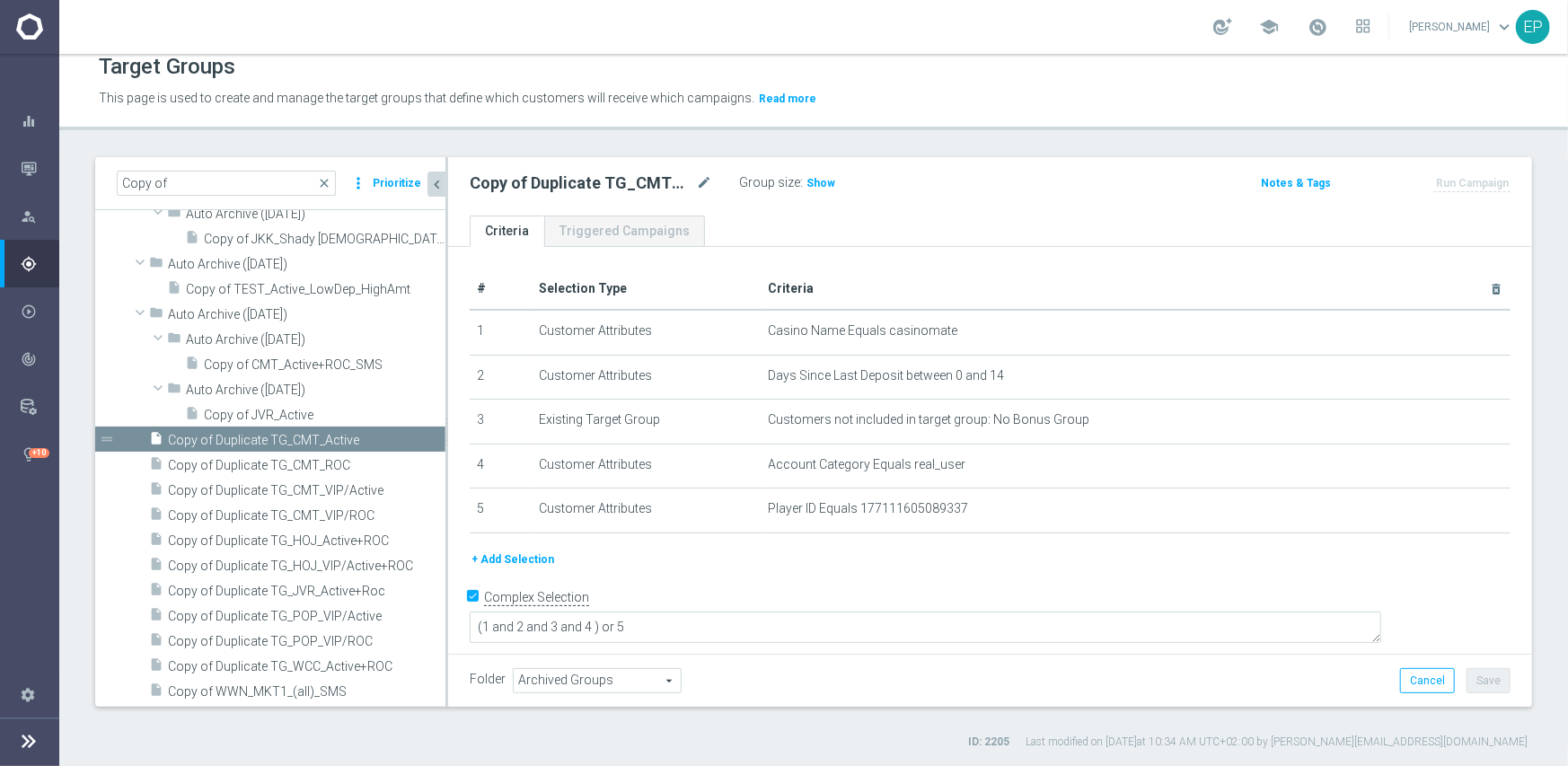
click at [611, 685] on span "Archived Groups" at bounding box center [596, 681] width 167 height 23
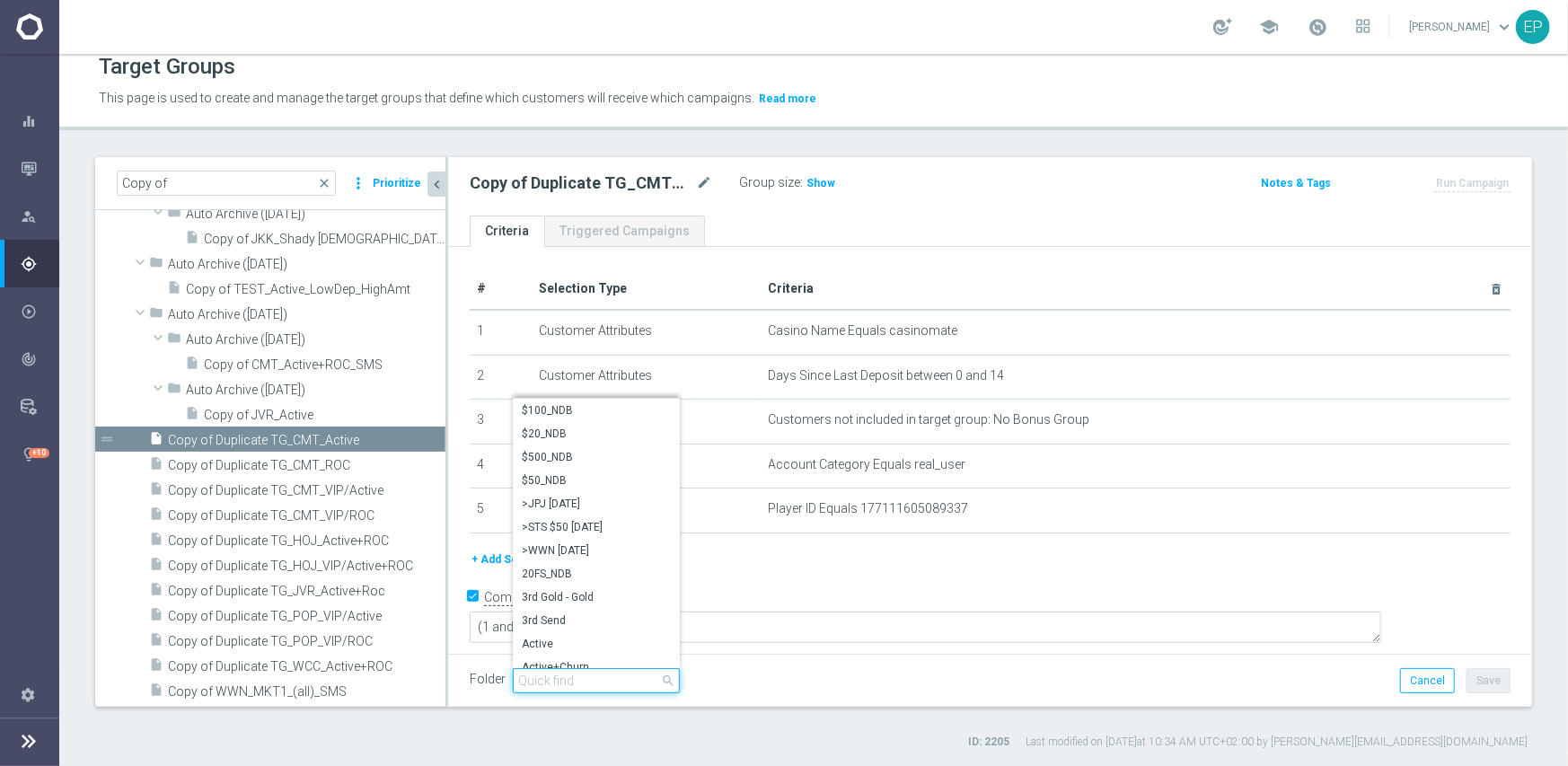
click at [611, 683] on input "search" at bounding box center [595, 681] width 167 height 25
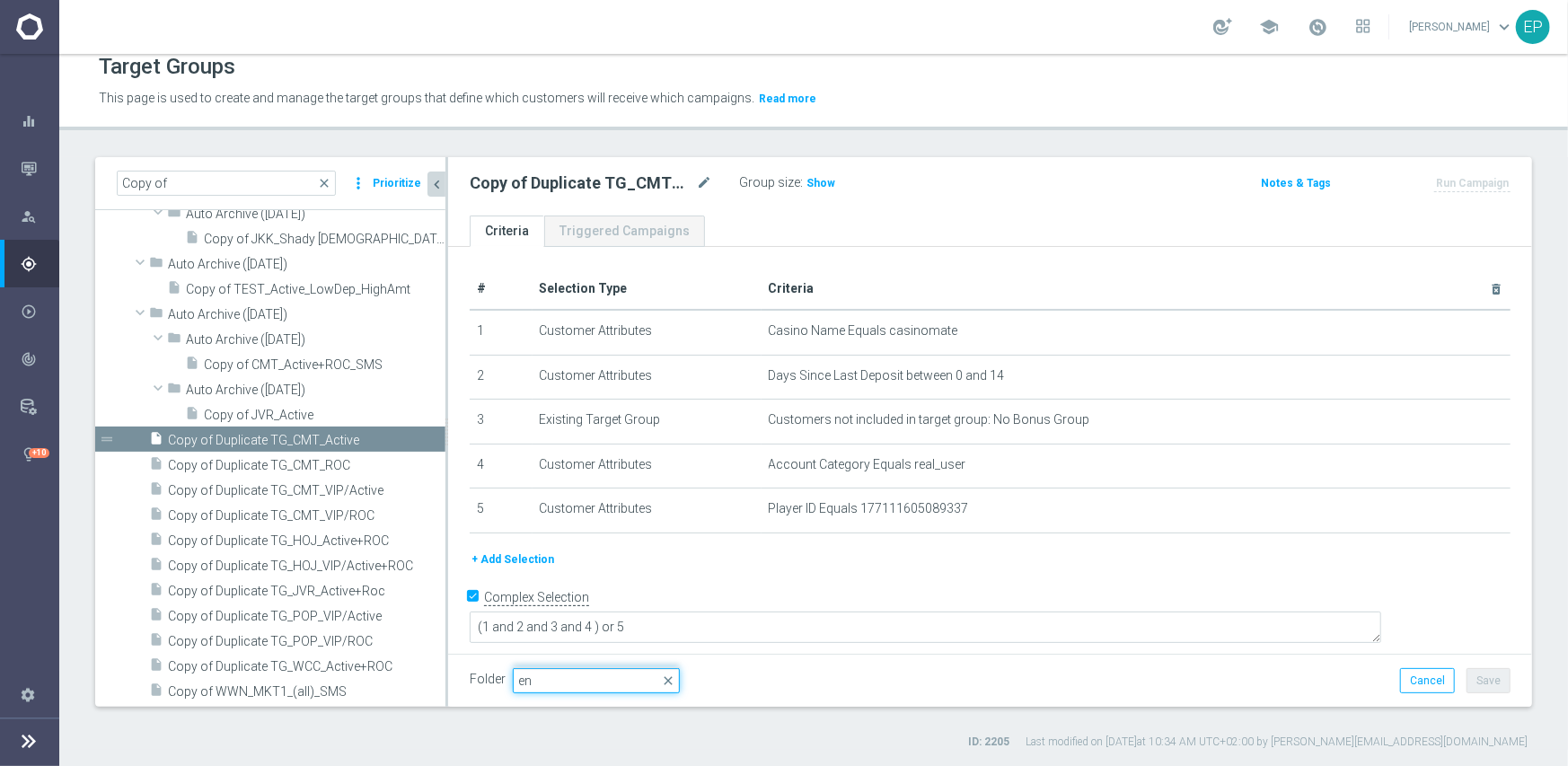
type input "e"
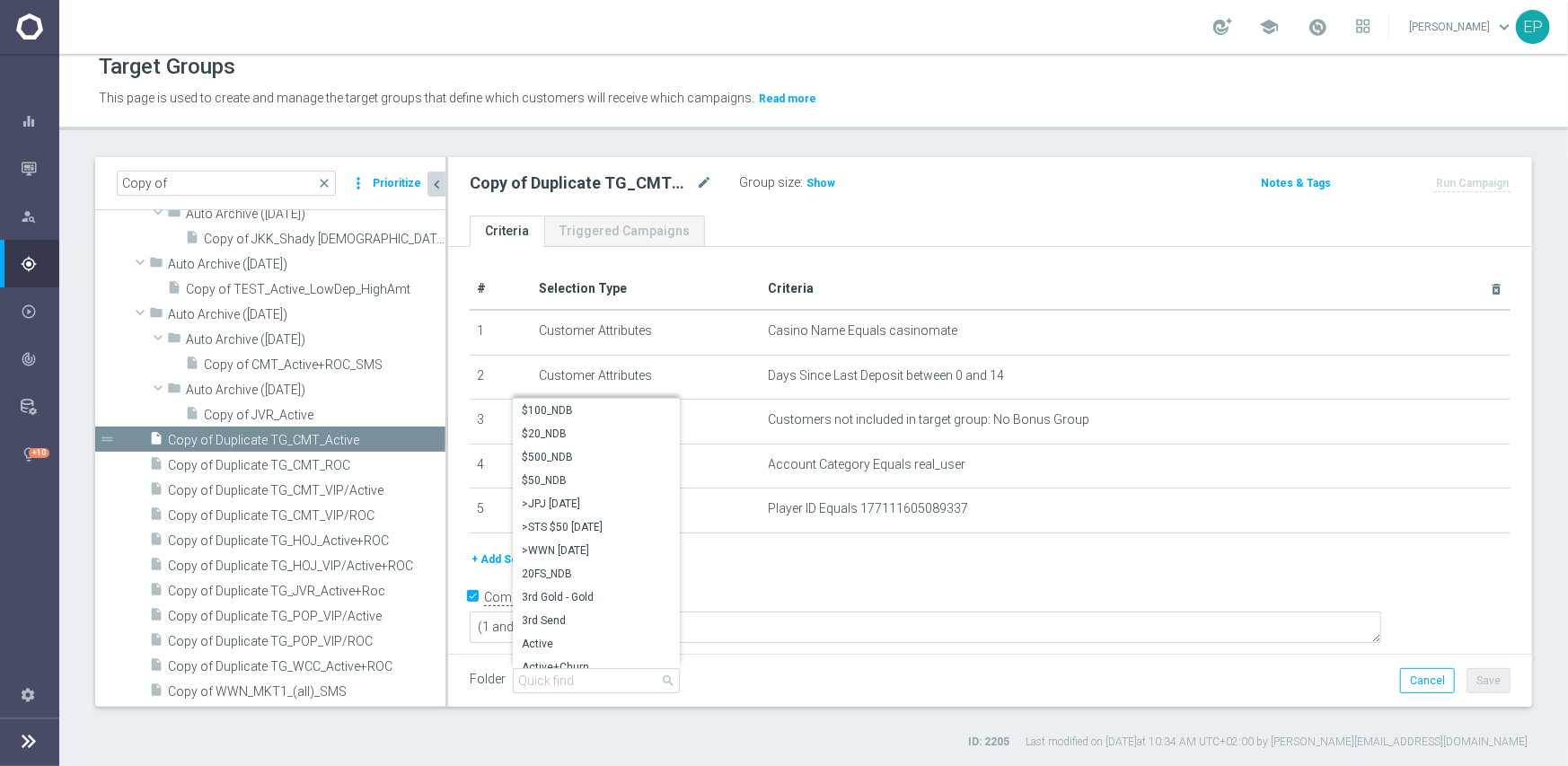
click at [948, 683] on div "Folder Archived Groups Archived Groups arrow_drop_down search $100_NDB $20_NDB …" at bounding box center [991, 681] width 1041 height 25
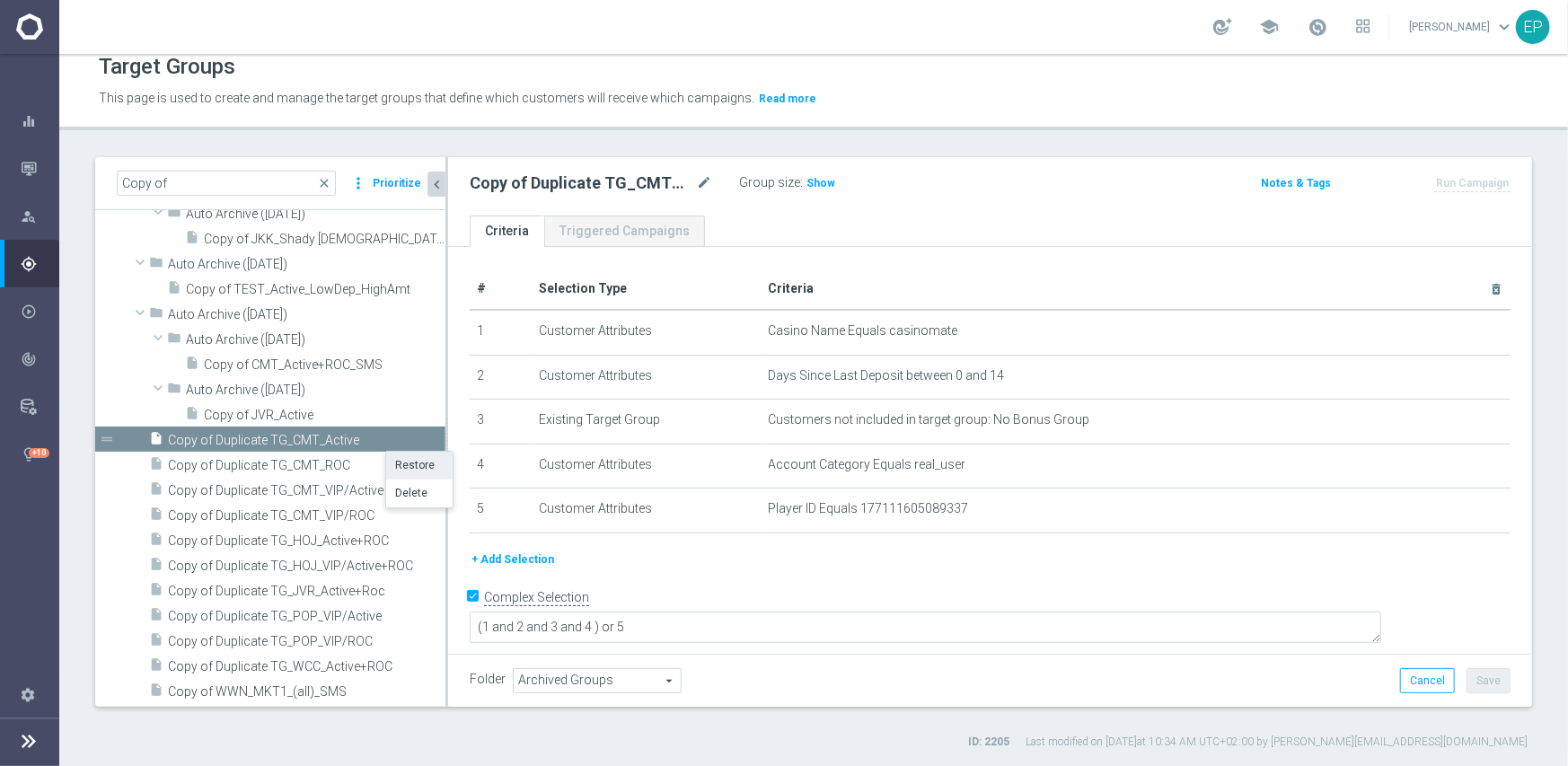
click at [402, 467] on li "Restore" at bounding box center [420, 466] width 67 height 28
type input "Customer Target Groups"
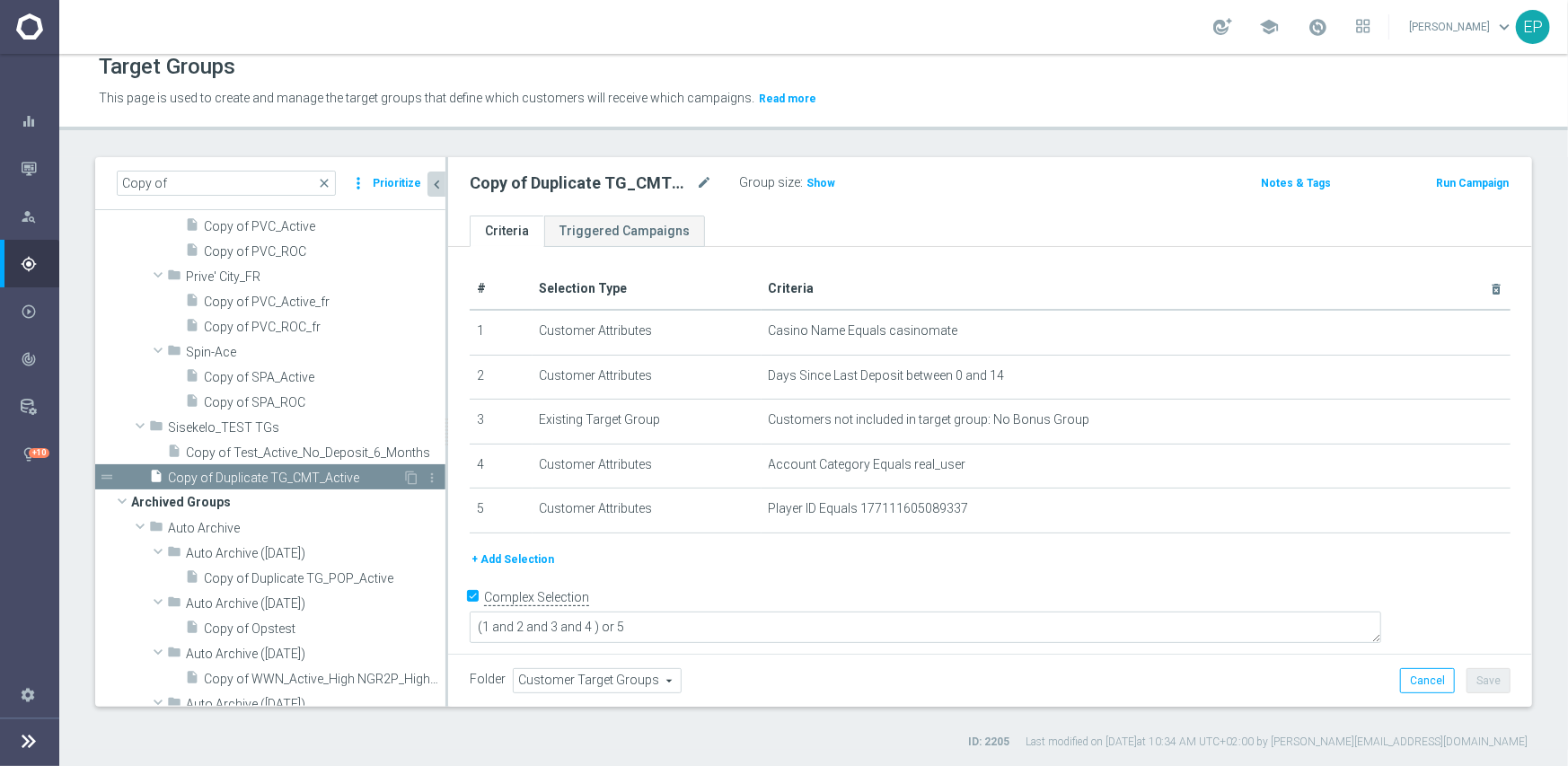
scroll to position [1804, 0]
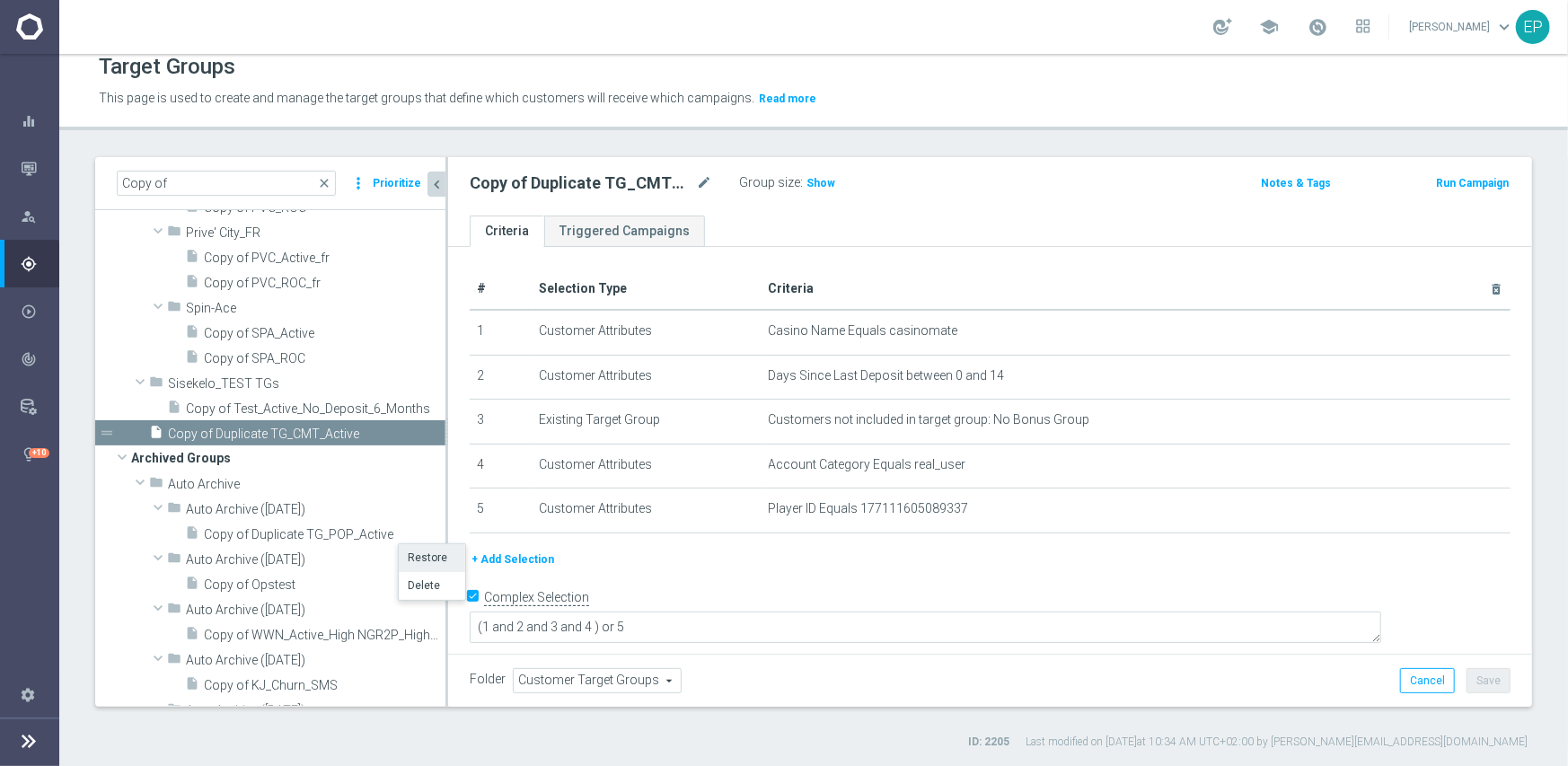
click at [431, 558] on li "Restore" at bounding box center [432, 558] width 67 height 28
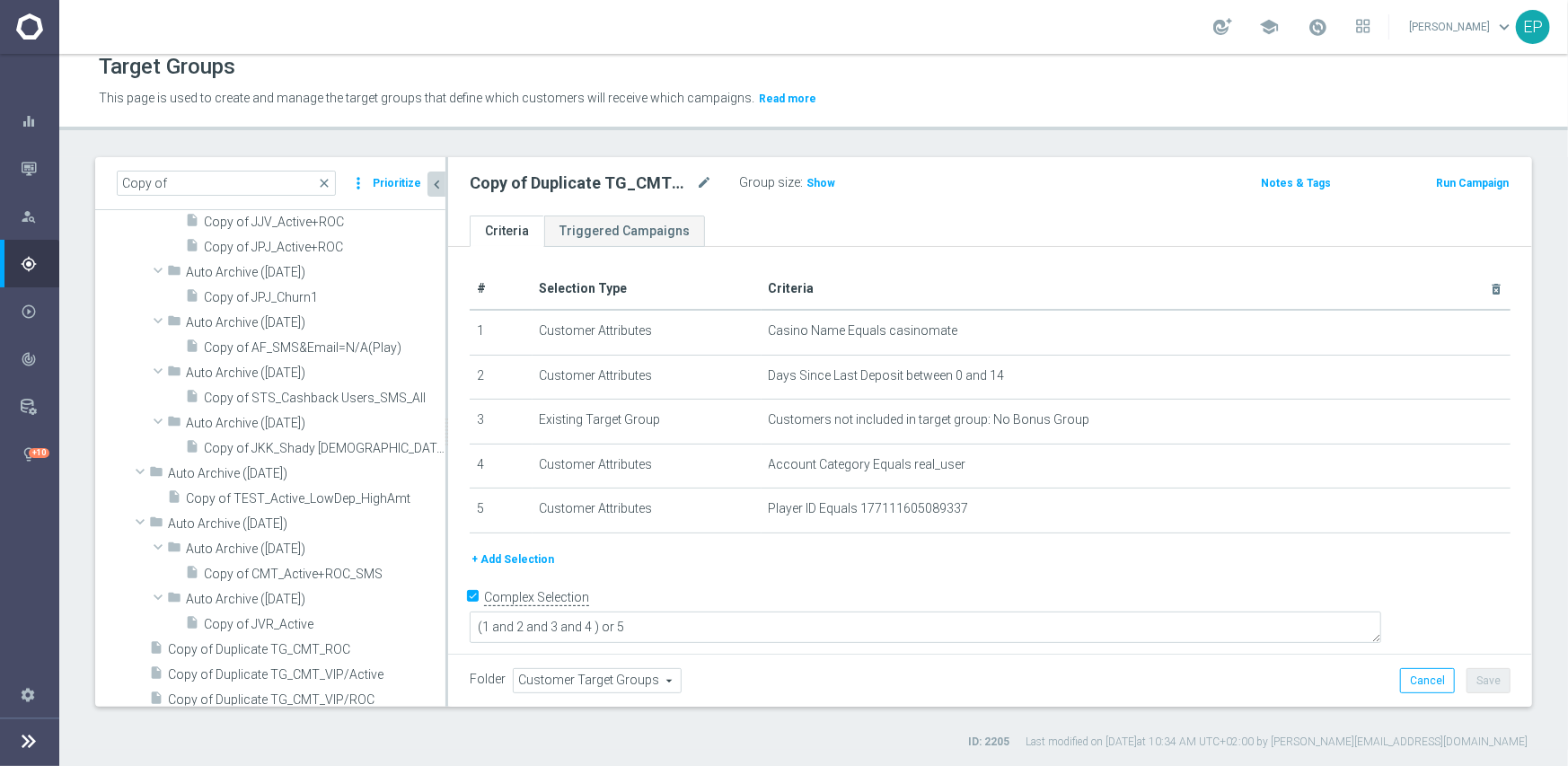
scroll to position [2545, 0]
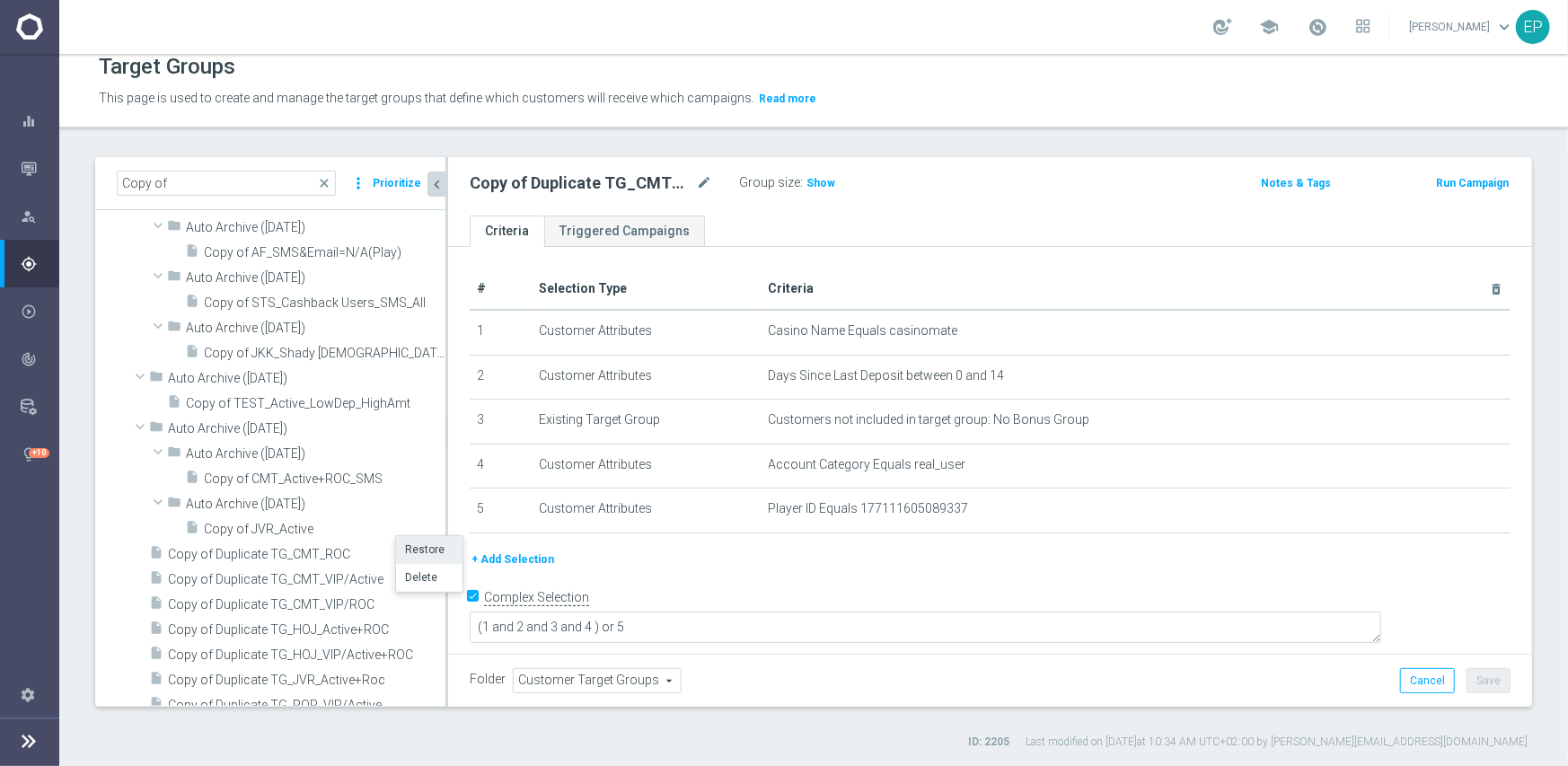
click at [406, 545] on li "Restore" at bounding box center [429, 549] width 67 height 28
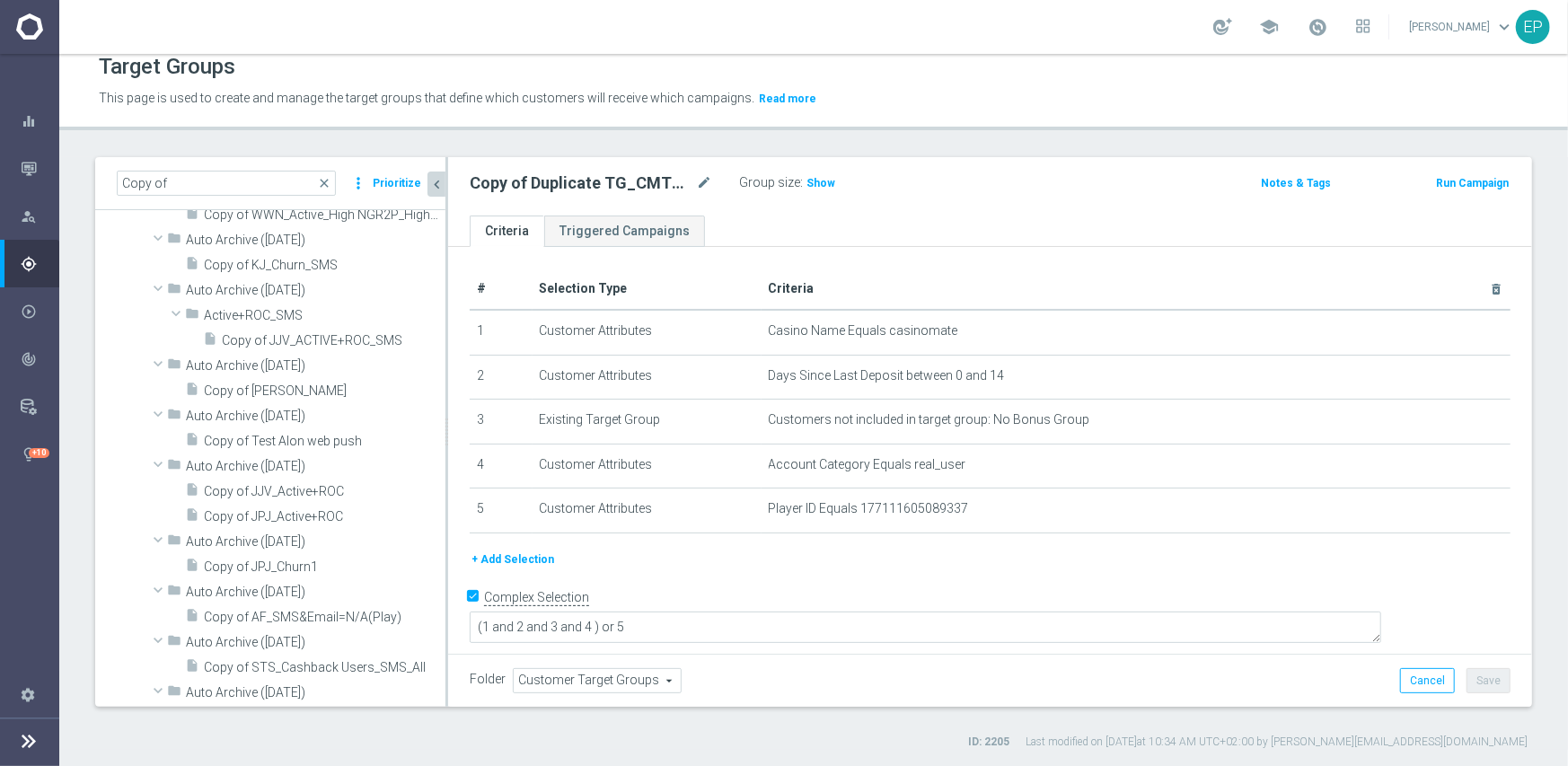
scroll to position [2636, 0]
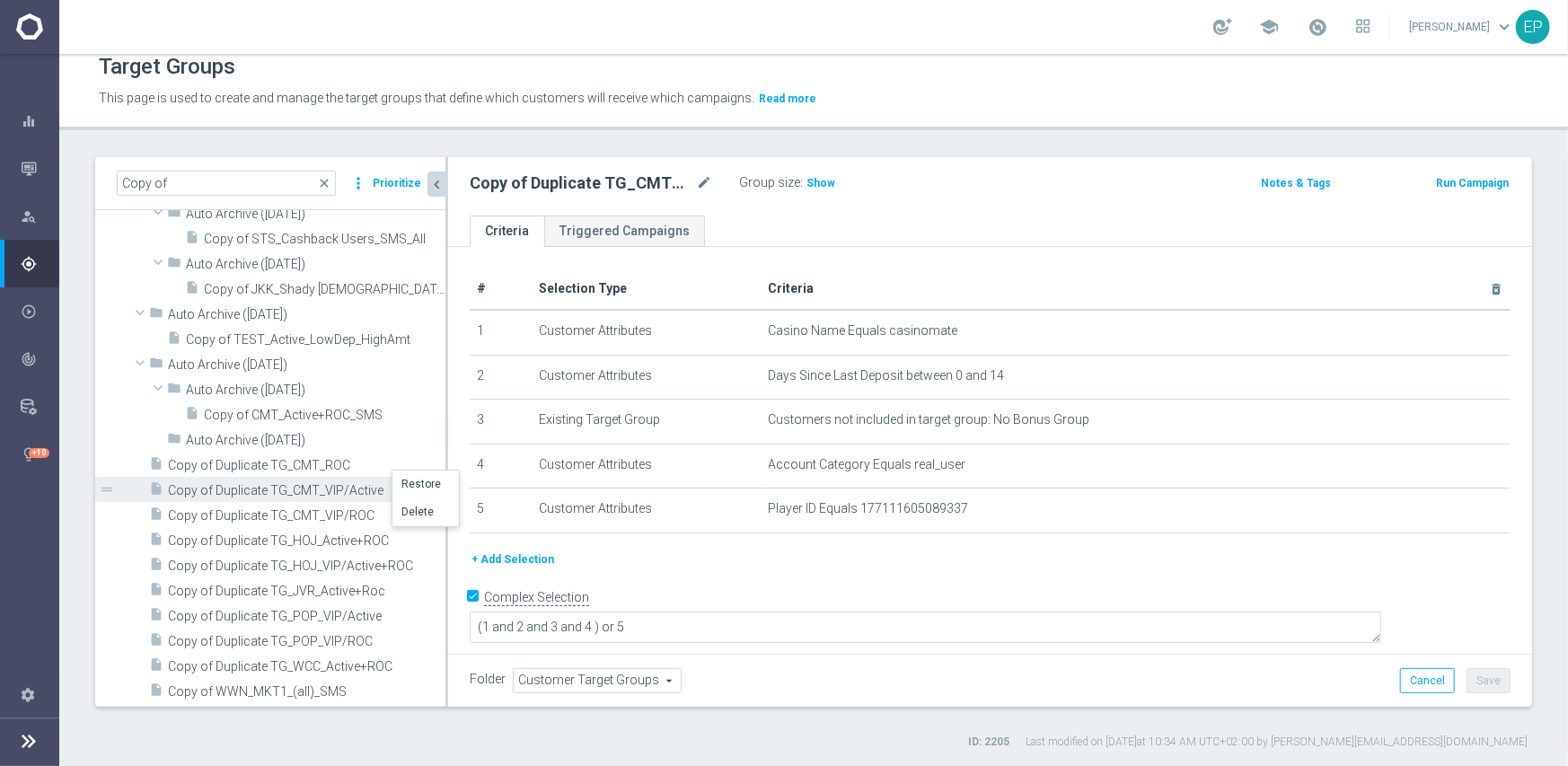
click at [419, 485] on li "Restore" at bounding box center [426, 485] width 67 height 28
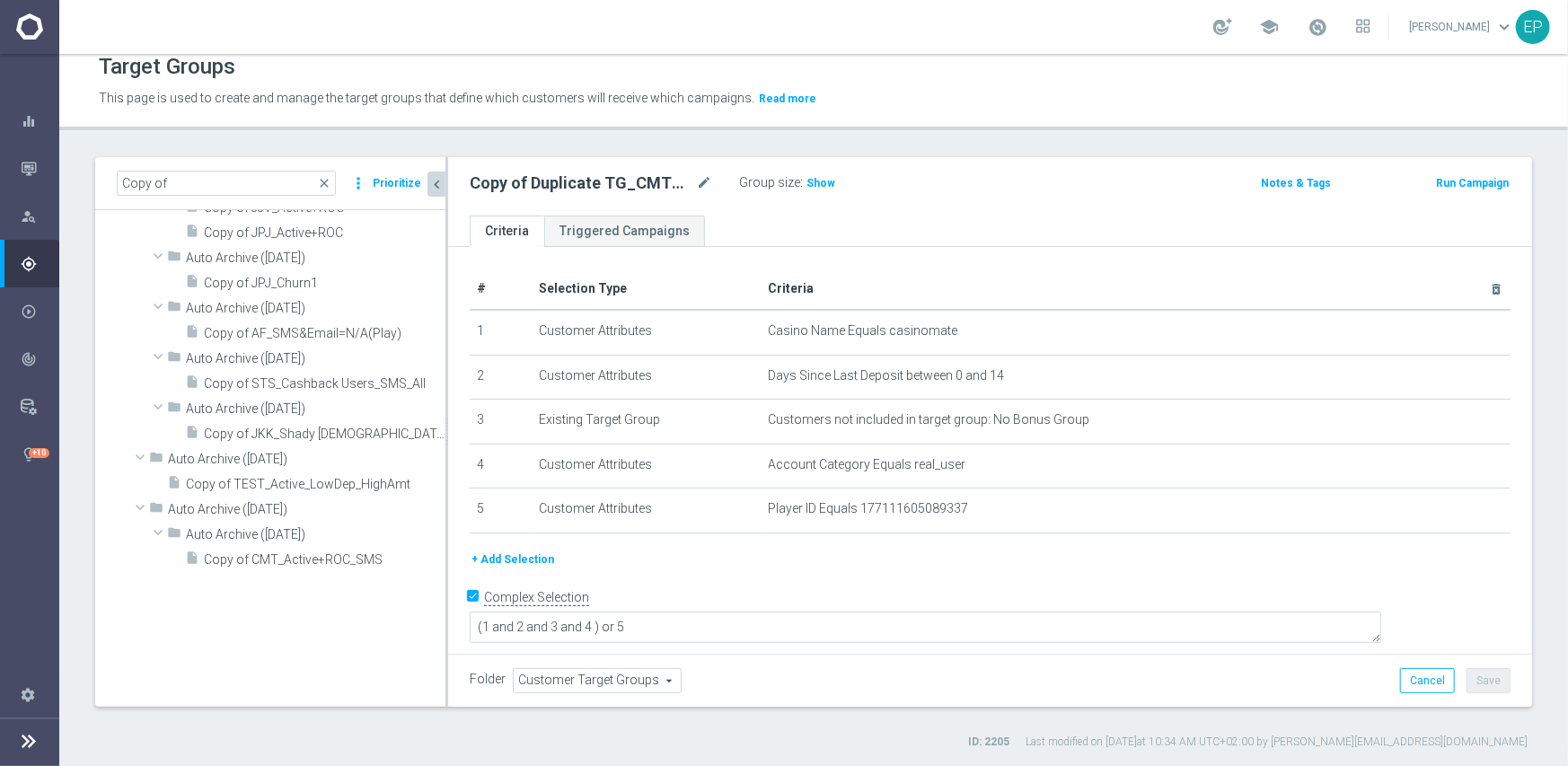
scroll to position [1737, 0]
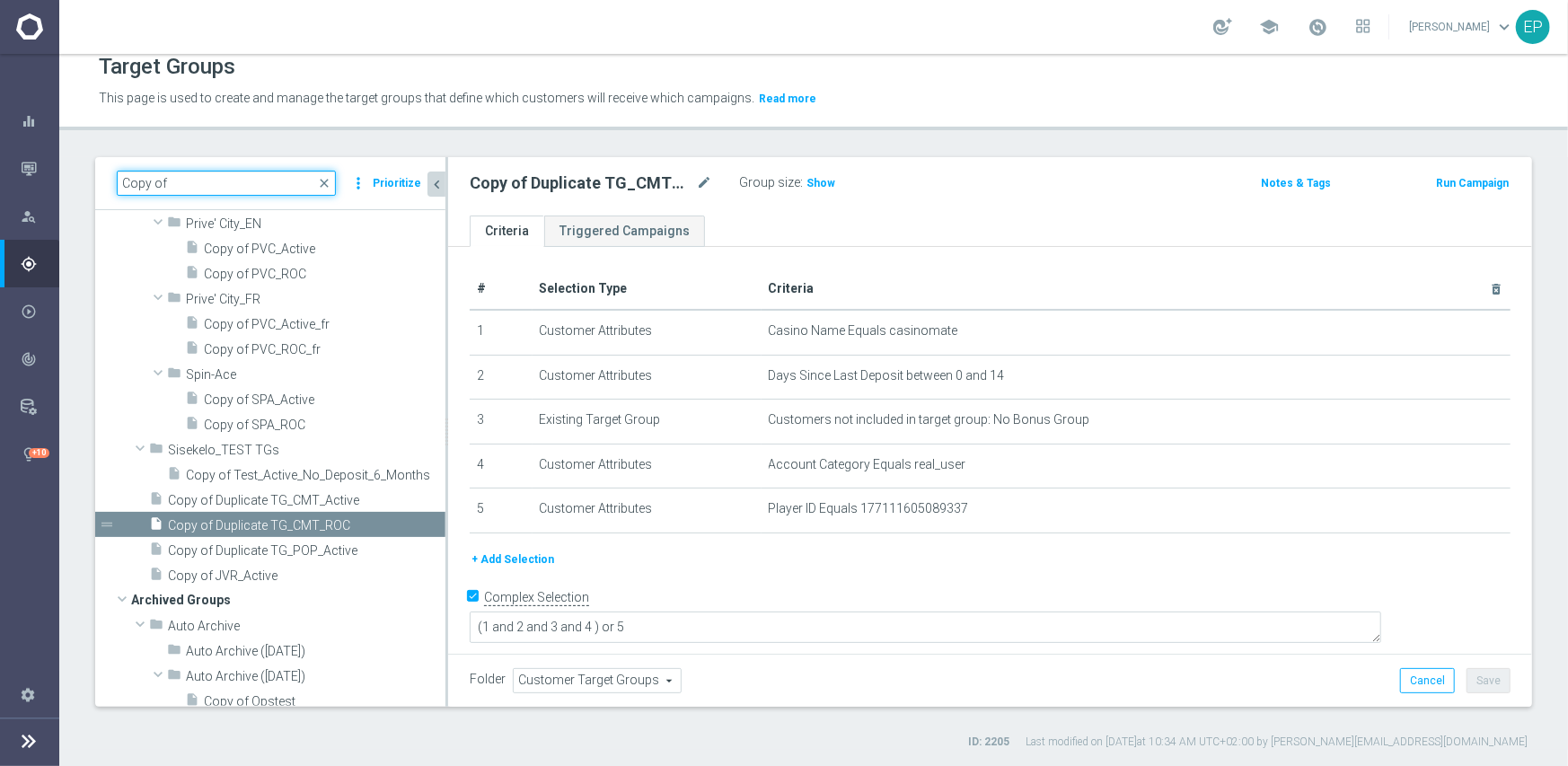
click at [180, 188] on input "Copy of" at bounding box center [226, 183] width 219 height 25
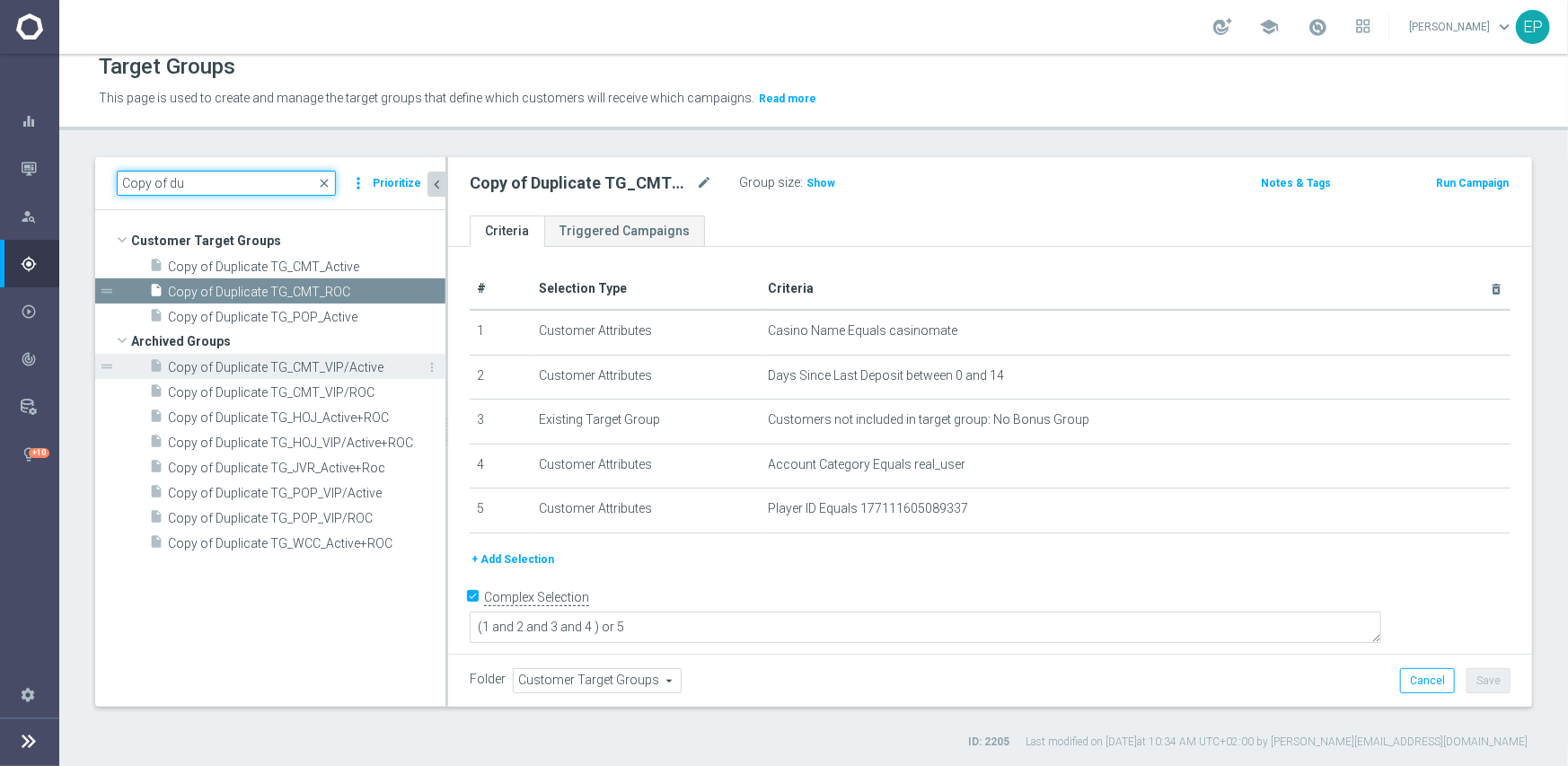
type input "Copy of du"
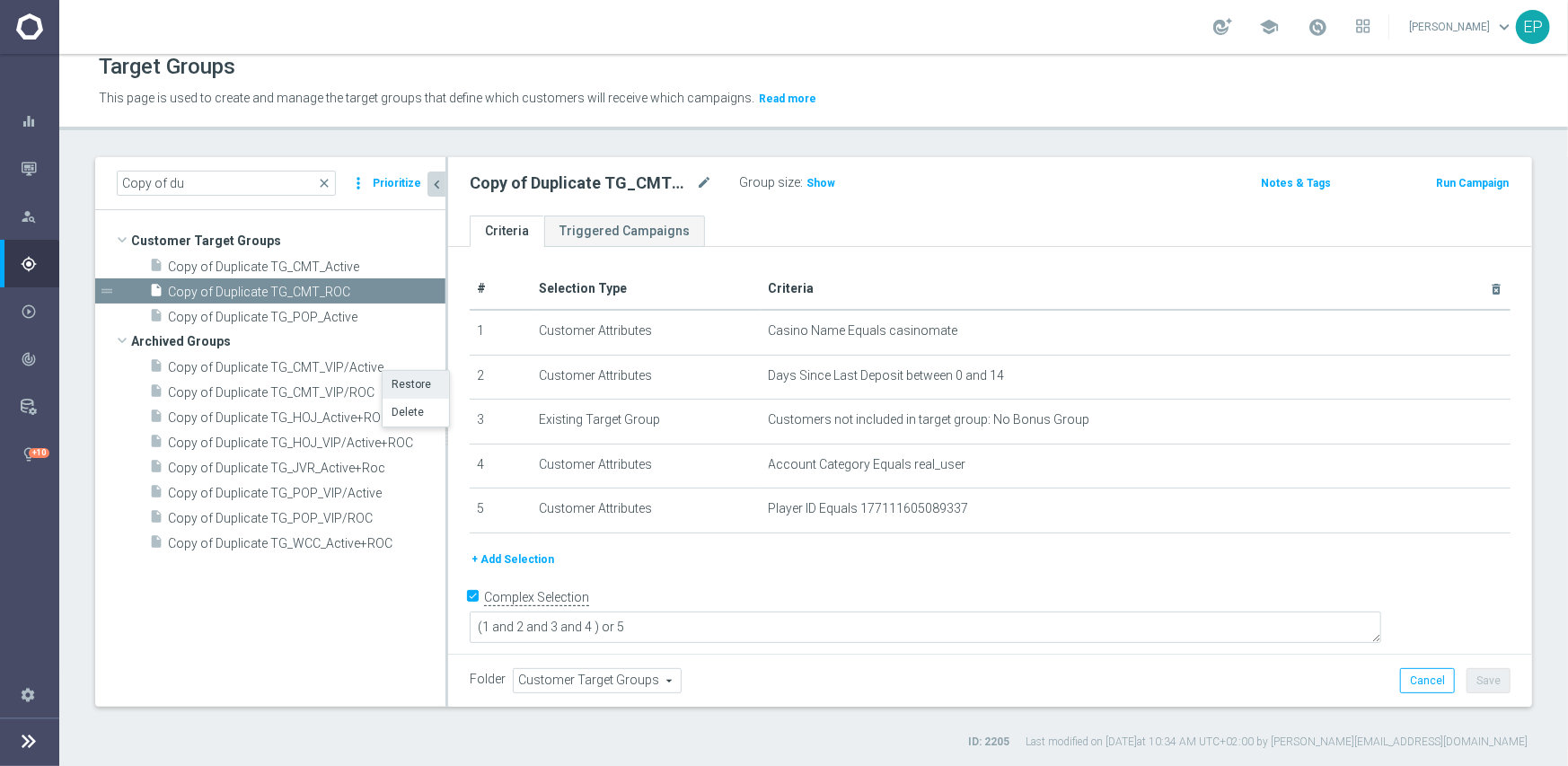
click at [406, 386] on li "Restore" at bounding box center [416, 384] width 67 height 28
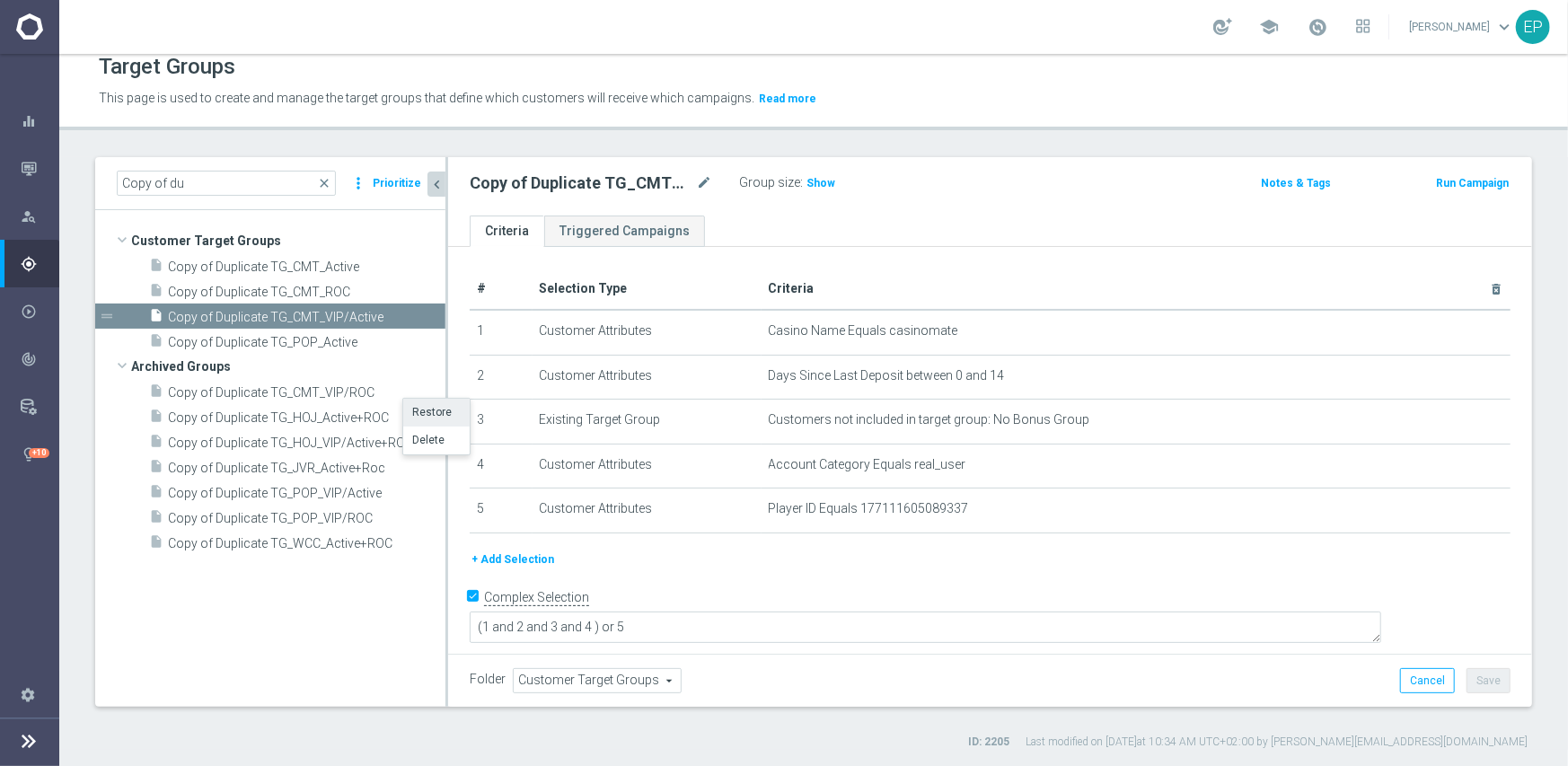
click at [427, 407] on li "Restore" at bounding box center [437, 412] width 67 height 28
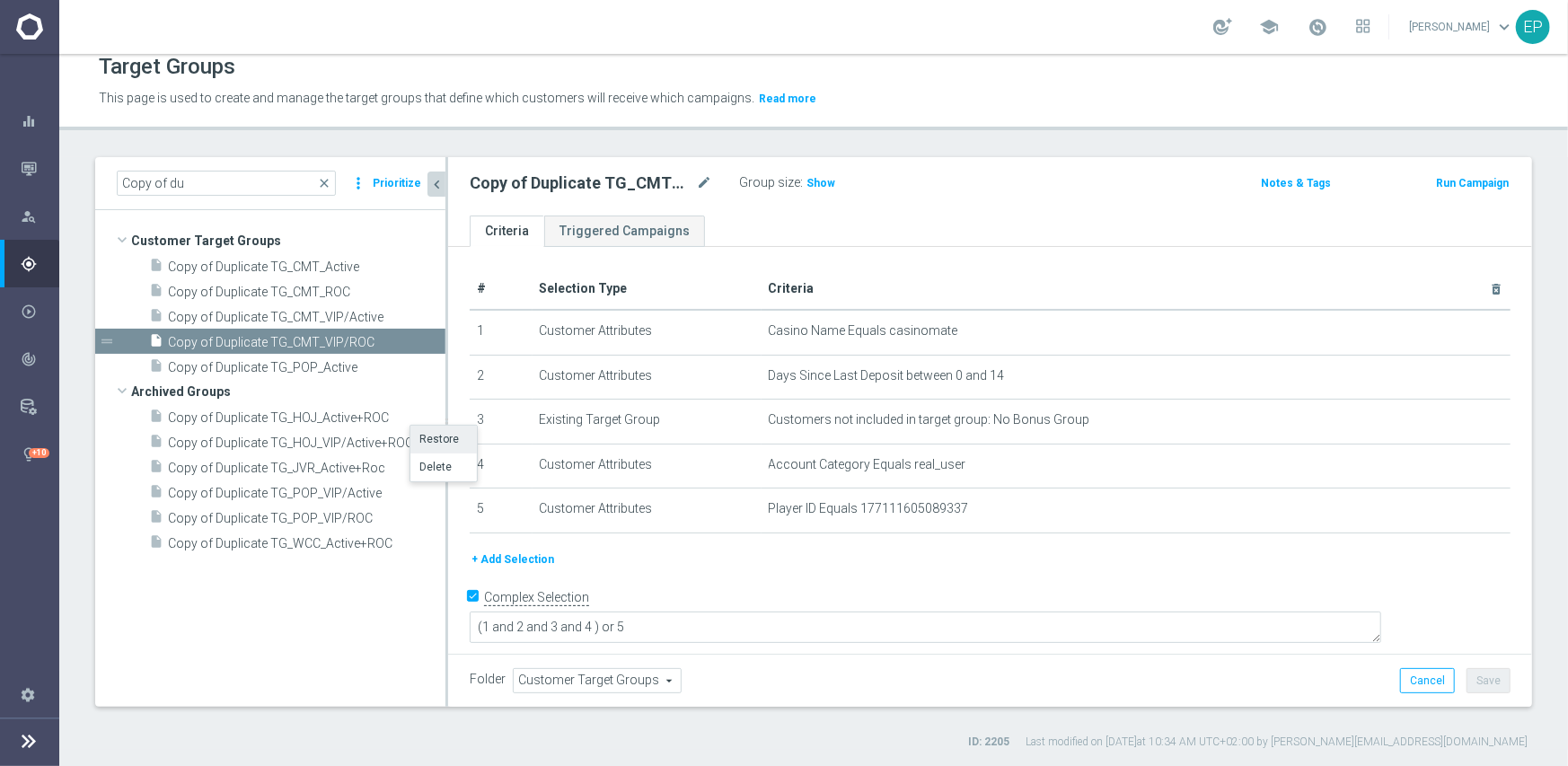
click at [428, 441] on li "Restore" at bounding box center [444, 439] width 67 height 28
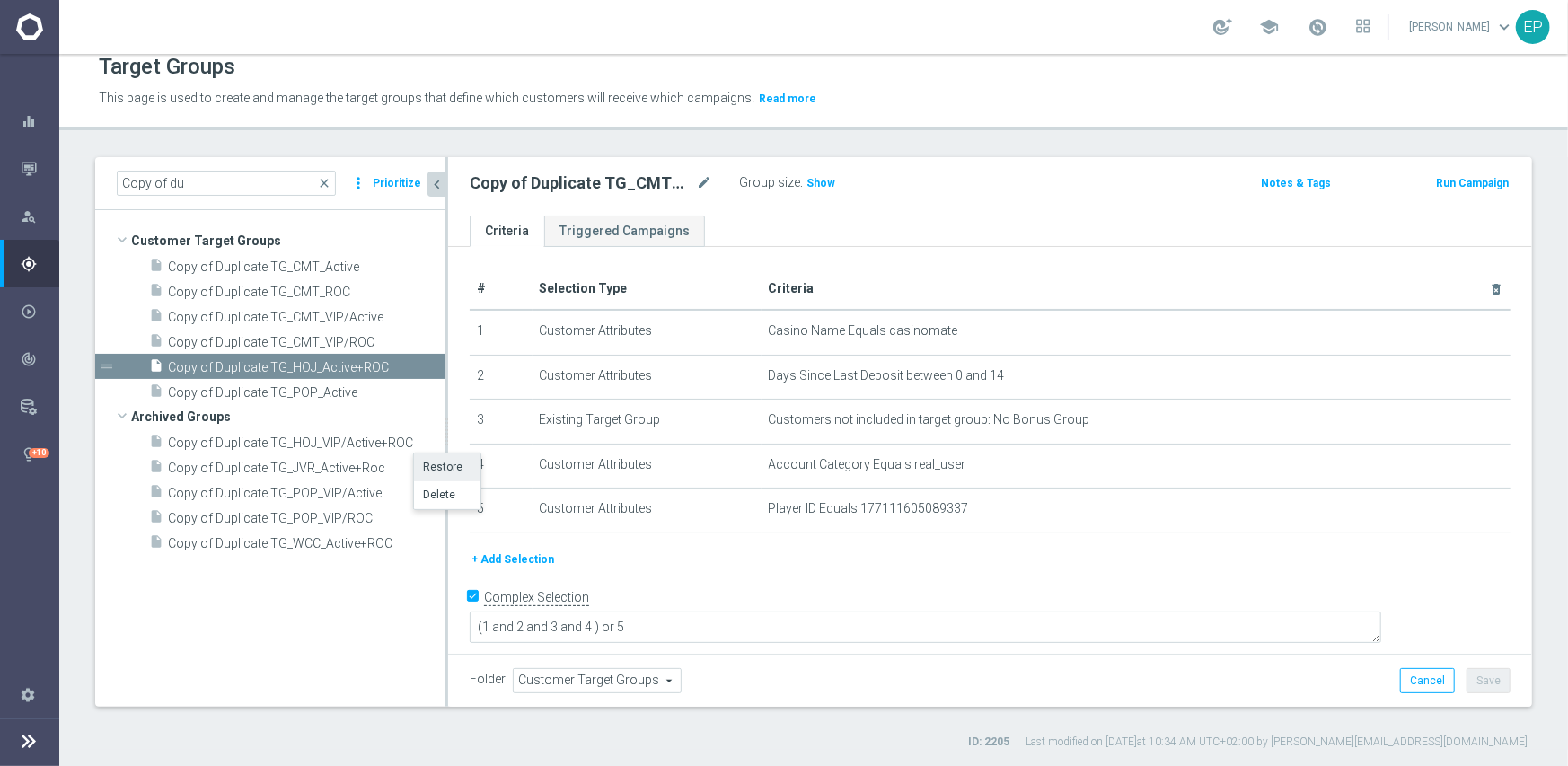
click at [425, 468] on li "Restore" at bounding box center [447, 467] width 67 height 28
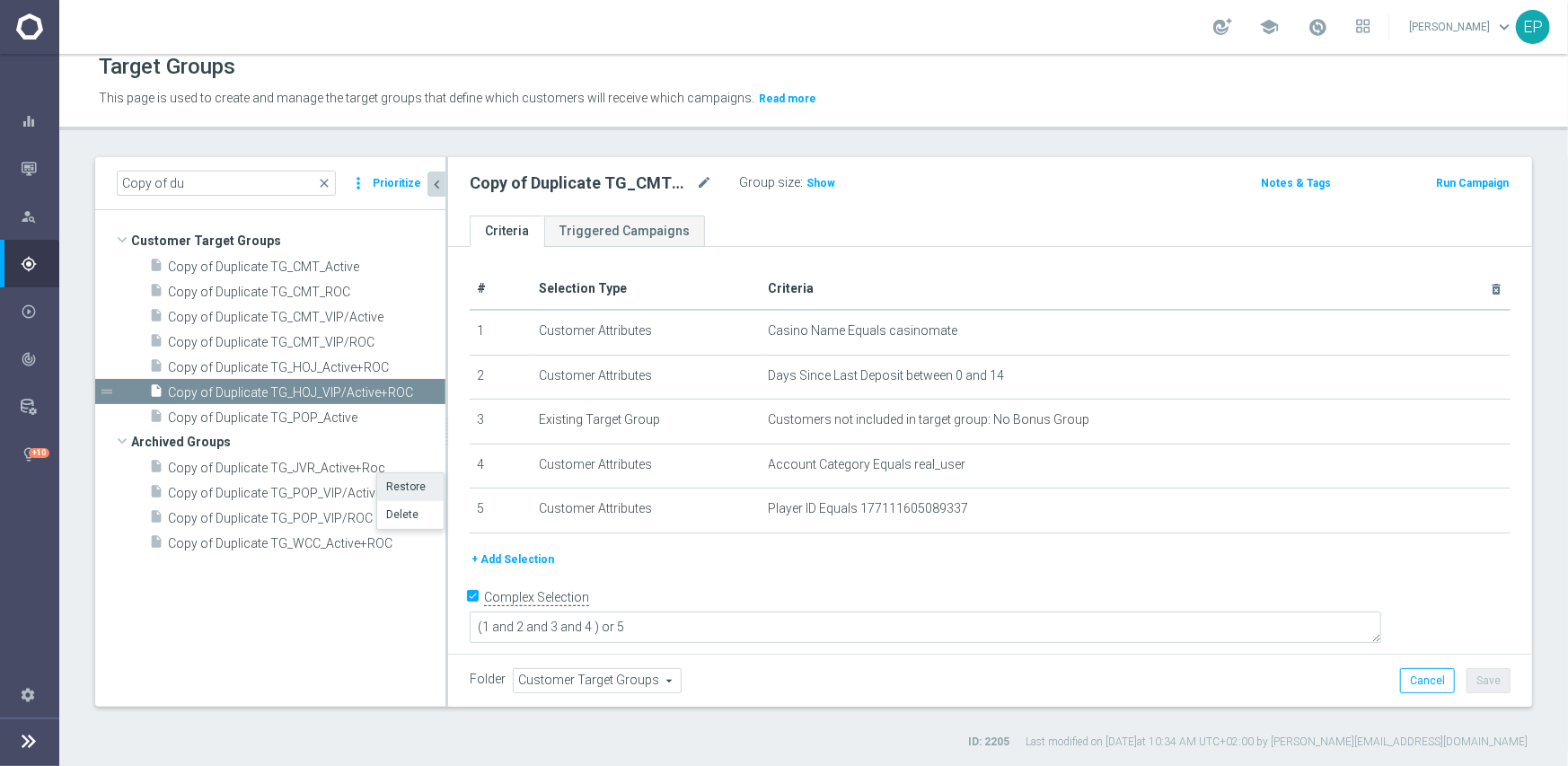
click at [417, 486] on li "Restore" at bounding box center [410, 487] width 67 height 28
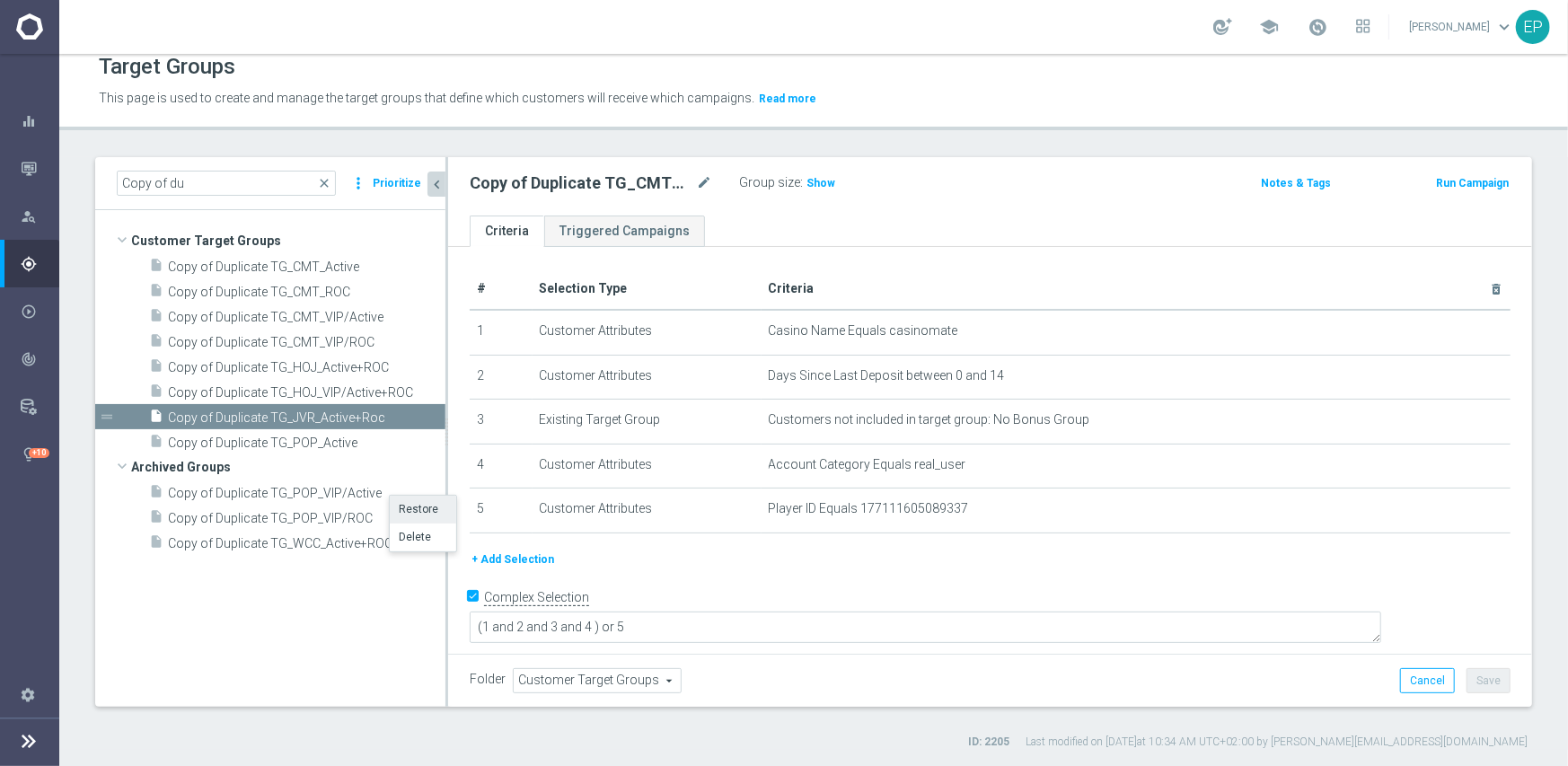
click at [403, 514] on li "Restore" at bounding box center [423, 510] width 67 height 28
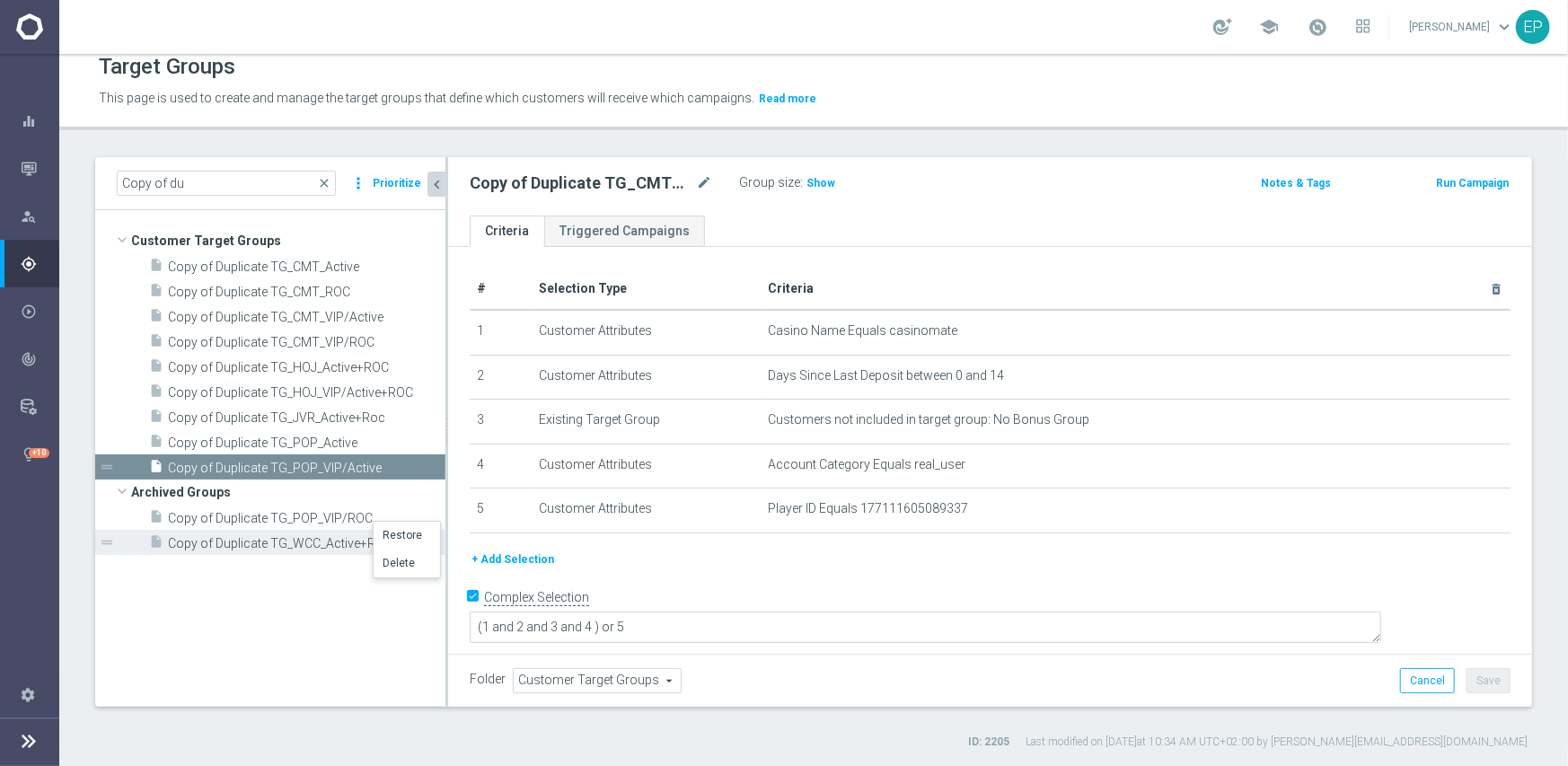
click at [403, 538] on li "Restore" at bounding box center [407, 535] width 67 height 28
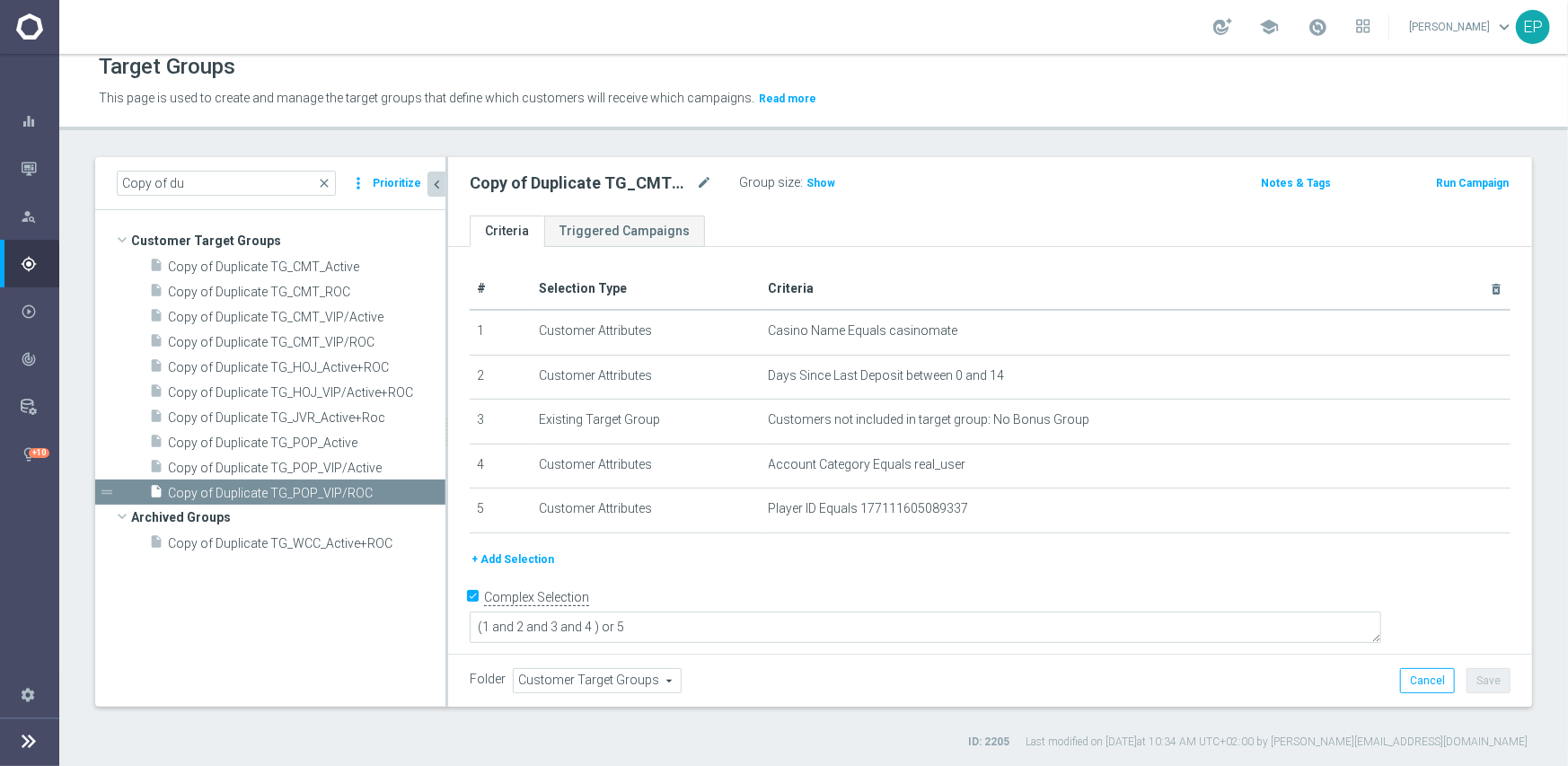
click at [578, 679] on span "Customer Target Groups" at bounding box center [596, 681] width 167 height 23
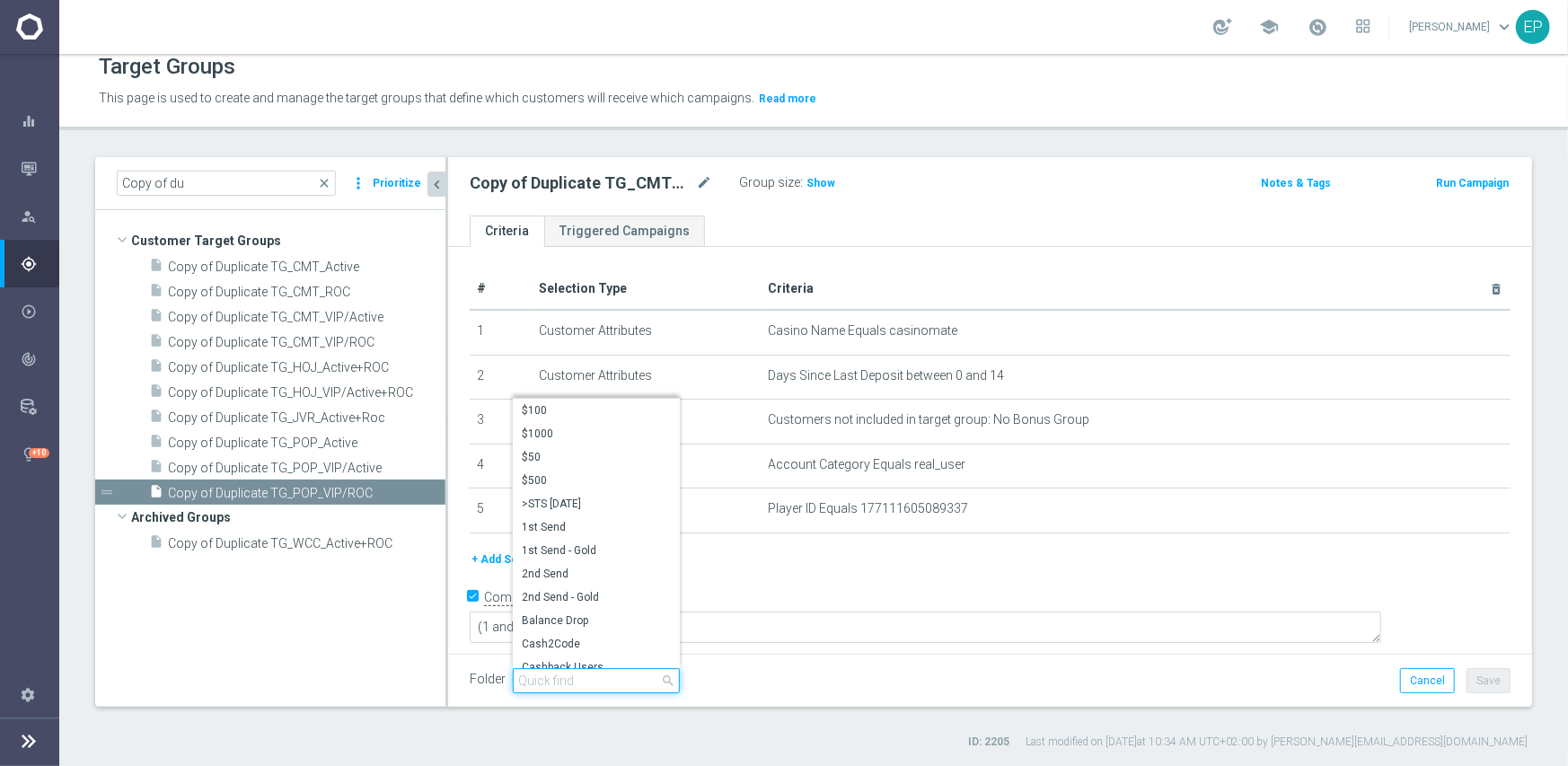
click at [593, 683] on input "search" at bounding box center [595, 681] width 167 height 25
click at [727, 678] on div "Folder Customer Target Groups Customer Target Groups arrow_drop_down engage clo…" at bounding box center [991, 681] width 1041 height 25
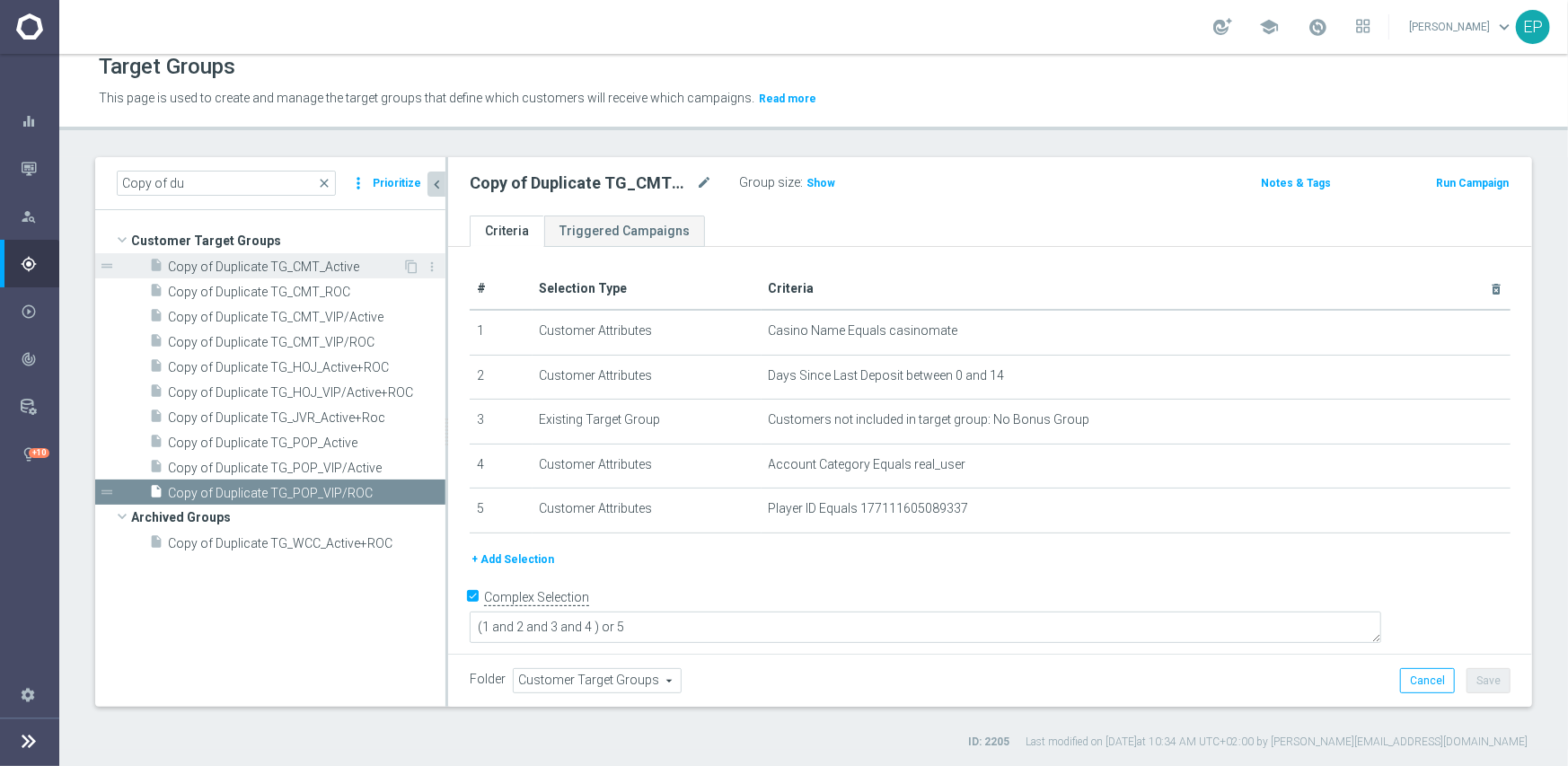
click at [304, 269] on span "Copy of Duplicate TG_CMT_Active" at bounding box center [285, 267] width 235 height 15
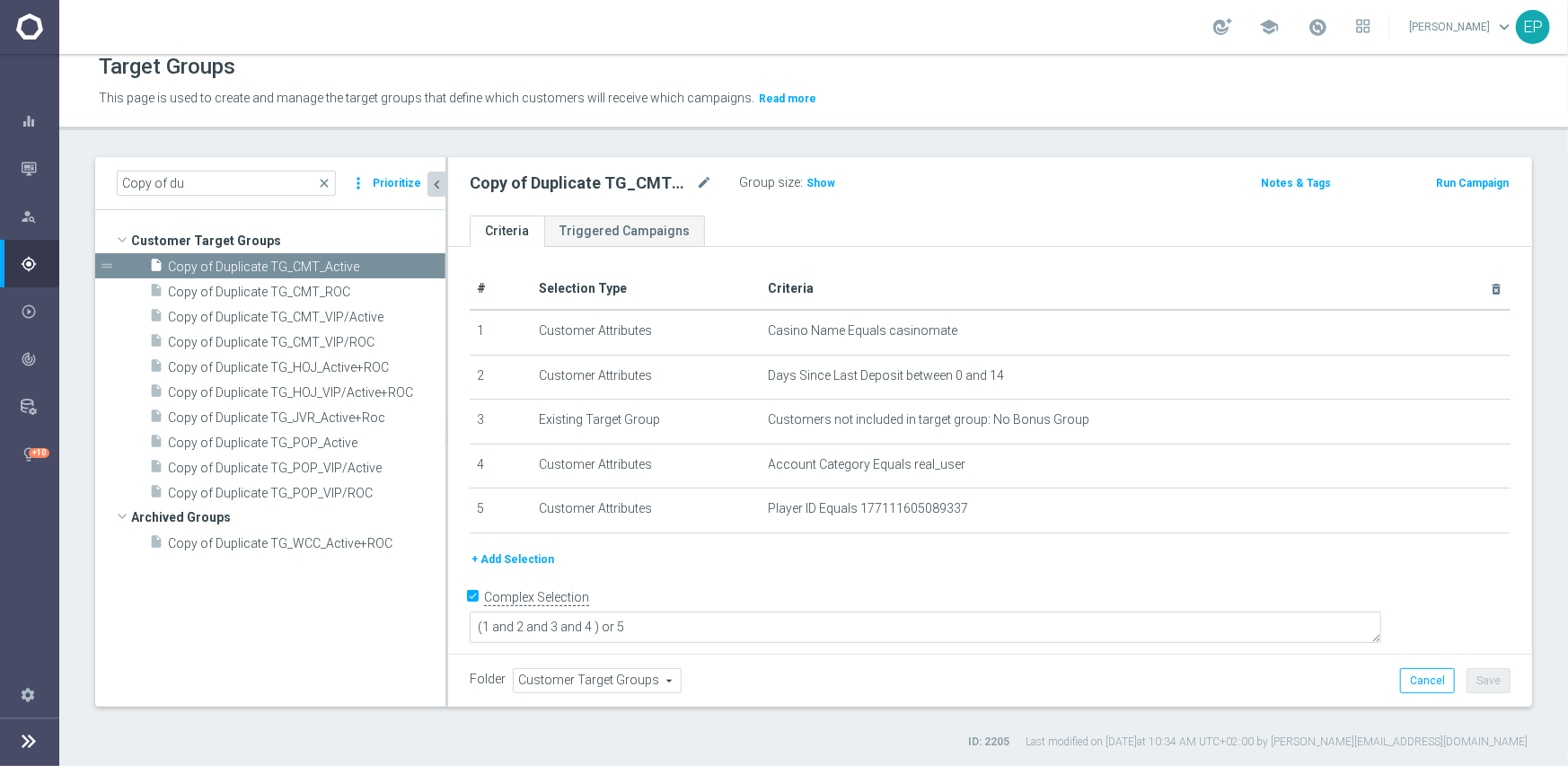
click at [602, 678] on span "Customer Target Groups" at bounding box center [596, 681] width 167 height 23
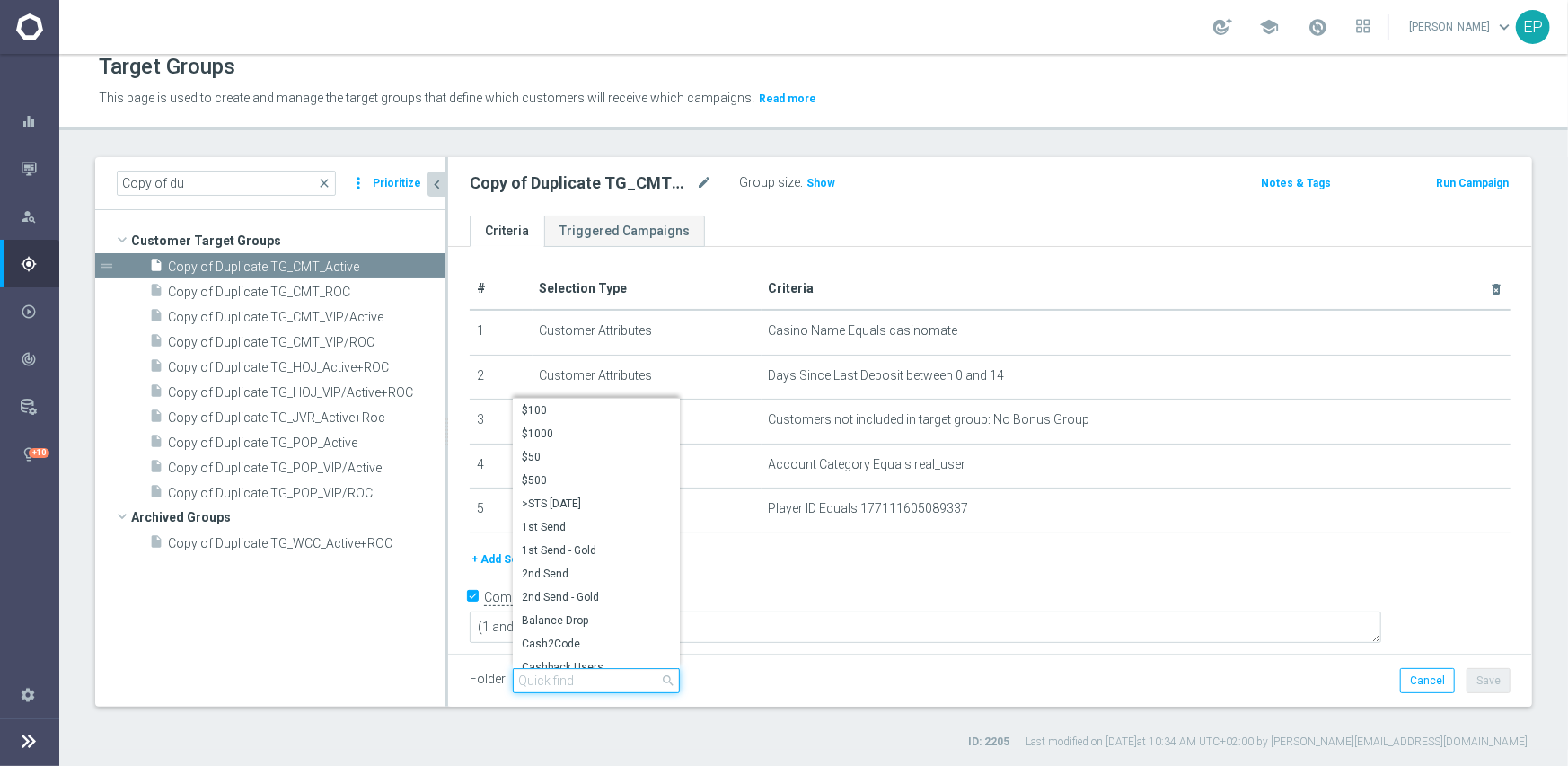
click at [601, 679] on input "search" at bounding box center [595, 681] width 167 height 25
paste input "engage"
type input "engage"
click at [595, 410] on span "CMT Engaged" at bounding box center [595, 411] width 149 height 14
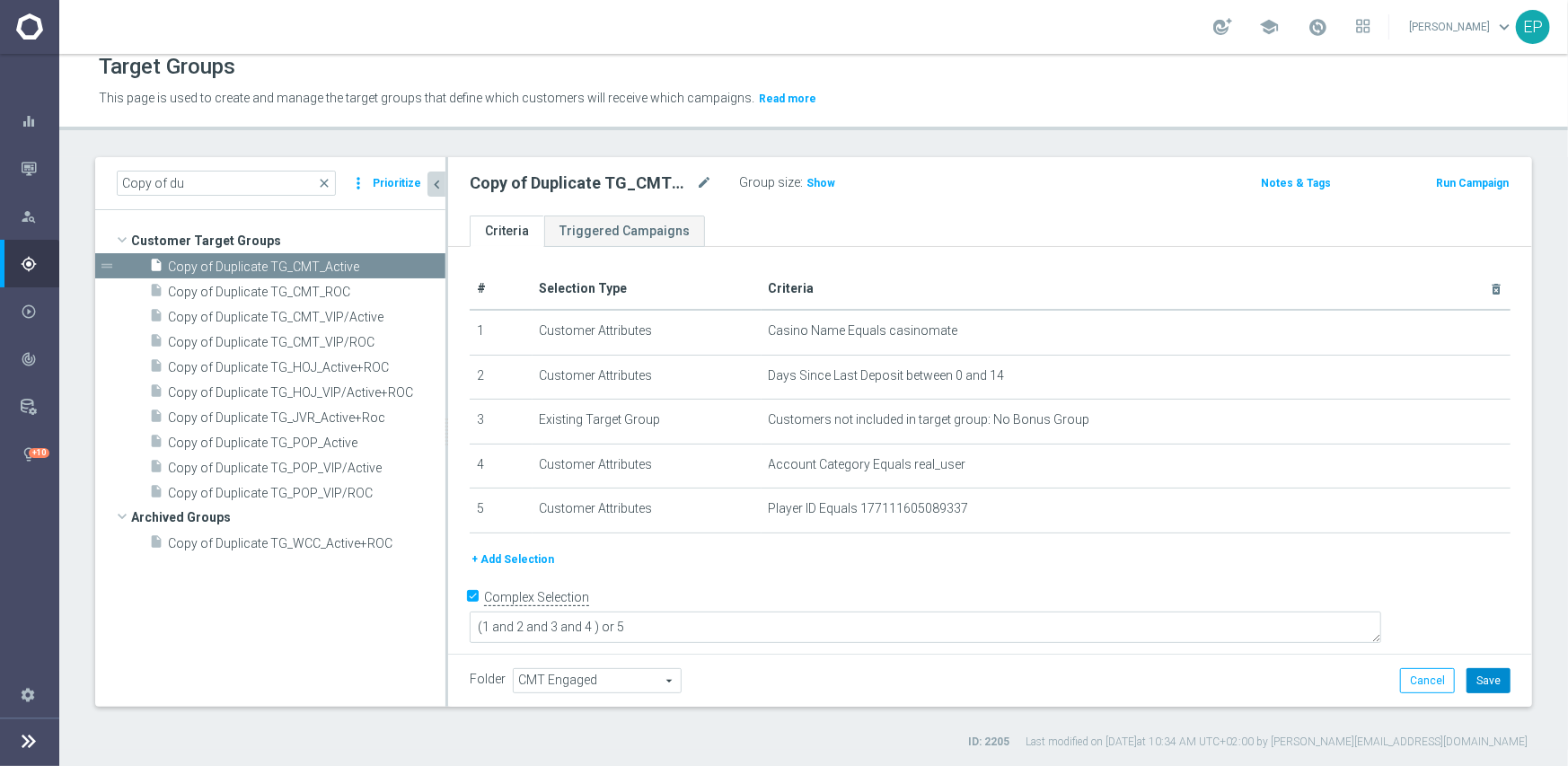
click at [1472, 672] on button "Save" at bounding box center [1489, 681] width 44 height 25
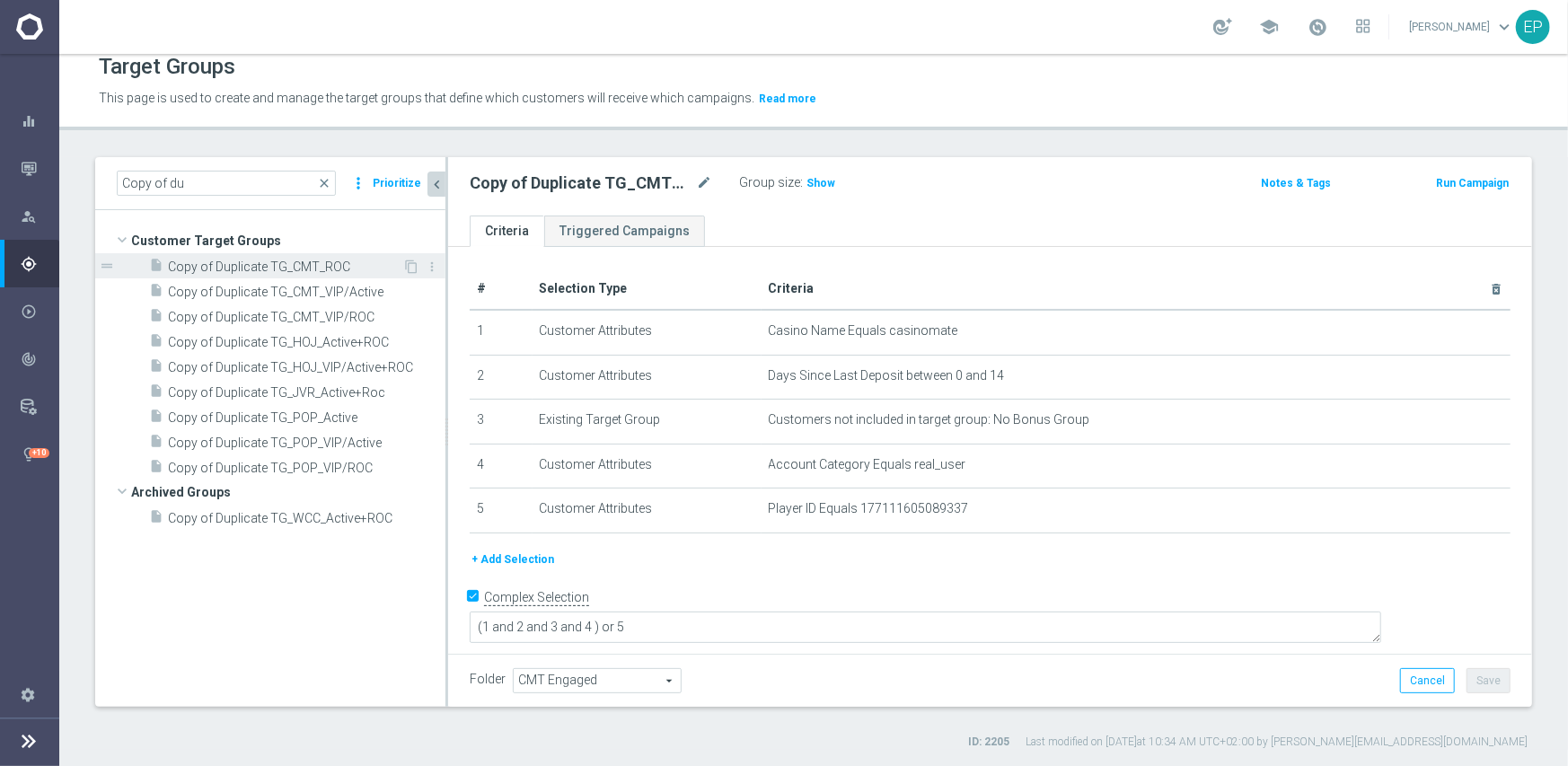
click at [318, 266] on span "Copy of Duplicate TG_CMT_ROC" at bounding box center [285, 267] width 235 height 15
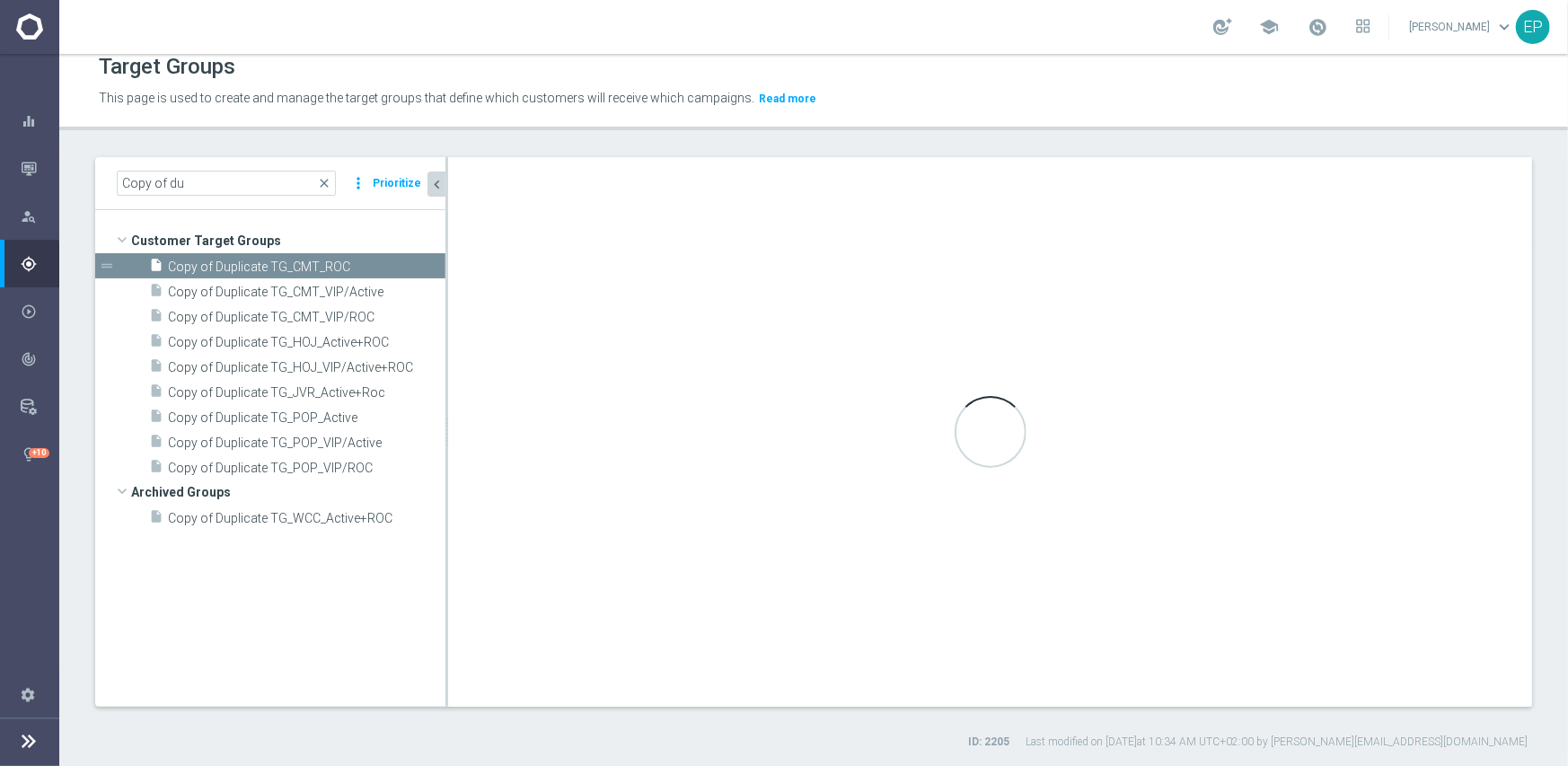
type input "Customer Target Groups"
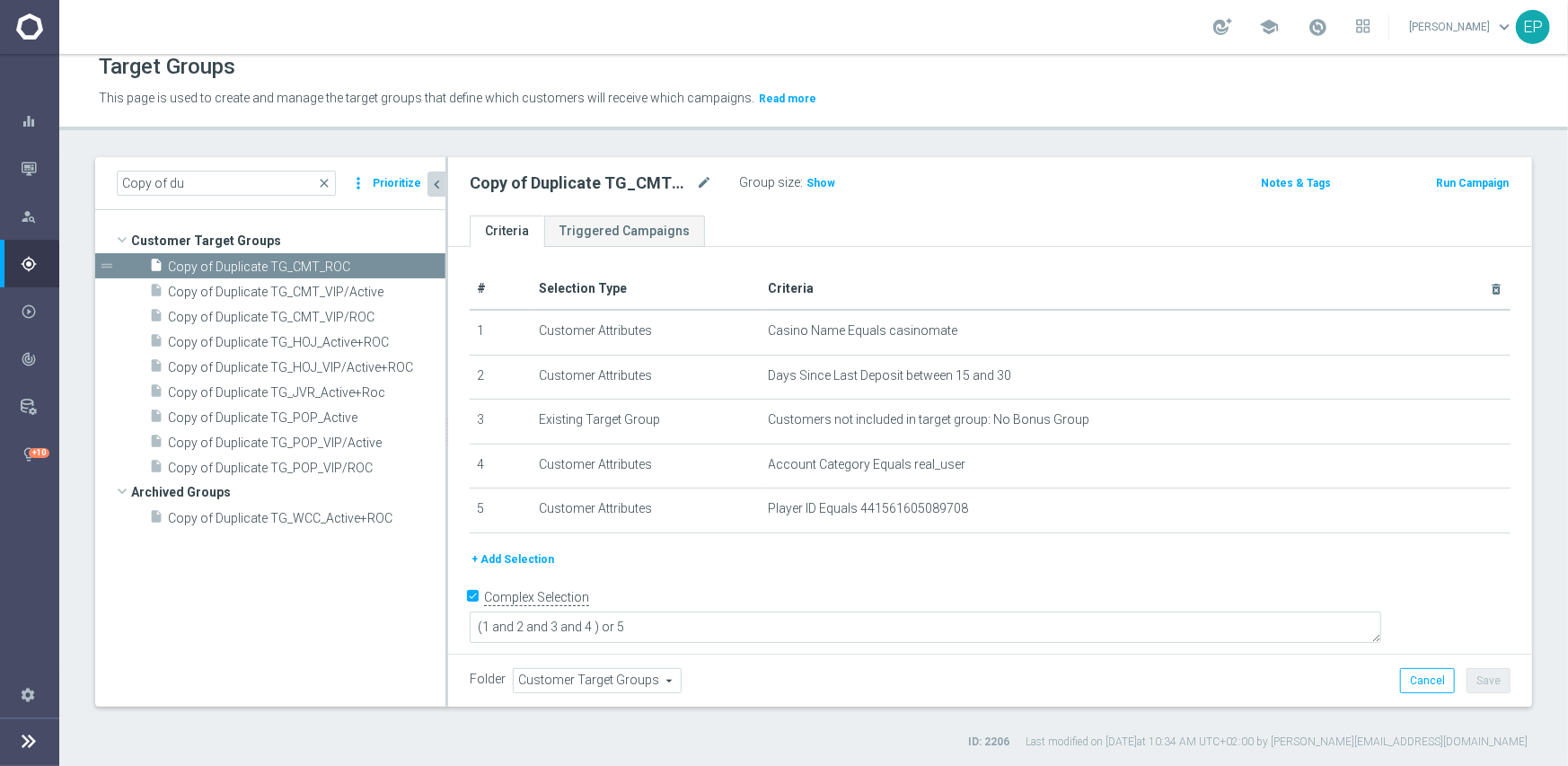
click at [593, 673] on span "Customer Target Groups" at bounding box center [596, 681] width 167 height 23
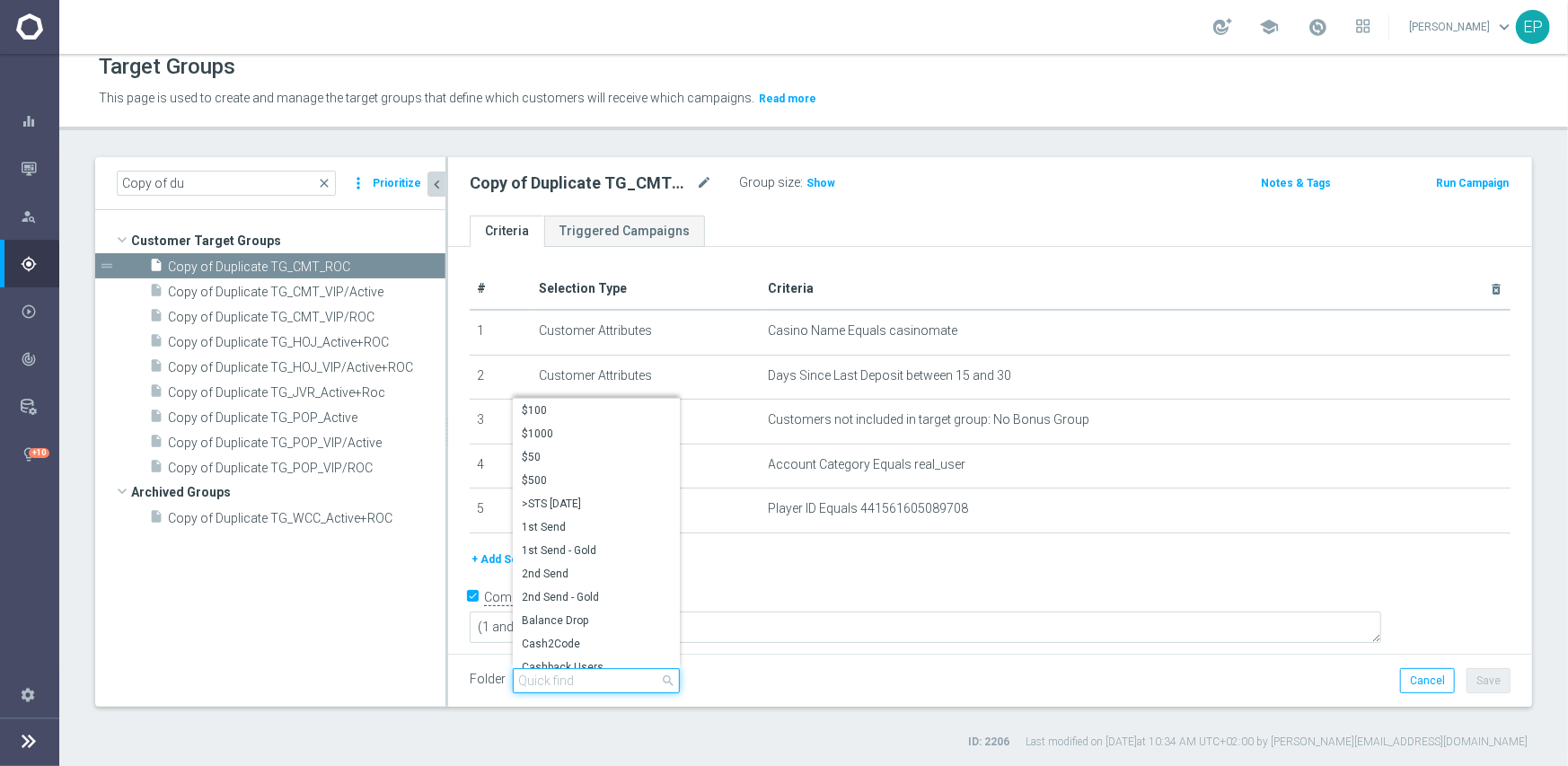
click at [596, 685] on input "search" at bounding box center [595, 681] width 167 height 25
paste input "engage"
type input "engage"
click at [569, 411] on span "CMT Engaged" at bounding box center [595, 411] width 149 height 14
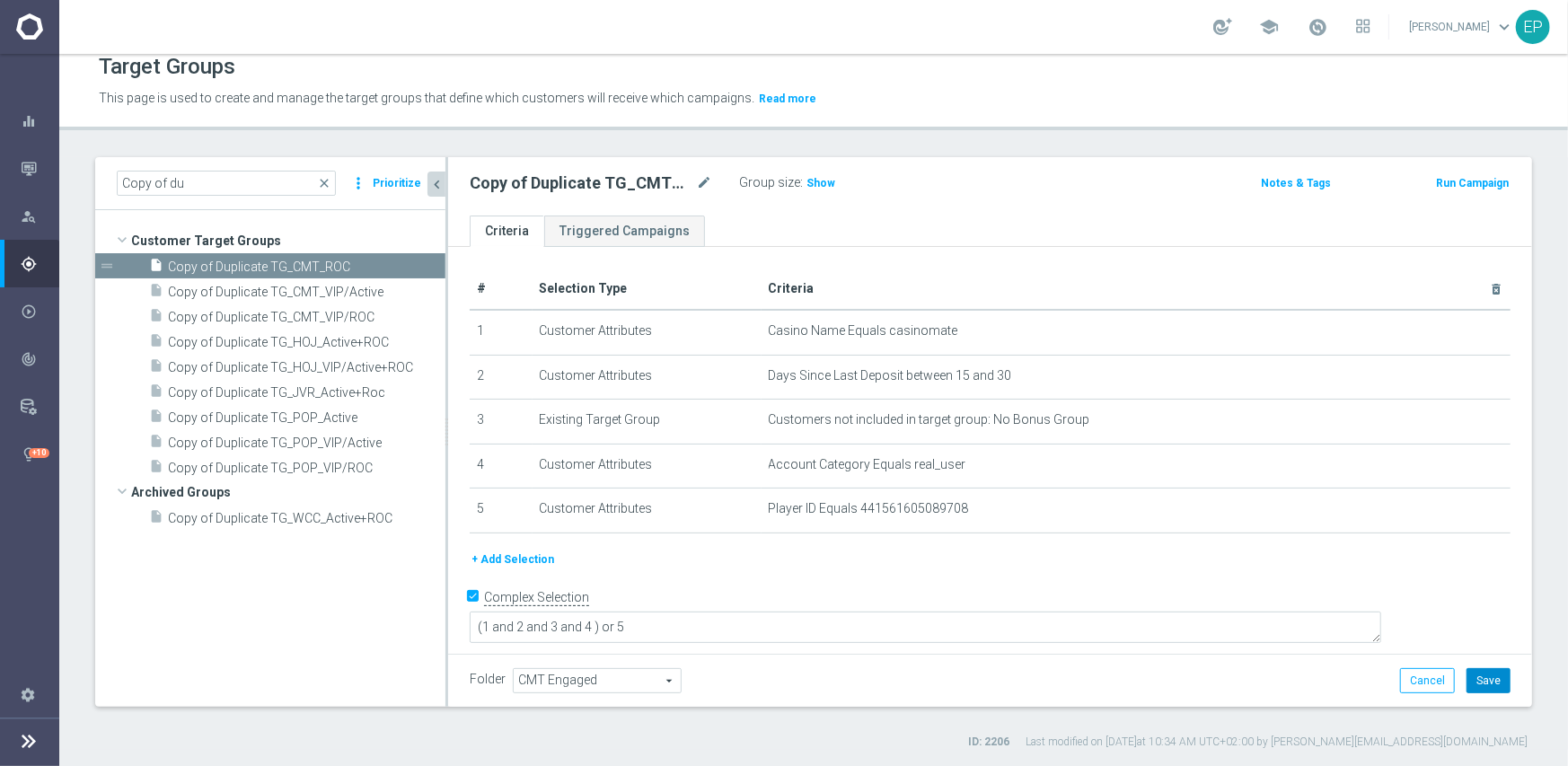
click at [1471, 676] on button "Save" at bounding box center [1489, 681] width 44 height 25
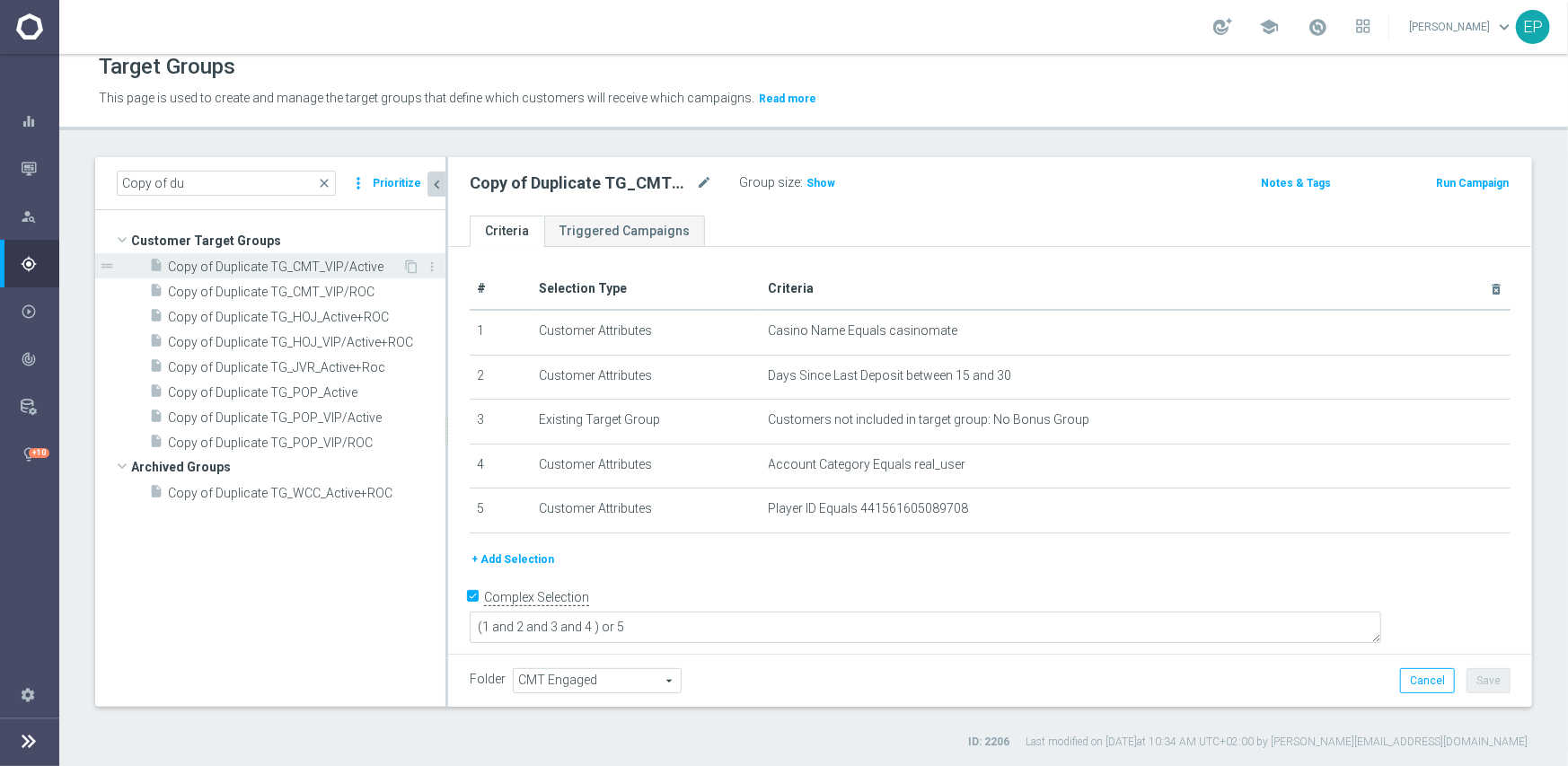
click at [297, 263] on span "Copy of Duplicate TG_CMT_VIP/Active" at bounding box center [285, 267] width 235 height 15
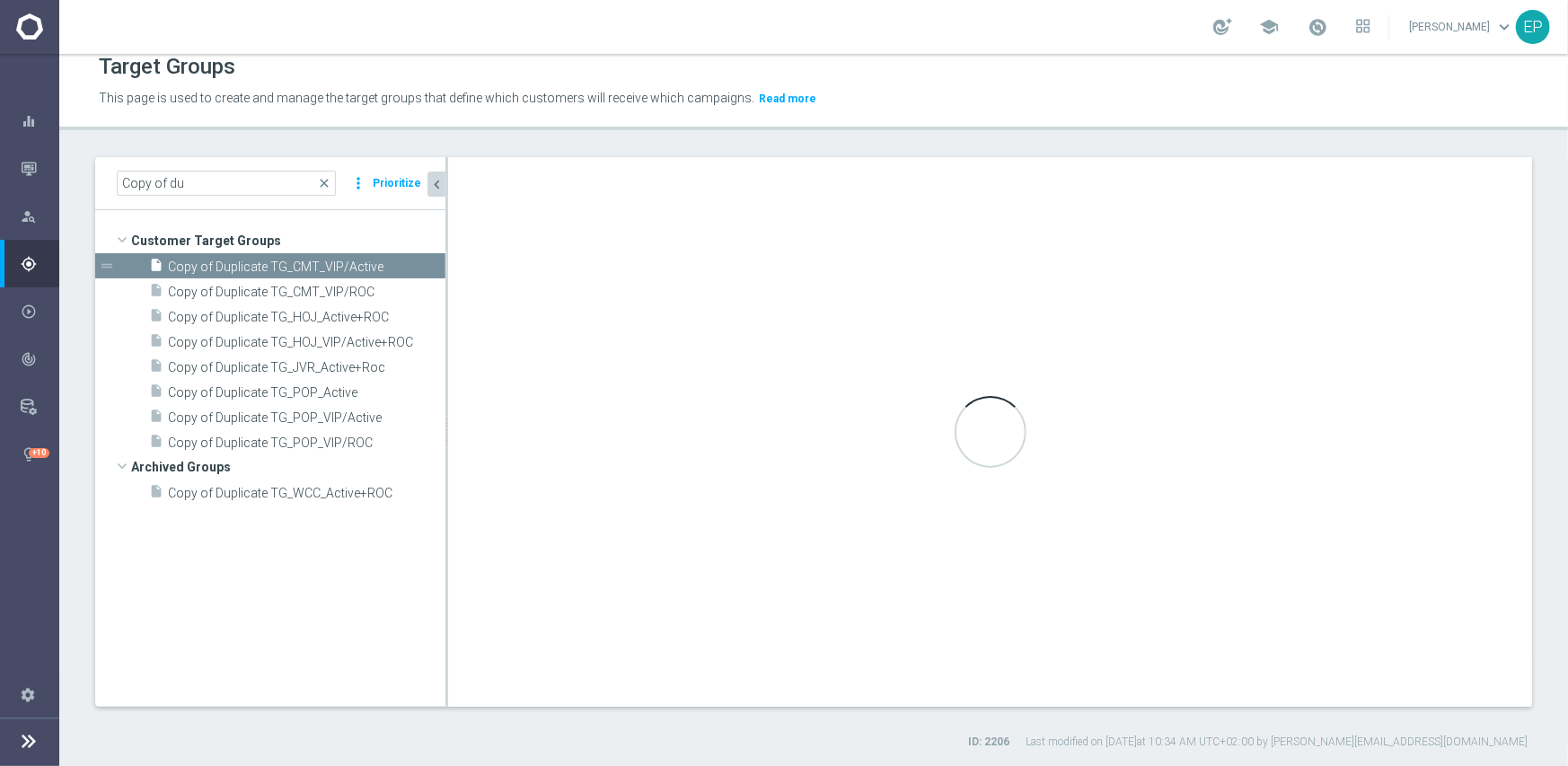
type input "Customer Target Groups"
type textarea "(1 and 2 and 3 and 4) or 5"
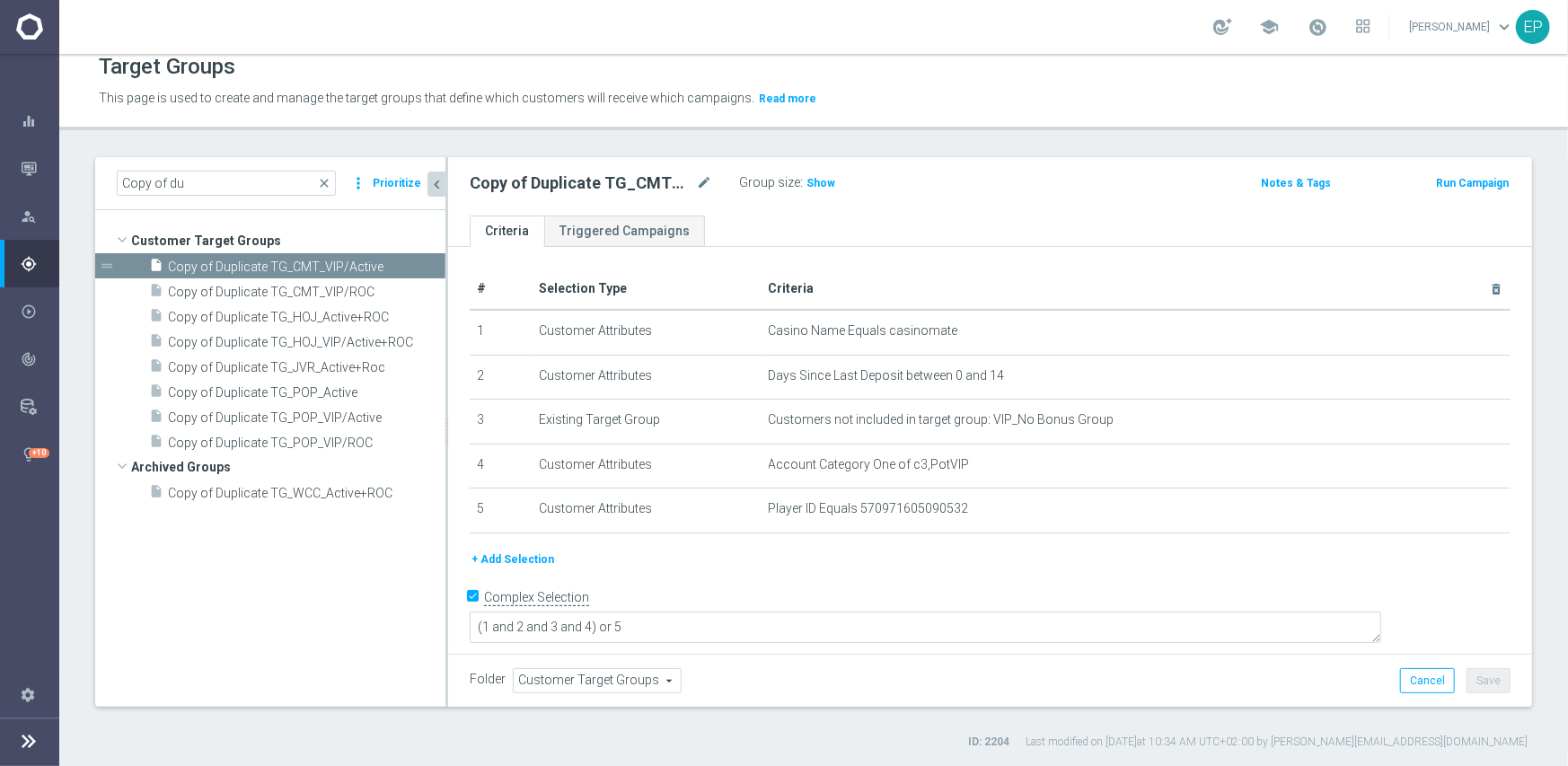
click at [610, 678] on span "Customer Target Groups" at bounding box center [596, 681] width 167 height 23
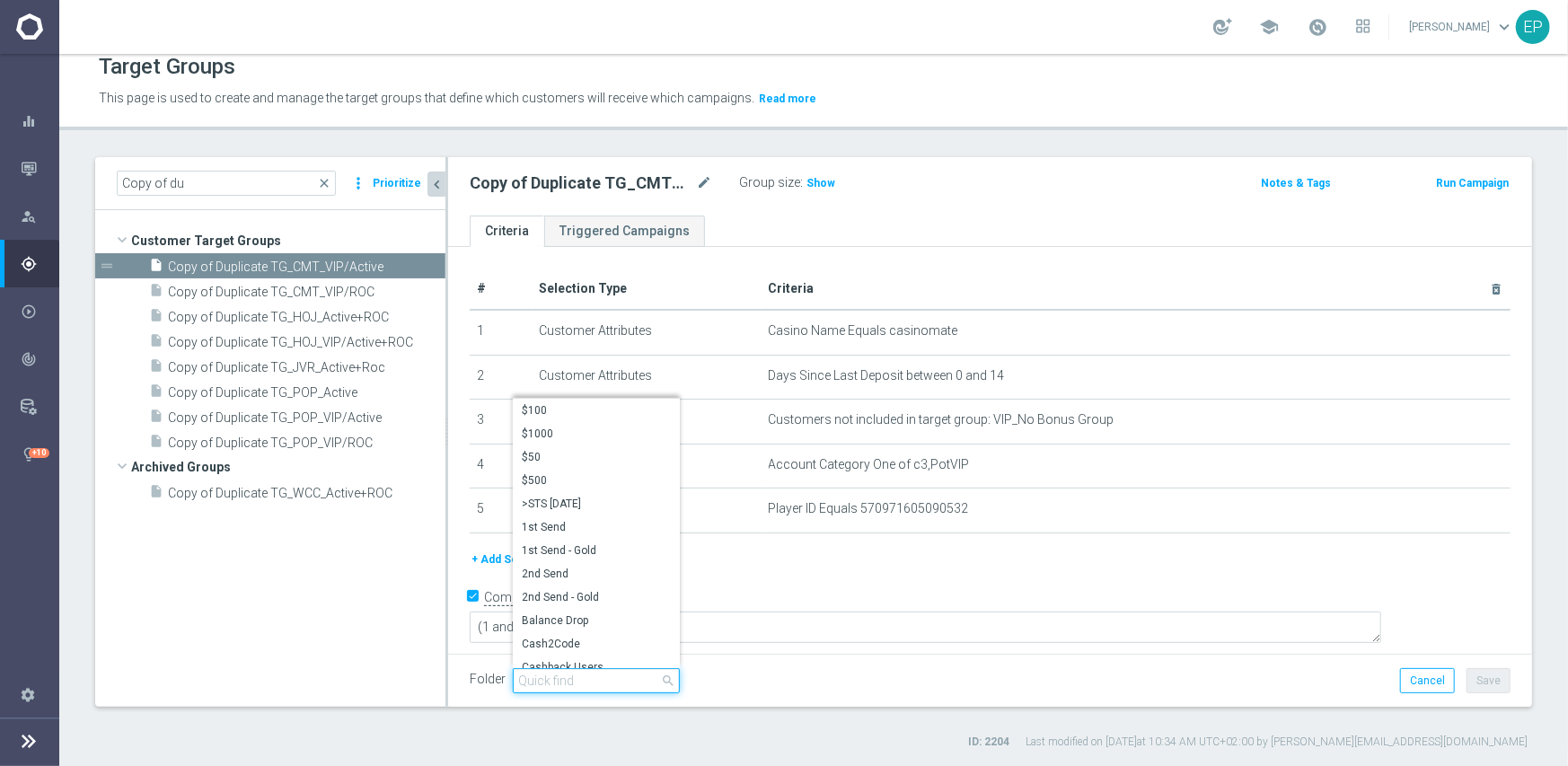
click at [602, 679] on input "search" at bounding box center [595, 681] width 167 height 25
paste input "engage"
type input "engage"
click at [584, 405] on span "CMT Engaged" at bounding box center [595, 411] width 149 height 14
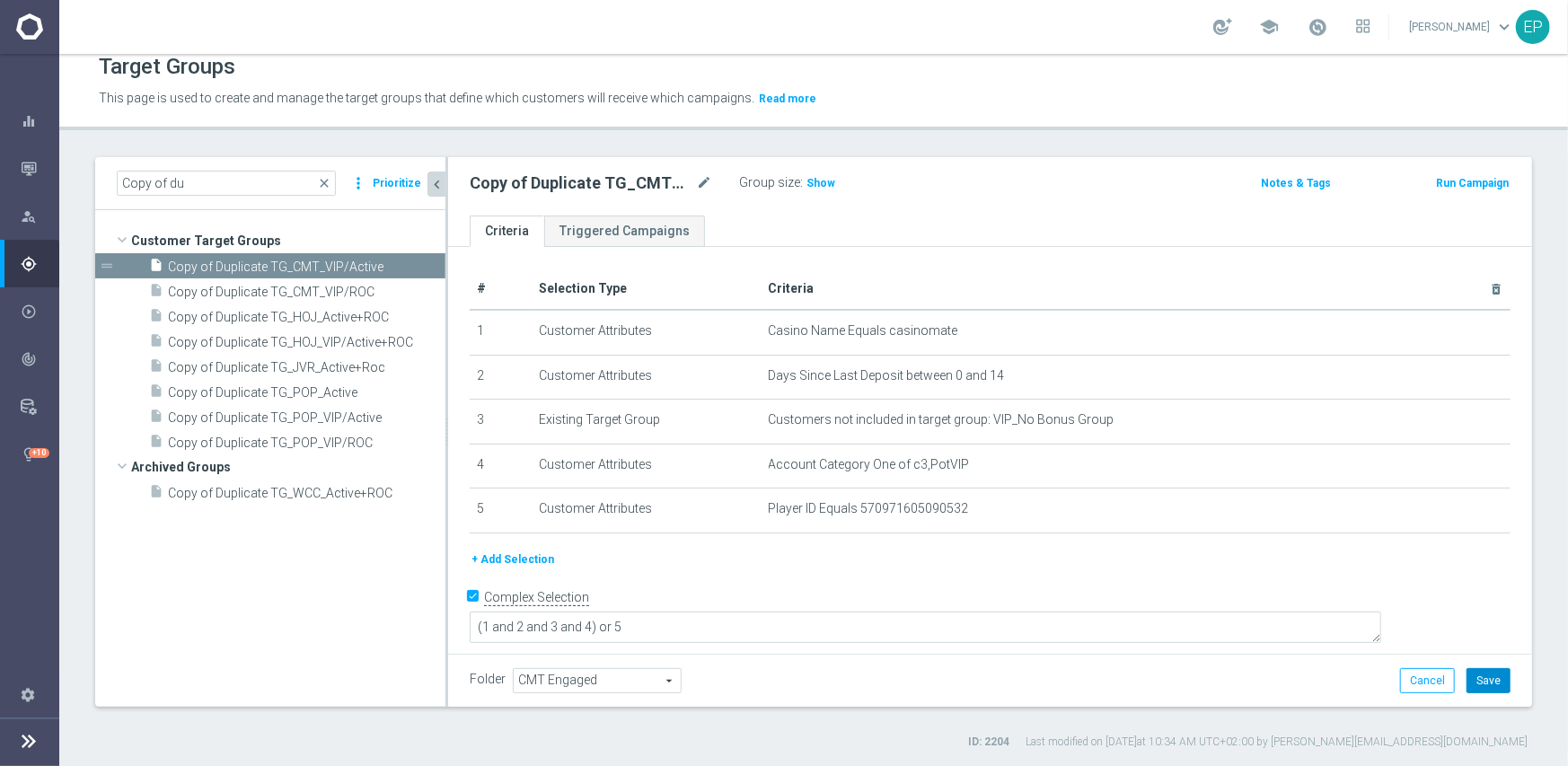
click at [1467, 680] on button "Save" at bounding box center [1489, 681] width 44 height 25
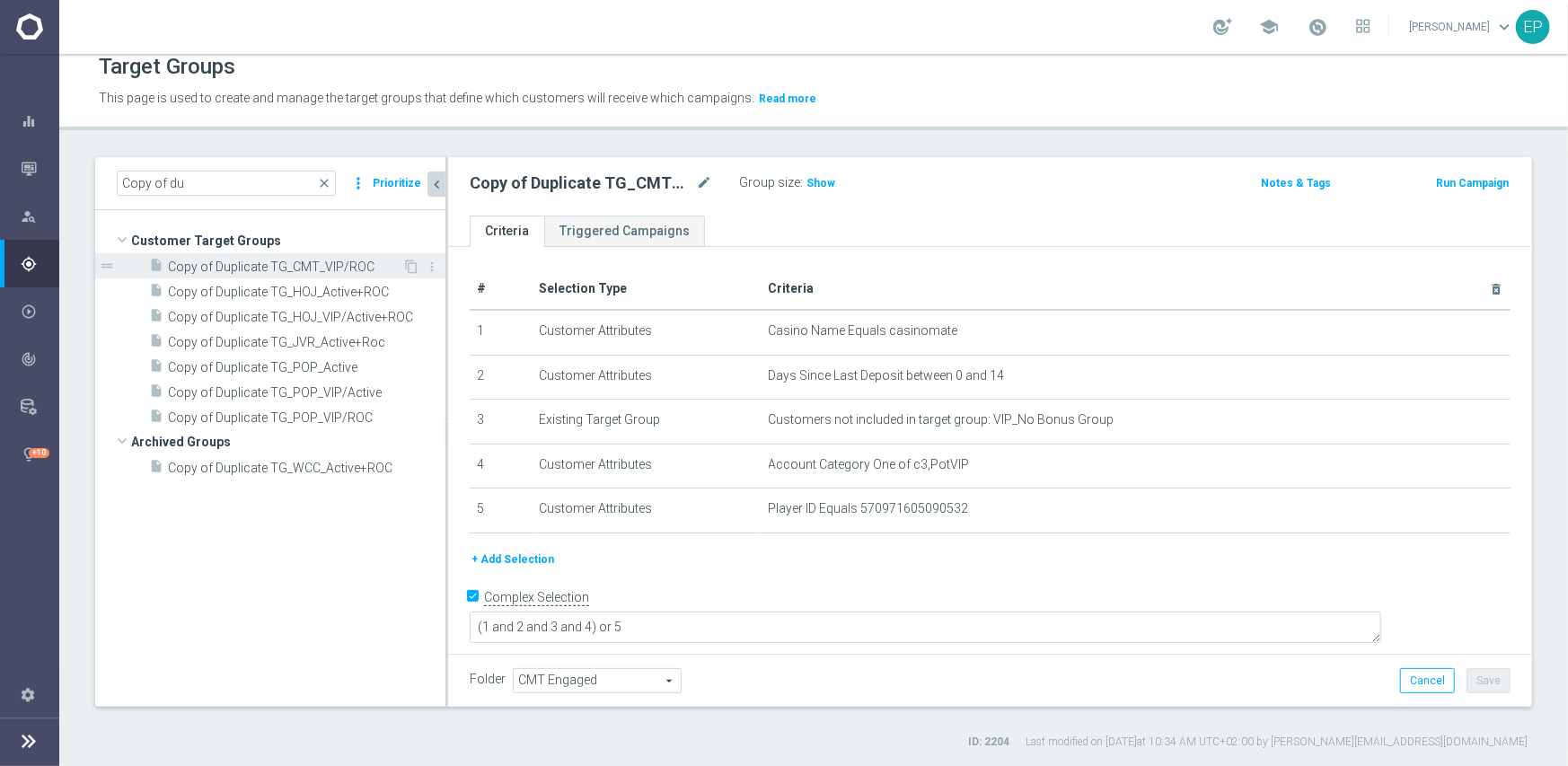
click at [327, 269] on span "Copy of Duplicate TG_CMT_VIP/ROC" at bounding box center [285, 267] width 235 height 15
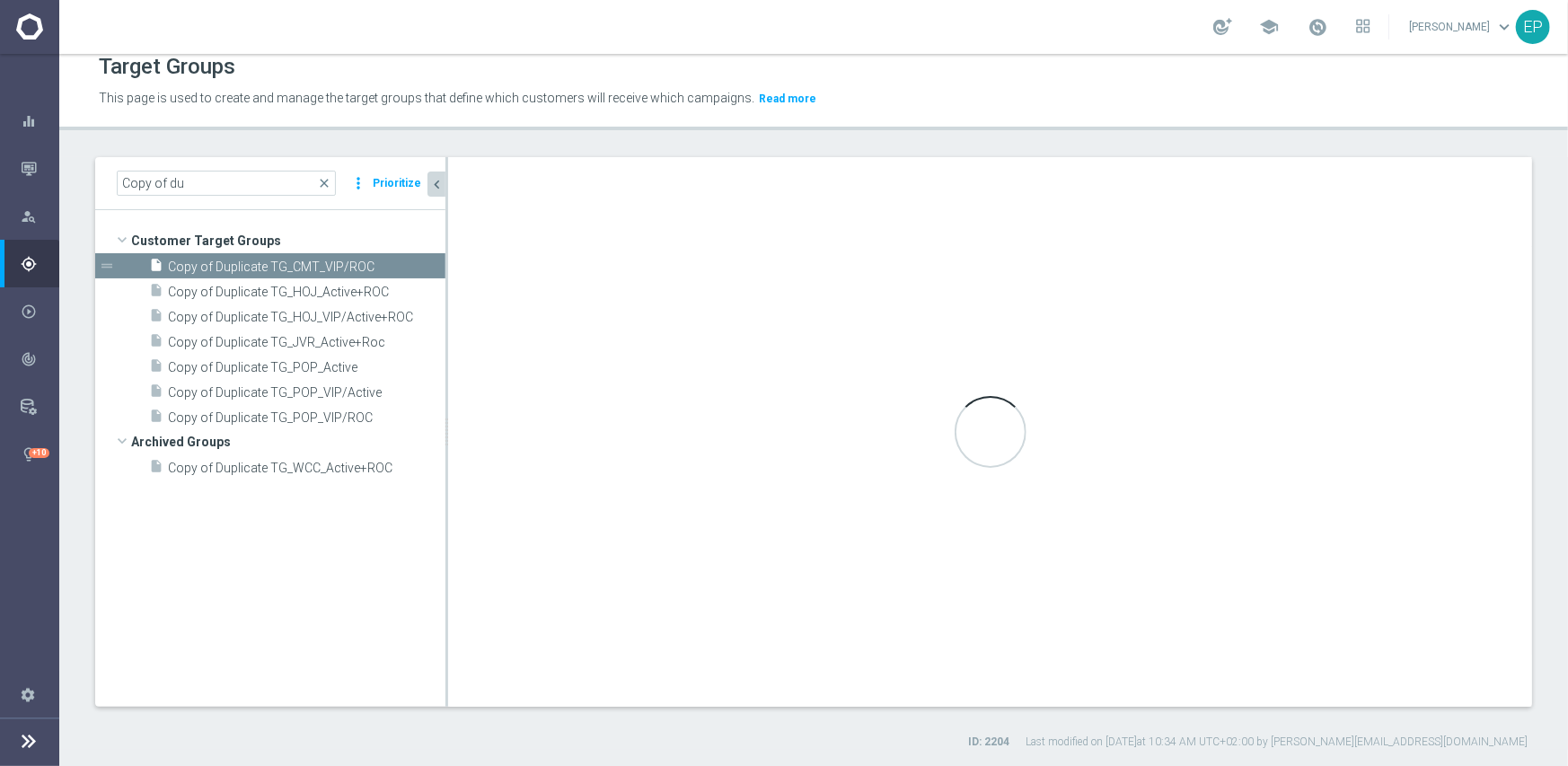
type input "Customer Target Groups"
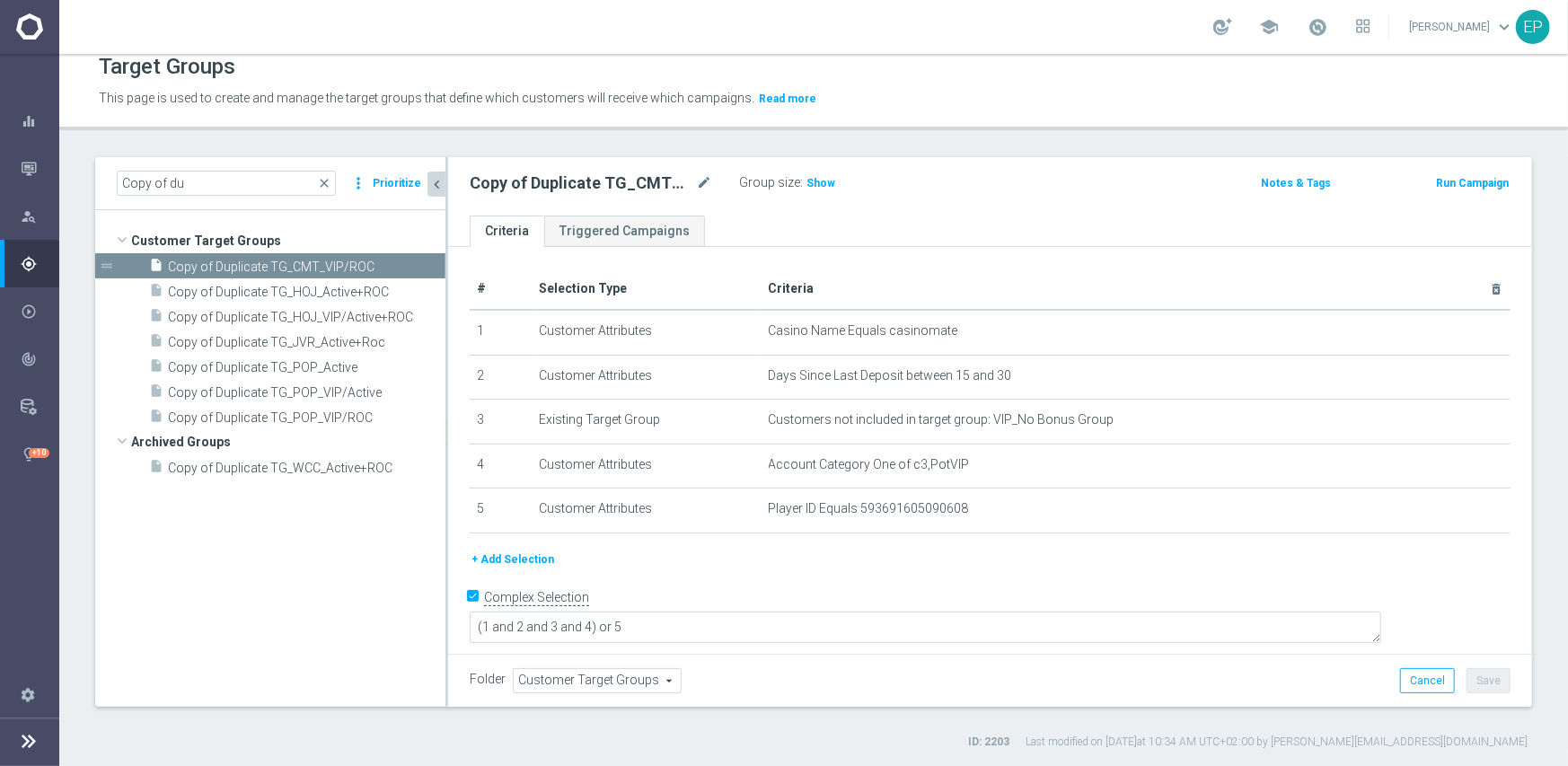
click at [581, 674] on span "Customer Target Groups" at bounding box center [596, 681] width 167 height 23
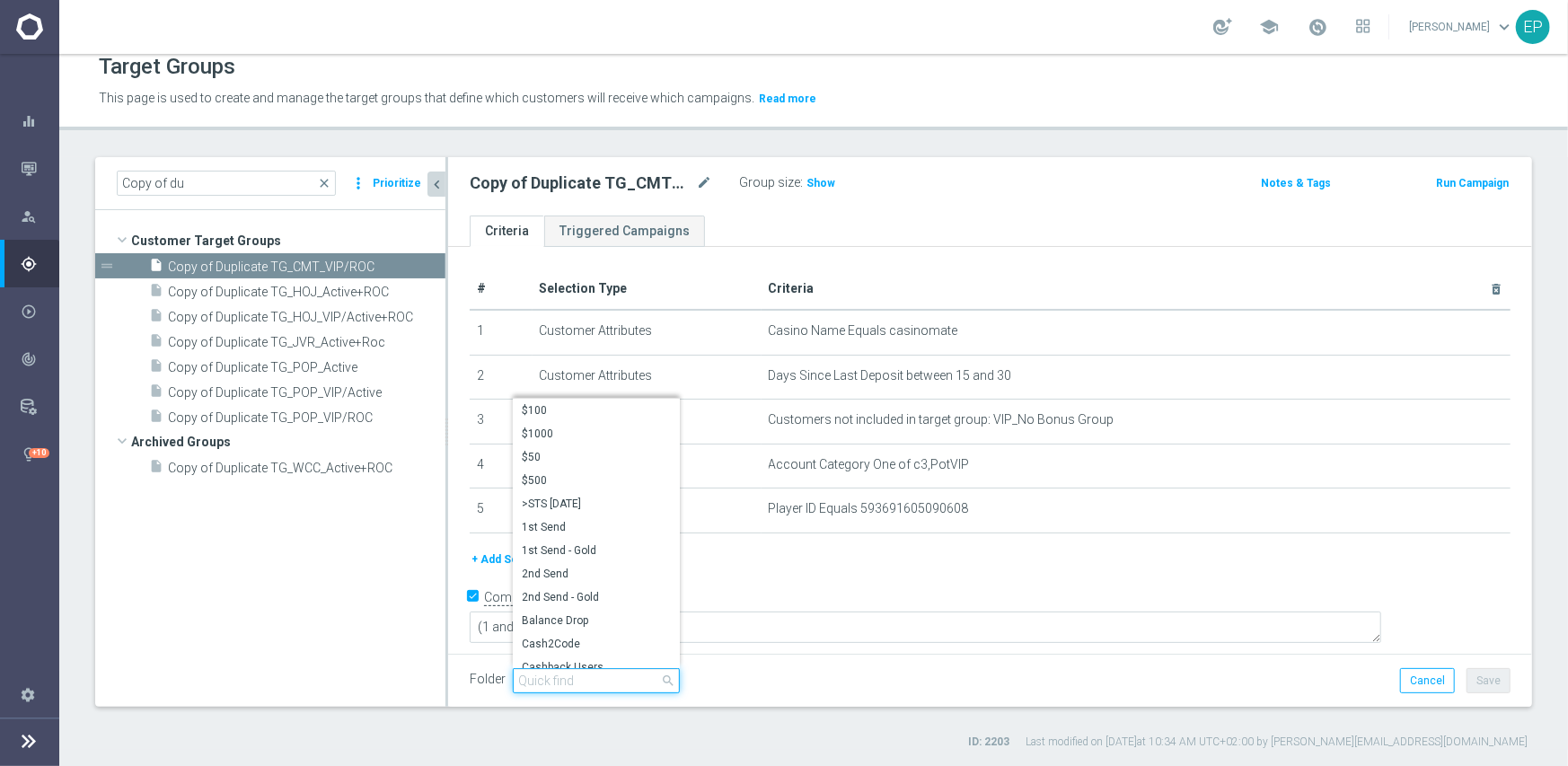
click at [614, 678] on input "search" at bounding box center [595, 681] width 167 height 25
paste input "engage"
type input "engage"
click at [557, 407] on span "CMT Engaged" at bounding box center [595, 411] width 149 height 14
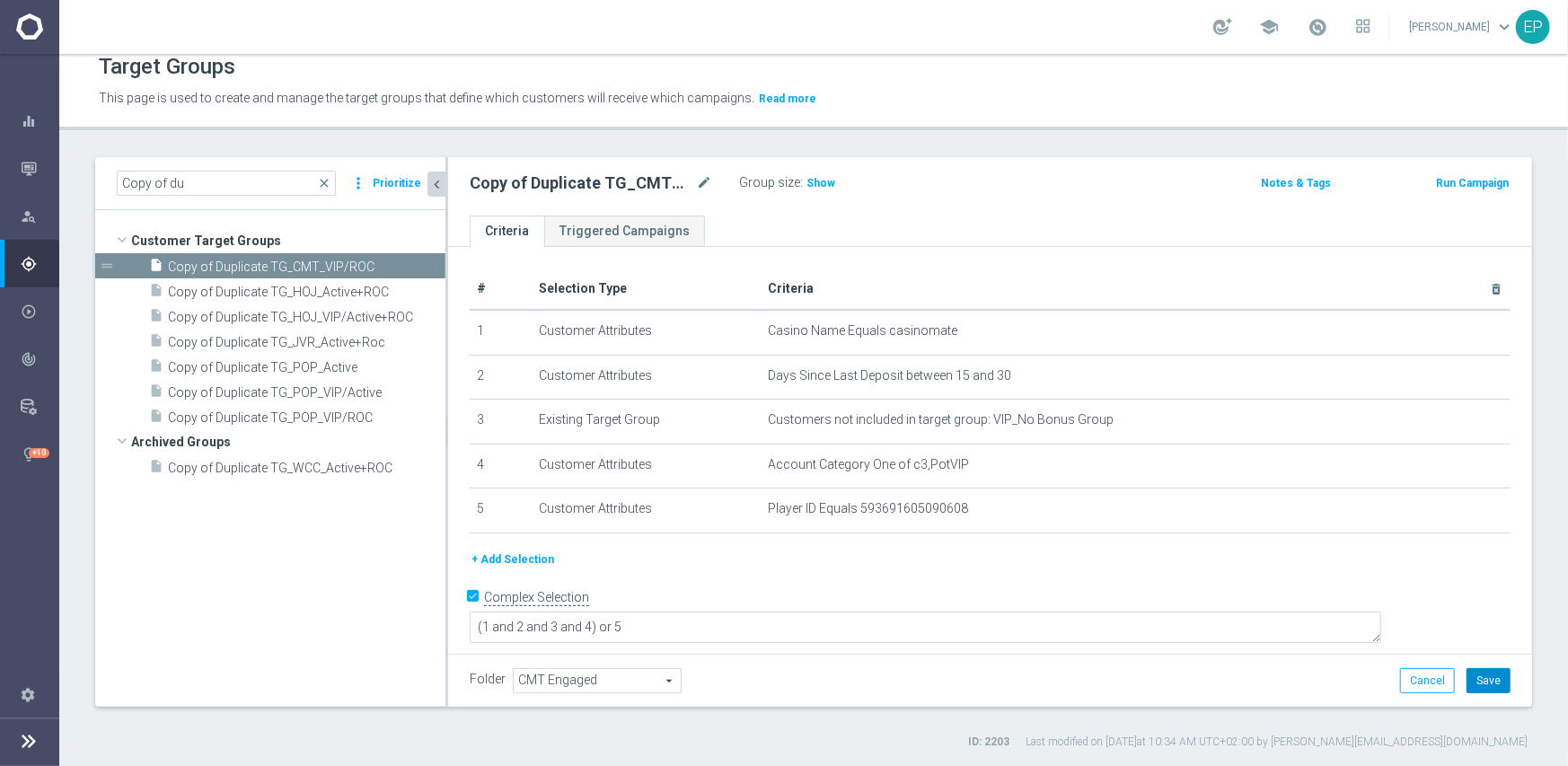
click at [1482, 674] on button "Save" at bounding box center [1489, 681] width 44 height 25
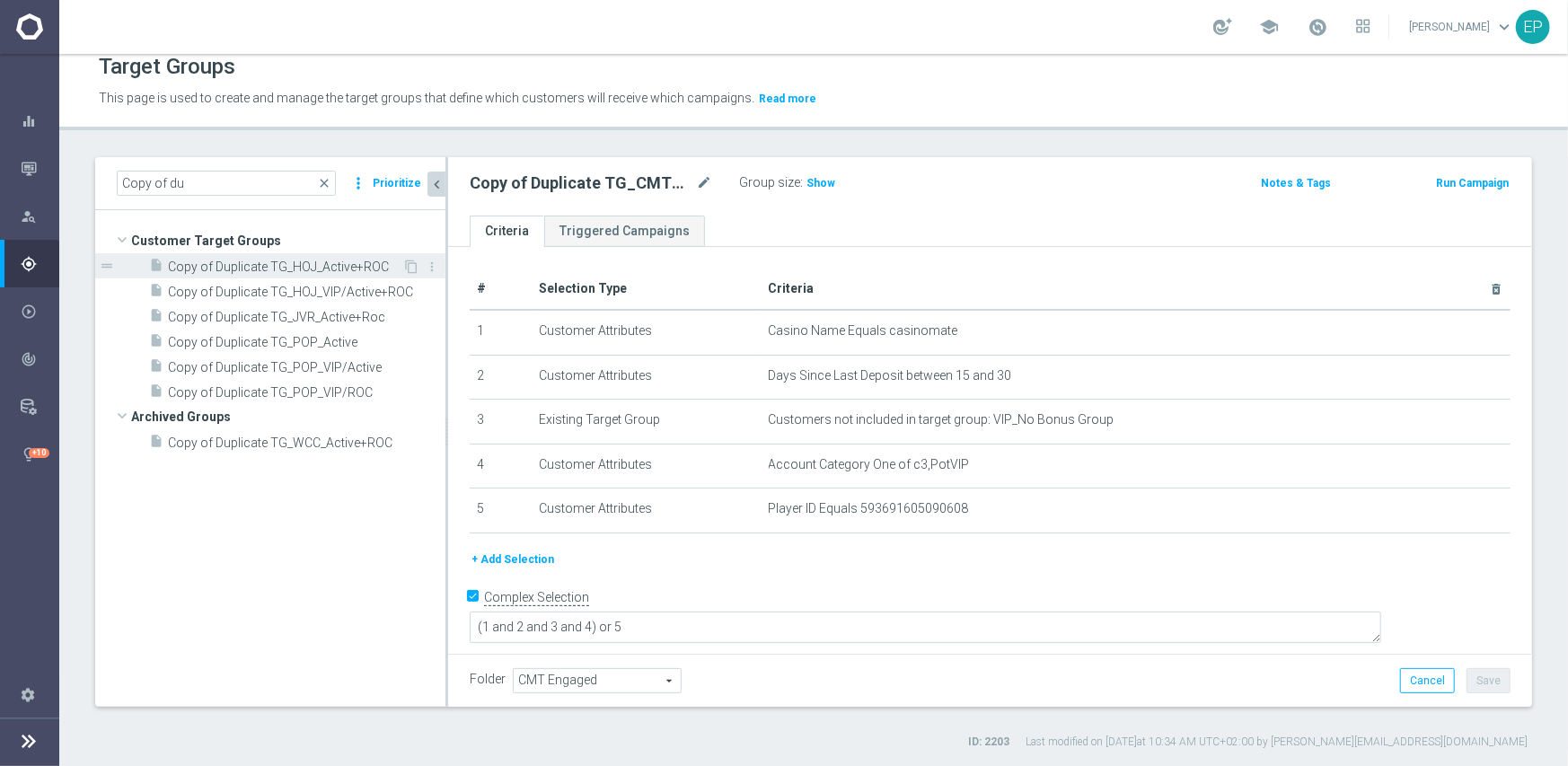
click at [314, 262] on span "Copy of Duplicate TG_HOJ_Active+ROC" at bounding box center [285, 267] width 235 height 15
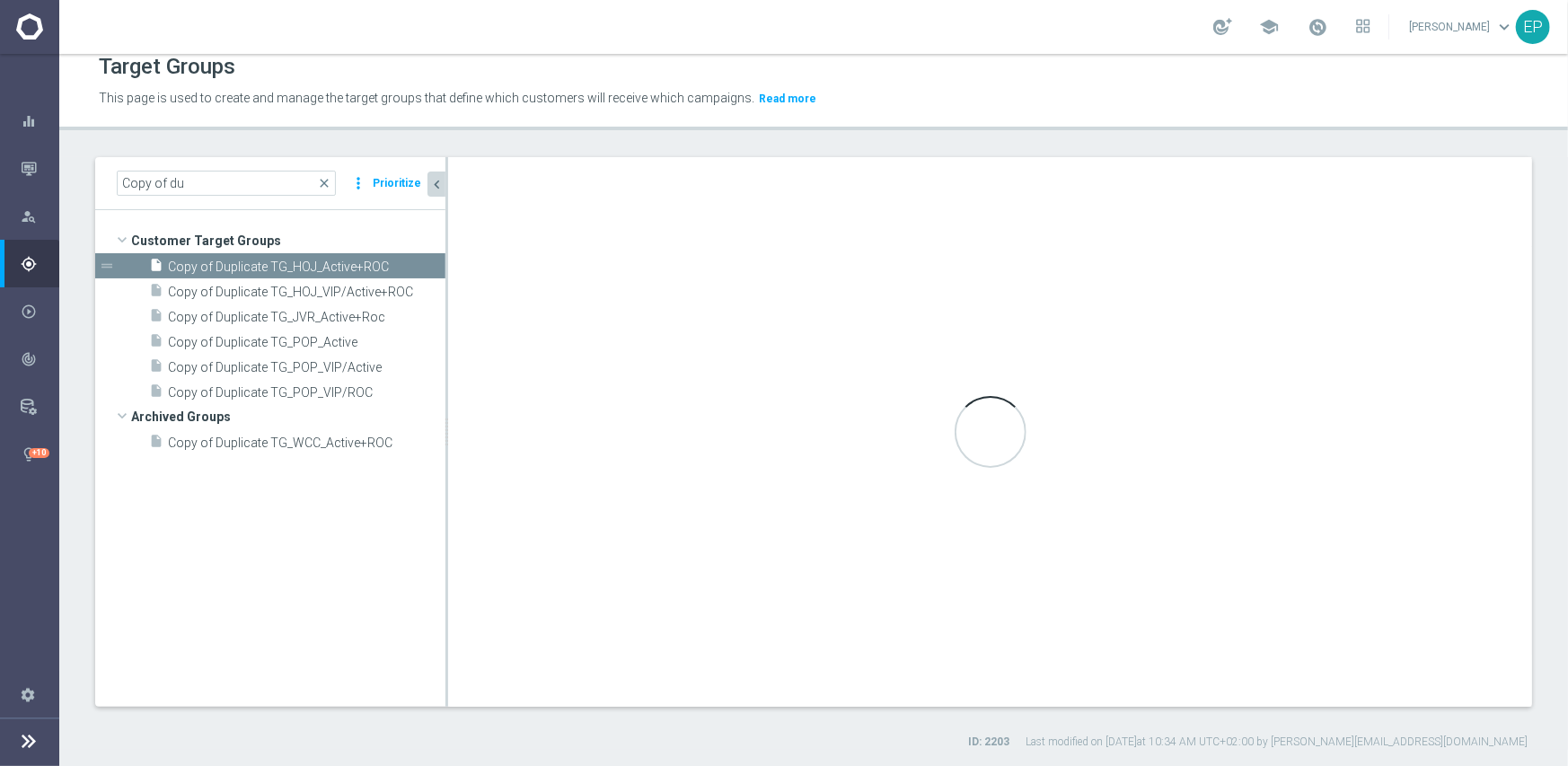
type input "Customer Target Groups"
type textarea "(1 and 2 and 3 and 4 ) or 5"
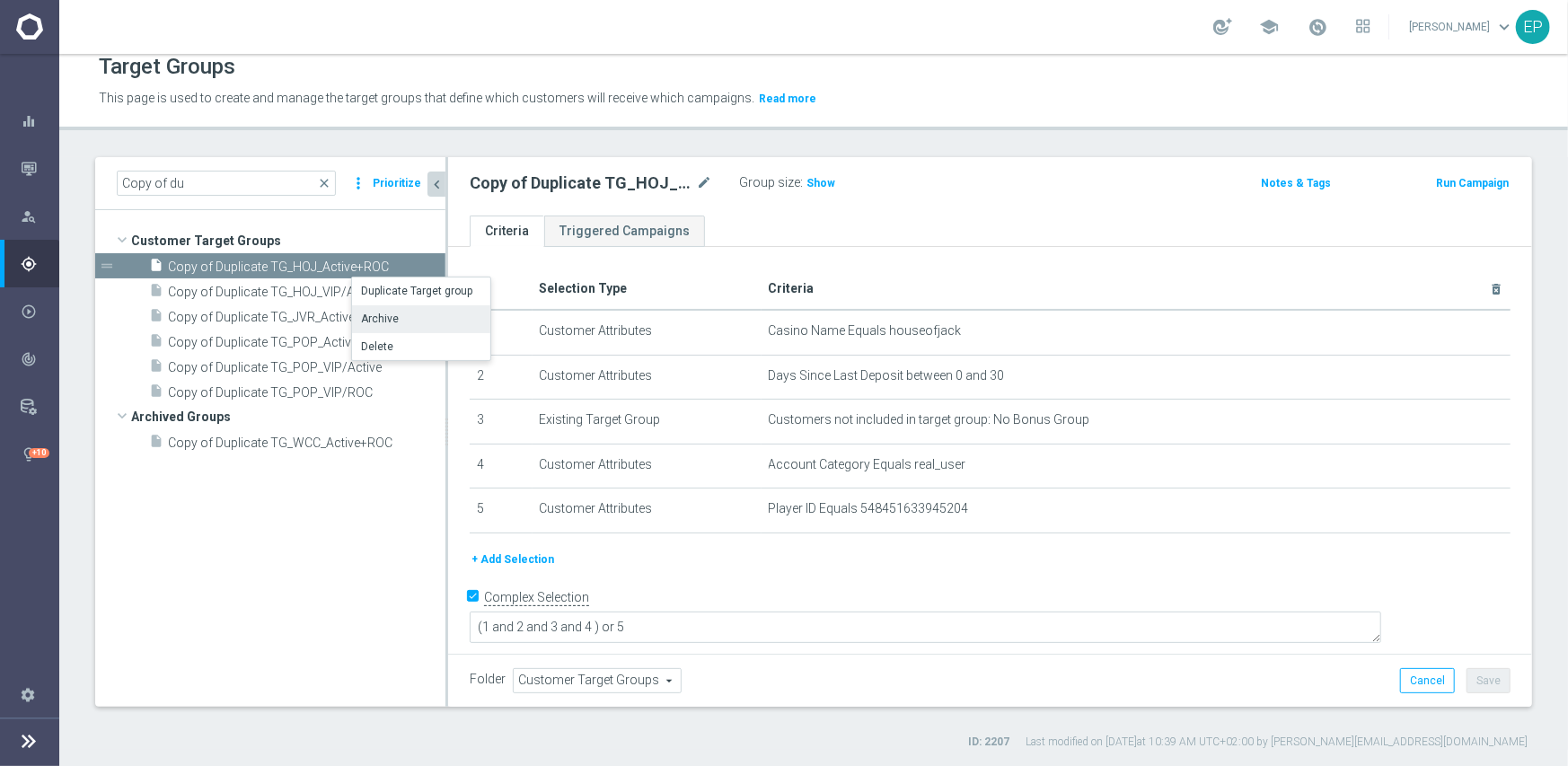
click at [406, 319] on li "Archive" at bounding box center [420, 318] width 138 height 28
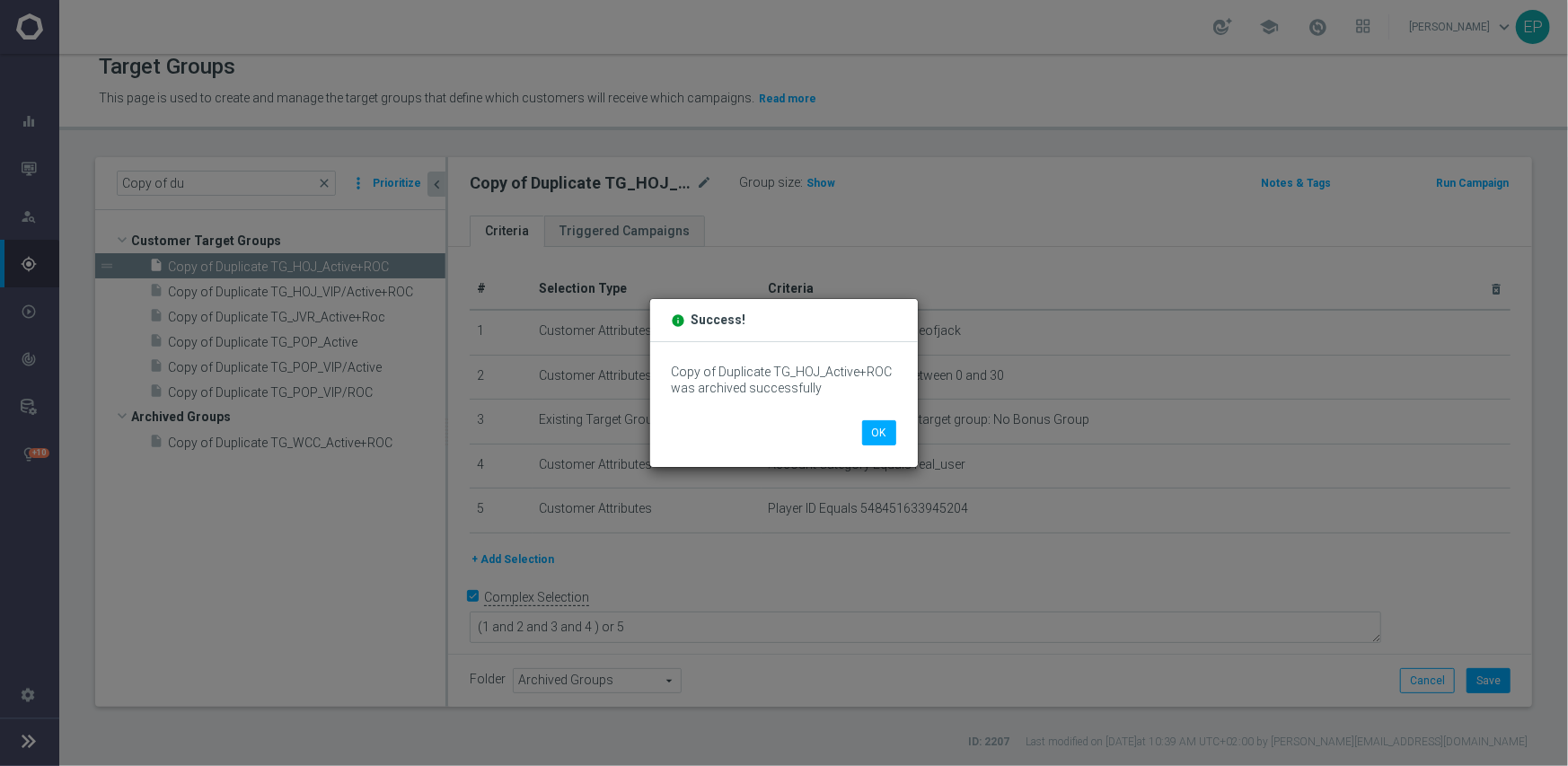
click at [896, 429] on div "Copy of Duplicate TG_HOJ_Active+ROC was archived successfully OK" at bounding box center [784, 404] width 268 height 125
click at [881, 433] on button "OK" at bounding box center [880, 433] width 34 height 25
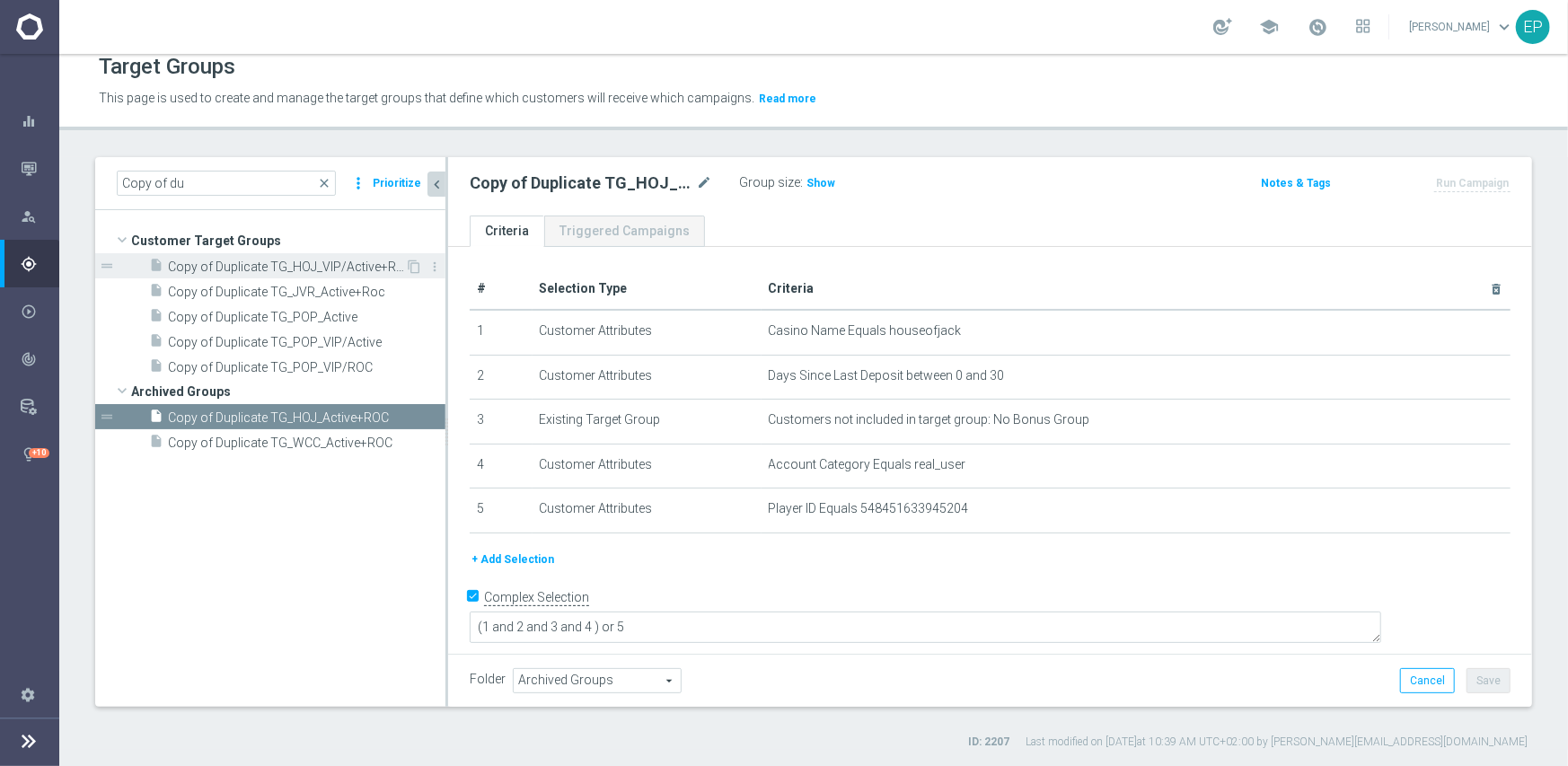
click at [272, 266] on span "Copy of Duplicate TG_HOJ_VIP/Active+ROC" at bounding box center [286, 267] width 237 height 15
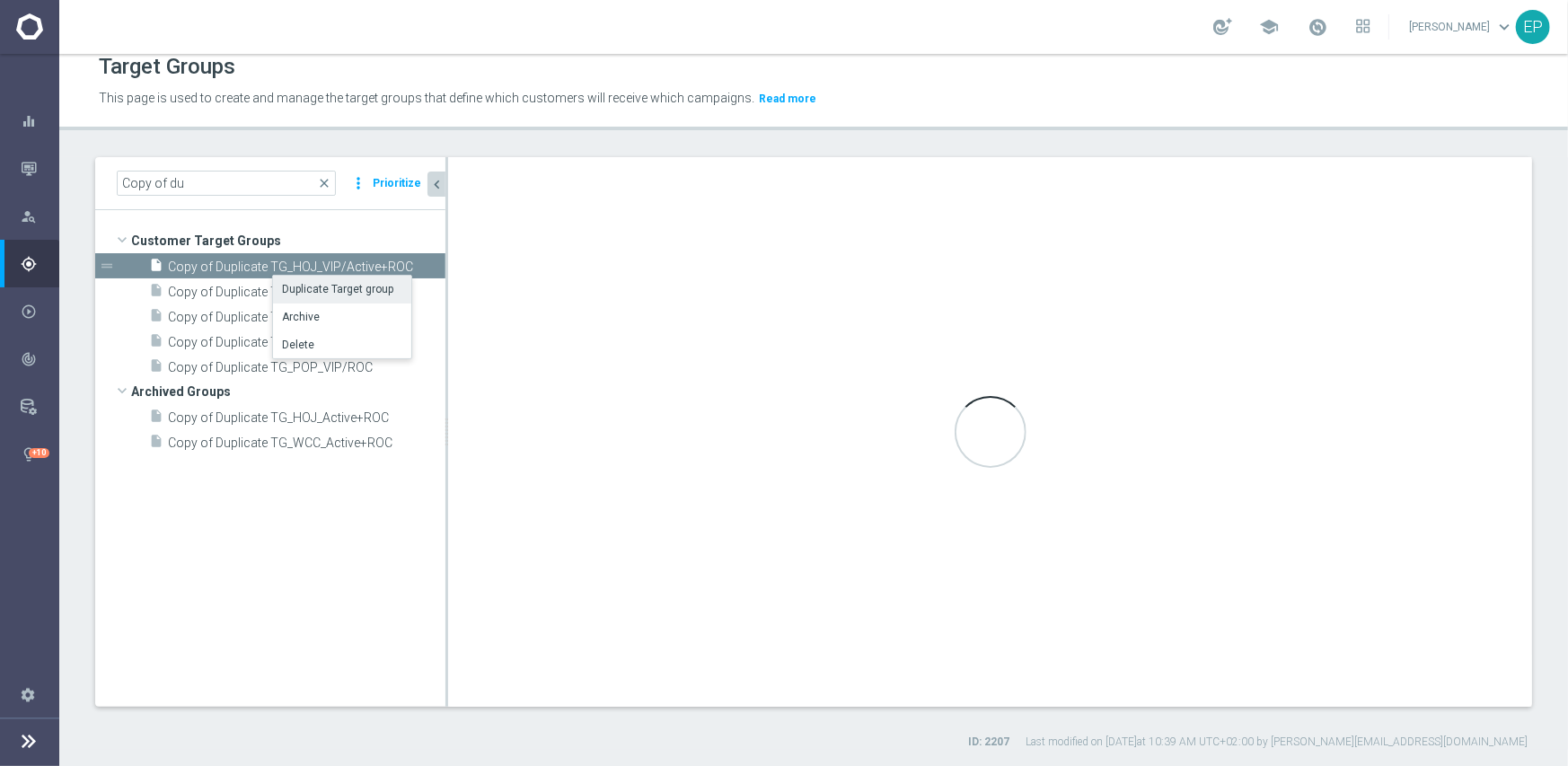
type input "Customer Target Groups"
type textarea "(1 and 2 and 3 and 4) or 5"
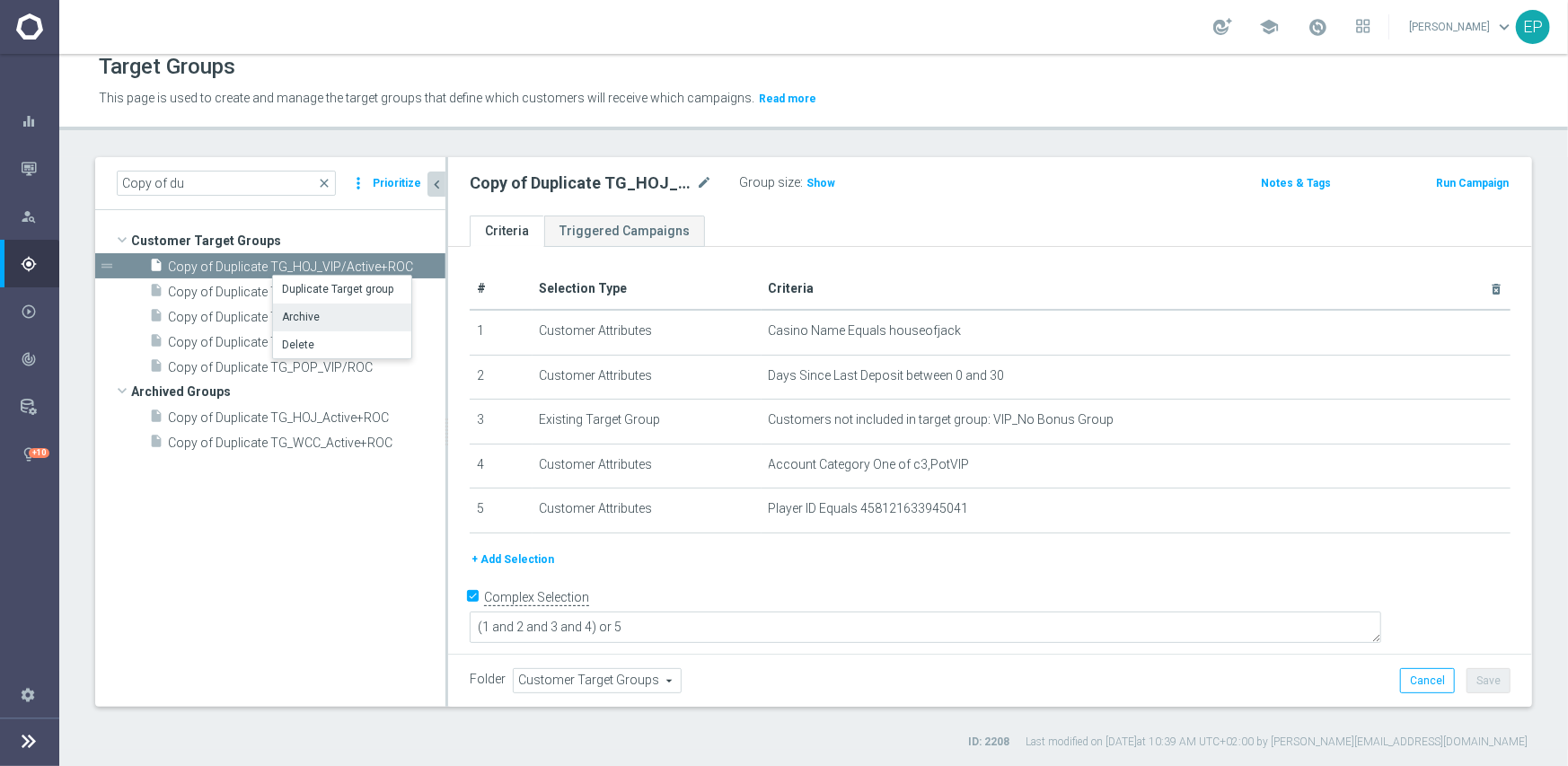
click at [312, 309] on li "Archive" at bounding box center [342, 317] width 138 height 28
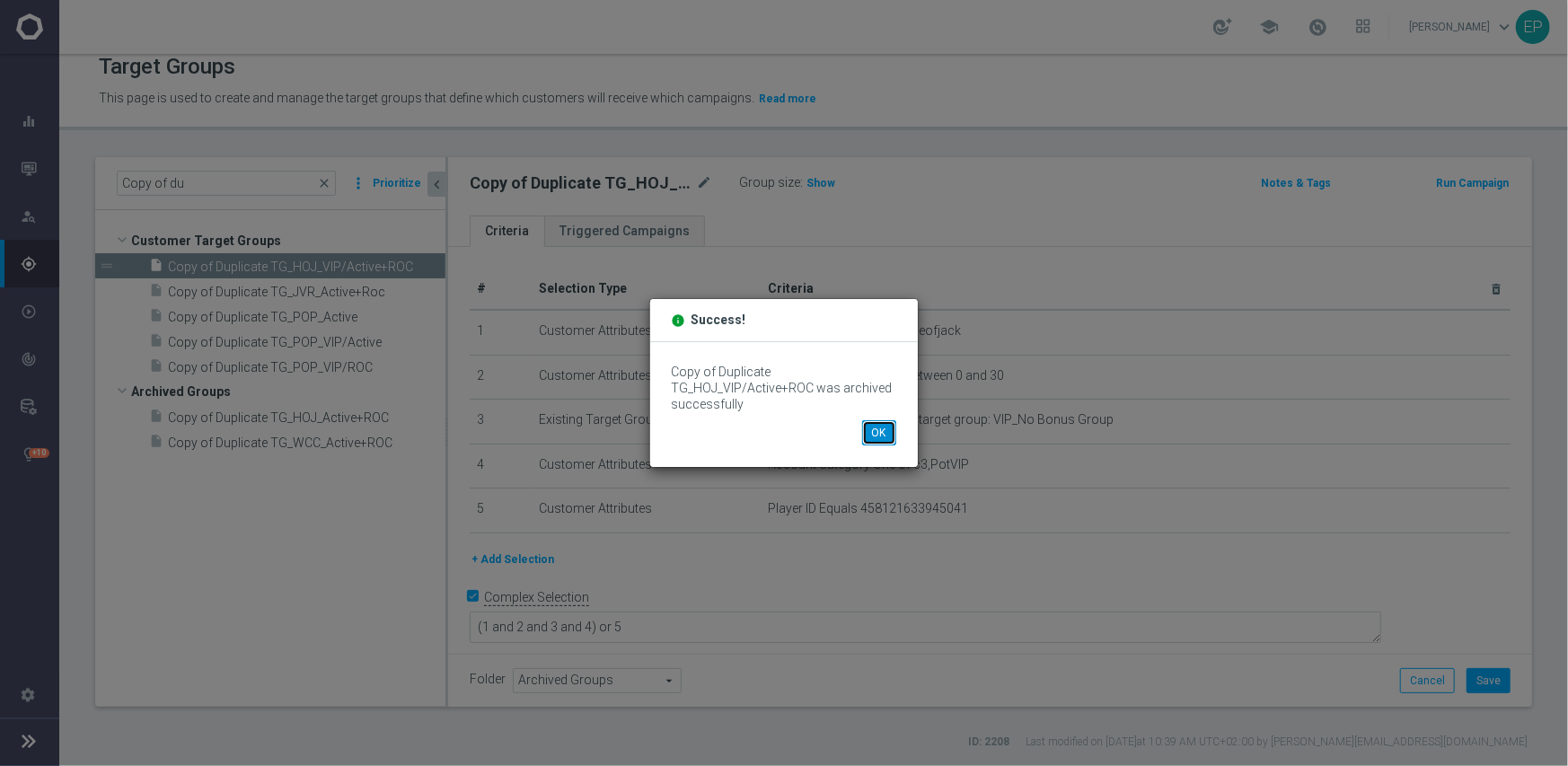
click at [885, 427] on button "OK" at bounding box center [880, 433] width 34 height 25
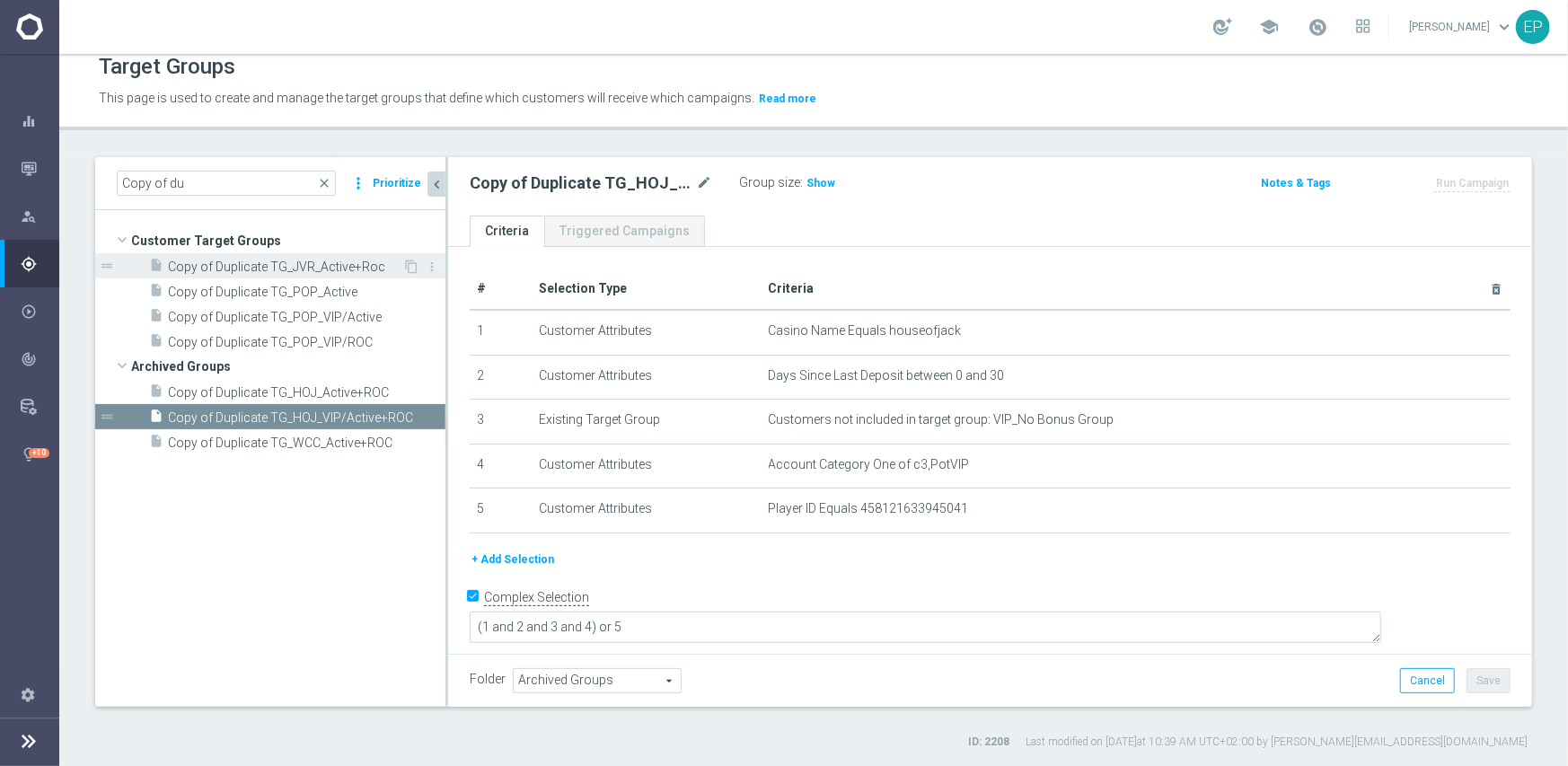
click at [336, 265] on span "Copy of Duplicate TG_JVR_Active+Roc" at bounding box center [285, 267] width 235 height 15
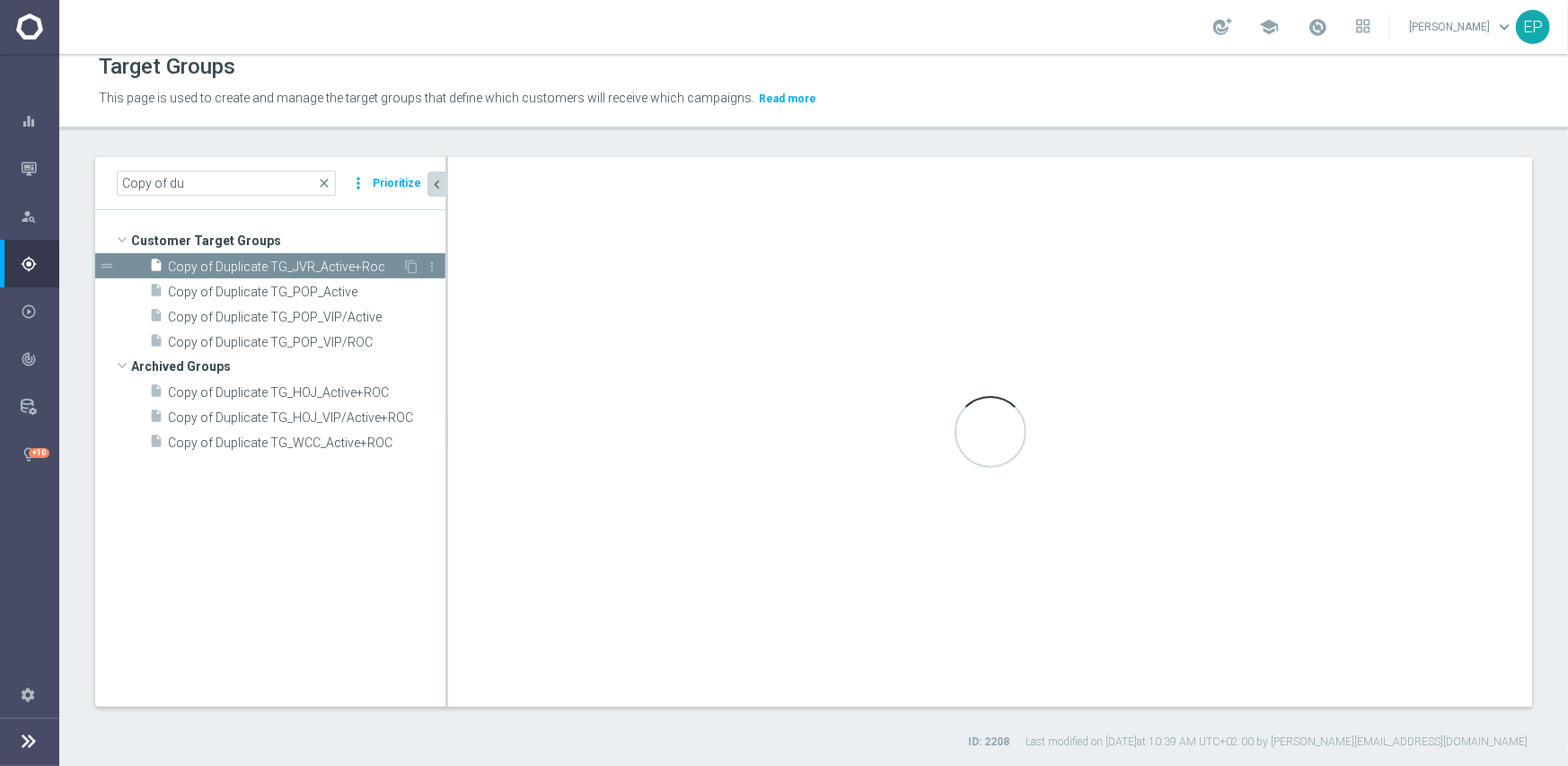
type input "Customer Target Groups"
type textarea "(1 and 2 and 3 and 4 ) or 5"
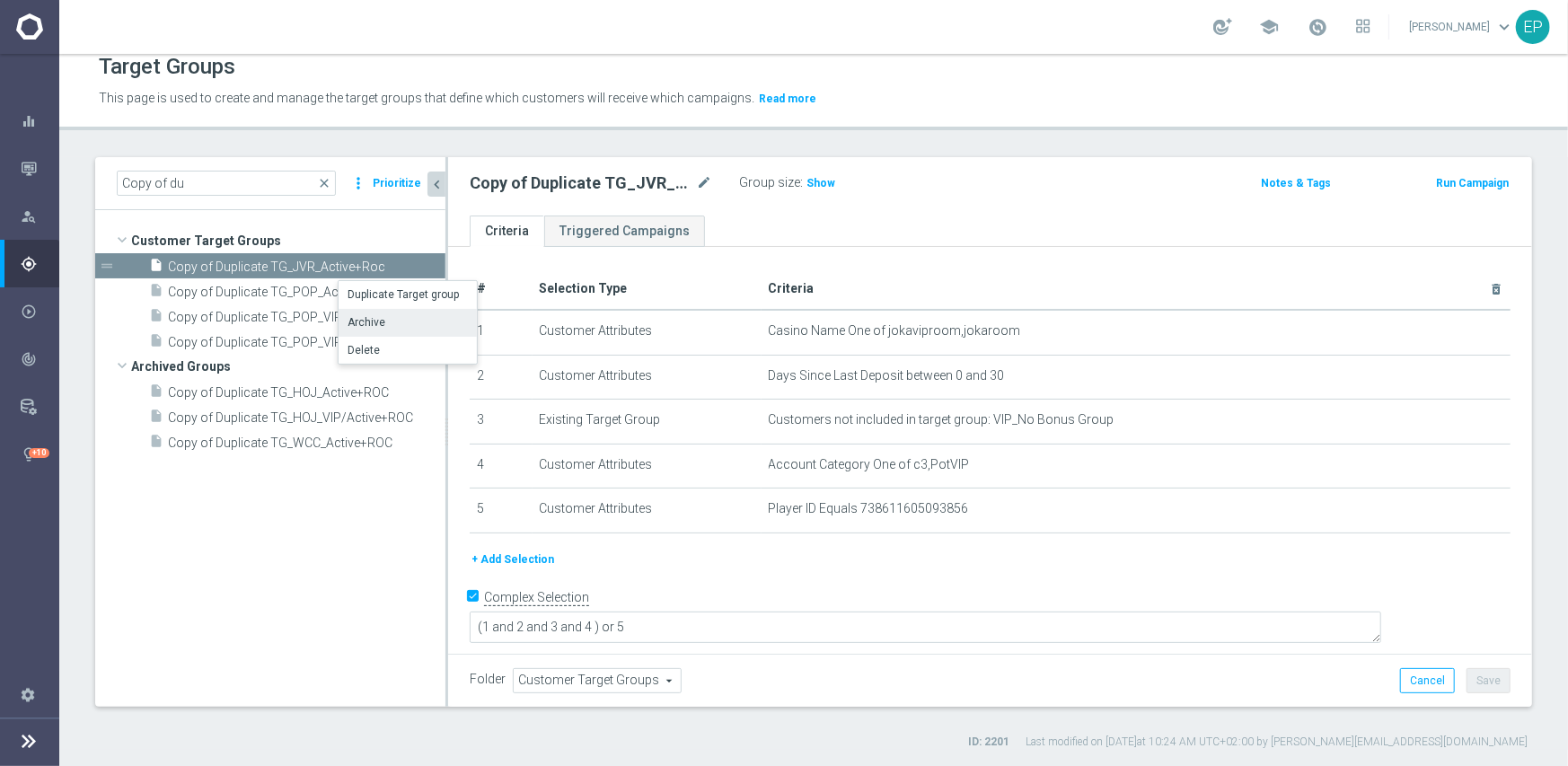
click at [404, 316] on li "Archive" at bounding box center [407, 322] width 138 height 28
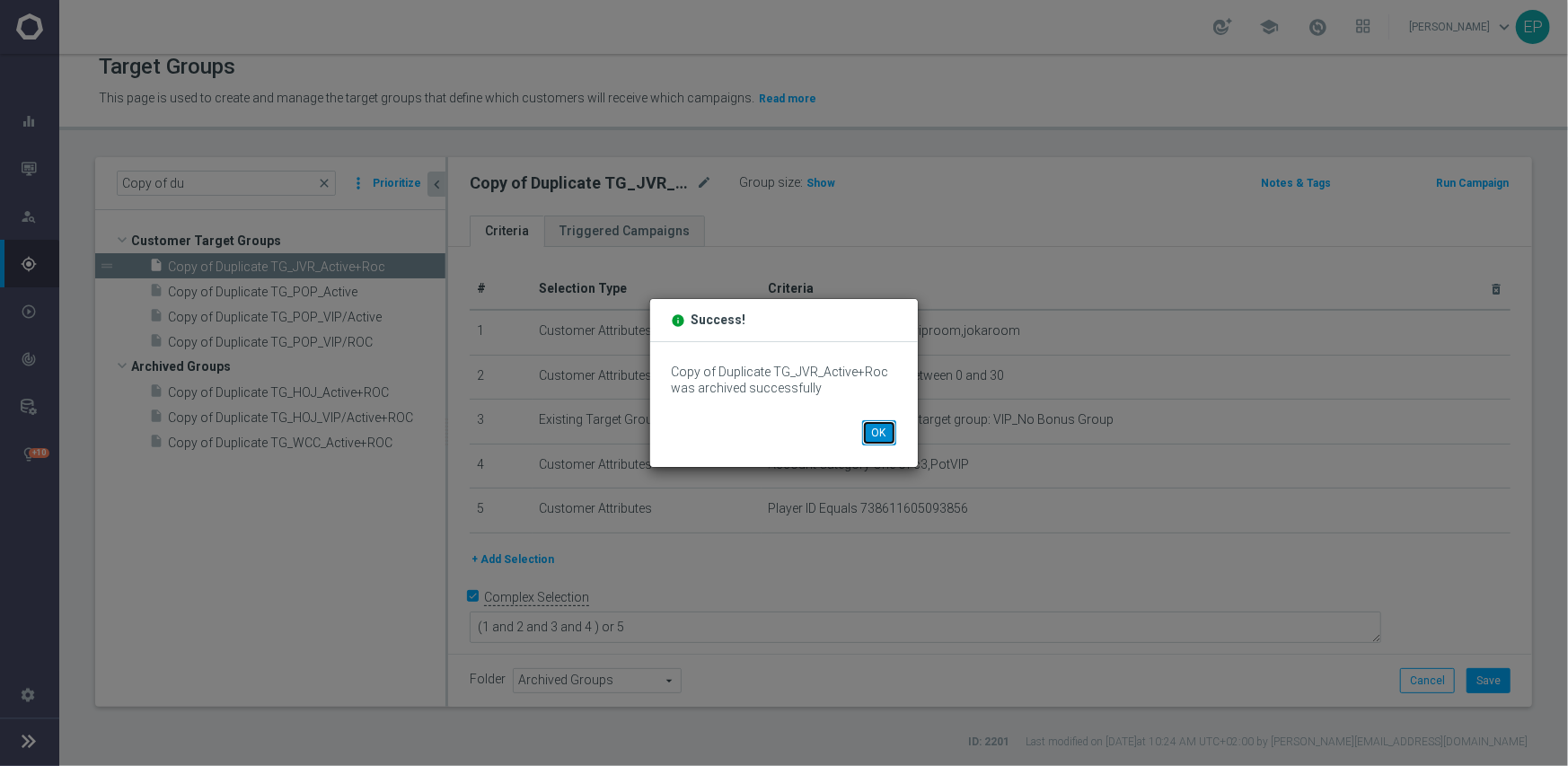
click at [874, 429] on button "OK" at bounding box center [880, 433] width 34 height 25
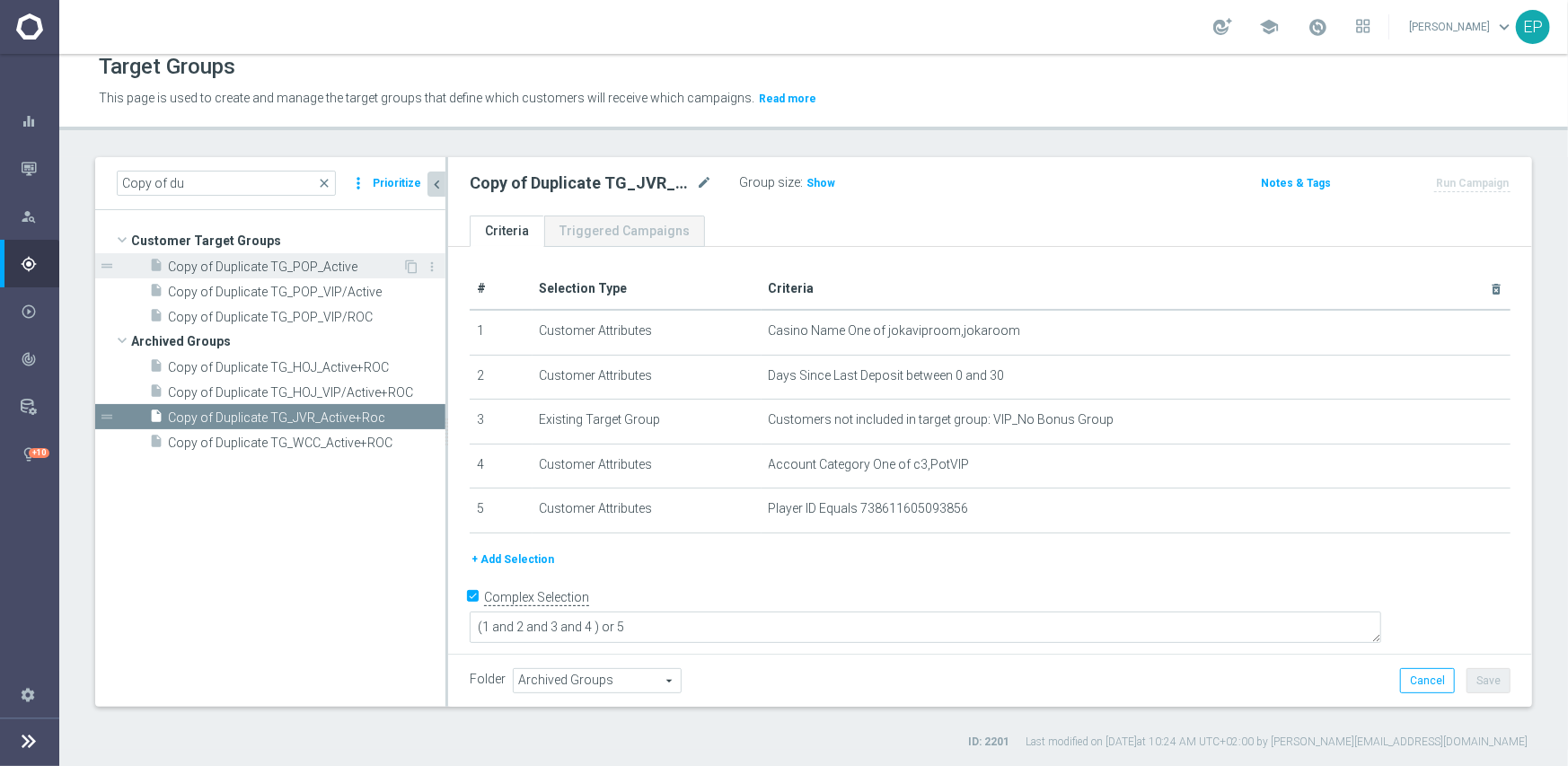
click at [365, 269] on span "Copy of Duplicate TG_POP_Active" at bounding box center [285, 267] width 235 height 15
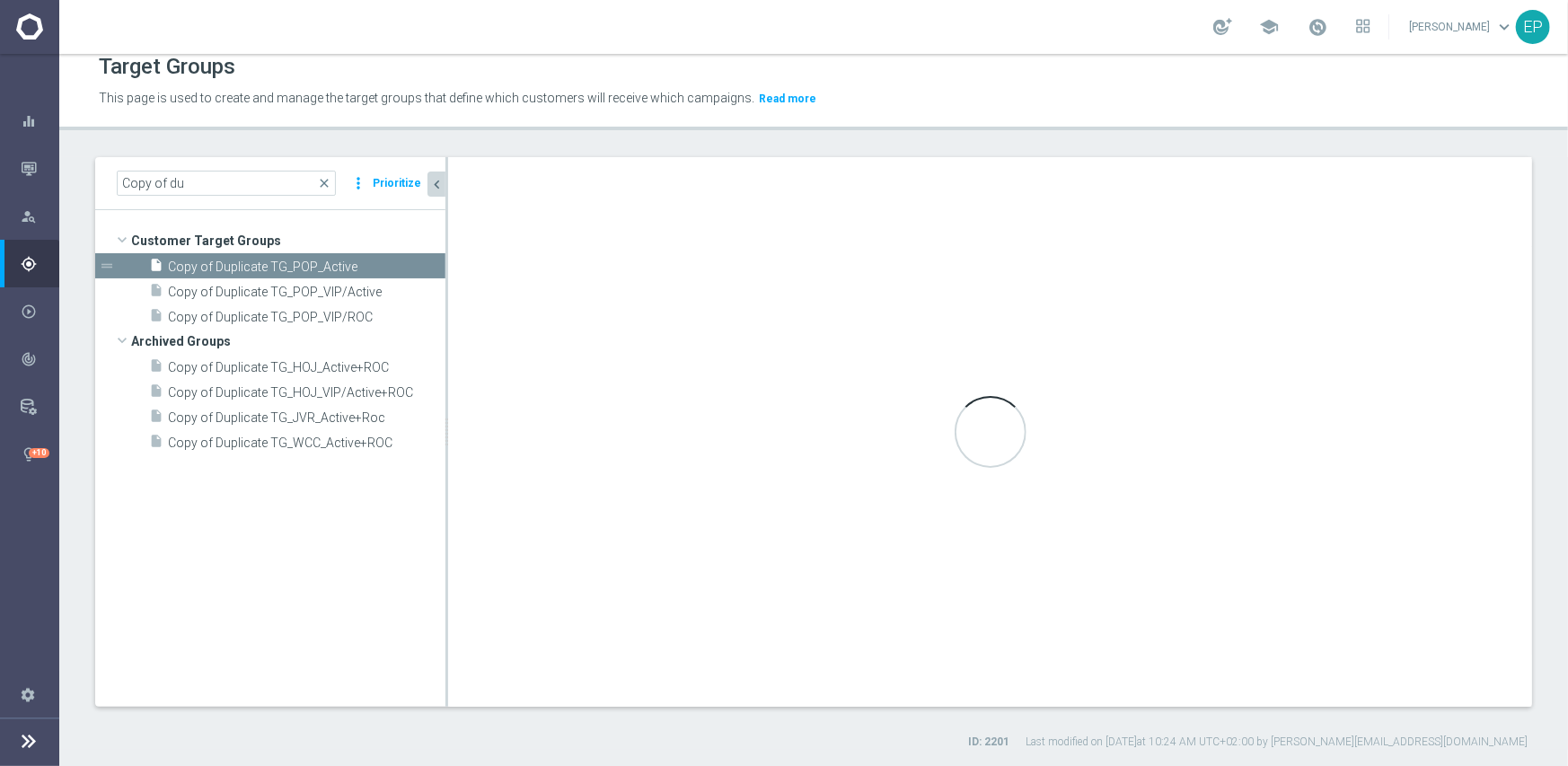
type input "Customer Target Groups"
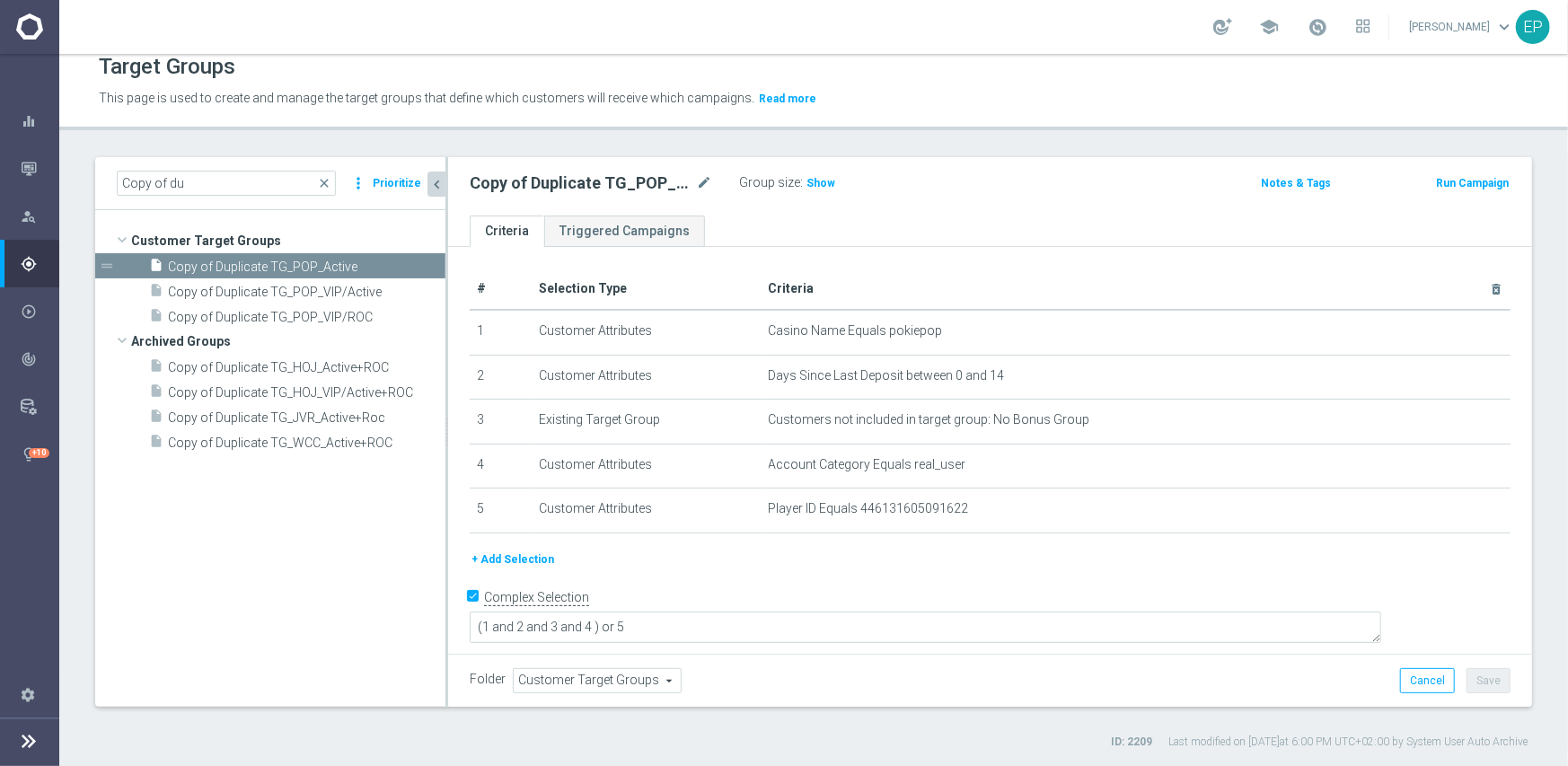
click at [604, 676] on span "Customer Target Groups" at bounding box center [596, 681] width 167 height 23
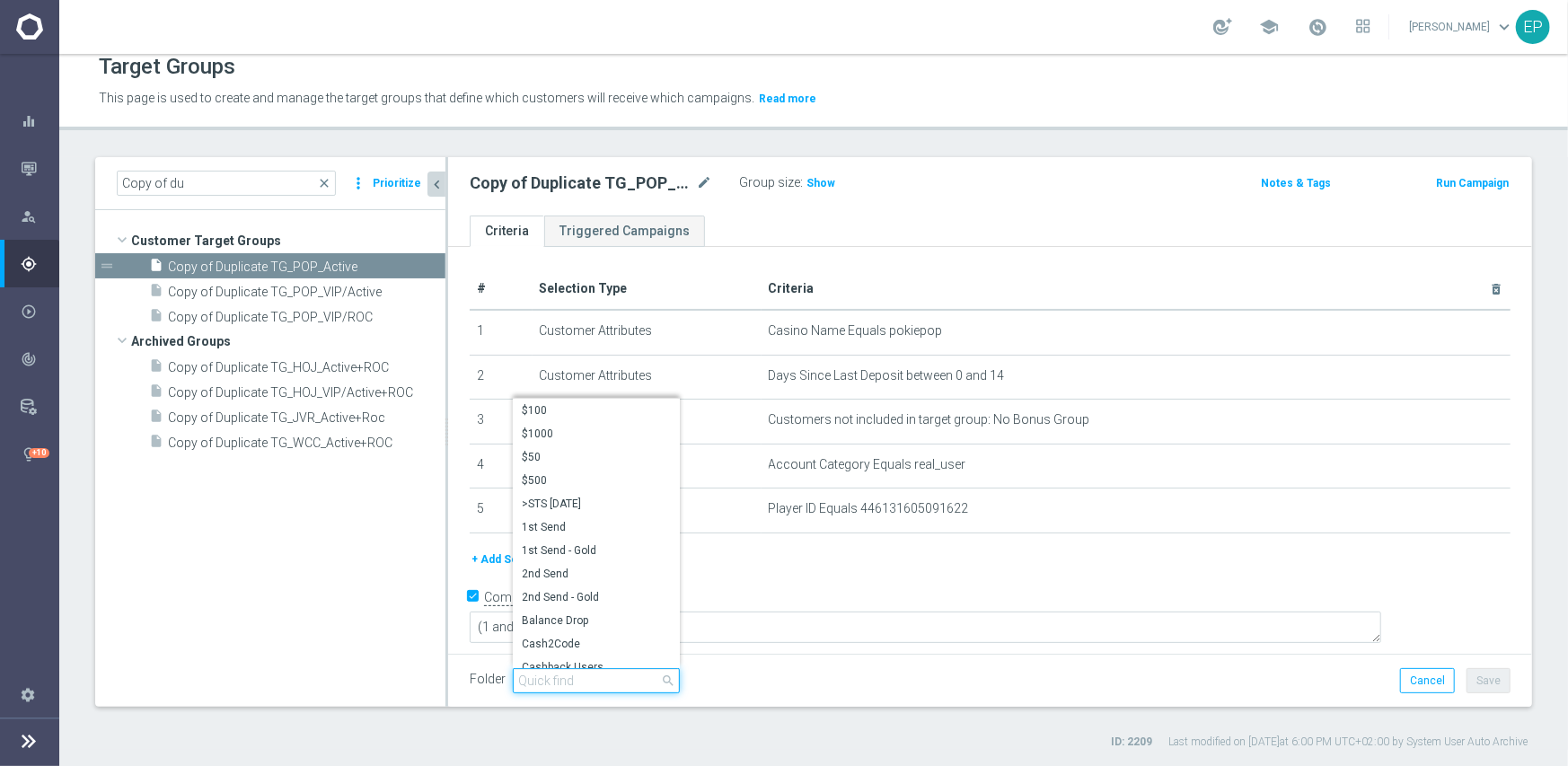
drag, startPoint x: 604, startPoint y: 676, endPoint x: 586, endPoint y: 678, distance: 18.1
click at [586, 678] on input "search" at bounding box center [595, 681] width 167 height 25
paste input "engage"
type input "engage"
click at [577, 643] on span "POP Engaged" at bounding box center [595, 644] width 149 height 14
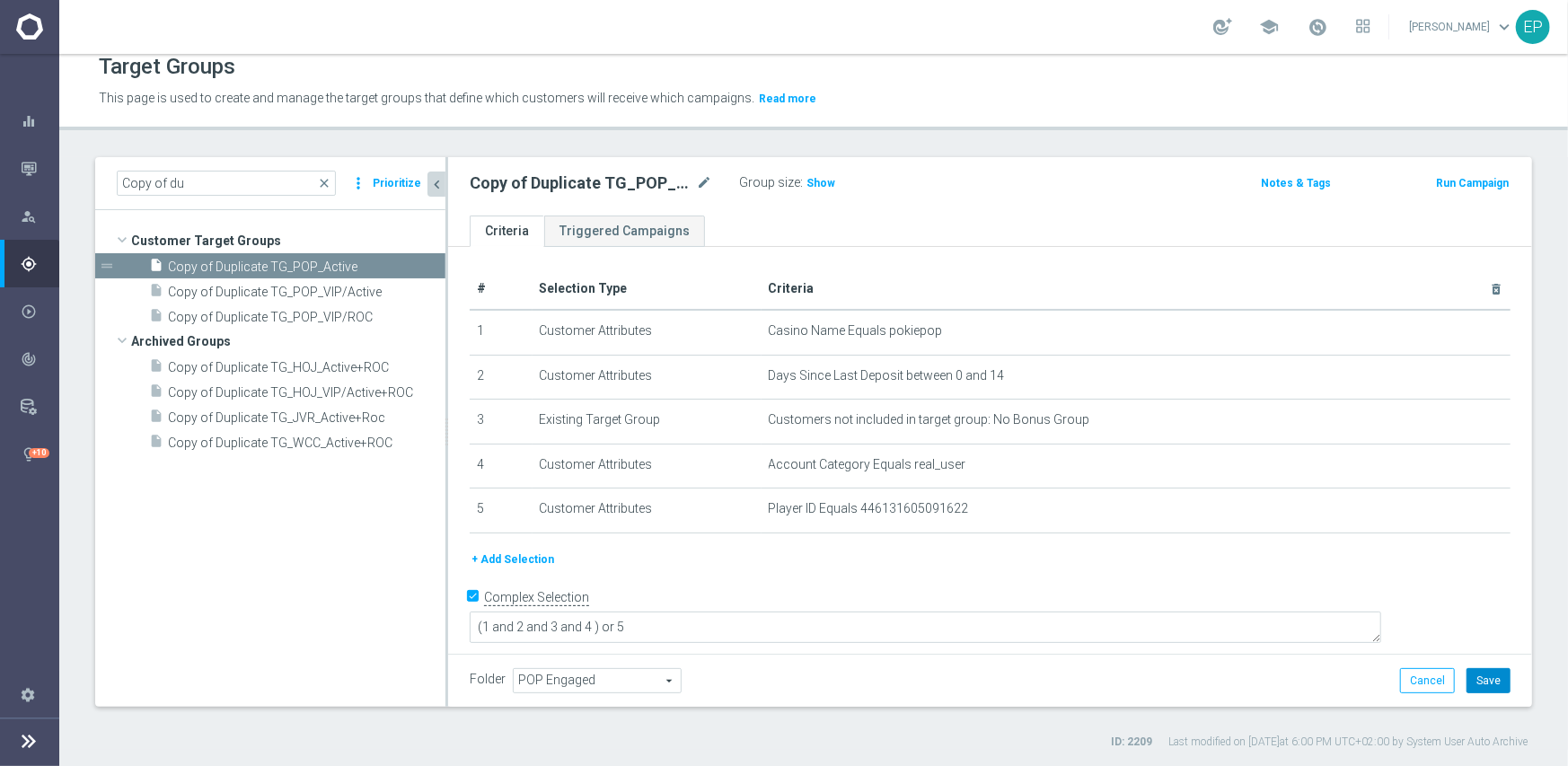
click at [1471, 681] on button "Save" at bounding box center [1489, 681] width 44 height 25
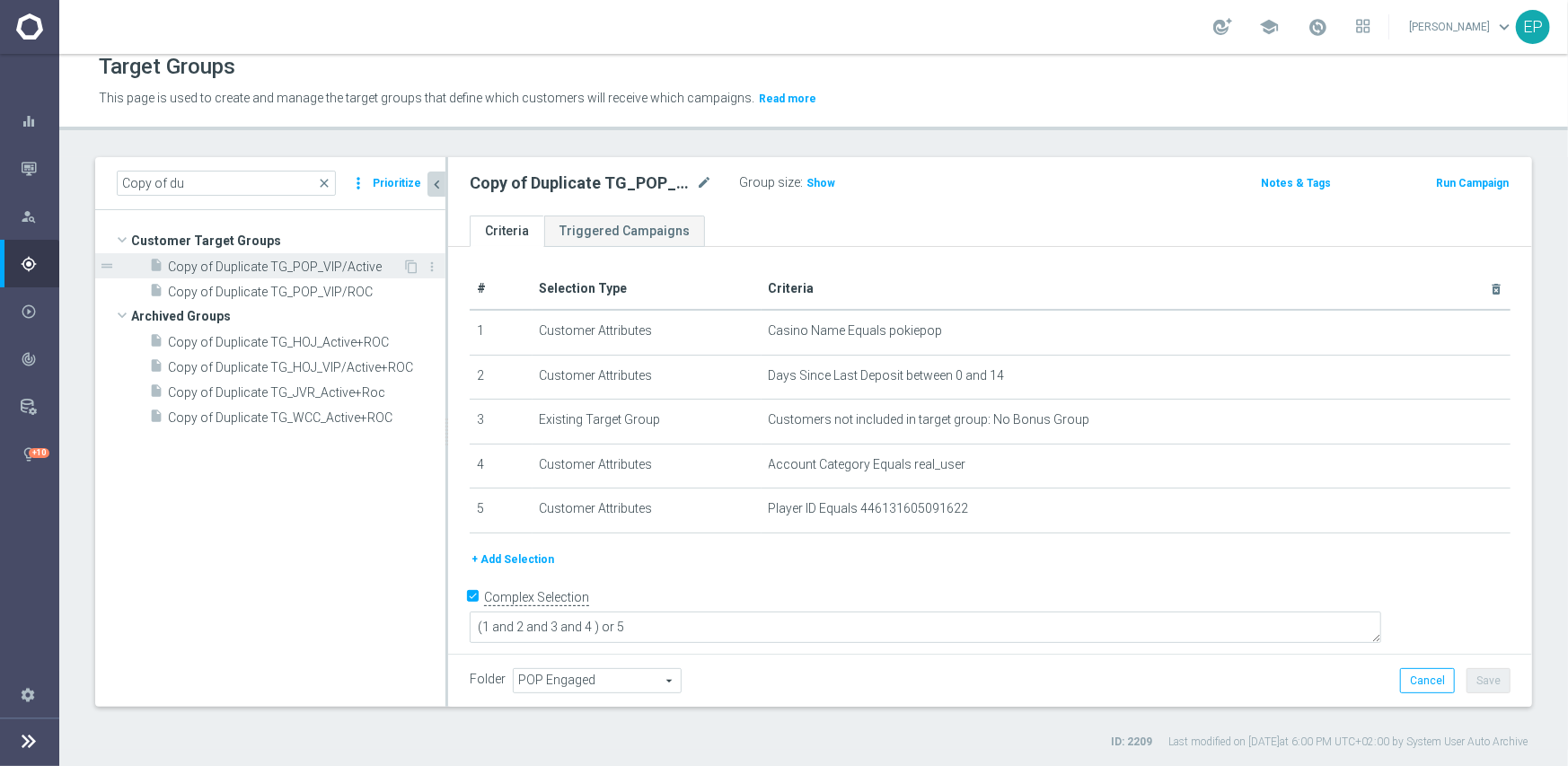
click at [298, 261] on span "Copy of Duplicate TG_POP_VIP/Active" at bounding box center [285, 267] width 235 height 15
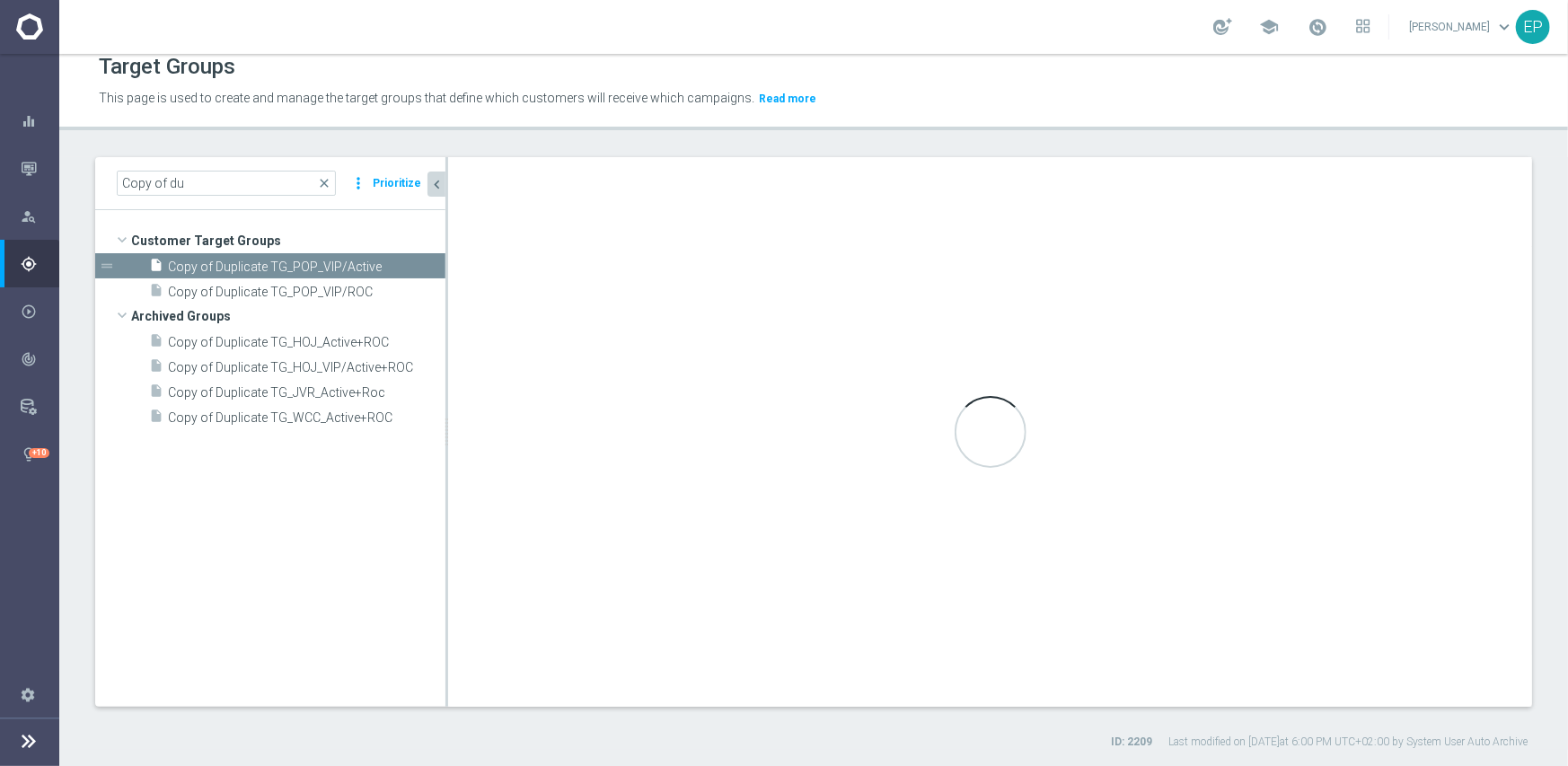
type input "Customer Target Groups"
type textarea "(1 and 2 and 3 and 4) or 5"
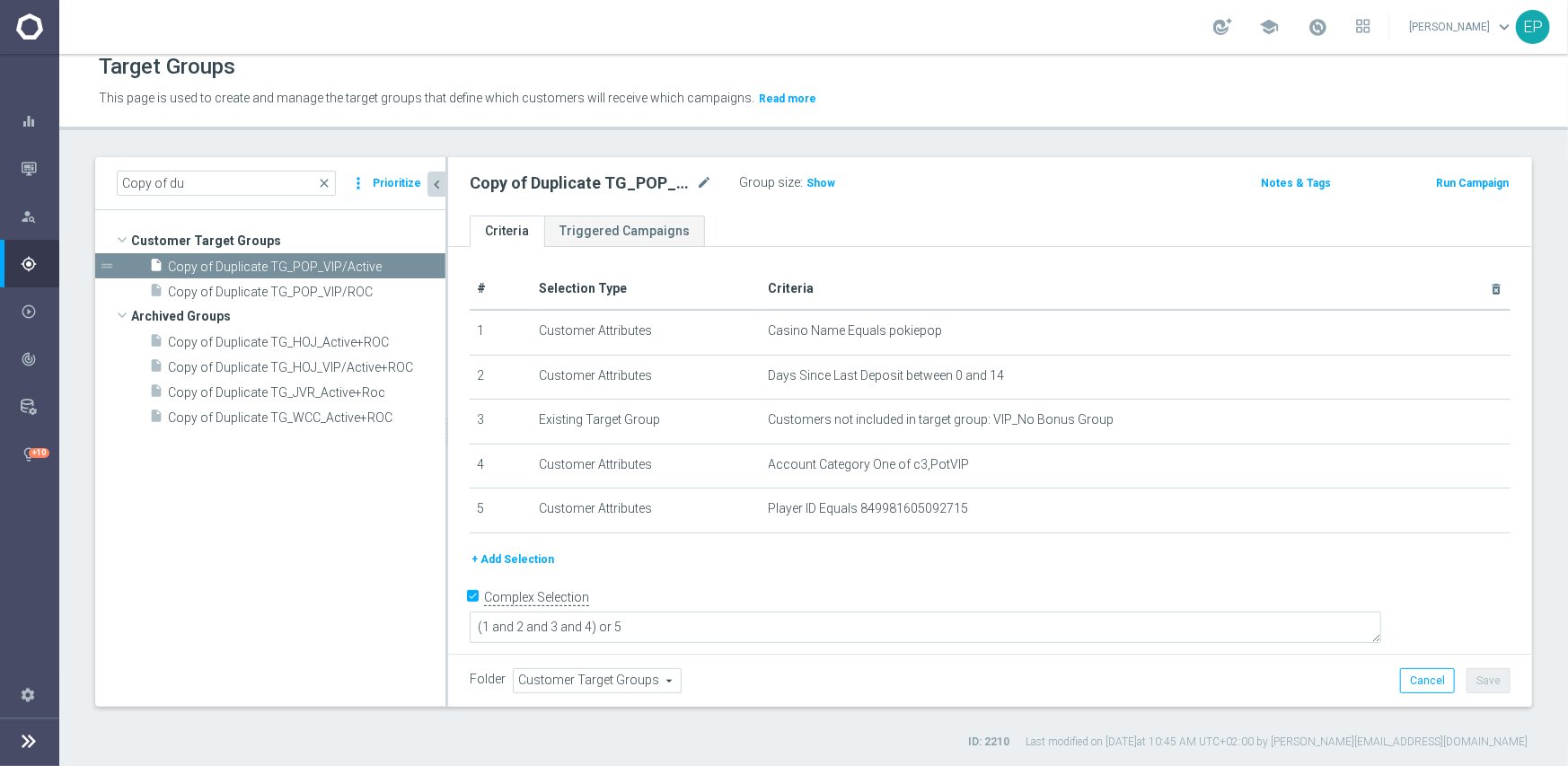
click at [595, 679] on span "Customer Target Groups" at bounding box center [596, 681] width 167 height 23
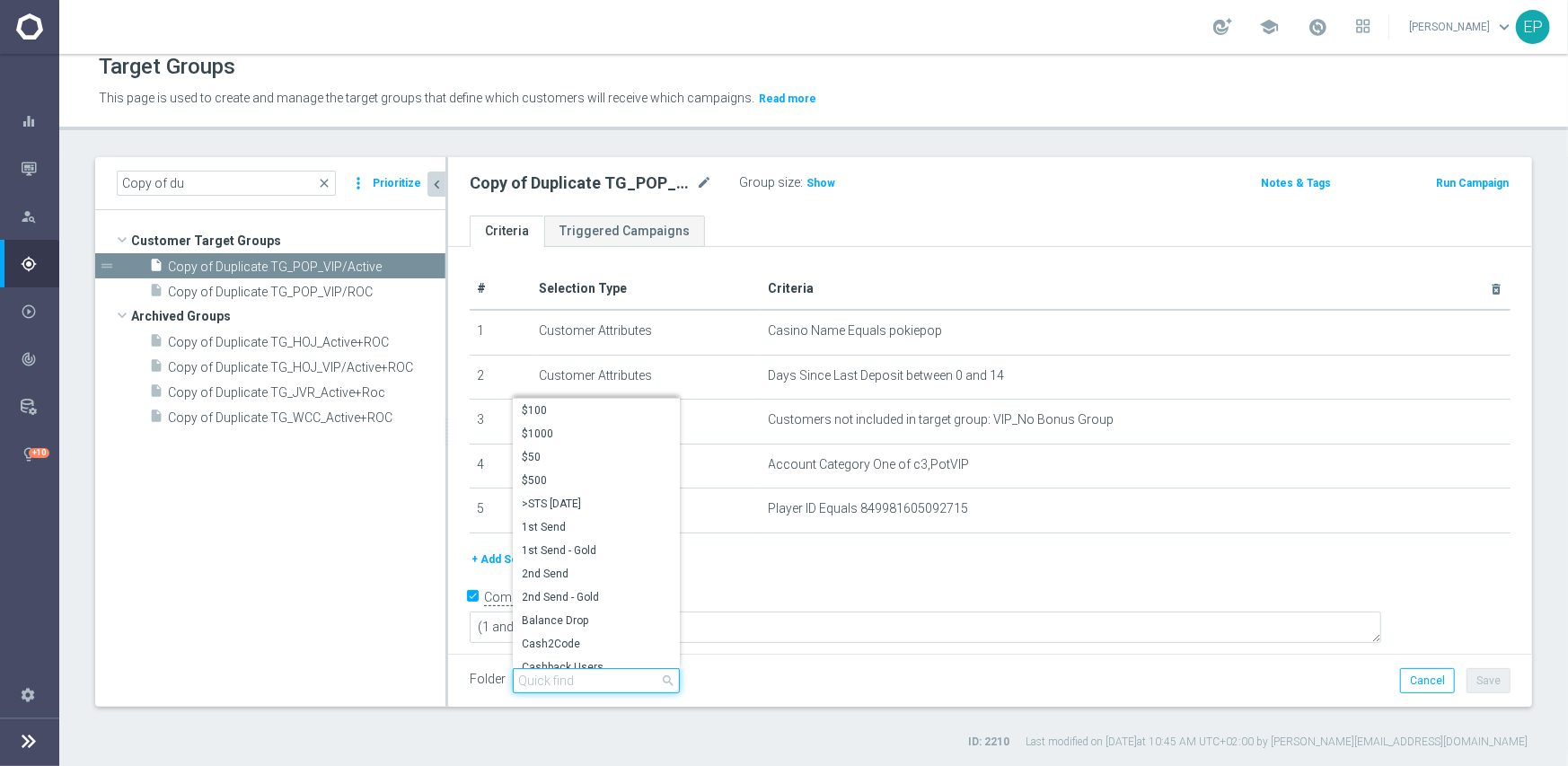
click at [606, 679] on input "search" at bounding box center [595, 681] width 167 height 25
paste input "engage"
type input "engage"
click at [592, 641] on span "POP Engaged" at bounding box center [595, 644] width 149 height 14
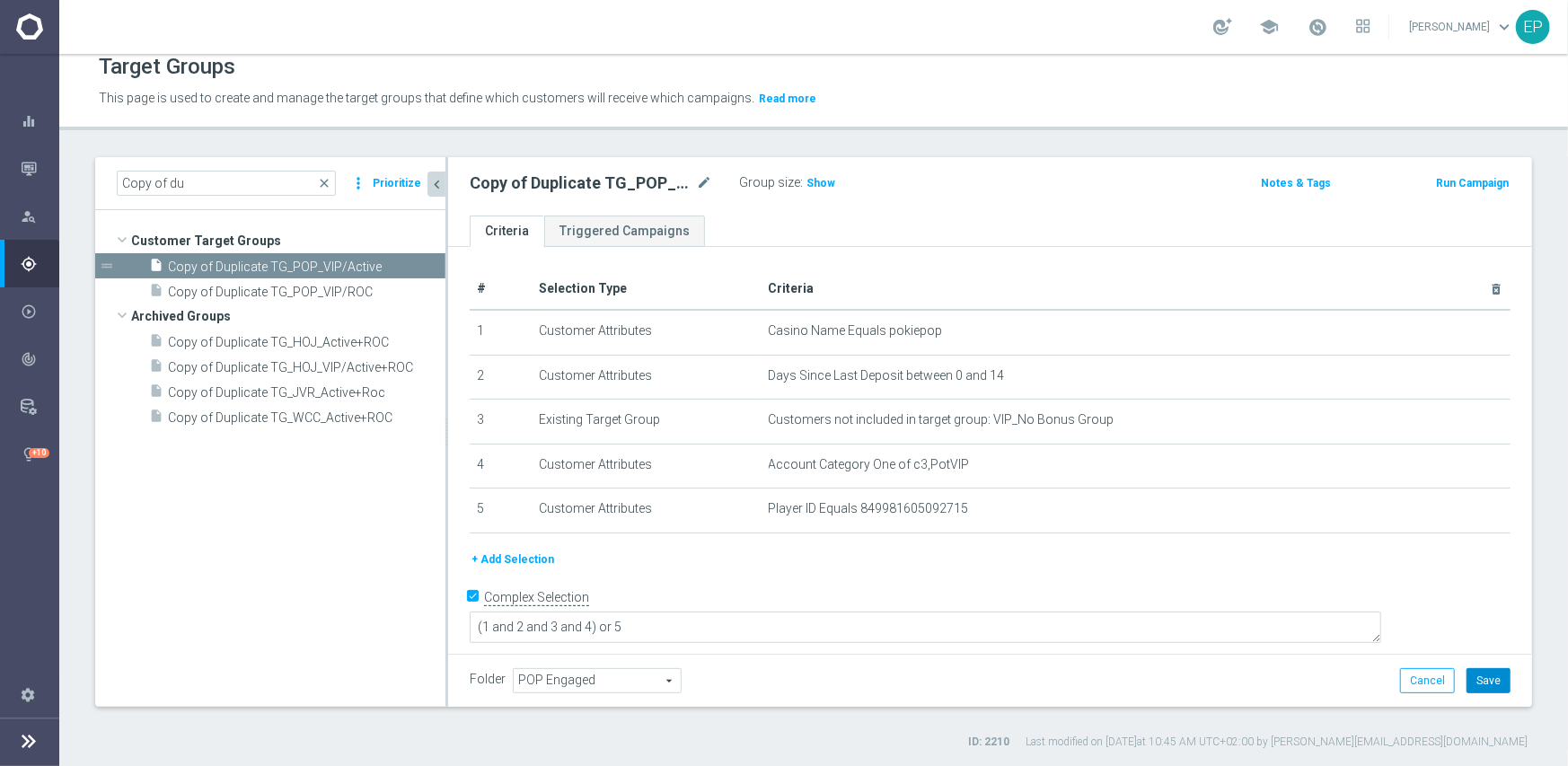
click at [1481, 677] on button "Save" at bounding box center [1489, 681] width 44 height 25
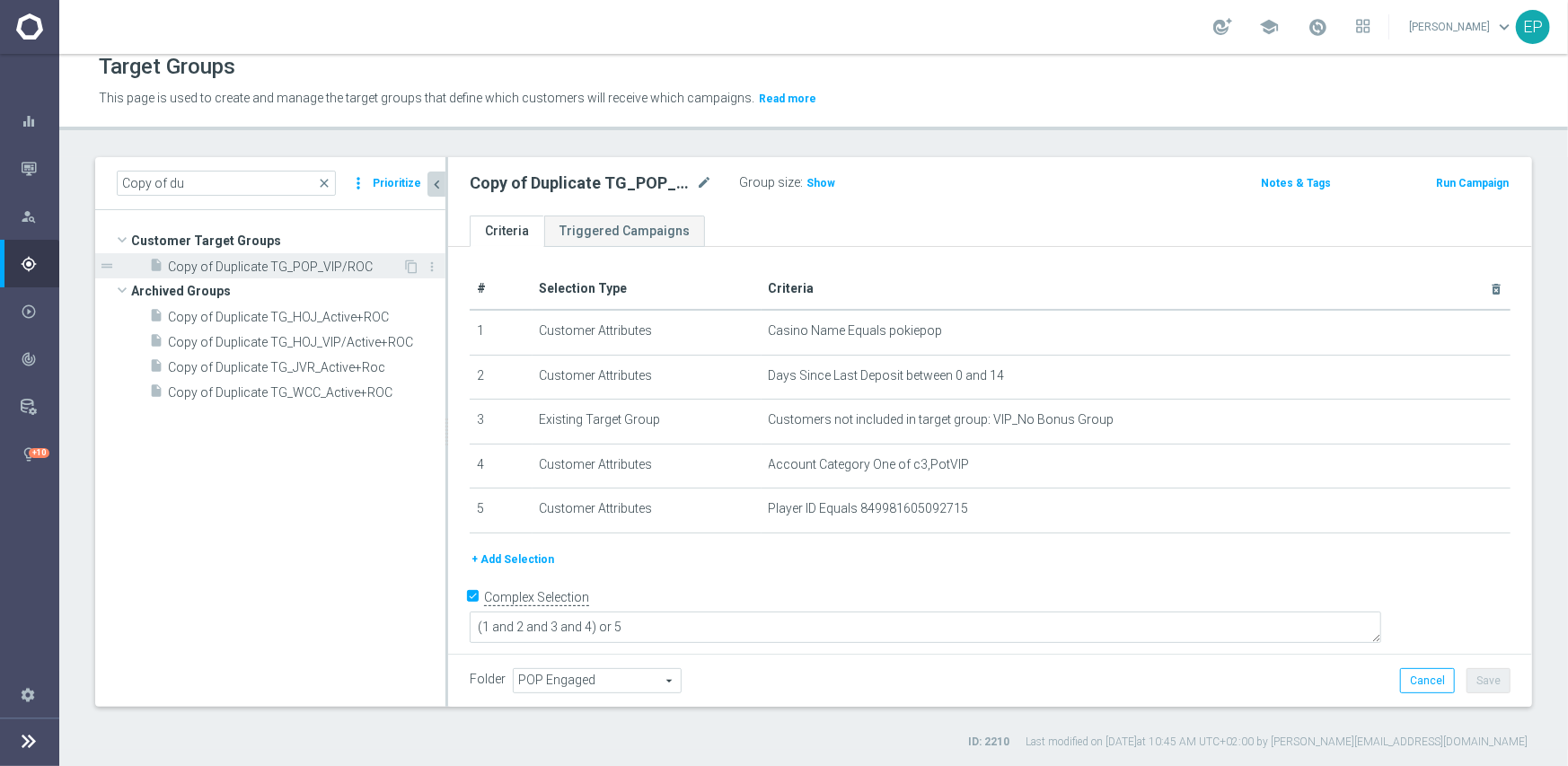
click at [265, 272] on span "Copy of Duplicate TG_POP_VIP/ROC" at bounding box center [285, 267] width 235 height 15
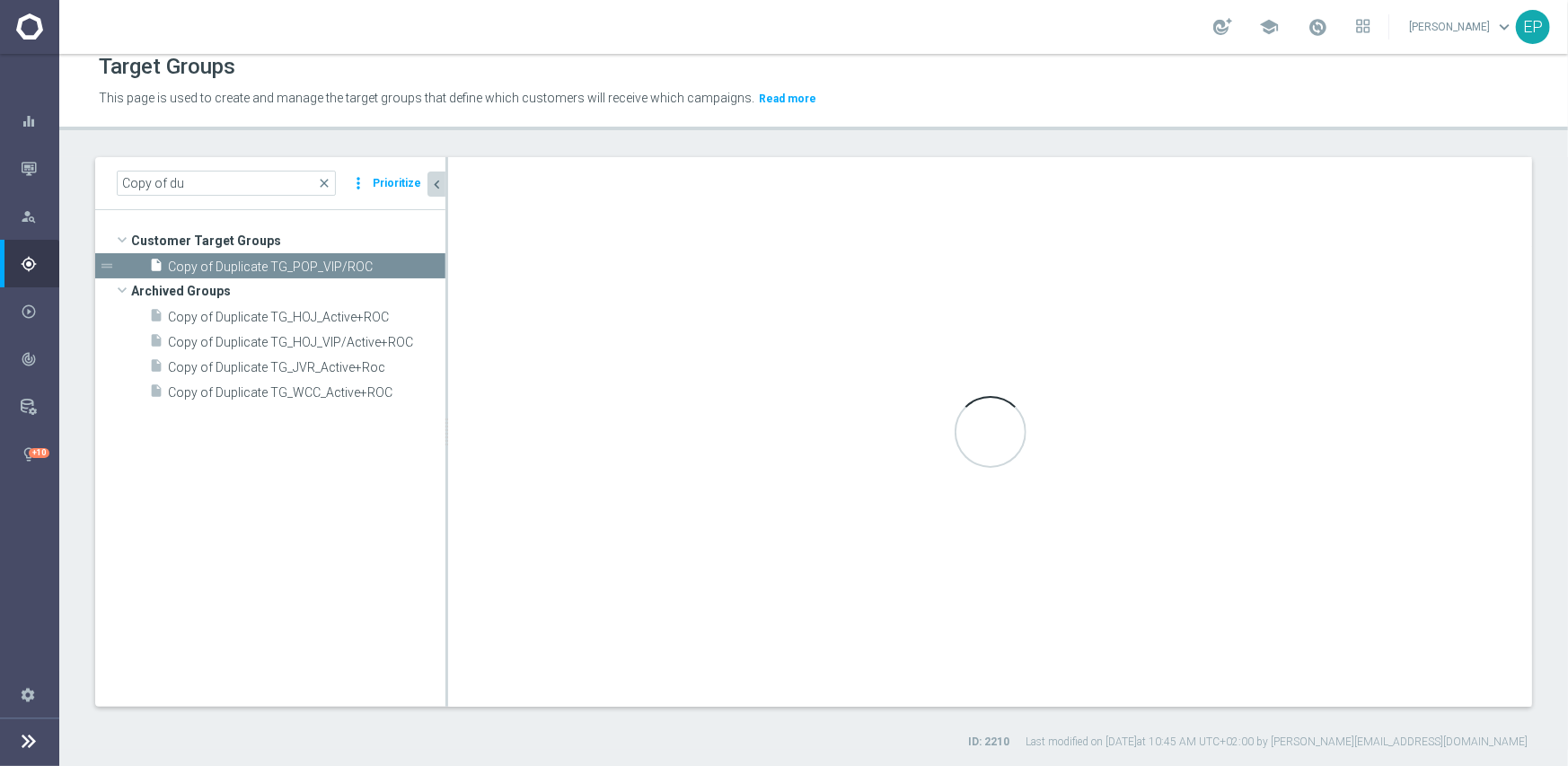
type input "Customer Target Groups"
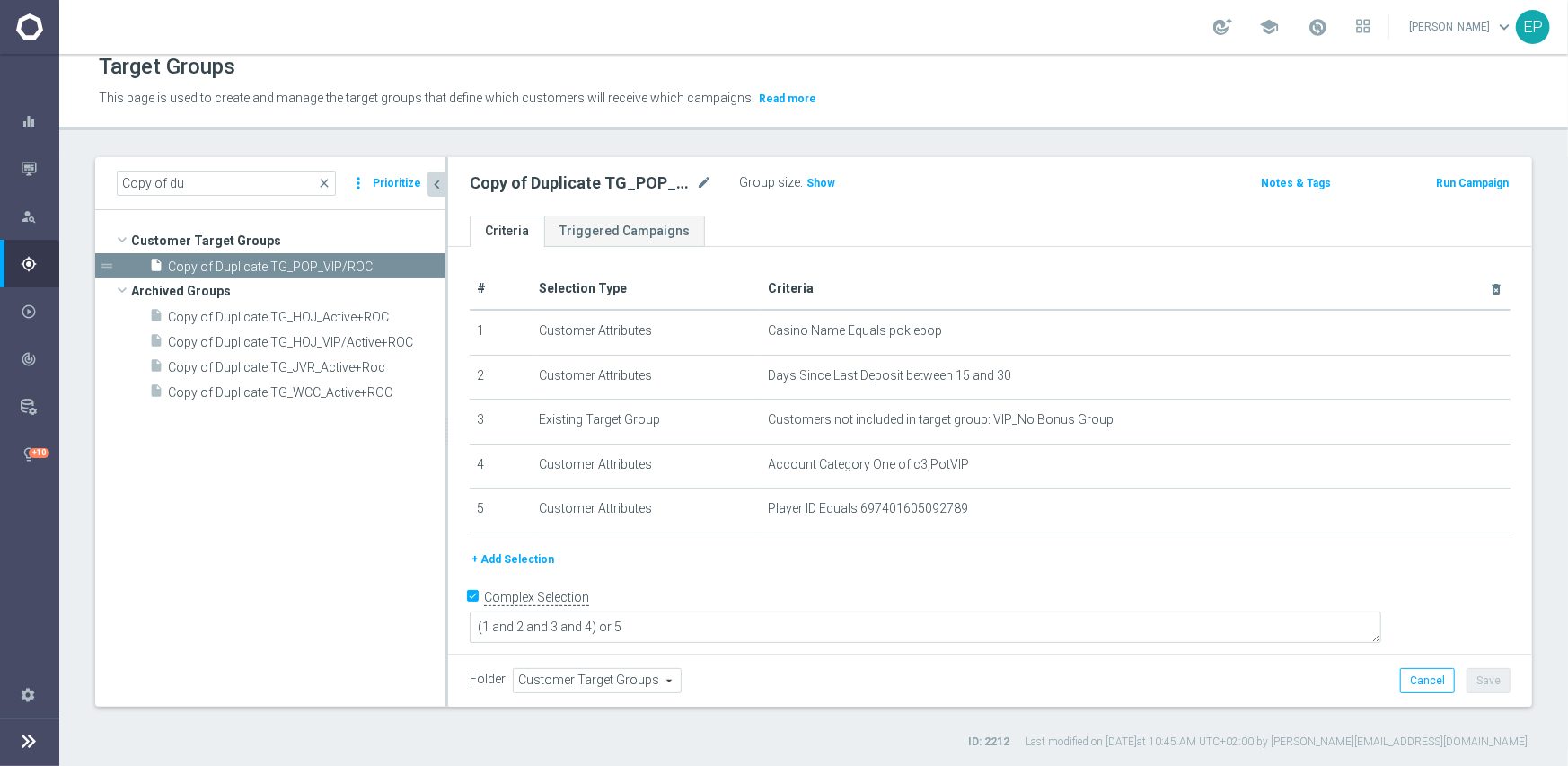
click at [576, 674] on span "Customer Target Groups" at bounding box center [596, 681] width 167 height 23
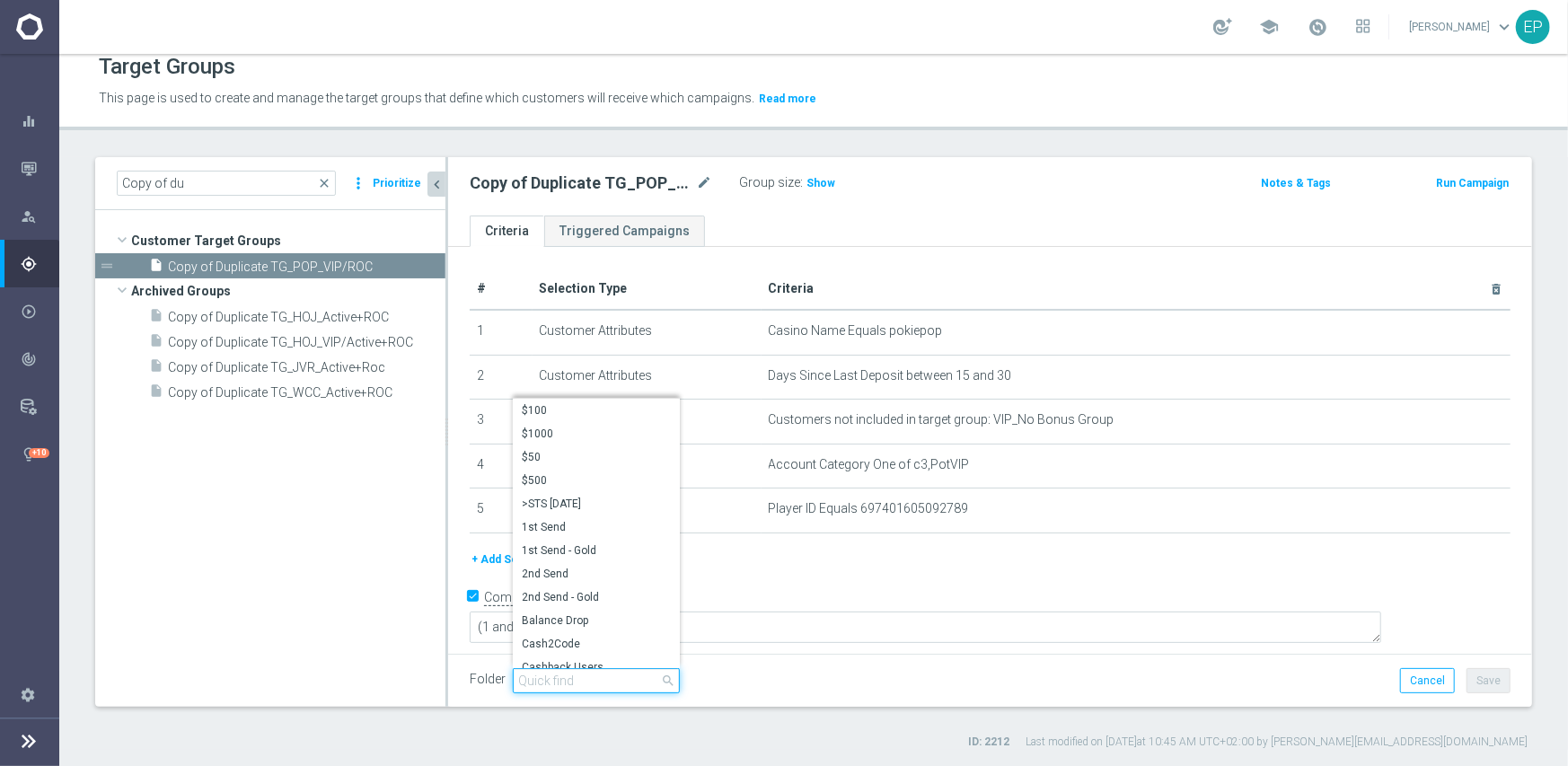
click at [575, 676] on input "search" at bounding box center [595, 681] width 167 height 25
paste input "engage"
type input "engage"
click at [579, 639] on span "POP Engaged" at bounding box center [595, 644] width 149 height 14
type input "POP Engaged"
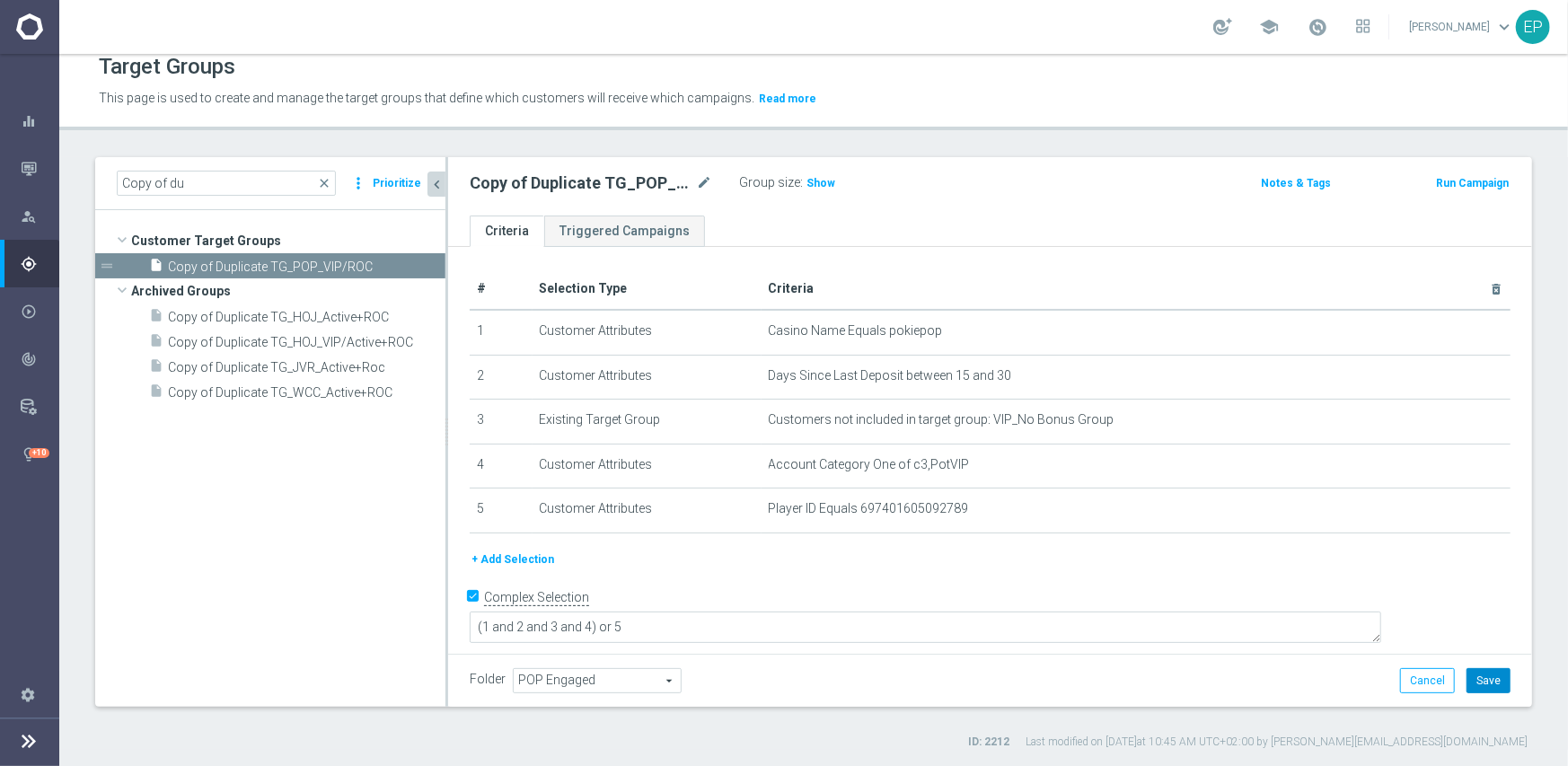
click at [1476, 677] on button "Save" at bounding box center [1489, 681] width 44 height 25
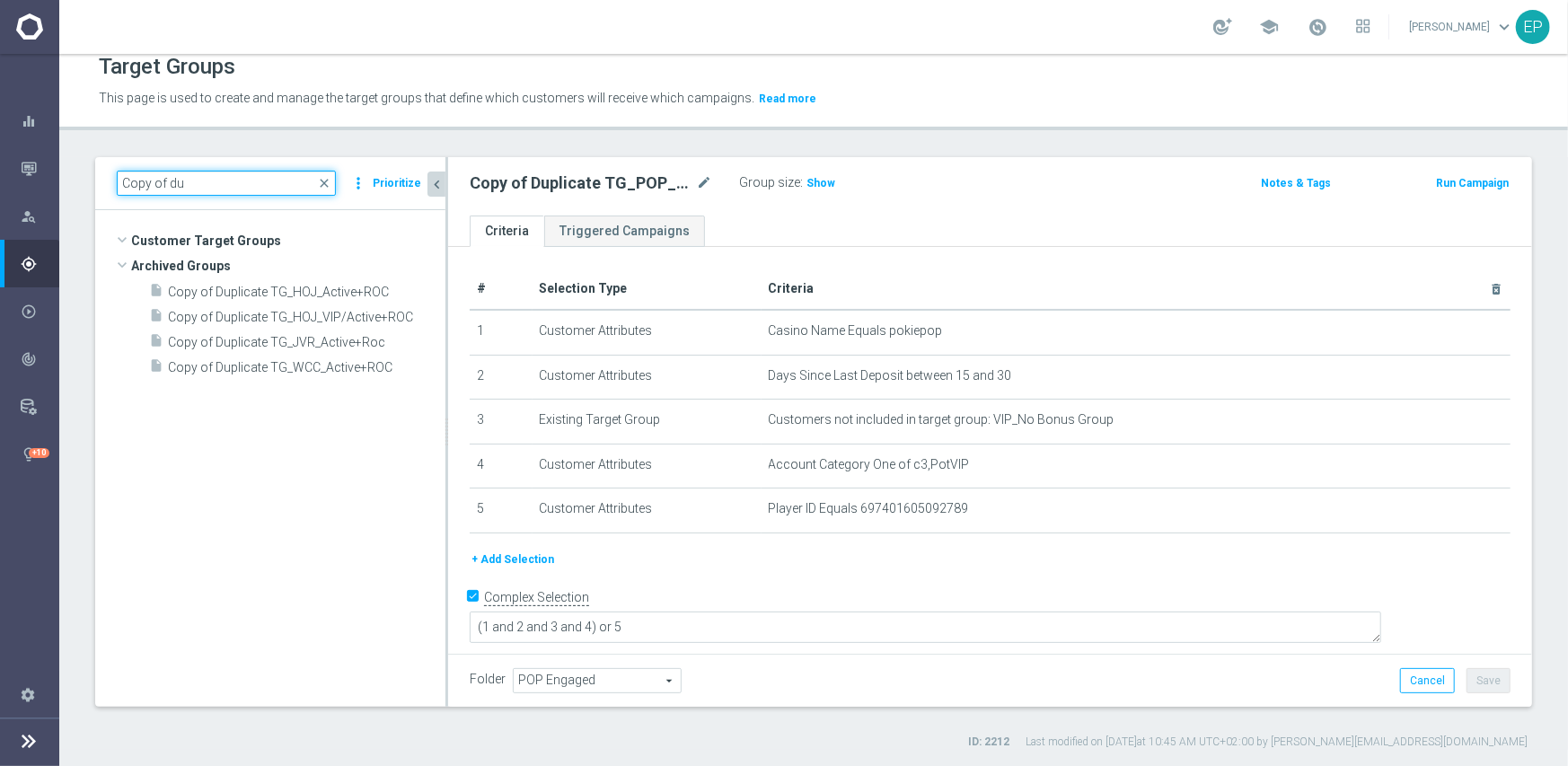
click at [224, 188] on input "Copy of du" at bounding box center [226, 183] width 219 height 25
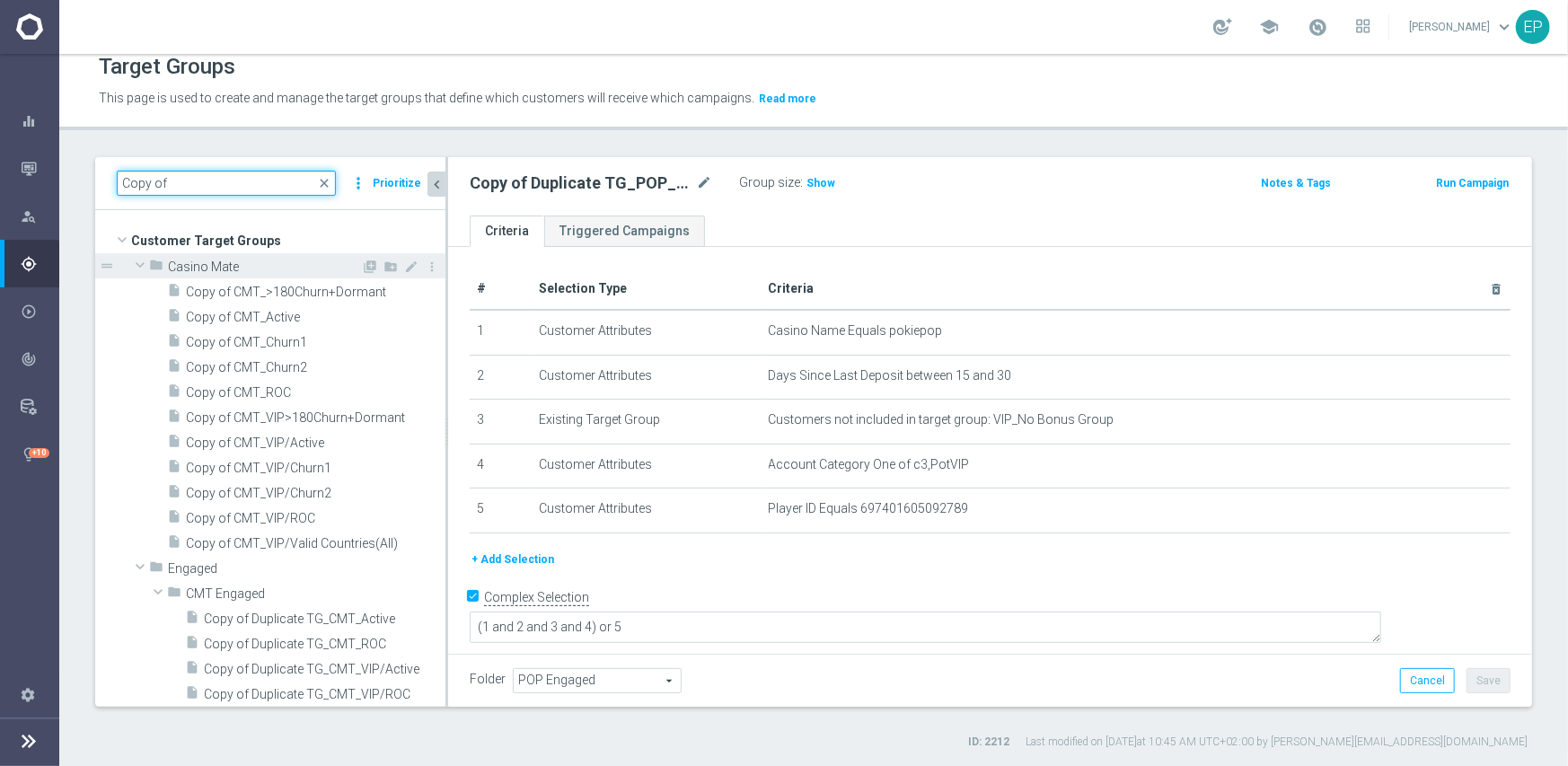
type input "Copy of"
click at [136, 263] on span at bounding box center [140, 265] width 22 height 18
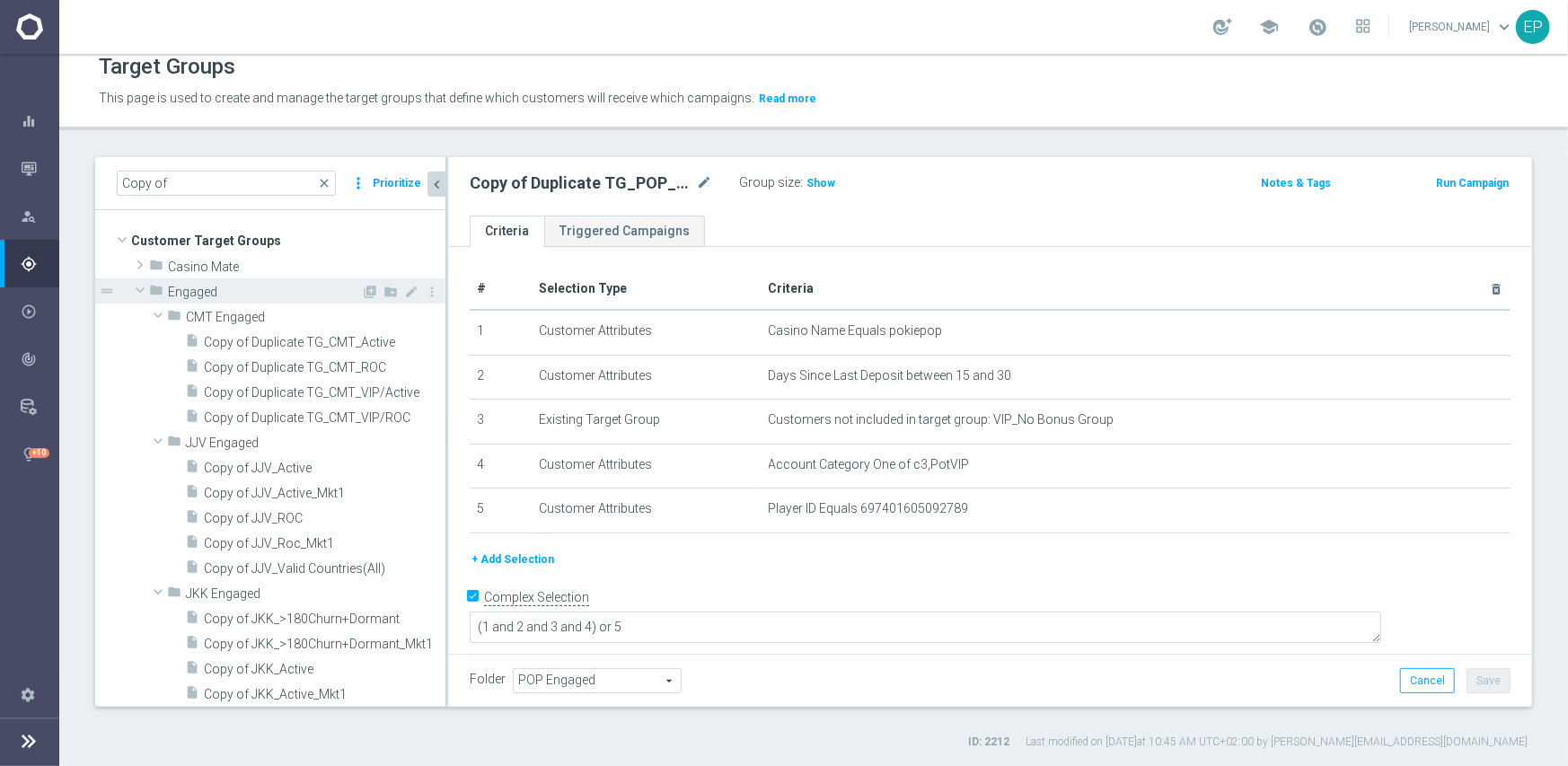
click at [140, 286] on span at bounding box center [140, 291] width 22 height 18
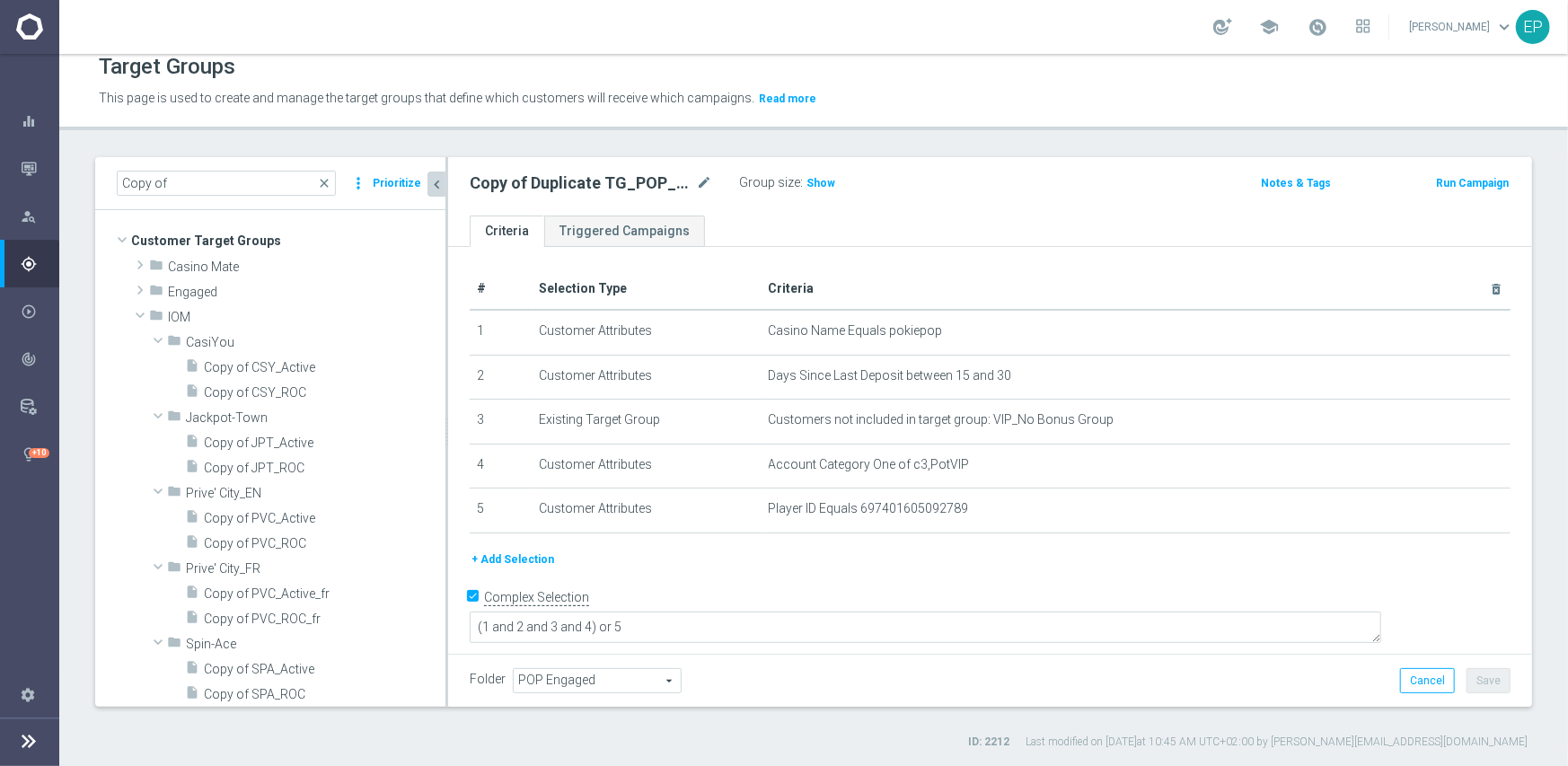
click at [611, 678] on span "POP Engaged" at bounding box center [596, 681] width 167 height 23
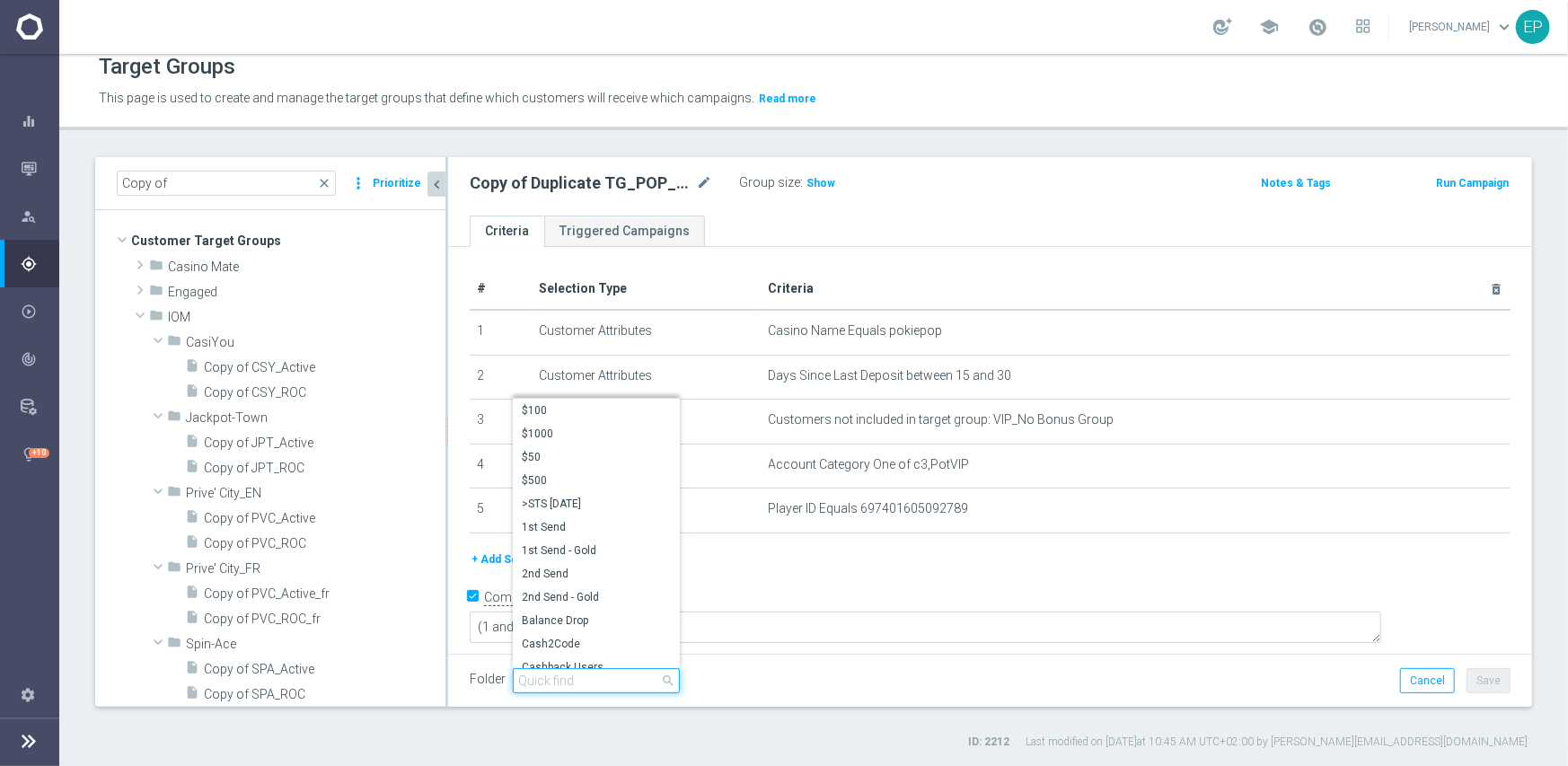
click at [610, 678] on input "search" at bounding box center [595, 681] width 167 height 25
paste input "engage"
click at [516, 678] on input "engage" at bounding box center [595, 681] width 167 height 25
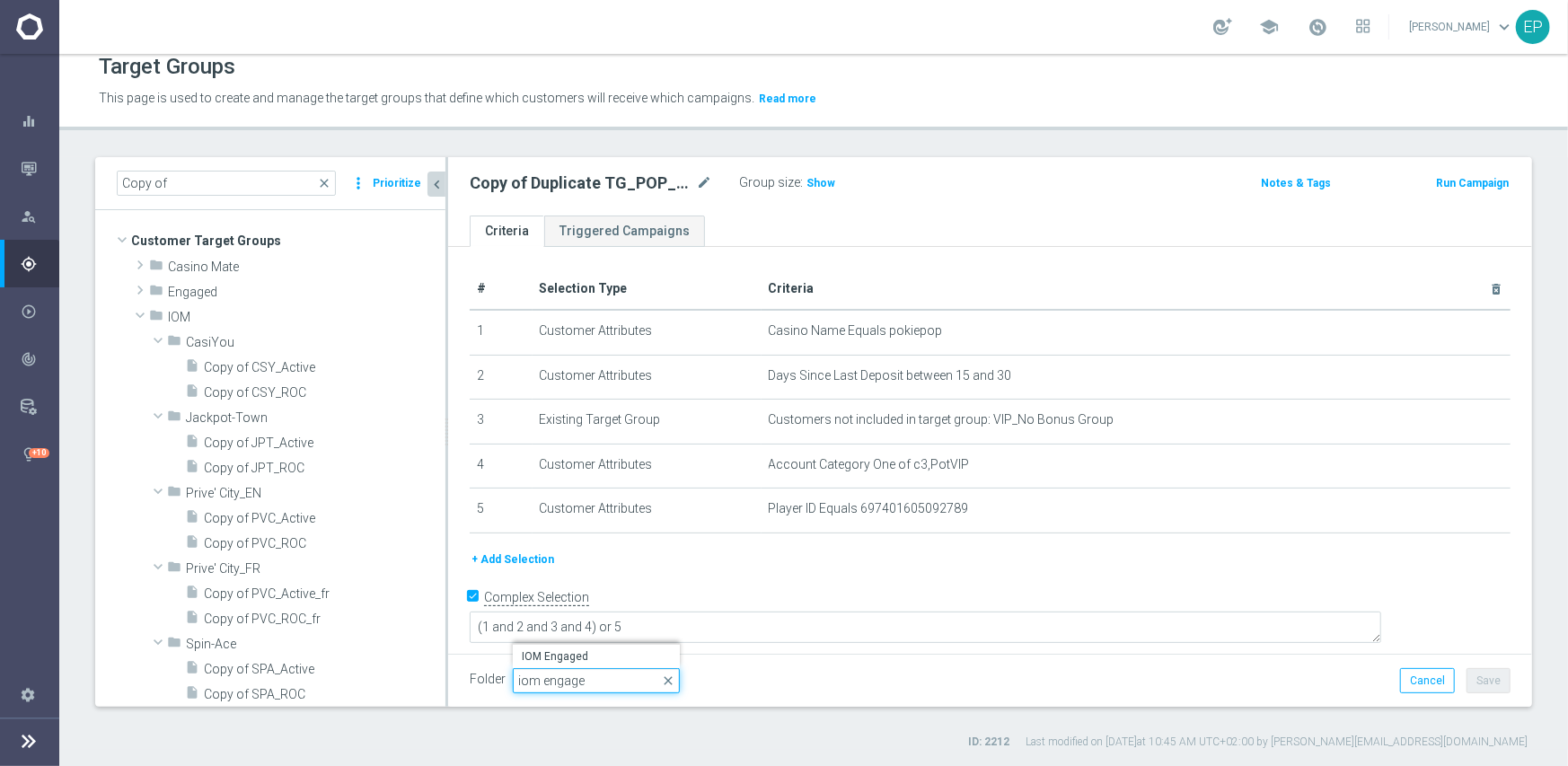
type input "iom engage"
click at [810, 691] on div "Folder POP Engaged POP Engaged arrow_drop_down iom engage close IOM Engaged Can…" at bounding box center [991, 681] width 1041 height 25
click at [230, 372] on span "Copy of CSY_Active" at bounding box center [303, 367] width 198 height 15
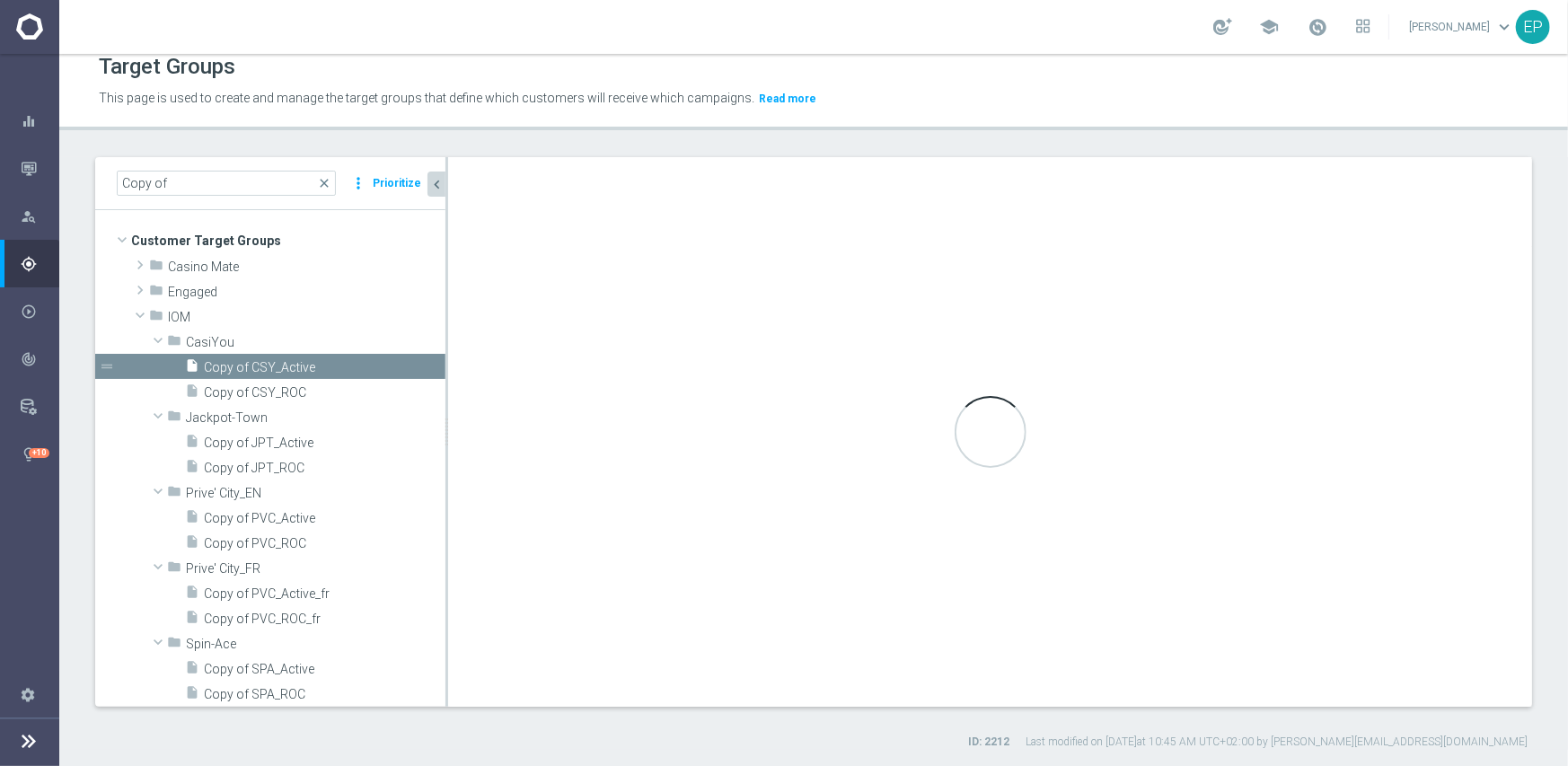
checkbox input "false"
type input "CasiYou"
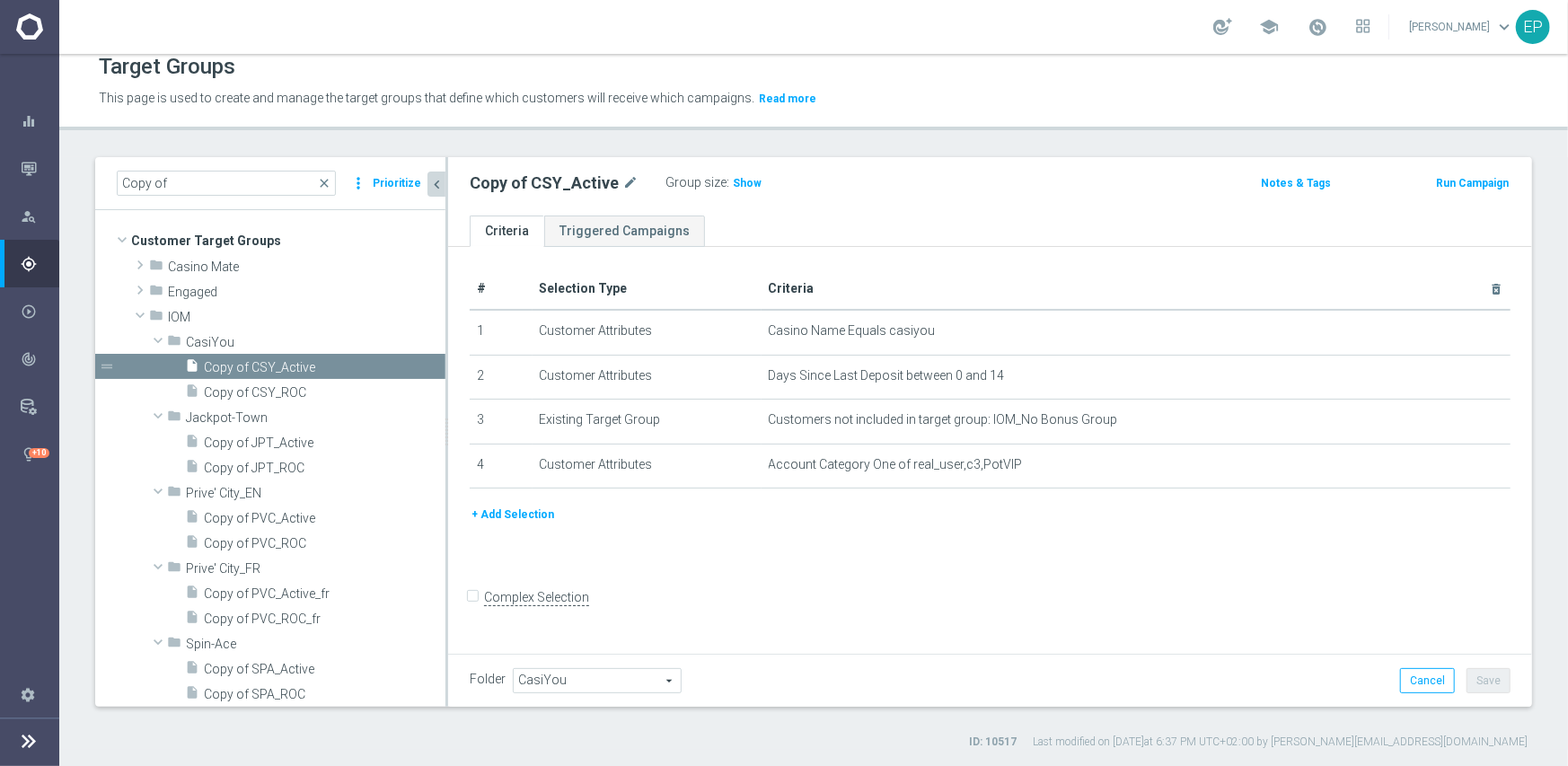
click at [582, 681] on span "CasiYou" at bounding box center [596, 681] width 167 height 23
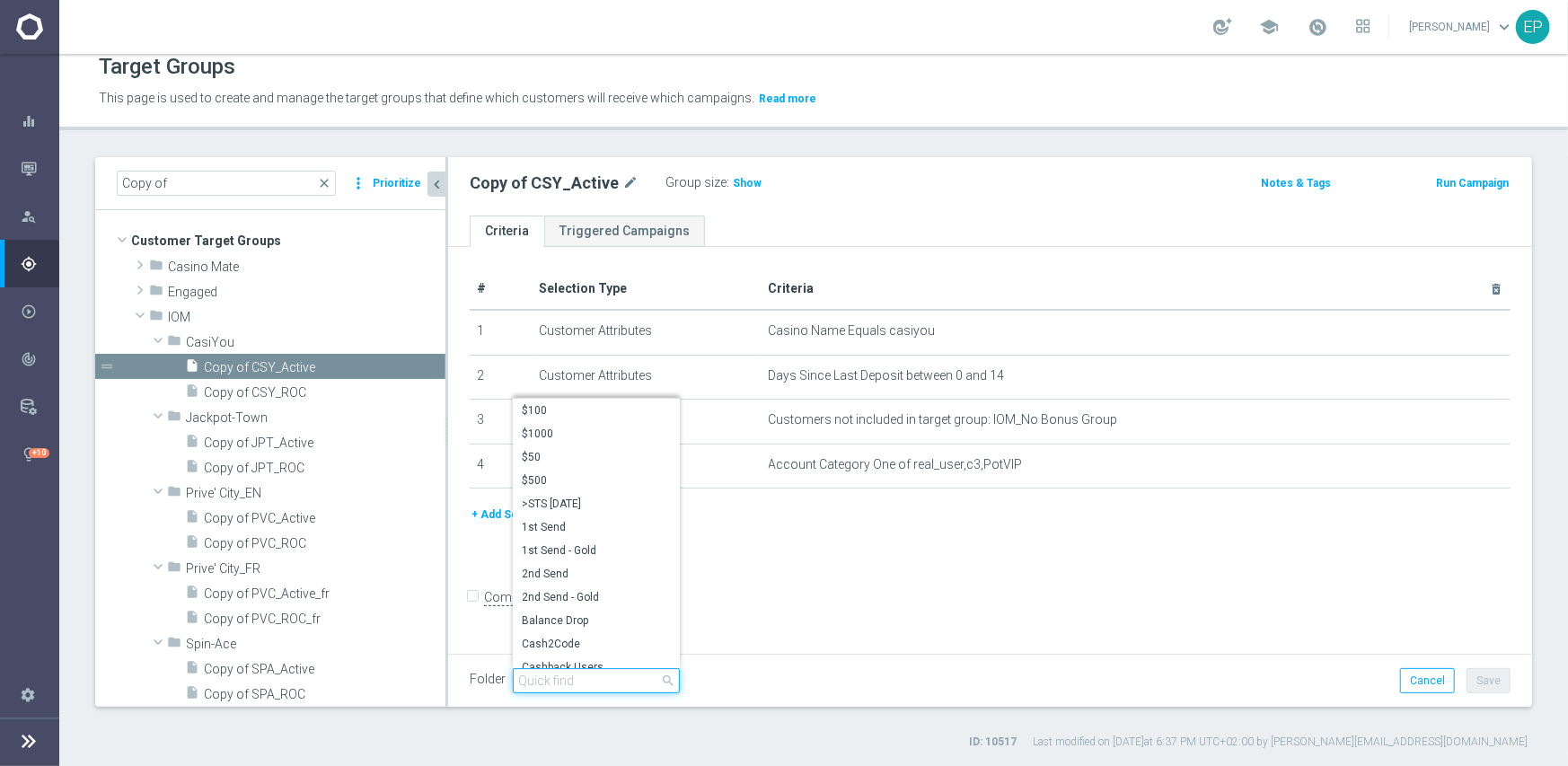
click at [582, 681] on input "search" at bounding box center [595, 681] width 167 height 25
paste input "iom engage"
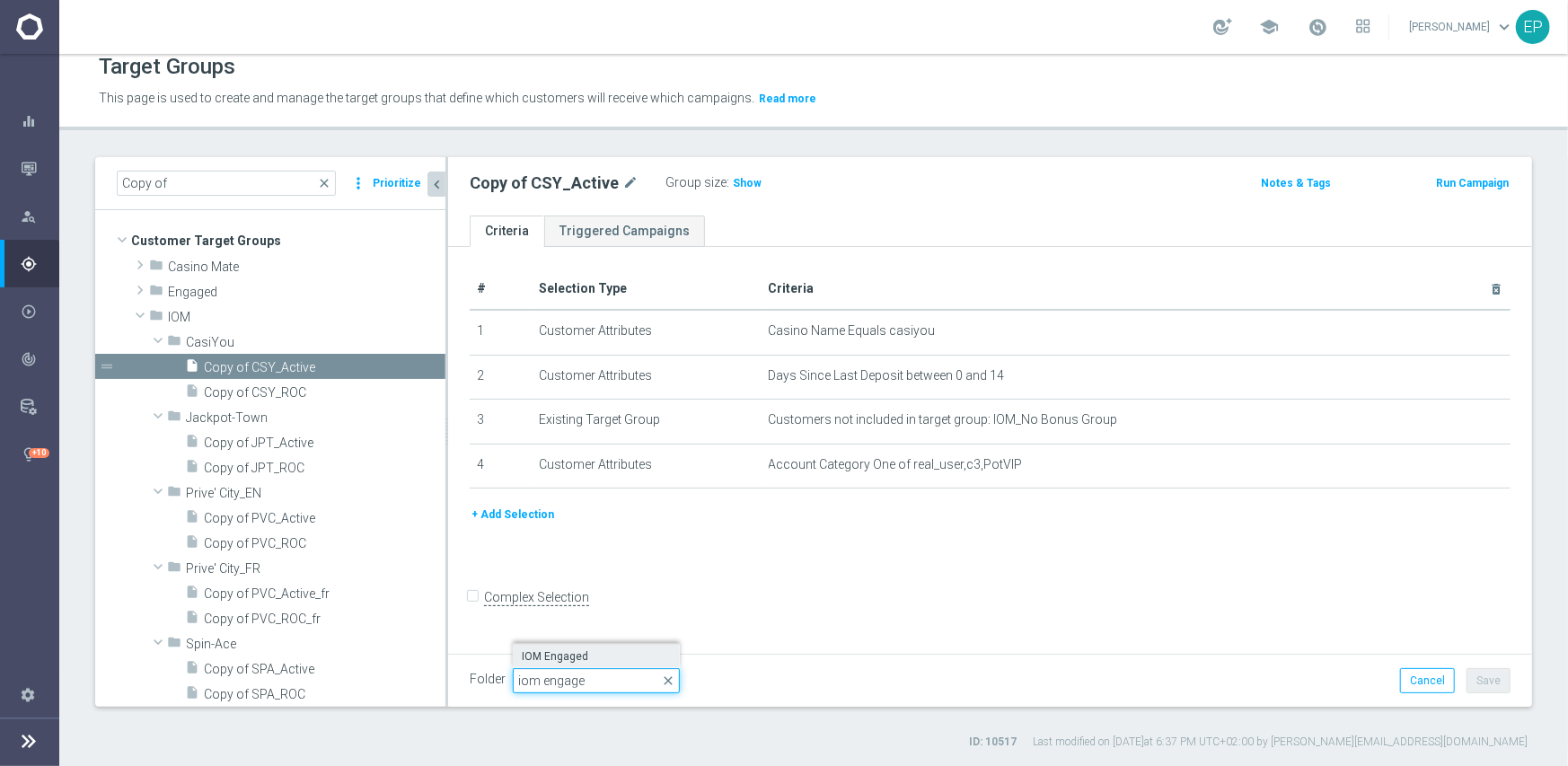
type input "iom engage"
click at [560, 650] on span "IOM Engaged" at bounding box center [595, 657] width 149 height 14
click at [1477, 683] on button "Save" at bounding box center [1489, 681] width 44 height 25
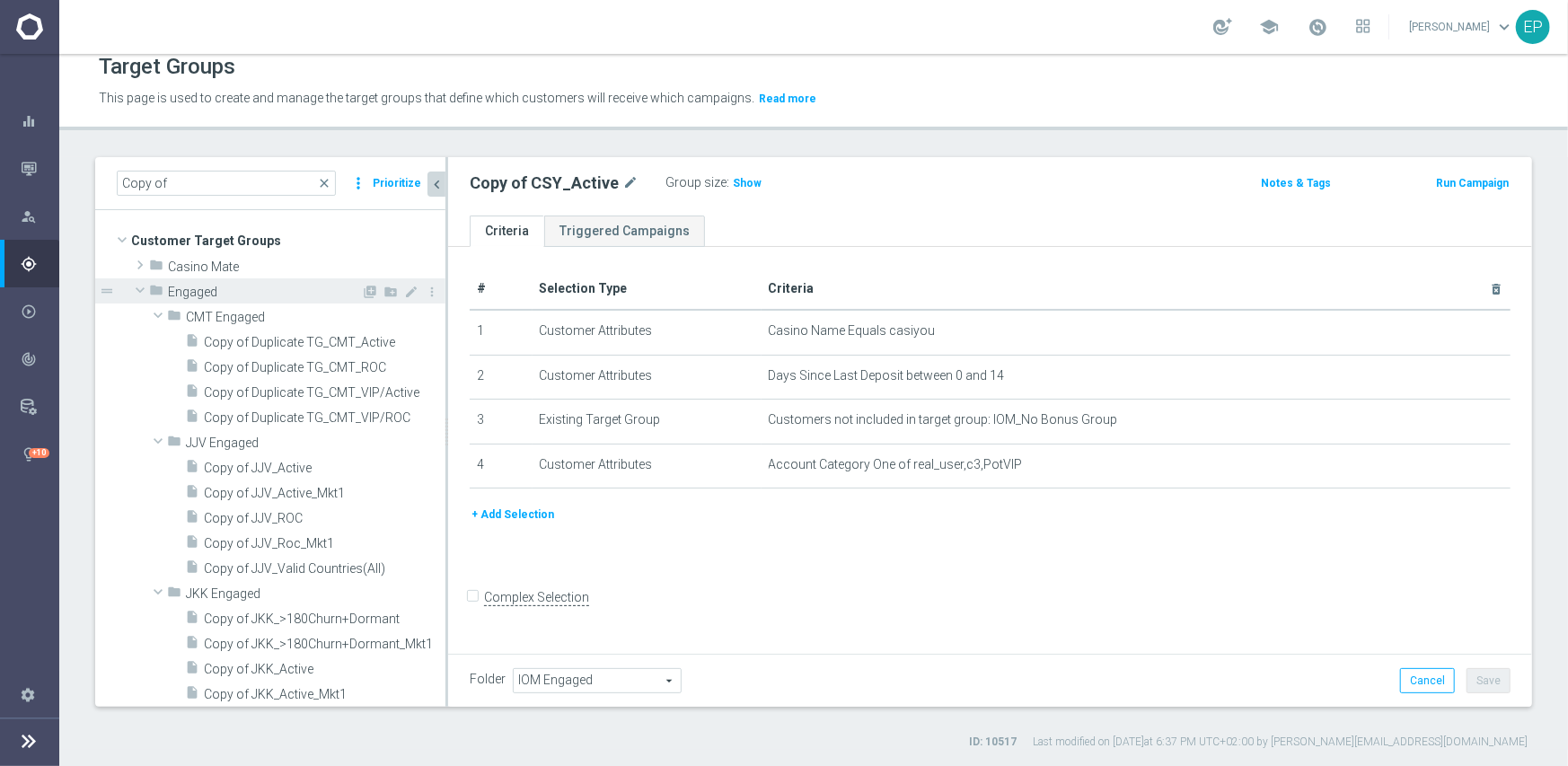
click at [143, 291] on span at bounding box center [140, 291] width 22 height 18
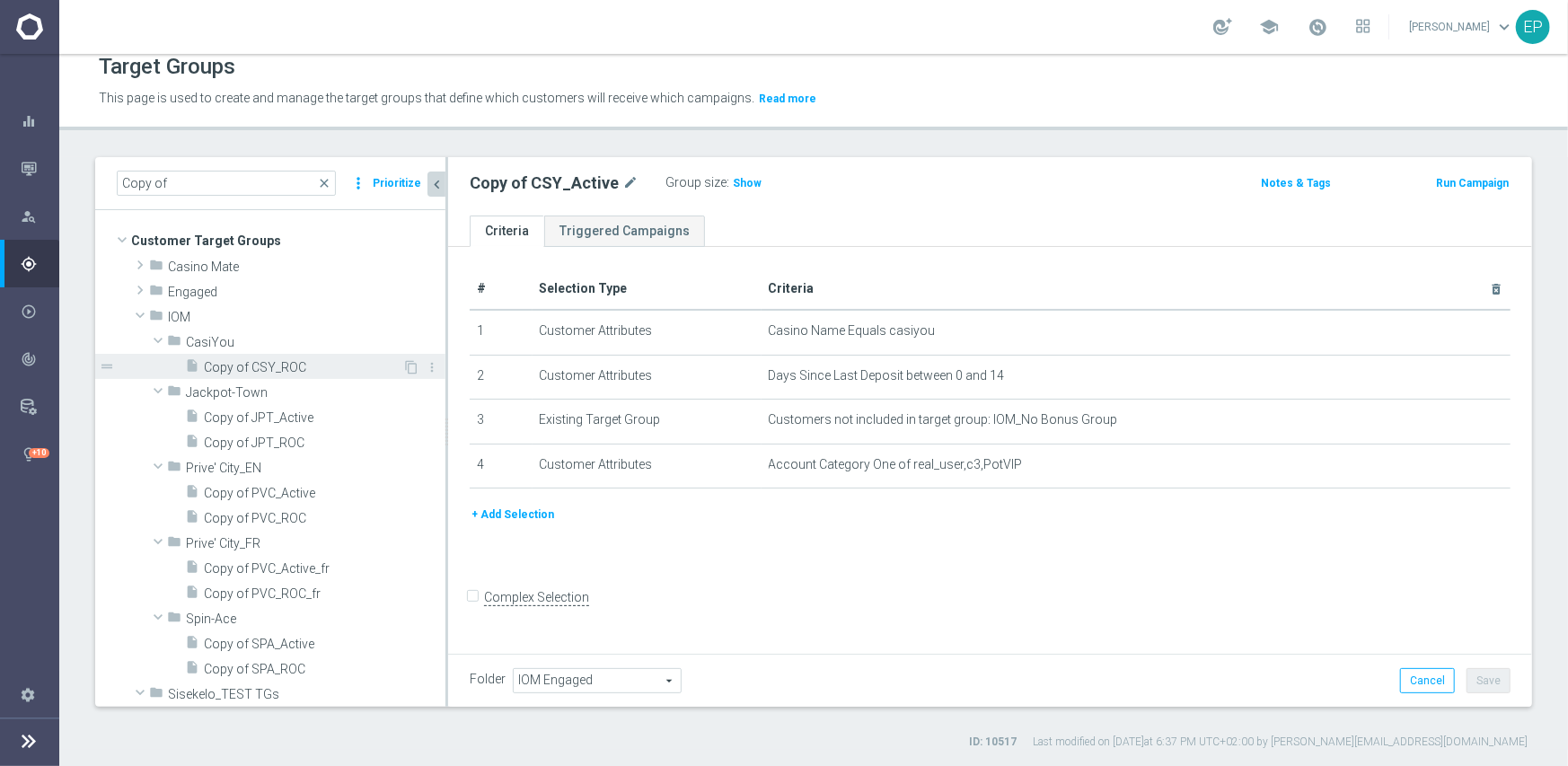
click at [256, 367] on span "Copy of CSY_ROC" at bounding box center [303, 367] width 198 height 15
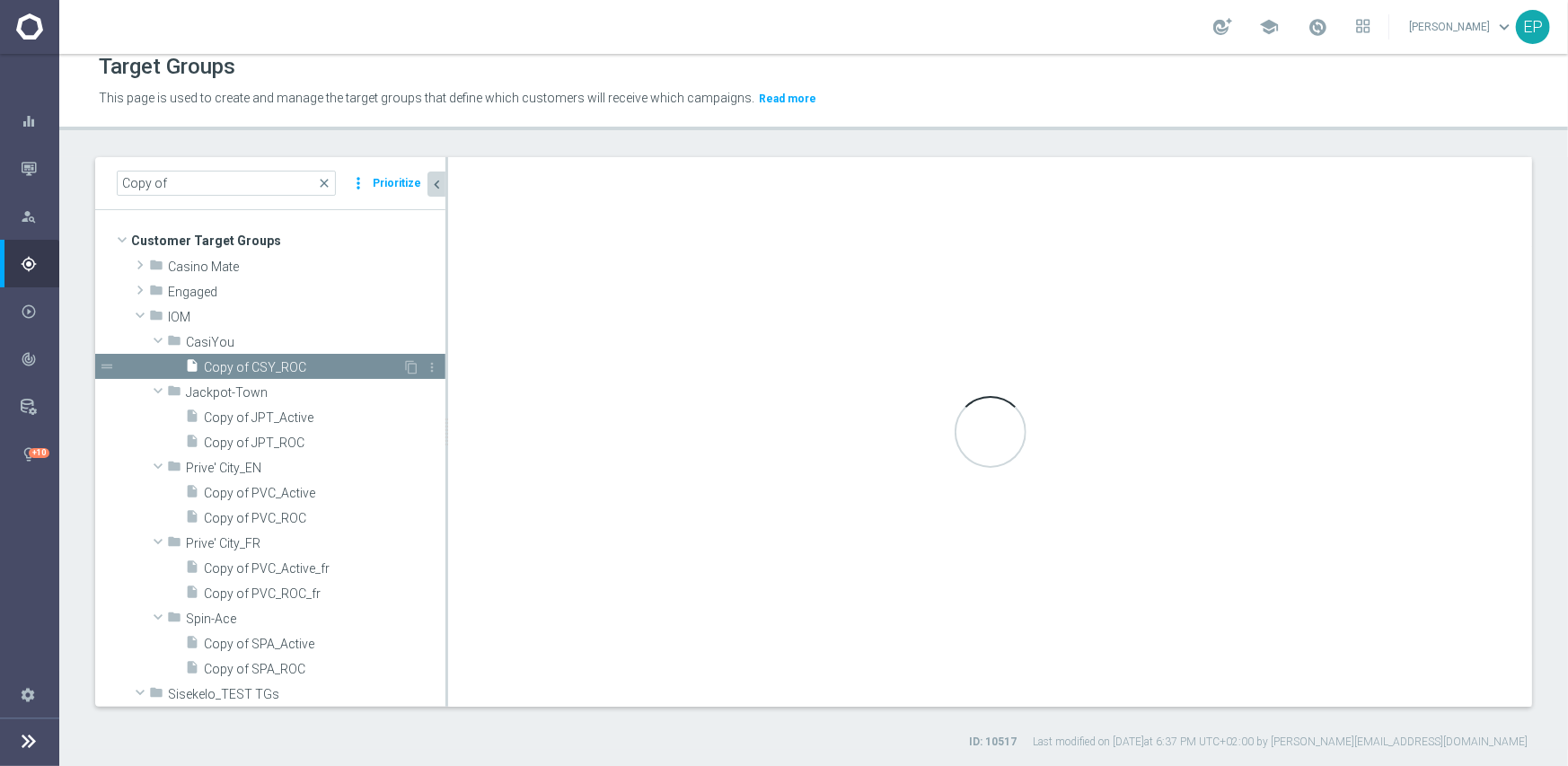
type input "CasiYou"
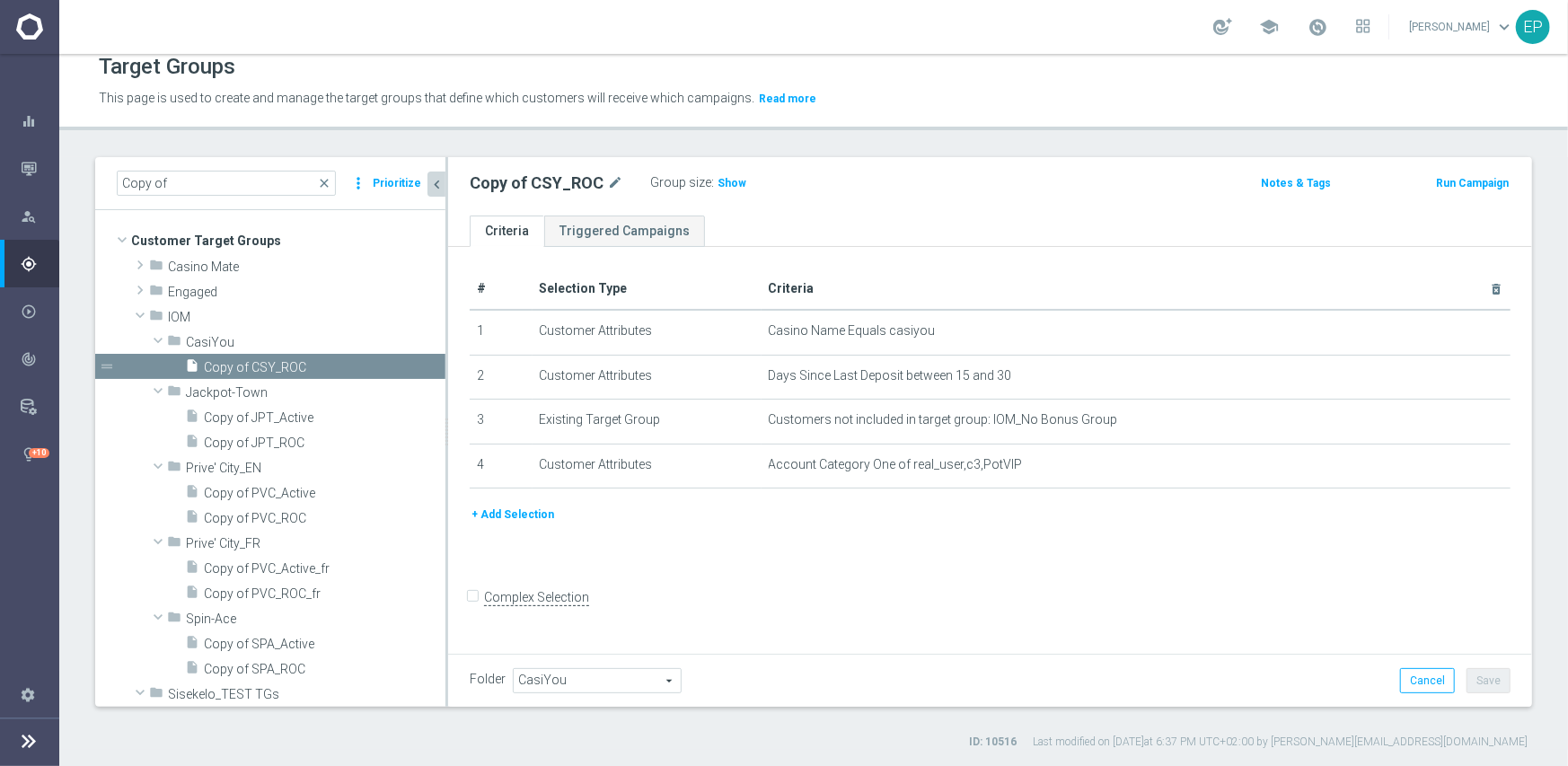
click at [609, 677] on span "CasiYou" at bounding box center [596, 681] width 167 height 23
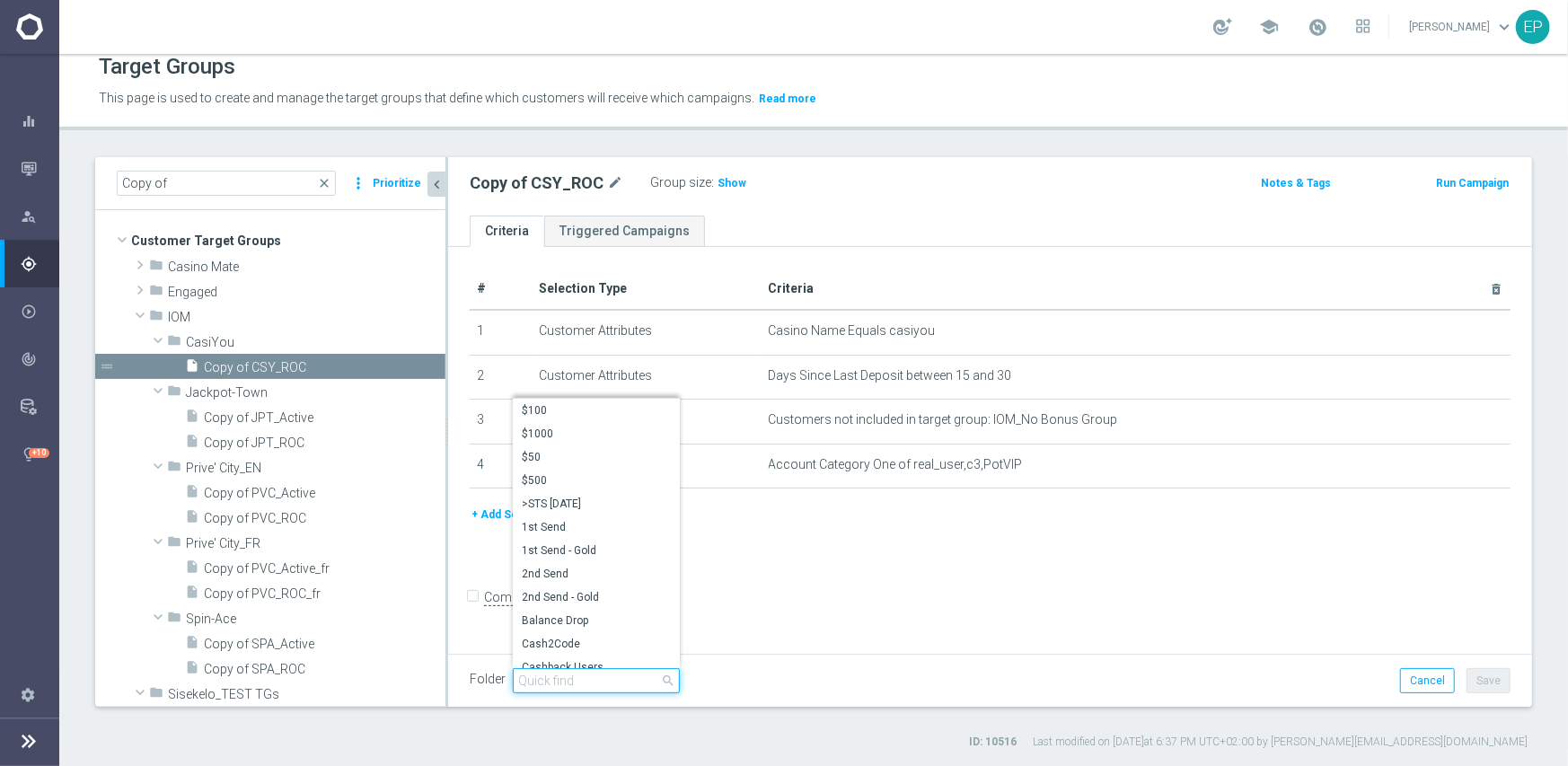
click at [577, 685] on input "search" at bounding box center [595, 681] width 167 height 25
paste input "iom engage"
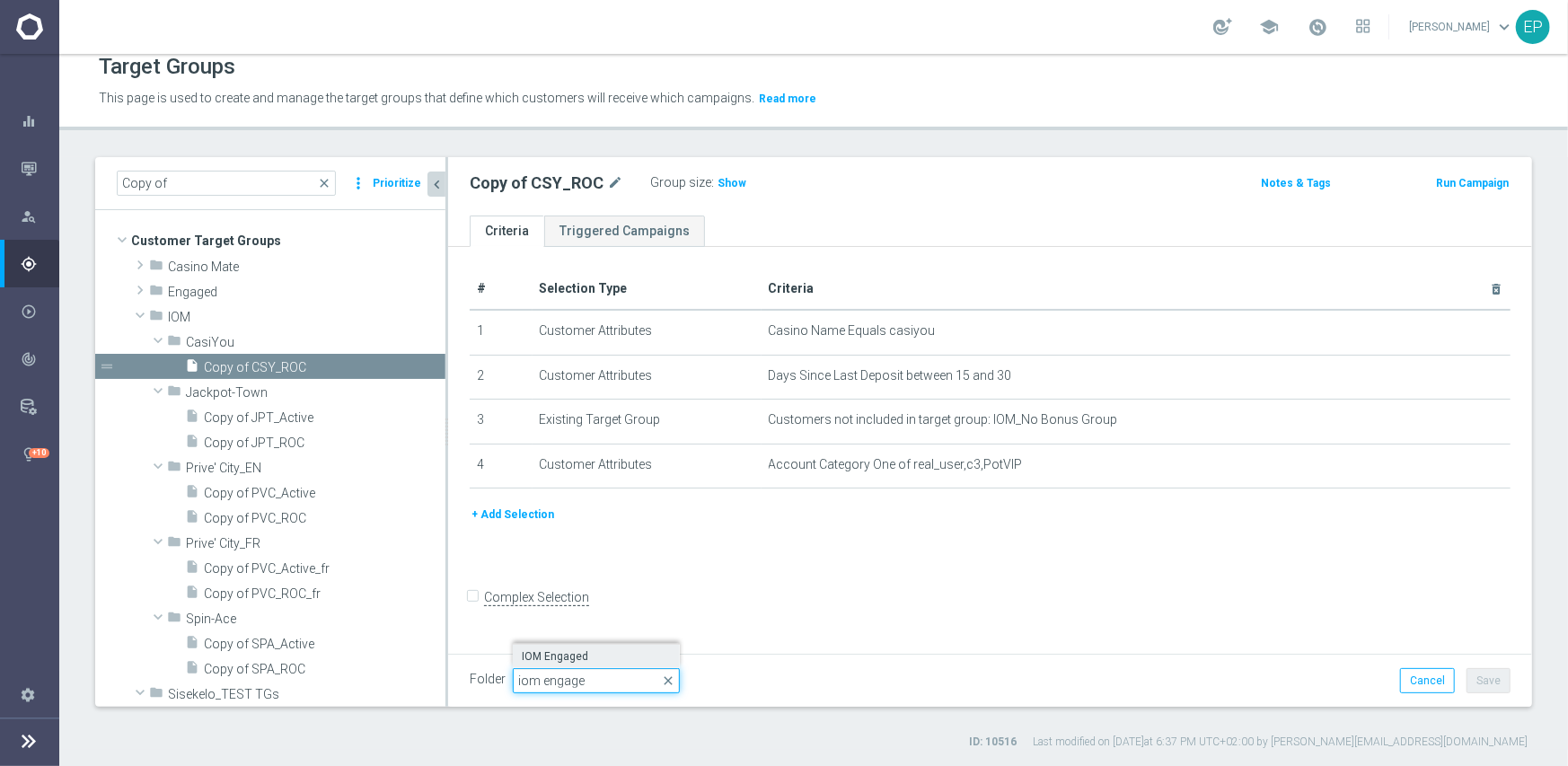
type input "iom engage"
click at [569, 659] on span "IOM Engaged" at bounding box center [595, 657] width 149 height 14
click at [1467, 673] on button "Save" at bounding box center [1489, 681] width 44 height 25
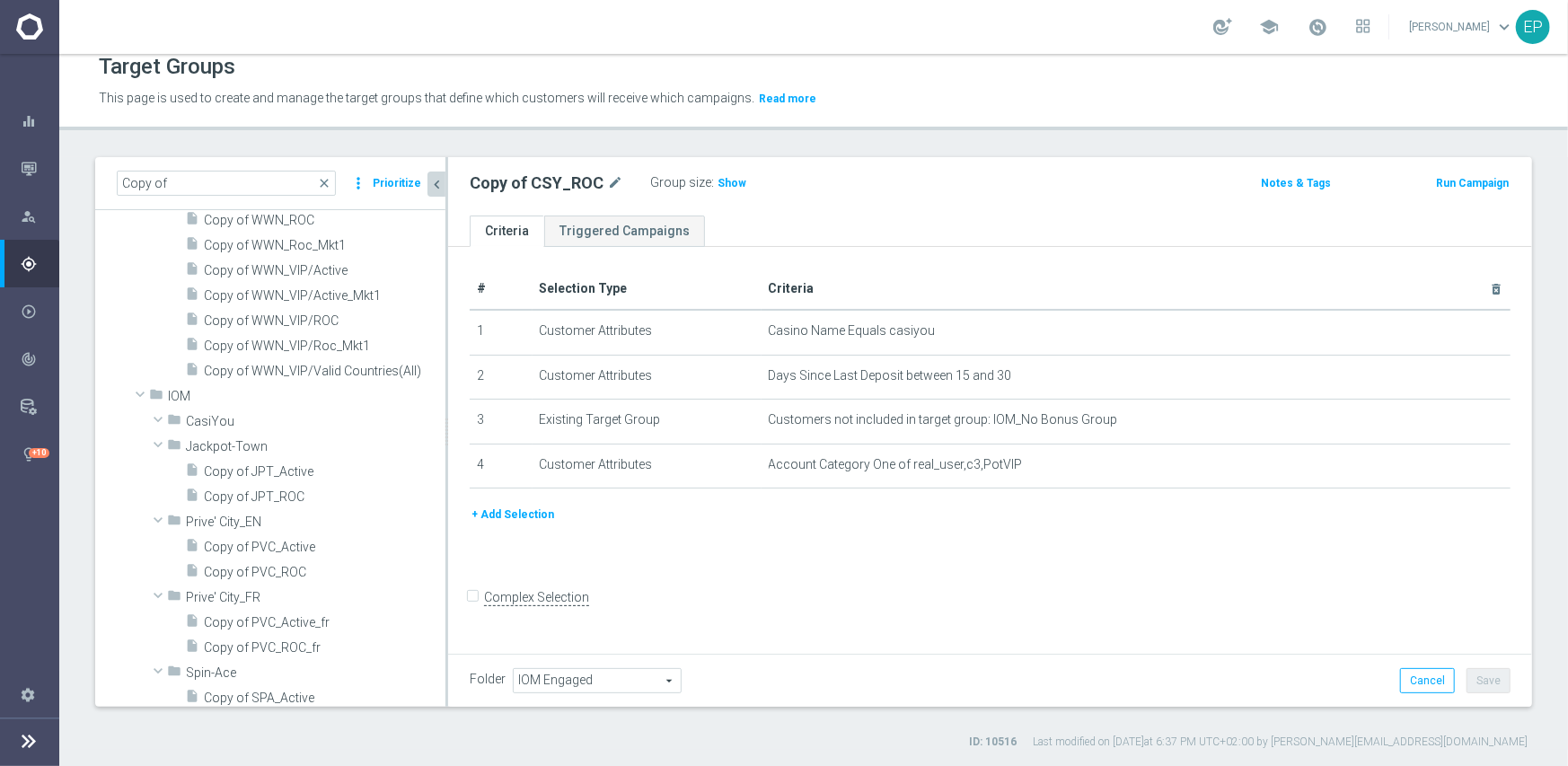
scroll to position [1437, 0]
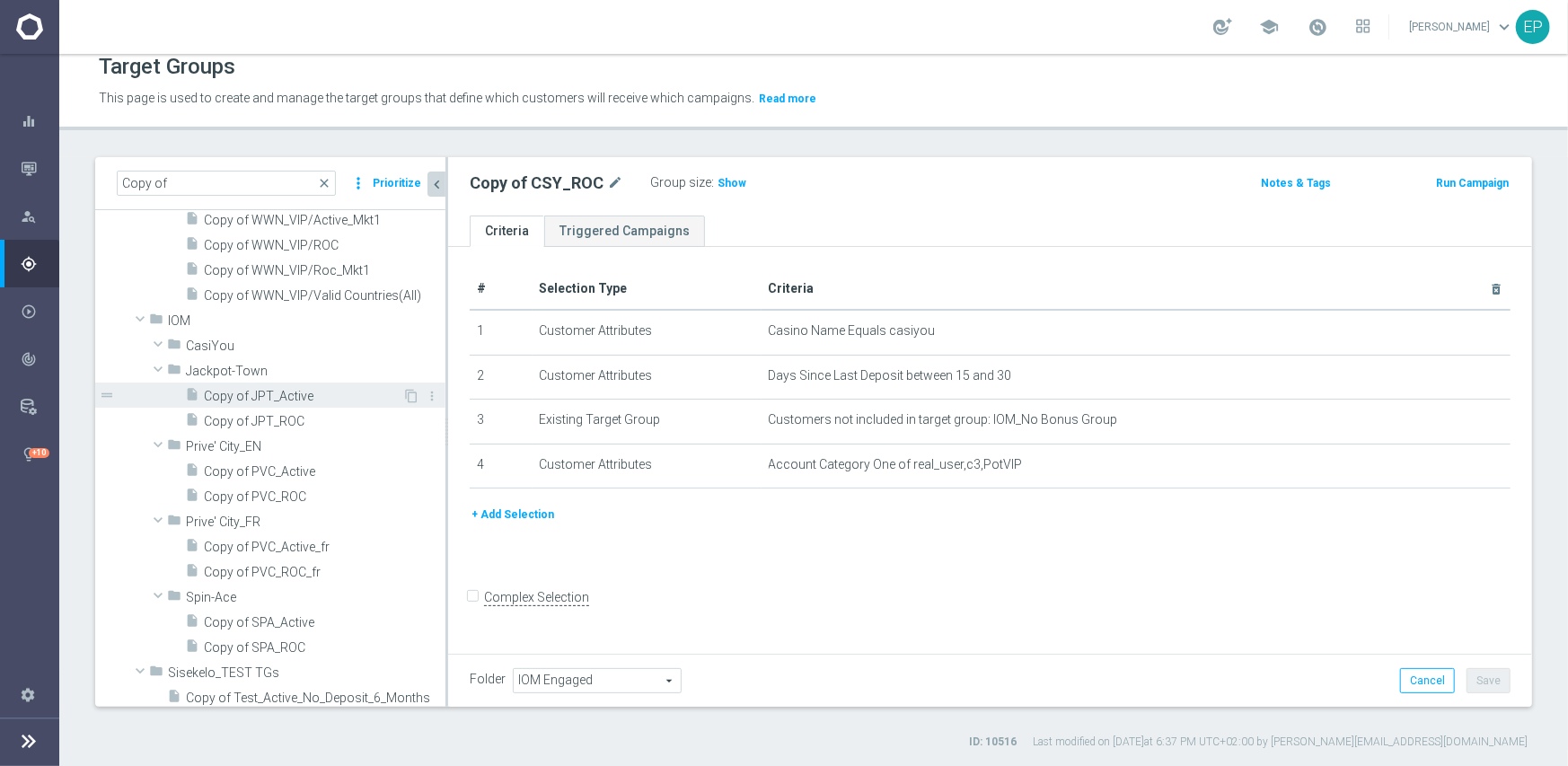
click at [243, 396] on span "Copy of JPT_Active" at bounding box center [303, 396] width 198 height 15
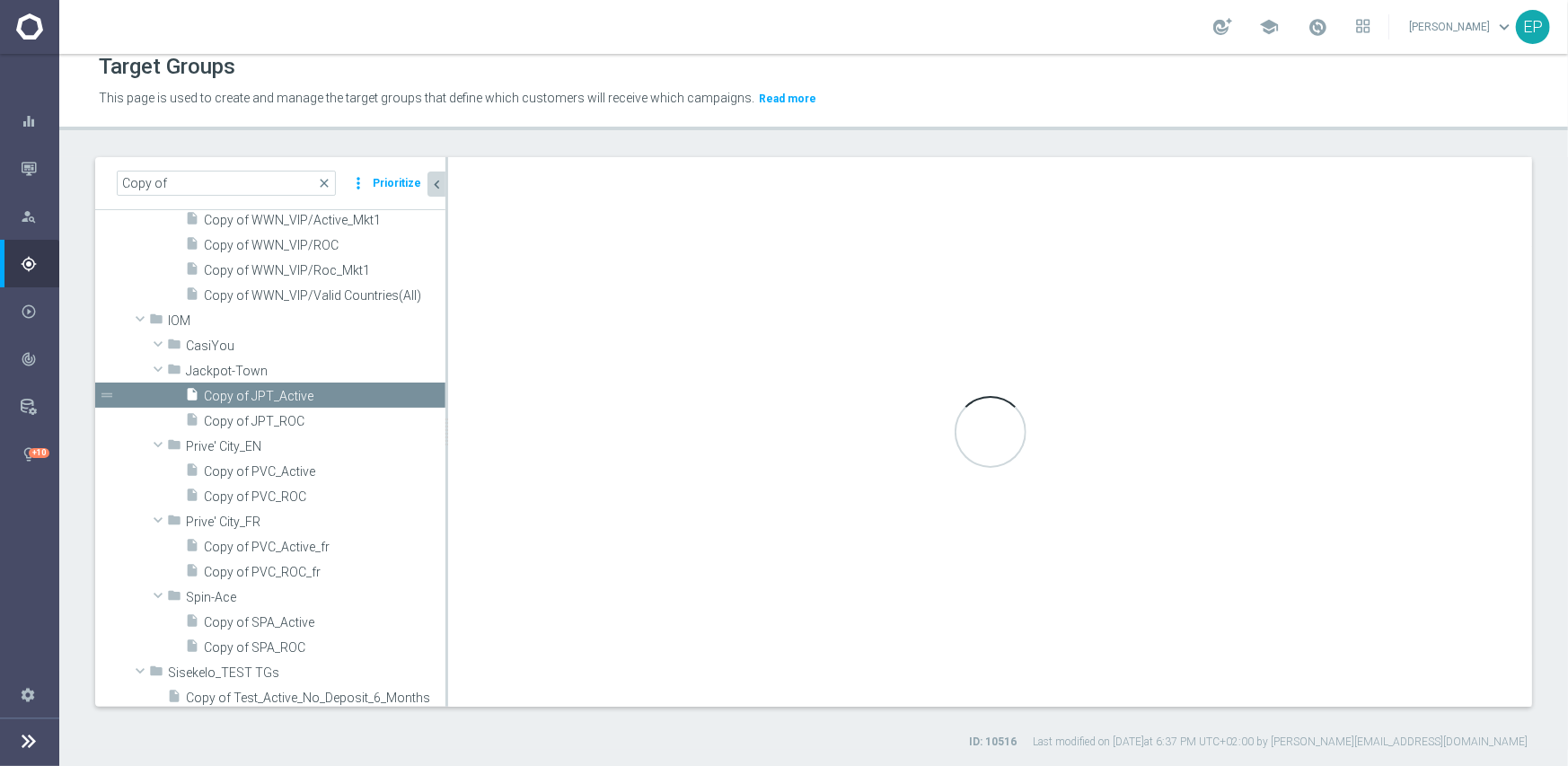
type input "Jackpot-Town"
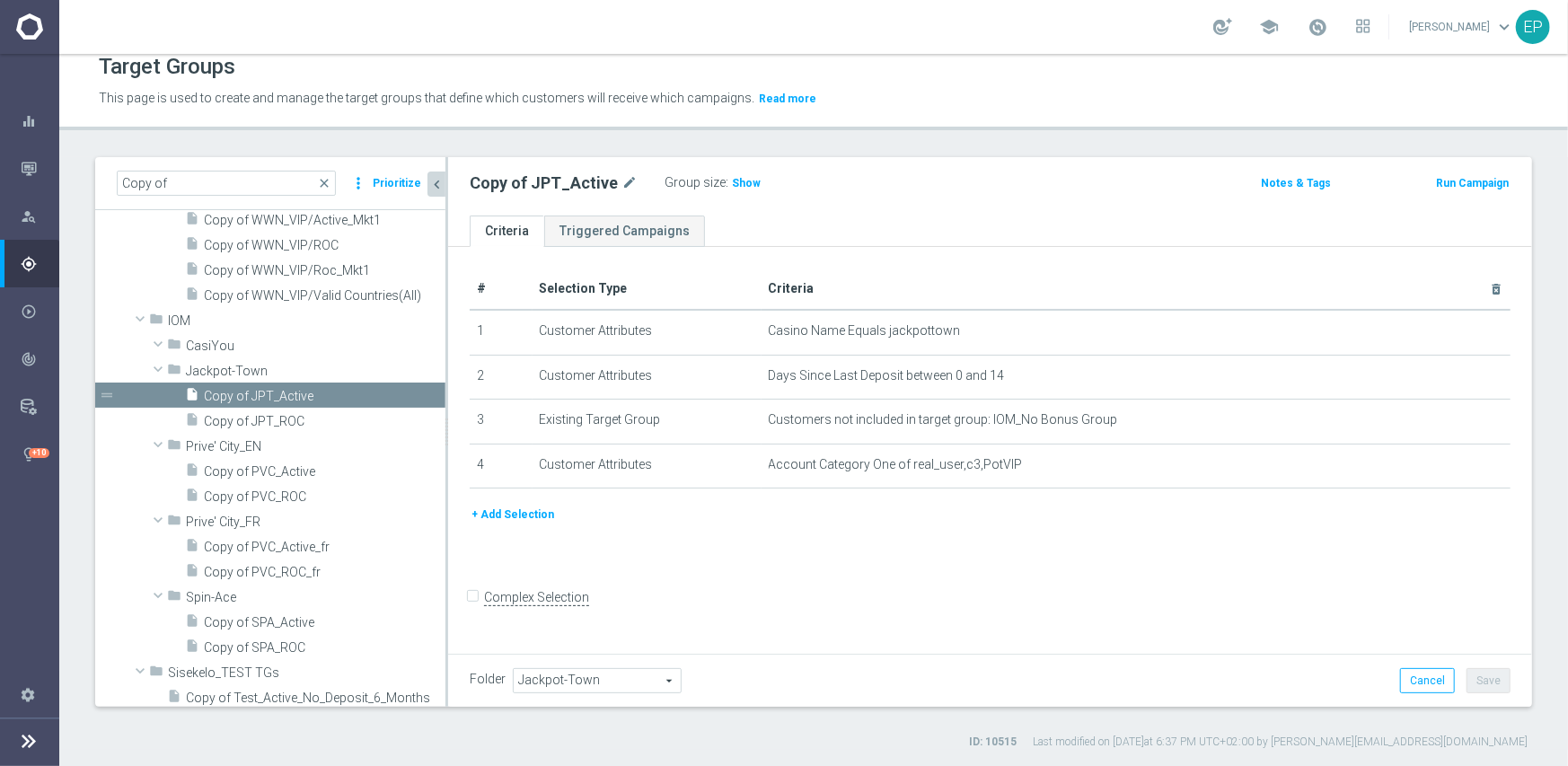
click at [571, 683] on span "Jackpot-Town" at bounding box center [596, 681] width 167 height 23
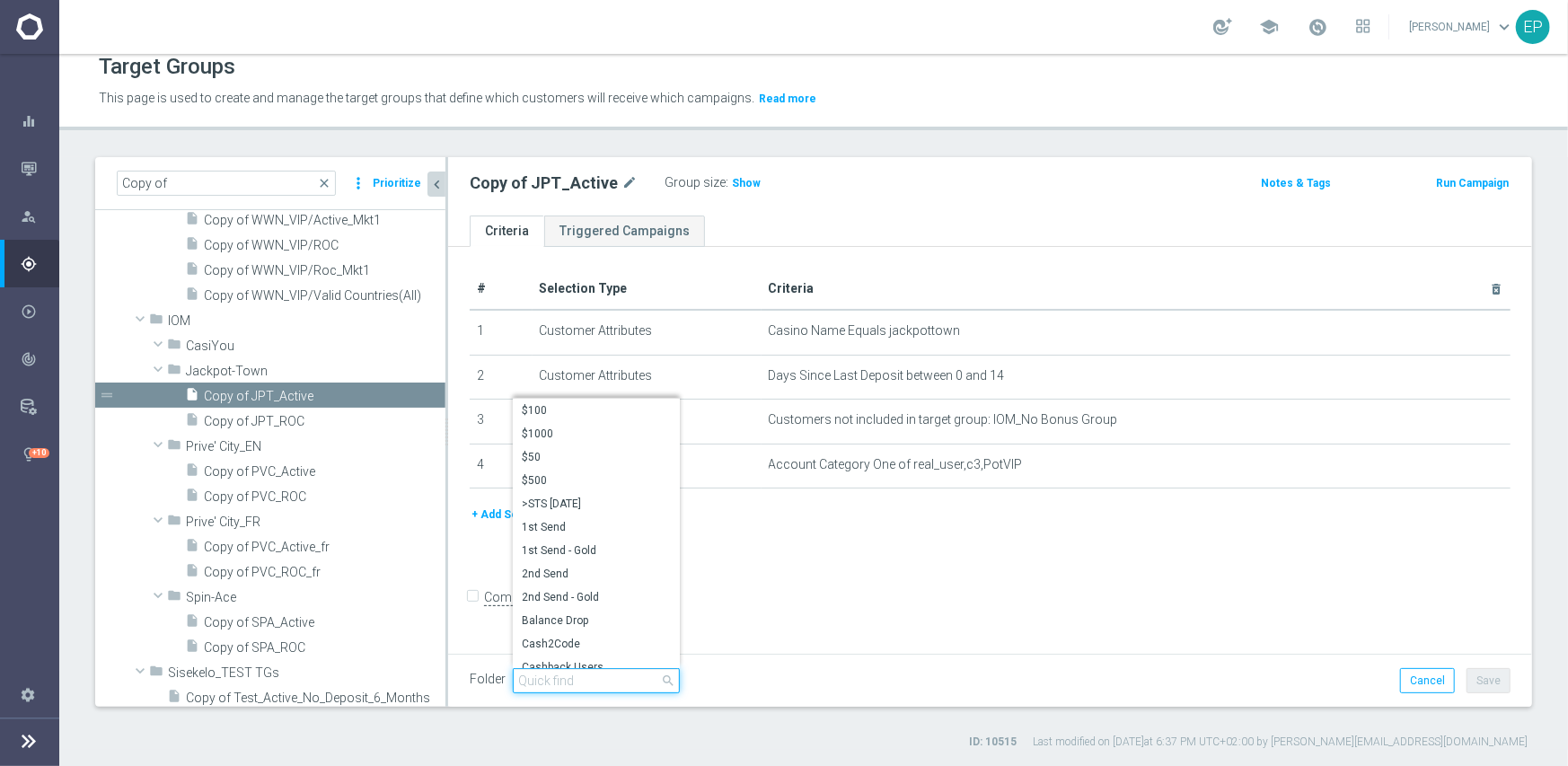
click at [575, 677] on input "search" at bounding box center [595, 681] width 167 height 25
paste input "iom engage"
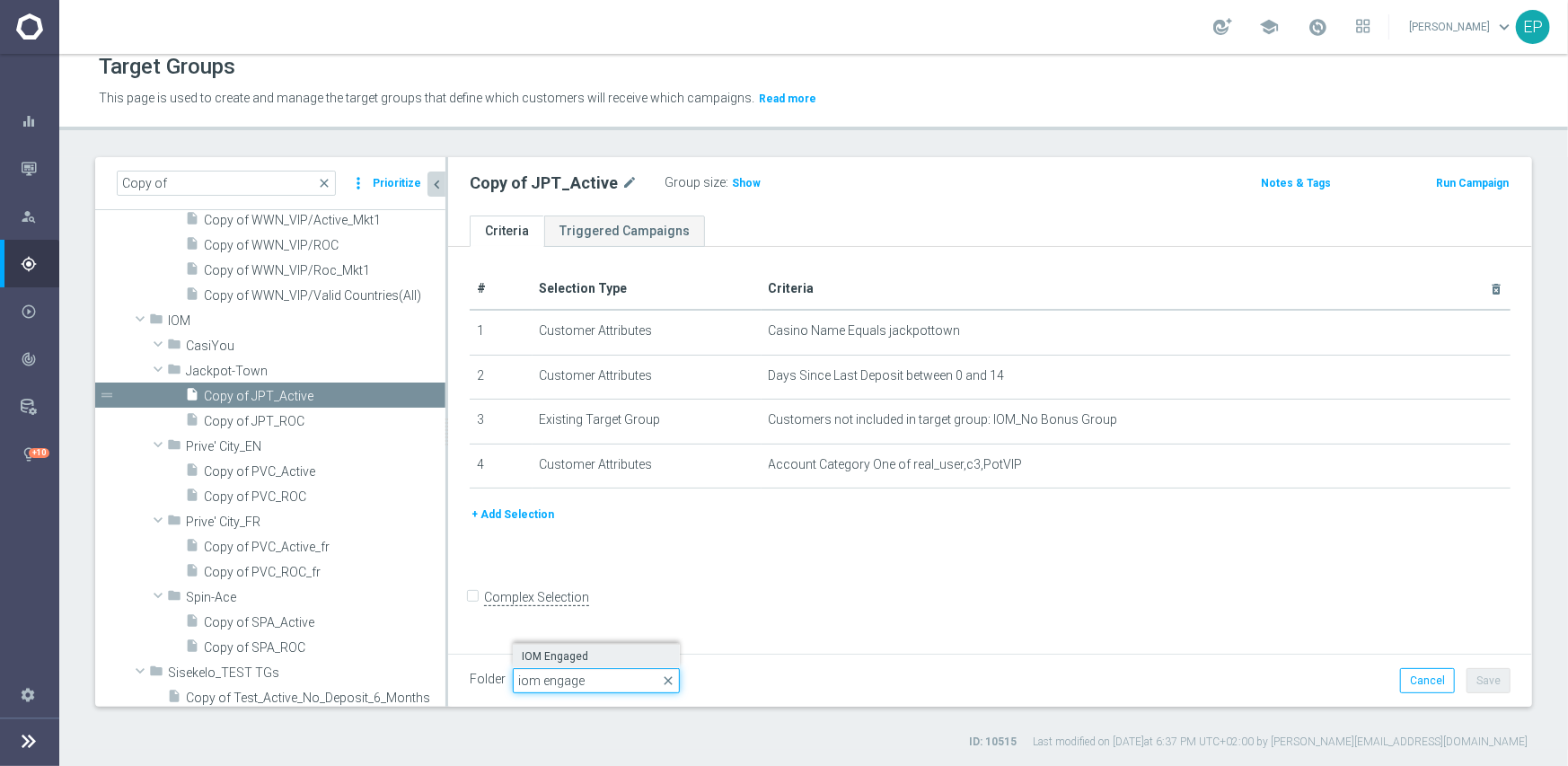
type input "iom engage"
click at [567, 661] on span "IOM Engaged" at bounding box center [595, 657] width 149 height 14
click at [1486, 684] on button "Save" at bounding box center [1489, 681] width 44 height 25
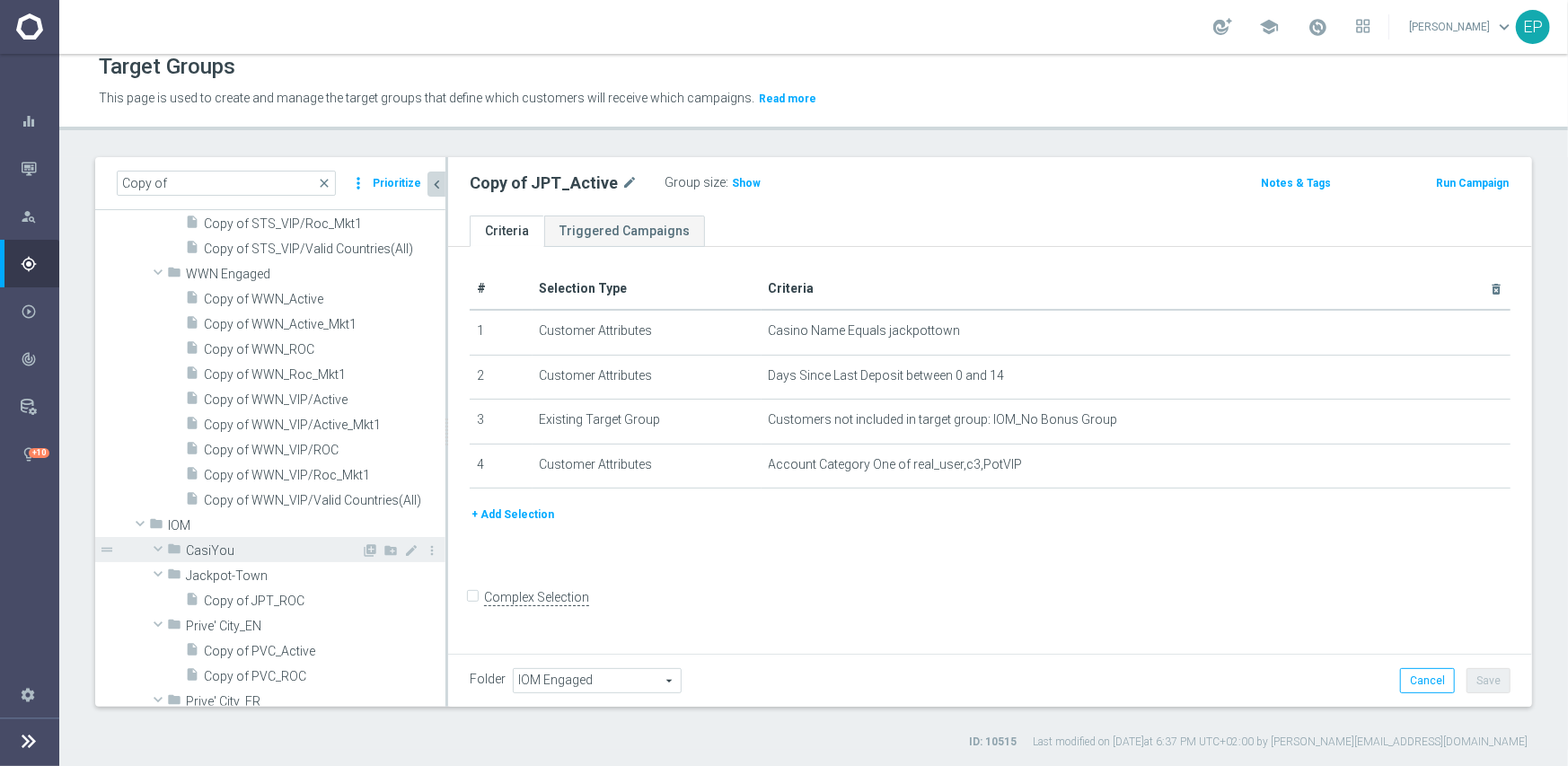
scroll to position [1347, 0]
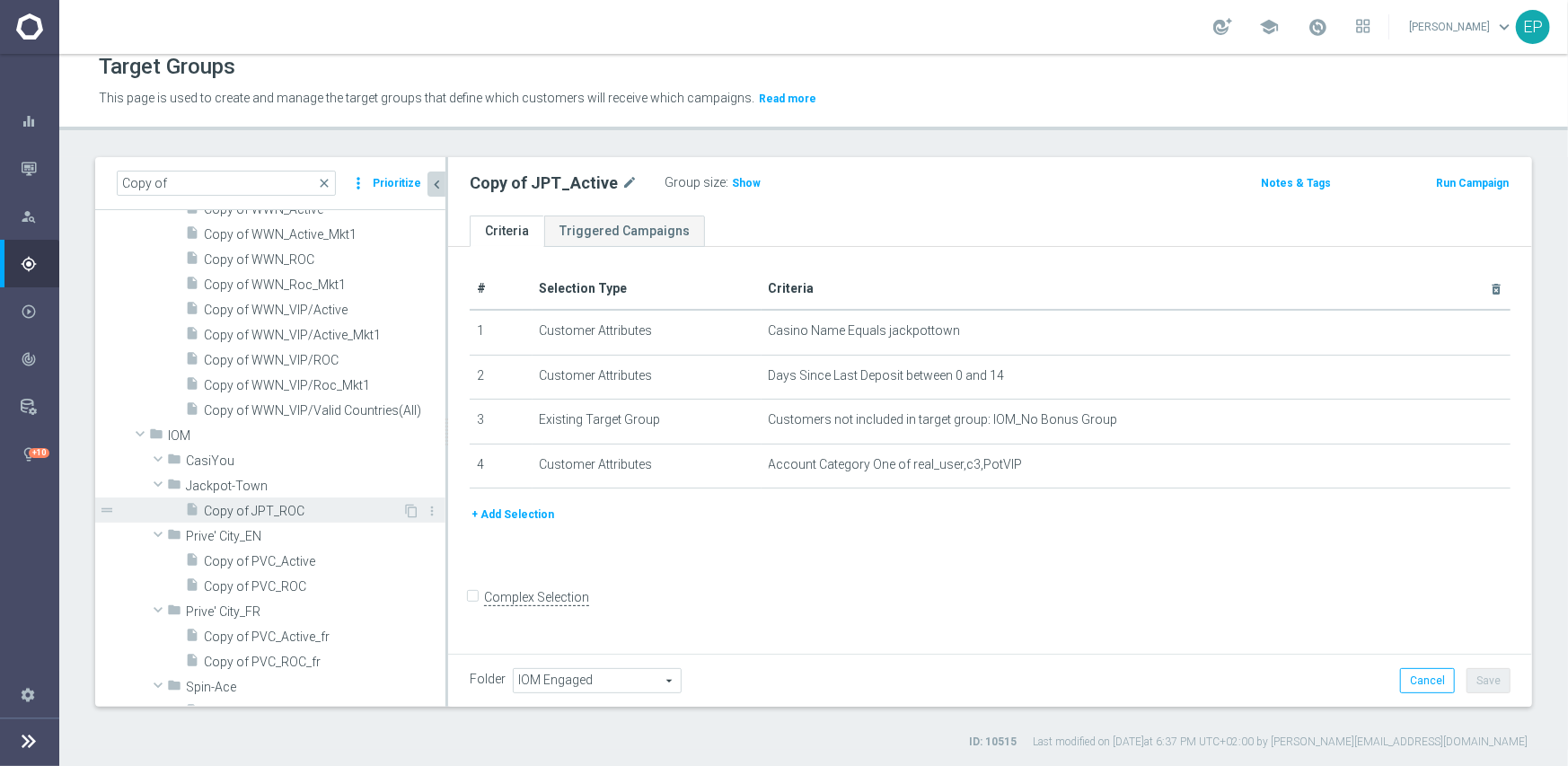
click at [305, 509] on span "Copy of JPT_ROC" at bounding box center [303, 511] width 198 height 15
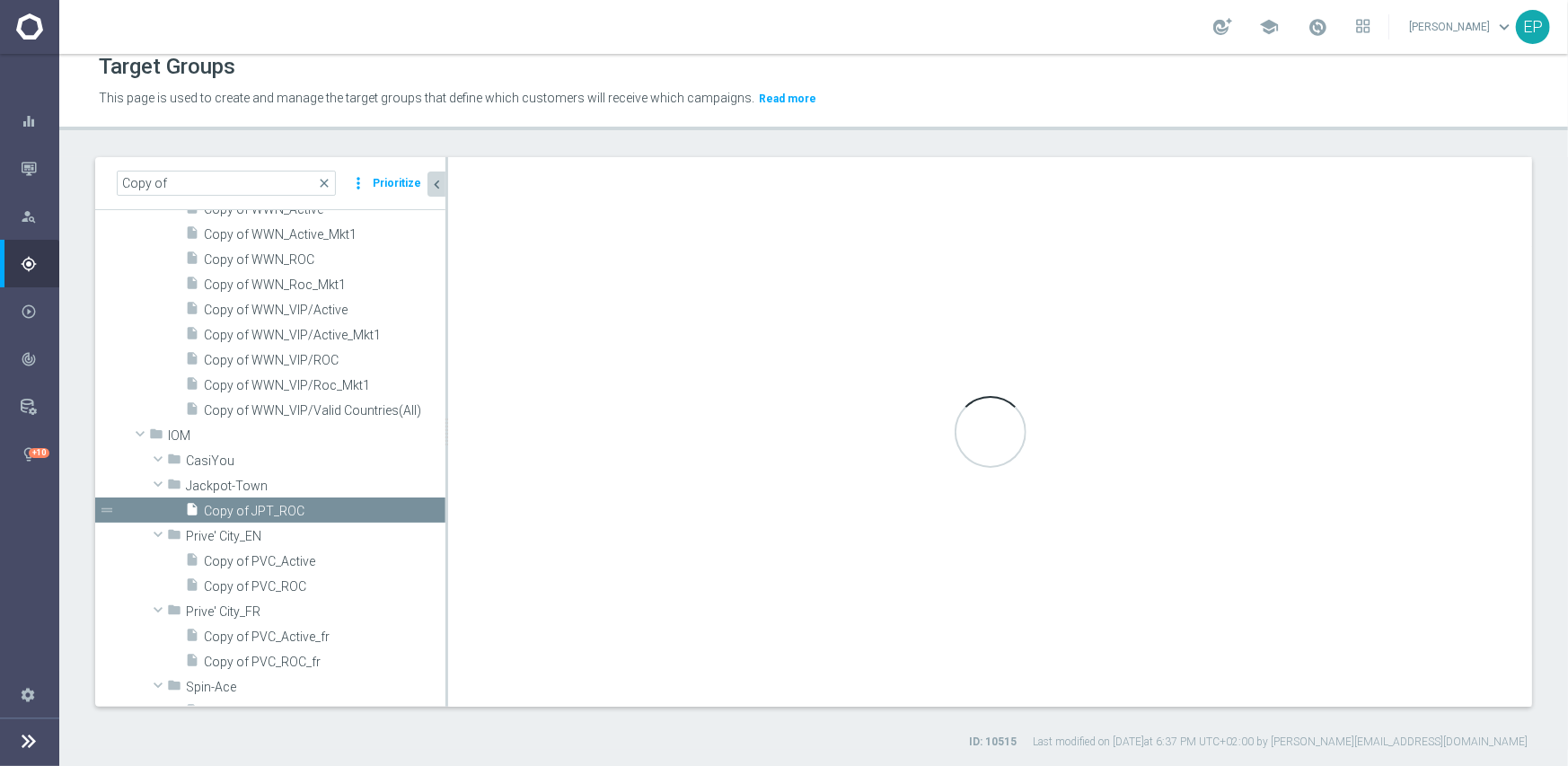
type input "Jackpot-Town"
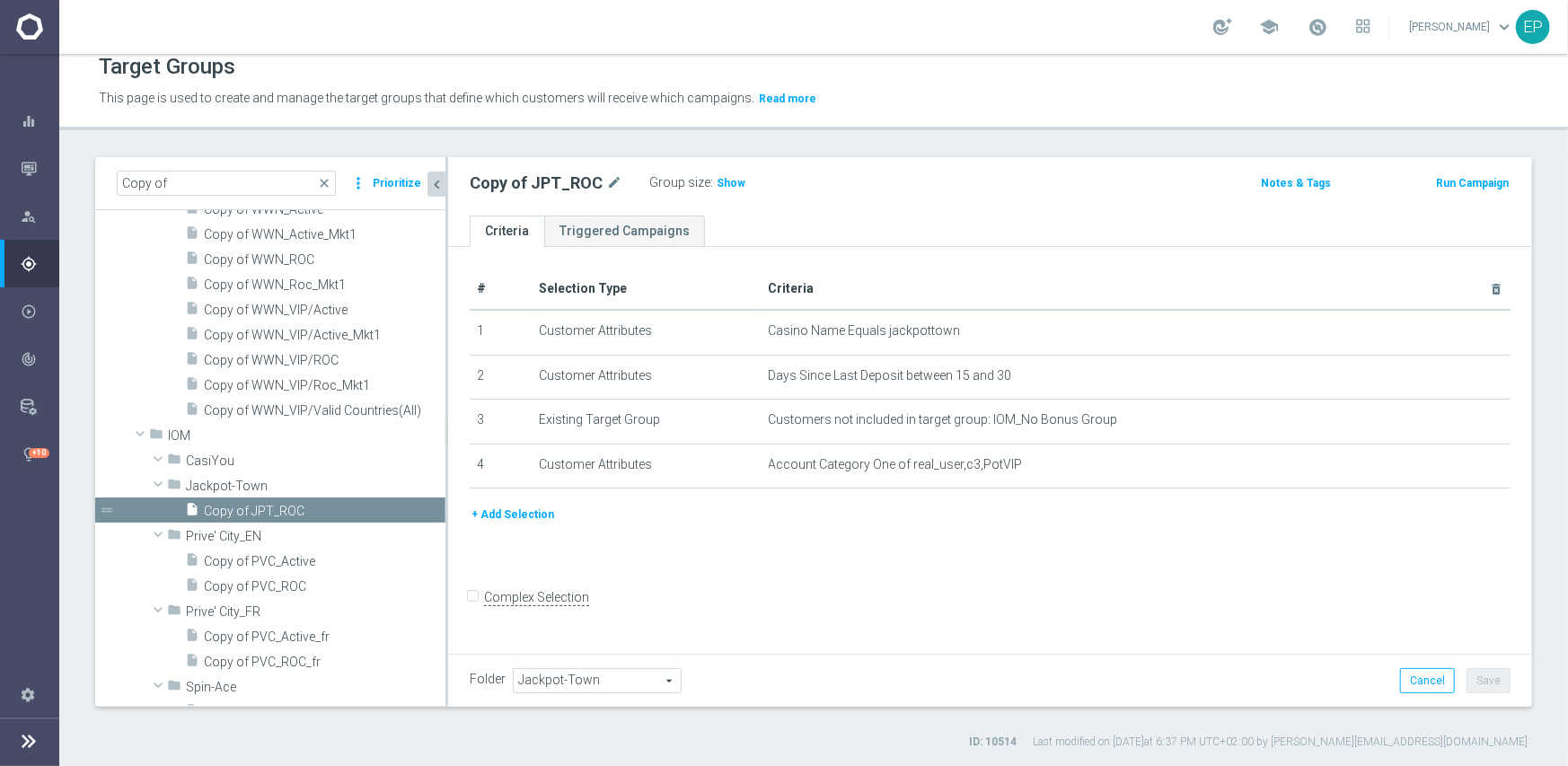
click at [602, 682] on span "Jackpot-Town" at bounding box center [596, 681] width 167 height 23
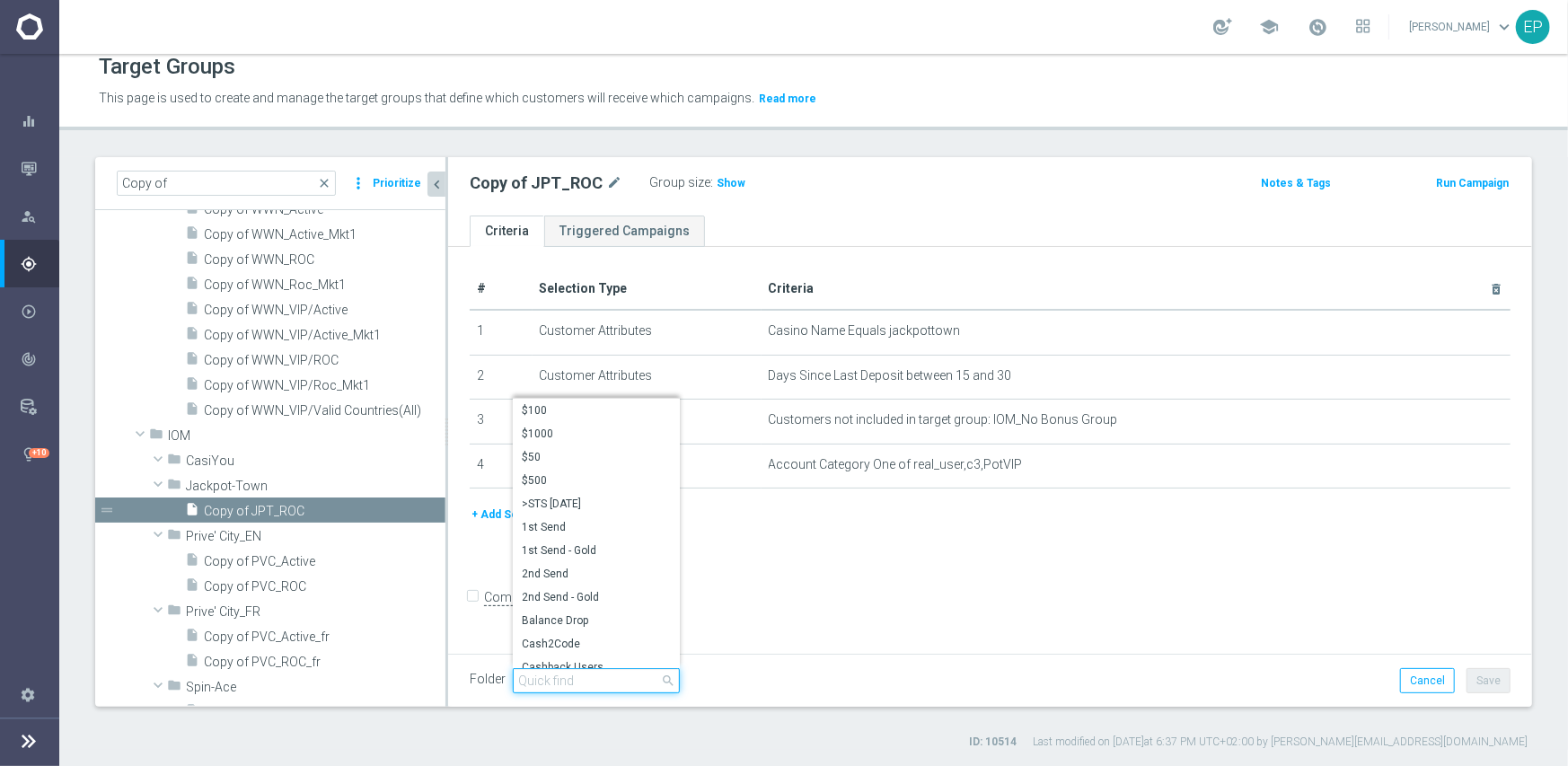
click at [605, 677] on input "search" at bounding box center [595, 681] width 167 height 25
paste input "iom engage"
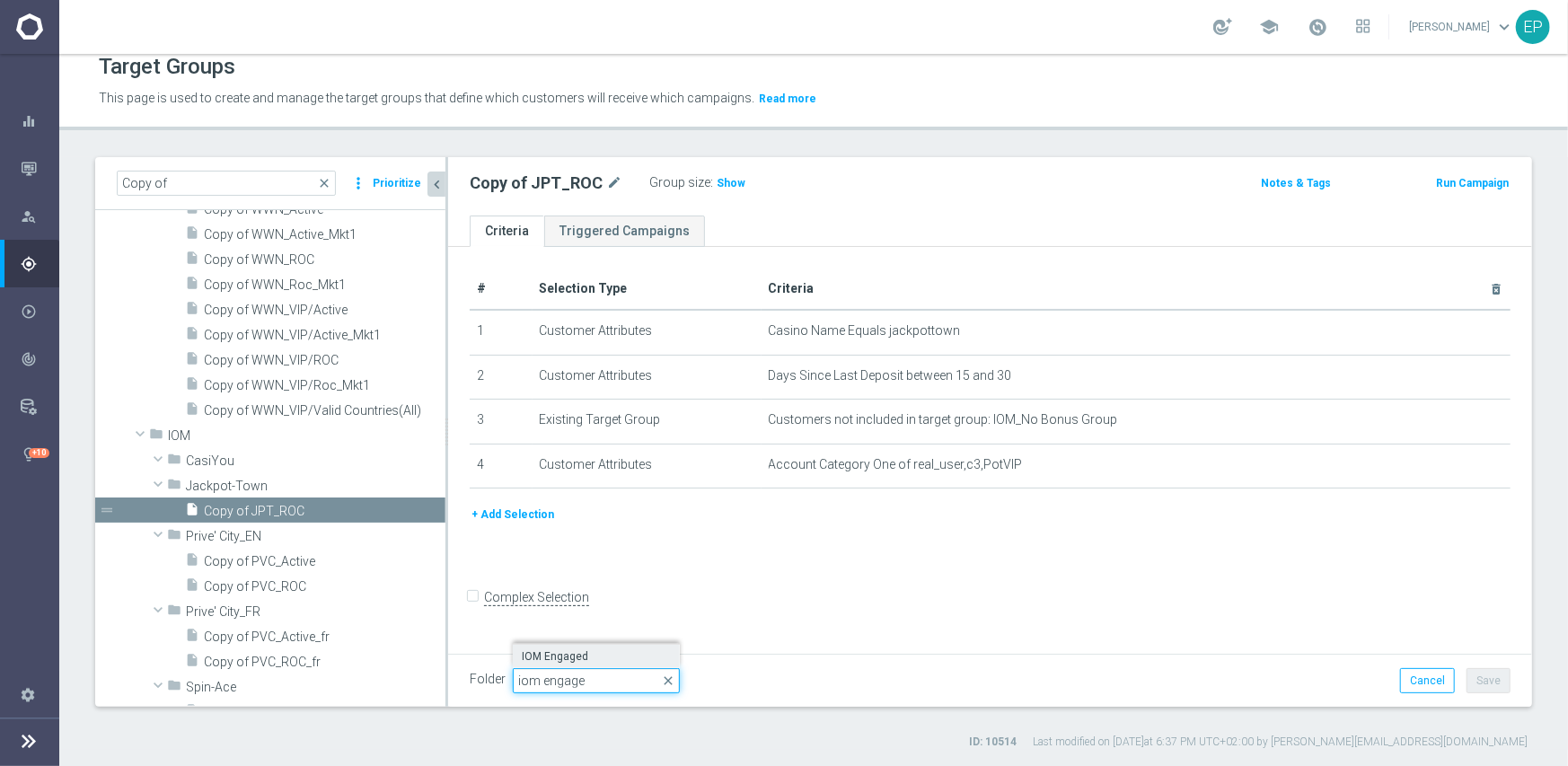
type input "iom engage"
click at [567, 656] on span "IOM Engaged" at bounding box center [595, 657] width 149 height 14
click at [1473, 678] on button "Save" at bounding box center [1489, 681] width 44 height 25
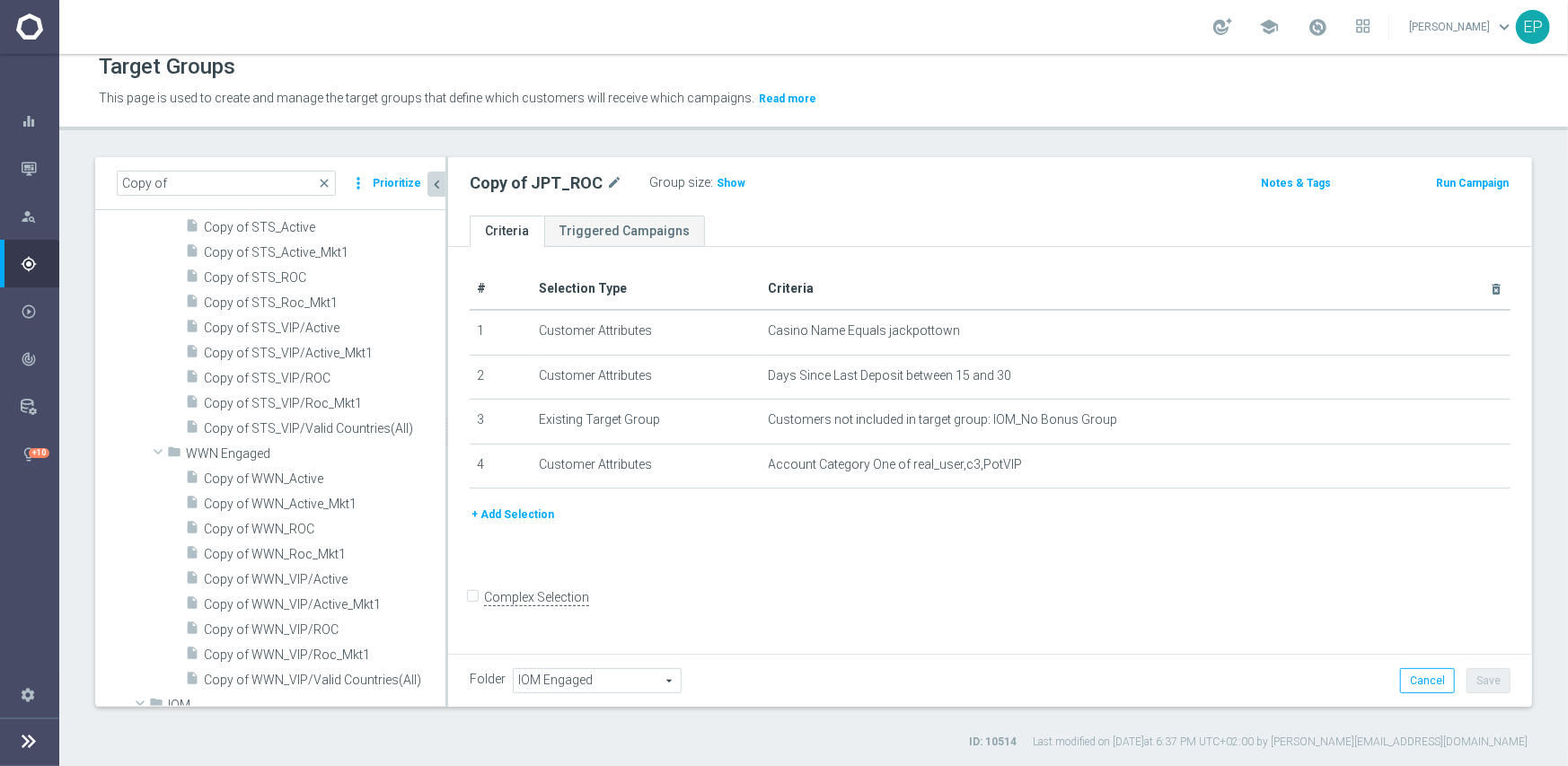
scroll to position [1437, 0]
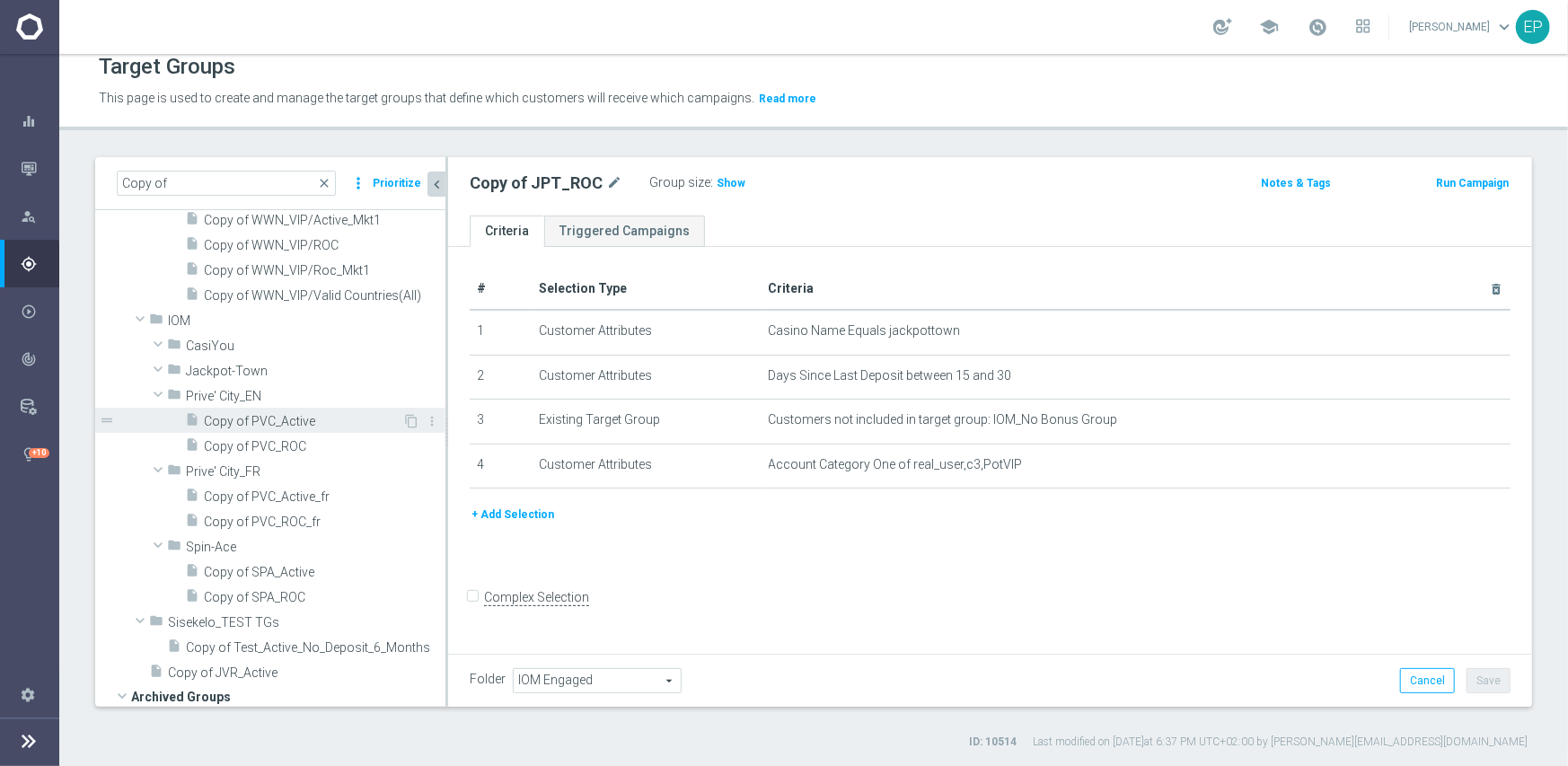
click at [261, 425] on span "Copy of PVC_Active" at bounding box center [303, 421] width 198 height 15
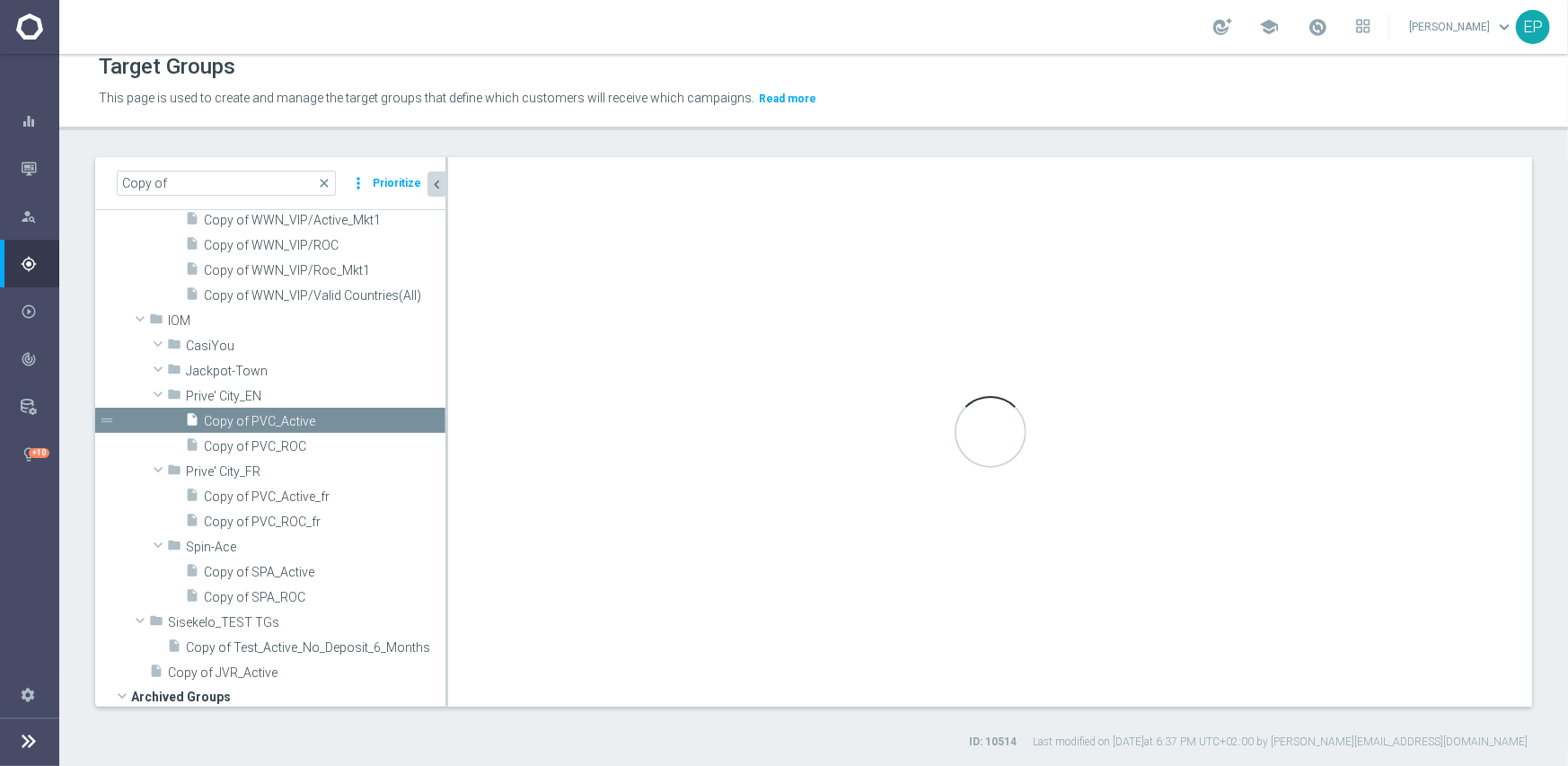
type input "Prive' City_EN"
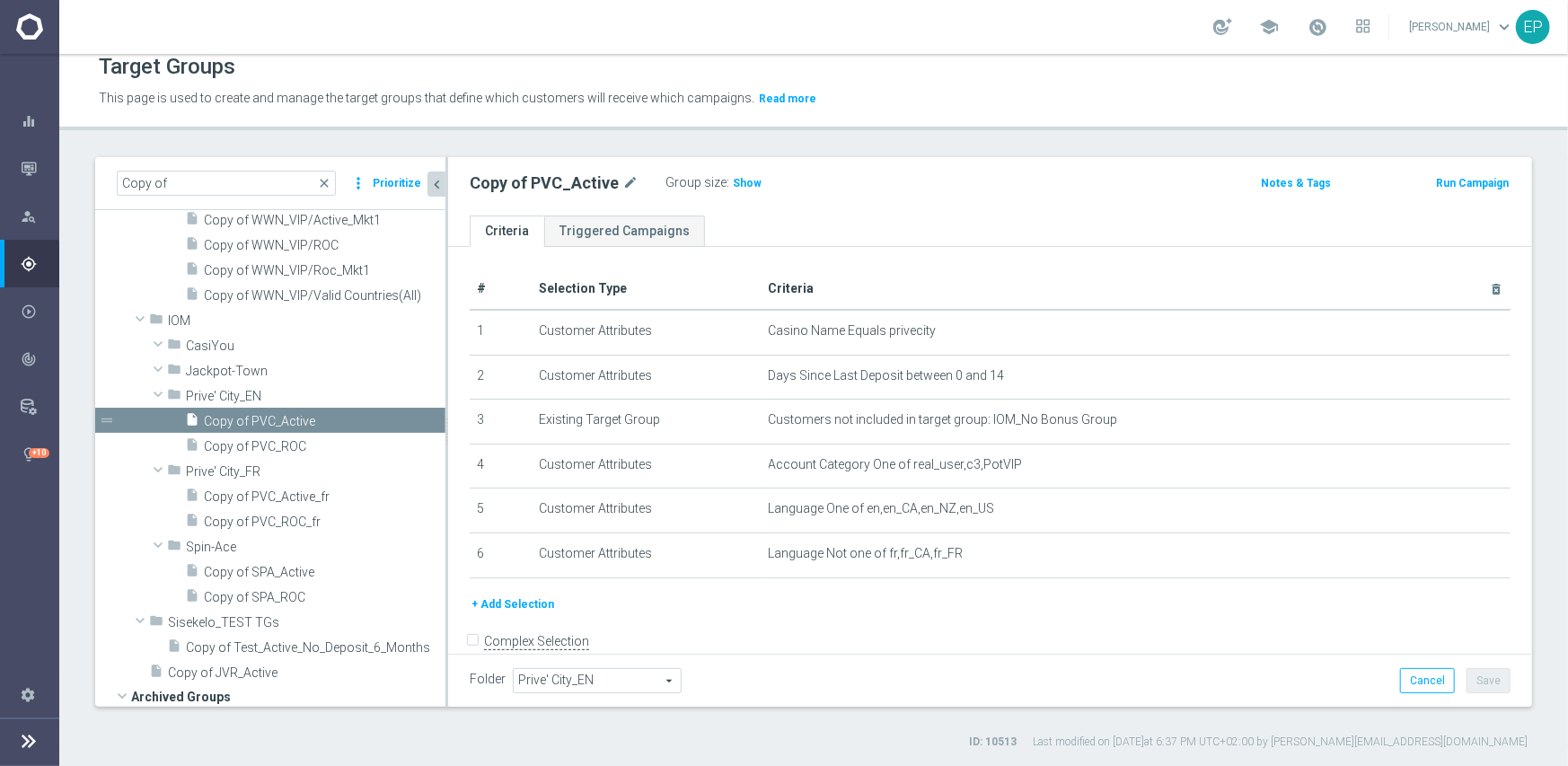
click at [573, 678] on span "Prive' City_EN" at bounding box center [596, 681] width 167 height 23
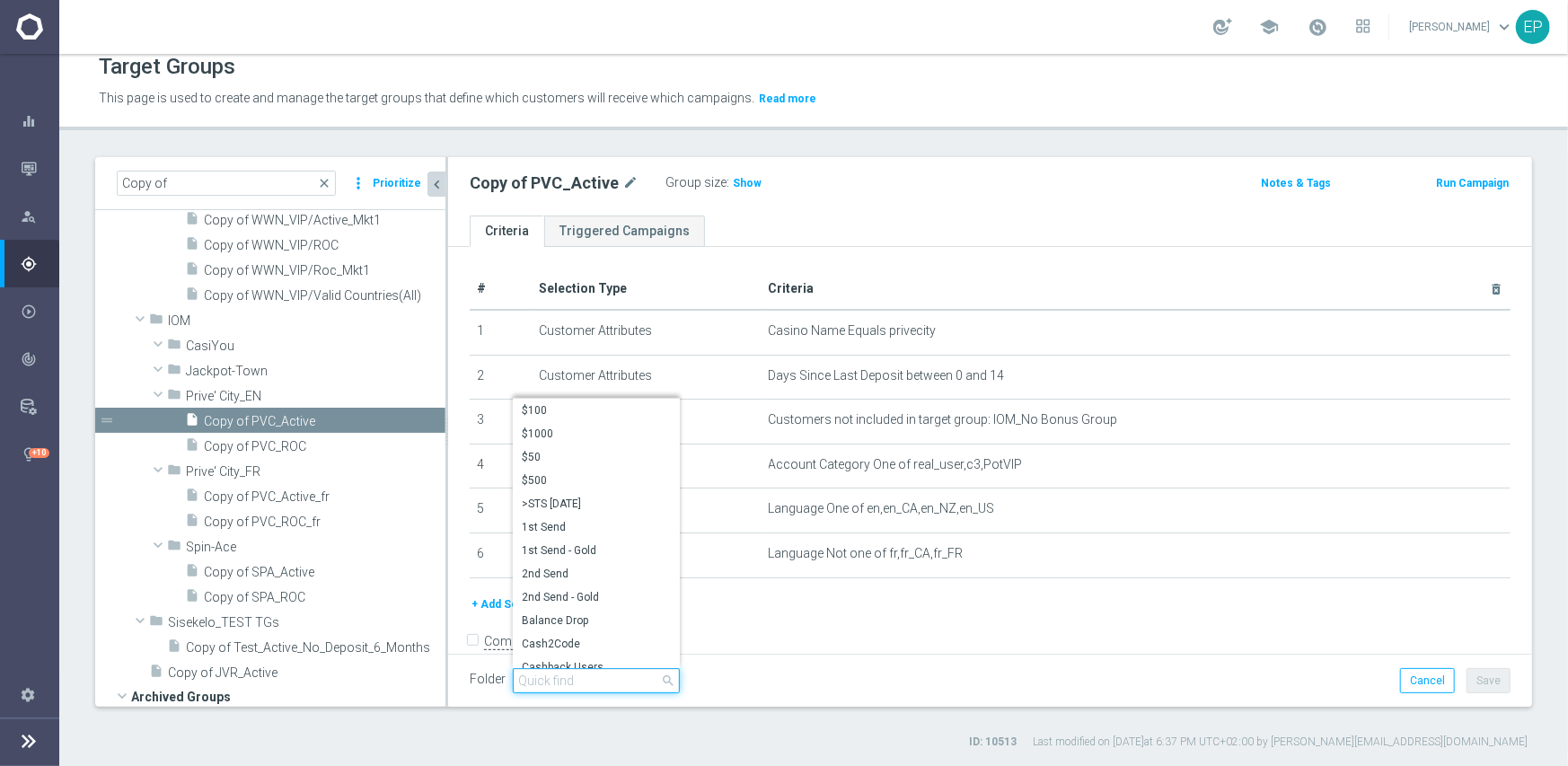
click at [593, 683] on input "search" at bounding box center [595, 681] width 167 height 25
paste input "iom engage"
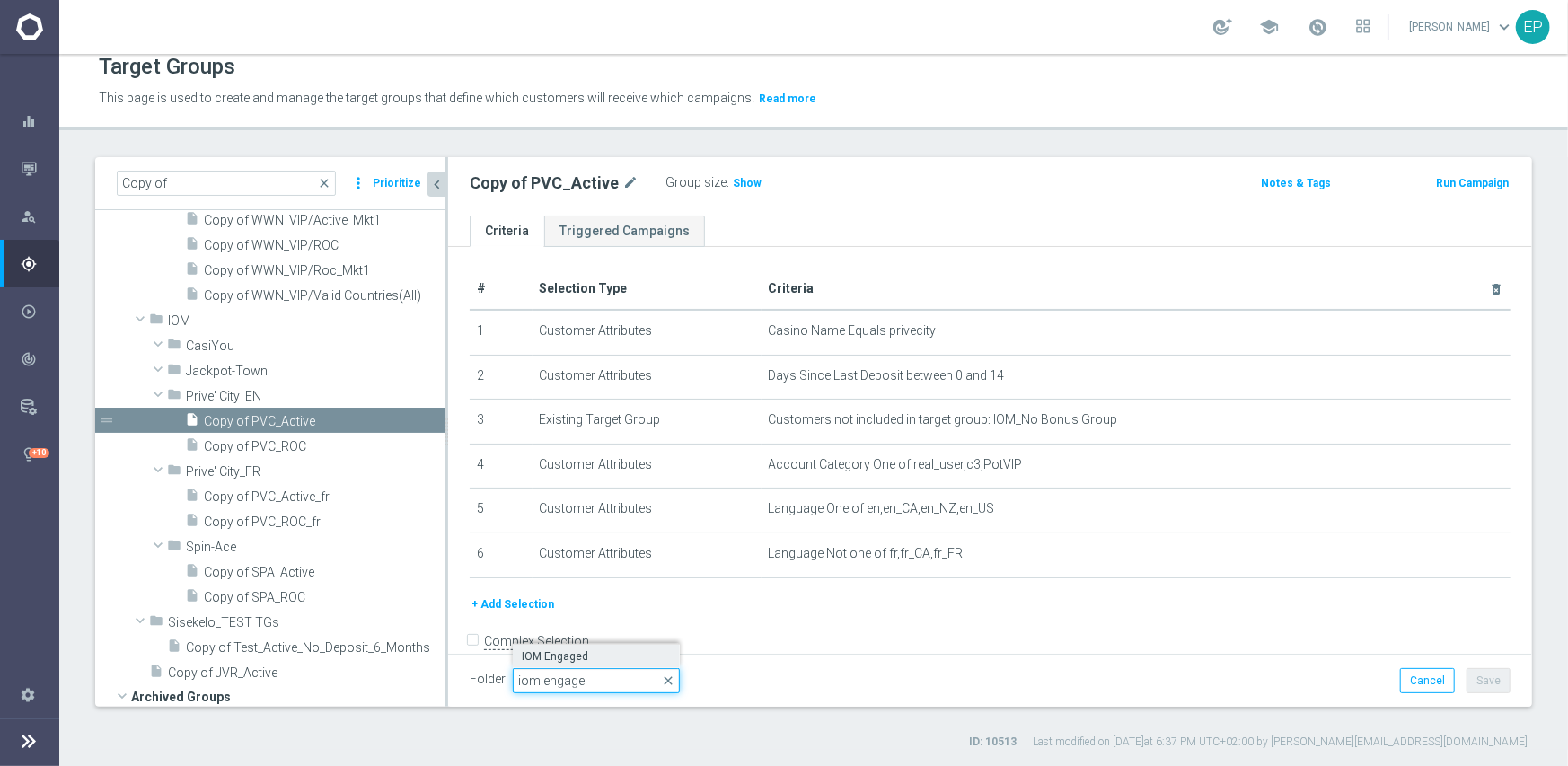
type input "iom engage"
click at [575, 660] on span "IOM Engaged" at bounding box center [595, 657] width 149 height 14
click at [1485, 676] on button "Save" at bounding box center [1489, 681] width 44 height 25
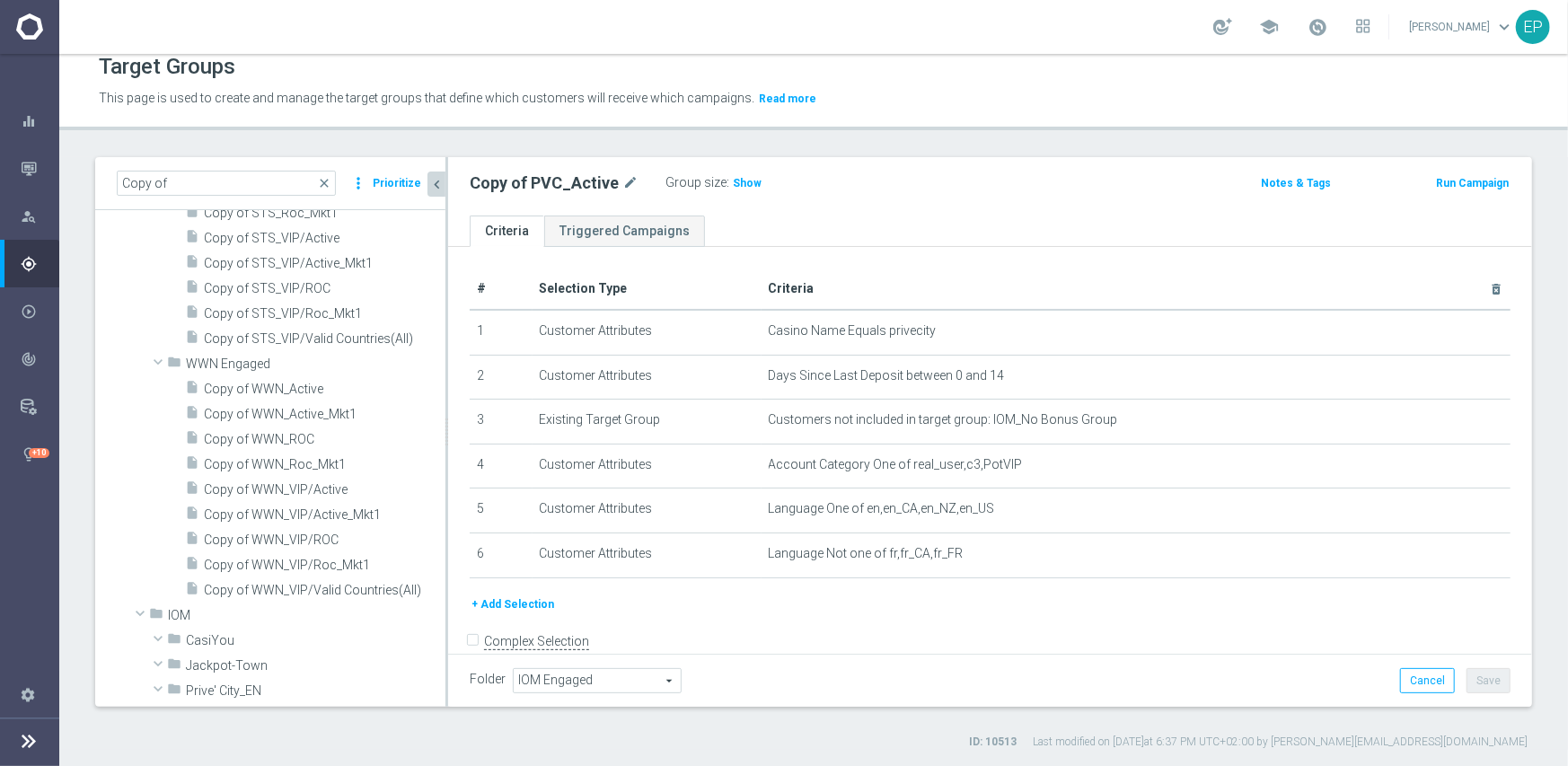
scroll to position [1347, 0]
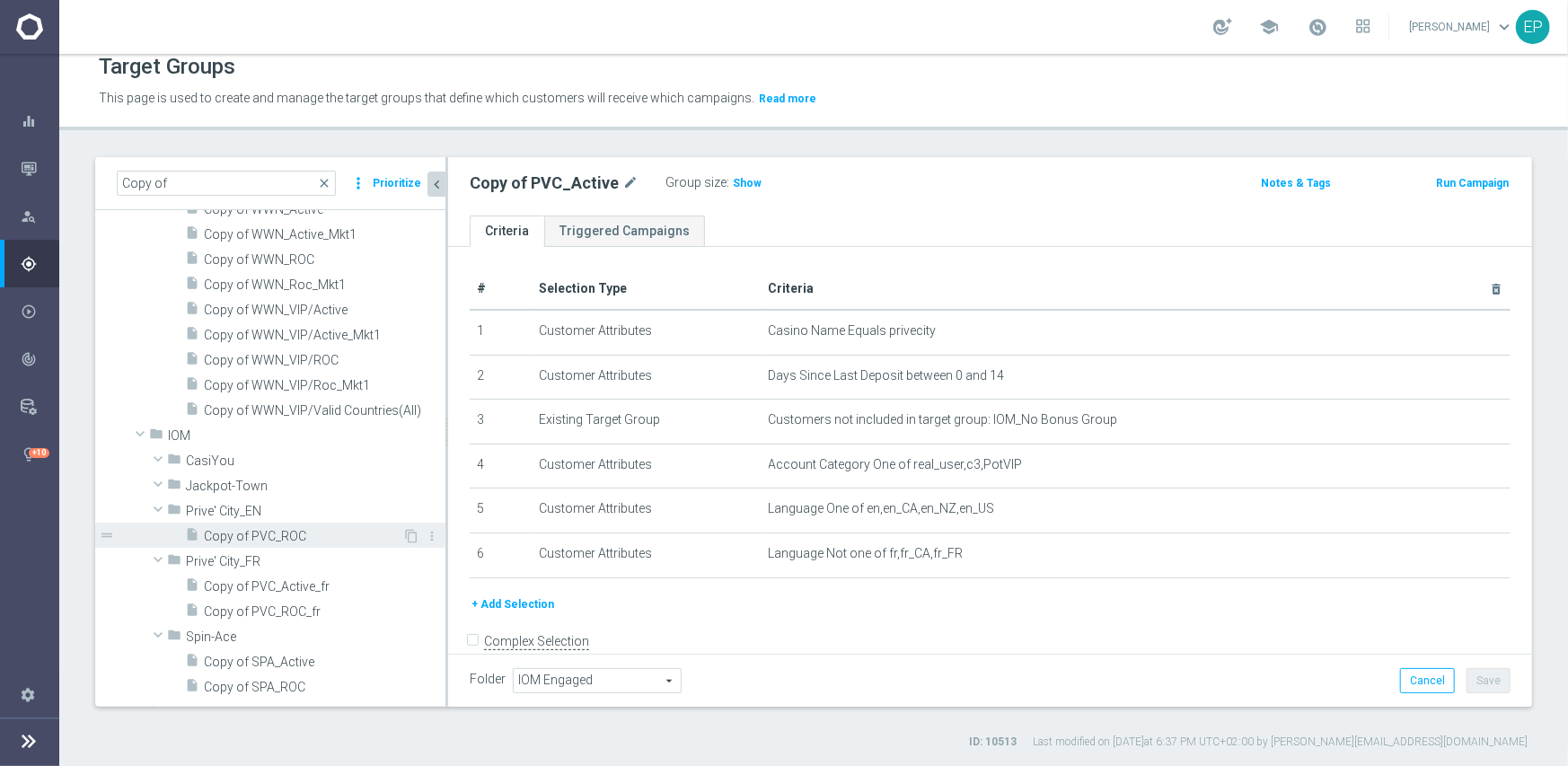
click at [244, 541] on span "Copy of PVC_ROC" at bounding box center [303, 536] width 198 height 15
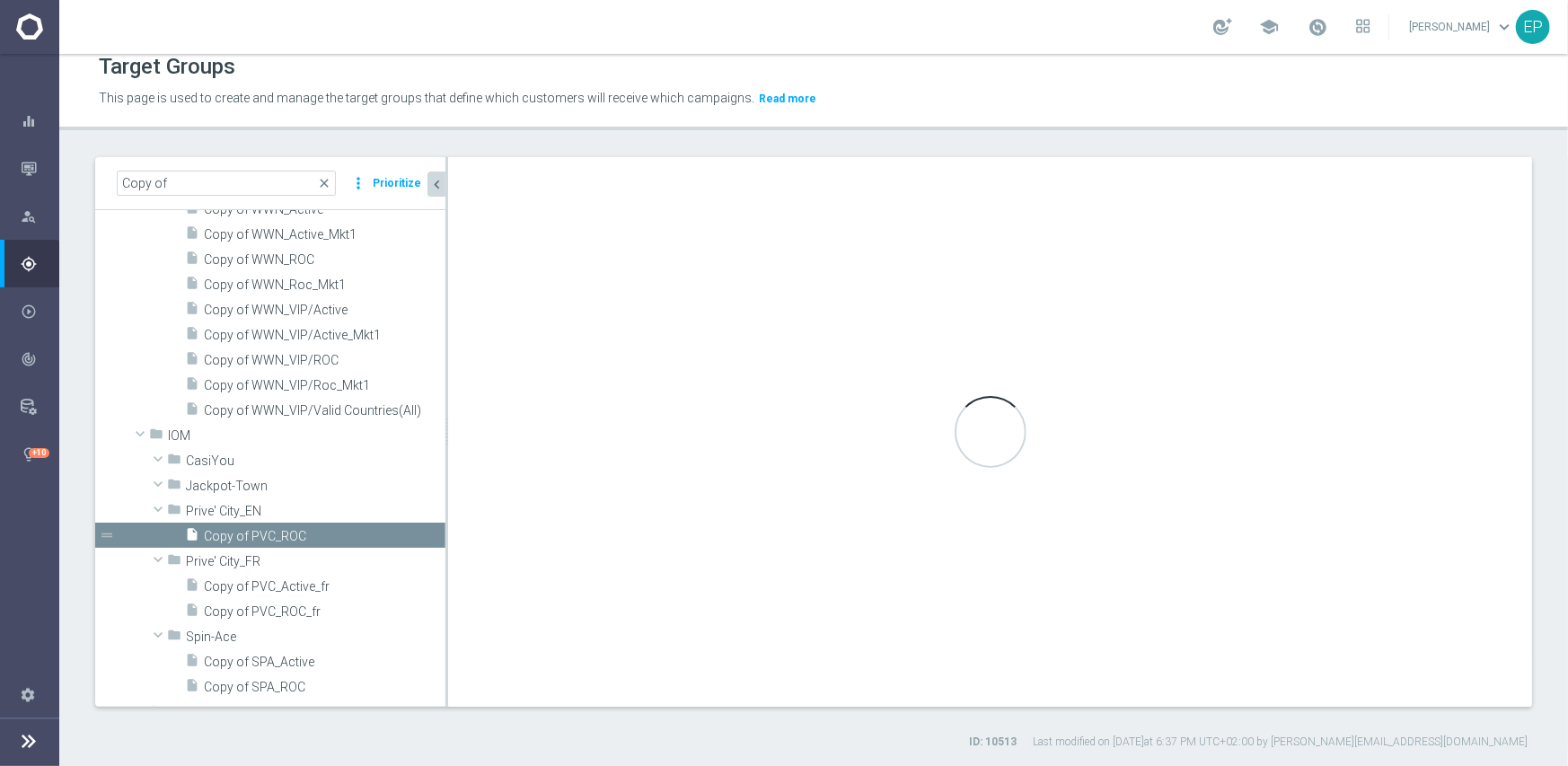
type input "Prive' City_EN"
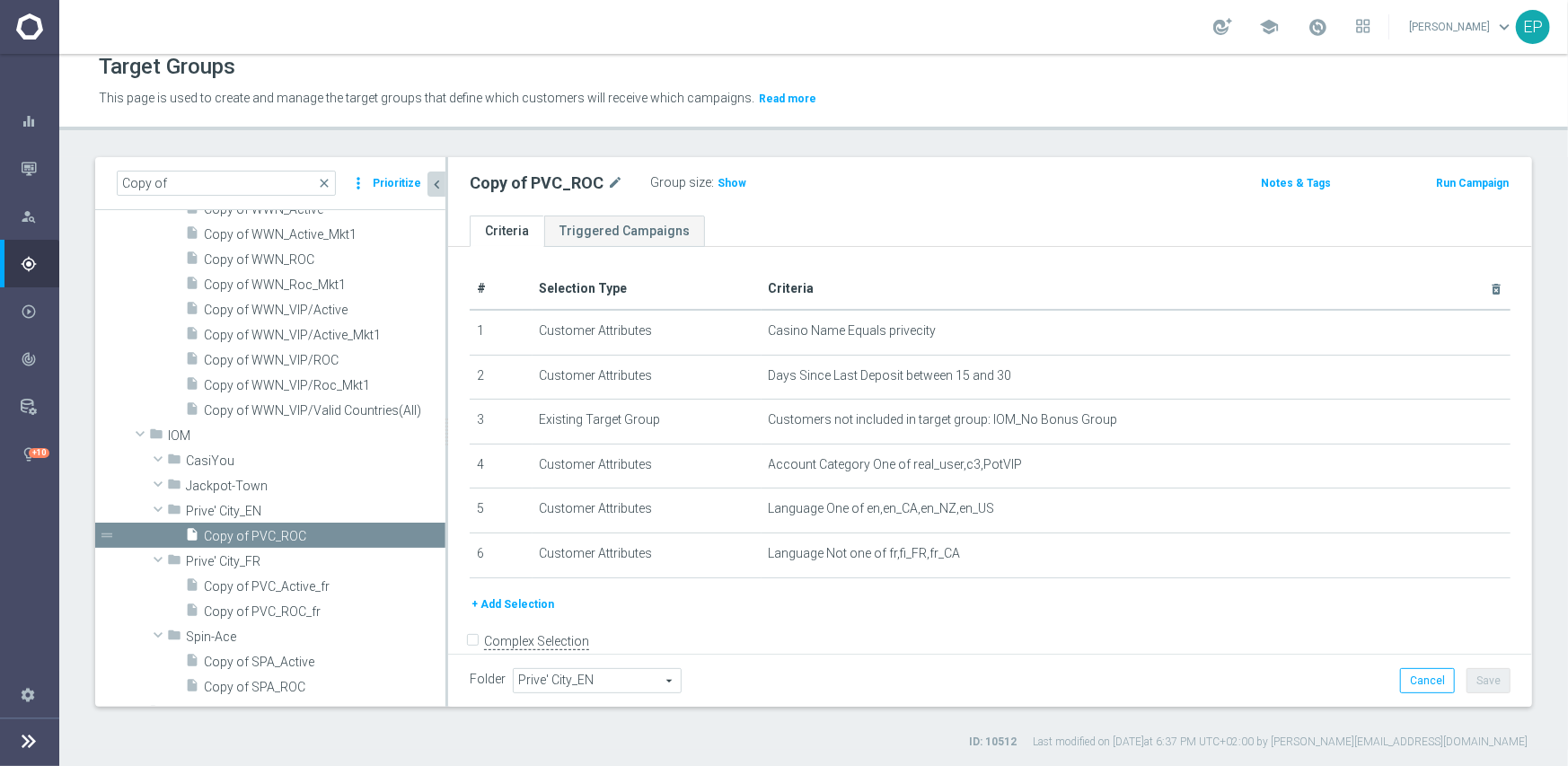
click at [626, 683] on span "Prive' City_EN" at bounding box center [596, 681] width 167 height 23
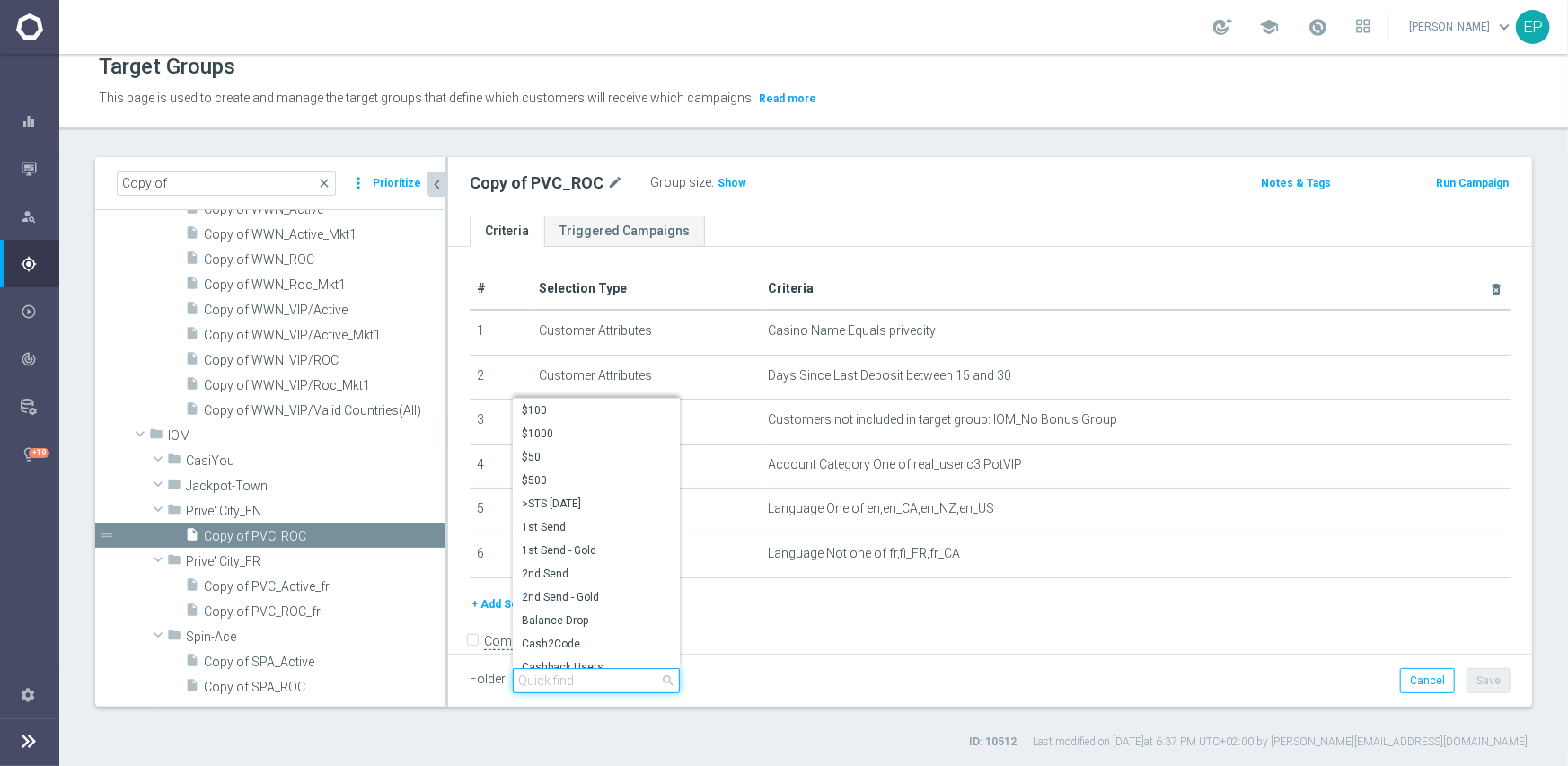
click at [576, 677] on input "search" at bounding box center [595, 681] width 167 height 25
paste input "iom engage"
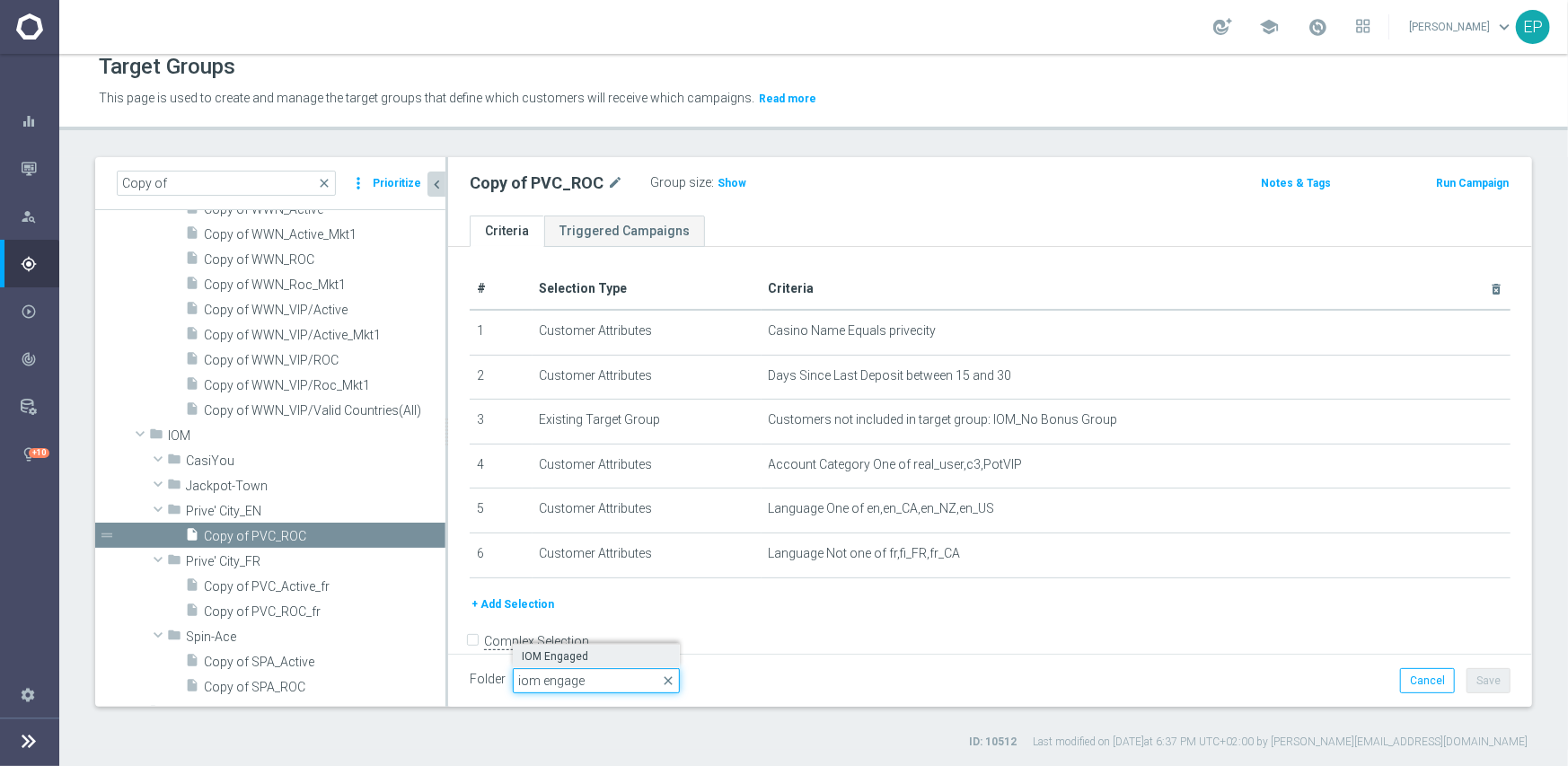
type input "iom engage"
click at [572, 654] on span "IOM Engaged" at bounding box center [595, 657] width 149 height 14
click at [1488, 679] on button "Save" at bounding box center [1489, 681] width 44 height 25
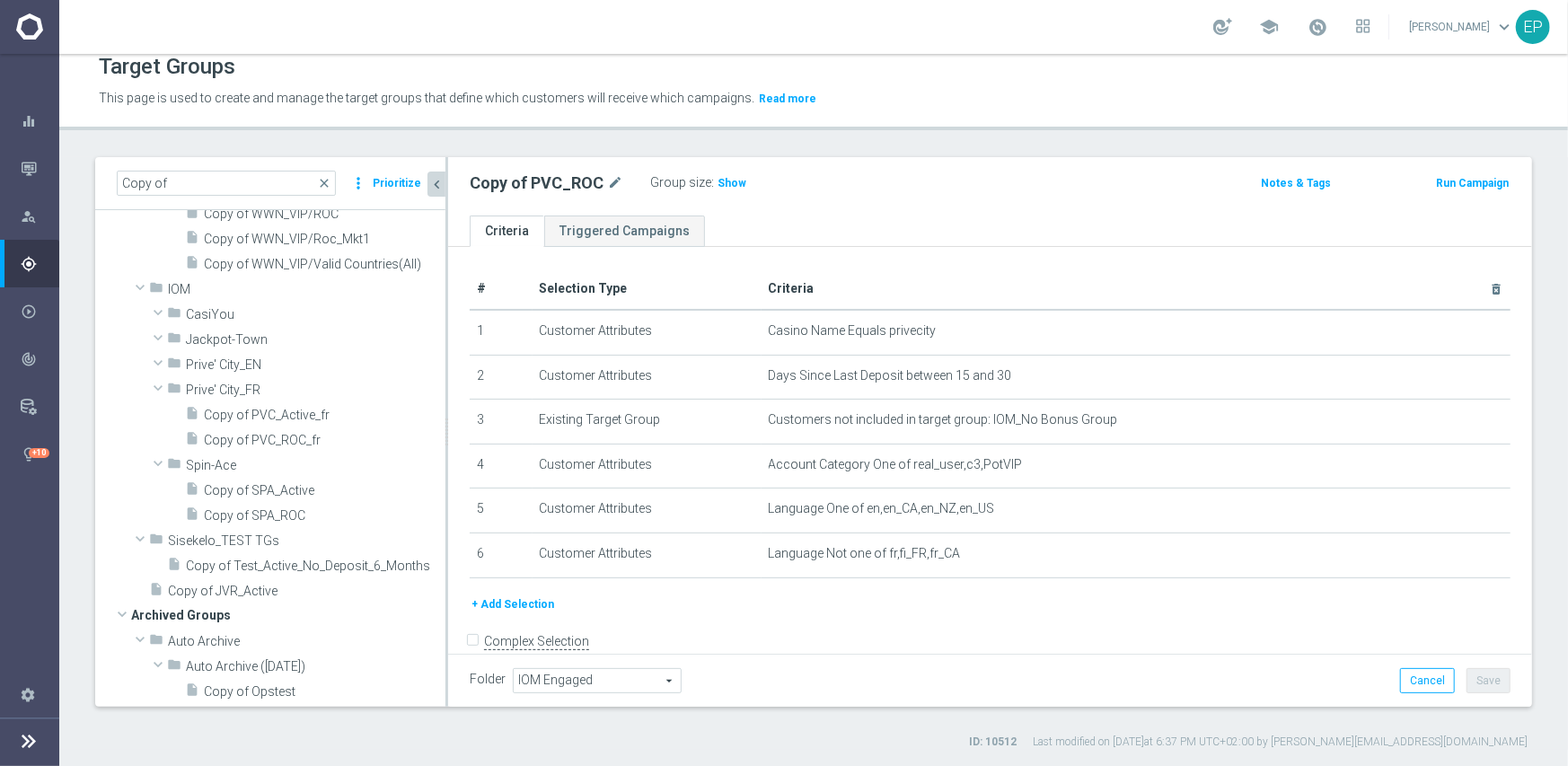
scroll to position [1437, 0]
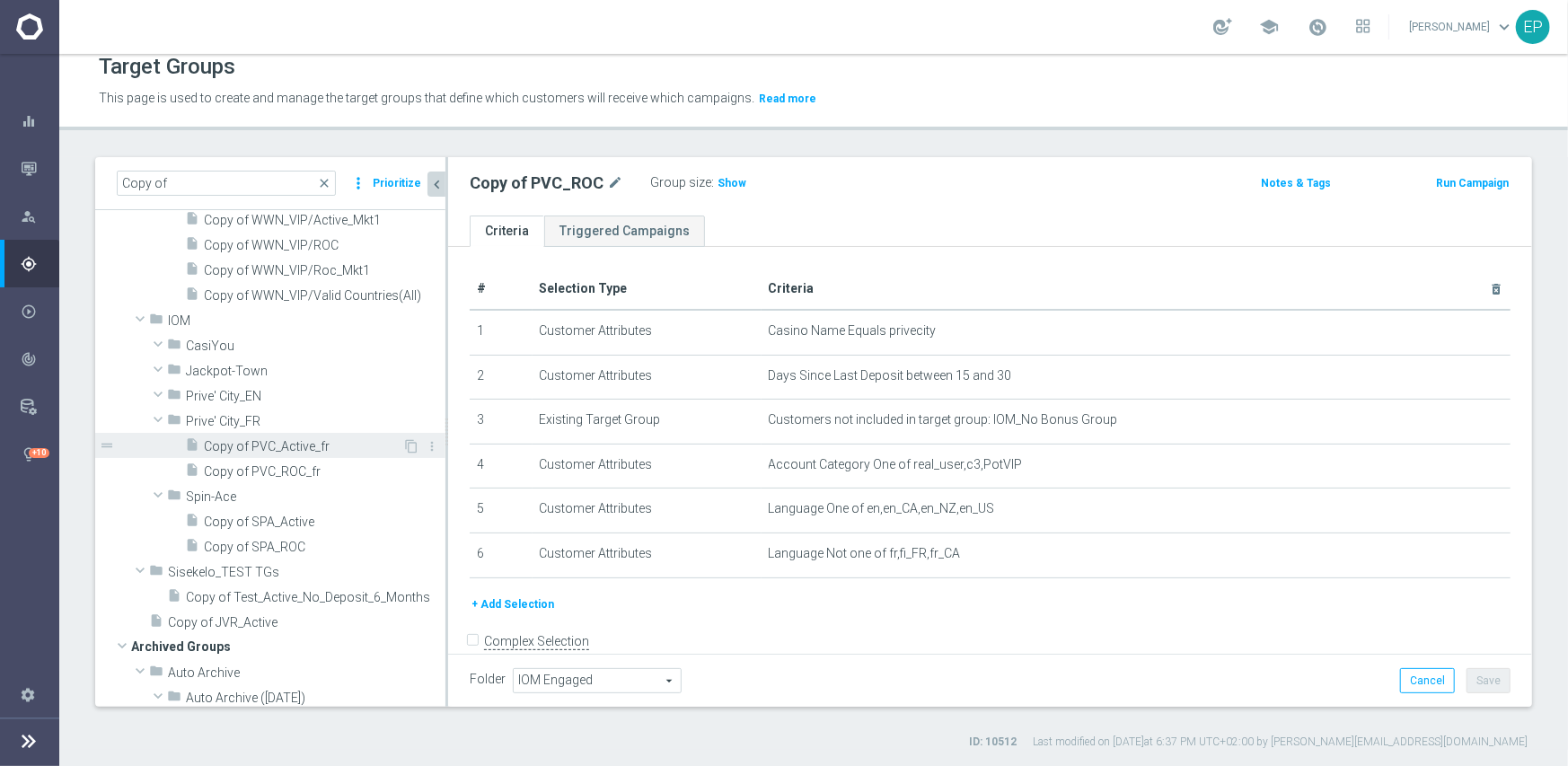
click at [286, 442] on span "Copy of PVC_Active_fr" at bounding box center [303, 447] width 198 height 15
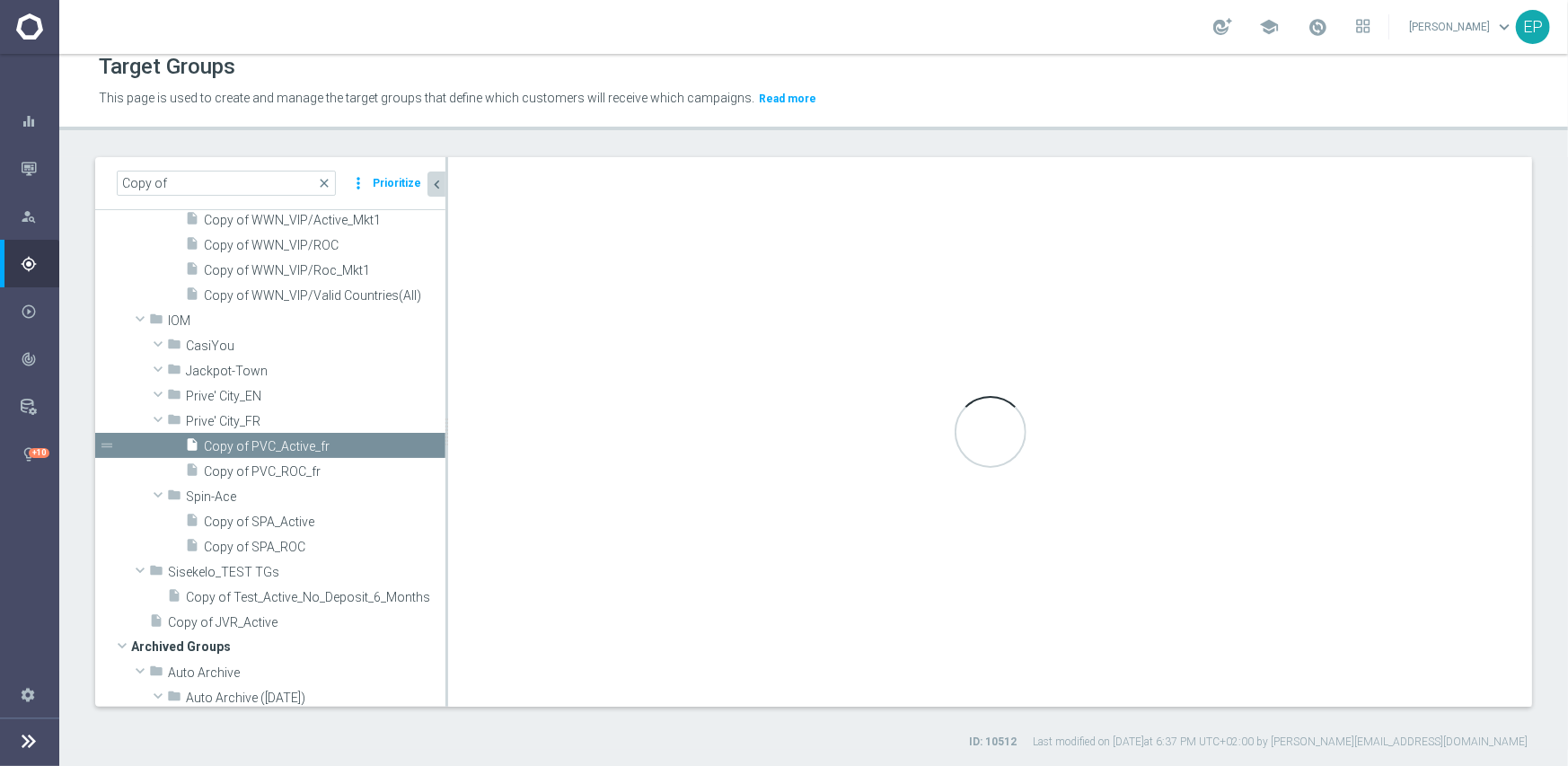
type input "Prive' City_FR"
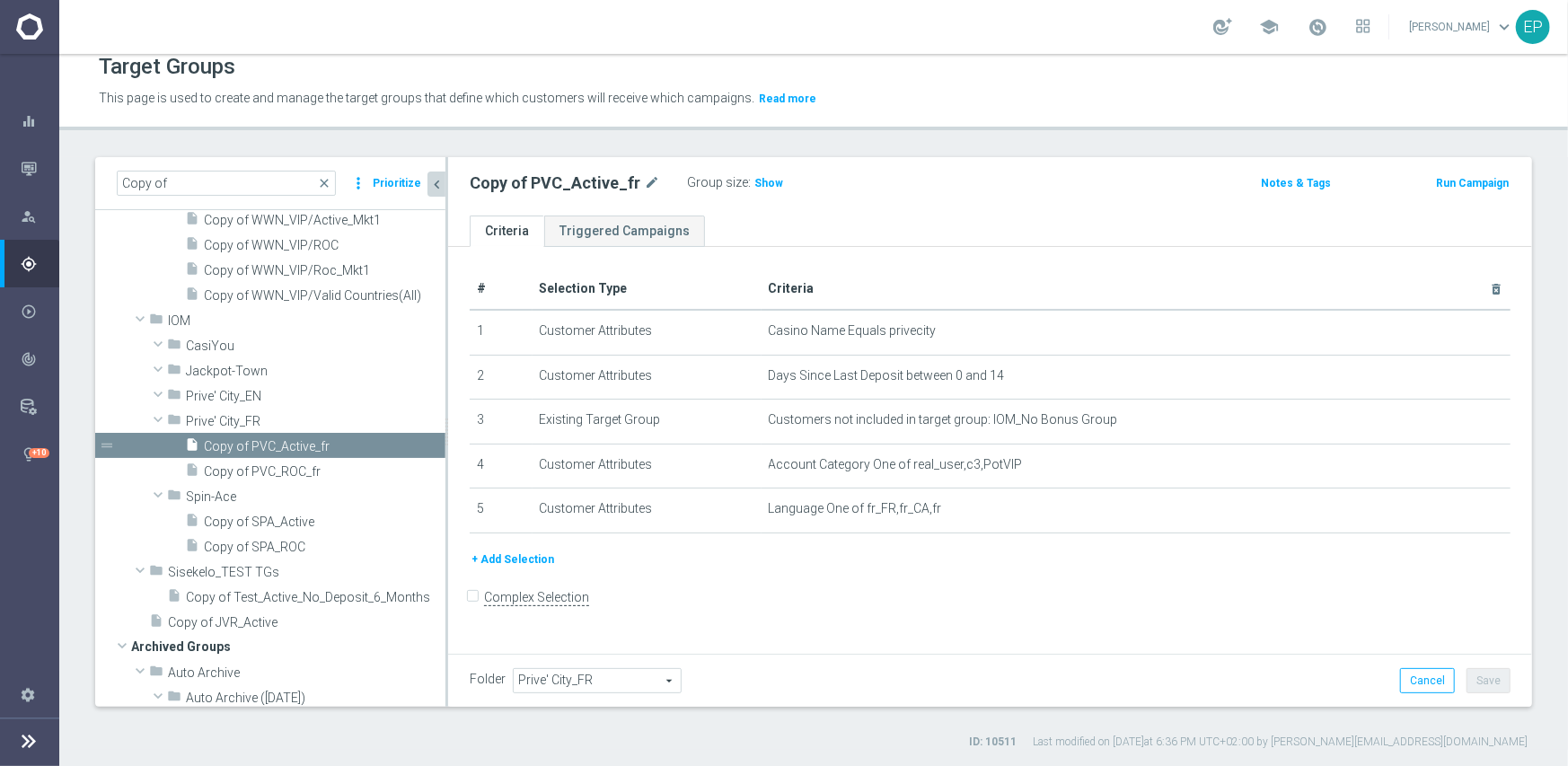
click at [590, 677] on span "Prive' City_FR" at bounding box center [596, 681] width 167 height 23
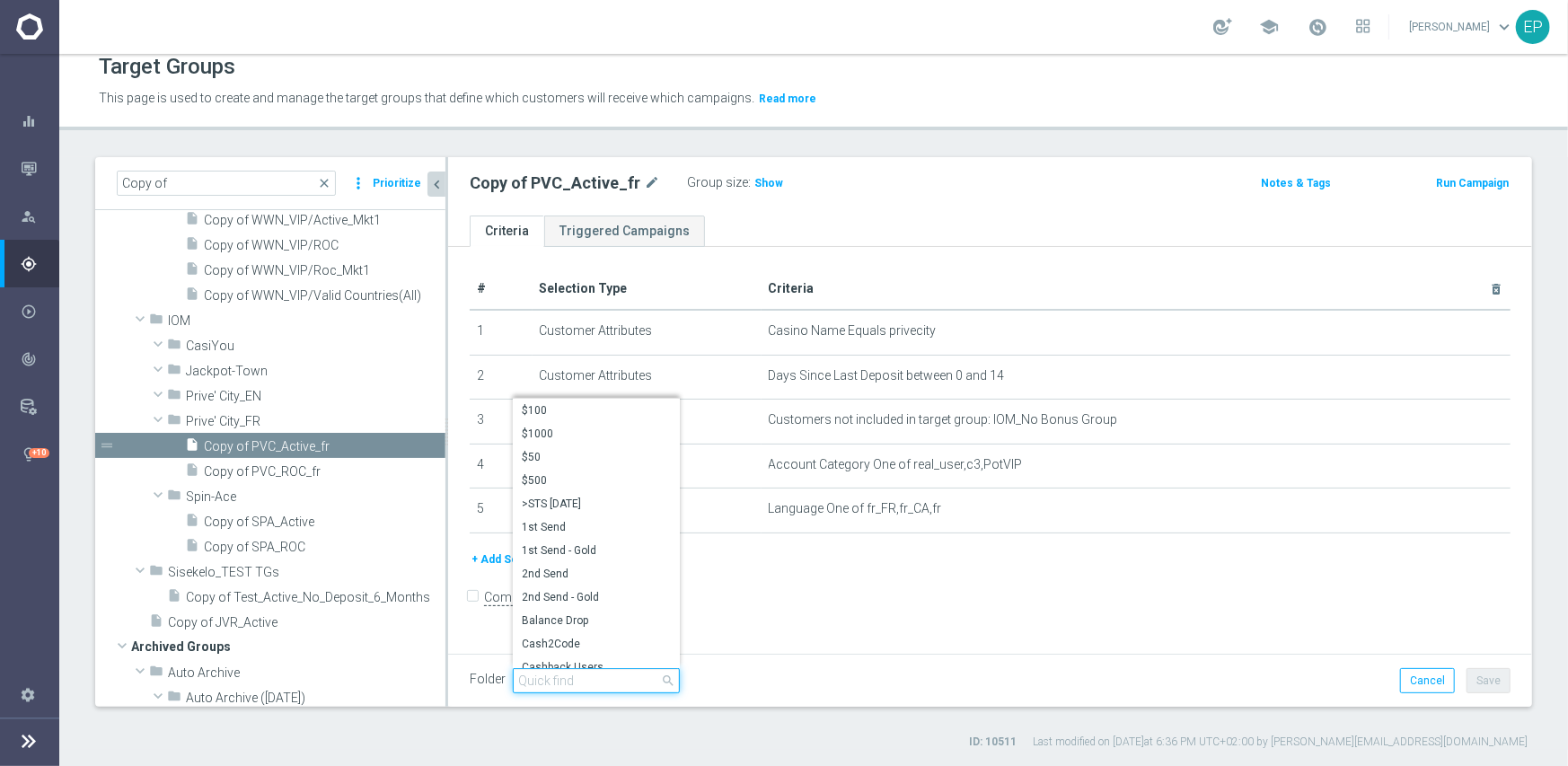
click at [593, 678] on input "search" at bounding box center [595, 681] width 167 height 25
paste input "iom engage"
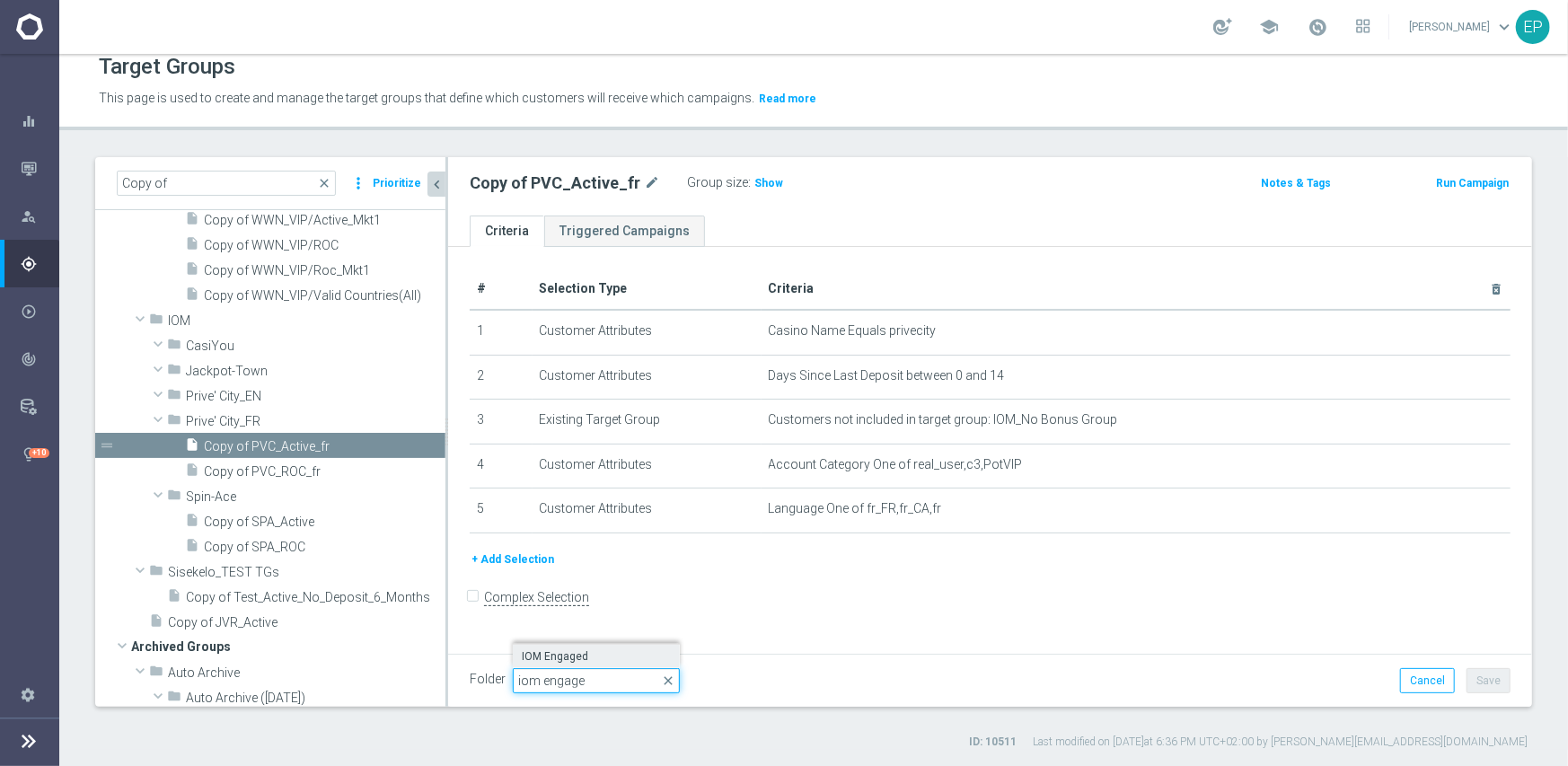
type input "iom engage"
click at [590, 654] on span "IOM Engaged" at bounding box center [595, 657] width 149 height 14
click at [1486, 682] on button "Save" at bounding box center [1489, 681] width 44 height 25
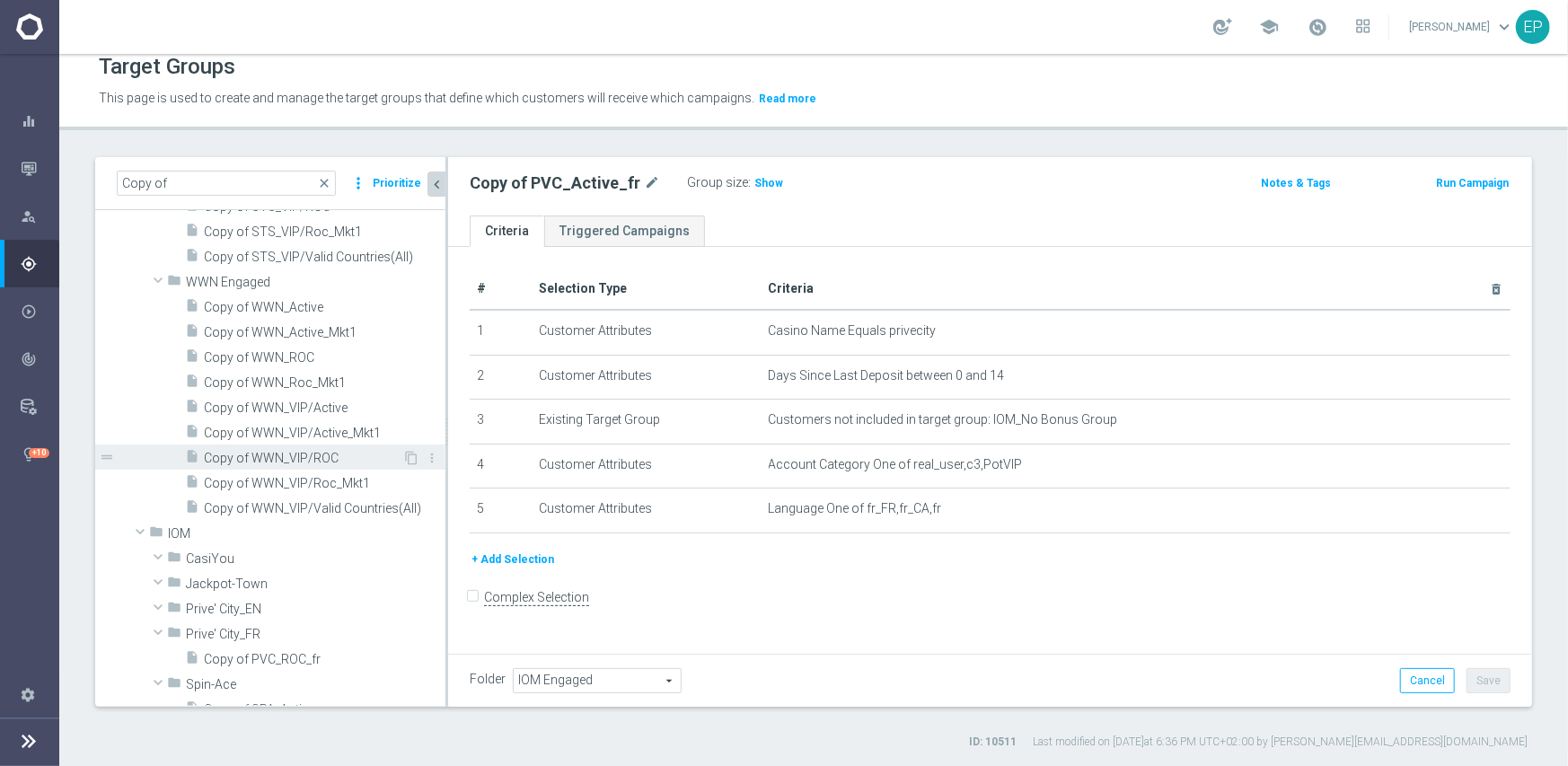
scroll to position [1347, 0]
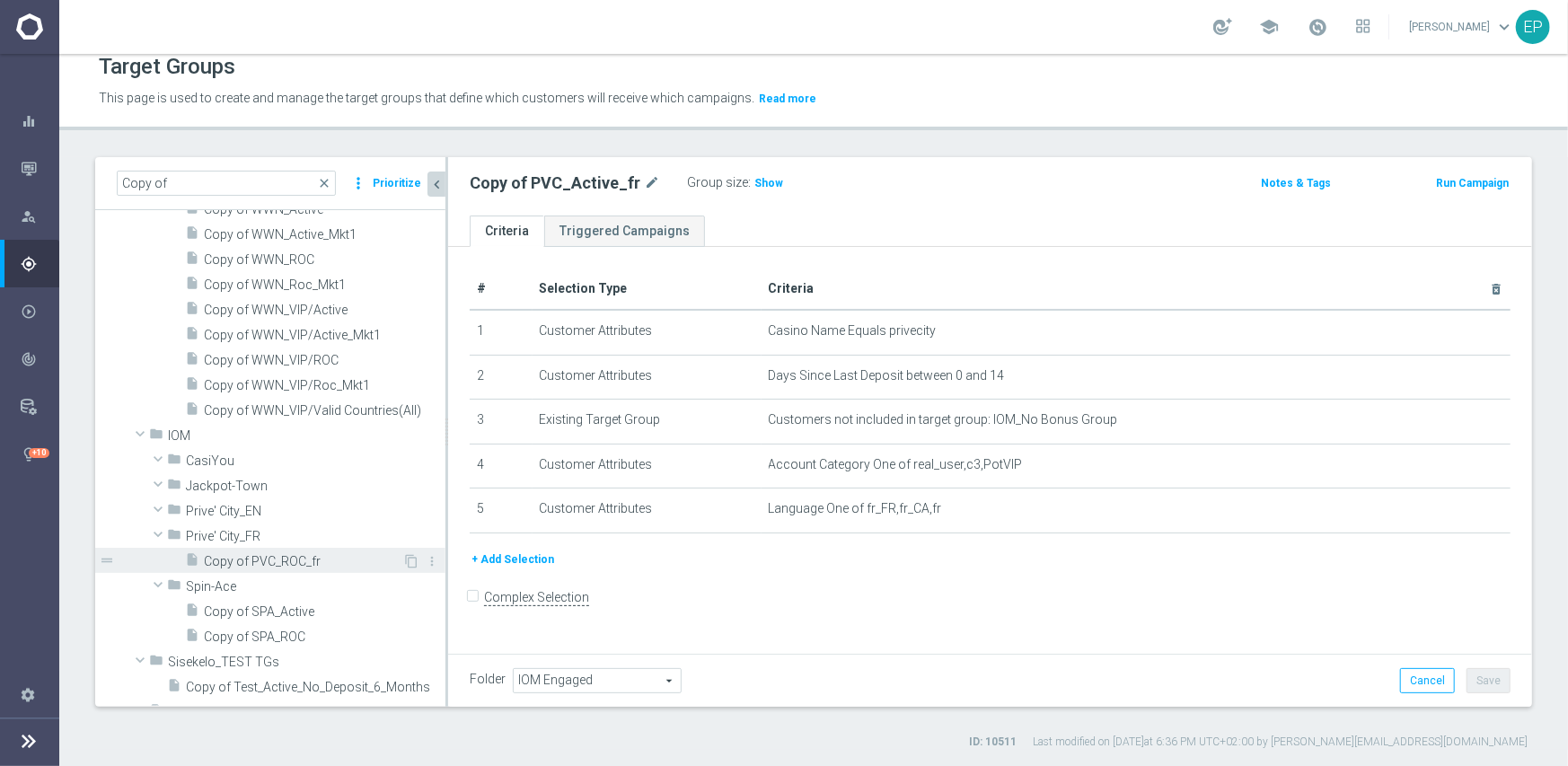
click at [299, 558] on span "Copy of PVC_ROC_fr" at bounding box center [303, 561] width 198 height 15
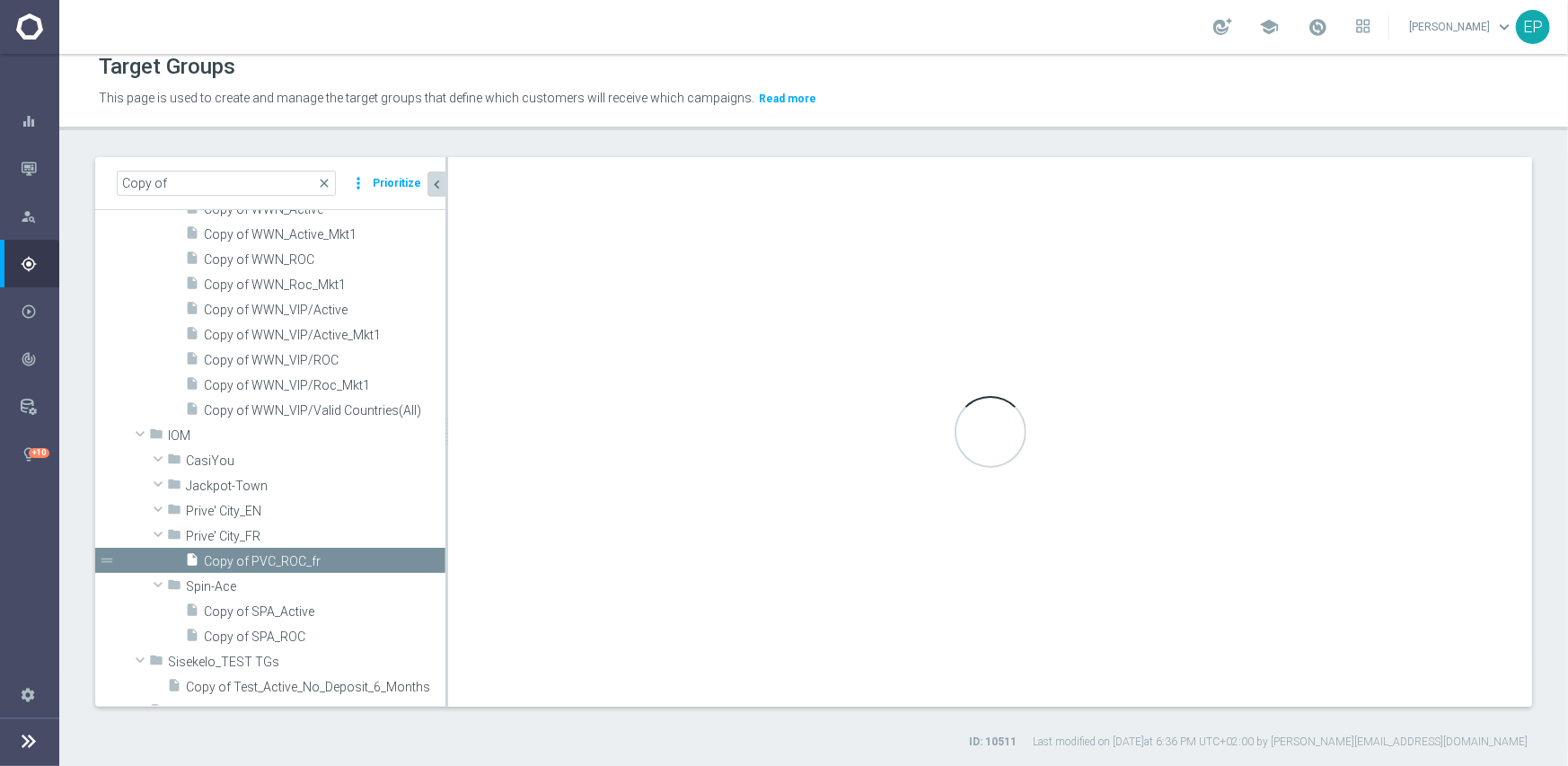
type input "Prive' City_FR"
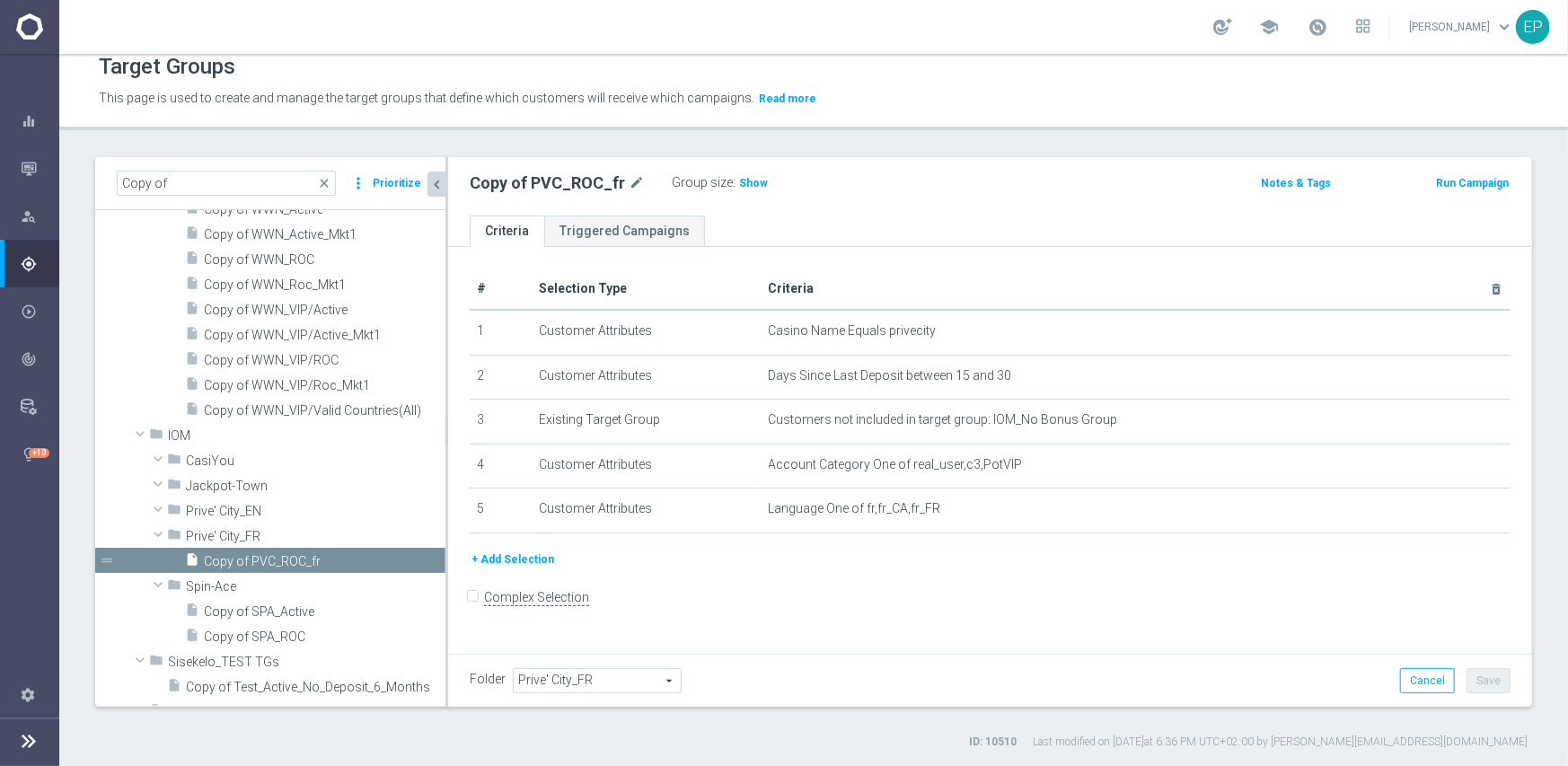
click at [613, 682] on span "Prive' City_FR" at bounding box center [596, 681] width 167 height 23
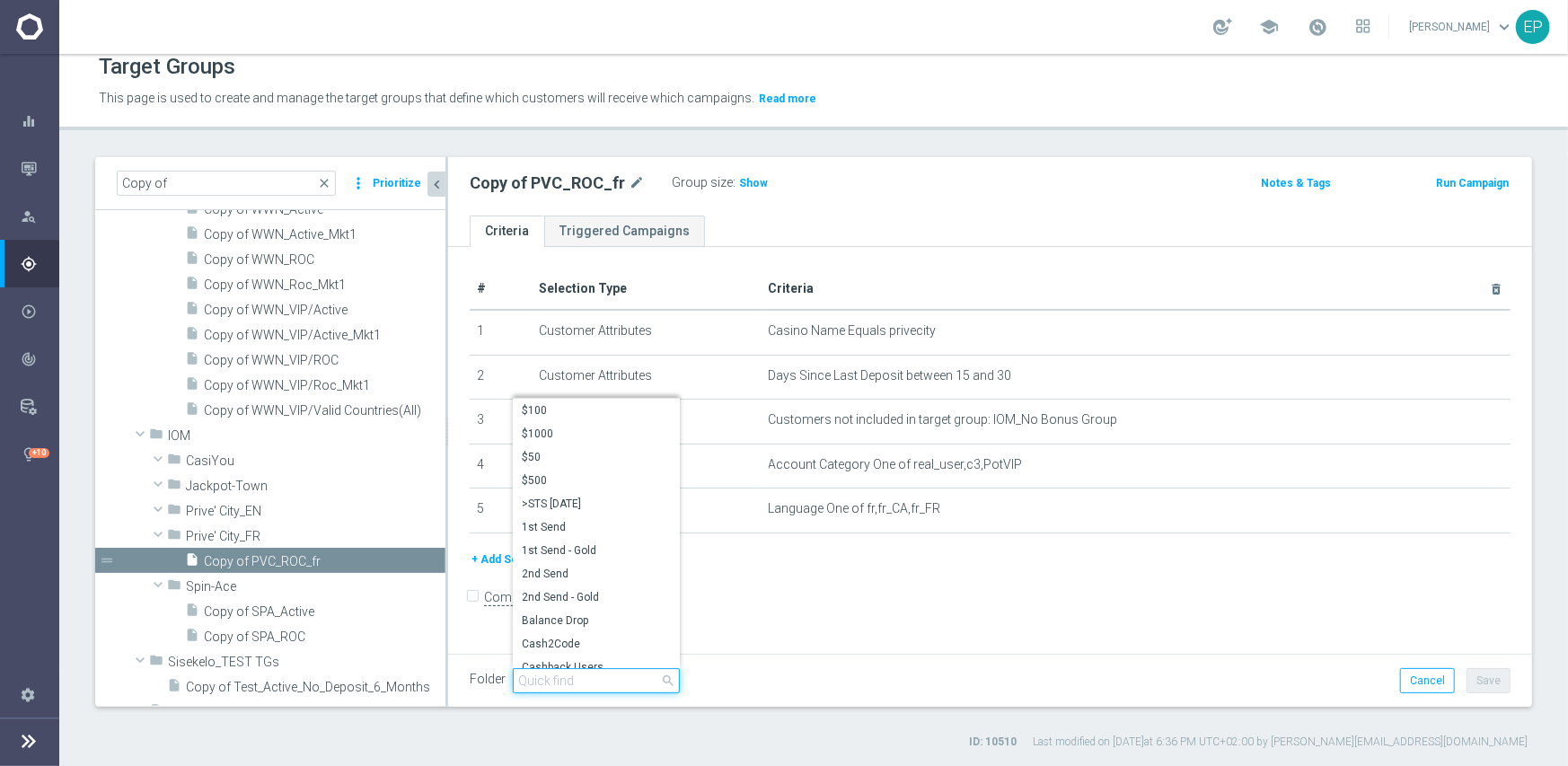
click at [601, 680] on input "search" at bounding box center [595, 681] width 167 height 25
paste input "iom engage"
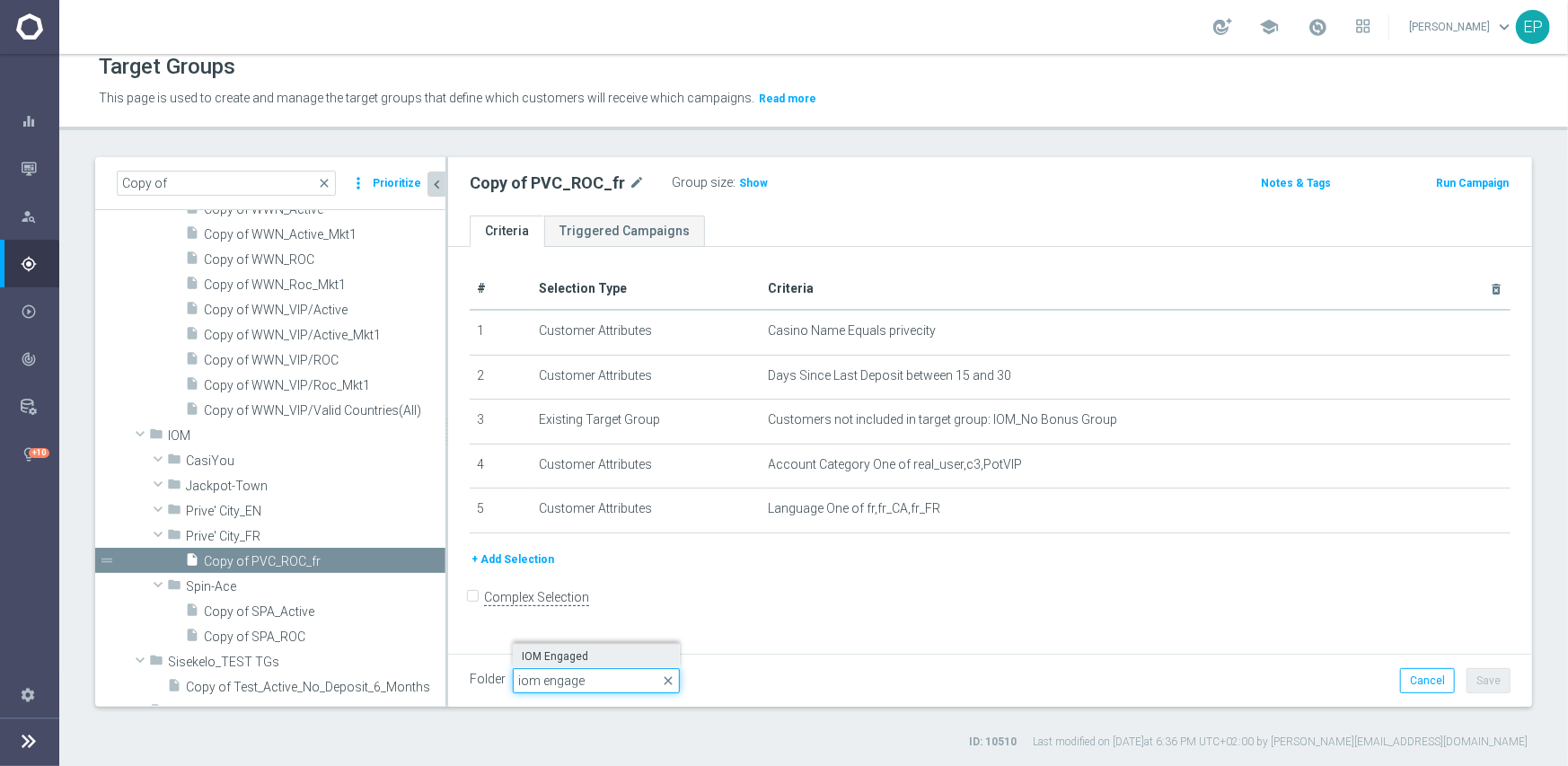
type input "iom engage"
click at [580, 653] on span "IOM Engaged" at bounding box center [595, 657] width 149 height 14
click at [1478, 682] on button "Save" at bounding box center [1489, 681] width 44 height 25
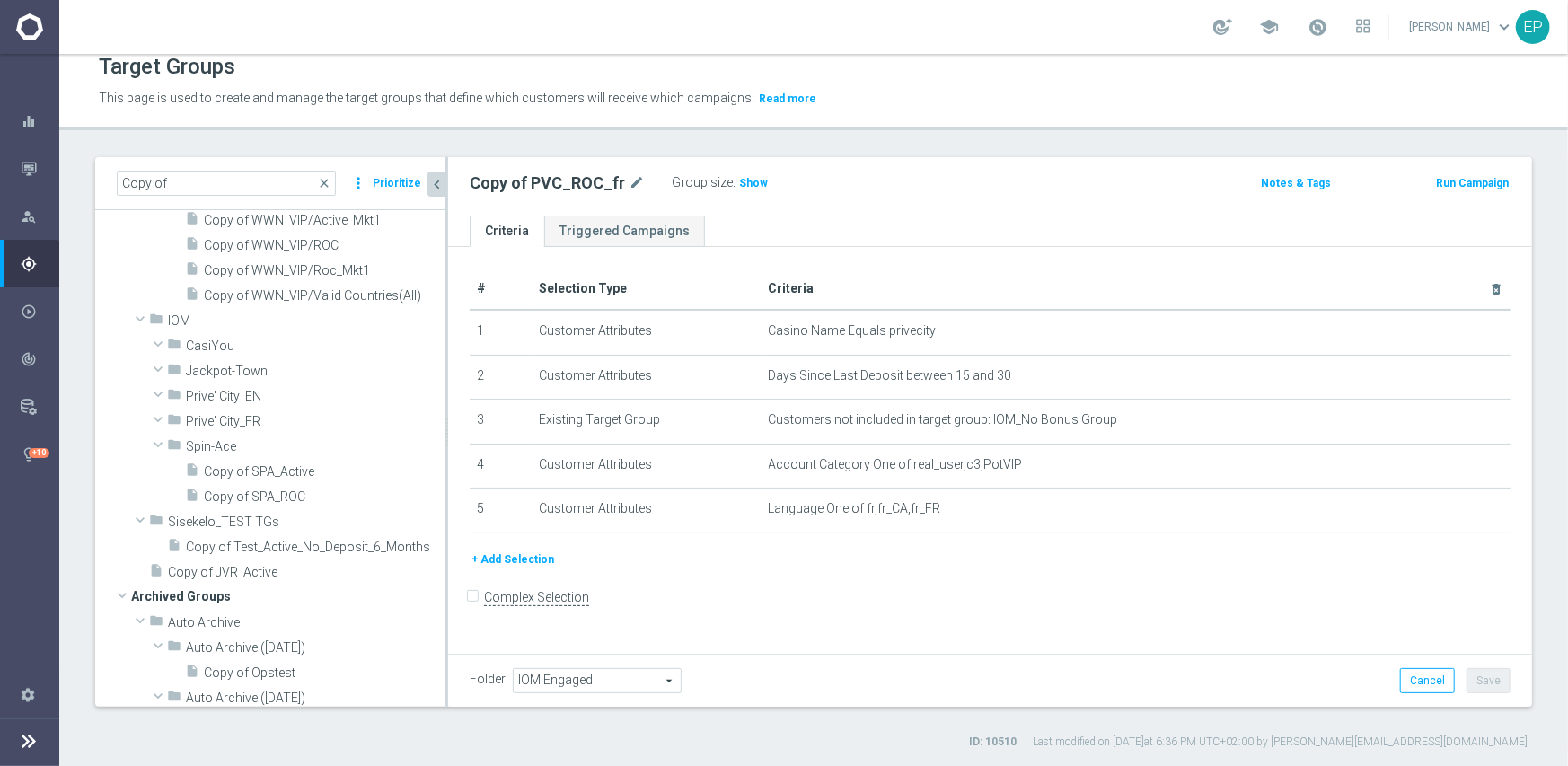
scroll to position [1527, 0]
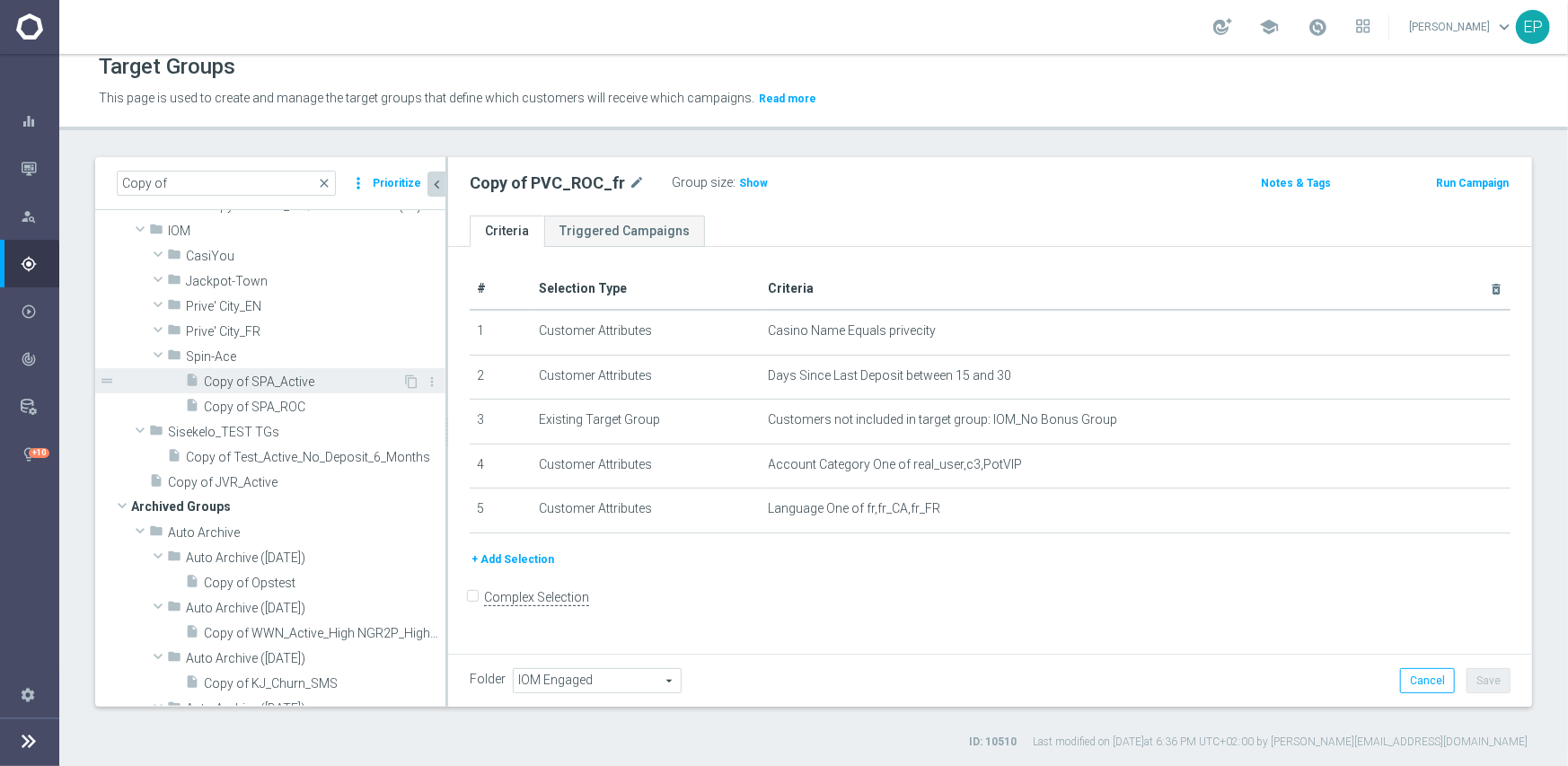
click at [283, 374] on span "Copy of SPA_Active" at bounding box center [303, 382] width 198 height 15
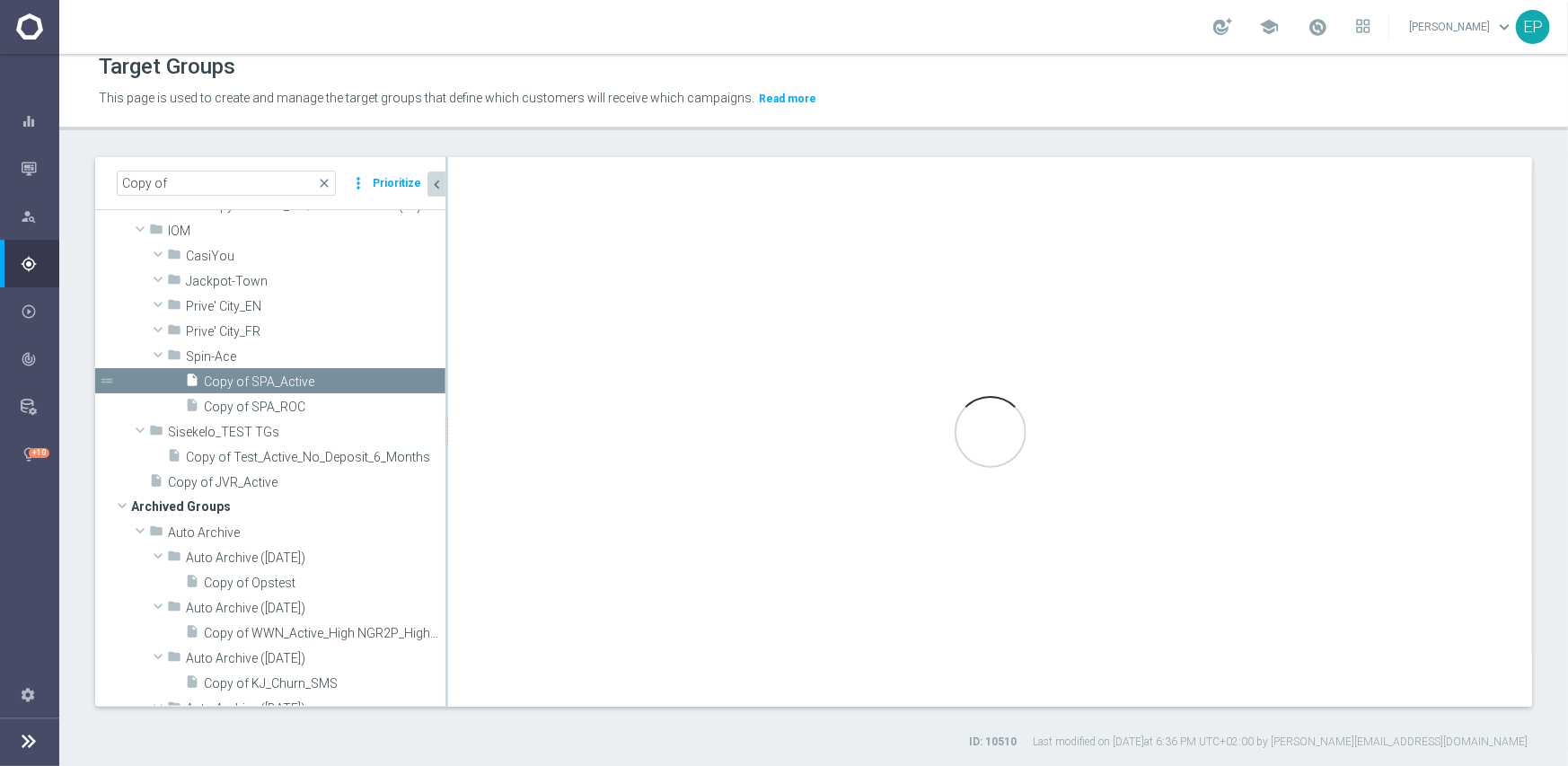
type input "Spin-Ace"
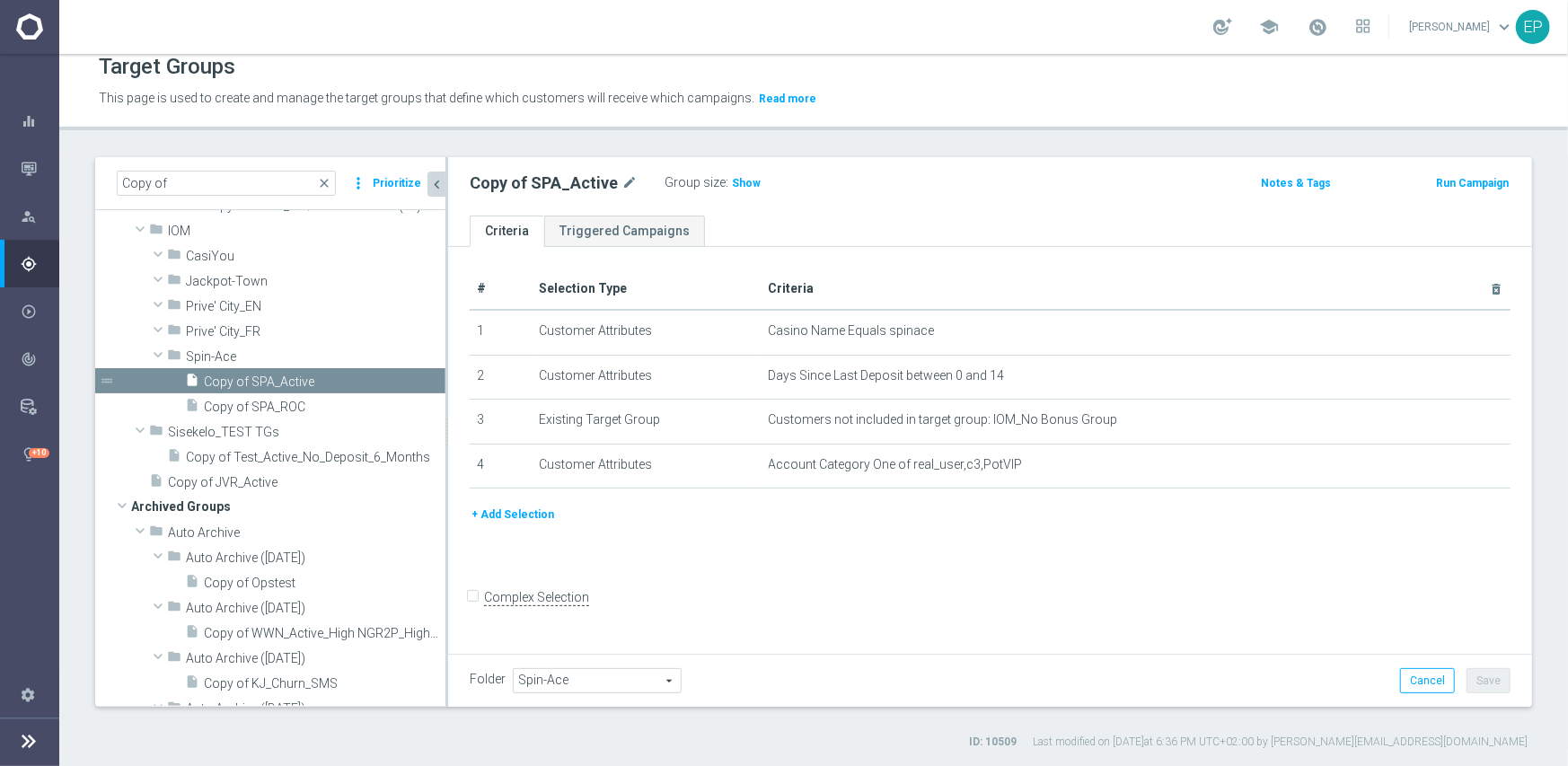
click at [621, 690] on span "Spin-Ace" at bounding box center [596, 681] width 167 height 23
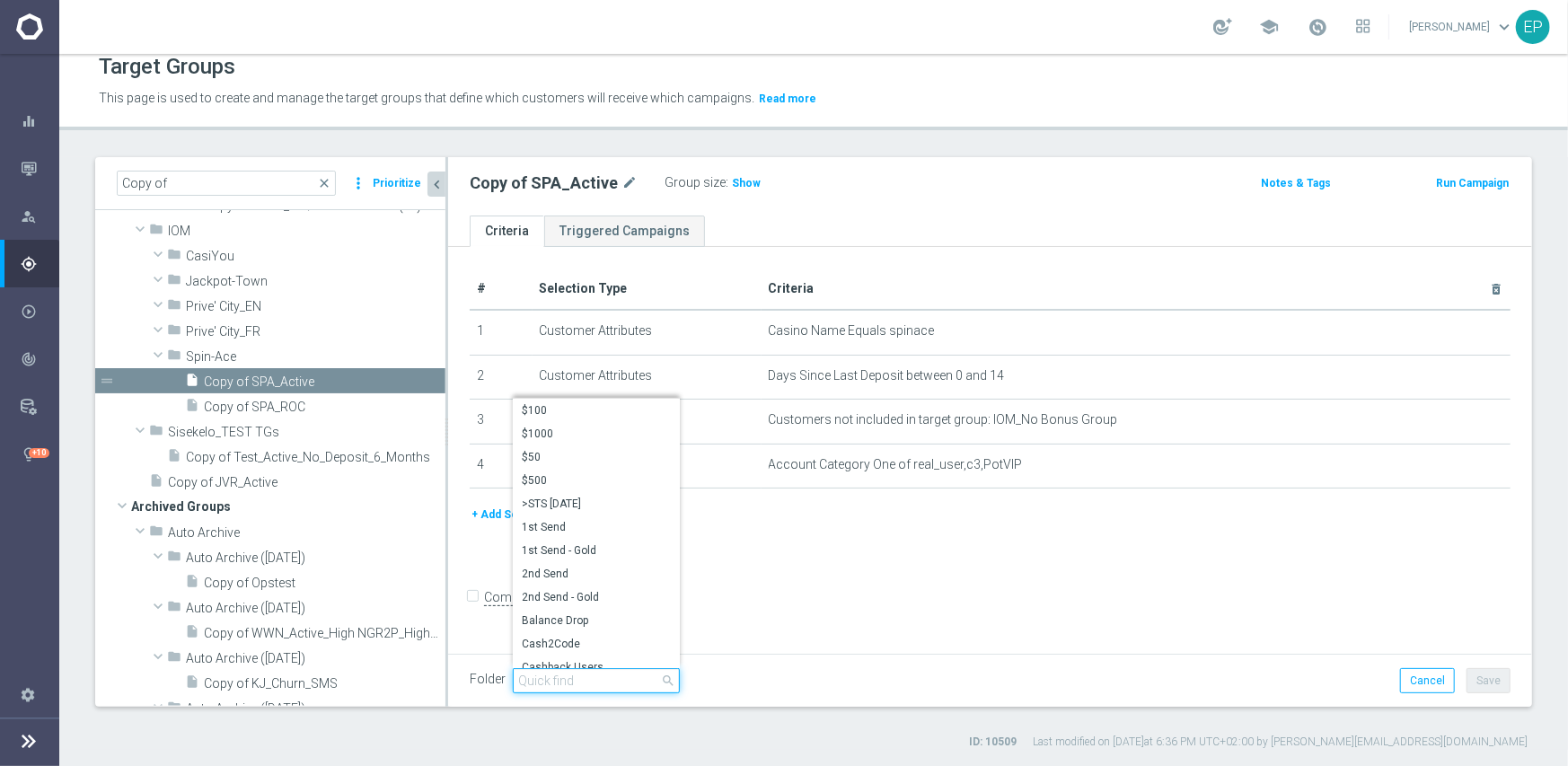
click at [621, 683] on input "search" at bounding box center [595, 681] width 167 height 25
paste input "iom engage"
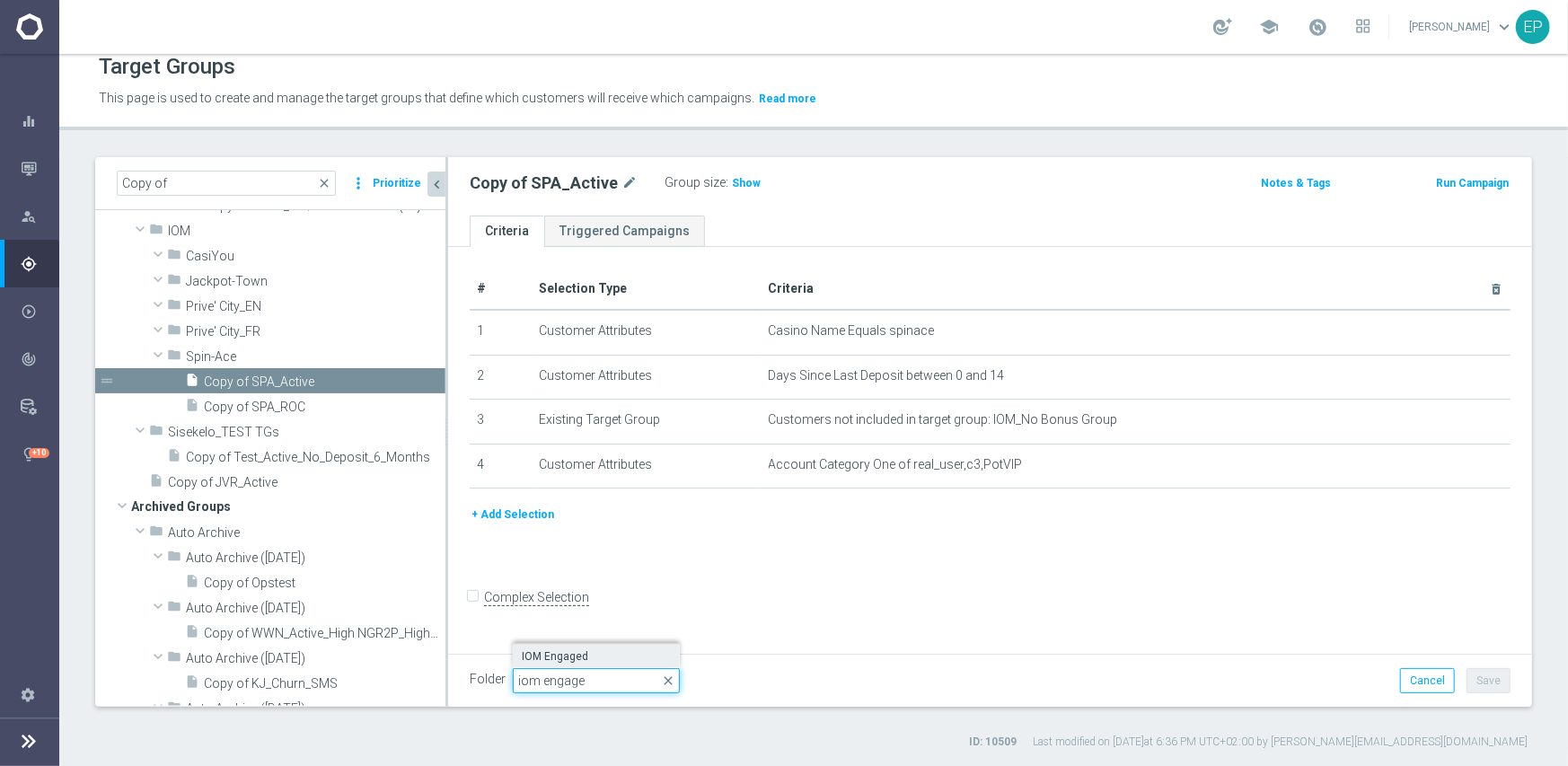
type input "iom engage"
click at [604, 658] on span "IOM Engaged" at bounding box center [595, 657] width 149 height 14
click at [1482, 676] on button "Save" at bounding box center [1489, 681] width 44 height 25
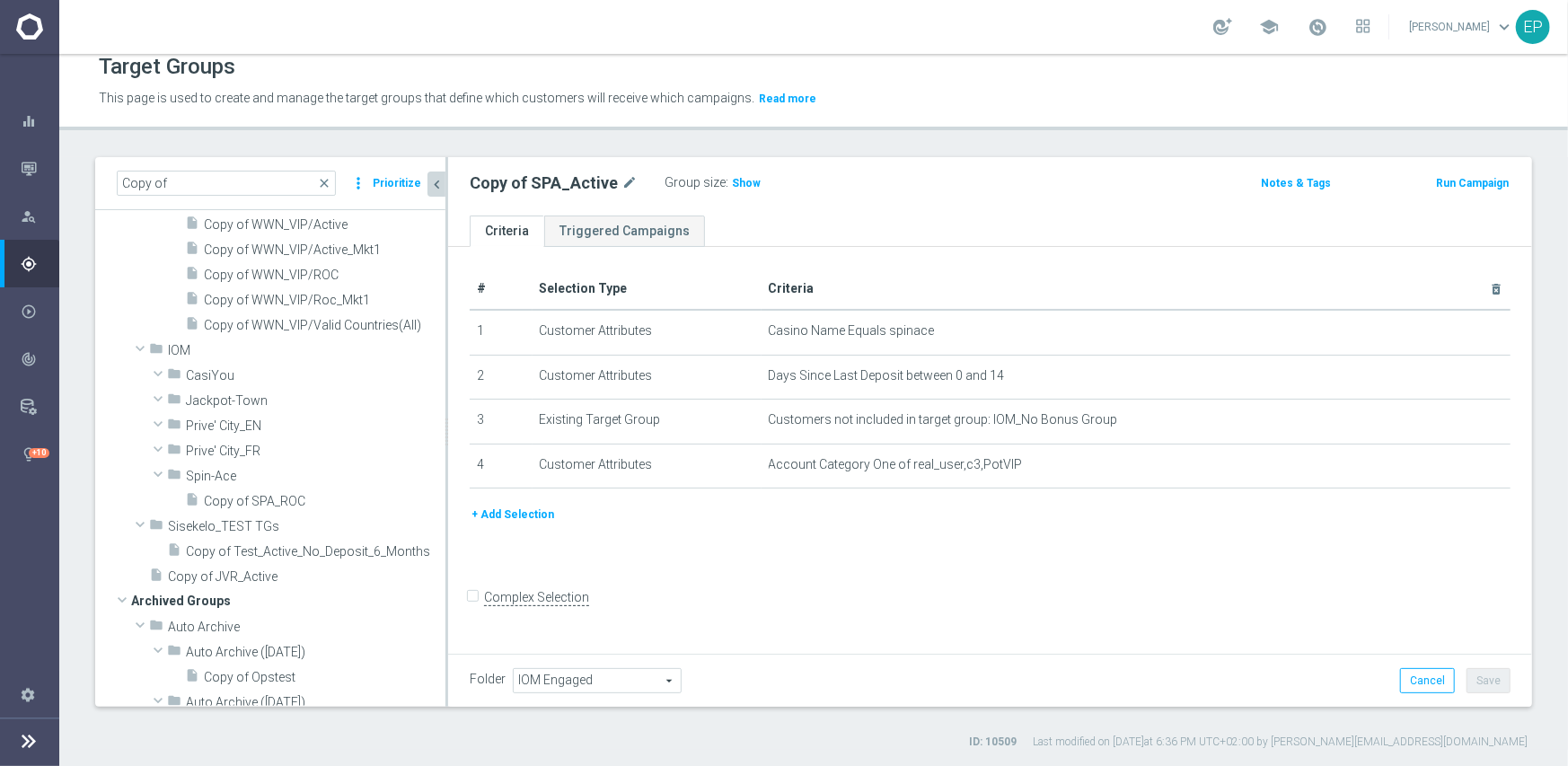
scroll to position [1437, 0]
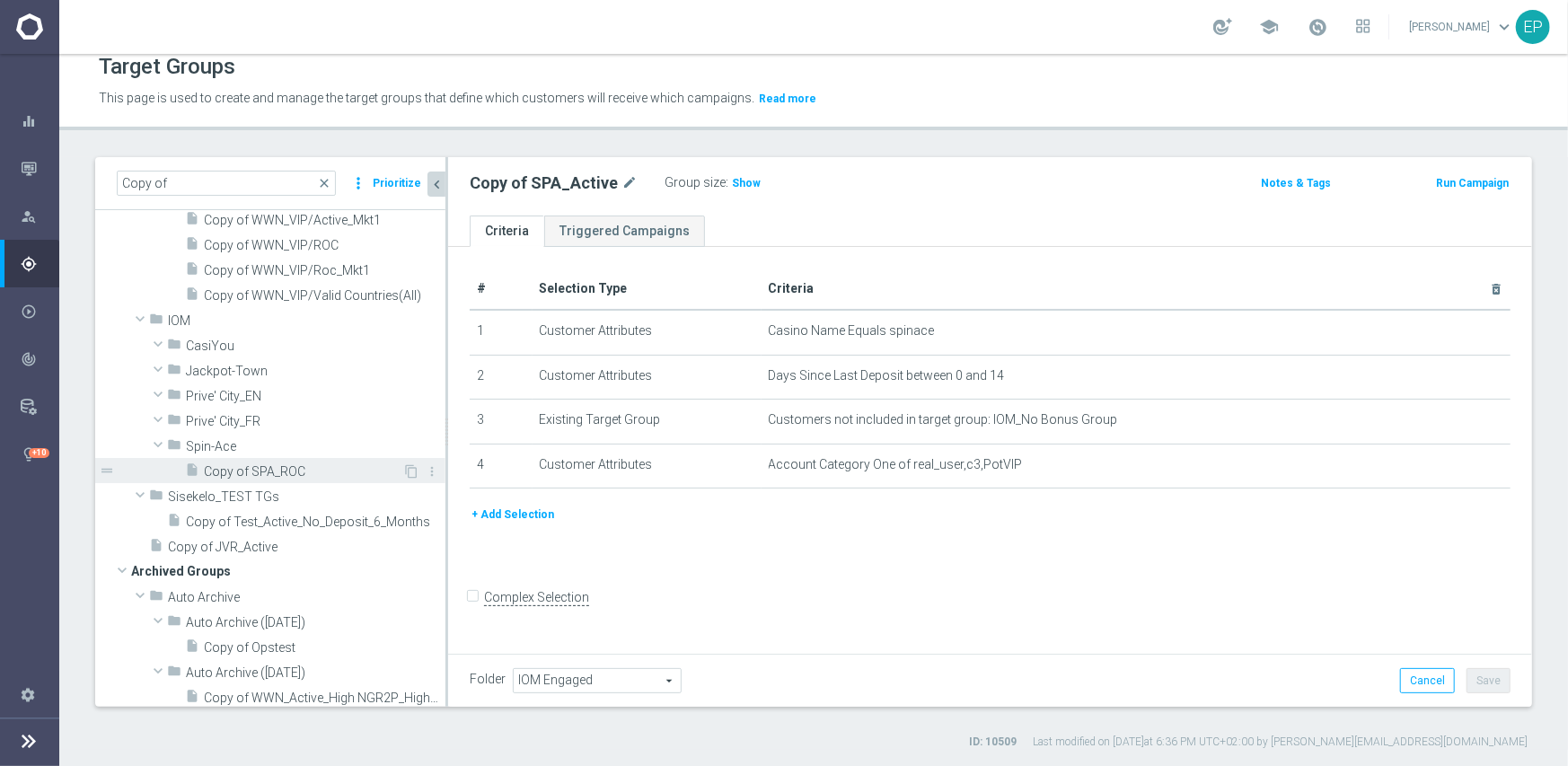
click at [293, 471] on span "Copy of SPA_ROC" at bounding box center [303, 472] width 198 height 15
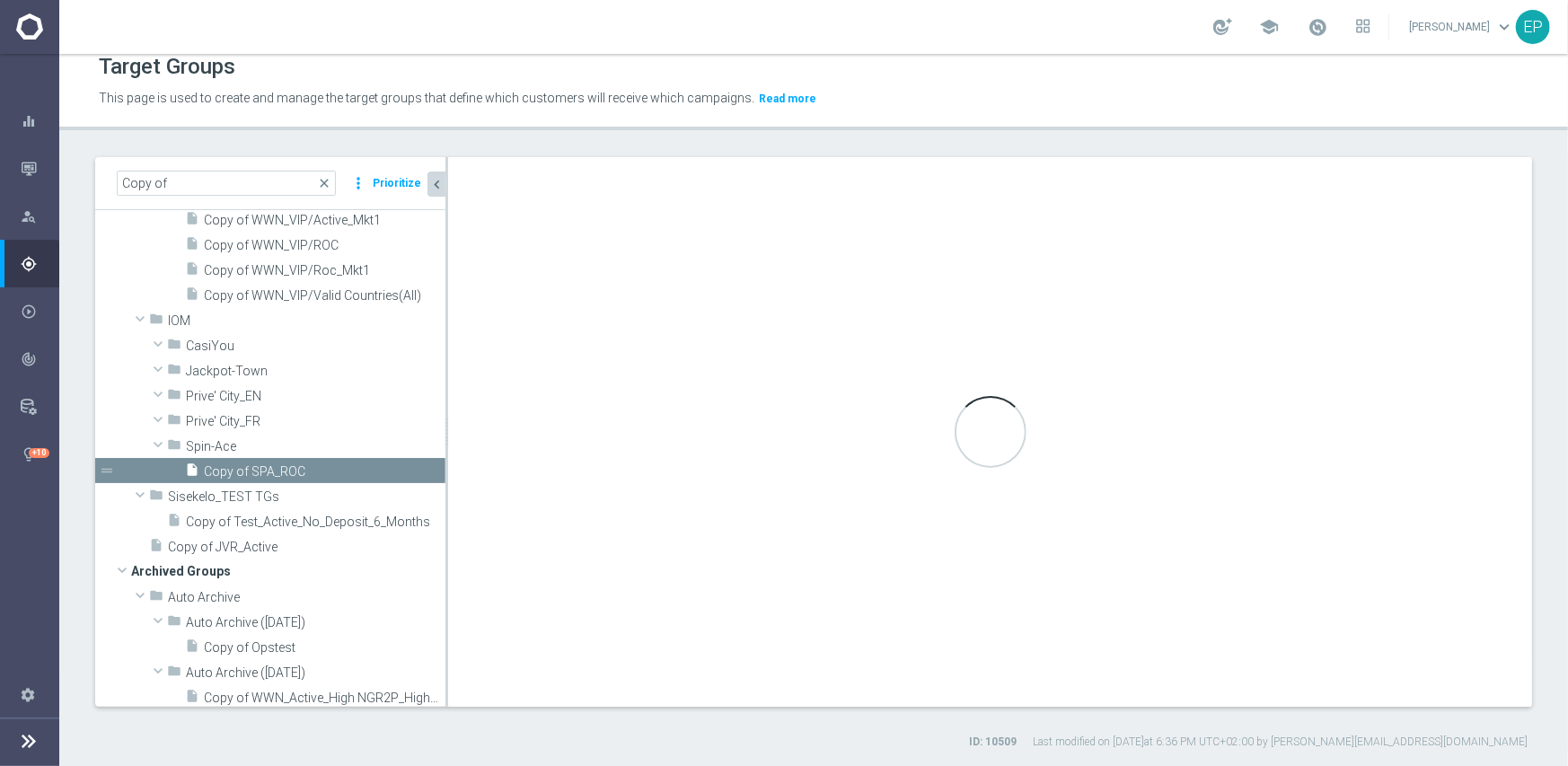
type input "Spin-Ace"
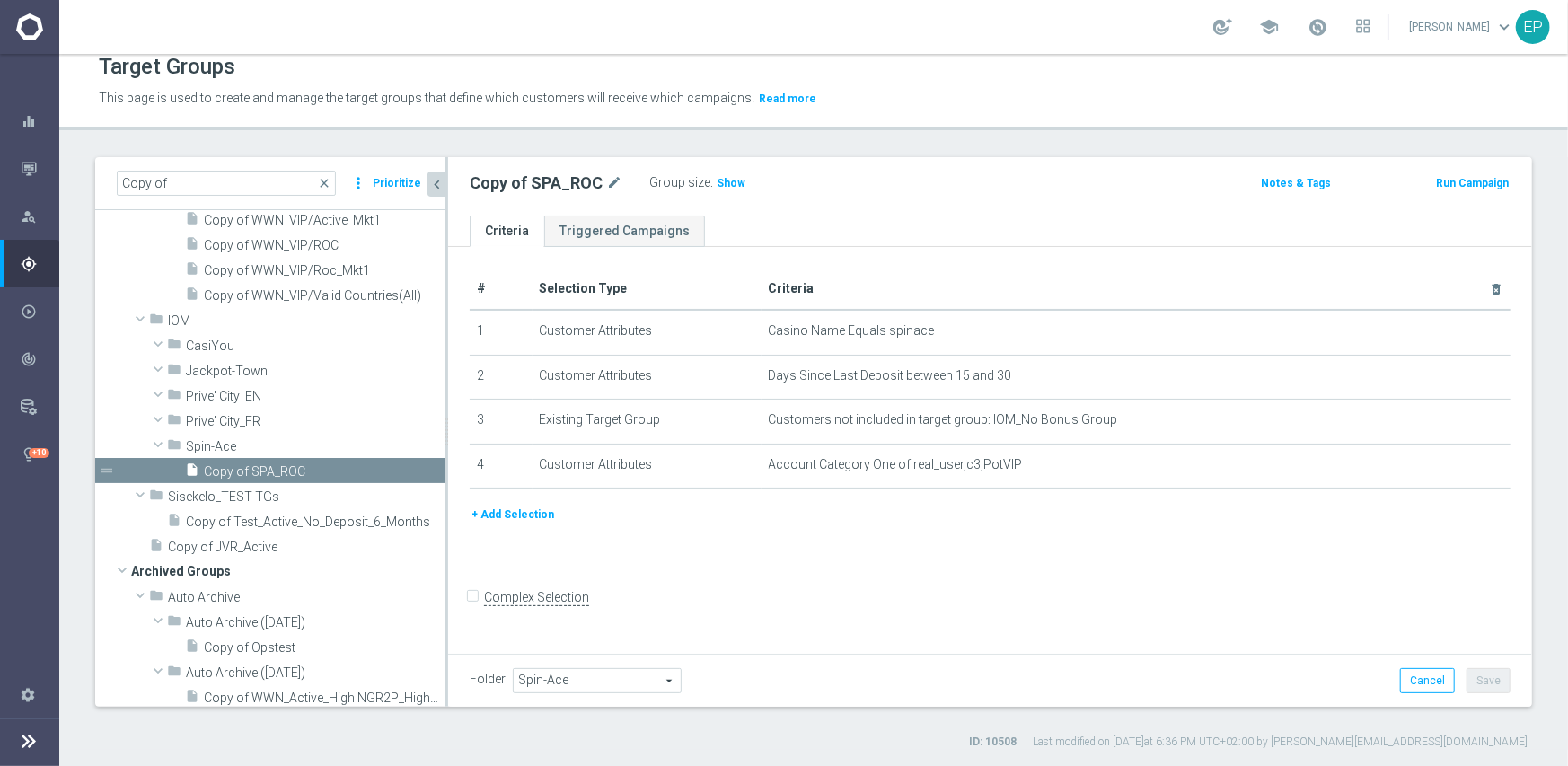
click at [626, 674] on span "Spin-Ace" at bounding box center [596, 681] width 167 height 23
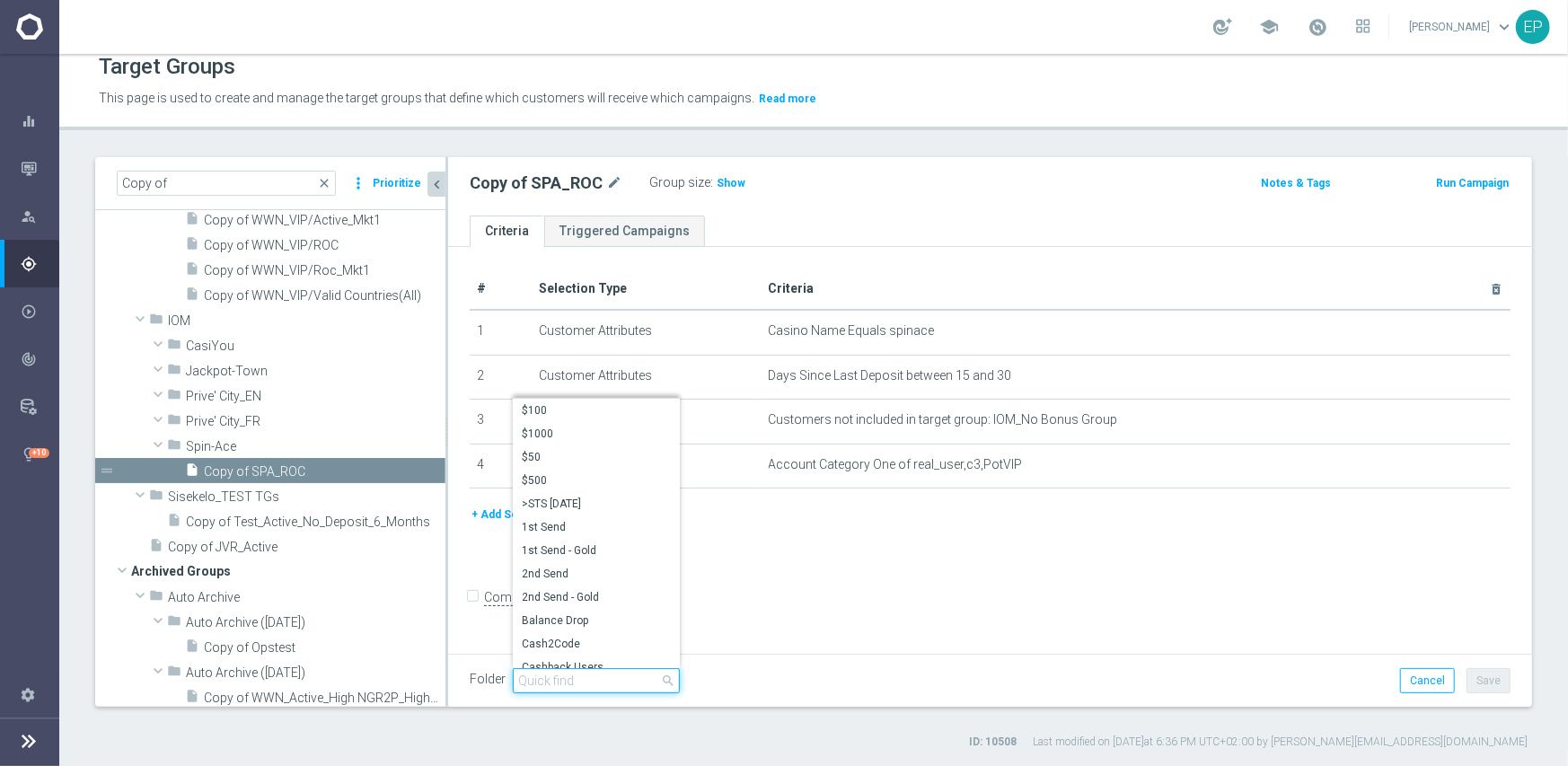
click at [606, 677] on input "search" at bounding box center [595, 681] width 167 height 25
paste input "iom engage"
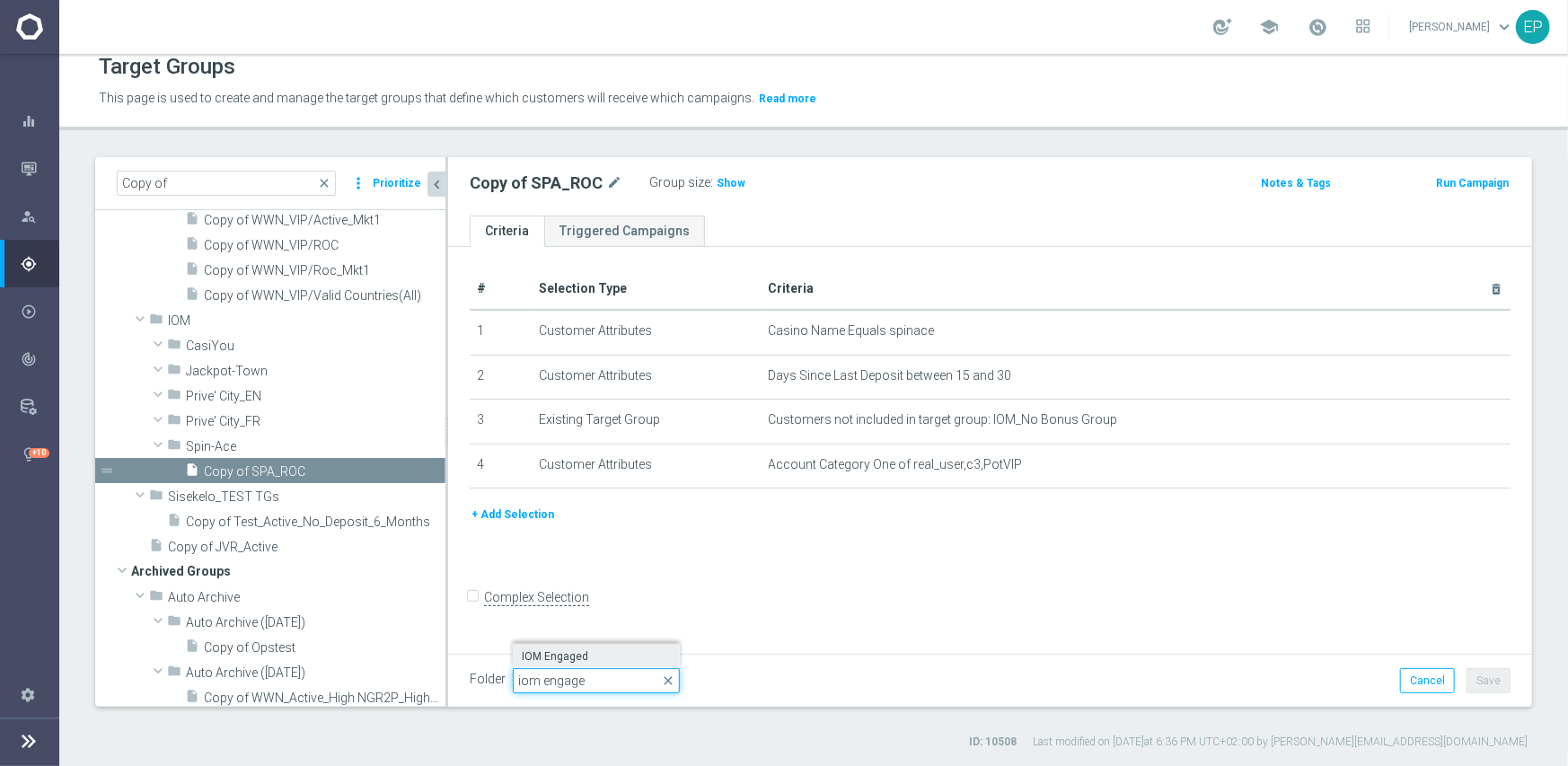
type input "iom engage"
click at [588, 658] on span "IOM Engaged" at bounding box center [595, 657] width 149 height 14
type input "IOM Engaged"
click at [1487, 685] on button "Save" at bounding box center [1489, 681] width 44 height 25
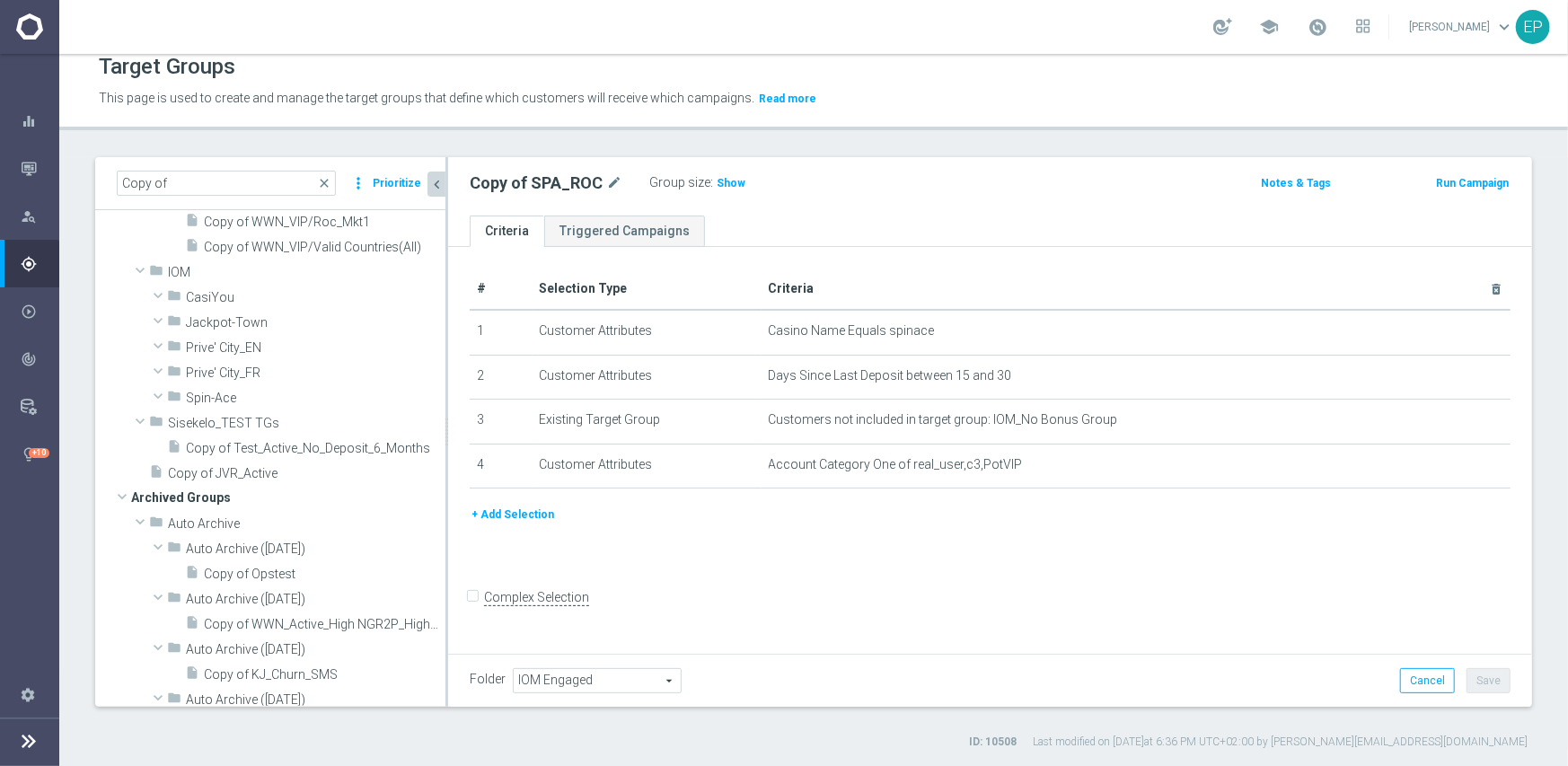
scroll to position [1417, 0]
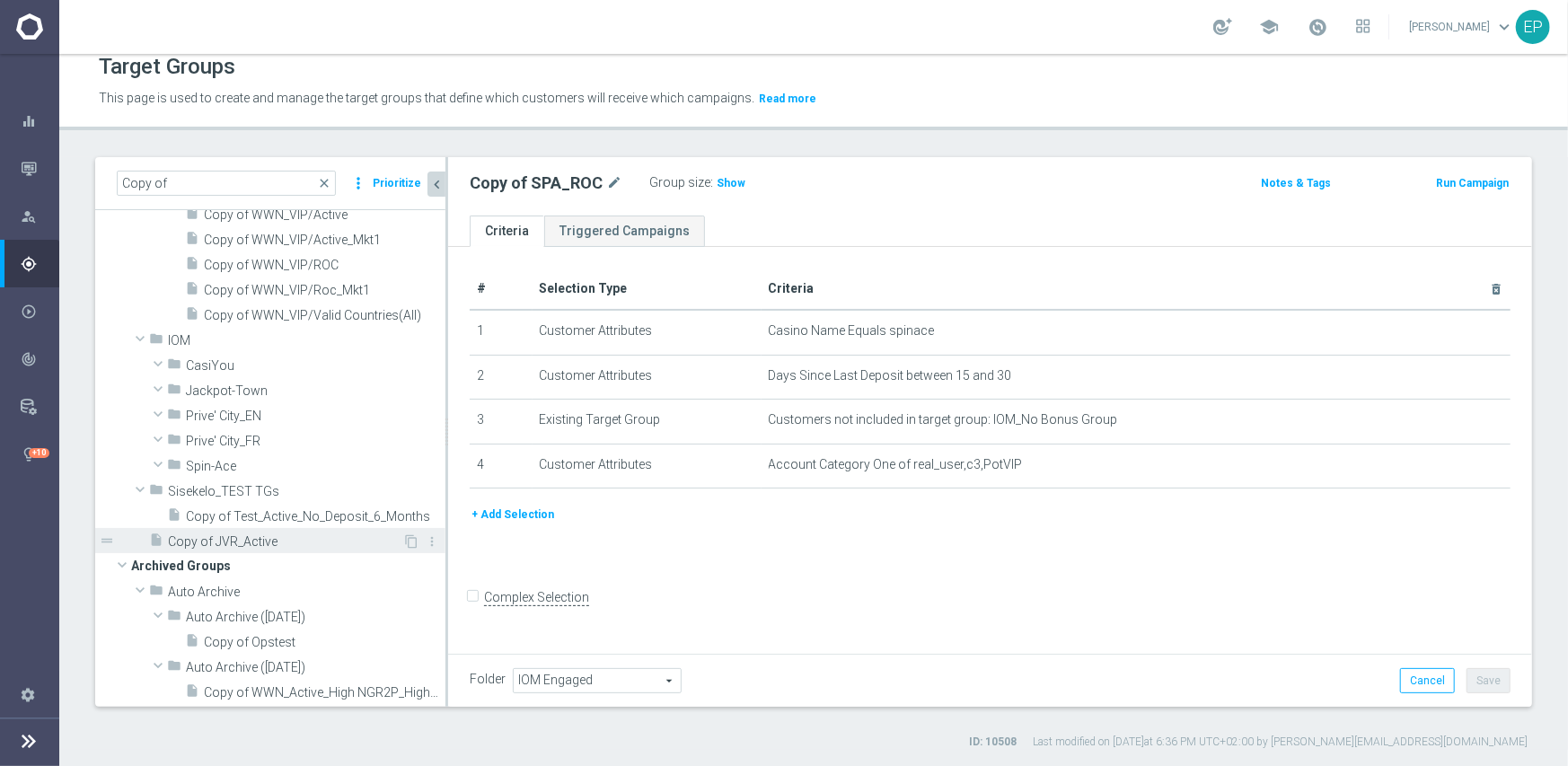
click at [305, 544] on span "Copy of JVR_Active" at bounding box center [285, 541] width 235 height 15
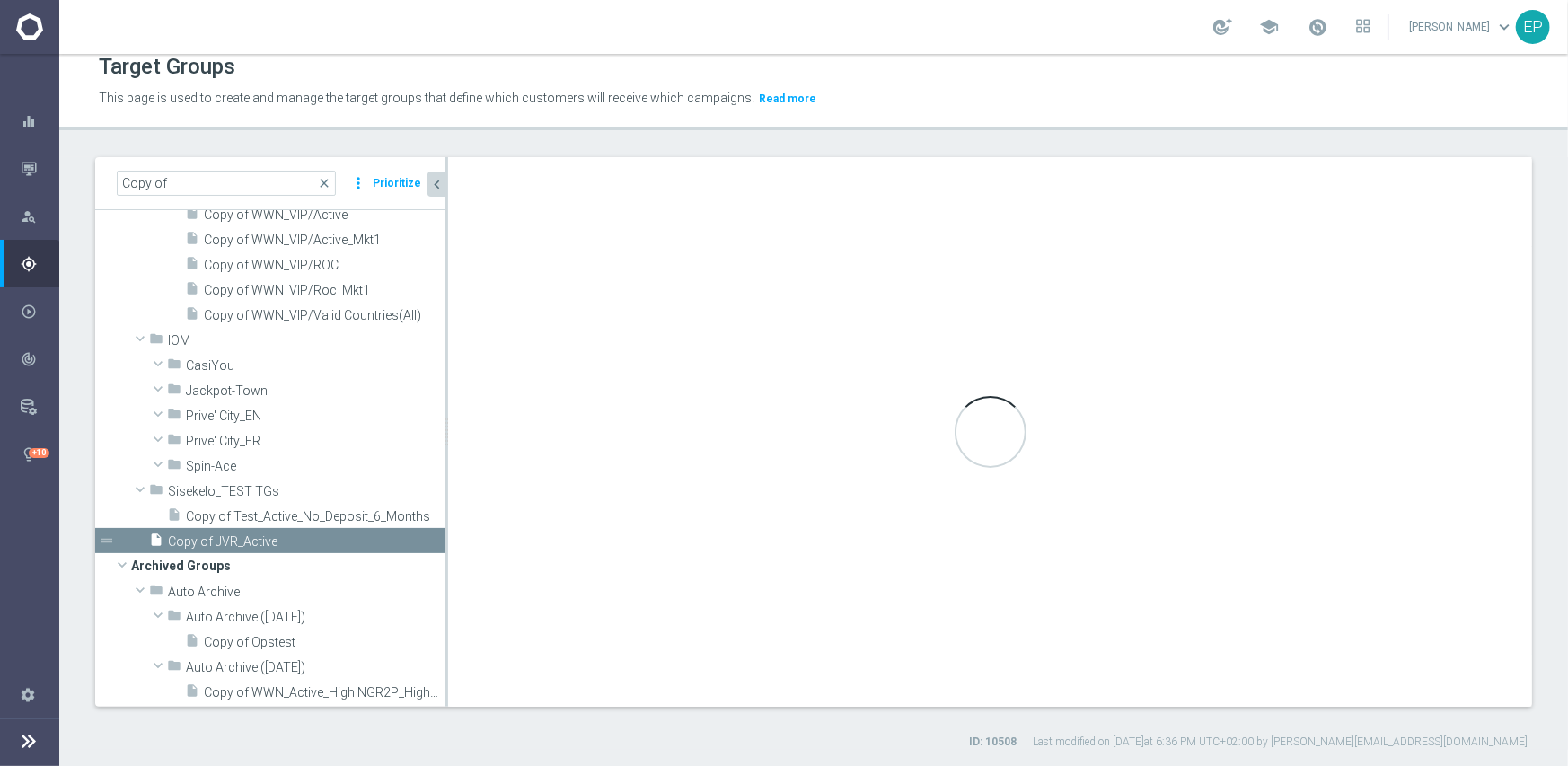
checkbox input "true"
type input "Customer Target Groups"
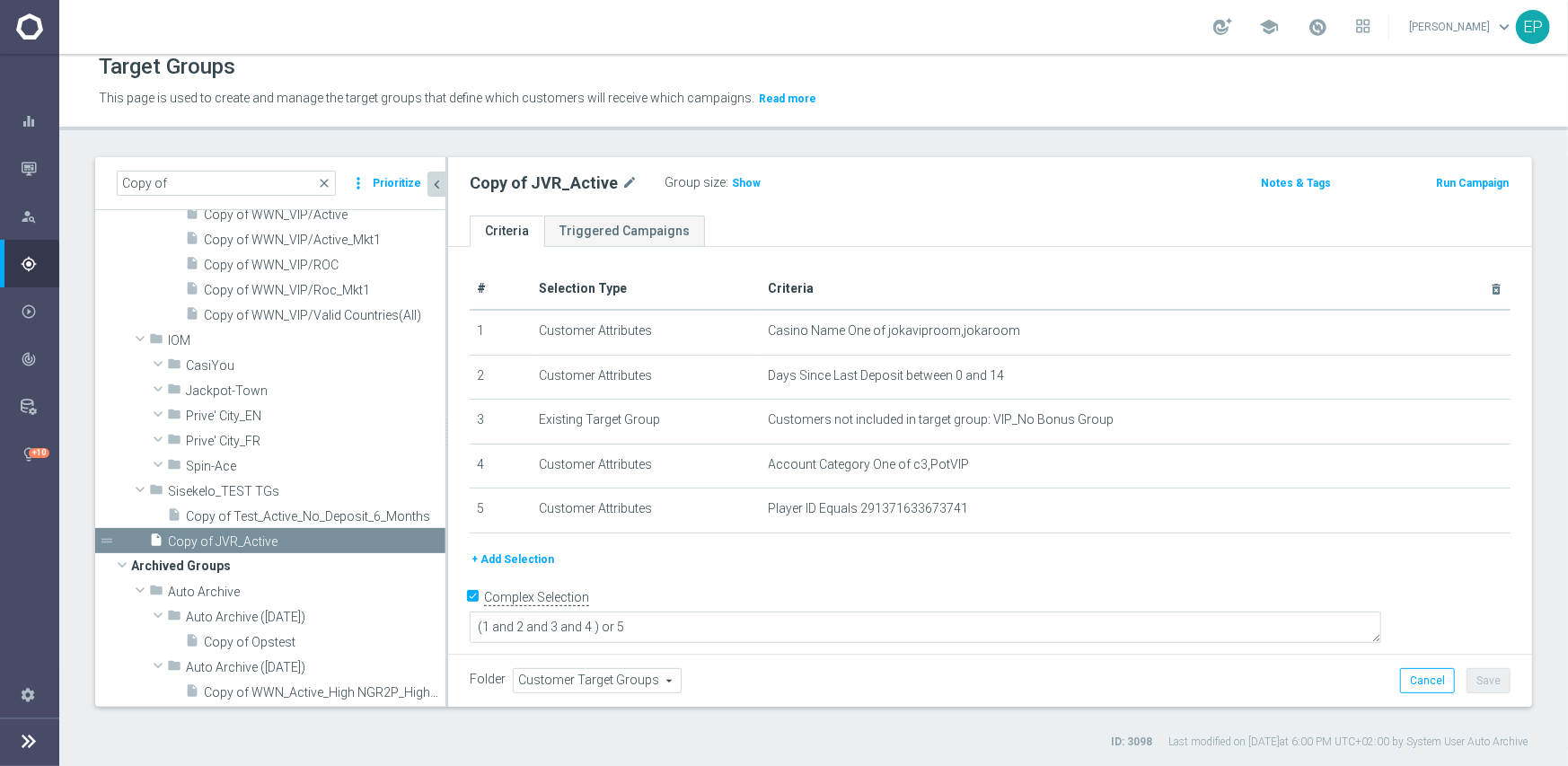
click at [581, 681] on span "Customer Target Groups" at bounding box center [596, 681] width 167 height 23
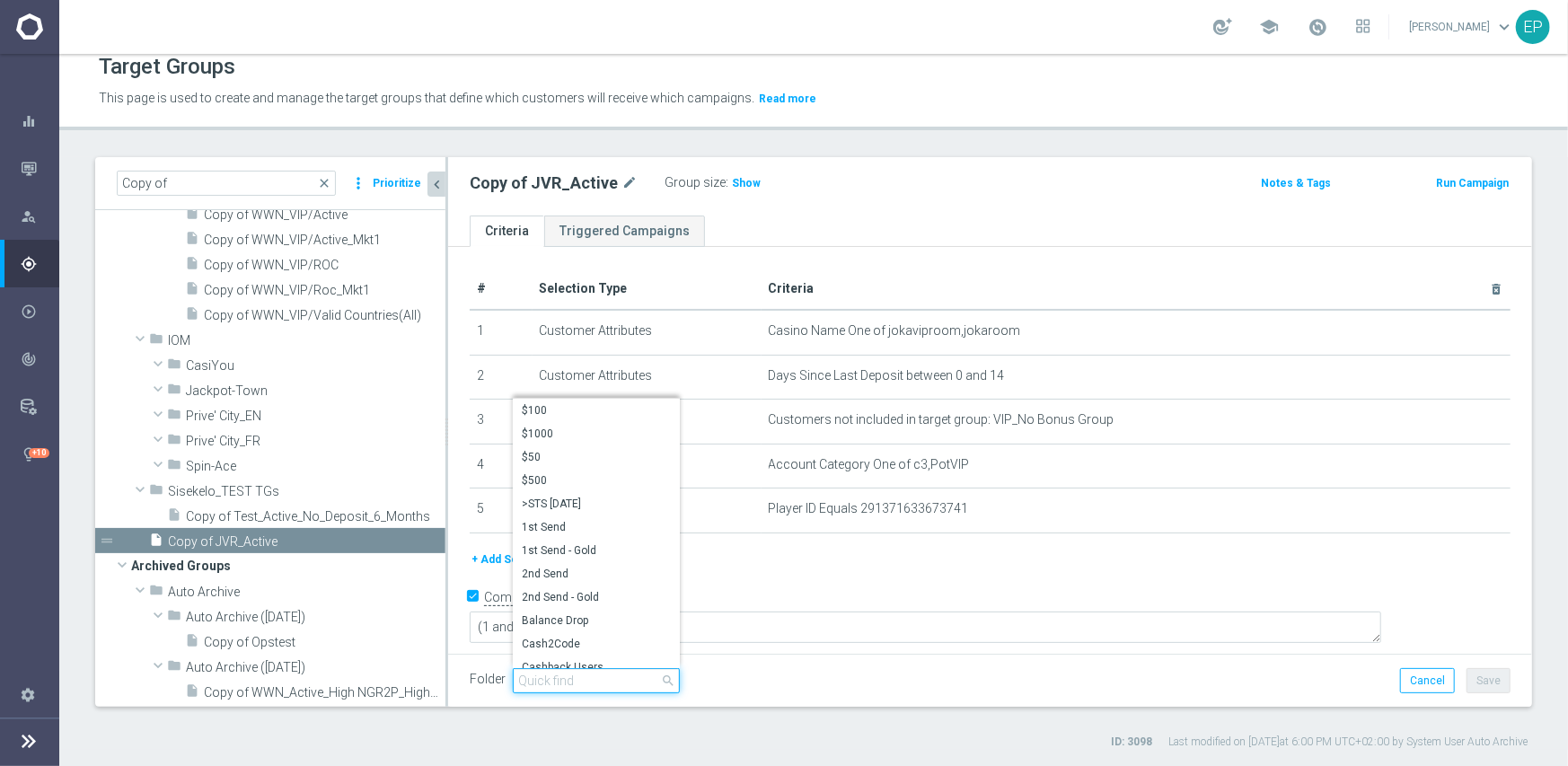
click at [584, 679] on input "search" at bounding box center [595, 681] width 167 height 25
type input "engag"
click at [570, 596] on span "JVR Engaged" at bounding box center [595, 597] width 149 height 14
type input "JVR Engaged"
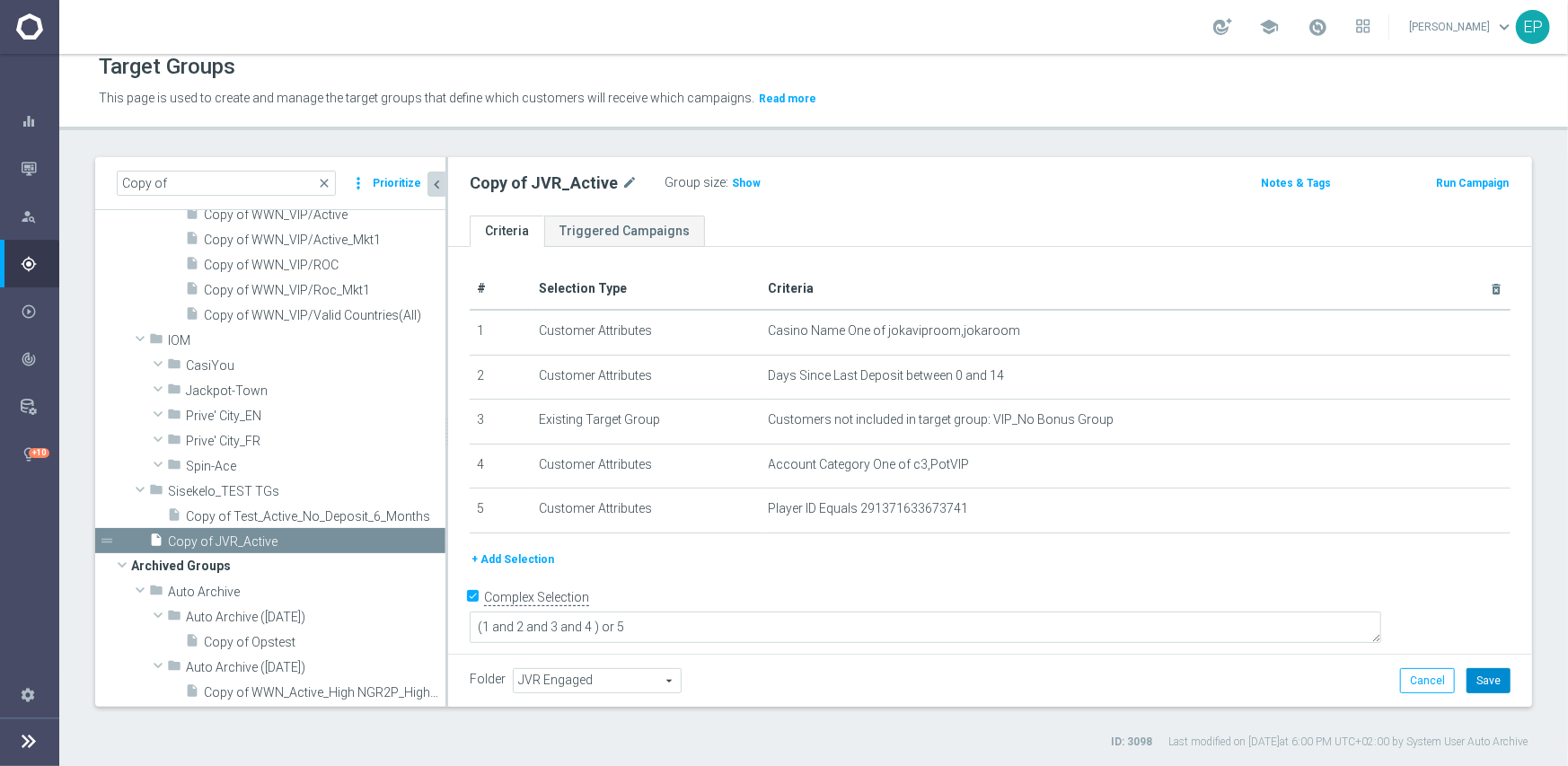
click at [1478, 677] on button "Save" at bounding box center [1489, 681] width 44 height 25
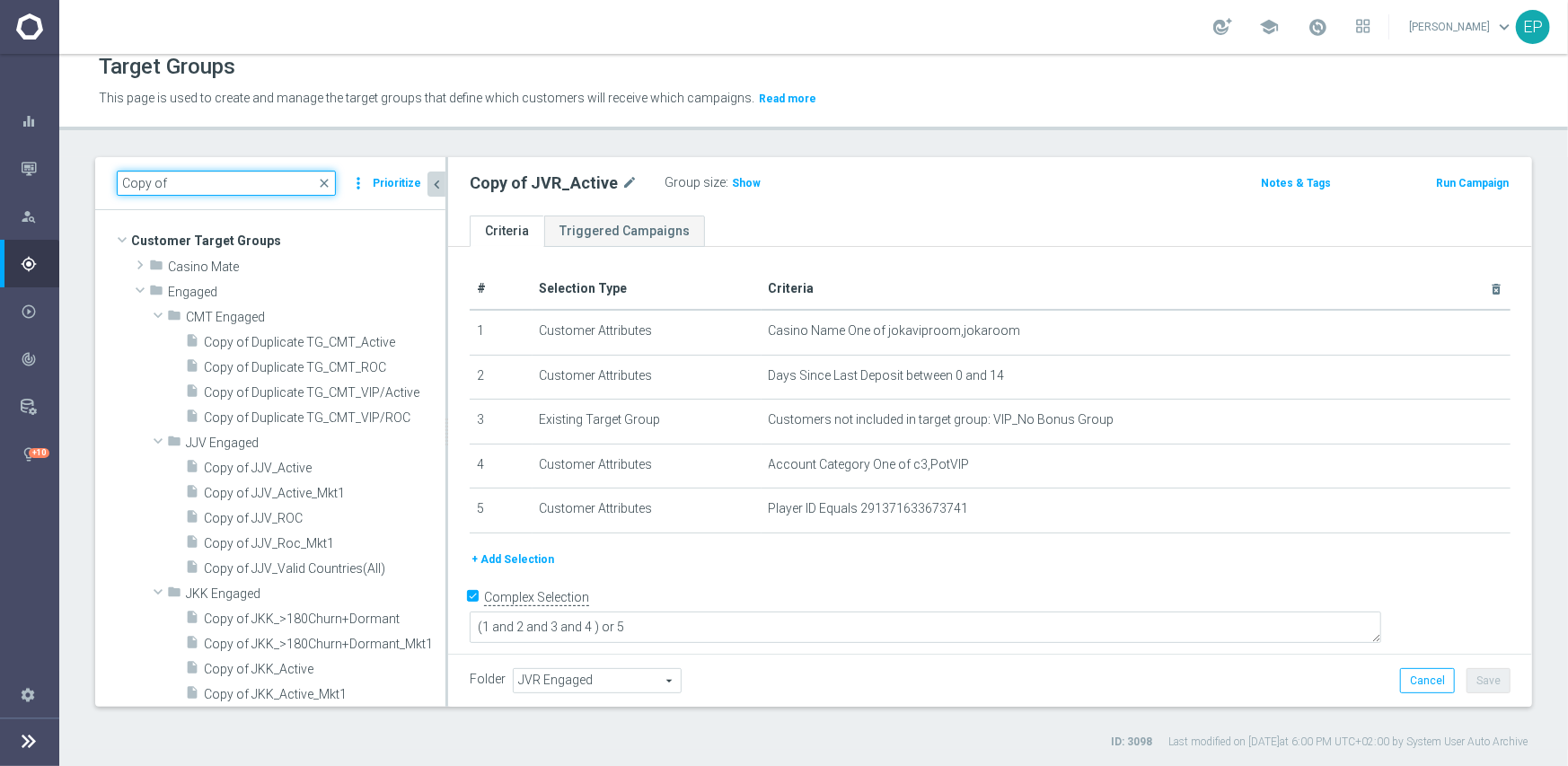
drag, startPoint x: 210, startPoint y: 189, endPoint x: 106, endPoint y: 189, distance: 104.0
click at [106, 189] on div "Copy of close more_vert Prioritize" at bounding box center [271, 183] width 350 height 53
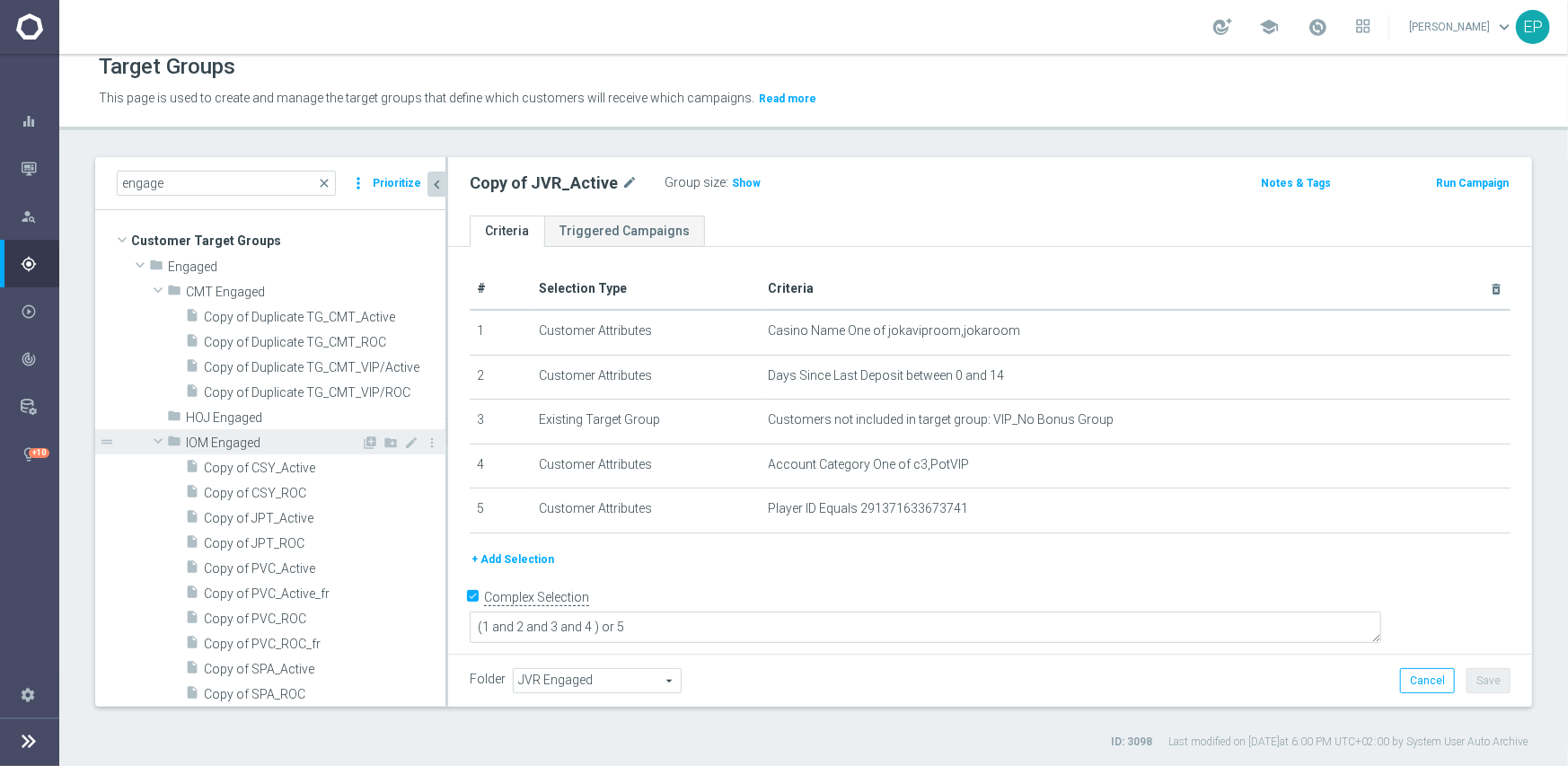
click at [161, 442] on span at bounding box center [158, 441] width 22 height 18
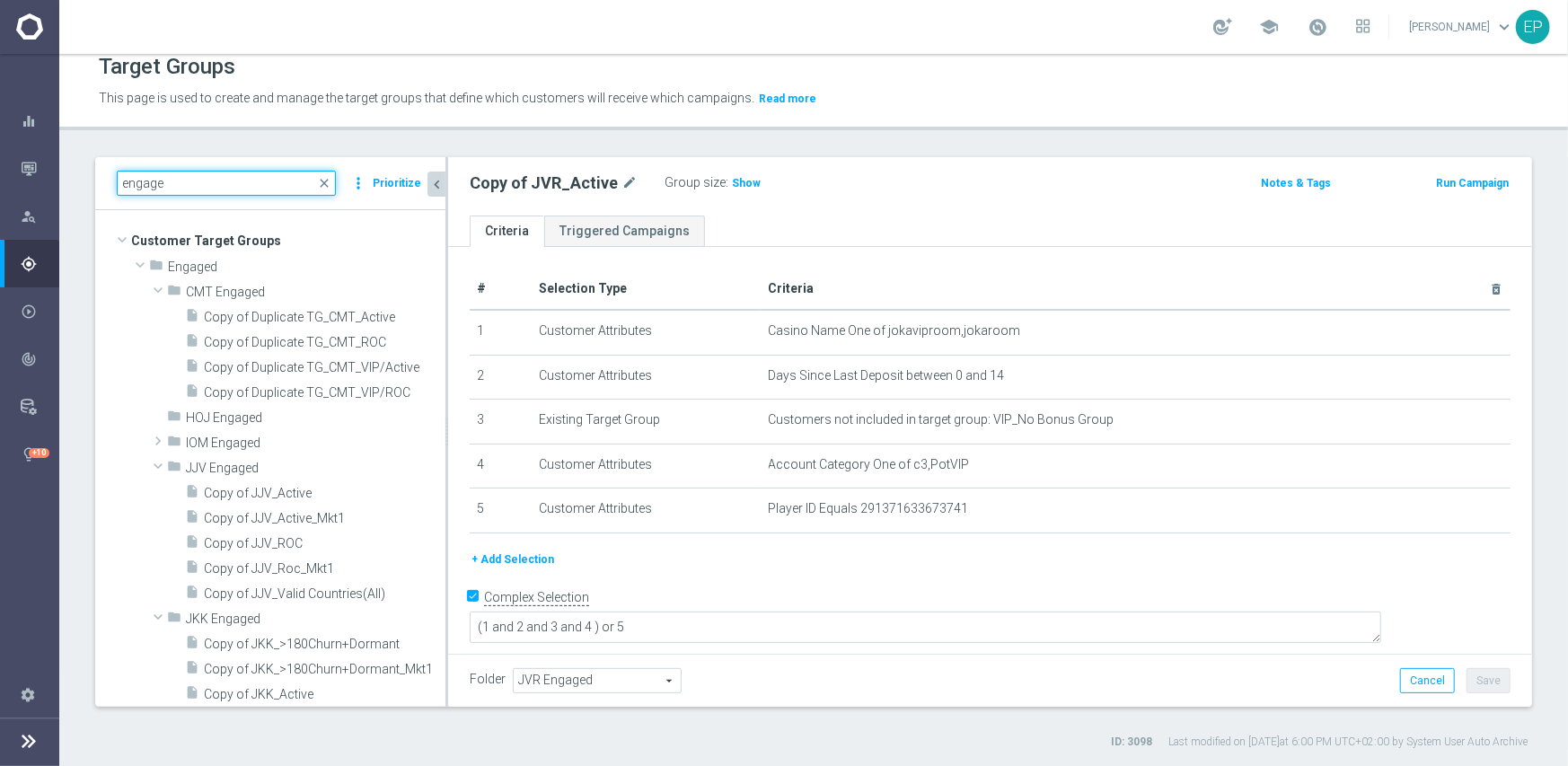
drag, startPoint x: 191, startPoint y: 182, endPoint x: 73, endPoint y: 189, distance: 118.2
click at [73, 189] on div "engage close more_vert Prioritize Customer Target Groups library_add create_new…" at bounding box center [814, 453] width 1508 height 593
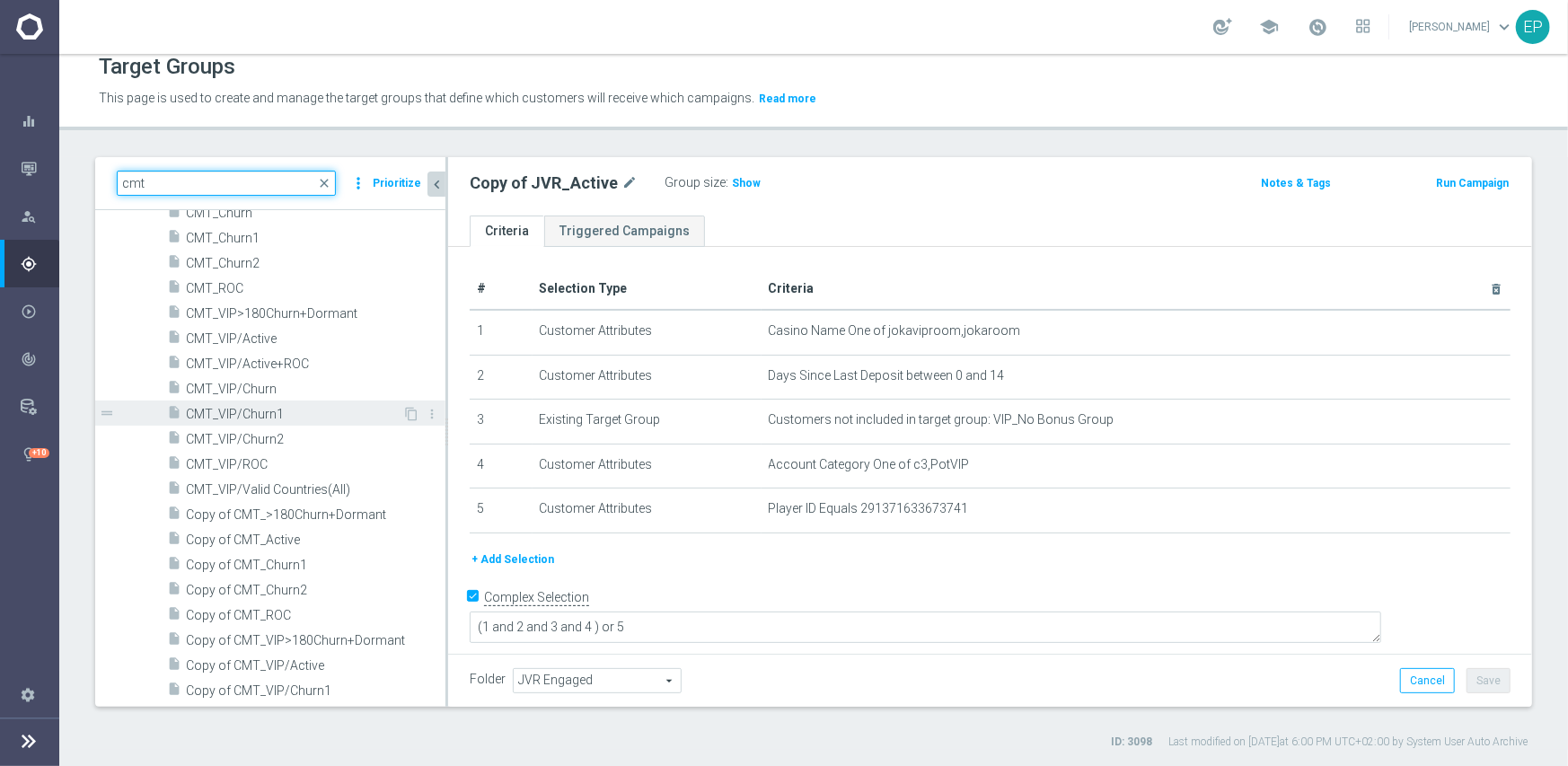
scroll to position [270, 0]
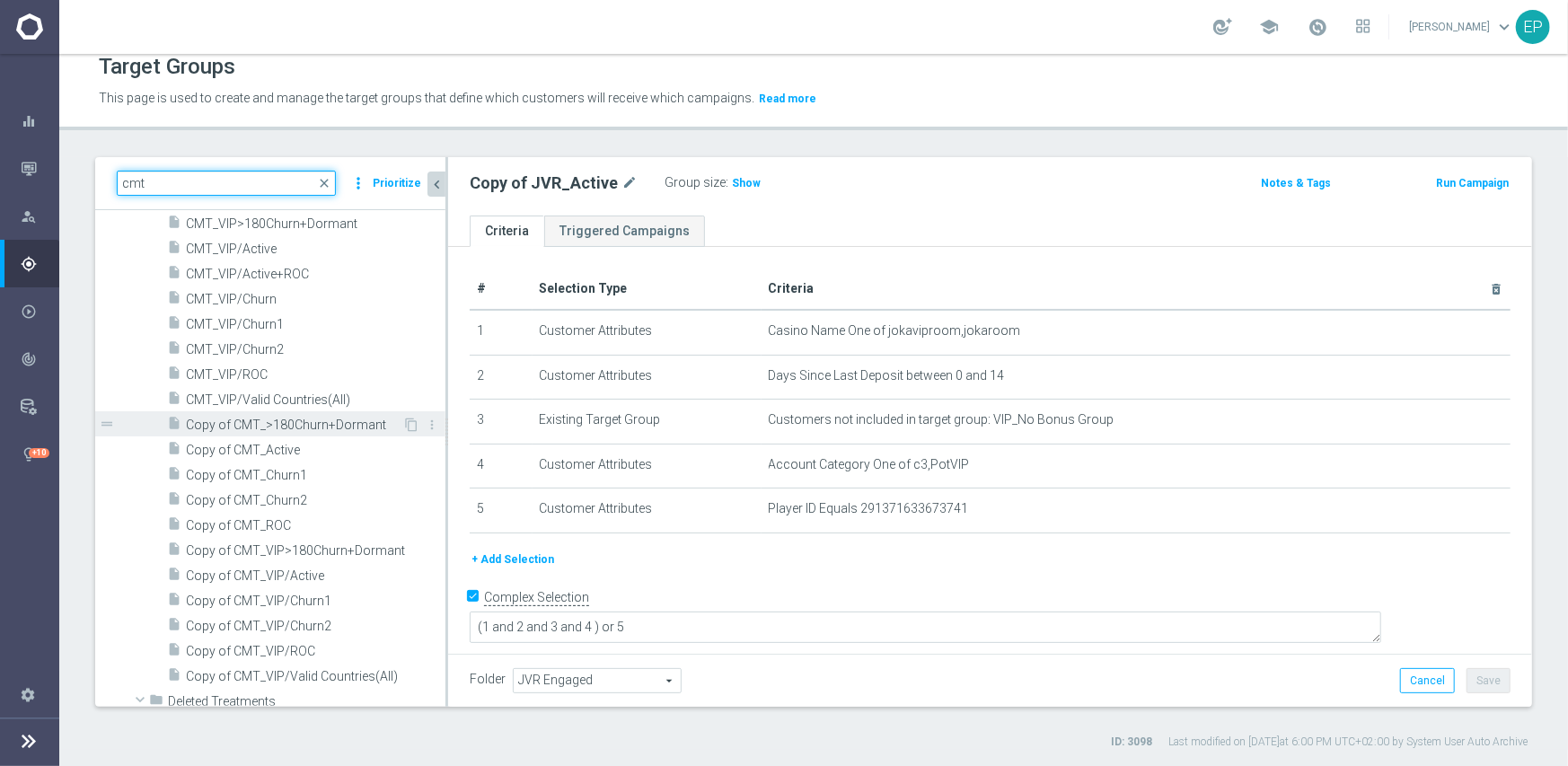
type input "cmt"
click at [336, 421] on span "Copy of CMT_>180Churn+Dormant" at bounding box center [294, 425] width 217 height 15
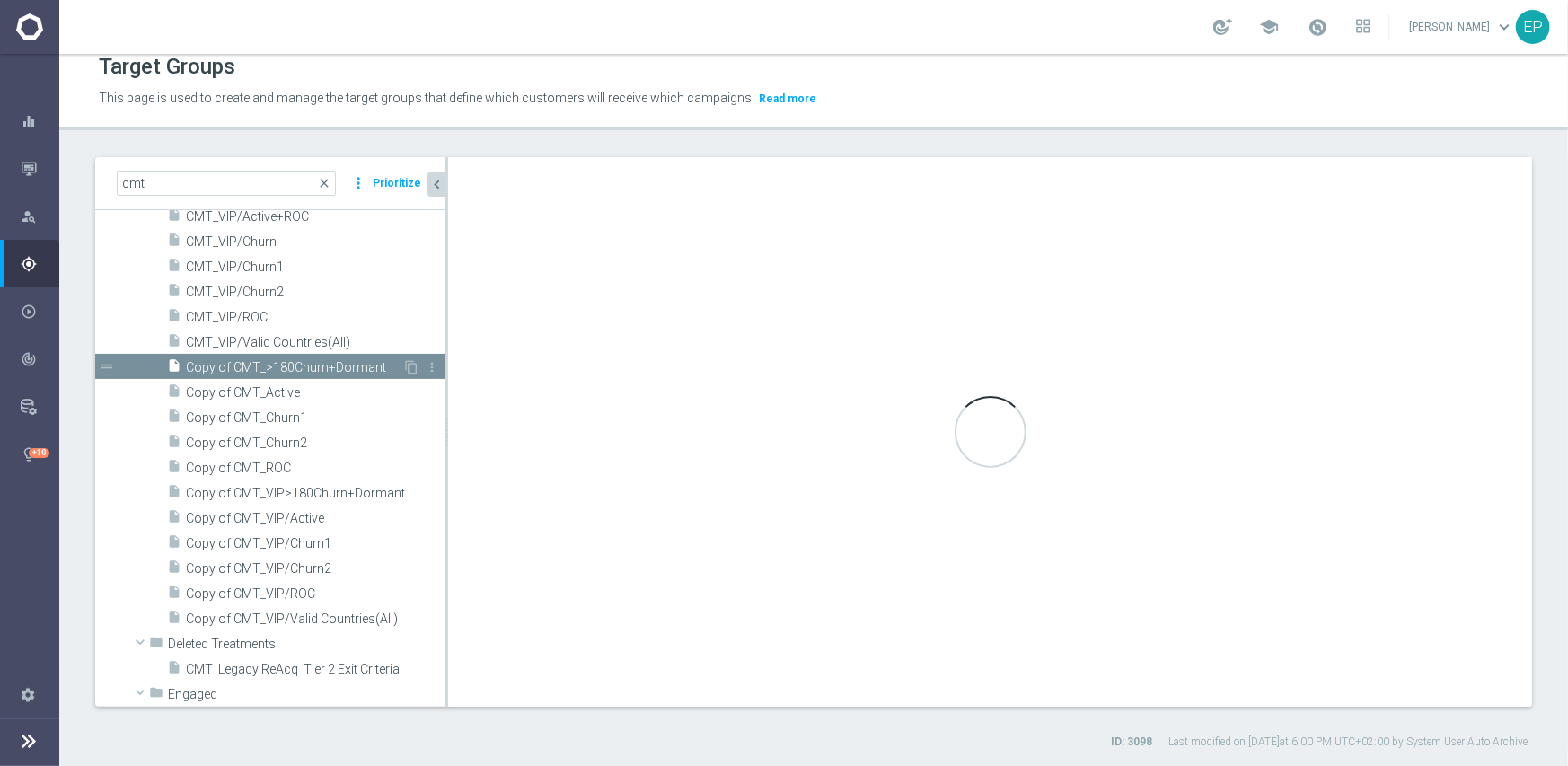
checkbox input "false"
type input "Casino Mate"
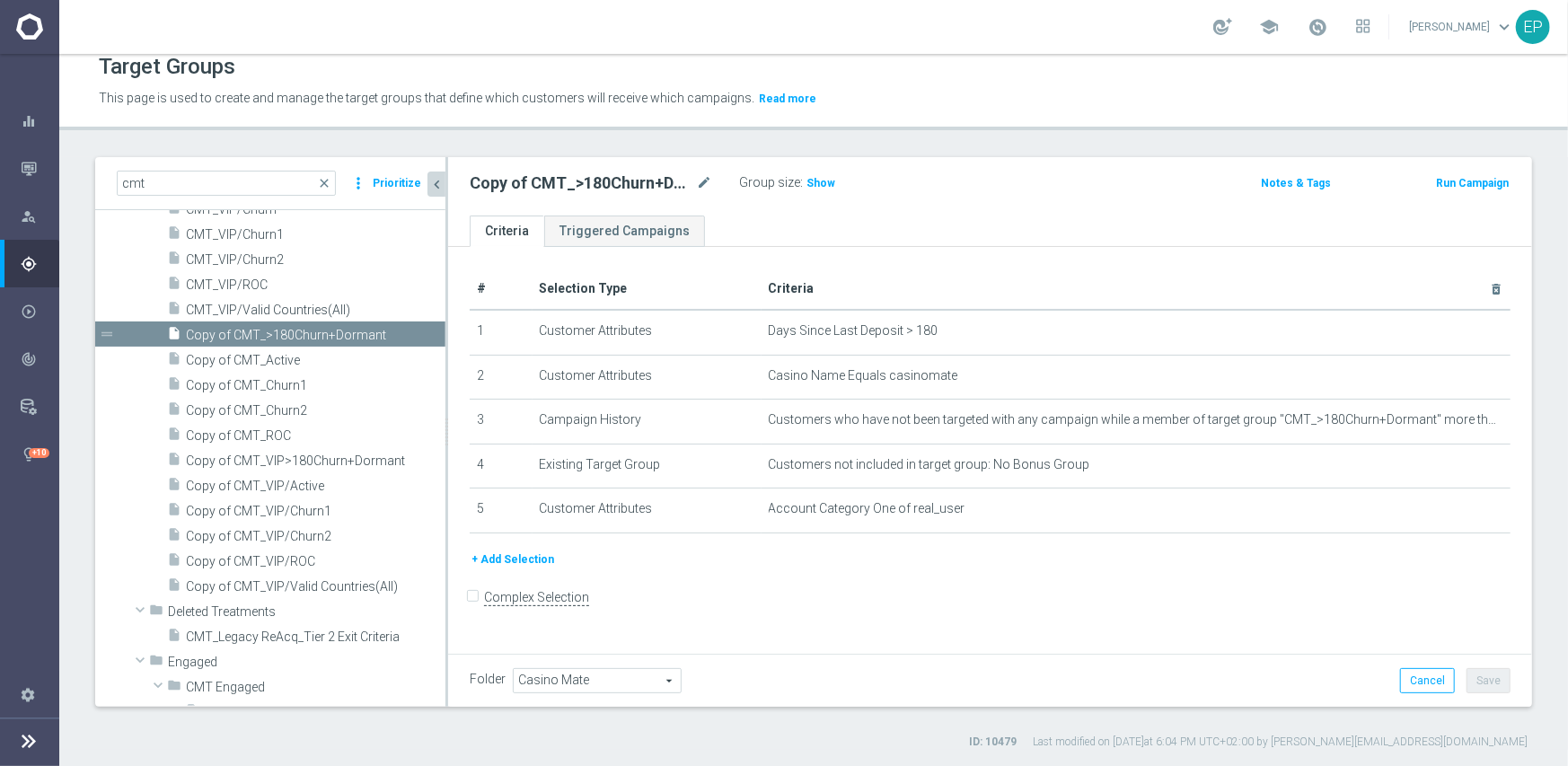
click at [616, 672] on span "Casino Mate" at bounding box center [596, 681] width 167 height 23
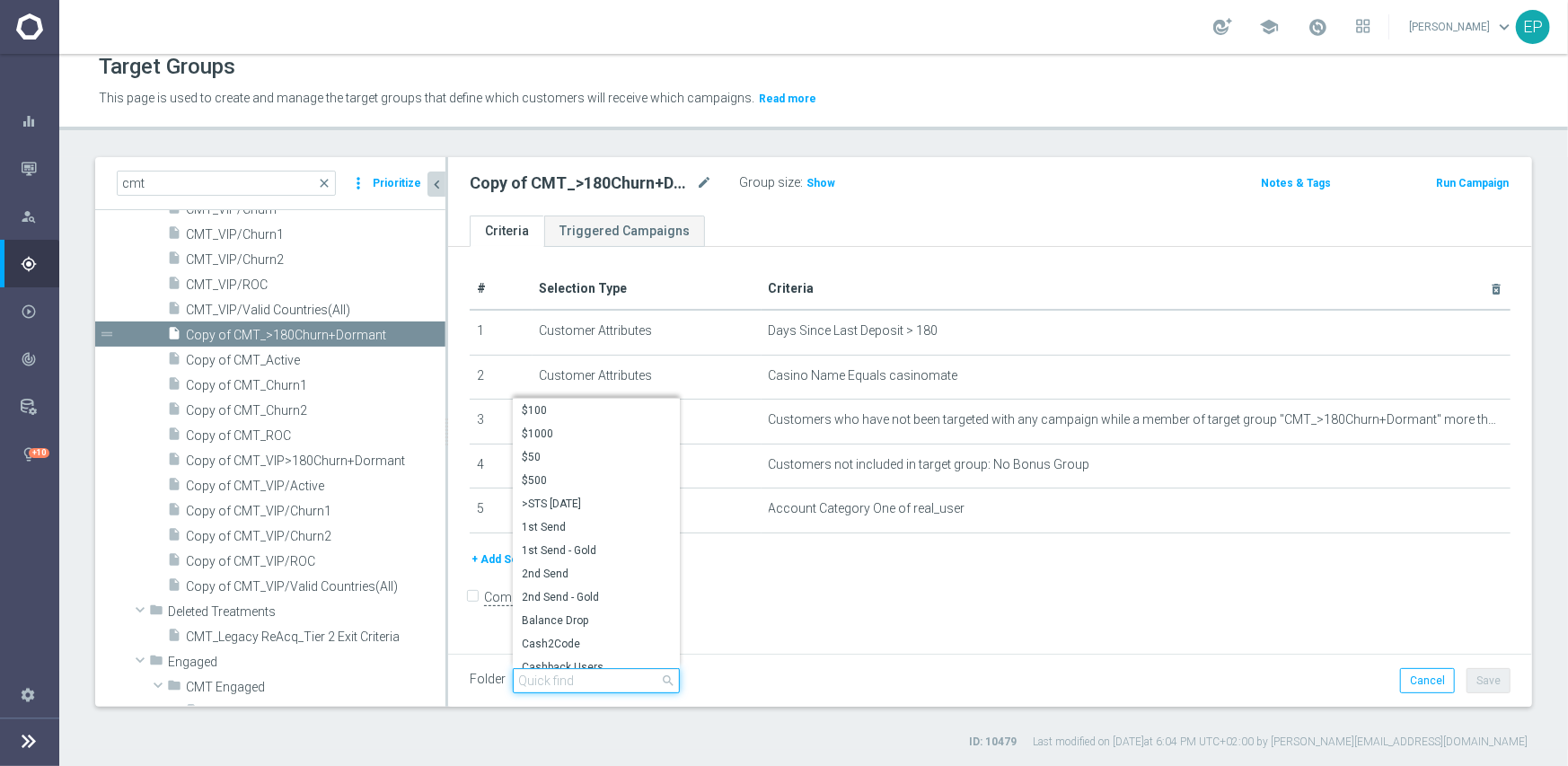
click at [607, 680] on input "search" at bounding box center [595, 681] width 167 height 25
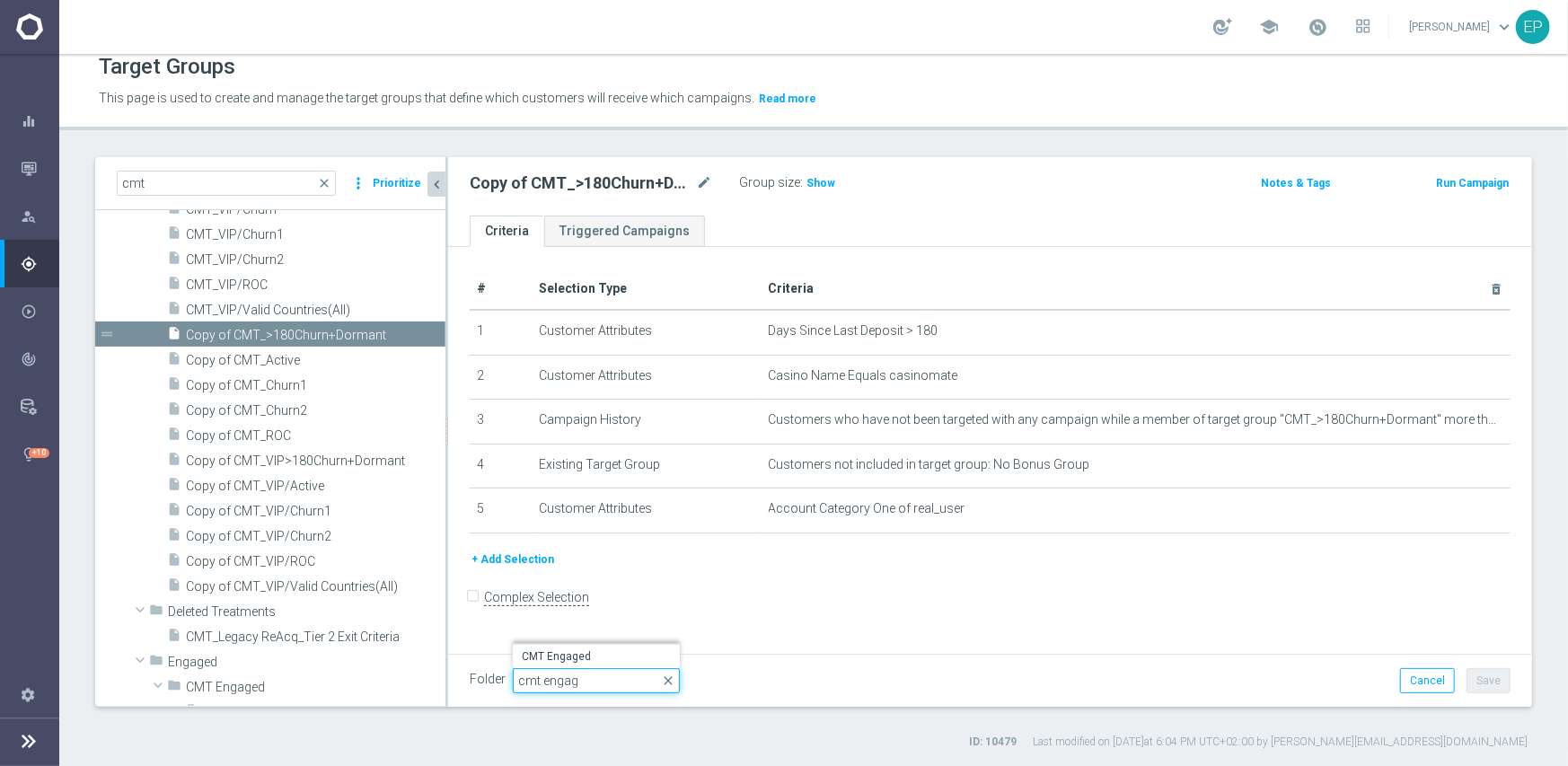
drag, startPoint x: 602, startPoint y: 680, endPoint x: 516, endPoint y: 682, distance: 86.0
click at [516, 682] on input "cmt engag" at bounding box center [595, 681] width 167 height 25
type input "cmt engag"
click at [608, 655] on span "CMT Engaged" at bounding box center [595, 657] width 149 height 14
type input "CMT Engaged"
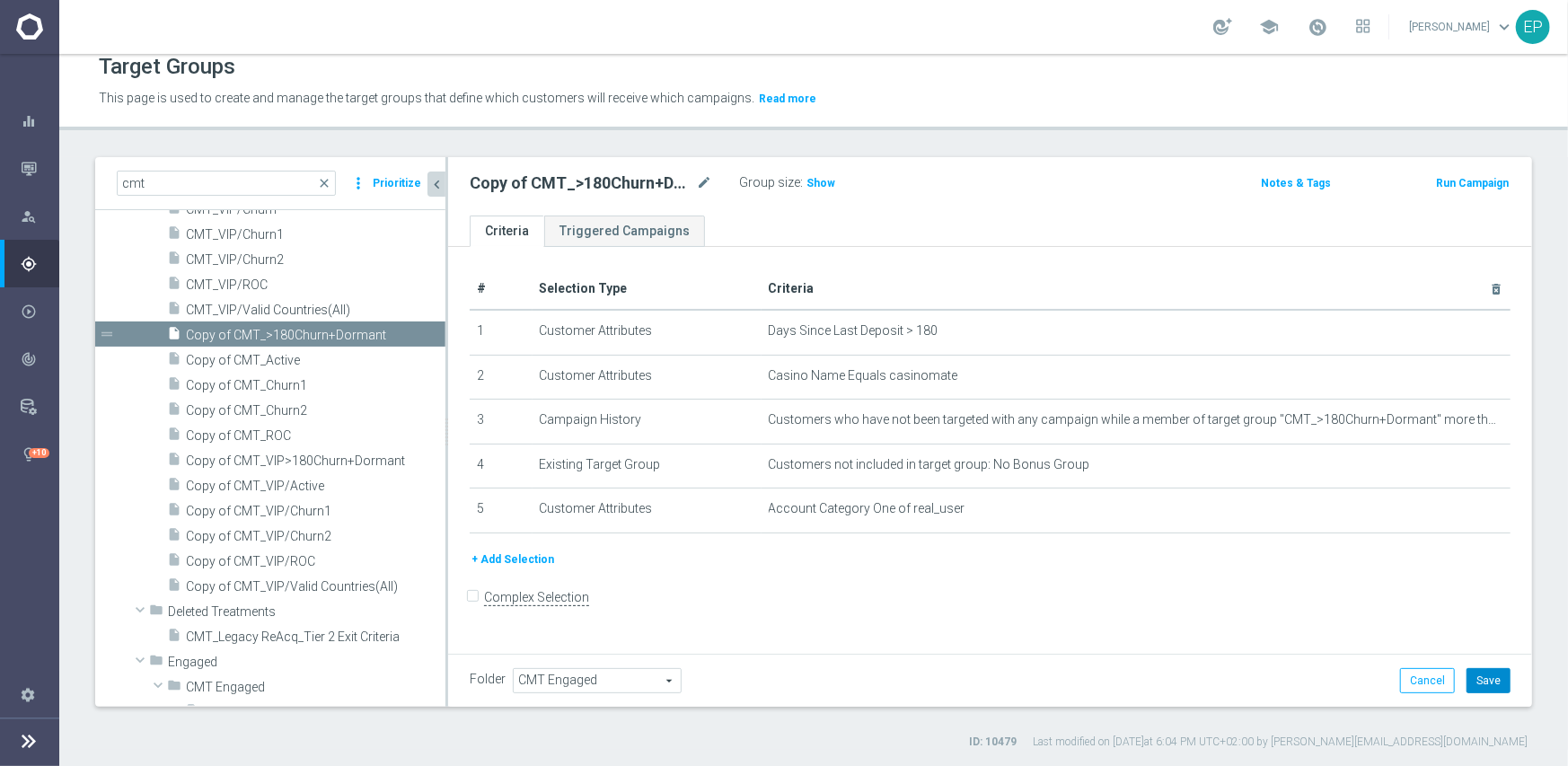
click at [1476, 680] on button "Save" at bounding box center [1489, 681] width 44 height 25
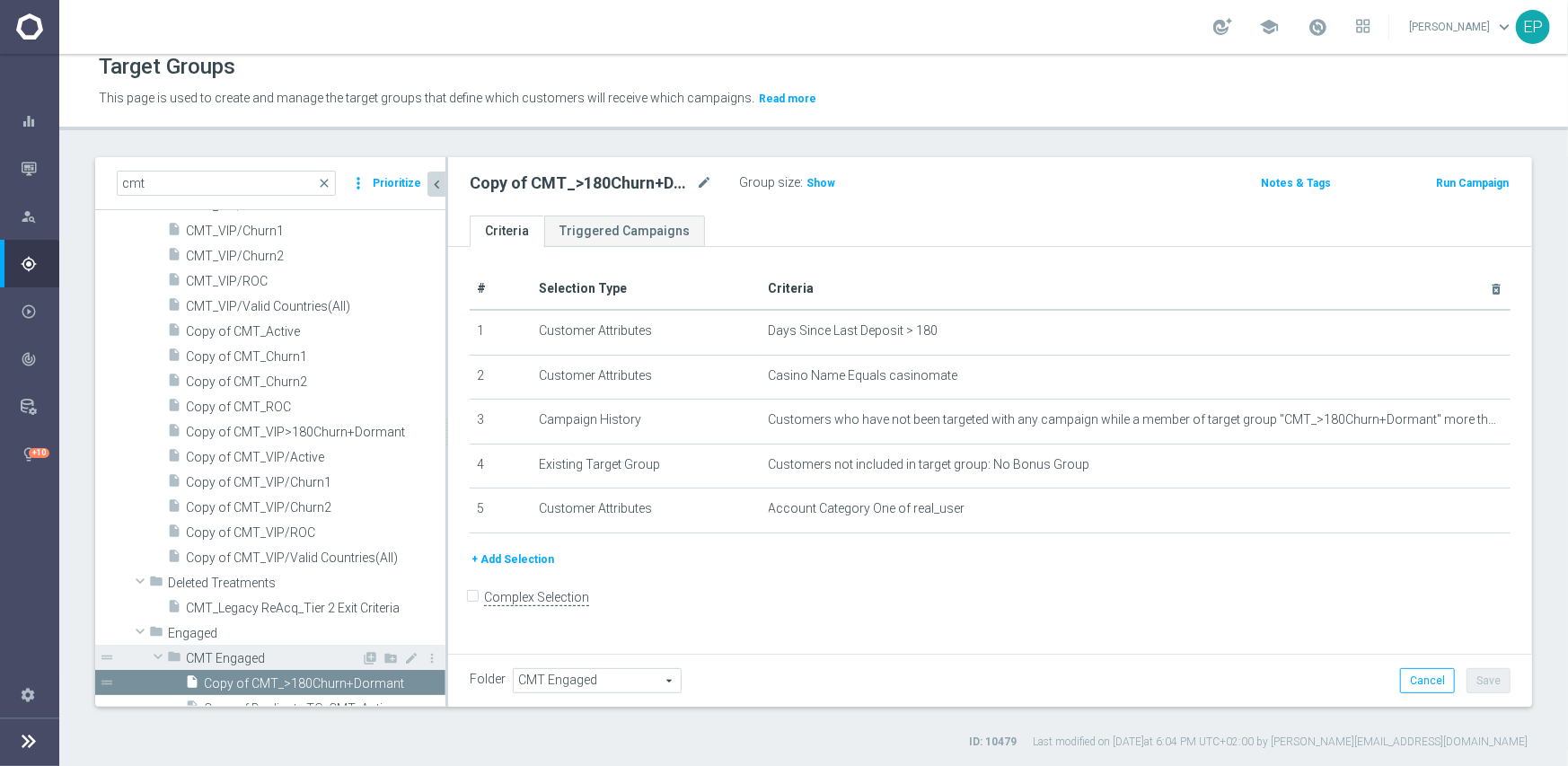
scroll to position [499, 0]
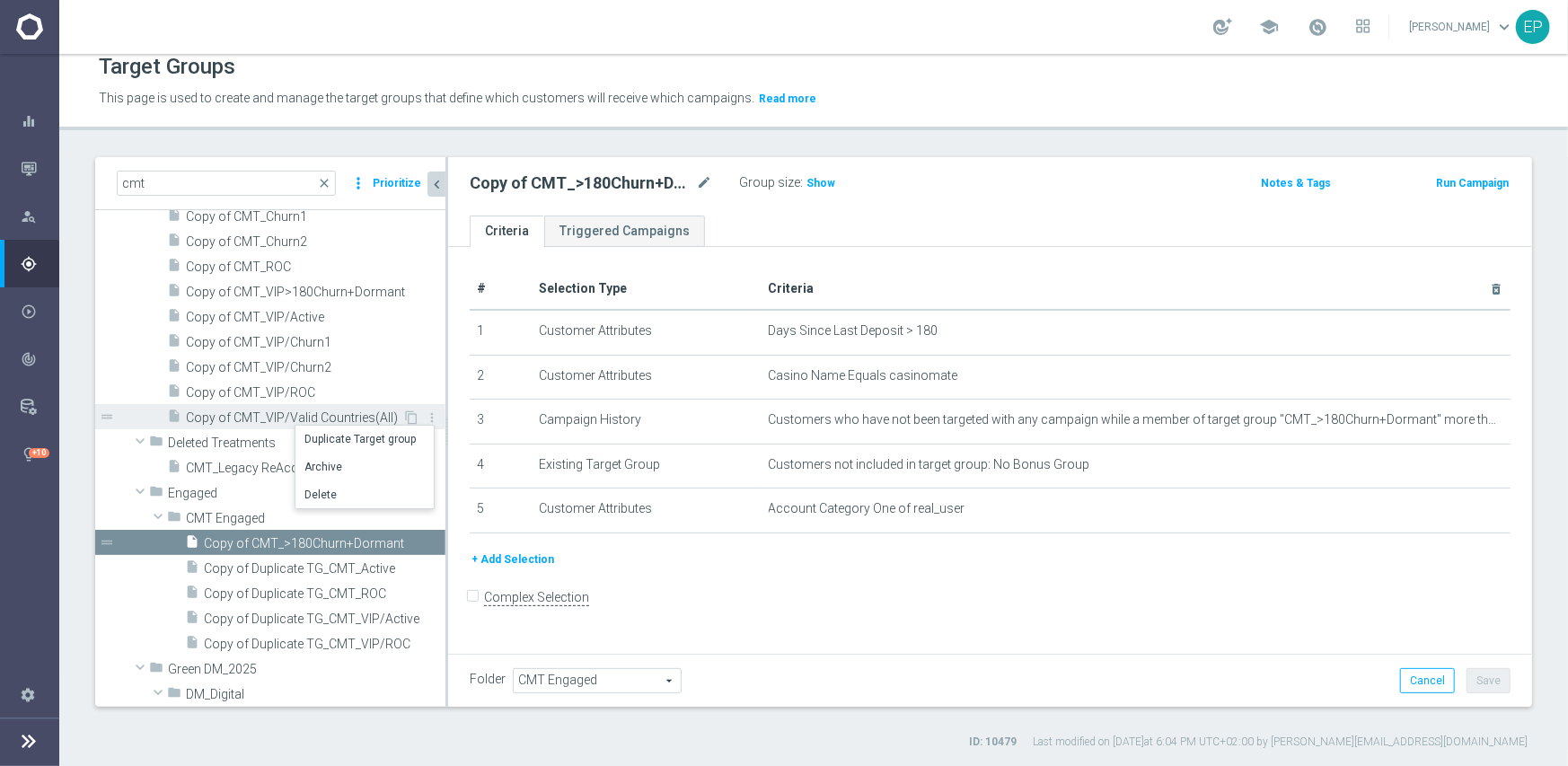
click at [246, 413] on span "Copy of CMT_VIP/Valid Countries(All)" at bounding box center [294, 418] width 217 height 15
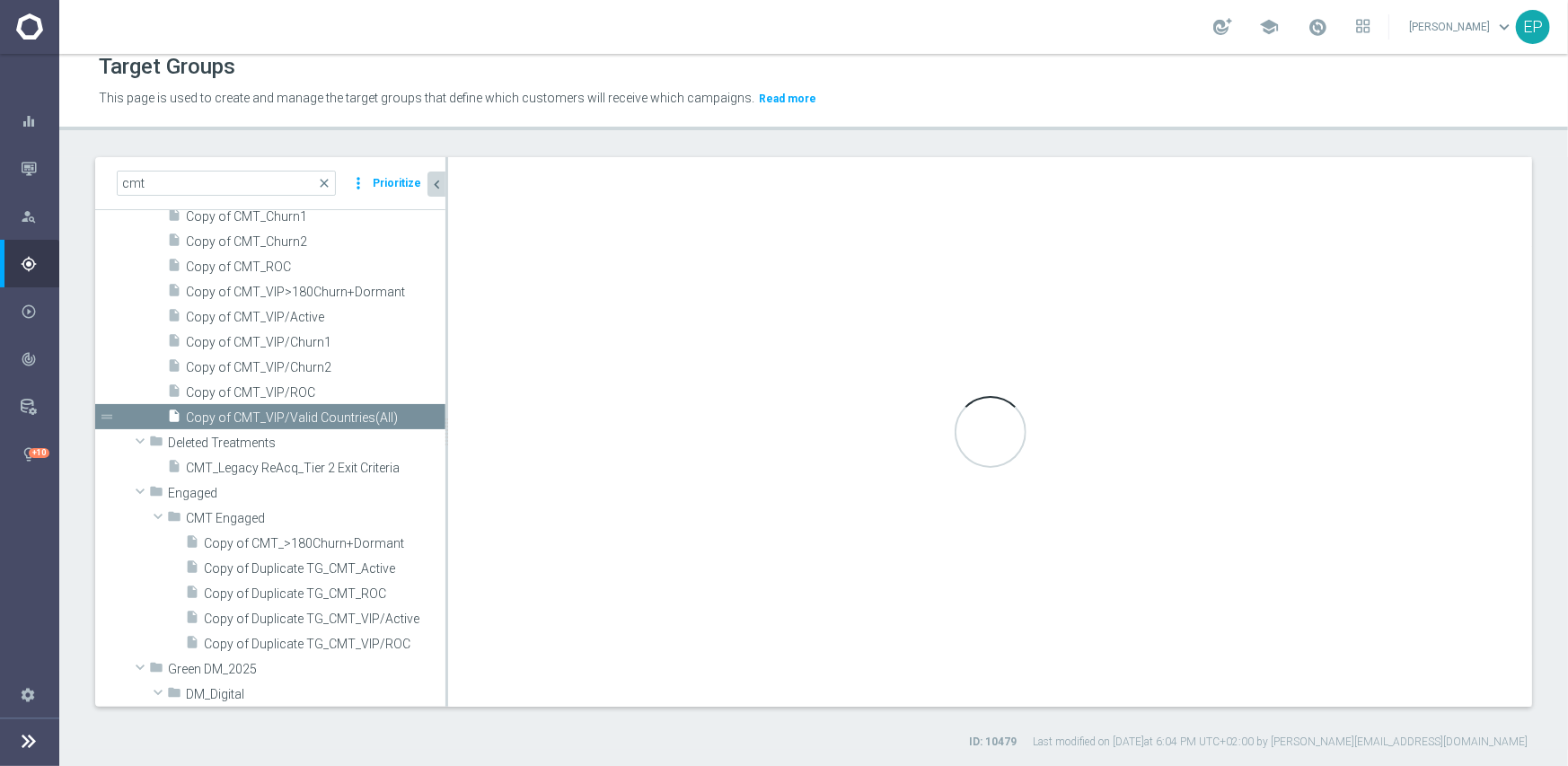
checkbox input "true"
type input "Casino Mate"
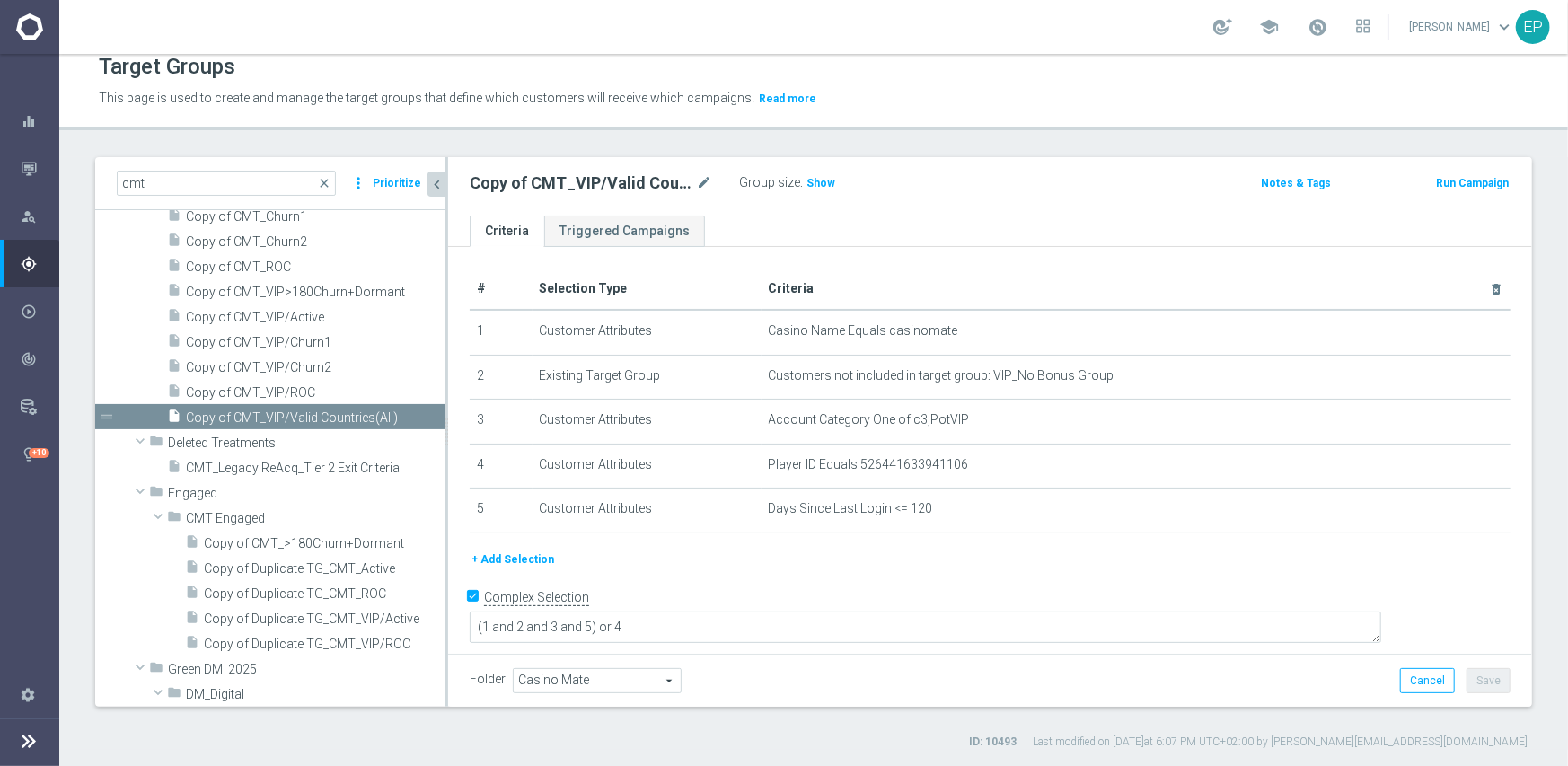
click at [579, 676] on span "Casino Mate" at bounding box center [596, 681] width 167 height 23
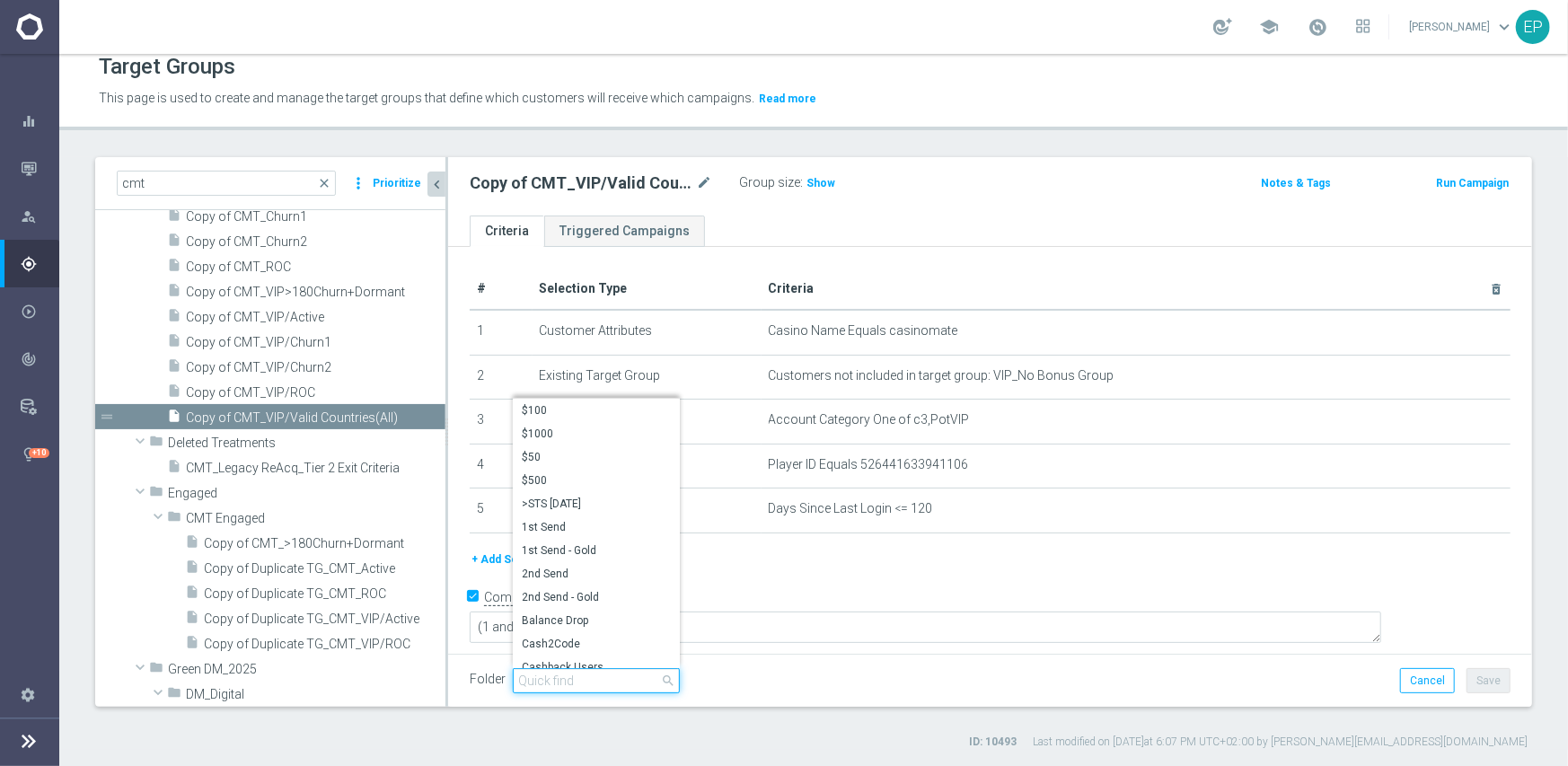
click at [576, 679] on input "search" at bounding box center [595, 681] width 167 height 25
paste input "cmt engag"
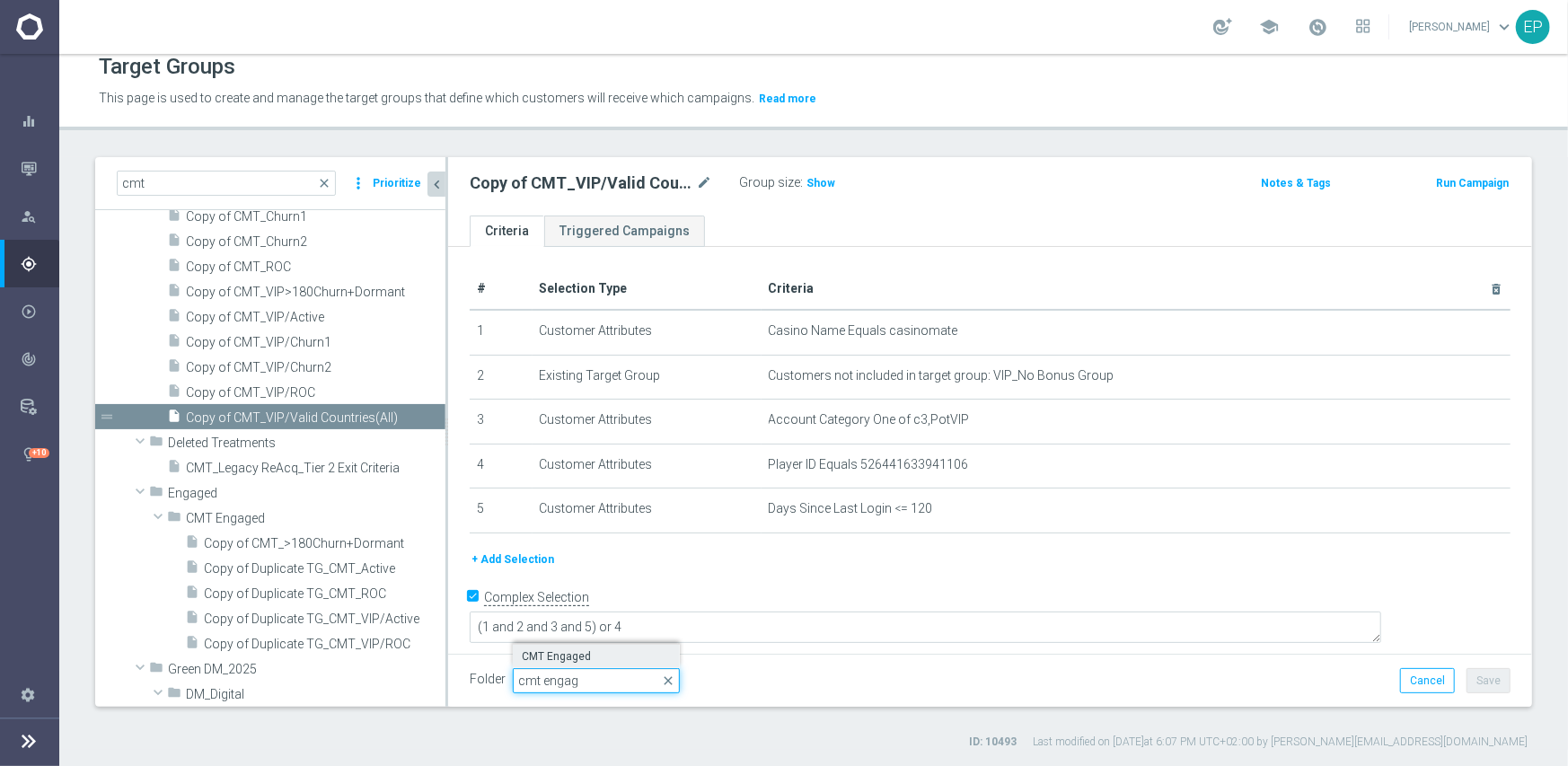
type input "cmt engag"
click at [573, 655] on span "CMT Engaged" at bounding box center [595, 657] width 149 height 14
click at [1480, 682] on button "Save" at bounding box center [1489, 681] width 44 height 25
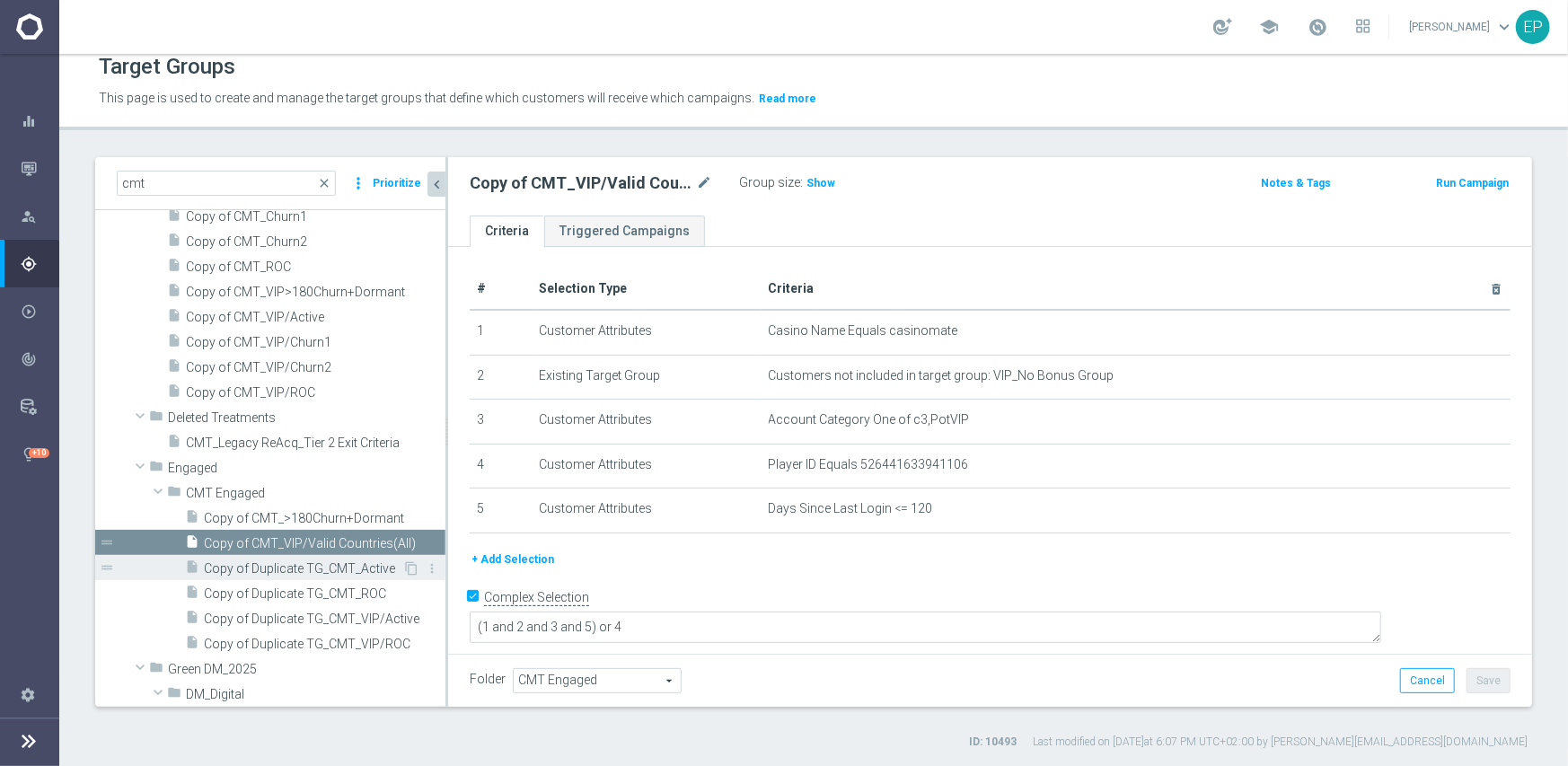
scroll to position [499, 0]
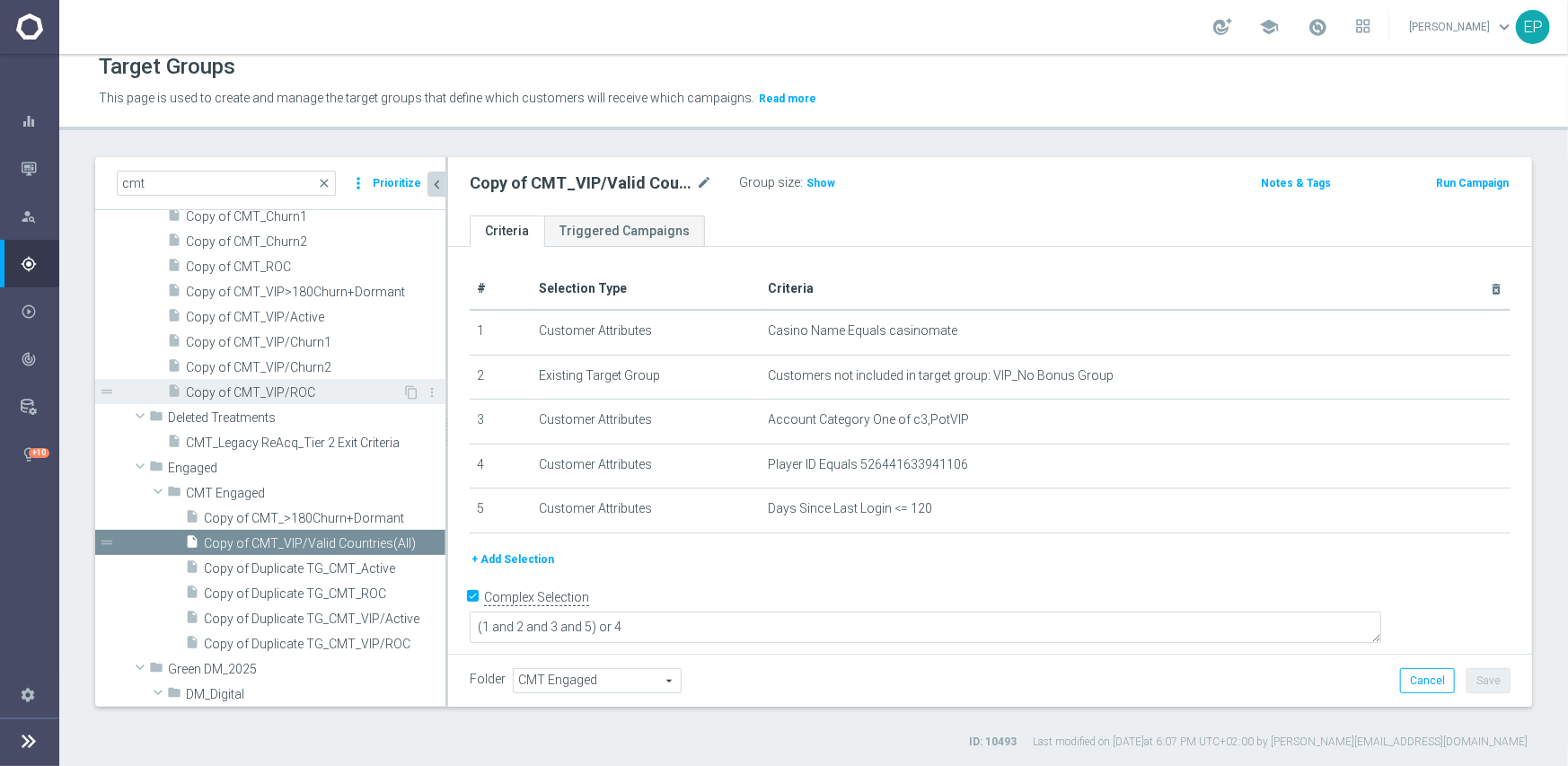
click at [290, 381] on div "insert_drive_file Copy of CMT_VIP/ROC" at bounding box center [284, 392] width 235 height 25
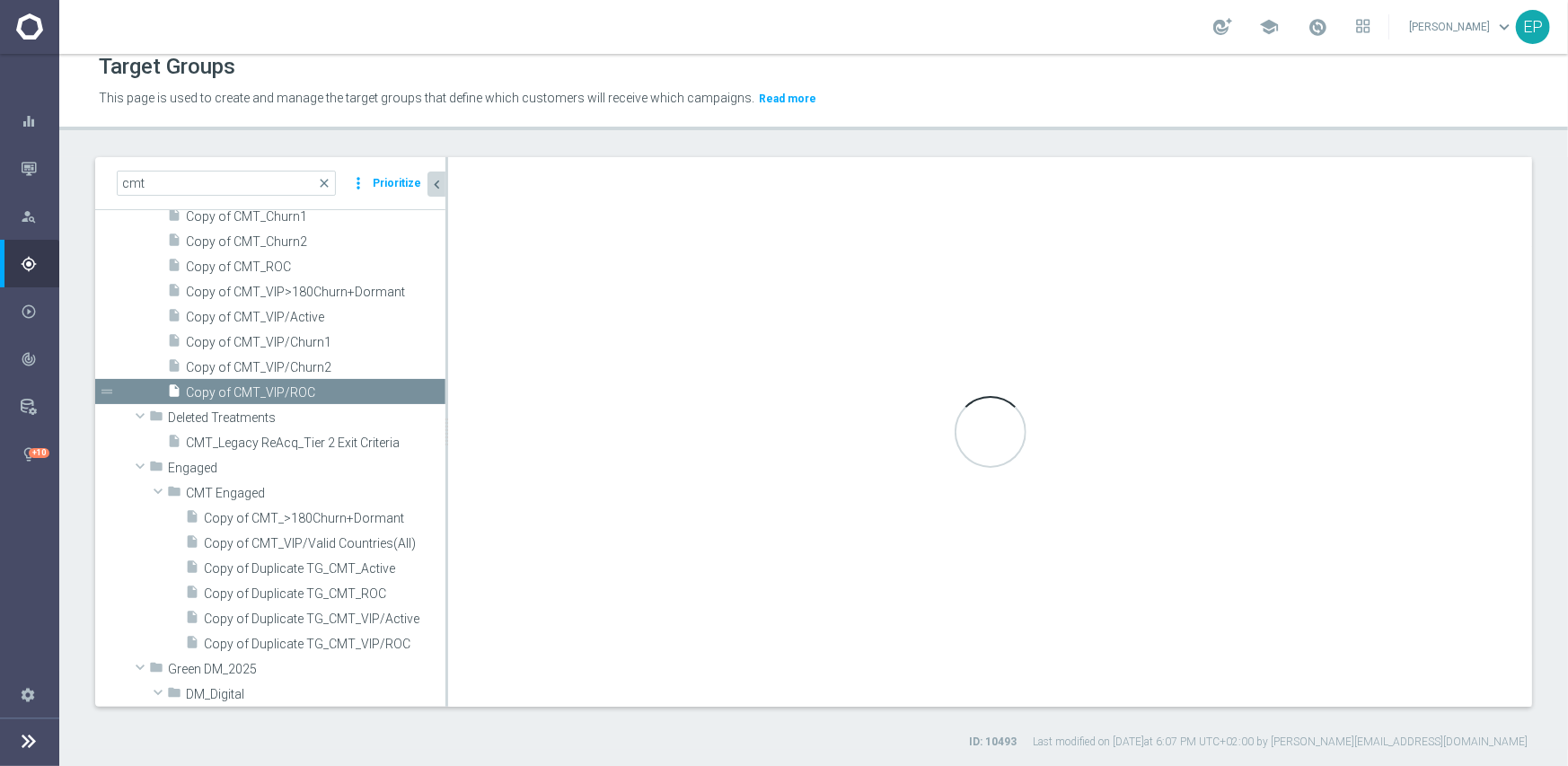
type input "Casino Mate"
type textarea "(1 and 2 and 3 and 4) or 5"
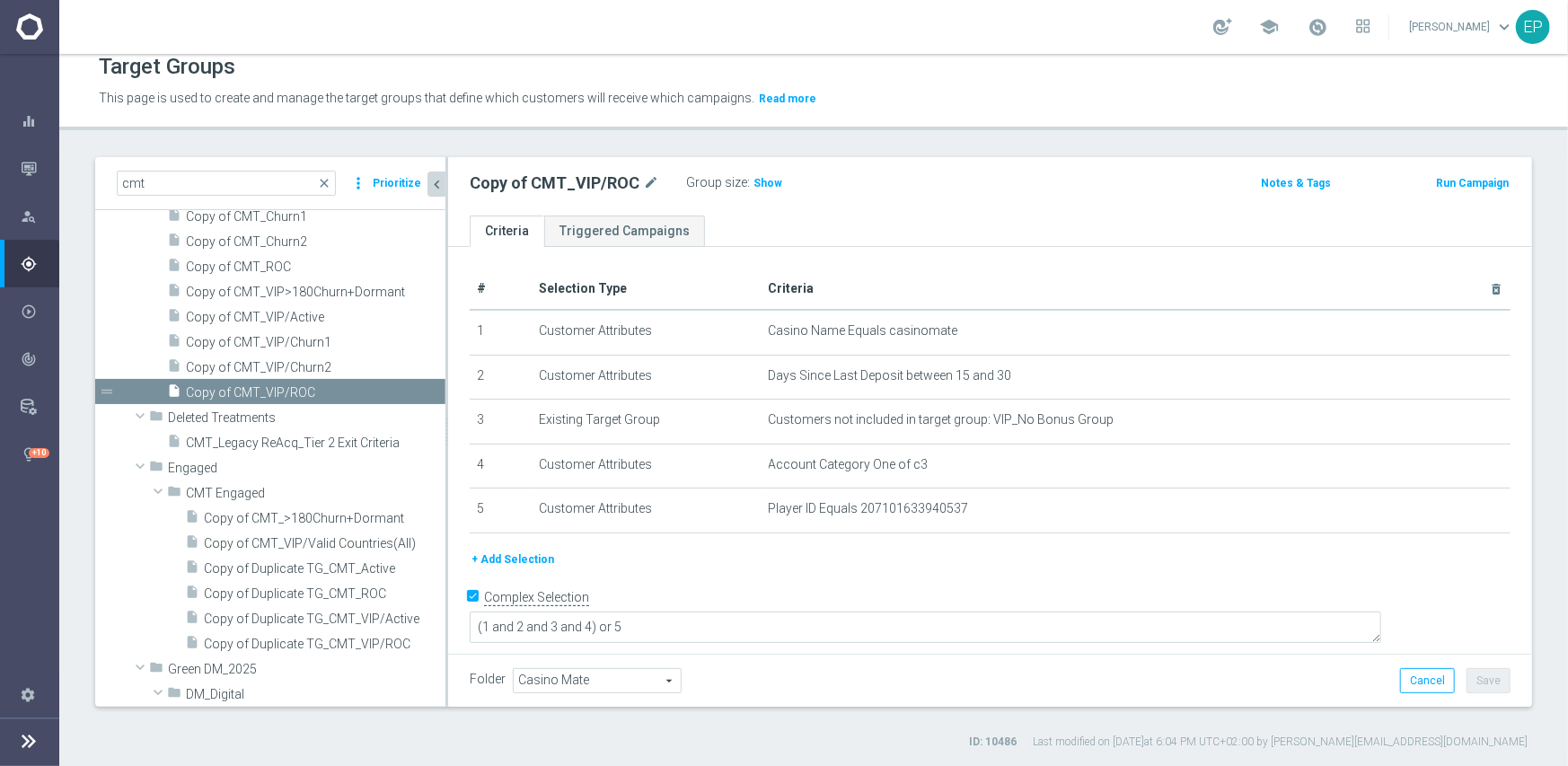
click at [576, 682] on span "Casino Mate" at bounding box center [596, 681] width 167 height 23
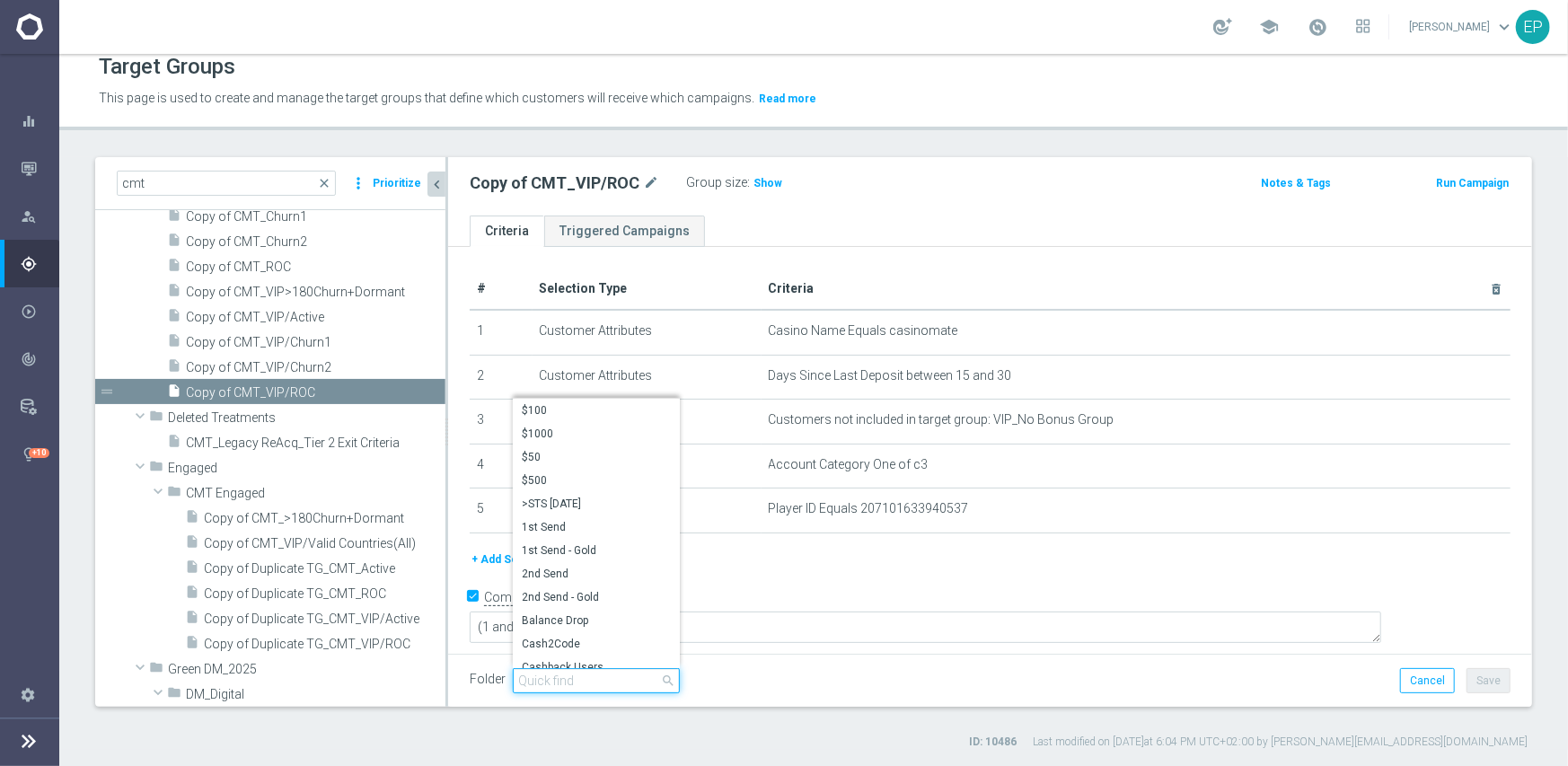
click at [581, 682] on input "search" at bounding box center [595, 681] width 167 height 25
paste input "cmt engag"
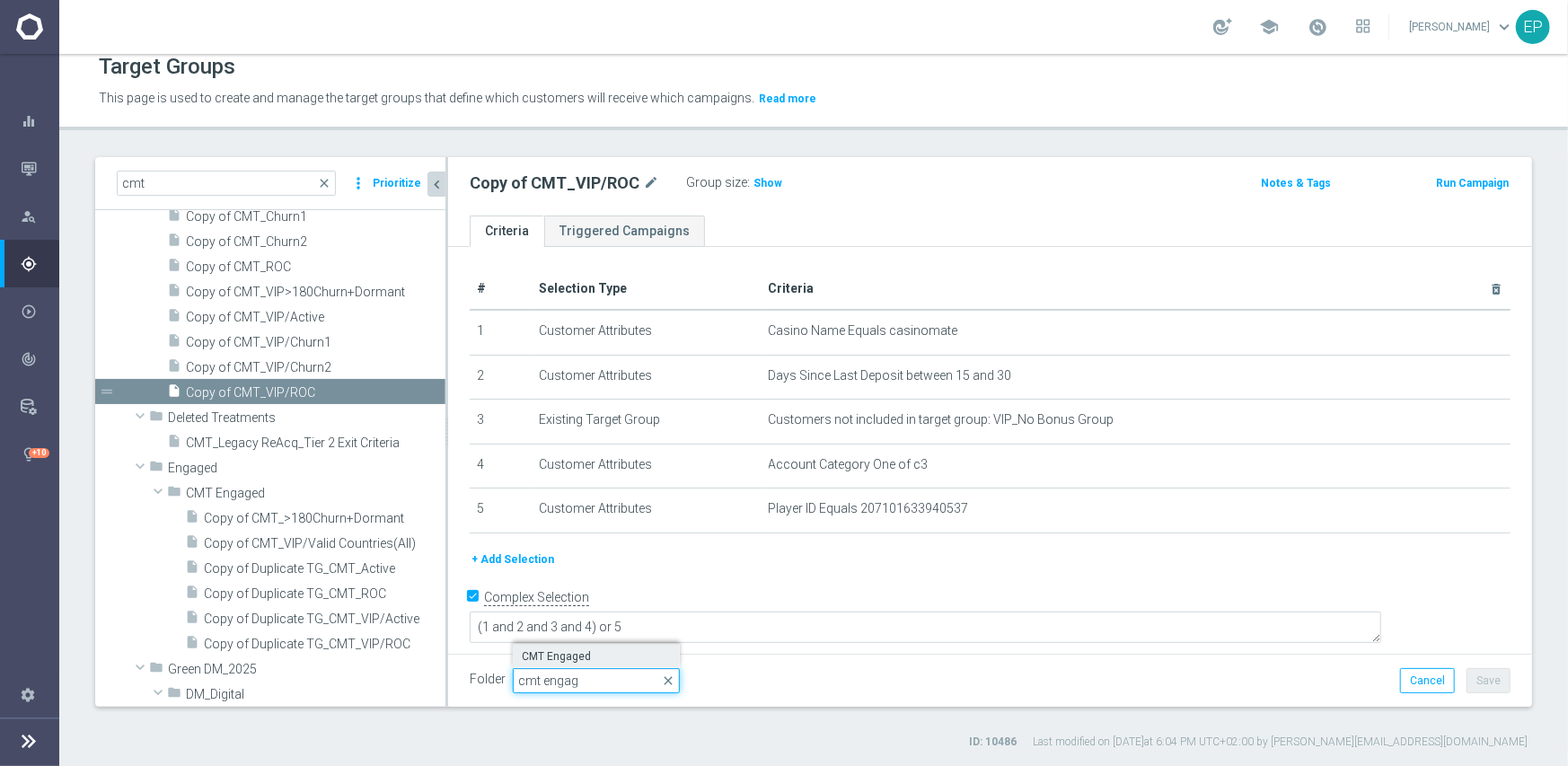
type input "cmt engag"
click at [572, 658] on span "CMT Engaged" at bounding box center [595, 657] width 149 height 14
click at [1485, 681] on button "Save" at bounding box center [1489, 681] width 44 height 25
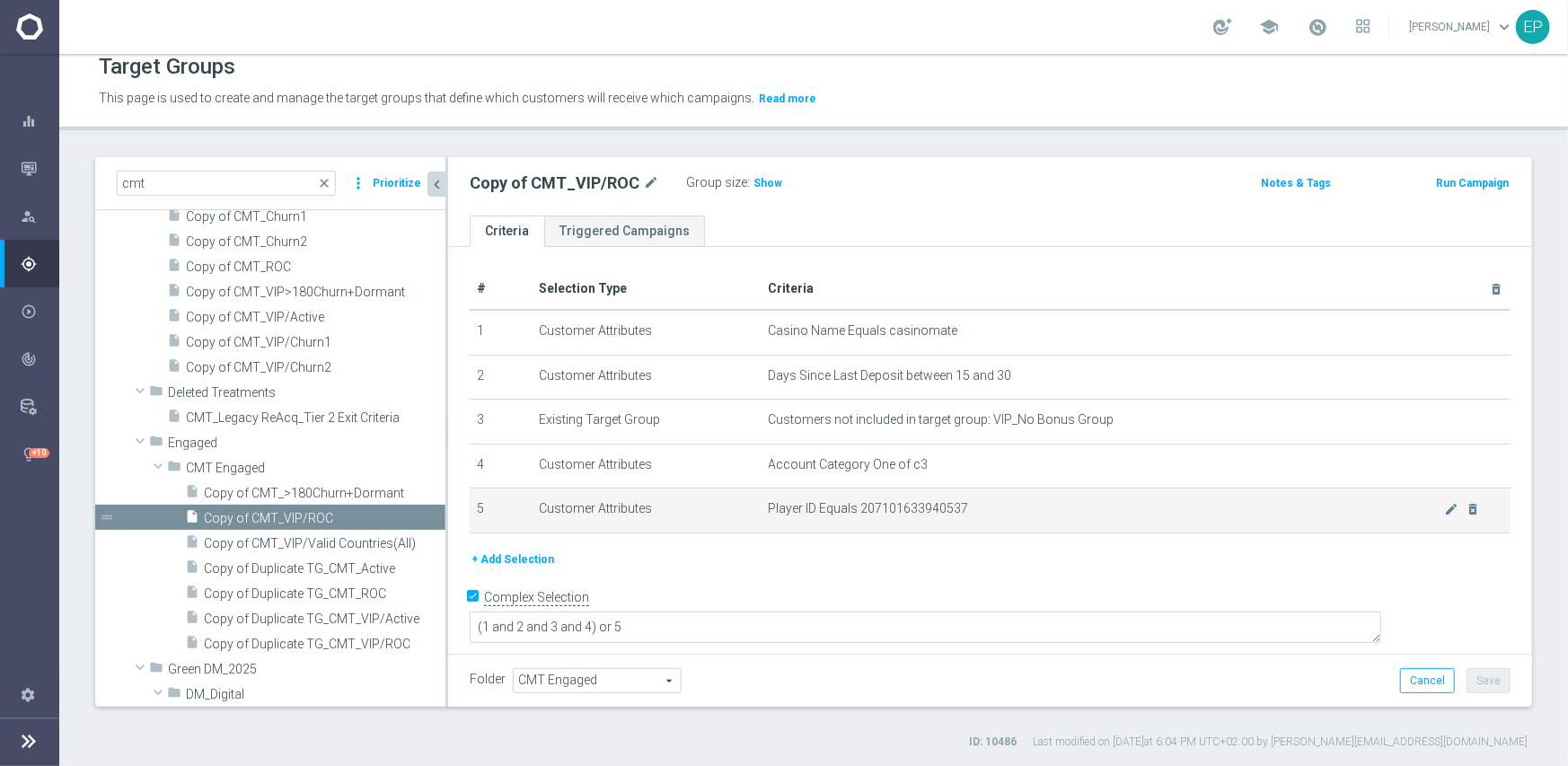
scroll to position [476, 0]
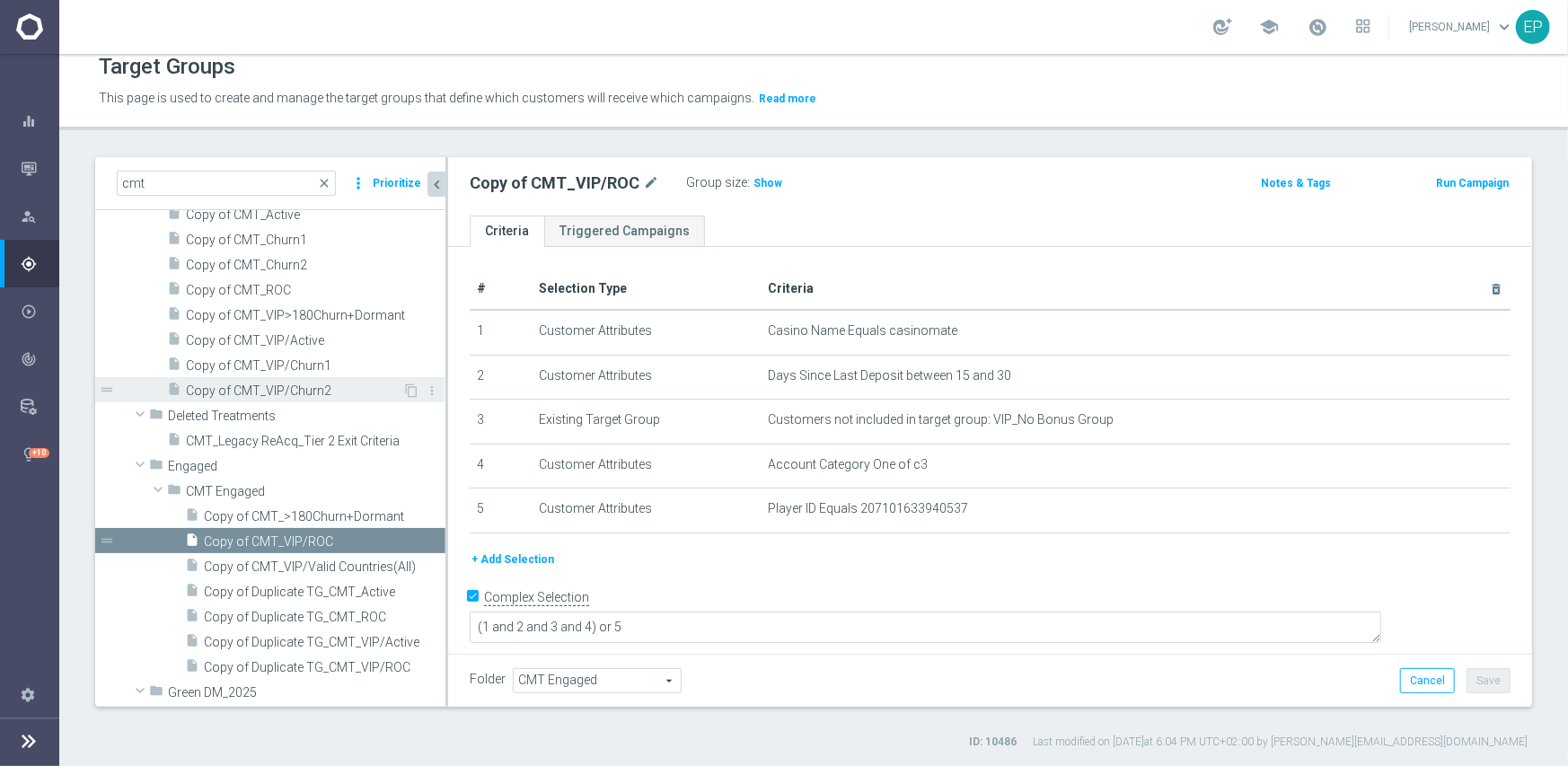
click at [250, 389] on span "Copy of CMT_VIP/Churn2" at bounding box center [294, 391] width 217 height 15
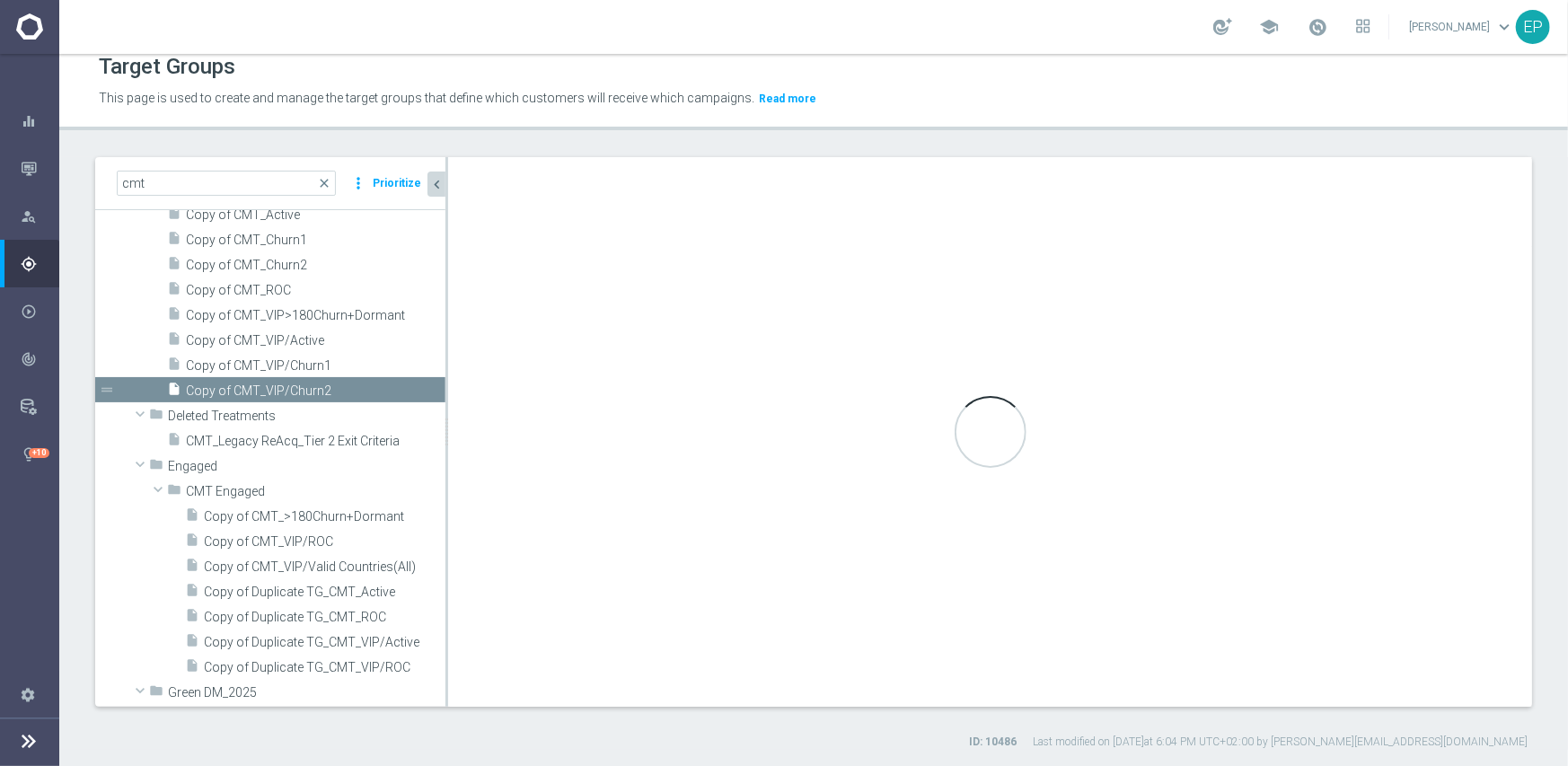
type input "Casino Mate"
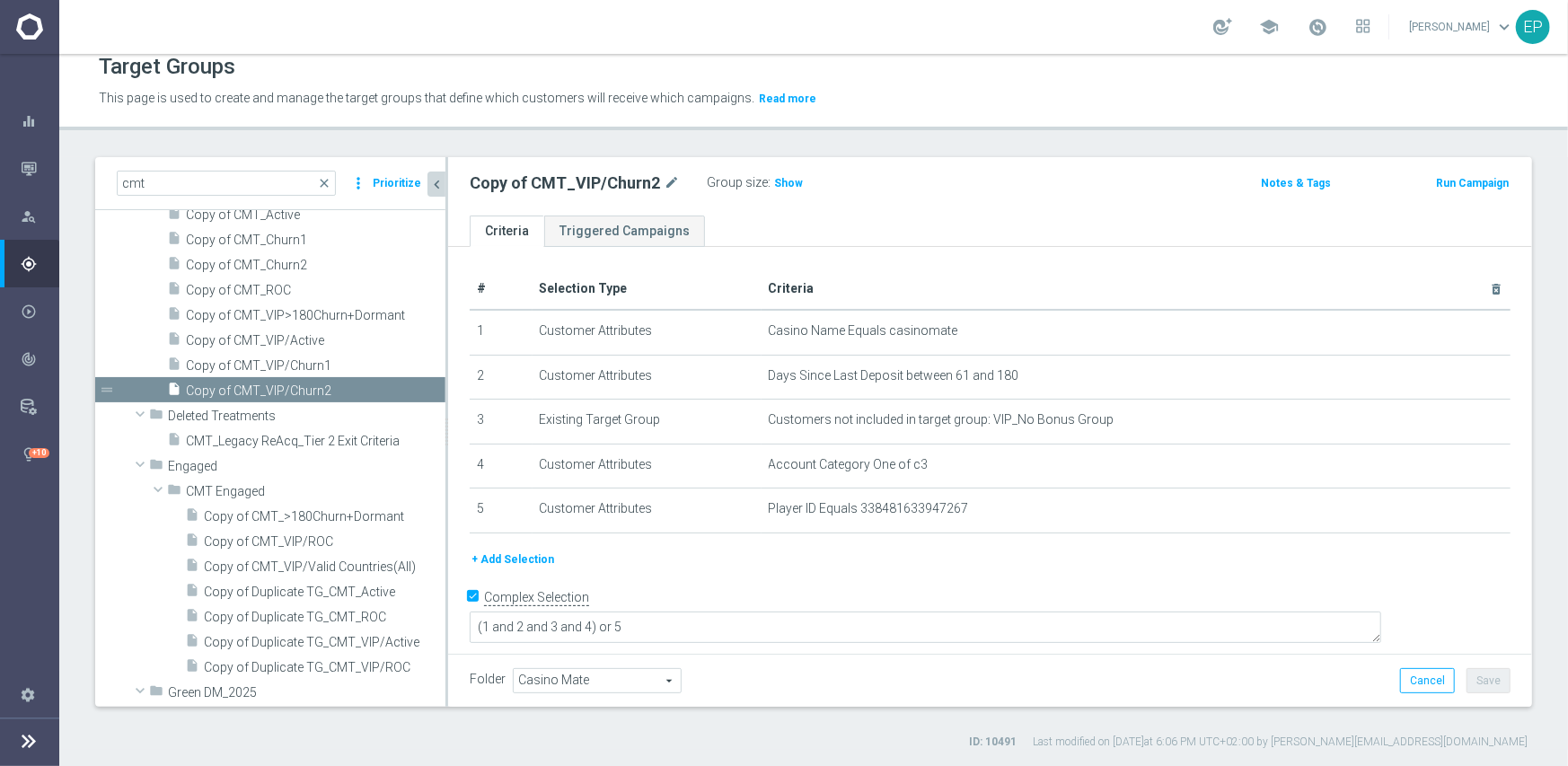
click at [607, 675] on span "Casino Mate" at bounding box center [596, 681] width 167 height 23
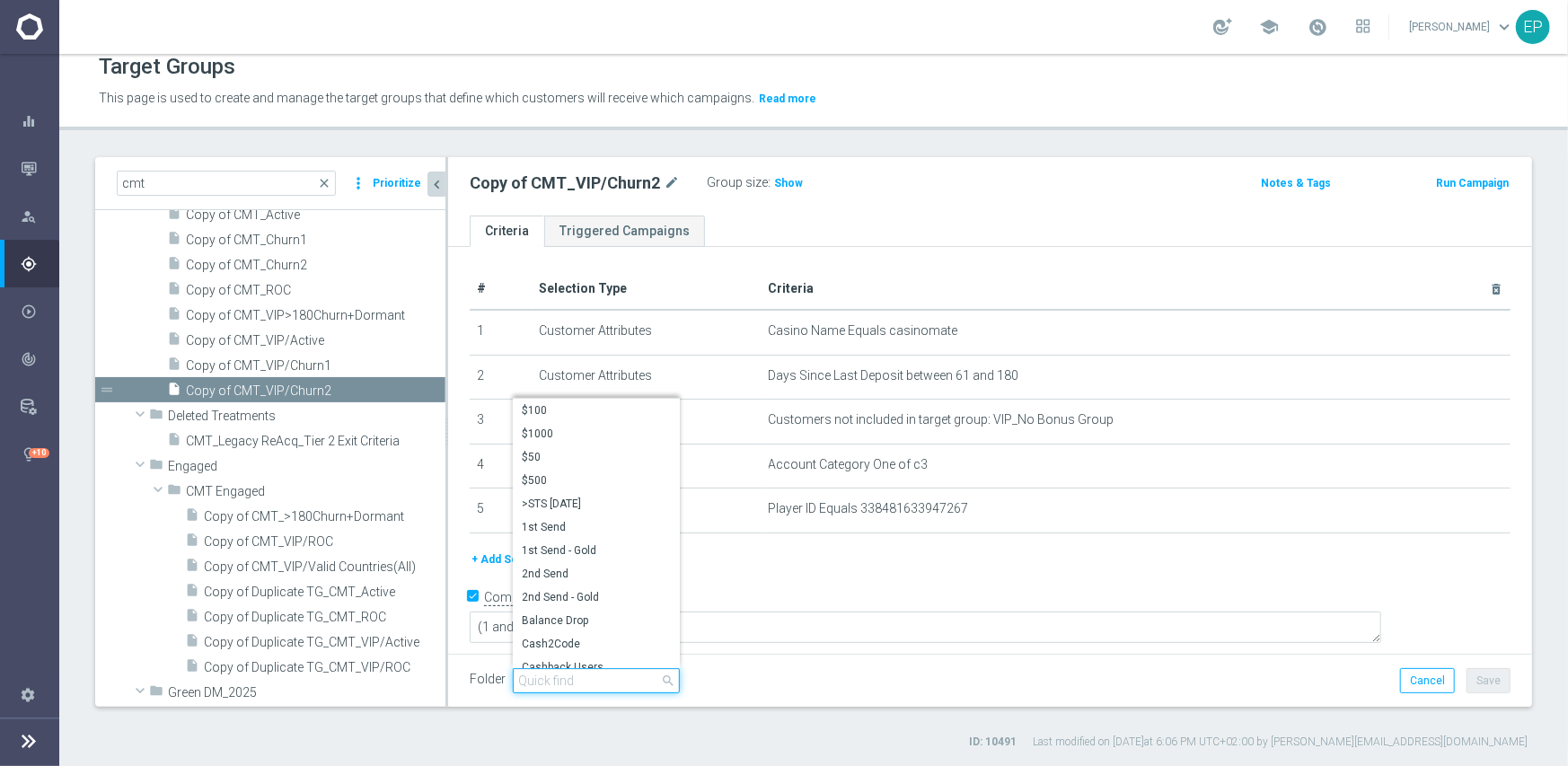
click at [593, 676] on input "search" at bounding box center [595, 681] width 167 height 25
paste input "cmt engag"
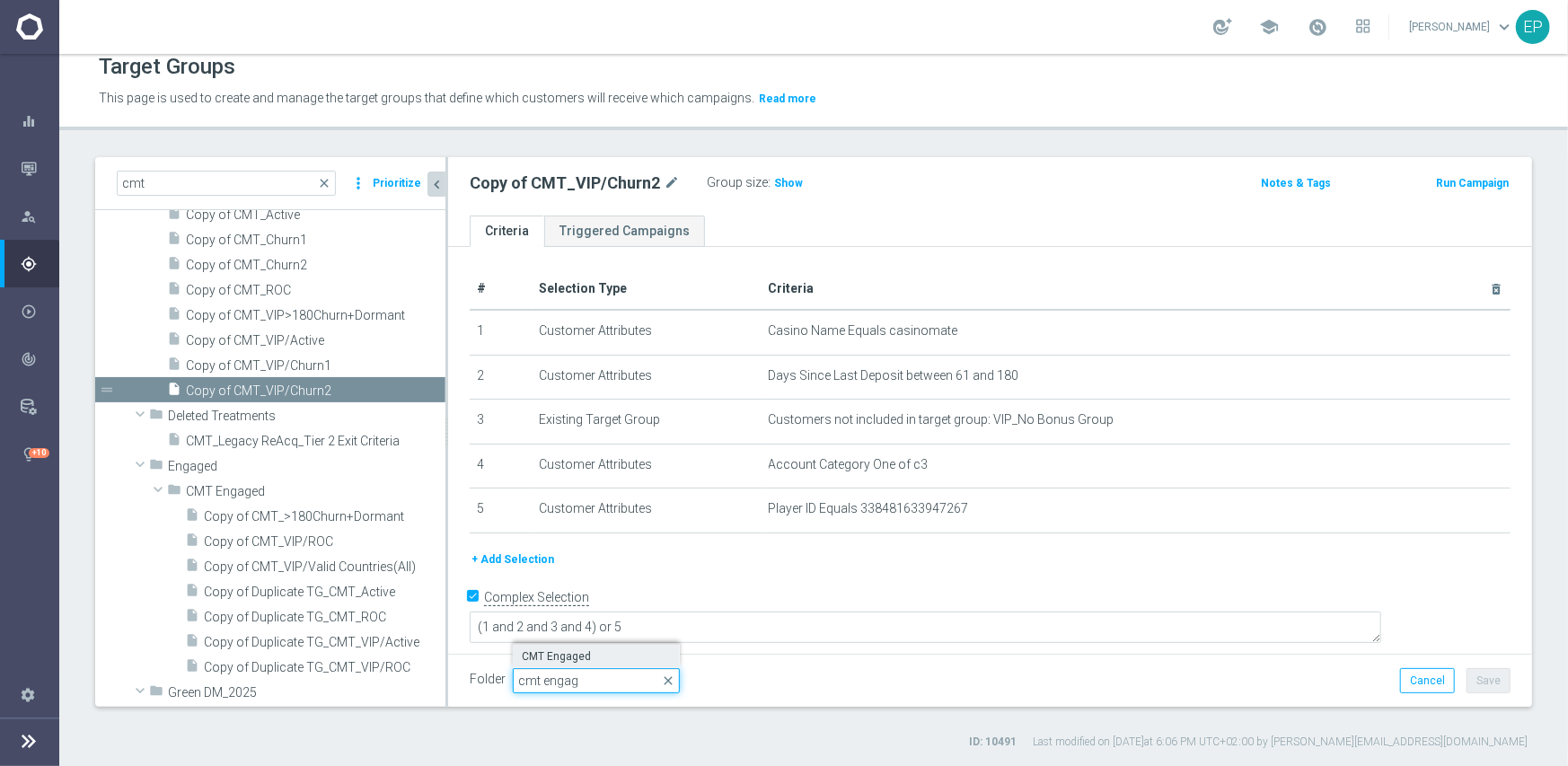
type input "cmt engag"
click at [559, 658] on span "CMT Engaged" at bounding box center [595, 657] width 149 height 14
click at [1470, 675] on button "Save" at bounding box center [1489, 681] width 44 height 25
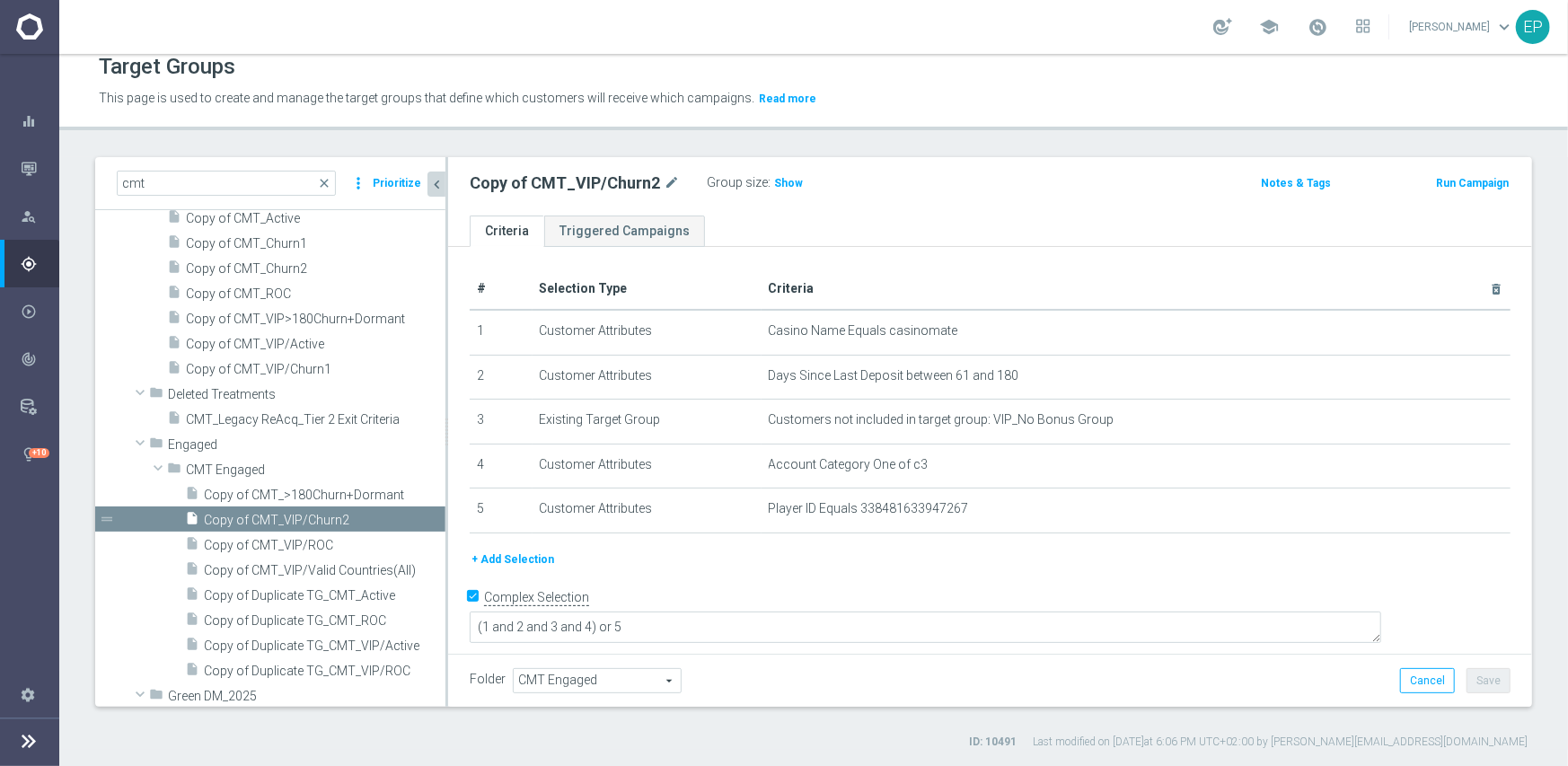
scroll to position [453, 0]
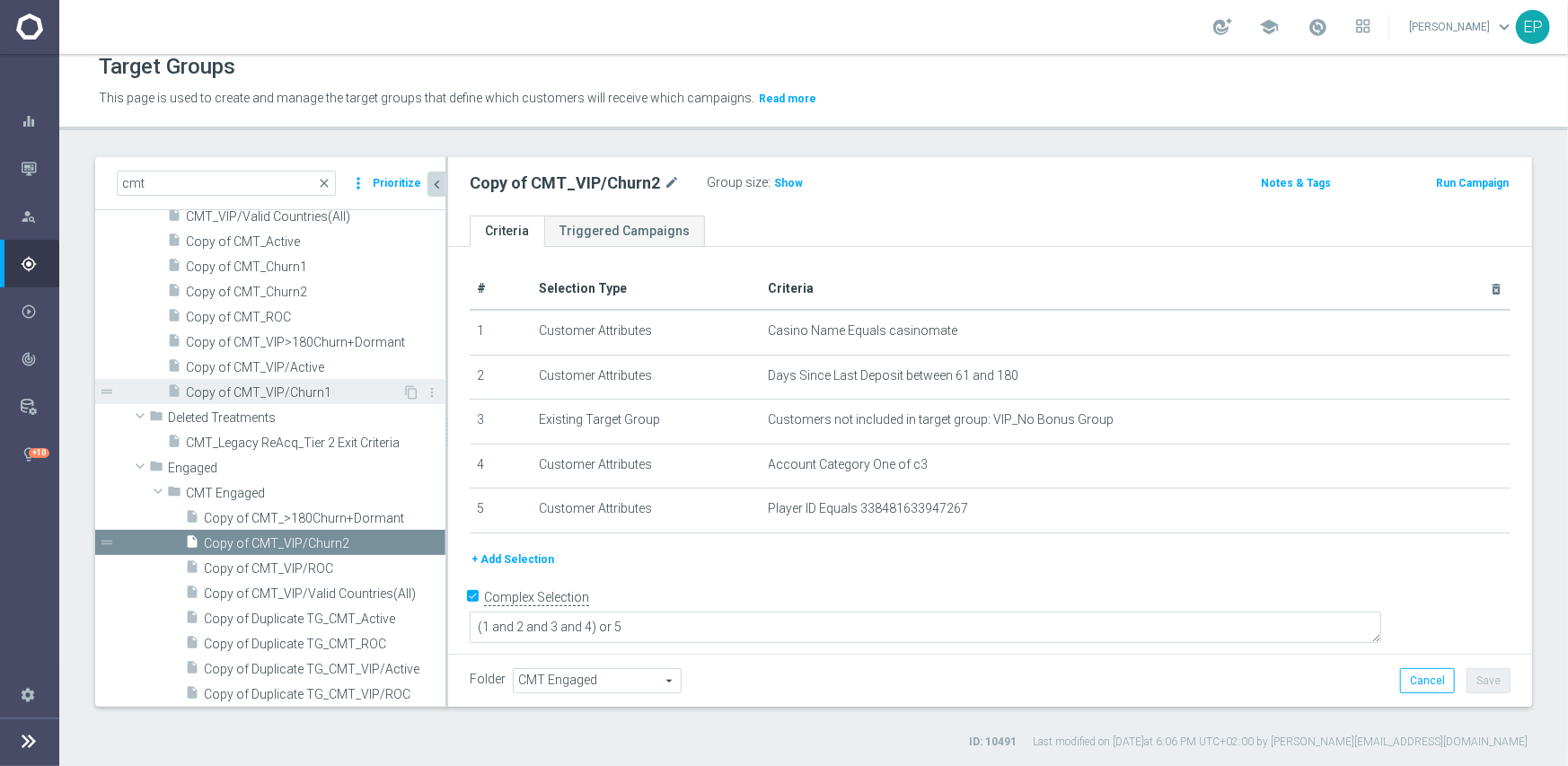
click at [237, 392] on span "Copy of CMT_VIP/Churn1" at bounding box center [294, 392] width 217 height 15
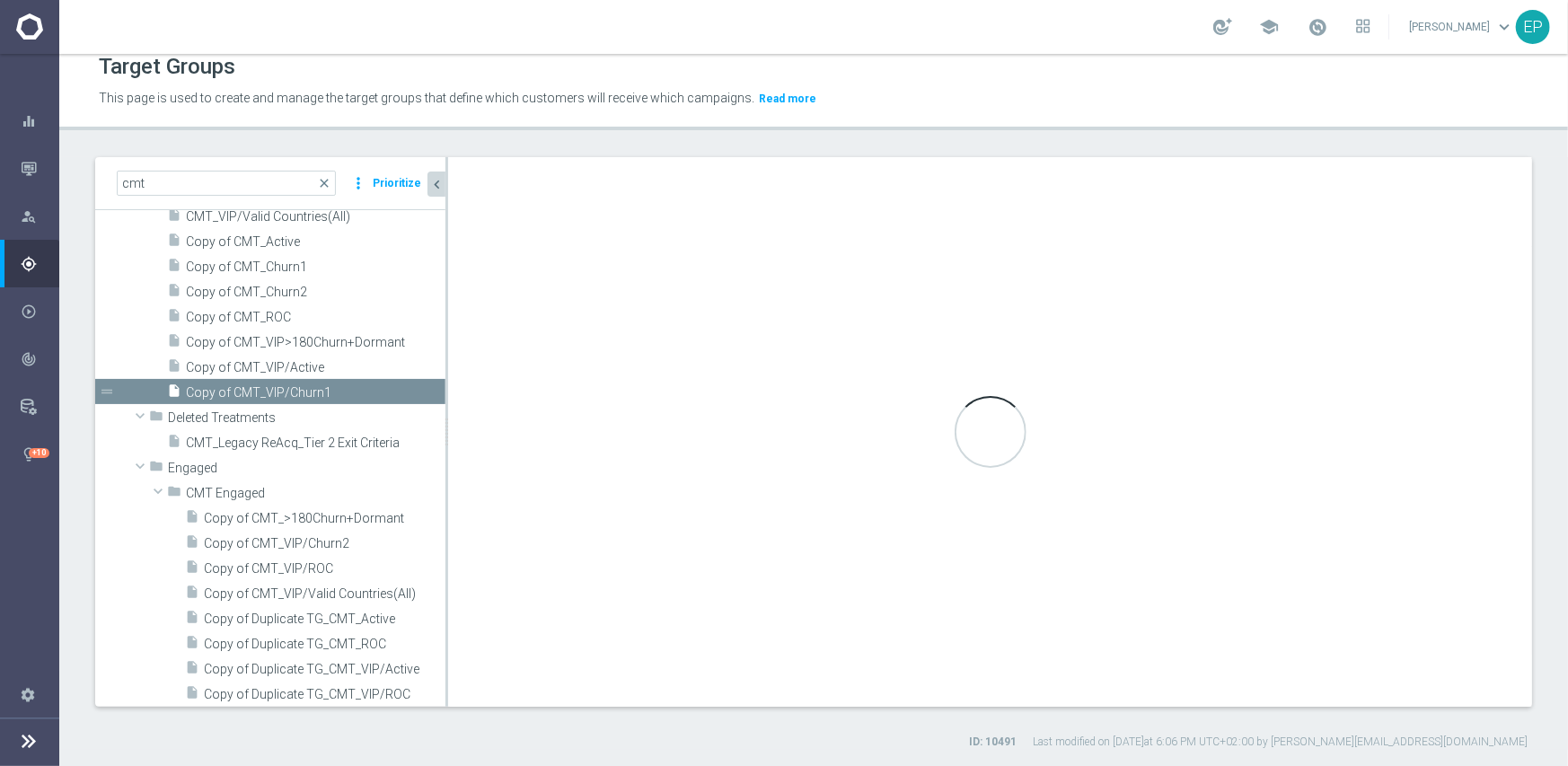
type input "Casino Mate"
type textarea "(1 and 2 and 3 and 4 ) or 5"
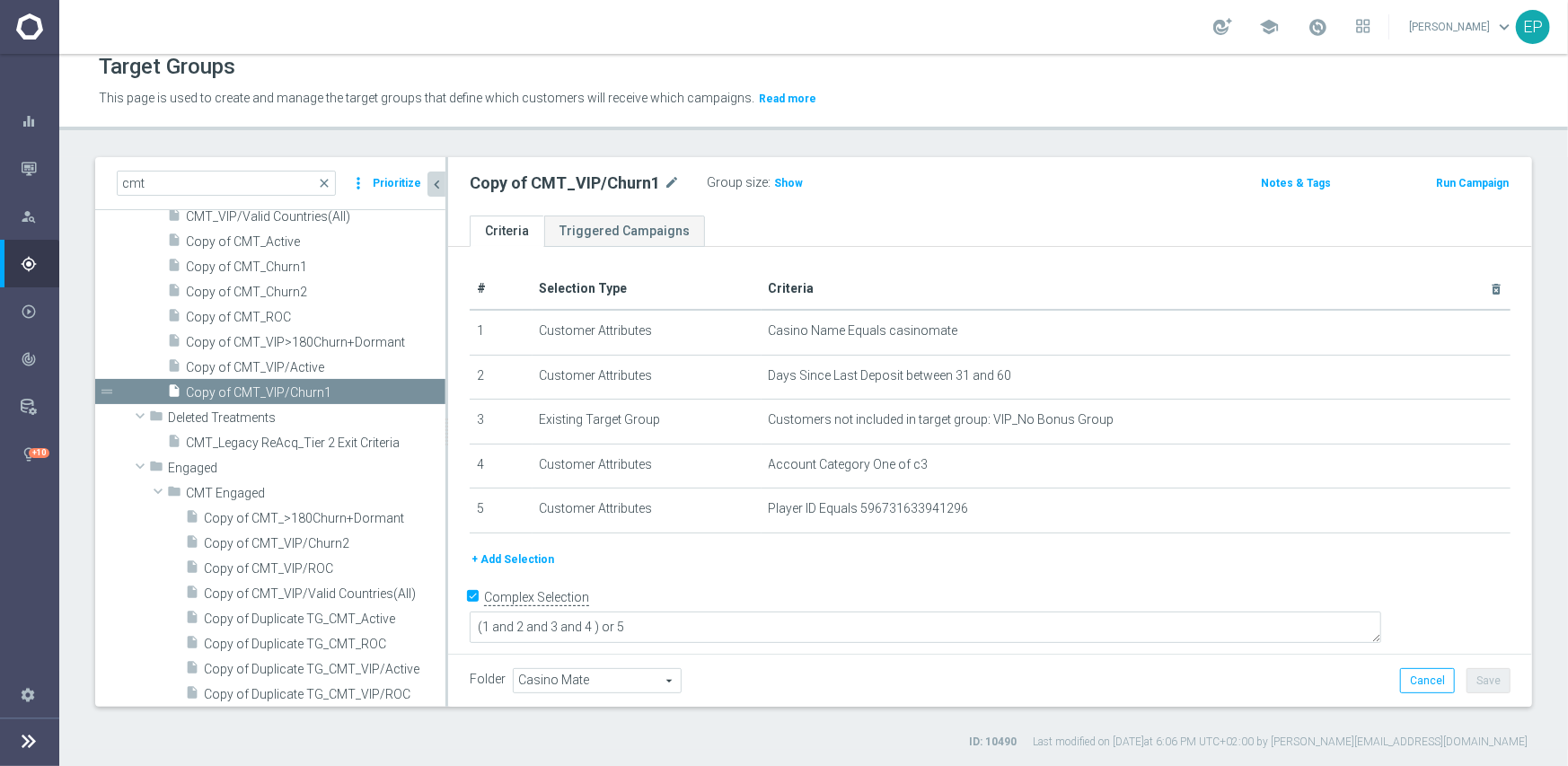
click at [590, 676] on span "Casino Mate" at bounding box center [596, 681] width 167 height 23
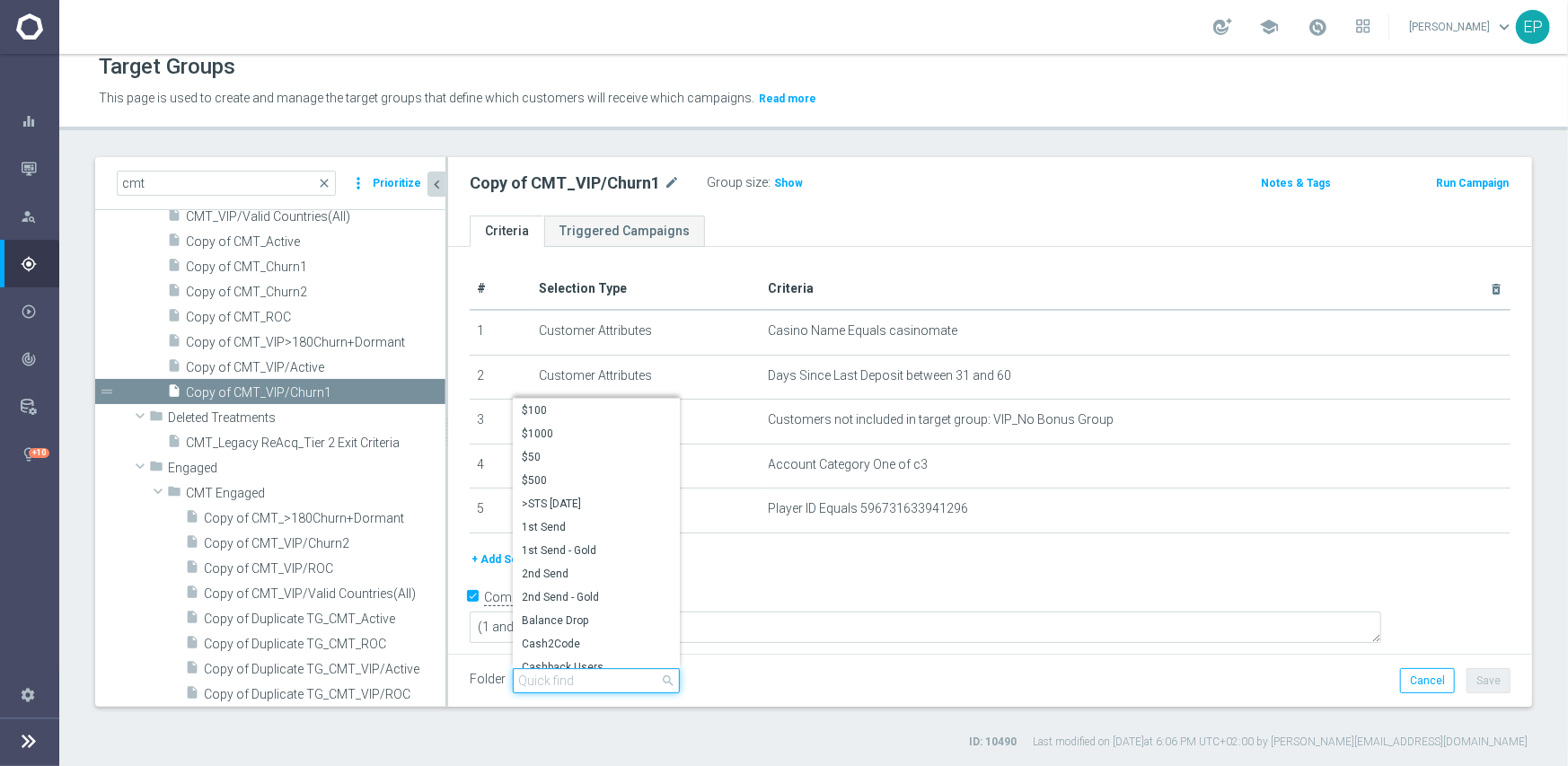
click at [565, 678] on input "search" at bounding box center [595, 681] width 167 height 25
paste input "cmt engag"
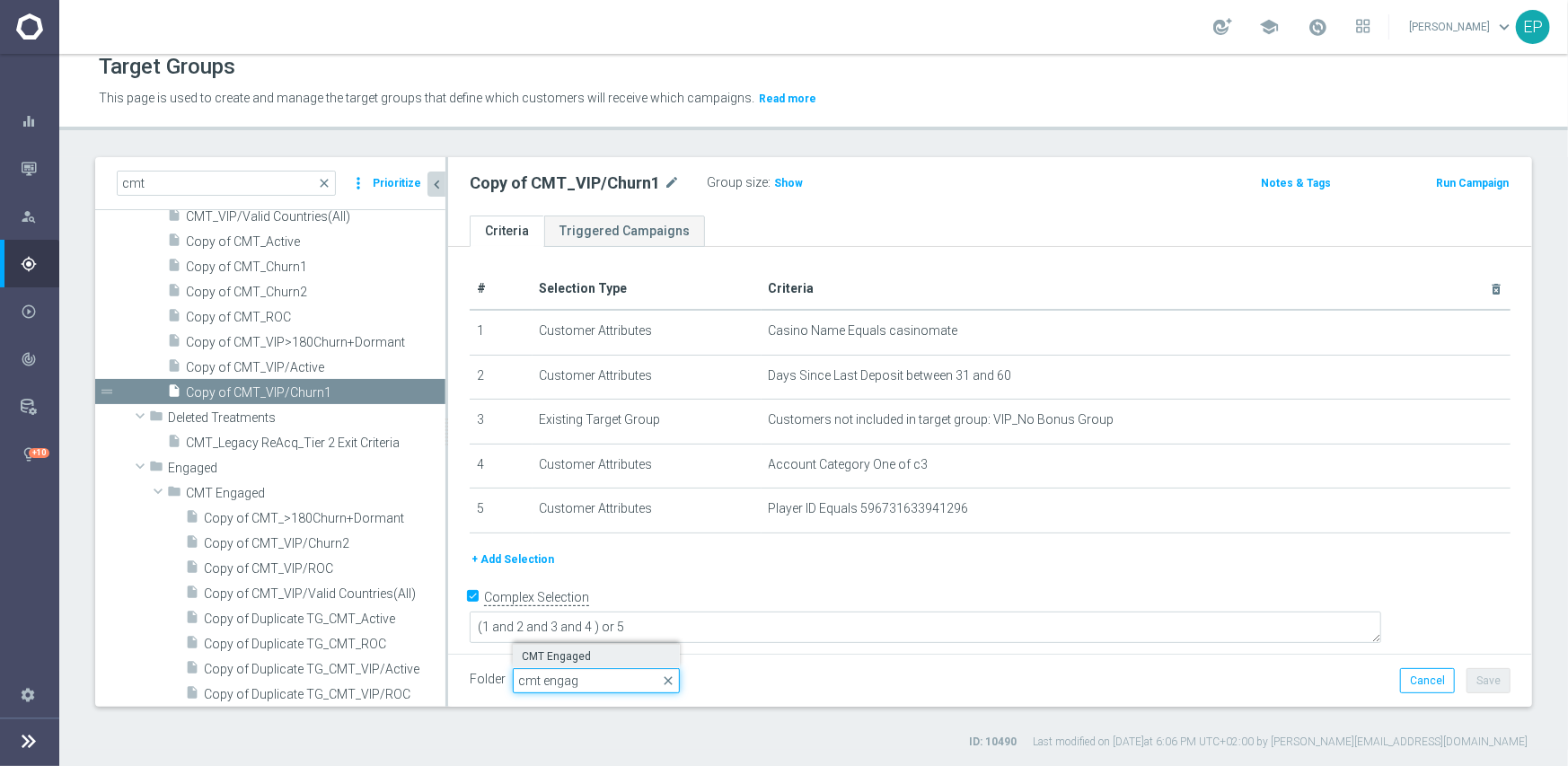
type input "cmt engag"
click at [564, 653] on span "CMT Engaged" at bounding box center [595, 657] width 149 height 14
click at [1492, 682] on button "Save" at bounding box center [1489, 681] width 44 height 25
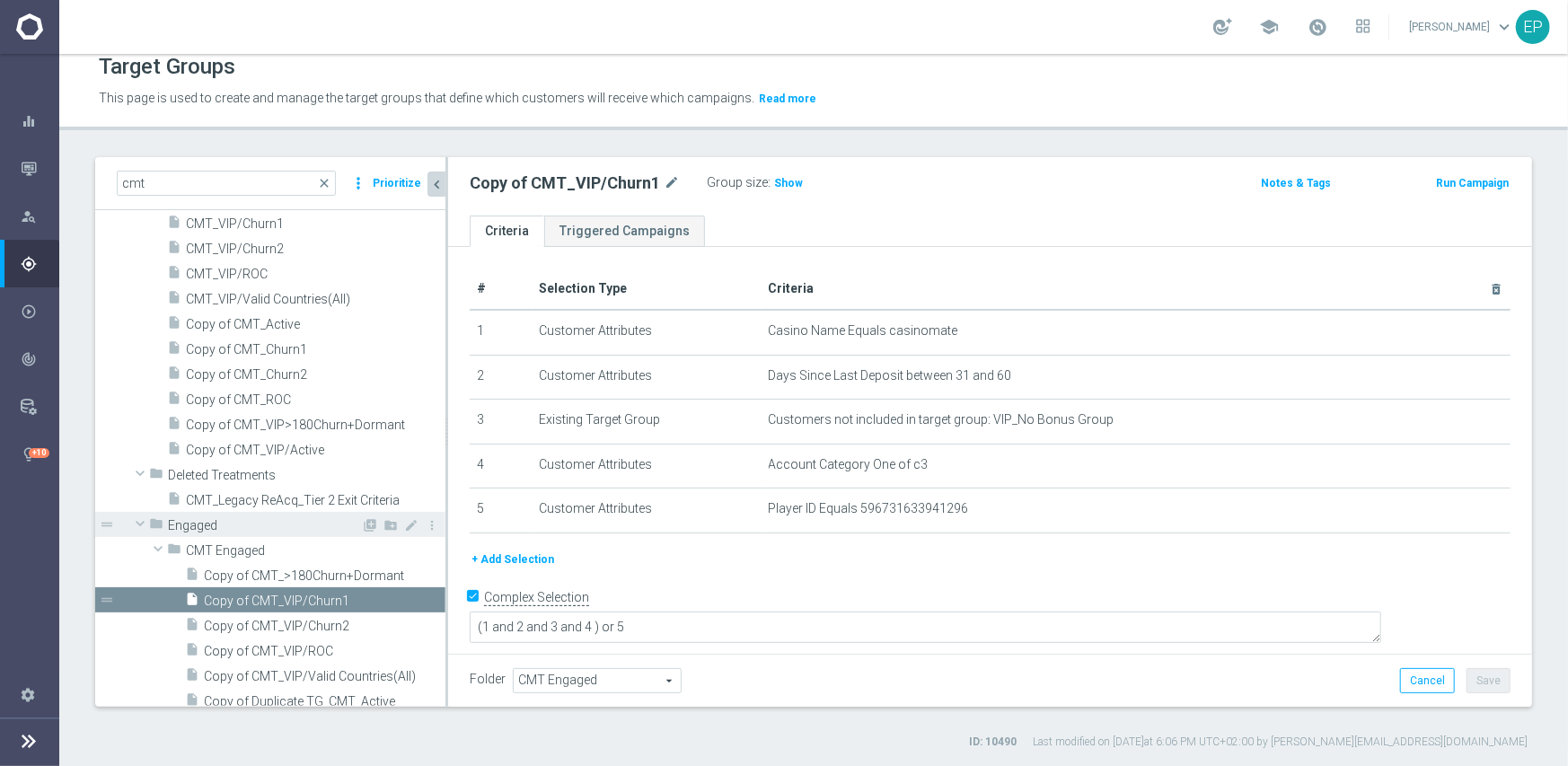
scroll to position [339, 0]
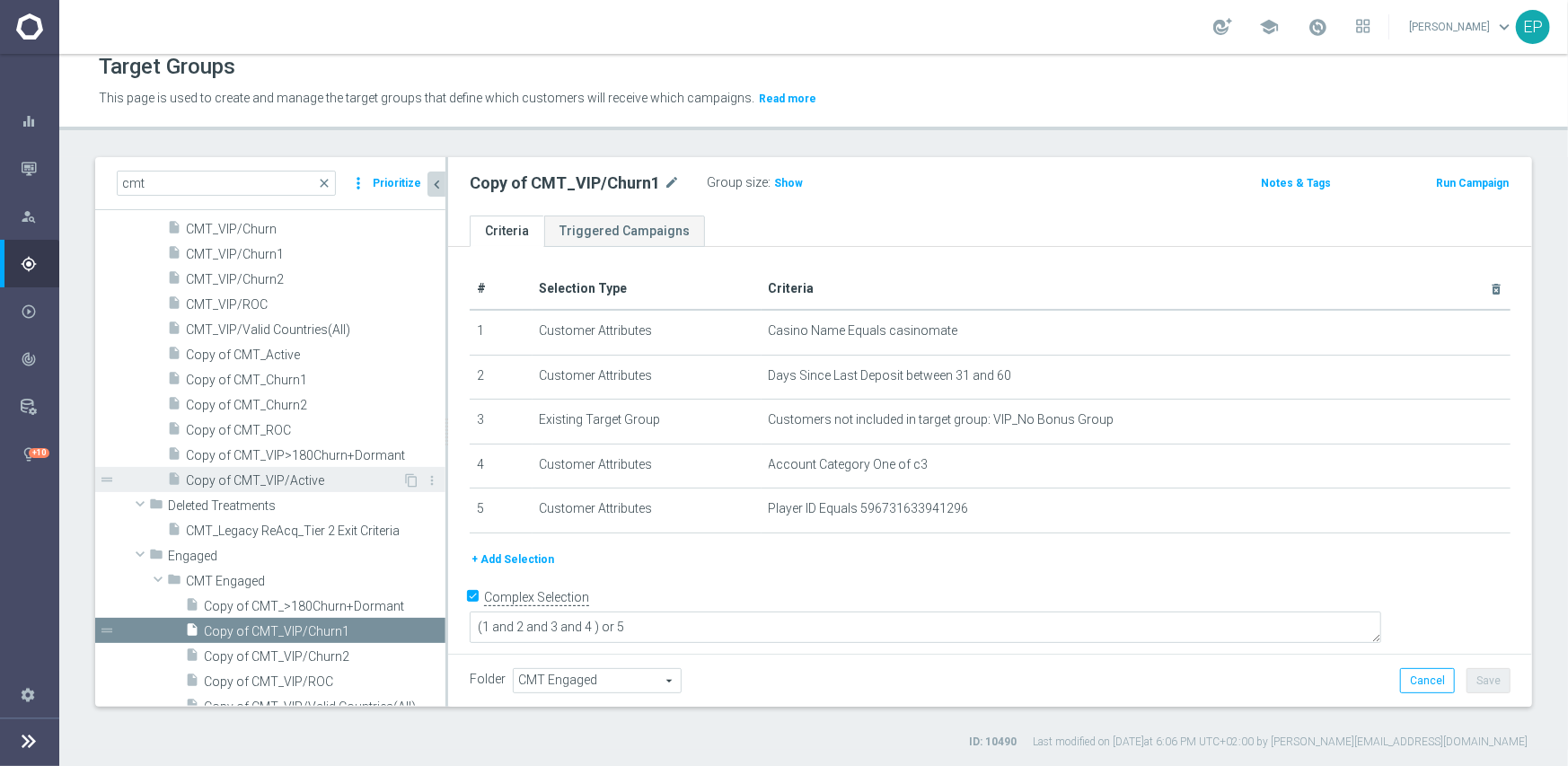
click at [298, 481] on span "Copy of CMT_VIP/Active" at bounding box center [294, 481] width 217 height 15
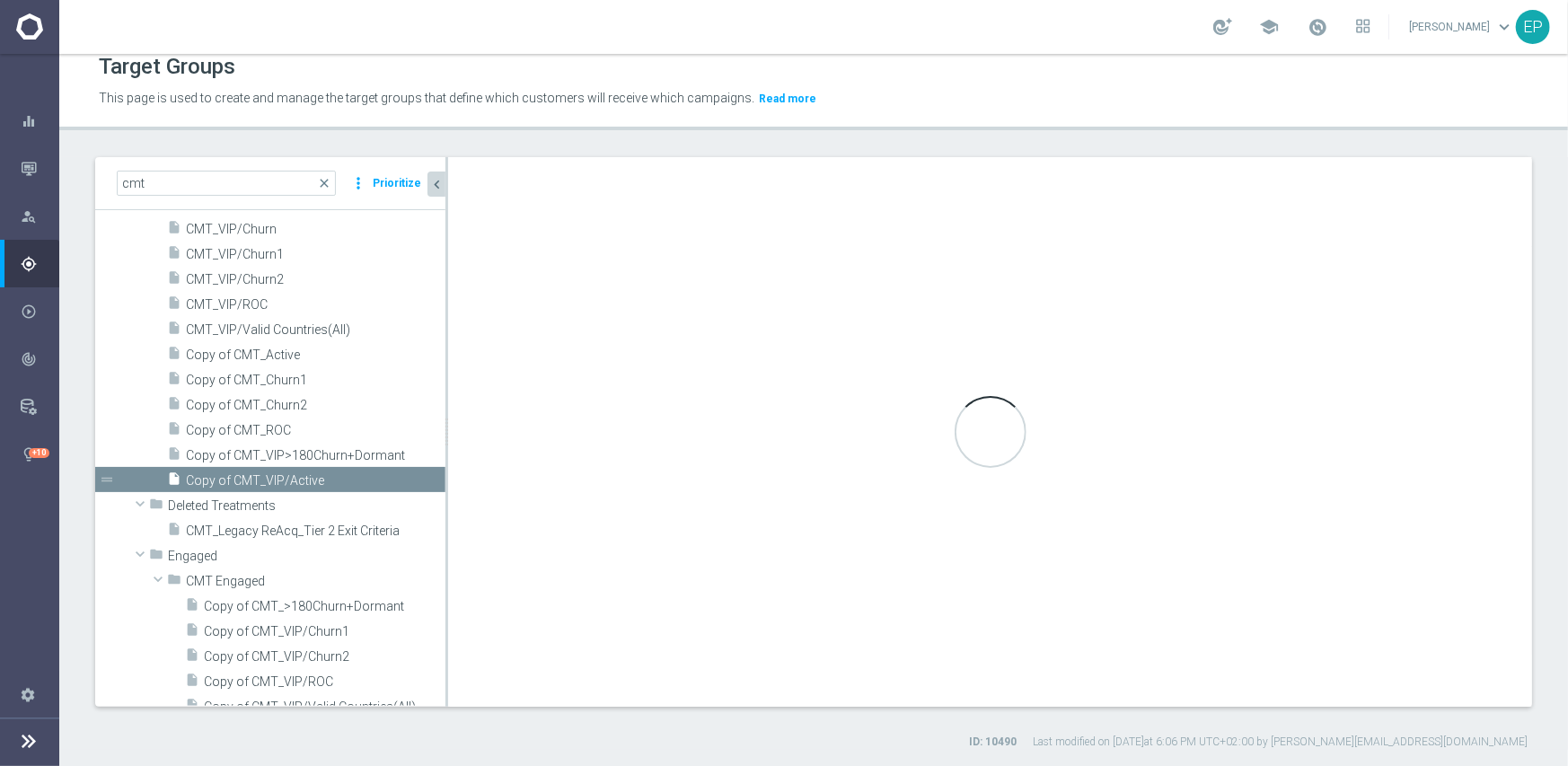
type input "Casino Mate"
type textarea "(1 and 2 and 3 and 4) or 5"
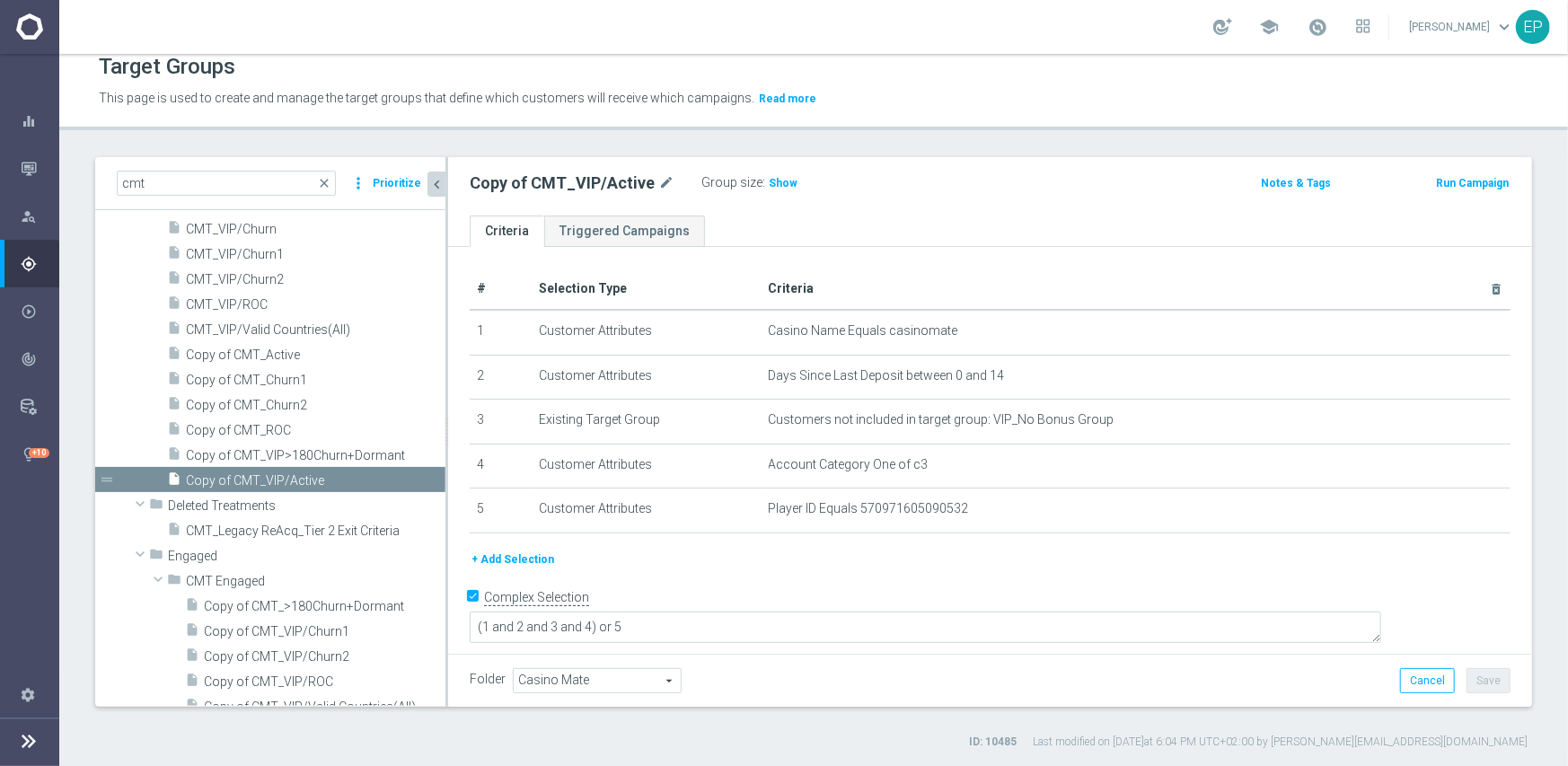
click at [614, 680] on span "Casino Mate" at bounding box center [596, 681] width 167 height 23
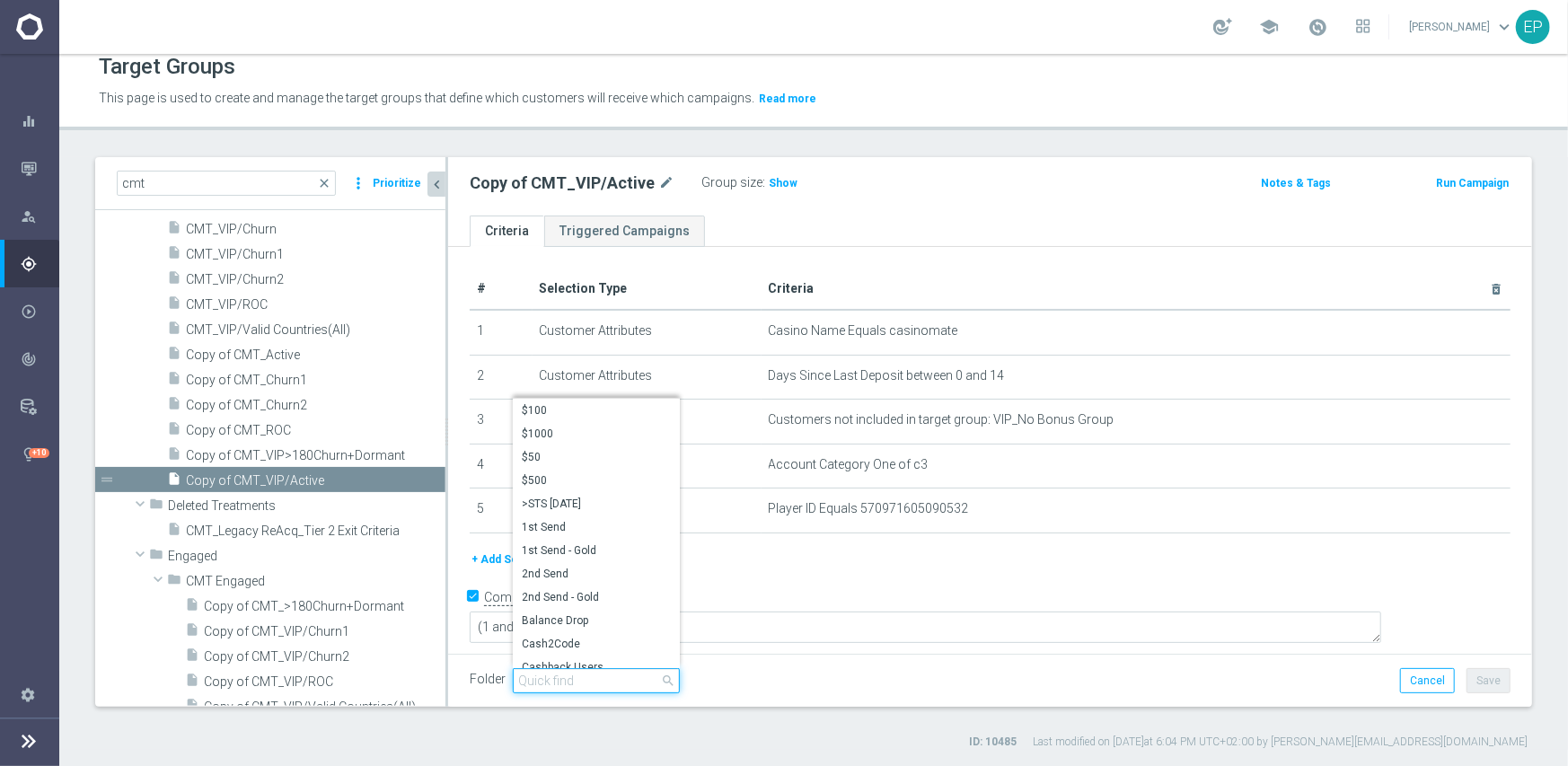
click at [593, 676] on input "search" at bounding box center [595, 681] width 167 height 25
paste input "cmt engag"
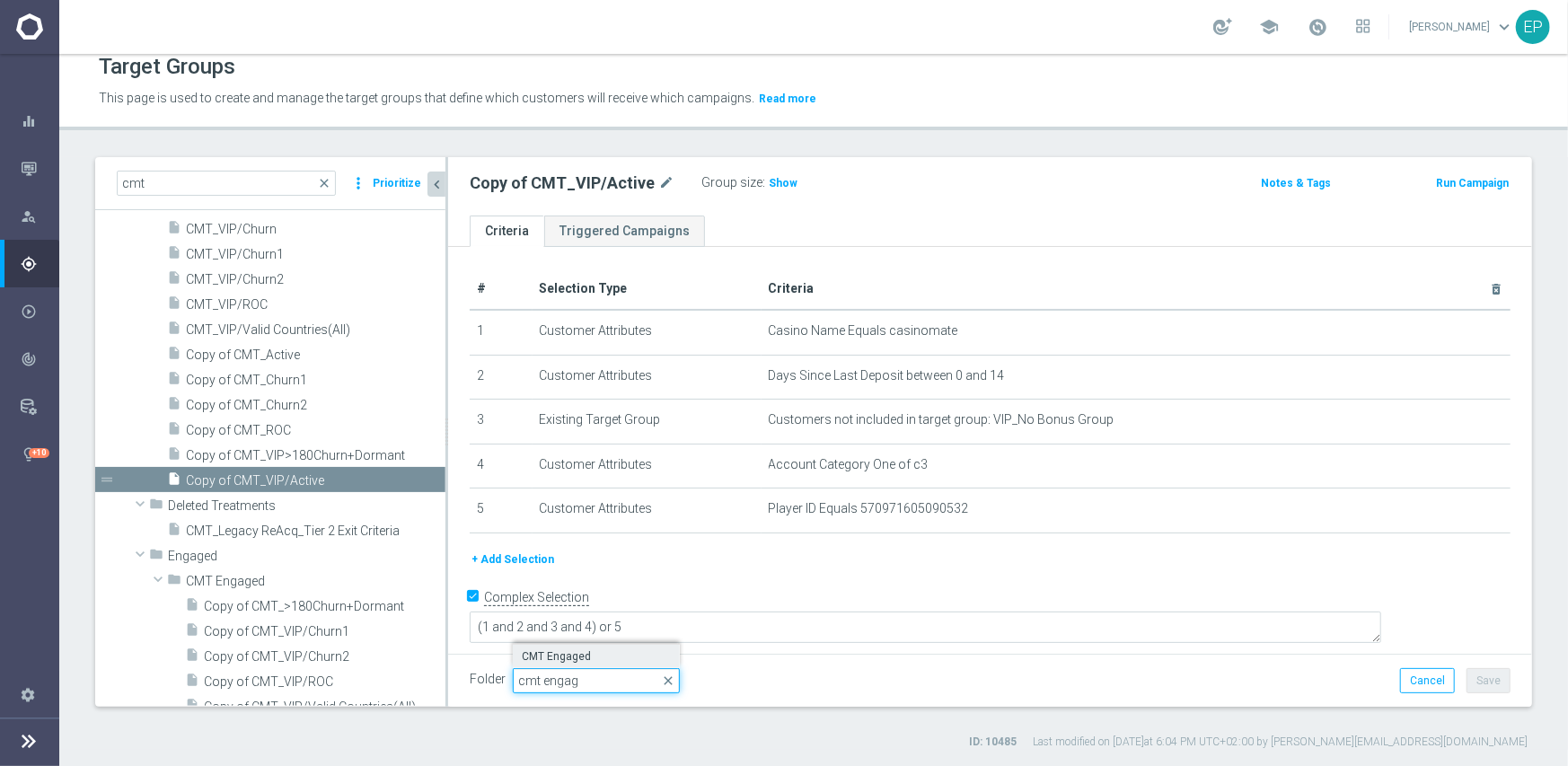
type input "cmt engag"
click at [596, 656] on span "CMT Engaged" at bounding box center [595, 657] width 149 height 14
type input "CMT Engaged"
click at [1467, 670] on button "Save" at bounding box center [1489, 681] width 44 height 25
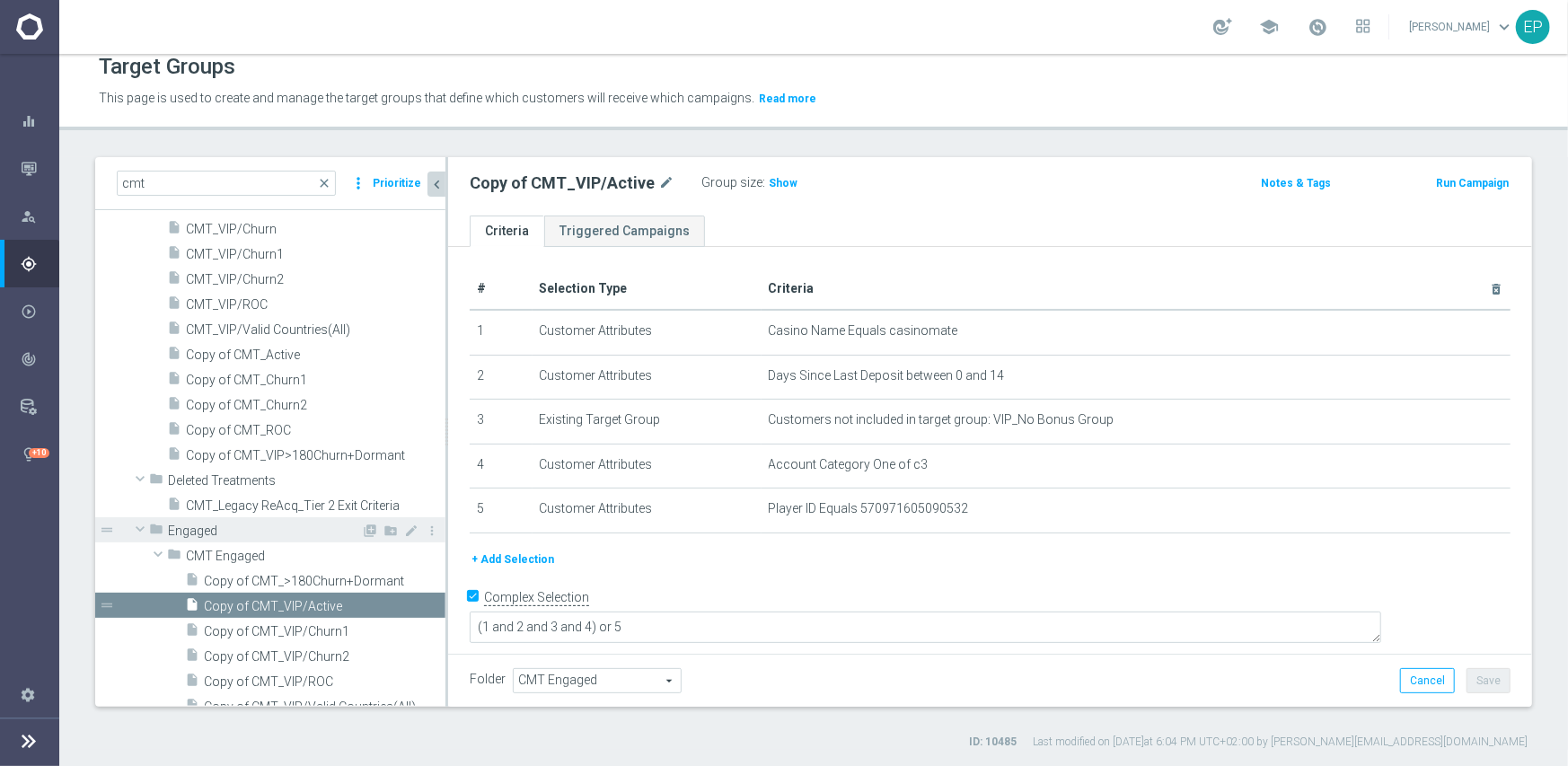
scroll to position [405, 0]
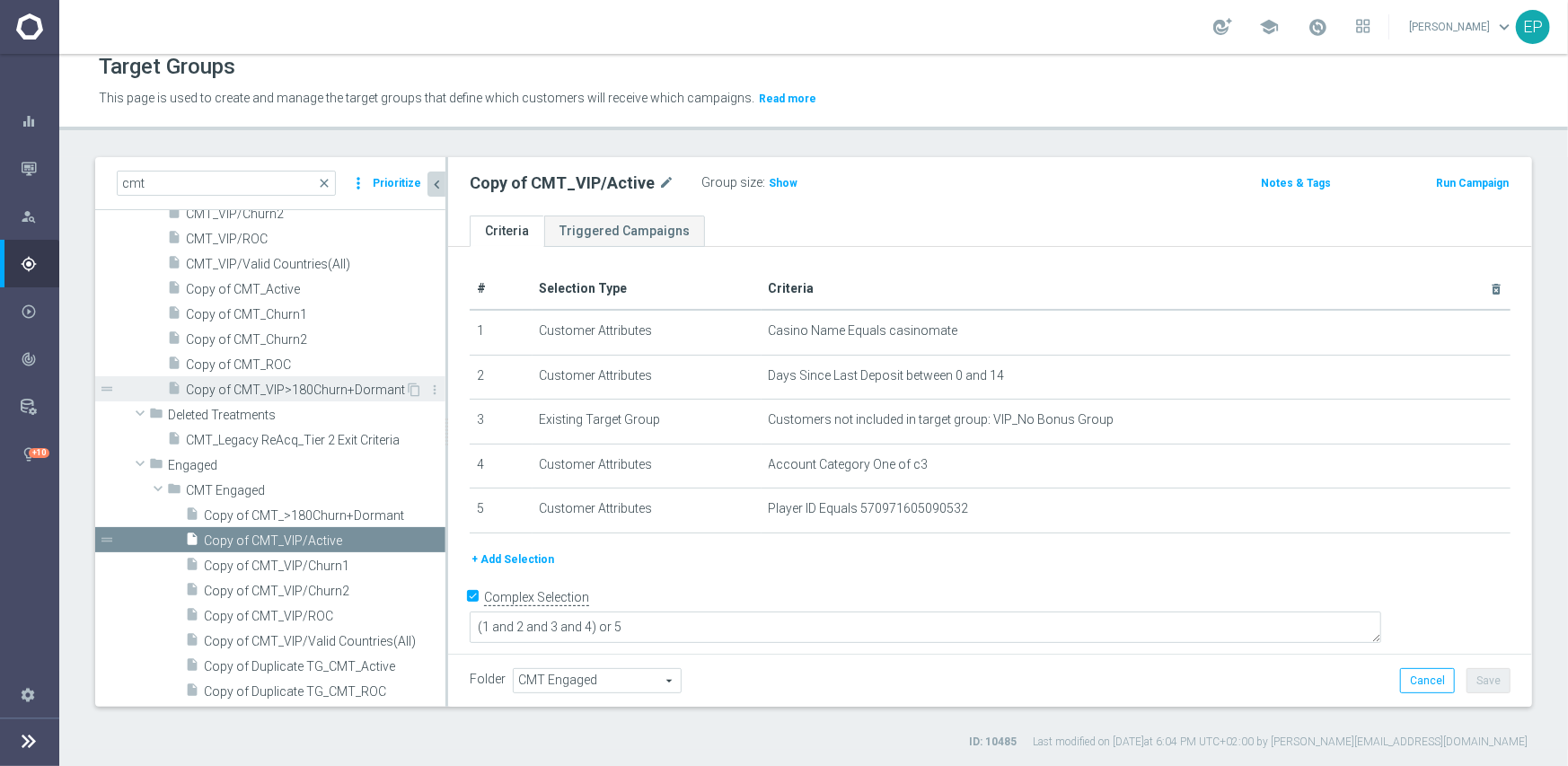
click at [272, 383] on span "Copy of CMT_VIP>180Churn+Dormant" at bounding box center [295, 390] width 219 height 15
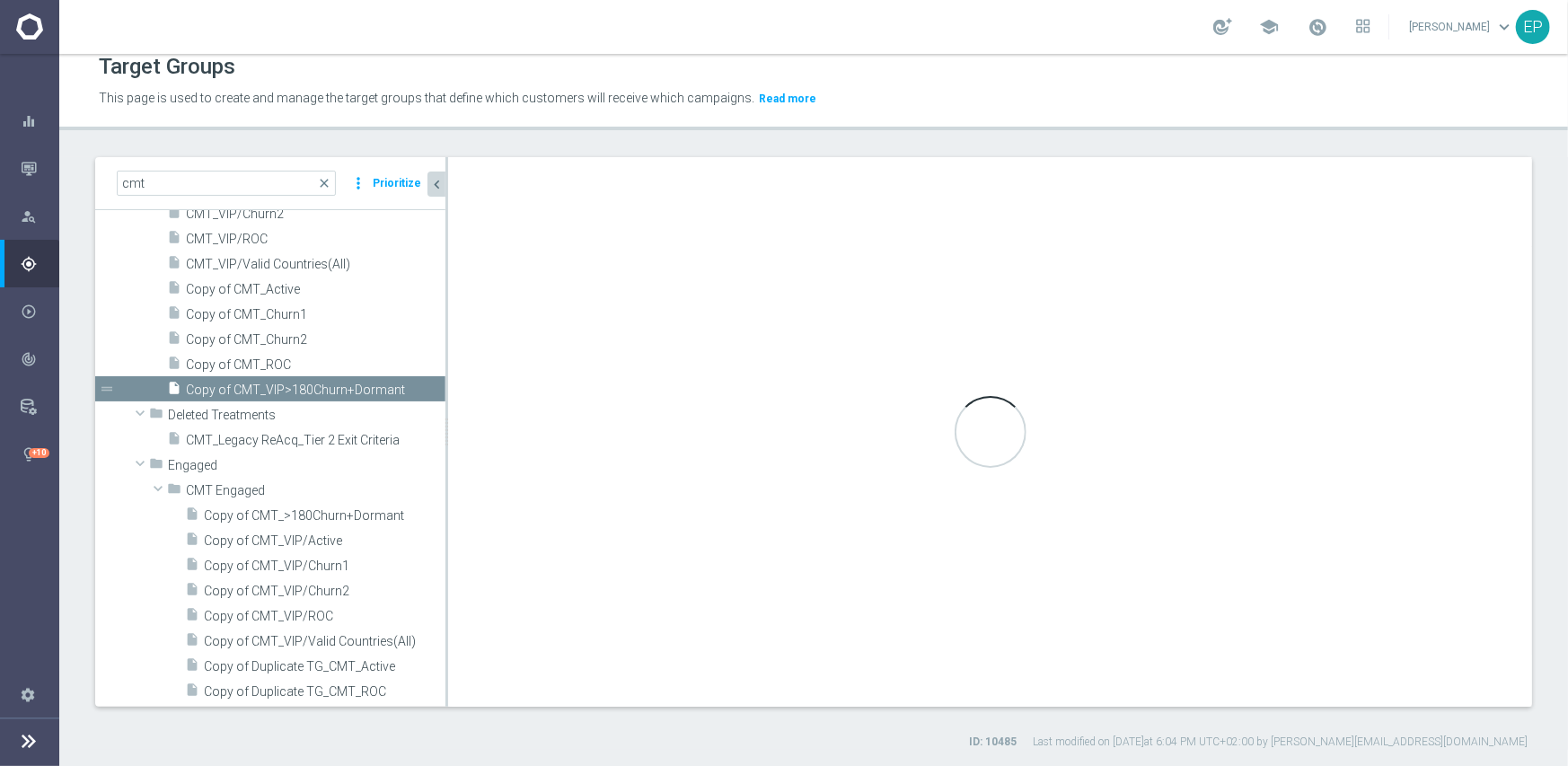
checkbox input "false"
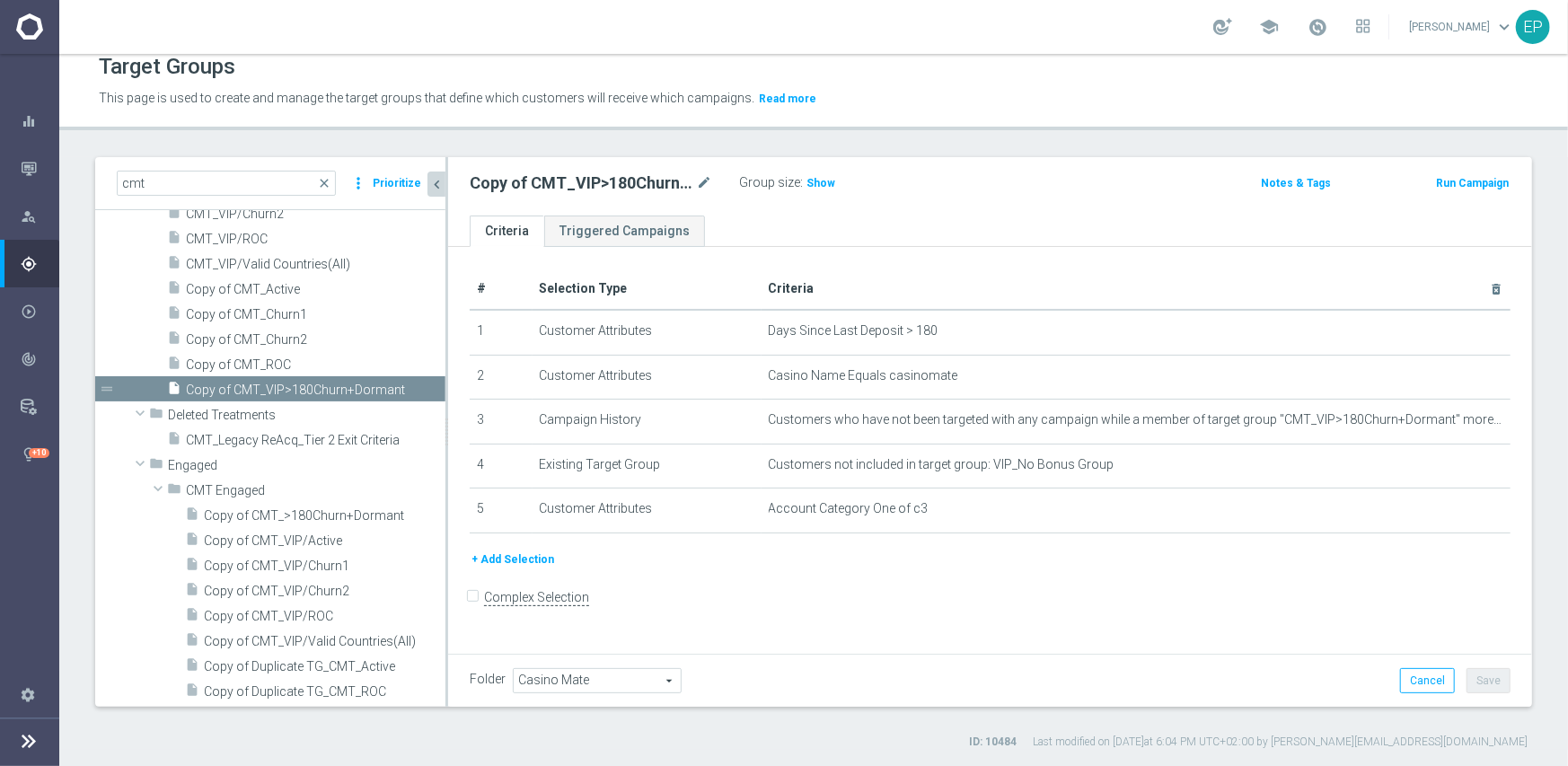
click at [603, 678] on span "Casino Mate" at bounding box center [596, 681] width 167 height 23
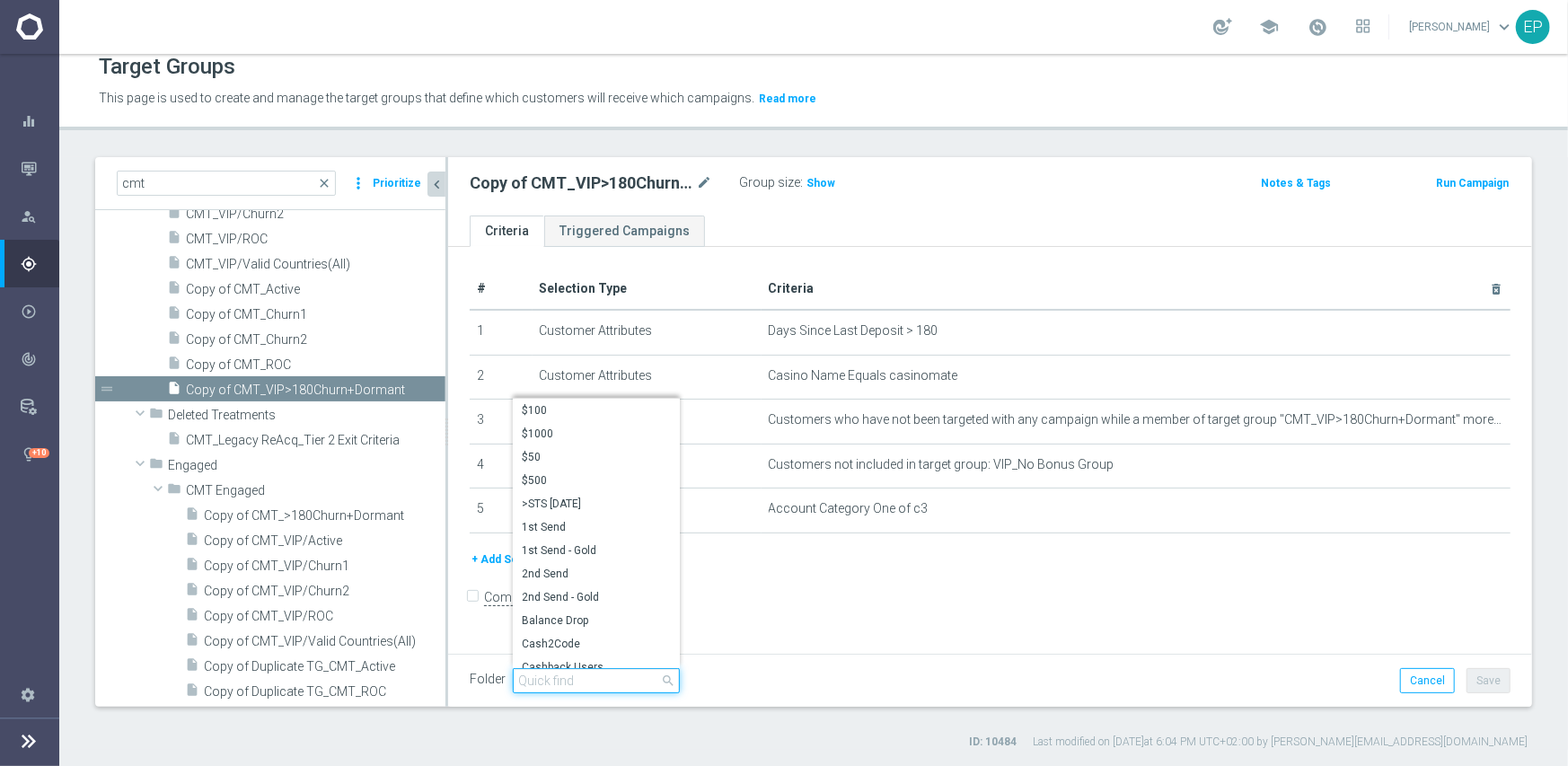
click at [595, 678] on input "search" at bounding box center [595, 681] width 167 height 25
paste input "cmt engag"
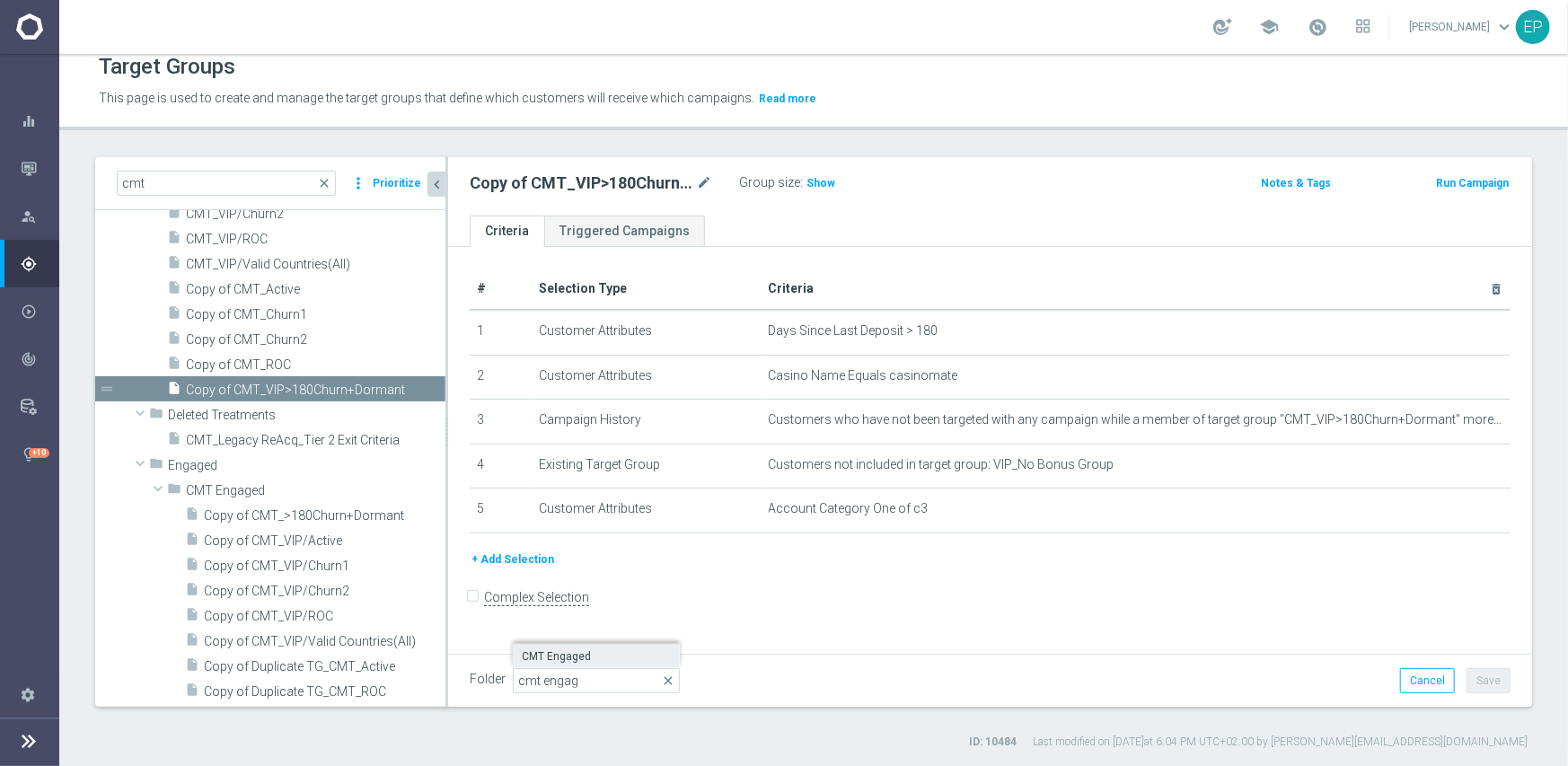
click at [584, 660] on span "CMT Engaged" at bounding box center [595, 657] width 149 height 14
click at [1467, 678] on button "Save" at bounding box center [1489, 681] width 44 height 25
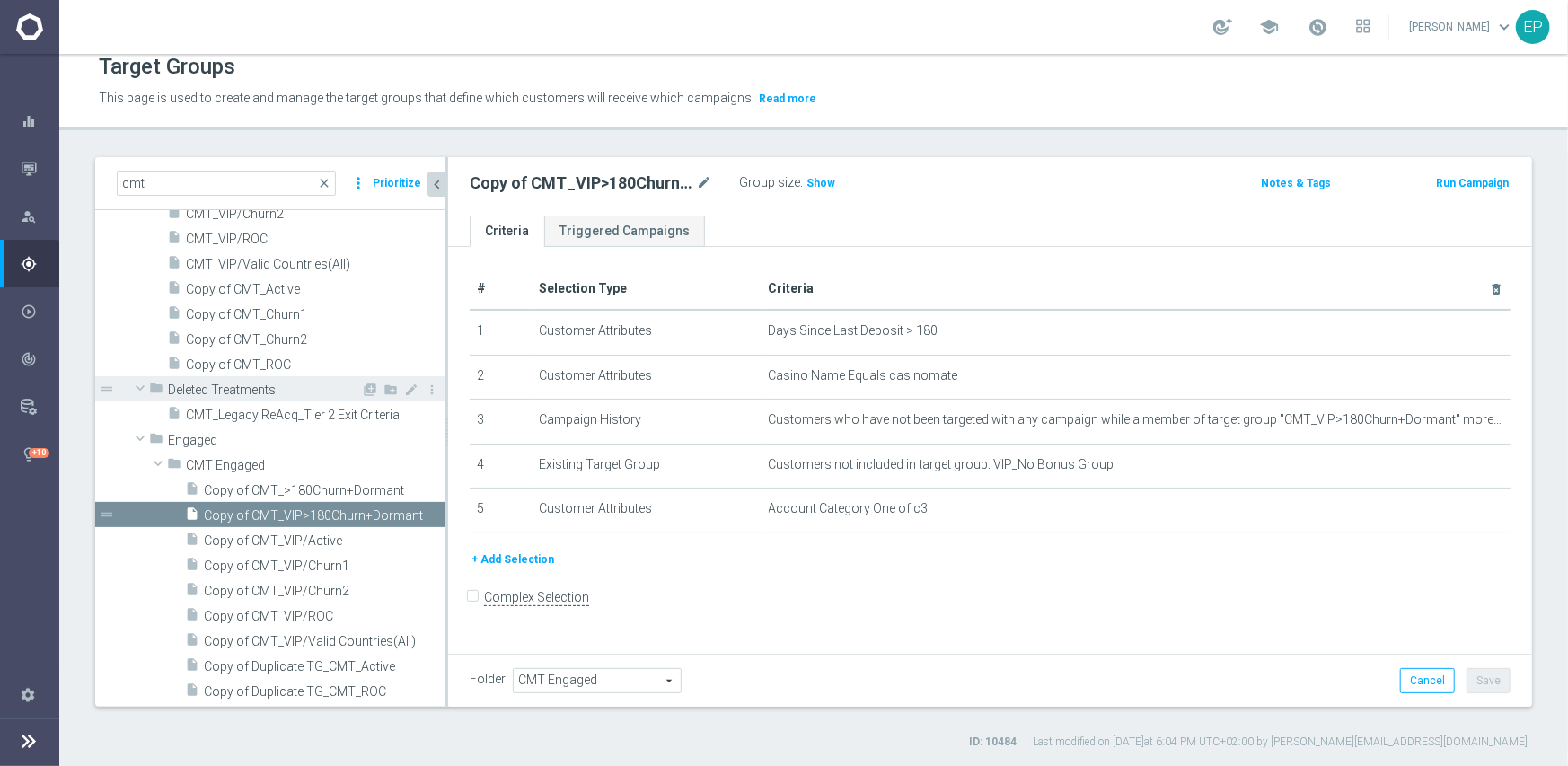
scroll to position [383, 0]
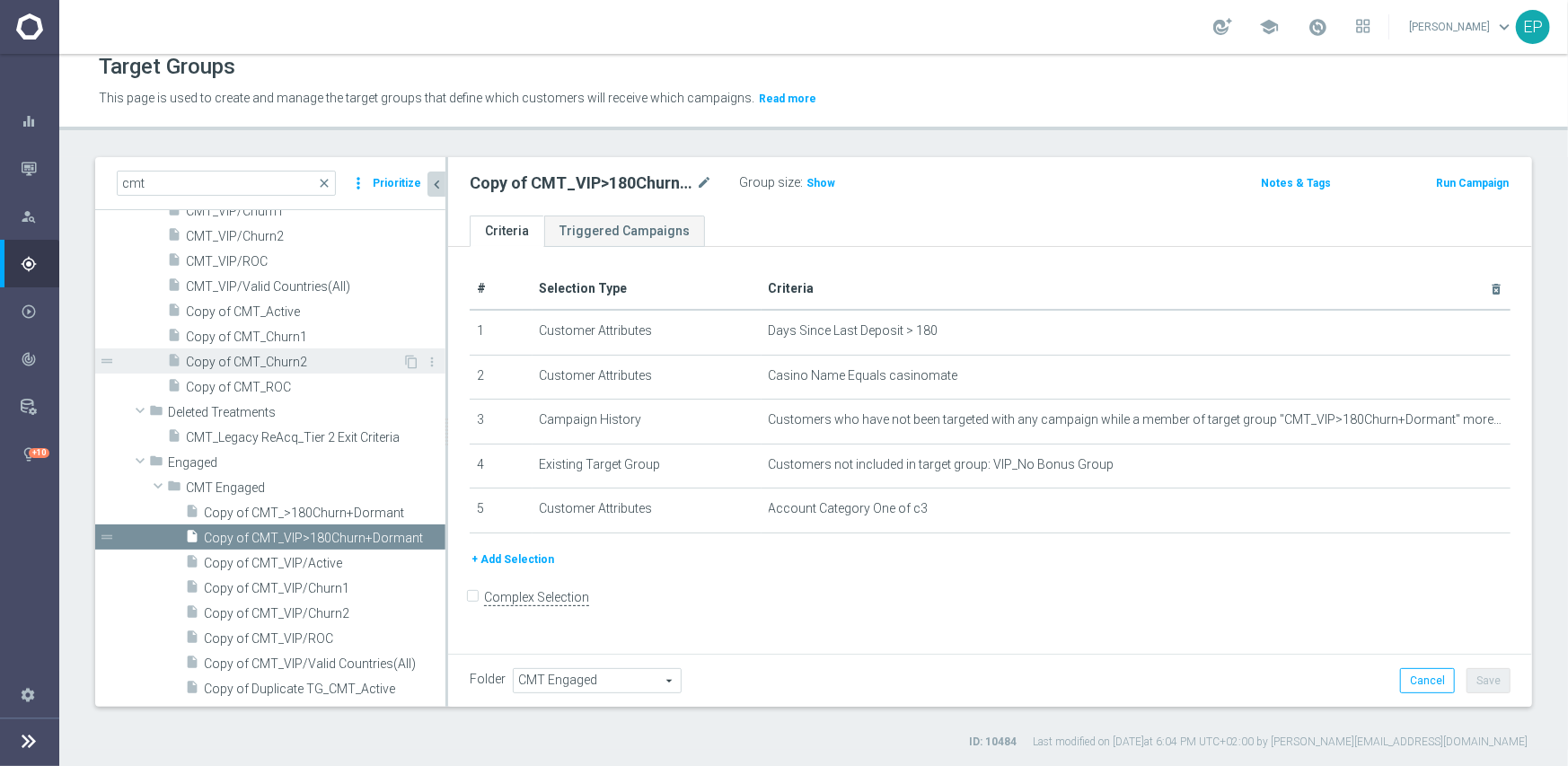
click at [246, 371] on div "insert_drive_file Copy of CMT_Churn2" at bounding box center [284, 361] width 235 height 25
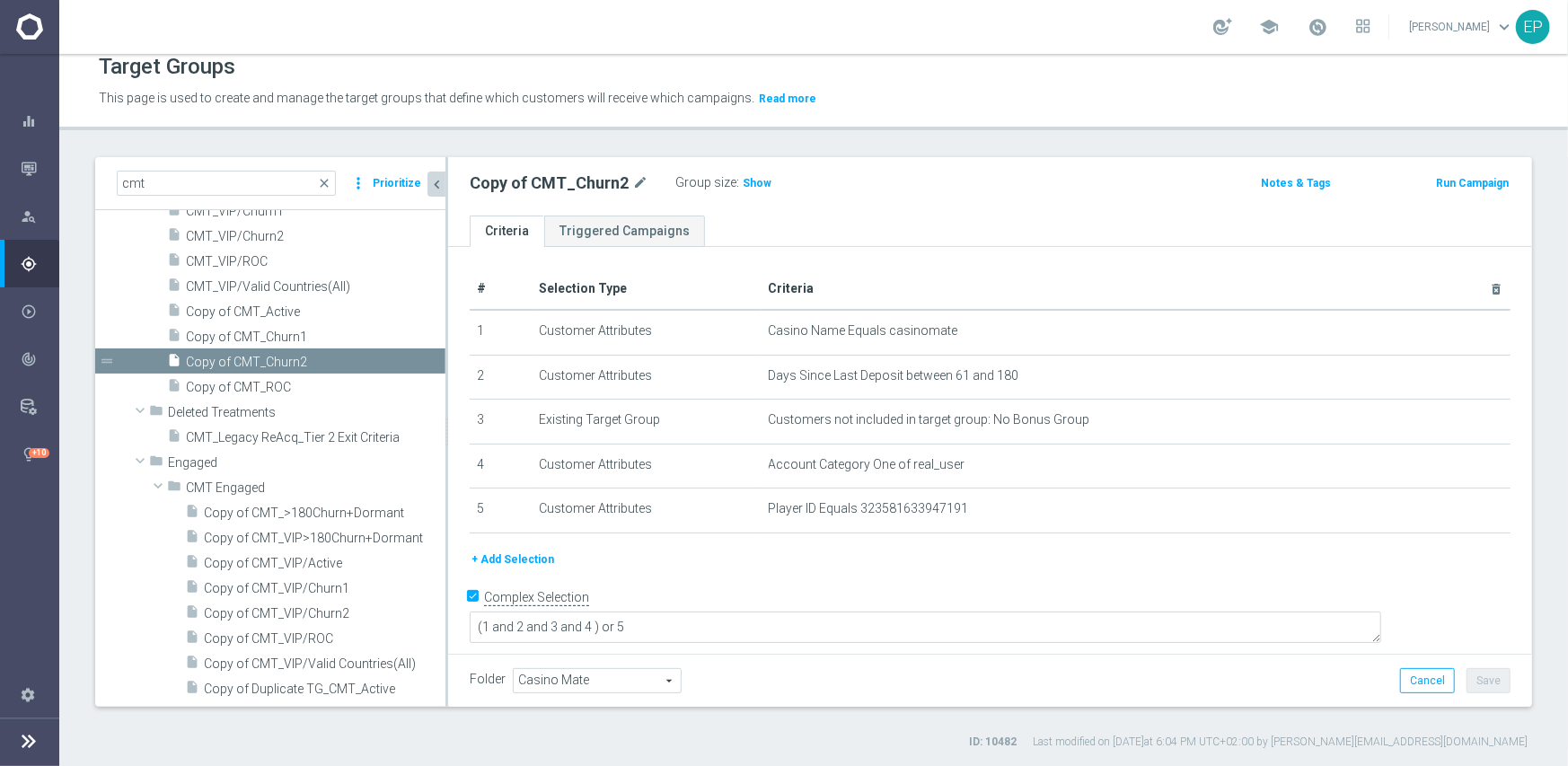
click at [557, 683] on span "Casino Mate" at bounding box center [596, 681] width 167 height 23
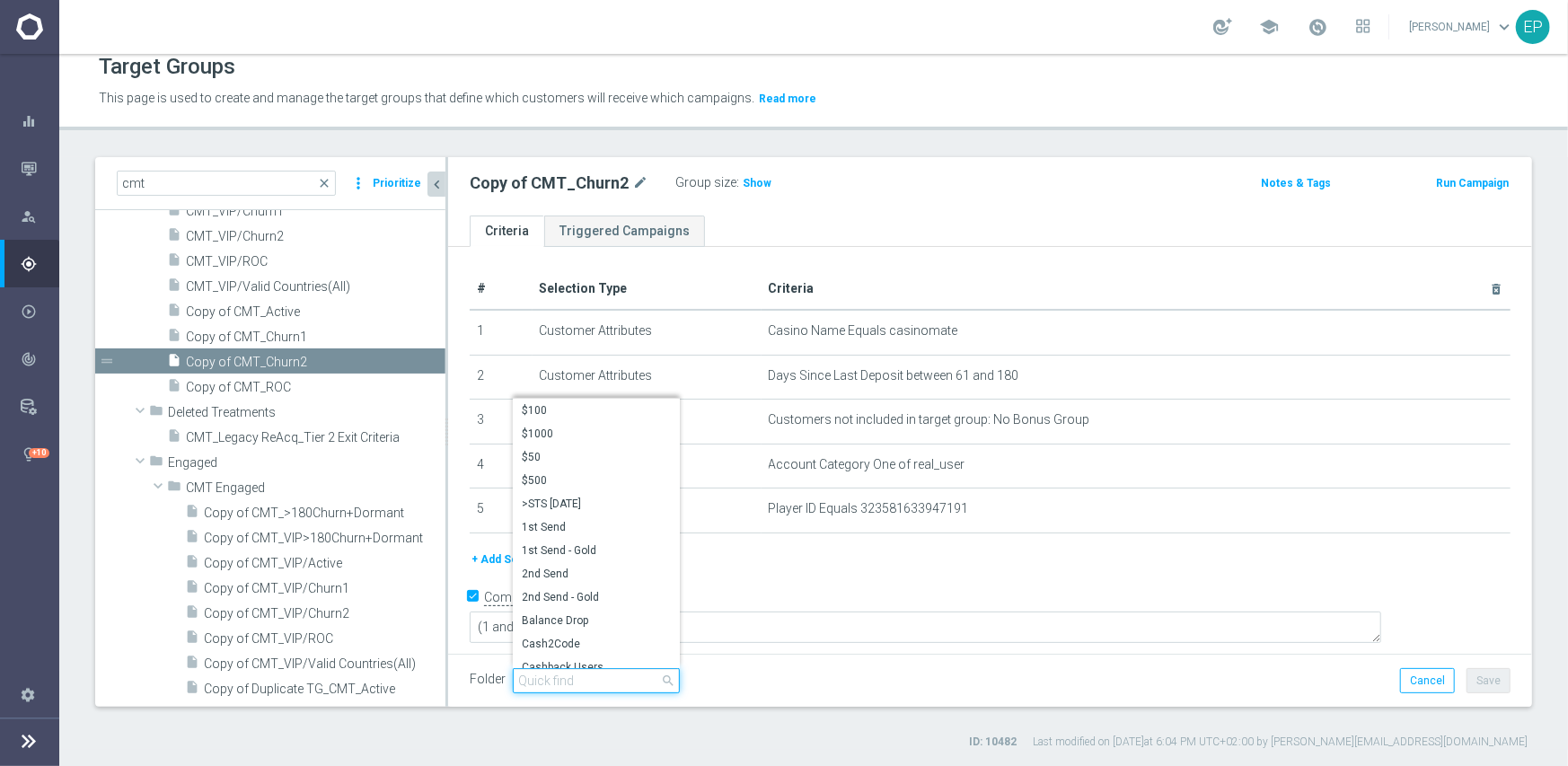
click at [589, 678] on input "search" at bounding box center [595, 681] width 167 height 25
paste input "cmt engag"
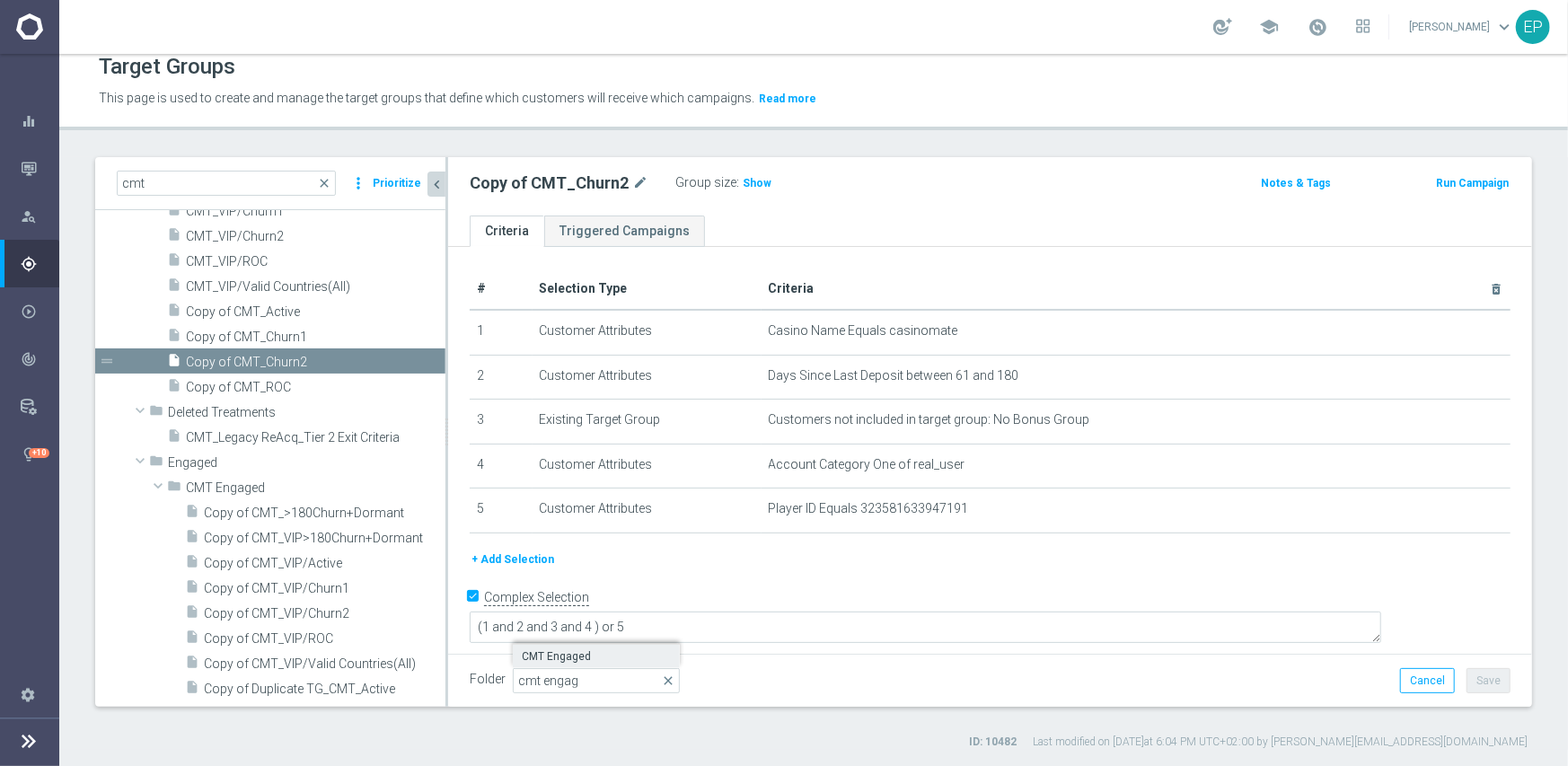
click at [579, 651] on span "CMT Engaged" at bounding box center [595, 657] width 149 height 14
click at [1480, 681] on button "Save" at bounding box center [1489, 681] width 44 height 25
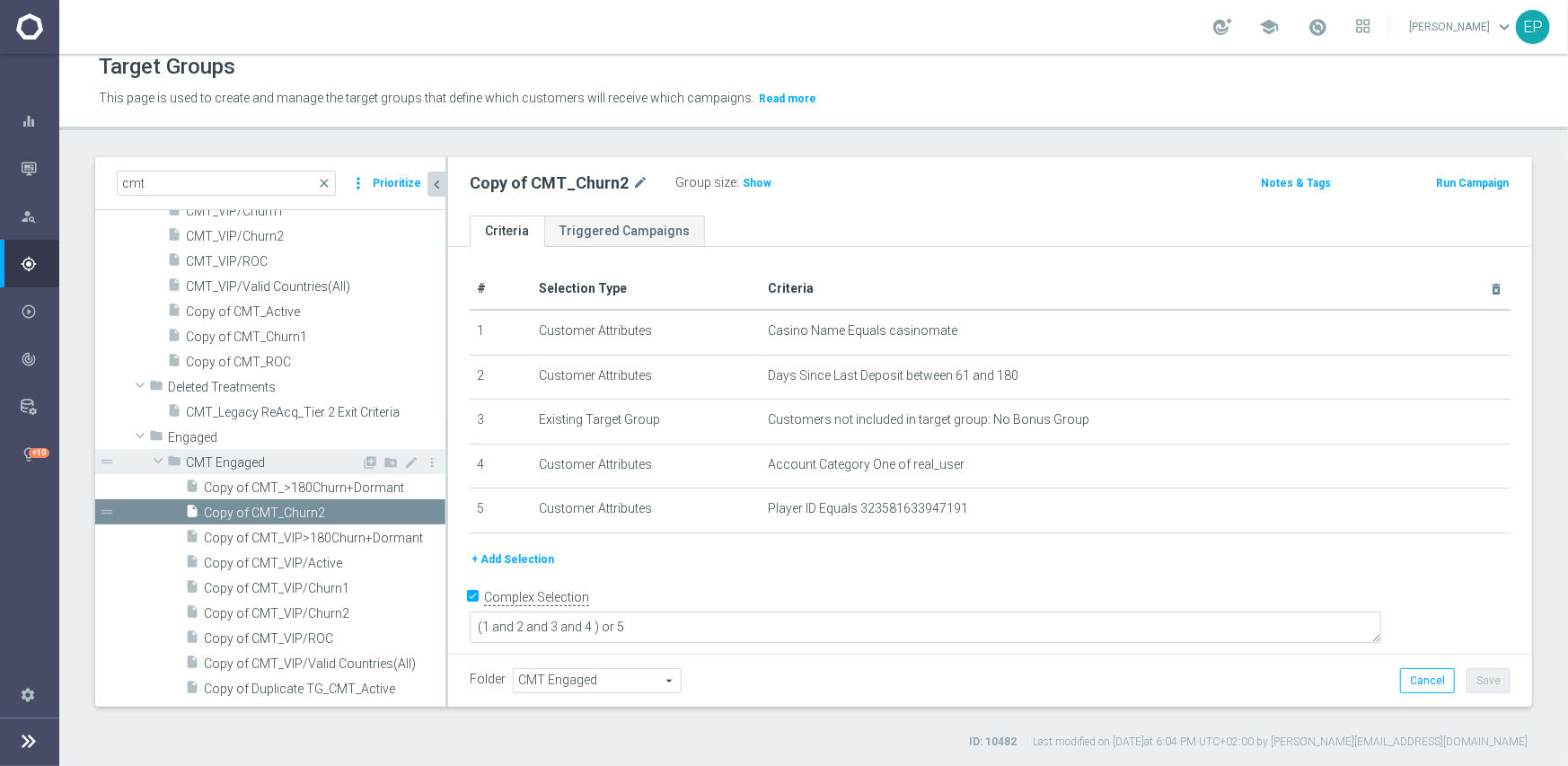
scroll to position [359, 0]
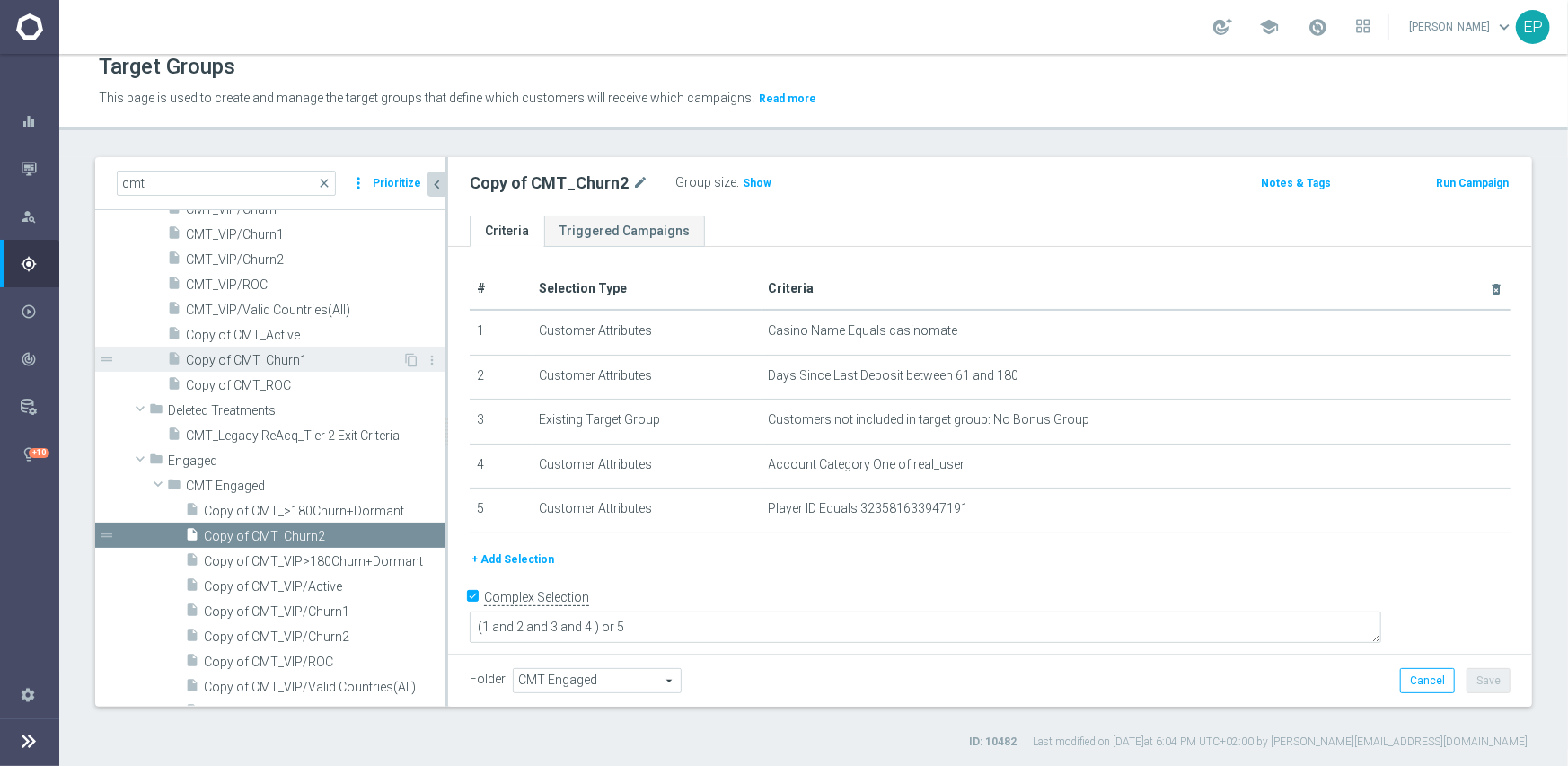
click at [256, 364] on span "Copy of CMT_Churn1" at bounding box center [294, 360] width 217 height 15
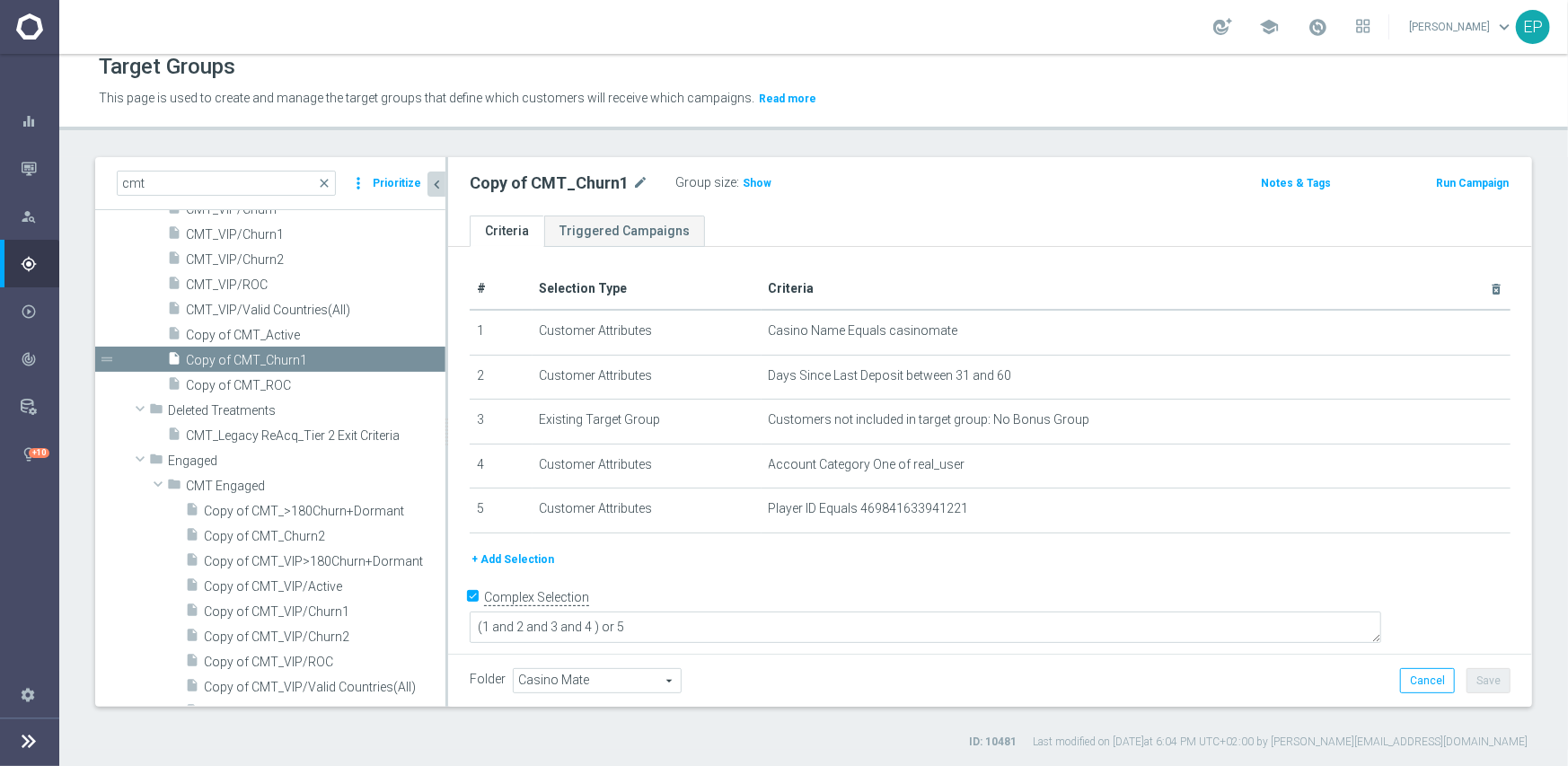
click at [576, 669] on span "Casino Mate" at bounding box center [596, 681] width 167 height 23
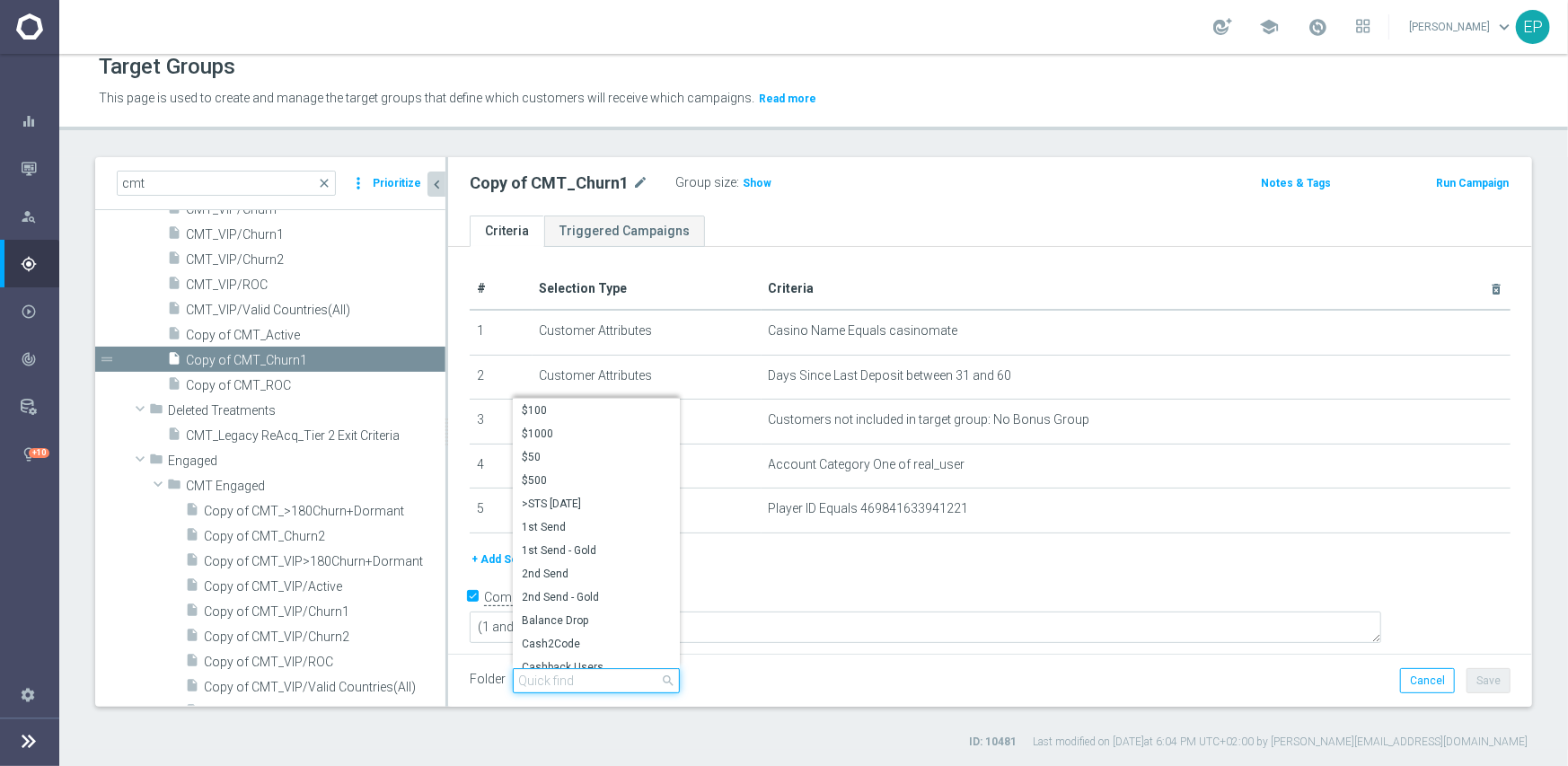
click at [584, 678] on input "search" at bounding box center [595, 681] width 167 height 25
paste input "cmt engag"
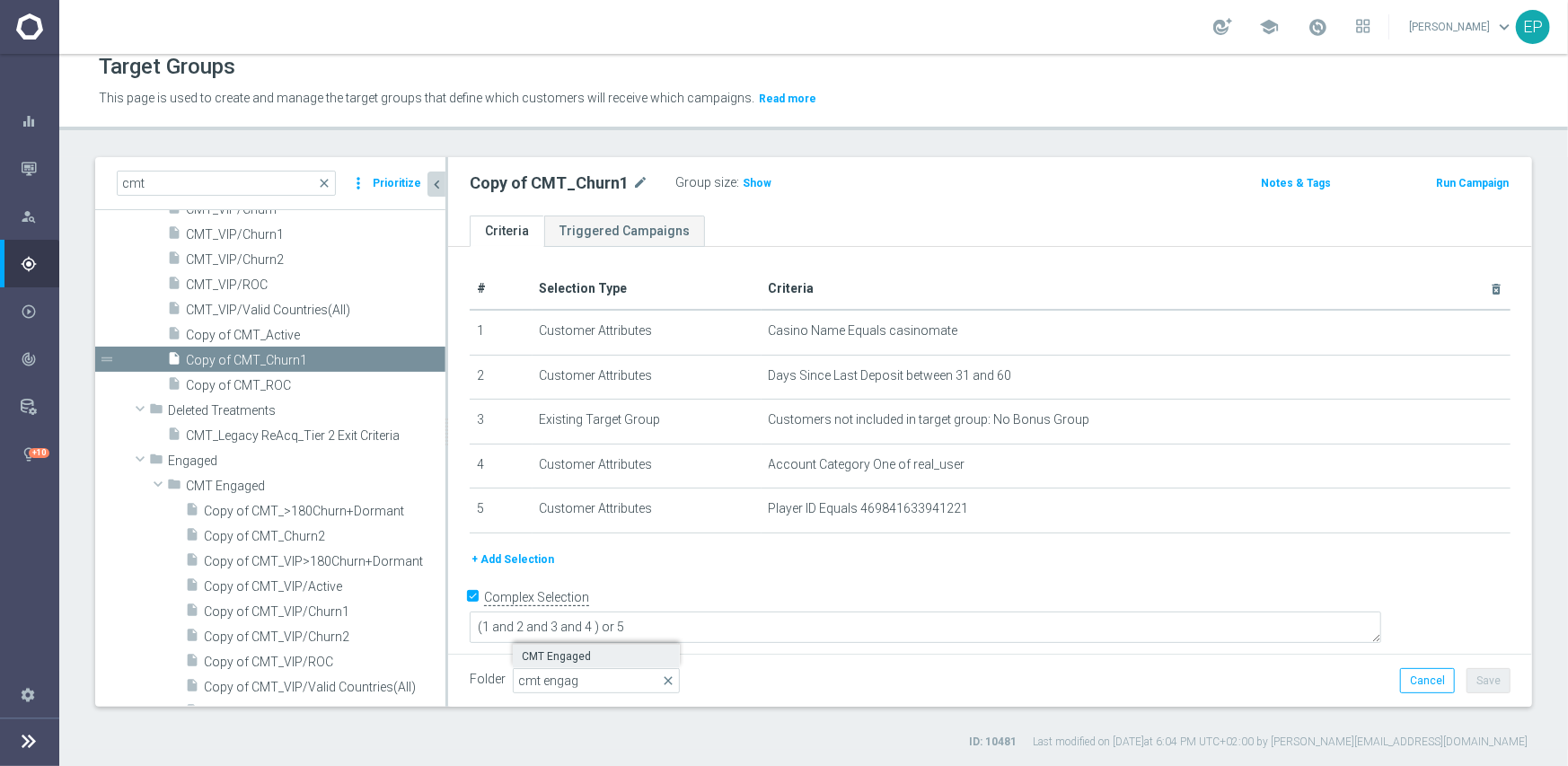
click at [568, 645] on label "CMT Engaged" at bounding box center [595, 657] width 167 height 23
click at [1485, 677] on button "Save" at bounding box center [1489, 681] width 44 height 25
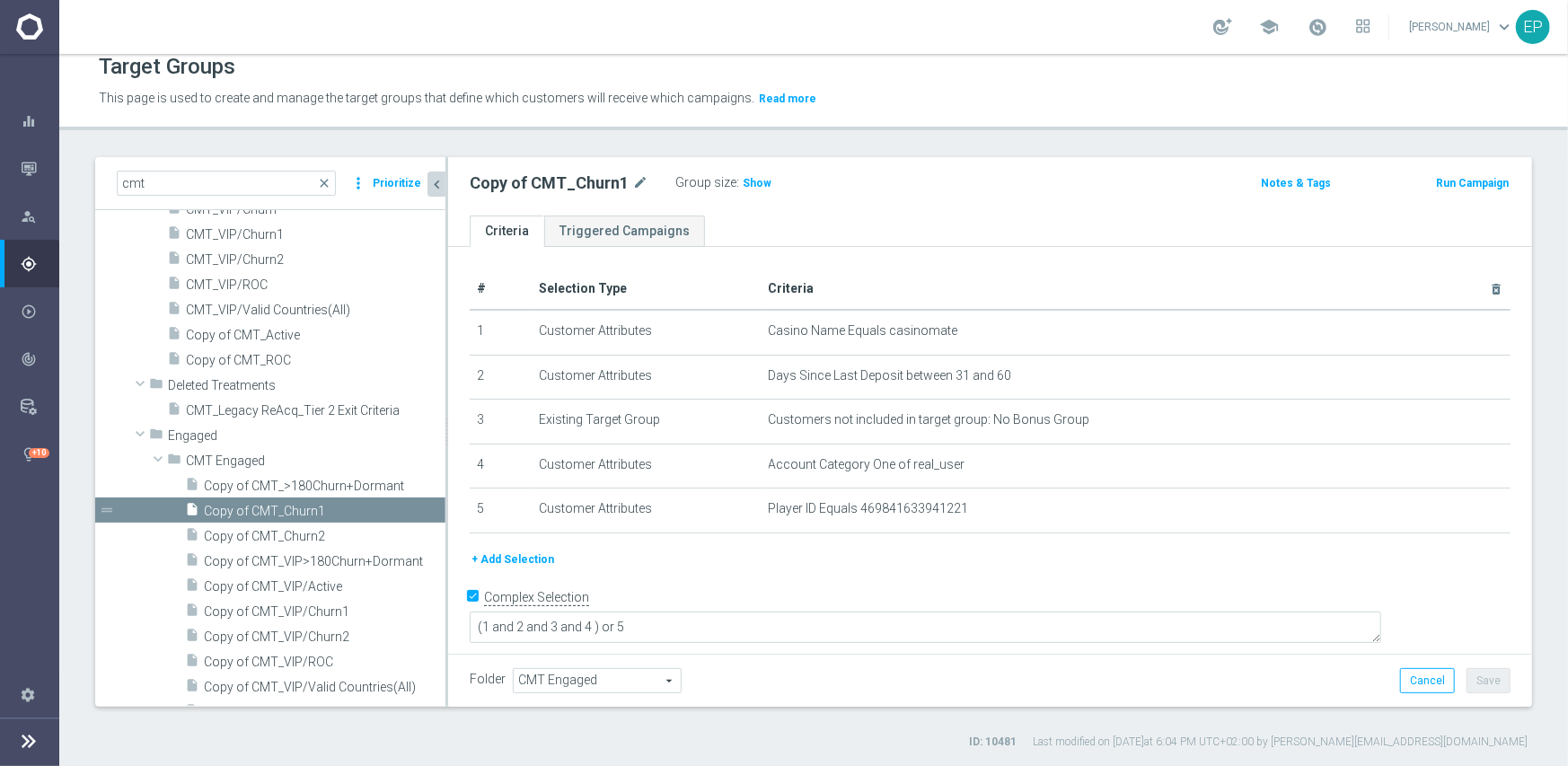
scroll to position [336, 0]
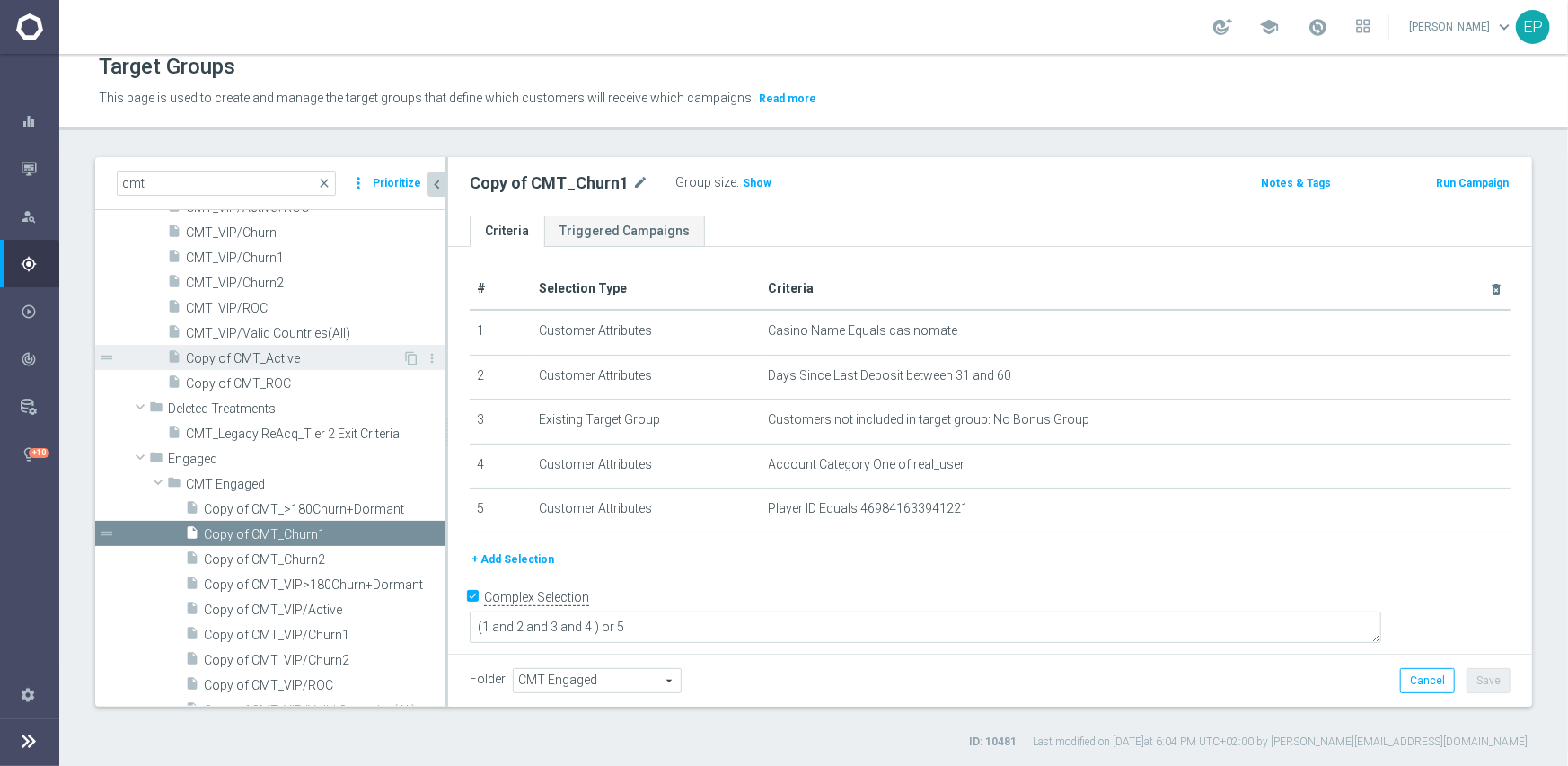
click at [273, 351] on span "Copy of CMT_Active" at bounding box center [294, 358] width 217 height 15
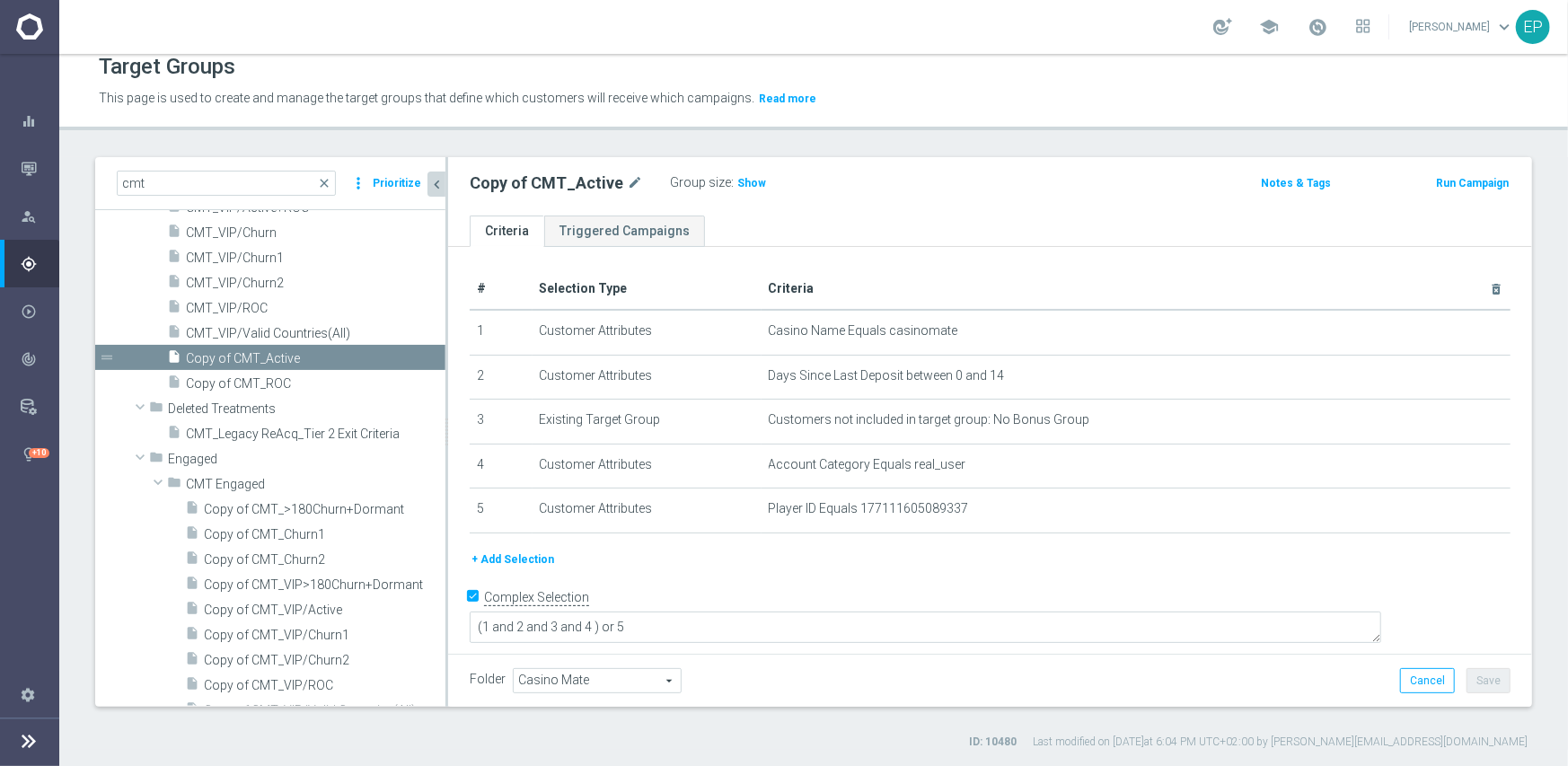
click at [612, 669] on span "Casino Mate" at bounding box center [596, 681] width 167 height 23
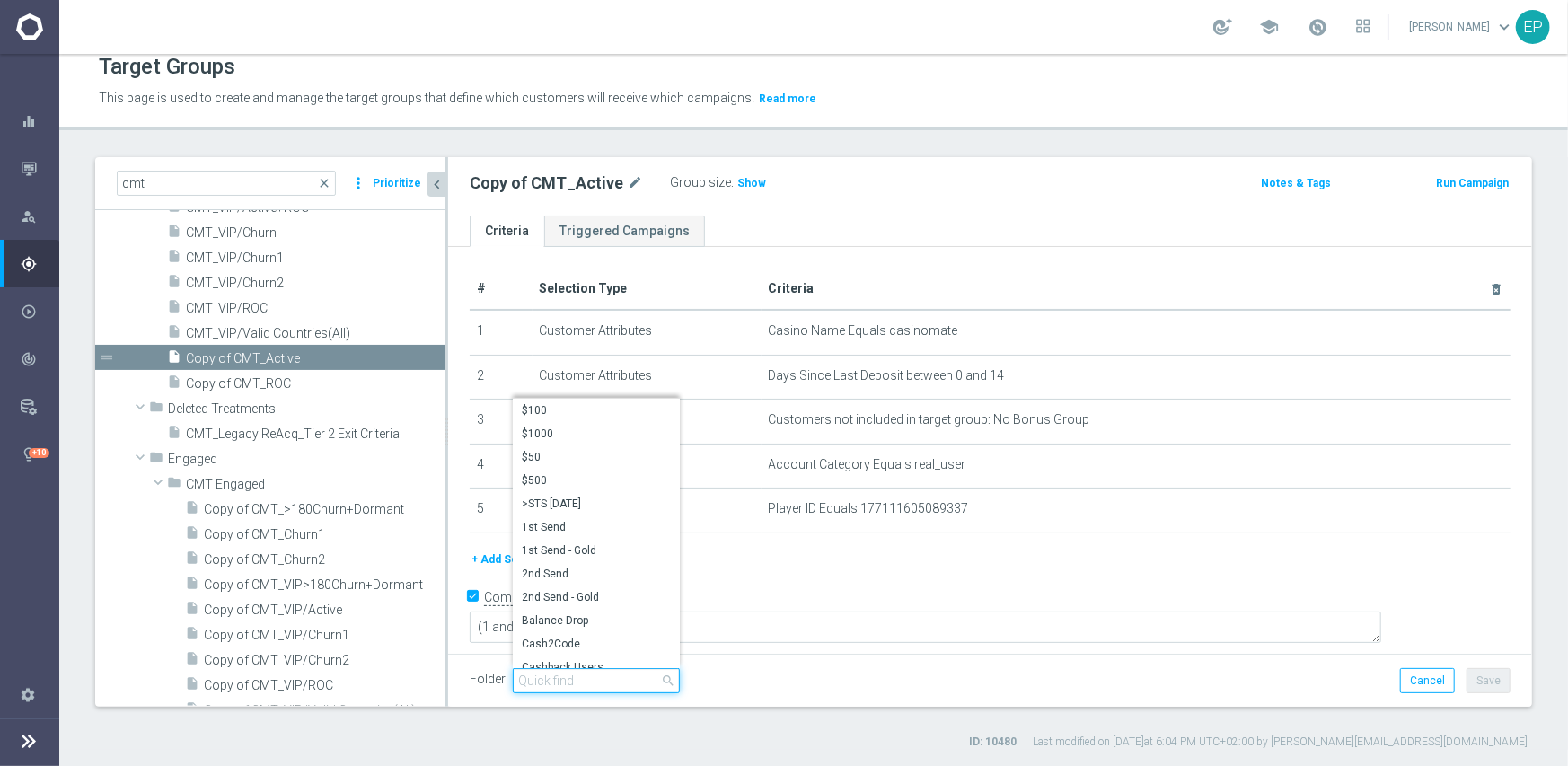
click at [589, 676] on input "search" at bounding box center [595, 681] width 167 height 25
paste input "cmt engag"
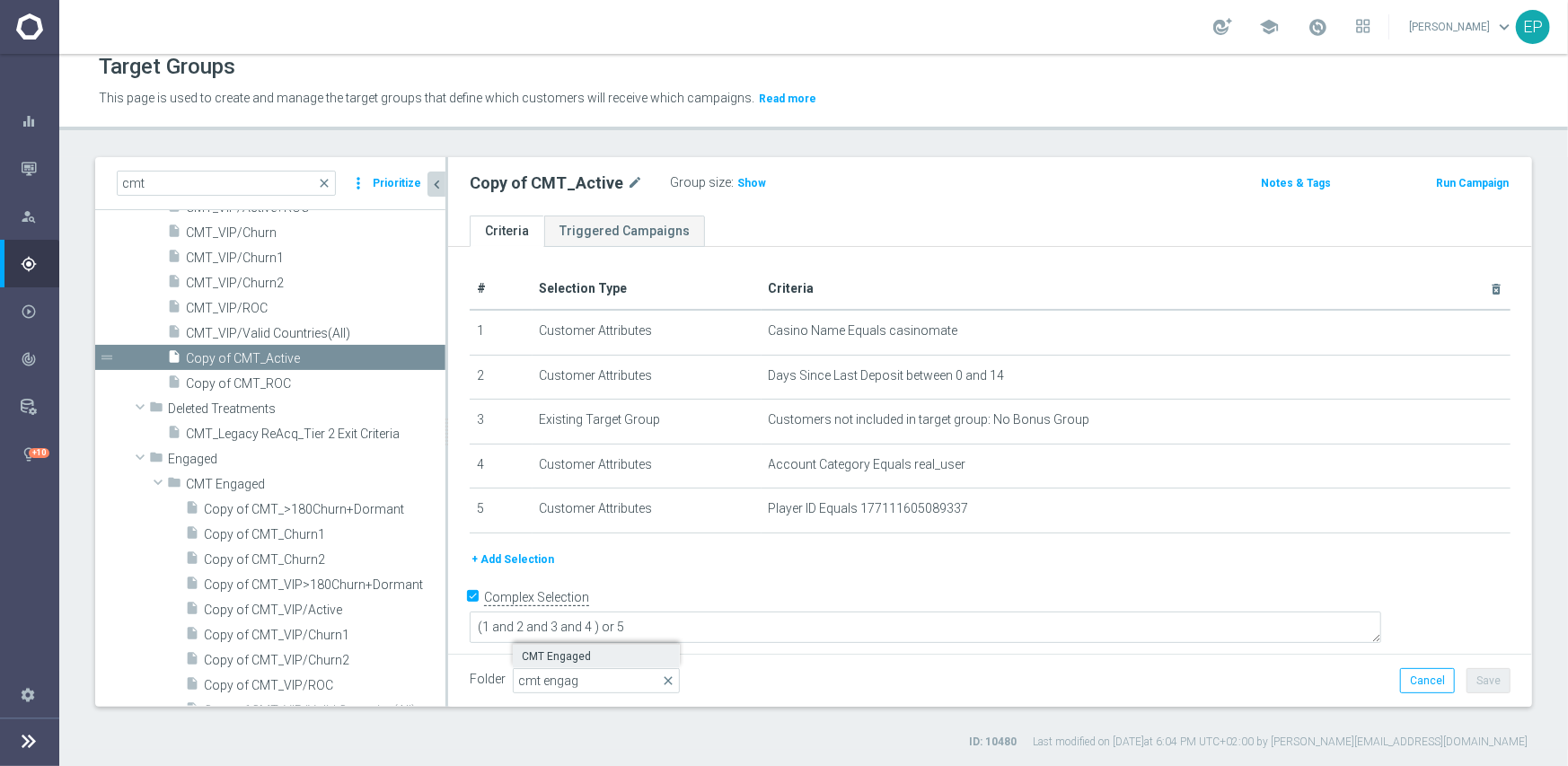
click at [558, 658] on span "CMT Engaged" at bounding box center [595, 657] width 149 height 14
click at [1473, 678] on button "Save" at bounding box center [1489, 681] width 44 height 25
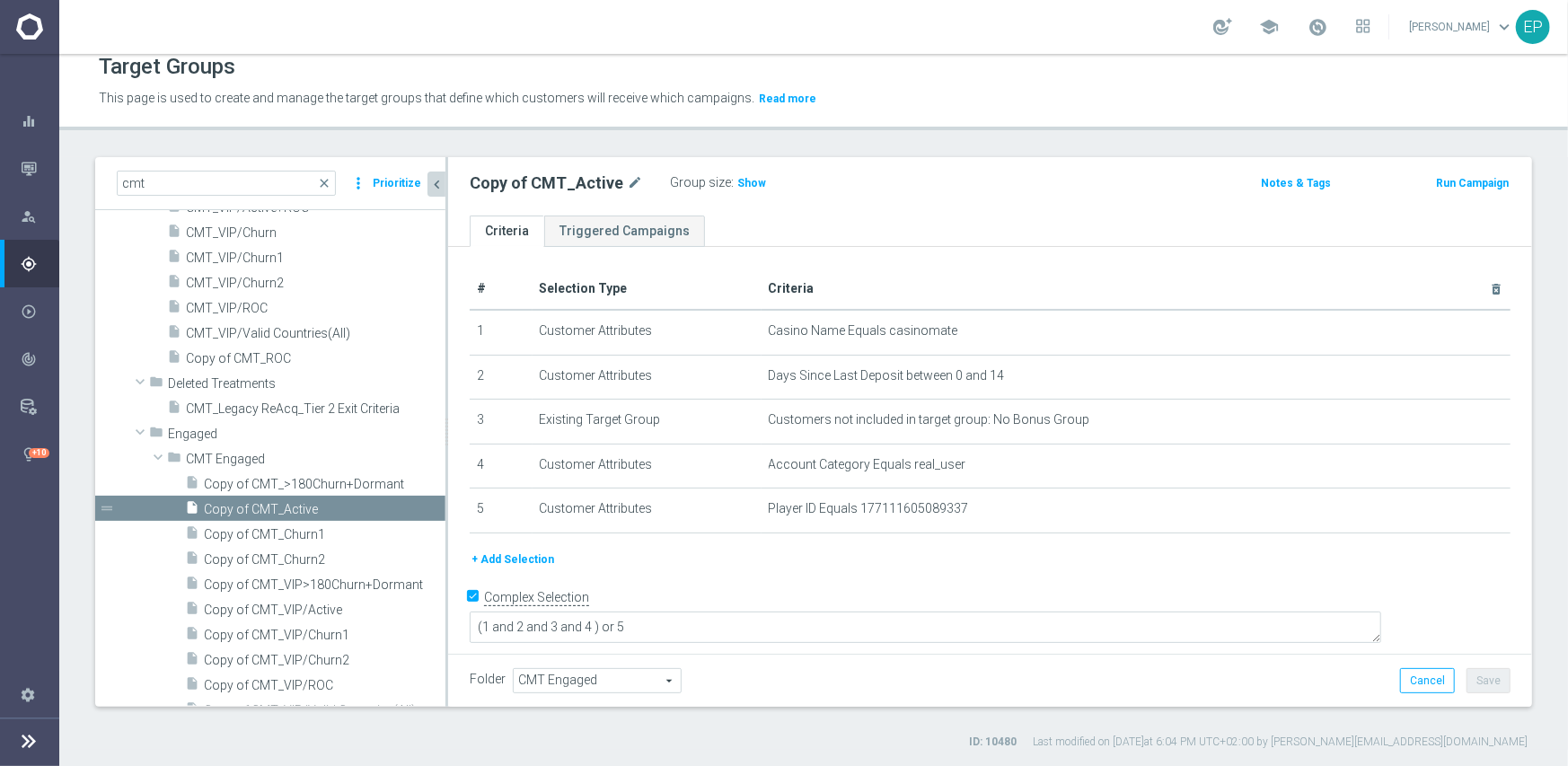
scroll to position [312, 0]
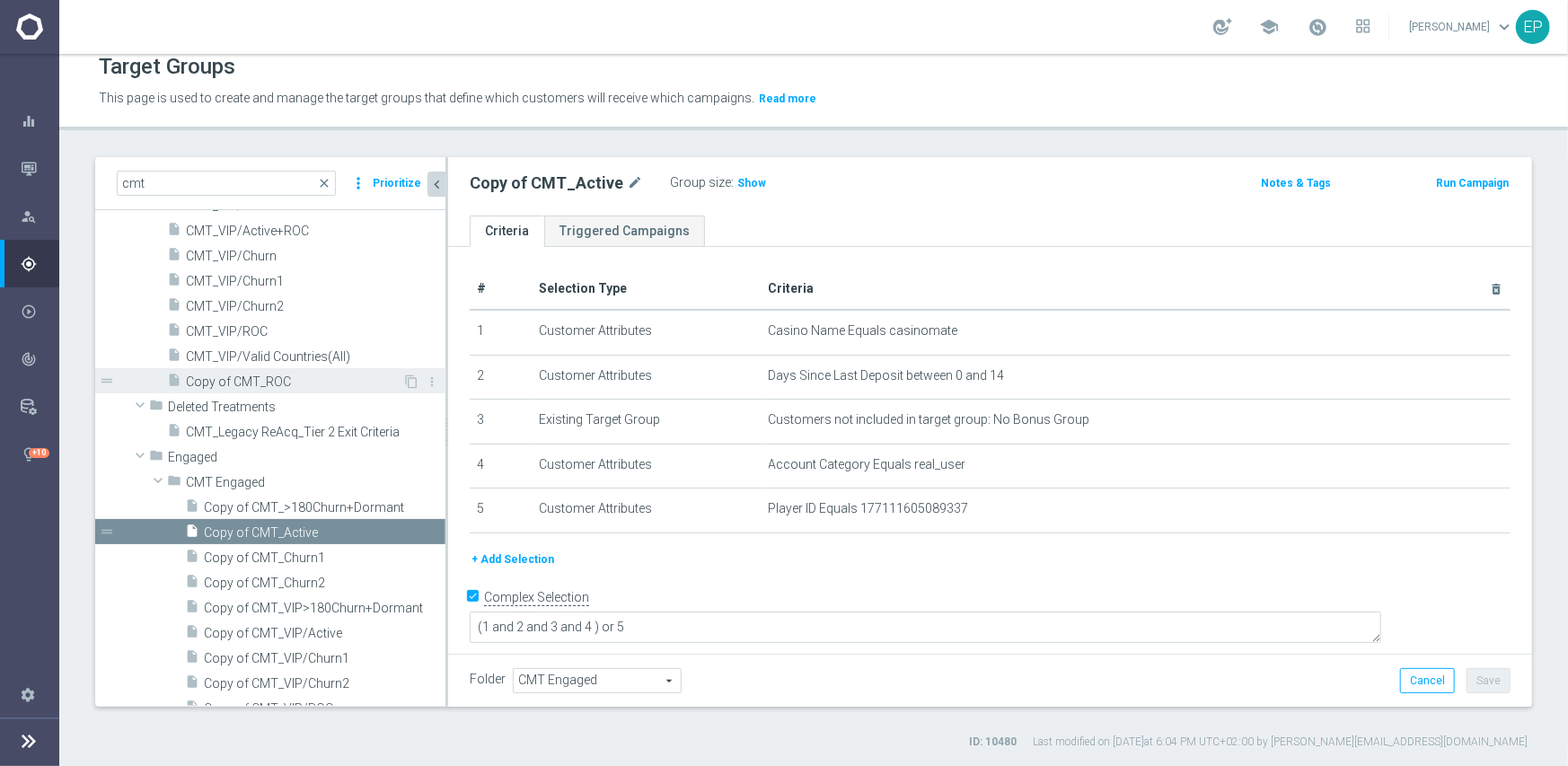
click at [224, 384] on span "Copy of CMT_ROC" at bounding box center [294, 382] width 217 height 15
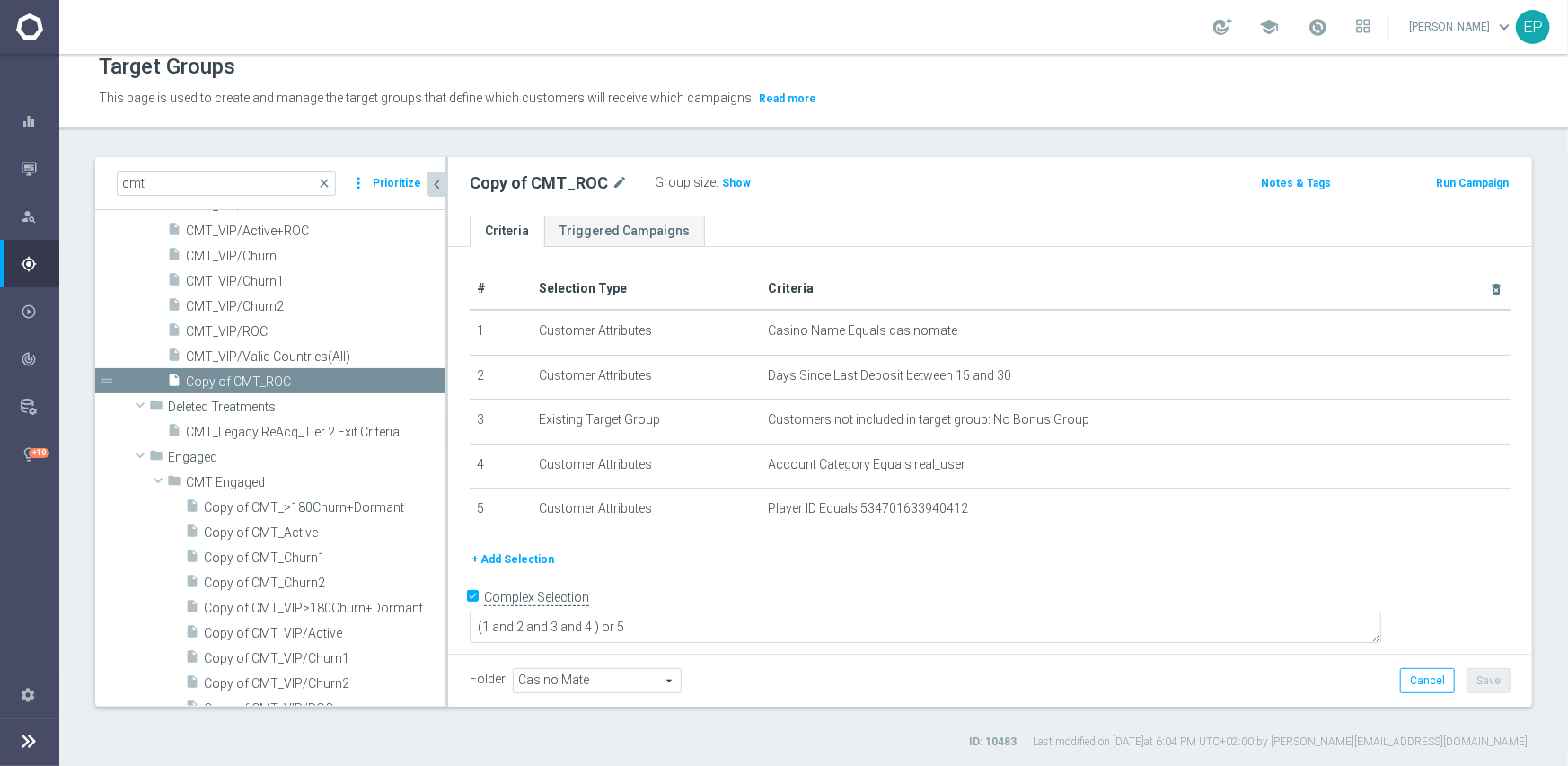
click at [579, 676] on span "Casino Mate" at bounding box center [596, 681] width 167 height 23
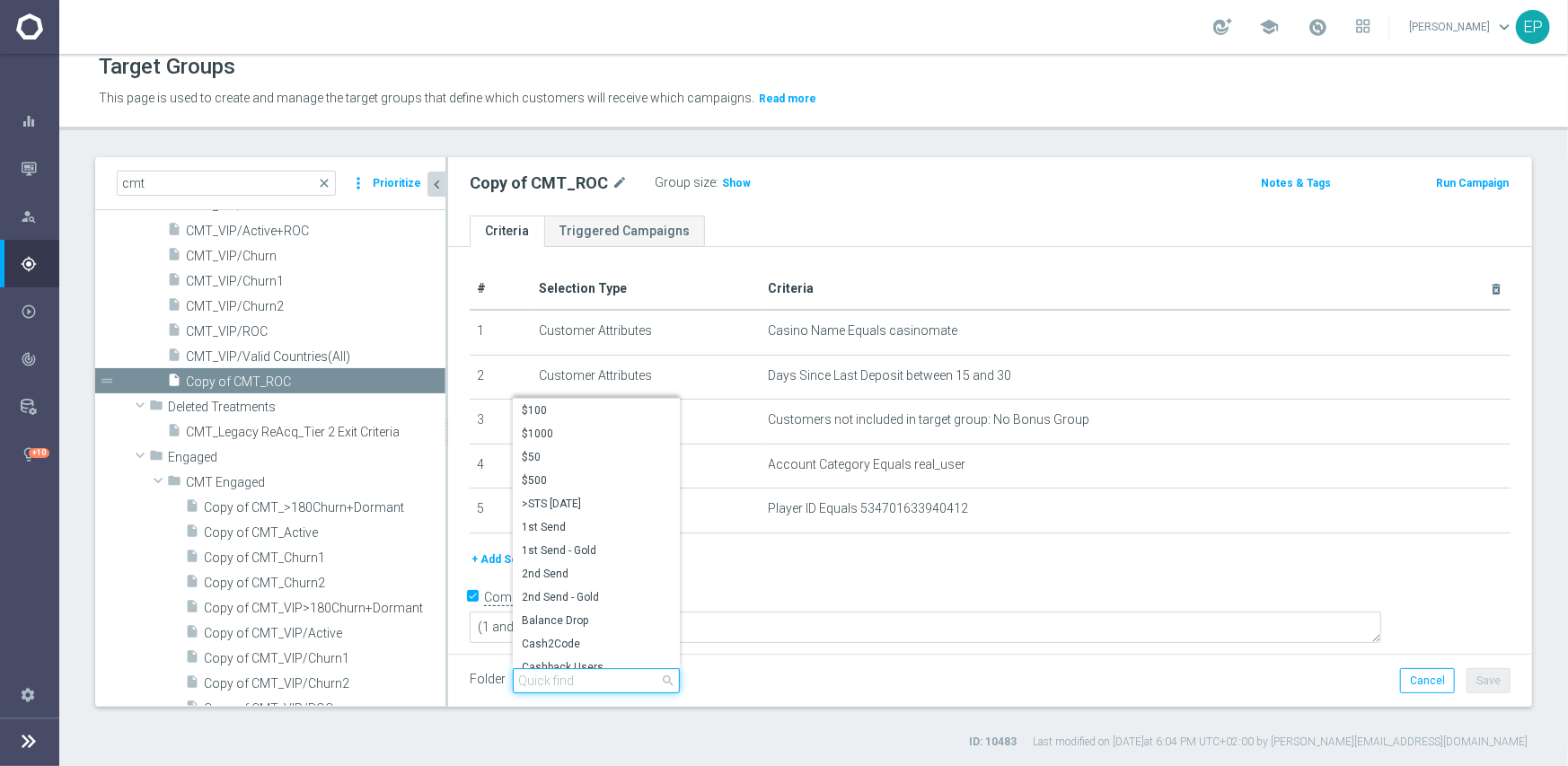
click at [612, 679] on input "search" at bounding box center [595, 681] width 167 height 25
paste input "cmt engag"
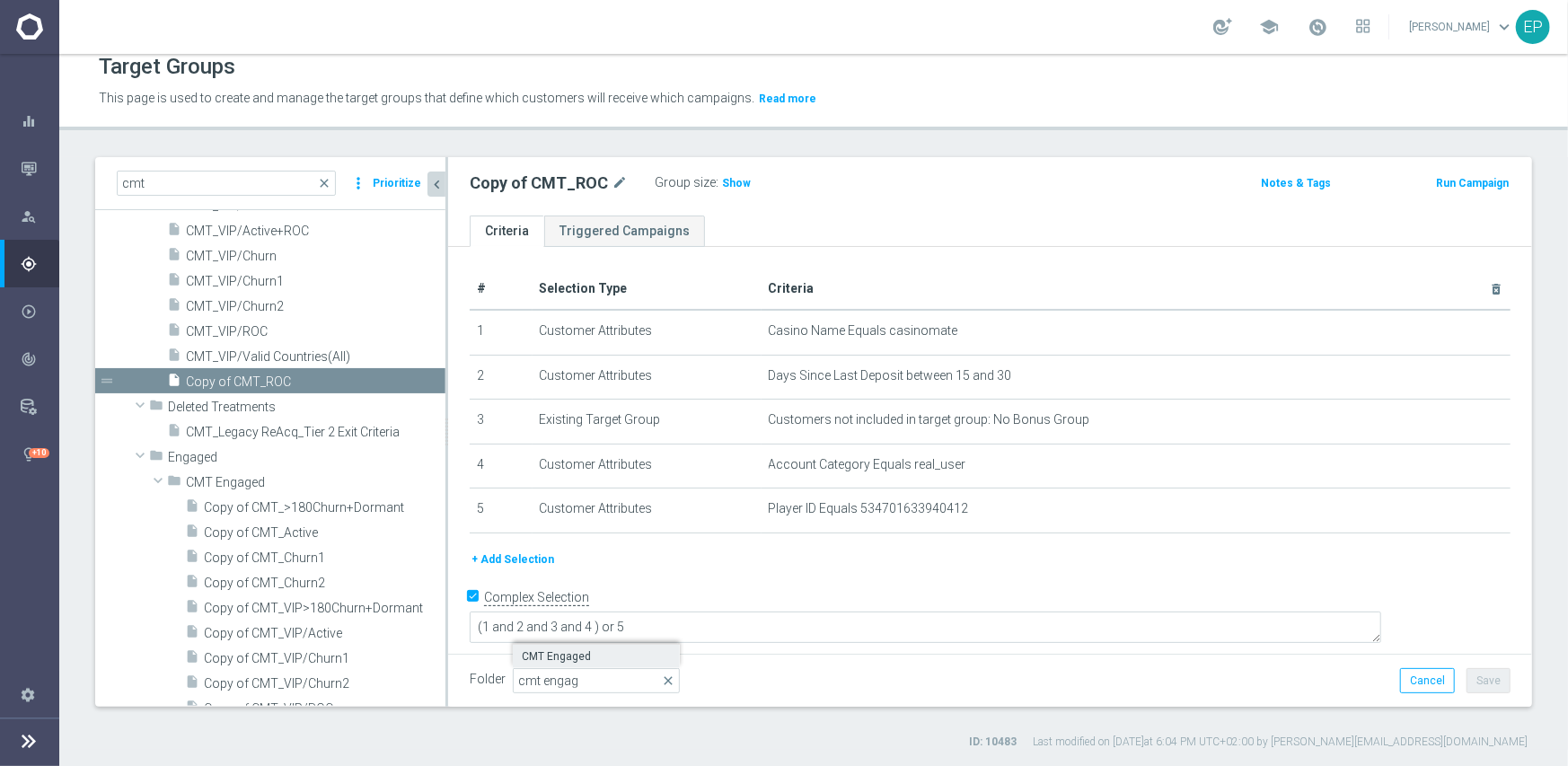
click at [552, 654] on span "CMT Engaged" at bounding box center [595, 657] width 149 height 14
click at [1480, 684] on button "Save" at bounding box center [1489, 681] width 44 height 25
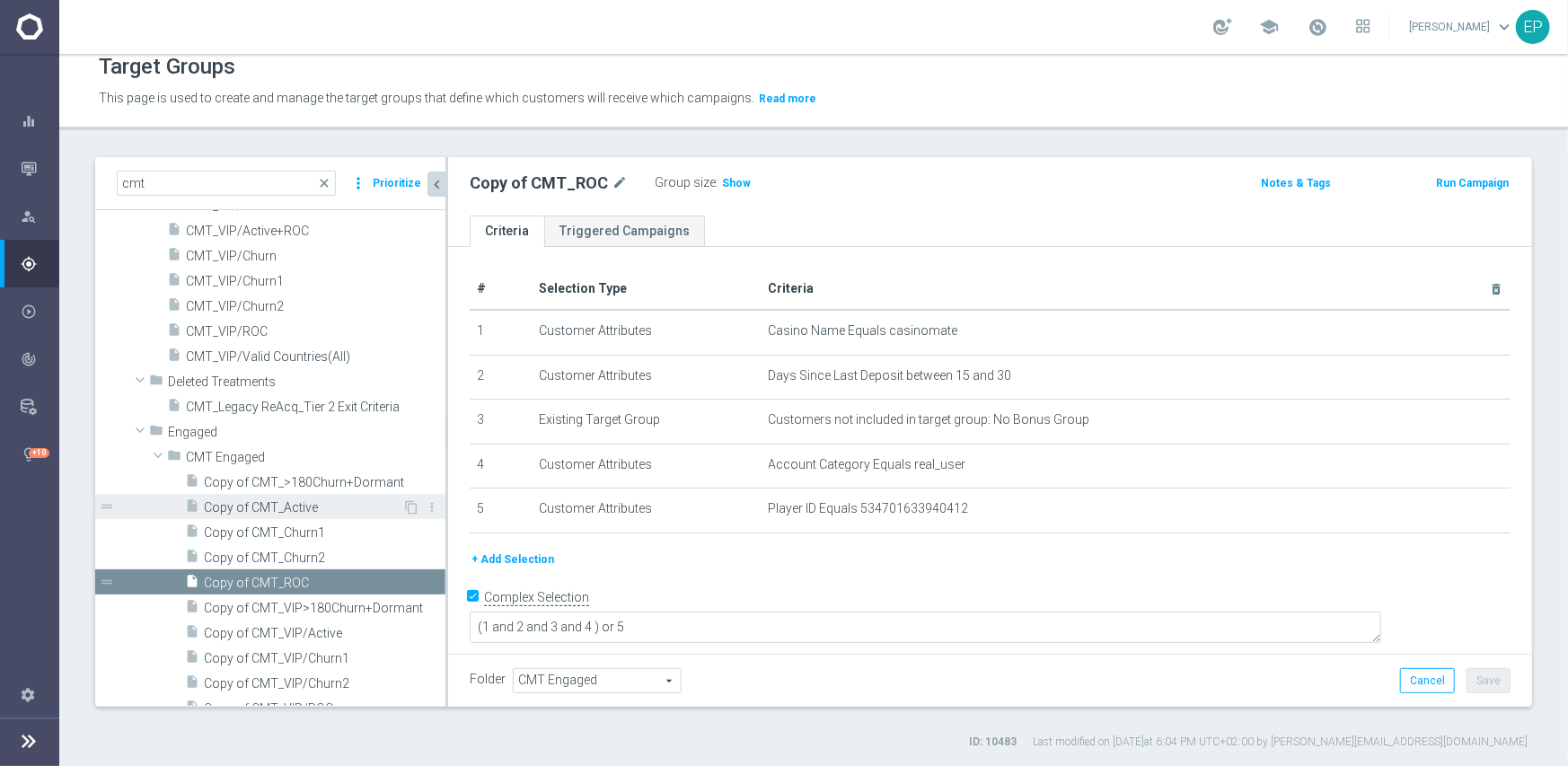
scroll to position [359, 0]
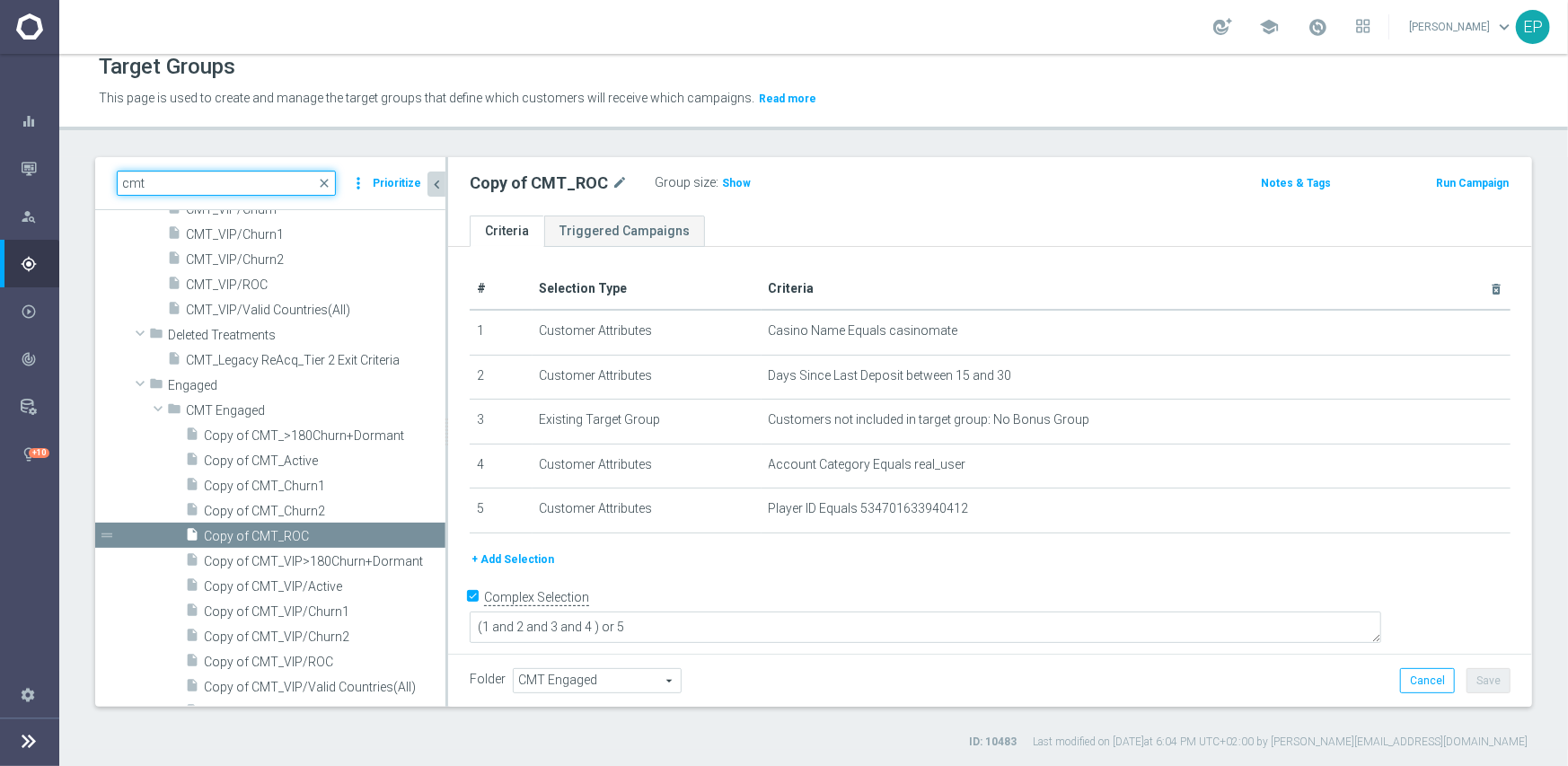
drag, startPoint x: 147, startPoint y: 180, endPoint x: 104, endPoint y: 180, distance: 43.0
click at [104, 180] on div "cmt close more_vert Prioritize" at bounding box center [271, 183] width 350 height 53
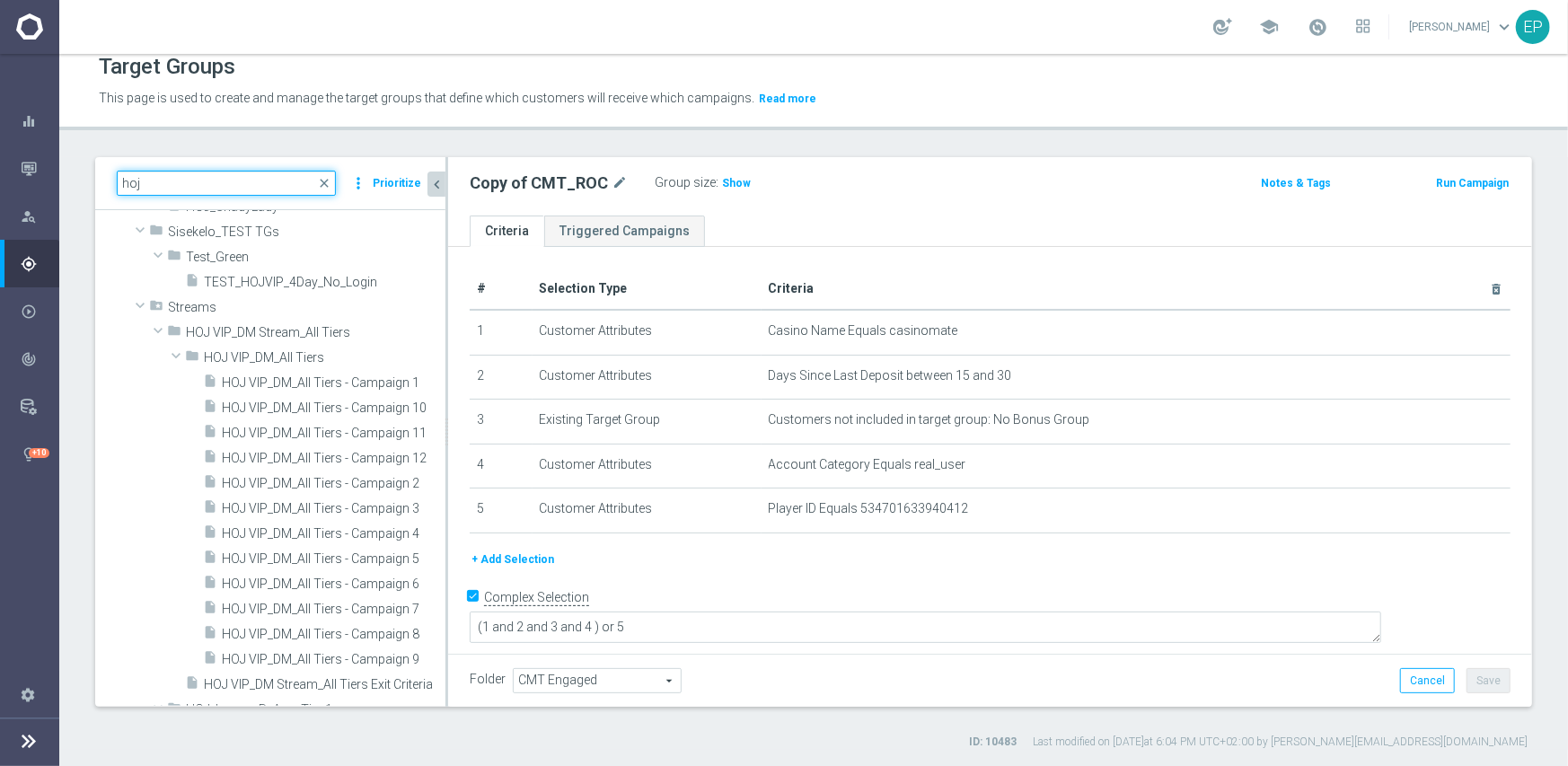
scroll to position [1527, 0]
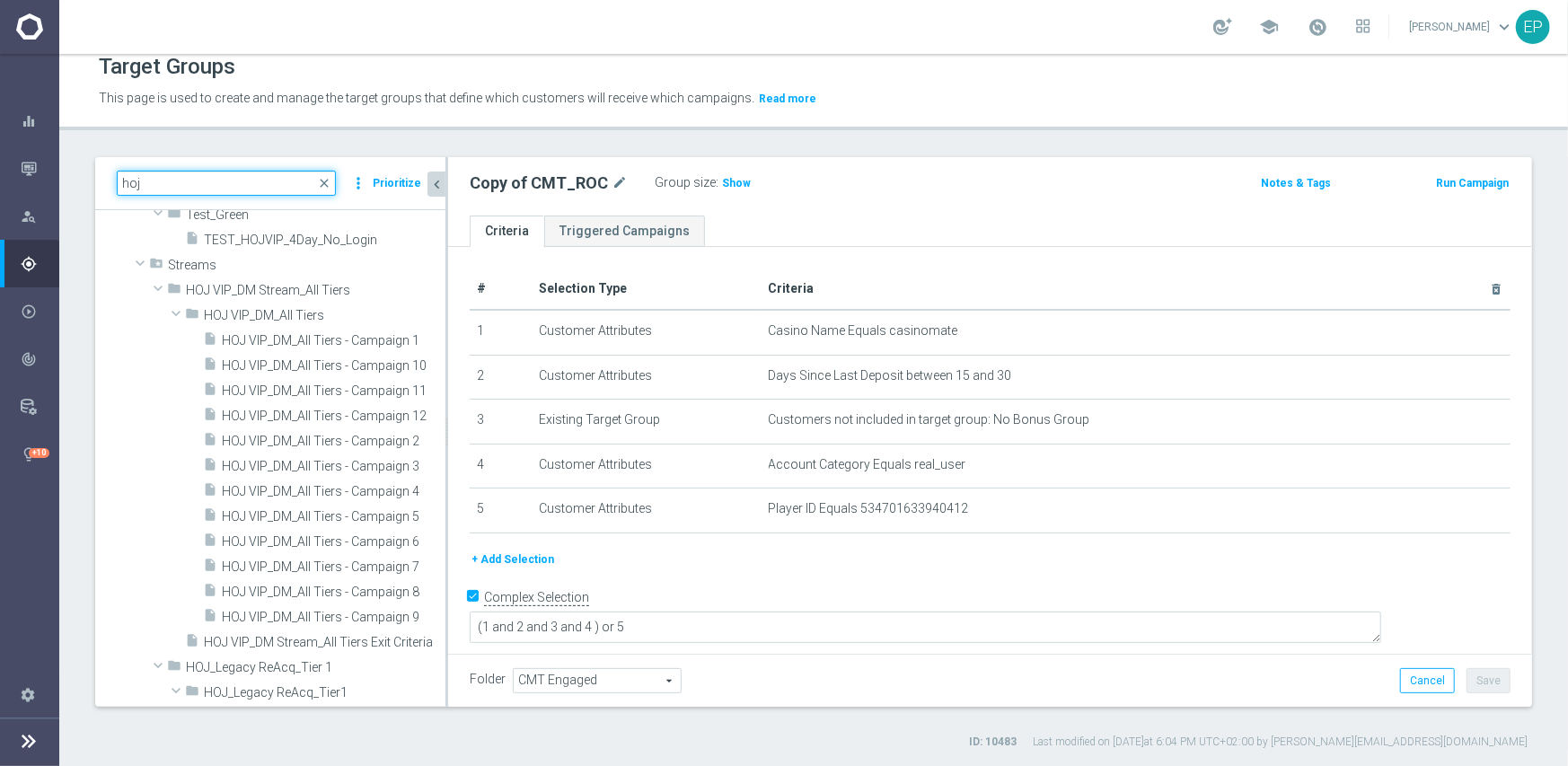
click at [122, 189] on input "hoj" at bounding box center [226, 183] width 219 height 25
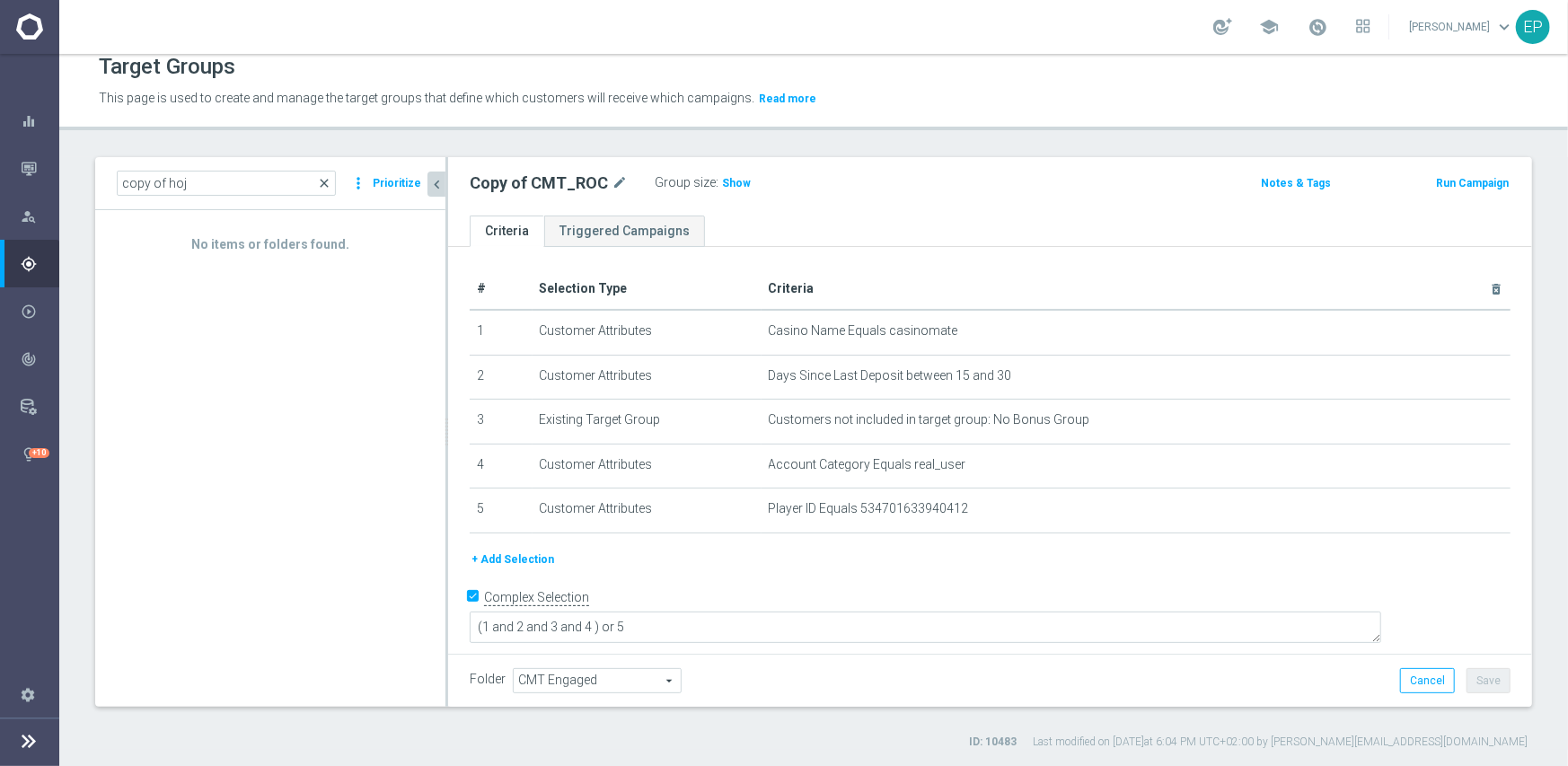
click at [325, 176] on span "close" at bounding box center [324, 183] width 14 height 14
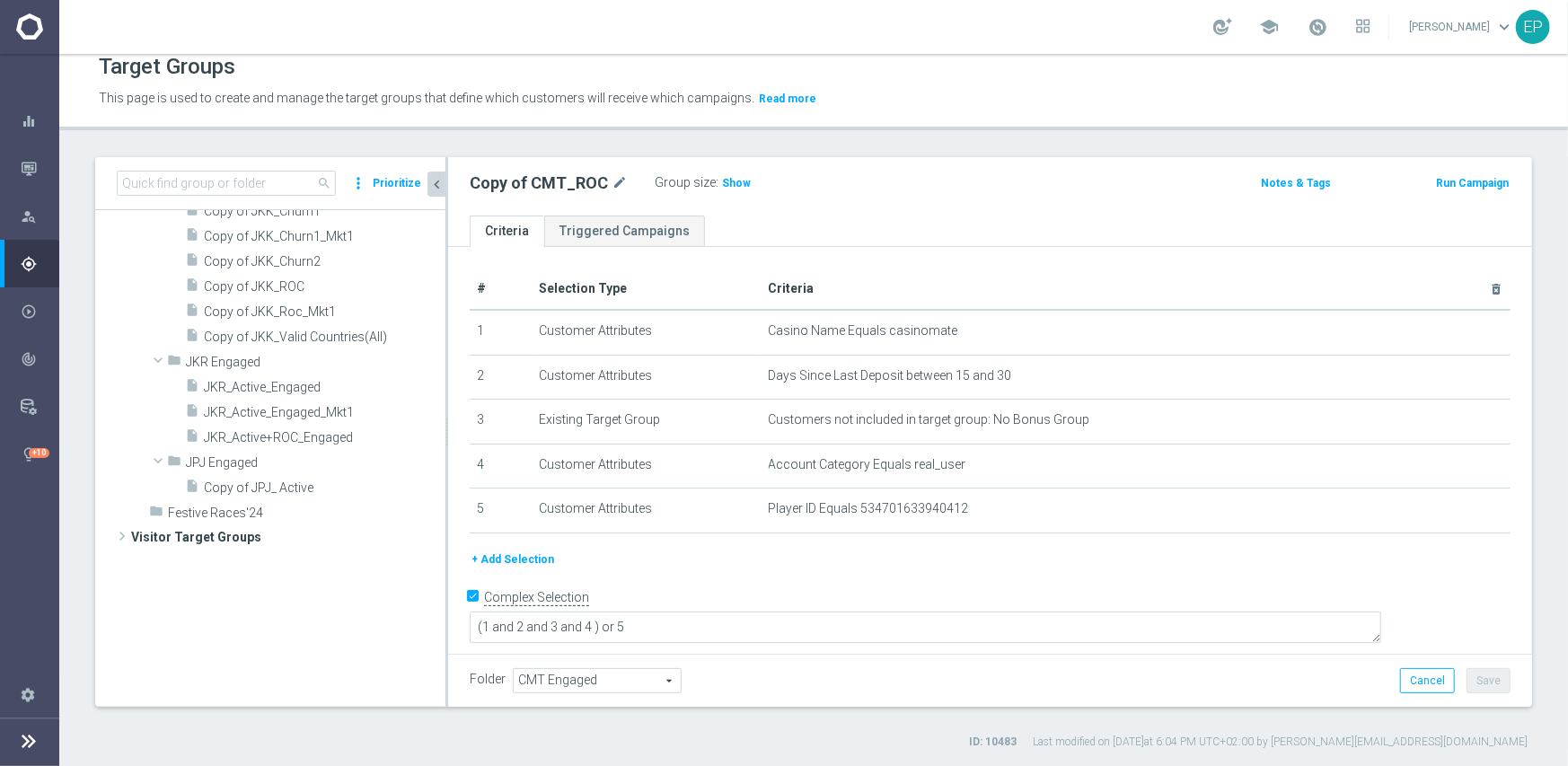
scroll to position [616, 0]
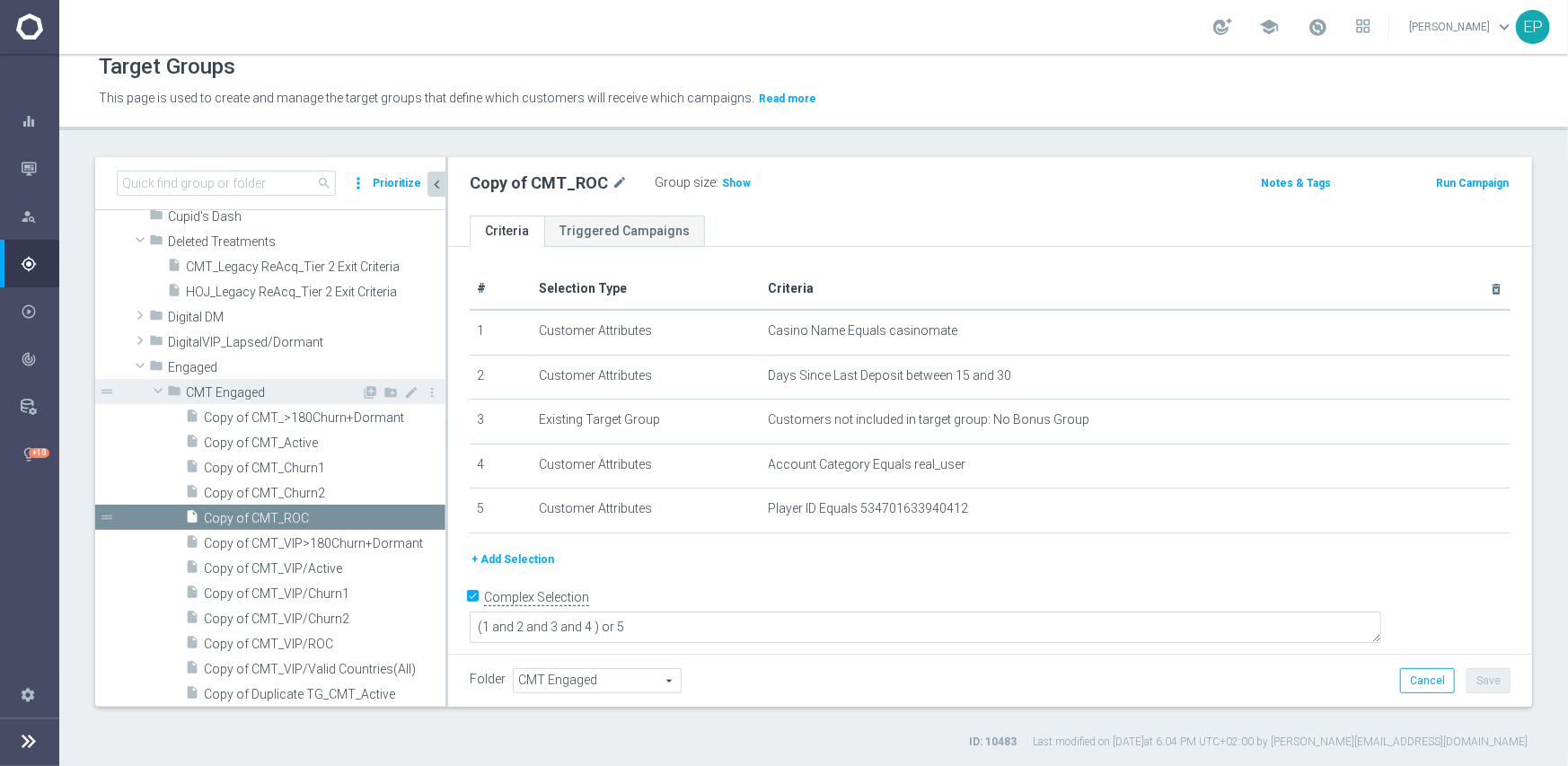
click at [157, 390] on span at bounding box center [158, 391] width 22 height 18
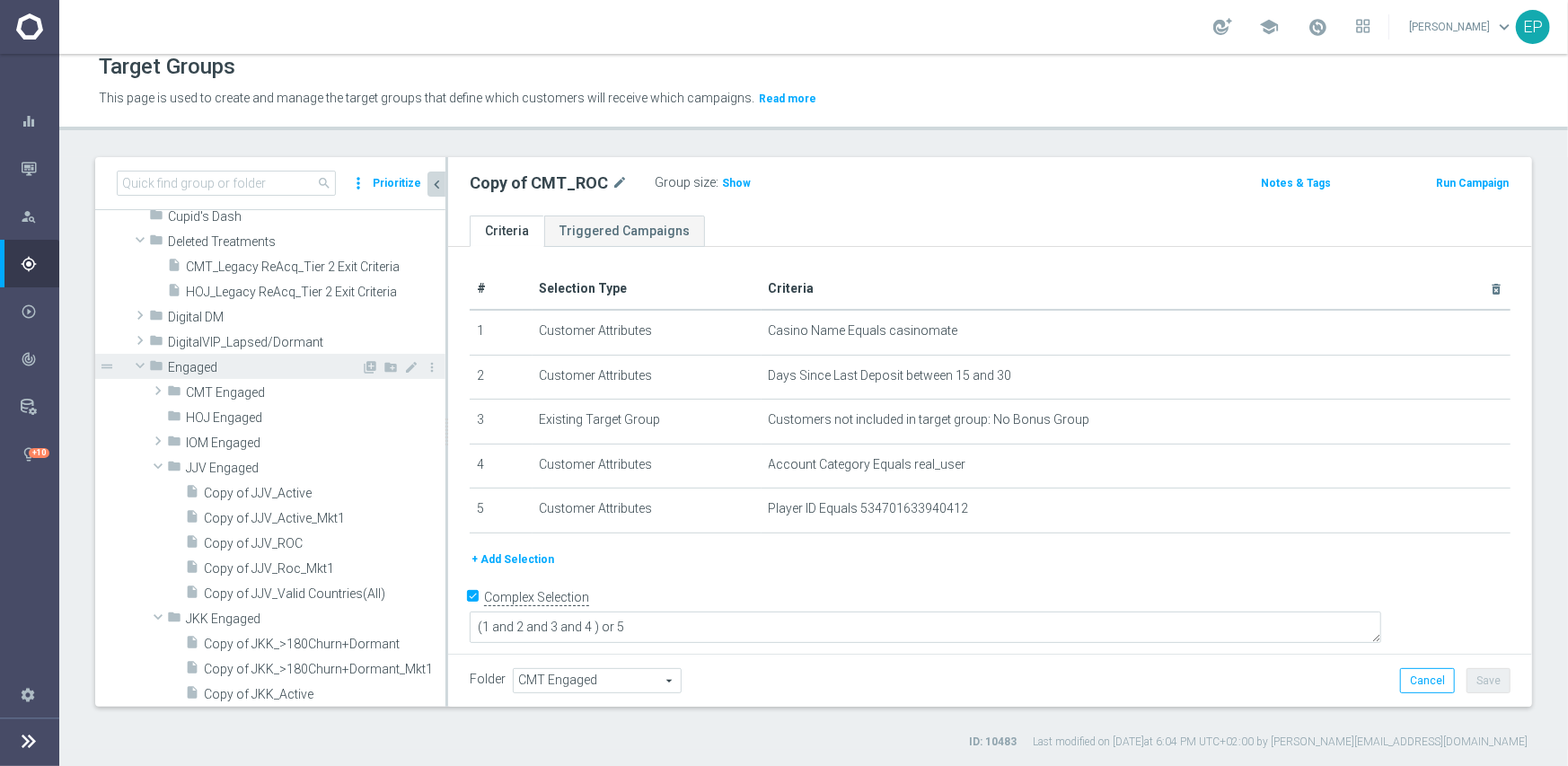
click at [138, 361] on span at bounding box center [140, 365] width 22 height 18
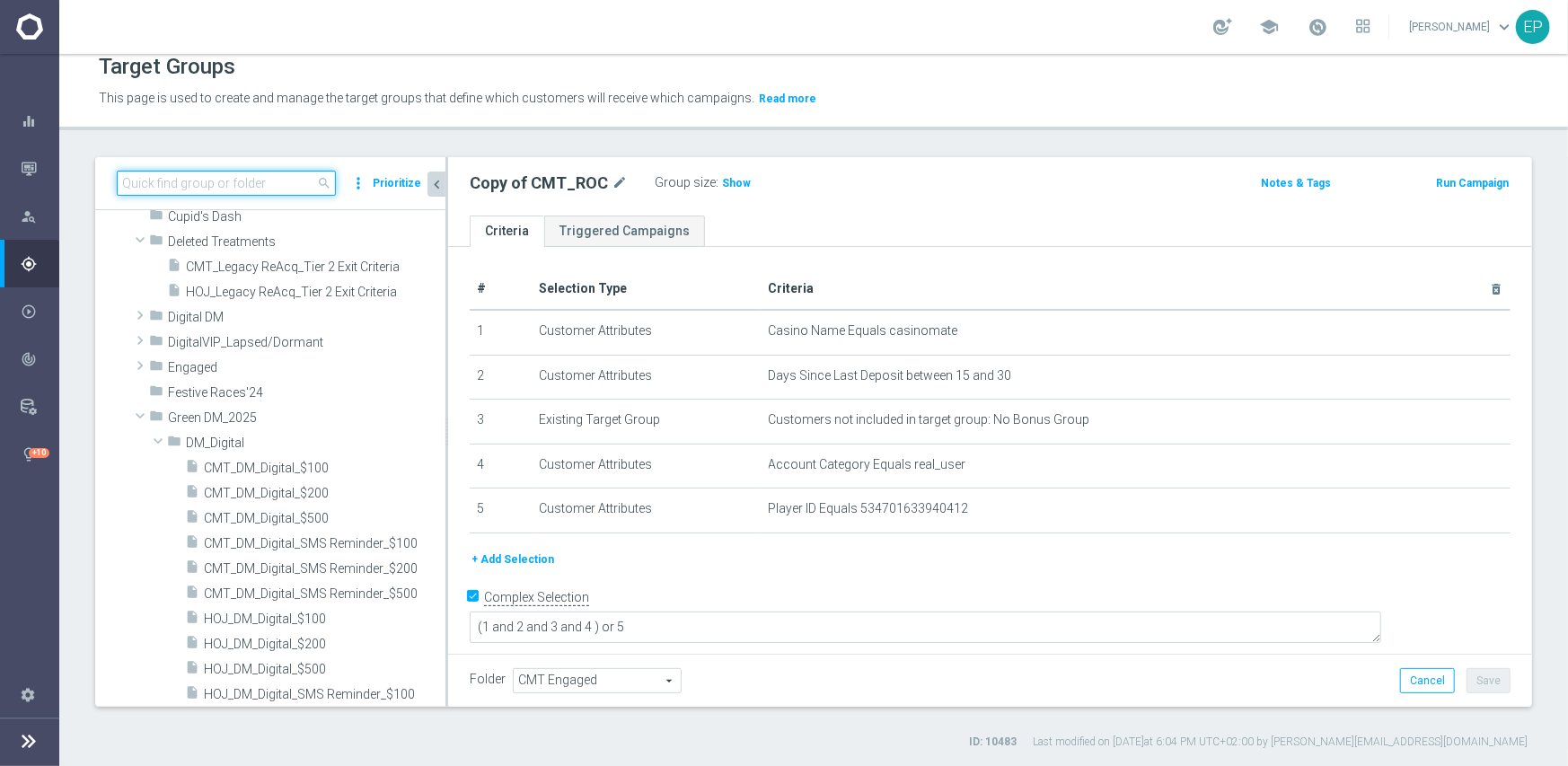
click at [226, 190] on input at bounding box center [226, 183] width 219 height 25
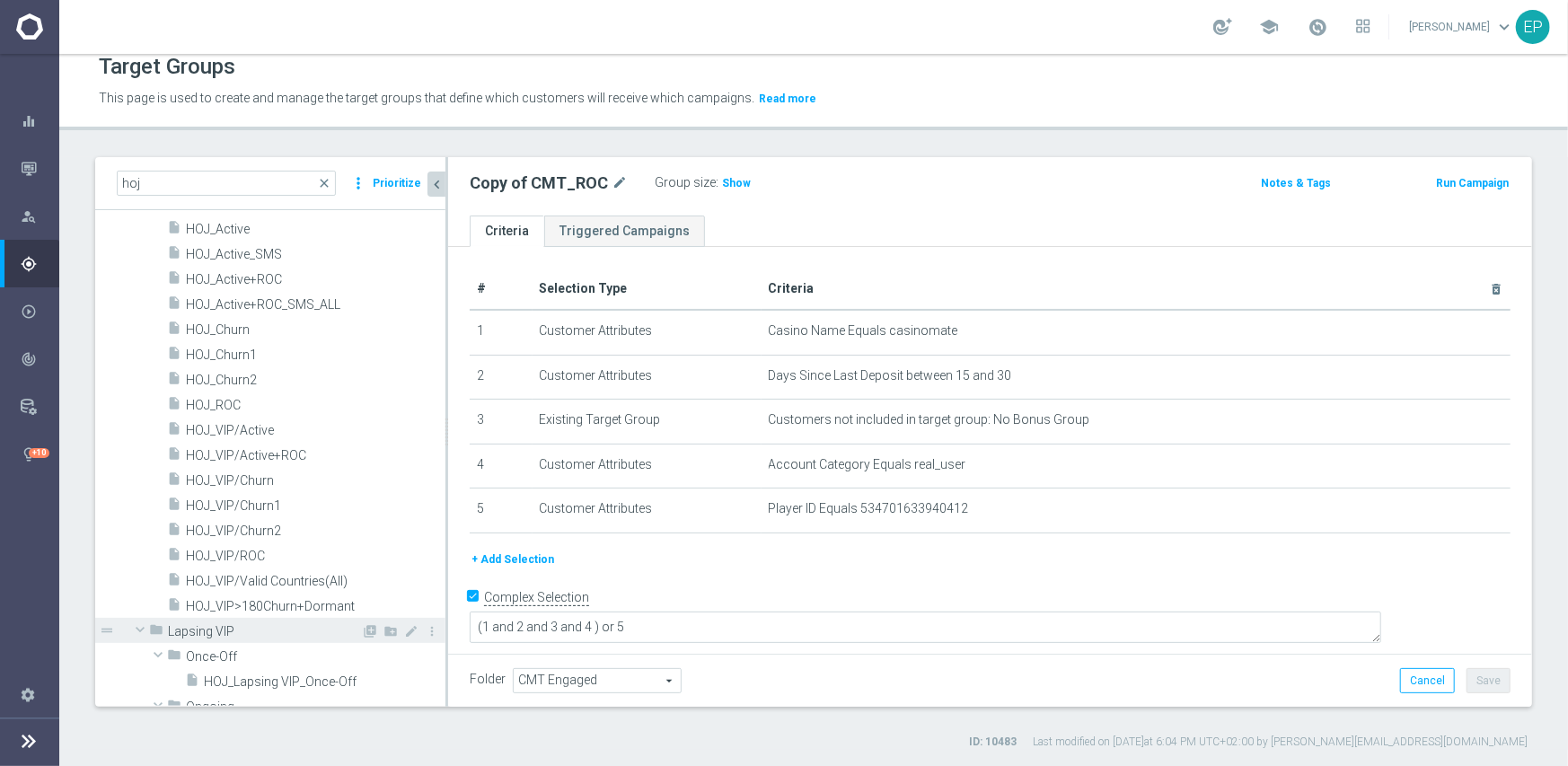
click at [135, 629] on span at bounding box center [140, 630] width 22 height 18
click at [136, 655] on span at bounding box center [140, 655] width 22 height 18
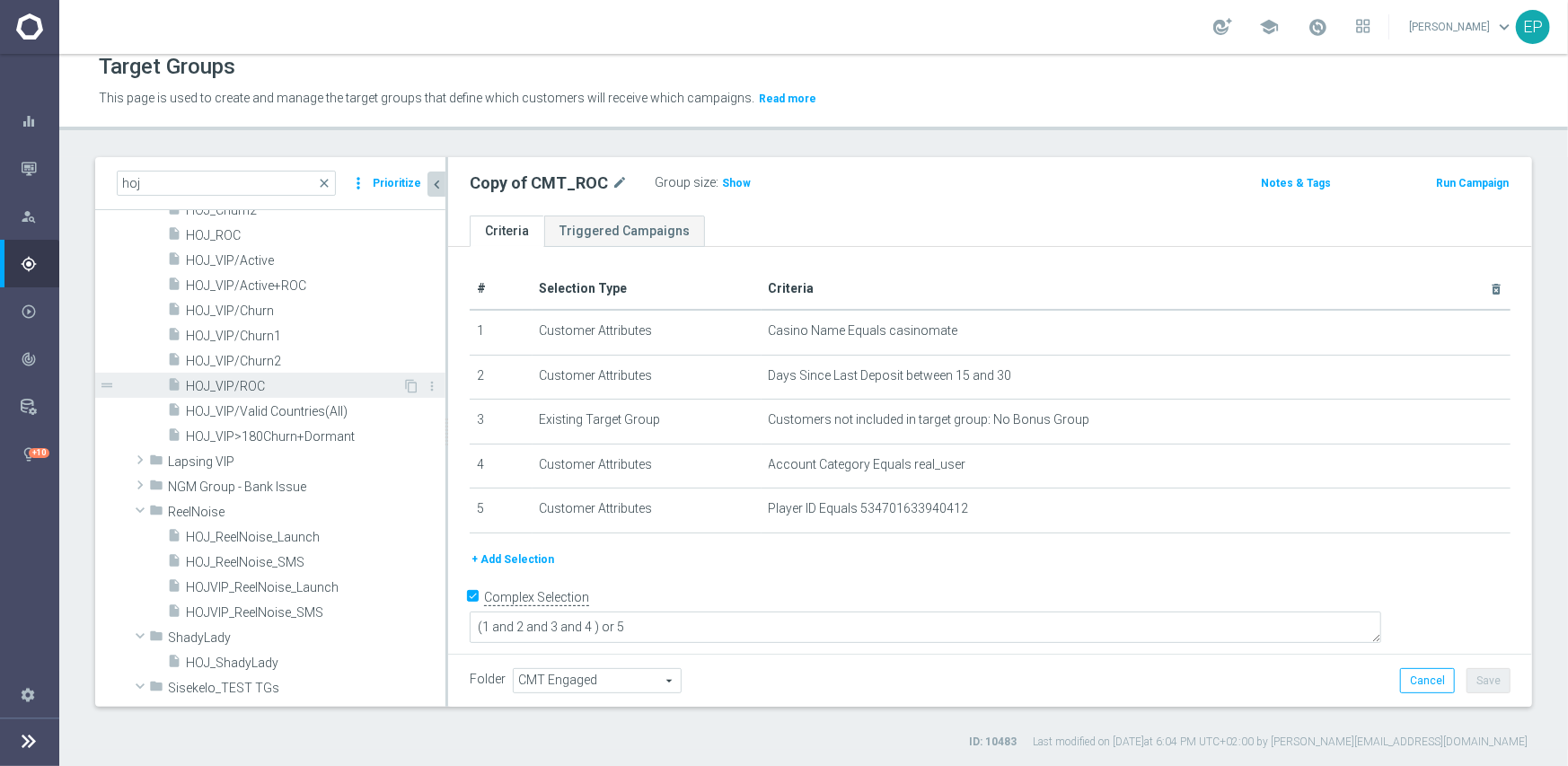
scroll to position [796, 0]
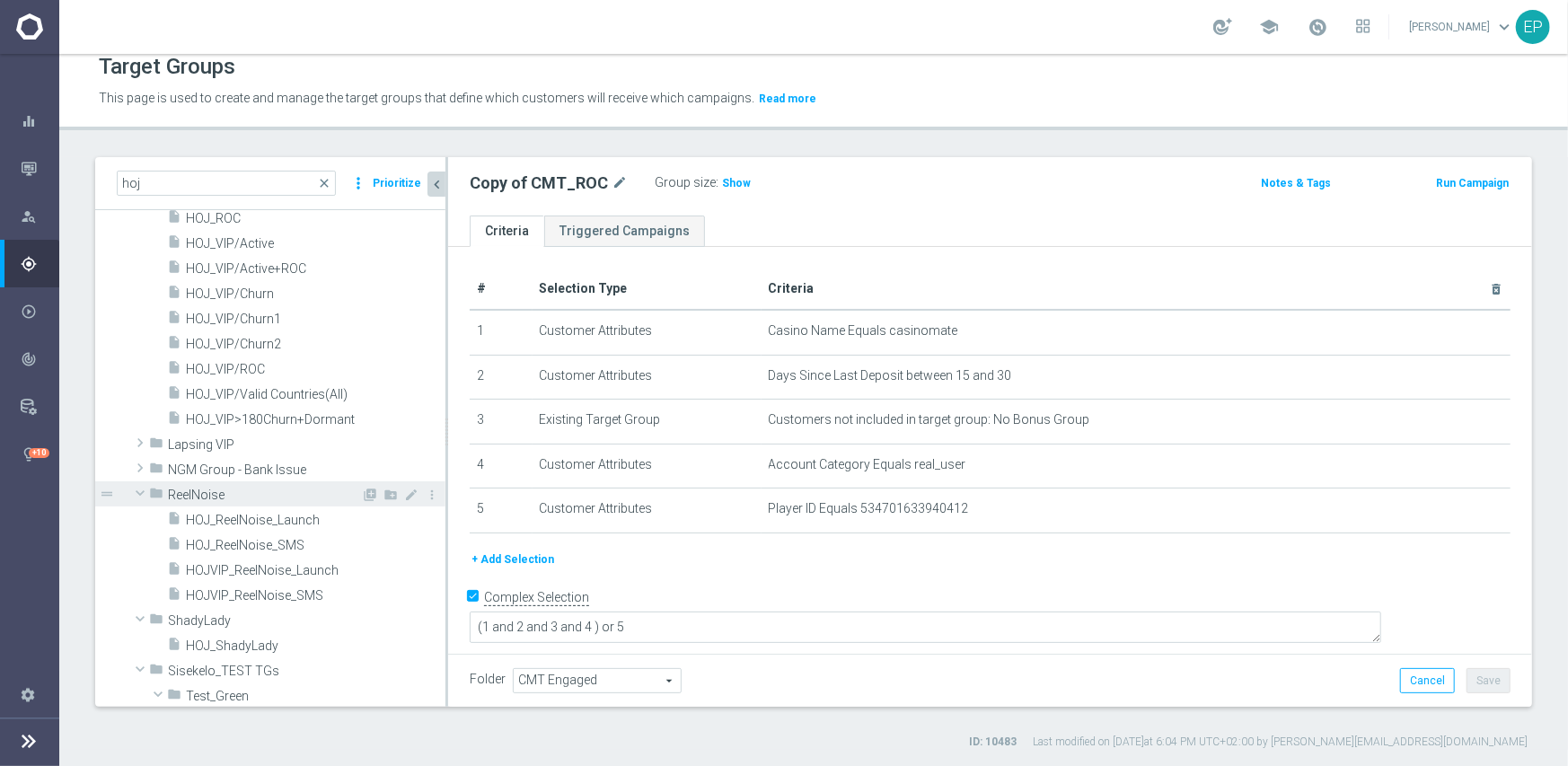
click at [134, 493] on span at bounding box center [140, 494] width 22 height 18
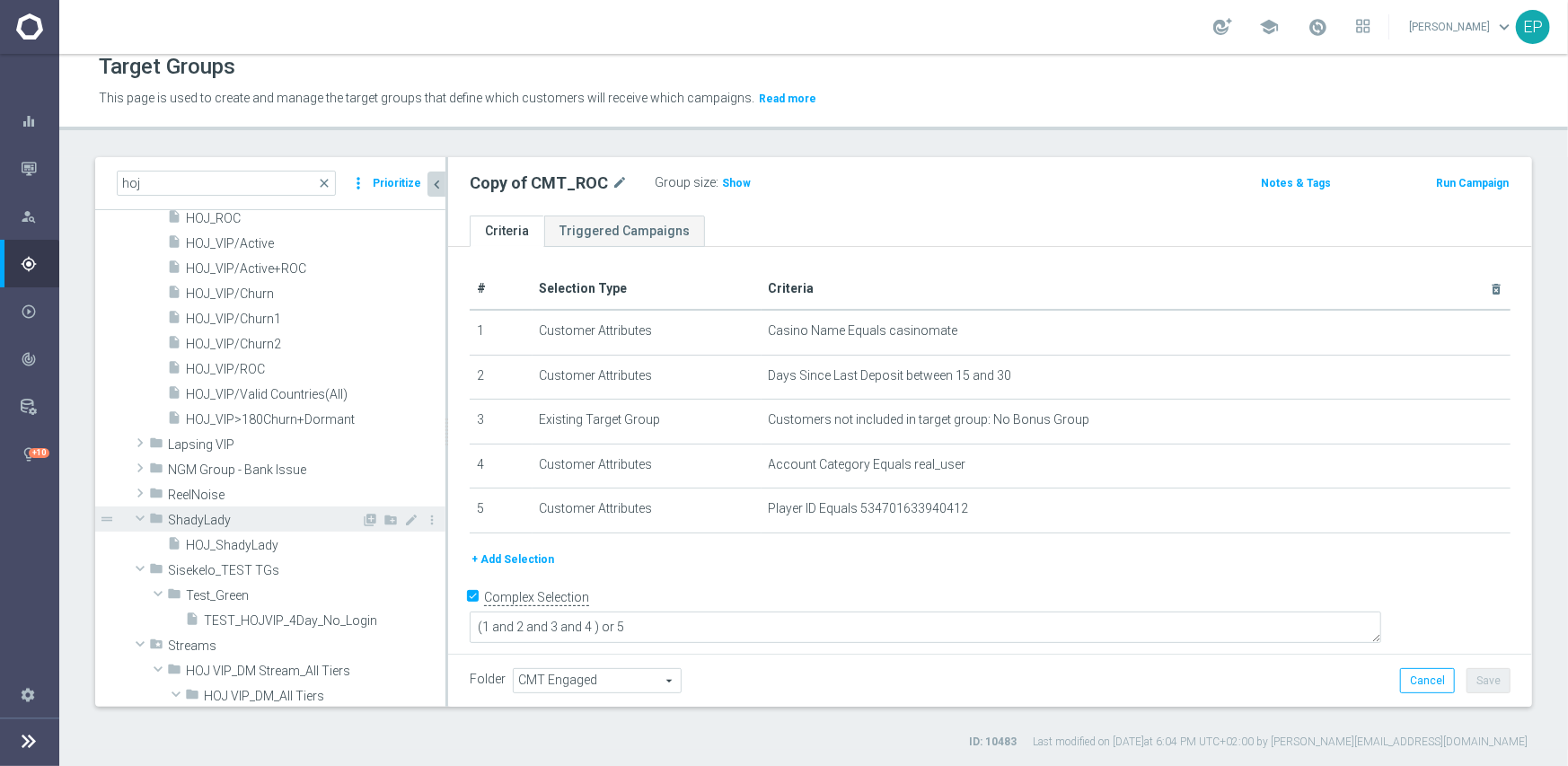
click at [134, 512] on span at bounding box center [140, 518] width 22 height 18
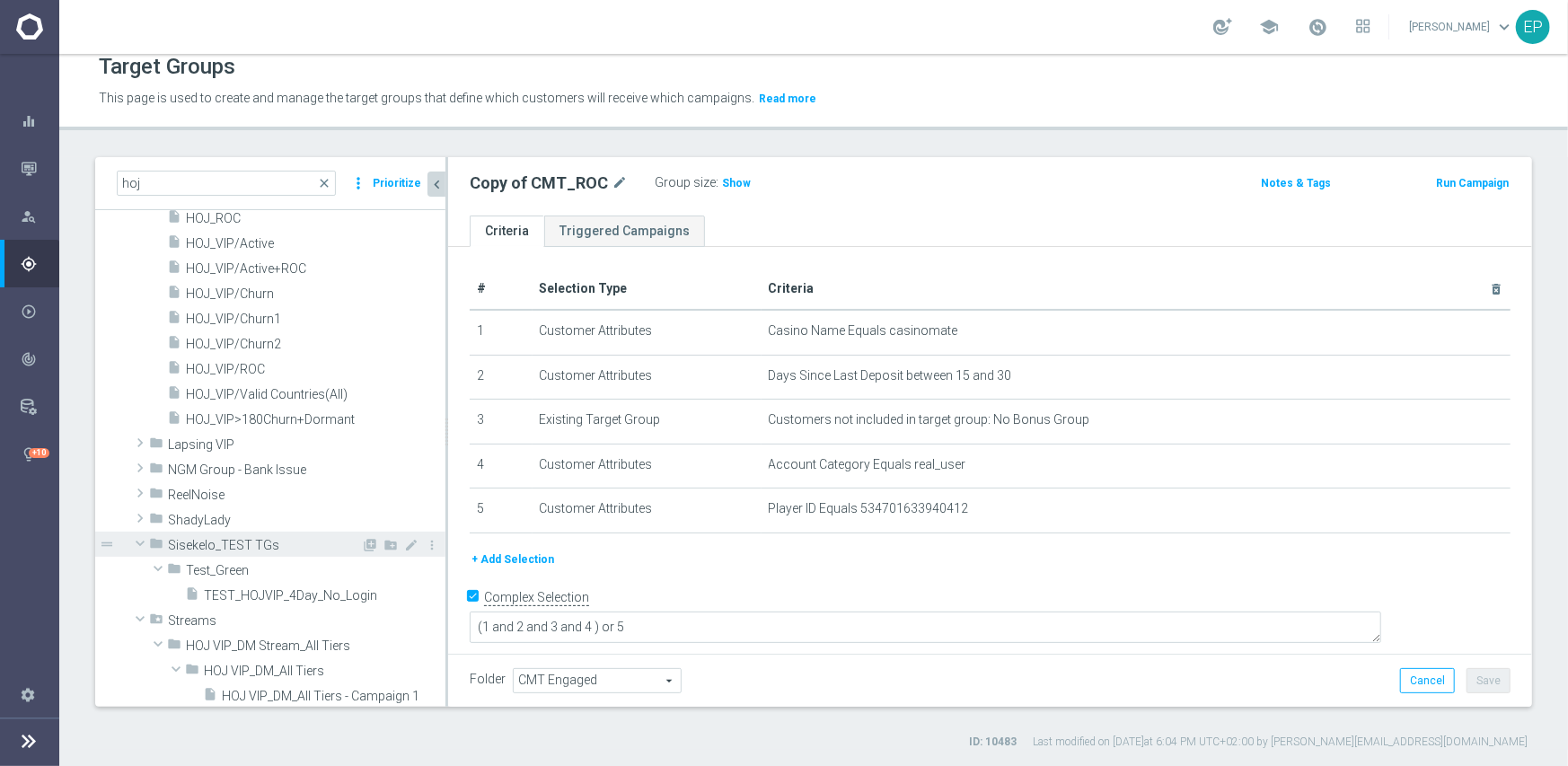
click at [135, 540] on span at bounding box center [140, 543] width 22 height 18
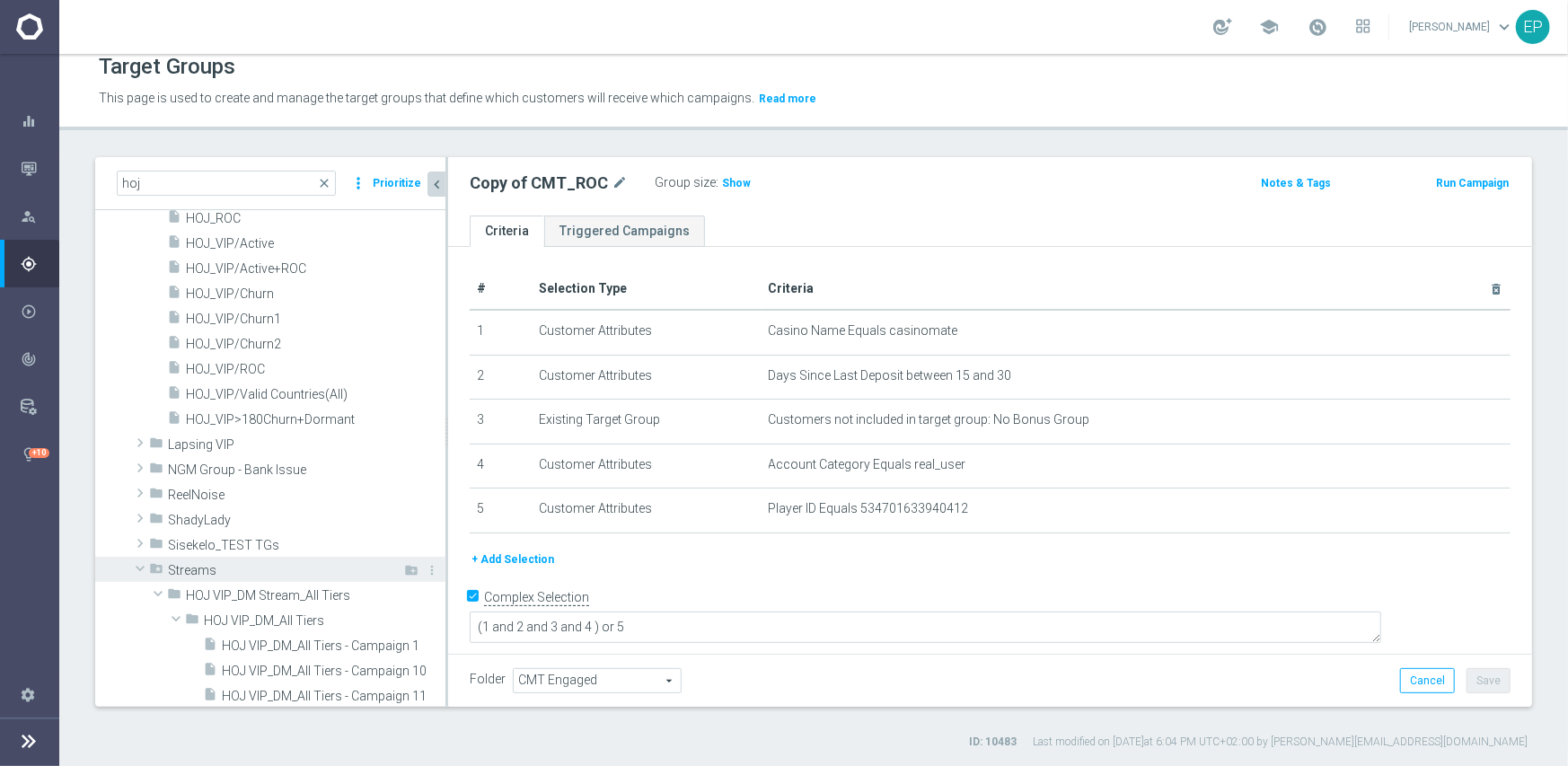
click at [137, 568] on span at bounding box center [140, 568] width 22 height 18
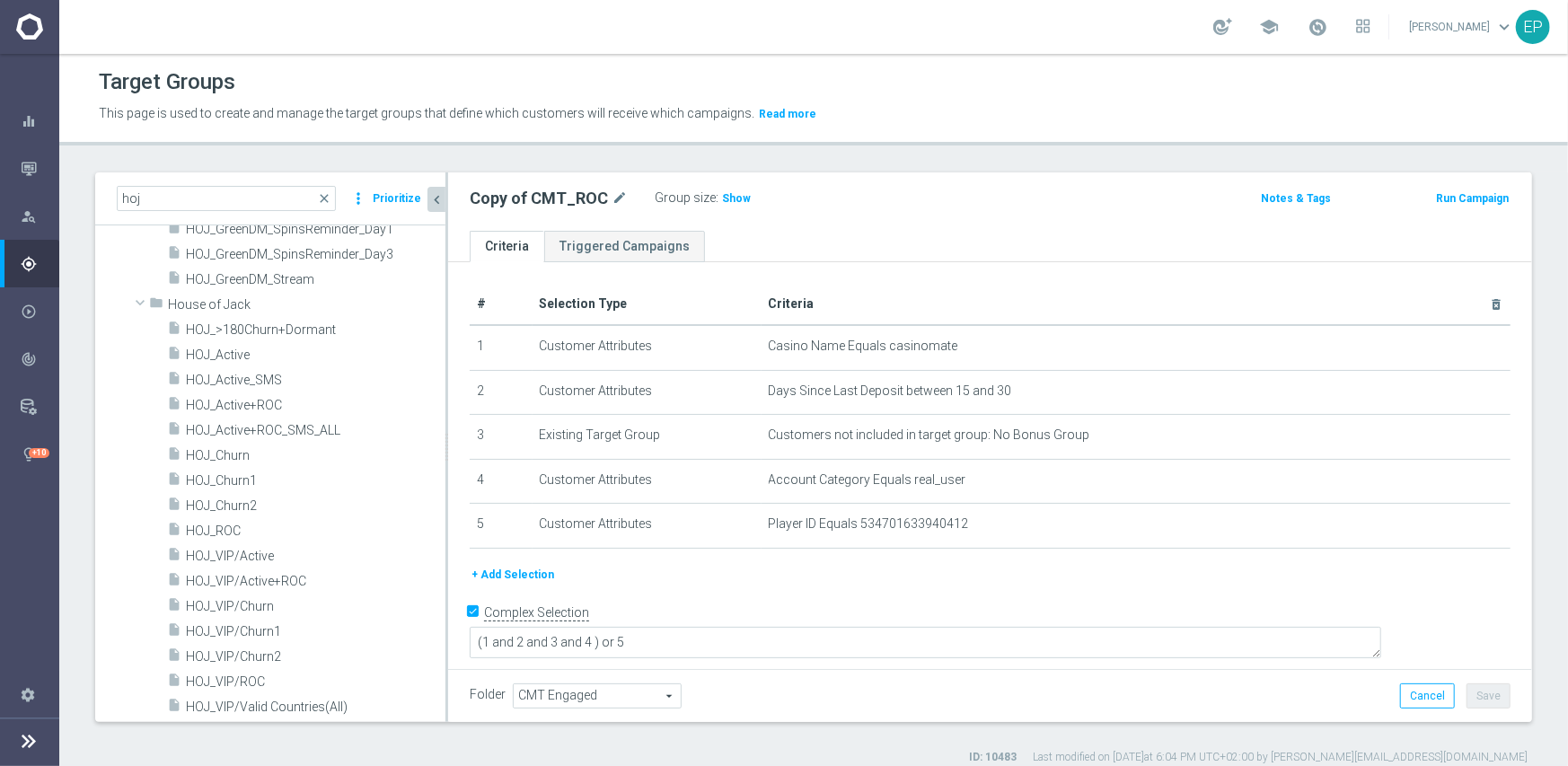
scroll to position [555, 0]
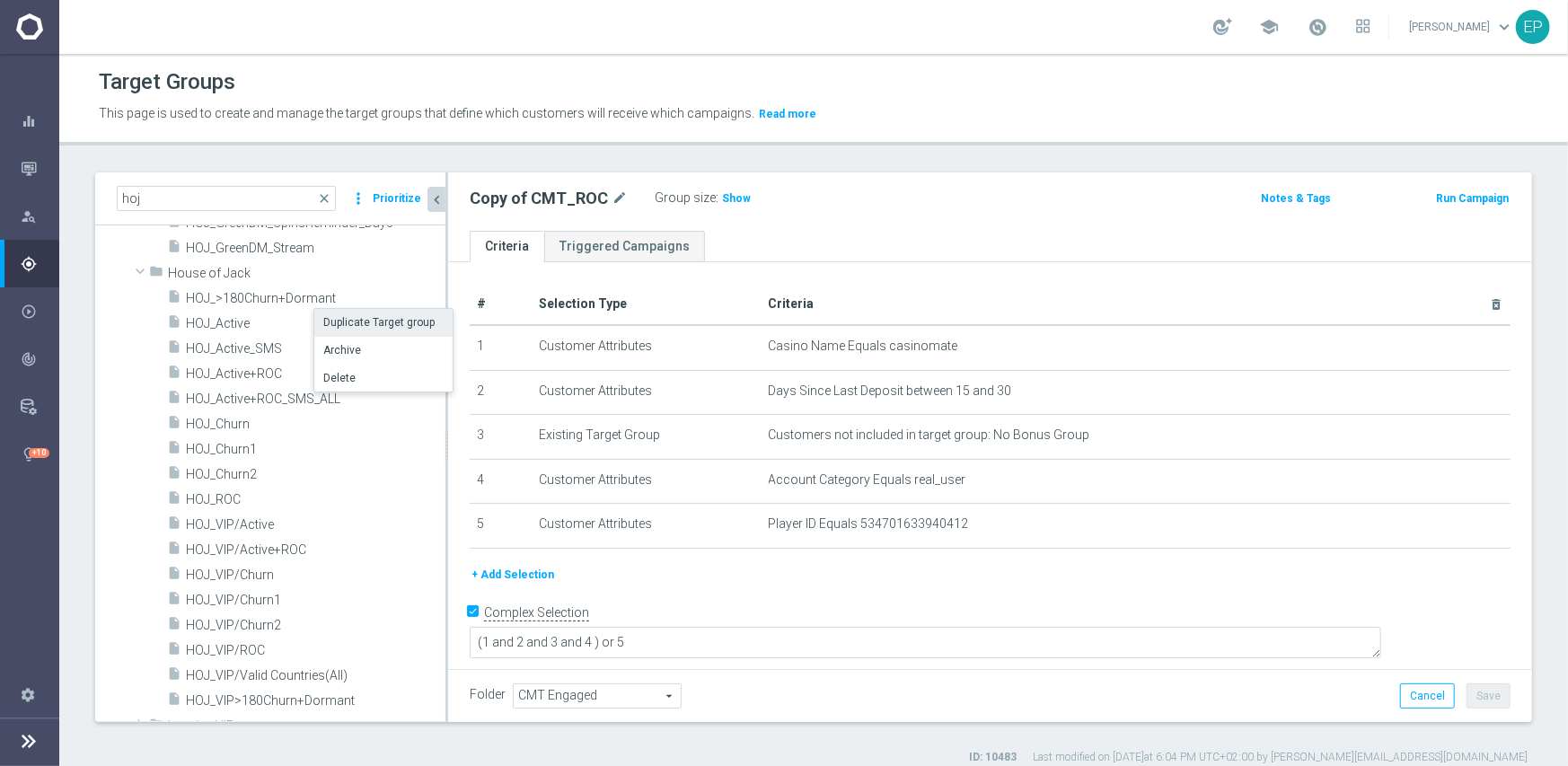
click at [347, 324] on li "Duplicate Target group" at bounding box center [383, 322] width 138 height 28
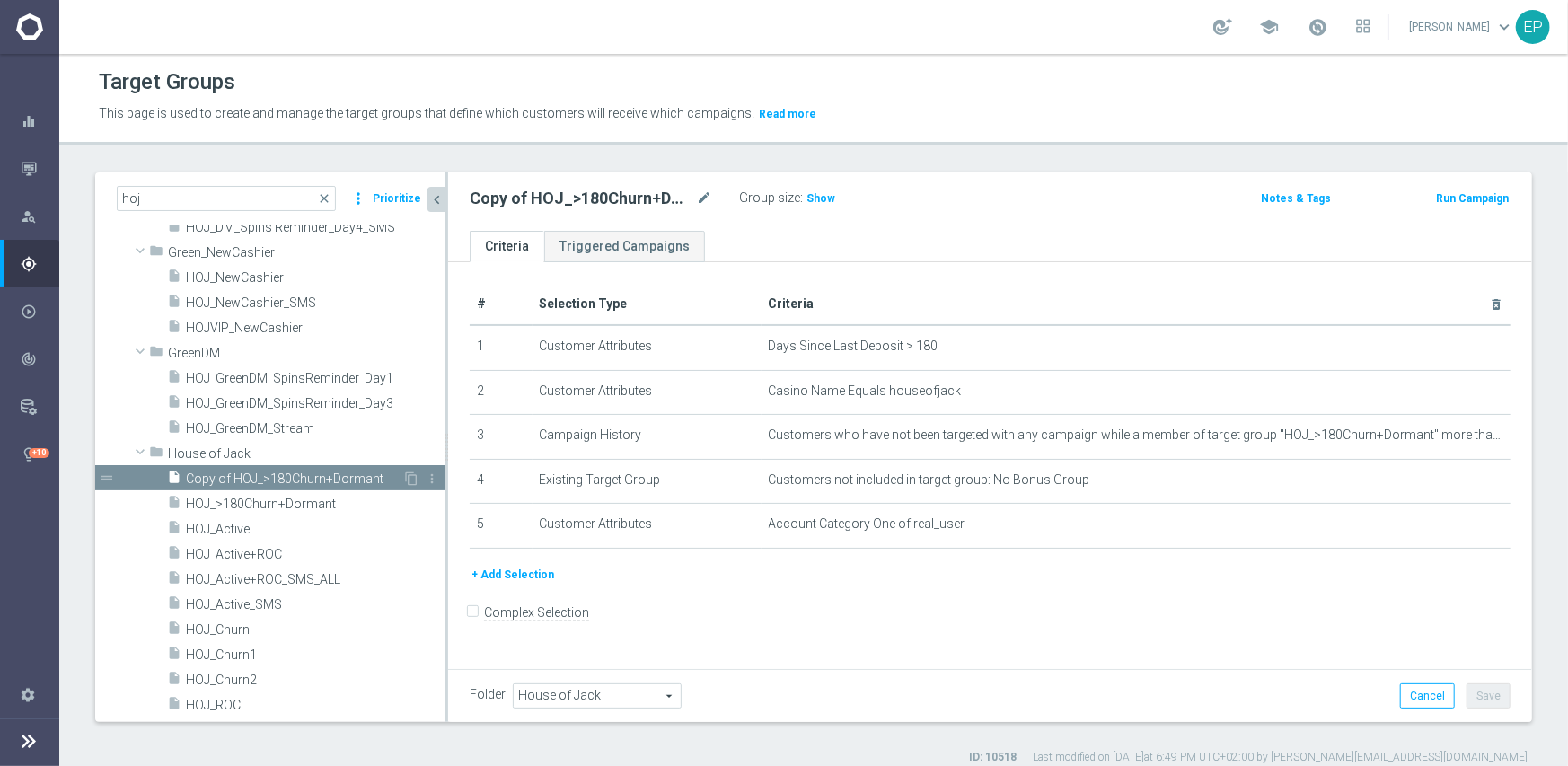
scroll to position [402, 0]
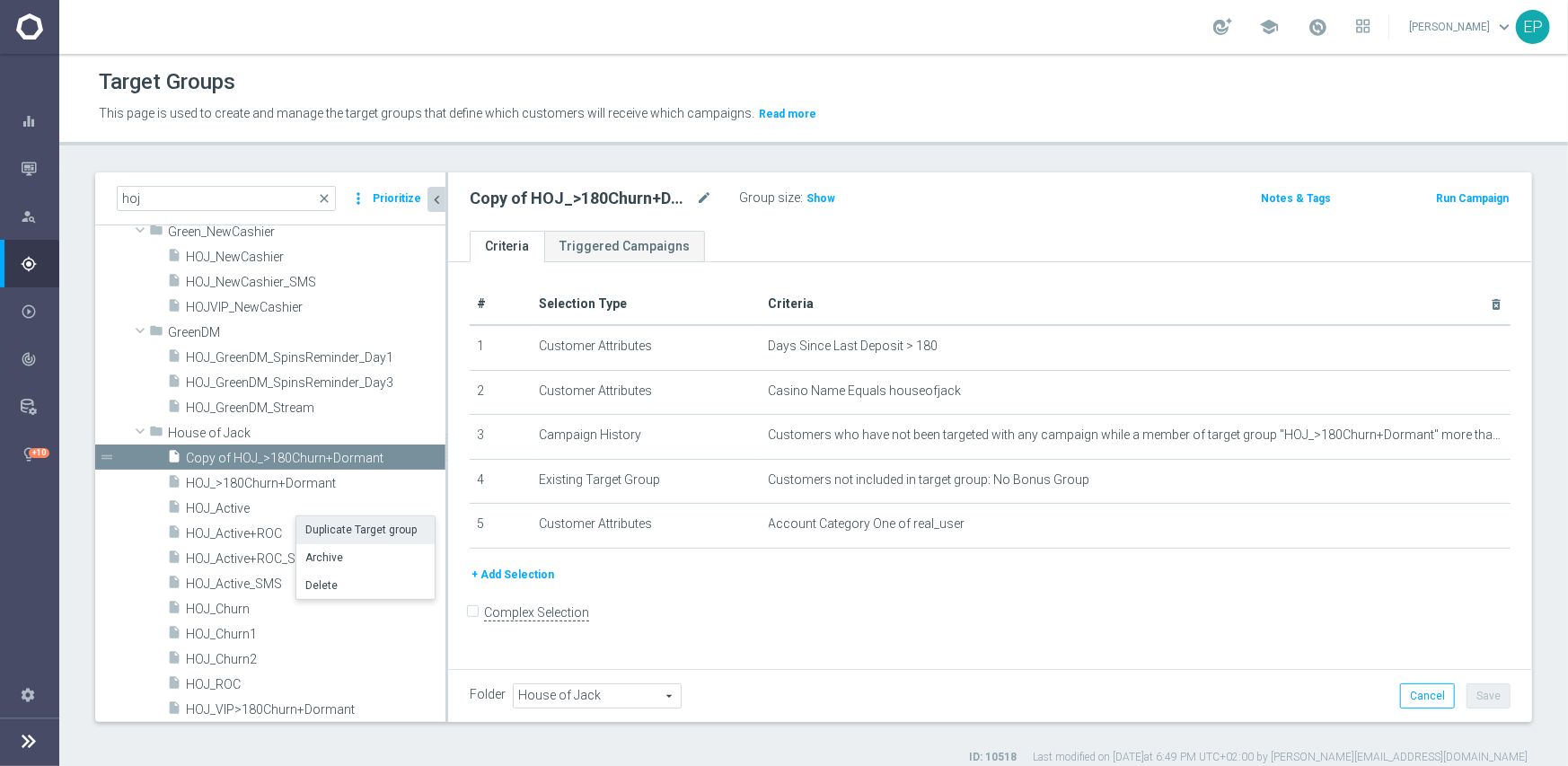
click at [318, 528] on li "Duplicate Target group" at bounding box center [365, 530] width 138 height 28
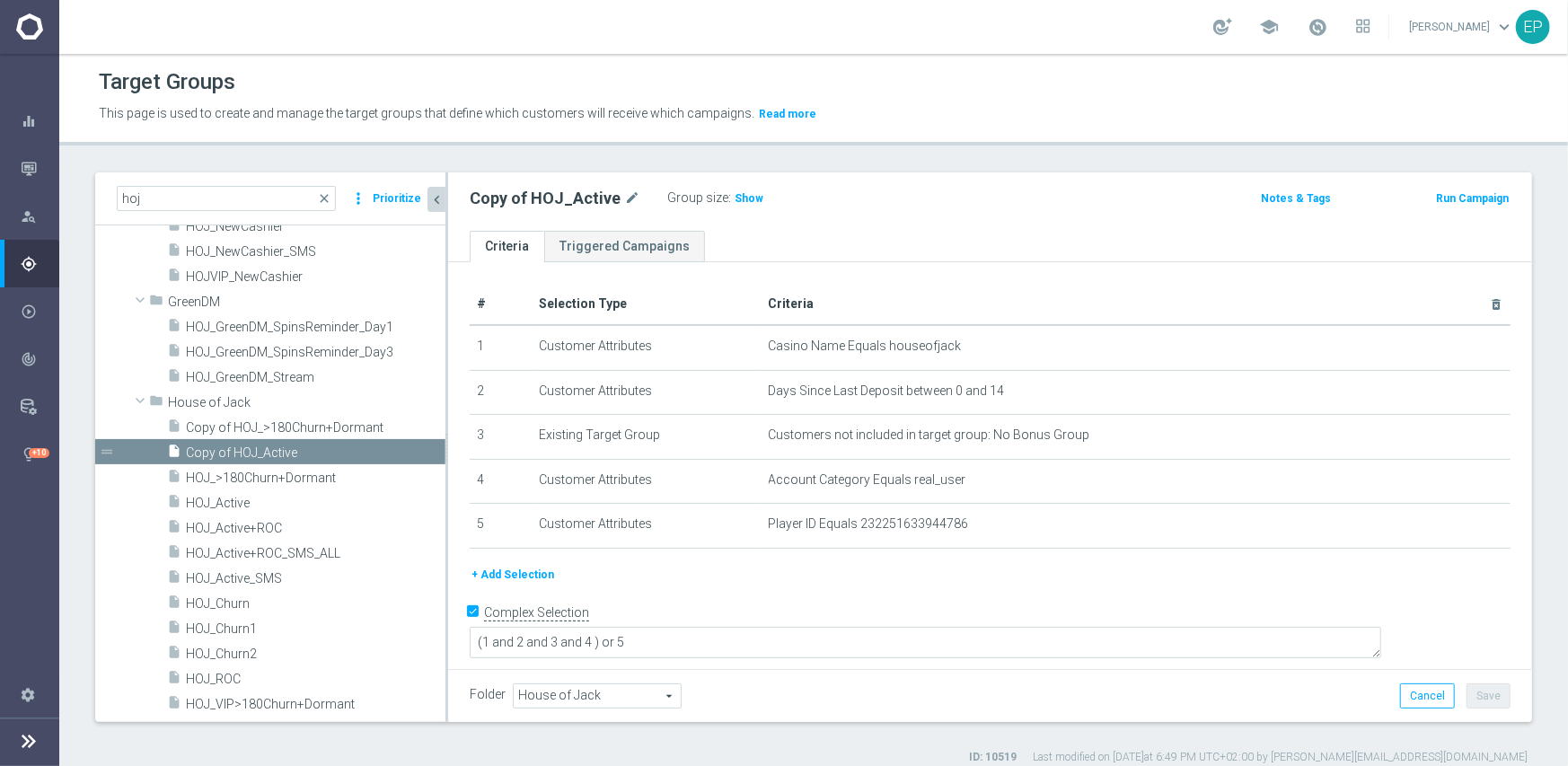
scroll to position [515, 0]
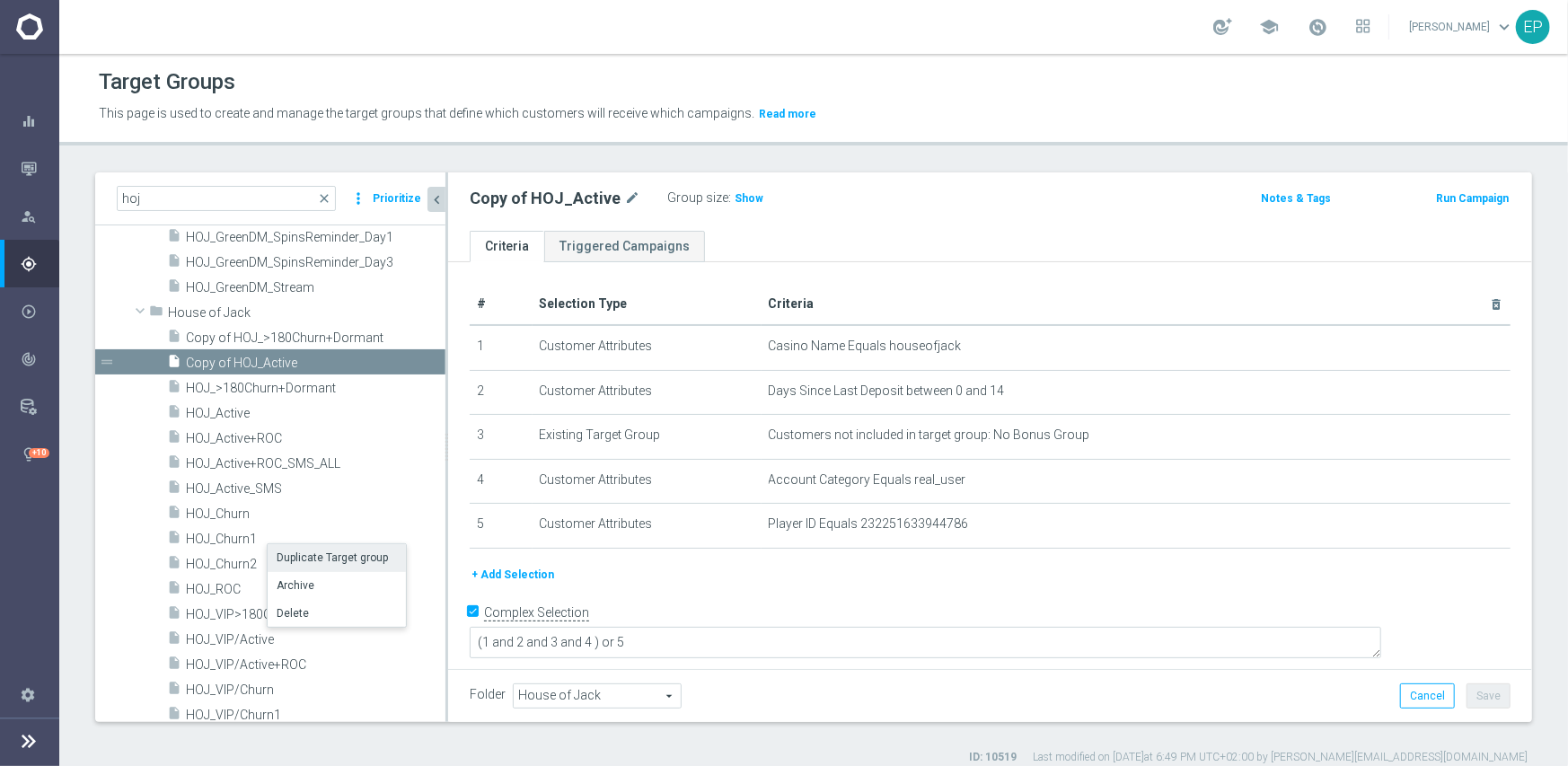
click at [299, 557] on li "Duplicate Target group" at bounding box center [337, 558] width 138 height 28
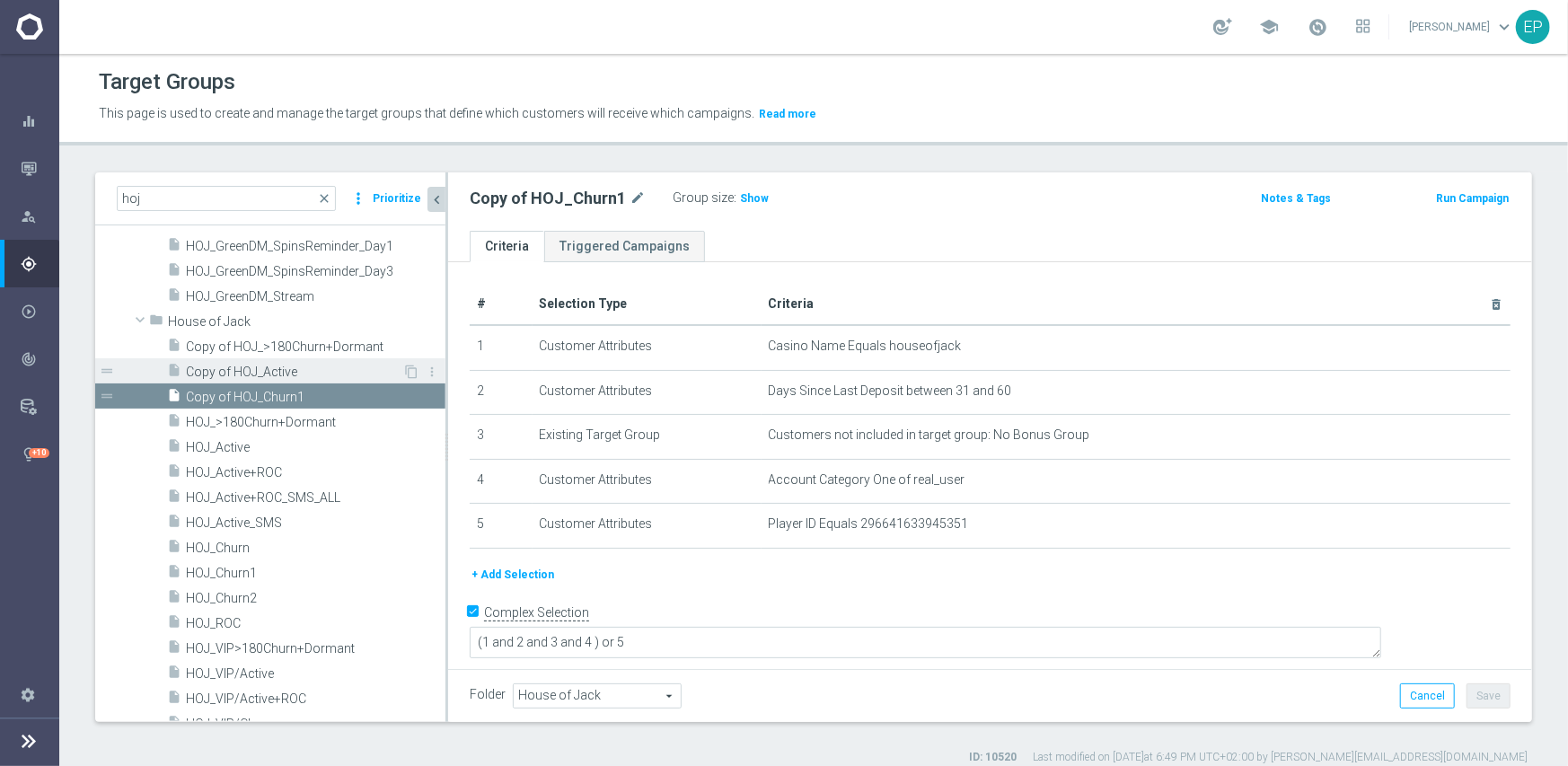
scroll to position [539, 0]
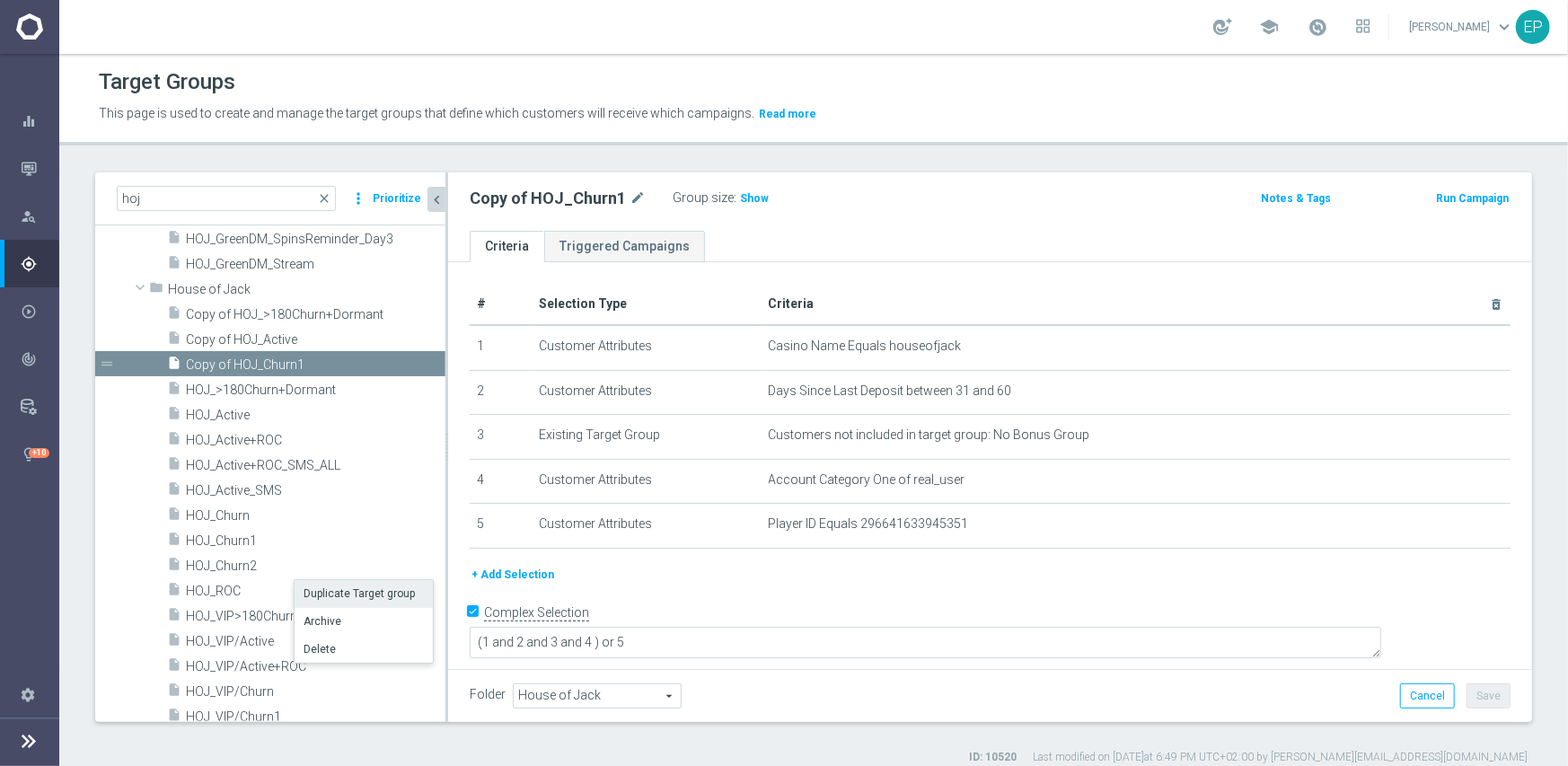
click at [324, 589] on li "Duplicate Target group" at bounding box center [364, 594] width 138 height 28
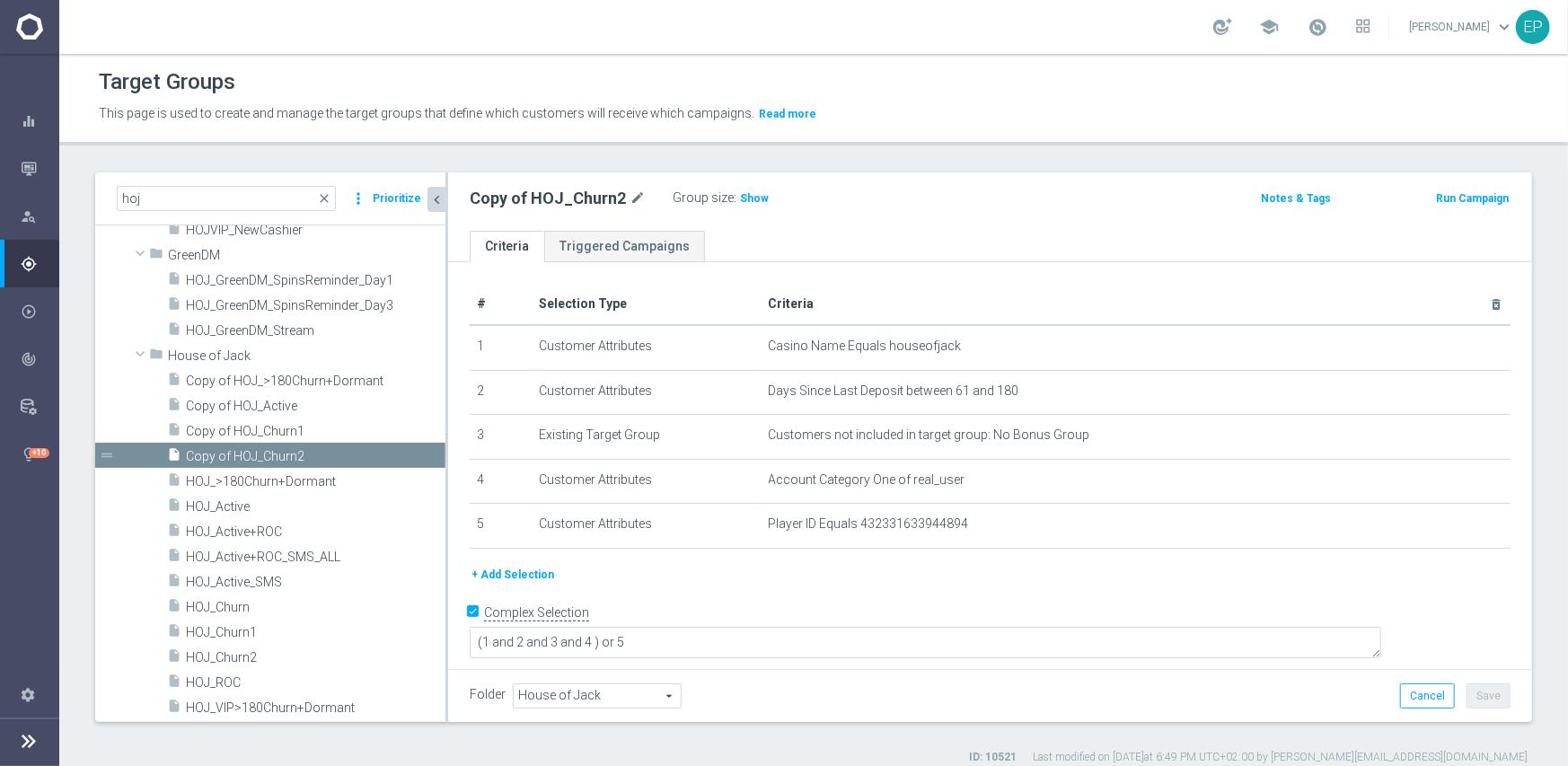
scroll to position [562, 0]
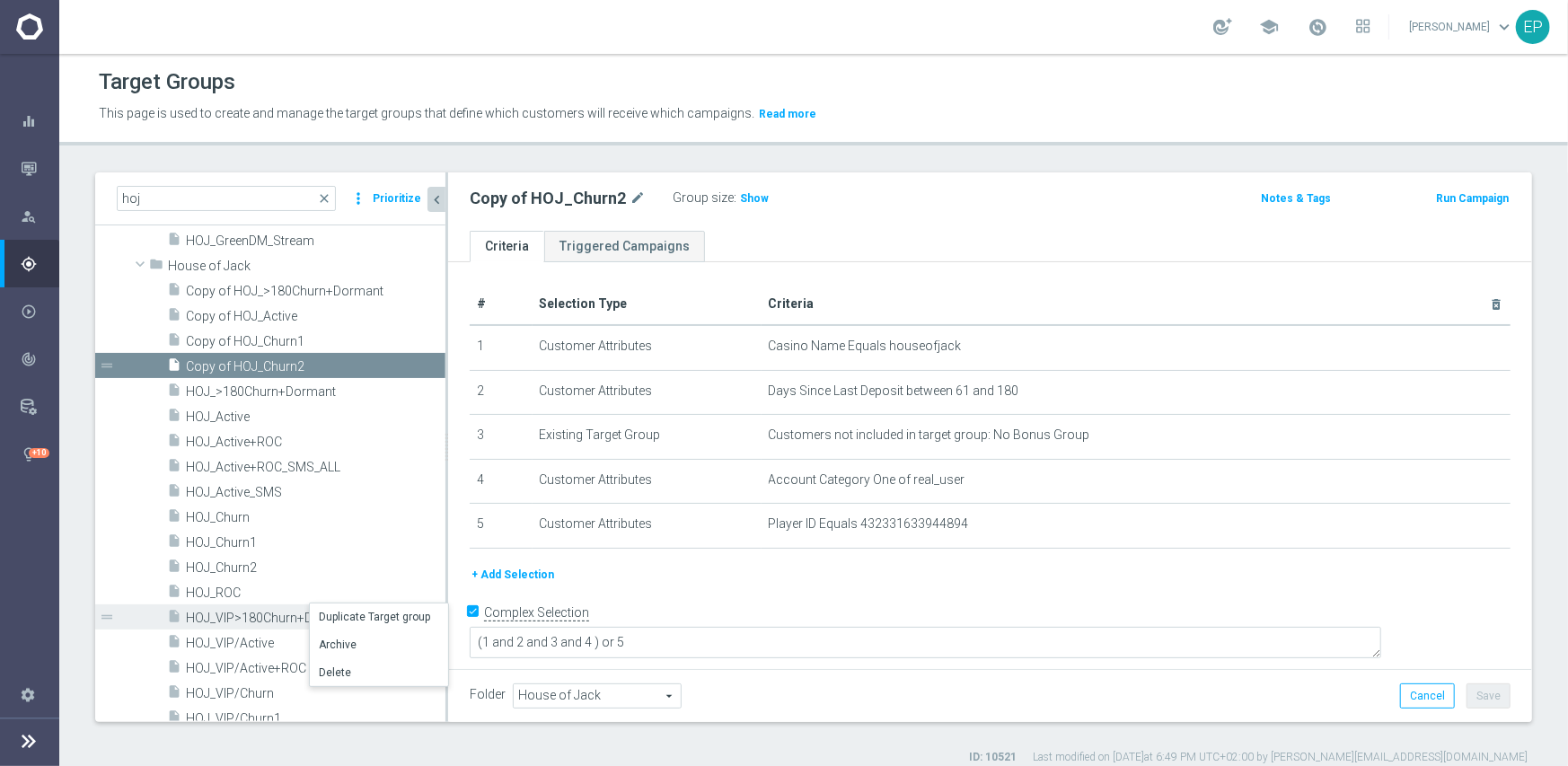
click at [365, 616] on li "Duplicate Target group" at bounding box center [378, 617] width 138 height 28
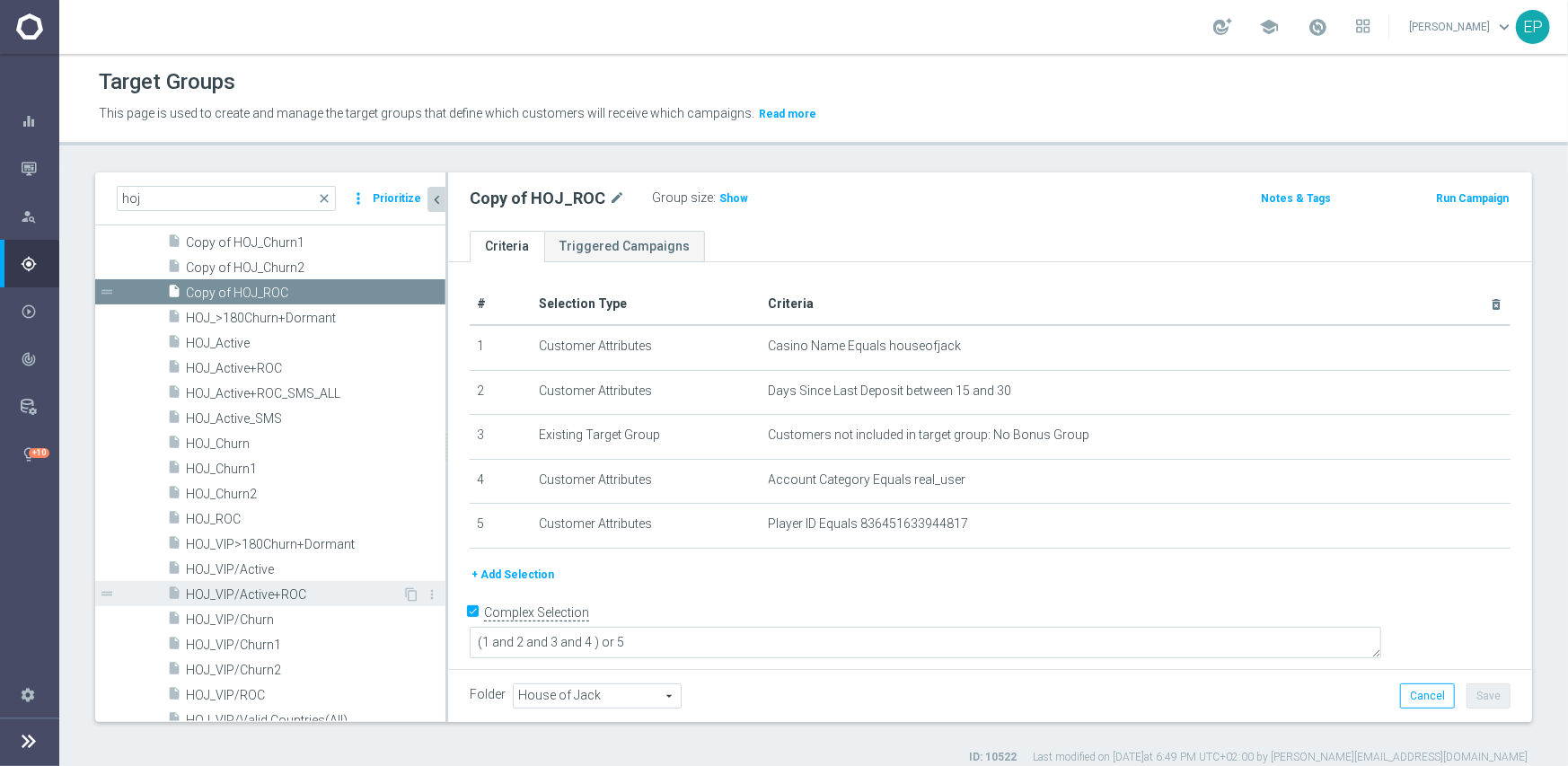
scroll to position [675, 0]
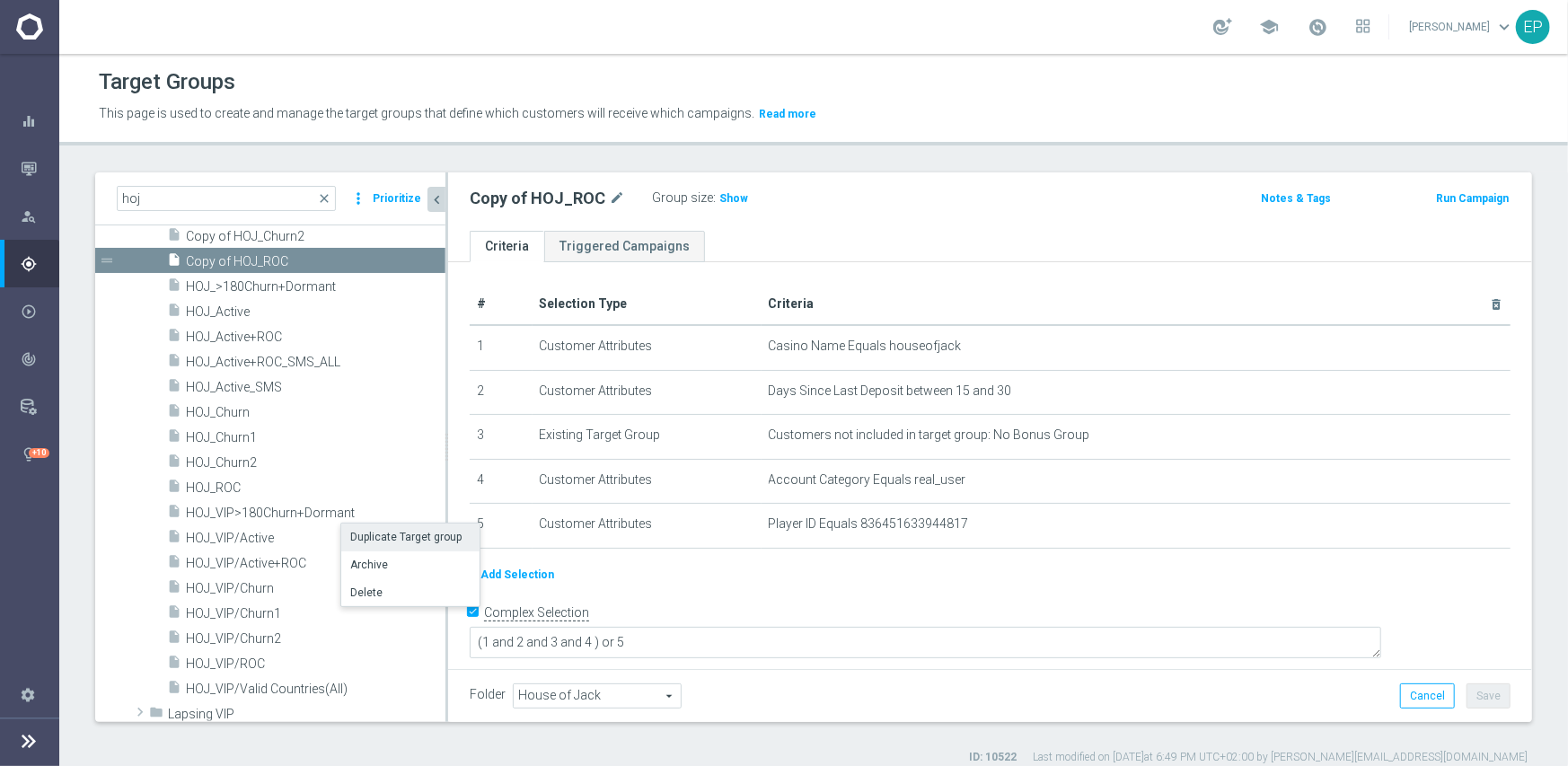
click at [381, 535] on li "Duplicate Target group" at bounding box center [410, 537] width 138 height 28
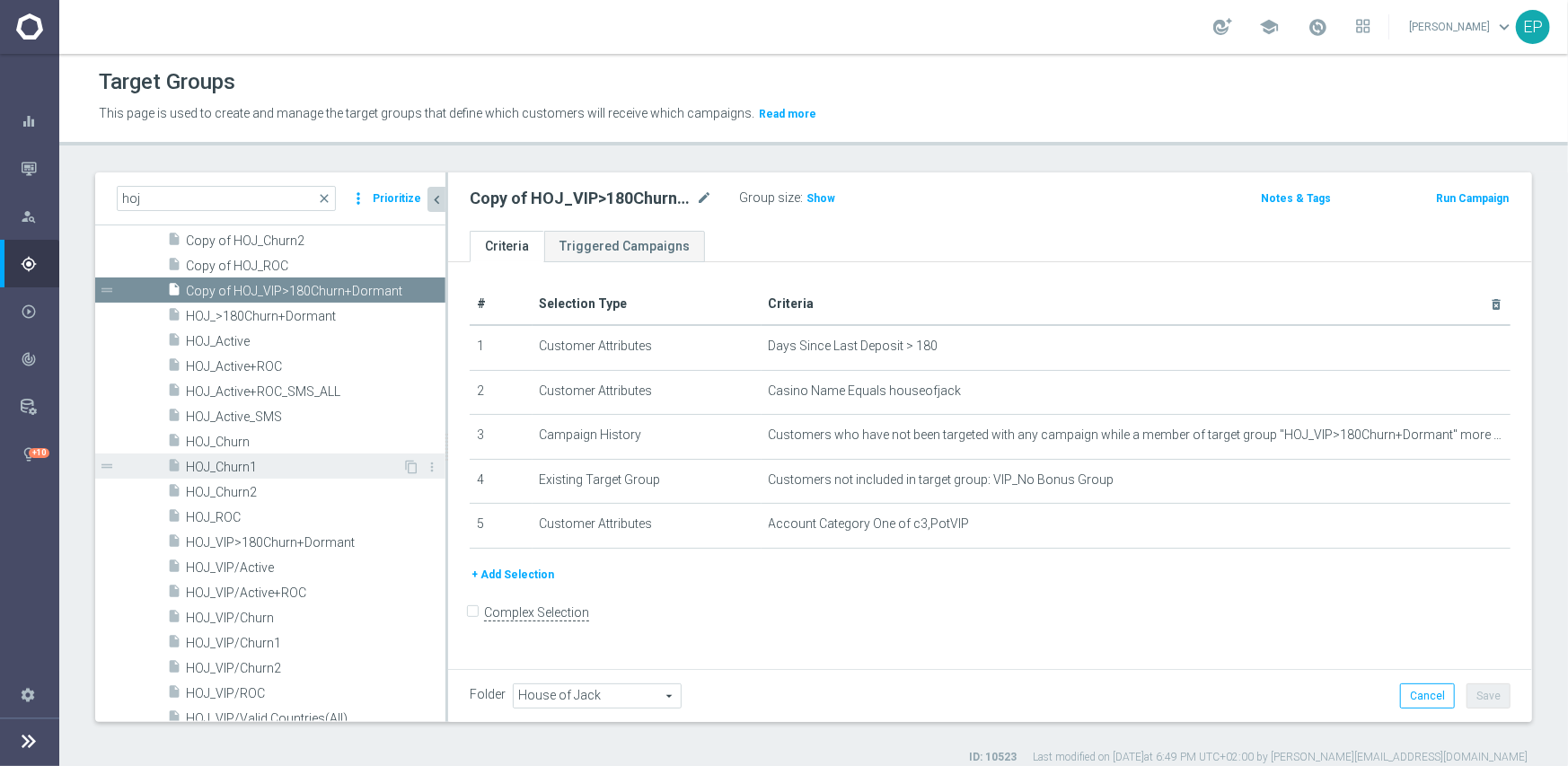
scroll to position [698, 0]
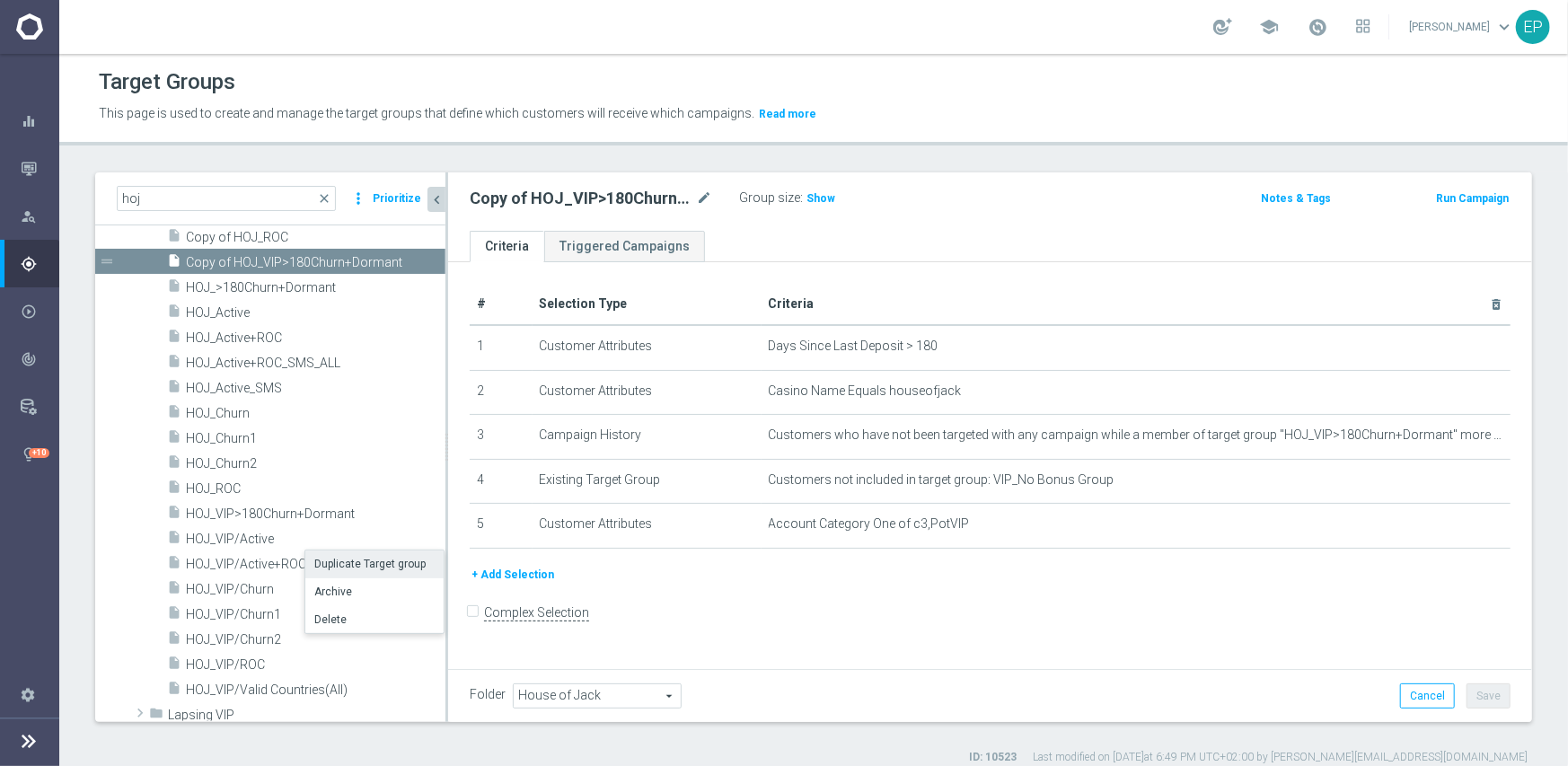
click at [352, 562] on li "Duplicate Target group" at bounding box center [374, 564] width 138 height 28
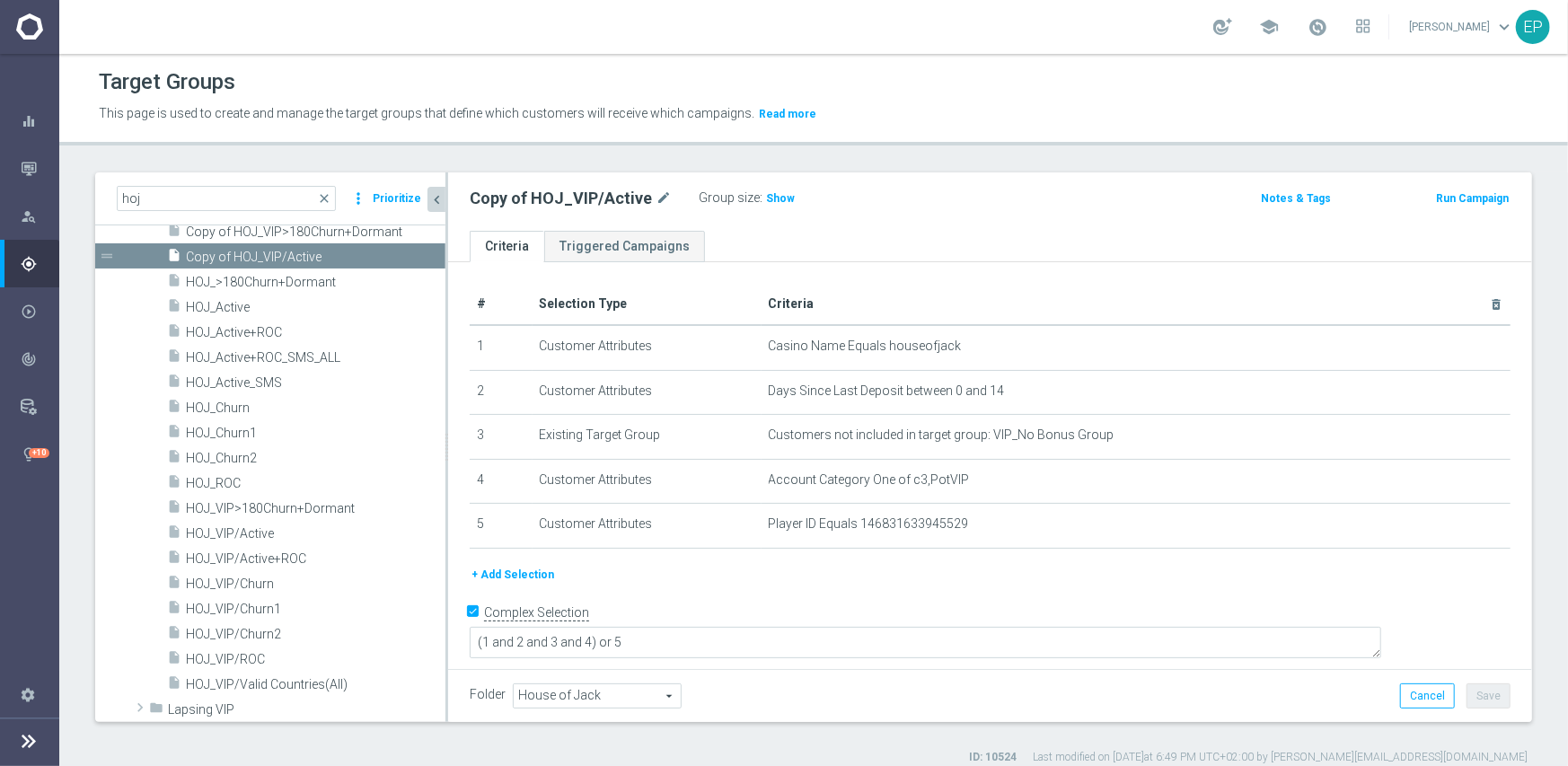
scroll to position [812, 0]
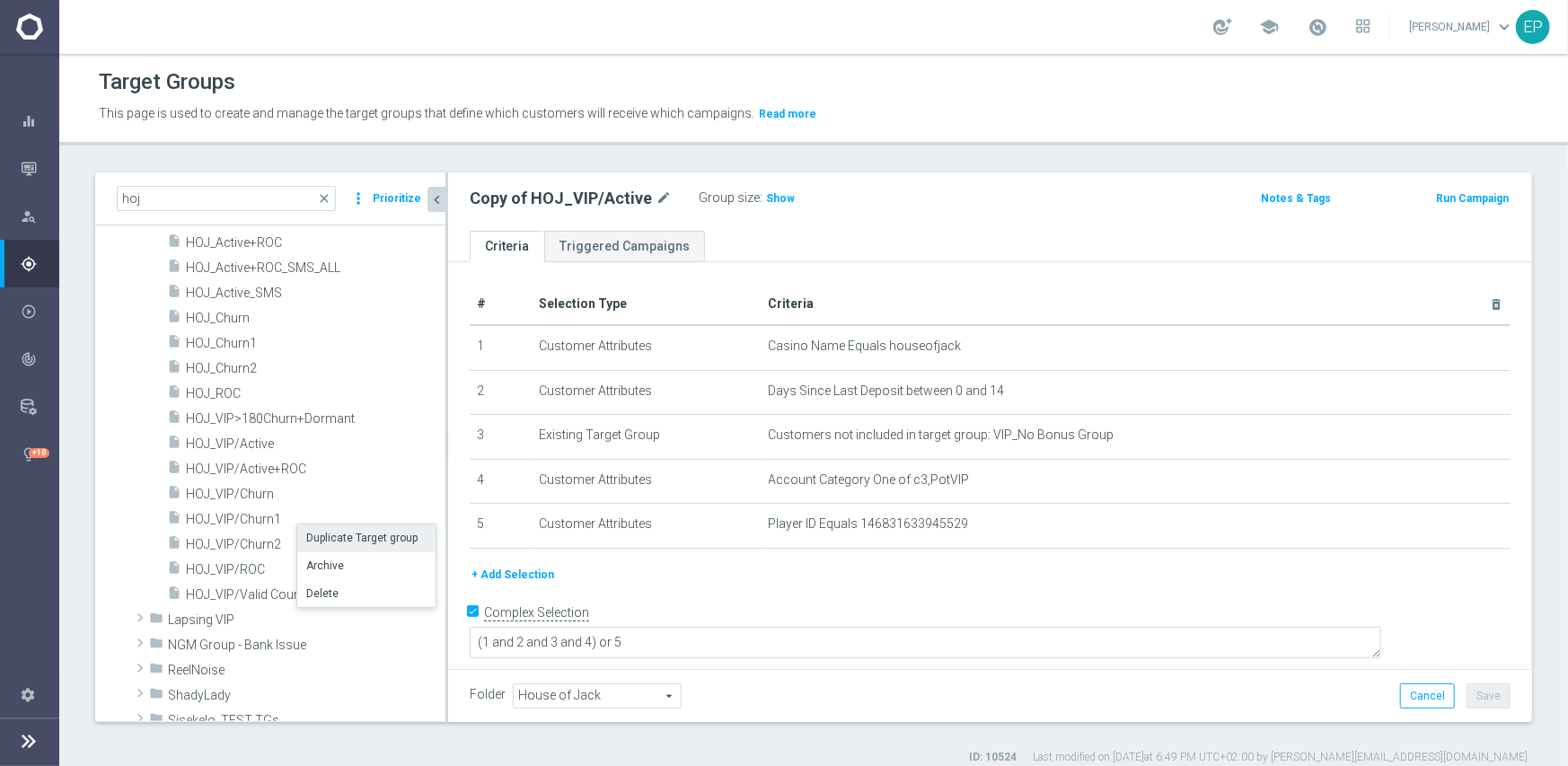
click at [345, 540] on li "Duplicate Target group" at bounding box center [366, 538] width 138 height 28
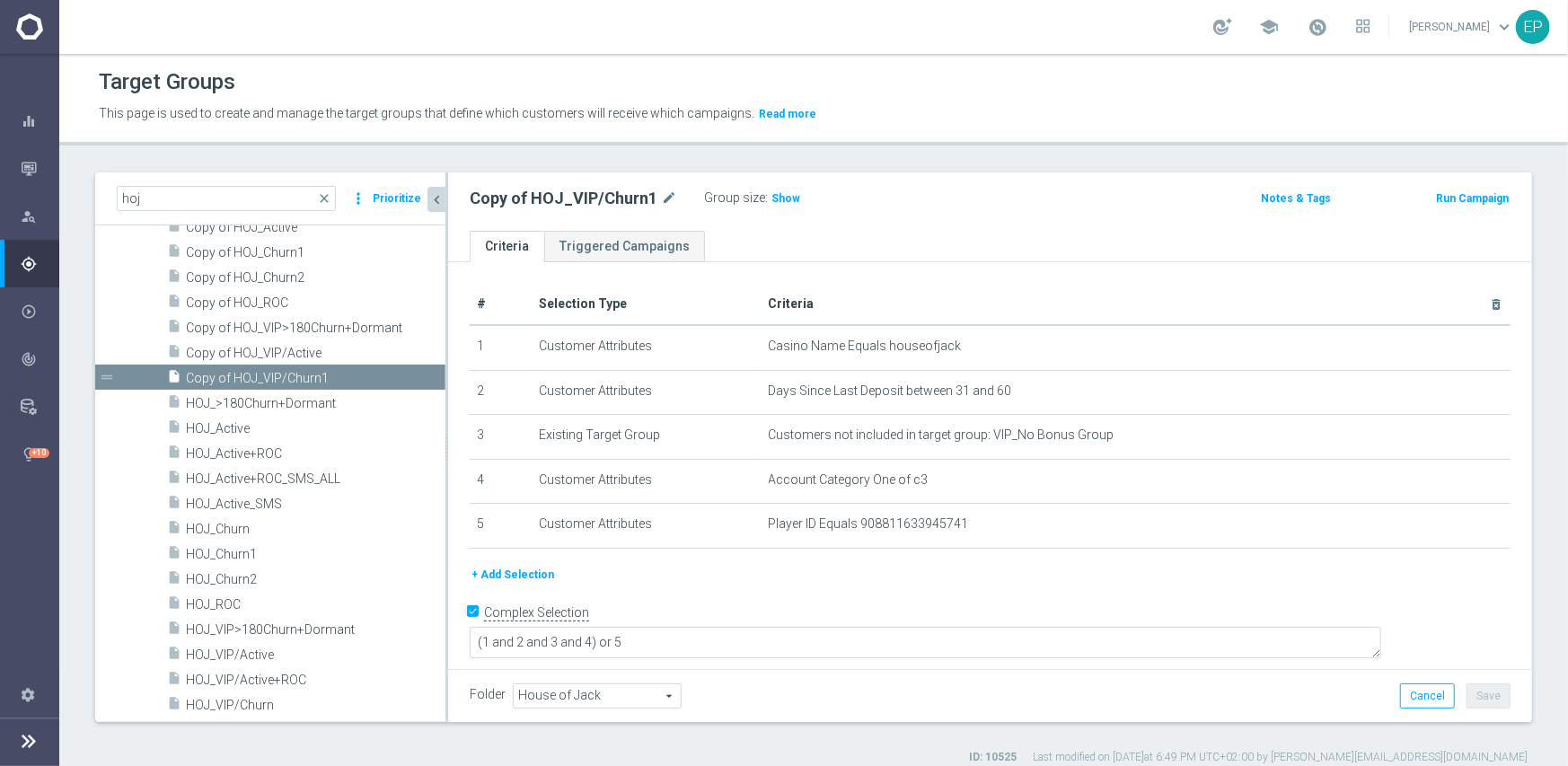
scroll to position [656, 0]
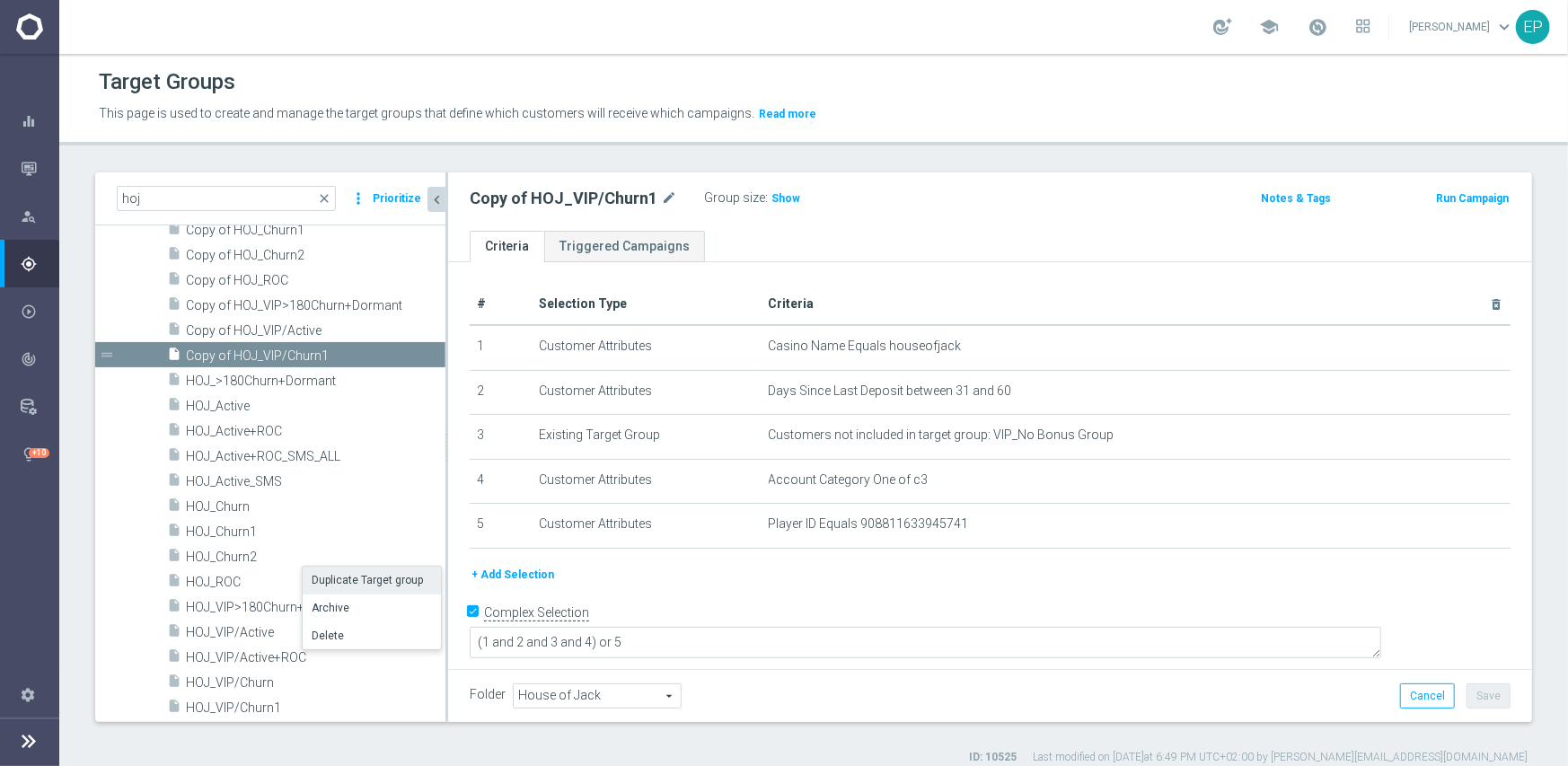
click at [364, 579] on li "Duplicate Target group" at bounding box center [371, 580] width 138 height 28
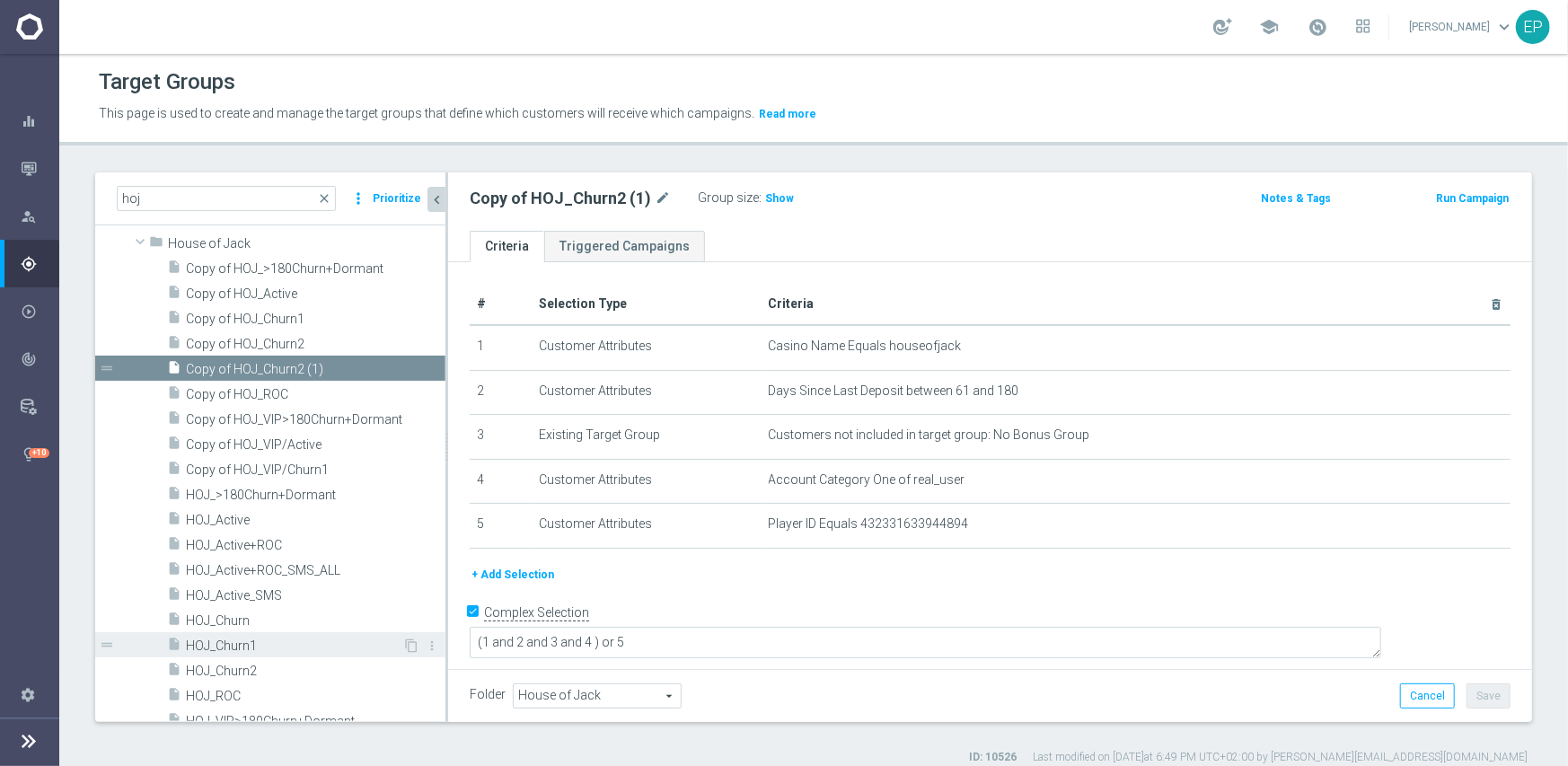
scroll to position [495, 0]
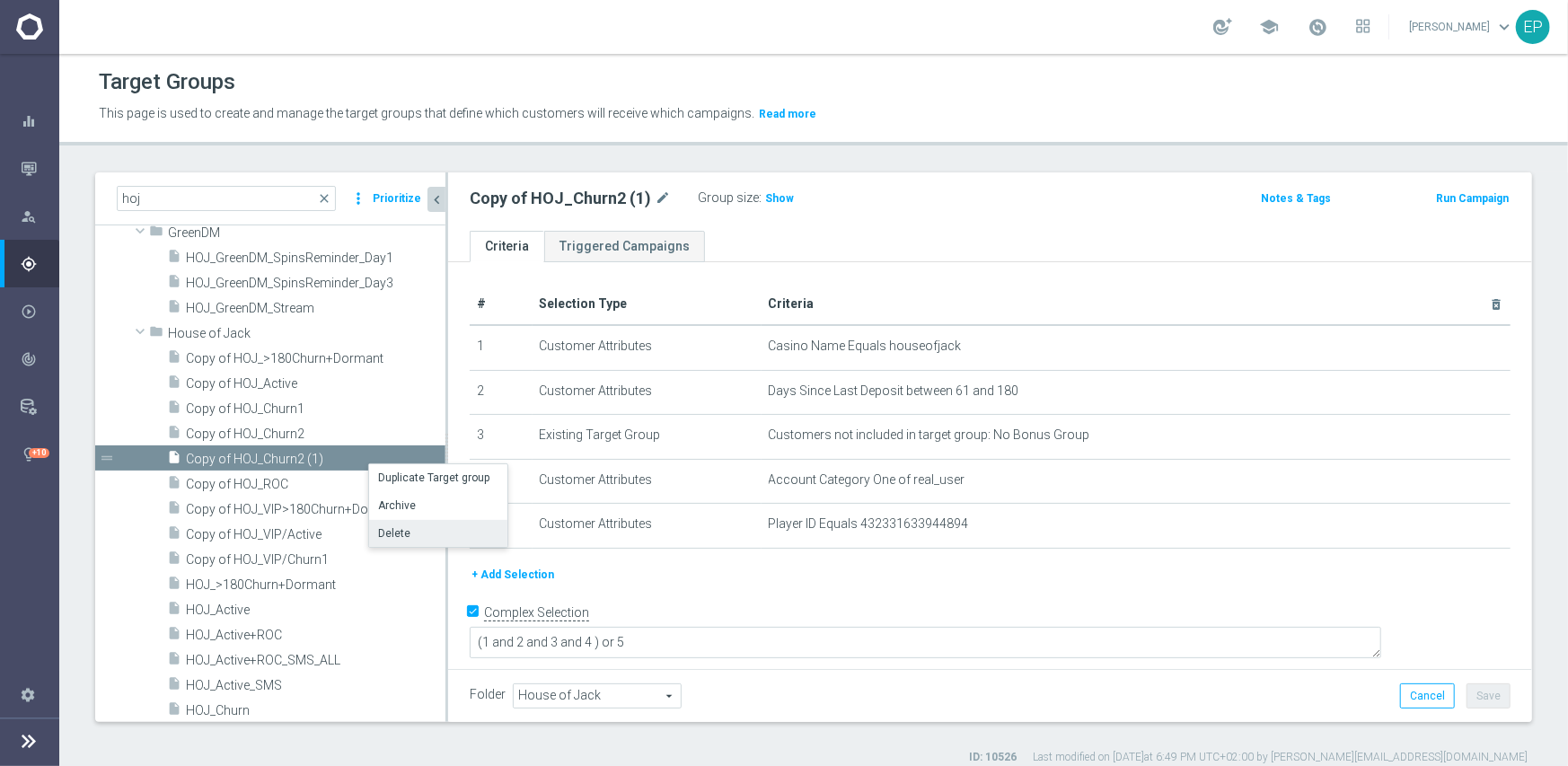
click at [397, 531] on li "Delete" at bounding box center [438, 533] width 138 height 28
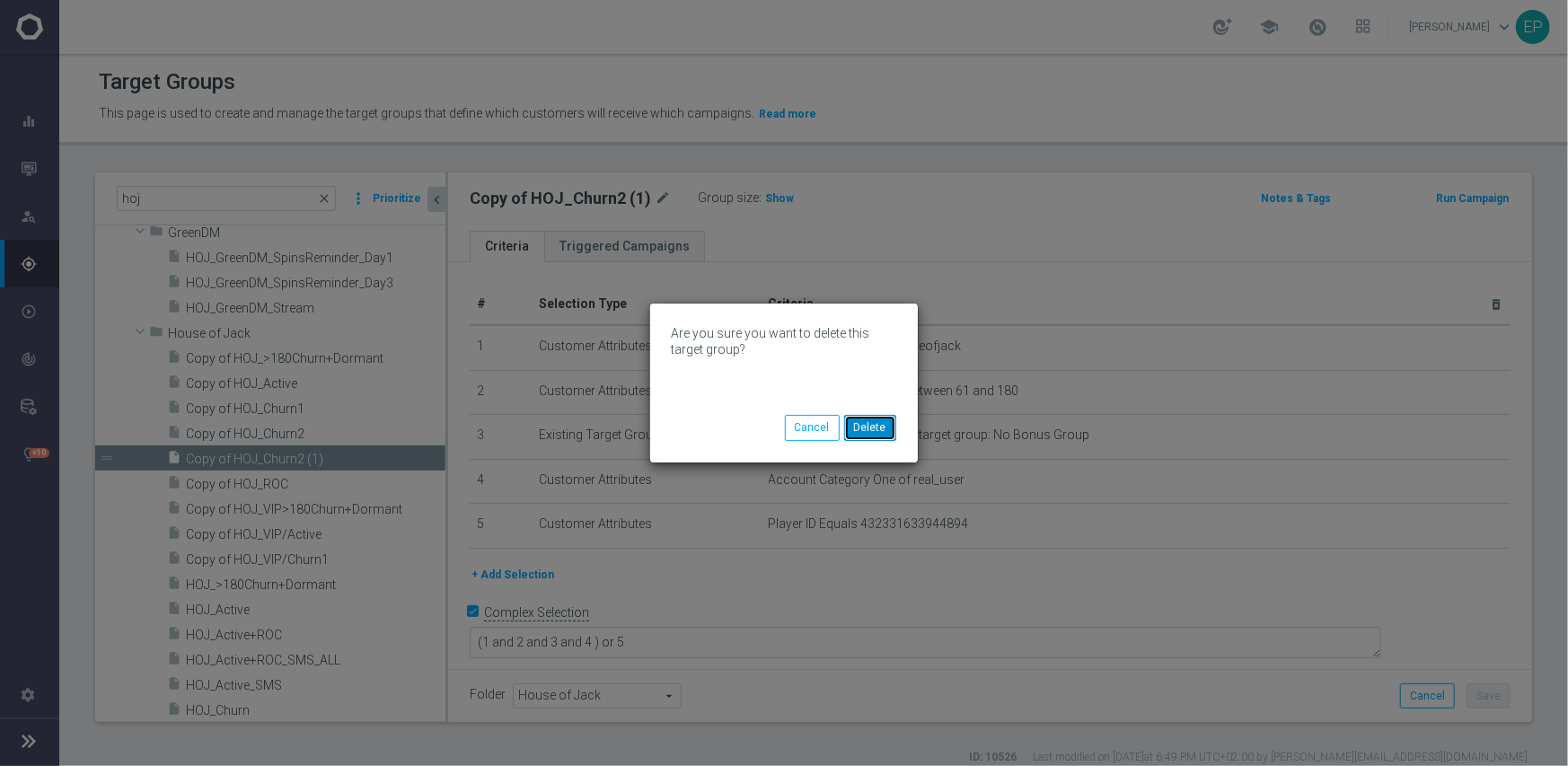
click at [890, 429] on button "Delete" at bounding box center [871, 428] width 52 height 25
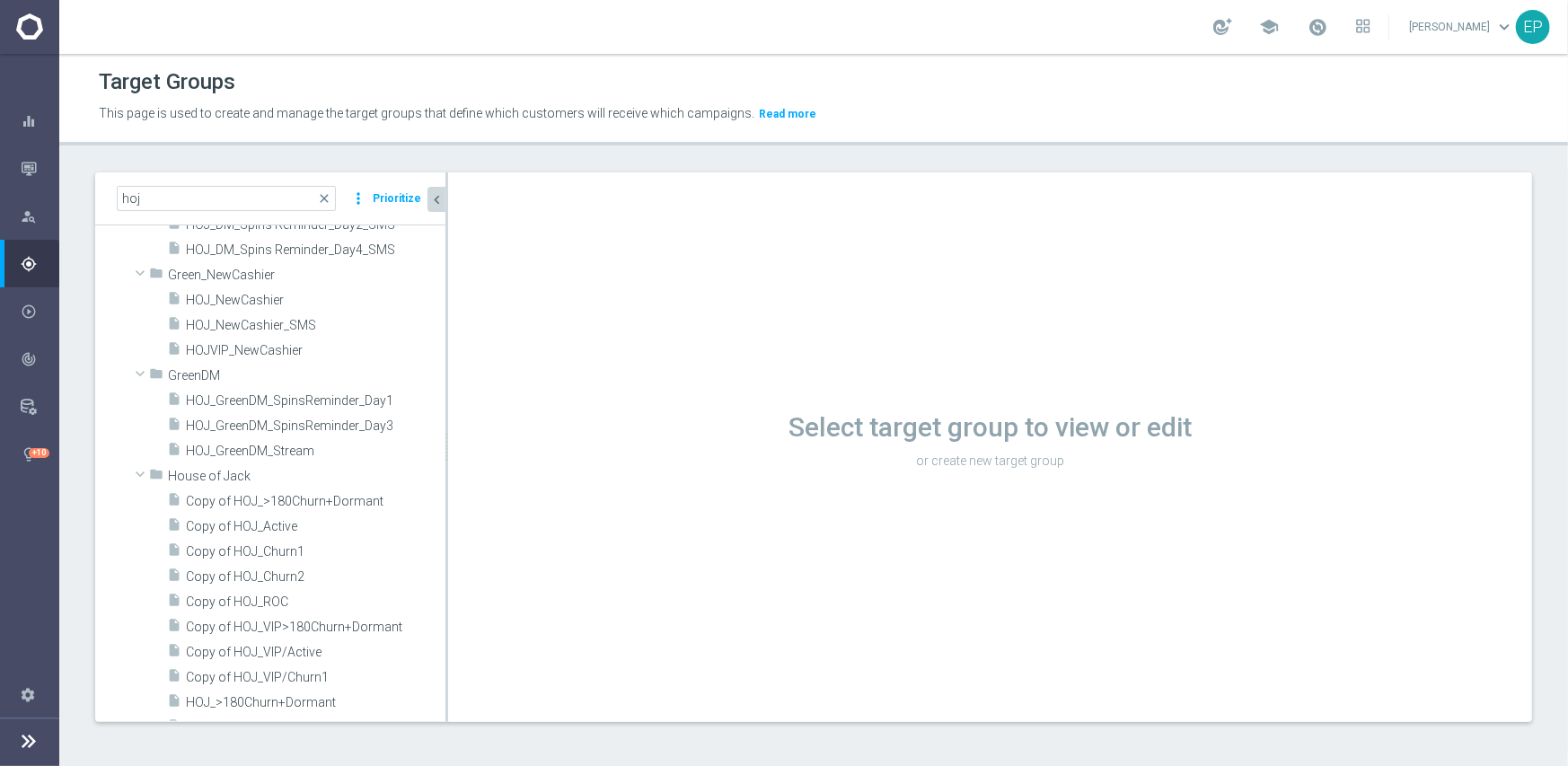
scroll to position [392, 0]
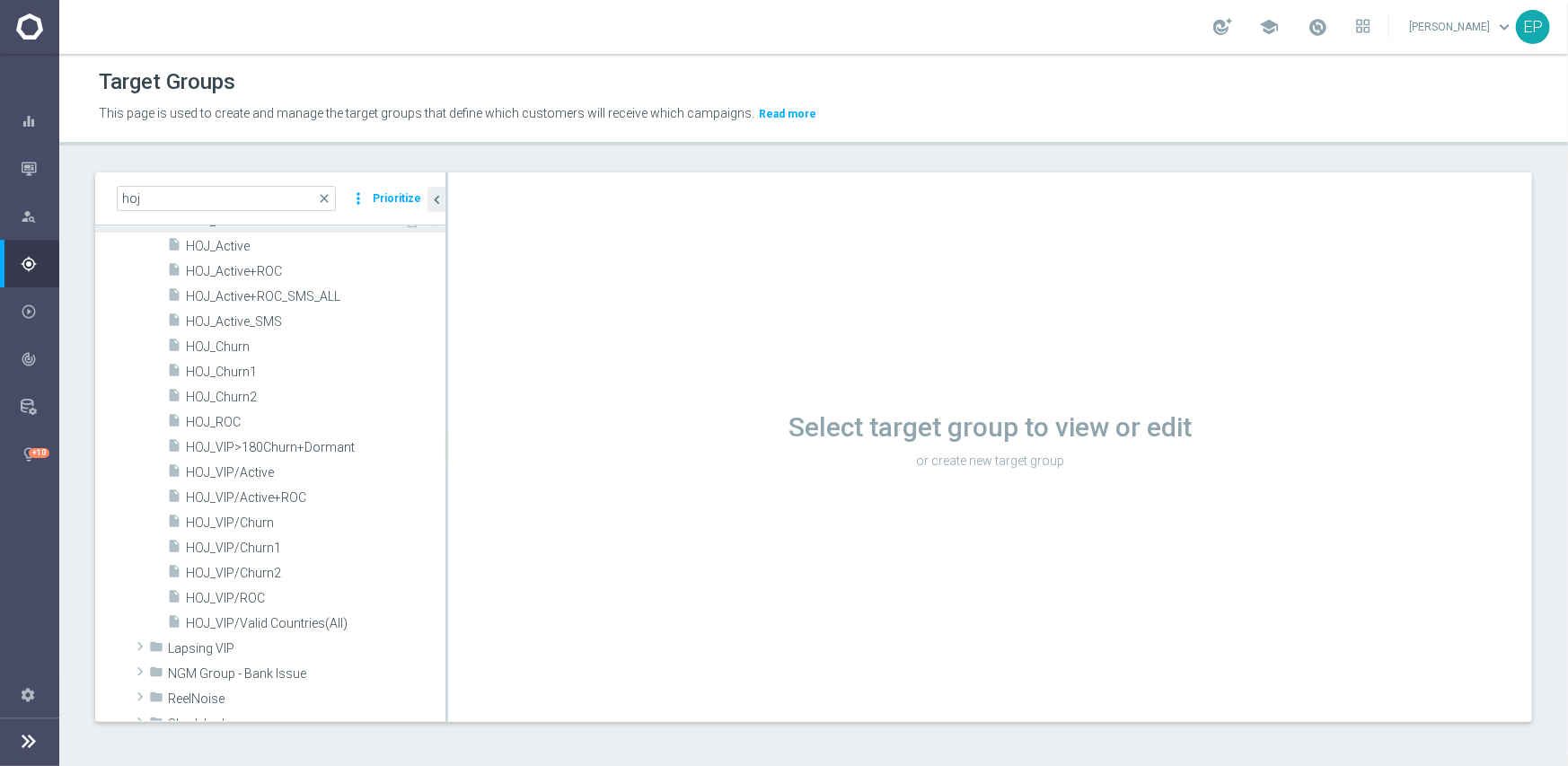
scroll to position [898, 0]
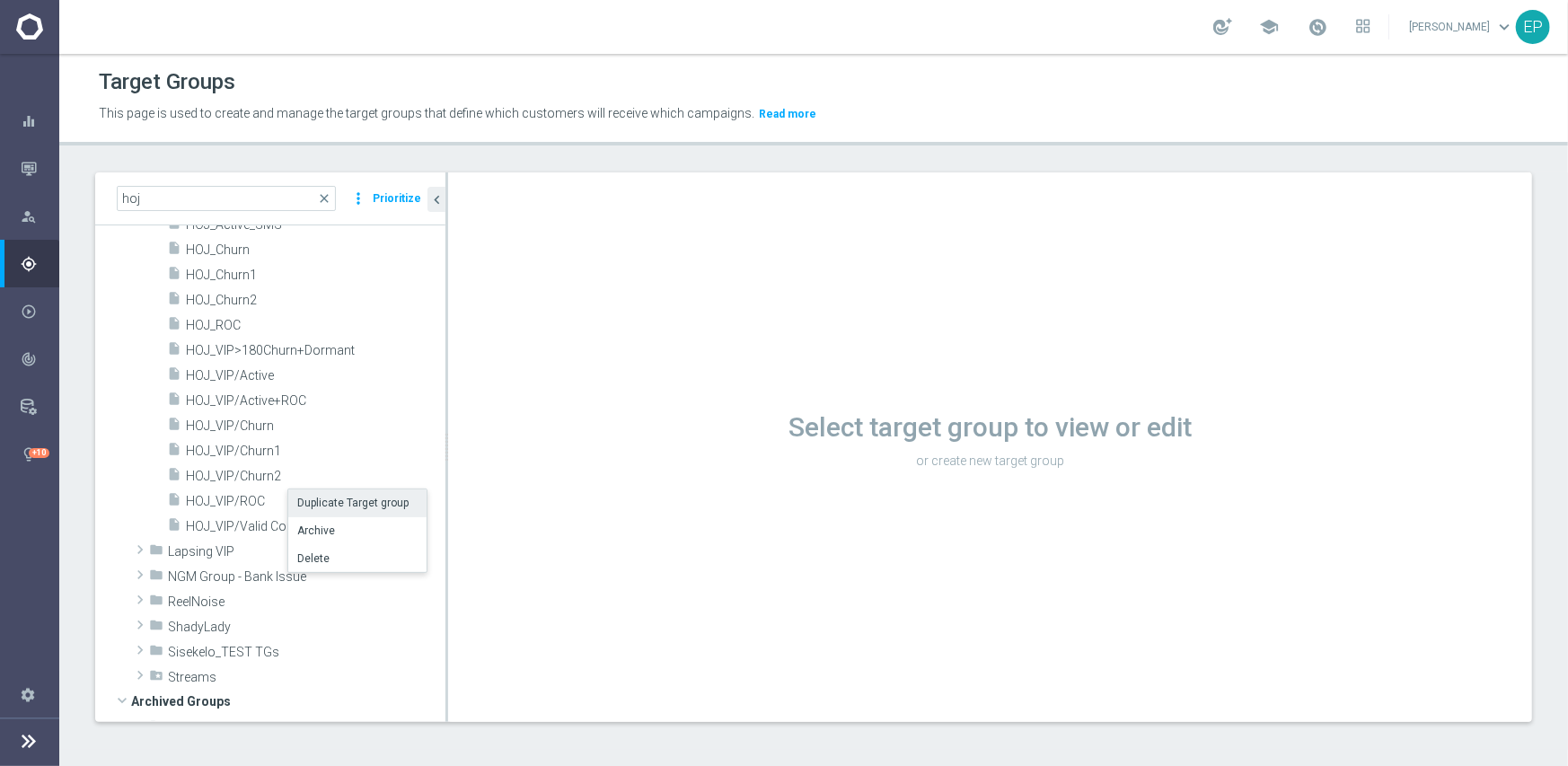
click at [350, 504] on li "Duplicate Target group" at bounding box center [357, 503] width 138 height 28
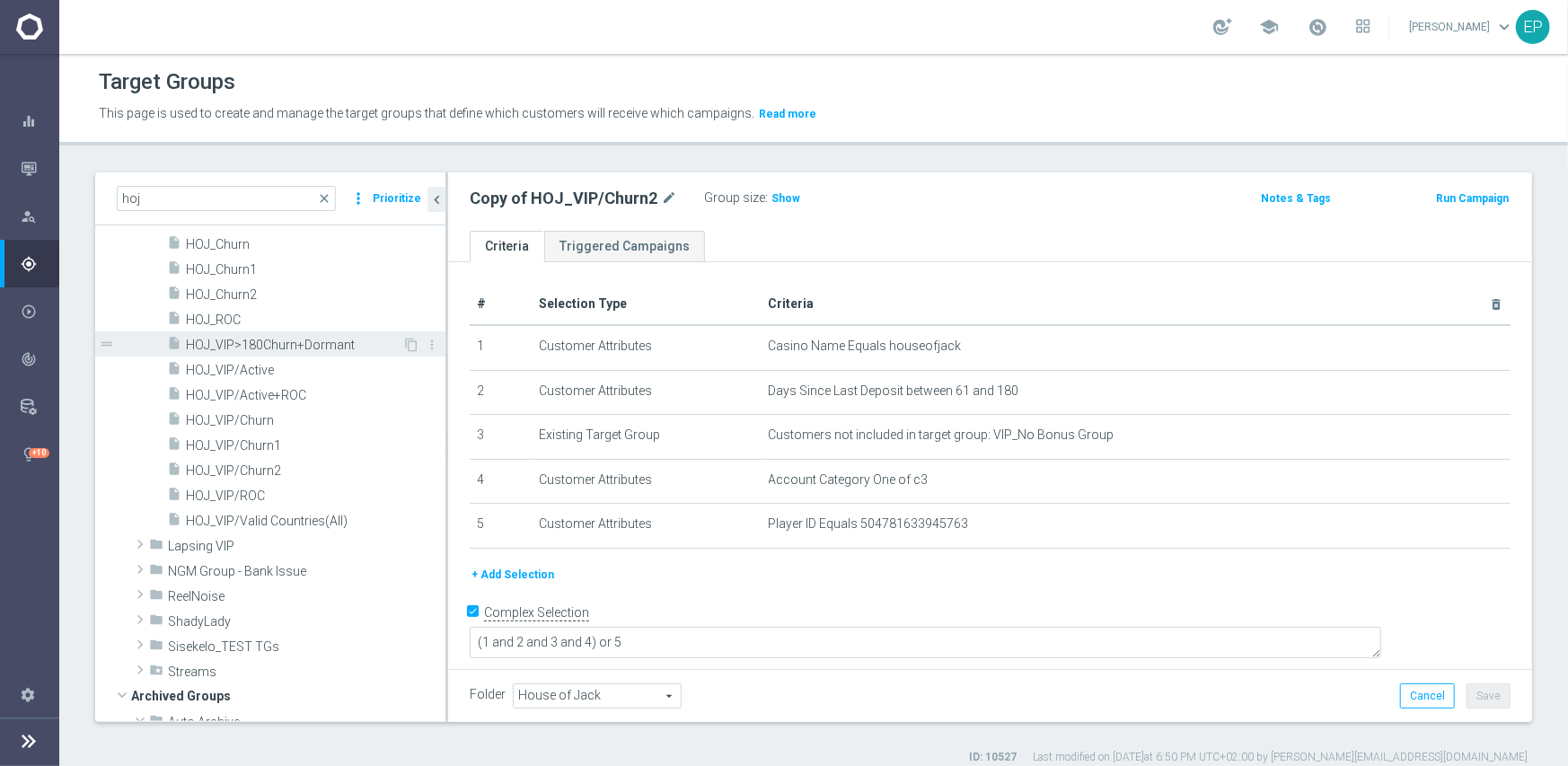
scroll to position [948, 0]
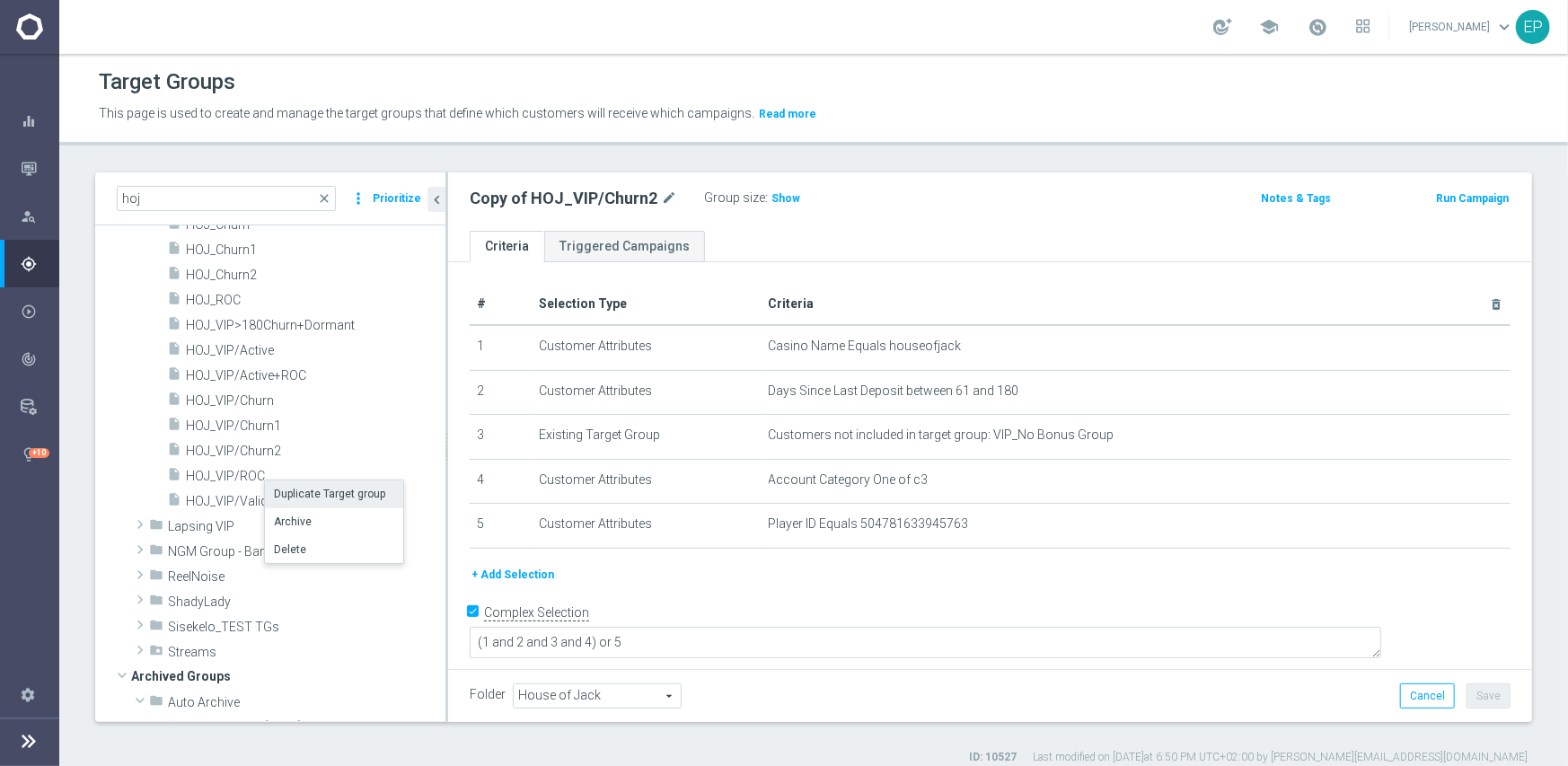
click at [331, 496] on li "Duplicate Target group" at bounding box center [334, 494] width 138 height 28
click at [365, 530] on li "Duplicate Target group" at bounding box center [368, 529] width 138 height 28
type textarea "(1 and 2 and 3 and 5) or 4"
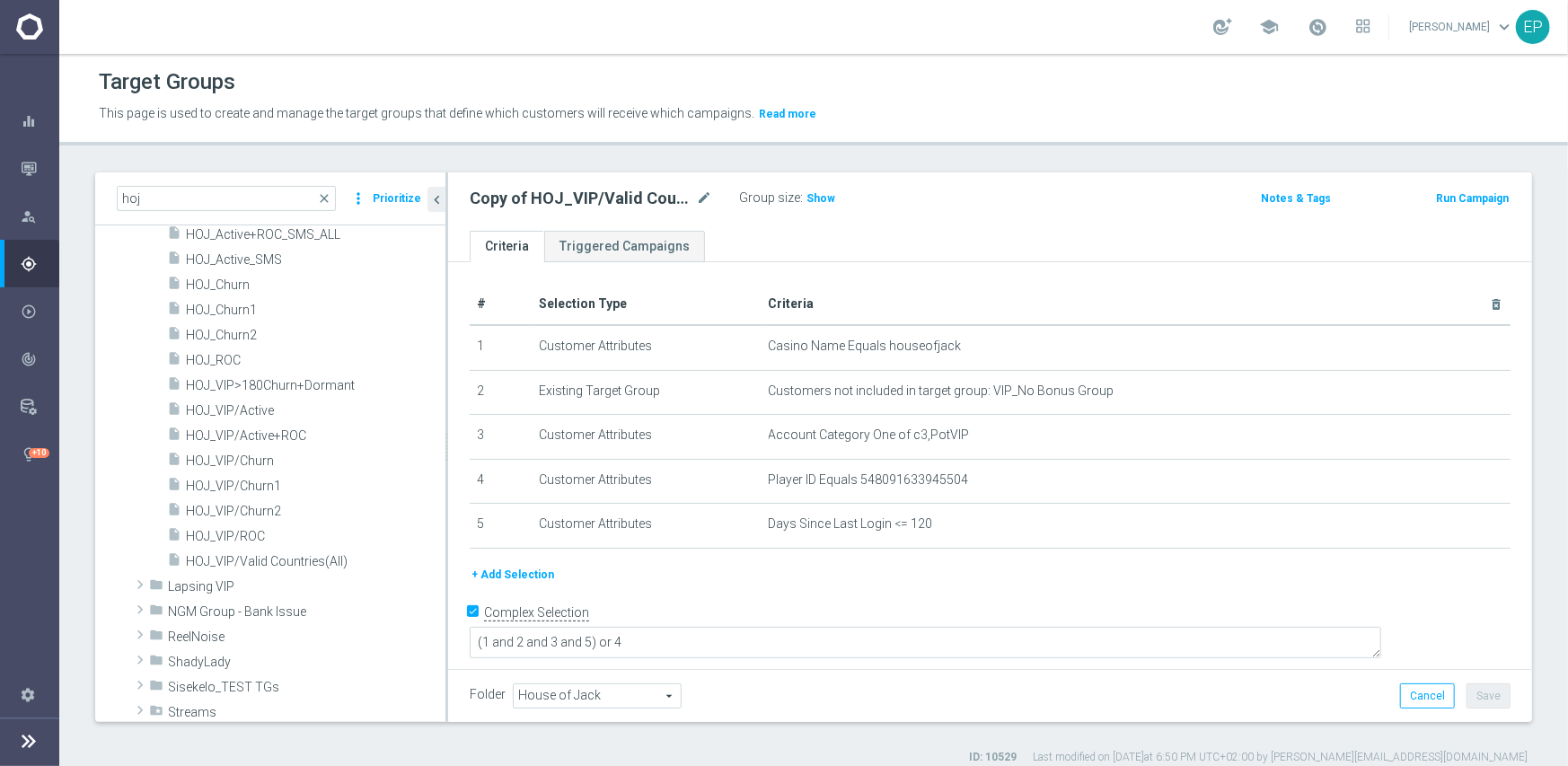
scroll to position [546, 0]
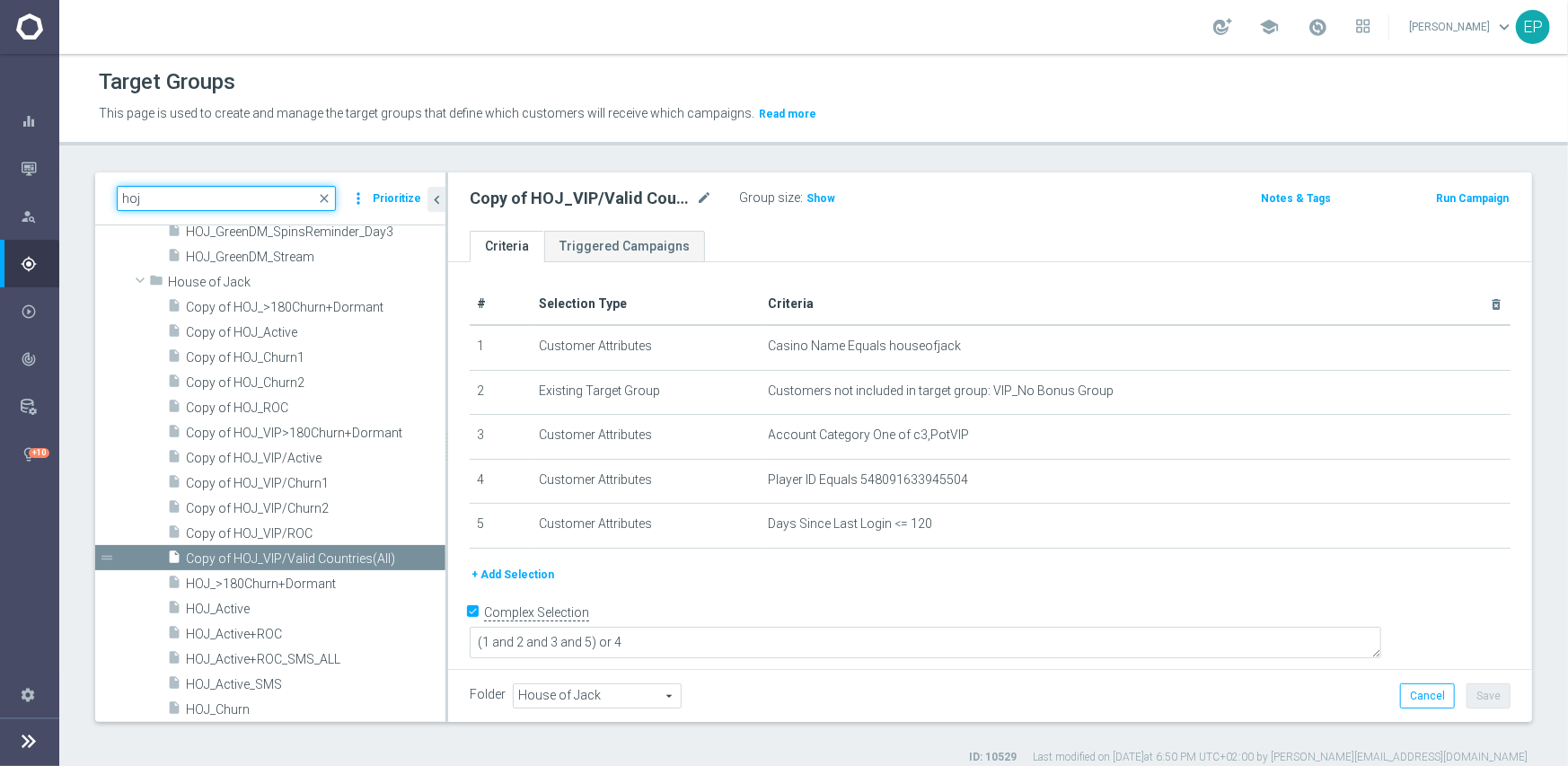
click at [120, 200] on input "hoj" at bounding box center [226, 198] width 219 height 25
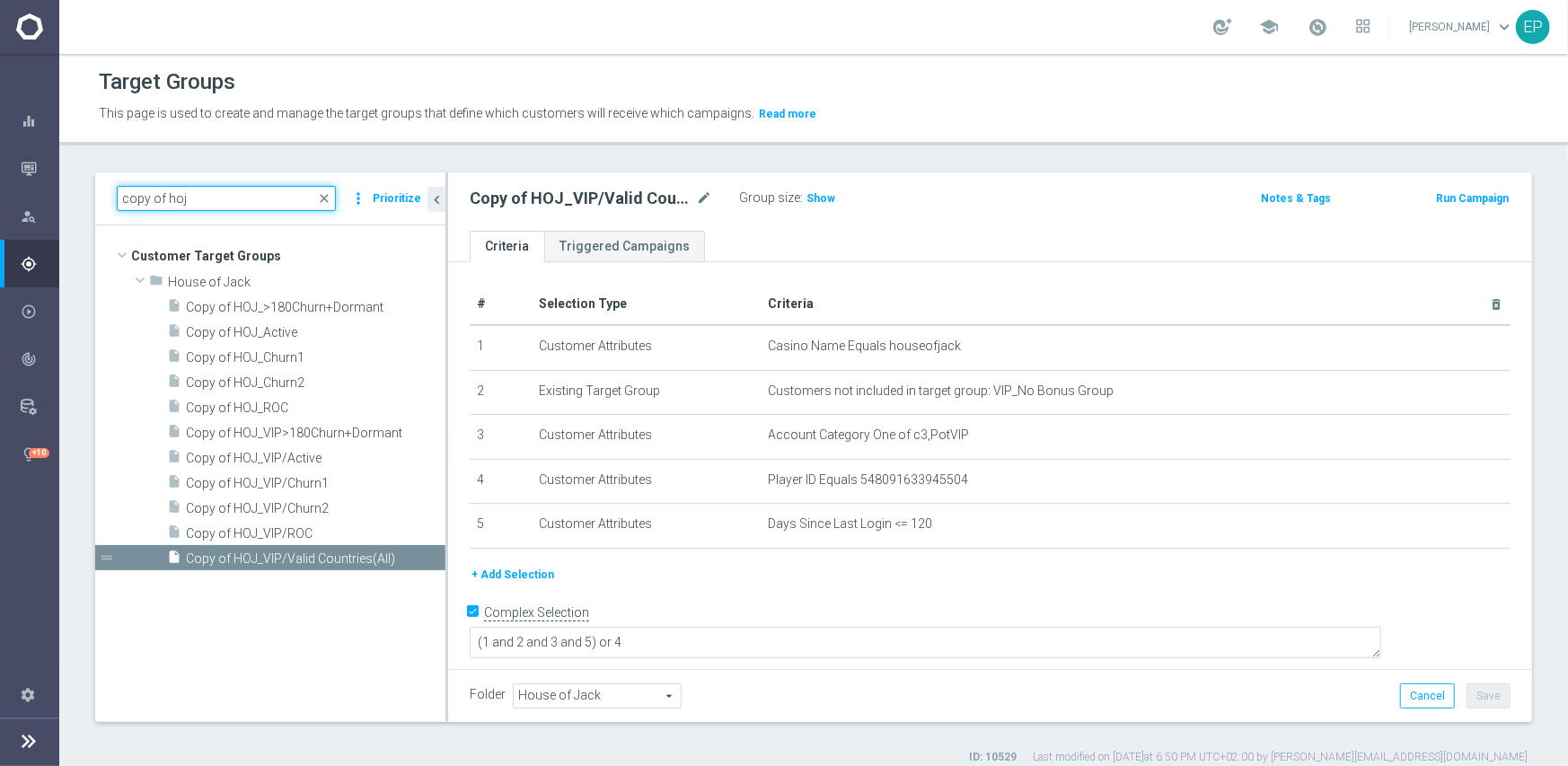
type input "copy of hoj"
click at [610, 690] on span "House of Jack" at bounding box center [596, 697] width 167 height 23
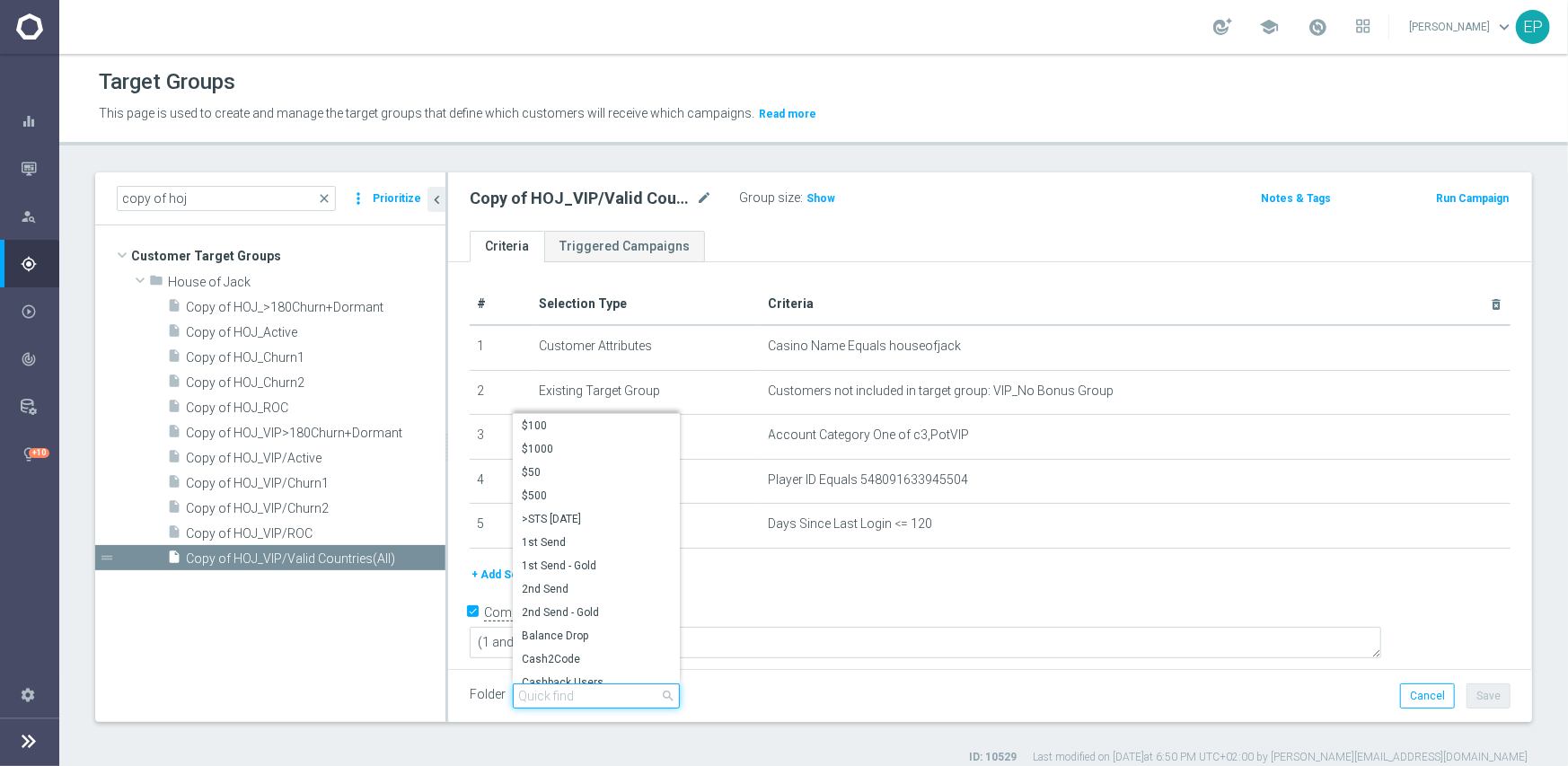
click at [603, 694] on input "search" at bounding box center [595, 697] width 167 height 25
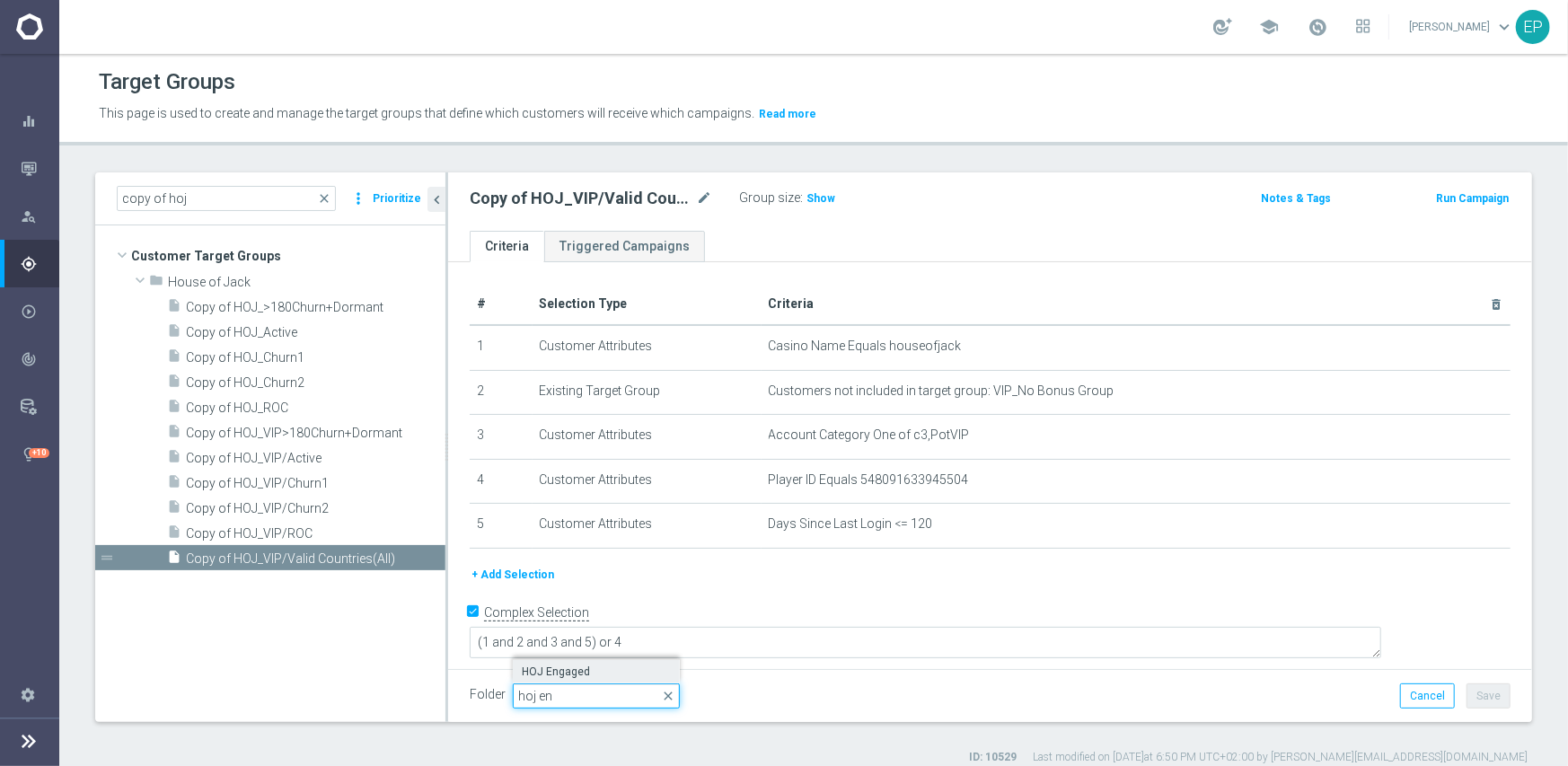
type input "hoj en"
click at [539, 665] on span "HOJ Engaged" at bounding box center [595, 672] width 149 height 14
type input "HOJ Engaged"
click at [1472, 688] on button "Save" at bounding box center [1489, 697] width 44 height 25
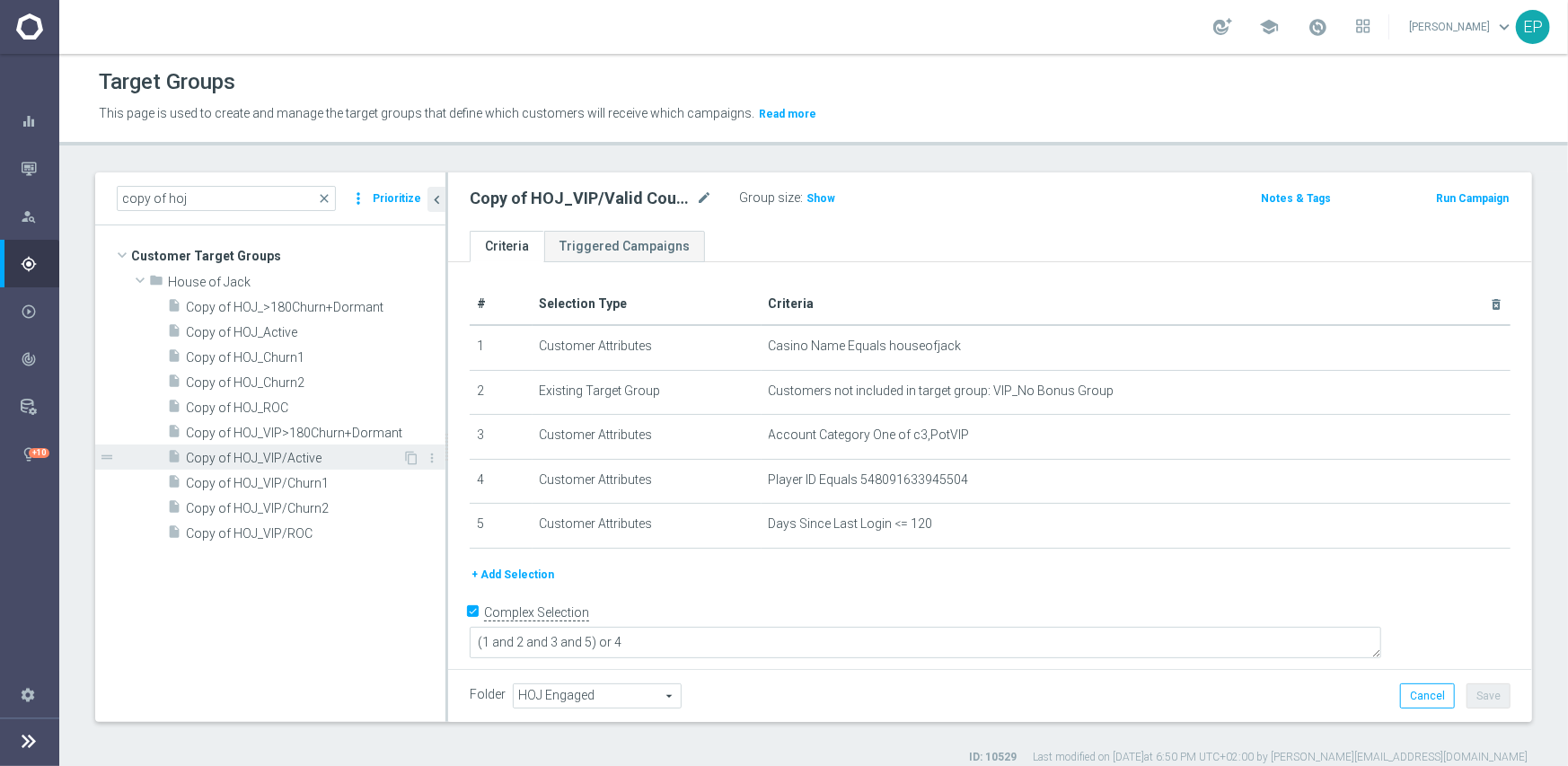
click at [267, 459] on span "Copy of HOJ_VIP/Active" at bounding box center [294, 458] width 217 height 15
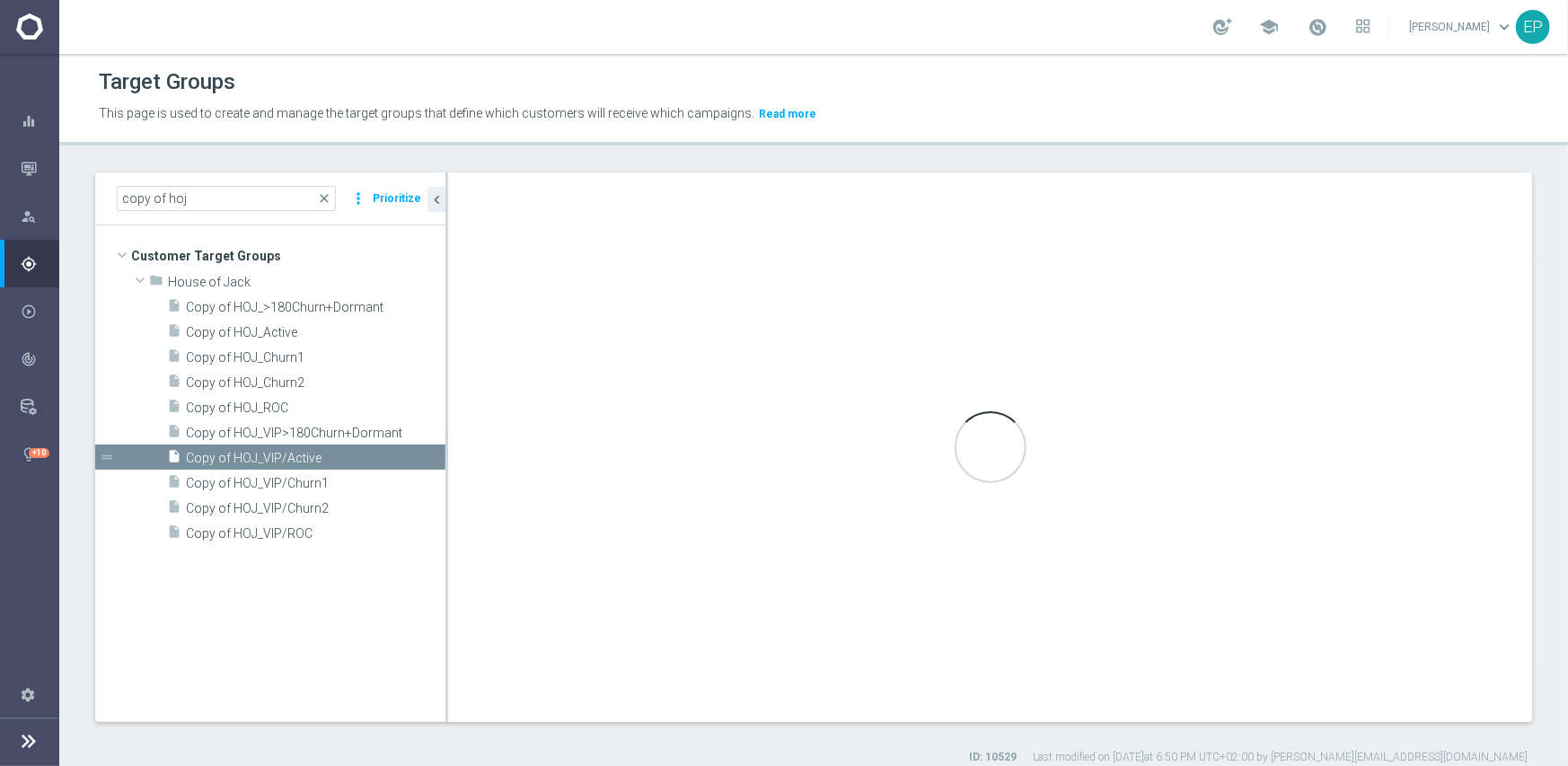
type textarea "(1 and 2 and 3 and 4) or 5"
type input "House of Jack"
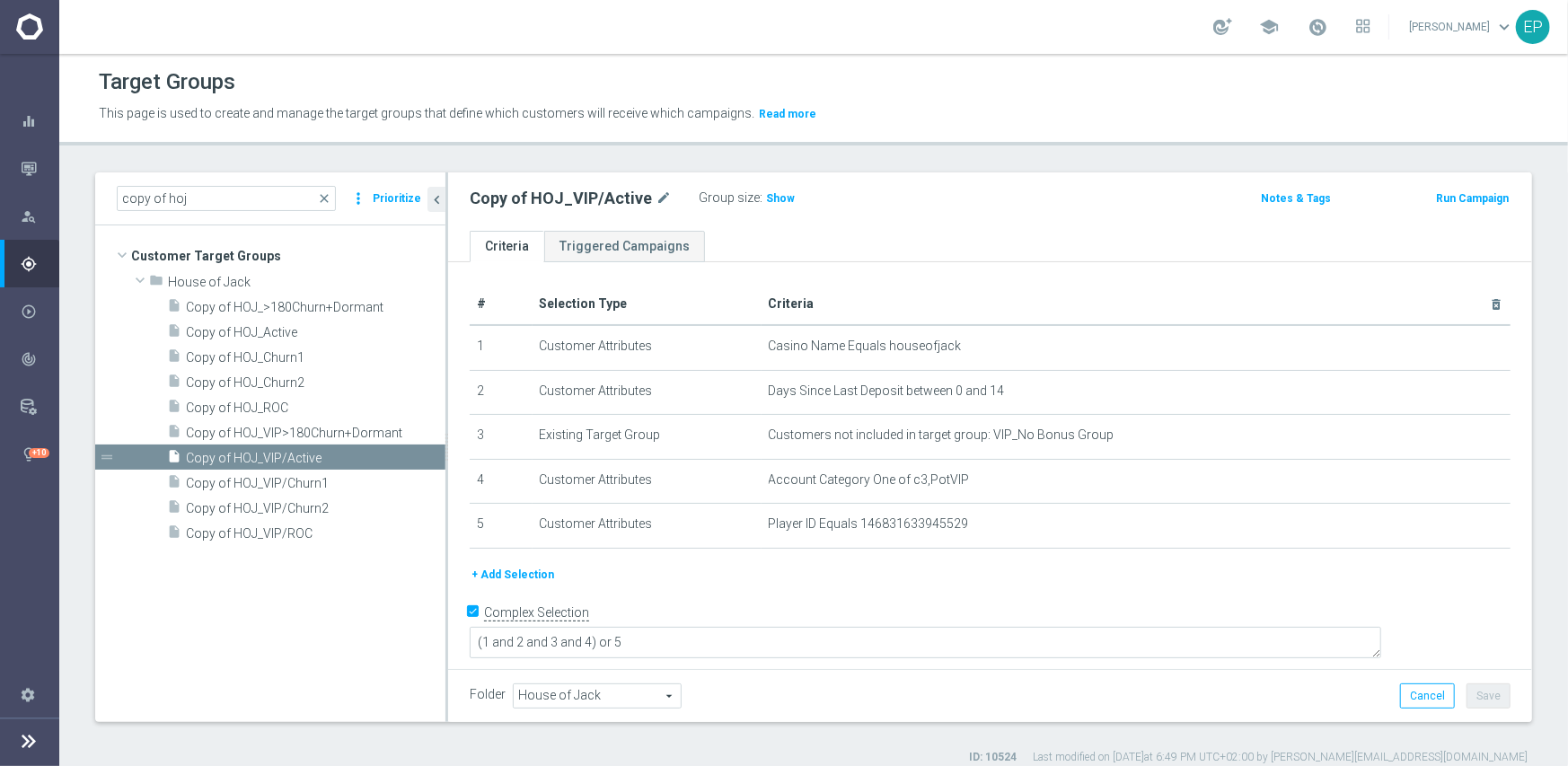
click at [581, 692] on span "House of Jack" at bounding box center [596, 697] width 167 height 23
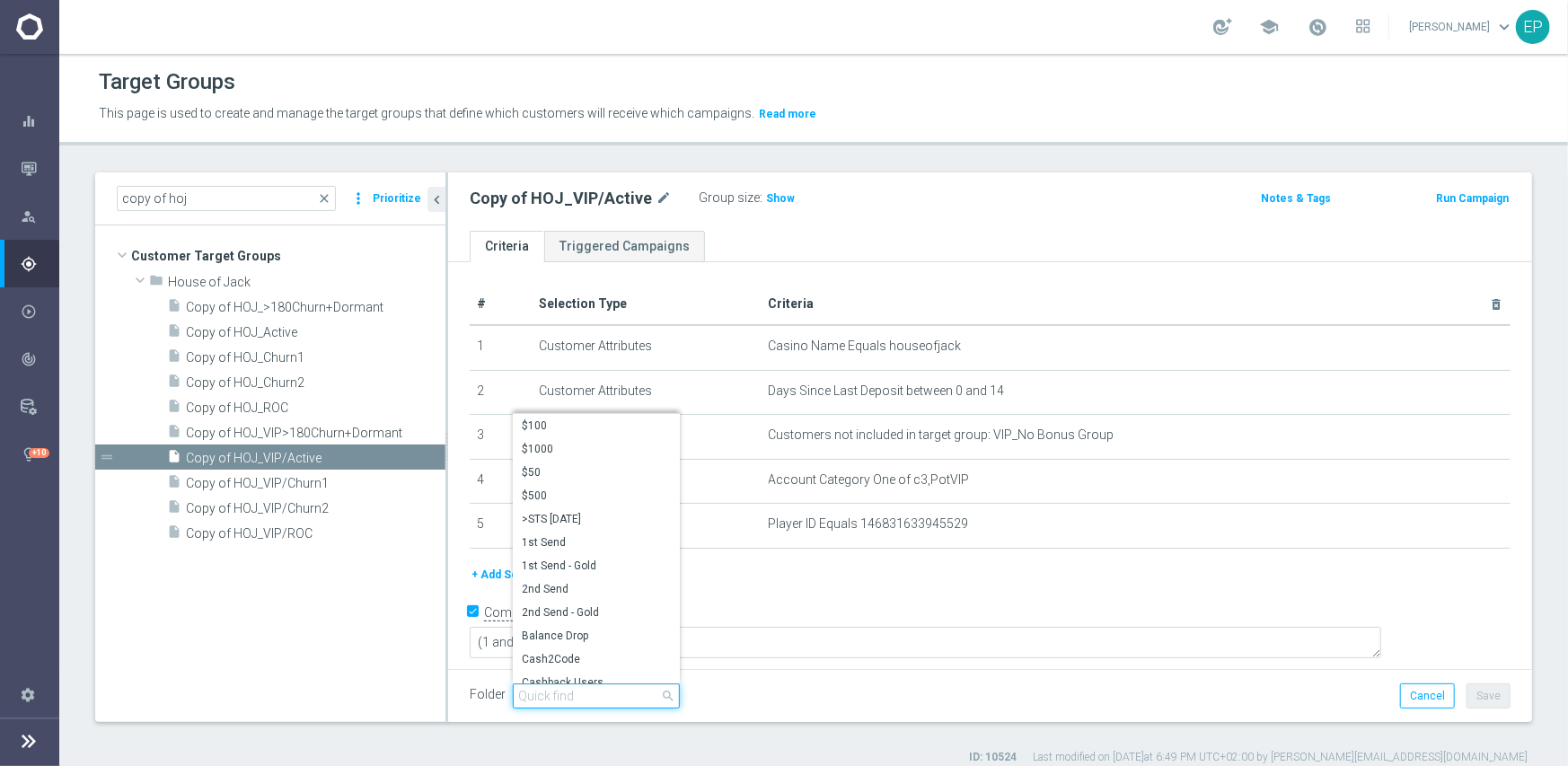
click at [582, 697] on input "search" at bounding box center [595, 697] width 167 height 25
paste input "hoj en"
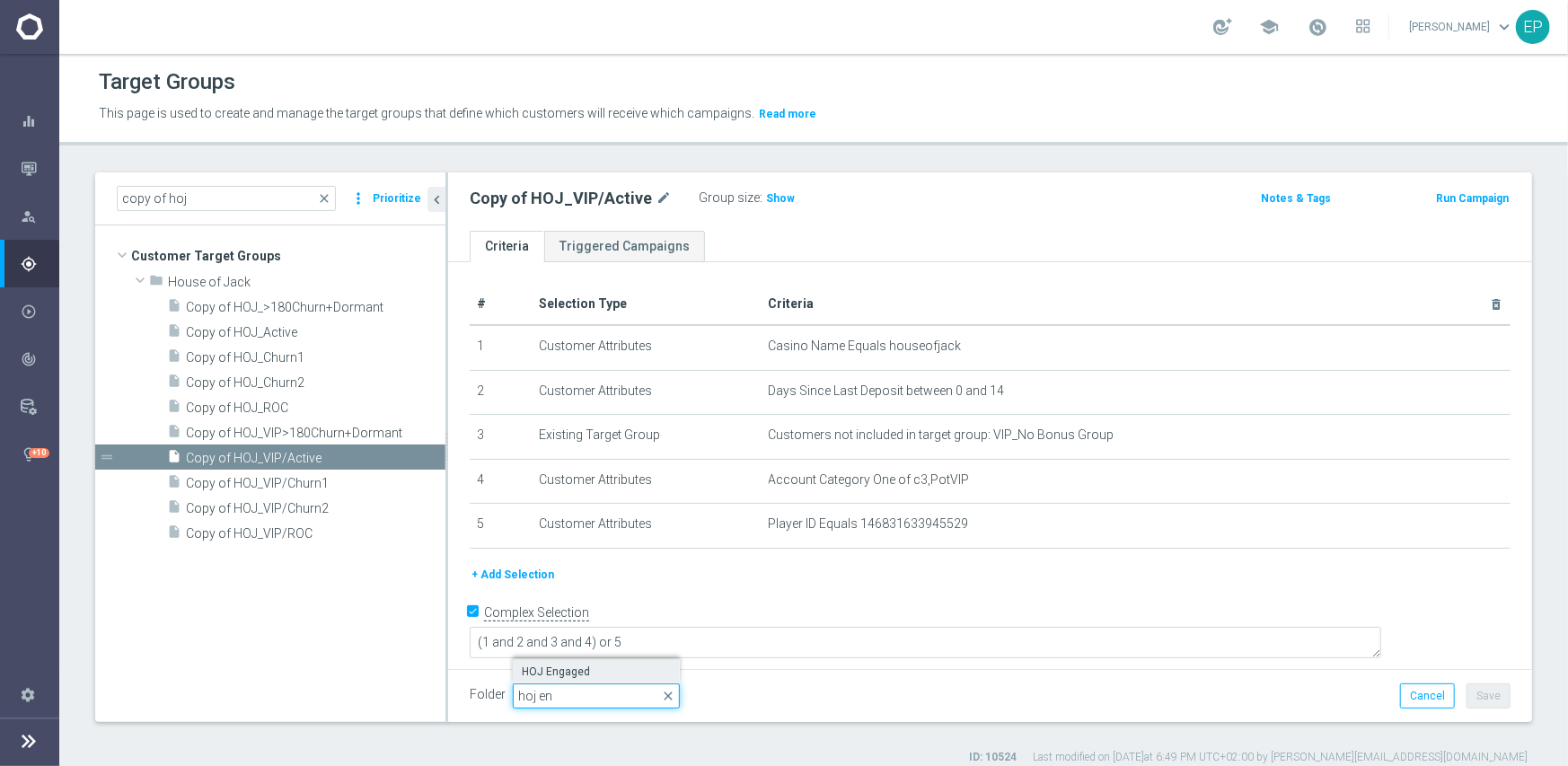
type input "hoj en"
click at [579, 675] on span "HOJ Engaged" at bounding box center [595, 672] width 149 height 14
click at [1480, 696] on button "Save" at bounding box center [1489, 697] width 44 height 25
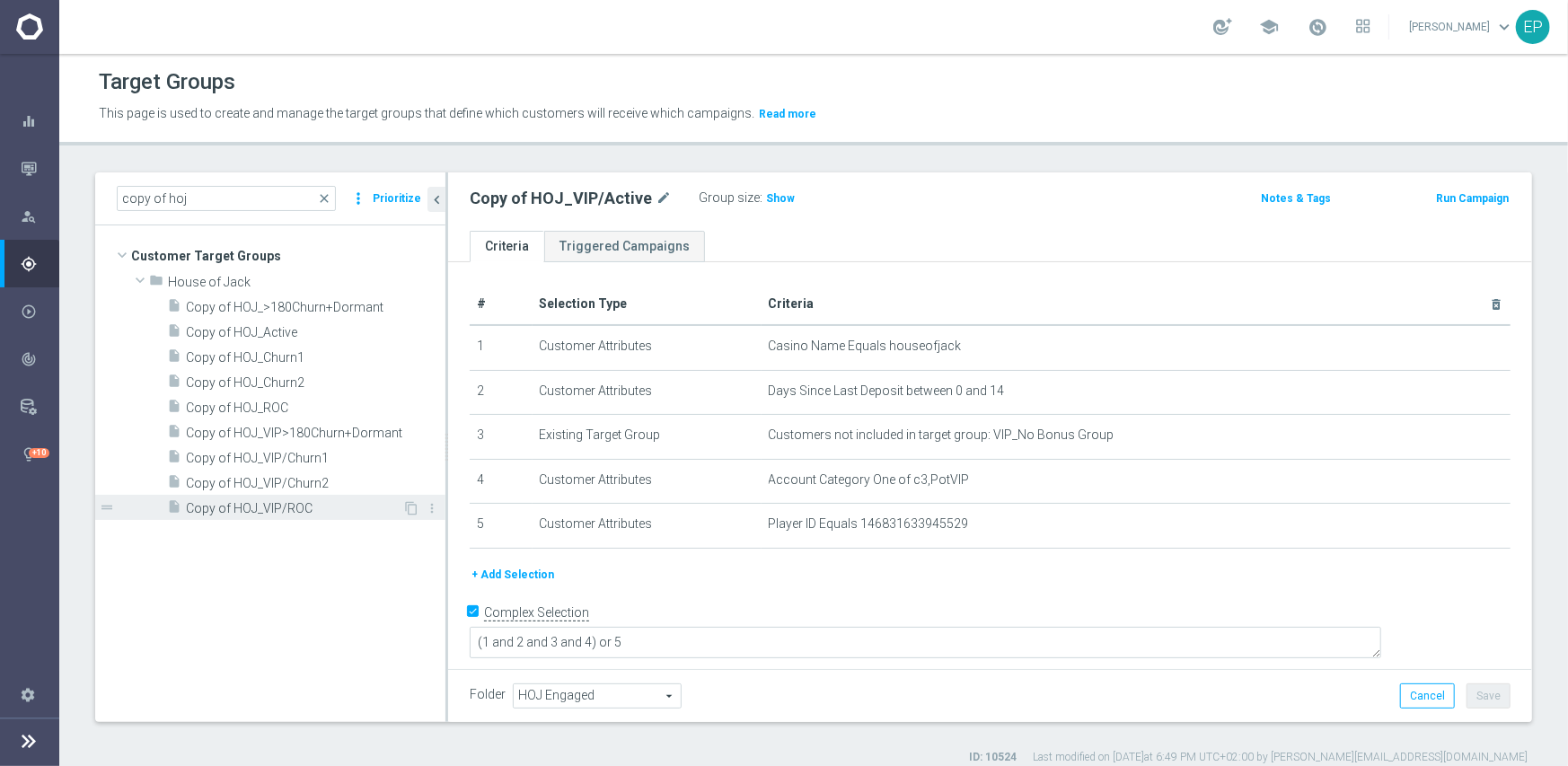
click at [293, 501] on span "Copy of HOJ_VIP/ROC" at bounding box center [294, 508] width 217 height 15
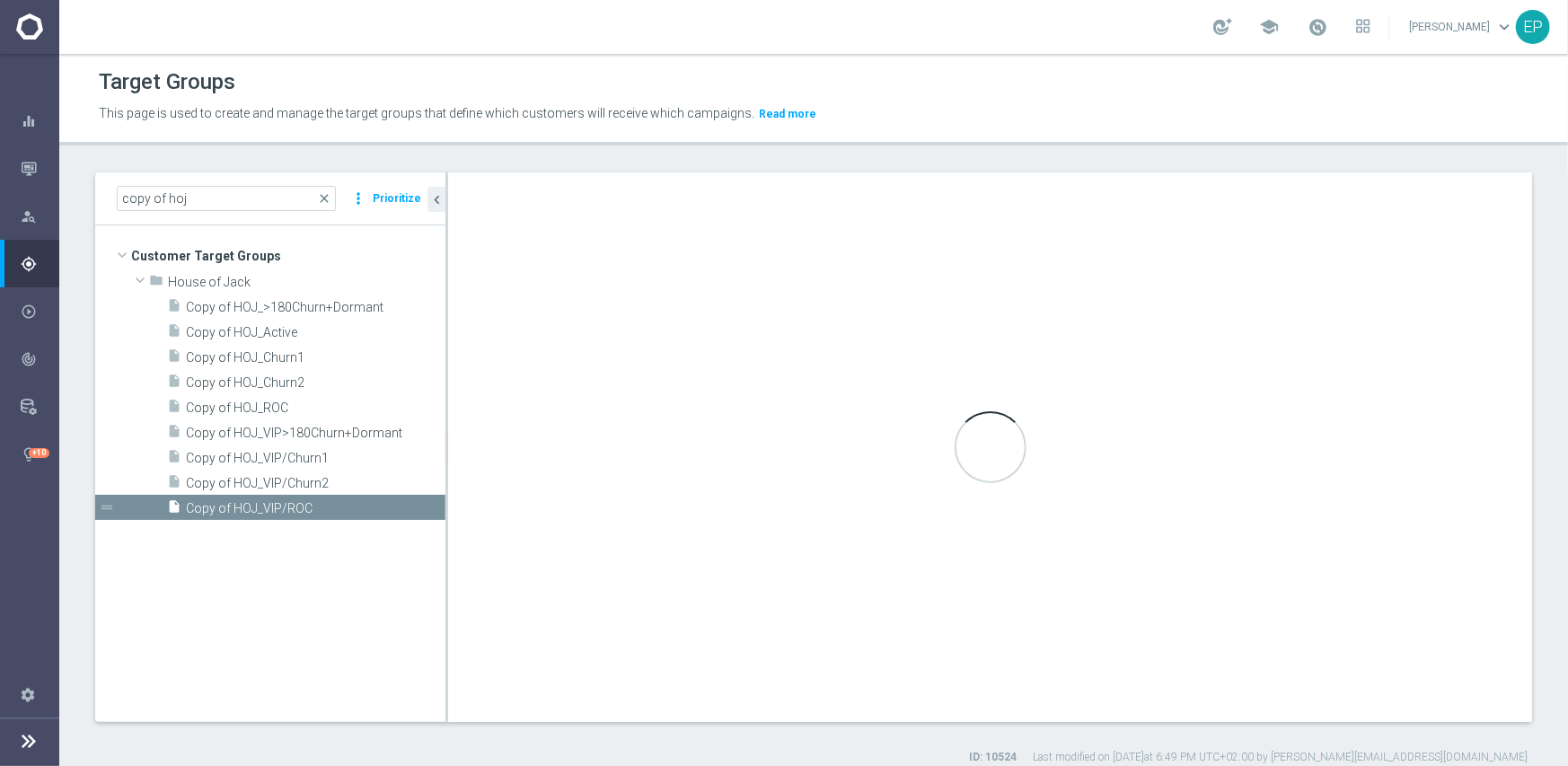
type input "House of Jack"
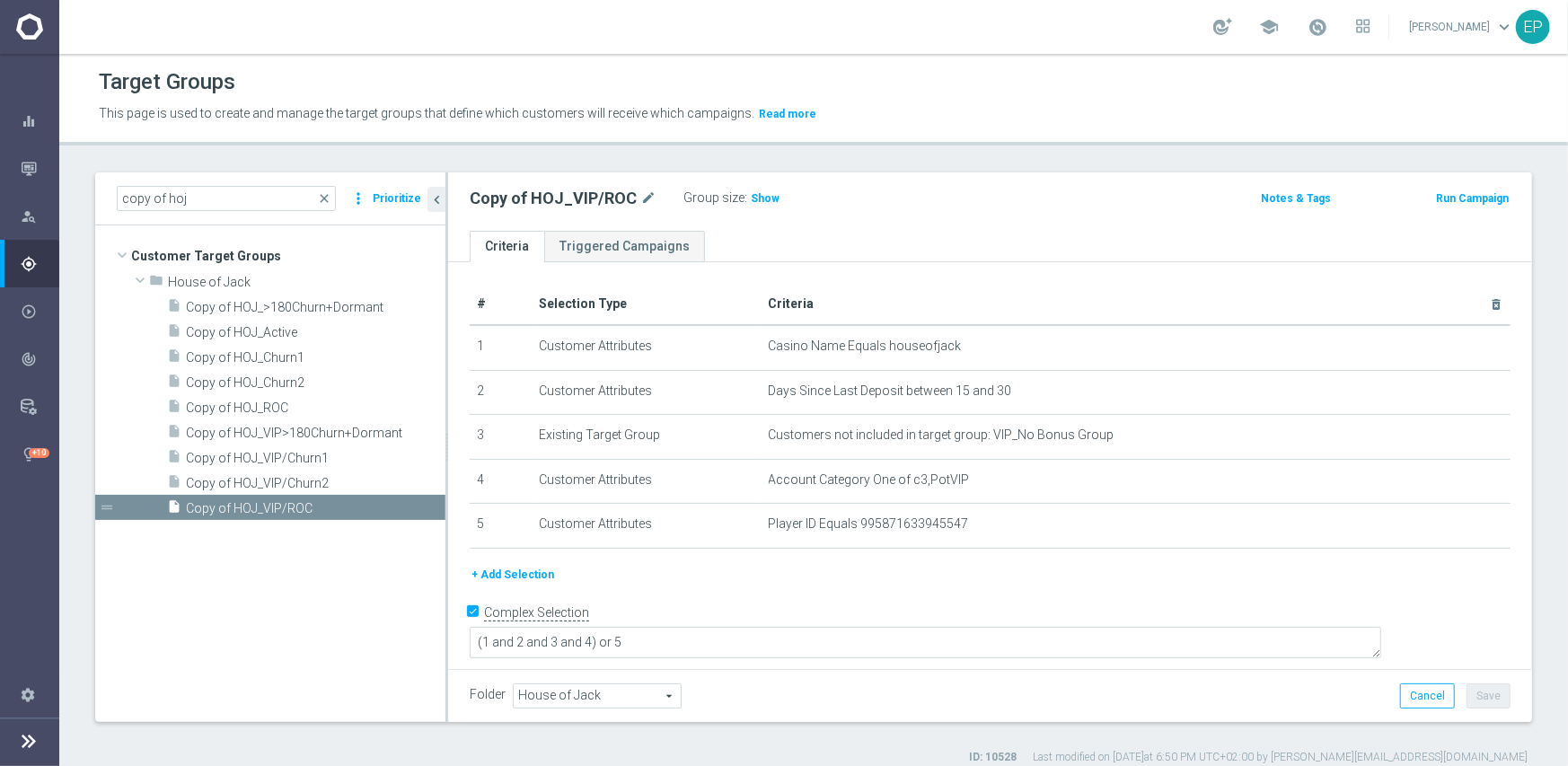
click at [598, 696] on span "House of Jack" at bounding box center [596, 697] width 167 height 23
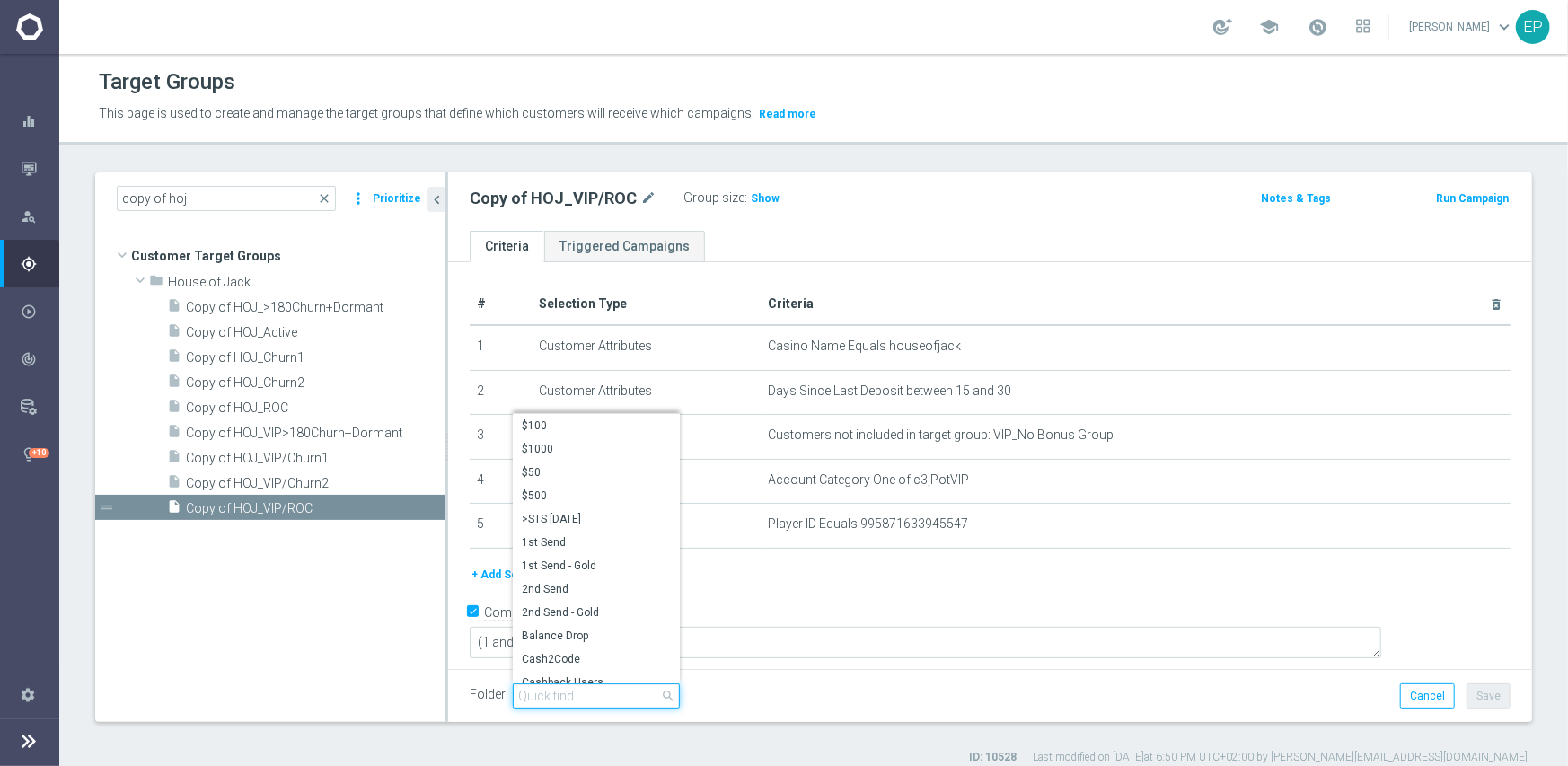
click at [596, 699] on input "search" at bounding box center [595, 697] width 167 height 25
paste input "hoj en"
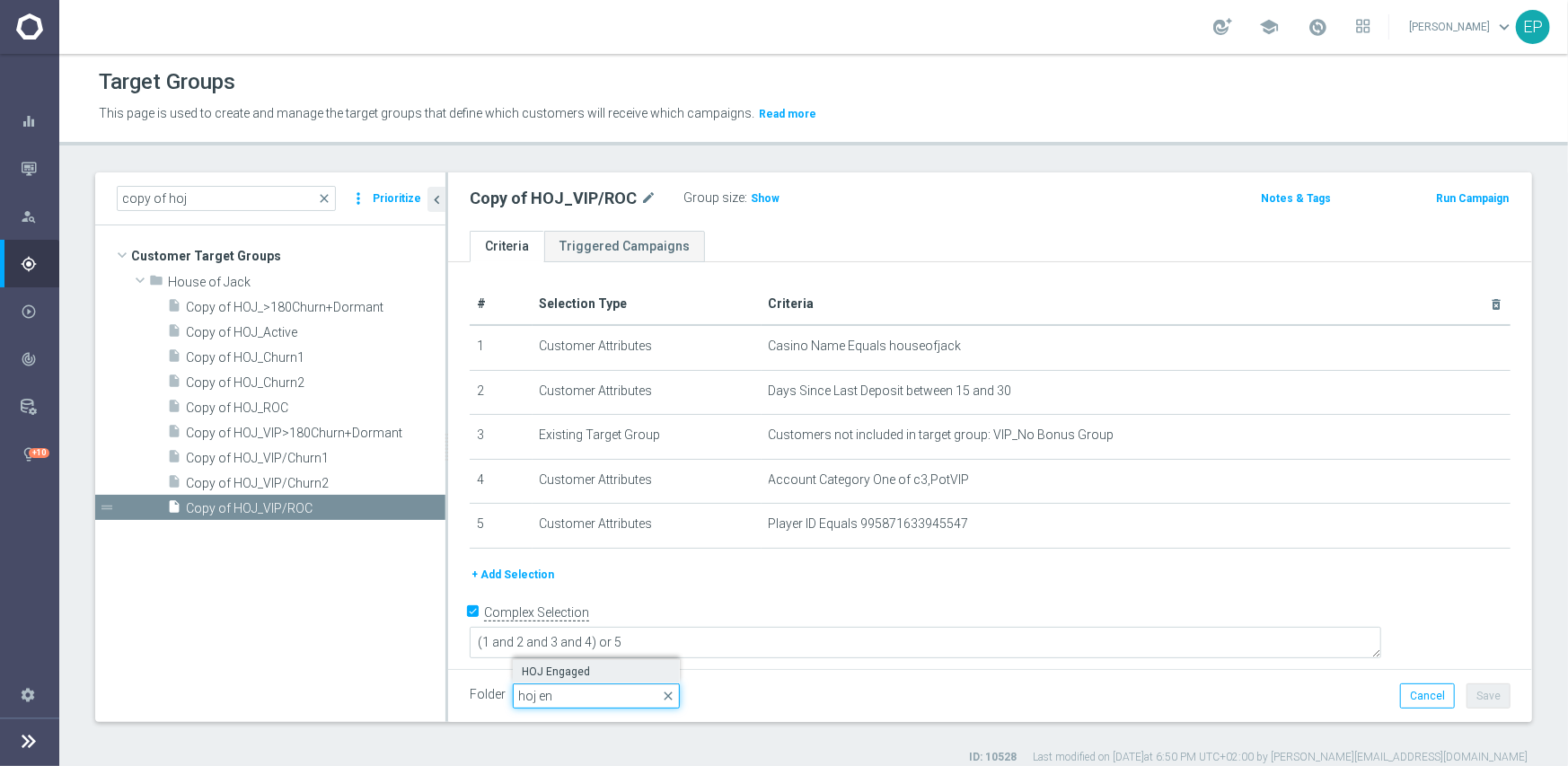
type input "hoj en"
click at [592, 670] on span "HOJ Engaged" at bounding box center [595, 672] width 149 height 14
click at [1475, 697] on button "Save" at bounding box center [1489, 697] width 44 height 25
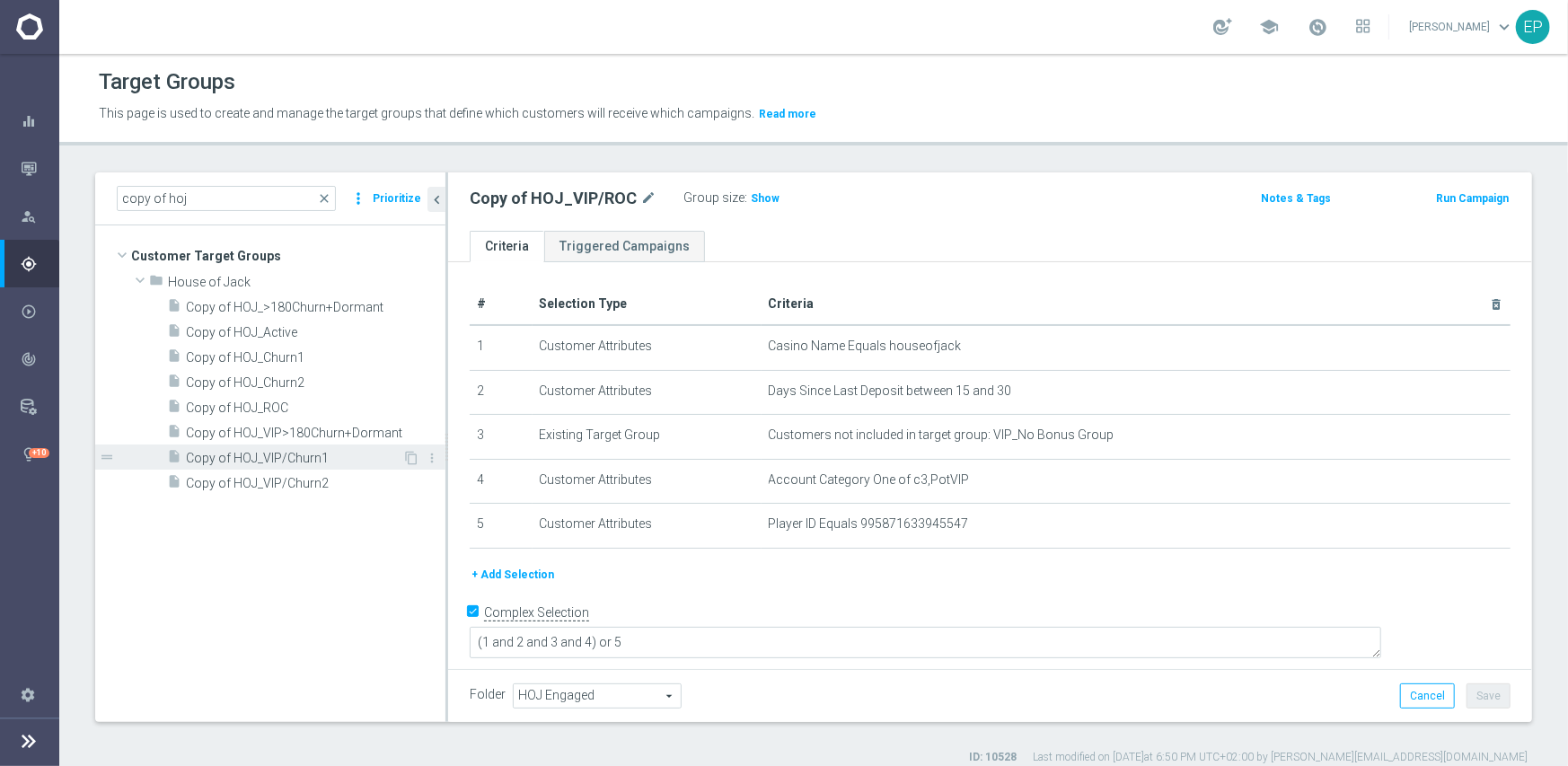
click at [279, 464] on span "Copy of HOJ_VIP/Churn1" at bounding box center [294, 458] width 217 height 15
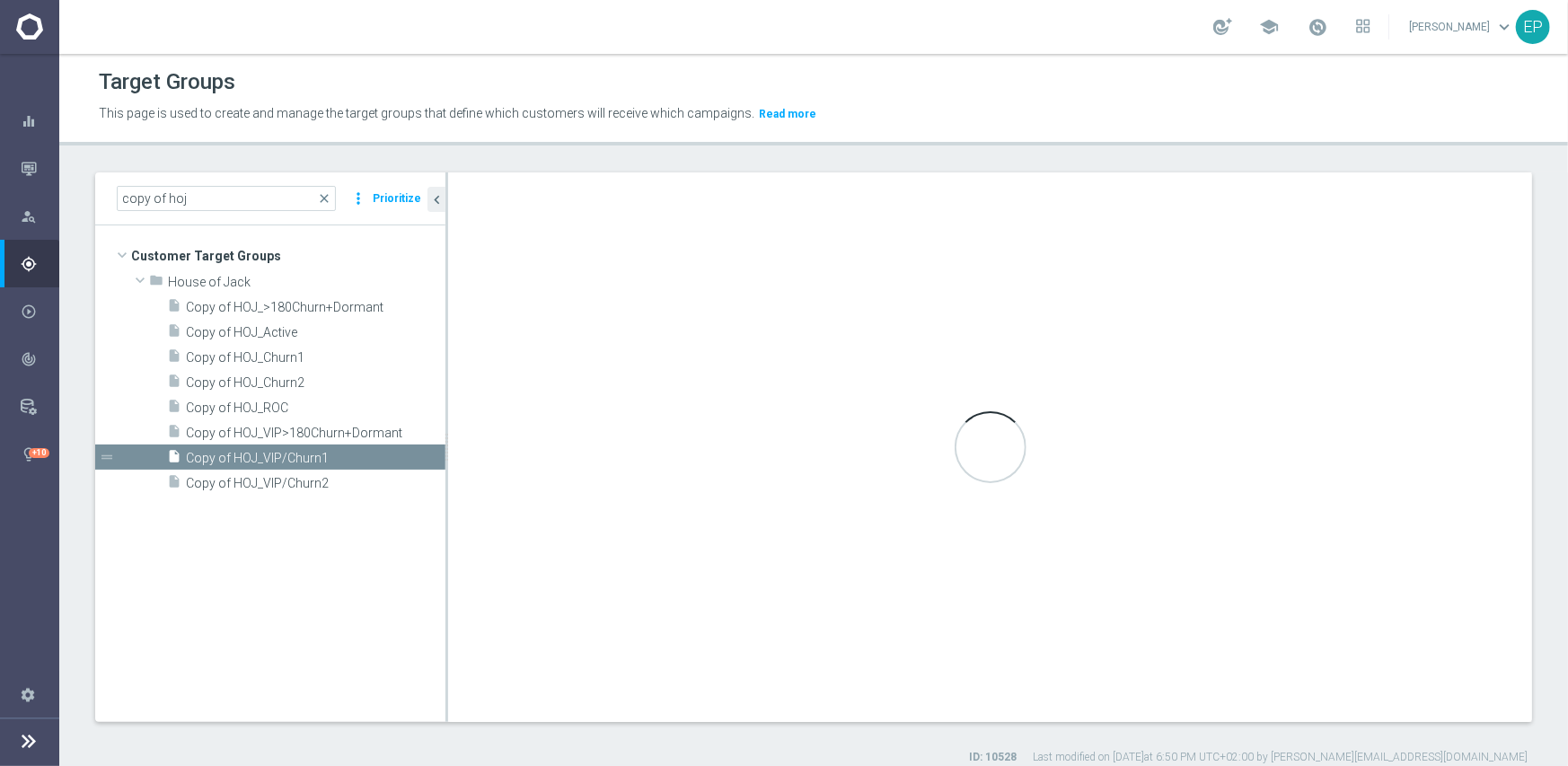
type input "House of Jack"
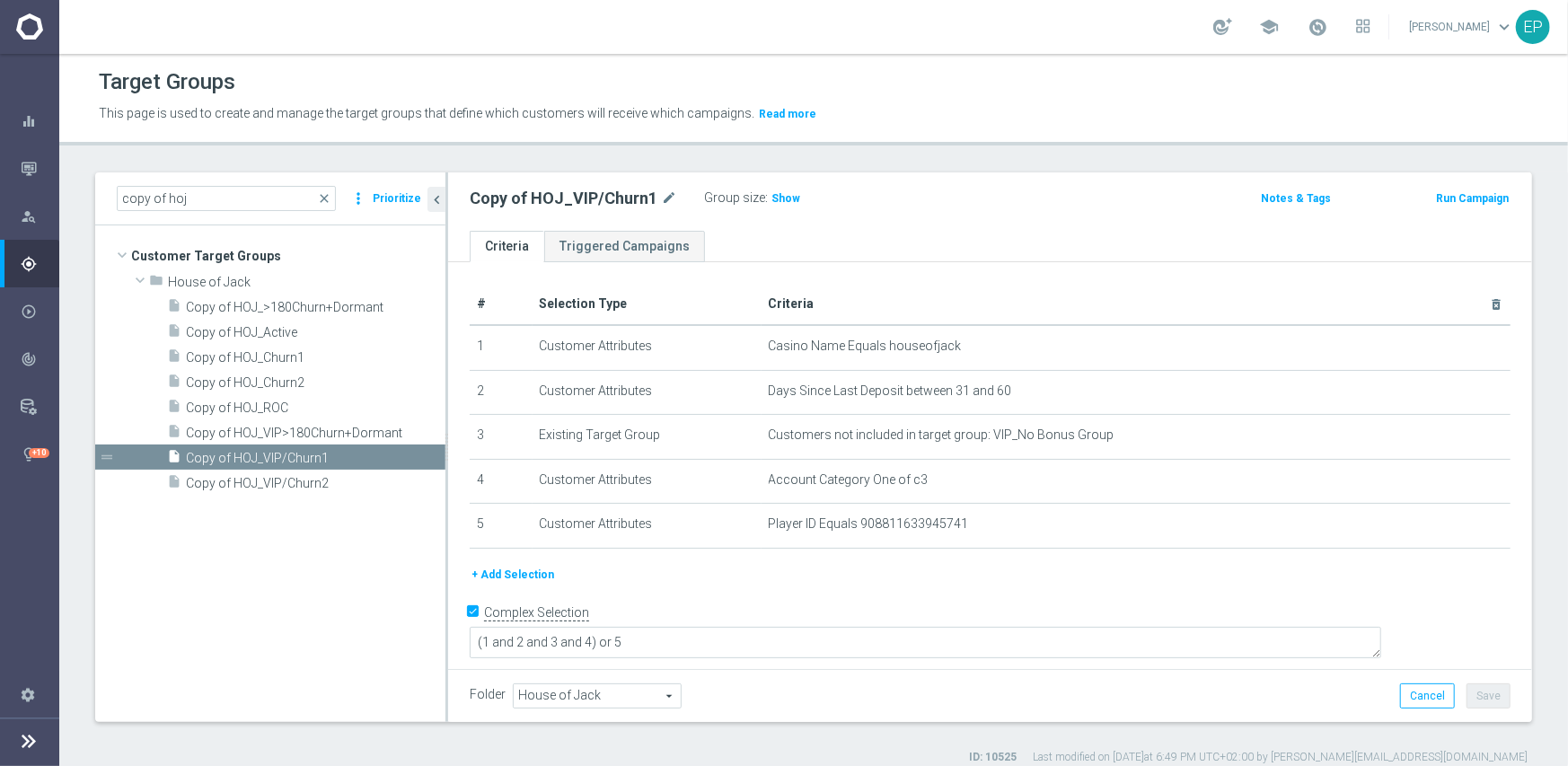
drag, startPoint x: 555, startPoint y: 690, endPoint x: 596, endPoint y: 701, distance: 42.4
click at [557, 690] on span "House of Jack" at bounding box center [596, 697] width 167 height 23
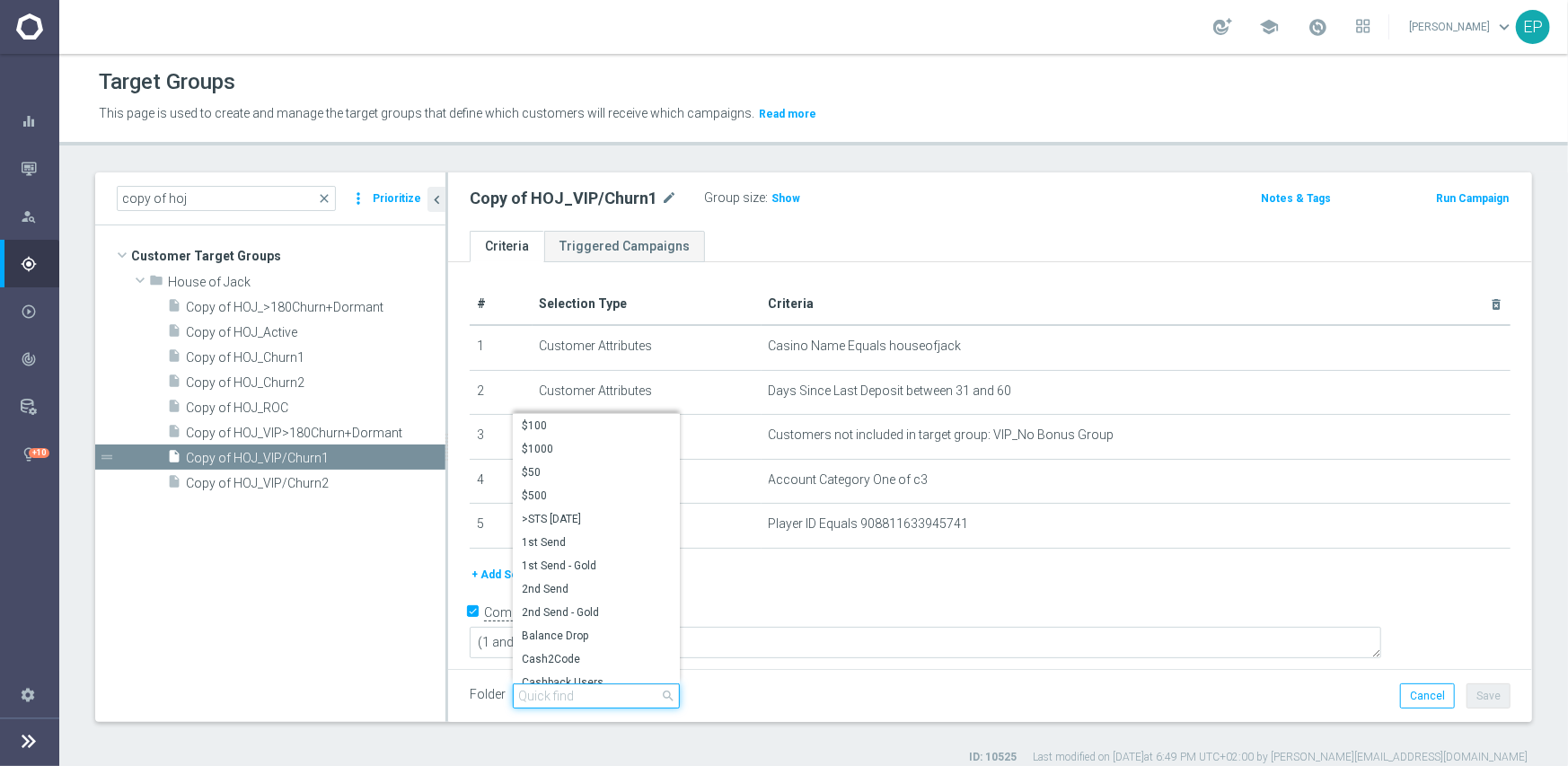
click at [596, 701] on input "search" at bounding box center [595, 697] width 167 height 25
paste input "hoj en"
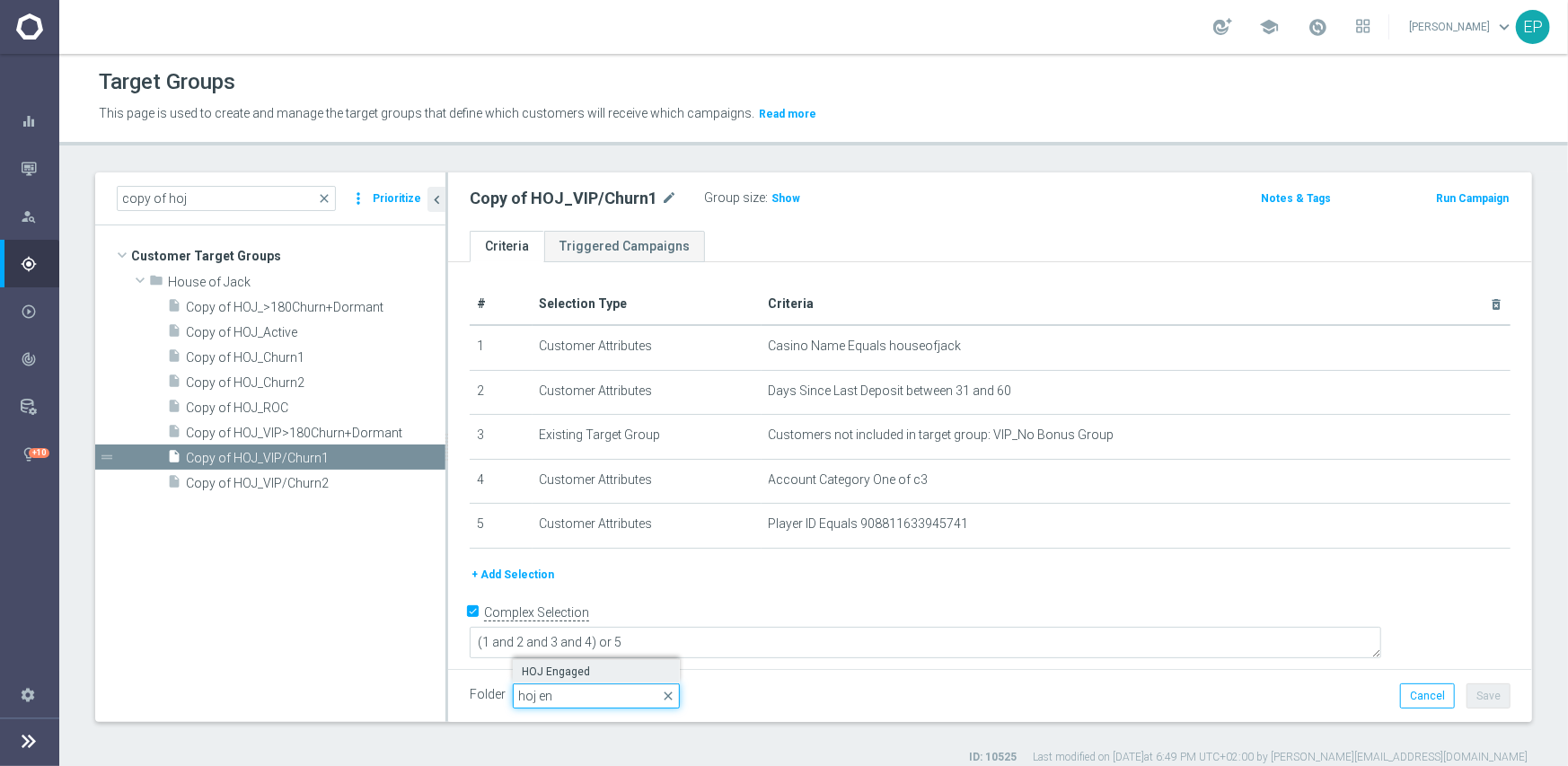
type input "hoj en"
click at [584, 671] on span "HOJ Engaged" at bounding box center [595, 672] width 149 height 14
click at [1473, 697] on button "Save" at bounding box center [1489, 697] width 44 height 25
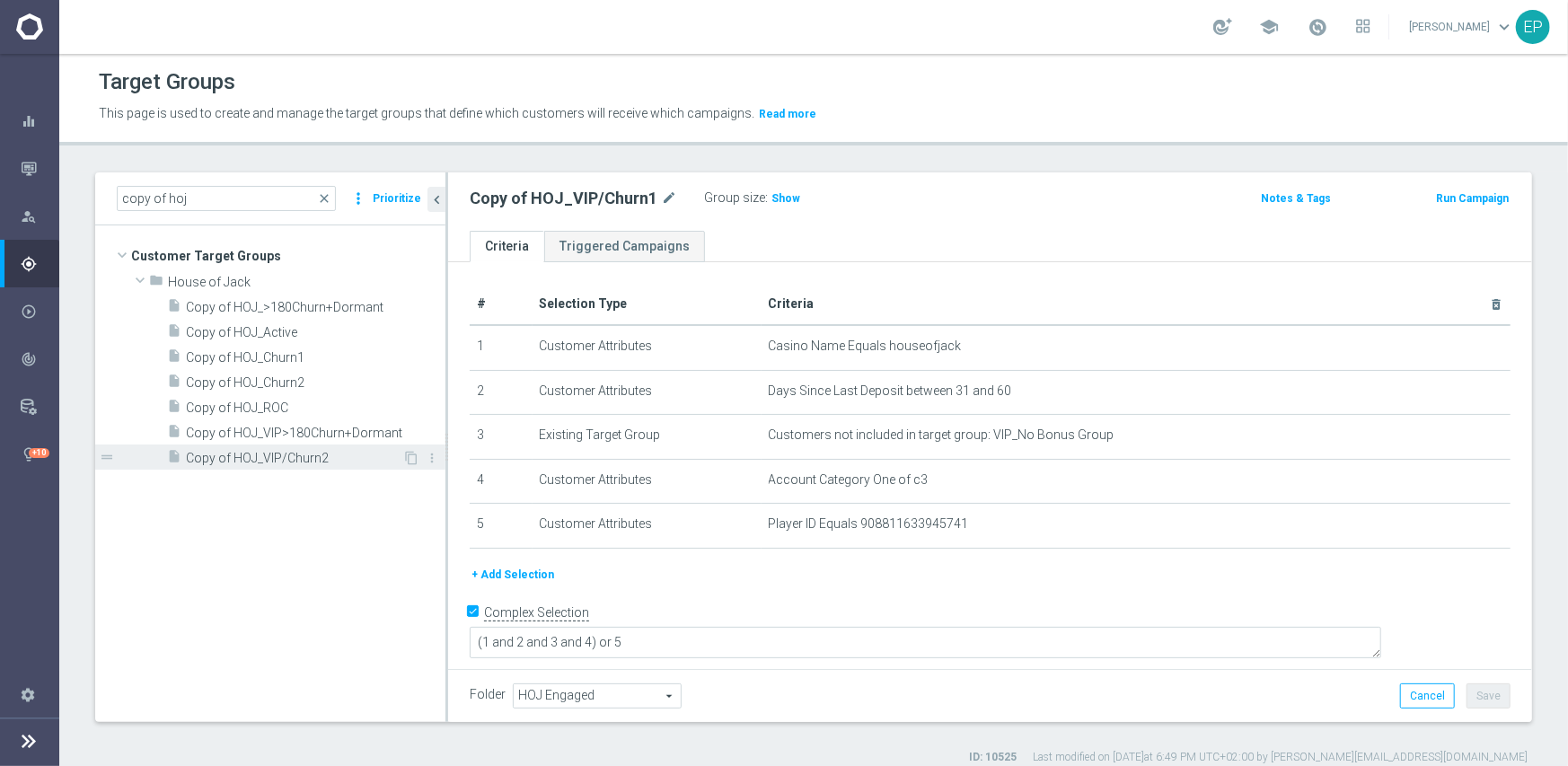
drag, startPoint x: 293, startPoint y: 458, endPoint x: 359, endPoint y: 501, distance: 78.8
click at [294, 457] on span "Copy of HOJ_VIP/Churn2" at bounding box center [316, 458] width 260 height 15
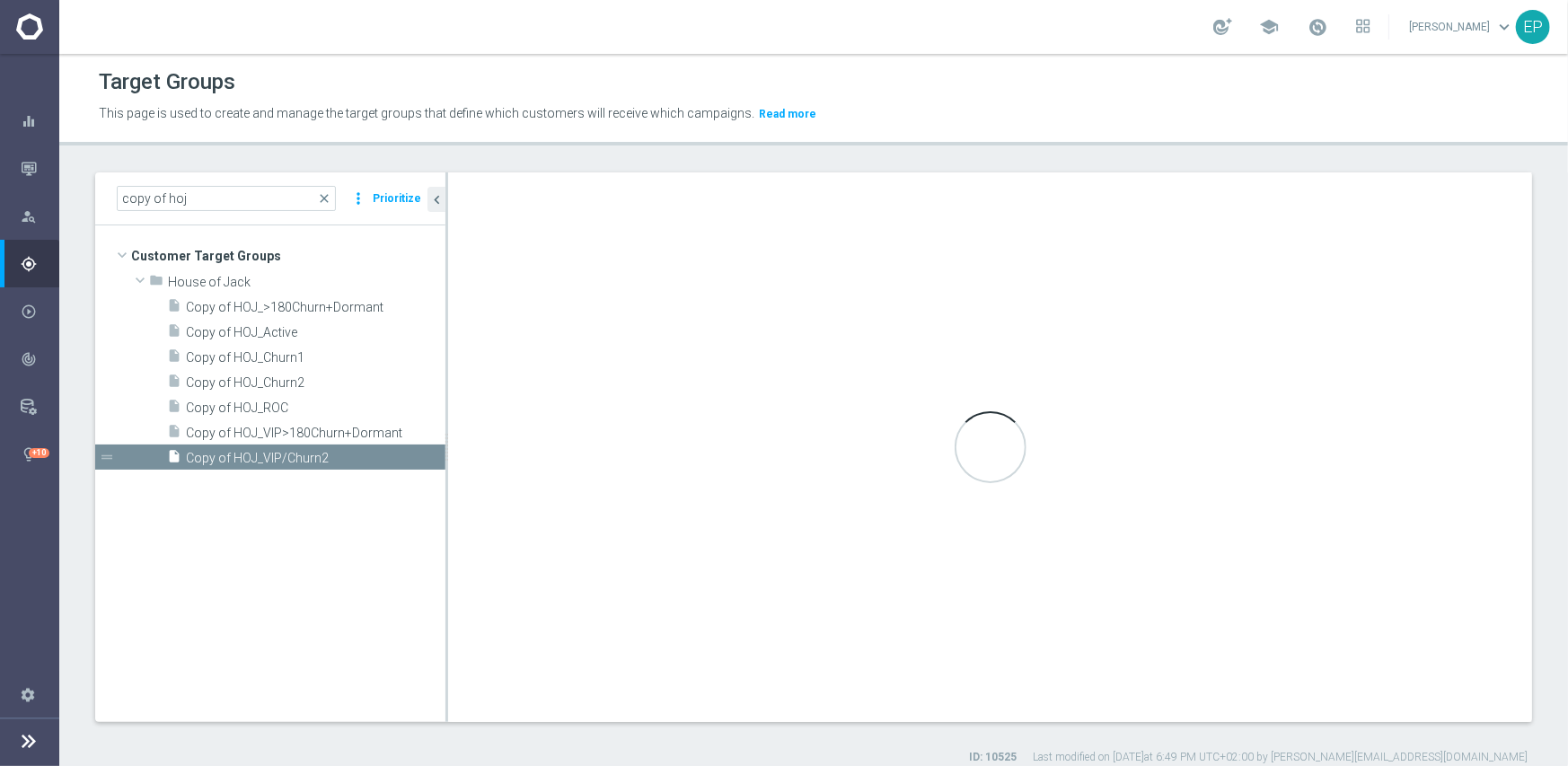
type input "House of Jack"
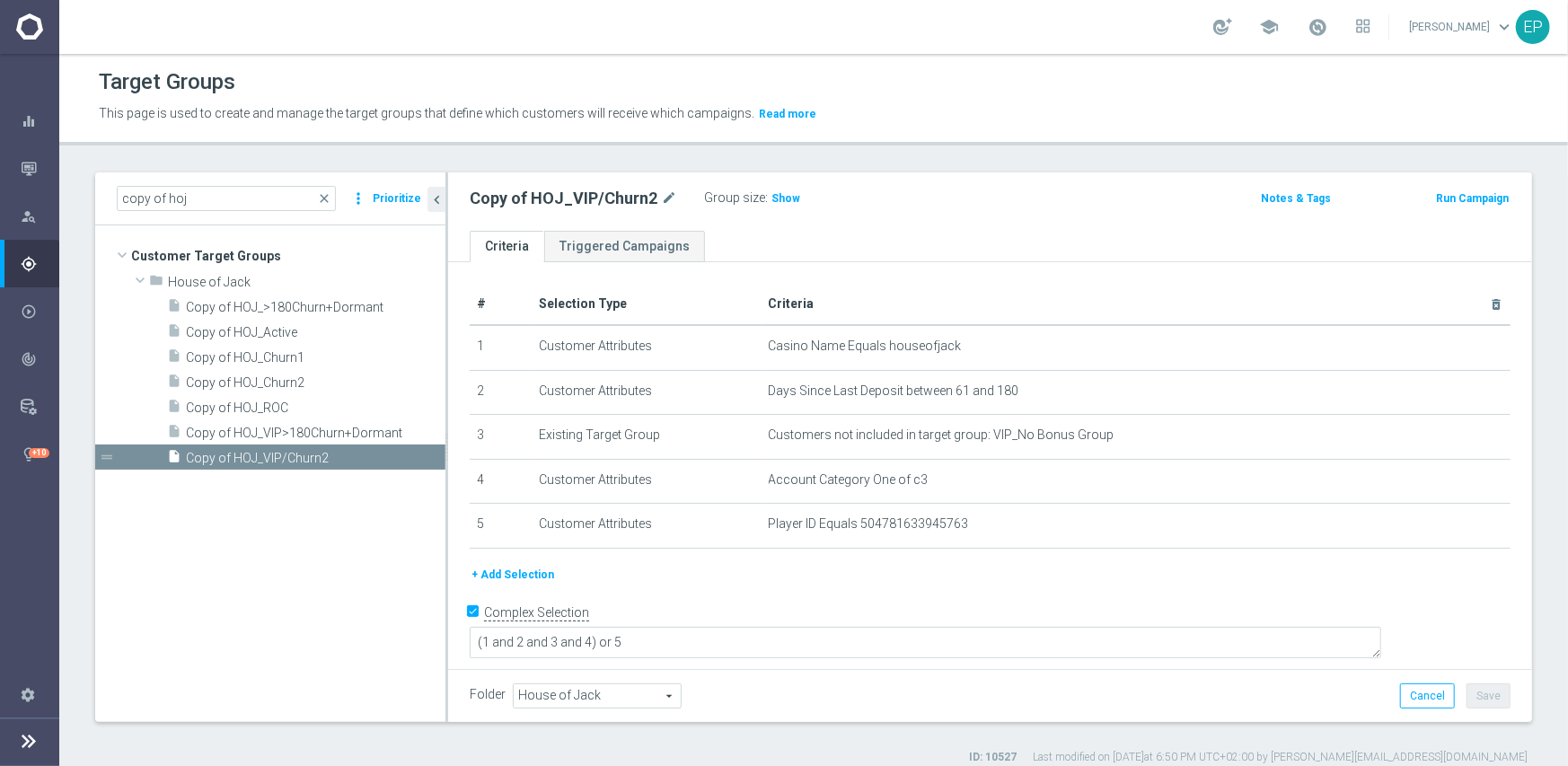
click at [549, 696] on span "House of Jack" at bounding box center [596, 697] width 167 height 23
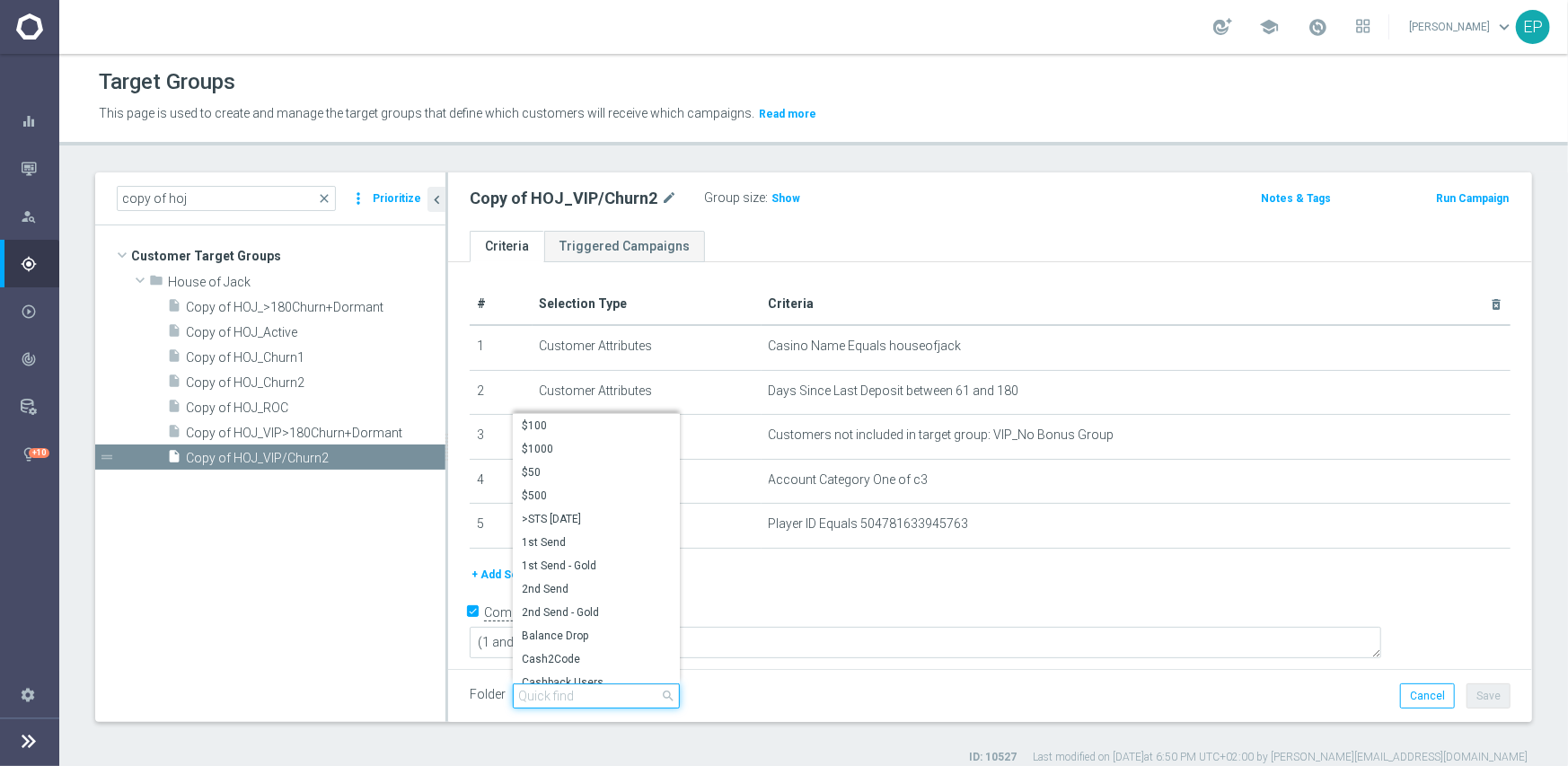
click at [580, 697] on input "search" at bounding box center [595, 697] width 167 height 25
paste input "hoj en"
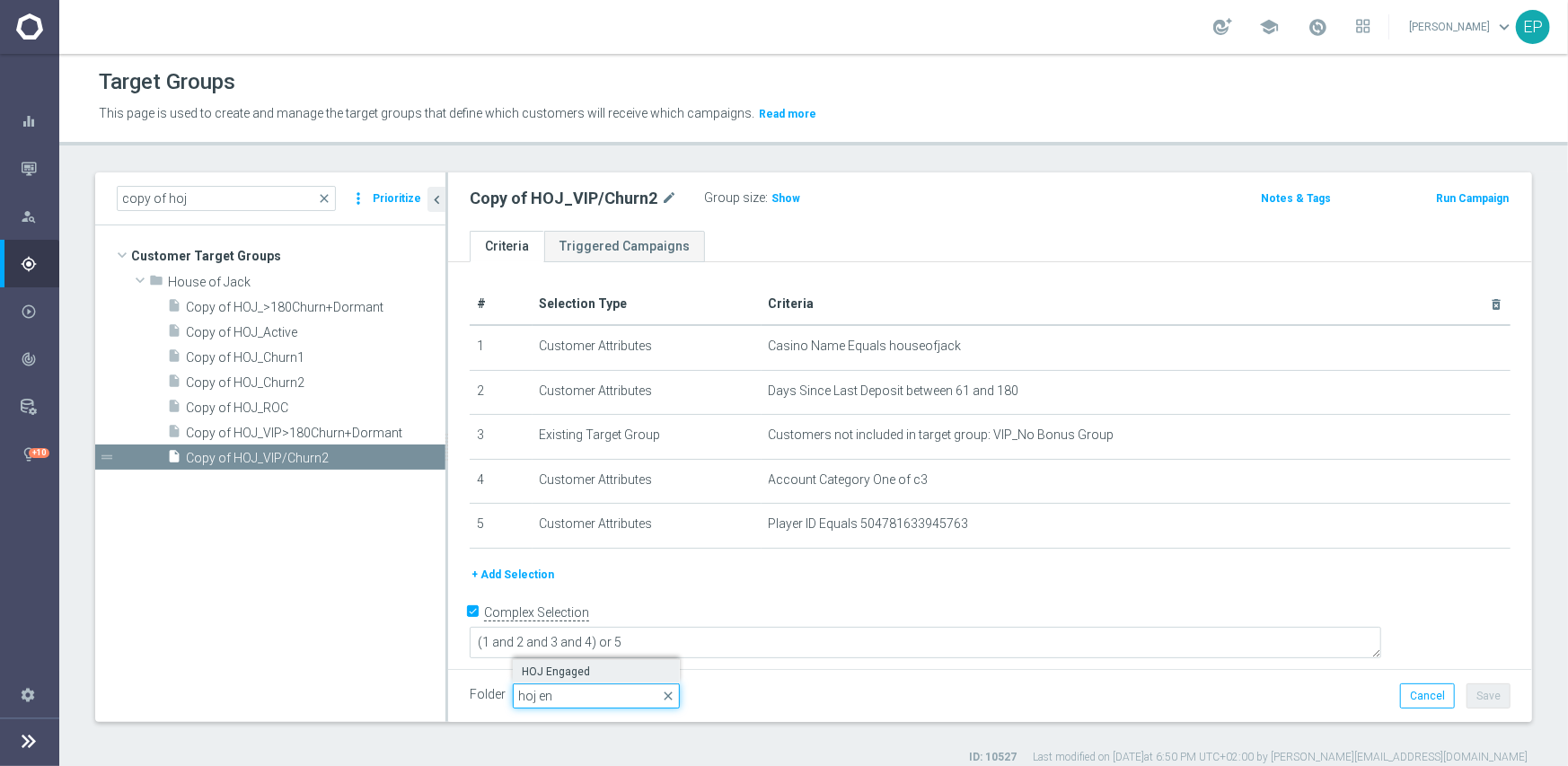
type input "hoj en"
click at [574, 667] on span "HOJ Engaged" at bounding box center [595, 672] width 149 height 14
type input "HOJ Engaged"
click at [1471, 689] on button "Save" at bounding box center [1489, 697] width 44 height 25
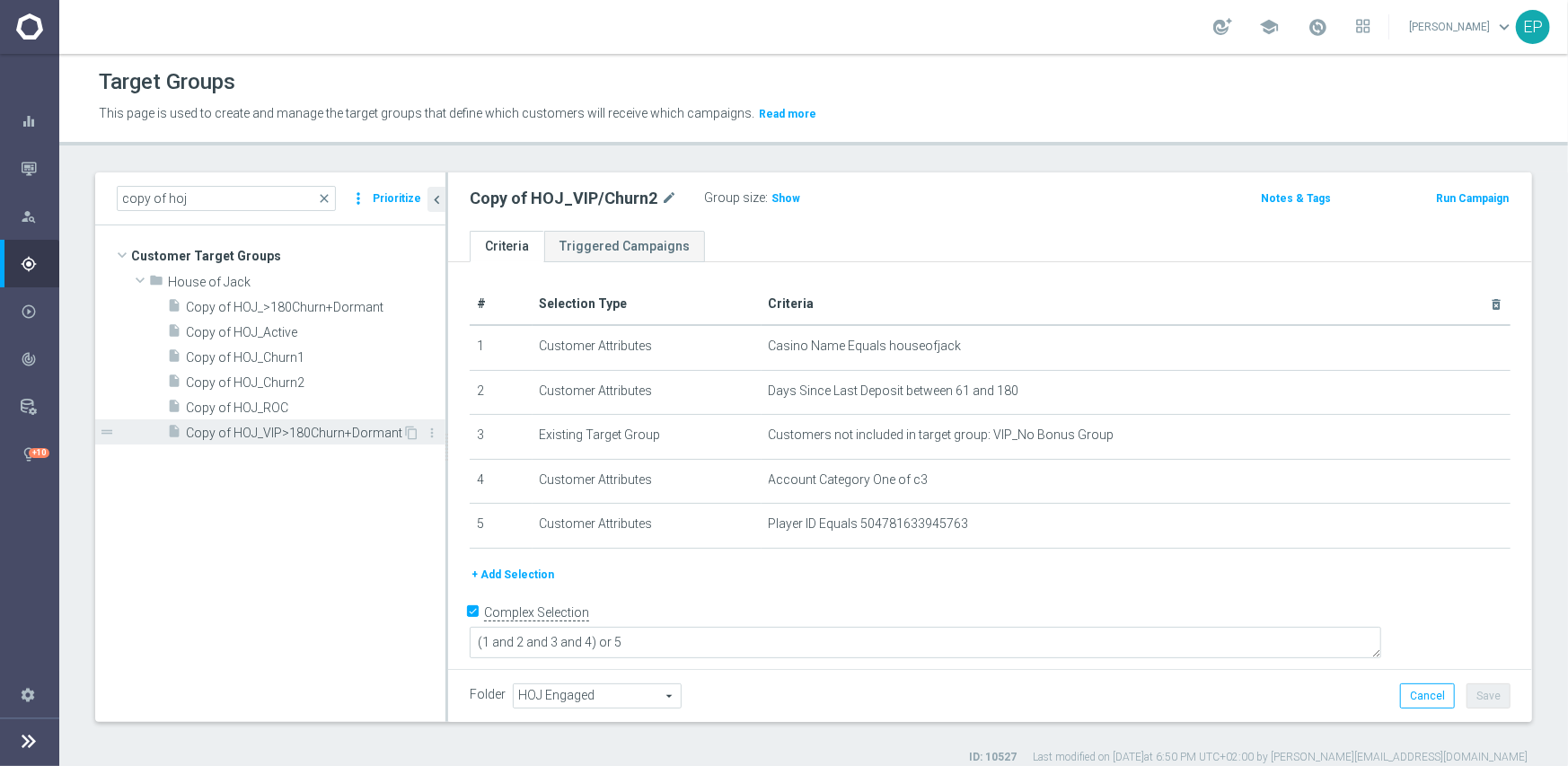
click at [276, 429] on span "Copy of HOJ_VIP>180Churn+Dormant" at bounding box center [294, 433] width 217 height 15
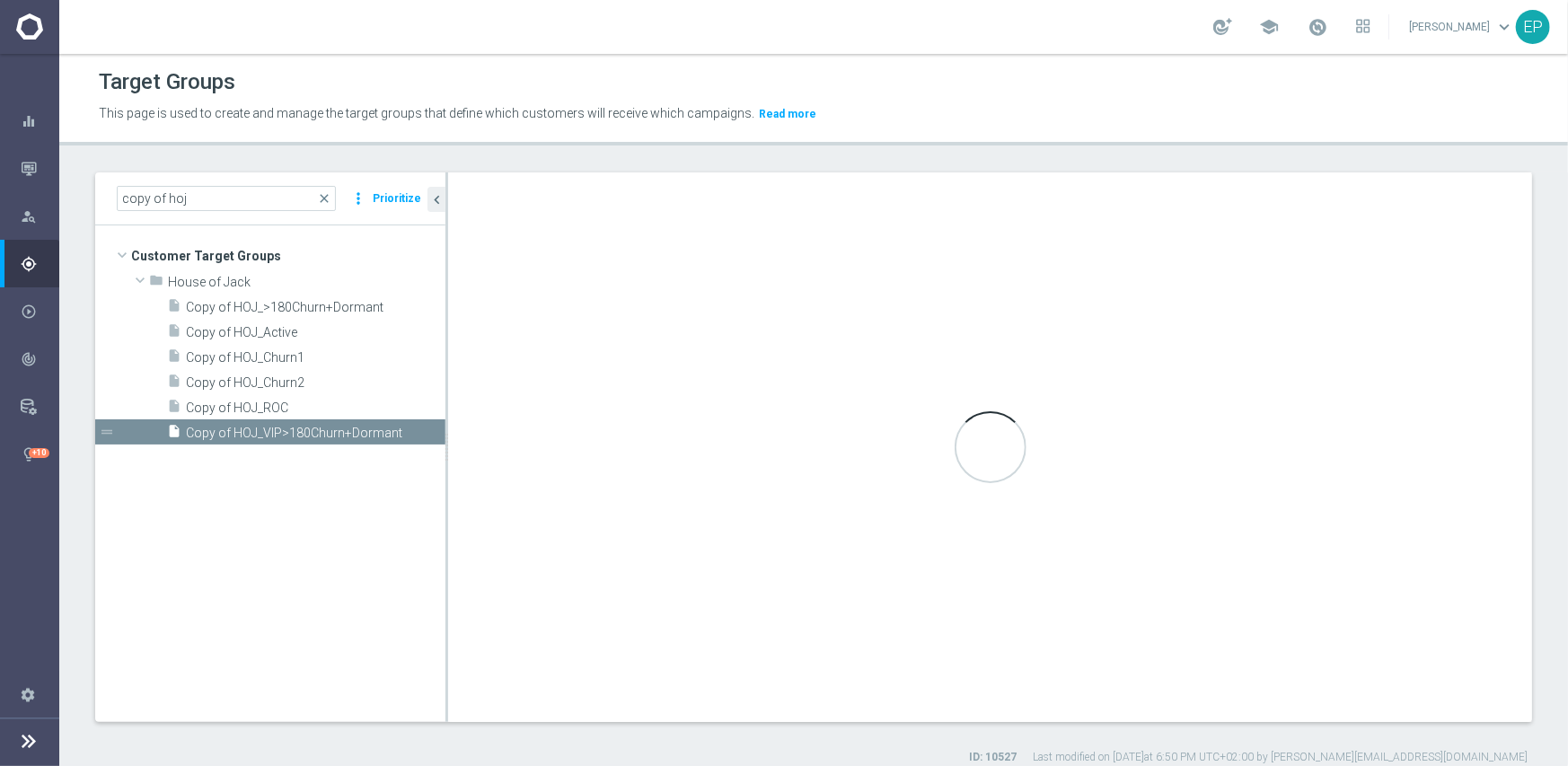
checkbox input "false"
type input "House of Jack"
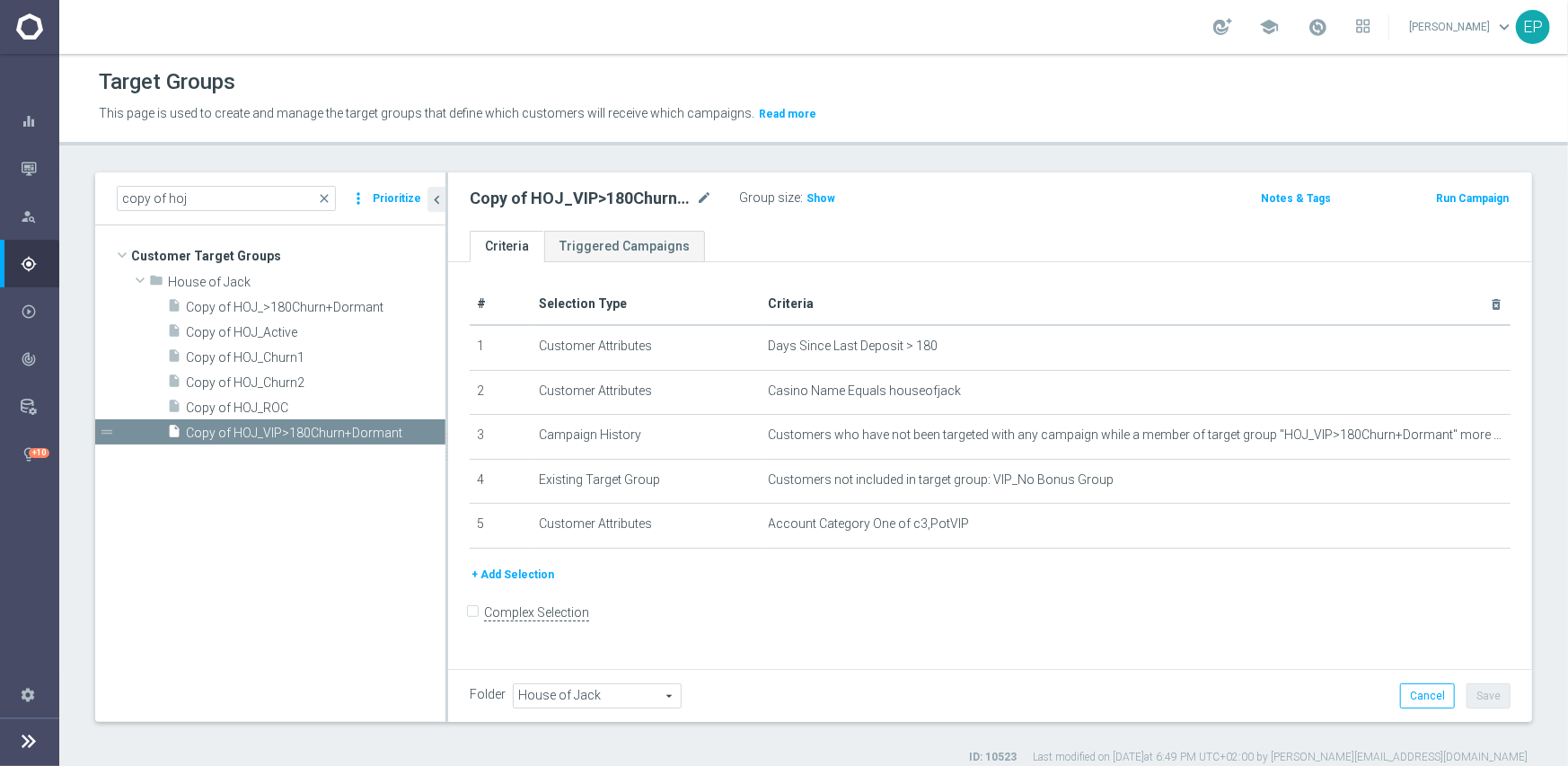
click at [620, 697] on span "House of Jack" at bounding box center [596, 697] width 167 height 23
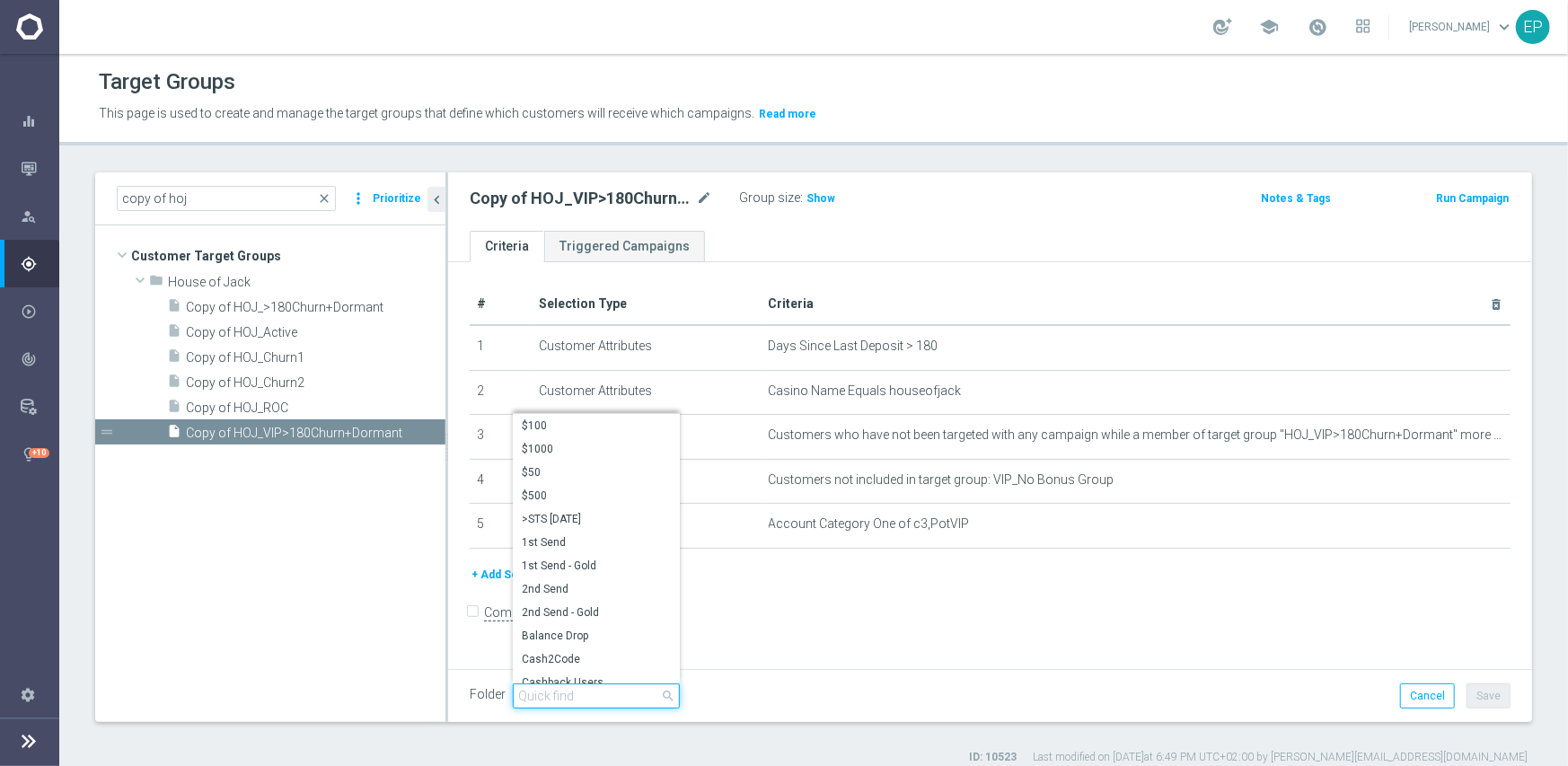
click at [615, 697] on input "search" at bounding box center [595, 697] width 167 height 25
paste input "hoj en"
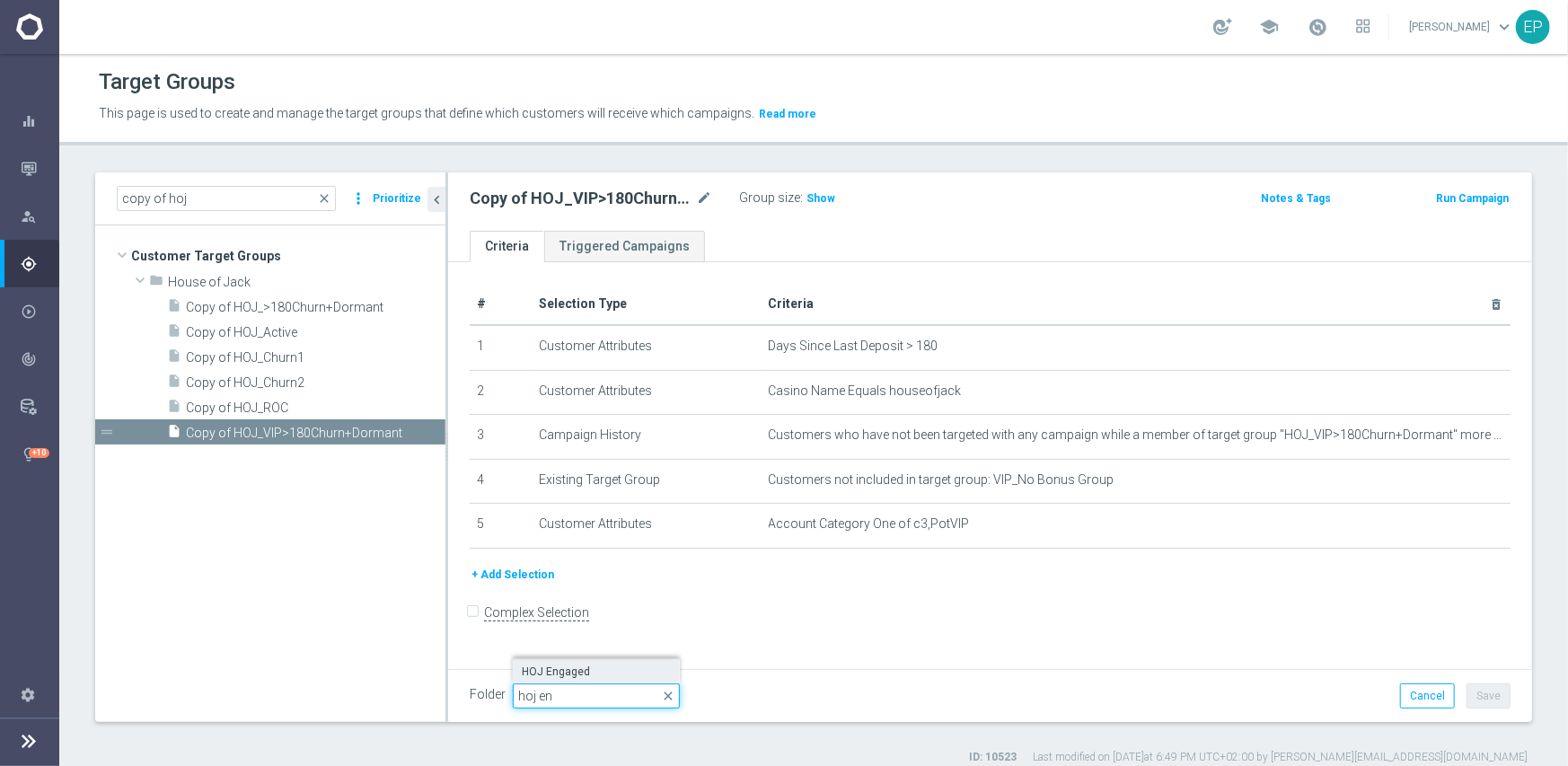
type input "hoj en"
click at [586, 676] on span "HOJ Engaged" at bounding box center [595, 672] width 149 height 14
type input "HOJ Engaged"
click at [1482, 691] on button "Save" at bounding box center [1489, 697] width 44 height 25
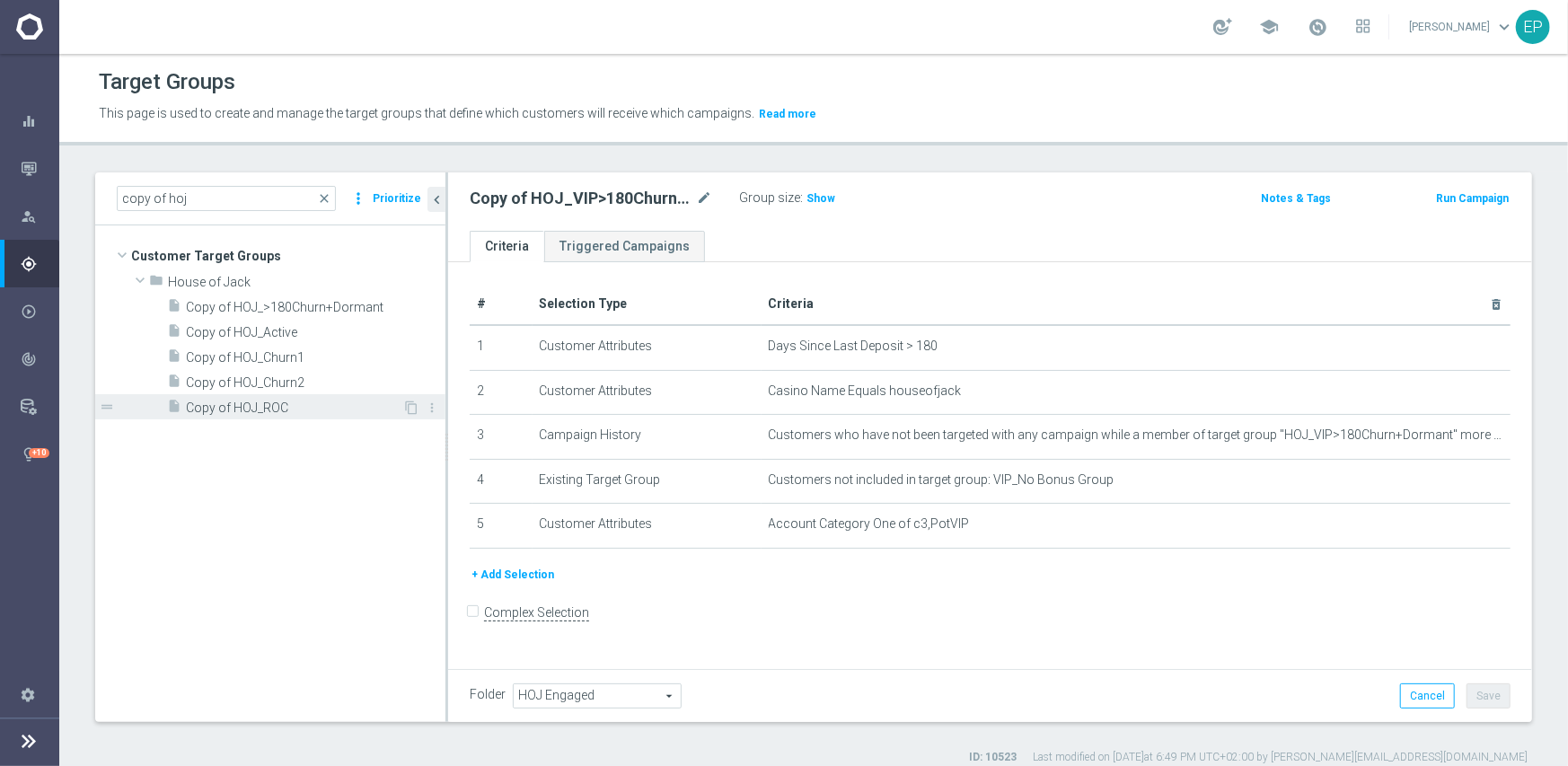
click at [300, 410] on span "Copy of HOJ_ROC" at bounding box center [294, 408] width 217 height 15
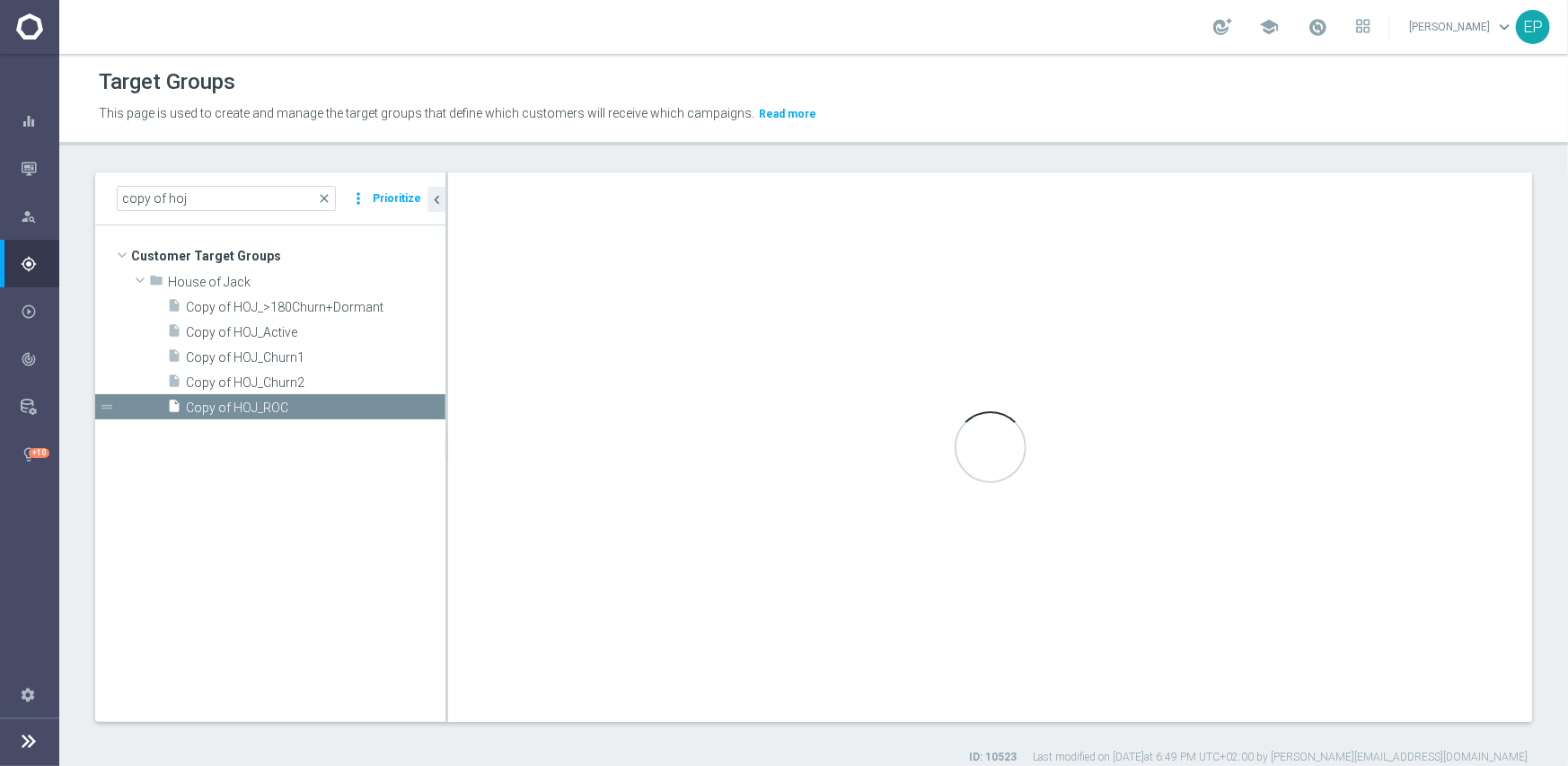
checkbox input "true"
type input "House of Jack"
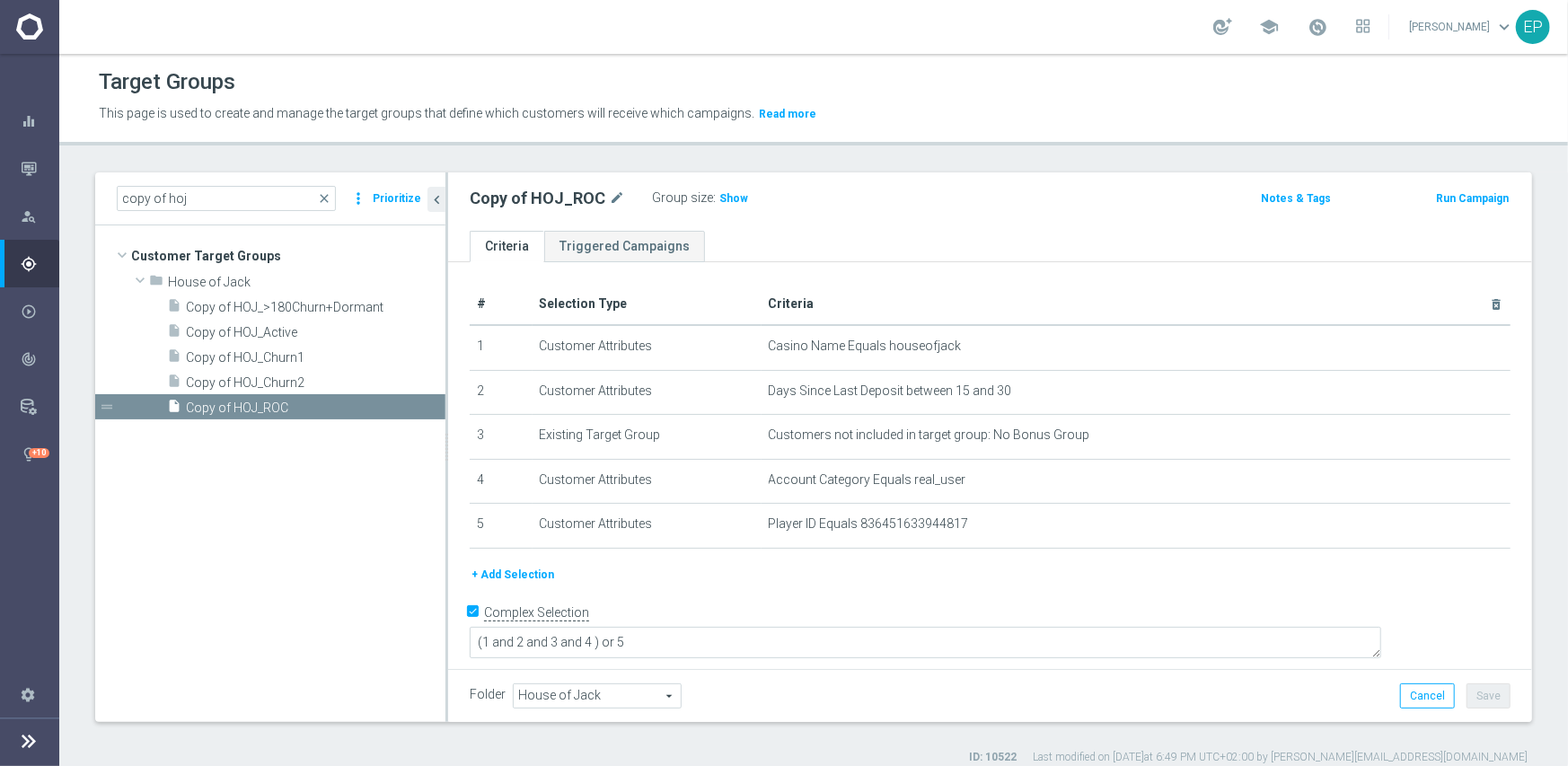
click at [568, 691] on span "House of Jack" at bounding box center [596, 697] width 167 height 23
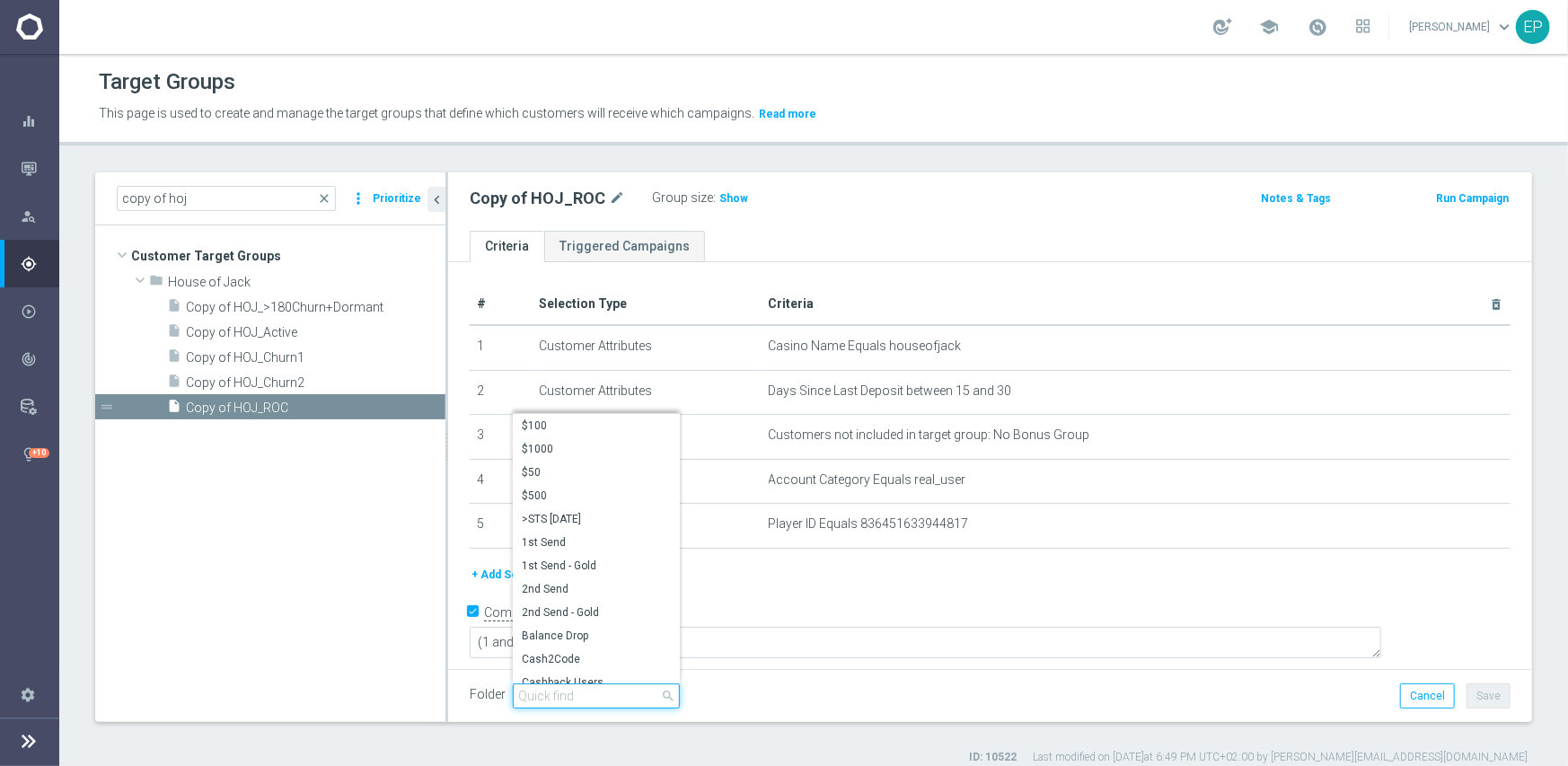
click at [595, 691] on input "search" at bounding box center [595, 697] width 167 height 25
paste input "hoj en"
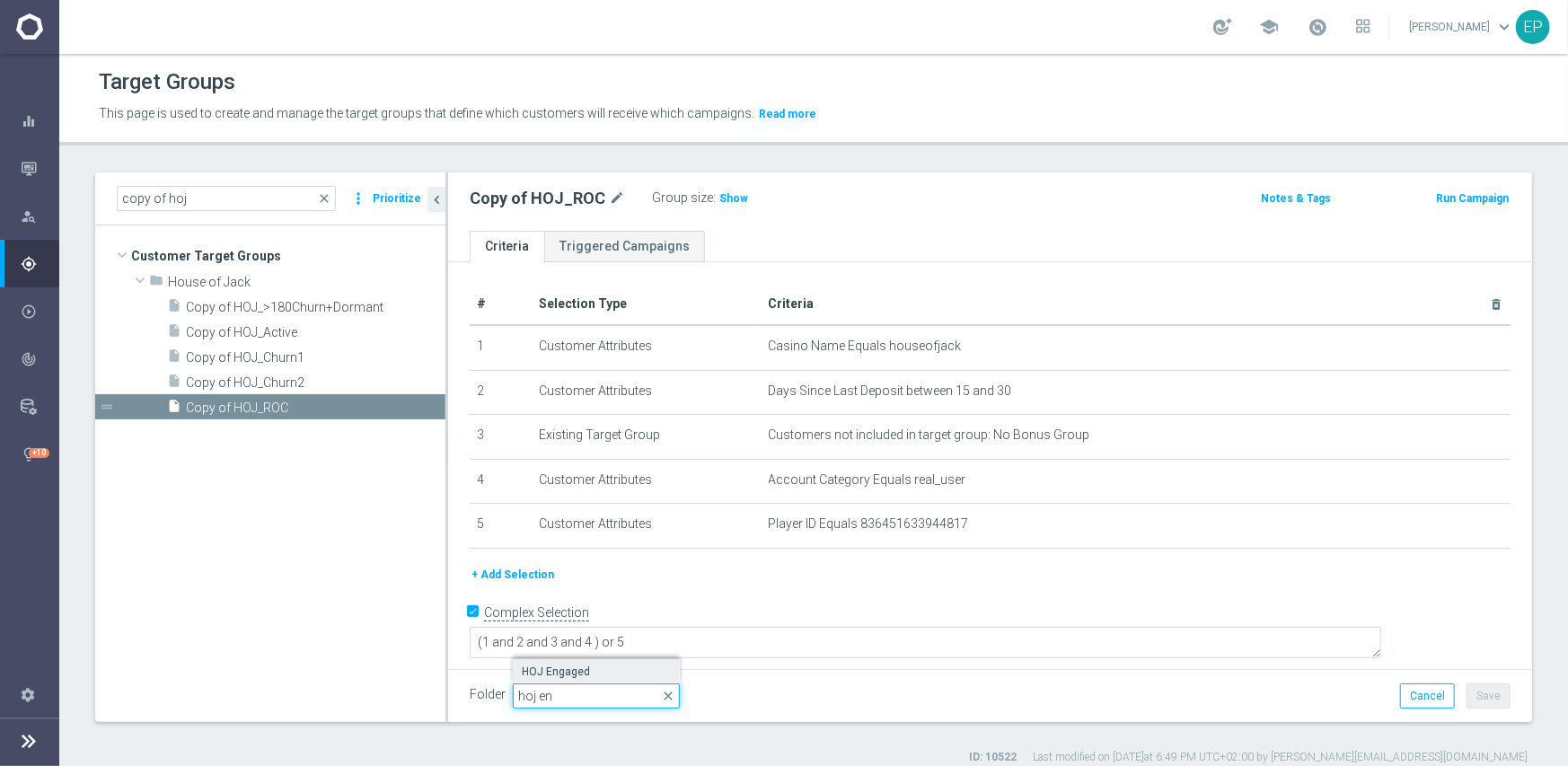
type input "hoj en"
click at [589, 674] on span "HOJ Engaged" at bounding box center [595, 672] width 149 height 14
click at [1476, 691] on button "Save" at bounding box center [1489, 697] width 44 height 25
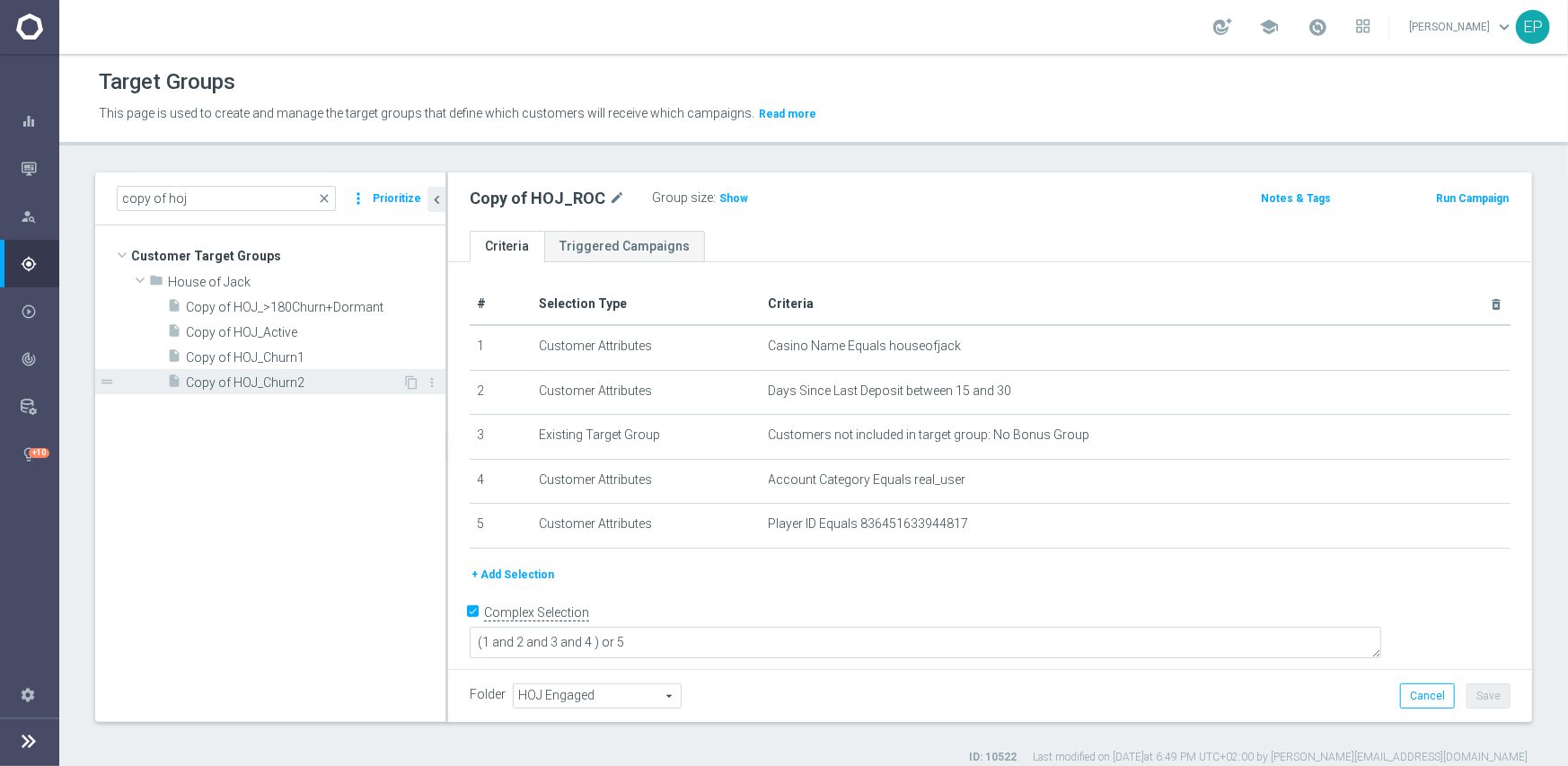
click at [273, 379] on span "Copy of HOJ_Churn2" at bounding box center [294, 383] width 217 height 15
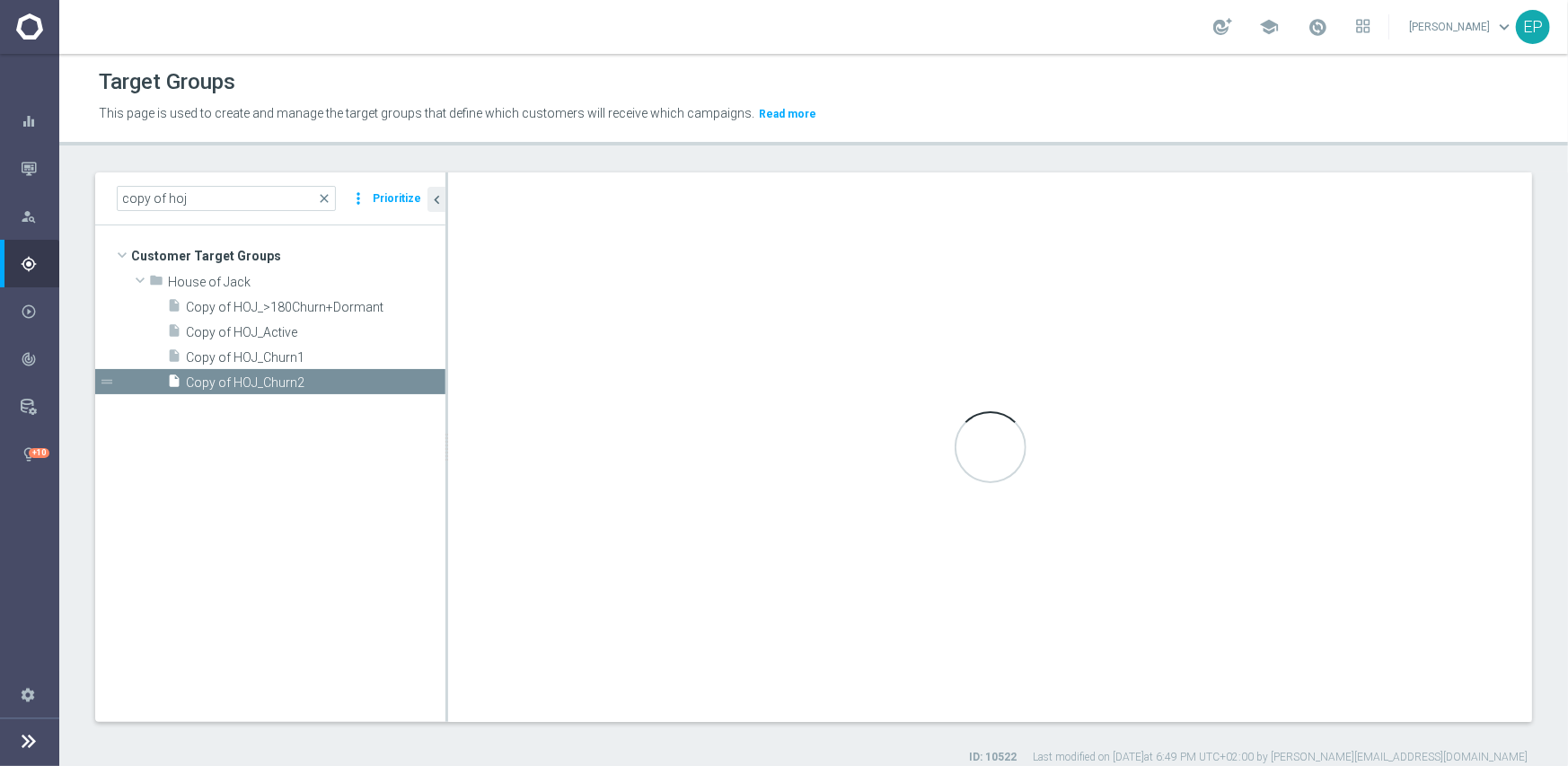
type input "House of Jack"
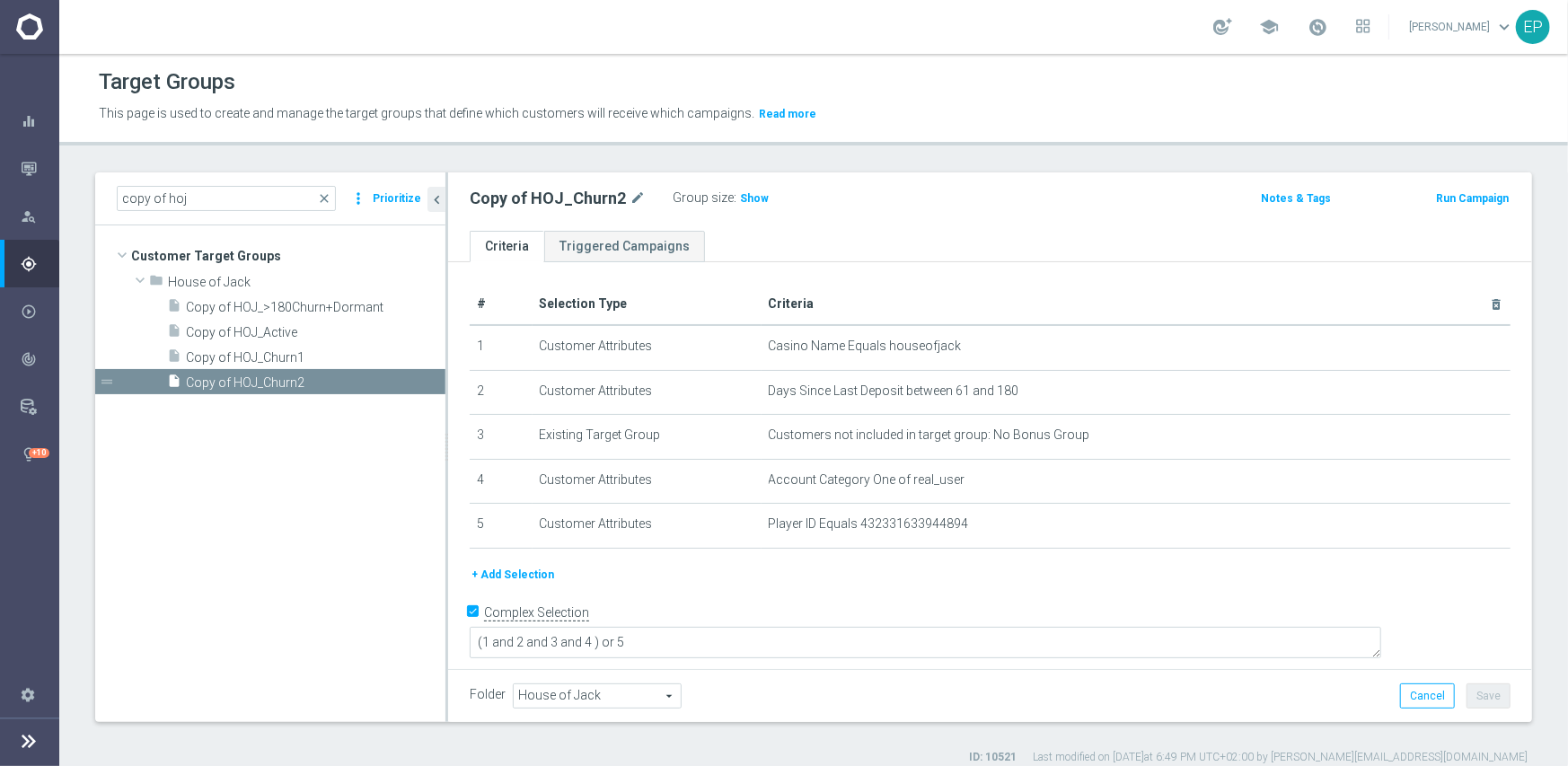
click at [634, 694] on span "House of Jack" at bounding box center [596, 697] width 167 height 23
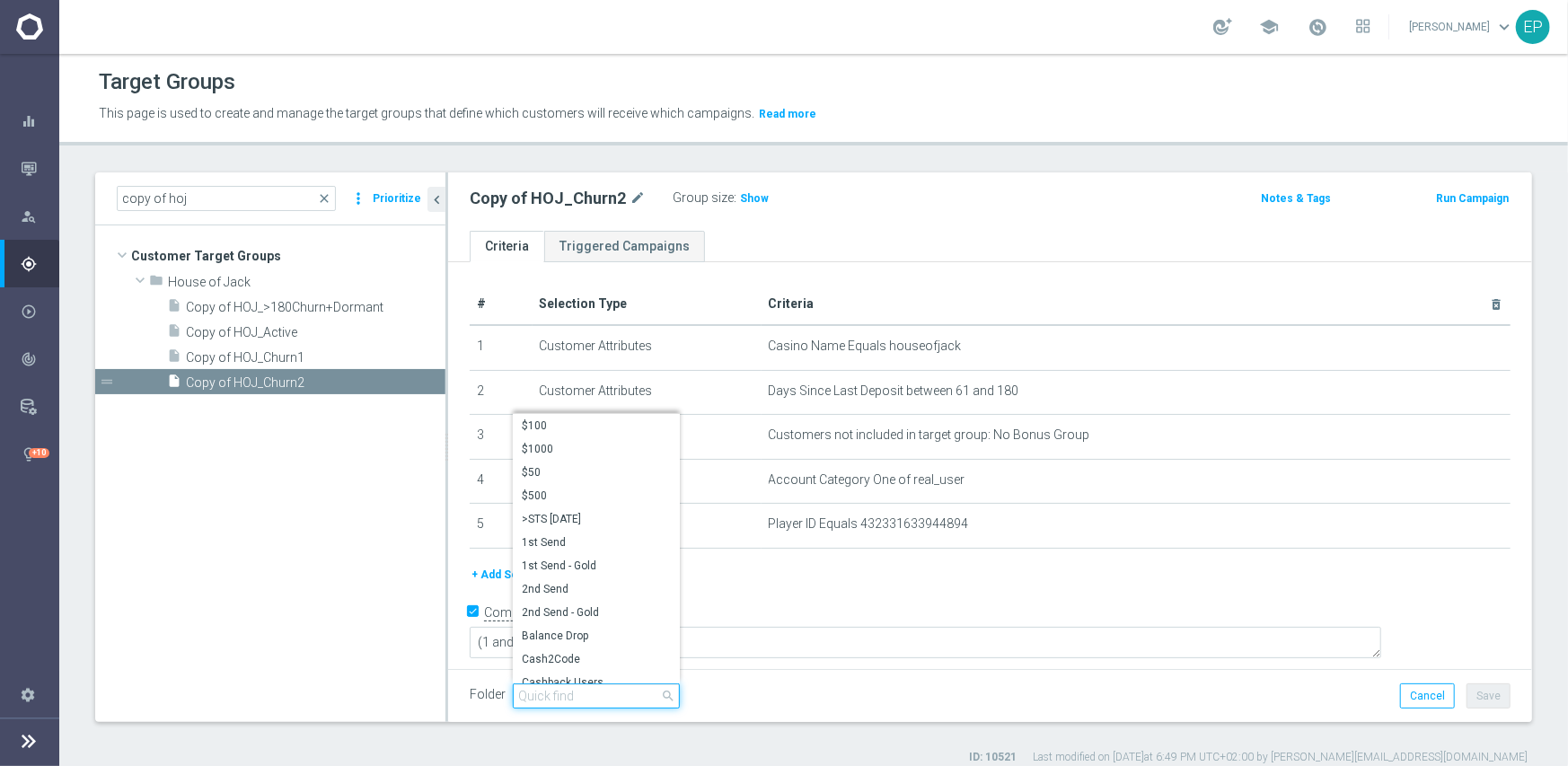
click at [604, 694] on input "search" at bounding box center [595, 697] width 167 height 25
paste input "hoj en"
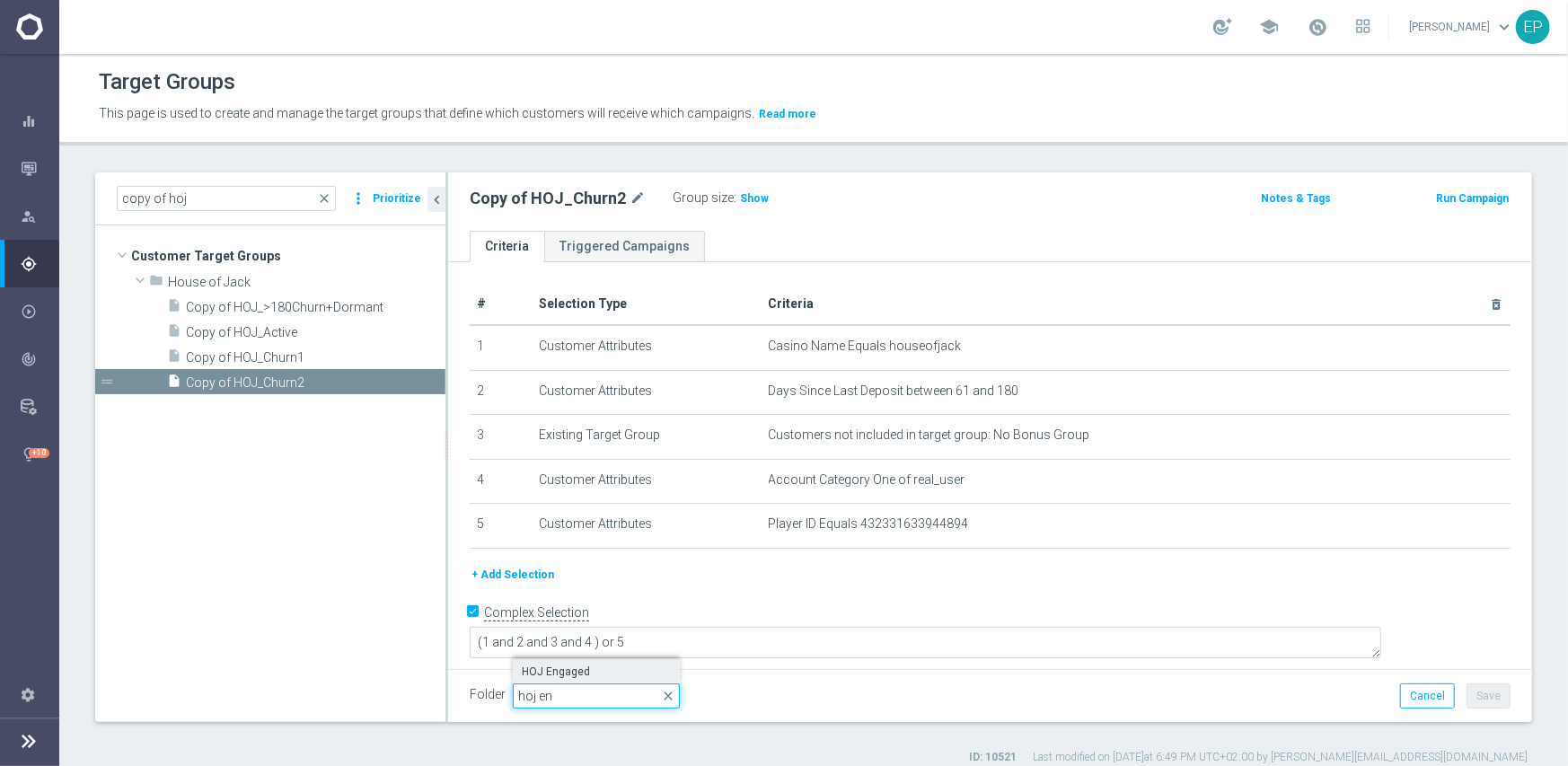
type input "hoj en"
click at [593, 660] on label "HOJ Engaged" at bounding box center [595, 672] width 167 height 23
click at [1481, 702] on button "Save" at bounding box center [1489, 697] width 44 height 25
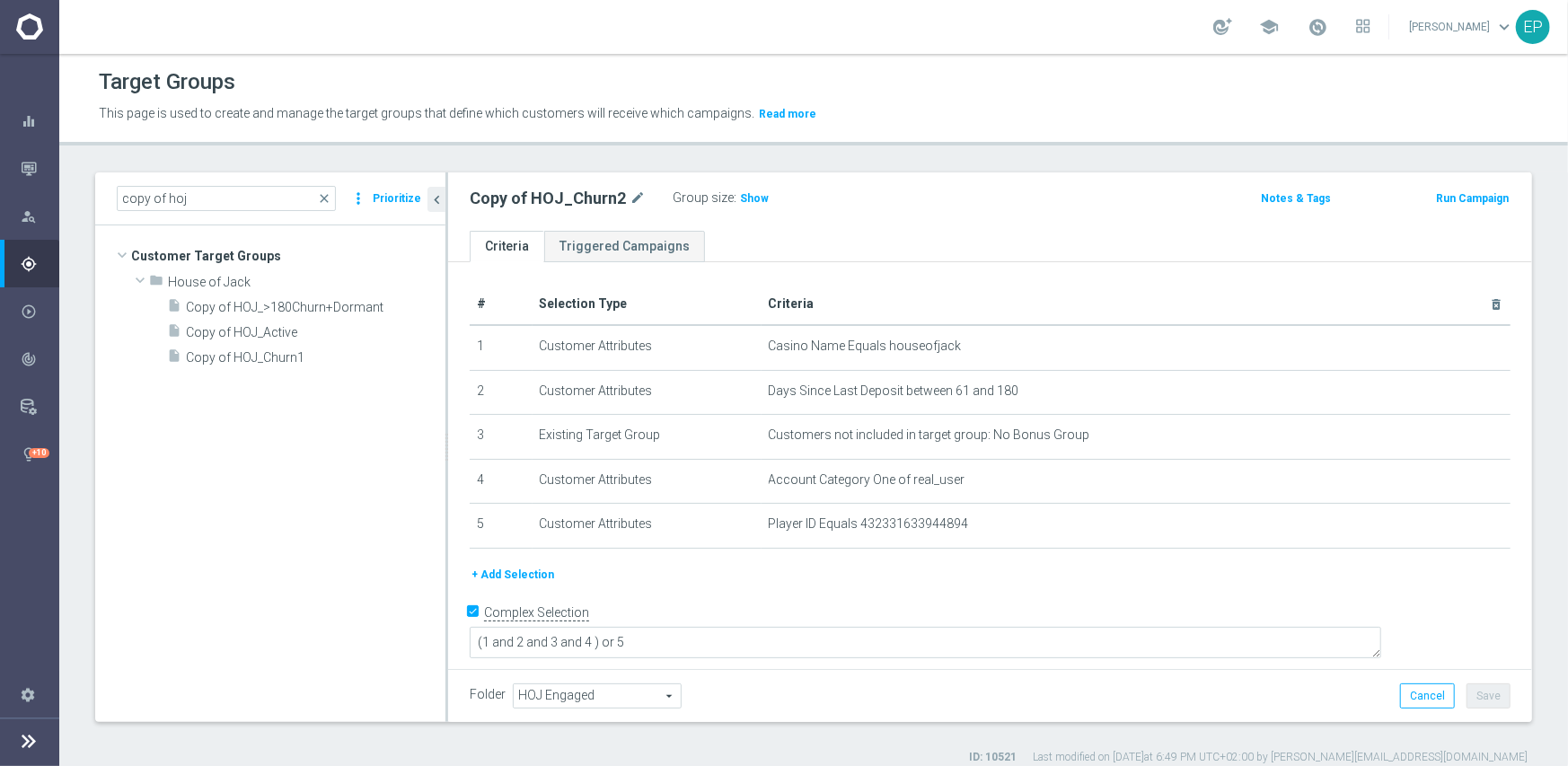
drag, startPoint x: 256, startPoint y: 355, endPoint x: 324, endPoint y: 395, distance: 78.9
click at [255, 355] on span "Copy of HOJ_Churn1" at bounding box center [316, 357] width 260 height 15
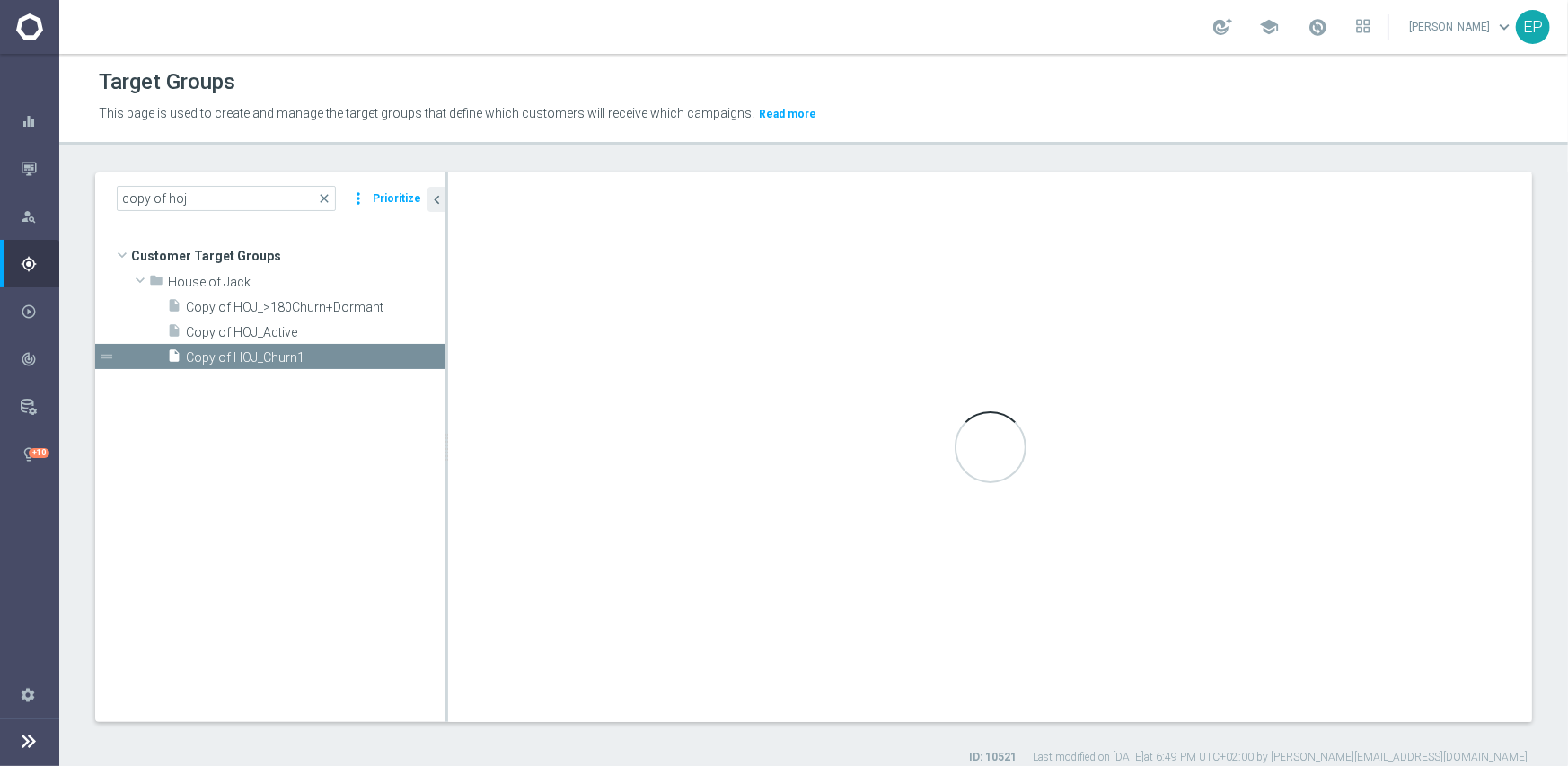
type input "House of Jack"
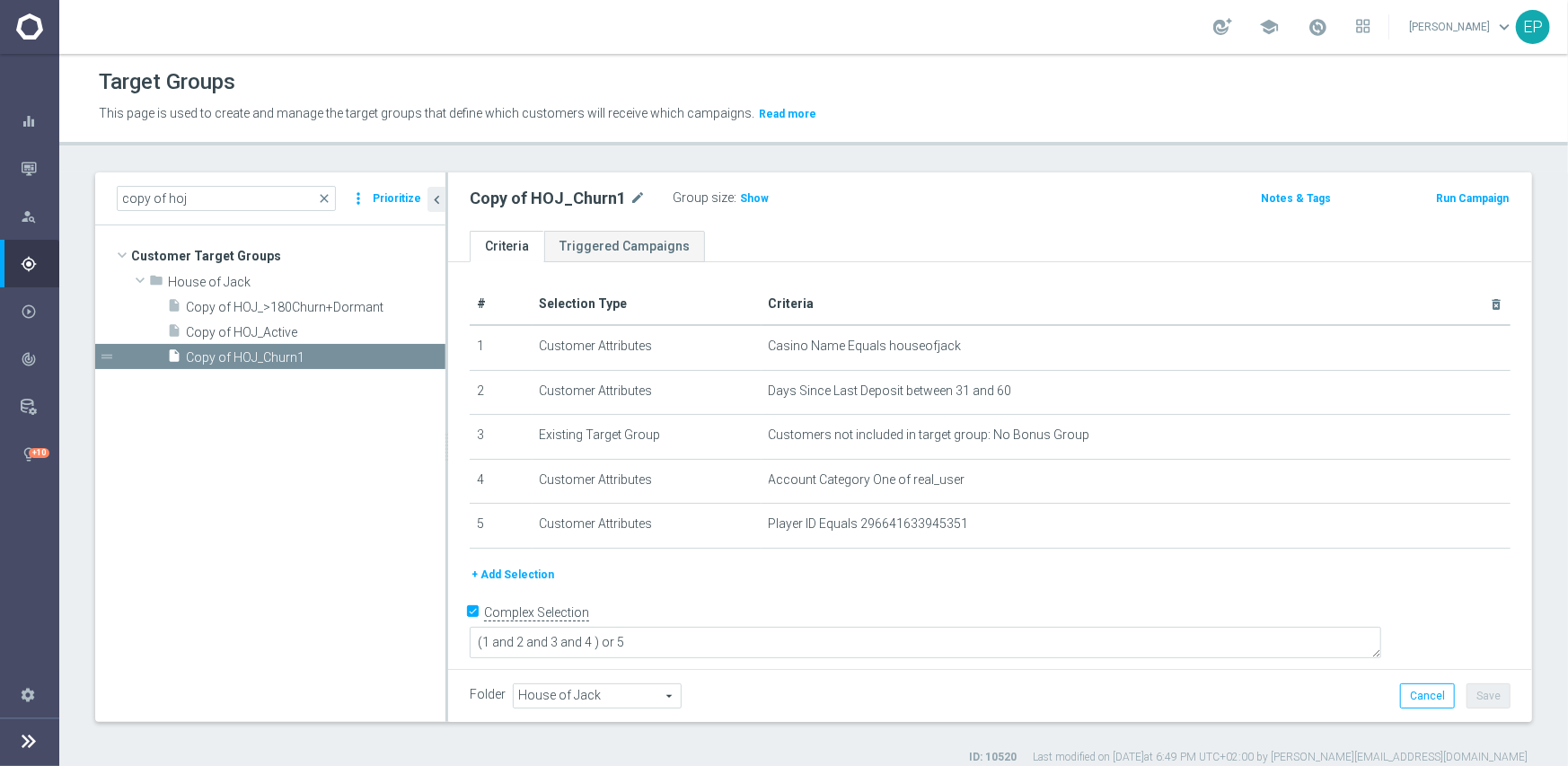
click at [618, 690] on span "House of Jack" at bounding box center [596, 697] width 167 height 23
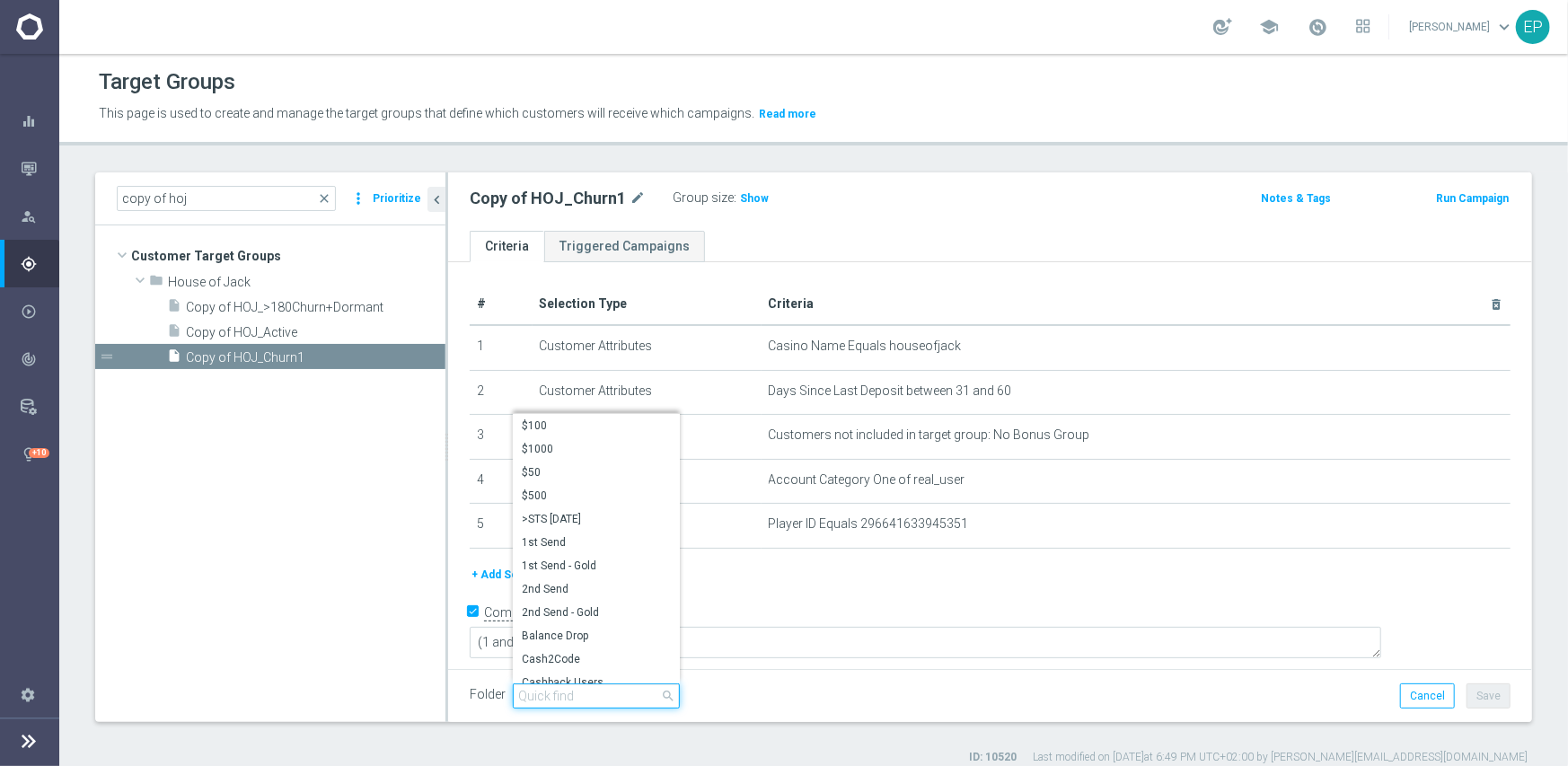
click at [600, 688] on input "search" at bounding box center [595, 697] width 167 height 25
paste input "hoj en"
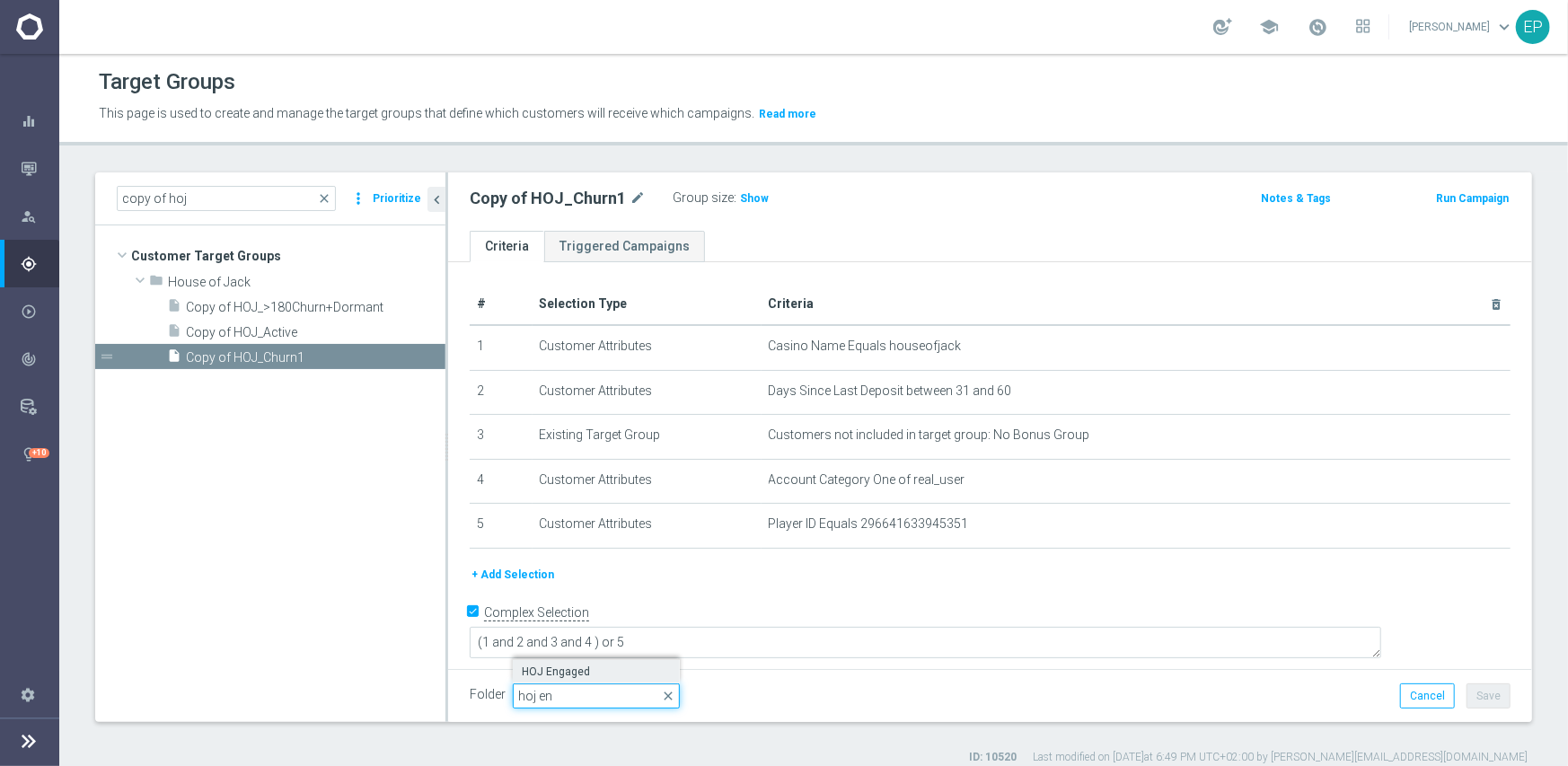
type input "hoj en"
click at [594, 672] on span "HOJ Engaged" at bounding box center [595, 672] width 149 height 14
click at [1486, 695] on button "Save" at bounding box center [1489, 697] width 44 height 25
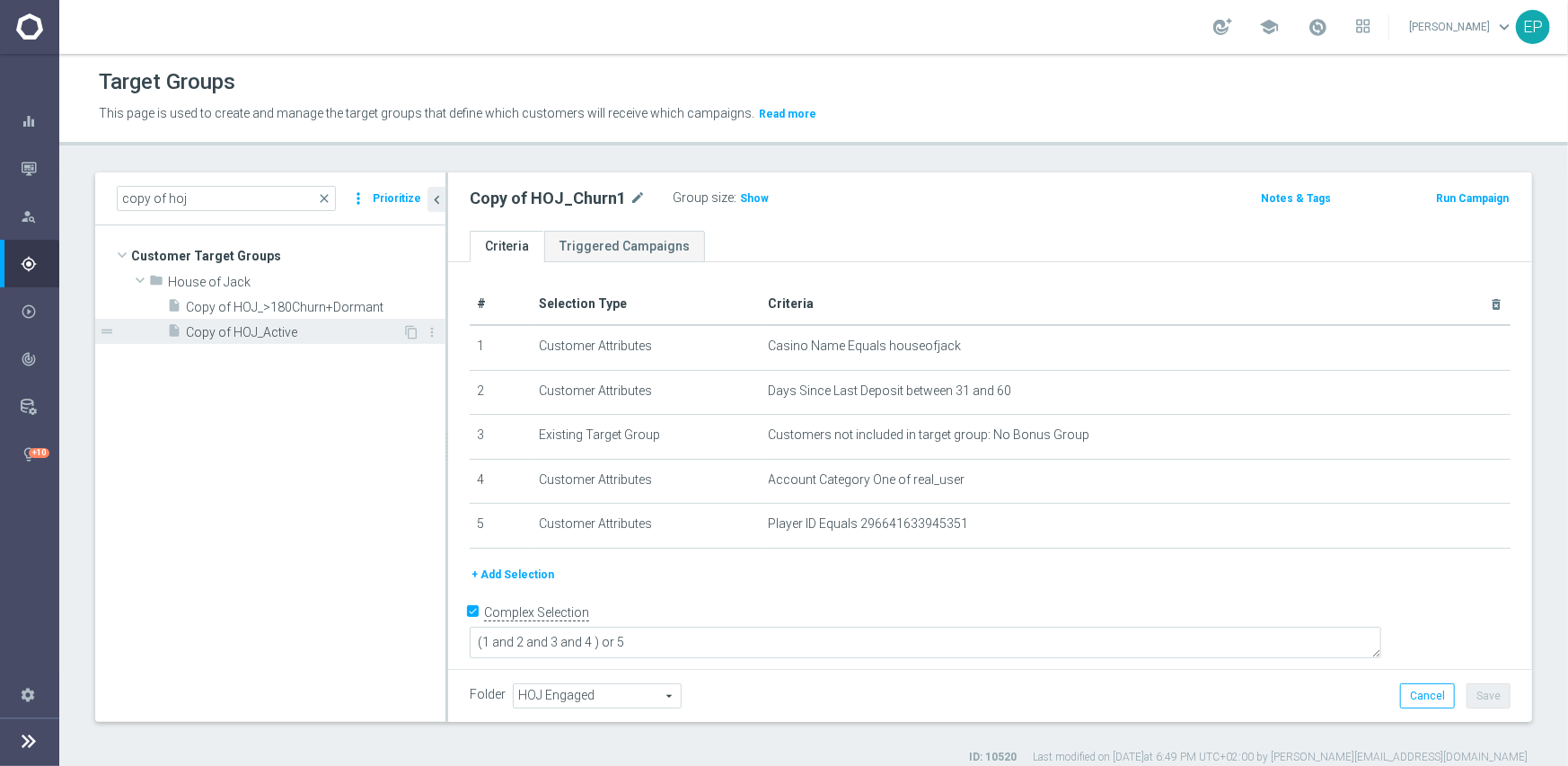
click at [261, 332] on span "Copy of HOJ_Active" at bounding box center [294, 332] width 217 height 15
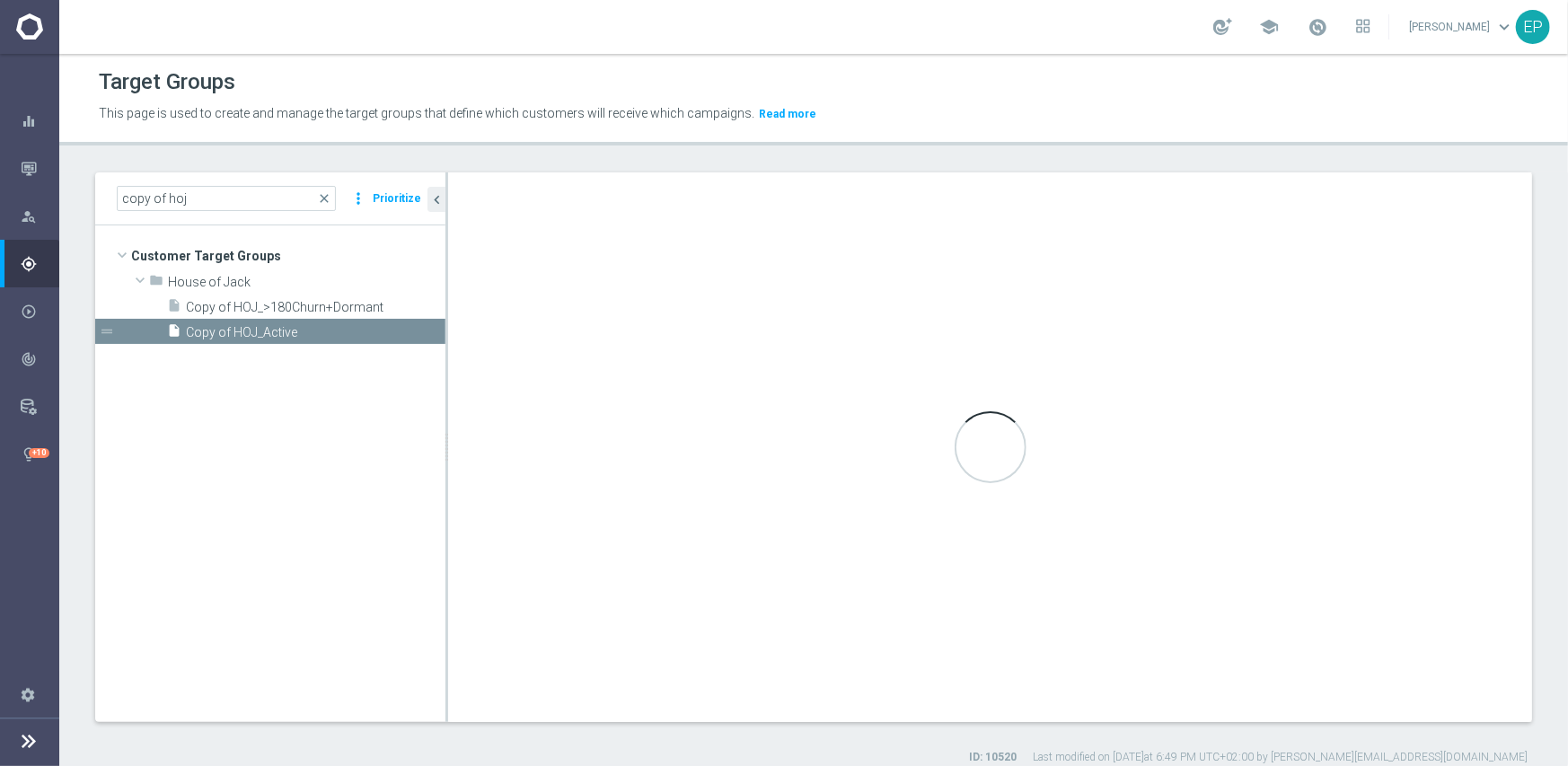
type input "House of Jack"
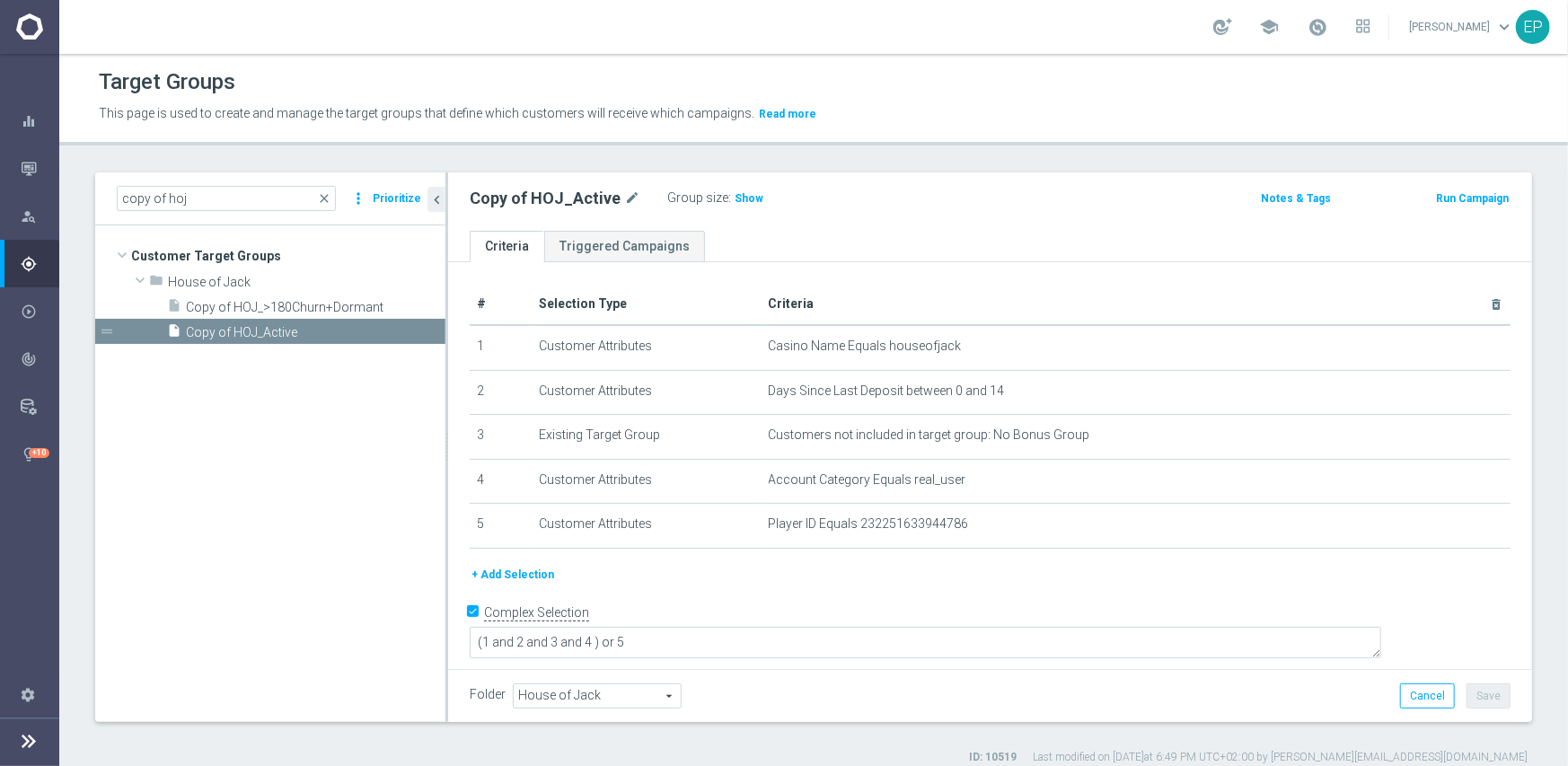
click at [630, 692] on span "House of Jack" at bounding box center [596, 697] width 167 height 23
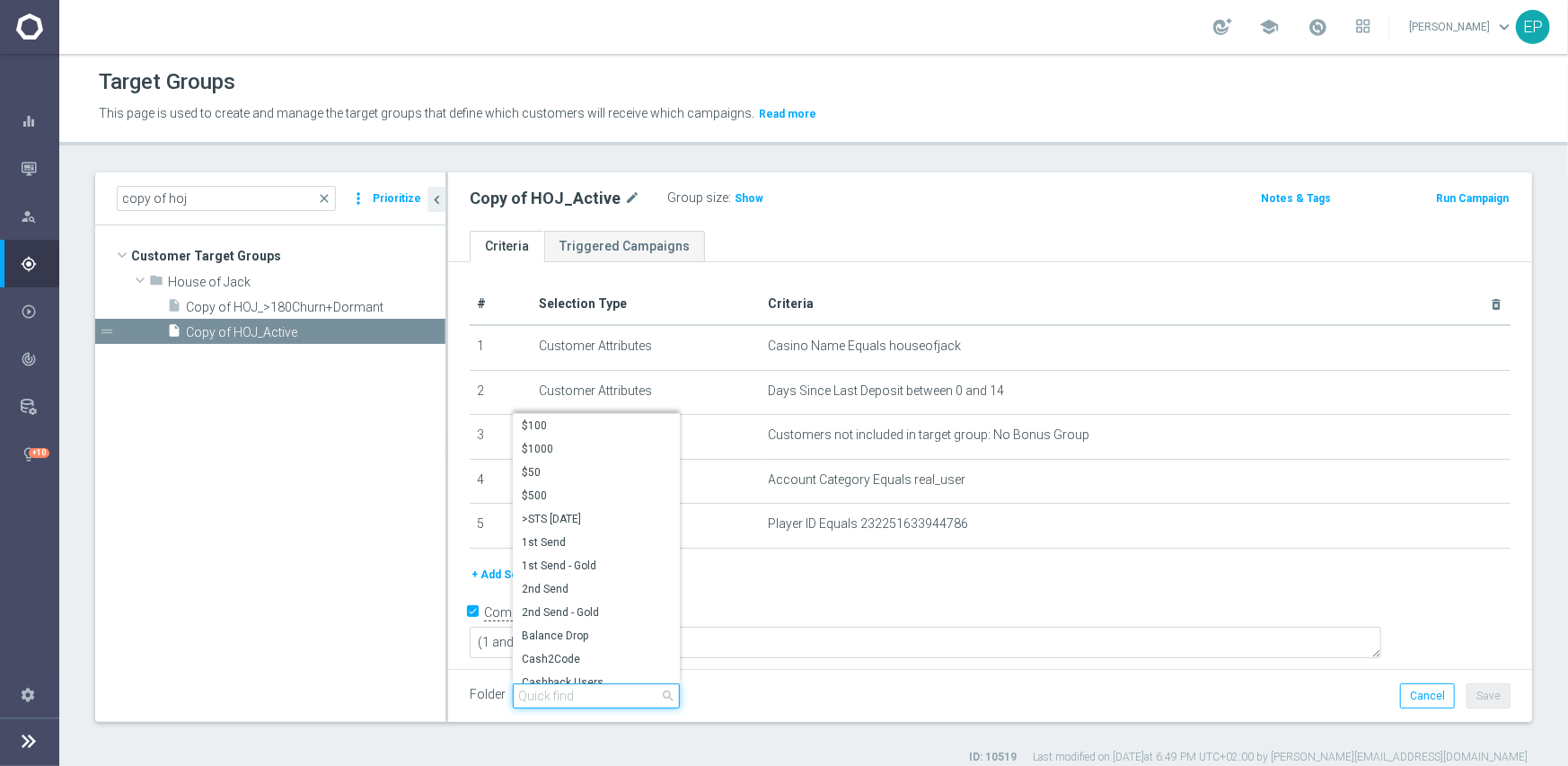
click at [605, 692] on input "search" at bounding box center [595, 697] width 167 height 25
paste input "hoj en"
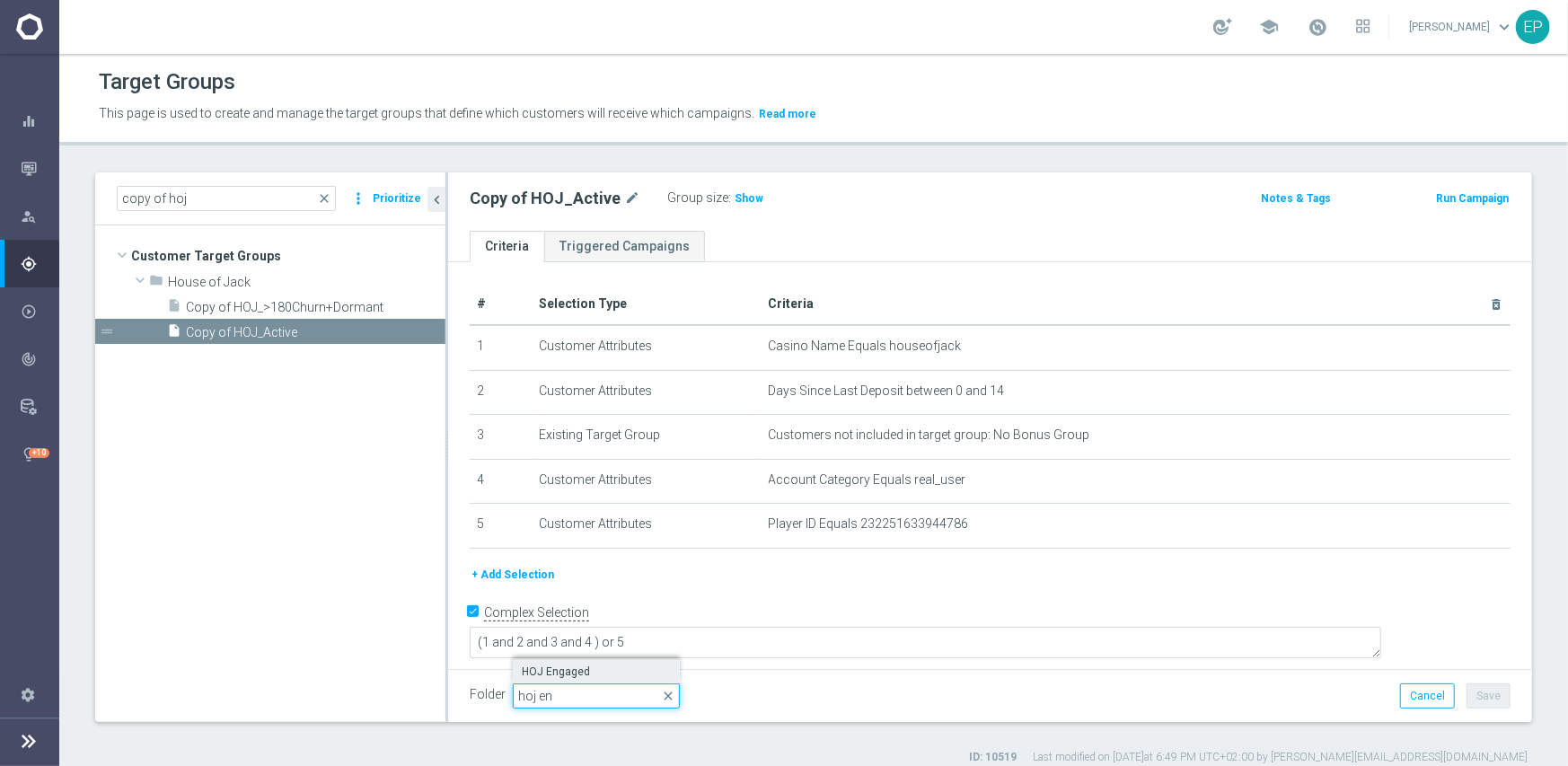
type input "hoj en"
click at [560, 668] on span "HOJ Engaged" at bounding box center [595, 672] width 149 height 14
type input "HOJ Engaged"
click at [1493, 689] on button "Save" at bounding box center [1489, 697] width 44 height 25
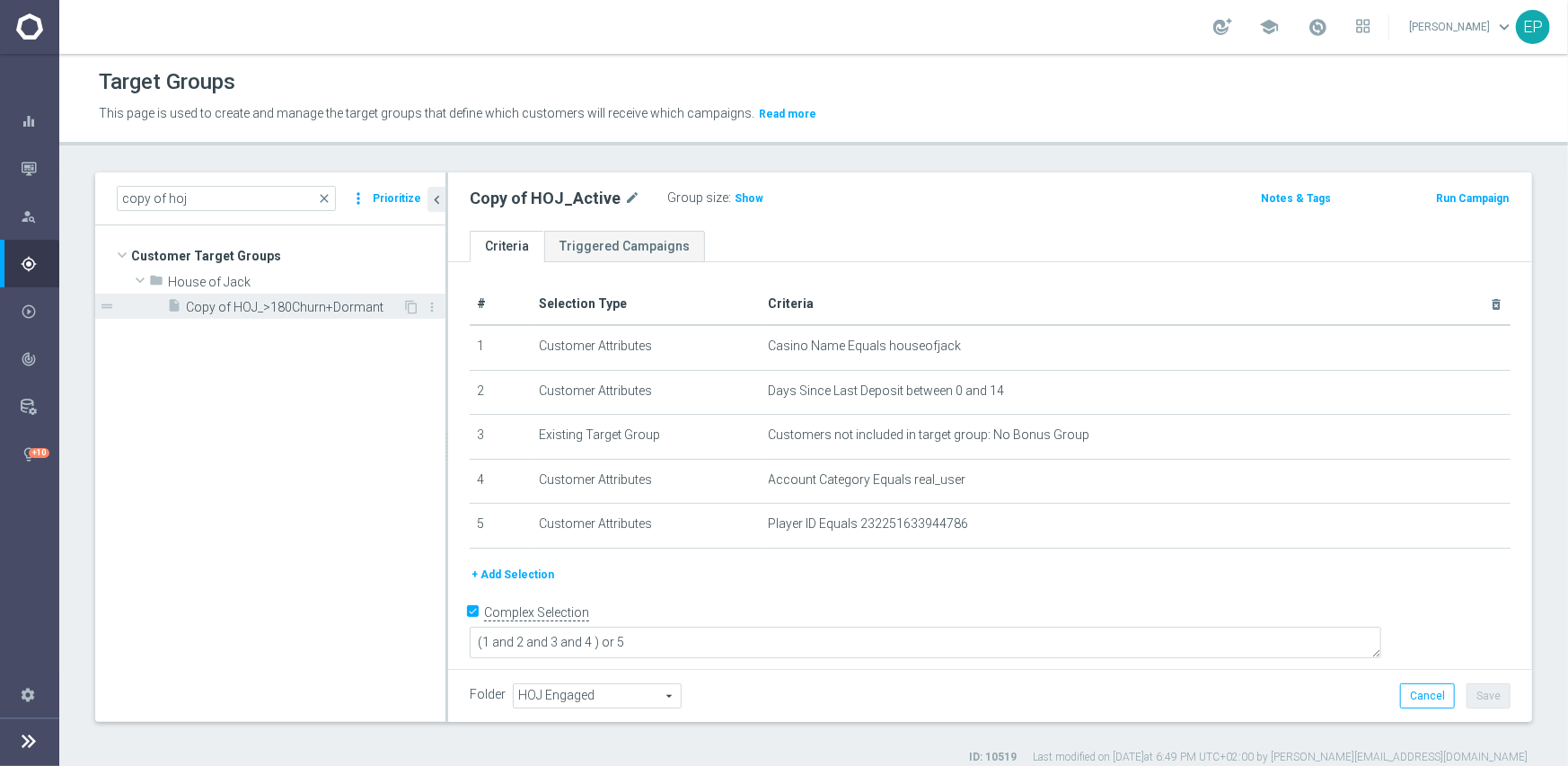
click at [307, 300] on span "Copy of HOJ_>180Churn+Dormant" at bounding box center [294, 307] width 217 height 15
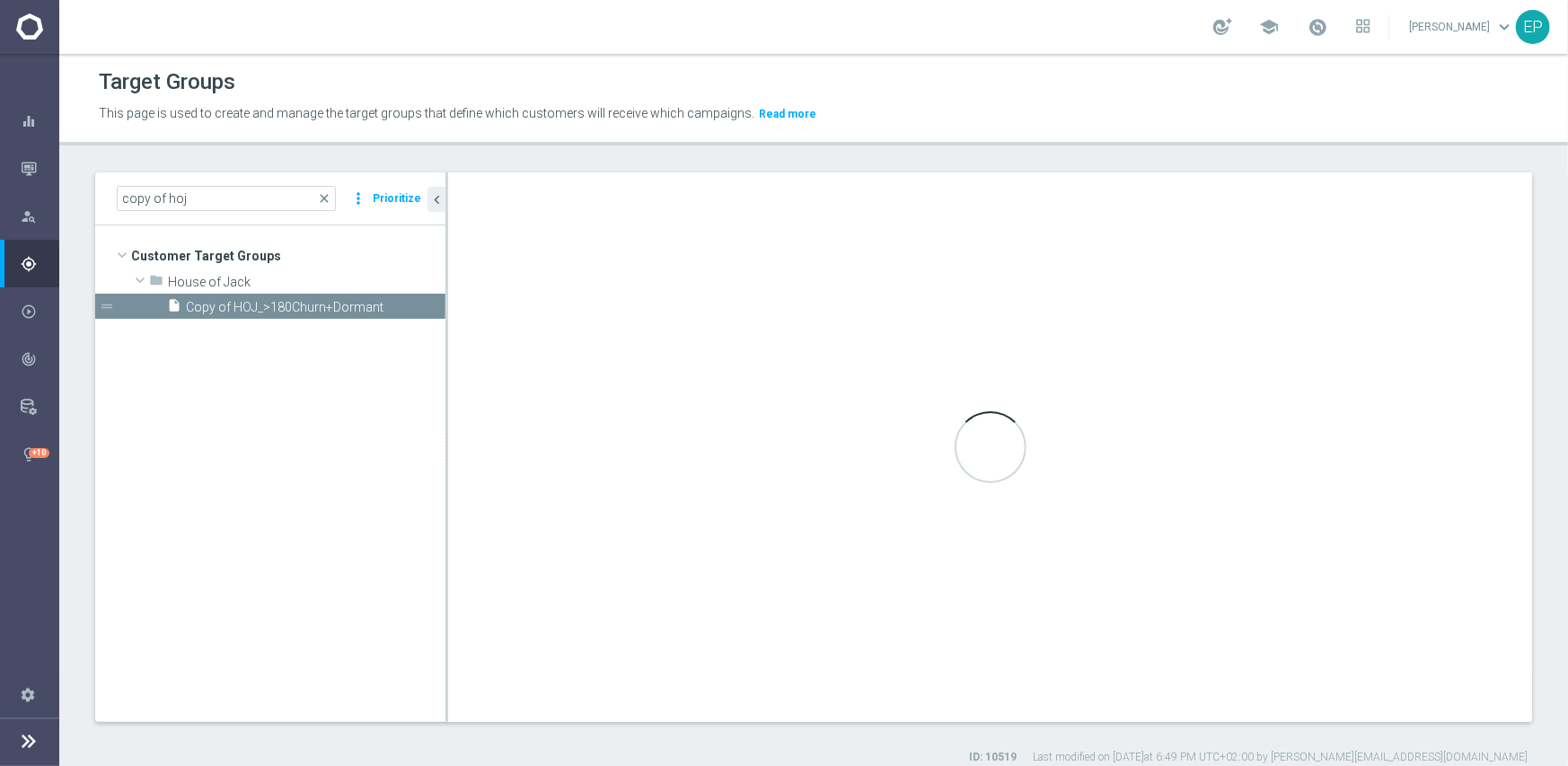
checkbox input "false"
type input "House of Jack"
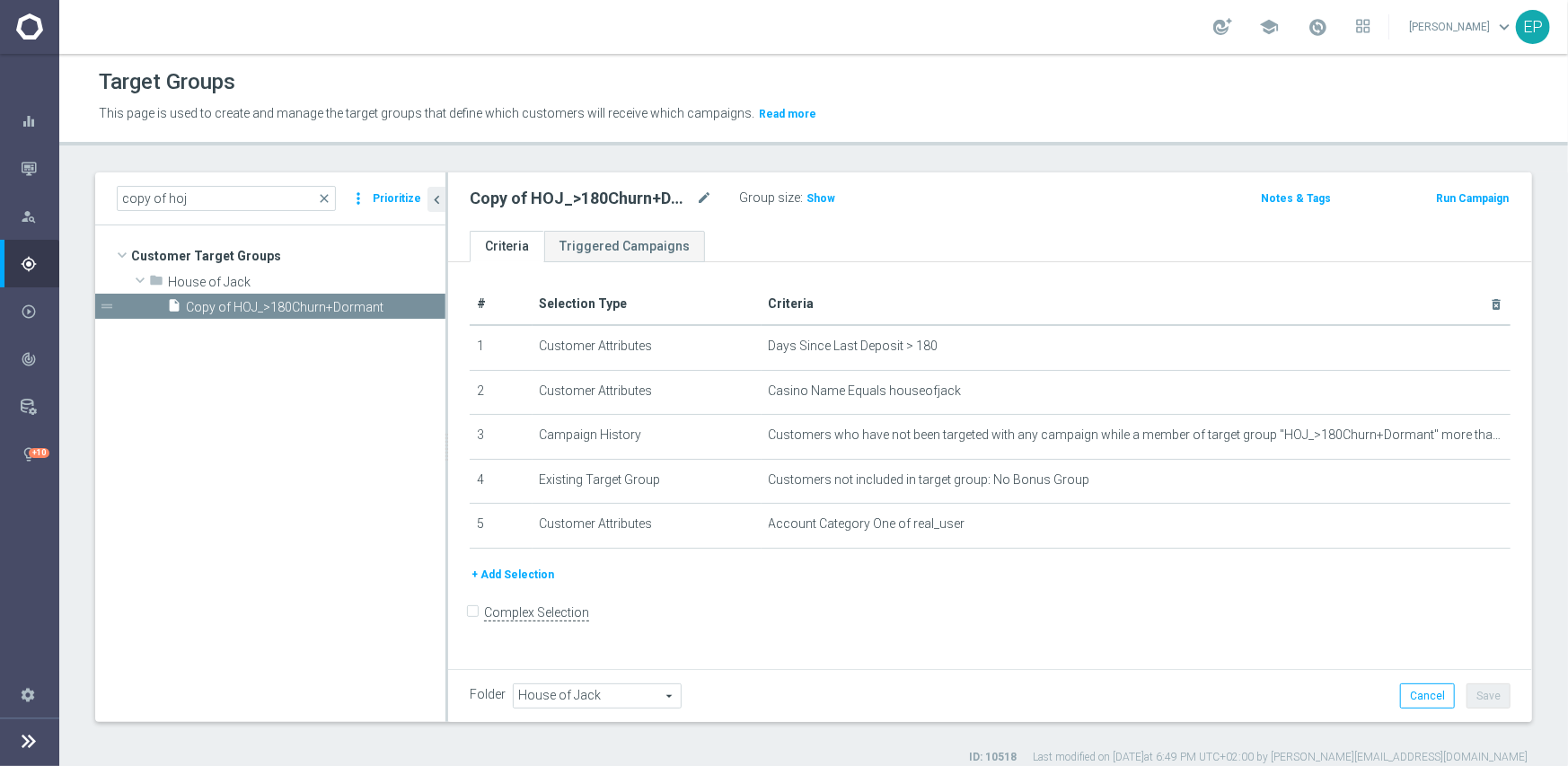
click at [614, 697] on span "House of Jack" at bounding box center [596, 697] width 167 height 23
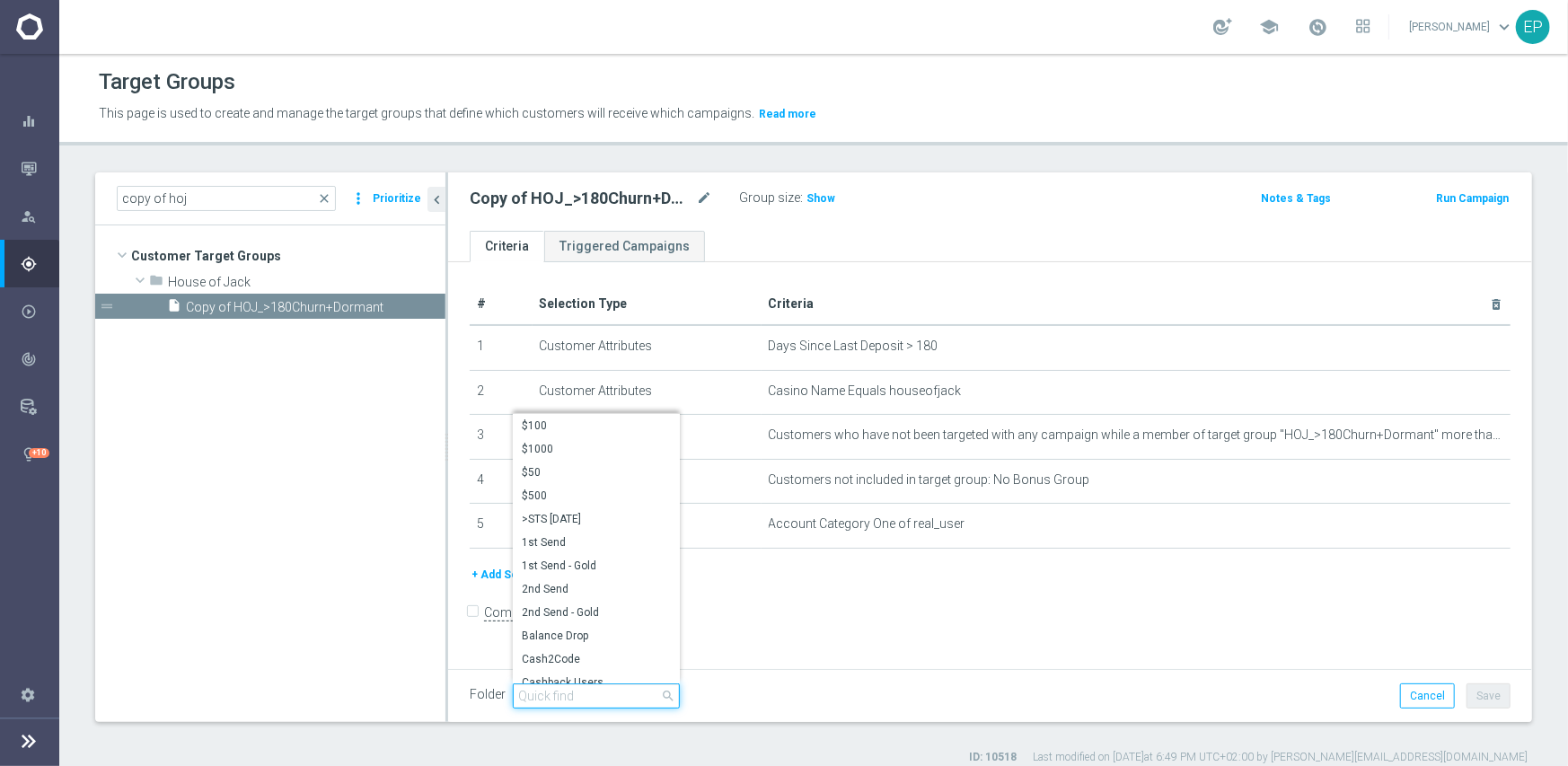
click at [611, 696] on input "search" at bounding box center [595, 697] width 167 height 25
paste input "hoj en"
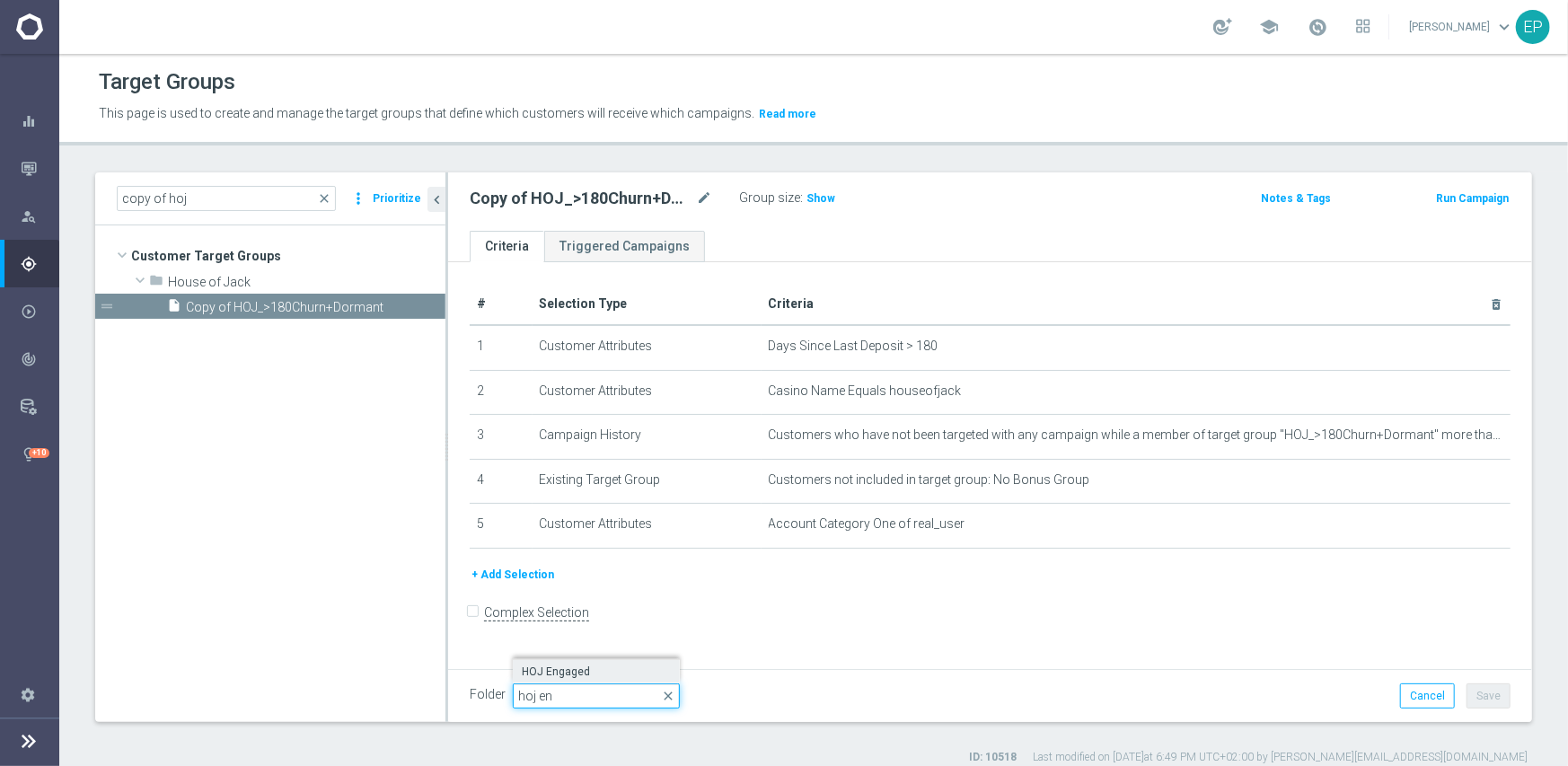
type input "hoj en"
click at [591, 671] on span "HOJ Engaged" at bounding box center [595, 672] width 149 height 14
type input "HOJ Engaged"
click at [1471, 693] on button "Save" at bounding box center [1489, 697] width 44 height 25
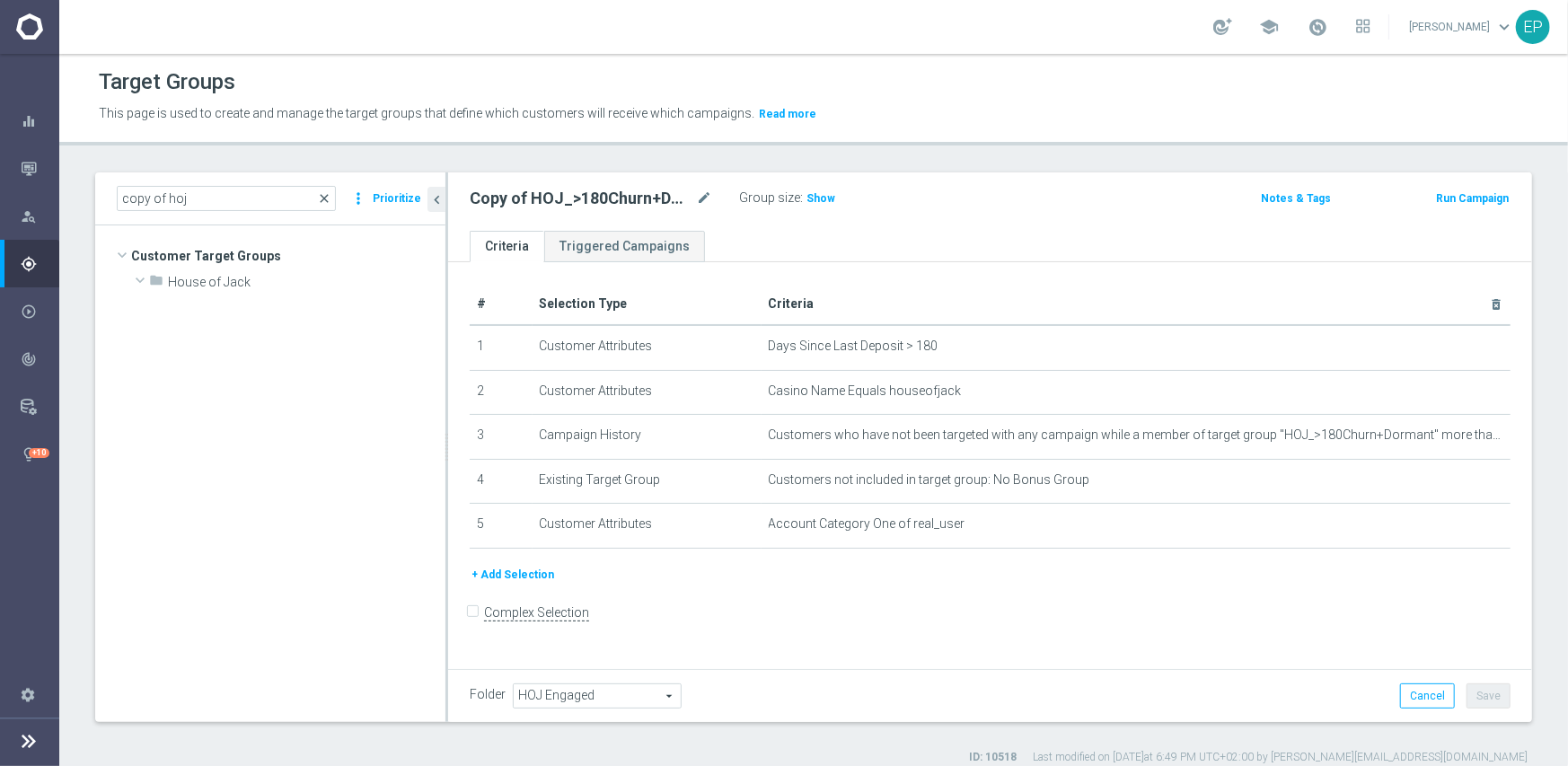
click at [326, 201] on span "close" at bounding box center [324, 198] width 14 height 14
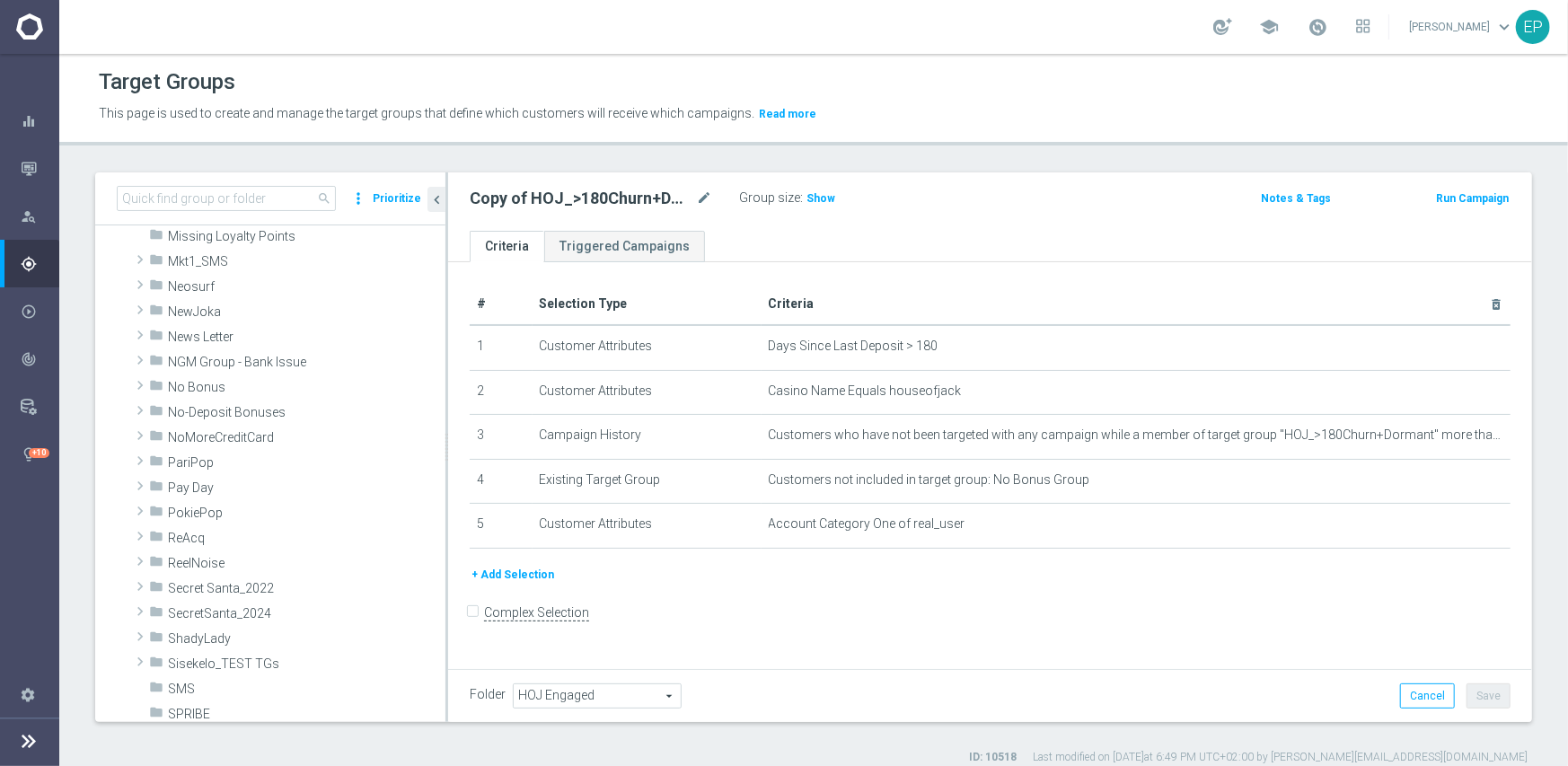
scroll to position [6000, 0]
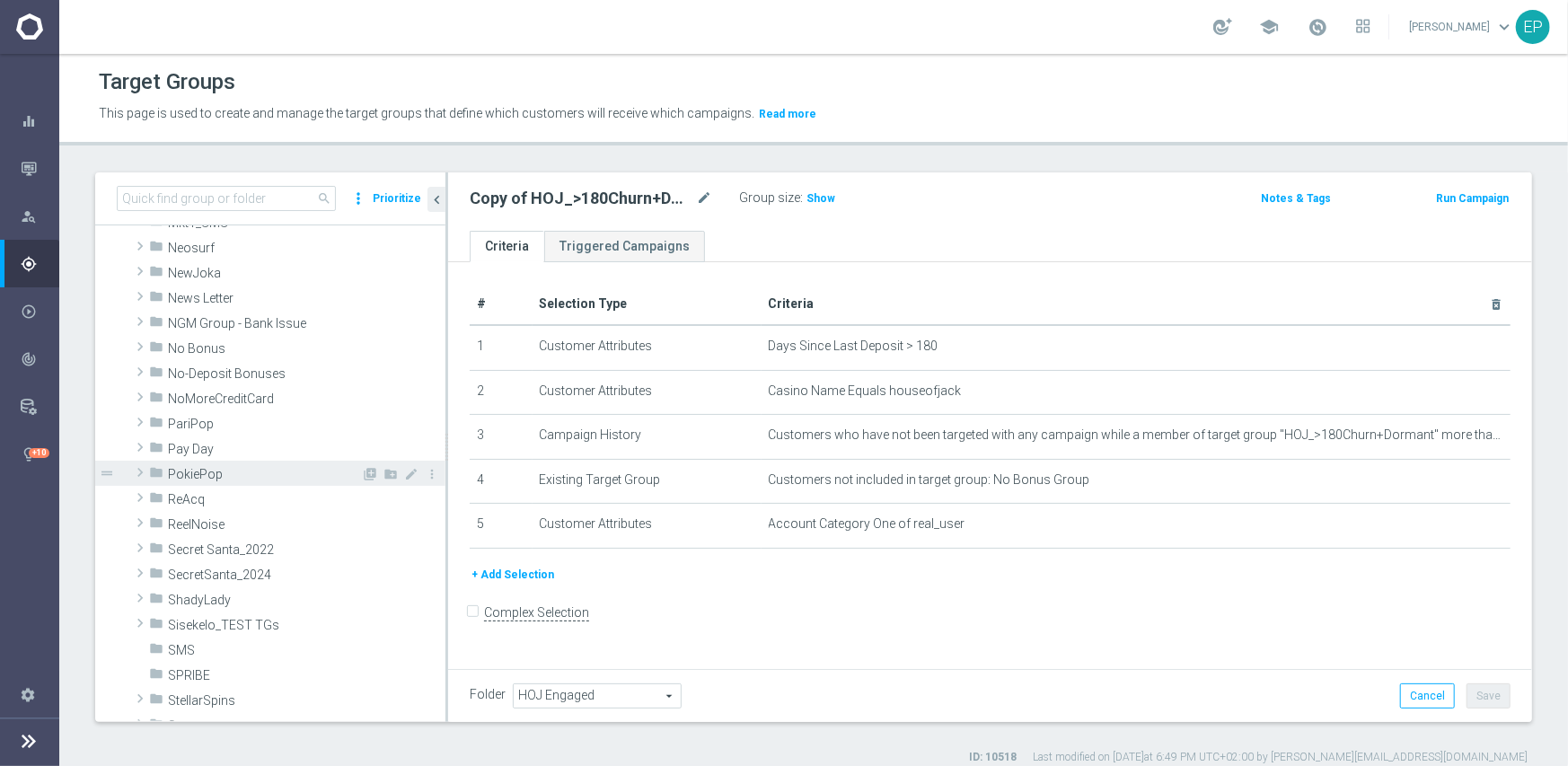
click at [252, 467] on span "PokiePop" at bounding box center [264, 475] width 193 height 15
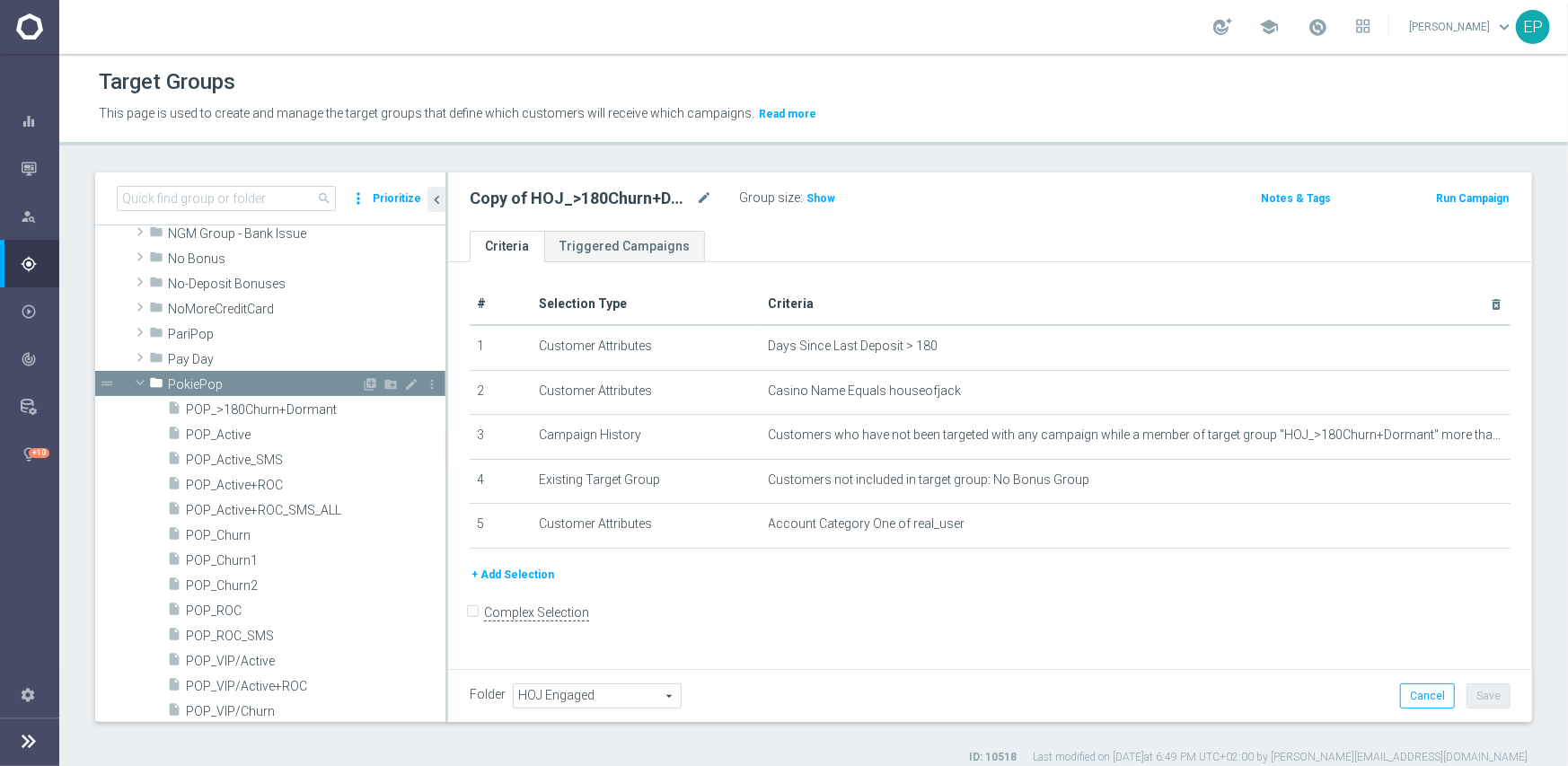
scroll to position [6179, 0]
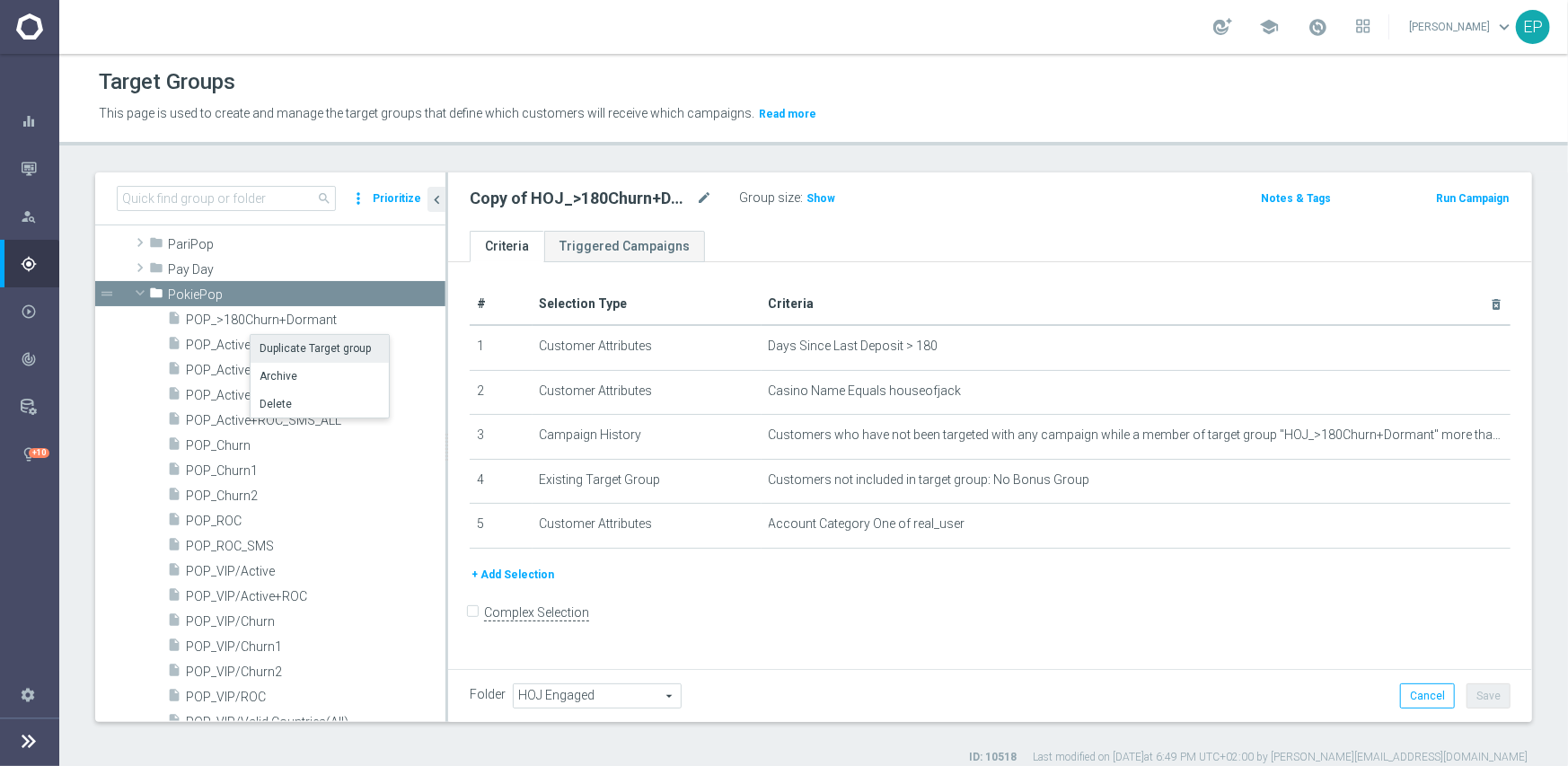
click at [301, 347] on li "Duplicate Target group" at bounding box center [319, 348] width 138 height 28
type input "PokiePop"
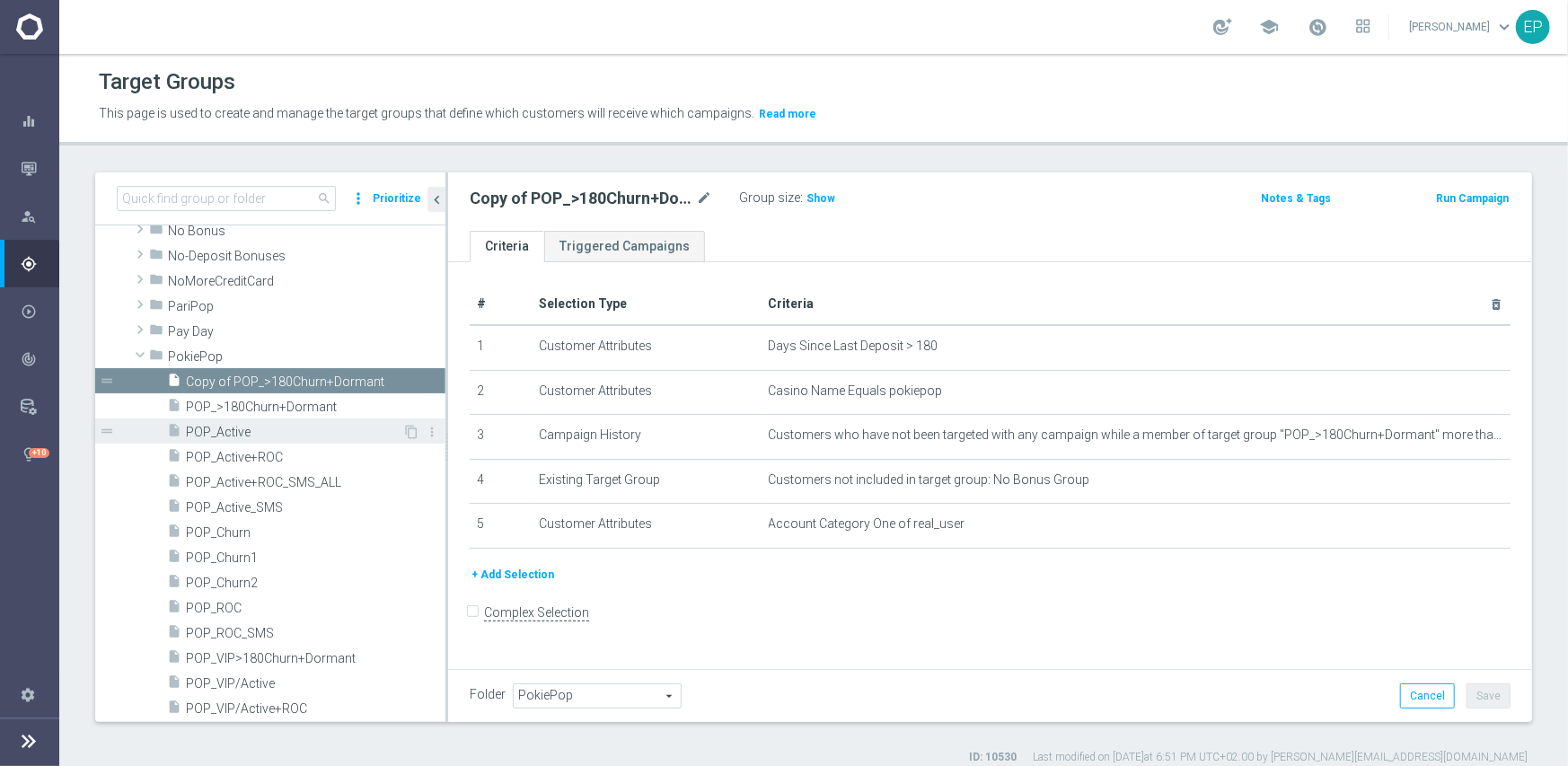
scroll to position [6143, 0]
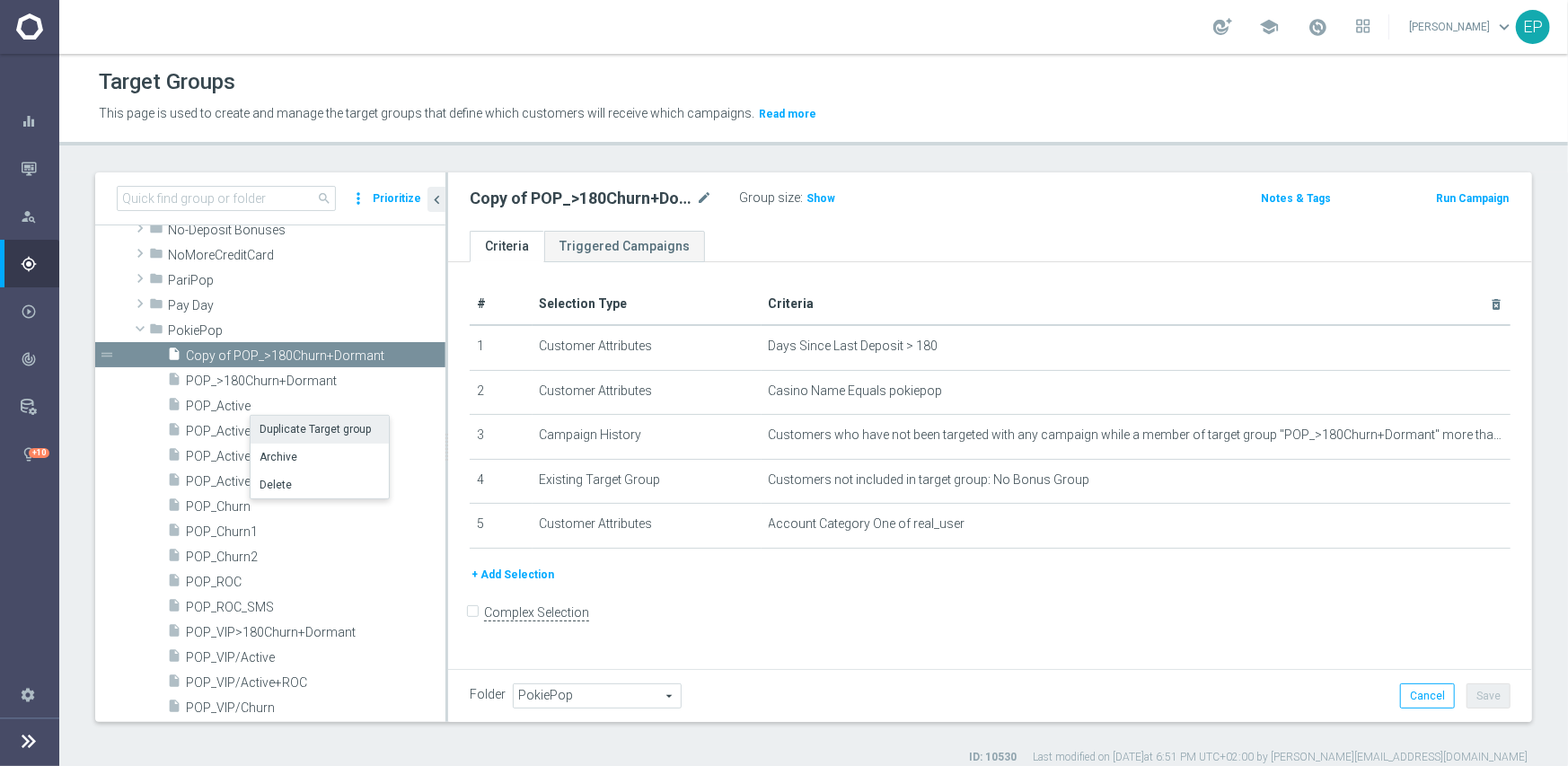
click at [301, 429] on li "Duplicate Target group" at bounding box center [319, 429] width 138 height 28
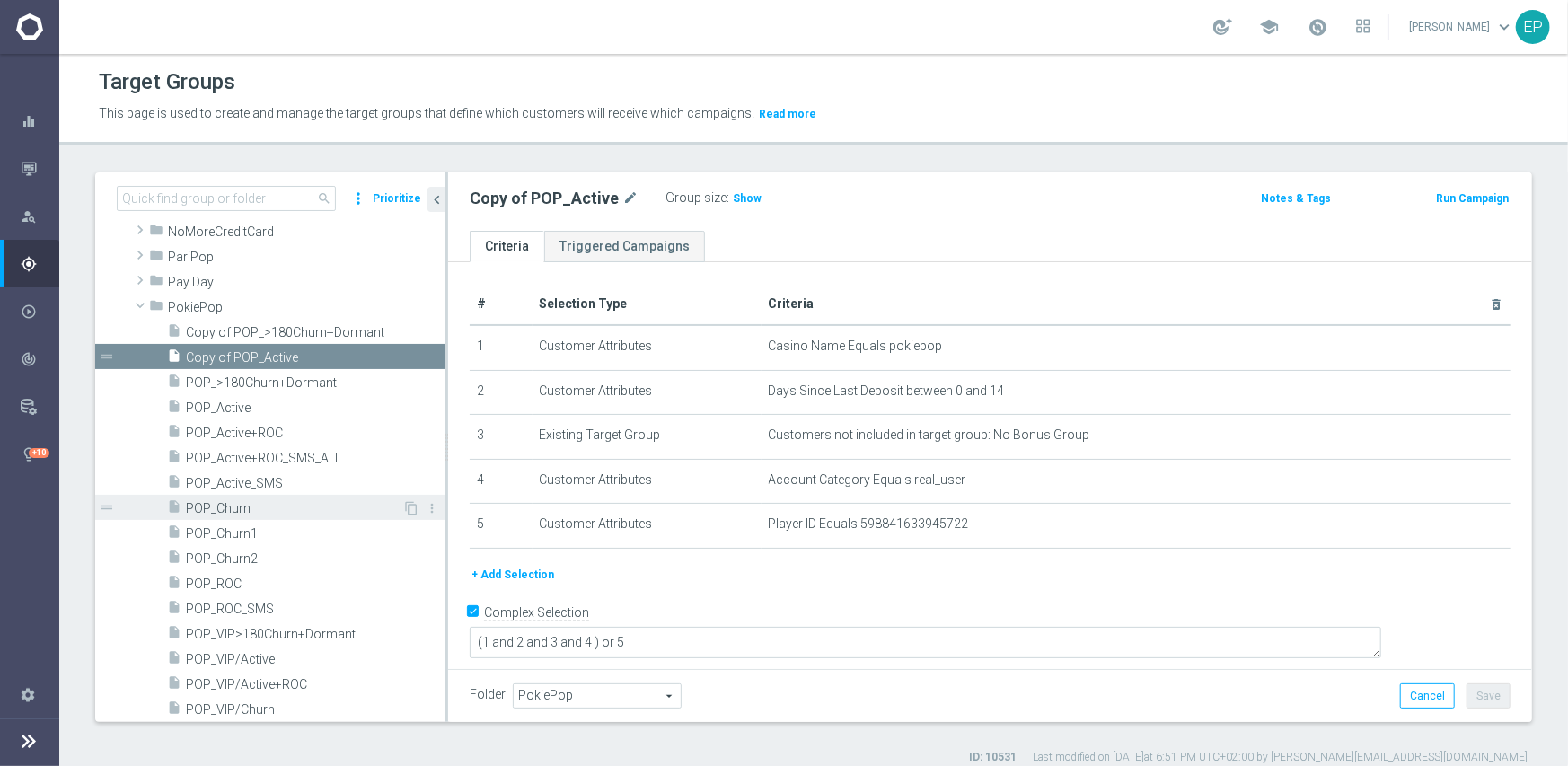
scroll to position [6257, 0]
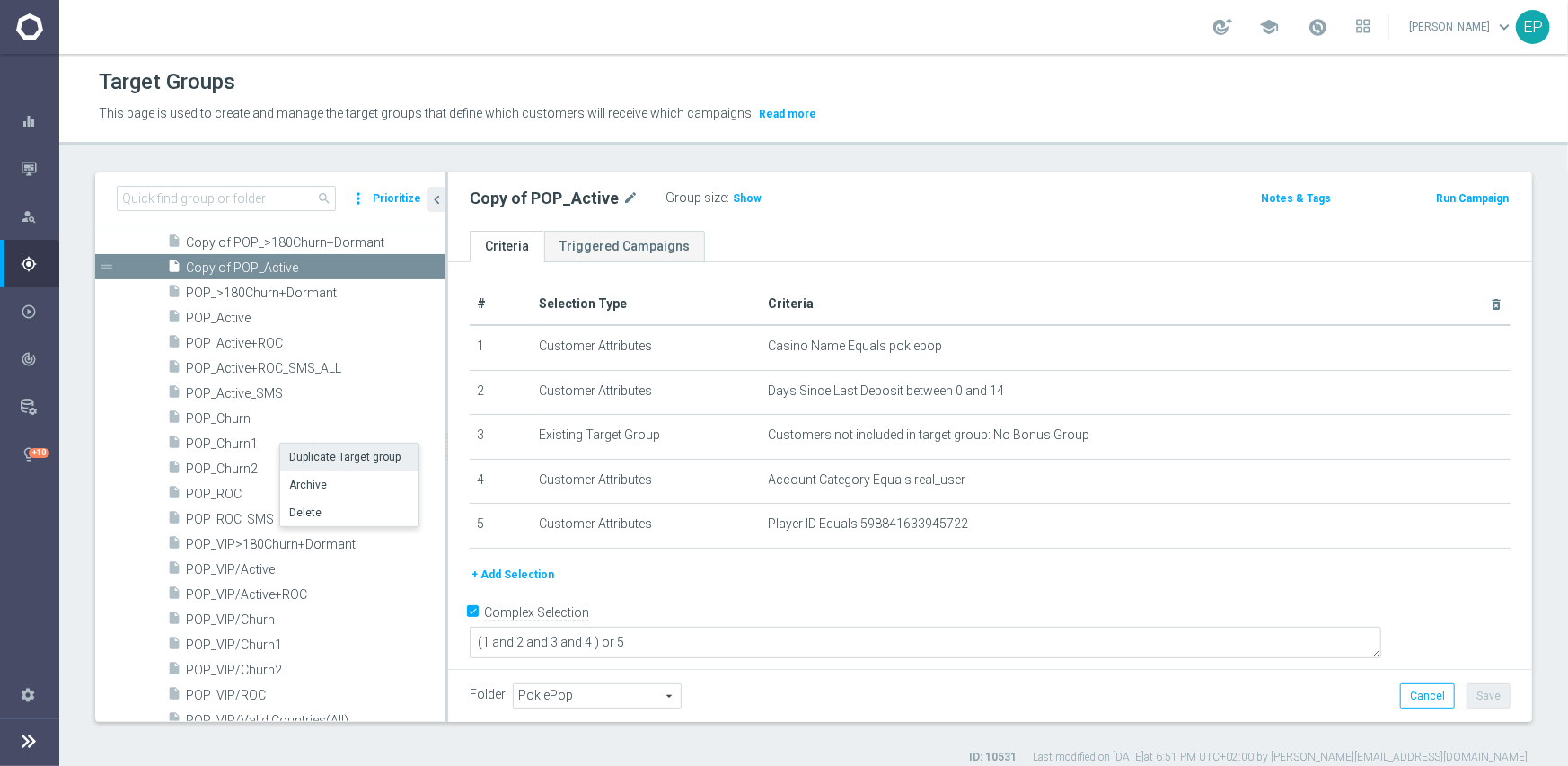
click at [317, 460] on li "Duplicate Target group" at bounding box center [349, 457] width 138 height 28
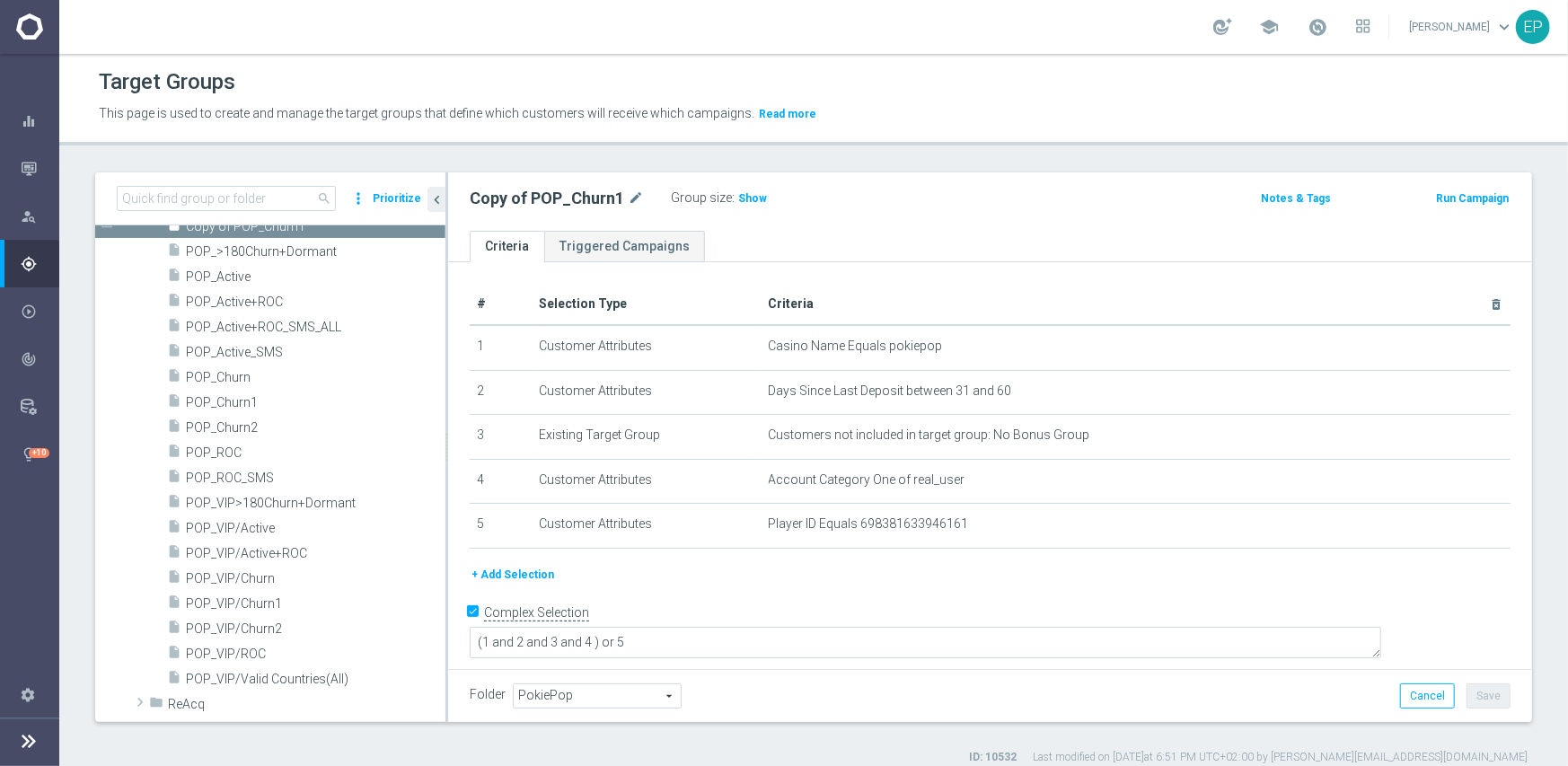
scroll to position [6369, 0]
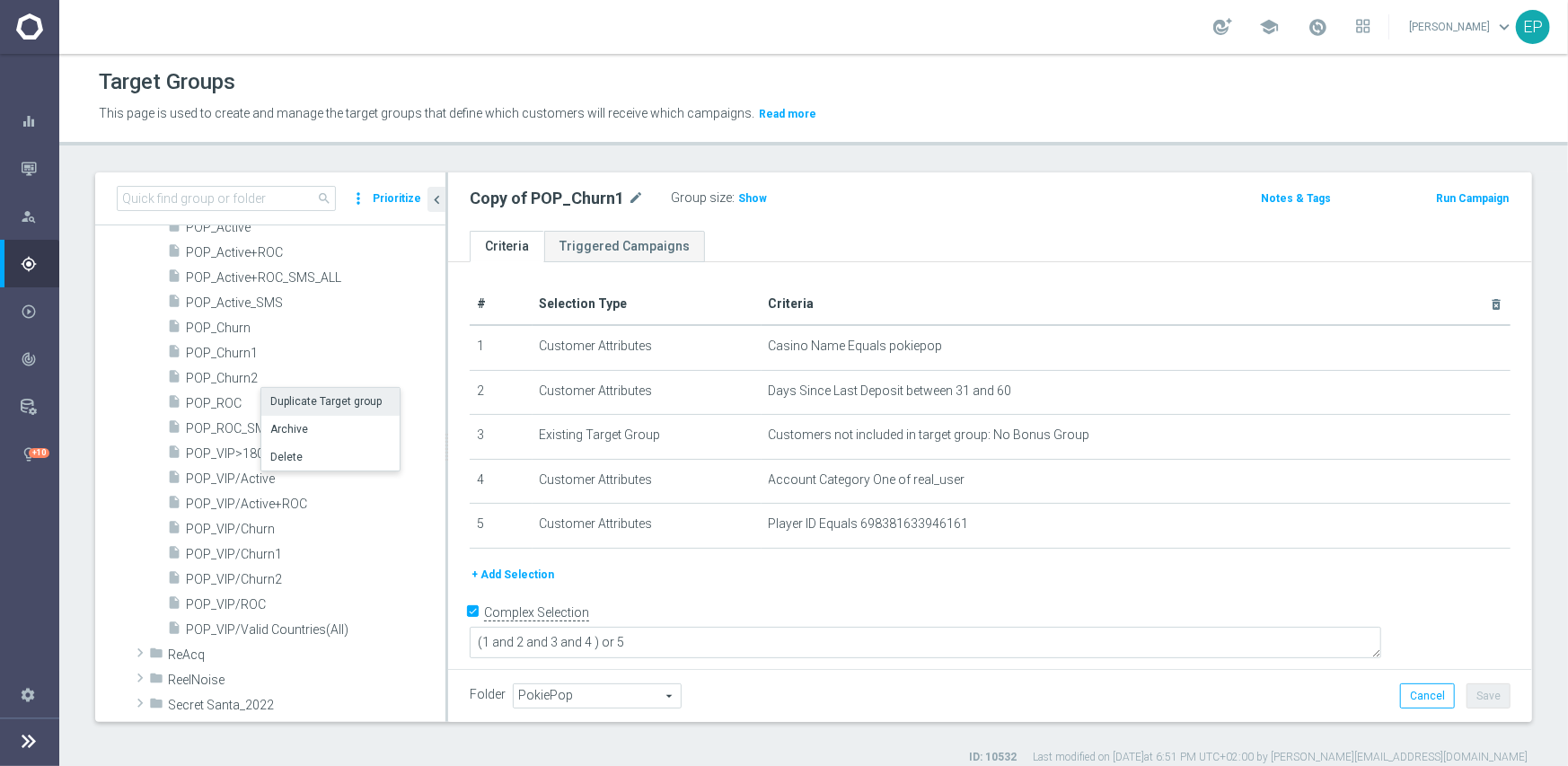
click at [306, 398] on li "Duplicate Target group" at bounding box center [330, 401] width 138 height 28
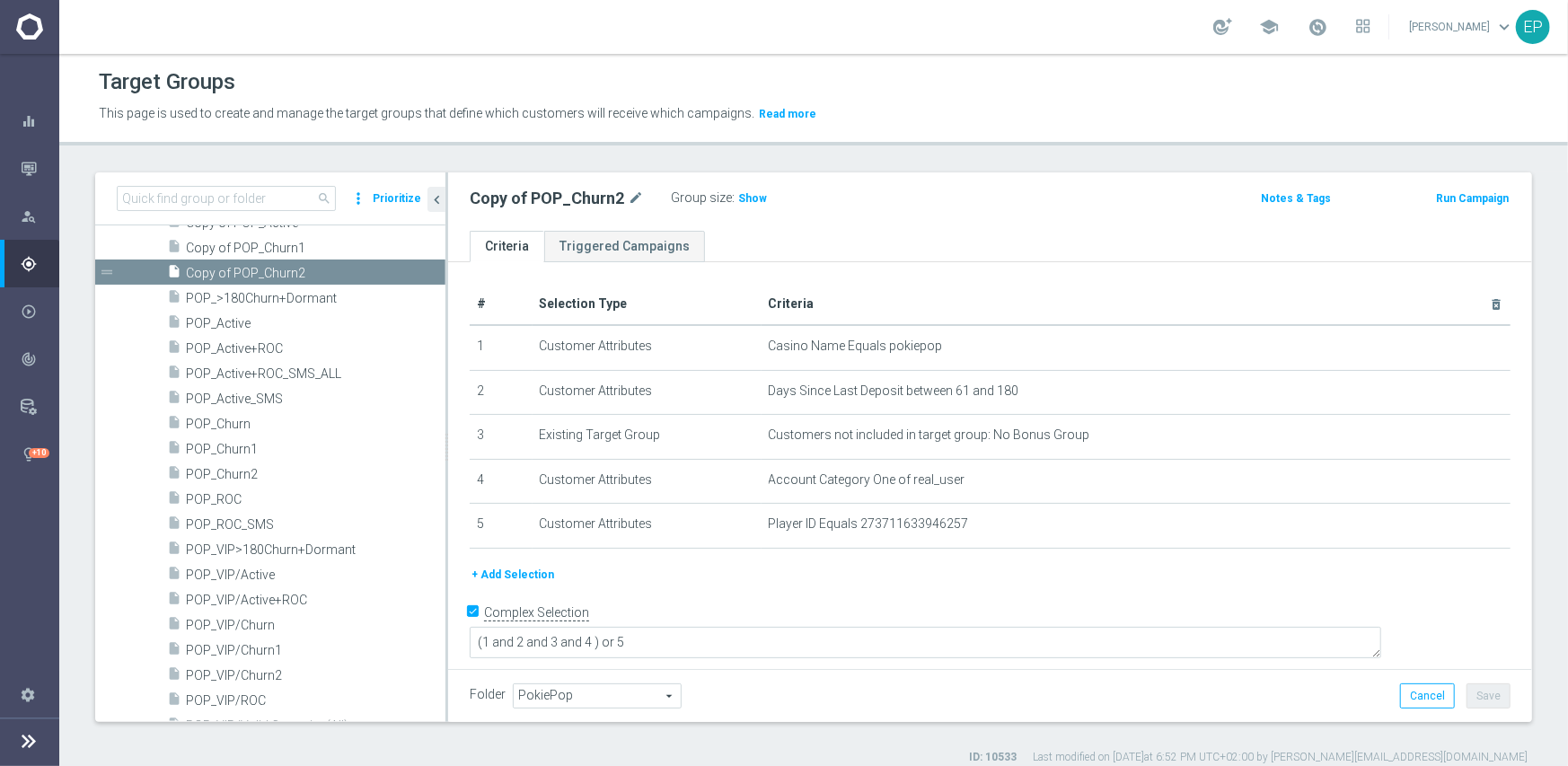
scroll to position [6303, 0]
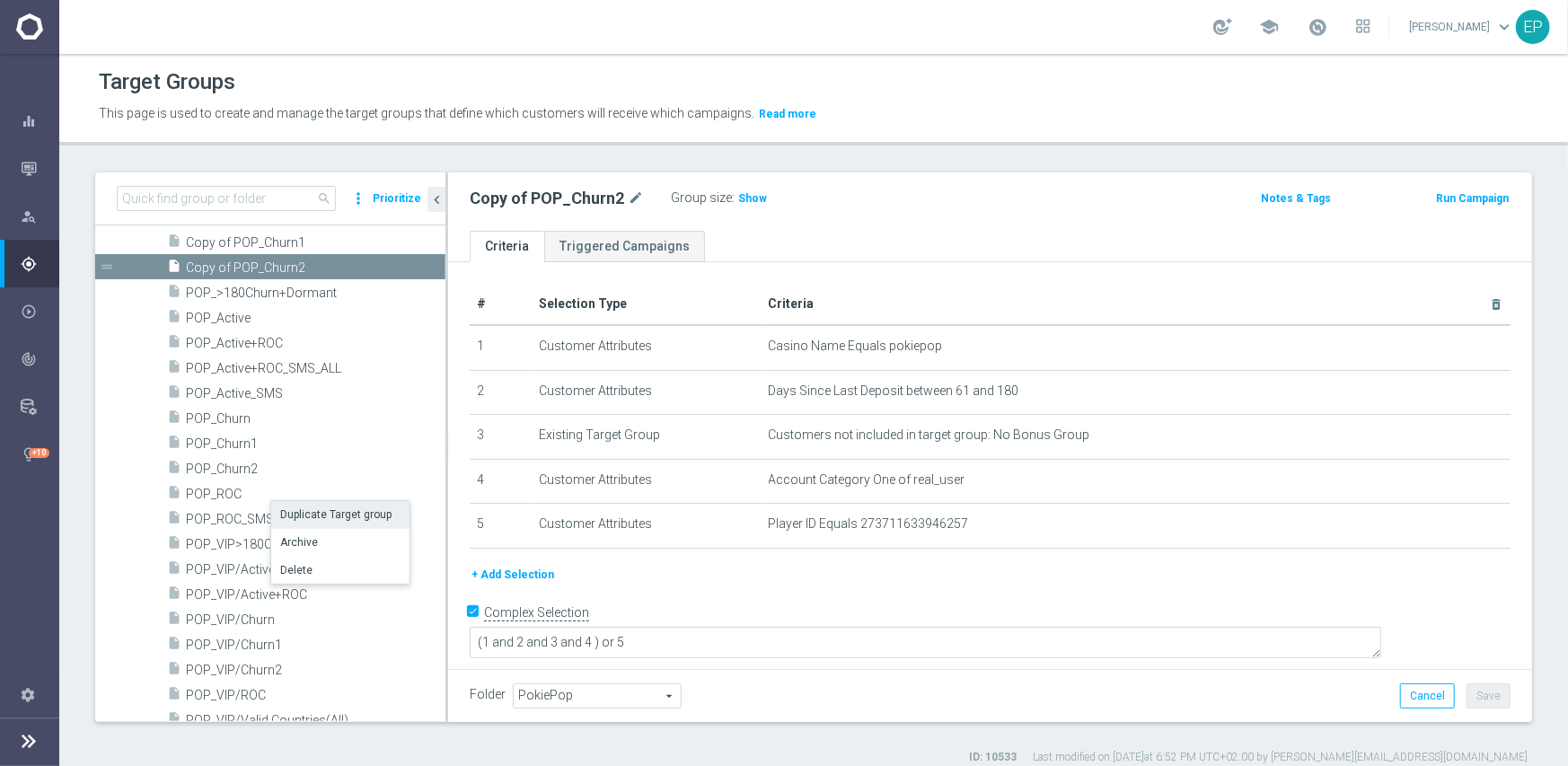
click at [320, 513] on li "Duplicate Target group" at bounding box center [340, 514] width 138 height 28
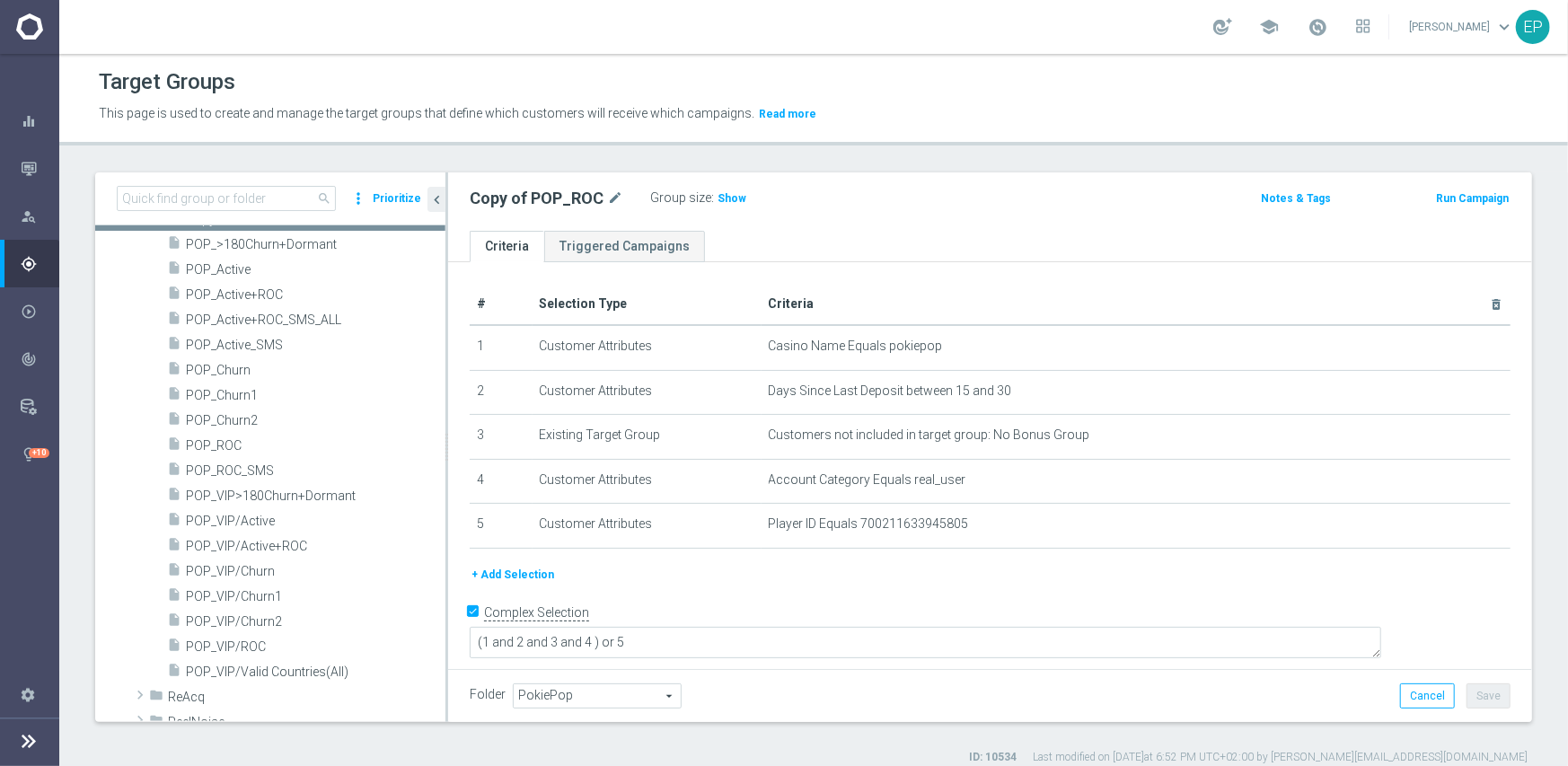
scroll to position [6417, 0]
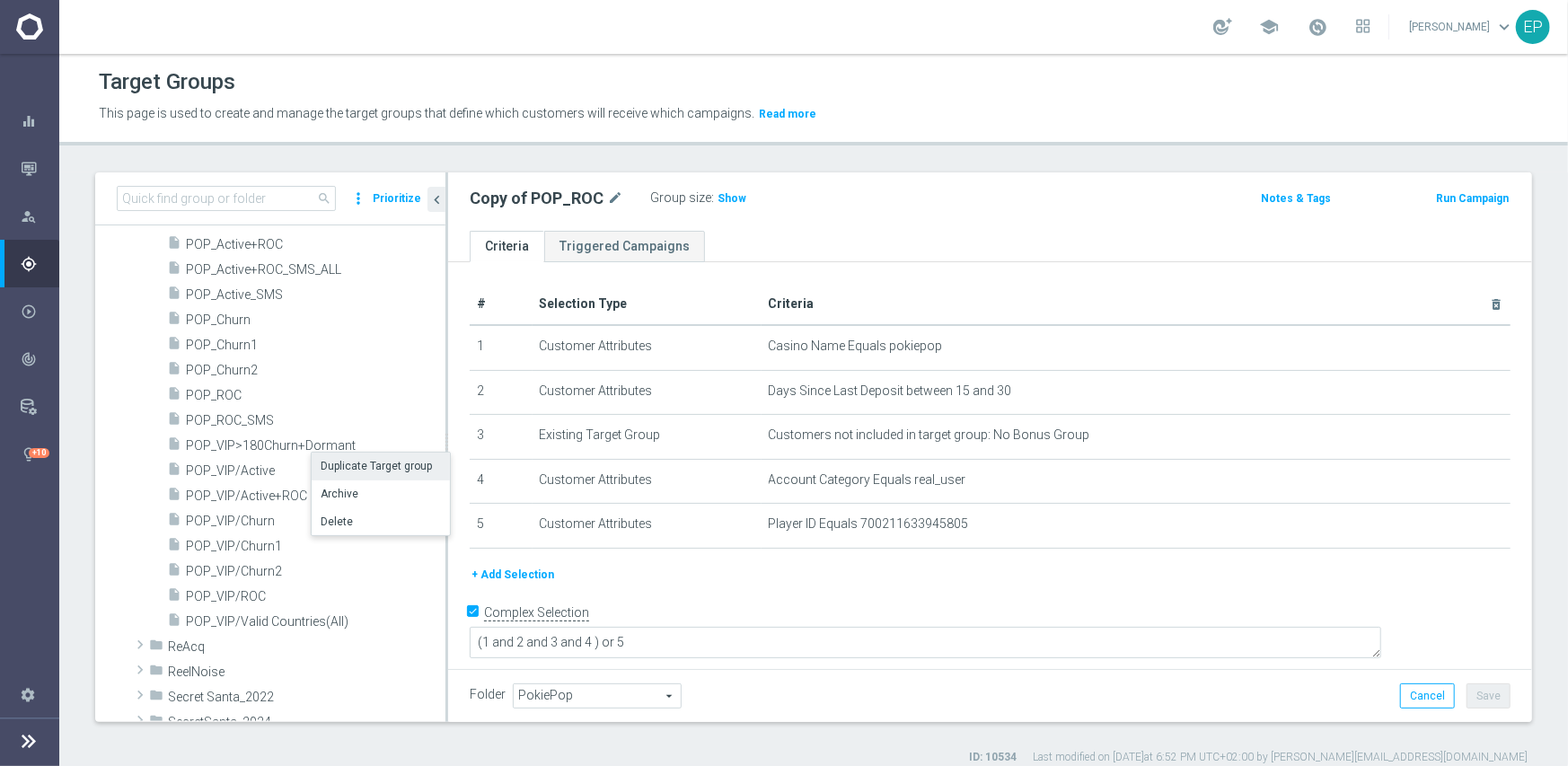
click at [342, 465] on li "Duplicate Target group" at bounding box center [380, 466] width 138 height 28
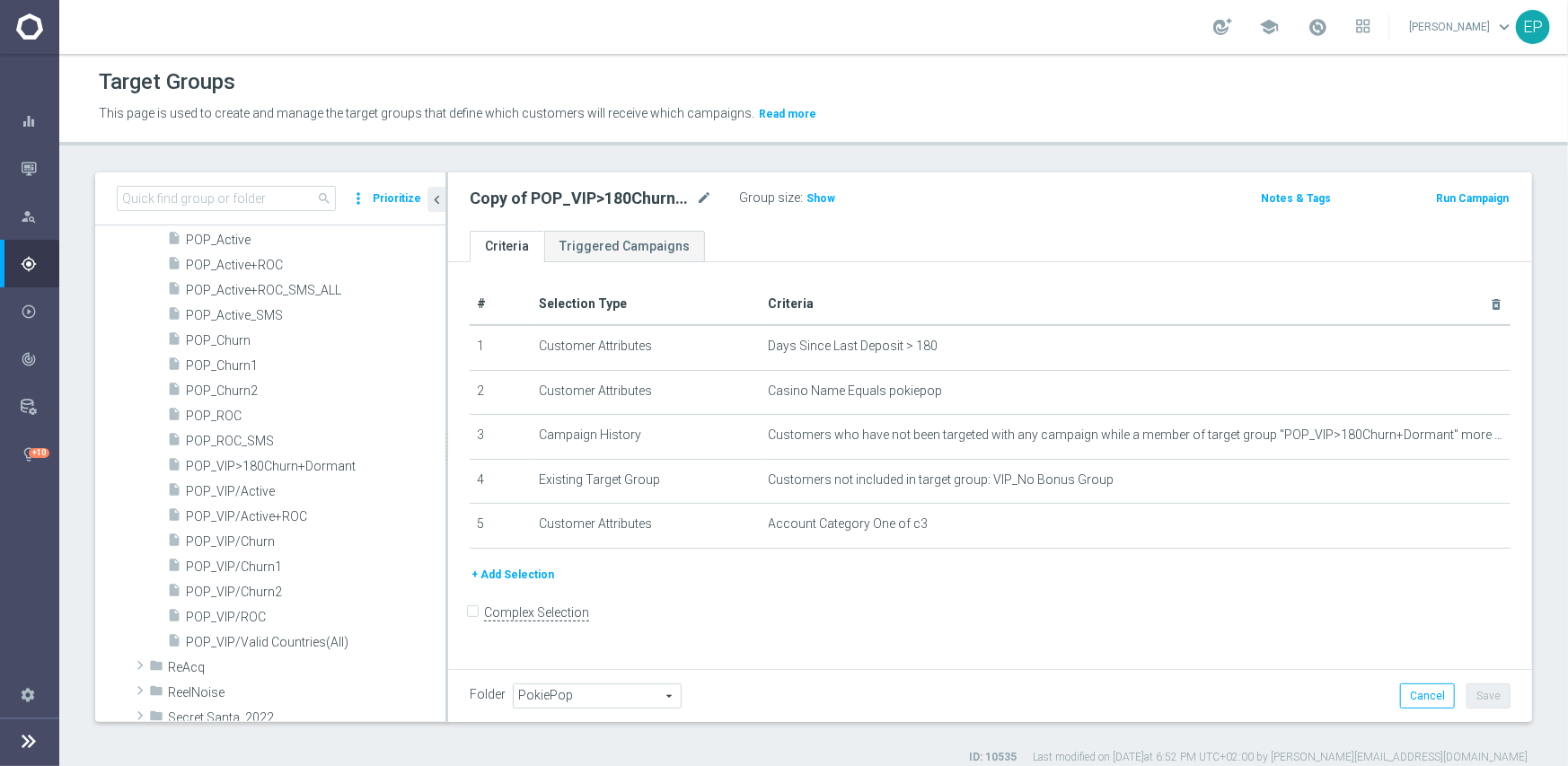
scroll to position [6440, 0]
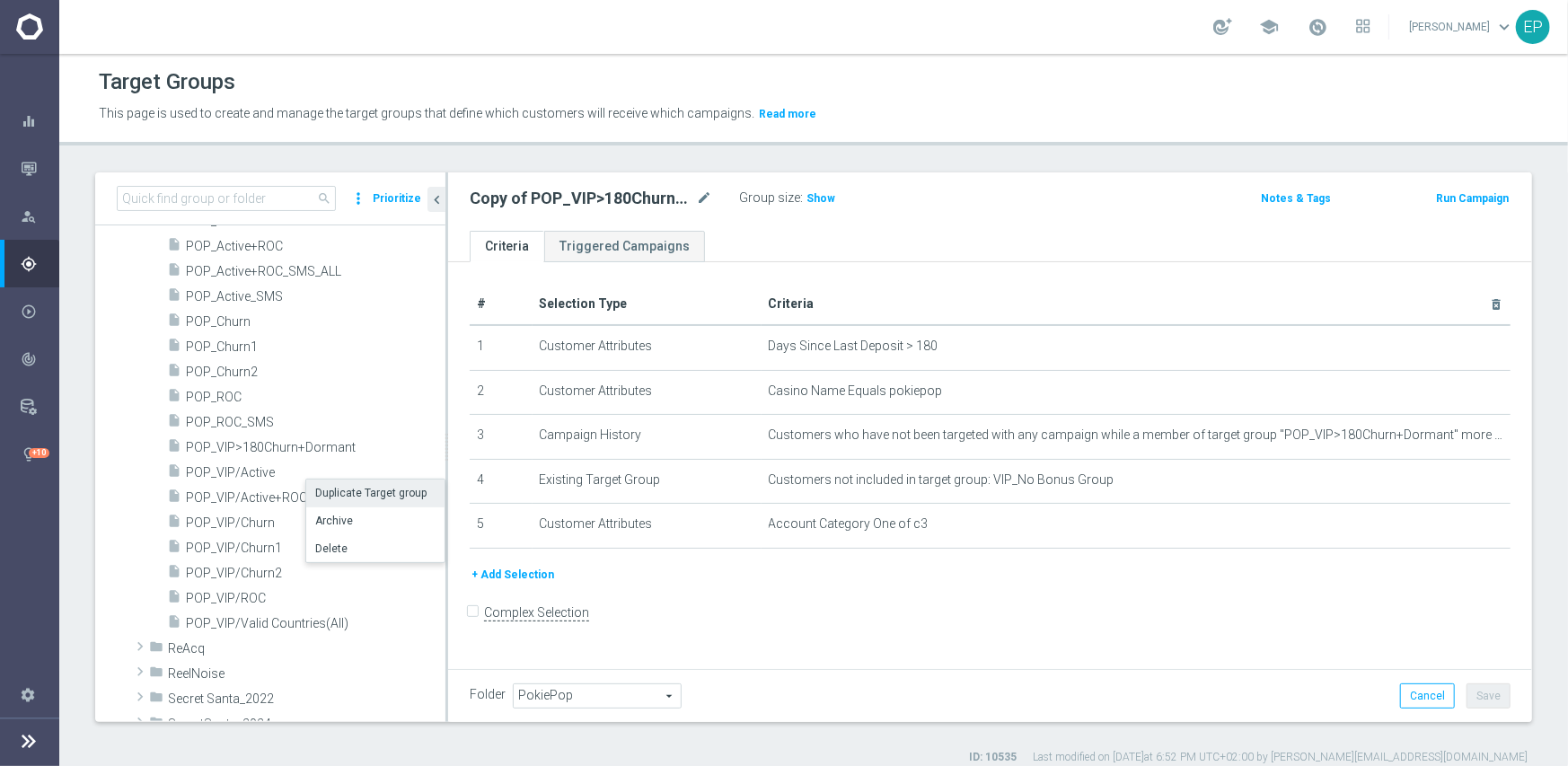
click at [349, 494] on li "Duplicate Target group" at bounding box center [374, 494] width 138 height 28
checkbox input "true"
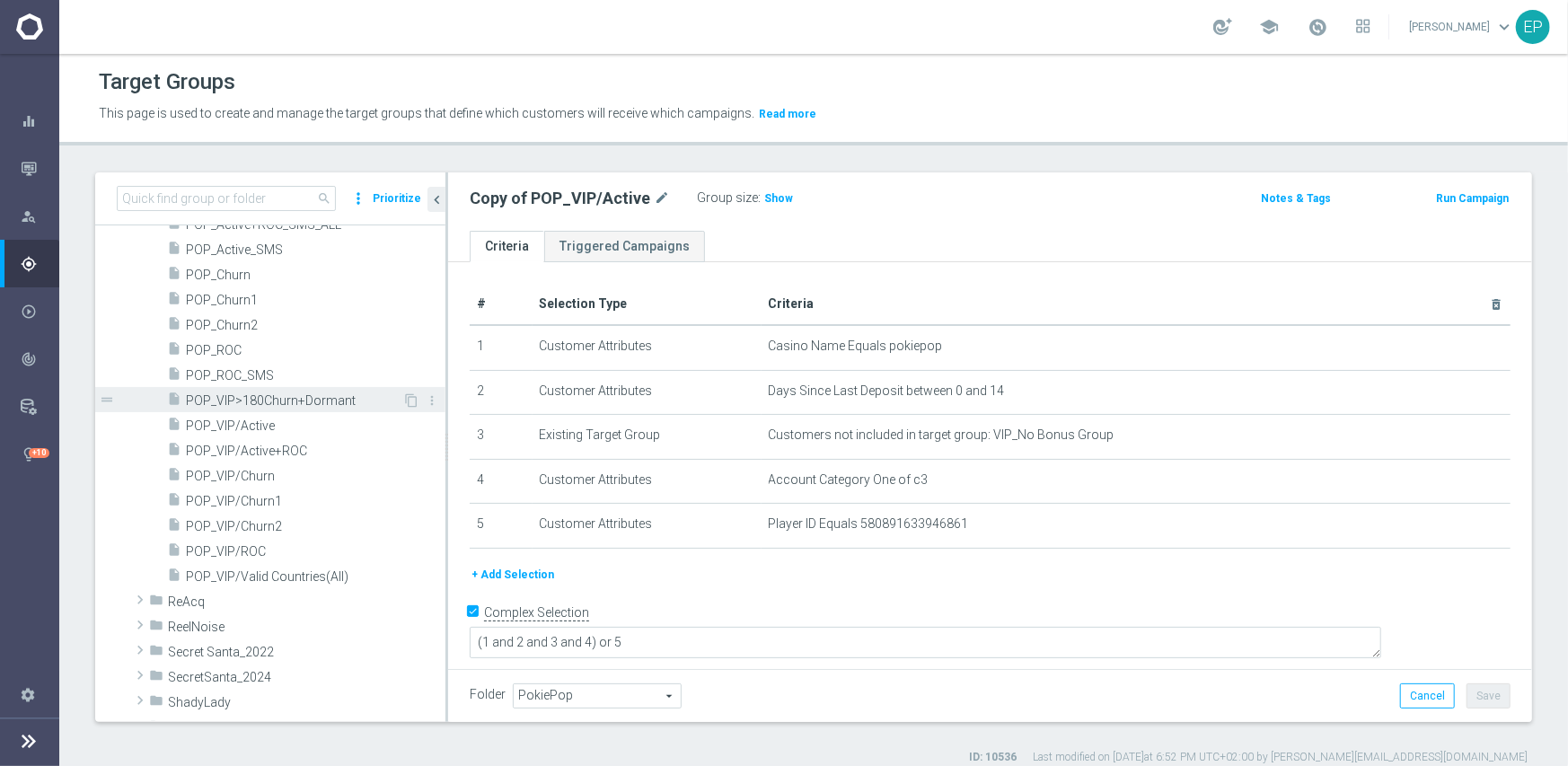
scroll to position [6553, 0]
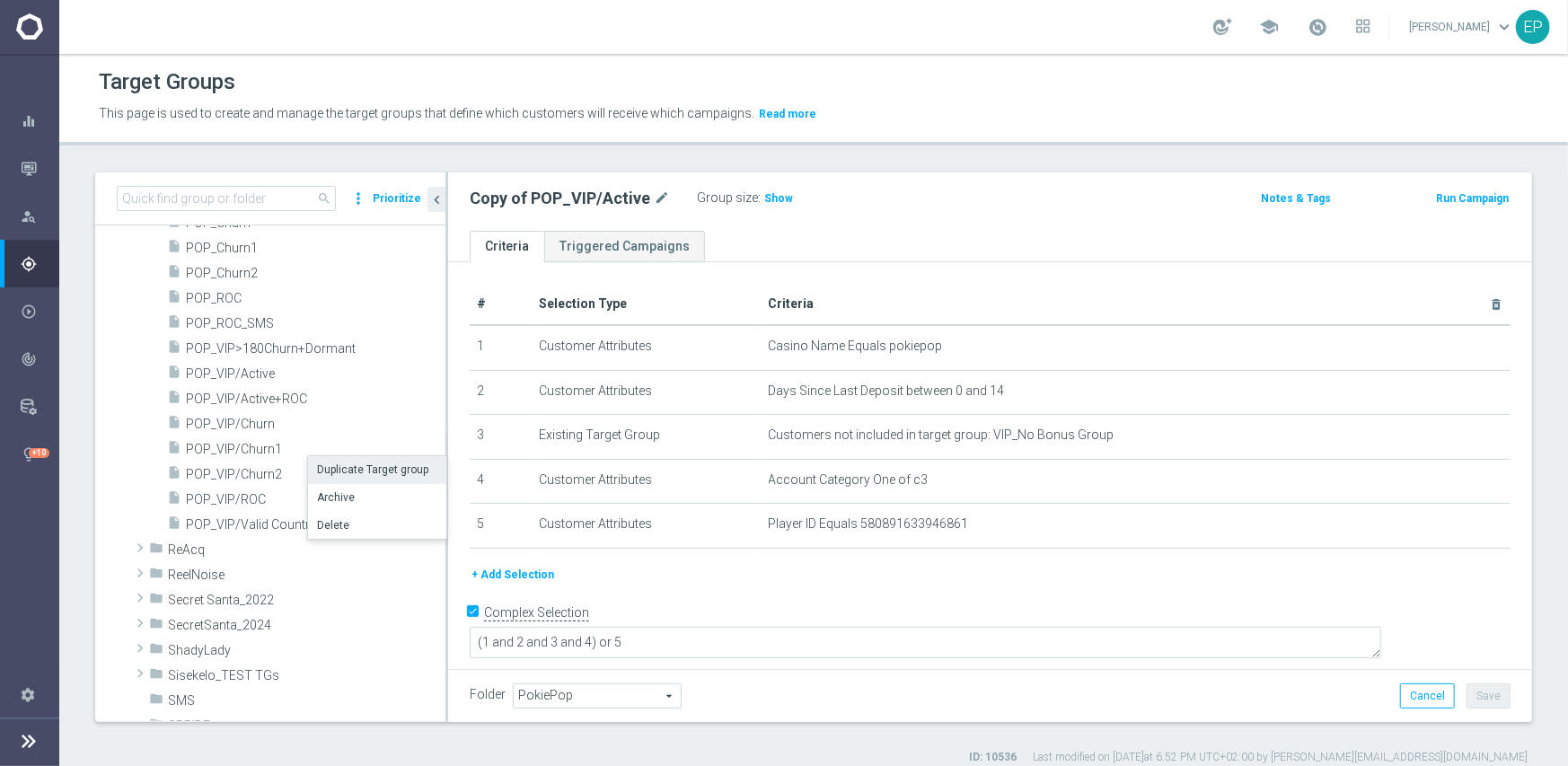
click at [336, 466] on li "Duplicate Target group" at bounding box center [376, 470] width 138 height 28
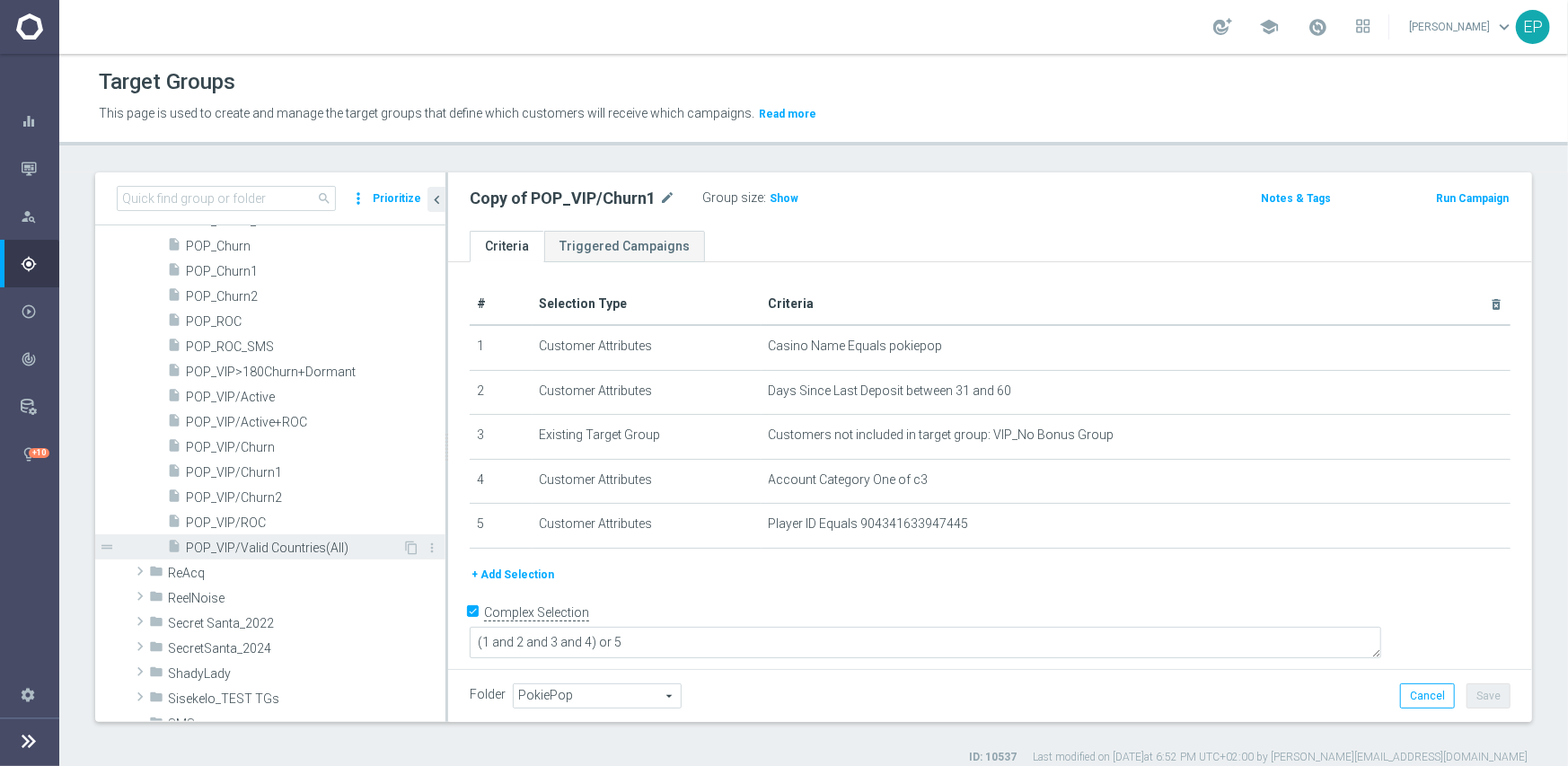
scroll to position [6576, 0]
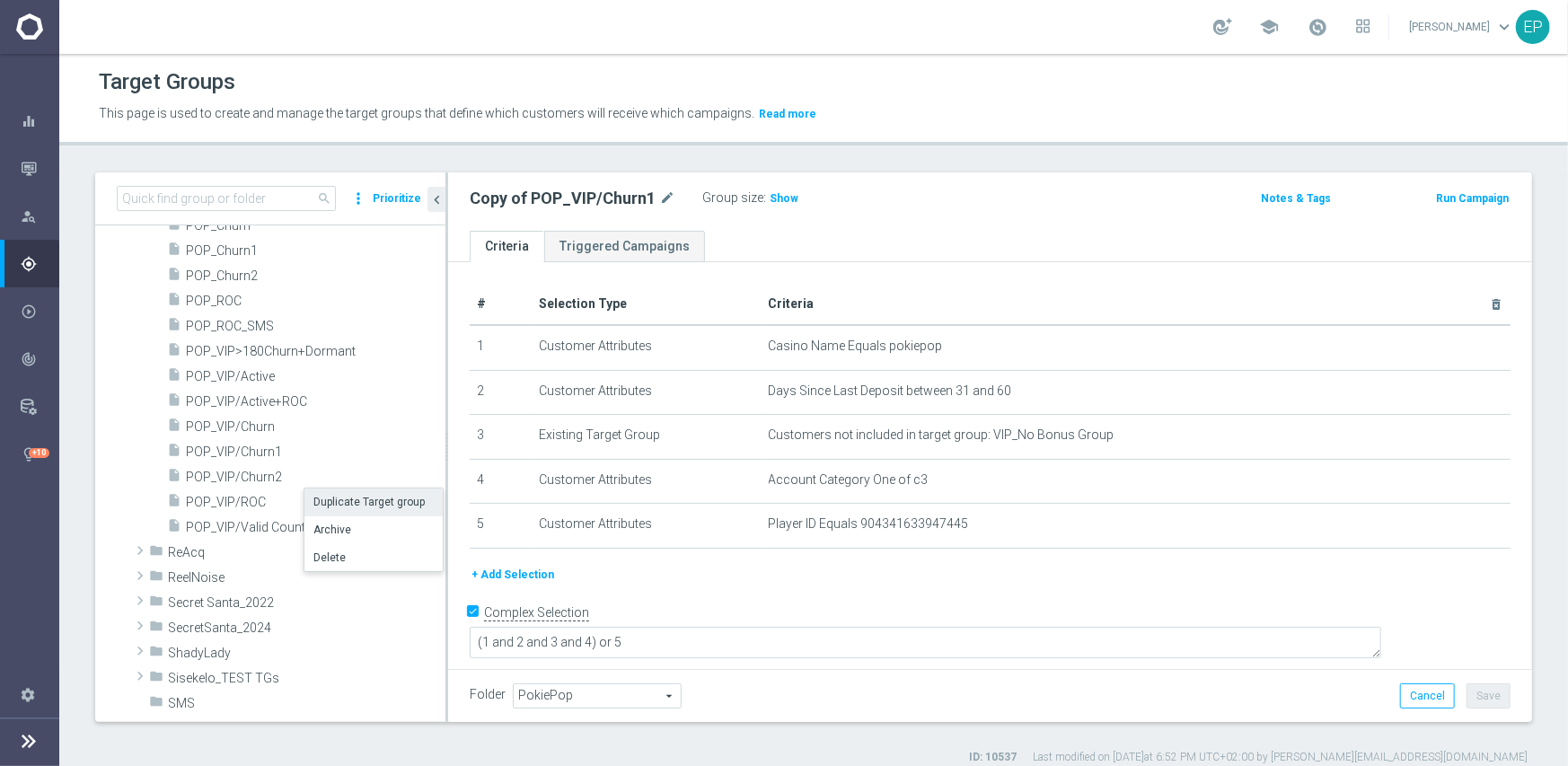
click at [342, 499] on li "Duplicate Target group" at bounding box center [373, 503] width 138 height 28
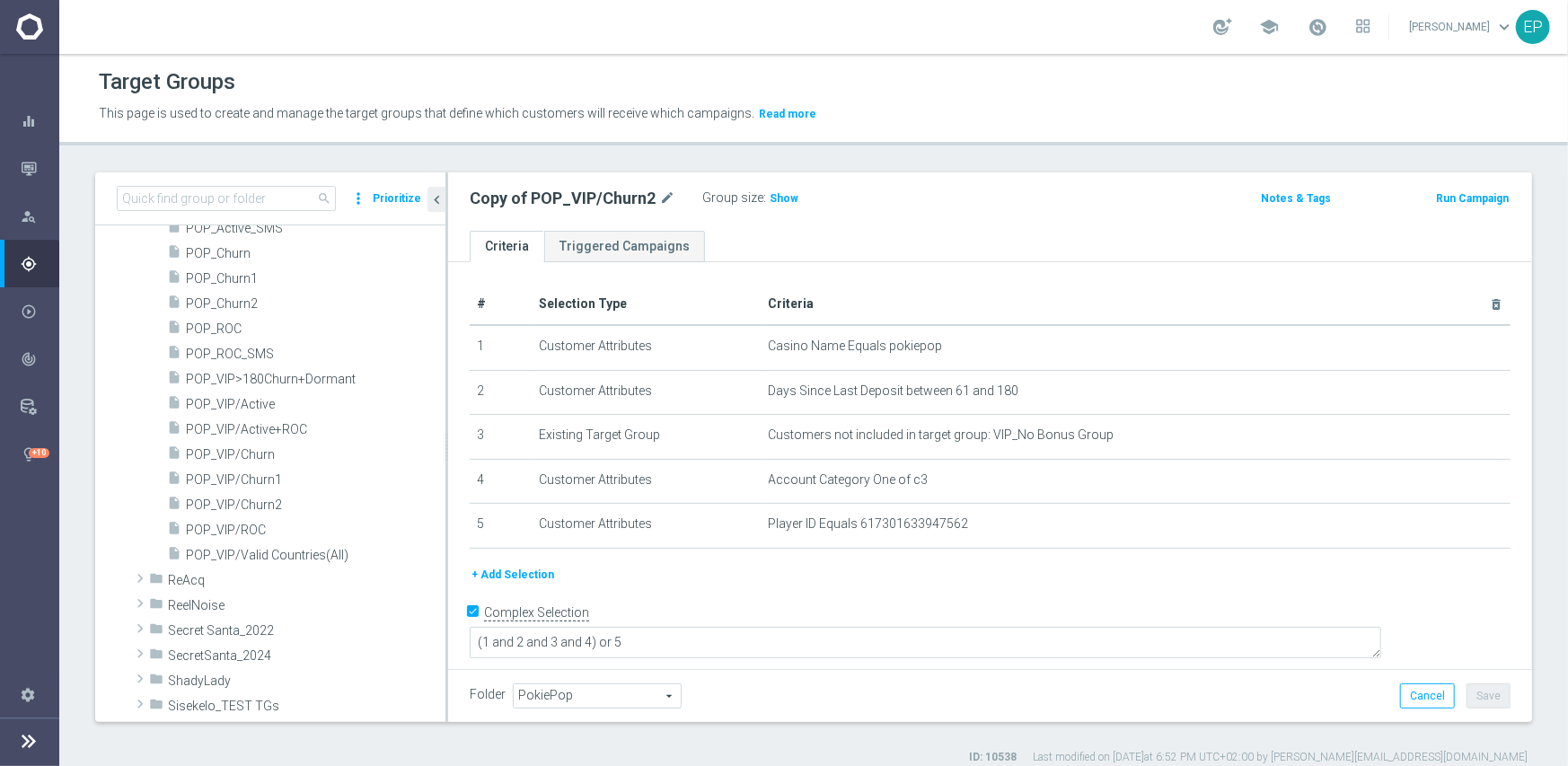
scroll to position [6600, 0]
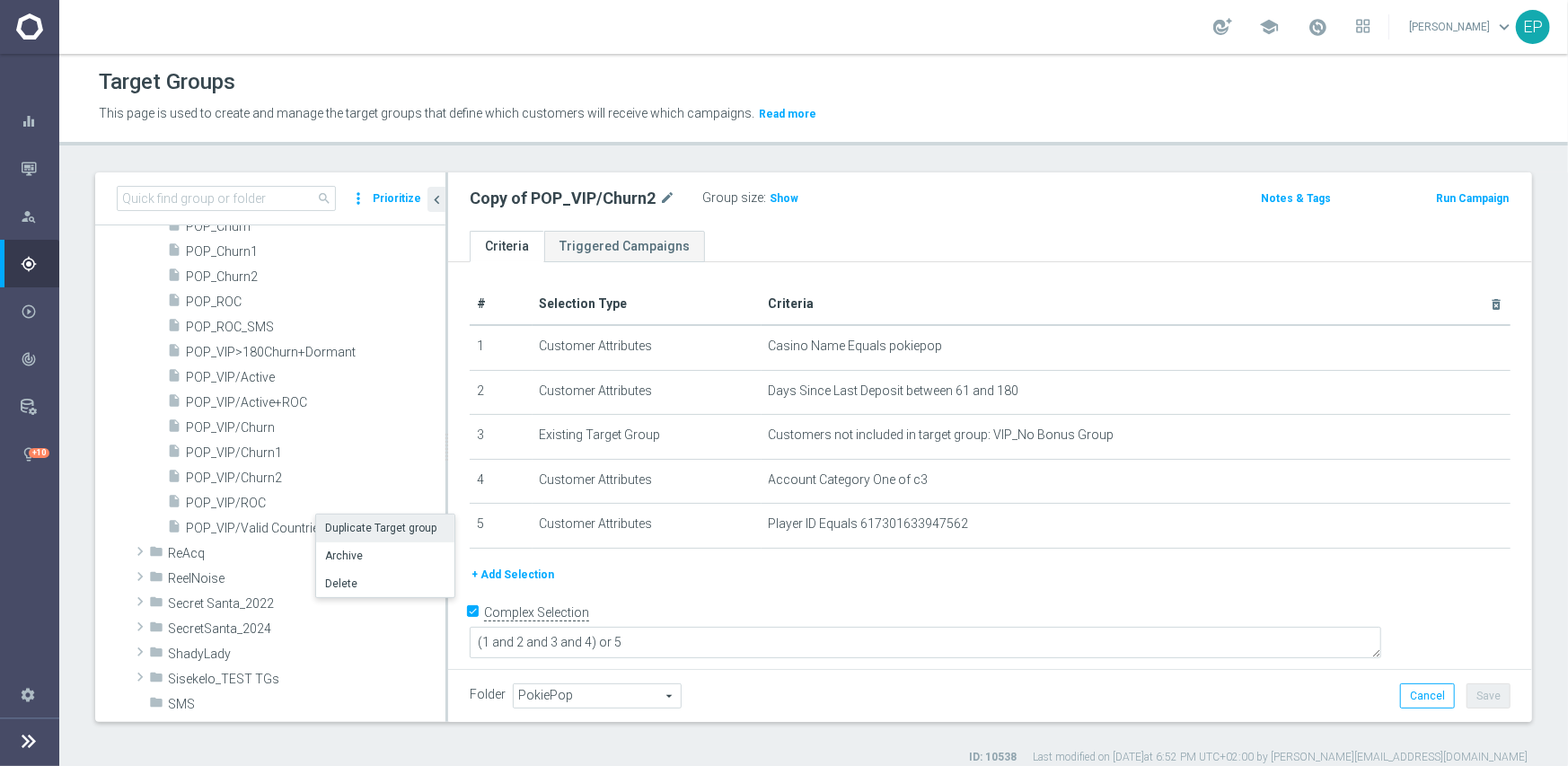
click at [341, 529] on li "Duplicate Target group" at bounding box center [384, 528] width 138 height 28
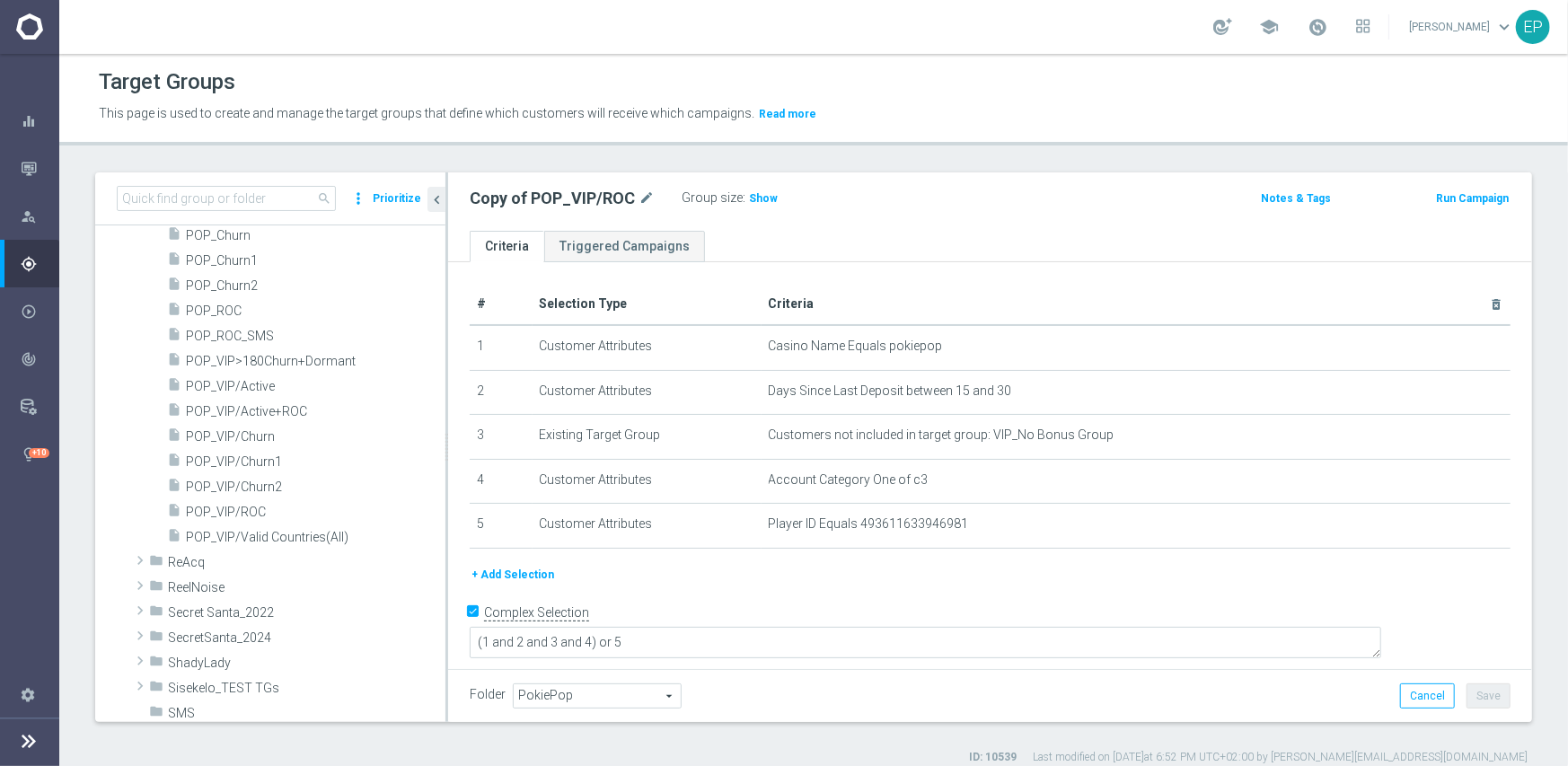
scroll to position [6623, 0]
click at [382, 551] on li "Duplicate Target group" at bounding box center [410, 555] width 138 height 28
type textarea "(1 and 2 and 3 and 5) or 4"
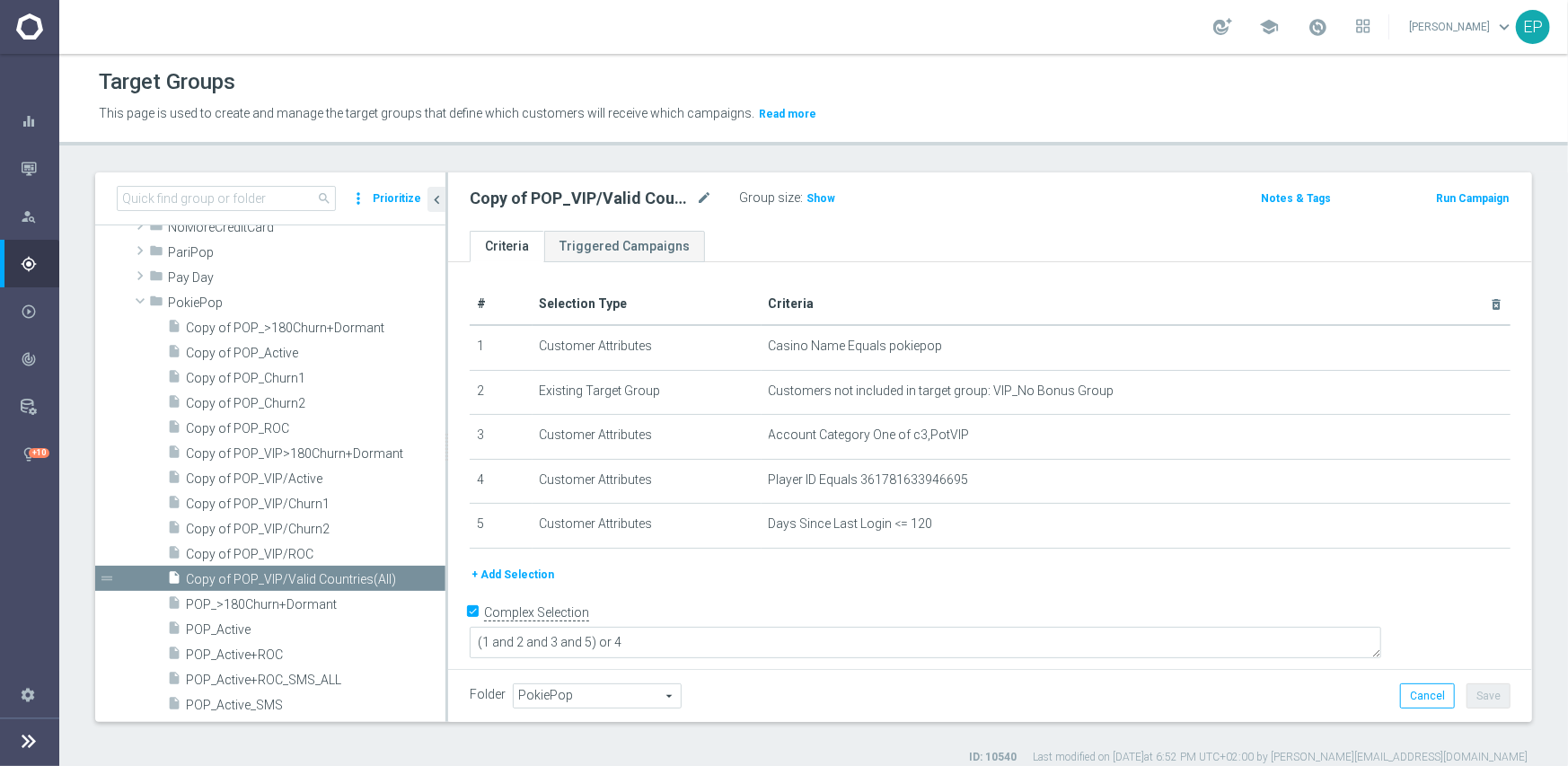
scroll to position [6107, 0]
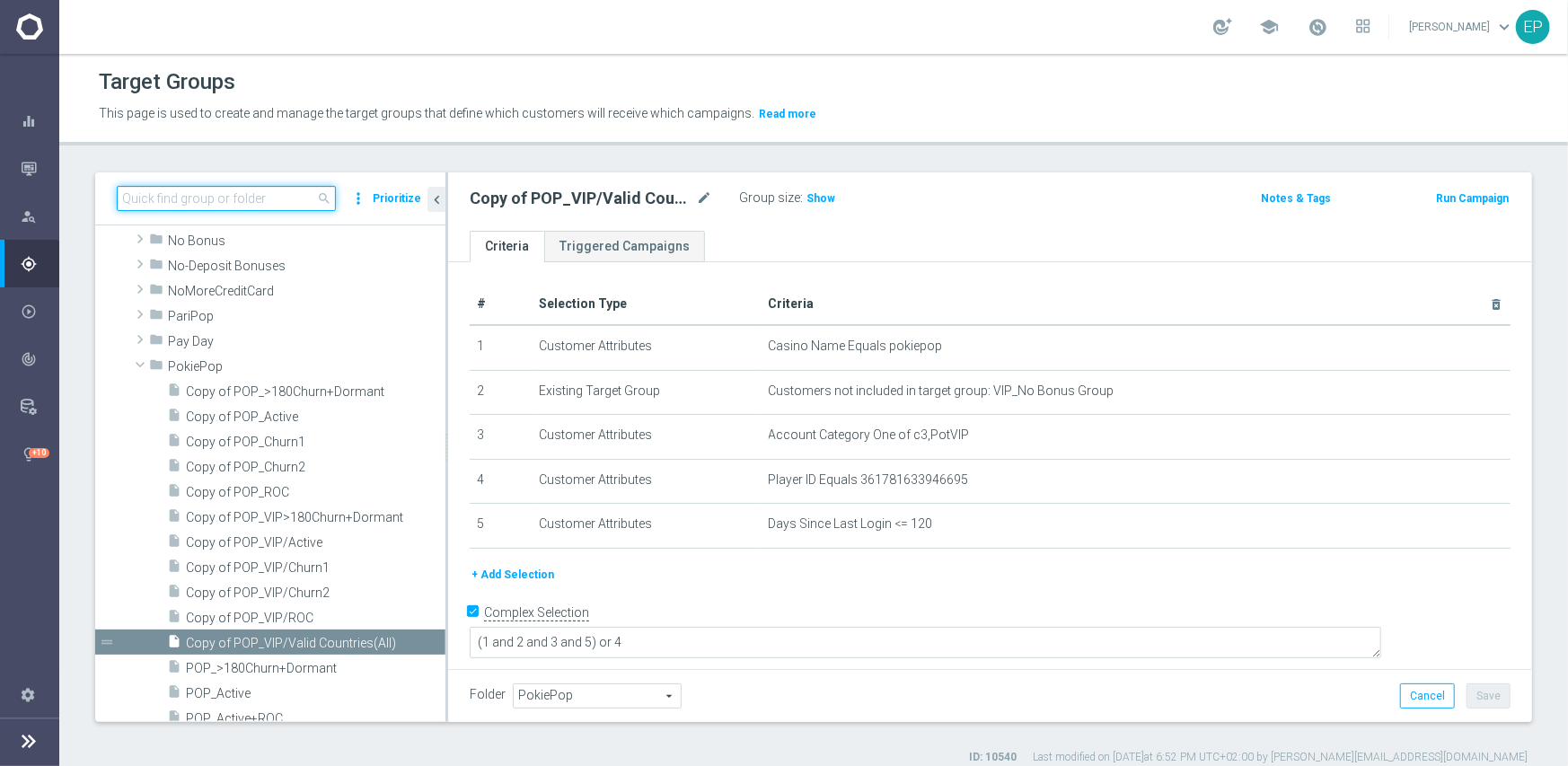
click at [197, 208] on input at bounding box center [226, 198] width 219 height 25
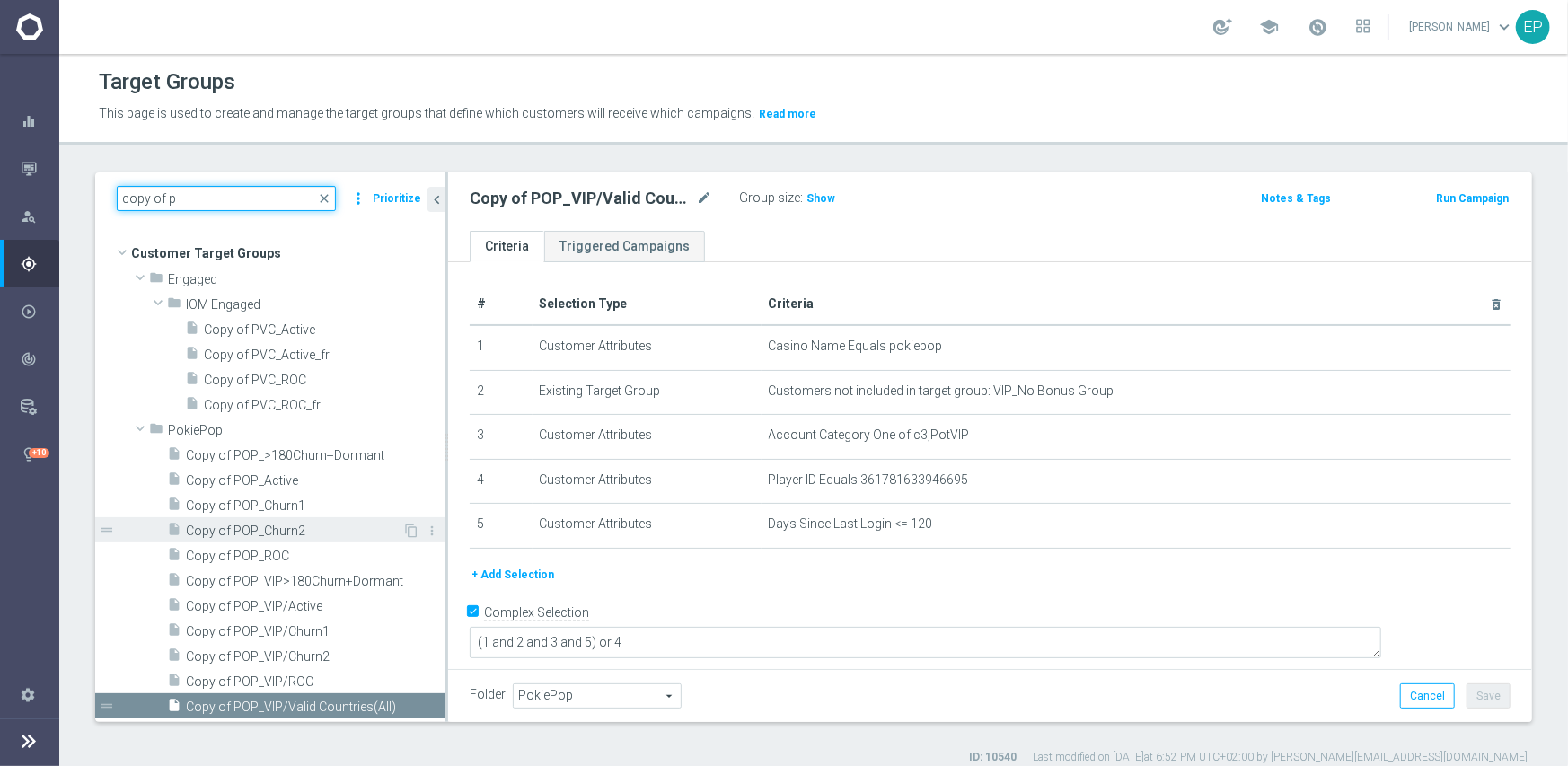
scroll to position [0, 0]
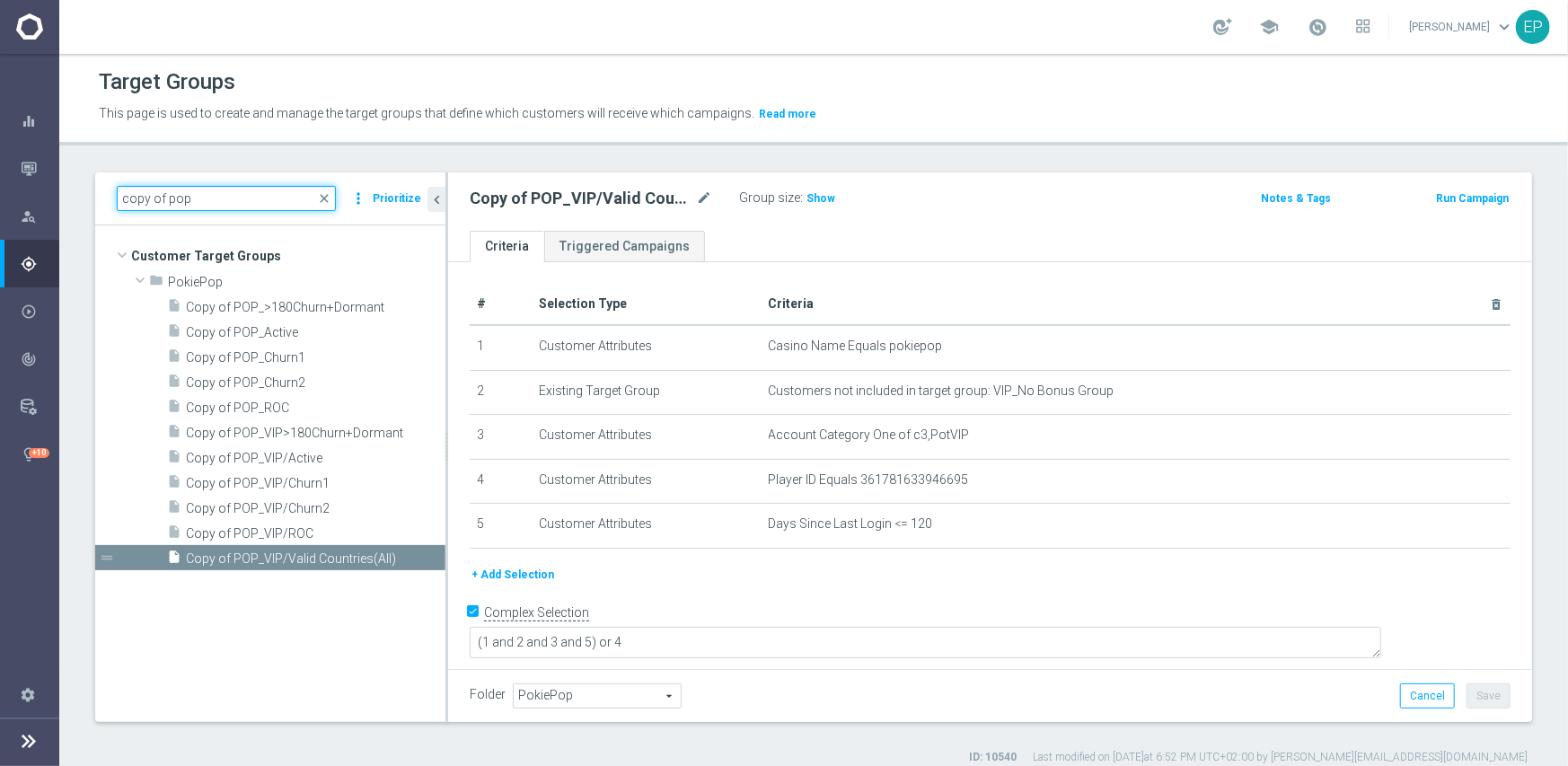
type input "copy of pop"
click at [586, 694] on span "PokiePop" at bounding box center [596, 697] width 167 height 23
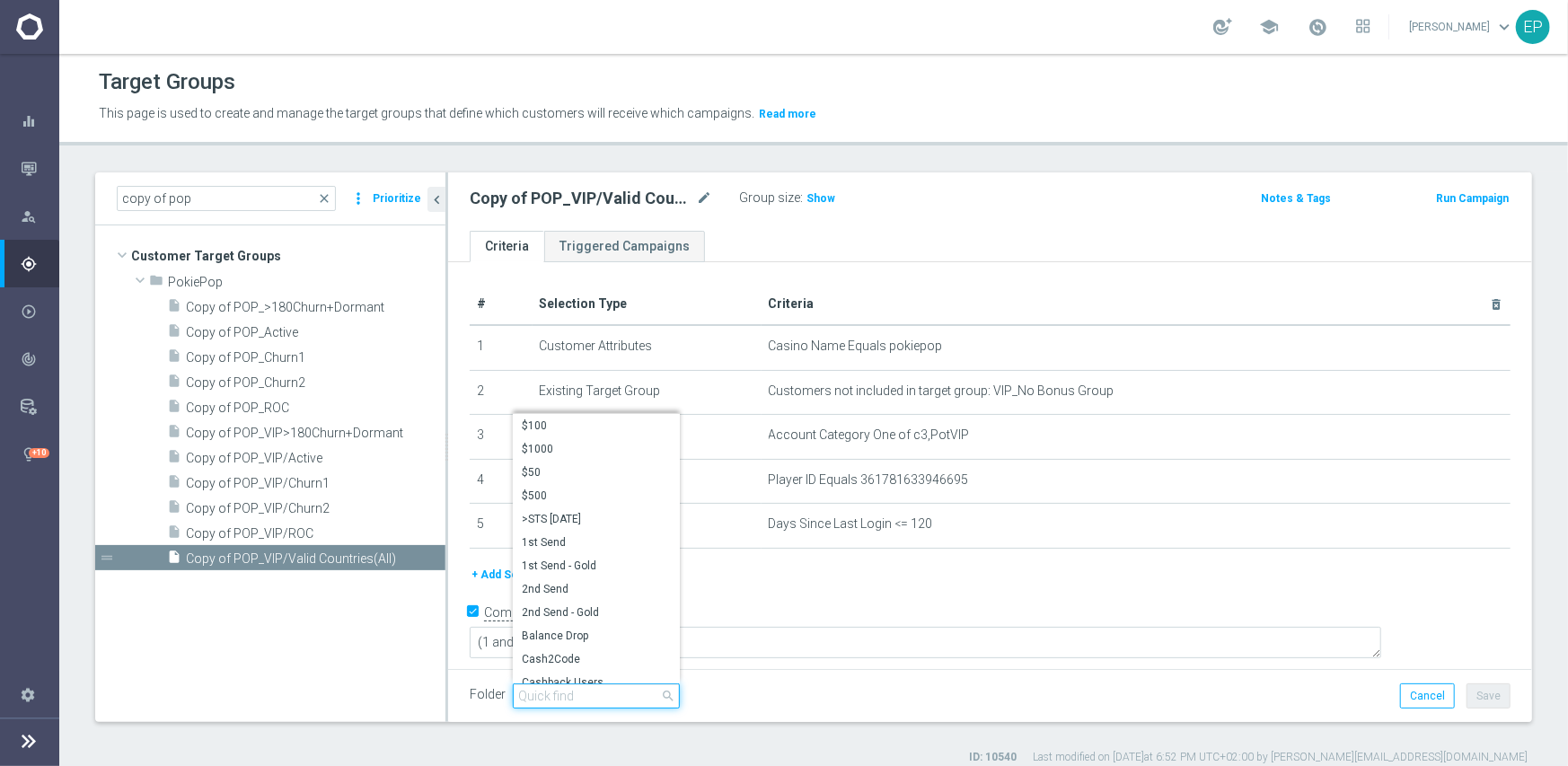
click at [586, 694] on input "search" at bounding box center [595, 697] width 167 height 25
type input "e"
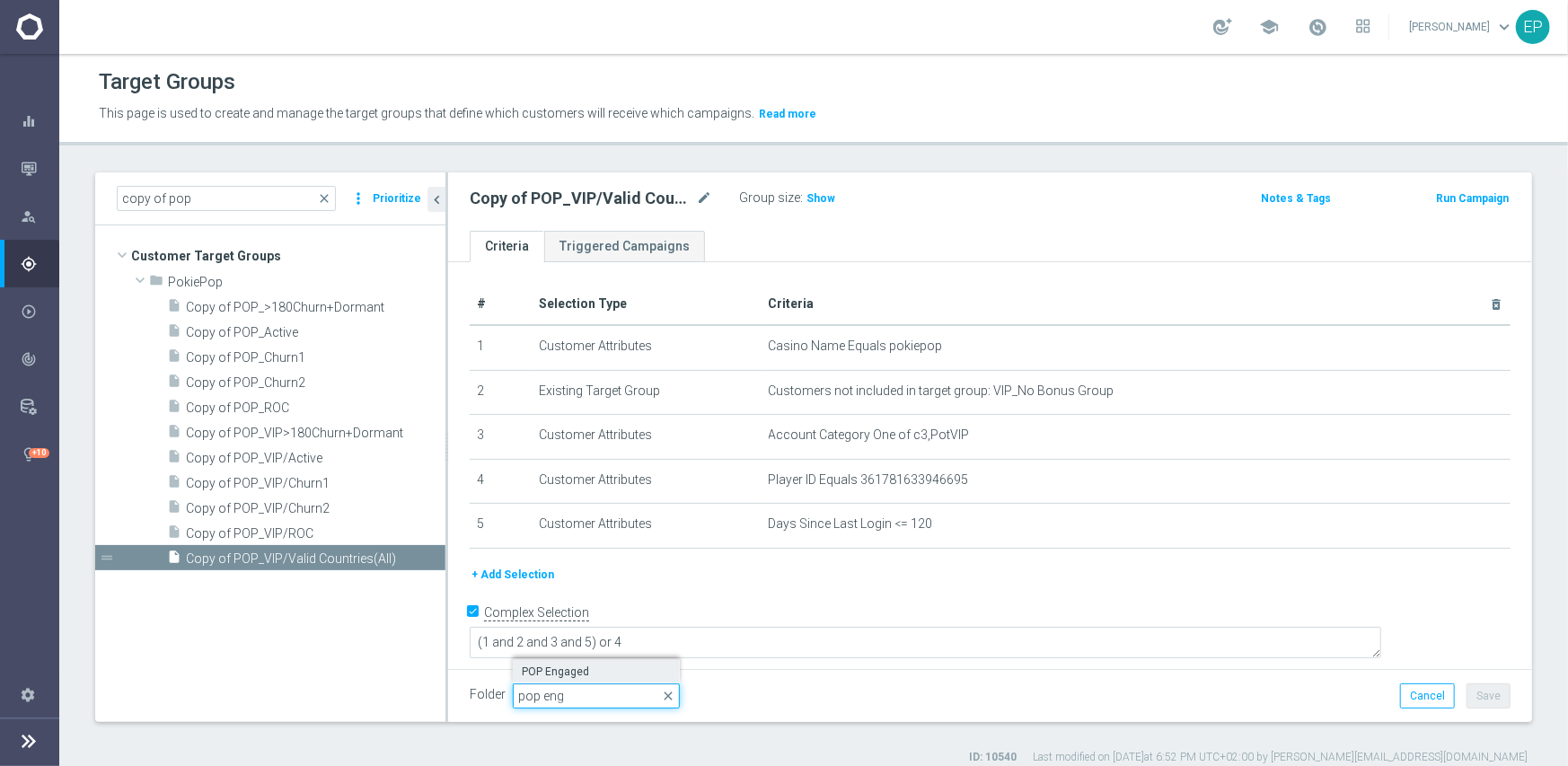
type input "pop eng"
click at [586, 667] on span "POP Engaged" at bounding box center [595, 672] width 149 height 14
click at [1470, 695] on button "Save" at bounding box center [1489, 697] width 44 height 25
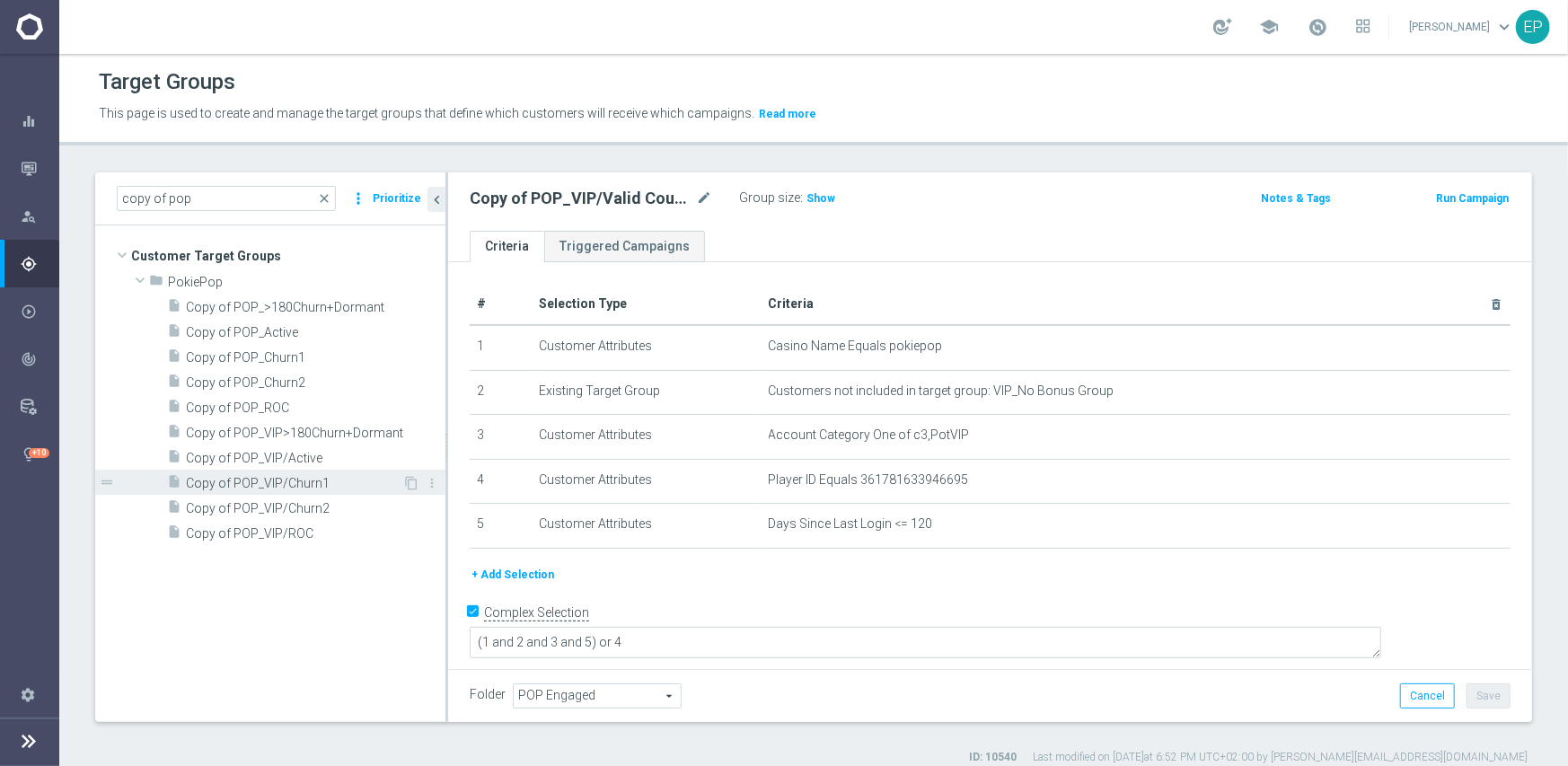
click at [299, 476] on span "Copy of POP_VIP/Churn1" at bounding box center [294, 484] width 217 height 15
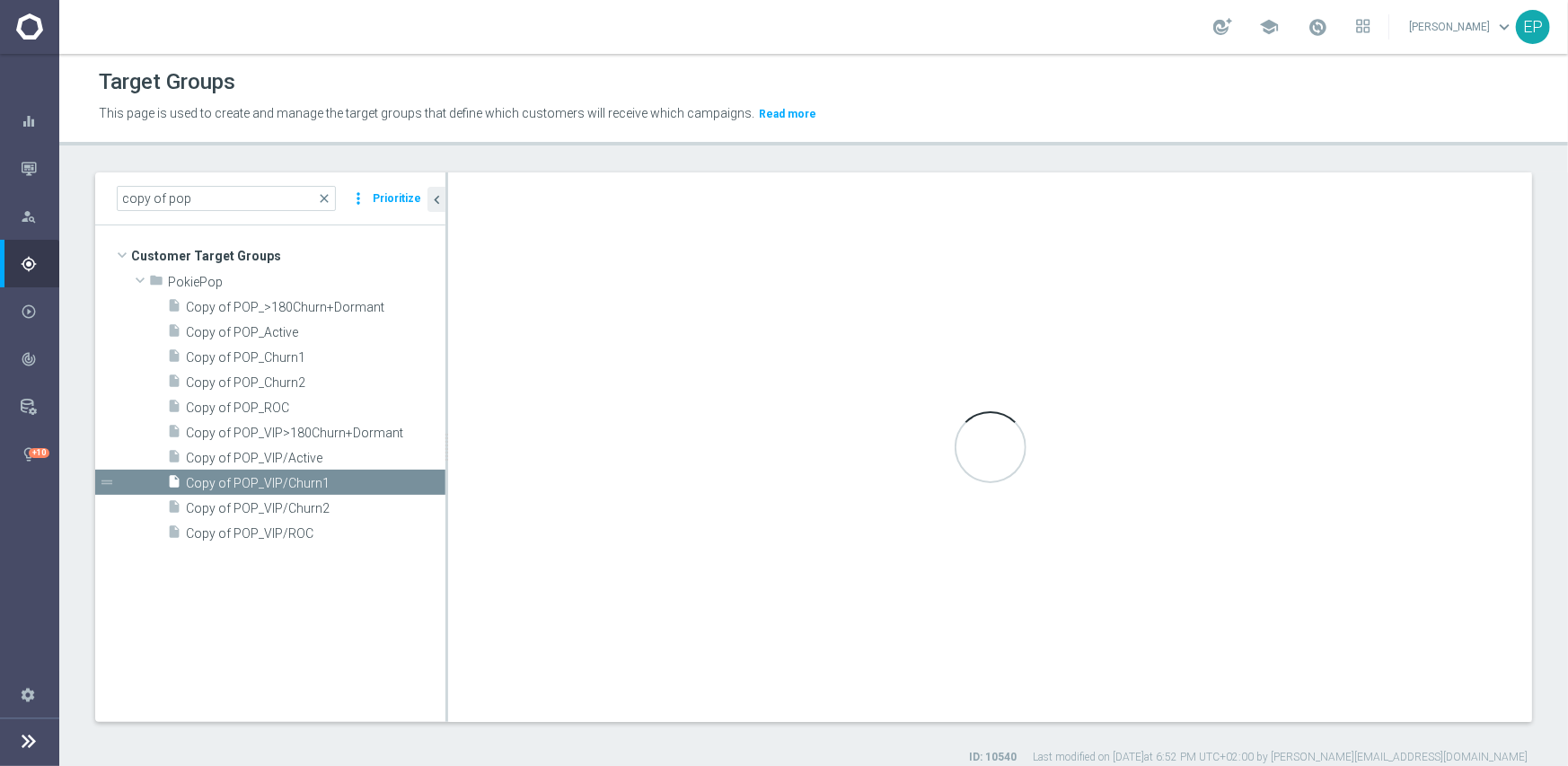
type input "PokiePop"
type textarea "(1 and 2 and 3 and 4) or 5"
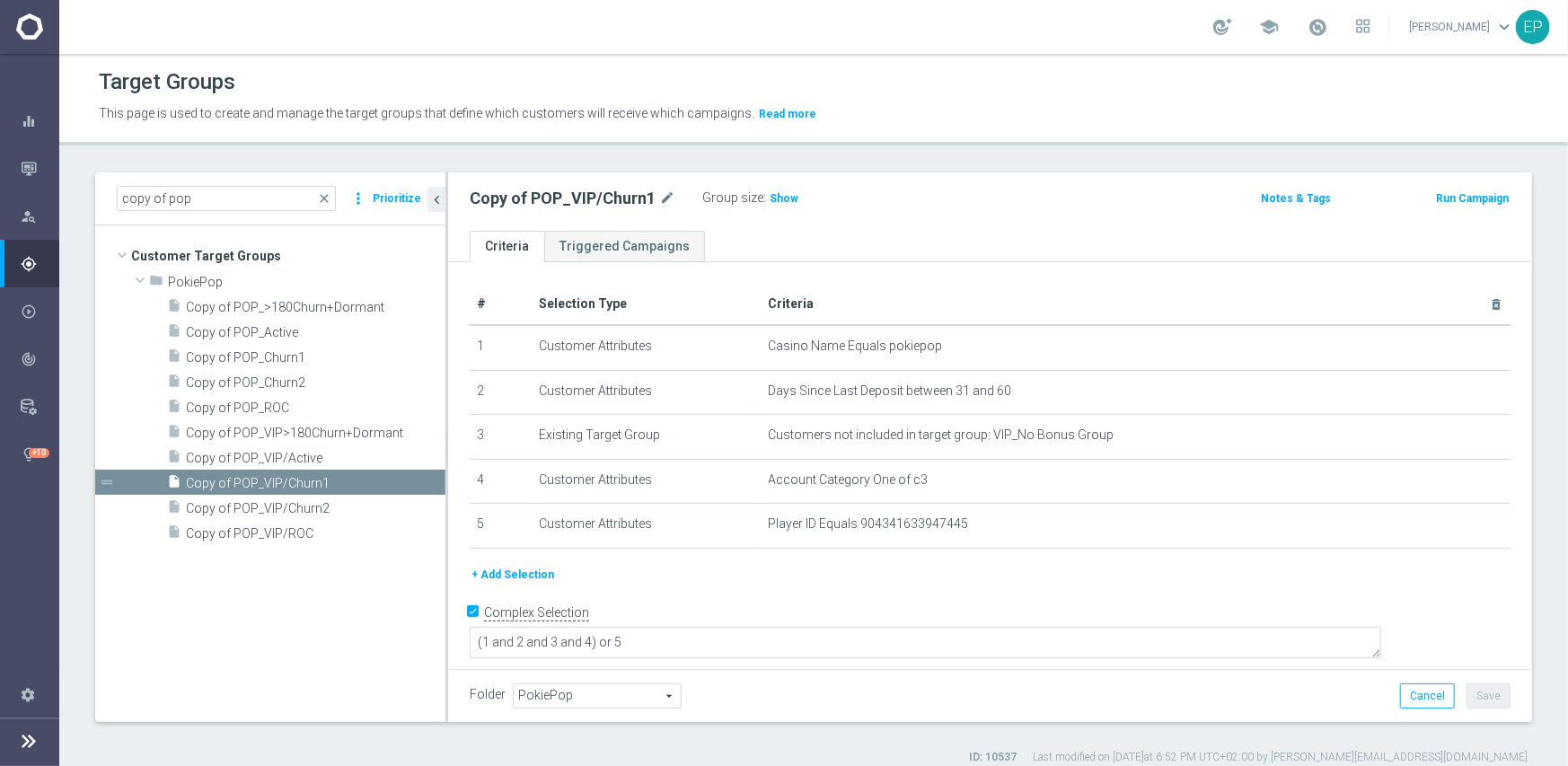
click at [607, 685] on span "PokiePop" at bounding box center [596, 697] width 167 height 23
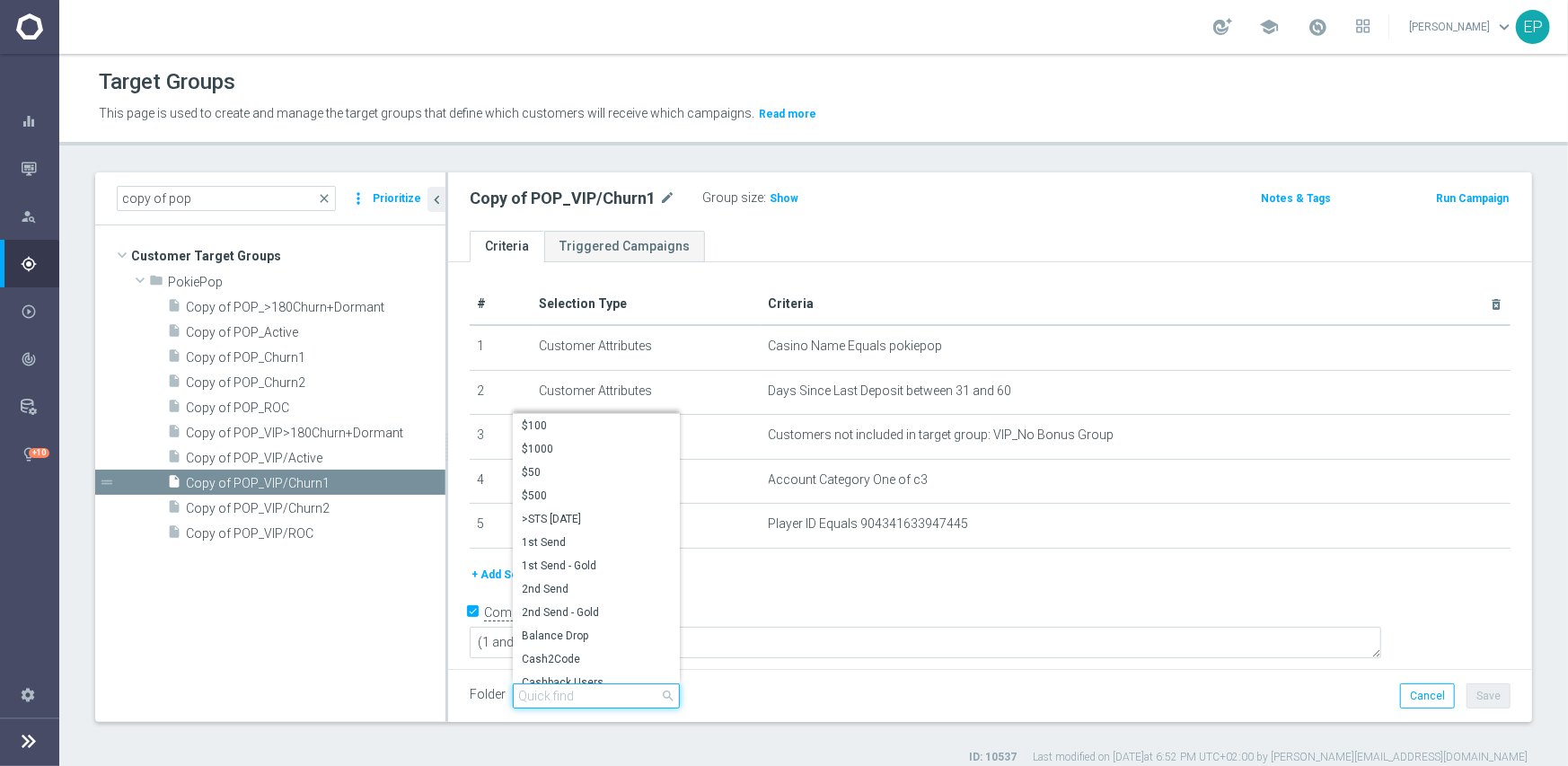
click at [602, 697] on input "search" at bounding box center [595, 697] width 167 height 25
paste input "pop eng"
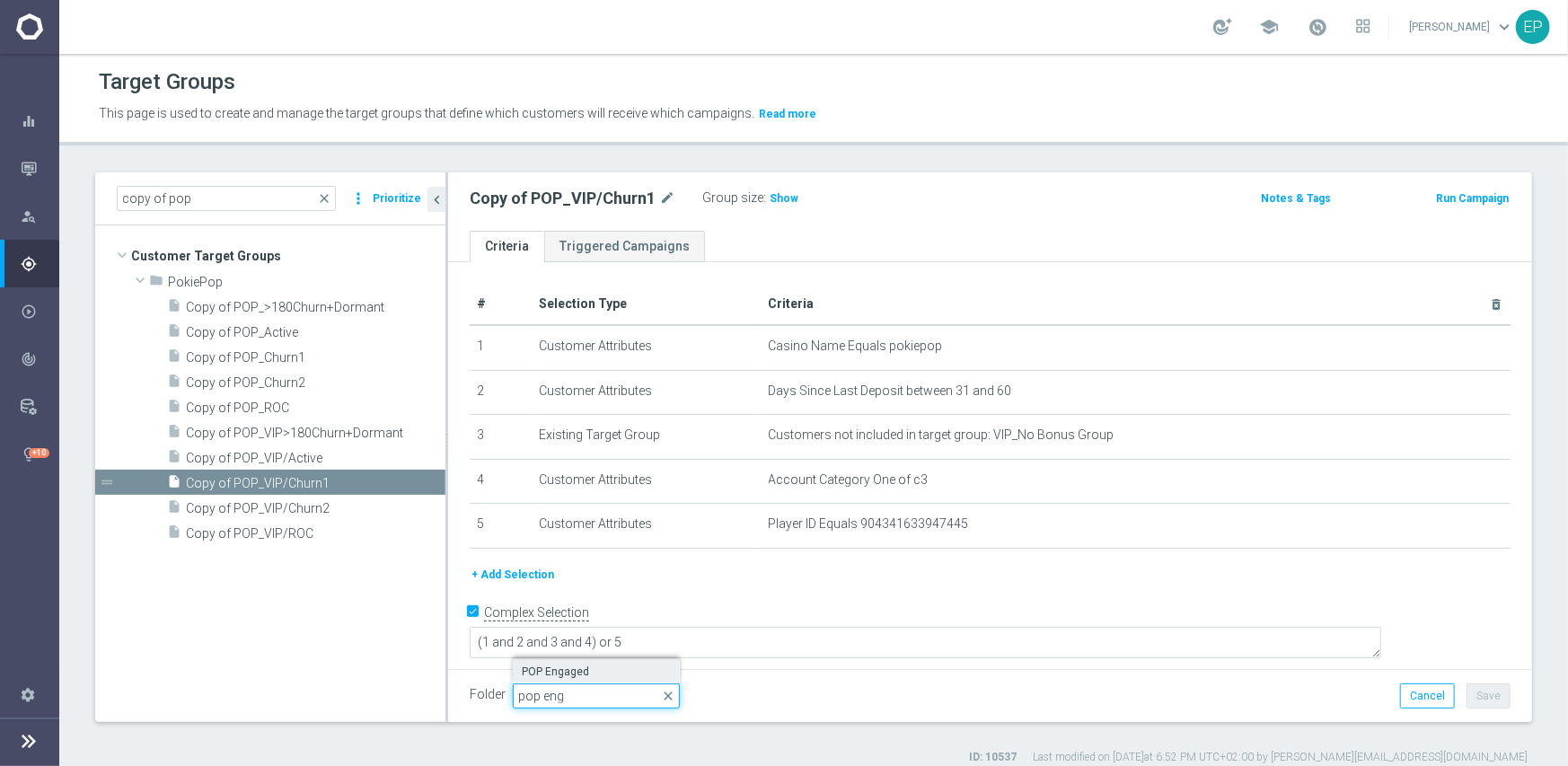
type input "pop eng"
click at [591, 671] on span "POP Engaged" at bounding box center [595, 672] width 149 height 14
click at [1480, 694] on button "Save" at bounding box center [1489, 697] width 44 height 25
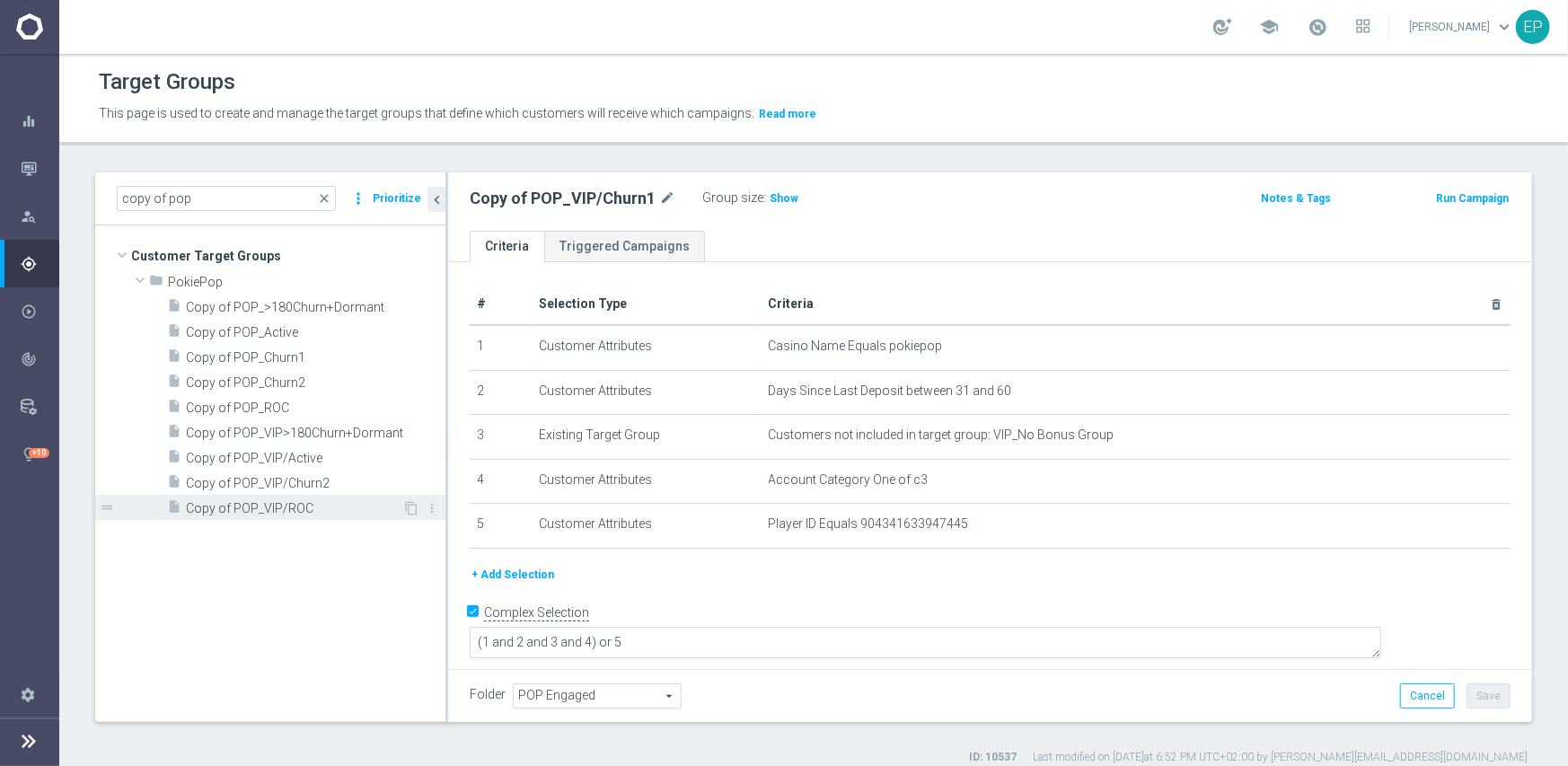
click at [303, 511] on span "Copy of POP_VIP/ROC" at bounding box center [294, 508] width 217 height 15
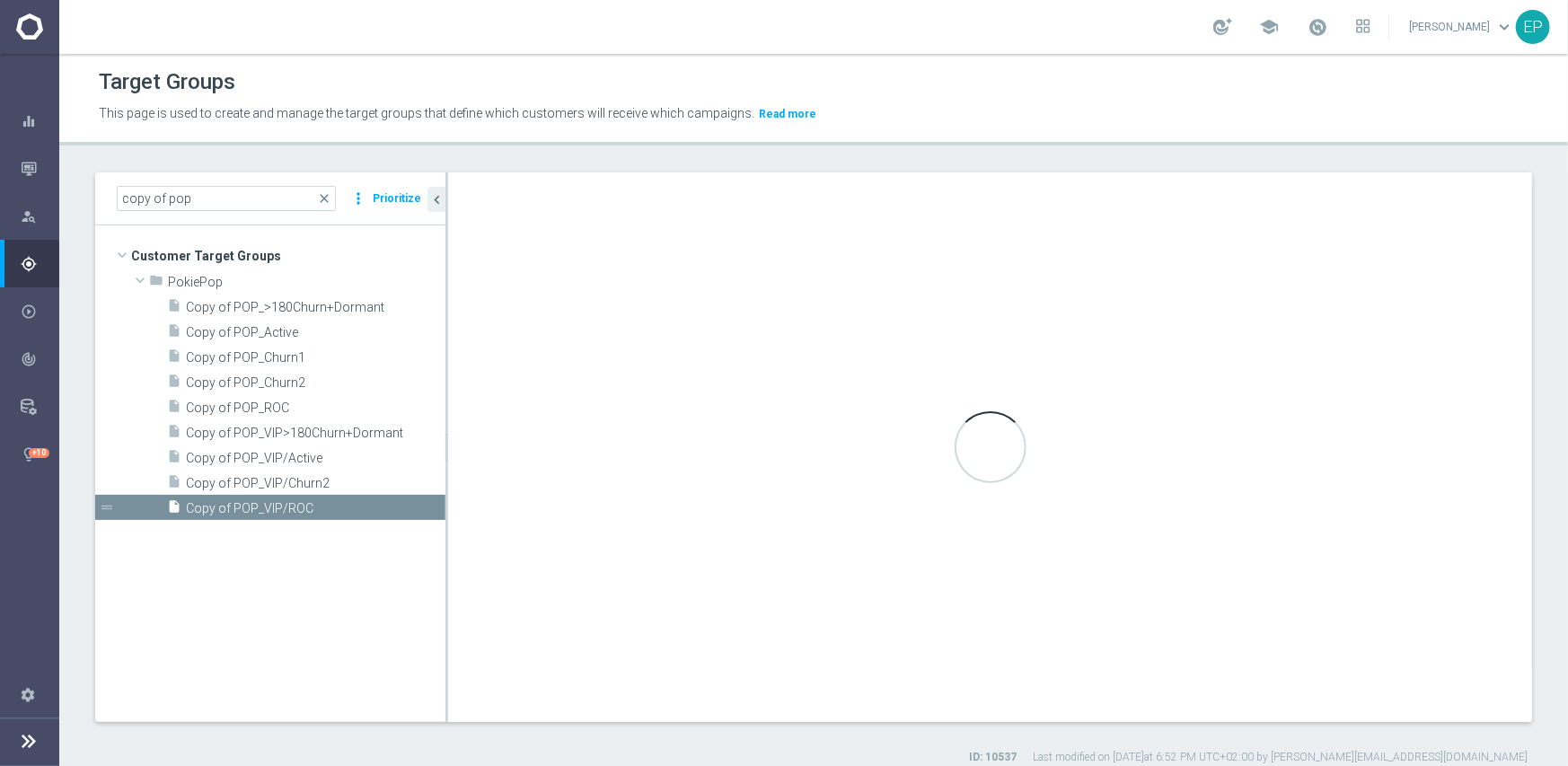
type input "PokiePop"
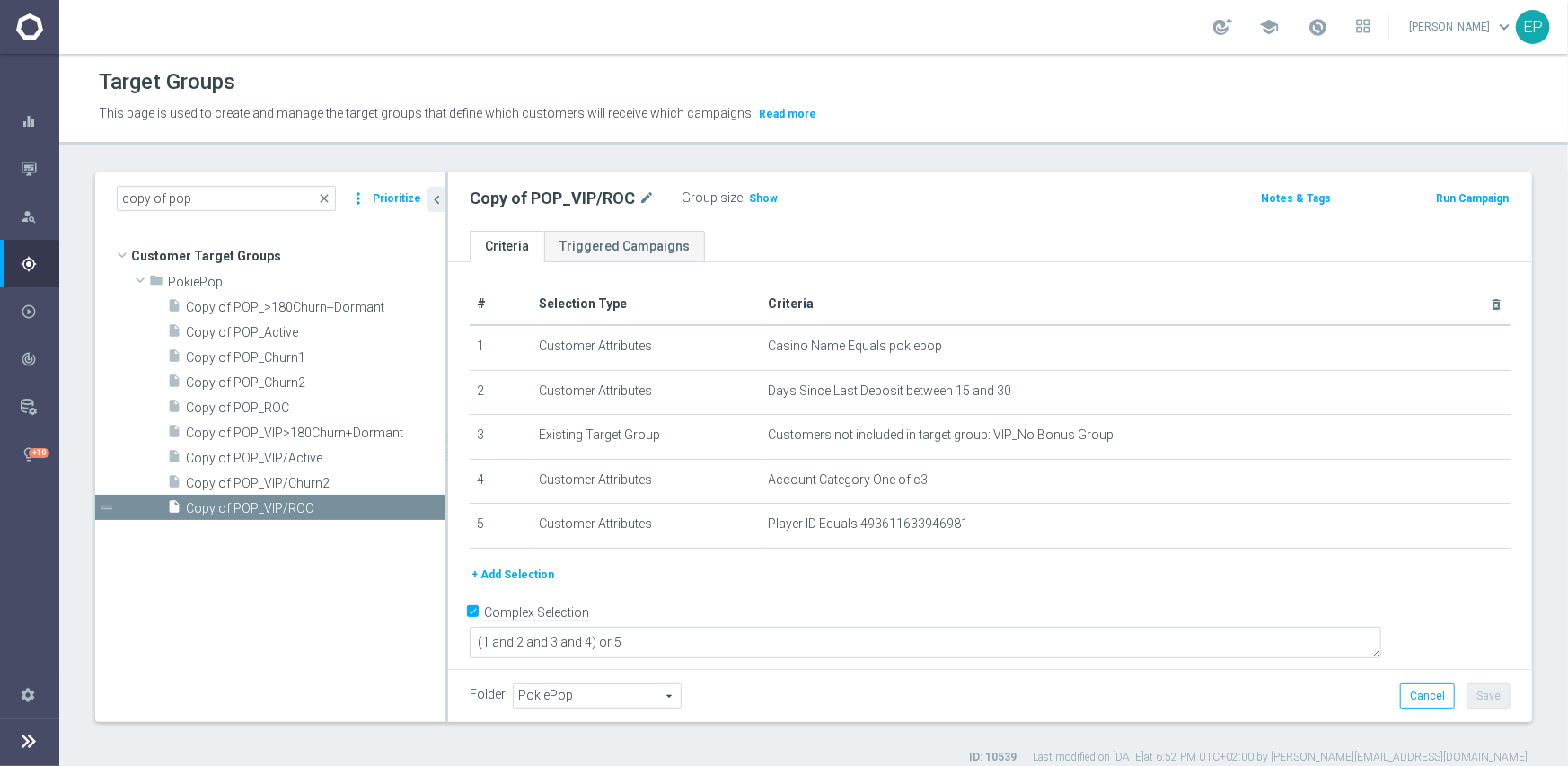
click at [586, 689] on span "PokiePop" at bounding box center [596, 697] width 167 height 23
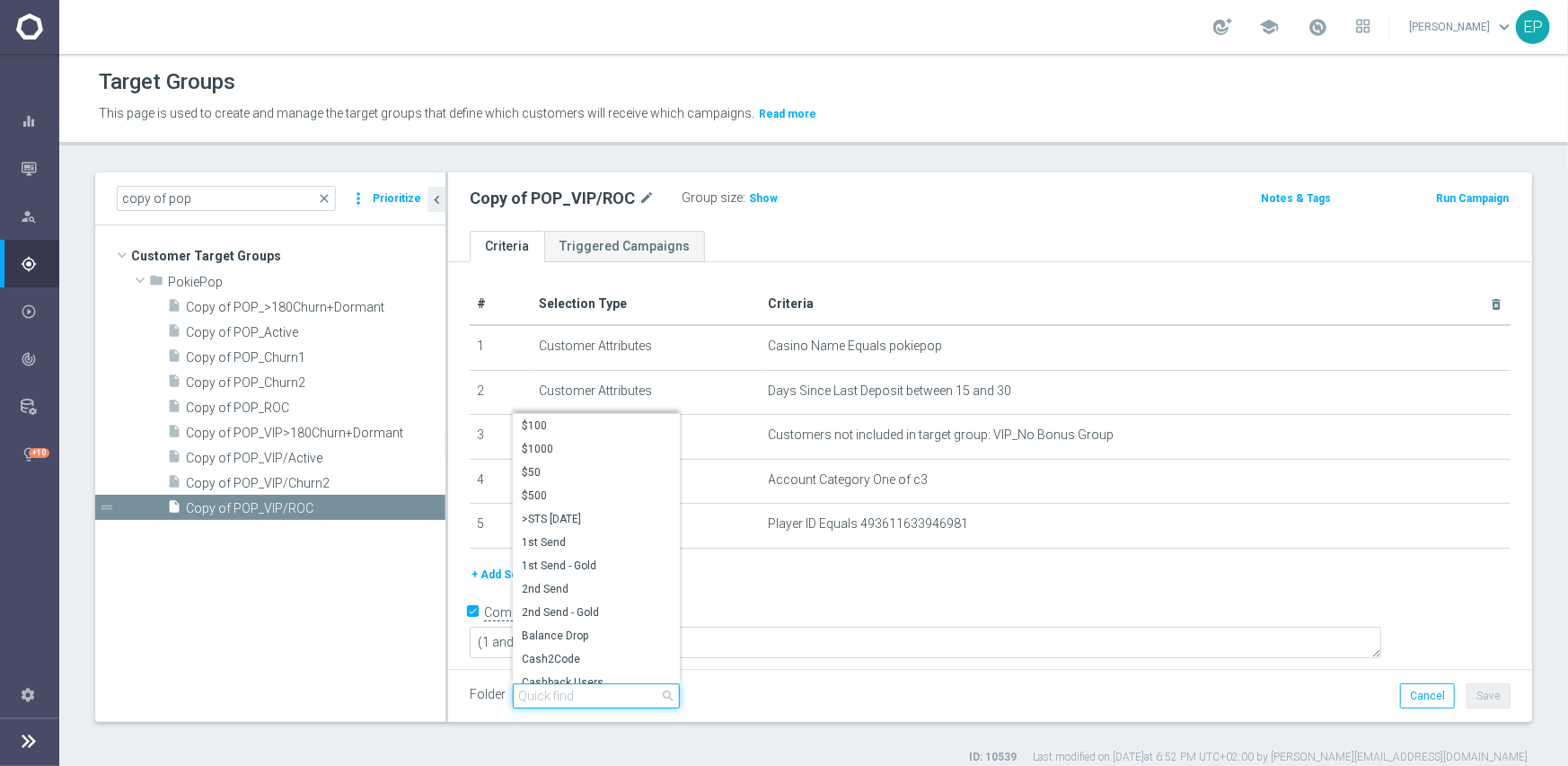
click at [586, 696] on input "search" at bounding box center [595, 697] width 167 height 25
paste input "pop eng"
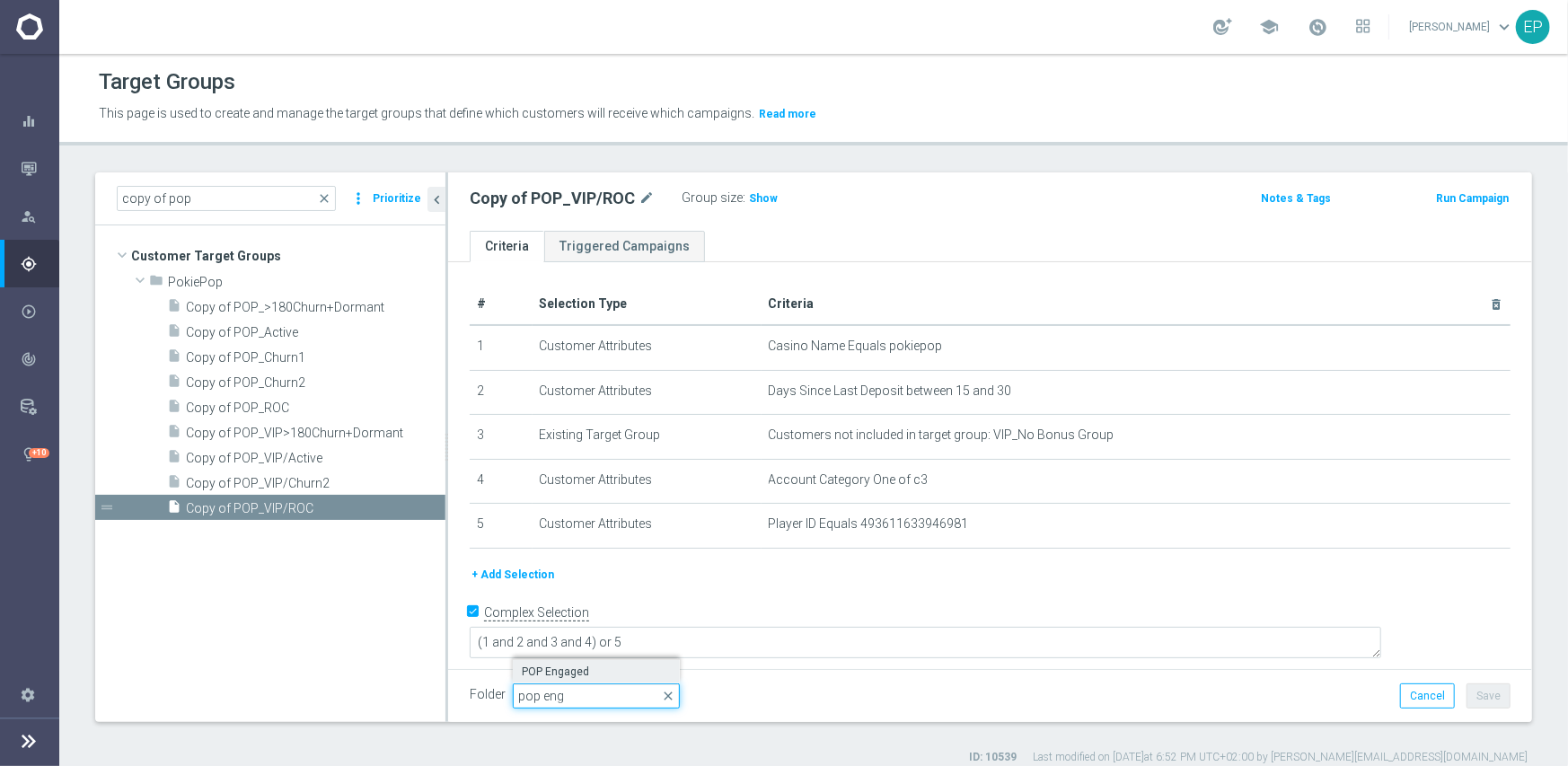
type input "pop eng"
click at [583, 675] on span "POP Engaged" at bounding box center [595, 672] width 149 height 14
click at [1469, 695] on button "Save" at bounding box center [1489, 697] width 44 height 25
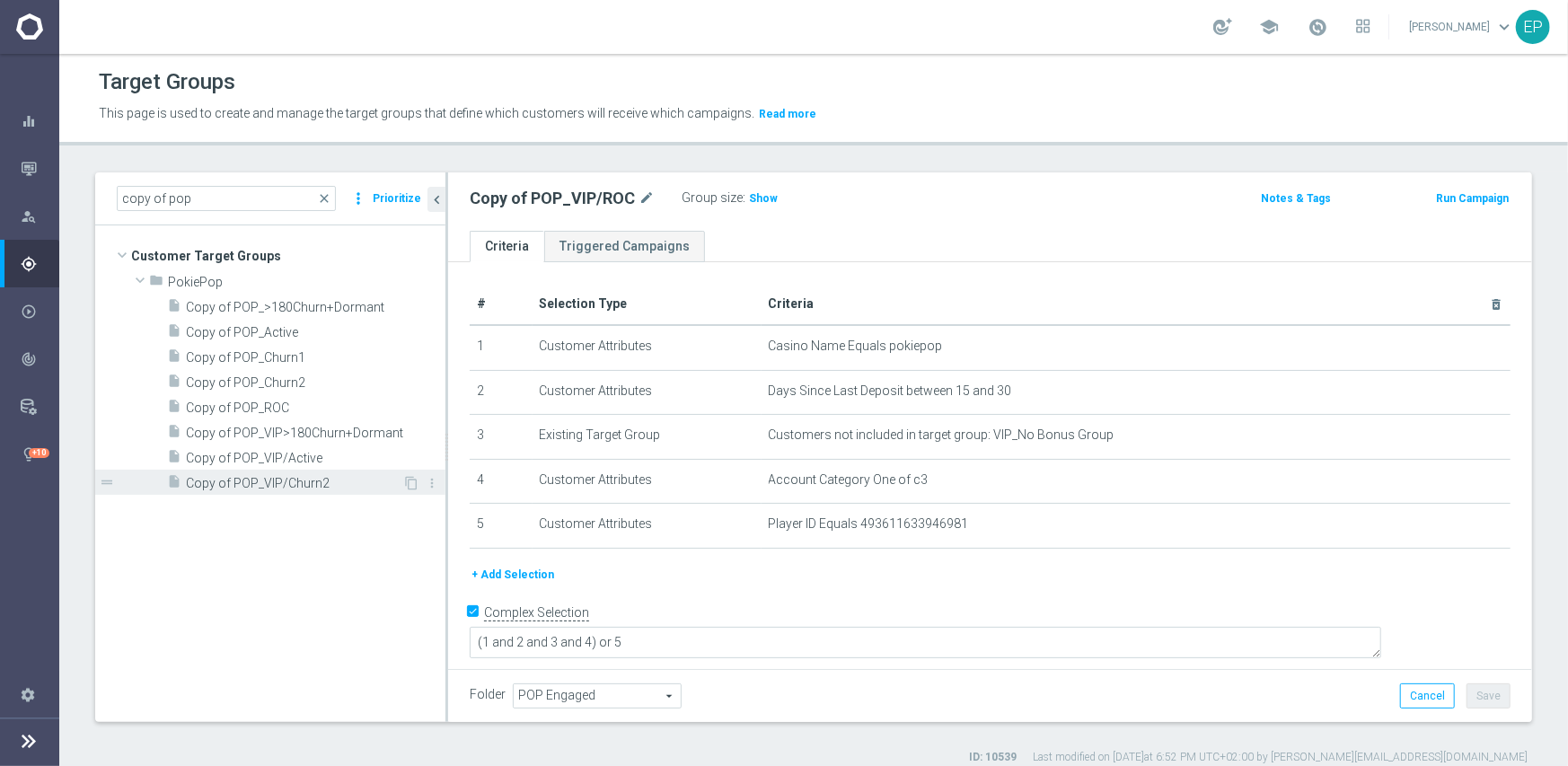
click at [284, 479] on span "Copy of POP_VIP/Churn2" at bounding box center [294, 484] width 217 height 15
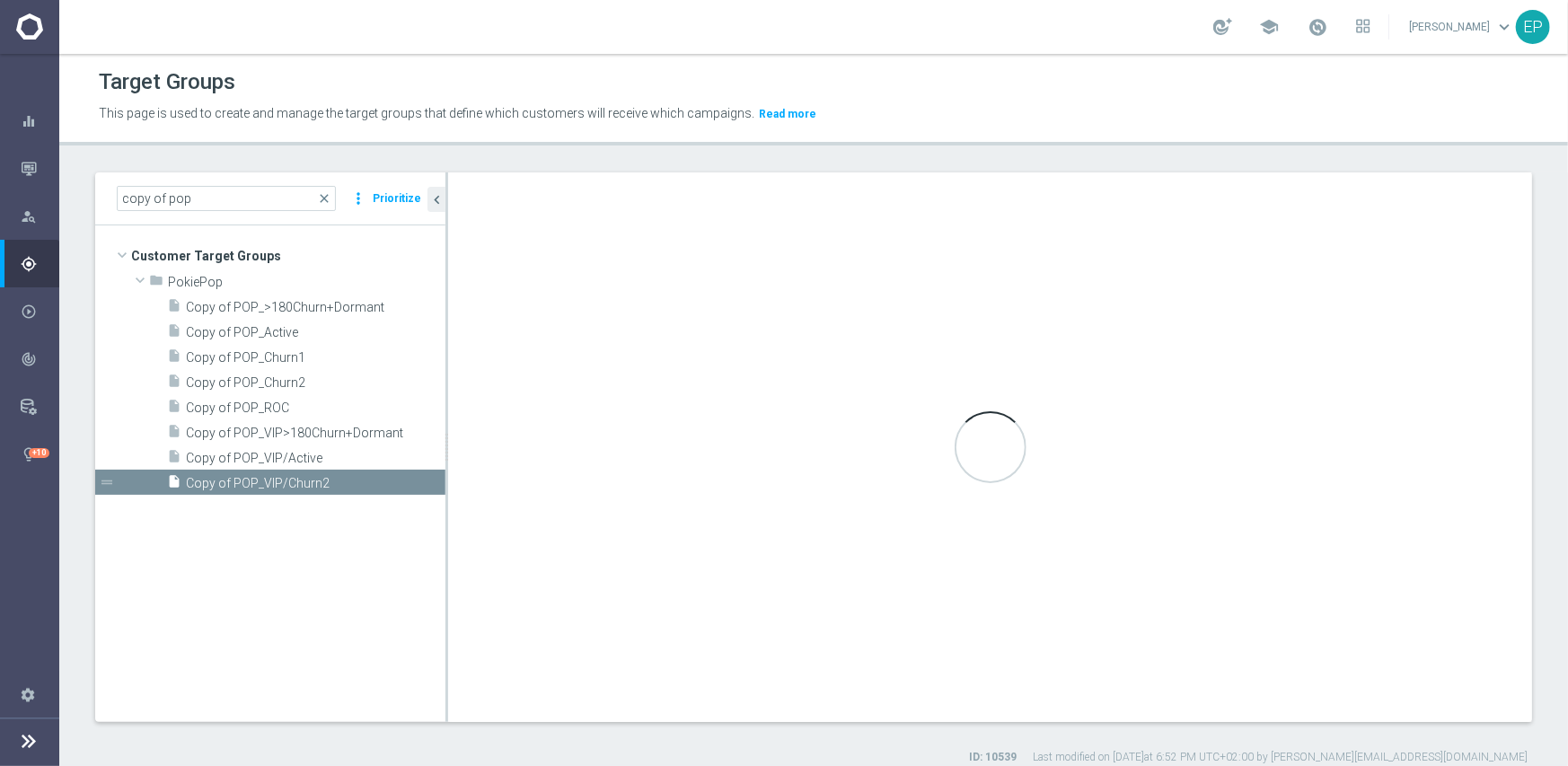
type input "PokiePop"
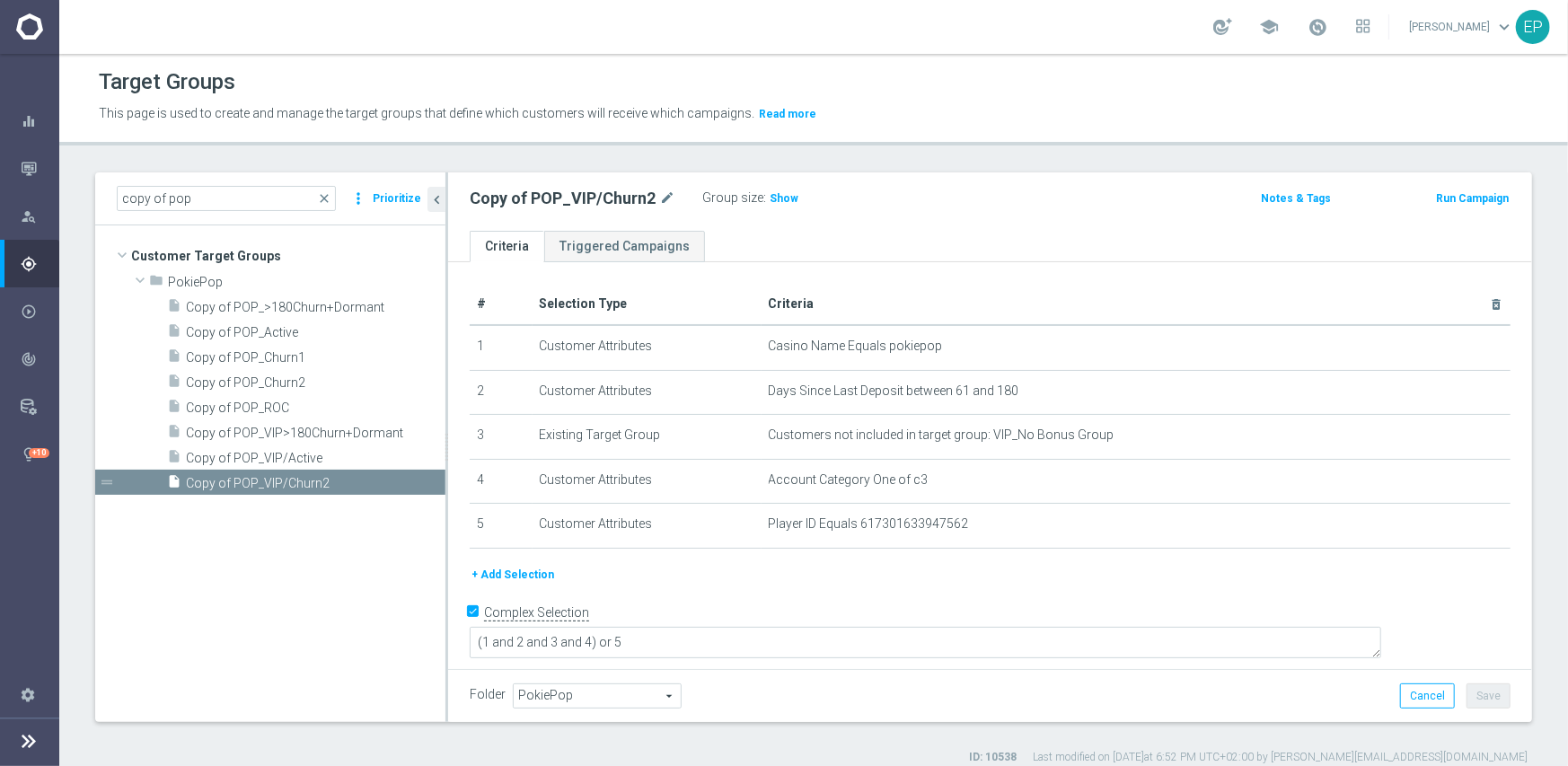
click at [555, 694] on span "PokiePop" at bounding box center [596, 697] width 167 height 23
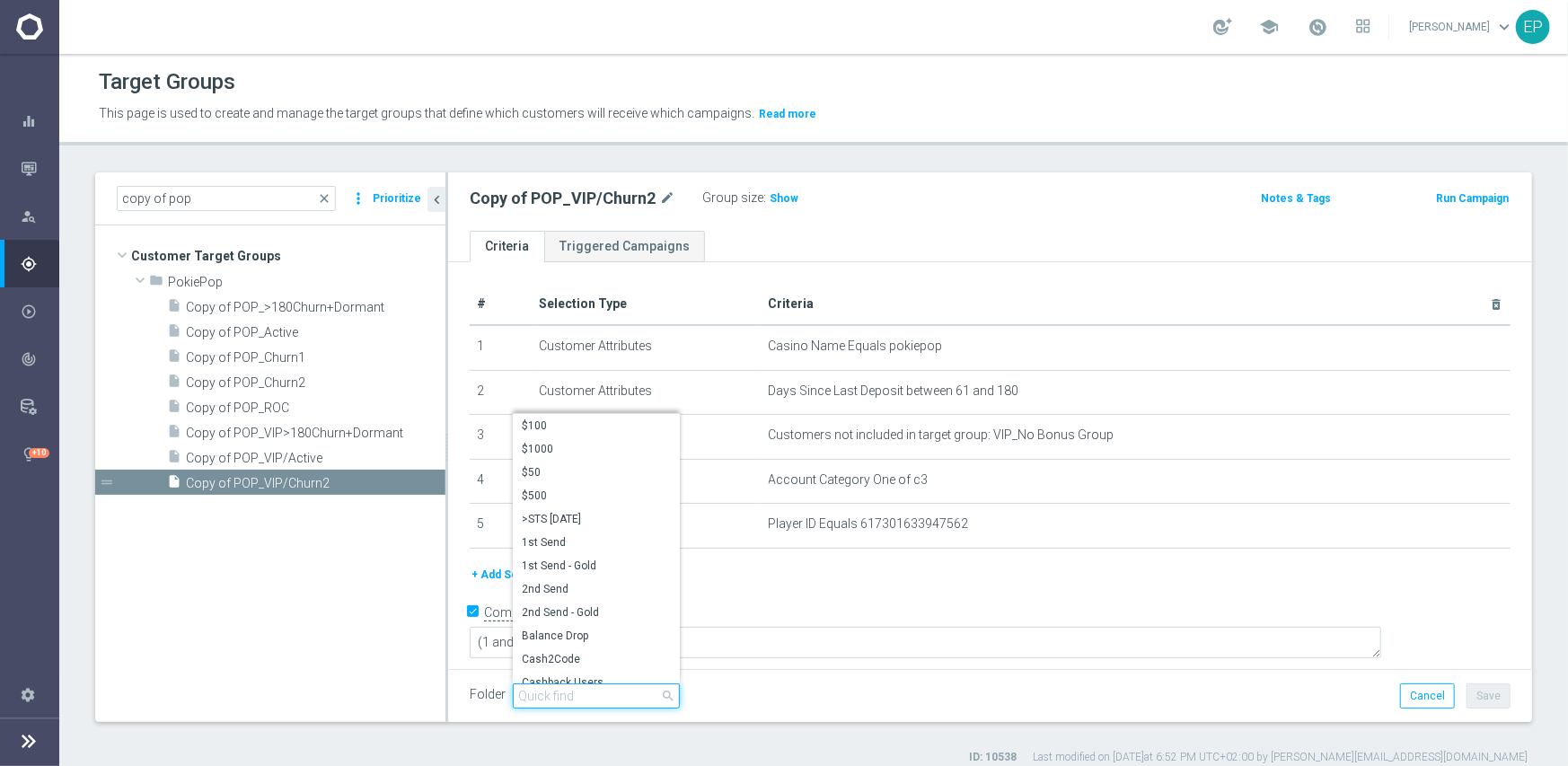
click at [580, 694] on input "search" at bounding box center [595, 697] width 167 height 25
paste input "pop eng"
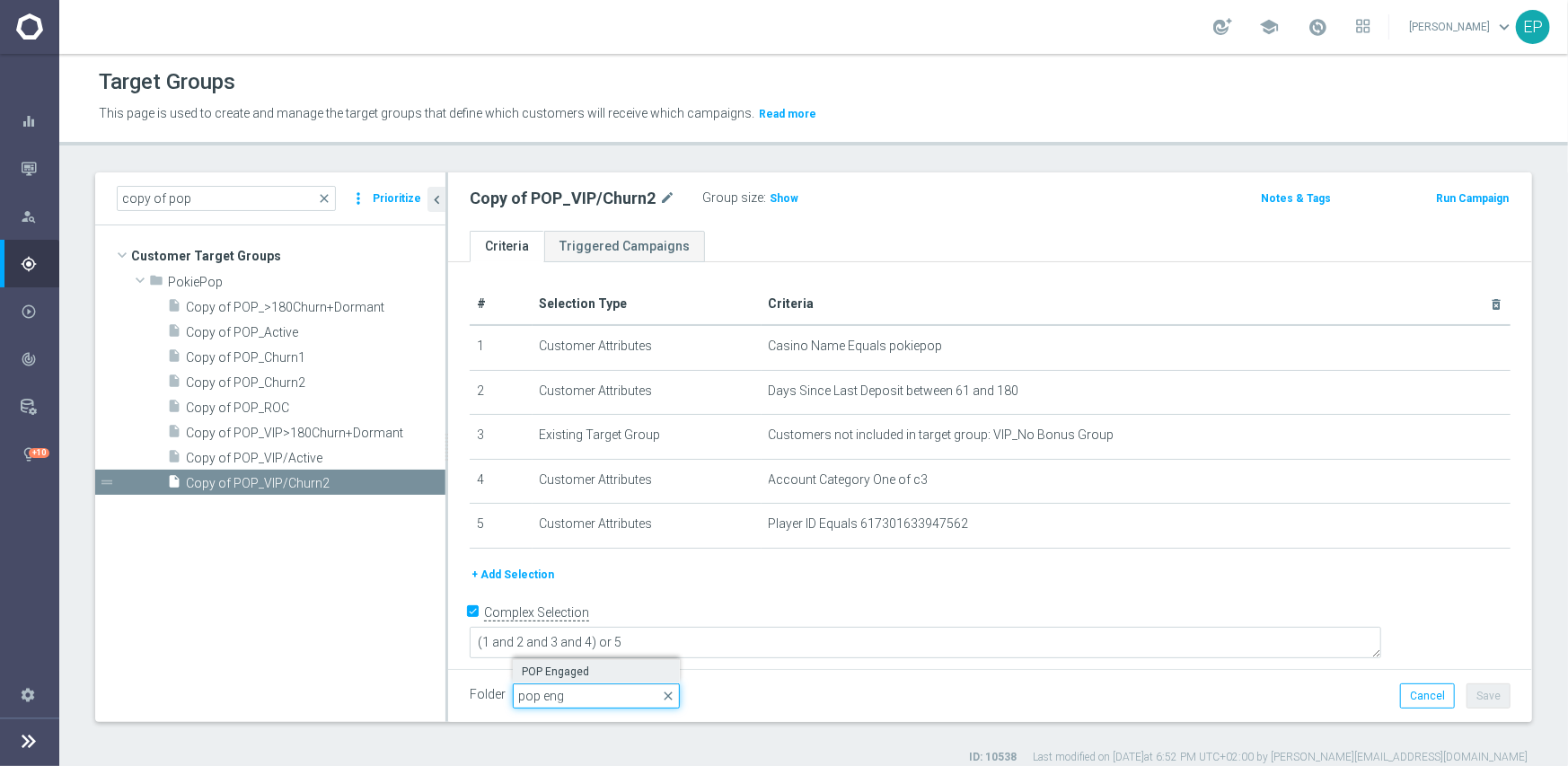
type input "pop eng"
drag, startPoint x: 578, startPoint y: 672, endPoint x: 765, endPoint y: 688, distance: 187.7
click at [577, 671] on span "POP Engaged" at bounding box center [595, 672] width 149 height 14
click at [1478, 689] on button "Save" at bounding box center [1489, 697] width 44 height 25
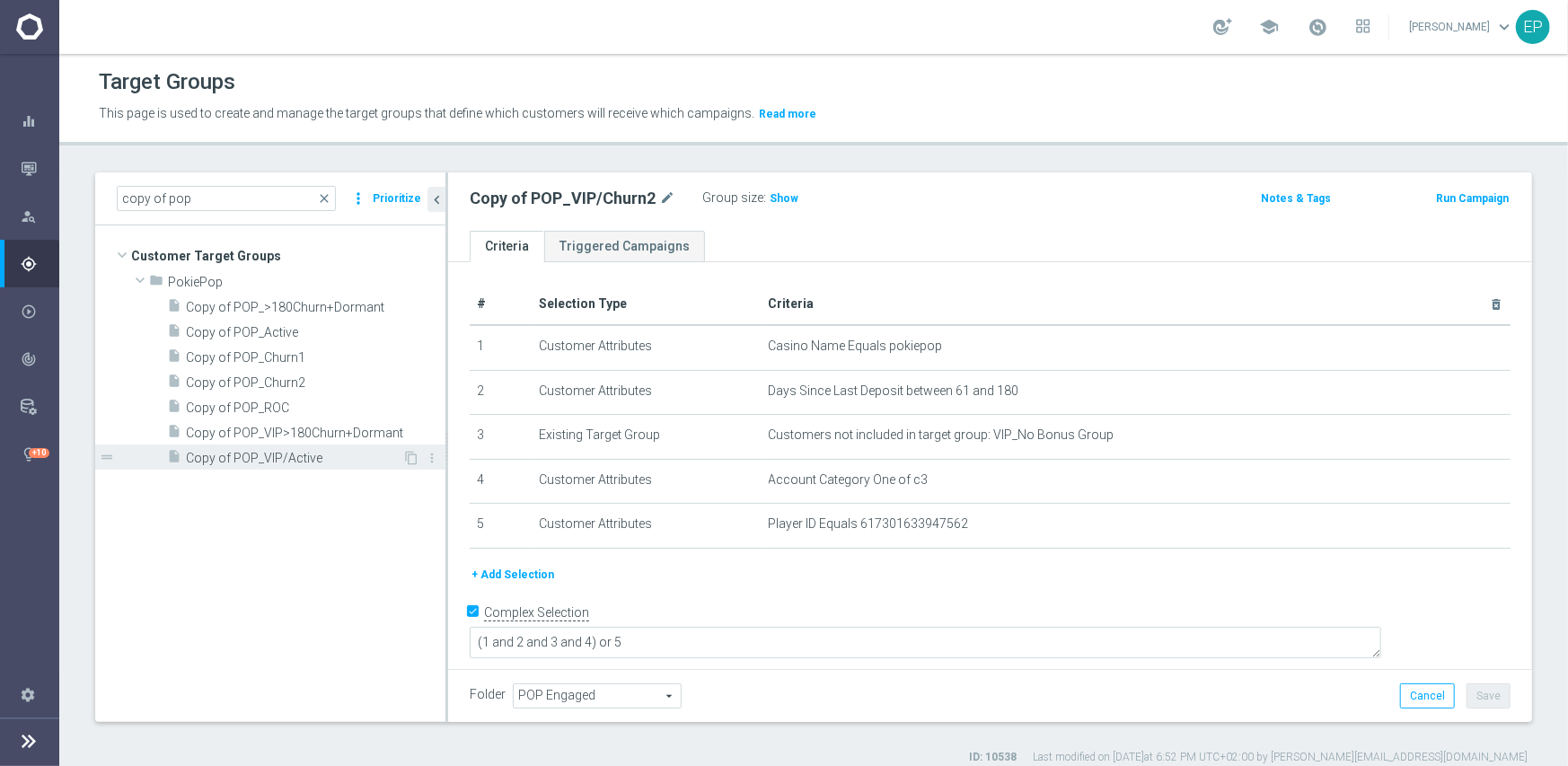
click at [324, 458] on span "Copy of POP_VIP/Active" at bounding box center [294, 458] width 217 height 15
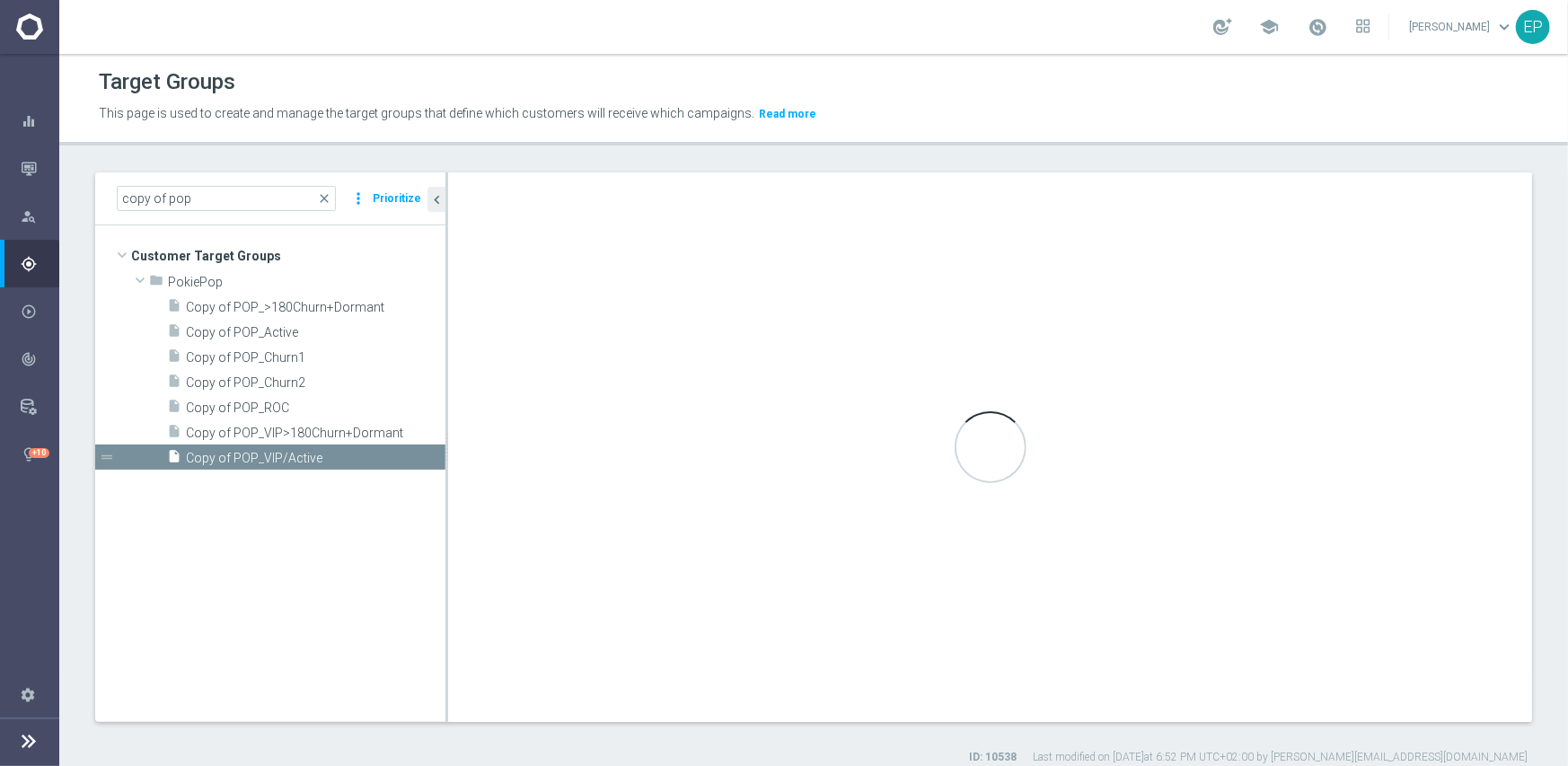
type input "PokiePop"
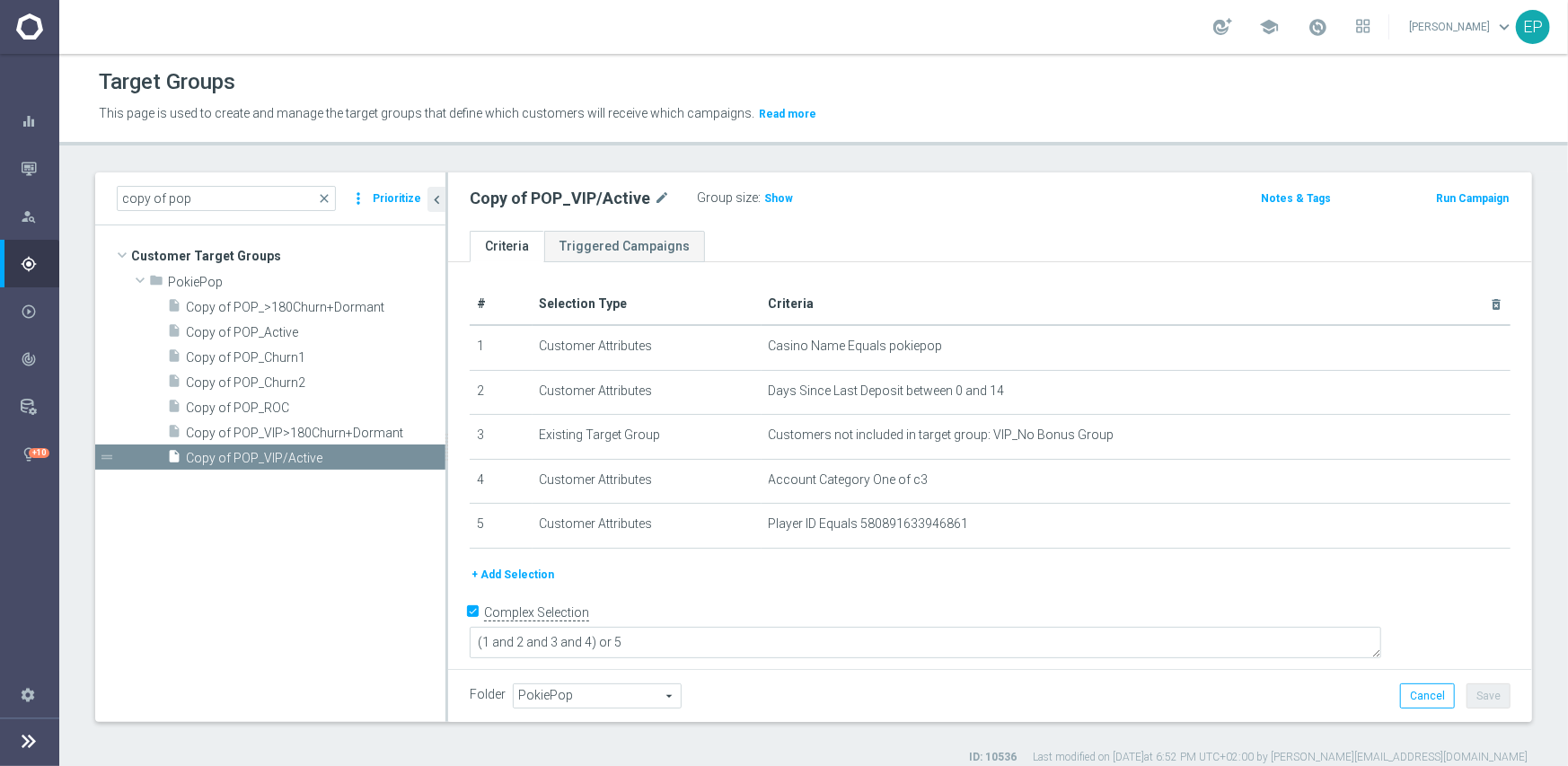
click at [624, 694] on span "PokiePop" at bounding box center [596, 697] width 167 height 23
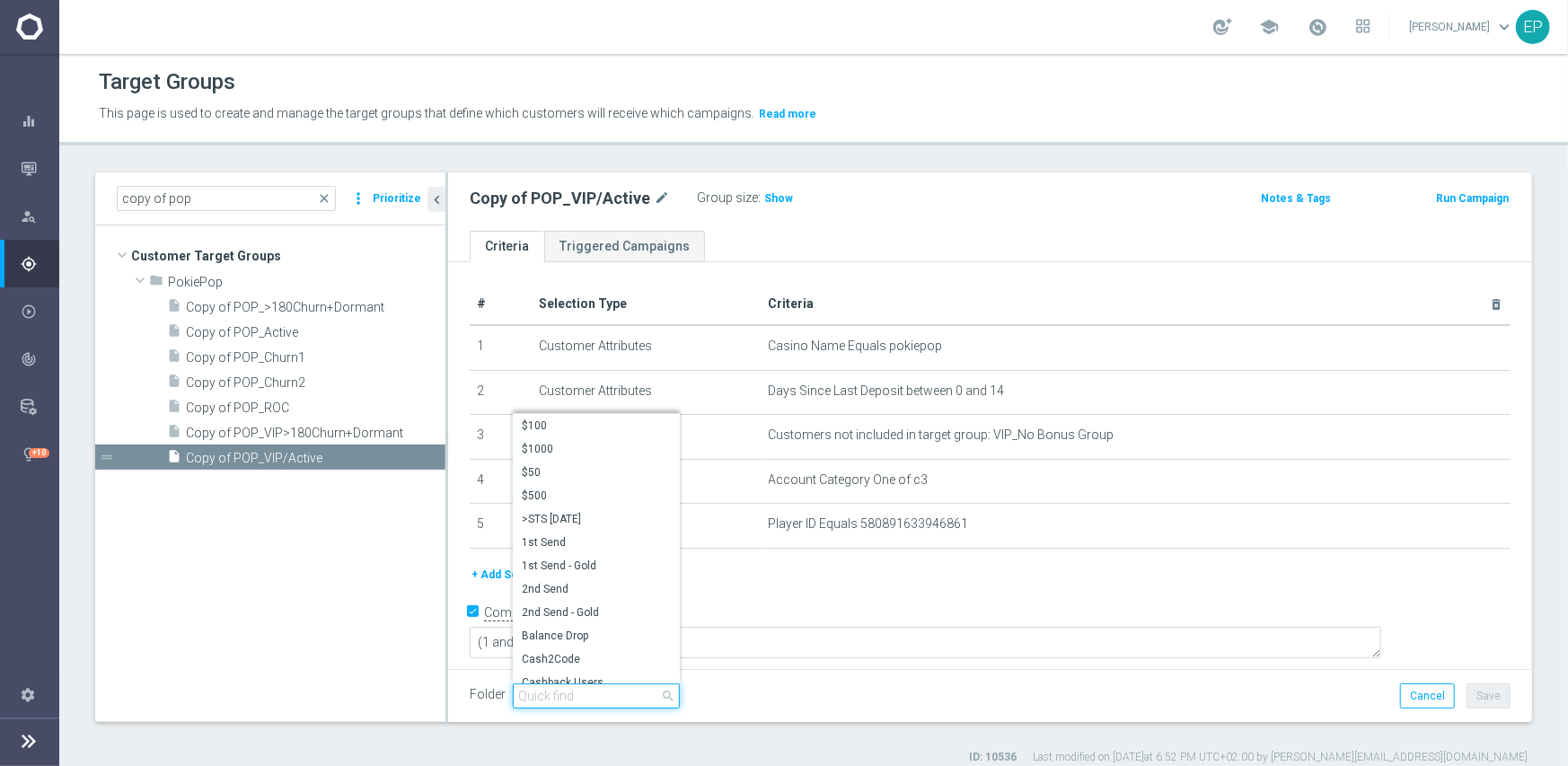
click at [598, 694] on input "search" at bounding box center [595, 697] width 167 height 25
paste input "pop eng"
type input "pop eng"
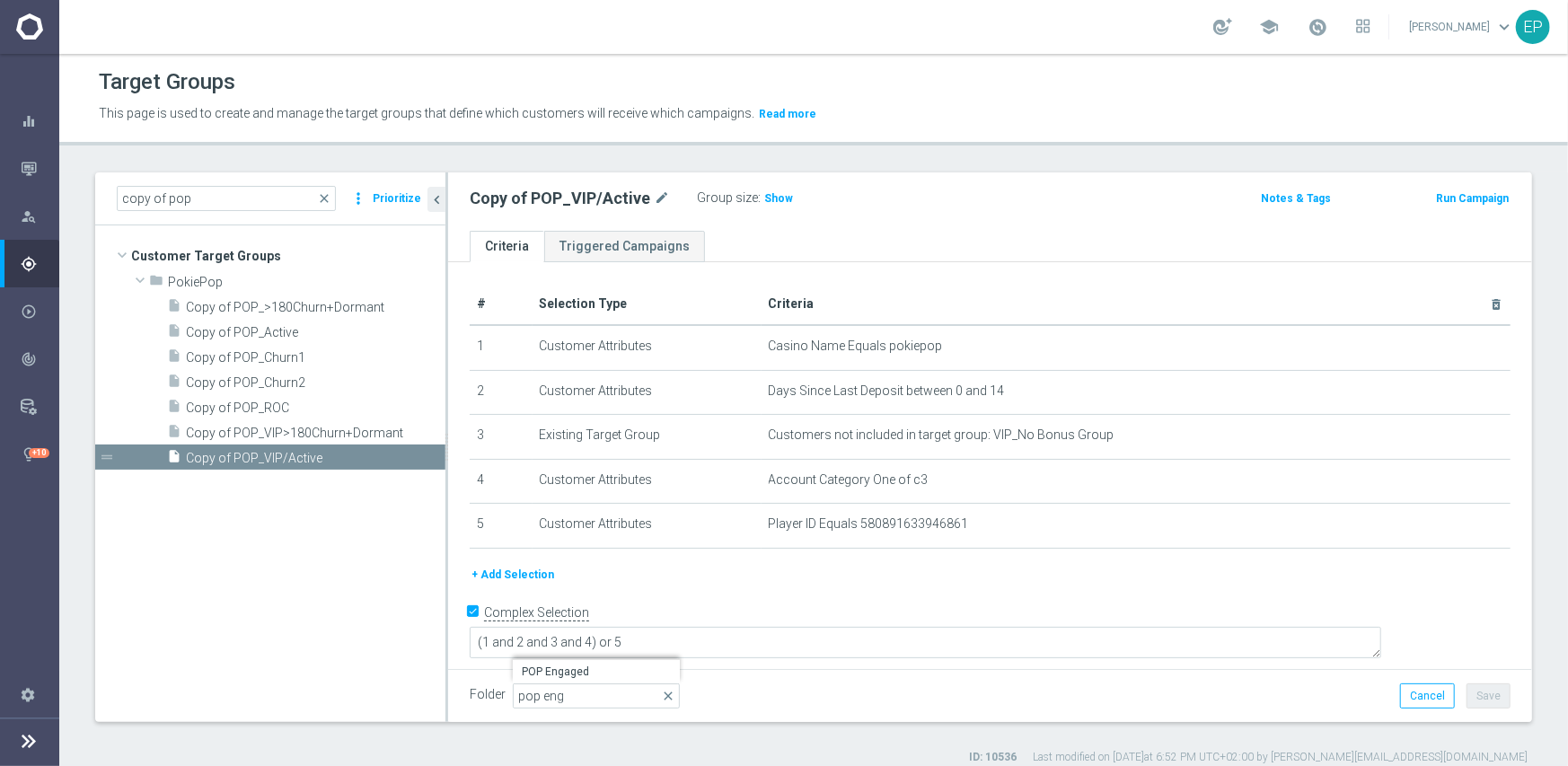
click at [598, 667] on span "POP Engaged" at bounding box center [595, 672] width 149 height 14
type input "POP Engaged"
click at [1481, 692] on button "Save" at bounding box center [1489, 697] width 44 height 25
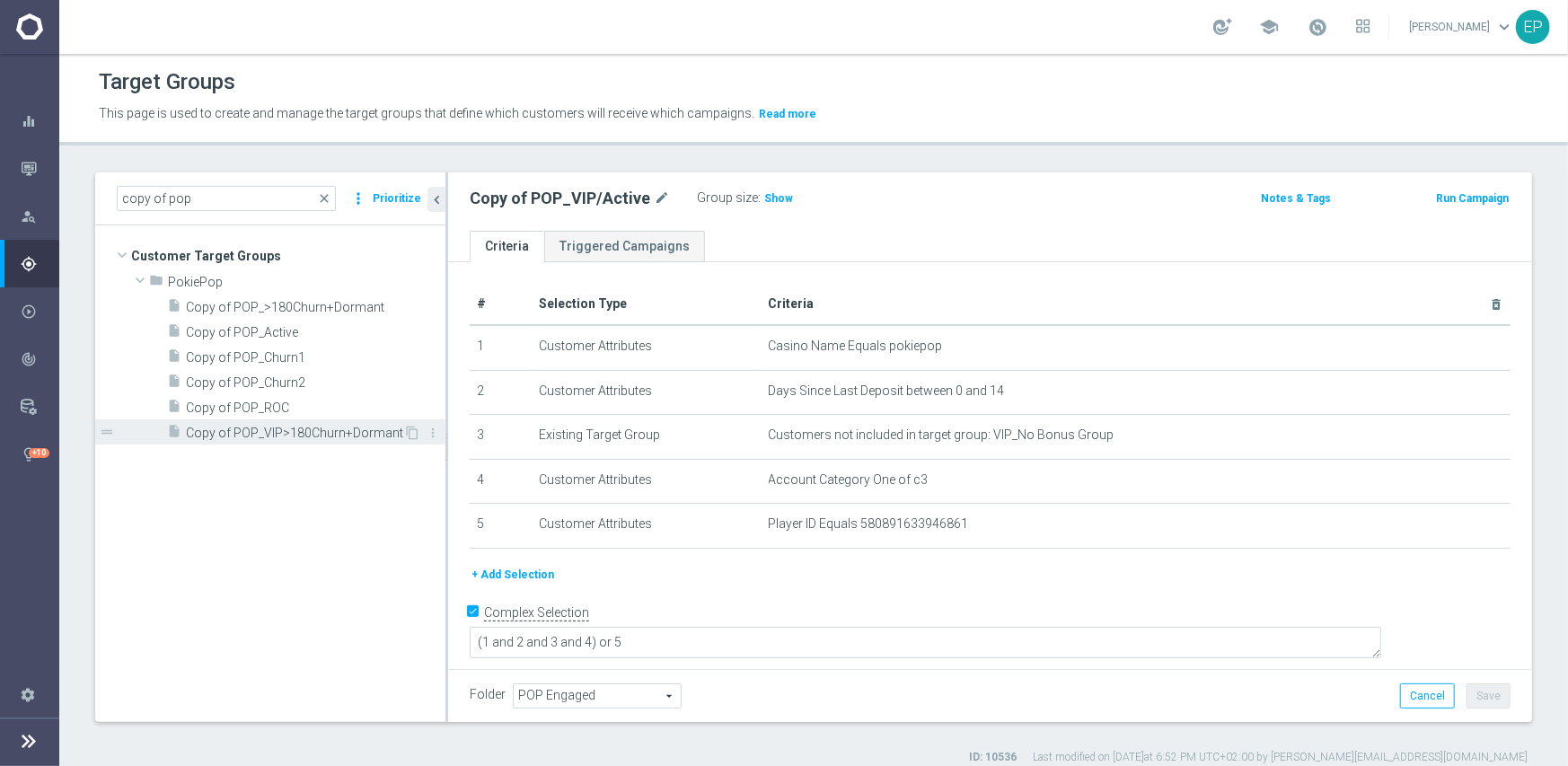
click at [355, 435] on span "Copy of POP_VIP>180Churn+Dormant" at bounding box center [294, 433] width 217 height 15
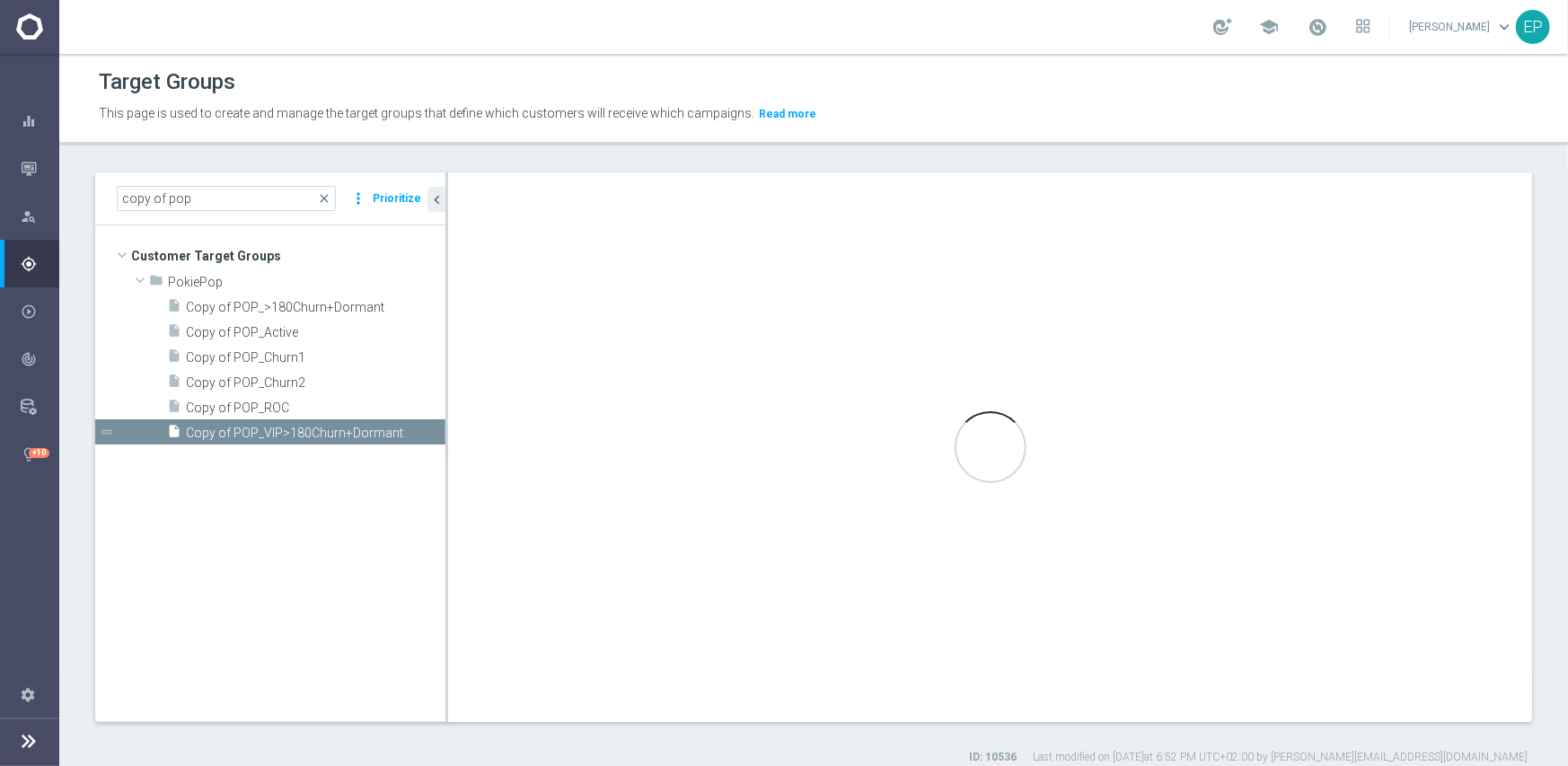
checkbox input "false"
type input "PokiePop"
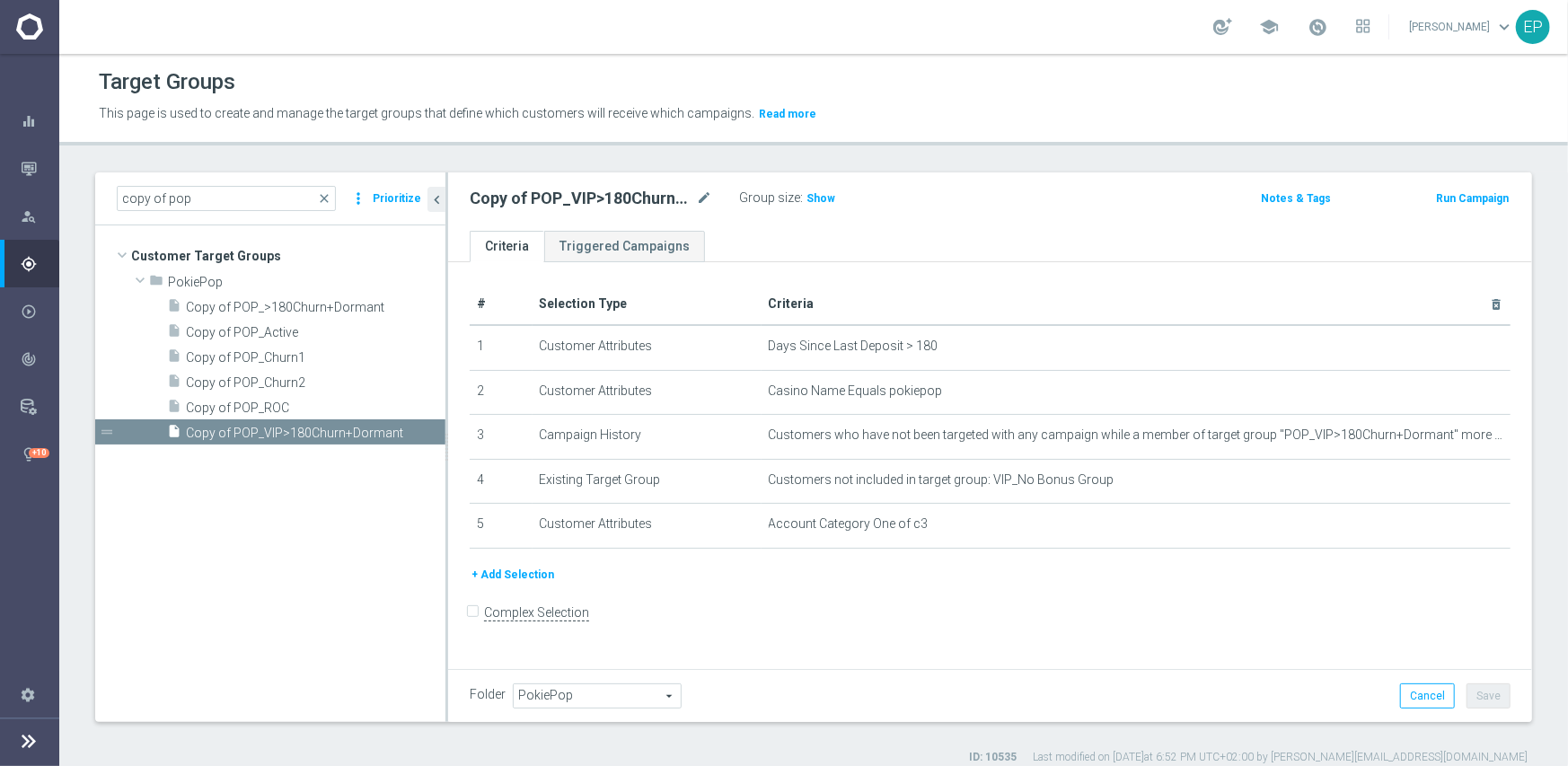
click at [599, 685] on span "PokiePop" at bounding box center [596, 697] width 167 height 23
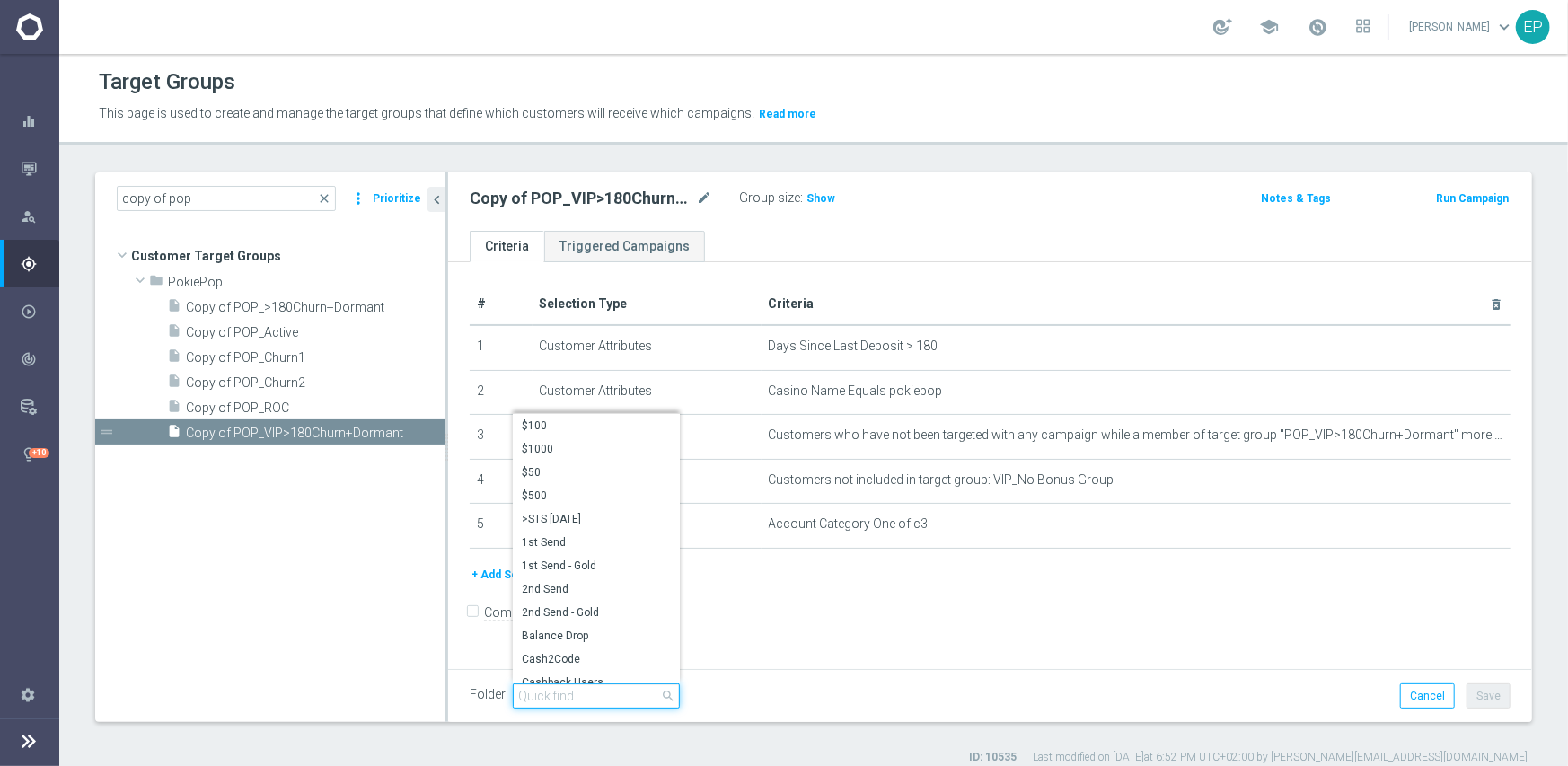
click at [572, 691] on input "search" at bounding box center [595, 697] width 167 height 25
paste input "pop eng"
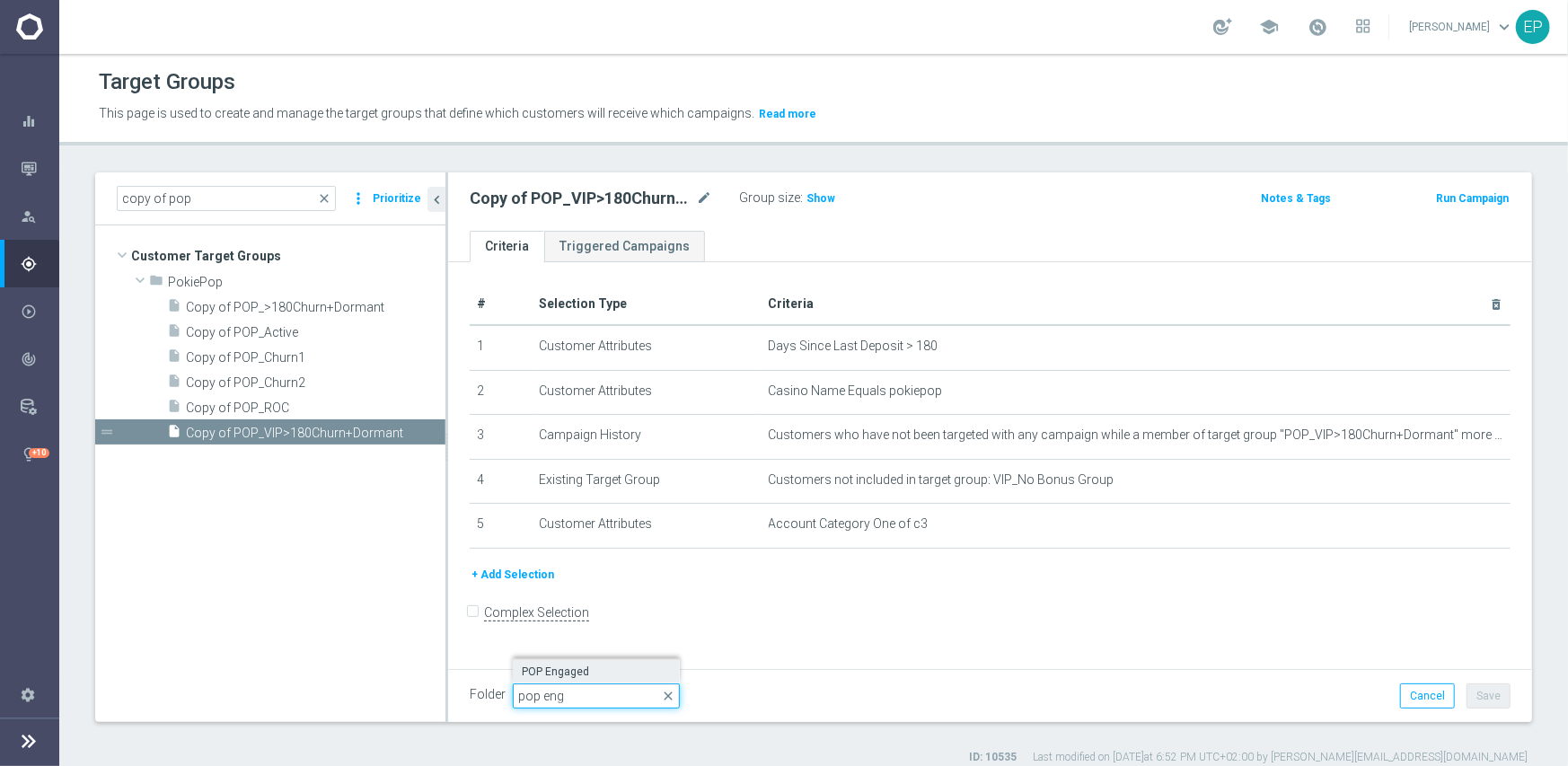
type input "pop eng"
click at [575, 667] on span "POP Engaged" at bounding box center [595, 672] width 149 height 14
type input "POP Engaged"
click at [1479, 691] on button "Save" at bounding box center [1489, 697] width 44 height 25
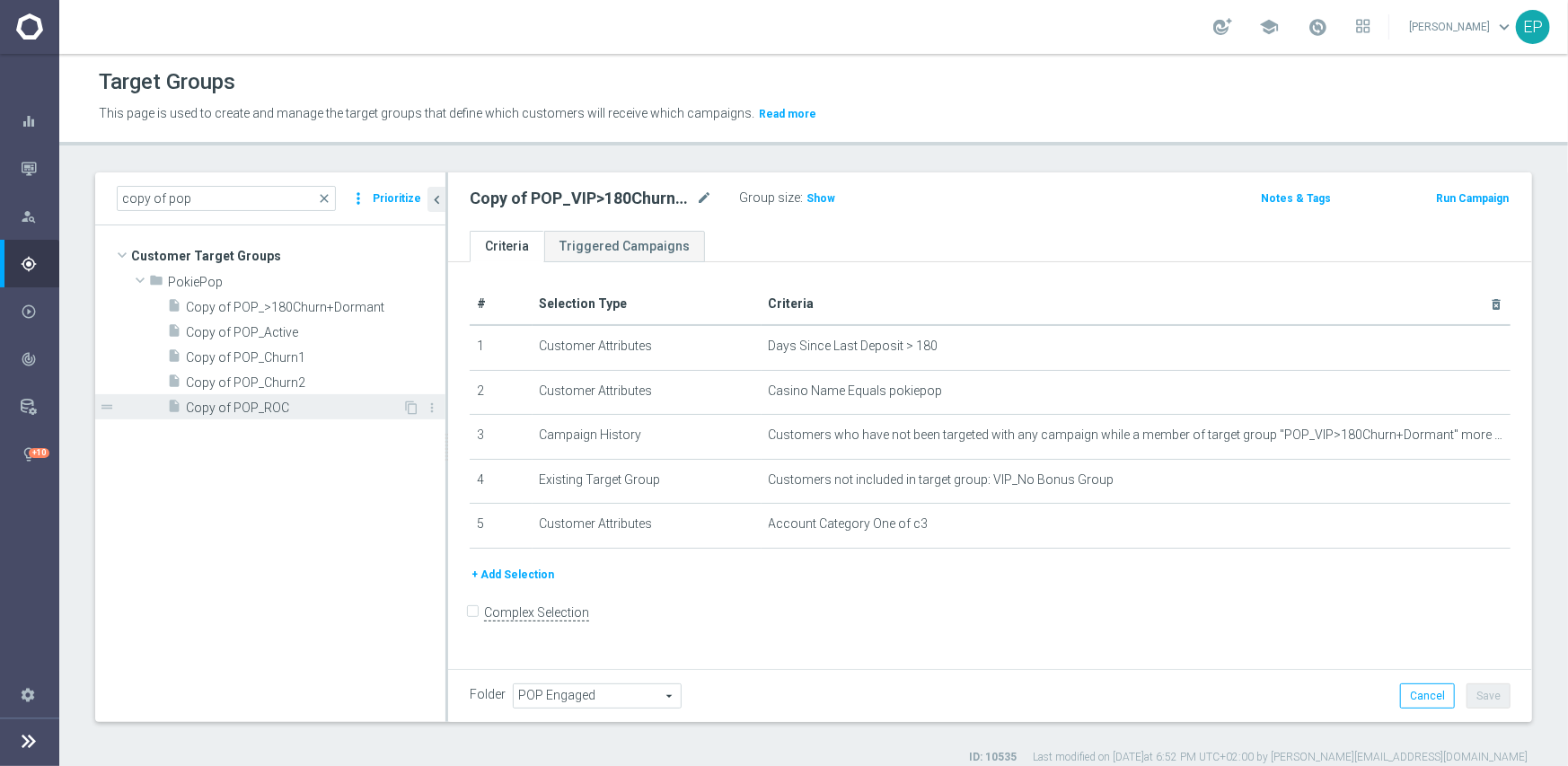
click at [270, 394] on div "insert_drive_file Copy of POP_ROC" at bounding box center [284, 407] width 235 height 25
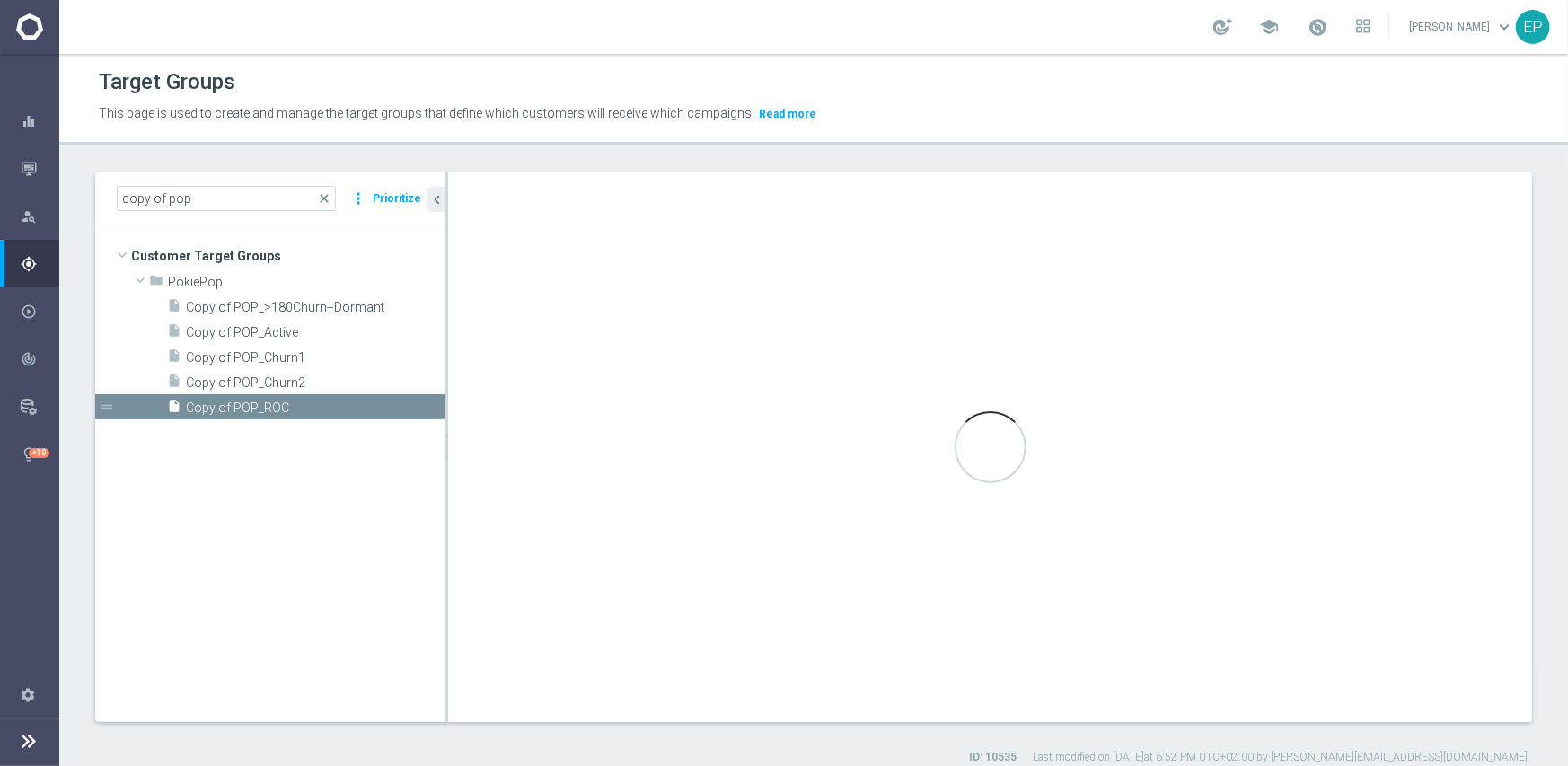
checkbox input "true"
type input "PokiePop"
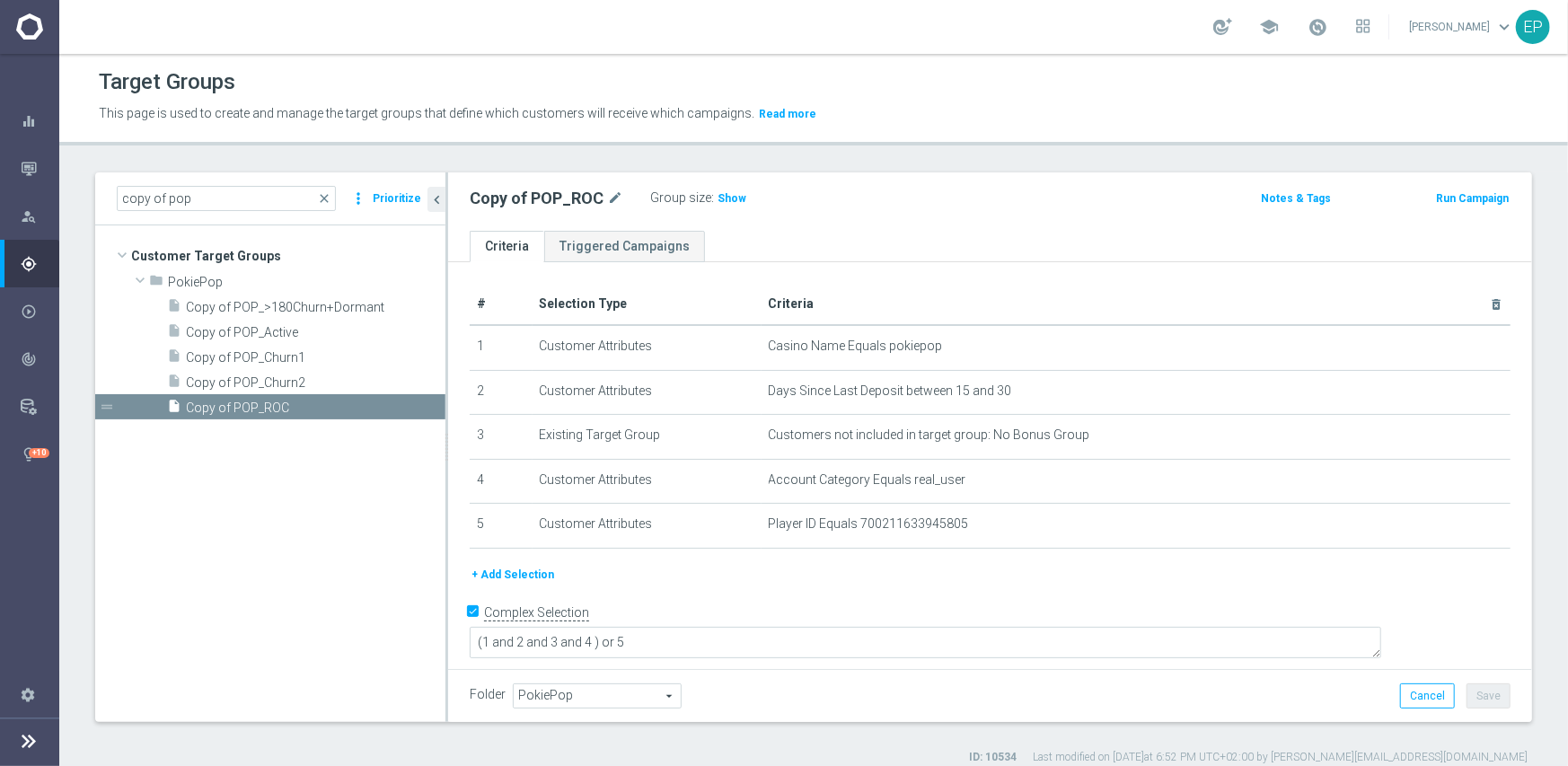
click at [581, 696] on span "PokiePop" at bounding box center [596, 697] width 167 height 23
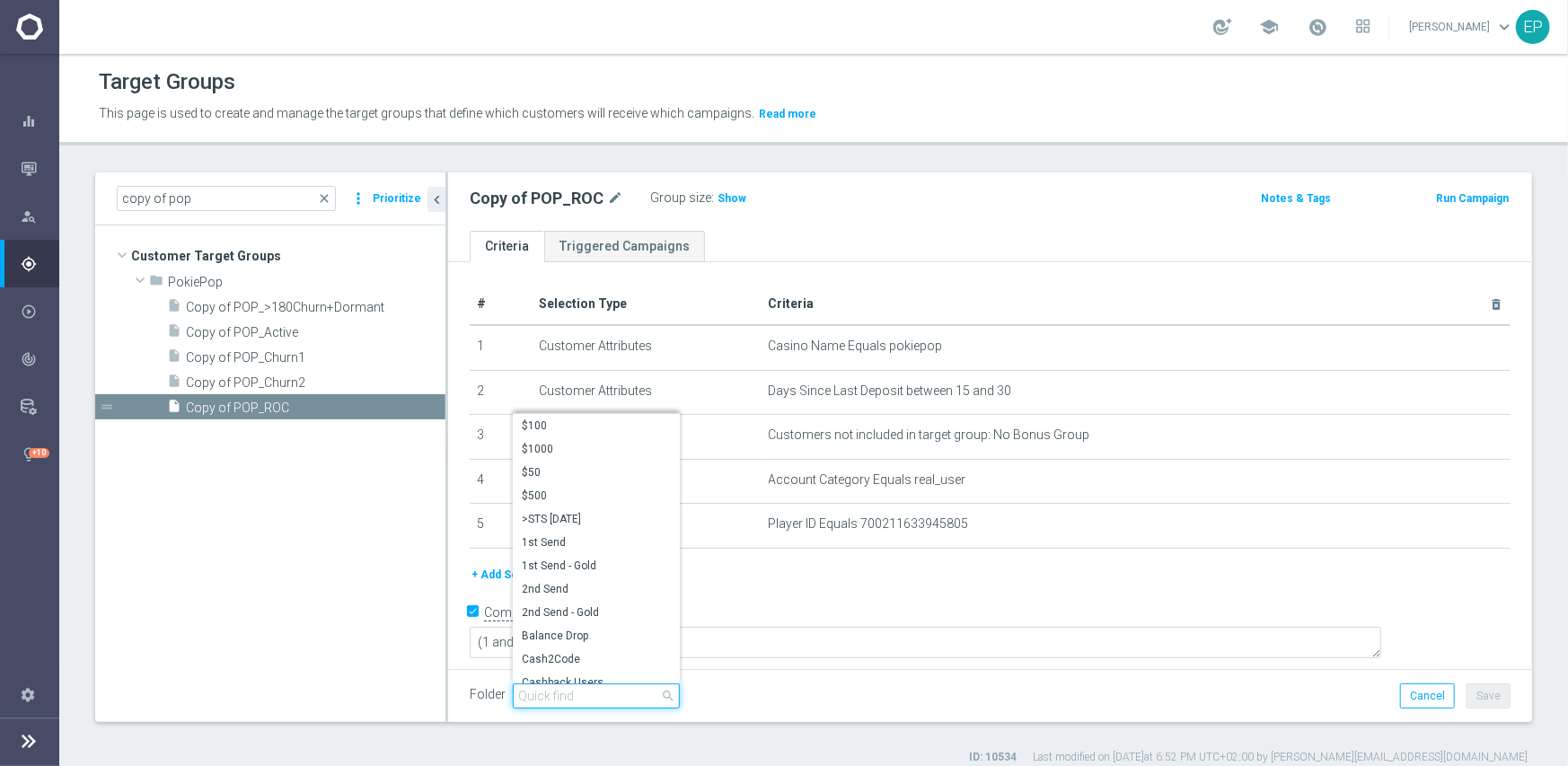
click at [596, 695] on input "search" at bounding box center [595, 697] width 167 height 25
paste input "pop eng"
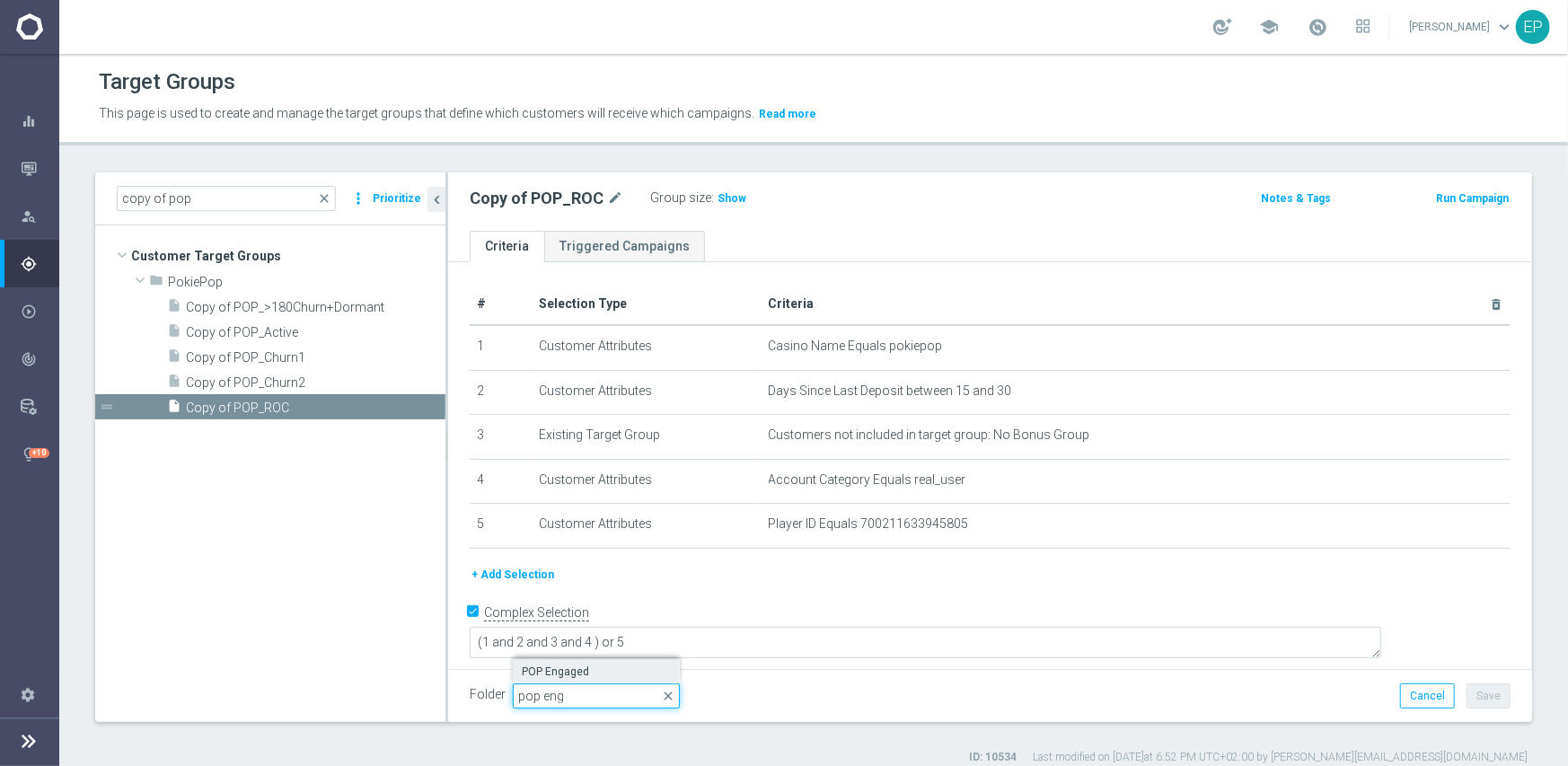
type input "pop eng"
click at [576, 675] on span "POP Engaged" at bounding box center [595, 672] width 149 height 14
click at [1485, 702] on button "Save" at bounding box center [1489, 697] width 44 height 25
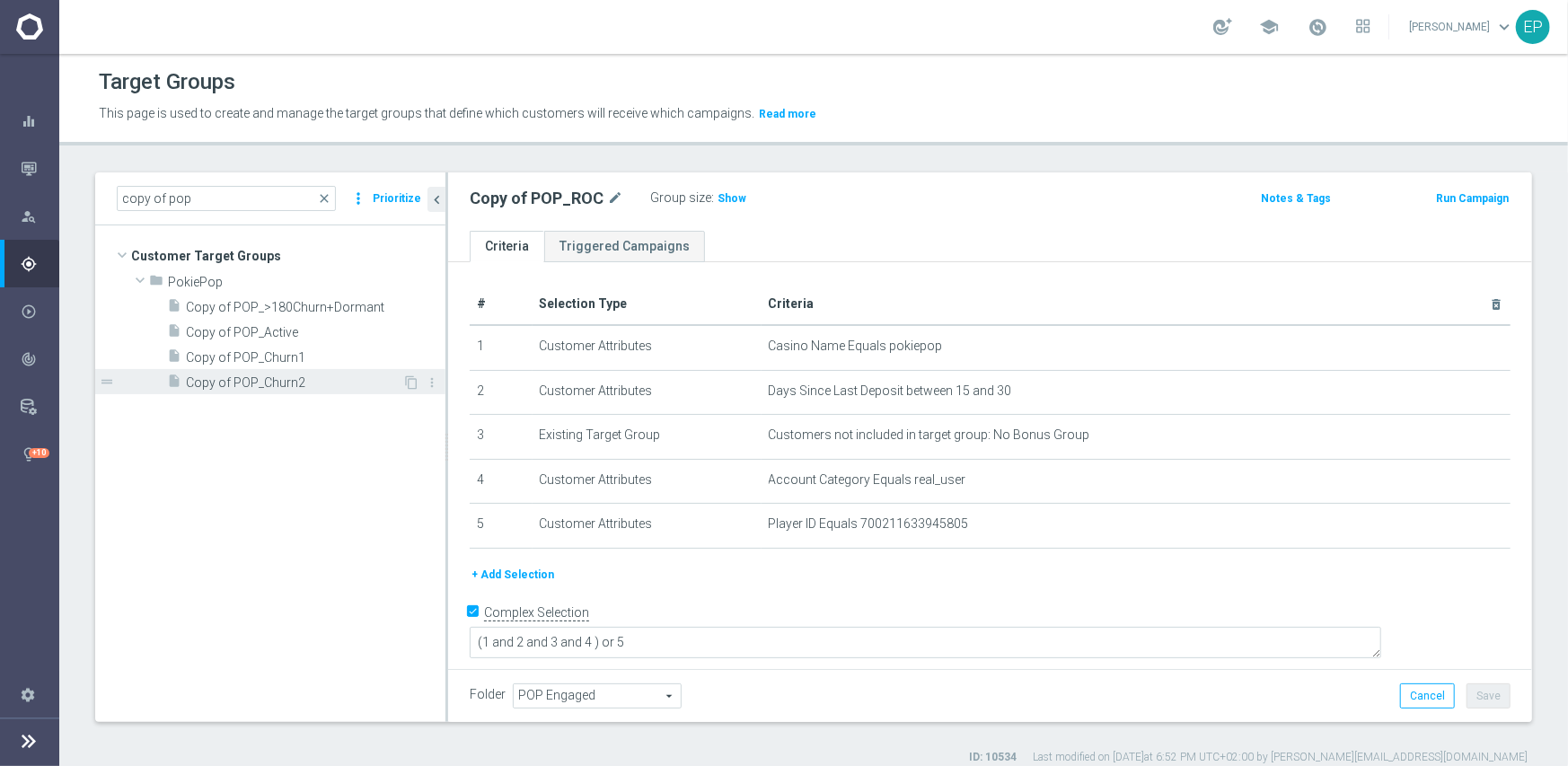
click at [271, 389] on span "Copy of POP_Churn2" at bounding box center [294, 383] width 217 height 15
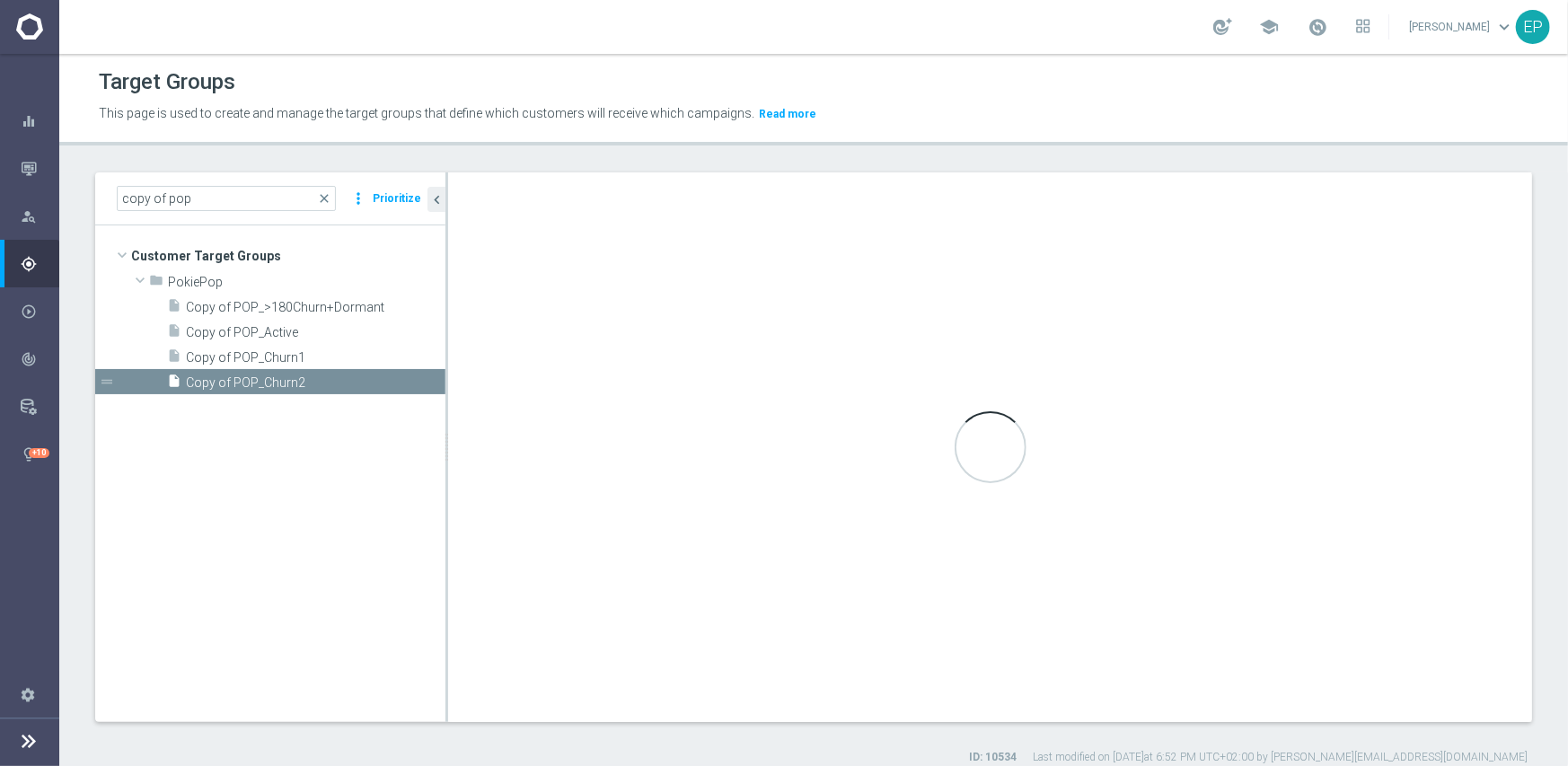
type input "PokiePop"
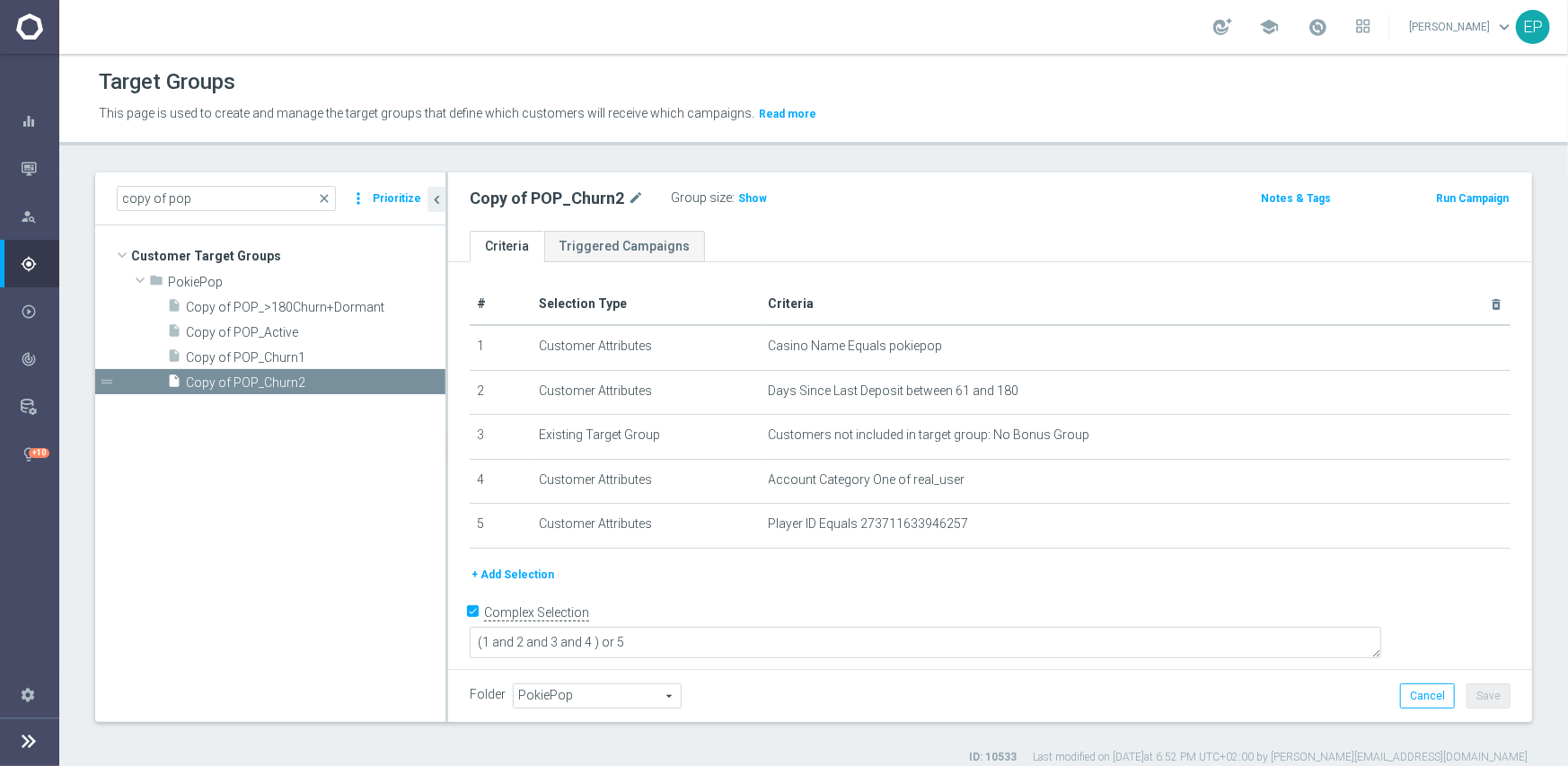
click at [601, 697] on span "PokiePop" at bounding box center [596, 697] width 167 height 23
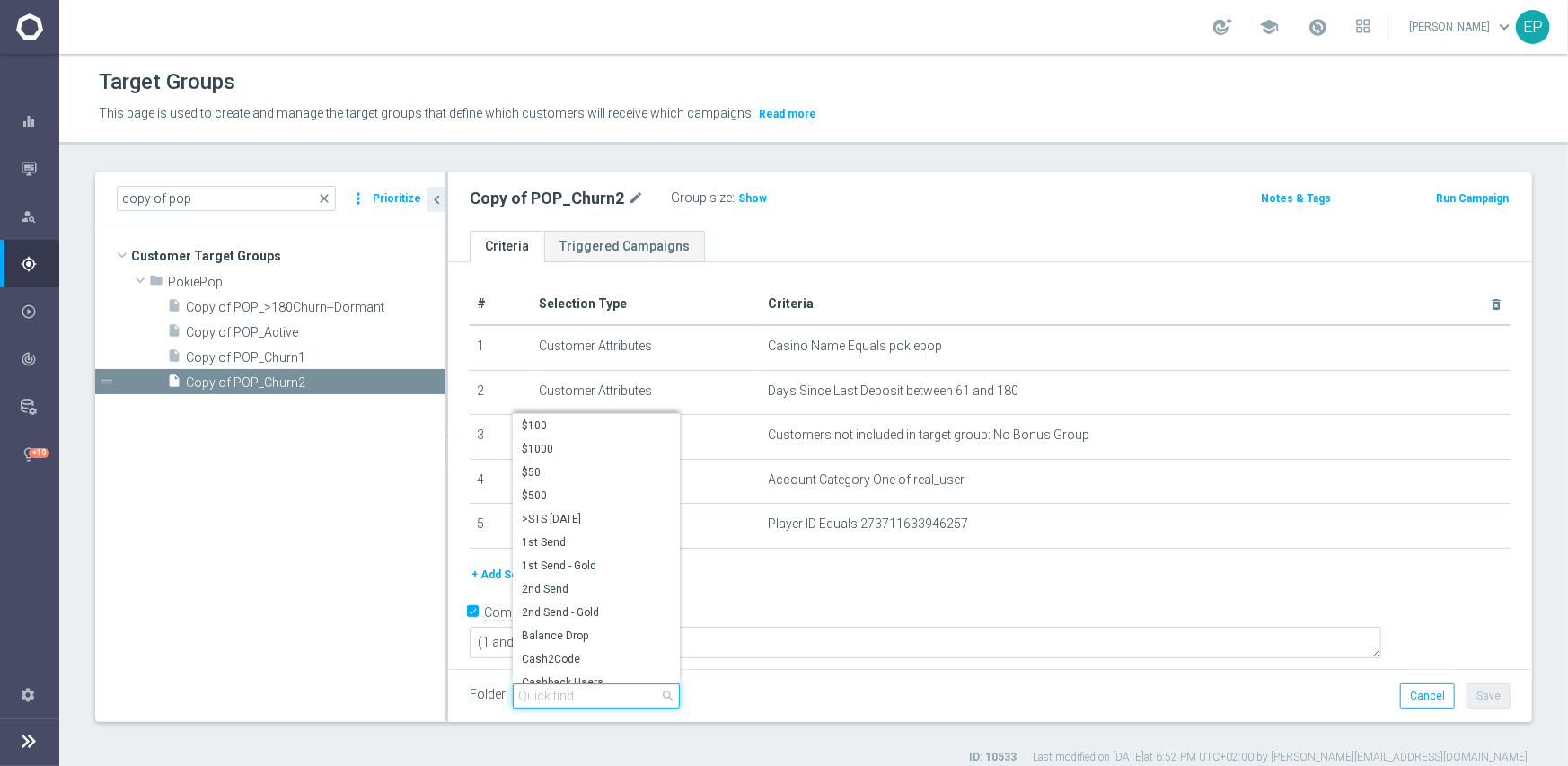
click at [591, 693] on input "search" at bounding box center [595, 697] width 167 height 25
paste input "pop eng"
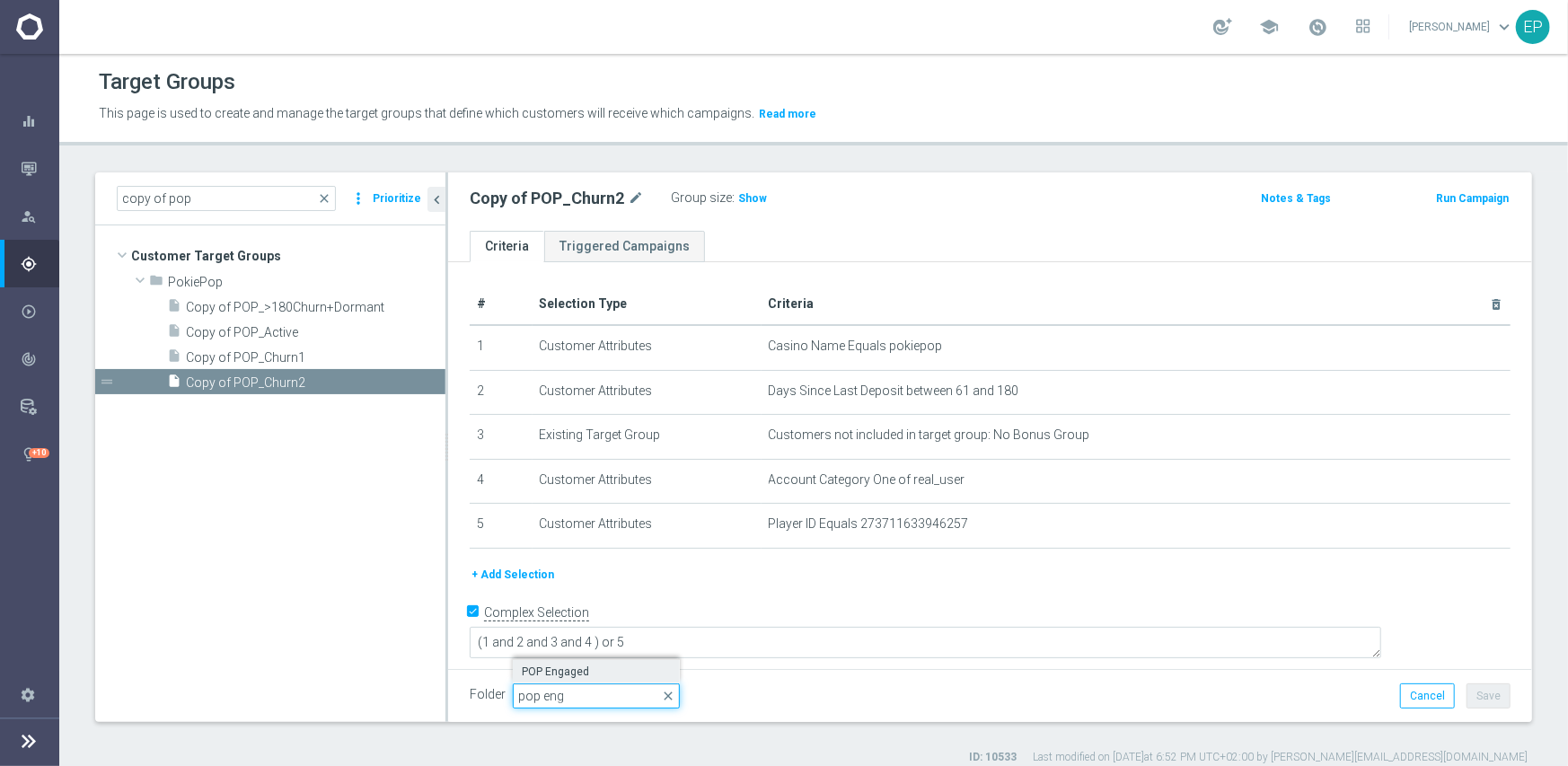
type input "pop eng"
click at [583, 665] on span "POP Engaged" at bounding box center [595, 672] width 149 height 14
click at [1473, 694] on button "Save" at bounding box center [1489, 697] width 44 height 25
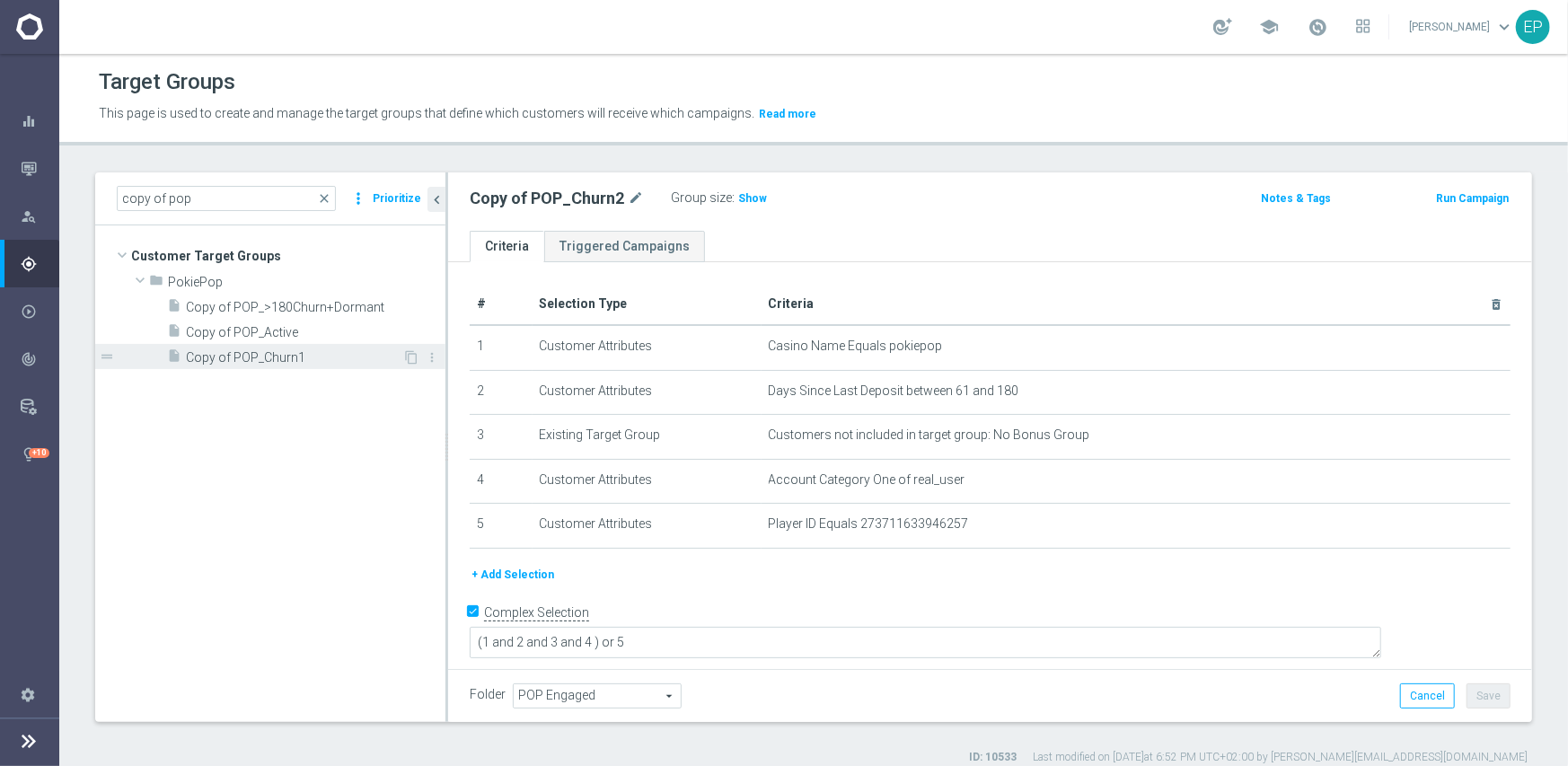
drag, startPoint x: 307, startPoint y: 354, endPoint x: 302, endPoint y: 346, distance: 9.4
click at [306, 353] on span "Copy of POP_Churn1" at bounding box center [294, 357] width 217 height 15
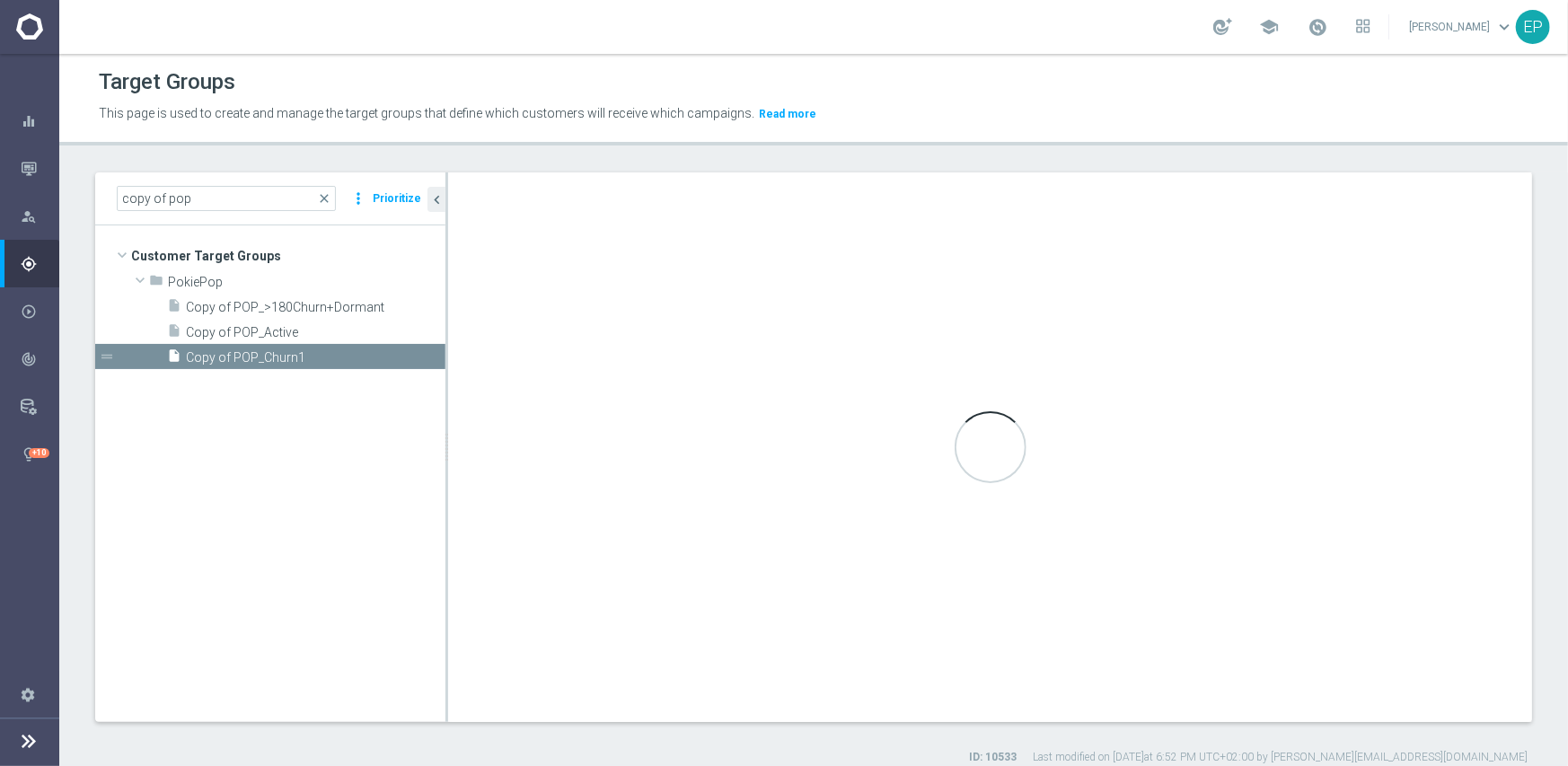
type input "PokiePop"
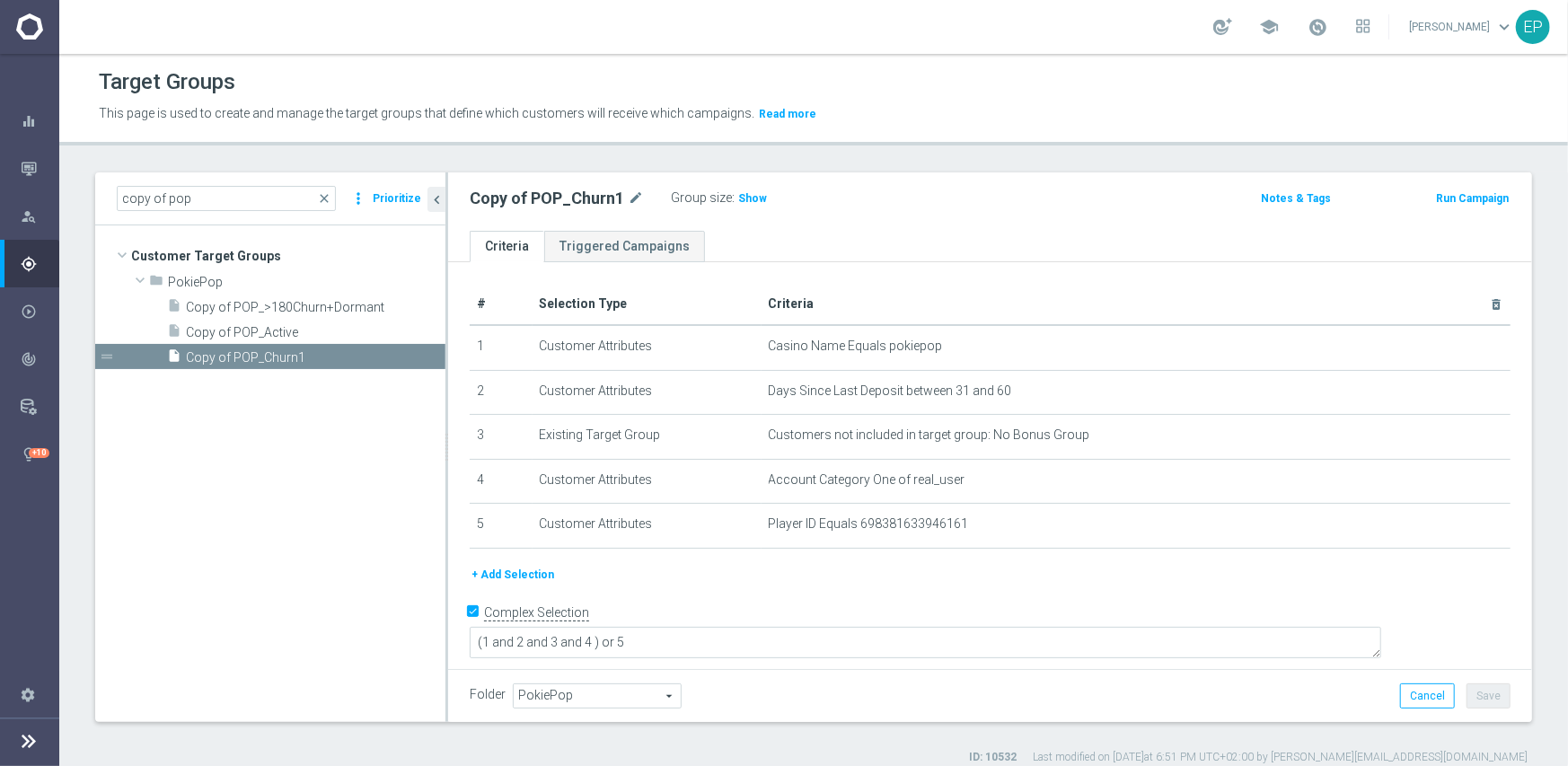
click at [596, 693] on span "PokiePop" at bounding box center [596, 697] width 167 height 23
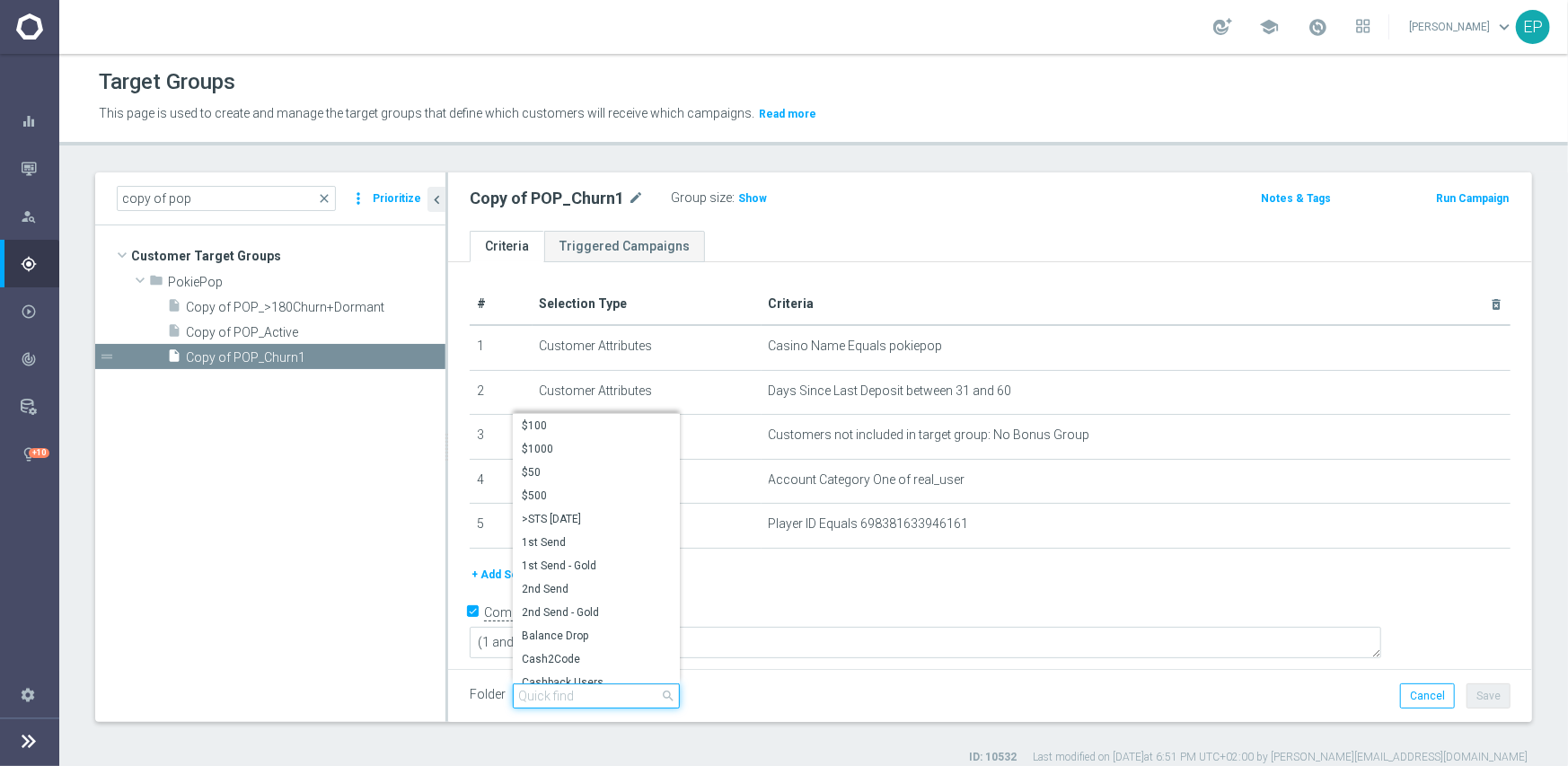
click at [599, 692] on input "search" at bounding box center [595, 697] width 167 height 25
paste input "pop eng"
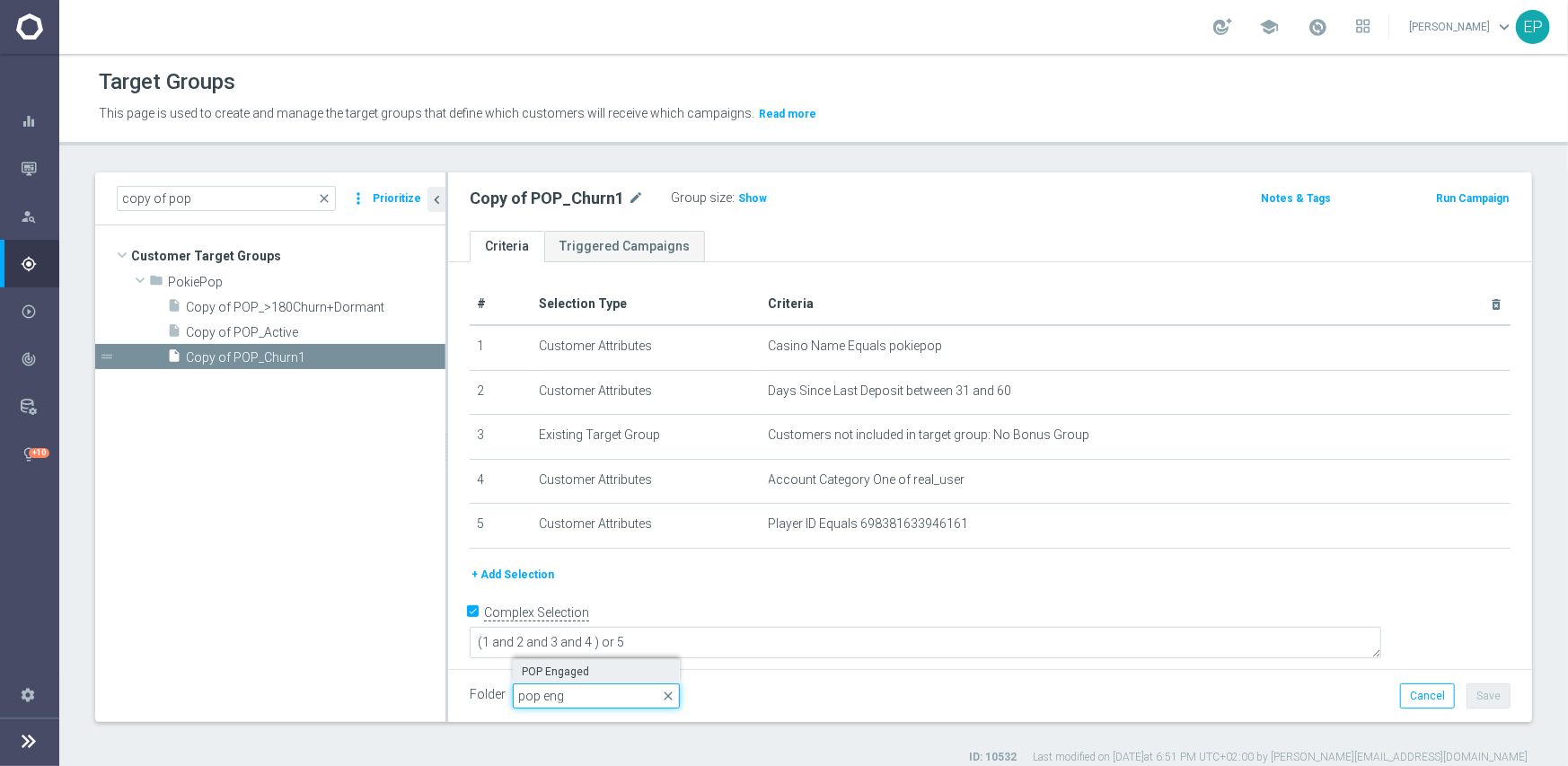
type input "pop eng"
drag, startPoint x: 581, startPoint y: 667, endPoint x: 927, endPoint y: 667, distance: 346.0
click at [581, 668] on span "POP Engaged" at bounding box center [595, 672] width 149 height 14
click at [1470, 691] on button "Save" at bounding box center [1489, 697] width 44 height 25
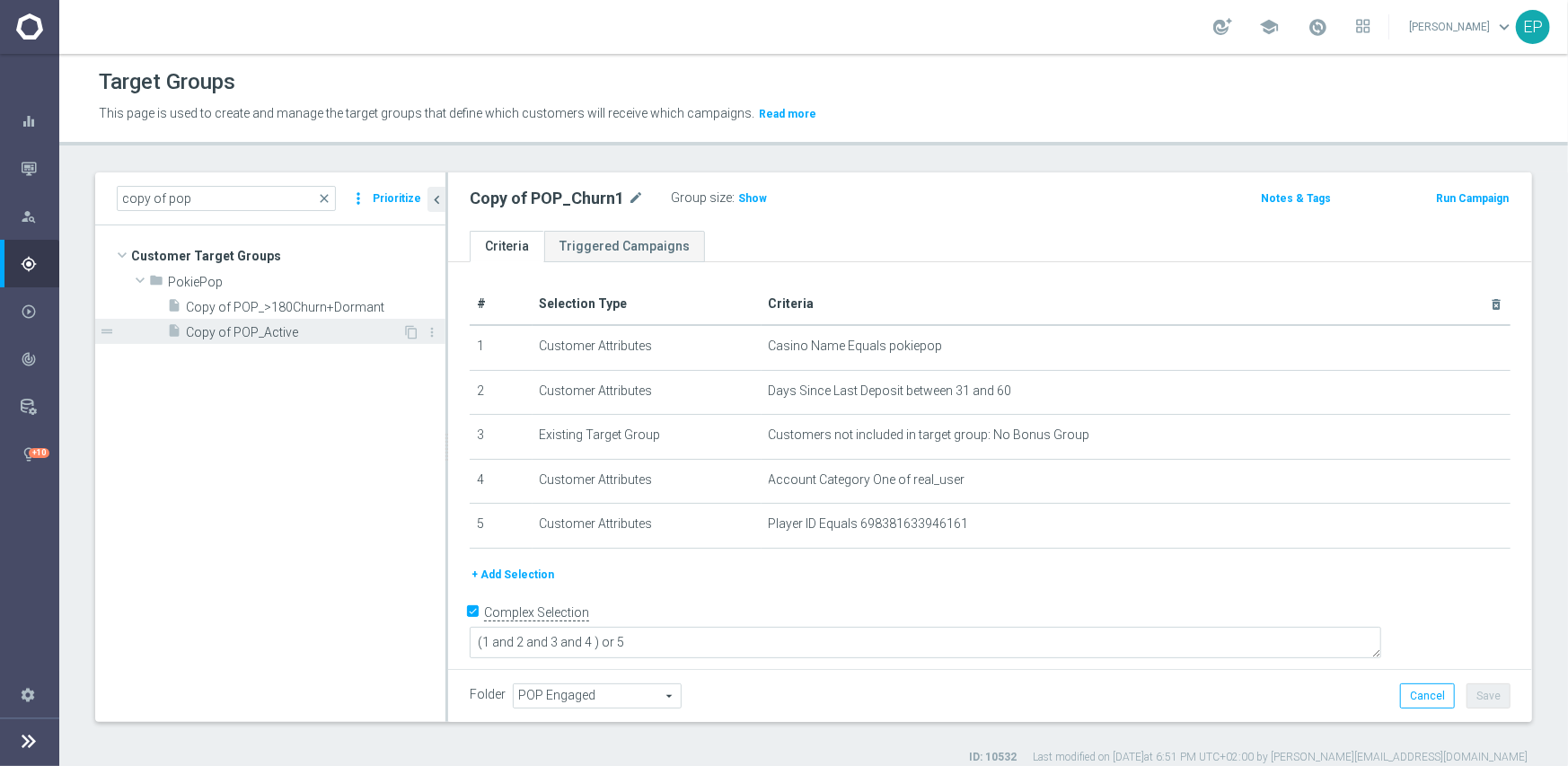
click at [249, 336] on span "Copy of POP_Active" at bounding box center [294, 332] width 217 height 15
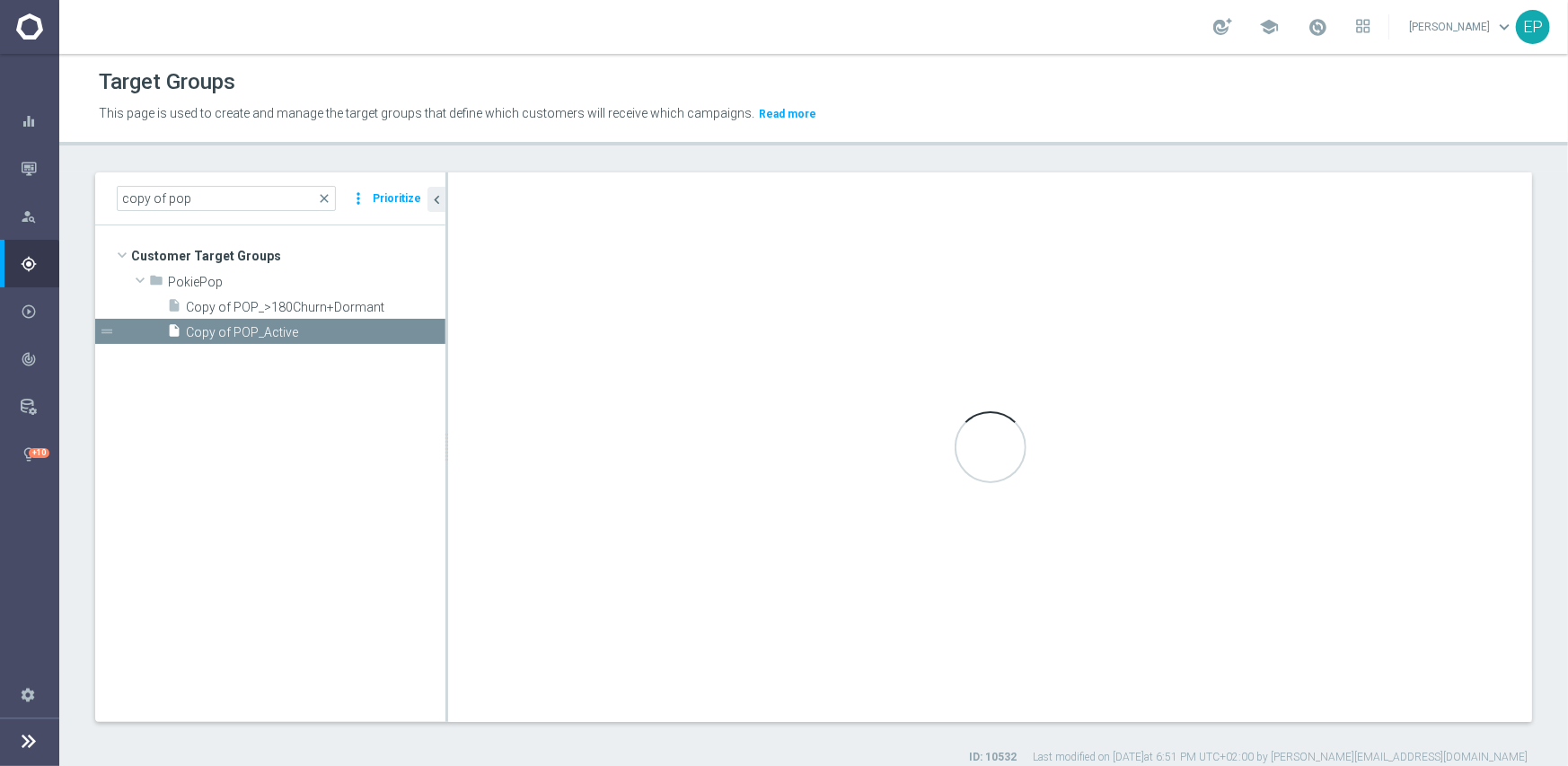
type input "PokiePop"
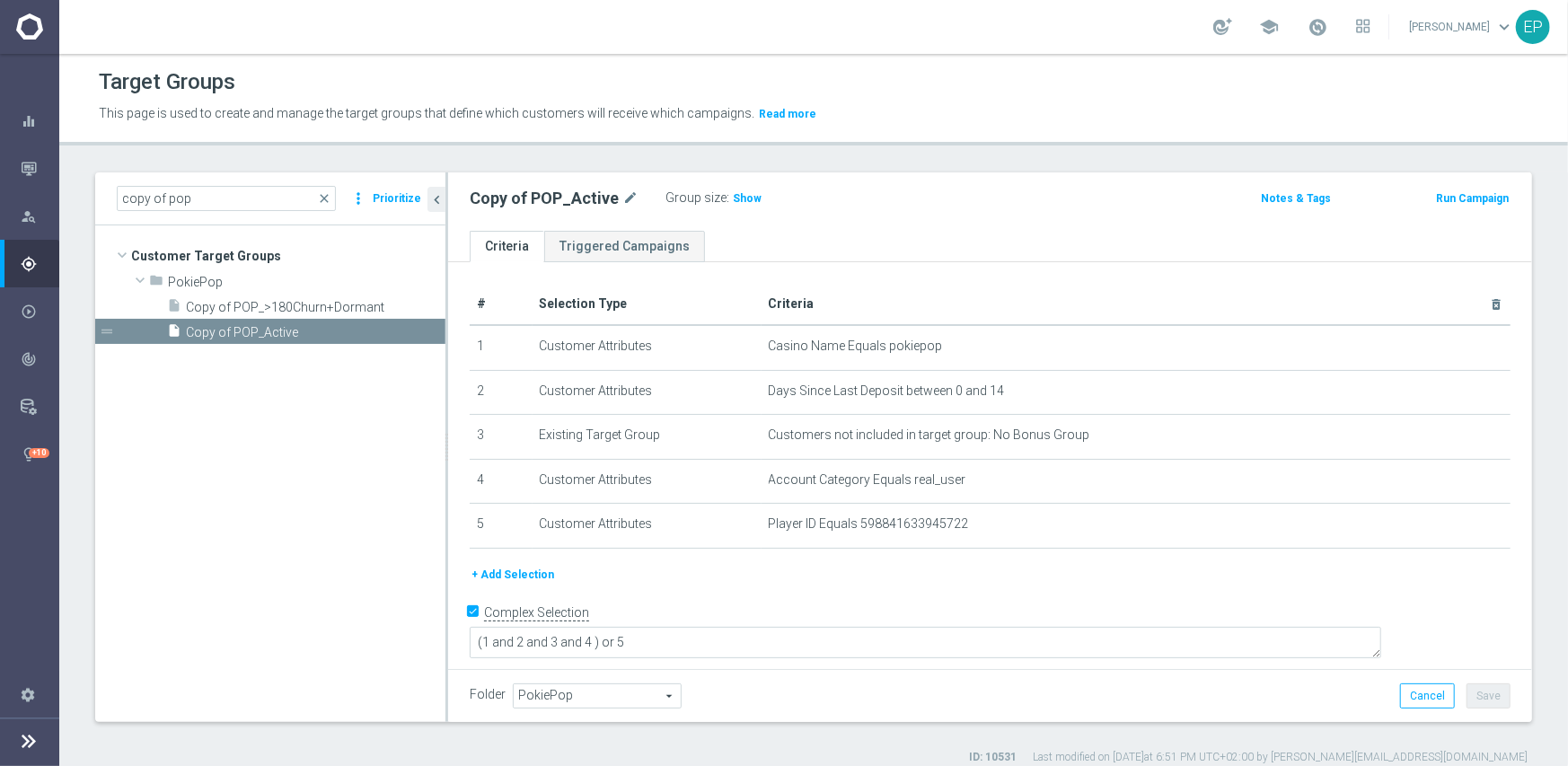
click at [630, 698] on span "PokiePop" at bounding box center [596, 697] width 167 height 23
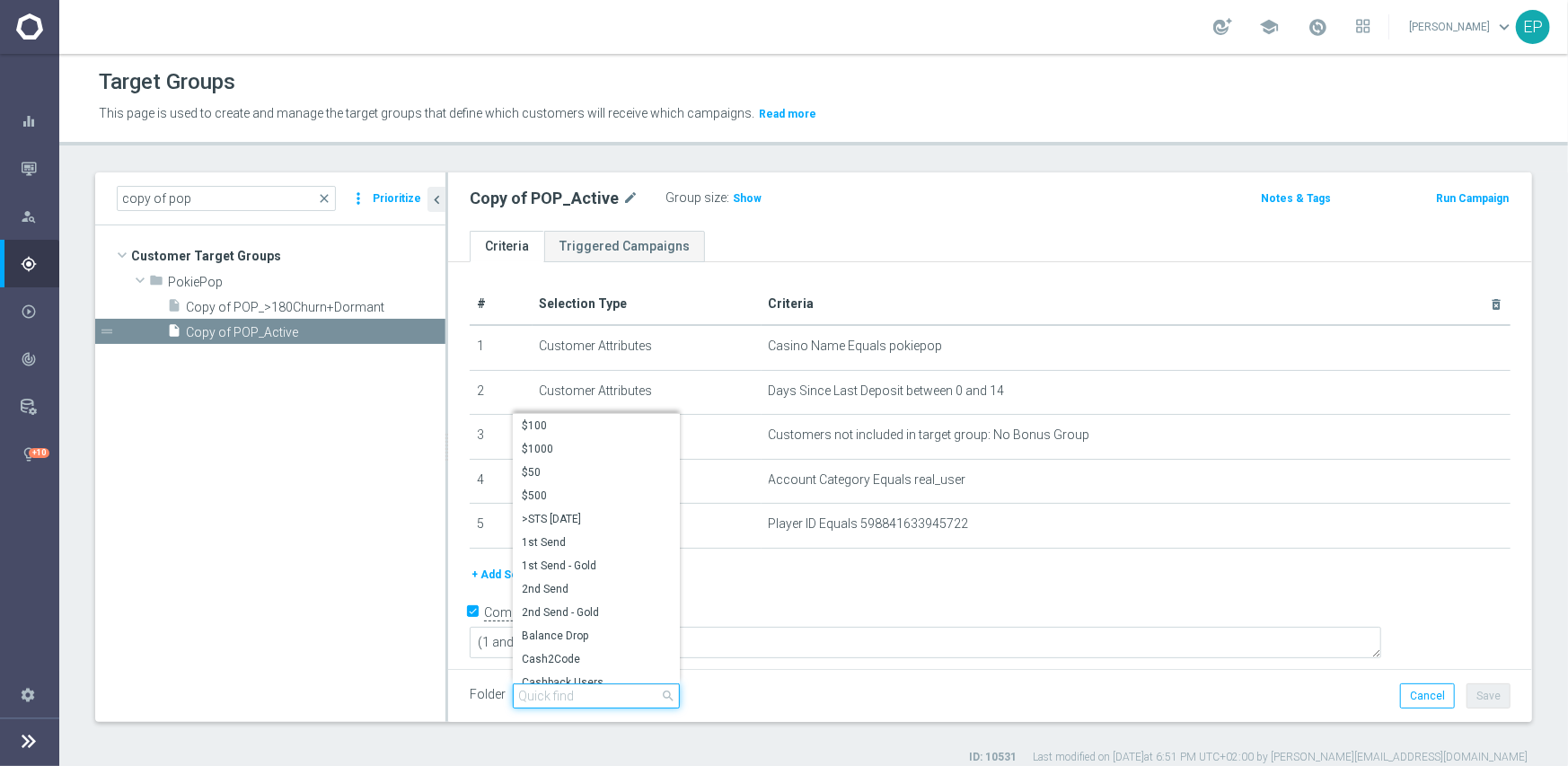
click at [599, 690] on input "search" at bounding box center [595, 697] width 167 height 25
paste input "pop eng"
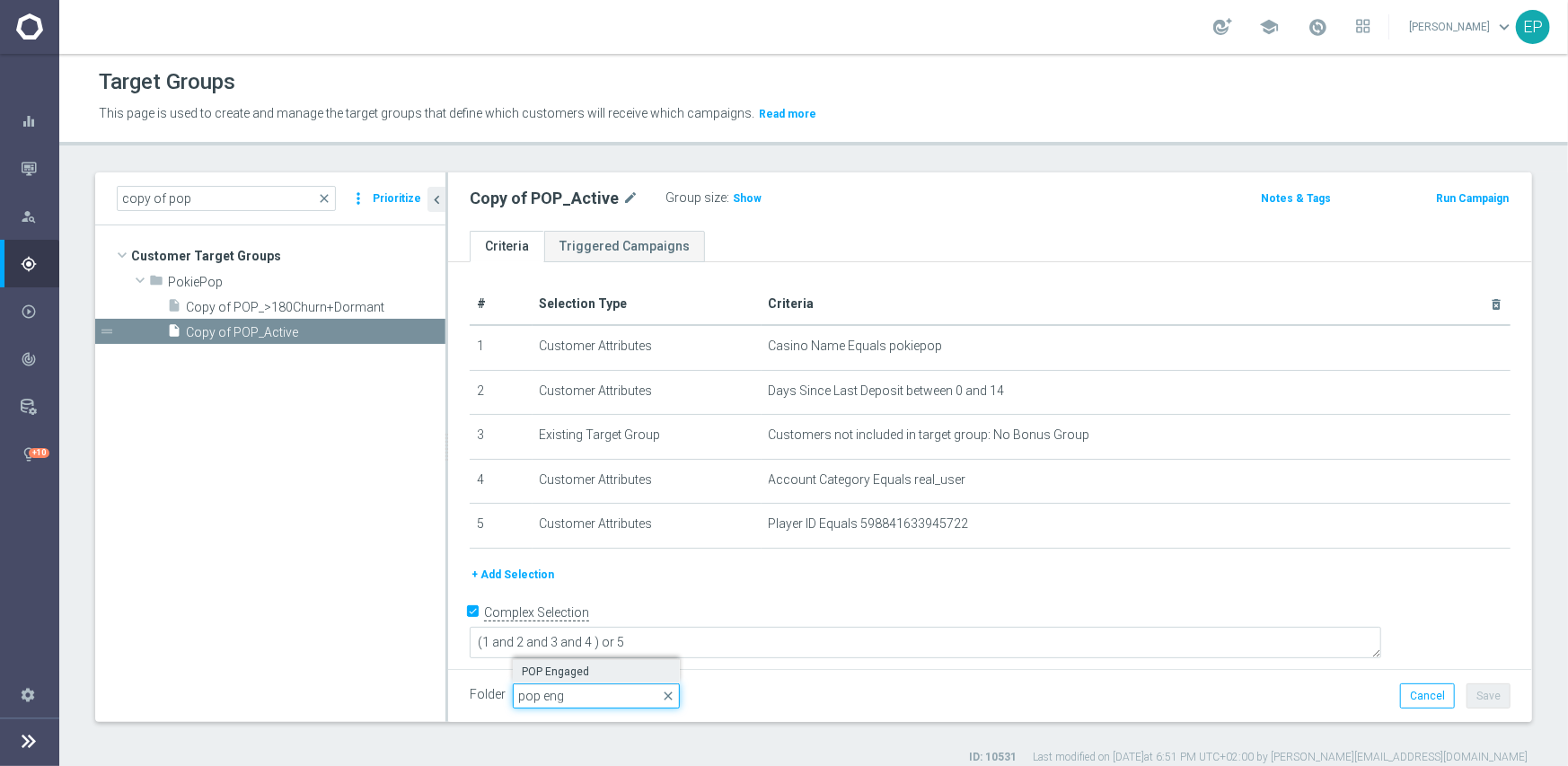
type input "pop eng"
click at [576, 671] on span "POP Engaged" at bounding box center [595, 672] width 149 height 14
type input "POP Engaged"
click at [1475, 694] on button "Save" at bounding box center [1489, 697] width 44 height 25
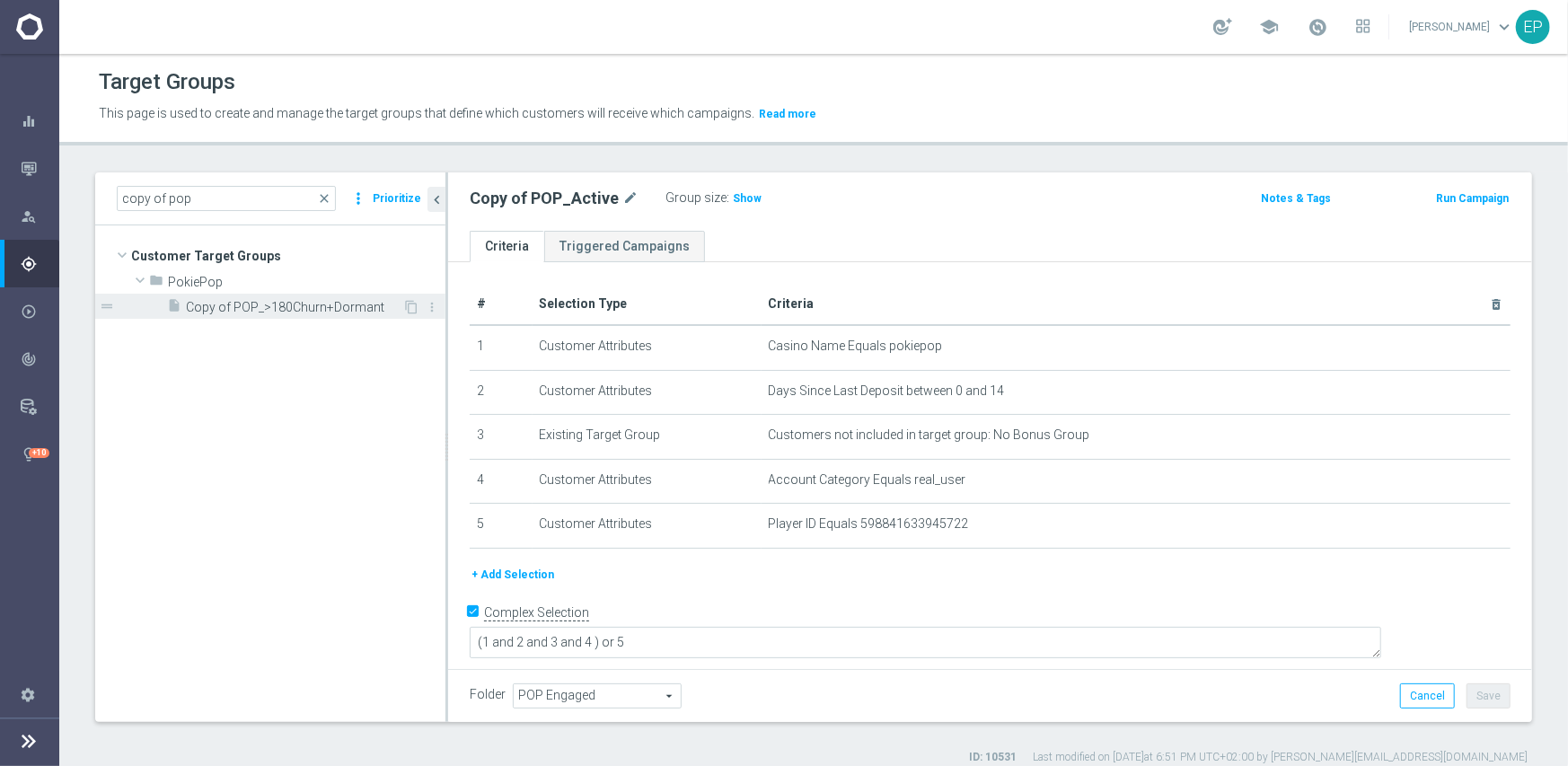
click at [318, 313] on span "Copy of POP_>180Churn+Dormant" at bounding box center [294, 307] width 217 height 15
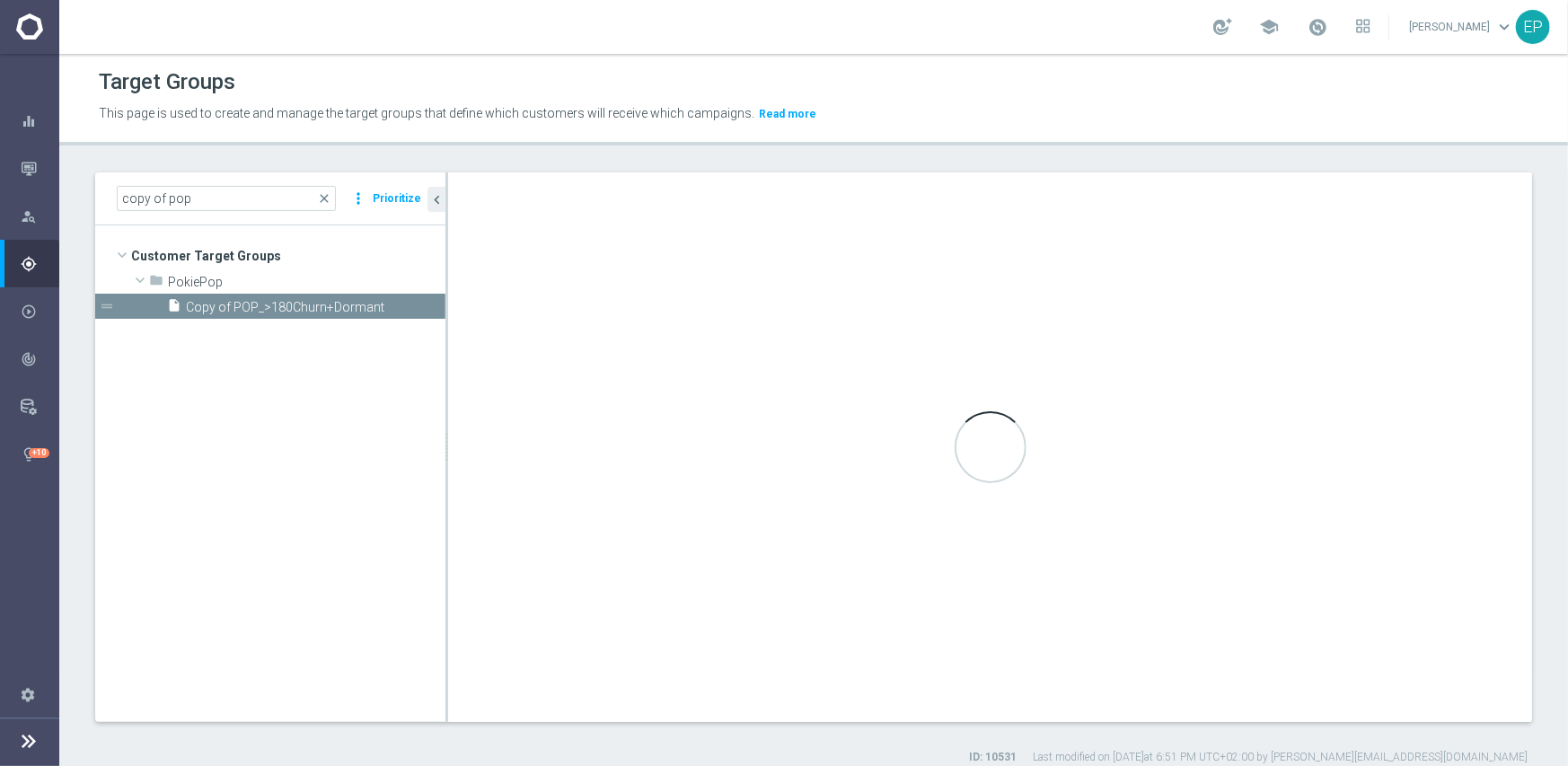
checkbox input "false"
type input "PokiePop"
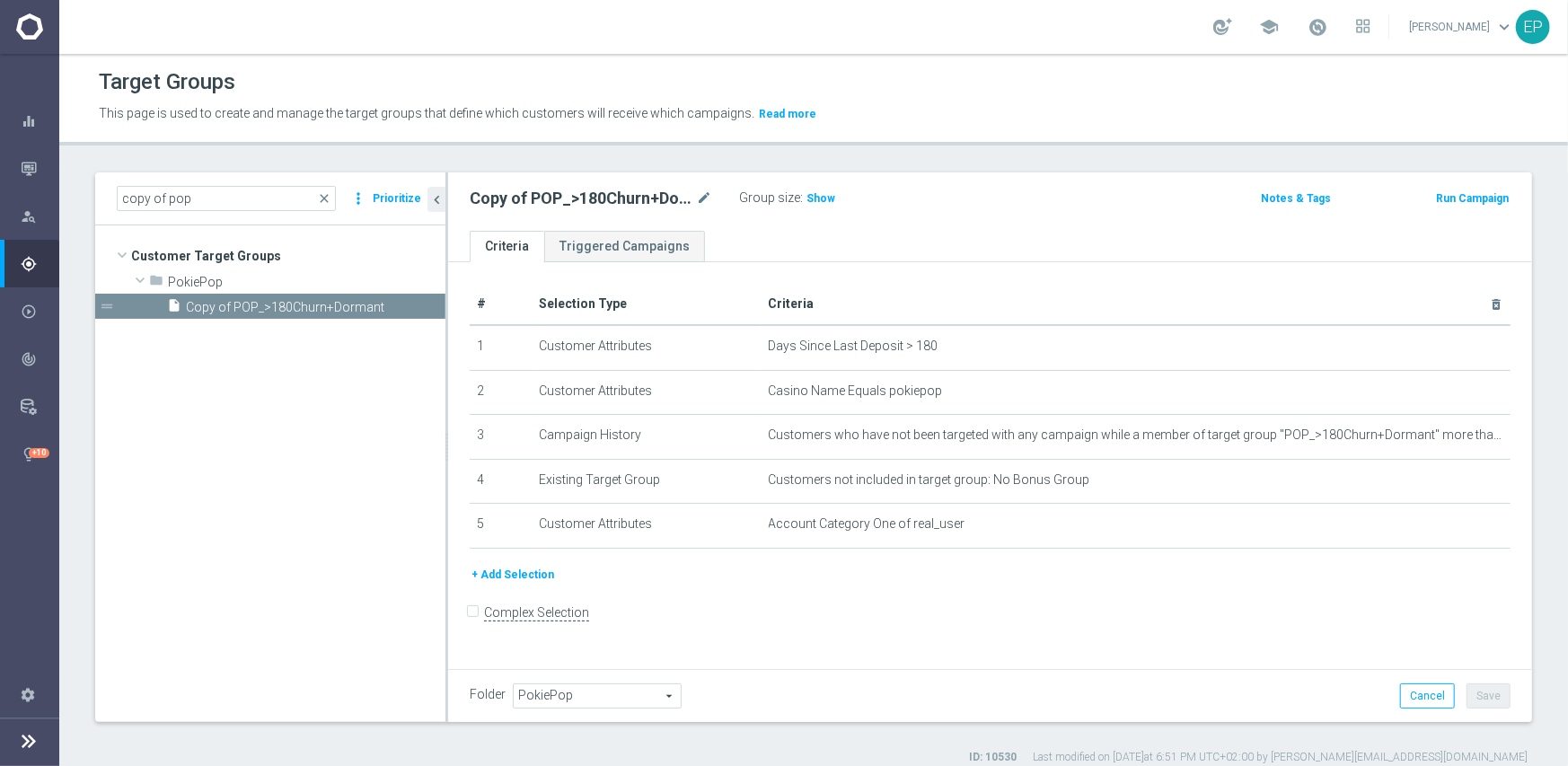
click at [609, 695] on span "PokiePop" at bounding box center [596, 697] width 167 height 23
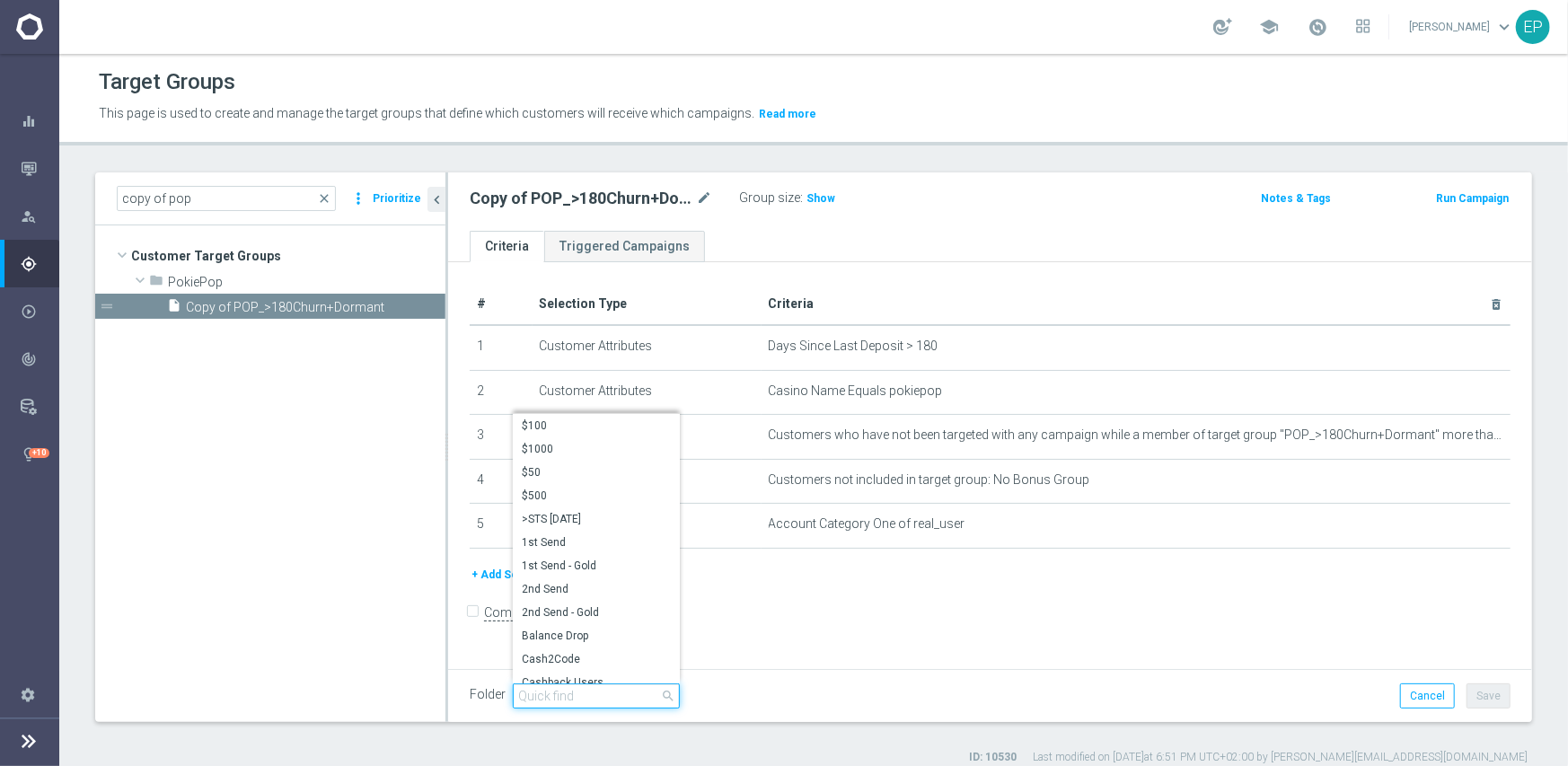
click at [611, 695] on input "search" at bounding box center [595, 697] width 167 height 25
paste input "pop eng"
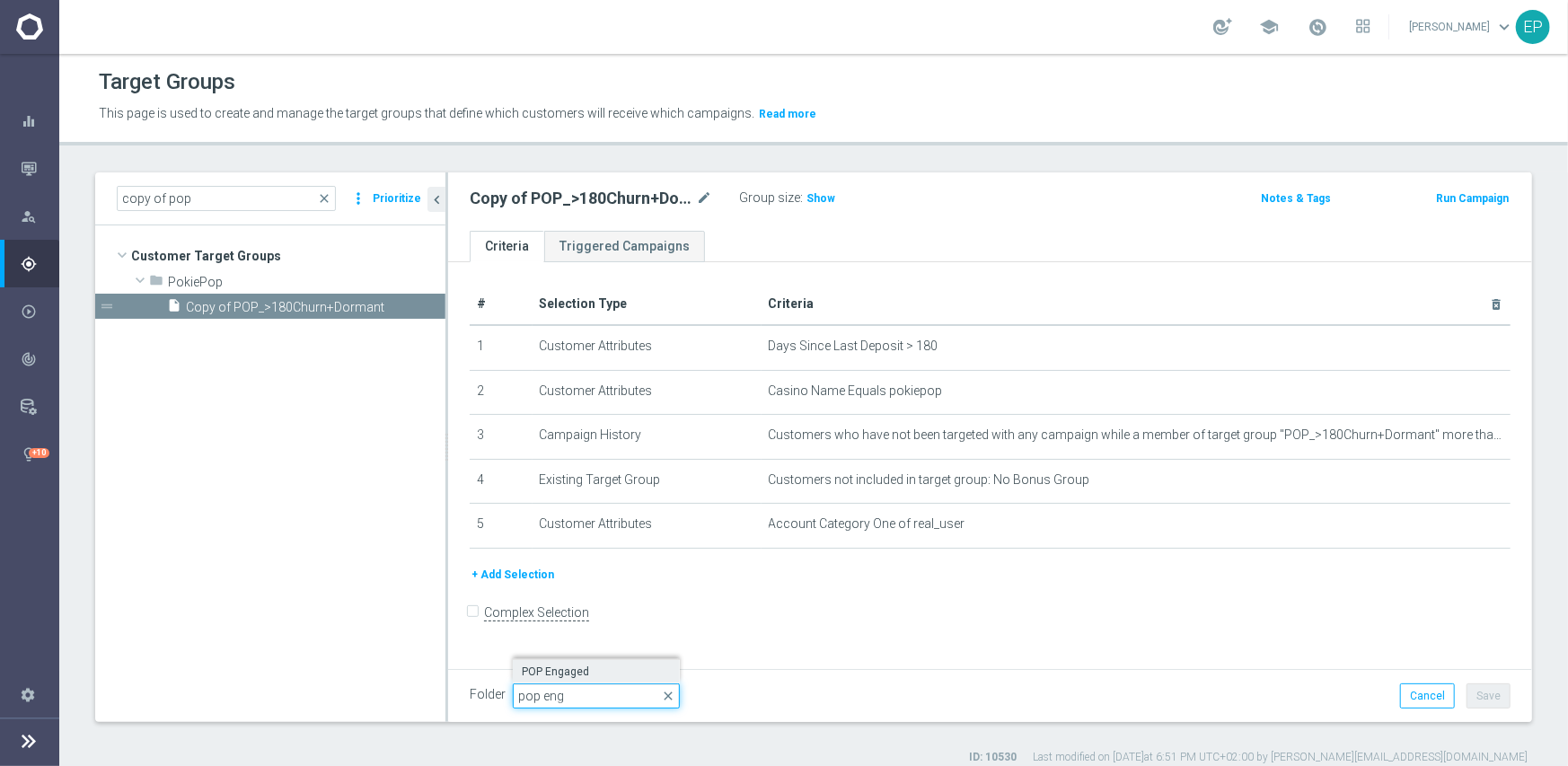
type input "pop eng"
click at [576, 669] on span "POP Engaged" at bounding box center [595, 672] width 149 height 14
type input "POP Engaged"
click at [1467, 694] on button "Save" at bounding box center [1489, 697] width 44 height 25
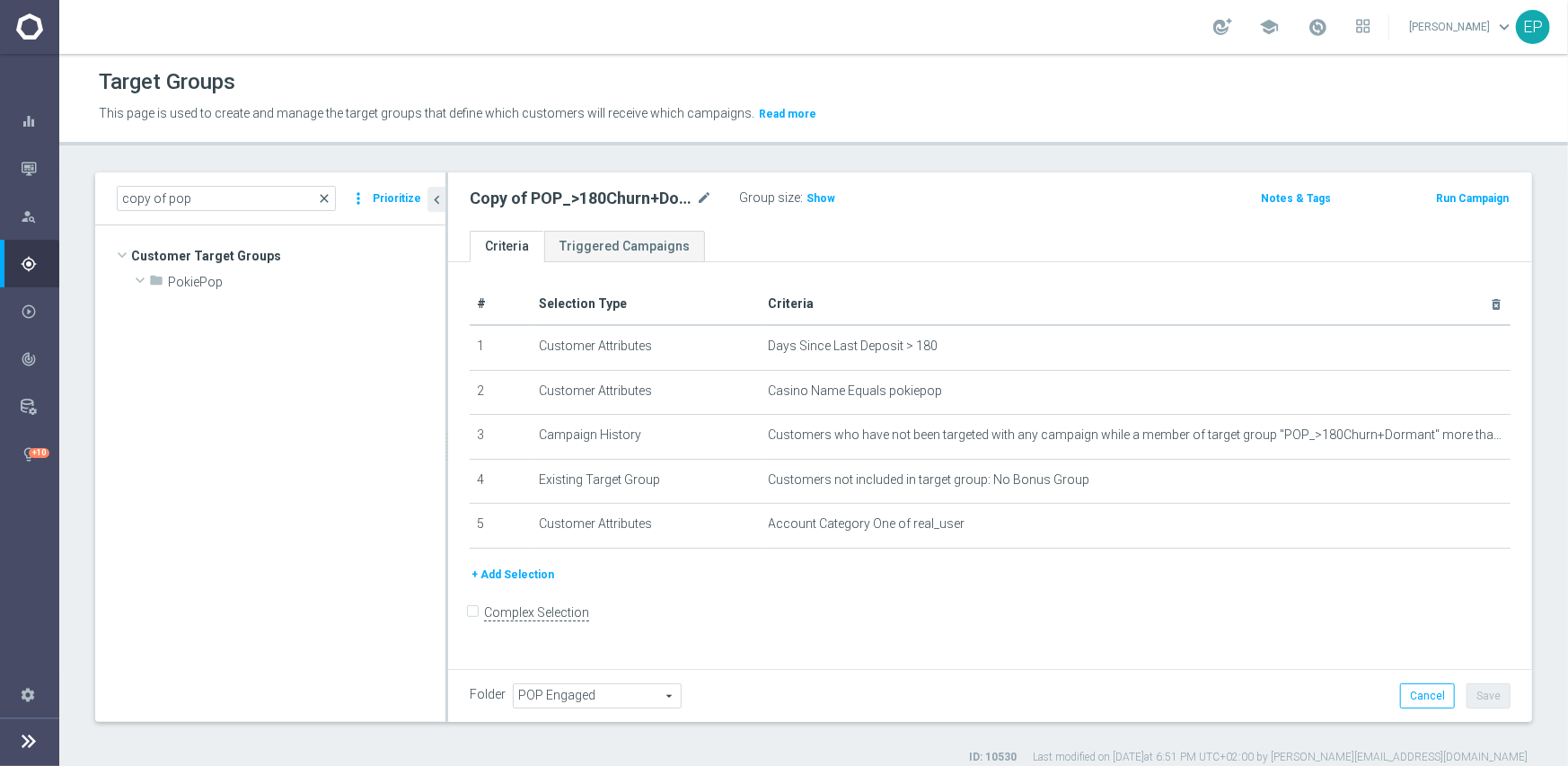
click at [327, 198] on span "close" at bounding box center [324, 198] width 14 height 14
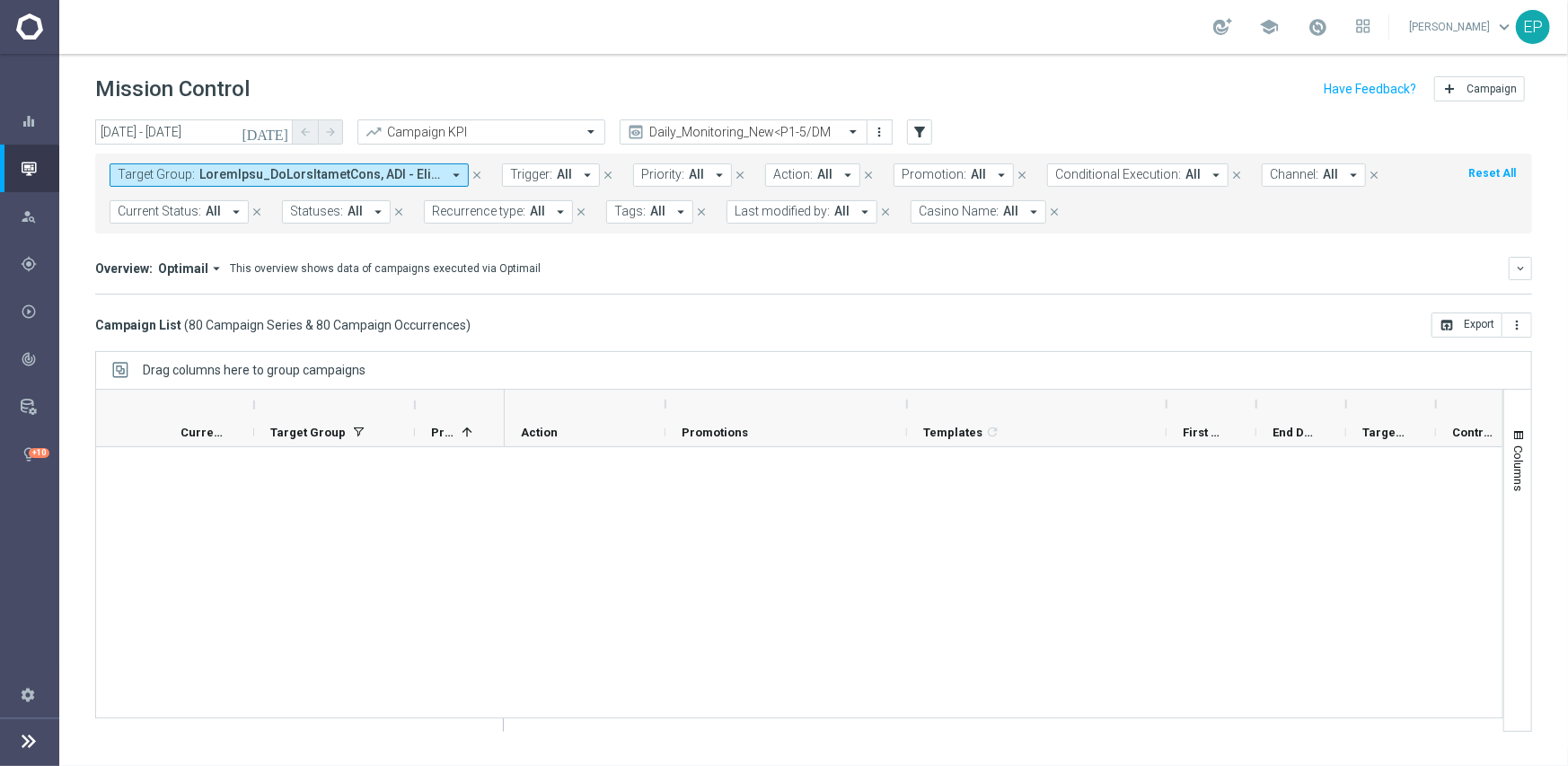
scroll to position [3593, 0]
